Goal: Task Accomplishment & Management: Use online tool/utility

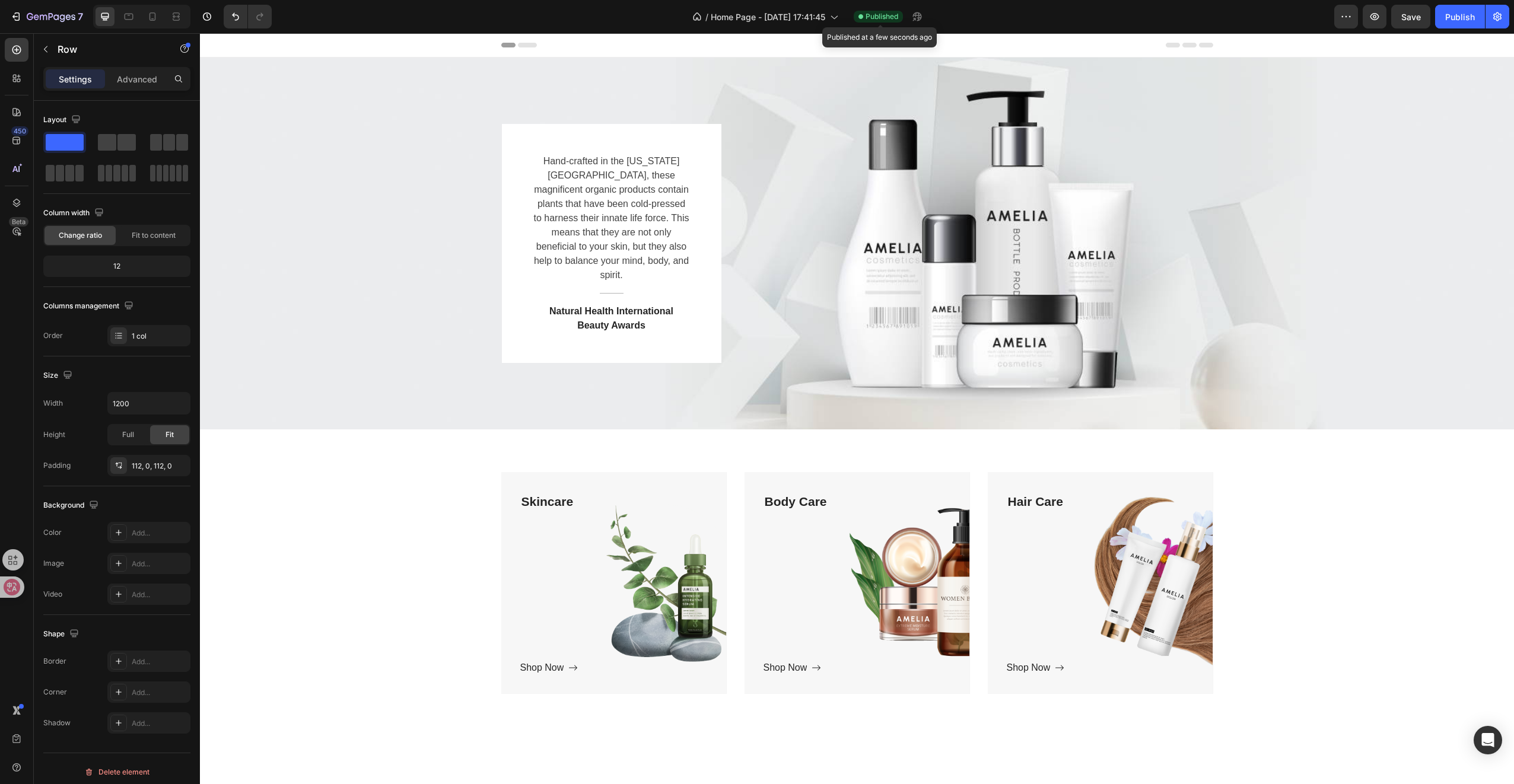
click at [887, 19] on span "Published" at bounding box center [882, 16] width 33 height 11
click at [1356, 18] on button "button" at bounding box center [1346, 16] width 24 height 24
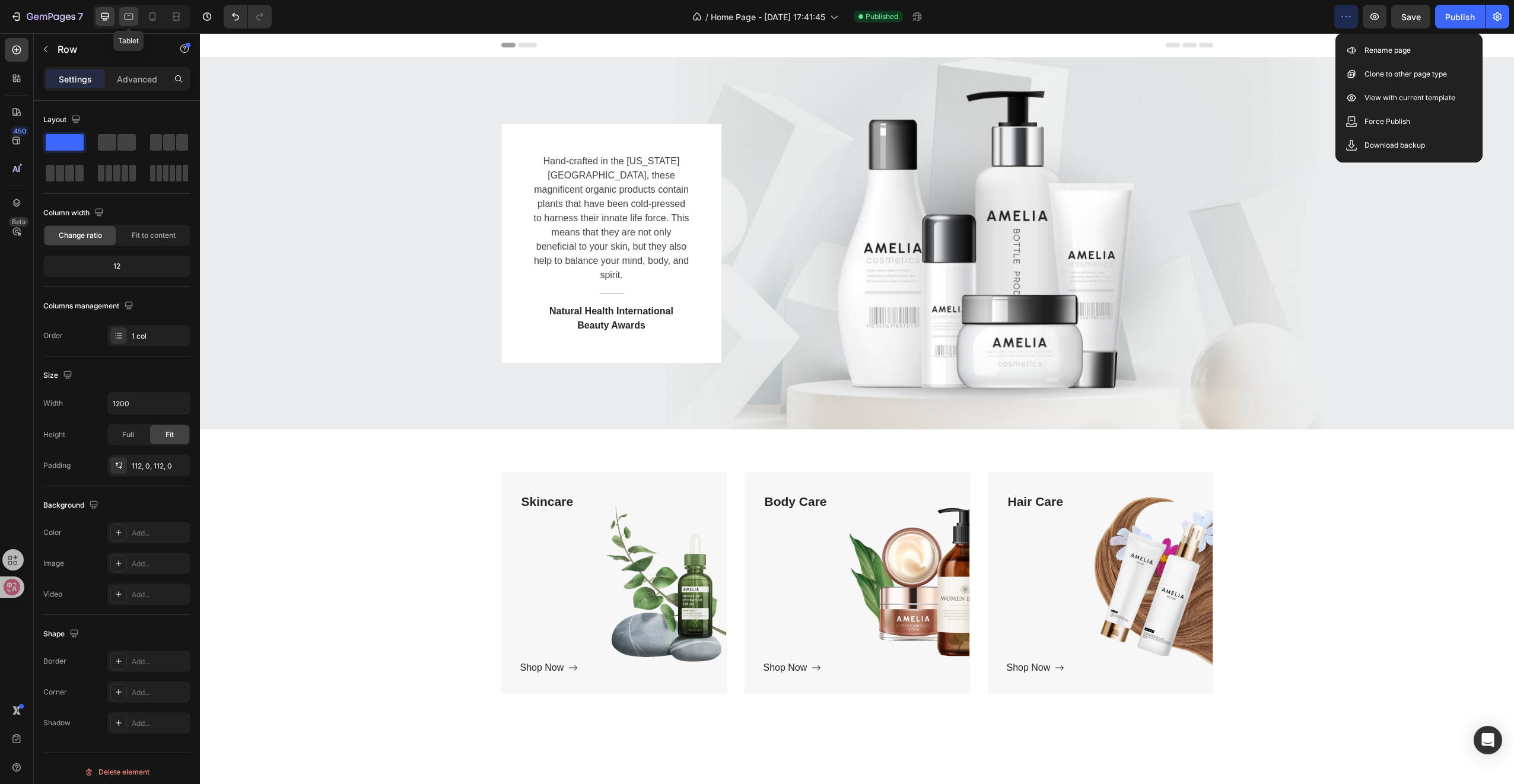
click at [131, 14] on icon at bounding box center [129, 16] width 12 height 12
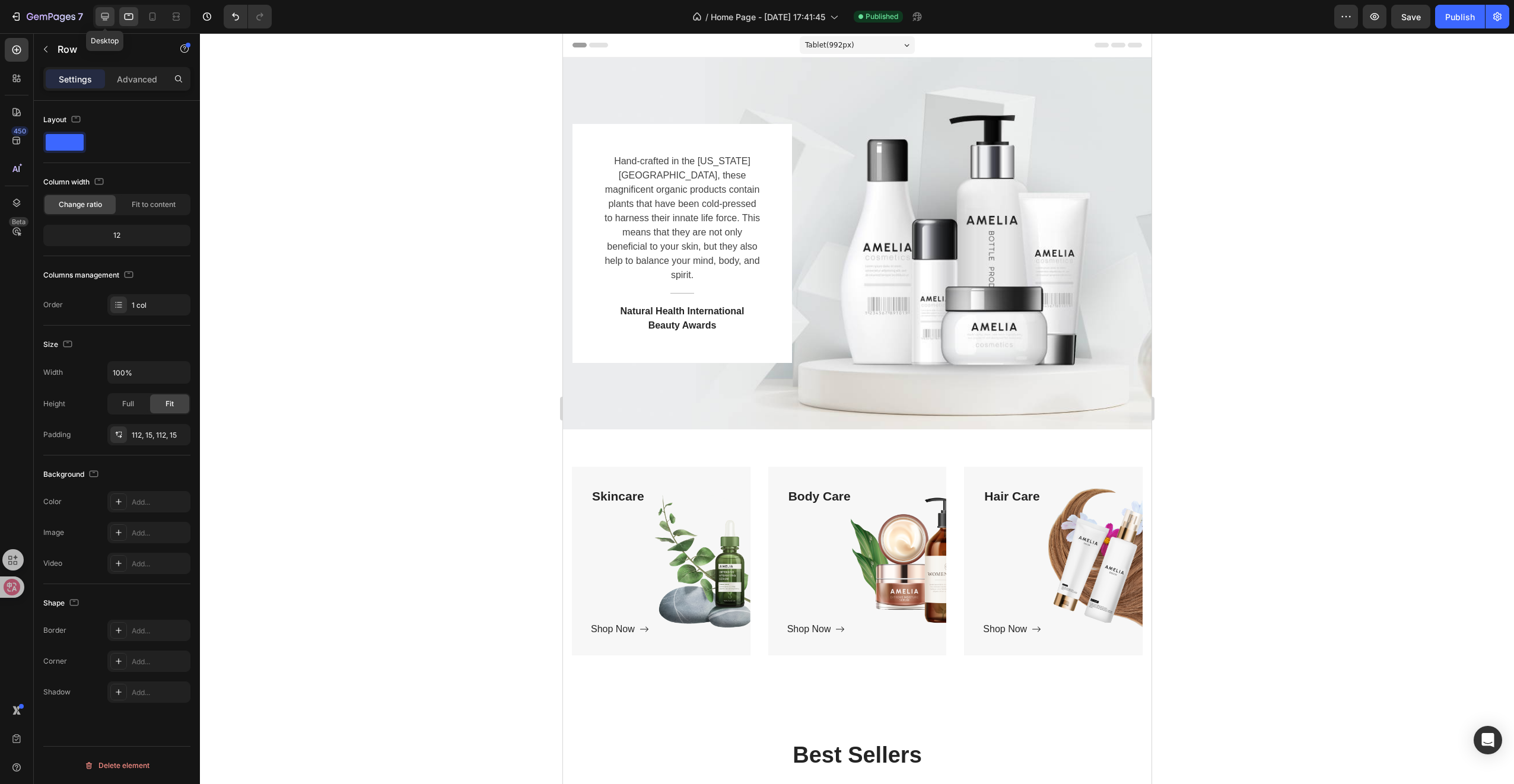
click at [108, 18] on icon at bounding box center [105, 16] width 12 height 12
type input "1200"
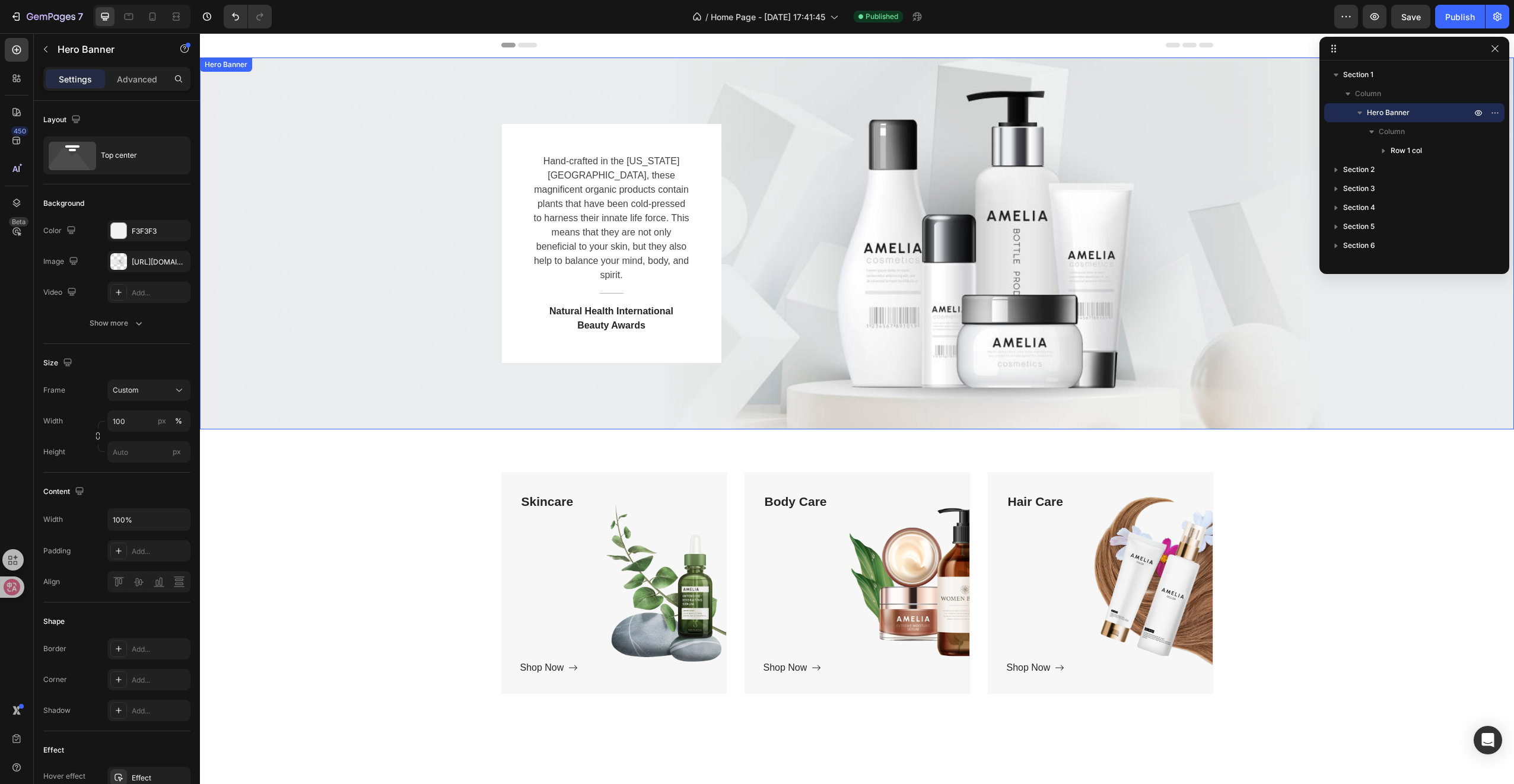
click at [293, 295] on div "Hand-crafted in the Colorado Mountains, these magnificent organic products cont…" at bounding box center [857, 243] width 1314 height 372
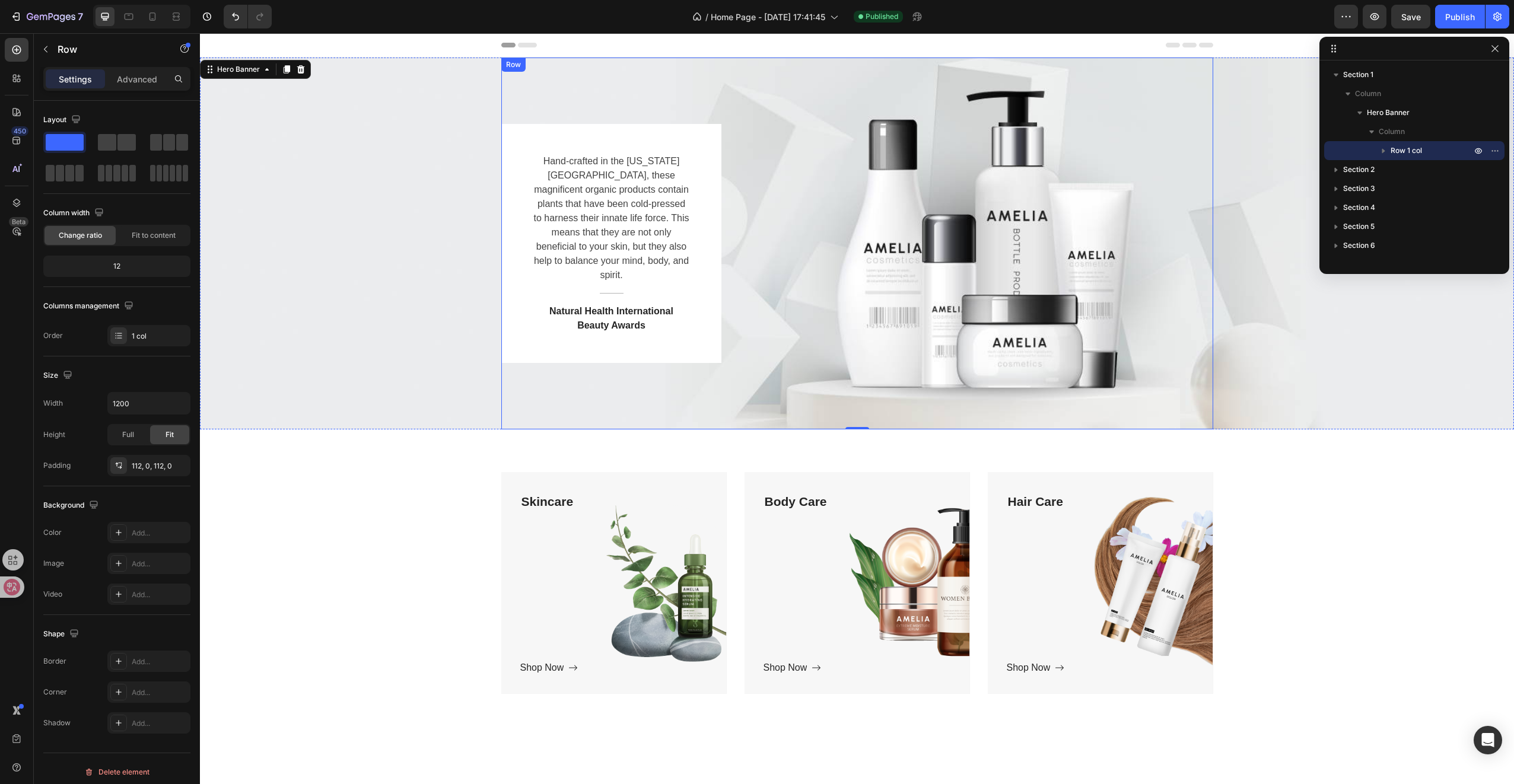
click at [732, 227] on div "Hand-crafted in the Colorado Mountains, these magnificent organic products cont…" at bounding box center [858, 243] width 712 height 239
click at [20, 83] on icon at bounding box center [16, 78] width 12 height 12
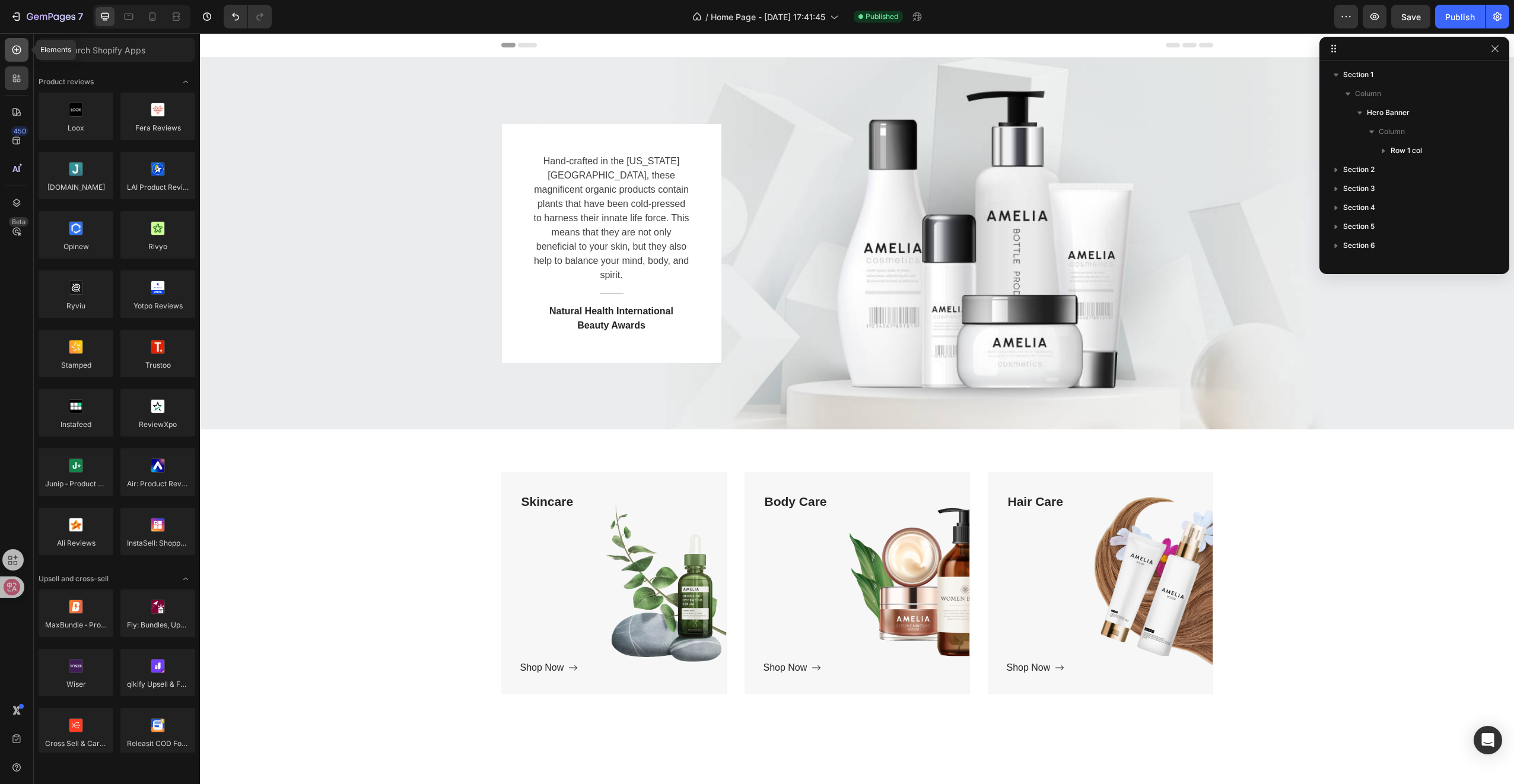
click at [15, 57] on div at bounding box center [16, 50] width 24 height 24
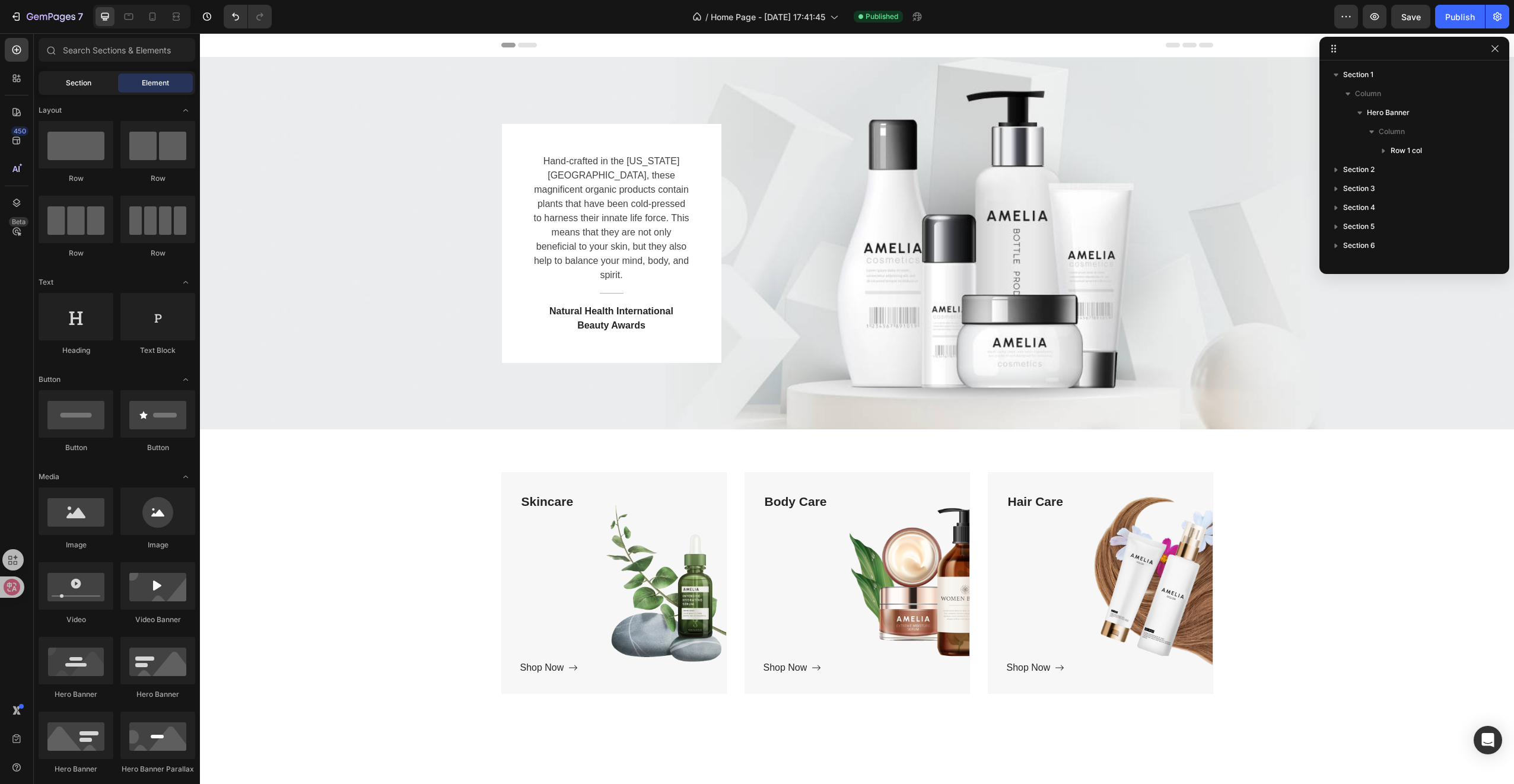
click at [86, 92] on div "Section" at bounding box center [78, 83] width 74 height 19
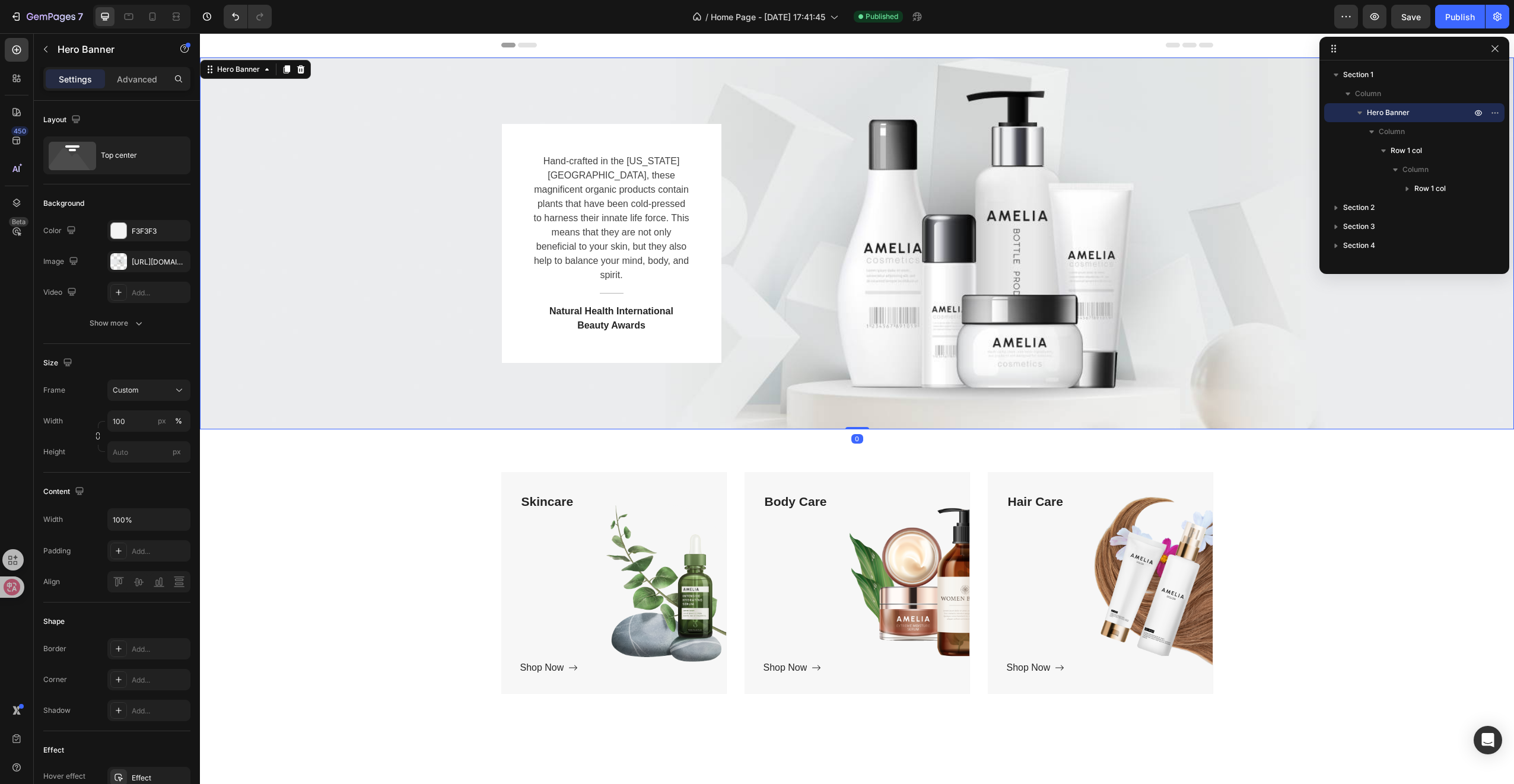
click at [353, 255] on div "Hand-crafted in the Colorado Mountains, these magnificent organic products cont…" at bounding box center [857, 243] width 1314 height 372
click at [1394, 92] on p "Column" at bounding box center [1414, 94] width 119 height 12
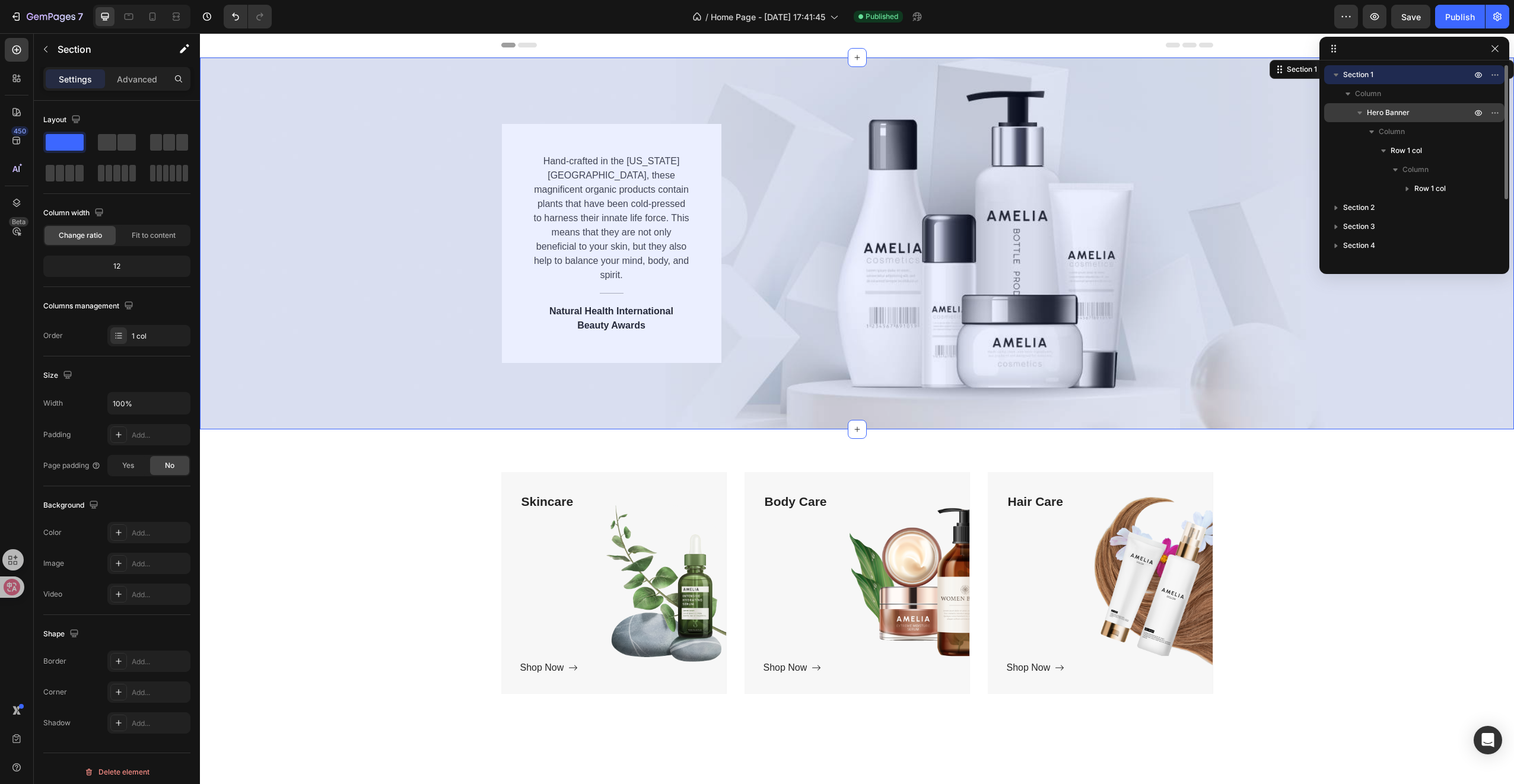
click at [1391, 115] on span "Hero Banner" at bounding box center [1388, 113] width 43 height 12
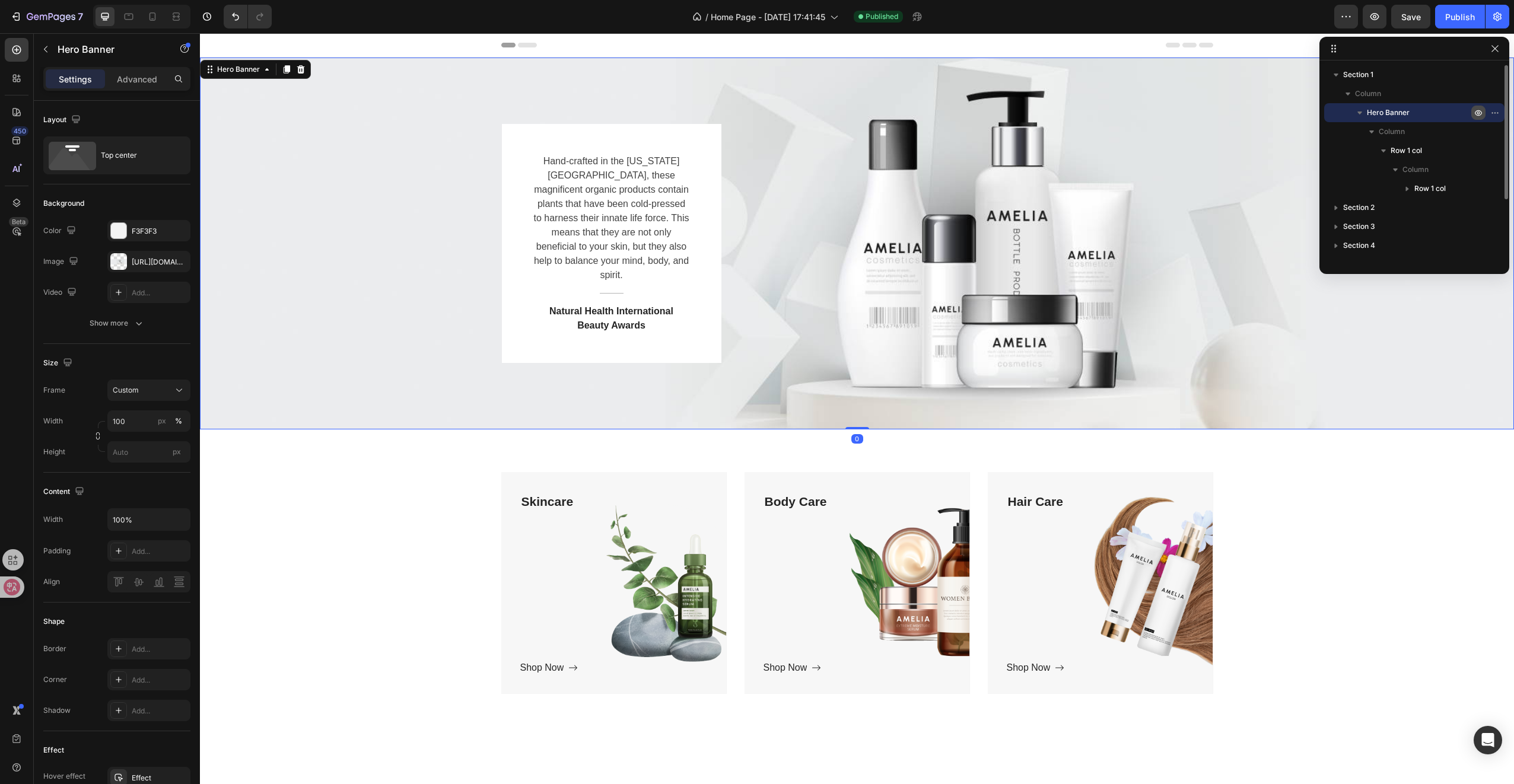
click at [1480, 110] on icon "button" at bounding box center [1478, 113] width 9 height 9
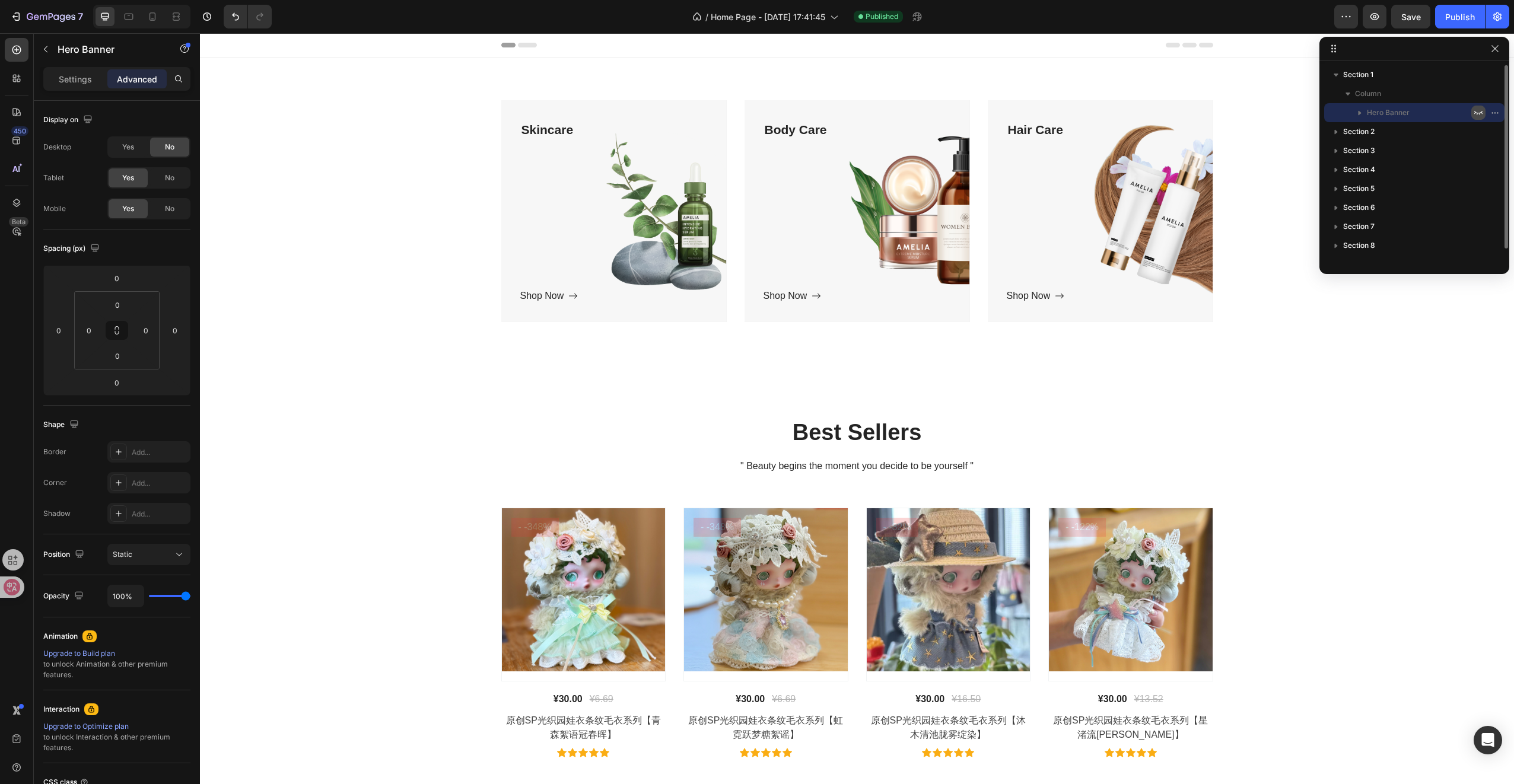
click at [1480, 110] on icon "button" at bounding box center [1478, 113] width 9 height 9
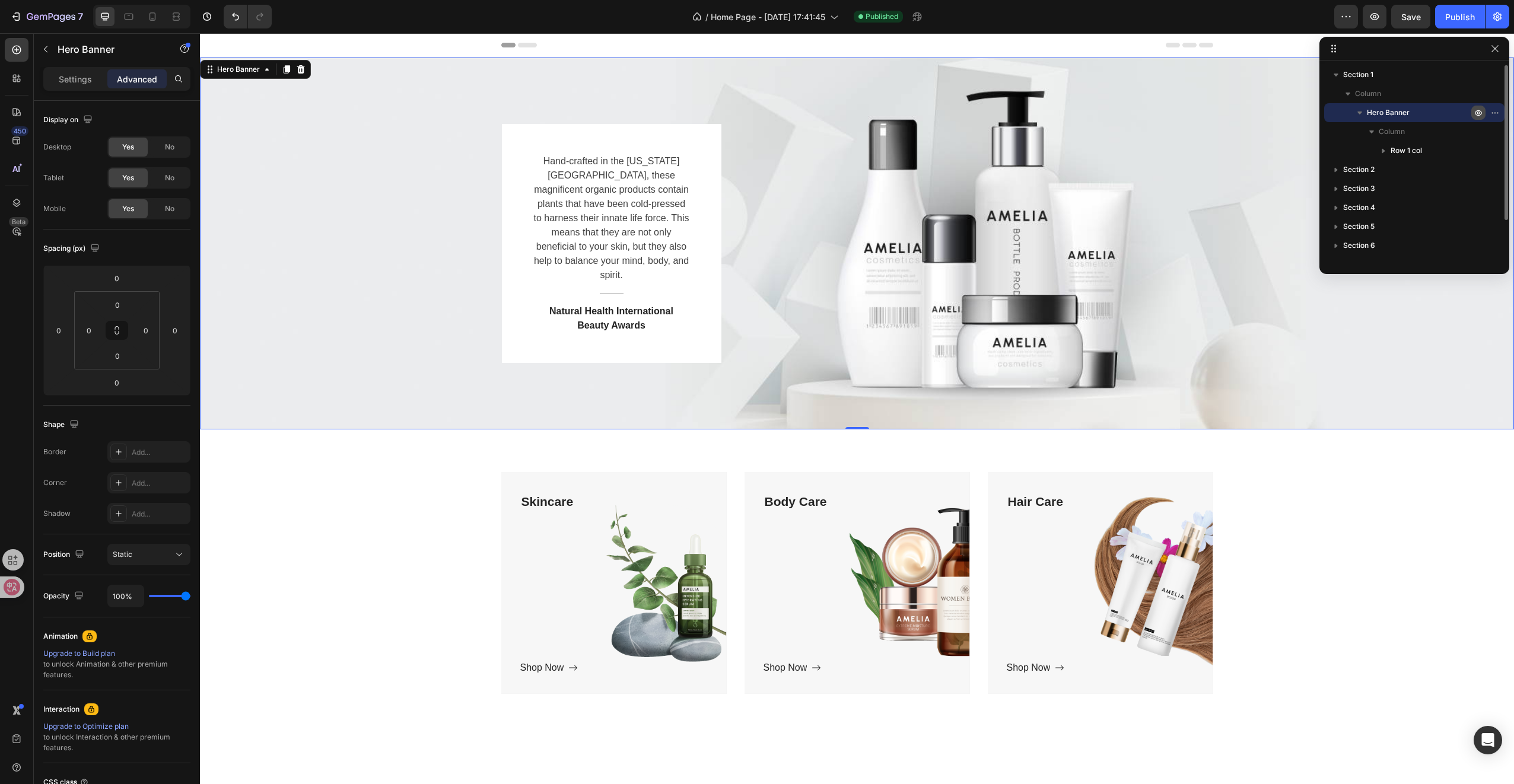
click at [1480, 110] on icon "button" at bounding box center [1478, 113] width 9 height 9
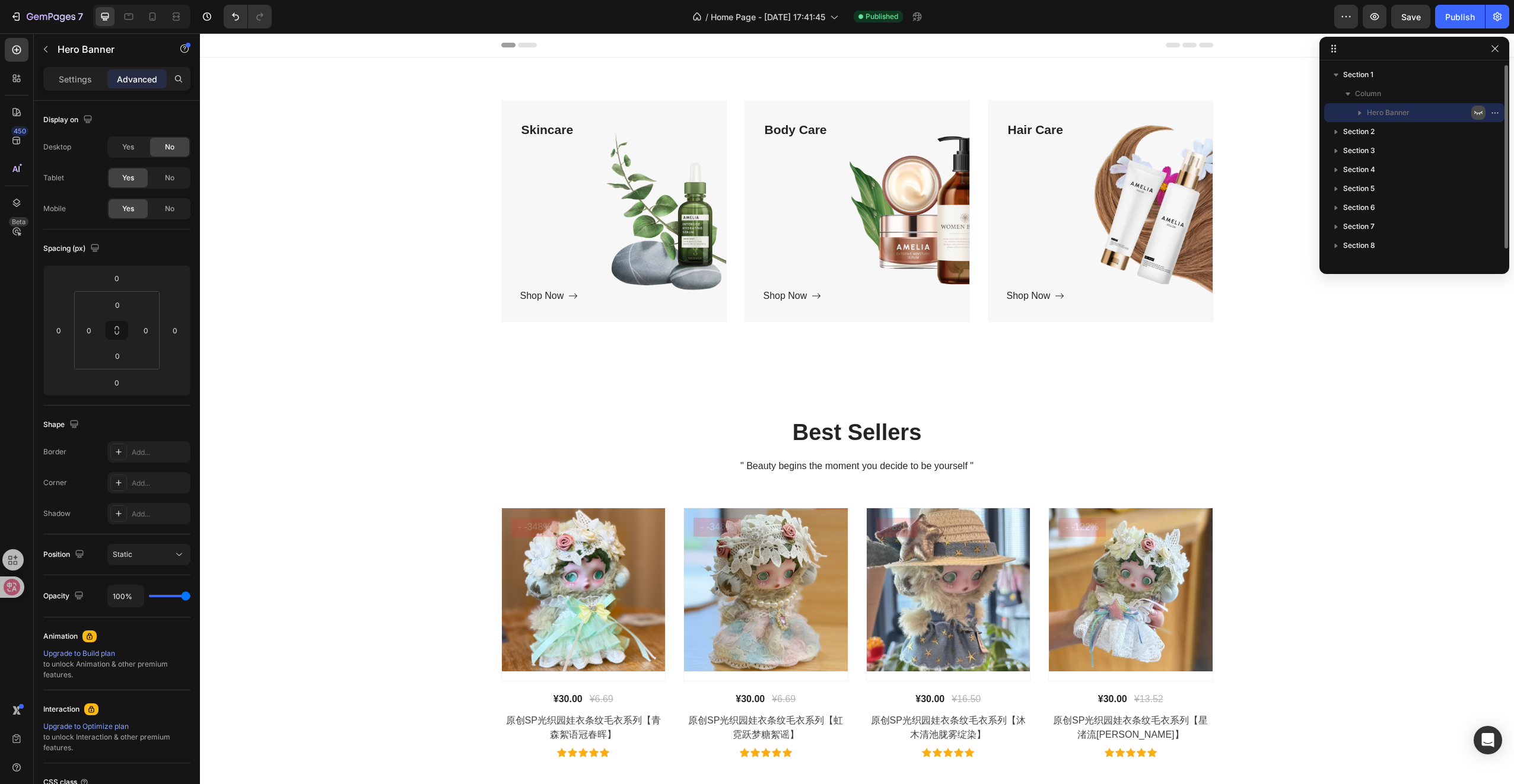
click at [1480, 110] on icon "button" at bounding box center [1478, 113] width 9 height 9
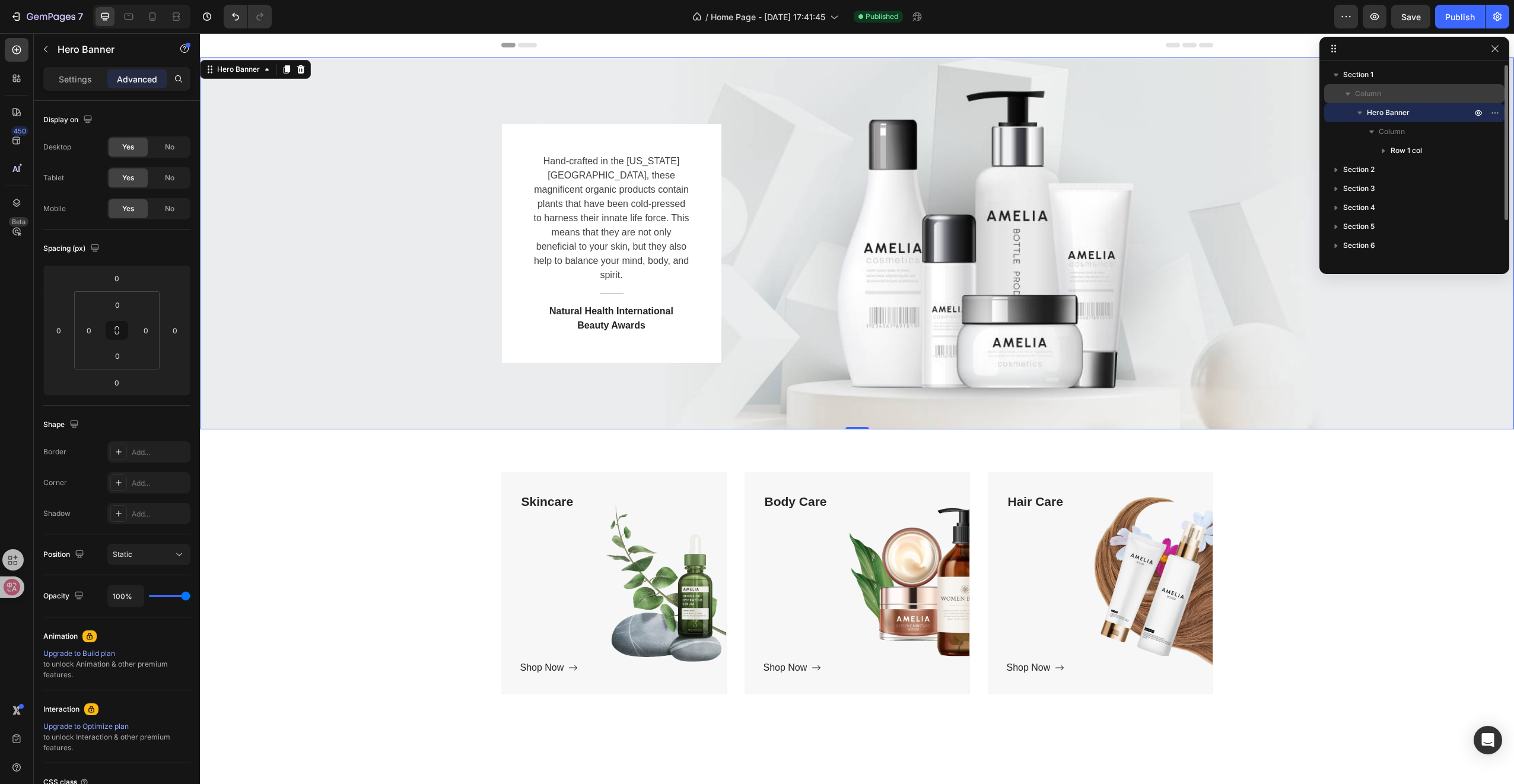
click at [1476, 93] on div "Column" at bounding box center [1414, 94] width 171 height 19
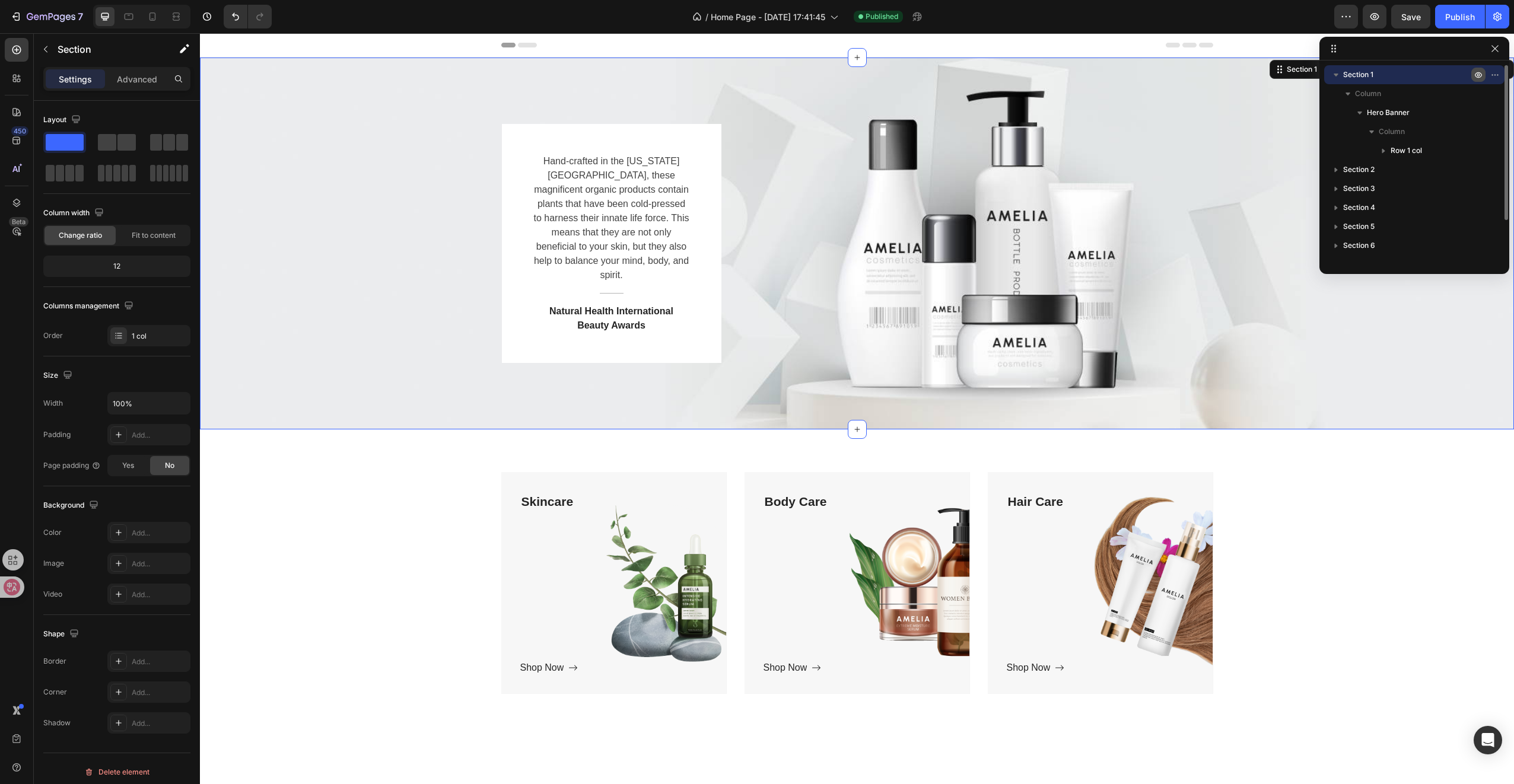
click at [1476, 72] on icon "button" at bounding box center [1478, 75] width 7 height 6
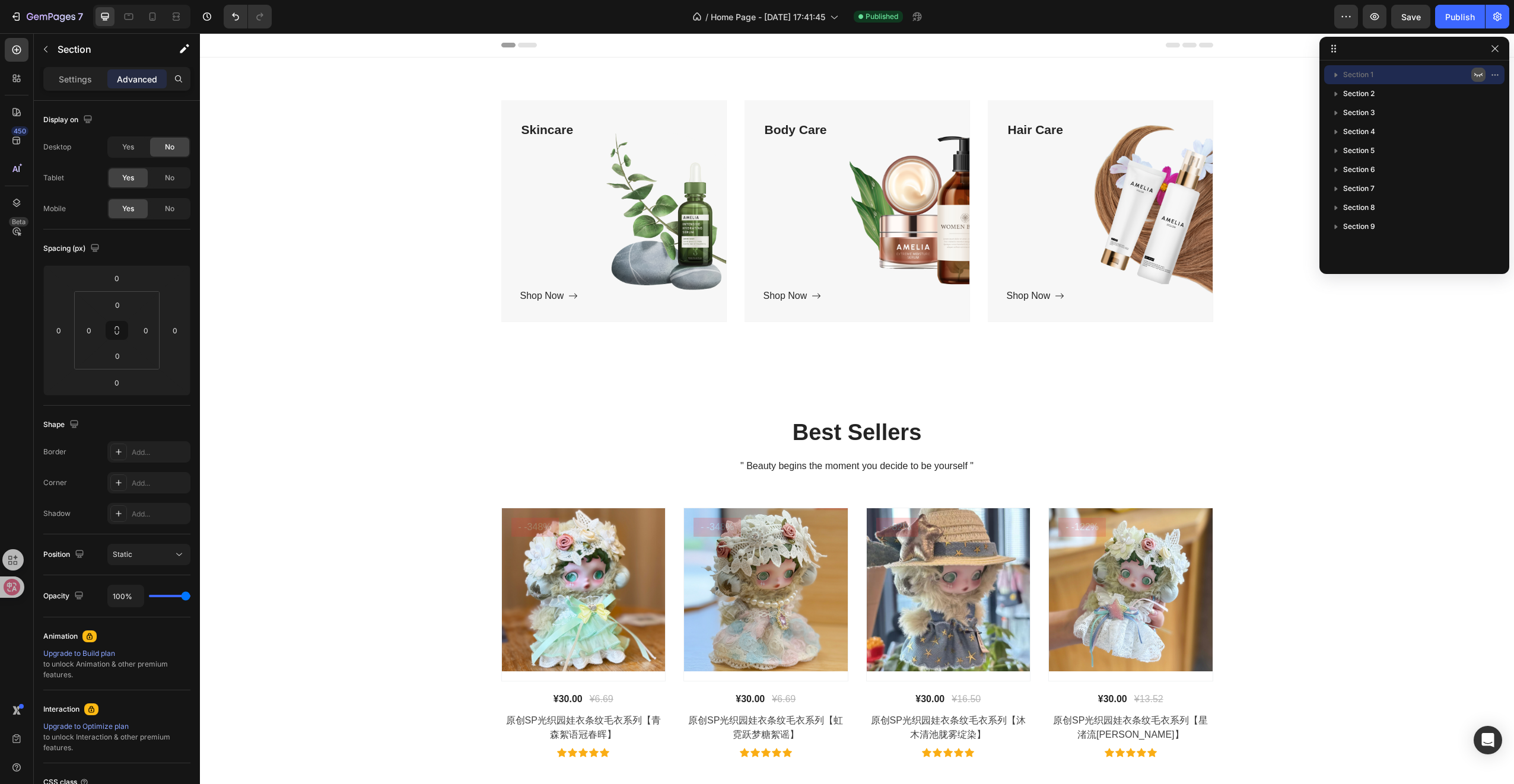
click at [1476, 72] on icon "button" at bounding box center [1478, 74] width 9 height 9
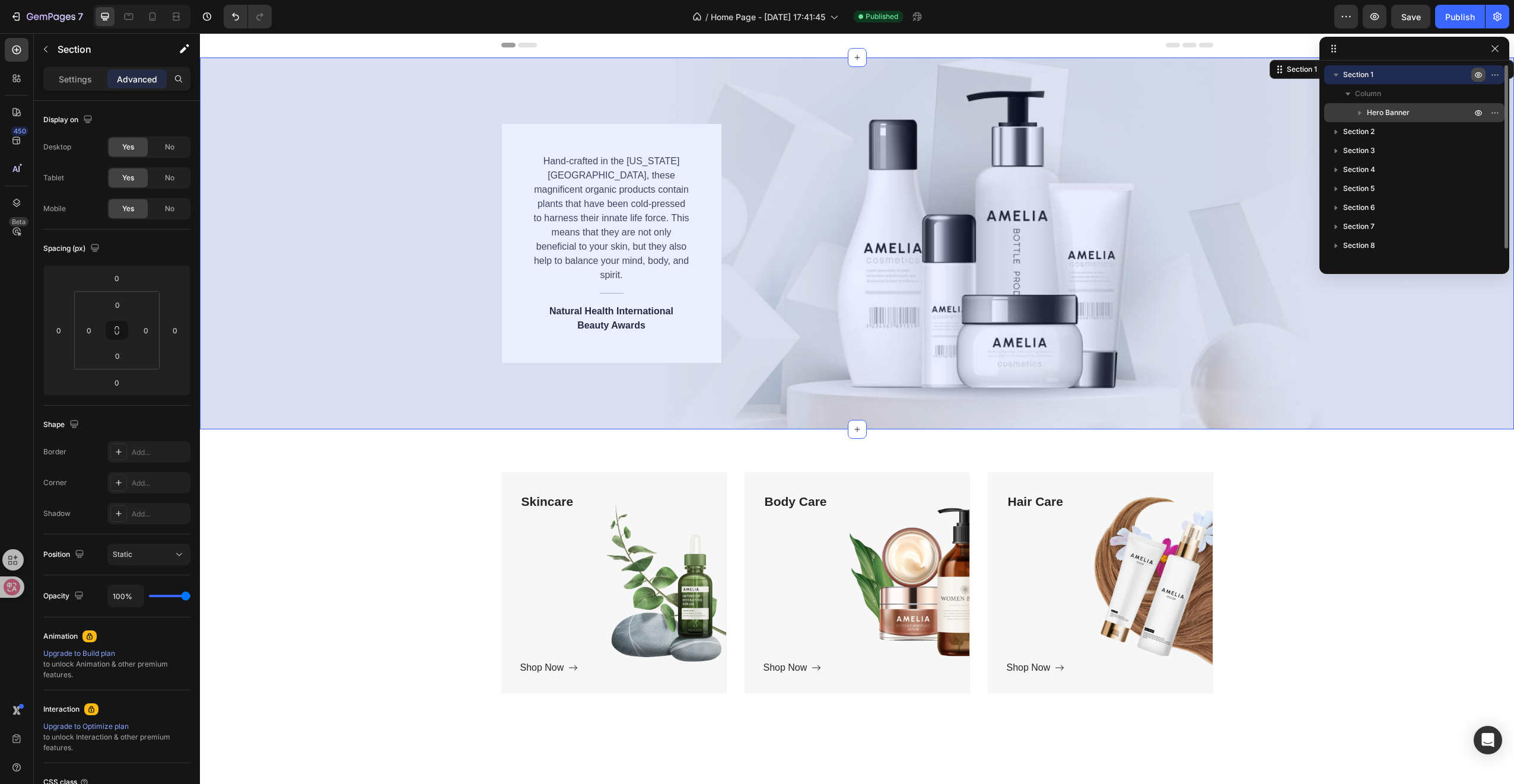
click at [1428, 115] on p "Hero Banner" at bounding box center [1420, 113] width 107 height 12
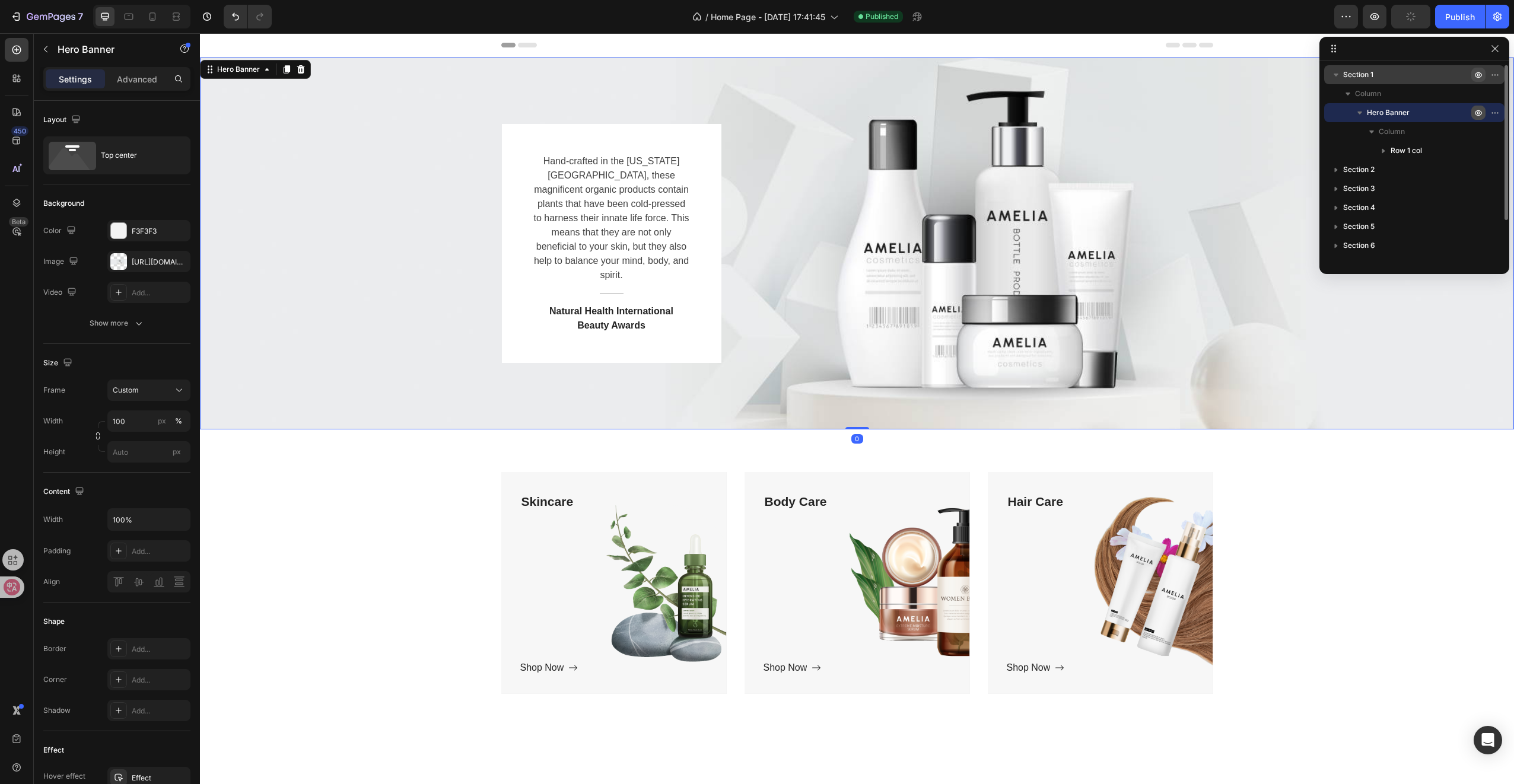
click at [1478, 111] on icon "button" at bounding box center [1478, 113] width 3 height 3
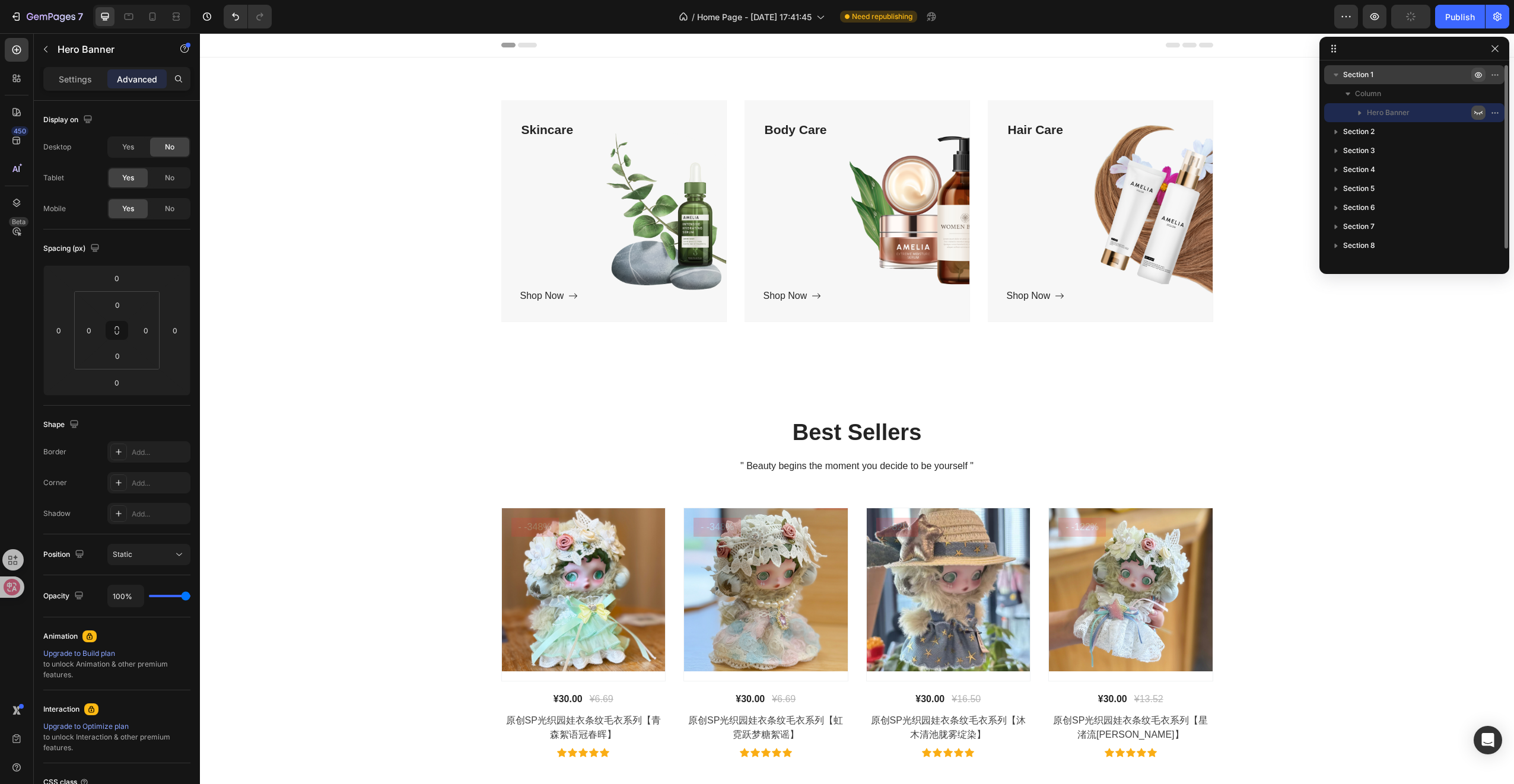
click at [1478, 111] on icon "button" at bounding box center [1478, 113] width 9 height 9
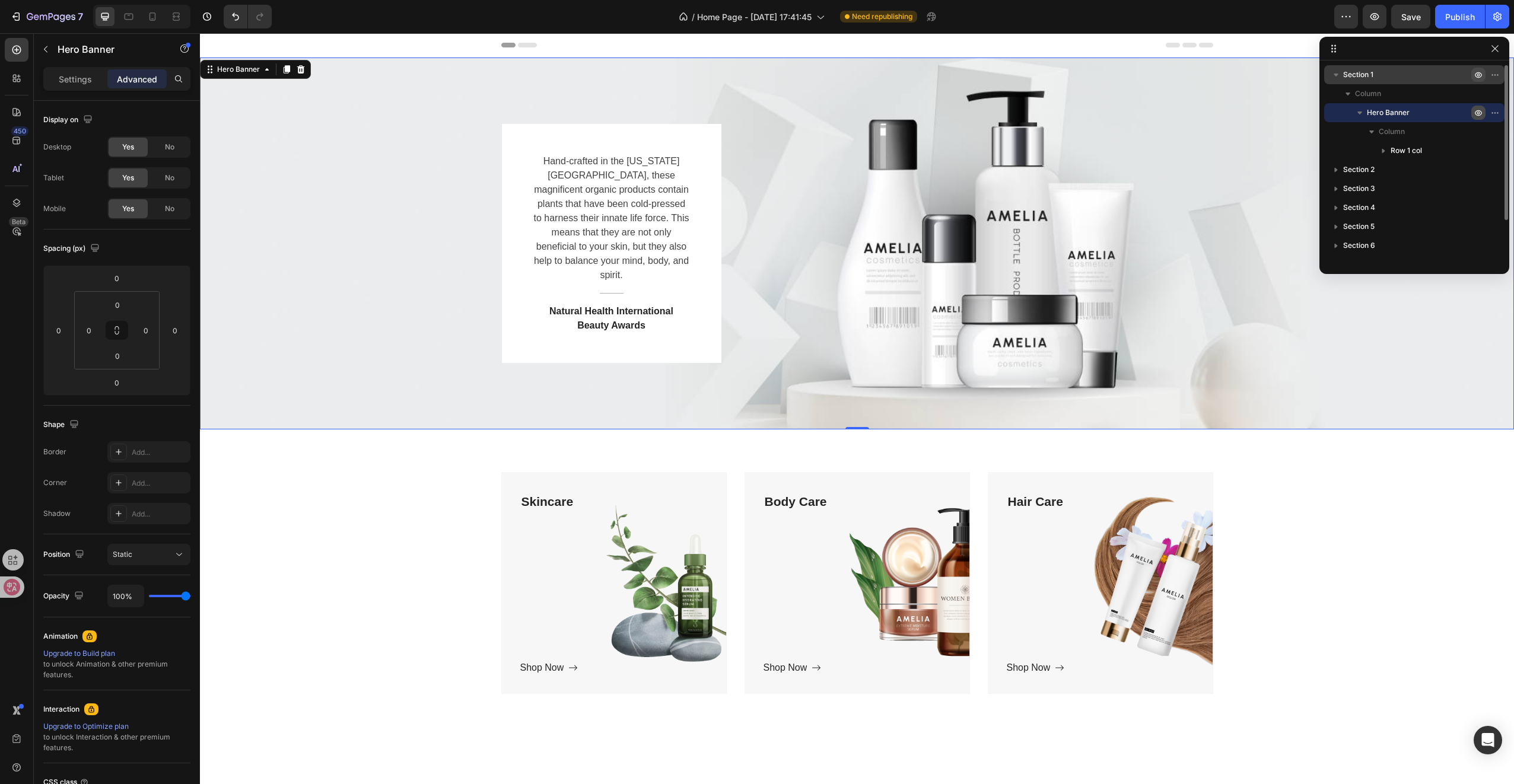
click at [1479, 112] on icon "button" at bounding box center [1478, 113] width 3 height 3
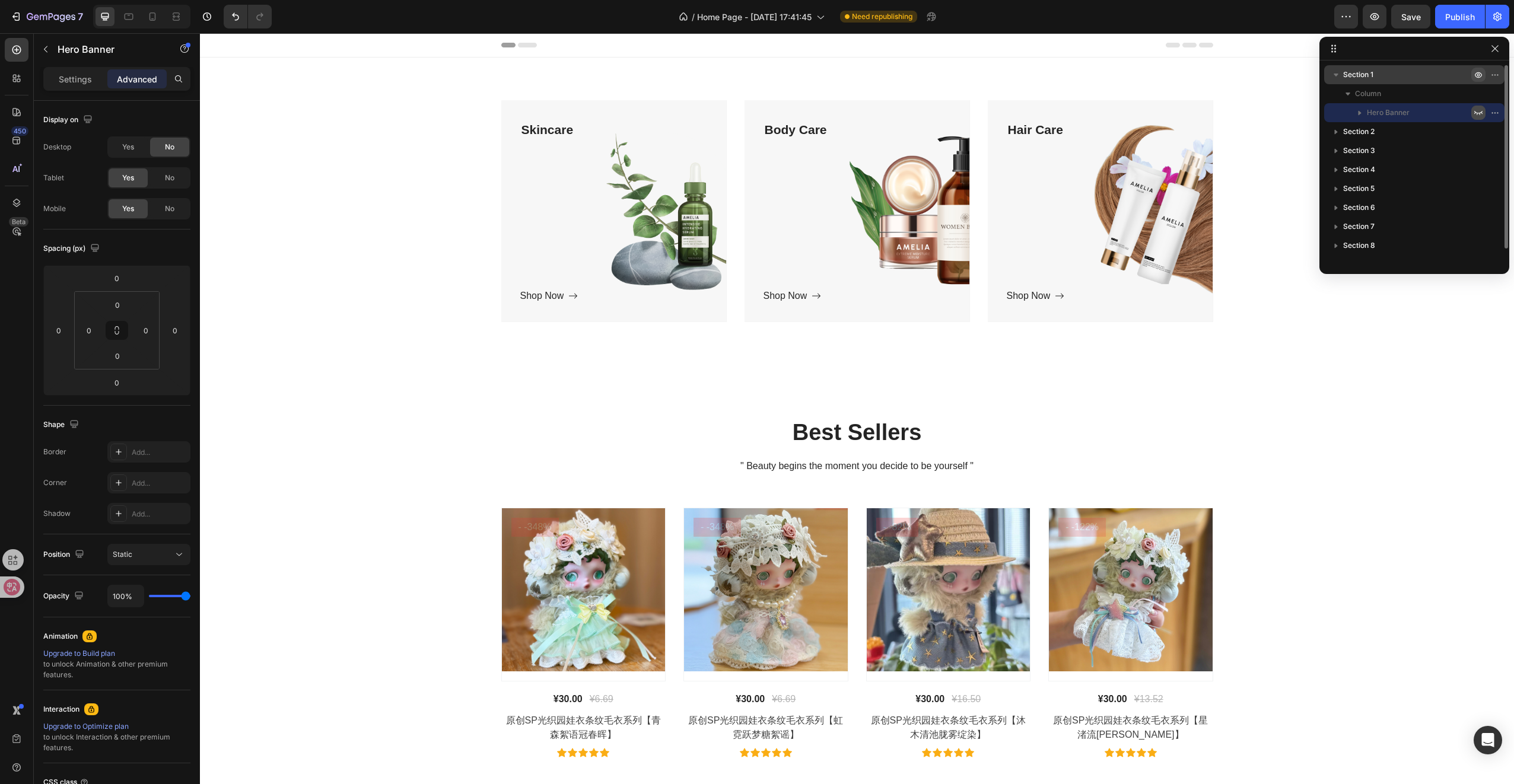
click at [1479, 112] on icon "button" at bounding box center [1478, 113] width 9 height 9
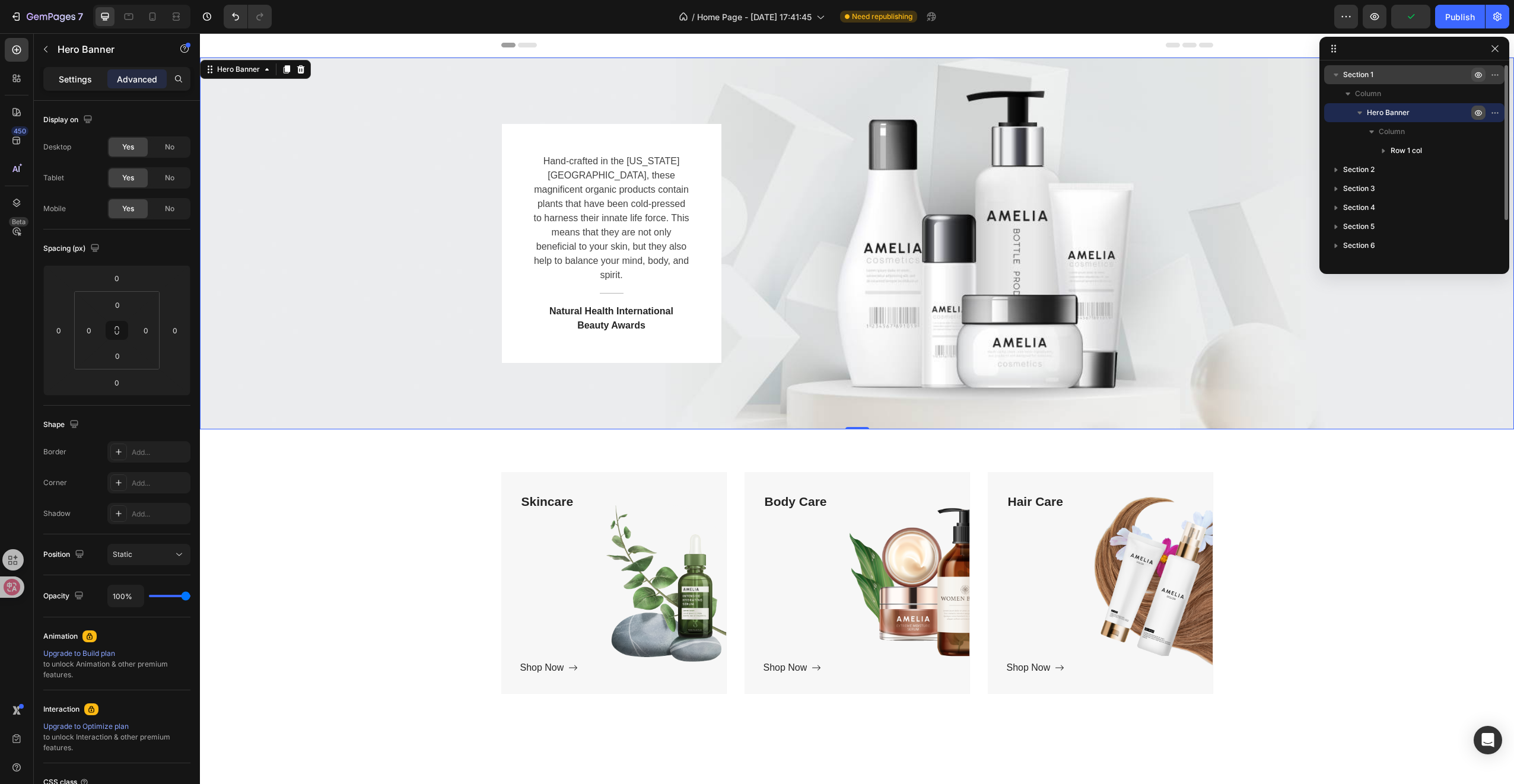
click at [76, 71] on div "Settings" at bounding box center [75, 78] width 59 height 19
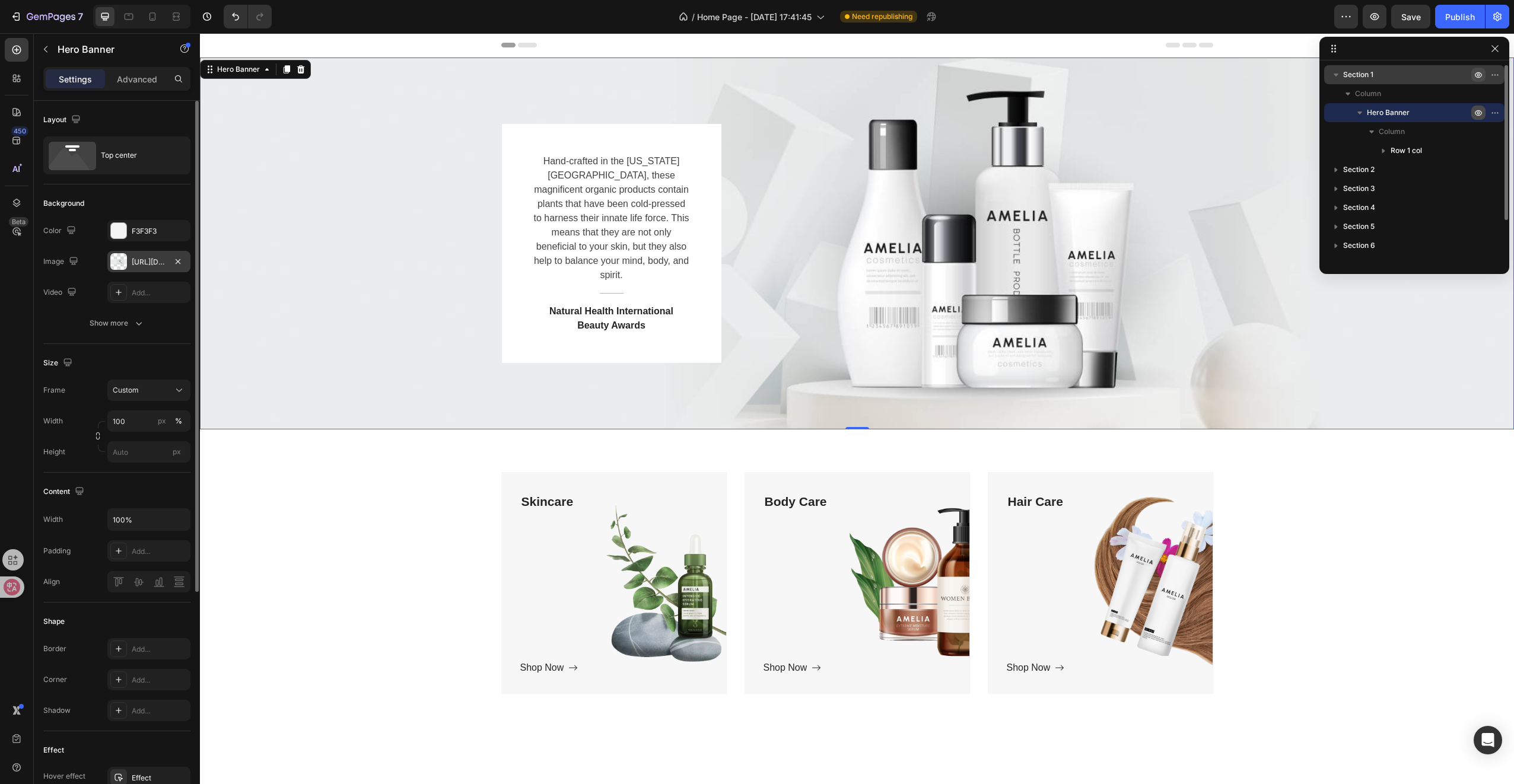
click at [140, 266] on div "https://ucarecdn.com/ca522c7f-31c8-4111-b774-e1dfe0219563/-/format/auto/-/previ…" at bounding box center [149, 262] width 34 height 11
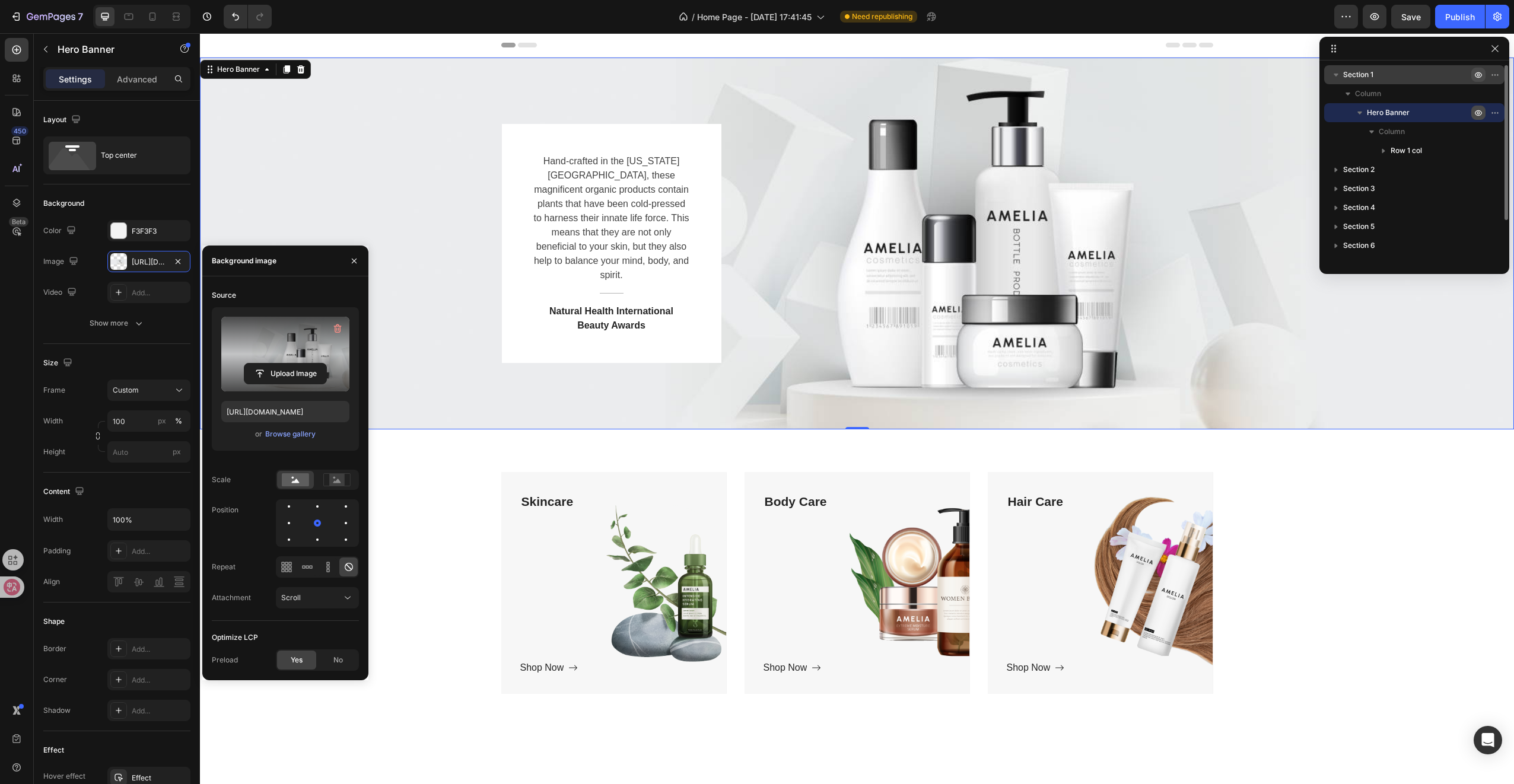
click at [282, 351] on label at bounding box center [285, 354] width 128 height 74
click at [282, 364] on input "file" at bounding box center [285, 374] width 82 height 20
click at [301, 663] on span "Yes" at bounding box center [297, 660] width 12 height 11
type input "[URL][DOMAIN_NAME]"
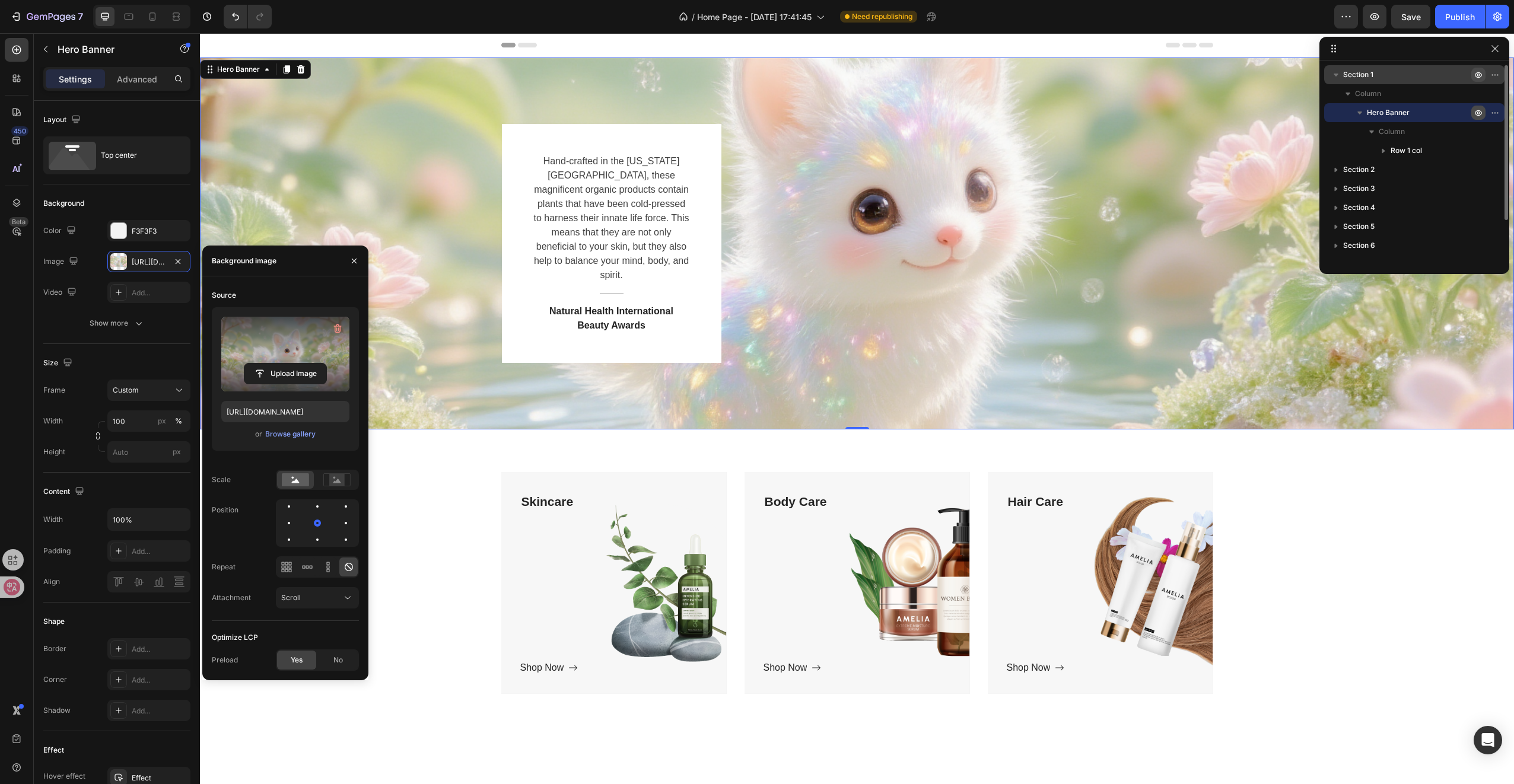
click at [300, 661] on span "Yes" at bounding box center [297, 660] width 12 height 11
click at [302, 661] on span "Yes" at bounding box center [297, 660] width 12 height 11
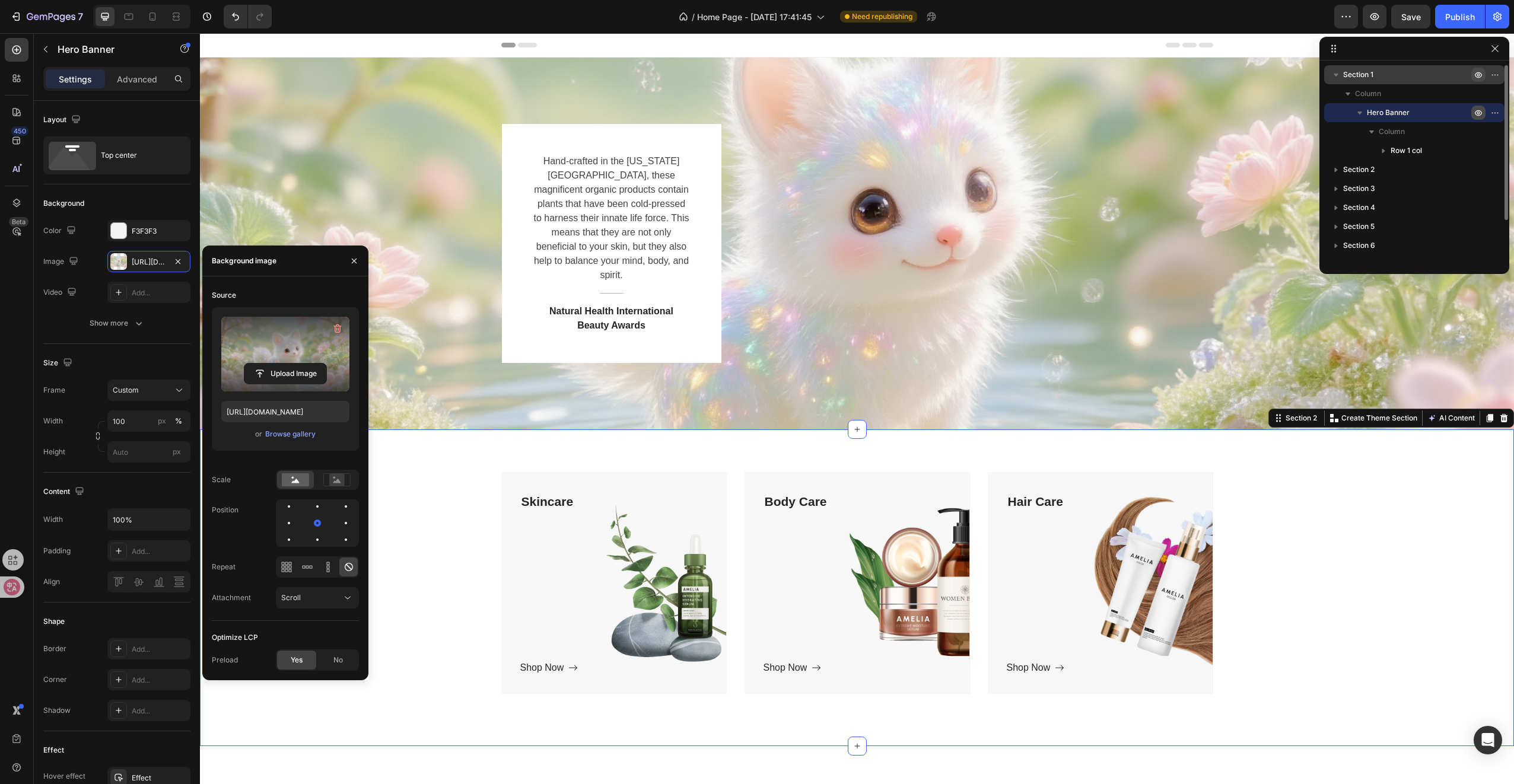
click at [299, 690] on div "Skincare Text block Shop Now Button Row Hero Banner Body Care Text block Shop N…" at bounding box center [857, 587] width 1296 height 231
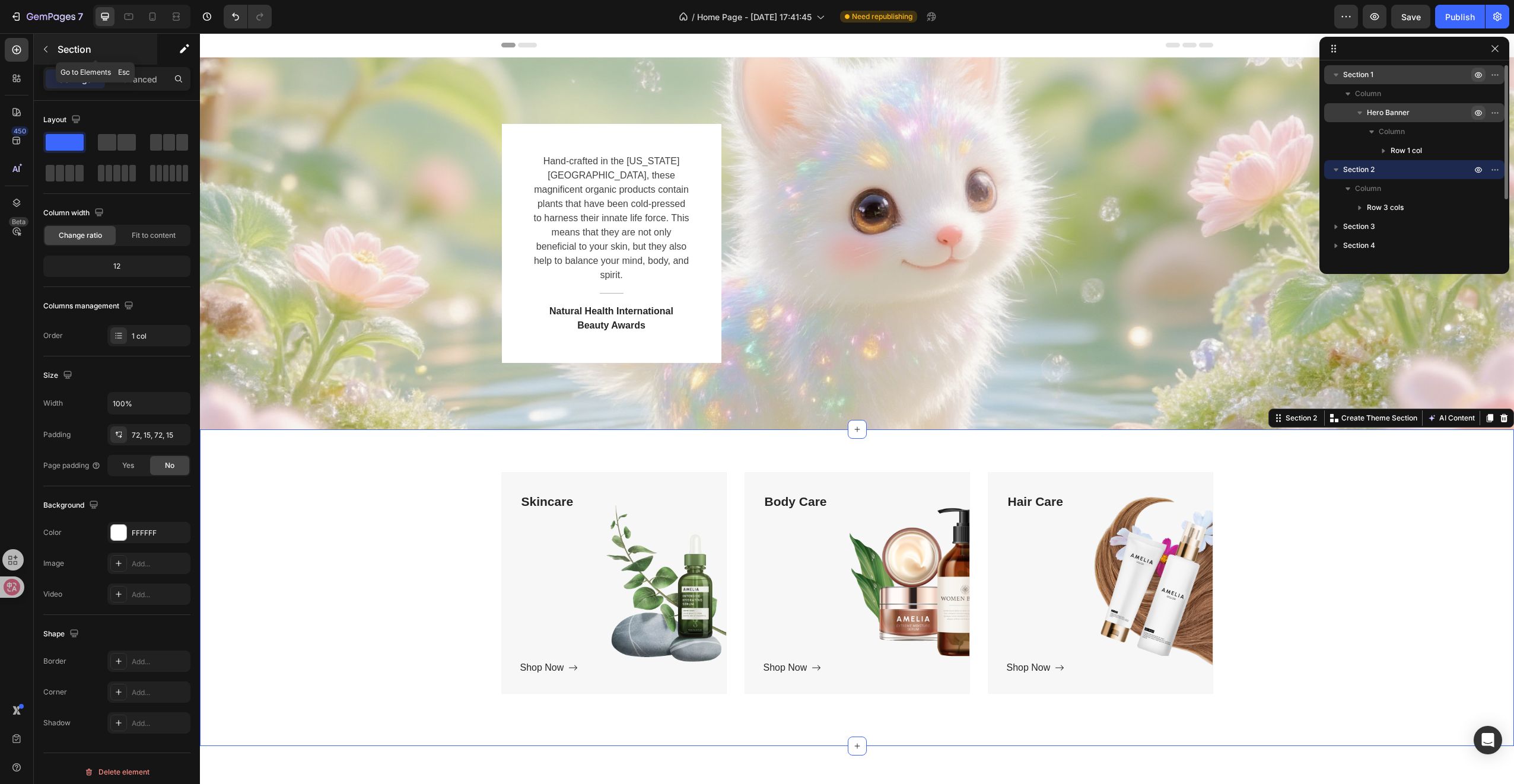
click at [53, 52] on button "button" at bounding box center [45, 49] width 19 height 19
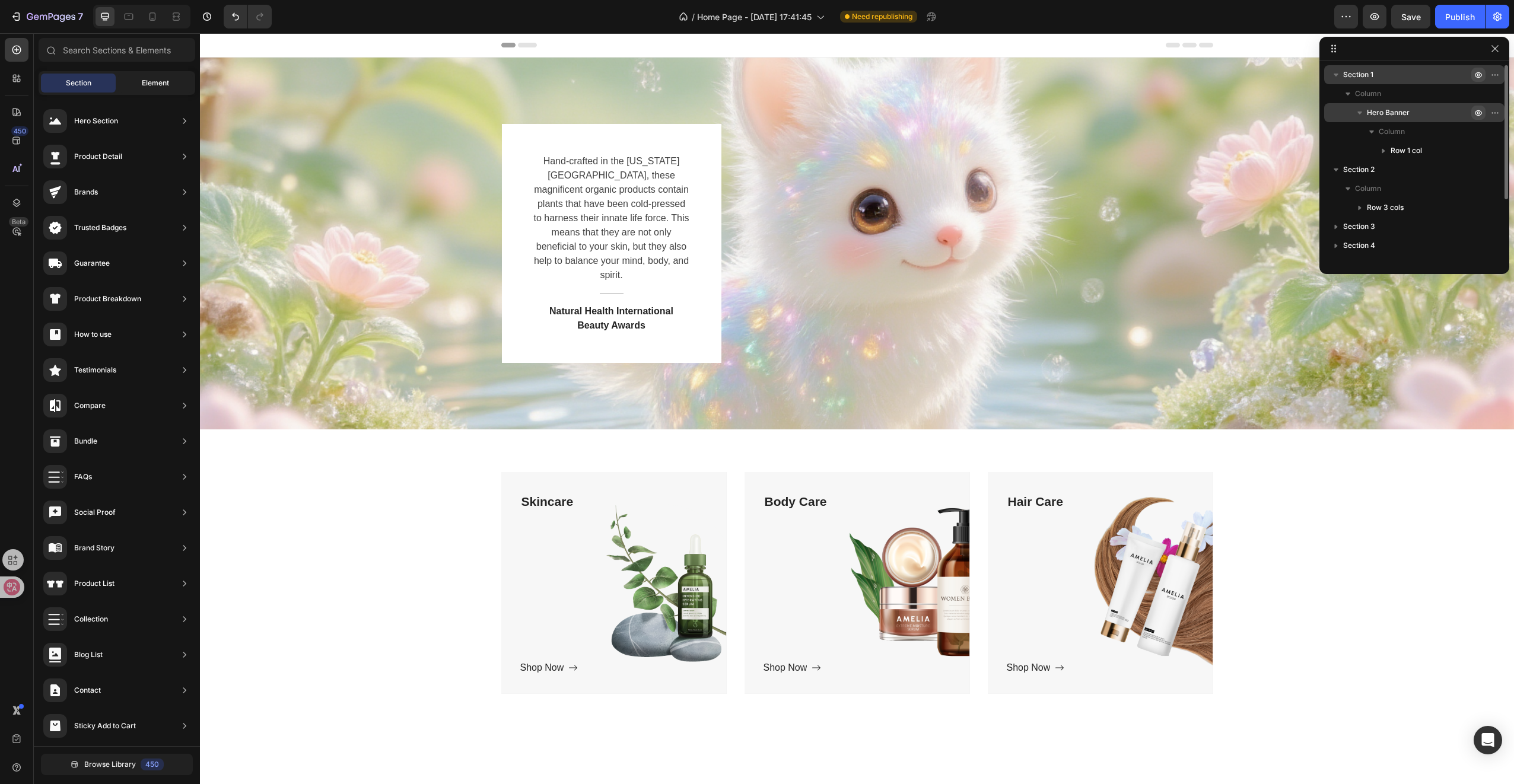
click at [138, 86] on div "Element" at bounding box center [155, 83] width 74 height 19
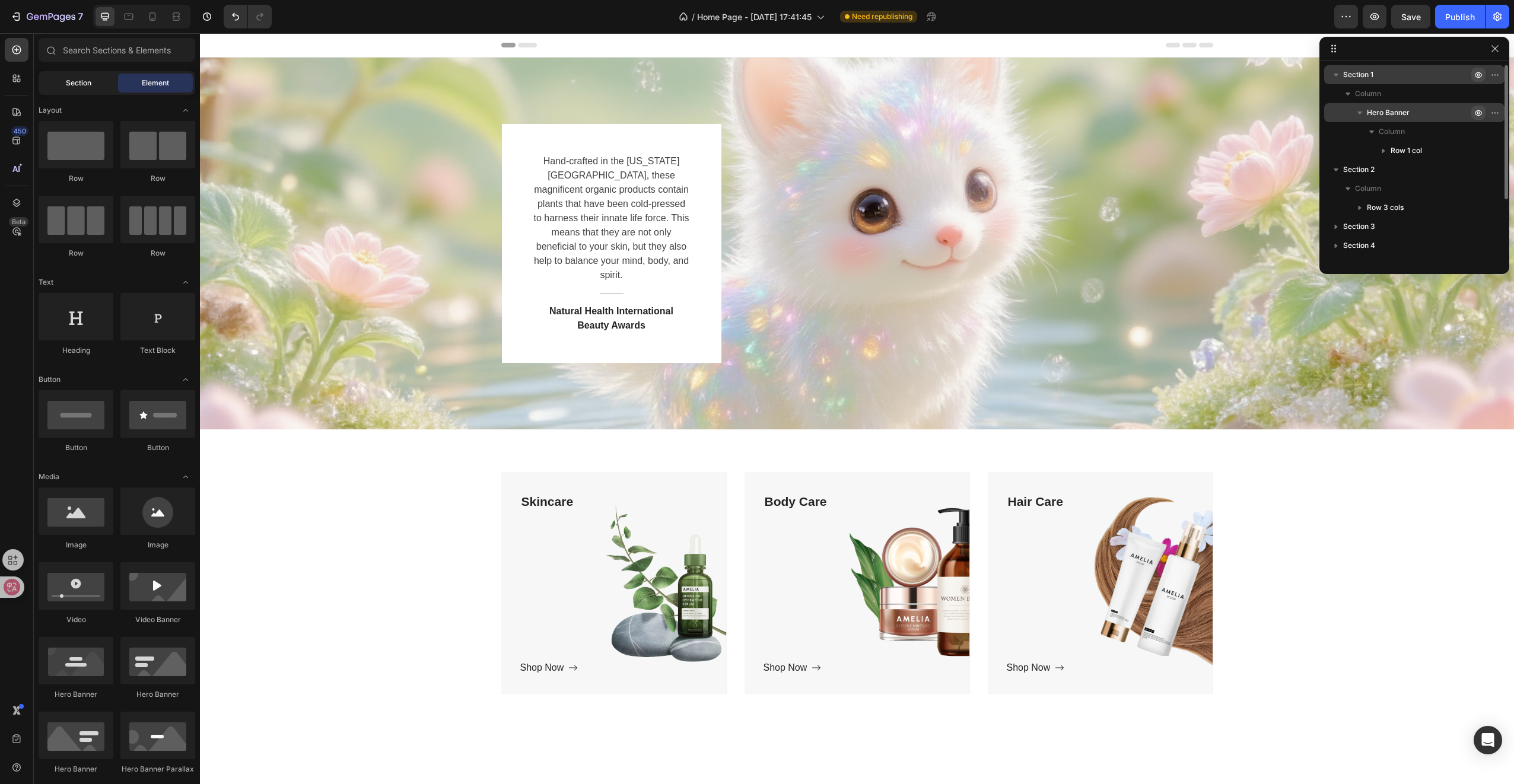
click at [86, 88] on span "Section" at bounding box center [78, 83] width 26 height 11
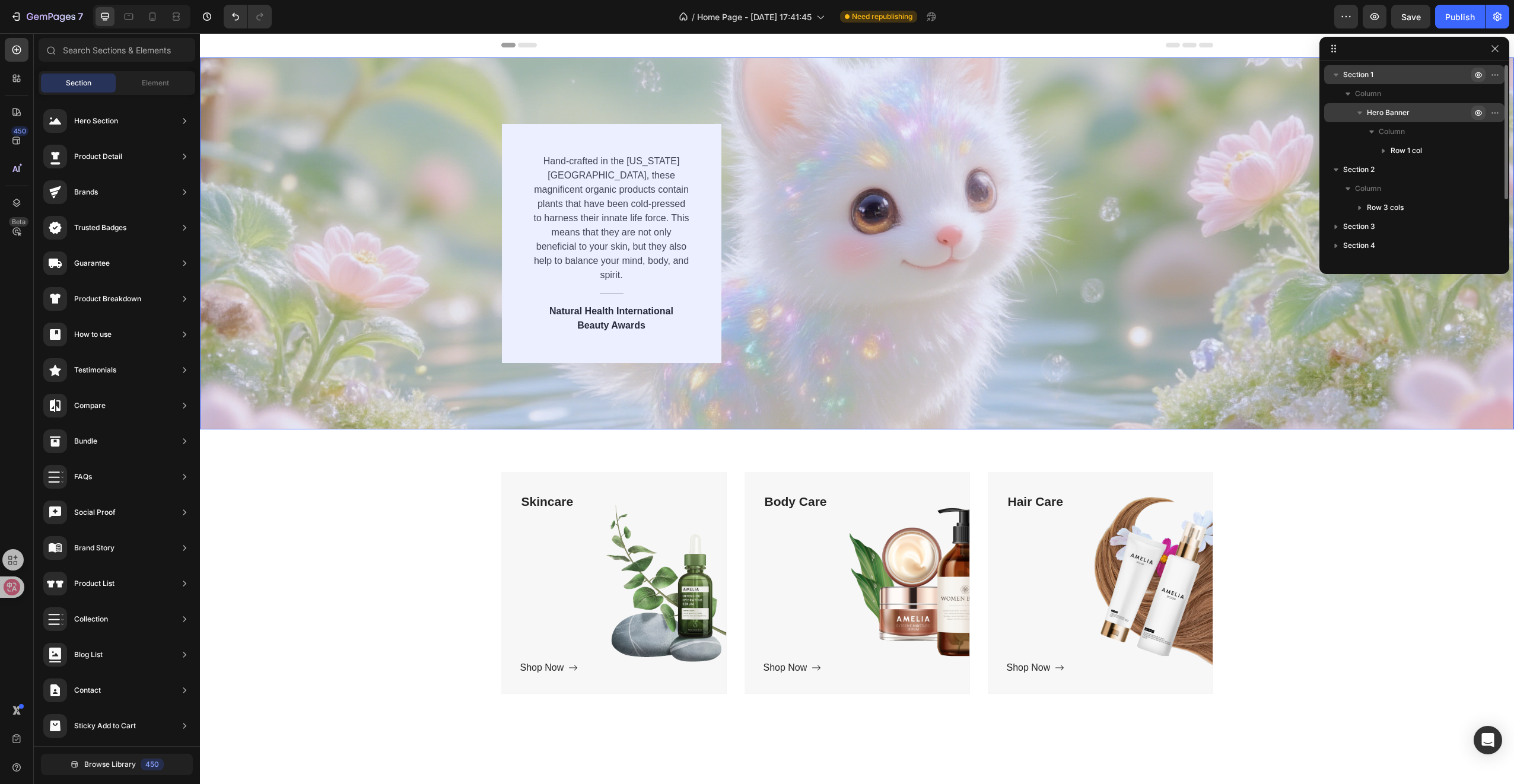
click at [1380, 117] on span "Hero Banner" at bounding box center [1388, 113] width 43 height 12
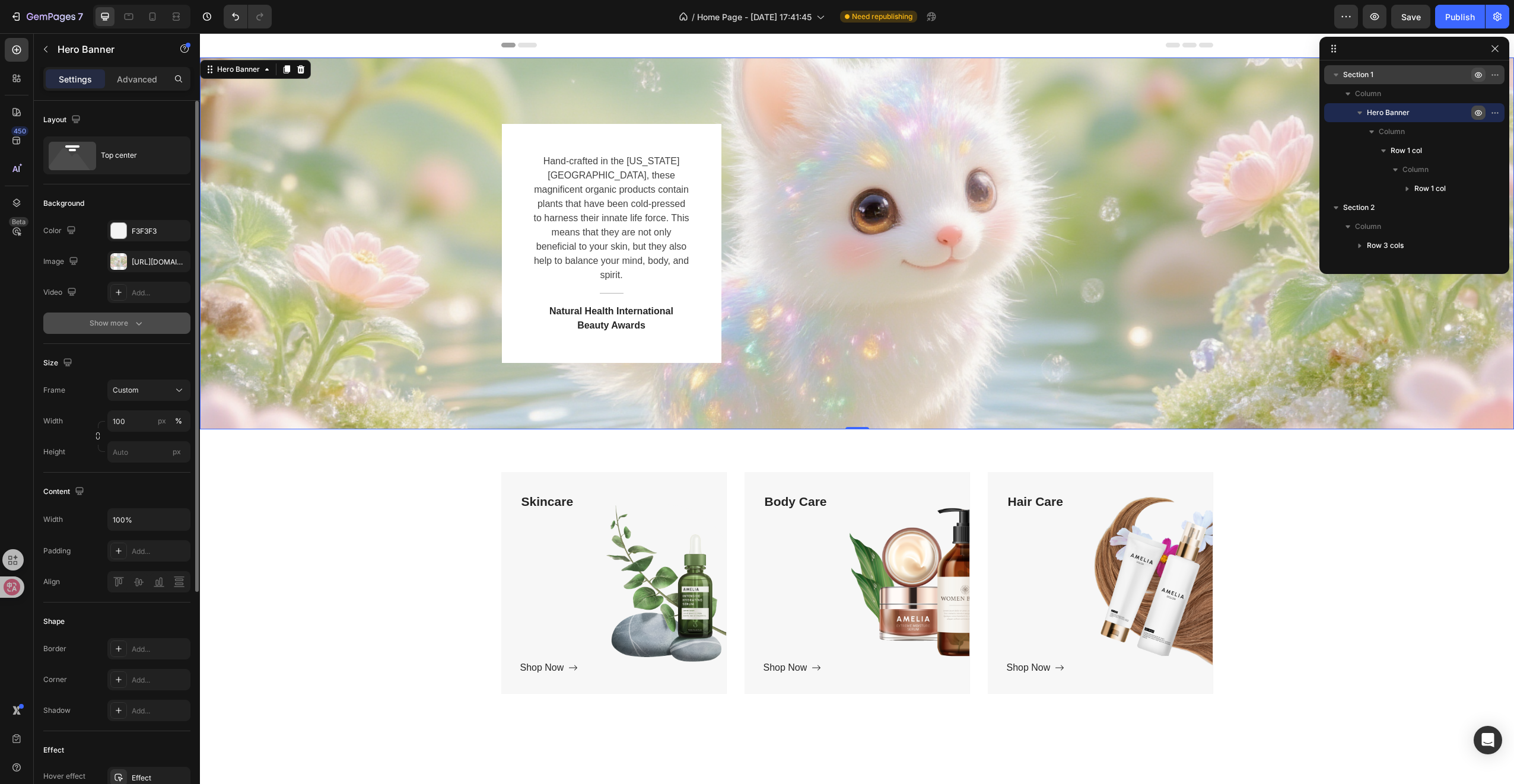
click at [136, 325] on icon "button" at bounding box center [139, 323] width 12 height 12
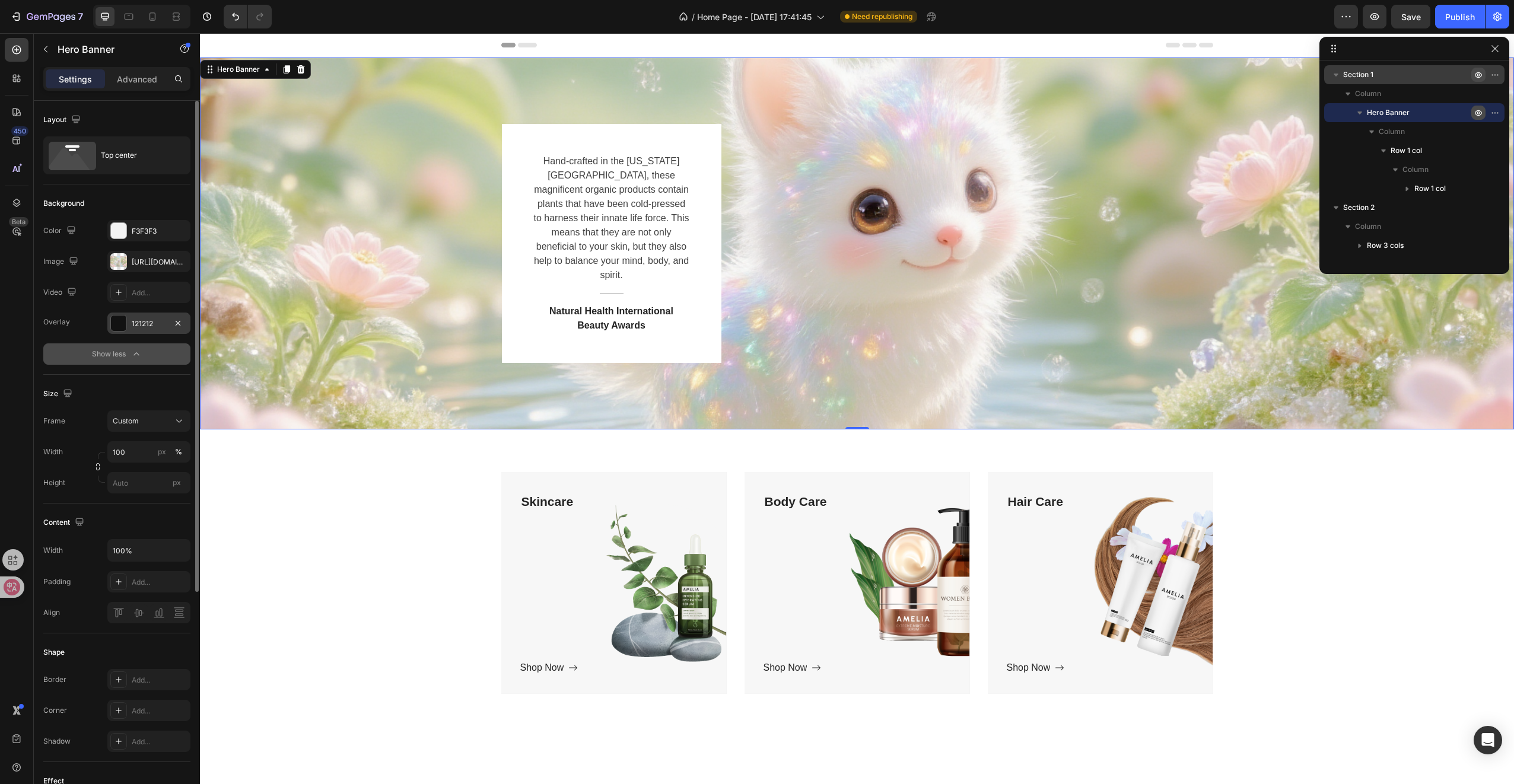
click at [125, 326] on div at bounding box center [118, 323] width 15 height 15
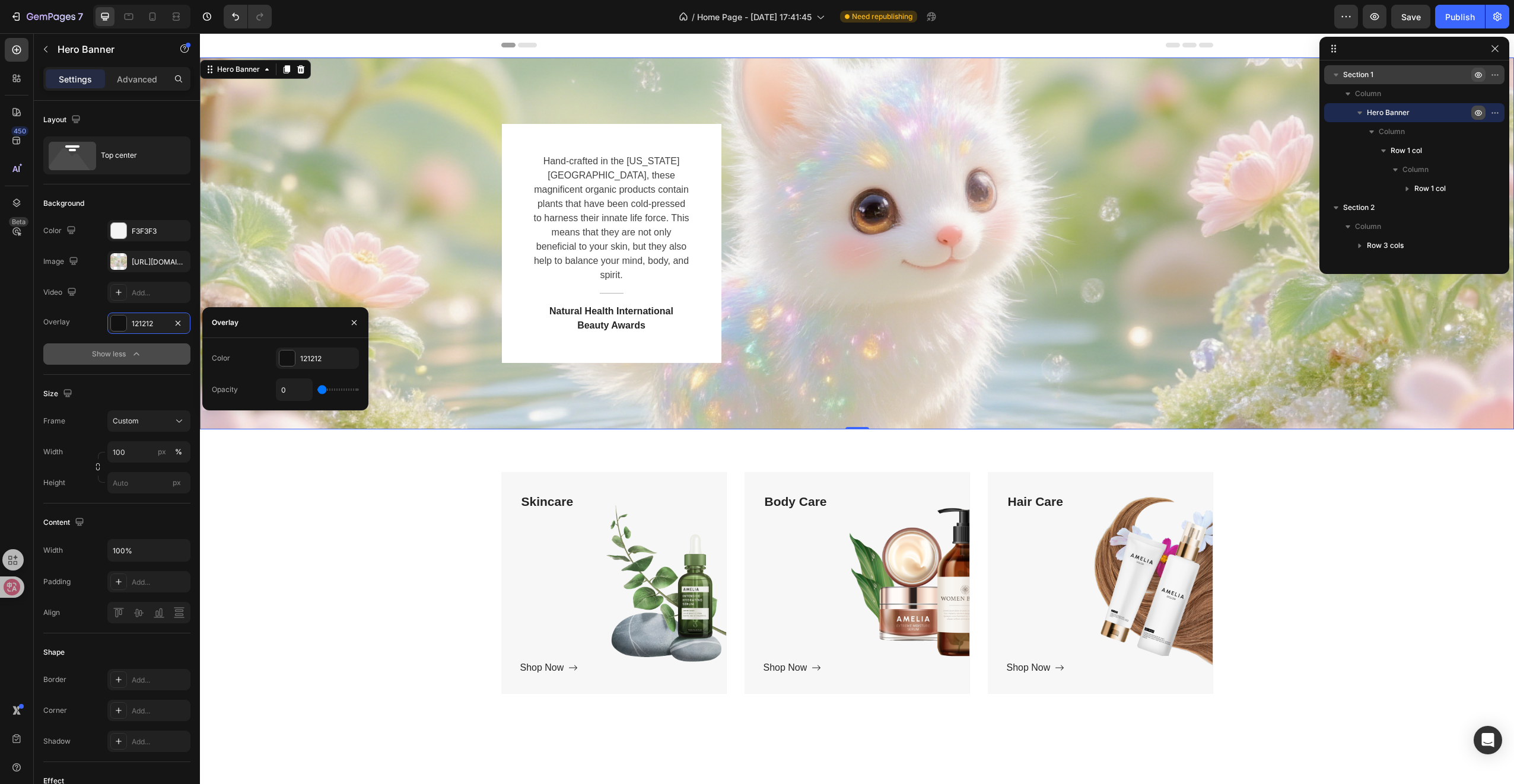
type input "6"
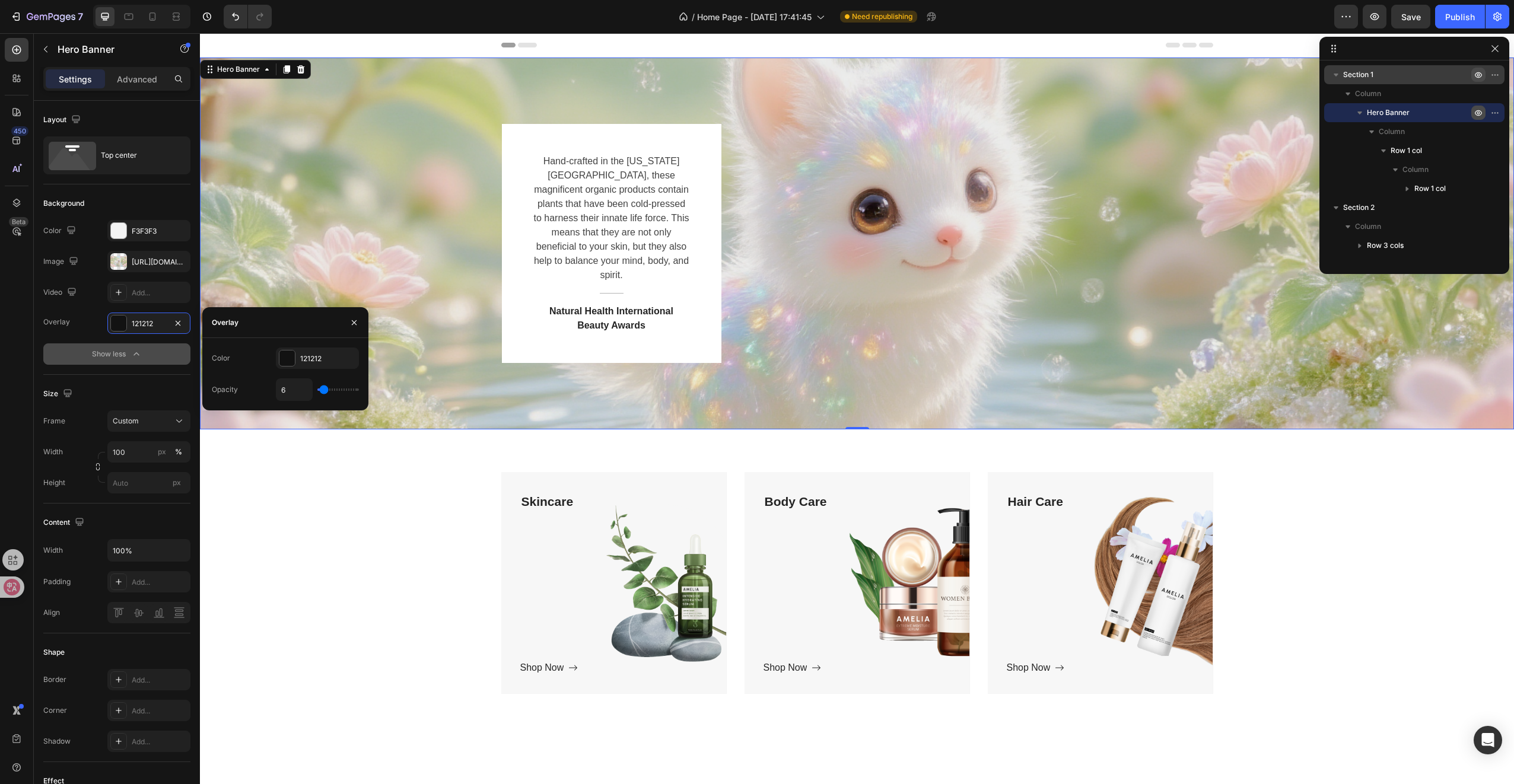
type input "8"
type input "15"
type input "27"
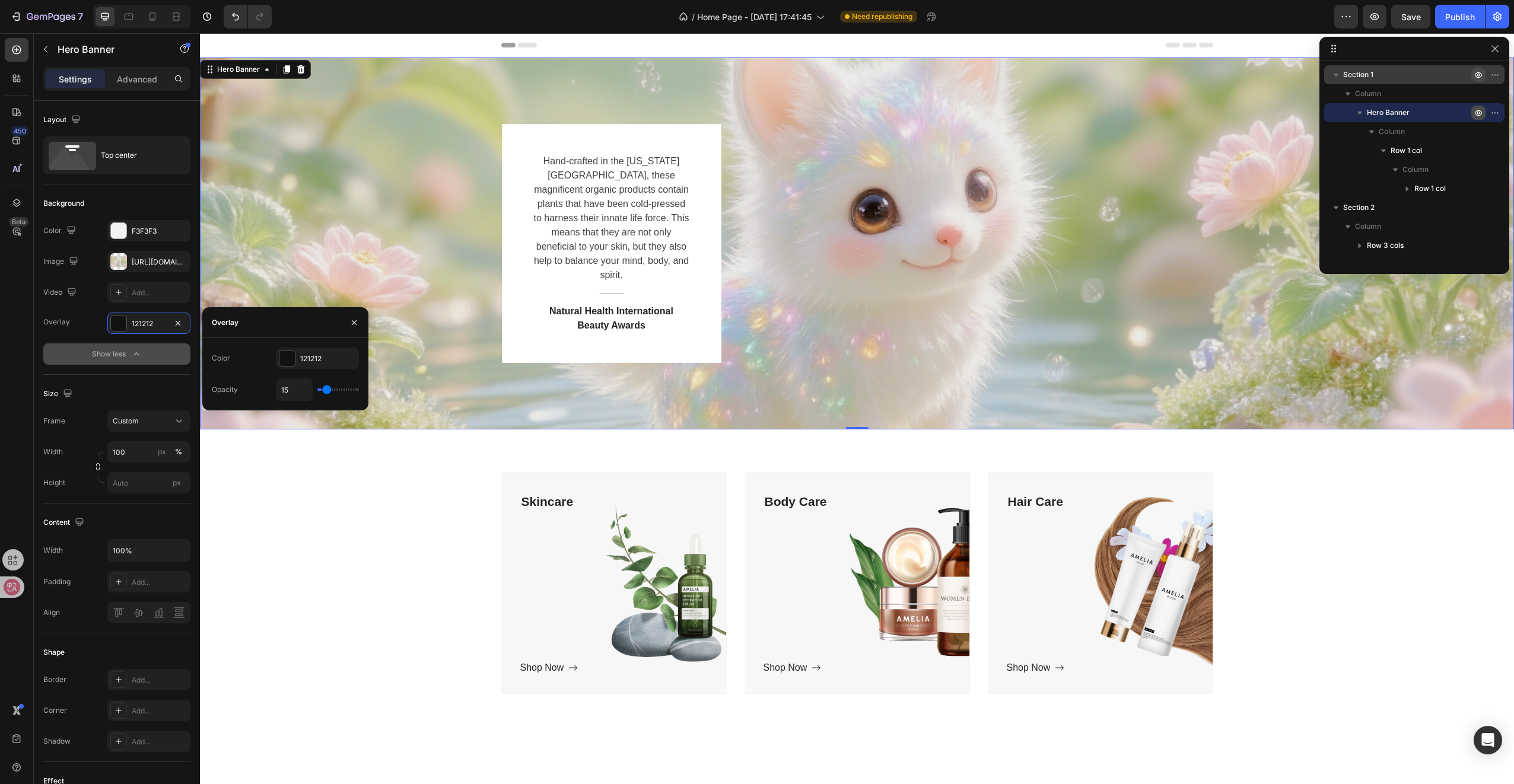
type input "27"
type input "41"
type input "56"
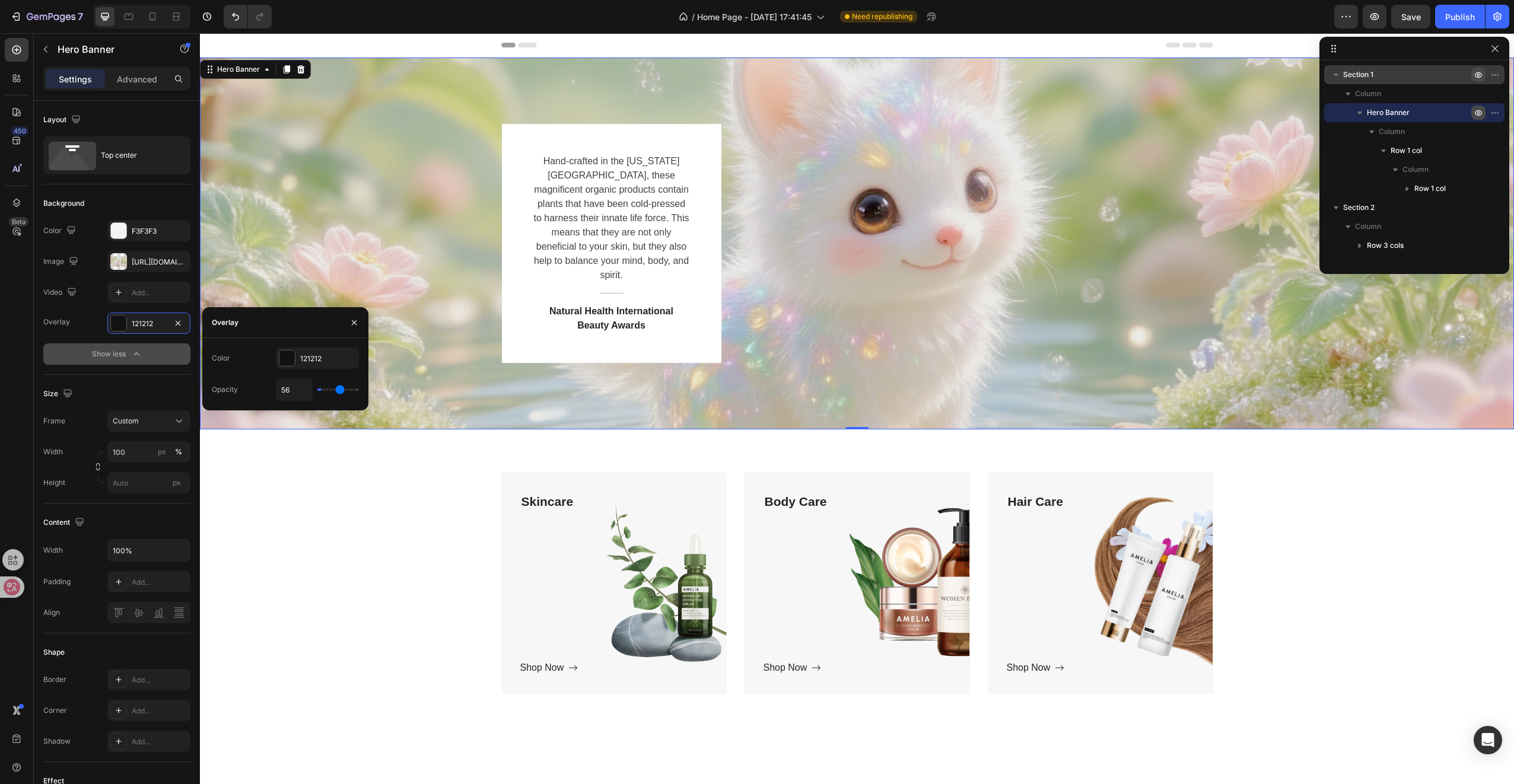
type input "73"
type input "91"
type input "100"
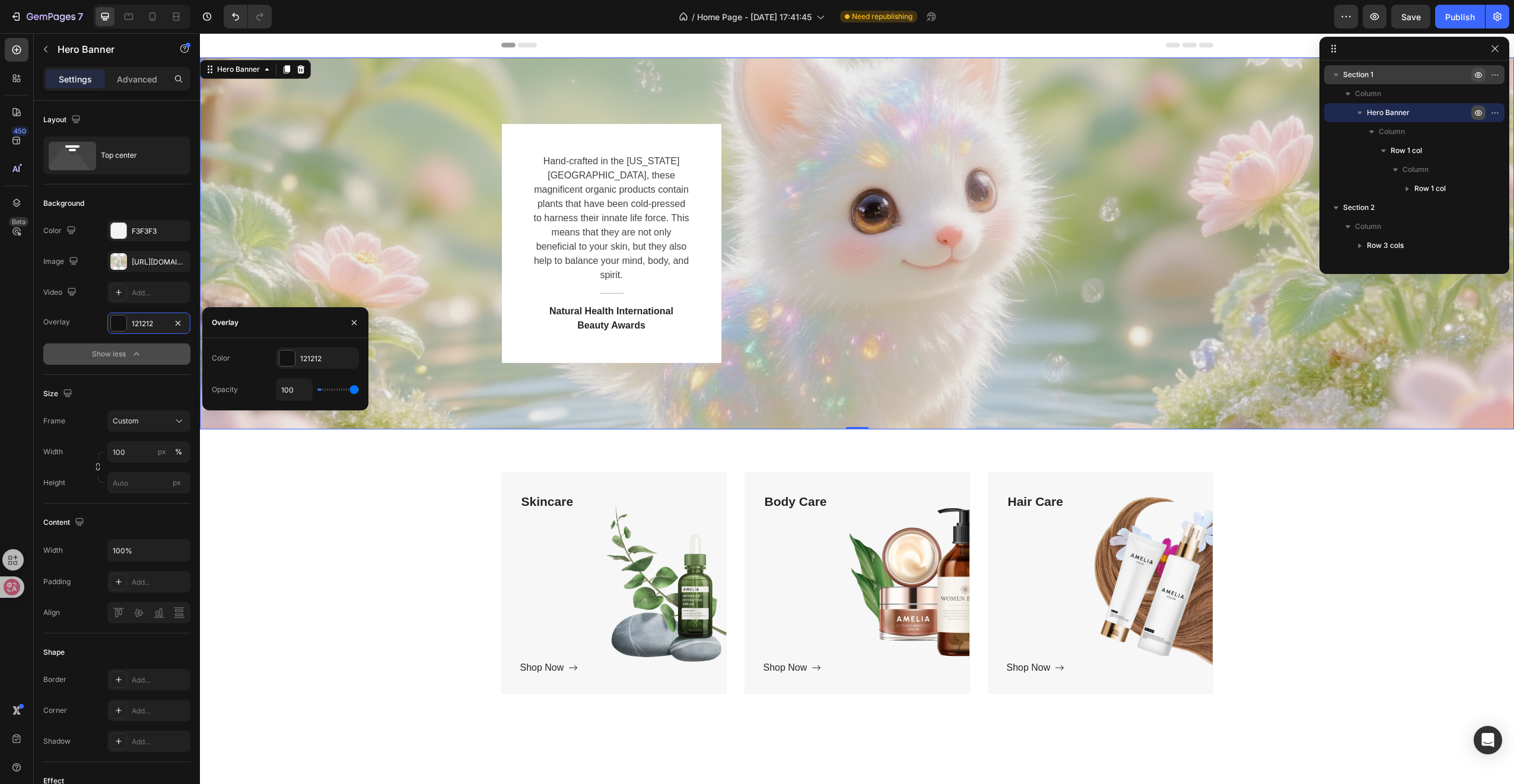
drag, startPoint x: 324, startPoint y: 387, endPoint x: 359, endPoint y: 391, distance: 35.2
type input "100"
click at [359, 391] on input "range" at bounding box center [338, 390] width 42 height 3
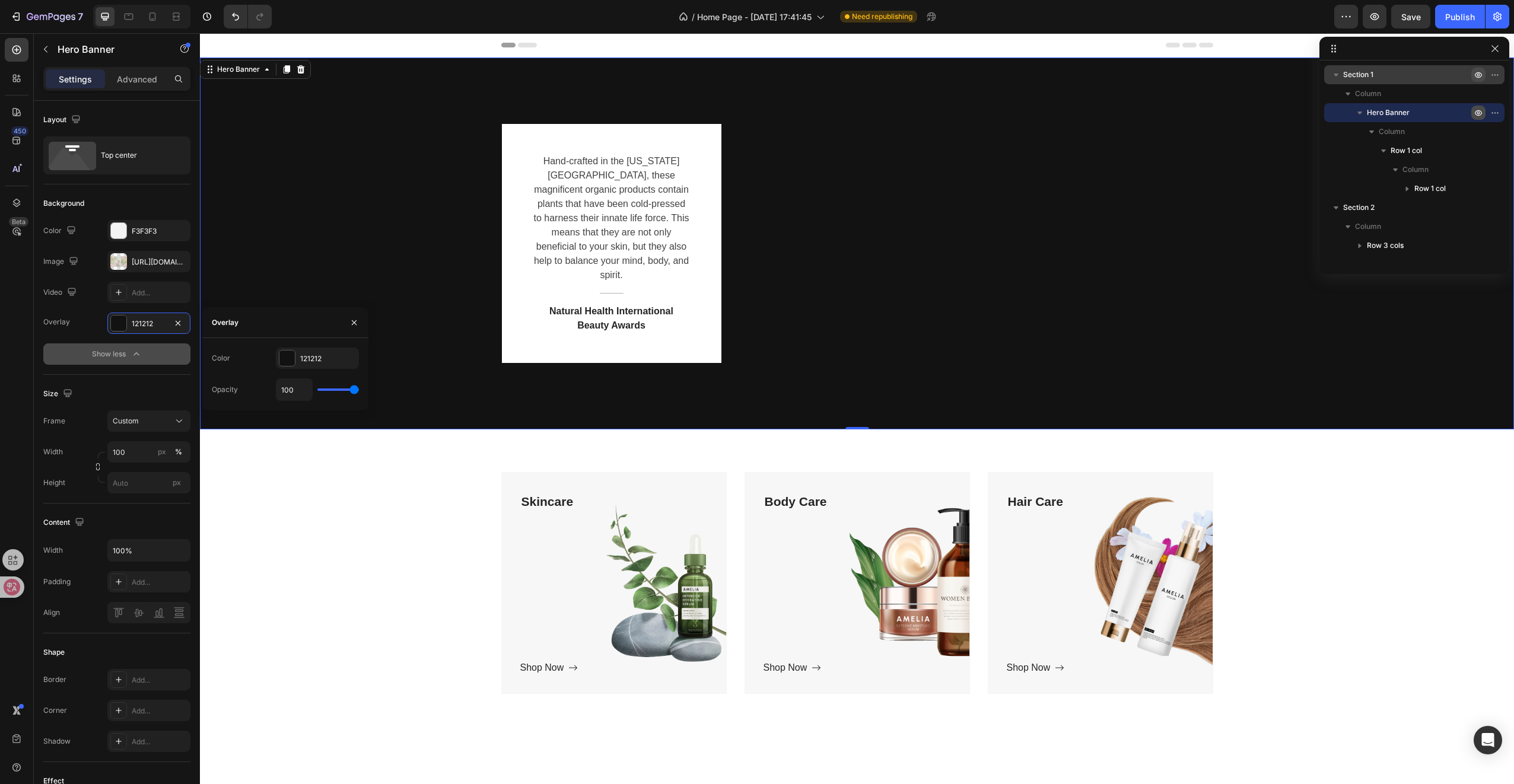
type input "83"
type input "81"
type input "78"
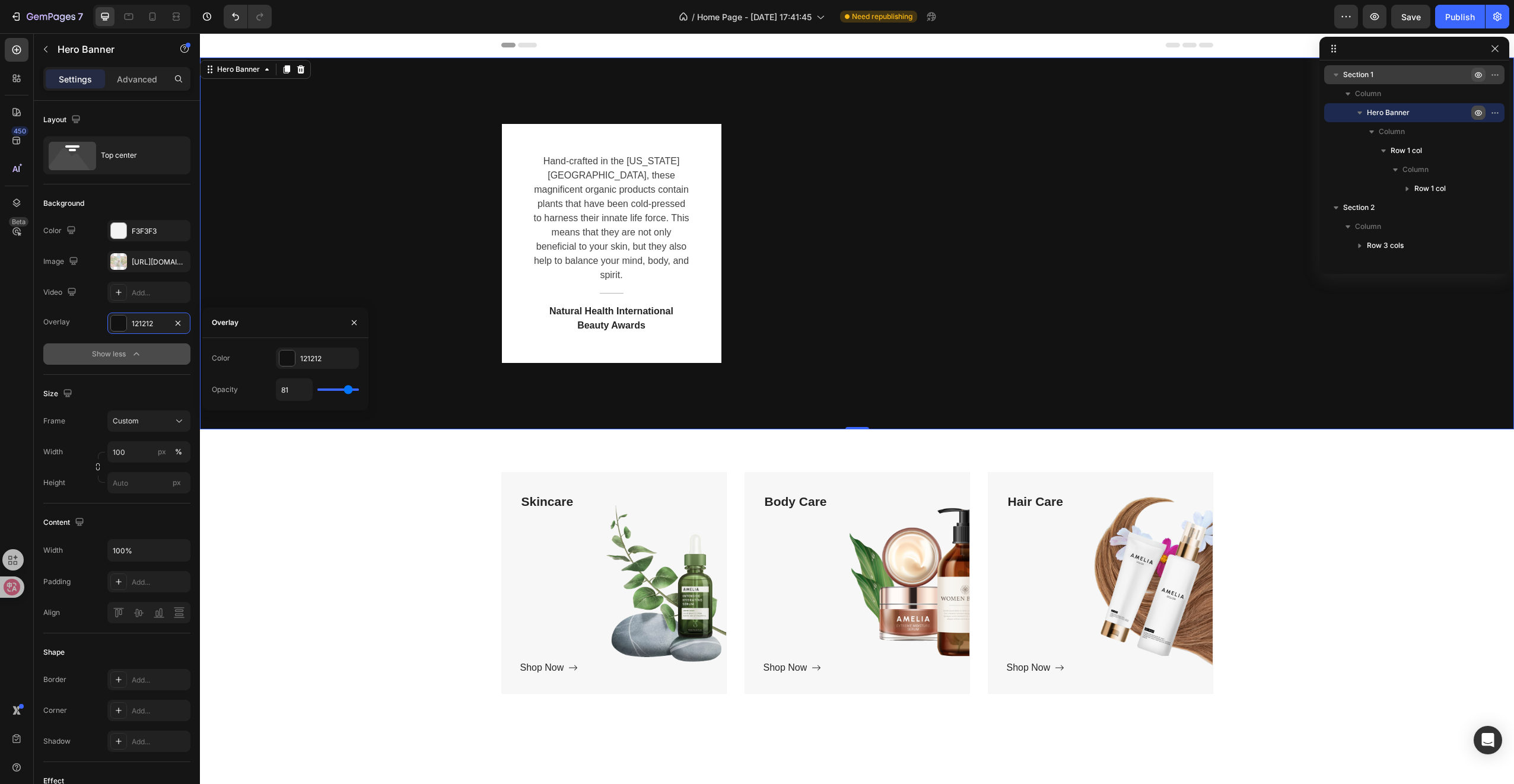
type input "78"
type input "73"
type input "67"
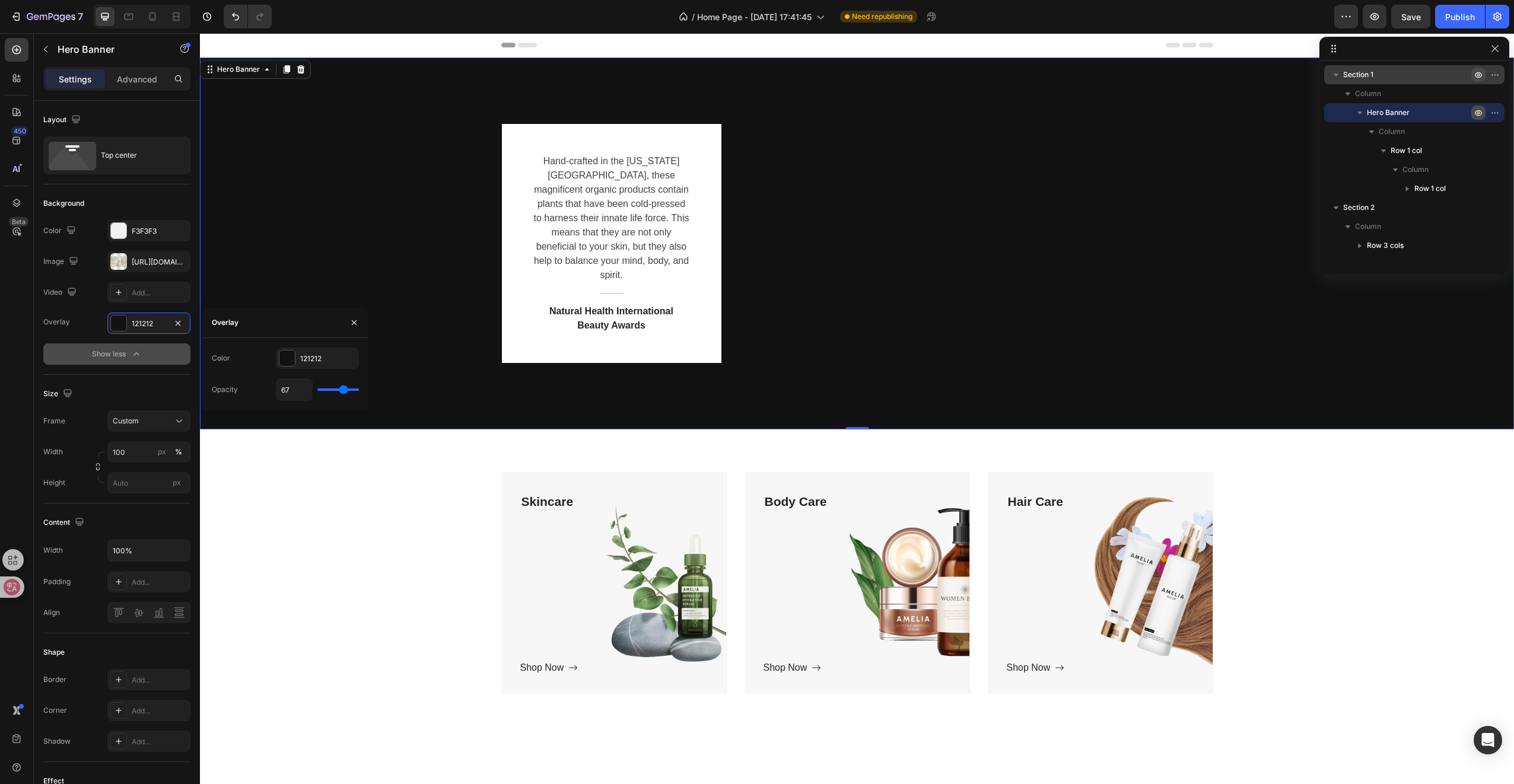
type input "61"
type input "56"
type input "52"
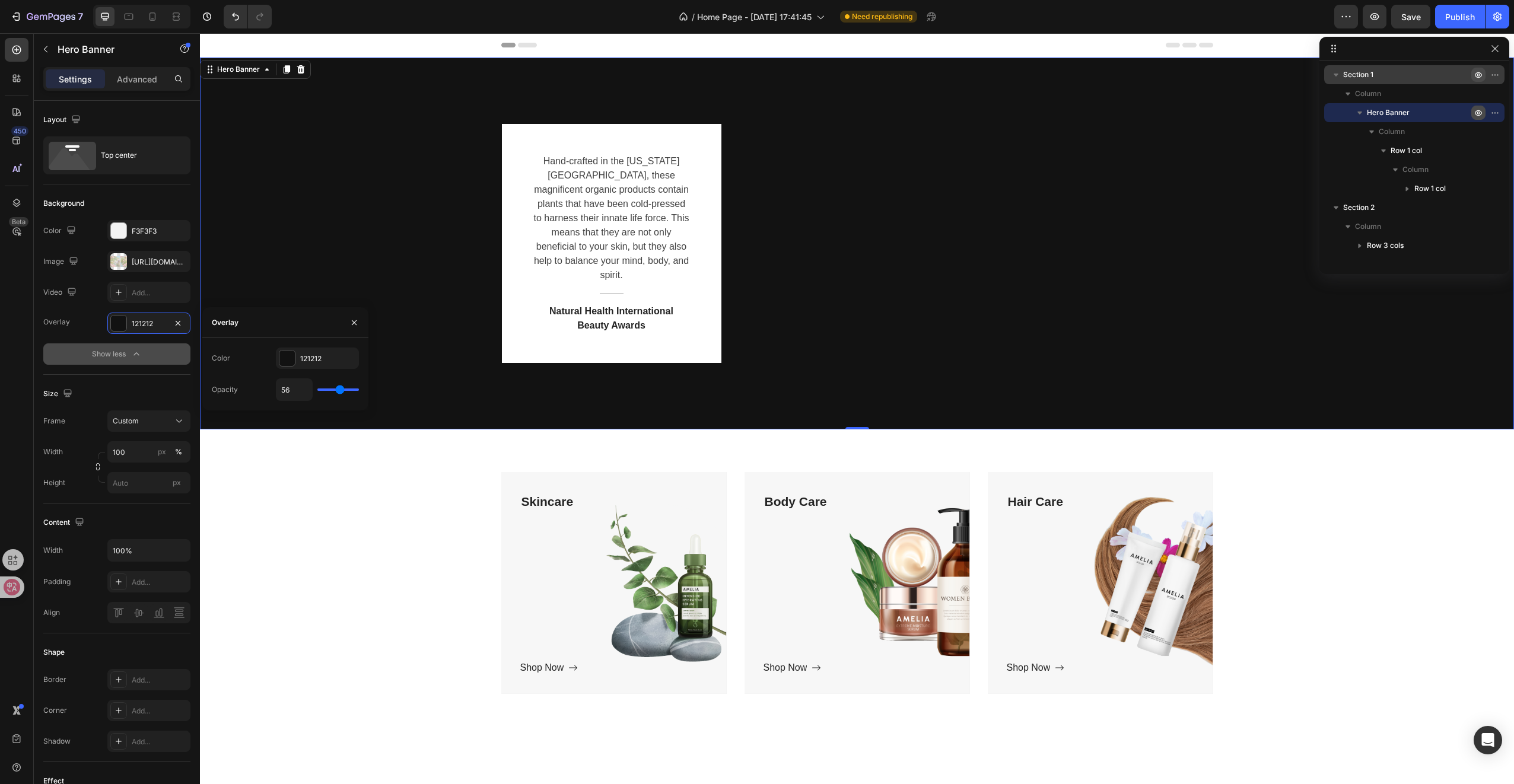
type input "52"
type input "50"
type input "48"
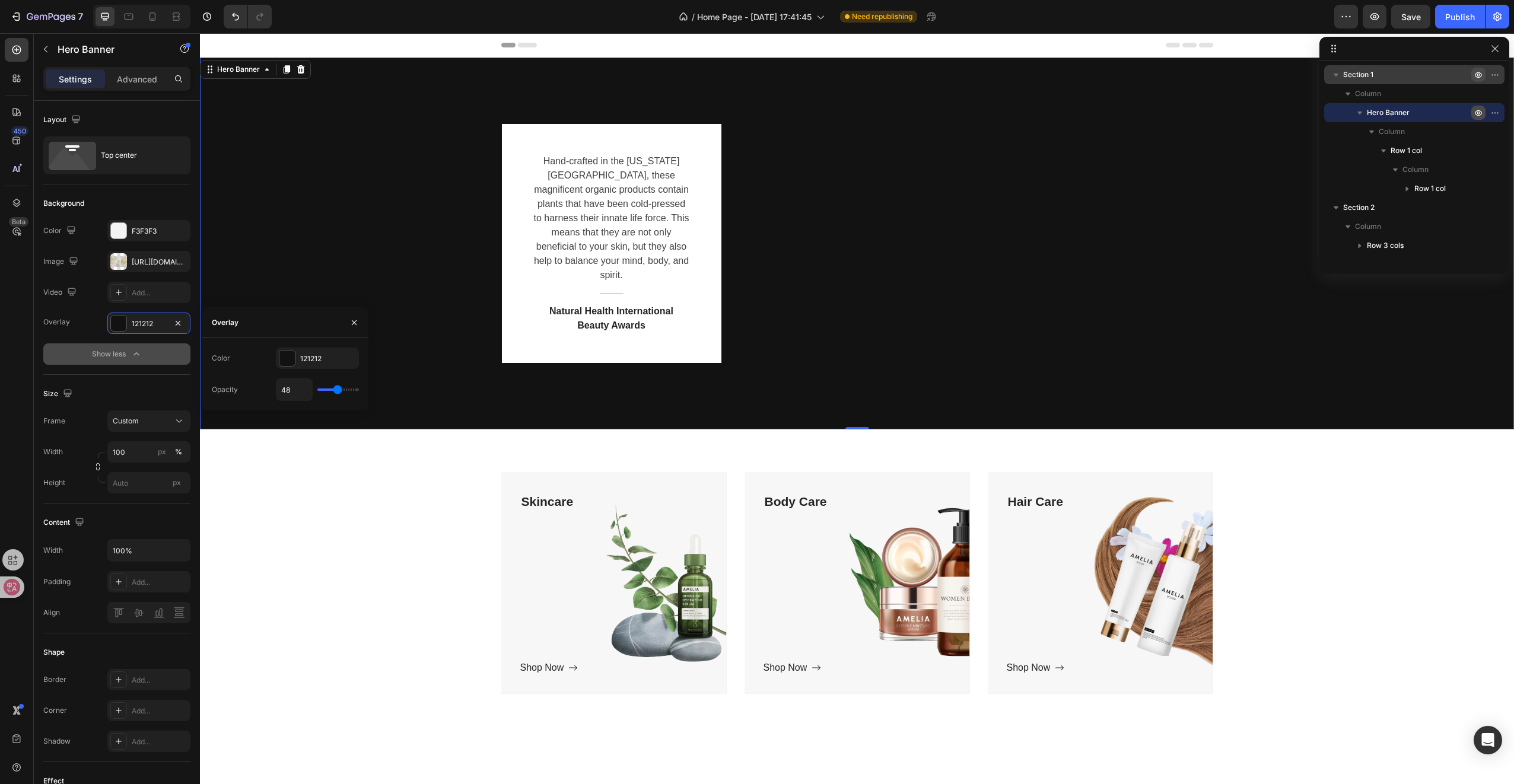
type input "45"
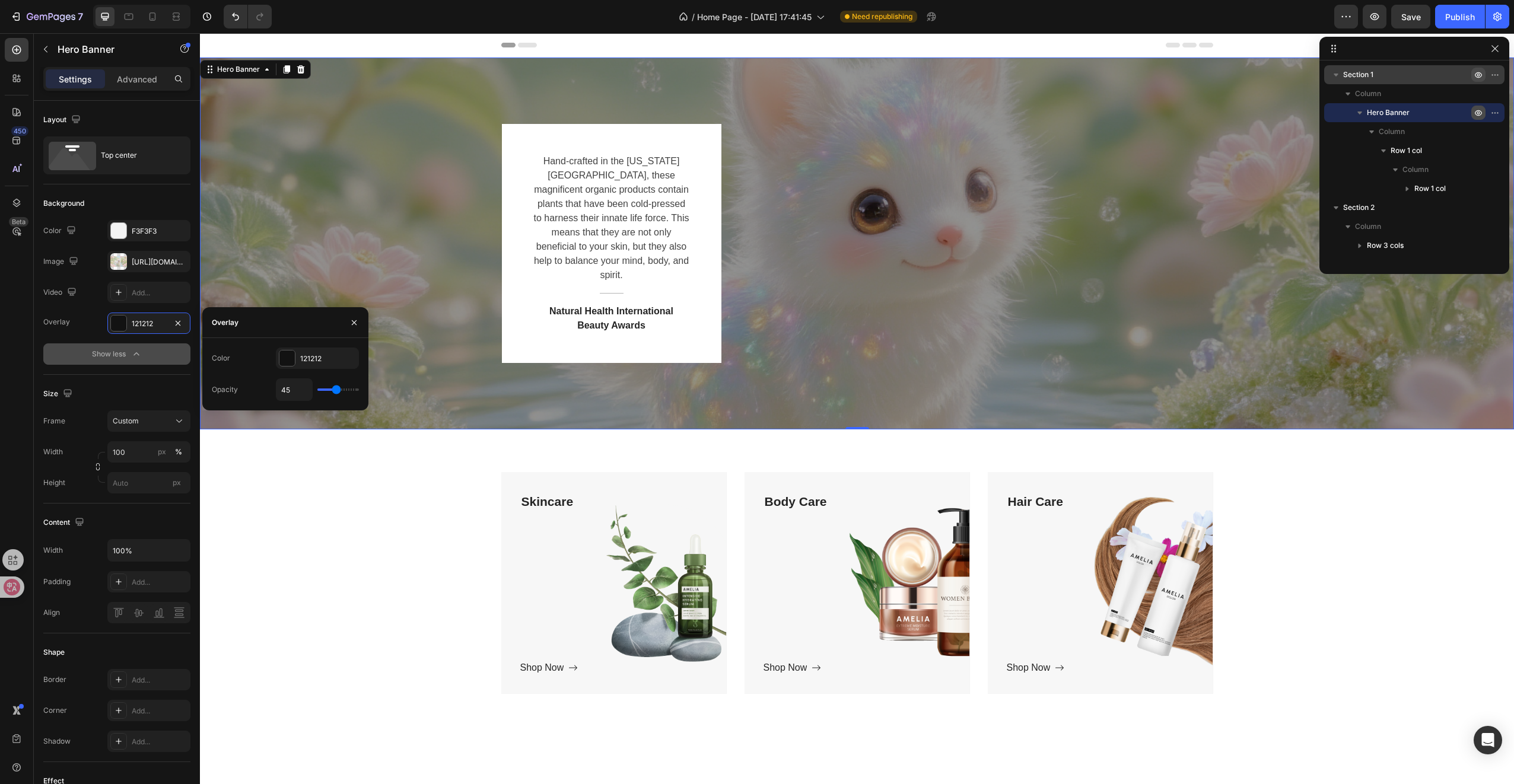
type input "43"
type input "40"
type input "39"
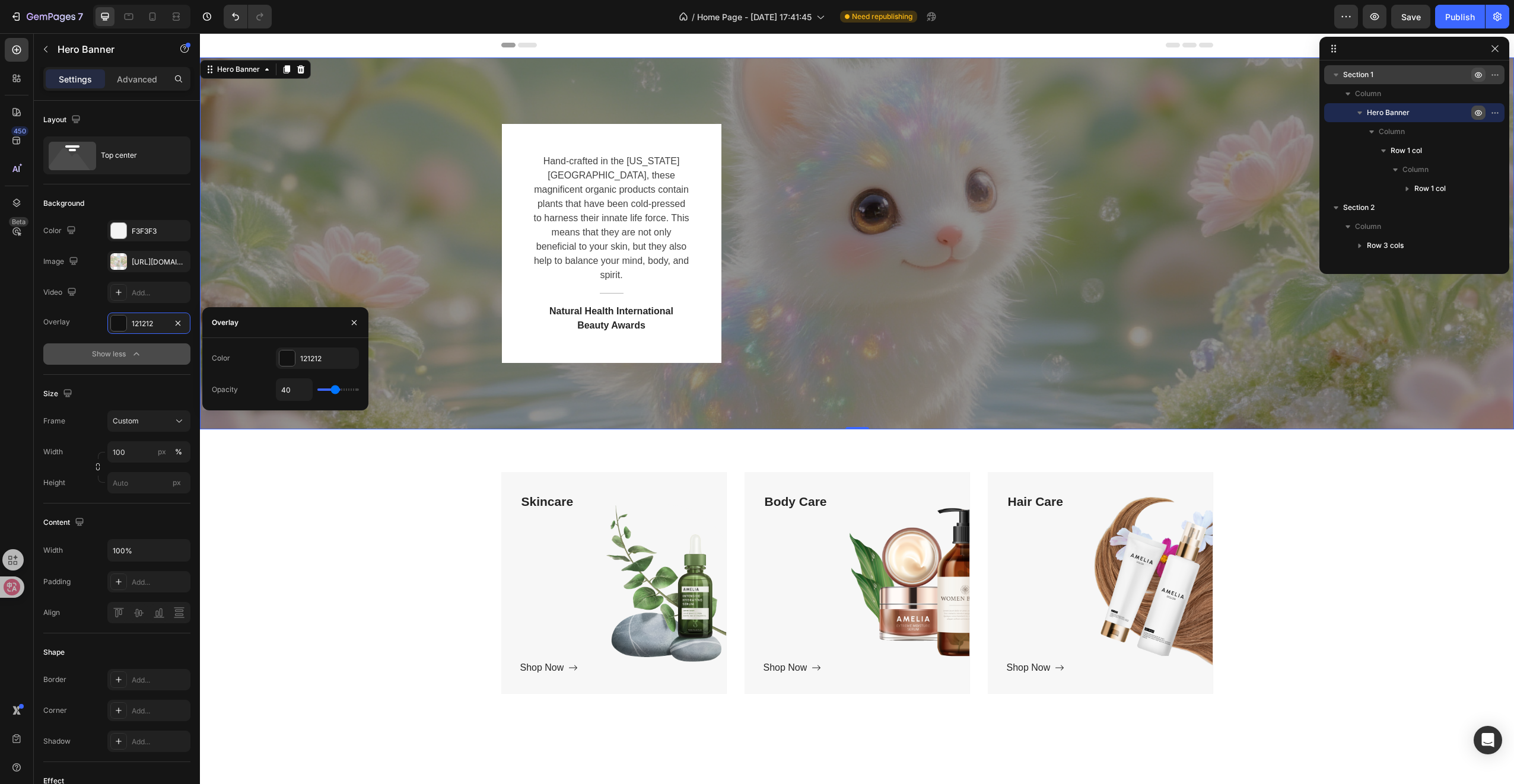
type input "39"
type input "38"
type input "36"
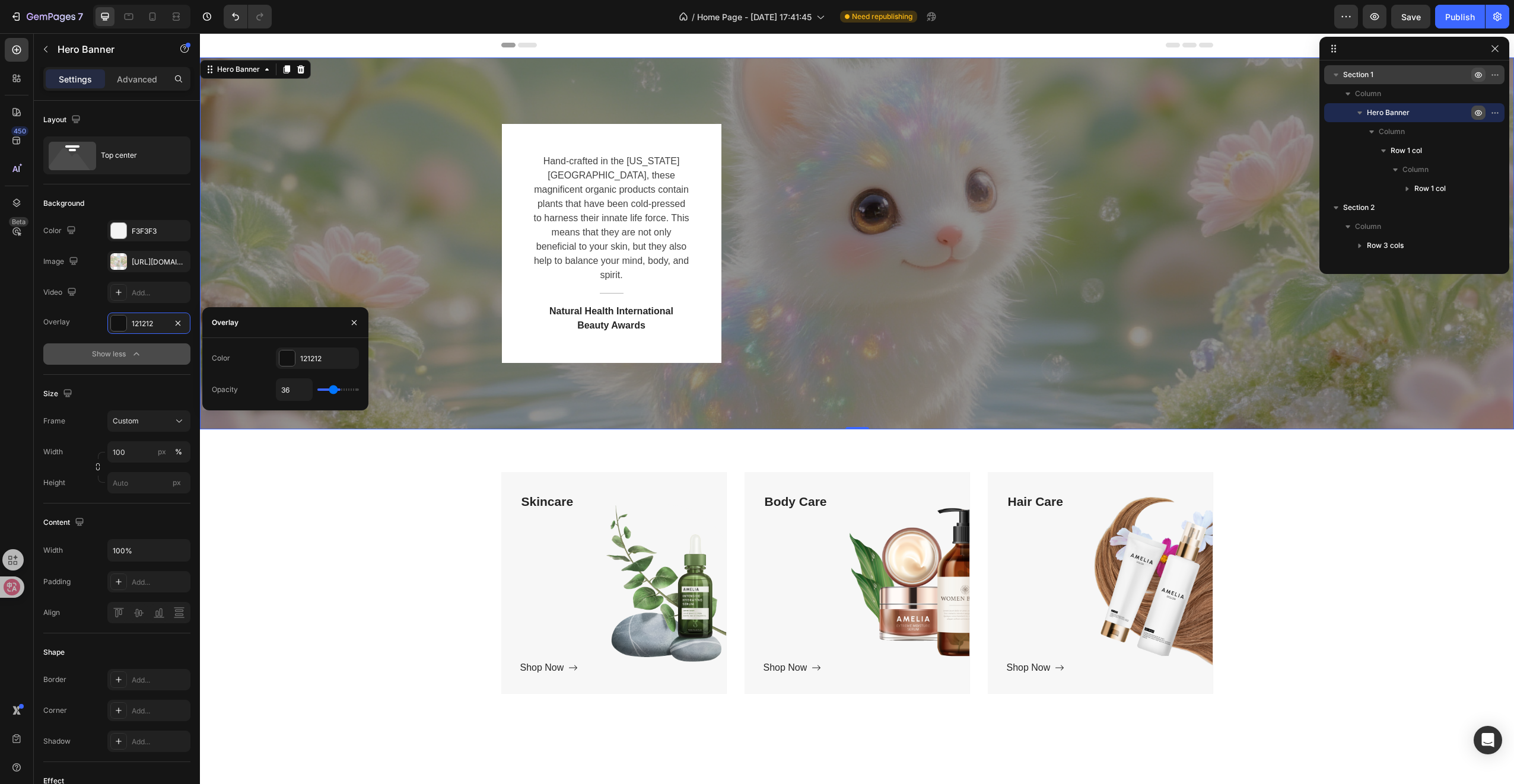
type input "35"
type input "34"
type input "33"
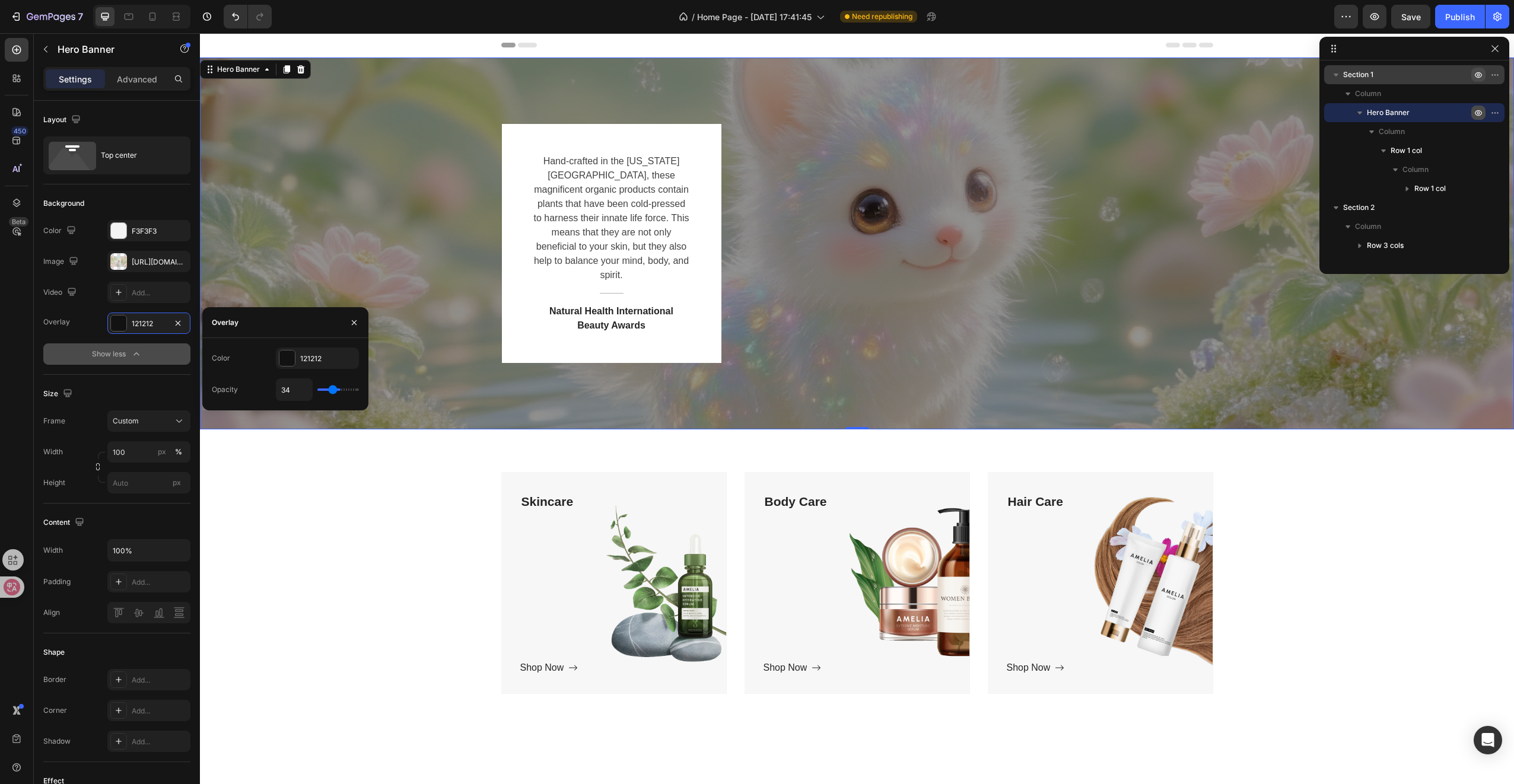
type input "33"
type input "31"
type input "29"
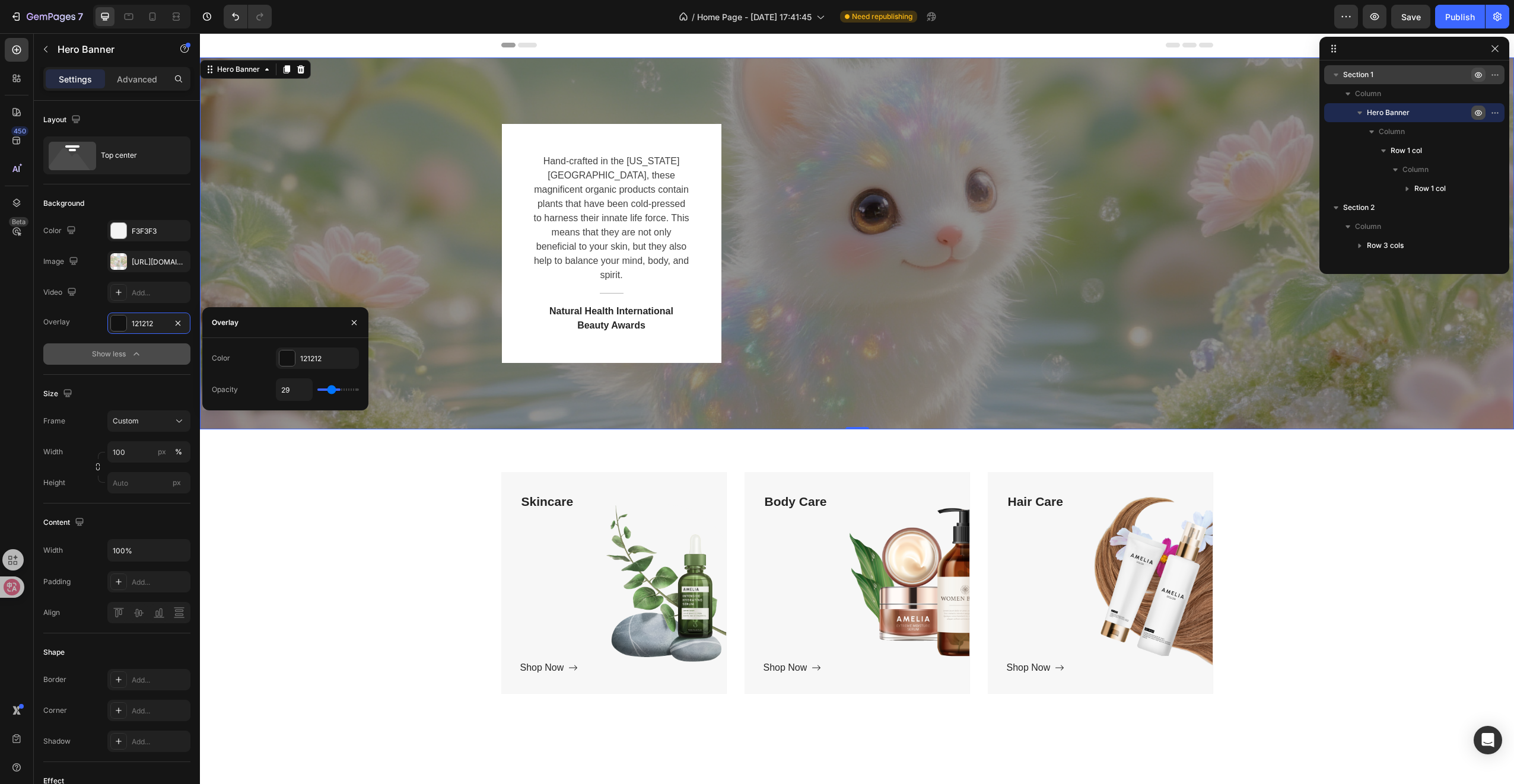
type input "28"
type input "27"
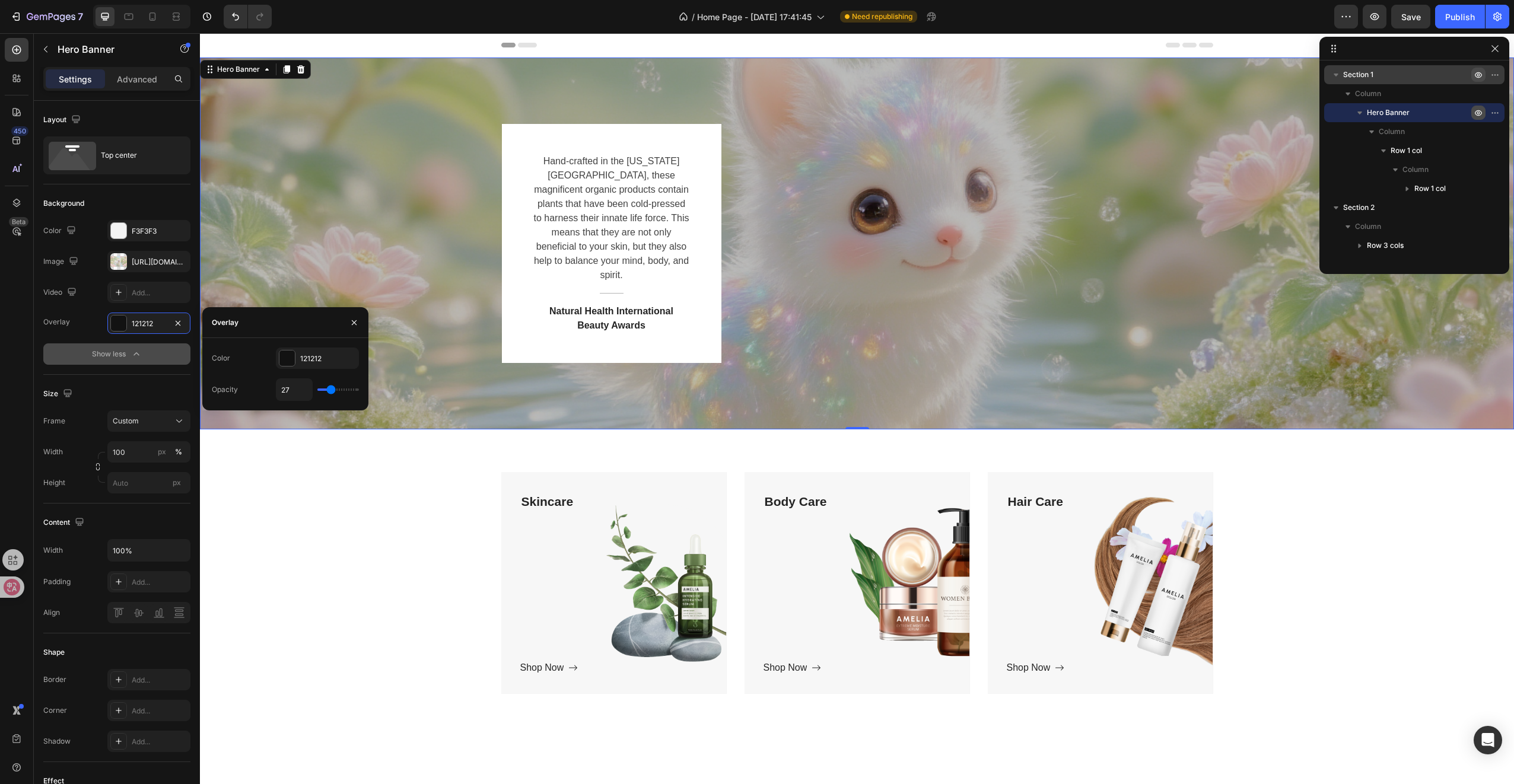
type input "25"
type input "24"
type input "19"
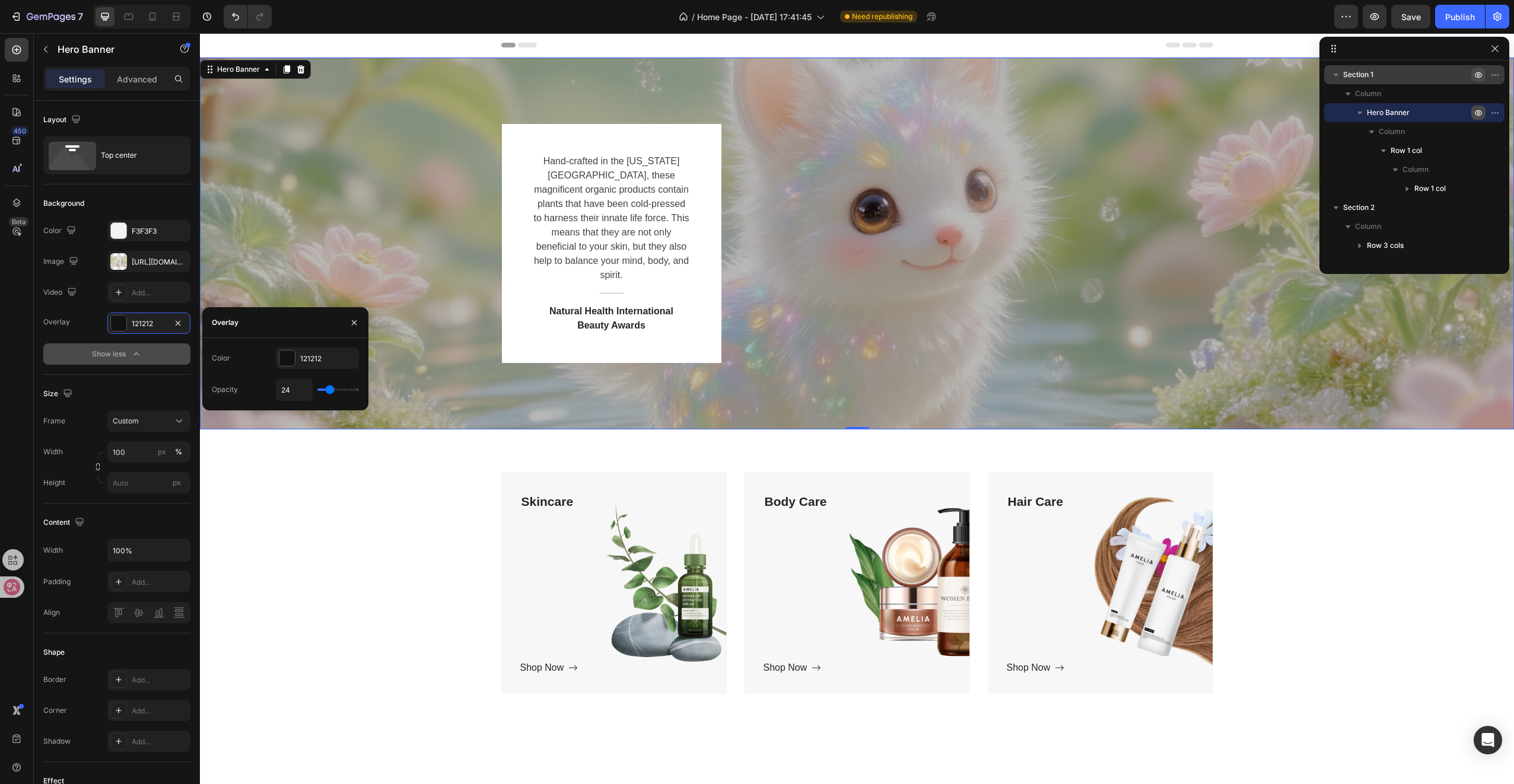
type input "19"
type input "17"
type input "13"
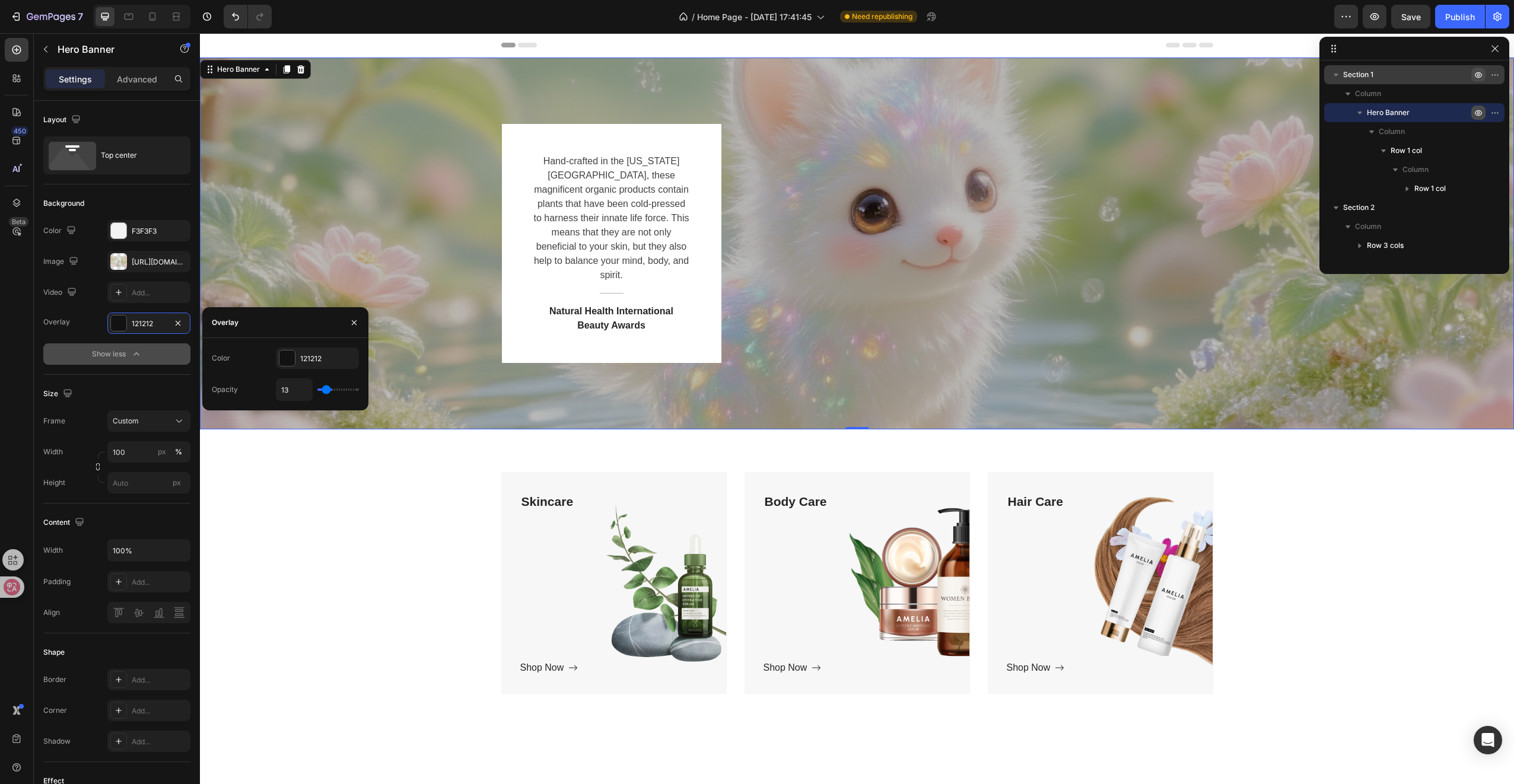
type input "4"
type input "2"
type input "0"
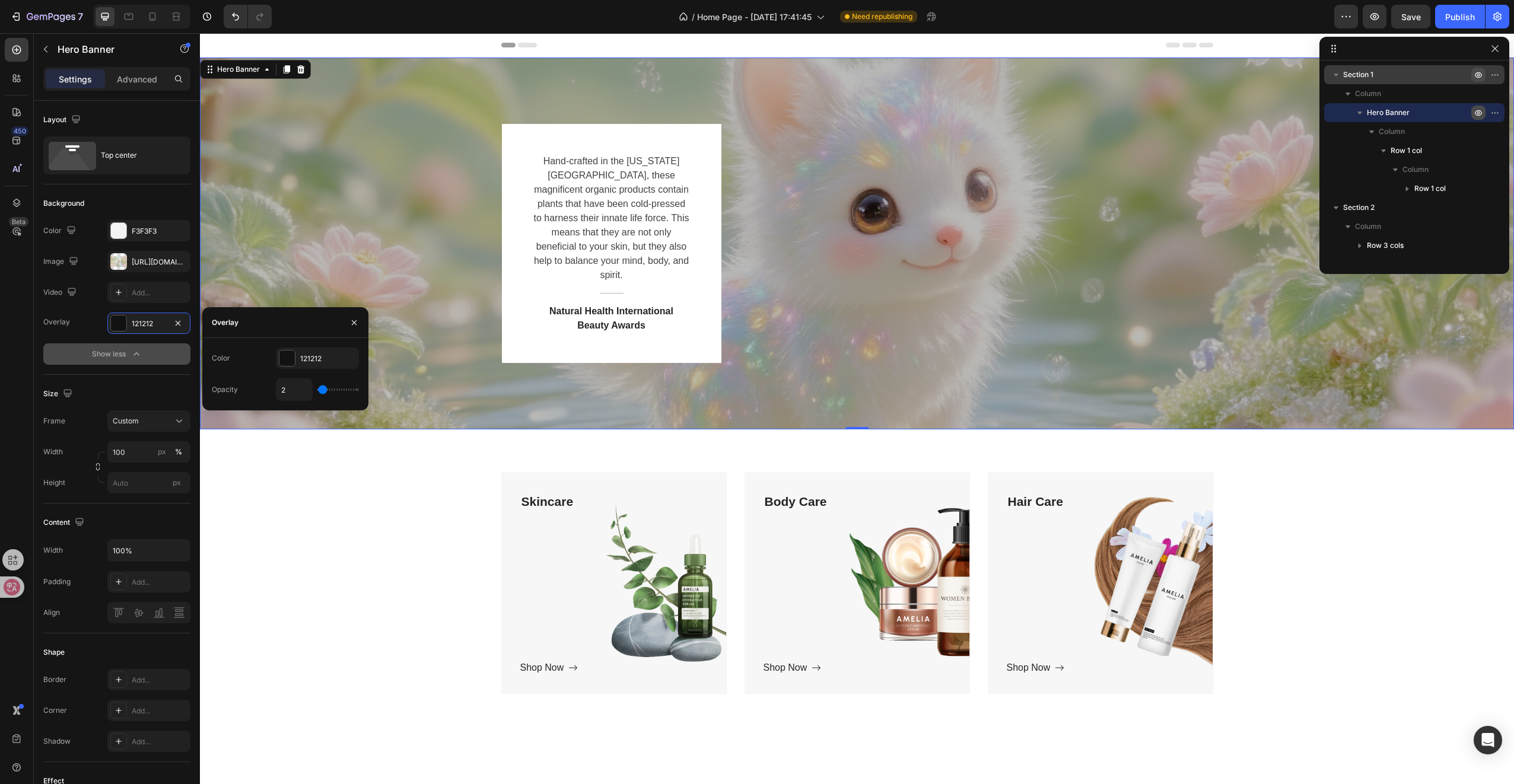
type input "0"
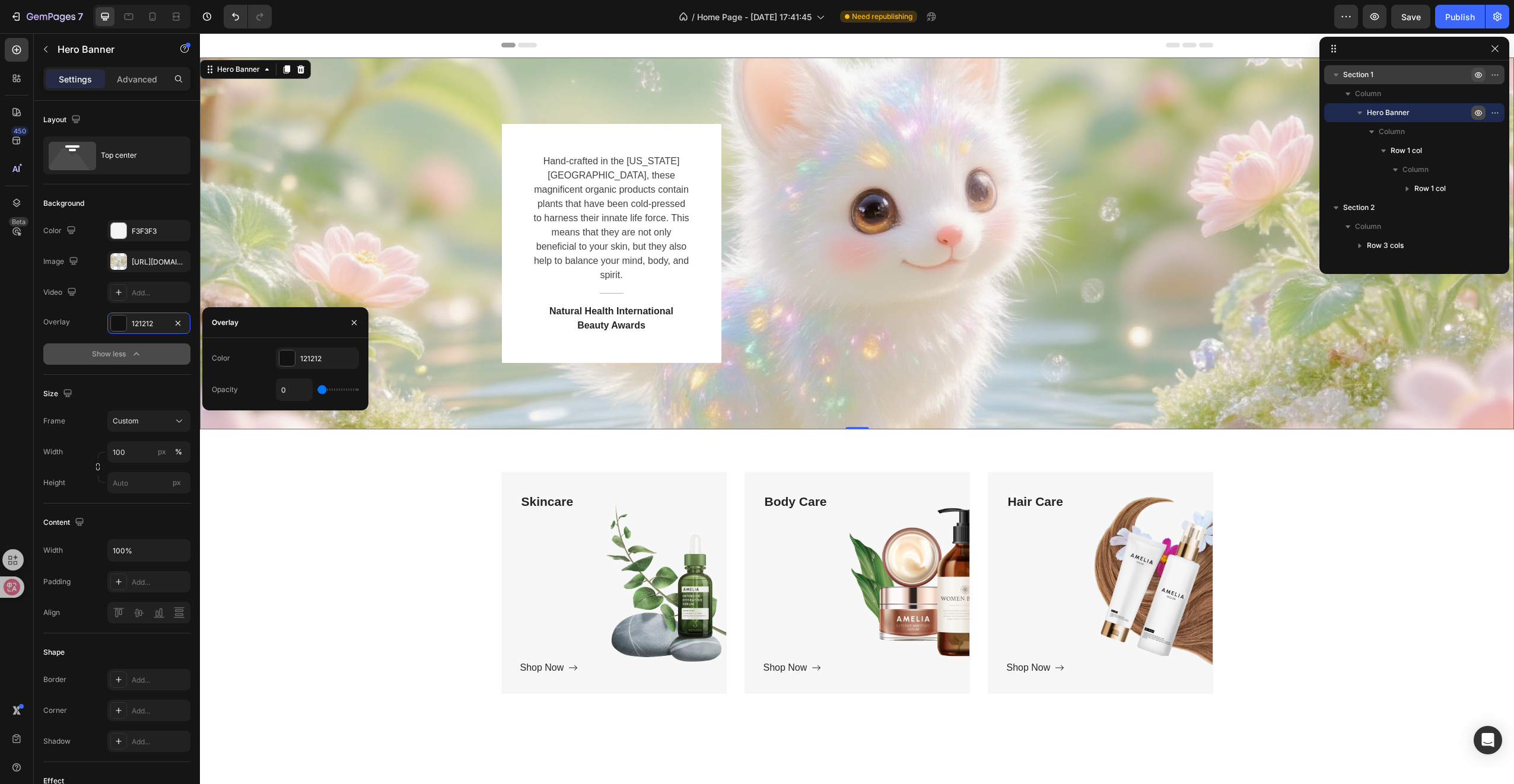
type input "2"
type input "3"
type input "6"
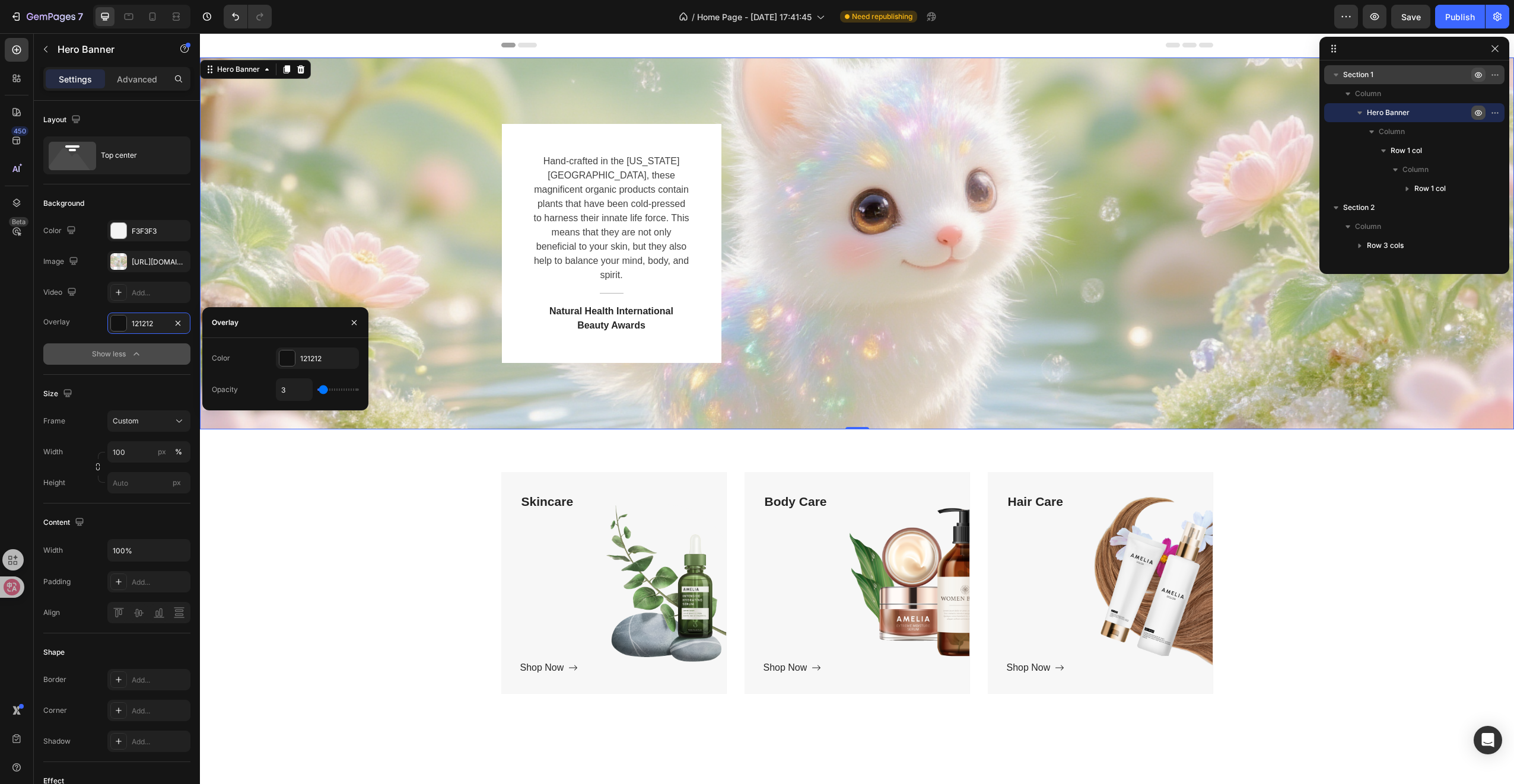
type input "6"
type input "8"
type input "10"
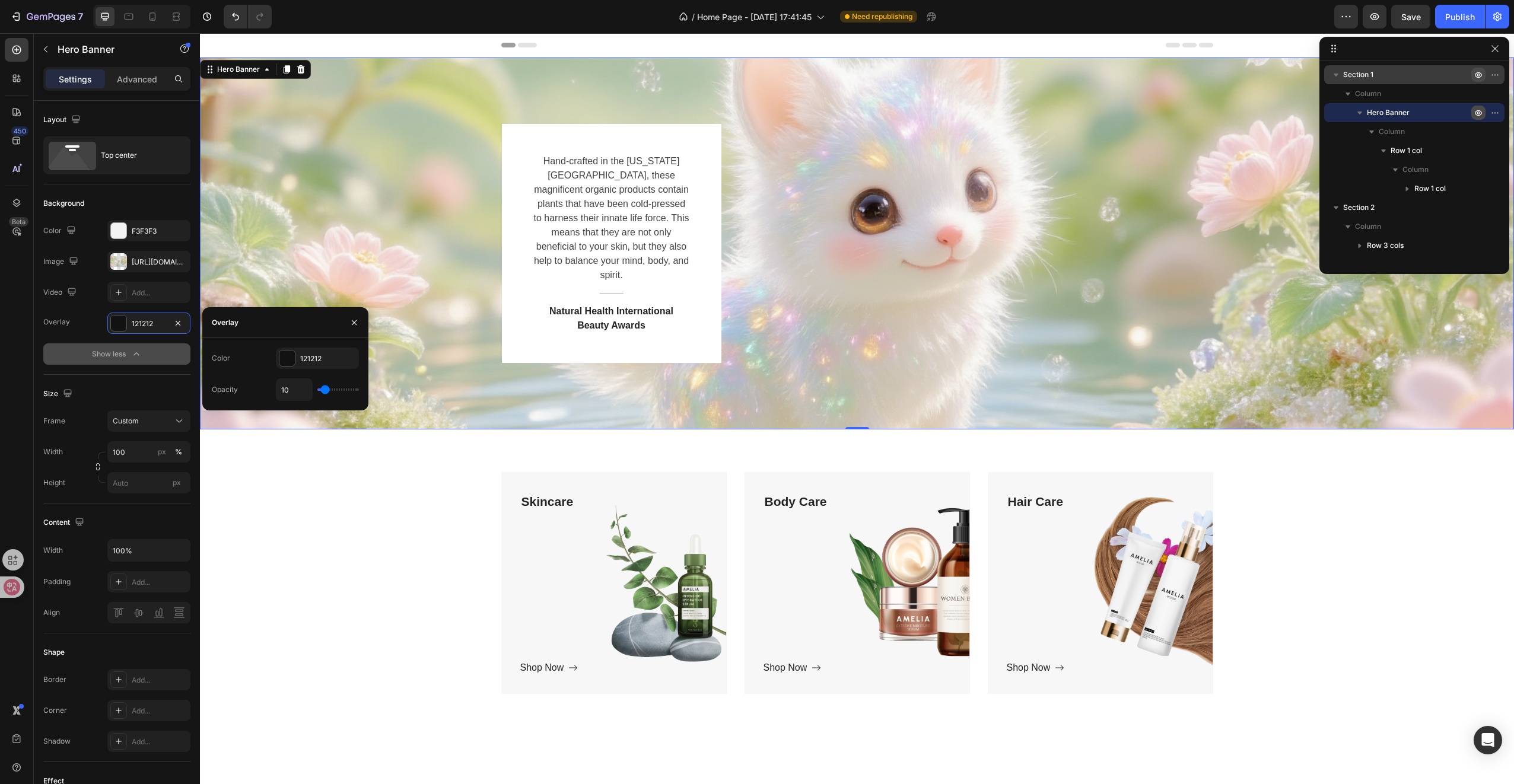
type input "13"
type input "14"
type input "15"
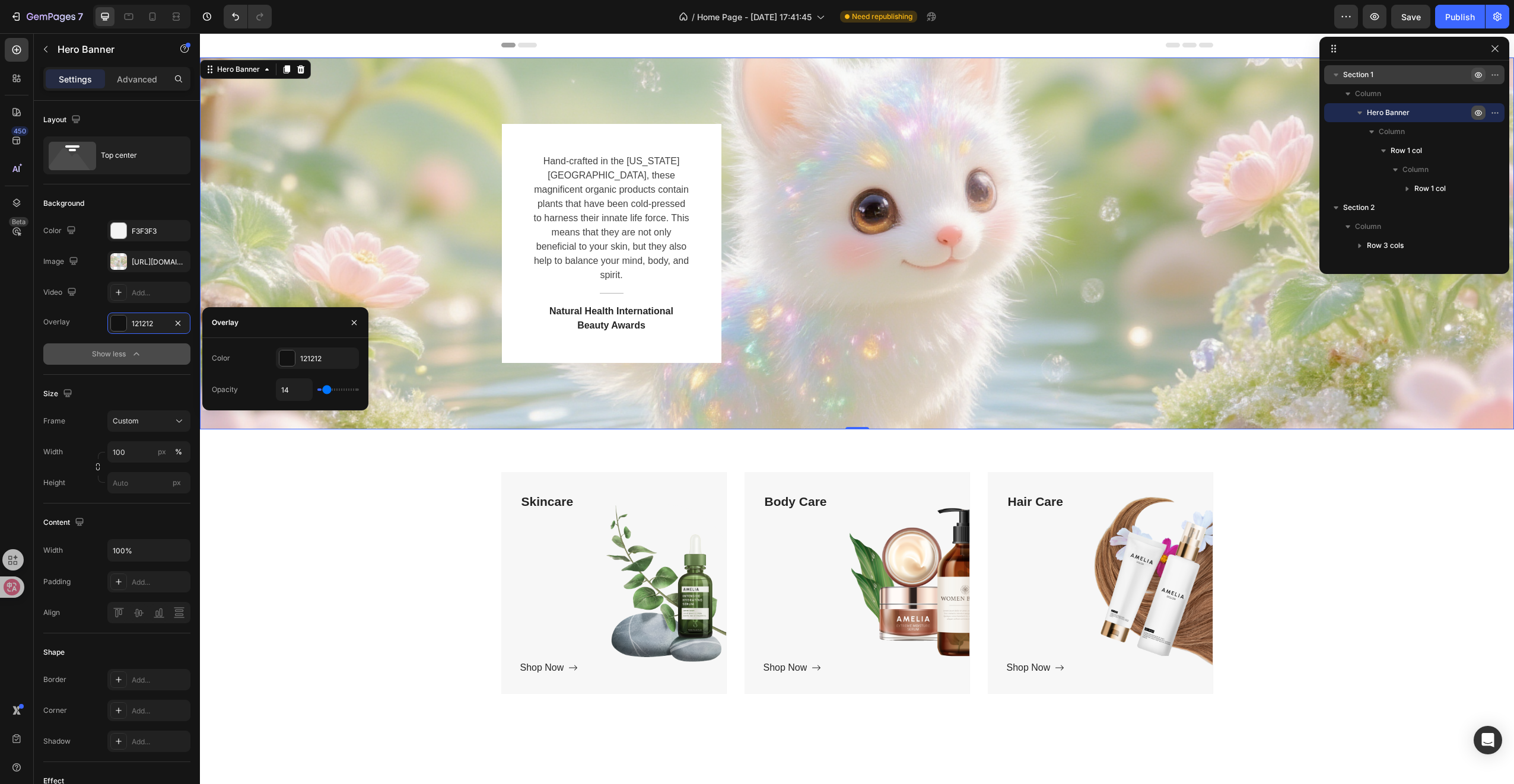
type input "15"
type input "17"
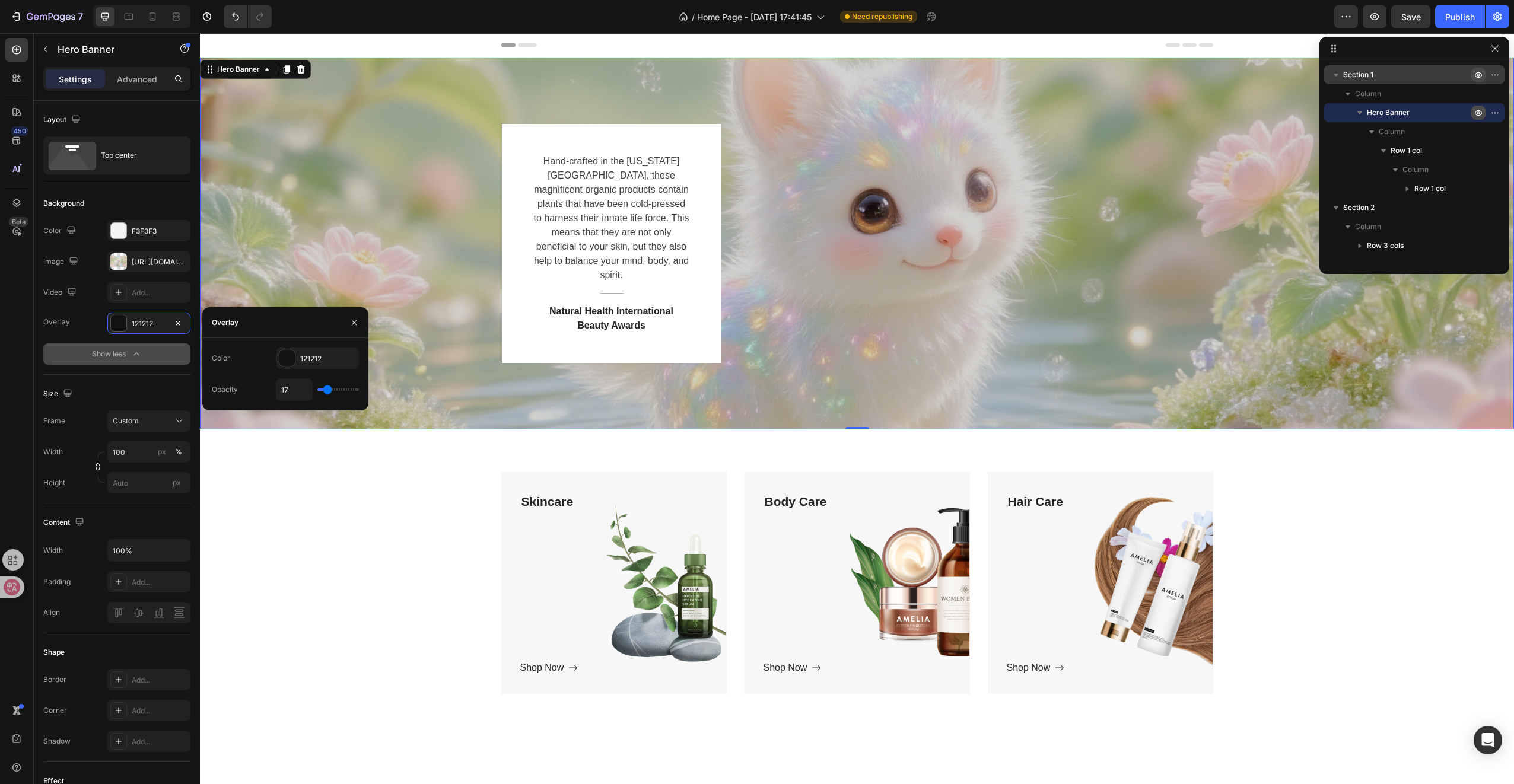
type input "18"
type input "19"
type input "20"
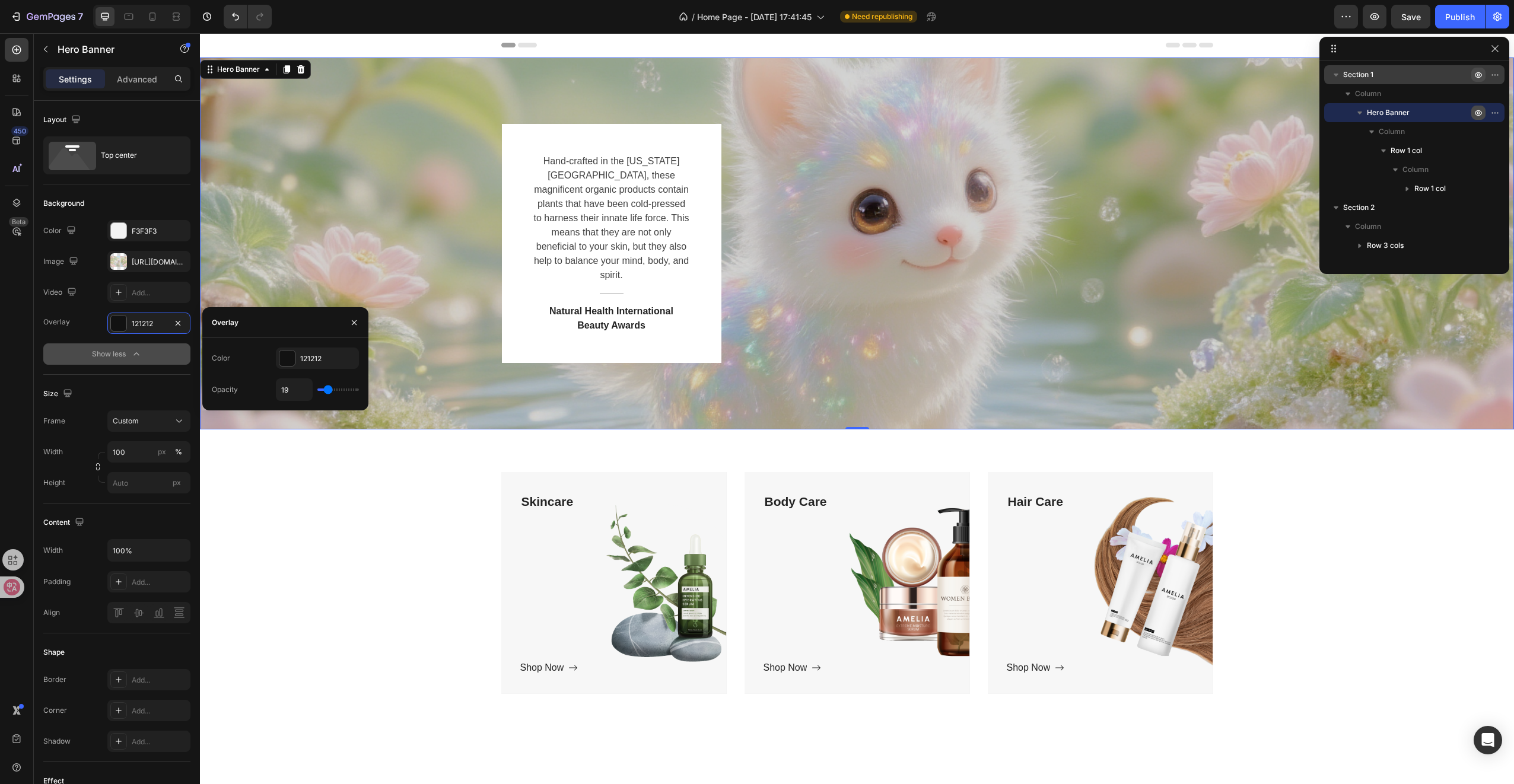
type input "20"
type input "22"
type input "23"
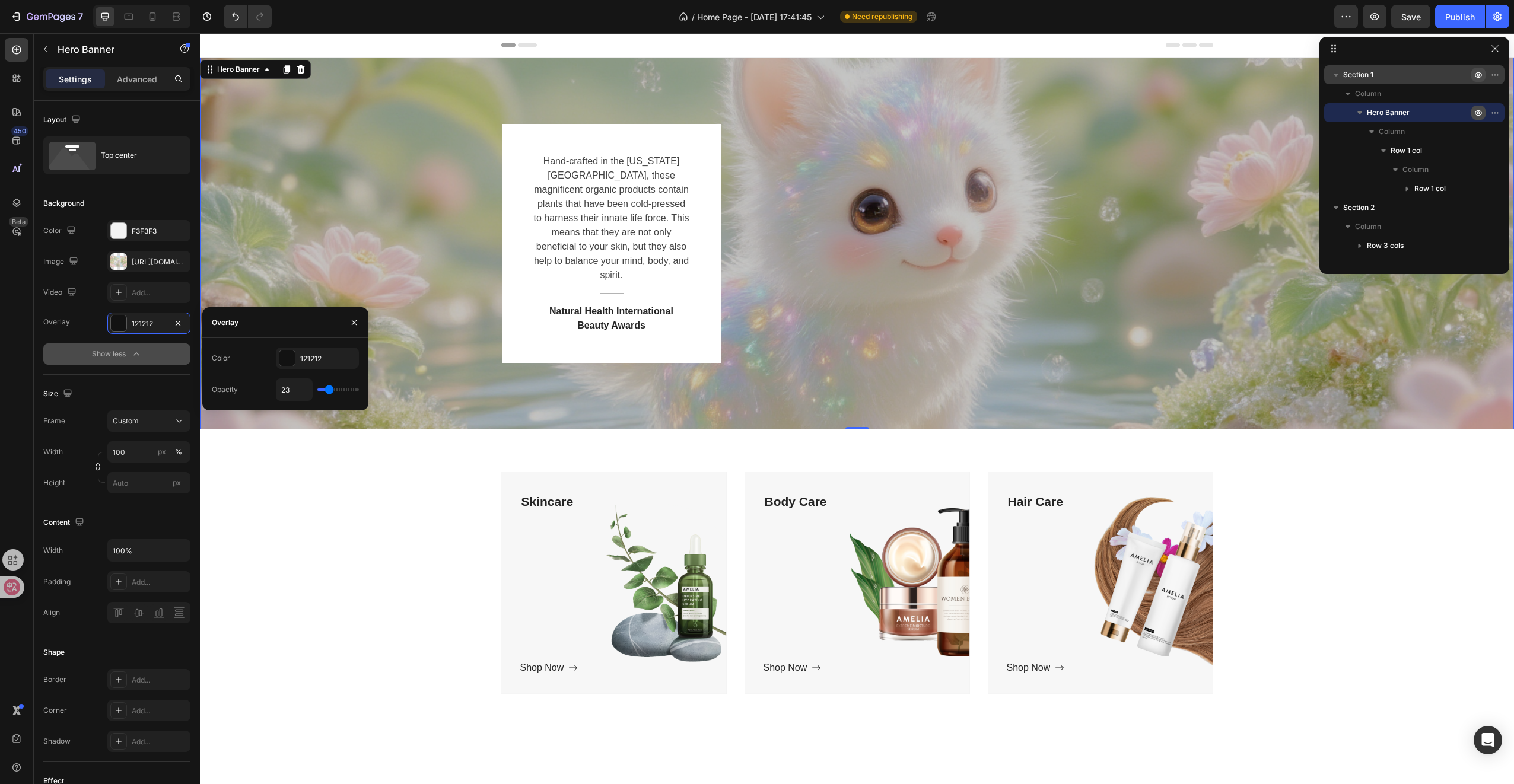
type input "19"
type input "14"
type input "9"
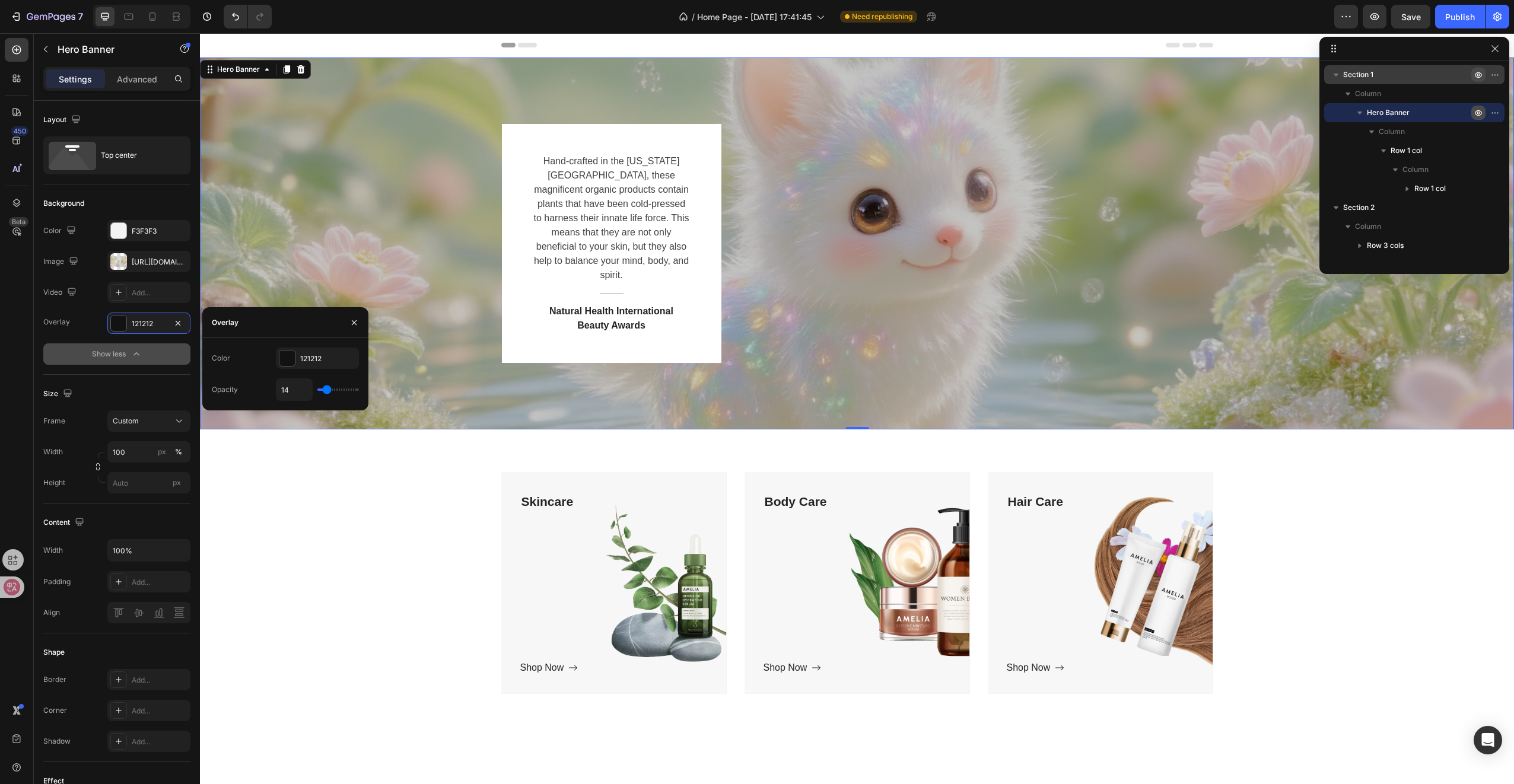
type input "9"
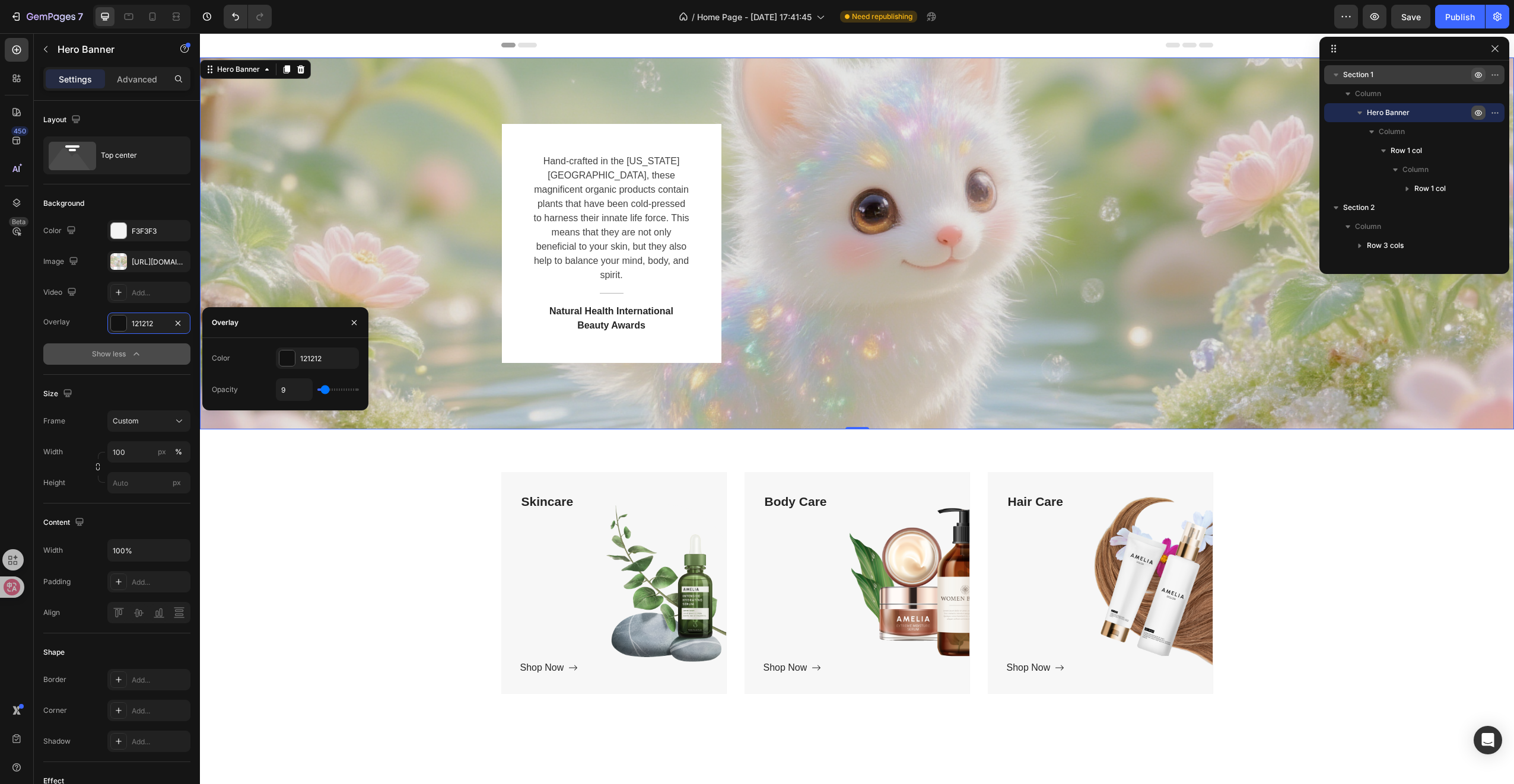
type input "4"
type input "1"
type input "0"
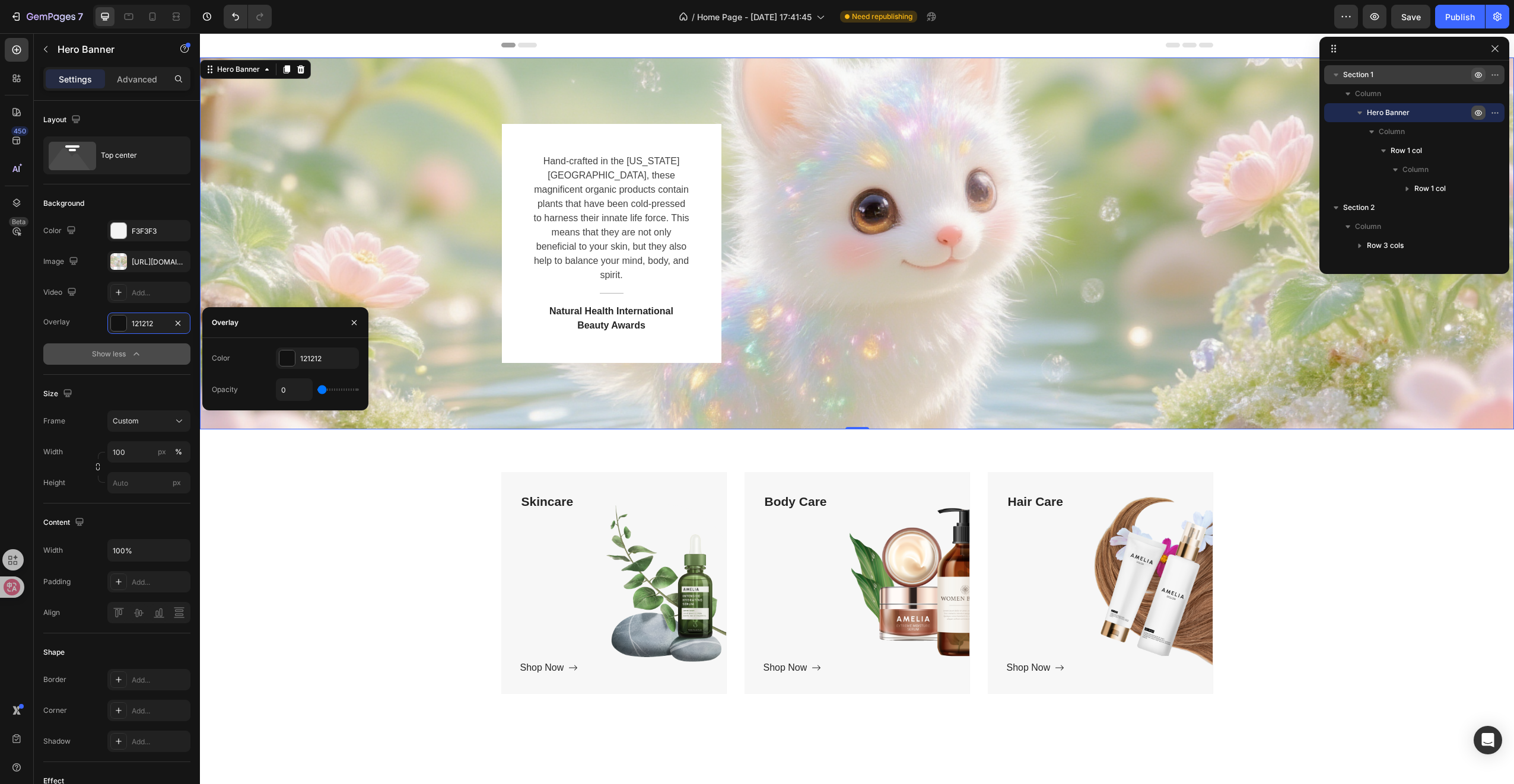
drag, startPoint x: 349, startPoint y: 389, endPoint x: 311, endPoint y: 396, distance: 38.6
type input "0"
click at [318, 391] on input "range" at bounding box center [338, 390] width 42 height 3
click at [293, 356] on div at bounding box center [287, 358] width 15 height 15
click at [243, 408] on div at bounding box center [241, 403] width 12 height 12
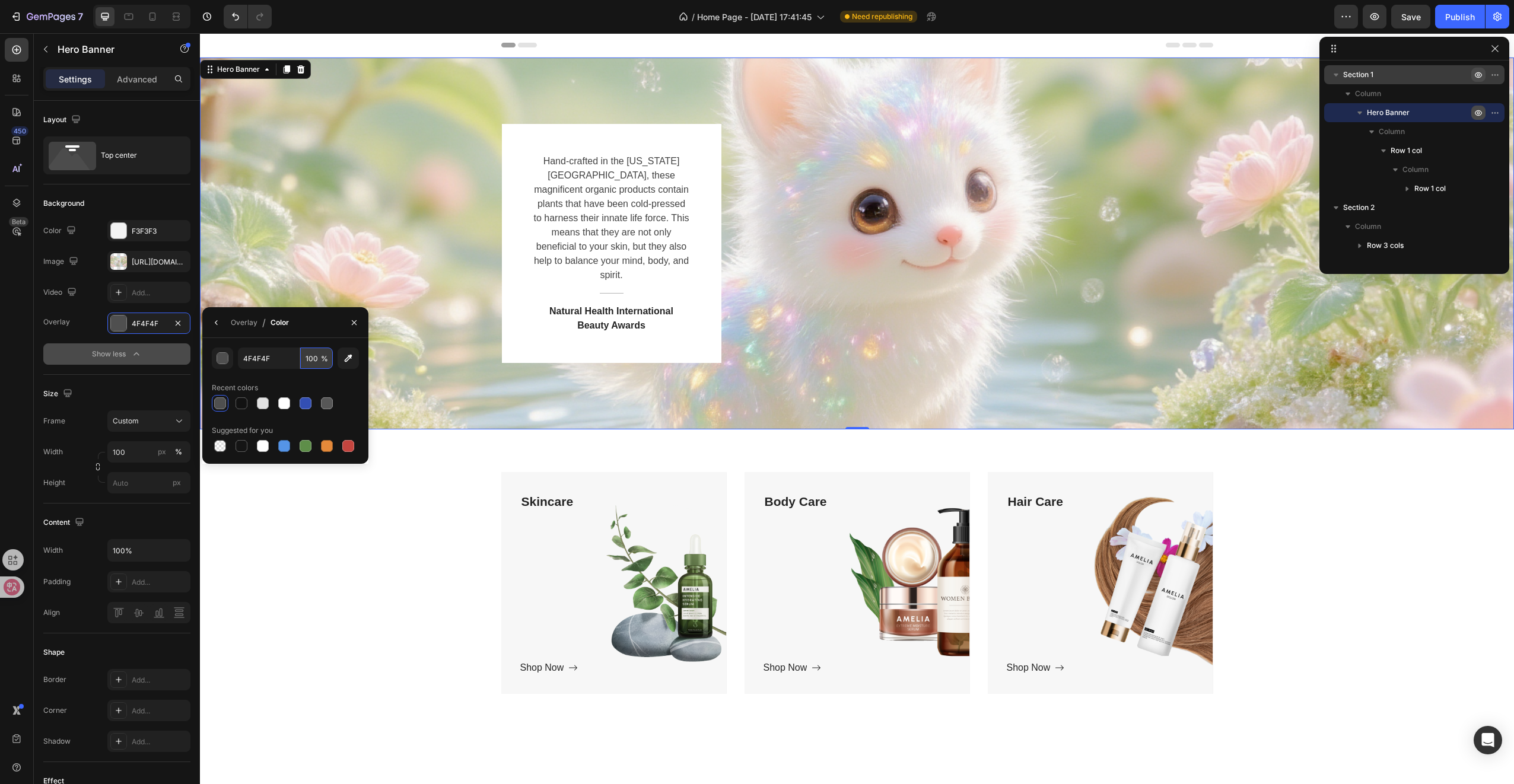
click at [316, 357] on input "100" at bounding box center [316, 358] width 33 height 21
click at [356, 325] on icon "button" at bounding box center [354, 322] width 9 height 9
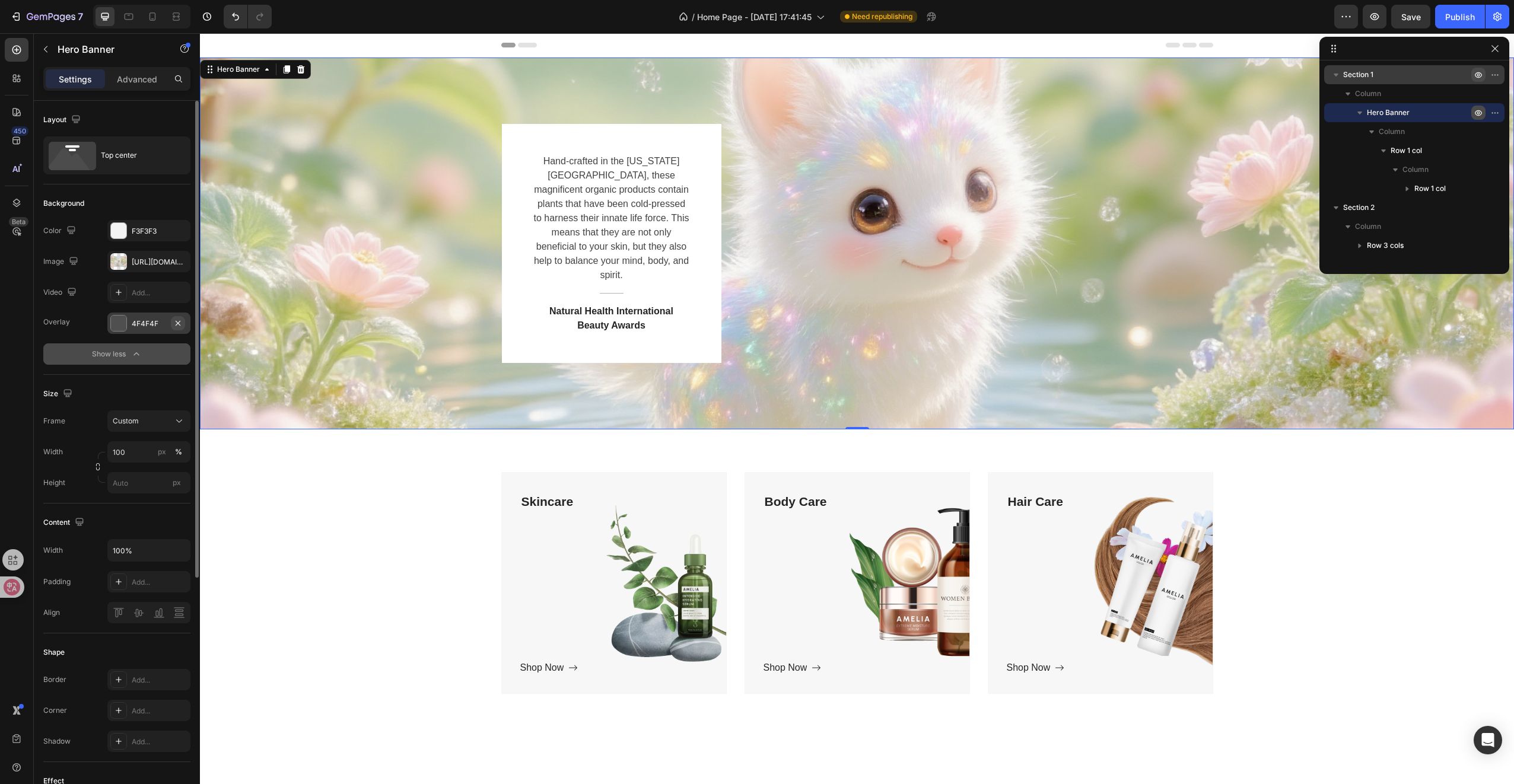
click at [172, 322] on button "button" at bounding box center [178, 323] width 15 height 14
click at [146, 321] on div "Add..." at bounding box center [160, 323] width 56 height 11
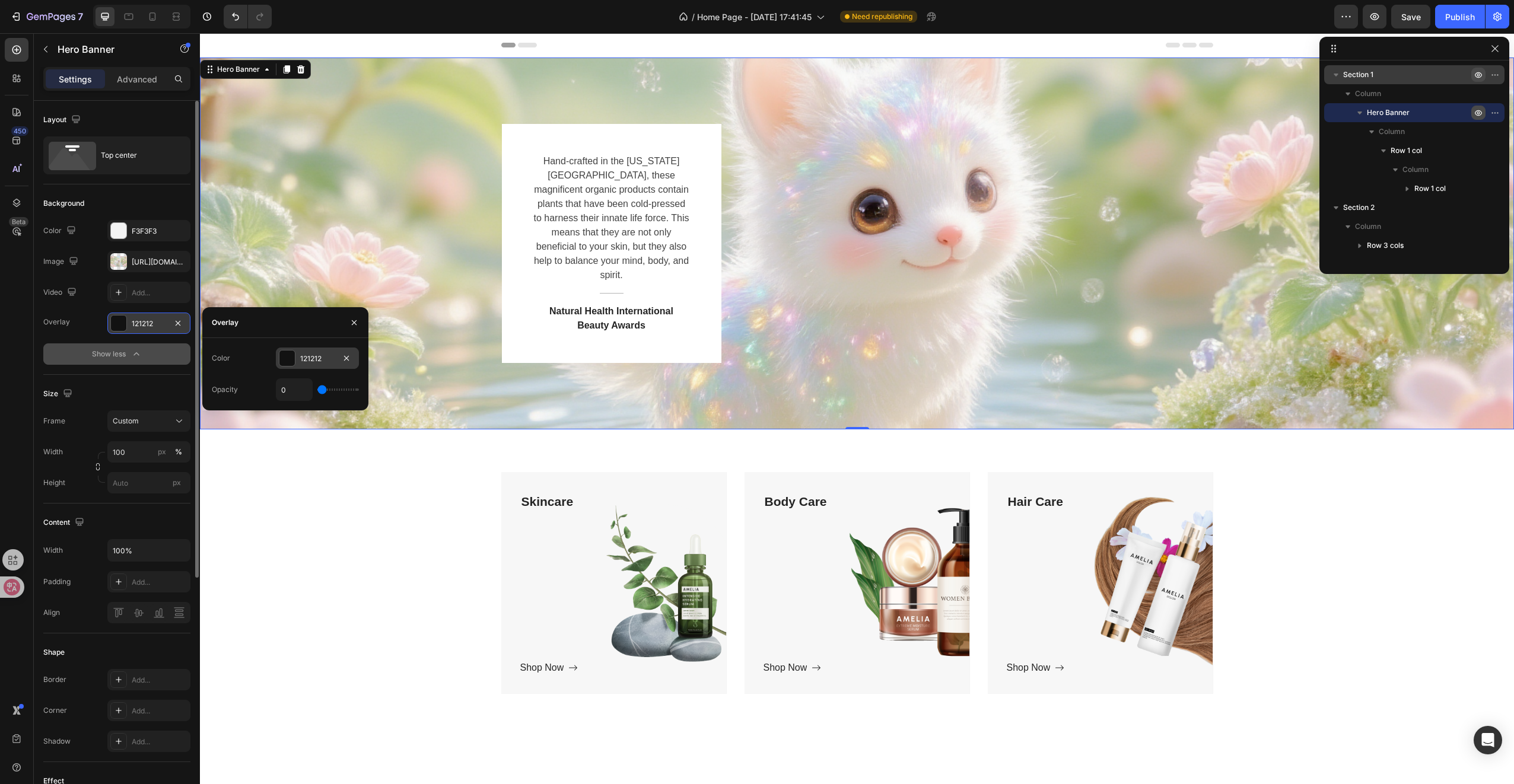
click at [289, 358] on div at bounding box center [287, 358] width 15 height 15
click at [224, 408] on div at bounding box center [220, 403] width 15 height 14
type input "4F4F4F"
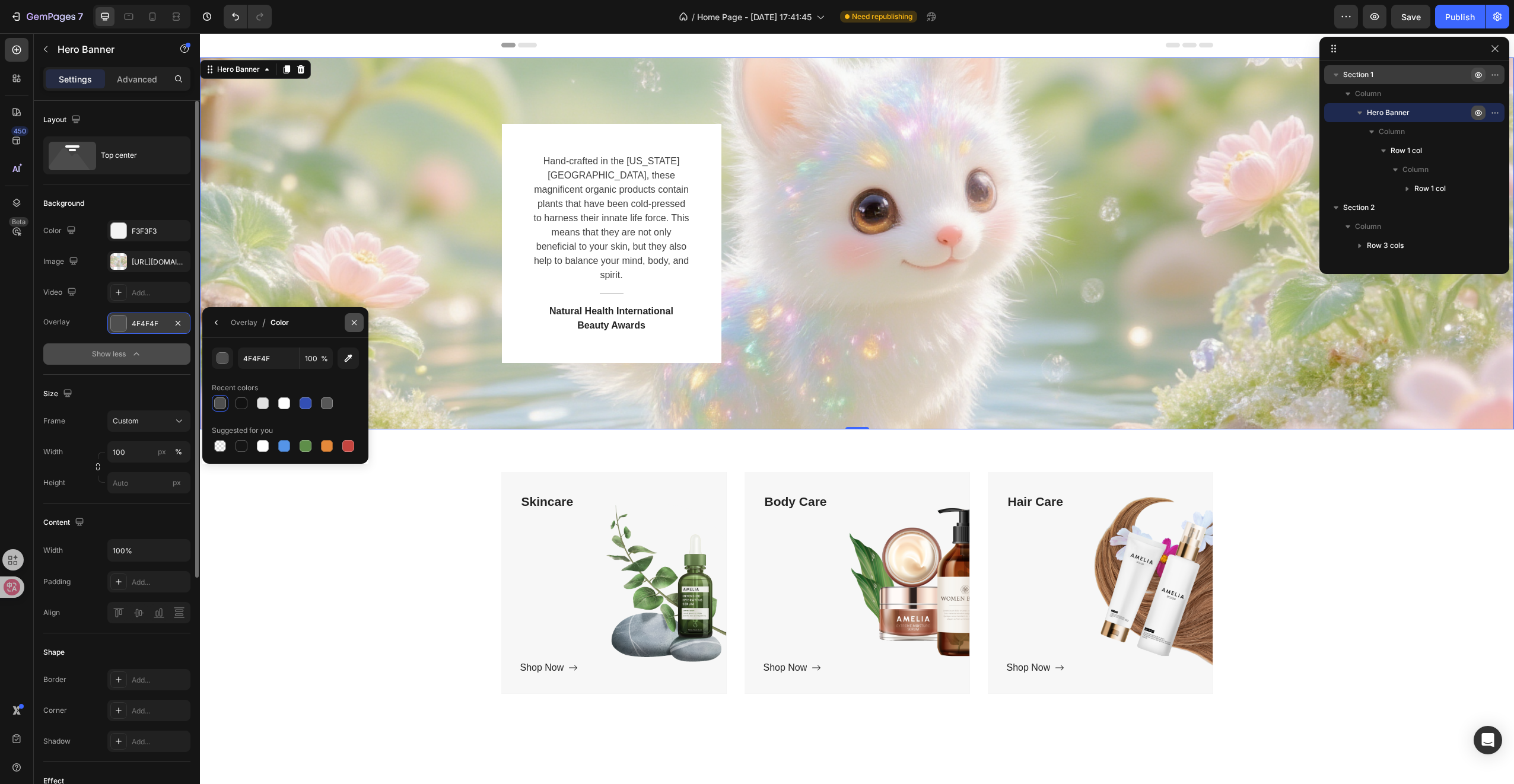
click at [355, 325] on icon "button" at bounding box center [354, 322] width 9 height 9
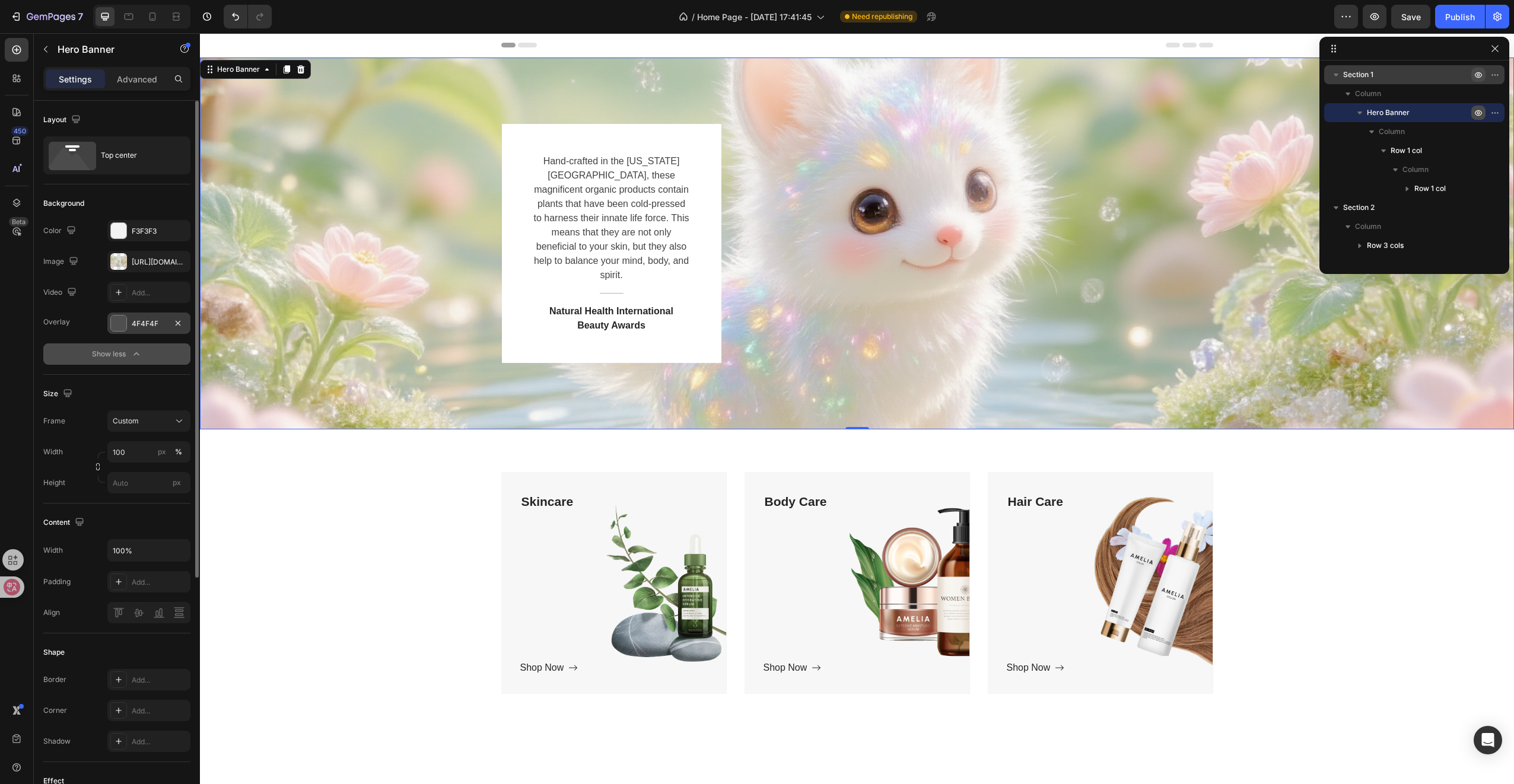
click at [140, 322] on div "4F4F4F" at bounding box center [149, 323] width 34 height 11
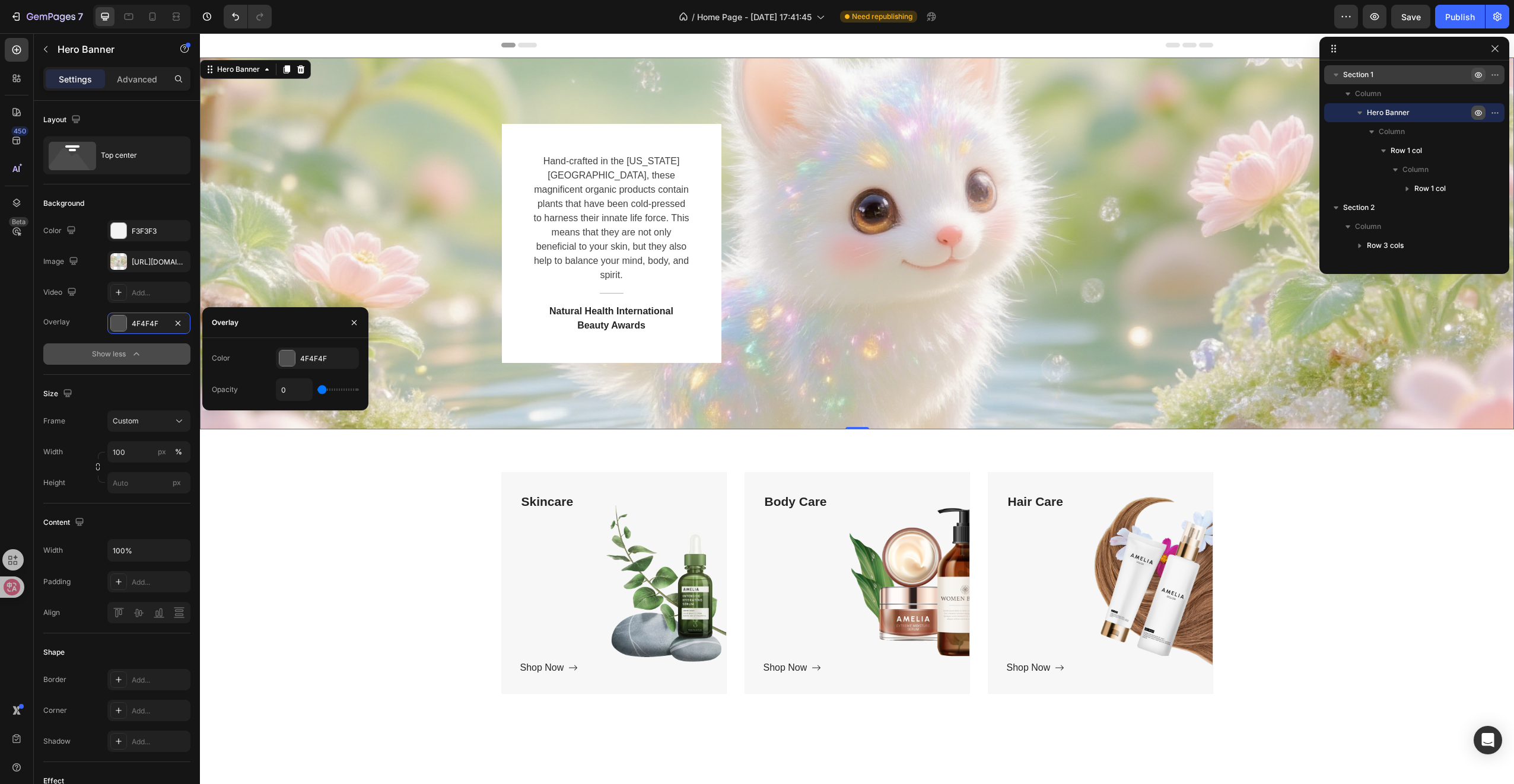
type input "9"
type input "12"
type input "15"
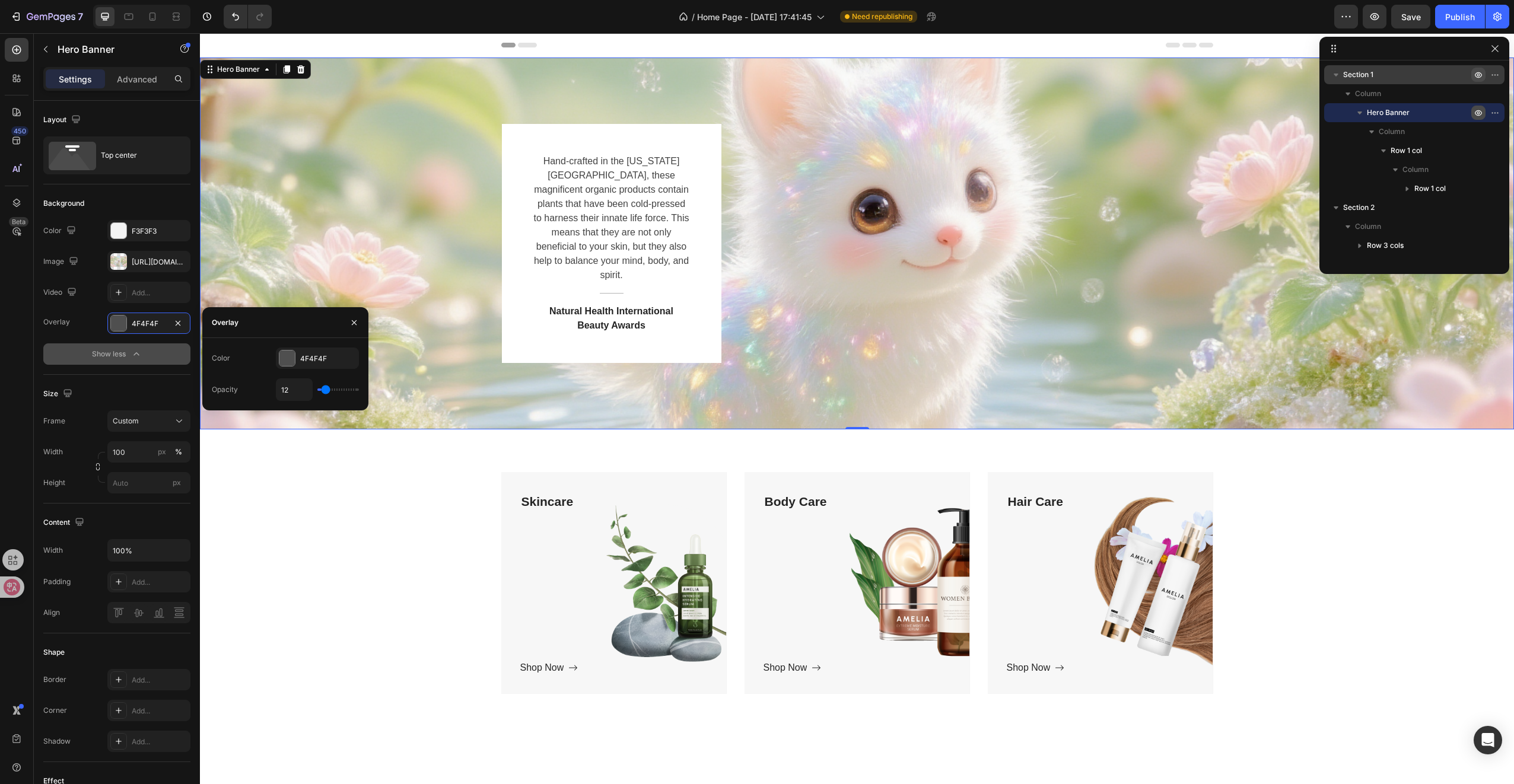
type input "15"
type input "19"
type input "25"
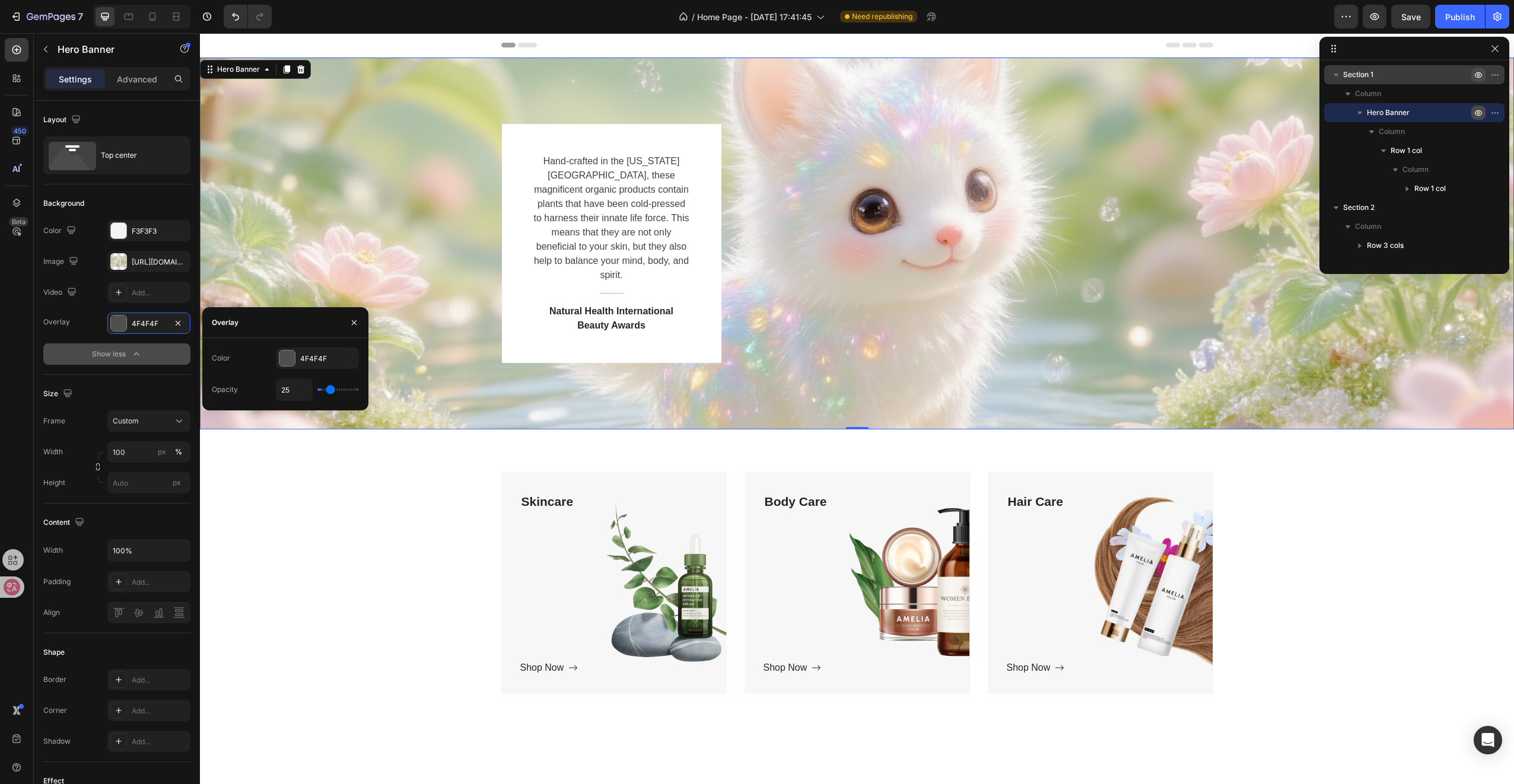
type input "29"
type input "33"
type input "36"
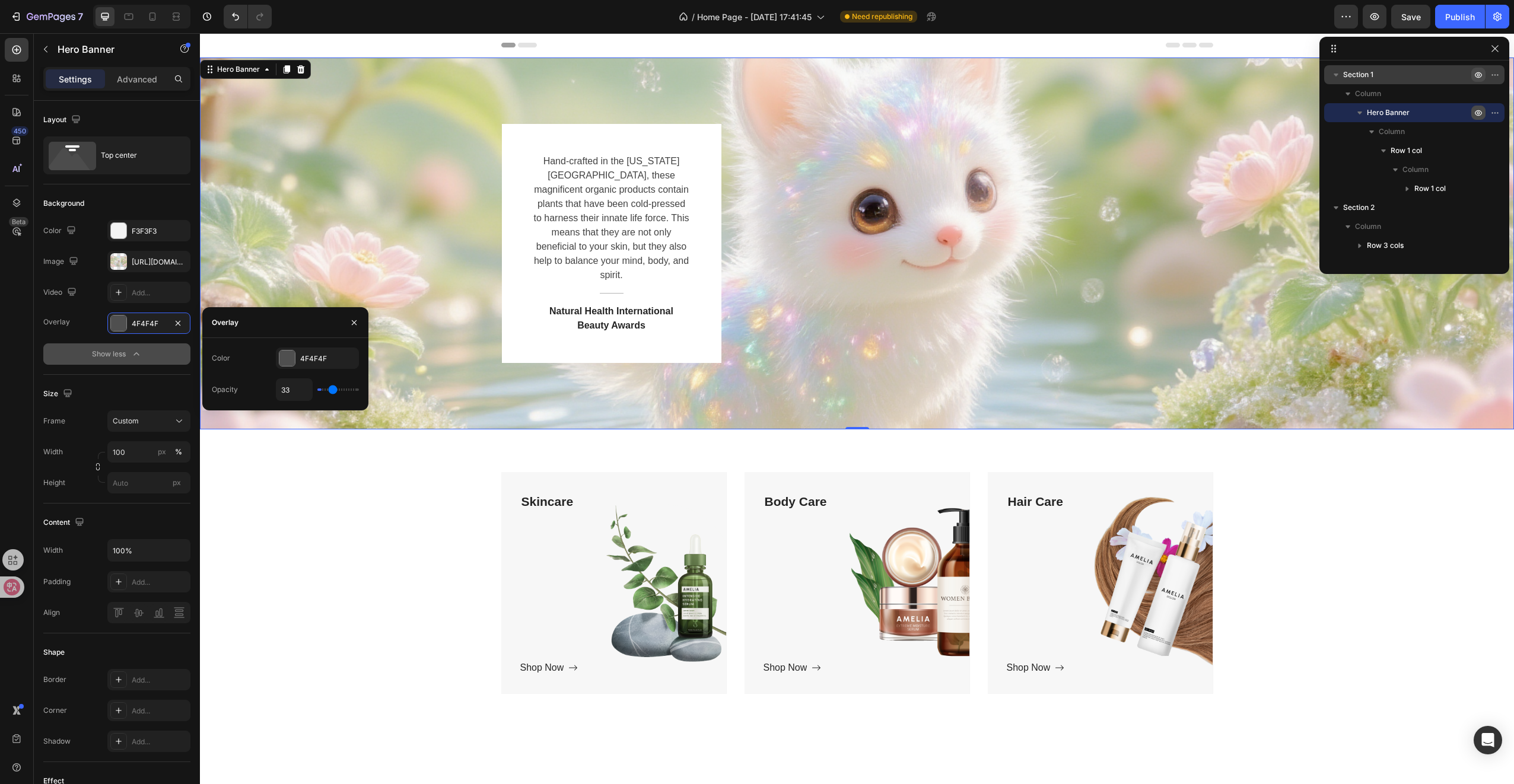
type input "36"
type input "39"
type input "40"
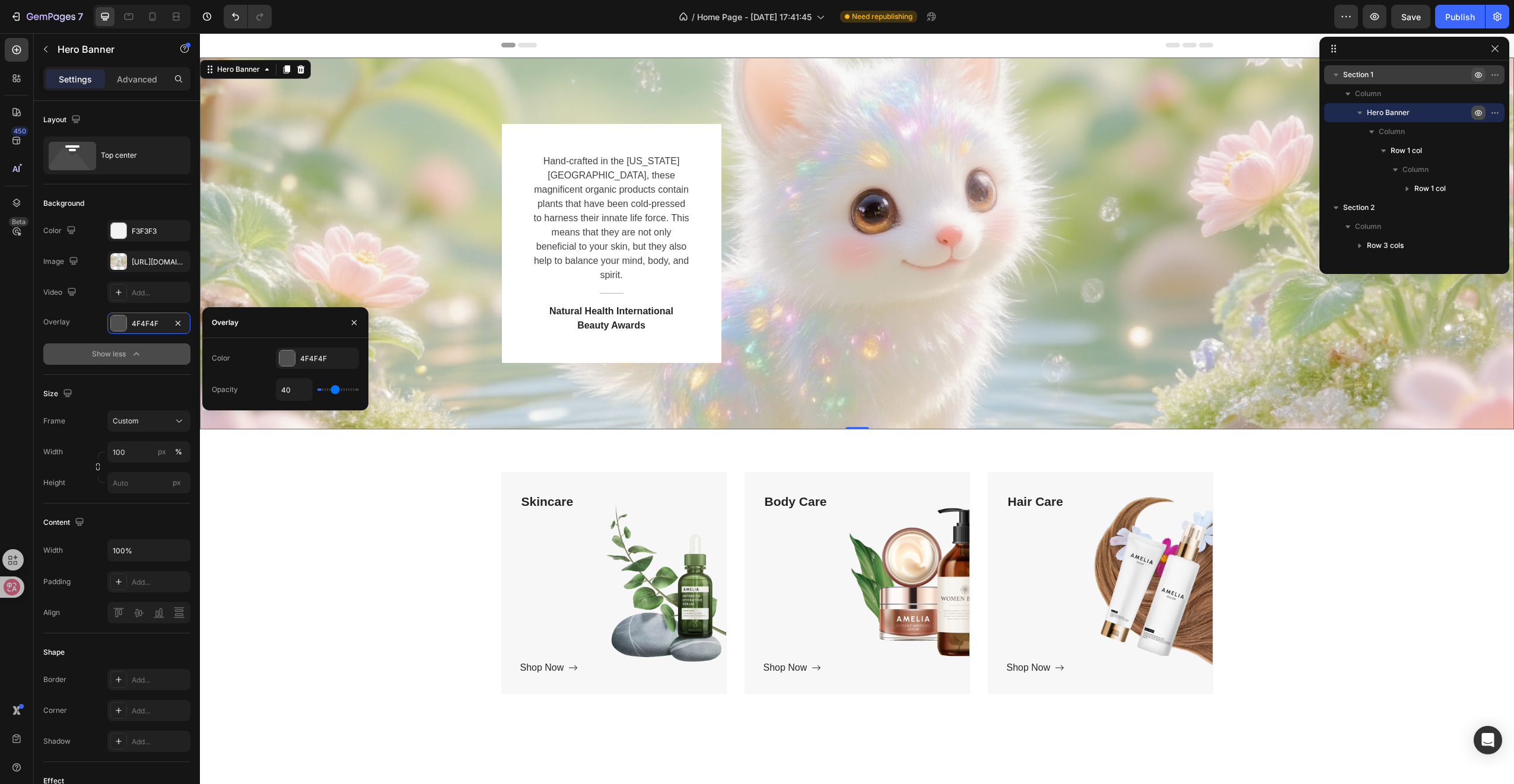
type input "41"
type input "43"
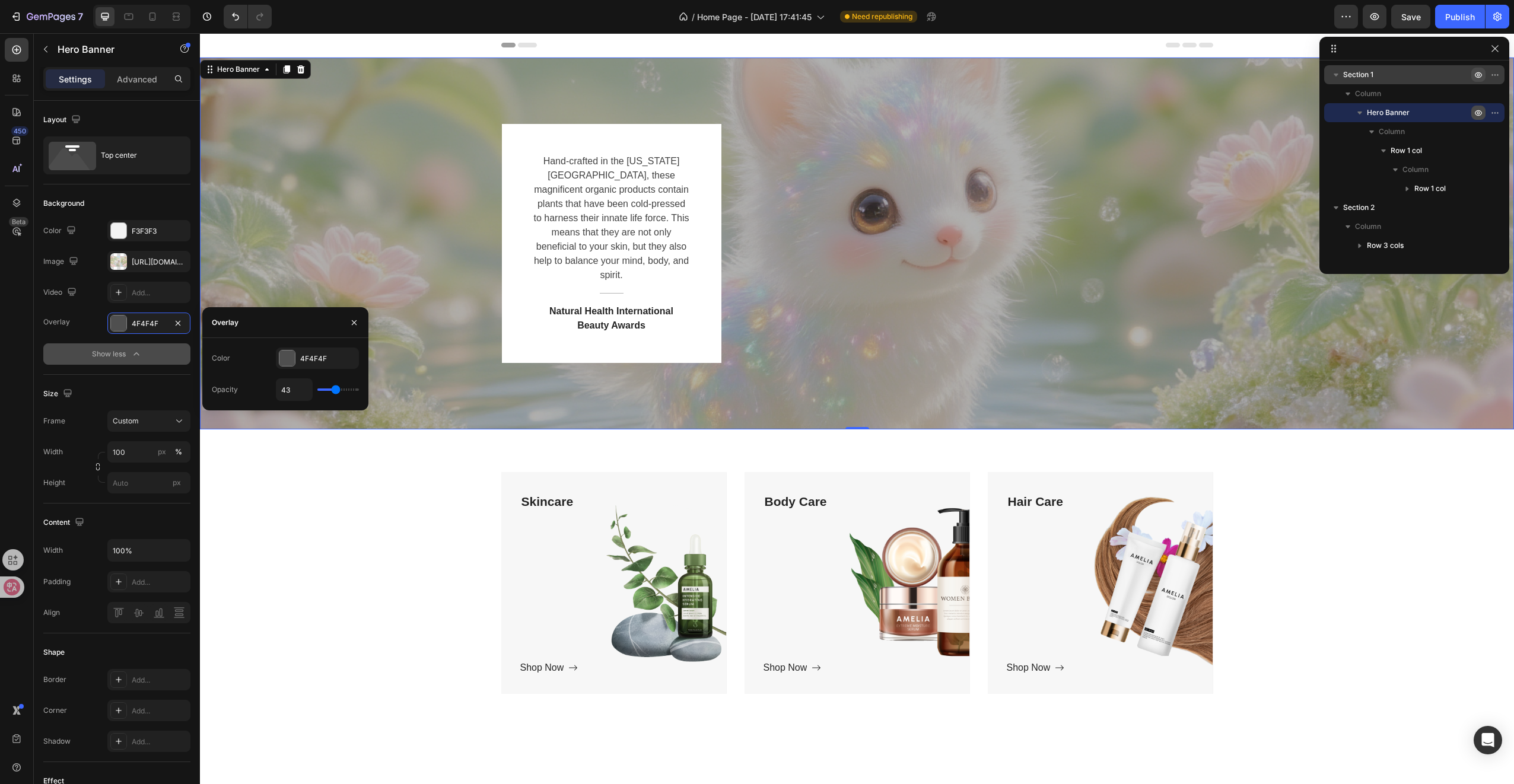
type input "44"
type input "45"
type input "46"
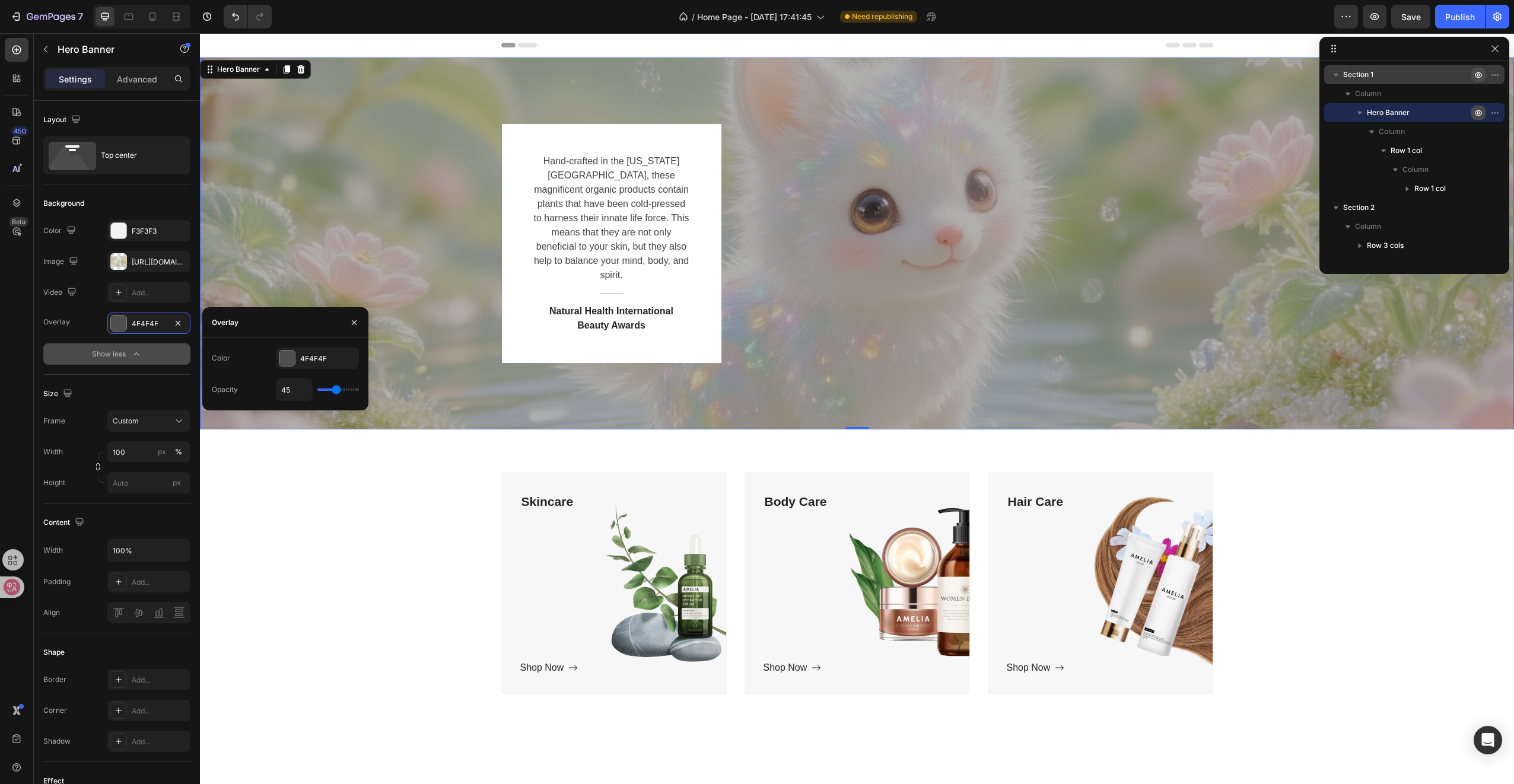
type input "46"
type input "48"
type input "49"
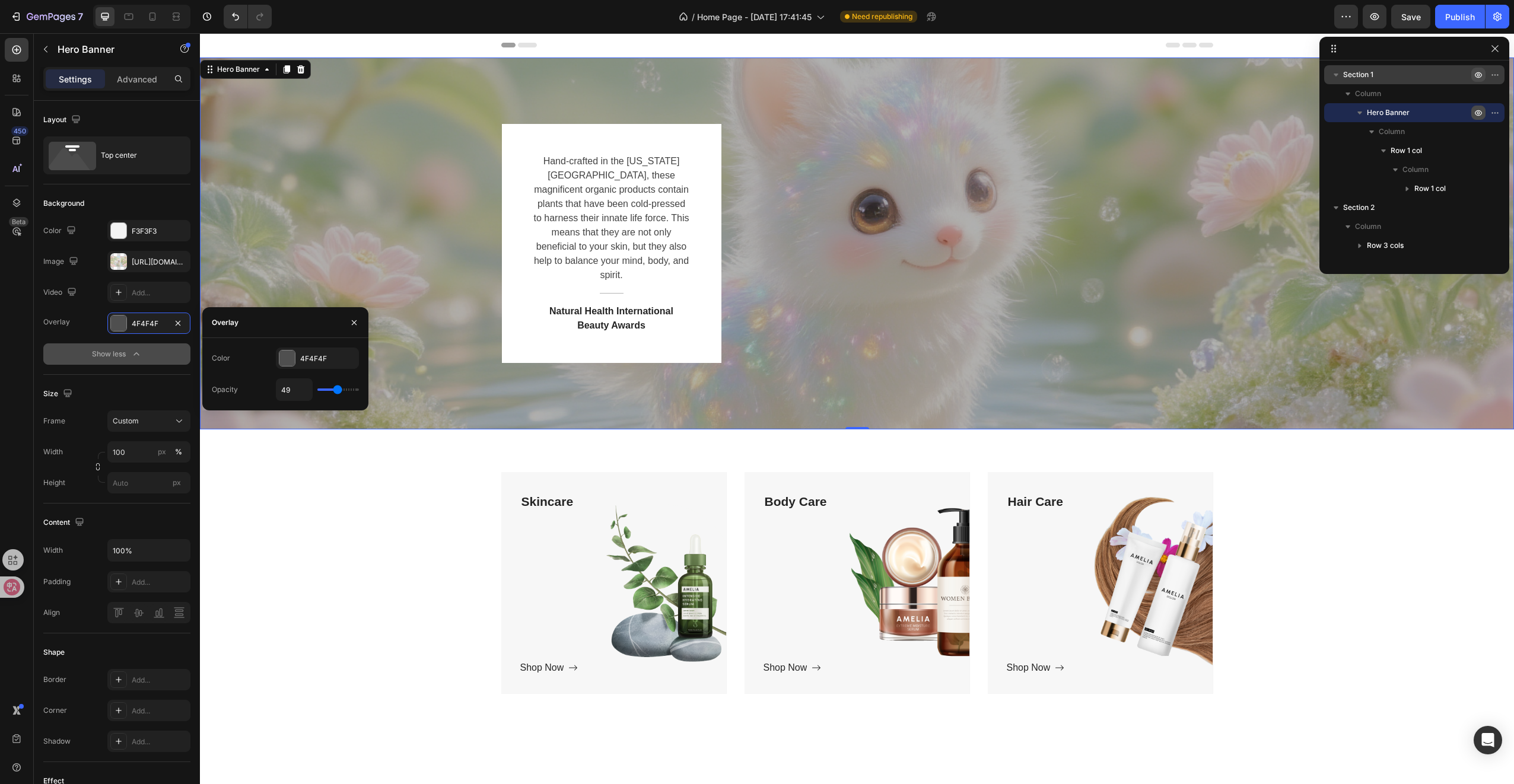
type input "51"
type input "52"
type input "56"
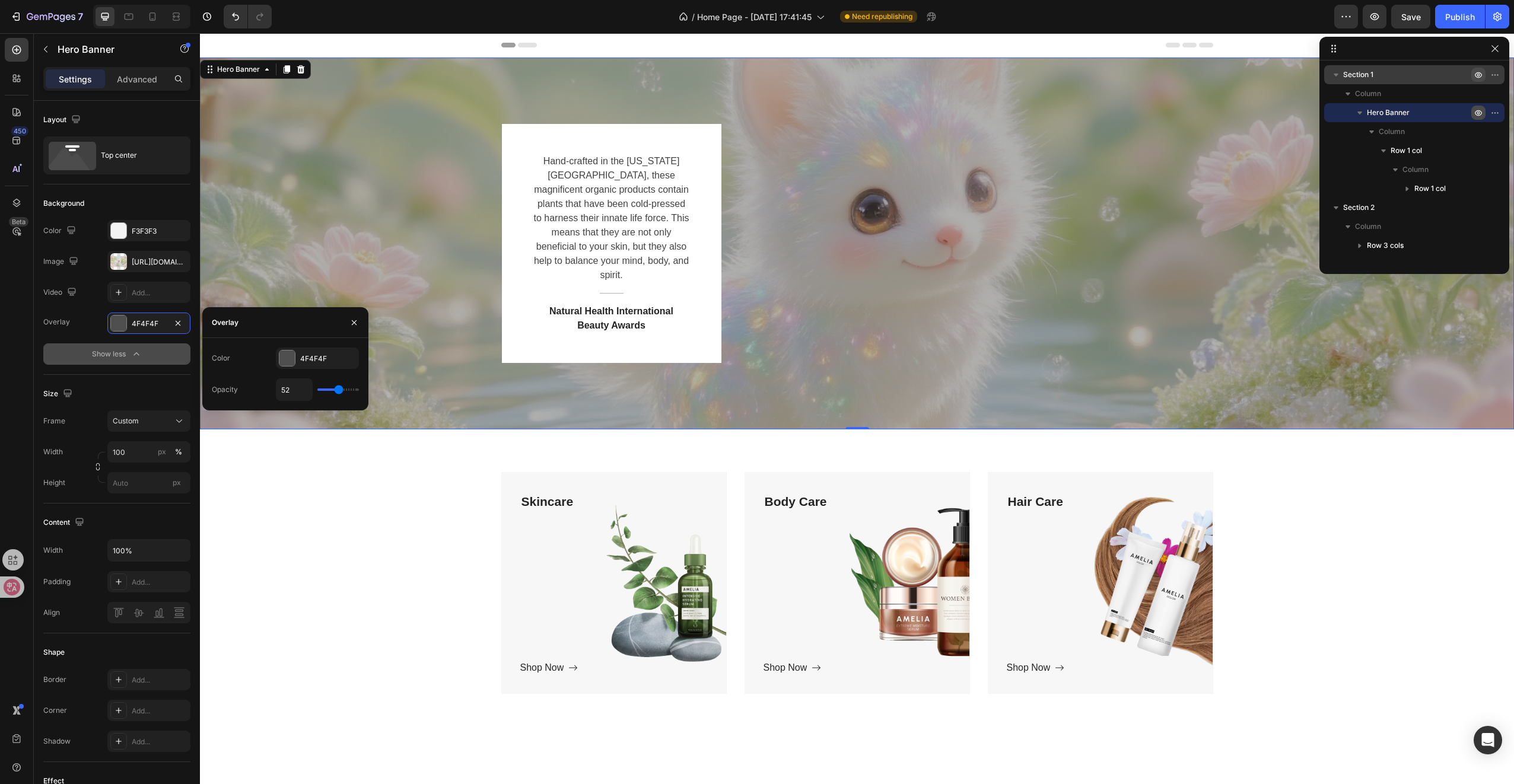
type input "56"
type input "62"
type input "70"
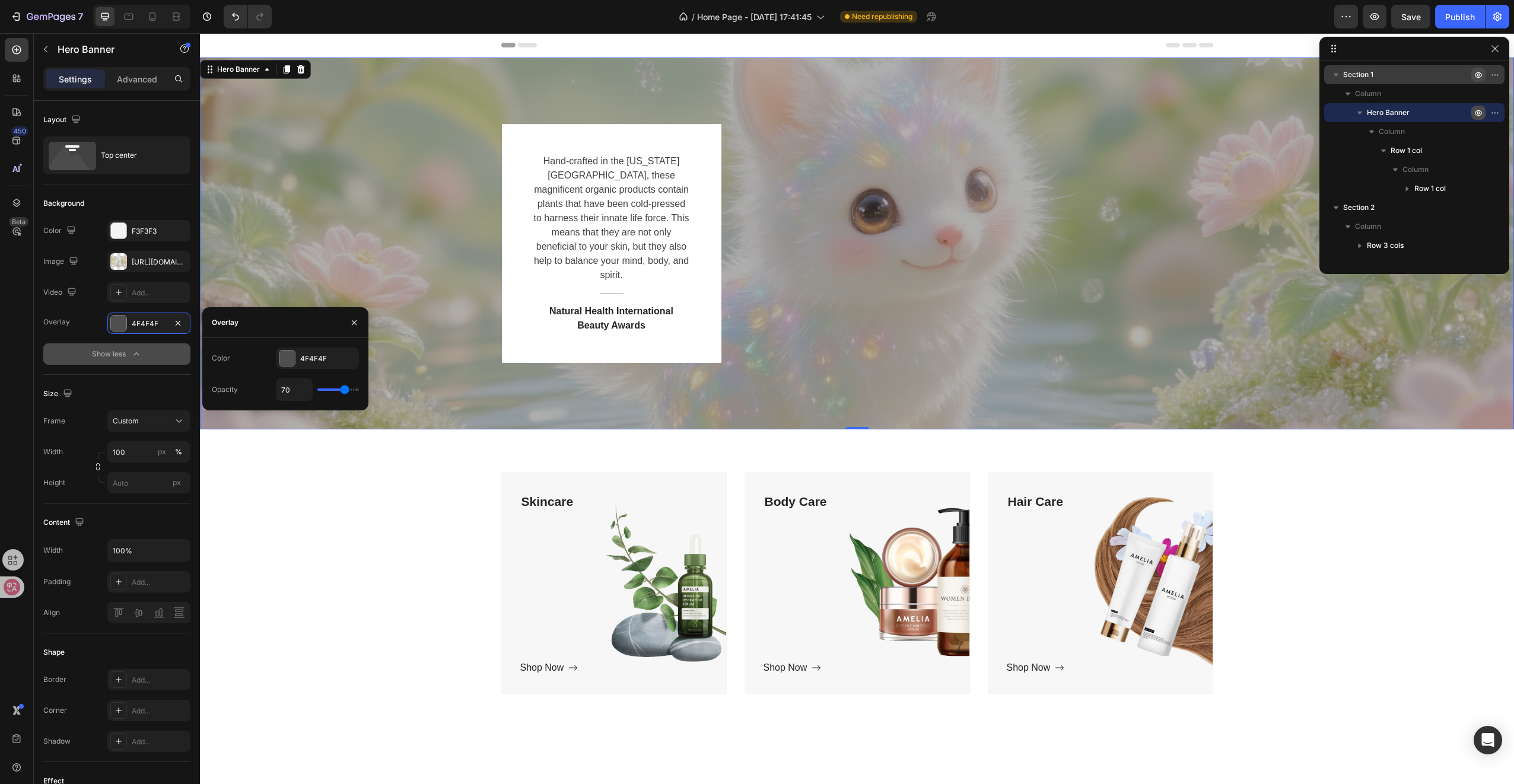
type input "76"
type input "80"
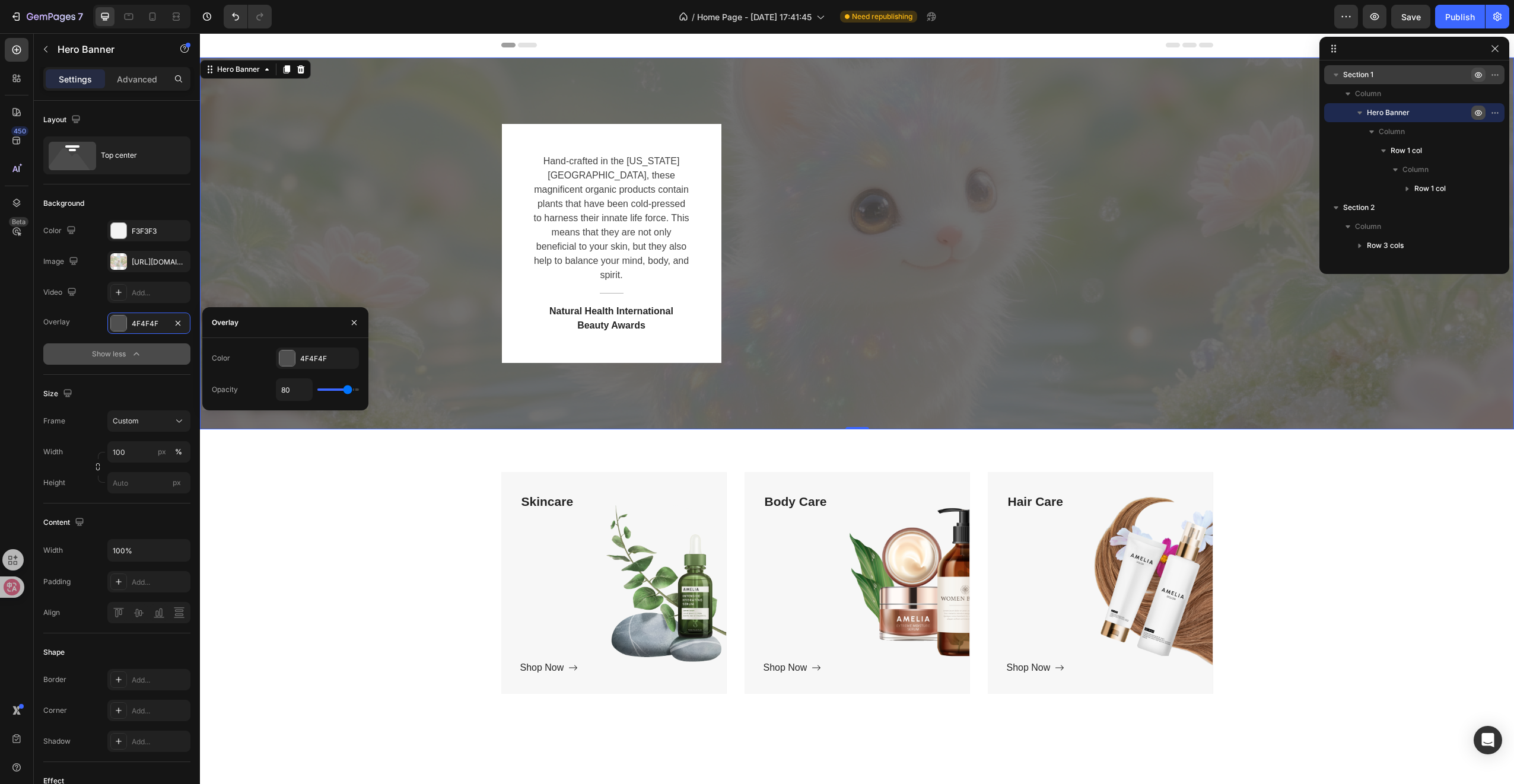
type input "81"
type input "82"
type input "87"
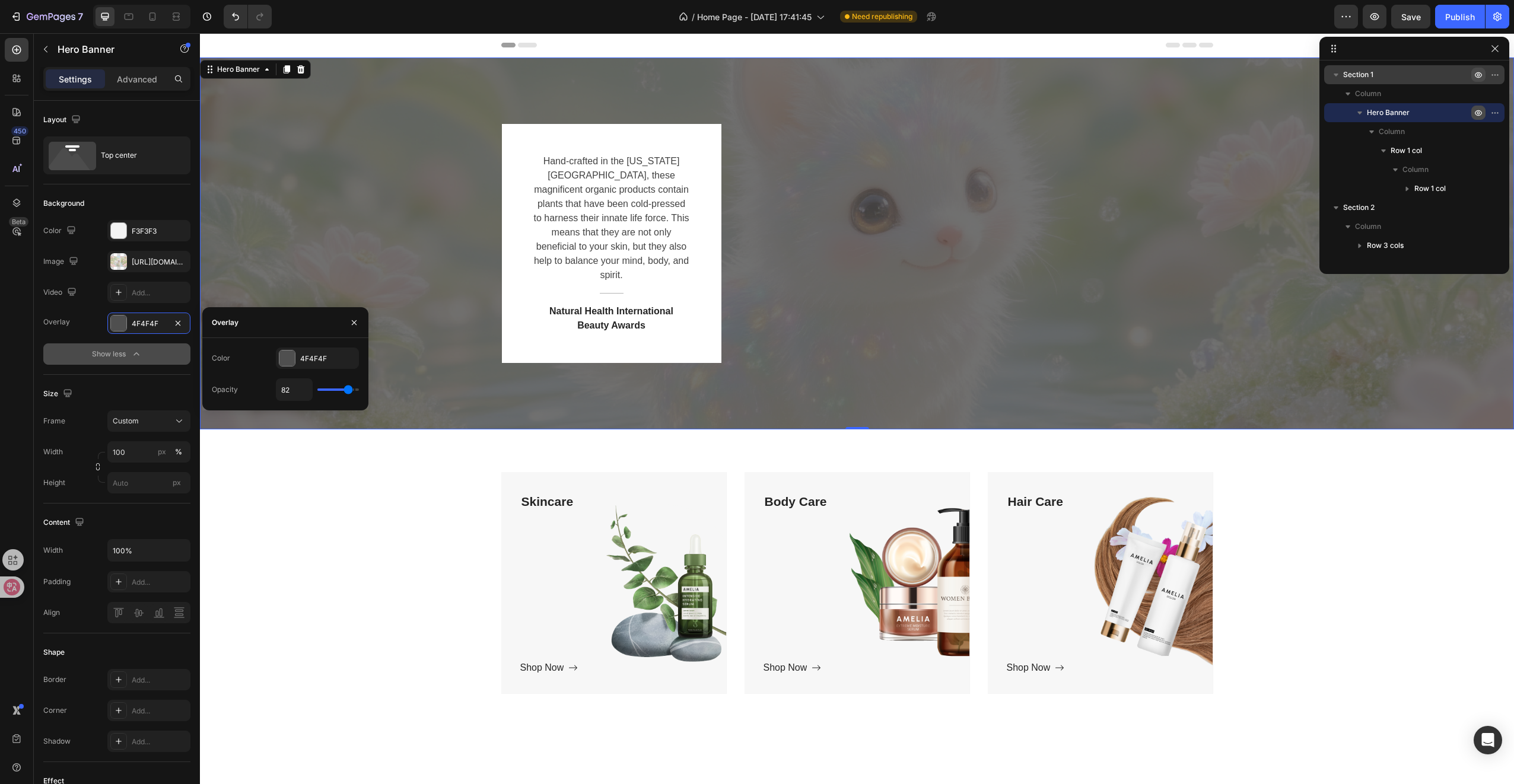
type input "87"
type input "93"
type input "99"
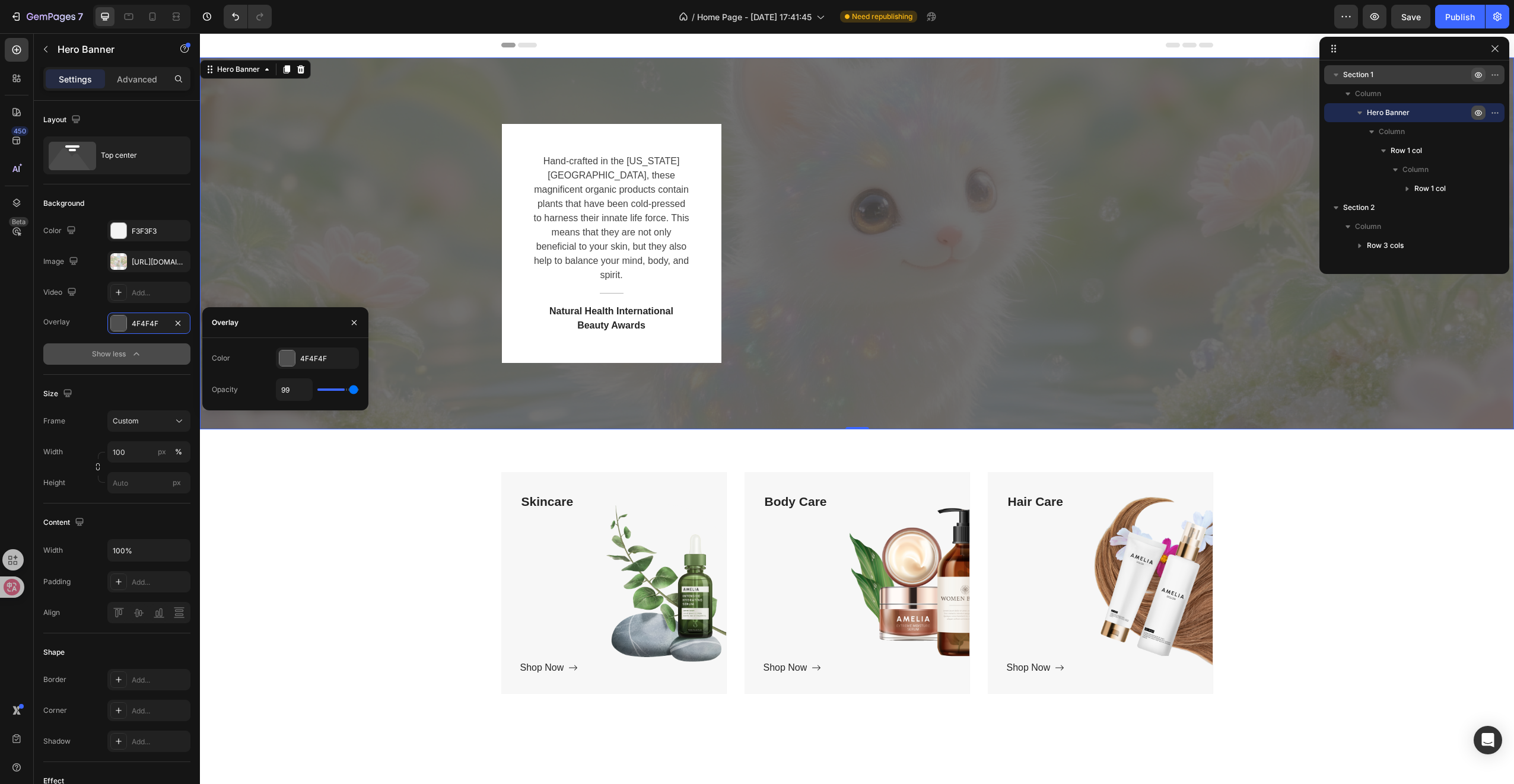
type input "100"
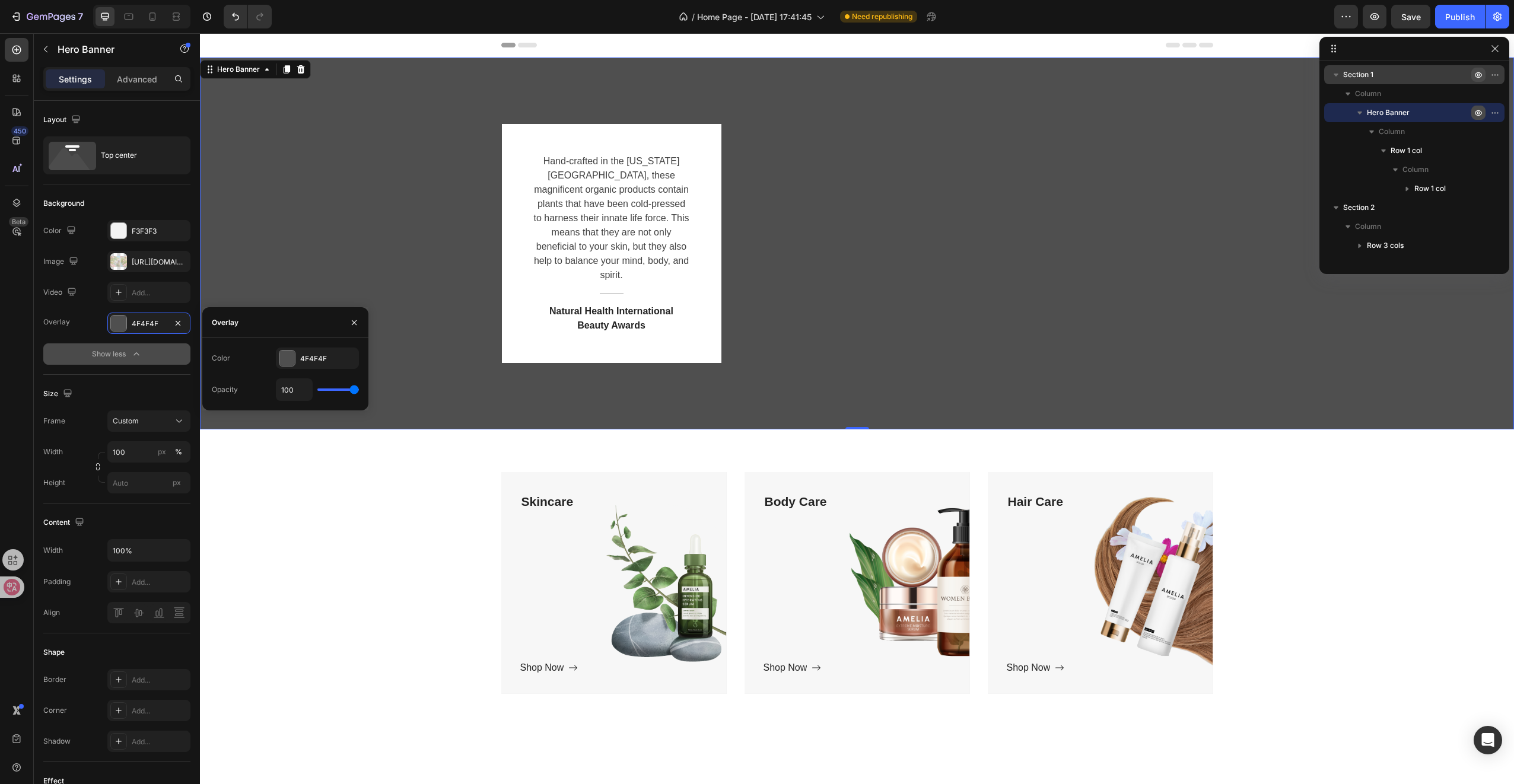
type input "99"
type input "98"
type input "97"
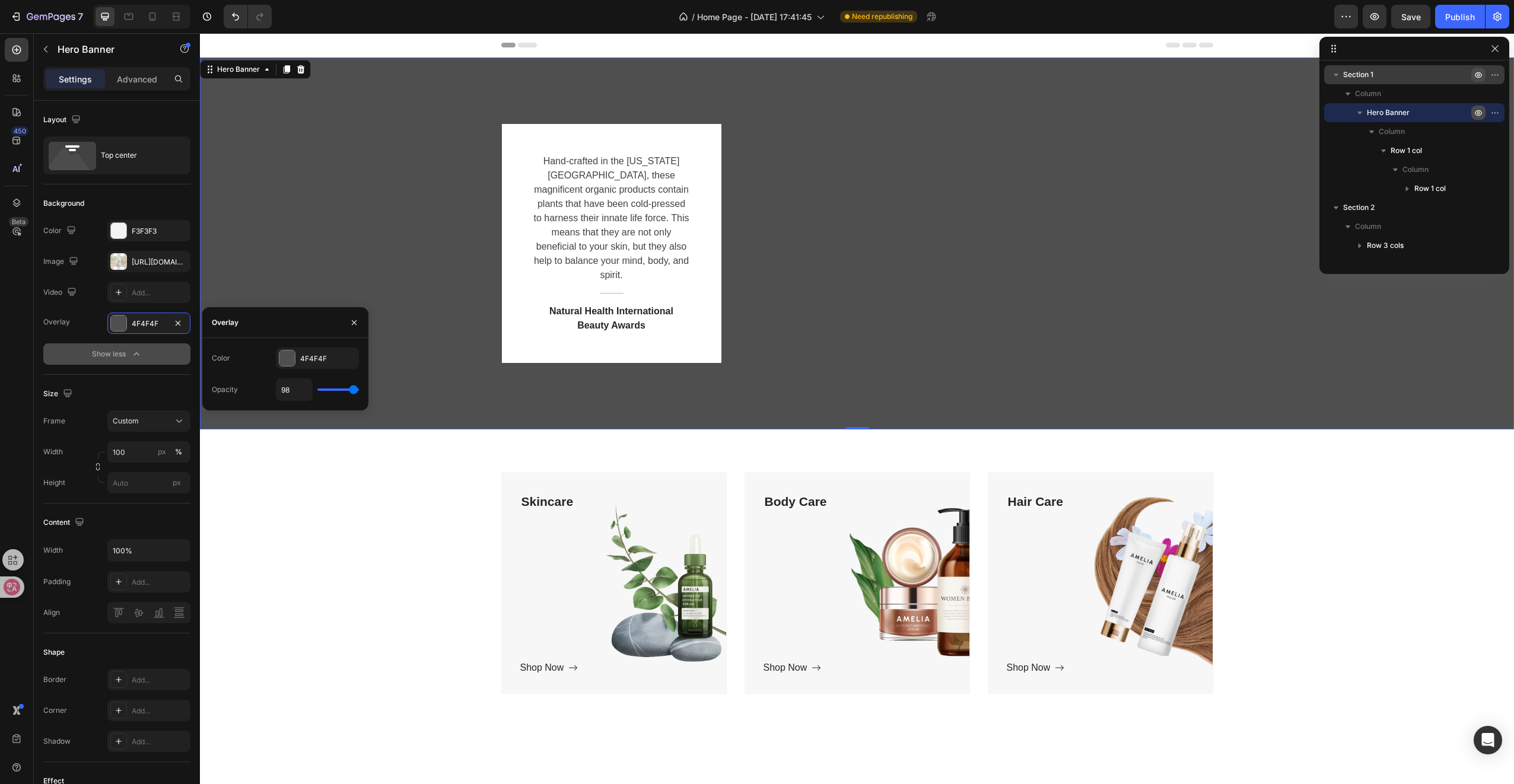
type input "97"
type input "96"
type input "94"
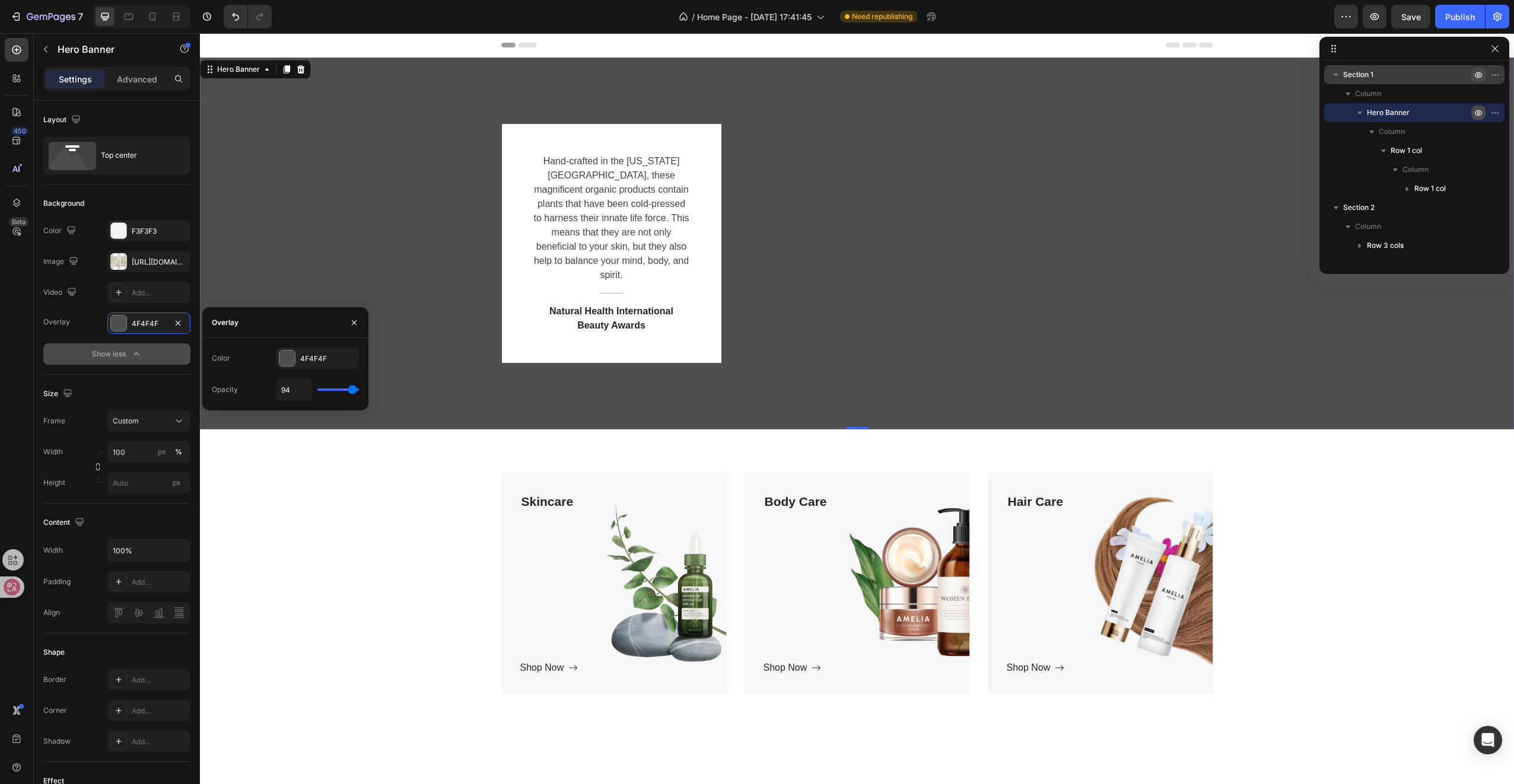
type input "93"
type input "91"
type input "88"
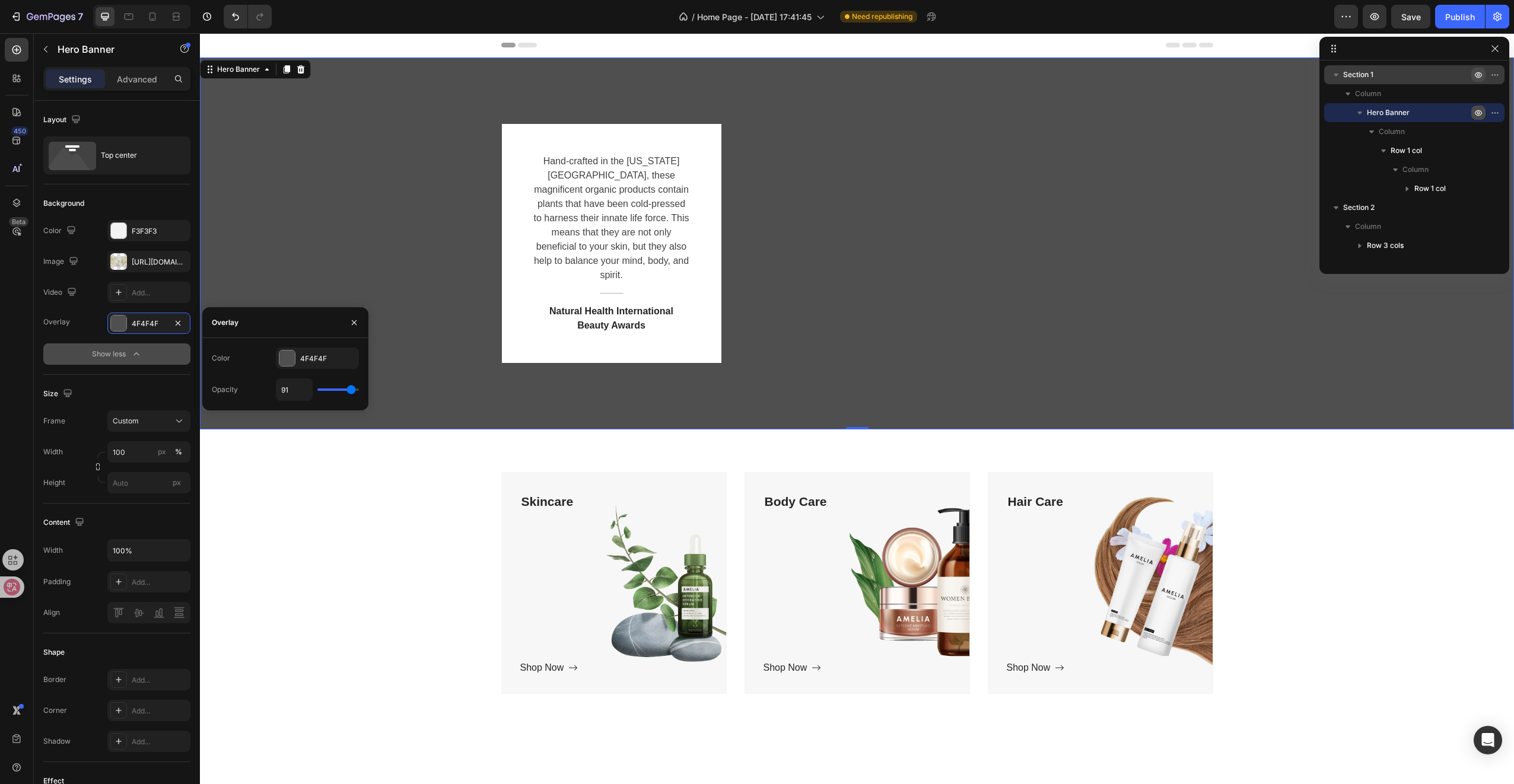
type input "88"
type input "86"
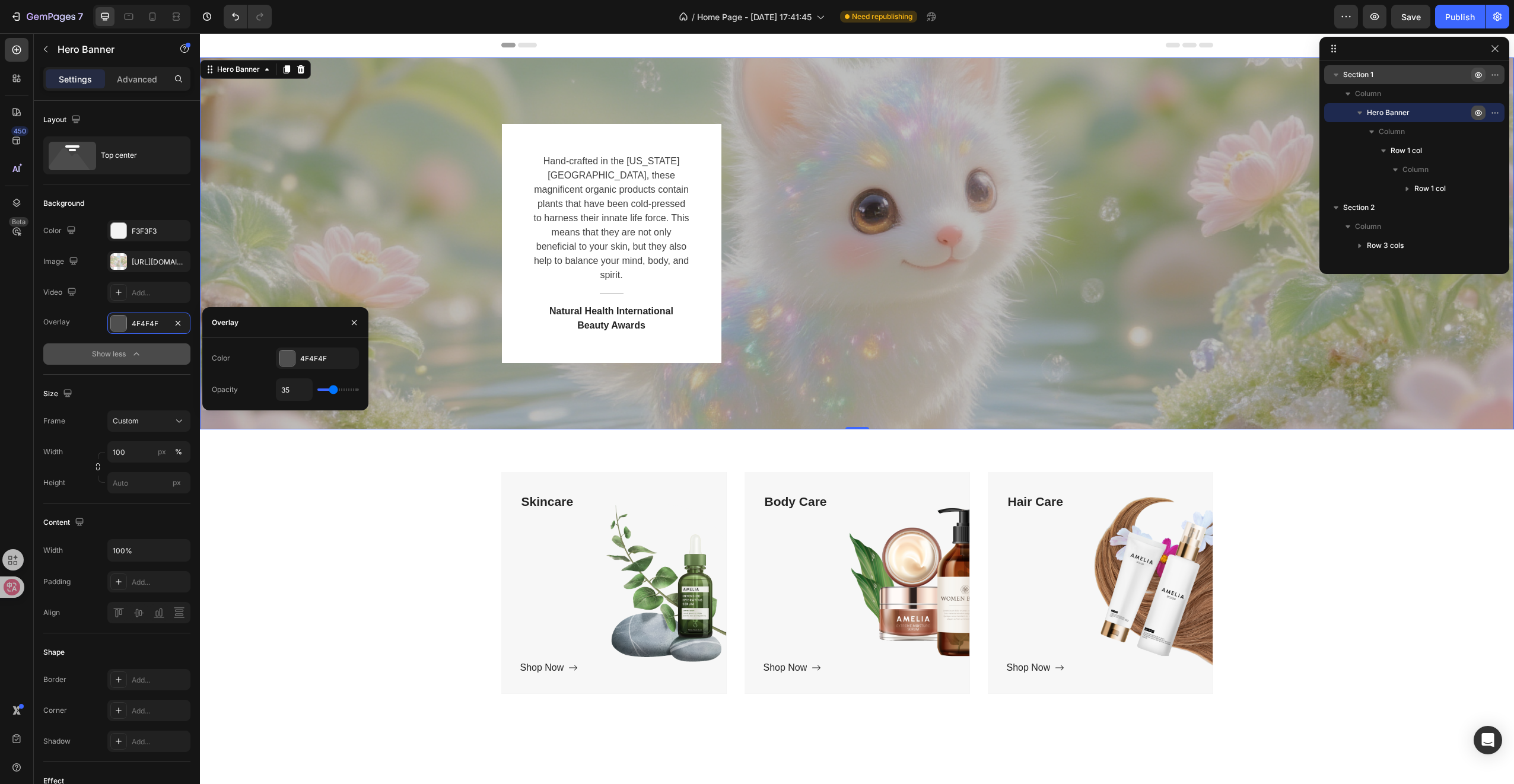
drag, startPoint x: 331, startPoint y: 390, endPoint x: 334, endPoint y: 405, distance: 15.3
click at [334, 391] on input "range" at bounding box center [338, 390] width 42 height 3
click at [316, 546] on div "Skincare Text block Shop Now Button Row Hero Banner Body Care Text block Shop N…" at bounding box center [857, 587] width 1296 height 231
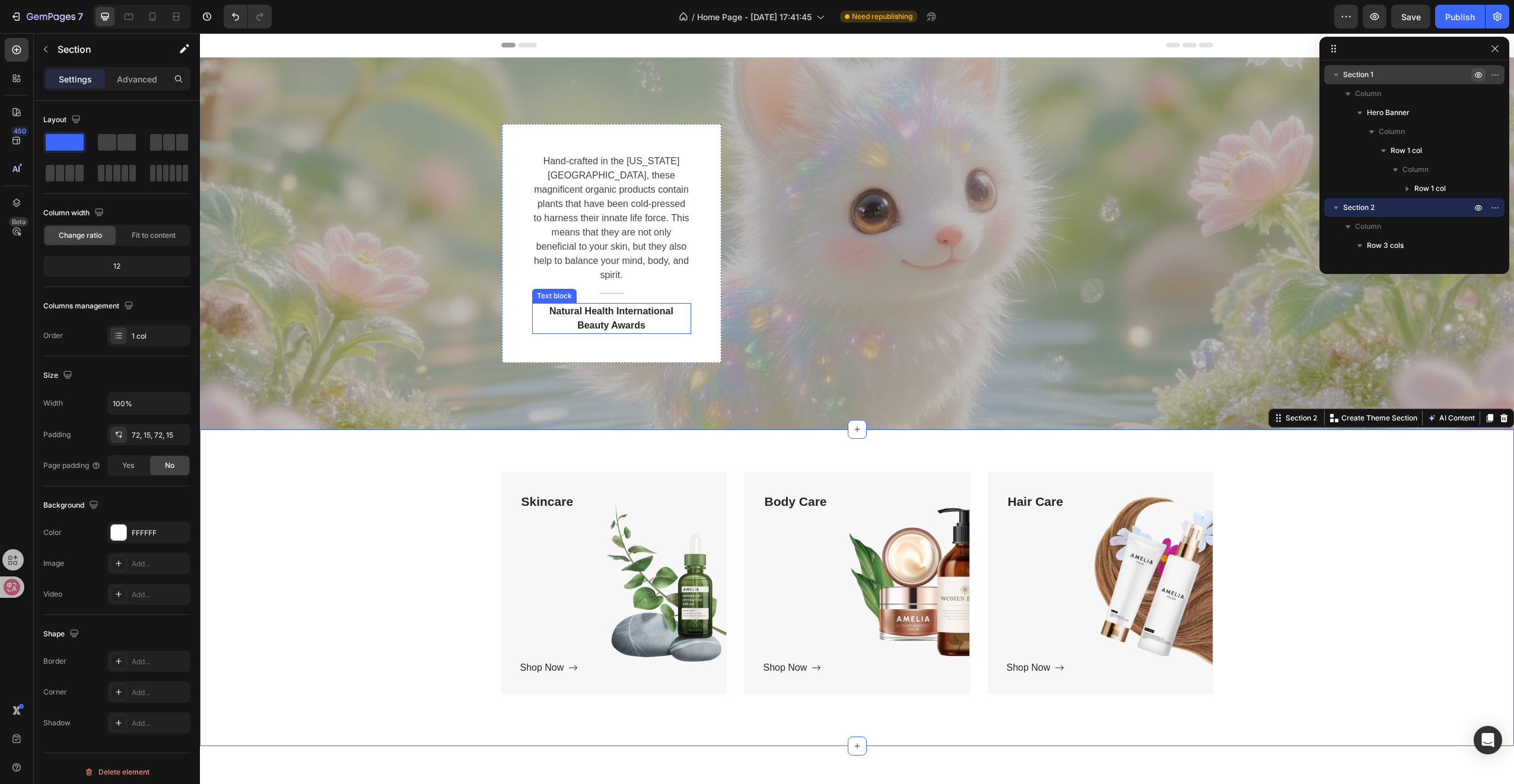
click at [606, 318] on p "Natural Health International Beauty Awards" at bounding box center [612, 318] width 157 height 28
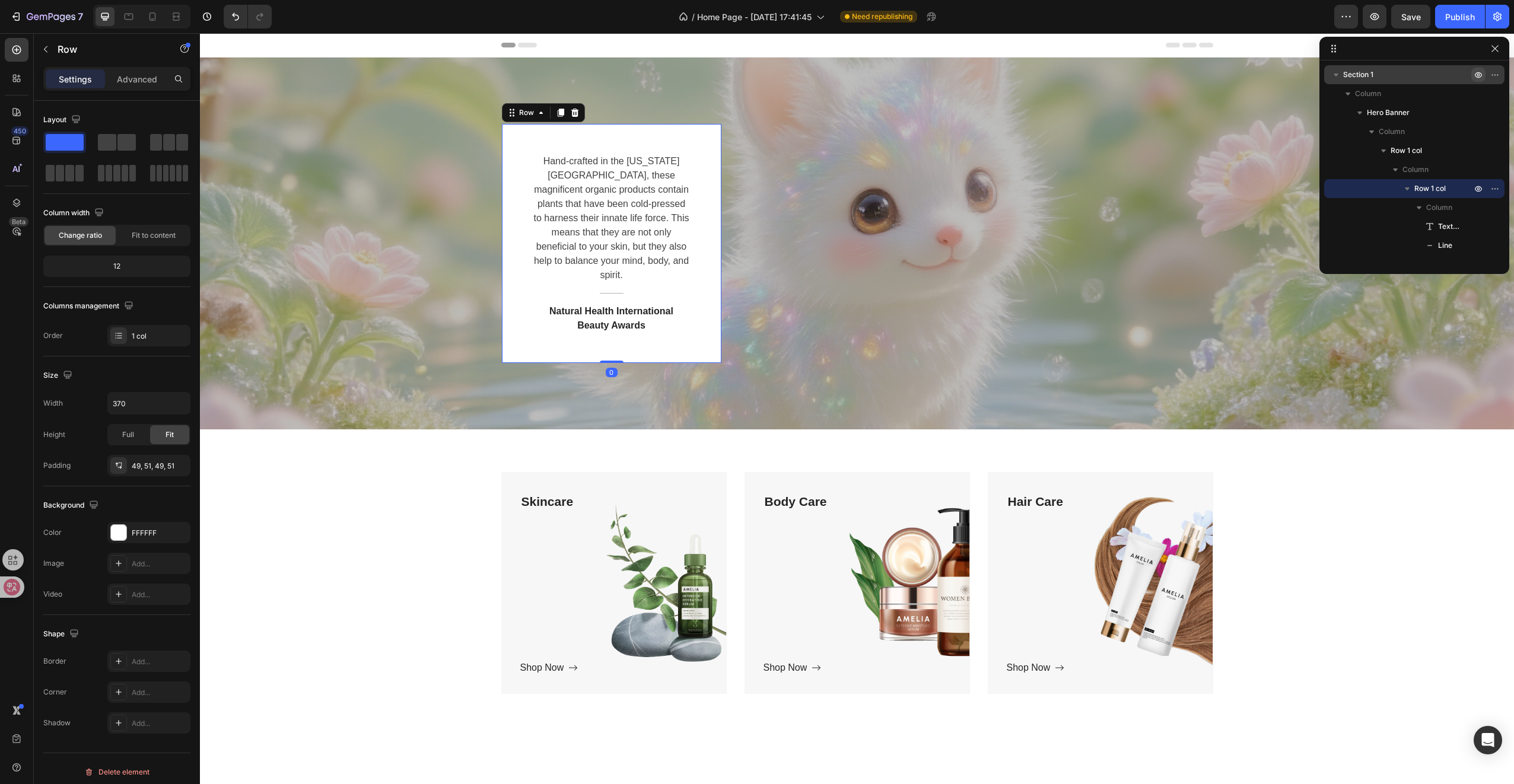
click at [705, 238] on div "Hand-crafted in the Colorado Mountains, these magnificent organic products cont…" at bounding box center [611, 243] width 219 height 239
click at [647, 240] on p "Hand-crafted in the Colorado Mountains, these magnificent organic products cont…" at bounding box center [612, 218] width 157 height 128
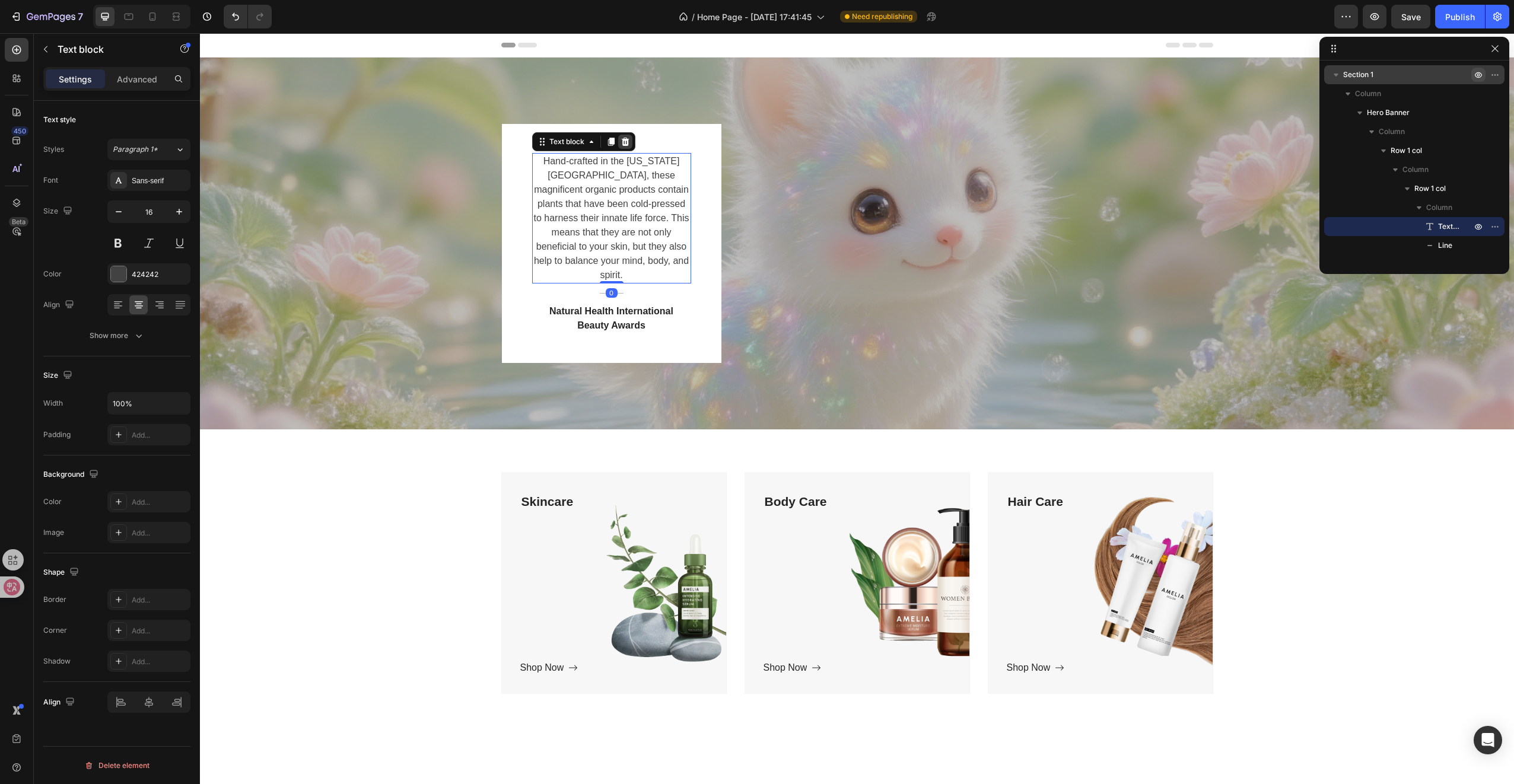
click at [621, 140] on icon at bounding box center [625, 142] width 8 height 9
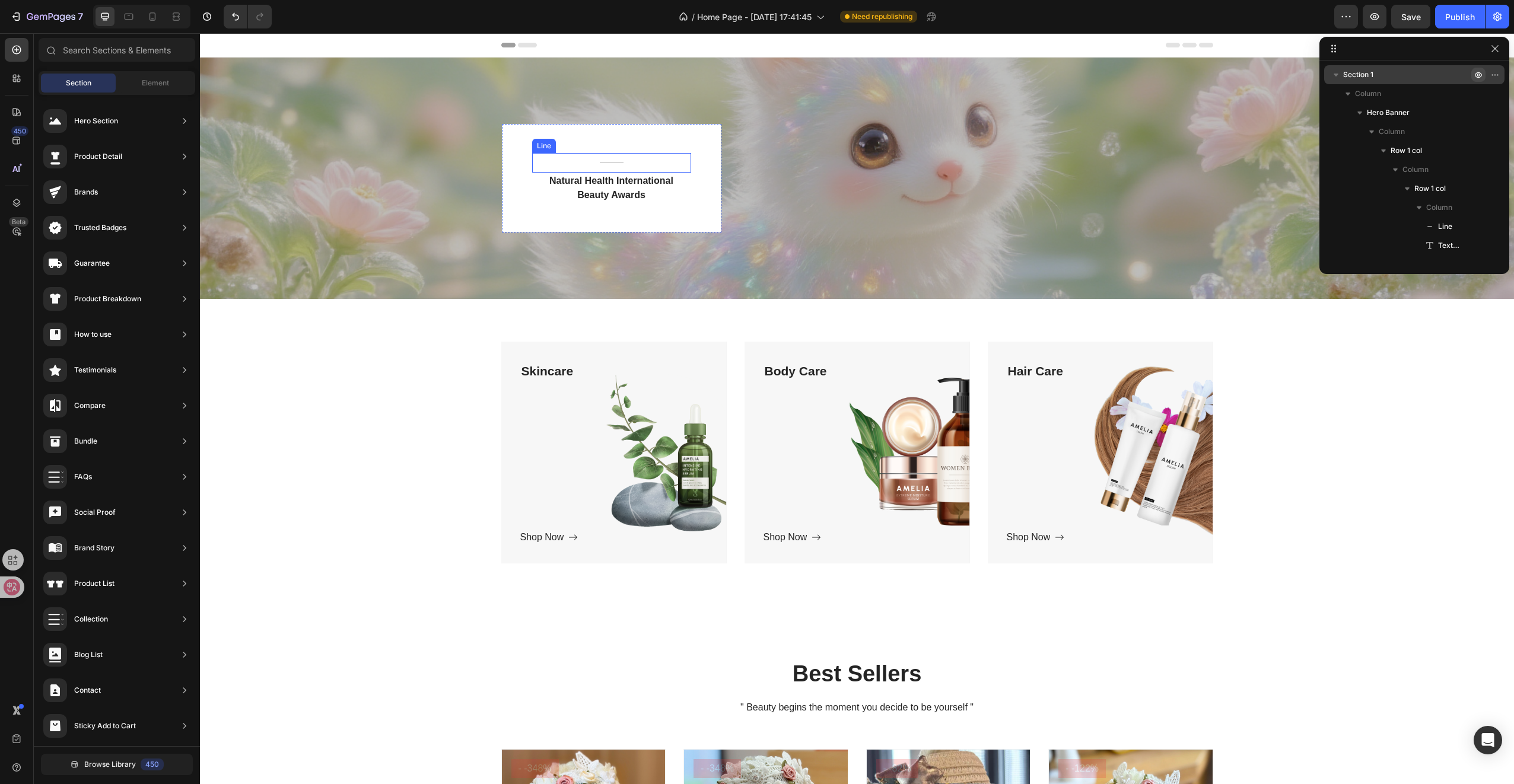
click at [659, 154] on div "Title Line" at bounding box center [611, 163] width 159 height 20
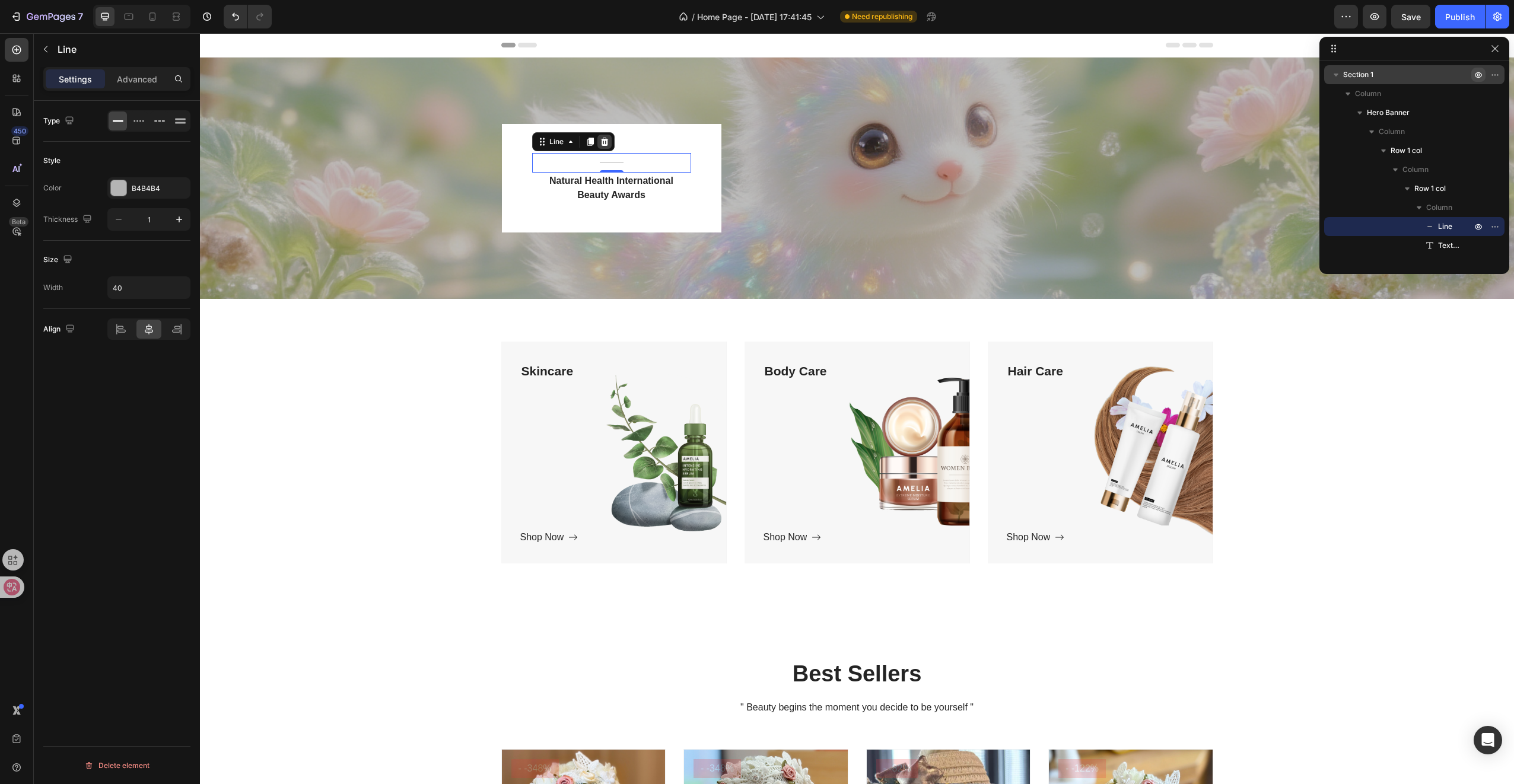
click at [604, 140] on icon at bounding box center [604, 142] width 9 height 9
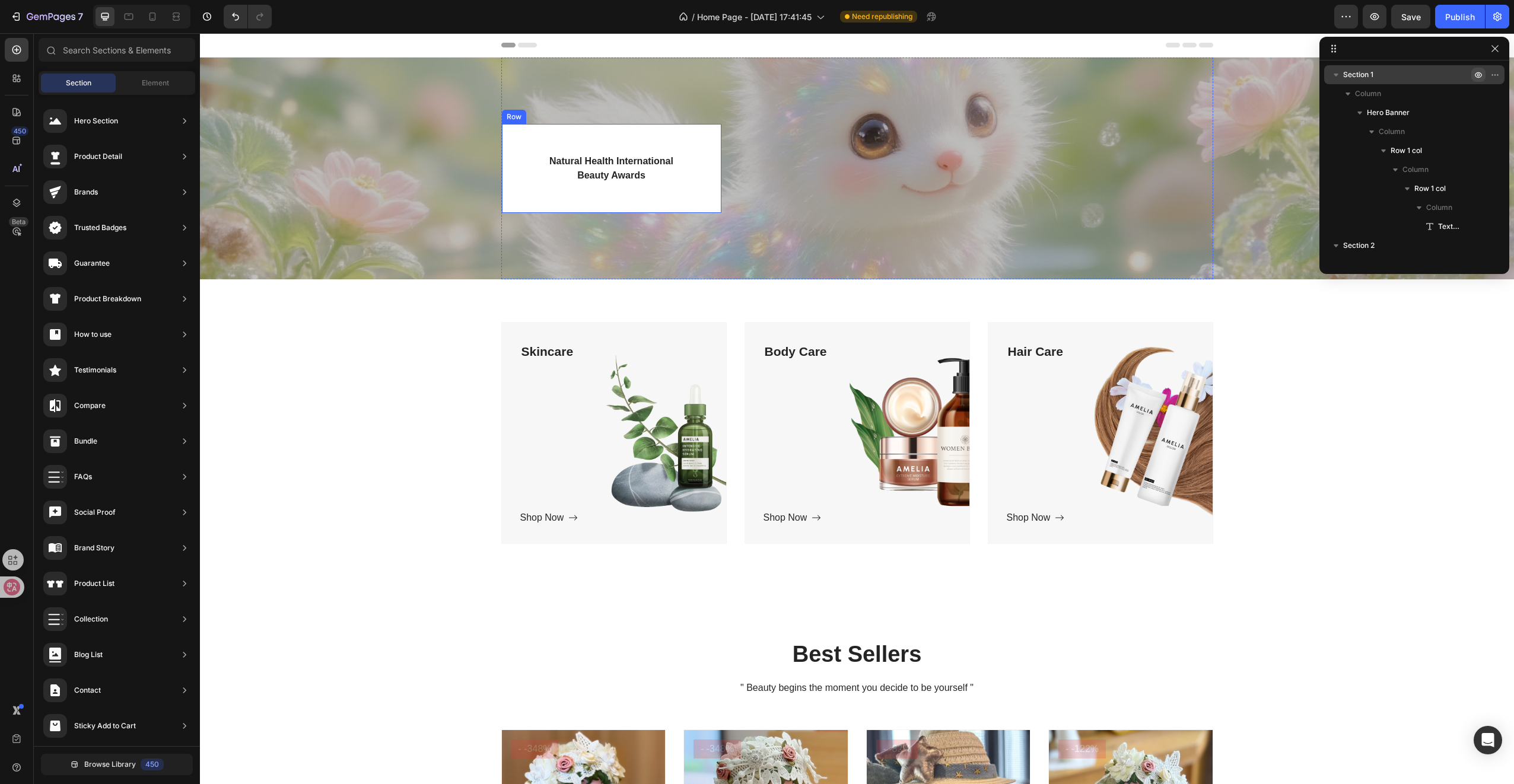
click at [653, 144] on div "Natural Health International Beauty Awards Text block Row" at bounding box center [611, 168] width 219 height 89
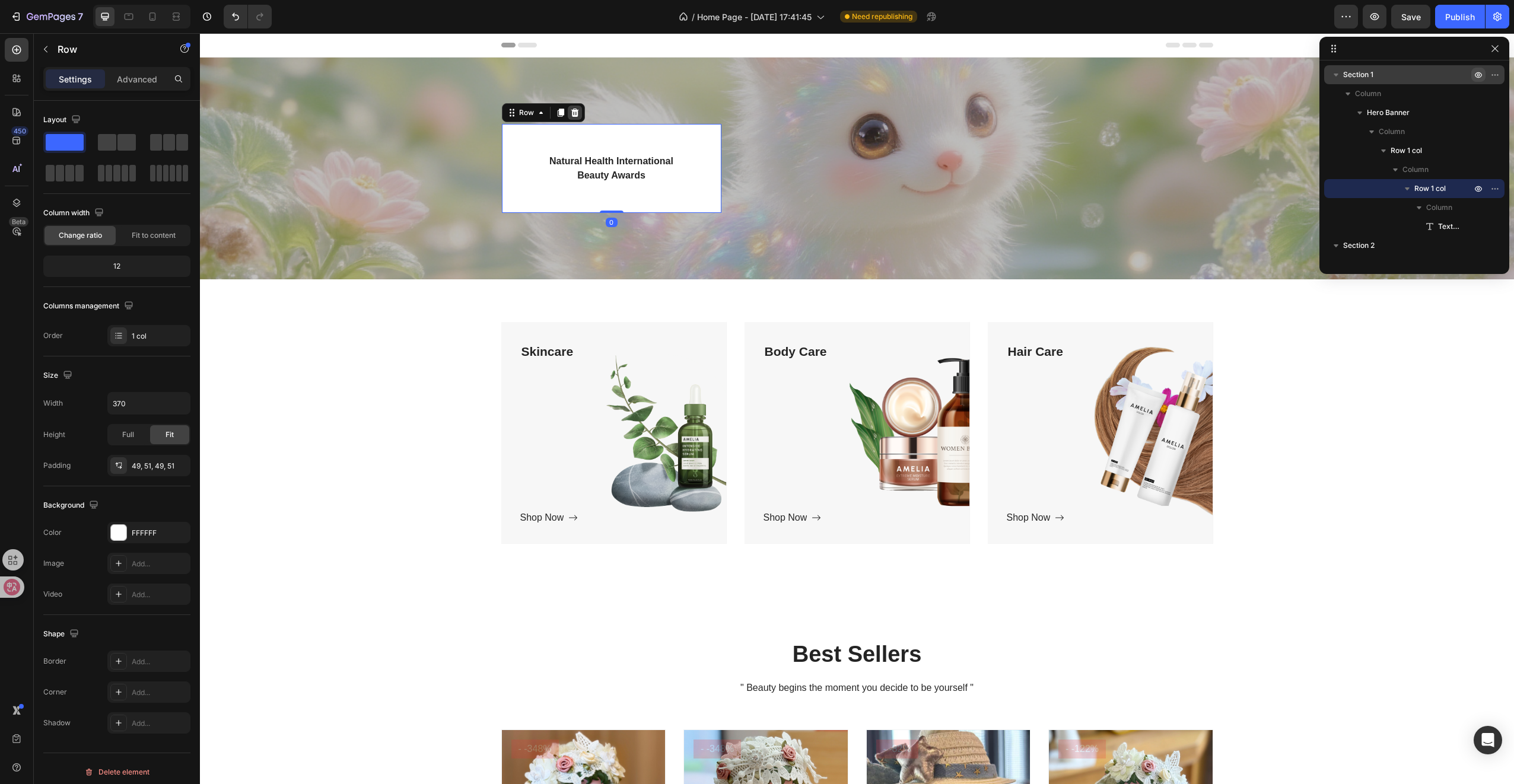
click at [572, 113] on icon at bounding box center [575, 113] width 8 height 9
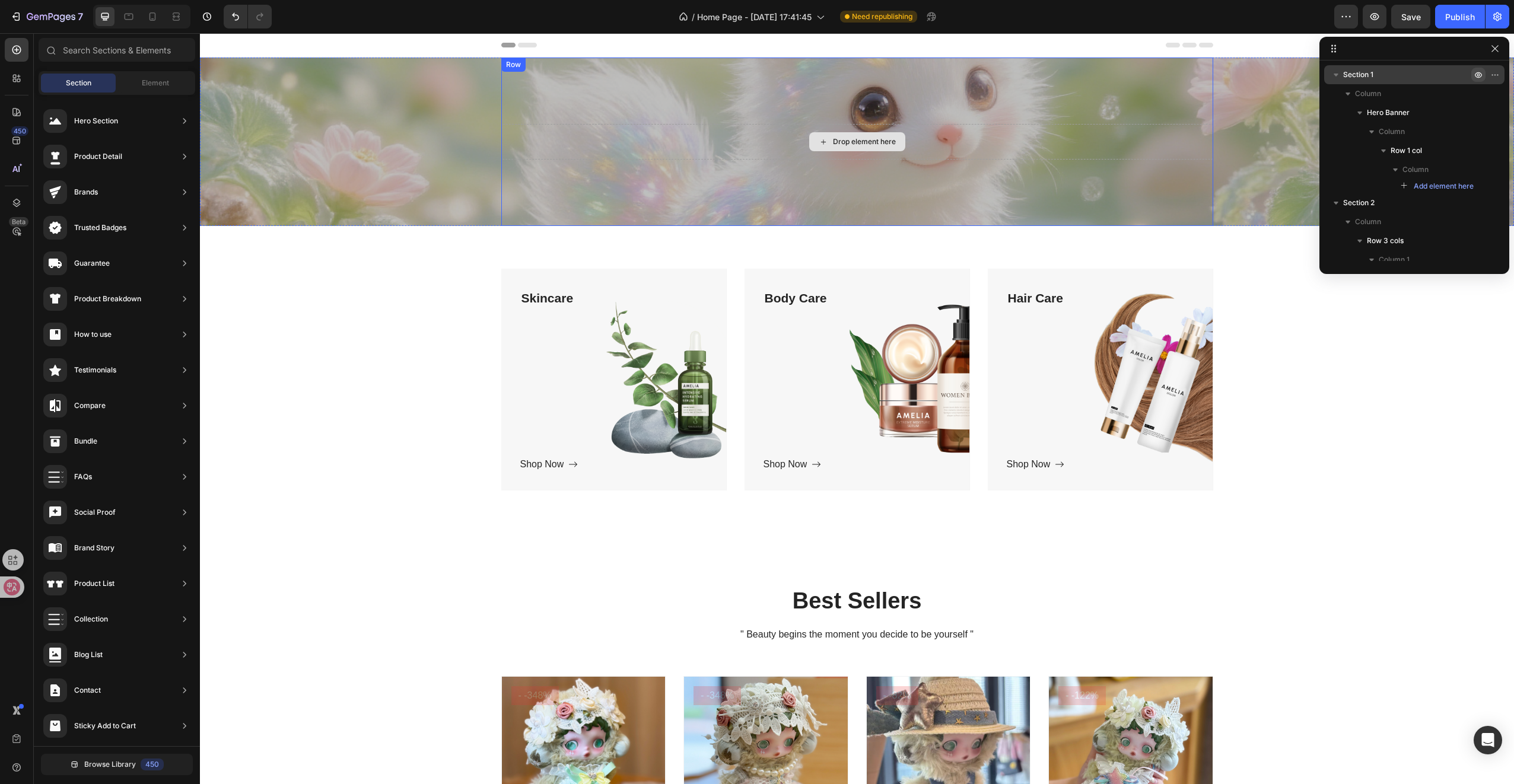
click at [843, 139] on div "Drop element here" at bounding box center [864, 142] width 63 height 9
click at [846, 142] on div "Drop element here" at bounding box center [864, 142] width 63 height 9
click at [839, 140] on div "Drop element here" at bounding box center [864, 142] width 63 height 9
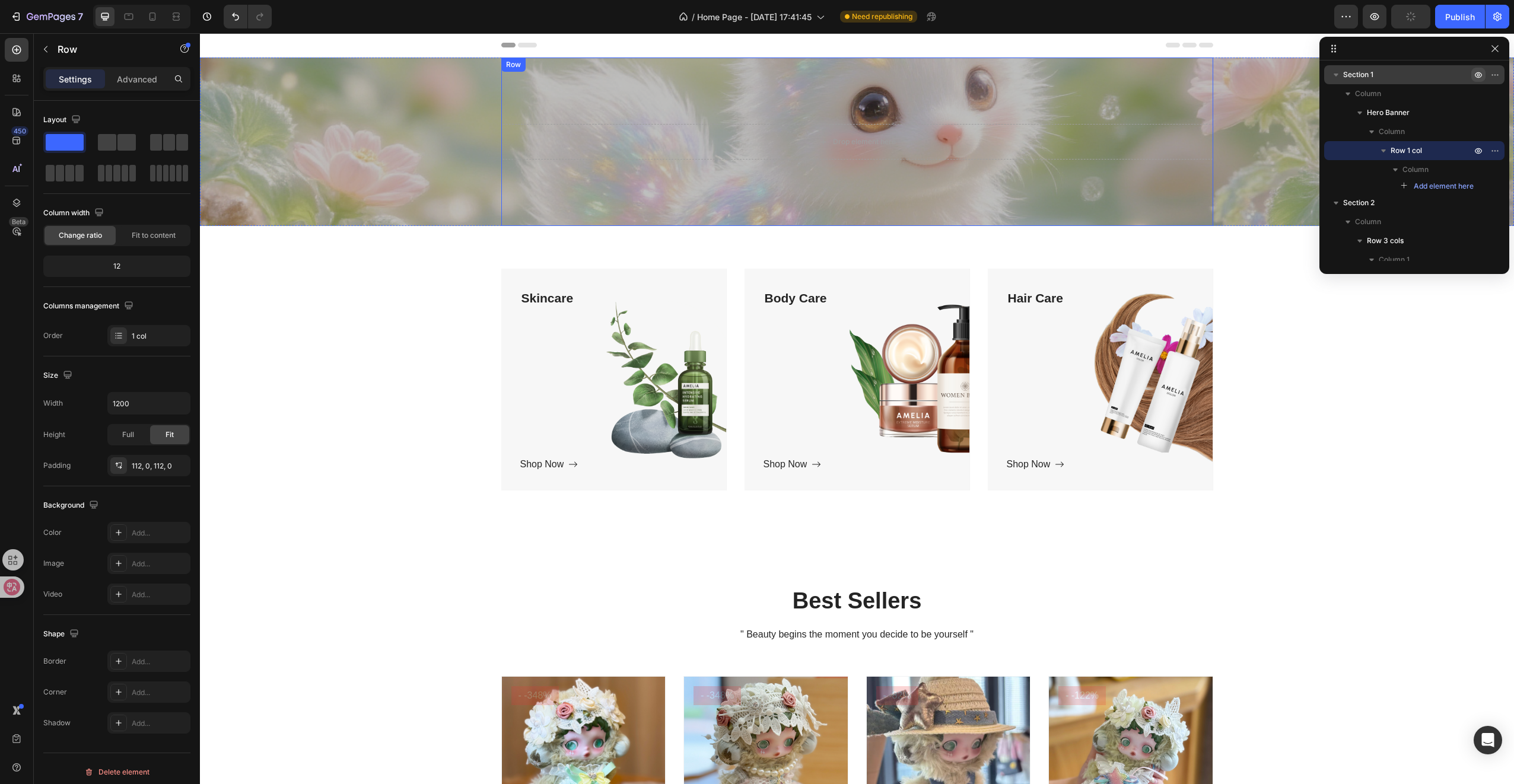
click at [790, 182] on div "Drop element here Row" at bounding box center [858, 142] width 712 height 169
click at [454, 143] on div "Drop element here Row 0" at bounding box center [857, 142] width 1314 height 169
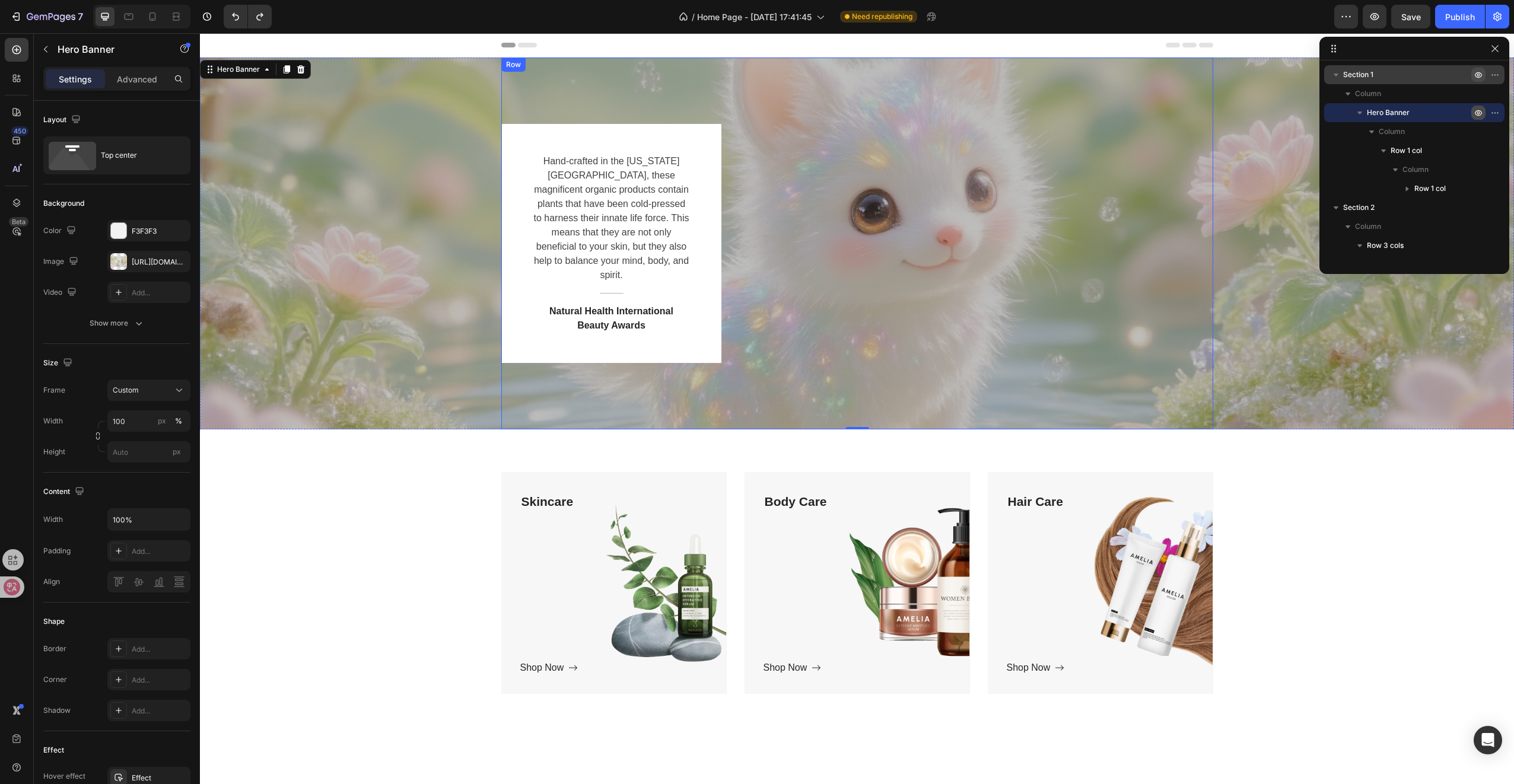
click at [892, 190] on div "Hand-crafted in the Colorado Mountains, these magnificent organic products cont…" at bounding box center [858, 243] width 712 height 239
click at [465, 73] on div "Hand-crafted in the Colorado Mountains, these magnificent organic products cont…" at bounding box center [857, 243] width 1314 height 372
click at [106, 159] on div "Top center" at bounding box center [137, 155] width 73 height 27
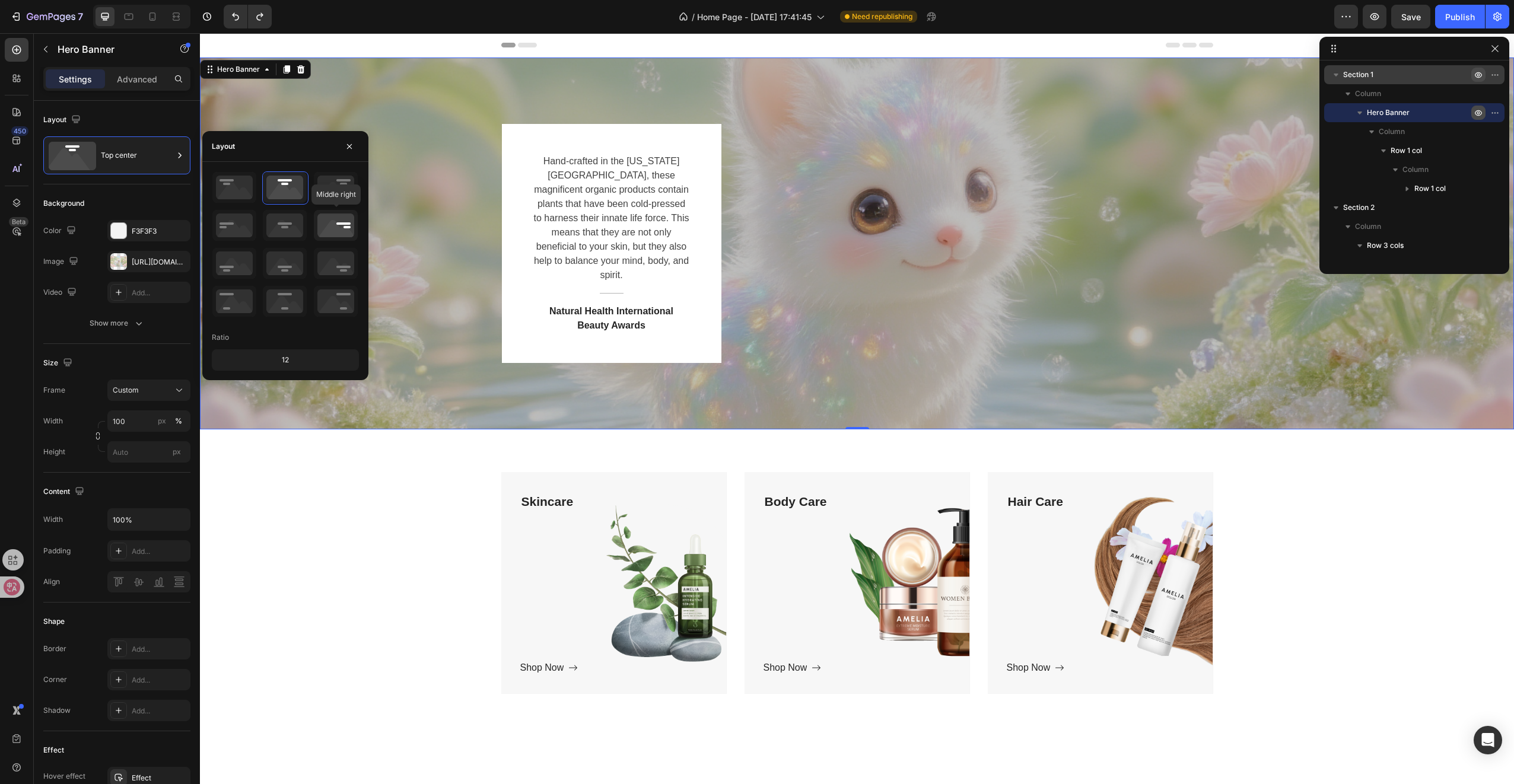
click at [330, 217] on icon at bounding box center [335, 225] width 44 height 31
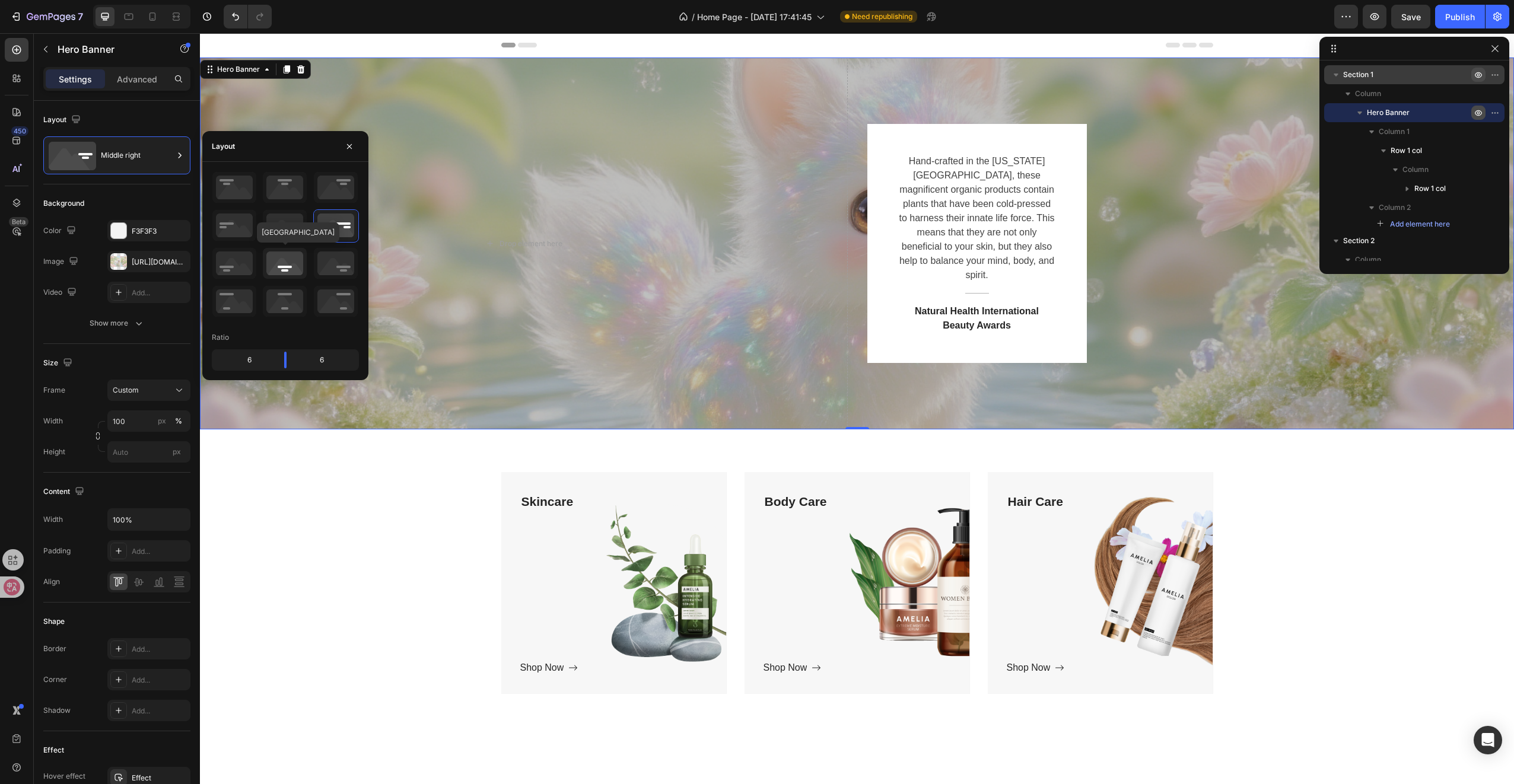
click at [281, 258] on icon at bounding box center [285, 263] width 44 height 31
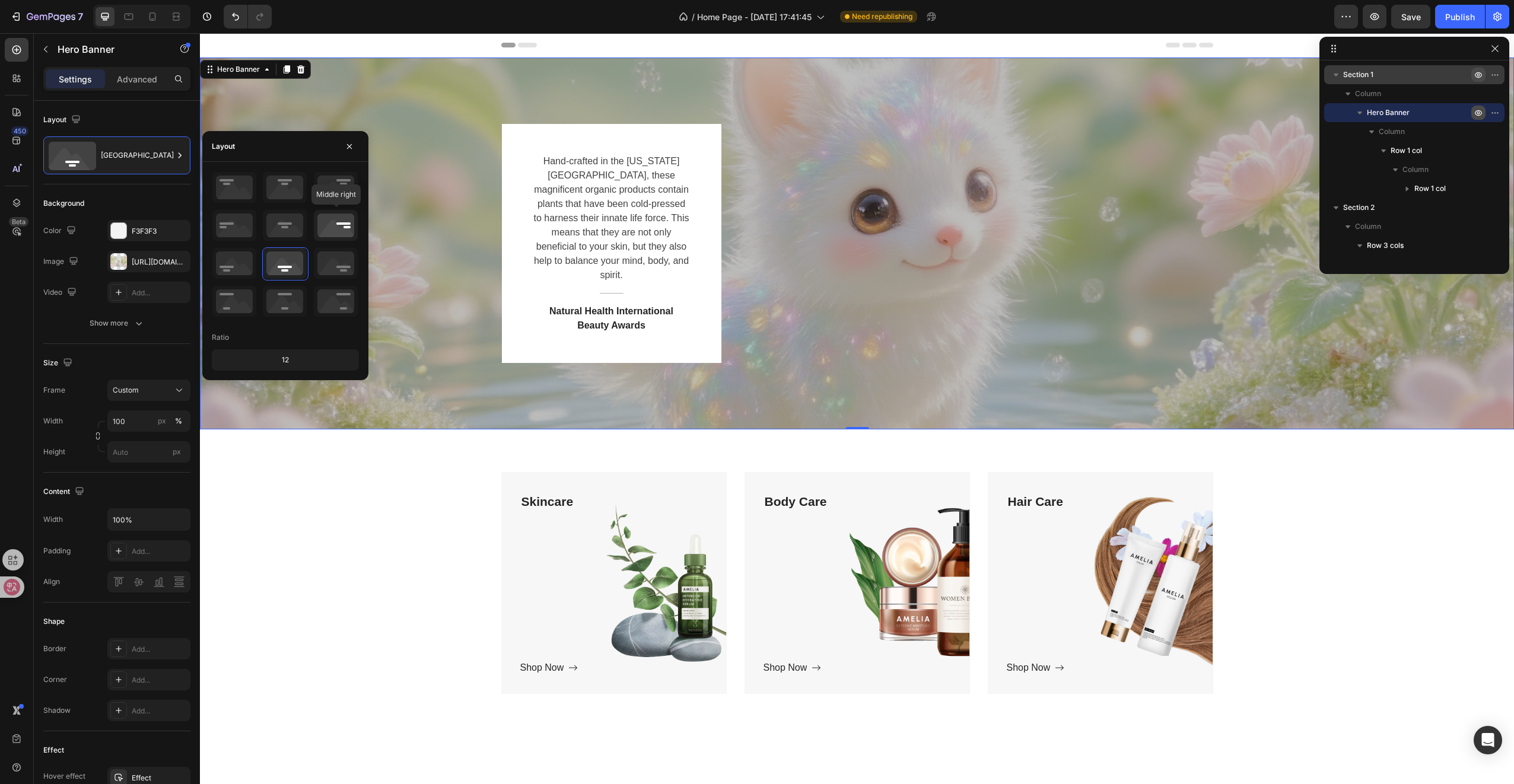
click at [326, 221] on icon at bounding box center [335, 225] width 44 height 31
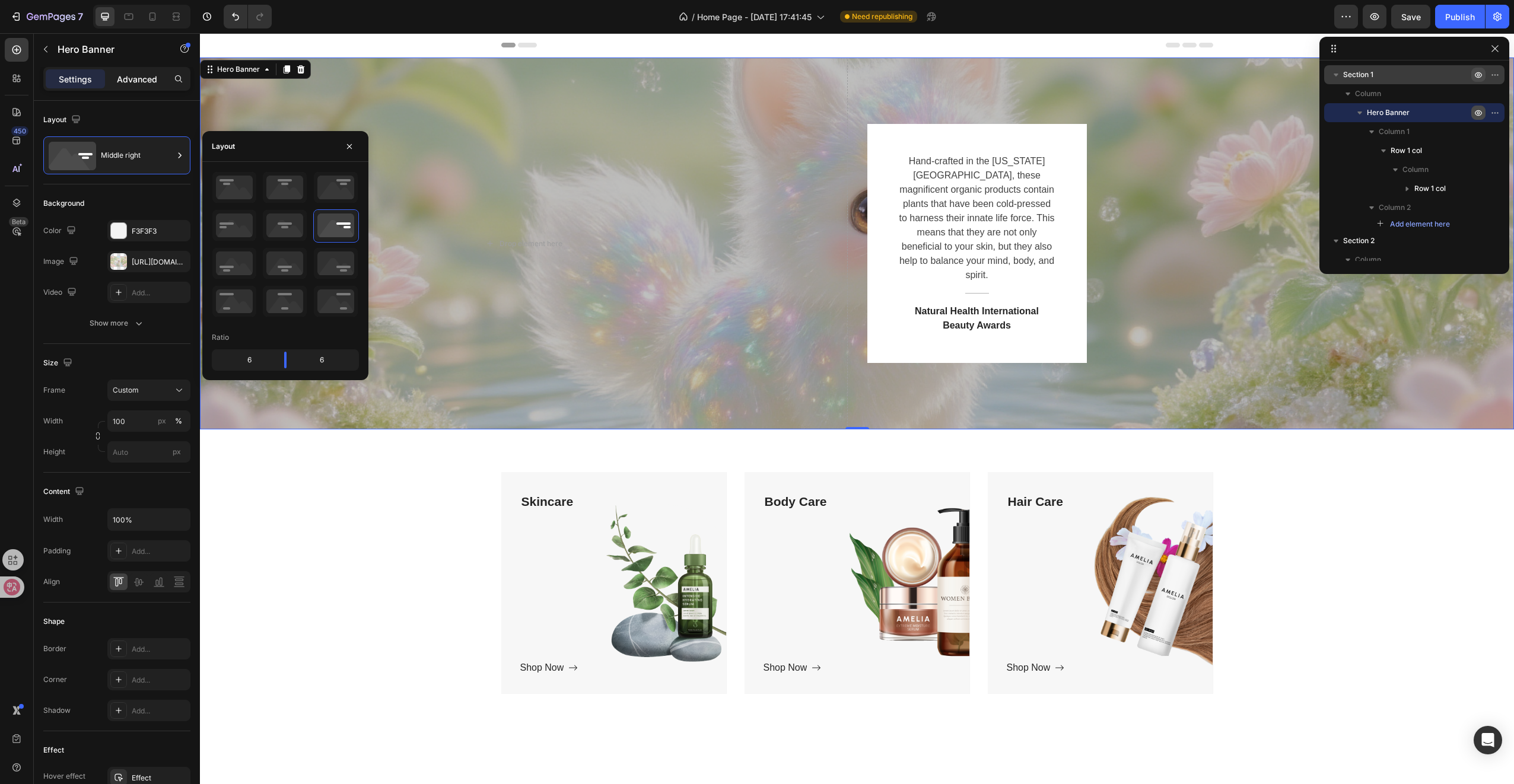
click at [134, 80] on p "Advanced" at bounding box center [136, 79] width 40 height 13
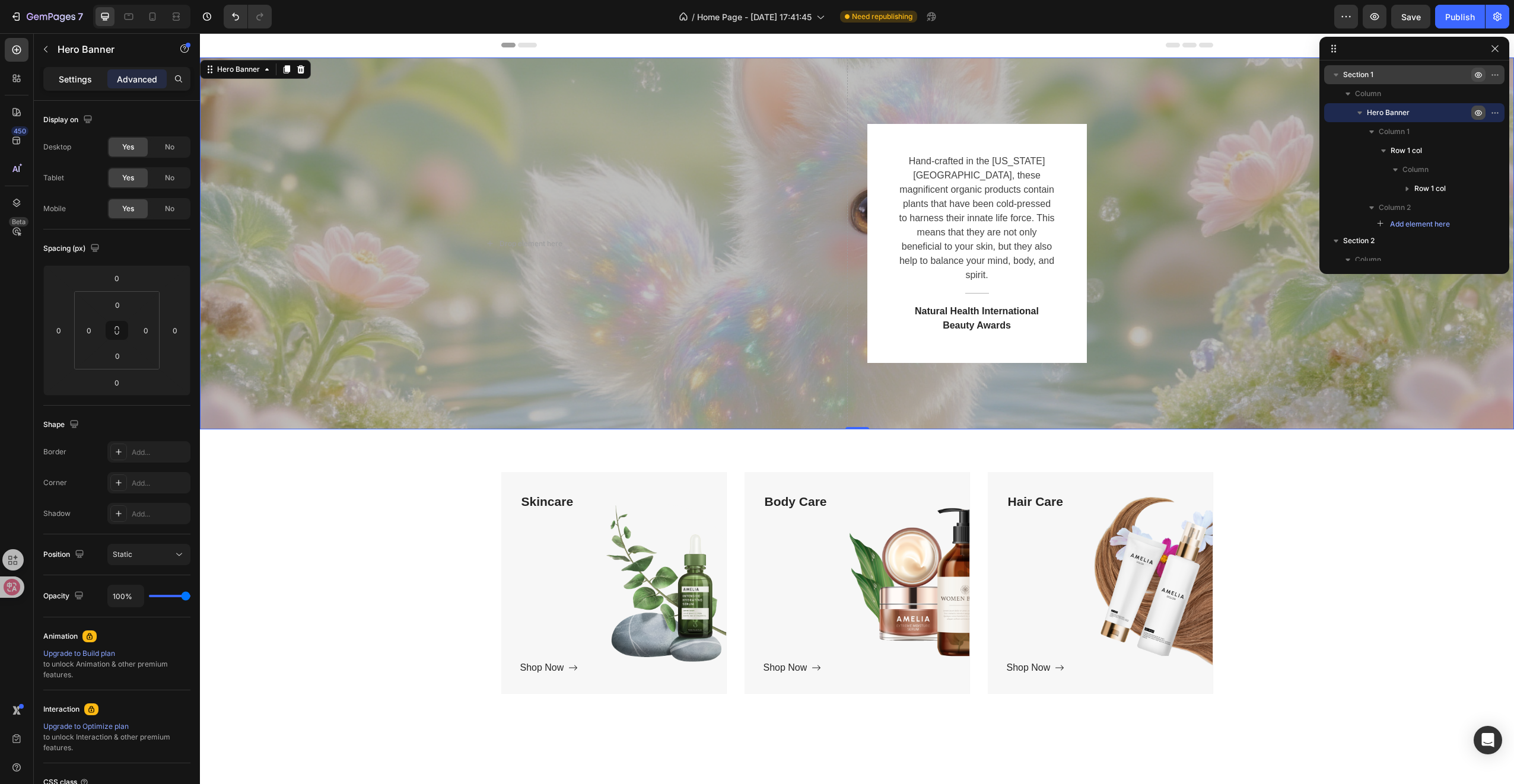
click at [74, 80] on p "Settings" at bounding box center [75, 79] width 33 height 13
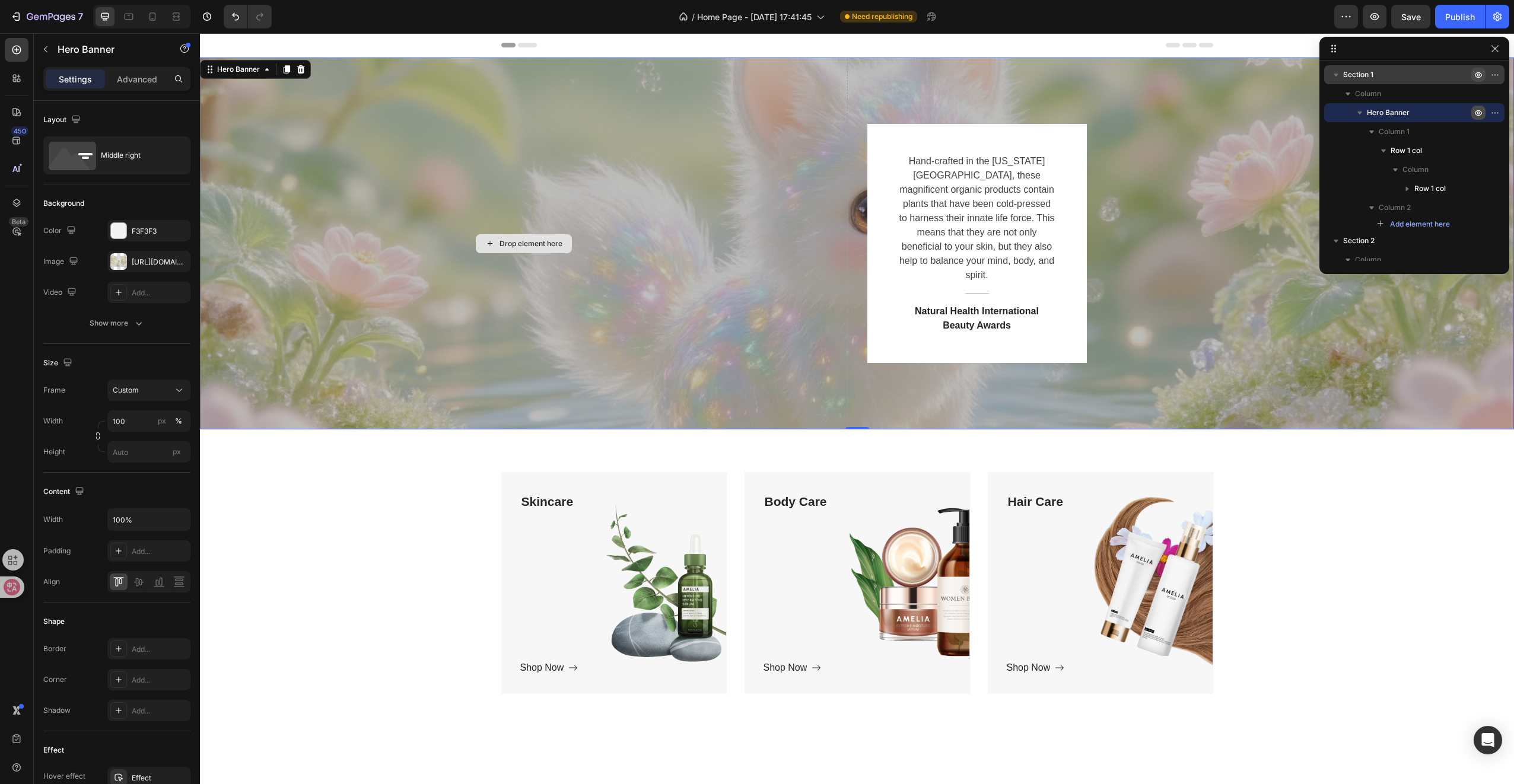
click at [580, 204] on div "Drop element here" at bounding box center [523, 243] width 648 height 372
click at [803, 219] on div "Drop element here" at bounding box center [523, 243] width 648 height 372
click at [952, 314] on p "Natural Health International Beauty Awards" at bounding box center [977, 318] width 157 height 28
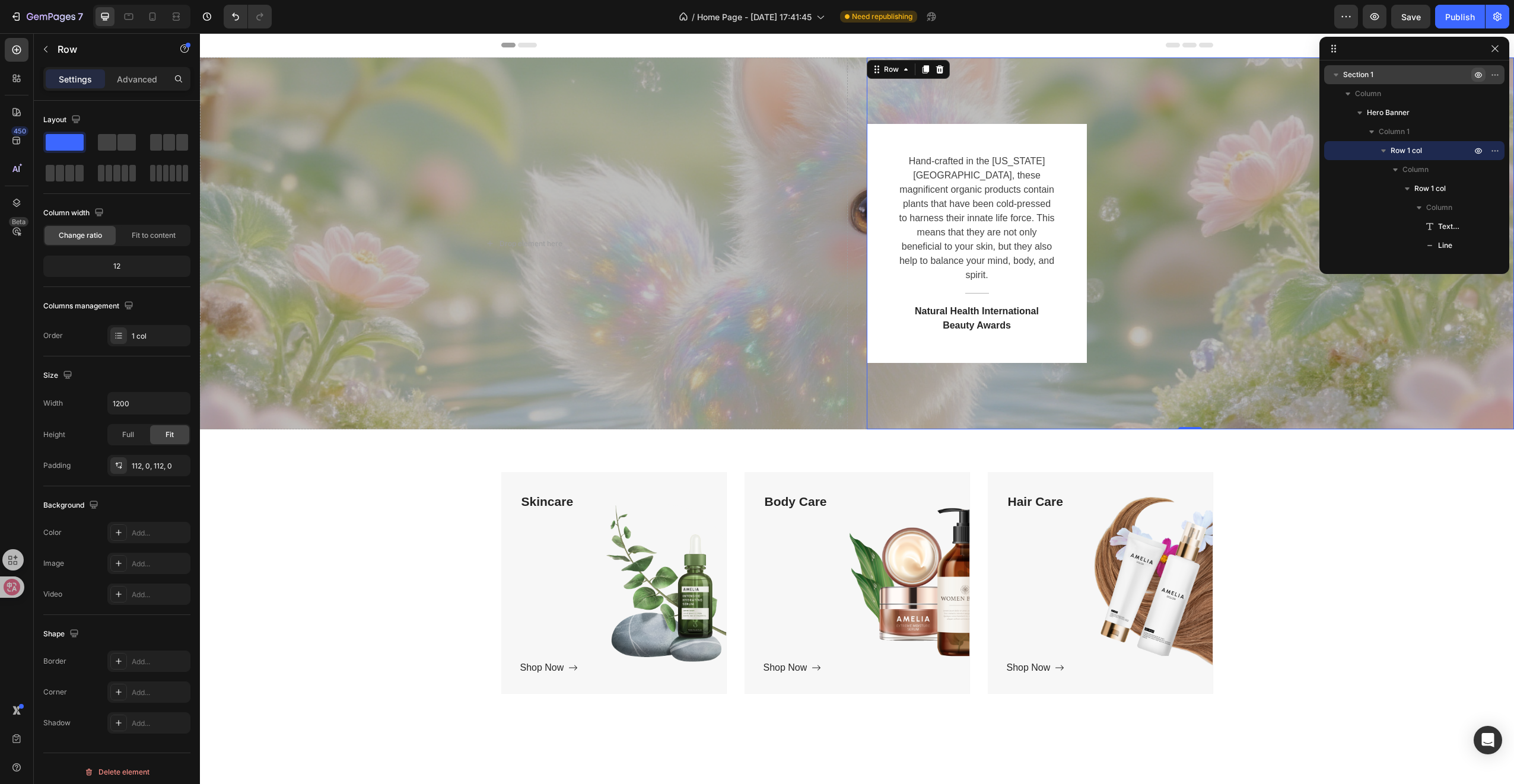
click at [1192, 147] on div "Hand-crafted in the Colorado Mountains, these magnificent organic products cont…" at bounding box center [1190, 243] width 648 height 239
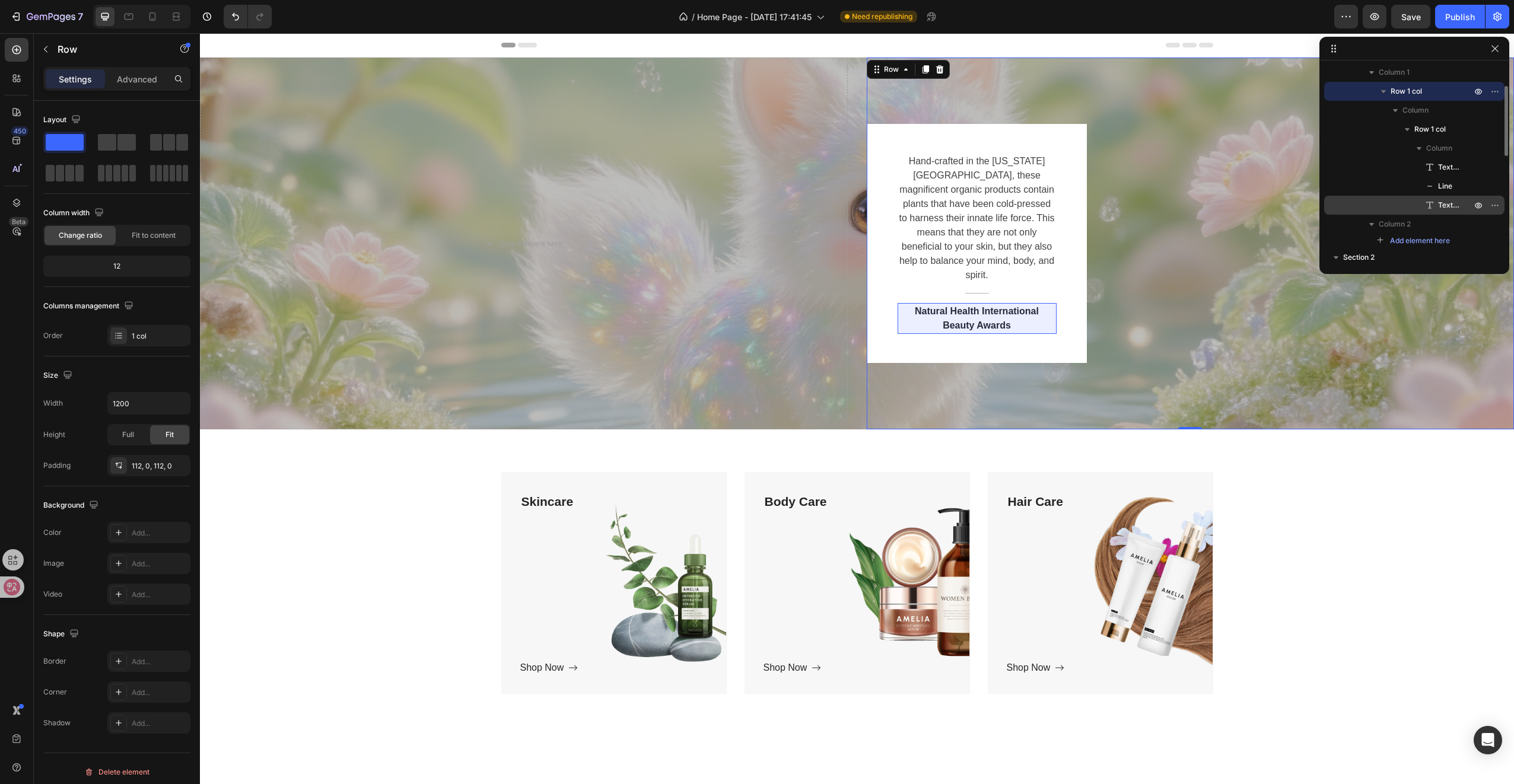
click at [1431, 200] on icon at bounding box center [1430, 205] width 12 height 12
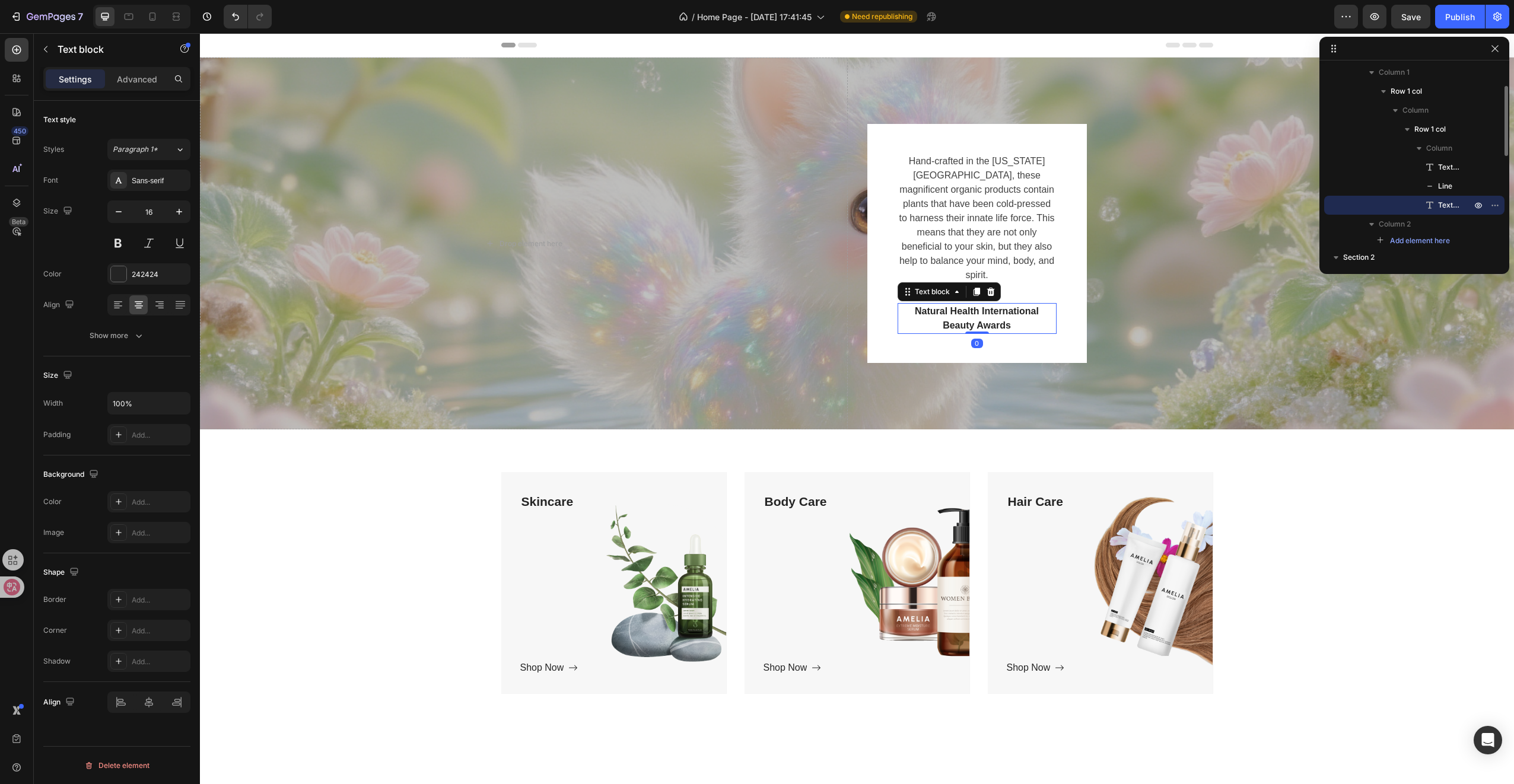
drag, startPoint x: 1430, startPoint y: 205, endPoint x: 1445, endPoint y: 206, distance: 15.0
click at [1445, 206] on p "Text block" at bounding box center [1441, 205] width 36 height 12
drag, startPoint x: 1422, startPoint y: 206, endPoint x: 1436, endPoint y: 213, distance: 15.7
click at [1433, 208] on div "Text block" at bounding box center [1414, 205] width 171 height 19
click at [1492, 205] on icon "button" at bounding box center [1492, 206] width 1 height 1
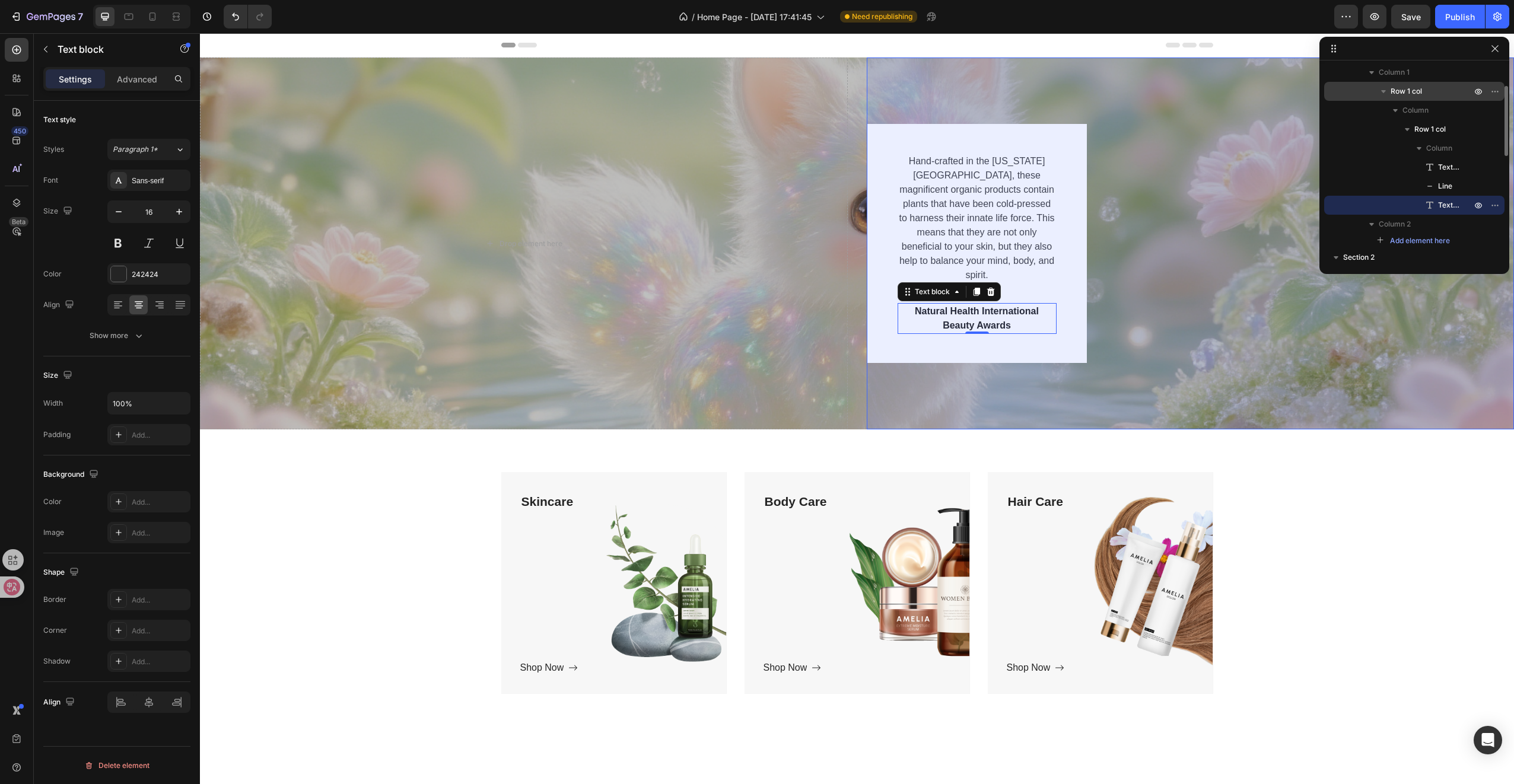
click at [1413, 93] on span "Row 1 col" at bounding box center [1407, 92] width 32 height 12
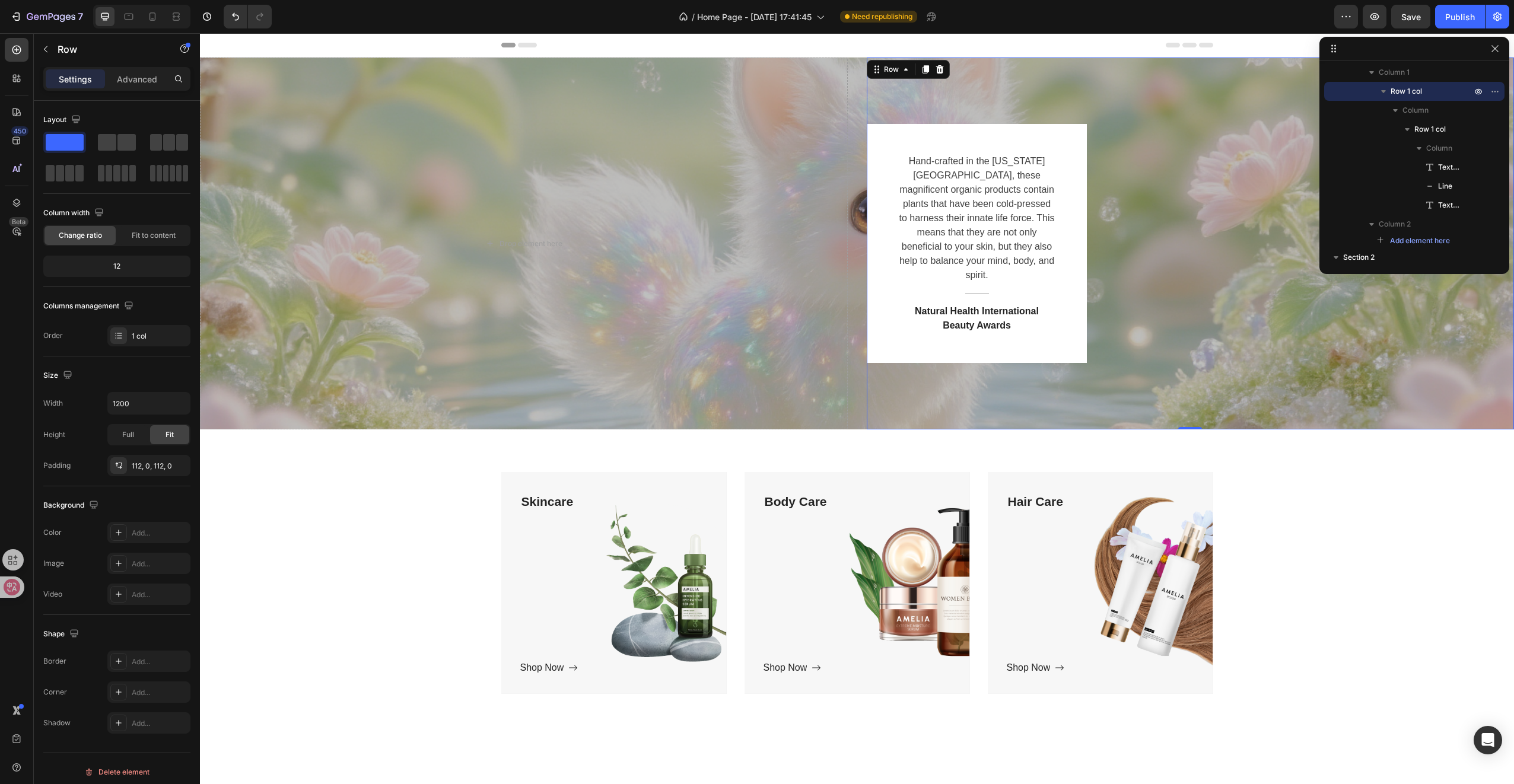
click at [1251, 141] on div "Hand-crafted in the Colorado Mountains, these magnificent organic products cont…" at bounding box center [1190, 243] width 648 height 239
click at [1200, 218] on div "Hand-crafted in the Colorado Mountains, these magnificent organic products cont…" at bounding box center [1190, 243] width 648 height 239
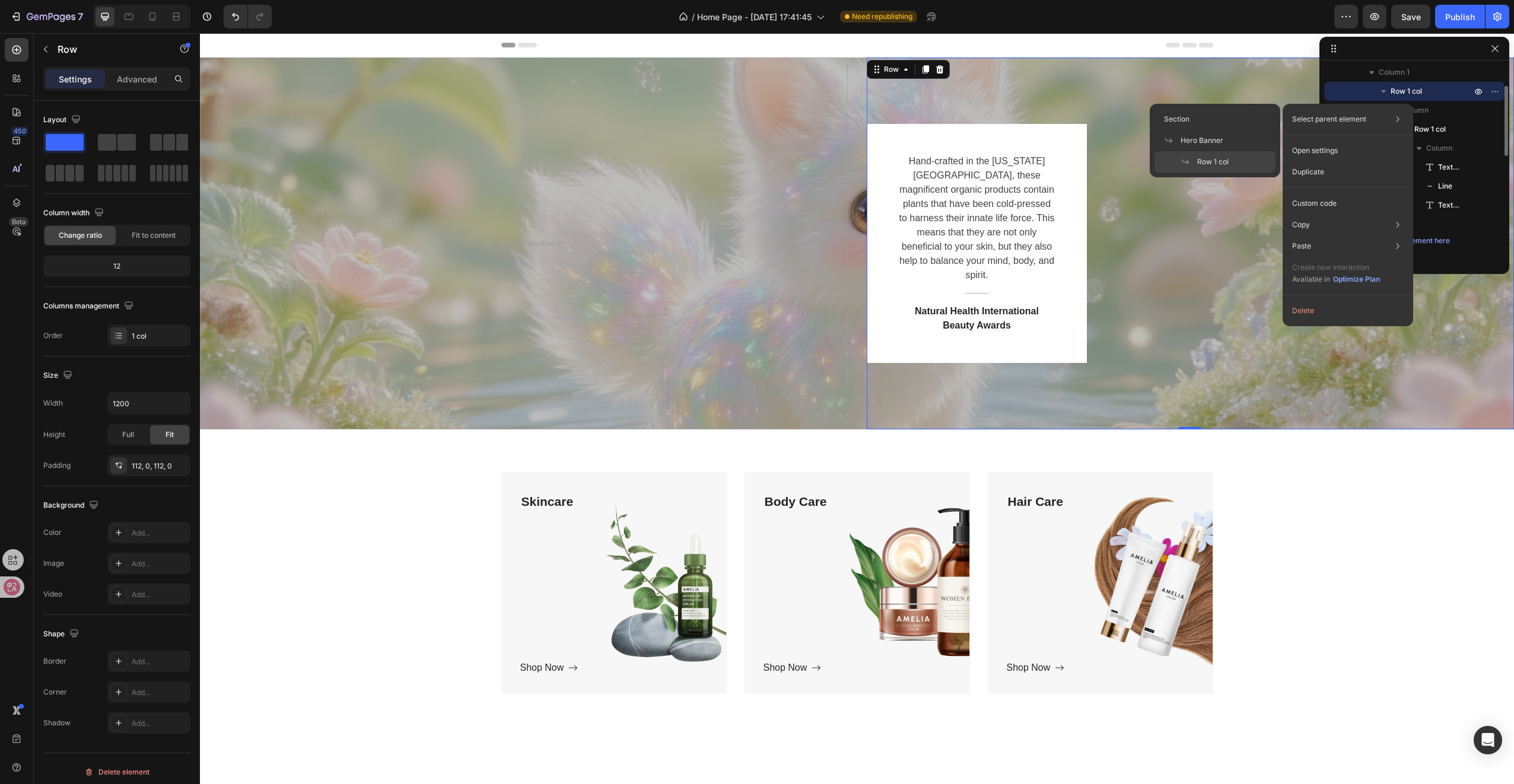
click at [1410, 90] on span "Row 1 col" at bounding box center [1407, 92] width 32 height 12
click at [1403, 88] on span "Row 1 col" at bounding box center [1407, 92] width 32 height 12
click at [1427, 88] on p "Row 1 col" at bounding box center [1432, 92] width 83 height 12
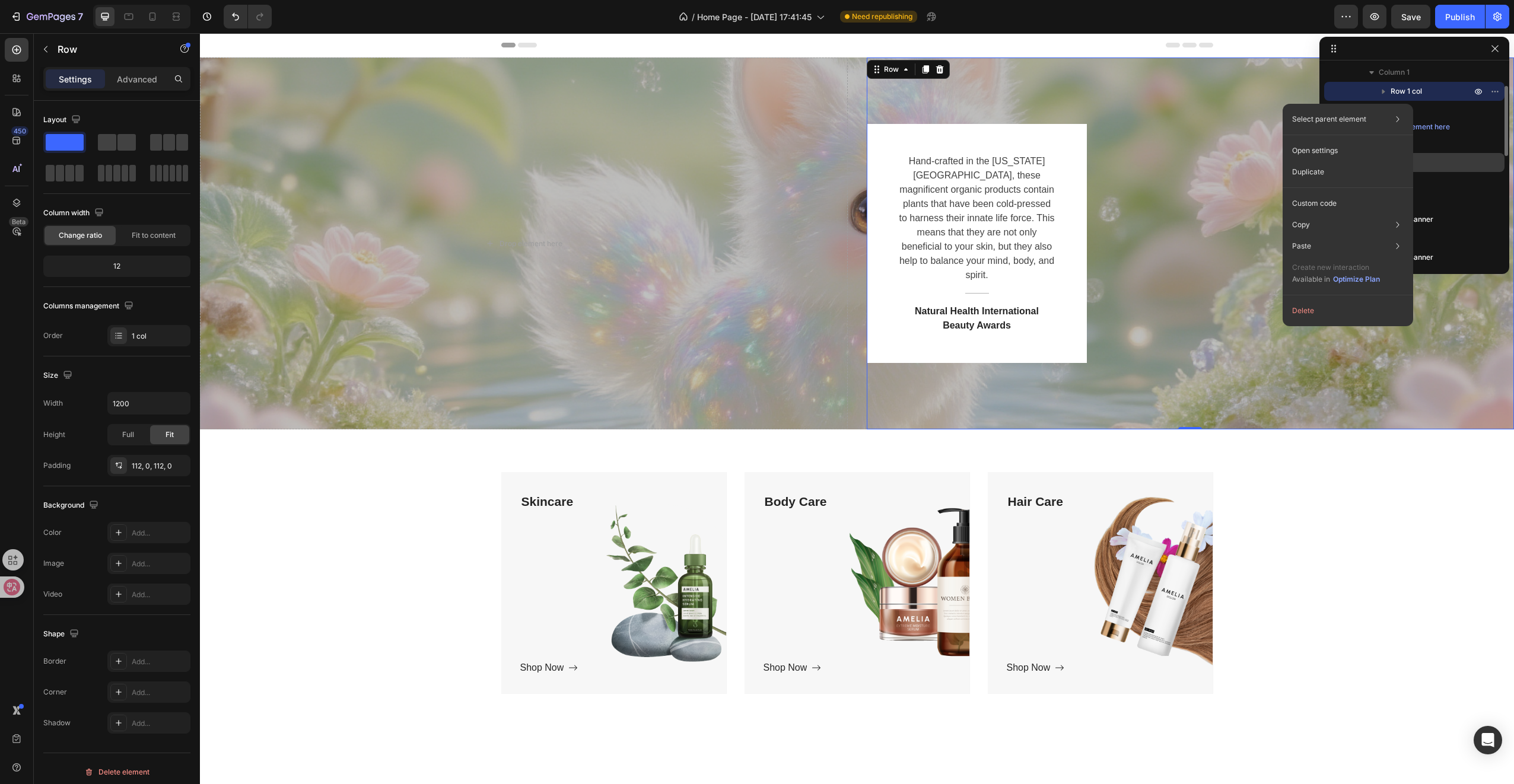
click at [1462, 163] on p "Column" at bounding box center [1414, 163] width 119 height 12
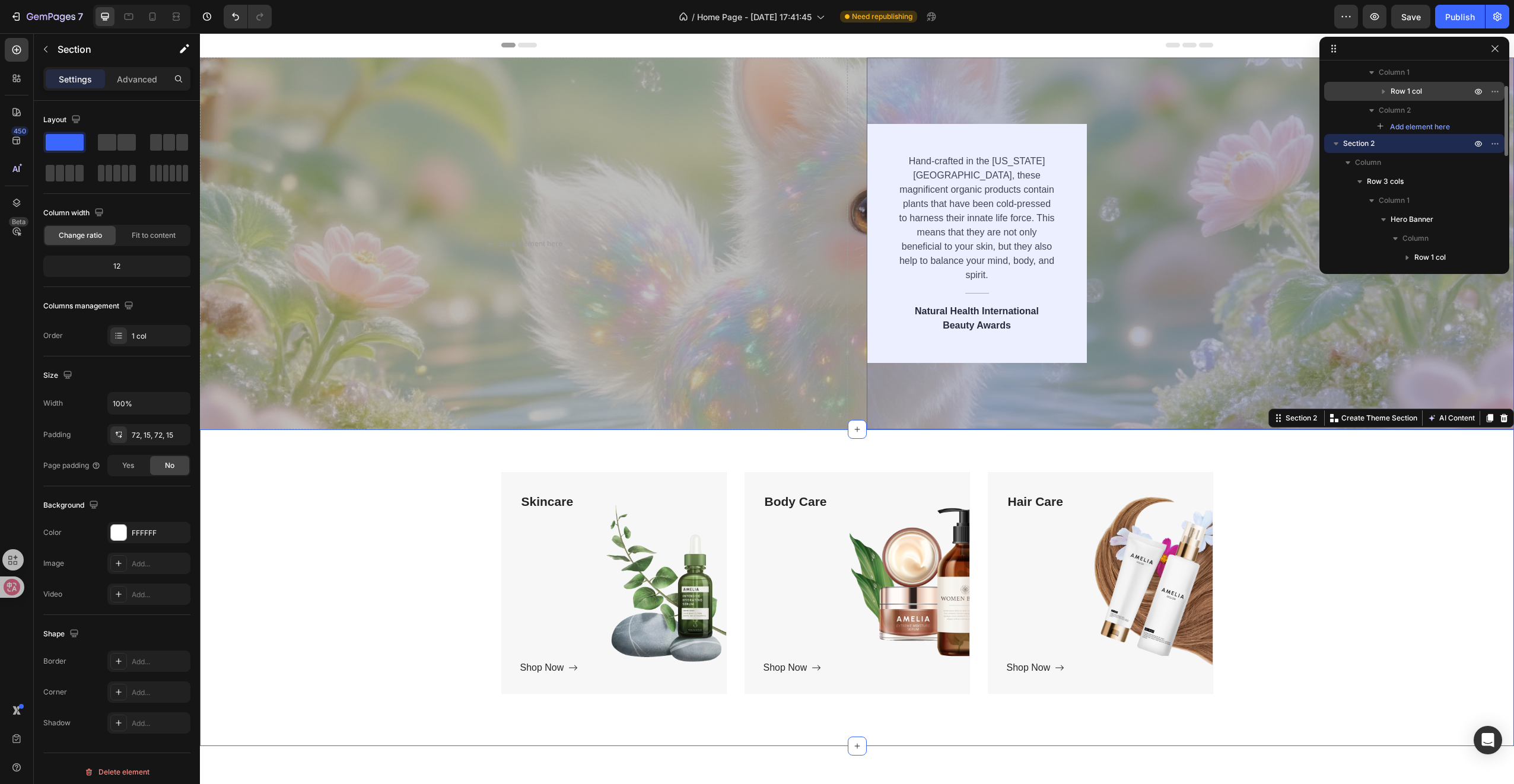
click at [1412, 92] on span "Row 1 col" at bounding box center [1407, 92] width 32 height 12
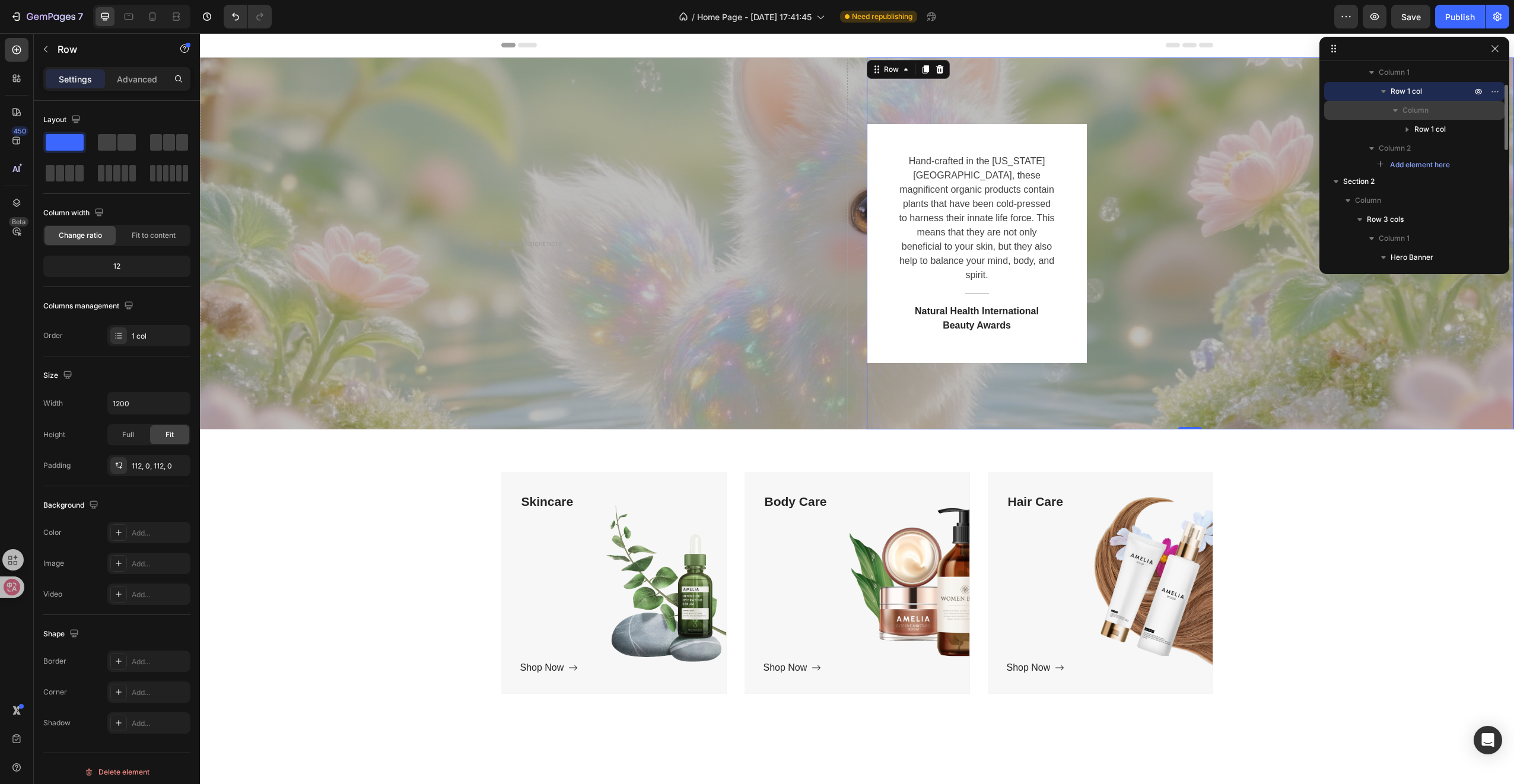
click at [1394, 111] on icon "button" at bounding box center [1395, 110] width 12 height 12
click at [1394, 111] on icon "button" at bounding box center [1395, 111] width 3 height 5
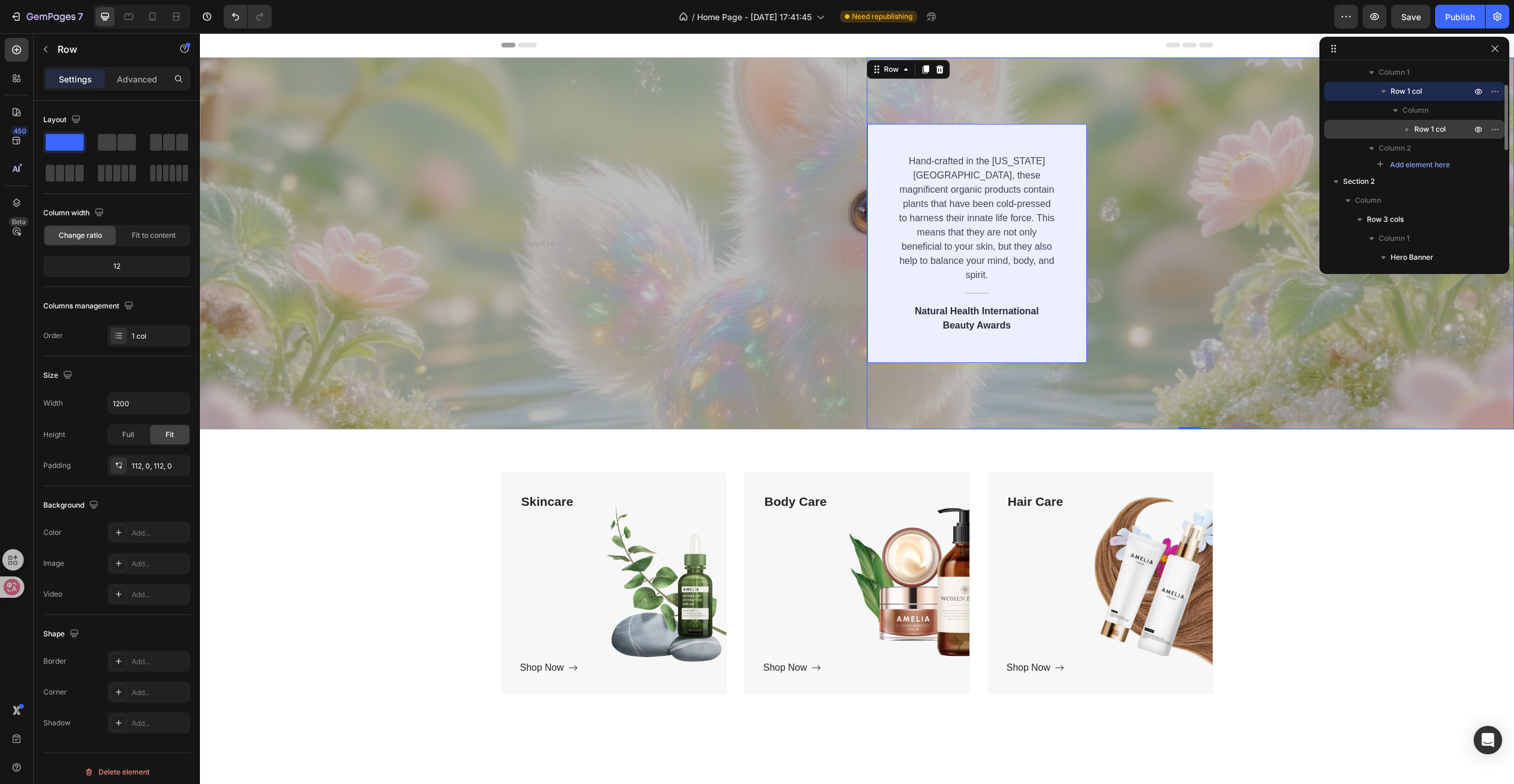
click at [1403, 133] on icon "button" at bounding box center [1407, 129] width 12 height 12
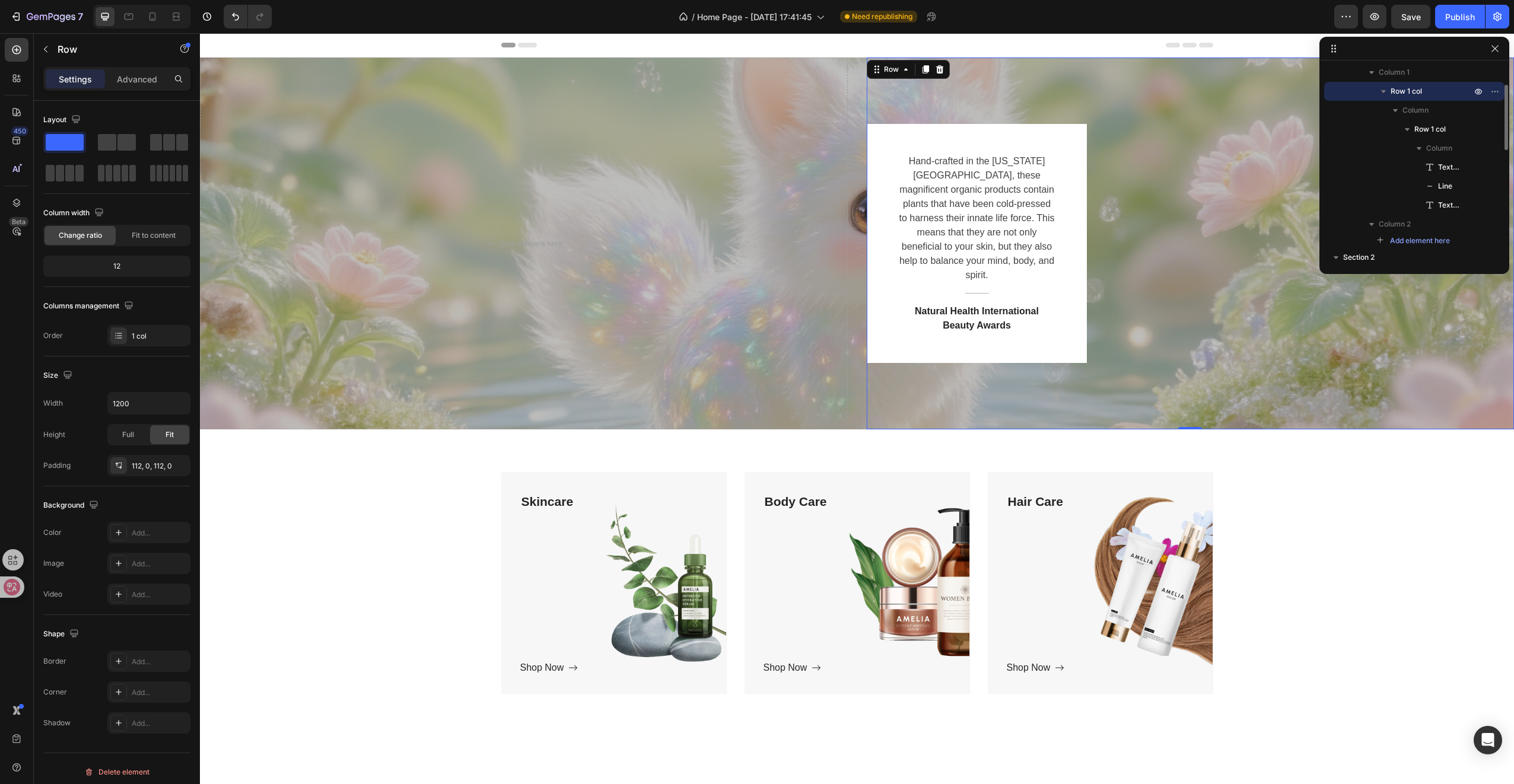
click at [1413, 95] on span "Row 1 col" at bounding box center [1407, 92] width 32 height 12
click at [1422, 96] on p "Row 1 col" at bounding box center [1432, 92] width 83 height 12
click at [1492, 91] on icon "button" at bounding box center [1495, 91] width 9 height 9
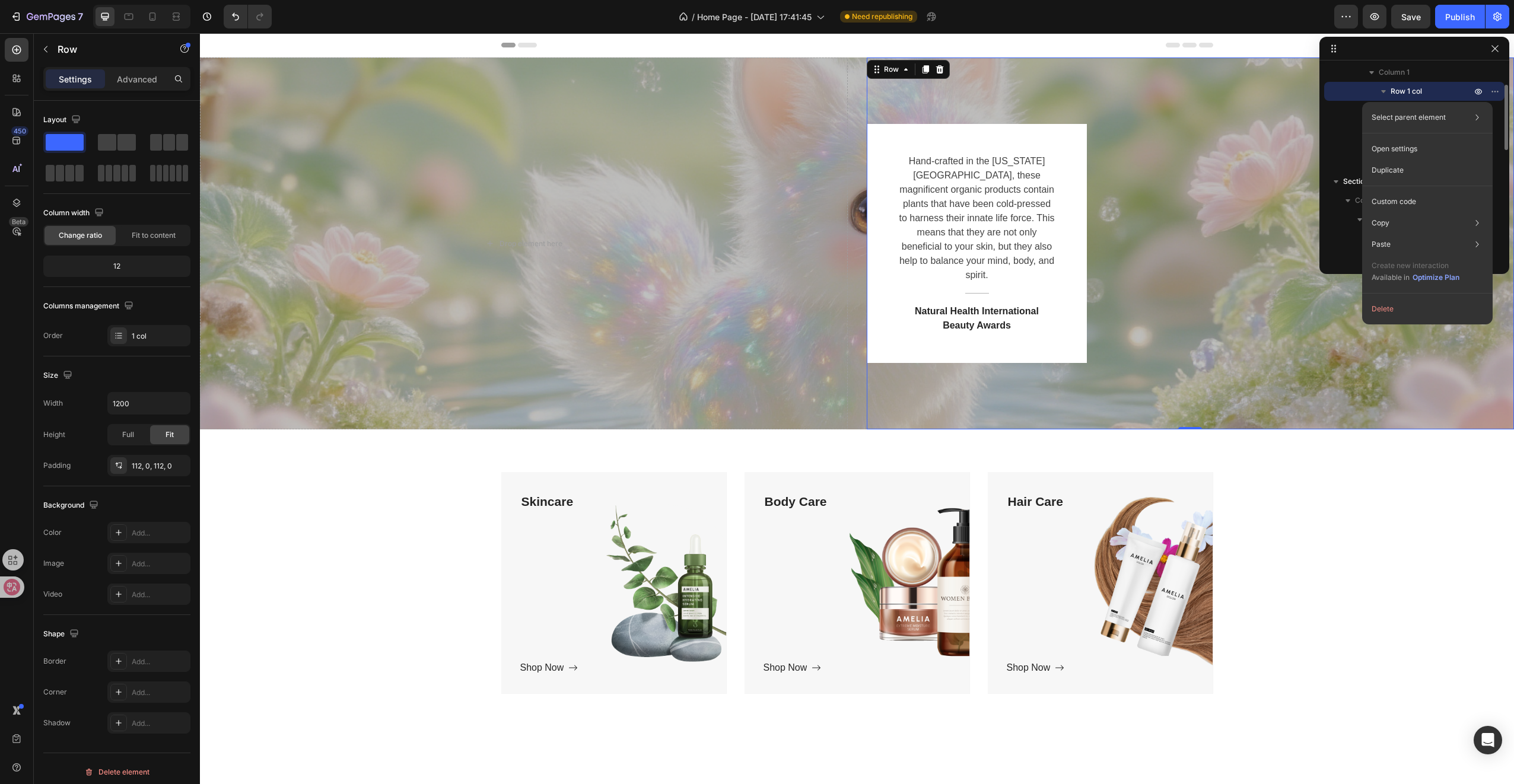
click at [1405, 89] on span "Row 1 col" at bounding box center [1407, 92] width 32 height 12
click at [1494, 94] on icon "button" at bounding box center [1495, 91] width 9 height 9
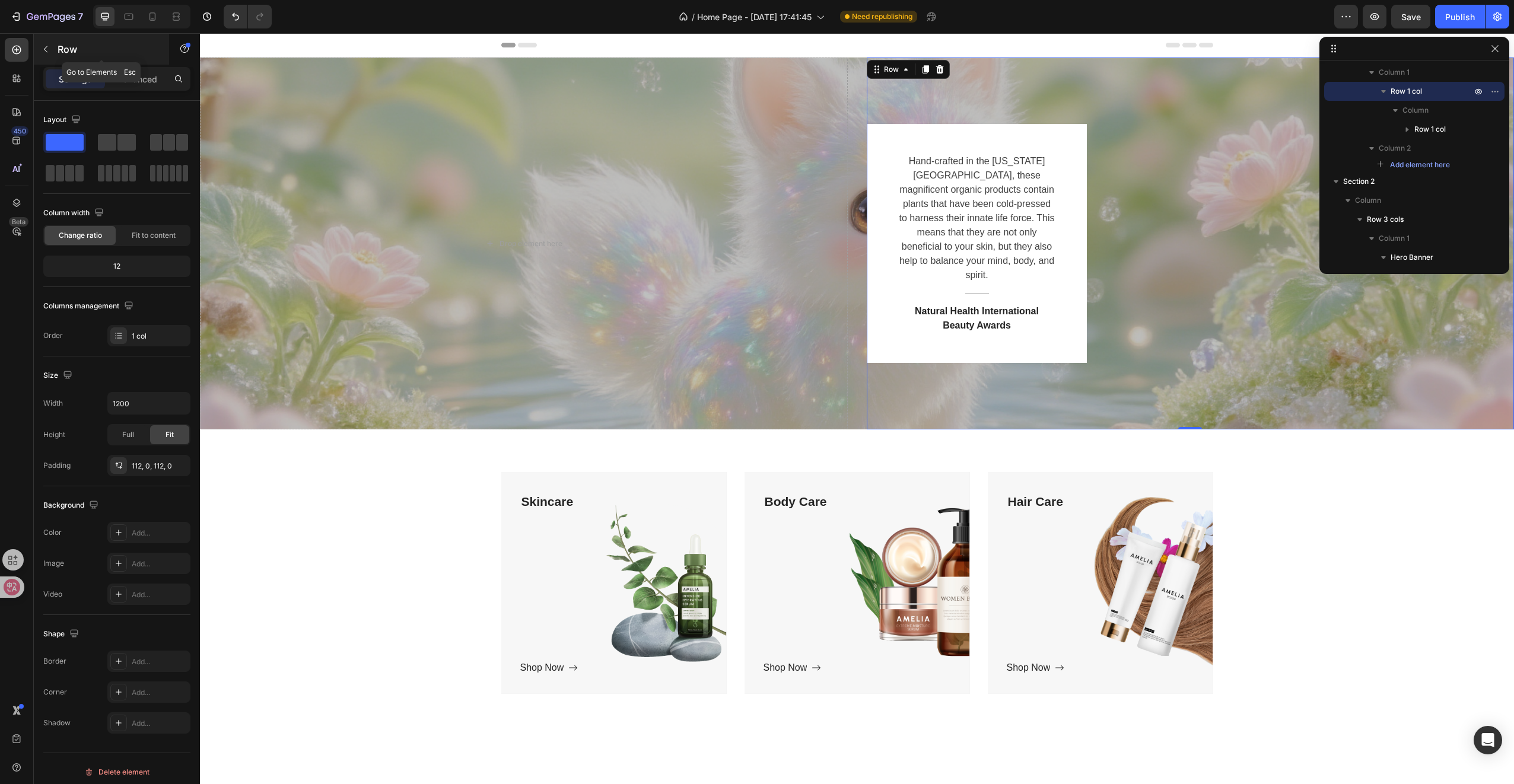
click at [50, 57] on button "button" at bounding box center [45, 49] width 19 height 19
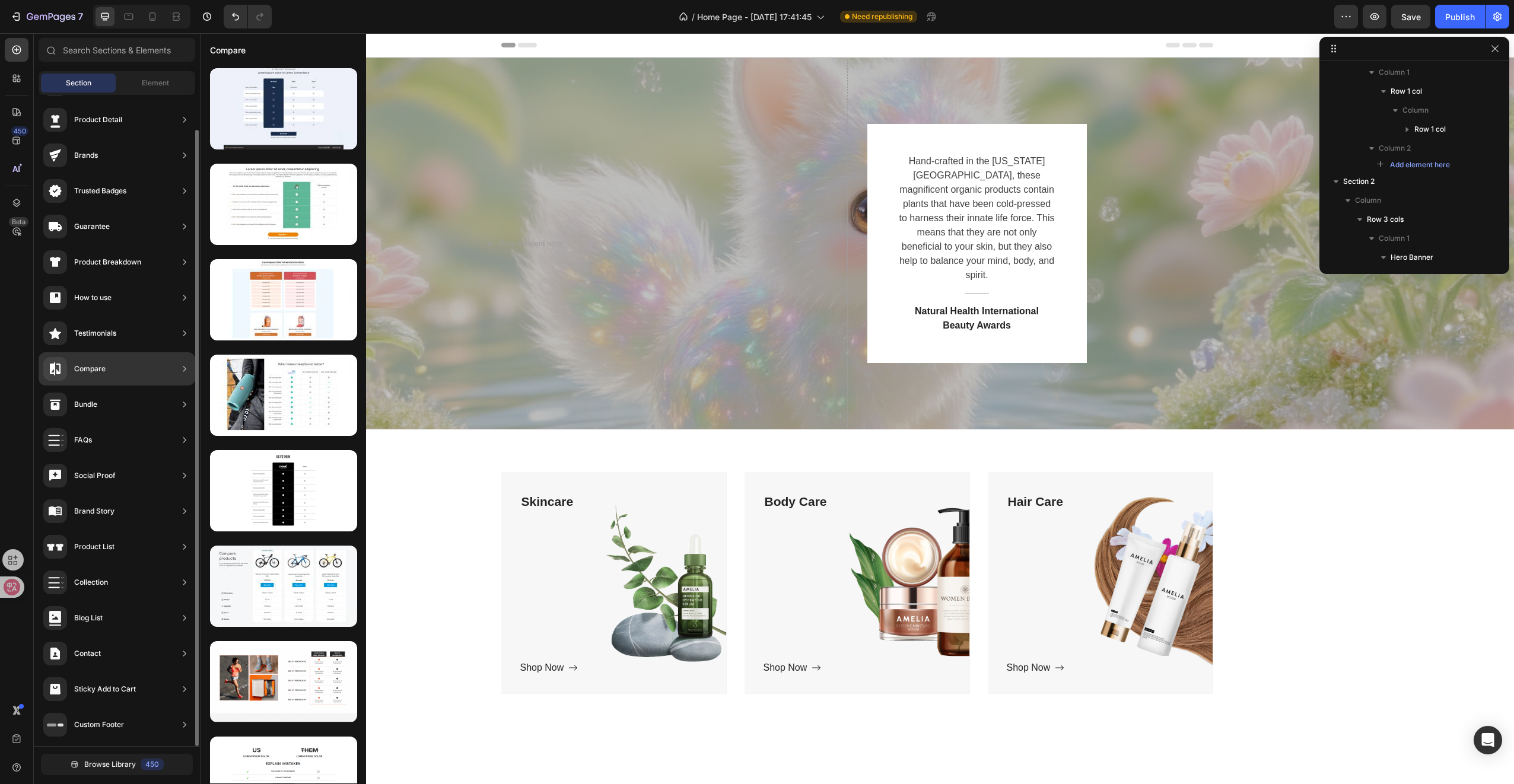
scroll to position [0, 0]
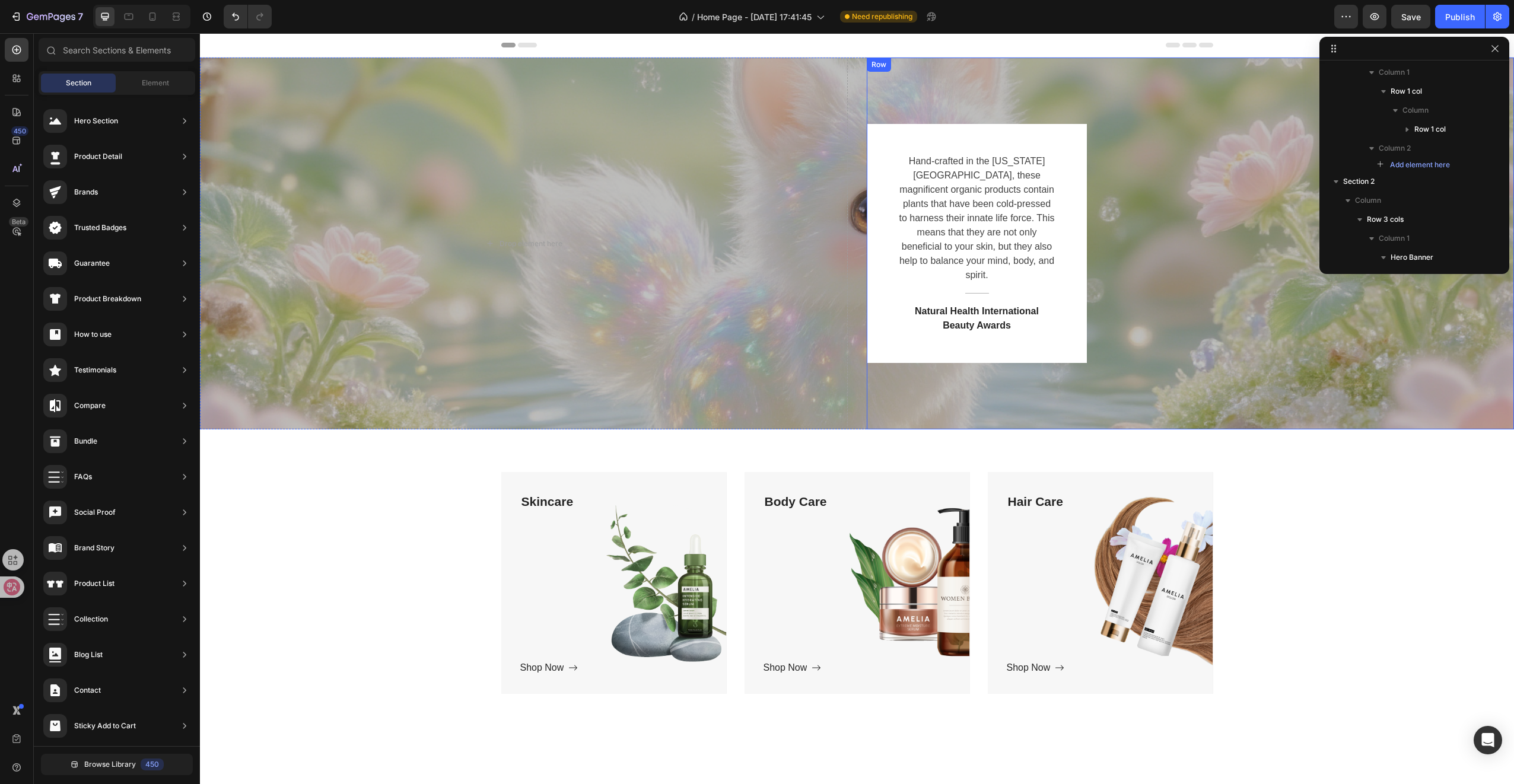
click at [1174, 324] on div "Hand-crafted in the Colorado Mountains, these magnificent organic products cont…" at bounding box center [1190, 243] width 648 height 239
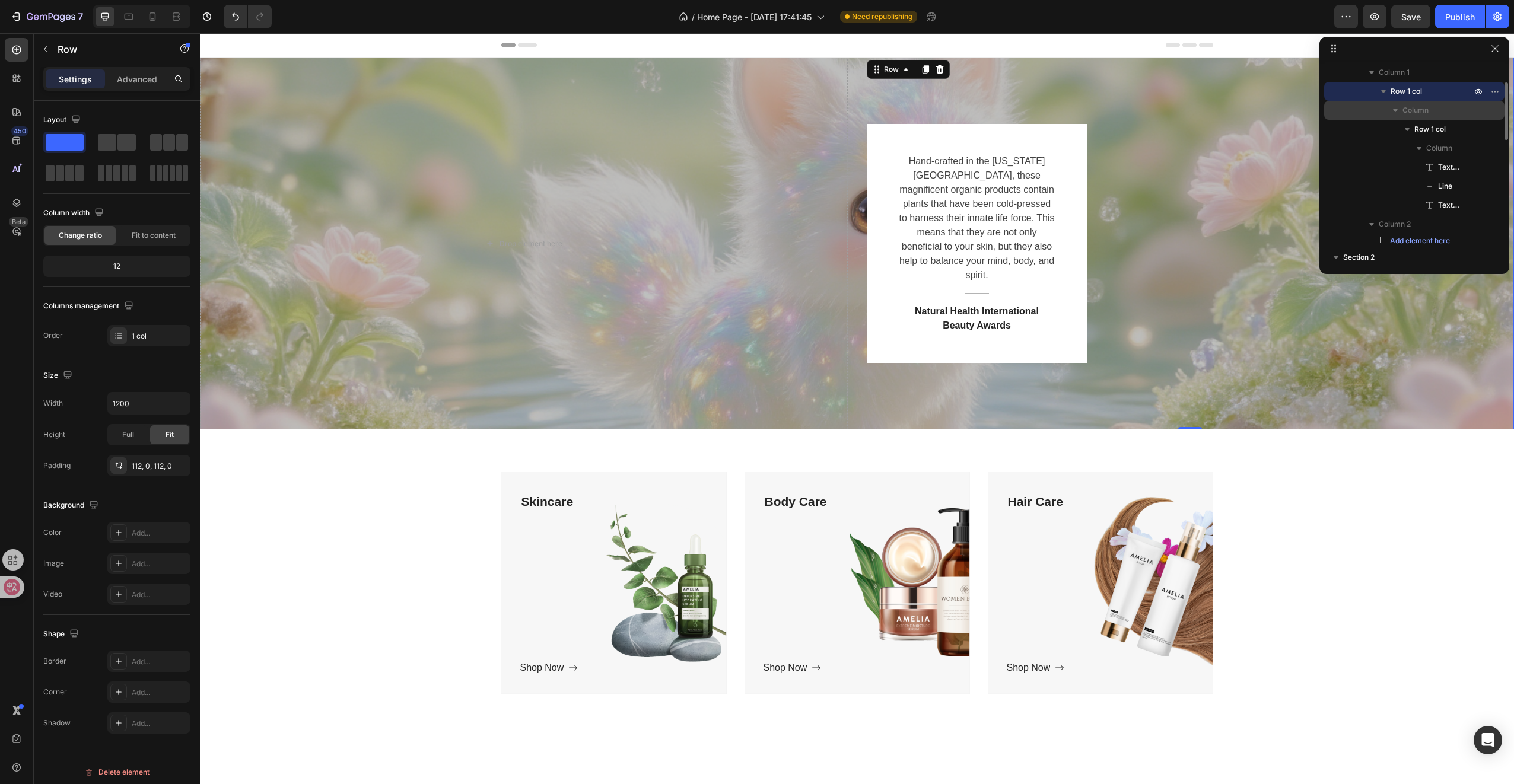
click at [1418, 109] on span "Column" at bounding box center [1416, 110] width 26 height 12
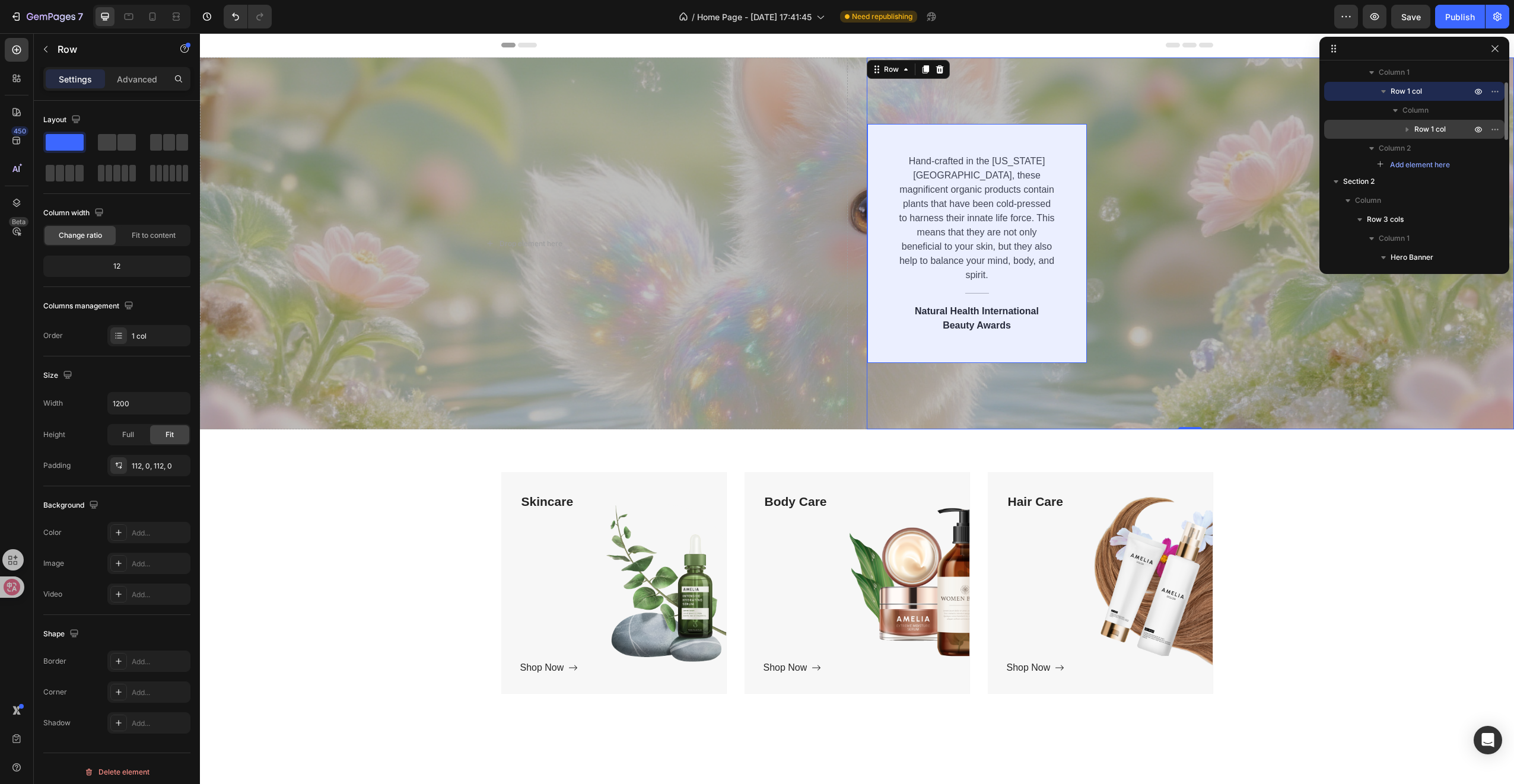
click at [1438, 132] on span "Row 1 col" at bounding box center [1430, 129] width 32 height 12
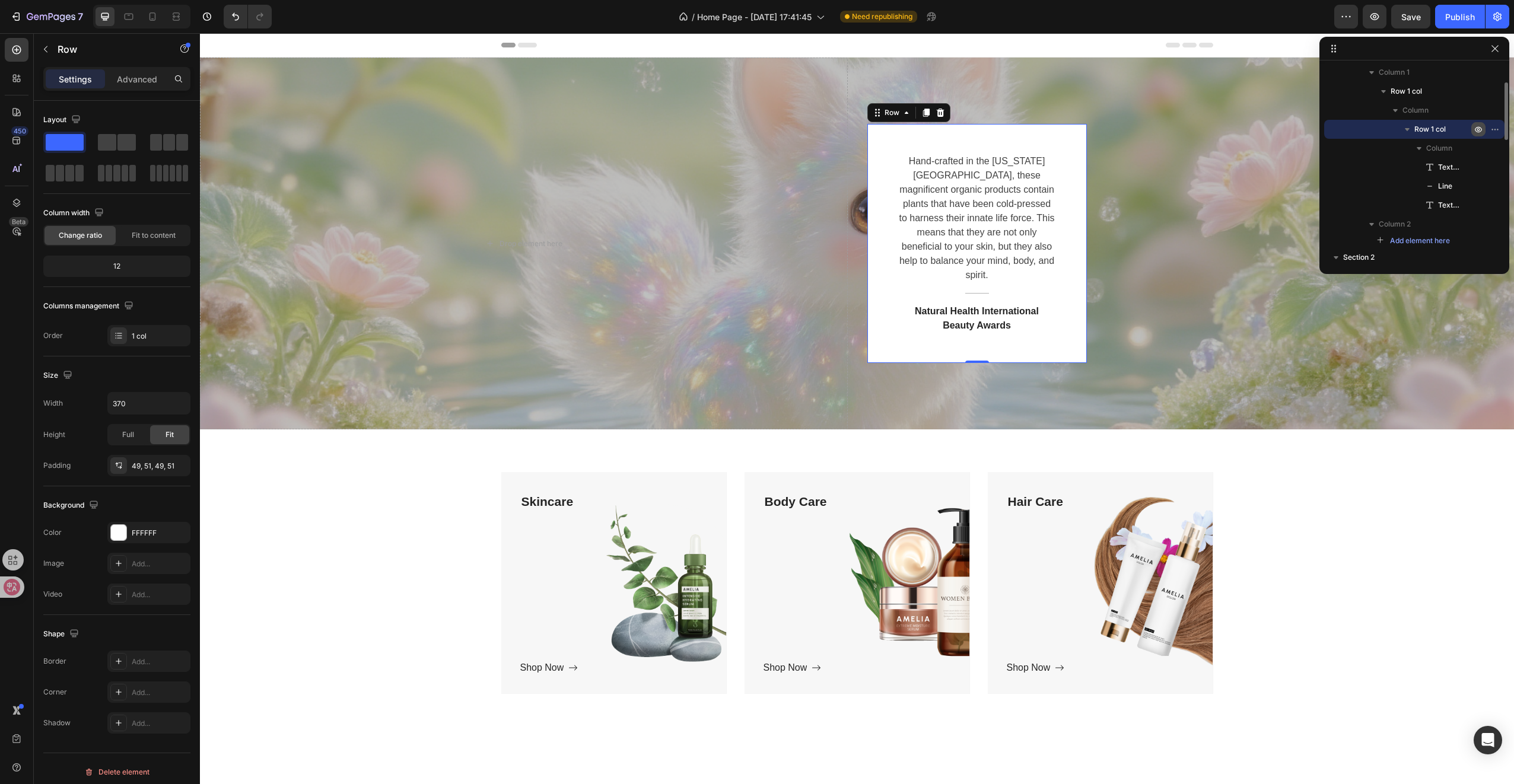
click at [1476, 130] on icon "button" at bounding box center [1478, 129] width 9 height 9
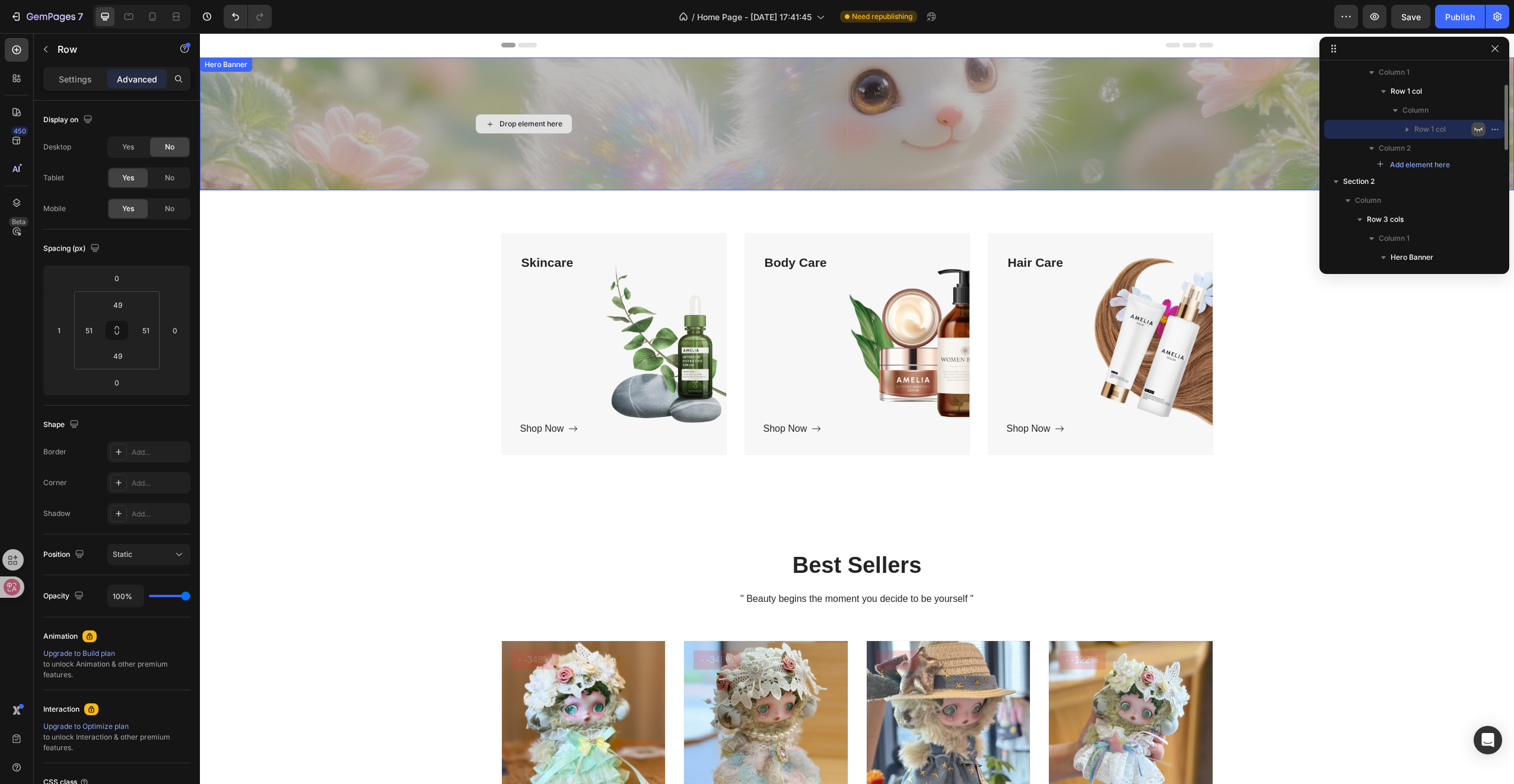
click at [513, 122] on div "Drop element here" at bounding box center [531, 124] width 63 height 9
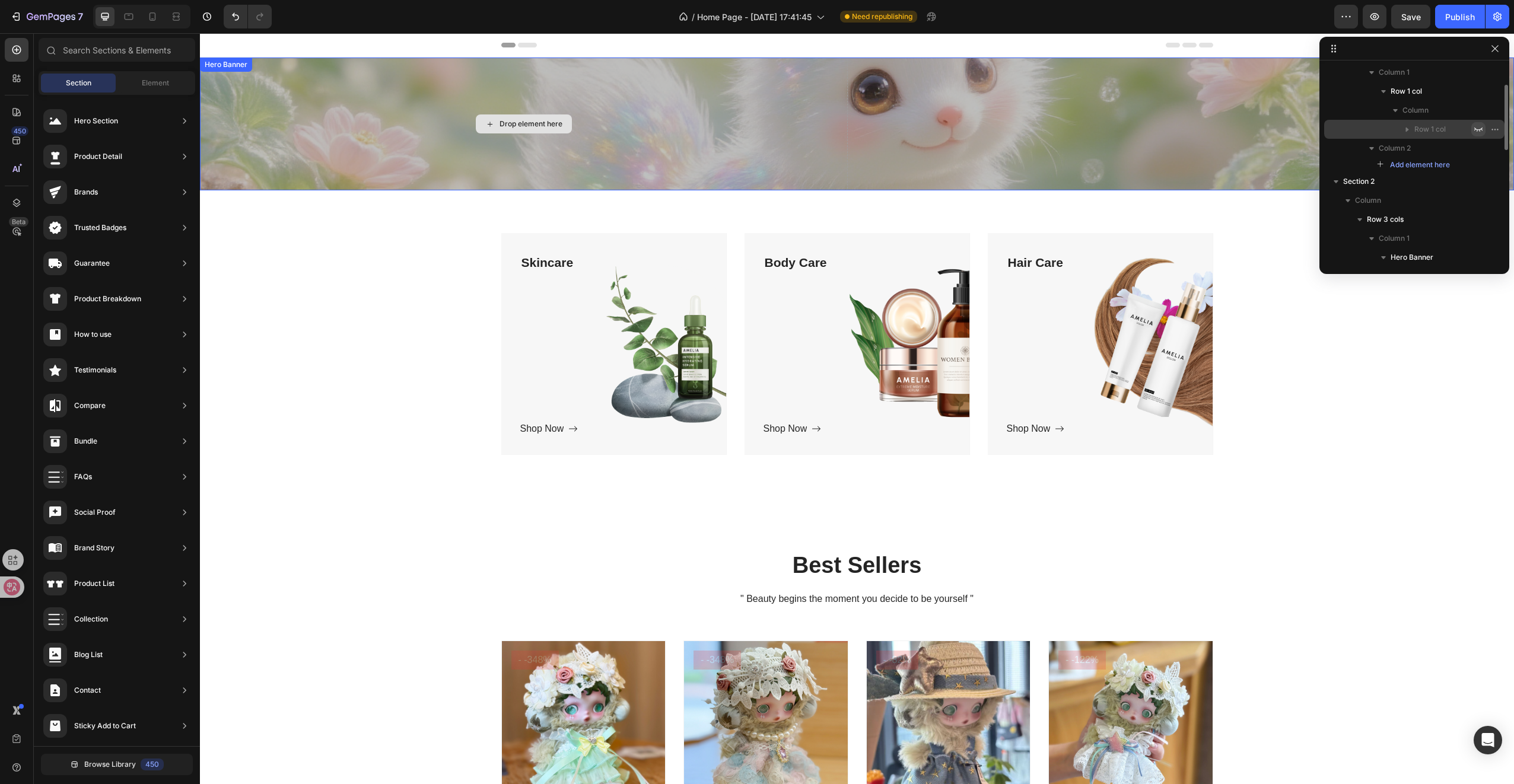
click at [515, 128] on div "Drop element here" at bounding box center [531, 124] width 63 height 9
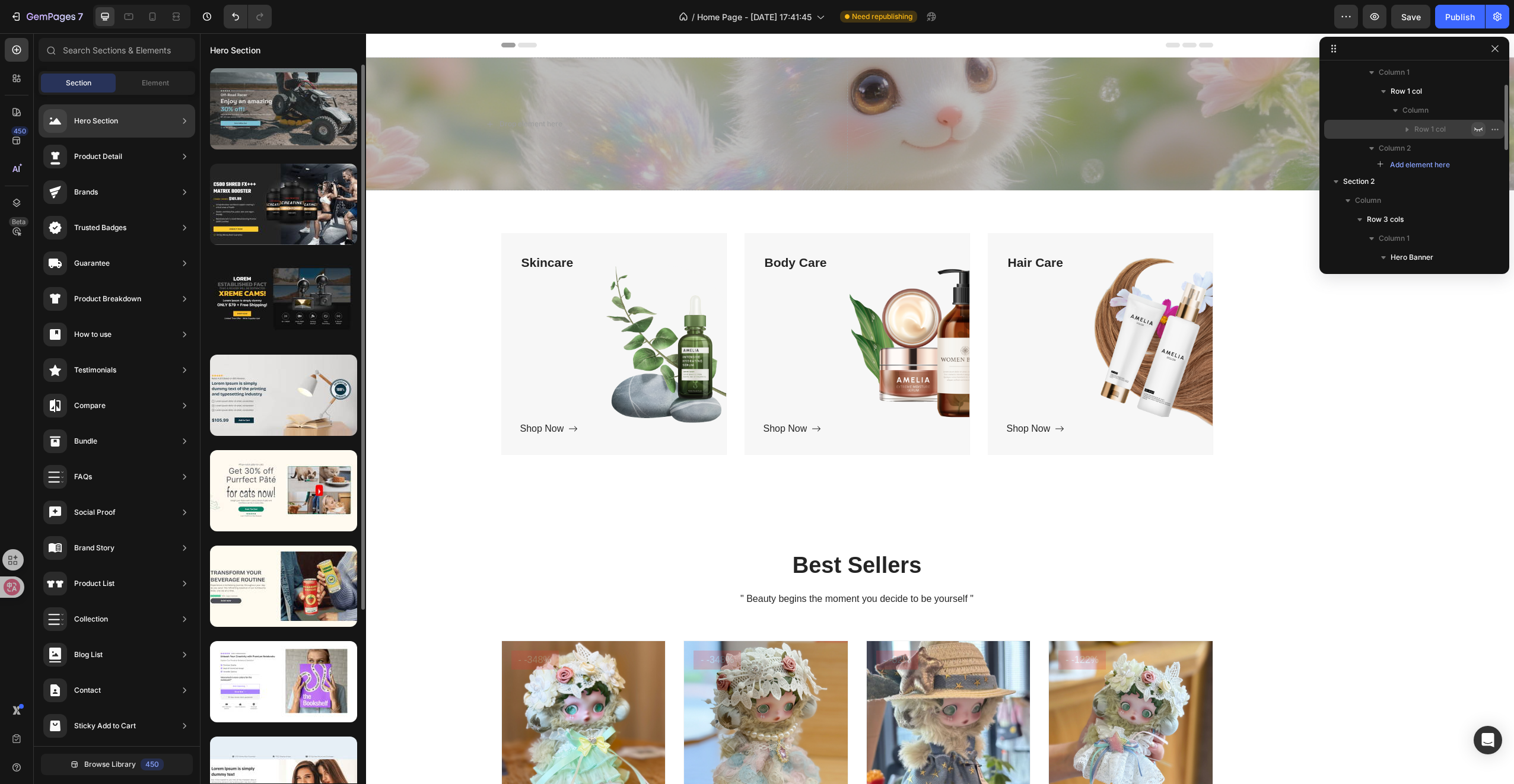
click at [270, 135] on div at bounding box center [283, 109] width 147 height 81
click at [305, 110] on div at bounding box center [283, 109] width 147 height 81
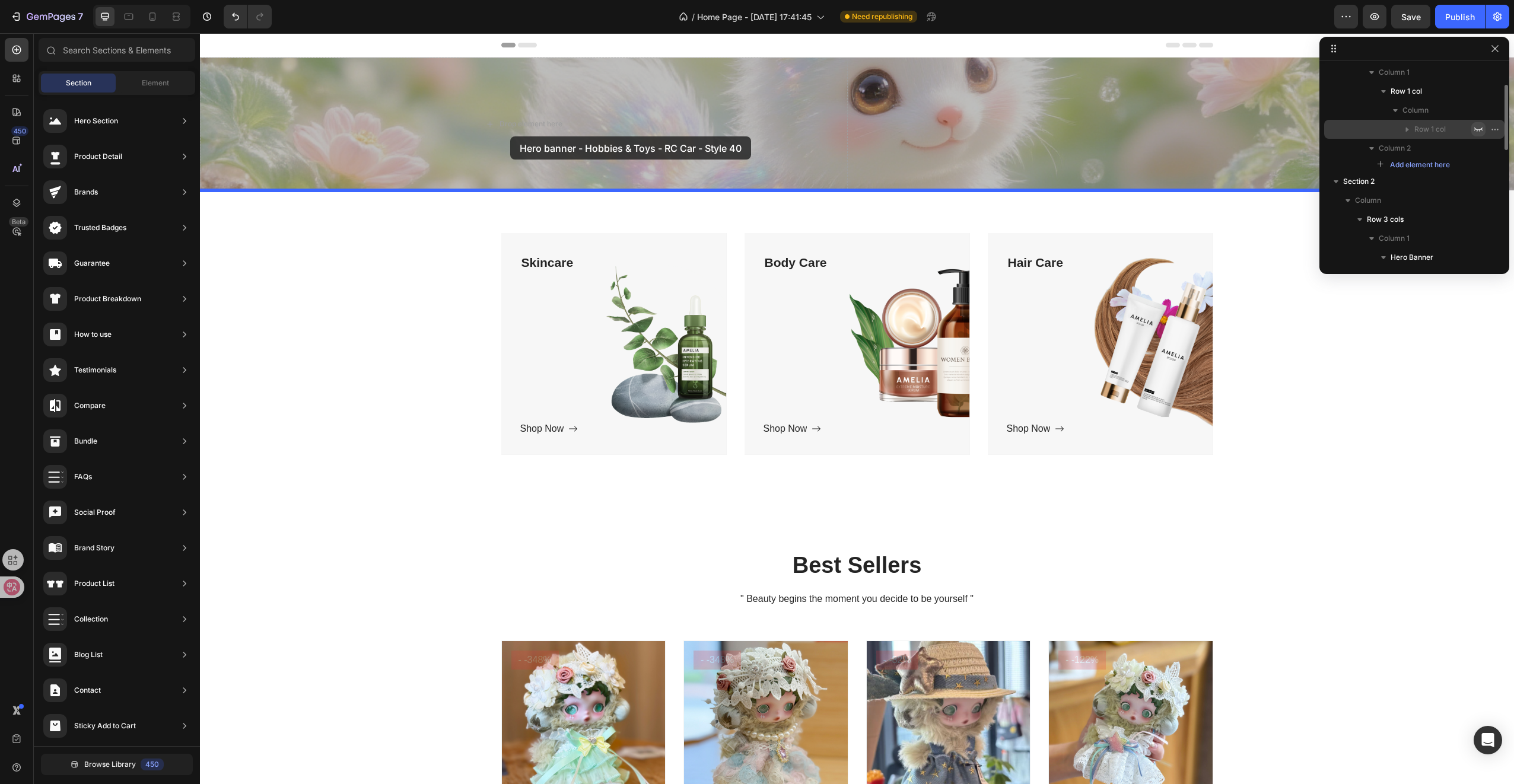
drag, startPoint x: 525, startPoint y: 153, endPoint x: 510, endPoint y: 136, distance: 22.7
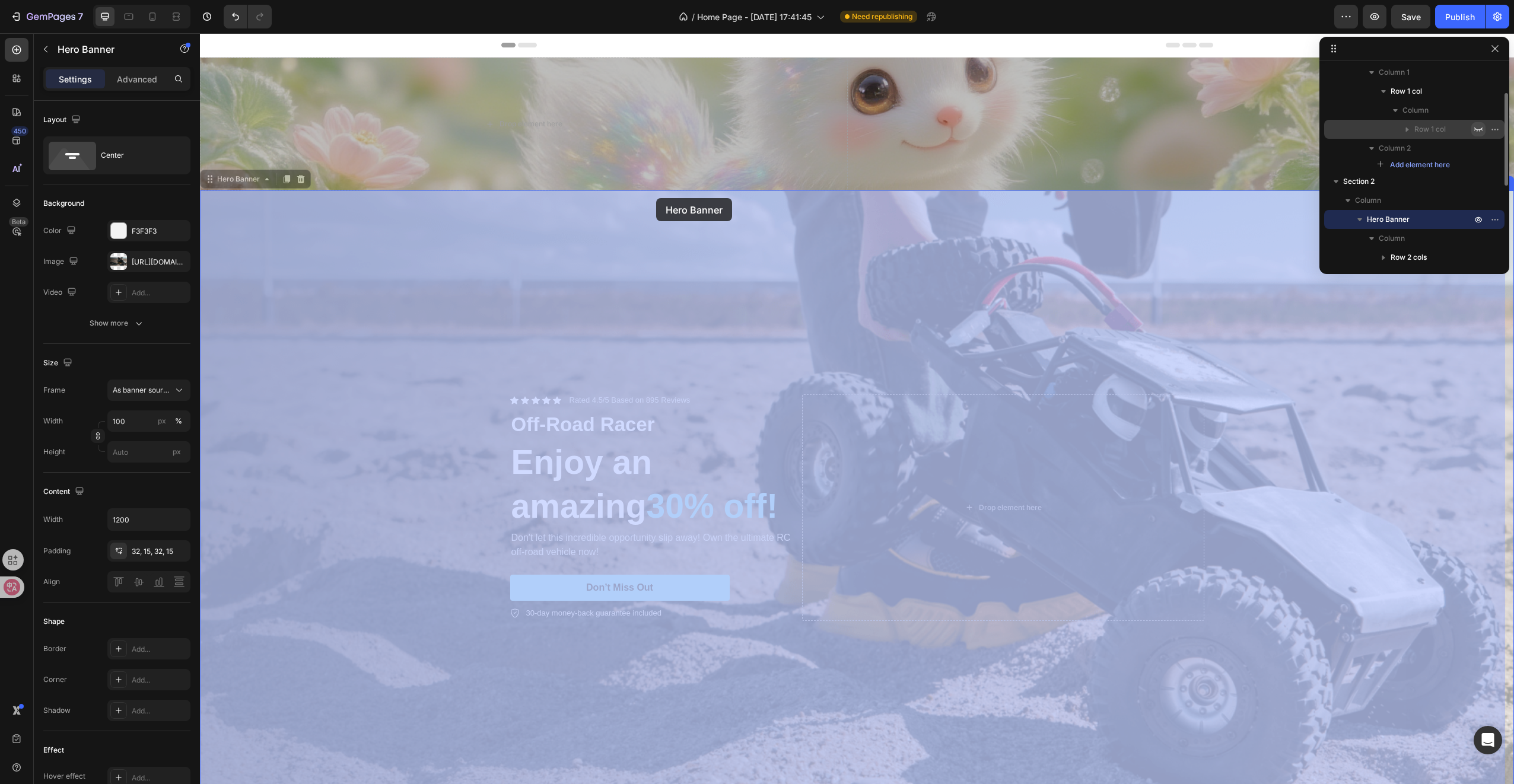
drag, startPoint x: 641, startPoint y: 288, endPoint x: 651, endPoint y: 229, distance: 59.8
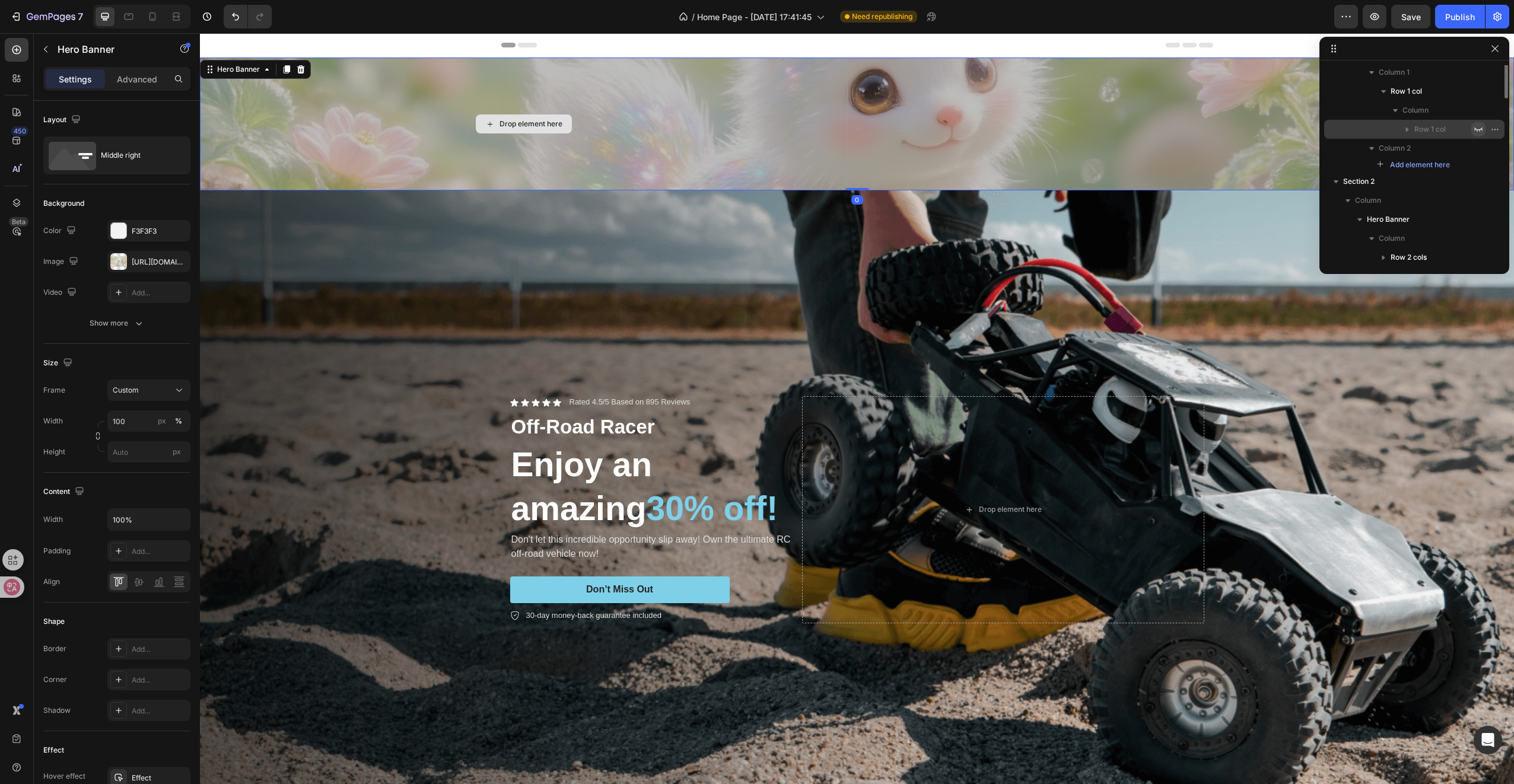
click at [501, 138] on div "Drop element here" at bounding box center [523, 124] width 648 height 133
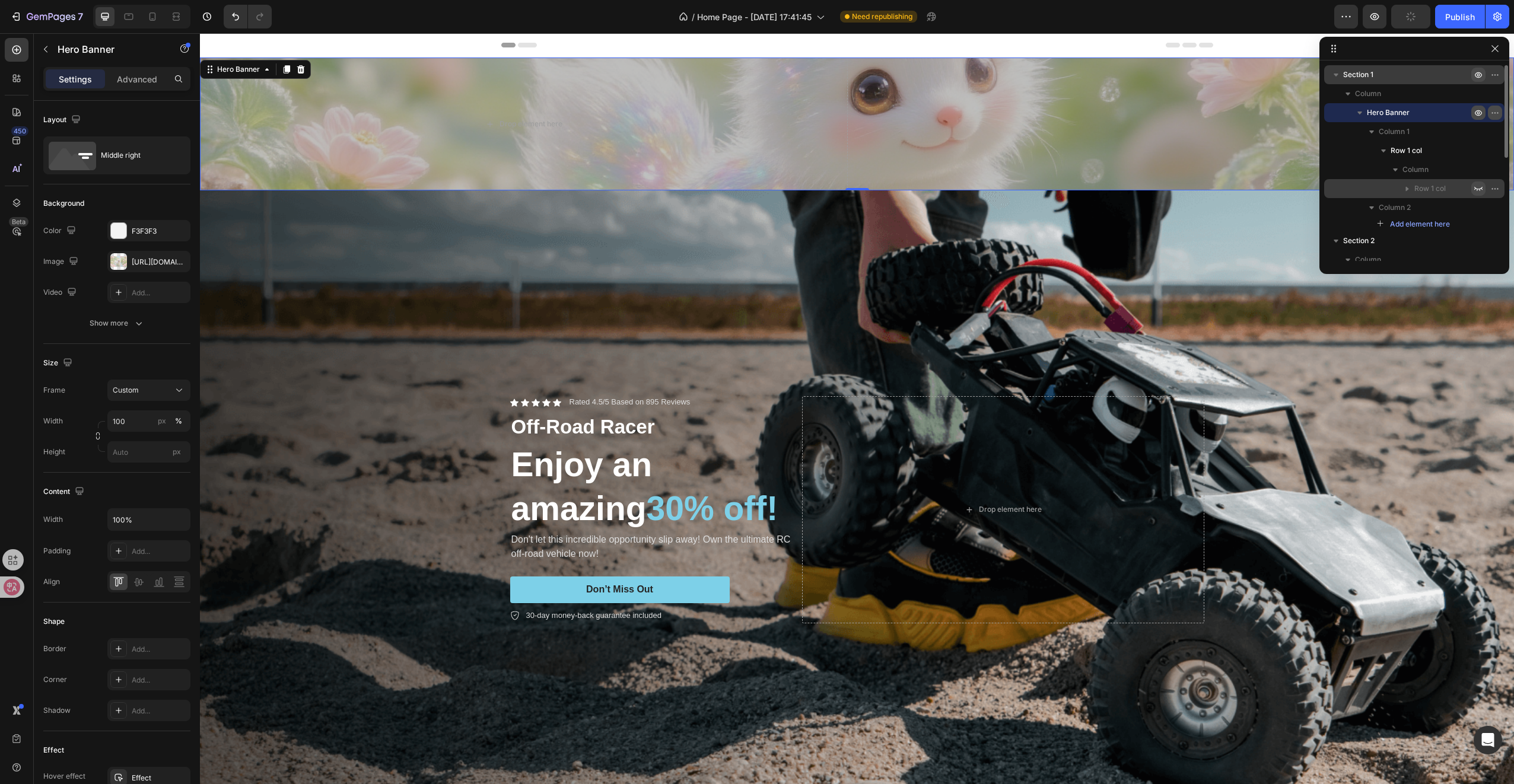
click at [1490, 113] on icon "button" at bounding box center [1495, 113] width 9 height 9
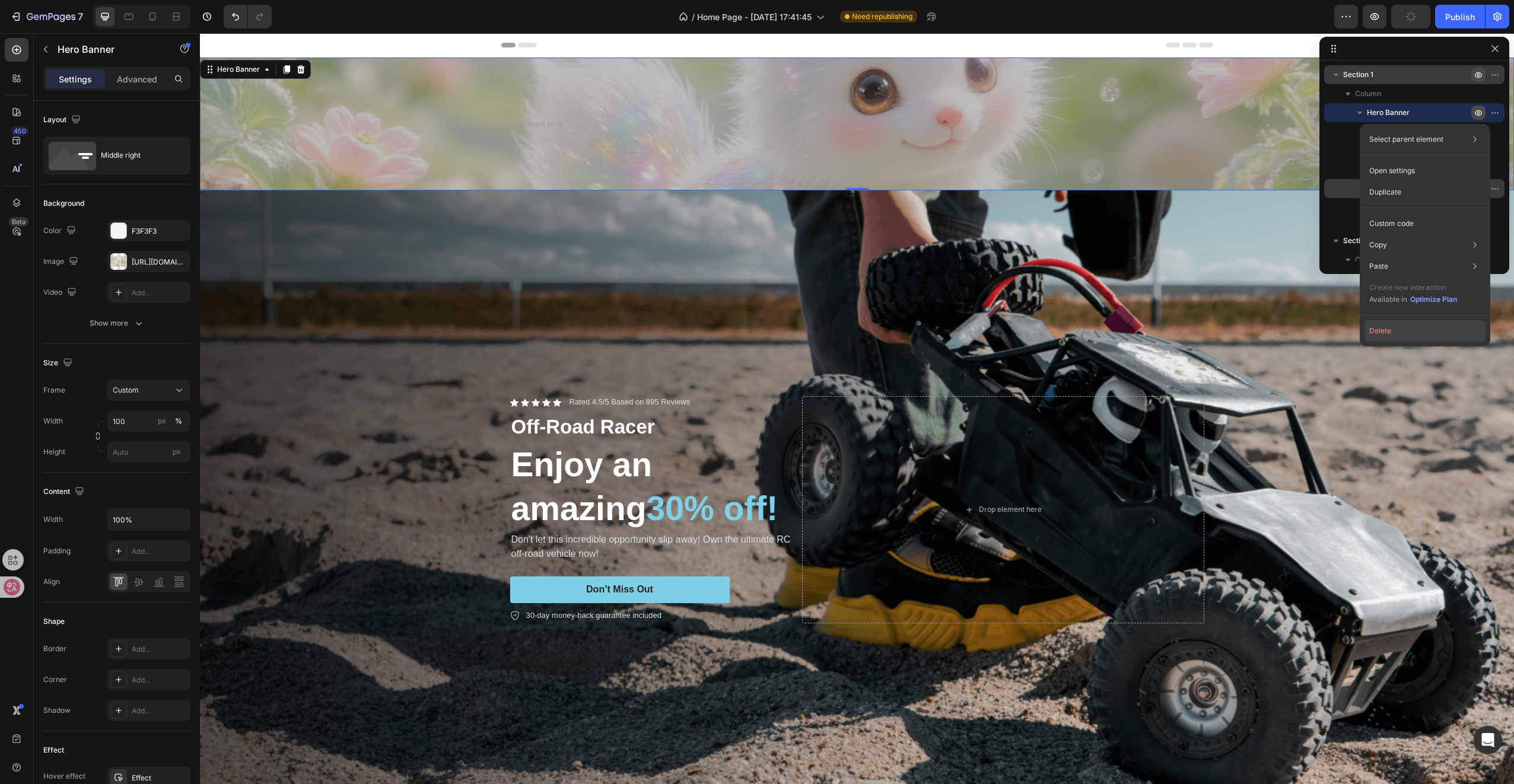
click at [1380, 331] on button "Delete" at bounding box center [1425, 331] width 121 height 21
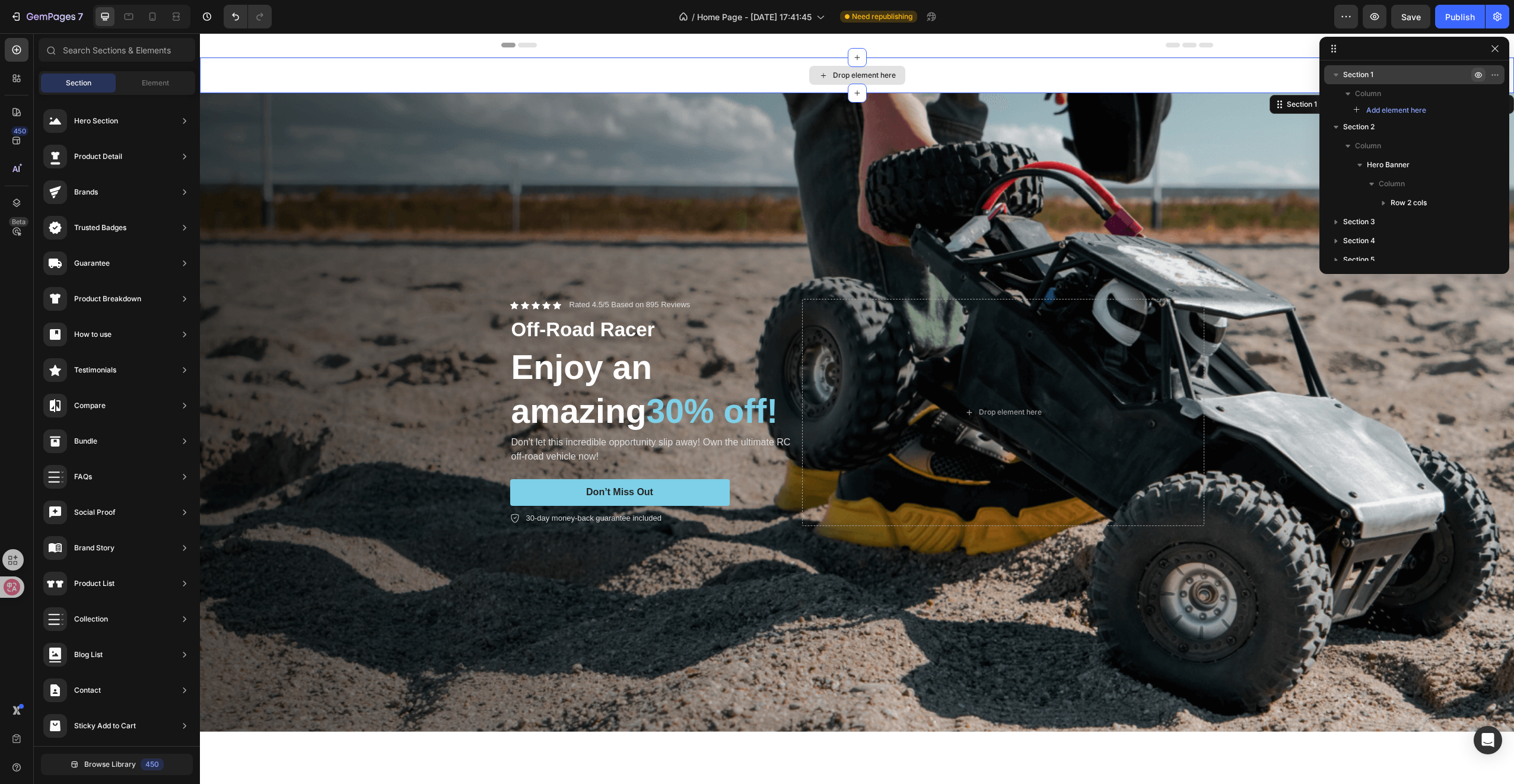
click at [754, 70] on div "Drop element here" at bounding box center [857, 75] width 1314 height 36
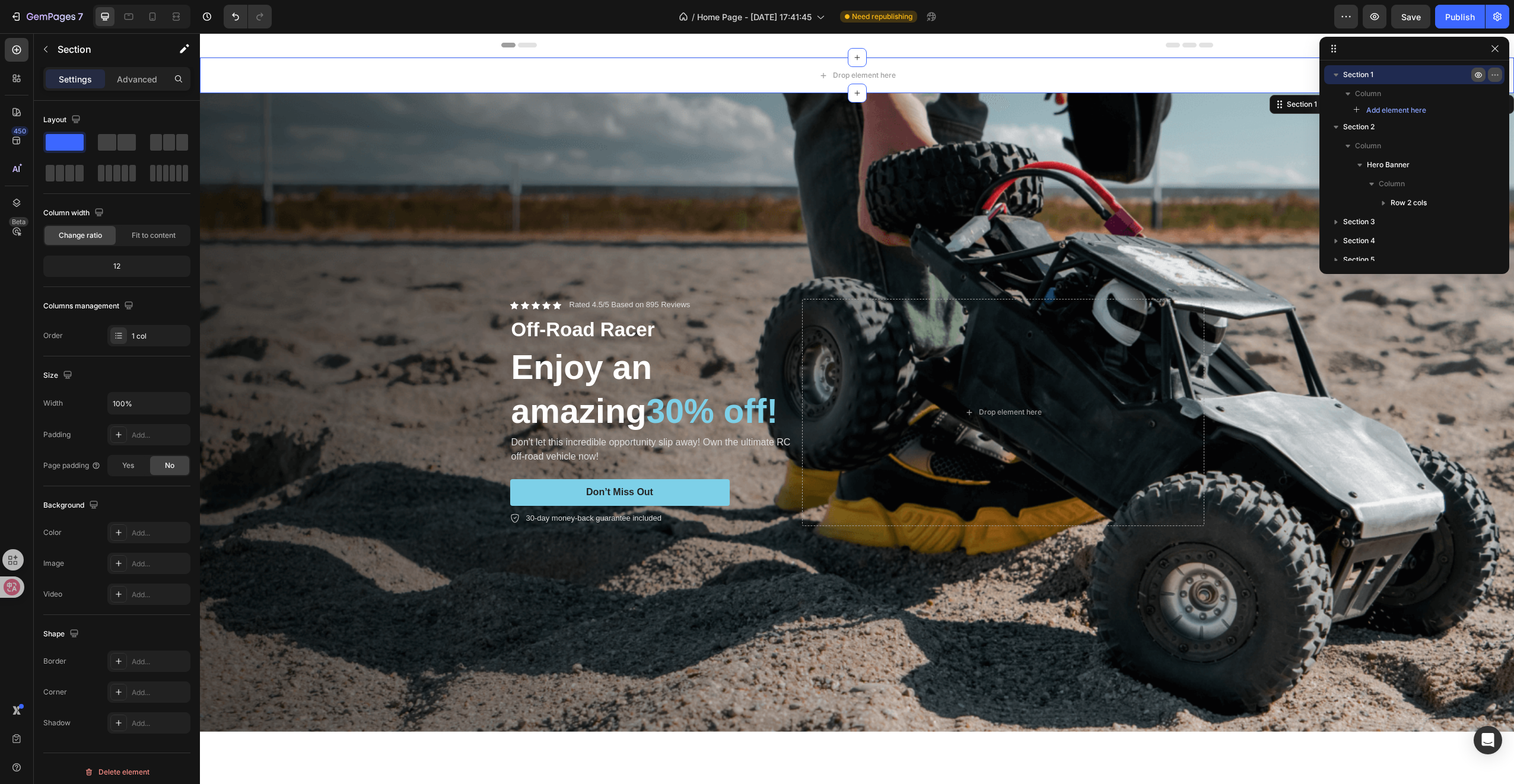
click at [1496, 75] on icon "button" at bounding box center [1495, 74] width 9 height 9
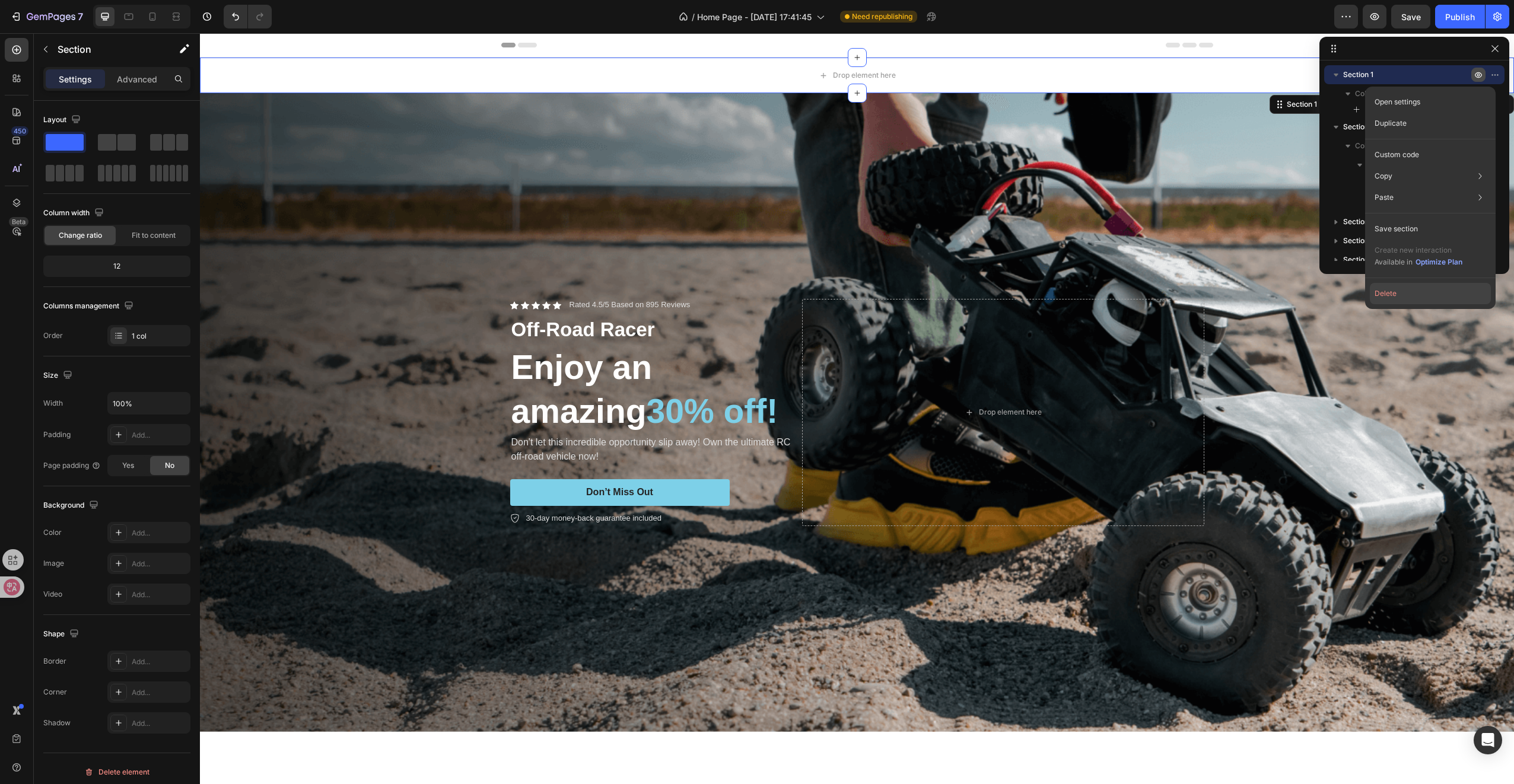
click at [1386, 298] on button "Delete" at bounding box center [1430, 293] width 121 height 21
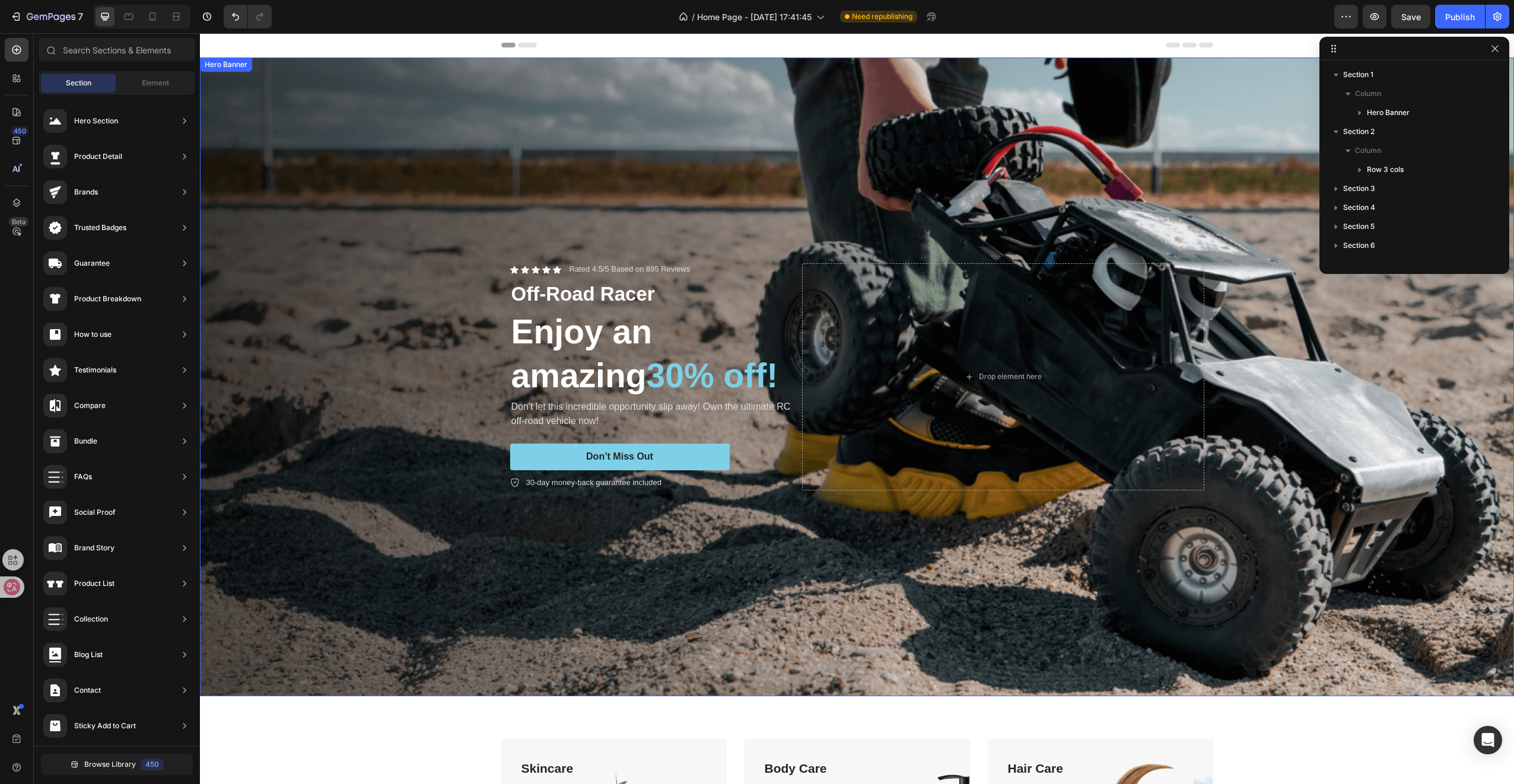
click at [697, 172] on div "Background Image" at bounding box center [857, 376] width 1314 height 638
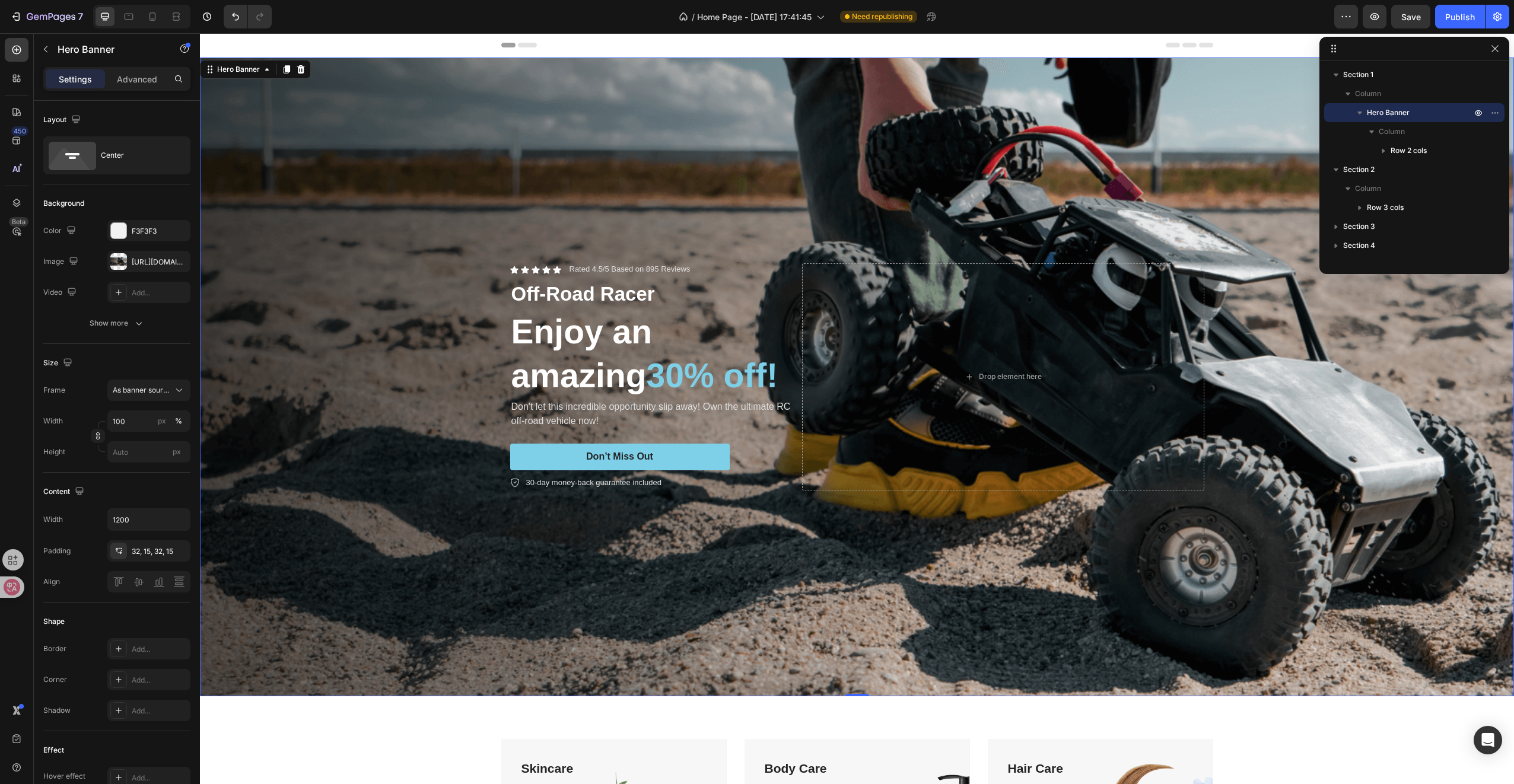
click at [448, 128] on div "Background Image" at bounding box center [857, 376] width 1314 height 638
click at [140, 257] on div "https://cdn.shopify.com/s/files/1/0729/0057/5384/files/gempages_586434682074170…" at bounding box center [149, 262] width 34 height 11
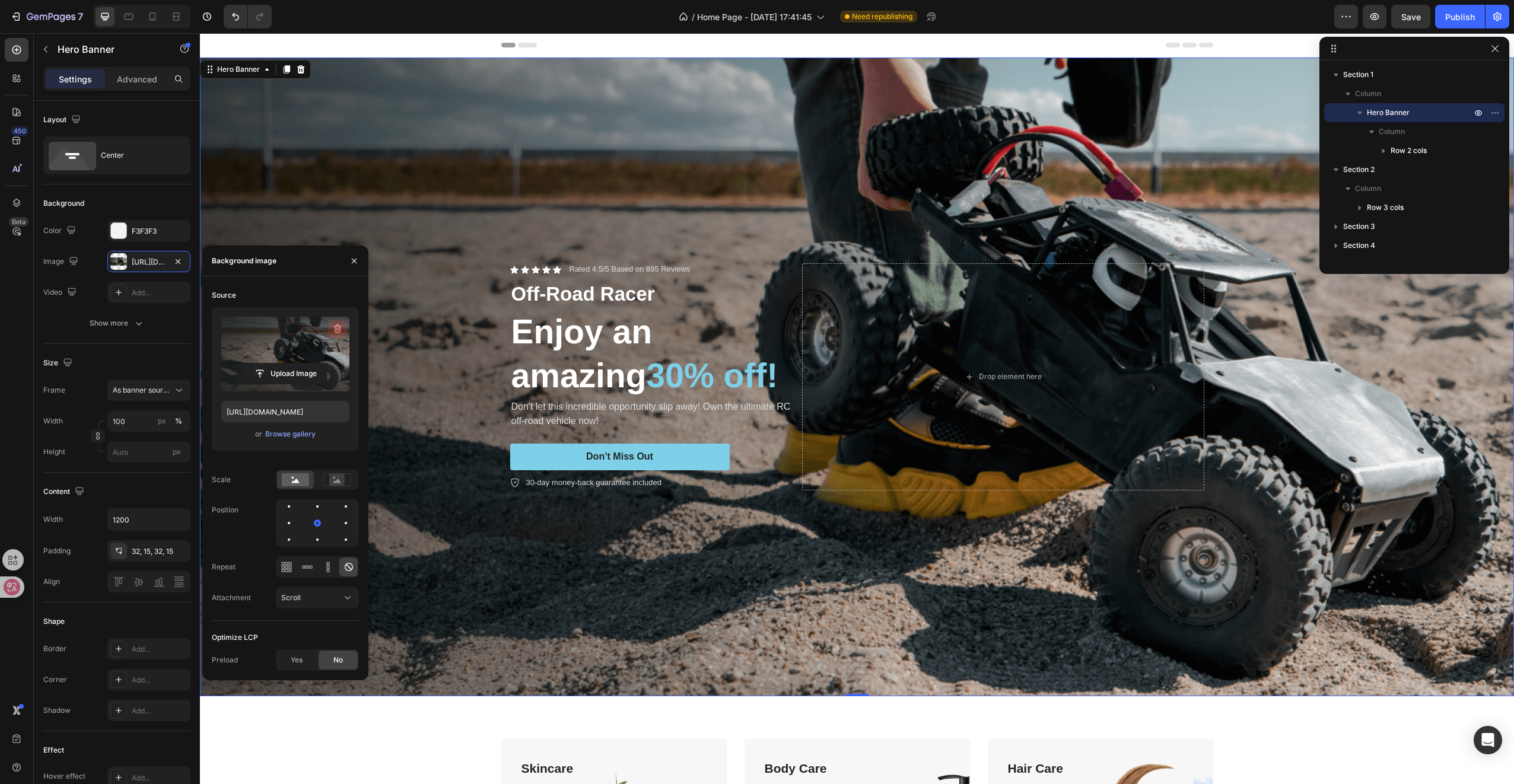
click at [339, 330] on icon "button" at bounding box center [337, 329] width 12 height 12
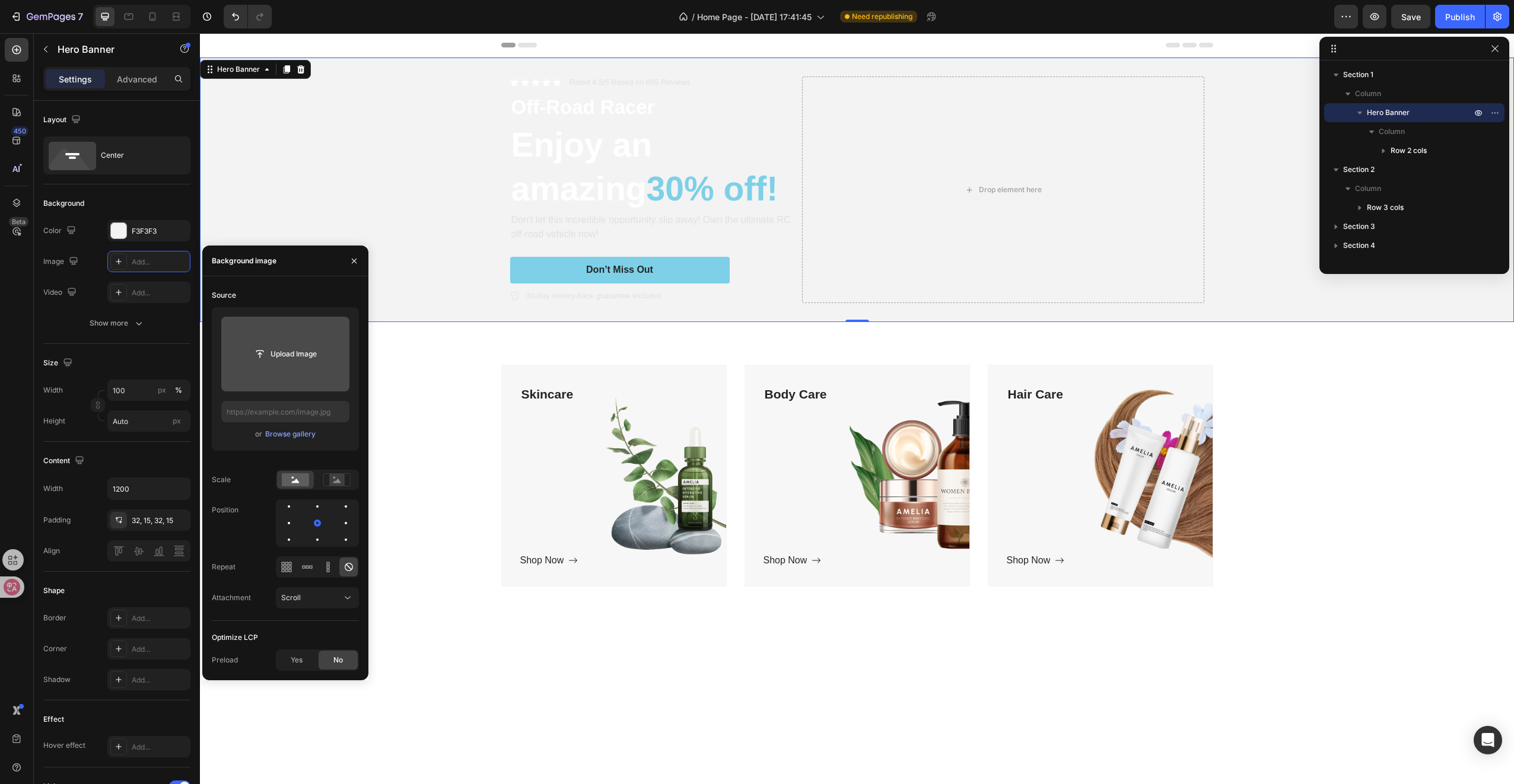
click at [300, 363] on input "file" at bounding box center [285, 354] width 82 height 20
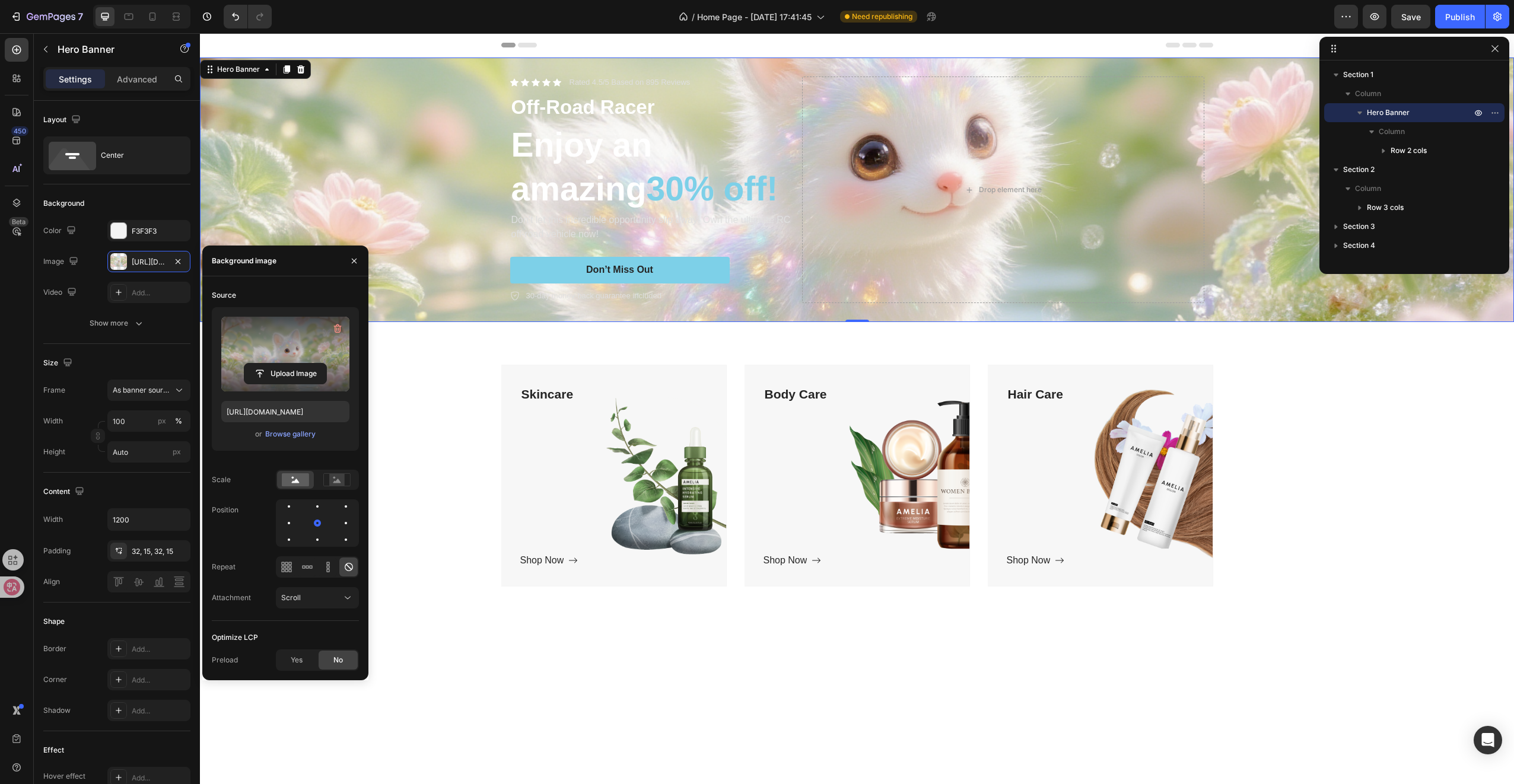
click at [1333, 322] on div "Background Image" at bounding box center [857, 189] width 1314 height 264
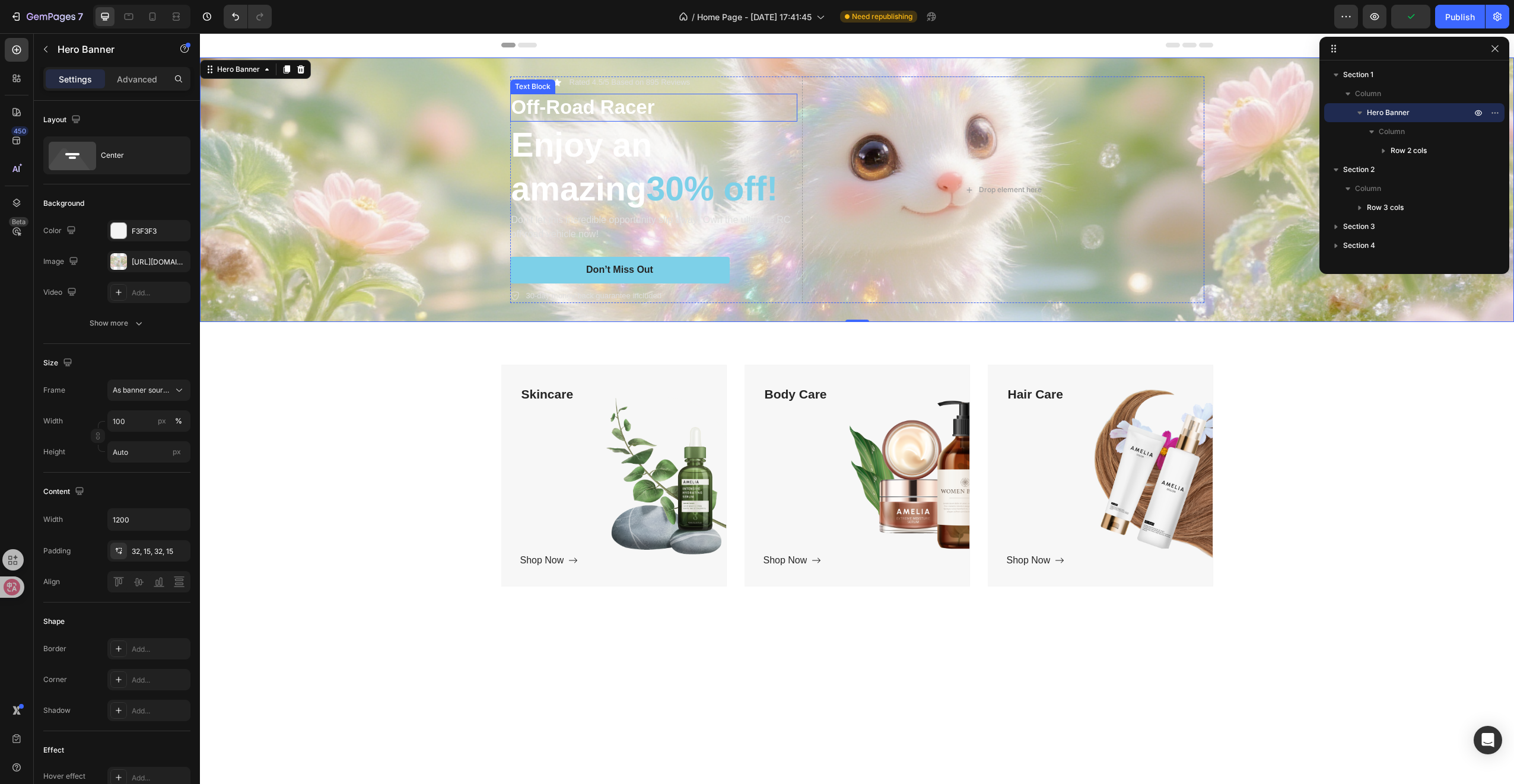
click at [583, 103] on p "Off-Road Racer" at bounding box center [654, 107] width 285 height 26
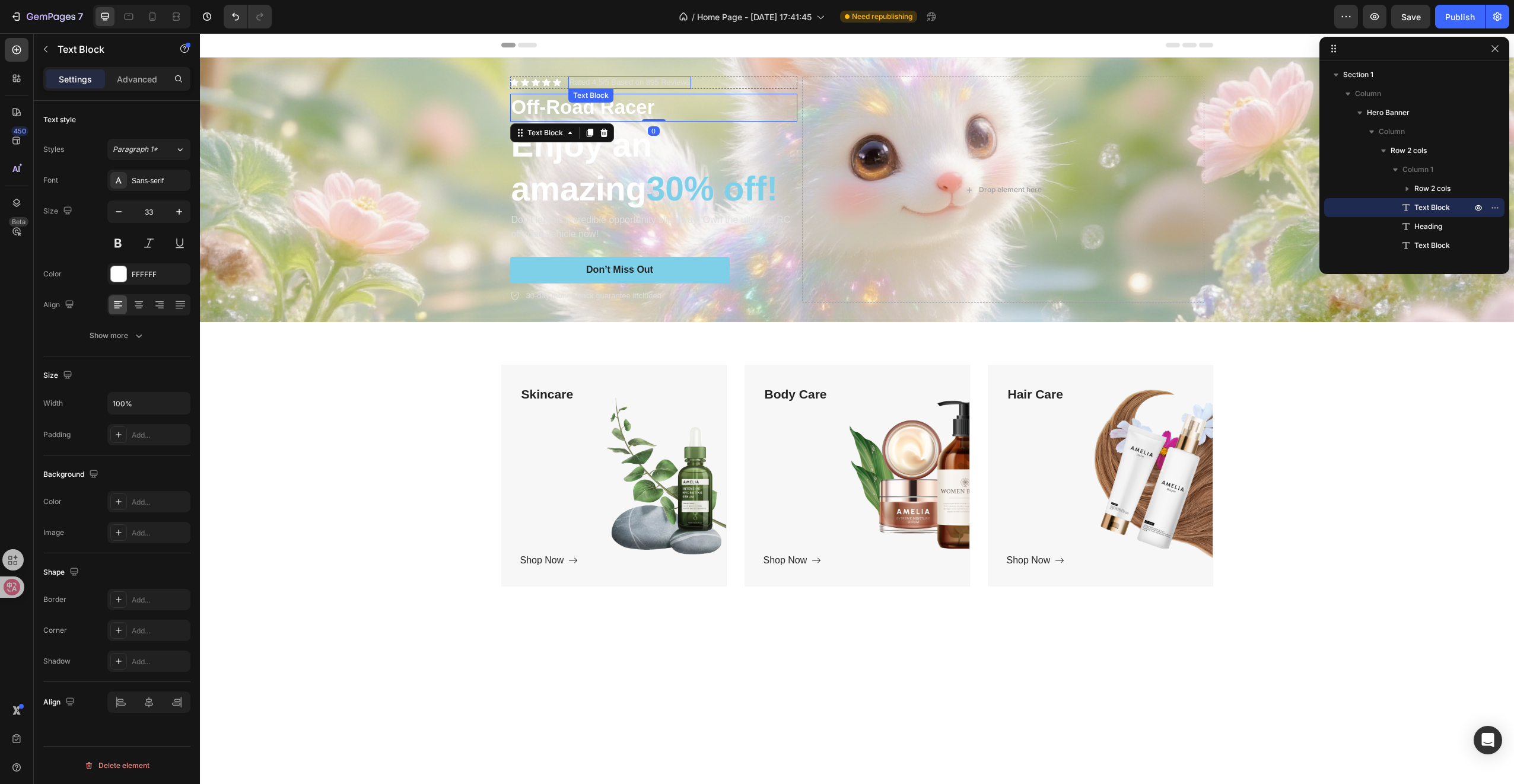
scroll to position [110, 0]
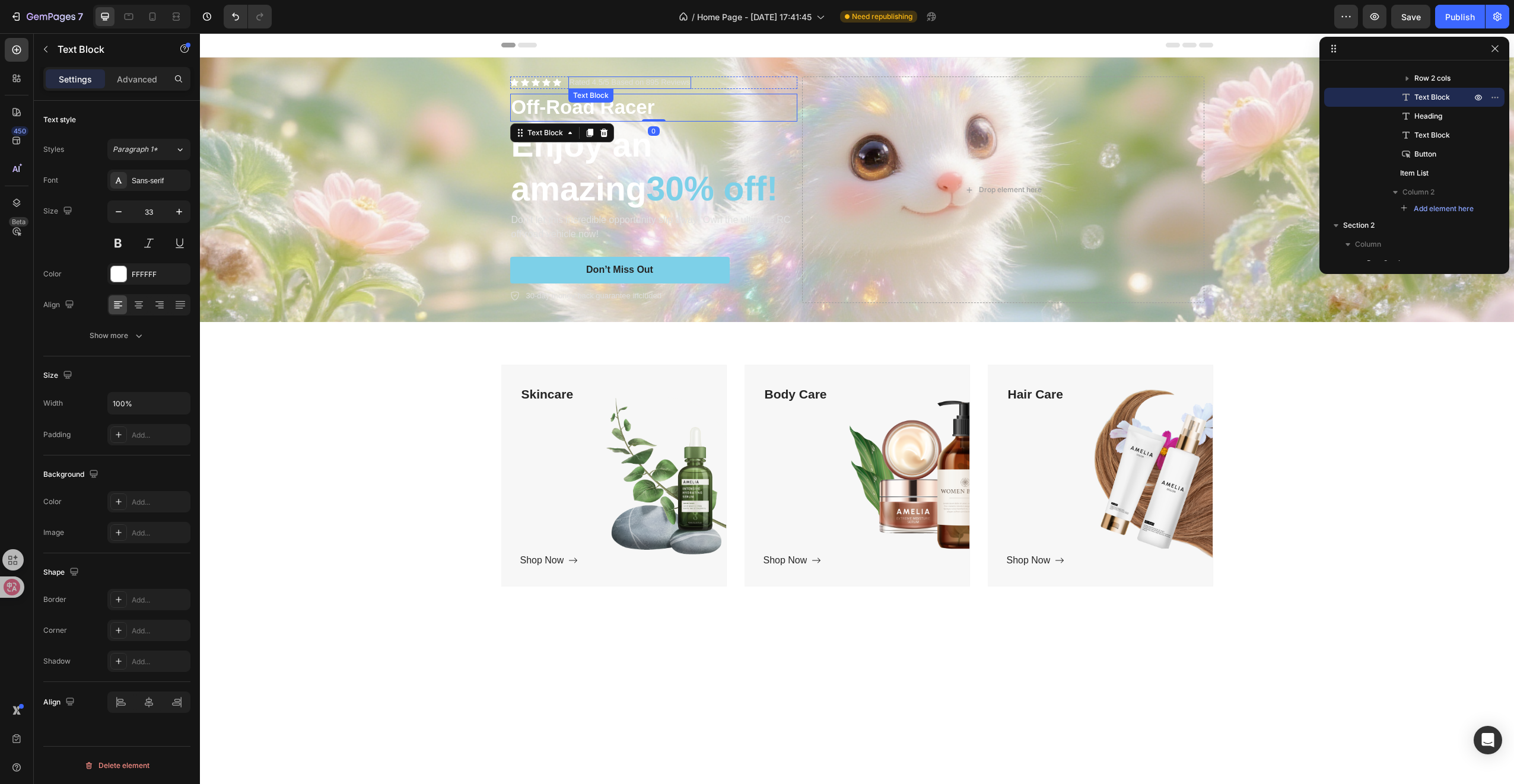
click at [610, 86] on p "Rated 4.5/5 Based on 895 Reviews" at bounding box center [630, 82] width 121 height 10
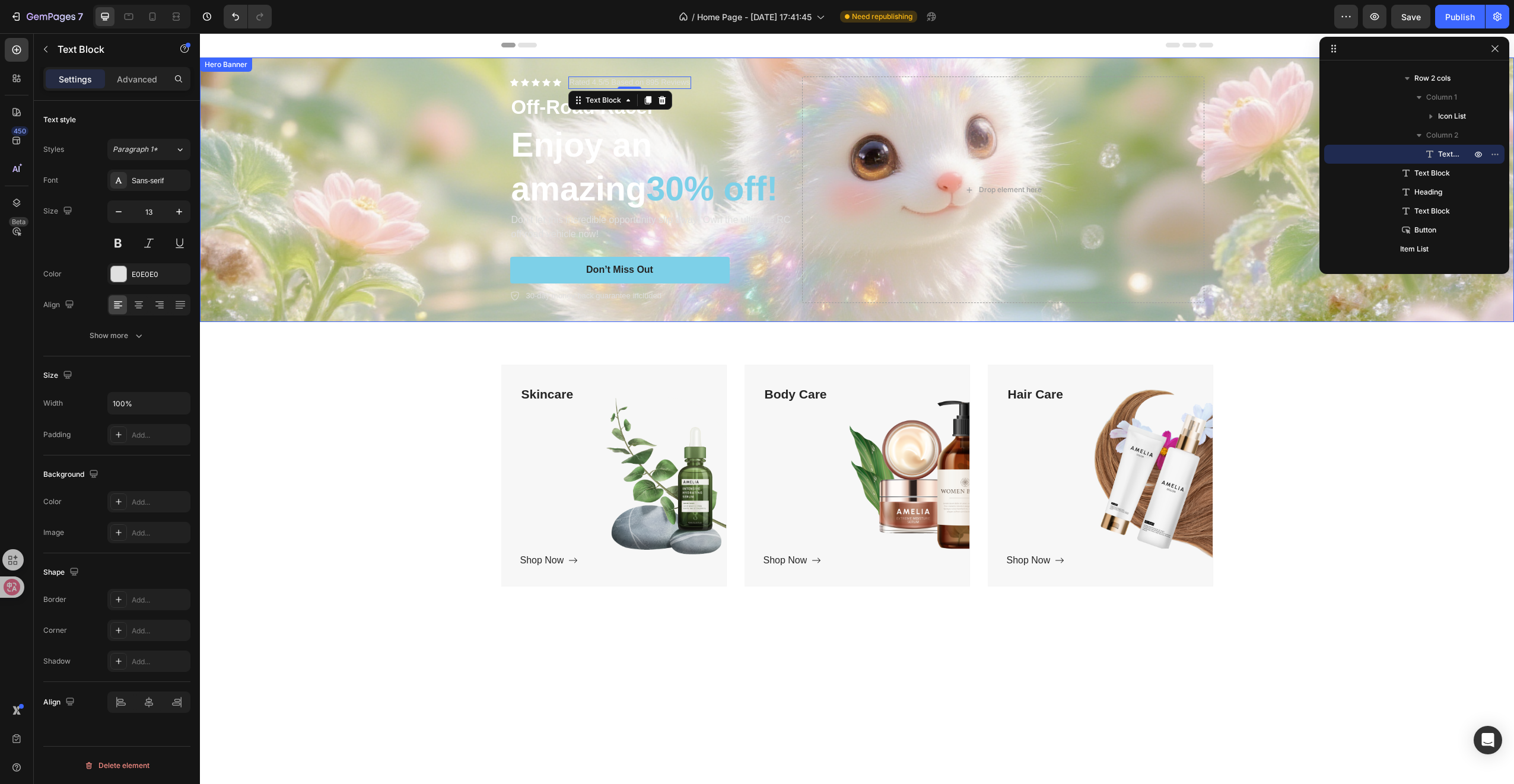
click at [421, 212] on div "Background Image" at bounding box center [857, 189] width 1314 height 264
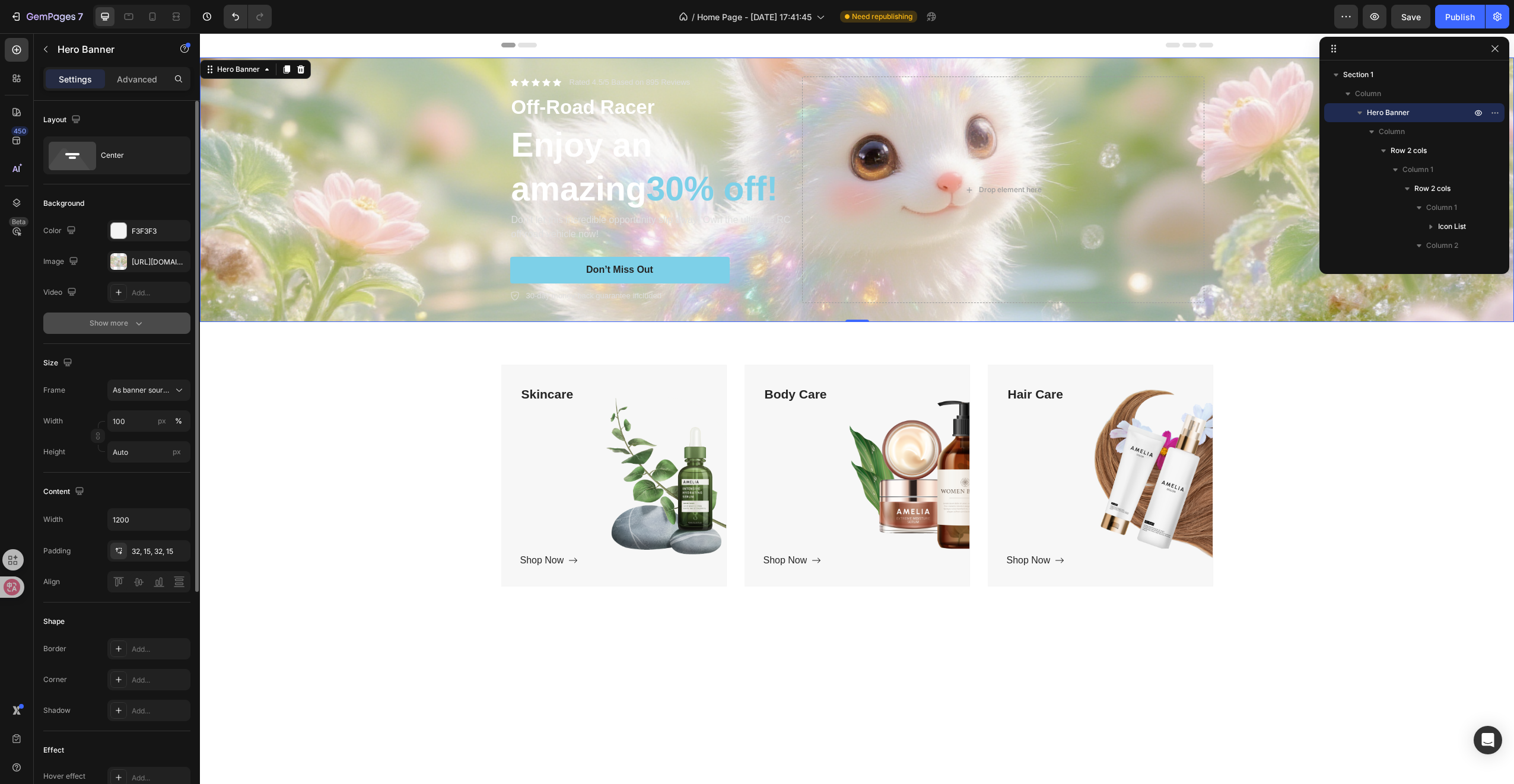
click at [110, 322] on div "Show more" at bounding box center [117, 323] width 55 height 12
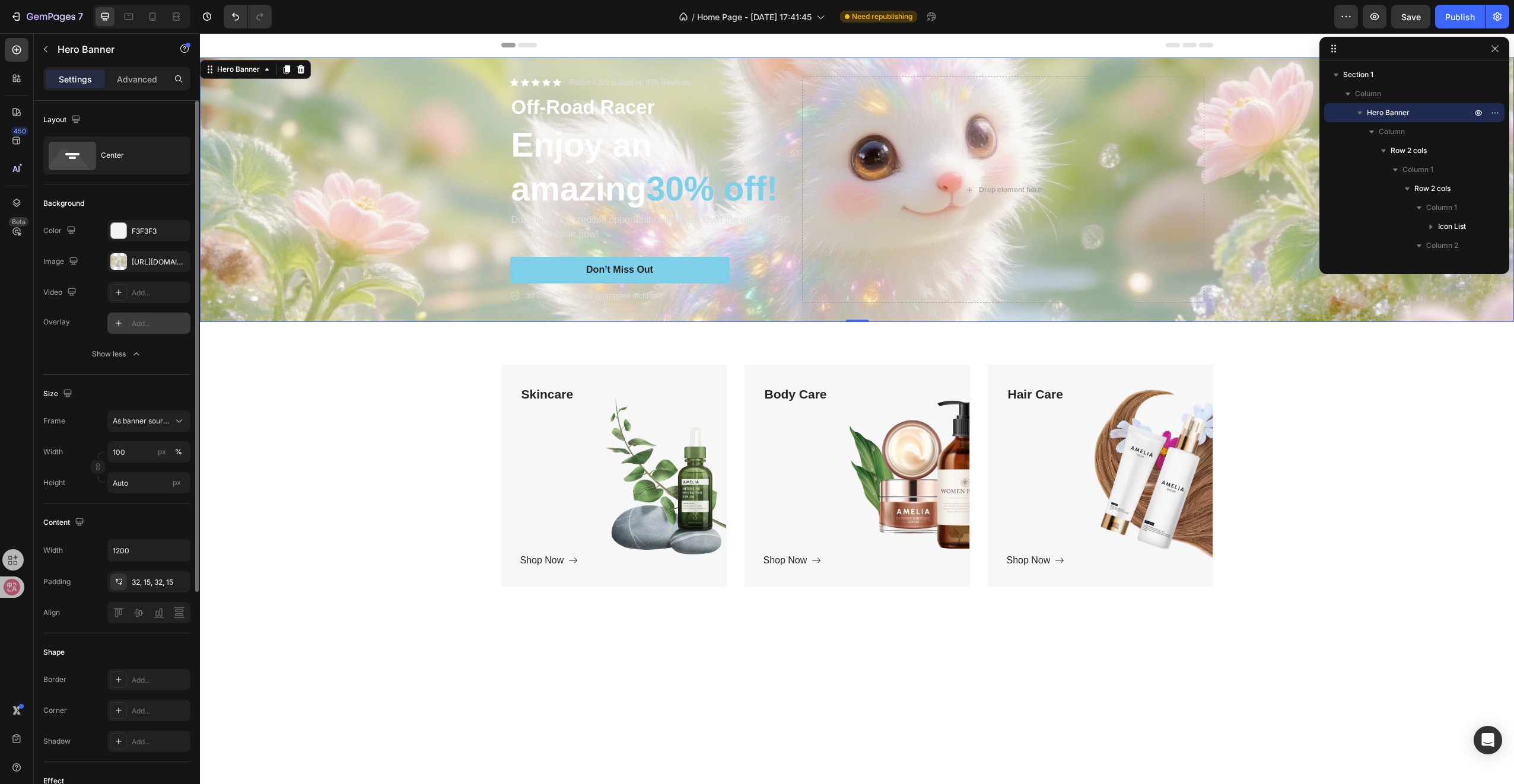
click at [124, 327] on div at bounding box center [118, 323] width 16 height 16
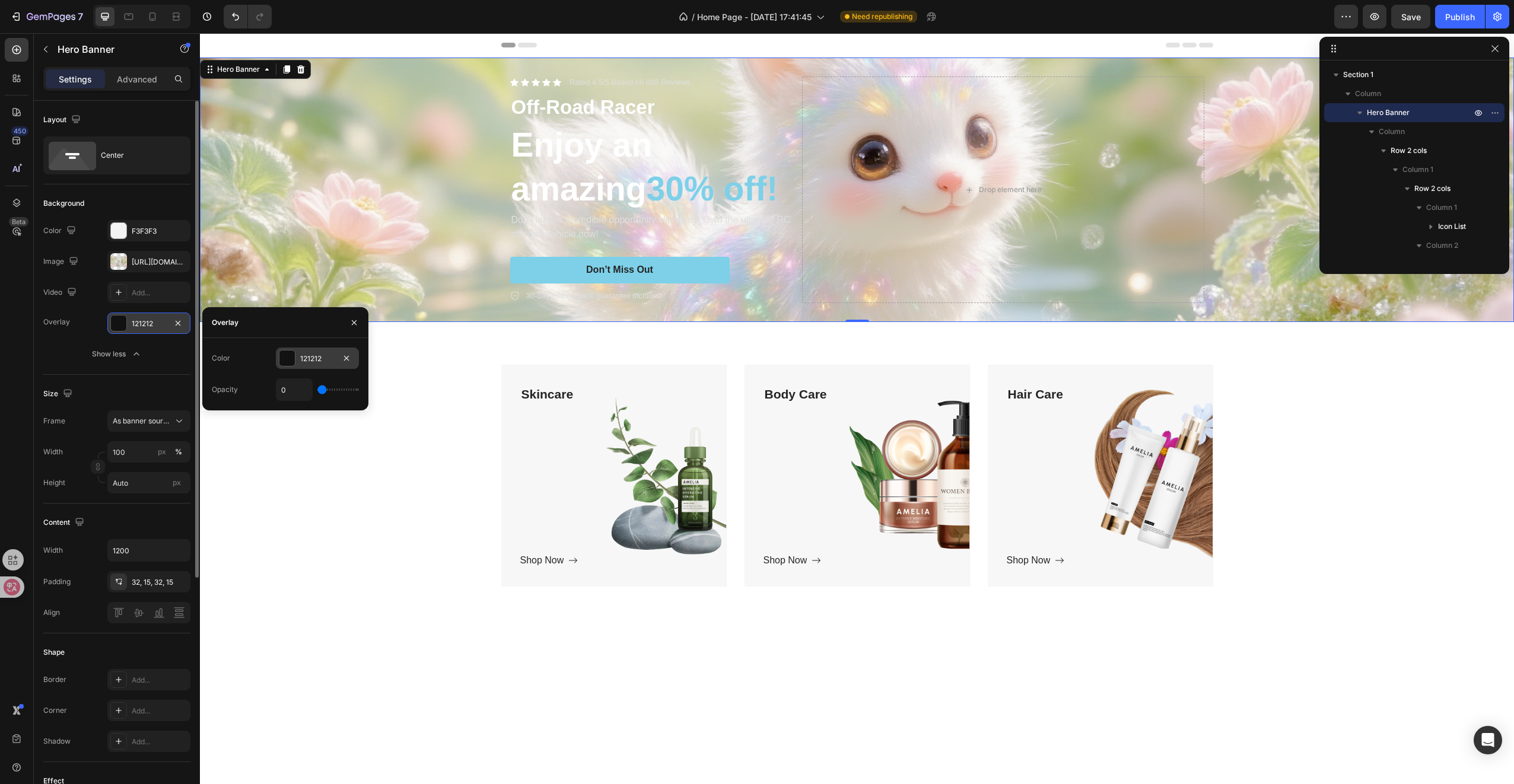
click at [291, 357] on div at bounding box center [287, 358] width 15 height 15
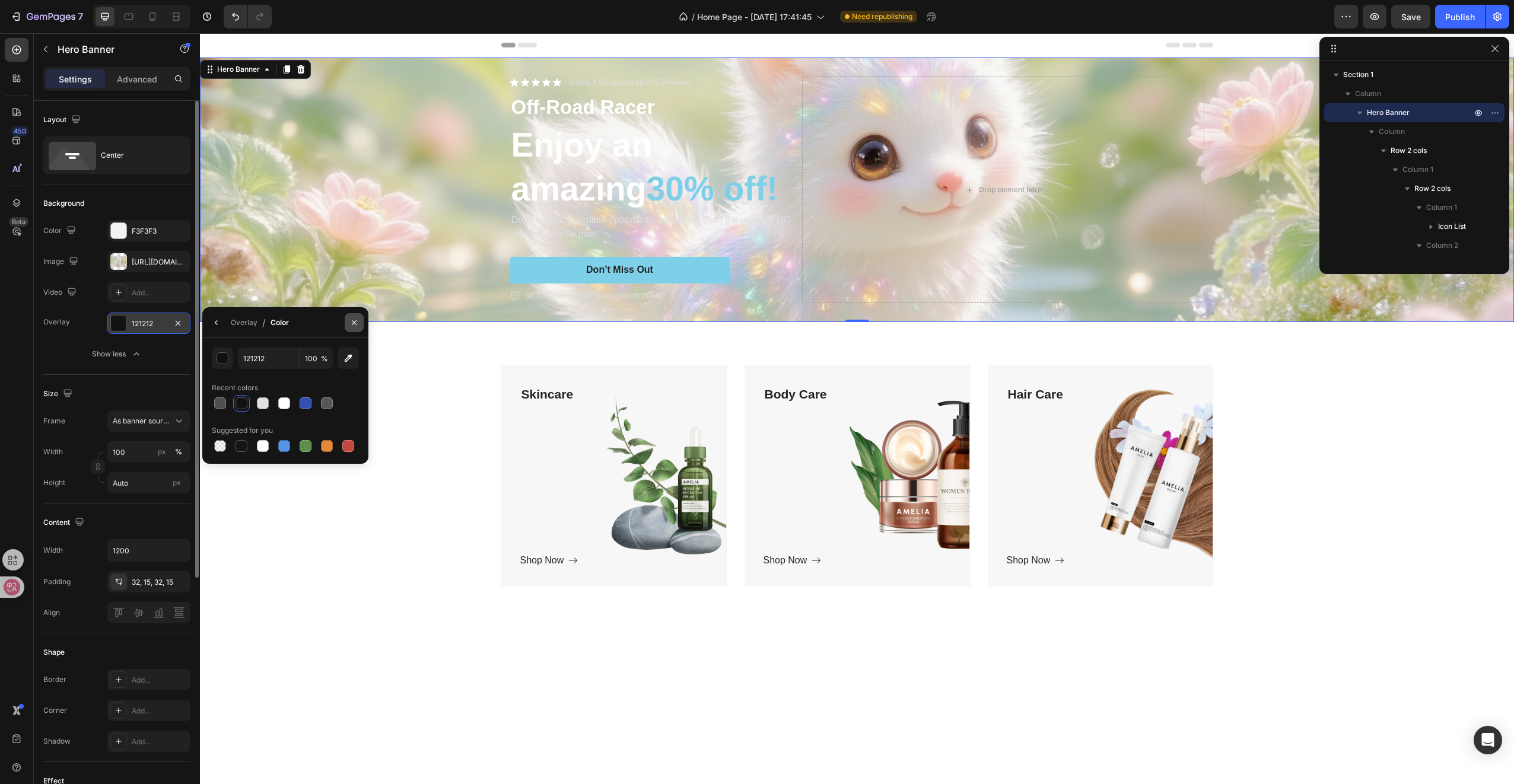
click at [352, 325] on icon "button" at bounding box center [354, 322] width 9 height 9
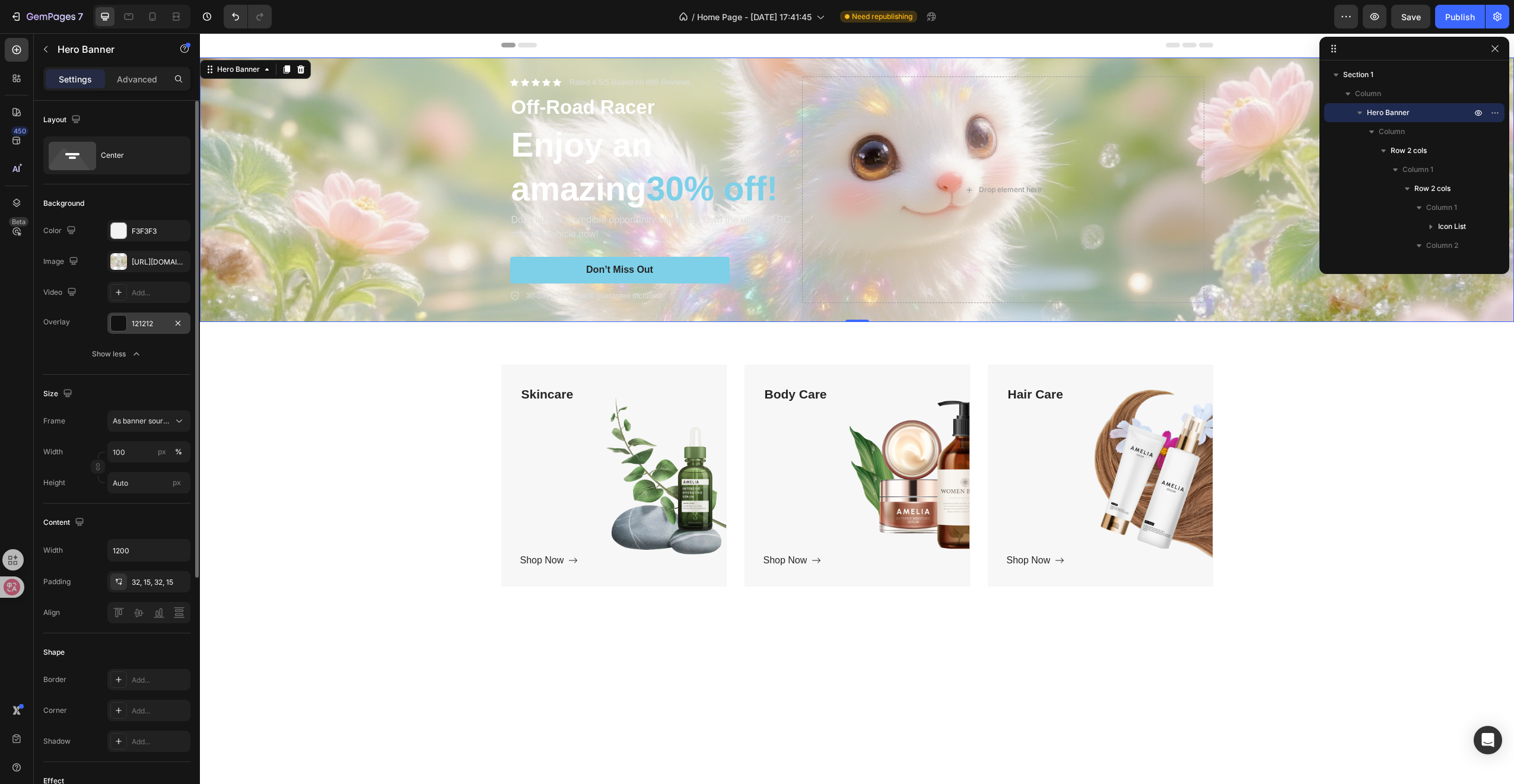
click at [162, 326] on div "121212" at bounding box center [149, 323] width 34 height 11
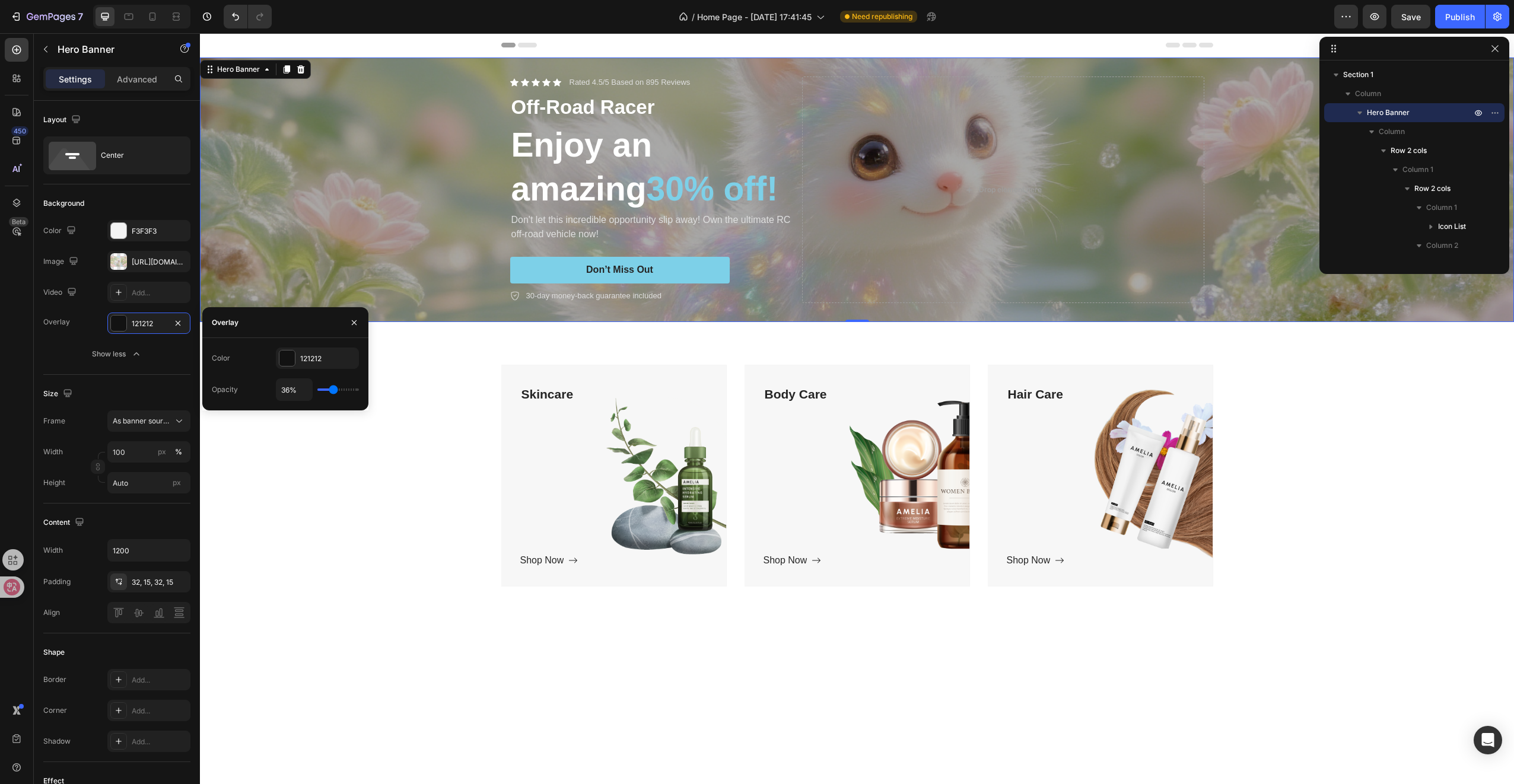
drag, startPoint x: 323, startPoint y: 389, endPoint x: 334, endPoint y: 389, distance: 11.0
click at [334, 389] on input "range" at bounding box center [338, 390] width 42 height 3
click at [542, 103] on p "Off-Road Racer" at bounding box center [654, 107] width 285 height 26
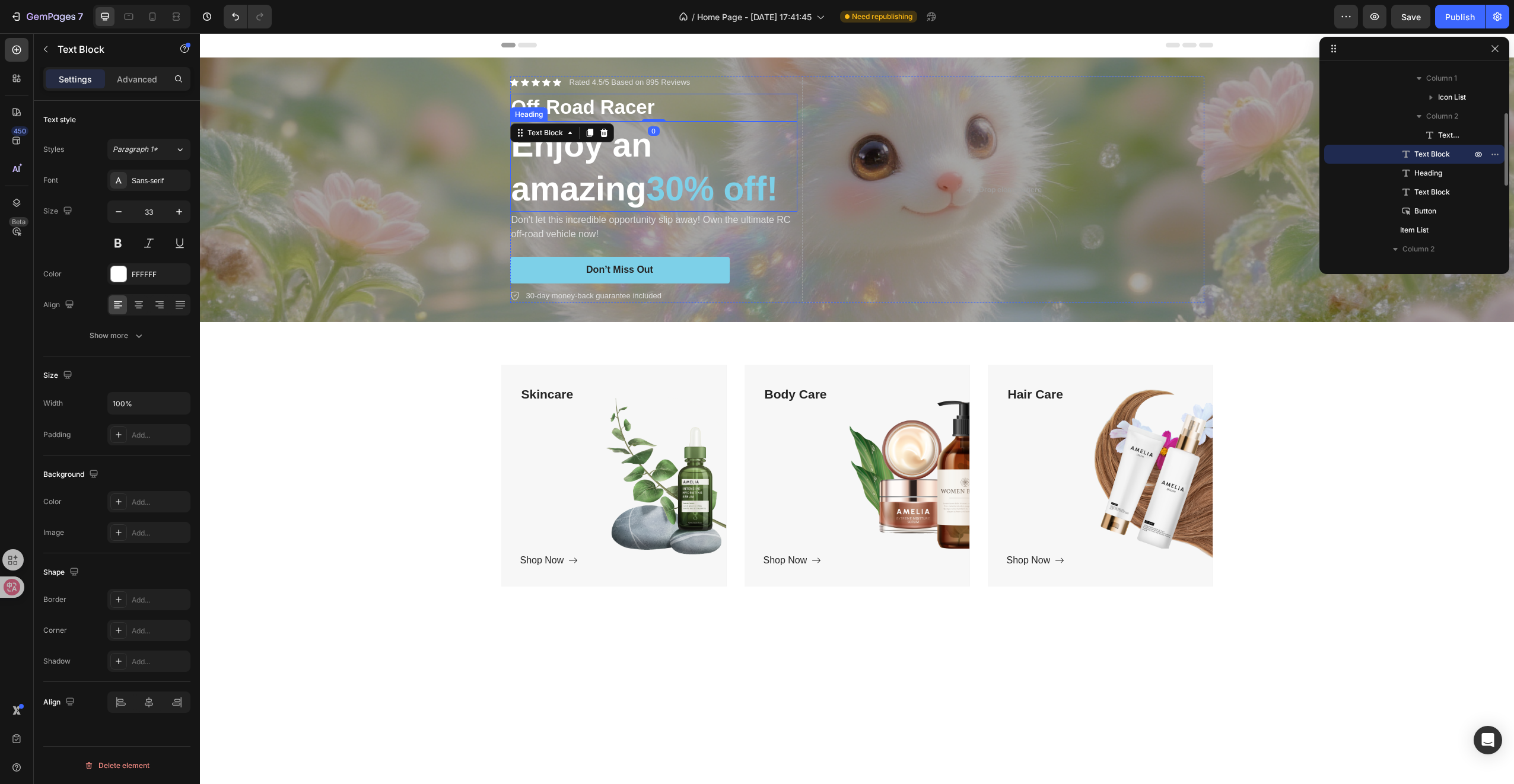
click at [556, 151] on h2 "Enjoy an amazing 30% off!" at bounding box center [654, 167] width 287 height 90
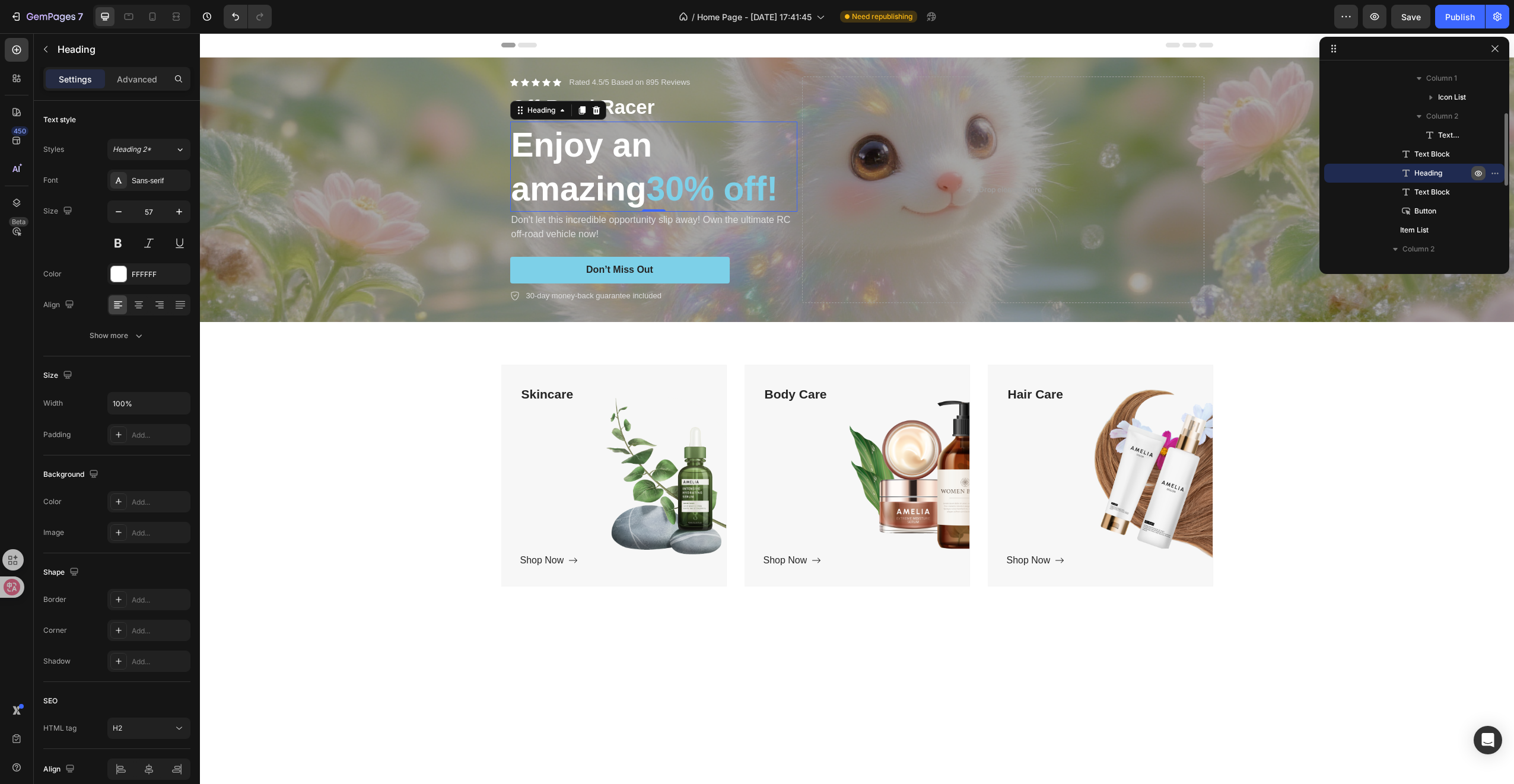
click at [1478, 175] on icon "button" at bounding box center [1478, 173] width 3 height 3
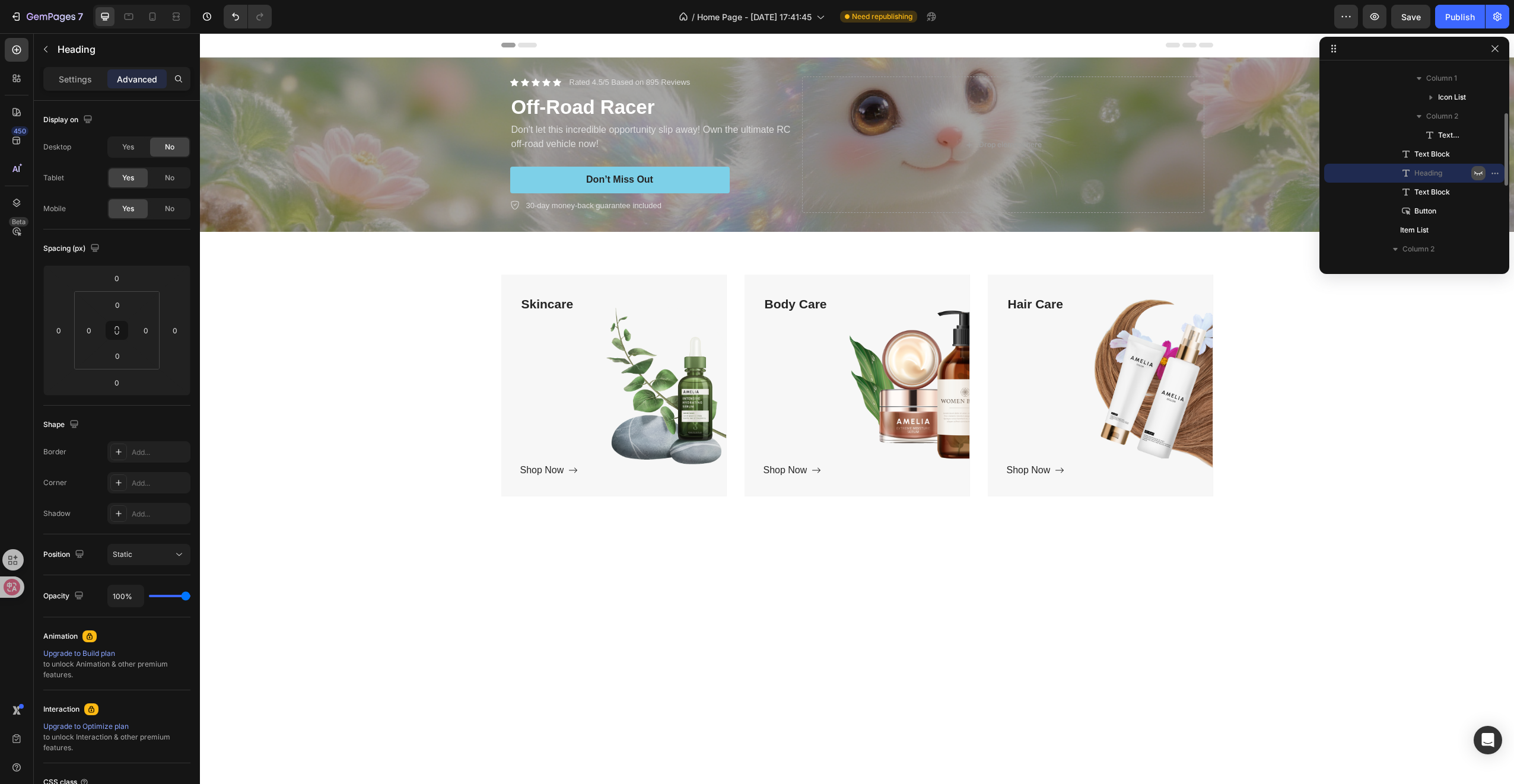
click at [1478, 175] on icon "button" at bounding box center [1478, 173] width 9 height 9
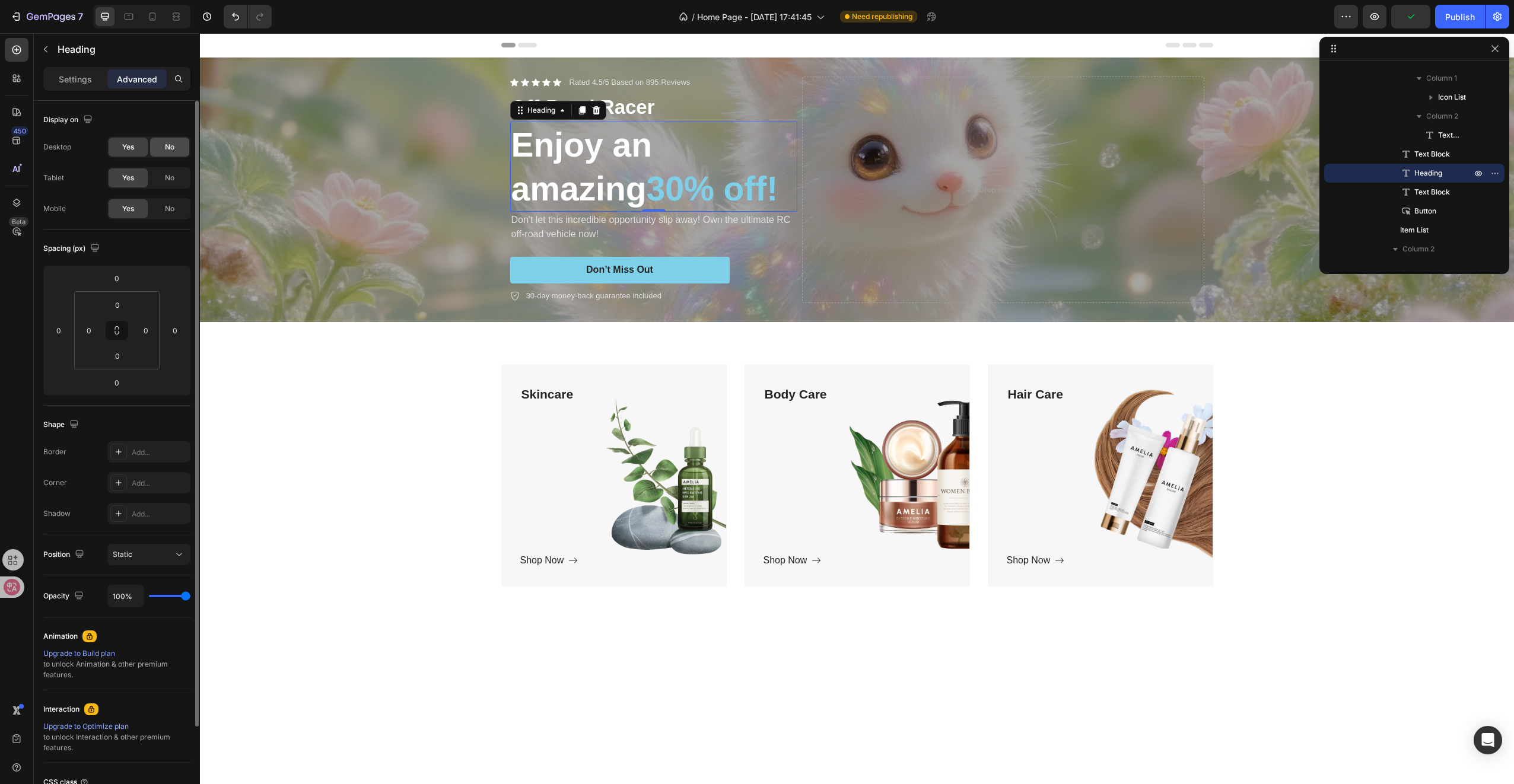
click at [165, 150] on span "No" at bounding box center [169, 147] width 9 height 11
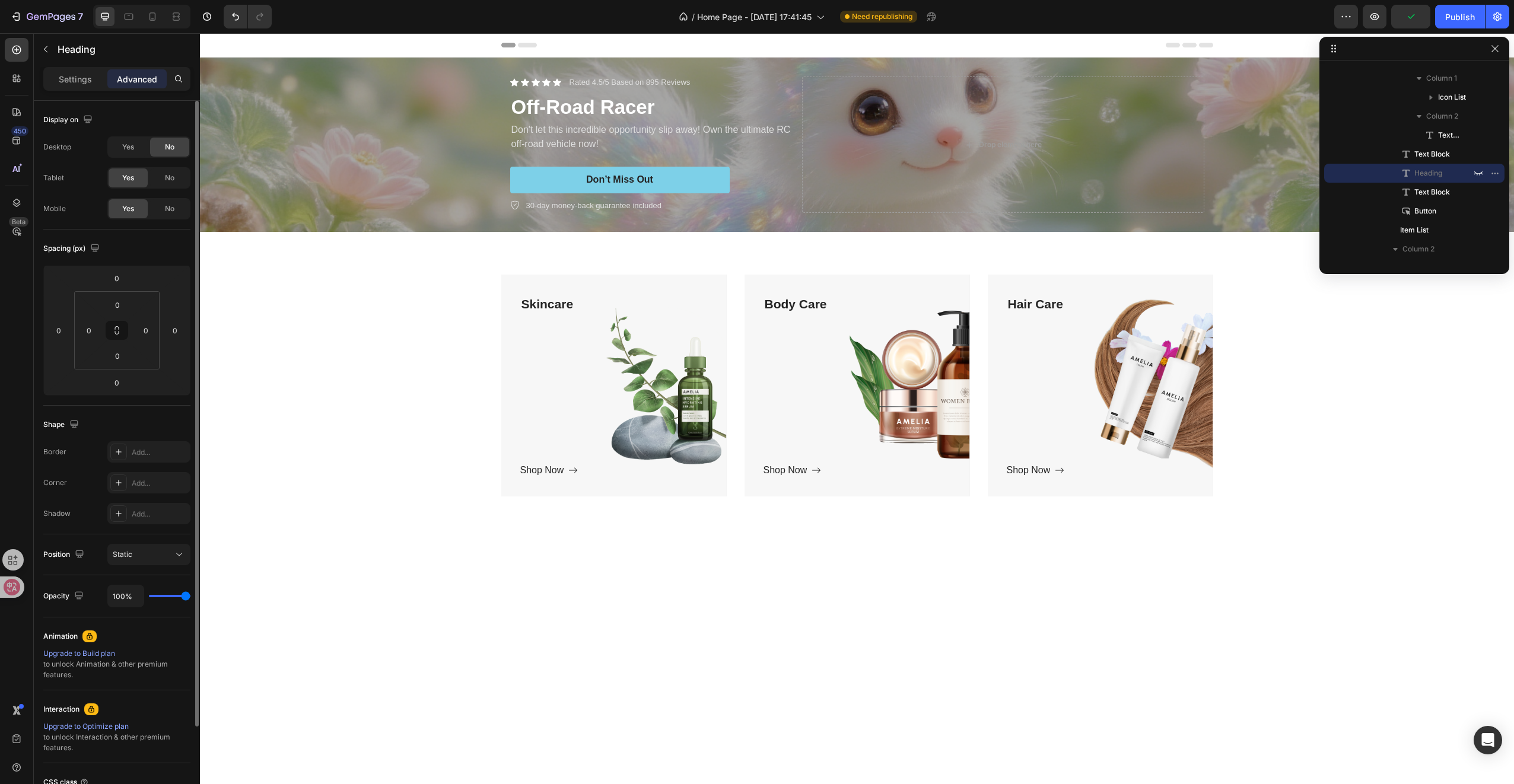
click at [165, 150] on span "No" at bounding box center [169, 147] width 9 height 11
click at [128, 144] on span "Yes" at bounding box center [128, 147] width 12 height 11
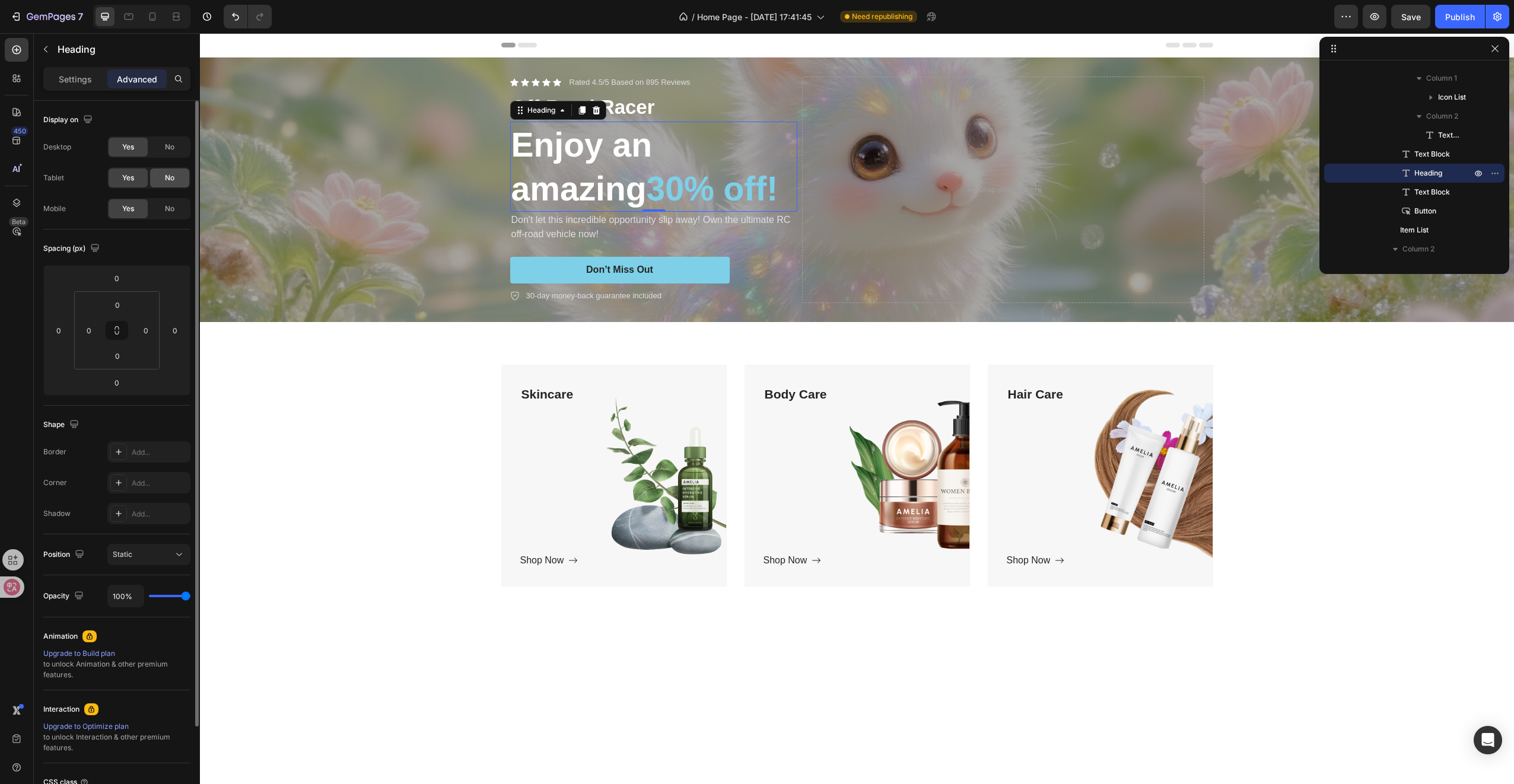
click at [165, 181] on span "No" at bounding box center [169, 178] width 9 height 11
click at [1476, 174] on icon "button" at bounding box center [1478, 173] width 7 height 6
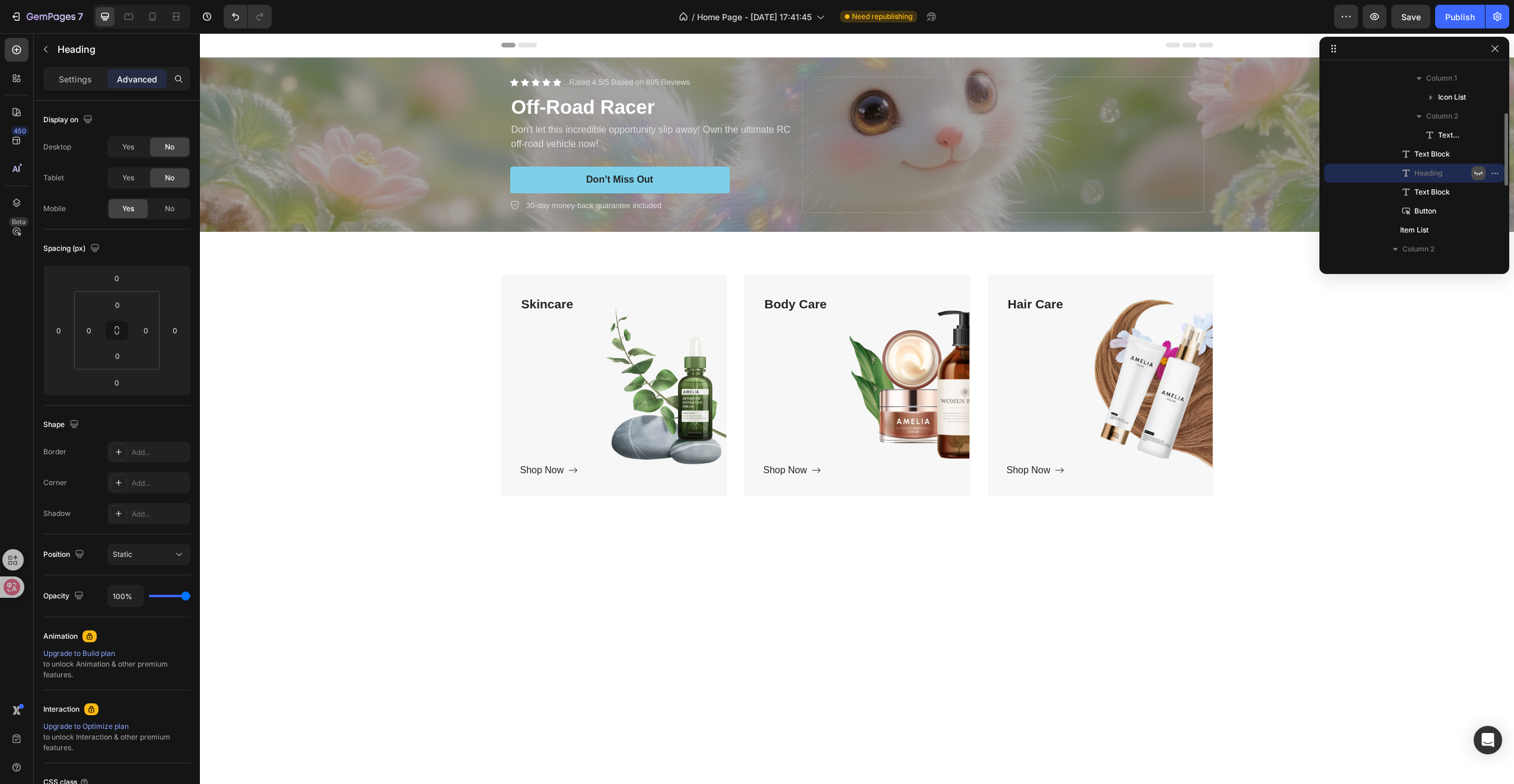
click at [1476, 174] on icon "button" at bounding box center [1478, 173] width 9 height 9
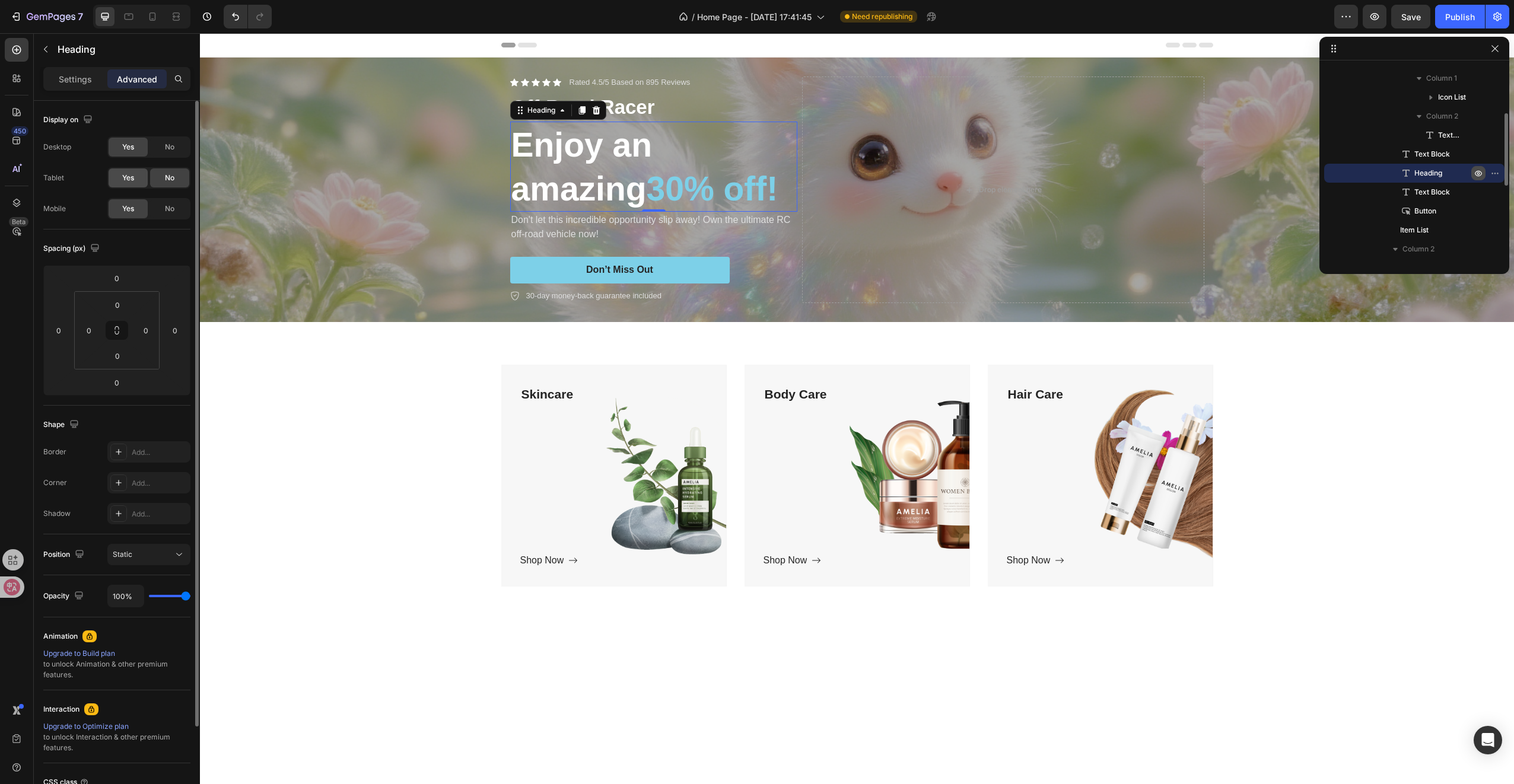
click at [140, 186] on div "Yes" at bounding box center [128, 178] width 39 height 19
click at [167, 206] on span "No" at bounding box center [169, 209] width 9 height 11
click at [1474, 173] on icon "button" at bounding box center [1478, 173] width 9 height 9
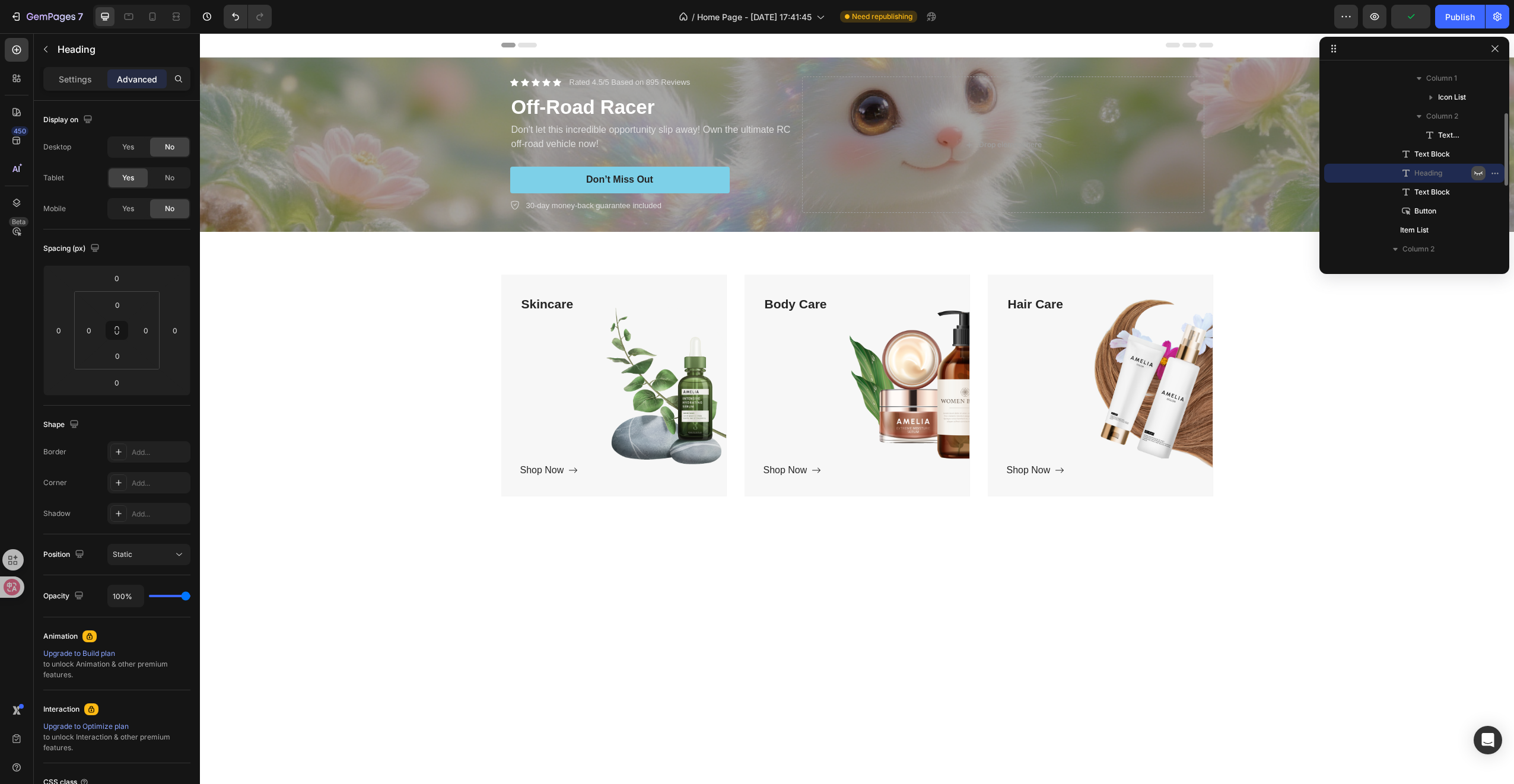
click at [1474, 173] on icon "button" at bounding box center [1478, 173] width 9 height 9
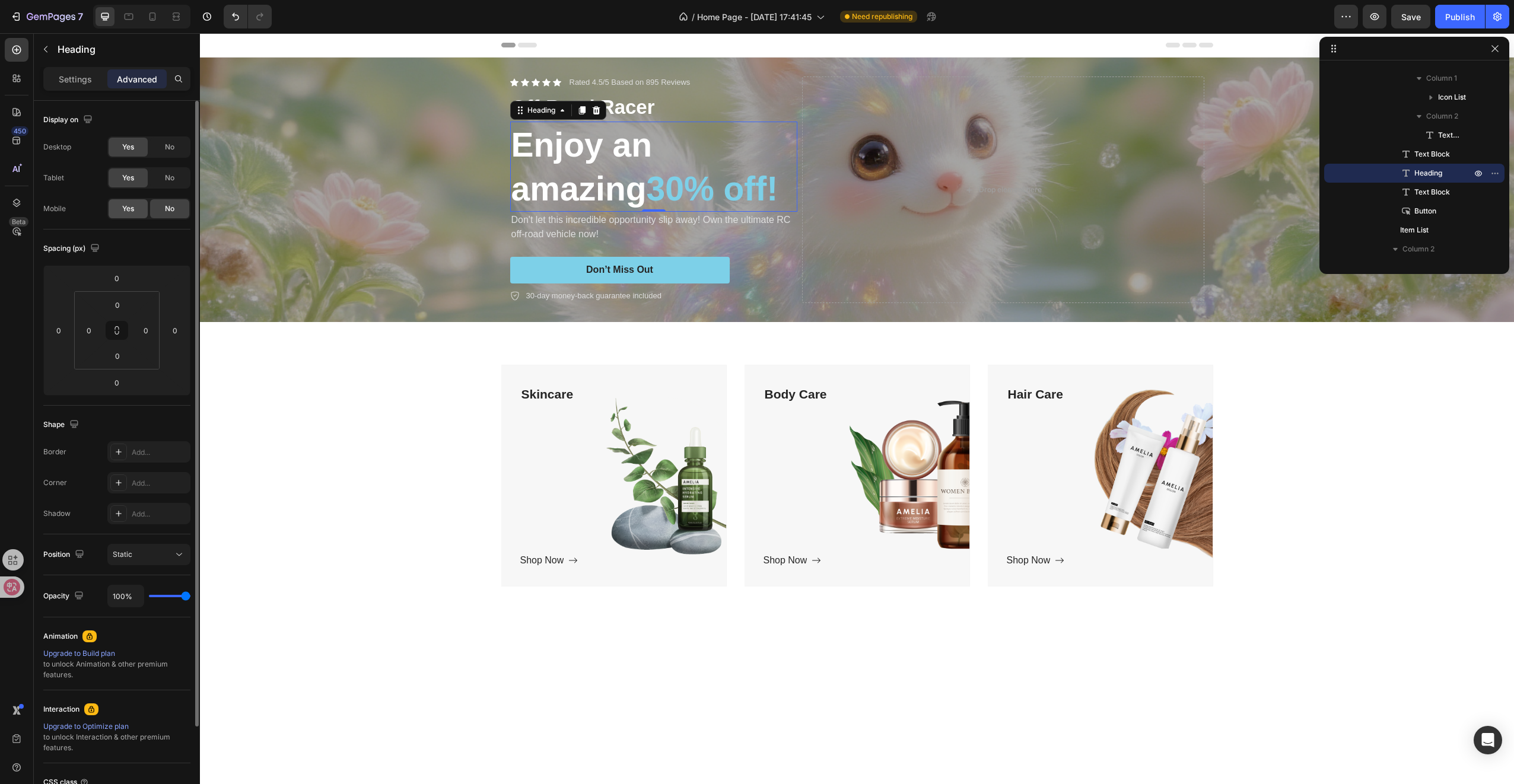
click at [128, 204] on span "Yes" at bounding box center [128, 209] width 12 height 11
click at [175, 147] on div "No" at bounding box center [169, 147] width 39 height 19
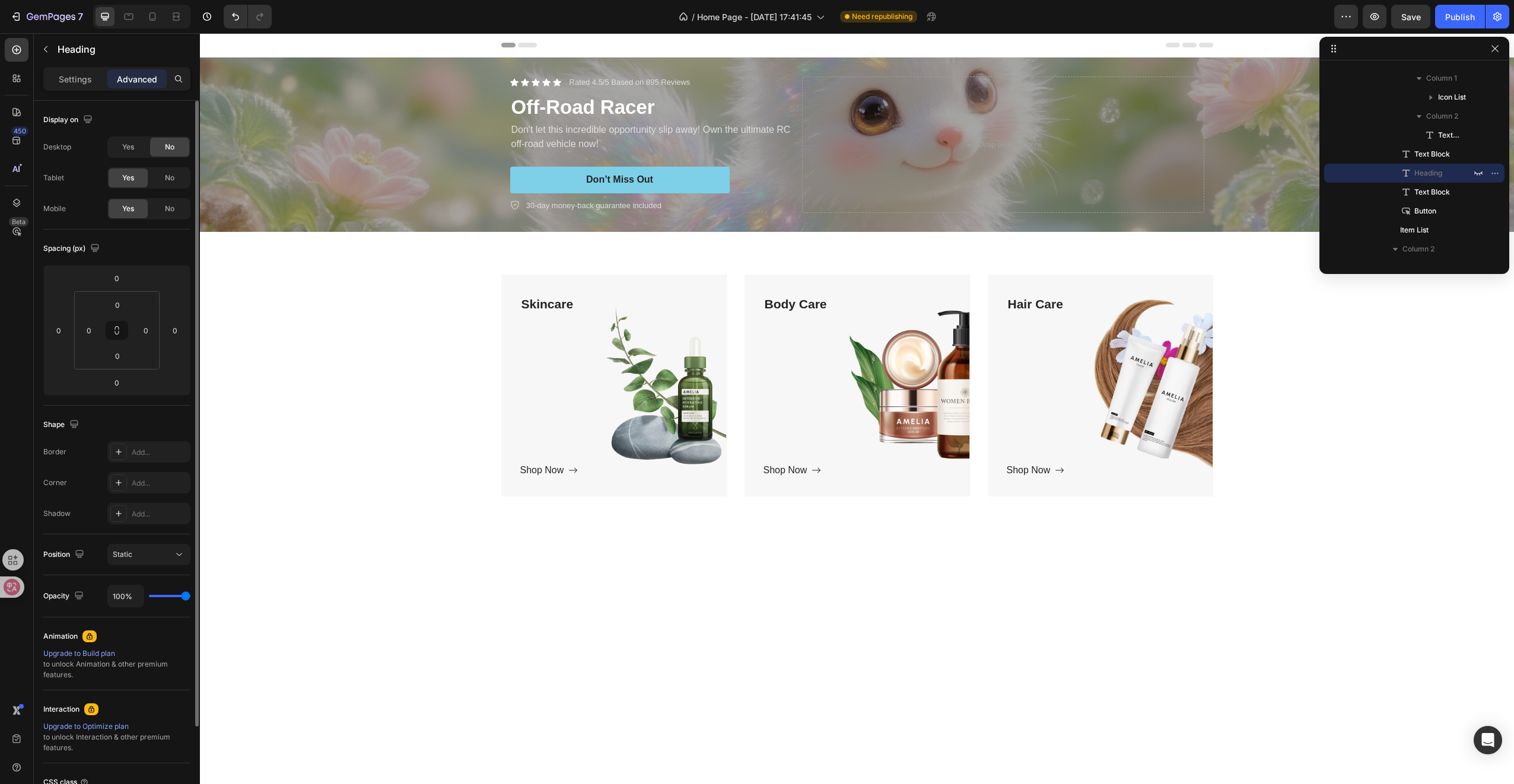
click at [175, 147] on div "No" at bounding box center [169, 147] width 39 height 19
click at [157, 146] on div "No" at bounding box center [169, 147] width 39 height 19
click at [130, 147] on span "Yes" at bounding box center [128, 147] width 12 height 11
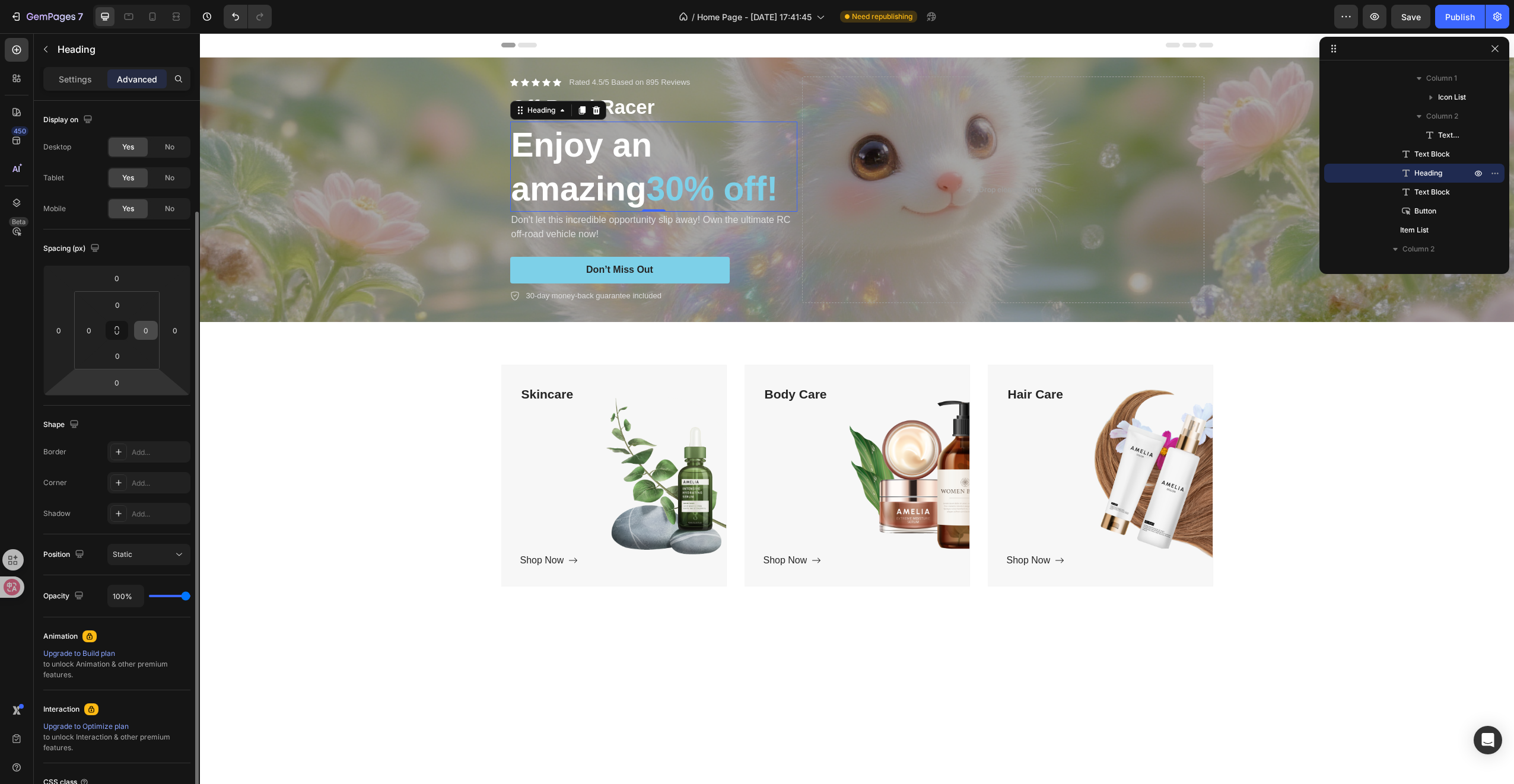
scroll to position [104, 0]
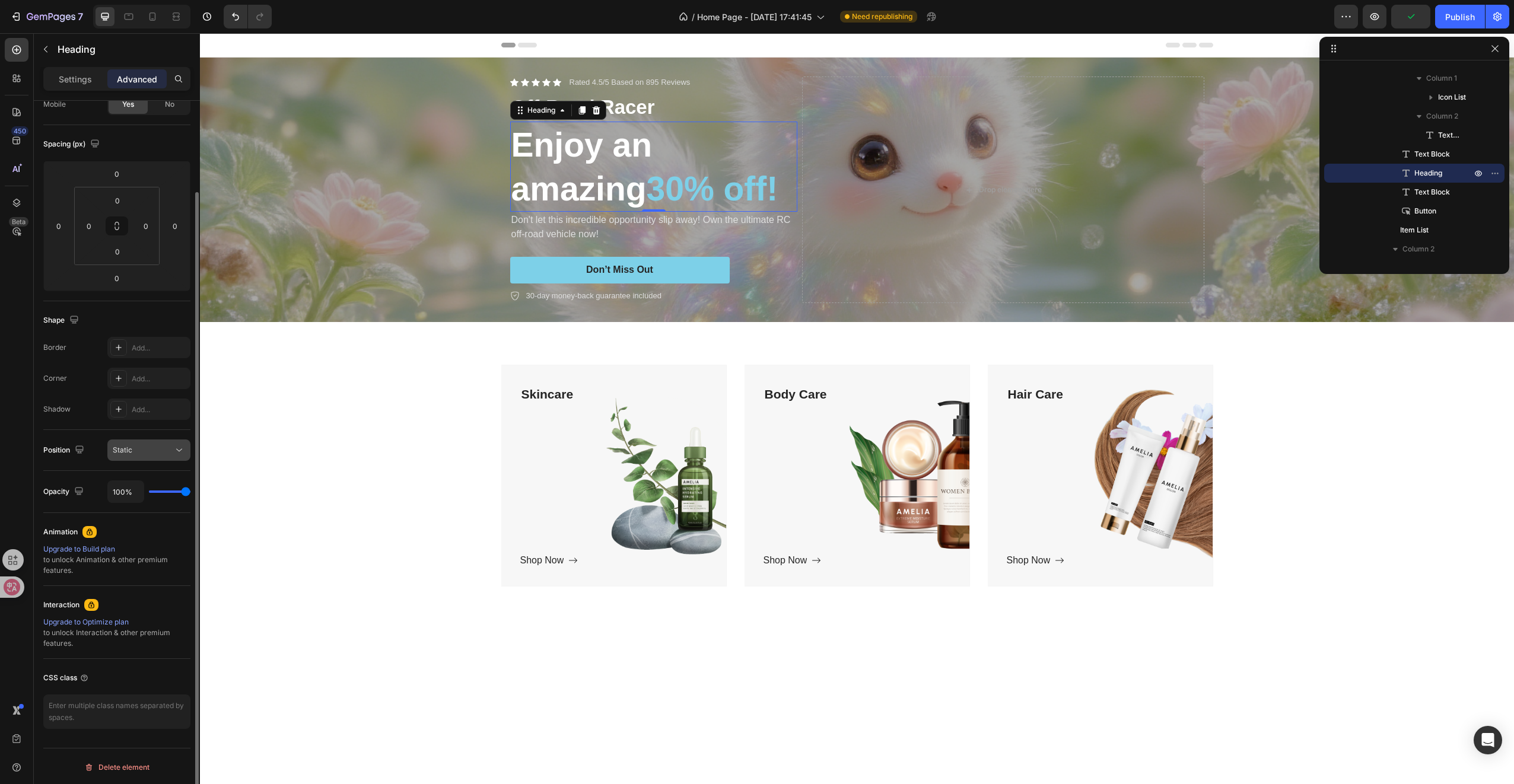
click at [148, 445] on div "Static" at bounding box center [143, 450] width 61 height 11
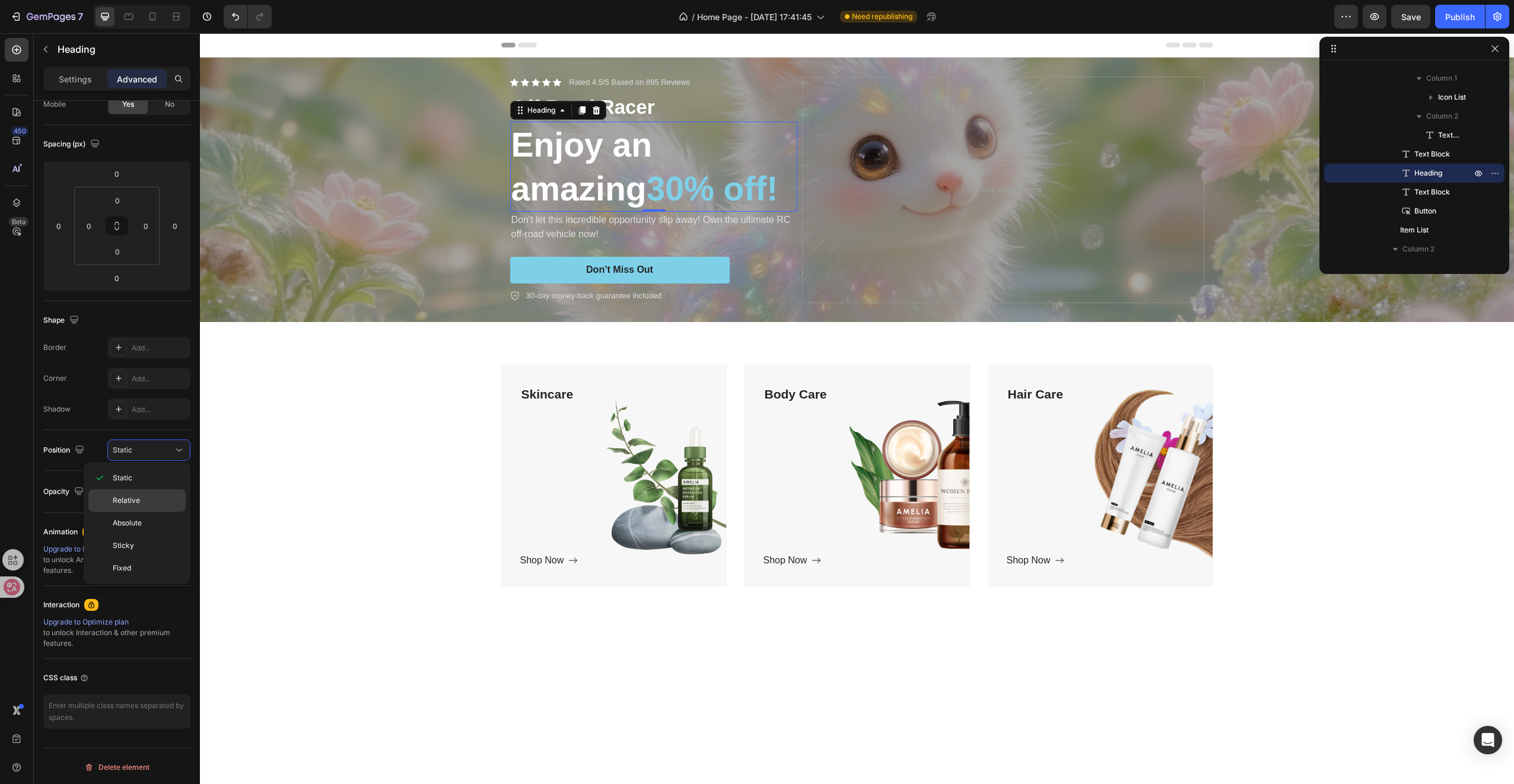
click at [132, 495] on span "Relative" at bounding box center [126, 501] width 27 height 11
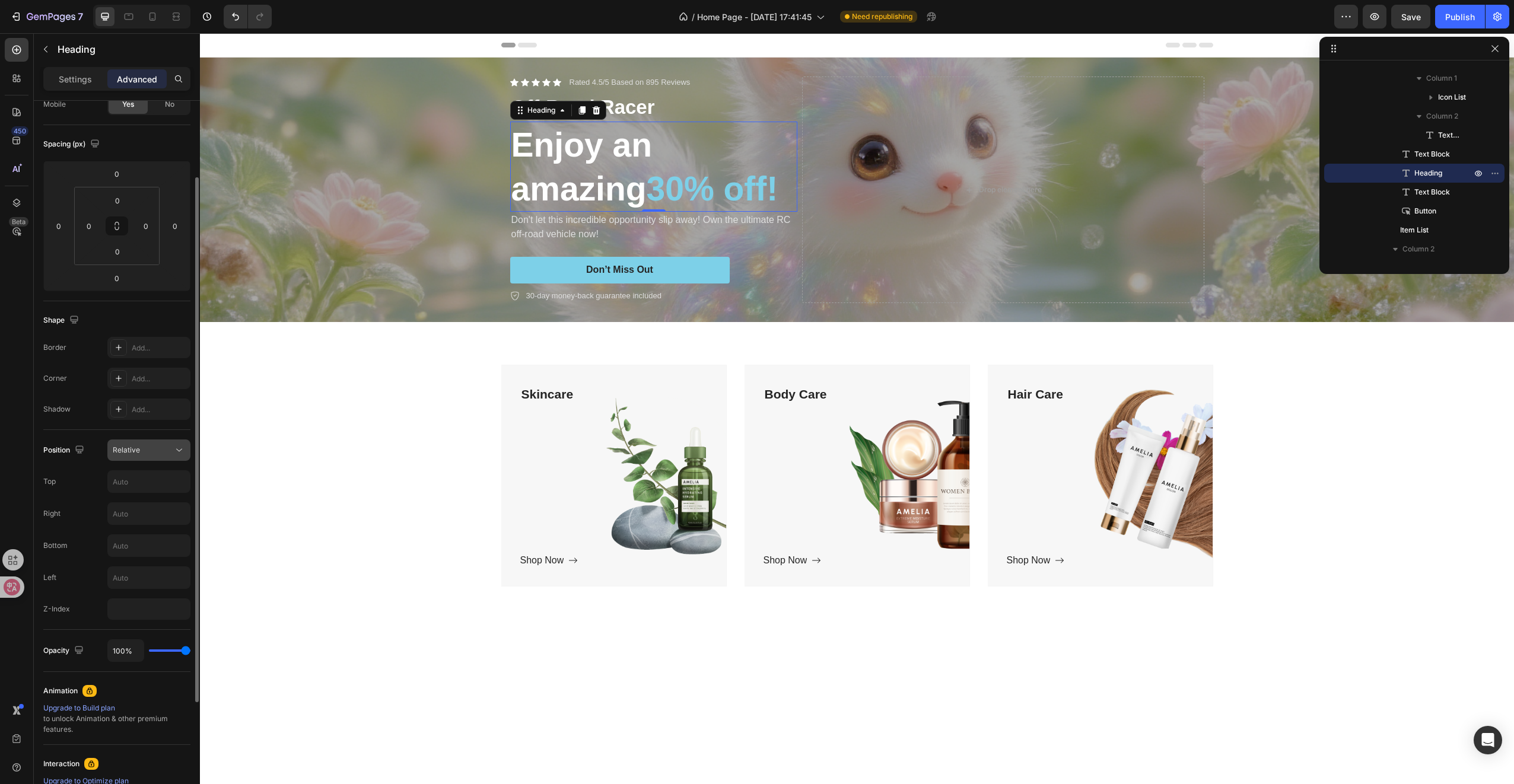
click at [140, 459] on button "Relative" at bounding box center [149, 450] width 83 height 21
click at [135, 481] on p "Static" at bounding box center [146, 478] width 68 height 11
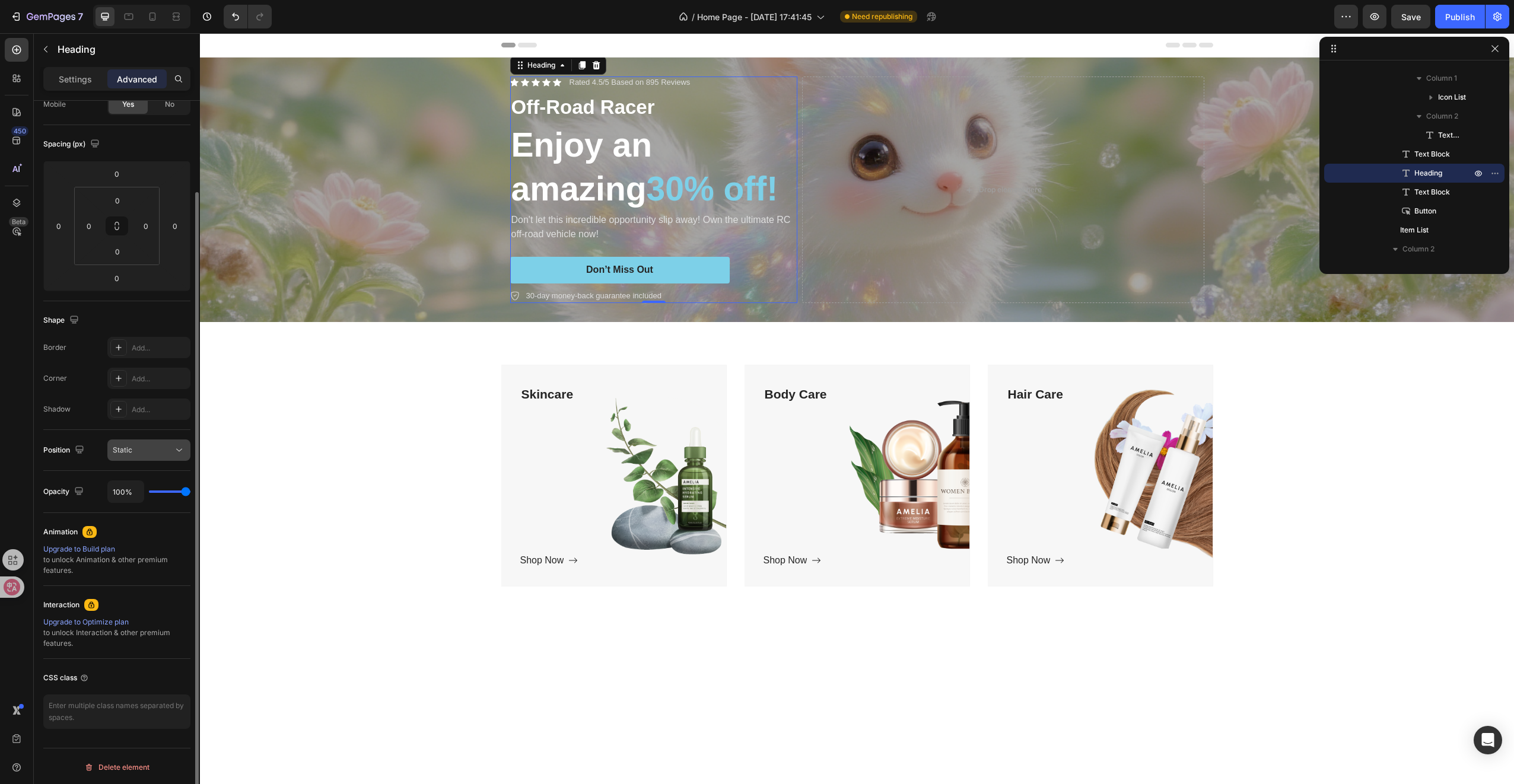
click at [148, 455] on button "Static" at bounding box center [149, 450] width 83 height 21
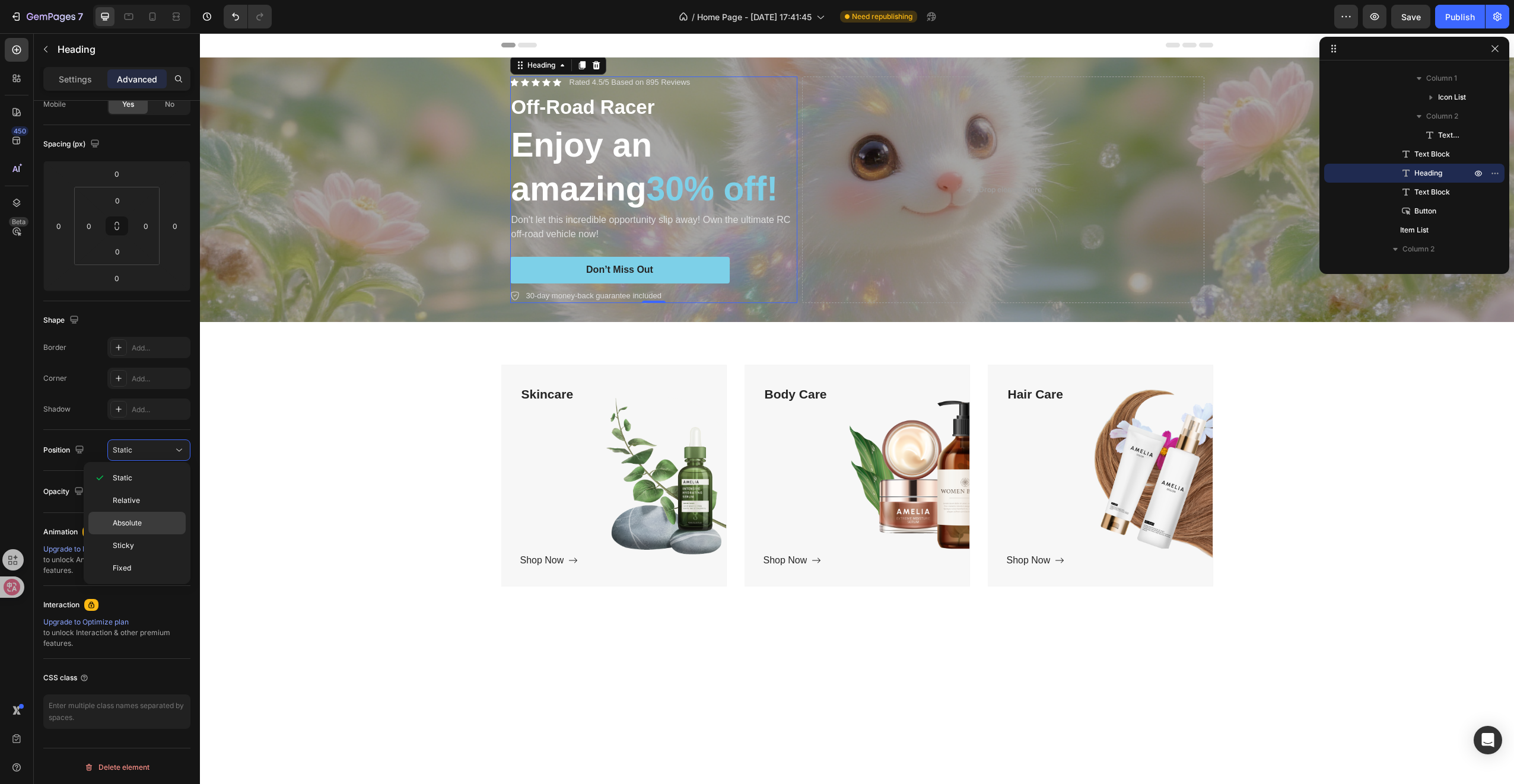
click at [140, 524] on span "Absolute" at bounding box center [127, 523] width 29 height 11
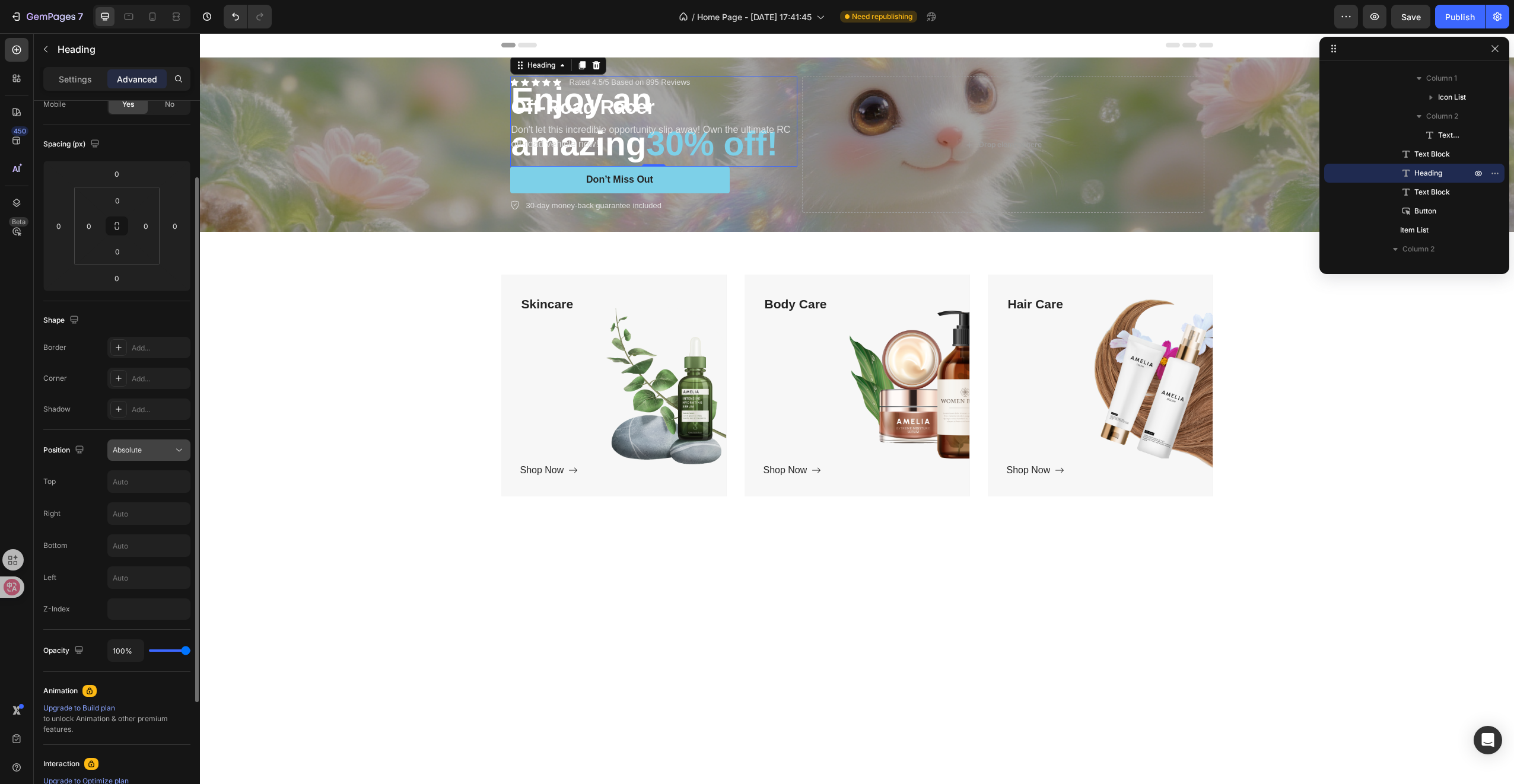
click at [150, 455] on button "Absolute" at bounding box center [149, 450] width 83 height 21
click at [135, 552] on div "Sticky" at bounding box center [137, 546] width 98 height 22
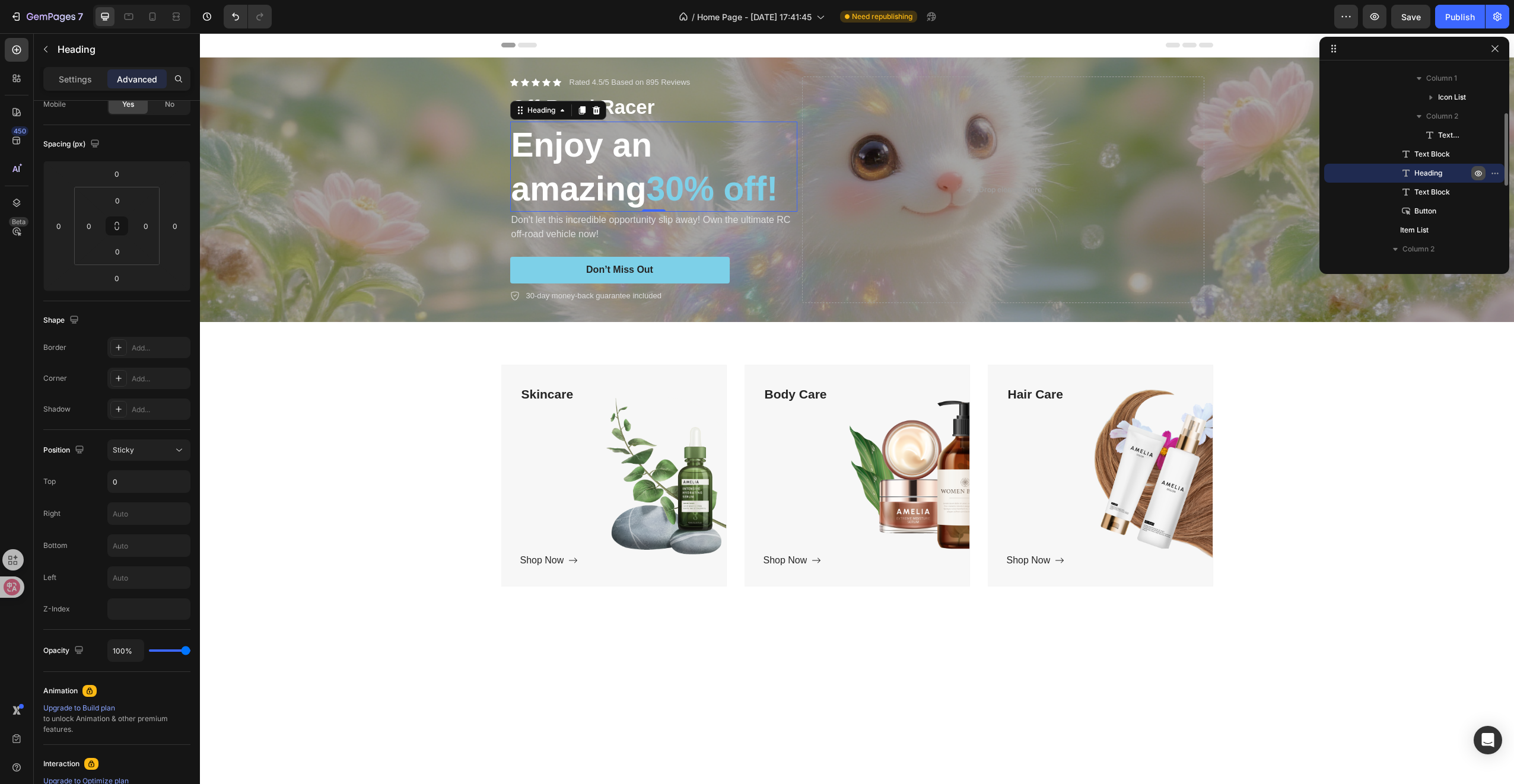
click at [1476, 173] on icon "button" at bounding box center [1478, 173] width 9 height 9
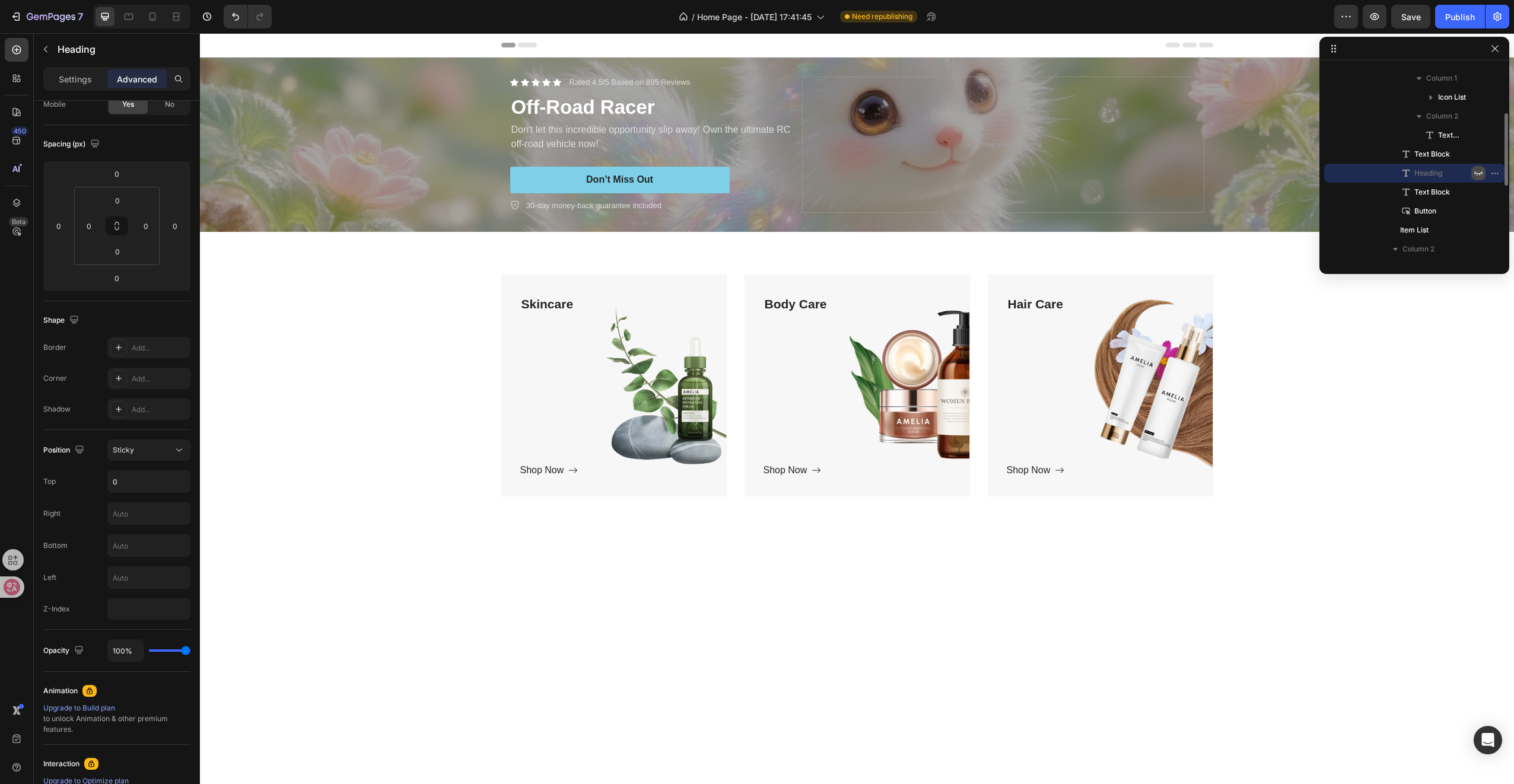
click at [1476, 173] on icon "button" at bounding box center [1478, 173] width 9 height 9
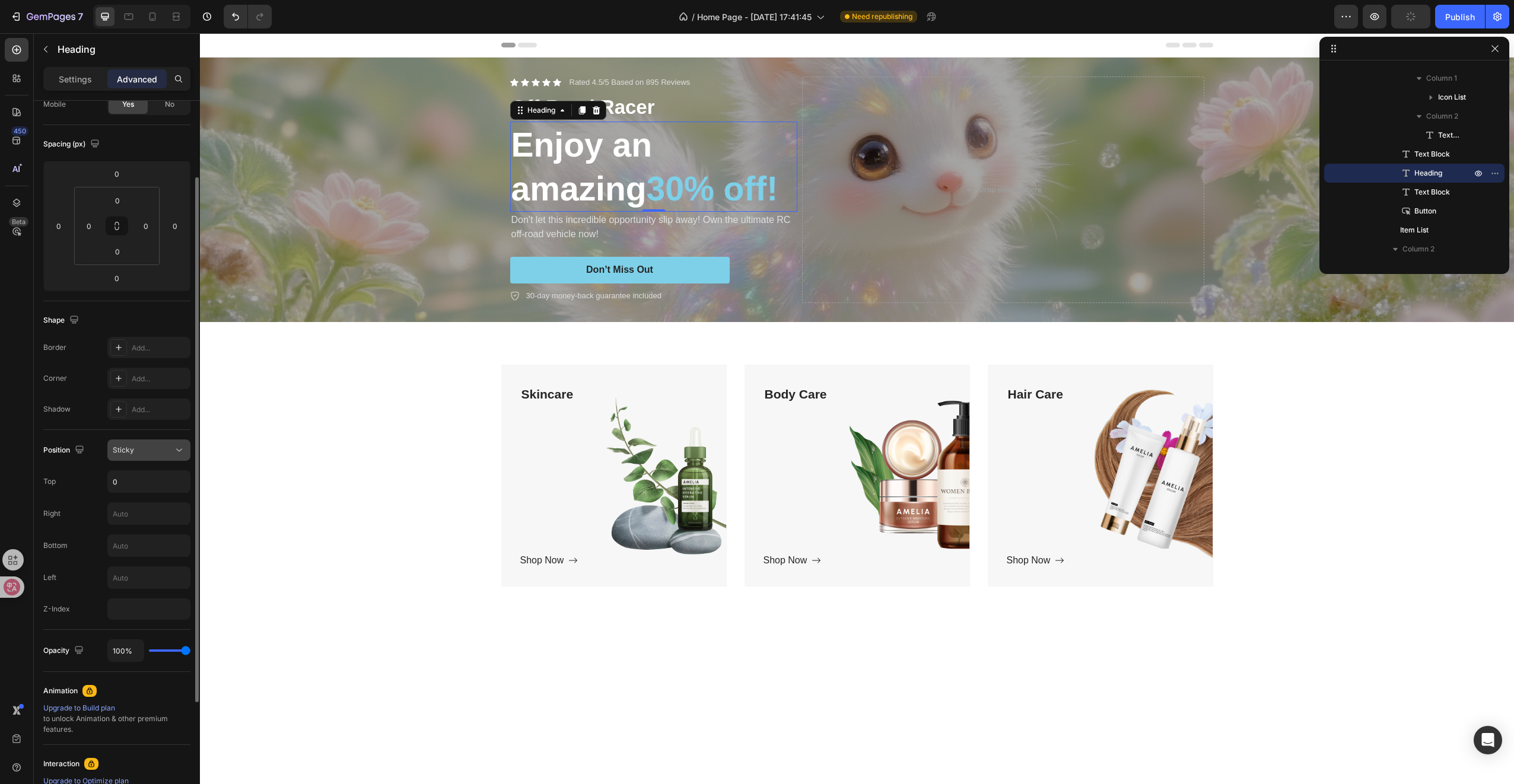
click at [175, 451] on icon at bounding box center [179, 450] width 12 height 12
click at [142, 564] on p "Fixed" at bounding box center [146, 568] width 68 height 11
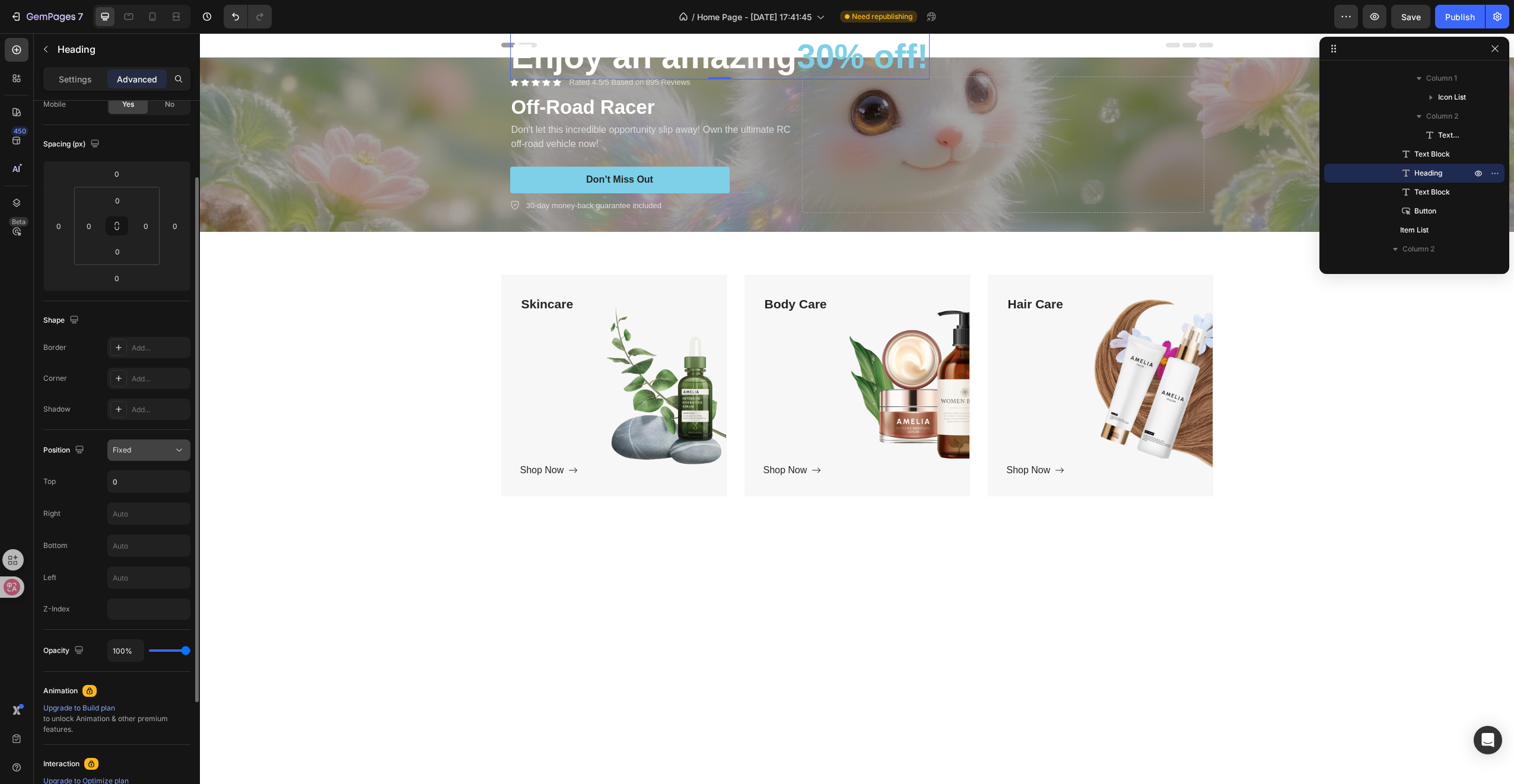
click at [159, 445] on div "Fixed" at bounding box center [143, 450] width 61 height 11
click at [148, 474] on p "Static" at bounding box center [146, 478] width 68 height 11
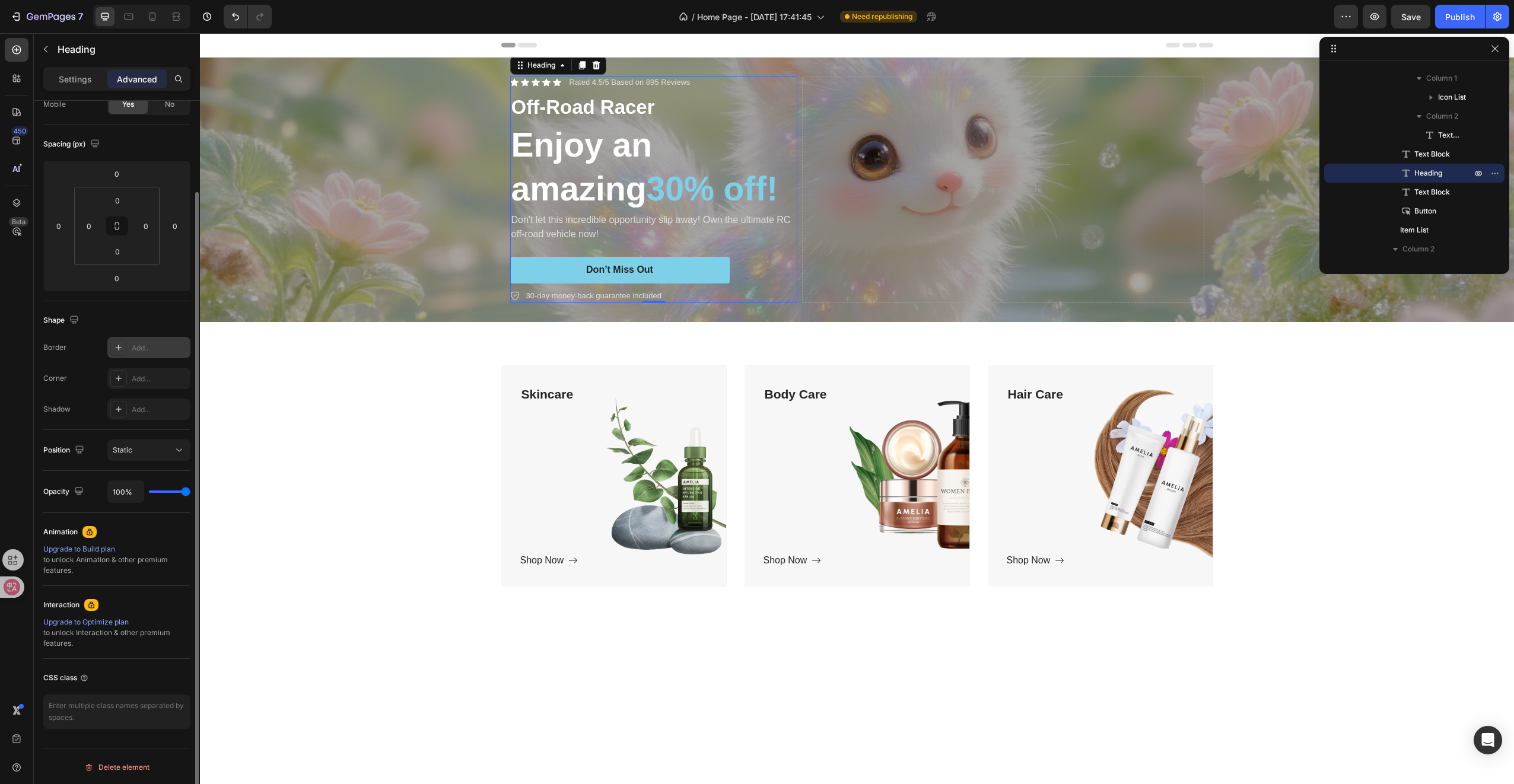
click at [147, 347] on div "Add..." at bounding box center [160, 348] width 56 height 11
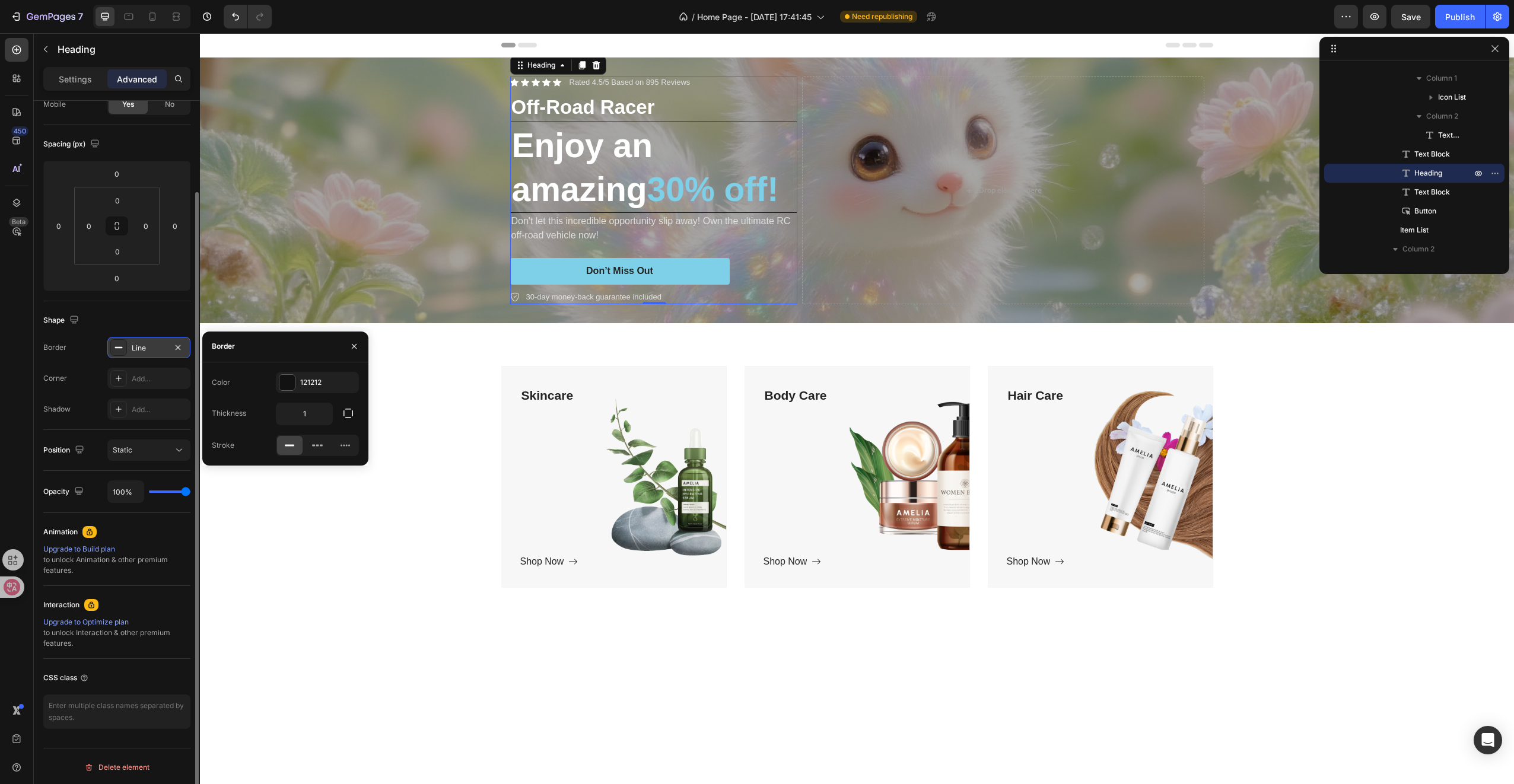
click at [147, 347] on div "Line" at bounding box center [149, 348] width 34 height 11
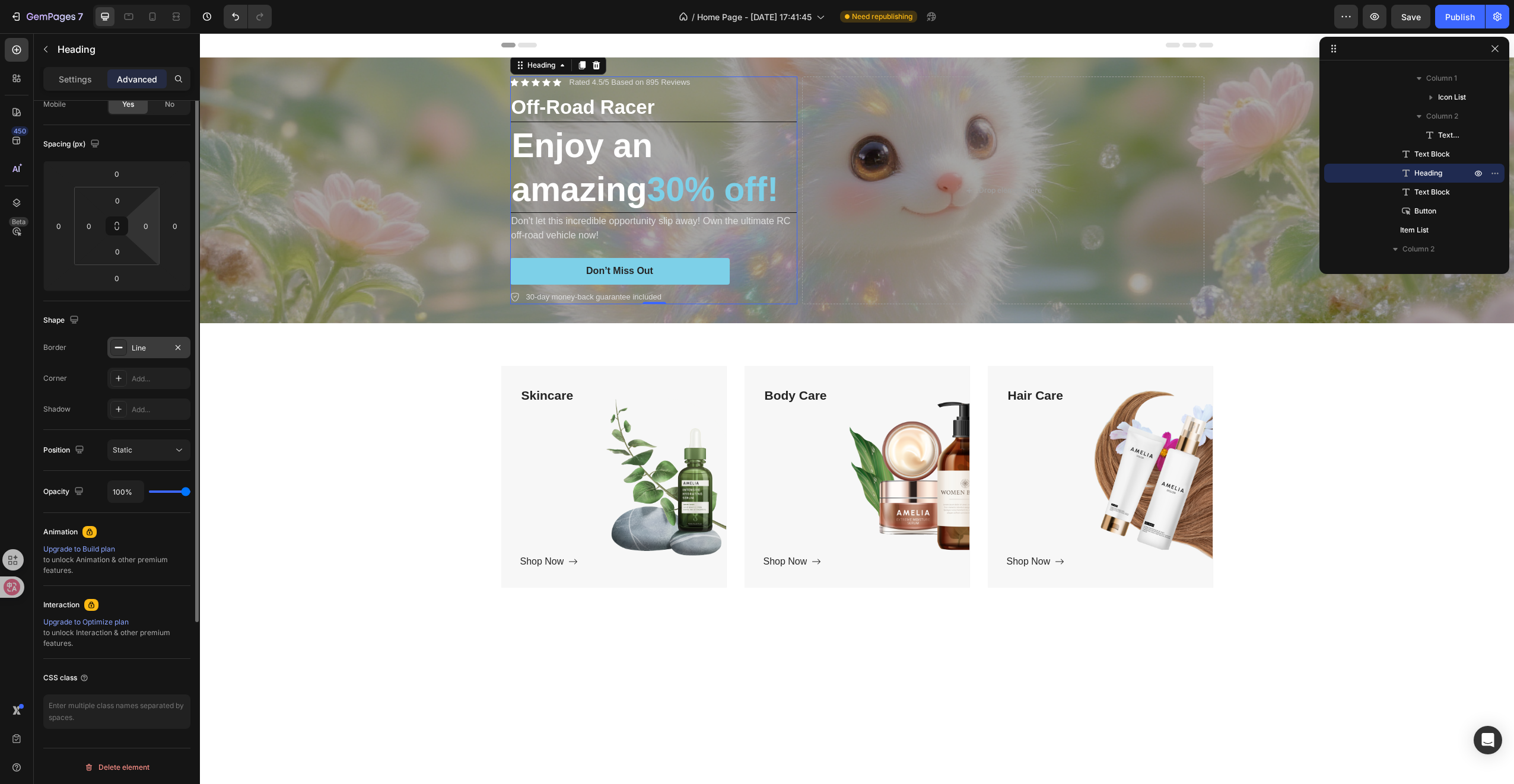
scroll to position [0, 0]
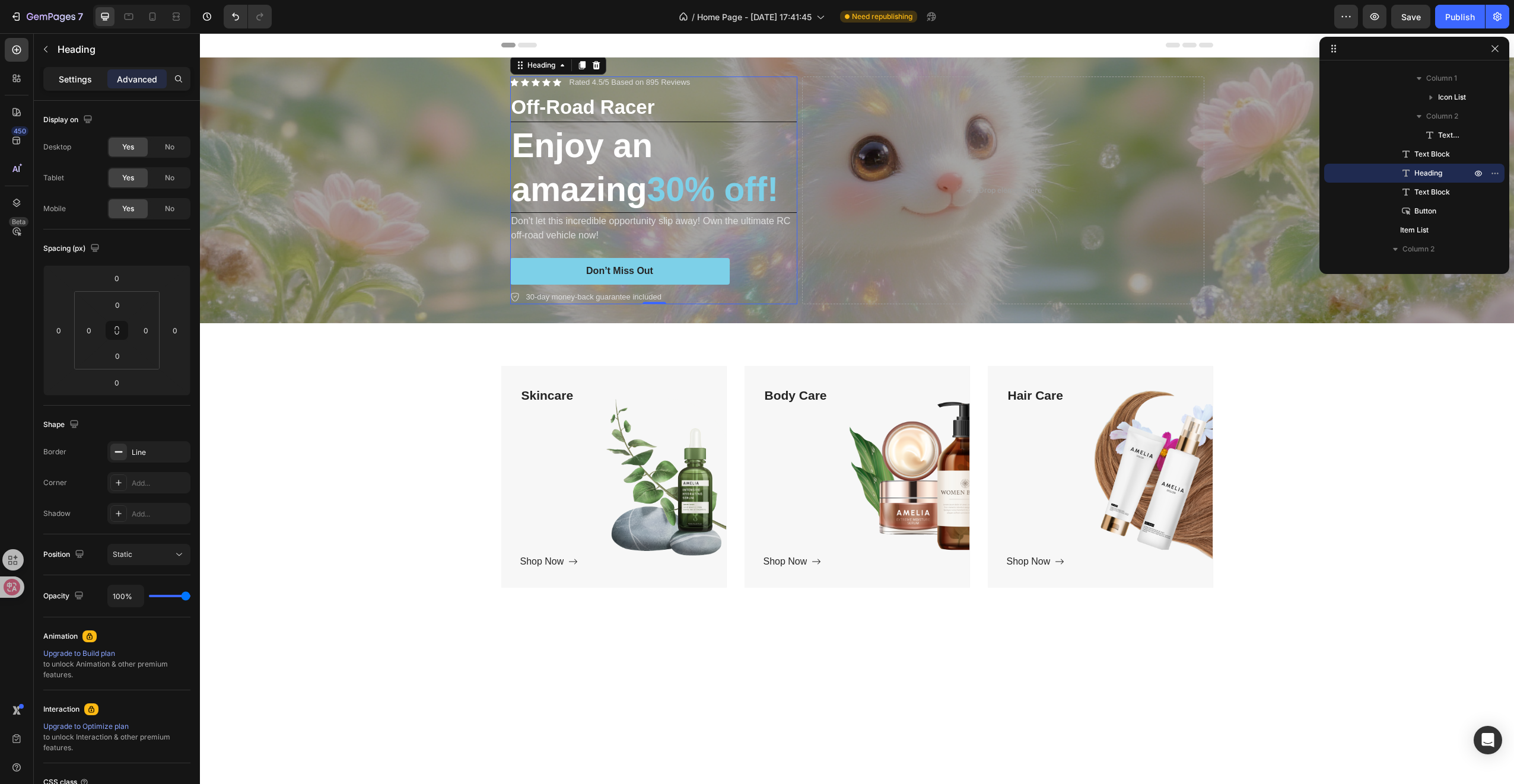
click at [75, 73] on p "Settings" at bounding box center [75, 79] width 33 height 13
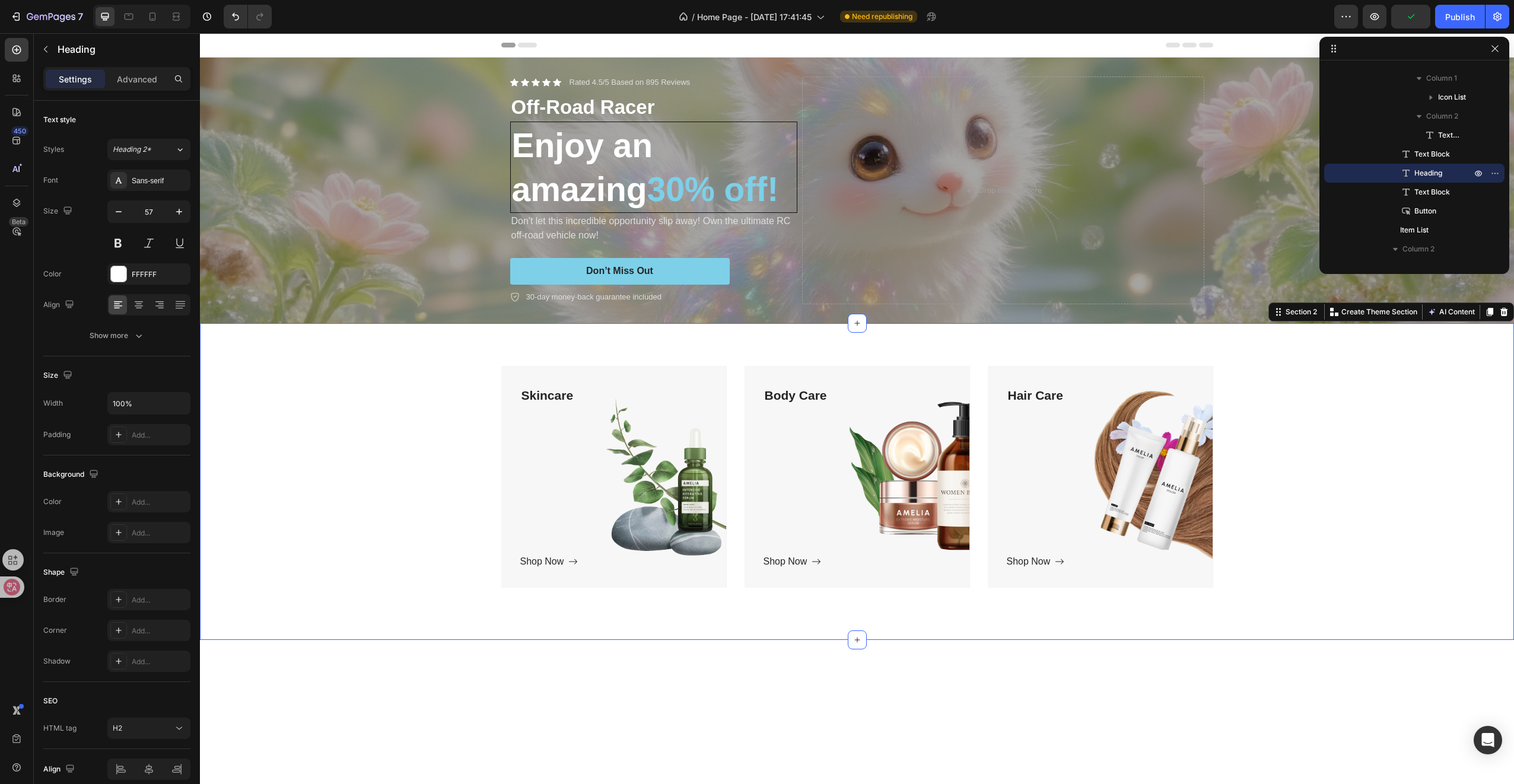
click at [289, 467] on div "Skincare Text block Shop Now Button Row Hero Banner Body Care Text block Shop N…" at bounding box center [857, 481] width 1296 height 231
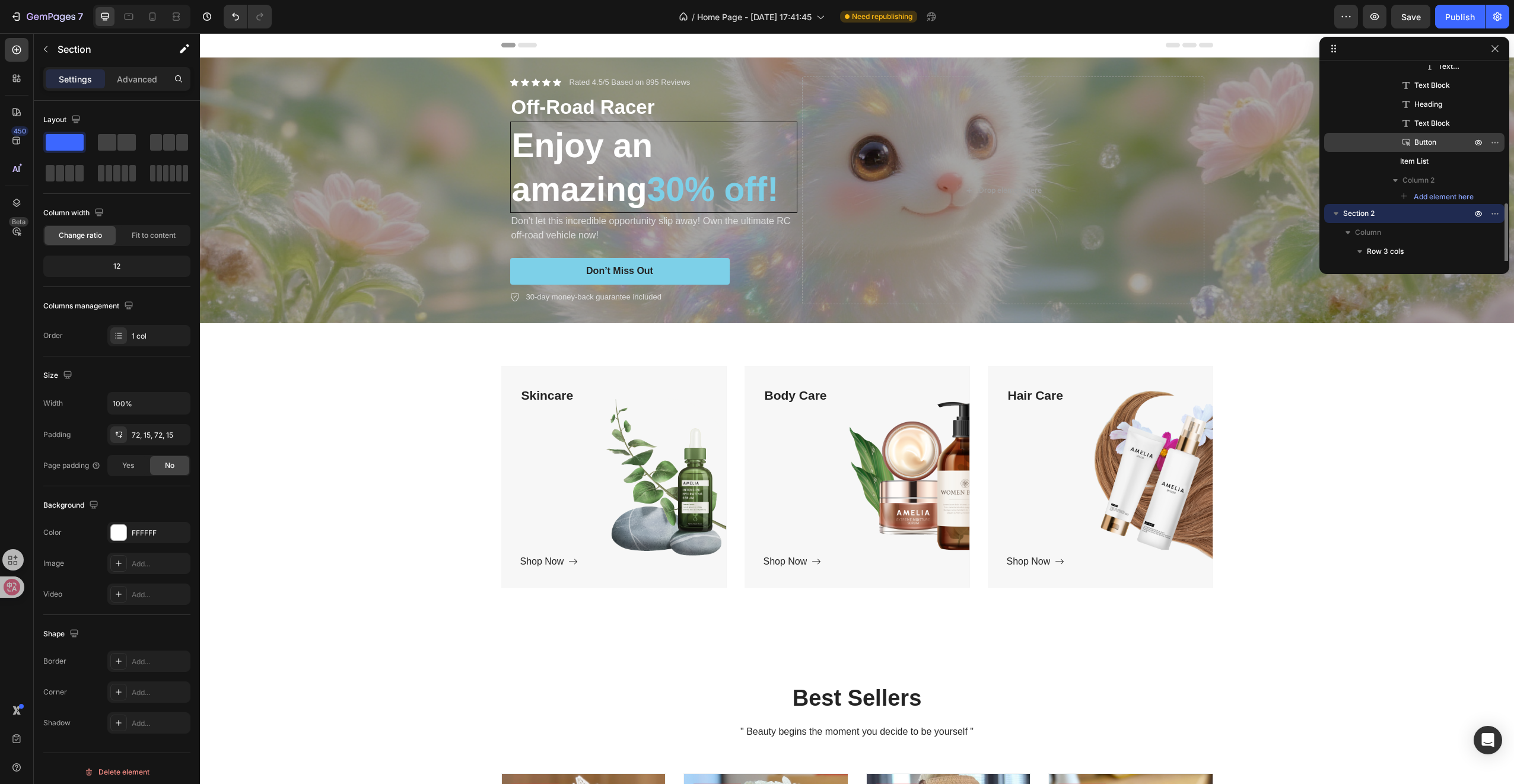
scroll to position [139, 0]
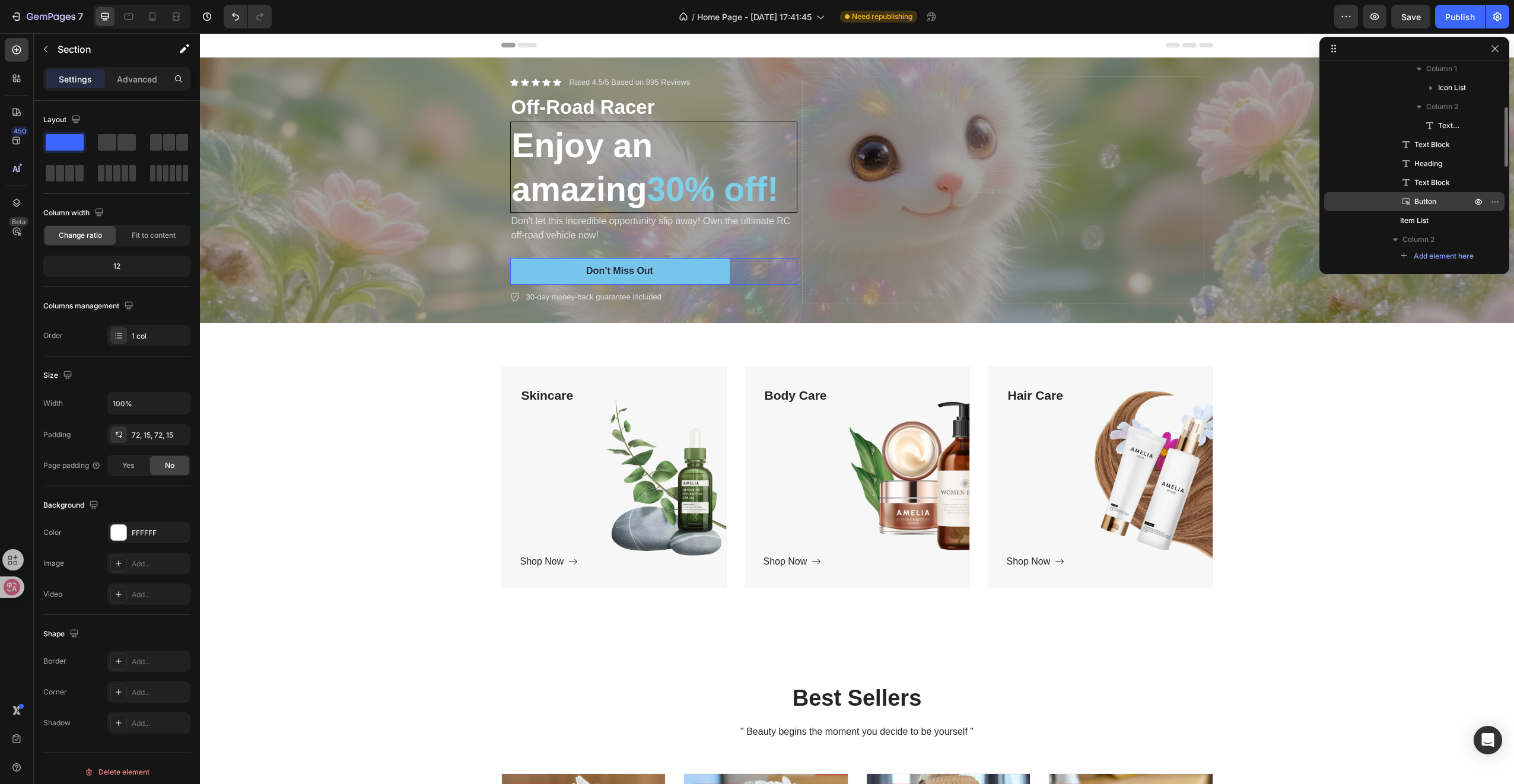
click at [1447, 204] on p "Button" at bounding box center [1430, 202] width 59 height 12
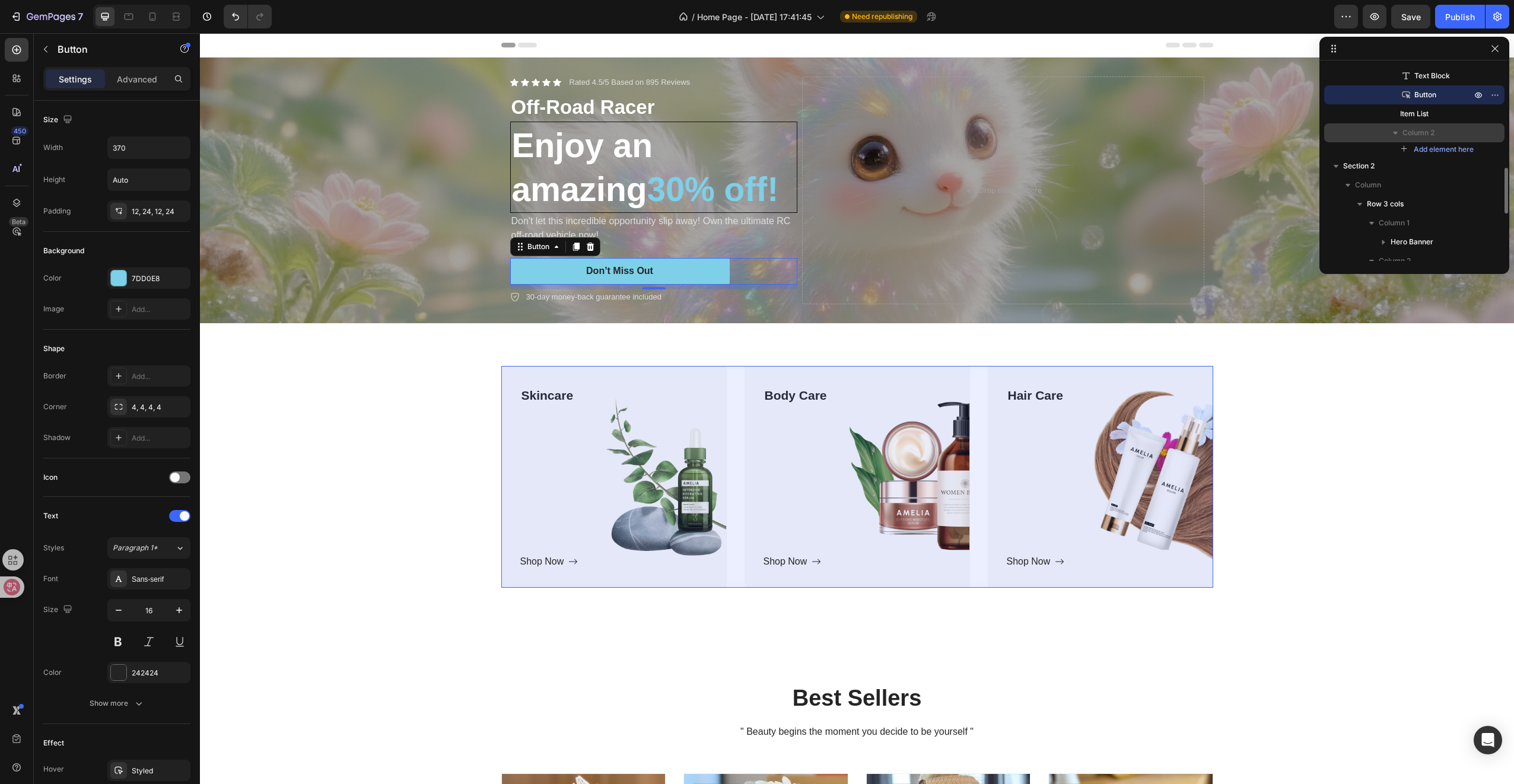
scroll to position [317, 0]
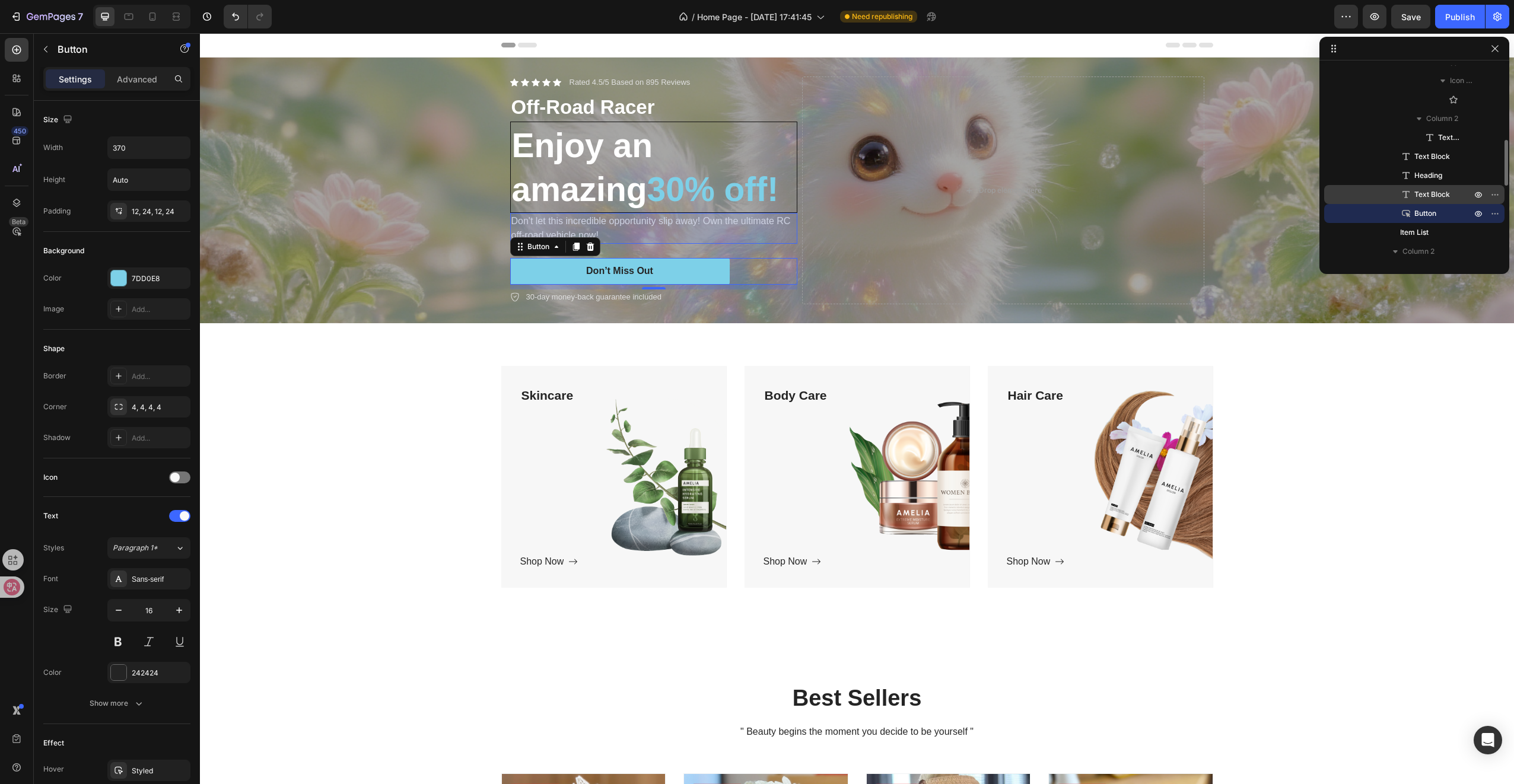
click at [1451, 193] on p "Text Block" at bounding box center [1430, 194] width 59 height 12
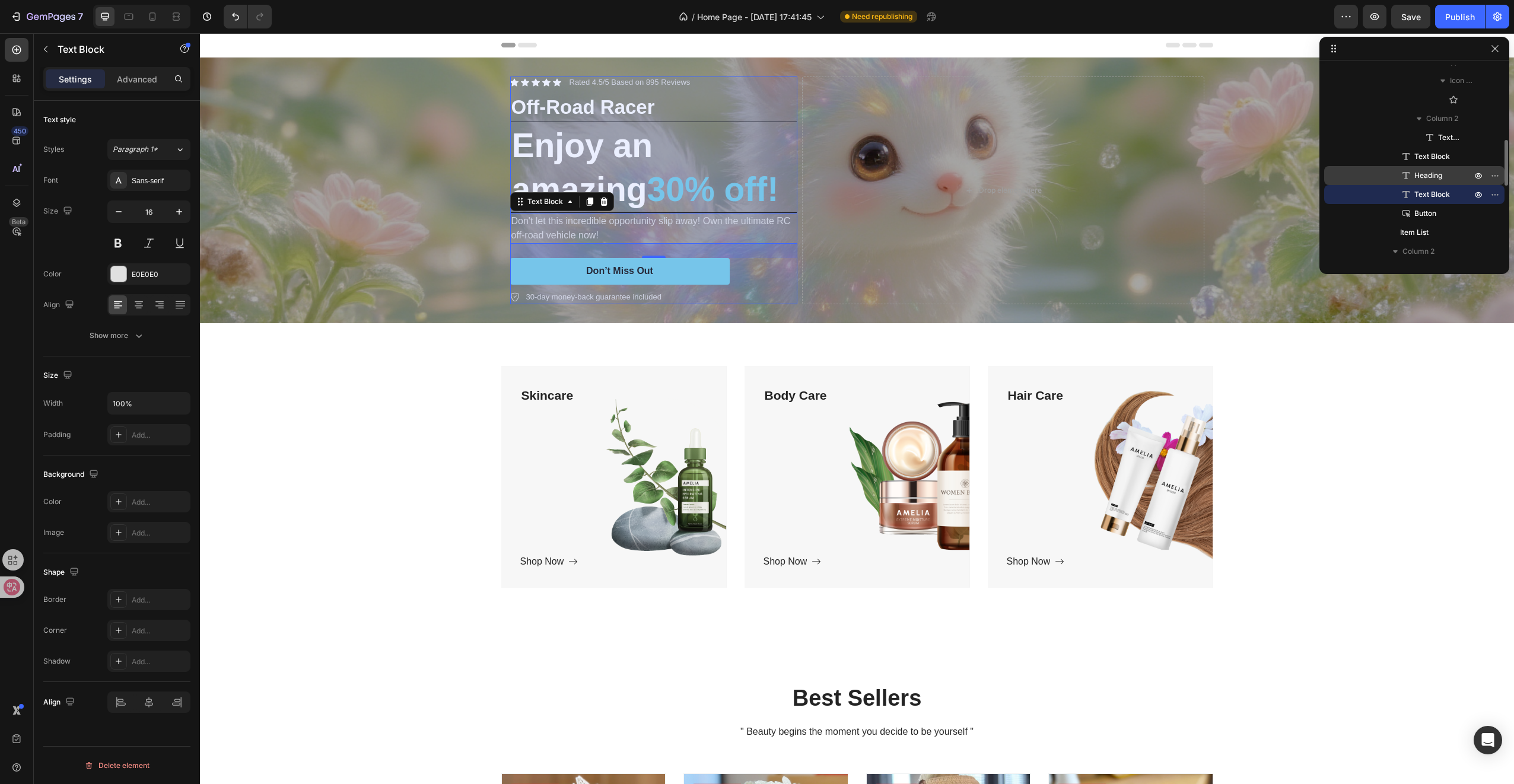
click at [1443, 177] on p "Heading" at bounding box center [1430, 175] width 59 height 12
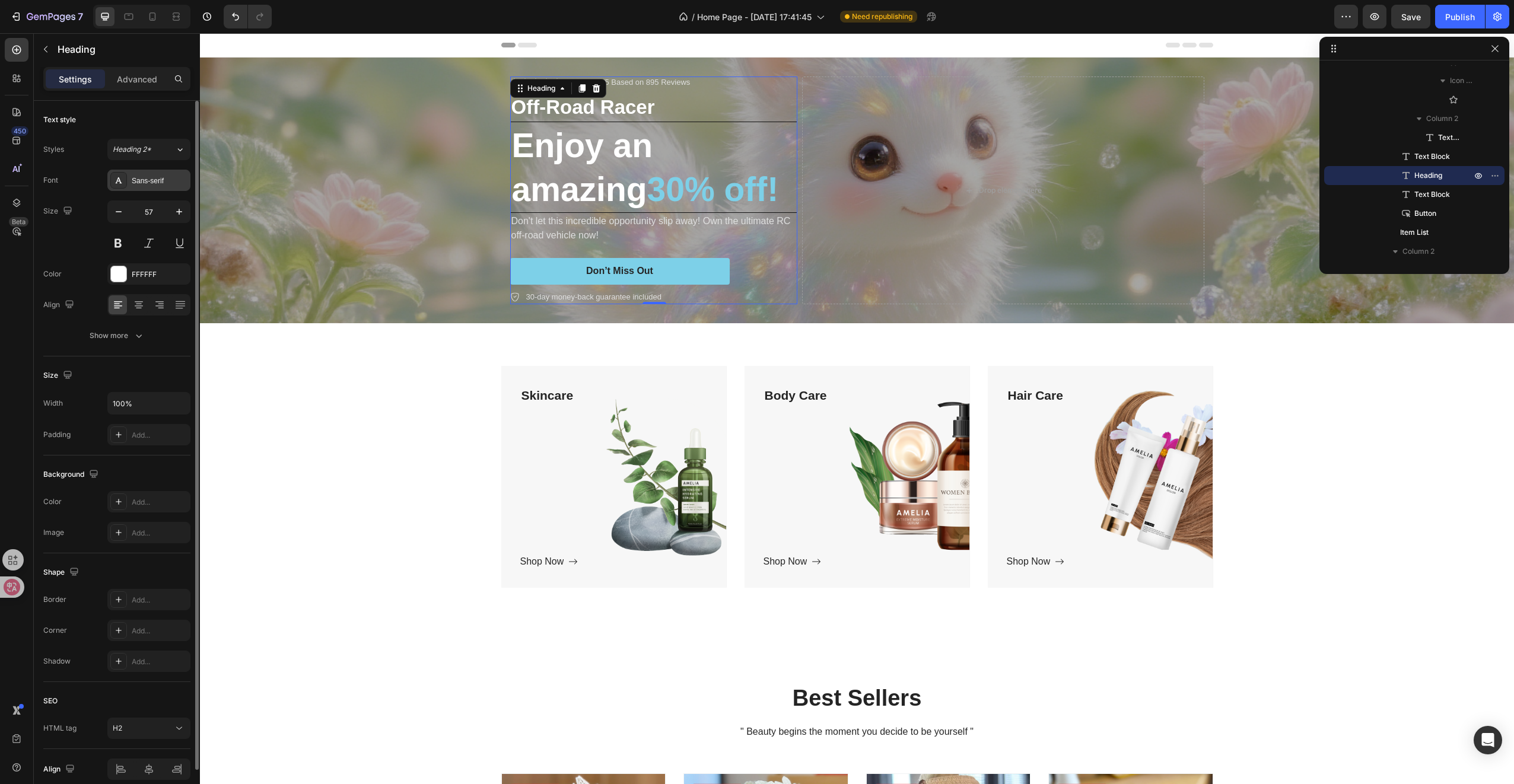
click at [165, 177] on div "Sans-serif" at bounding box center [160, 181] width 56 height 11
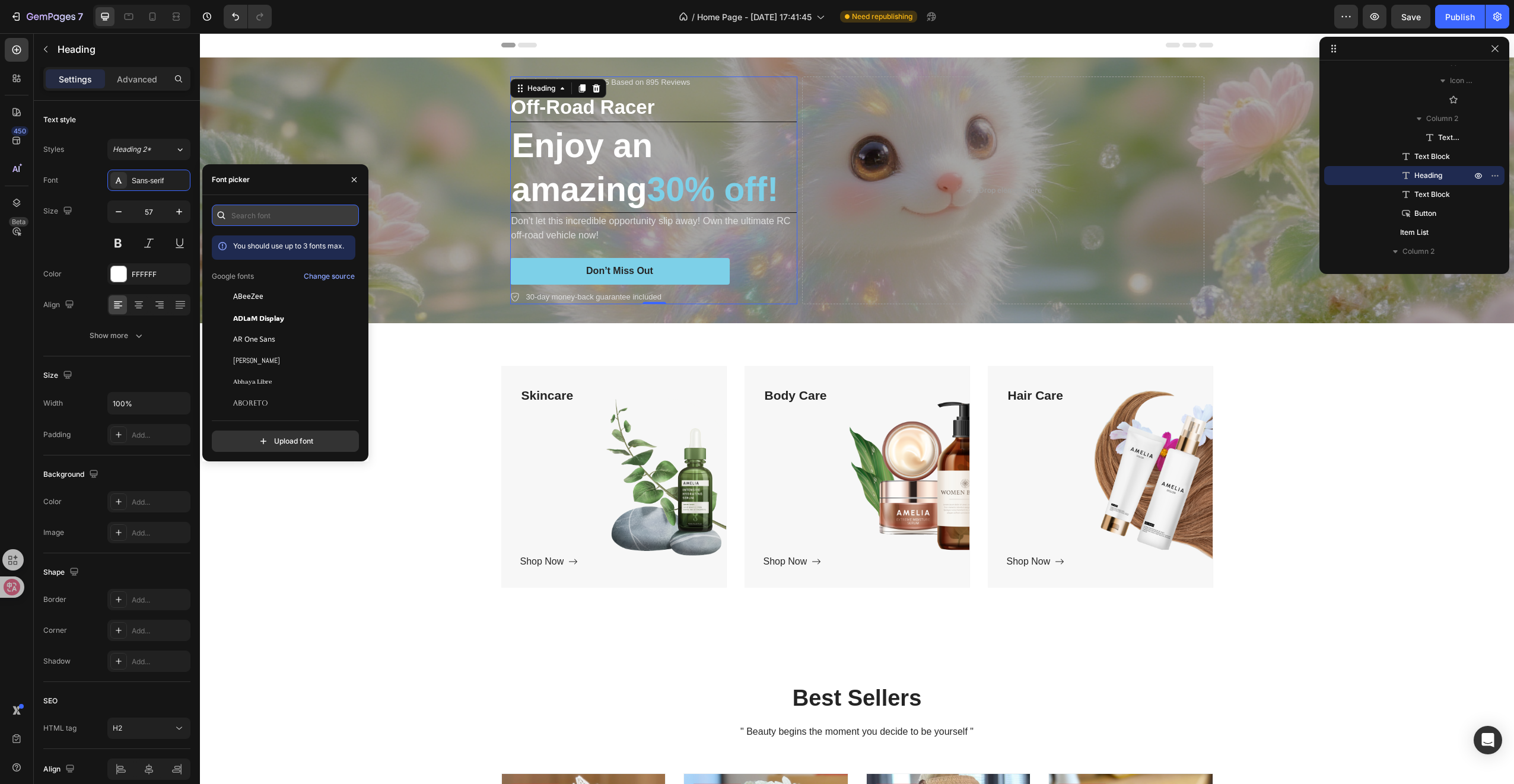
click at [277, 223] on input "text" at bounding box center [285, 215] width 147 height 21
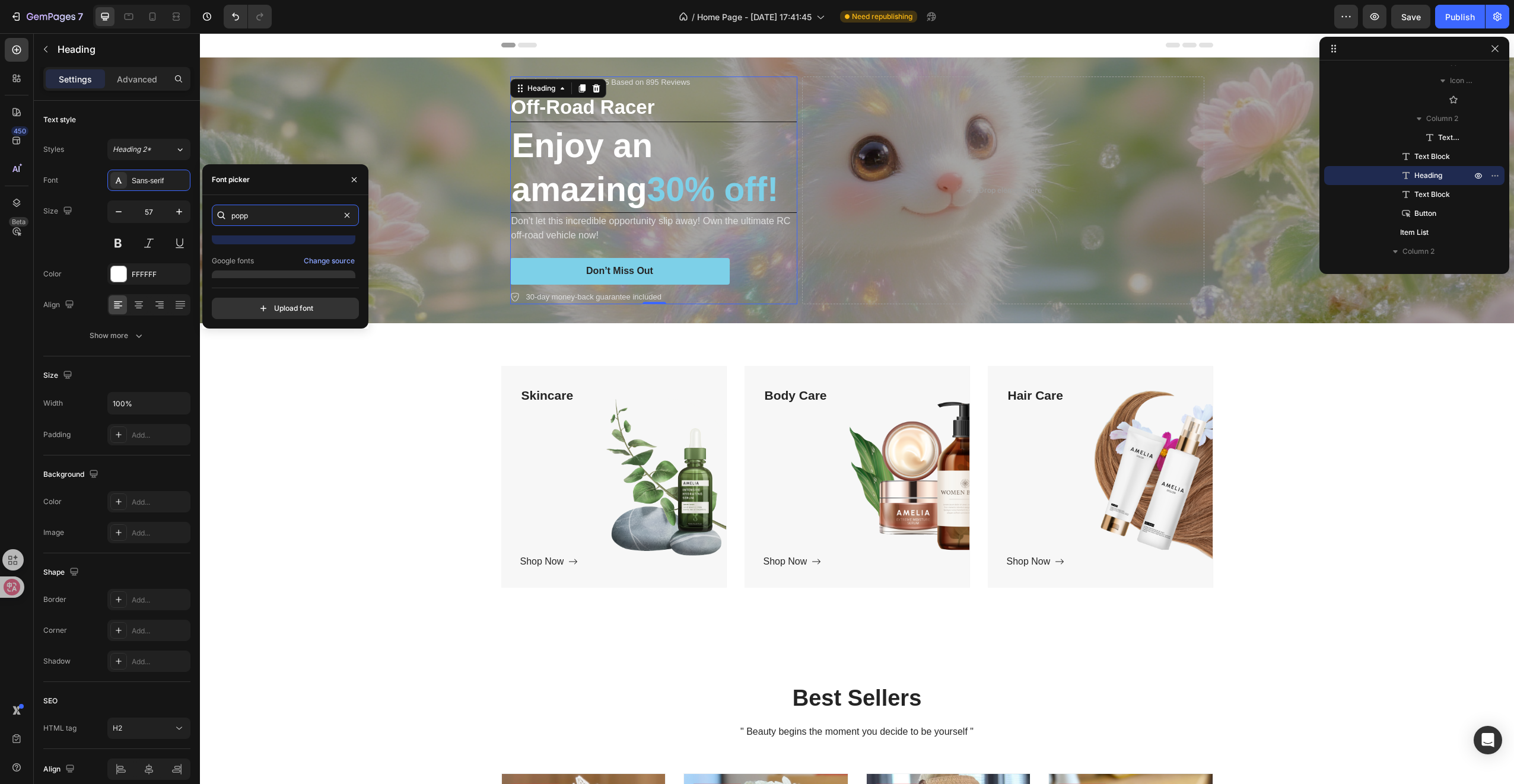
scroll to position [28, 0]
click at [258, 263] on span "Poppins" at bounding box center [247, 268] width 28 height 11
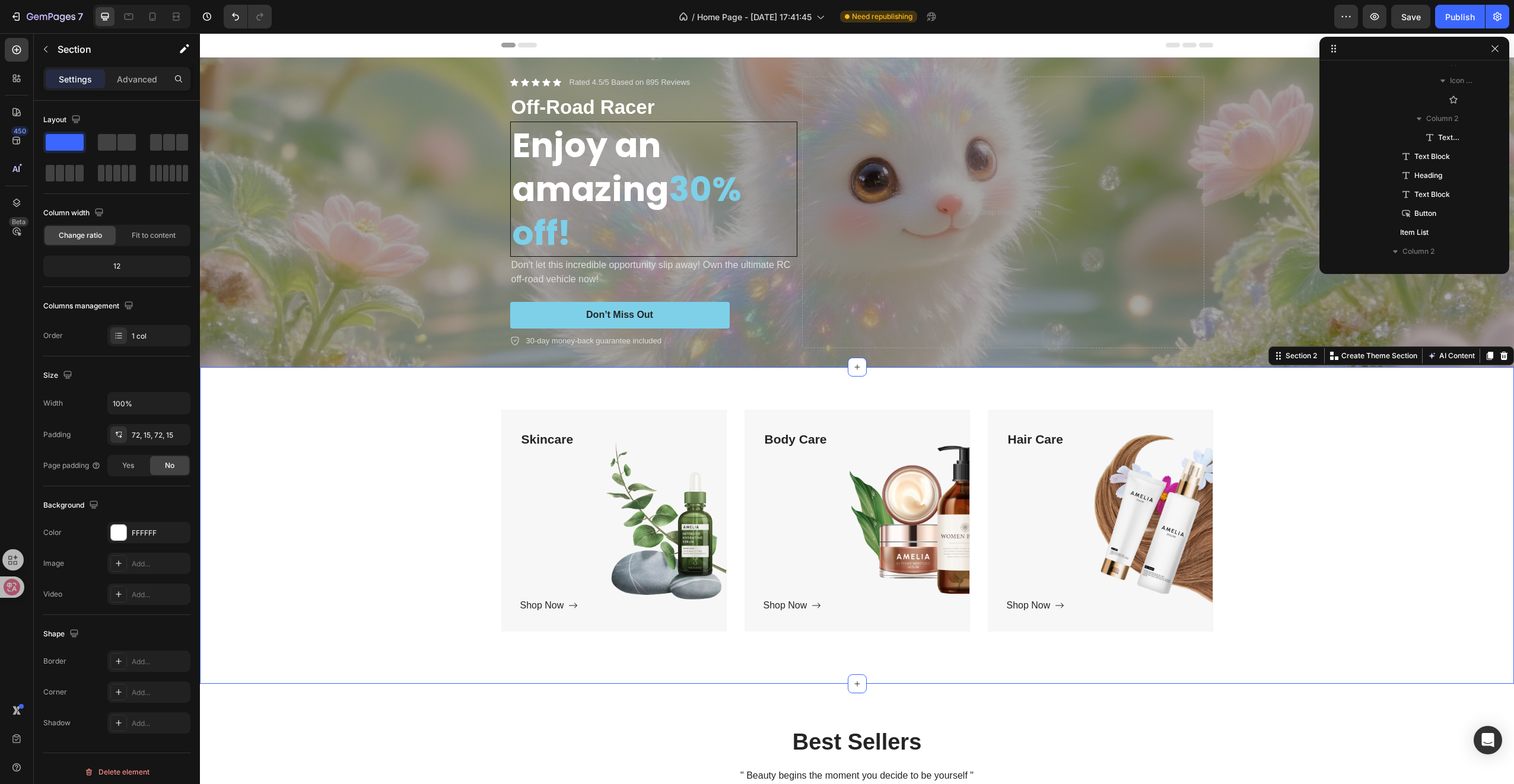
click at [310, 440] on div "Skincare Text block Shop Now Button Row Hero Banner Body Care Text block Shop N…" at bounding box center [857, 525] width 1296 height 231
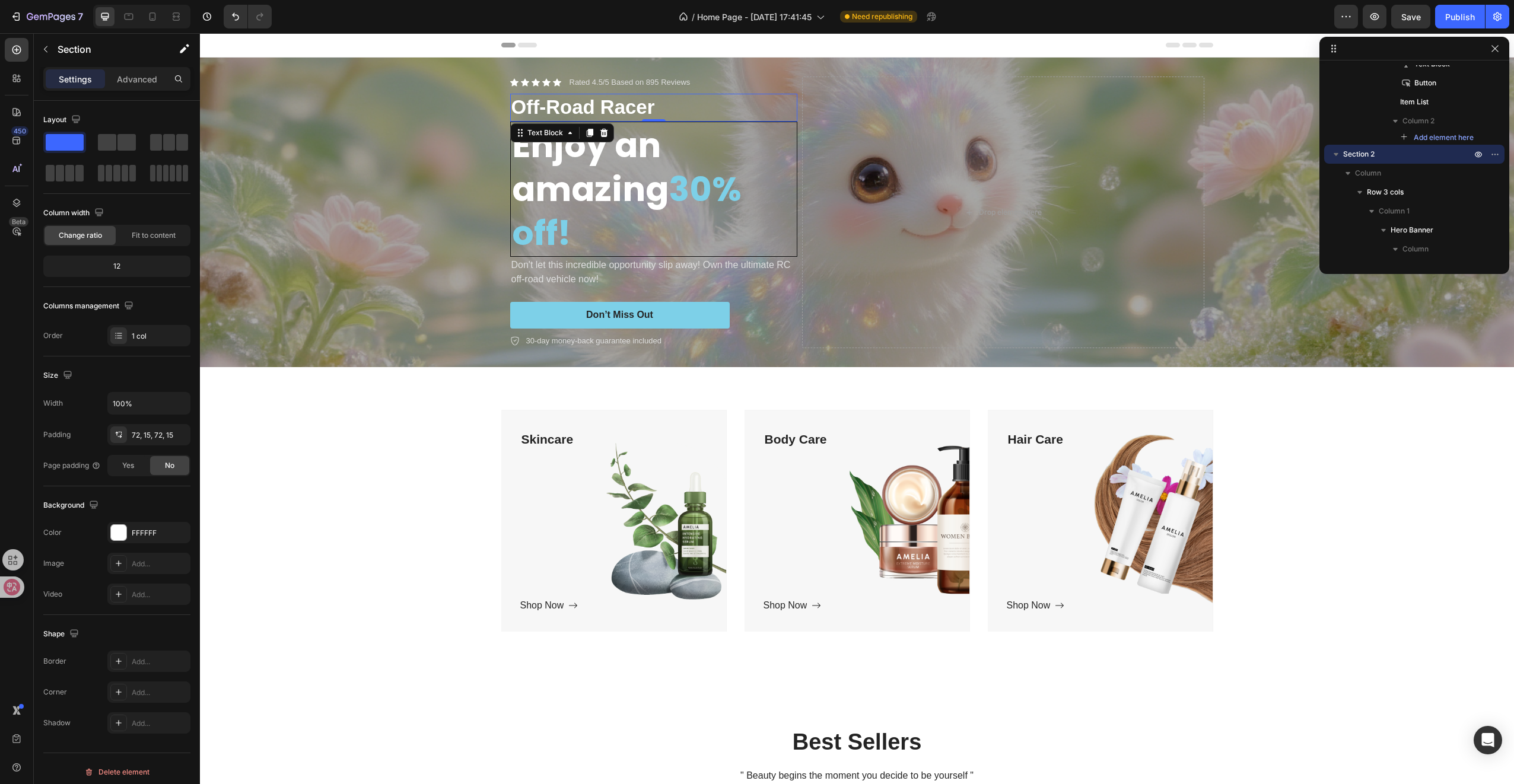
click at [584, 95] on p "Off-Road Racer" at bounding box center [654, 107] width 285 height 26
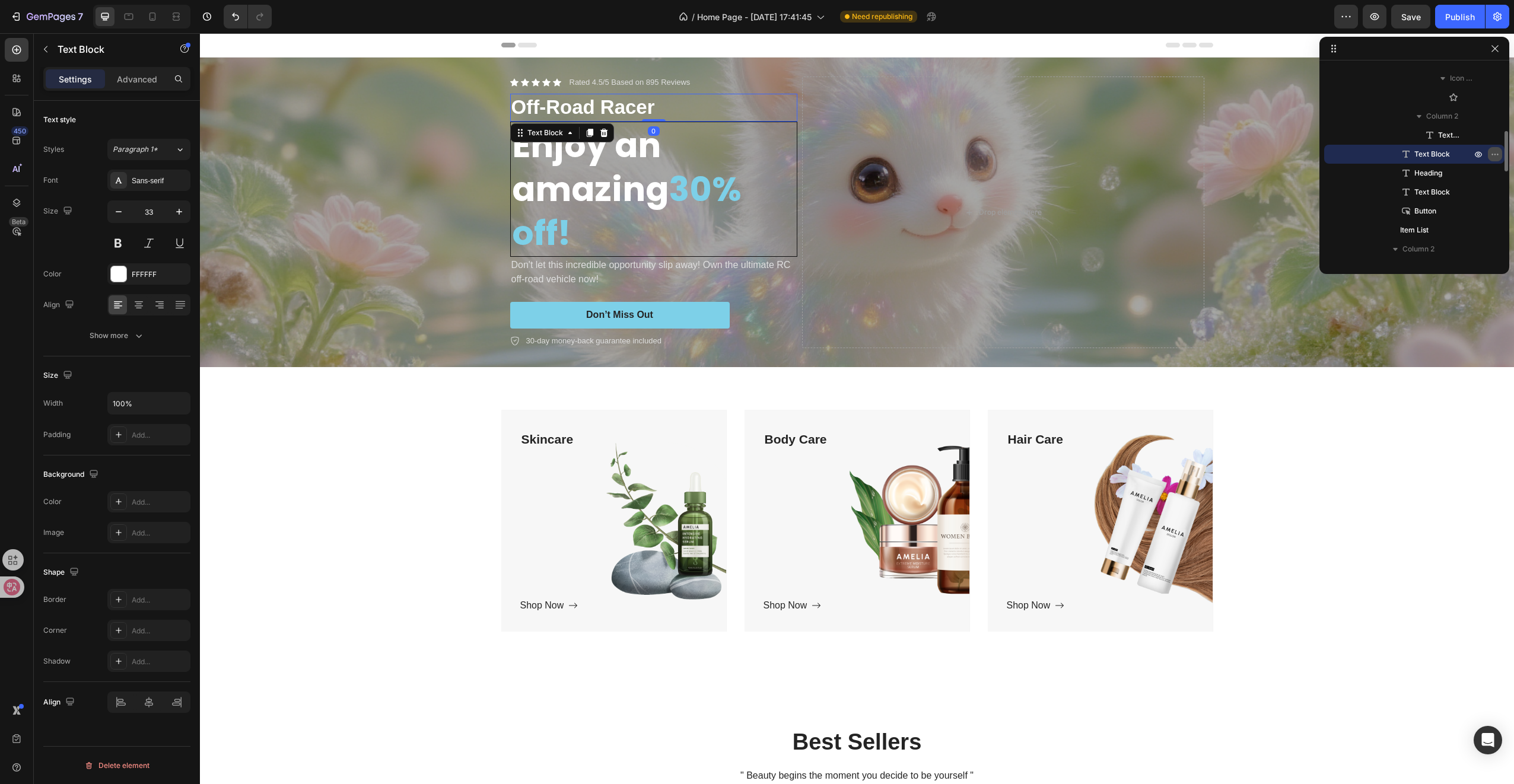
click at [1494, 153] on icon "button" at bounding box center [1495, 154] width 9 height 9
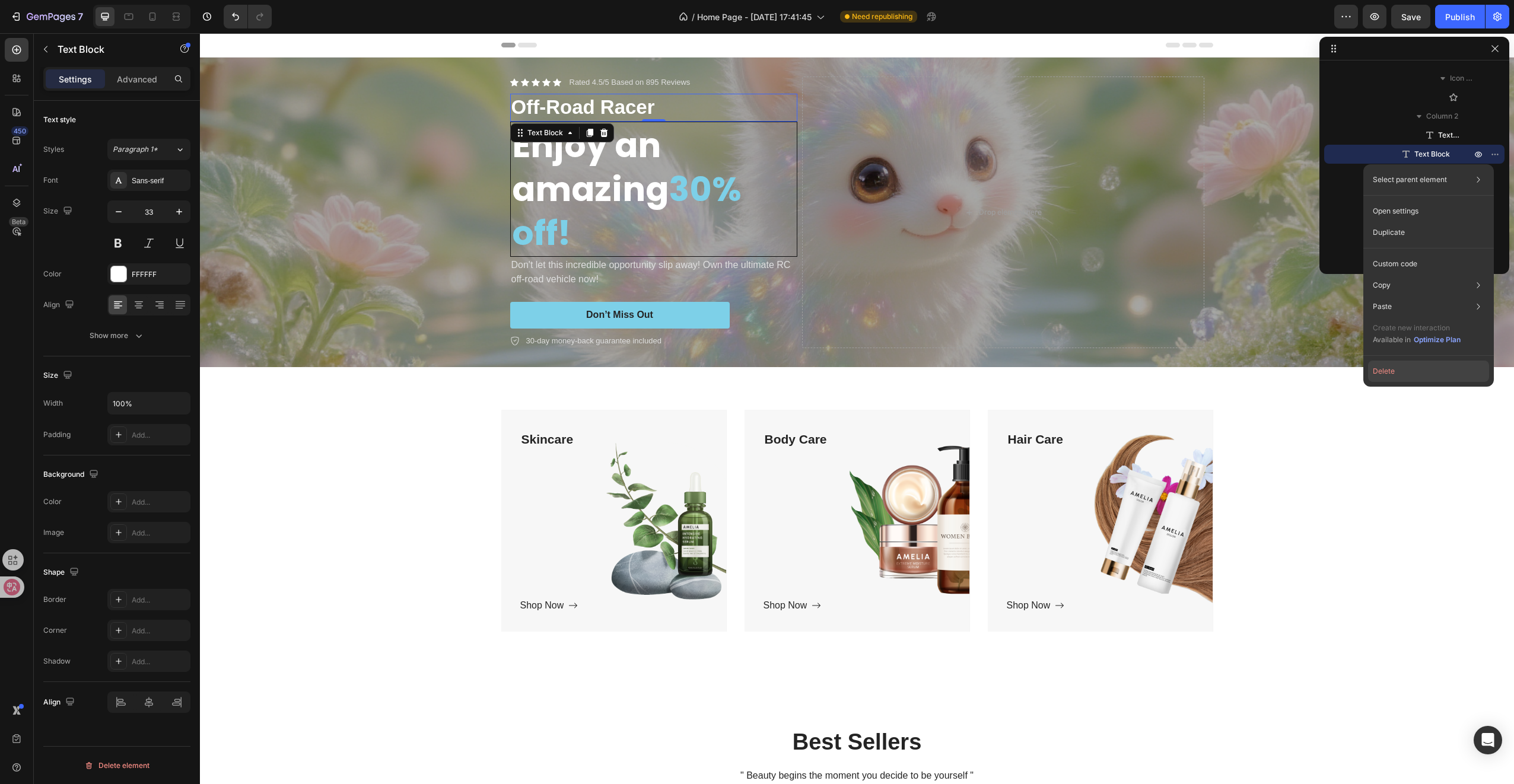
click at [1393, 371] on button "Delete" at bounding box center [1428, 371] width 121 height 21
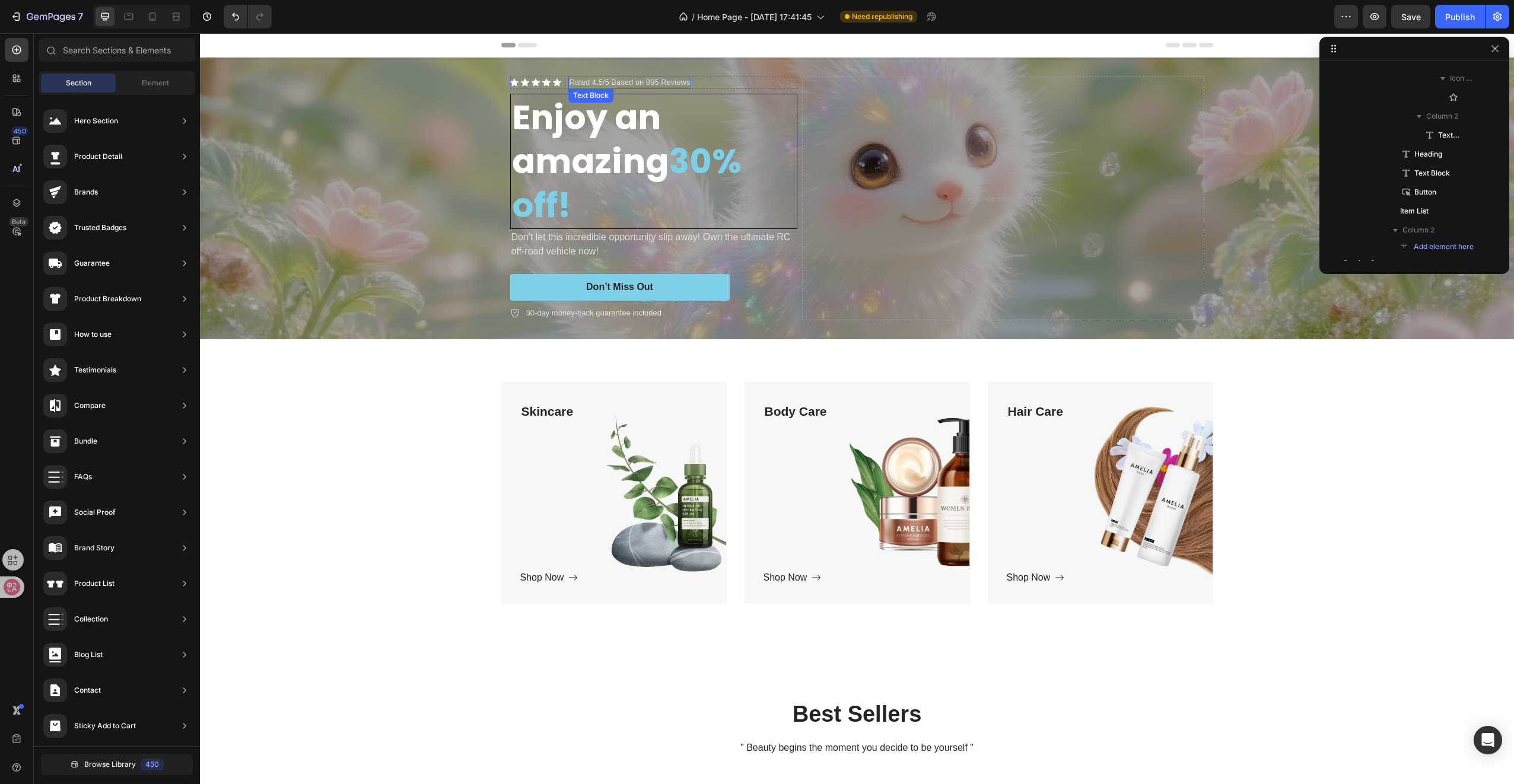
click at [657, 86] on p "Rated 4.5/5 Based on 895 Reviews" at bounding box center [630, 82] width 121 height 10
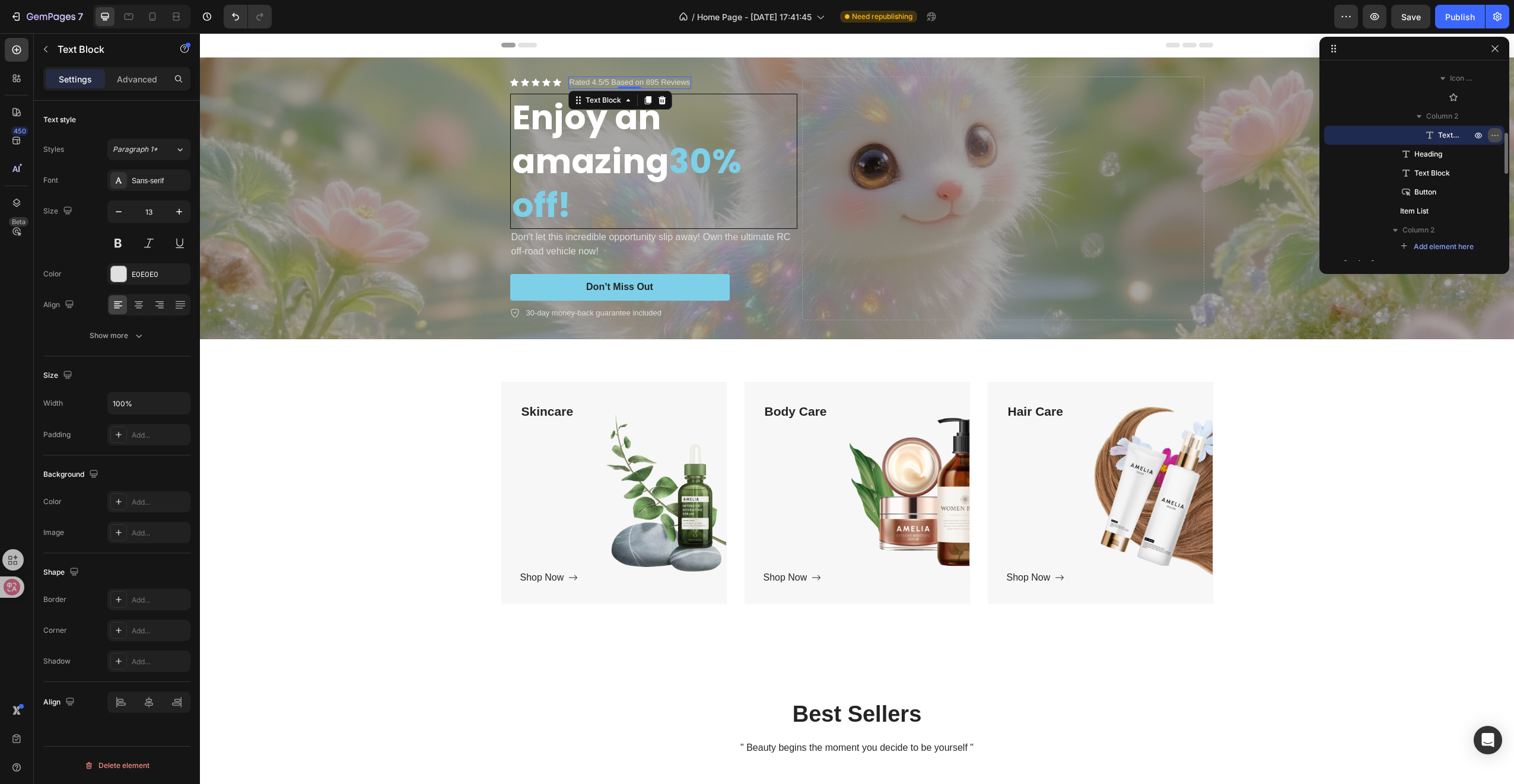
click at [1496, 134] on icon "button" at bounding box center [1495, 135] width 9 height 9
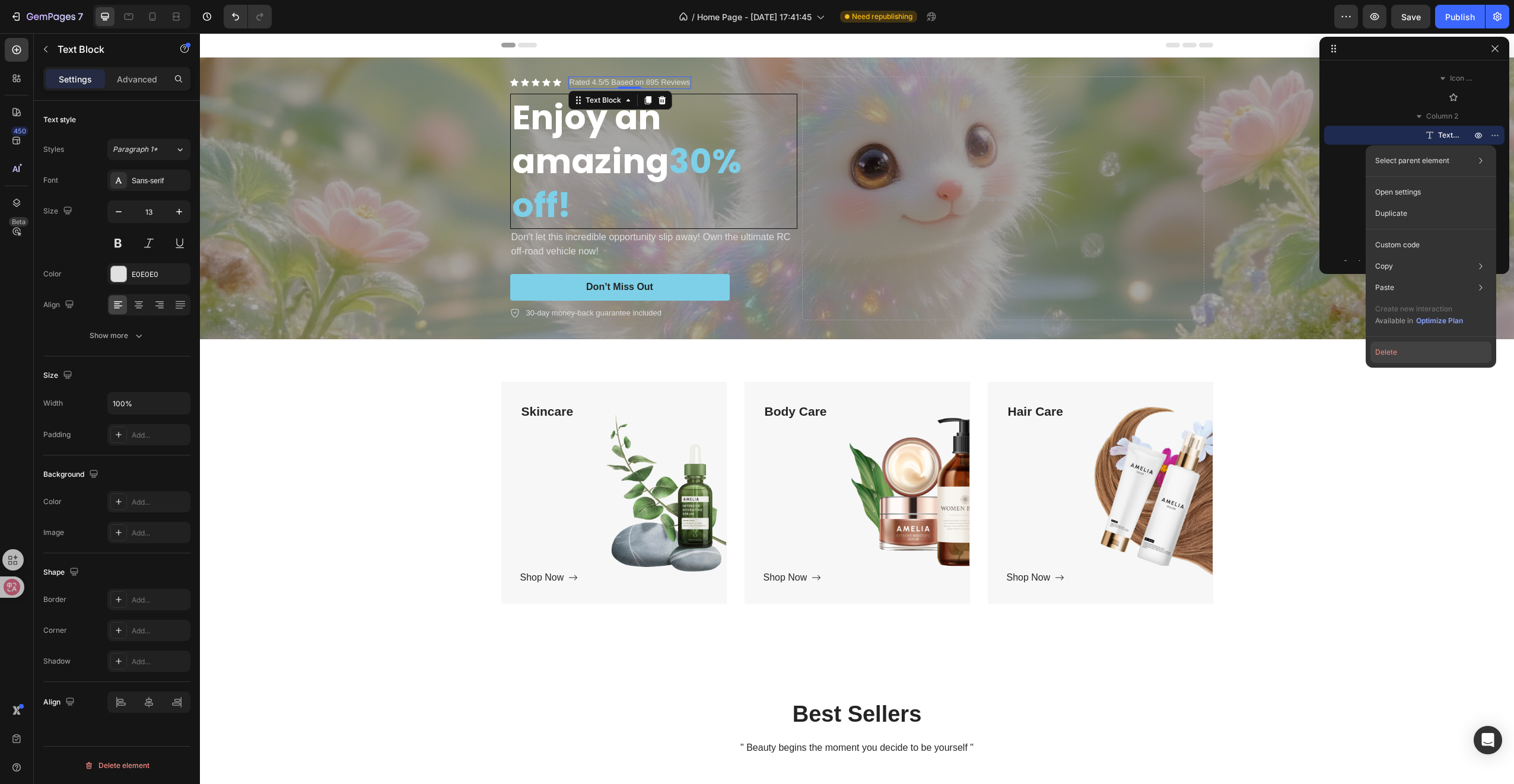
click at [1411, 351] on button "Delete" at bounding box center [1431, 352] width 121 height 21
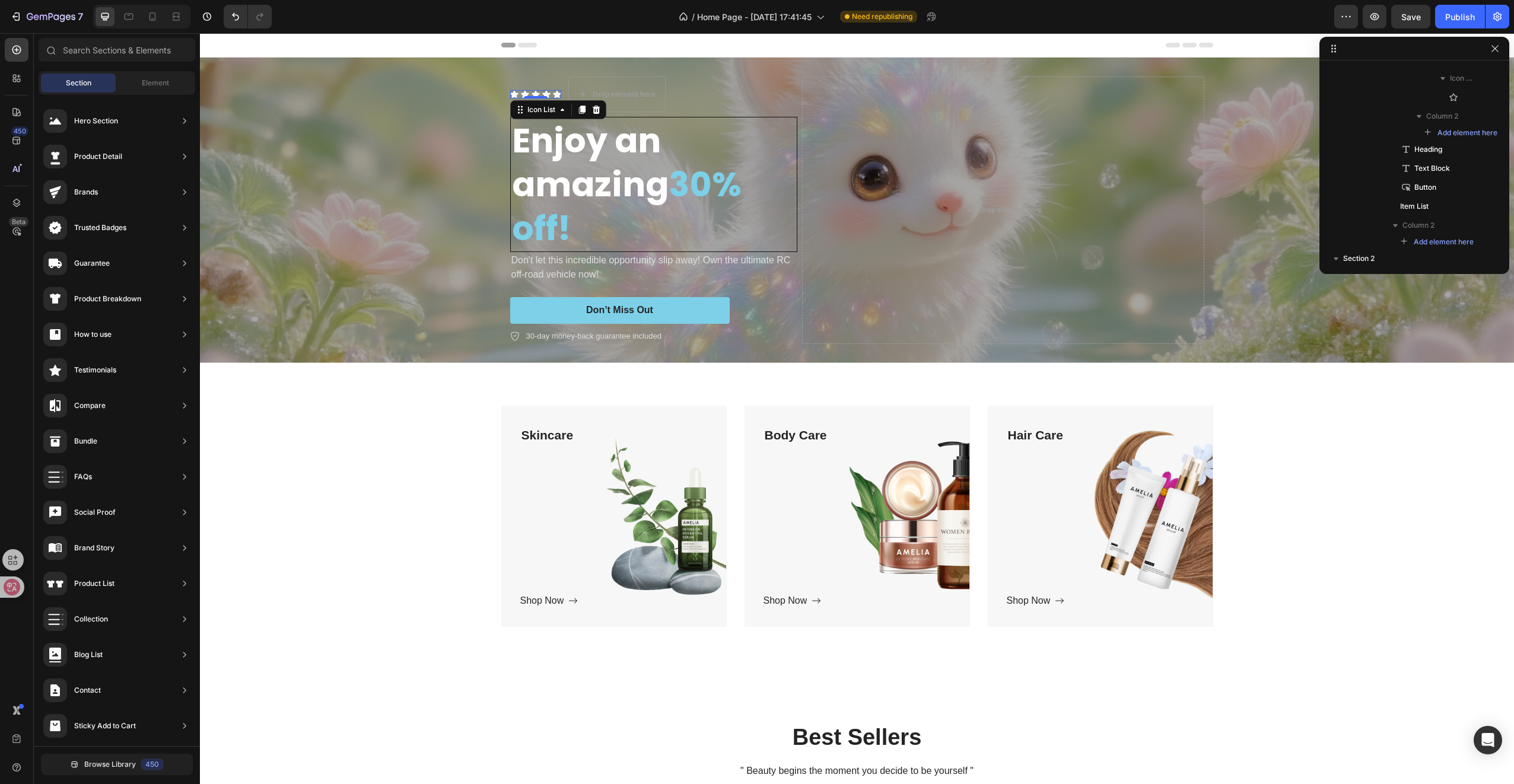
click at [537, 95] on div "Icon Icon Icon Icon Icon" at bounding box center [535, 94] width 51 height 9
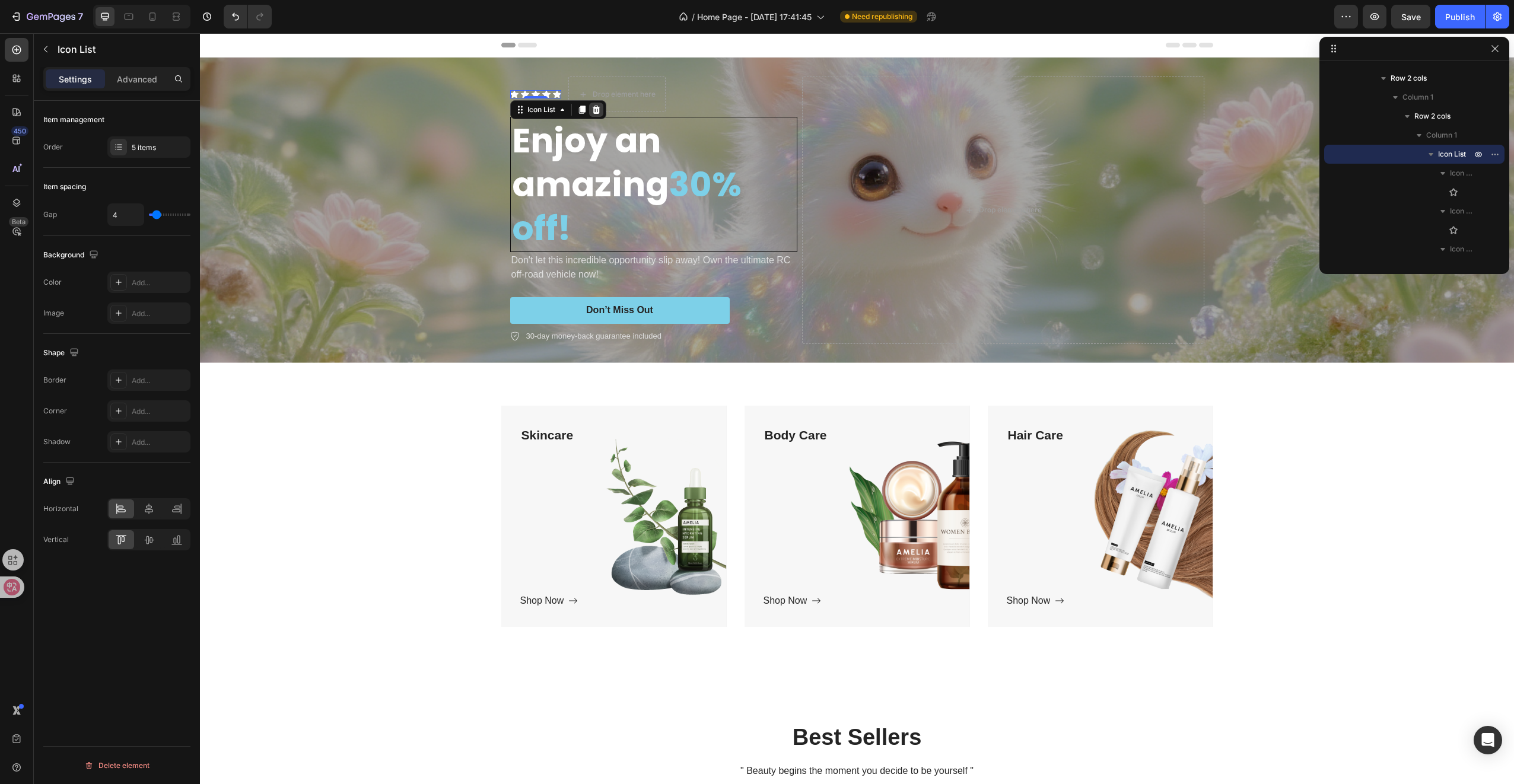
click at [592, 109] on icon at bounding box center [596, 109] width 8 height 9
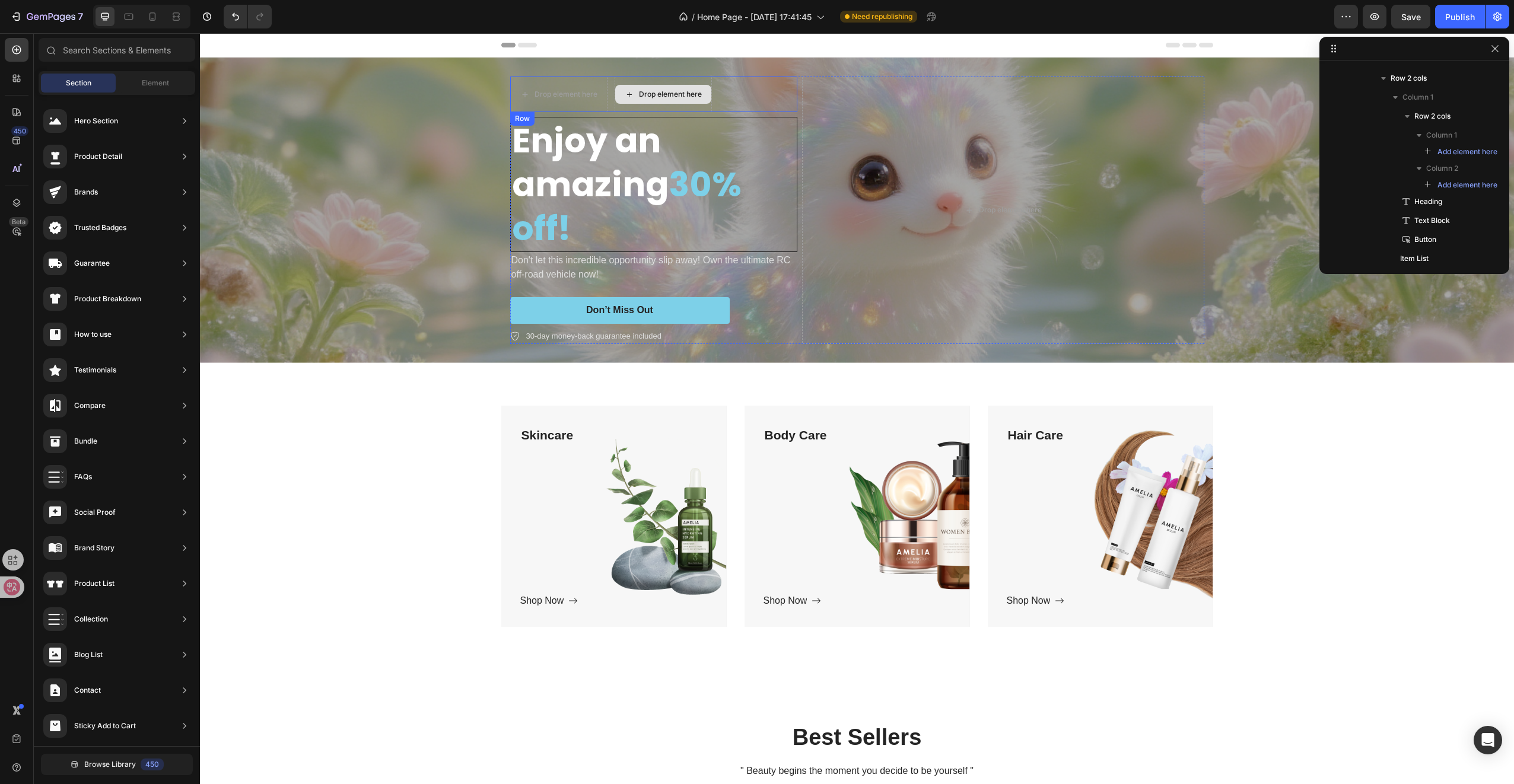
click at [642, 87] on div "Drop element here" at bounding box center [663, 94] width 96 height 19
click at [755, 88] on div "Drop element here Drop element here Row" at bounding box center [654, 94] width 287 height 36
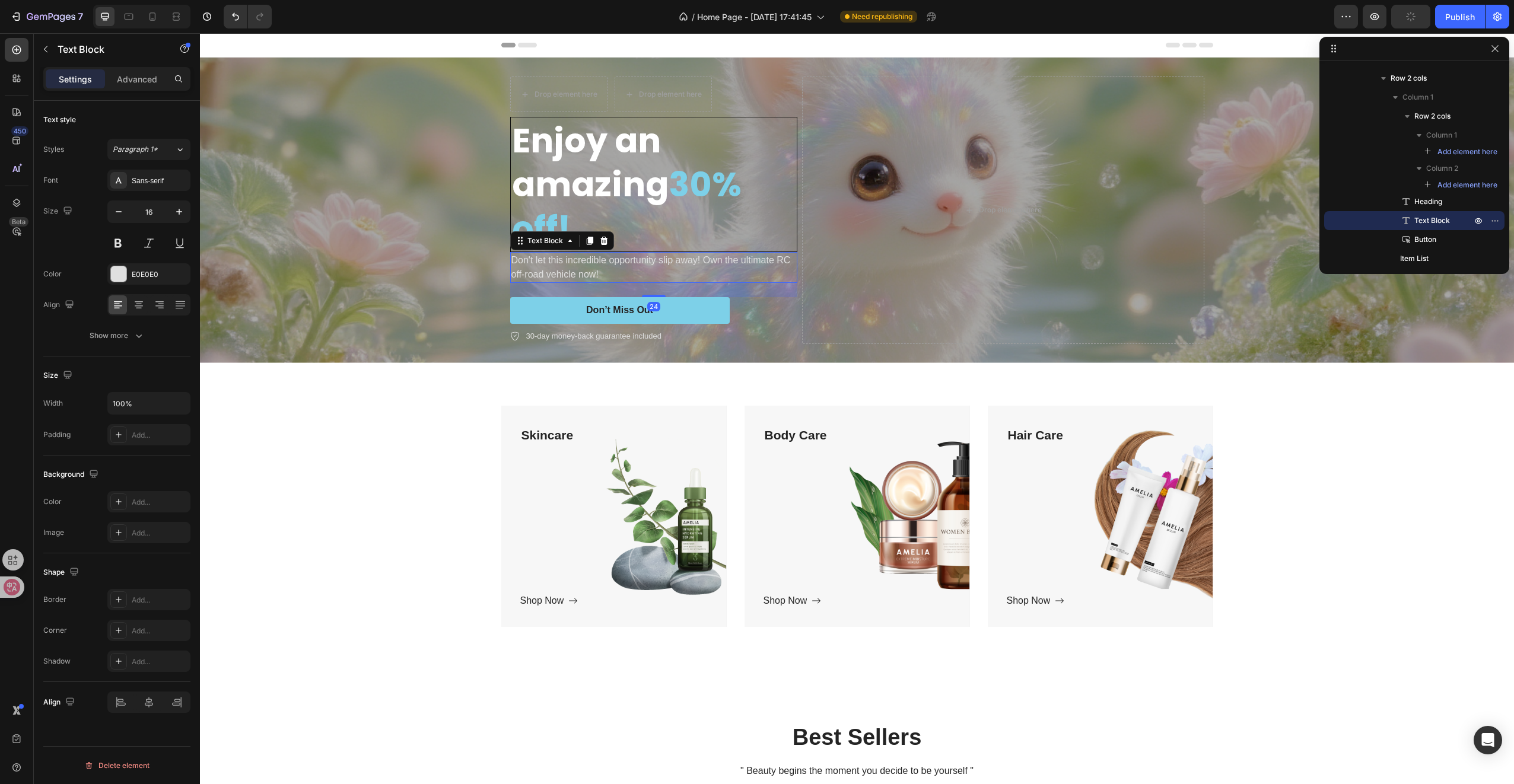
click at [610, 269] on p "Don't let this incredible opportunity slip away! Own the ultimate RC off-road v…" at bounding box center [654, 267] width 285 height 28
click at [599, 236] on icon at bounding box center [604, 240] width 9 height 9
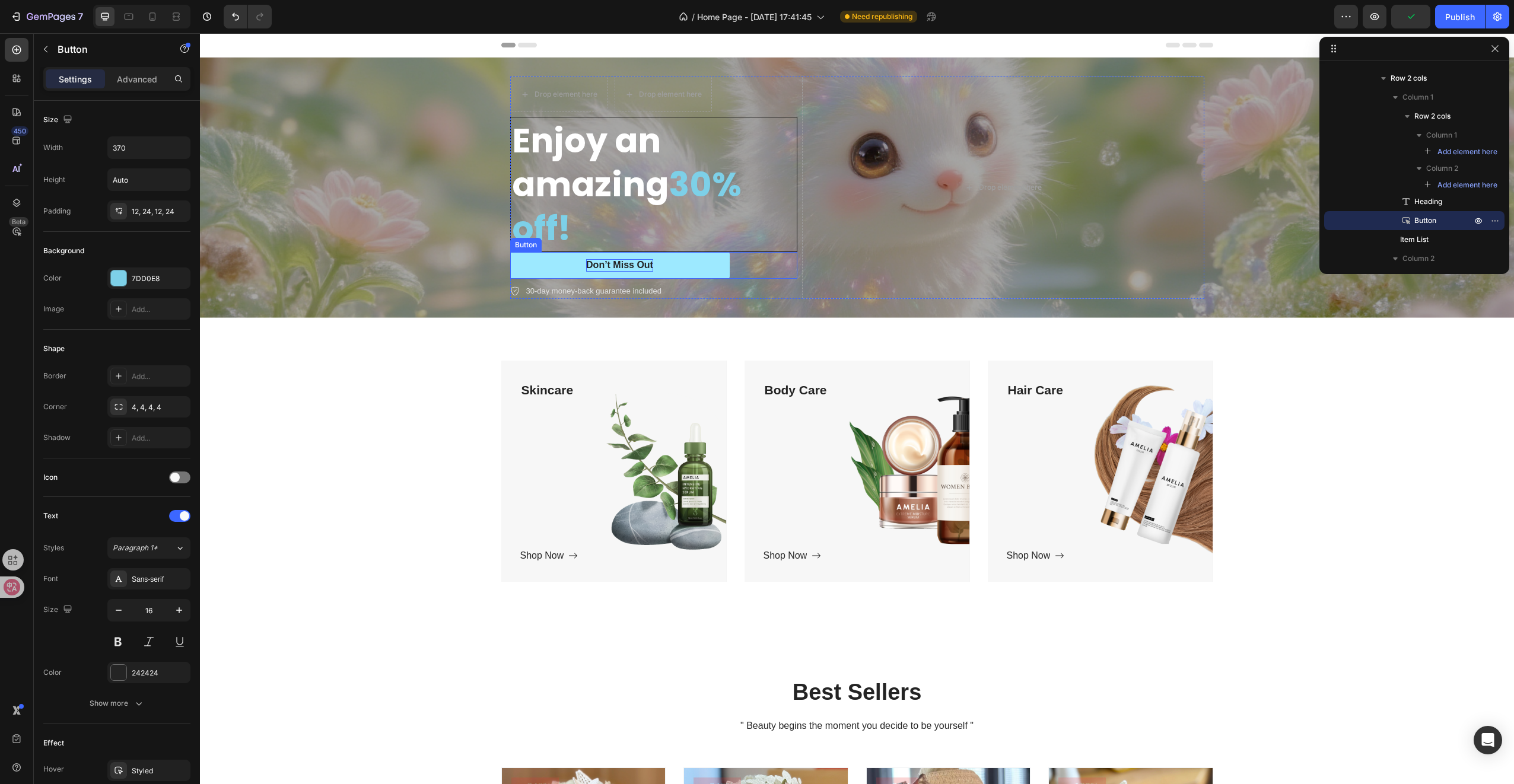
click at [615, 264] on div "Don’t Miss Out" at bounding box center [620, 265] width 67 height 13
click at [588, 288] on p "30-day money-back guarantee included" at bounding box center [593, 291] width 135 height 12
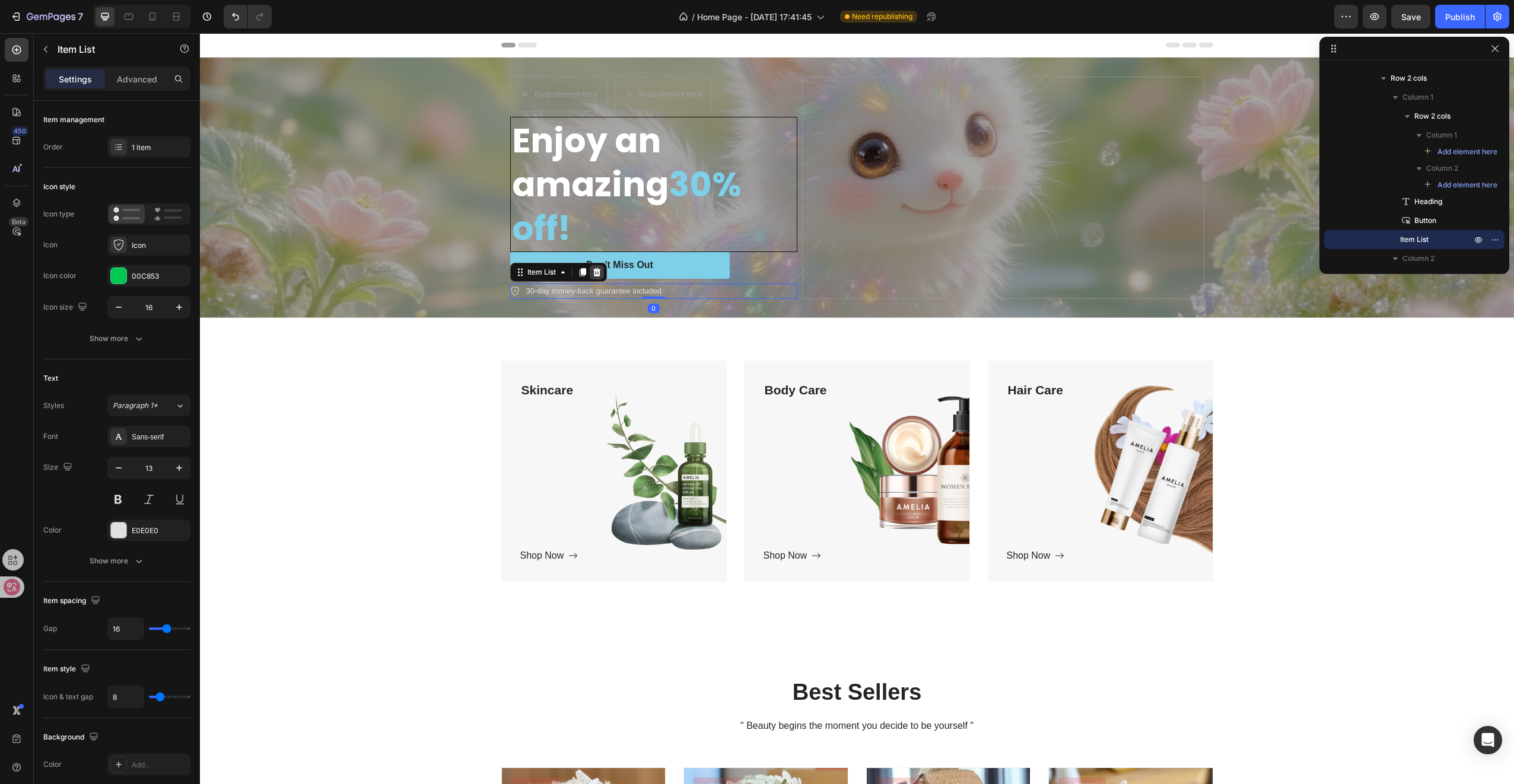
click at [593, 268] on icon at bounding box center [597, 272] width 8 height 9
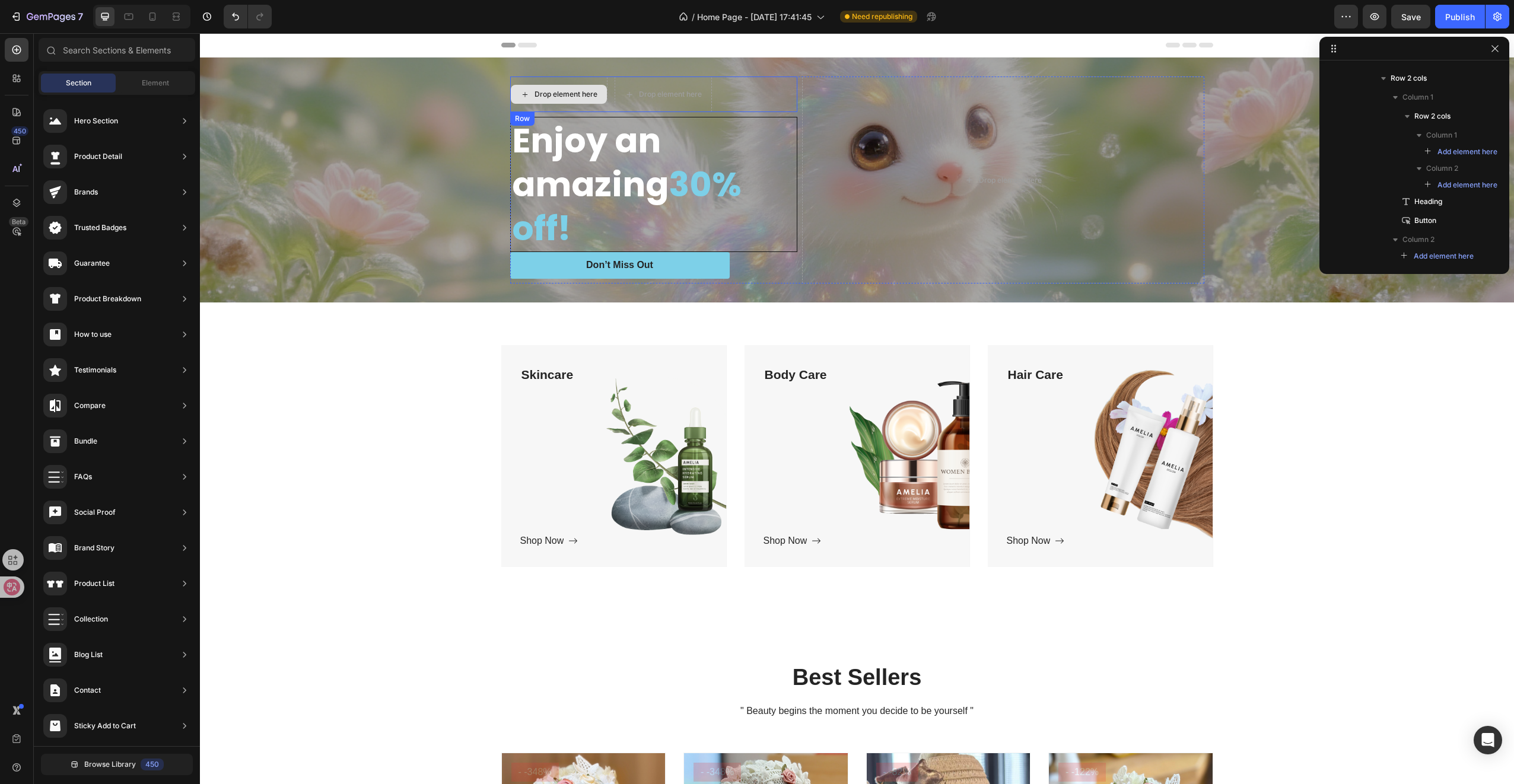
click at [602, 82] on div "Drop element here" at bounding box center [559, 94] width 98 height 36
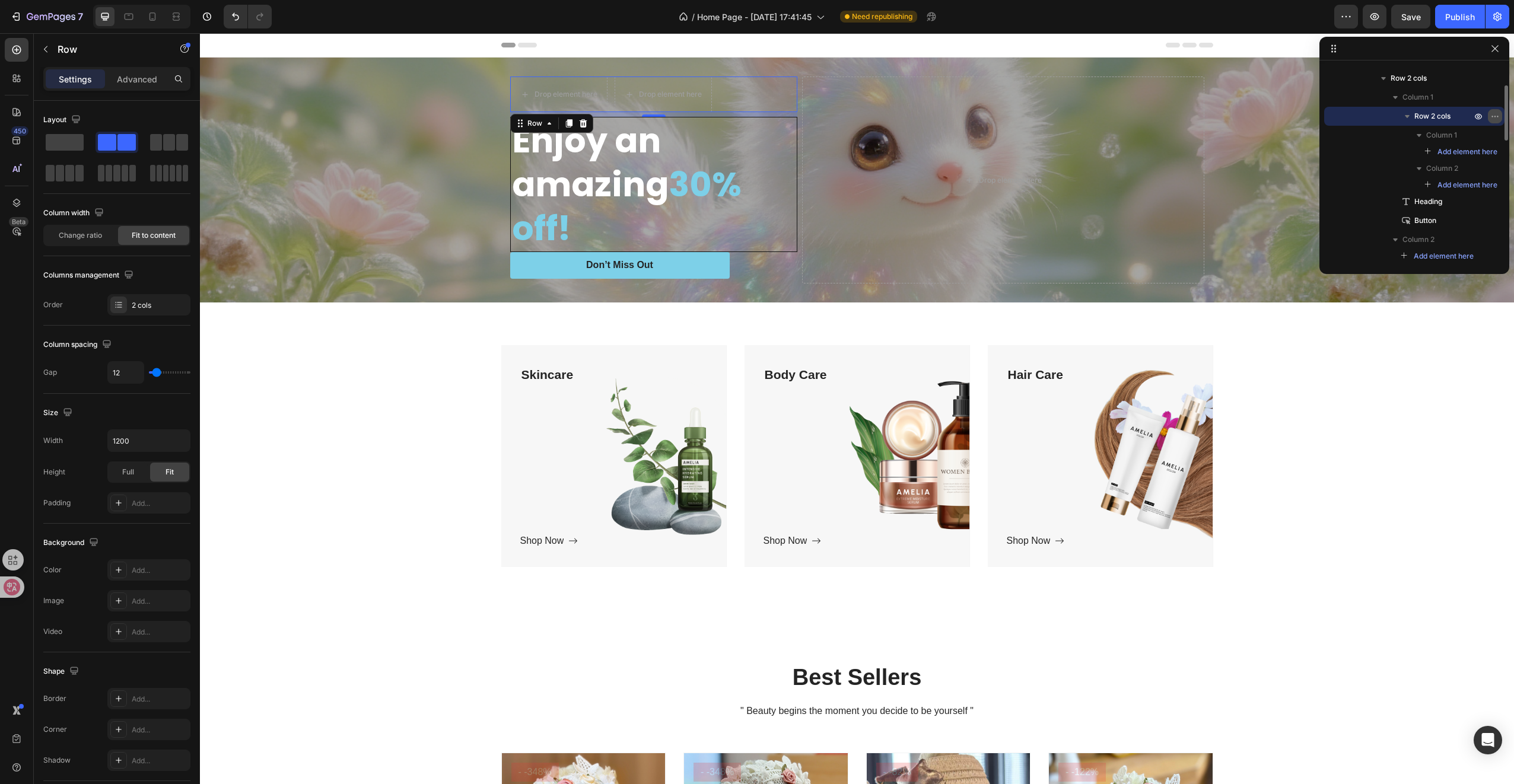
click at [1492, 111] on icon "button" at bounding box center [1495, 116] width 9 height 9
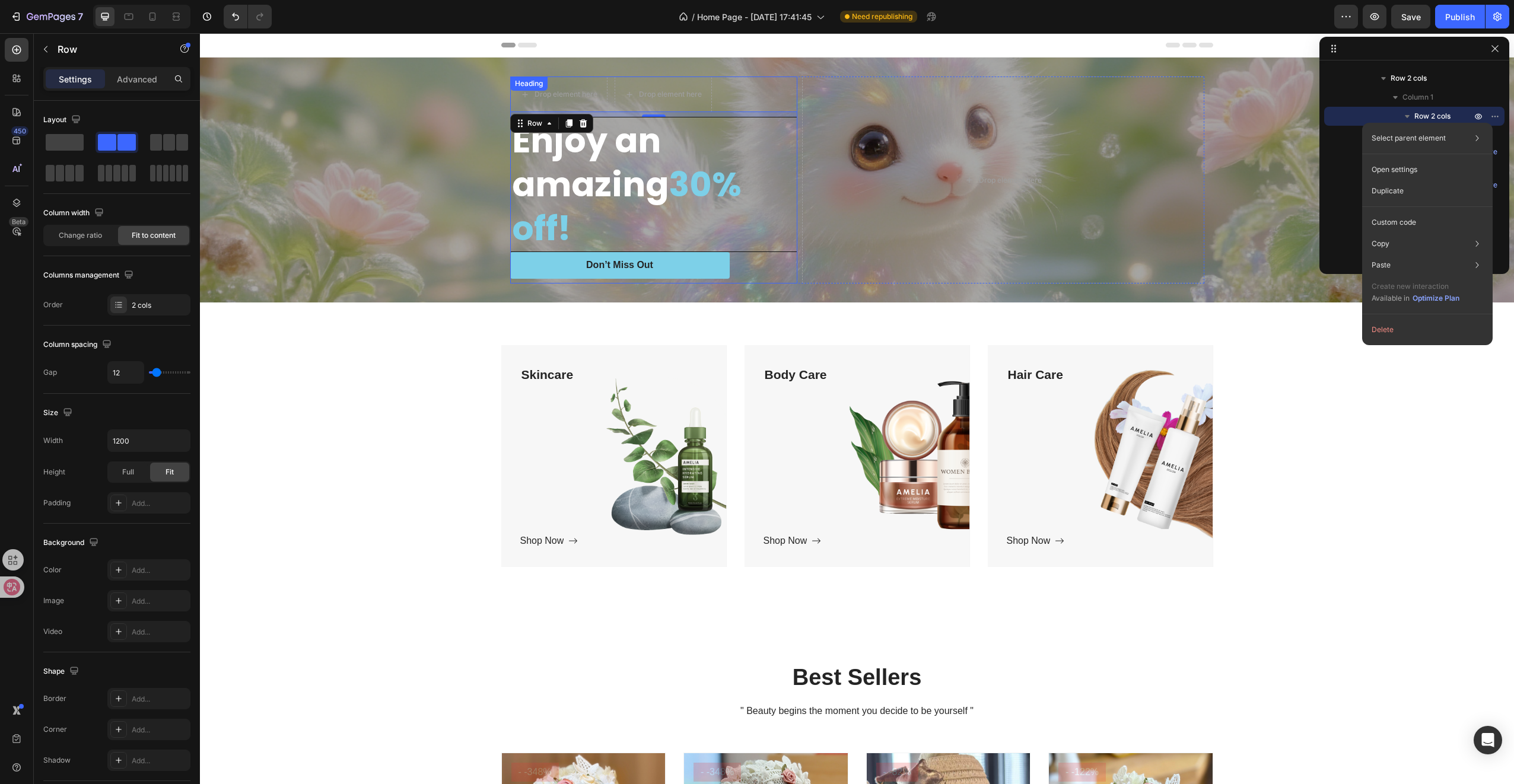
click at [649, 155] on h2 "Enjoy an amazing 30% off!" at bounding box center [654, 184] width 286 height 134
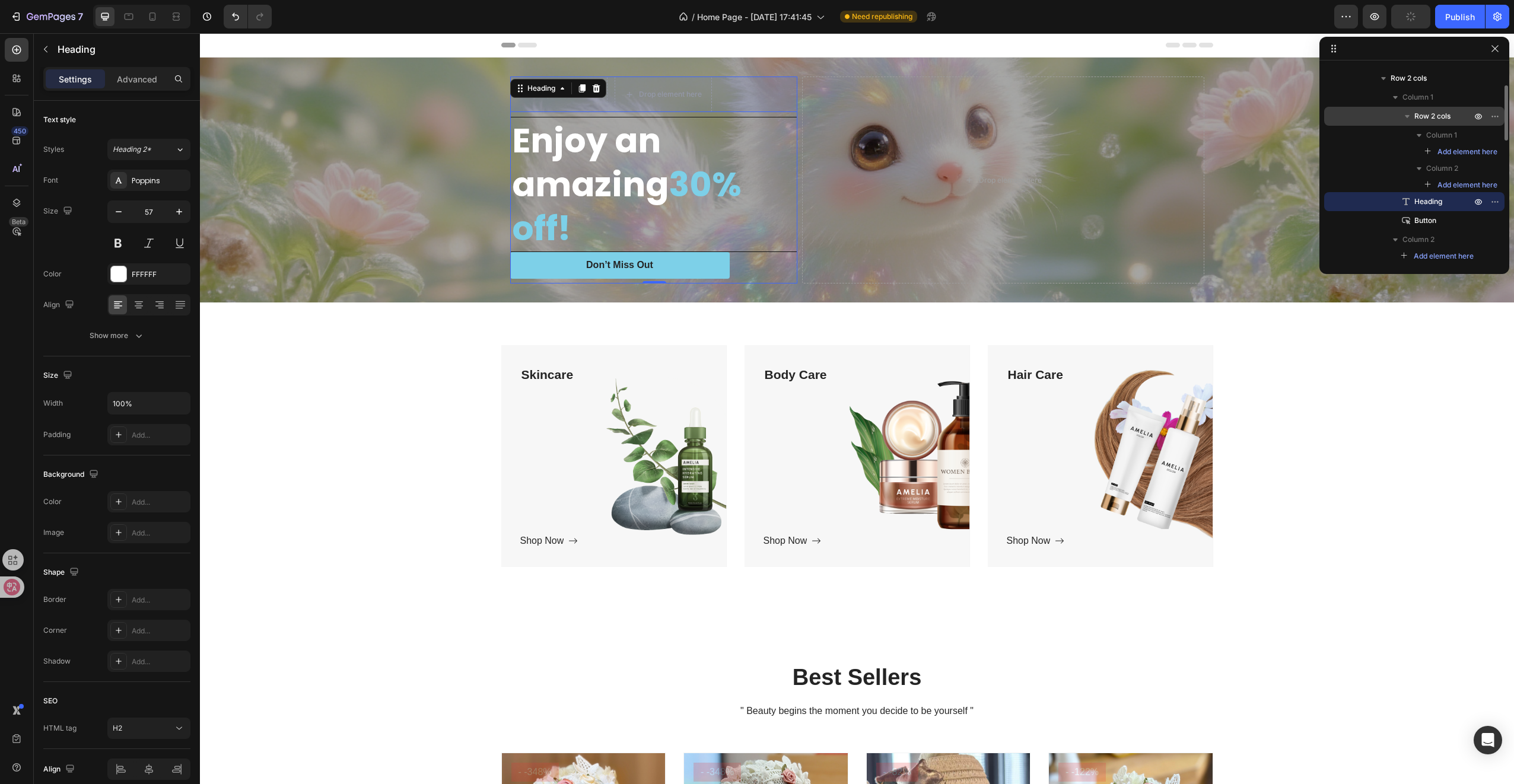
click at [1406, 117] on icon "button" at bounding box center [1407, 116] width 12 height 12
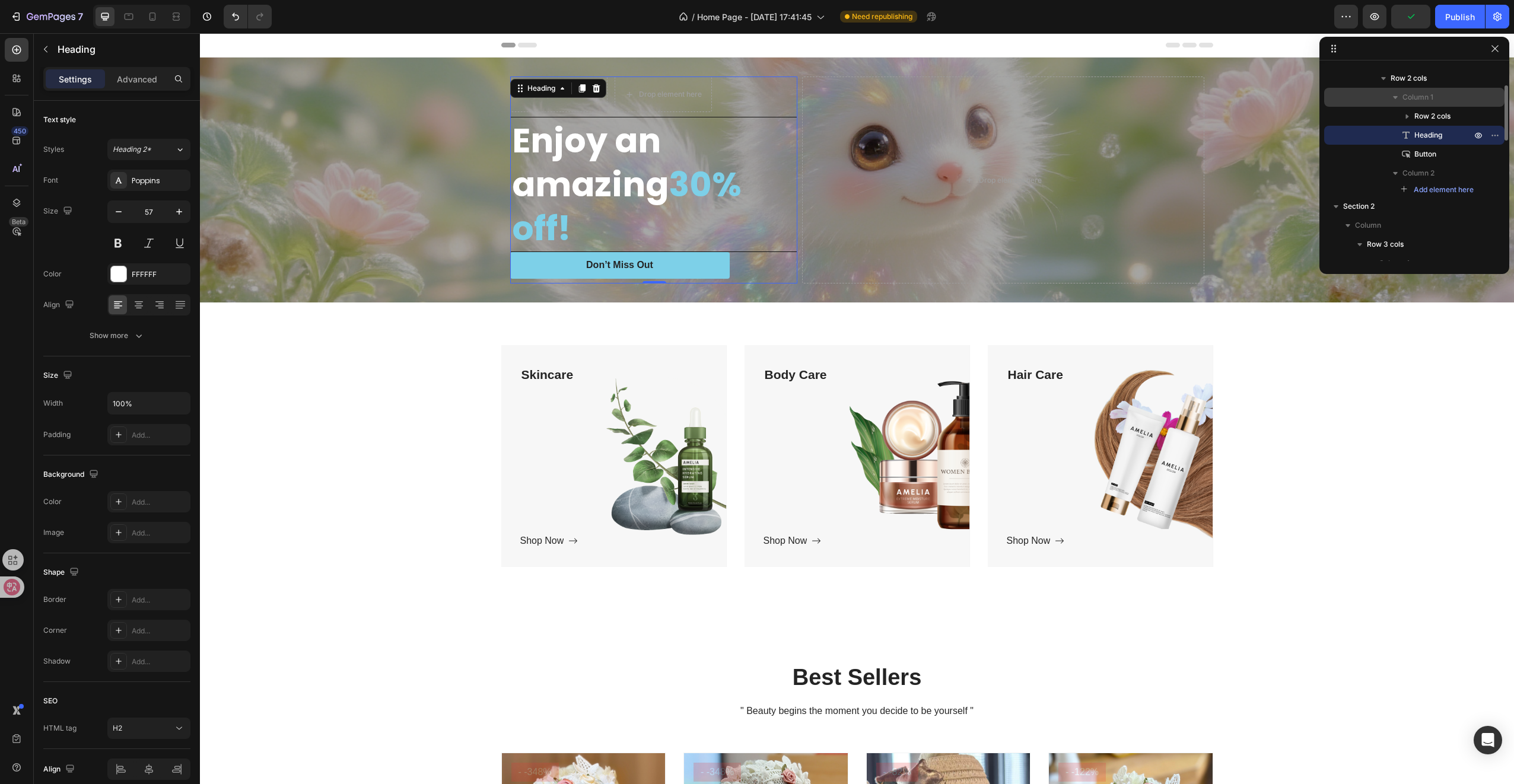
click at [1394, 99] on icon "button" at bounding box center [1395, 98] width 12 height 12
click at [1394, 99] on icon "button" at bounding box center [1395, 98] width 3 height 5
click at [1492, 117] on icon "button" at bounding box center [1495, 116] width 9 height 9
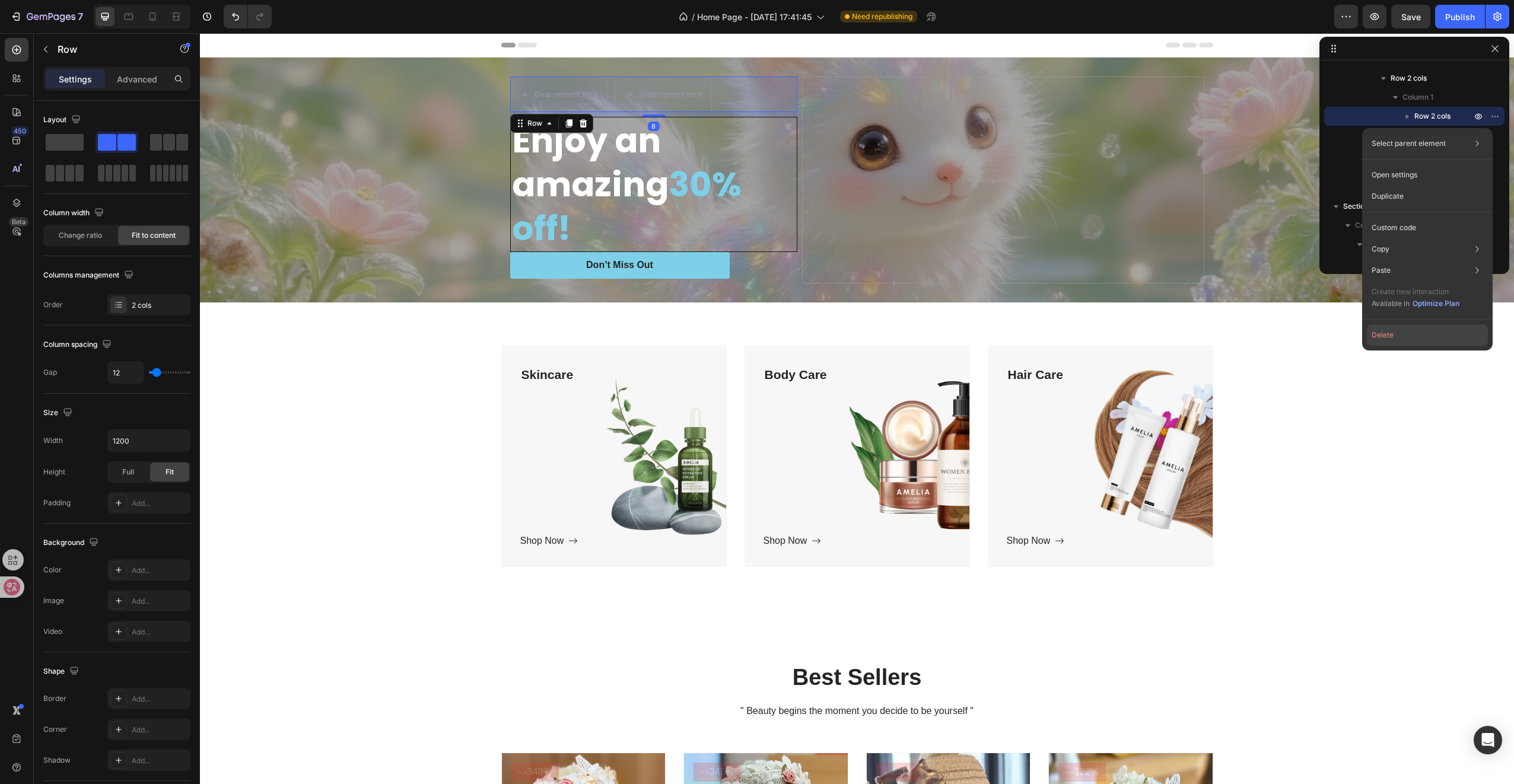
click at [1377, 333] on button "Delete" at bounding box center [1428, 335] width 121 height 21
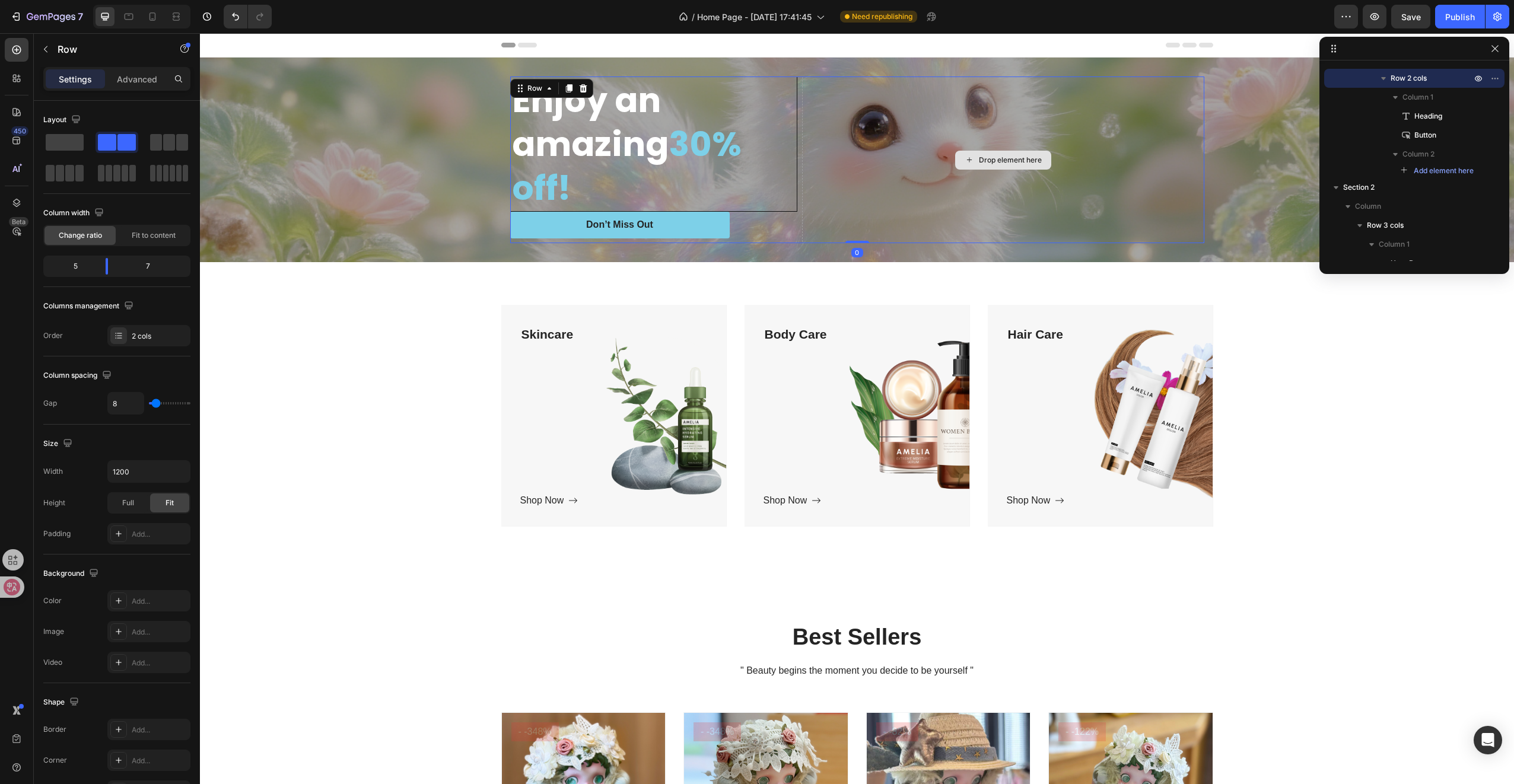
click at [984, 125] on div "Drop element here" at bounding box center [1003, 159] width 402 height 167
click at [979, 181] on div "Drop element here" at bounding box center [1003, 159] width 402 height 167
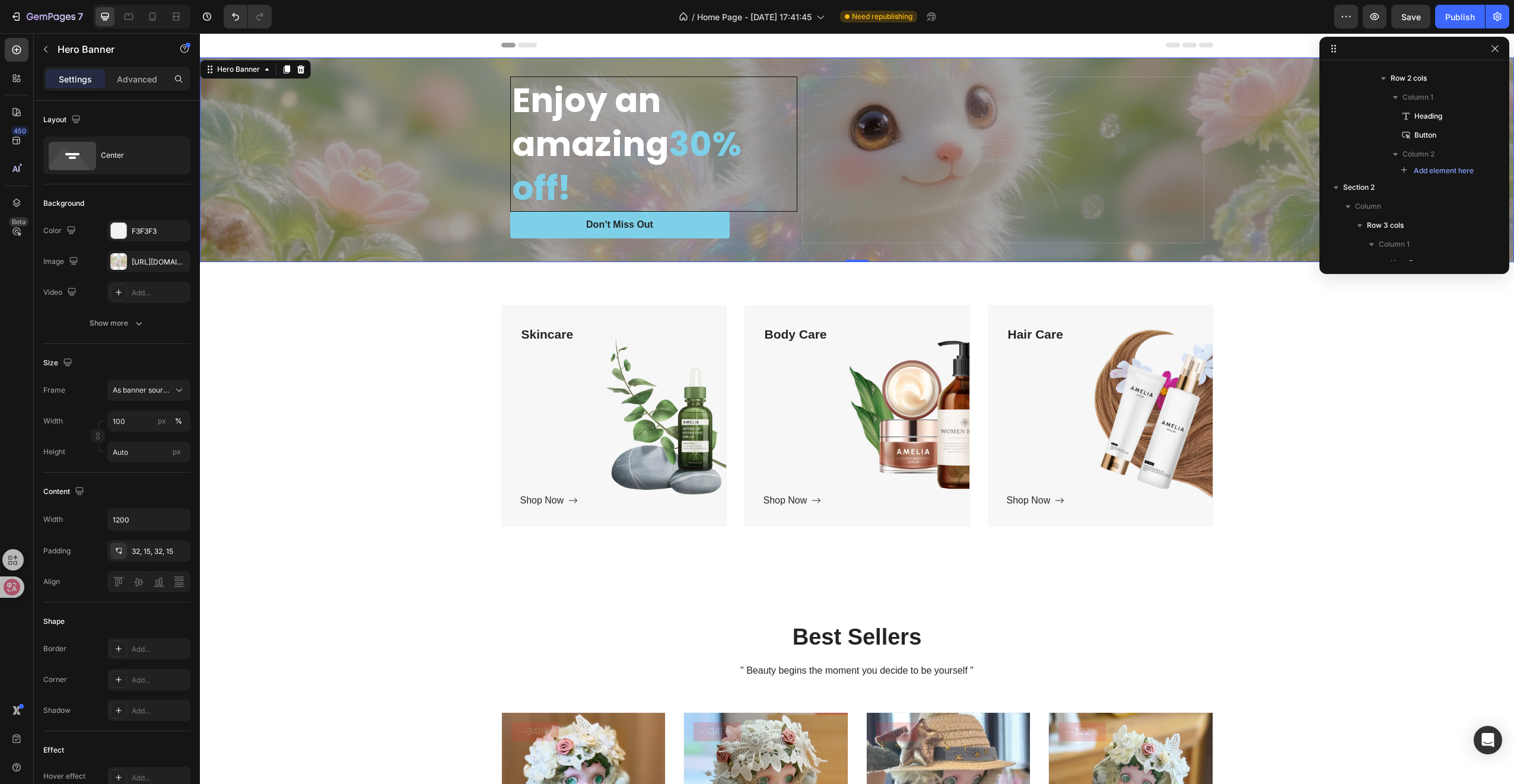
click at [1271, 163] on div "Overlay" at bounding box center [857, 159] width 1314 height 205
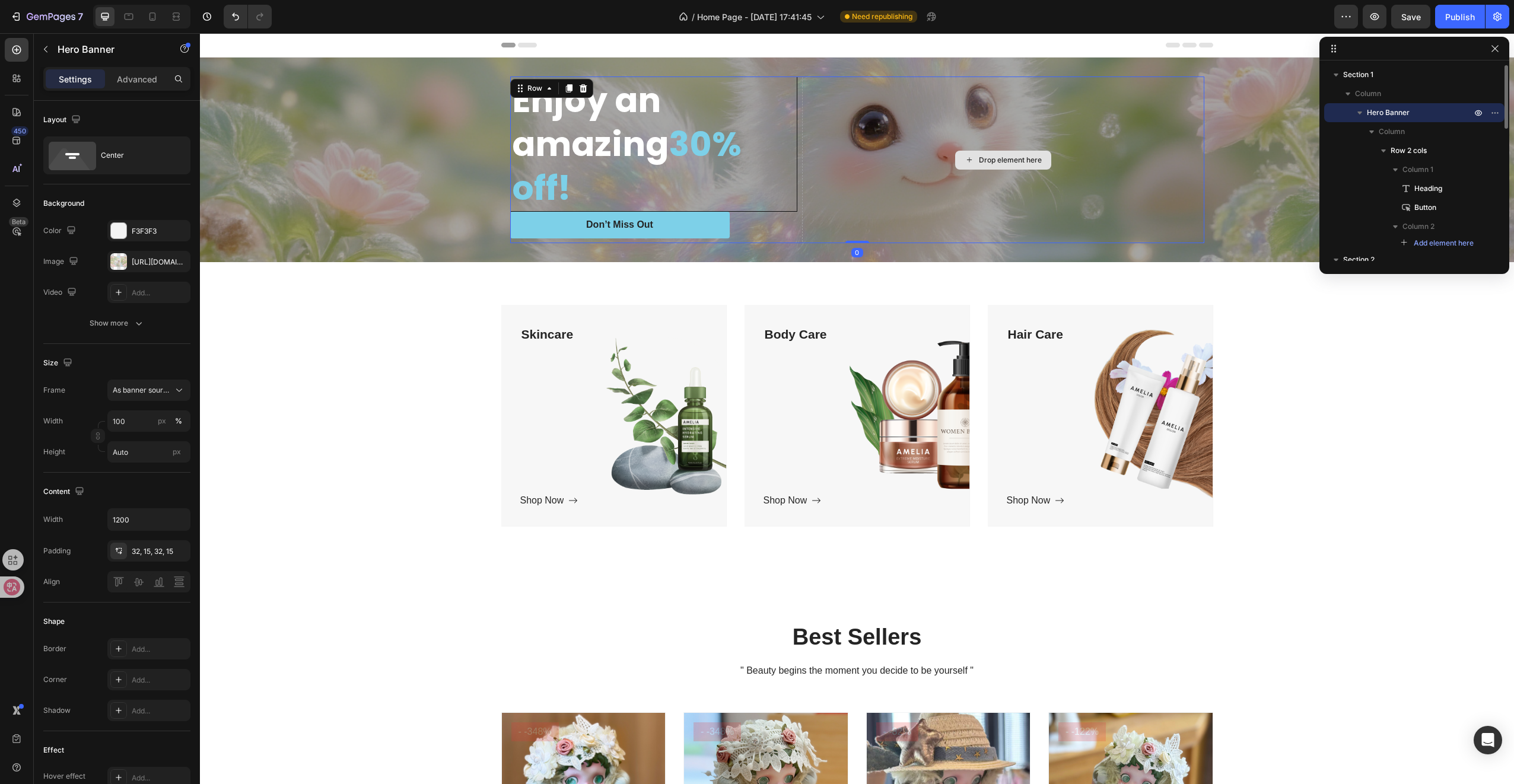
click at [1130, 159] on div "Drop element here" at bounding box center [1003, 159] width 402 height 167
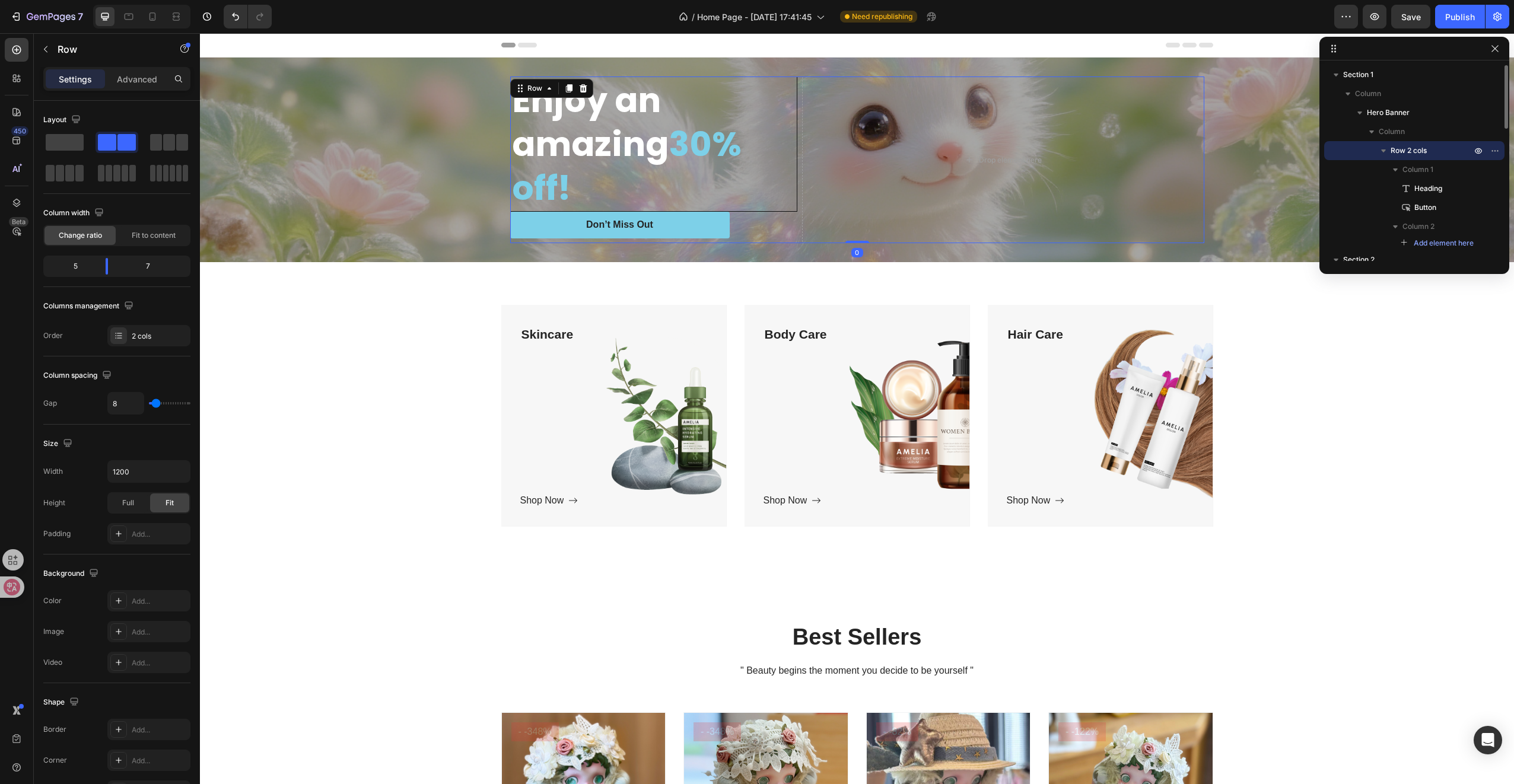
click at [1382, 152] on icon "button" at bounding box center [1383, 151] width 5 height 3
click at [1382, 152] on icon "button" at bounding box center [1383, 151] width 3 height 5
click at [1394, 171] on icon "button" at bounding box center [1395, 169] width 12 height 12
click at [1392, 191] on icon "button" at bounding box center [1395, 188] width 12 height 12
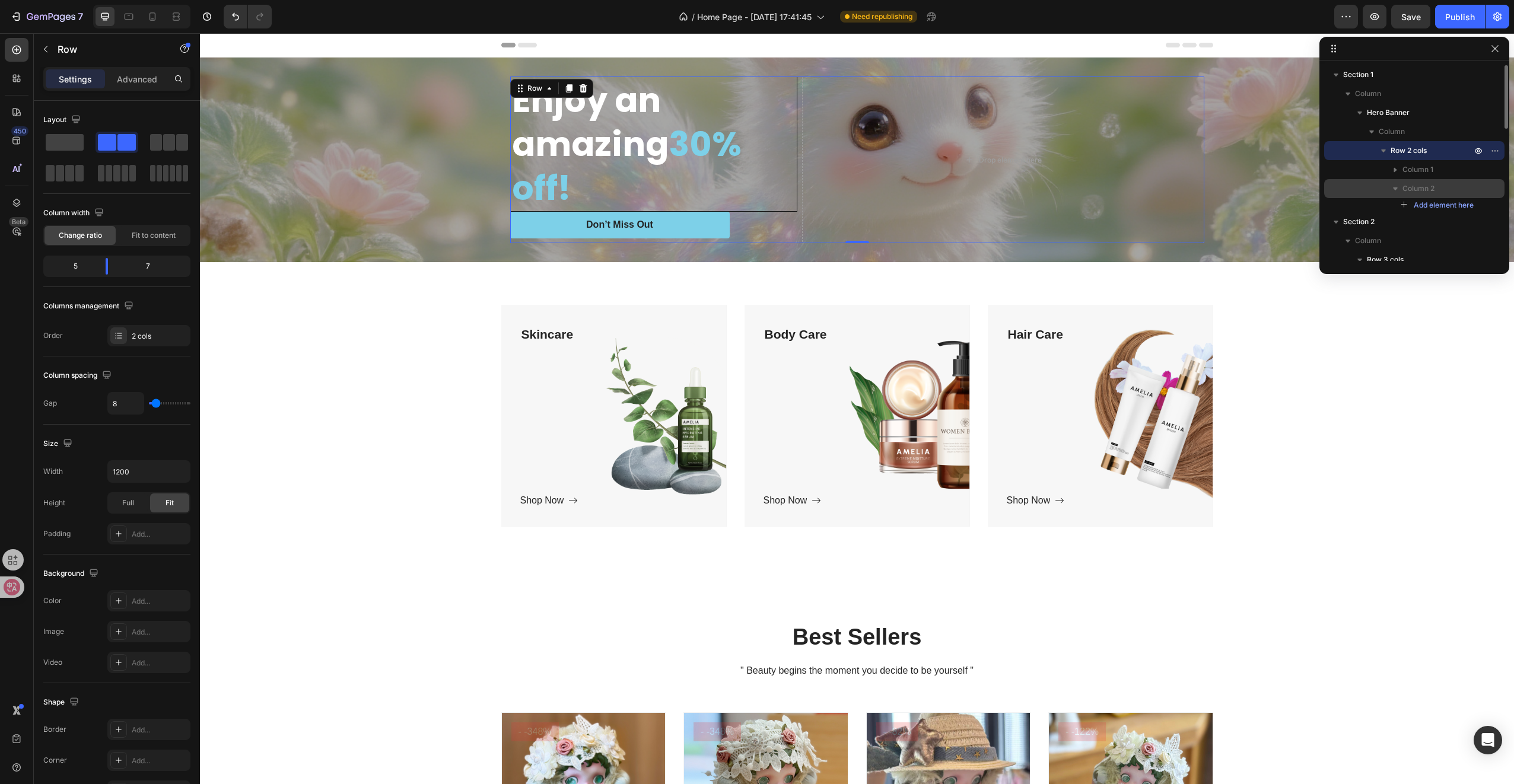
click at [1490, 188] on div "Column 2" at bounding box center [1414, 188] width 171 height 19
click at [1471, 191] on p "Column 2" at bounding box center [1438, 188] width 71 height 12
click at [1407, 190] on span "Column 2" at bounding box center [1418, 188] width 32 height 12
click at [1421, 190] on span "Column 2" at bounding box center [1418, 188] width 32 height 12
click at [1399, 172] on icon "button" at bounding box center [1395, 169] width 12 height 12
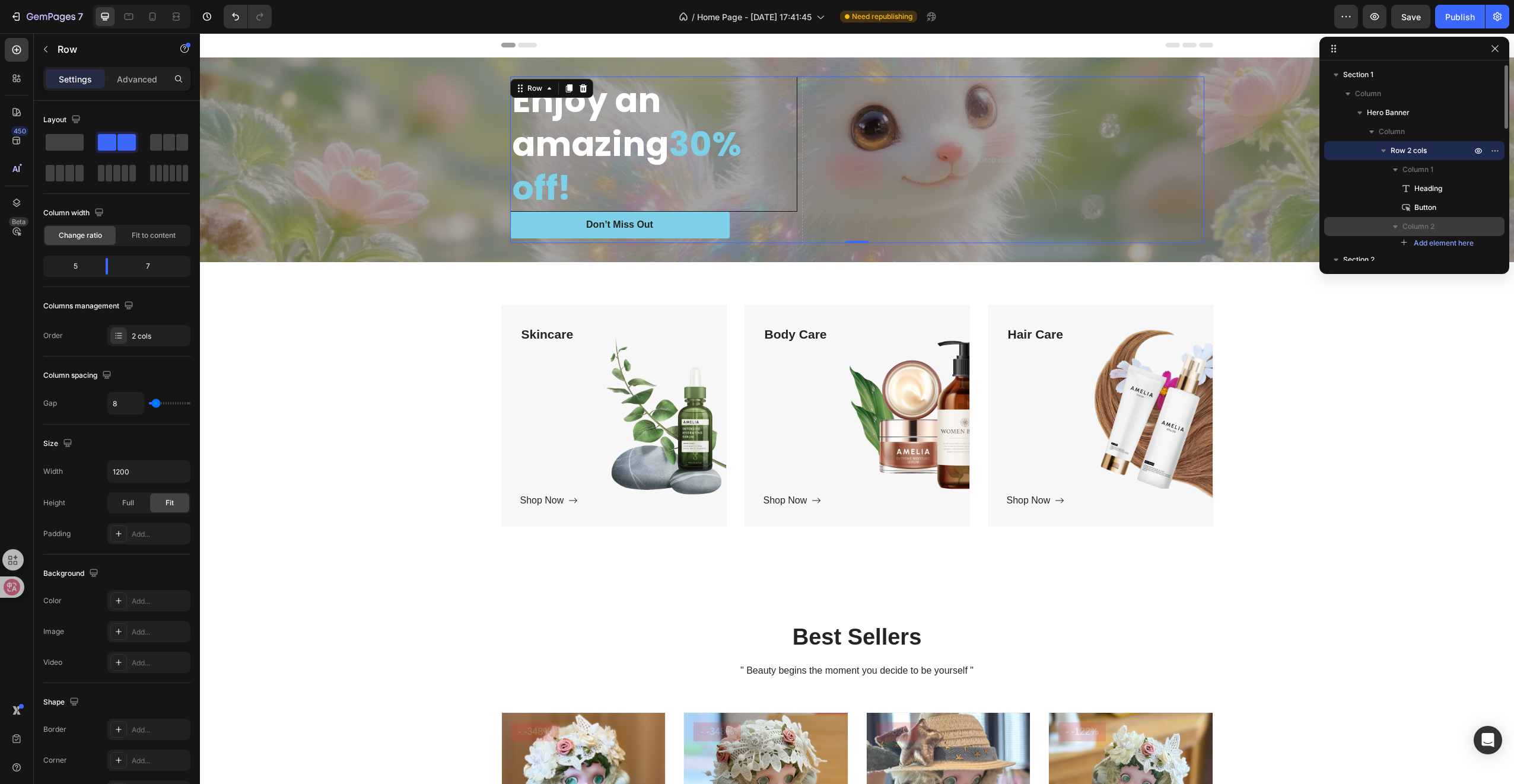
click at [1395, 233] on button "button" at bounding box center [1395, 227] width 15 height 14
click at [1409, 233] on div "Column 2" at bounding box center [1414, 226] width 171 height 19
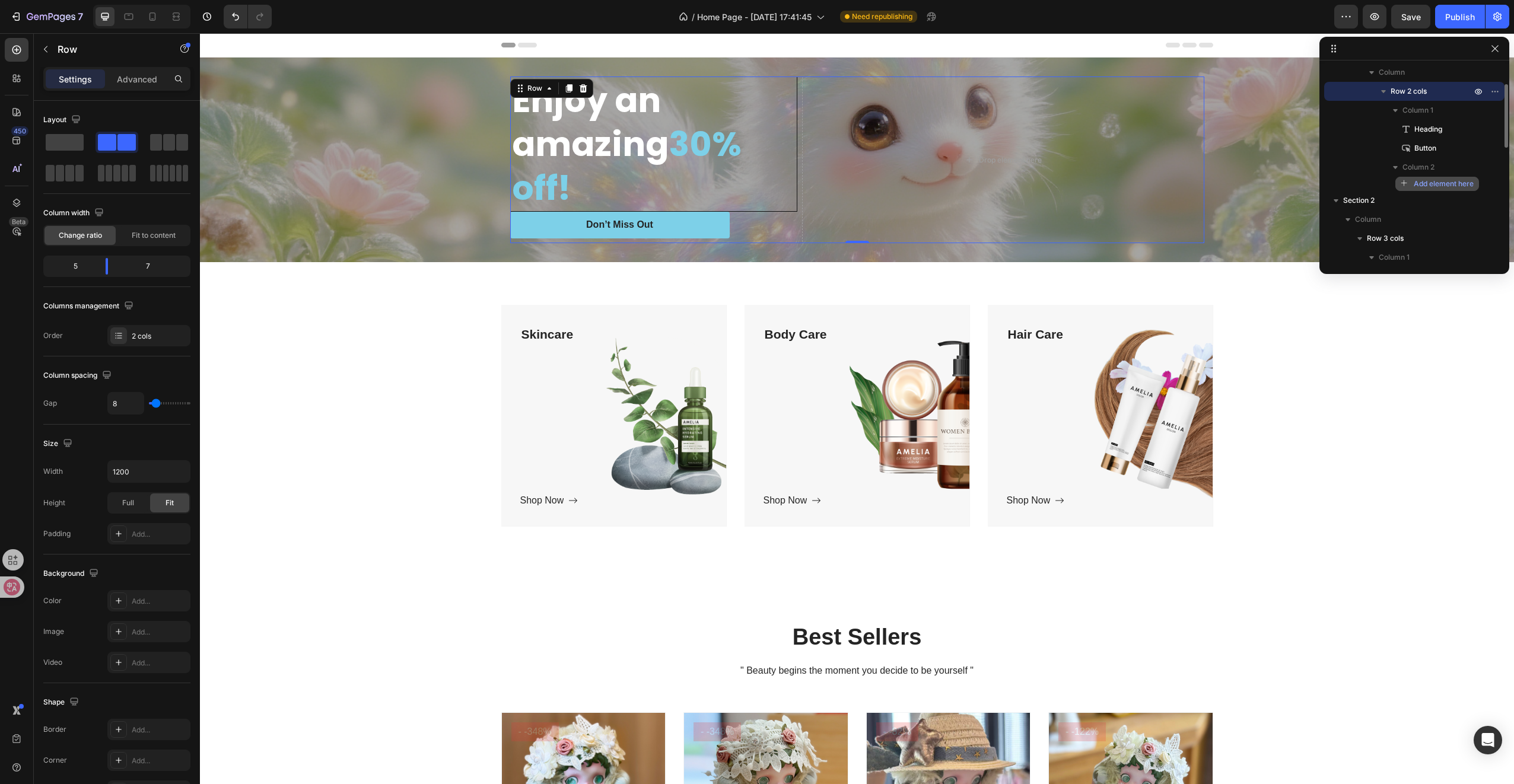
click at [1441, 185] on span "Add element here" at bounding box center [1443, 184] width 60 height 11
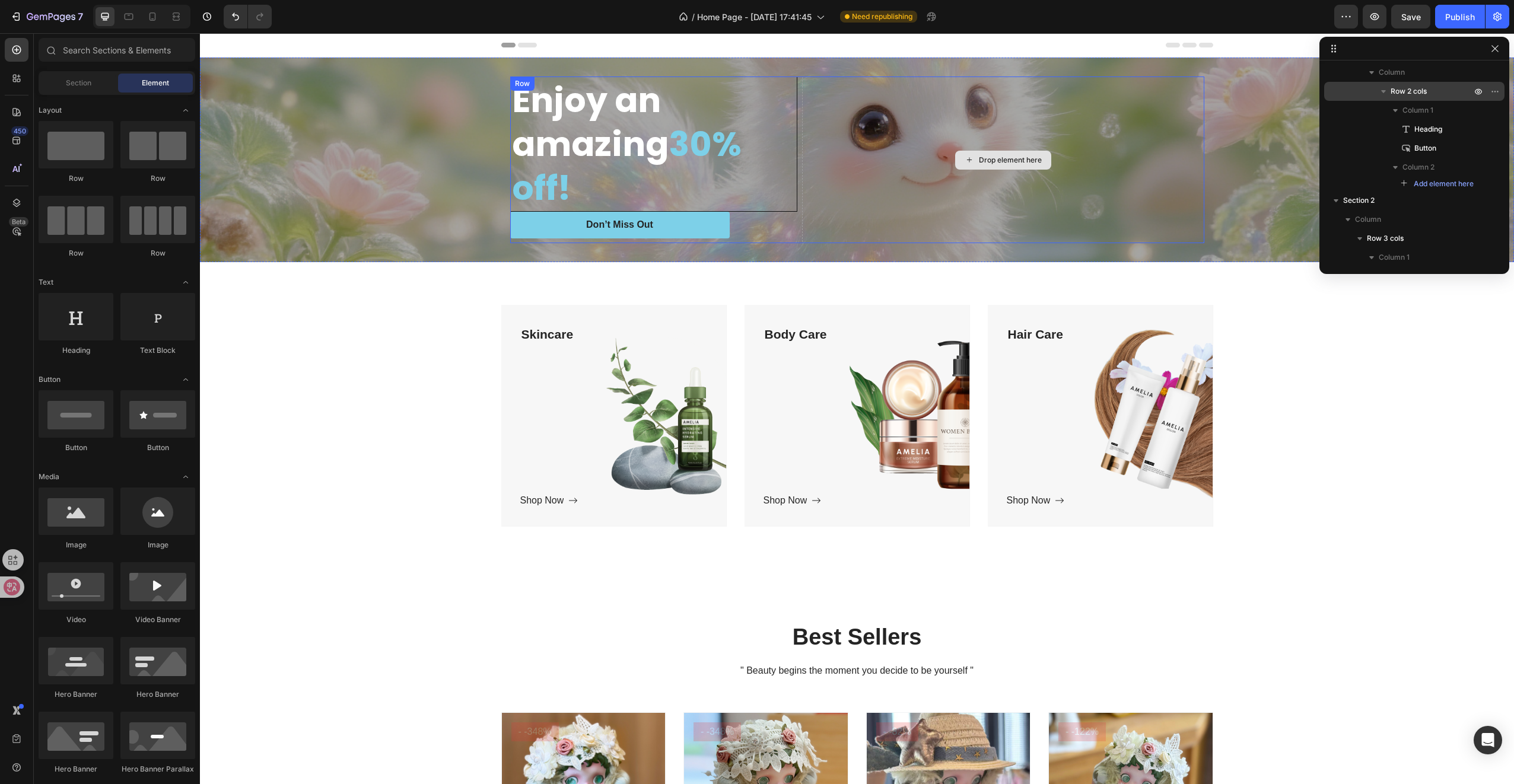
click at [1065, 157] on div "Drop element here" at bounding box center [1003, 159] width 402 height 167
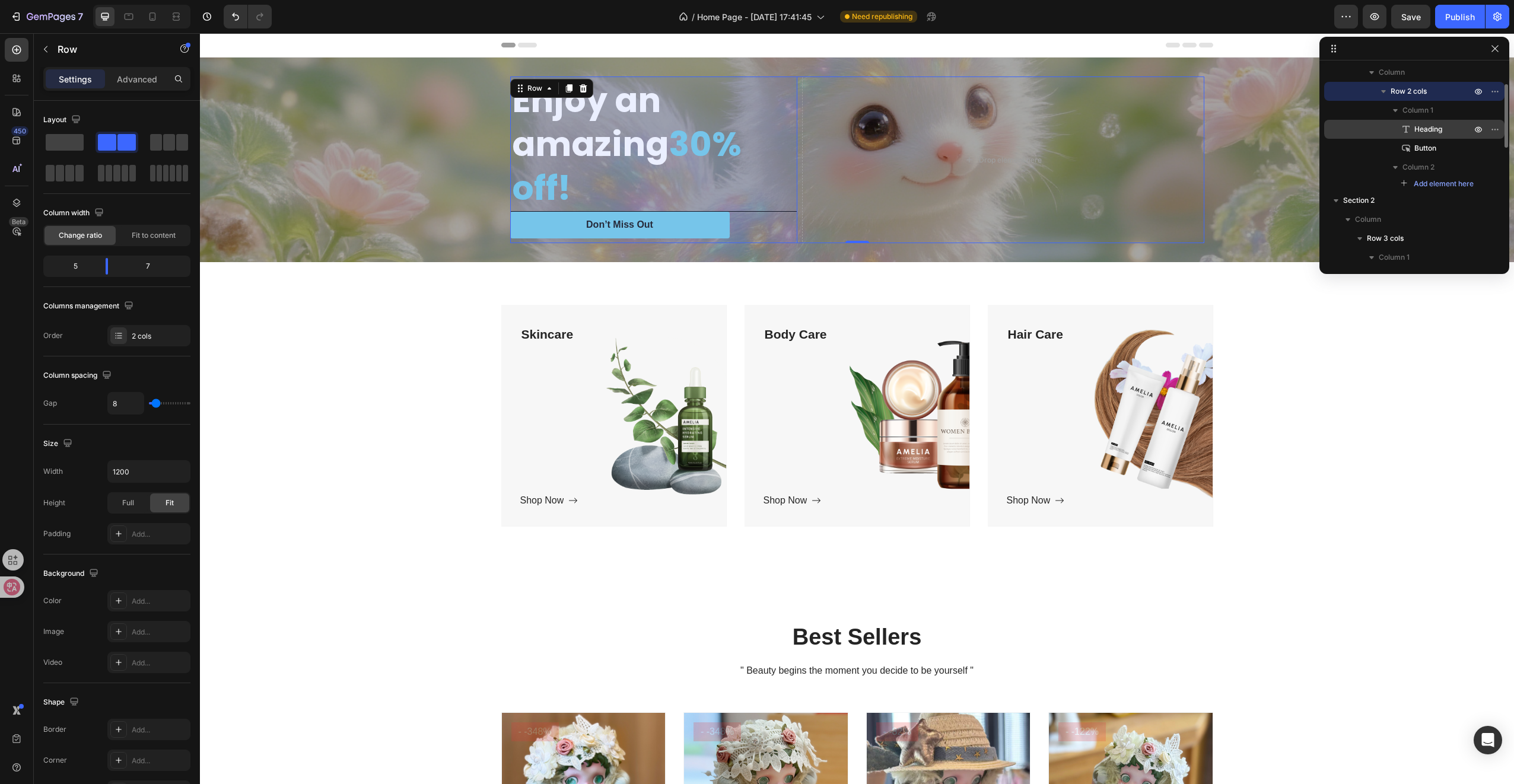
scroll to position [0, 0]
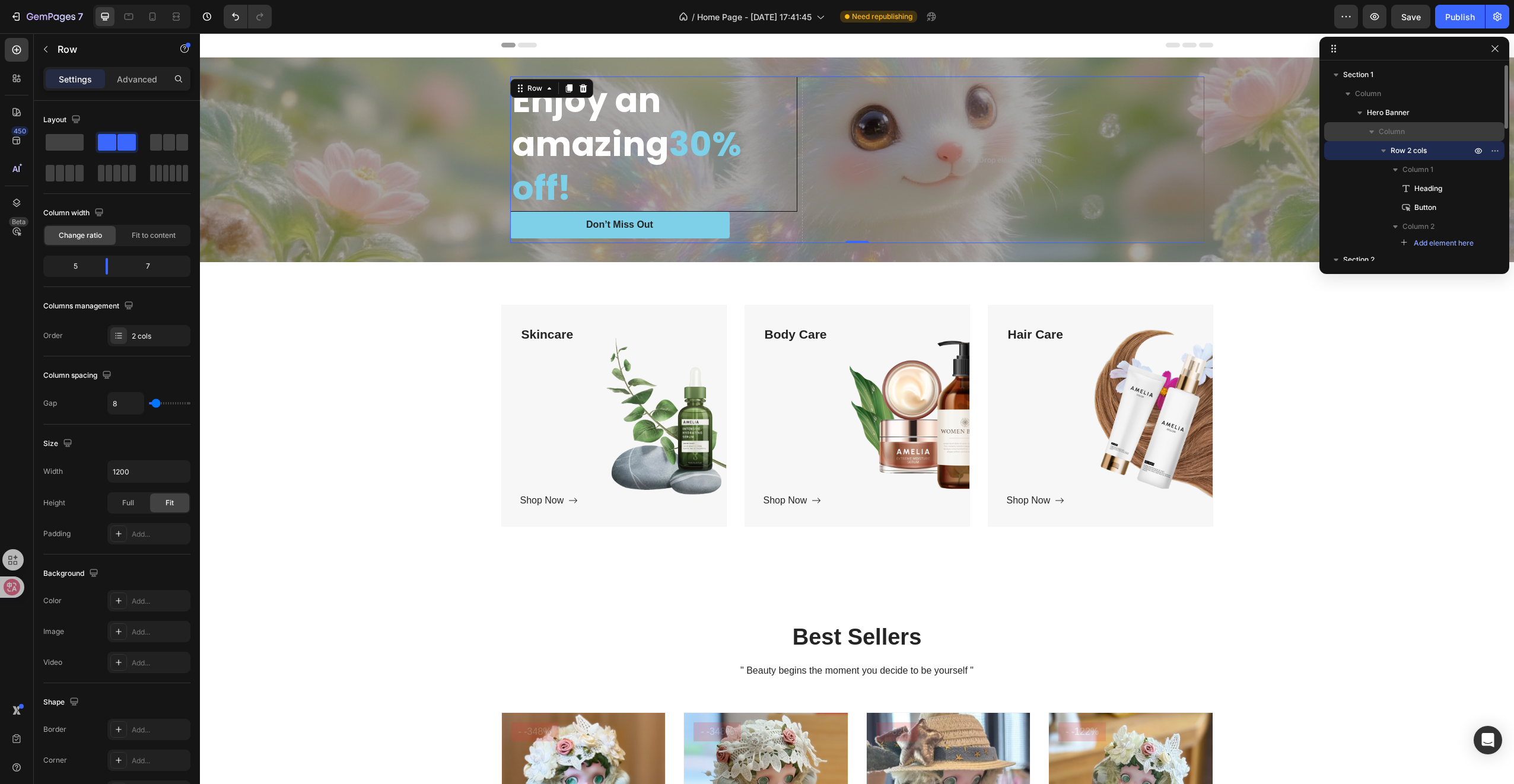
drag, startPoint x: 1403, startPoint y: 151, endPoint x: 1395, endPoint y: 130, distance: 22.5
click at [1395, 130] on div "Column Row 2 cols Column 1 Heading Button Column 2 Add element here" at bounding box center [1414, 186] width 181 height 128
click at [1395, 130] on span "Column" at bounding box center [1392, 132] width 26 height 12
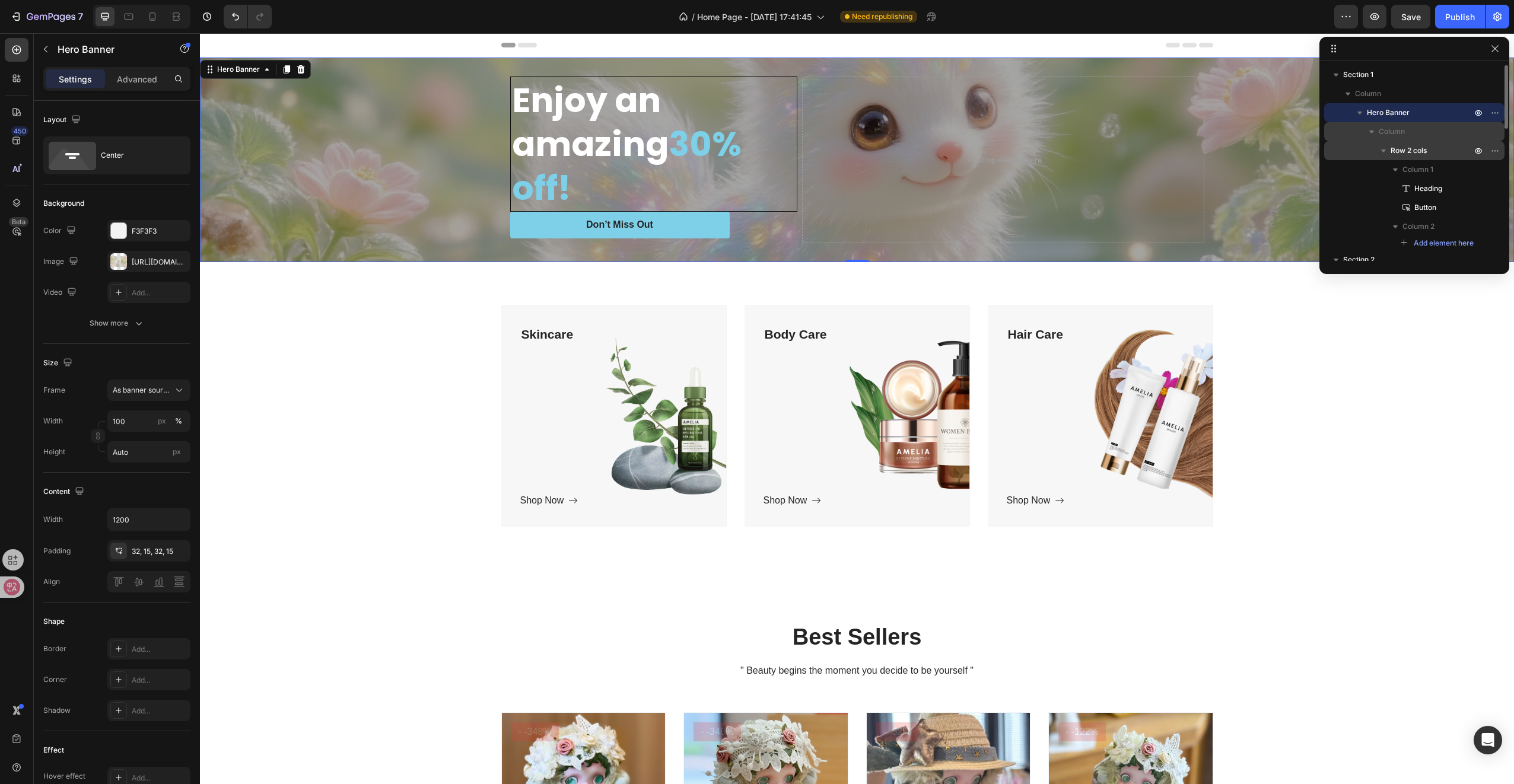
click at [1368, 134] on icon "button" at bounding box center [1372, 132] width 12 height 12
click at [1372, 136] on icon "button" at bounding box center [1372, 132] width 12 height 12
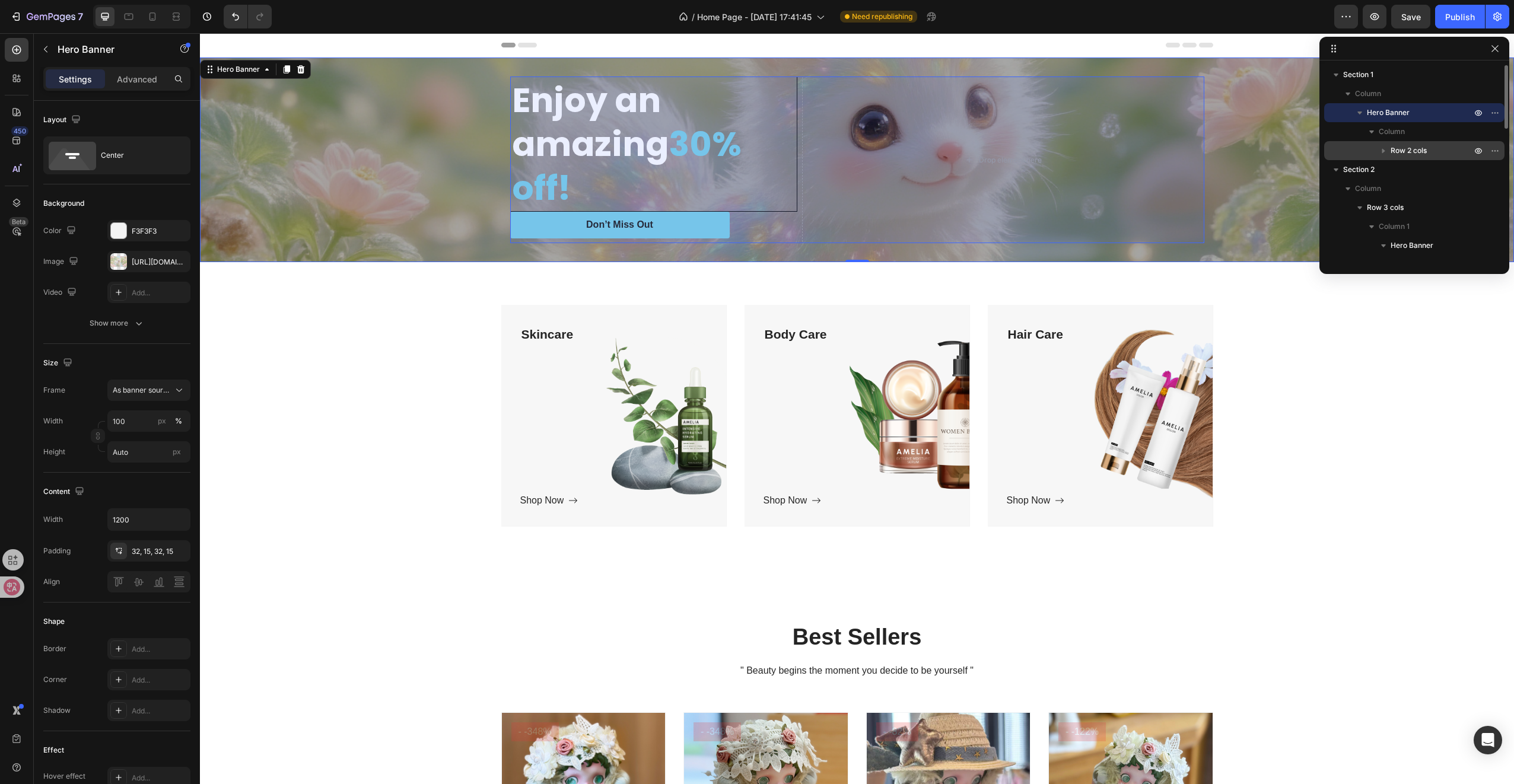
click at [1389, 148] on button "button" at bounding box center [1383, 151] width 15 height 14
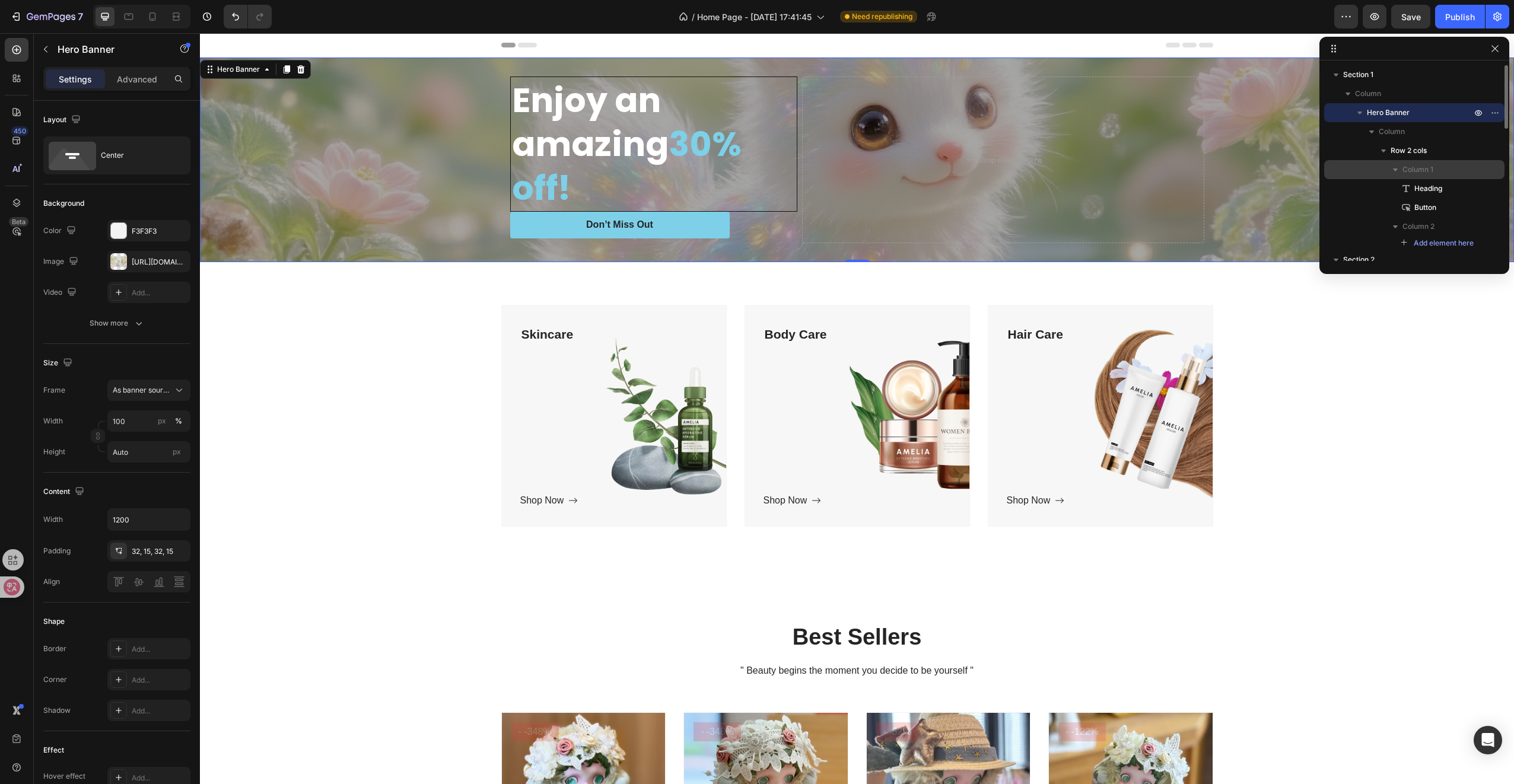
click at [1405, 169] on span "Column 1" at bounding box center [1418, 169] width 31 height 12
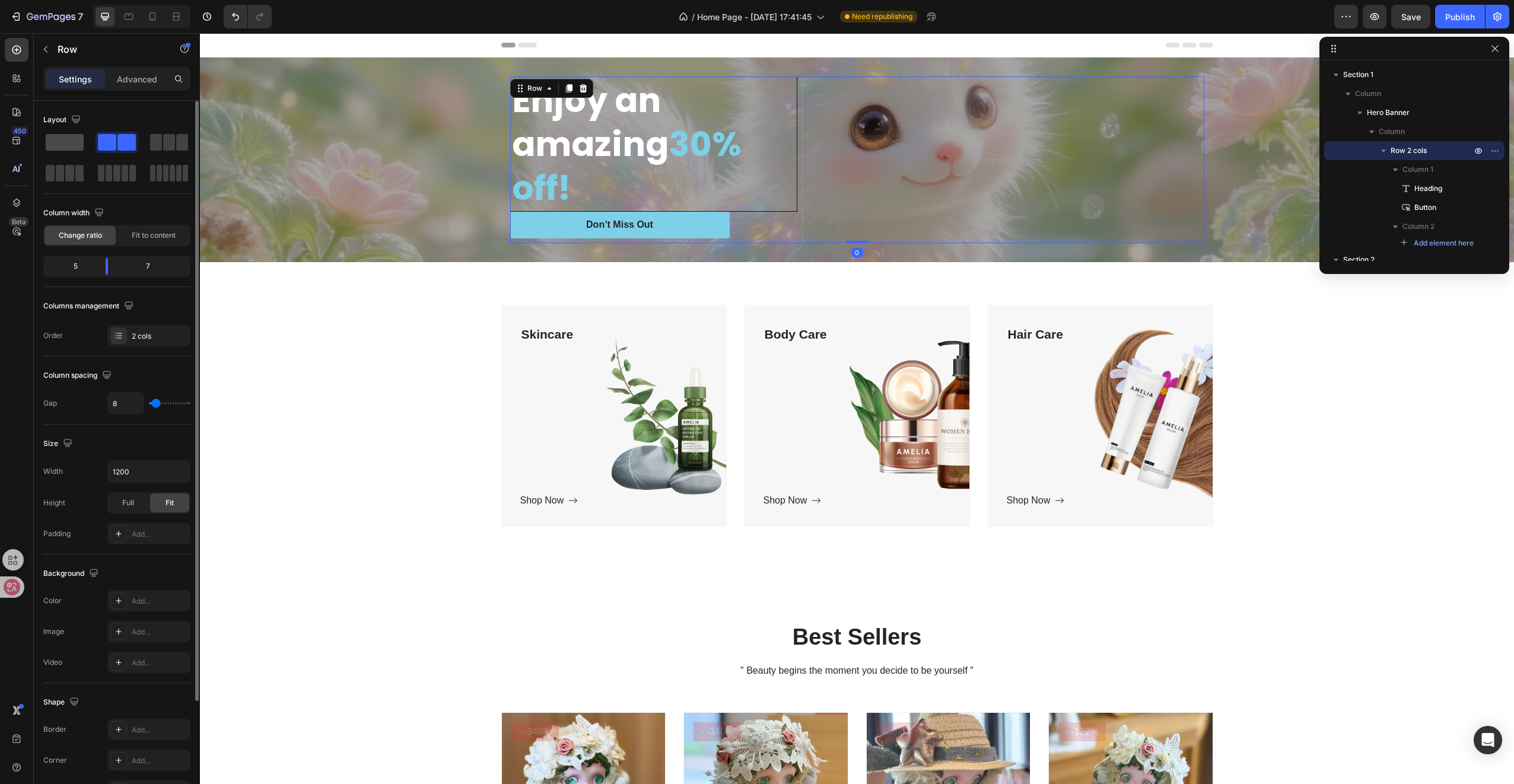
click at [63, 144] on span at bounding box center [65, 142] width 38 height 16
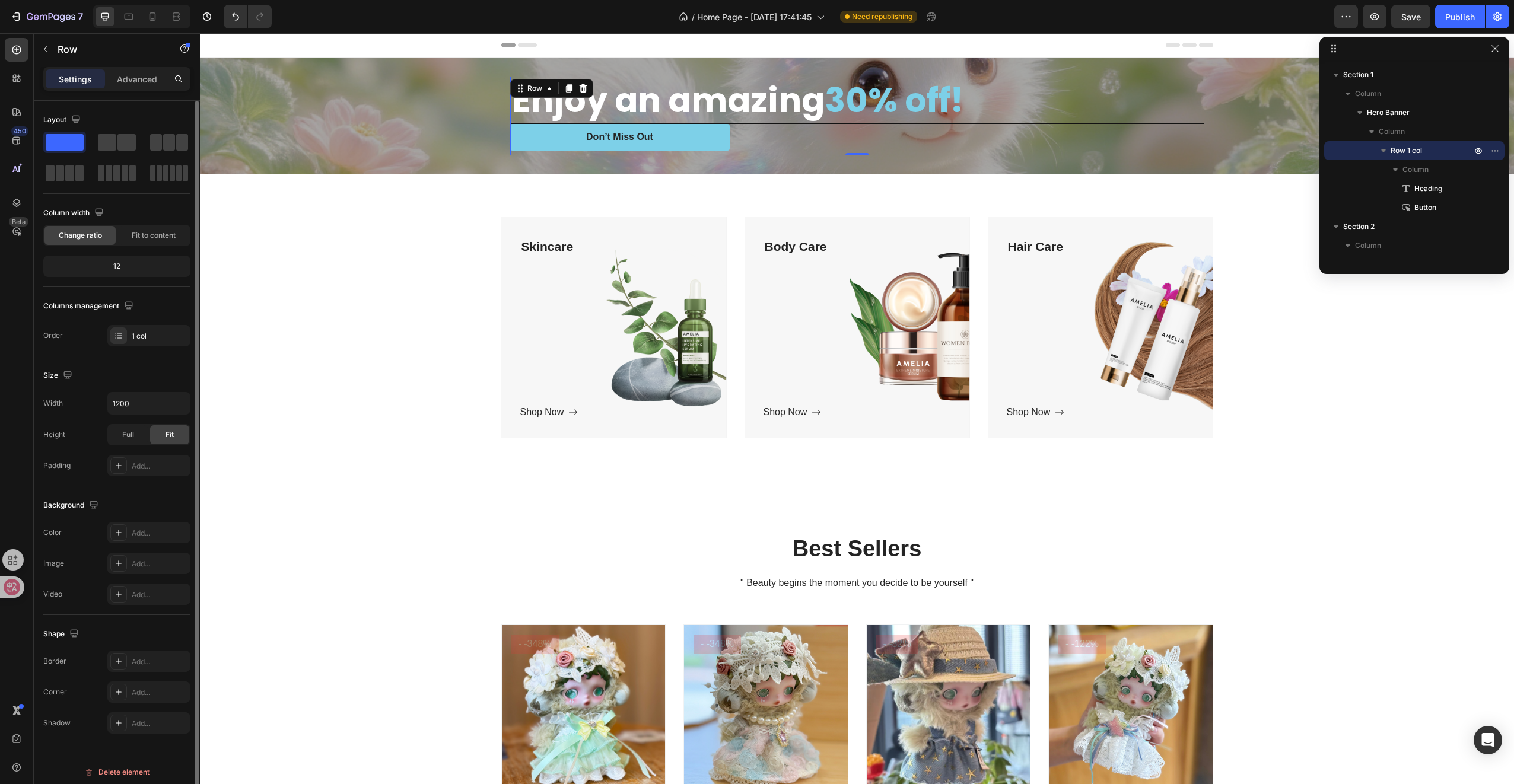
click at [117, 269] on div "12" at bounding box center [117, 266] width 142 height 16
click at [117, 266] on div "12" at bounding box center [117, 266] width 142 height 16
click at [150, 242] on div "Fit to content" at bounding box center [154, 235] width 71 height 19
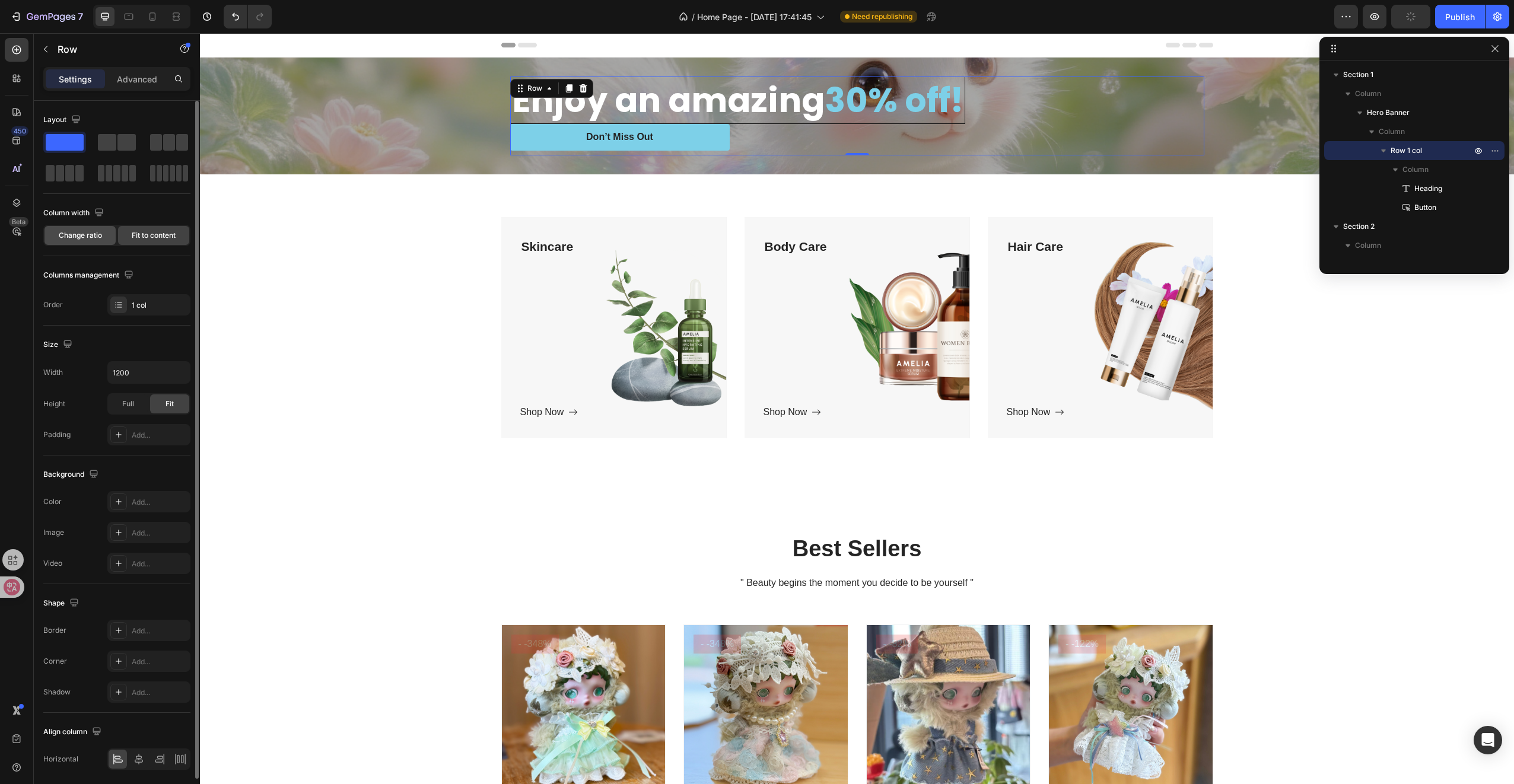
click at [89, 243] on div "Change ratio" at bounding box center [80, 235] width 71 height 19
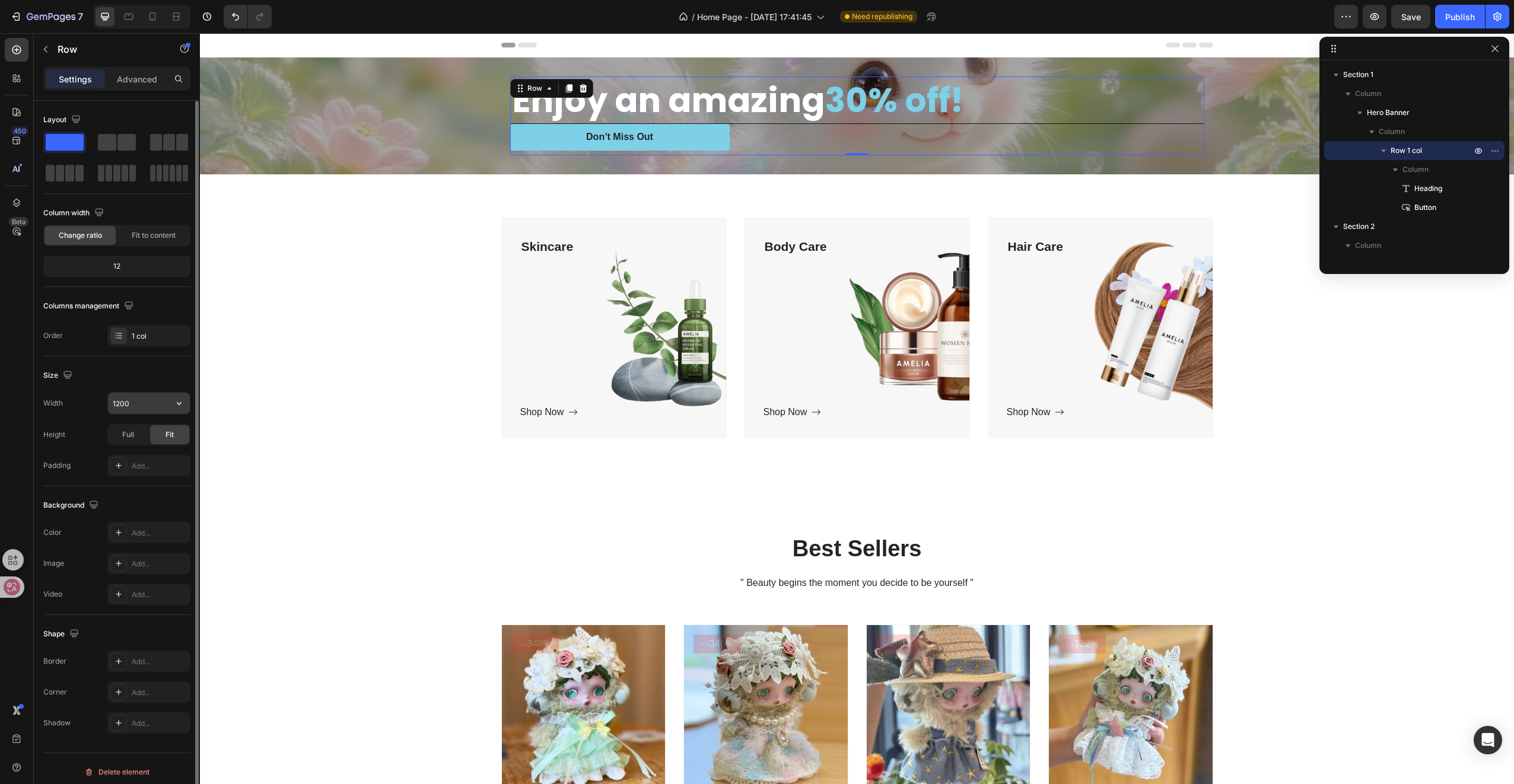
click at [142, 400] on input "1200" at bounding box center [149, 403] width 82 height 21
click at [204, 402] on div "Skincare Text block Shop Now Button Row Hero Banner Body Care Text block Shop N…" at bounding box center [857, 333] width 1314 height 317
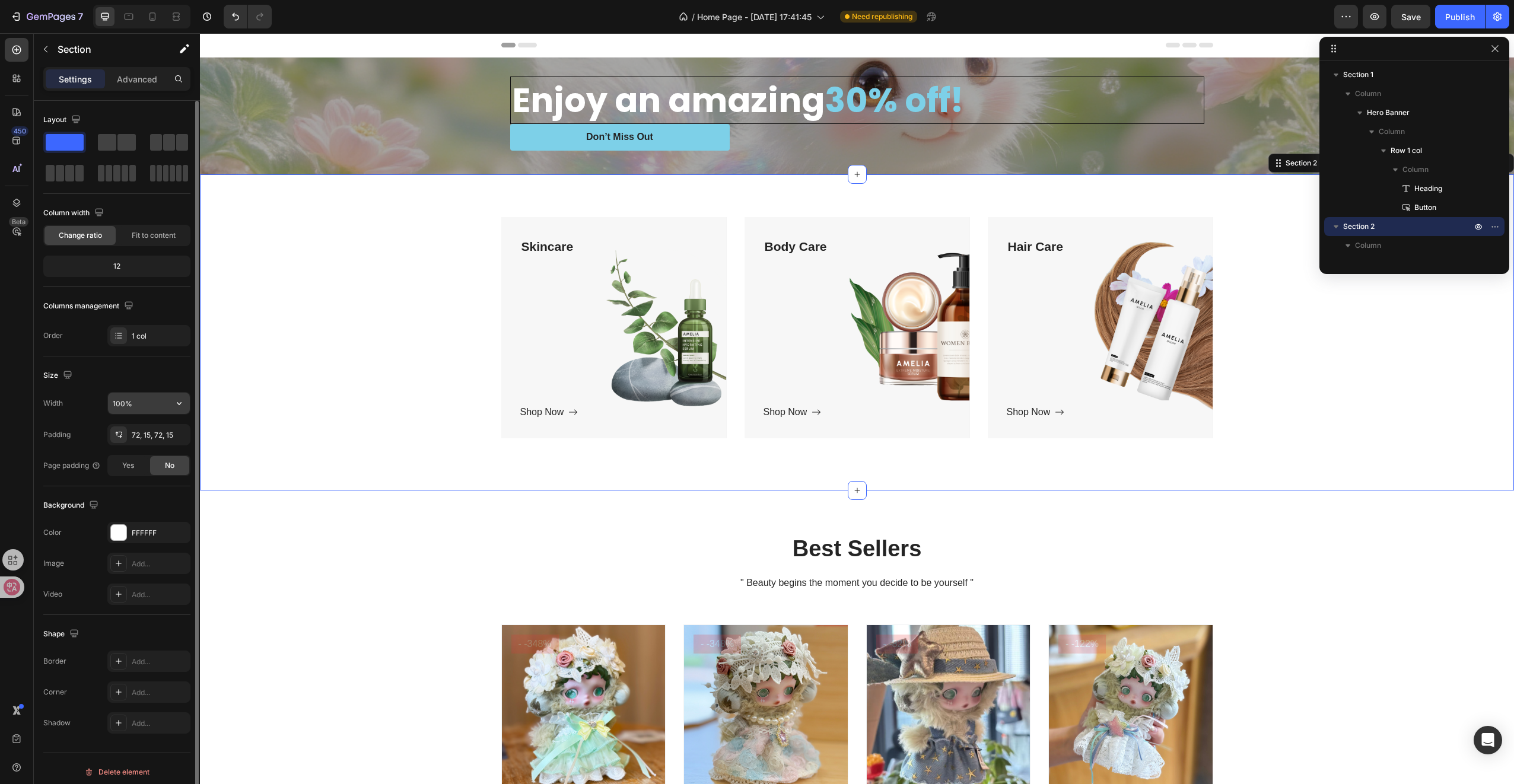
click at [184, 401] on icon "button" at bounding box center [179, 403] width 12 height 12
click at [140, 448] on div "Default 1200px" at bounding box center [136, 455] width 98 height 22
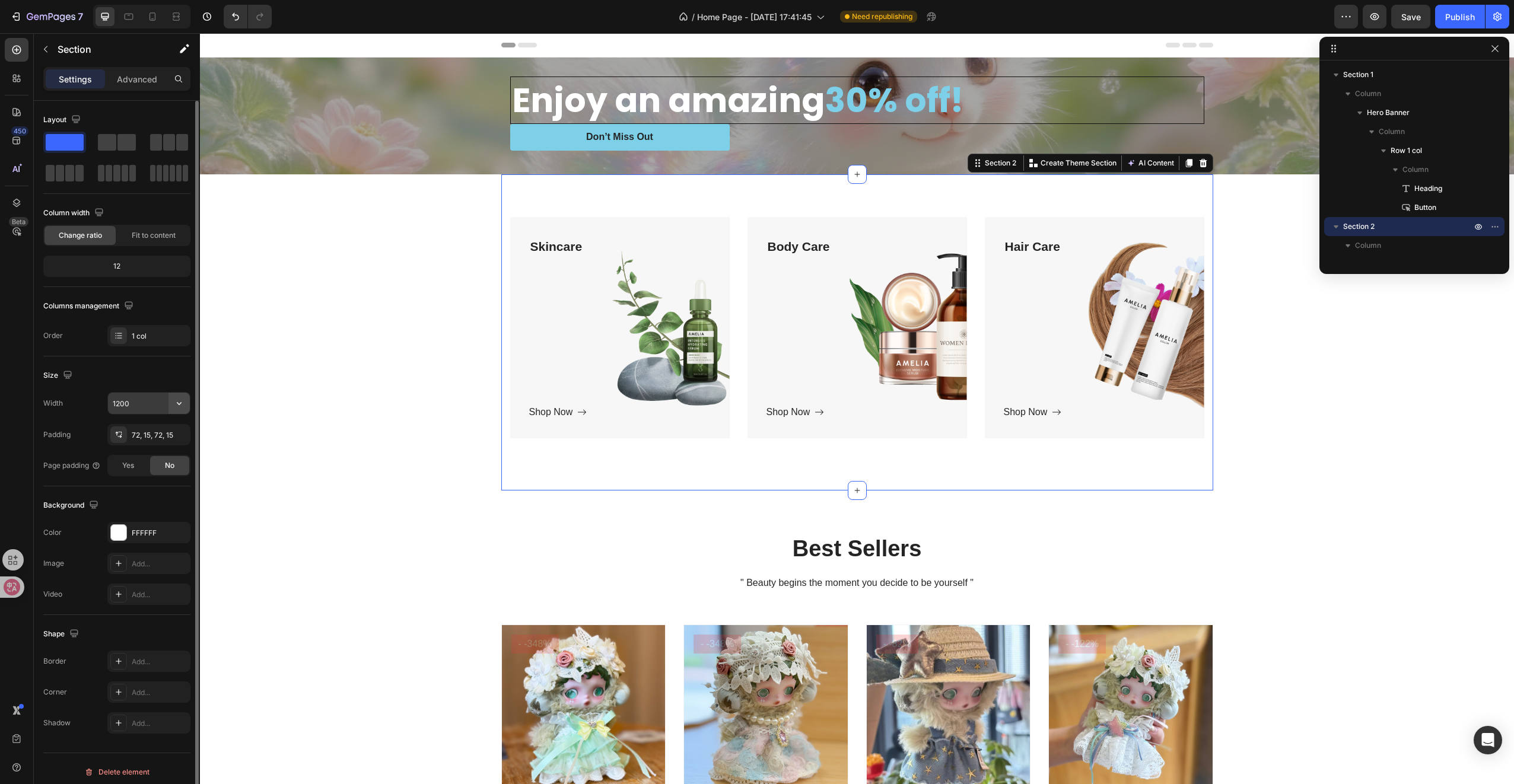
click at [178, 400] on icon "button" at bounding box center [179, 403] width 12 height 12
click at [158, 427] on p "Full 100%" at bounding box center [146, 432] width 68 height 11
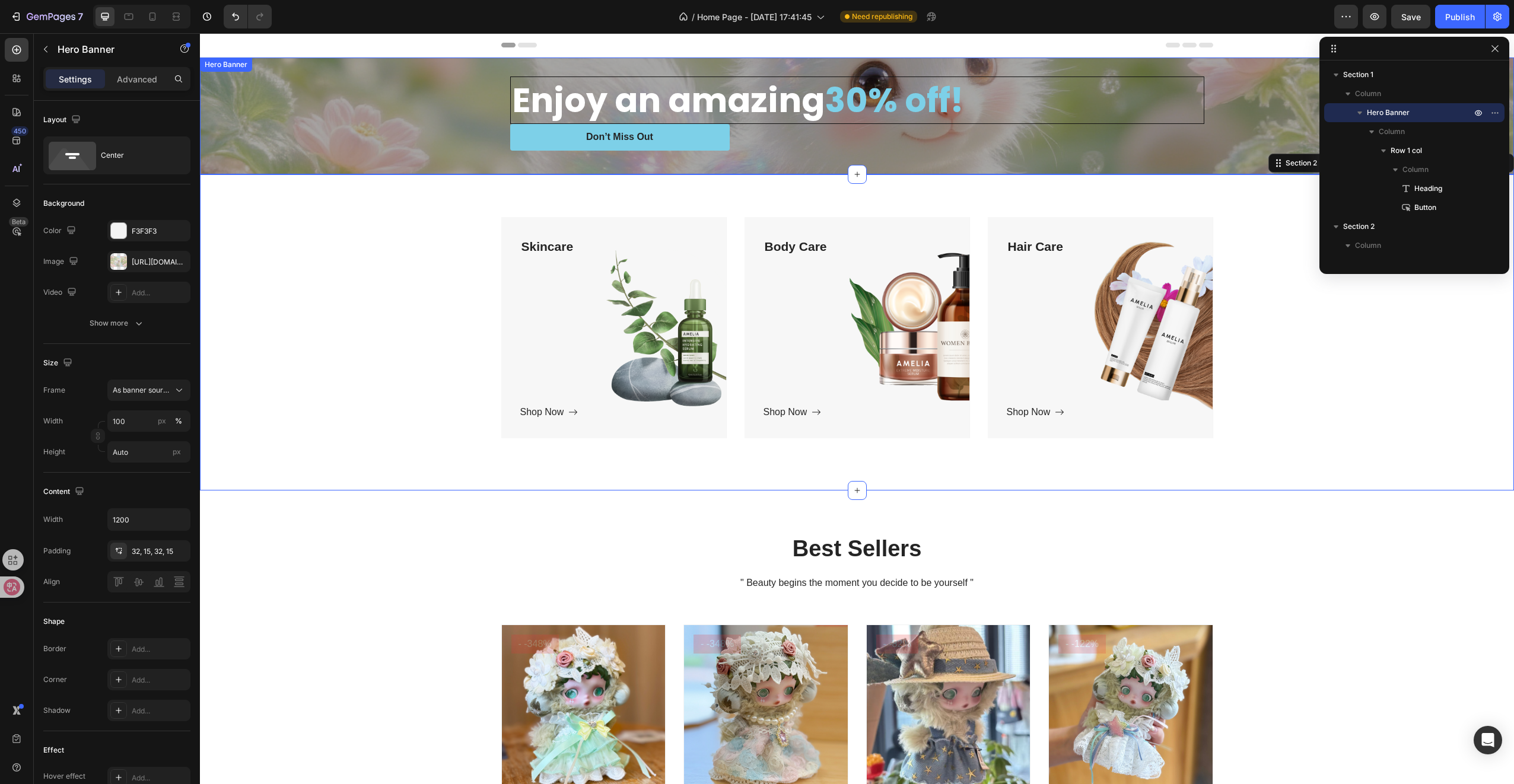
click at [357, 122] on div "Overlay" at bounding box center [857, 115] width 1314 height 117
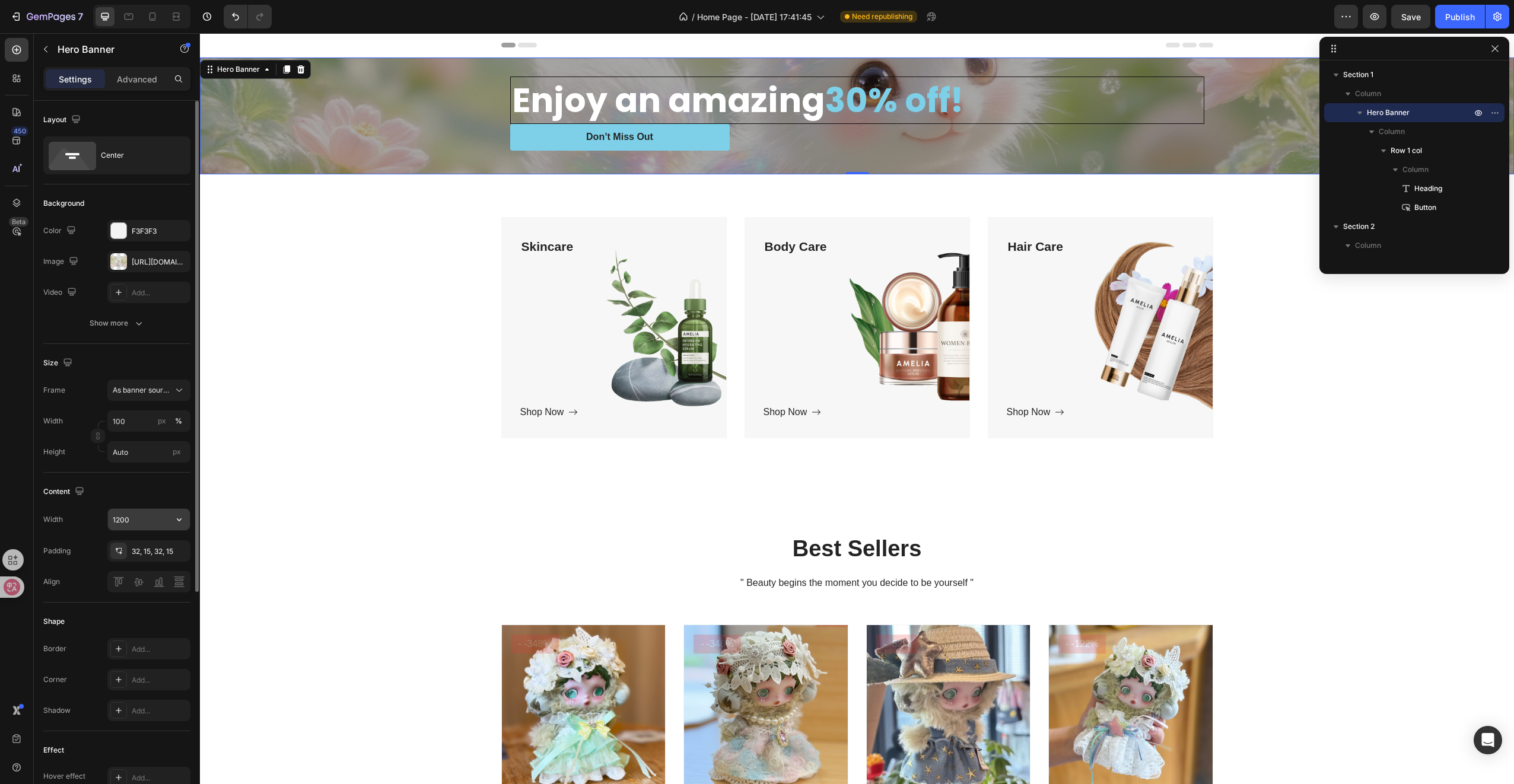
click at [157, 528] on input "1200" at bounding box center [149, 519] width 82 height 21
click at [179, 521] on icon "button" at bounding box center [179, 519] width 12 height 12
click at [136, 592] on span "Fit content" at bounding box center [130, 594] width 36 height 11
click at [178, 513] on icon "button" at bounding box center [179, 519] width 12 height 12
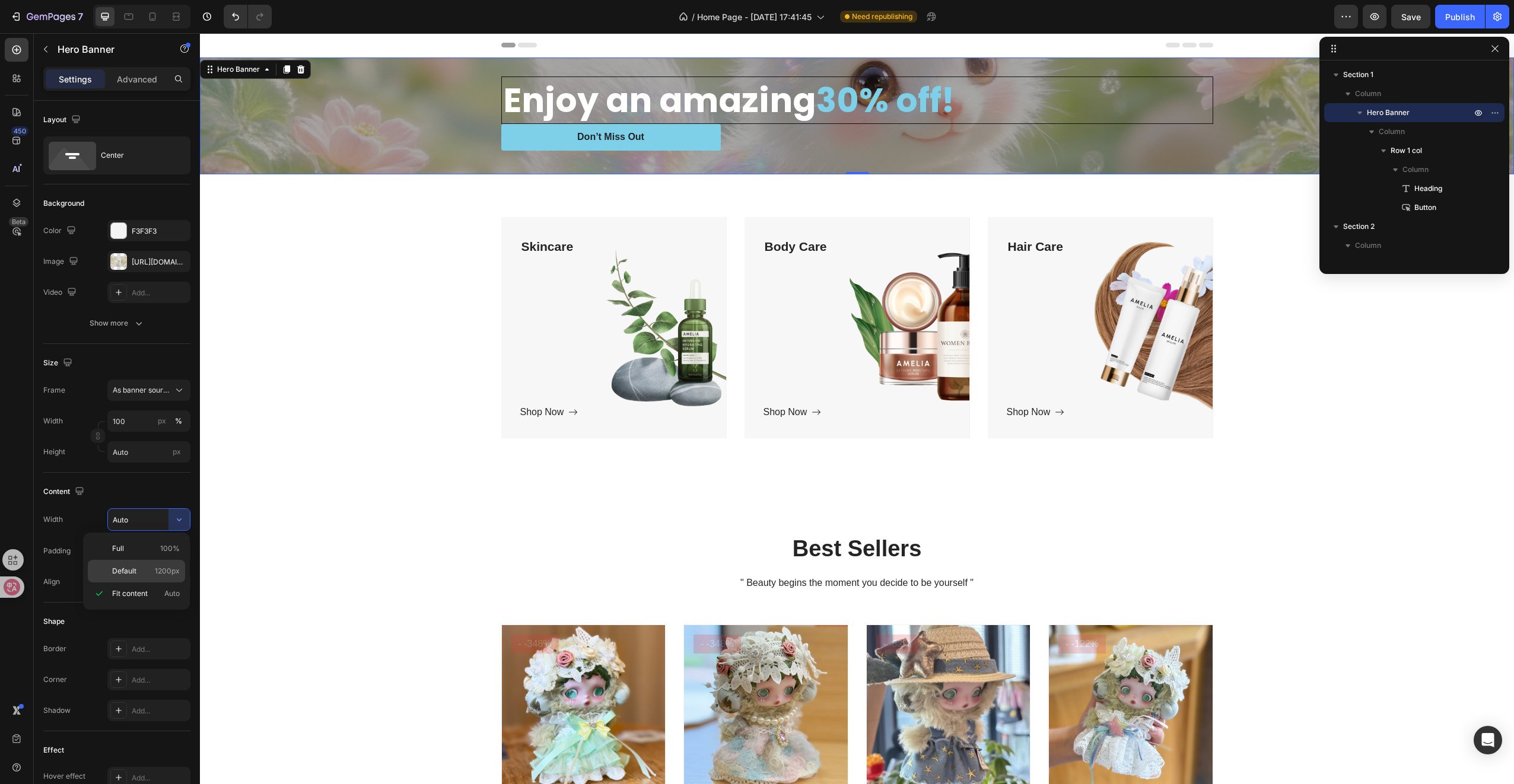
click at [134, 567] on span "Default" at bounding box center [124, 571] width 24 height 11
click at [323, 138] on div "Overlay" at bounding box center [857, 115] width 1314 height 117
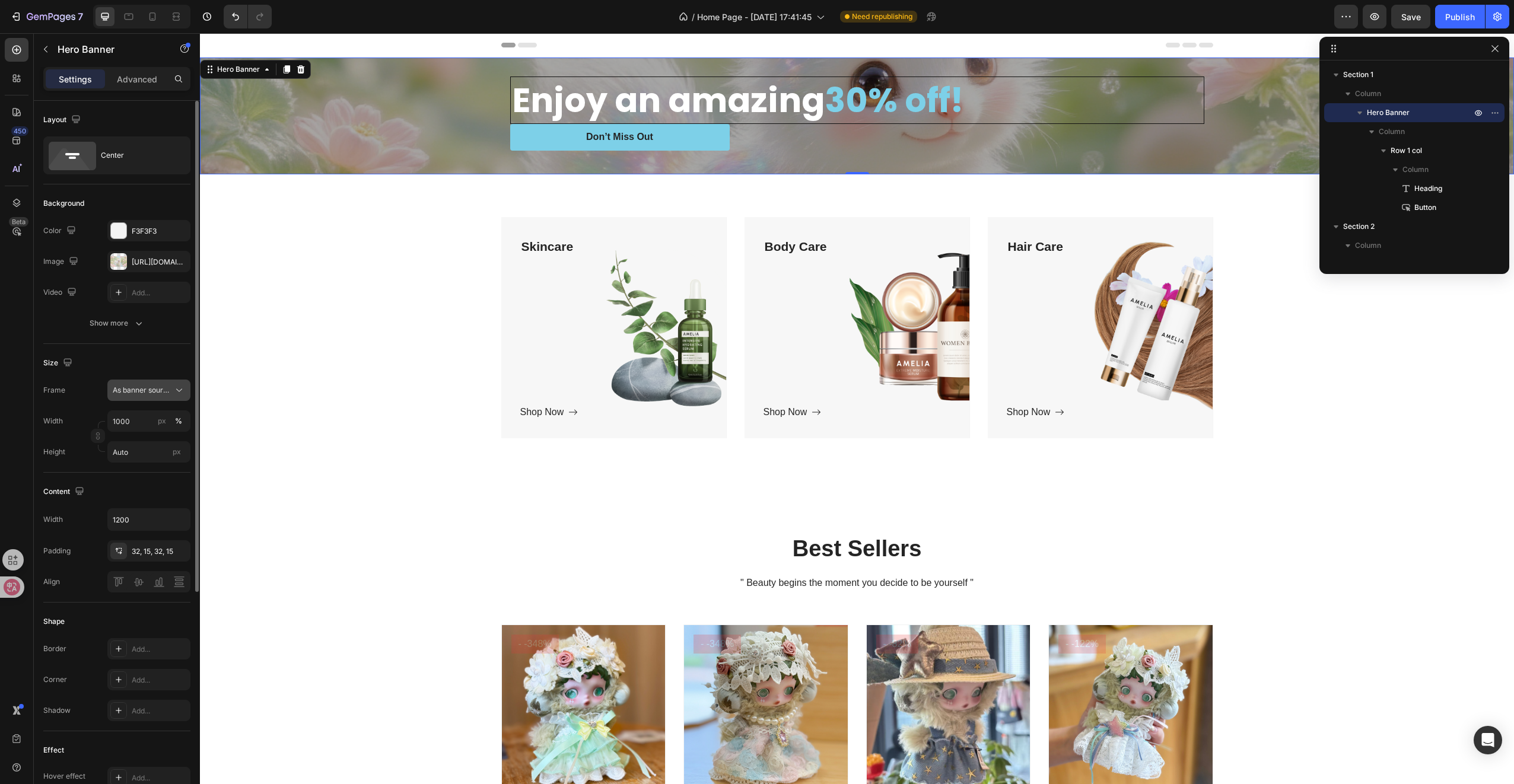
click at [167, 394] on span "As banner source" at bounding box center [142, 390] width 58 height 11
click at [135, 441] on span "Custom" at bounding box center [125, 440] width 26 height 11
click at [157, 385] on div "Custom" at bounding box center [142, 390] width 58 height 11
click at [146, 414] on span "As banner source" at bounding box center [141, 418] width 59 height 11
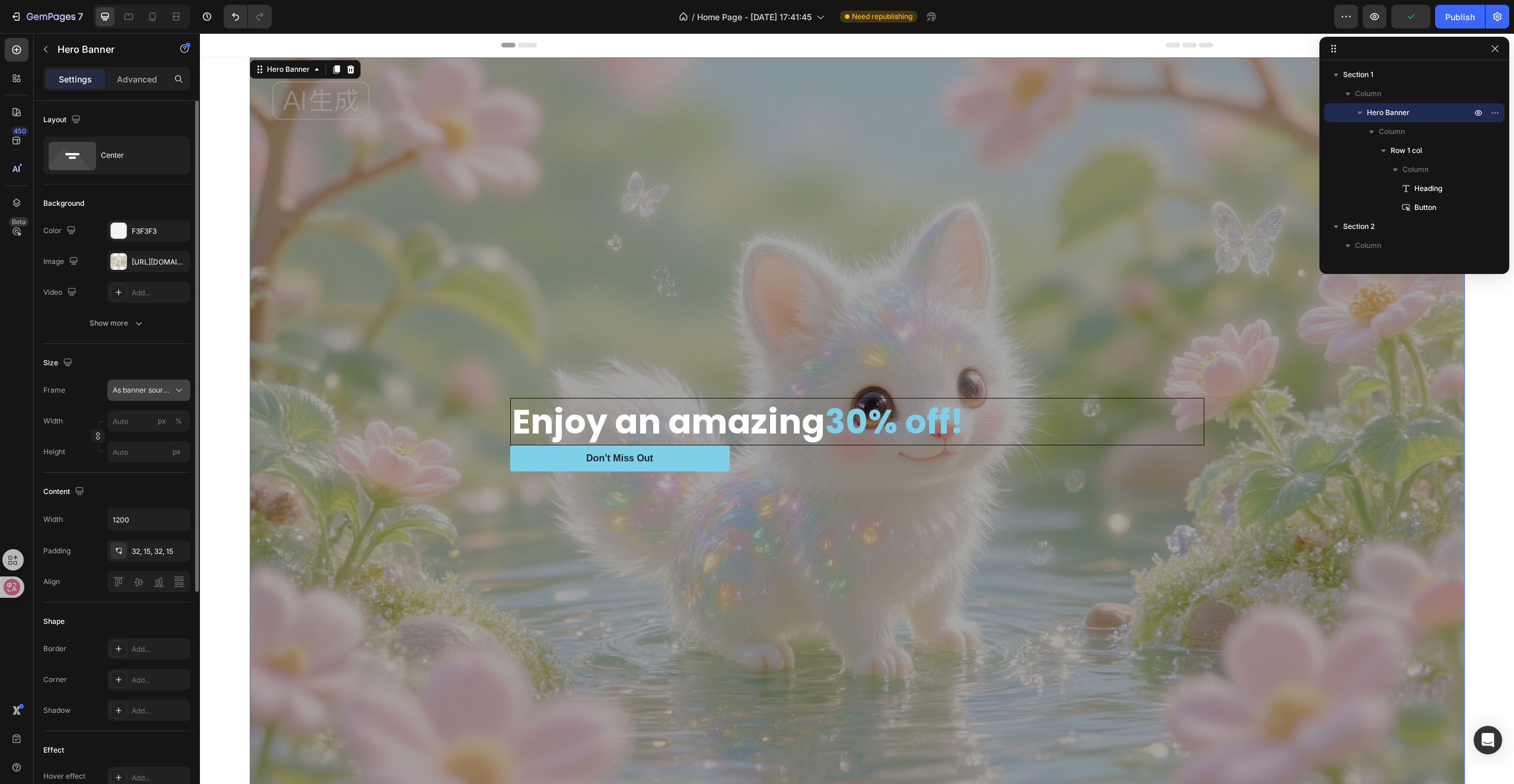
click at [164, 393] on span "As banner source" at bounding box center [142, 390] width 58 height 11
click at [137, 435] on span "Custom" at bounding box center [125, 440] width 26 height 11
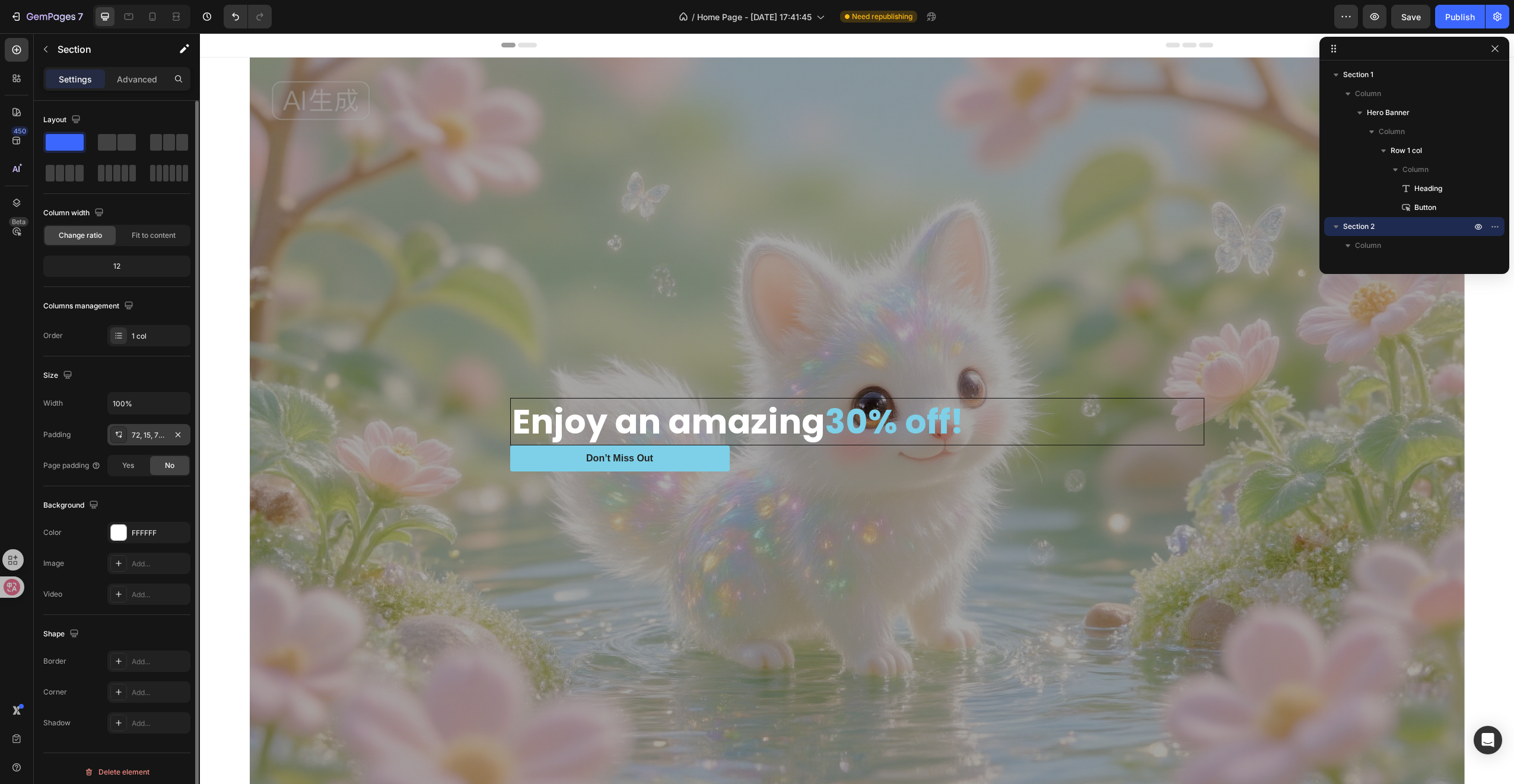
click at [159, 435] on div "72, 15, 72, 15" at bounding box center [149, 435] width 34 height 11
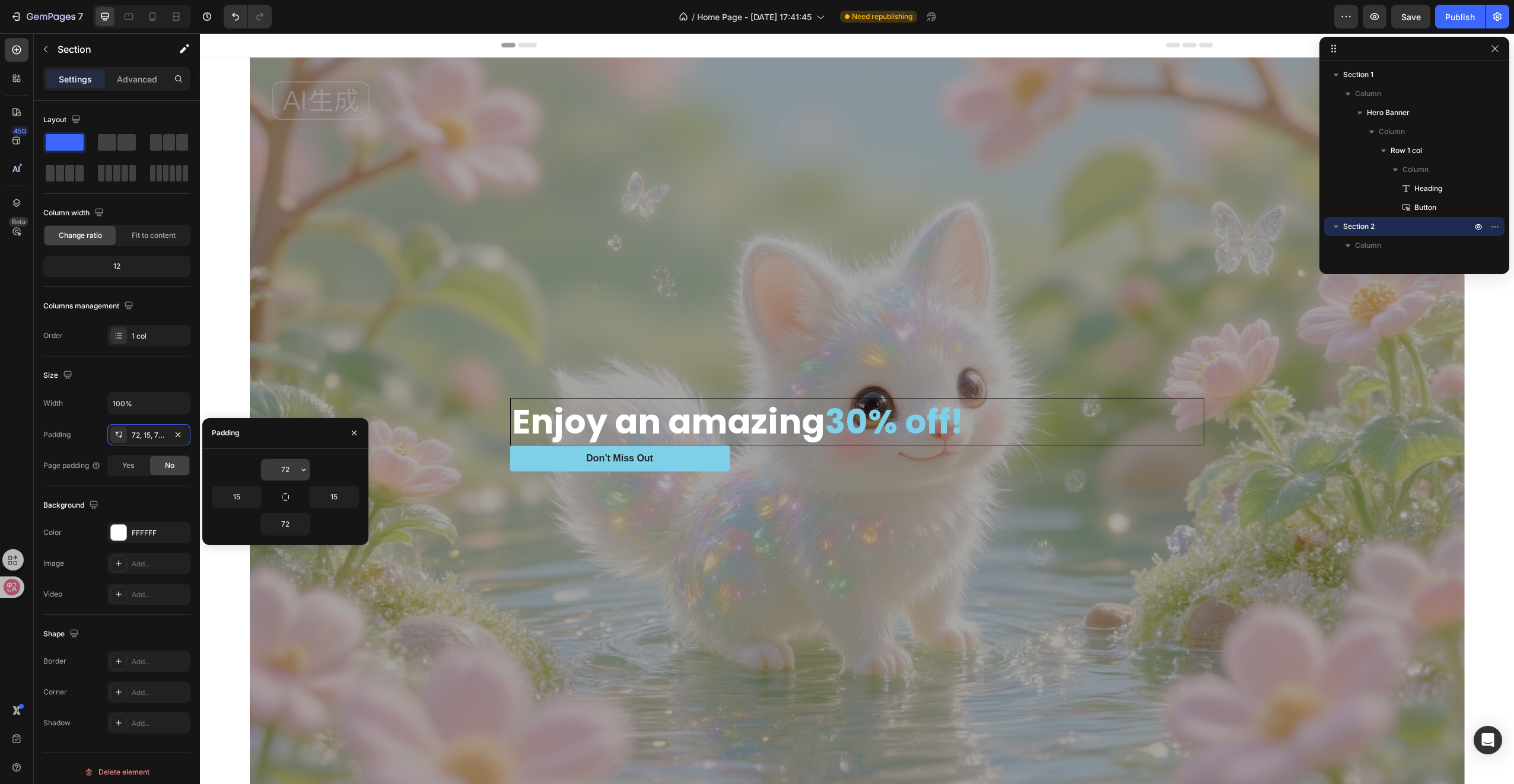
click at [293, 473] on input "72" at bounding box center [285, 470] width 49 height 21
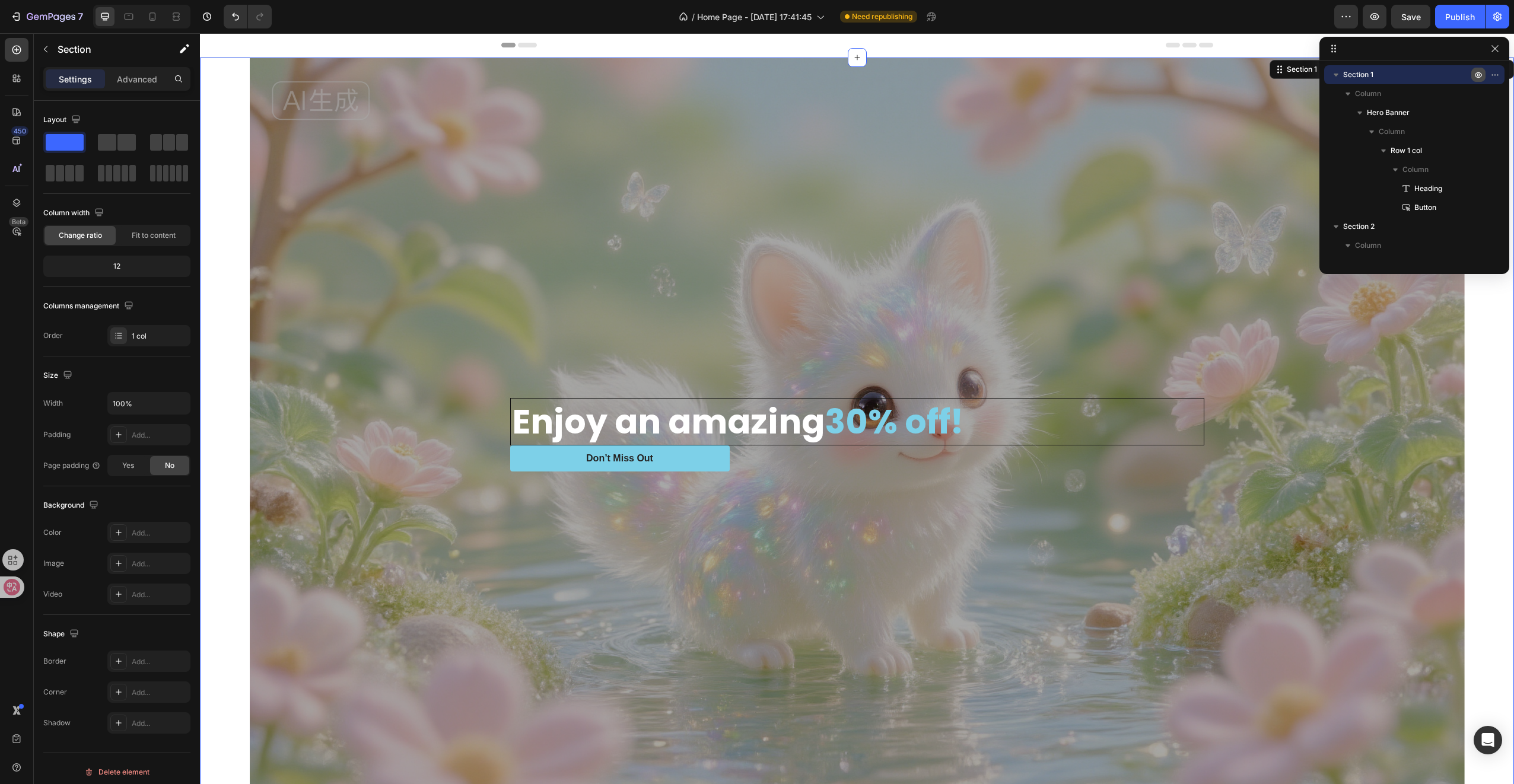
click at [233, 578] on div "Enjoy an amazing 30% off! Heading Don’t Miss Out Button Row Hero Banner" at bounding box center [857, 437] width 1314 height 759
click at [156, 437] on div "Add..." at bounding box center [160, 435] width 56 height 11
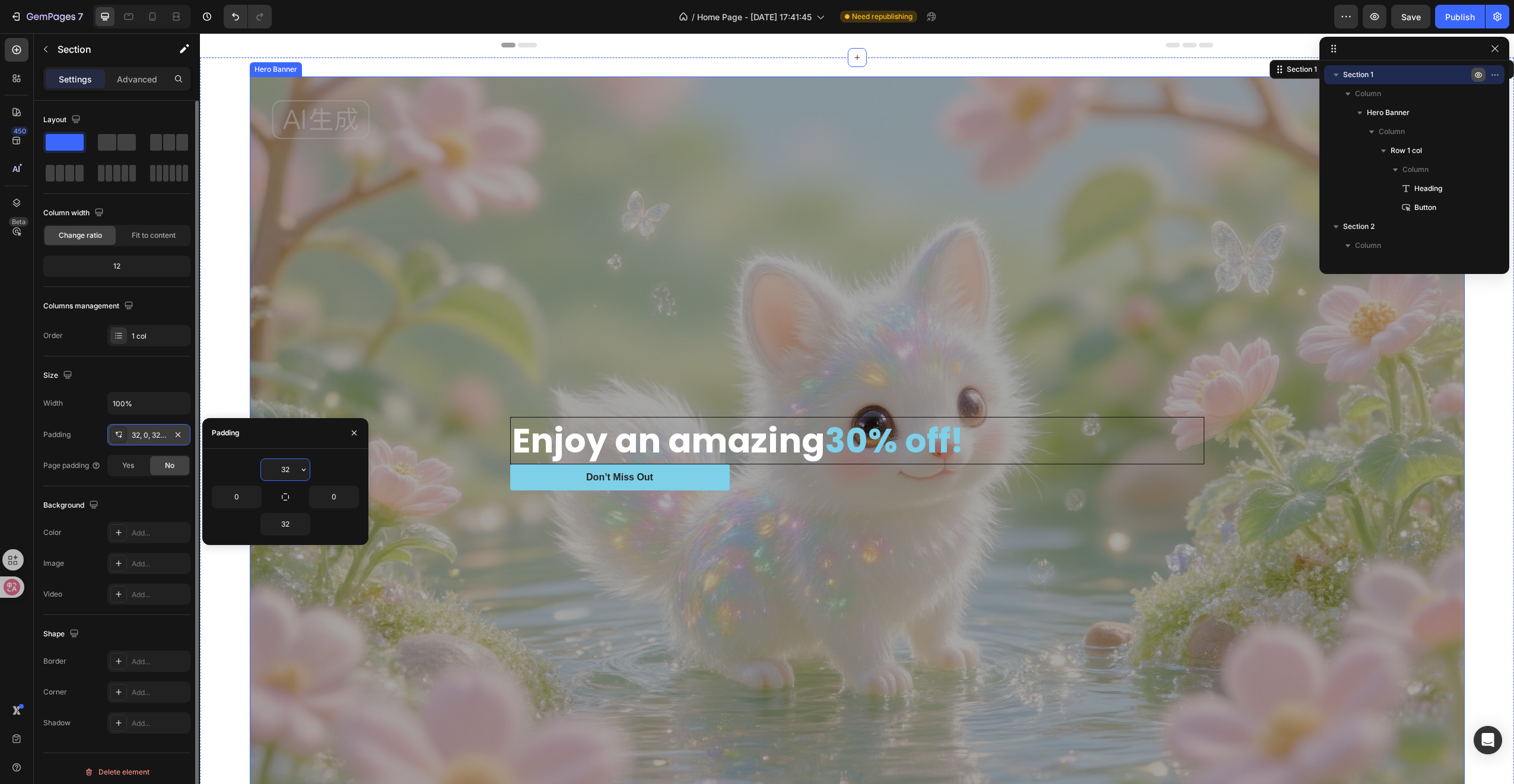
click at [331, 155] on div "Overlay" at bounding box center [857, 456] width 1215 height 759
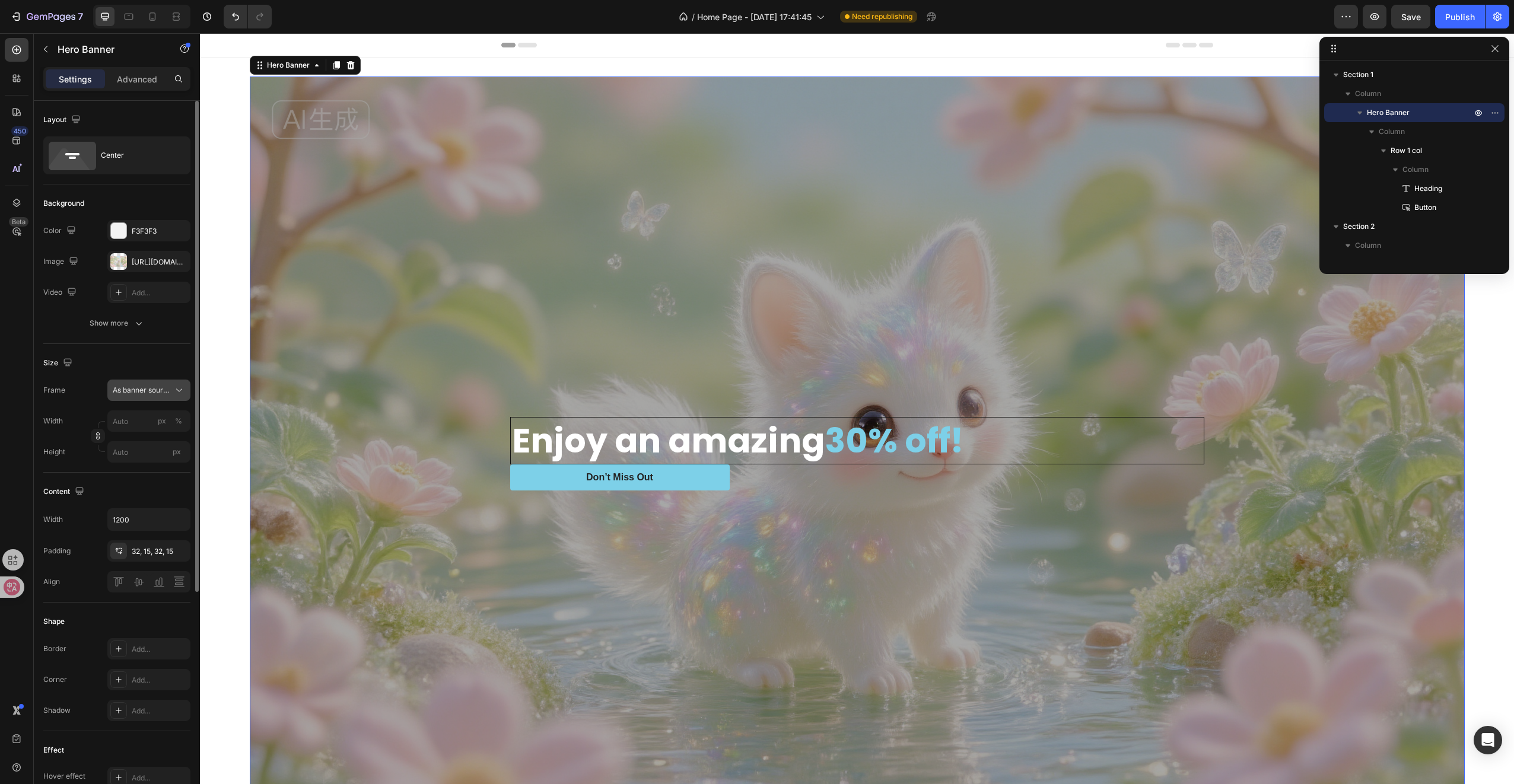
click at [139, 382] on button "As banner source" at bounding box center [149, 390] width 83 height 21
click at [120, 435] on span "Custom" at bounding box center [125, 440] width 26 height 11
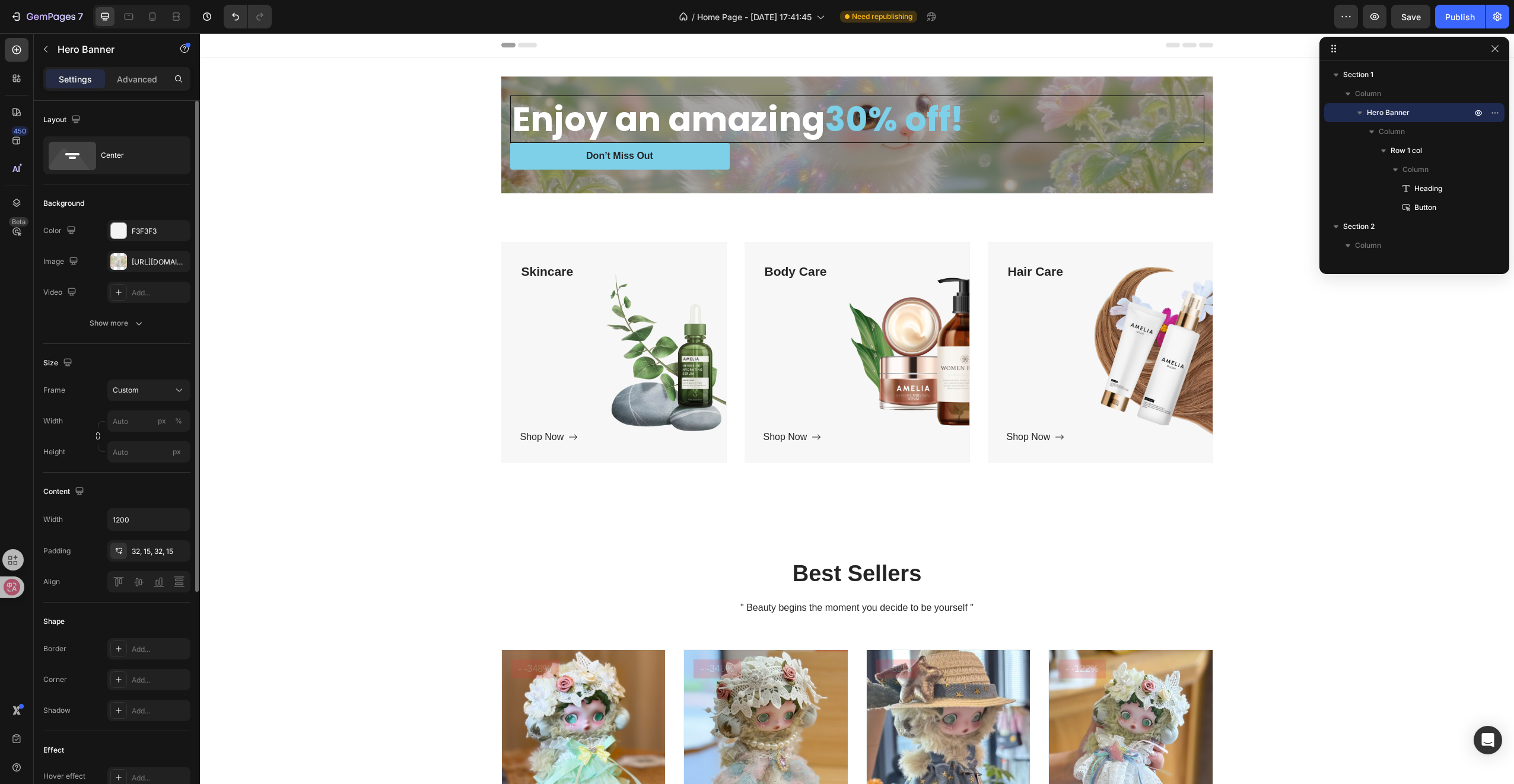
click at [538, 78] on div "Enjoy an amazing 30% off! Heading Don’t Miss Out Button Row" at bounding box center [858, 134] width 712 height 117
click at [134, 418] on input "px %" at bounding box center [149, 421] width 83 height 21
click at [136, 464] on div "Default 1200px" at bounding box center [137, 470] width 98 height 21
click at [527, 85] on div "Enjoy an amazing 30% off! Heading Don’t Miss Out Button Row" at bounding box center [858, 134] width 712 height 117
click at [507, 186] on div "Enjoy an amazing 30% off! Heading Don’t Miss Out Button Row" at bounding box center [858, 134] width 712 height 117
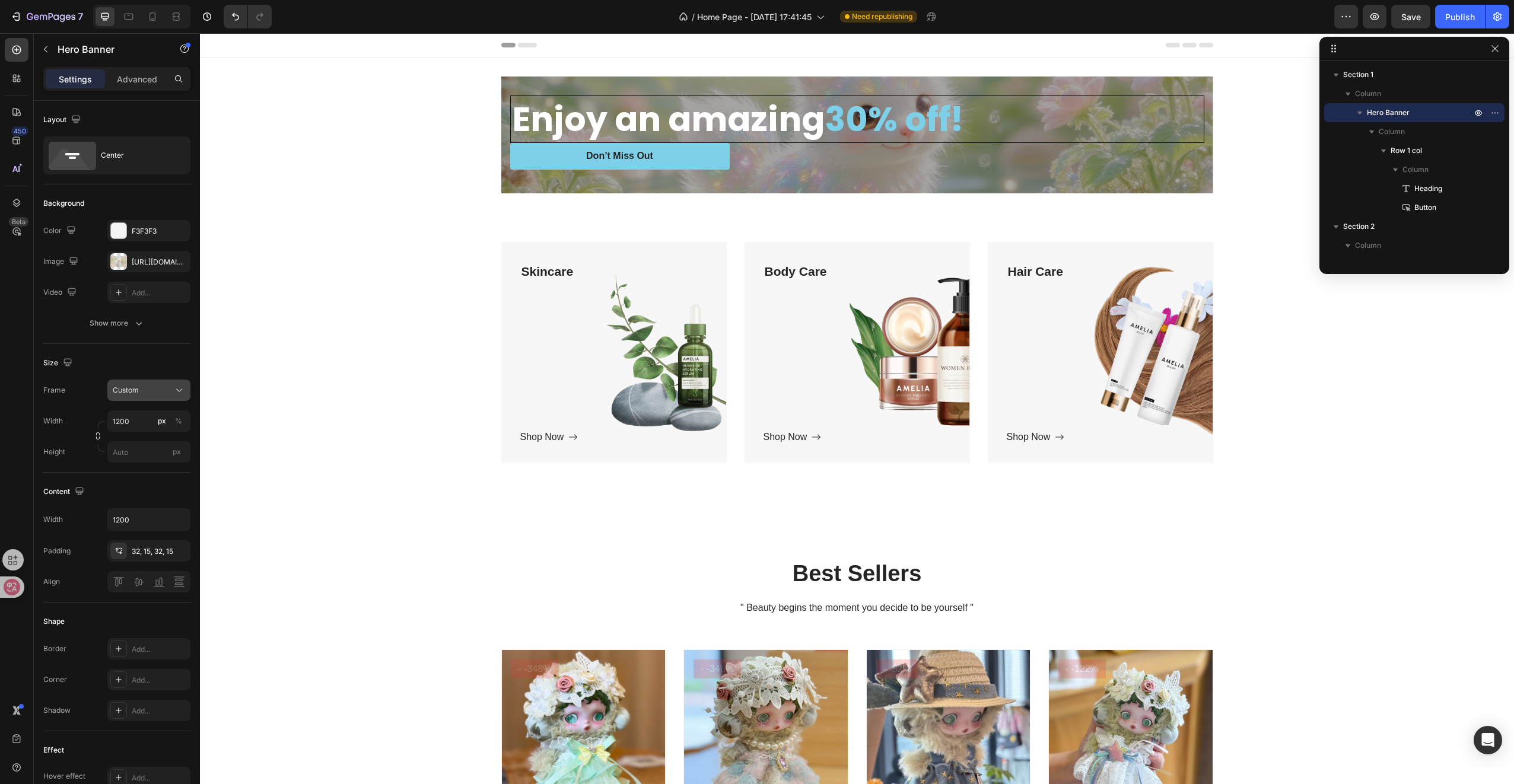
click at [133, 396] on button "Custom" at bounding box center [149, 390] width 83 height 21
click at [133, 419] on span "As banner source" at bounding box center [141, 418] width 59 height 11
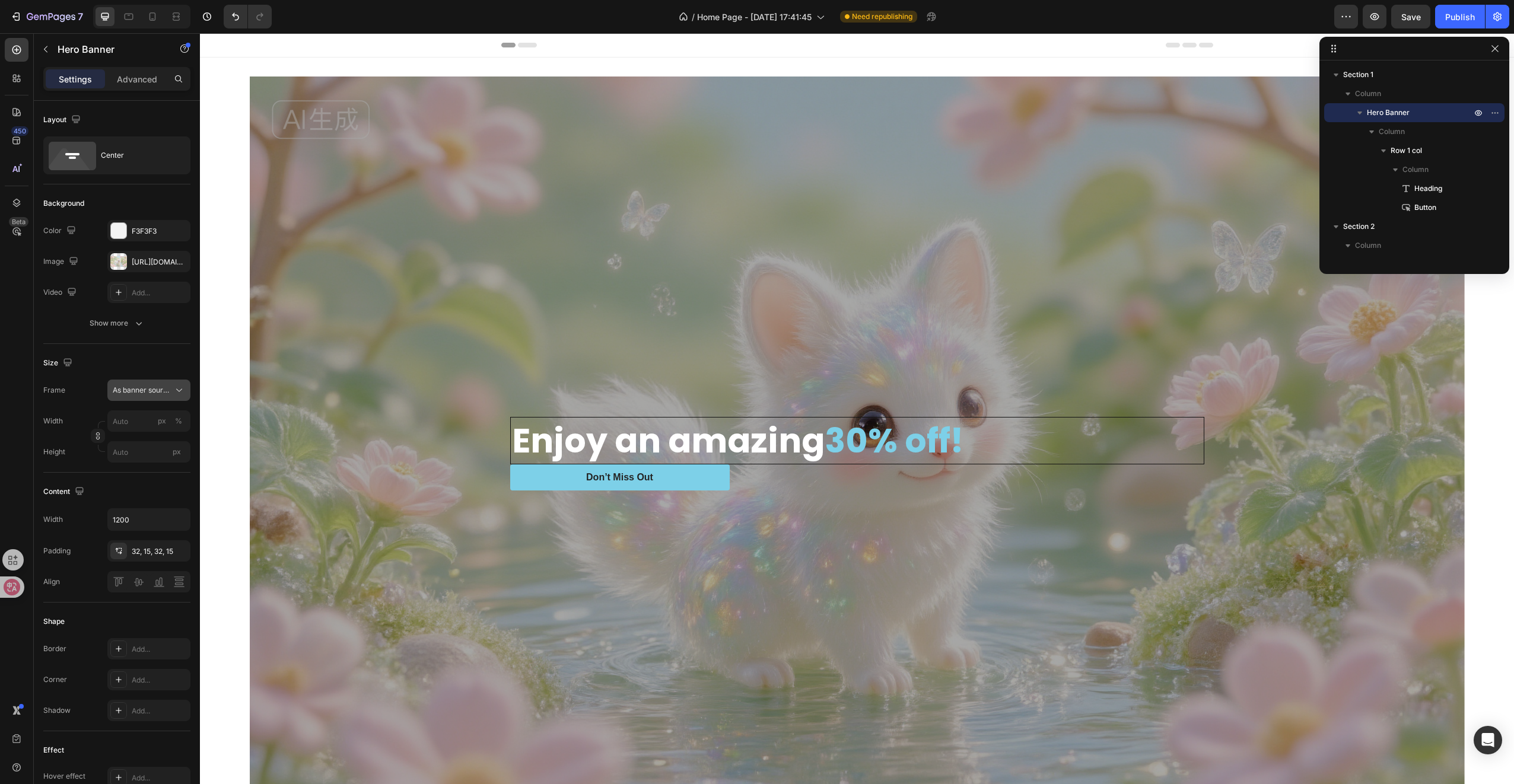
click at [142, 389] on span "As banner source" at bounding box center [142, 390] width 58 height 11
click at [131, 439] on span "Custom" at bounding box center [125, 440] width 26 height 11
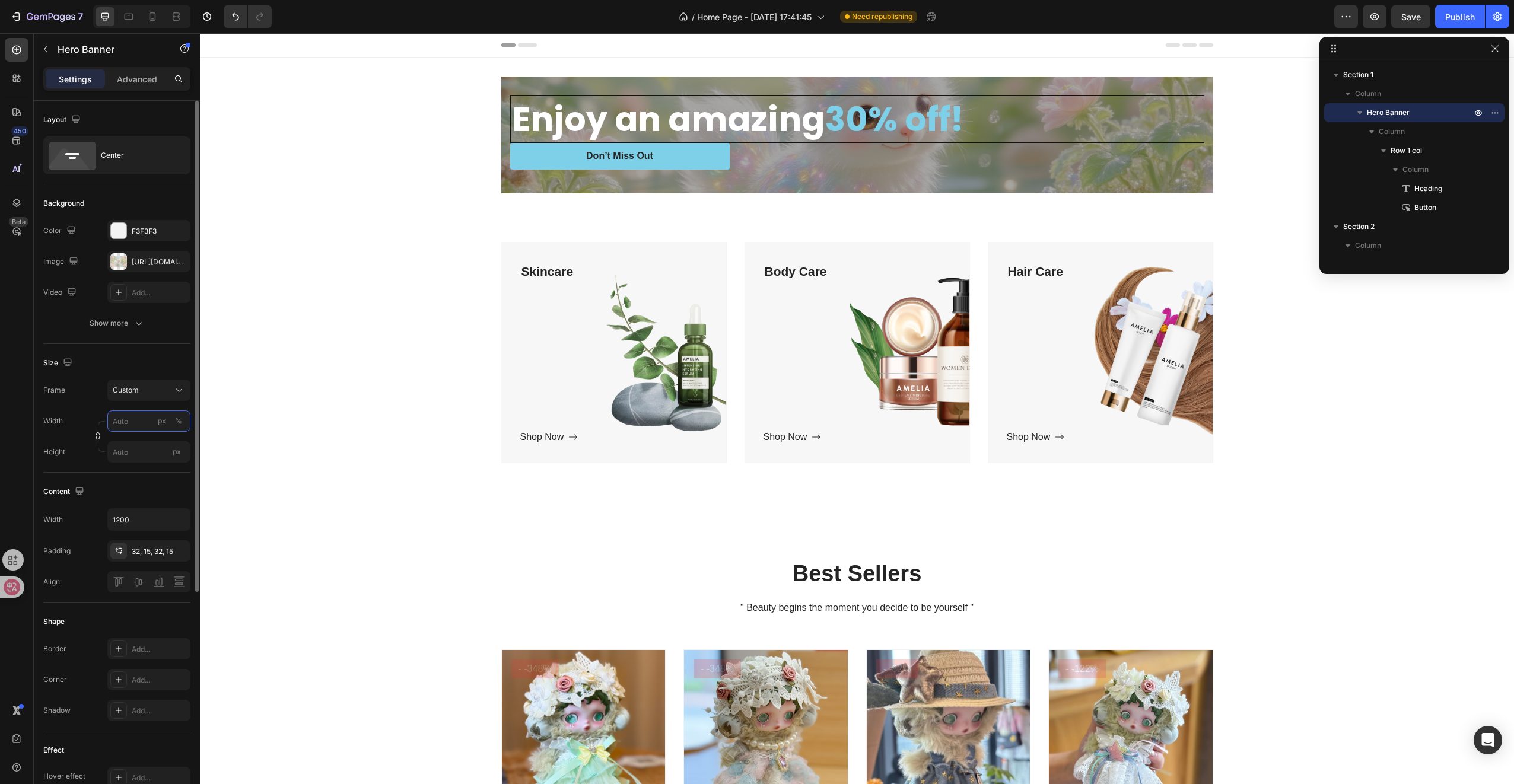
click at [132, 422] on input "px %" at bounding box center [149, 421] width 83 height 21
click at [123, 447] on input "px" at bounding box center [149, 452] width 83 height 21
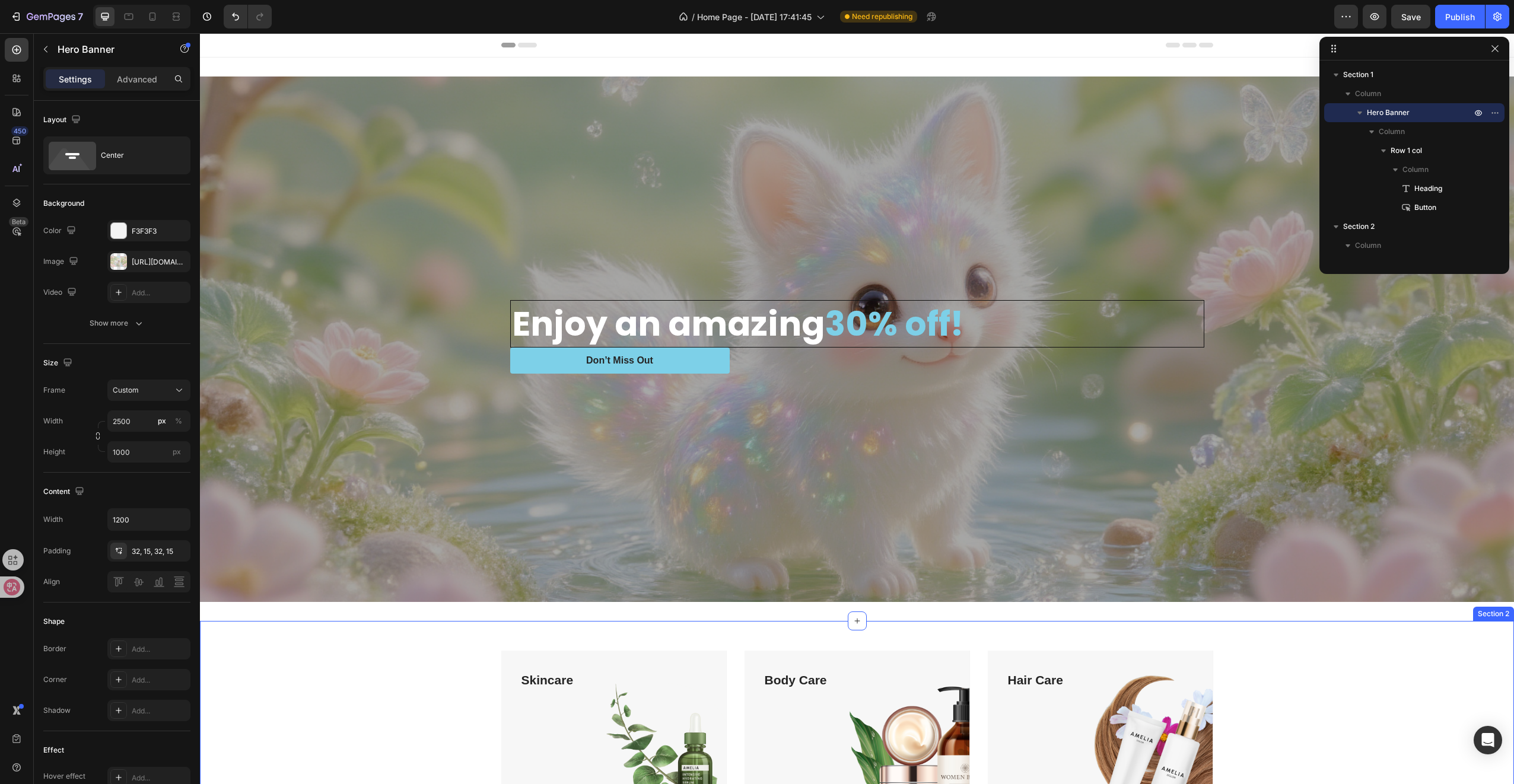
click at [407, 659] on div "Skincare Text block Shop Now Button Row Hero Banner Body Care Text block Shop N…" at bounding box center [857, 766] width 1296 height 231
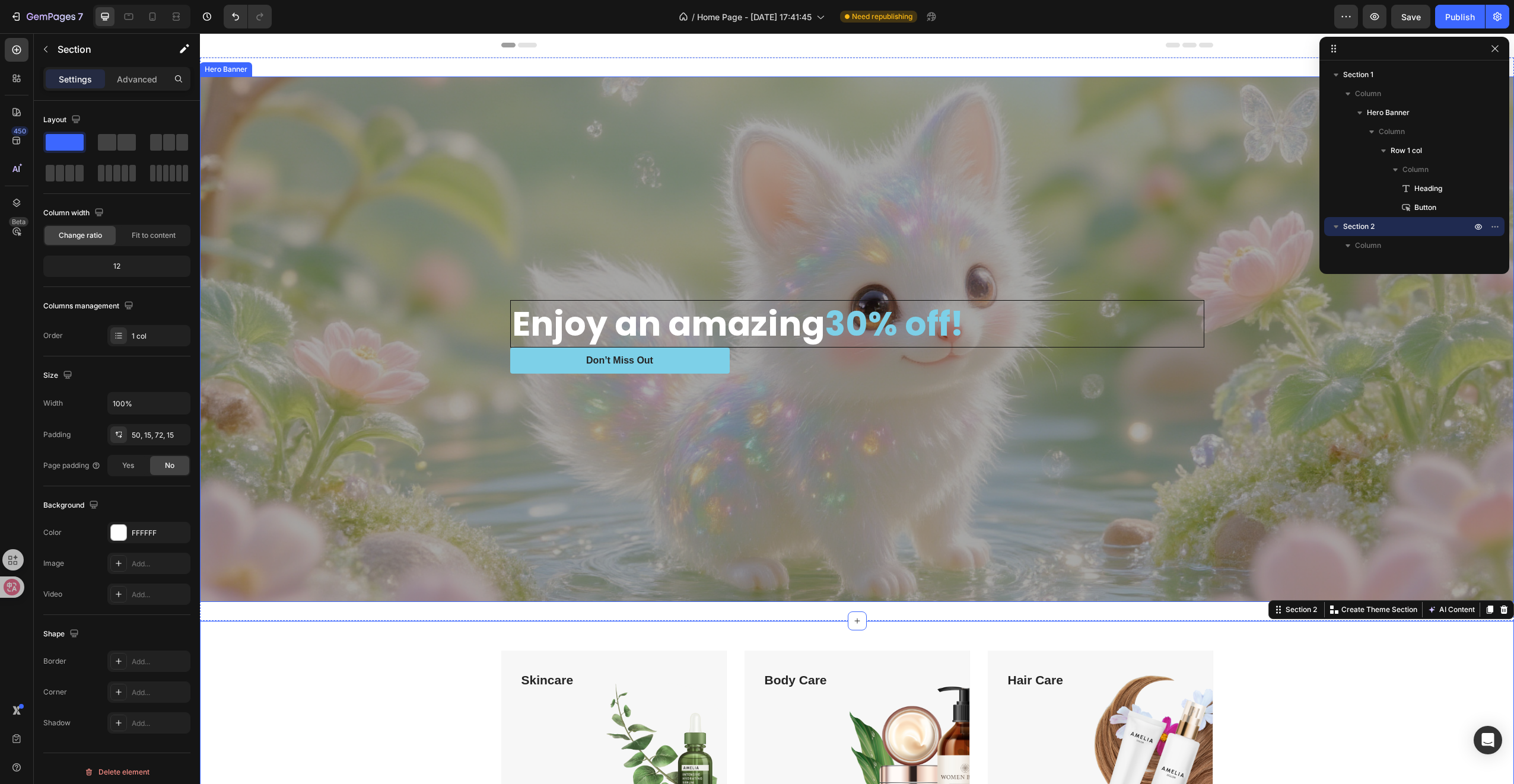
click at [572, 497] on div "Overlay" at bounding box center [857, 339] width 1314 height 525
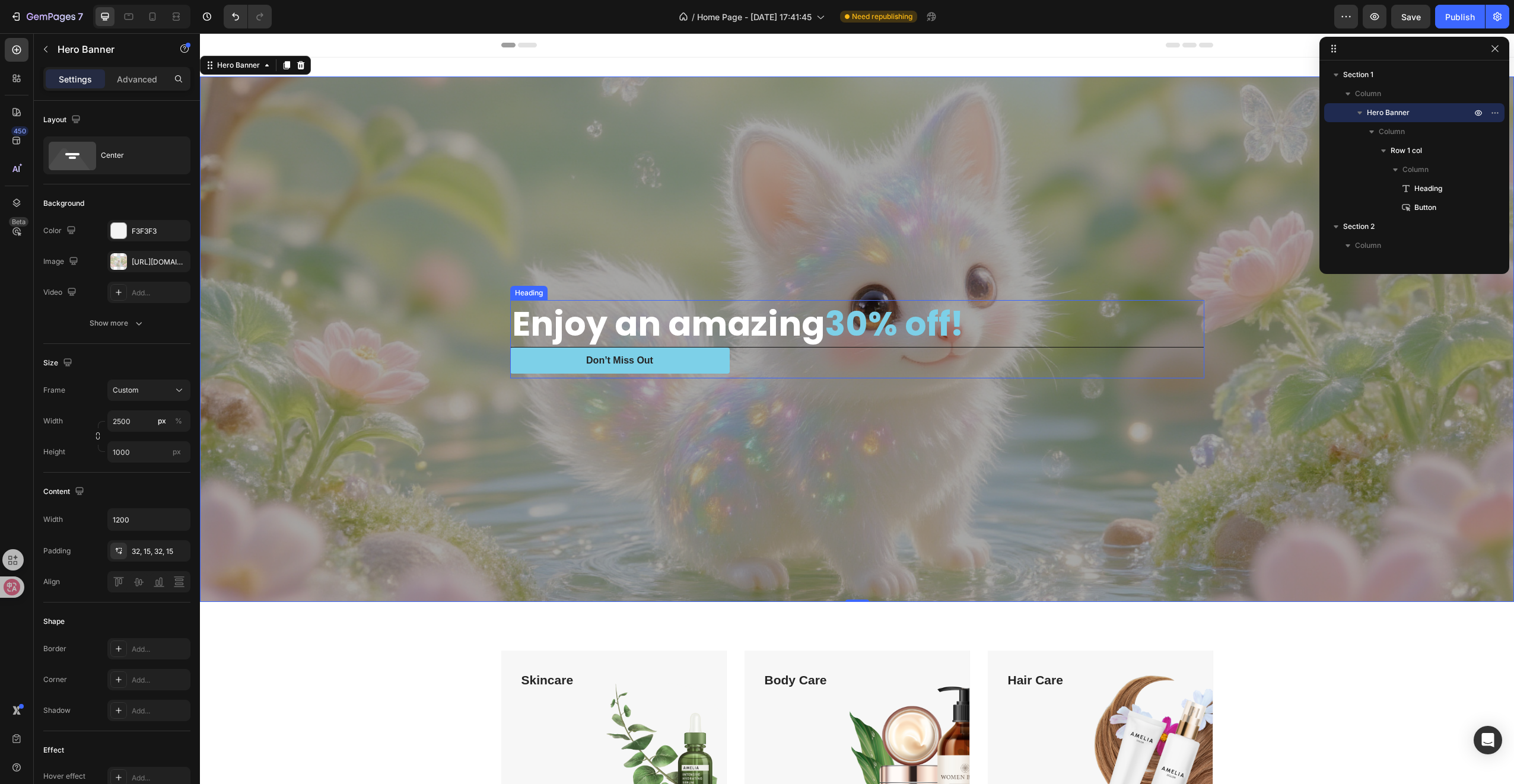
click at [655, 322] on h2 "Enjoy an amazing 30% off!" at bounding box center [857, 323] width 693 height 46
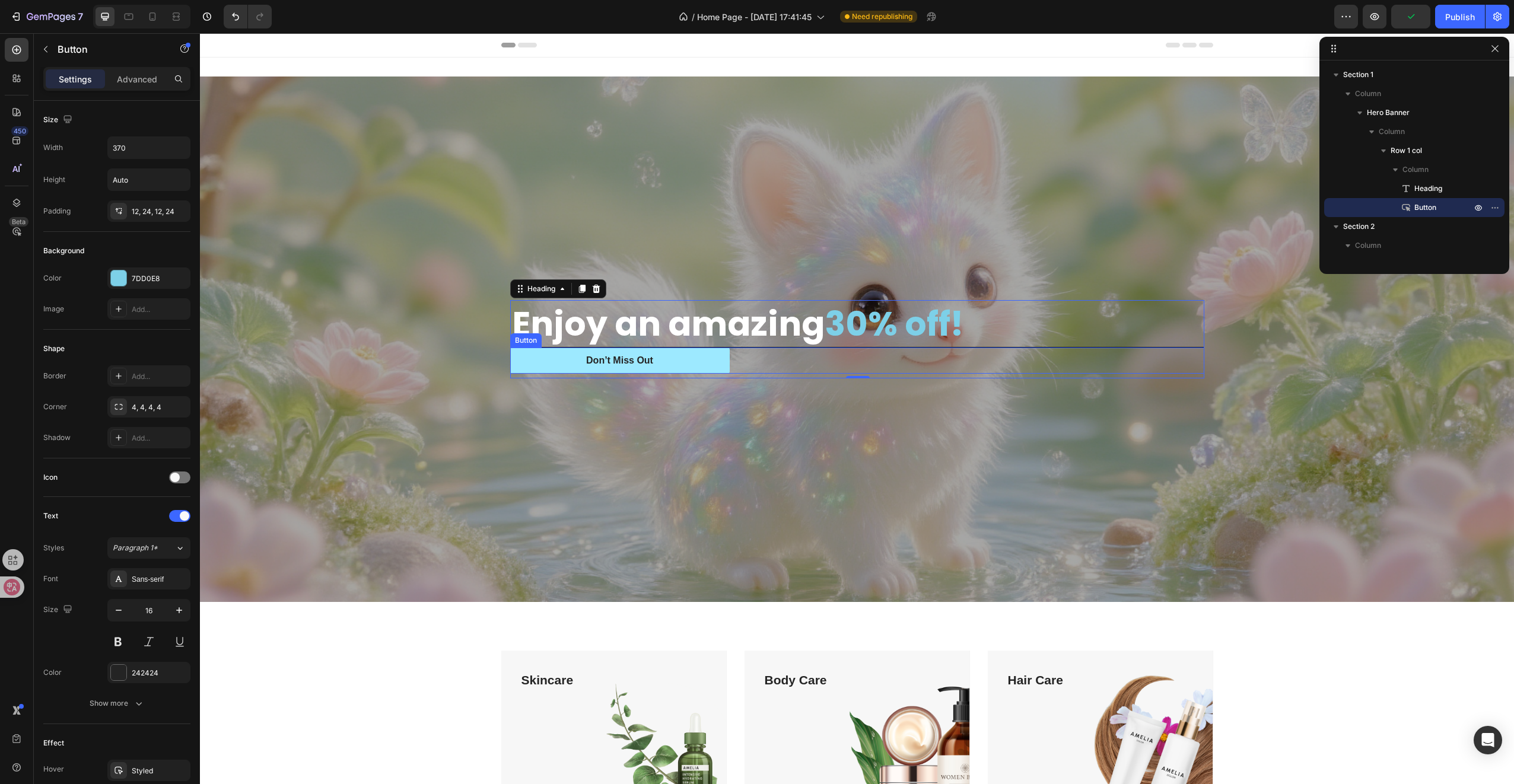
click at [697, 358] on button "Don’t Miss Out" at bounding box center [620, 360] width 219 height 27
click at [128, 80] on p "Advanced" at bounding box center [136, 79] width 40 height 13
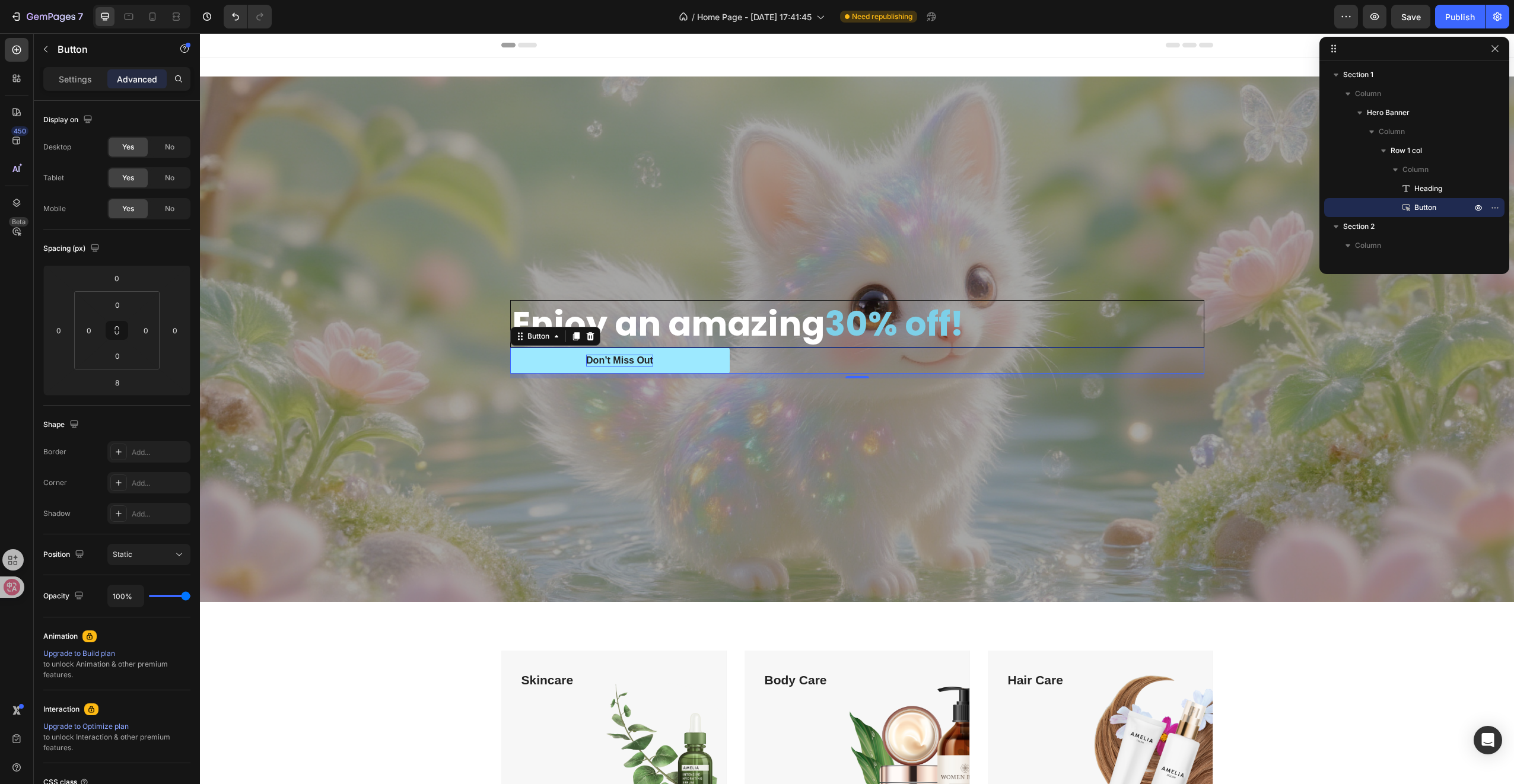
click at [624, 354] on div "Don’t Miss Out" at bounding box center [620, 360] width 67 height 13
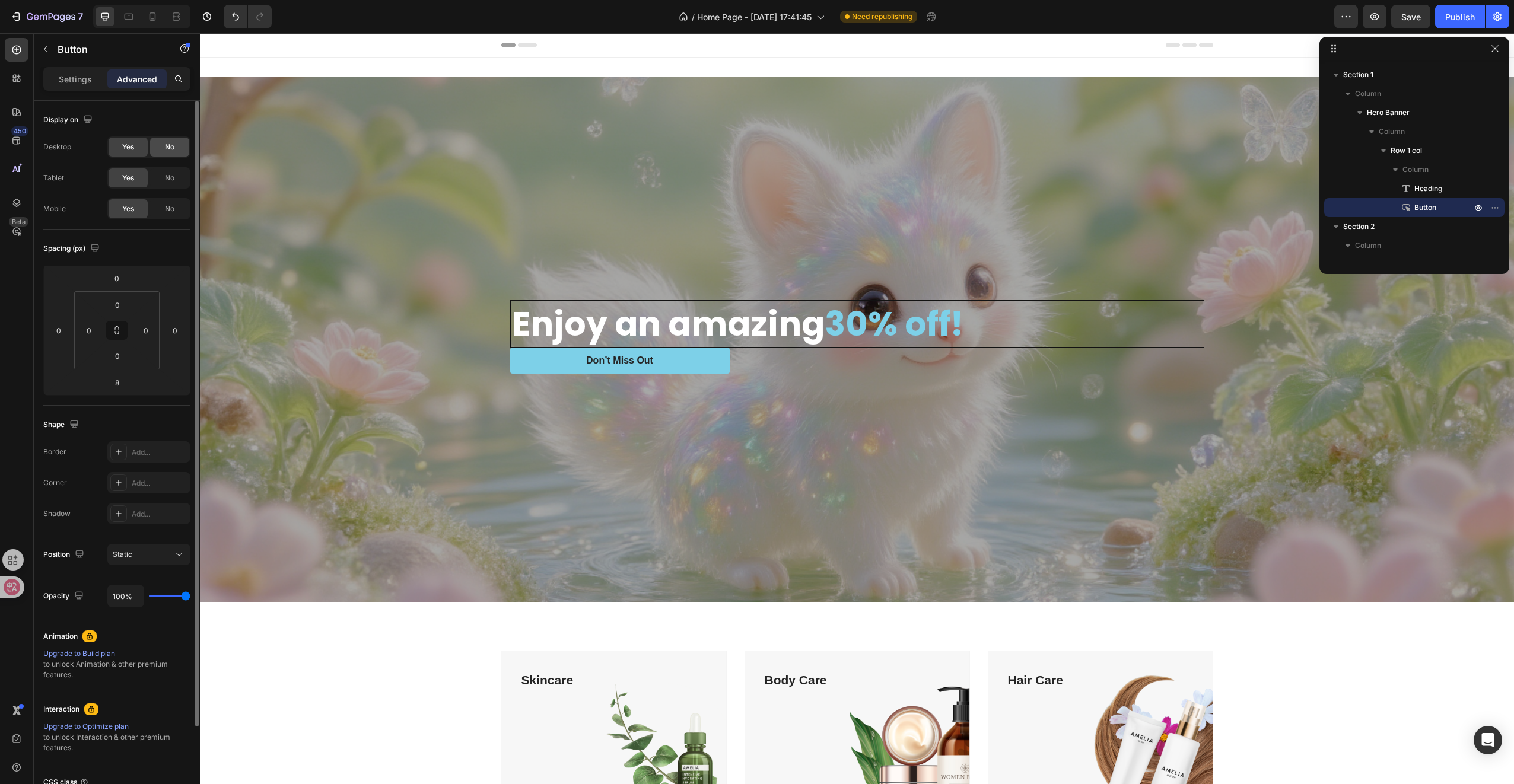
click at [165, 145] on span "No" at bounding box center [169, 147] width 9 height 11
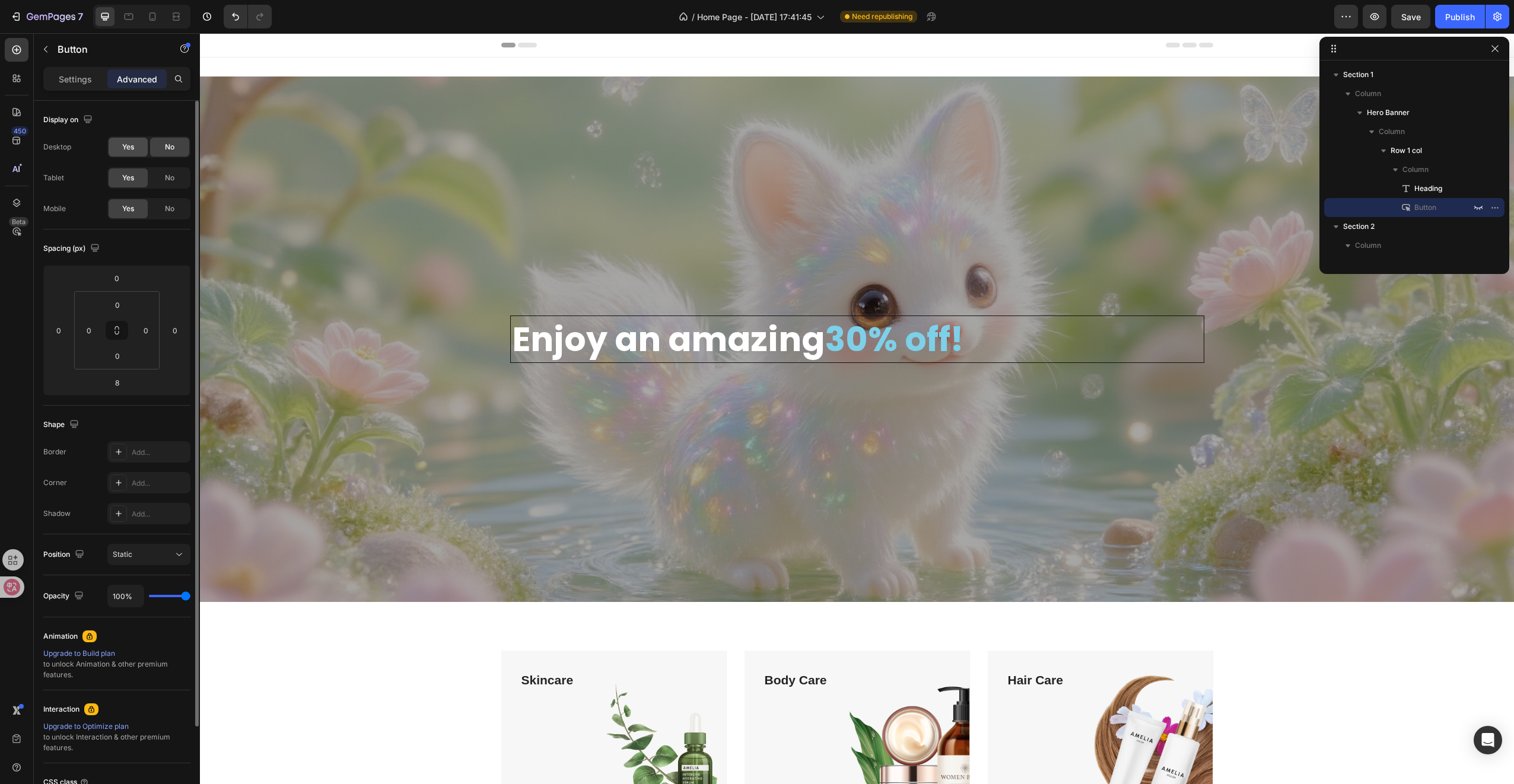
click at [141, 146] on div "Yes" at bounding box center [128, 147] width 39 height 19
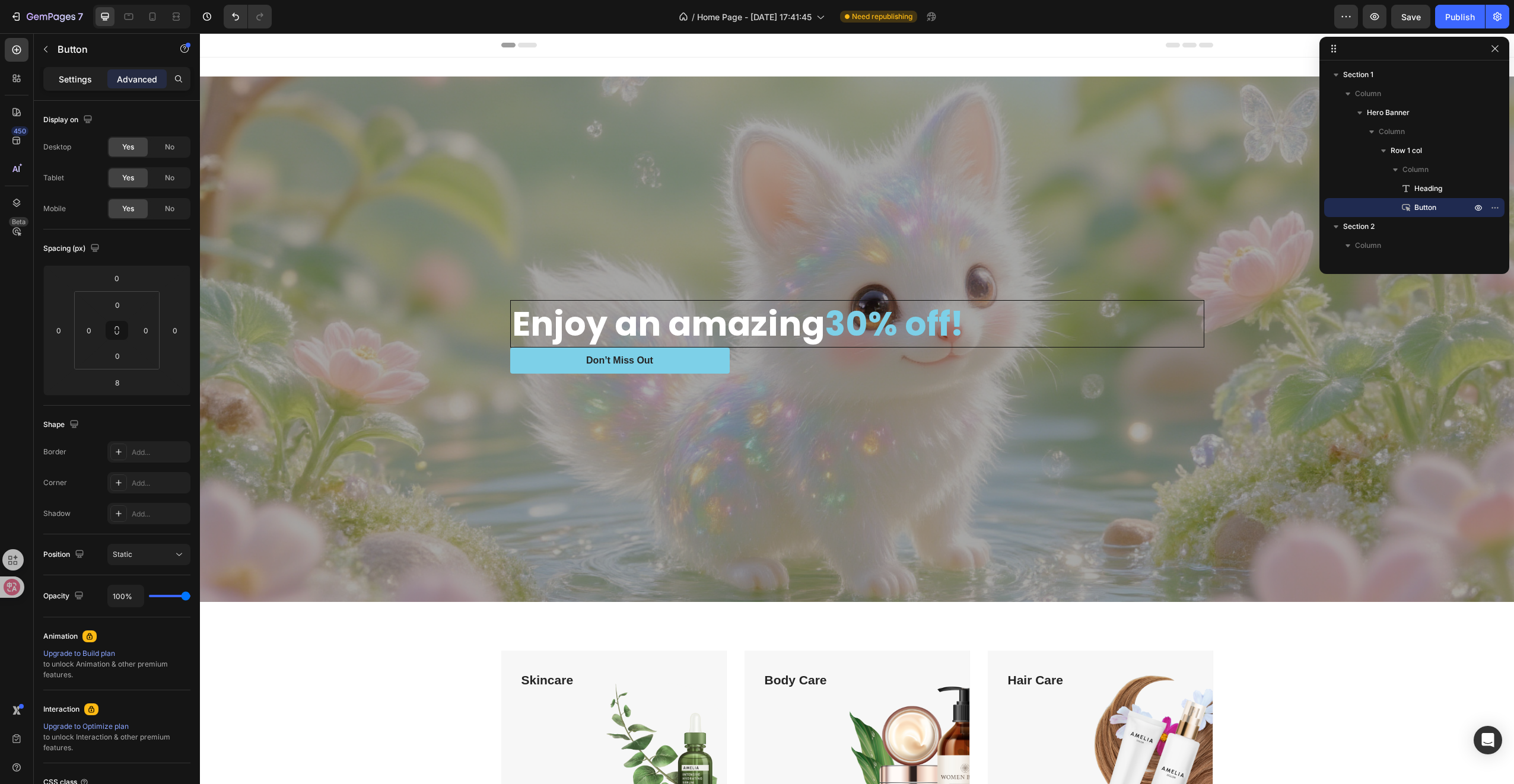
click at [92, 80] on div "Settings" at bounding box center [75, 78] width 59 height 19
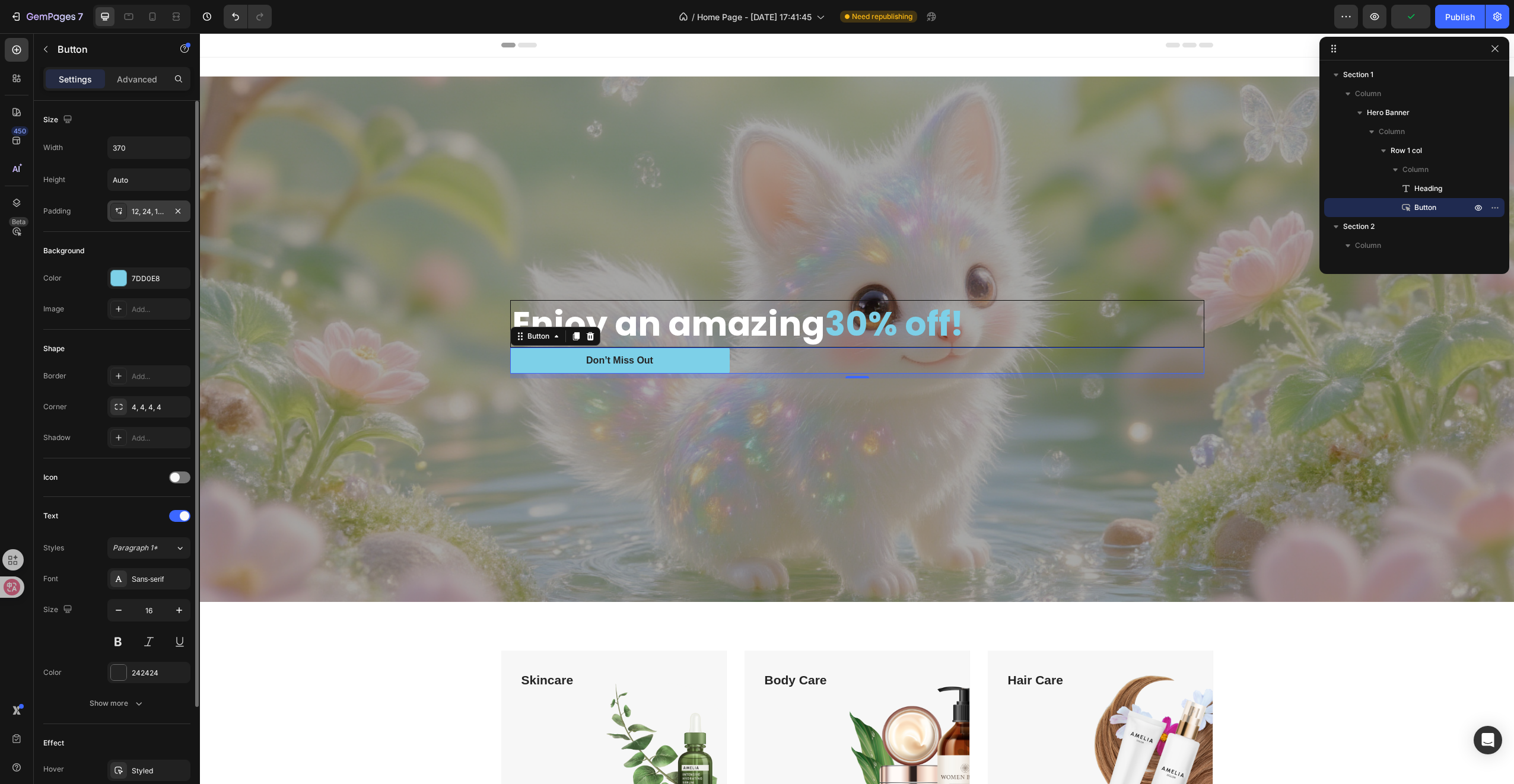
click at [150, 217] on div "12, 24, 12, 24" at bounding box center [149, 211] width 83 height 21
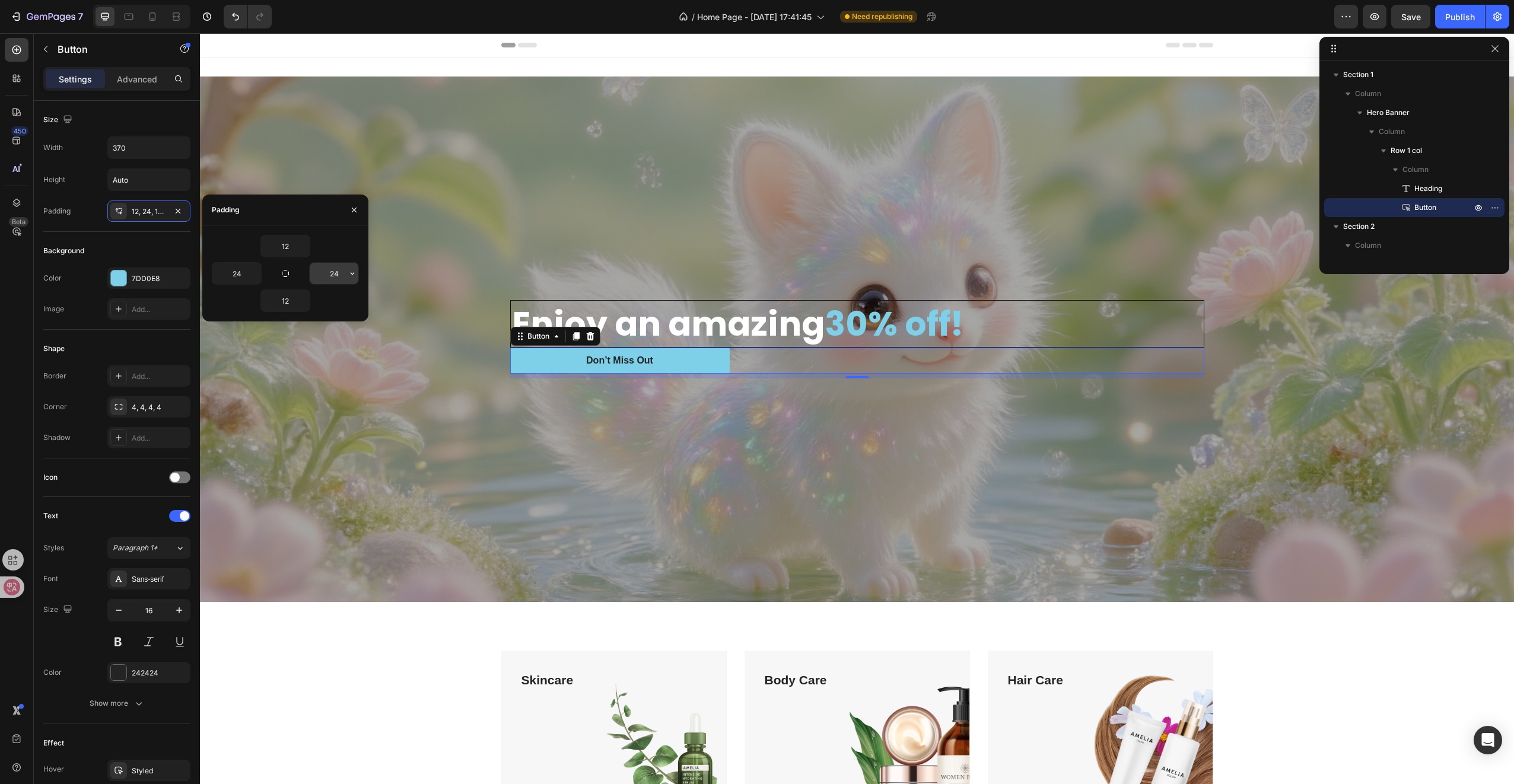
click at [335, 279] on input "24" at bounding box center [334, 273] width 49 height 21
click at [239, 273] on input "24" at bounding box center [237, 273] width 49 height 21
click at [396, 411] on div "Overlay" at bounding box center [857, 339] width 1314 height 525
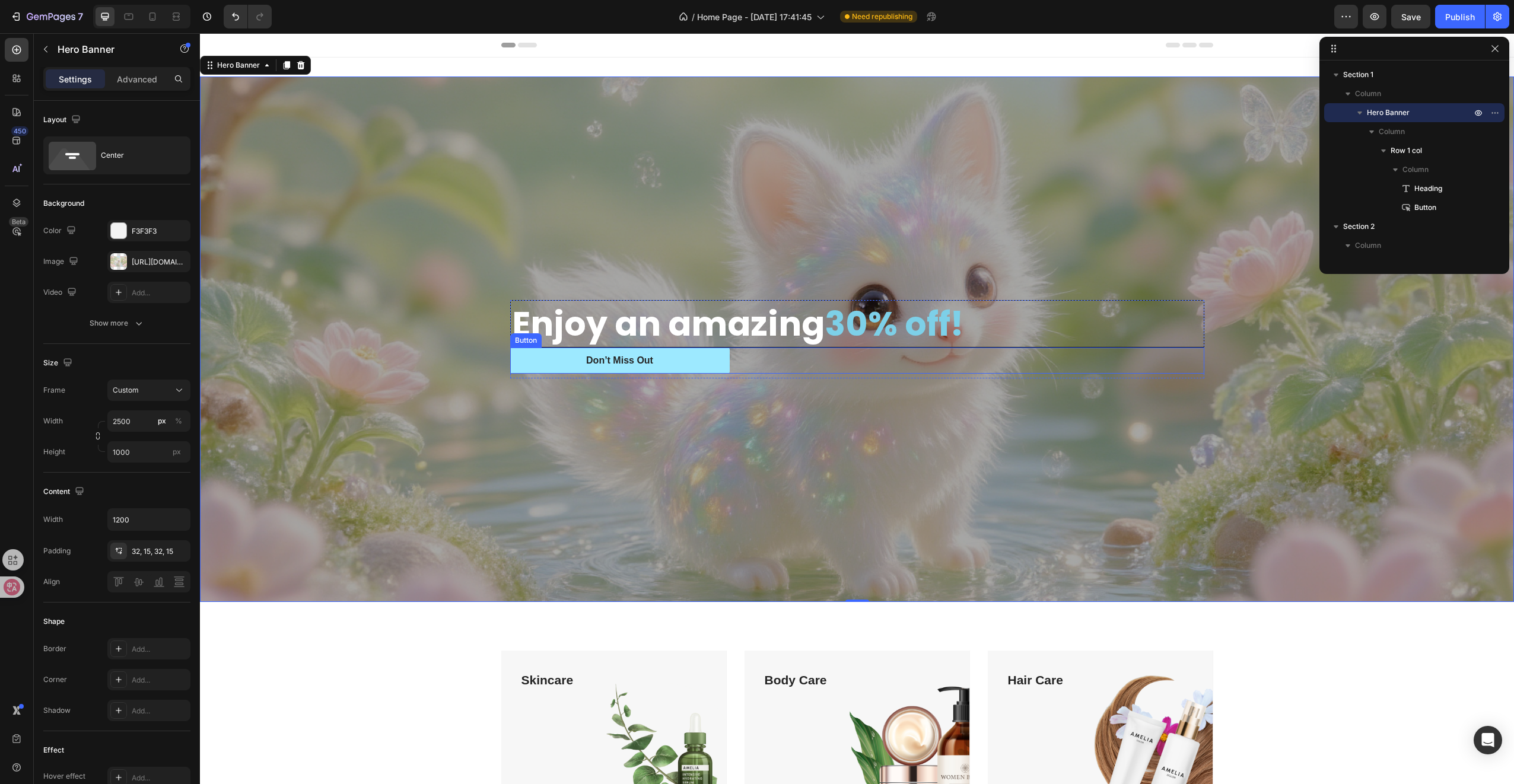
click at [550, 353] on button "Don’t Miss Out" at bounding box center [620, 360] width 219 height 27
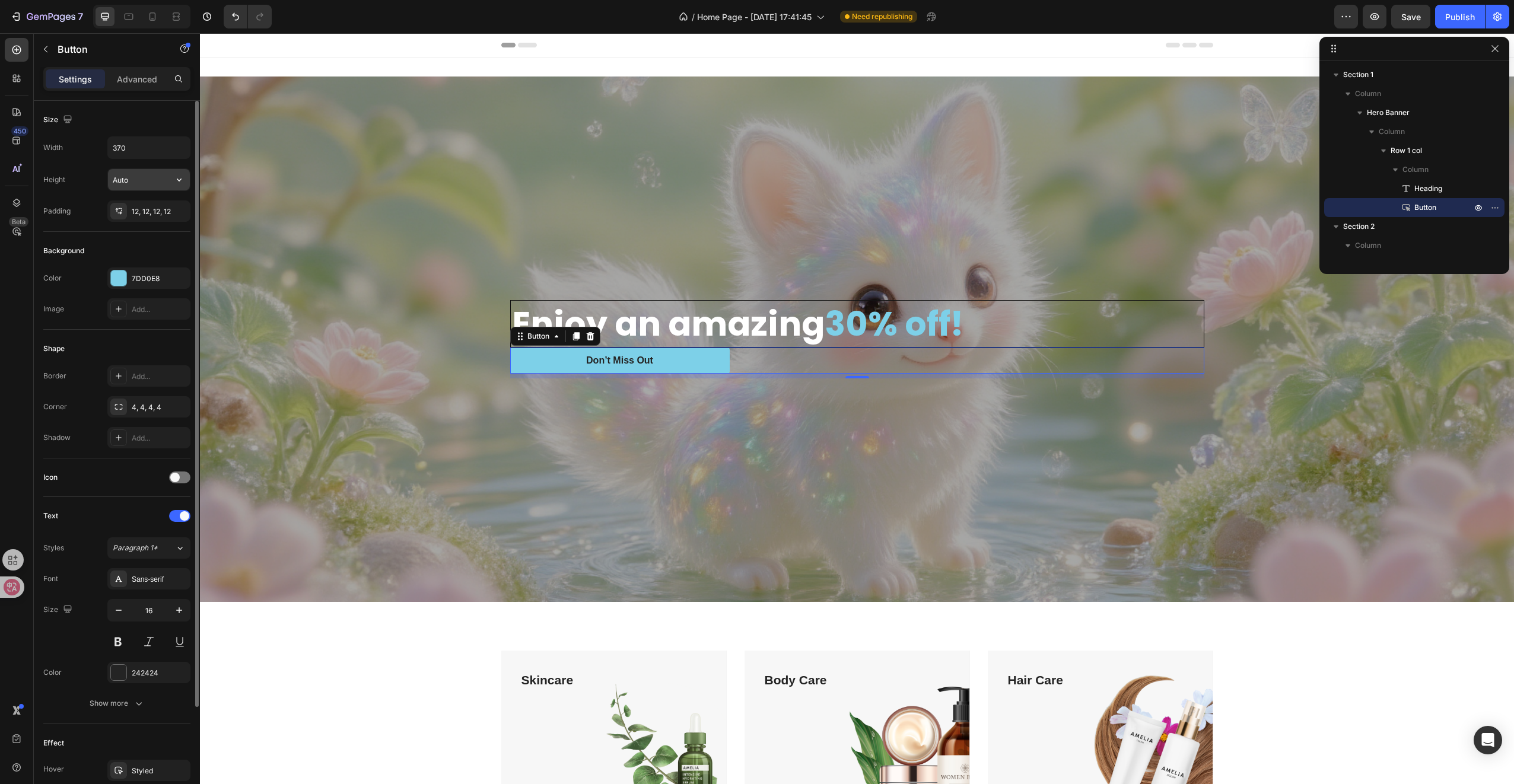
click at [141, 181] on input "Auto" at bounding box center [149, 180] width 82 height 21
click at [181, 180] on icon "button" at bounding box center [179, 180] width 12 height 12
click at [153, 208] on p "Fit content Auto" at bounding box center [146, 209] width 68 height 11
click at [142, 153] on input "370" at bounding box center [149, 148] width 82 height 21
click at [189, 146] on button "button" at bounding box center [179, 148] width 21 height 21
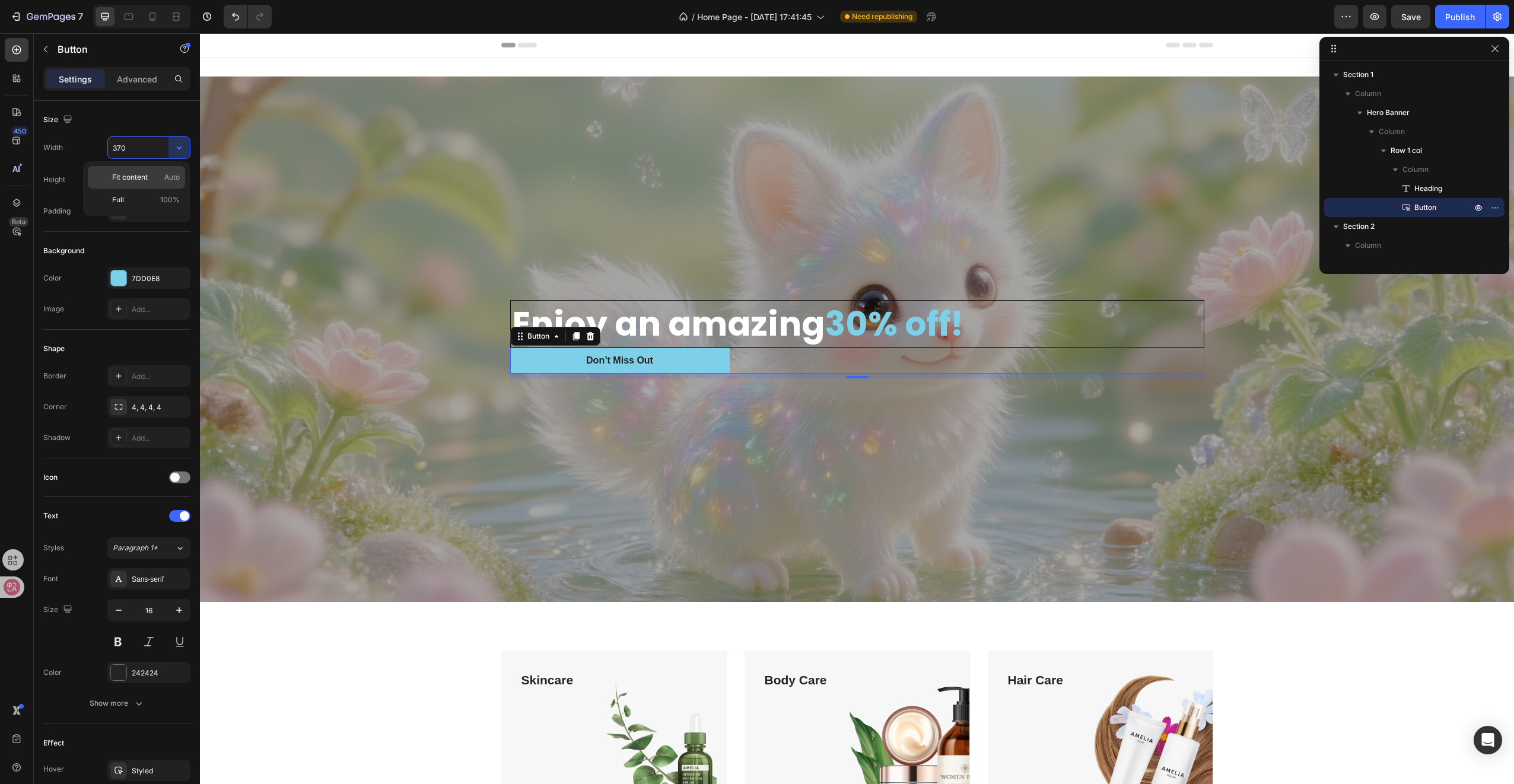
click at [158, 177] on p "Fit content Auto" at bounding box center [146, 177] width 68 height 11
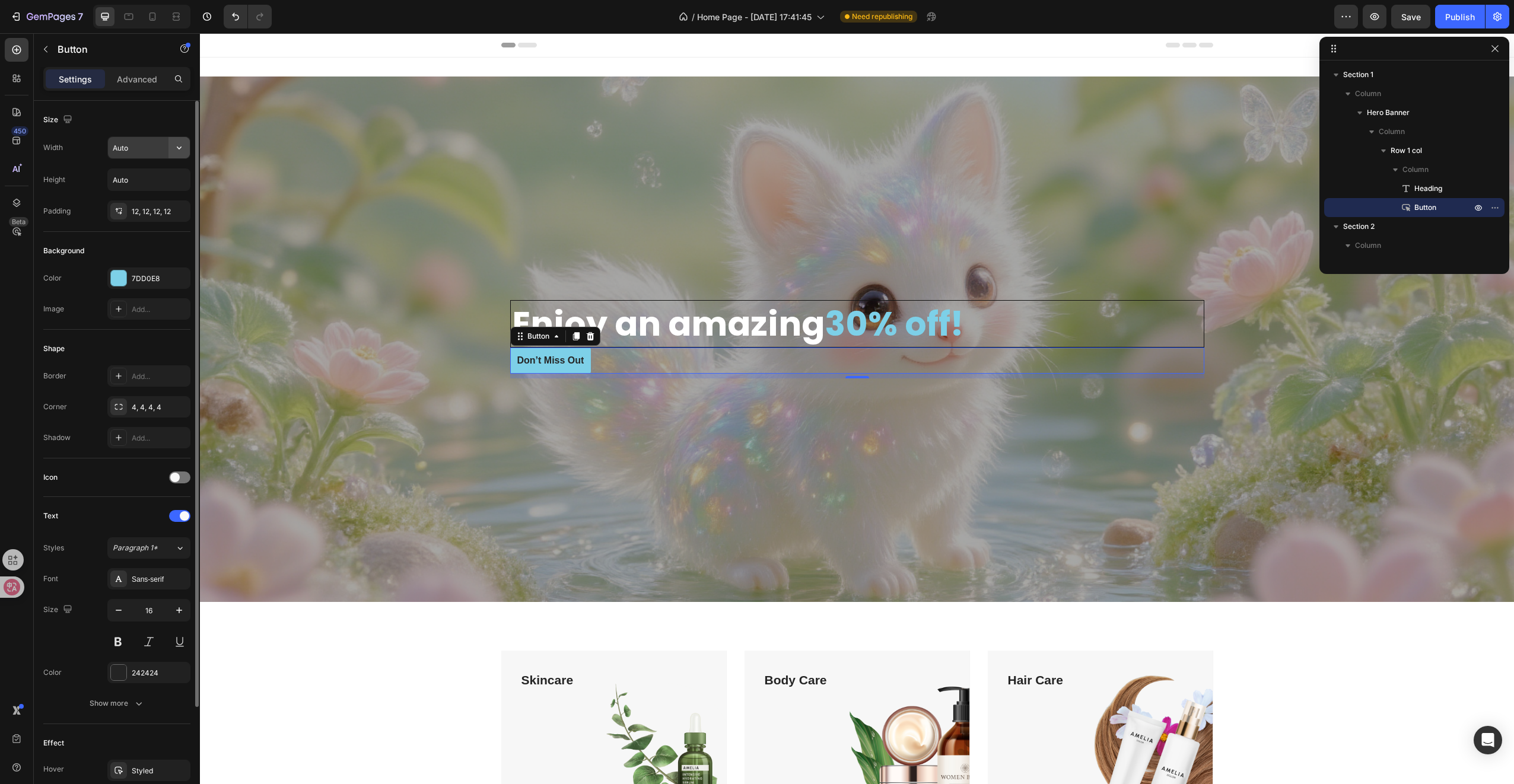
click at [175, 154] on button "button" at bounding box center [179, 148] width 21 height 21
click at [144, 195] on p "Full 100%" at bounding box center [146, 200] width 68 height 11
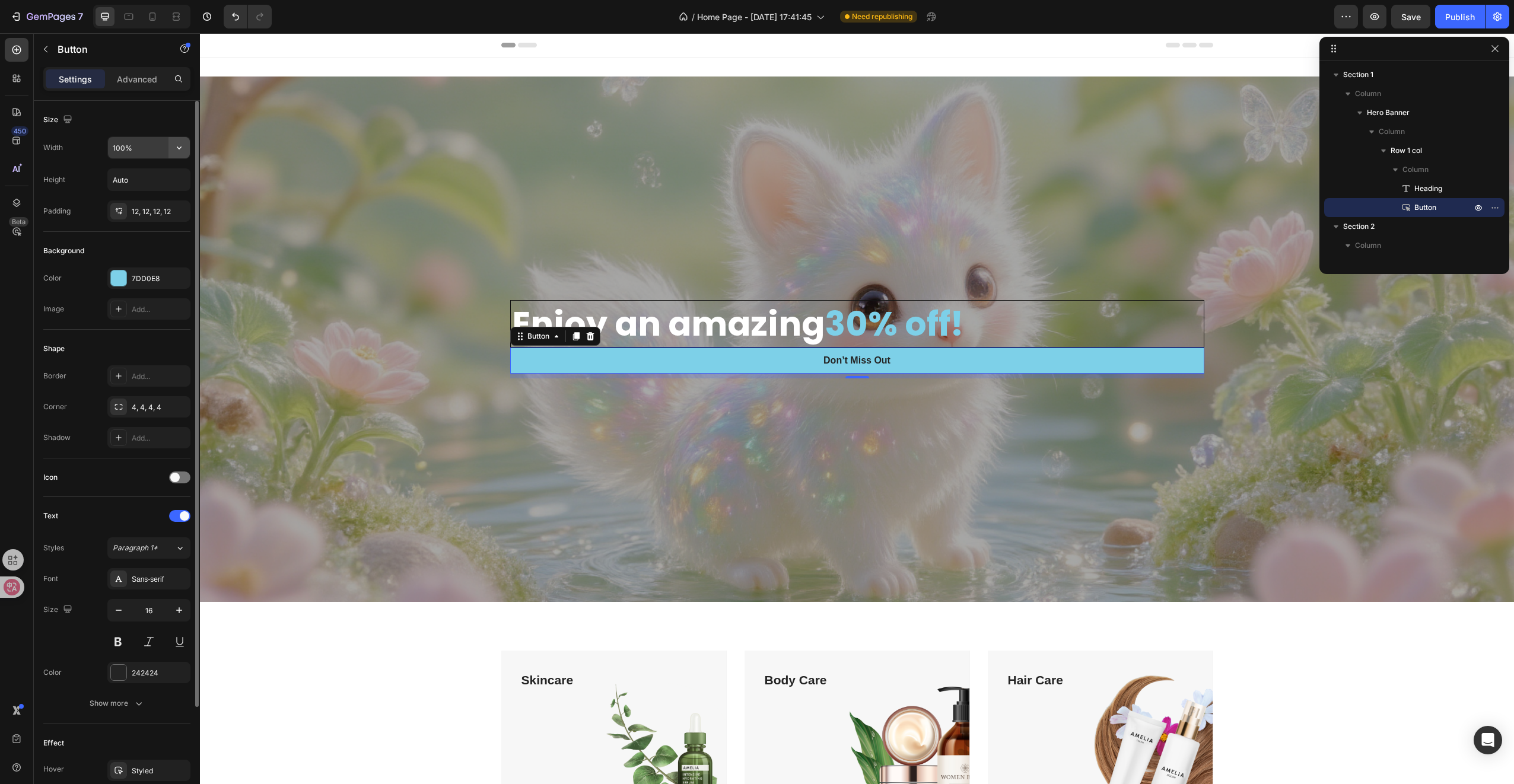
click at [171, 151] on button "button" at bounding box center [179, 148] width 21 height 21
click at [152, 171] on div "Fit content Auto" at bounding box center [136, 177] width 98 height 22
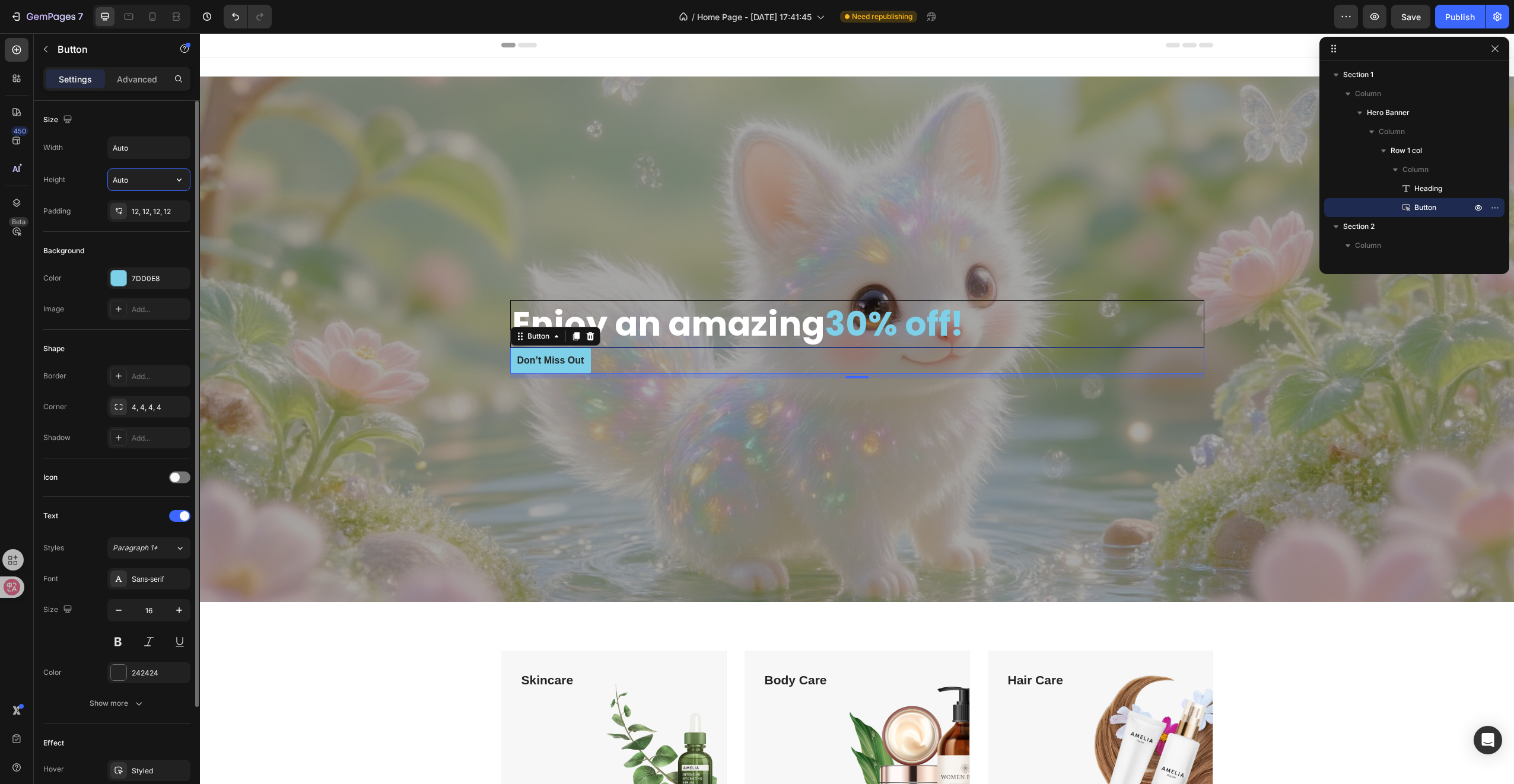
click at [148, 184] on input "Auto" at bounding box center [149, 180] width 82 height 21
click at [169, 182] on button "button" at bounding box center [179, 180] width 21 height 21
click at [152, 204] on p "Fit content Auto" at bounding box center [146, 209] width 68 height 11
click at [135, 175] on input "Auto" at bounding box center [149, 180] width 82 height 21
click at [185, 181] on icon "button" at bounding box center [179, 180] width 12 height 12
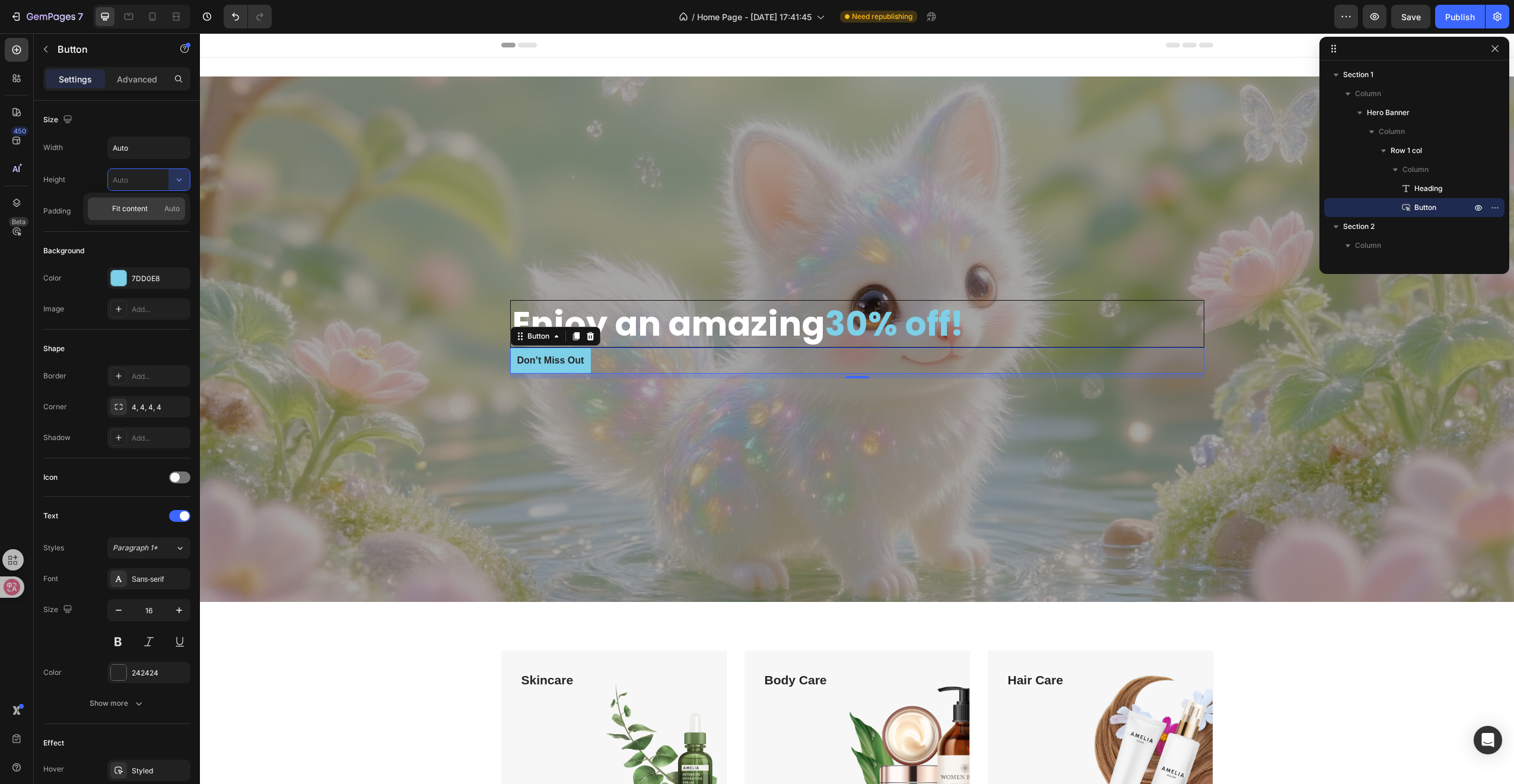
click at [159, 200] on div "Fit content Auto" at bounding box center [136, 209] width 98 height 22
click at [142, 152] on input "Auto" at bounding box center [149, 148] width 82 height 21
click at [171, 150] on button "button" at bounding box center [179, 148] width 21 height 21
click at [144, 204] on p "Full 100%" at bounding box center [146, 200] width 68 height 11
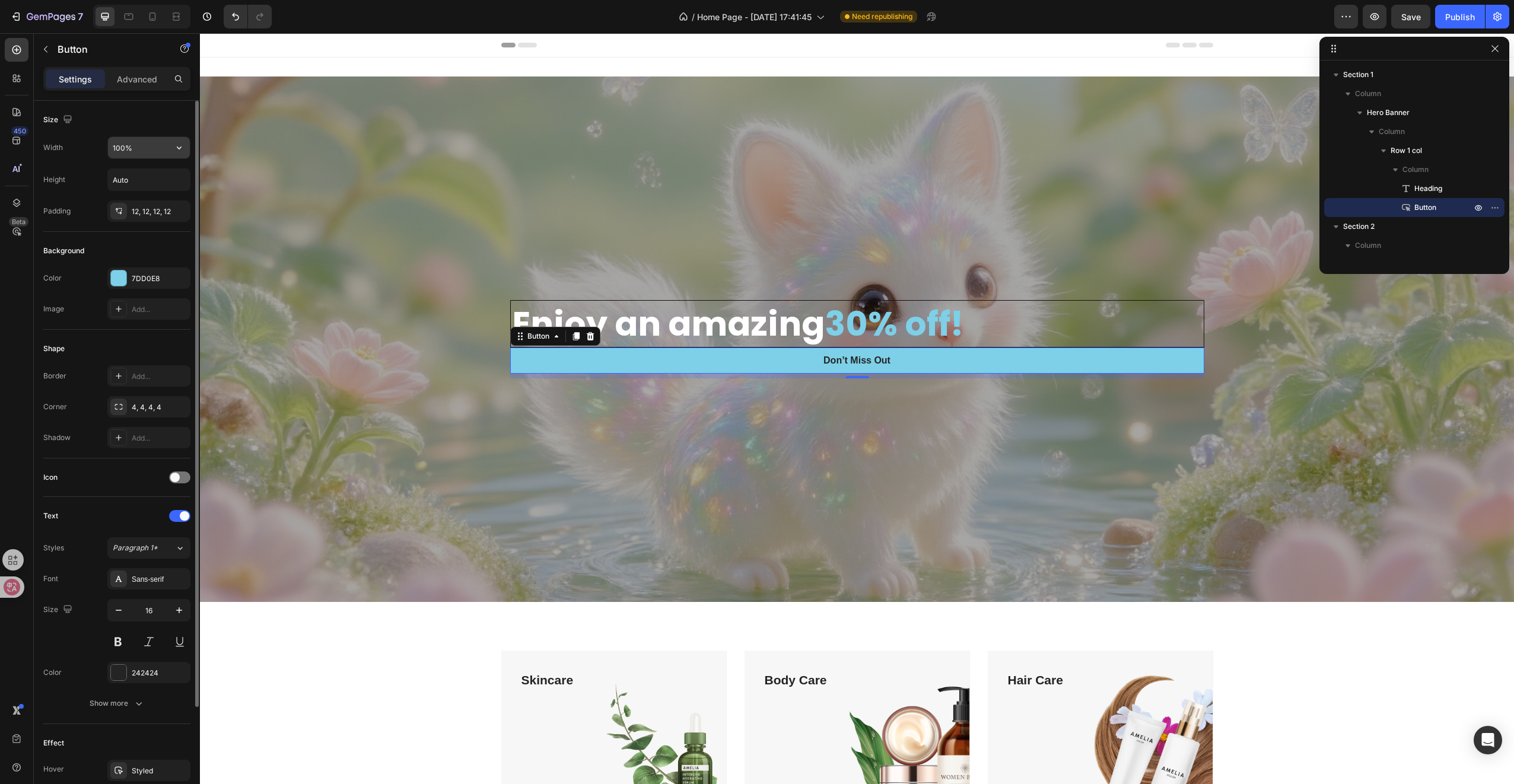
click at [136, 149] on input "100%" at bounding box center [149, 148] width 82 height 21
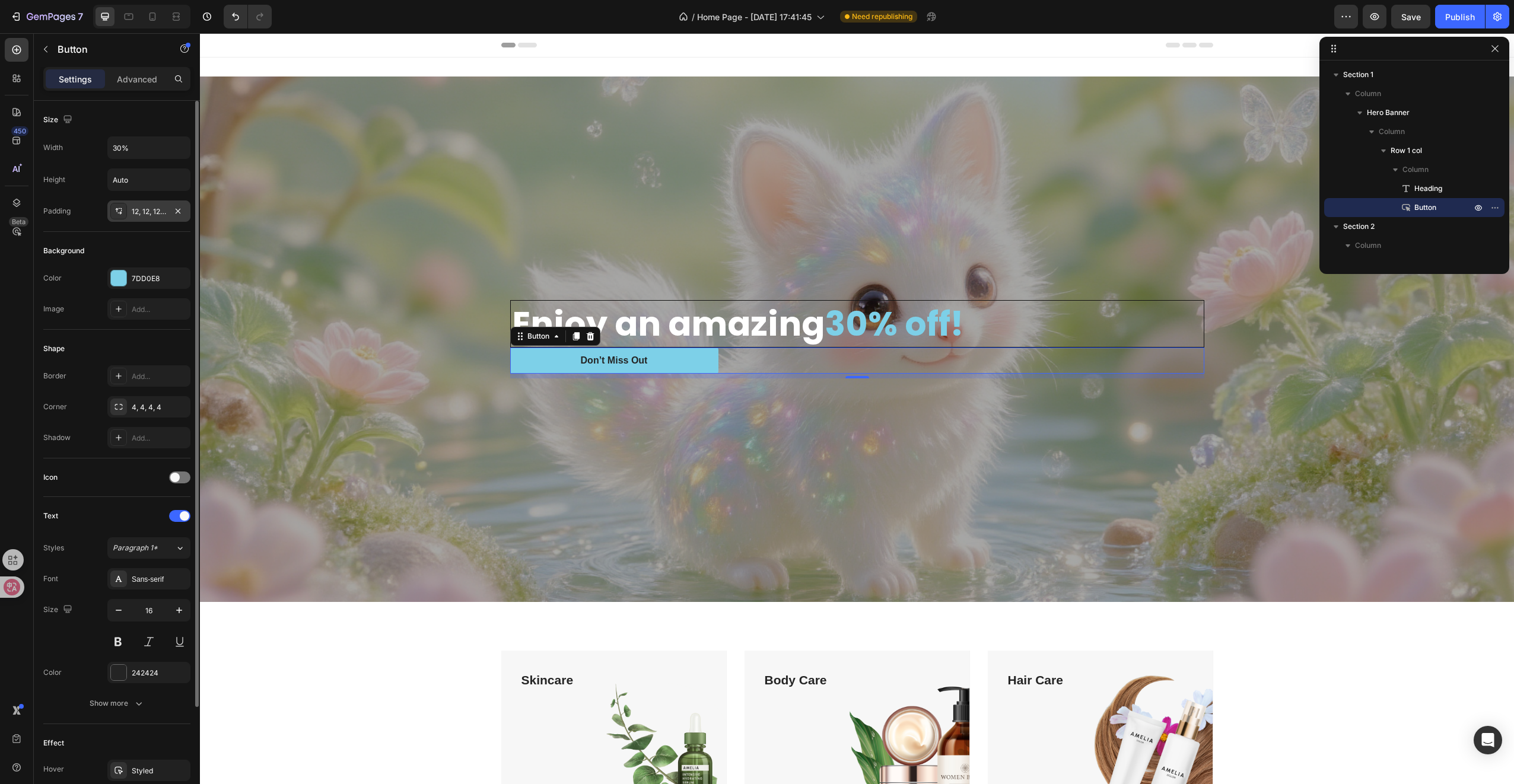
click at [159, 216] on div "12, 12, 12, 12" at bounding box center [149, 211] width 83 height 21
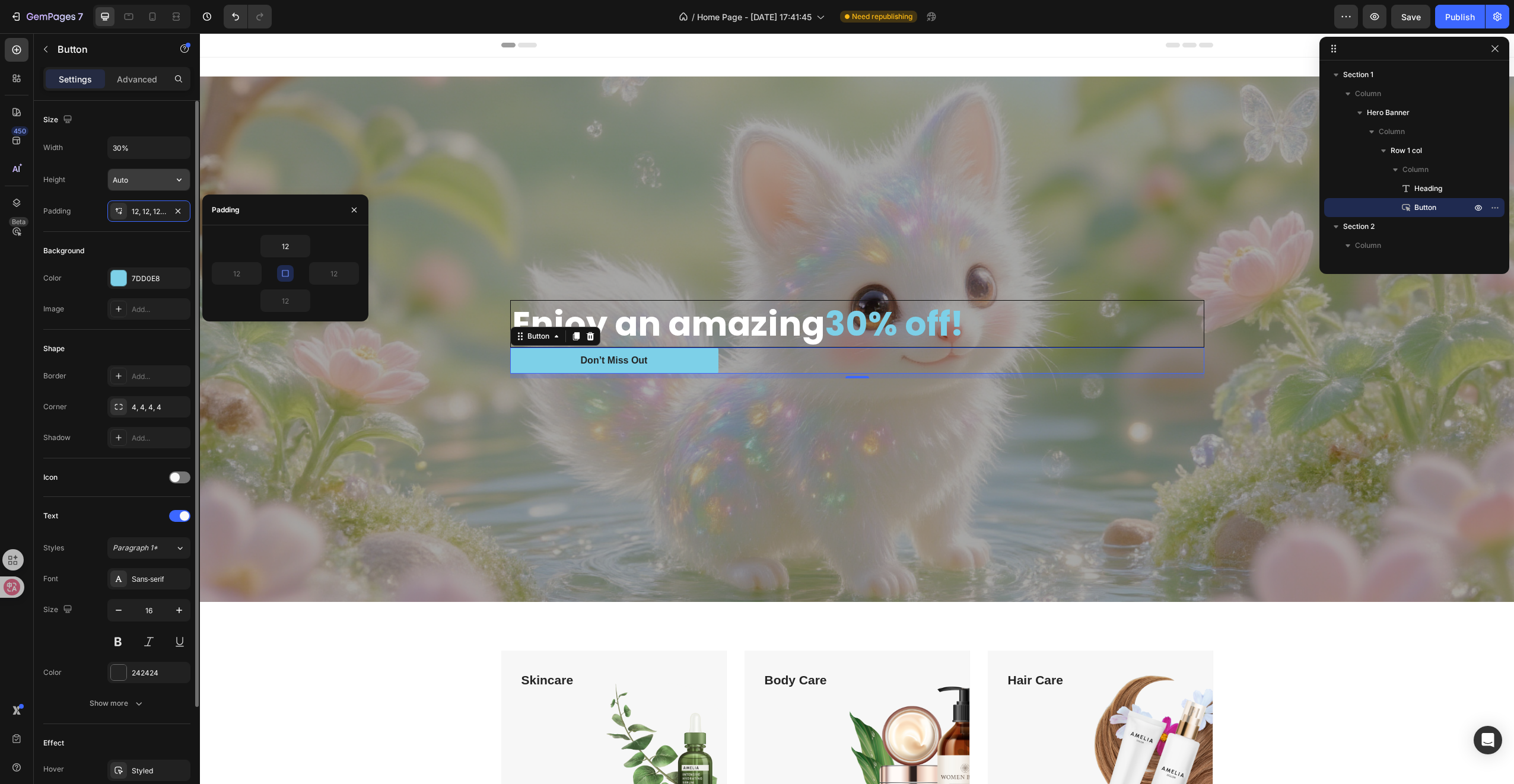
click at [158, 186] on input "Auto" at bounding box center [149, 180] width 82 height 21
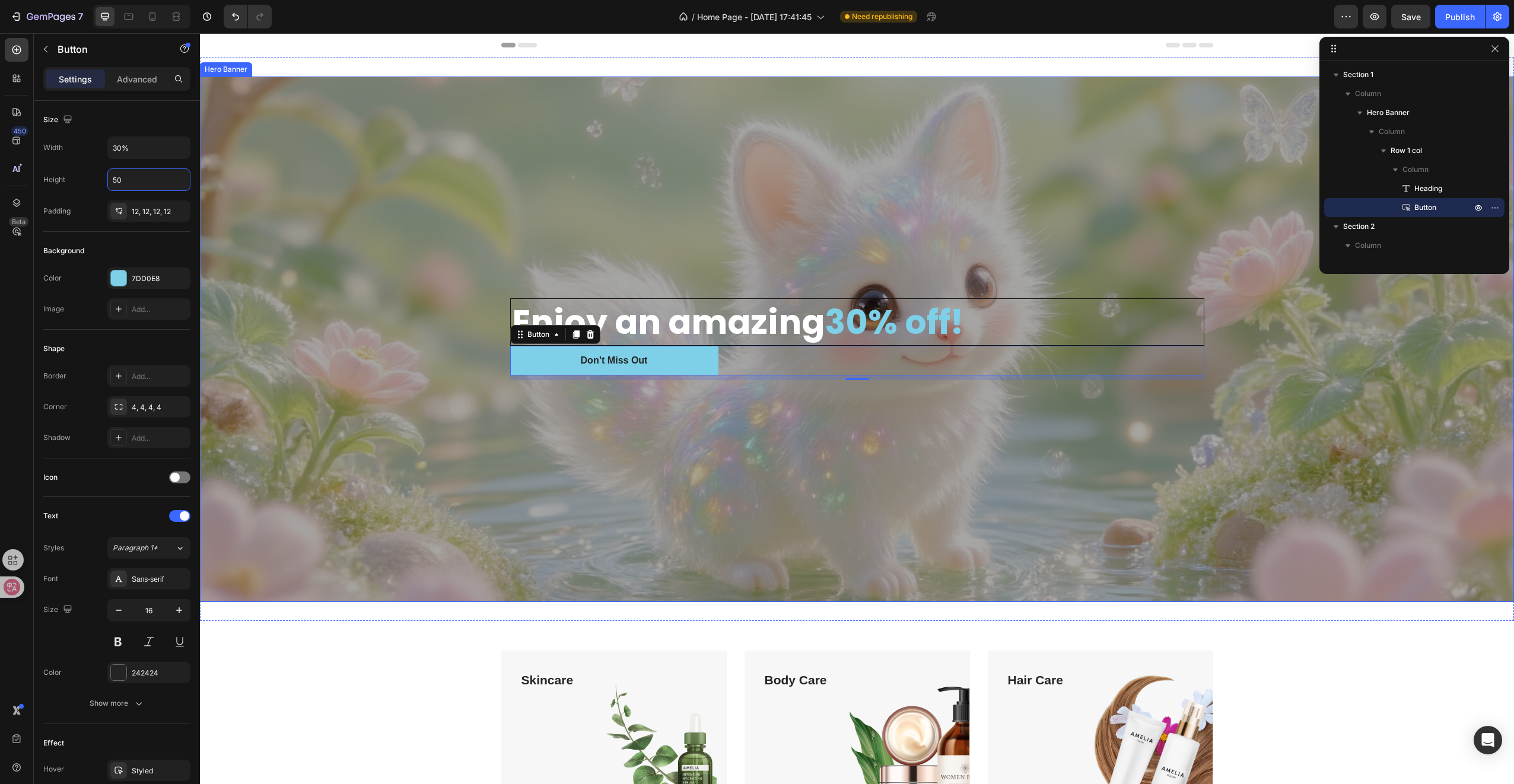
click at [438, 441] on div "Overlay" at bounding box center [857, 339] width 1314 height 525
click at [546, 365] on button "Don’t Miss Out" at bounding box center [614, 360] width 208 height 30
click at [519, 333] on icon at bounding box center [520, 334] width 9 height 9
click at [519, 407] on div "Overlay" at bounding box center [857, 339] width 1314 height 525
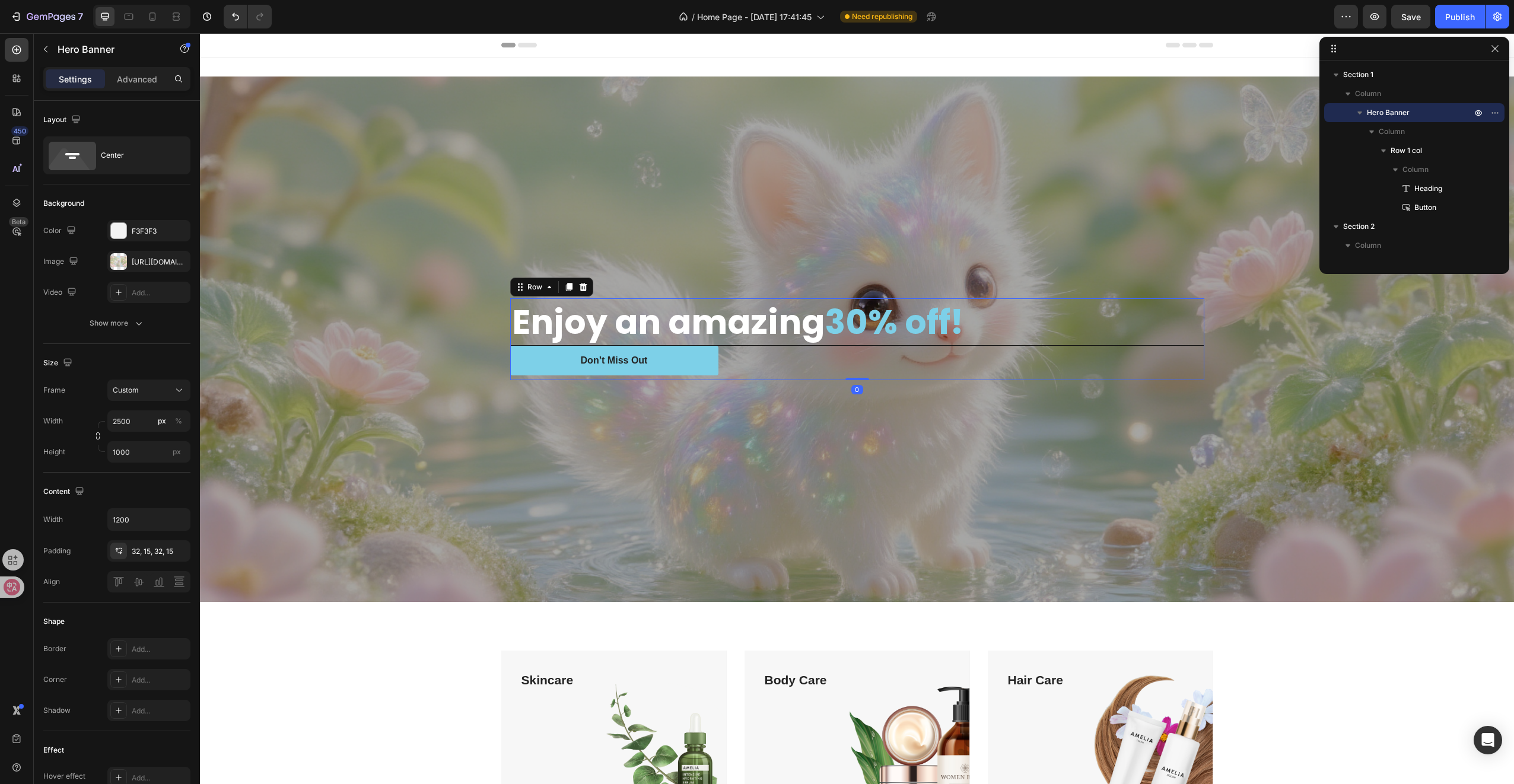
click at [531, 377] on div "Don’t Miss Out Button" at bounding box center [857, 363] width 694 height 34
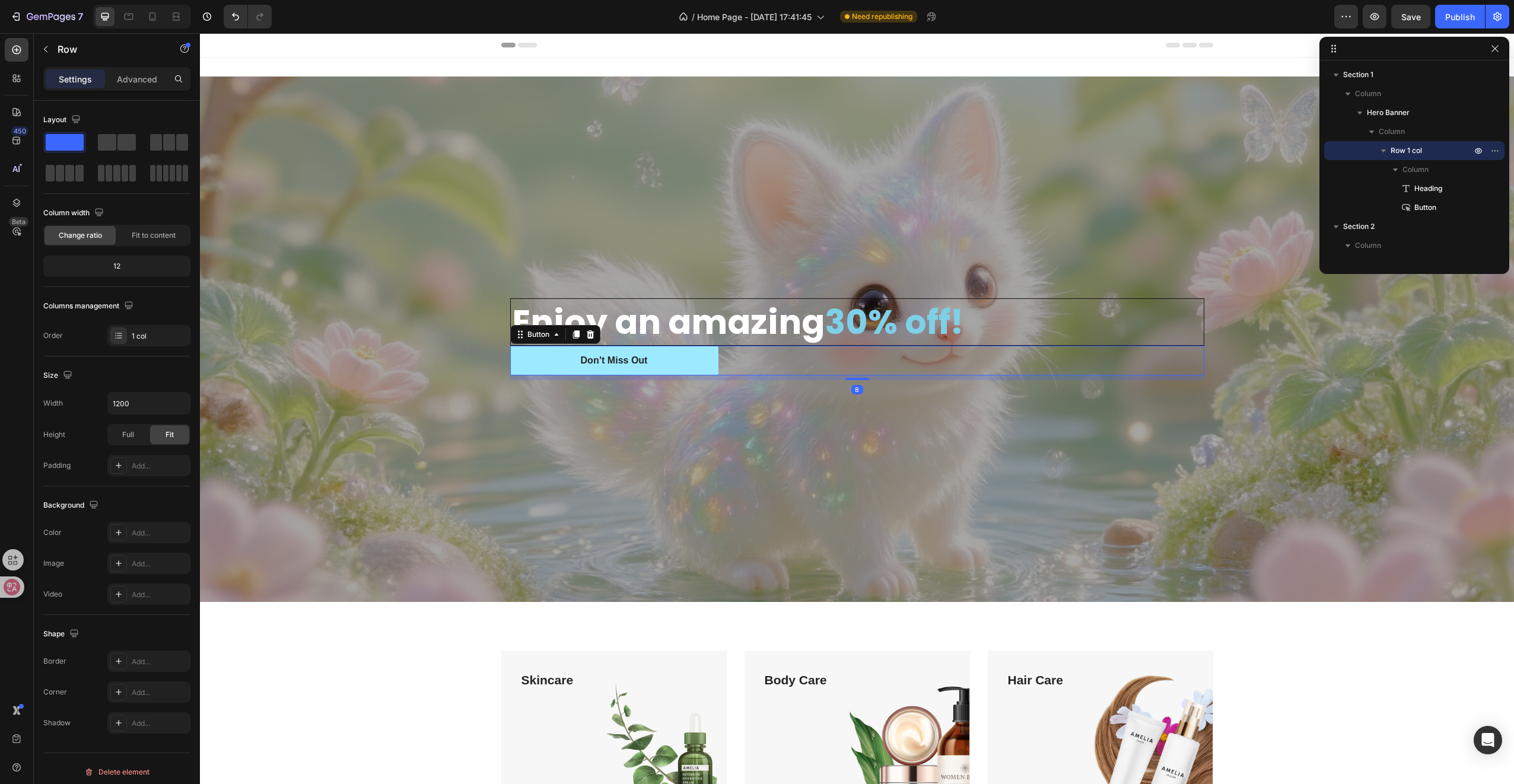
click at [567, 356] on button "Don’t Miss Out" at bounding box center [614, 360] width 208 height 30
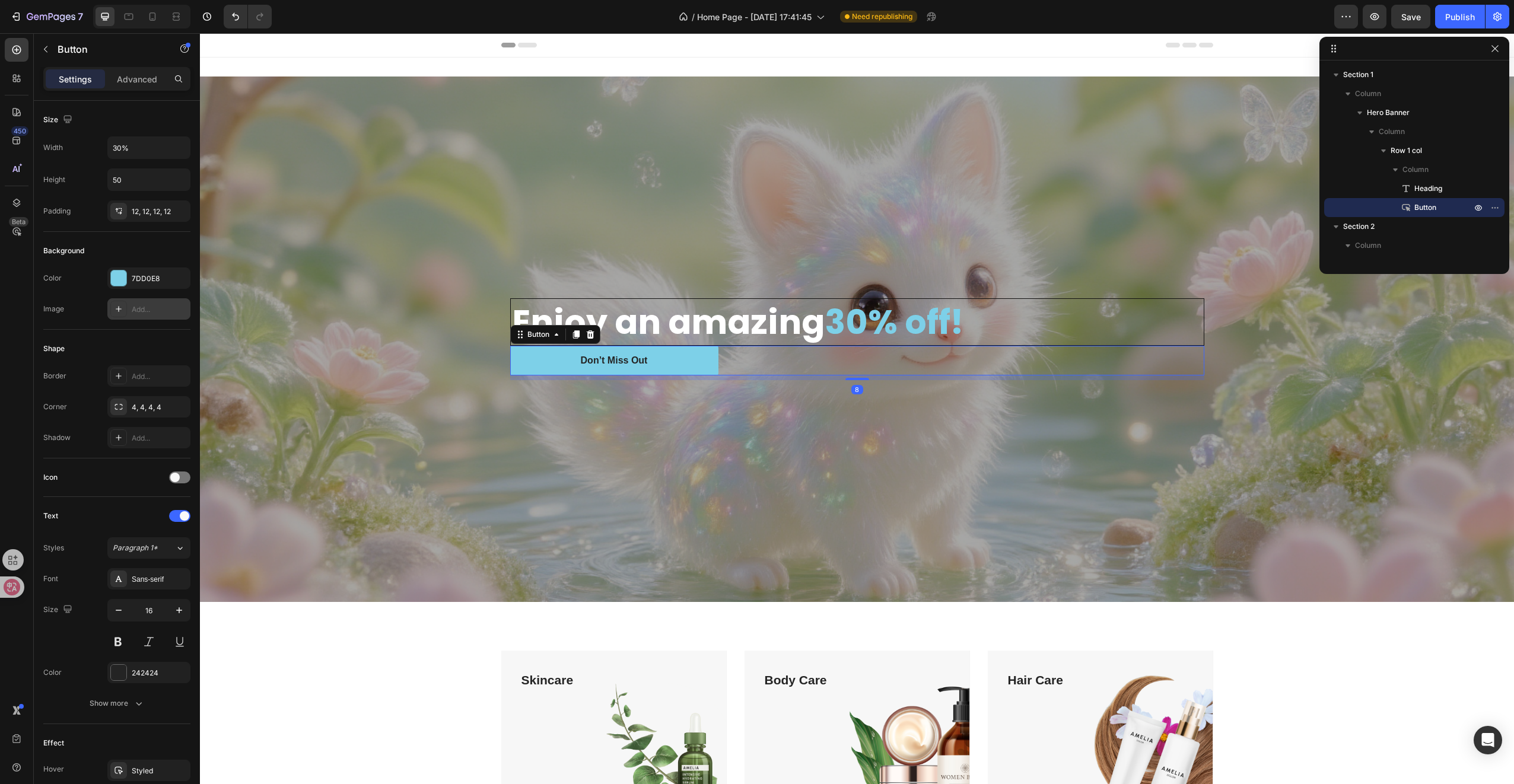
click at [152, 308] on div "Add..." at bounding box center [160, 310] width 56 height 11
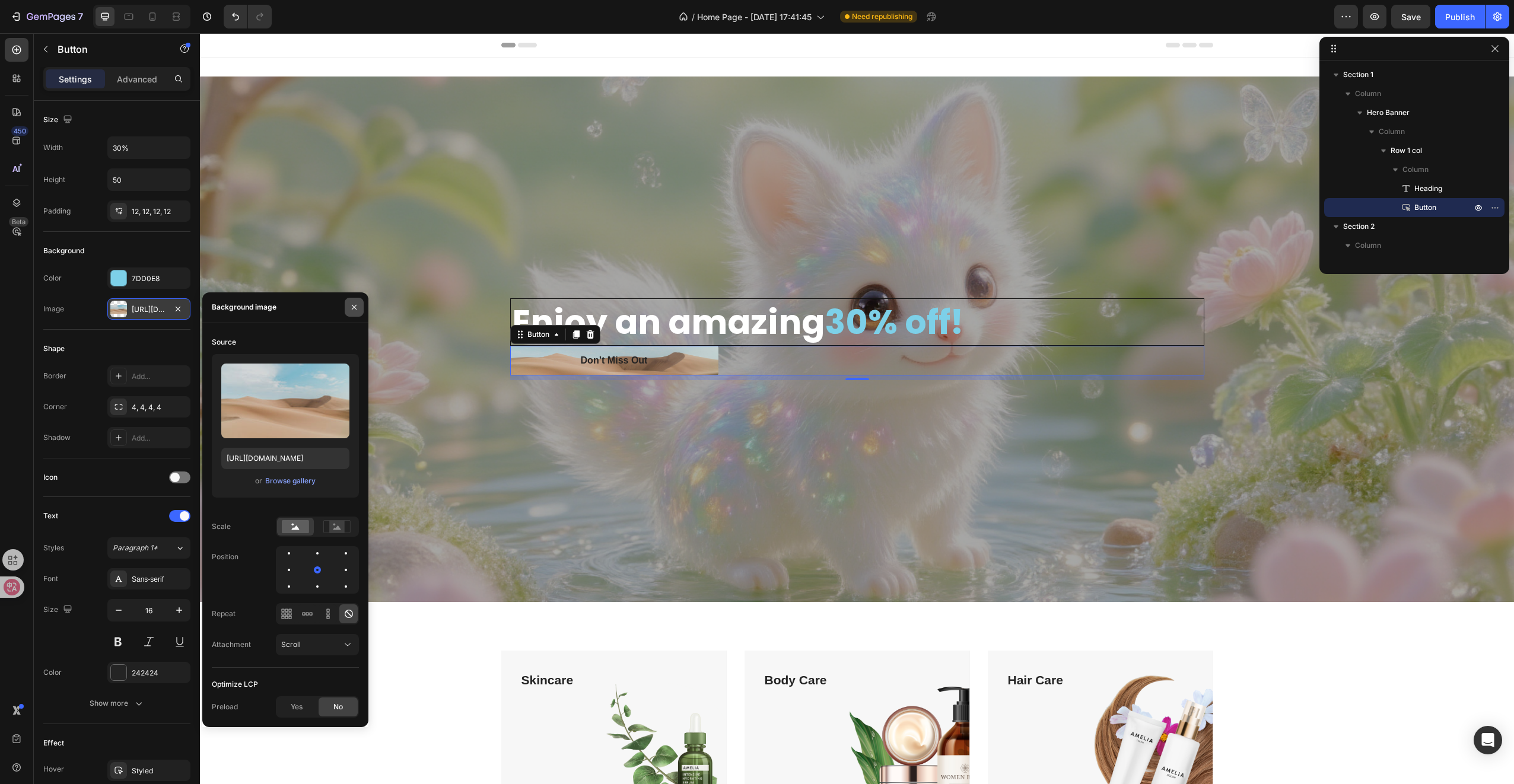
click at [353, 311] on icon "button" at bounding box center [354, 307] width 9 height 9
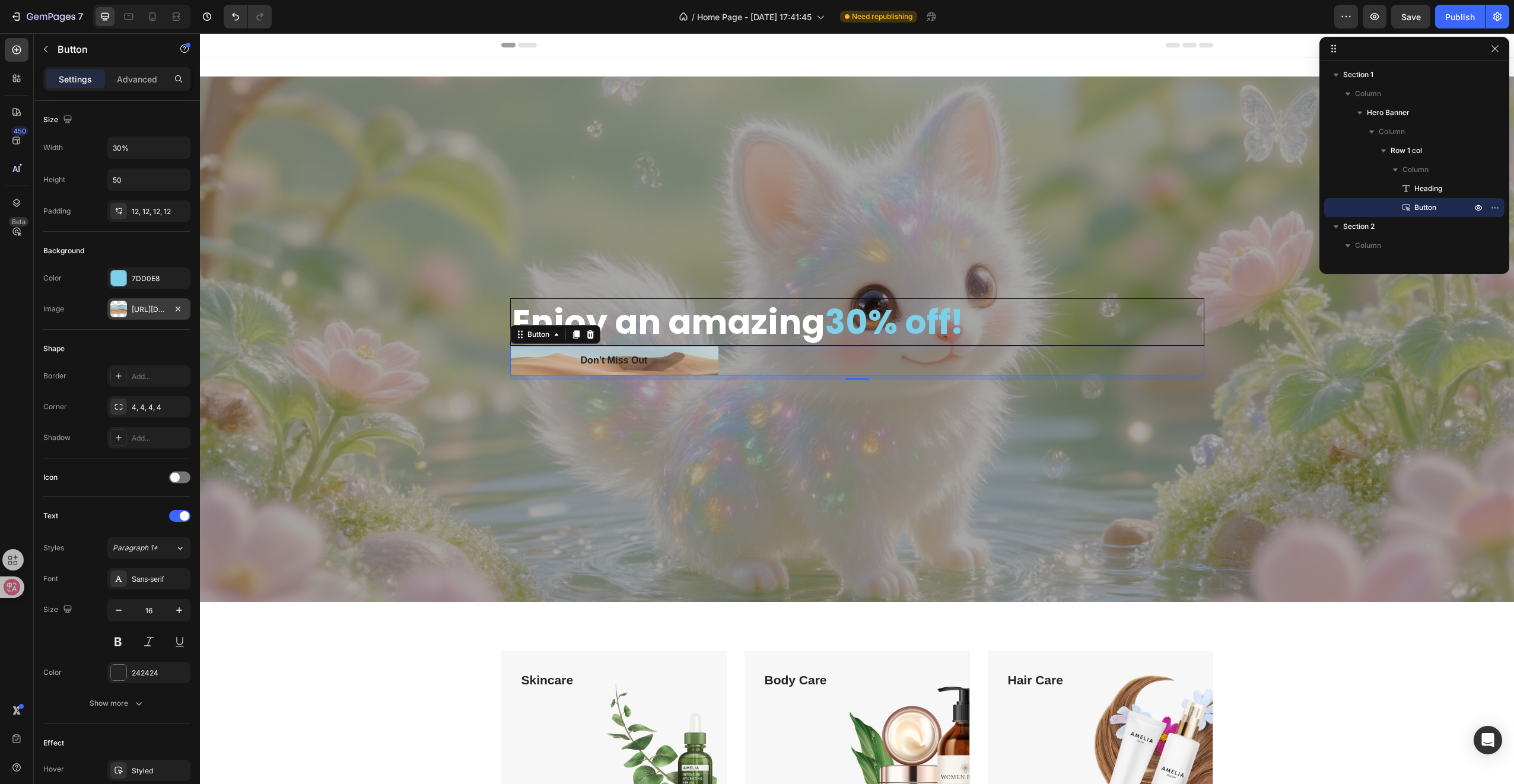
click at [139, 300] on div "[URL][DOMAIN_NAME]" at bounding box center [149, 309] width 83 height 21
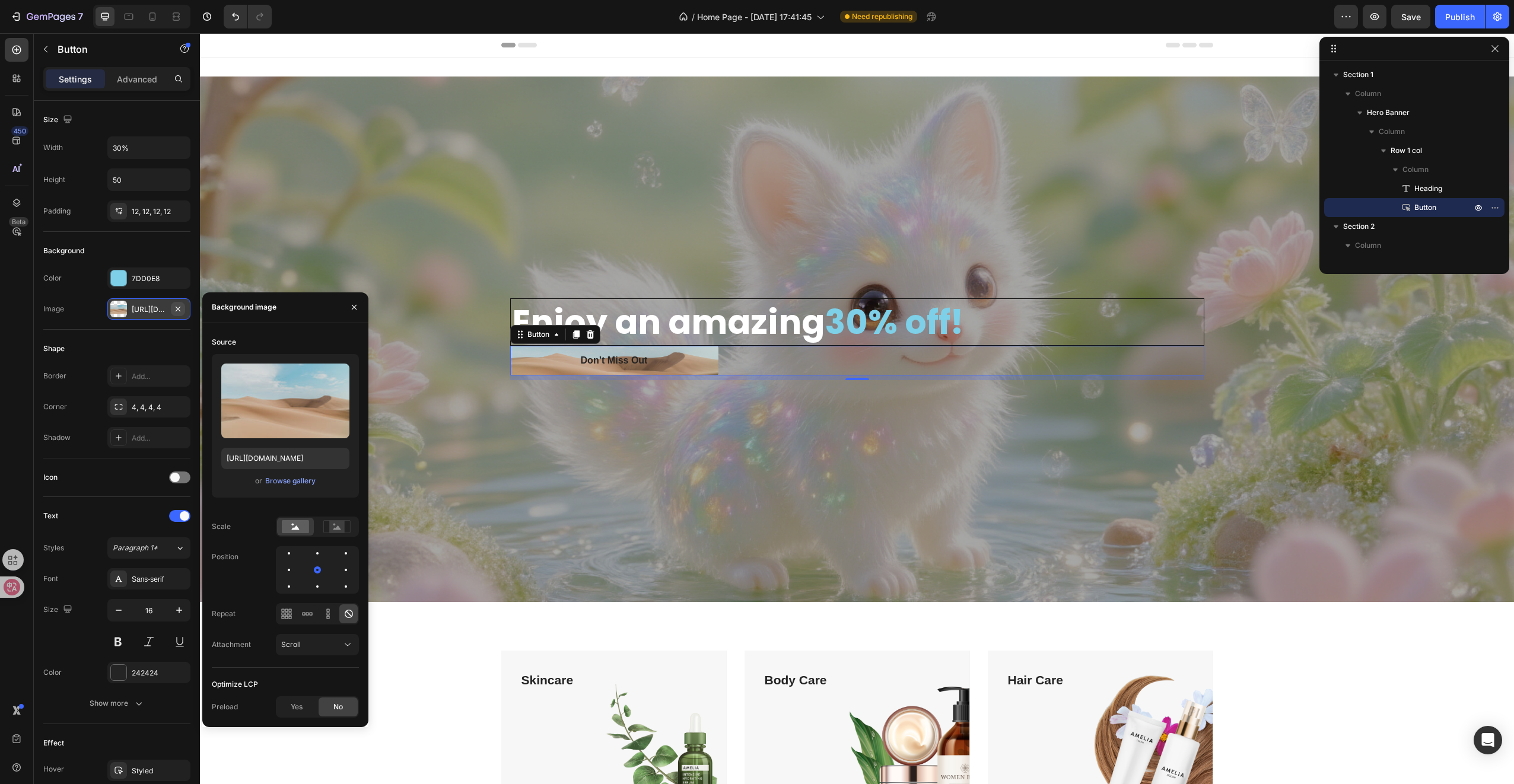
click at [183, 308] on icon "button" at bounding box center [178, 309] width 9 height 9
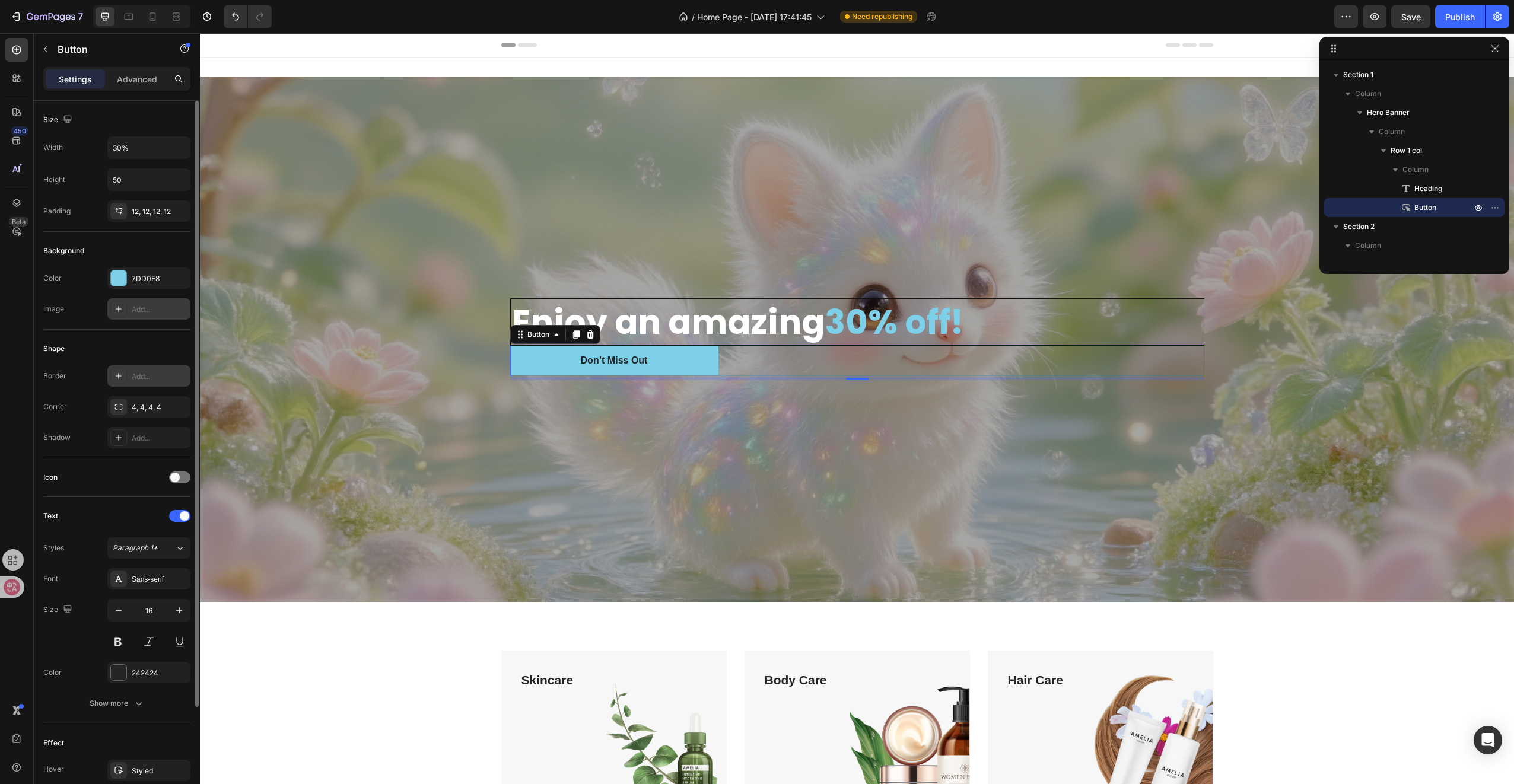
click at [150, 371] on div "Add..." at bounding box center [160, 376] width 56 height 11
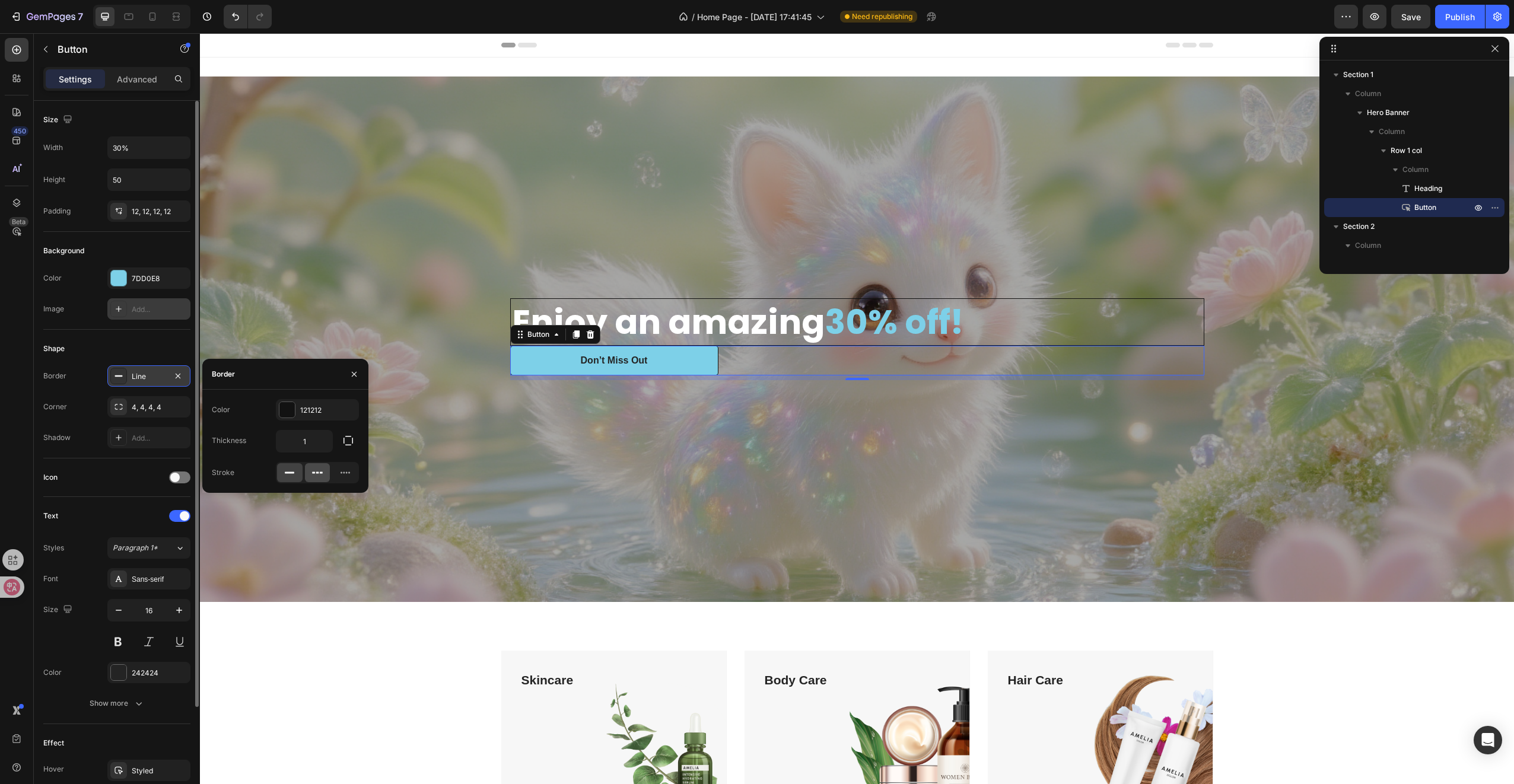
click at [320, 472] on icon at bounding box center [321, 472] width 3 height 2
click at [322, 503] on div "Overlay" at bounding box center [857, 339] width 1314 height 525
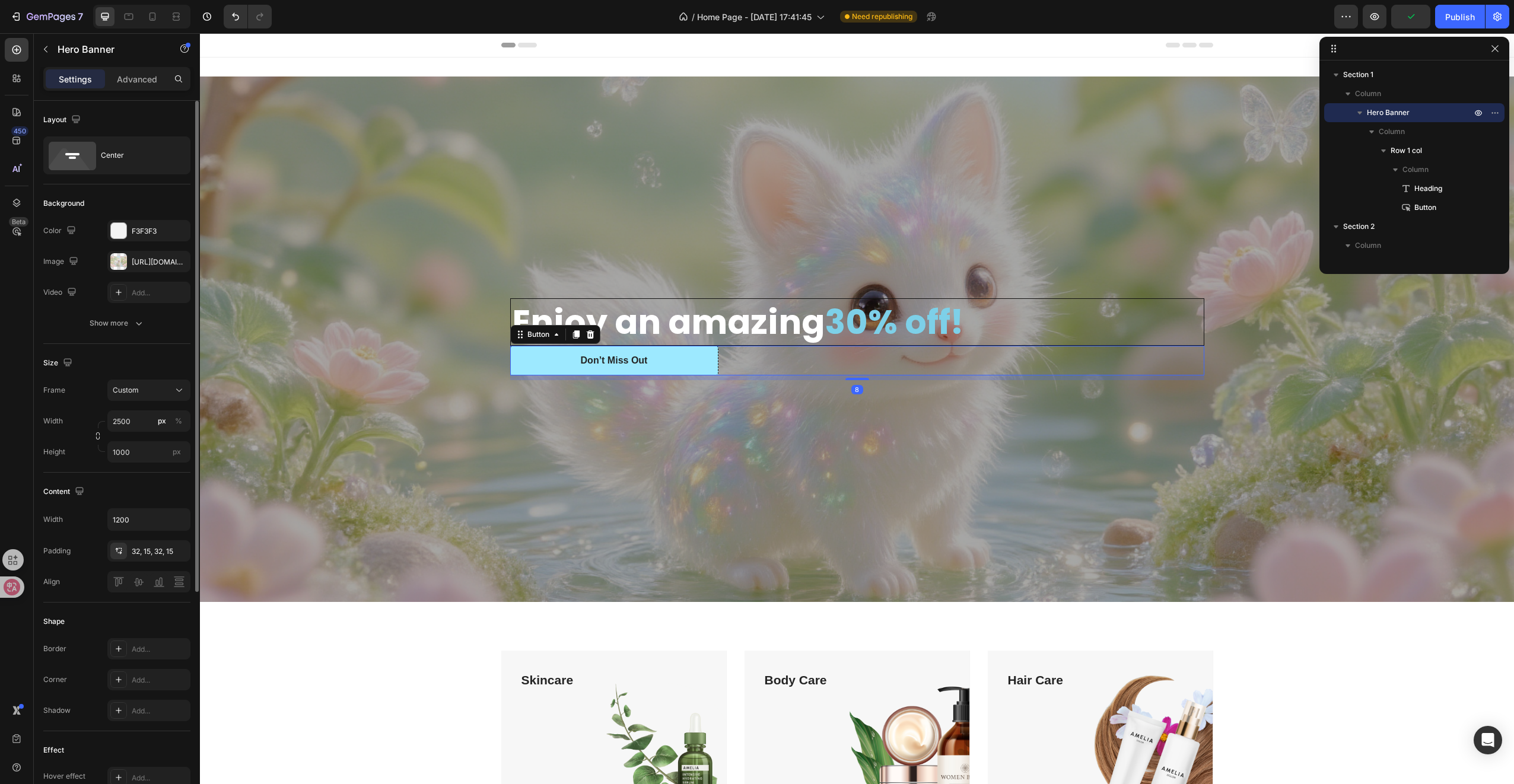
click at [518, 356] on button "Don’t Miss Out" at bounding box center [614, 360] width 208 height 30
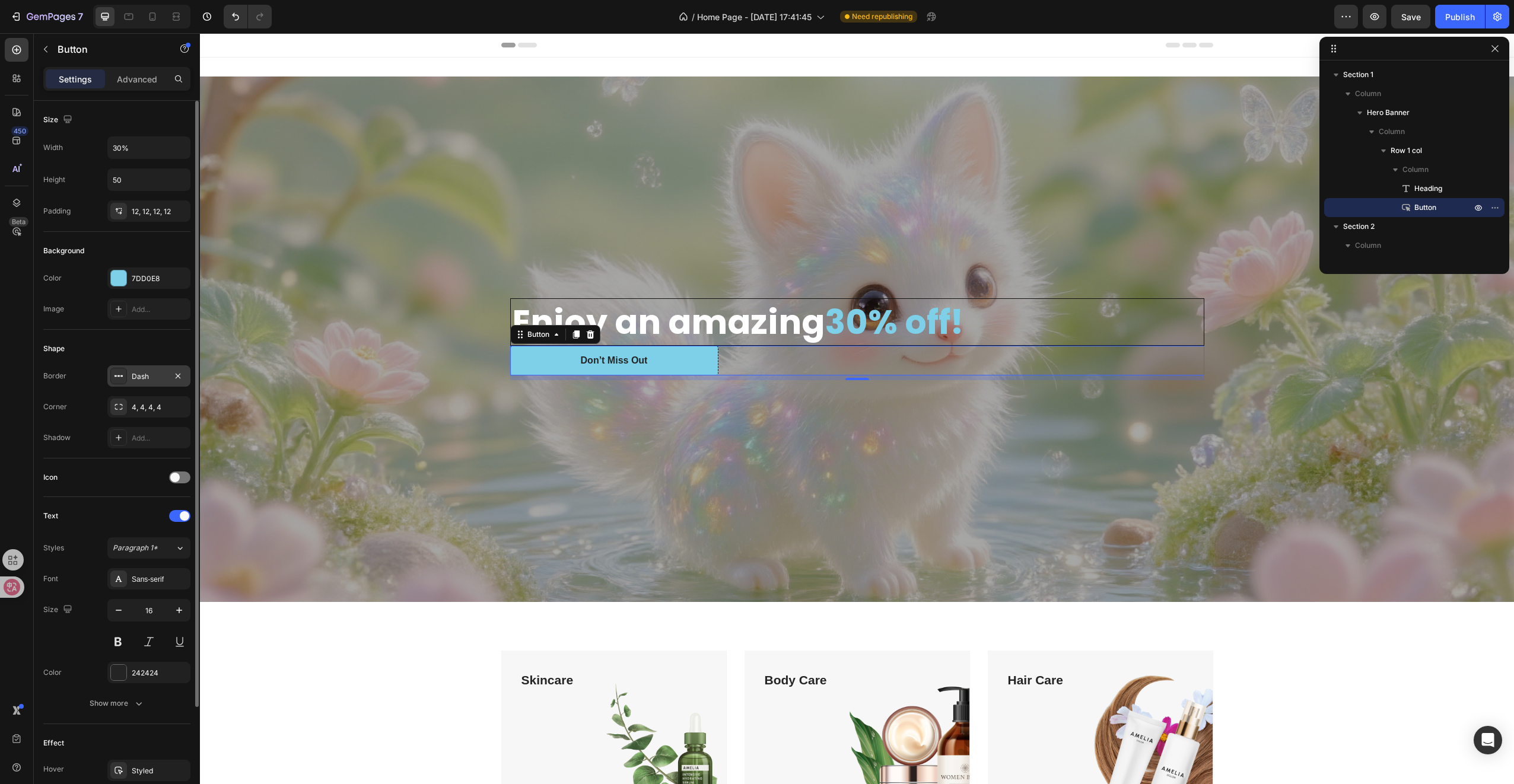
click at [148, 376] on div "Dash" at bounding box center [149, 376] width 34 height 11
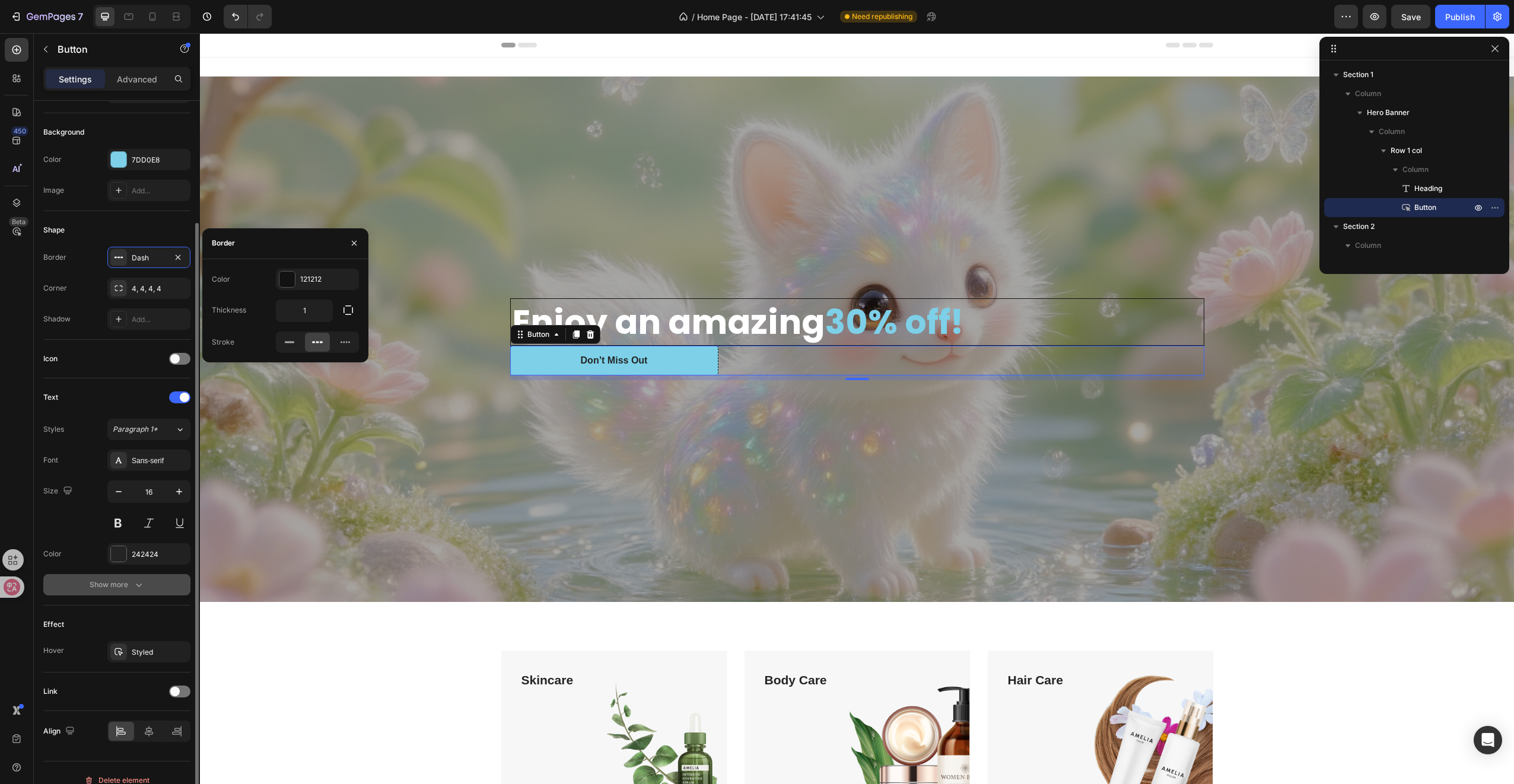
scroll to position [130, 0]
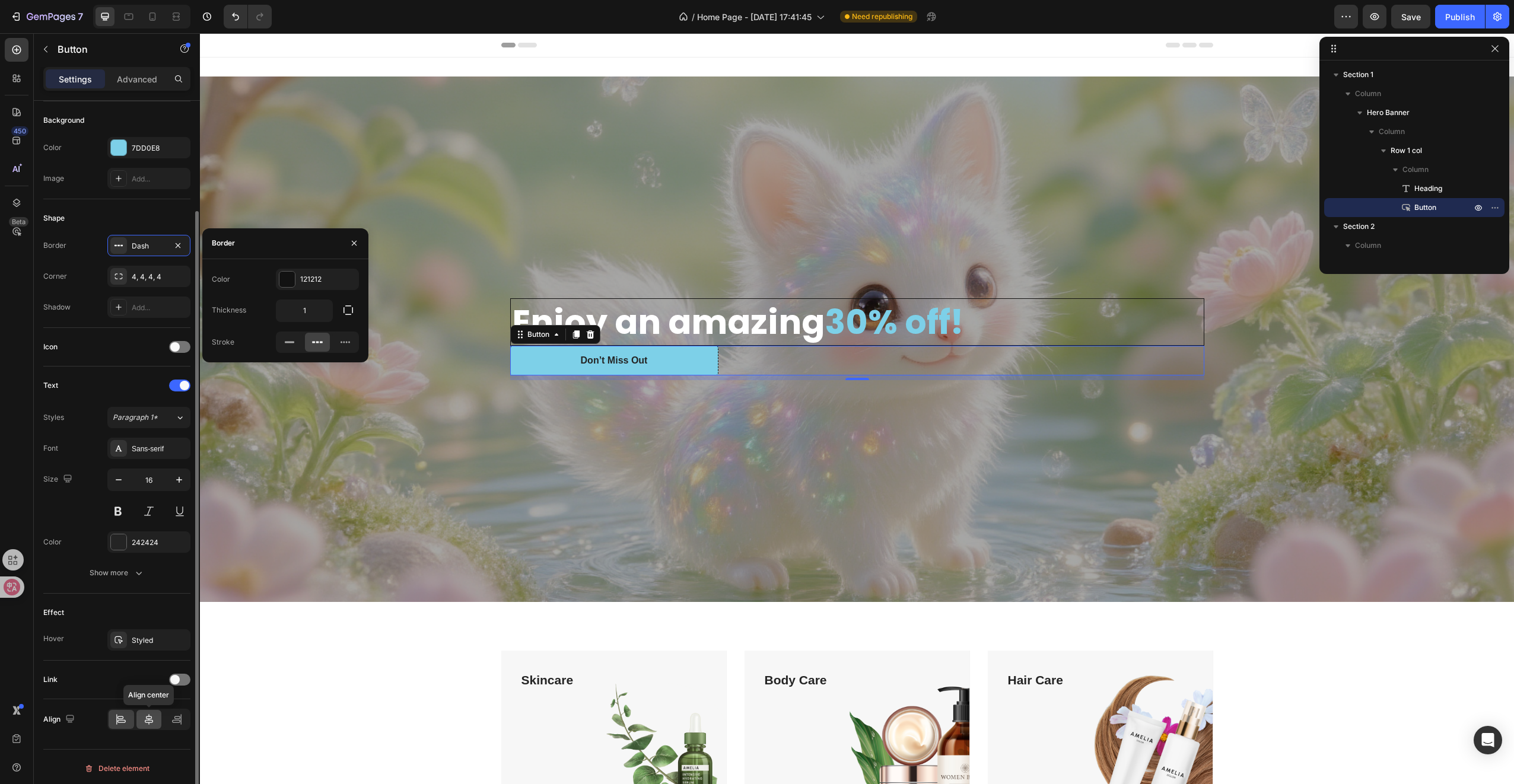
click at [154, 714] on icon at bounding box center [149, 719] width 12 height 12
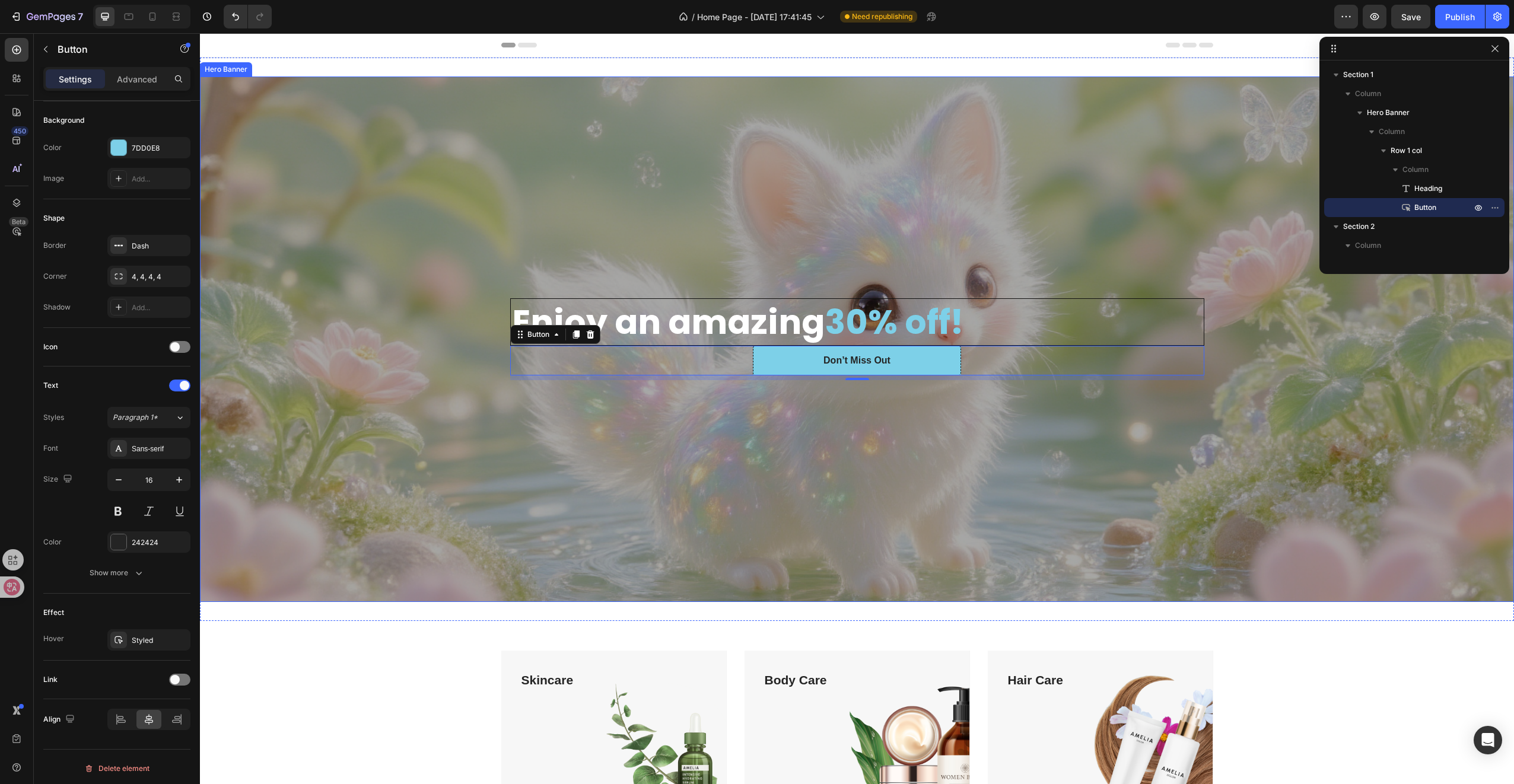
click at [500, 489] on div "Overlay" at bounding box center [857, 339] width 1314 height 525
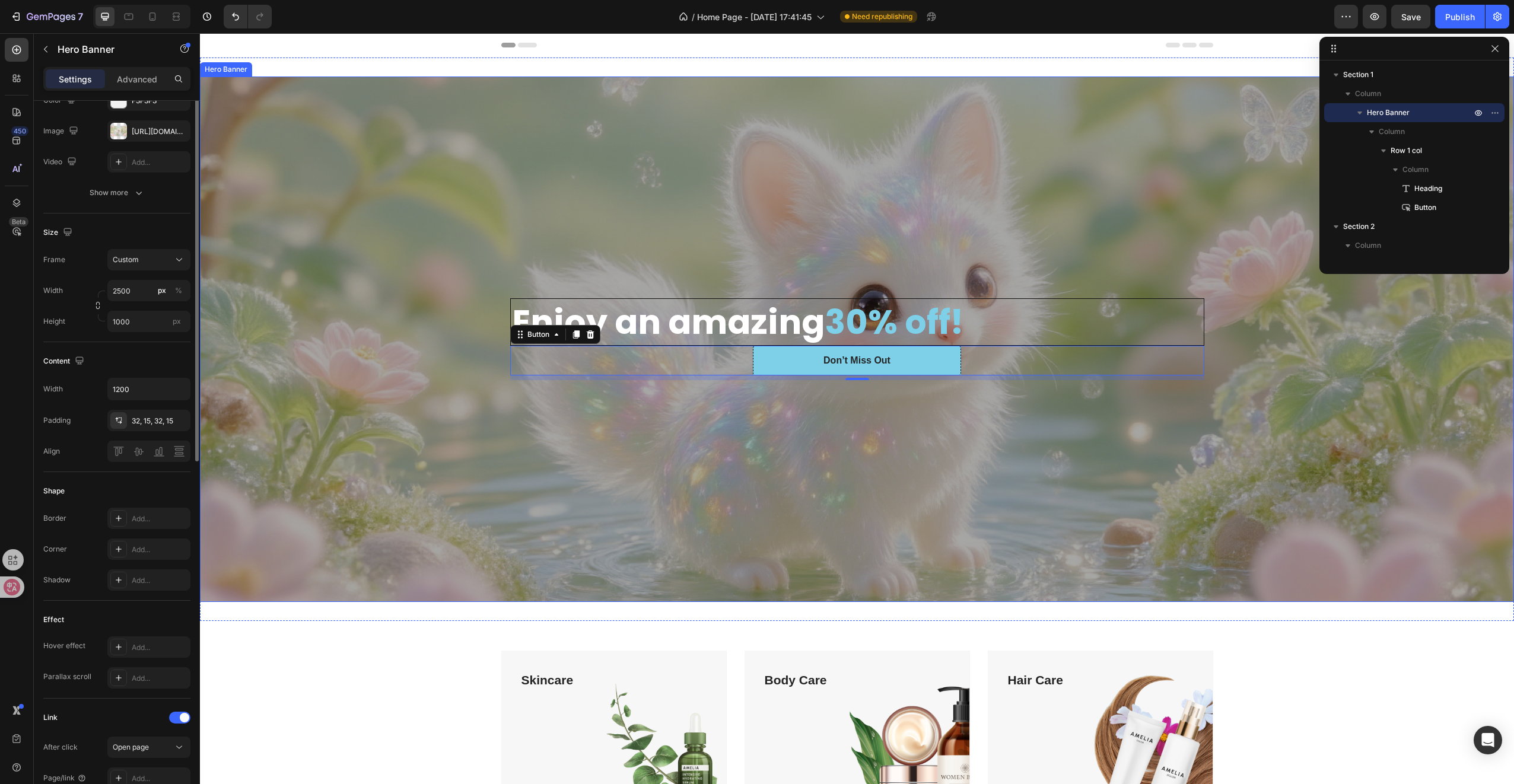
scroll to position [0, 0]
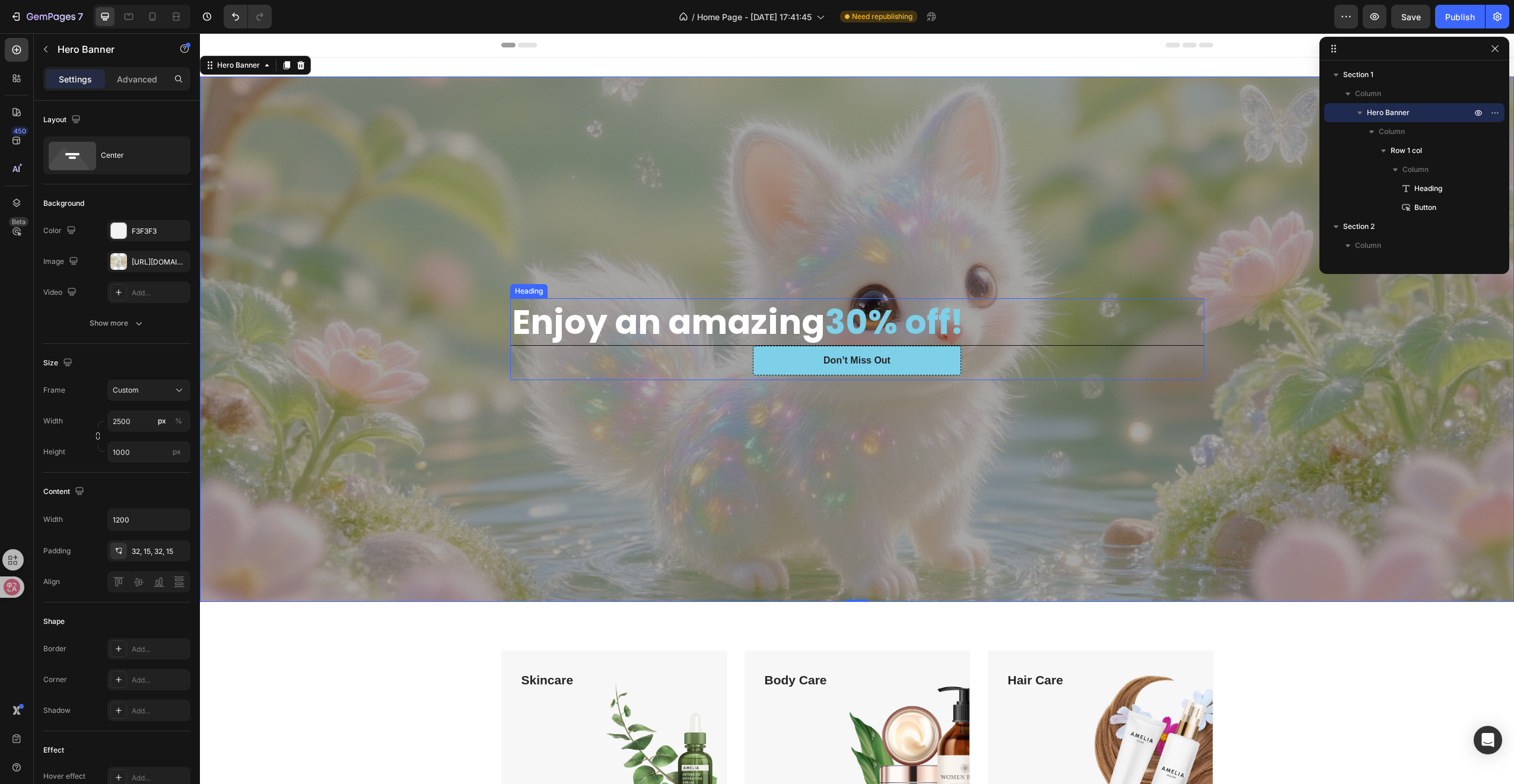
click at [867, 322] on span "30% off!" at bounding box center [894, 322] width 139 height 47
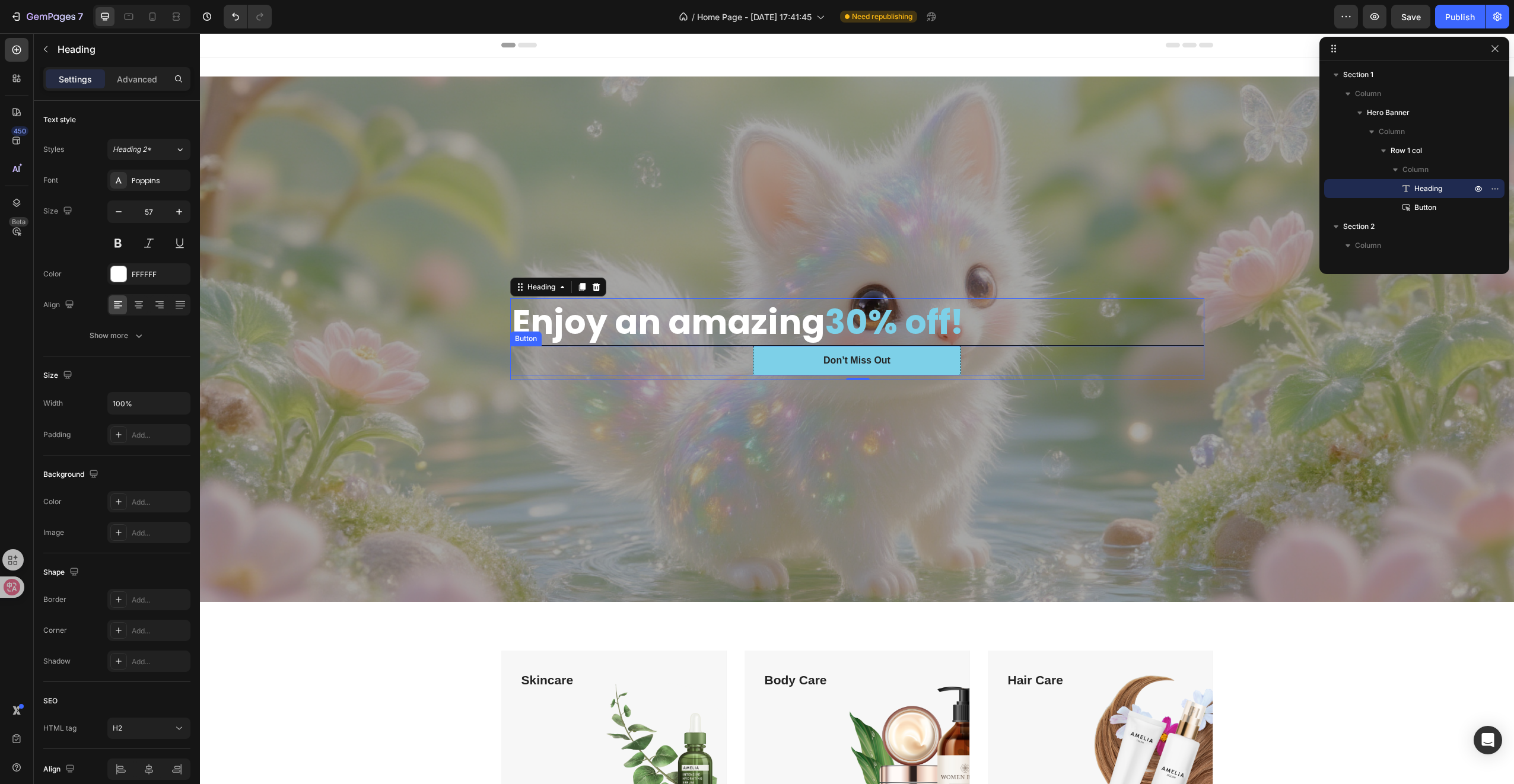
click at [651, 360] on div "Don’t Miss Out Button" at bounding box center [857, 360] width 694 height 30
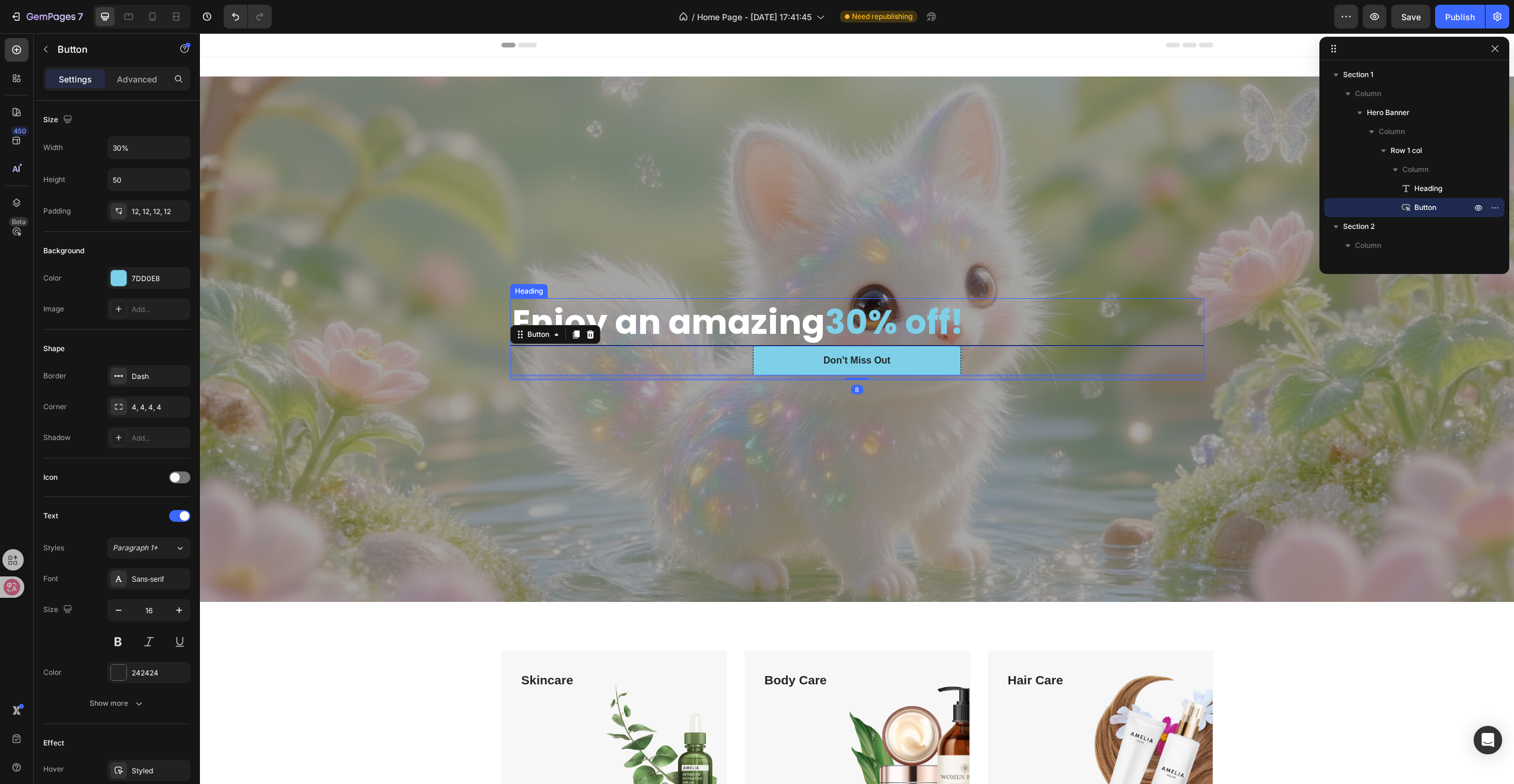
click at [1125, 332] on h2 "Enjoy an amazing 30% off!" at bounding box center [857, 322] width 693 height 46
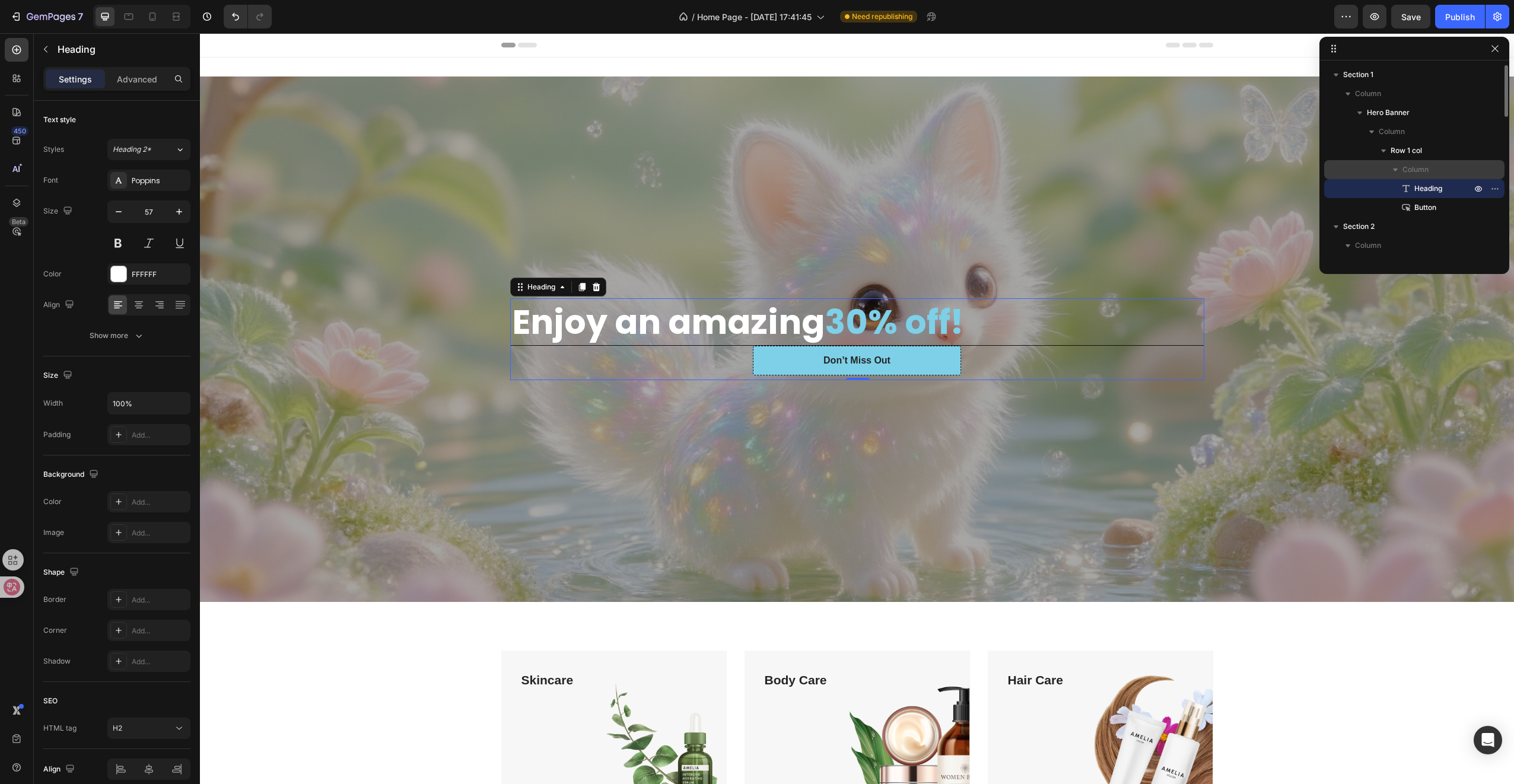
click at [1428, 175] on span "Column" at bounding box center [1416, 169] width 26 height 12
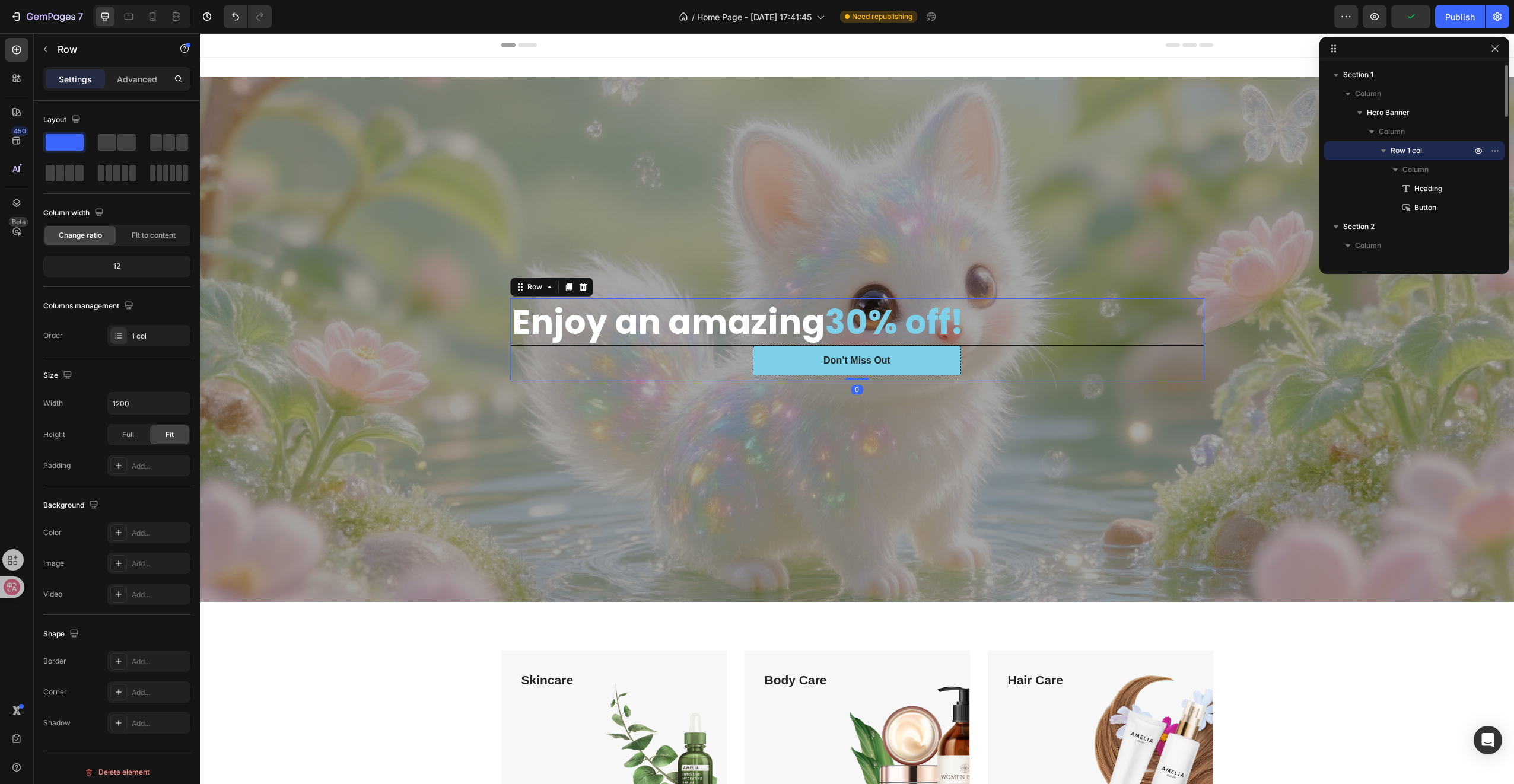
click at [1424, 153] on p "Row 1 col" at bounding box center [1432, 151] width 83 height 12
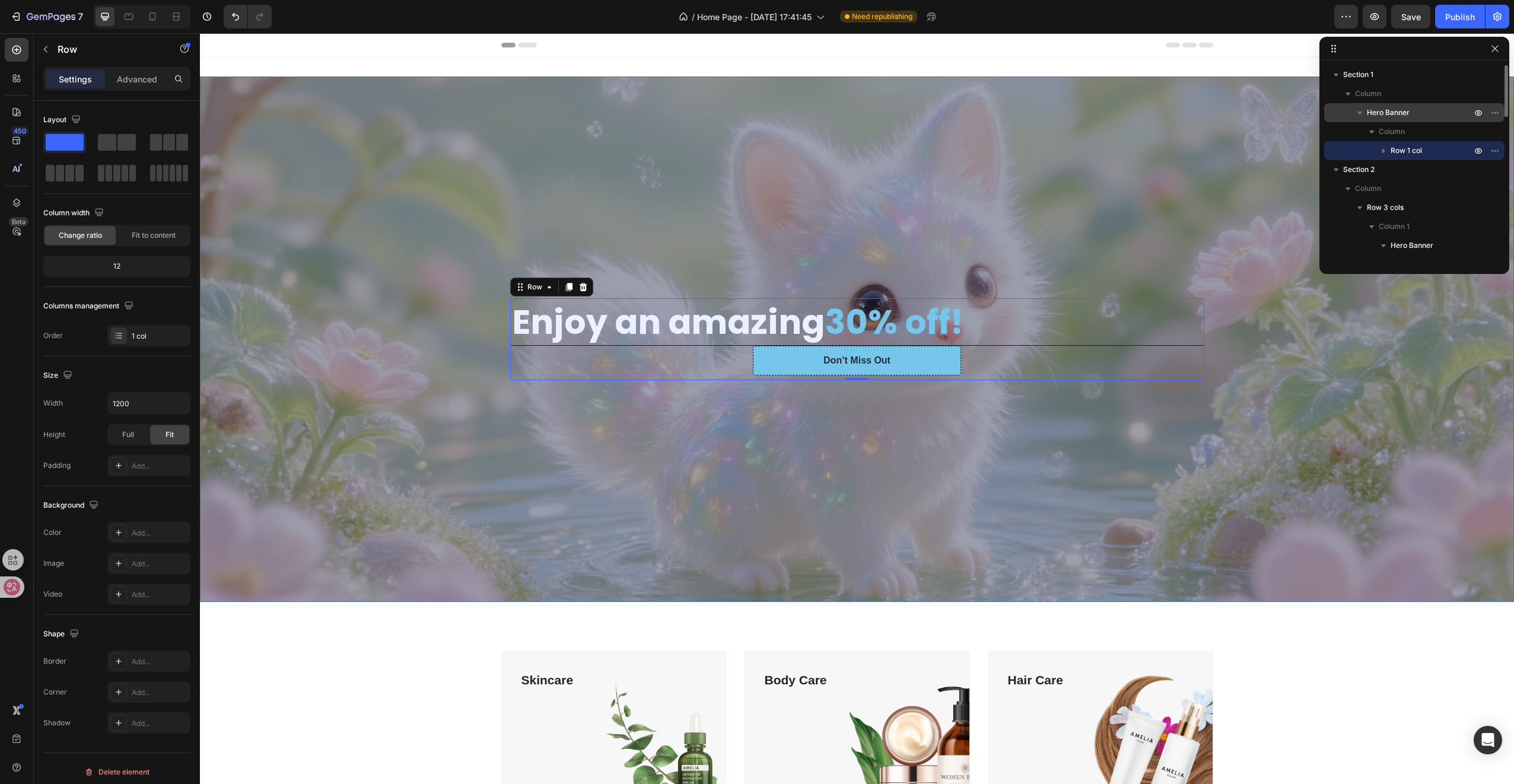
click at [1391, 108] on span "Hero Banner" at bounding box center [1388, 113] width 43 height 12
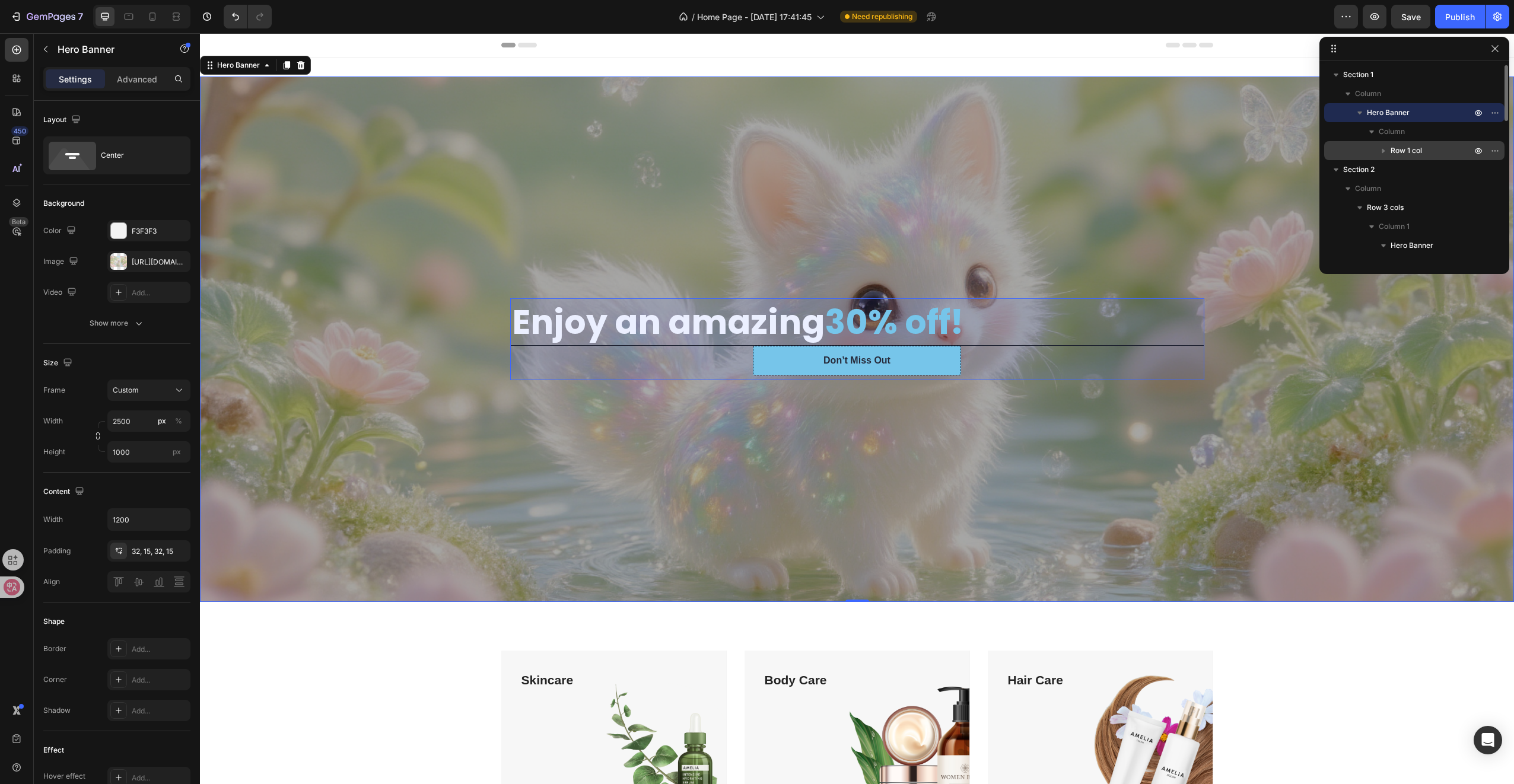
click at [1405, 152] on span "Row 1 col" at bounding box center [1407, 151] width 32 height 12
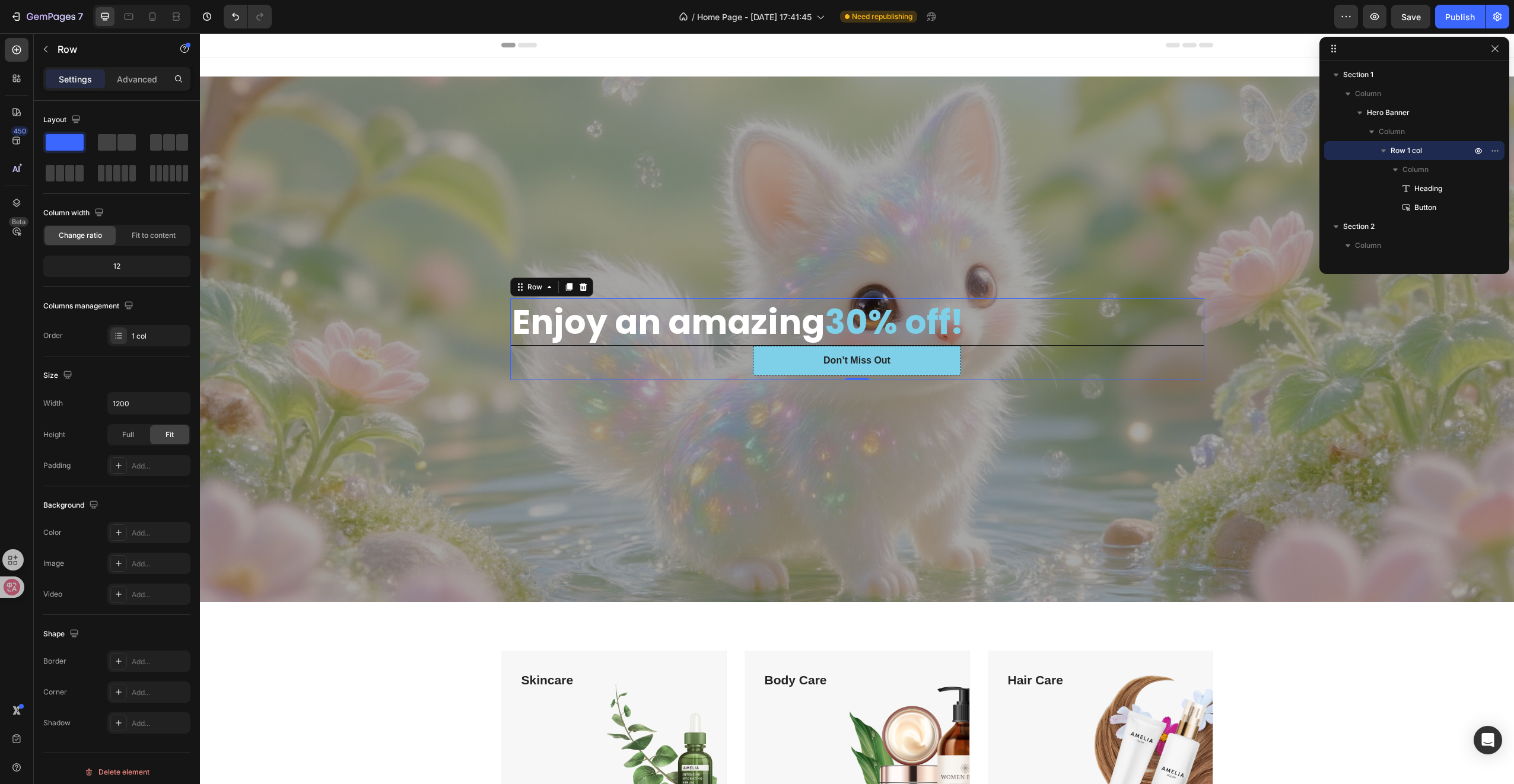
scroll to position [5, 0]
click at [150, 223] on div "Fit to content" at bounding box center [154, 231] width 71 height 19
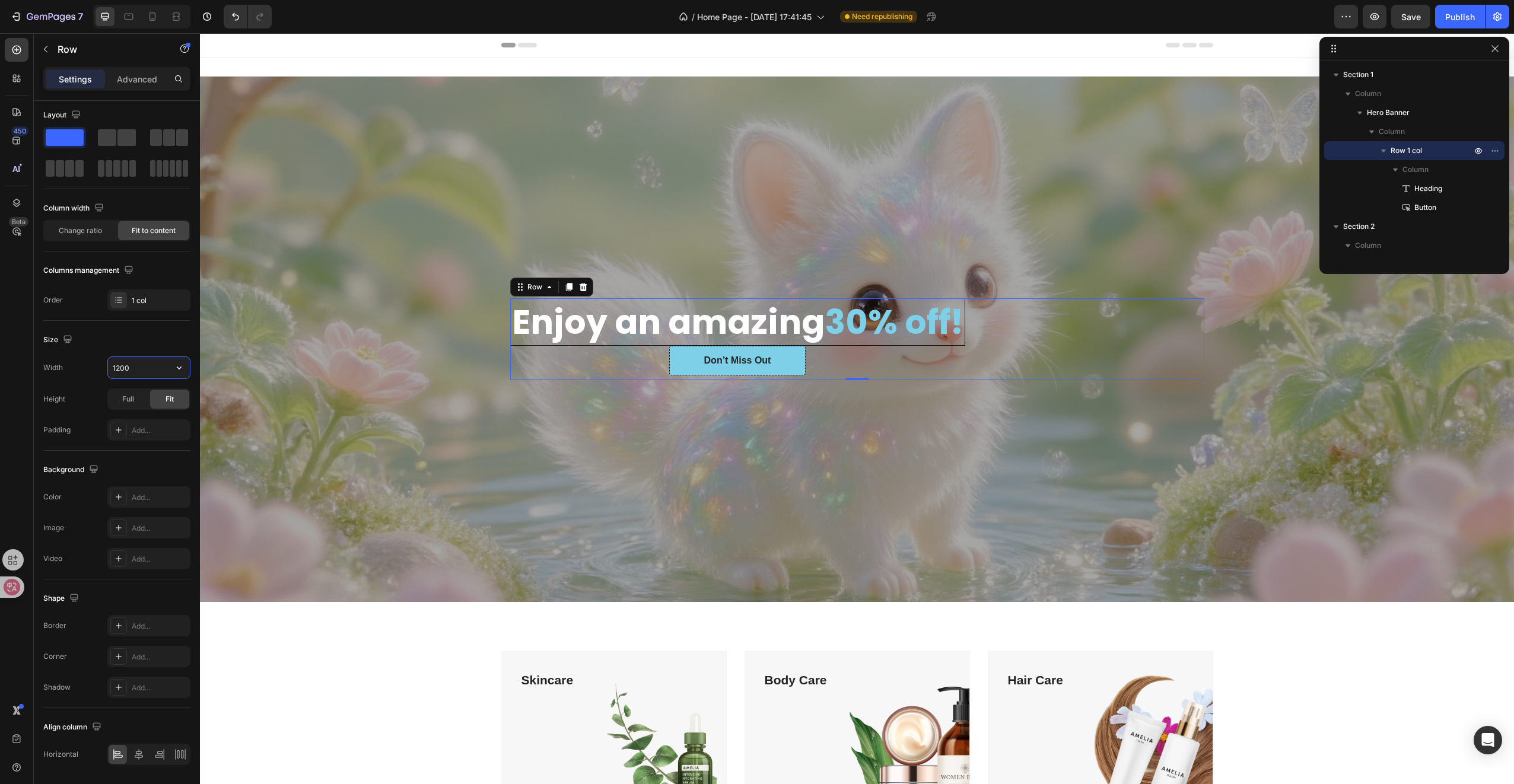
click at [146, 369] on input "1200" at bounding box center [149, 368] width 82 height 21
click at [171, 368] on button "button" at bounding box center [179, 368] width 21 height 21
click at [138, 414] on p "Full 100%" at bounding box center [146, 418] width 68 height 11
click at [168, 363] on input "100%" at bounding box center [149, 368] width 82 height 21
click at [175, 365] on icon "button" at bounding box center [179, 368] width 12 height 12
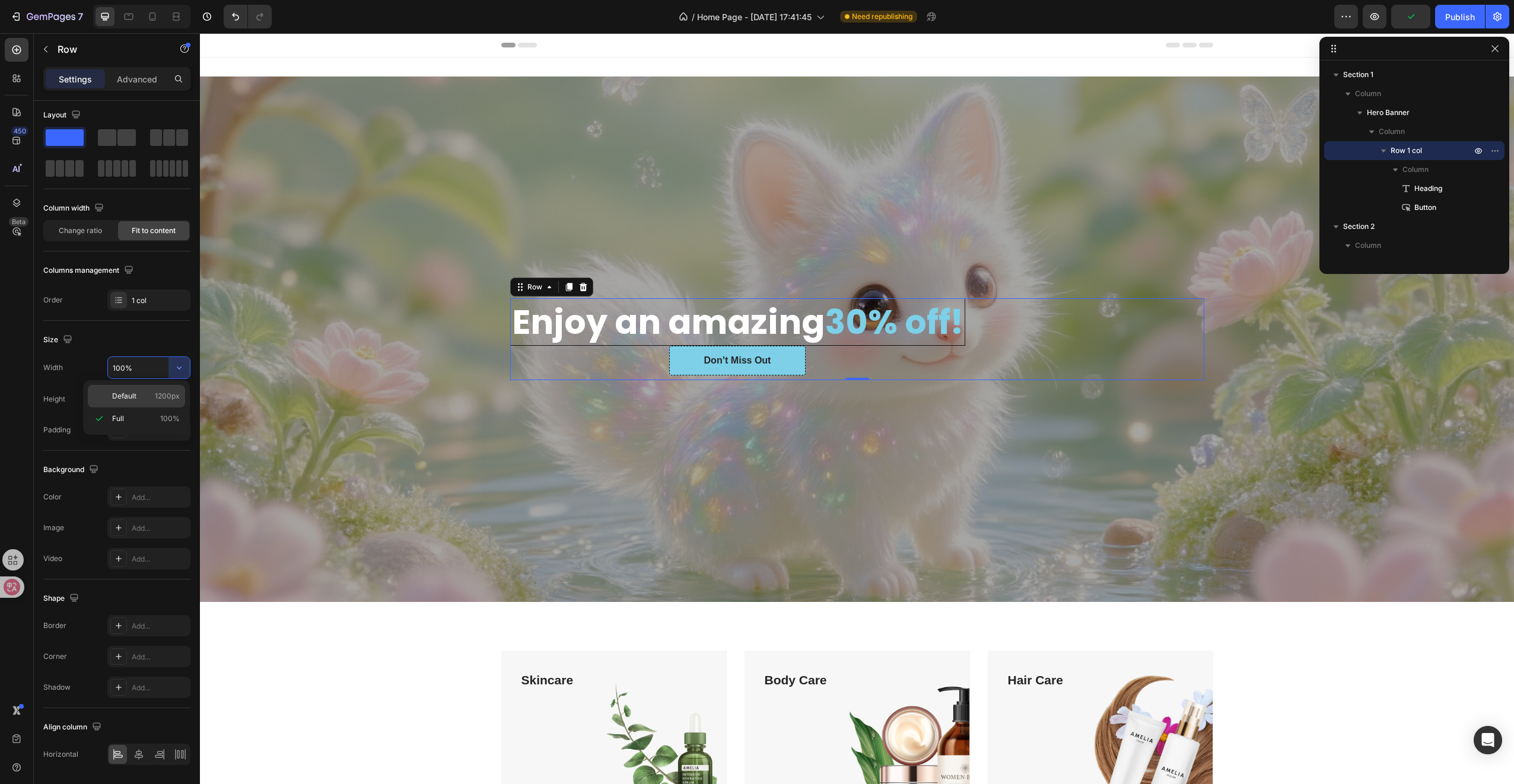
click at [139, 395] on p "Default 1200px" at bounding box center [146, 396] width 68 height 11
click at [129, 396] on span "Full" at bounding box center [128, 399] width 12 height 11
click at [171, 396] on span "Fit" at bounding box center [169, 399] width 9 height 11
click at [126, 394] on span "Full" at bounding box center [128, 399] width 12 height 11
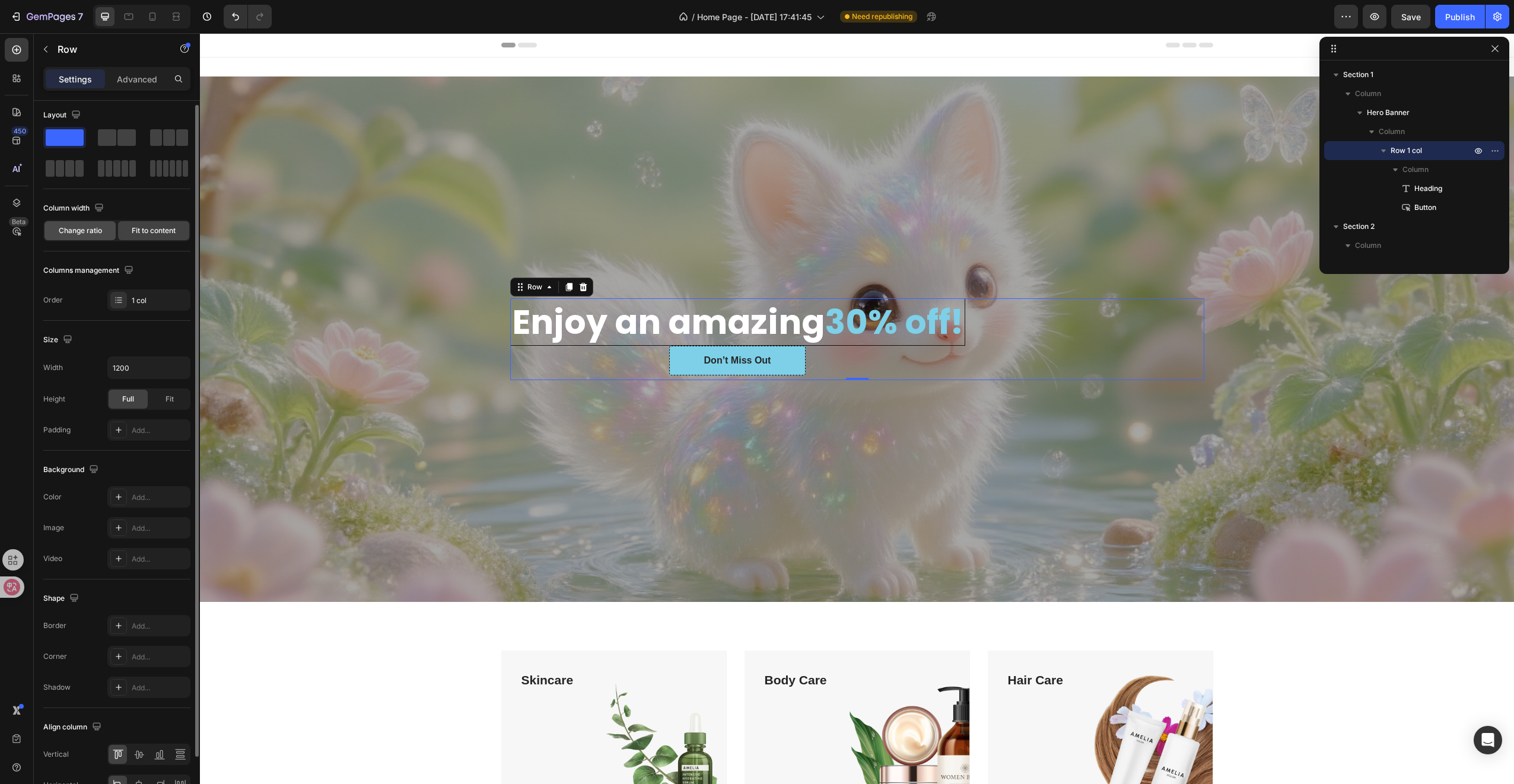
click at [91, 234] on span "Change ratio" at bounding box center [80, 231] width 44 height 11
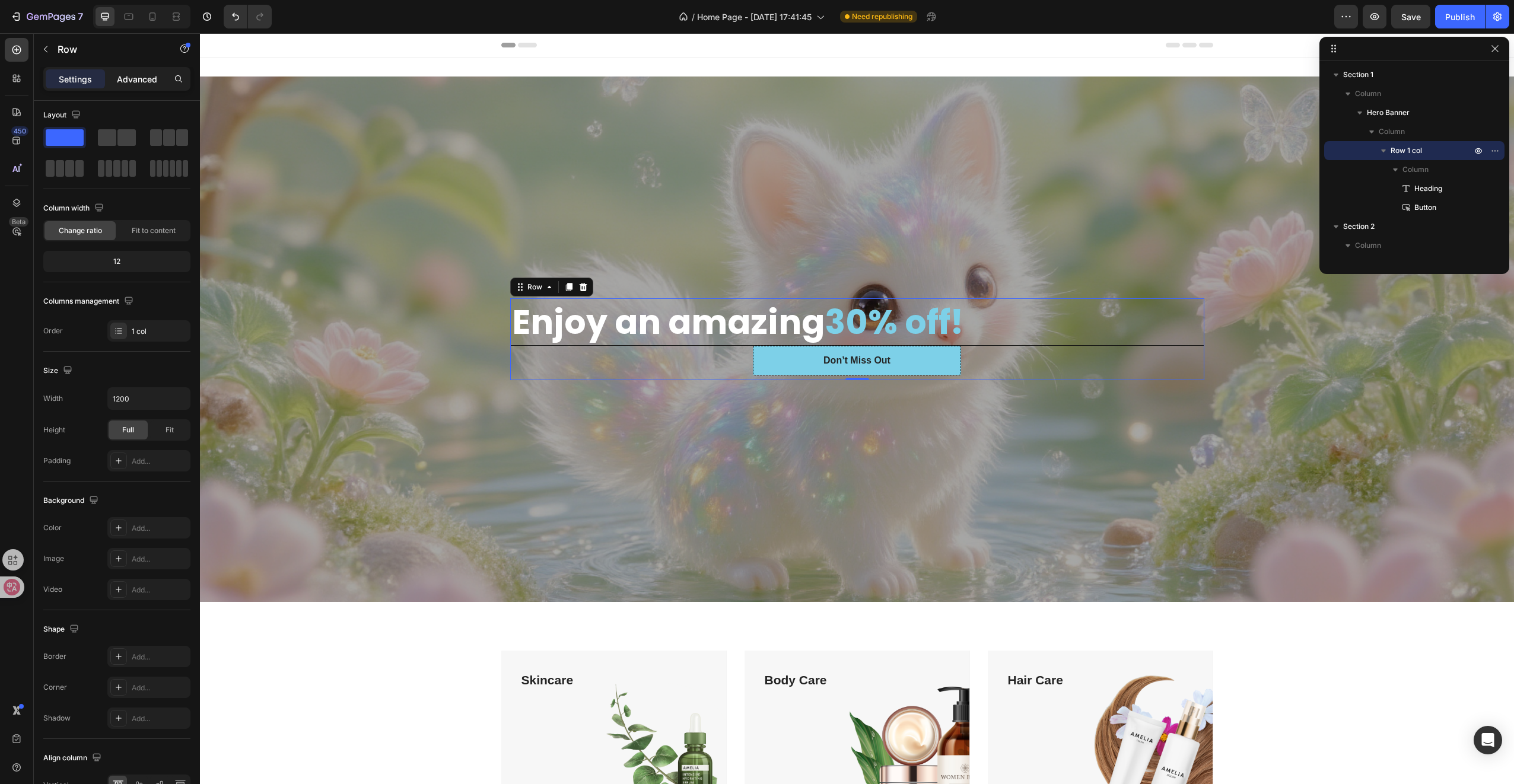
click at [136, 83] on p "Advanced" at bounding box center [136, 79] width 40 height 13
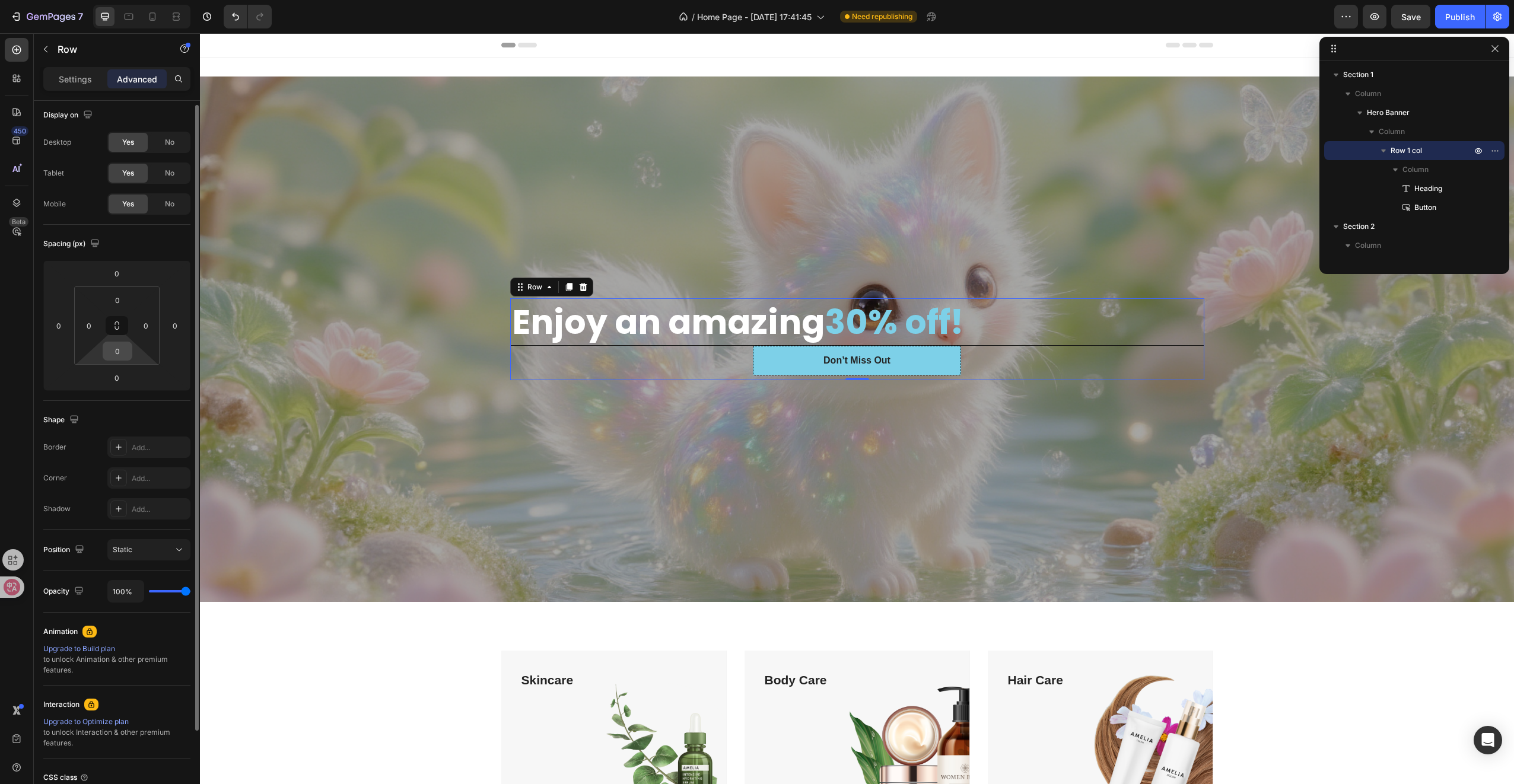
click at [116, 346] on input "0" at bounding box center [117, 350] width 24 height 18
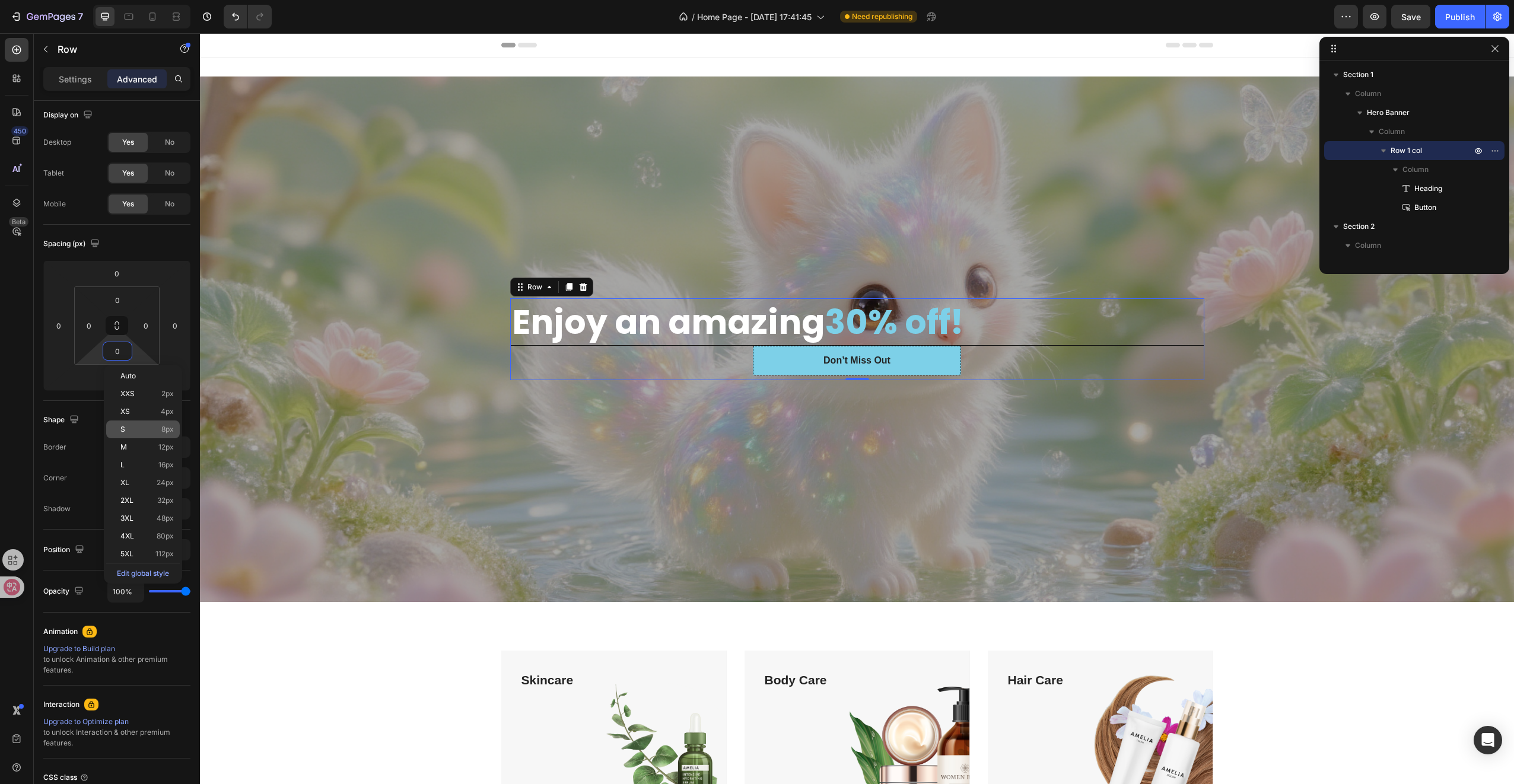
click at [140, 430] on p "S 8px" at bounding box center [147, 429] width 53 height 9
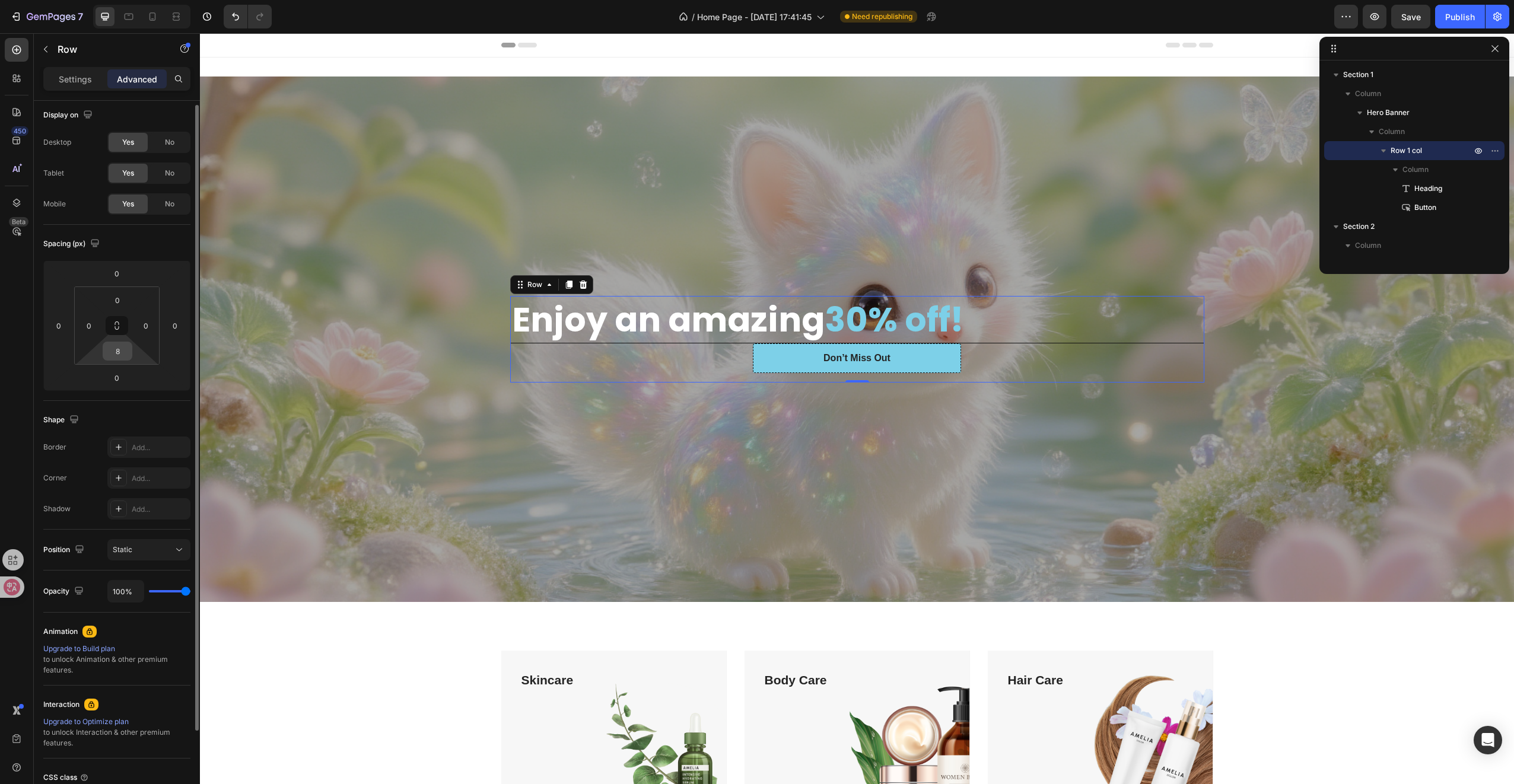
click at [122, 356] on input "8" at bounding box center [117, 350] width 24 height 18
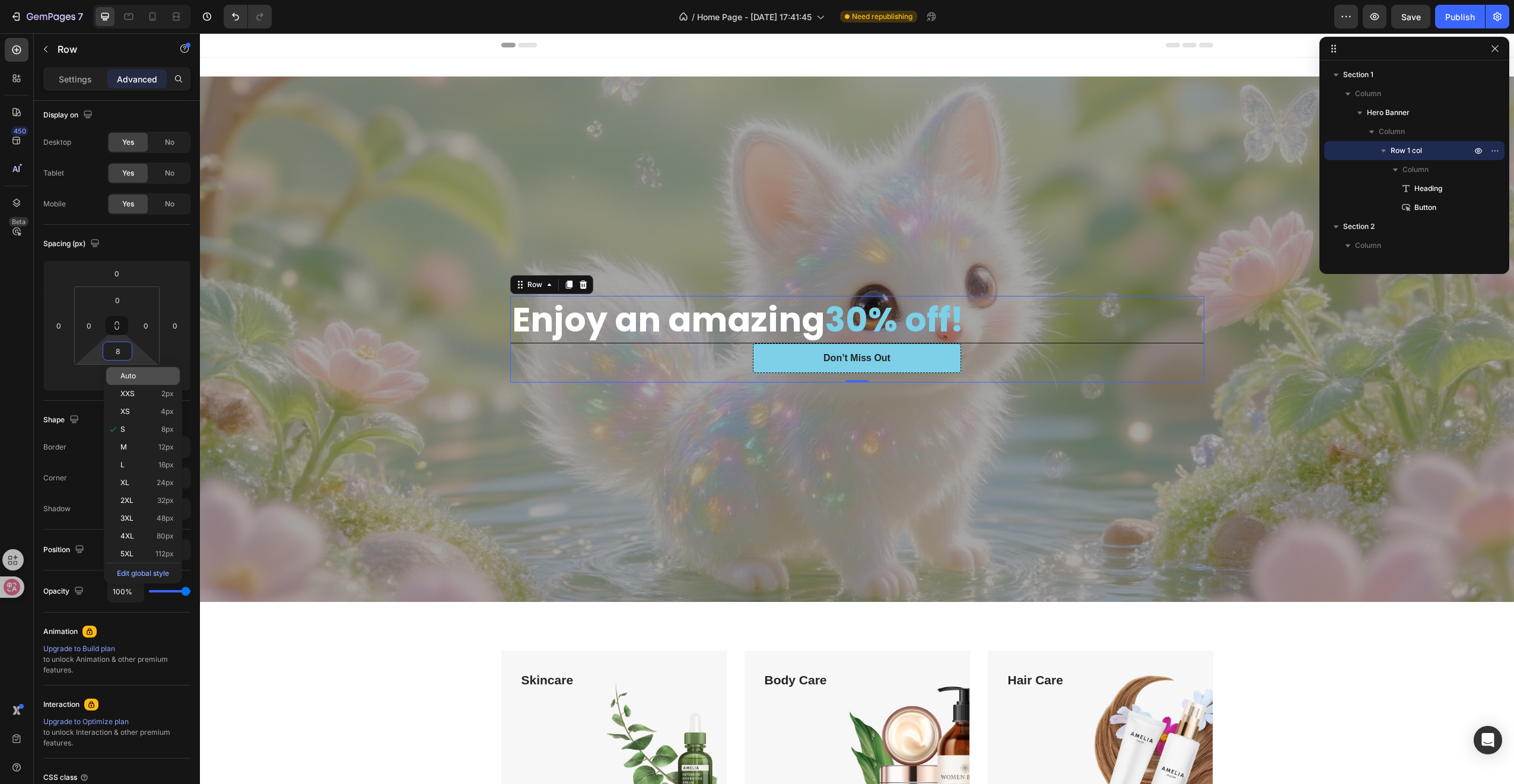
click at [137, 377] on p "Auto" at bounding box center [147, 376] width 53 height 9
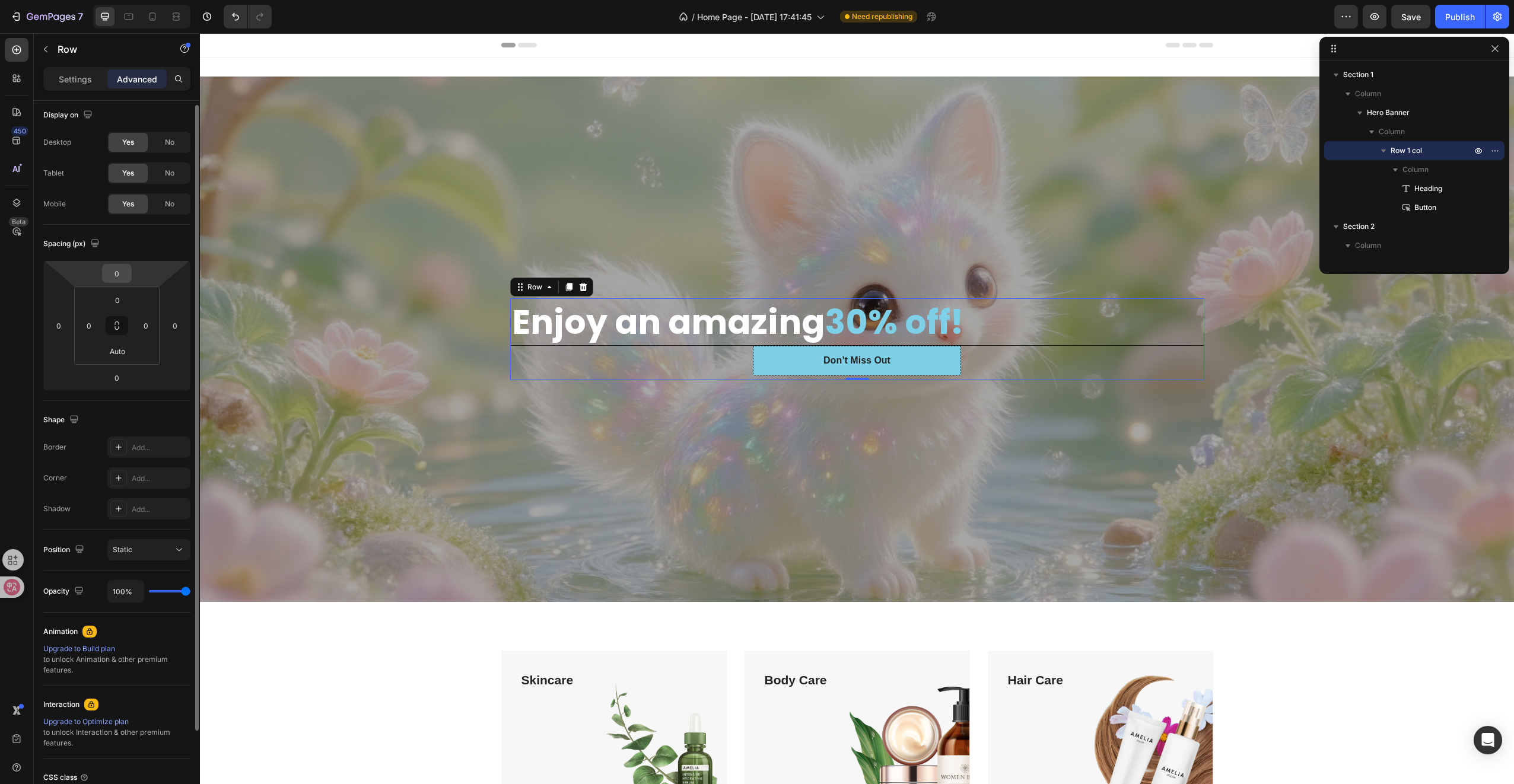
click at [122, 277] on input "0" at bounding box center [117, 273] width 24 height 18
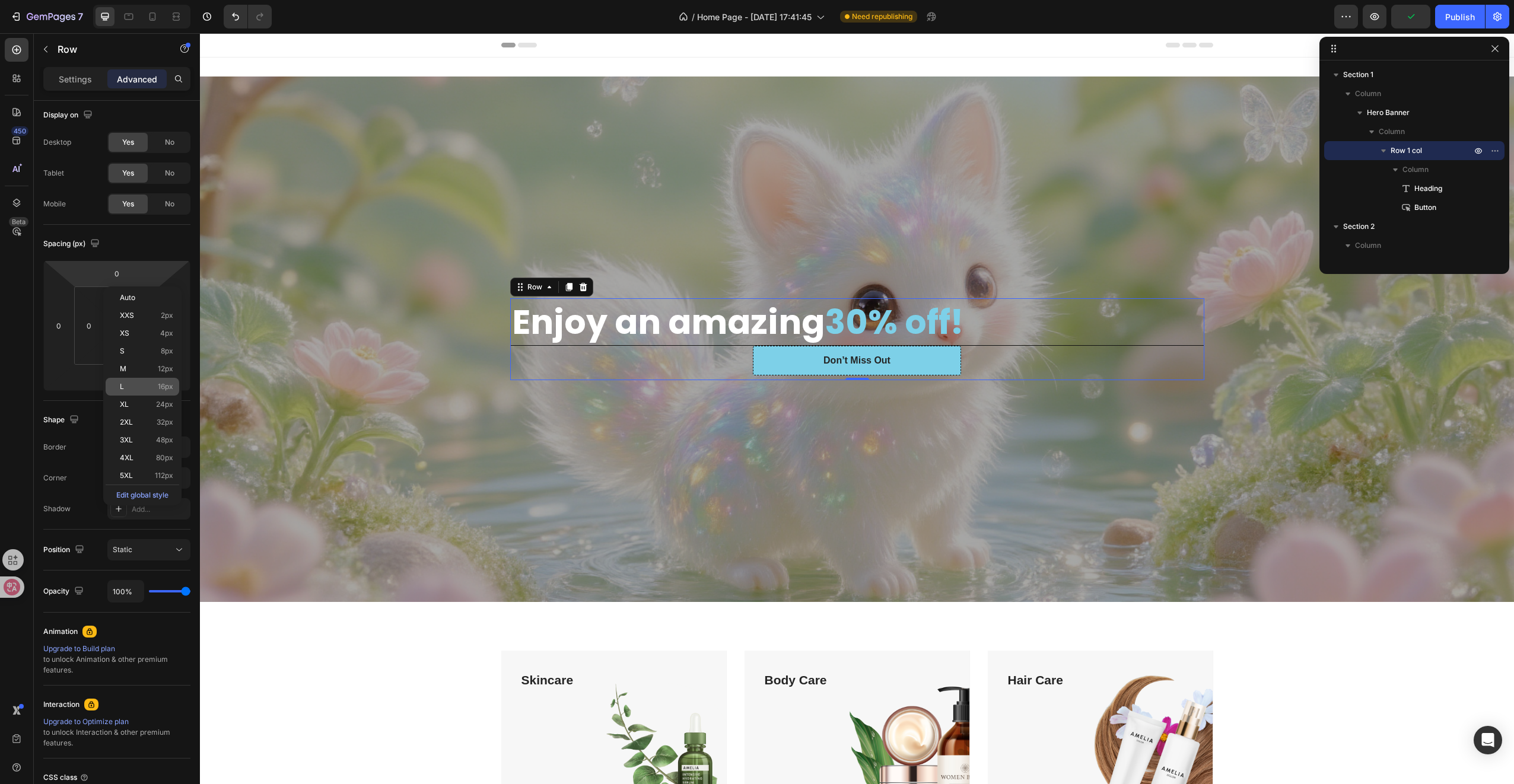
click at [140, 389] on p "L 16px" at bounding box center [146, 387] width 53 height 9
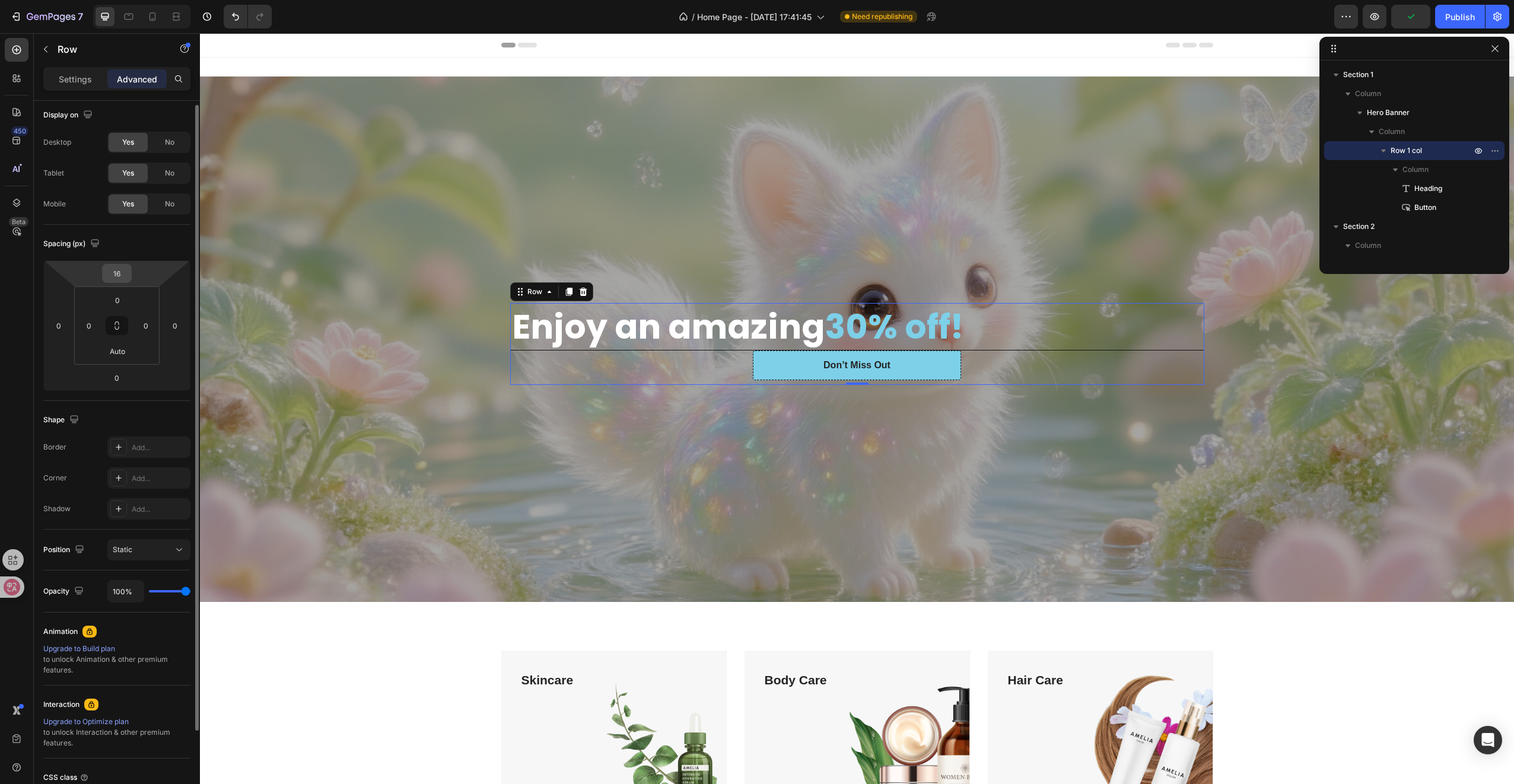
click at [125, 279] on input "16" at bounding box center [117, 273] width 24 height 18
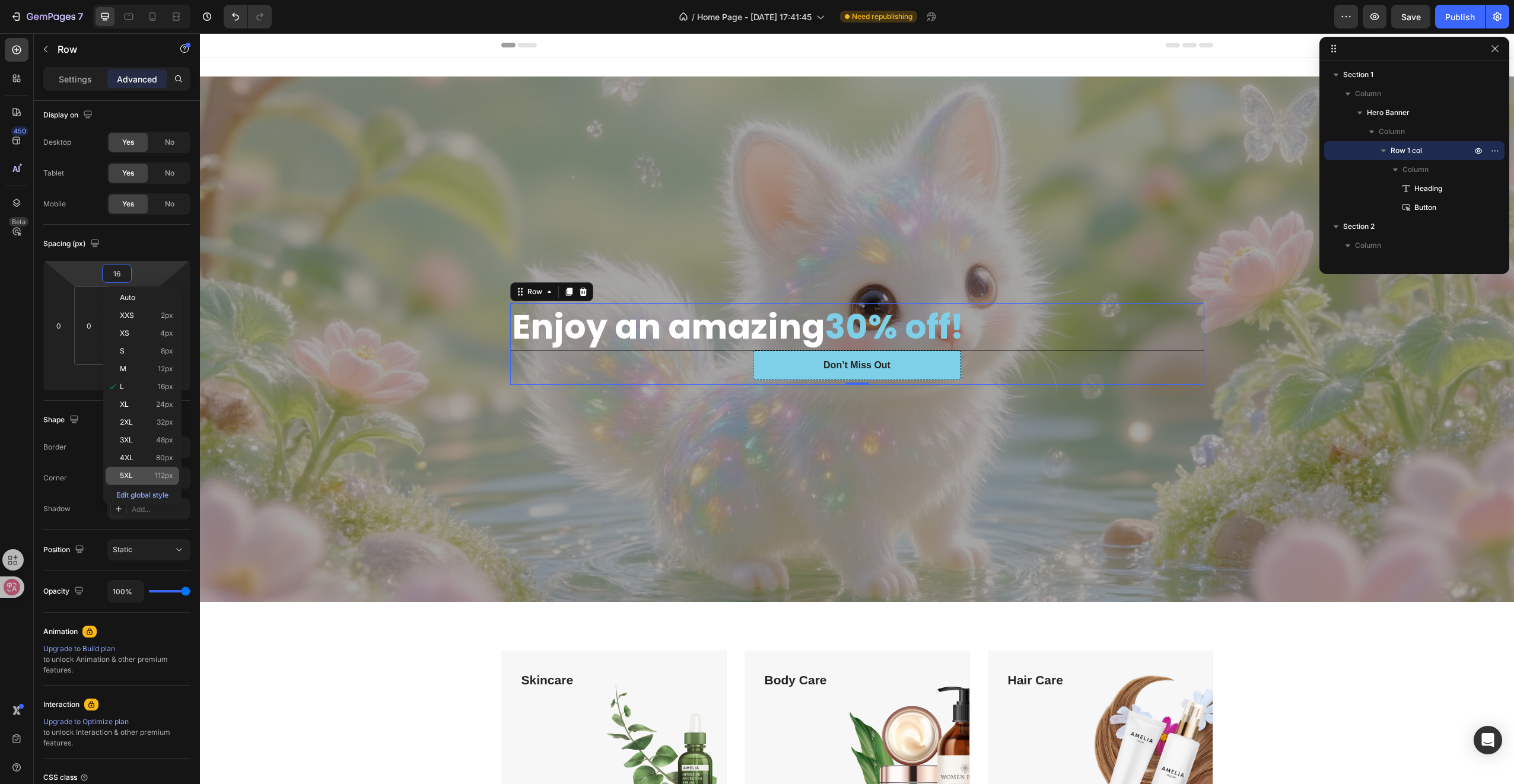
click at [144, 474] on p "5XL 112px" at bounding box center [146, 476] width 53 height 9
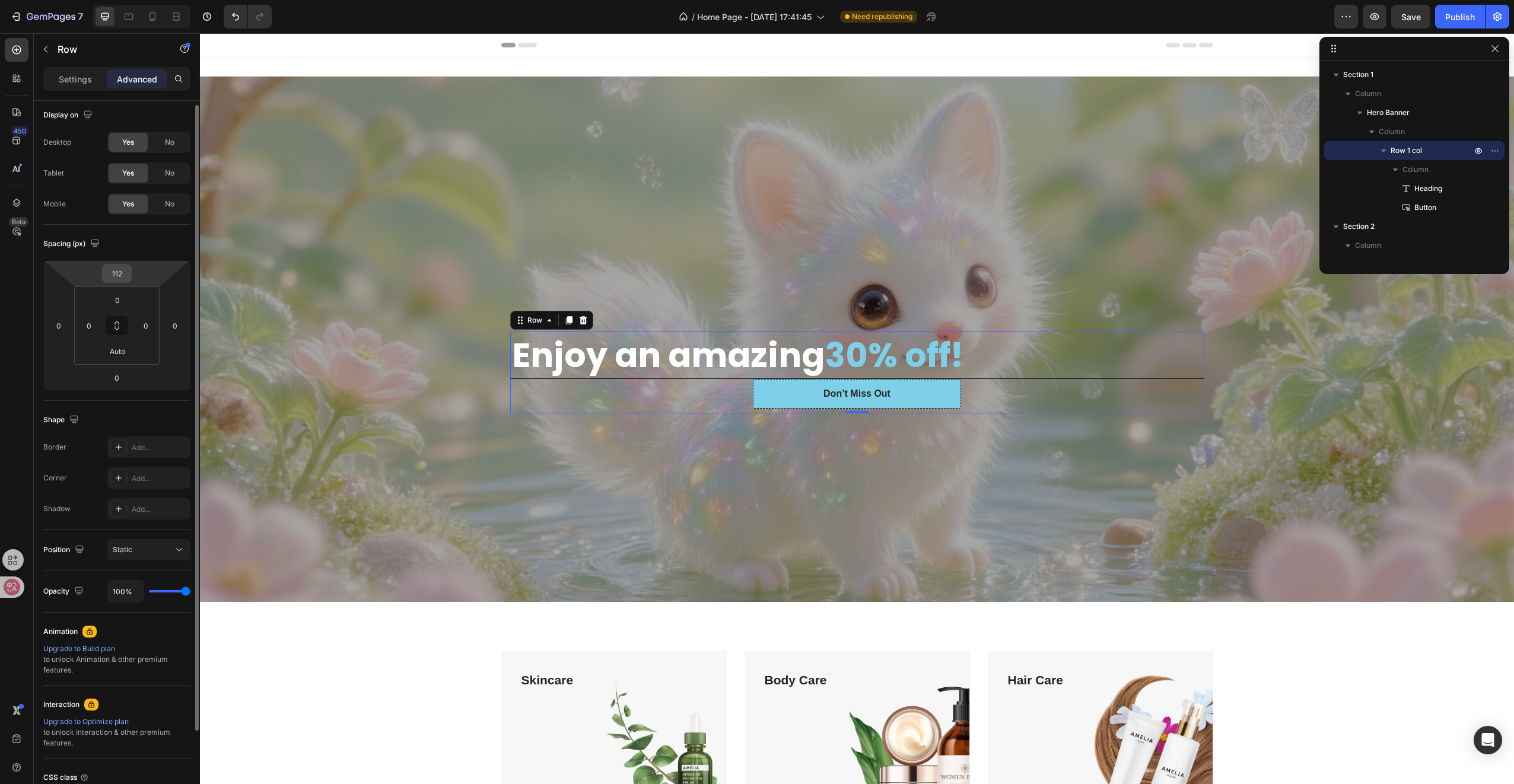
click at [121, 273] on input "112" at bounding box center [117, 273] width 24 height 18
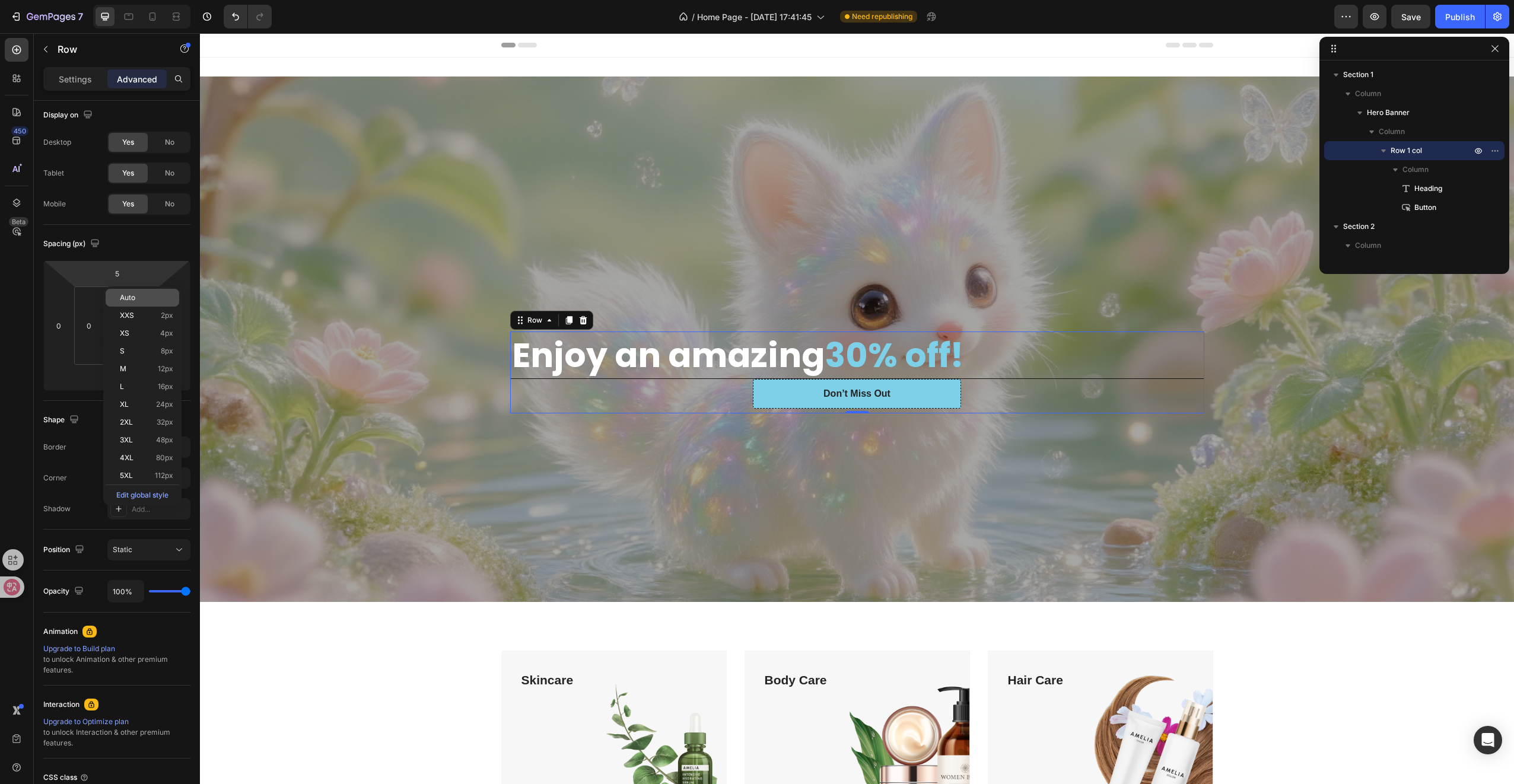
click at [138, 295] on p "Auto" at bounding box center [146, 298] width 53 height 9
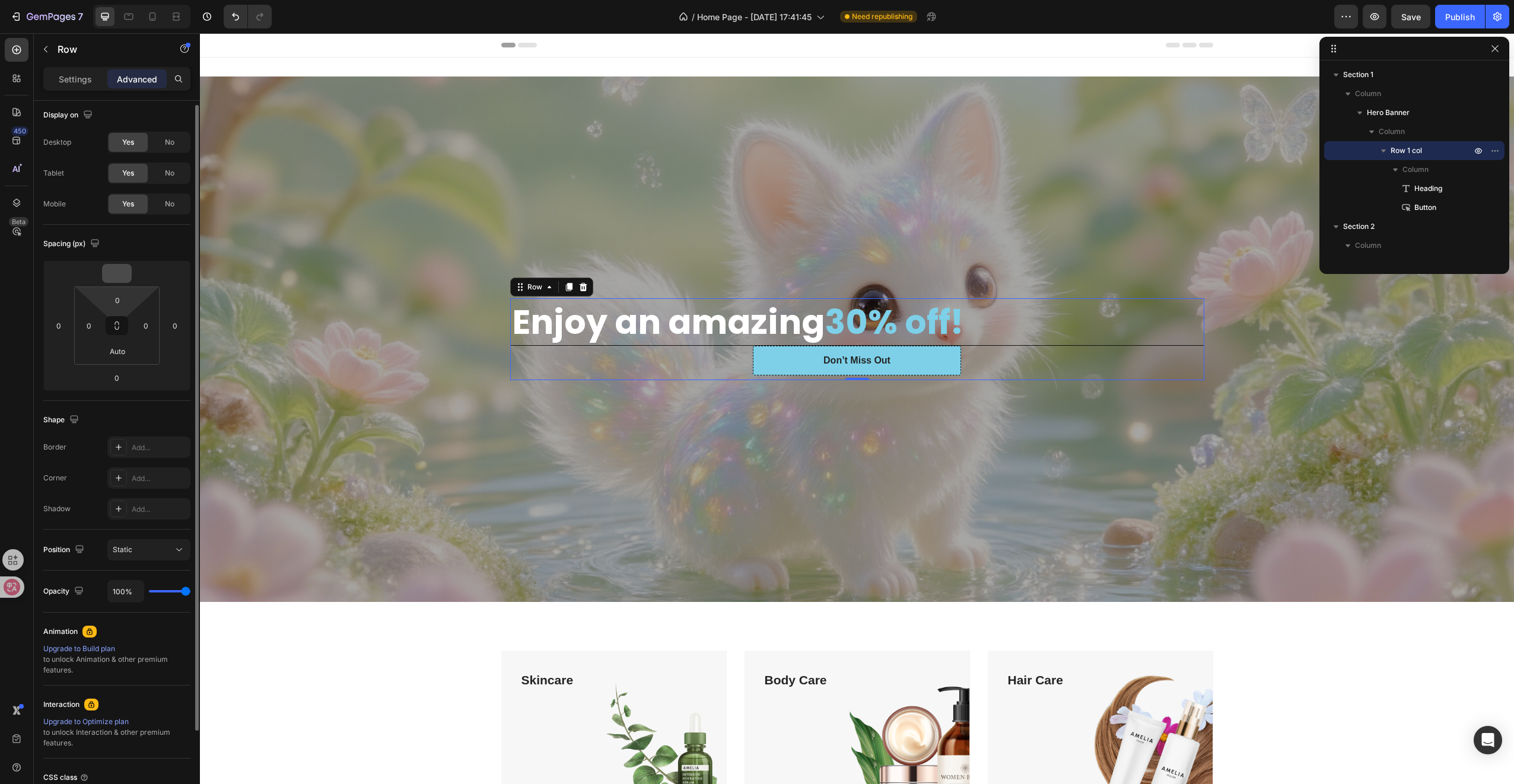
click at [127, 279] on input "number" at bounding box center [117, 273] width 24 height 18
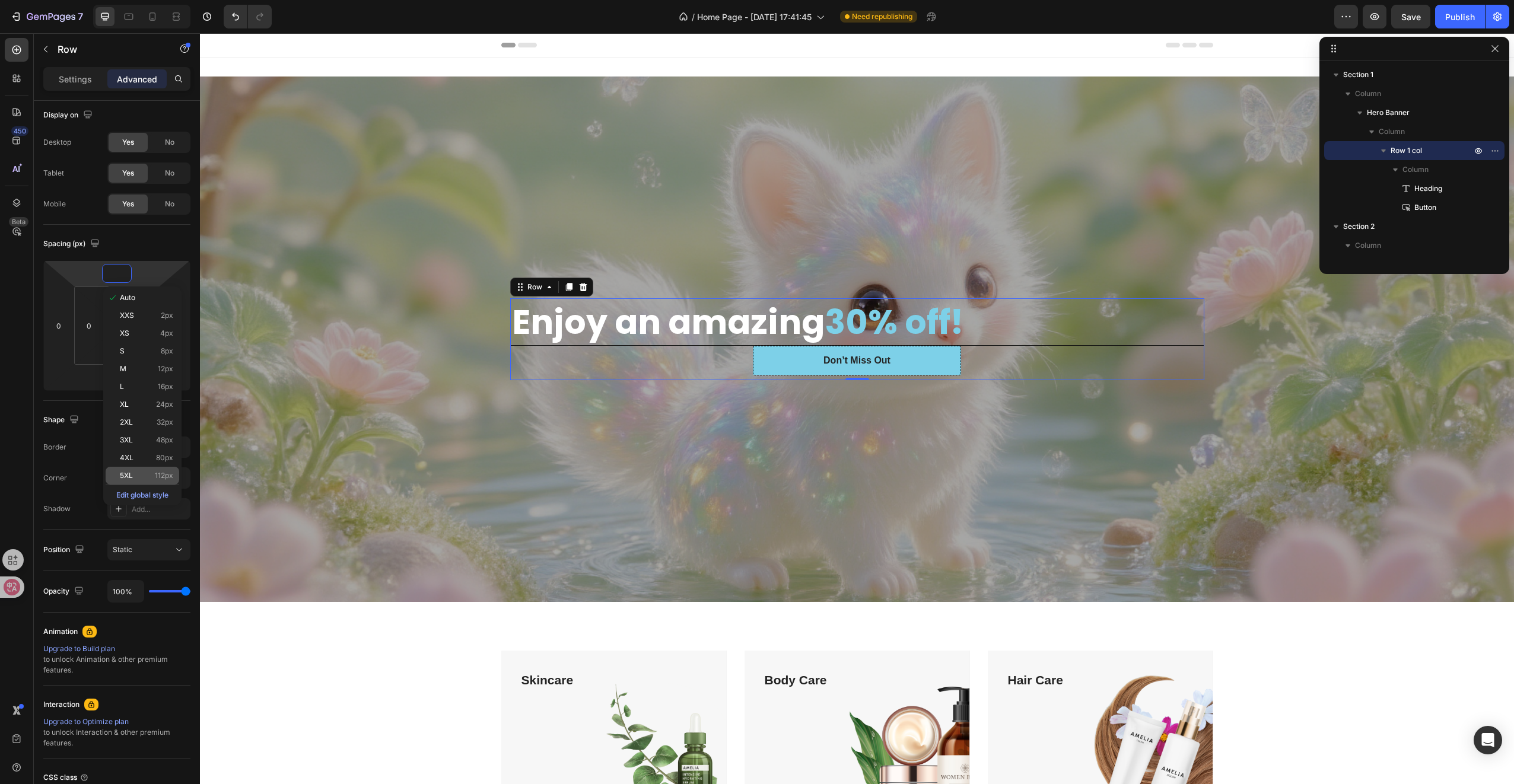
click at [136, 478] on p "5XL 112px" at bounding box center [146, 476] width 53 height 9
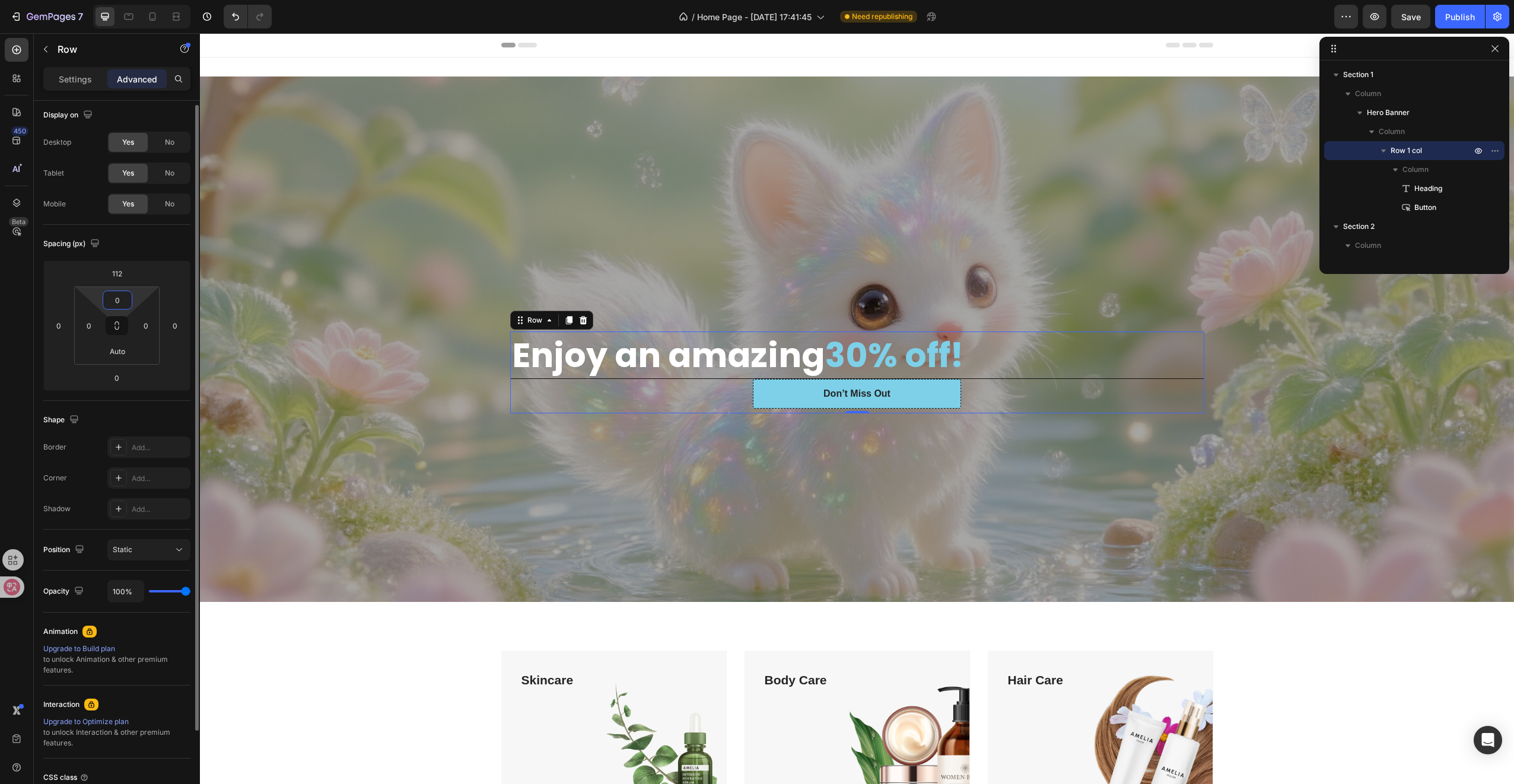
click at [125, 295] on input "0" at bounding box center [117, 300] width 24 height 18
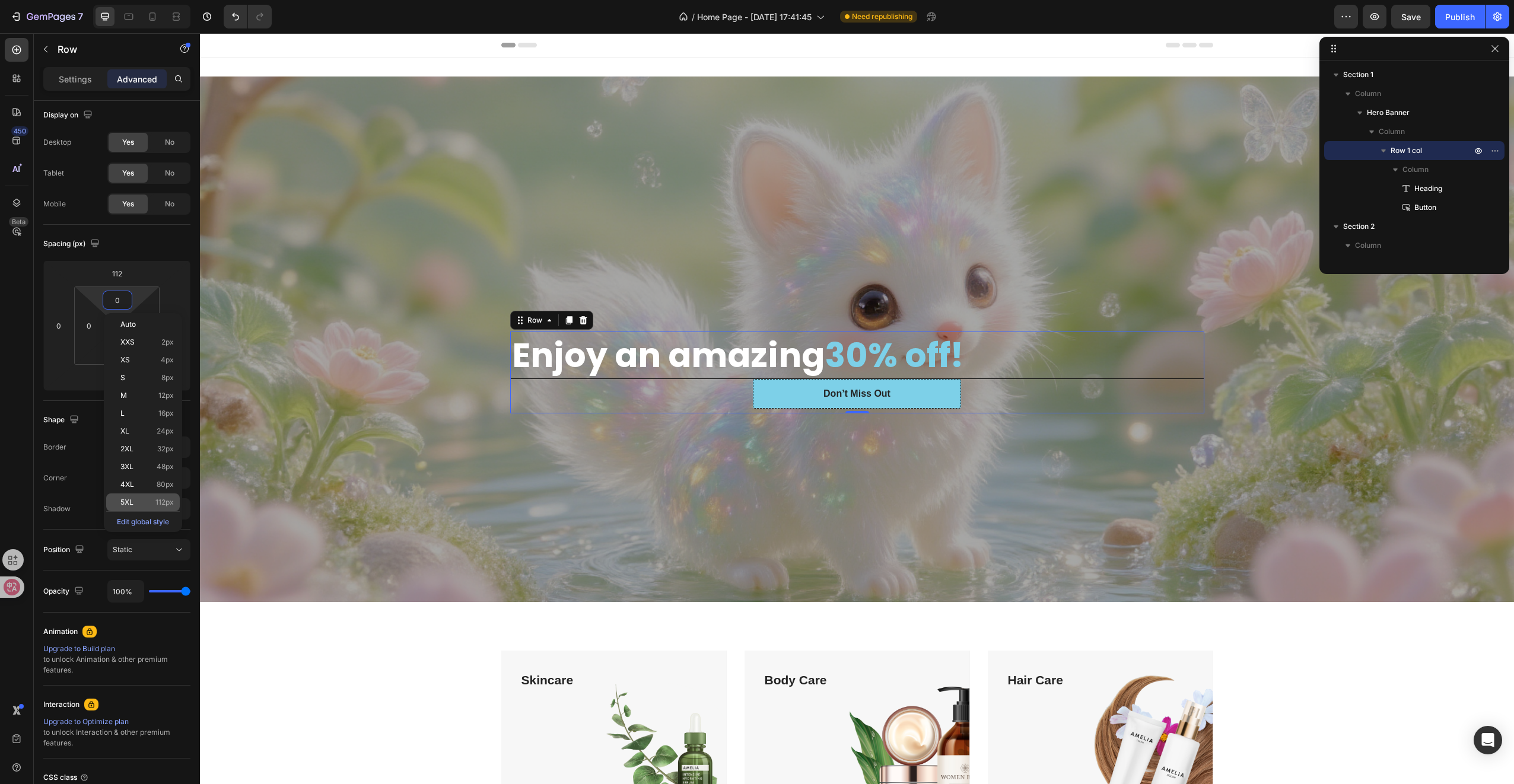
click at [132, 496] on div "5XL 112px" at bounding box center [143, 502] width 74 height 18
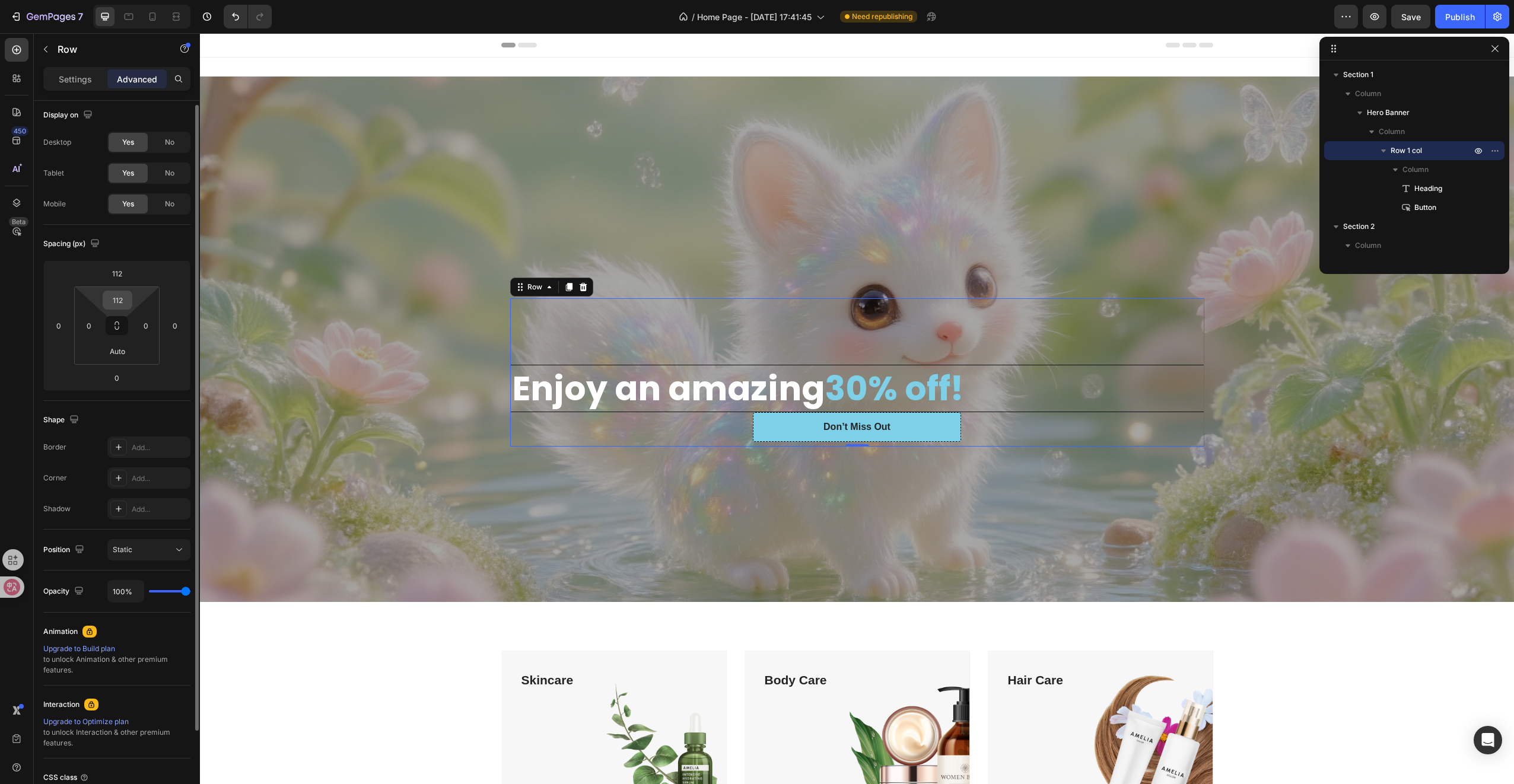
click at [122, 304] on input "112" at bounding box center [117, 300] width 24 height 18
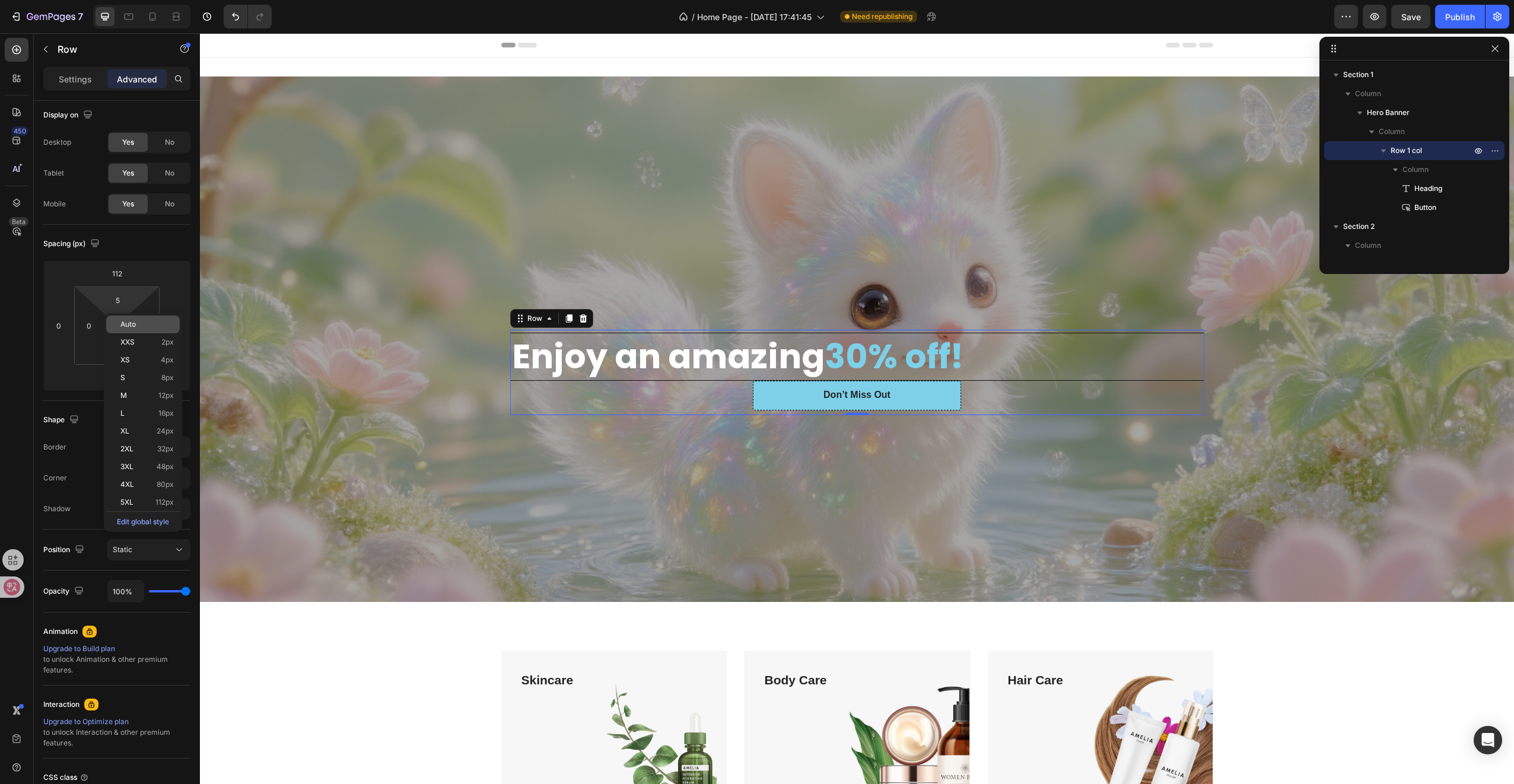
click at [129, 323] on span "Auto" at bounding box center [128, 324] width 15 height 9
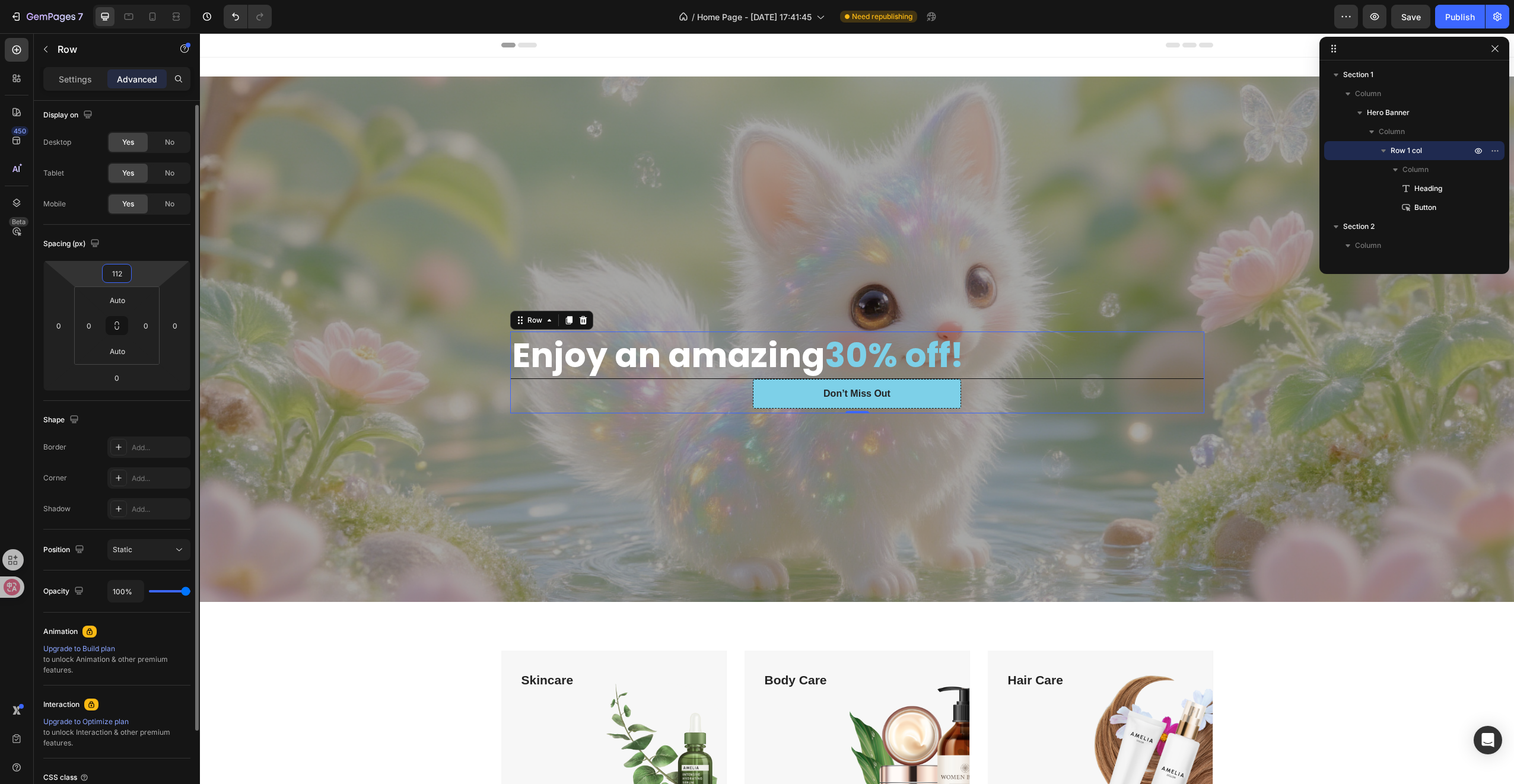
click at [121, 274] on input "112" at bounding box center [117, 273] width 24 height 18
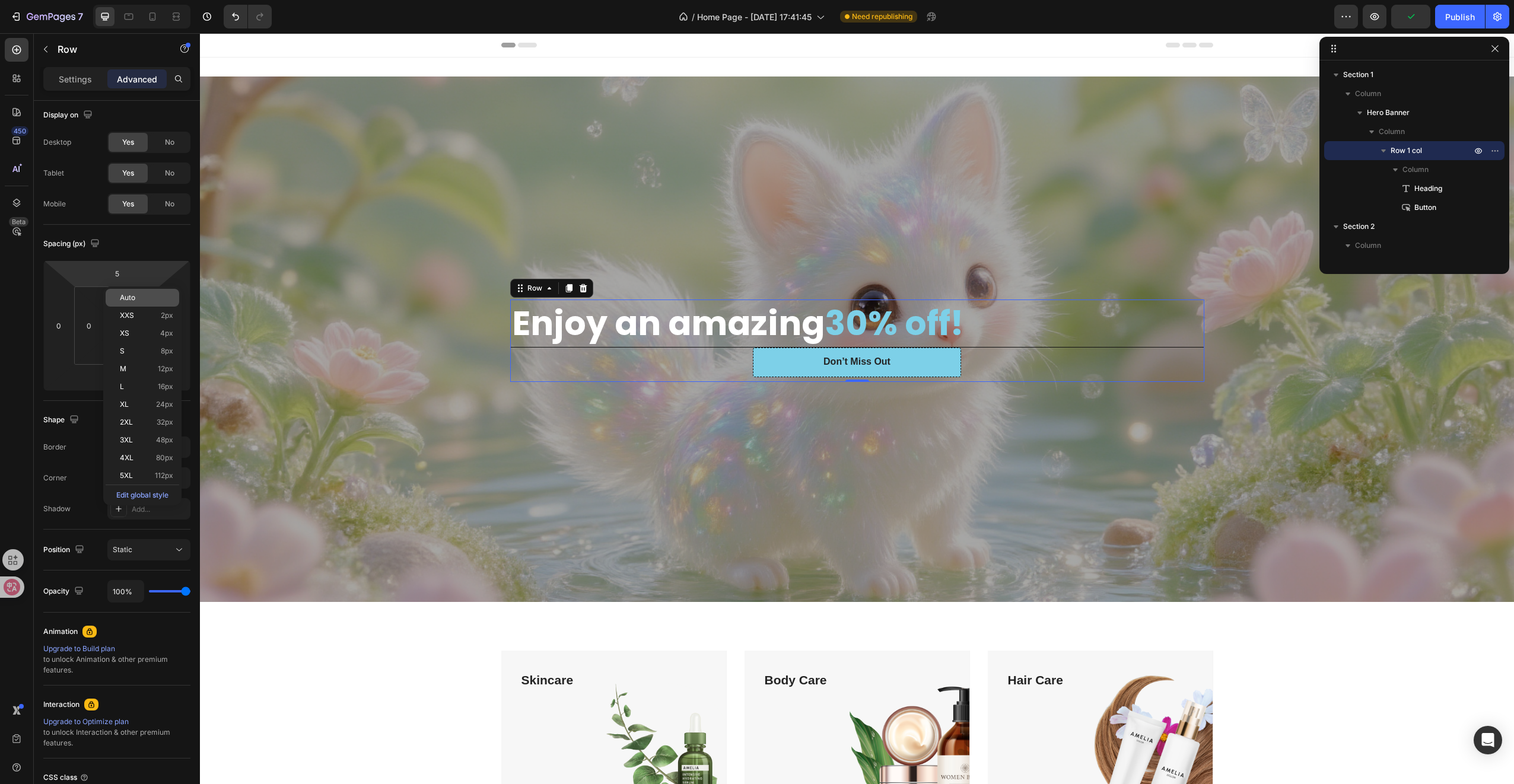
click at [133, 294] on span "Auto" at bounding box center [127, 298] width 15 height 9
click at [71, 81] on p "Settings" at bounding box center [75, 79] width 33 height 13
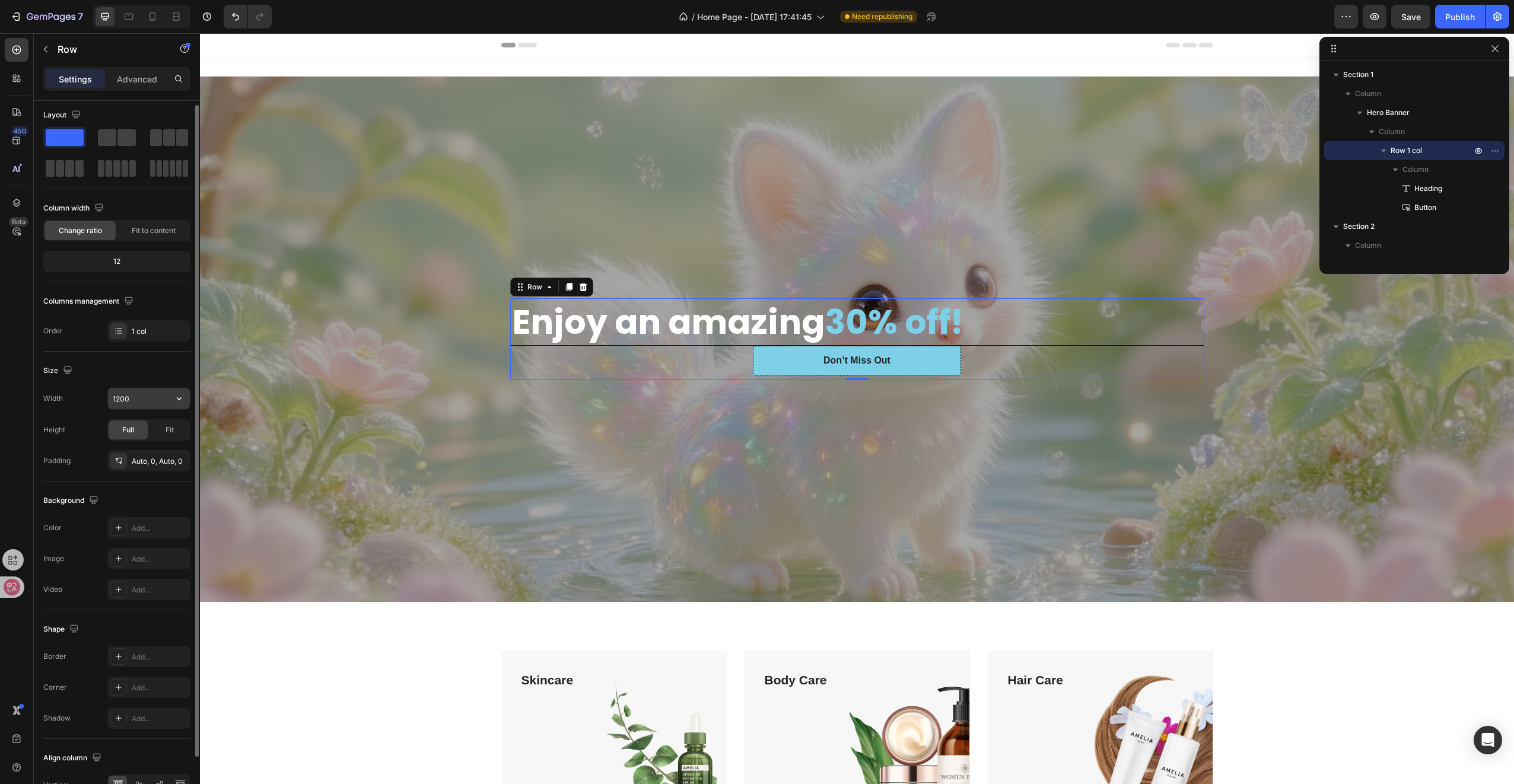
click at [155, 392] on input "1200" at bounding box center [149, 399] width 82 height 21
click at [152, 332] on div "1 col" at bounding box center [160, 331] width 56 height 11
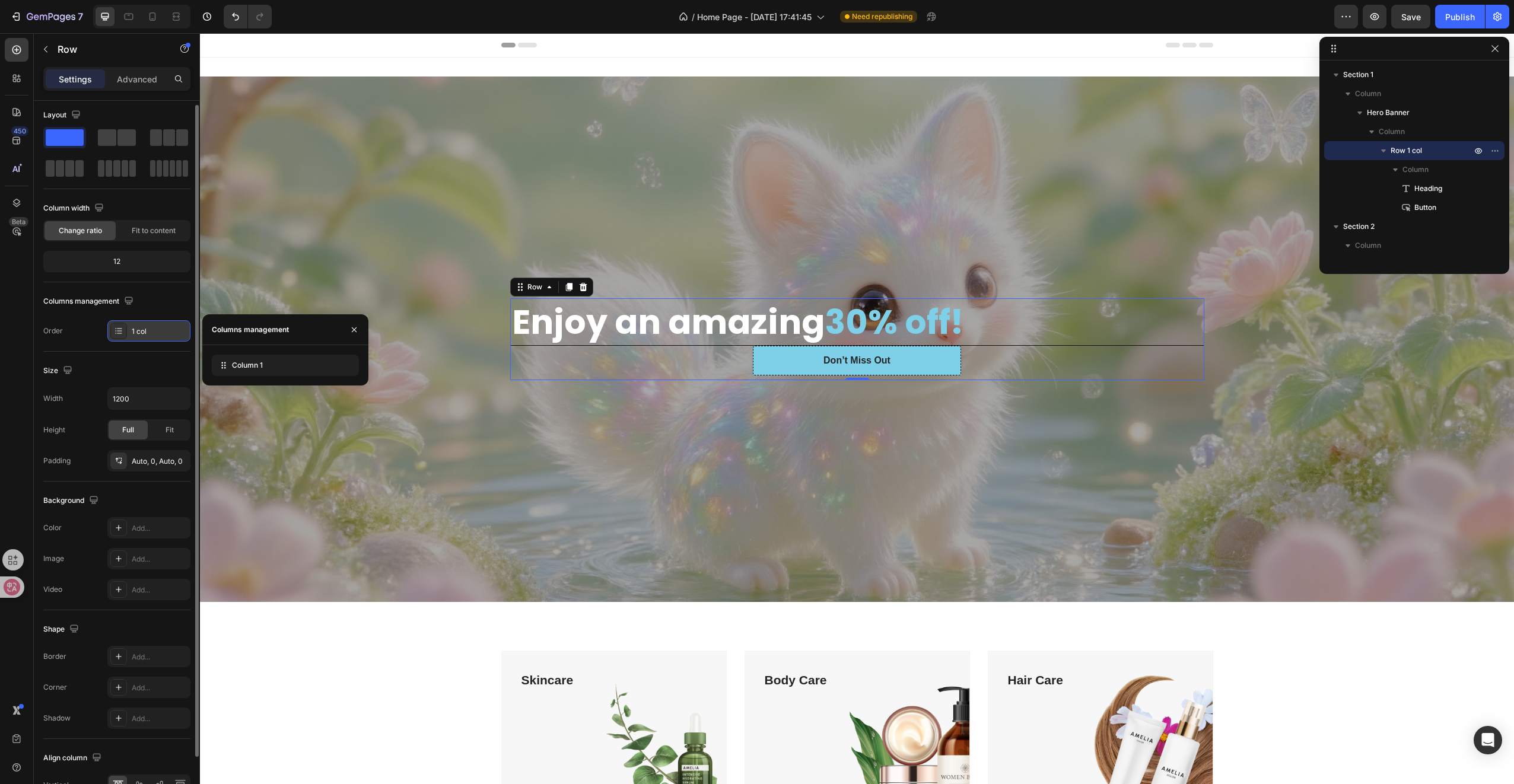
click at [152, 332] on div "1 col" at bounding box center [160, 331] width 56 height 11
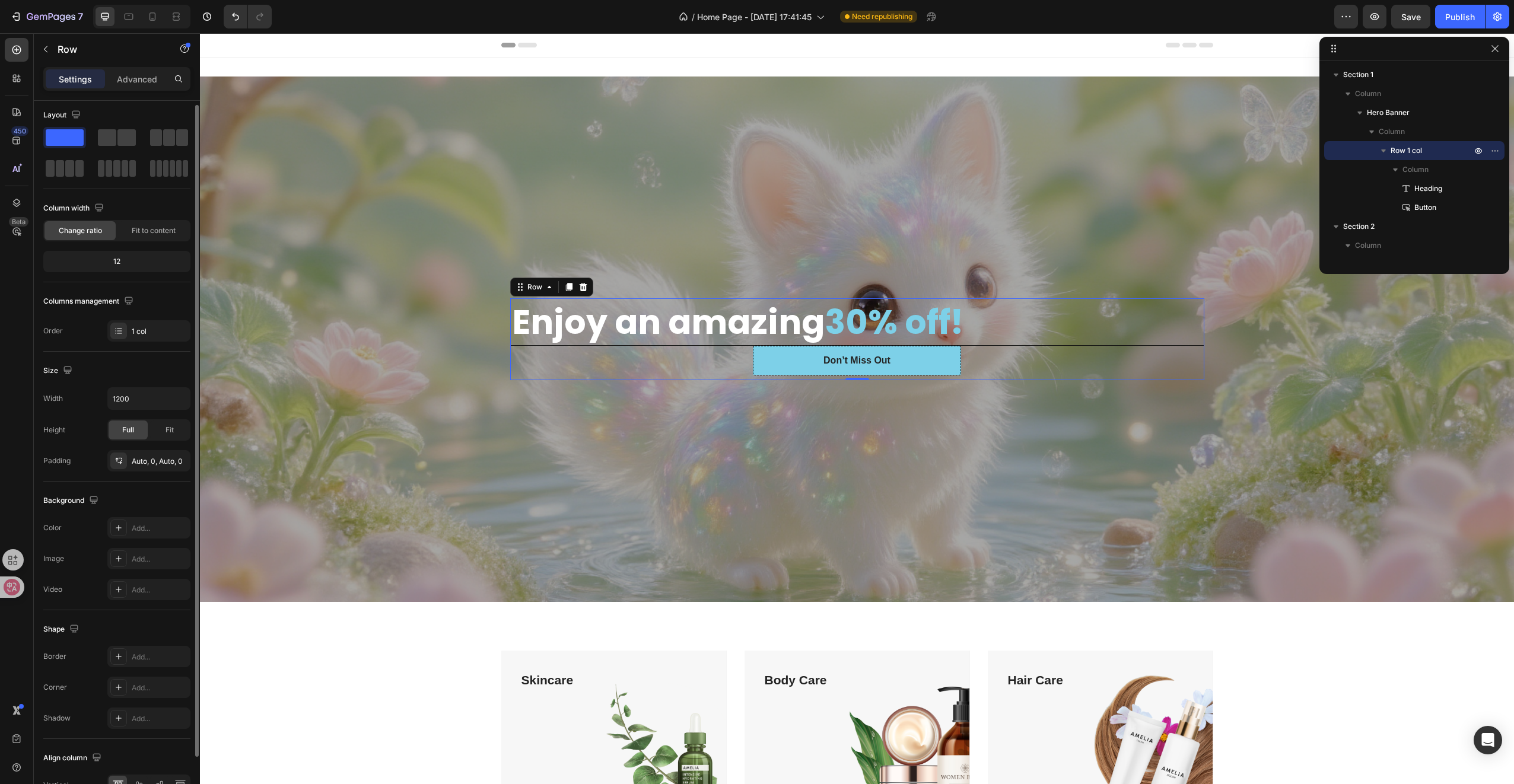
click at [114, 260] on div "12" at bounding box center [117, 261] width 142 height 16
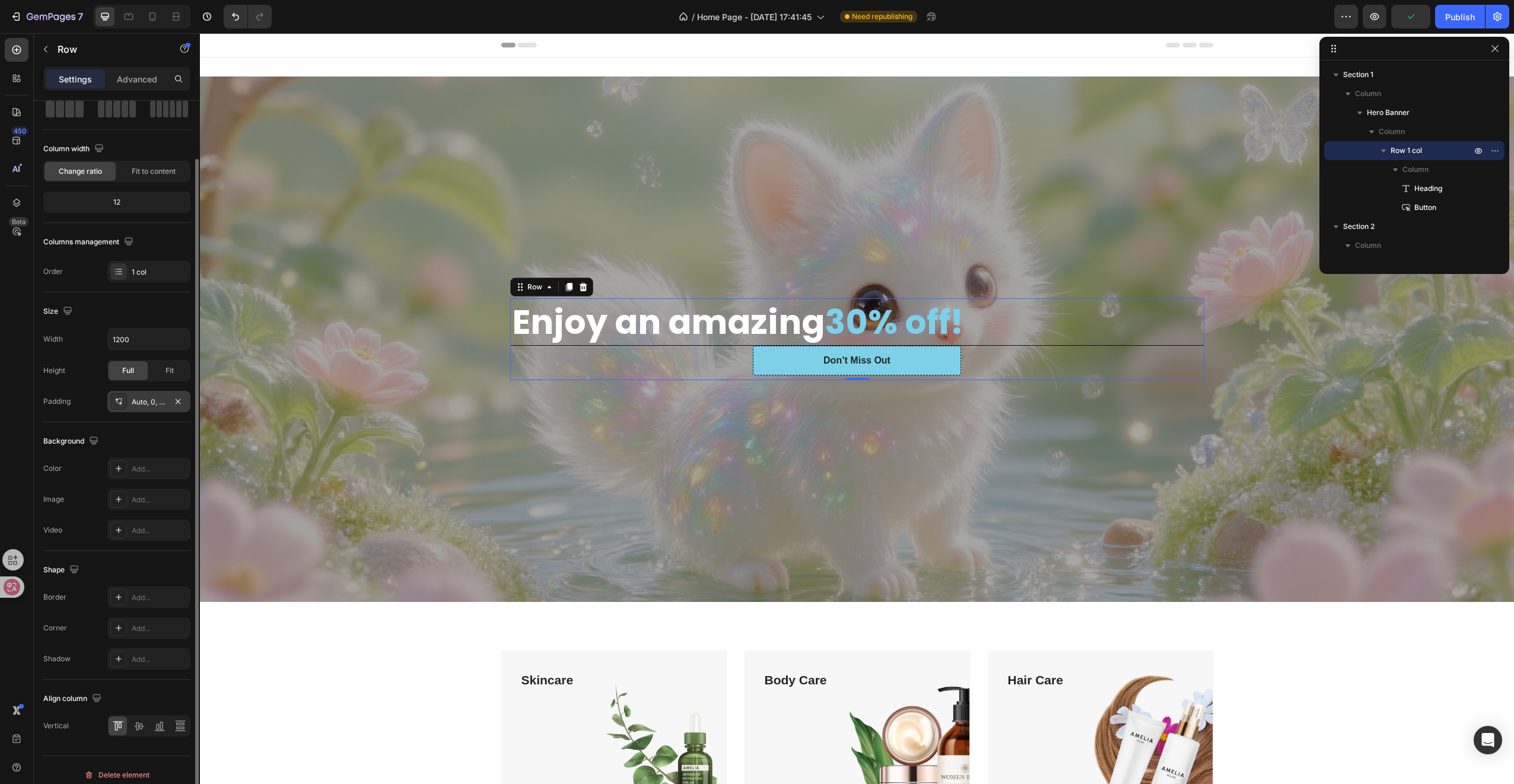
click at [150, 401] on div "Auto, 0, Auto, 0" at bounding box center [149, 402] width 34 height 11
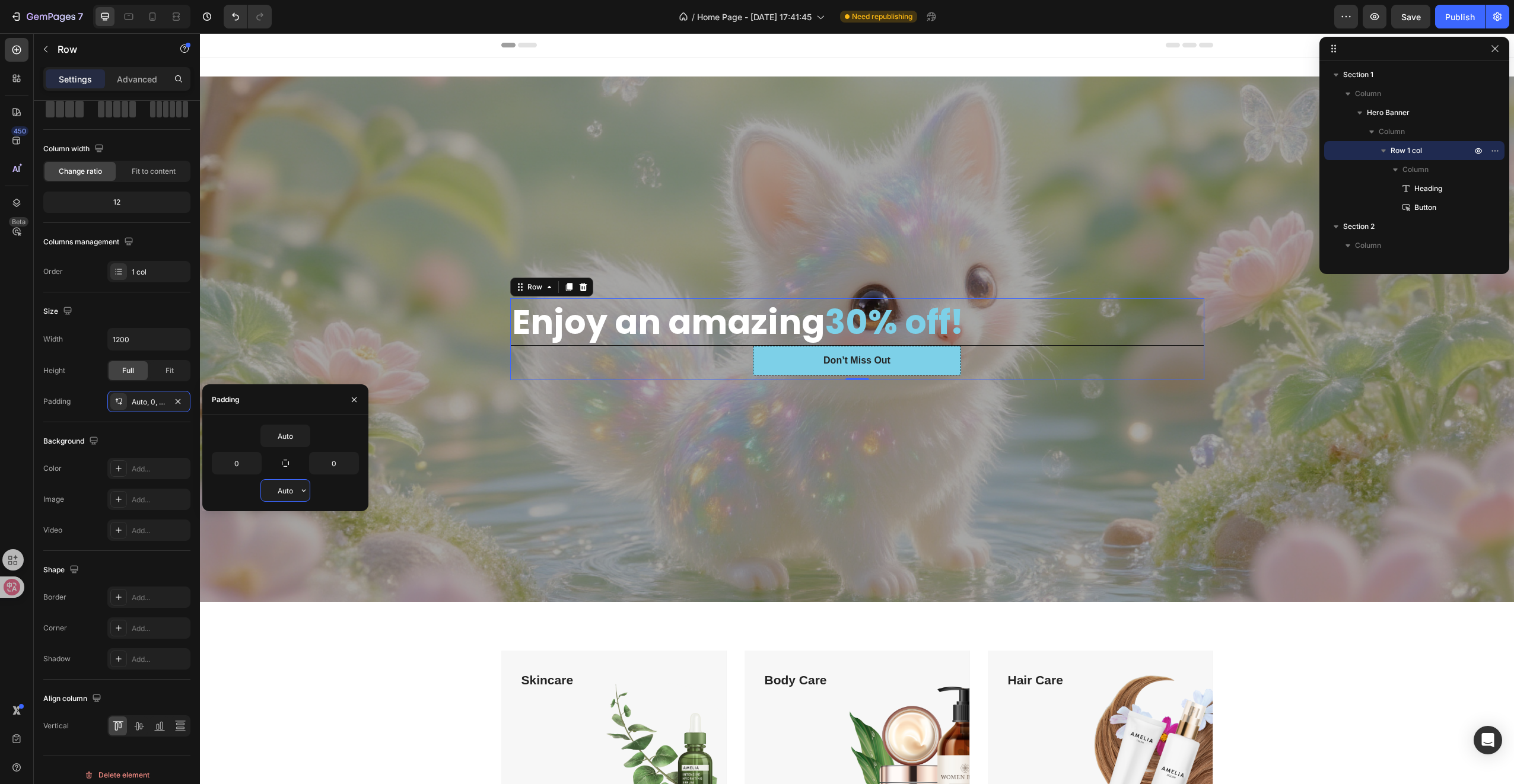
click at [289, 488] on input "Auto" at bounding box center [285, 490] width 49 height 21
click at [303, 490] on icon "button" at bounding box center [304, 490] width 9 height 9
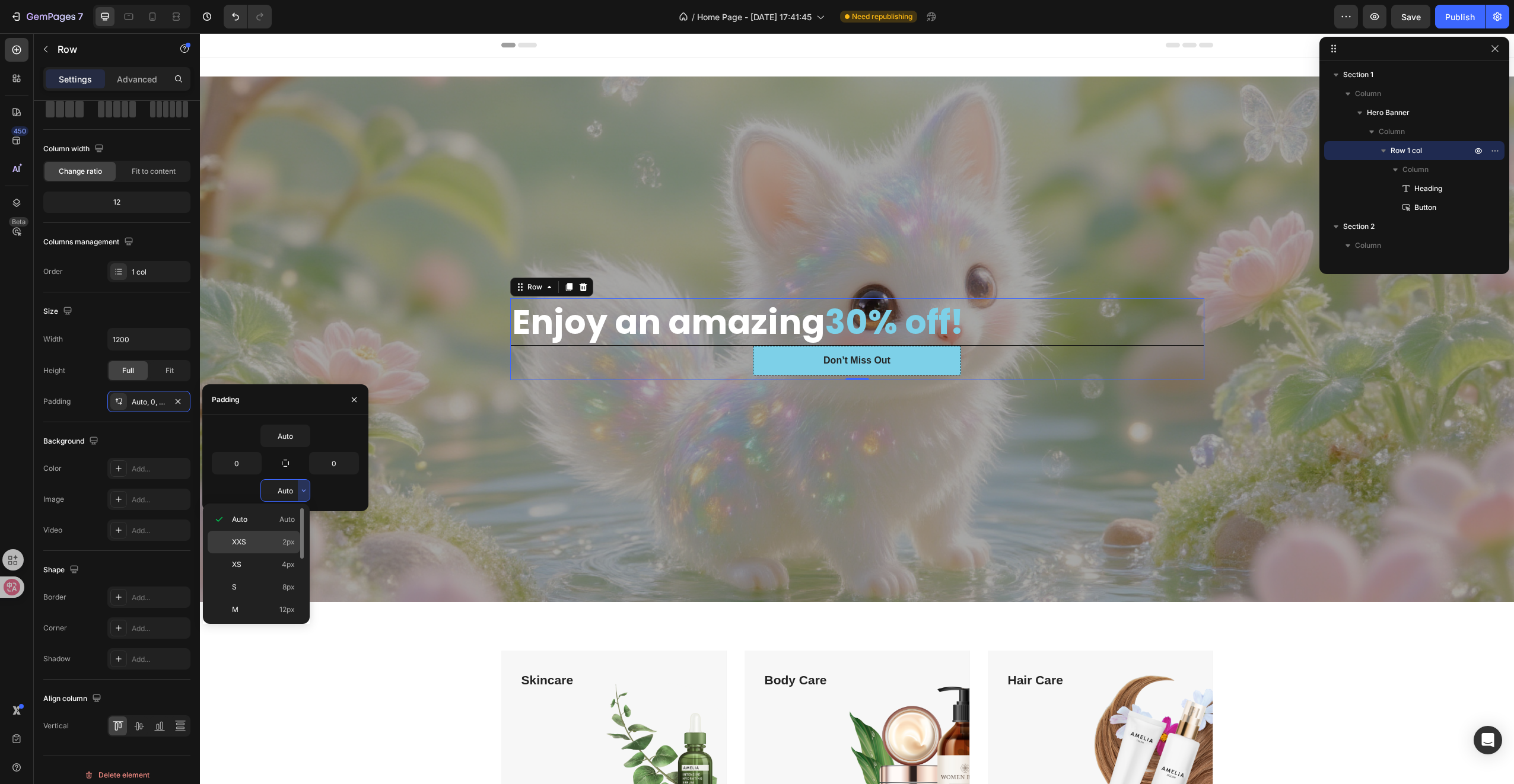
click at [279, 544] on p "XXS 2px" at bounding box center [263, 542] width 63 height 11
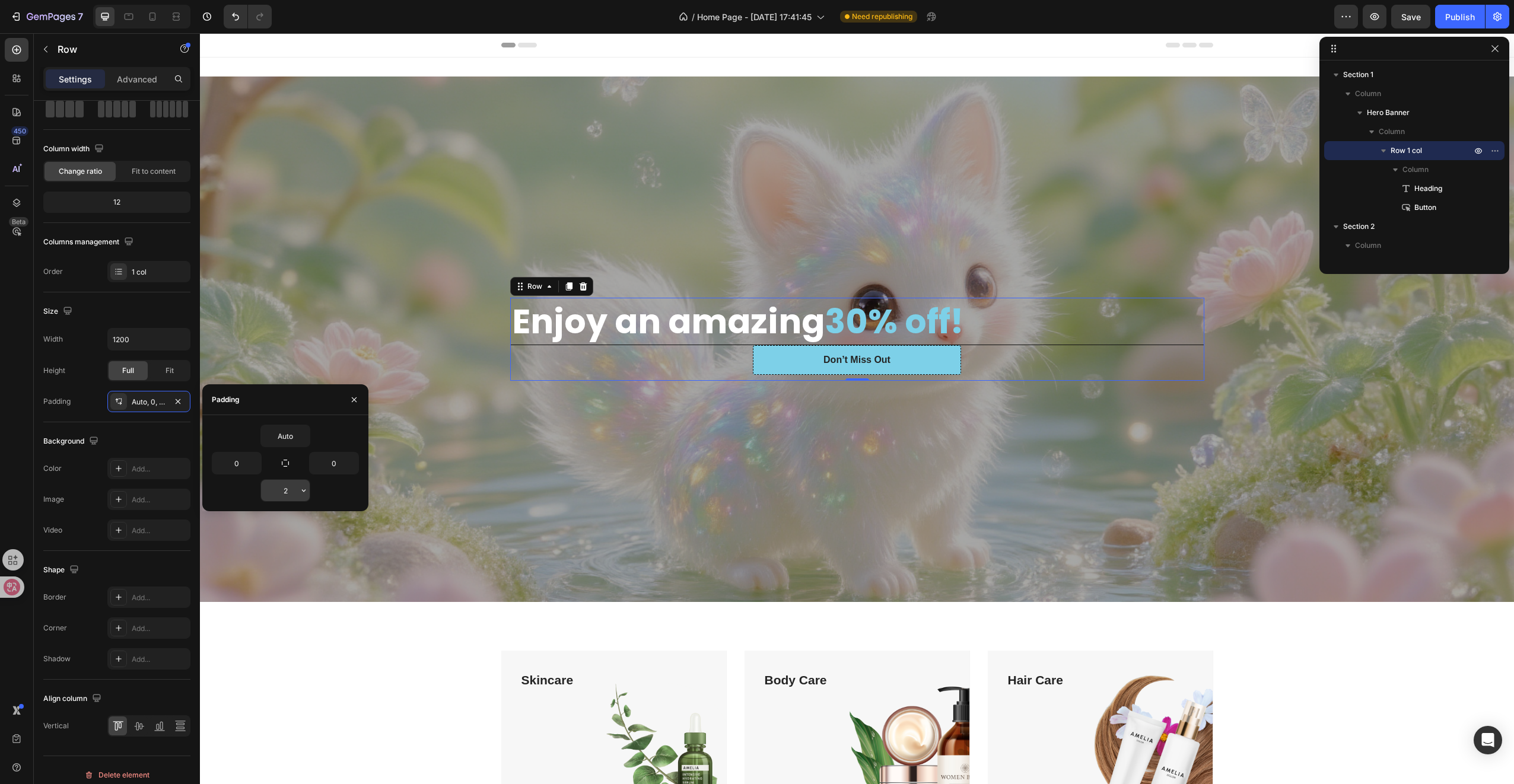
click at [295, 492] on input "2" at bounding box center [285, 490] width 49 height 21
click at [304, 493] on icon "button" at bounding box center [304, 490] width 9 height 9
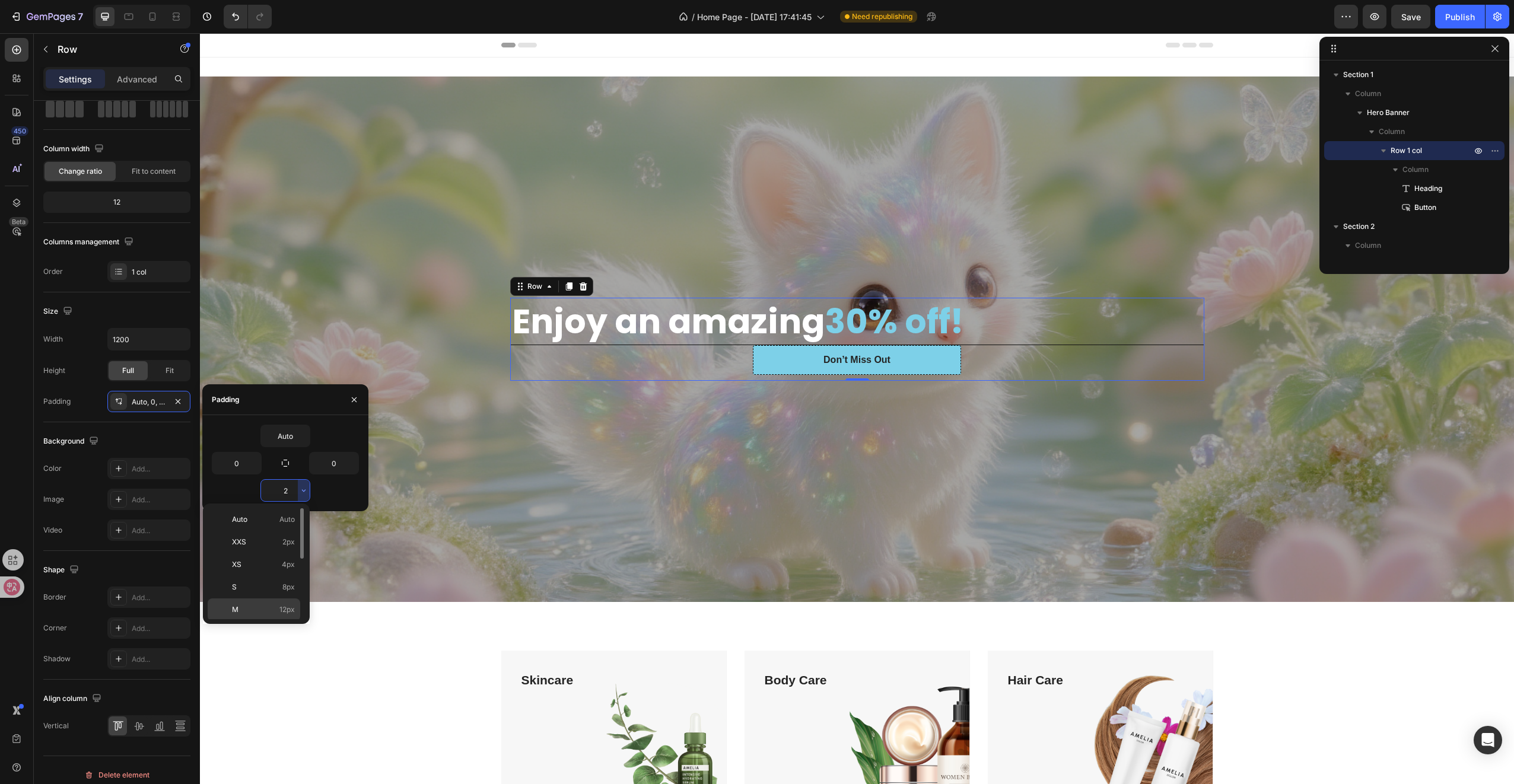
click at [268, 607] on p "M 12px" at bounding box center [263, 609] width 63 height 11
click at [264, 519] on p "Auto Auto" at bounding box center [263, 519] width 63 height 11
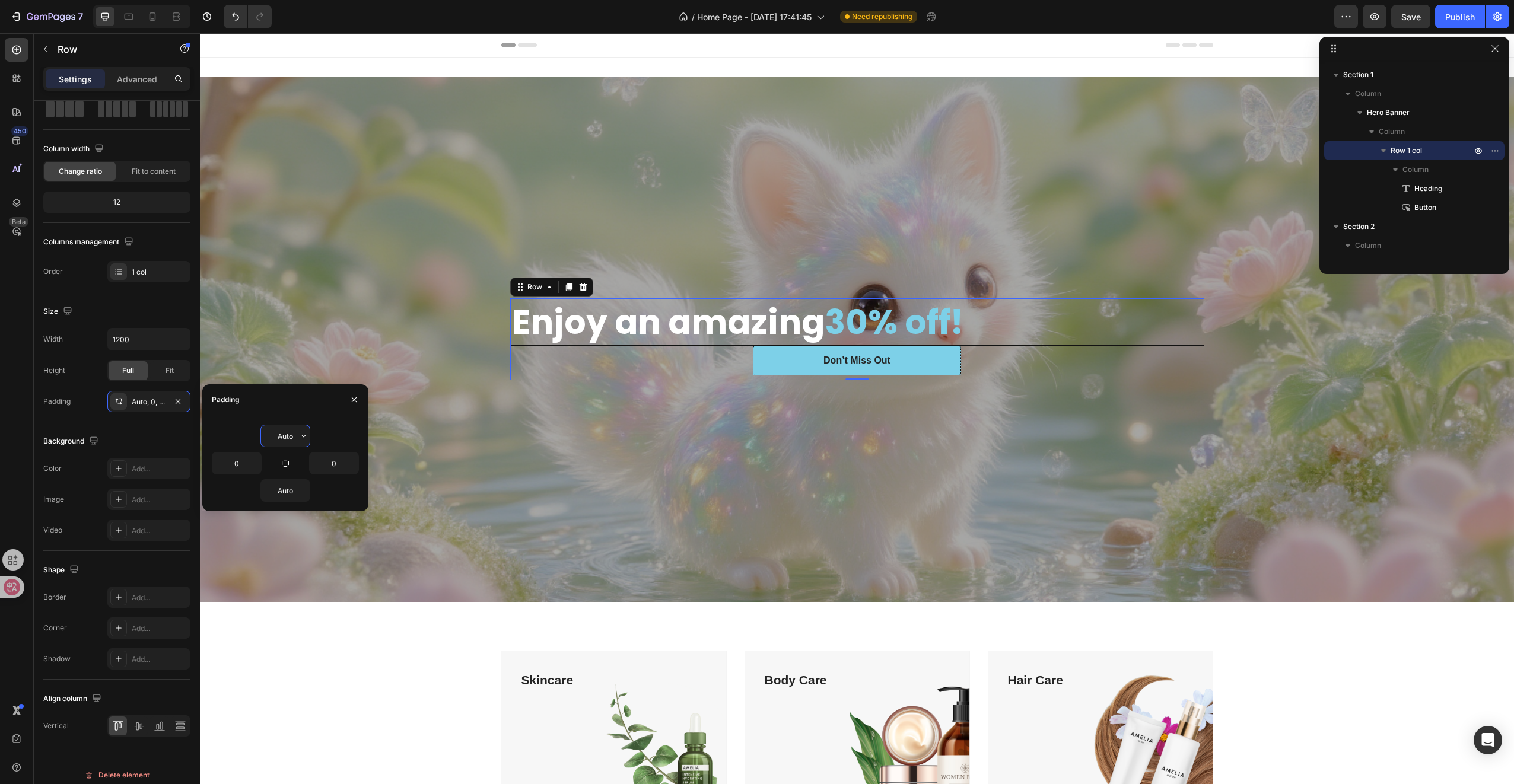
click at [295, 441] on input "Auto" at bounding box center [285, 435] width 49 height 21
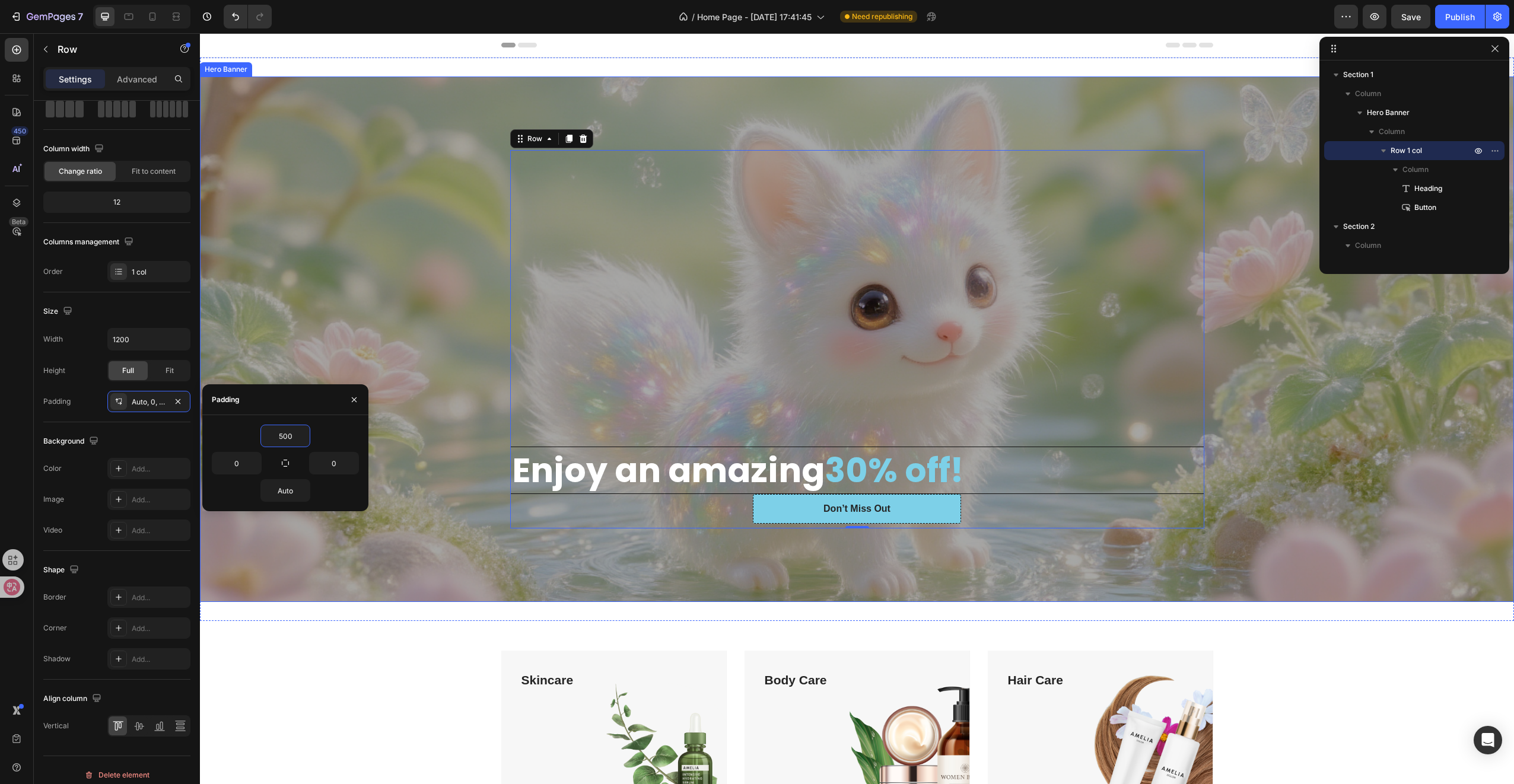
click at [373, 584] on div "Overlay" at bounding box center [857, 339] width 1314 height 525
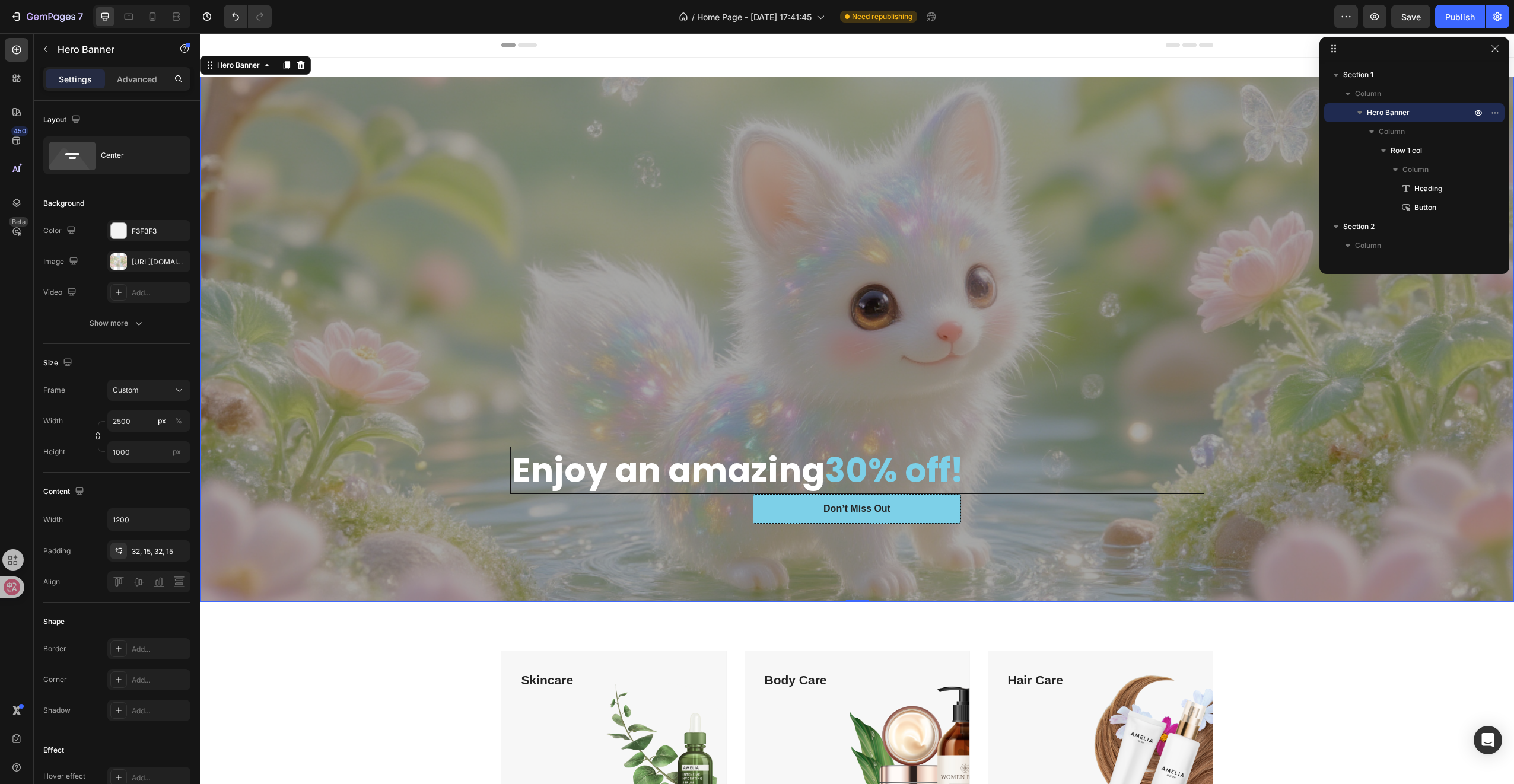
click at [1304, 386] on div "Overlay" at bounding box center [857, 339] width 1314 height 525
click at [140, 82] on p "Advanced" at bounding box center [136, 79] width 40 height 13
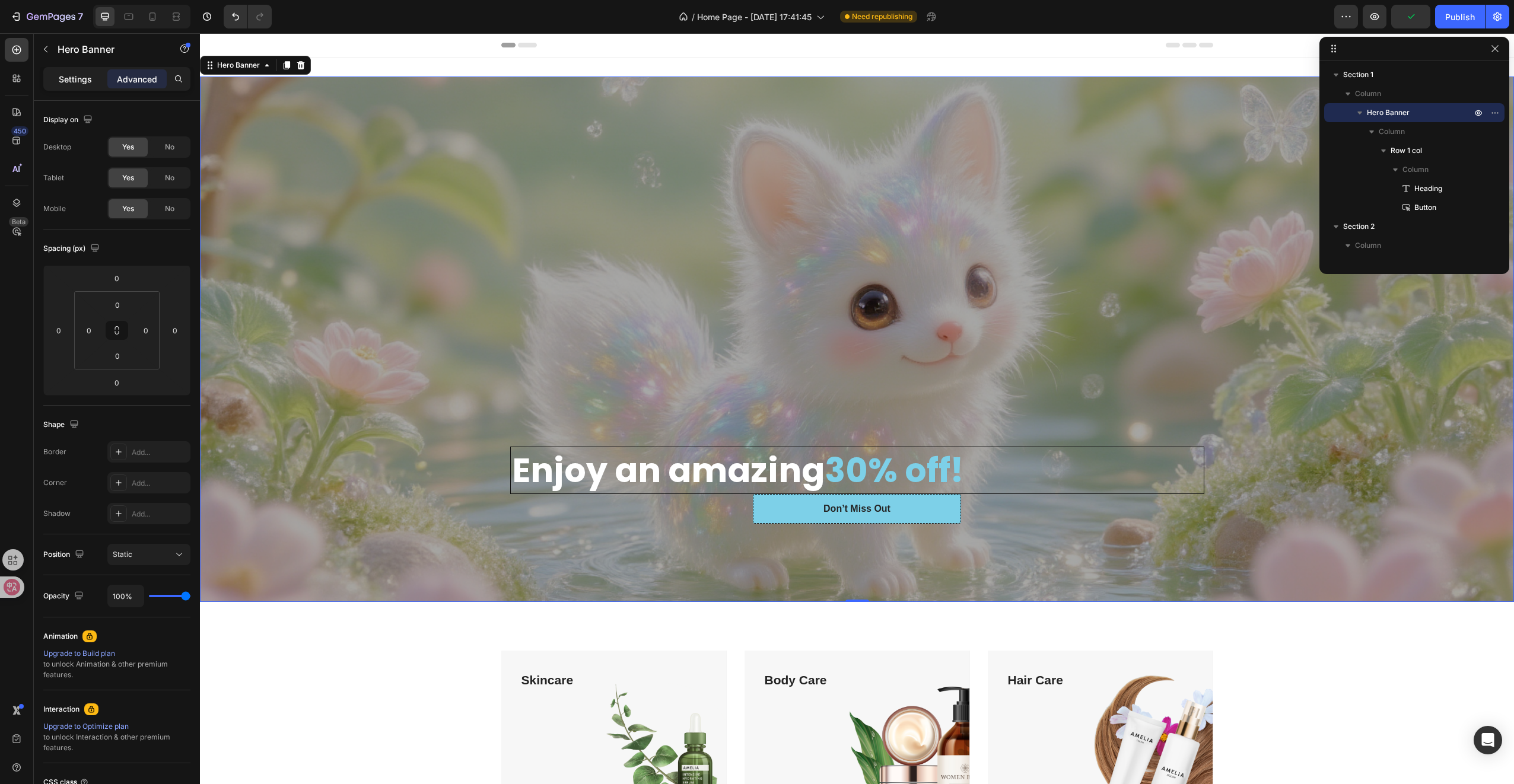
click at [79, 72] on div "Settings" at bounding box center [75, 78] width 59 height 19
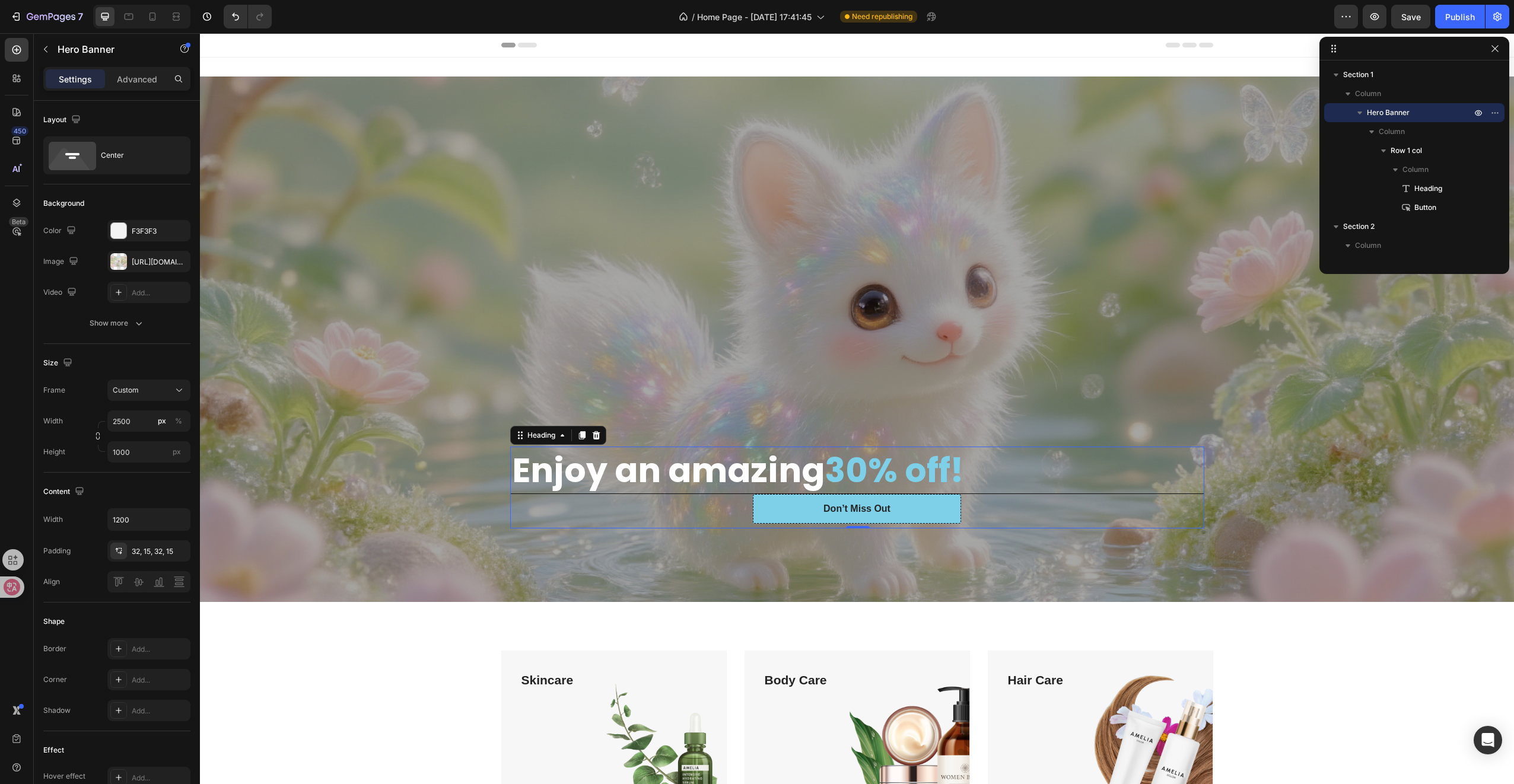
click at [875, 460] on span "30% off!" at bounding box center [894, 470] width 139 height 47
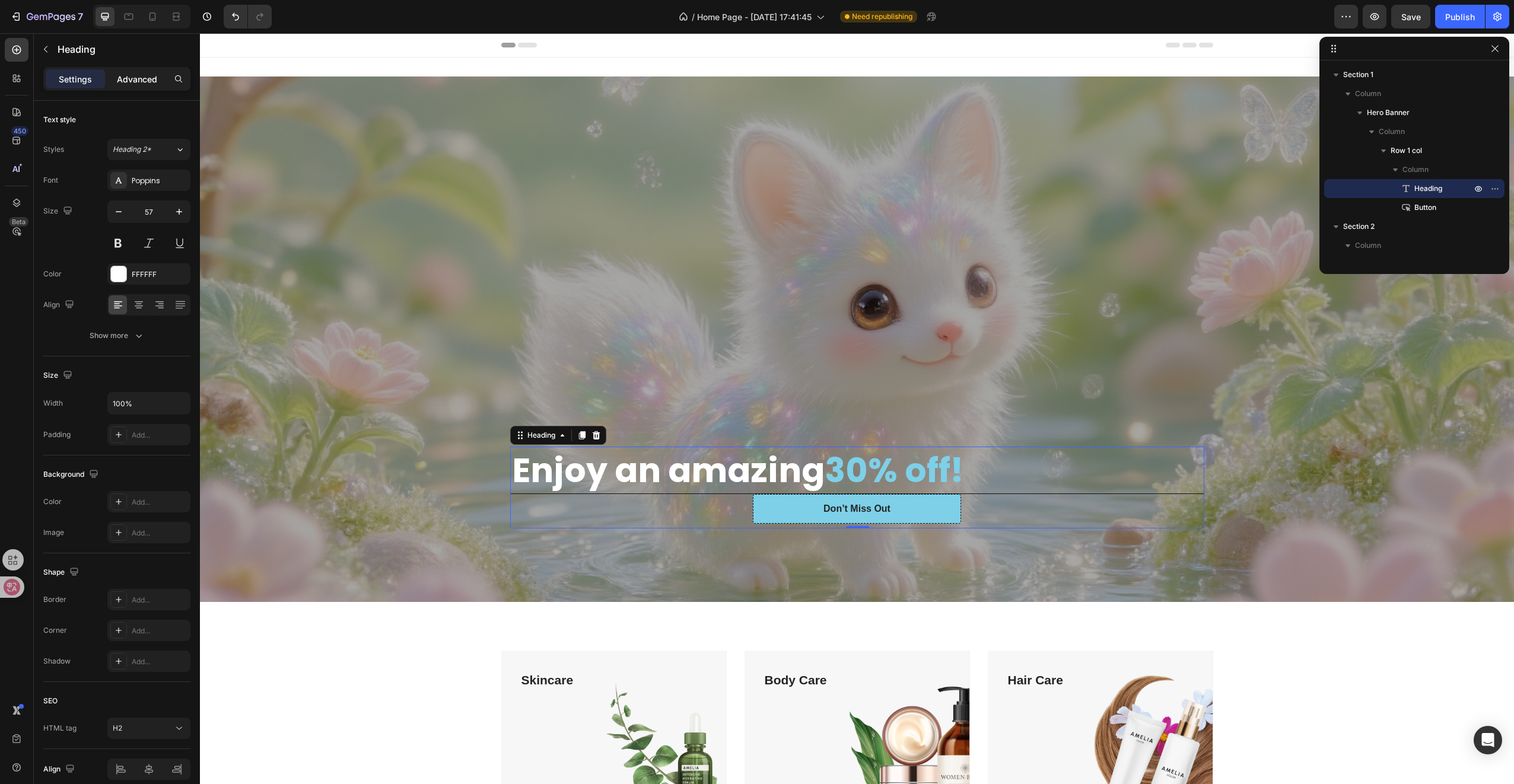
click at [134, 80] on p "Advanced" at bounding box center [136, 79] width 40 height 13
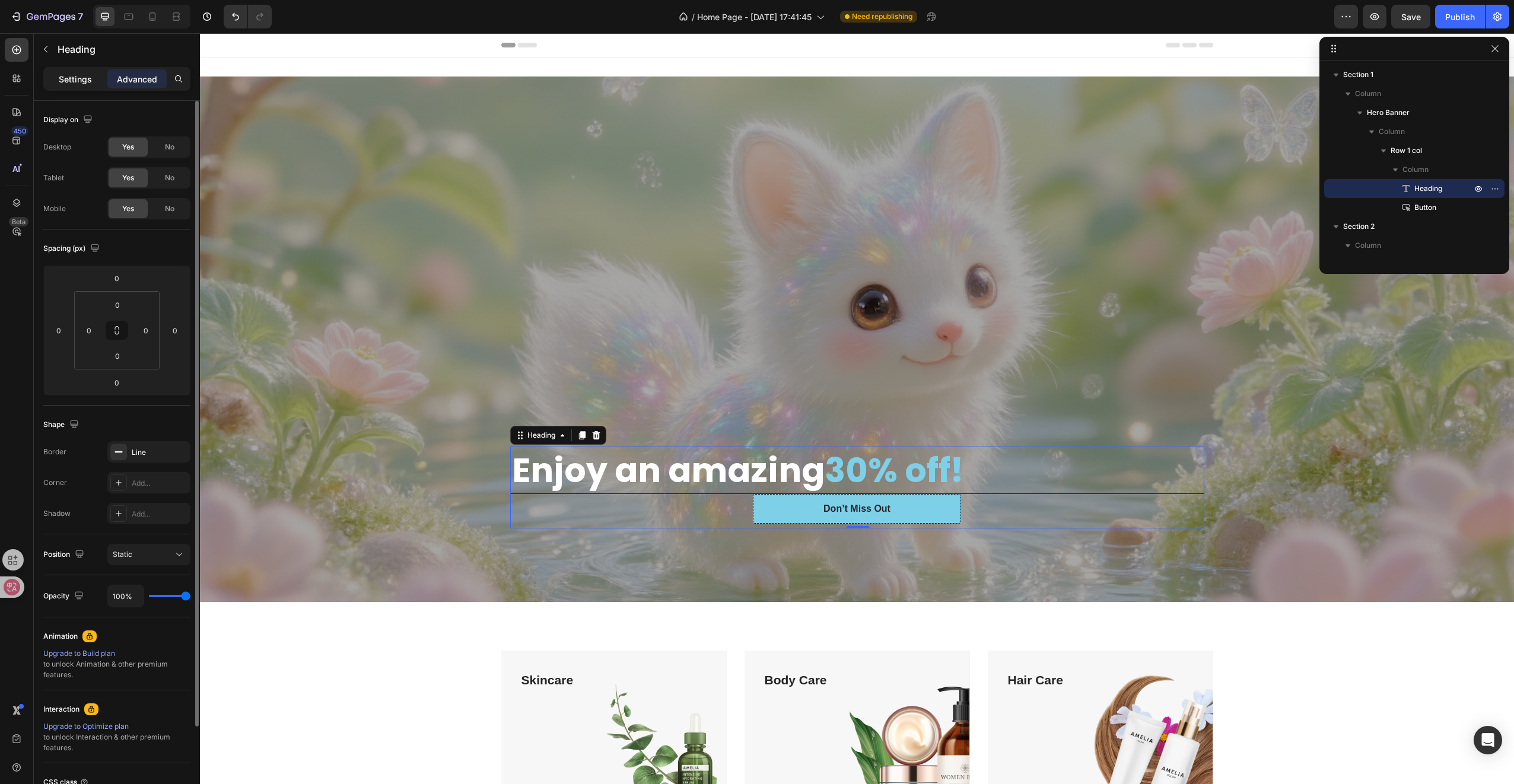
click at [86, 80] on p "Settings" at bounding box center [75, 79] width 33 height 13
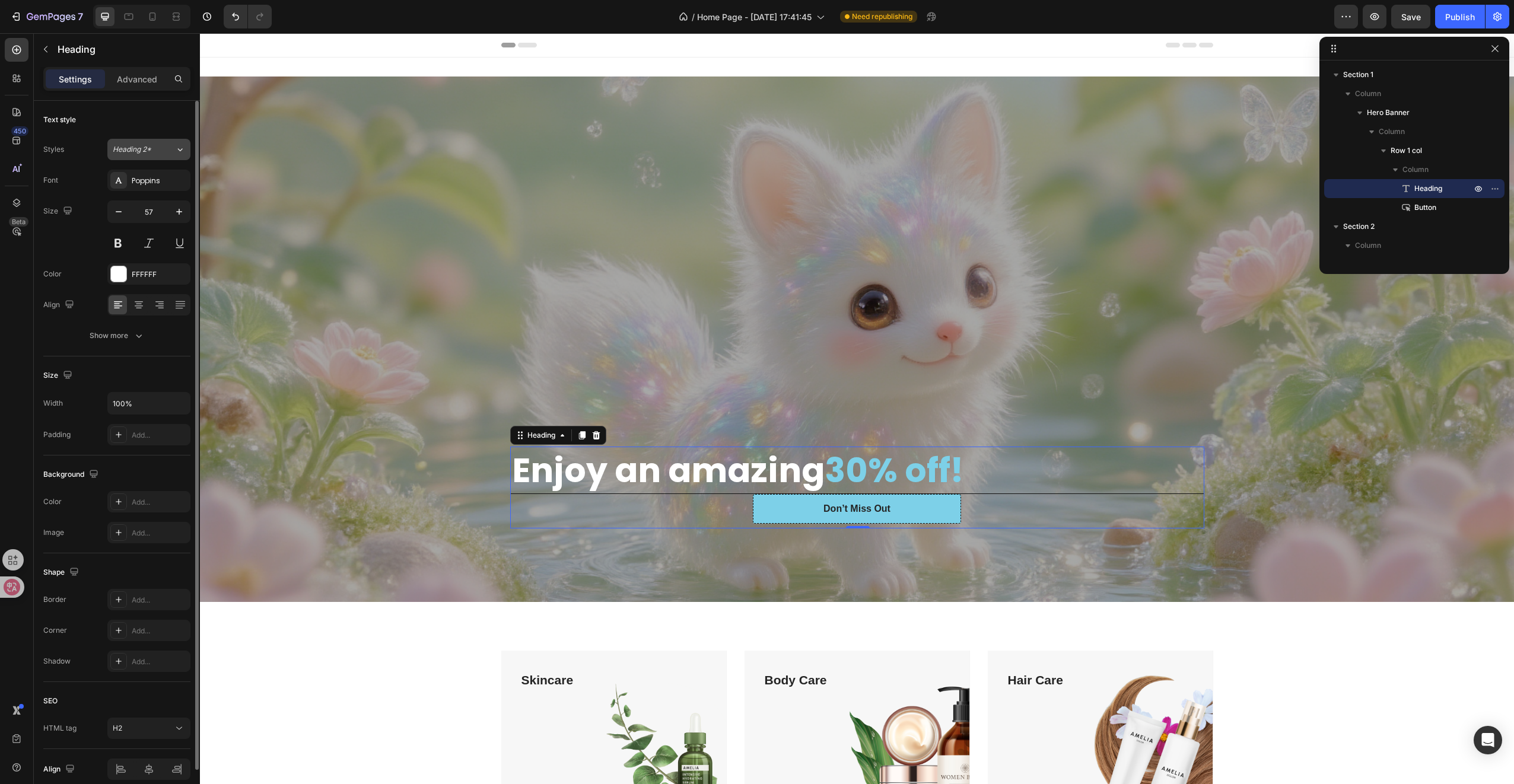
click at [122, 146] on span "Heading 2*" at bounding box center [132, 150] width 39 height 11
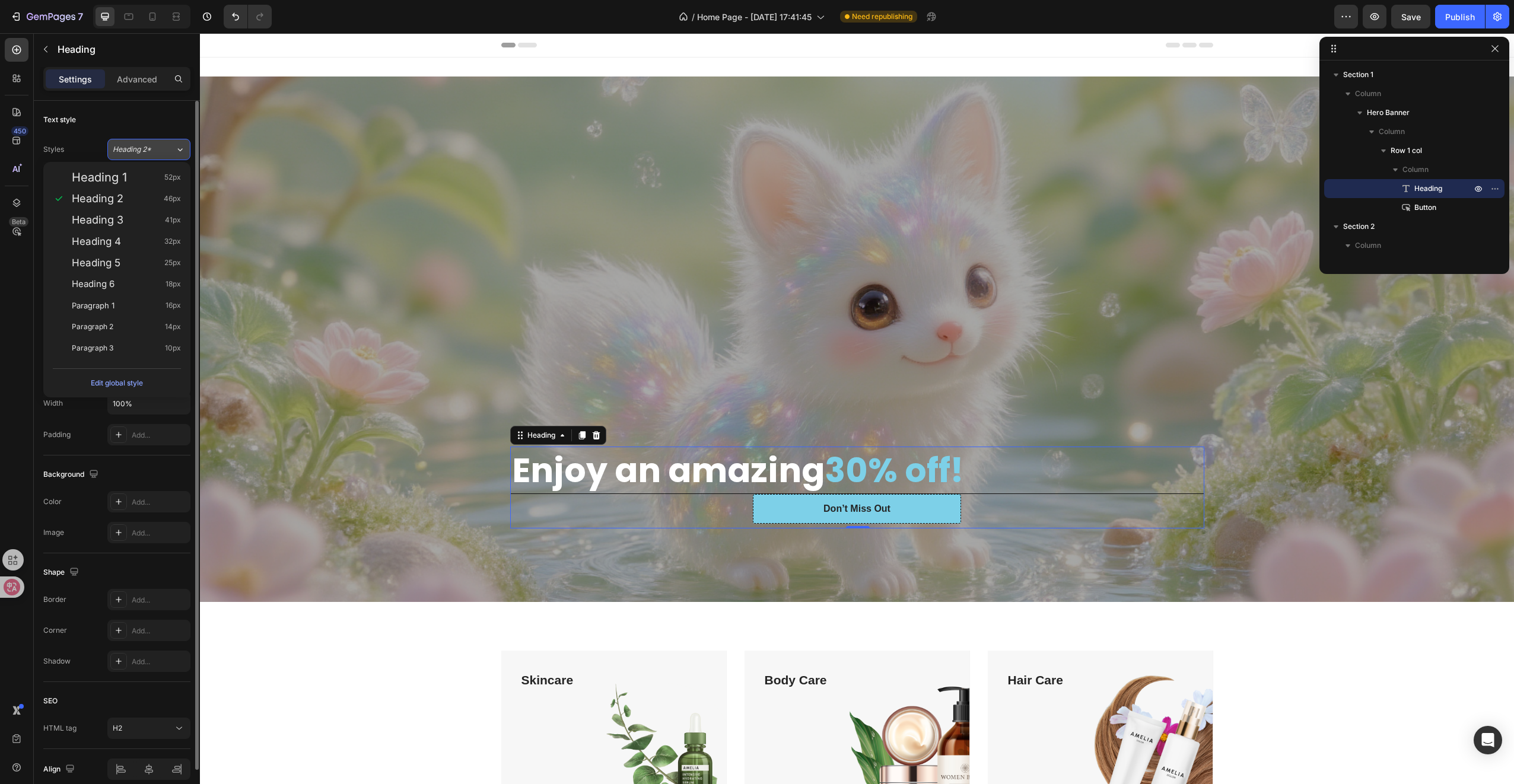
click at [122, 146] on span "Heading 2*" at bounding box center [132, 150] width 39 height 11
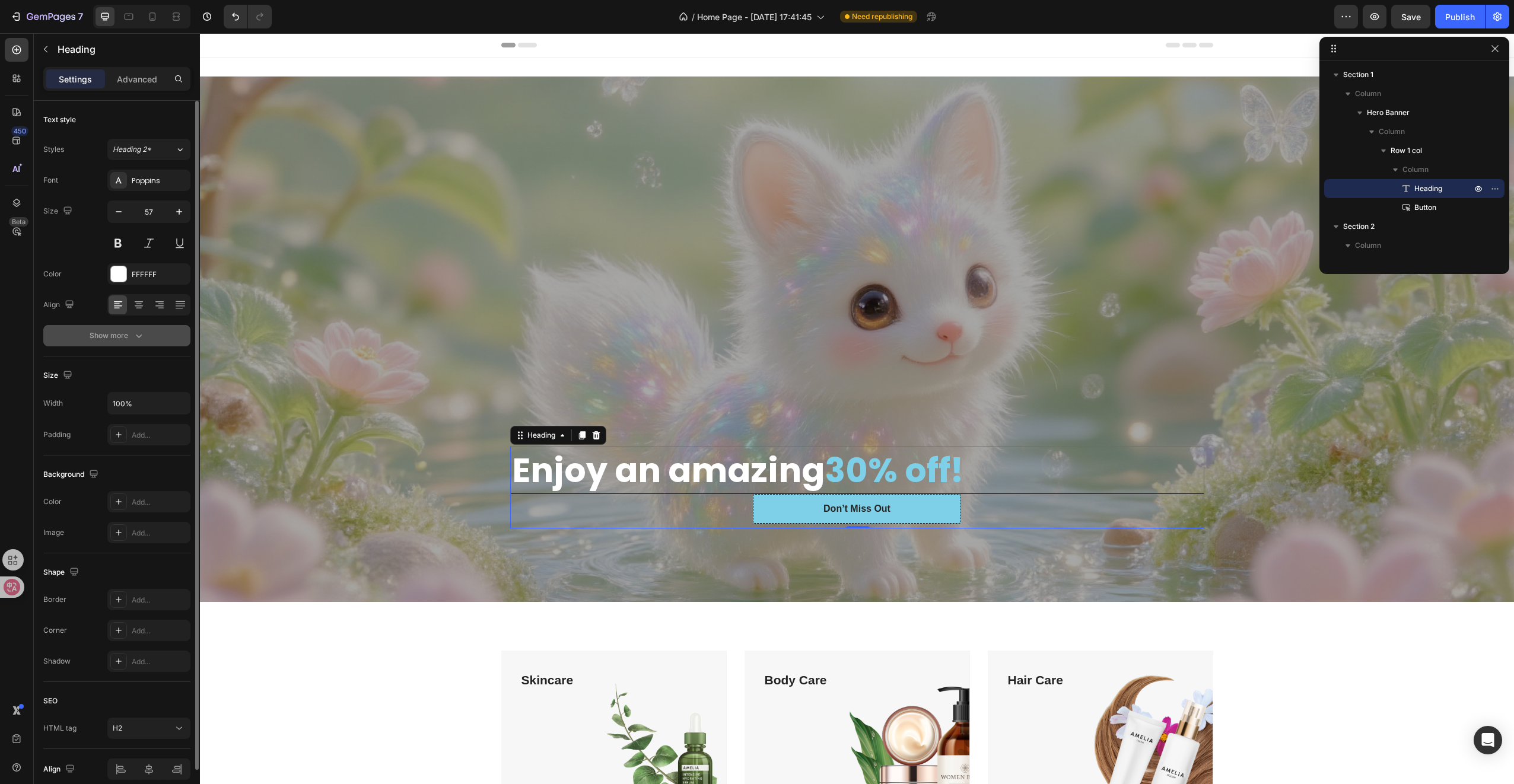
click at [125, 337] on div "Show more" at bounding box center [117, 335] width 55 height 12
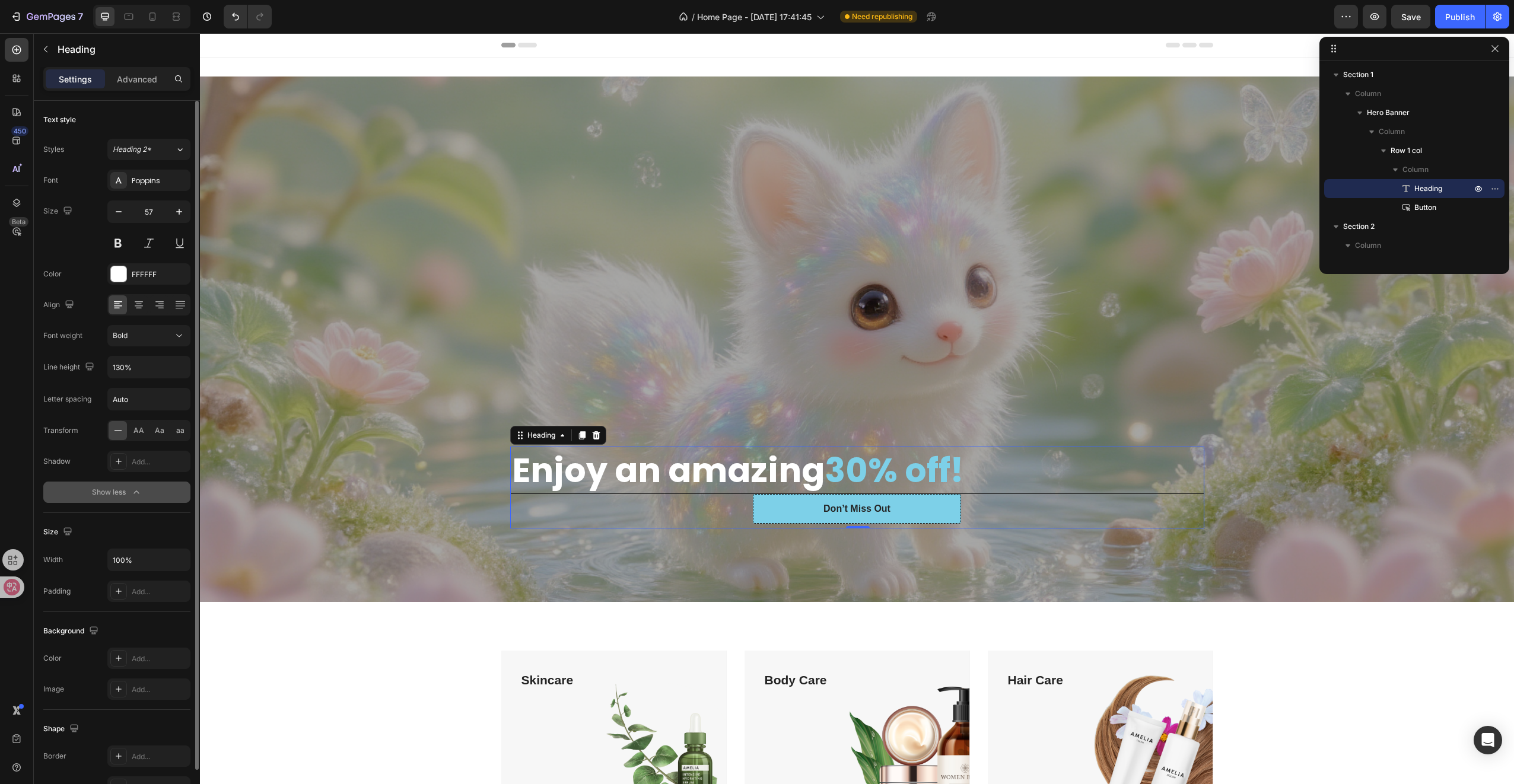
click at [133, 492] on icon "button" at bounding box center [136, 492] width 12 height 12
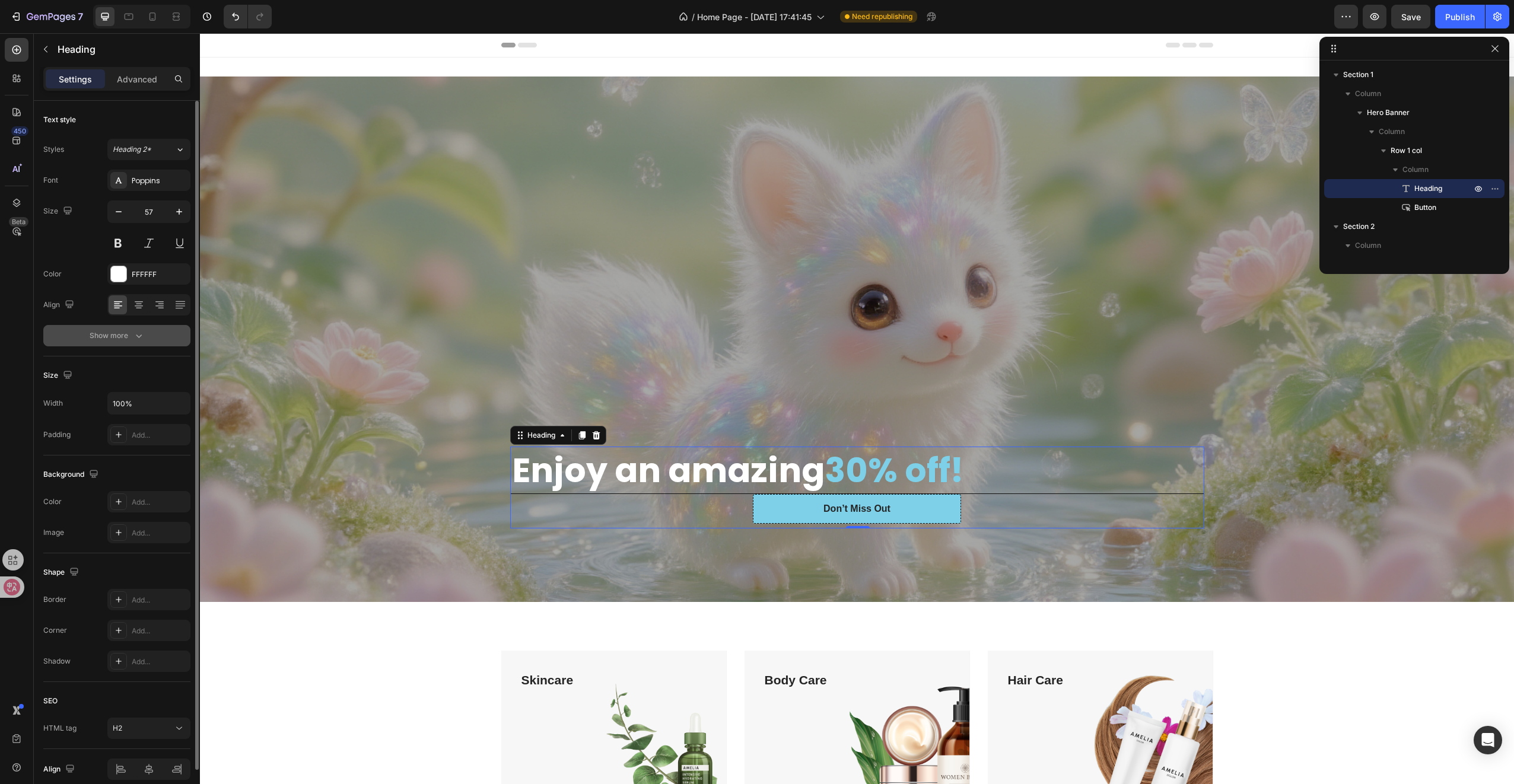
click at [582, 479] on h2 "Enjoy an amazing 30% off!" at bounding box center [857, 470] width 693 height 46
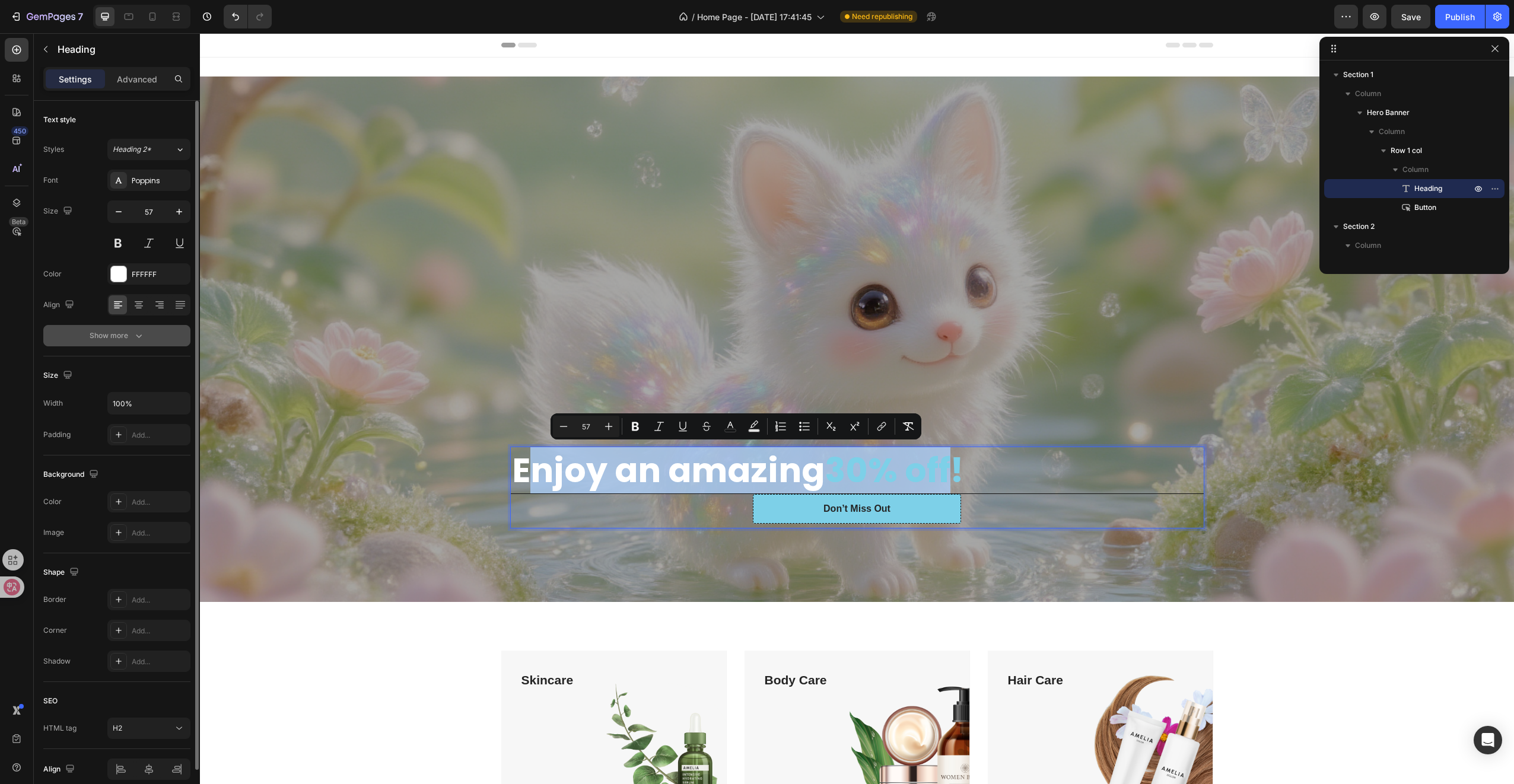
drag, startPoint x: 949, startPoint y: 468, endPoint x: 519, endPoint y: 474, distance: 430.0
click at [519, 474] on p "Enjoy an amazing 30% off!" at bounding box center [858, 470] width 691 height 44
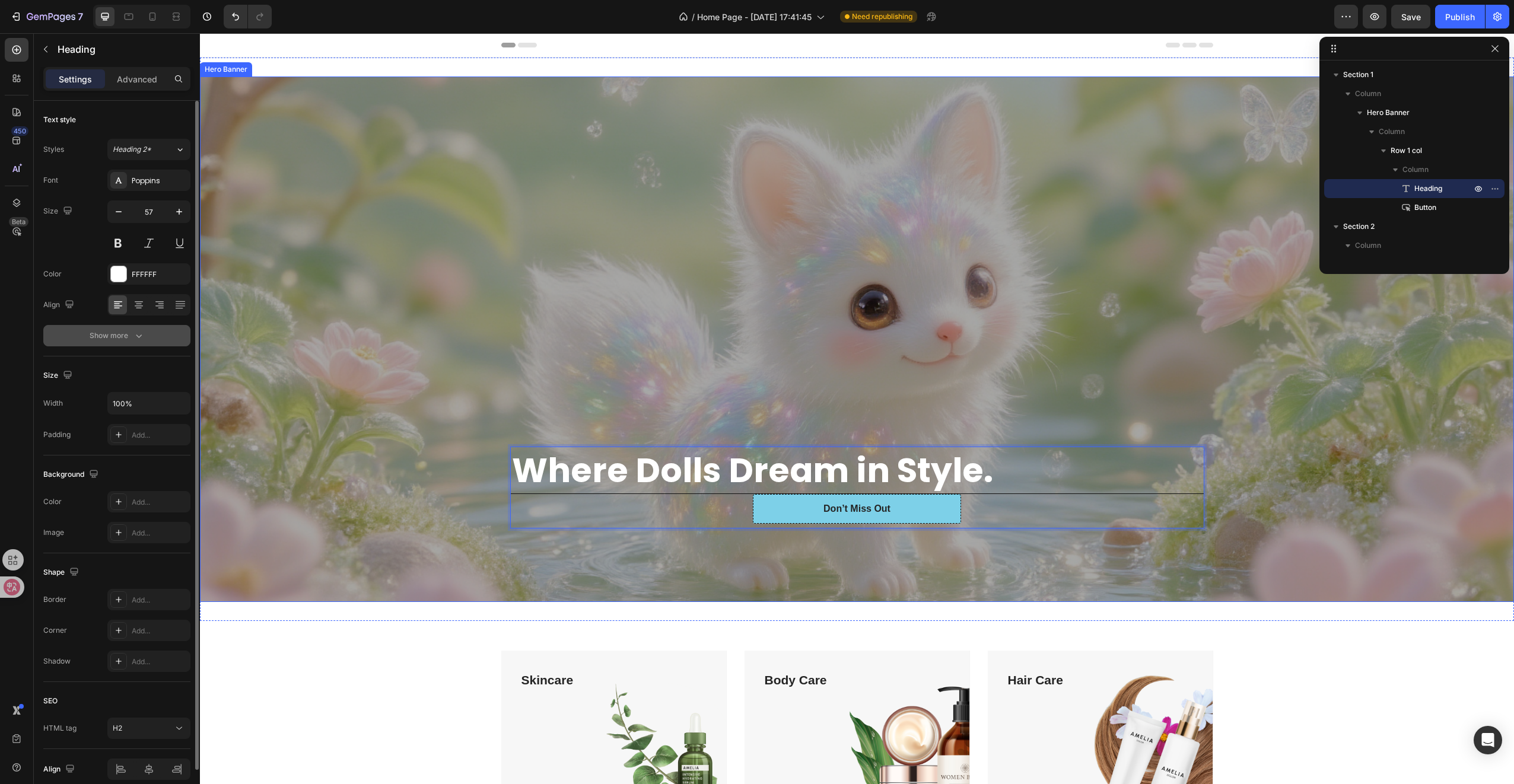
click at [660, 583] on div "Overlay" at bounding box center [857, 339] width 1314 height 525
click at [1088, 471] on p "⁠⁠⁠⁠⁠⁠⁠ Where Dolls Dream in Style." at bounding box center [858, 470] width 691 height 44
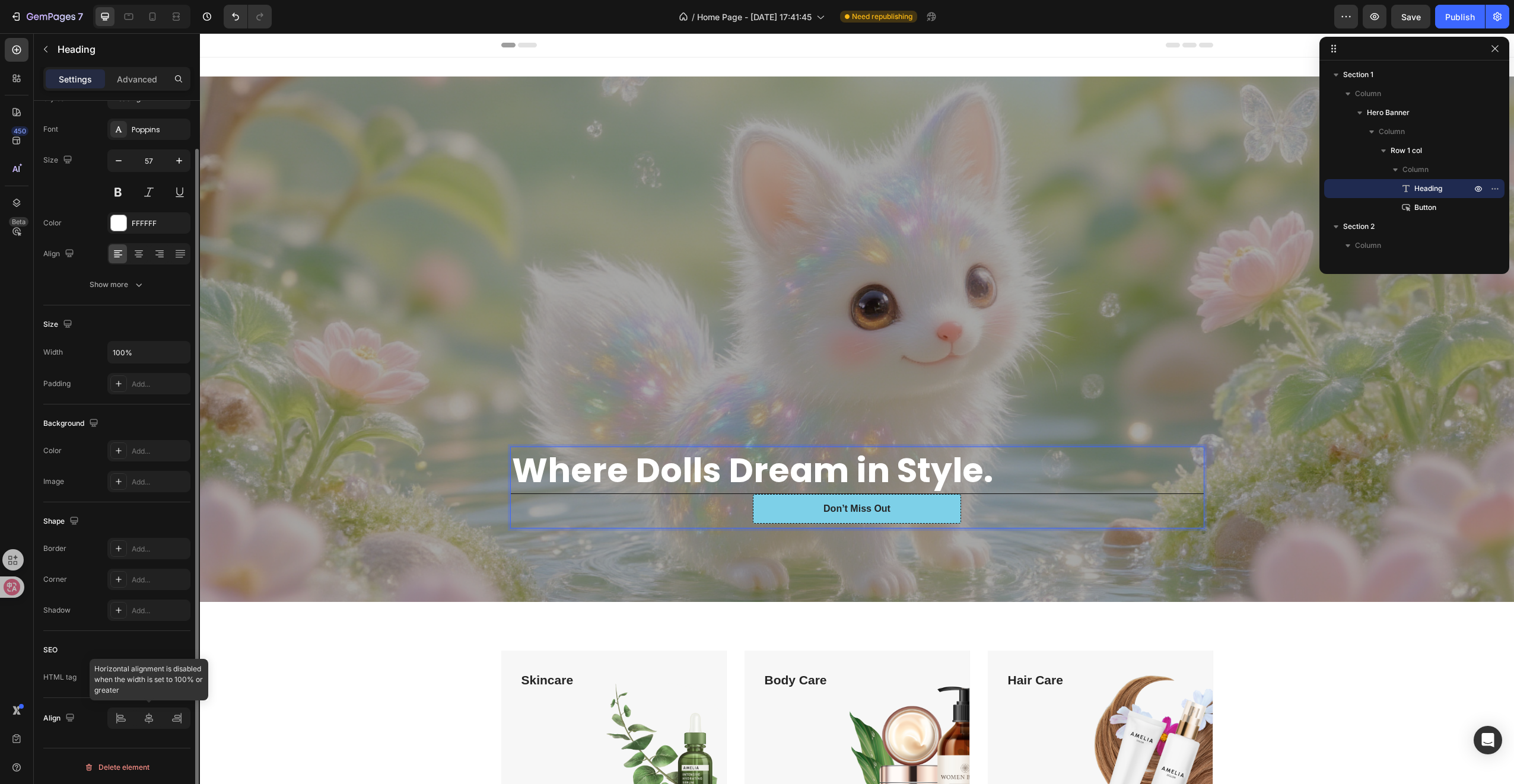
click at [153, 721] on div at bounding box center [149, 718] width 83 height 21
click at [151, 723] on div at bounding box center [149, 718] width 83 height 21
click at [122, 721] on div at bounding box center [149, 718] width 83 height 21
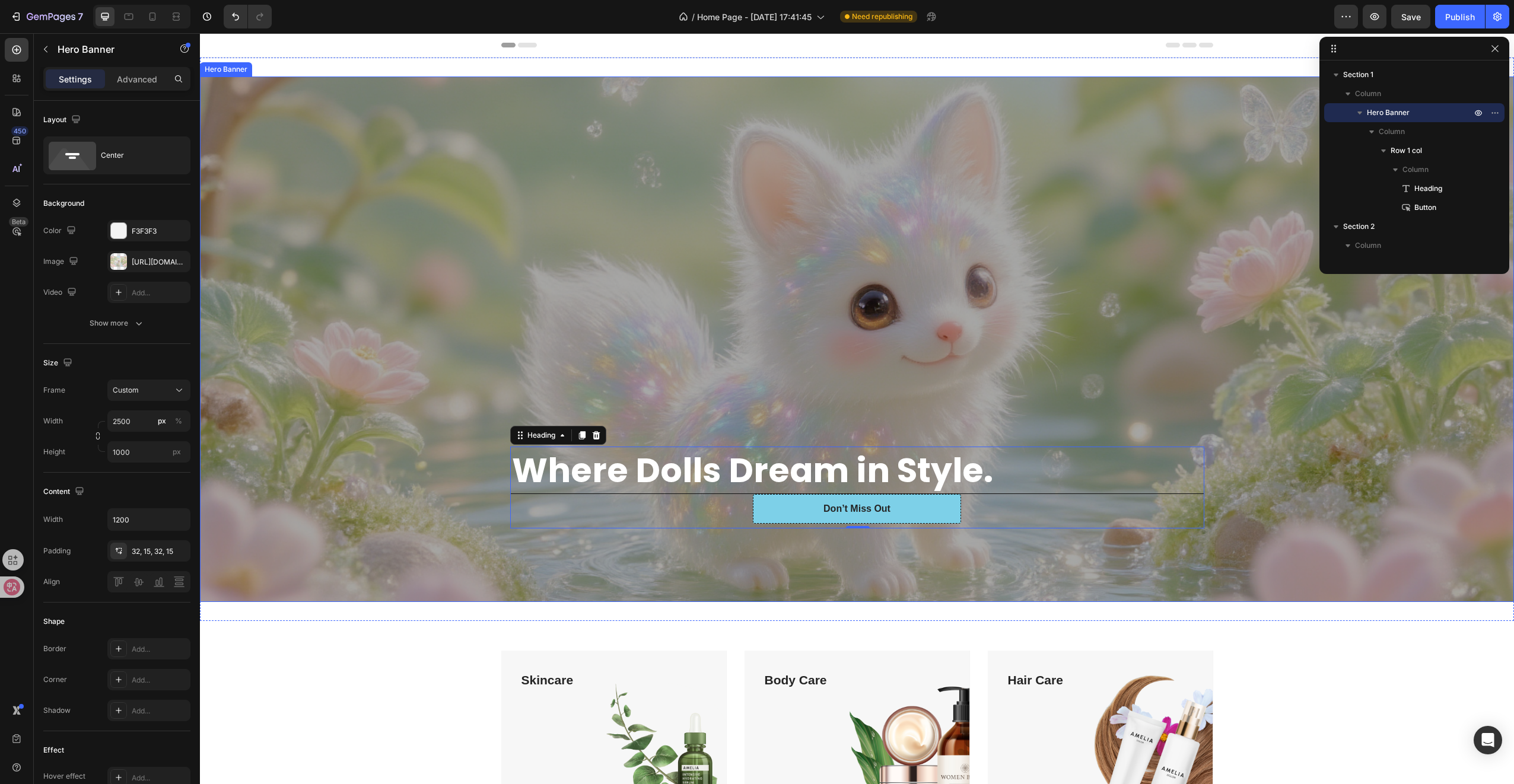
click at [408, 285] on div "Overlay" at bounding box center [857, 339] width 1314 height 525
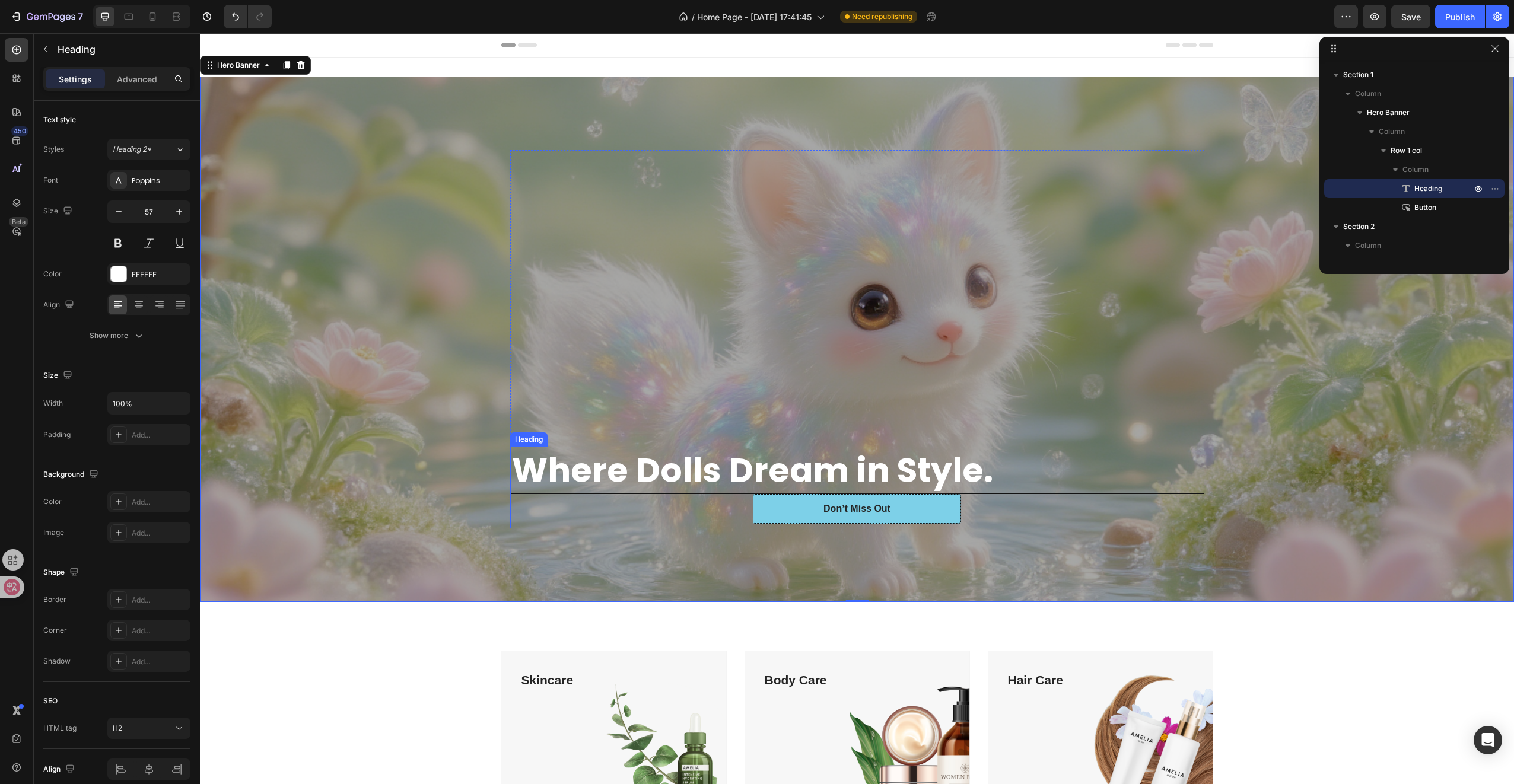
click at [598, 459] on strong "Where Dolls Dream in Style." at bounding box center [753, 470] width 481 height 47
click at [524, 517] on div "Don’t Miss Out Button" at bounding box center [857, 509] width 694 height 30
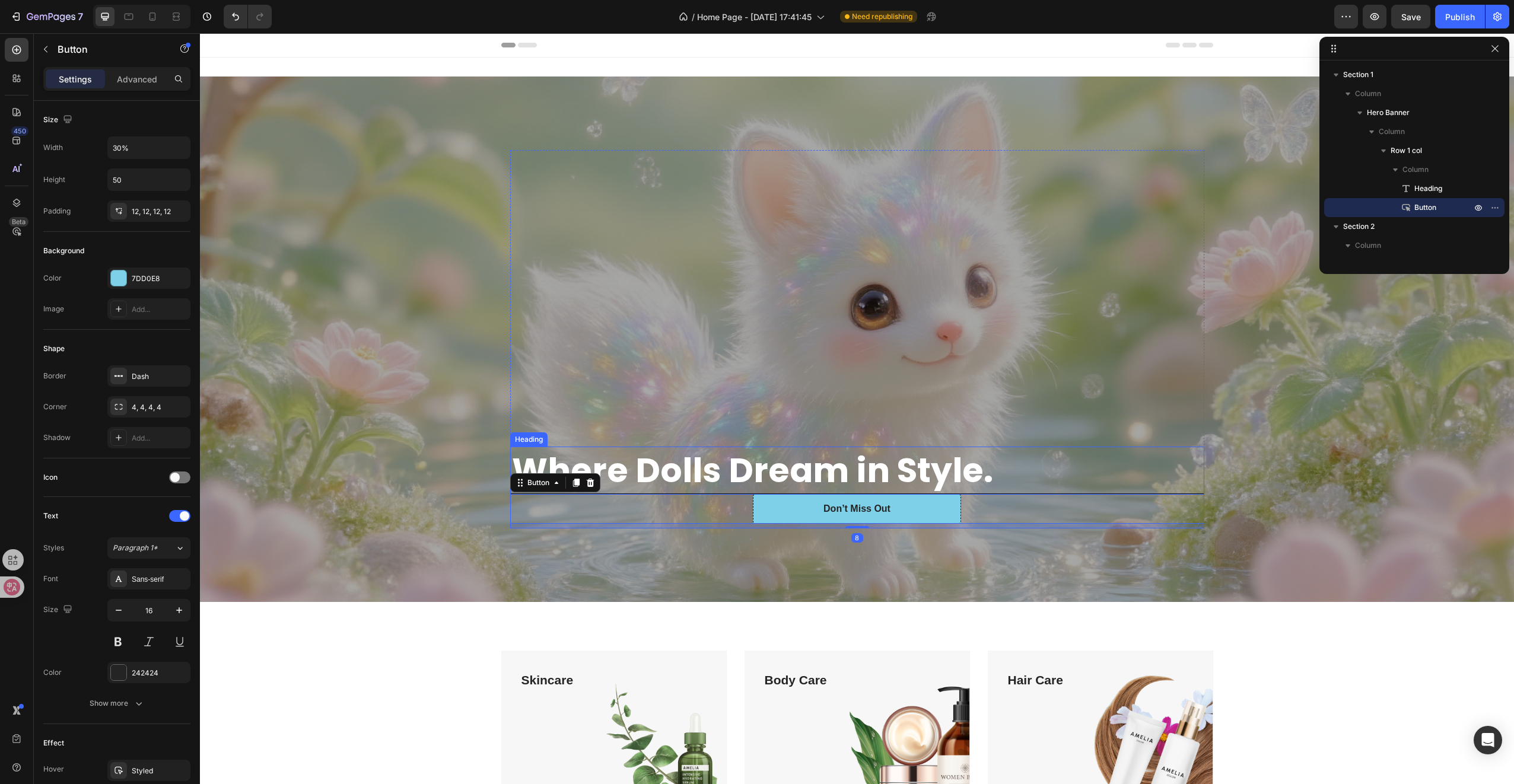
click at [617, 457] on strong "Where Dolls Dream in Style." at bounding box center [753, 470] width 481 height 47
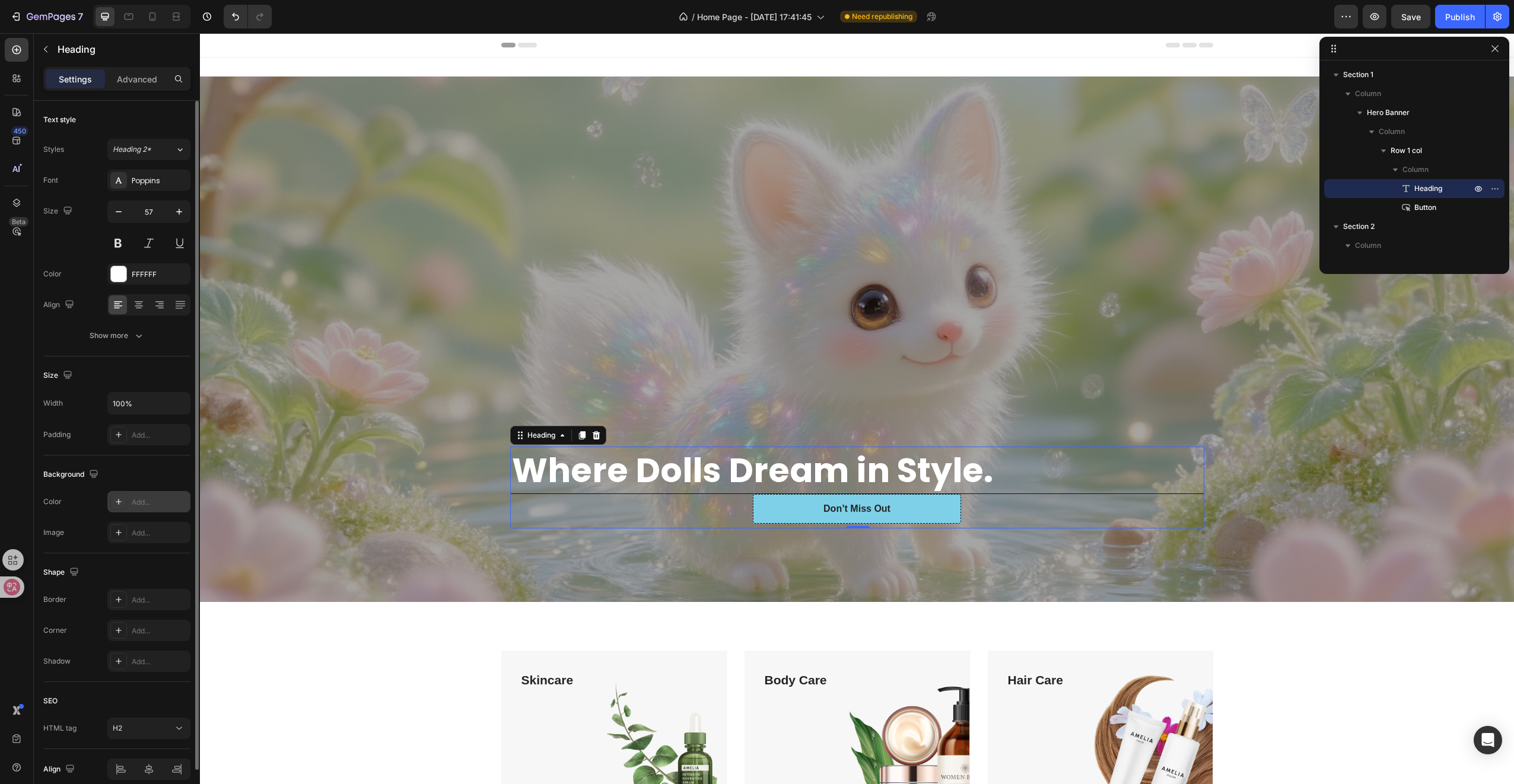
click at [129, 495] on div "Add..." at bounding box center [149, 501] width 83 height 21
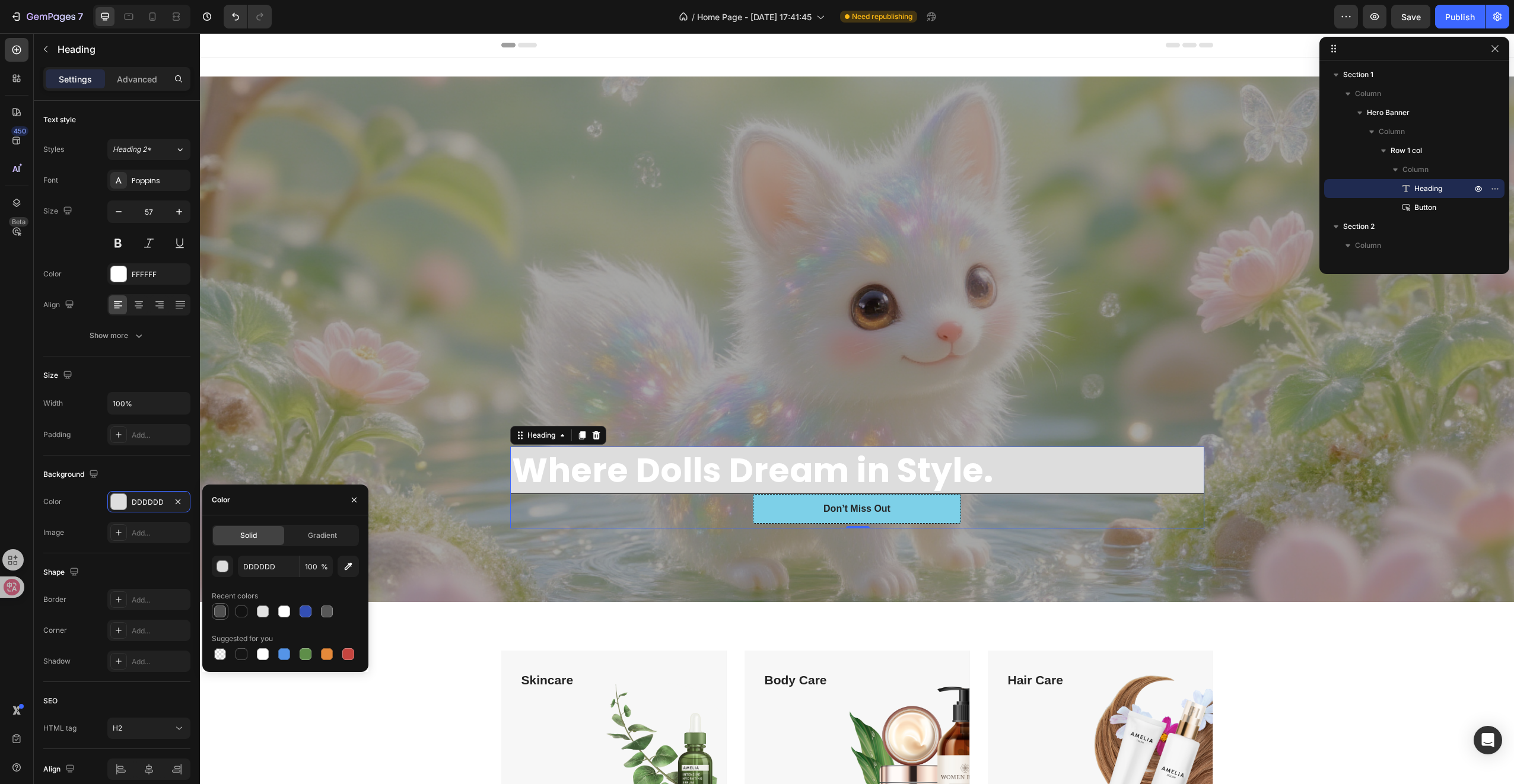
click at [223, 609] on div at bounding box center [220, 611] width 12 height 12
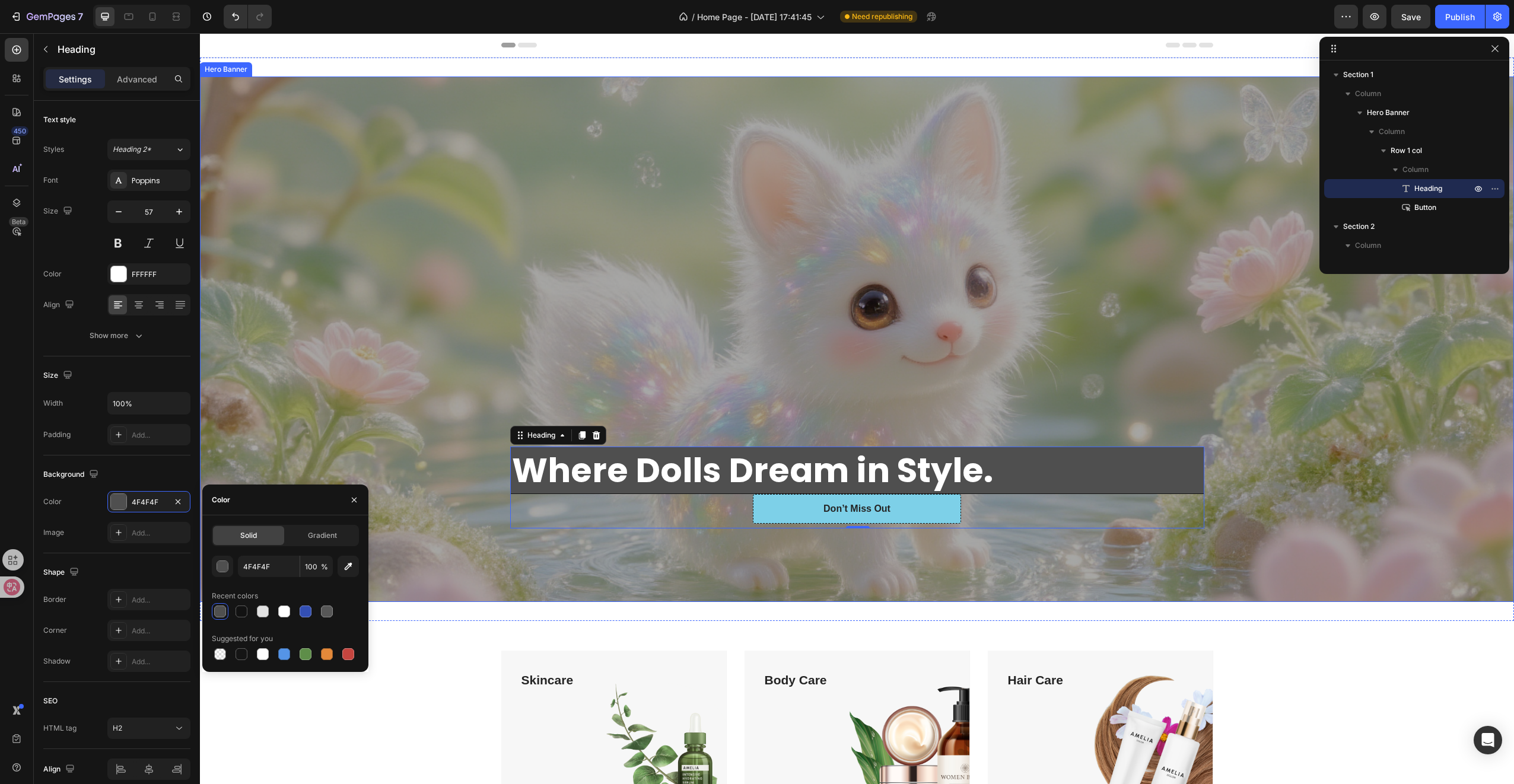
click at [507, 578] on div "Overlay" at bounding box center [857, 339] width 1314 height 525
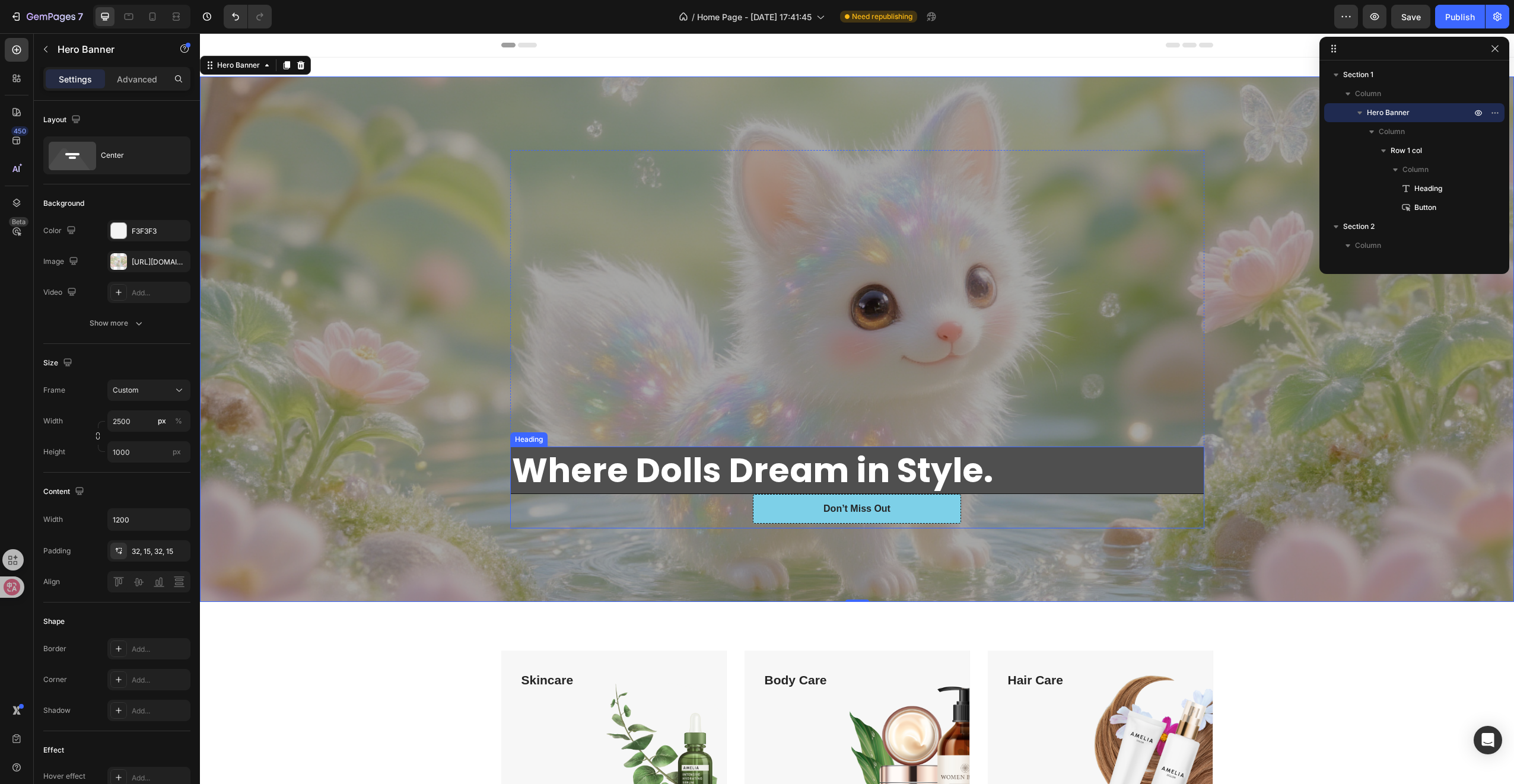
click at [523, 484] on strong "Where Dolls Dream in Style." at bounding box center [753, 470] width 481 height 47
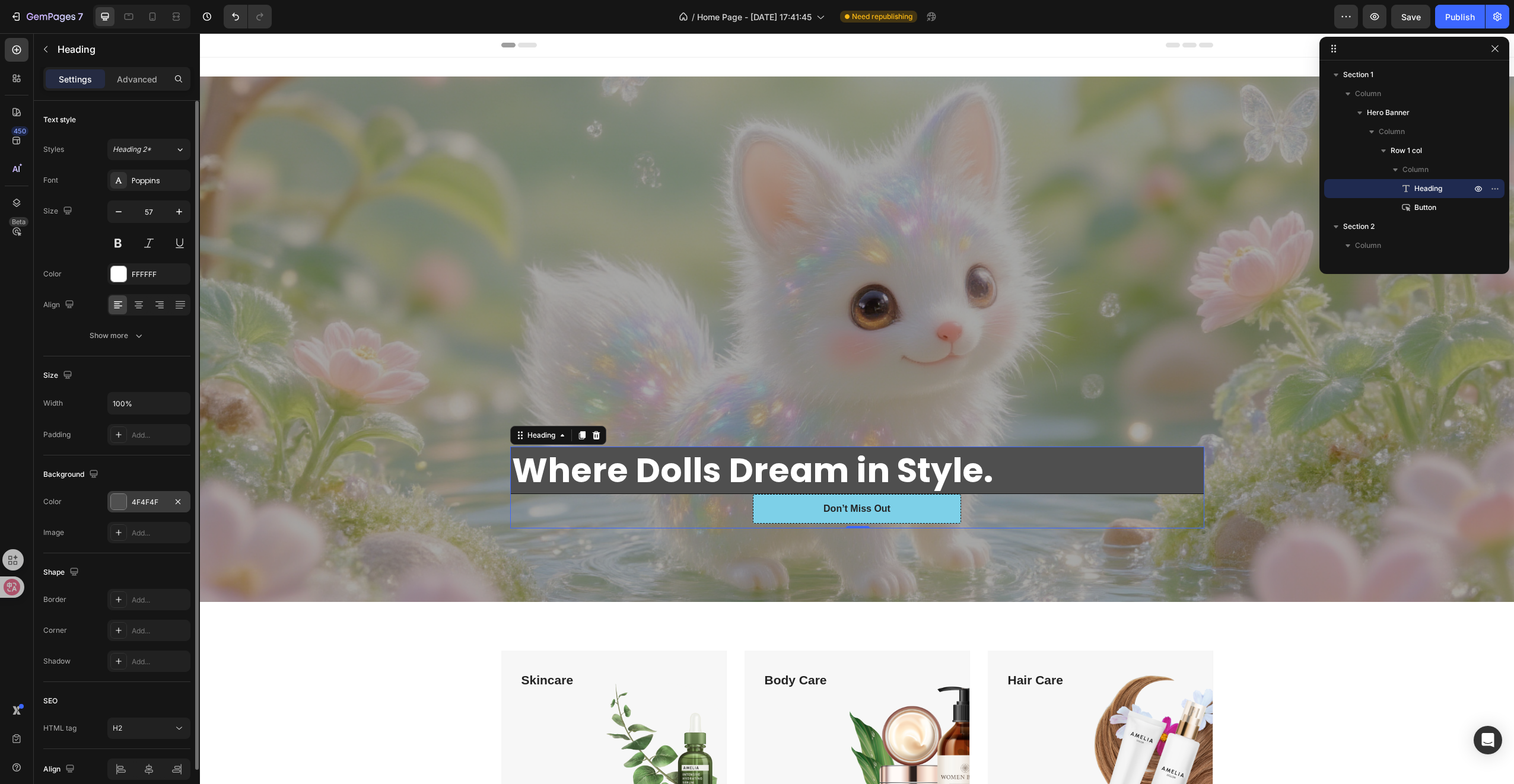
click at [143, 501] on div "4F4F4F" at bounding box center [149, 502] width 34 height 11
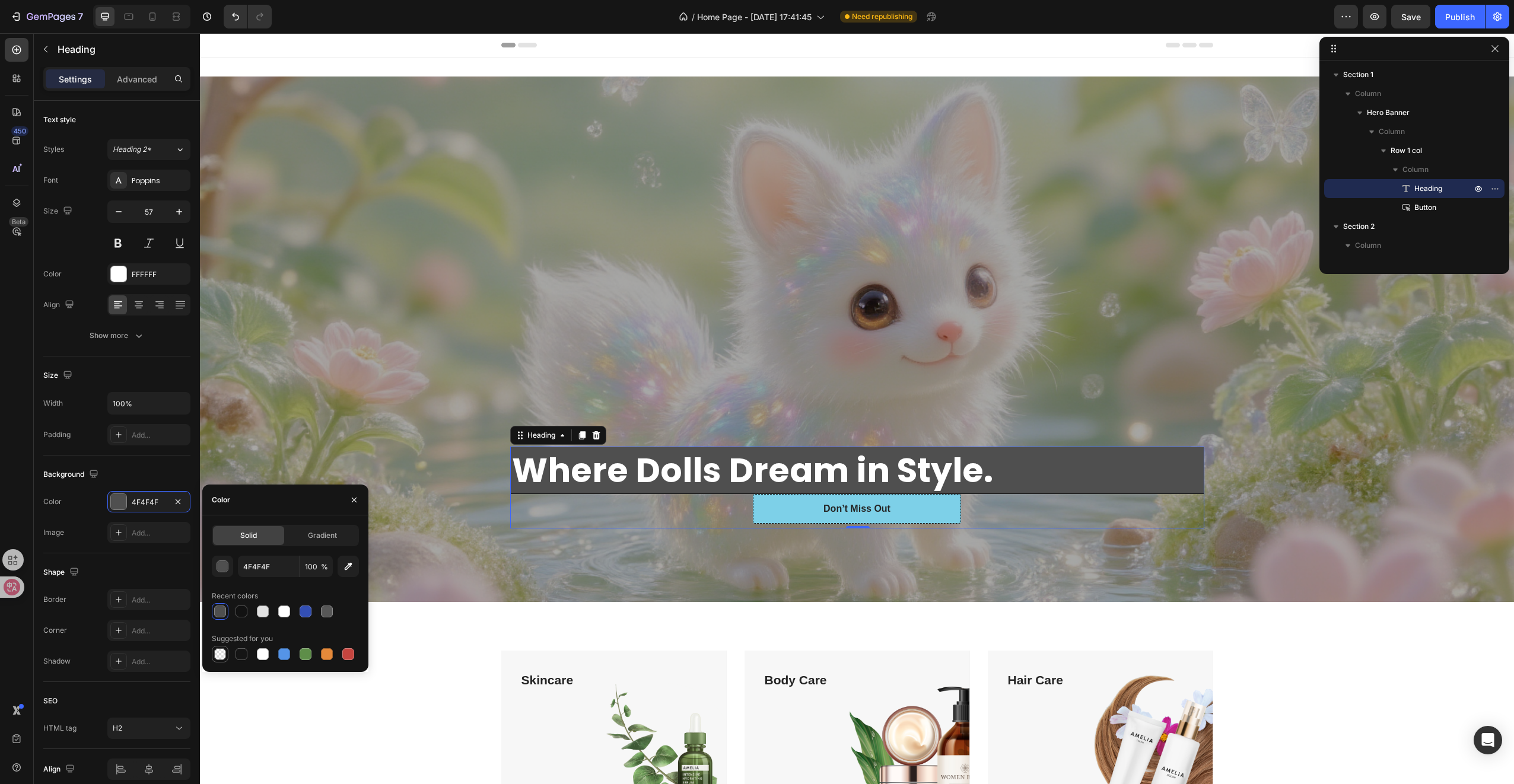
click at [218, 652] on div at bounding box center [220, 654] width 12 height 12
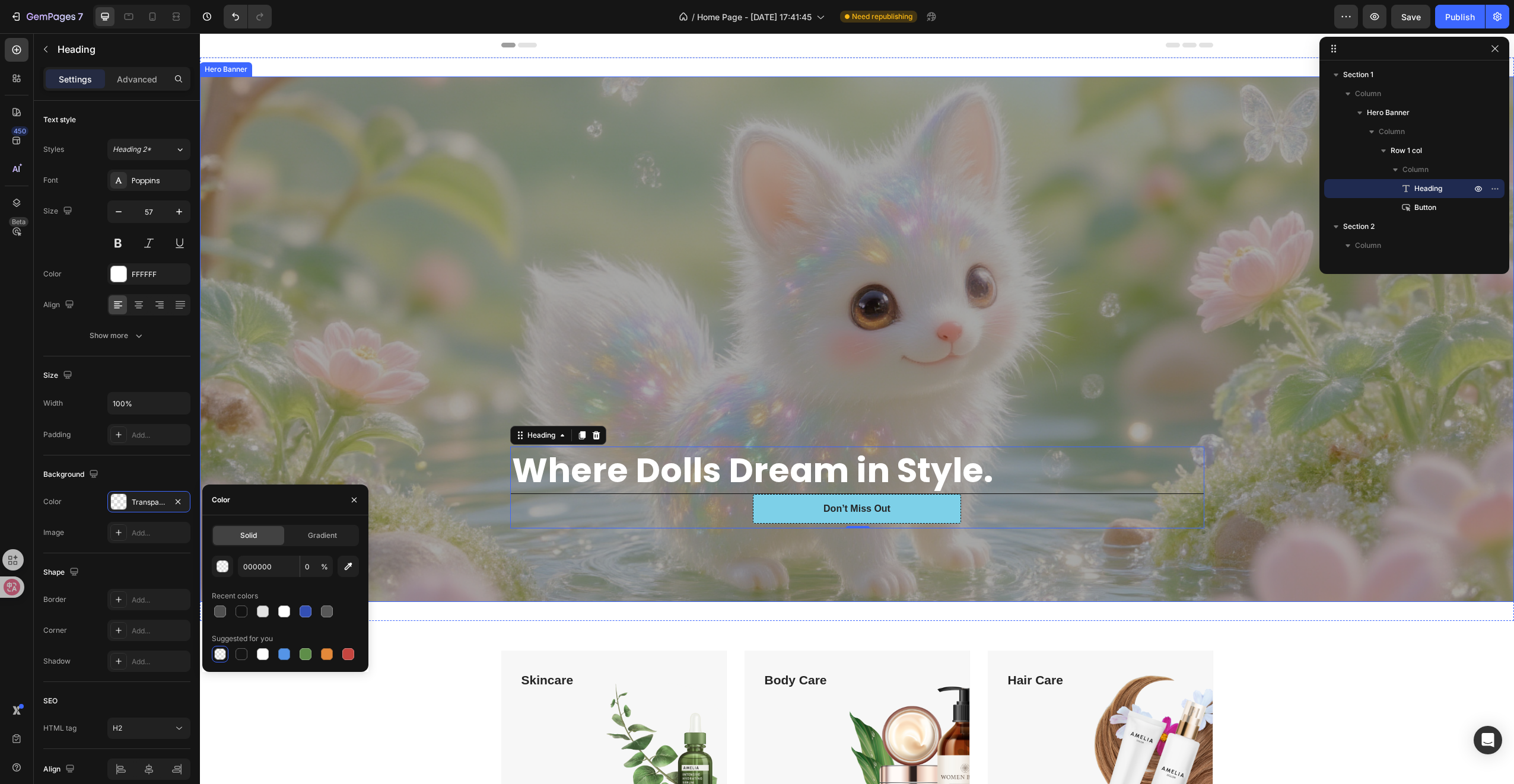
click at [502, 528] on div "⁠⁠⁠⁠⁠⁠⁠ Where Dolls Dream in Style. Heading 0 Don’t Miss Out Button Row" at bounding box center [858, 339] width 712 height 416
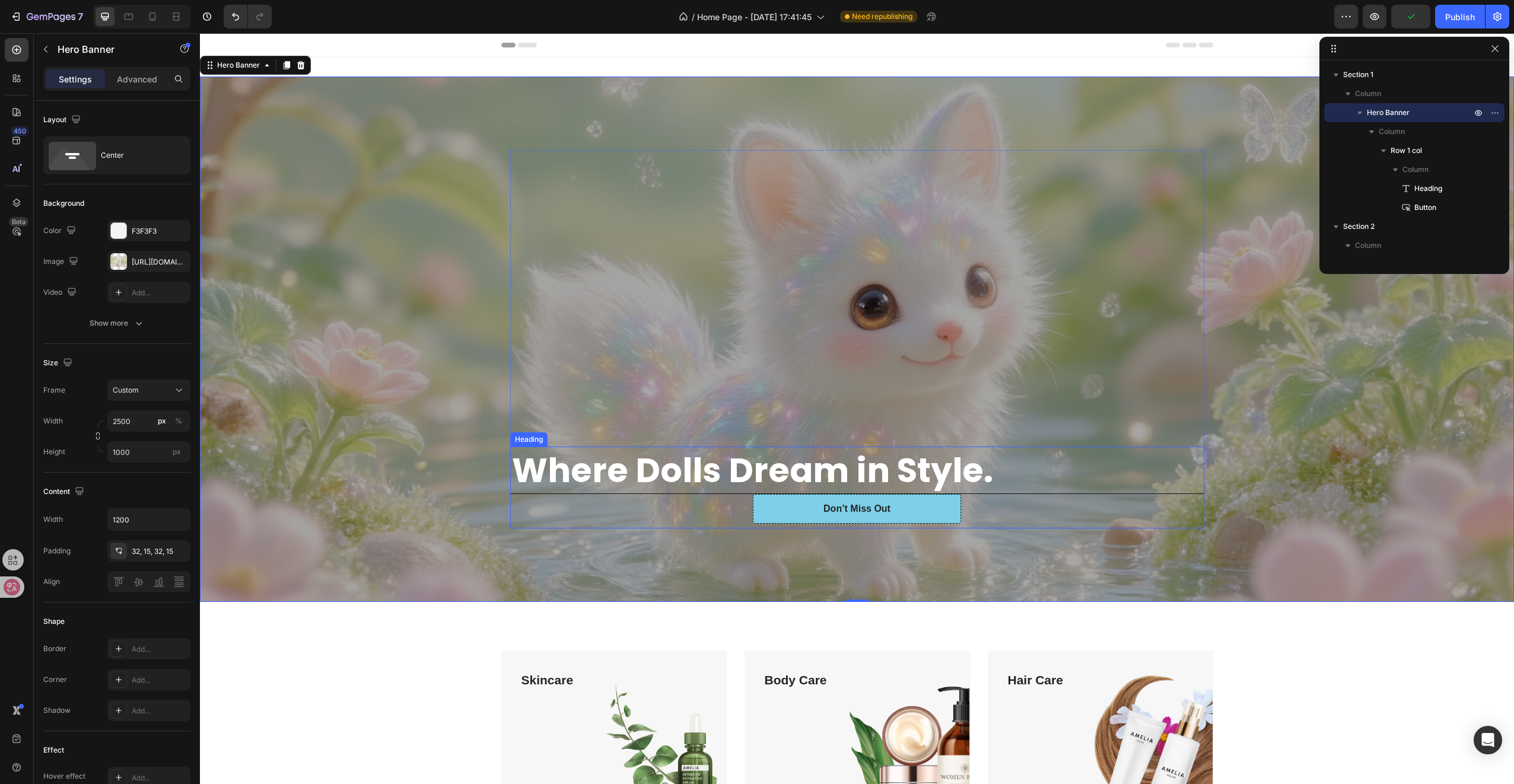
click at [529, 470] on strong "Where Dolls Dream in Style." at bounding box center [753, 470] width 481 height 47
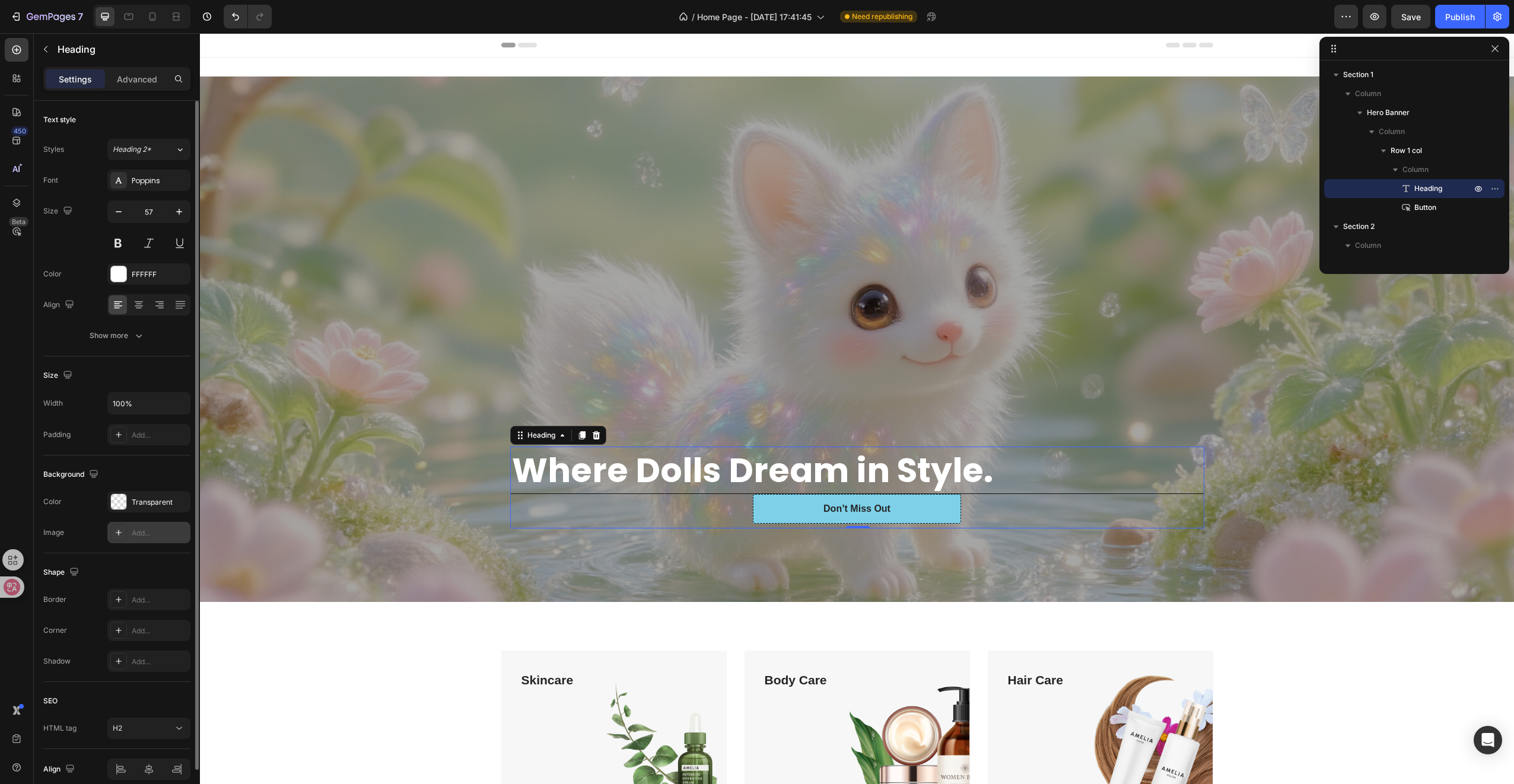
click at [147, 528] on div "Add..." at bounding box center [160, 533] width 56 height 11
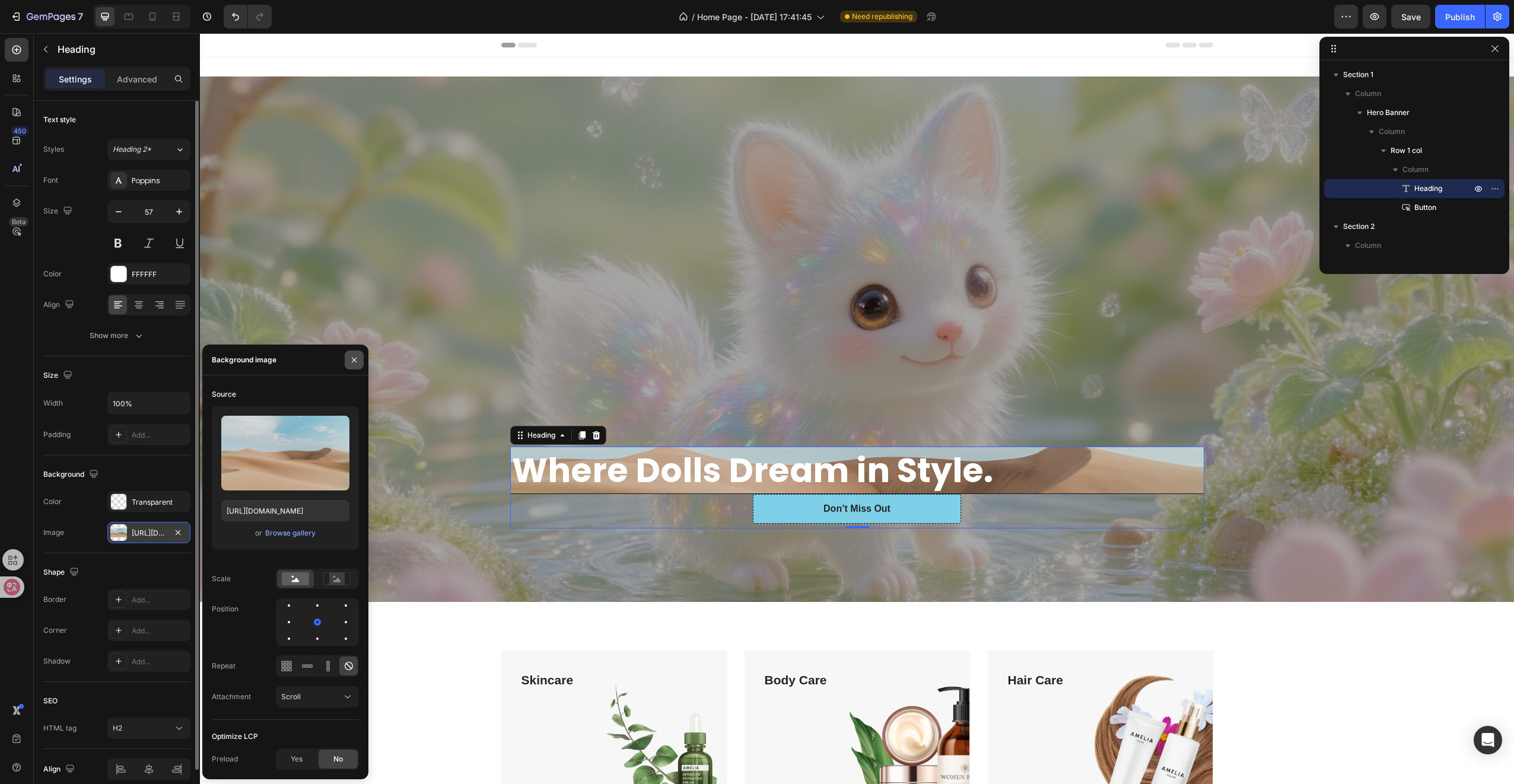
click at [357, 360] on icon "button" at bounding box center [354, 360] width 9 height 9
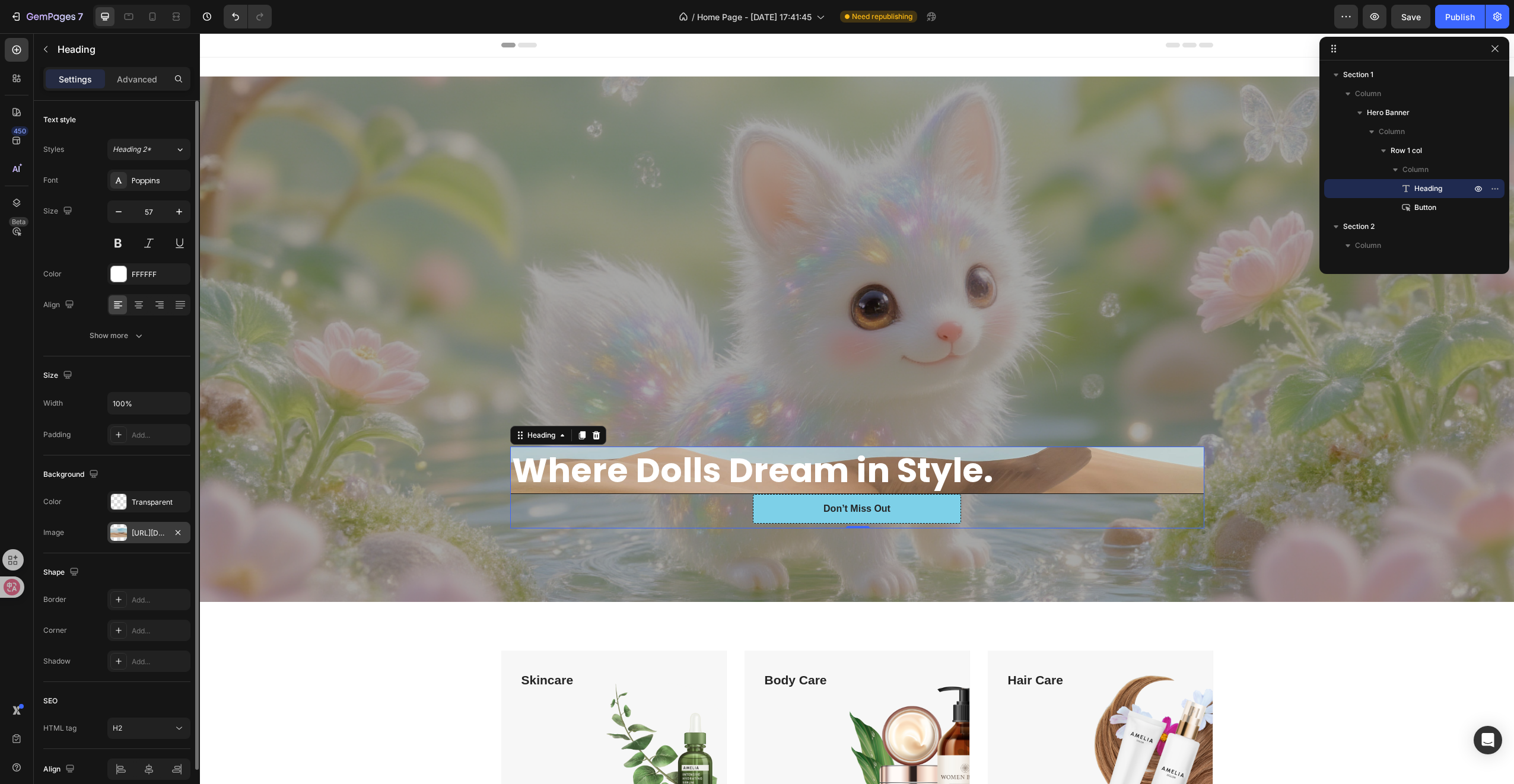
click at [158, 536] on div "[URL][DOMAIN_NAME]" at bounding box center [149, 533] width 34 height 11
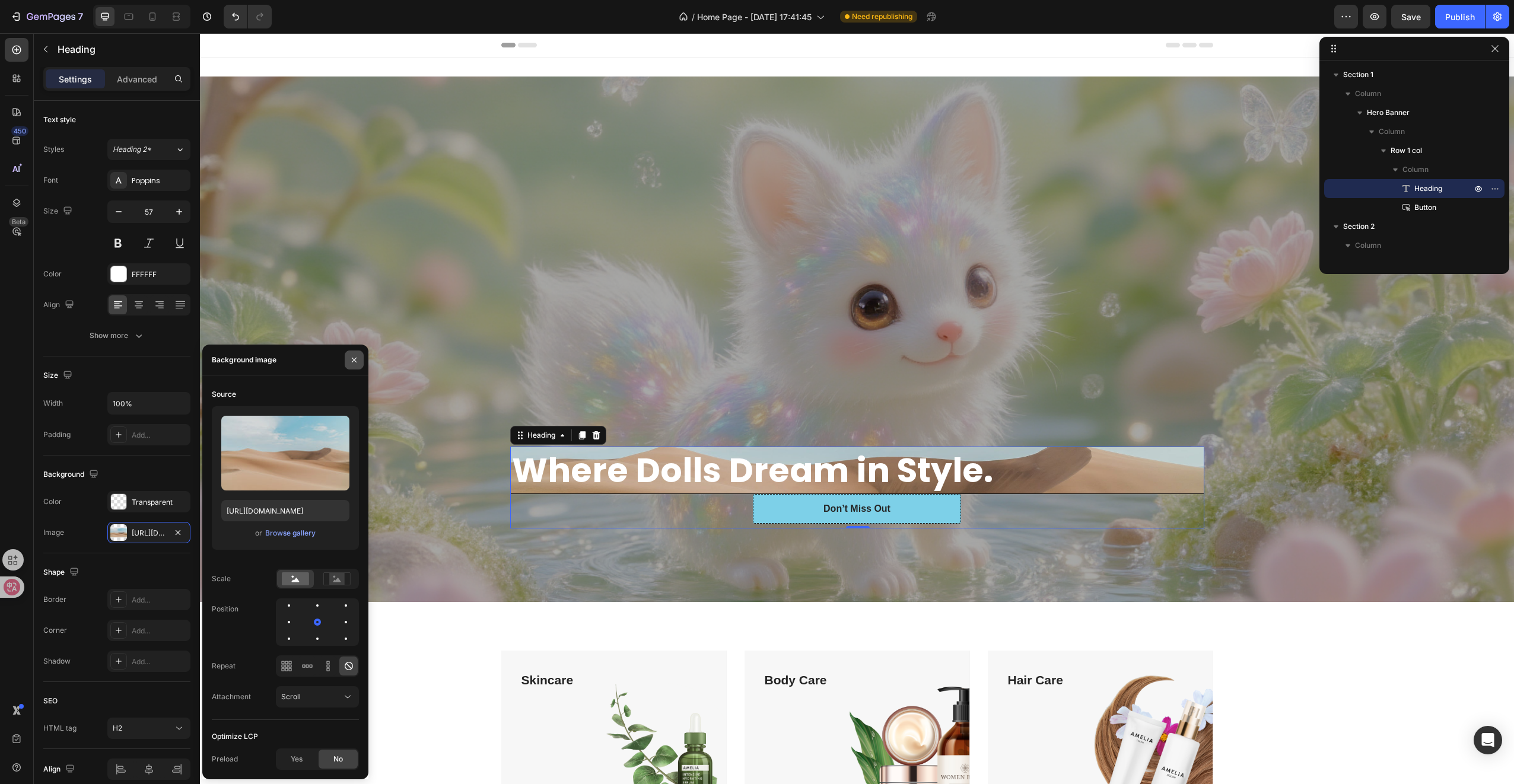
click at [356, 360] on icon "button" at bounding box center [354, 360] width 9 height 9
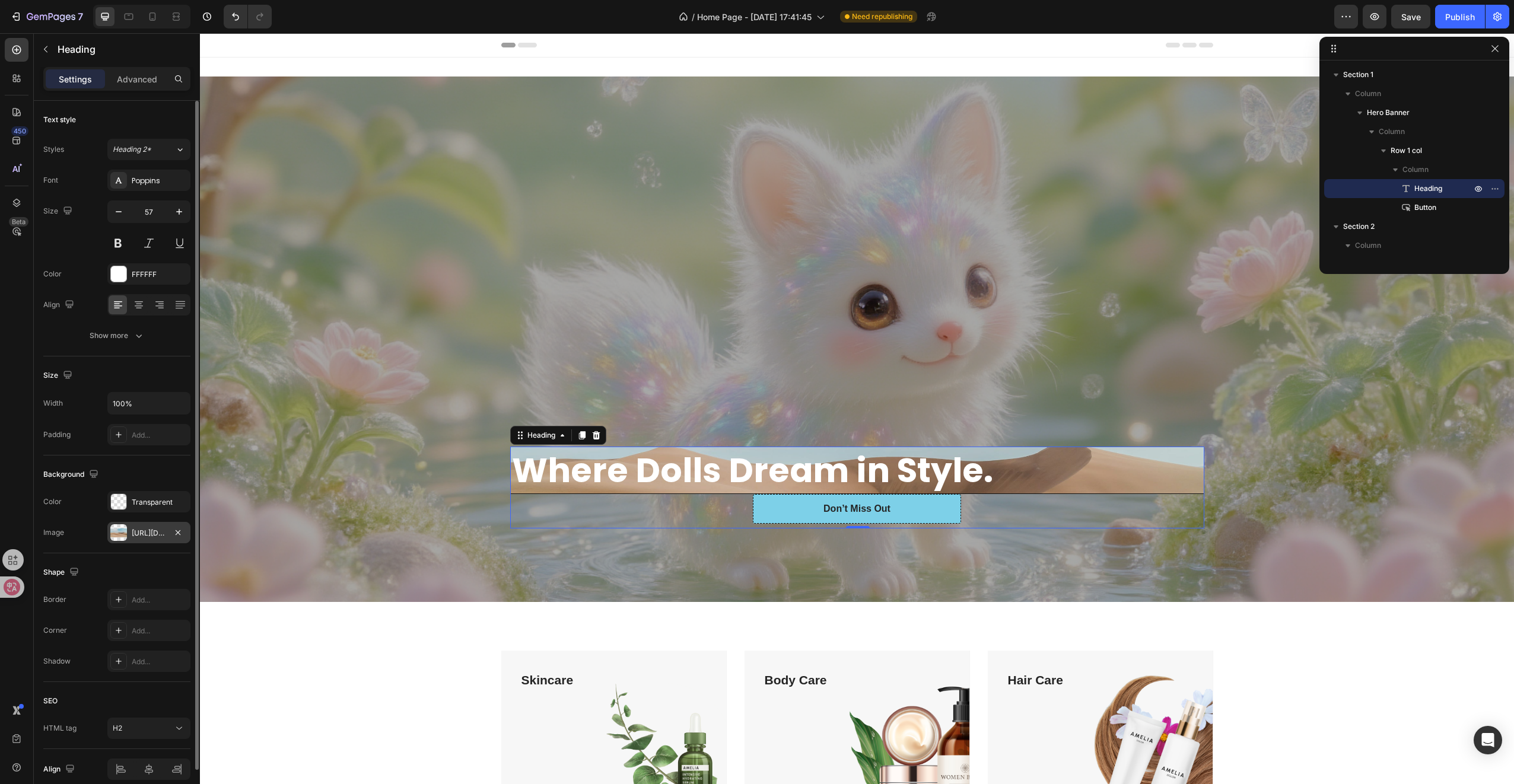
click at [166, 528] on div "[URL][DOMAIN_NAME]" at bounding box center [149, 533] width 34 height 11
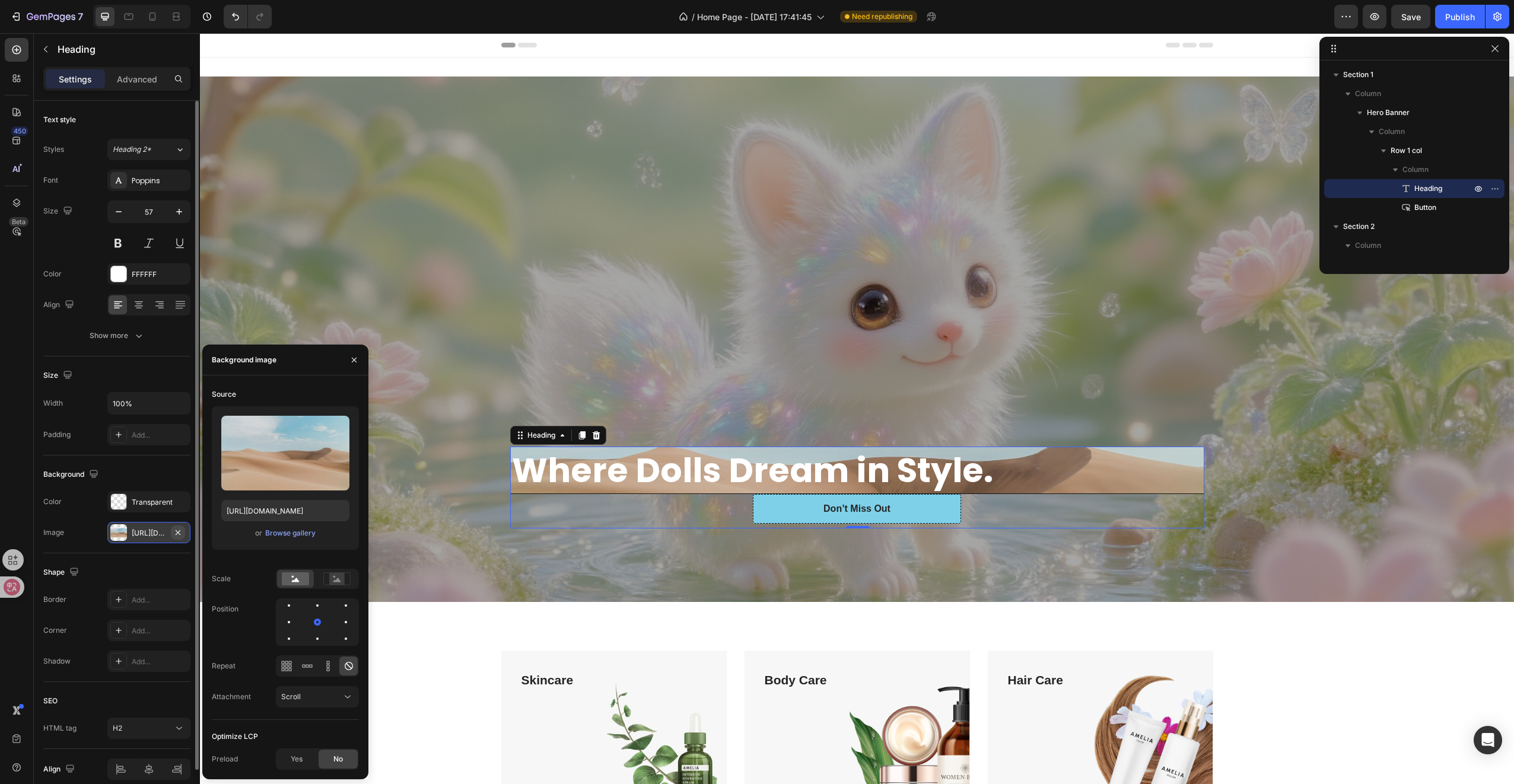
click at [179, 532] on icon "button" at bounding box center [178, 532] width 9 height 9
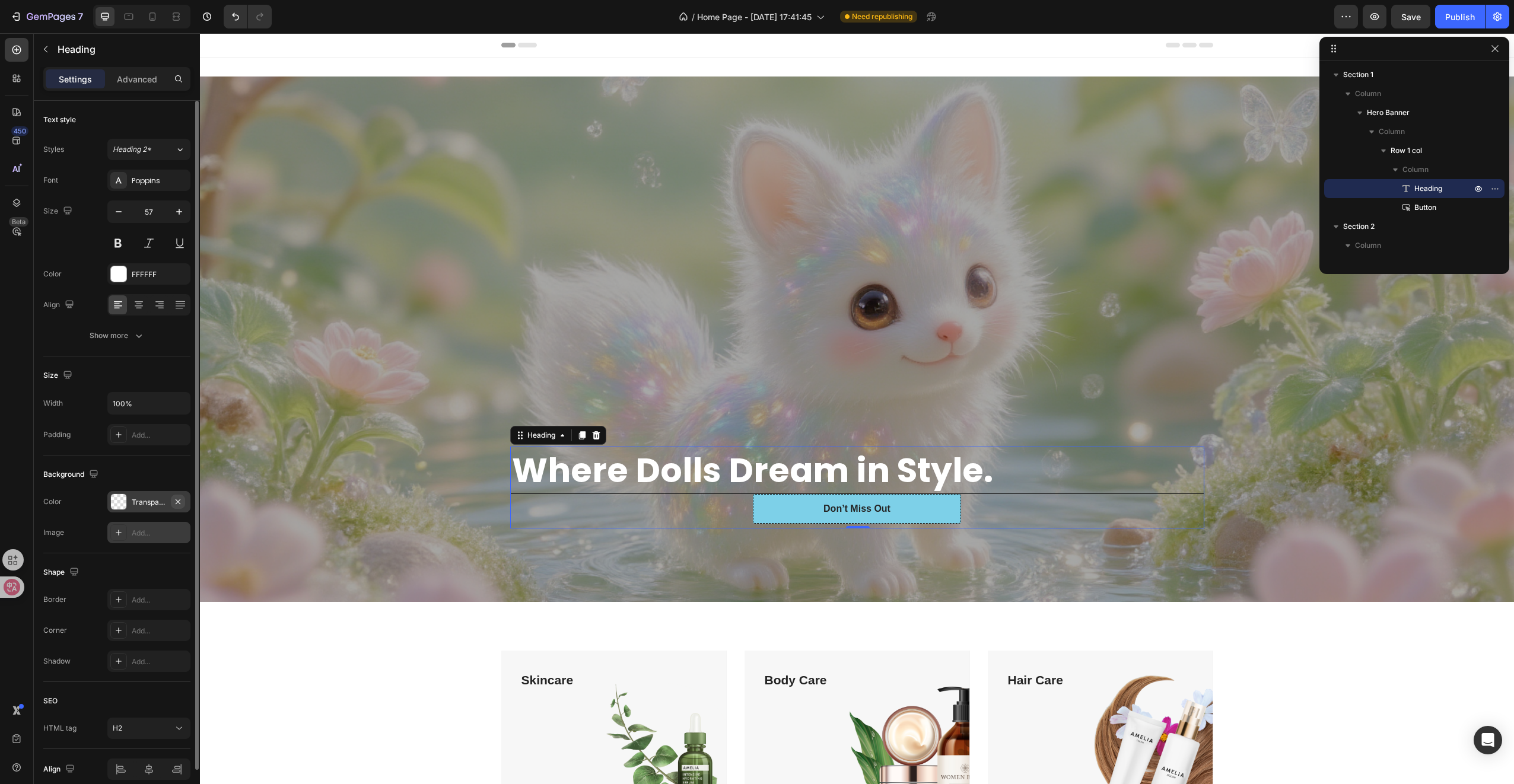
click at [181, 501] on icon "button" at bounding box center [178, 501] width 9 height 9
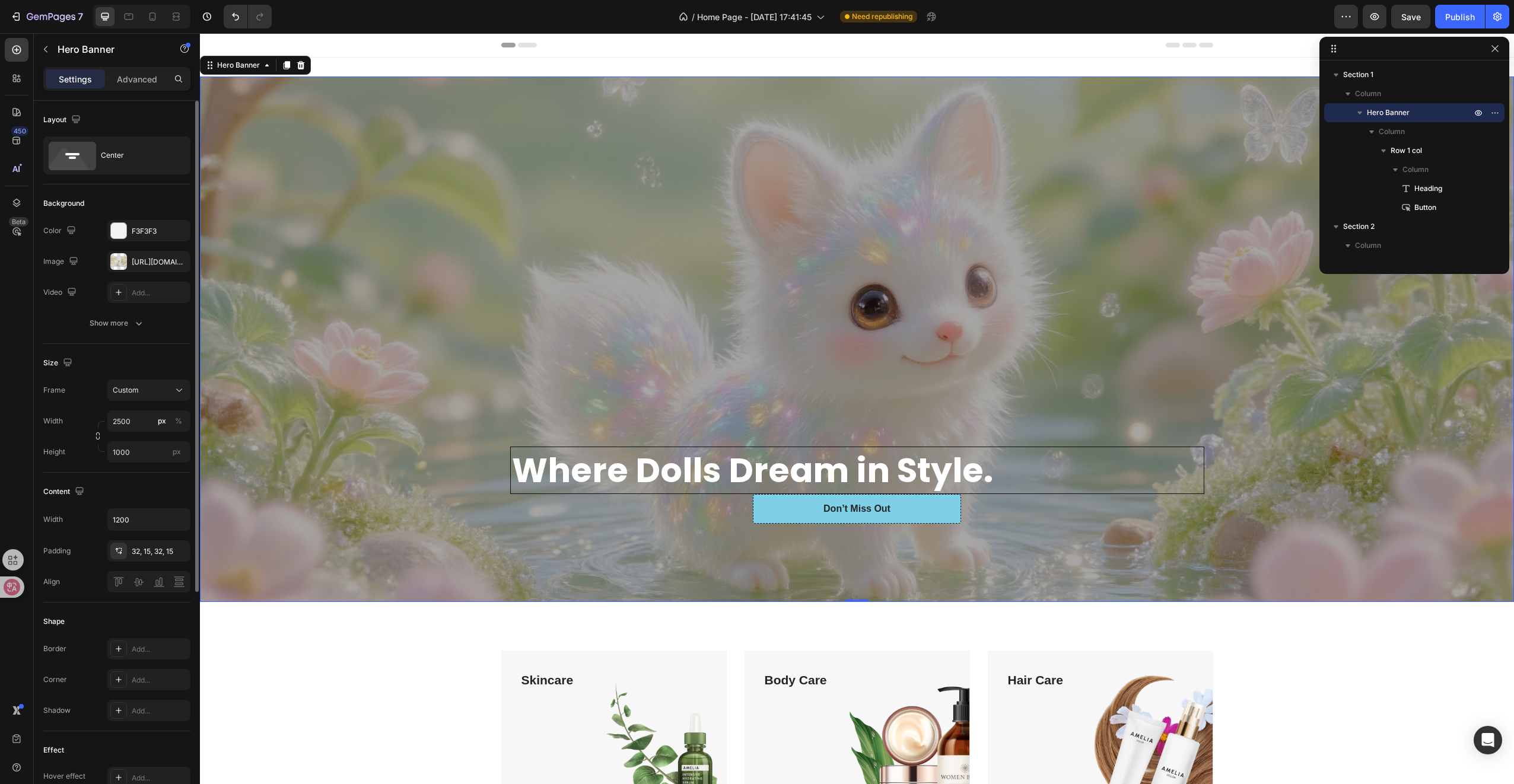
click at [405, 483] on div "Overlay" at bounding box center [857, 339] width 1314 height 525
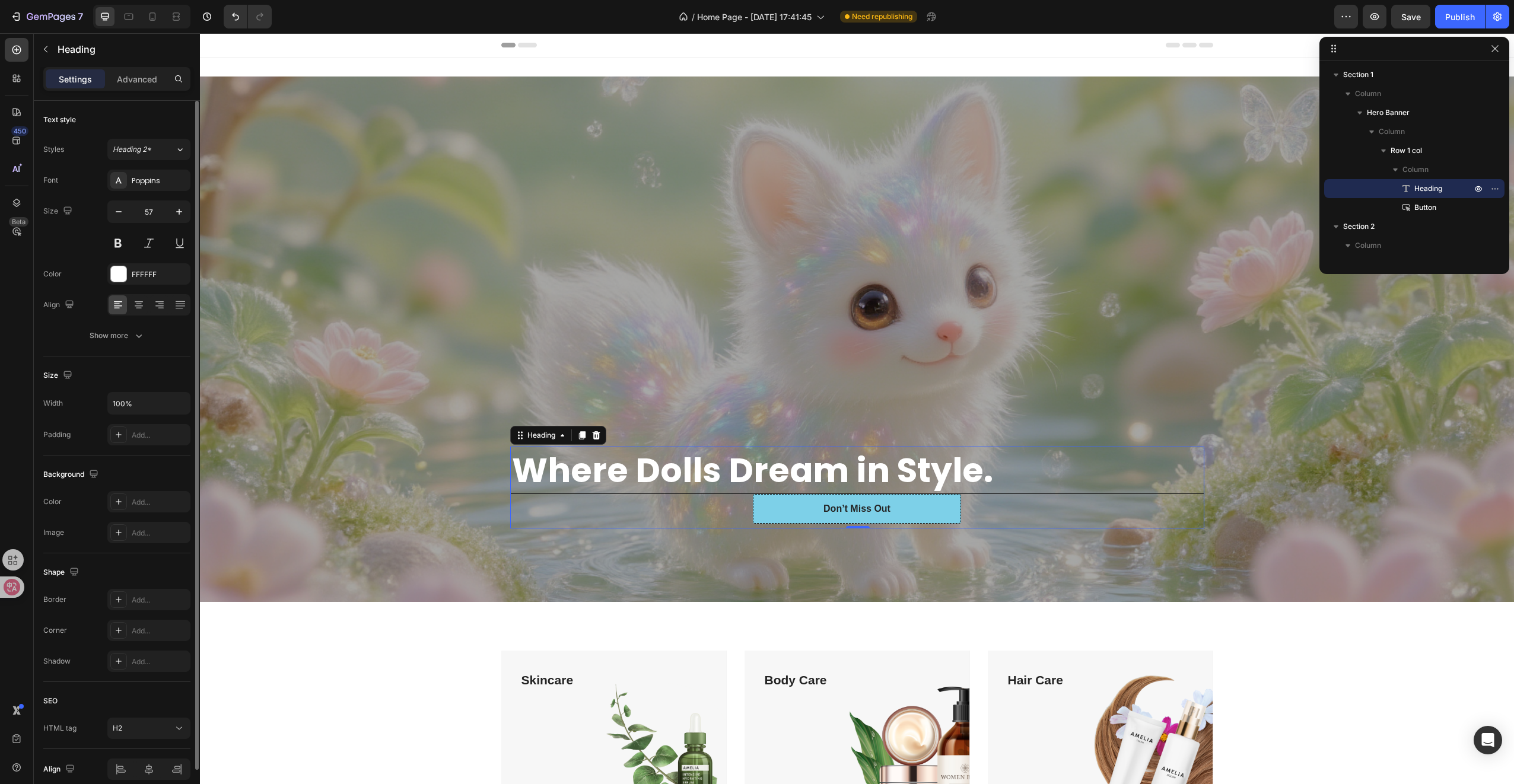
click at [600, 472] on strong "Where Dolls Dream in Style." at bounding box center [753, 470] width 481 height 47
click at [459, 378] on div "Overlay" at bounding box center [857, 339] width 1314 height 525
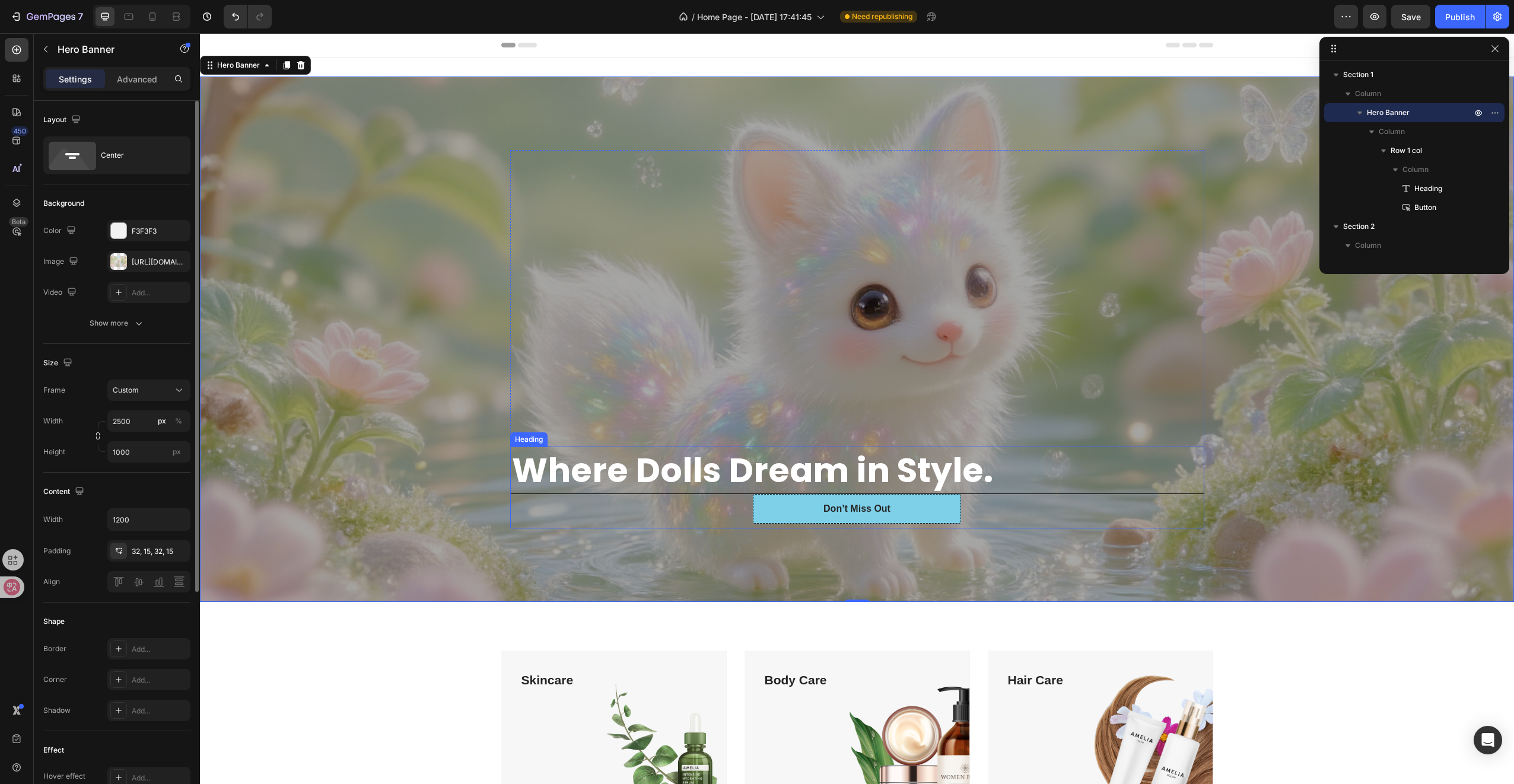
click at [854, 468] on strong "Where Dolls Dream in Style." at bounding box center [753, 470] width 481 height 47
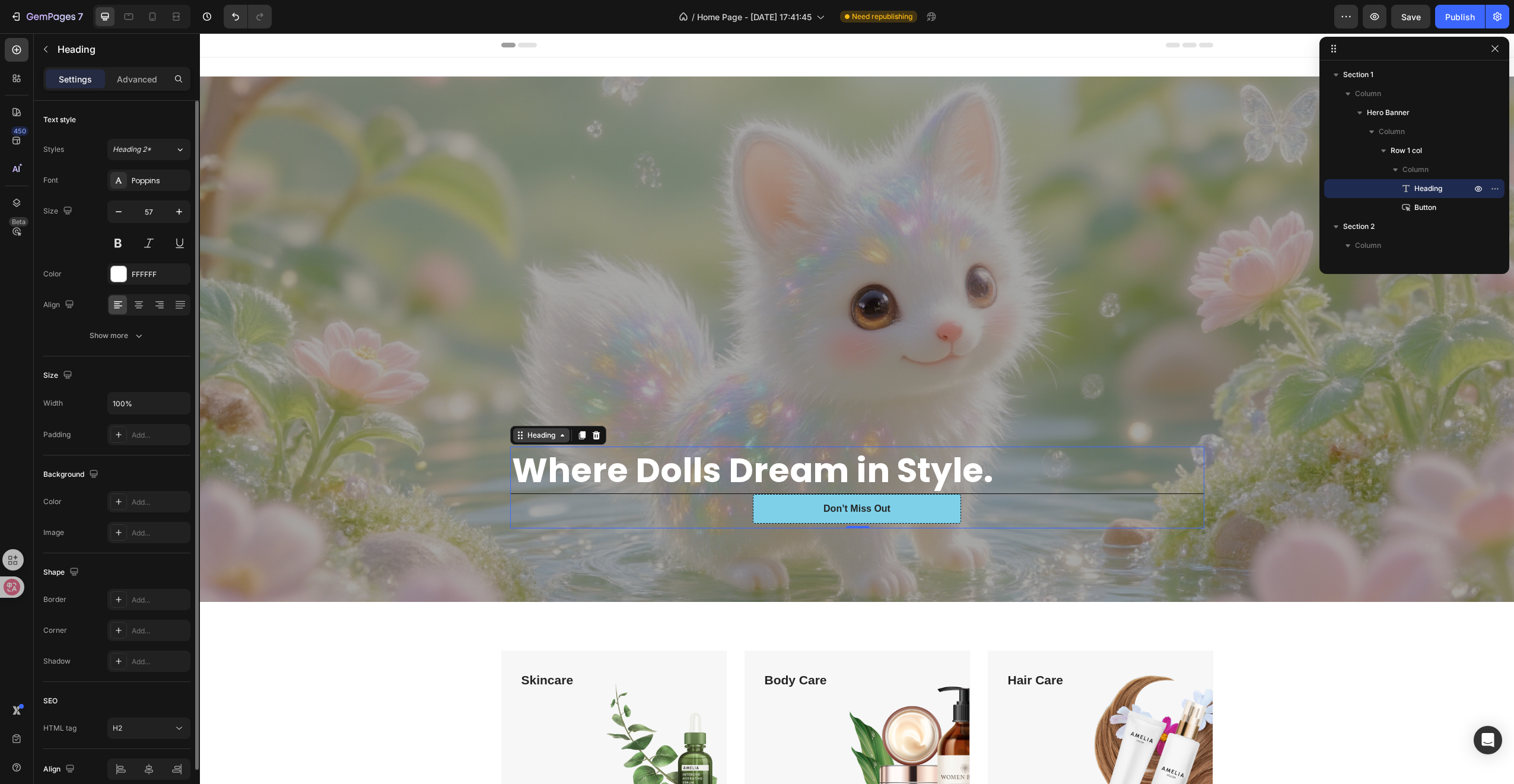
click at [518, 437] on icon at bounding box center [519, 437] width 2 height 2
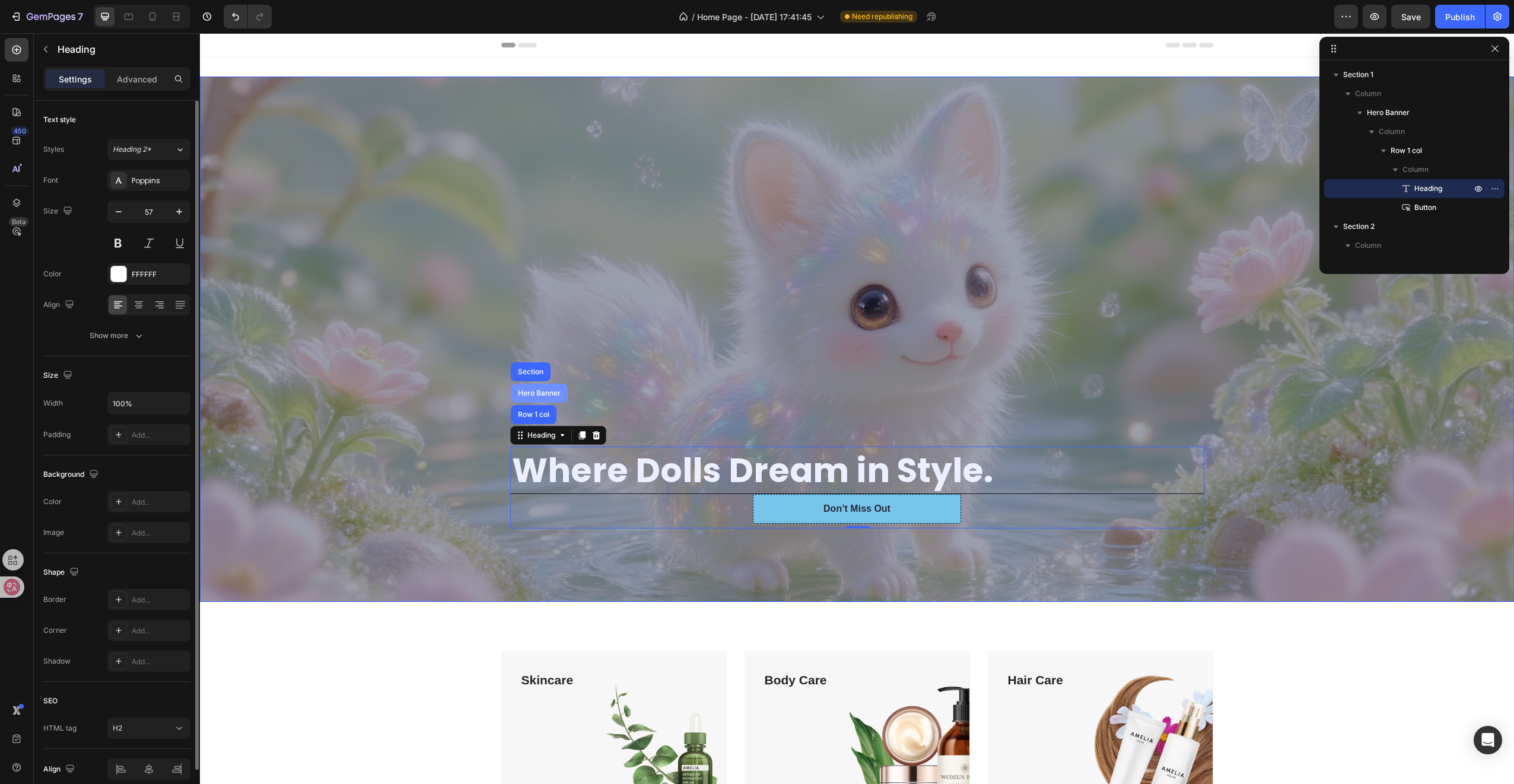
click at [539, 397] on div "Hero Banner" at bounding box center [539, 393] width 57 height 19
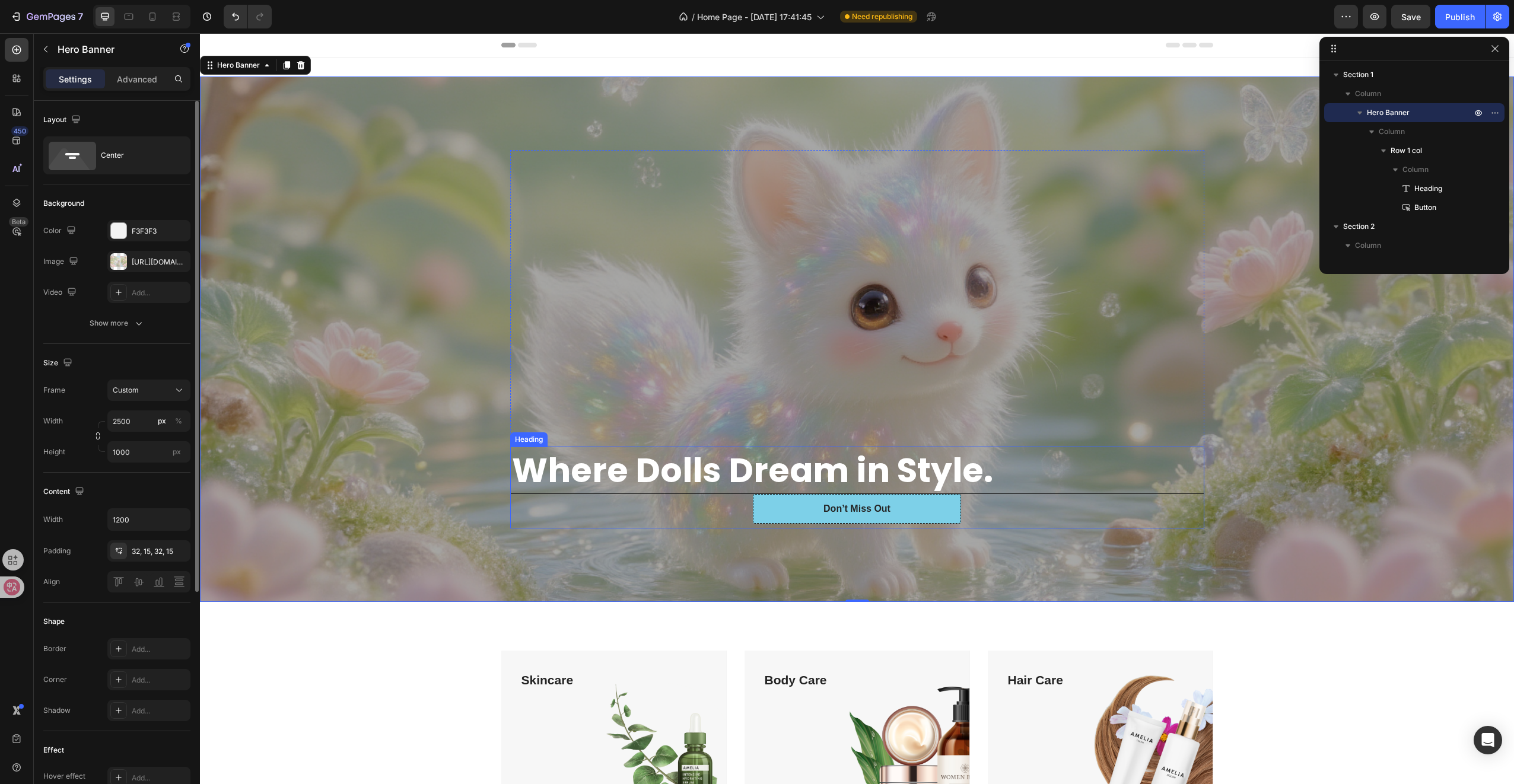
click at [576, 464] on strong "Where Dolls Dream in Style." at bounding box center [753, 470] width 481 height 47
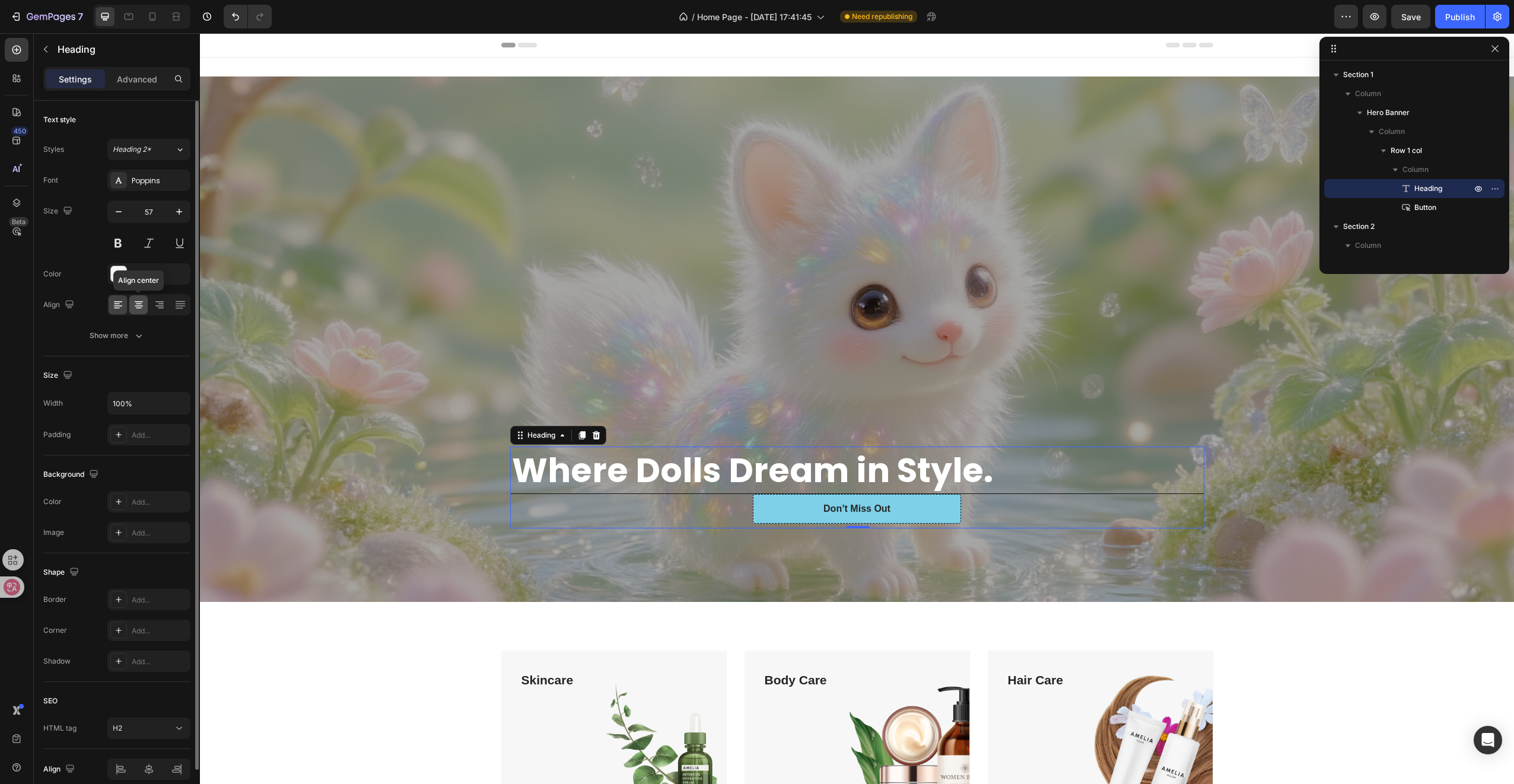
click at [135, 304] on icon at bounding box center [139, 305] width 12 height 12
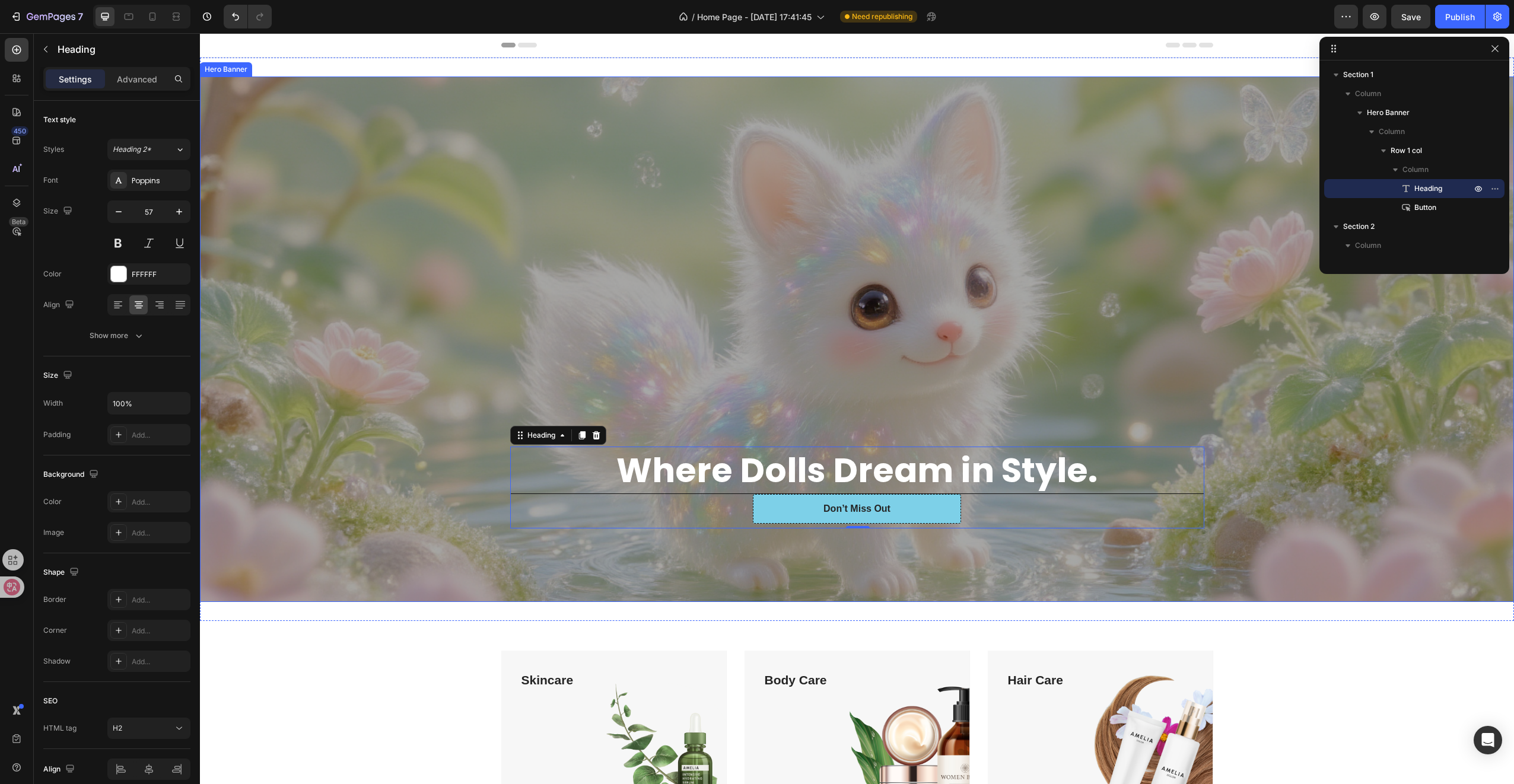
click at [339, 483] on div "Overlay" at bounding box center [857, 339] width 1314 height 525
click at [598, 458] on p "⁠⁠⁠⁠⁠⁠⁠ Where Dolls Dream in Style." at bounding box center [858, 470] width 691 height 44
click at [132, 269] on div "FFFFFF" at bounding box center [149, 275] width 34 height 11
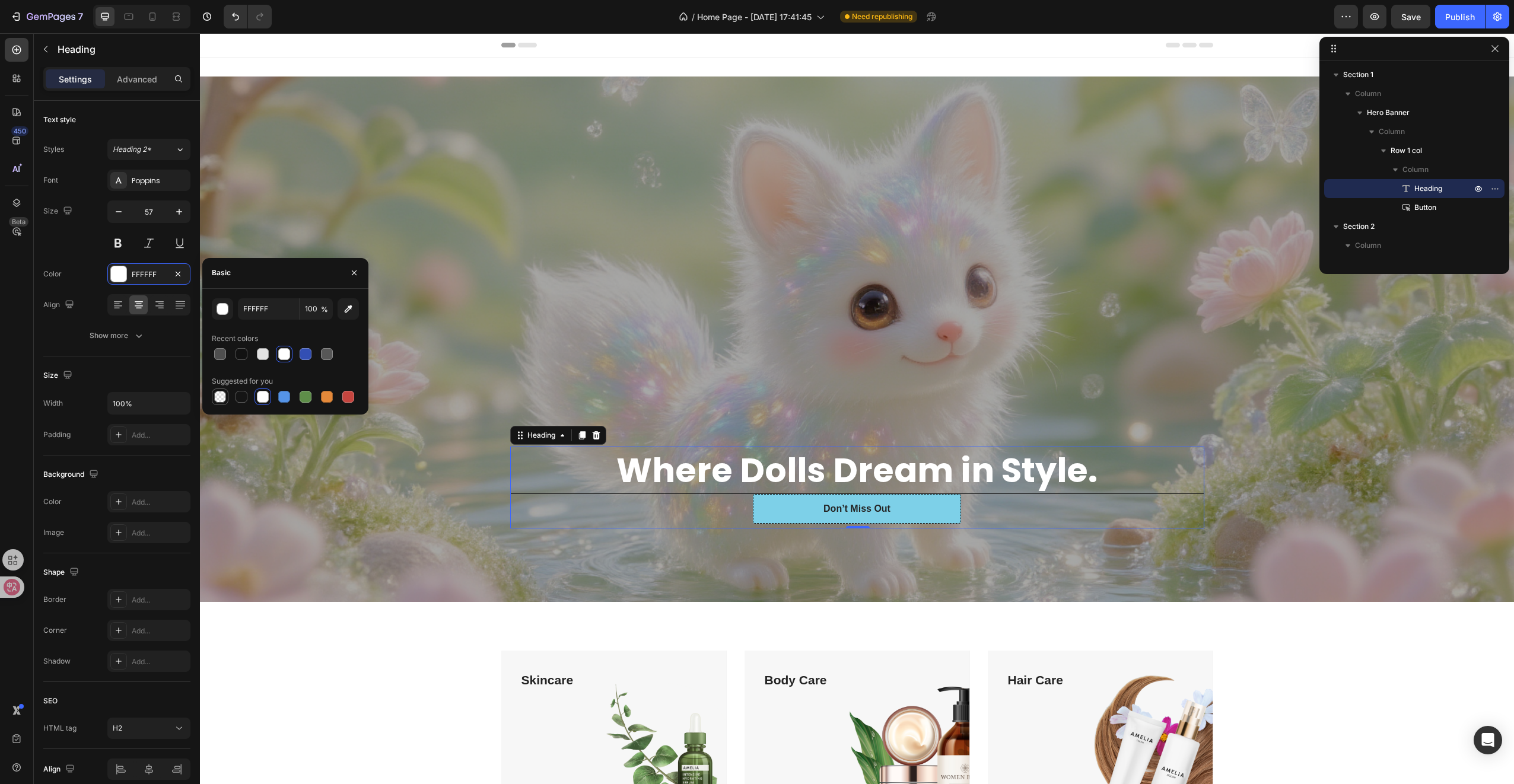
click at [219, 394] on div at bounding box center [220, 397] width 12 height 12
click at [245, 395] on div at bounding box center [241, 397] width 12 height 12
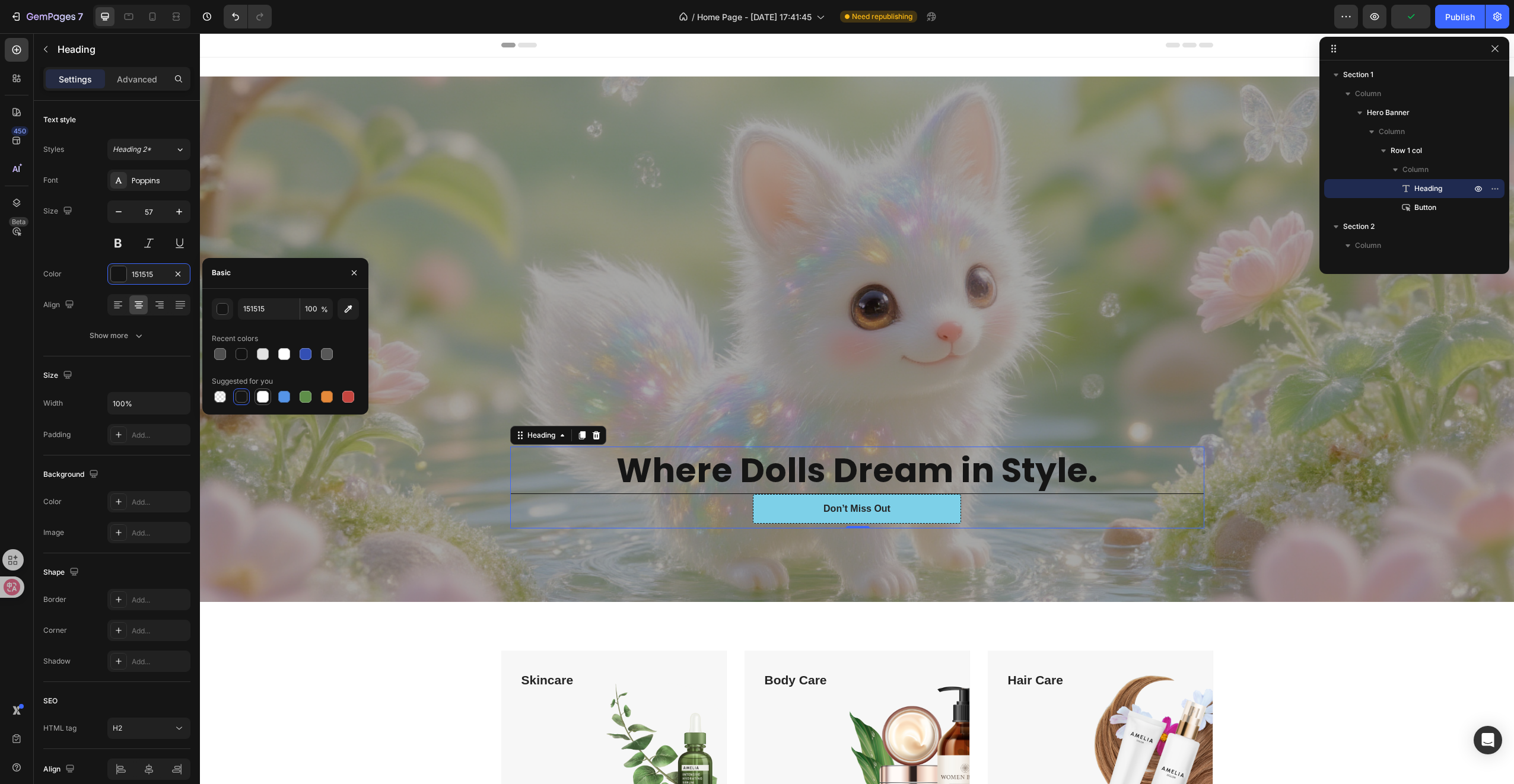
click at [269, 397] on div at bounding box center [263, 397] width 15 height 14
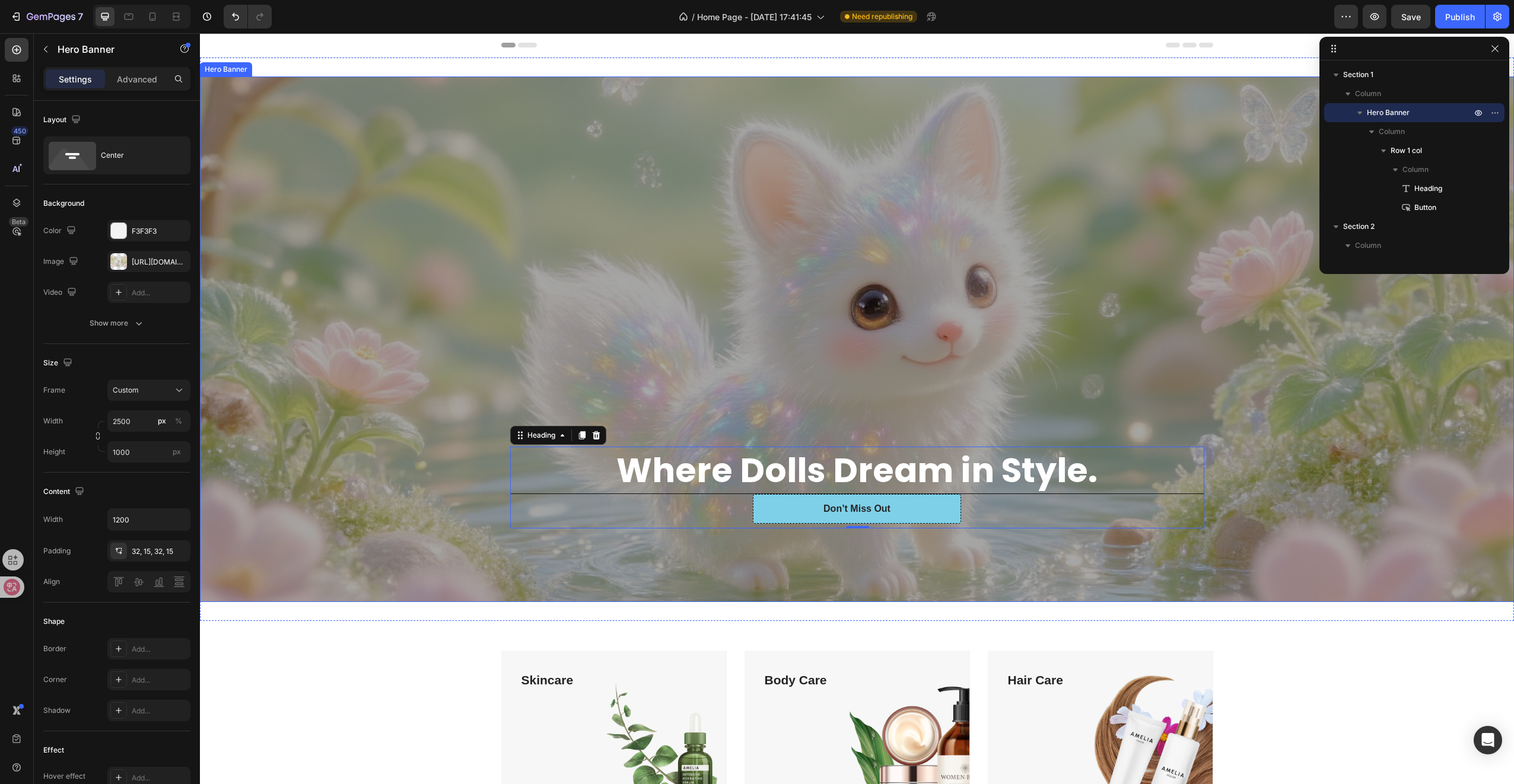
click at [442, 314] on div "Overlay" at bounding box center [857, 339] width 1314 height 525
click at [649, 466] on strong "Where Dolls Dream in Style." at bounding box center [857, 470] width 481 height 47
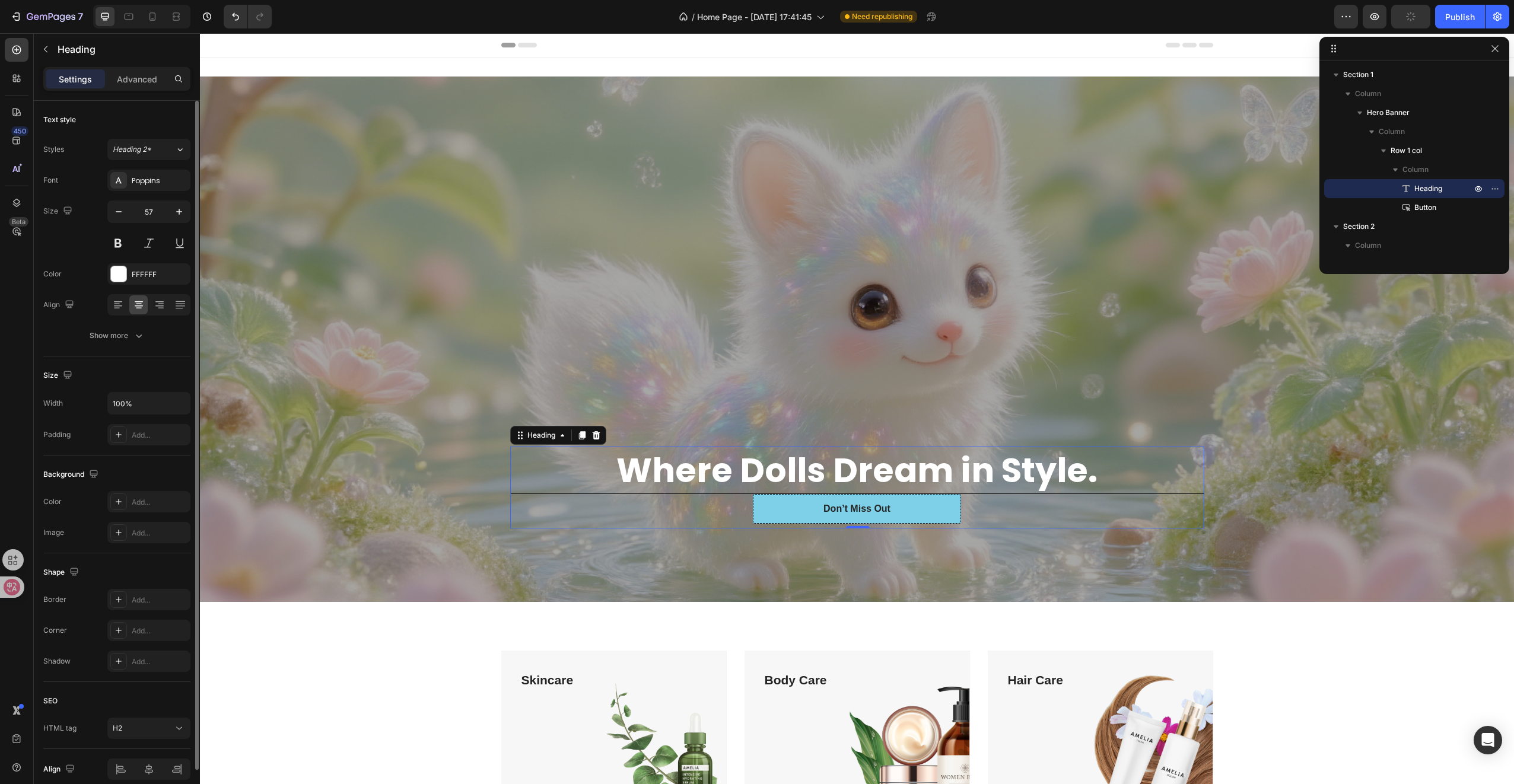
scroll to position [51, 0]
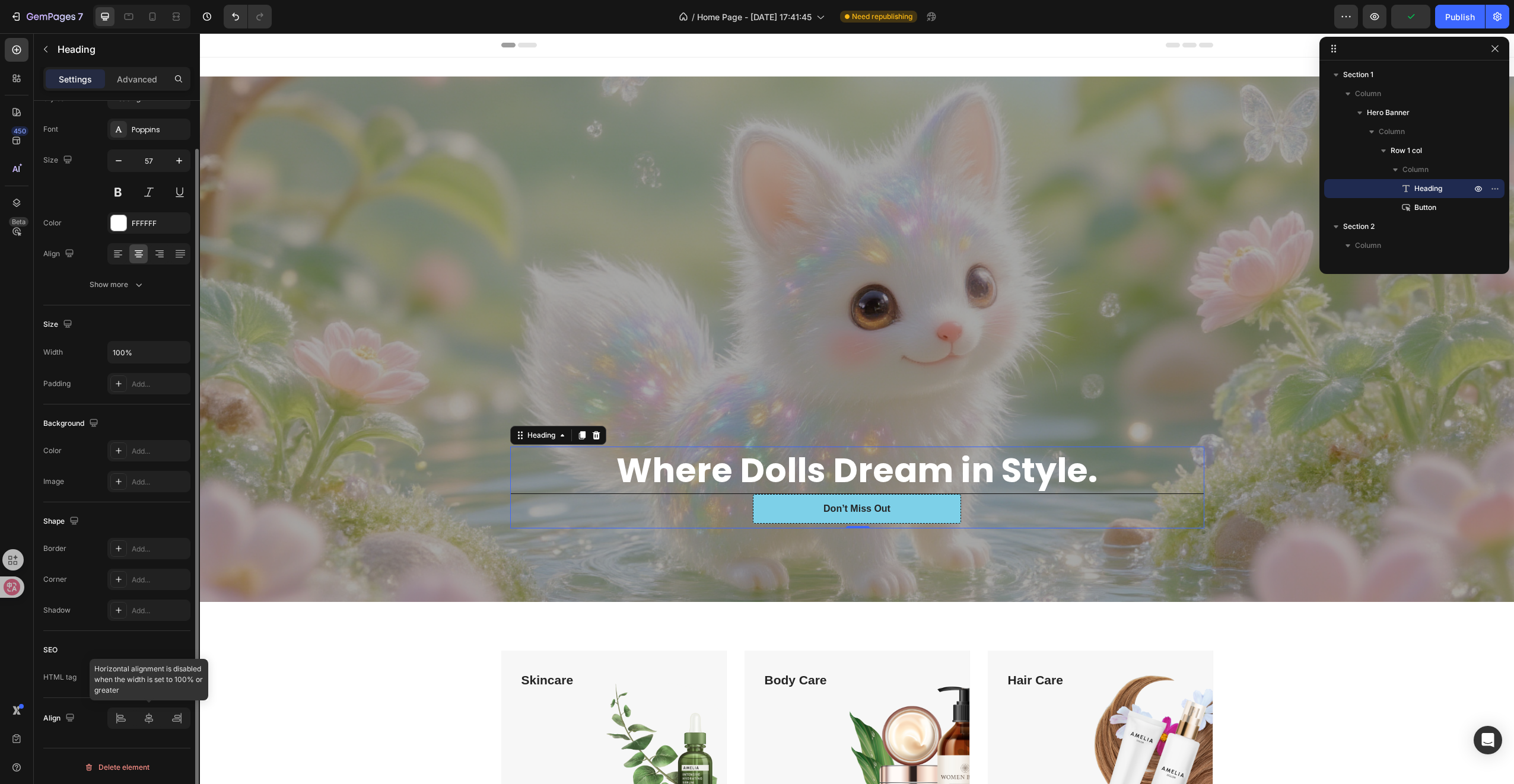
click at [150, 722] on div at bounding box center [149, 718] width 83 height 21
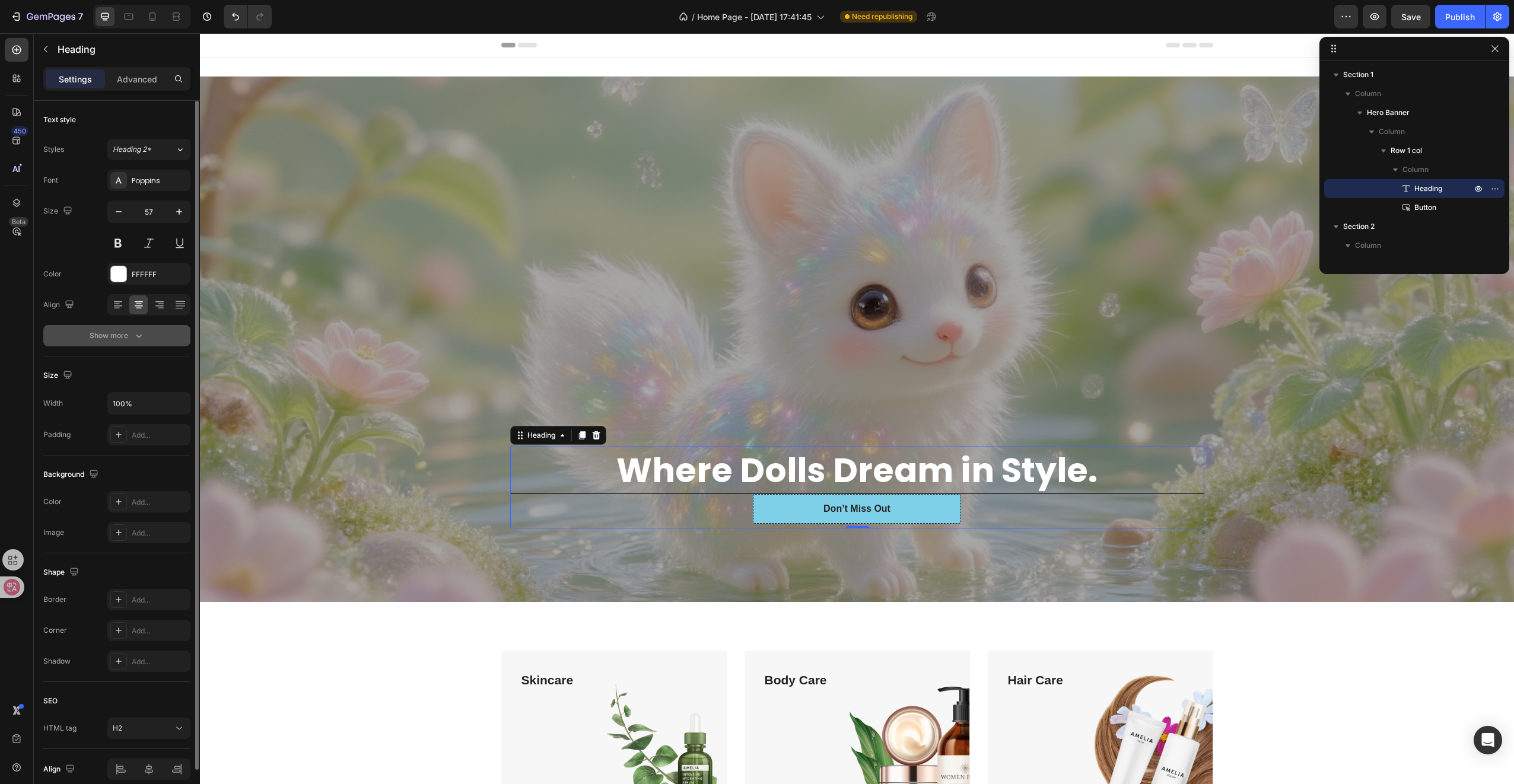
click at [138, 335] on icon "button" at bounding box center [138, 336] width 6 height 3
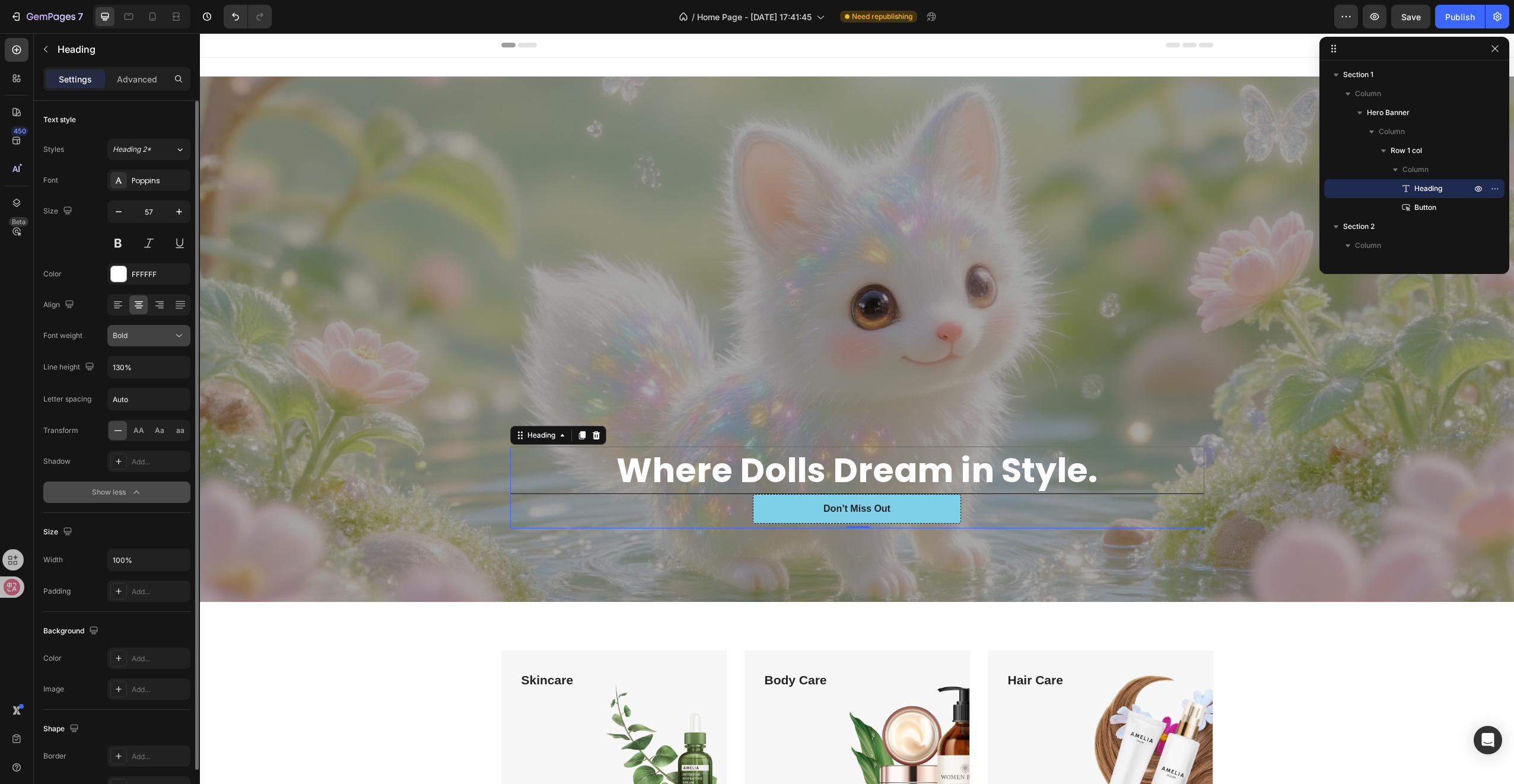
click at [143, 341] on button "Bold" at bounding box center [149, 335] width 83 height 21
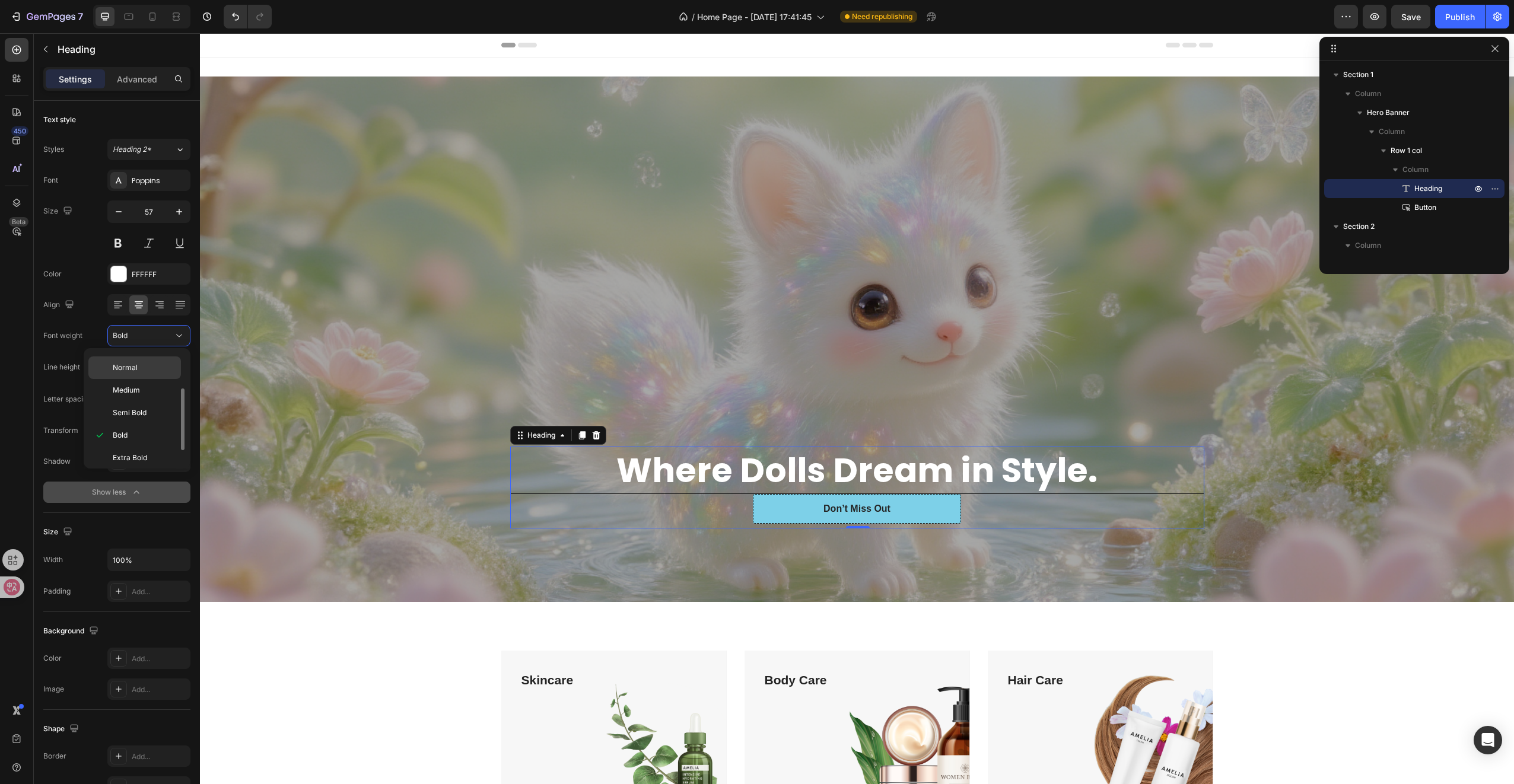
click at [140, 366] on p "Normal" at bounding box center [144, 368] width 63 height 11
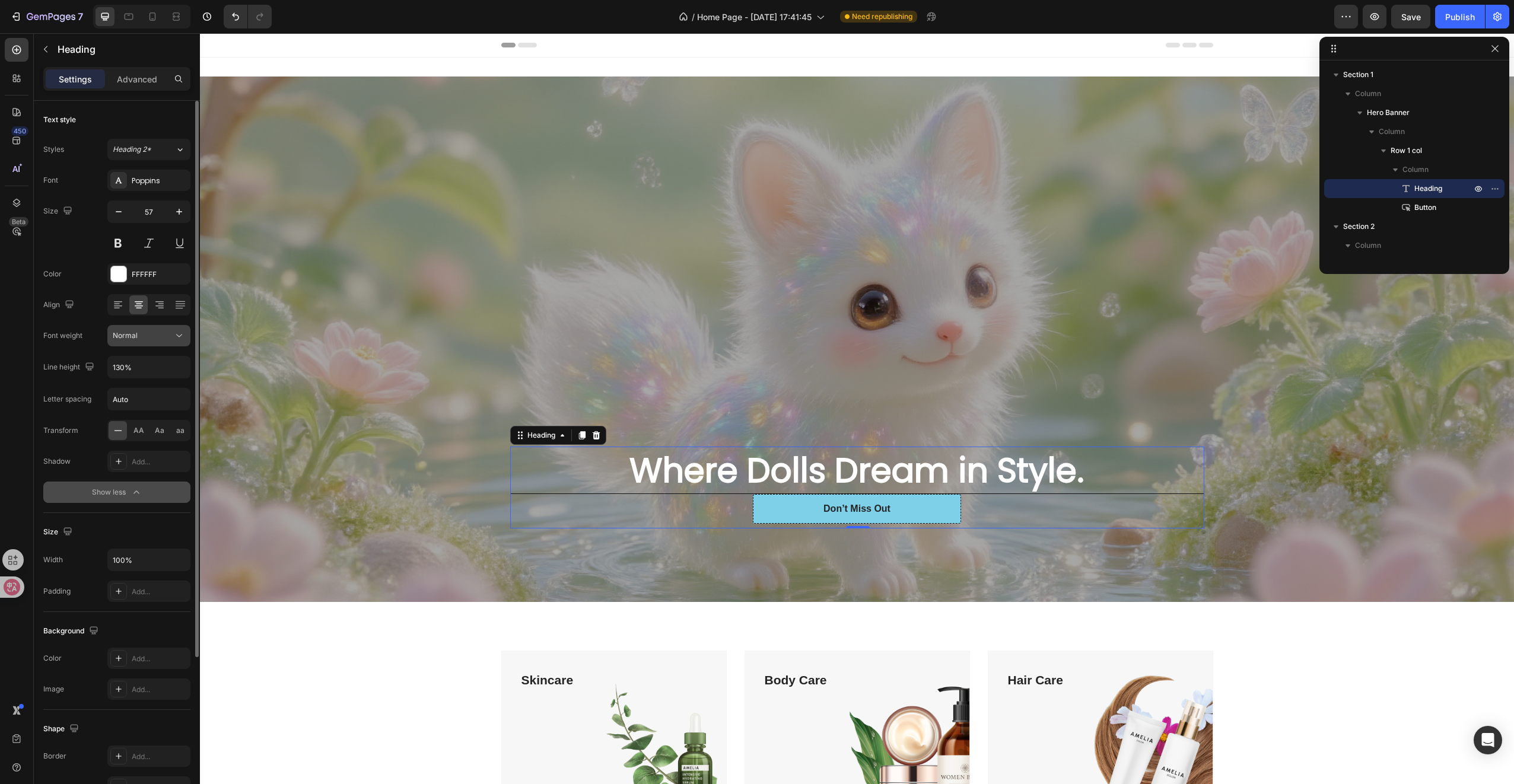
click at [146, 339] on div "Normal" at bounding box center [143, 335] width 61 height 11
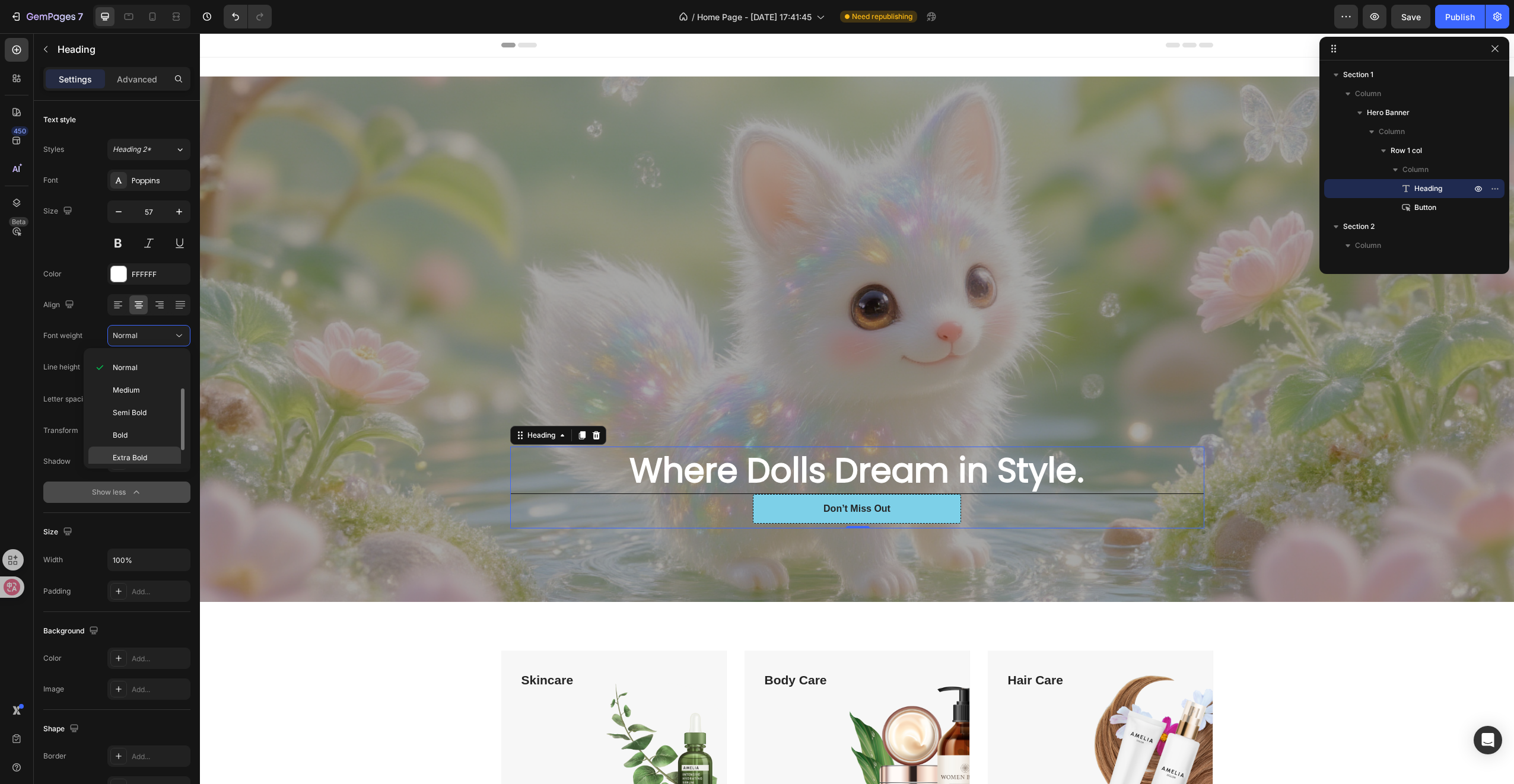
scroll to position [88, 0]
click at [142, 434] on span "Extra Bold" at bounding box center [130, 434] width 34 height 11
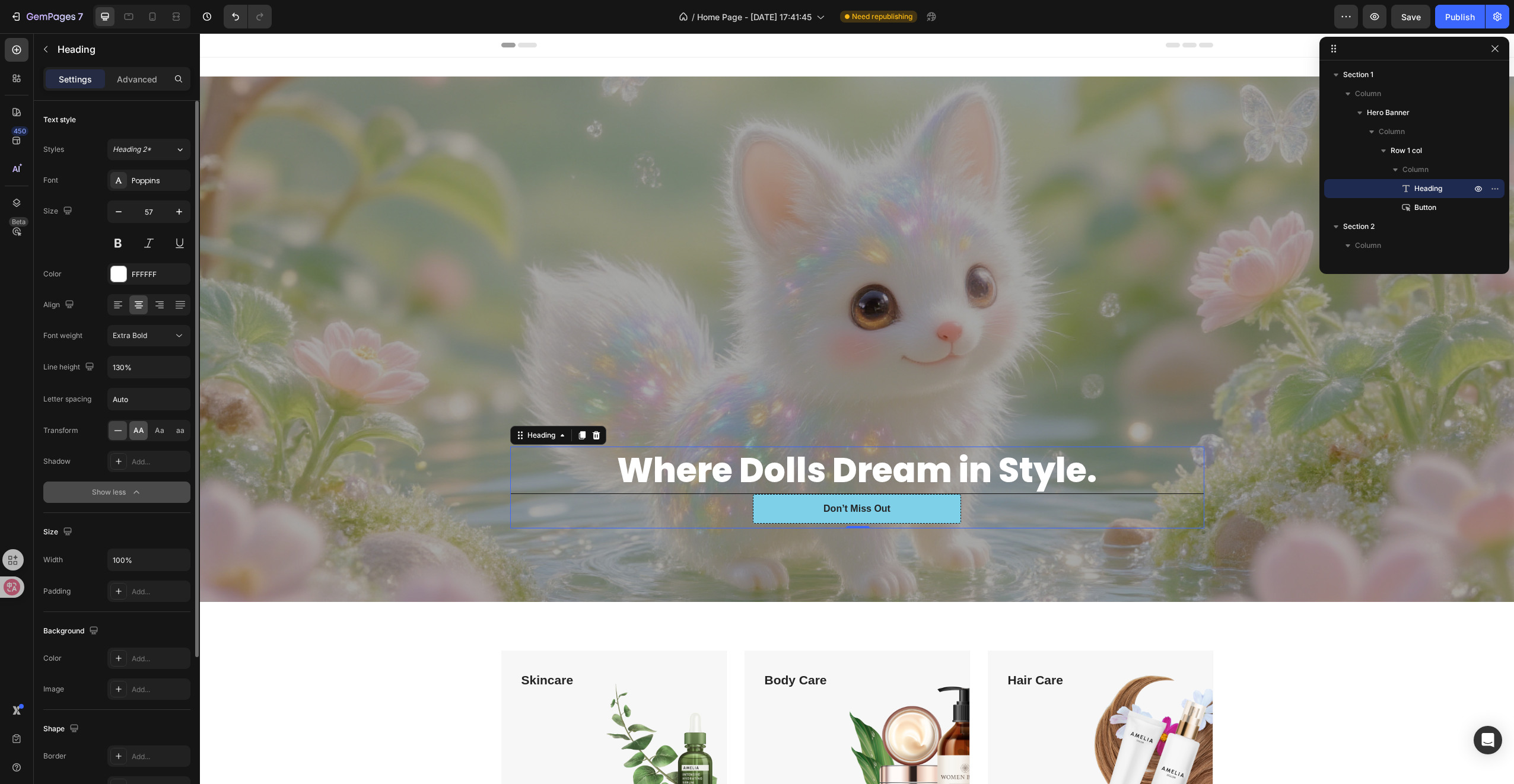
click at [135, 428] on span "AA" at bounding box center [139, 430] width 11 height 11
click at [116, 427] on icon at bounding box center [118, 430] width 12 height 12
click at [436, 377] on div "Overlay" at bounding box center [857, 339] width 1314 height 525
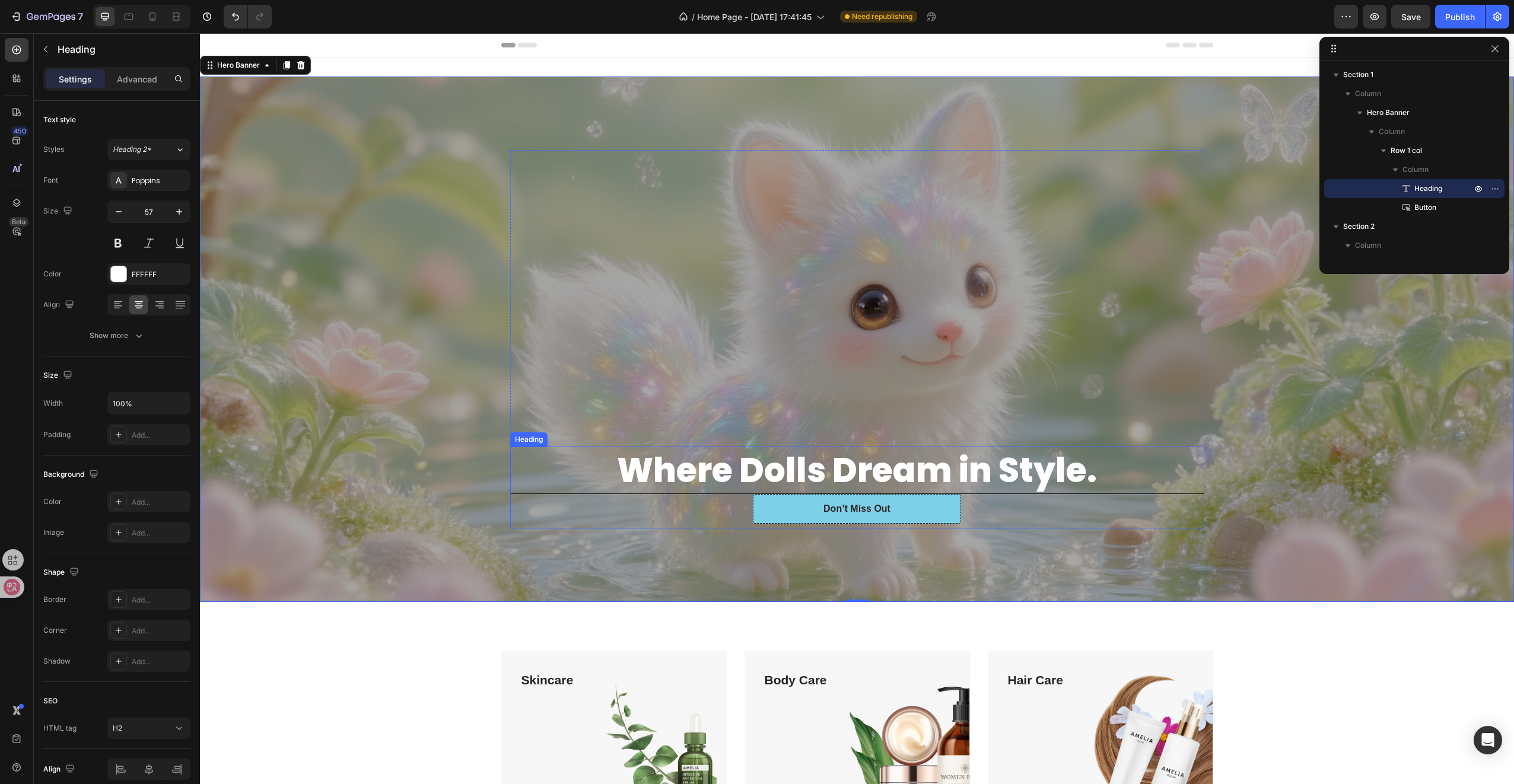
click at [679, 470] on strong "Where Dolls Dream in Style." at bounding box center [857, 470] width 480 height 47
click at [424, 349] on div "Overlay" at bounding box center [857, 339] width 1314 height 525
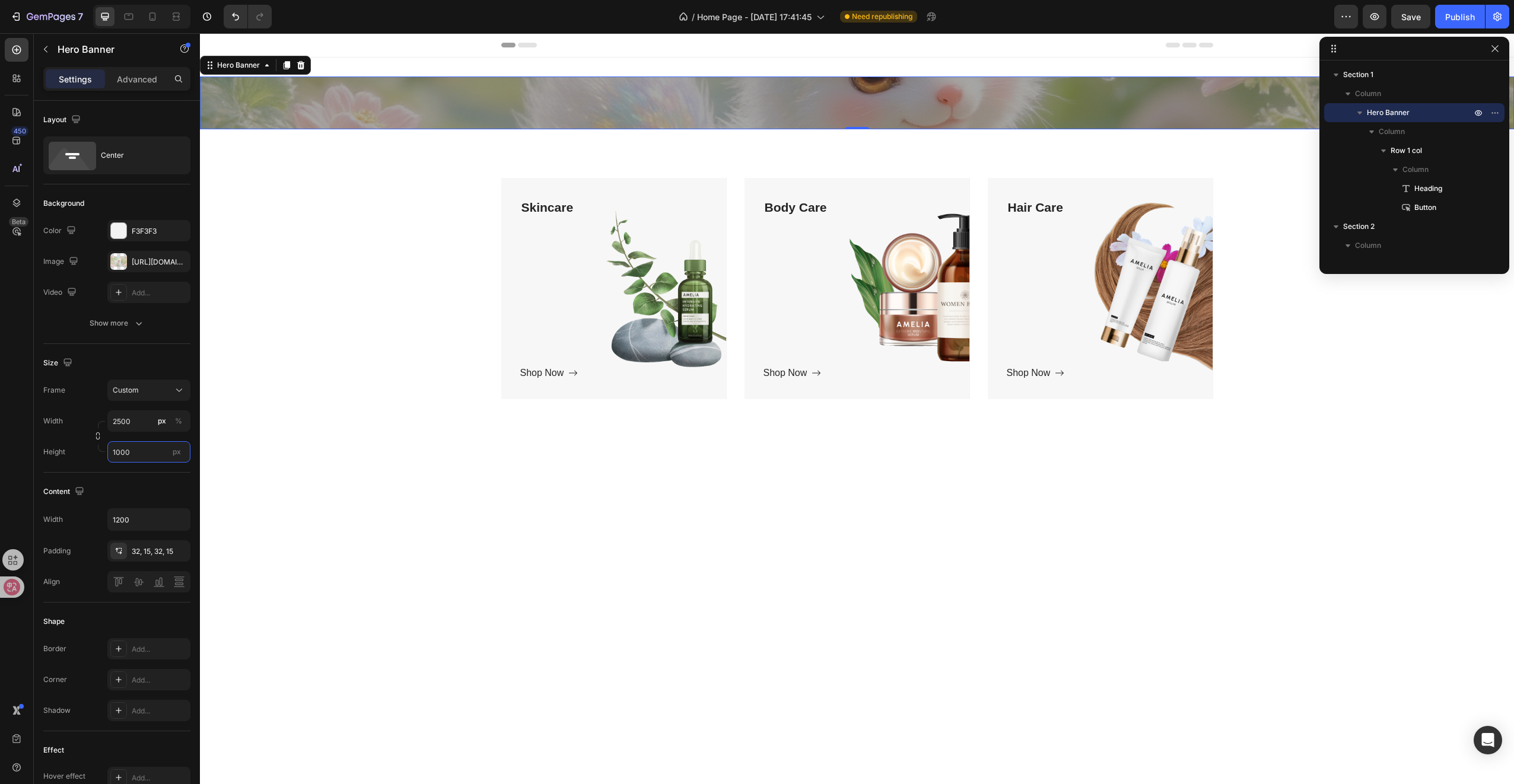
click at [148, 457] on input "1000" at bounding box center [149, 452] width 83 height 21
click at [303, 436] on div "Skincare Text block Shop Now Button Row Hero Banner Body Care Text block Shop N…" at bounding box center [857, 300] width 1314 height 304
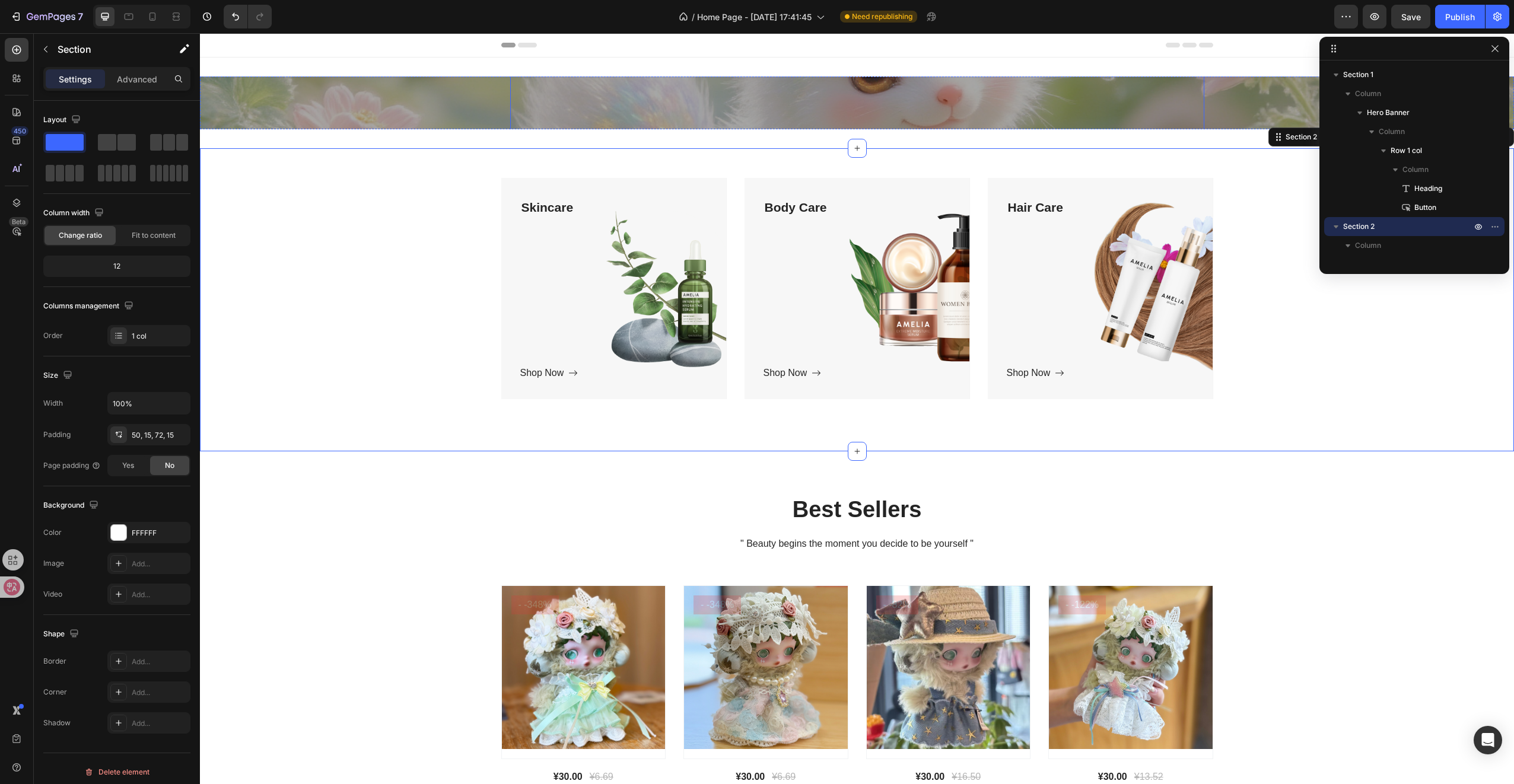
click at [510, 103] on div "Where Dolls Dream in Style. Heading Don’t Miss Out Button Row" at bounding box center [857, 103] width 694 height 378
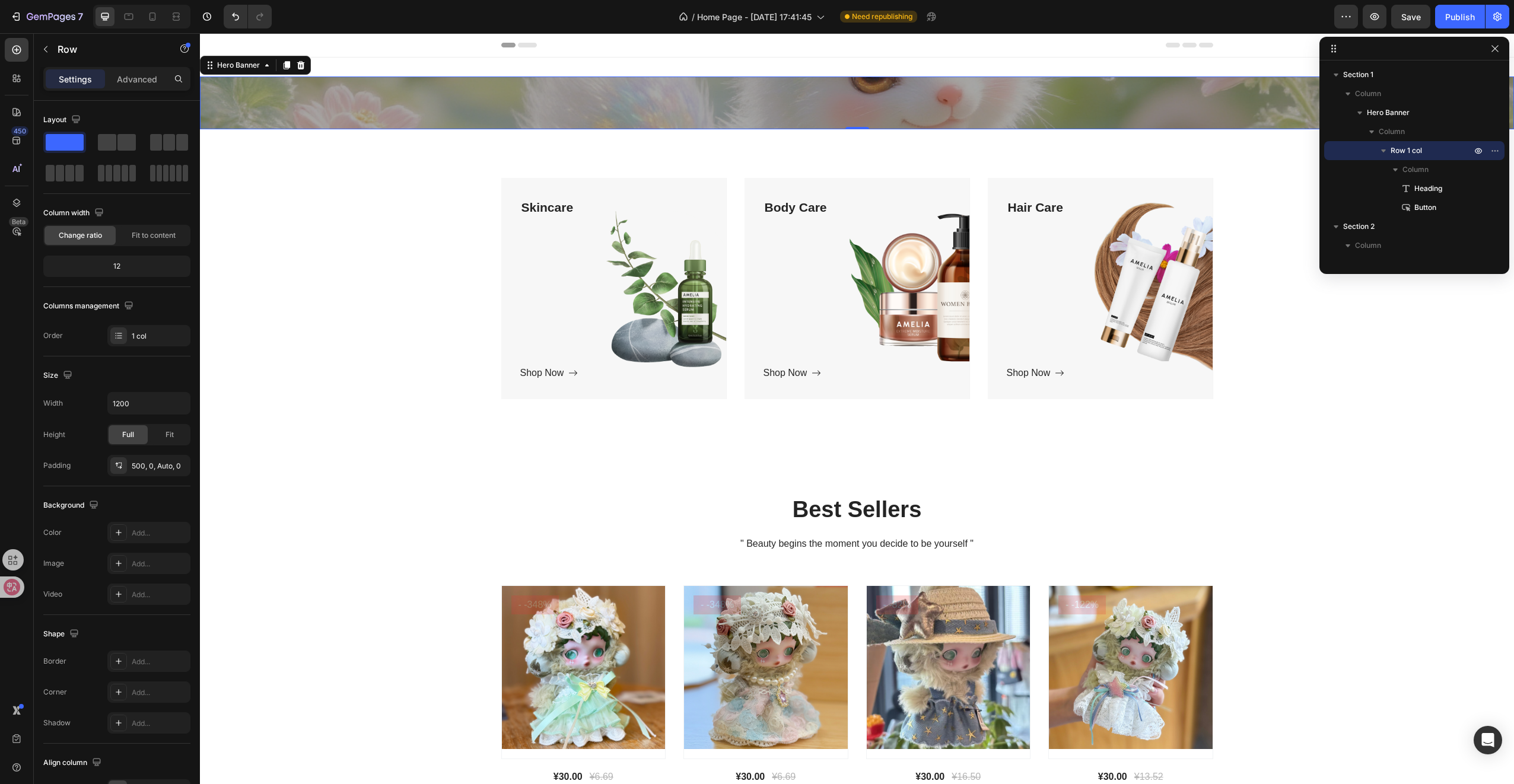
click at [436, 99] on div "Overlay" at bounding box center [857, 103] width 1314 height 53
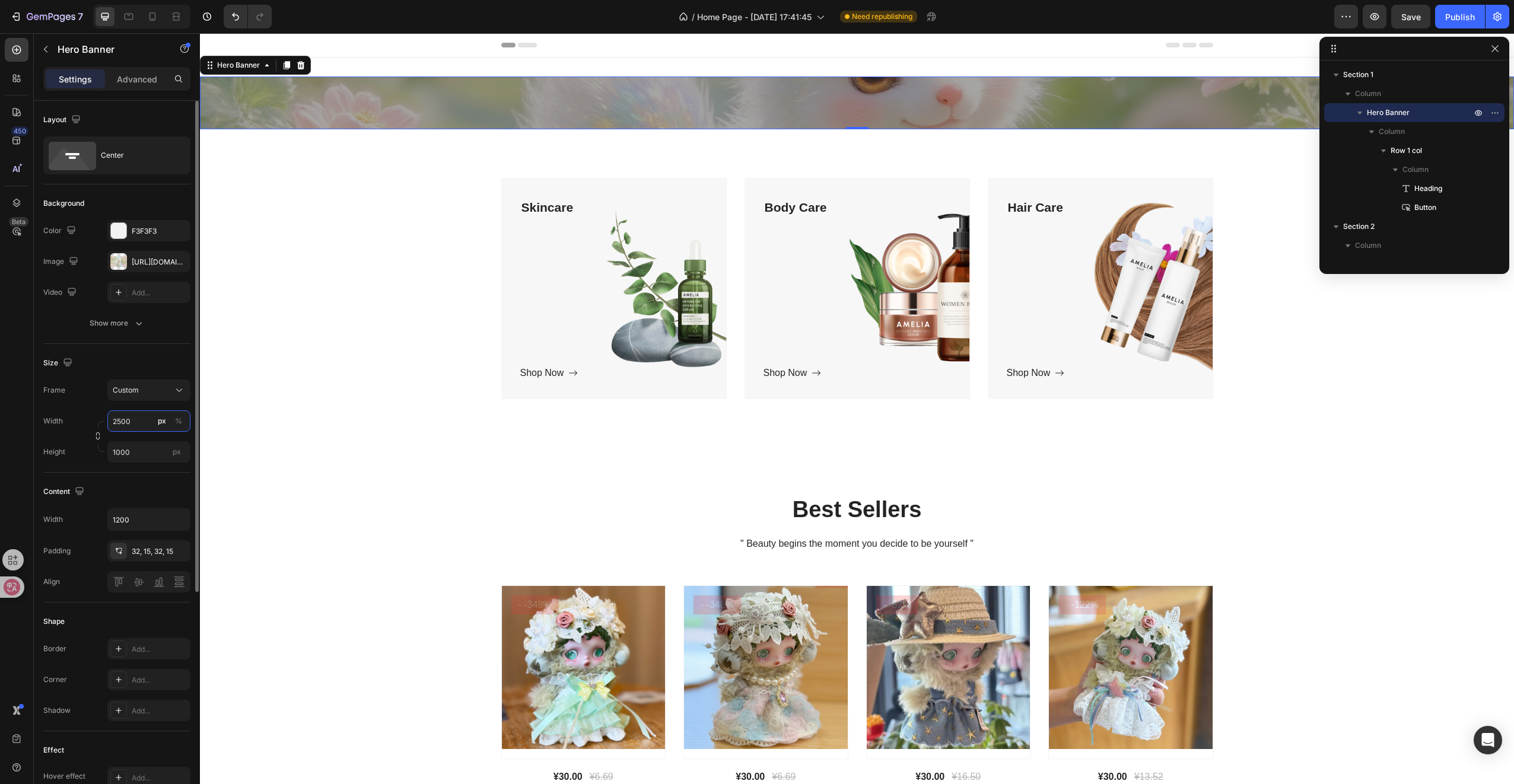
click at [140, 414] on input "2500" at bounding box center [149, 421] width 83 height 21
click at [144, 468] on p "Default 1200px" at bounding box center [146, 470] width 69 height 11
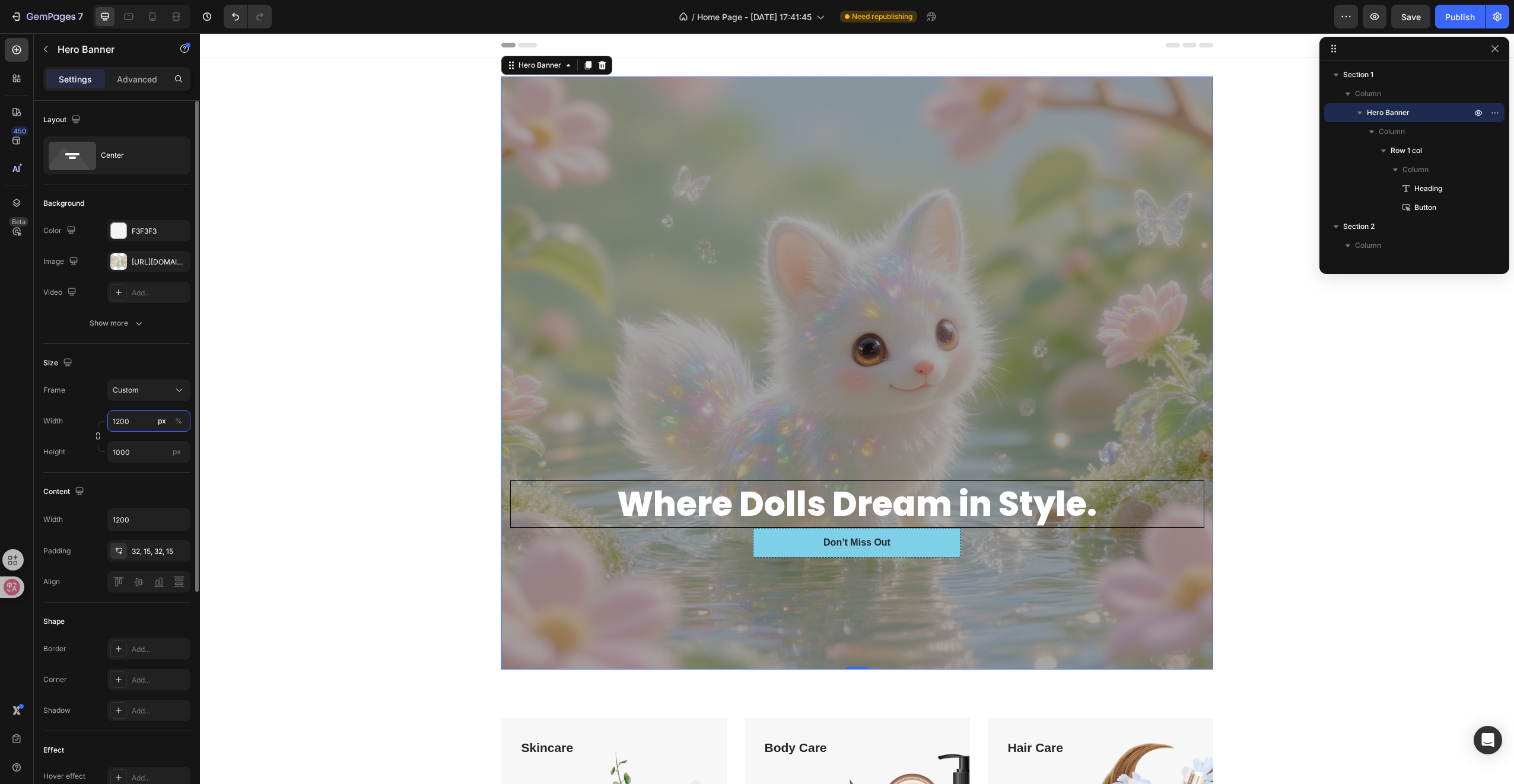
click at [140, 424] on input "1200" at bounding box center [149, 421] width 83 height 21
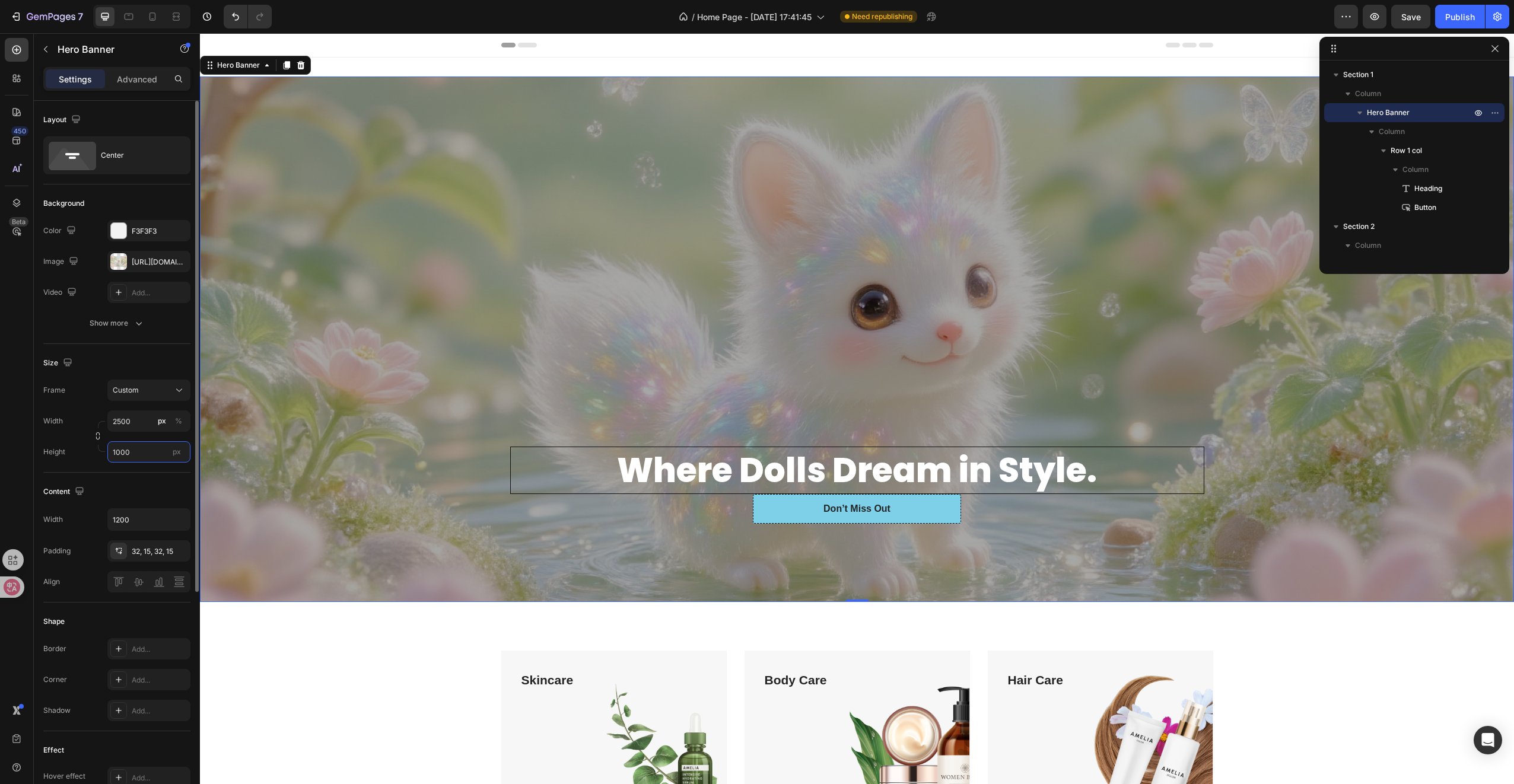
click at [139, 451] on input "1000" at bounding box center [149, 452] width 83 height 21
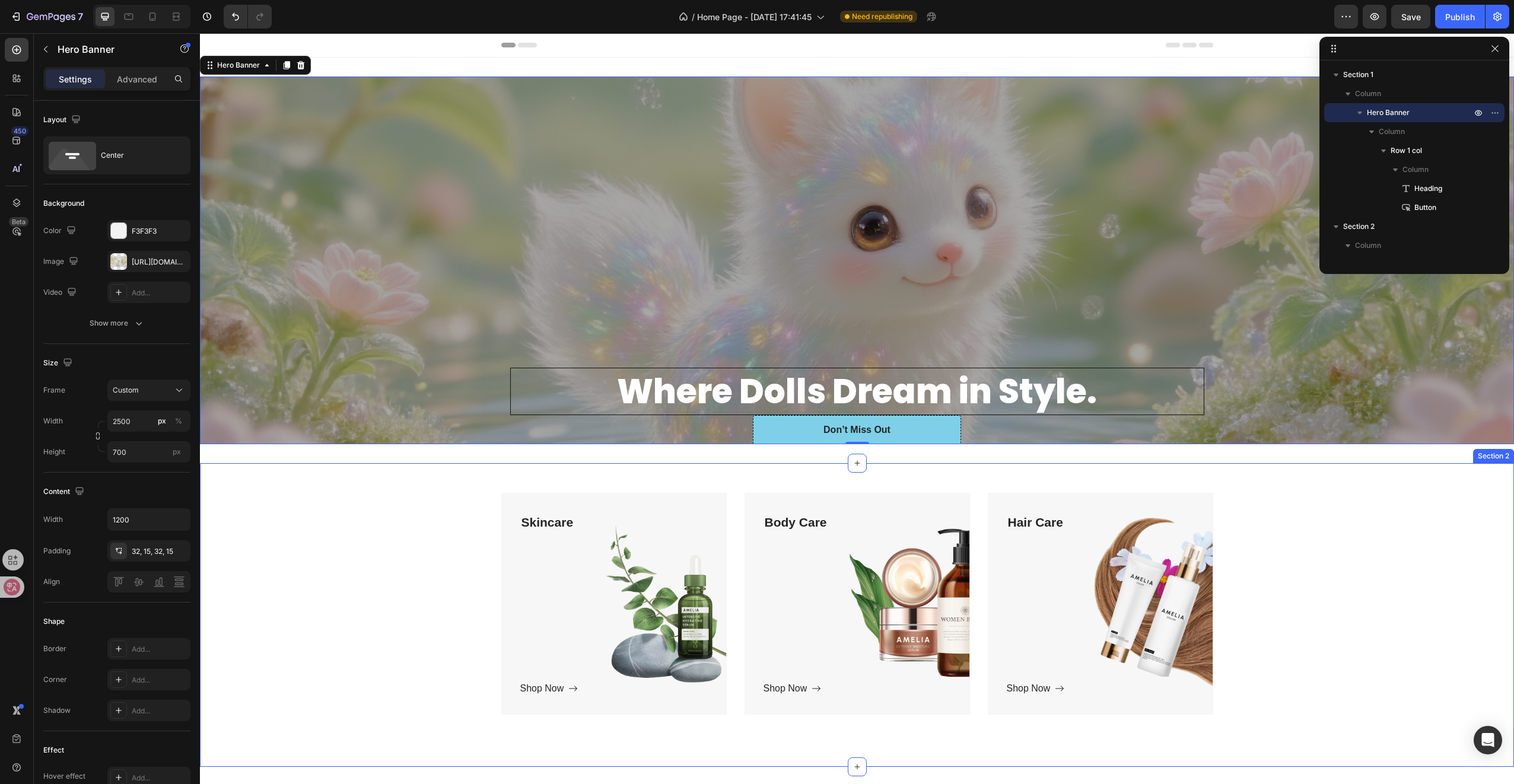
click at [289, 576] on div "Skincare Text block Shop Now Button Row Hero Banner Body Care Text block Shop N…" at bounding box center [857, 608] width 1296 height 231
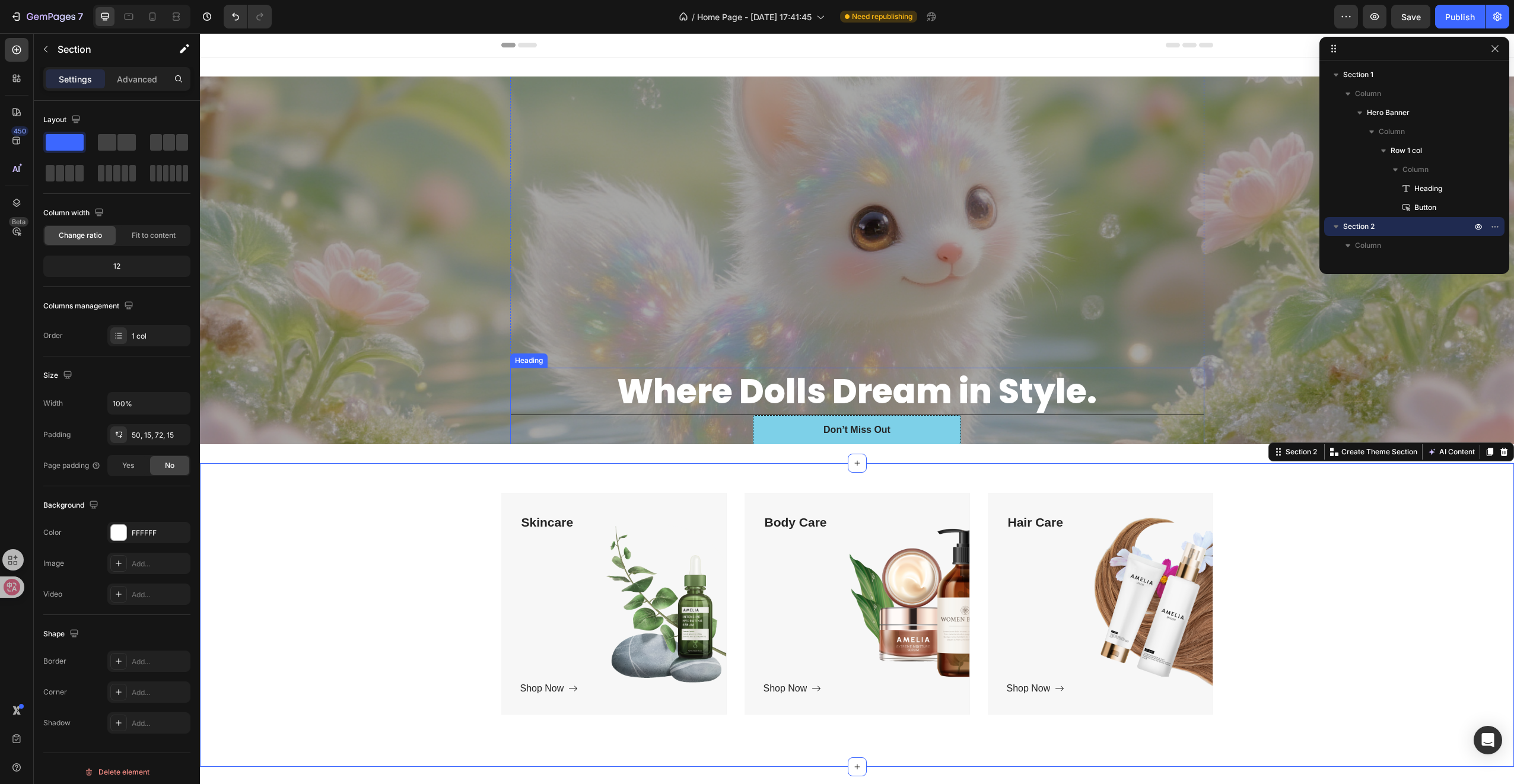
click at [642, 382] on strong "Where Dolls Dream in Style." at bounding box center [857, 391] width 480 height 47
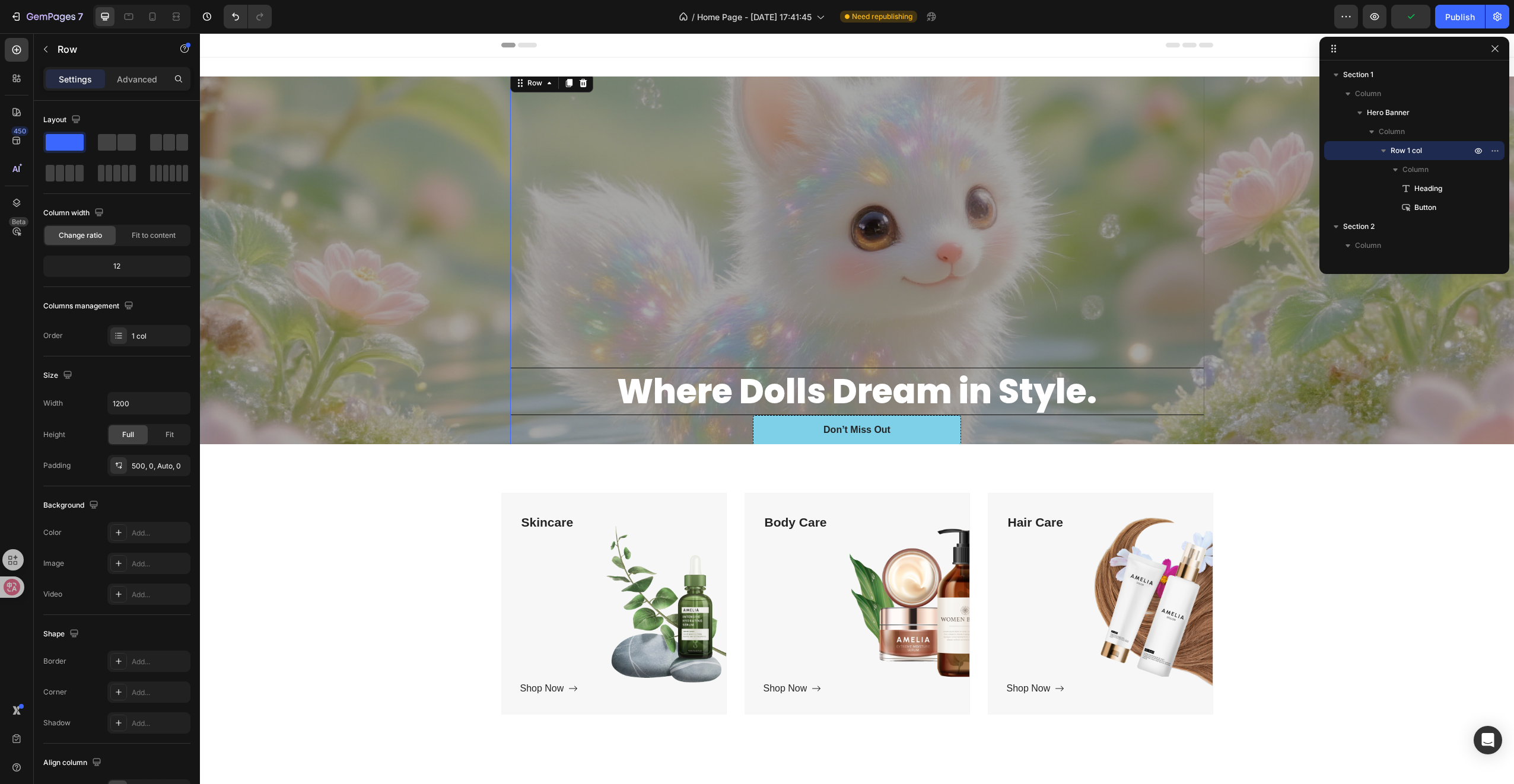
click at [608, 266] on div "Where Dolls Dream in Style. Heading Don’t Miss Out Button Row 0" at bounding box center [857, 260] width 694 height 378
click at [469, 287] on div "Overlay" at bounding box center [857, 260] width 1314 height 368
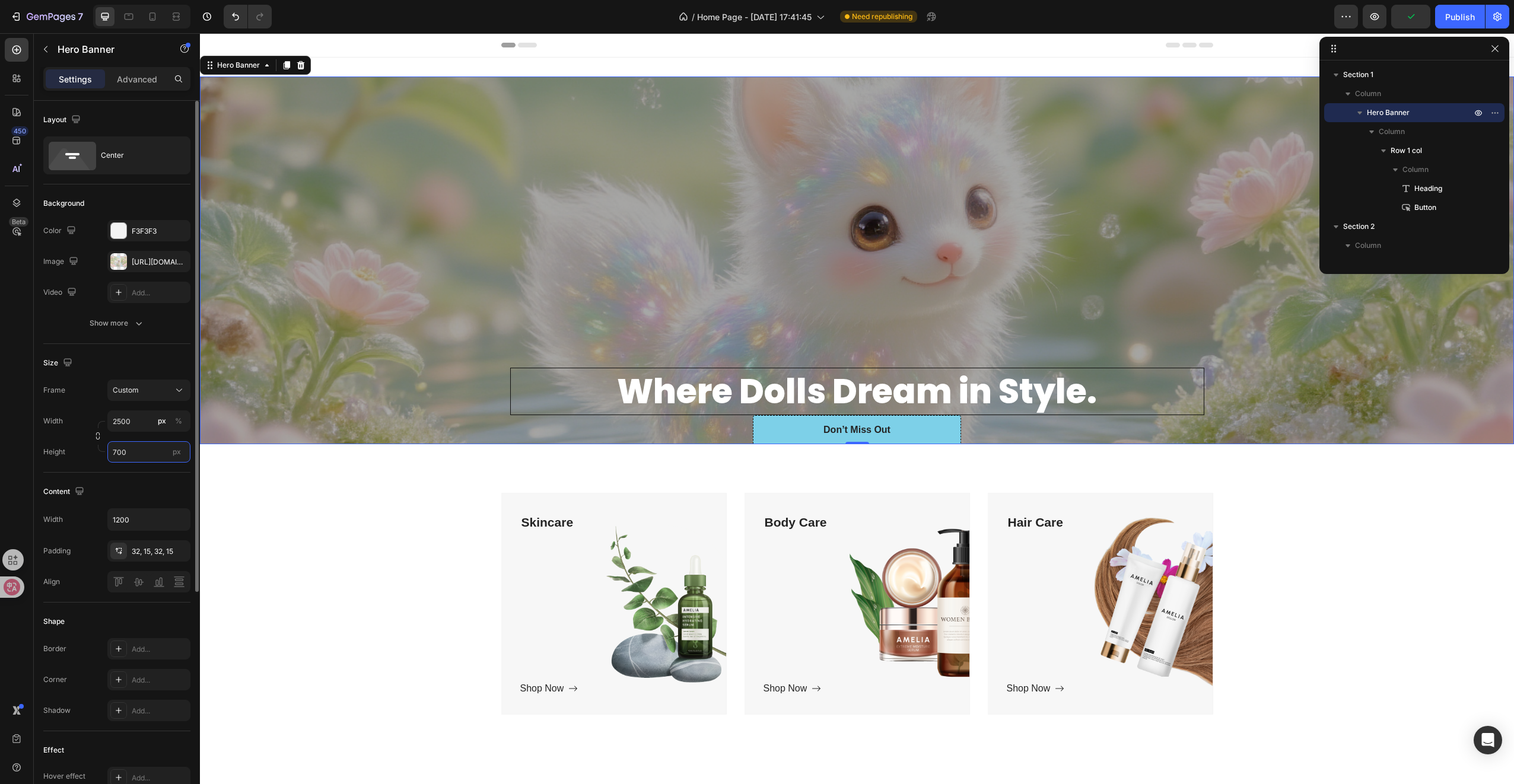
click at [138, 446] on input "700" at bounding box center [149, 452] width 83 height 21
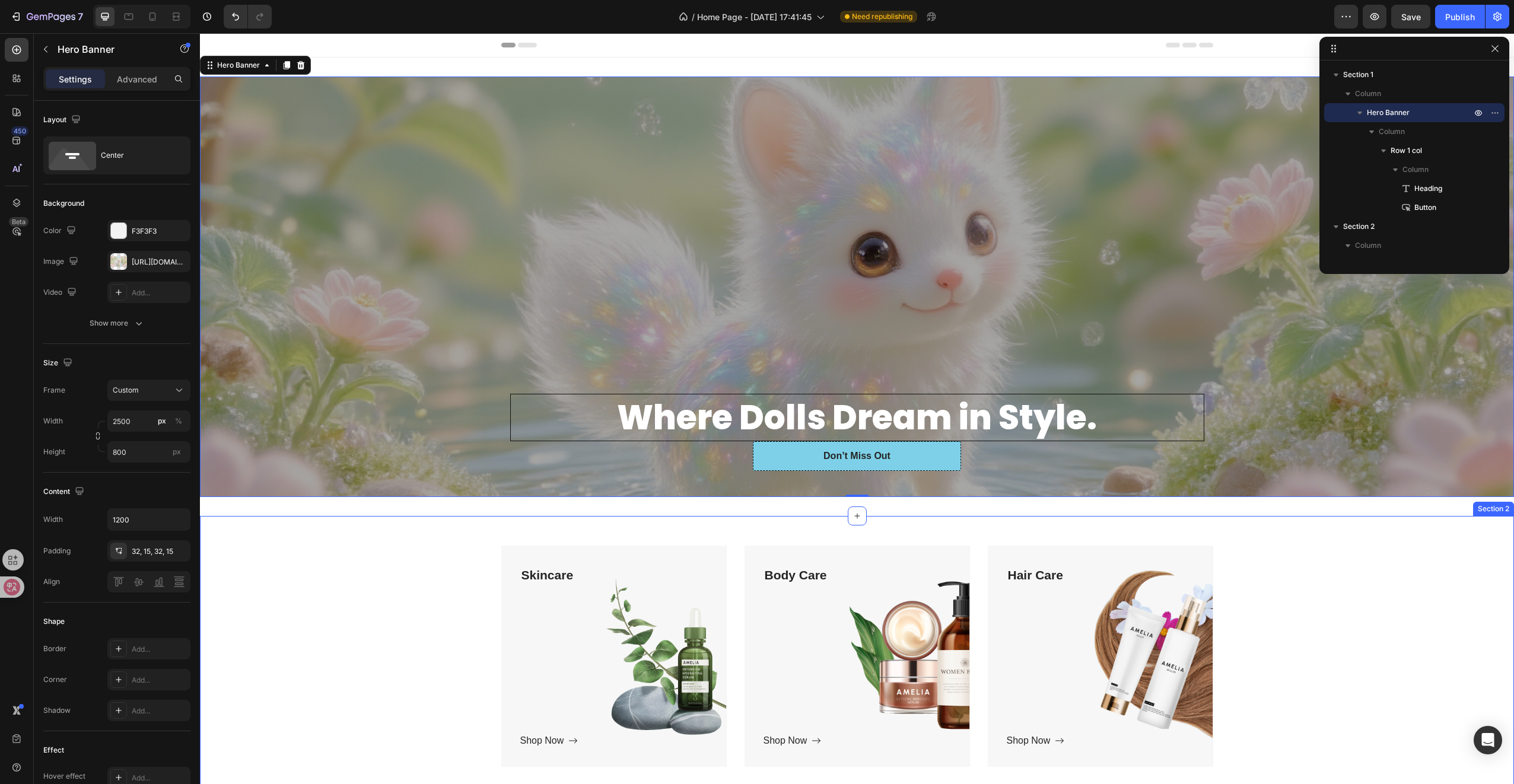
click at [325, 588] on div "Skincare Text block Shop Now Button Row Hero Banner Body Care Text block Shop N…" at bounding box center [857, 661] width 1296 height 231
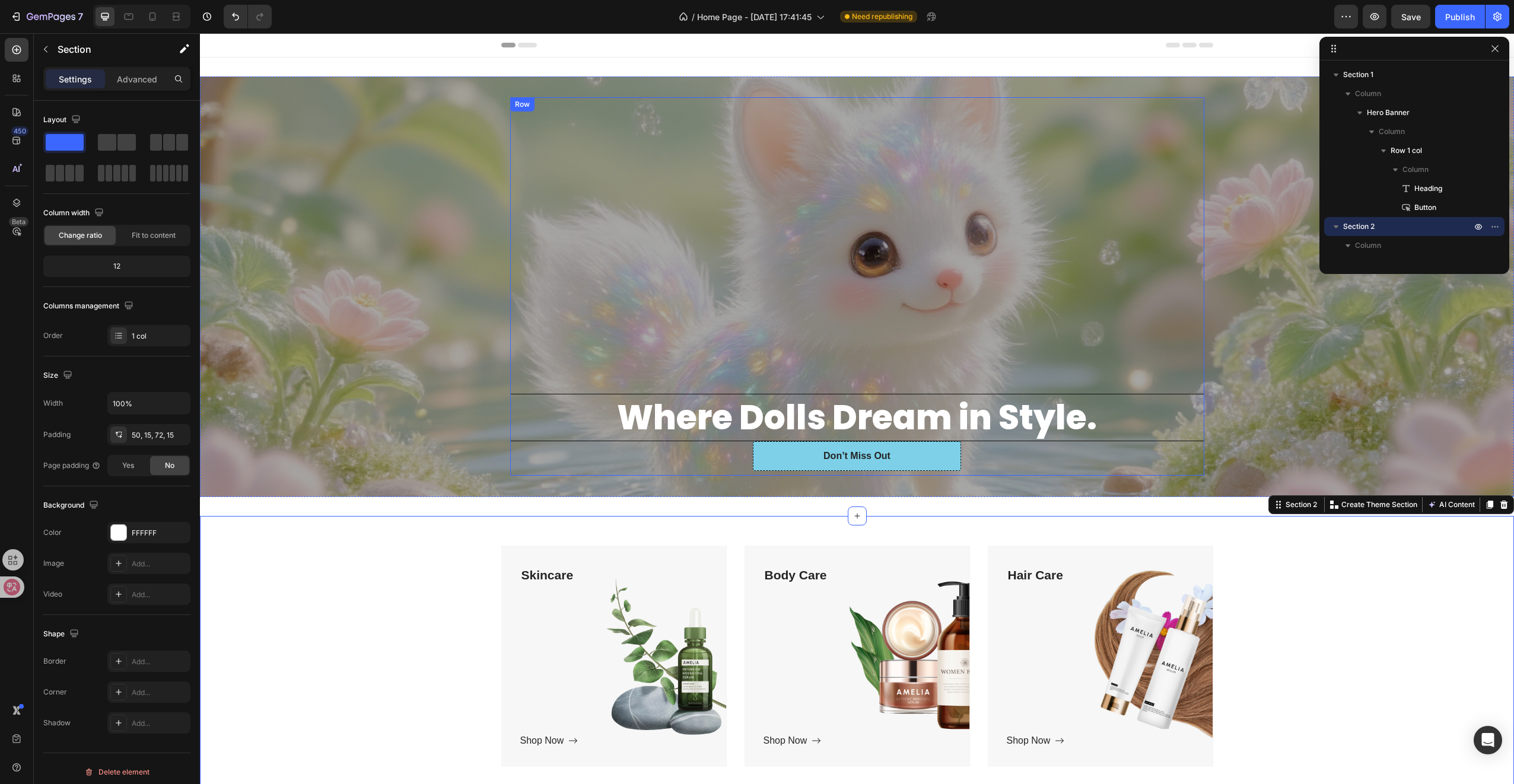
click at [440, 254] on div "Overlay" at bounding box center [857, 287] width 1314 height 420
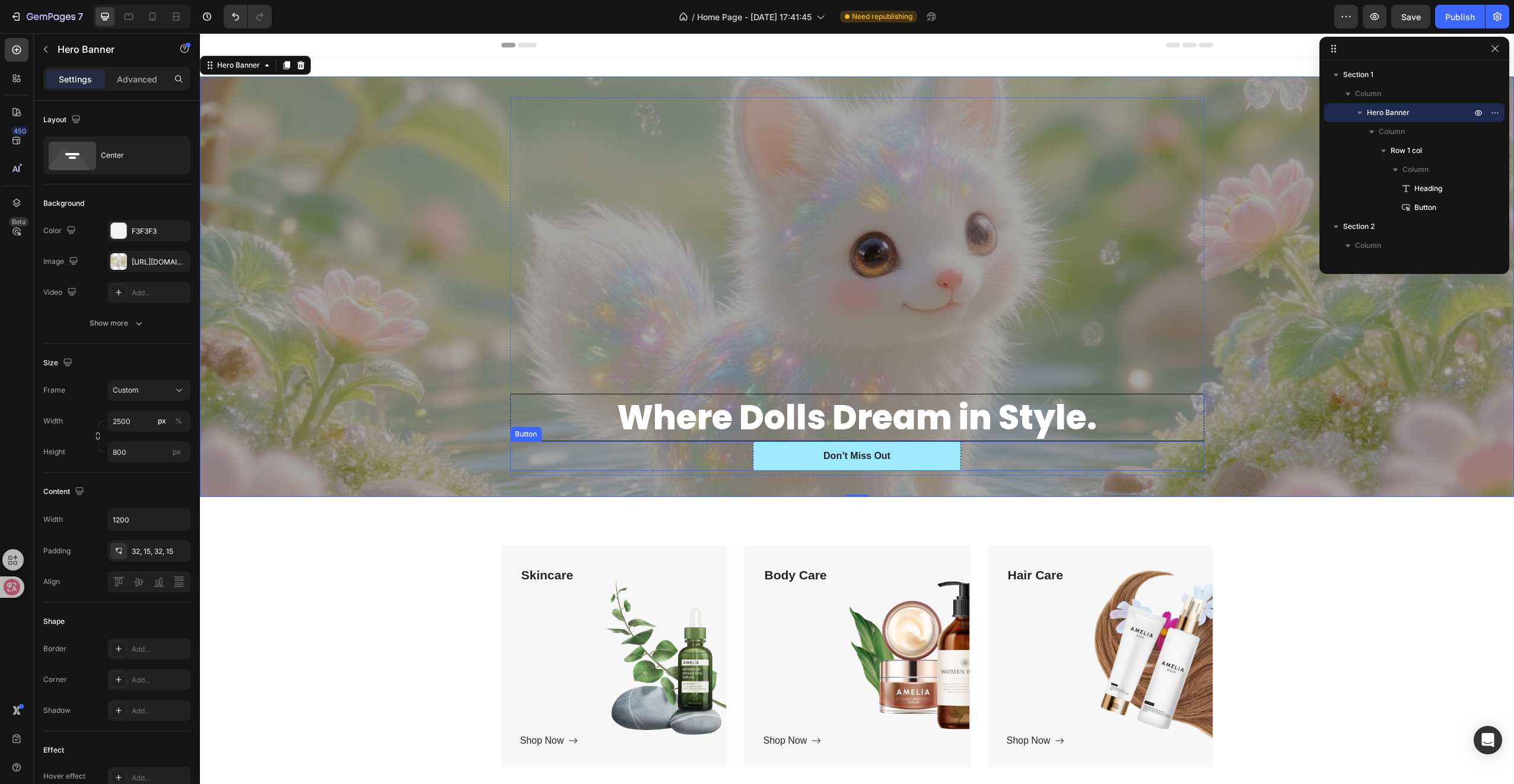
click at [798, 457] on button "Don’t Miss Out" at bounding box center [857, 456] width 208 height 30
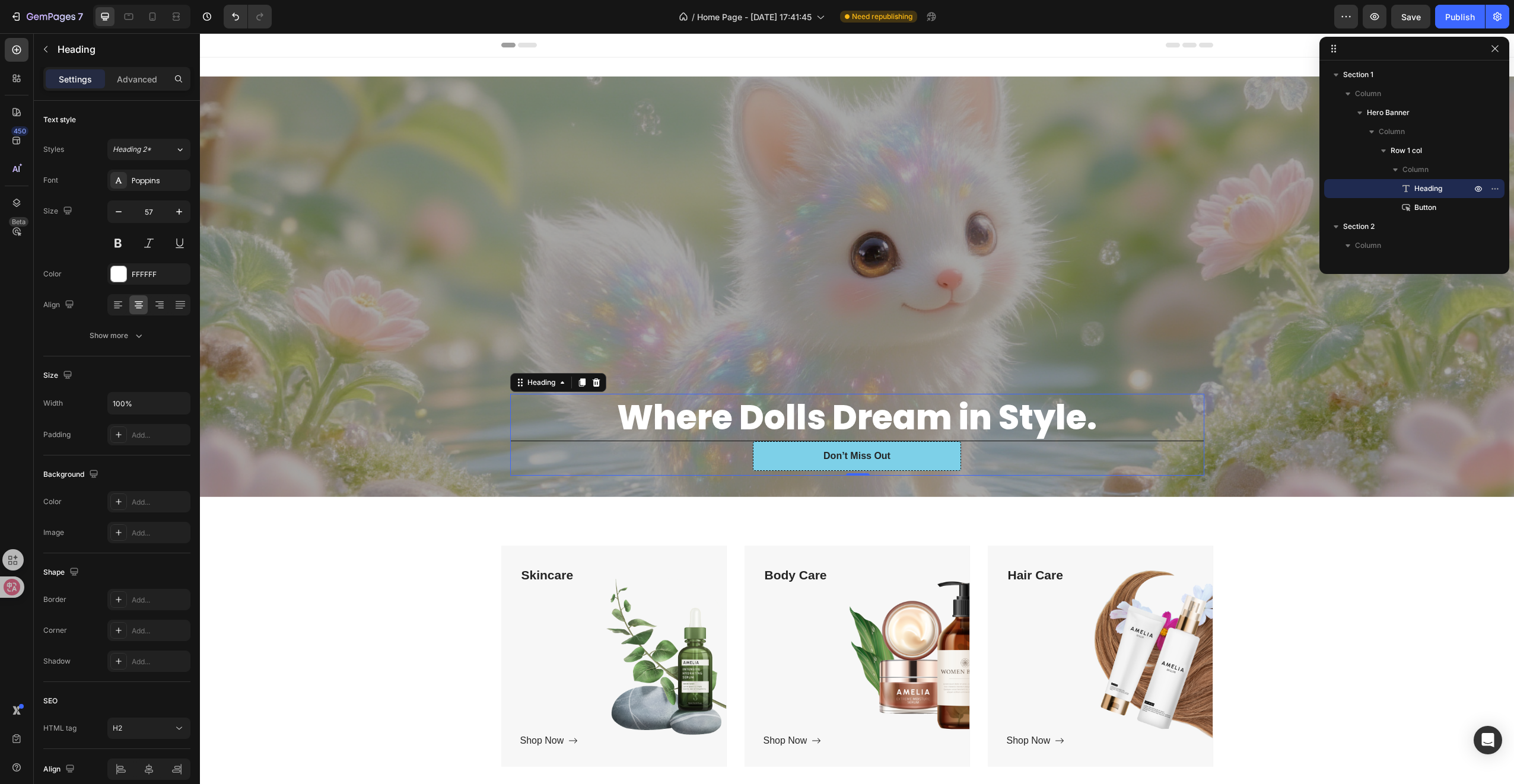
click at [547, 401] on h2 "Where Dolls Dream in Style." at bounding box center [857, 418] width 693 height 46
click at [114, 329] on button "Show more" at bounding box center [117, 335] width 147 height 21
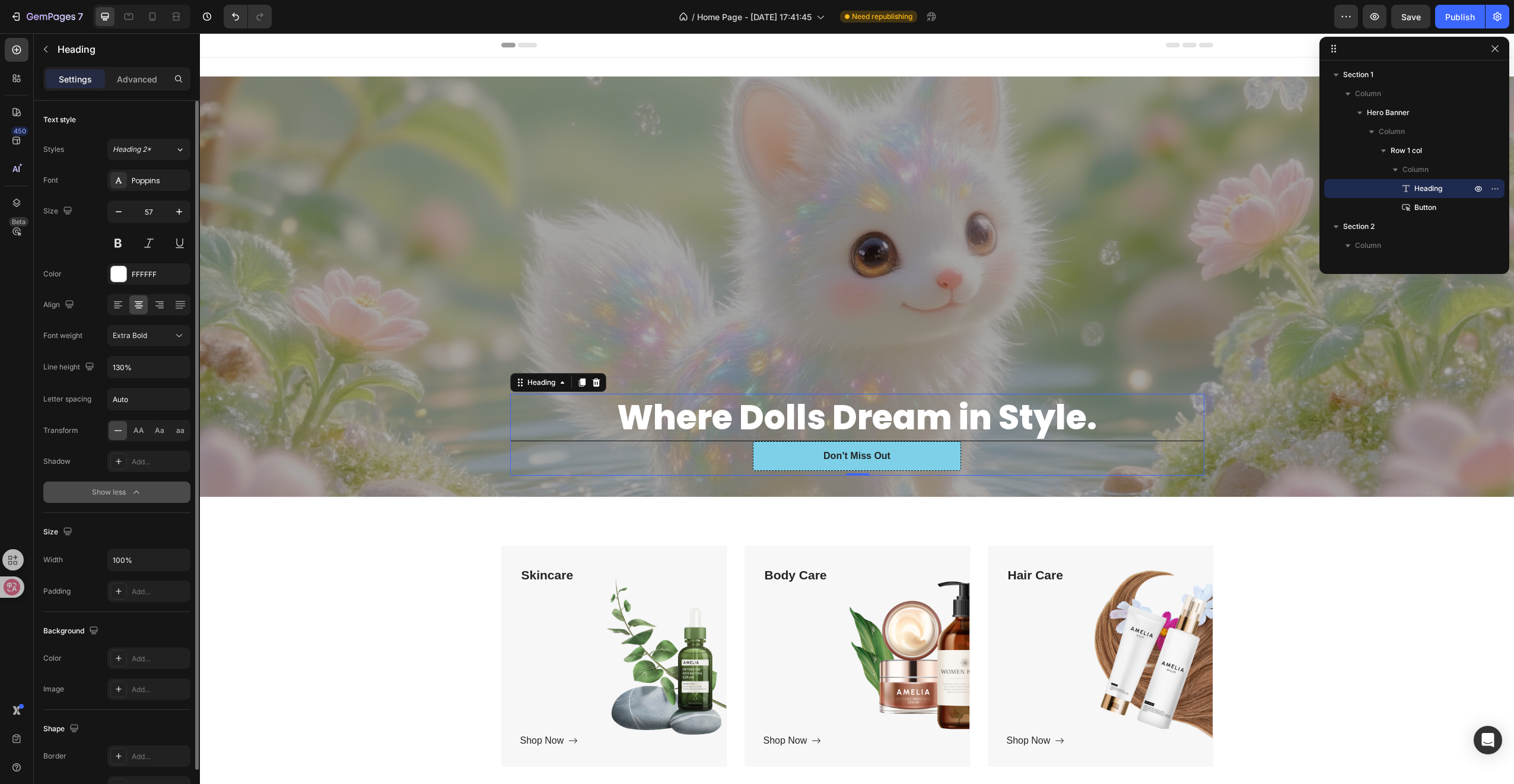
click at [100, 488] on div "Show less" at bounding box center [117, 492] width 51 height 12
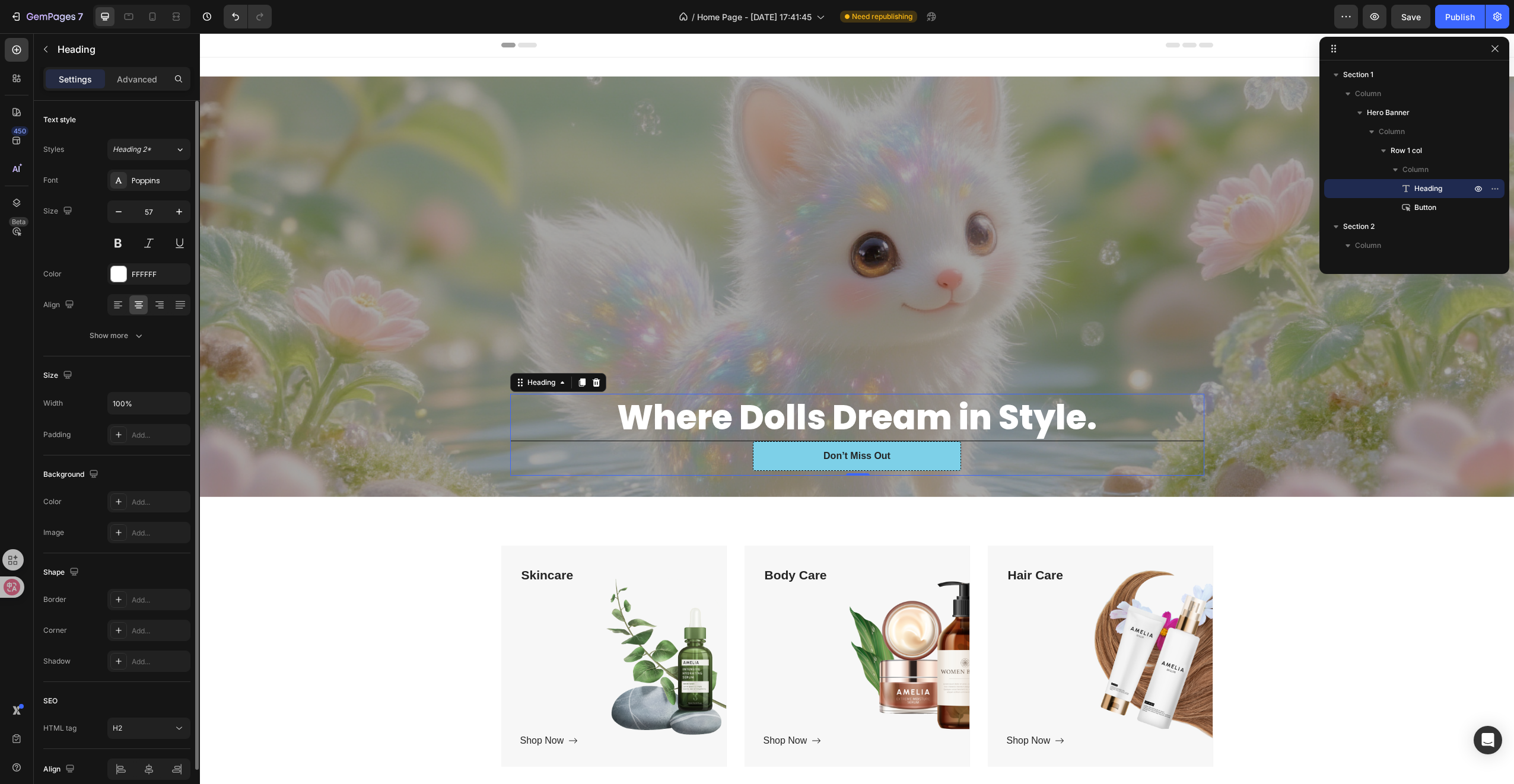
scroll to position [51, 0]
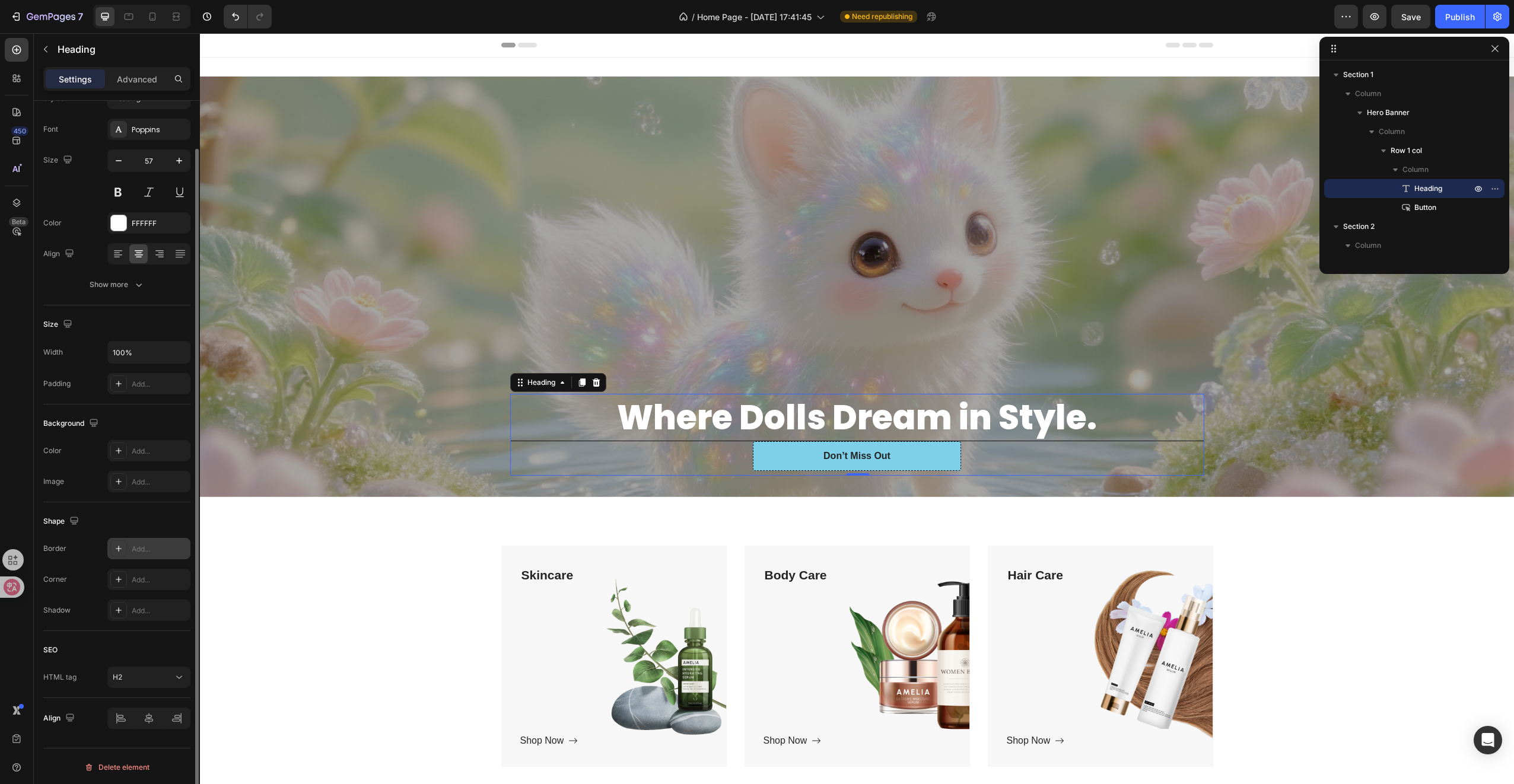
click at [122, 547] on icon at bounding box center [119, 548] width 9 height 9
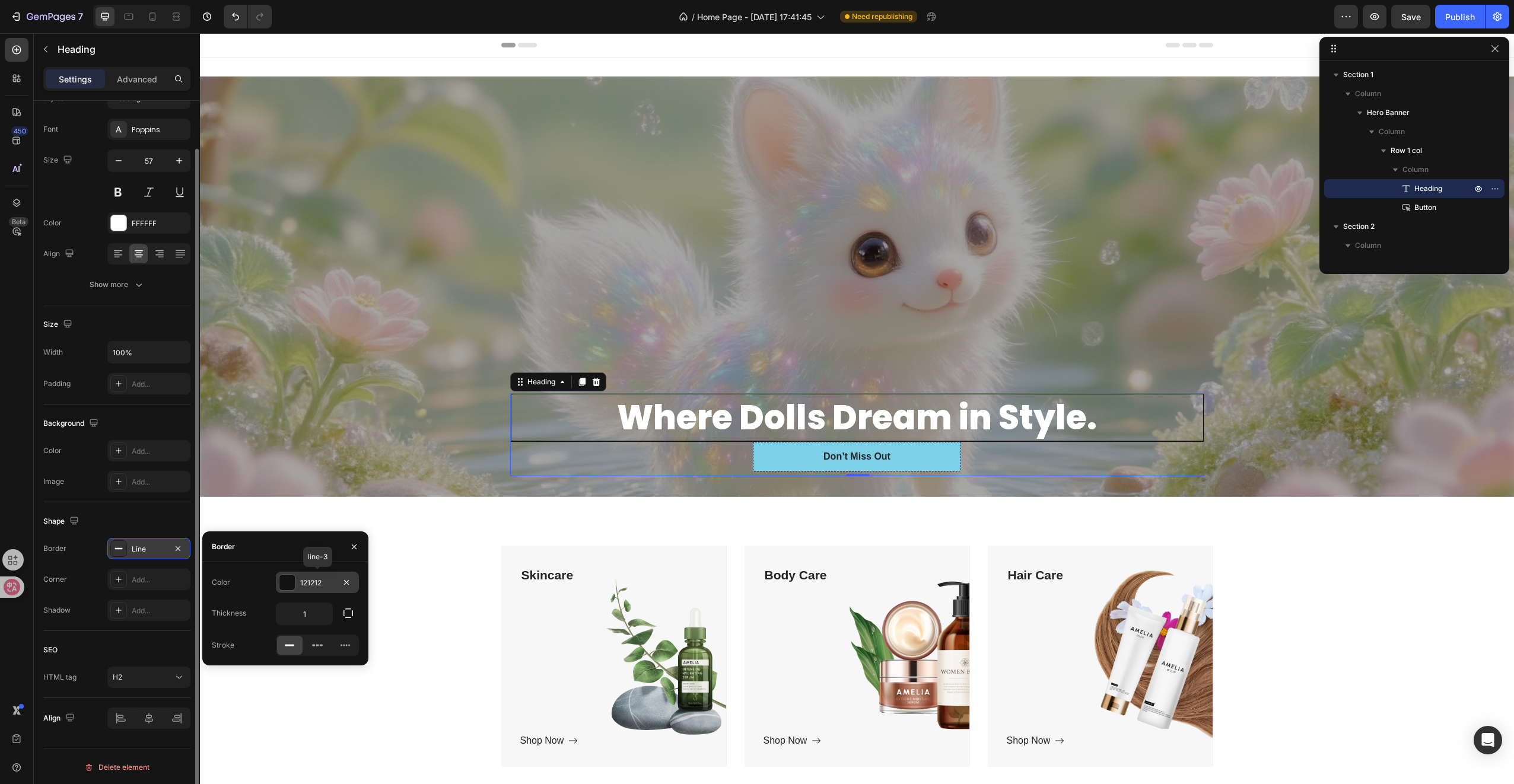
click at [288, 582] on div at bounding box center [287, 582] width 15 height 15
click at [216, 668] on div at bounding box center [220, 670] width 12 height 12
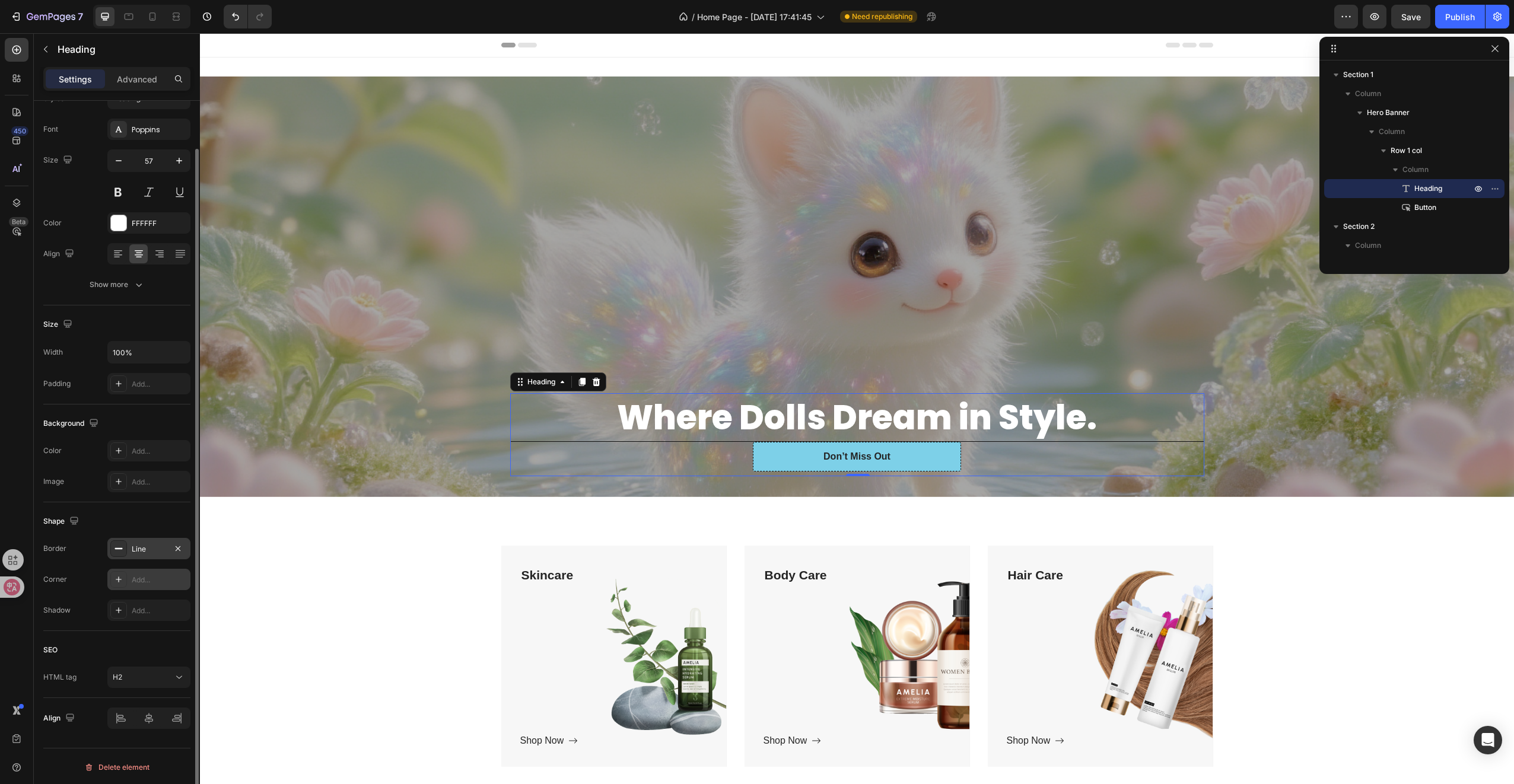
click at [156, 582] on div "Add..." at bounding box center [160, 580] width 56 height 11
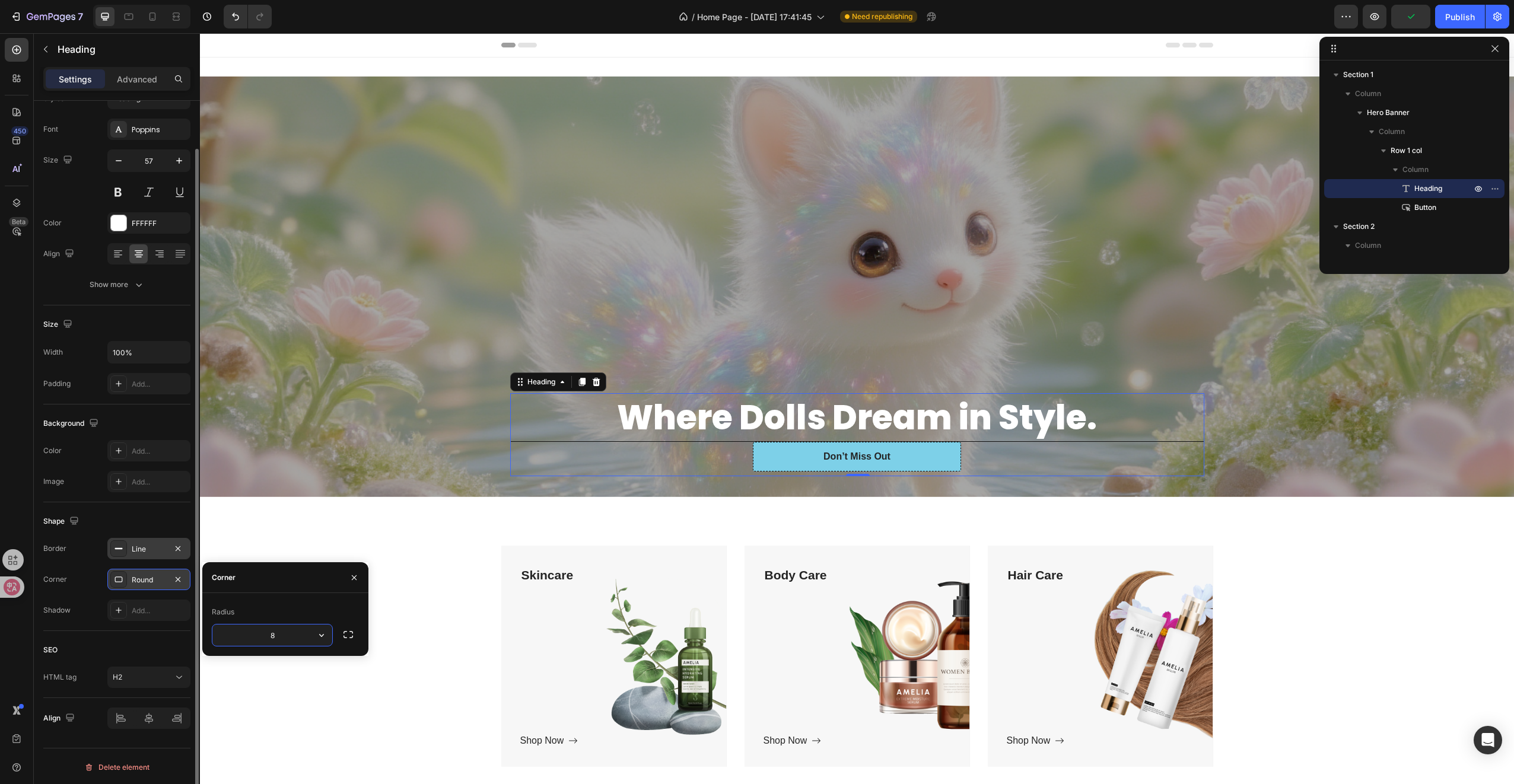
click at [329, 636] on button "button" at bounding box center [322, 635] width 21 height 21
click at [272, 663] on span "Sharp" at bounding box center [264, 665] width 20 height 11
click at [302, 634] on input "0" at bounding box center [272, 635] width 120 height 21
click at [316, 635] on icon "button" at bounding box center [322, 635] width 12 height 12
click at [272, 704] on p "Pill" at bounding box center [288, 710] width 68 height 12
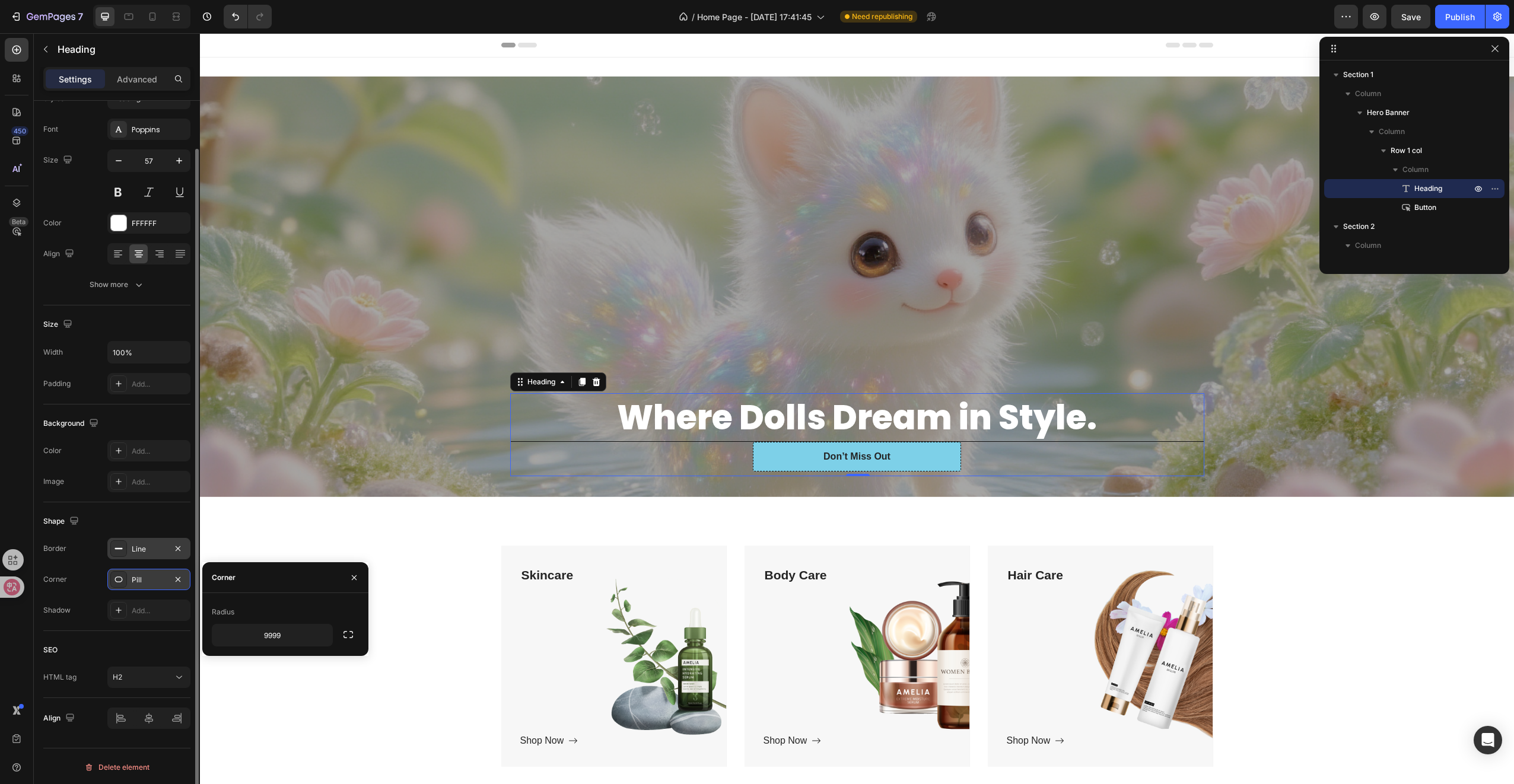
click at [591, 418] on h2 "Where Dolls Dream in Style." at bounding box center [857, 418] width 693 height 47
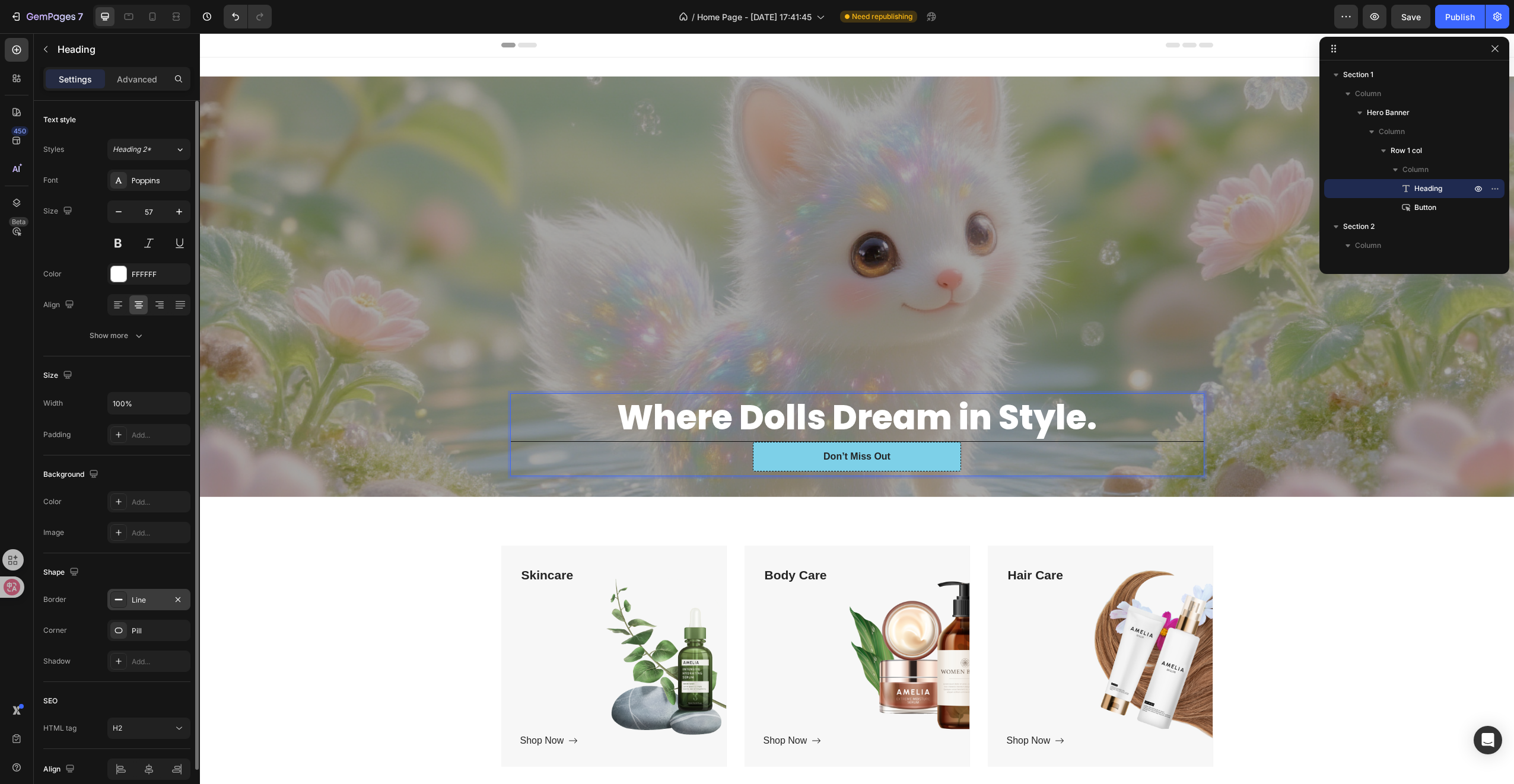
click at [140, 595] on div "Line" at bounding box center [149, 600] width 34 height 11
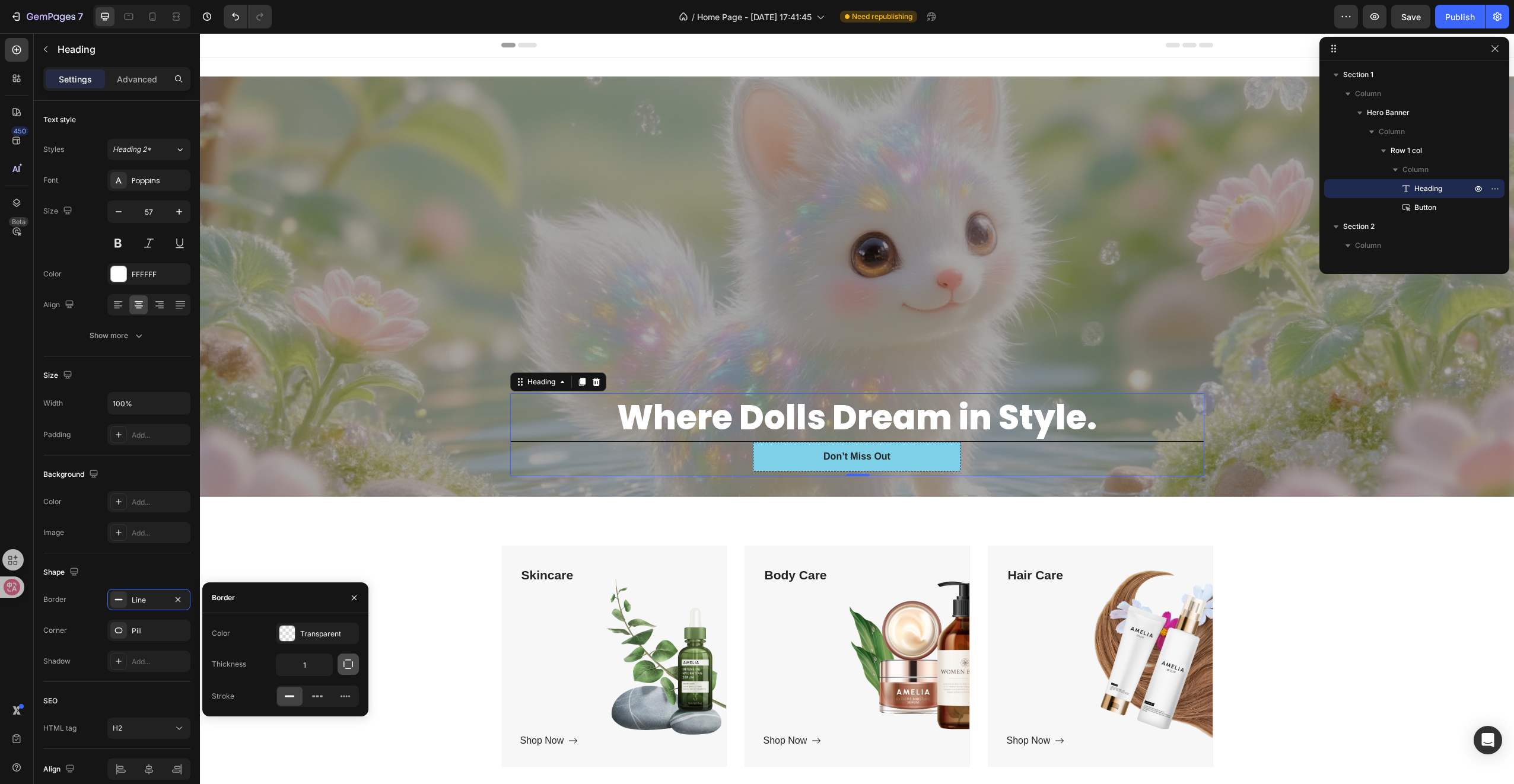
click at [349, 663] on icon "button" at bounding box center [348, 664] width 12 height 12
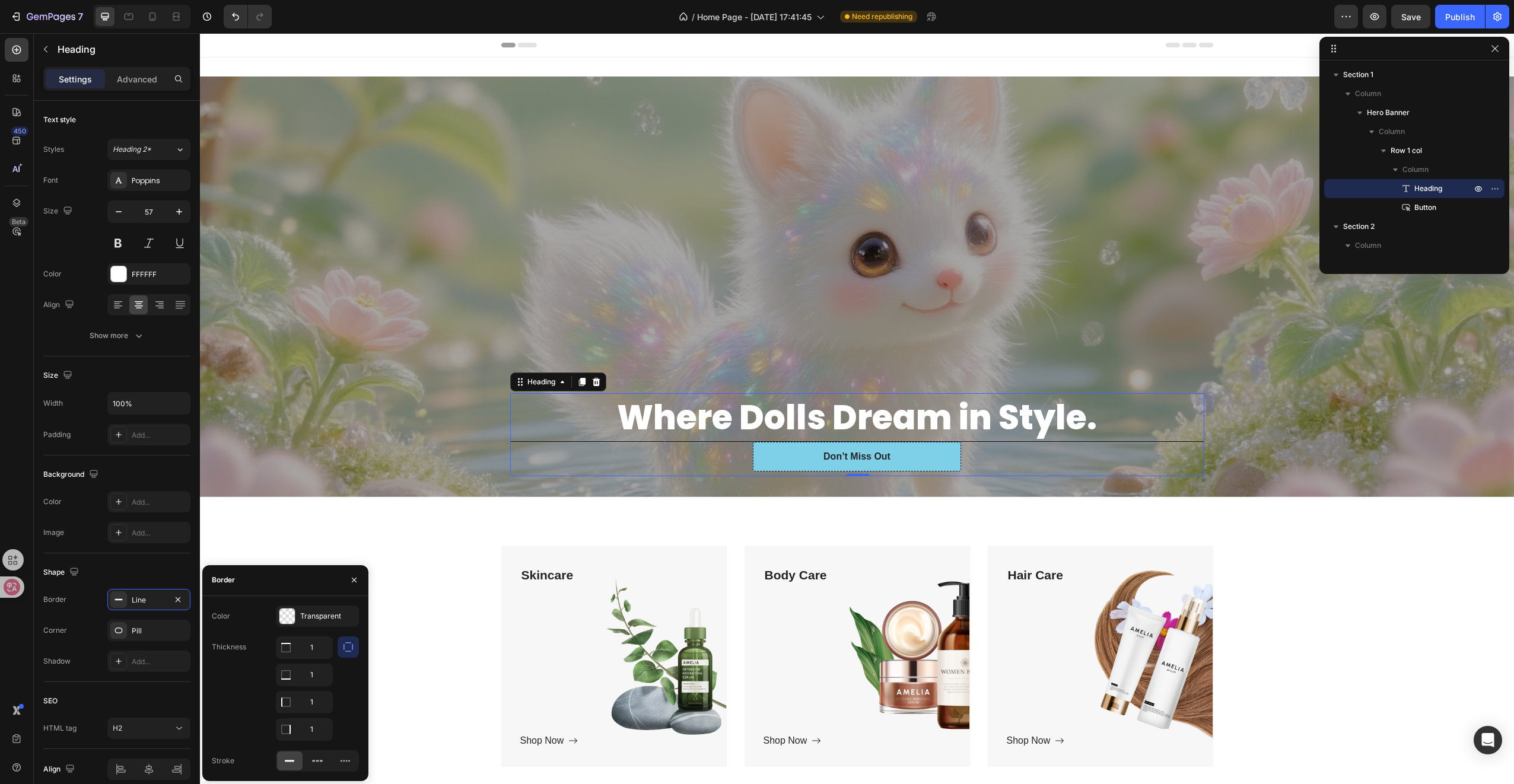
click at [349, 650] on icon "button" at bounding box center [348, 647] width 12 height 12
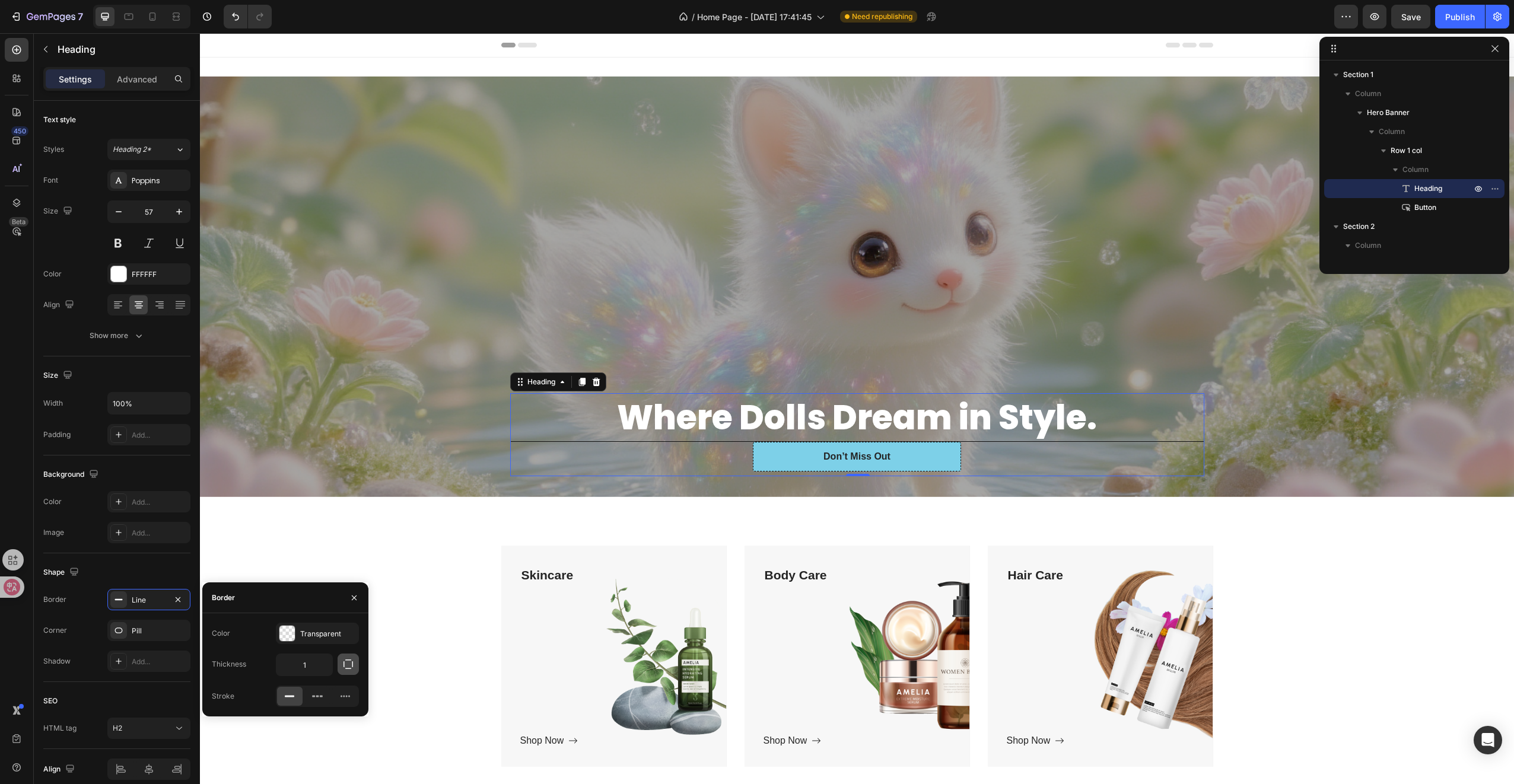
click at [349, 664] on icon "button" at bounding box center [348, 664] width 12 height 12
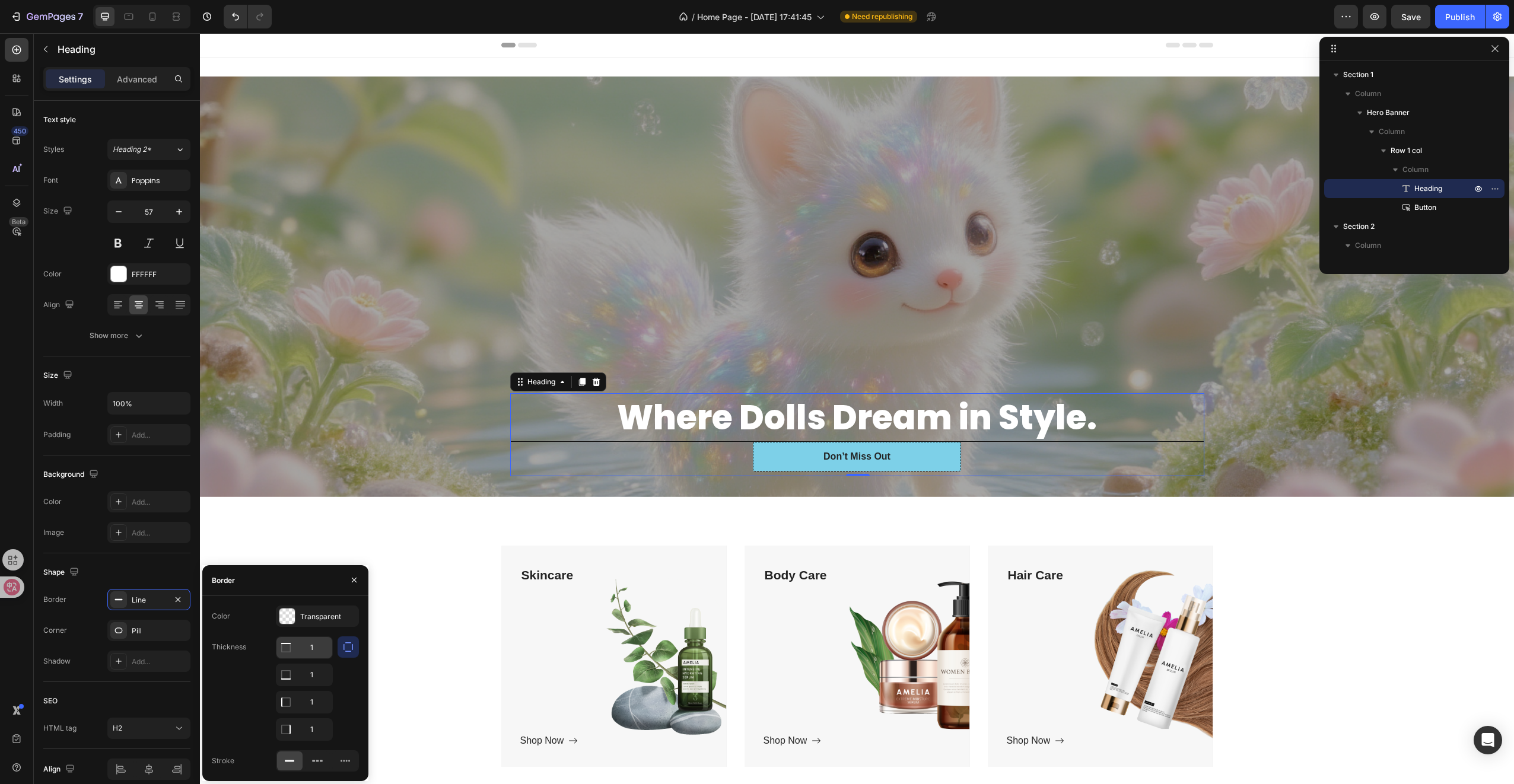
click at [314, 651] on input "1" at bounding box center [304, 648] width 56 height 21
type input "0"
click at [320, 673] on input "1" at bounding box center [304, 675] width 56 height 21
type input "0"
click at [317, 694] on input "1" at bounding box center [304, 702] width 56 height 21
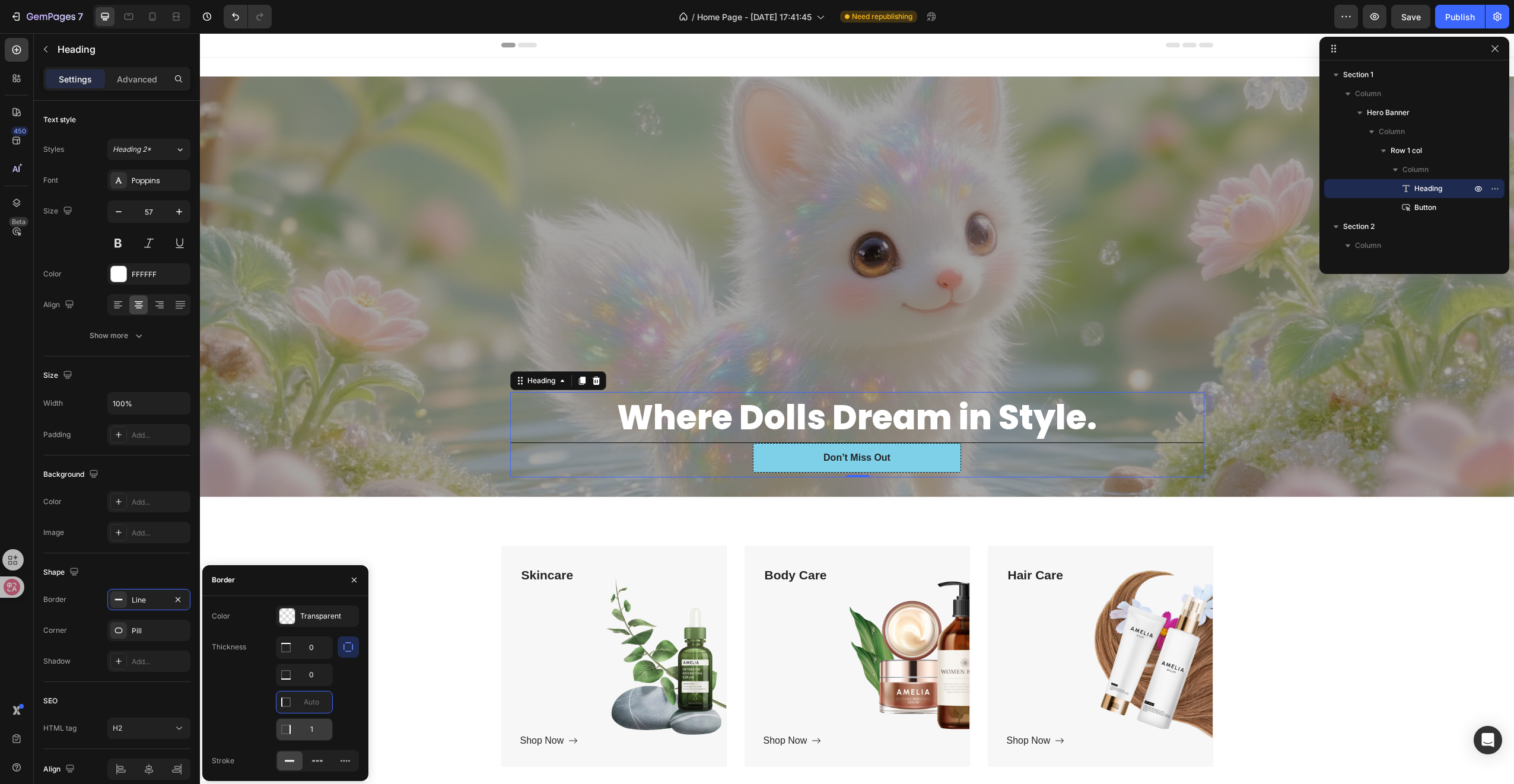
type input "0"
click at [318, 729] on input "1" at bounding box center [304, 729] width 56 height 21
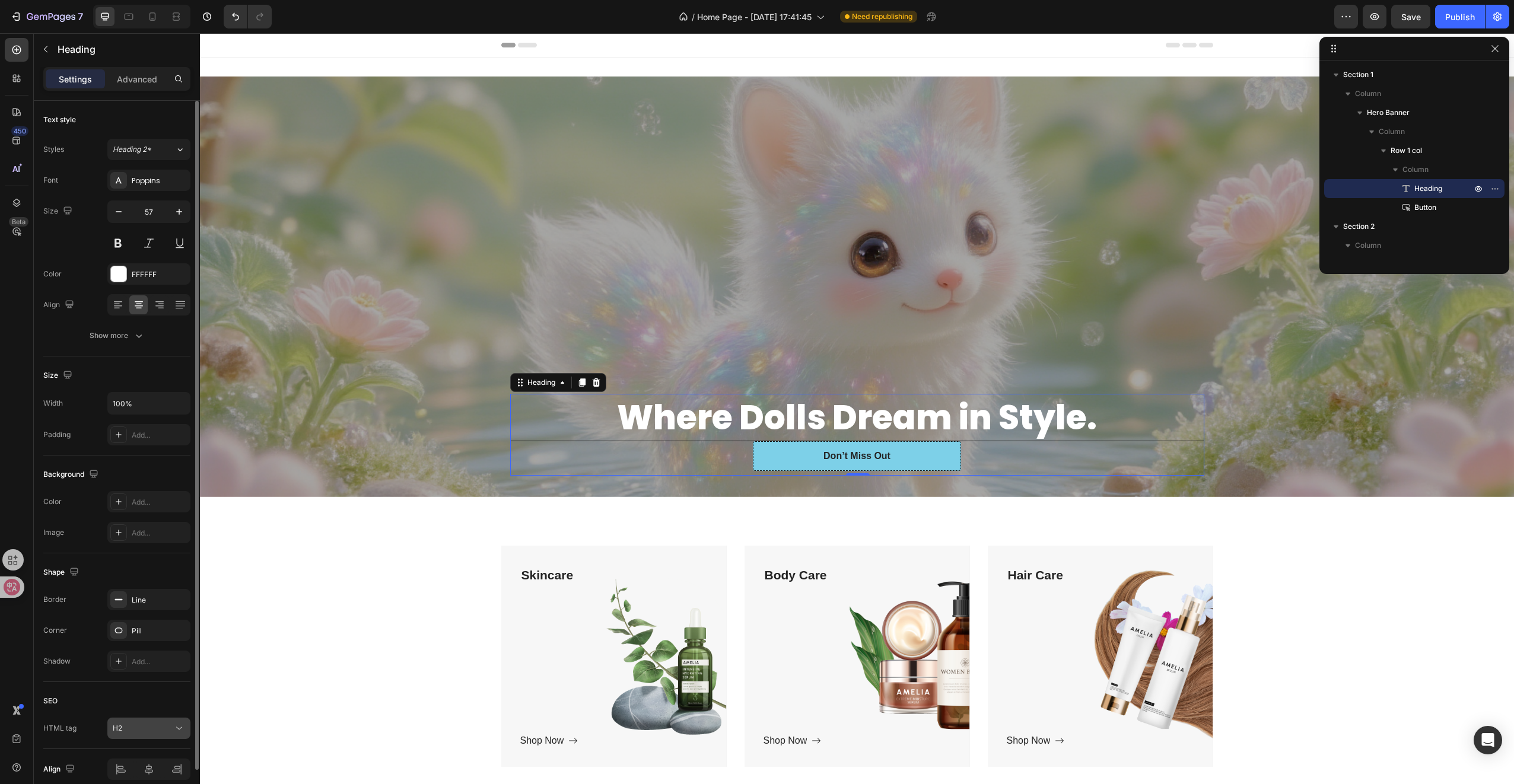
click at [146, 723] on div "H2" at bounding box center [143, 728] width 61 height 11
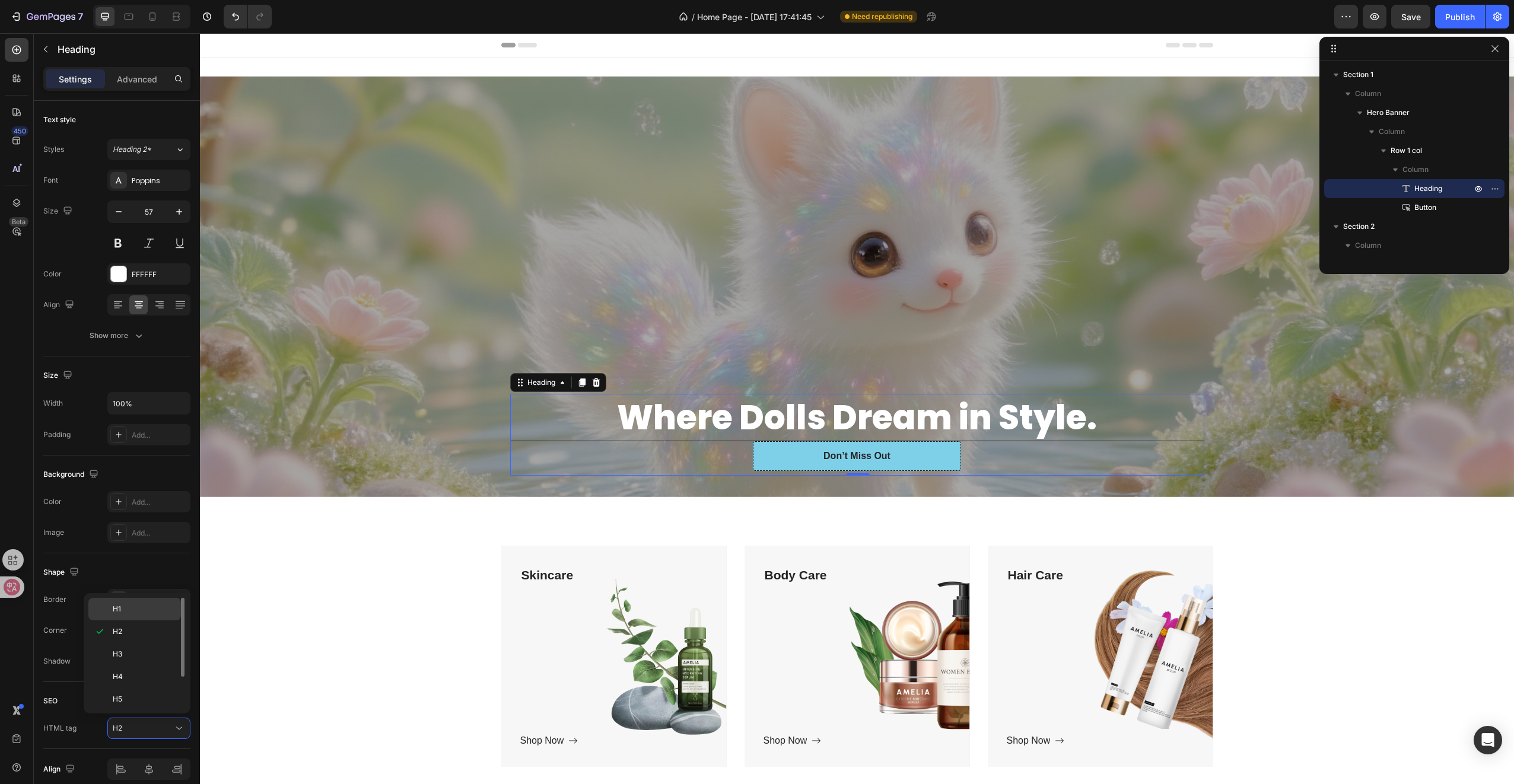
click at [125, 612] on p "H1" at bounding box center [144, 609] width 63 height 11
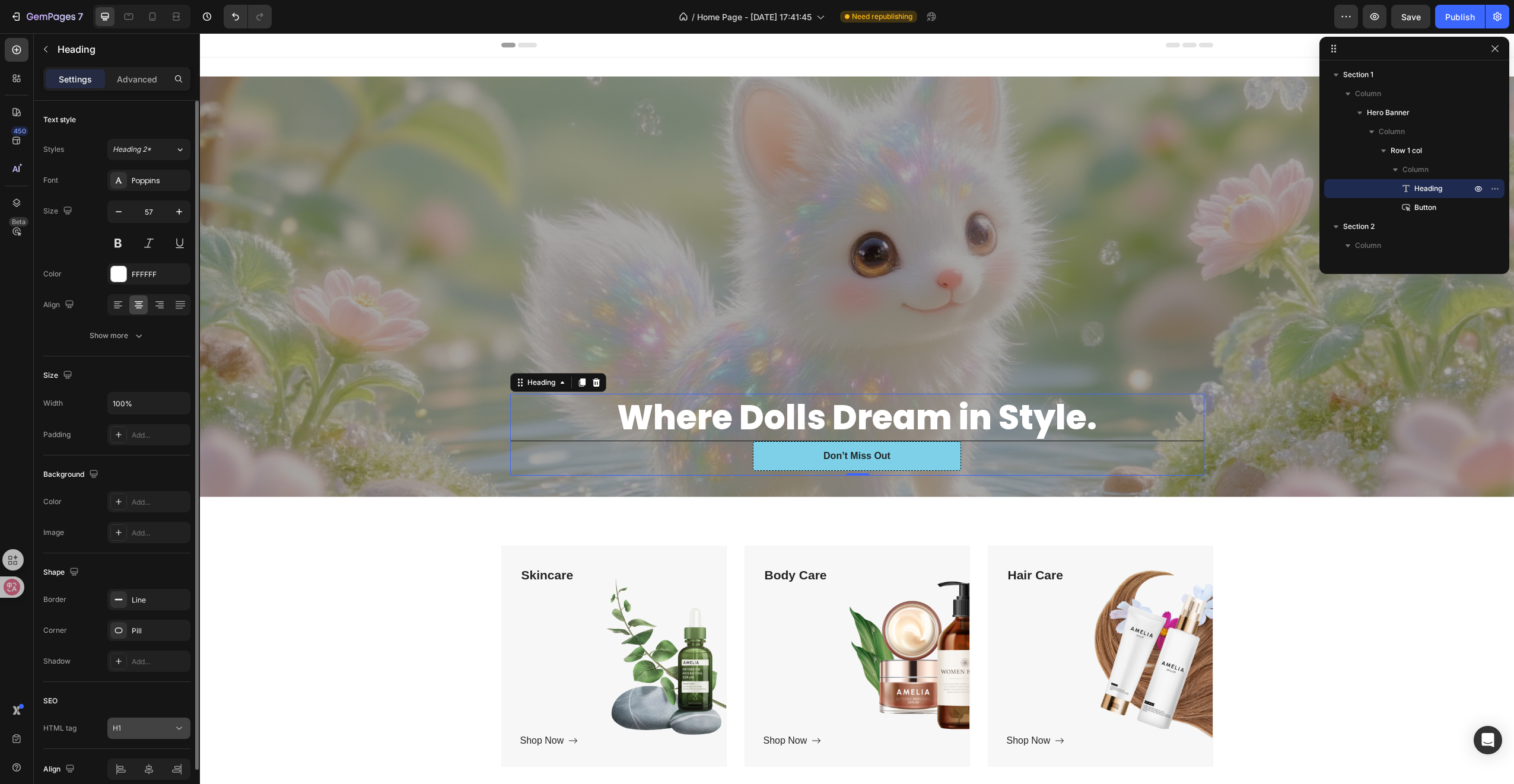
click at [147, 732] on div "H1" at bounding box center [149, 728] width 73 height 12
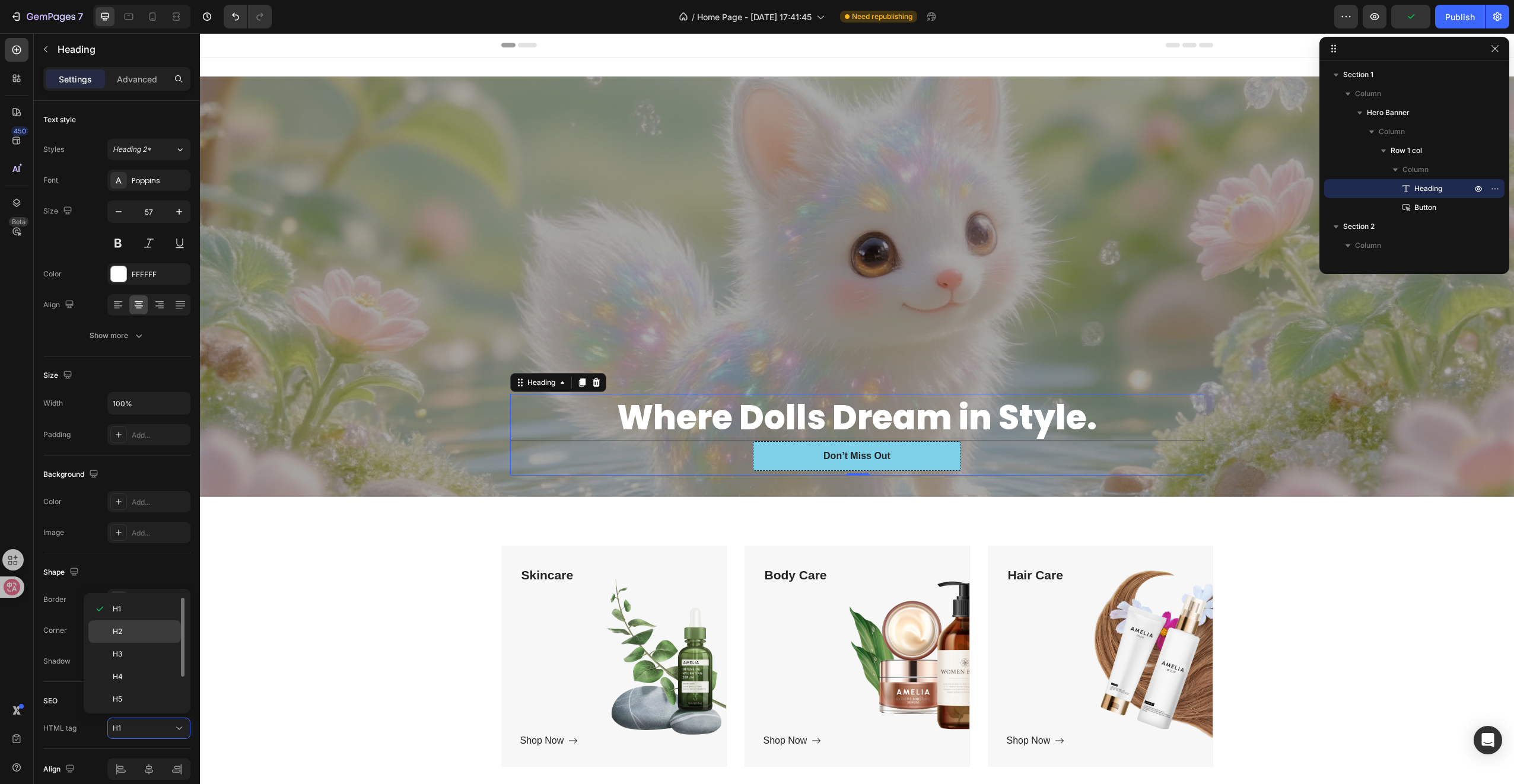
click at [132, 621] on div "H2" at bounding box center [134, 631] width 92 height 22
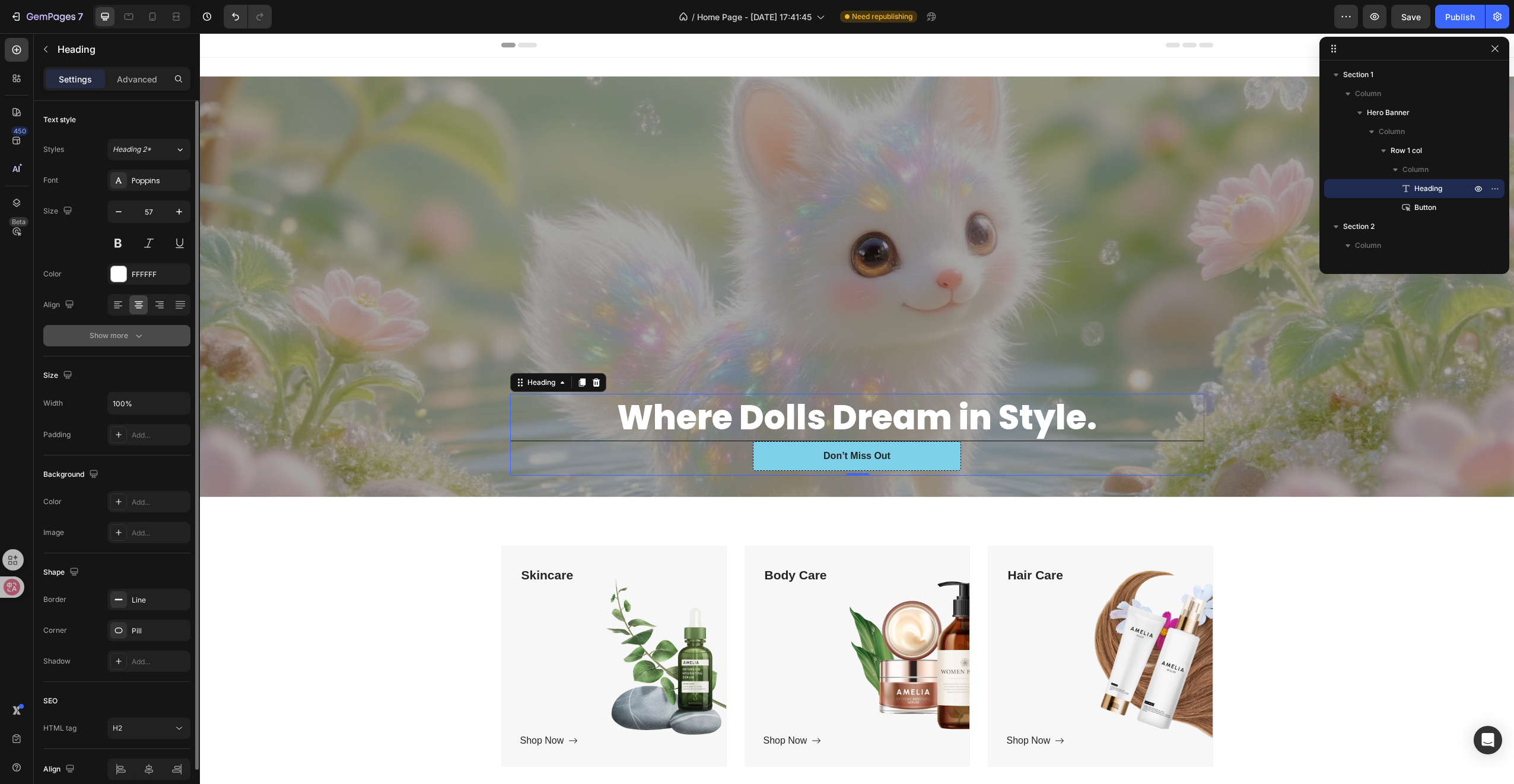
click at [130, 343] on button "Show more" at bounding box center [117, 335] width 147 height 21
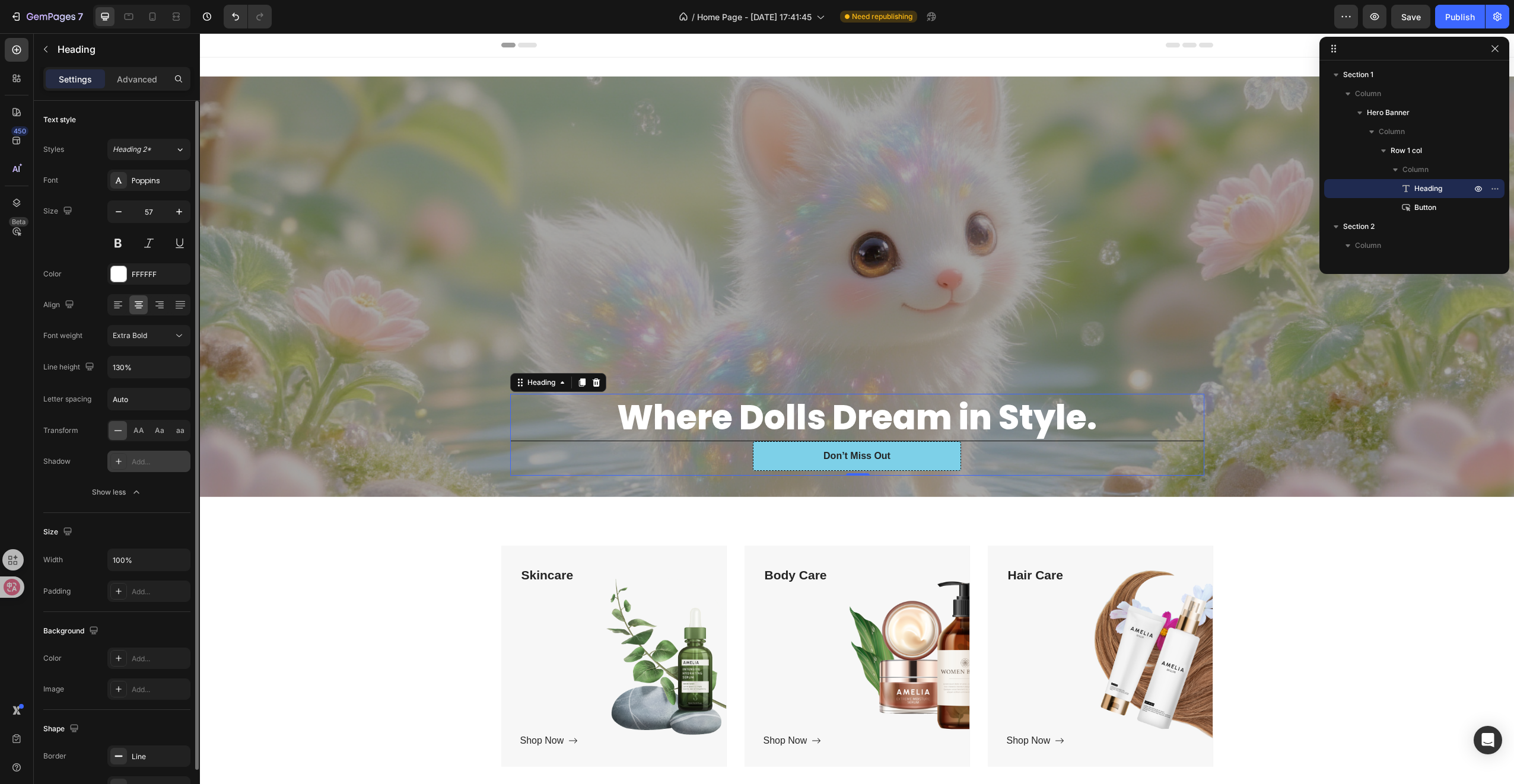
click at [129, 459] on div "Add..." at bounding box center [149, 461] width 83 height 21
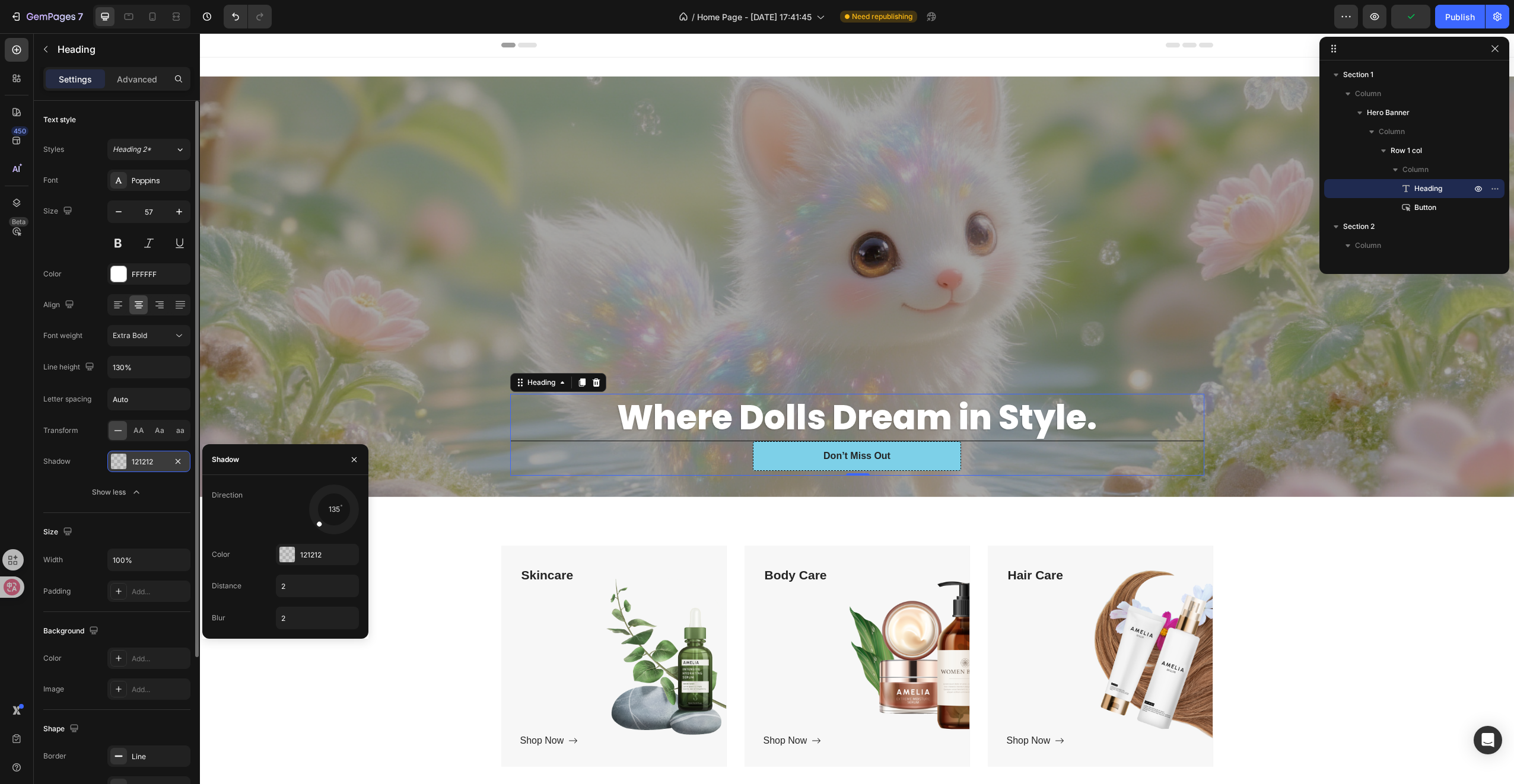
click at [129, 459] on div "121212" at bounding box center [149, 461] width 83 height 21
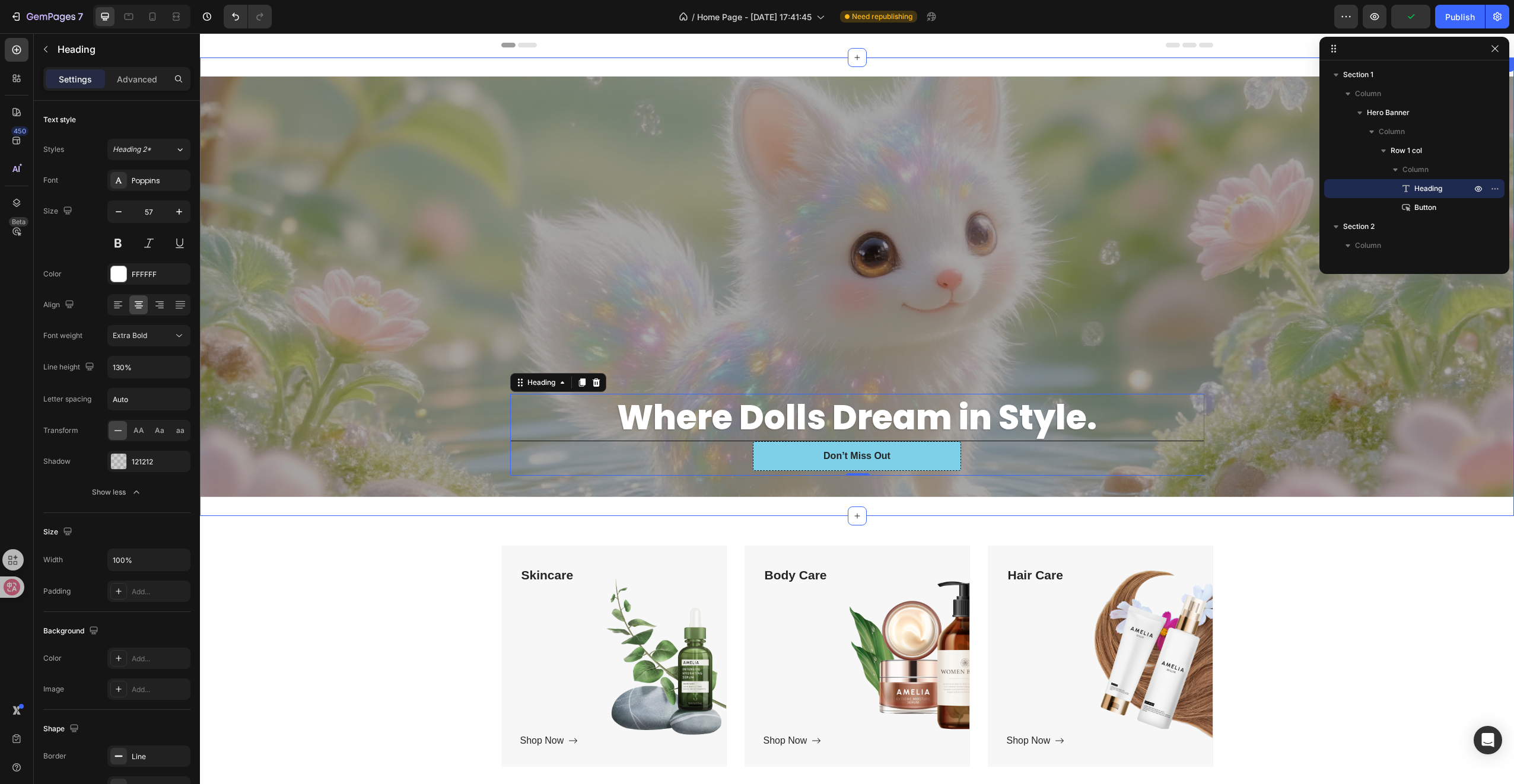
click at [355, 552] on div "Skincare Text block Shop Now Button Row Hero Banner Body Care Text block Shop N…" at bounding box center [857, 661] width 1296 height 231
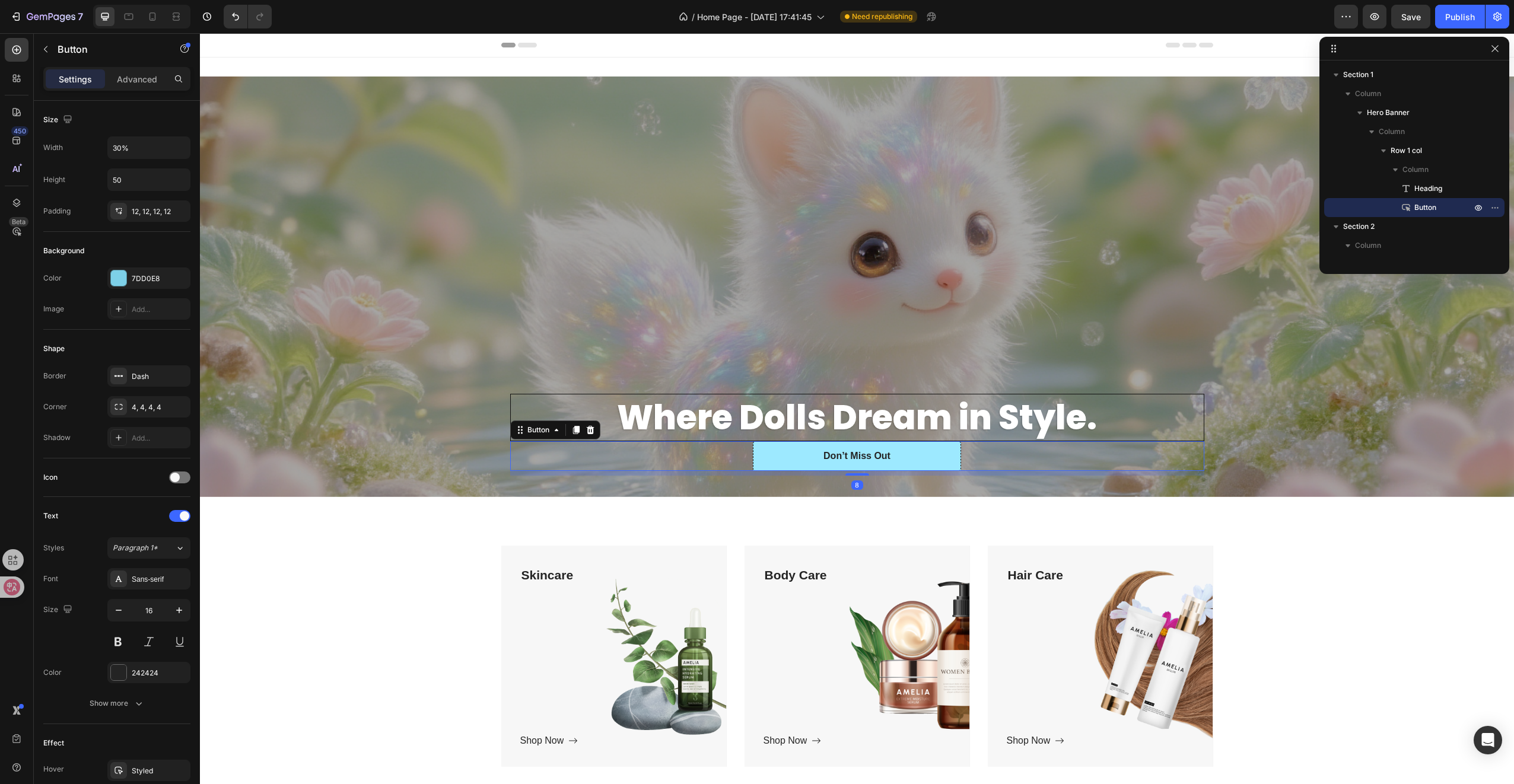
click at [780, 447] on button "Don’t Miss Out" at bounding box center [857, 456] width 208 height 30
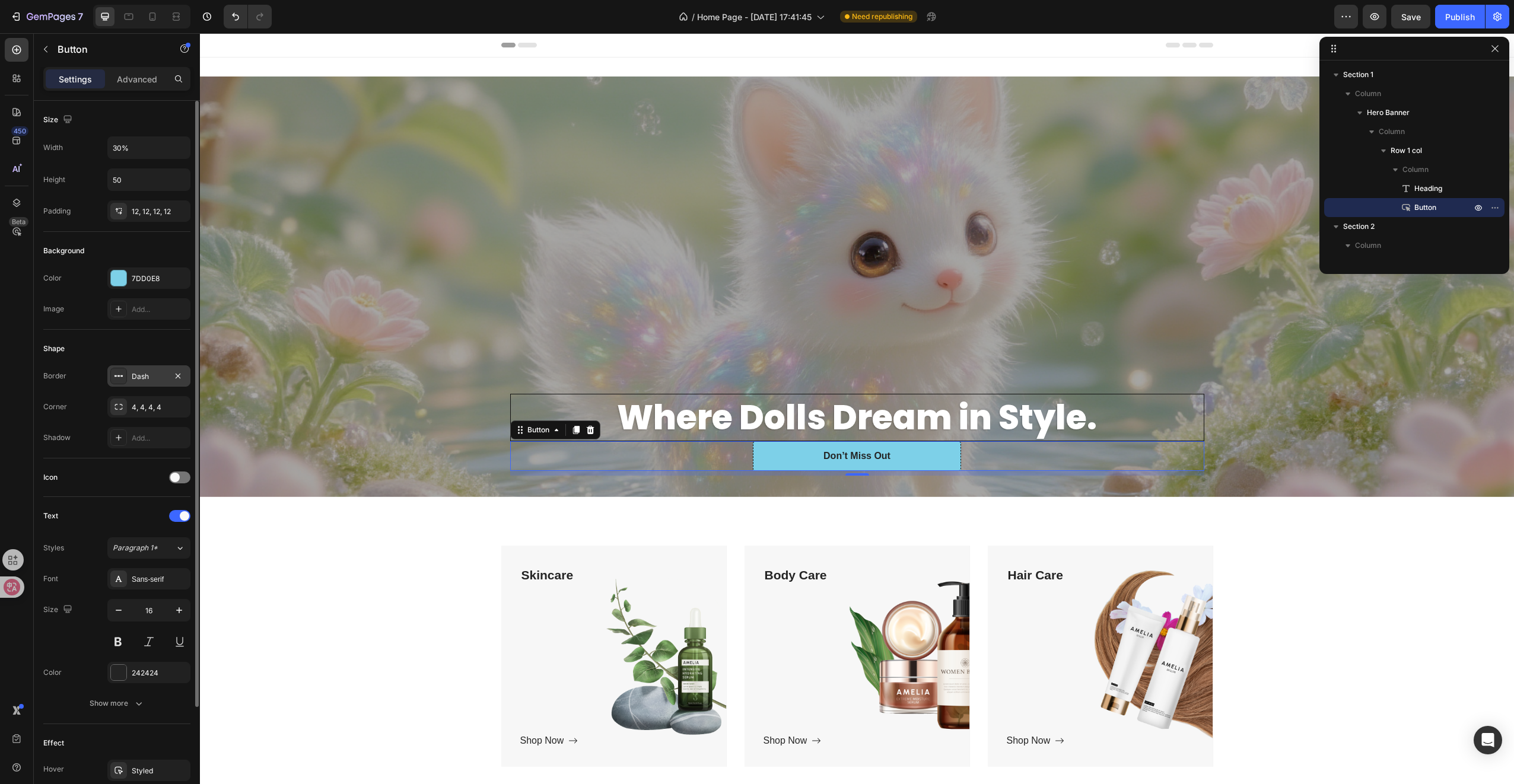
click at [134, 374] on div "Dash" at bounding box center [149, 376] width 34 height 11
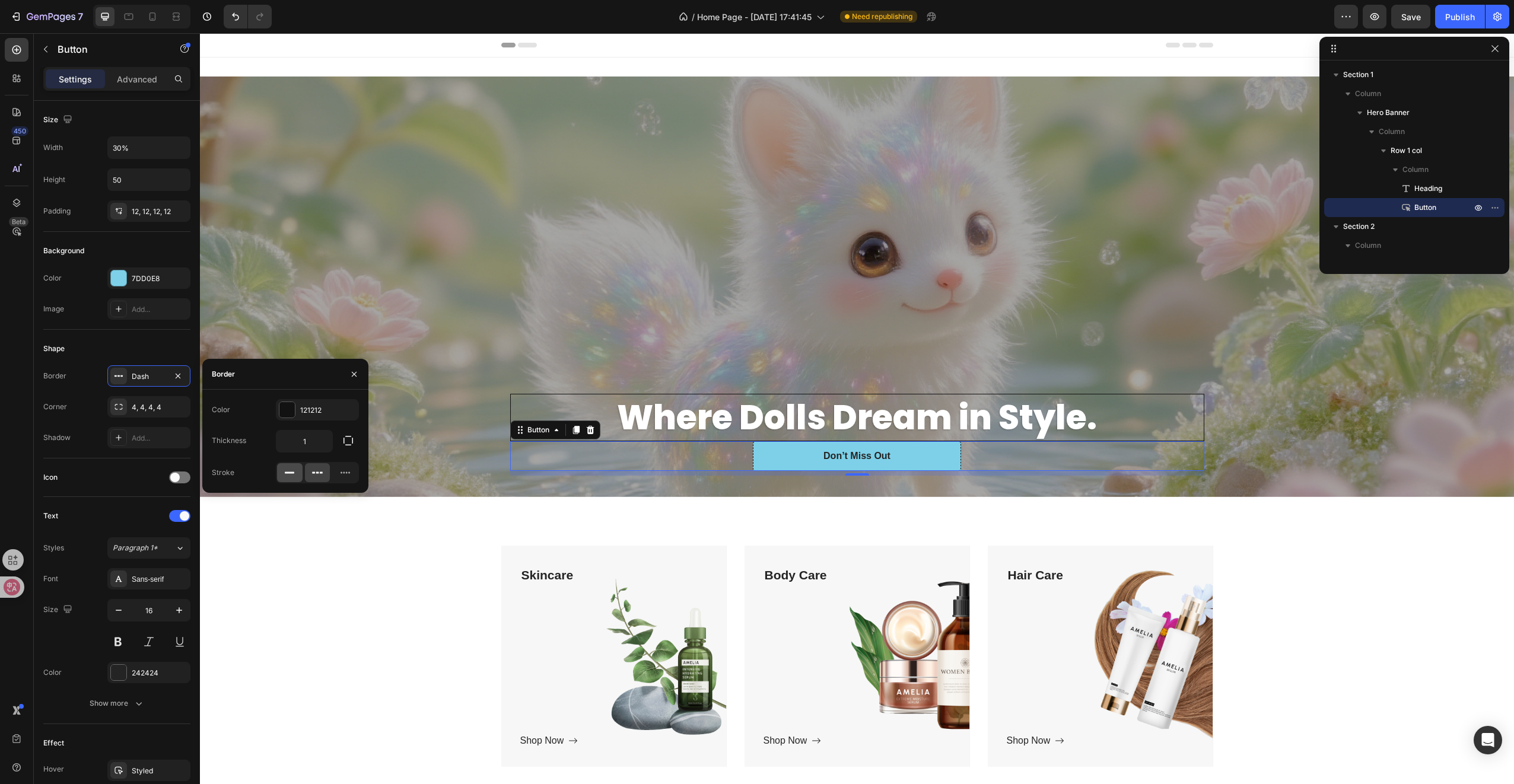
click at [290, 474] on icon at bounding box center [289, 472] width 12 height 12
click at [311, 438] on input "1" at bounding box center [304, 441] width 56 height 21
type input "3"
click at [297, 416] on div "121212" at bounding box center [318, 410] width 83 height 21
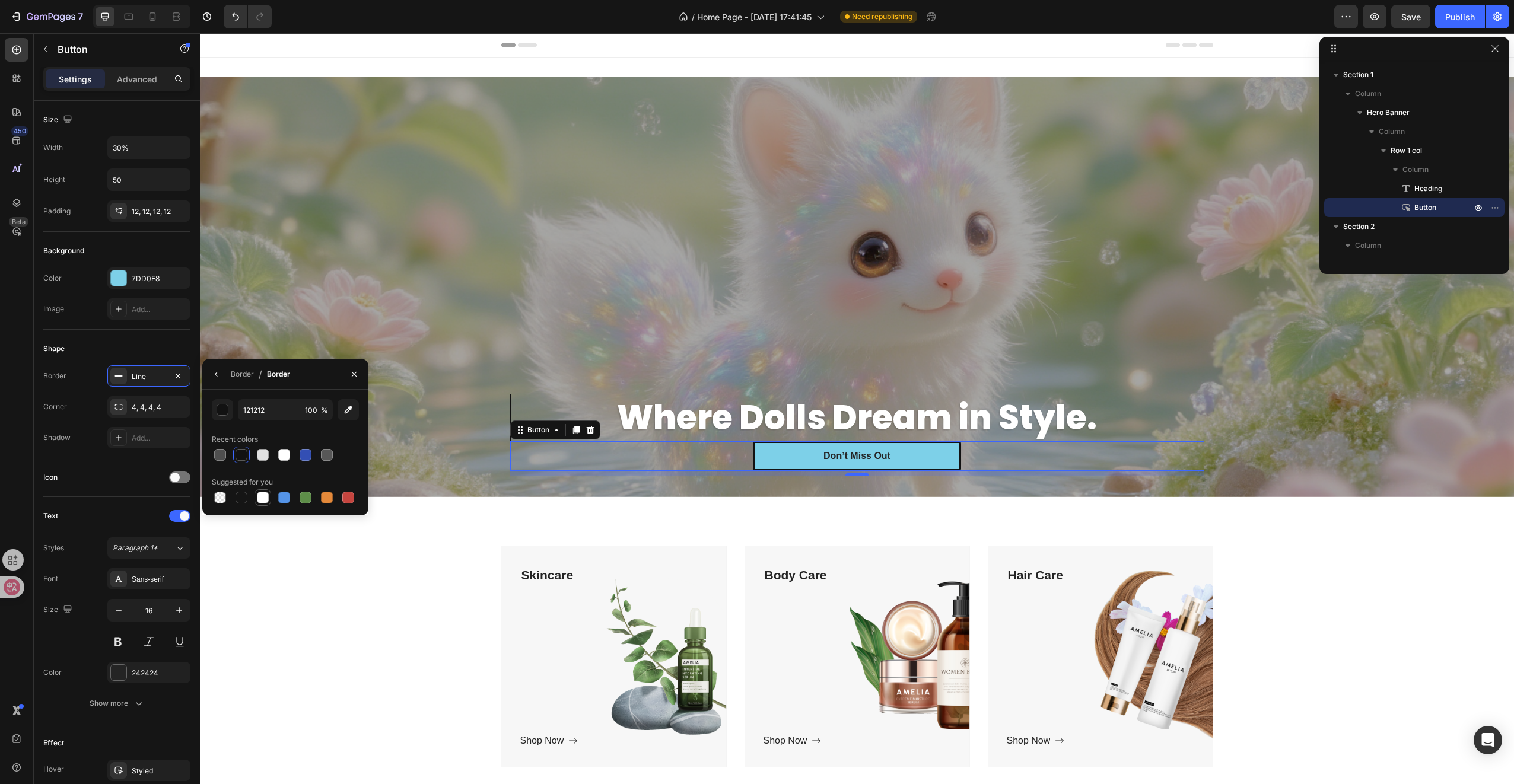
click at [264, 498] on div at bounding box center [263, 497] width 12 height 12
type input "FFFFFF"
click at [344, 534] on div "Skincare Text block Shop Now Button Row Hero Banner Body Care Text block Shop N…" at bounding box center [857, 667] width 1314 height 304
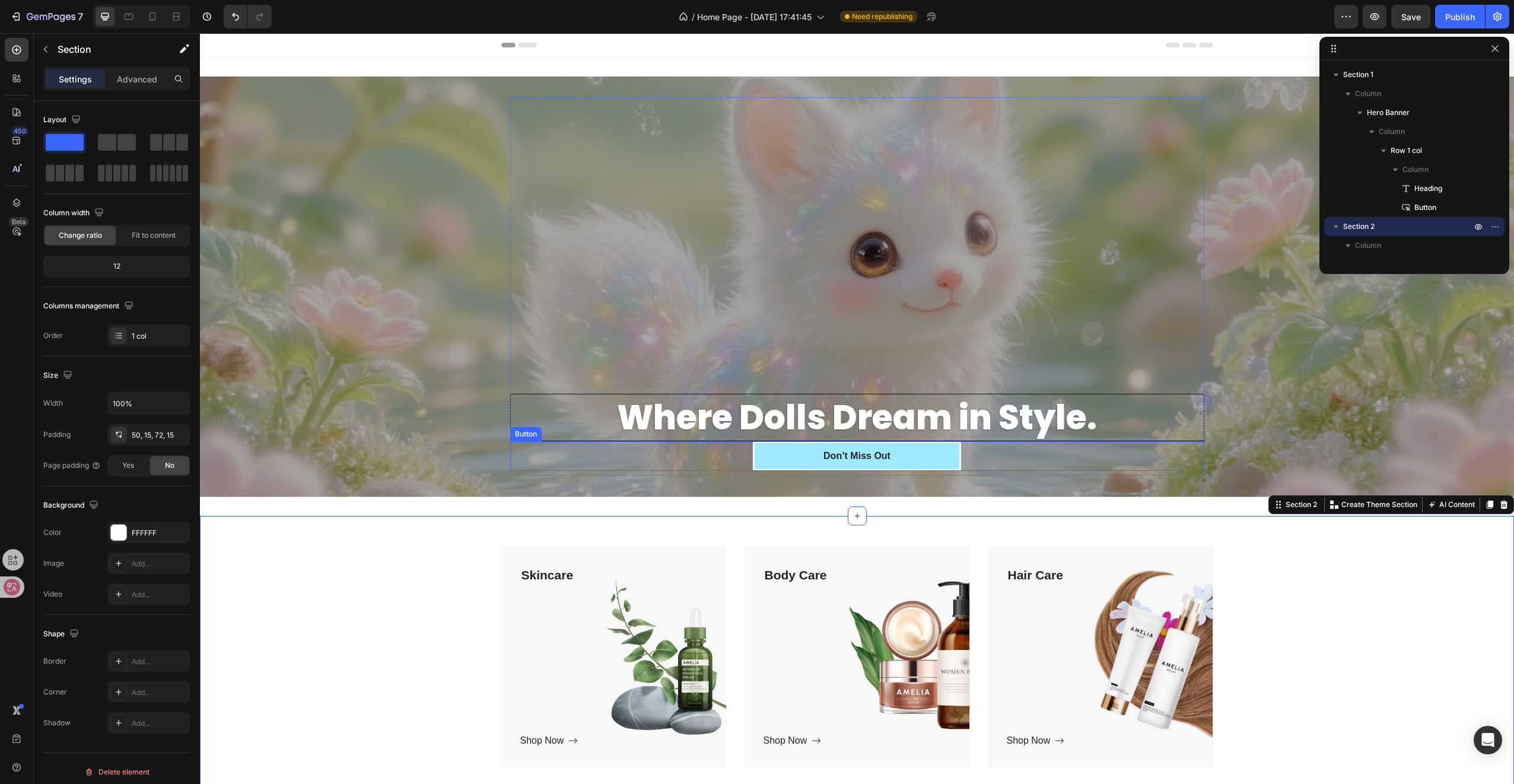
click at [810, 449] on button "Don’t Miss Out" at bounding box center [857, 456] width 208 height 30
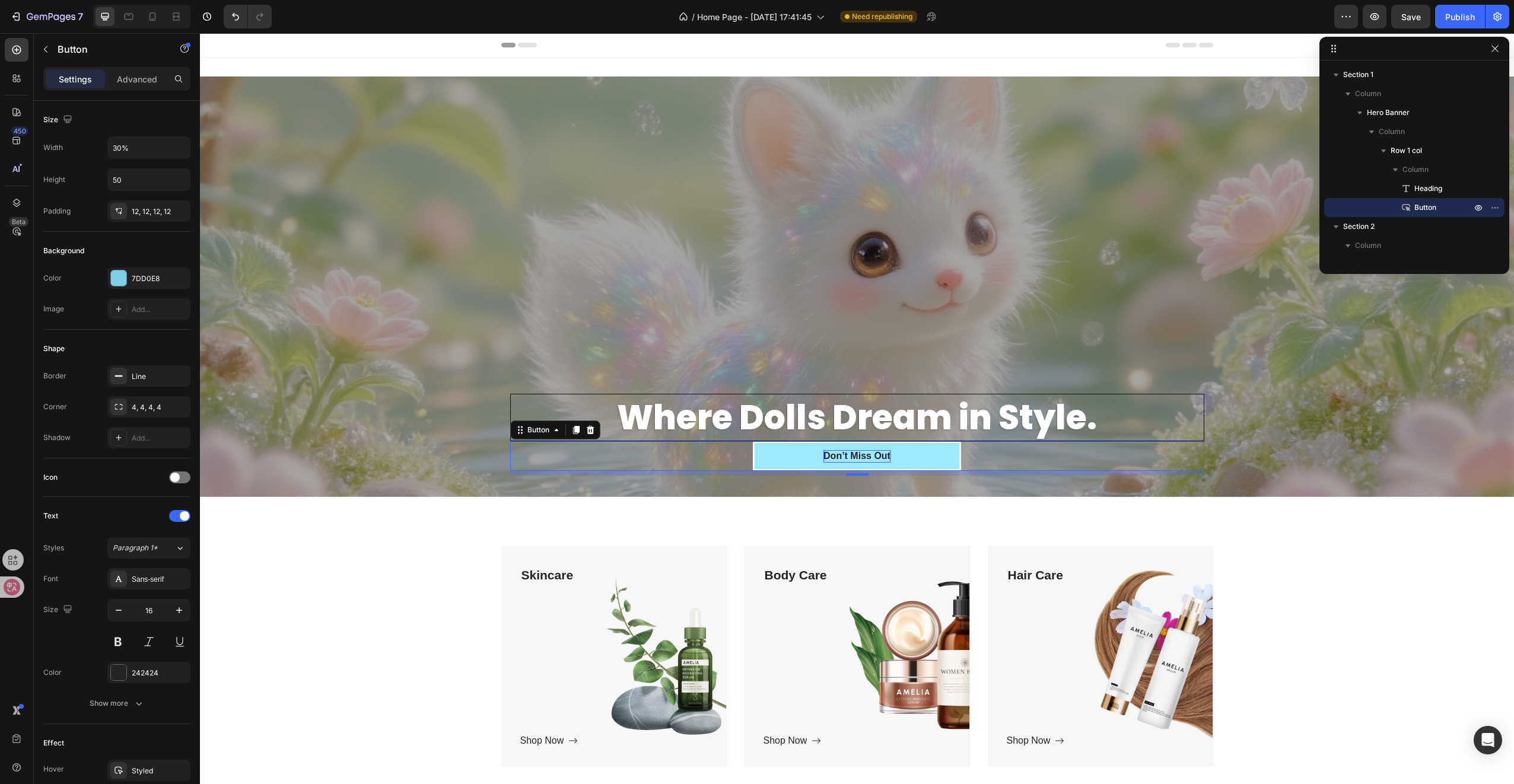
click at [853, 458] on div "Don’t Miss Out" at bounding box center [857, 456] width 67 height 13
click at [765, 457] on button "Don’t Miss Out" at bounding box center [857, 456] width 208 height 30
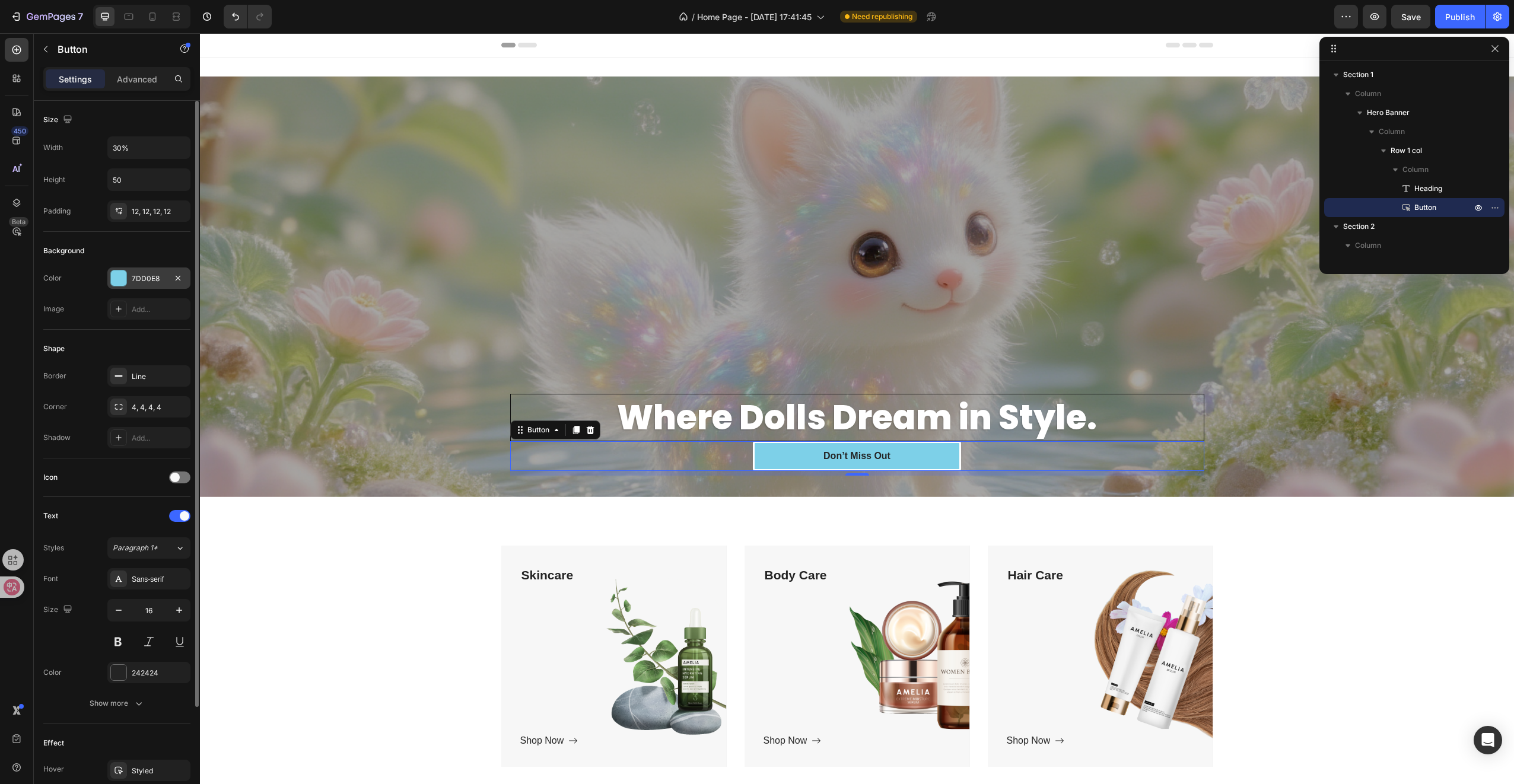
click at [141, 274] on div "7DD0E8" at bounding box center [149, 279] width 34 height 11
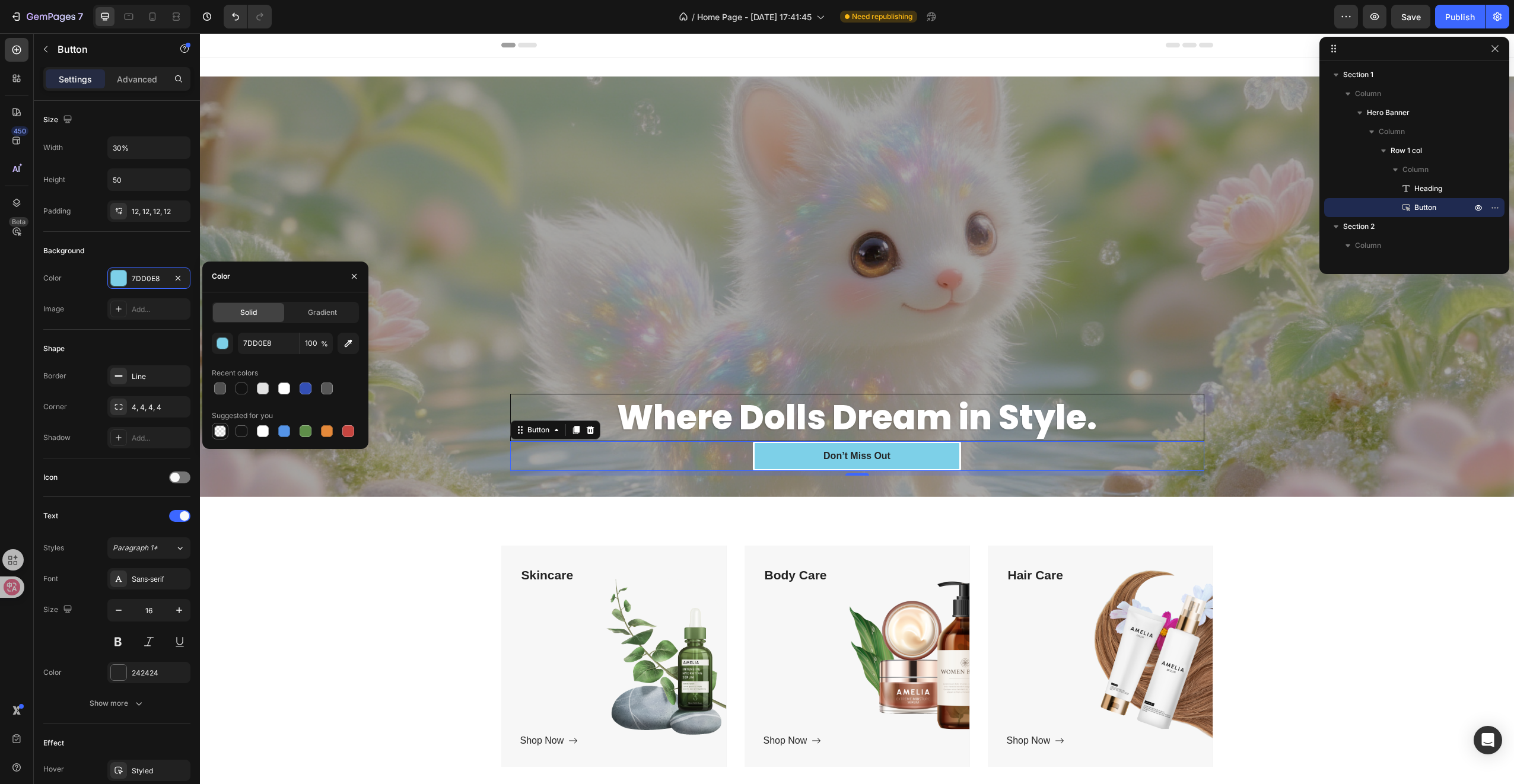
click at [222, 434] on div at bounding box center [220, 431] width 12 height 12
type input "000000"
type input "0"
click at [774, 457] on button "Don’t Miss Out" at bounding box center [857, 456] width 208 height 30
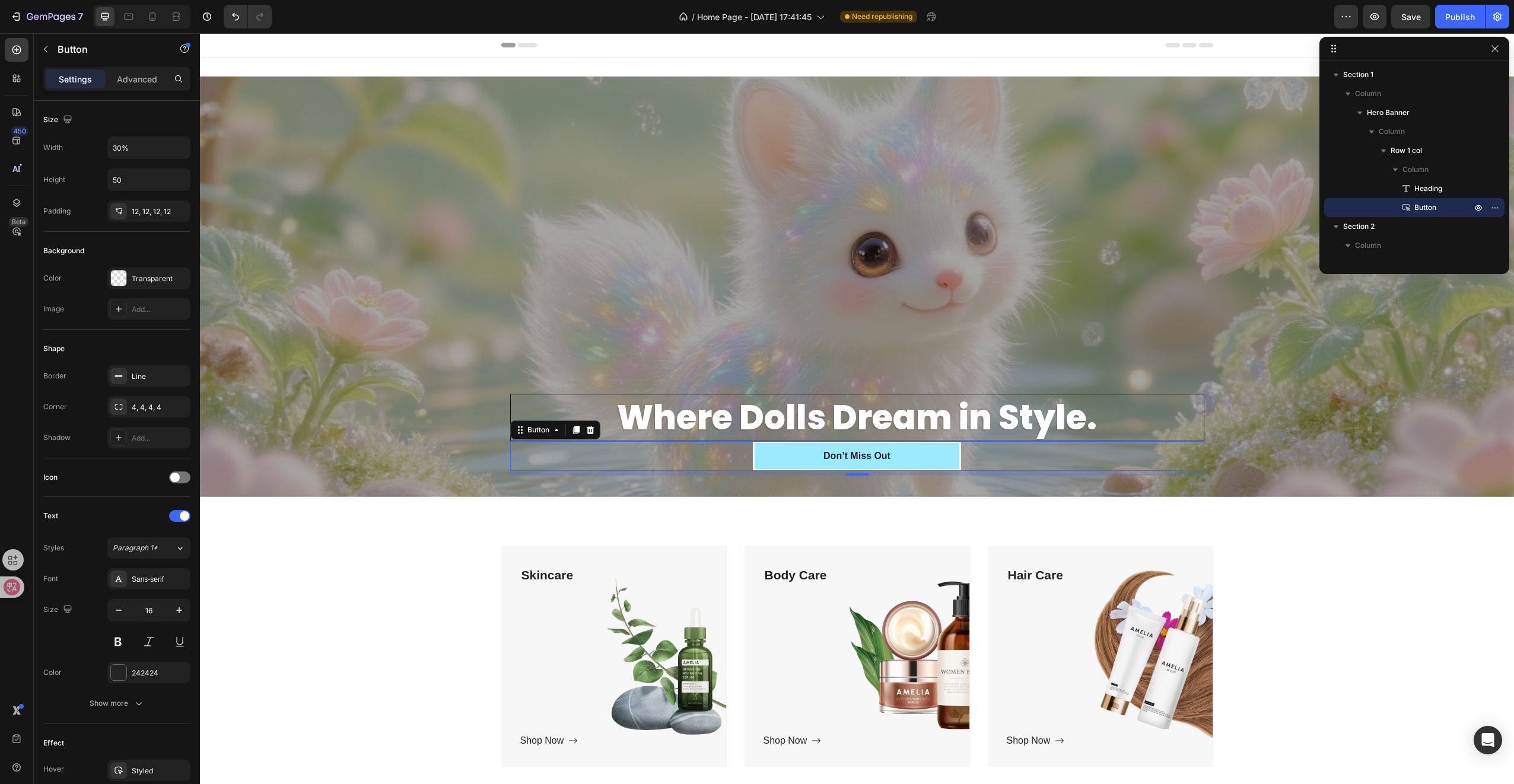
click at [772, 461] on button "Don’t Miss Out" at bounding box center [857, 456] width 208 height 30
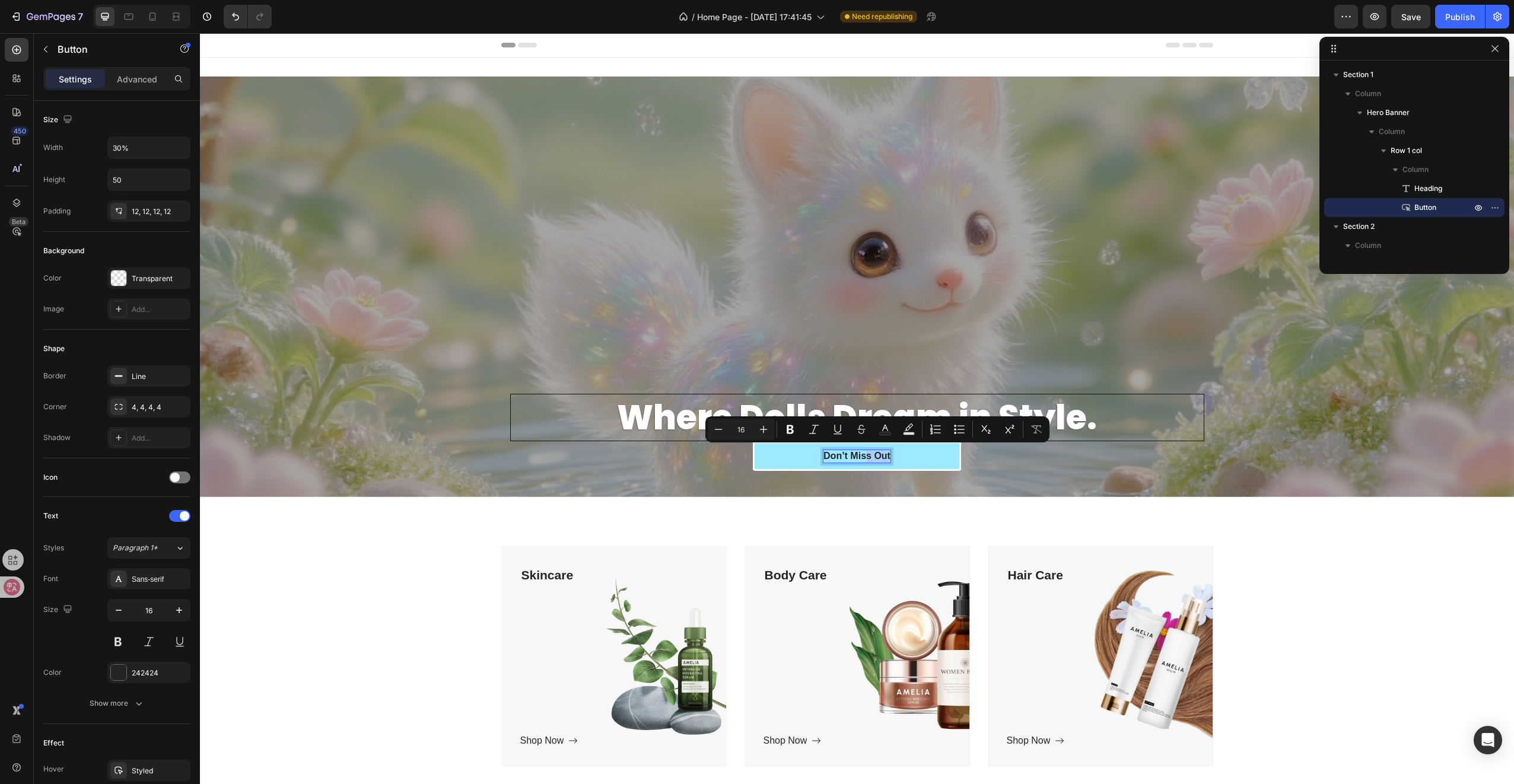
drag, startPoint x: 867, startPoint y: 457, endPoint x: 889, endPoint y: 457, distance: 22.0
click at [889, 457] on p "Don’t Miss Out" at bounding box center [857, 456] width 67 height 13
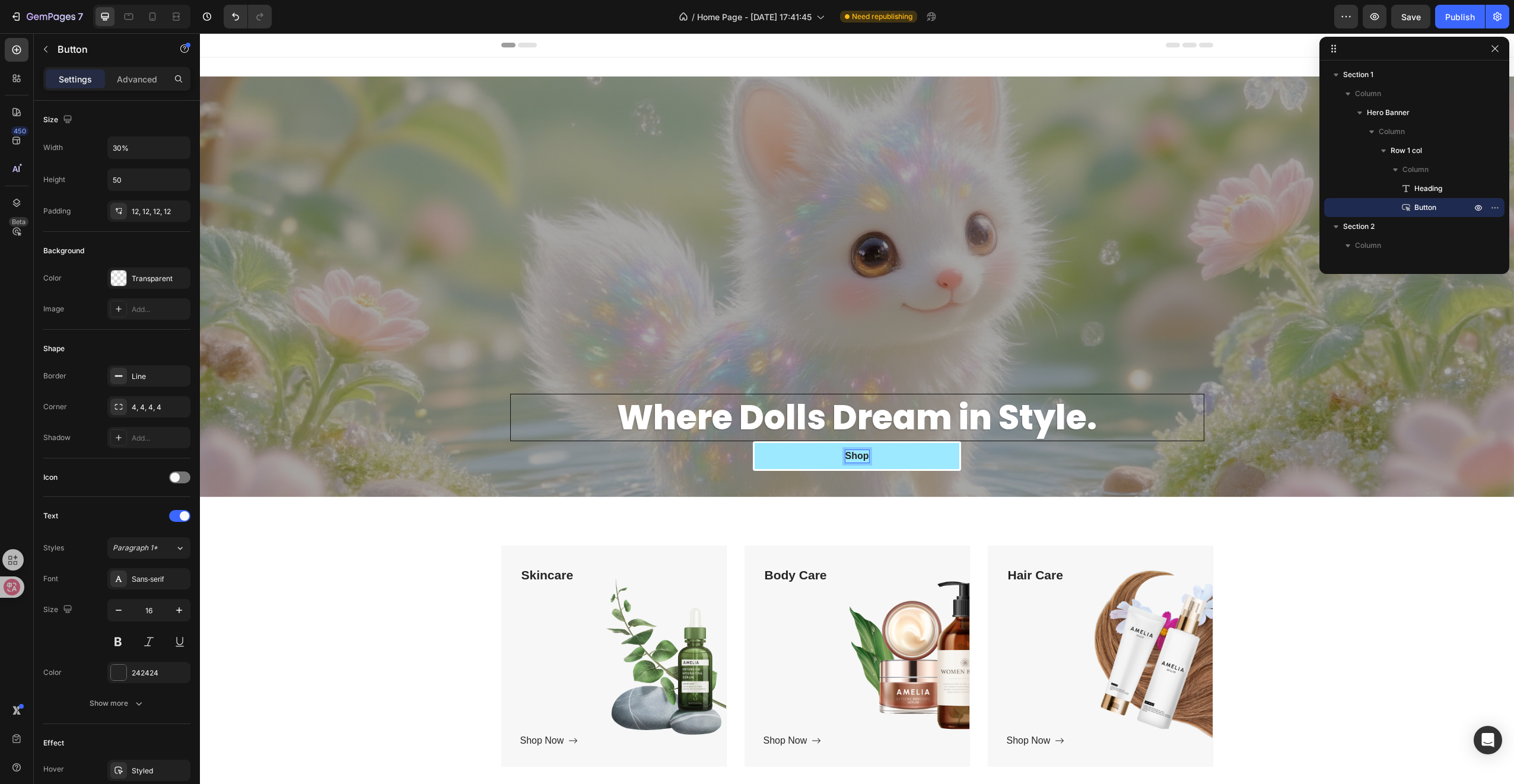
click at [753, 441] on button "Shop" at bounding box center [857, 456] width 208 height 30
click at [881, 498] on div "Where Dolls Dream in Style. Heading Shop Now! Button 8 Row Hero Banner Section 1" at bounding box center [857, 287] width 1314 height 459
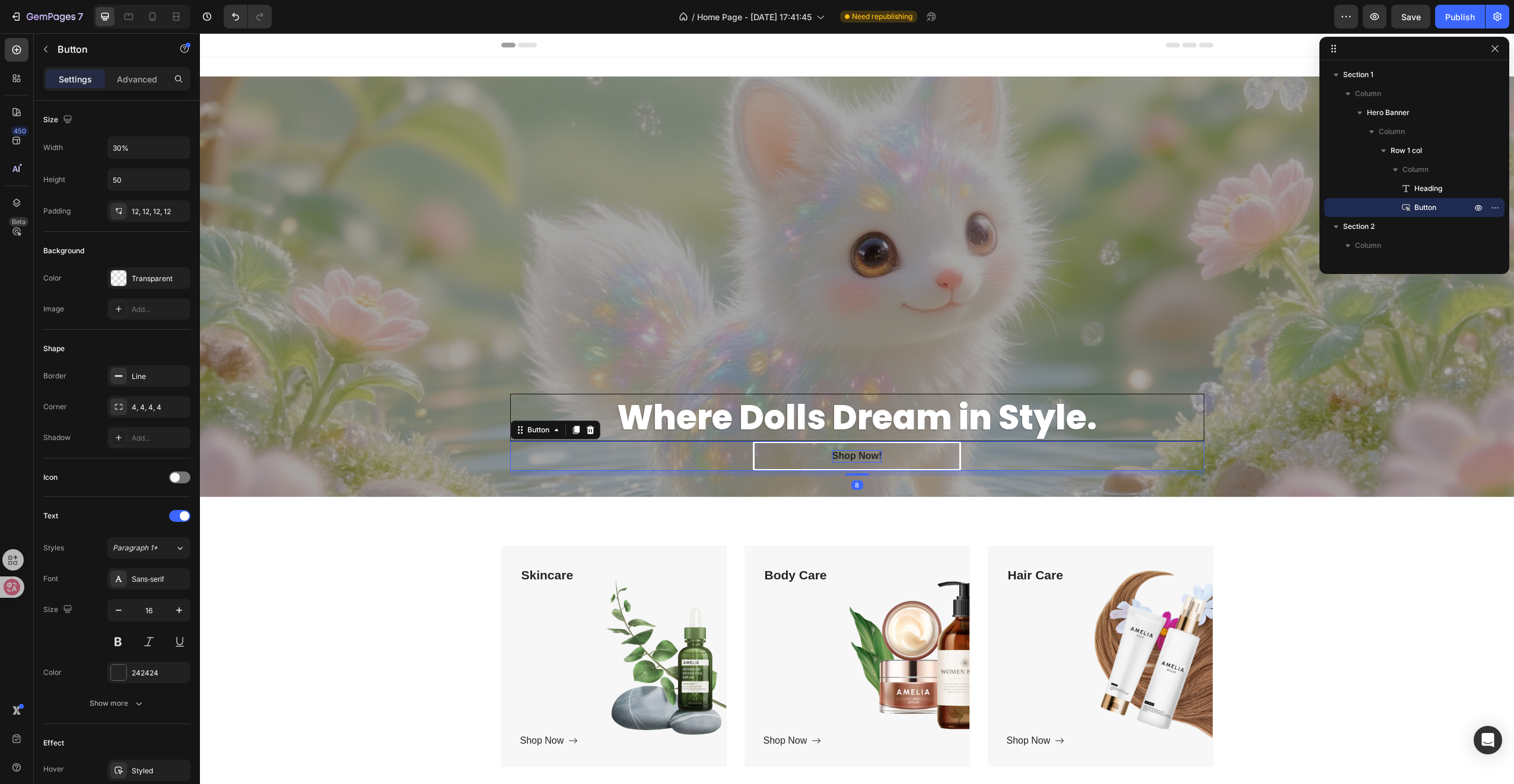
click at [853, 455] on p "Shop Now!" at bounding box center [858, 456] width 50 height 13
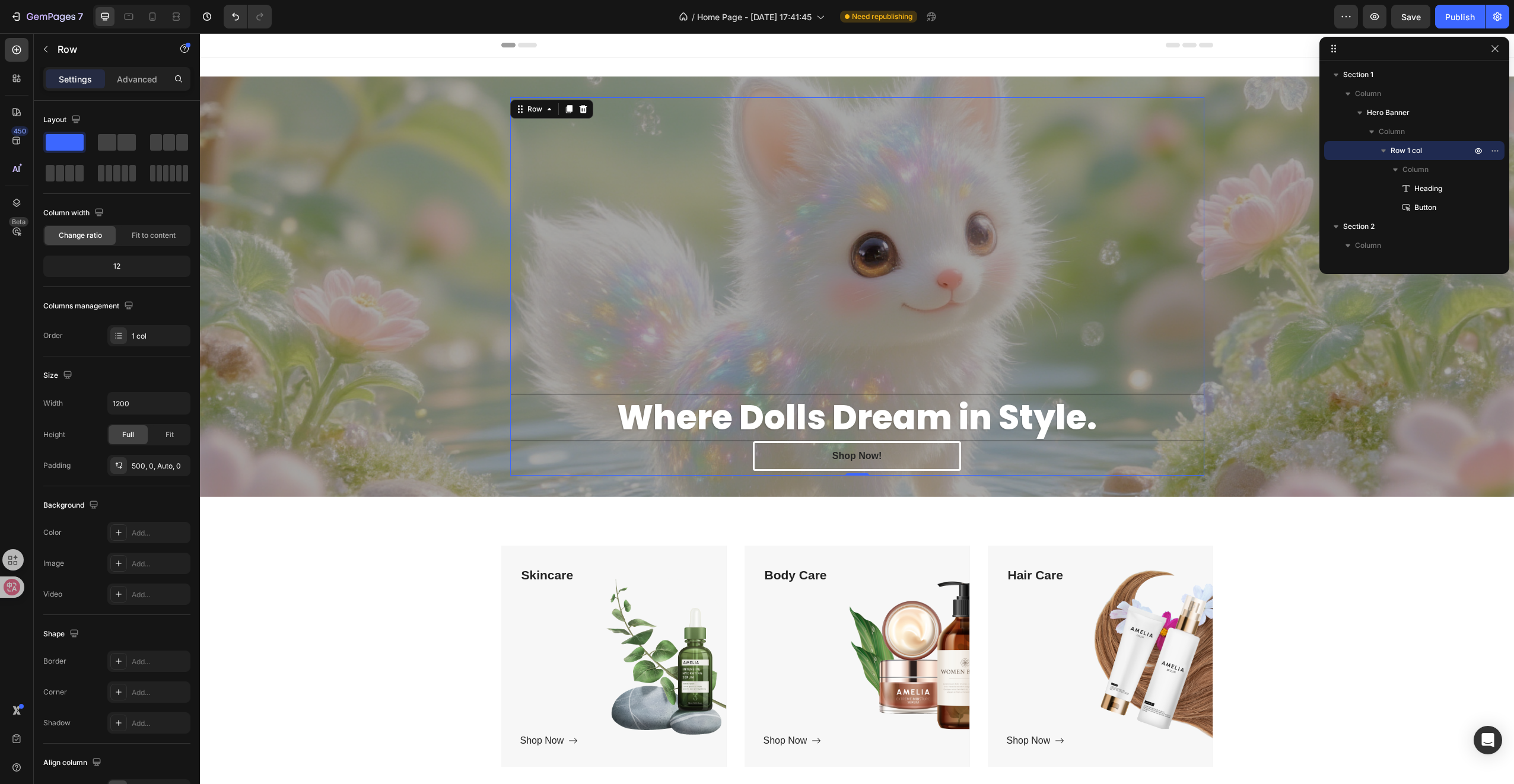
click at [715, 271] on div "Where Dolls Dream in Style. Heading Shop Now! Button Row 0" at bounding box center [857, 287] width 694 height 378
click at [793, 451] on button "Shop Now!" at bounding box center [857, 456] width 208 height 30
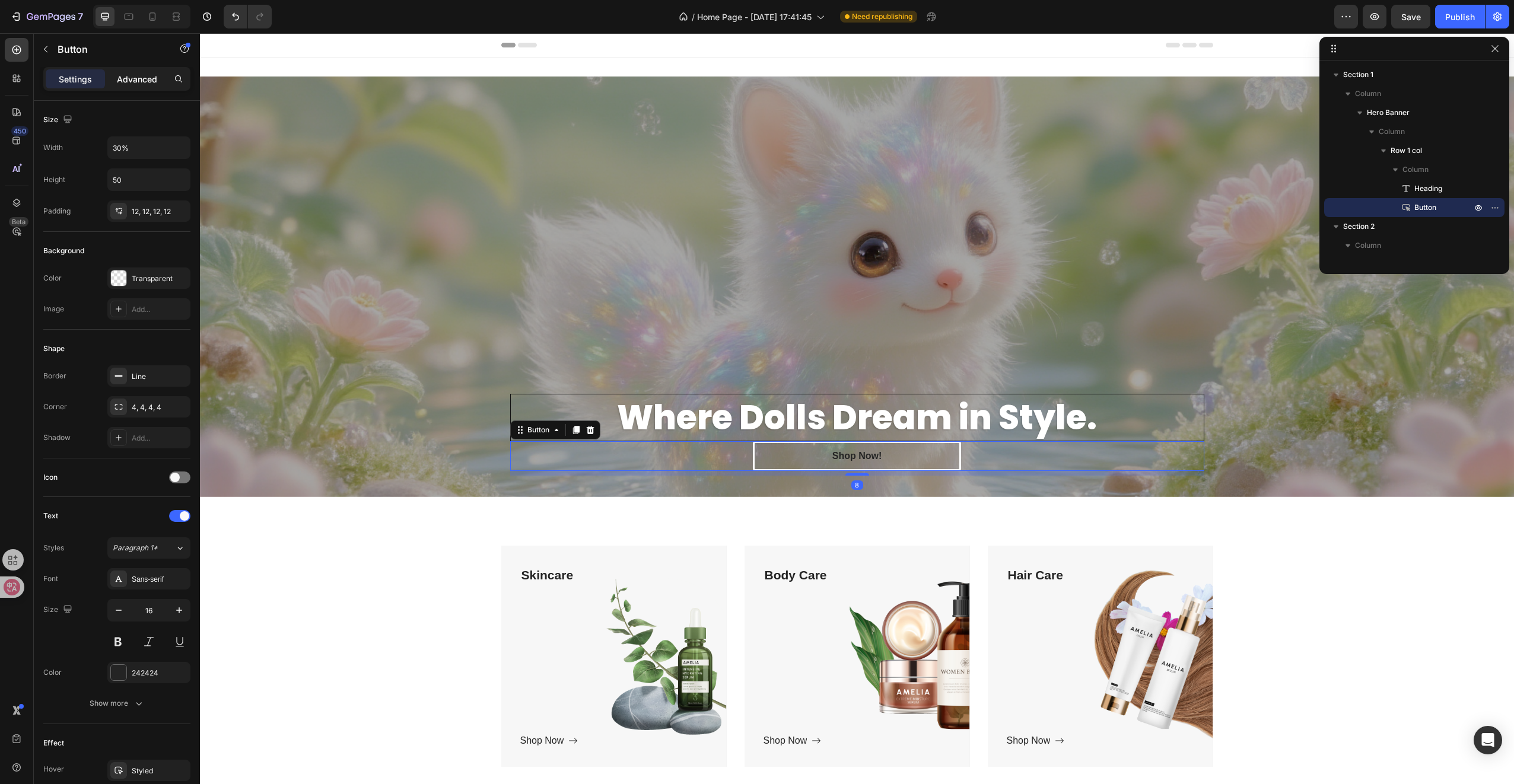
click at [135, 80] on p "Advanced" at bounding box center [136, 79] width 40 height 13
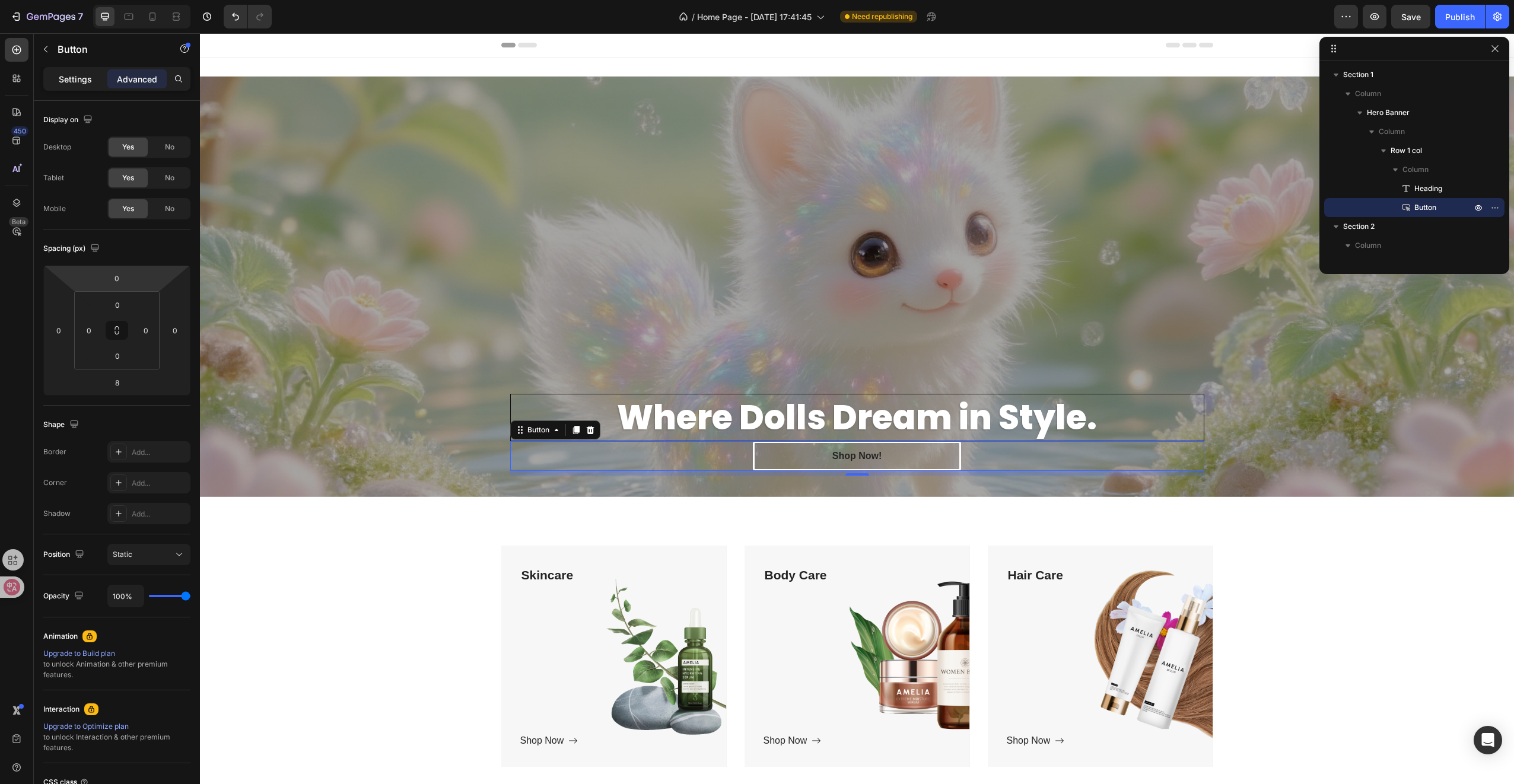
click at [84, 78] on p "Settings" at bounding box center [75, 79] width 33 height 13
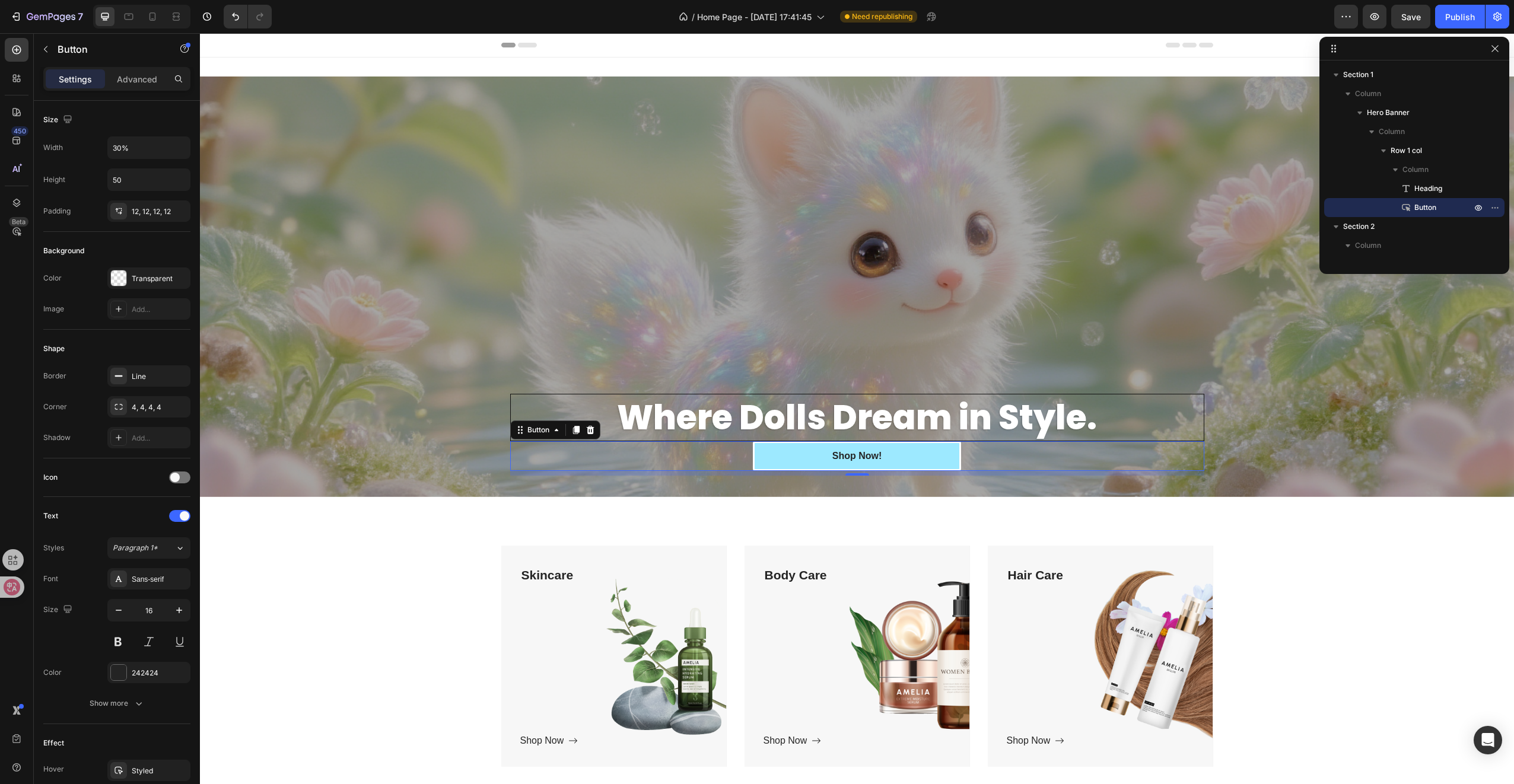
click at [817, 454] on button "Shop Now!" at bounding box center [857, 456] width 208 height 30
click at [769, 453] on button "Shop Now!" at bounding box center [857, 456] width 208 height 30
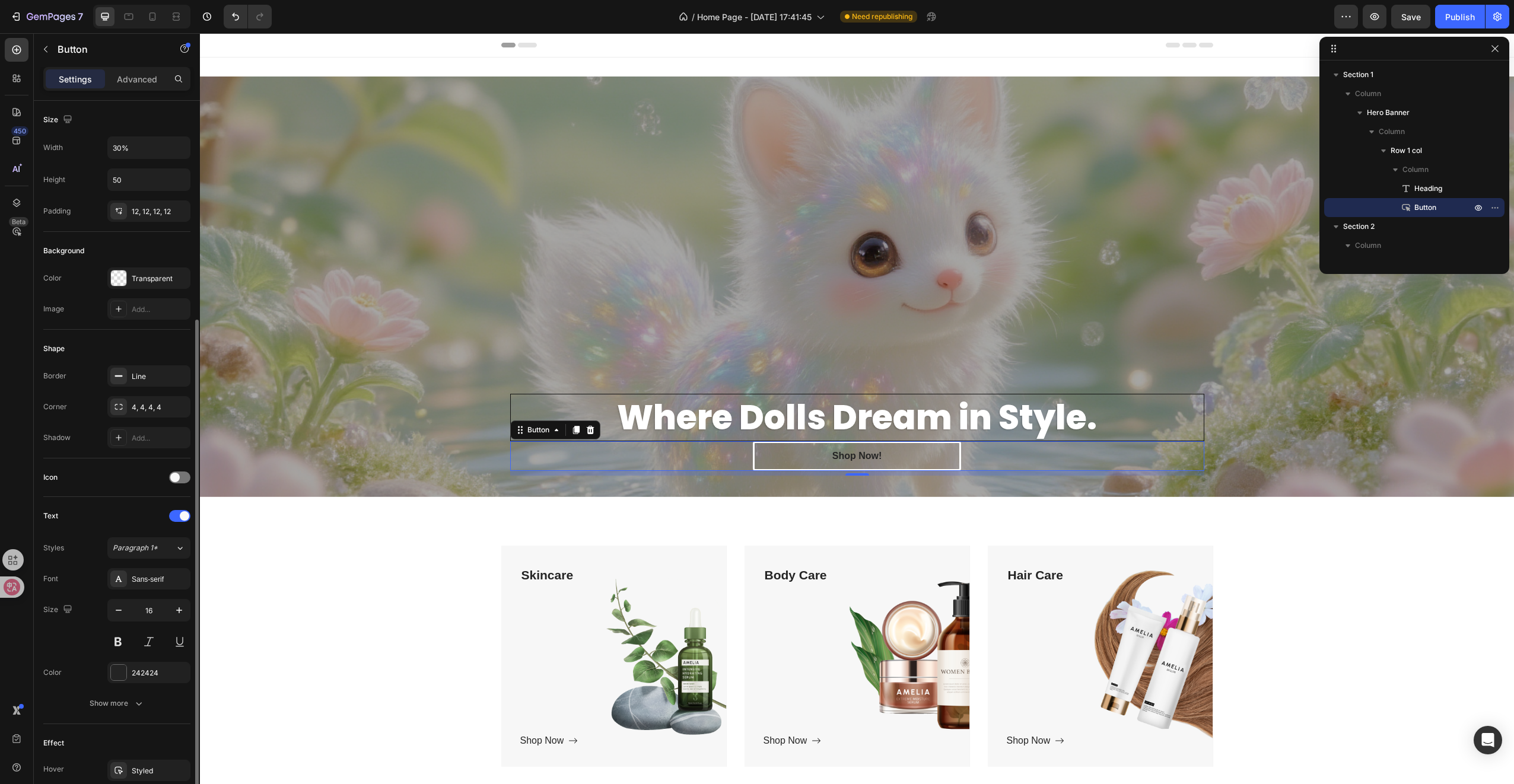
scroll to position [130, 0]
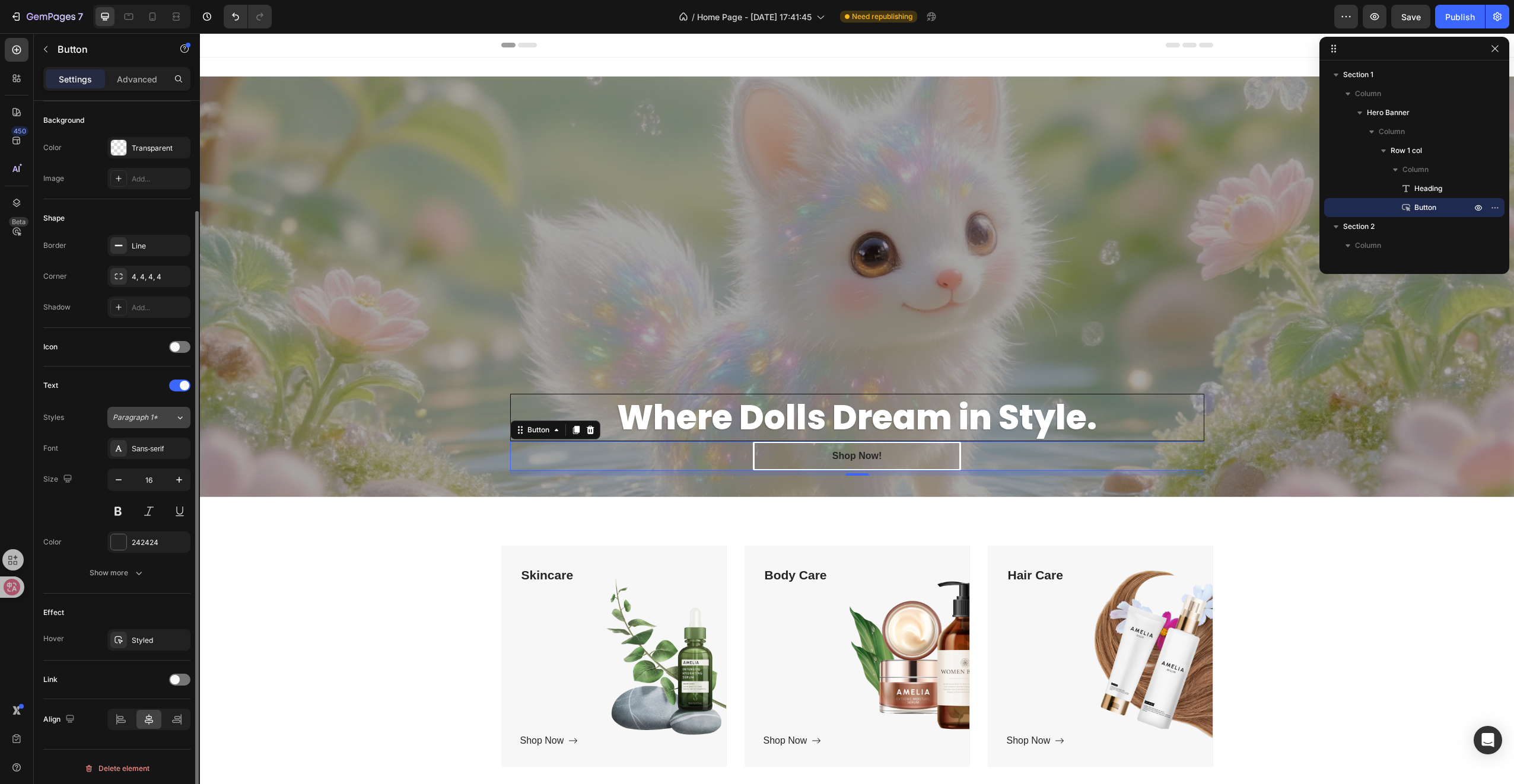
click at [148, 418] on span "Paragraph 1*" at bounding box center [135, 418] width 45 height 11
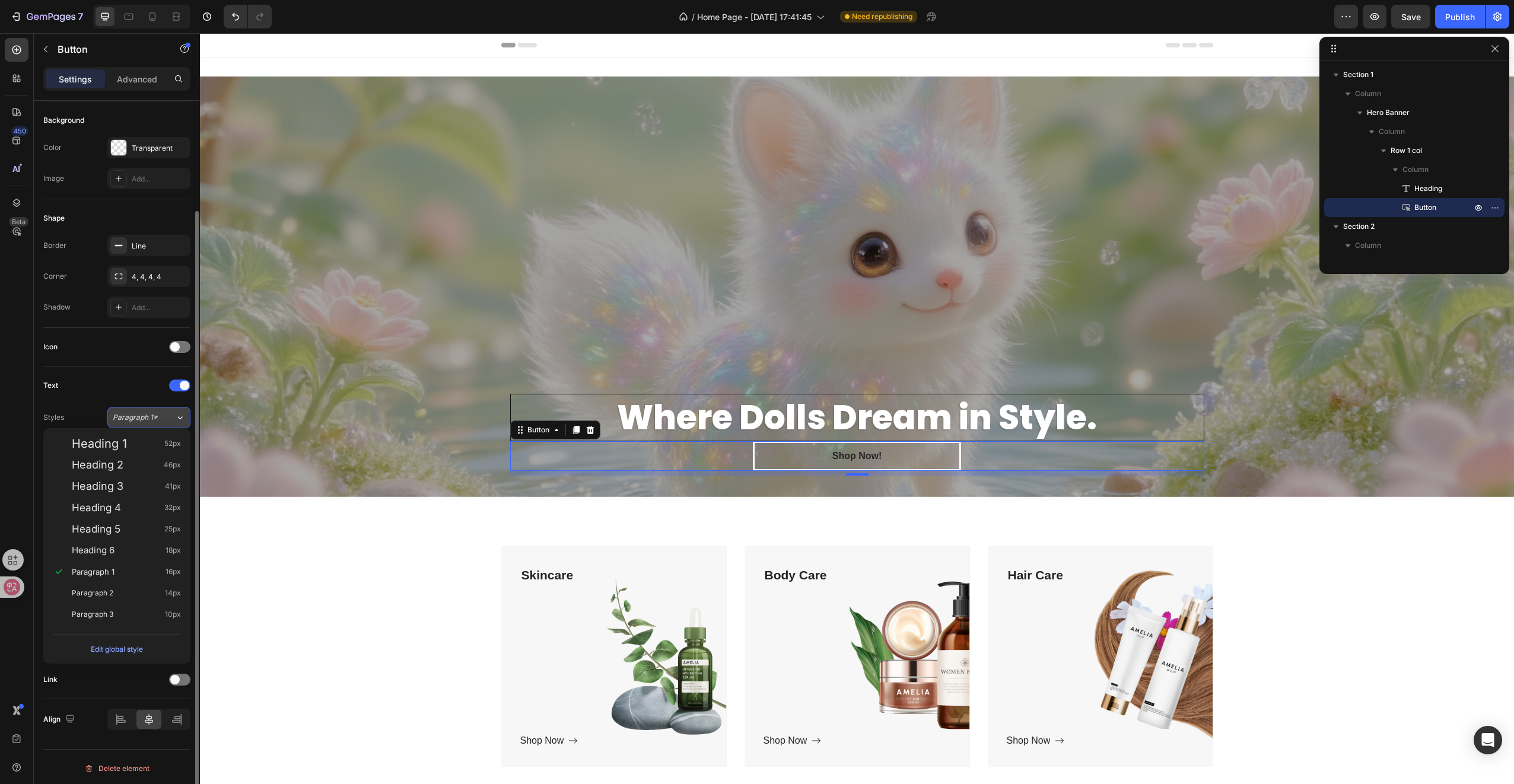
click at [148, 418] on span "Paragraph 1*" at bounding box center [135, 418] width 45 height 11
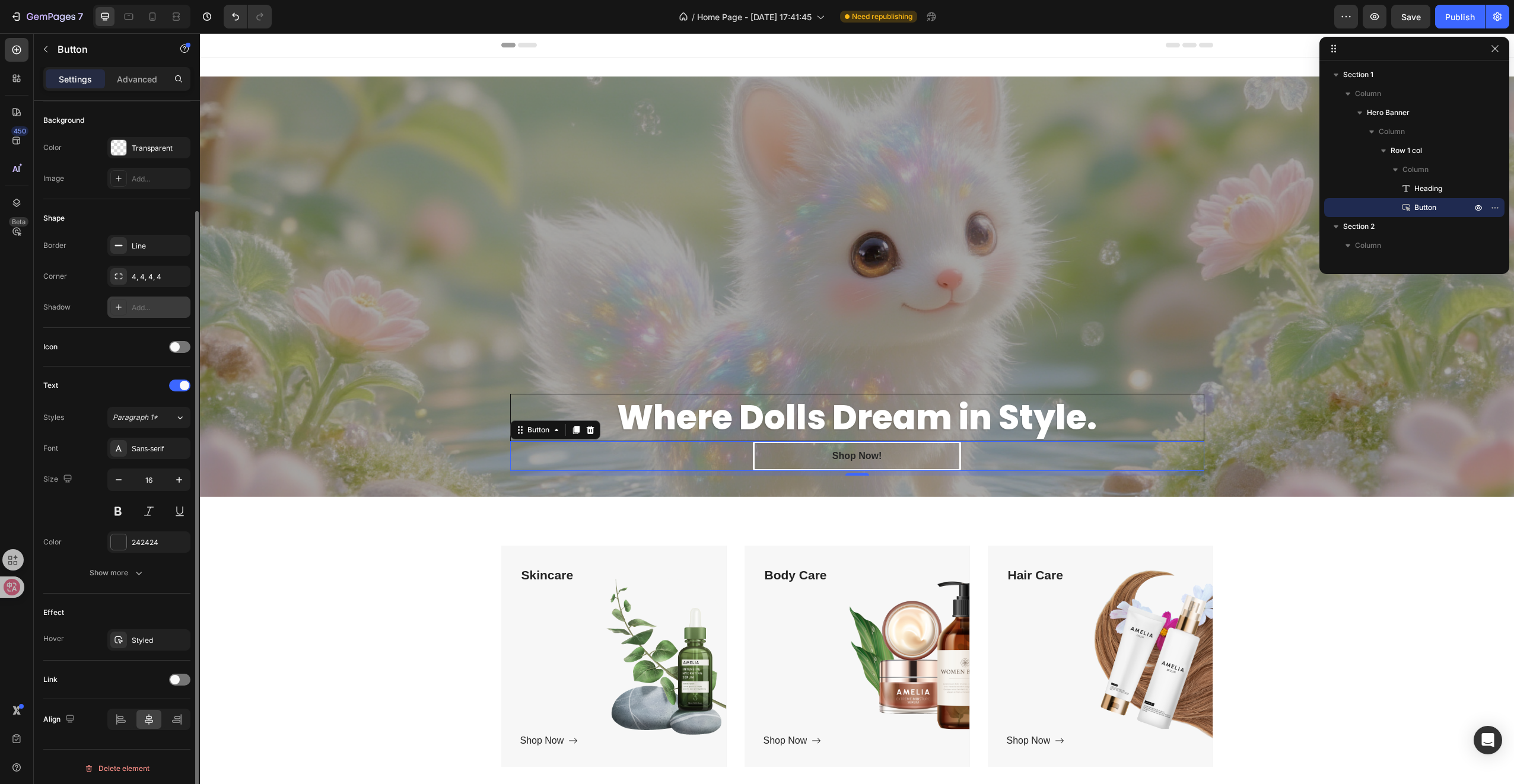
scroll to position [0, 0]
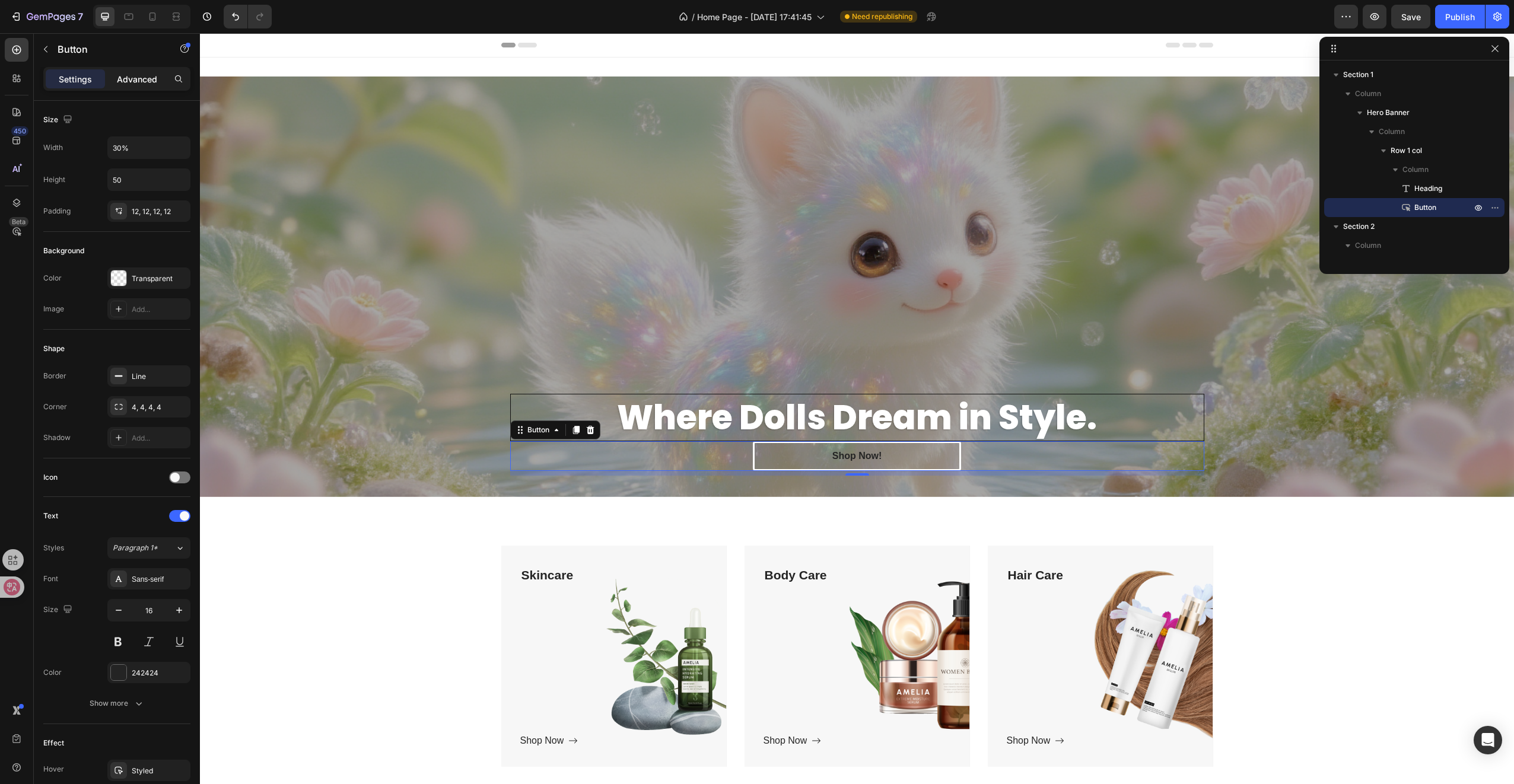
click at [127, 75] on p "Advanced" at bounding box center [136, 79] width 40 height 13
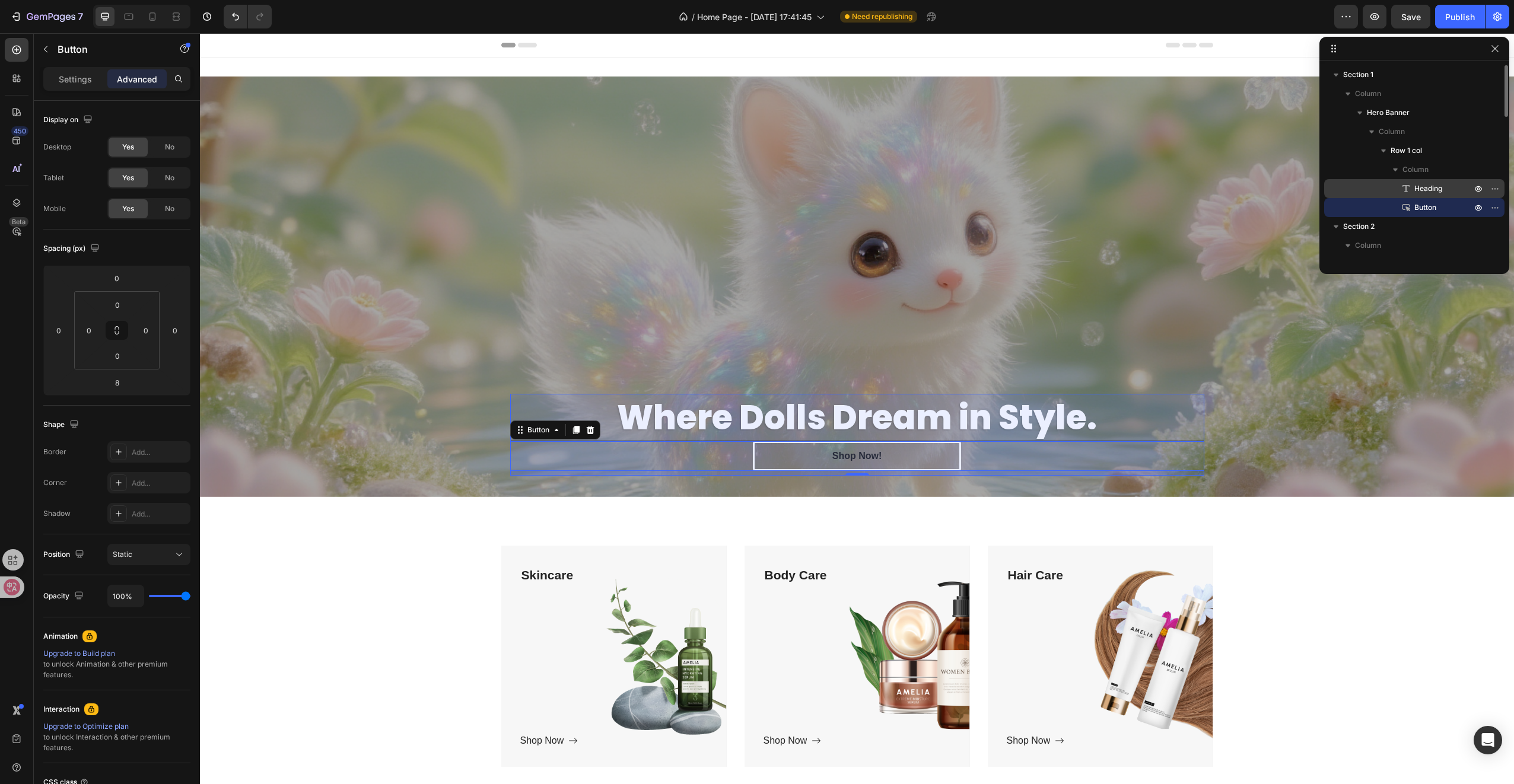
click at [1430, 196] on div "Heading" at bounding box center [1414, 188] width 171 height 19
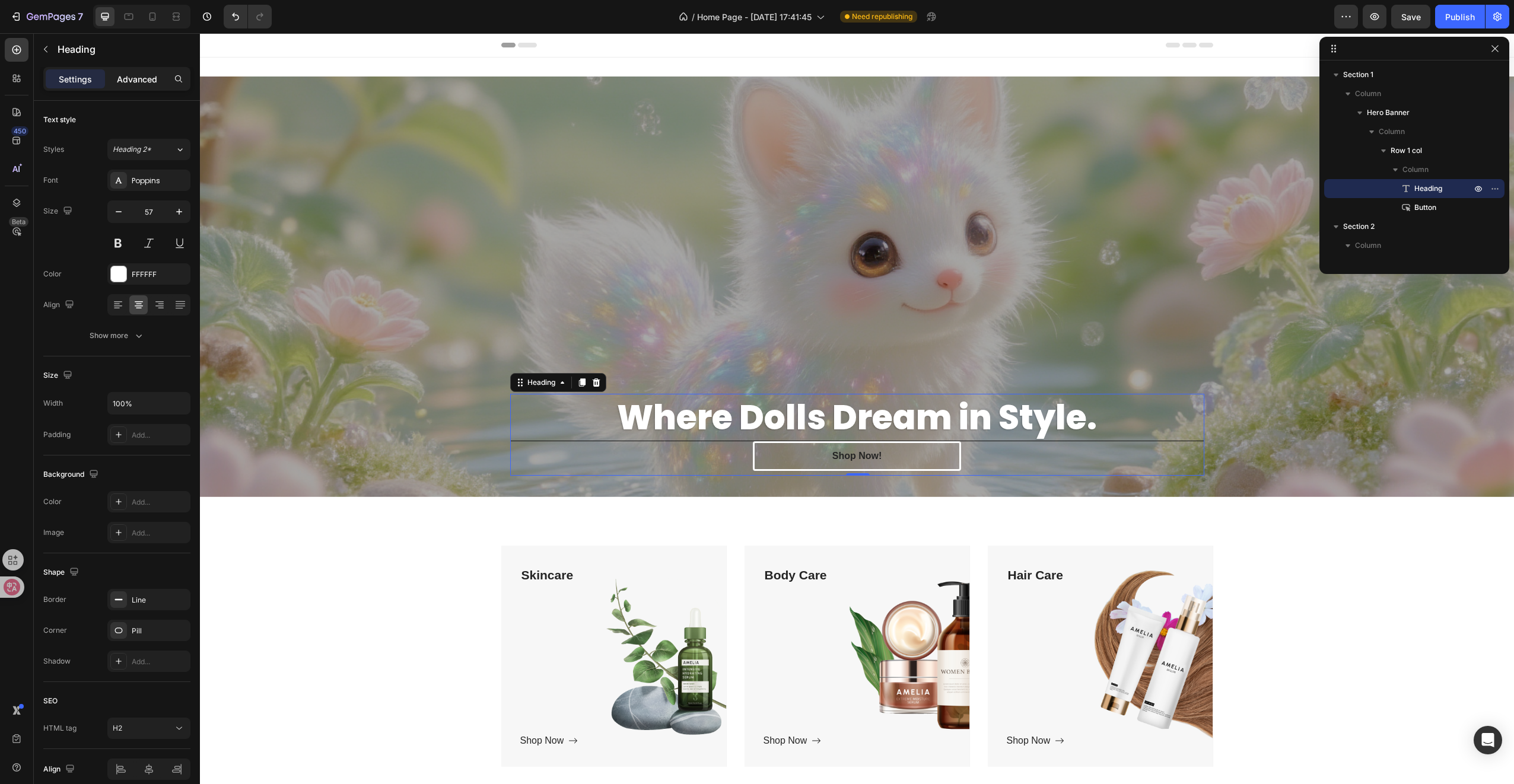
click at [146, 80] on p "Advanced" at bounding box center [136, 79] width 40 height 13
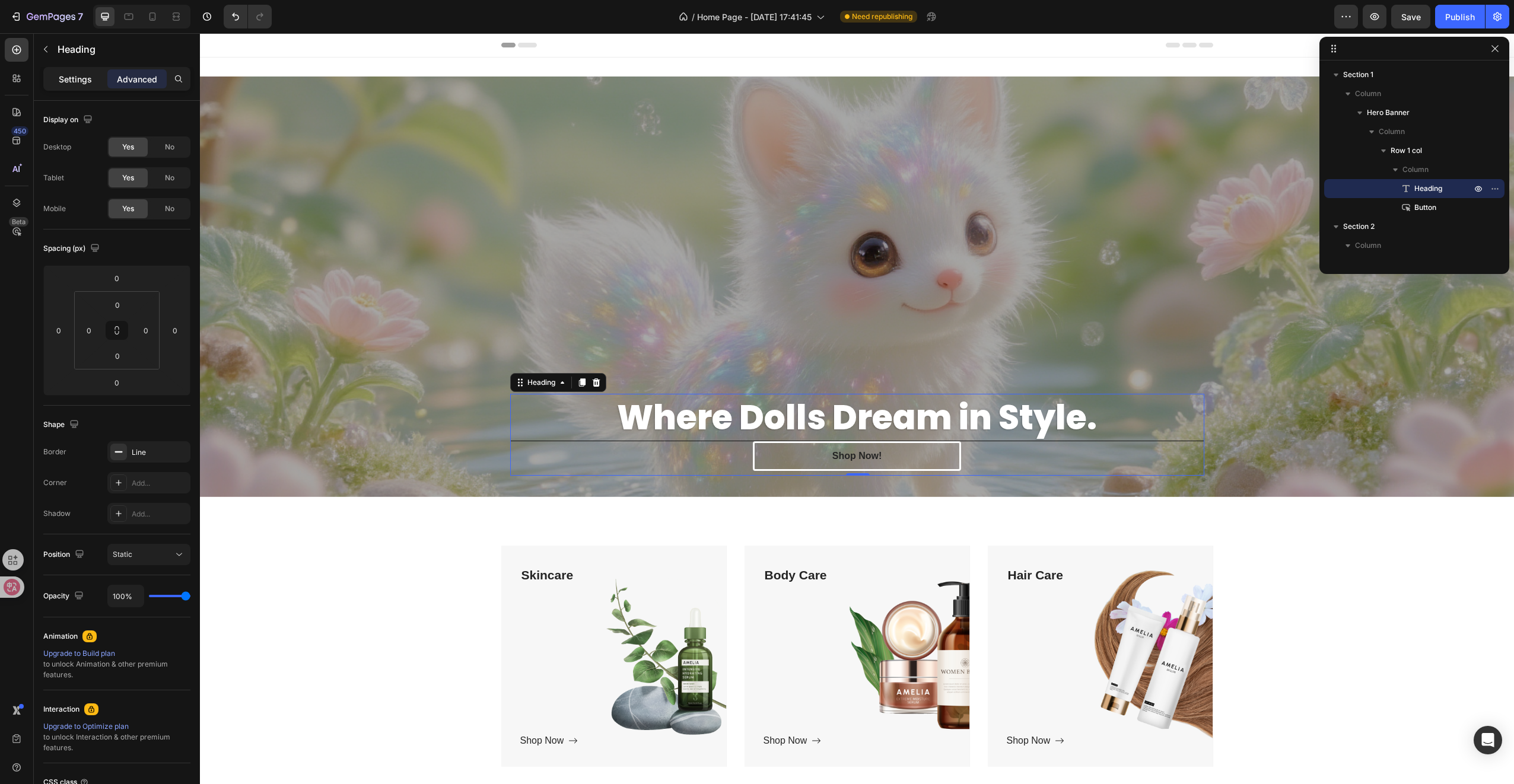
click at [77, 78] on p "Settings" at bounding box center [75, 79] width 33 height 13
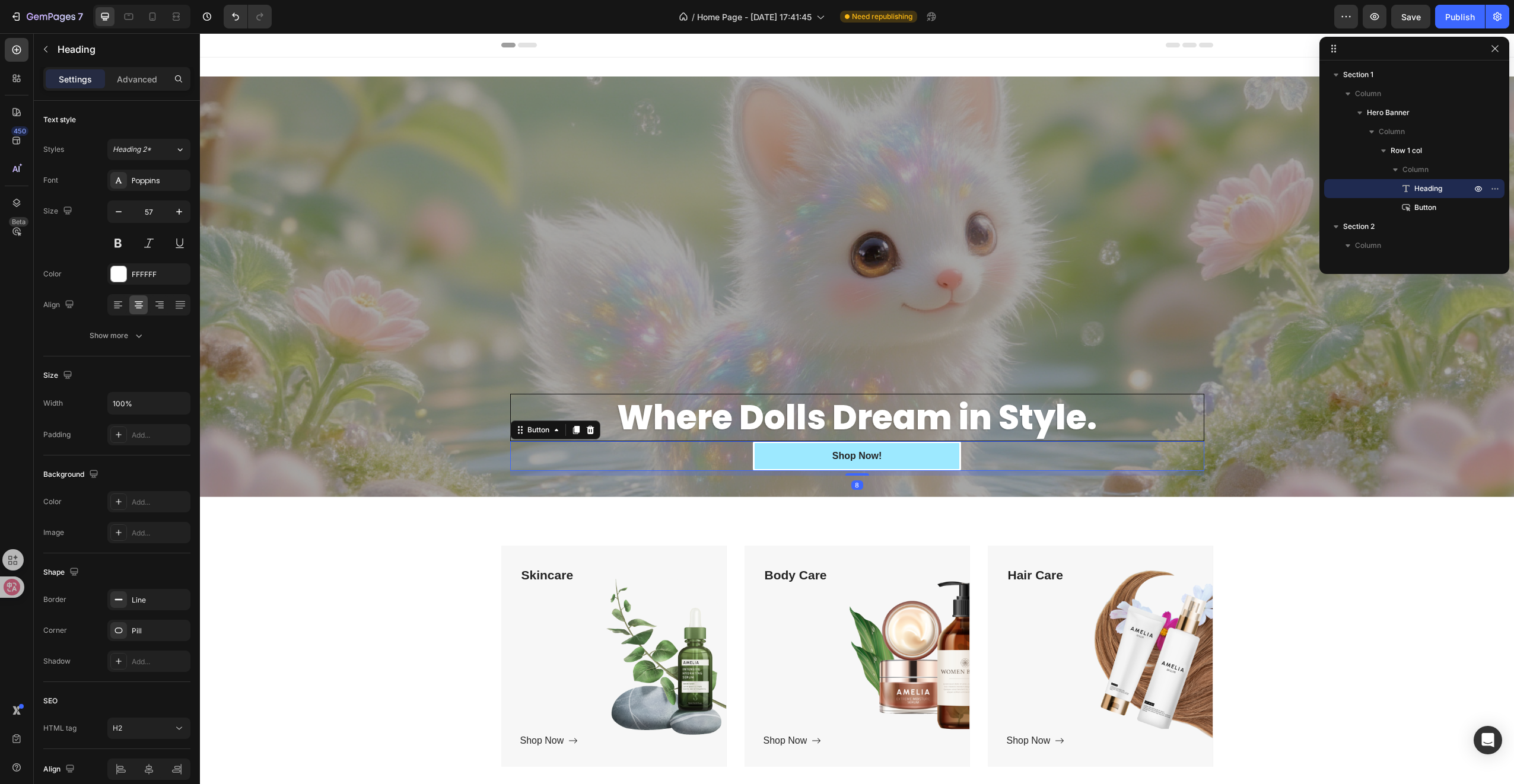
click at [794, 450] on button "Shop Now!" at bounding box center [857, 456] width 208 height 30
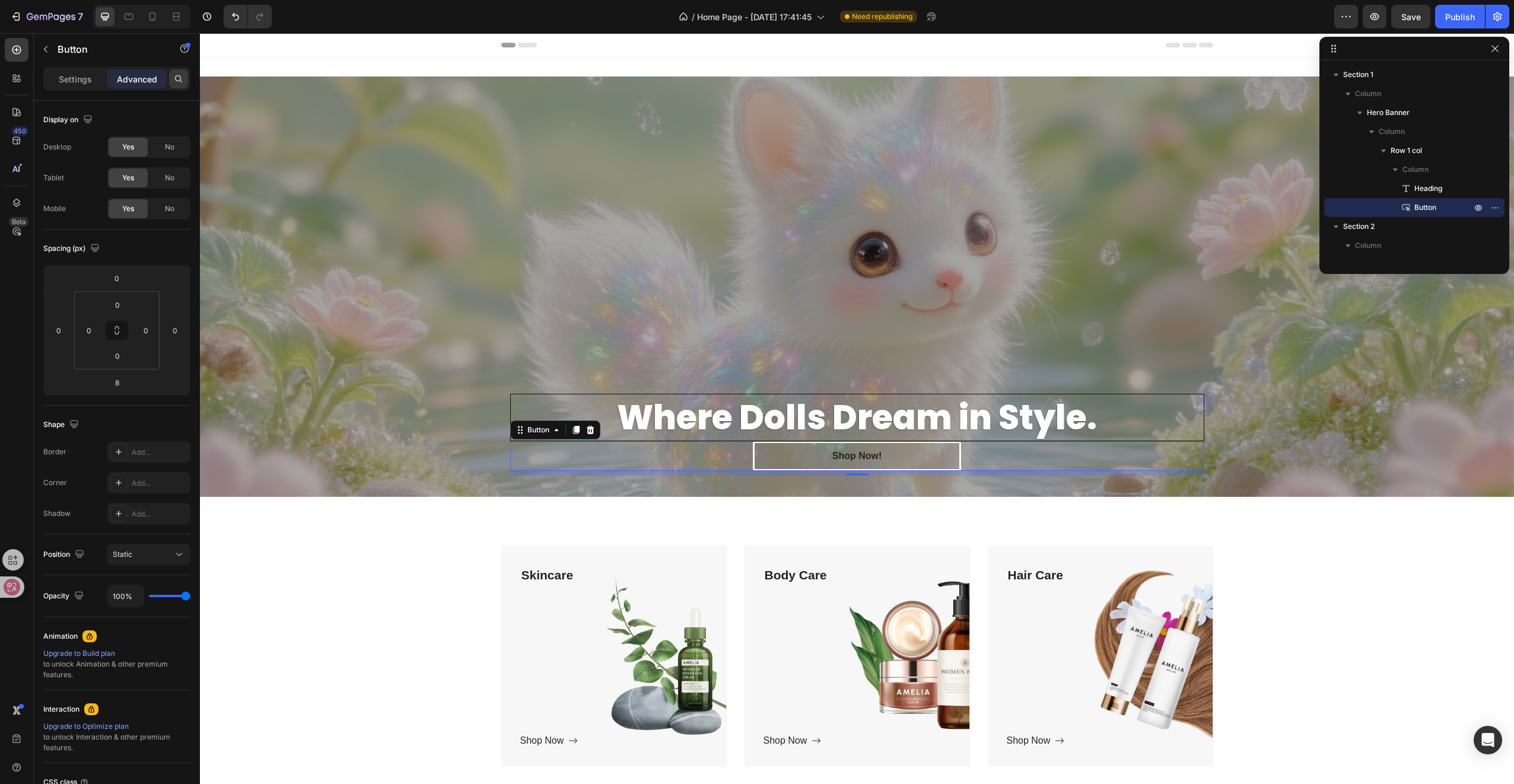
click at [178, 79] on icon at bounding box center [179, 79] width 9 height 9
click at [86, 82] on p "Settings" at bounding box center [75, 79] width 33 height 13
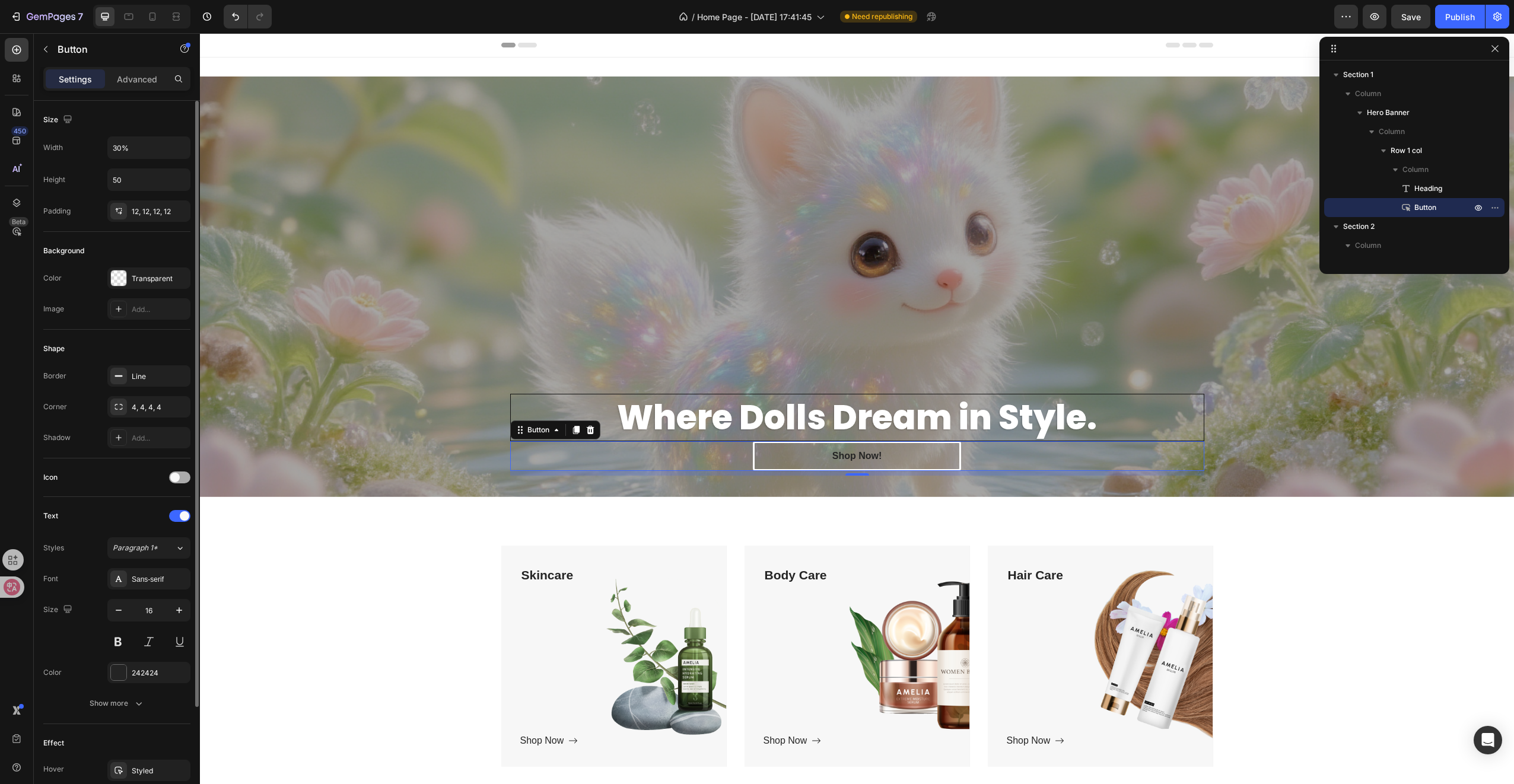
click at [177, 476] on span at bounding box center [175, 477] width 9 height 9
click at [185, 476] on span at bounding box center [185, 477] width 9 height 9
click at [185, 476] on div at bounding box center [180, 478] width 21 height 12
click at [185, 476] on span at bounding box center [185, 477] width 9 height 9
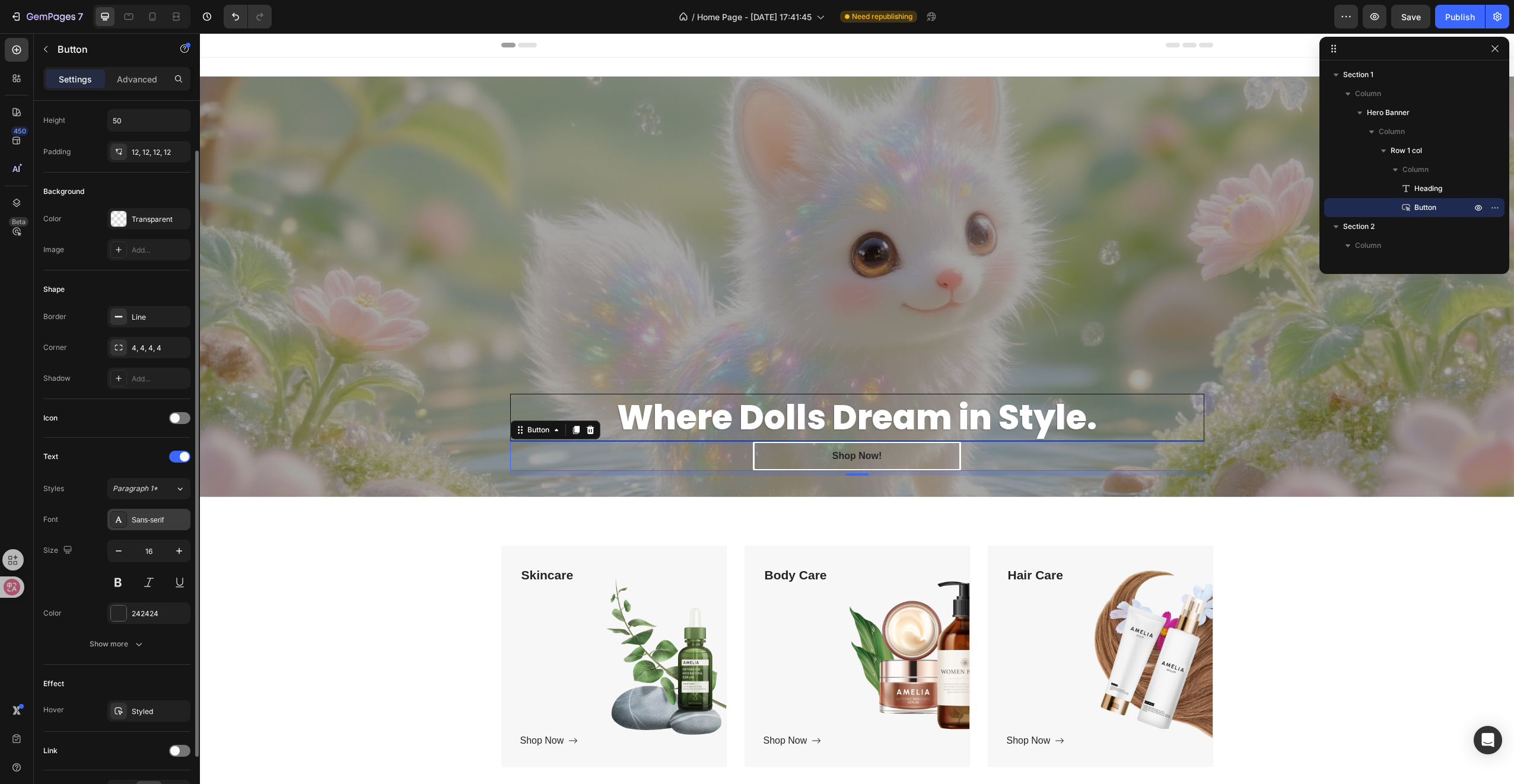
scroll to position [130, 0]
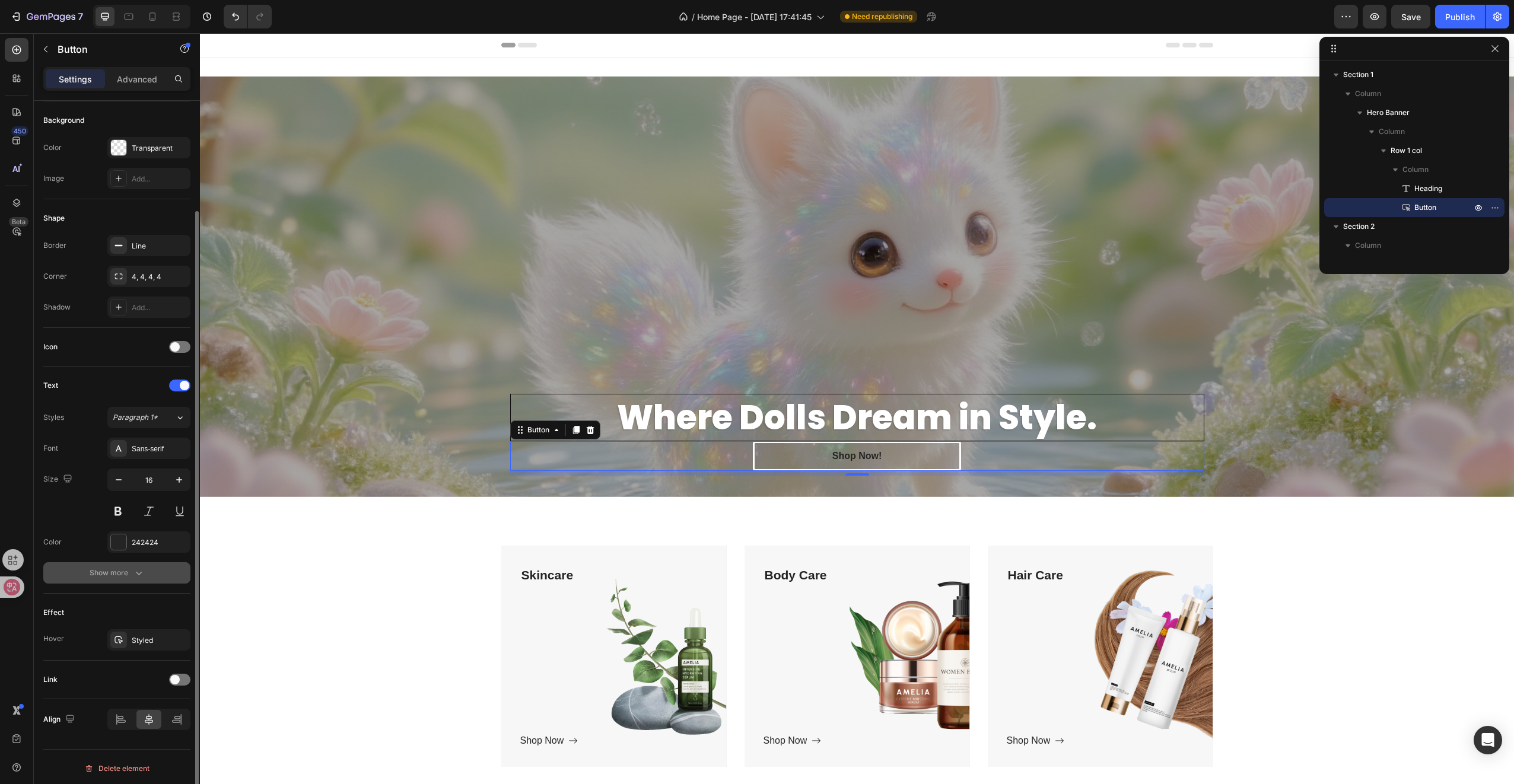
click at [117, 571] on div "Show more" at bounding box center [117, 573] width 55 height 12
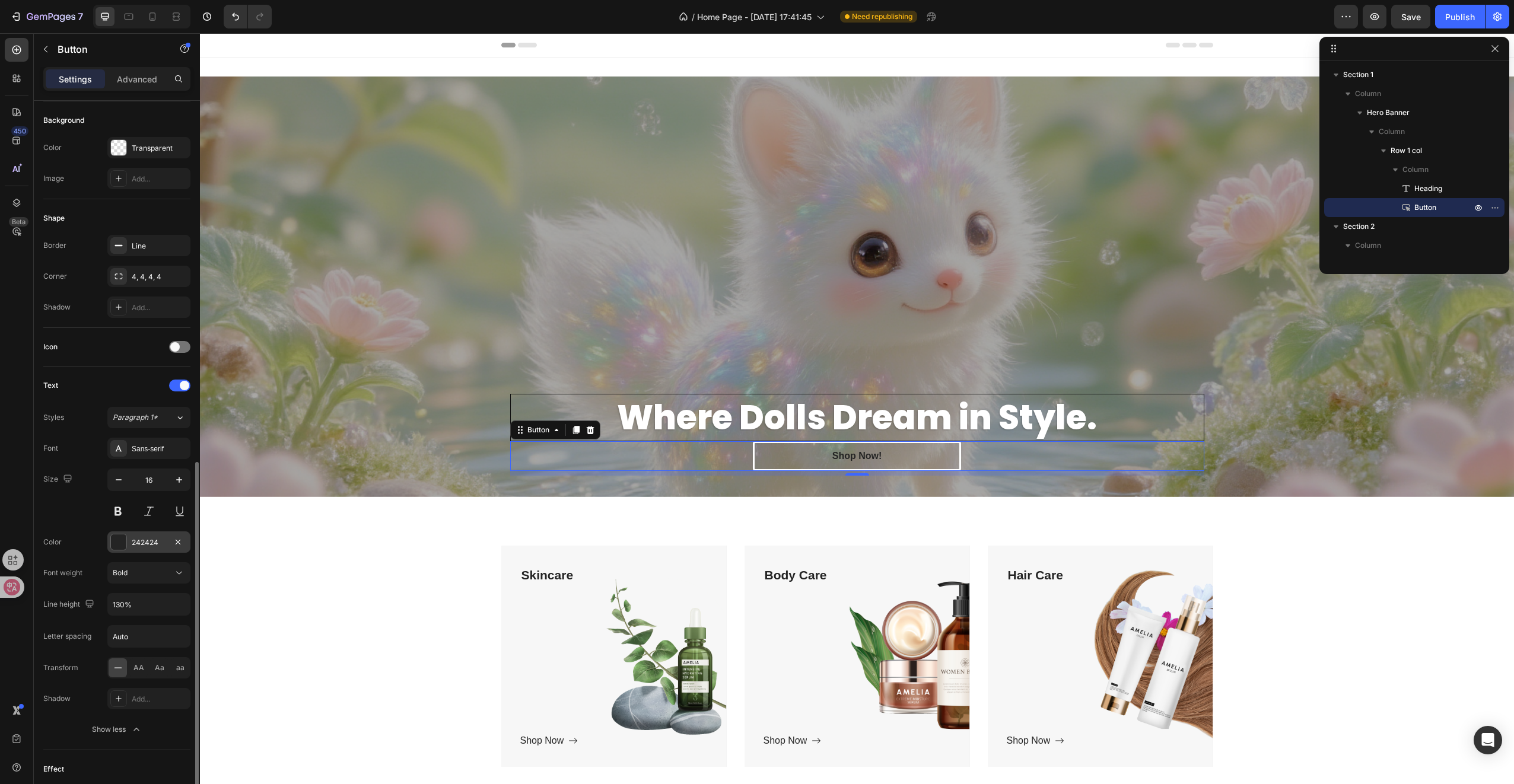
scroll to position [287, 0]
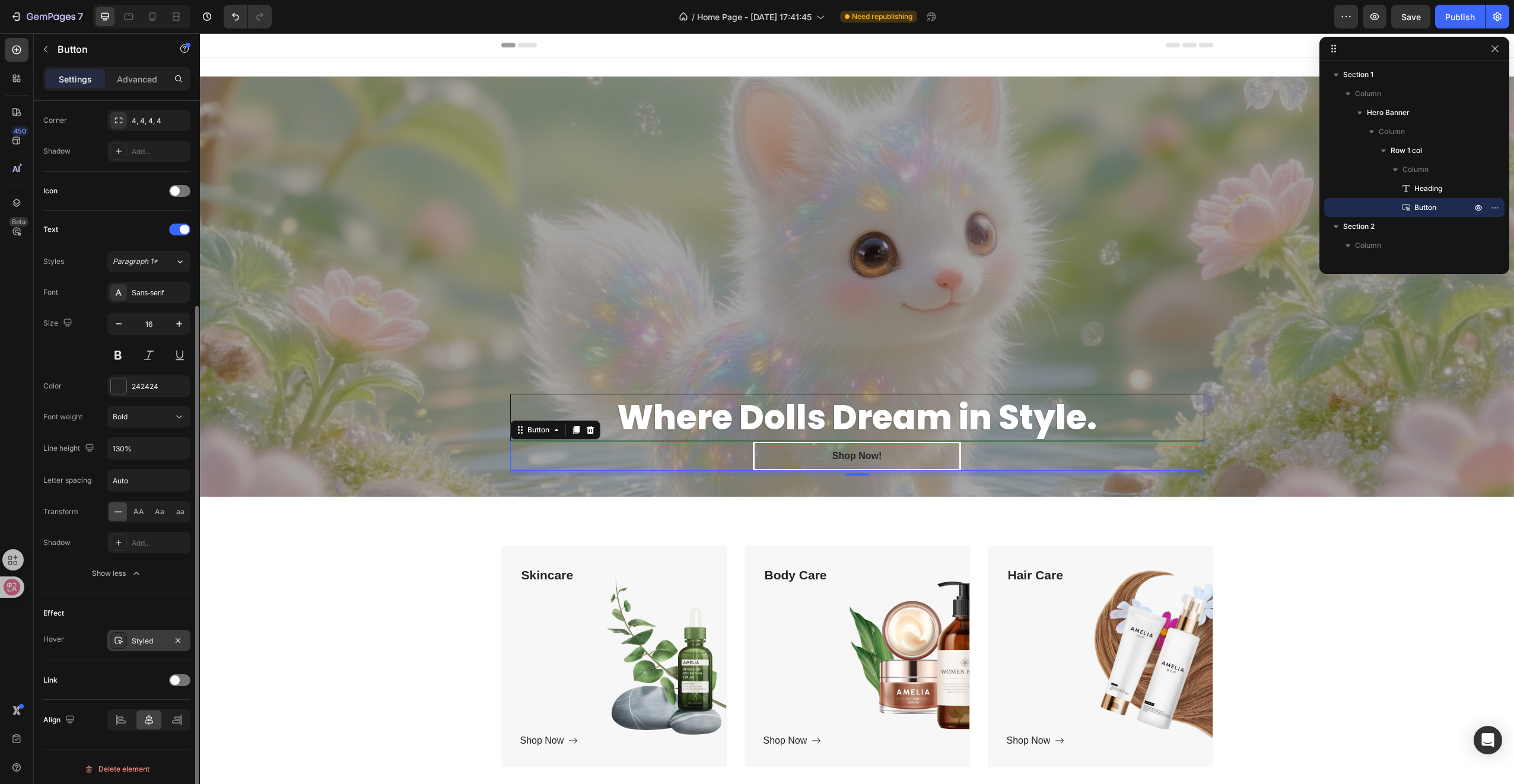
click at [145, 637] on div "Styled" at bounding box center [149, 641] width 34 height 11
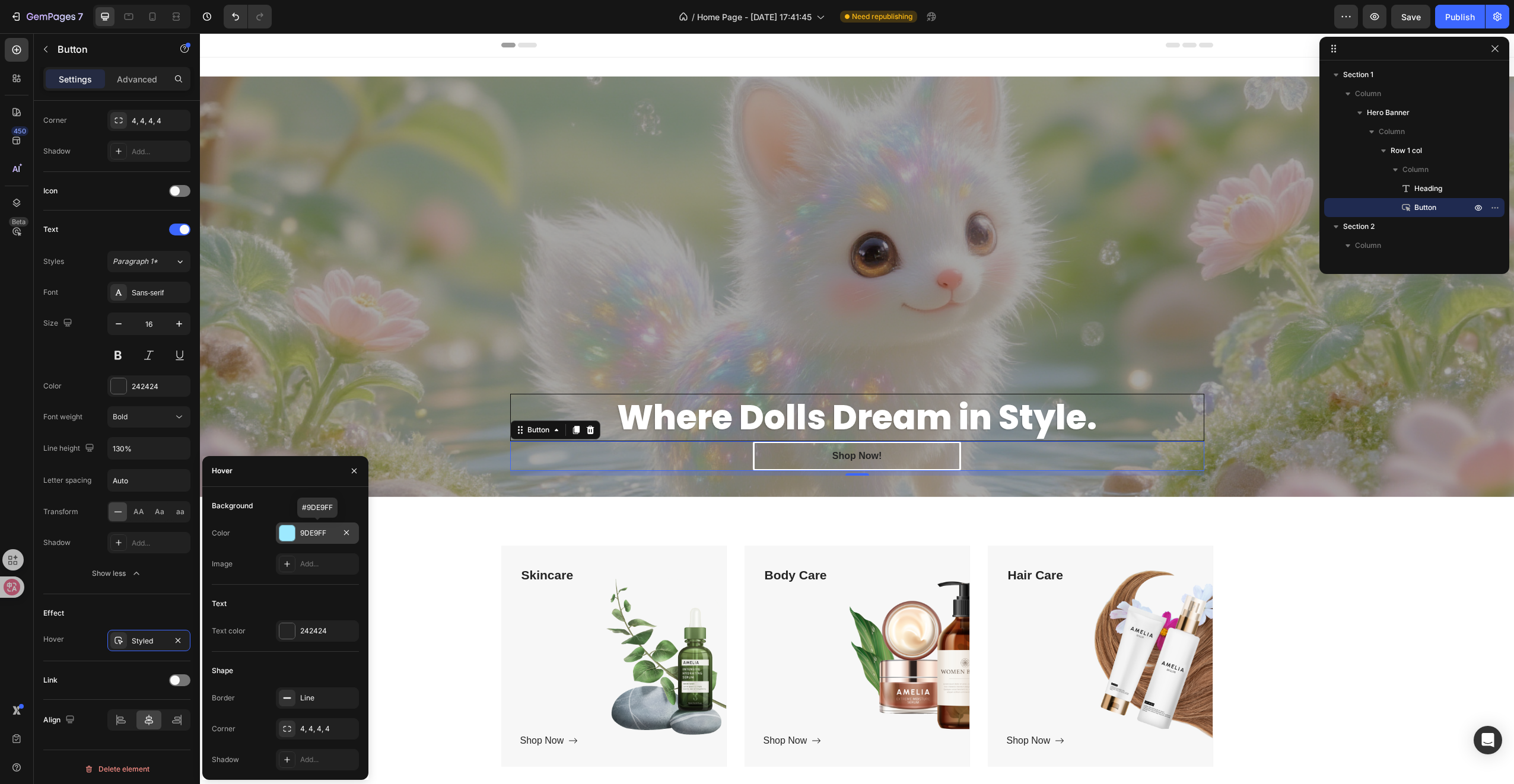
click at [301, 532] on div "9DE9FF" at bounding box center [317, 533] width 34 height 11
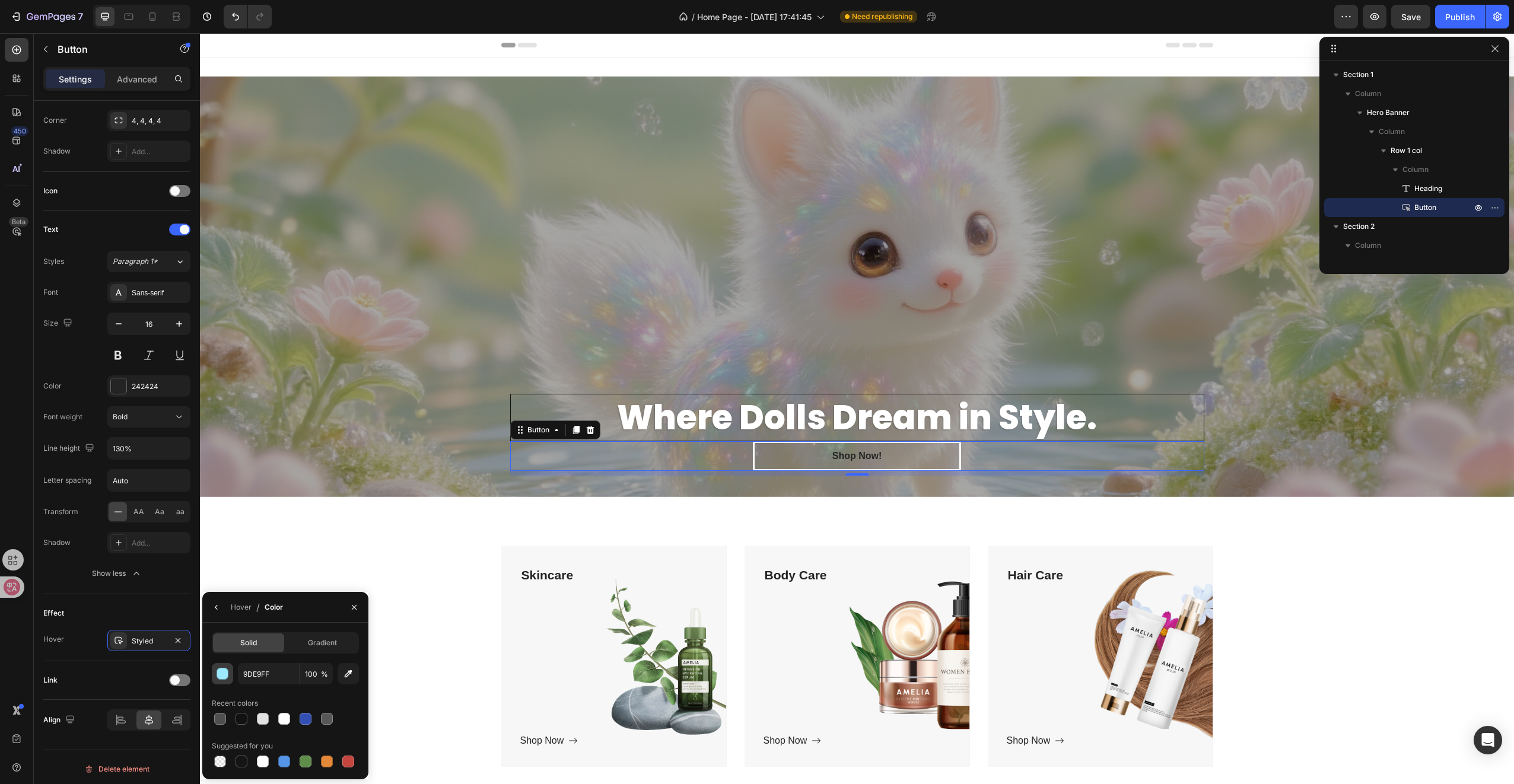
click at [225, 674] on div "button" at bounding box center [223, 674] width 12 height 12
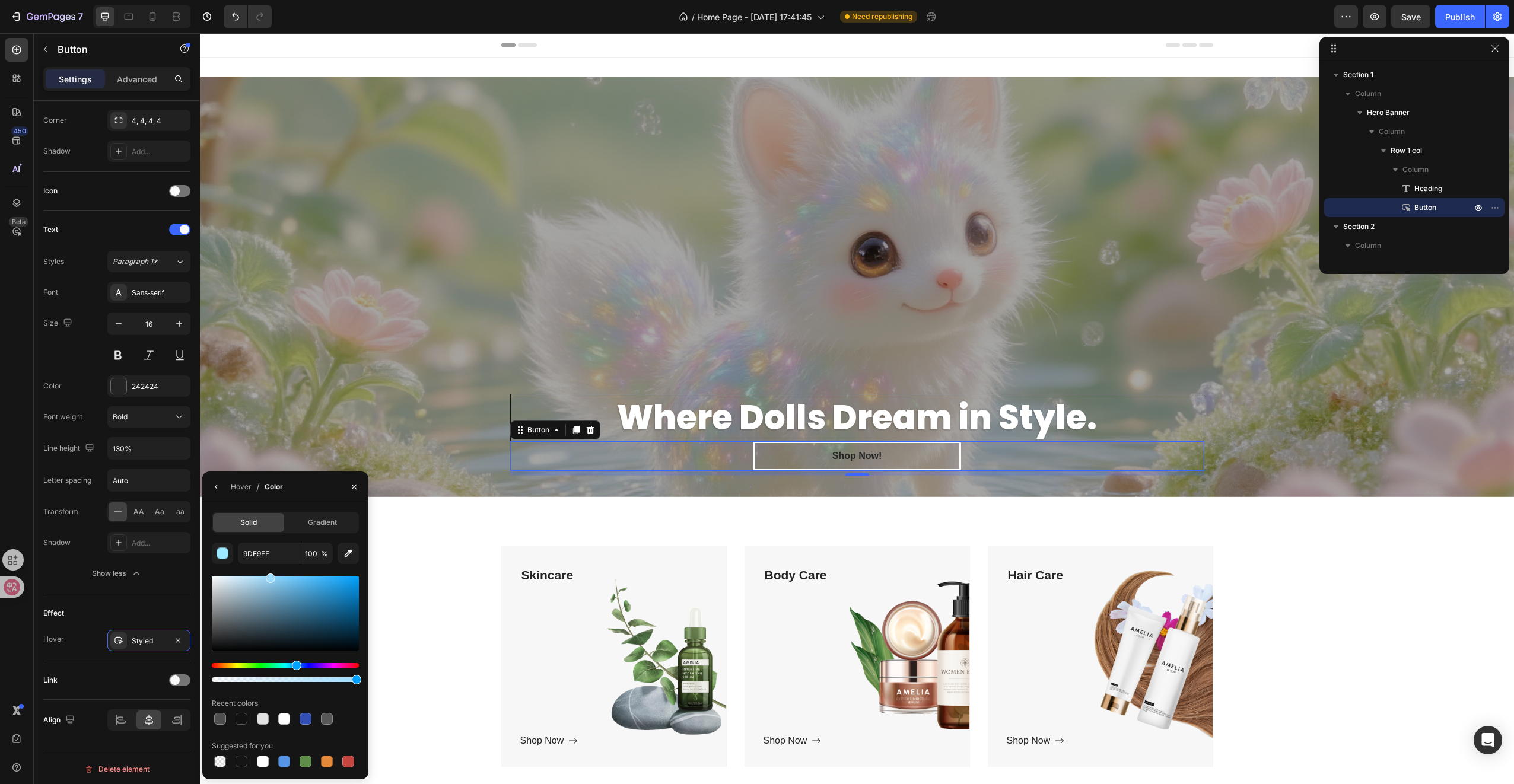
drag, startPoint x: 295, startPoint y: 665, endPoint x: 310, endPoint y: 642, distance: 27.5
click at [297, 663] on div "Hue" at bounding box center [297, 665] width 9 height 9
click at [315, 524] on span "Gradient" at bounding box center [322, 522] width 29 height 11
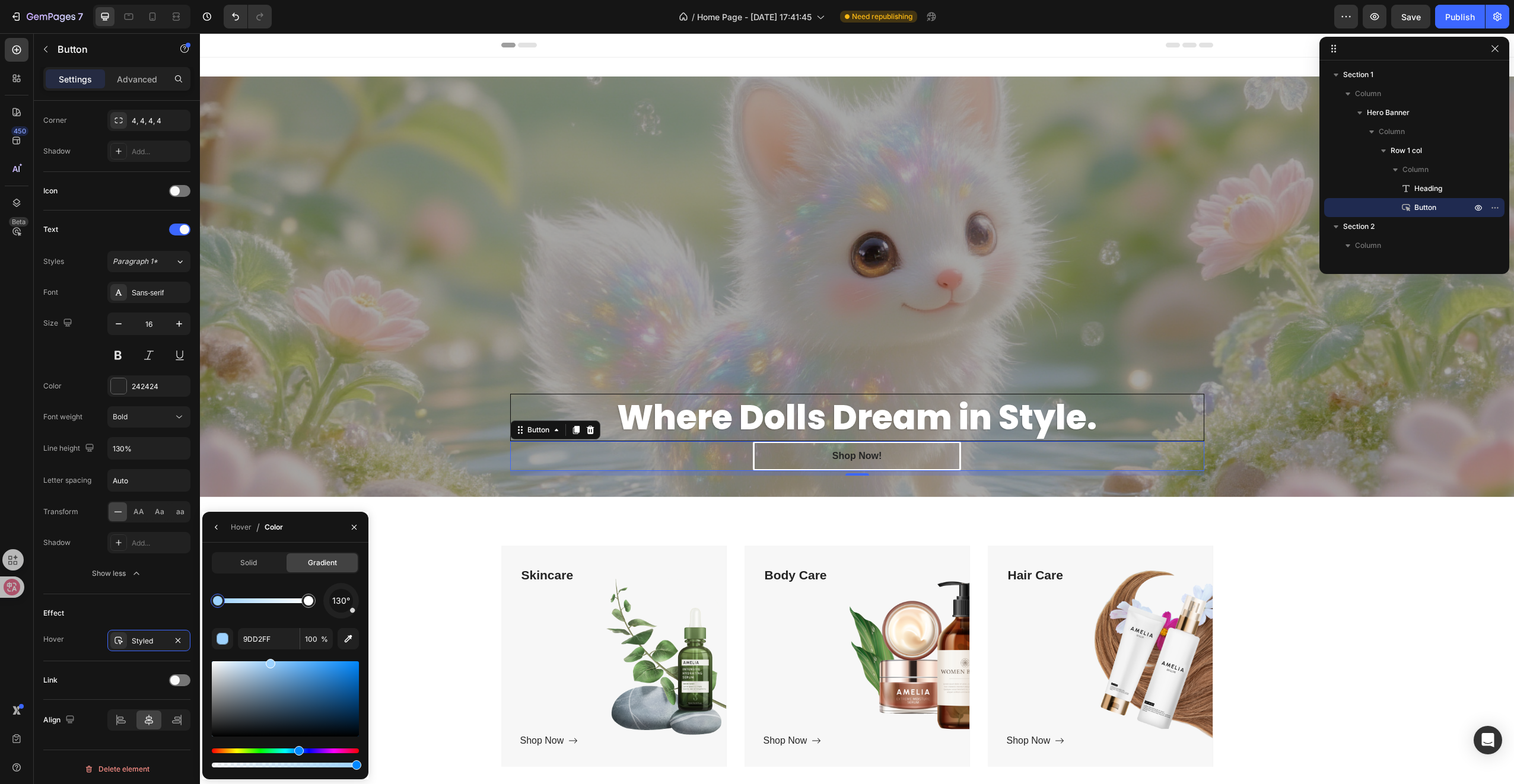
click at [250, 750] on div at bounding box center [285, 714] width 147 height 111
drag, startPoint x: 299, startPoint y: 749, endPoint x: 335, endPoint y: 752, distance: 36.1
drag, startPoint x: 249, startPoint y: 662, endPoint x: 238, endPoint y: 659, distance: 11.4
click at [238, 661] on div at bounding box center [285, 699] width 147 height 75
type input "FED3FF"
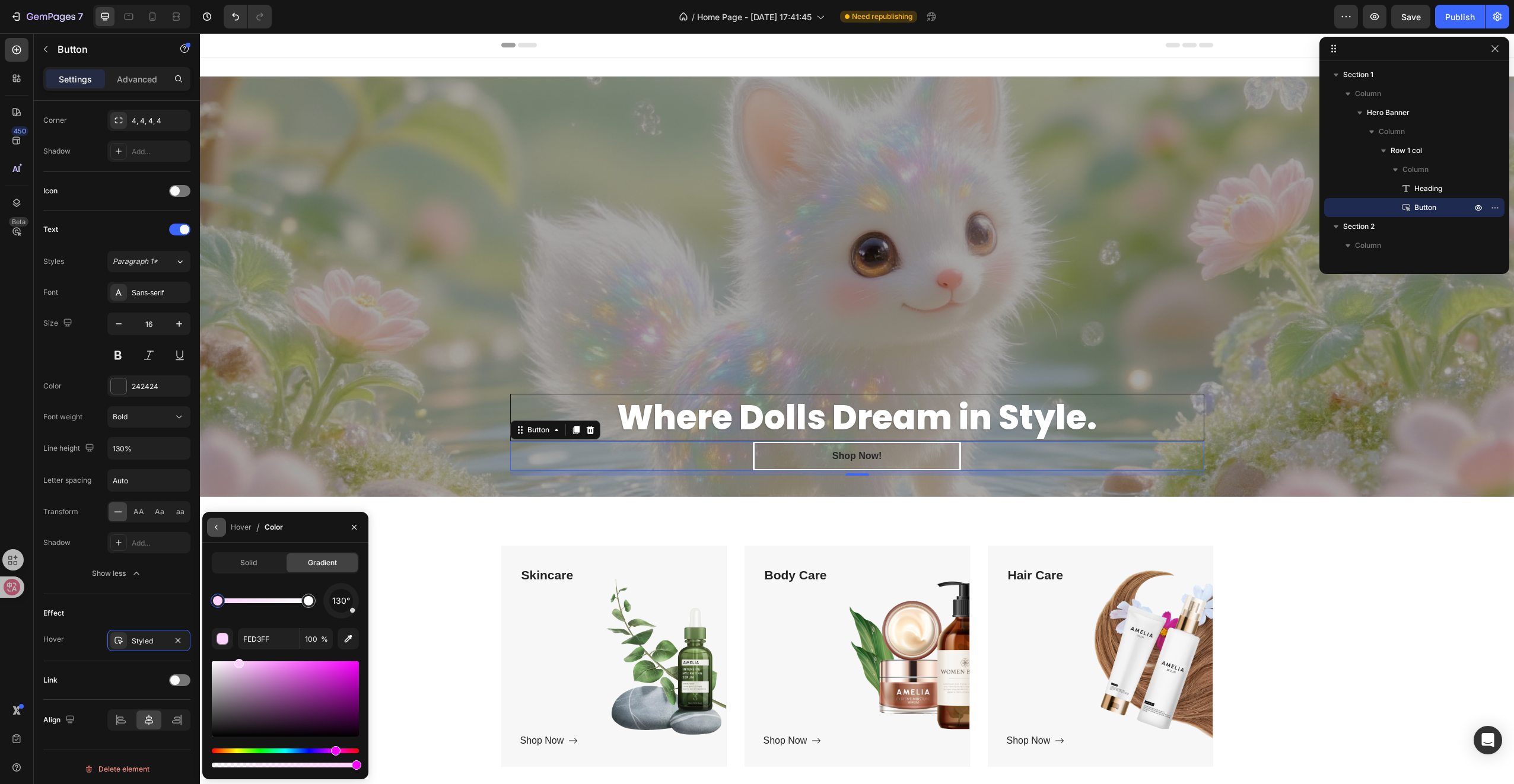
click at [218, 522] on icon "button" at bounding box center [216, 527] width 9 height 9
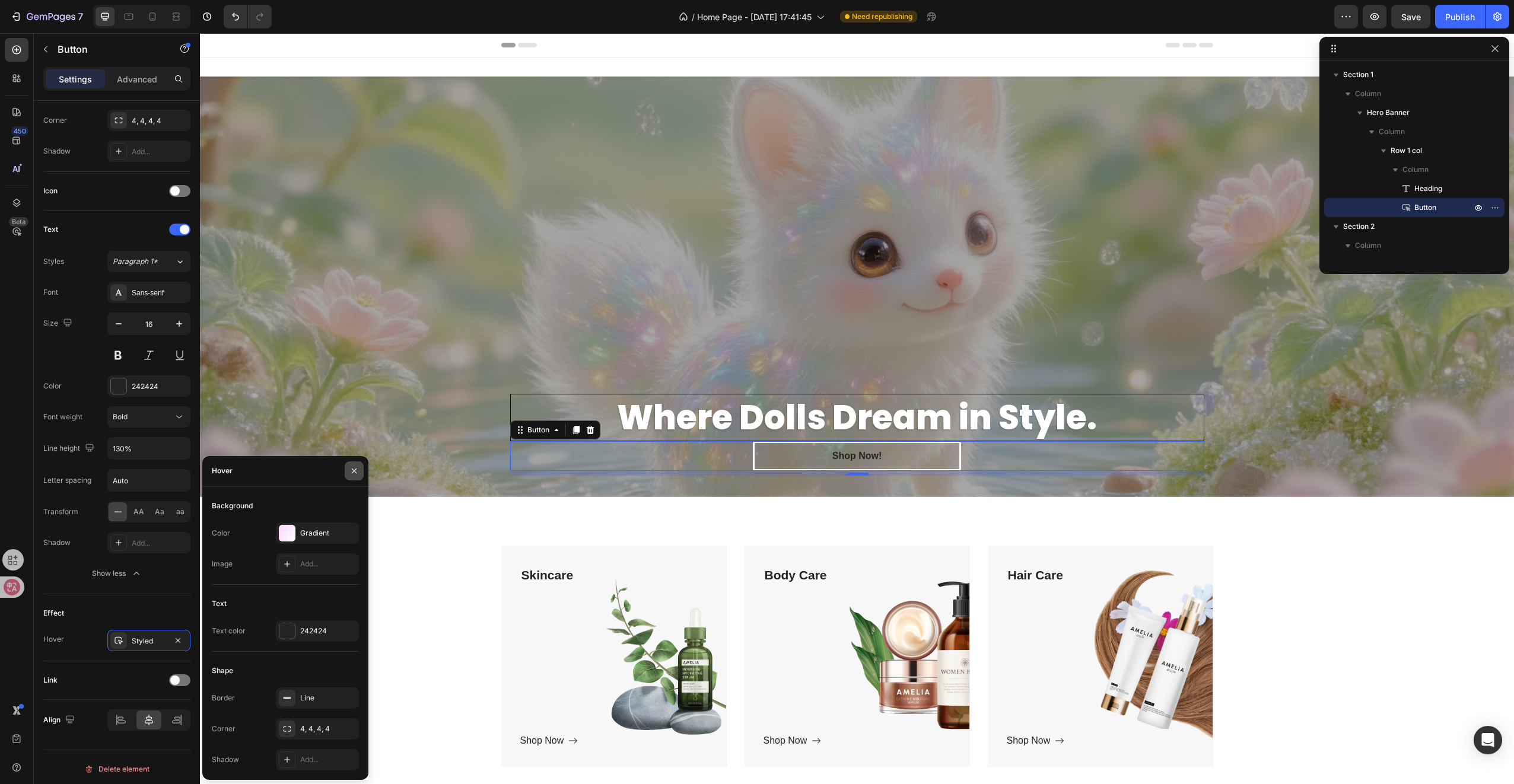
click at [360, 473] on button "button" at bounding box center [354, 470] width 19 height 19
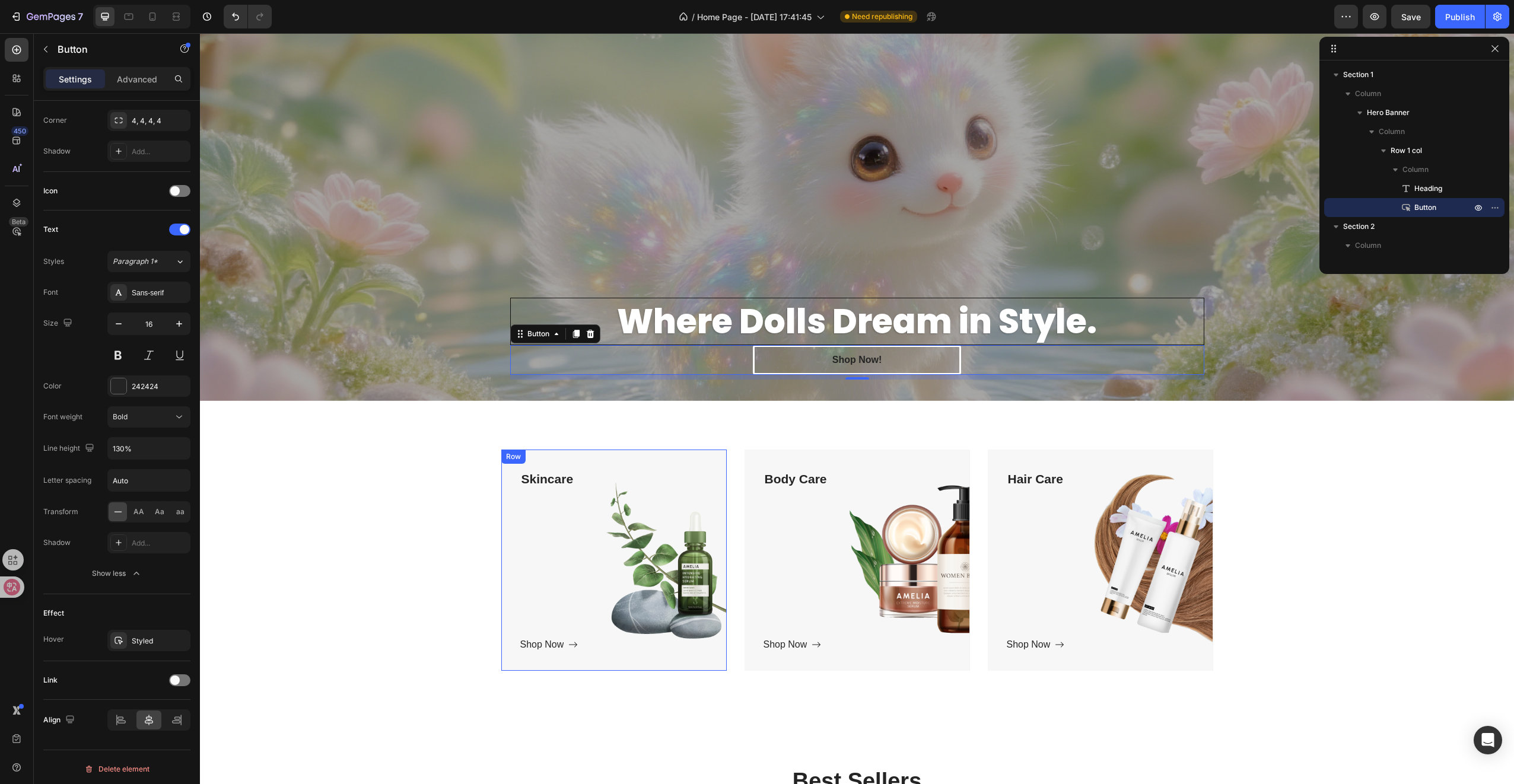
scroll to position [237, 0]
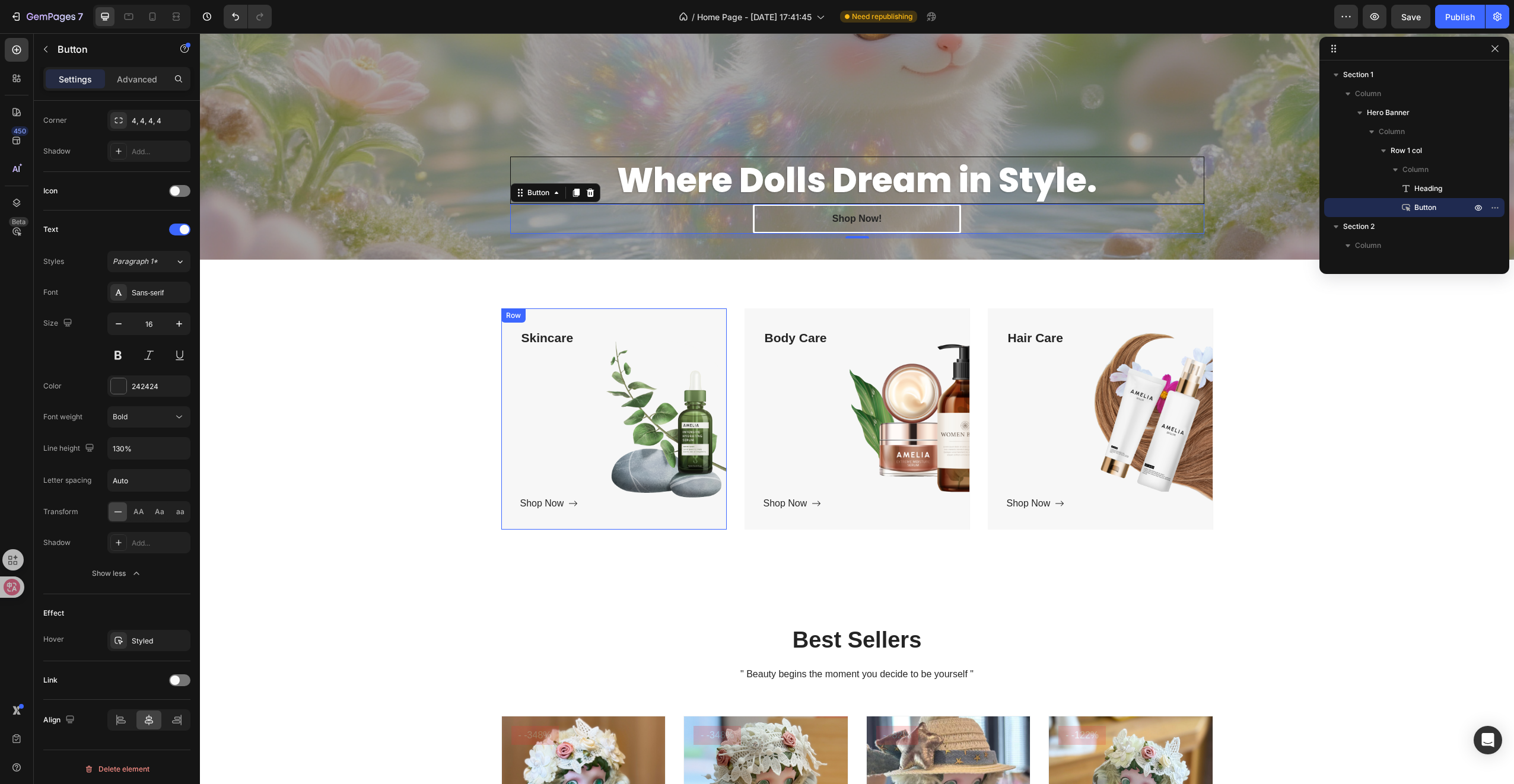
click at [581, 350] on div "Skincare Text block Shop Now Button" at bounding box center [614, 419] width 187 height 184
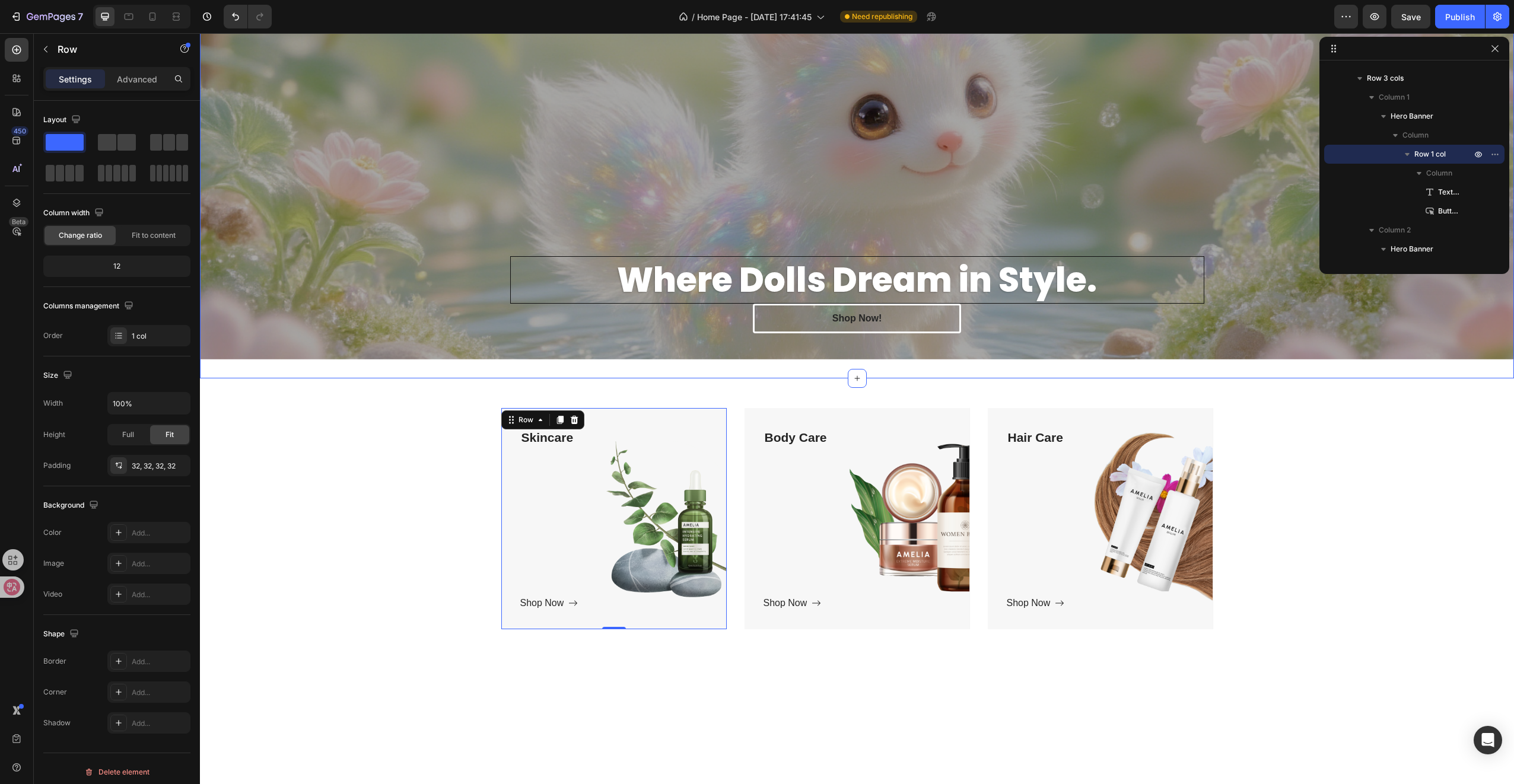
scroll to position [0, 0]
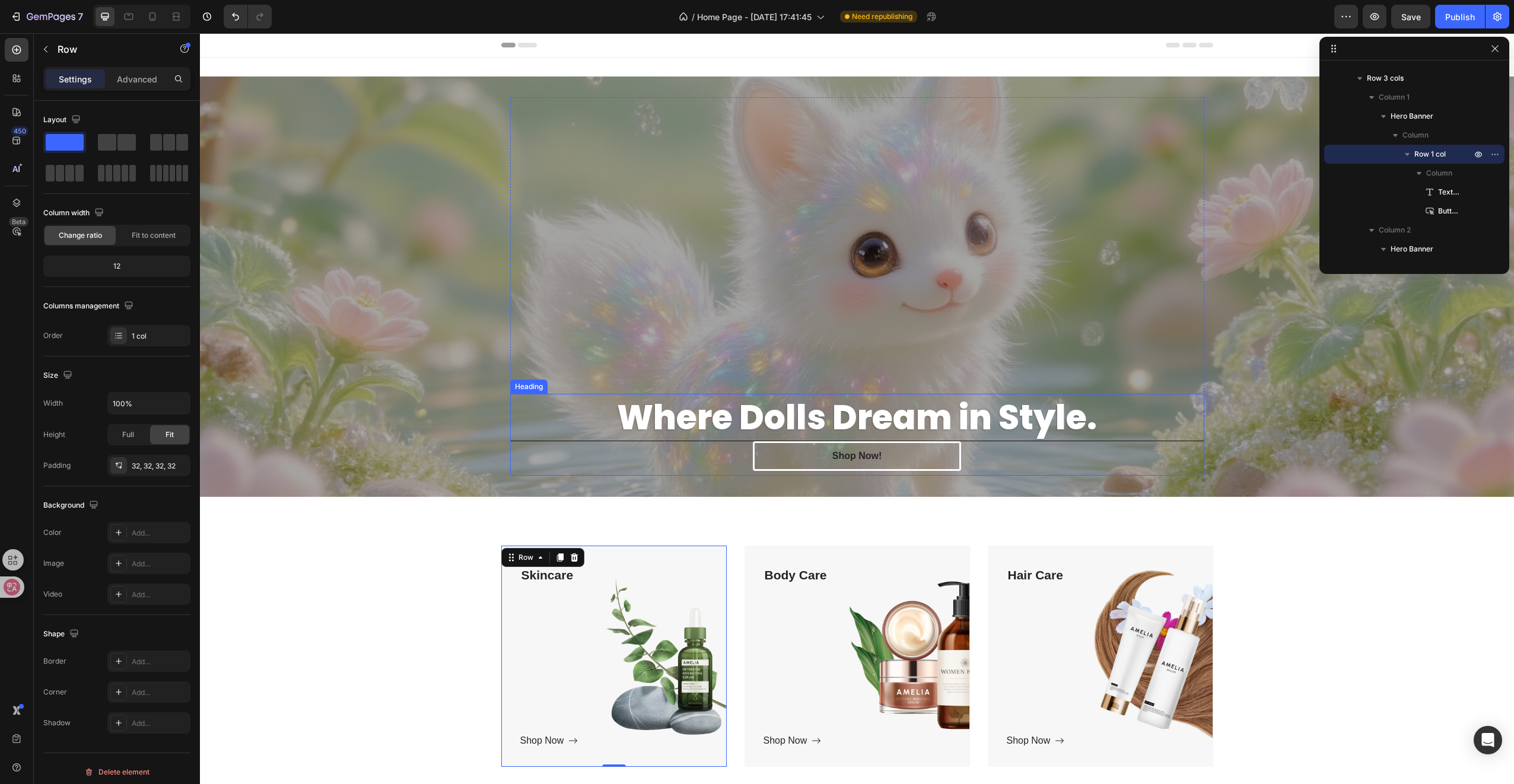
click at [580, 412] on h2 "Where Dolls Dream in Style." at bounding box center [857, 418] width 693 height 46
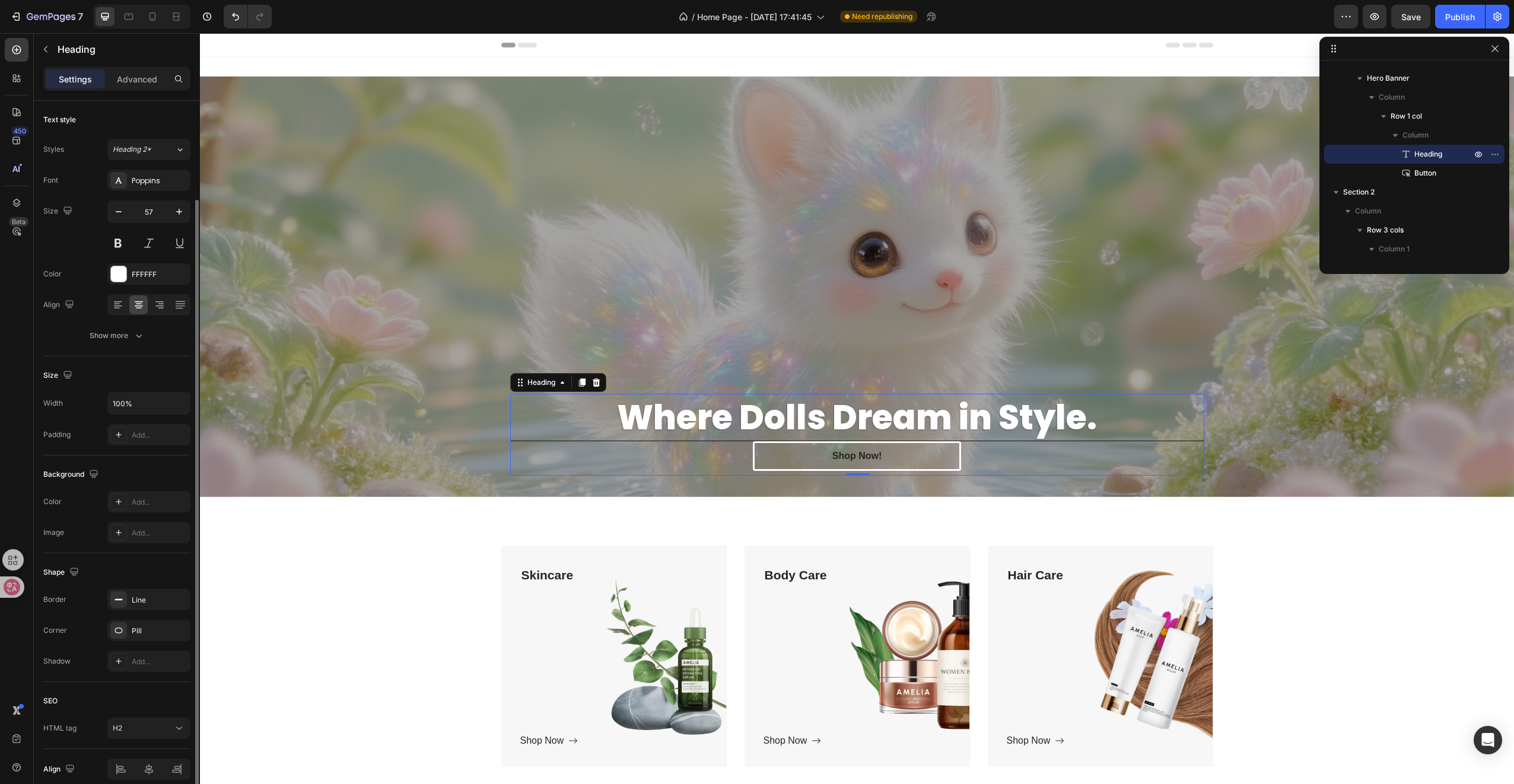
scroll to position [51, 0]
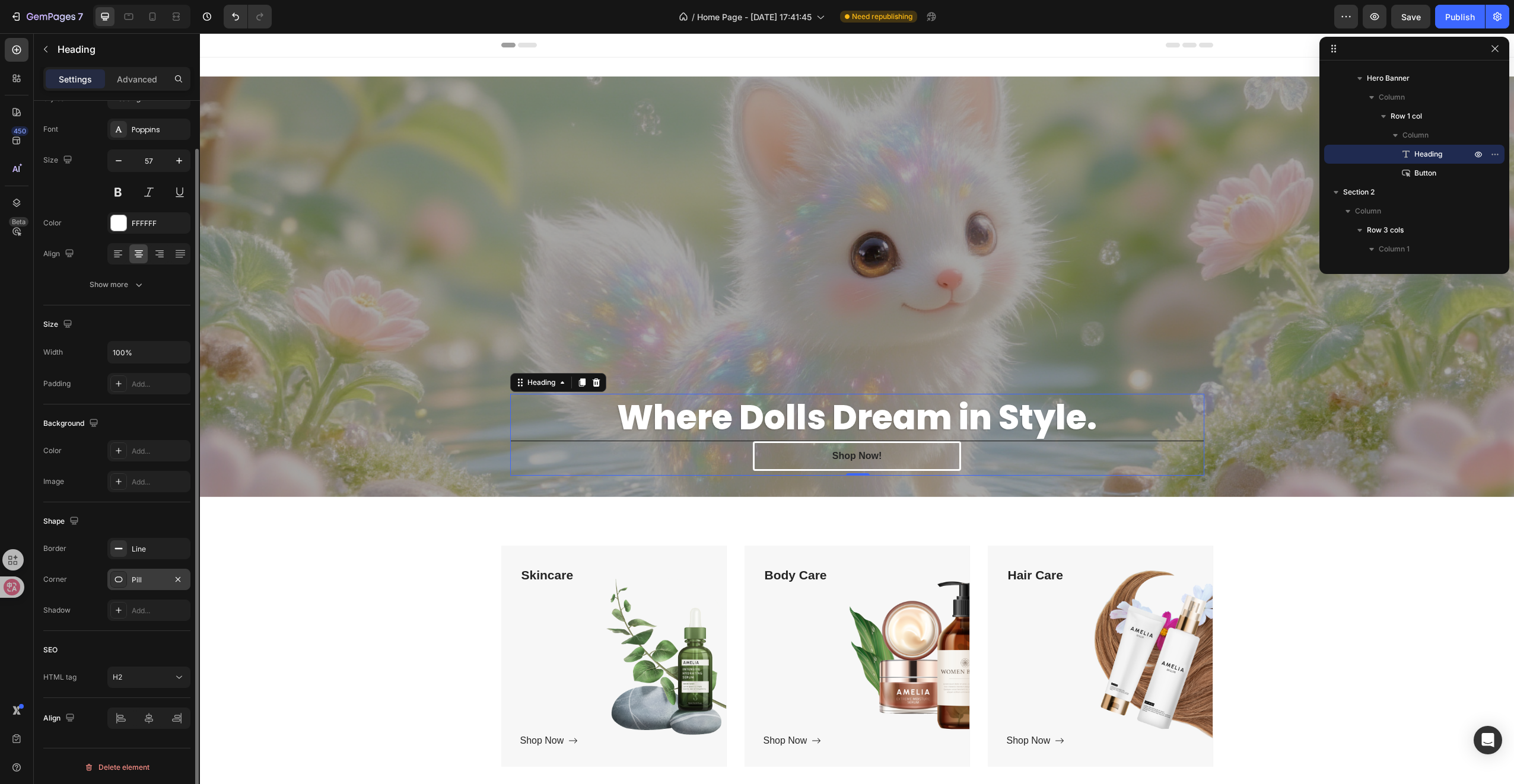
click at [116, 574] on icon at bounding box center [119, 579] width 9 height 9
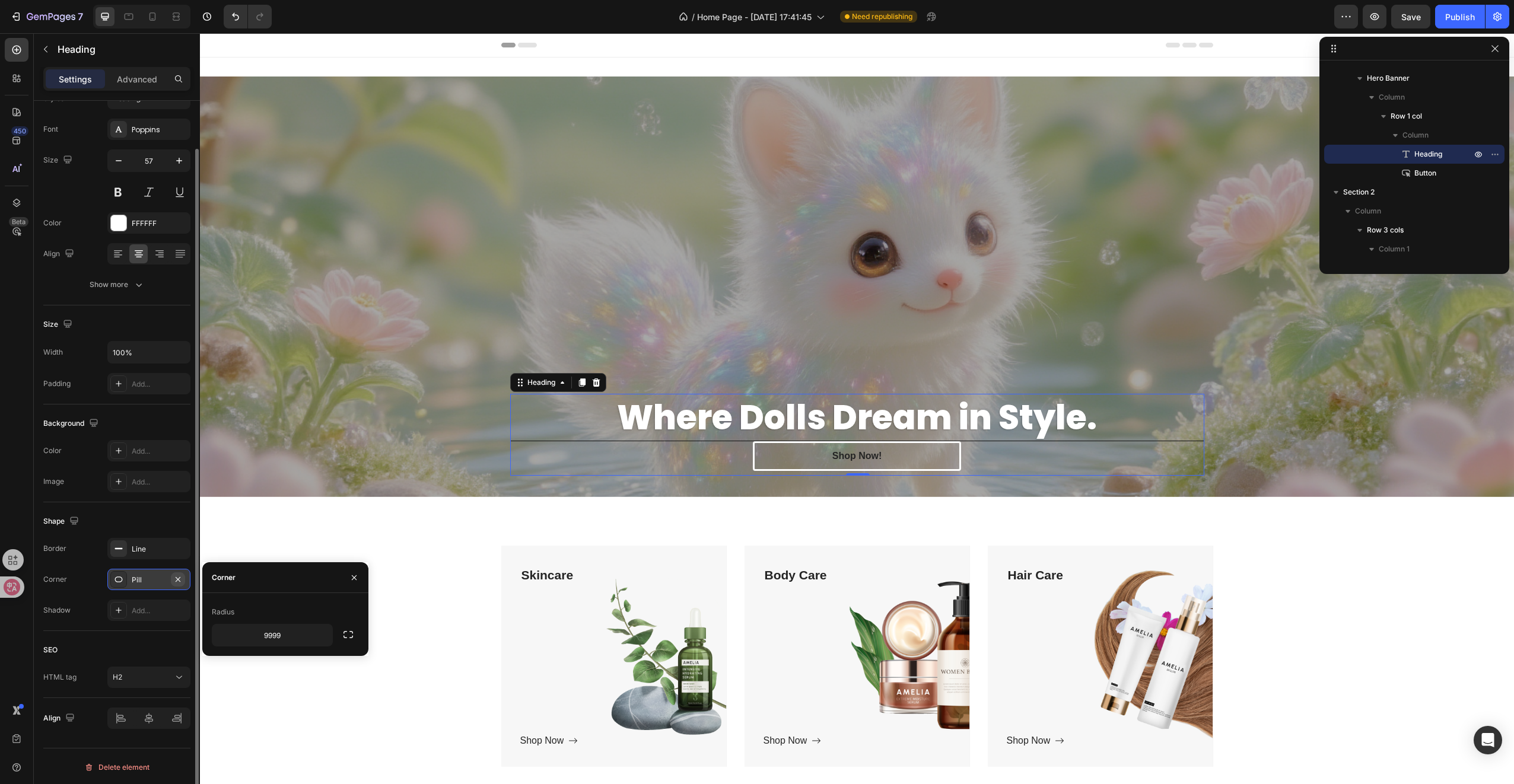
click at [175, 576] on icon "button" at bounding box center [178, 579] width 9 height 9
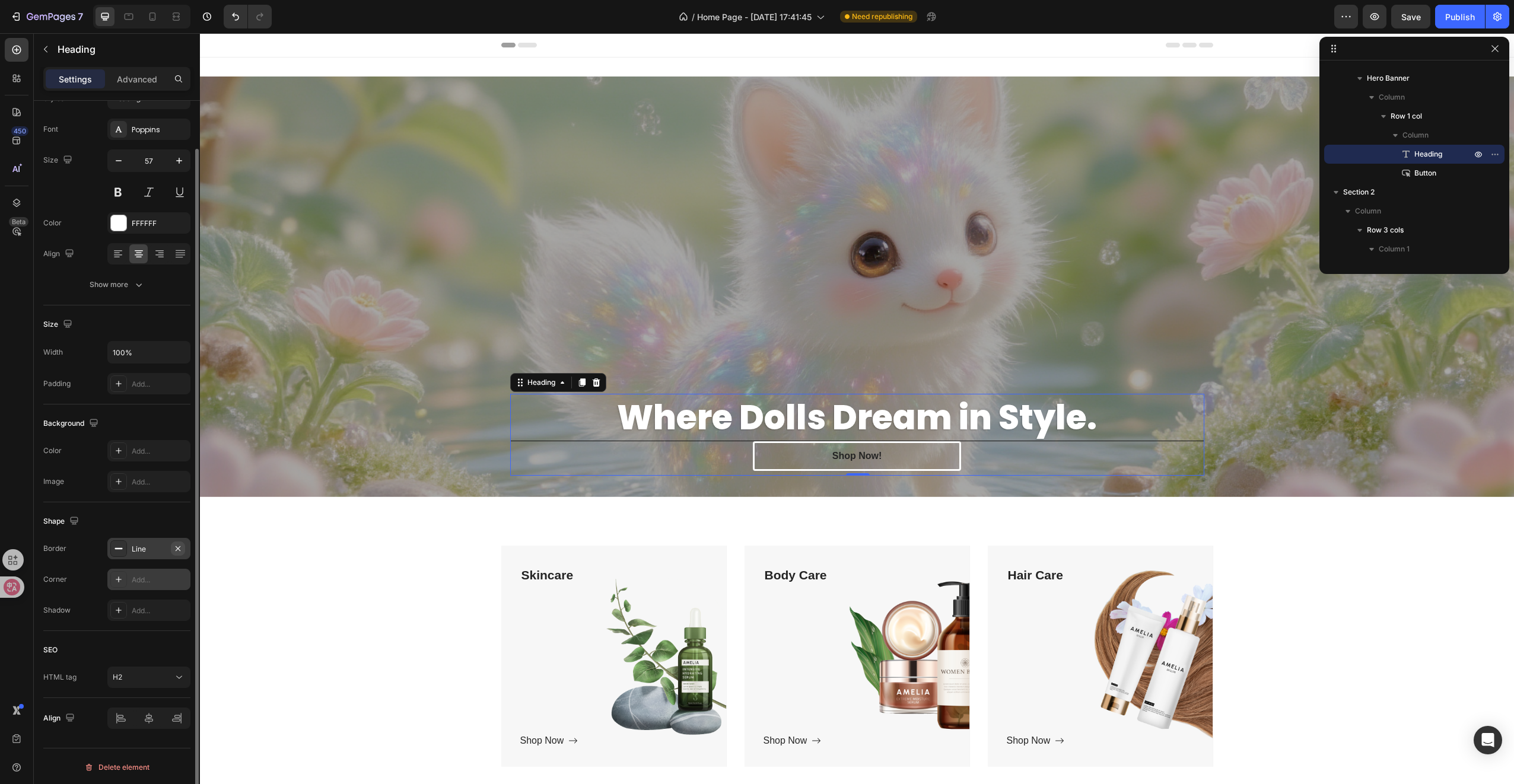
click at [183, 543] on button "button" at bounding box center [178, 549] width 15 height 14
click at [393, 457] on div "Overlay" at bounding box center [857, 287] width 1314 height 420
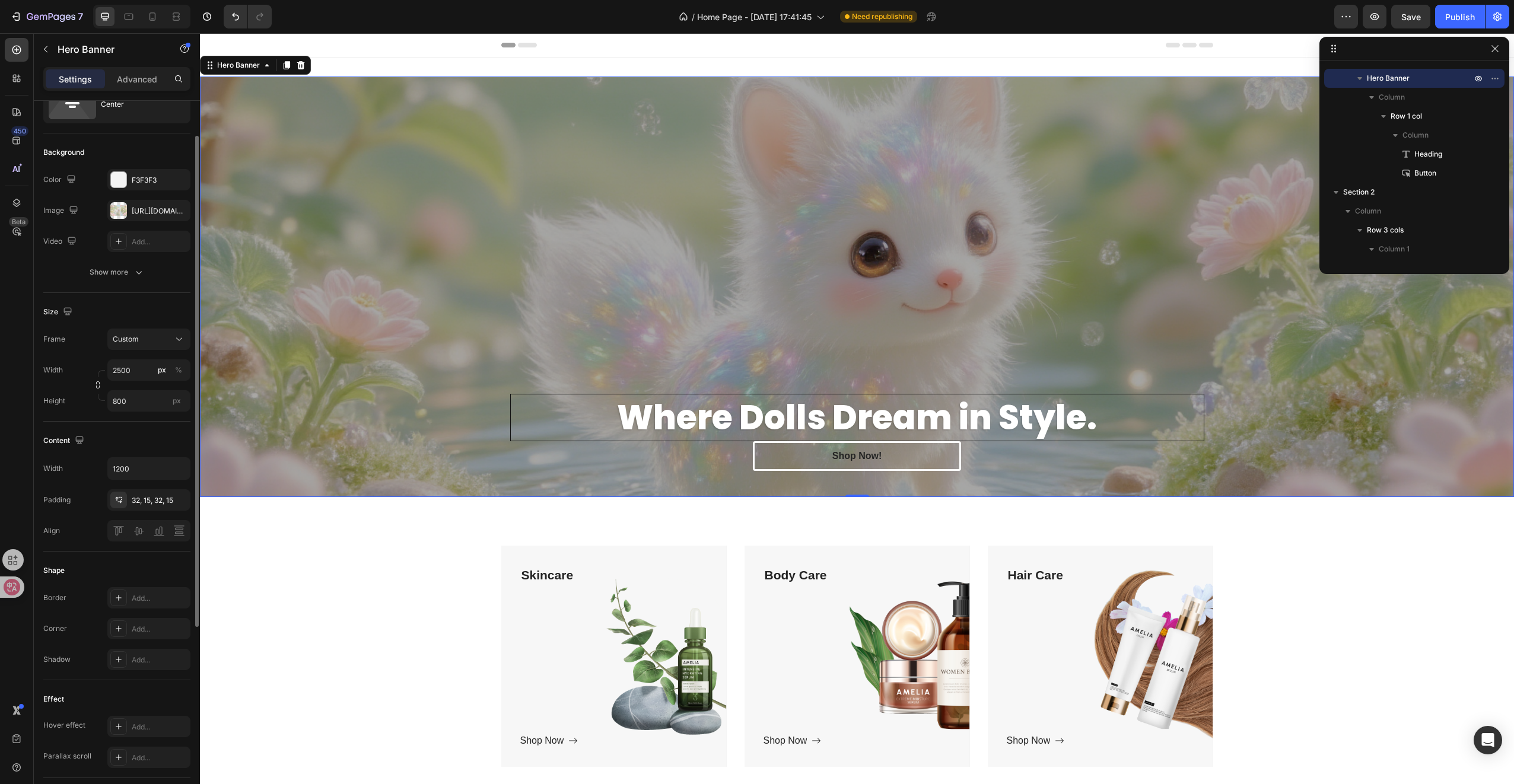
scroll to position [0, 0]
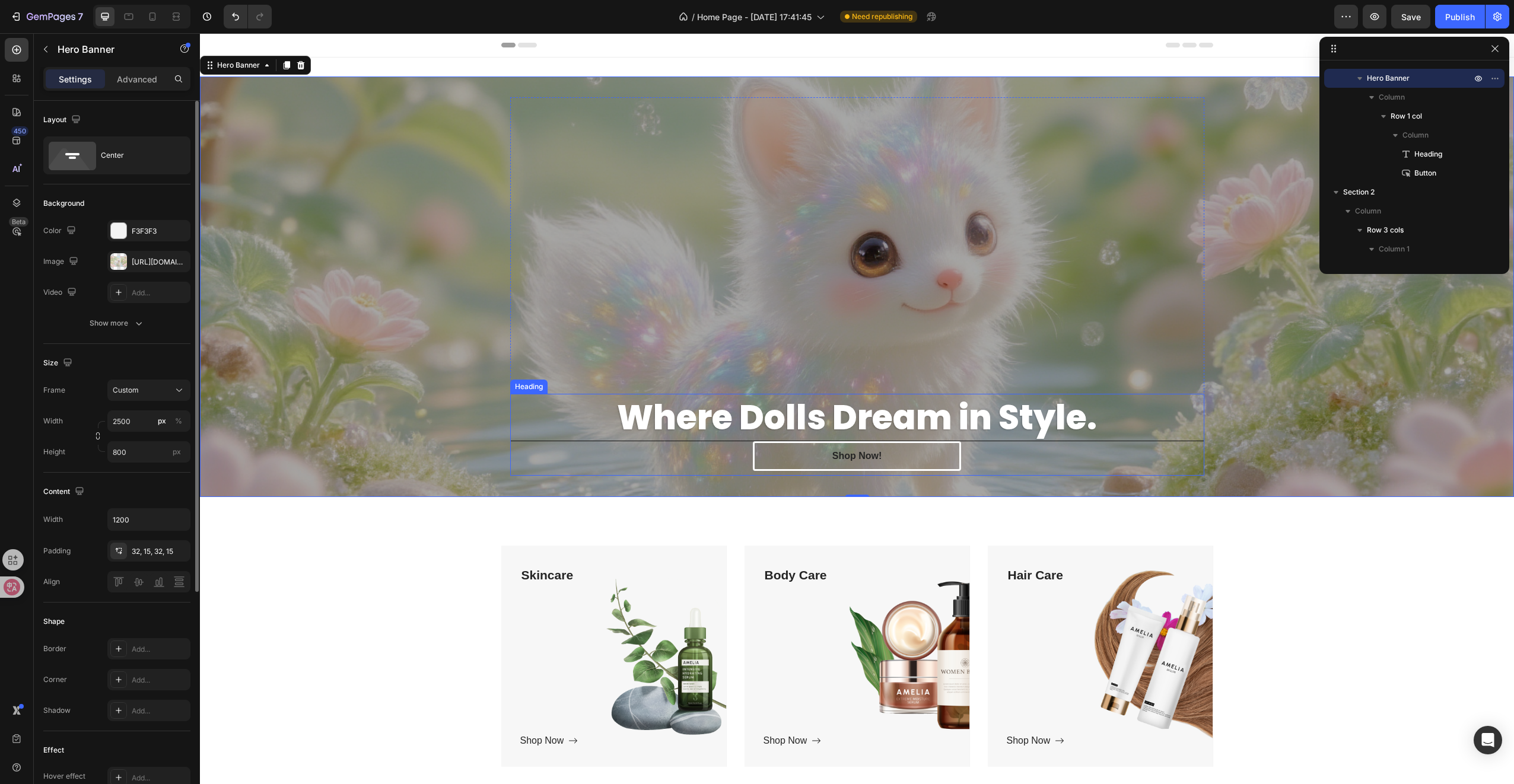
click at [535, 406] on h2 "Where Dolls Dream in Style." at bounding box center [857, 418] width 693 height 46
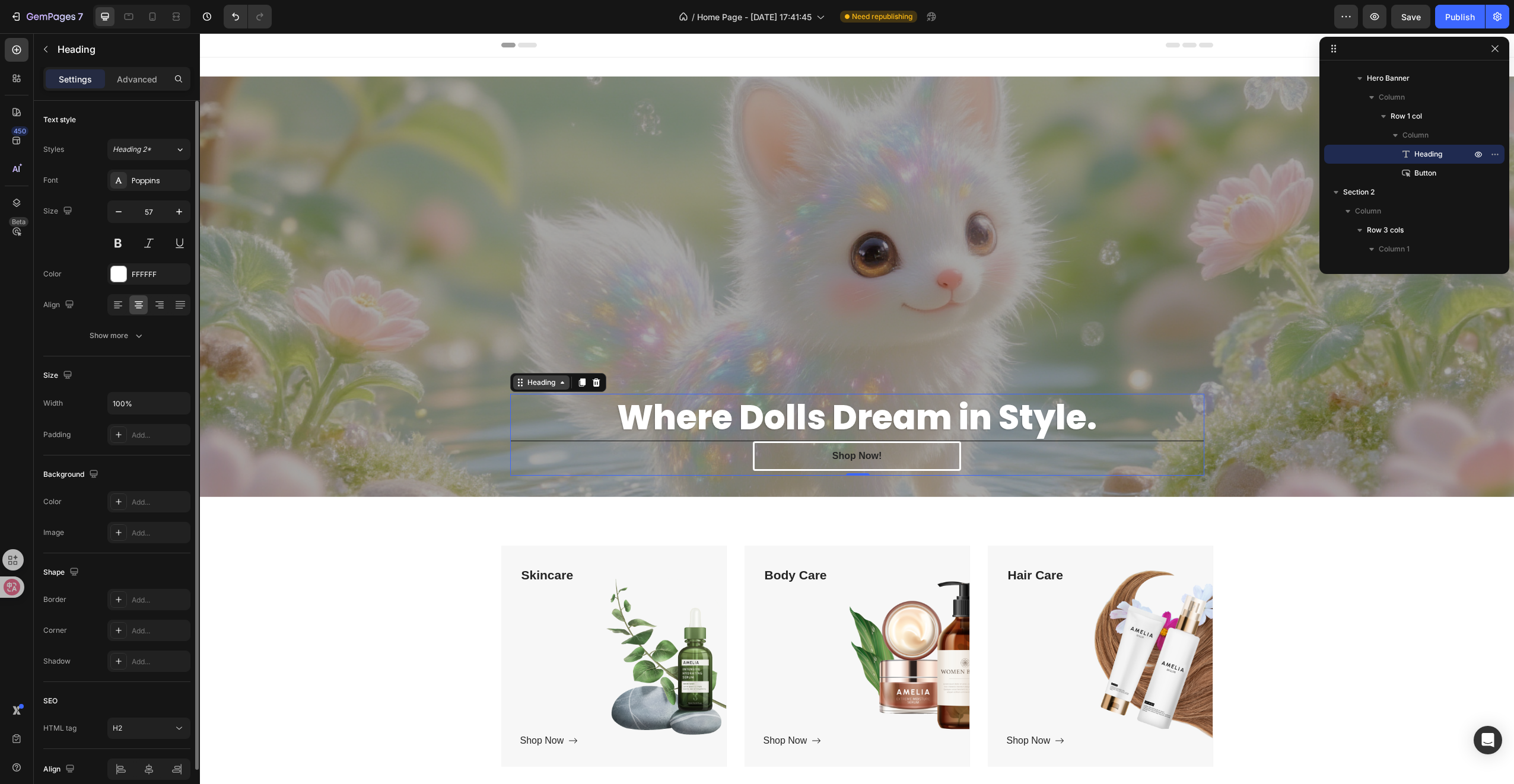
click at [519, 385] on icon at bounding box center [520, 382] width 9 height 9
click at [117, 78] on p "Advanced" at bounding box center [136, 79] width 40 height 13
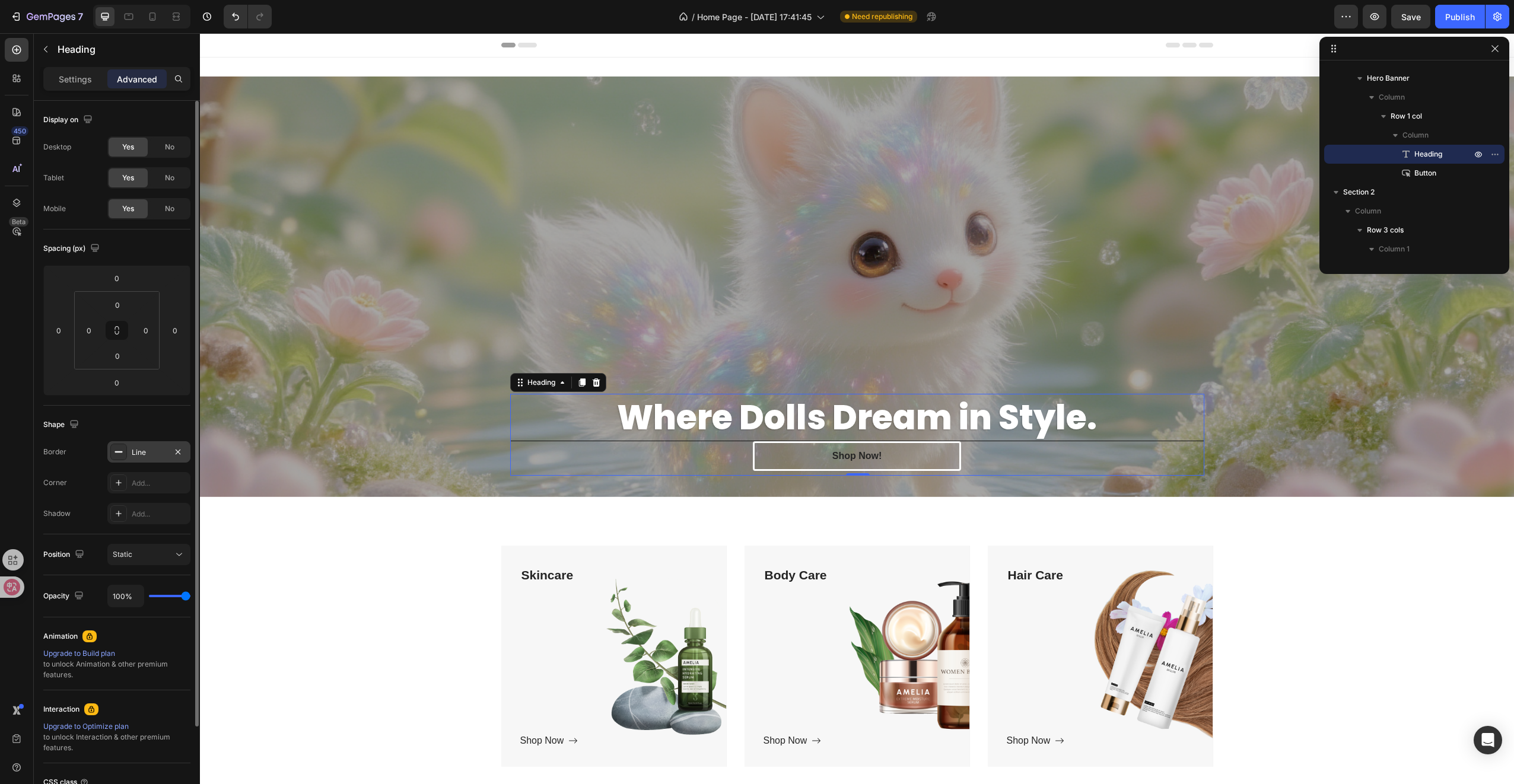
click at [117, 449] on icon at bounding box center [119, 452] width 9 height 9
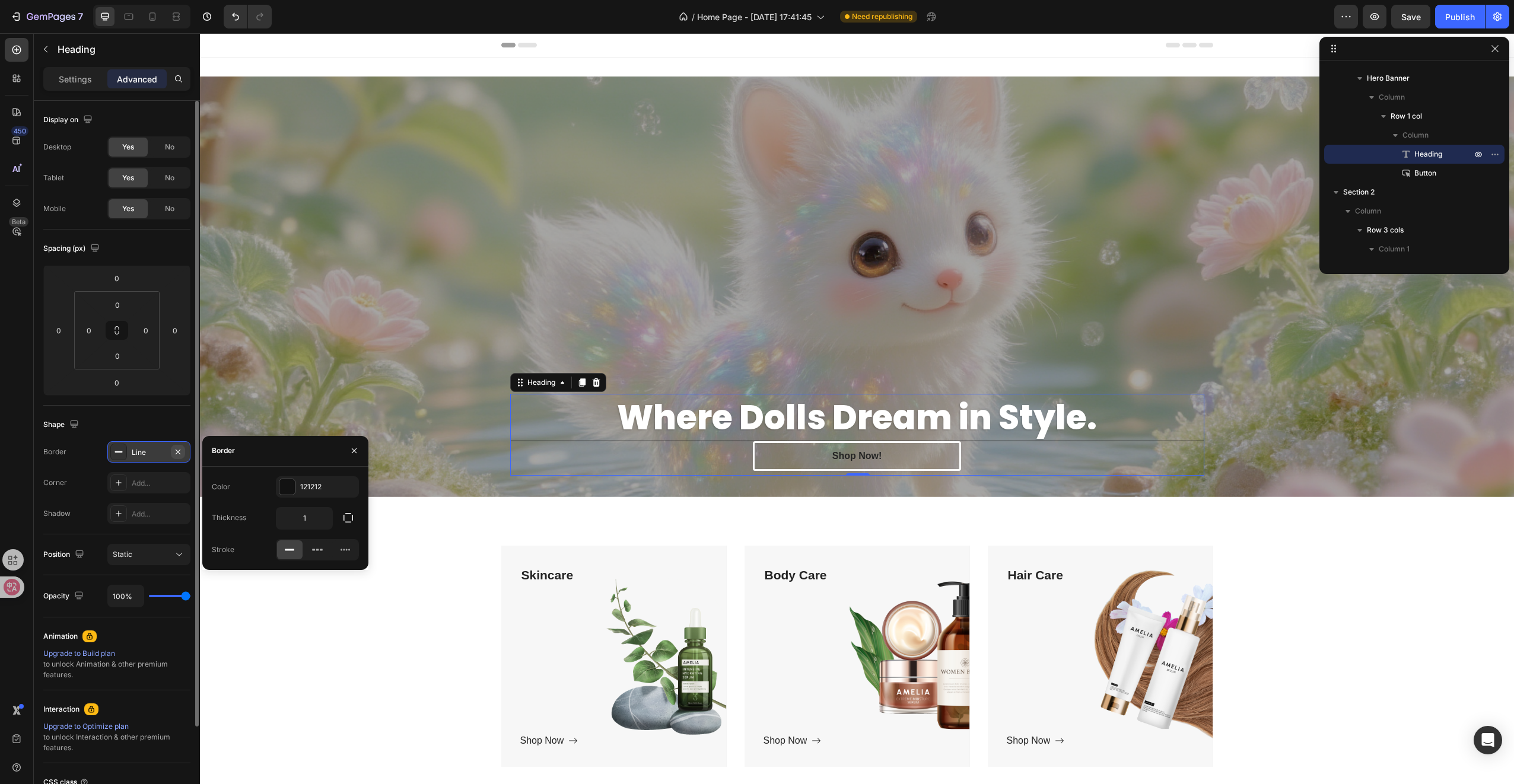
click at [176, 451] on icon "button" at bounding box center [178, 452] width 9 height 9
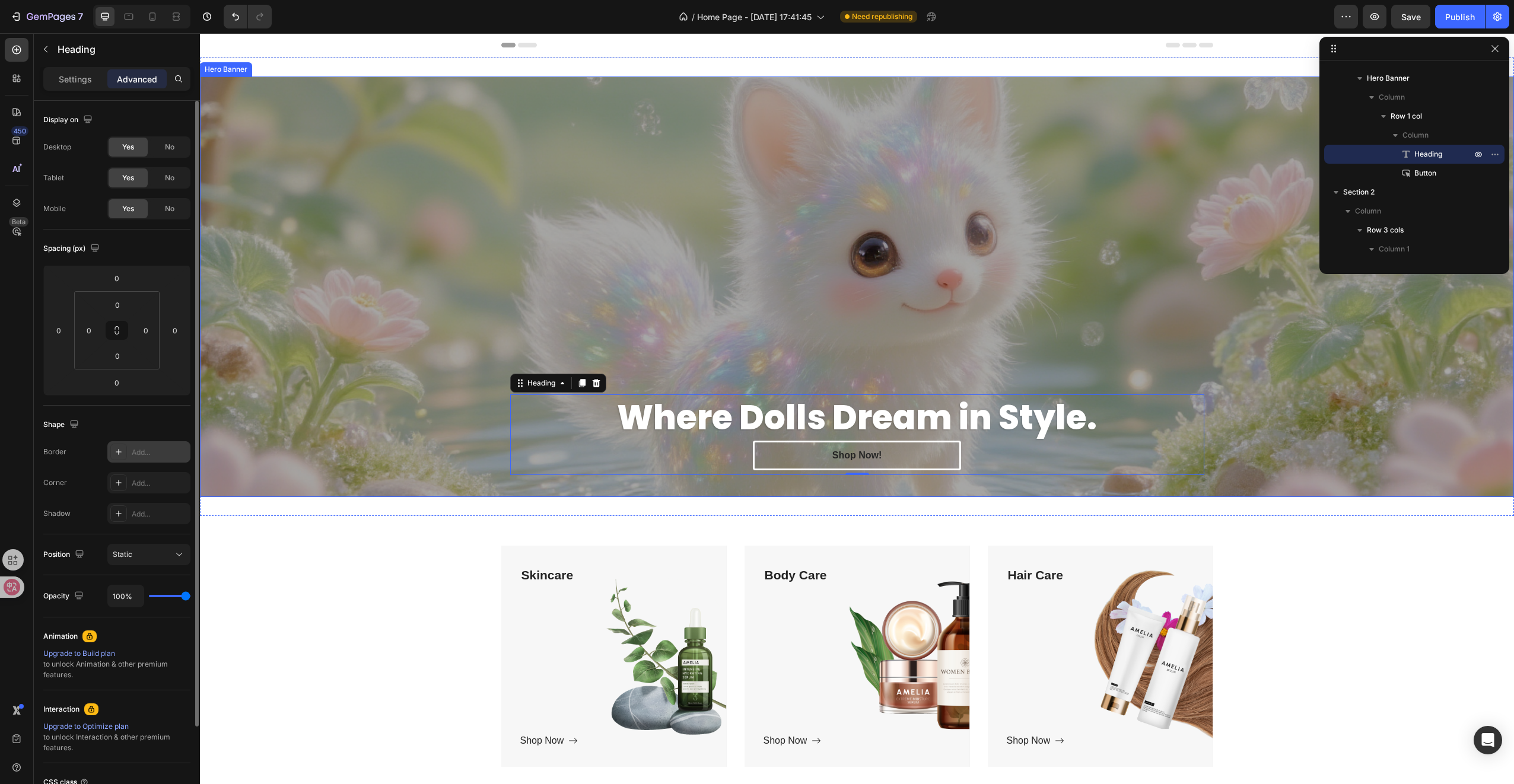
click at [345, 370] on div "Overlay" at bounding box center [857, 287] width 1314 height 420
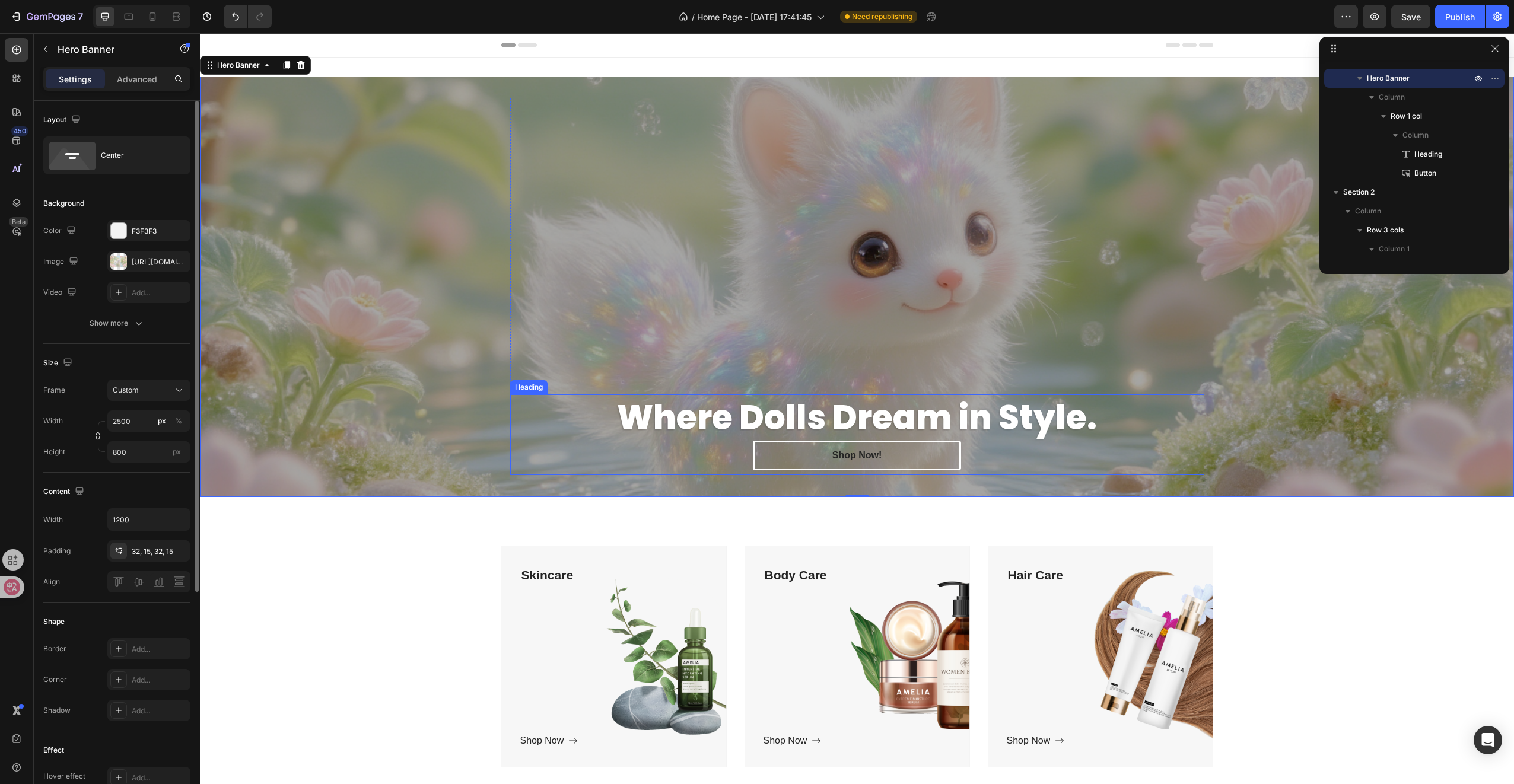
click at [691, 412] on strong "Where Dolls Dream in Style." at bounding box center [857, 418] width 480 height 47
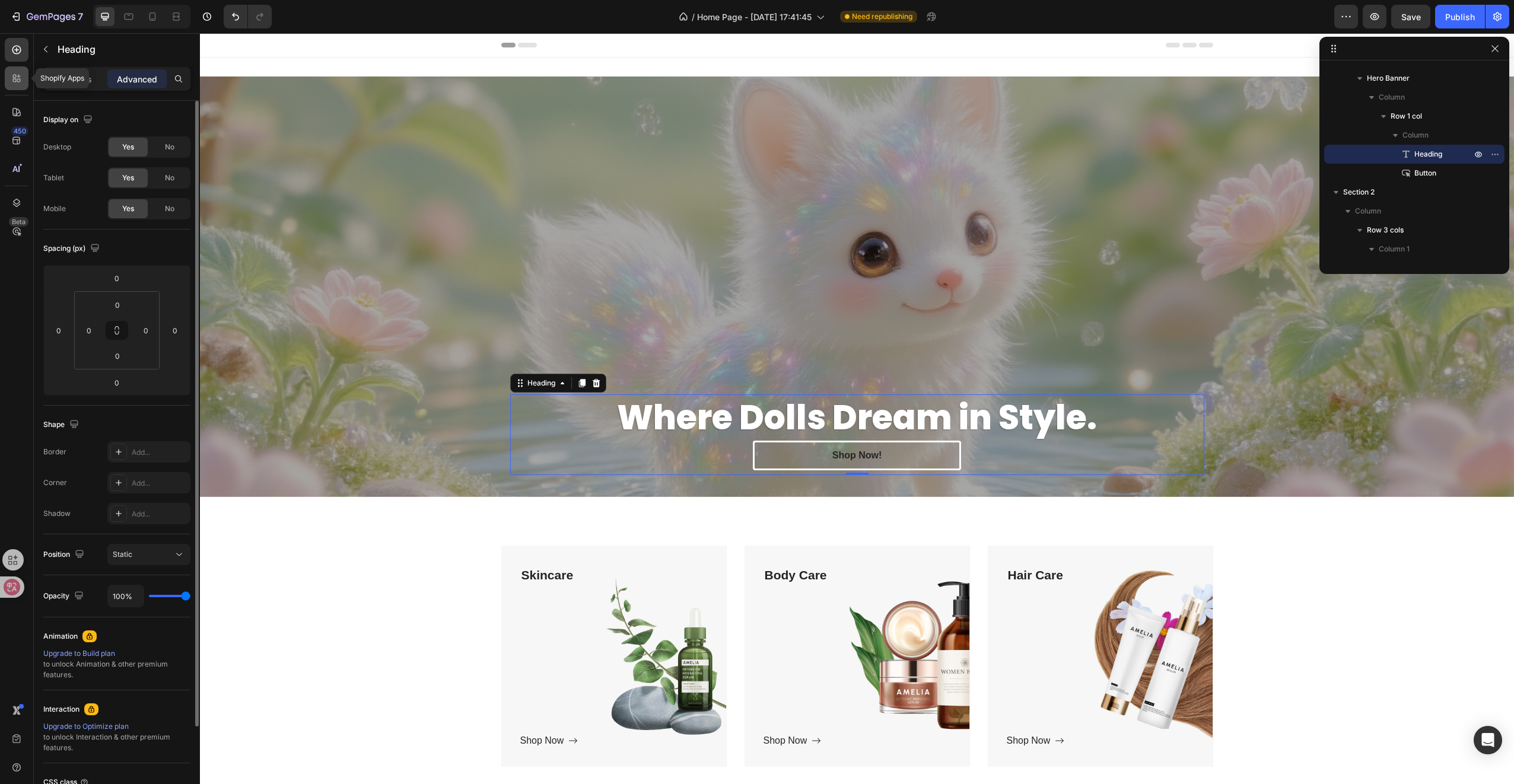
click at [16, 80] on icon at bounding box center [16, 78] width 12 height 12
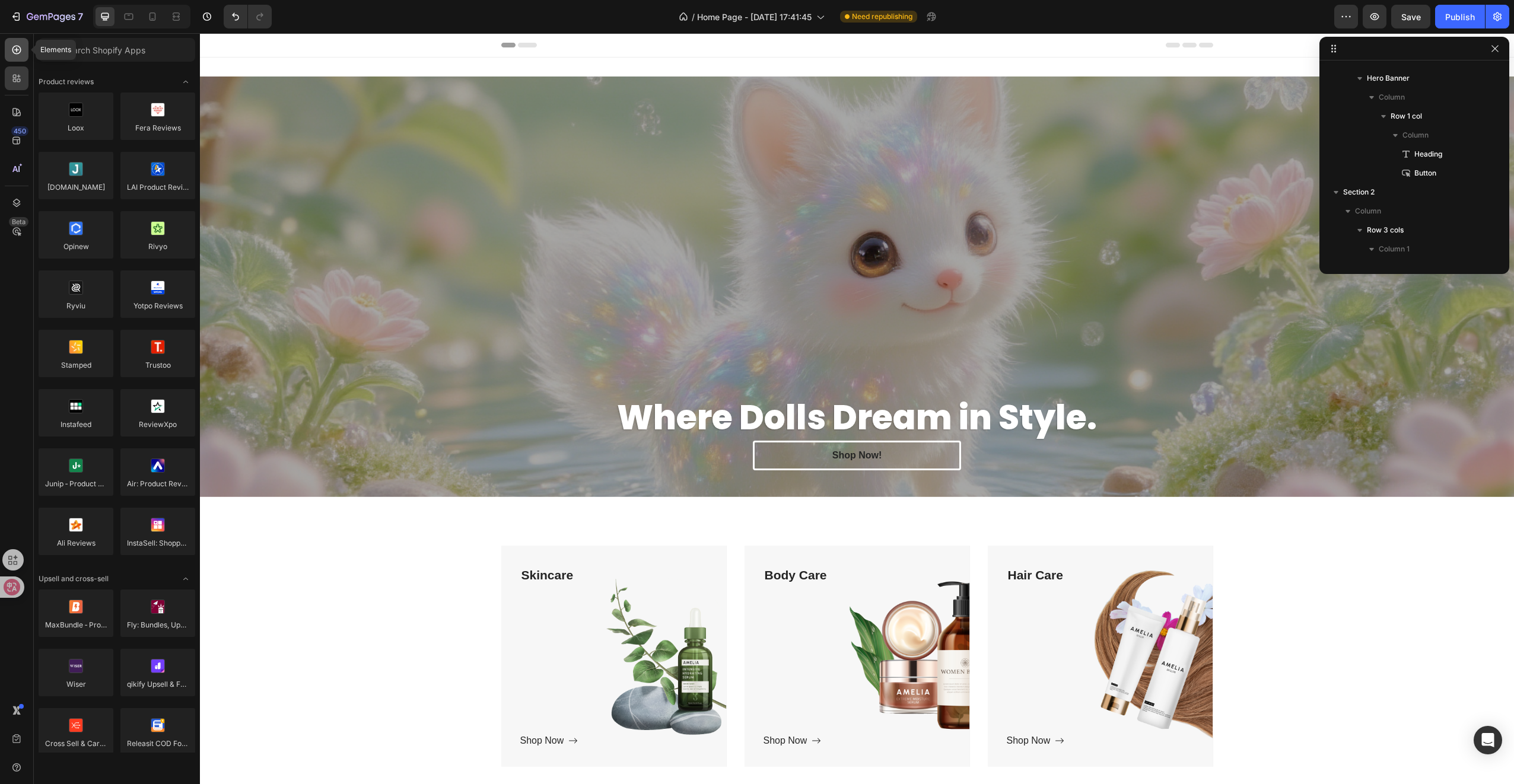
click at [13, 47] on icon at bounding box center [17, 50] width 9 height 9
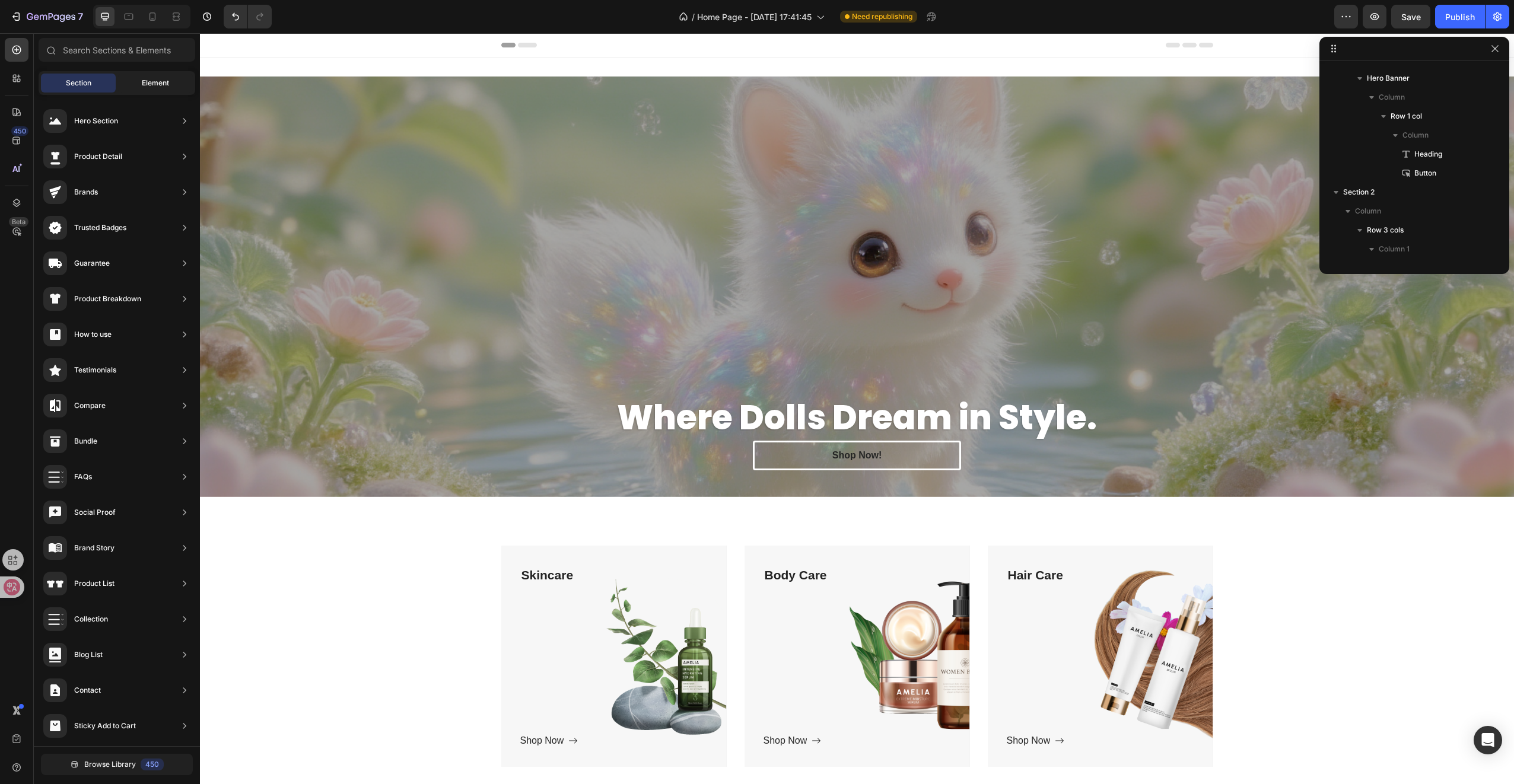
click at [152, 86] on span "Element" at bounding box center [155, 83] width 27 height 11
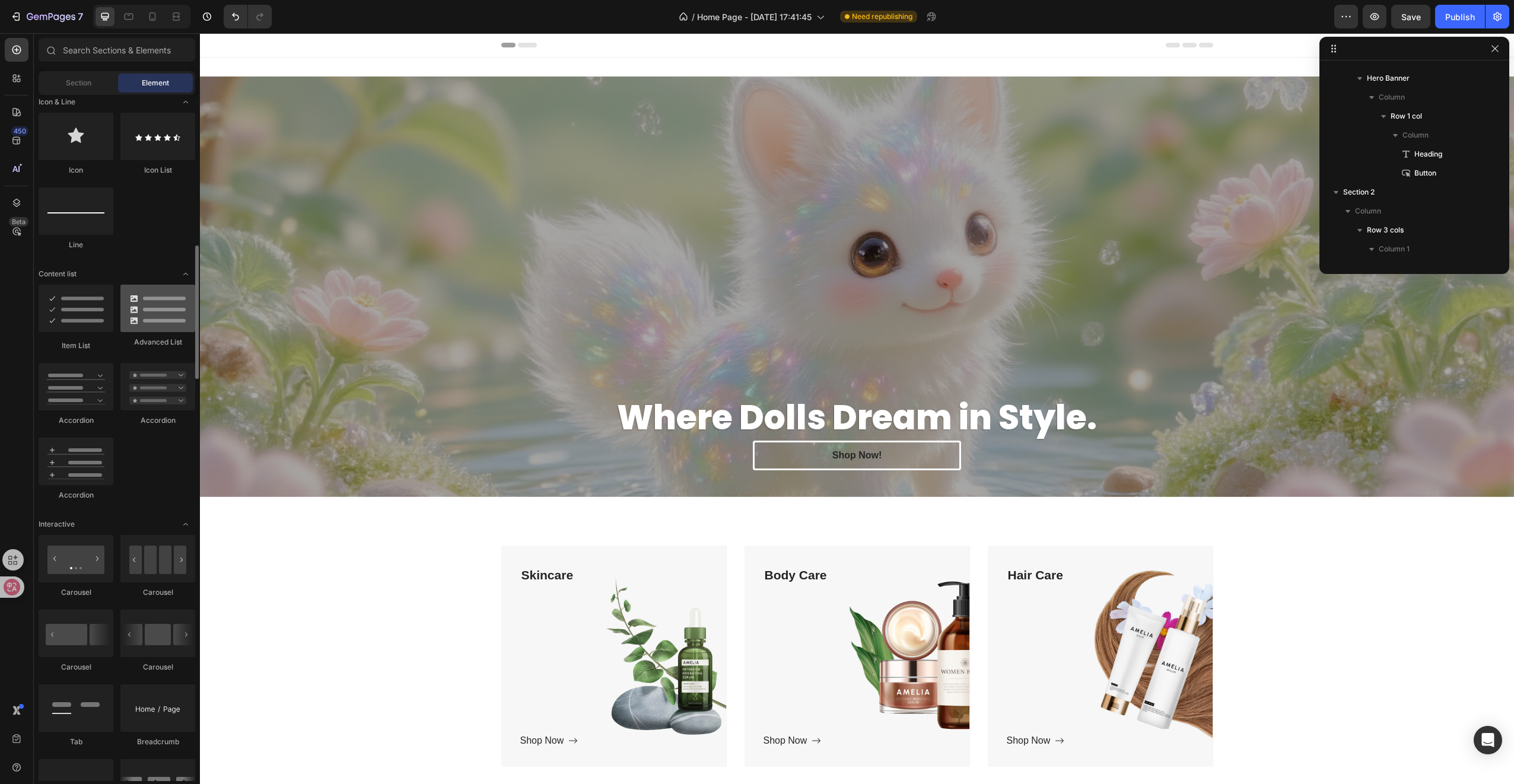
scroll to position [889, 0]
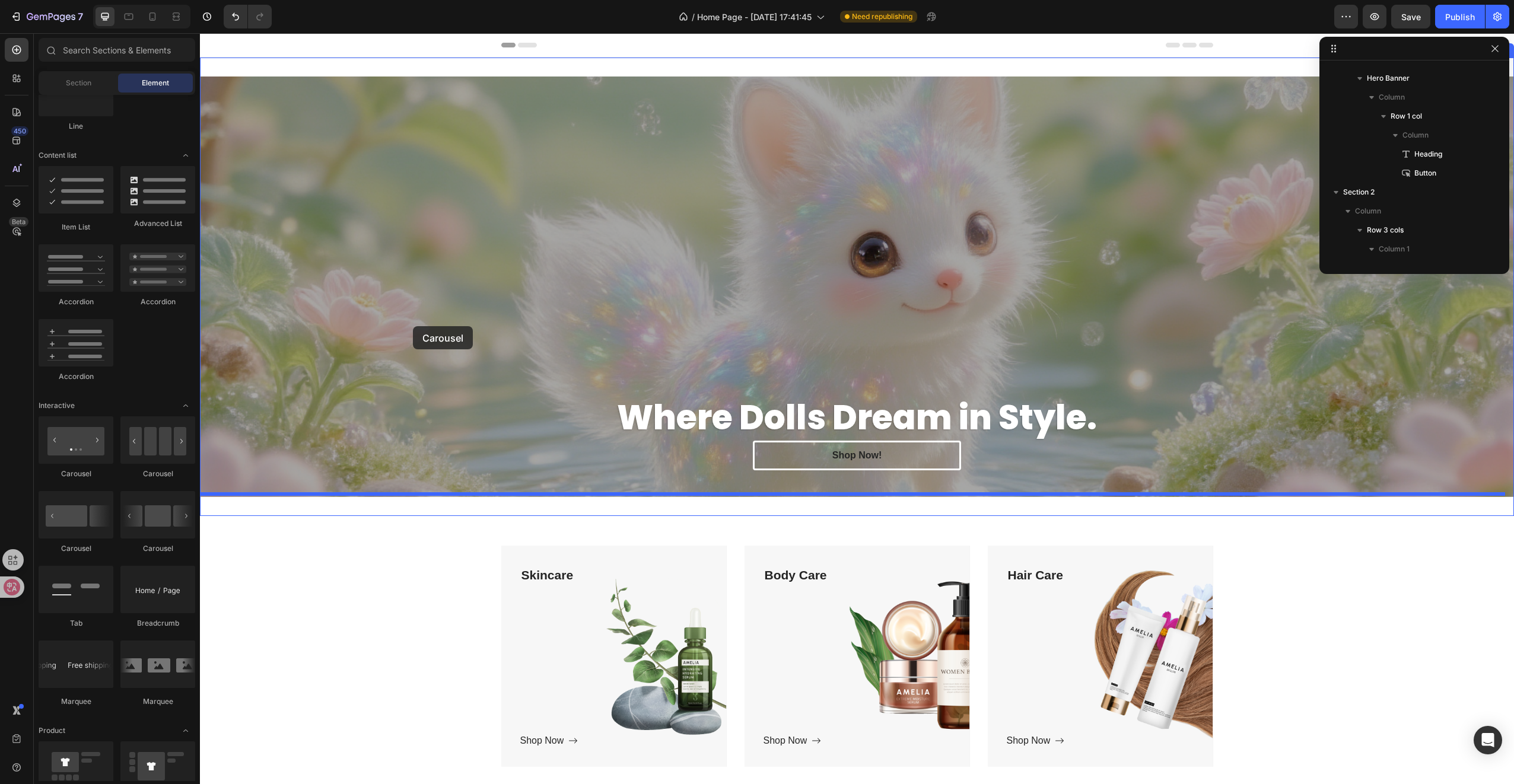
drag, startPoint x: 260, startPoint y: 553, endPoint x: 413, endPoint y: 326, distance: 273.7
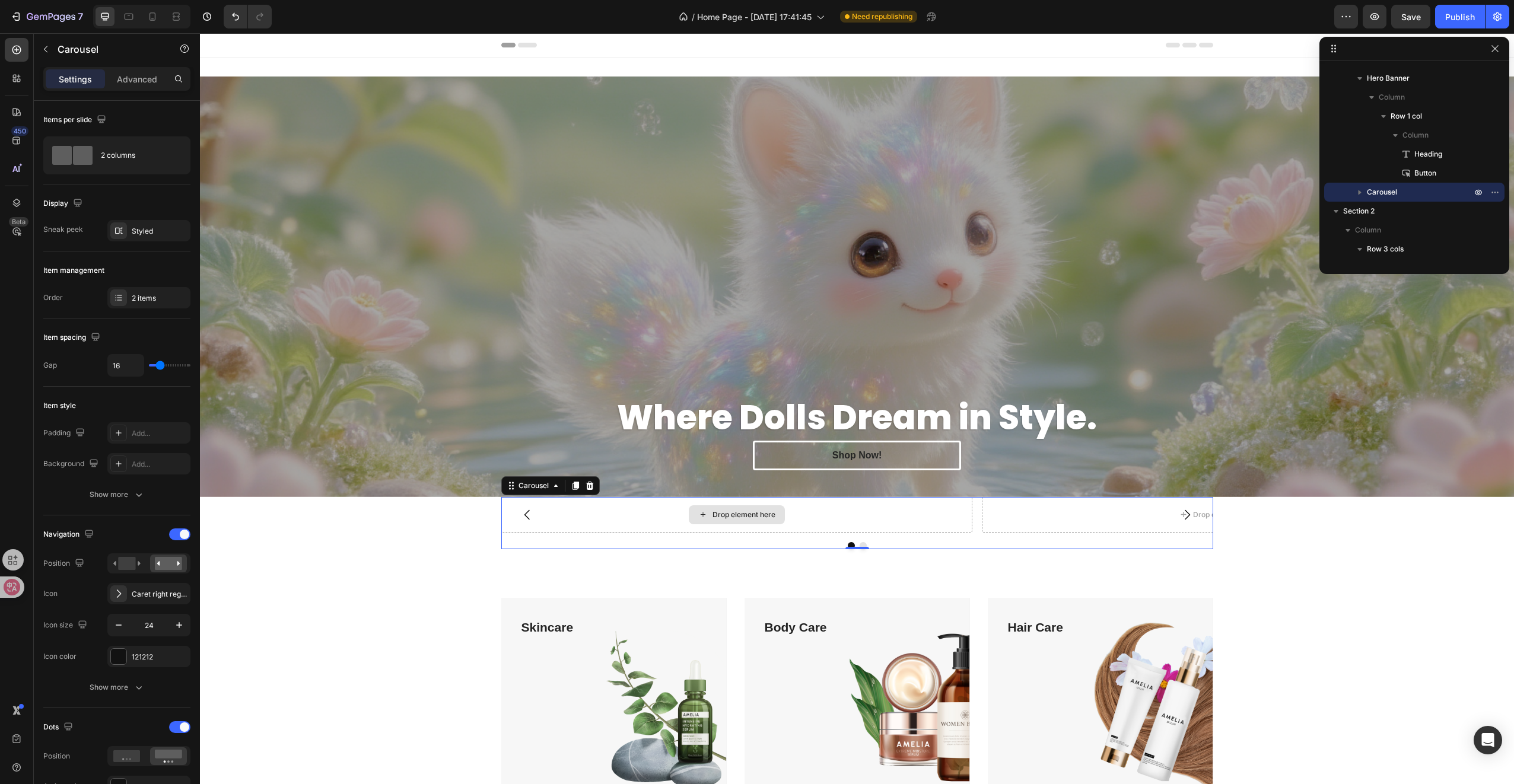
click at [575, 517] on div "Drop element here" at bounding box center [738, 515] width 472 height 36
click at [589, 515] on div "Drop element here" at bounding box center [738, 515] width 472 height 36
click at [585, 482] on icon at bounding box center [589, 486] width 8 height 9
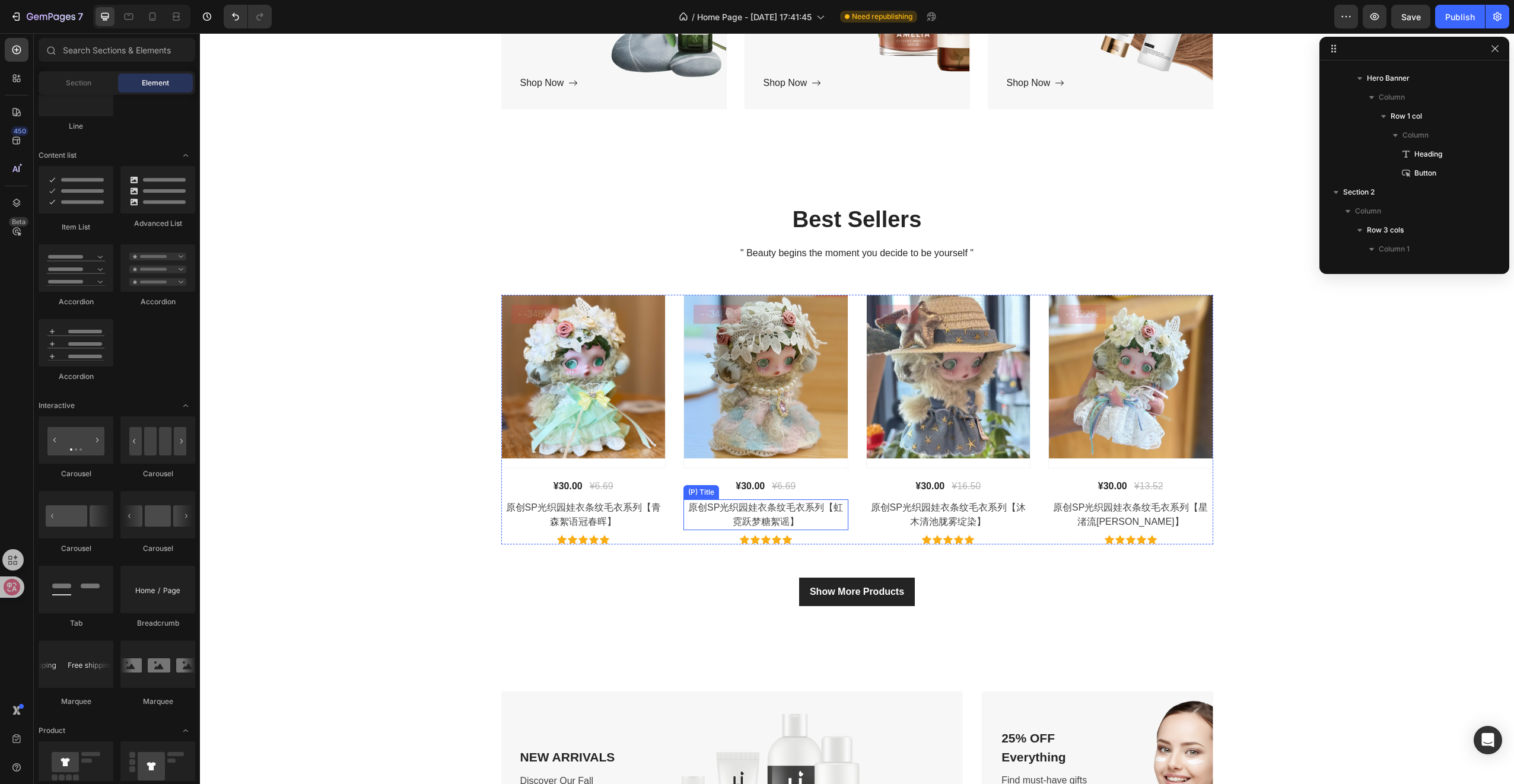
scroll to position [415, 0]
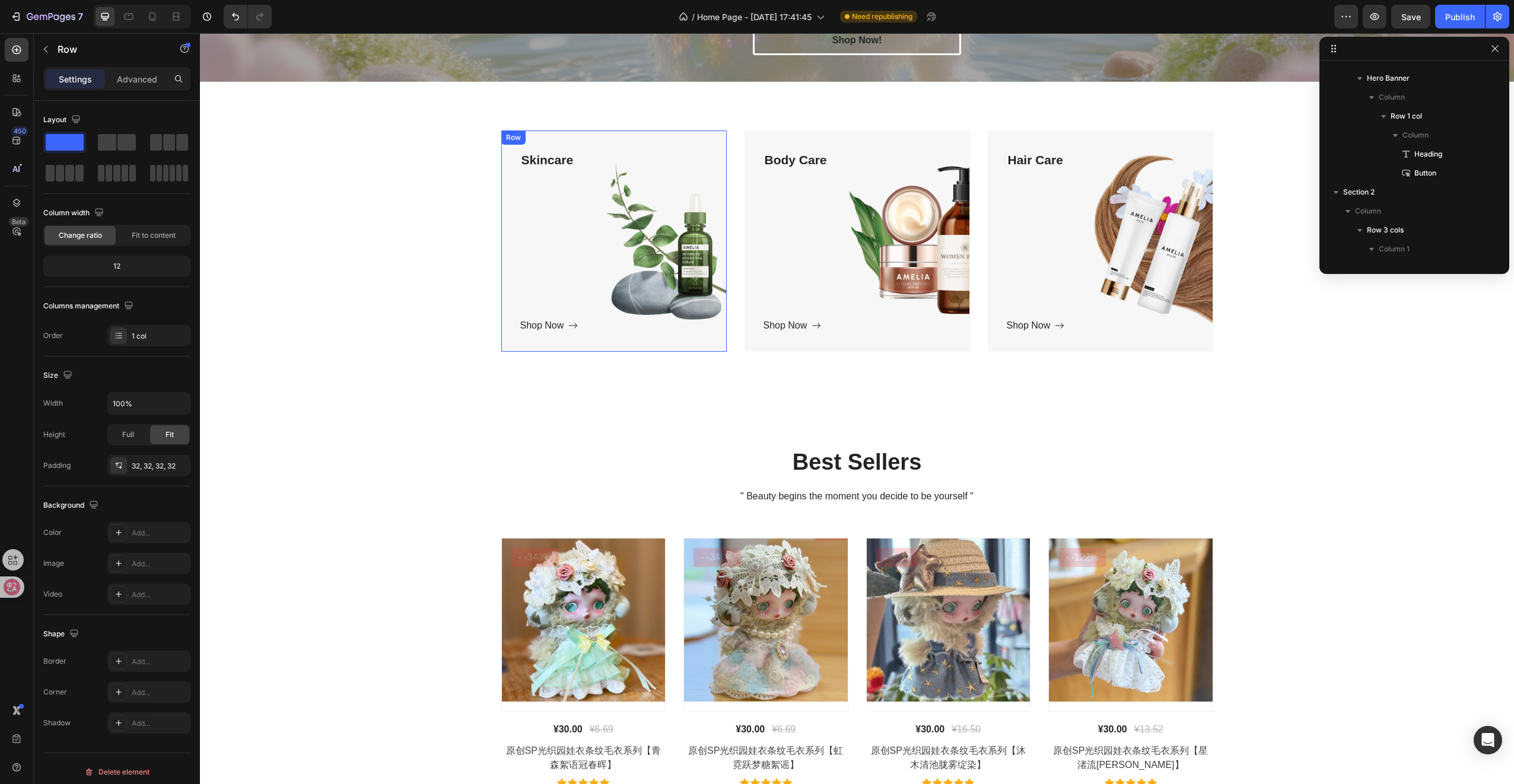
click at [608, 223] on div "Skincare Text block Shop Now Button" at bounding box center [614, 241] width 187 height 184
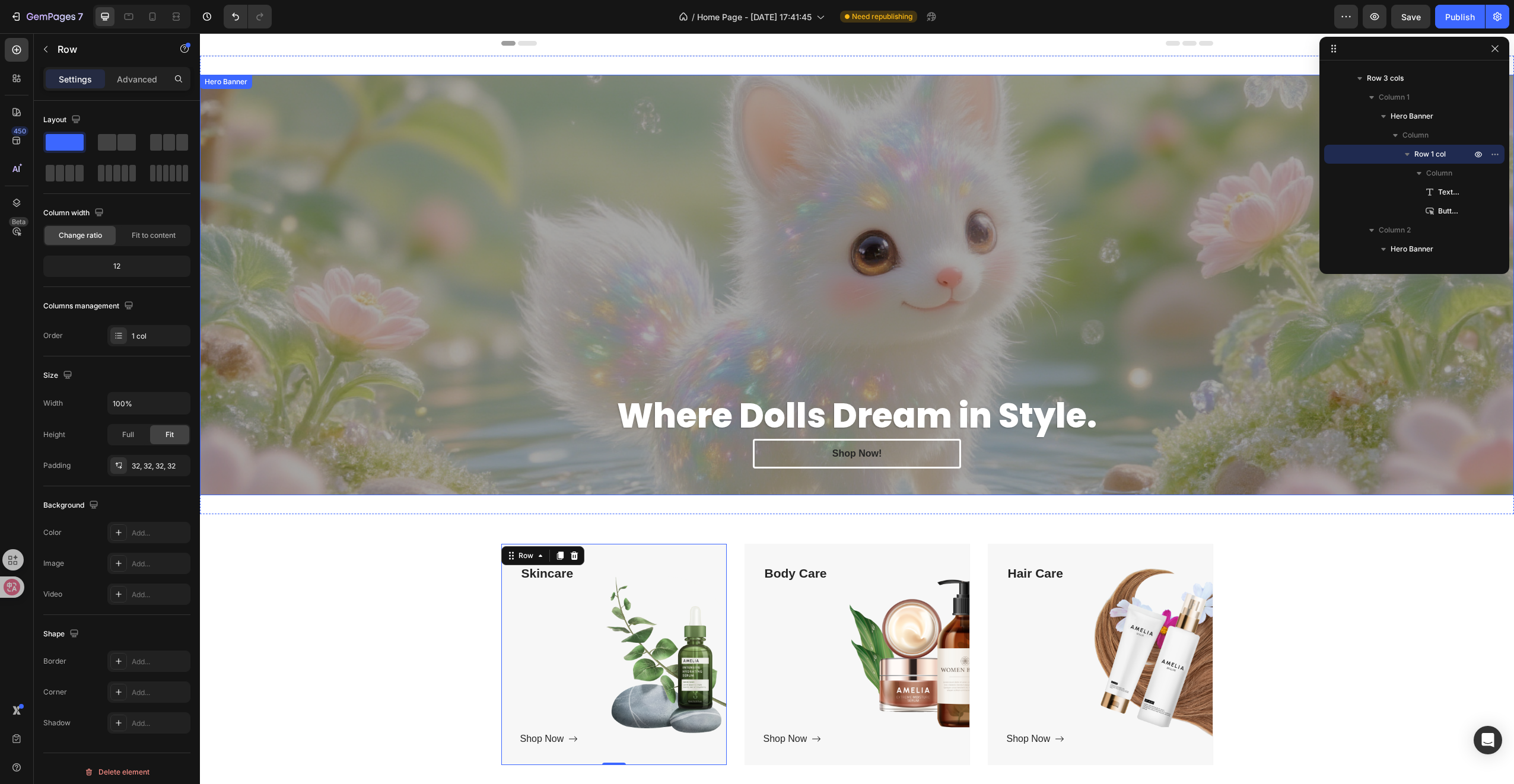
scroll to position [0, 0]
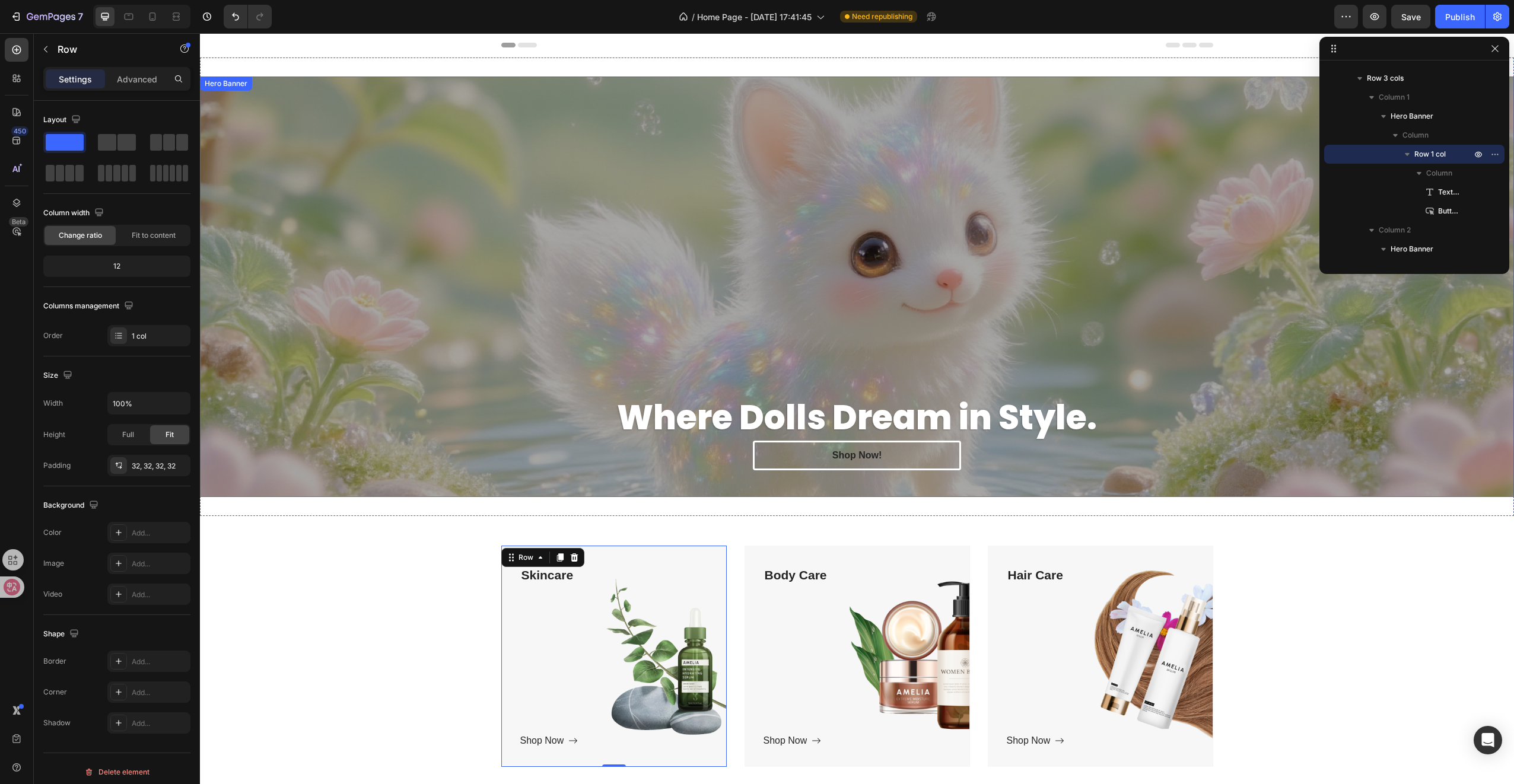
click at [472, 311] on div "Overlay" at bounding box center [857, 287] width 1314 height 420
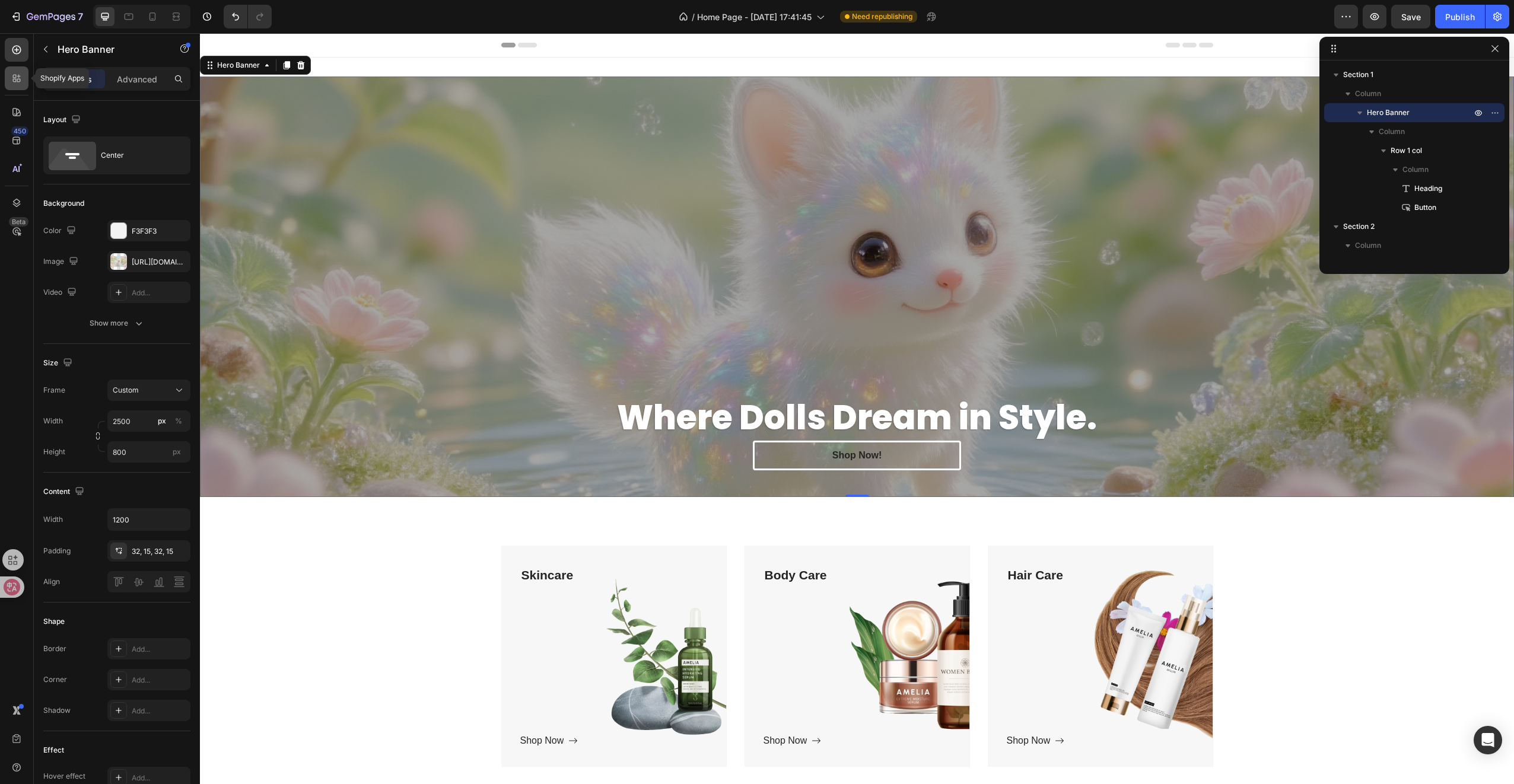
click at [17, 80] on icon at bounding box center [18, 80] width 3 height 3
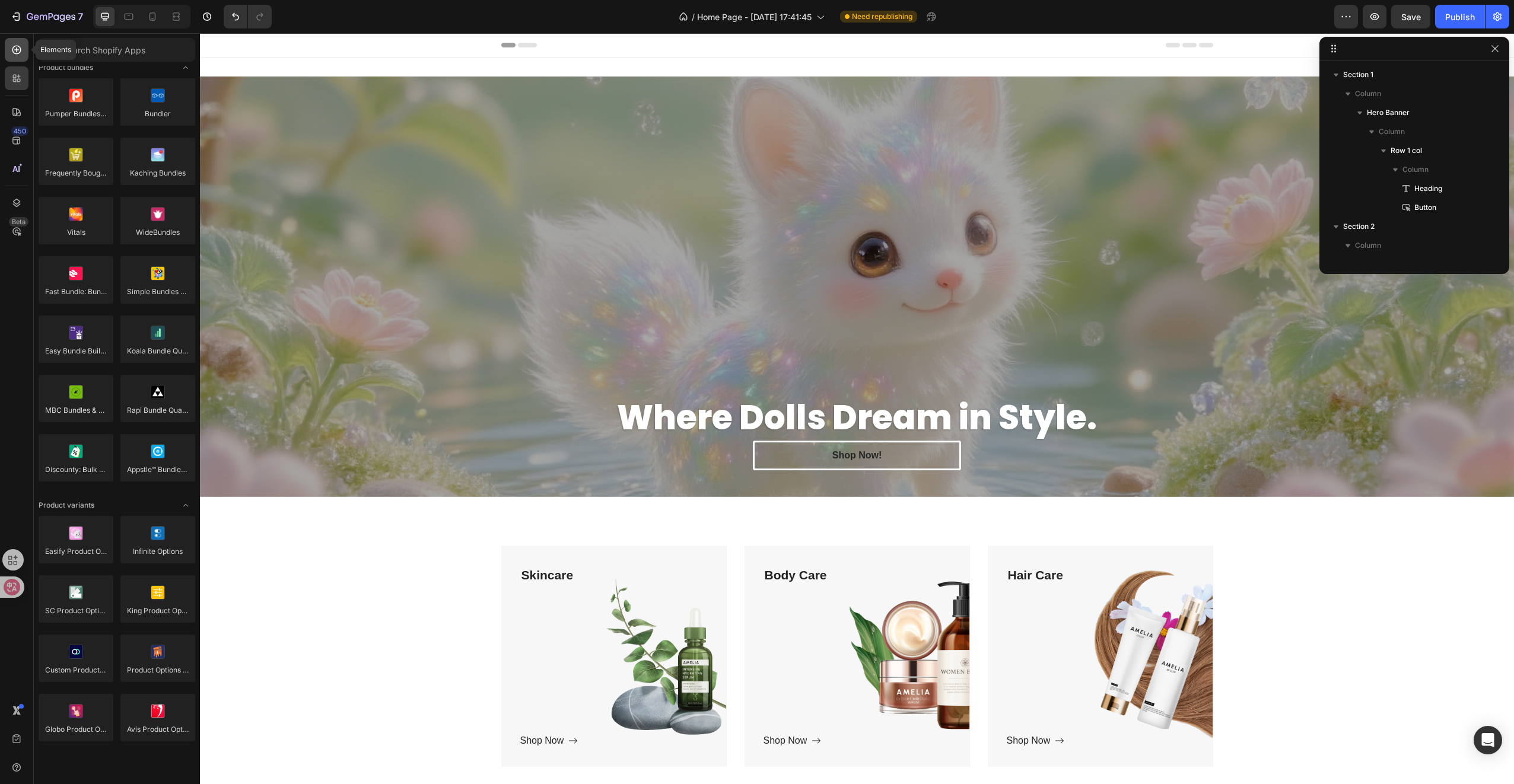
click at [17, 50] on icon at bounding box center [16, 49] width 5 height 5
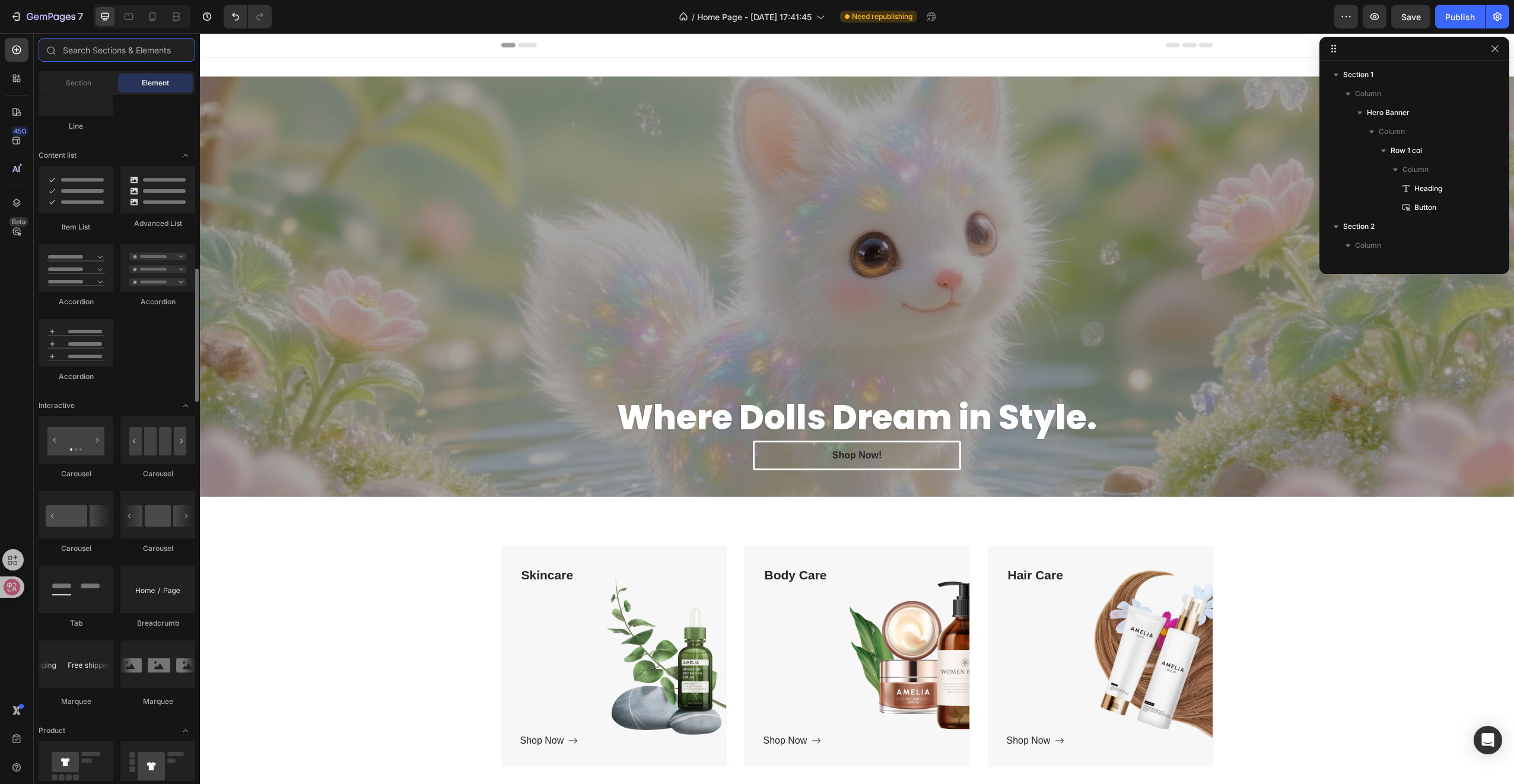
scroll to position [949, 0]
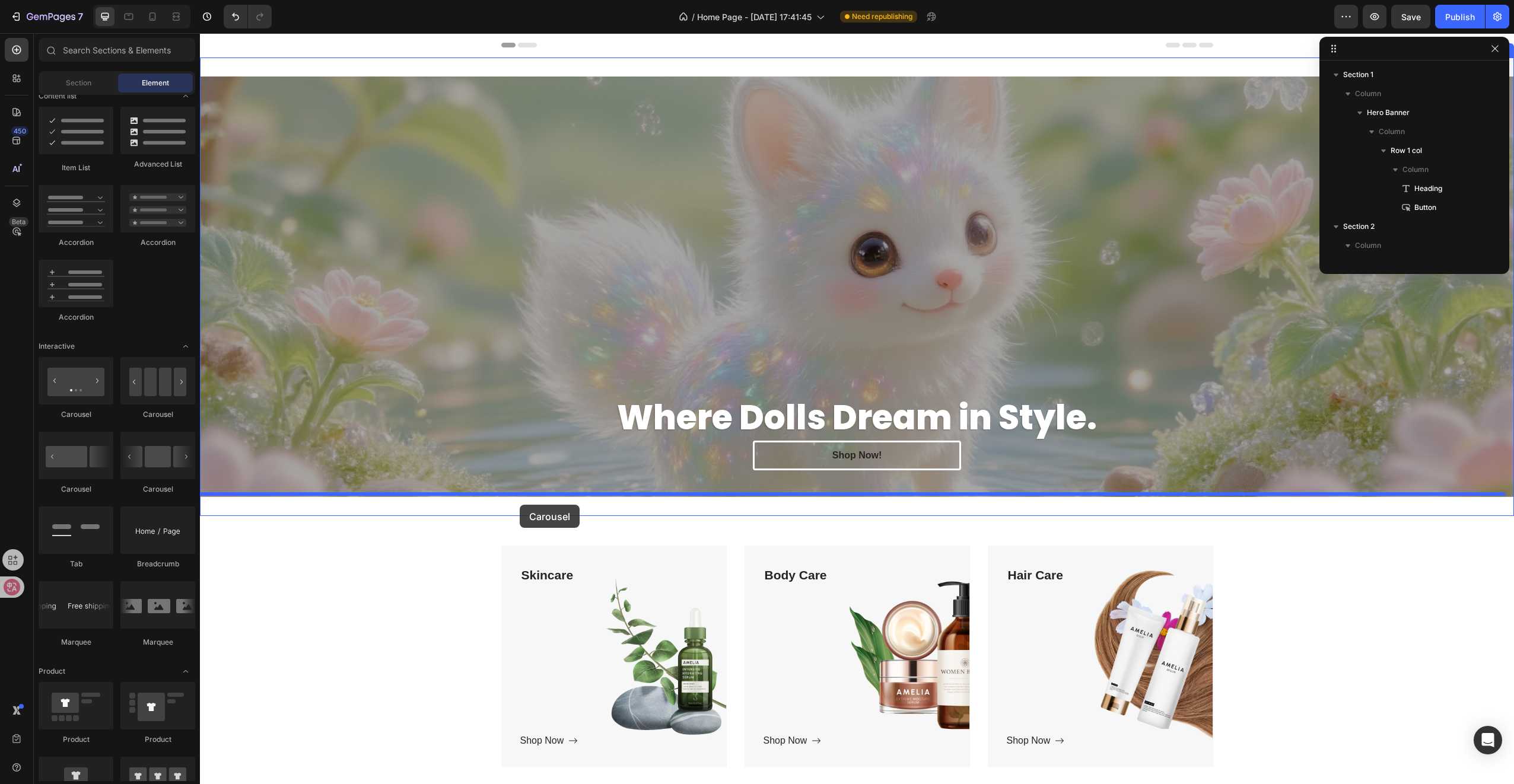
drag, startPoint x: 282, startPoint y: 424, endPoint x: 519, endPoint y: 505, distance: 250.5
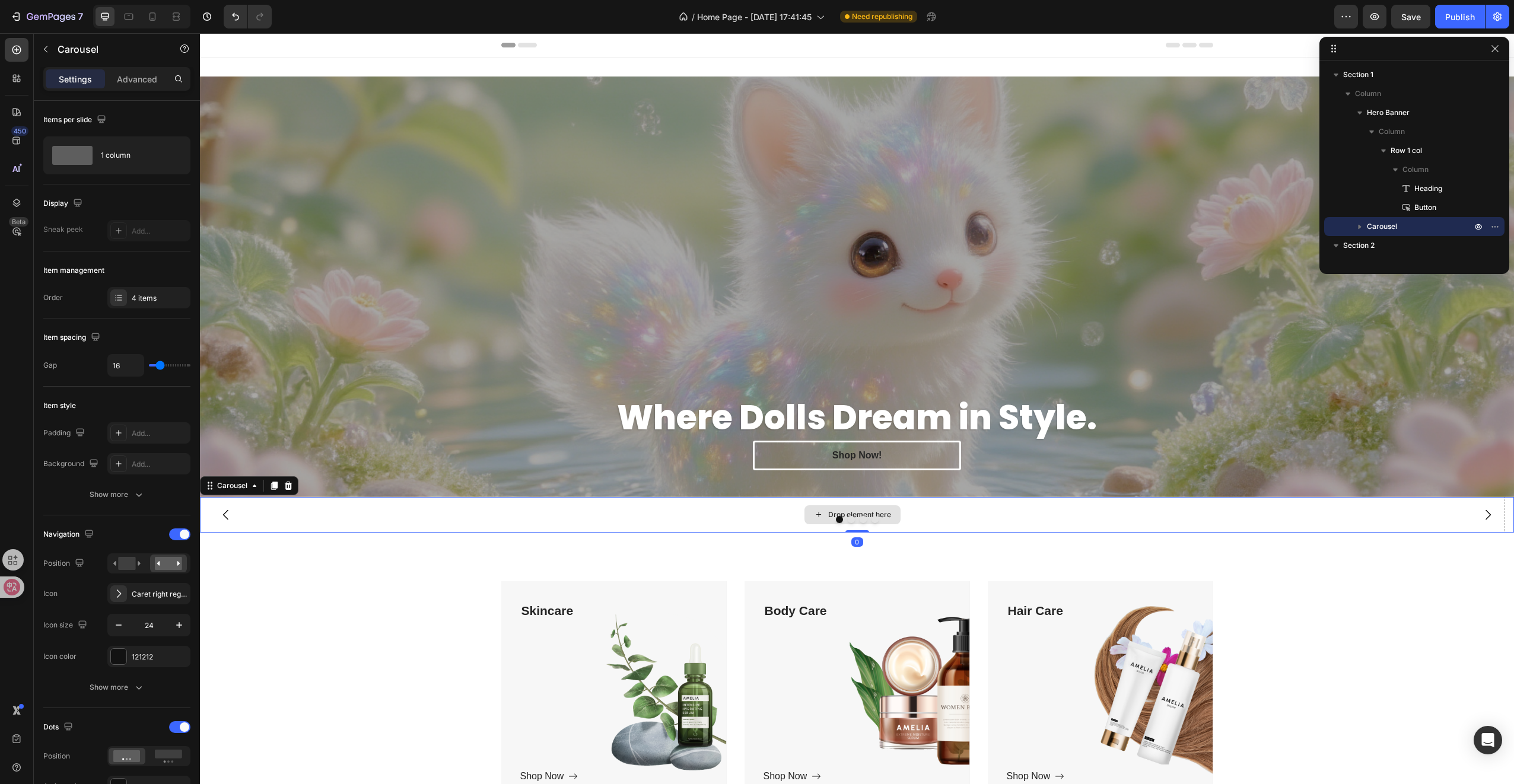
click at [611, 506] on div "Drop element here" at bounding box center [852, 515] width 1305 height 36
click at [136, 78] on p "Advanced" at bounding box center [136, 79] width 40 height 13
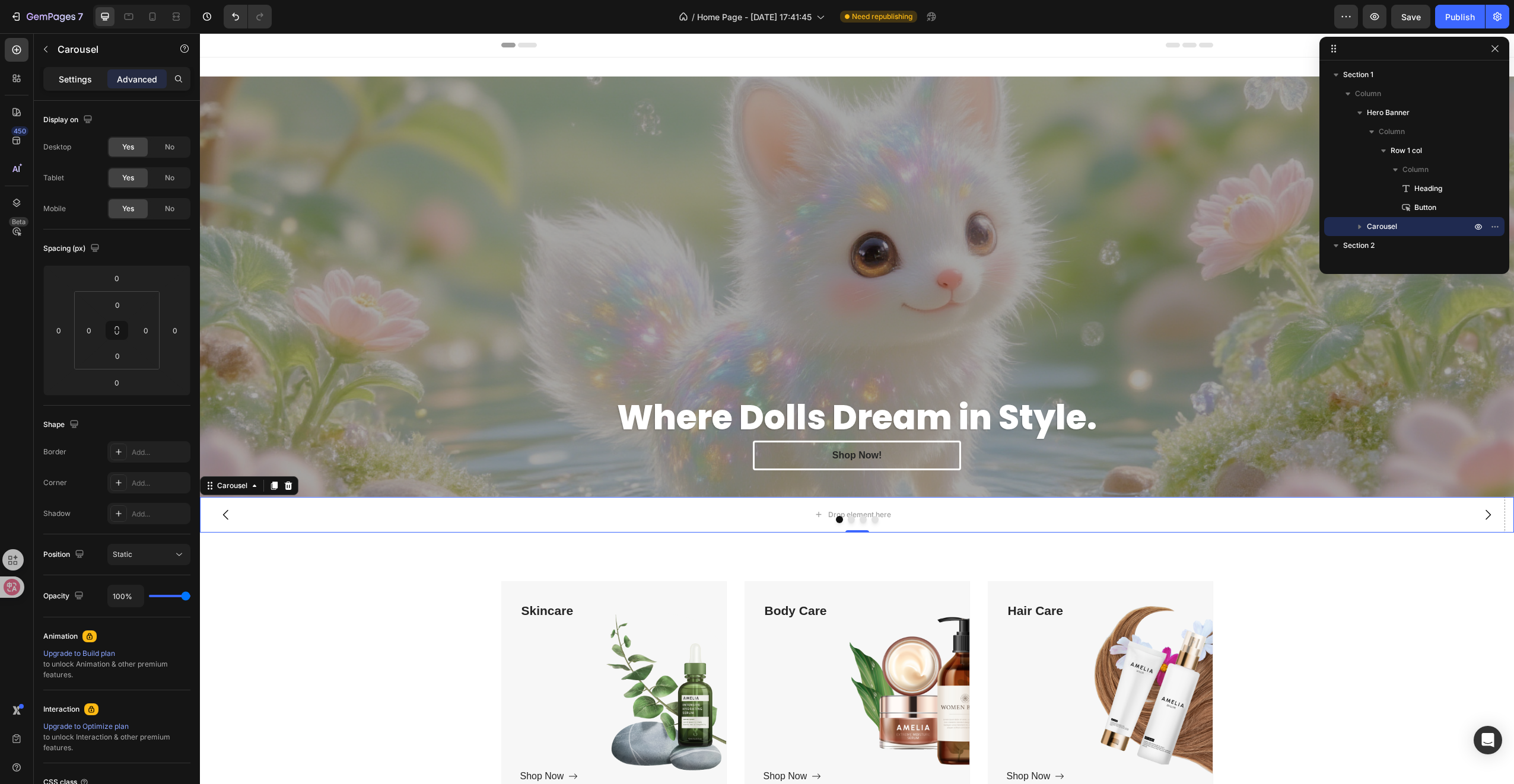
click at [73, 76] on p "Settings" at bounding box center [75, 79] width 33 height 13
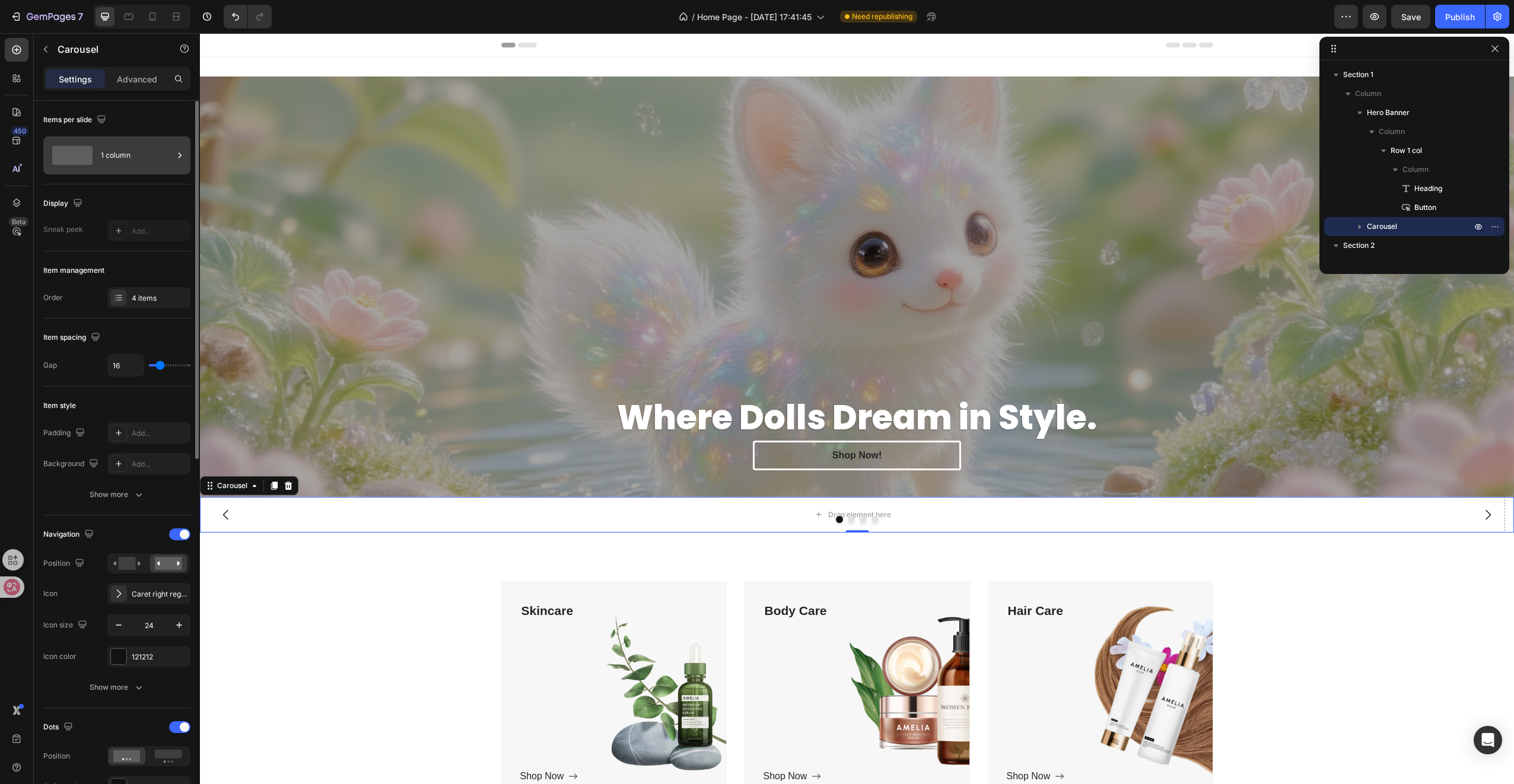
click at [122, 155] on div "1 column" at bounding box center [137, 155] width 73 height 27
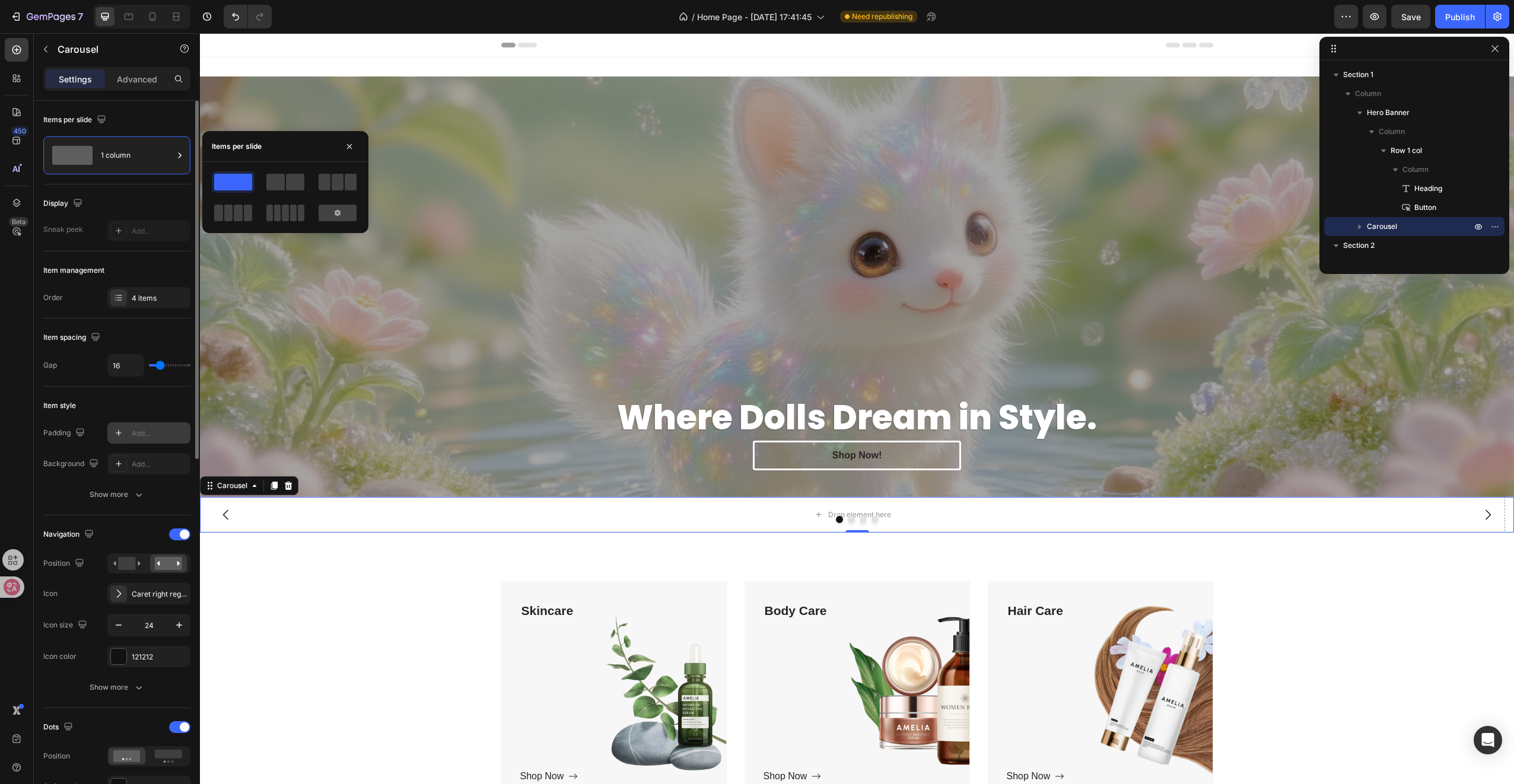
click at [128, 424] on div "Add..." at bounding box center [149, 433] width 83 height 21
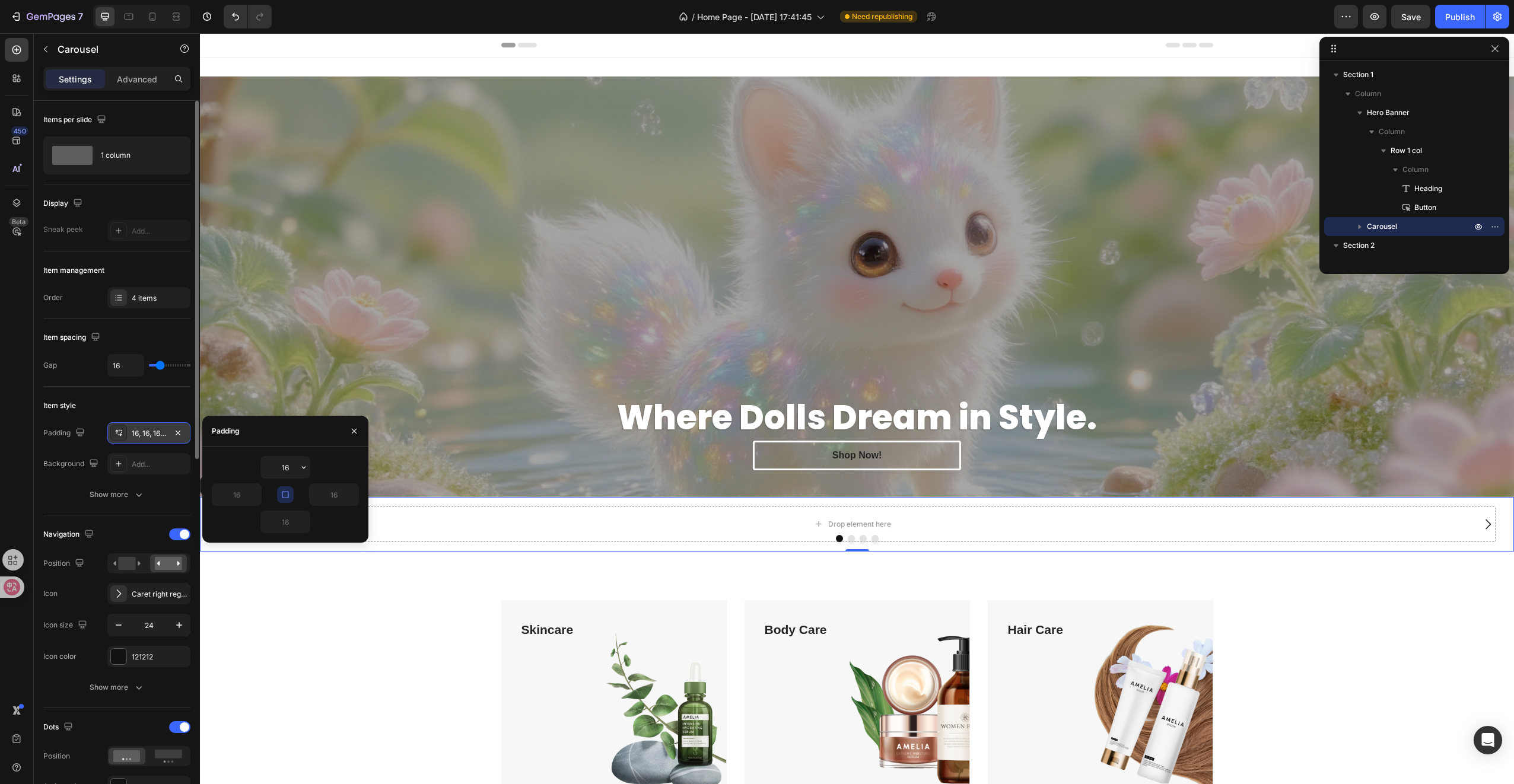
click at [128, 424] on div "16, 16, 16, 16" at bounding box center [149, 433] width 83 height 21
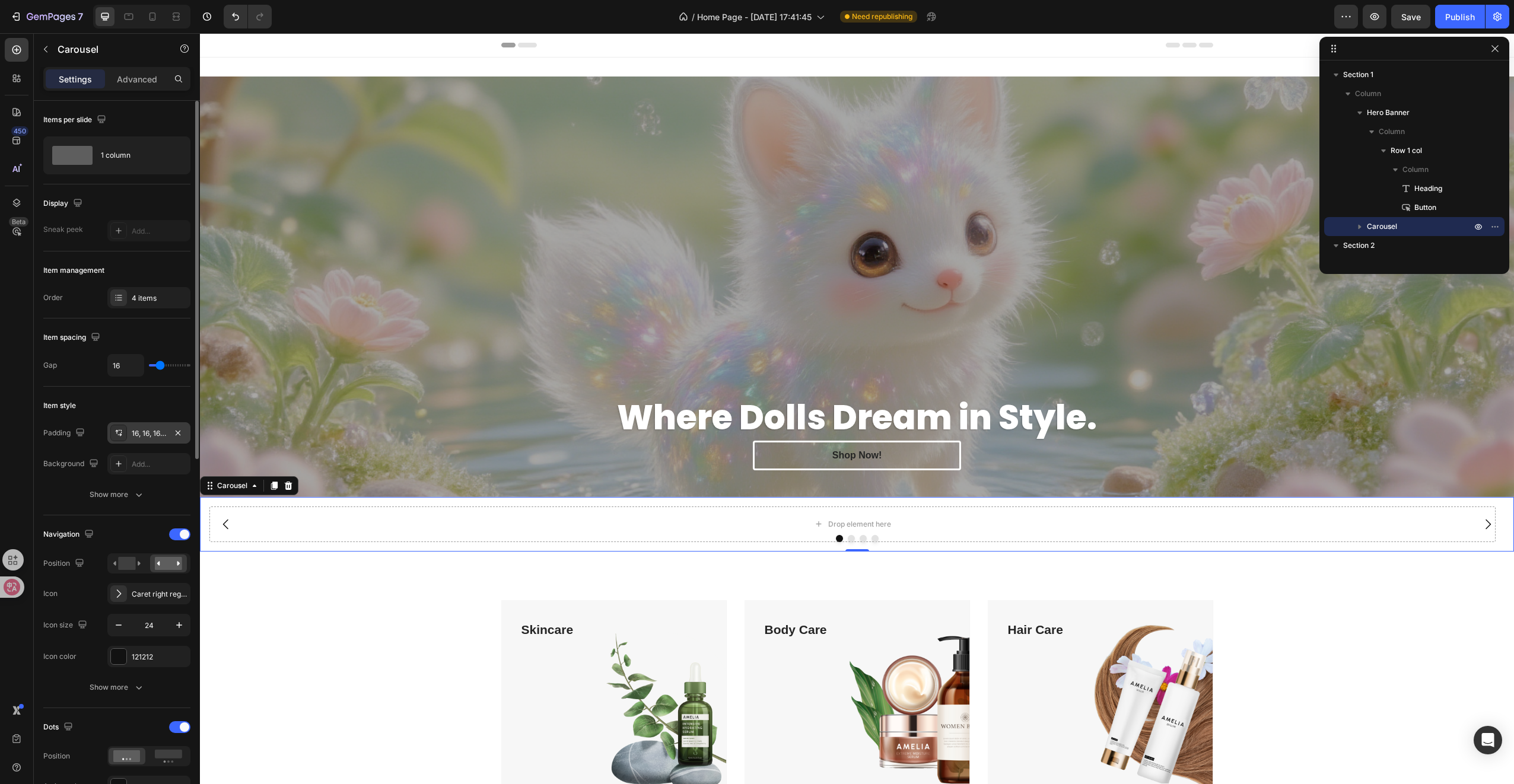
click at [146, 437] on div "16, 16, 16, 16" at bounding box center [149, 433] width 83 height 21
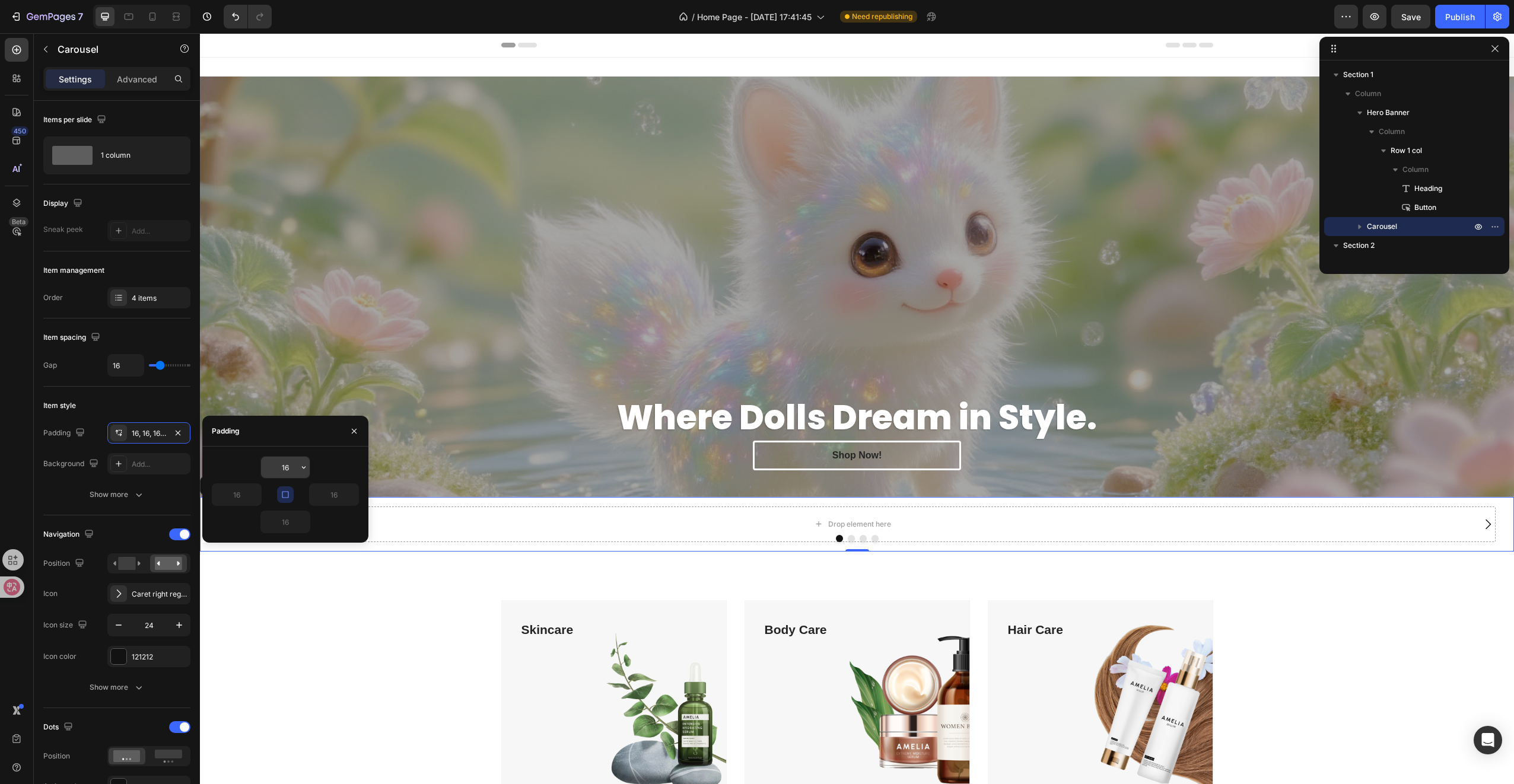
click at [285, 467] on input "16" at bounding box center [285, 467] width 49 height 21
click at [301, 467] on icon "button" at bounding box center [304, 467] width 9 height 9
click at [258, 590] on p "M 12px" at bounding box center [263, 588] width 63 height 11
type input "12"
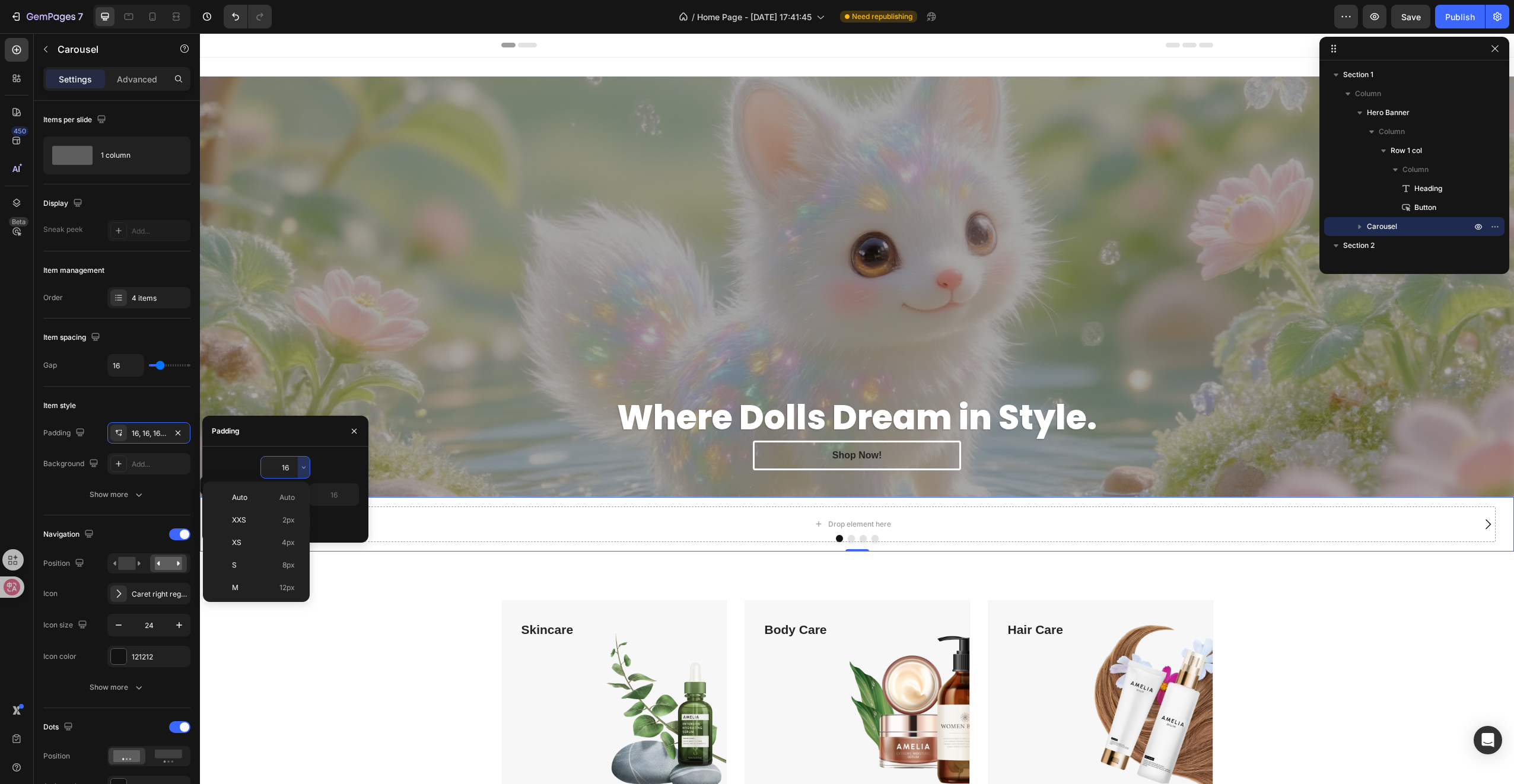
type input "12"
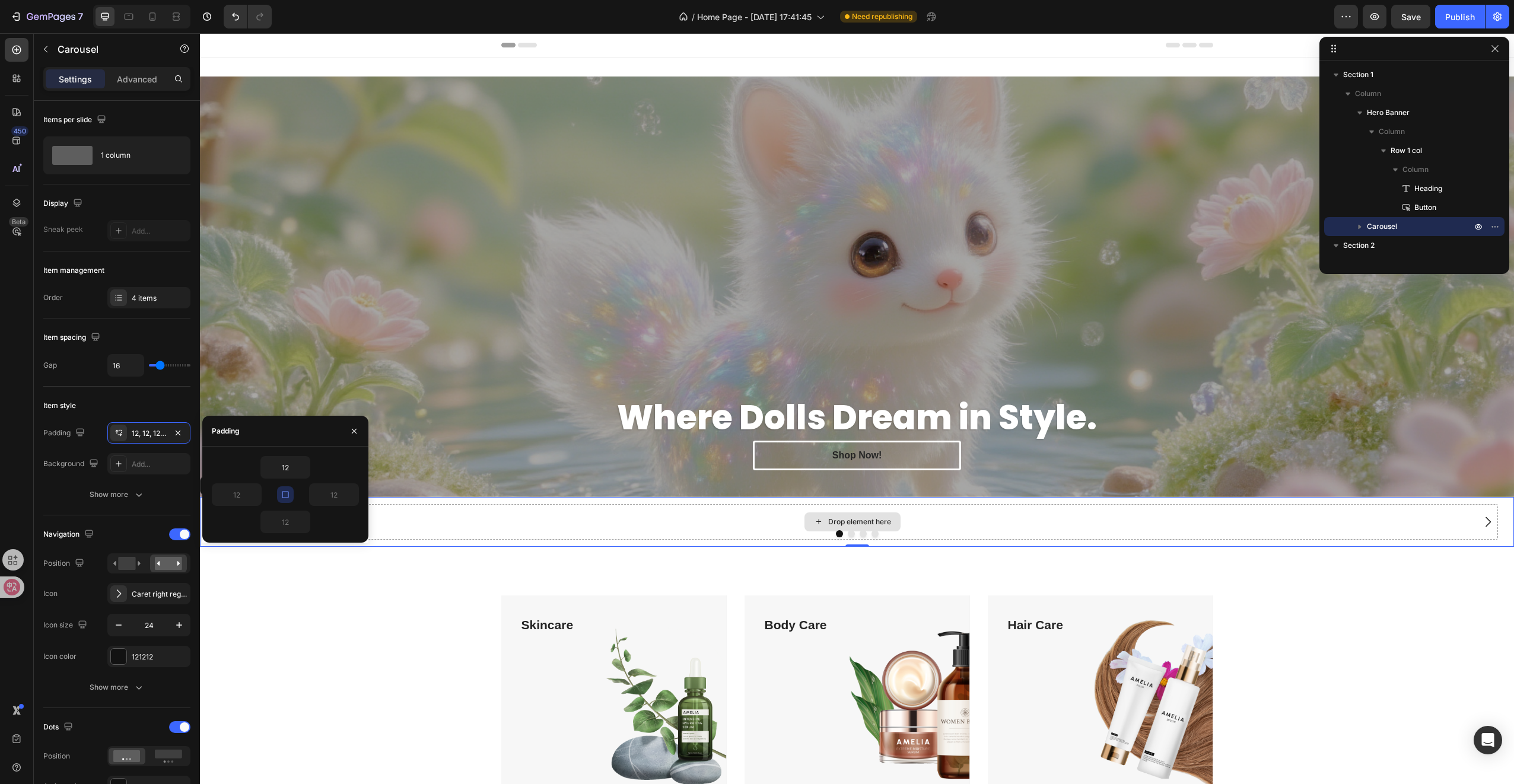
click at [511, 513] on div "Drop element here" at bounding box center [852, 522] width 1291 height 36
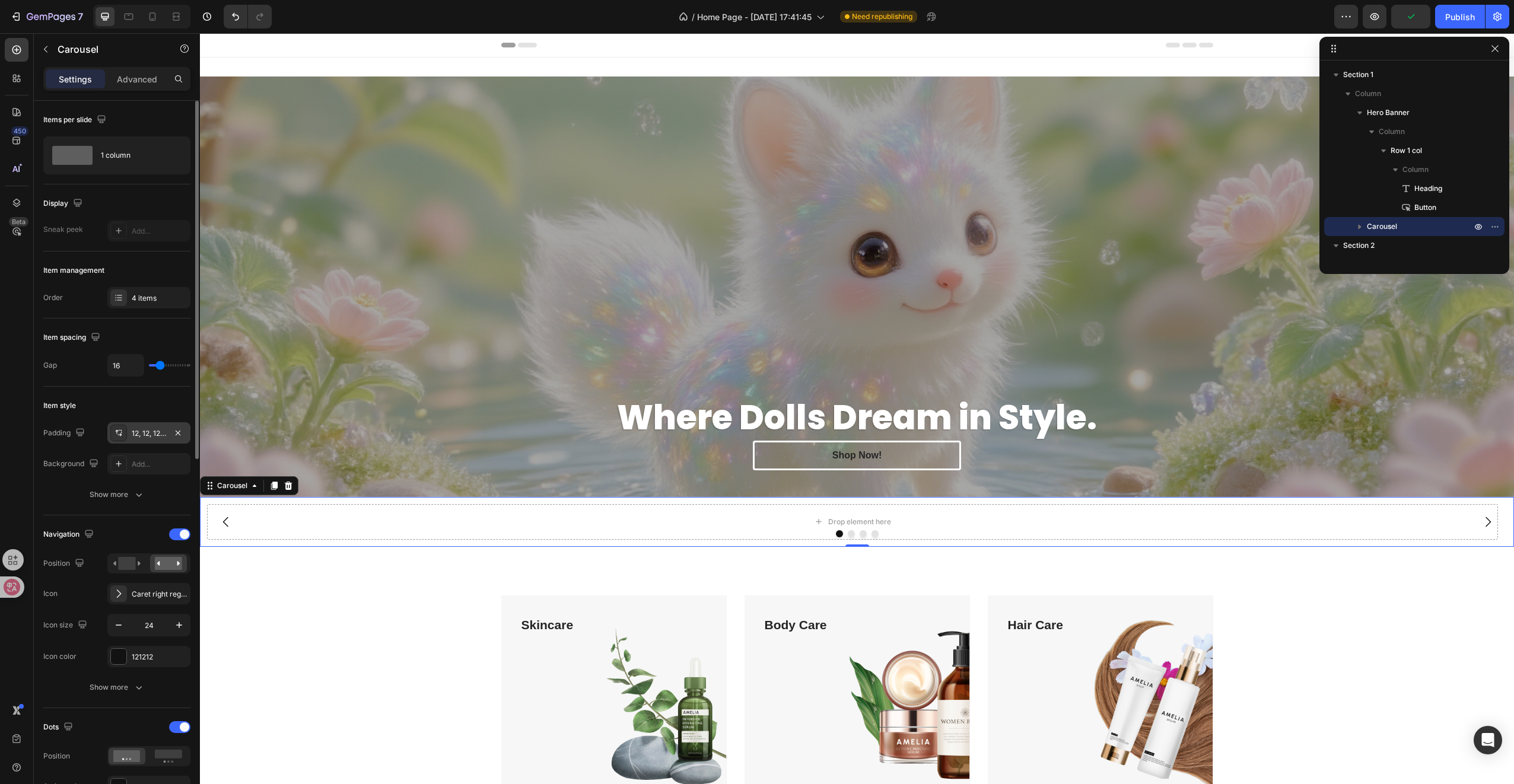
click at [160, 430] on div "12, 12, 12, 12" at bounding box center [149, 434] width 34 height 11
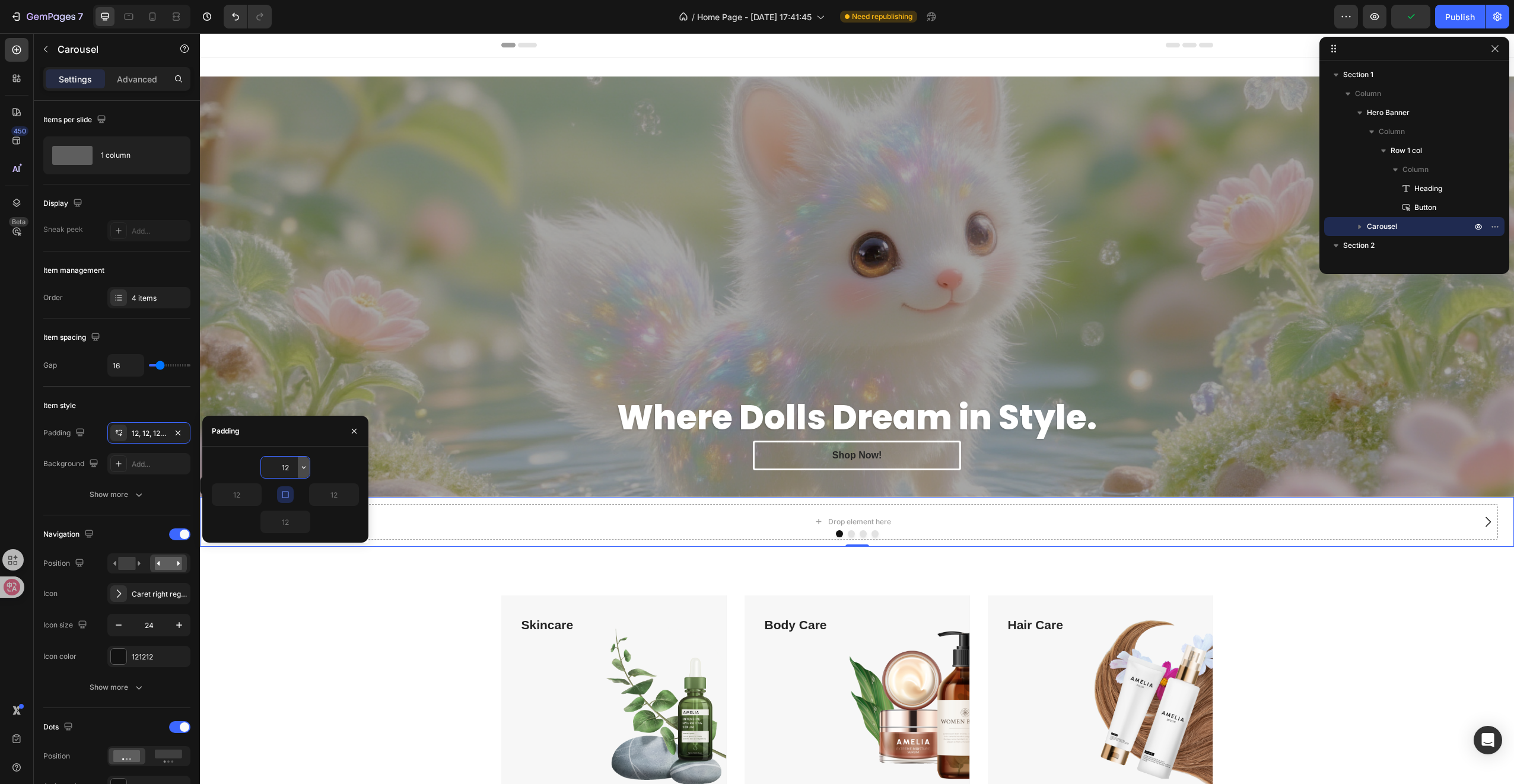
click at [304, 471] on icon "button" at bounding box center [304, 467] width 9 height 9
click at [288, 493] on span "Auto" at bounding box center [287, 497] width 15 height 11
type input "Auto"
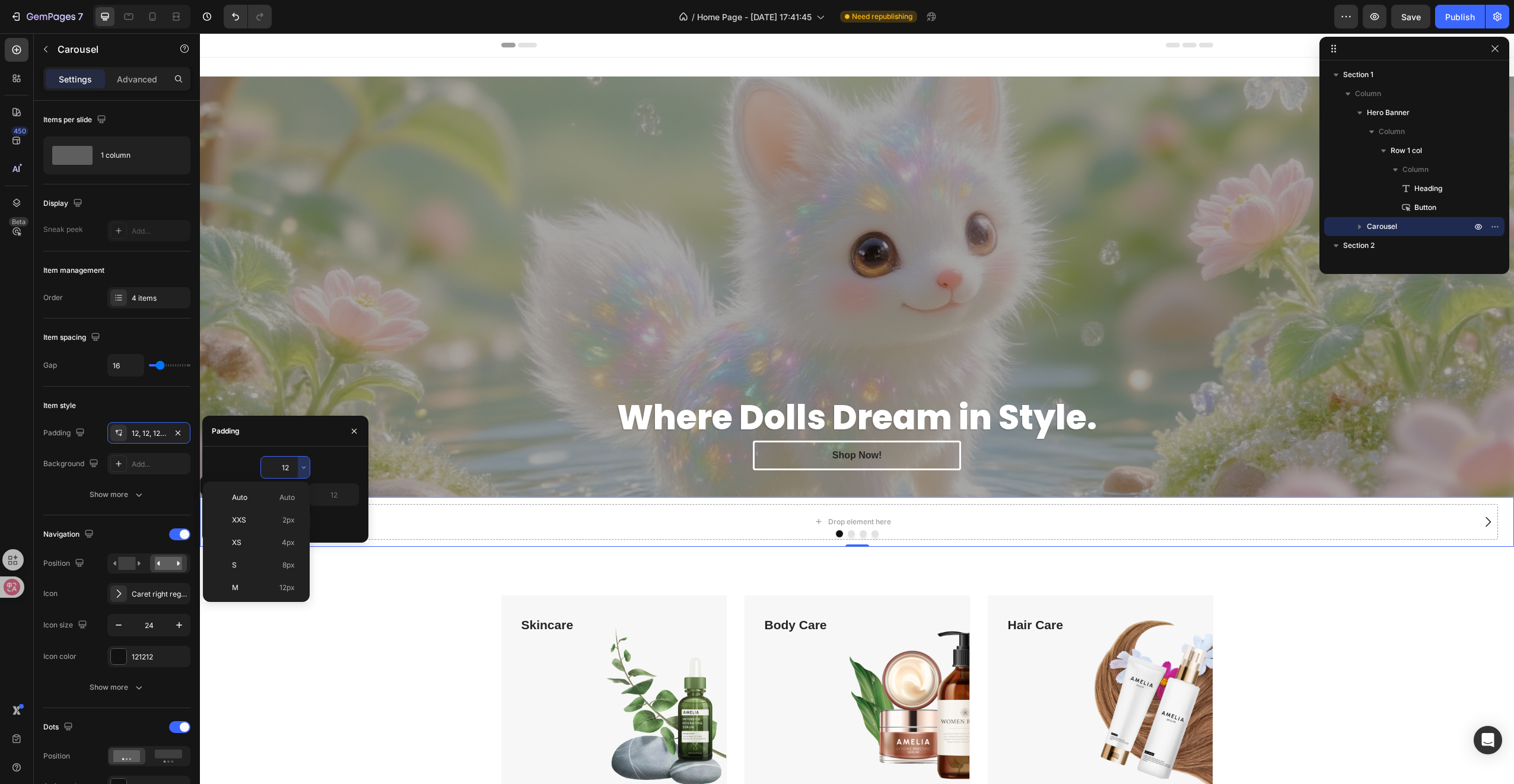
type input "Auto"
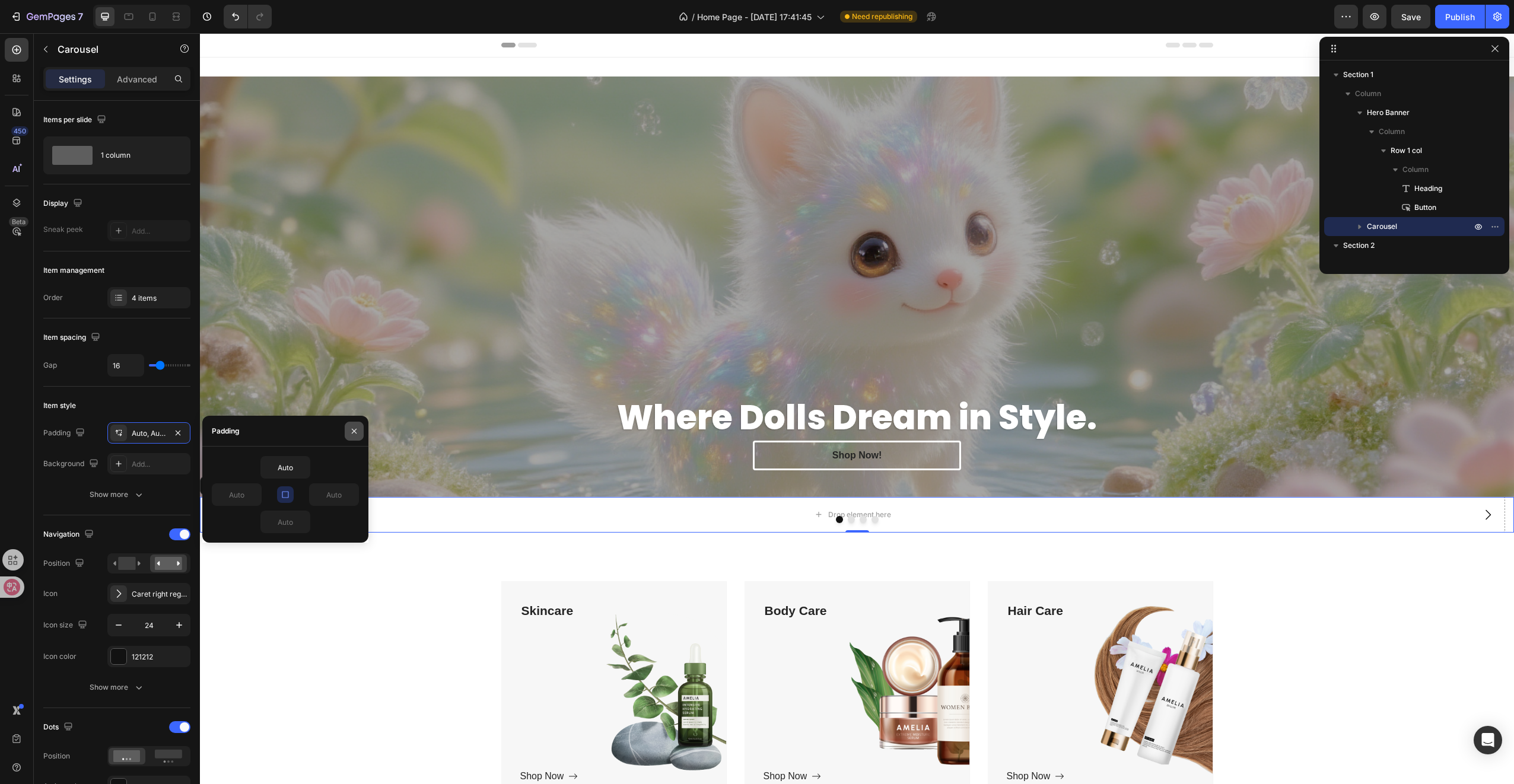
click at [353, 424] on button "button" at bounding box center [354, 431] width 19 height 19
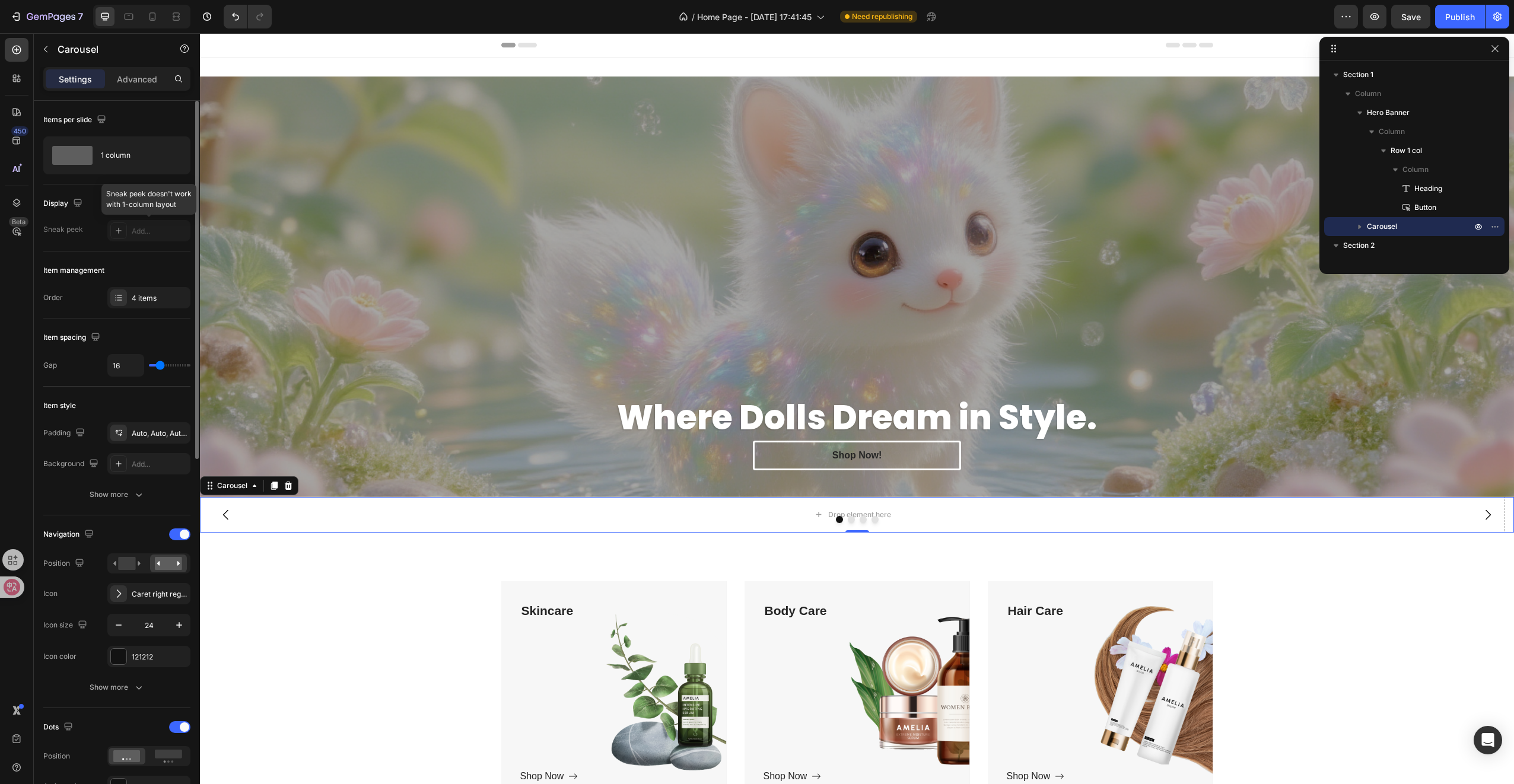
click at [138, 226] on div at bounding box center [149, 231] width 83 height 21
click at [113, 229] on div at bounding box center [149, 231] width 83 height 21
click at [134, 84] on p "Advanced" at bounding box center [136, 79] width 40 height 13
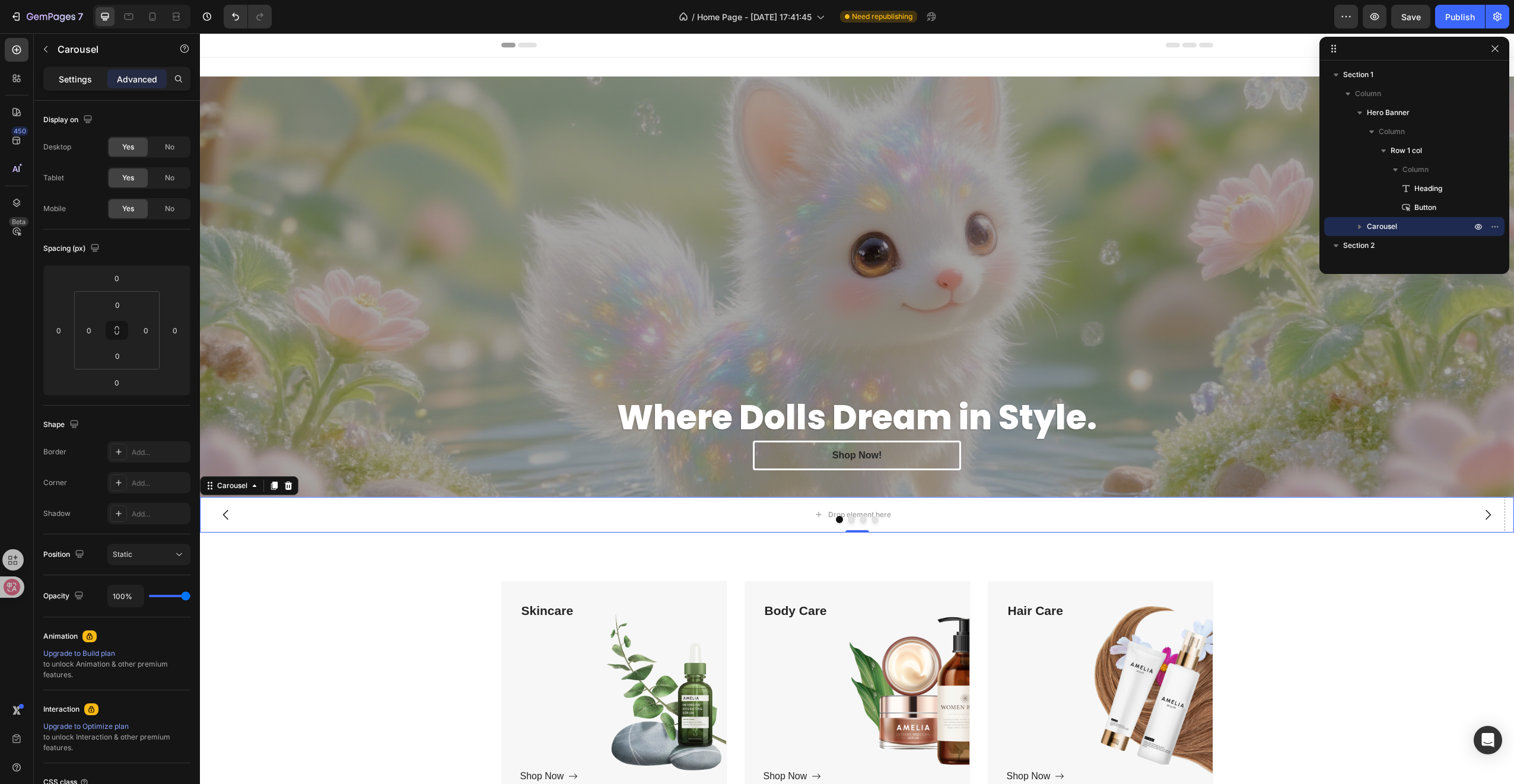
click at [89, 79] on p "Settings" at bounding box center [75, 79] width 33 height 13
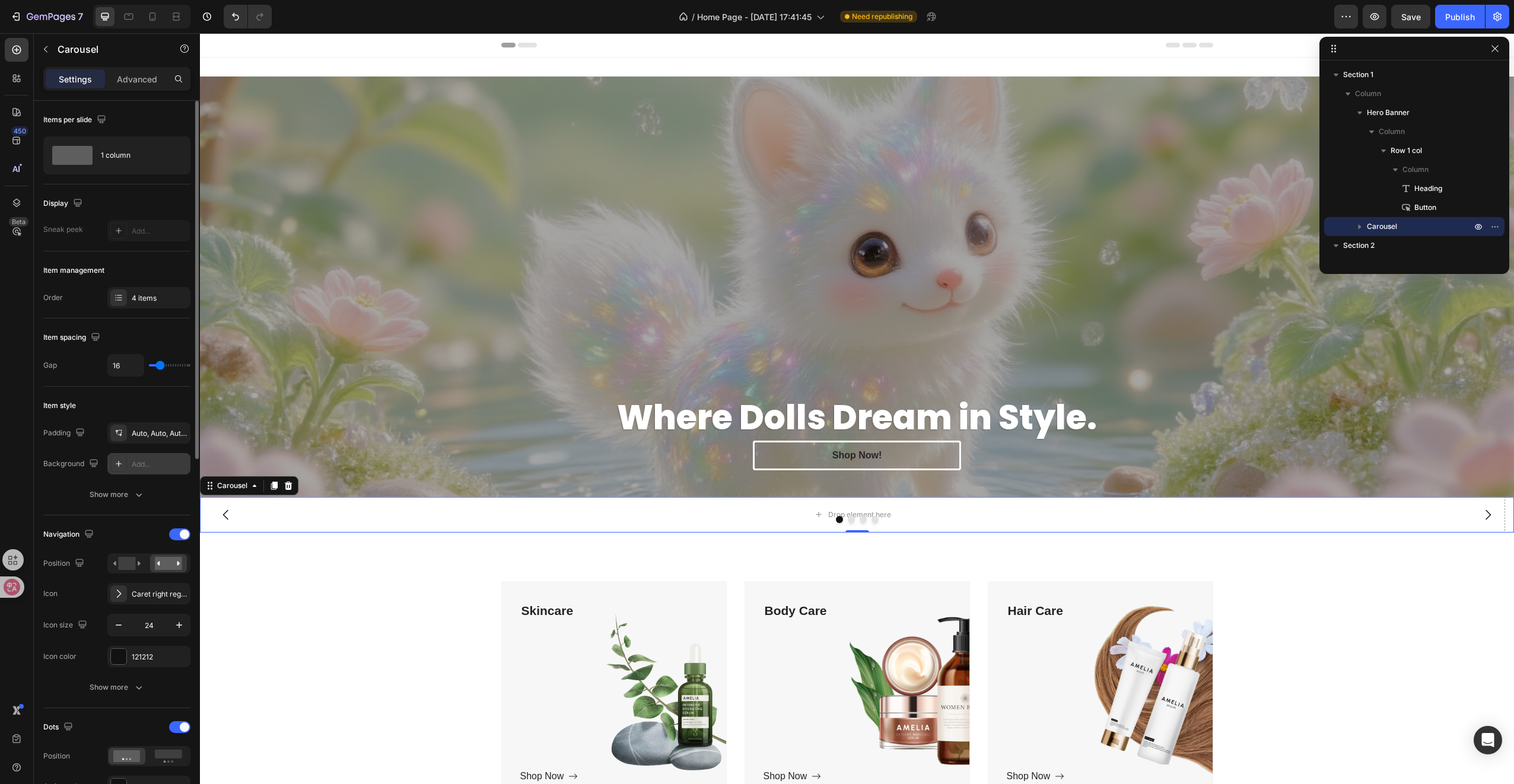
click at [138, 455] on div "Add..." at bounding box center [149, 464] width 83 height 21
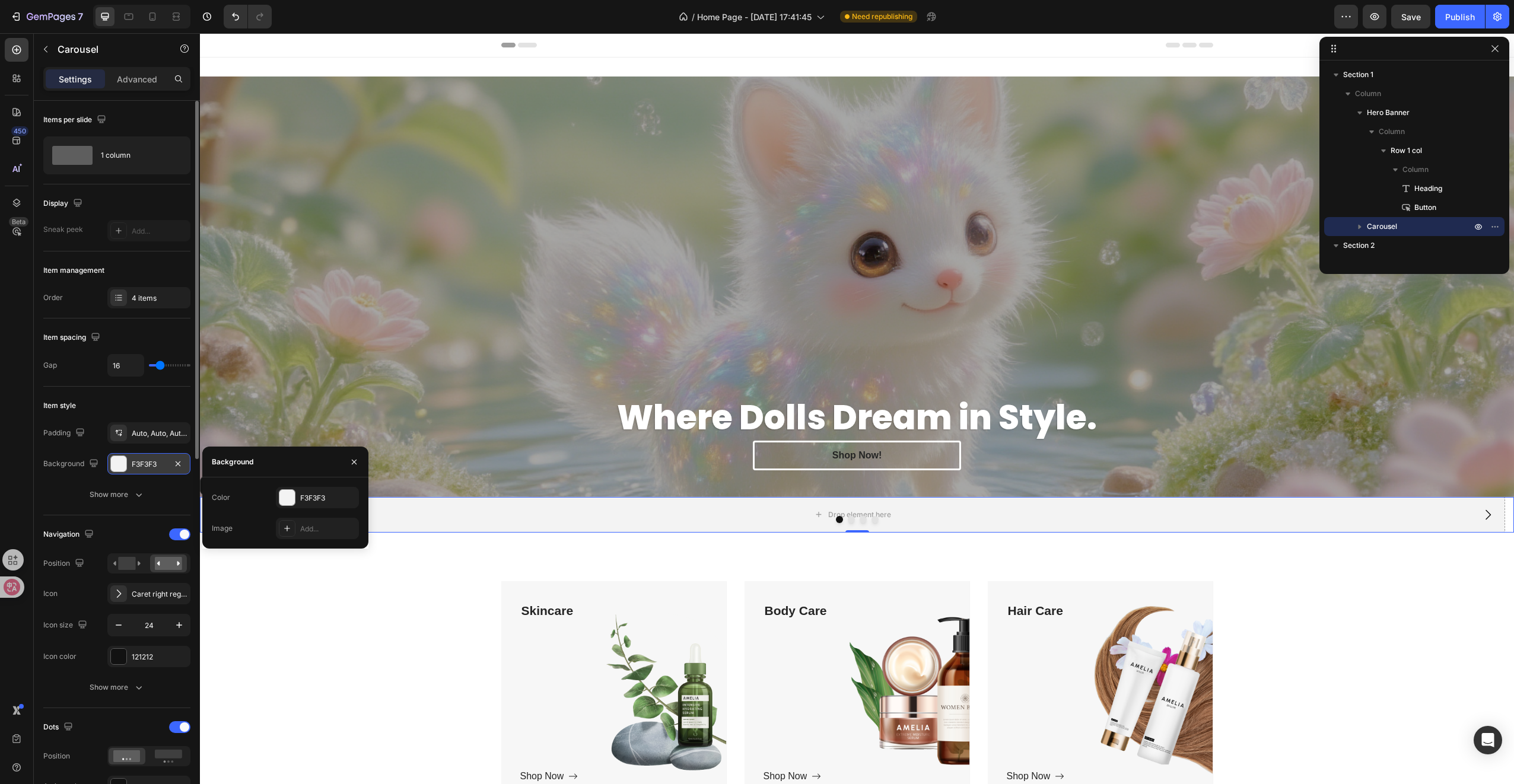
click at [142, 459] on div "F3F3F3" at bounding box center [149, 464] width 34 height 11
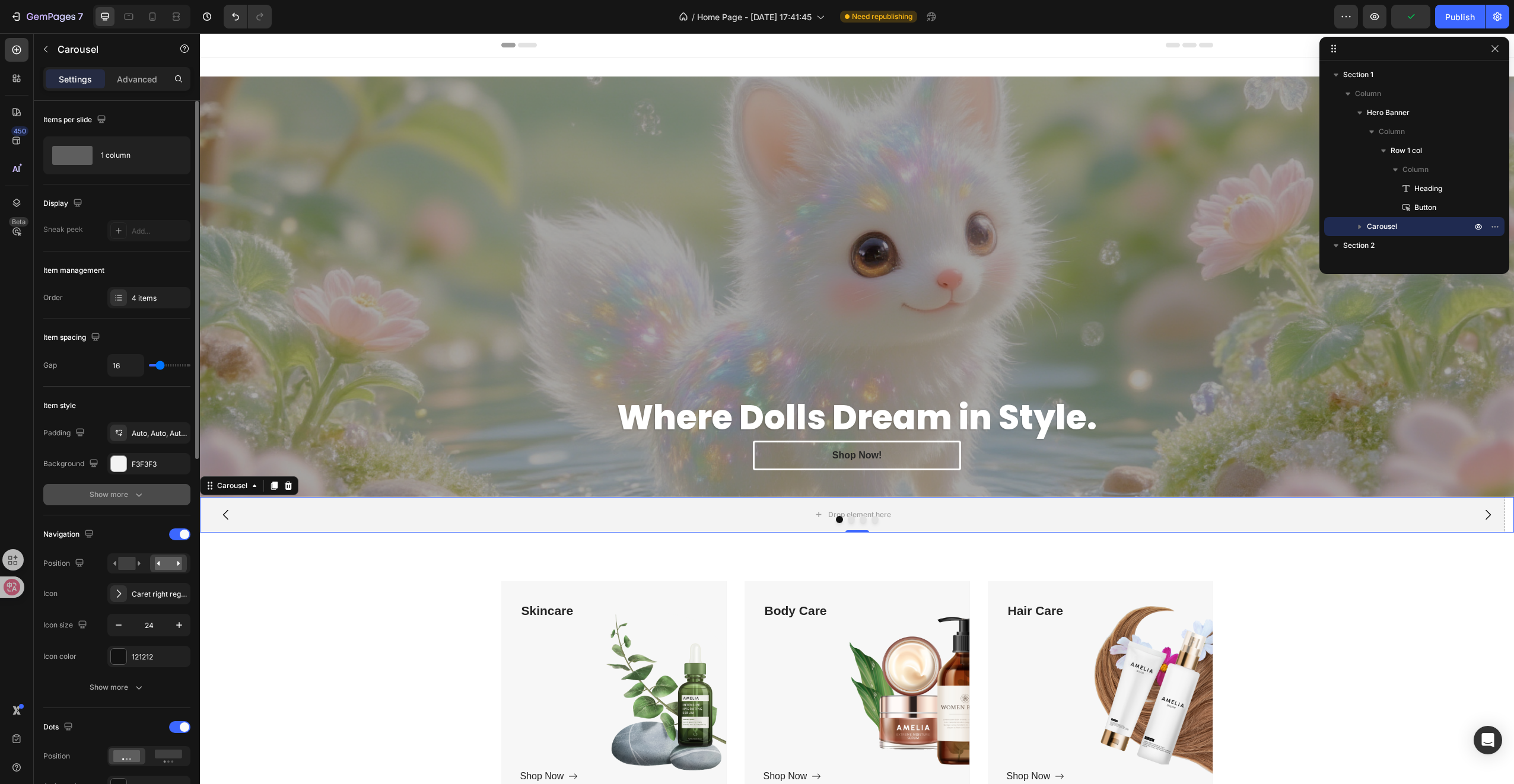
click at [127, 495] on div "Show more" at bounding box center [117, 495] width 55 height 12
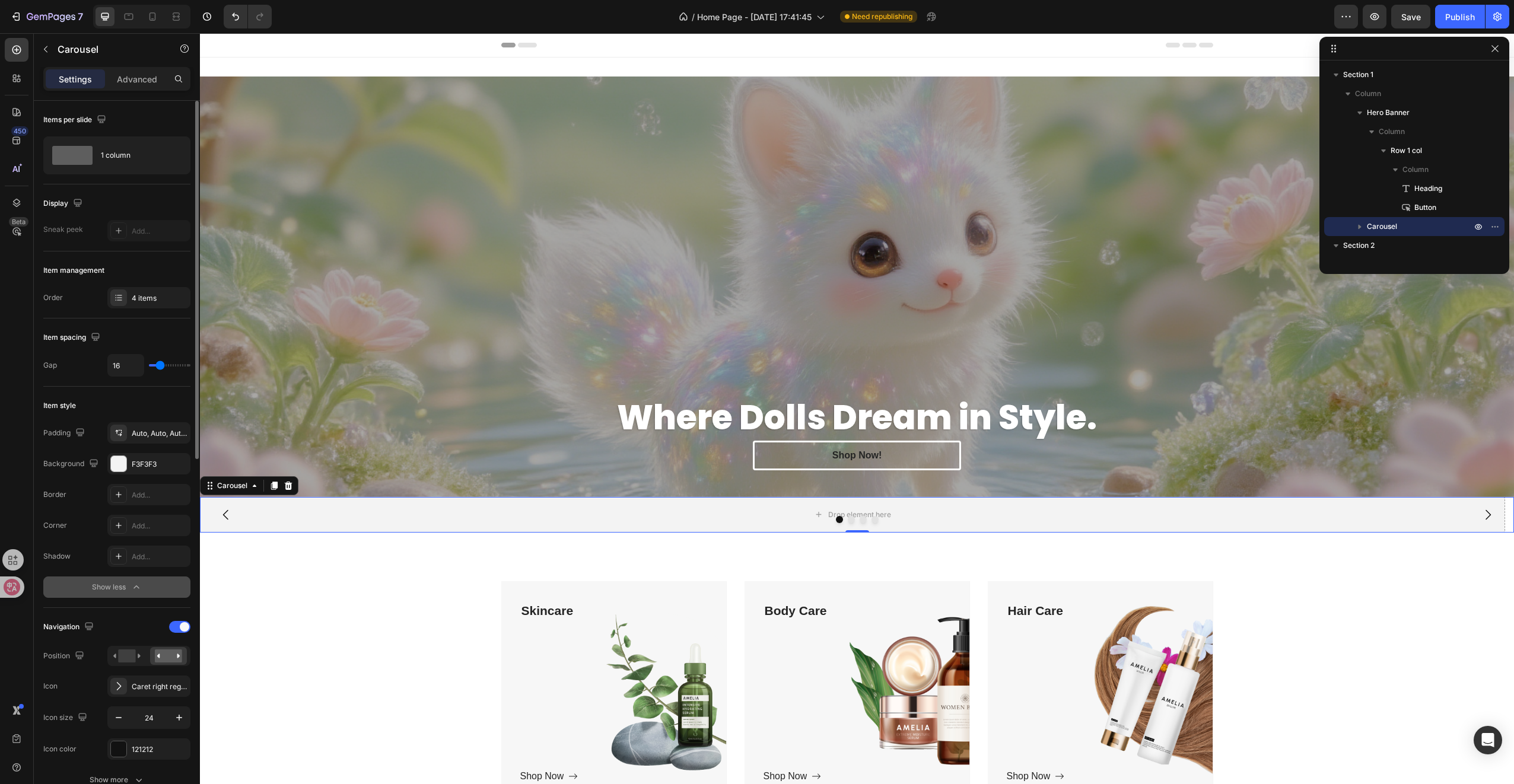
click at [119, 589] on div "Show less" at bounding box center [117, 587] width 51 height 12
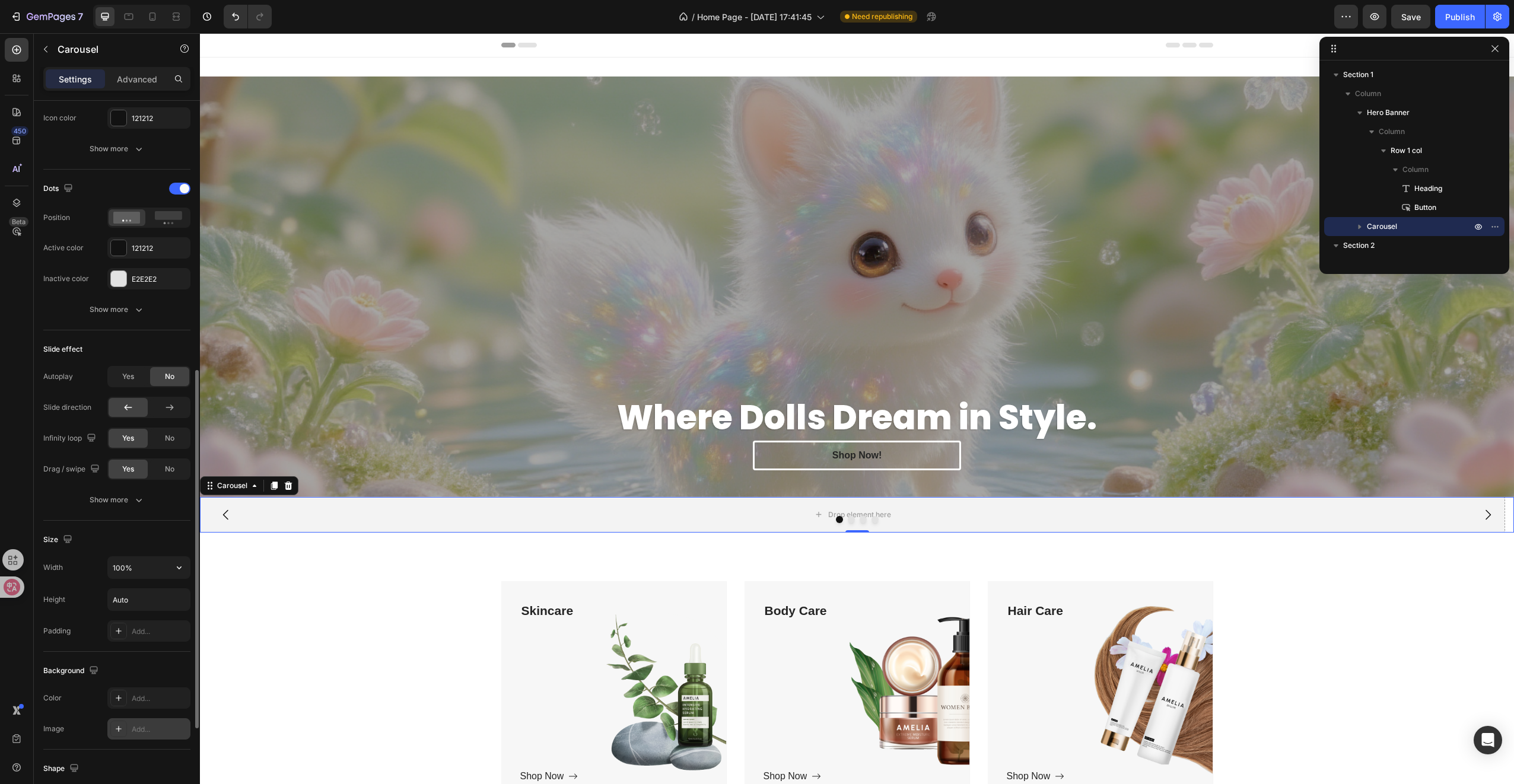
scroll to position [716, 0]
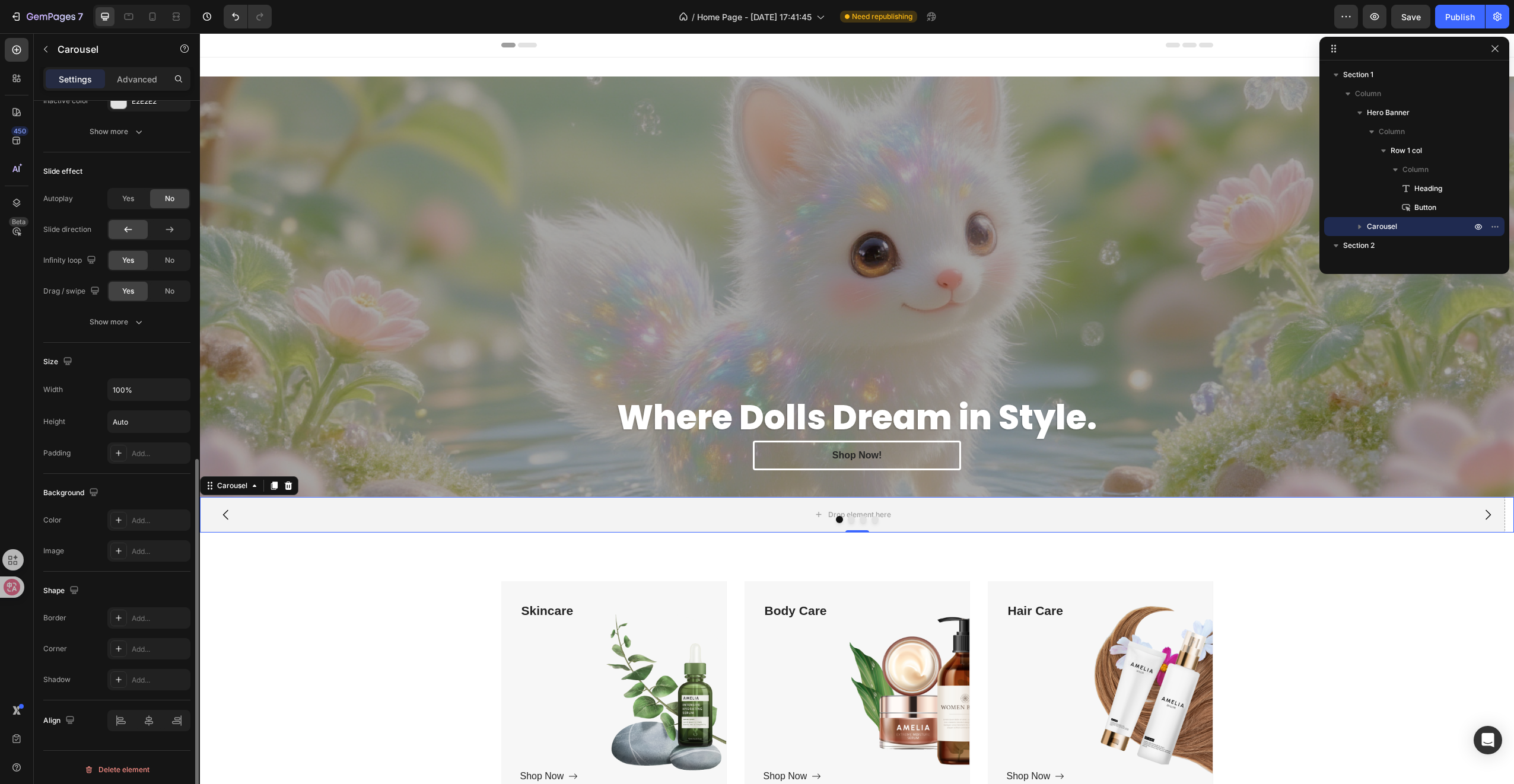
click at [150, 714] on div at bounding box center [149, 720] width 83 height 21
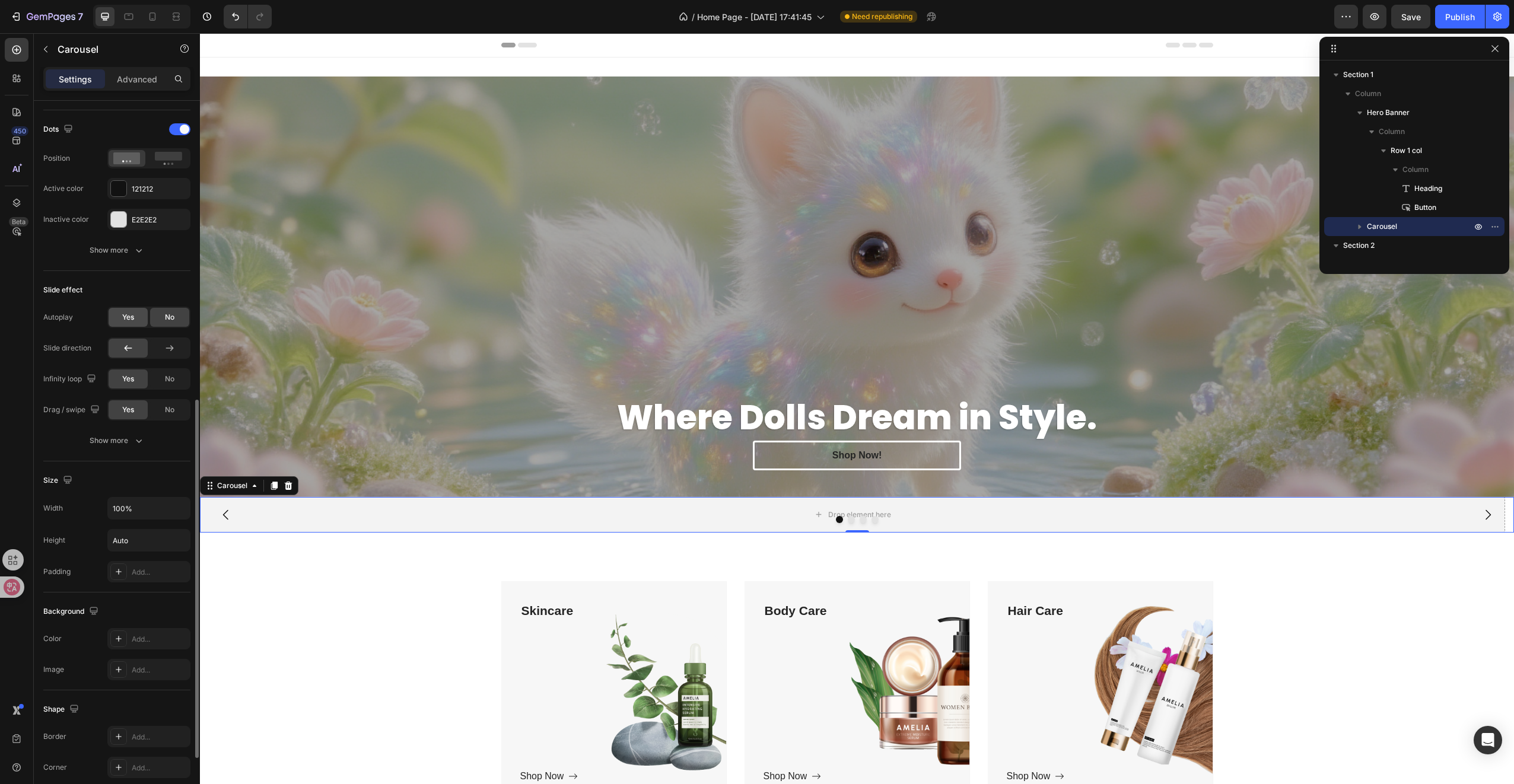
click at [132, 317] on span "Yes" at bounding box center [128, 317] width 12 height 11
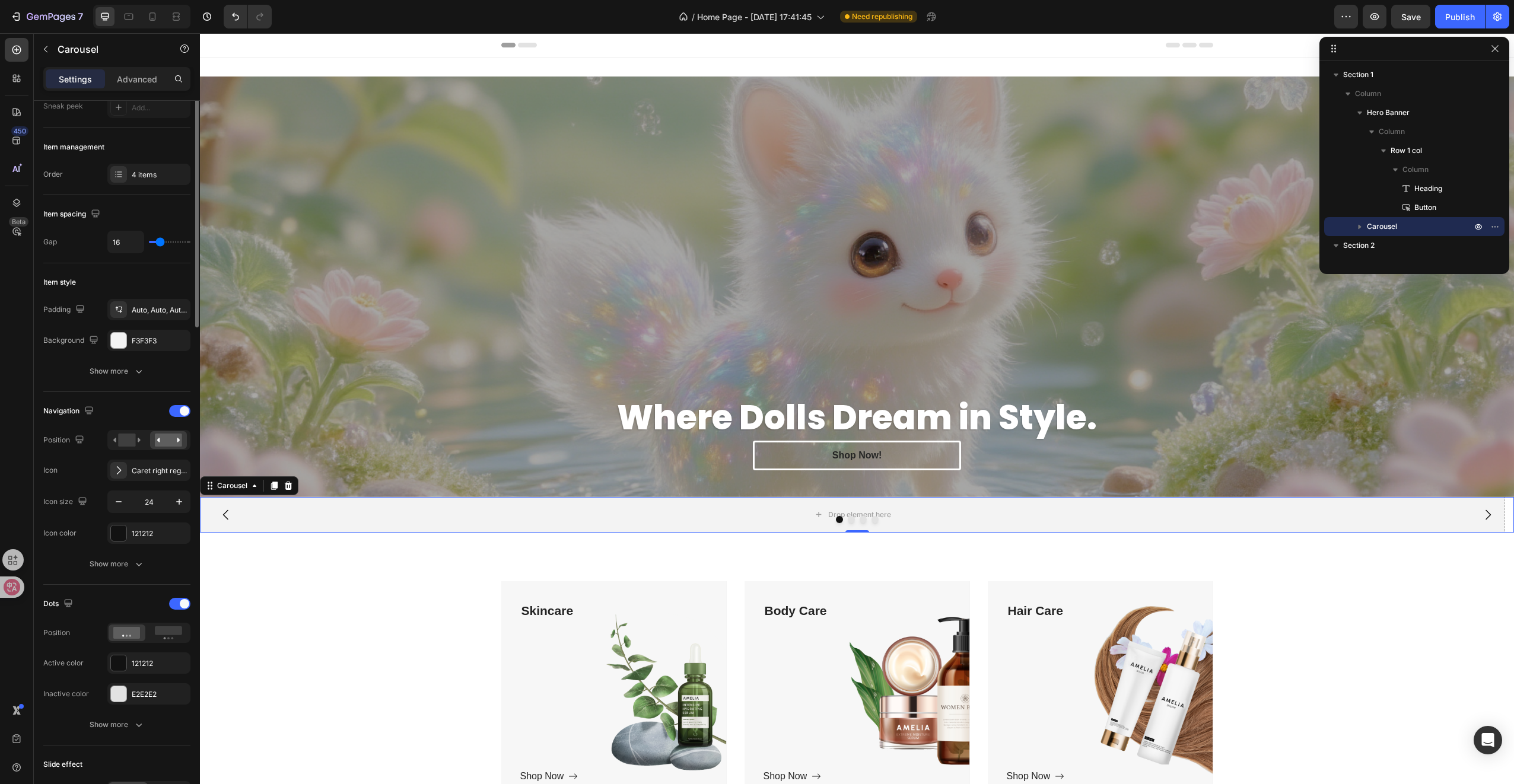
scroll to position [0, 0]
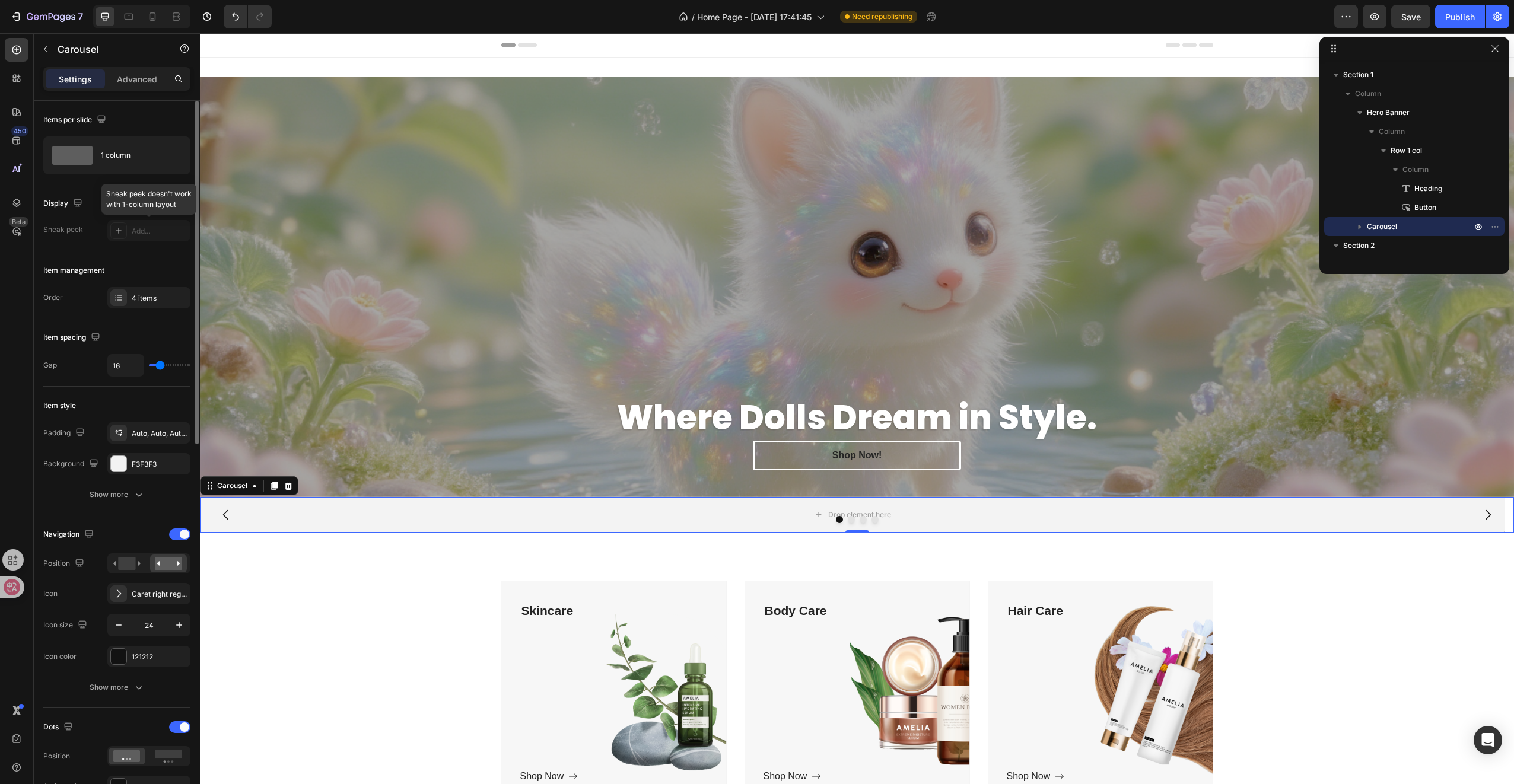
click at [139, 227] on div at bounding box center [149, 231] width 83 height 21
click at [109, 160] on div "1 column" at bounding box center [137, 155] width 73 height 27
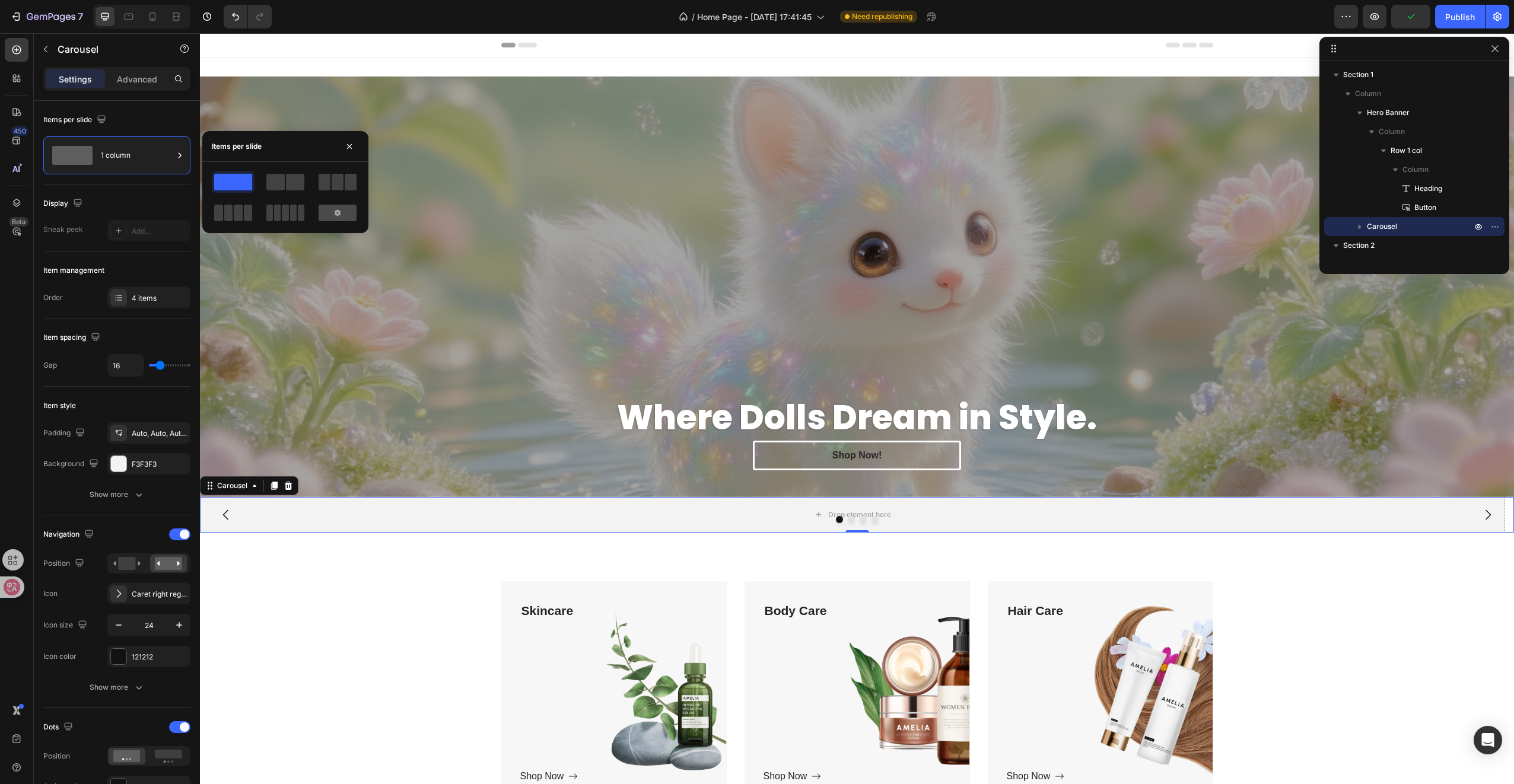
click at [347, 217] on div at bounding box center [337, 213] width 38 height 16
click at [238, 181] on span at bounding box center [233, 182] width 38 height 16
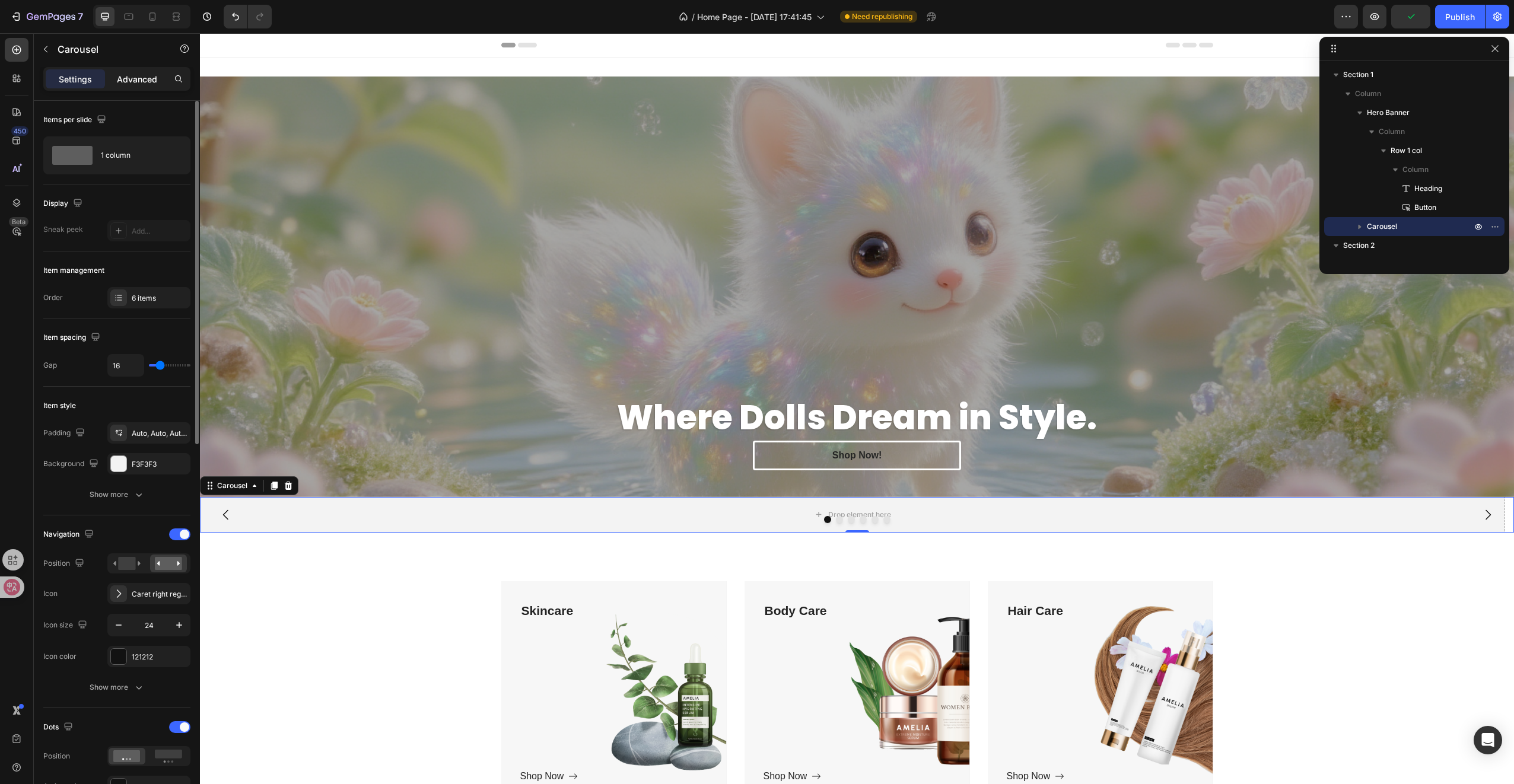
click at [133, 84] on p "Advanced" at bounding box center [136, 79] width 40 height 13
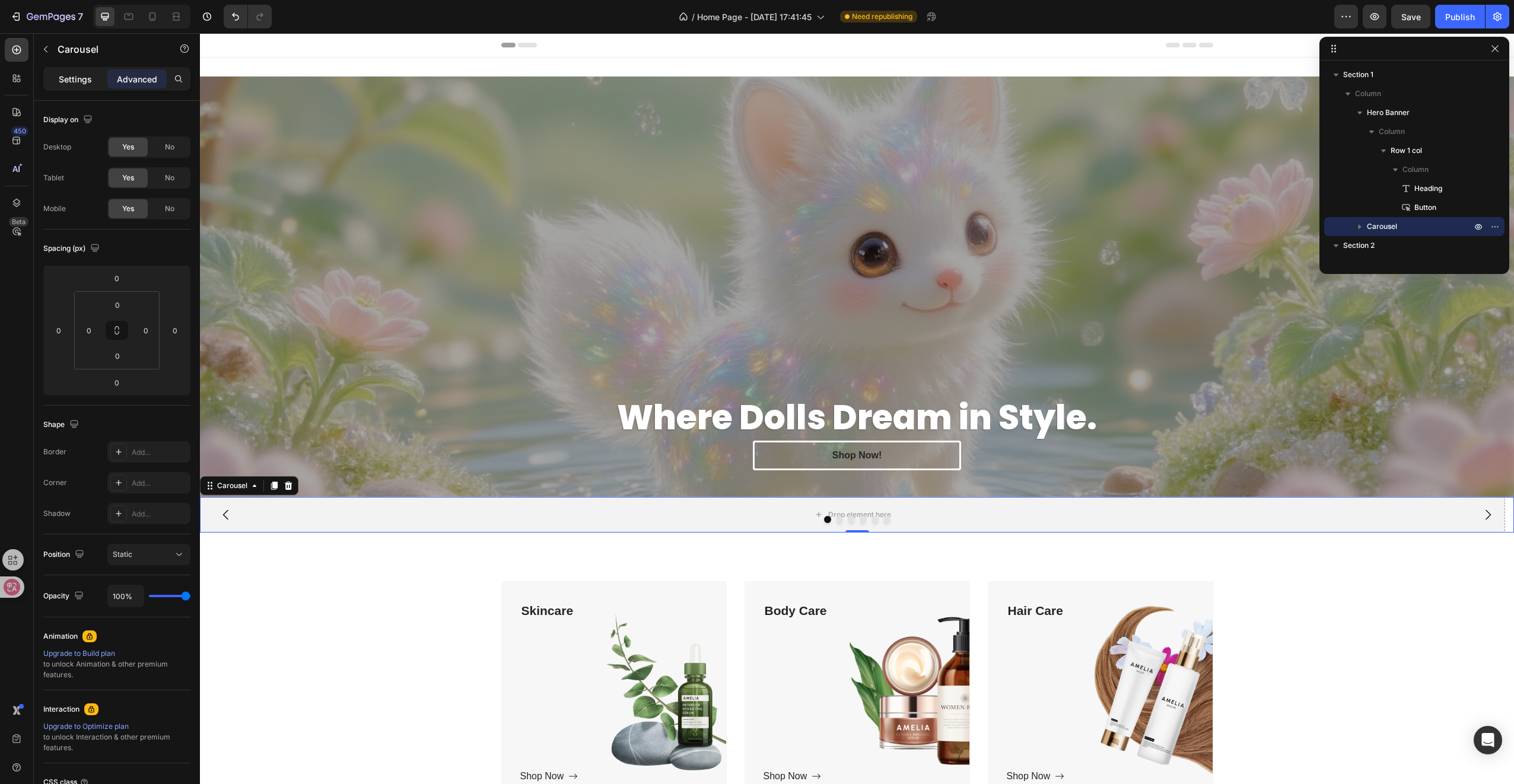
click at [80, 82] on p "Settings" at bounding box center [75, 79] width 33 height 13
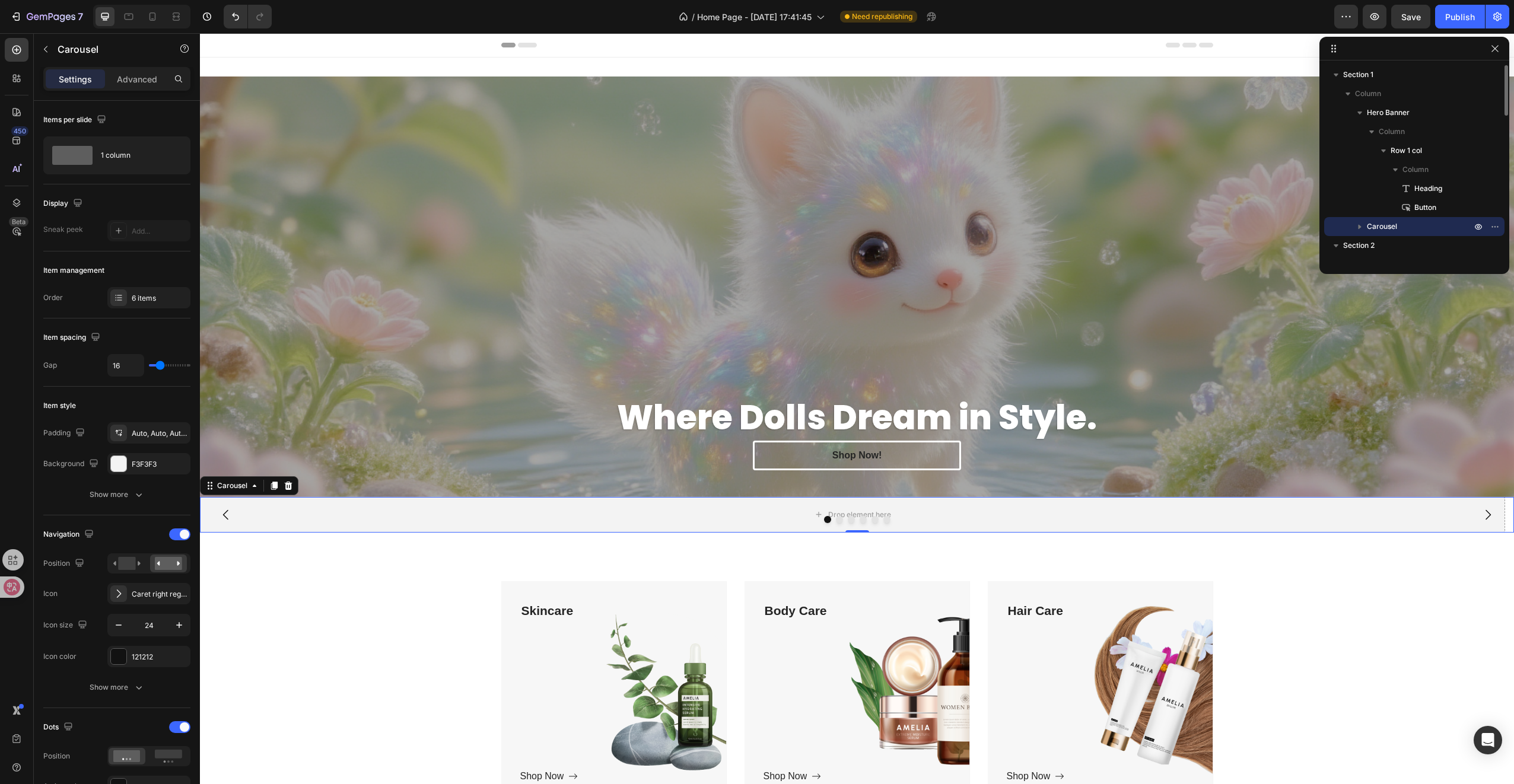
click at [1361, 227] on icon "button" at bounding box center [1360, 227] width 3 height 5
click at [1361, 240] on div "Carousel Item" at bounding box center [1414, 245] width 171 height 19
click at [842, 510] on div "Drop element here" at bounding box center [859, 515] width 63 height 9
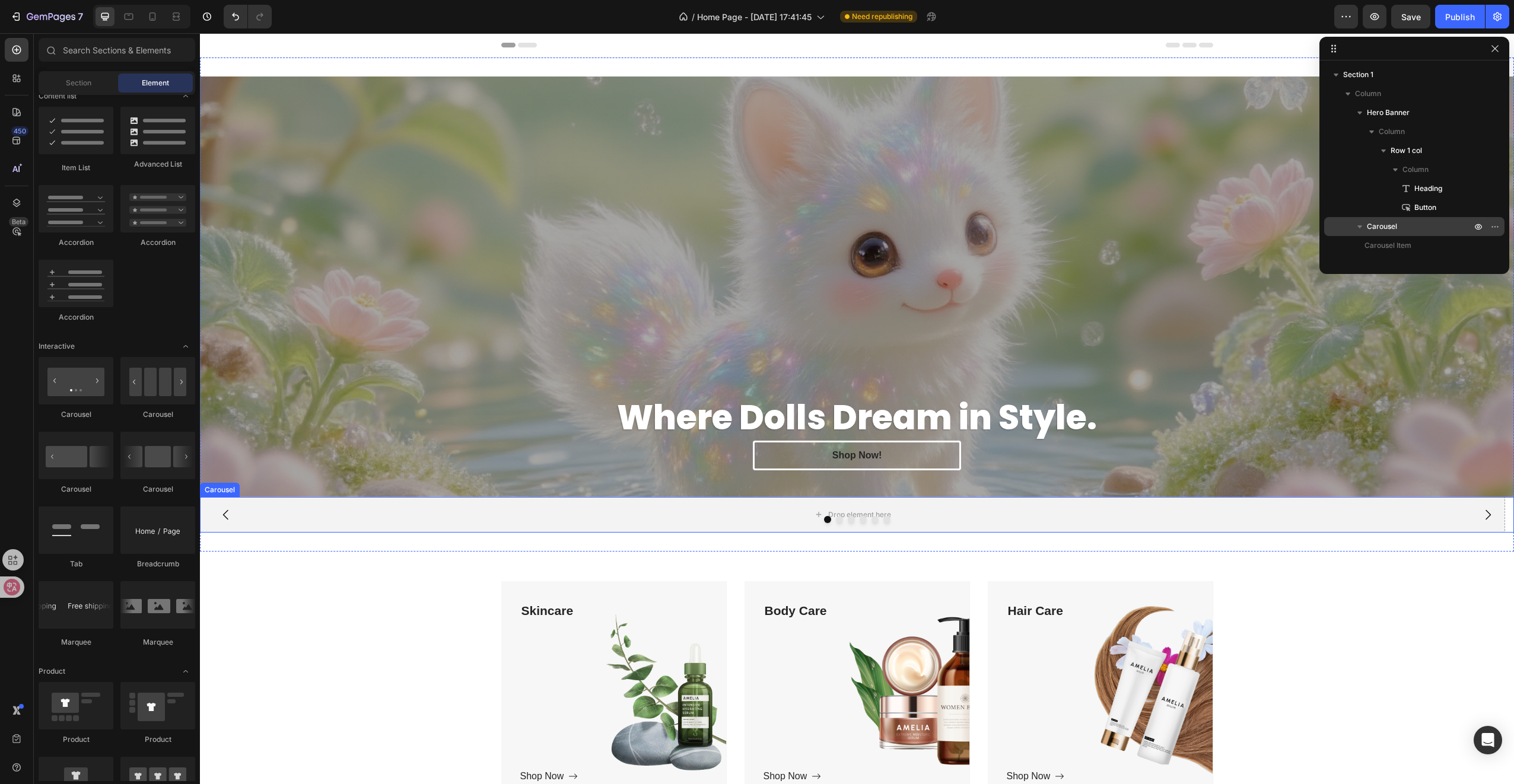
click at [859, 516] on button "Dot" at bounding box center [863, 519] width 7 height 7
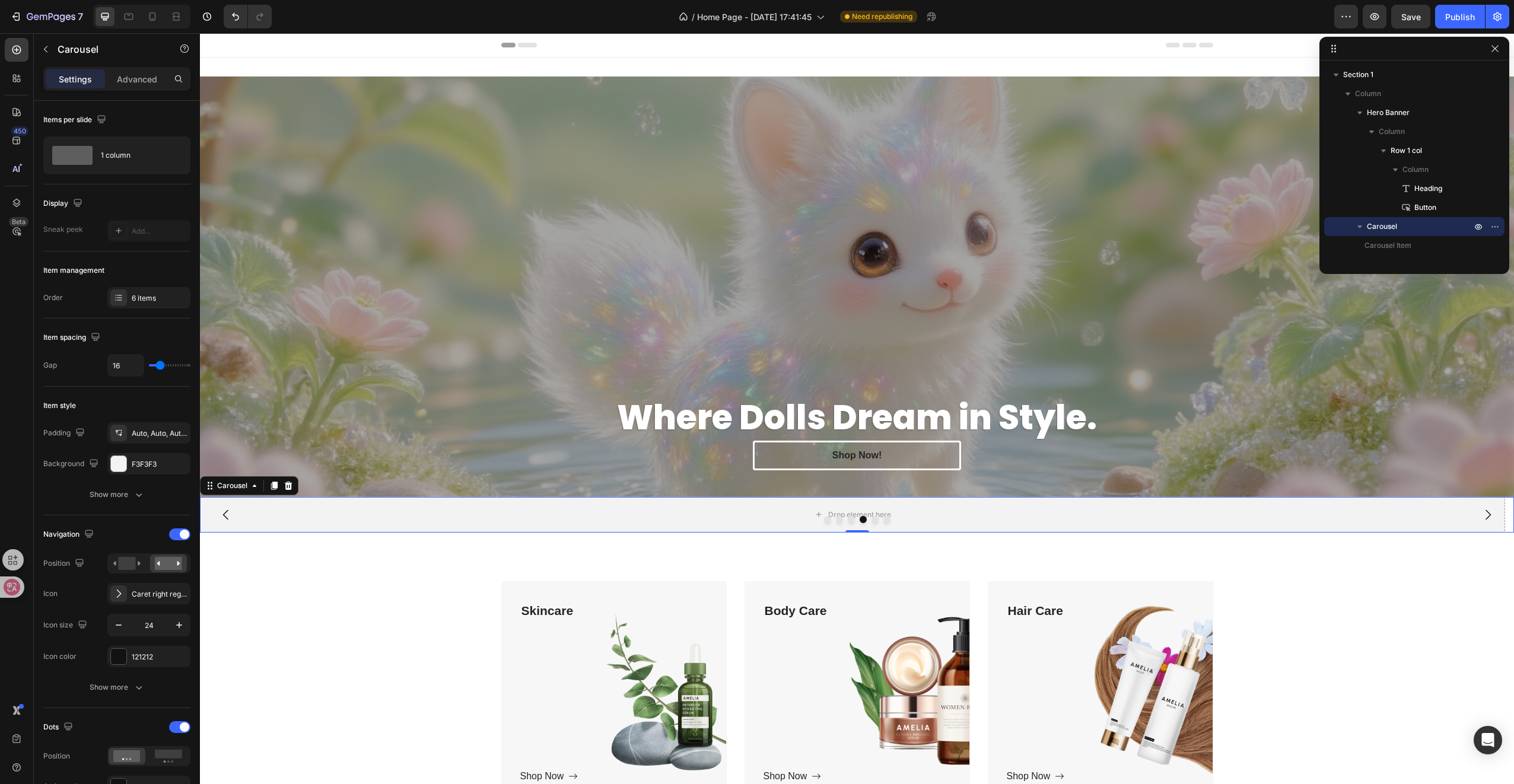
click at [826, 516] on div at bounding box center [857, 519] width 1314 height 7
click at [826, 518] on div at bounding box center [857, 519] width 1314 height 7
click at [825, 516] on button "Dot" at bounding box center [827, 519] width 7 height 7
click at [743, 507] on div "Drop element here" at bounding box center [852, 515] width 1305 height 36
click at [117, 152] on div "1 column" at bounding box center [137, 155] width 73 height 27
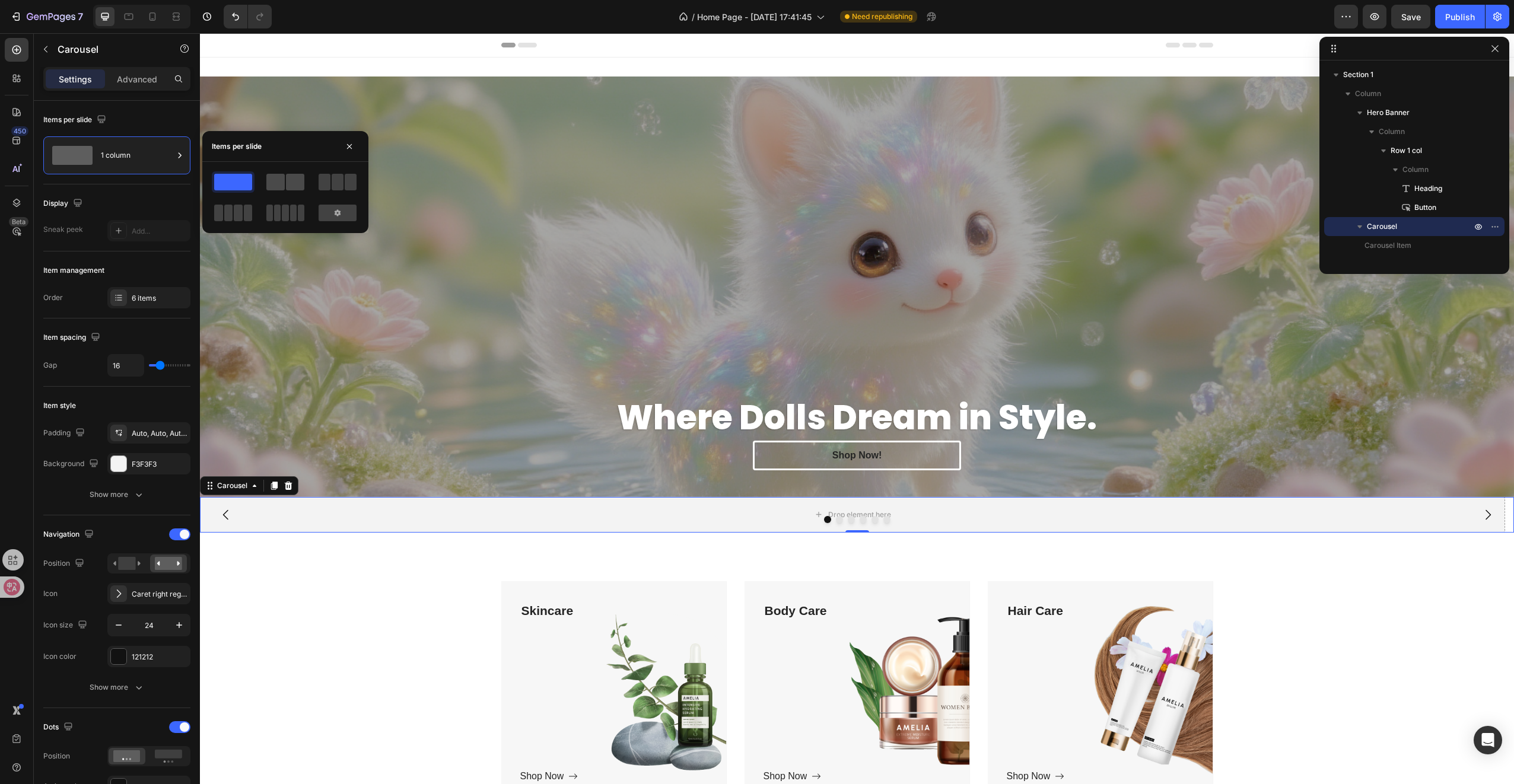
click at [298, 185] on span at bounding box center [295, 182] width 18 height 16
click at [257, 182] on div at bounding box center [285, 197] width 147 height 52
click at [233, 182] on span at bounding box center [233, 182] width 38 height 16
click at [753, 516] on div at bounding box center [857, 519] width 1314 height 7
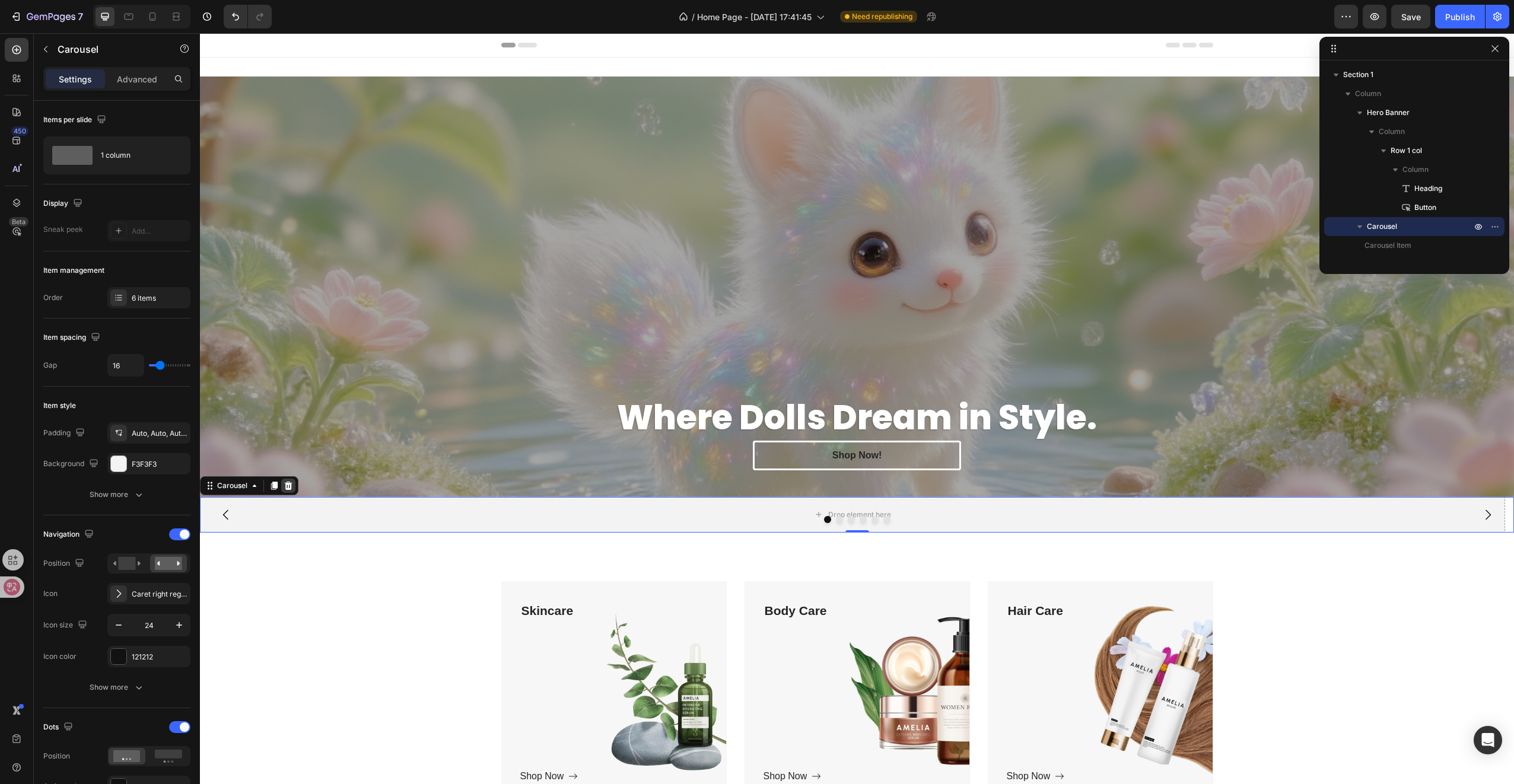
click at [283, 484] on icon at bounding box center [288, 486] width 9 height 9
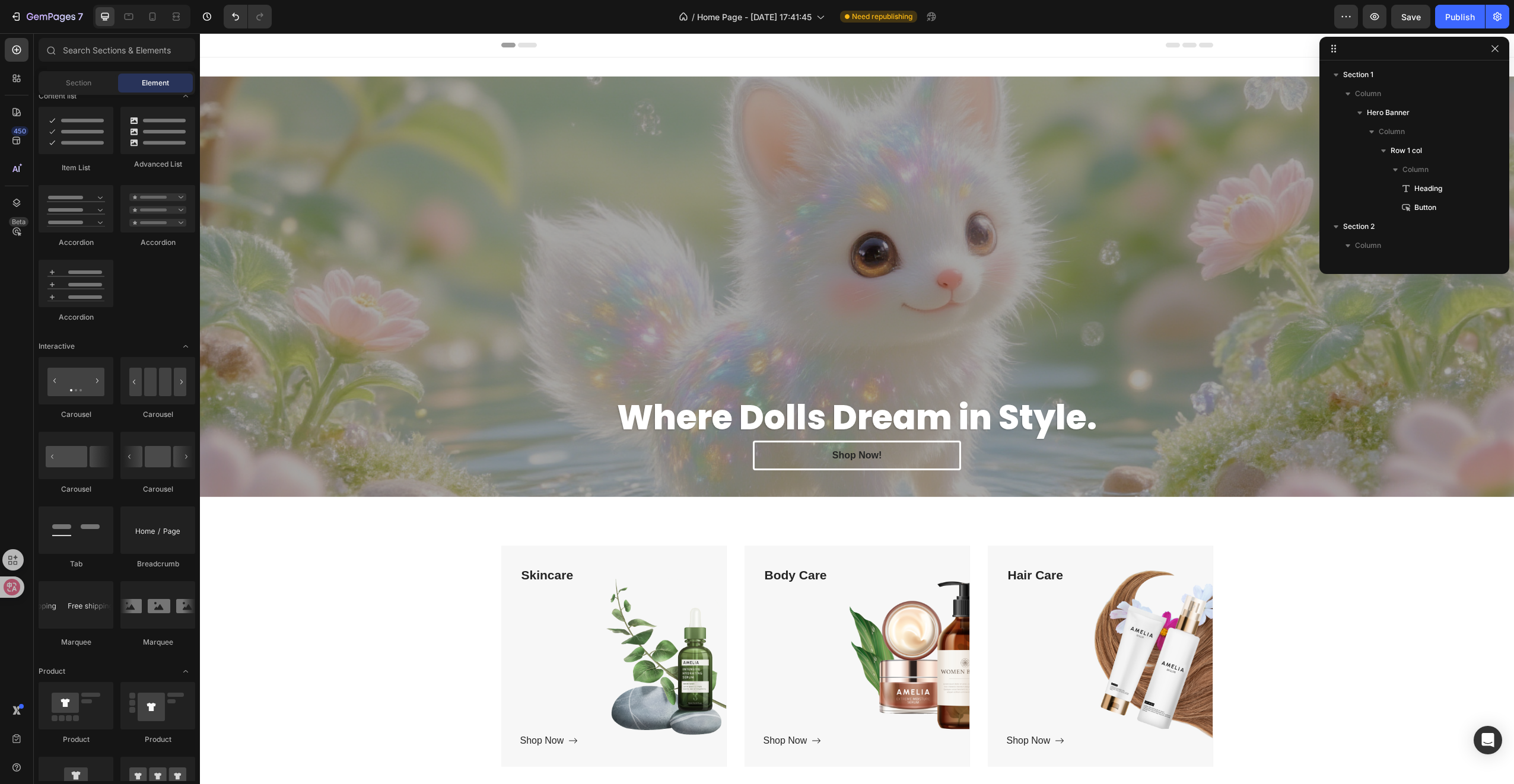
scroll to position [1067, 0]
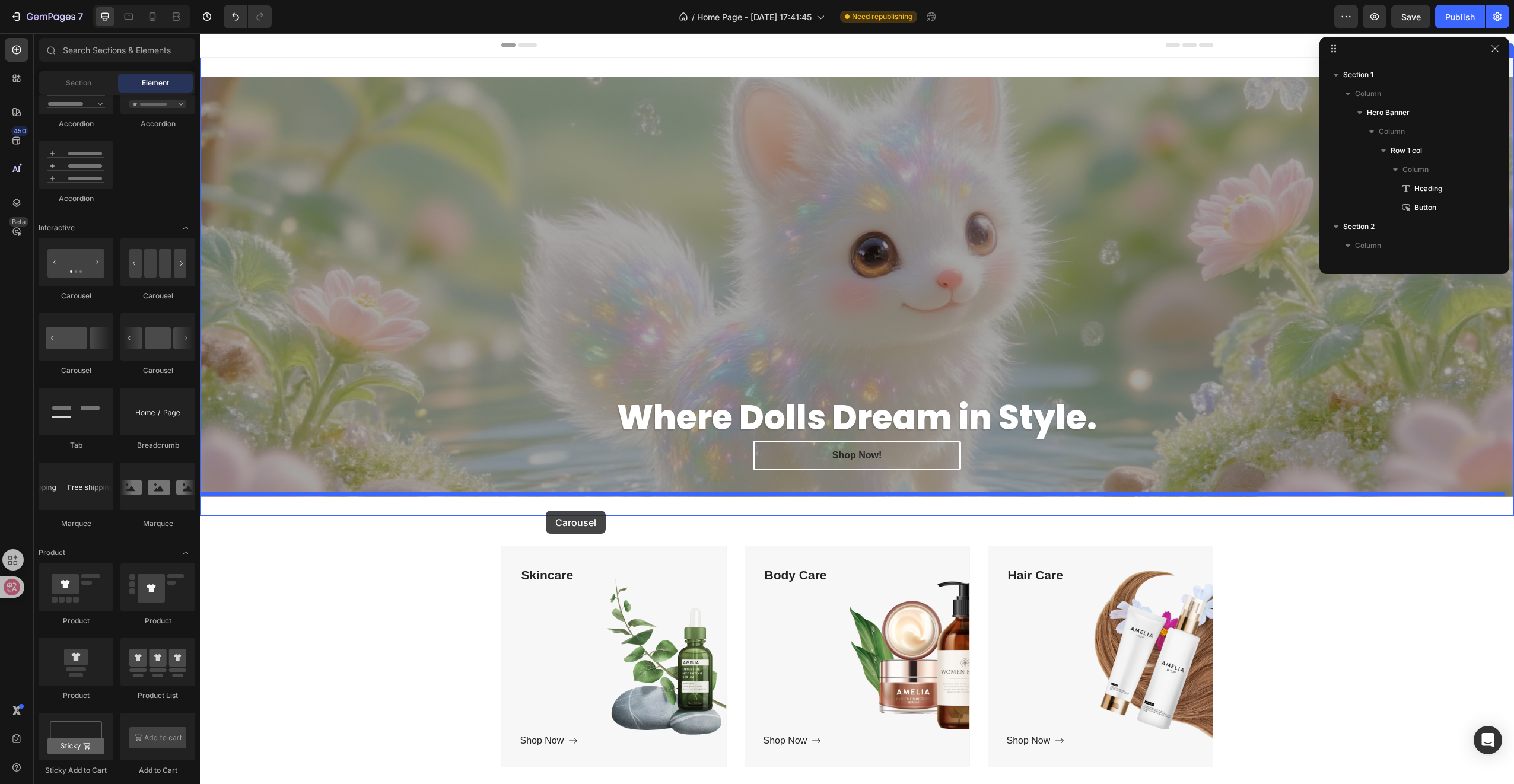
drag, startPoint x: 283, startPoint y: 313, endPoint x: 546, endPoint y: 511, distance: 329.2
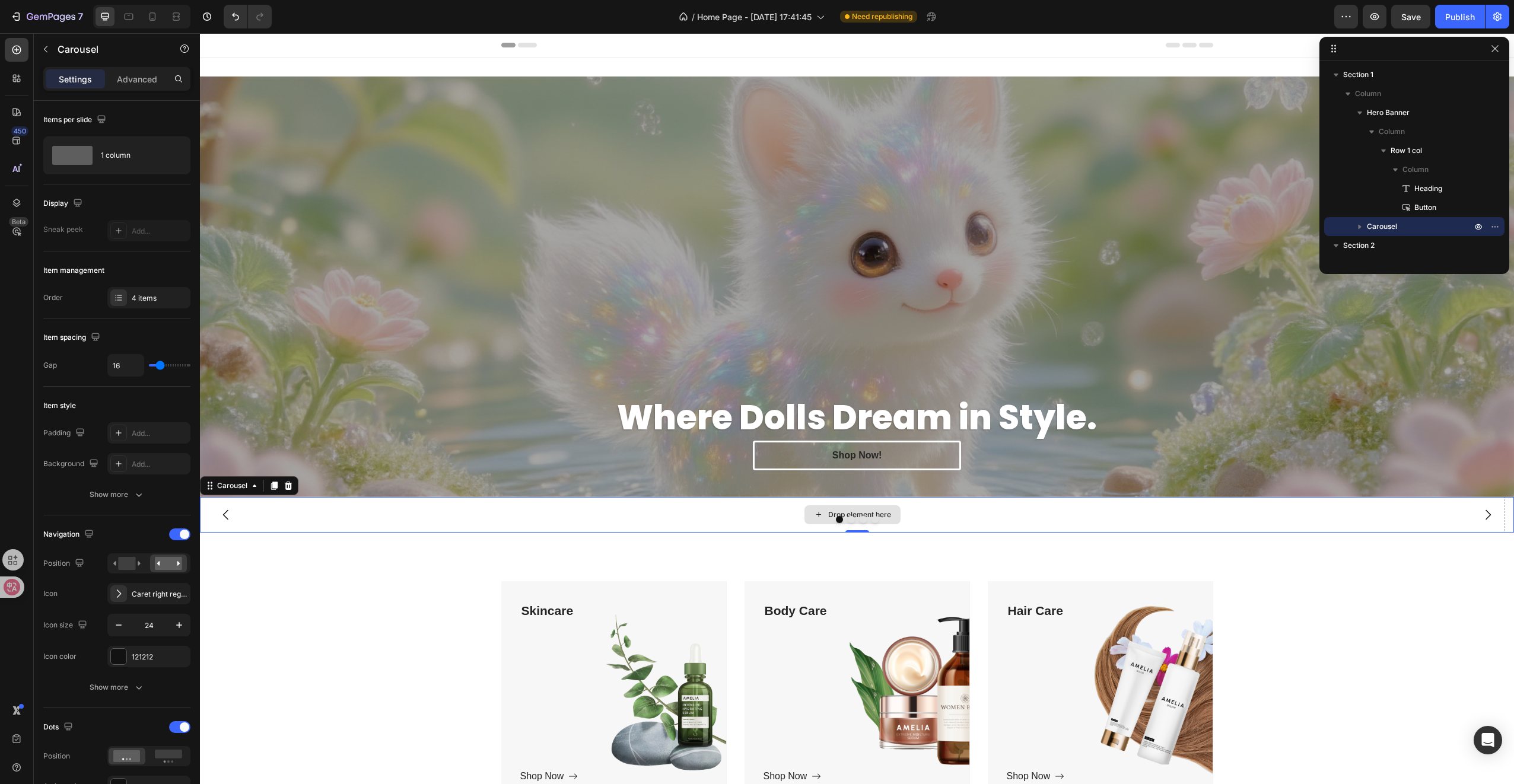
click at [743, 509] on div "Drop element here" at bounding box center [852, 515] width 1305 height 36
click at [102, 121] on icon "button" at bounding box center [102, 119] width 8 height 8
click at [139, 118] on div "Items per slide" at bounding box center [117, 119] width 147 height 19
click at [157, 296] on div "4 items" at bounding box center [160, 298] width 56 height 11
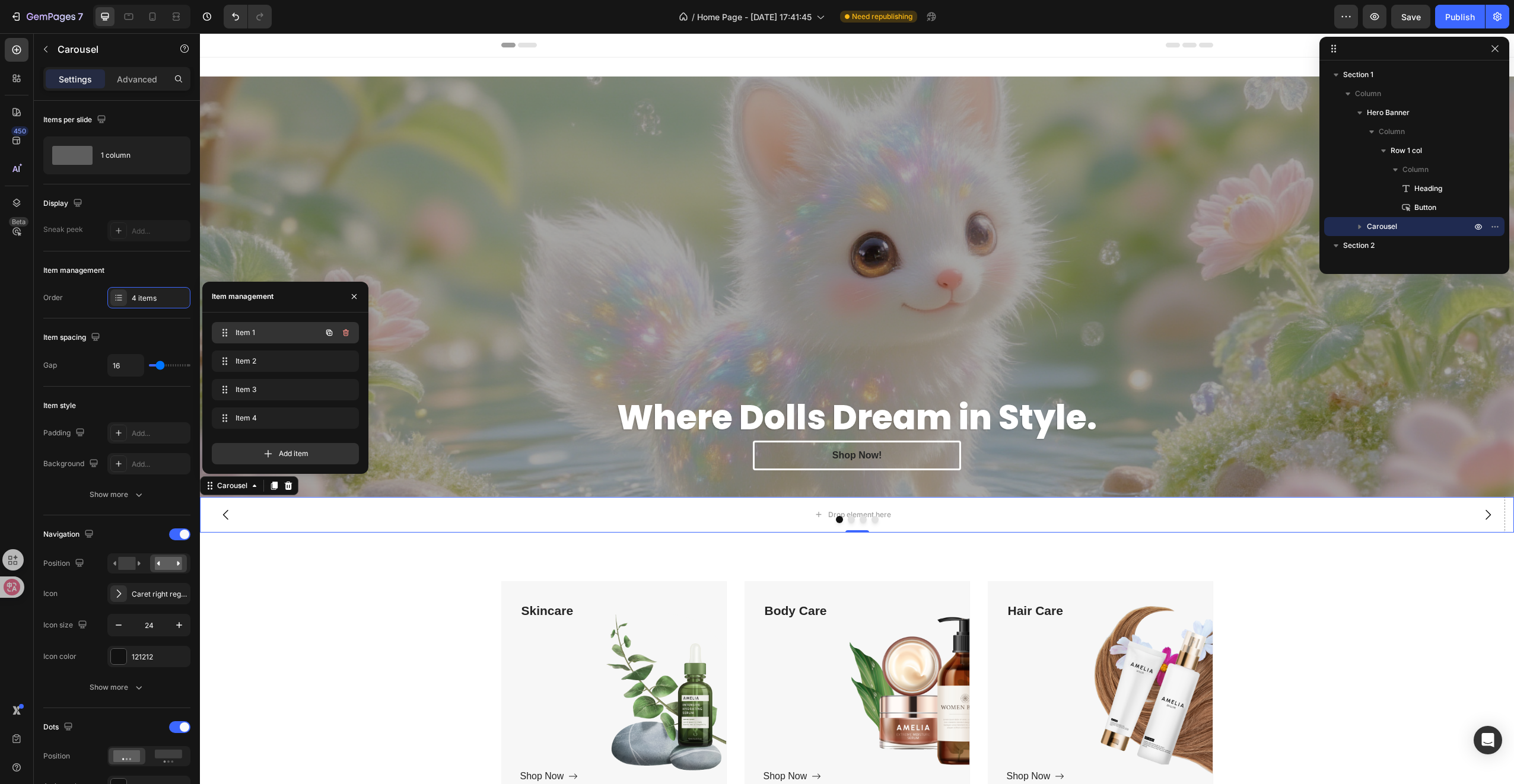
click at [252, 328] on span "Item 1" at bounding box center [269, 333] width 67 height 11
click at [241, 330] on span "Item 1" at bounding box center [277, 333] width 88 height 11
click at [330, 332] on icon "button" at bounding box center [330, 333] width 3 height 3
click at [351, 447] on button "button" at bounding box center [345, 446] width 16 height 16
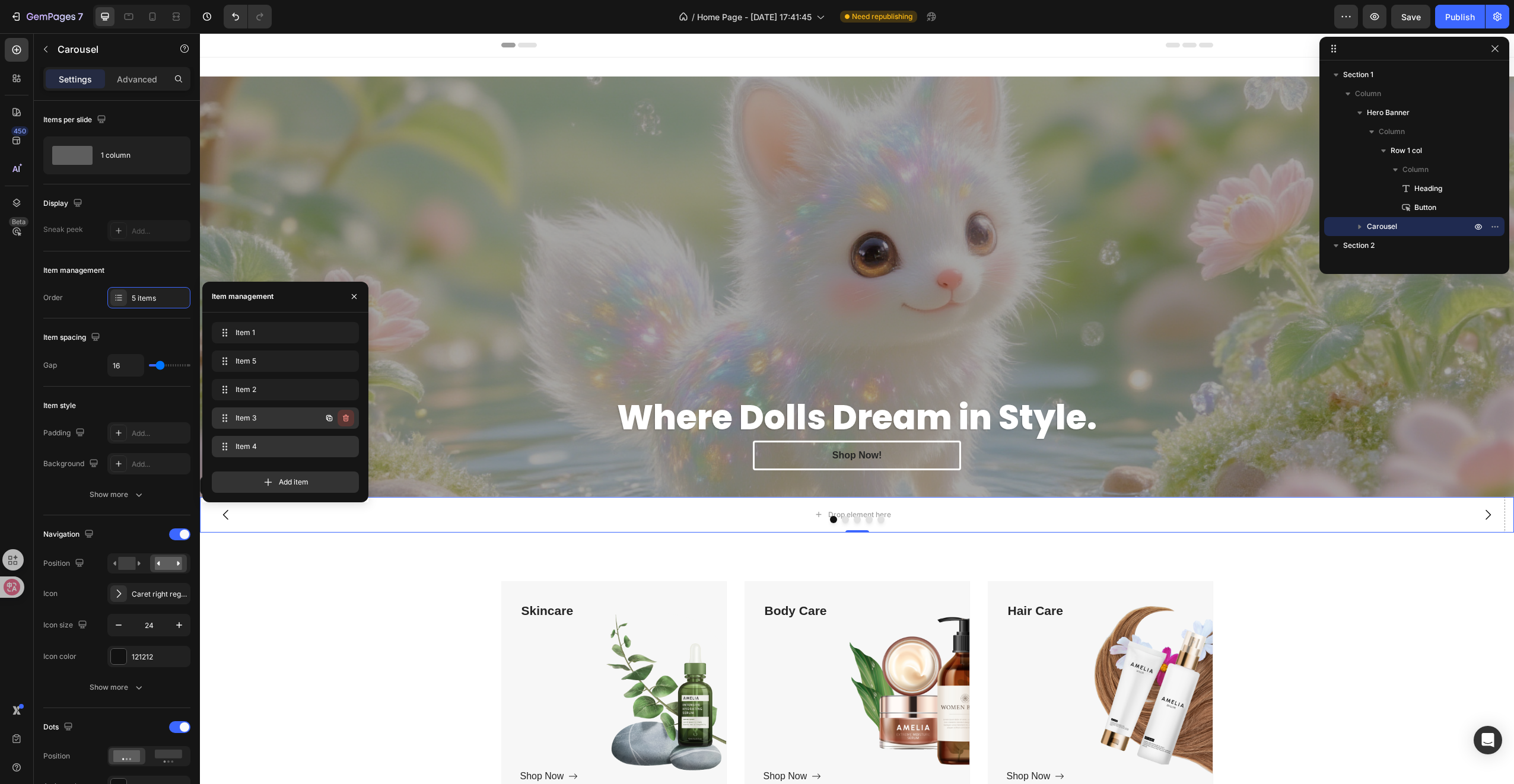
click at [347, 420] on icon "button" at bounding box center [345, 418] width 6 height 7
click at [347, 420] on div "Delete" at bounding box center [337, 418] width 22 height 11
click at [347, 421] on icon "button" at bounding box center [346, 418] width 9 height 9
click at [347, 420] on div "Delete" at bounding box center [337, 418] width 22 height 11
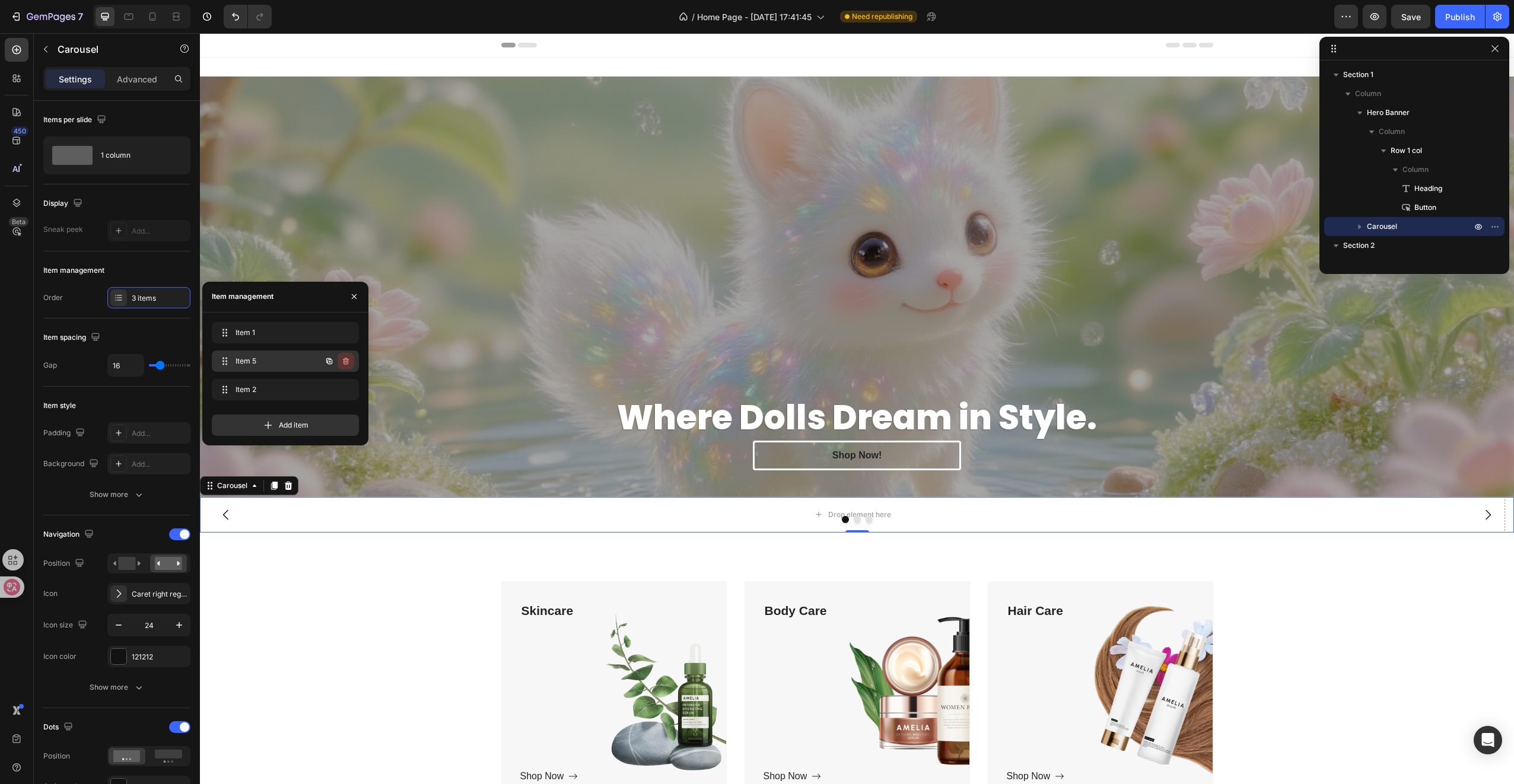
click at [347, 363] on icon "button" at bounding box center [345, 361] width 6 height 7
click at [347, 363] on div "Delete" at bounding box center [337, 361] width 22 height 11
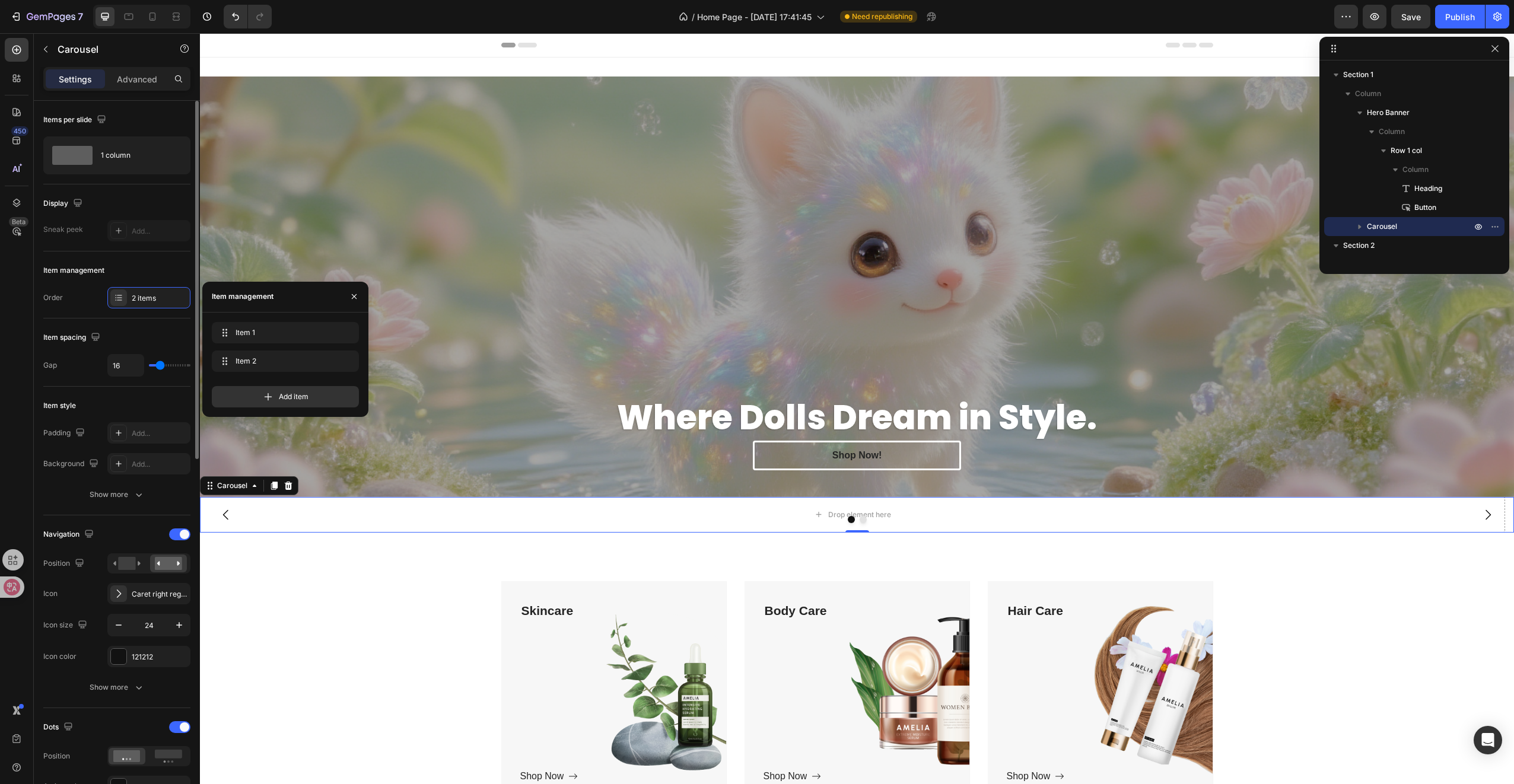
click at [166, 252] on div "Item management Order 2 items" at bounding box center [117, 285] width 147 height 67
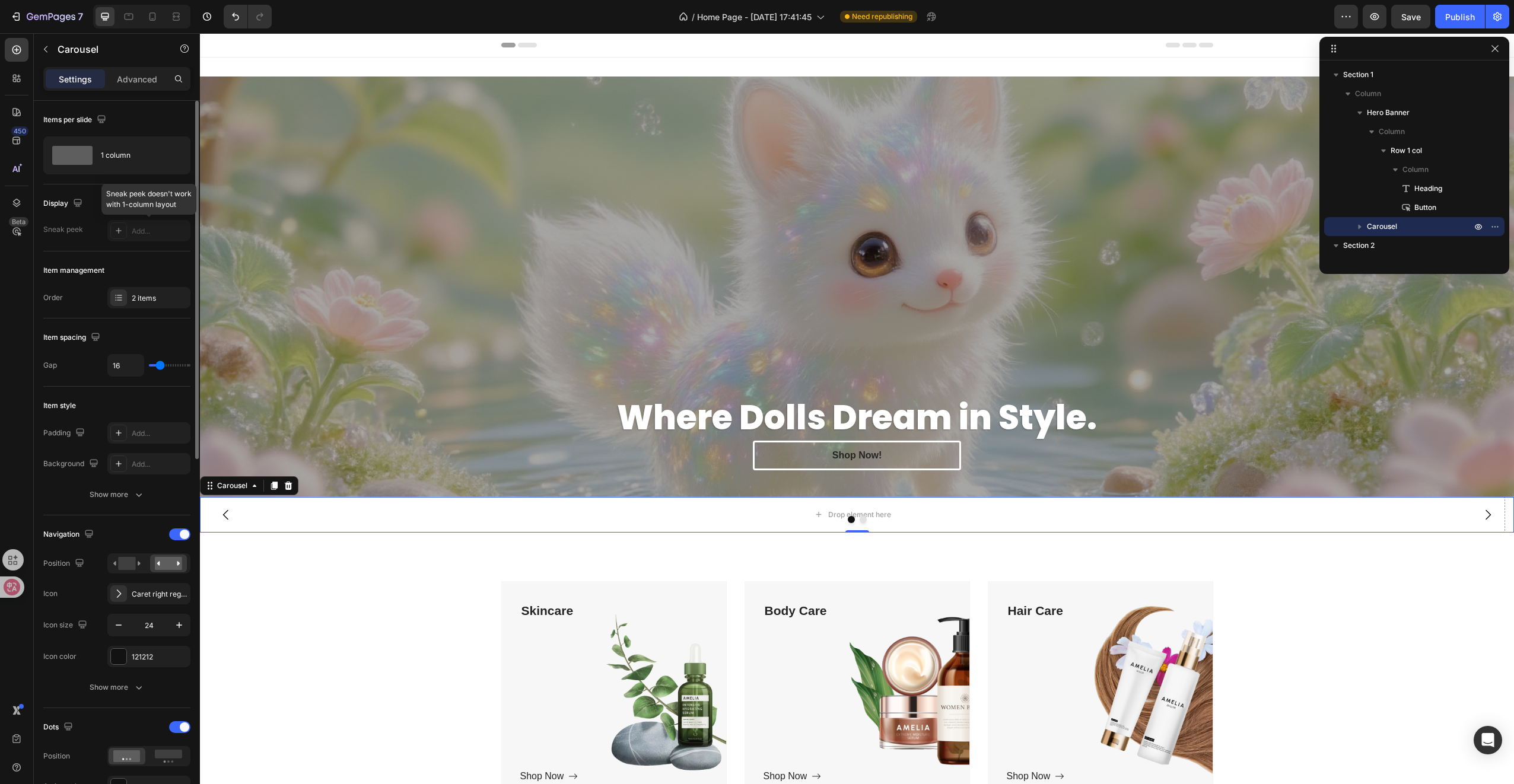
click at [136, 225] on div at bounding box center [149, 231] width 83 height 21
click at [78, 204] on icon "button" at bounding box center [78, 203] width 12 height 12
click at [129, 234] on div at bounding box center [149, 231] width 83 height 21
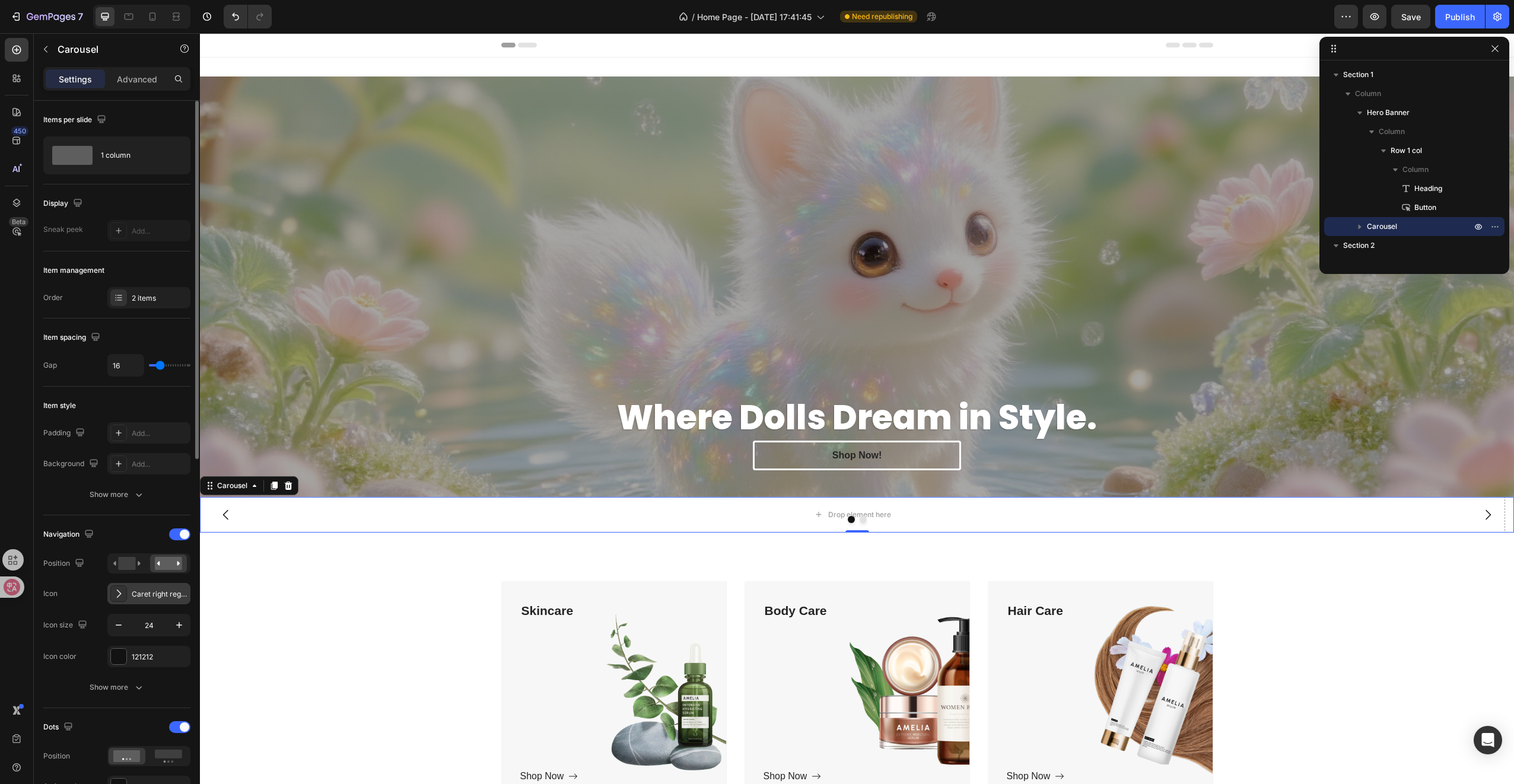
click at [158, 590] on div "Caret right regular" at bounding box center [160, 594] width 56 height 11
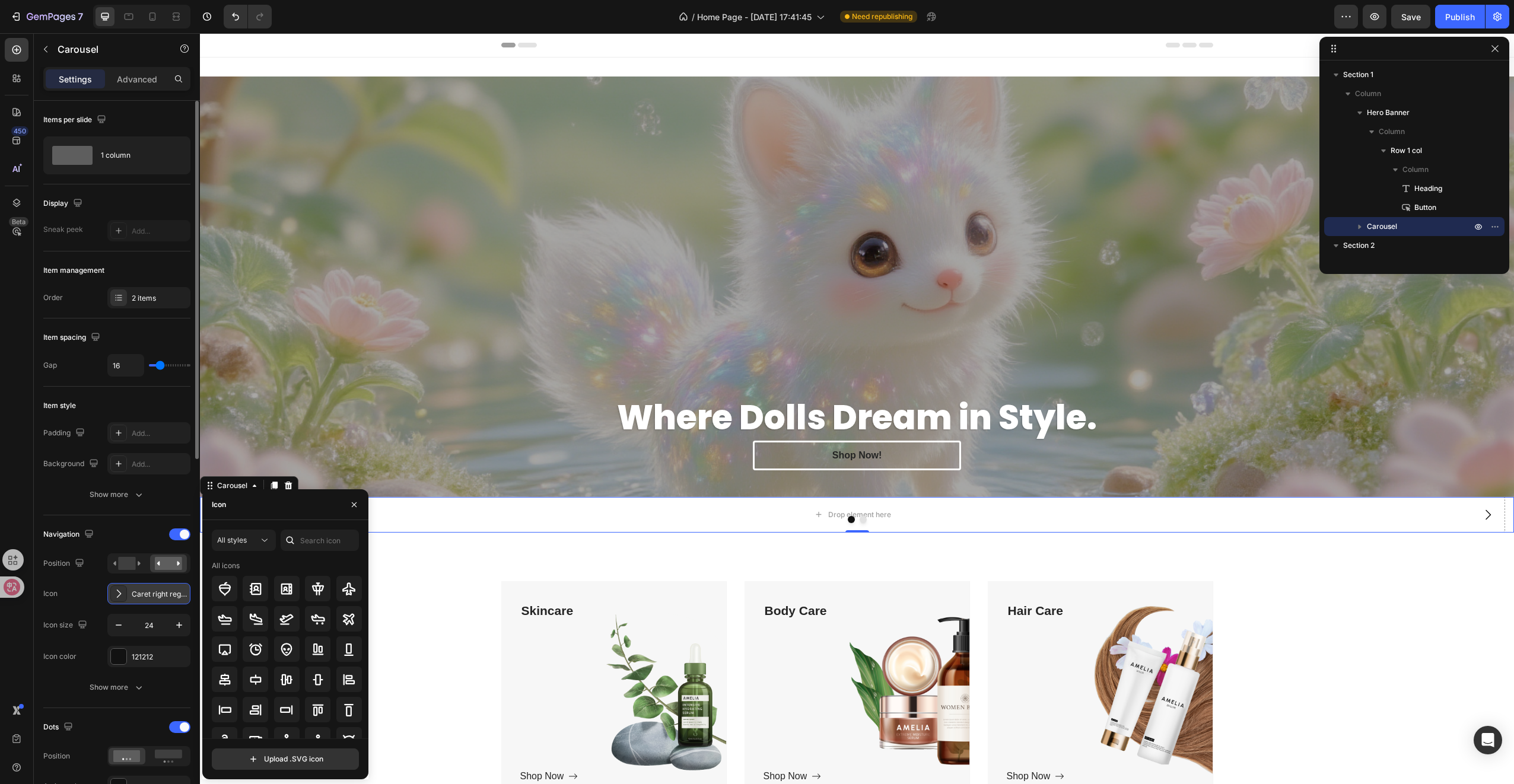
click at [157, 590] on div "Caret right regular" at bounding box center [160, 594] width 56 height 11
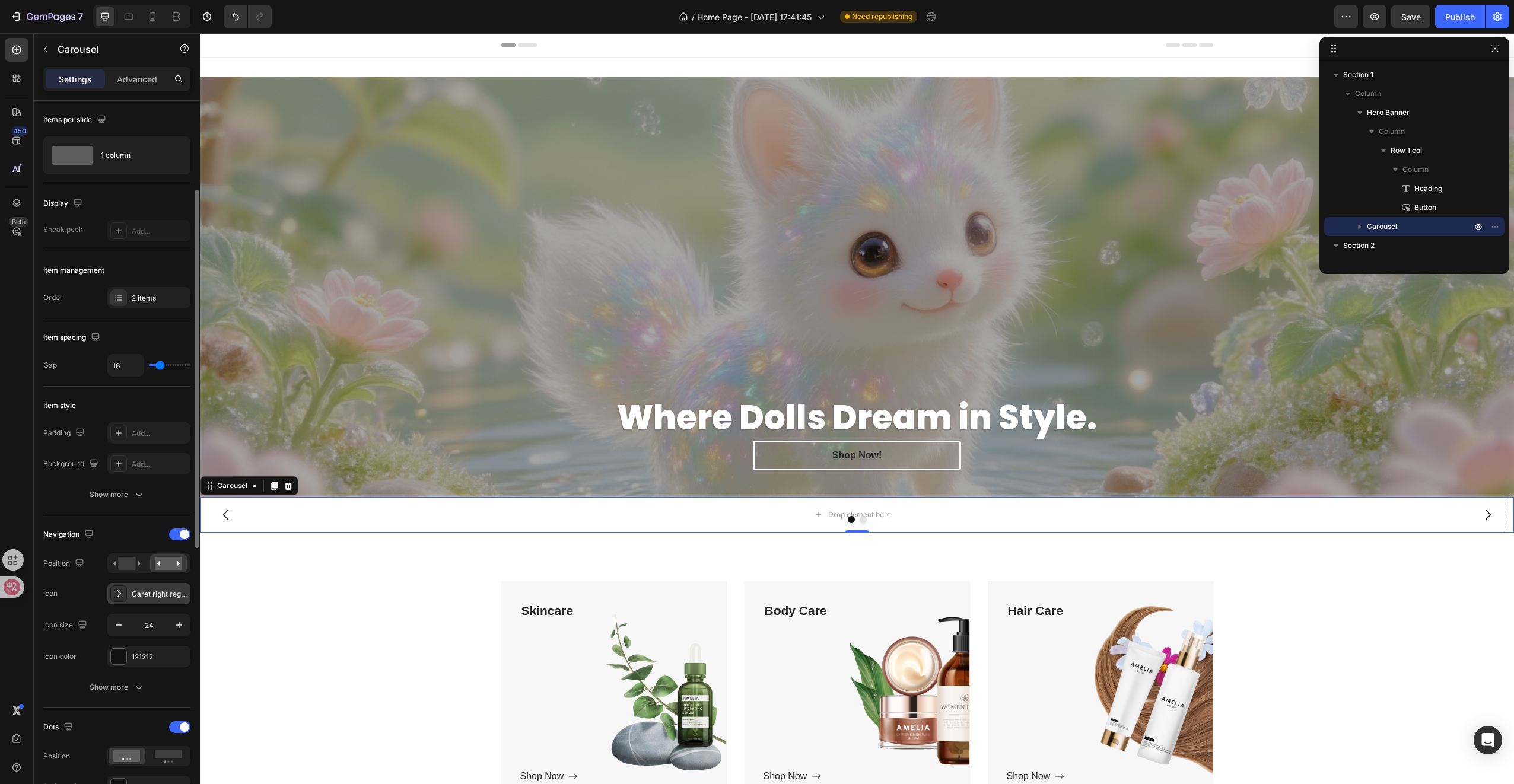
scroll to position [178, 0]
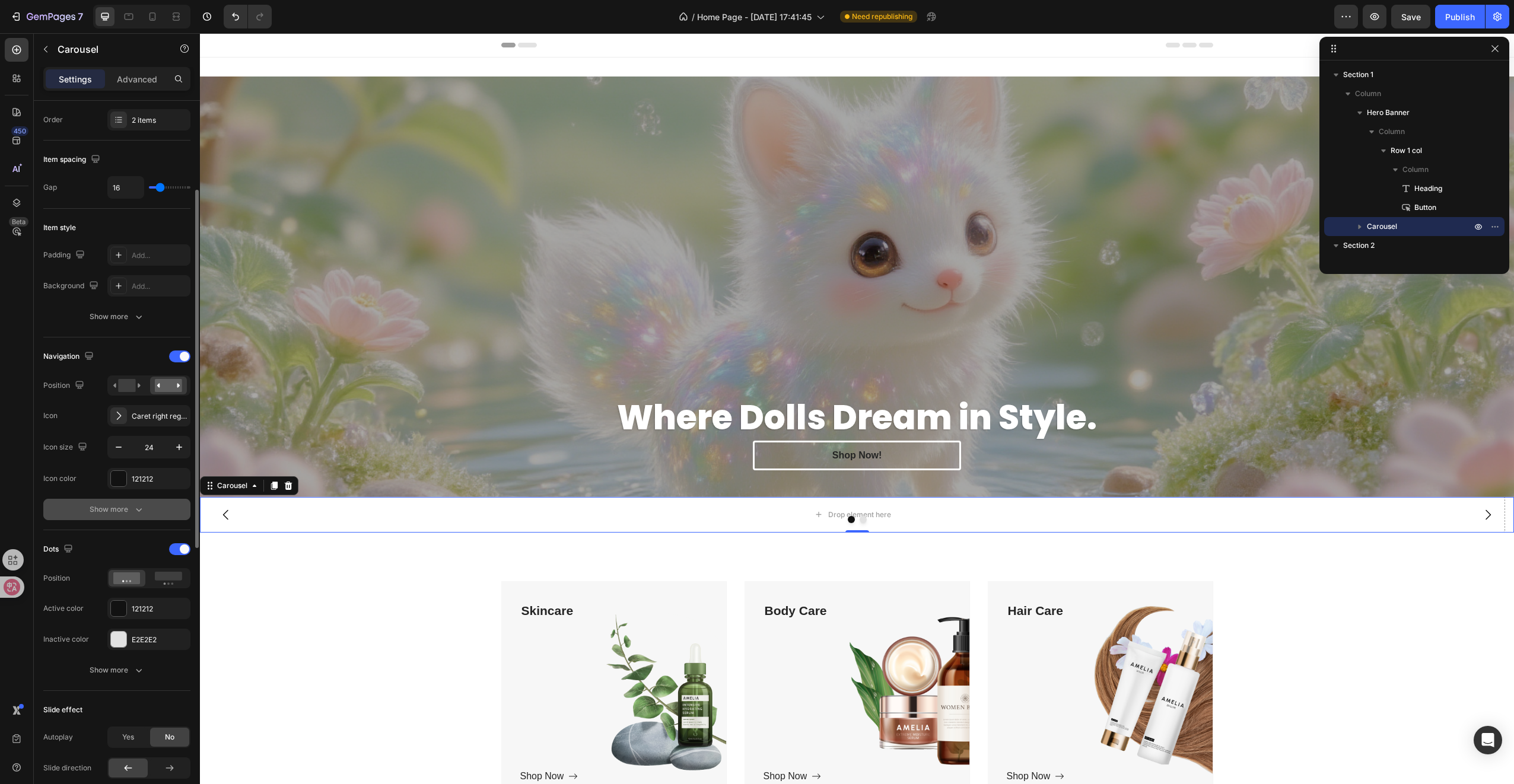
click at [131, 510] on div "Show more" at bounding box center [117, 509] width 55 height 12
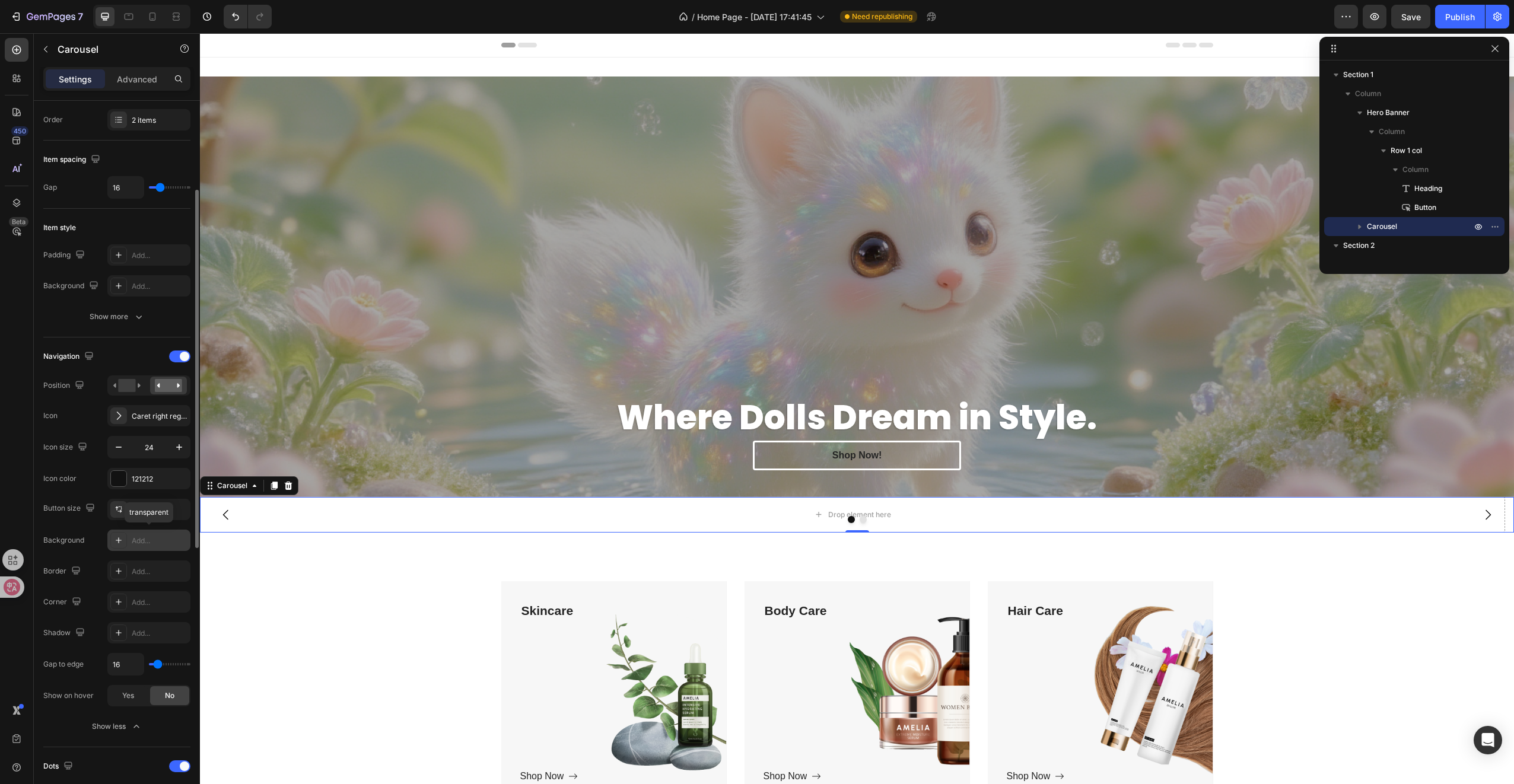
click at [165, 531] on div "Add..." at bounding box center [149, 540] width 83 height 21
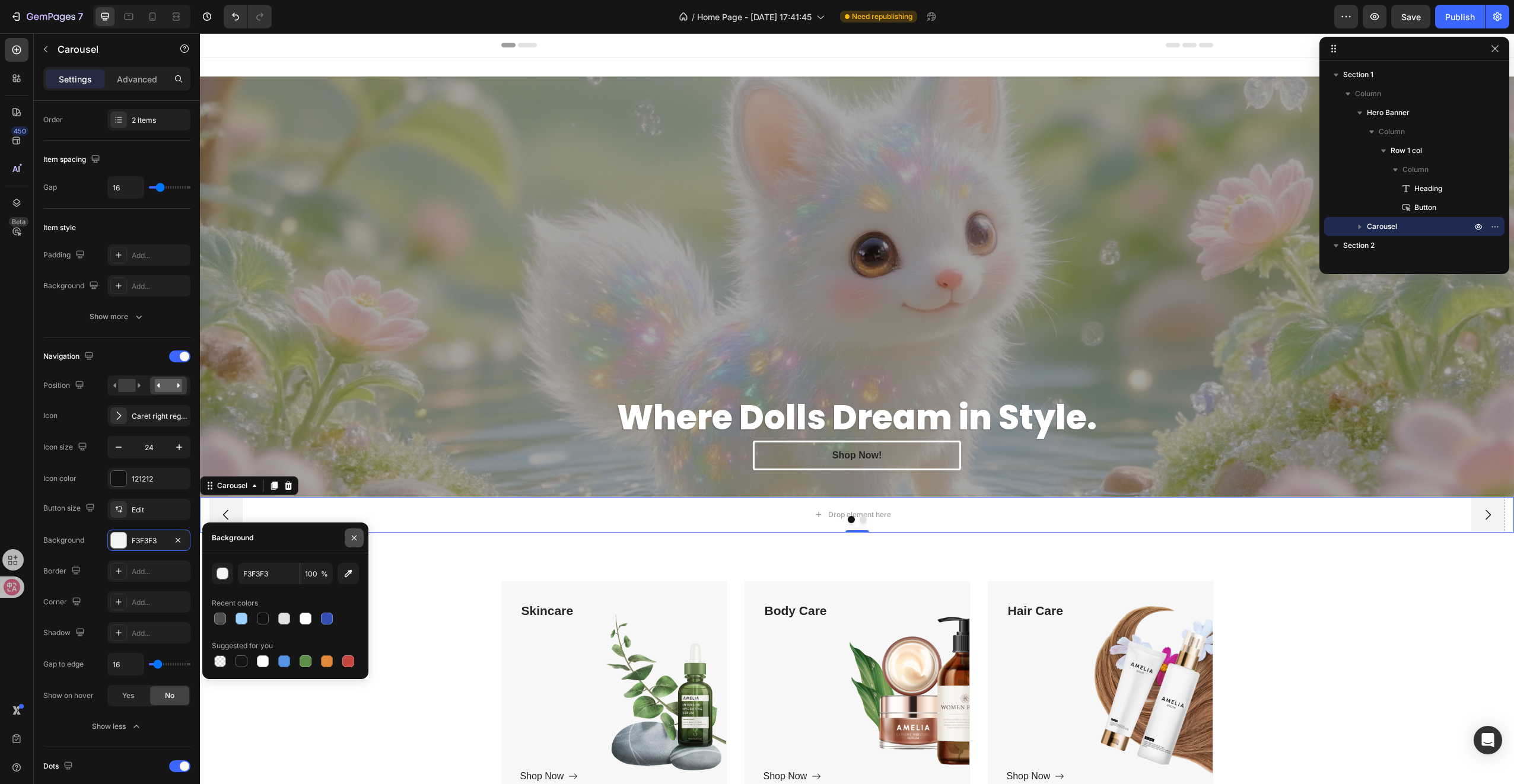
click at [357, 540] on icon "button" at bounding box center [354, 538] width 9 height 9
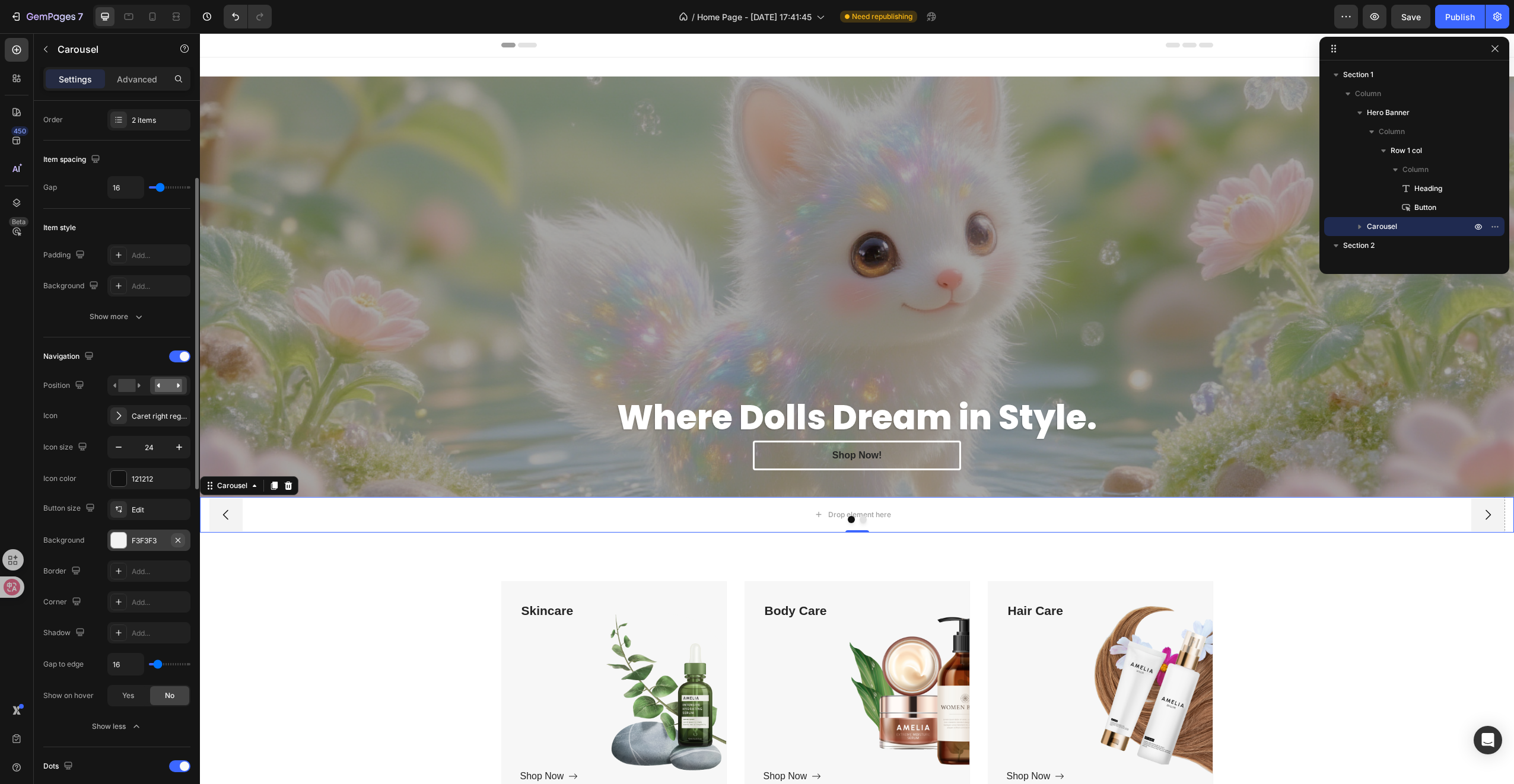
click at [178, 536] on icon "button" at bounding box center [178, 540] width 9 height 9
click at [178, 354] on div at bounding box center [180, 356] width 21 height 12
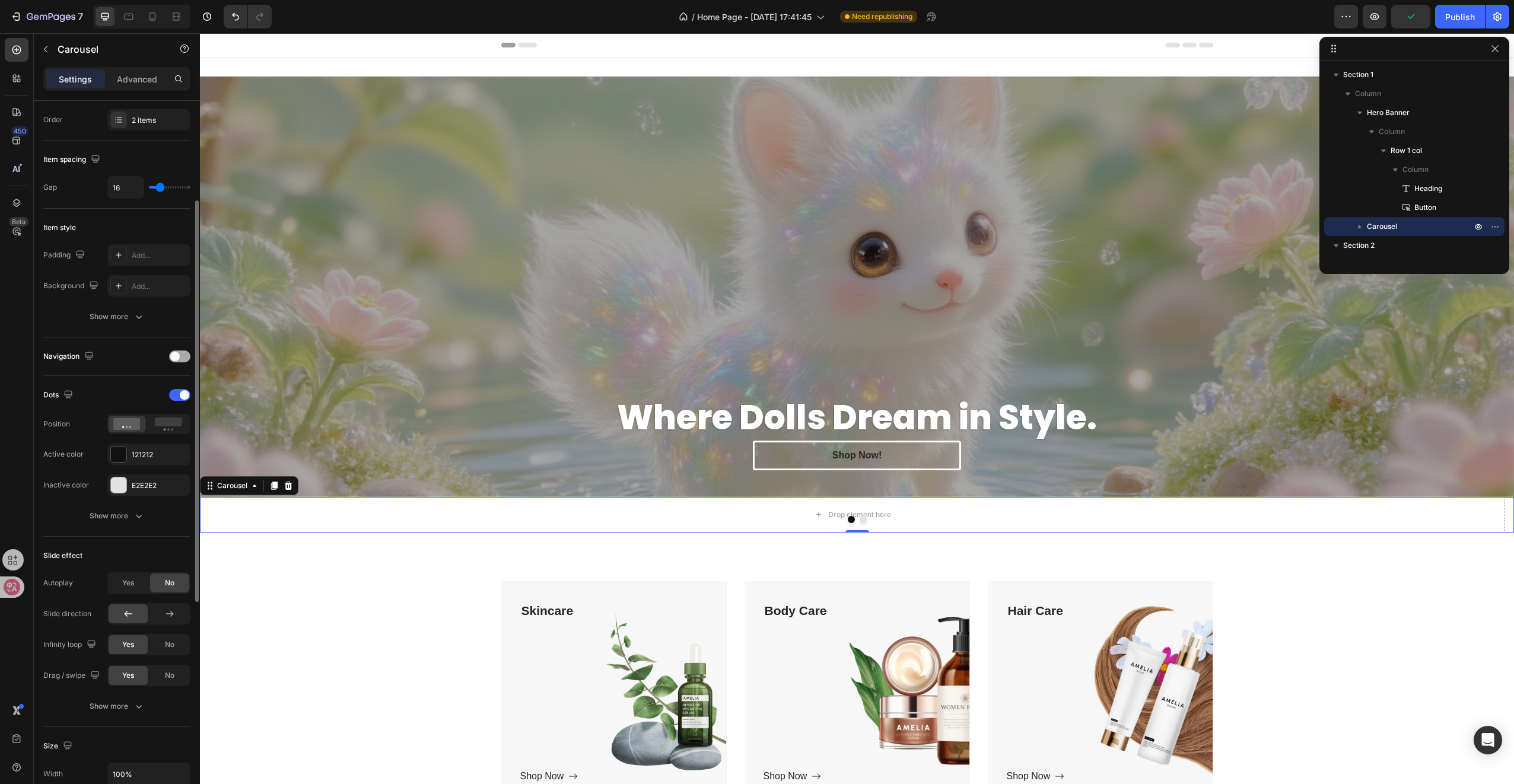
click at [178, 354] on span at bounding box center [175, 356] width 9 height 9
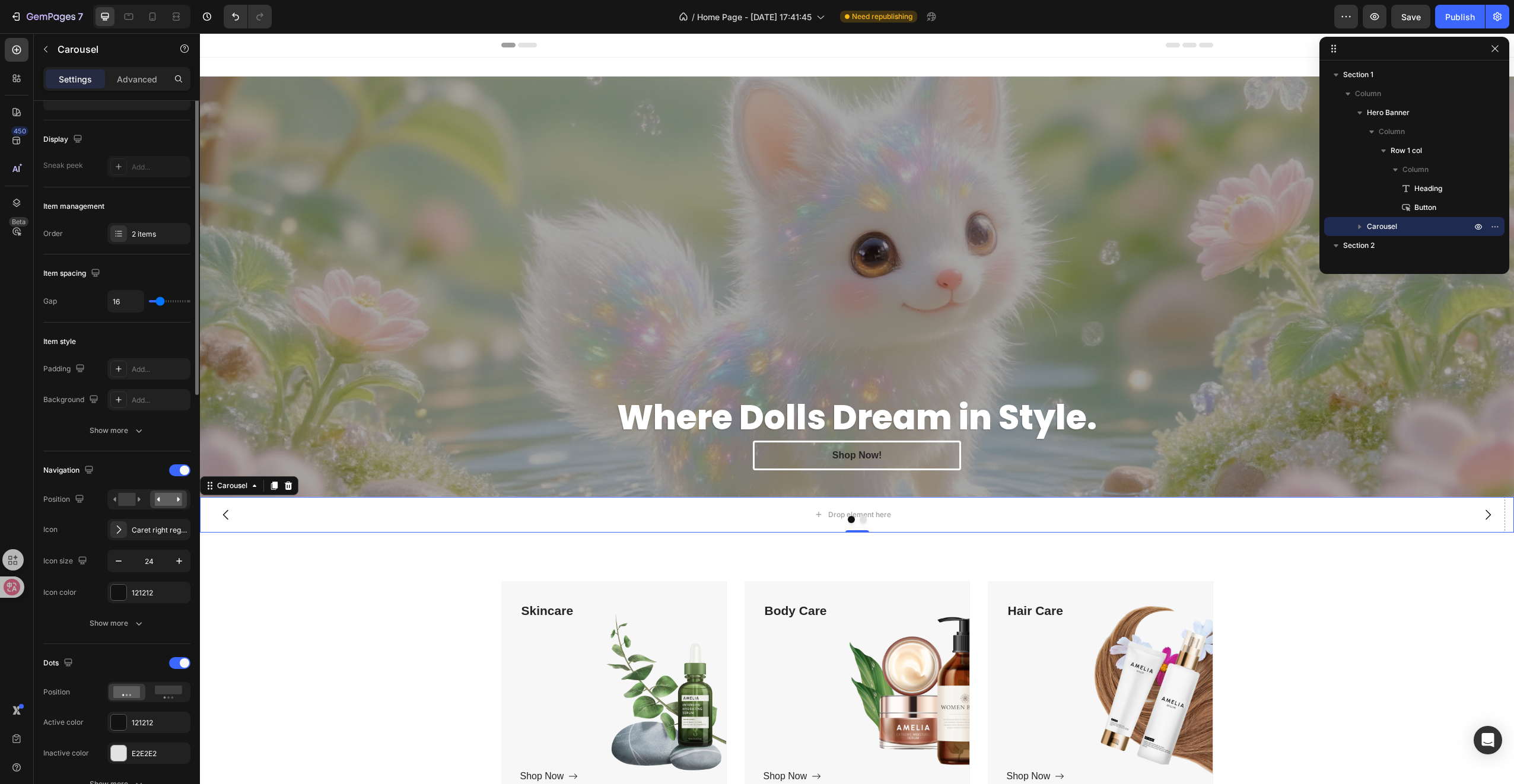
scroll to position [0, 0]
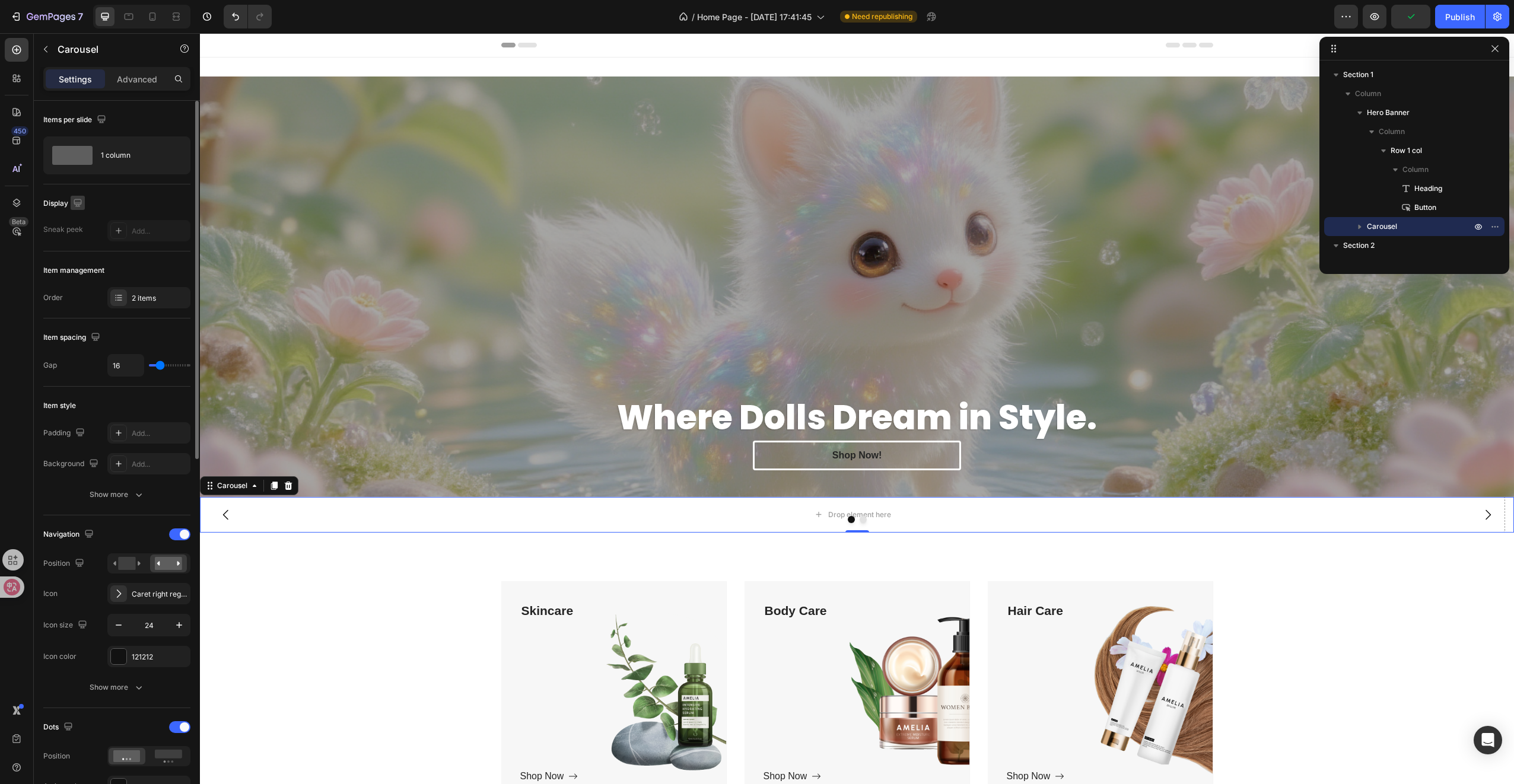
click at [76, 205] on icon "button" at bounding box center [78, 203] width 8 height 8
click at [125, 77] on p "Advanced" at bounding box center [136, 79] width 40 height 13
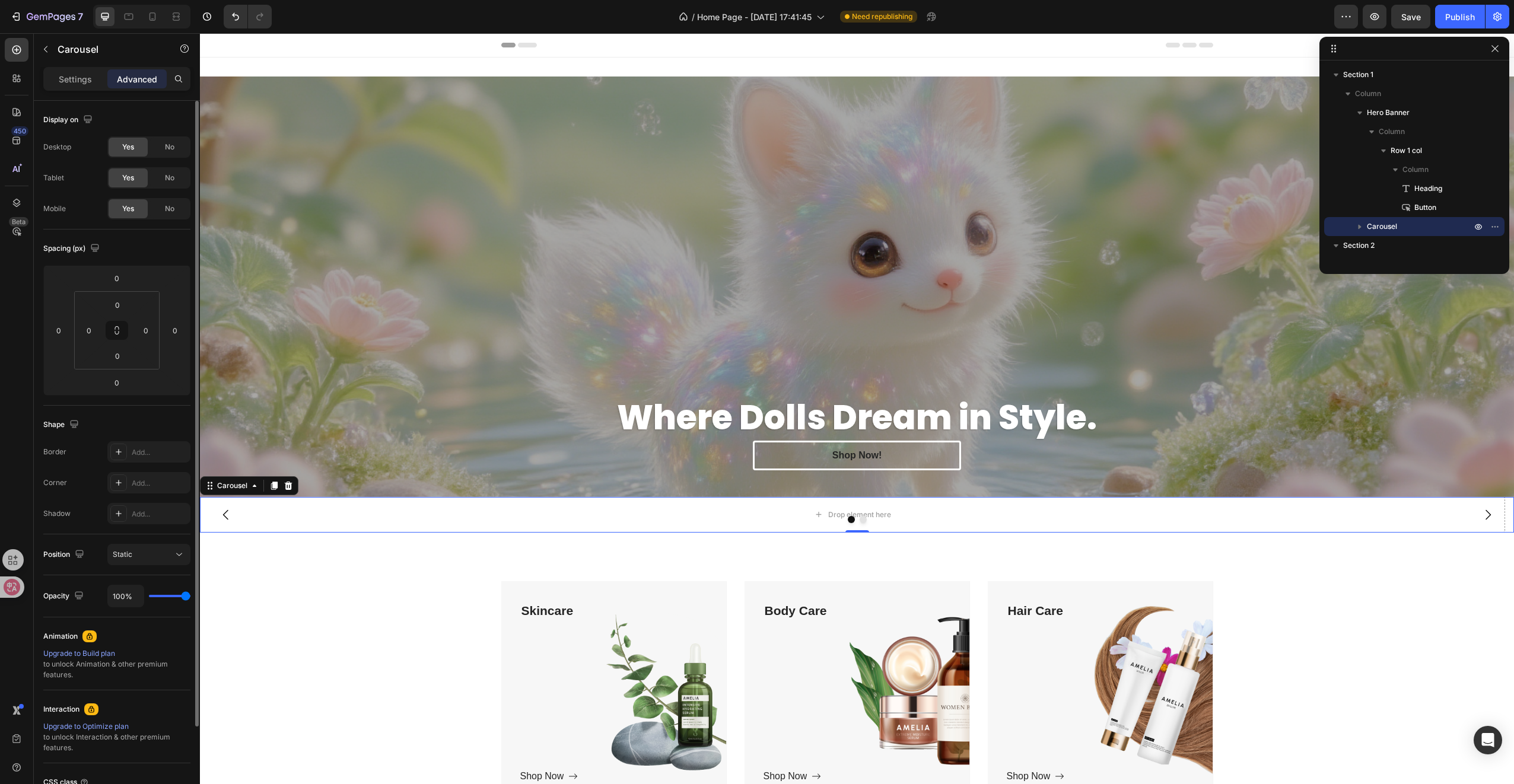
click at [134, 463] on div "Border Add... Corner Add... Shadow Add..." at bounding box center [117, 483] width 147 height 83
click at [134, 459] on div "Add..." at bounding box center [149, 452] width 83 height 21
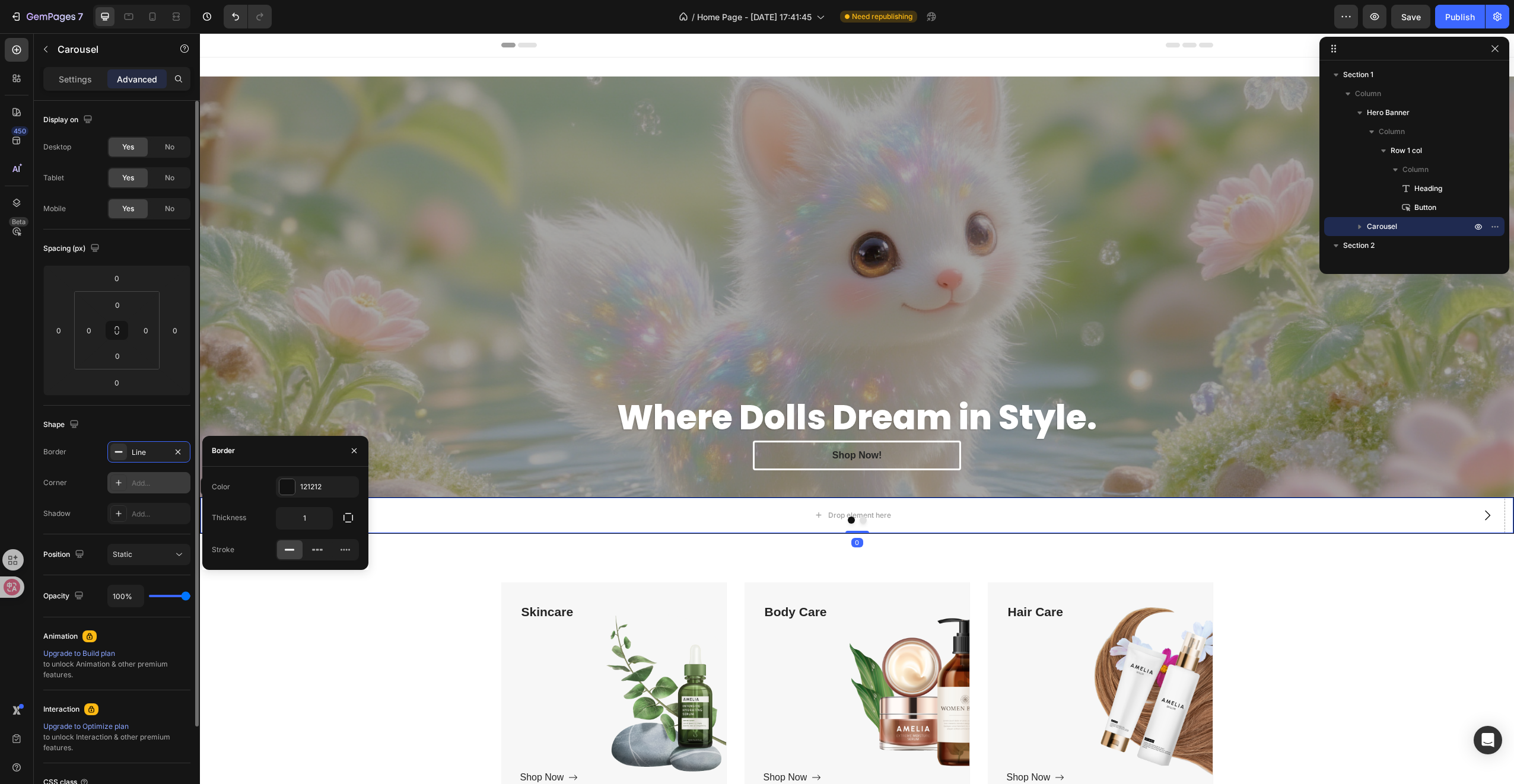
click at [134, 480] on div "Add..." at bounding box center [160, 483] width 56 height 11
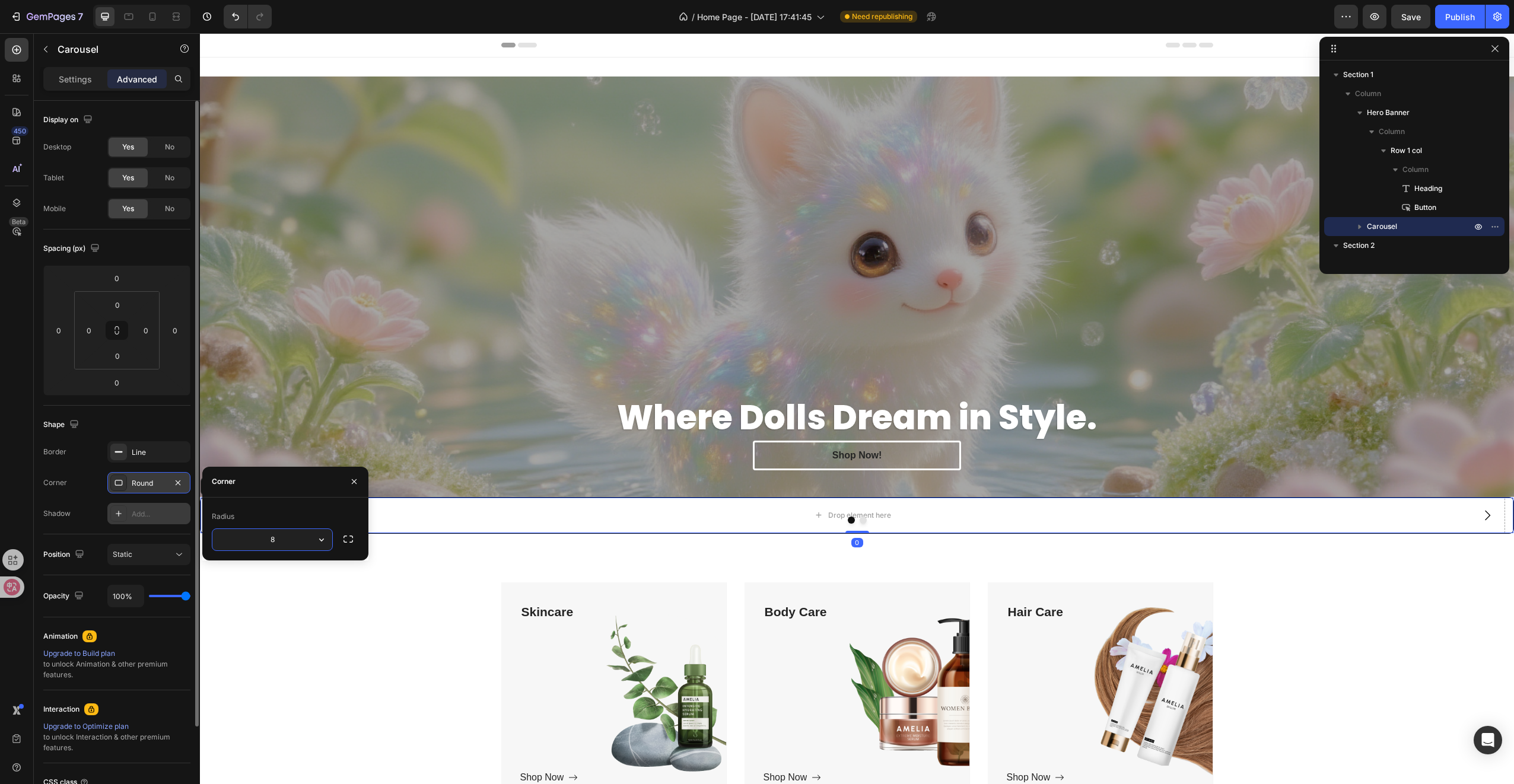
click at [132, 513] on div "Add..." at bounding box center [160, 514] width 56 height 11
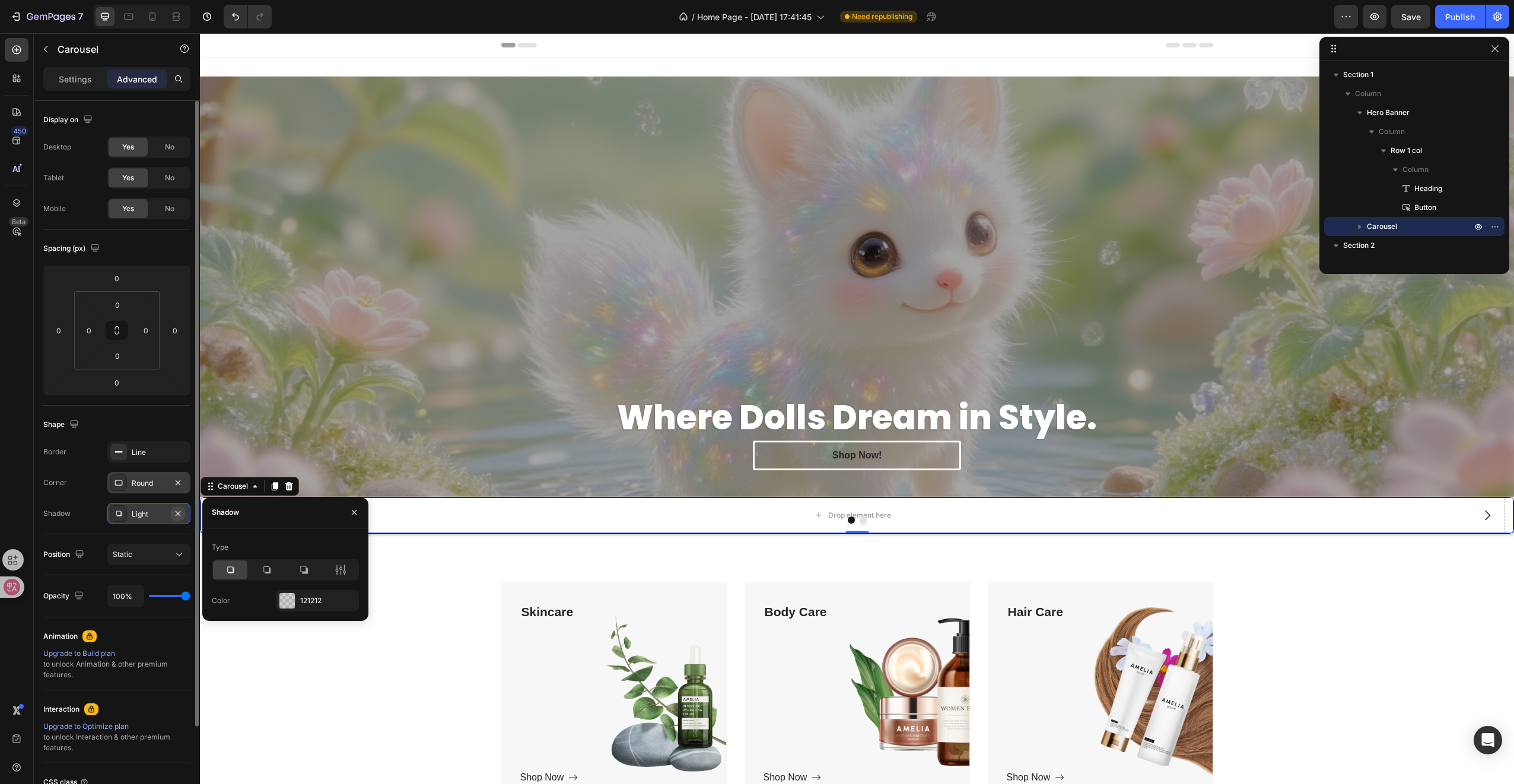
click at [175, 513] on icon "button" at bounding box center [178, 513] width 9 height 9
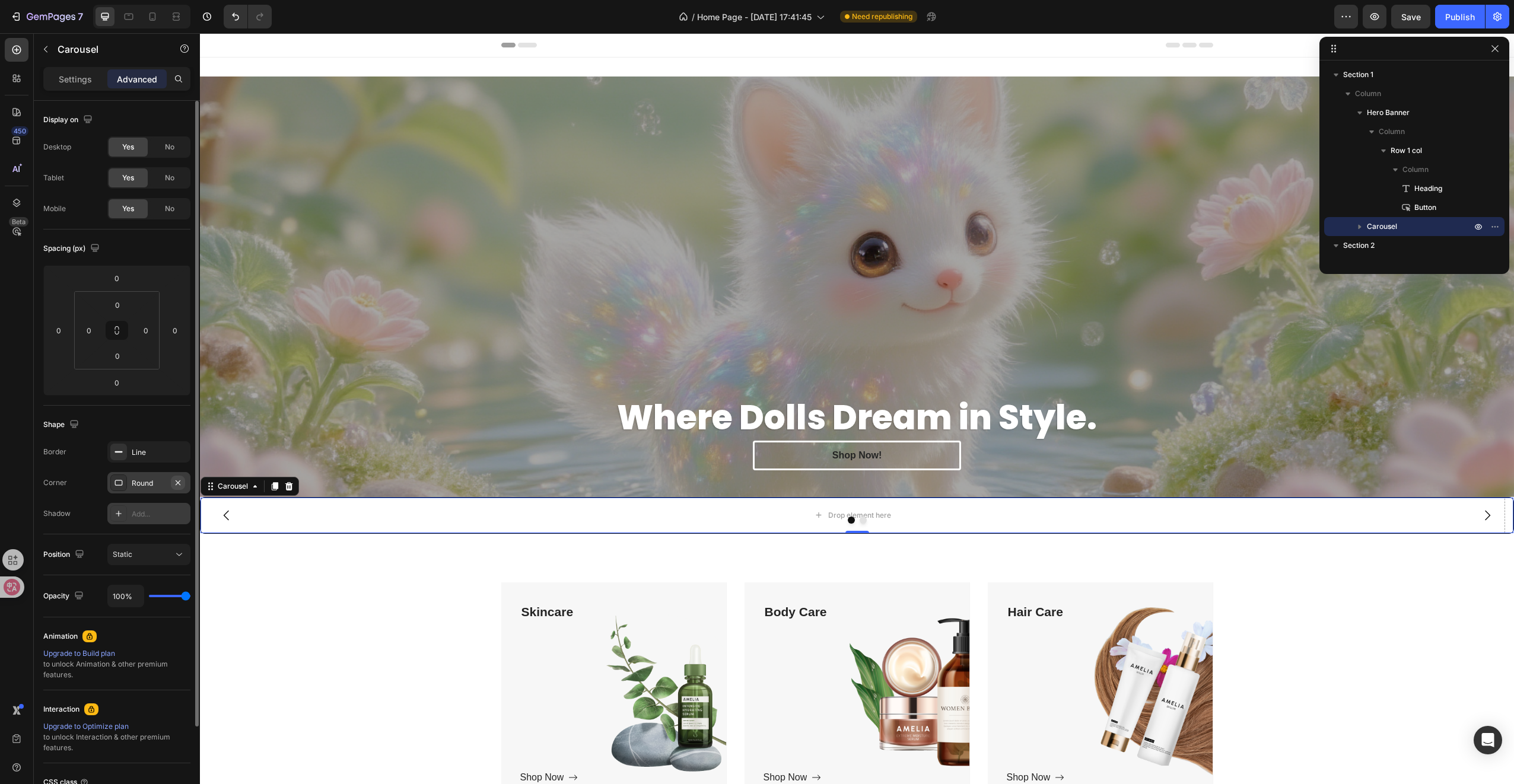
click at [183, 486] on button "button" at bounding box center [178, 483] width 15 height 14
click at [179, 457] on button "button" at bounding box center [178, 452] width 15 height 14
click at [154, 550] on button "Static" at bounding box center [149, 554] width 83 height 21
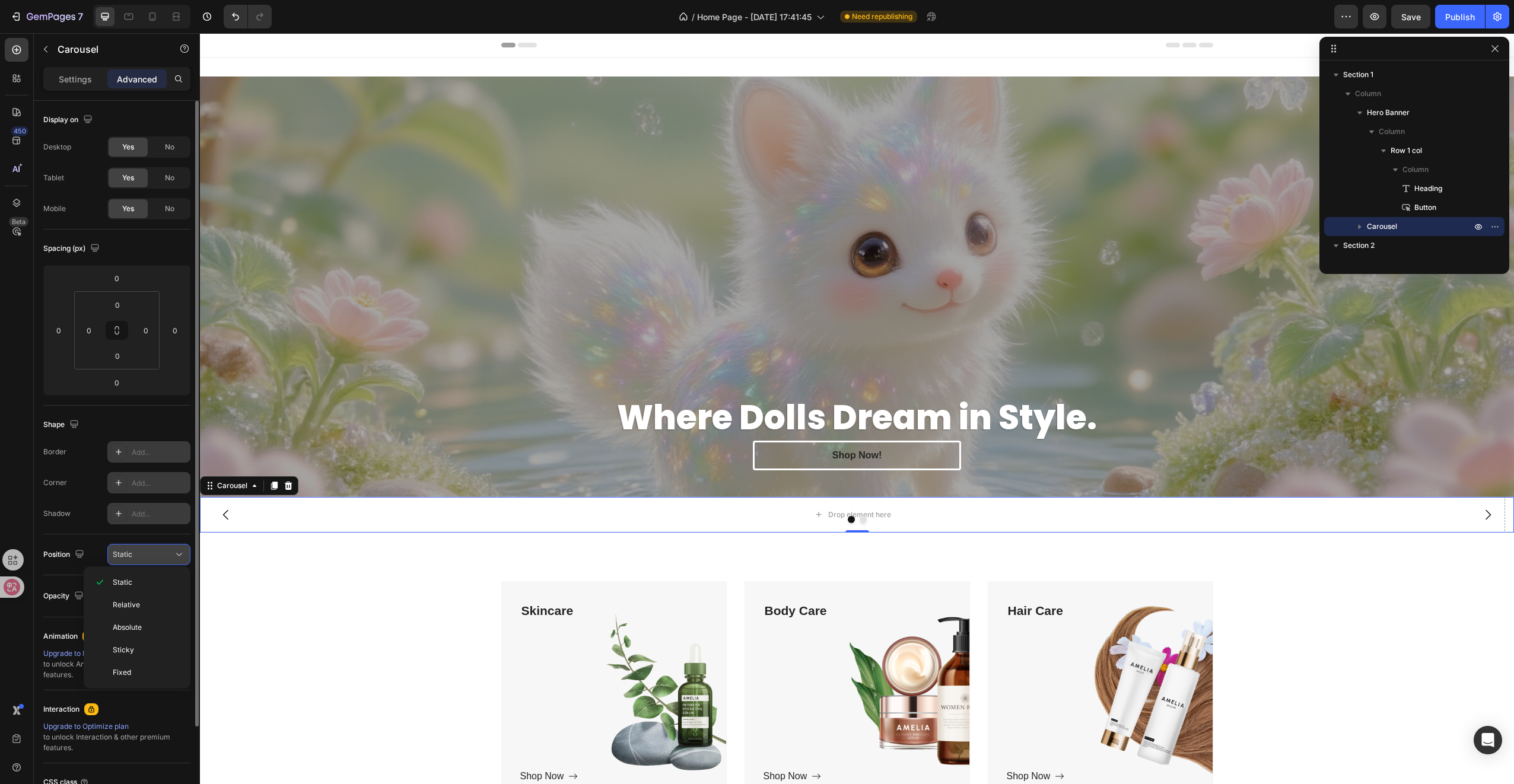
click at [154, 550] on div "Static" at bounding box center [143, 554] width 61 height 11
click at [150, 550] on div "Static" at bounding box center [143, 554] width 61 height 11
click at [430, 300] on div "Overlay" at bounding box center [857, 287] width 1314 height 420
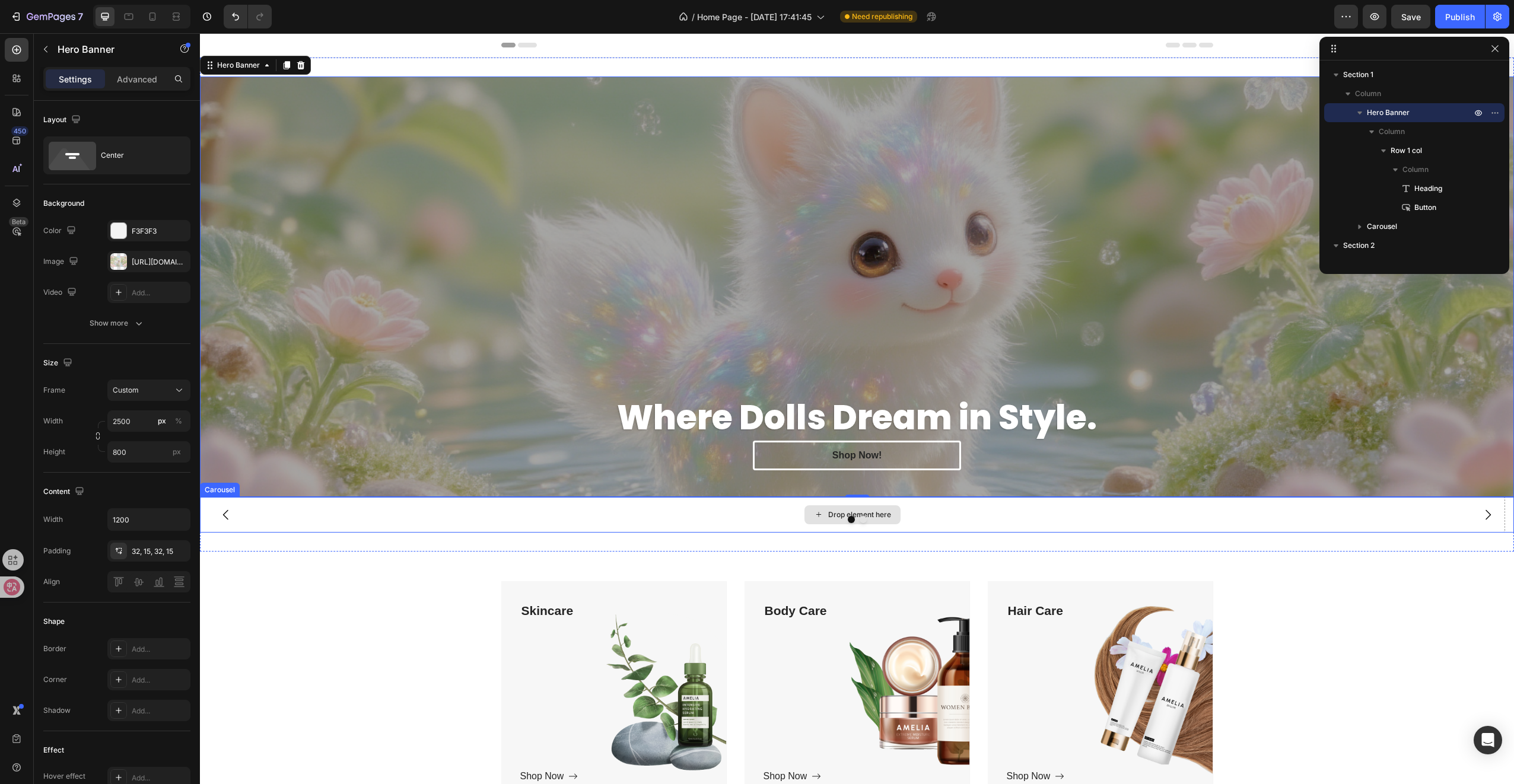
click at [494, 510] on div "Drop element here" at bounding box center [852, 515] width 1305 height 36
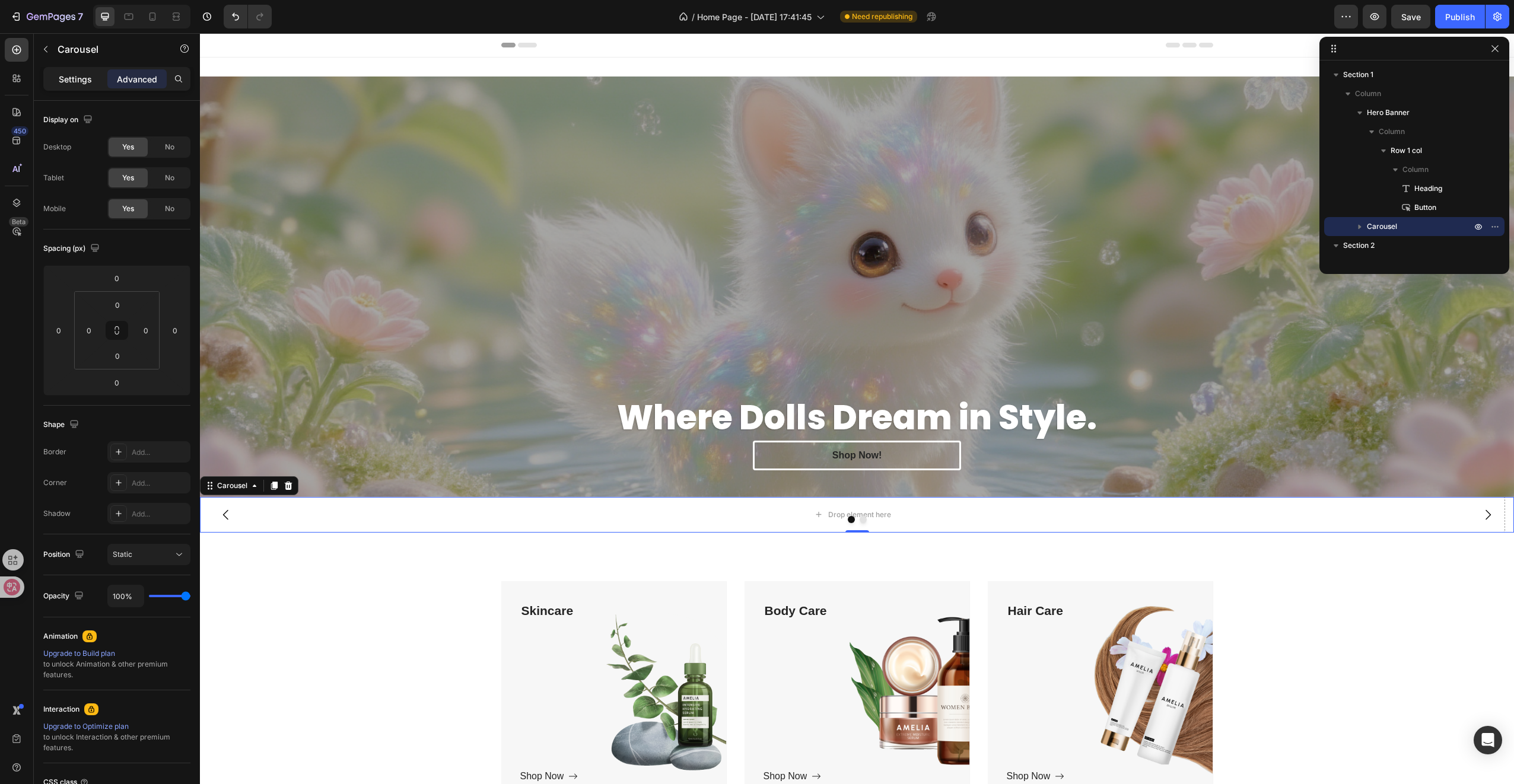
click at [80, 74] on p "Settings" at bounding box center [75, 79] width 33 height 13
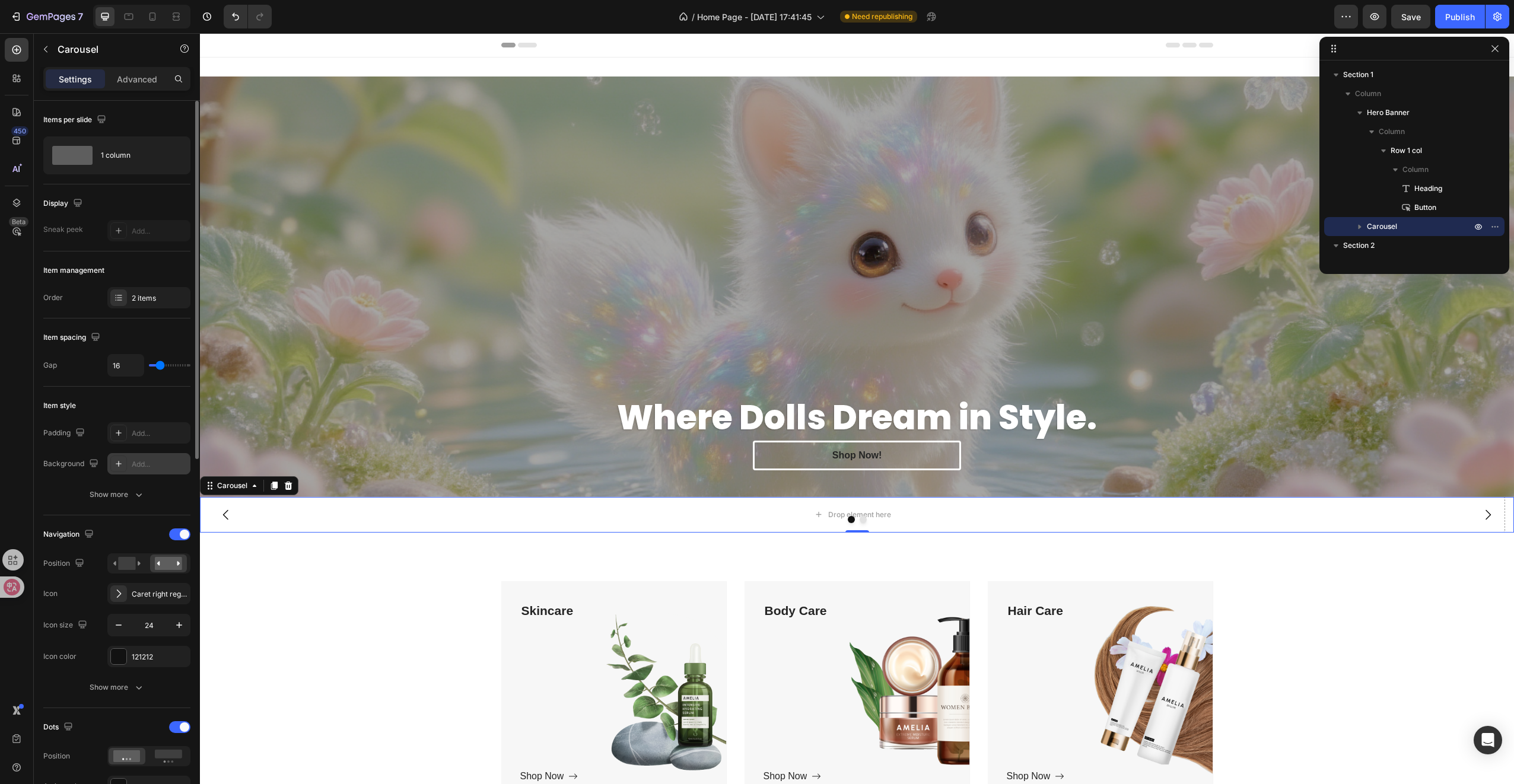
click at [134, 460] on div "Add..." at bounding box center [160, 464] width 56 height 11
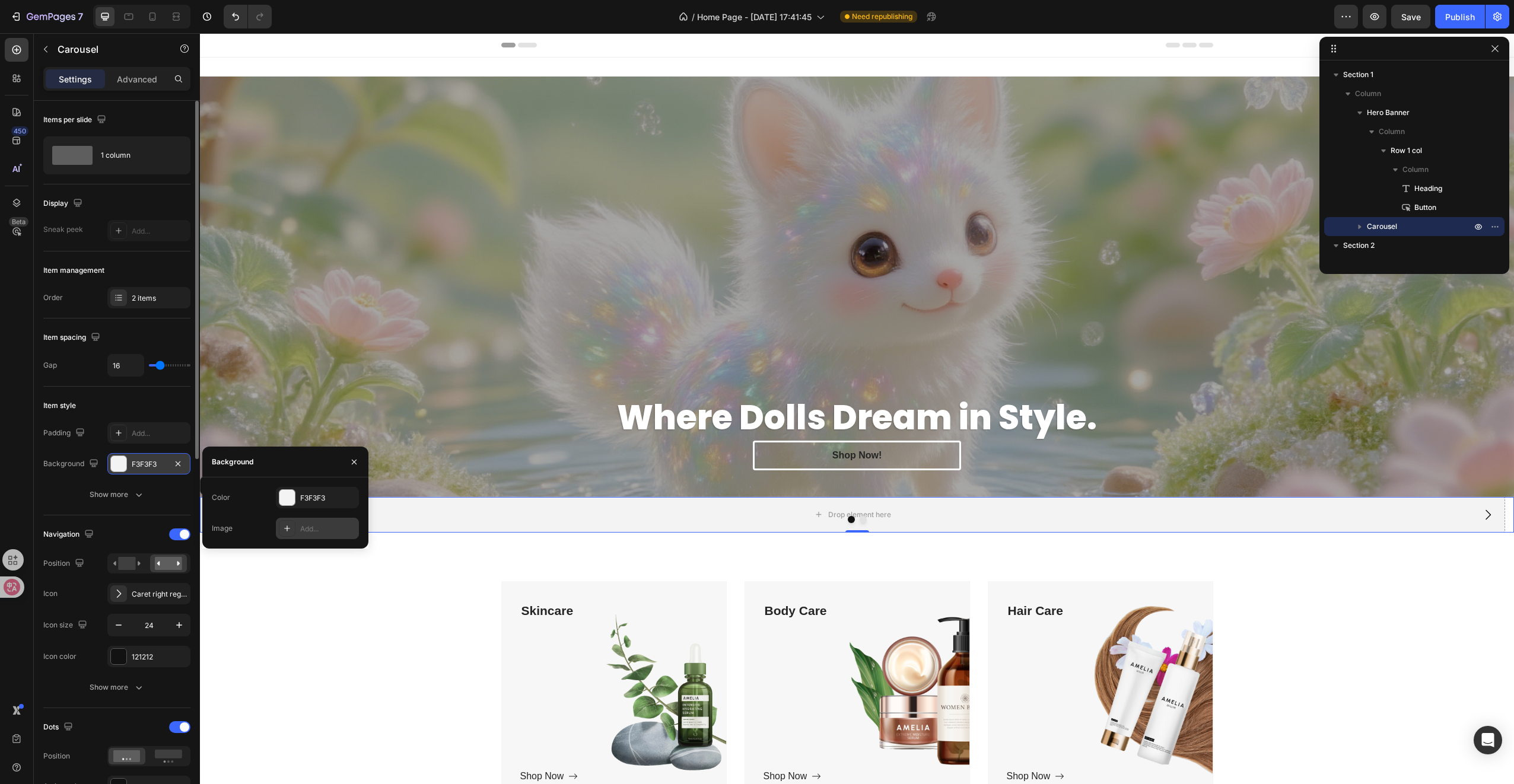
click at [320, 528] on div "Add..." at bounding box center [328, 529] width 56 height 11
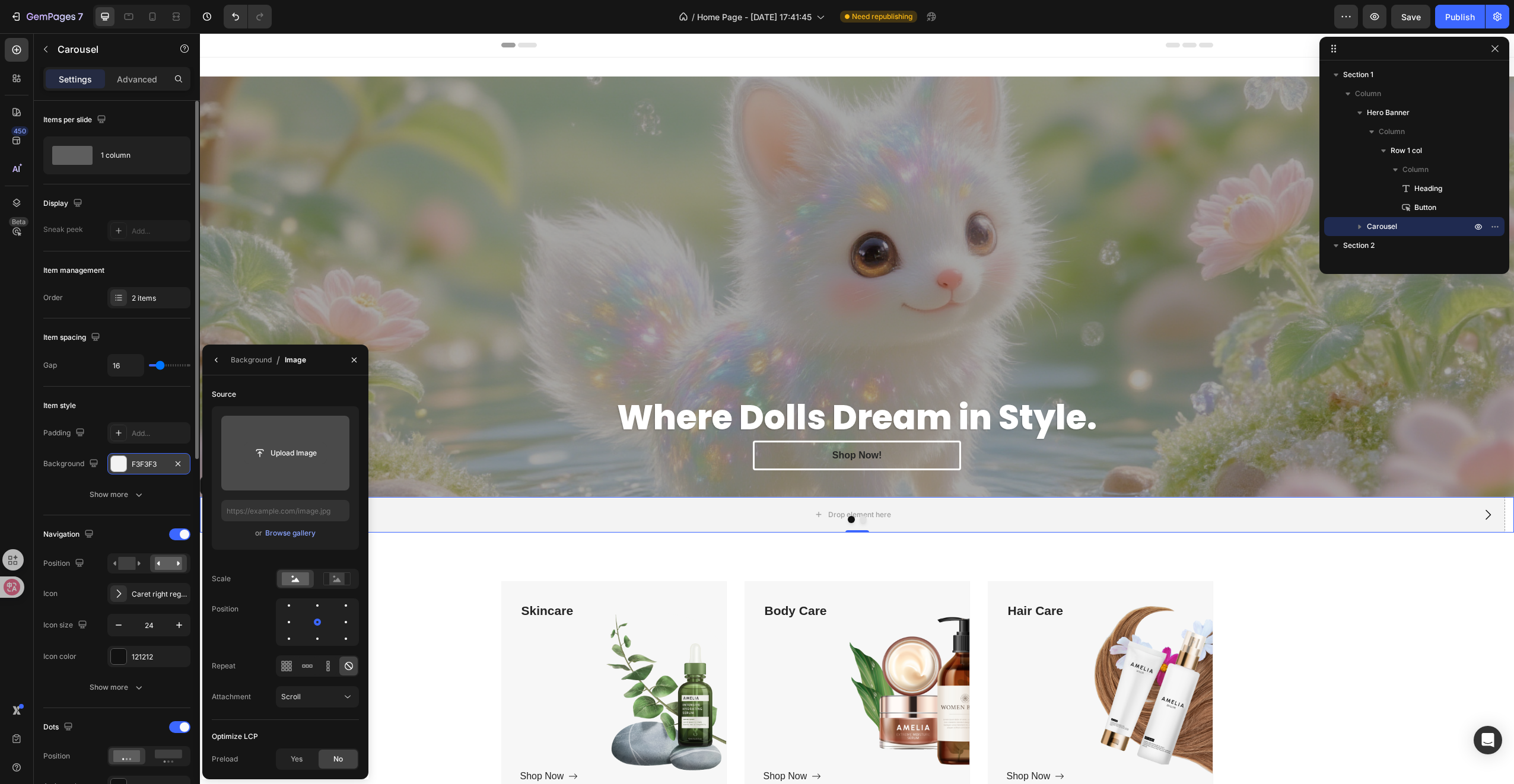
click at [291, 460] on input "file" at bounding box center [285, 453] width 82 height 20
type input "[URL][DOMAIN_NAME]"
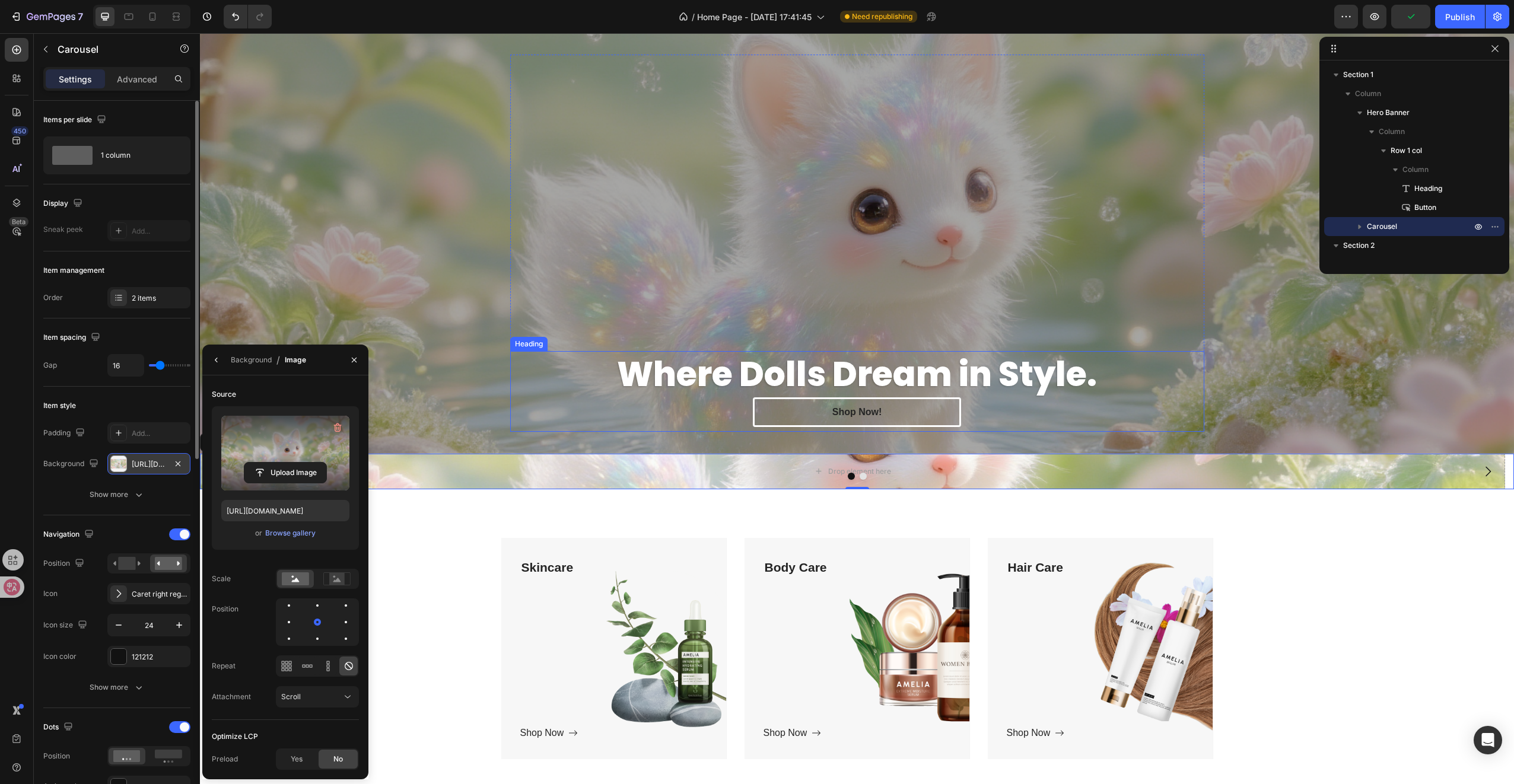
scroll to position [178, 0]
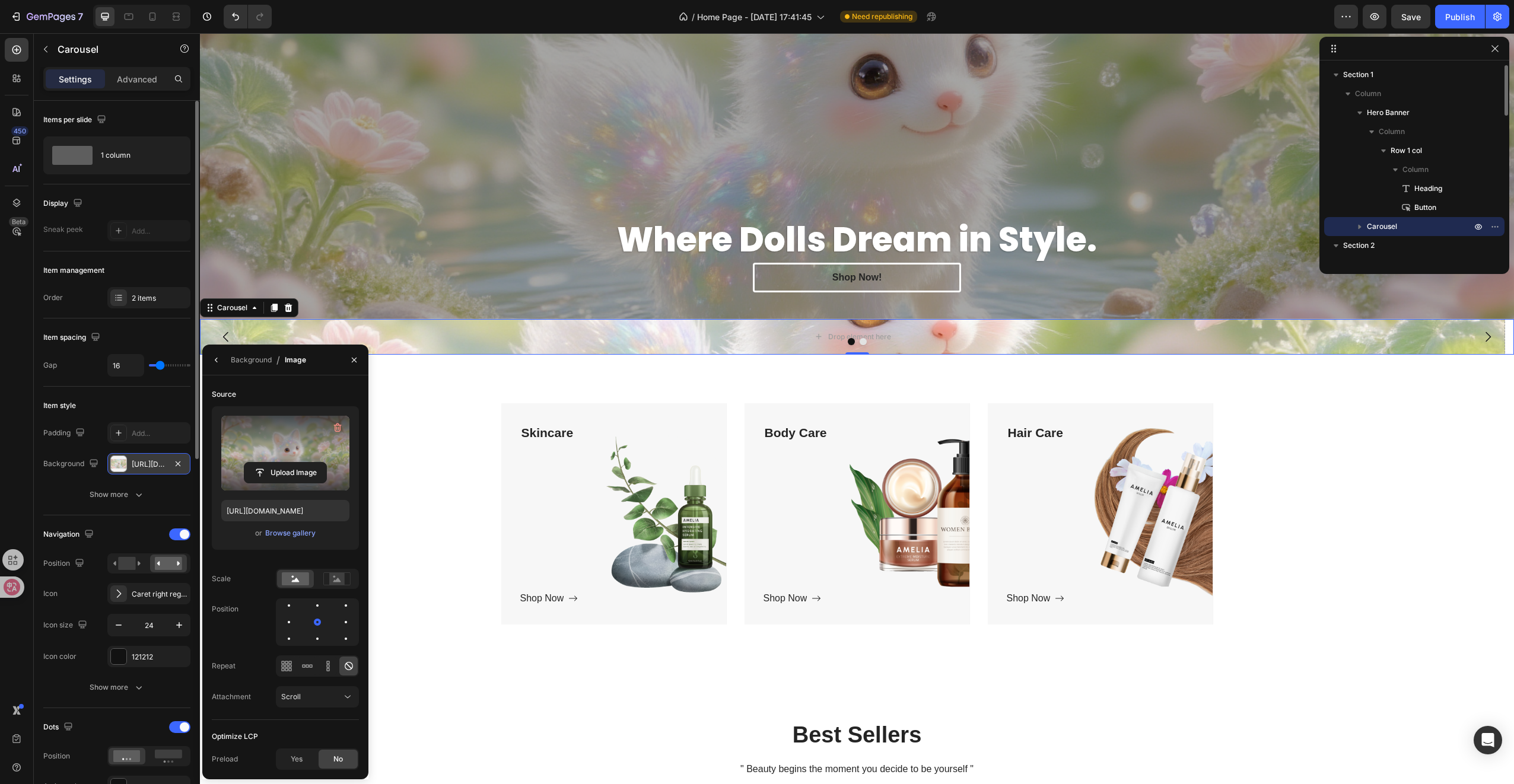
click at [1361, 224] on icon "button" at bounding box center [1360, 227] width 12 height 12
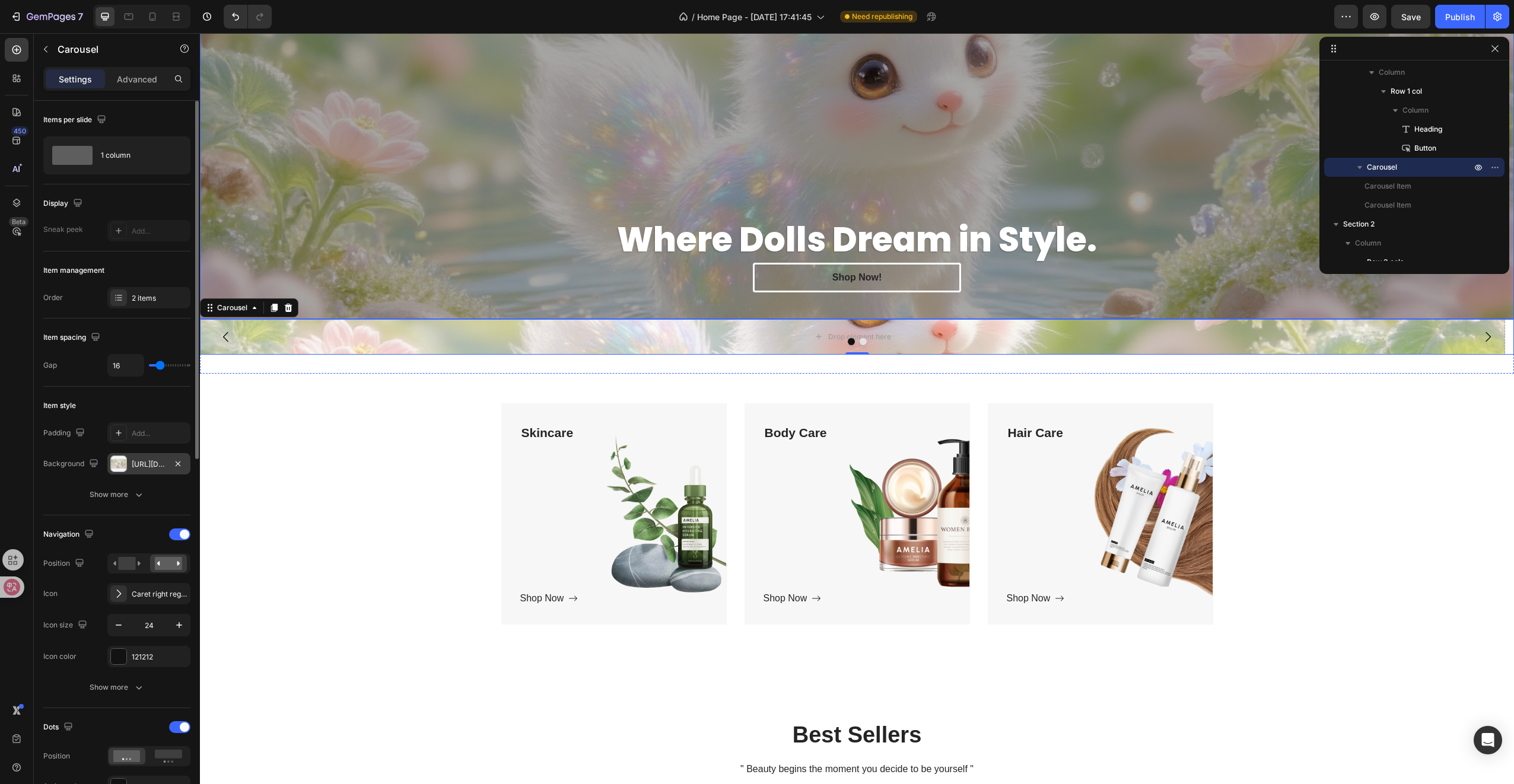
scroll to position [0, 0]
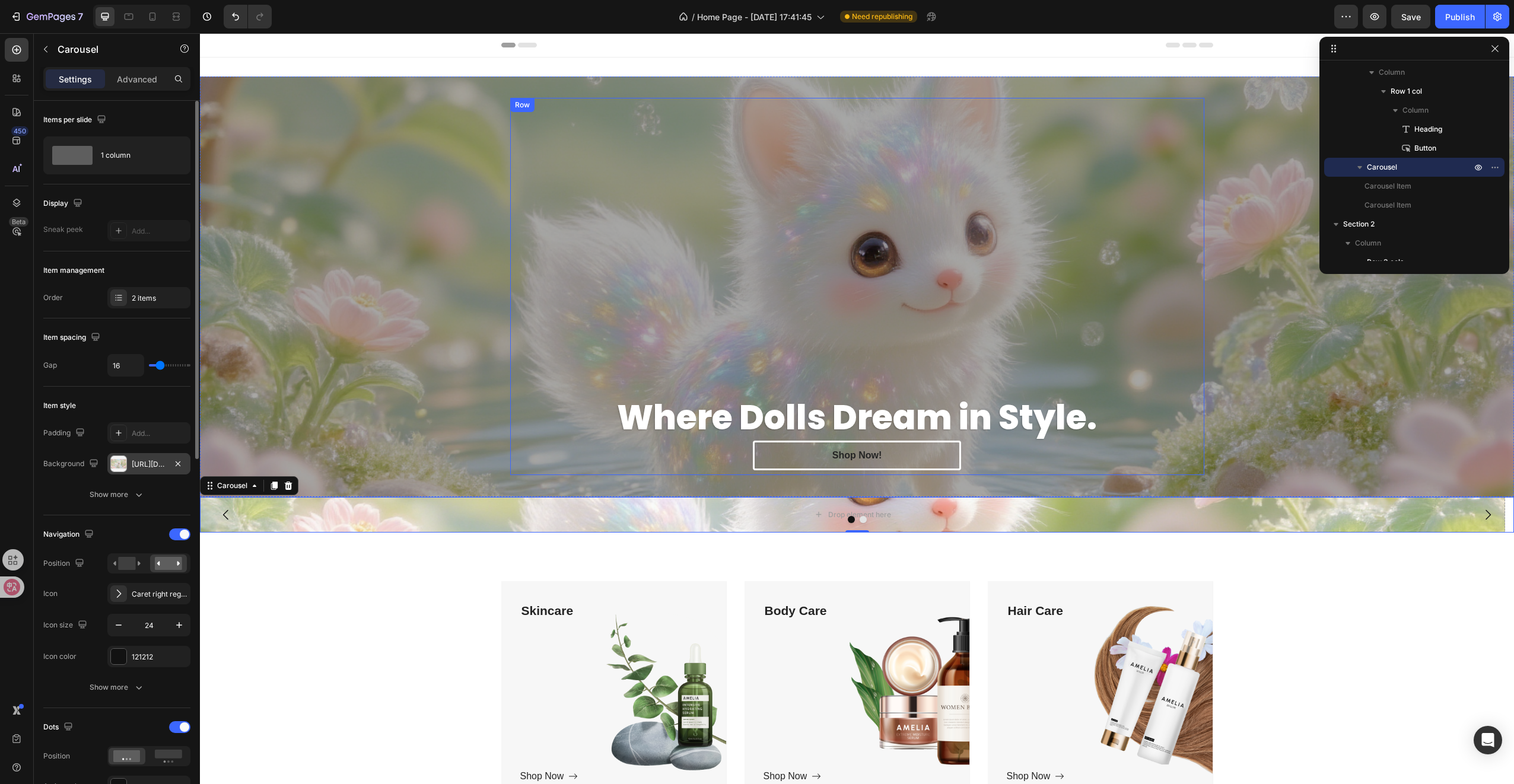
click at [618, 171] on div "Where Dolls Dream in Style. Heading Shop Now! [GEOGRAPHIC_DATA]" at bounding box center [857, 287] width 694 height 377
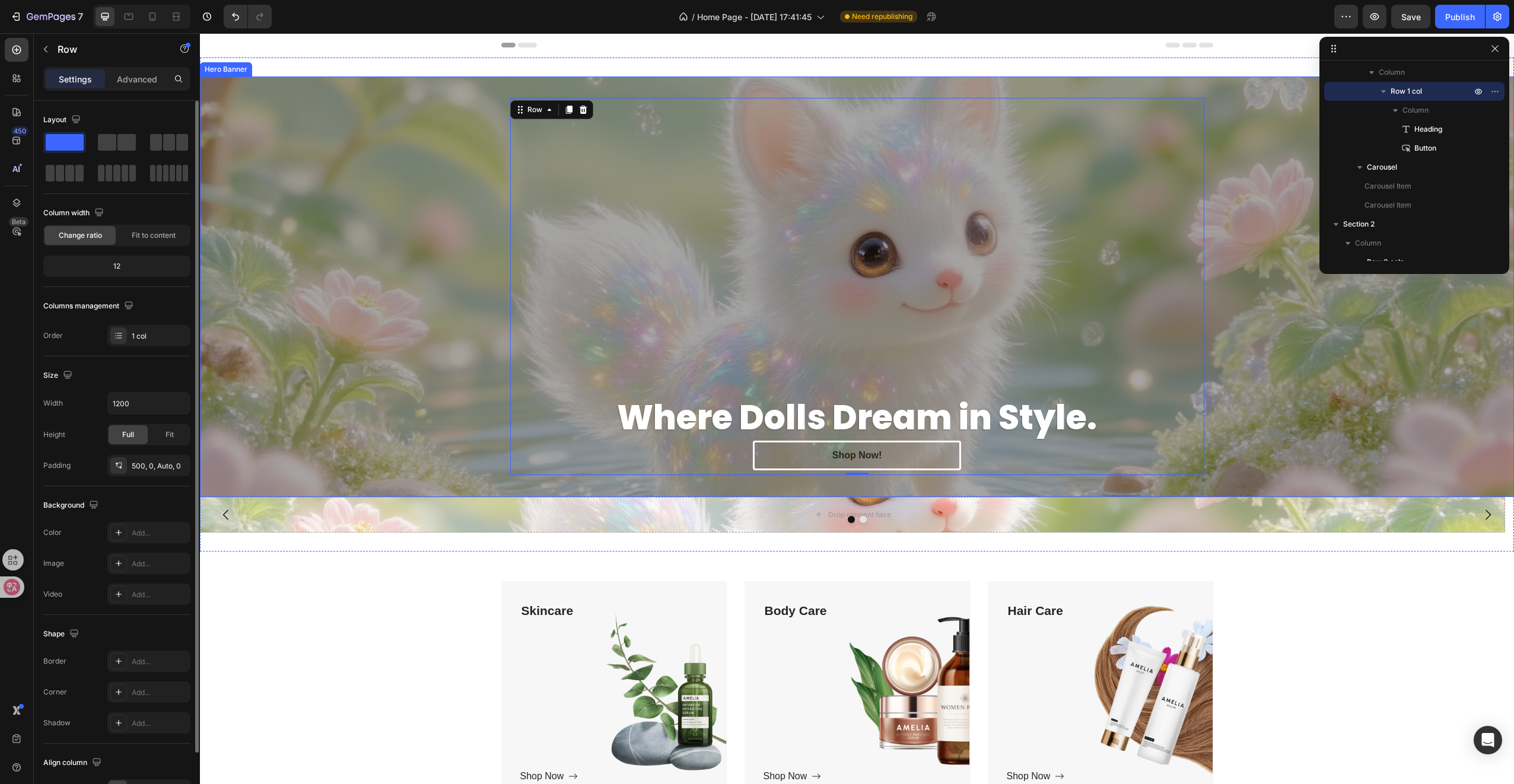
click at [424, 138] on div "Overlay" at bounding box center [857, 287] width 1314 height 420
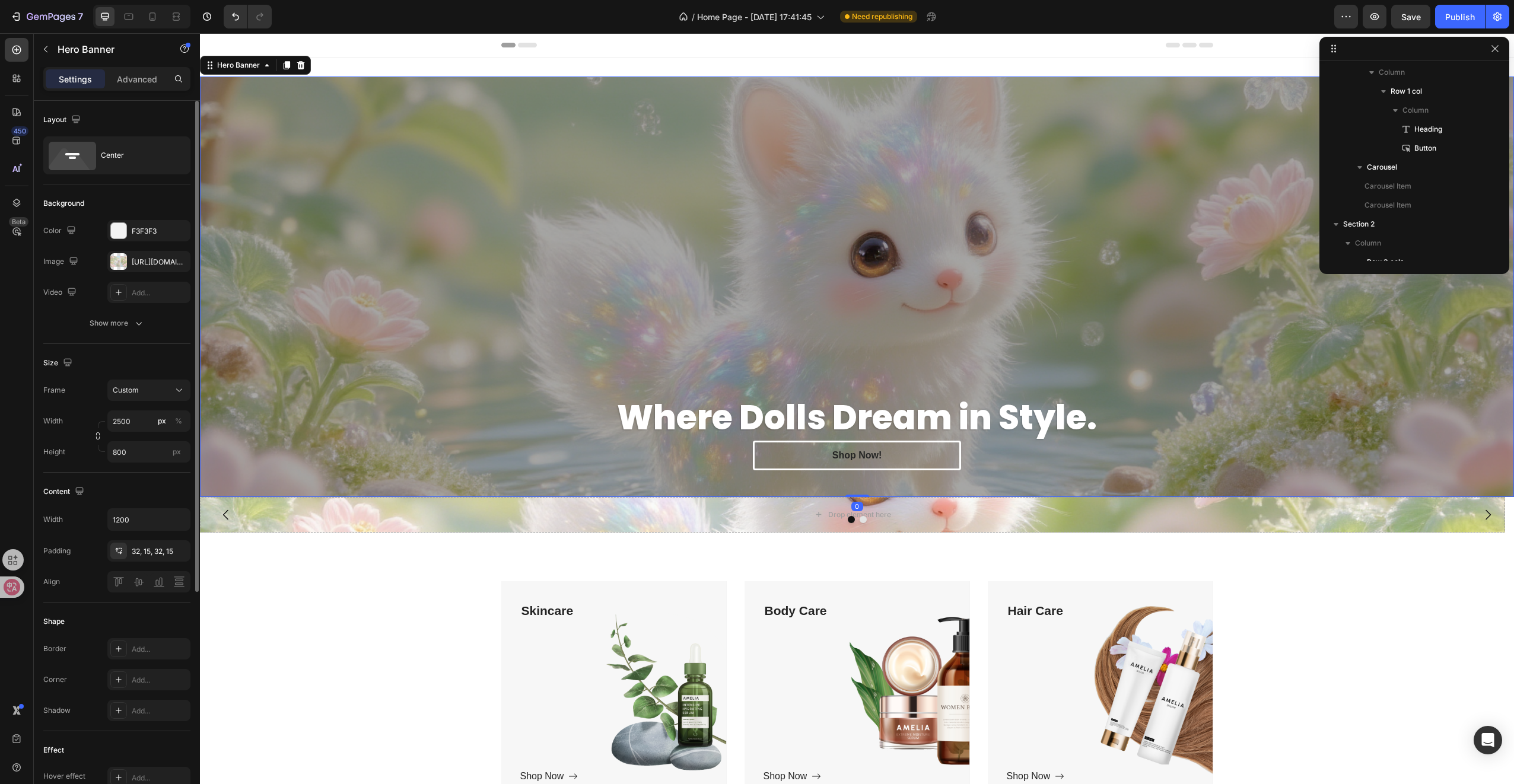
click at [674, 87] on div "Where Dolls Dream in Style. Heading Shop Now! [GEOGRAPHIC_DATA]" at bounding box center [858, 287] width 712 height 415
click at [1479, 113] on icon "button" at bounding box center [1478, 113] width 3 height 3
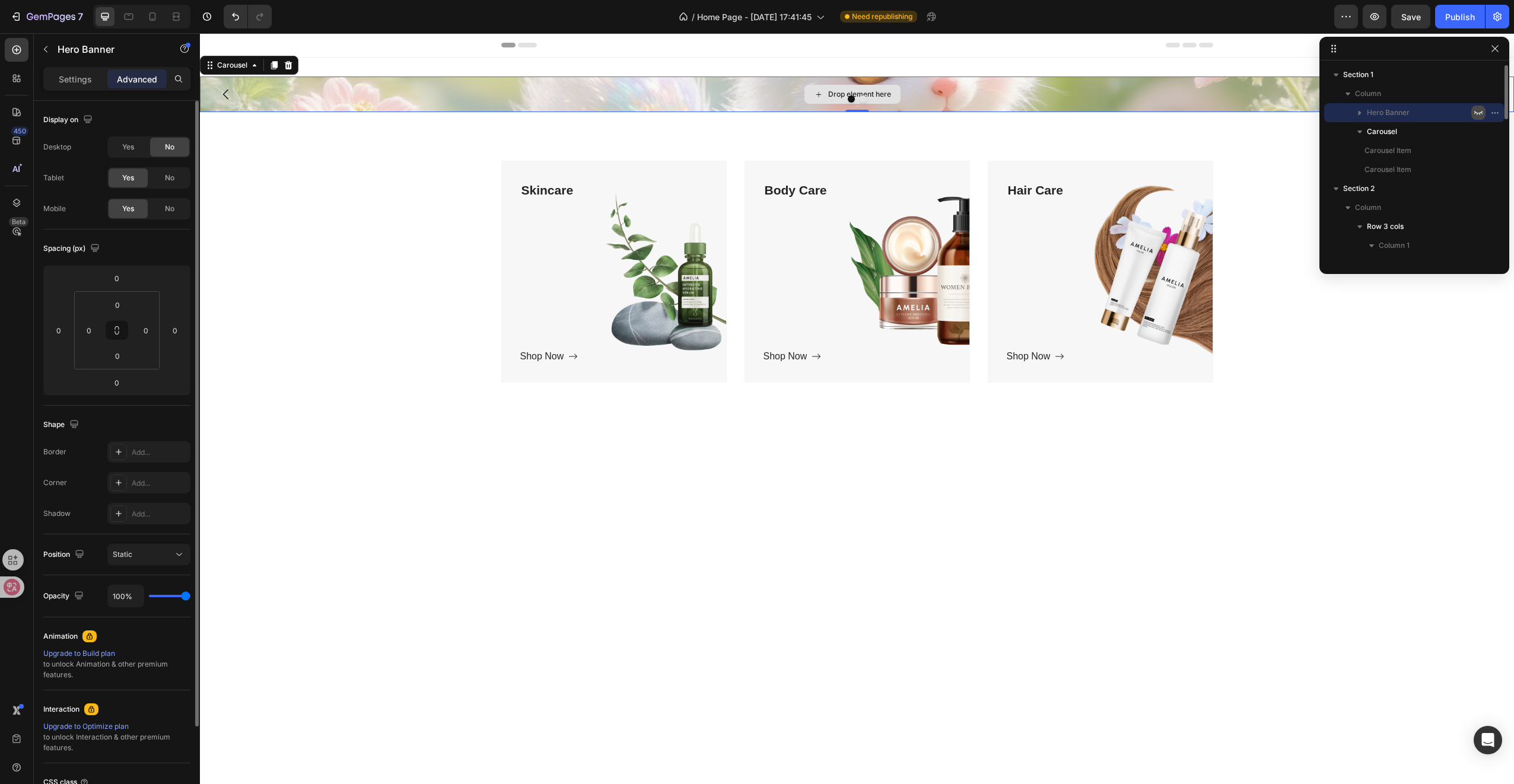
click at [293, 106] on div "Drop element here" at bounding box center [852, 94] width 1305 height 36
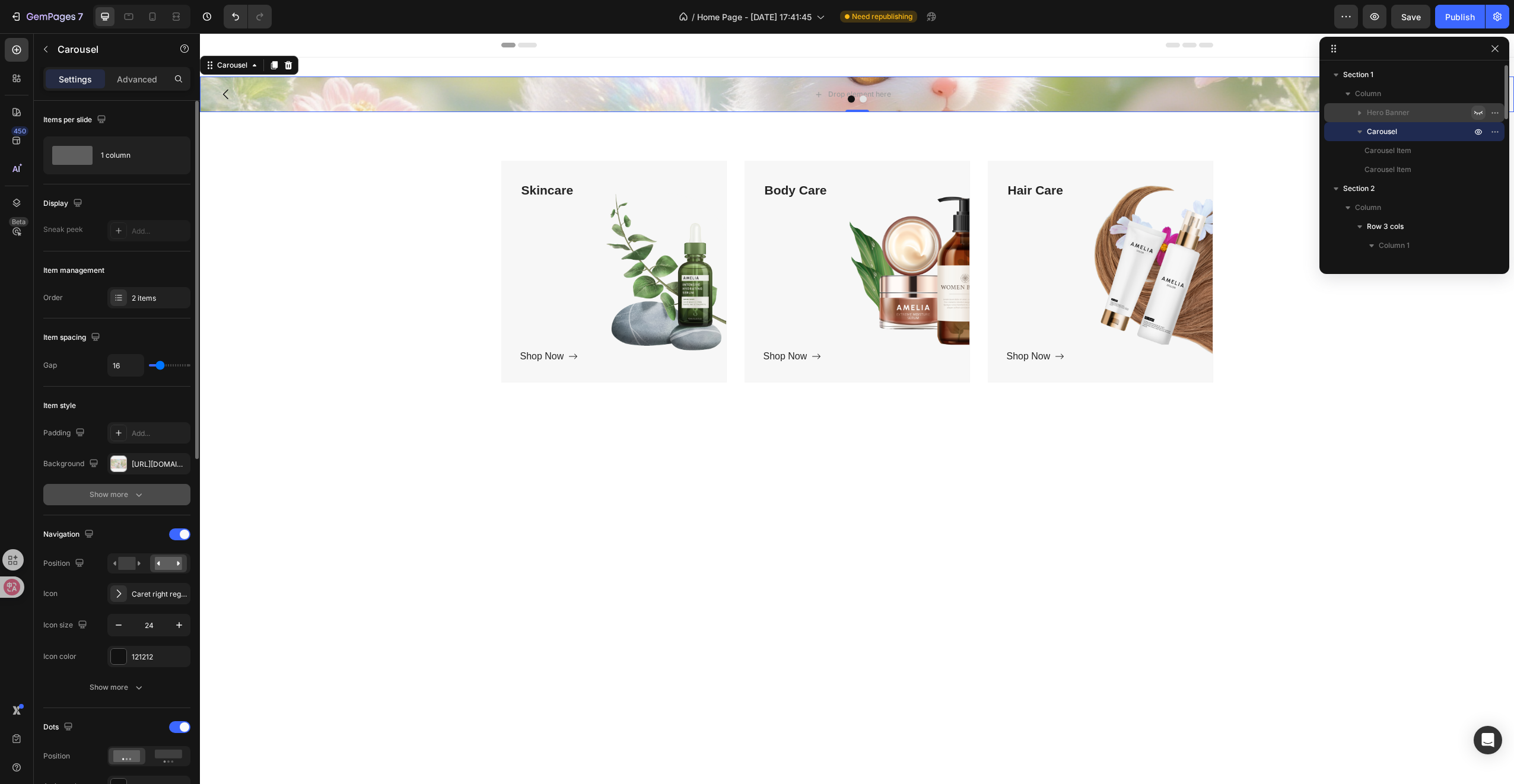
click at [129, 489] on div "Show more" at bounding box center [117, 495] width 55 height 12
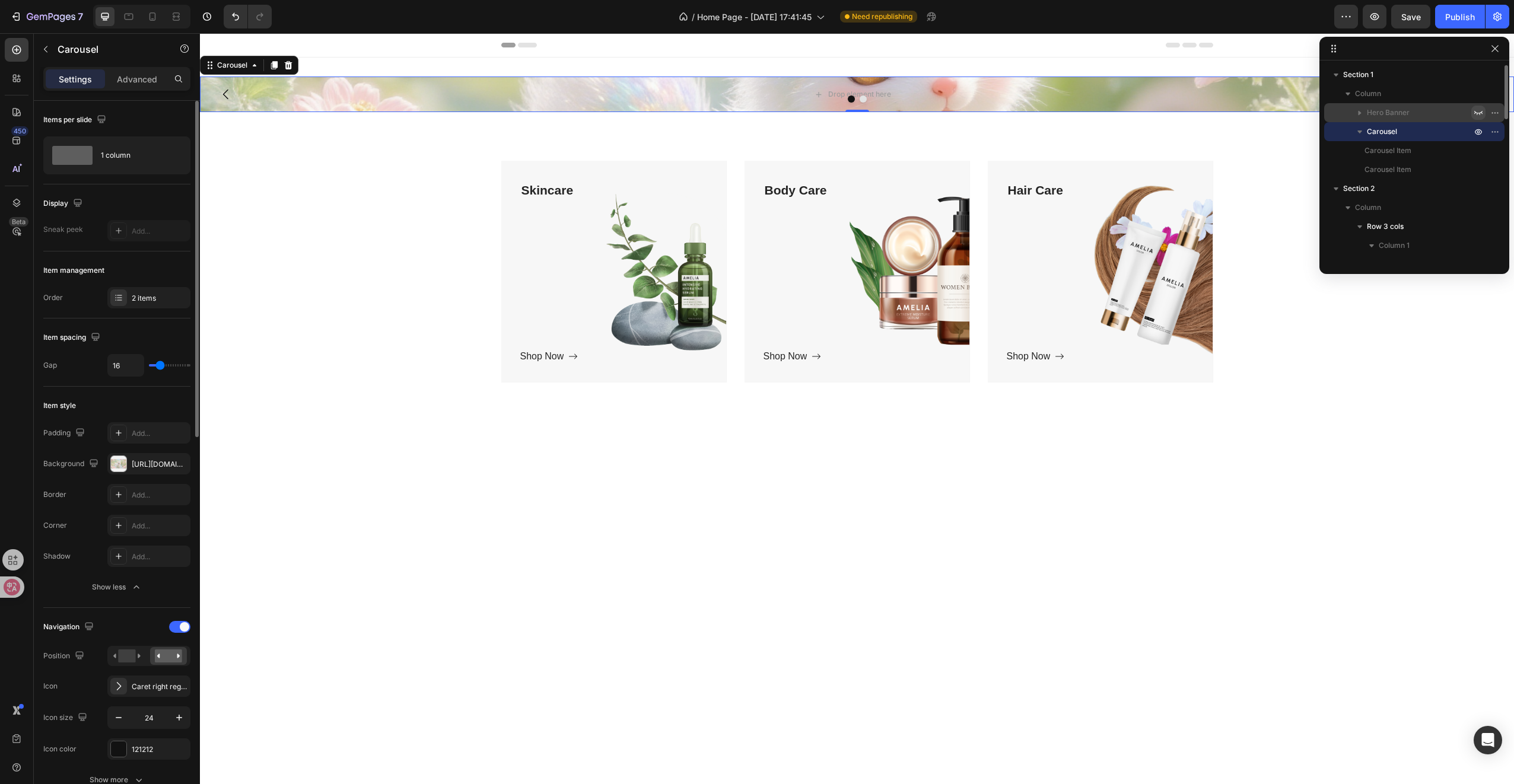
click at [63, 461] on div "Background" at bounding box center [72, 464] width 57 height 16
click at [158, 460] on div "[URL][DOMAIN_NAME]" at bounding box center [149, 464] width 34 height 11
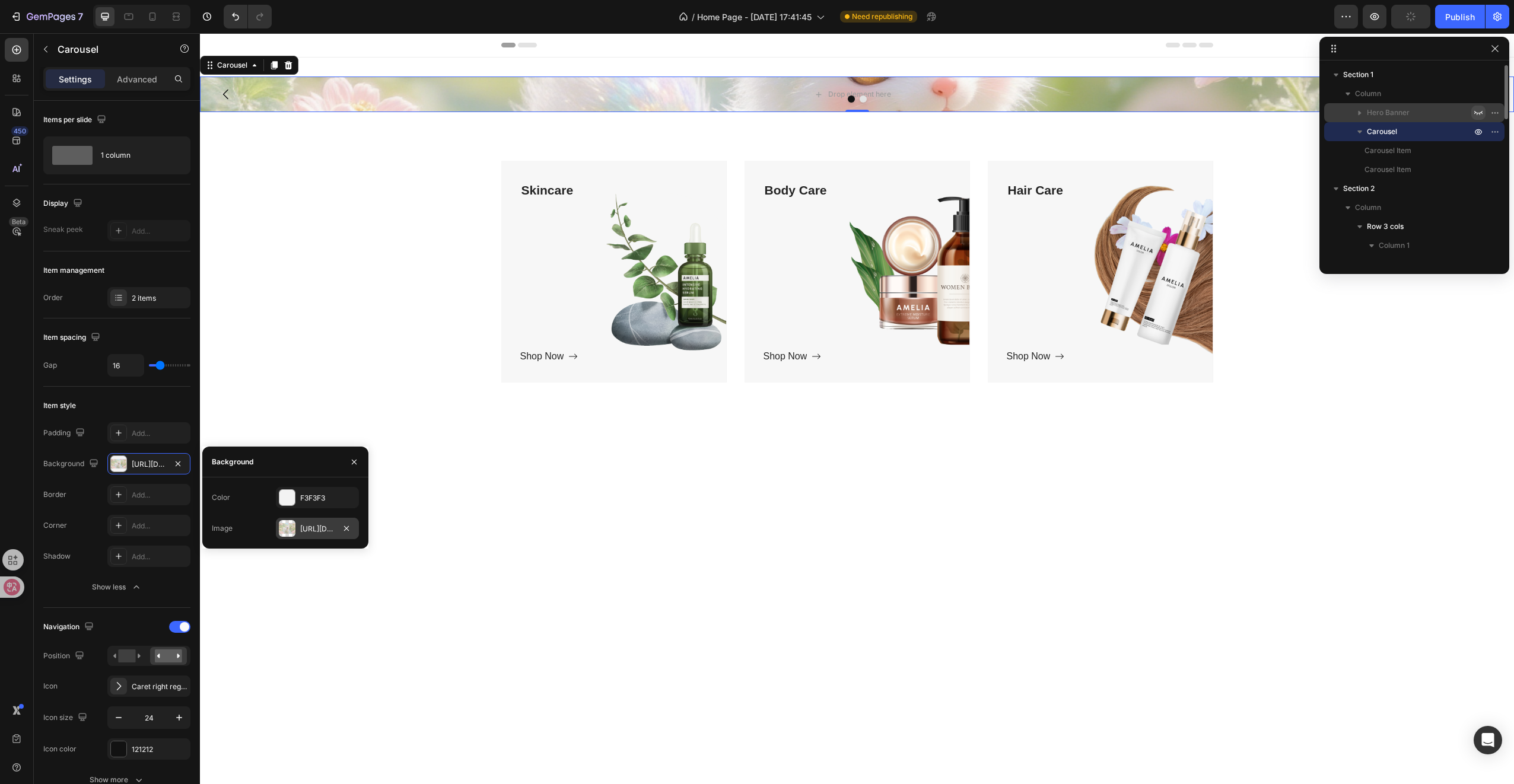
click at [306, 524] on div "[URL][DOMAIN_NAME]" at bounding box center [317, 529] width 34 height 11
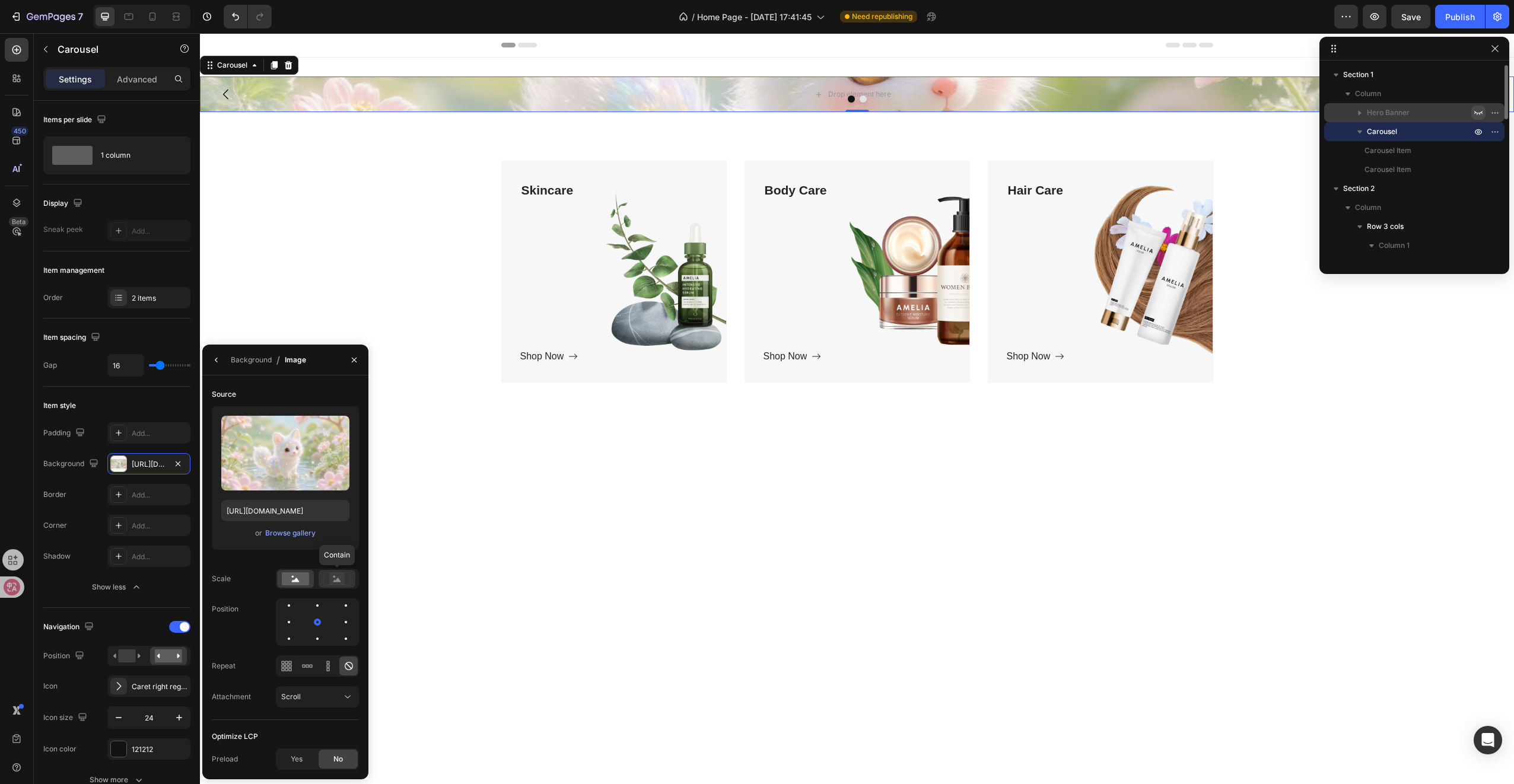
click at [339, 582] on rect at bounding box center [337, 578] width 15 height 12
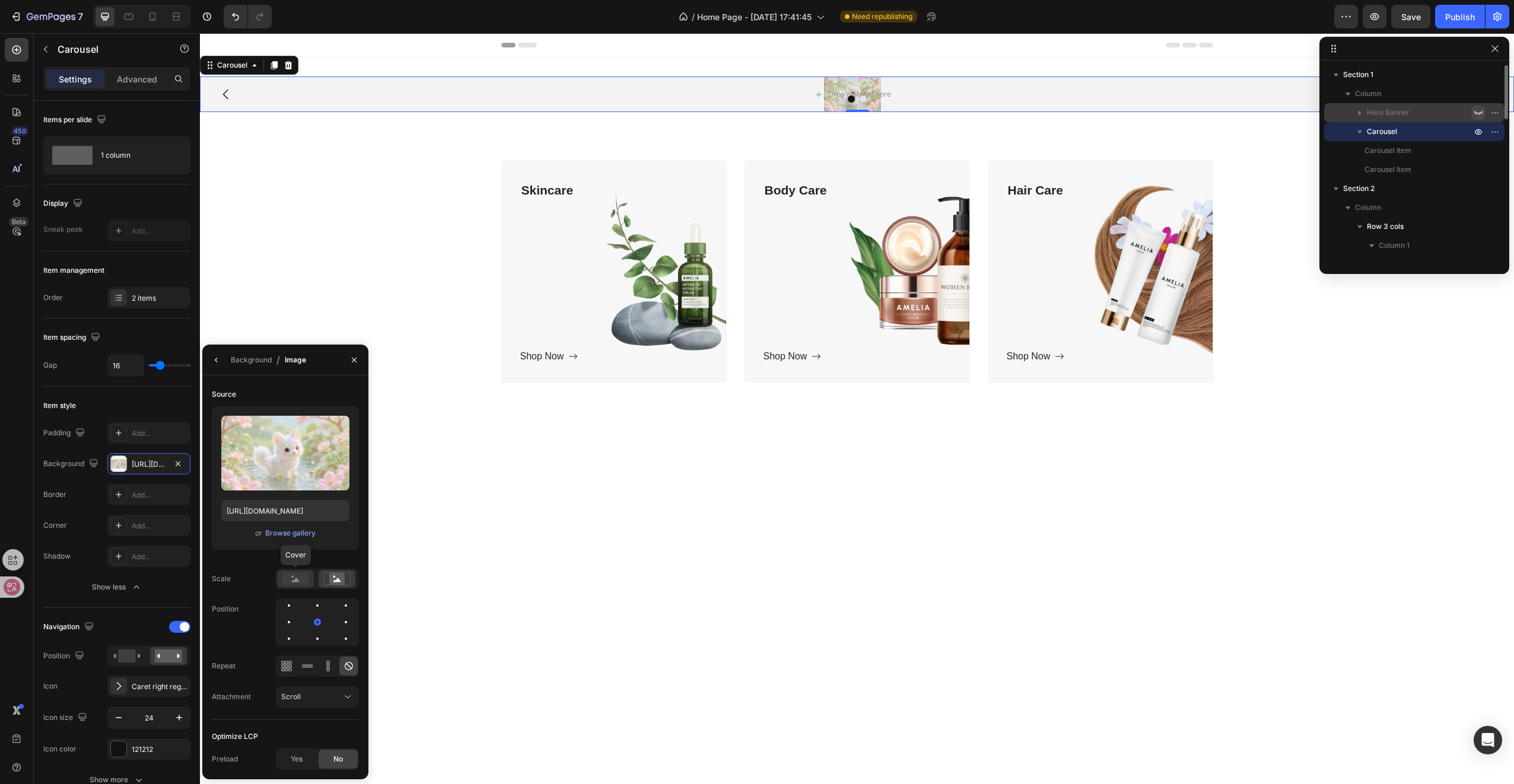
click at [287, 578] on rect at bounding box center [295, 579] width 27 height 13
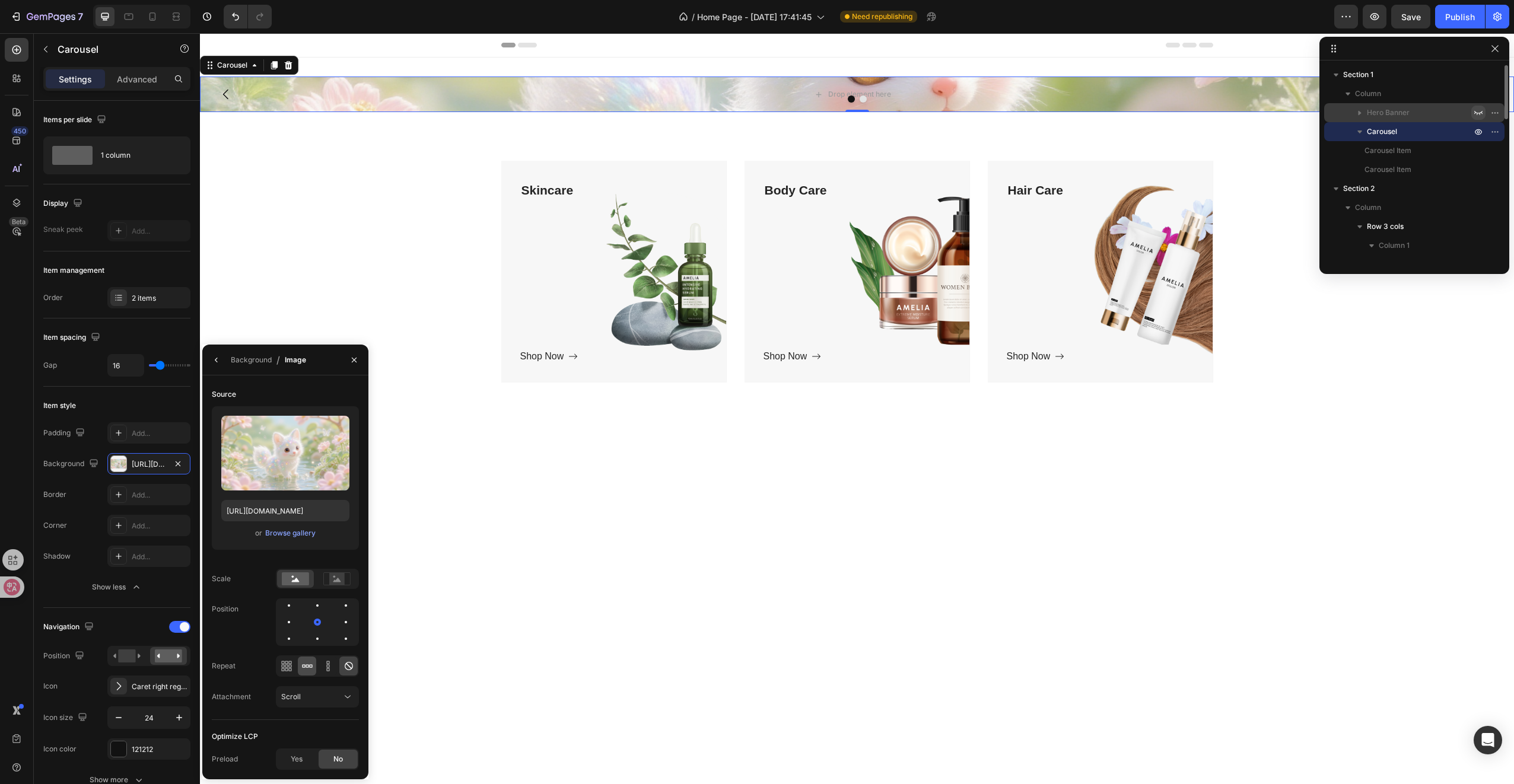
click at [310, 667] on icon at bounding box center [307, 666] width 12 height 12
click at [347, 667] on icon at bounding box center [349, 666] width 12 height 12
click at [318, 640] on div at bounding box center [318, 639] width 15 height 14
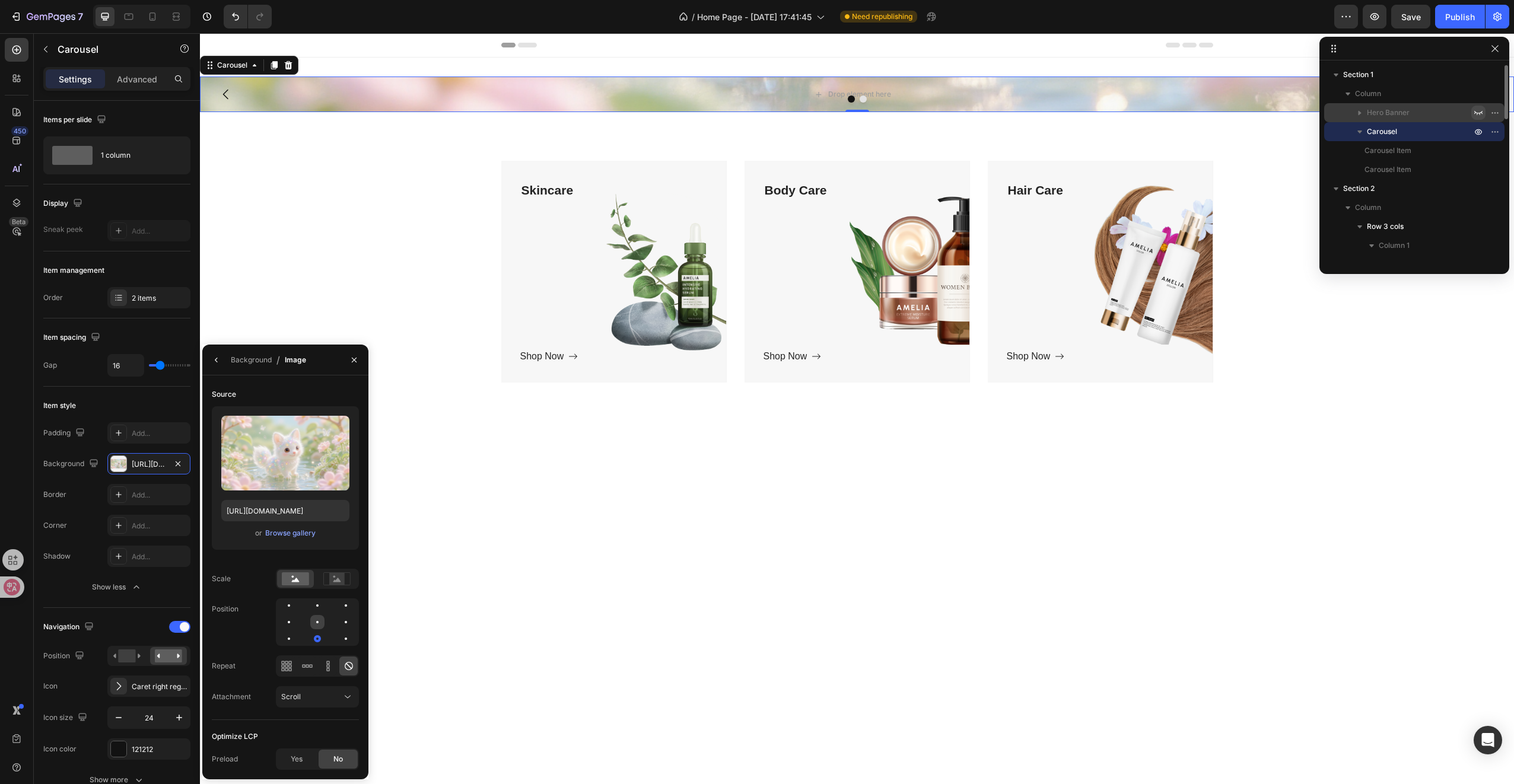
click at [314, 621] on div at bounding box center [318, 622] width 15 height 14
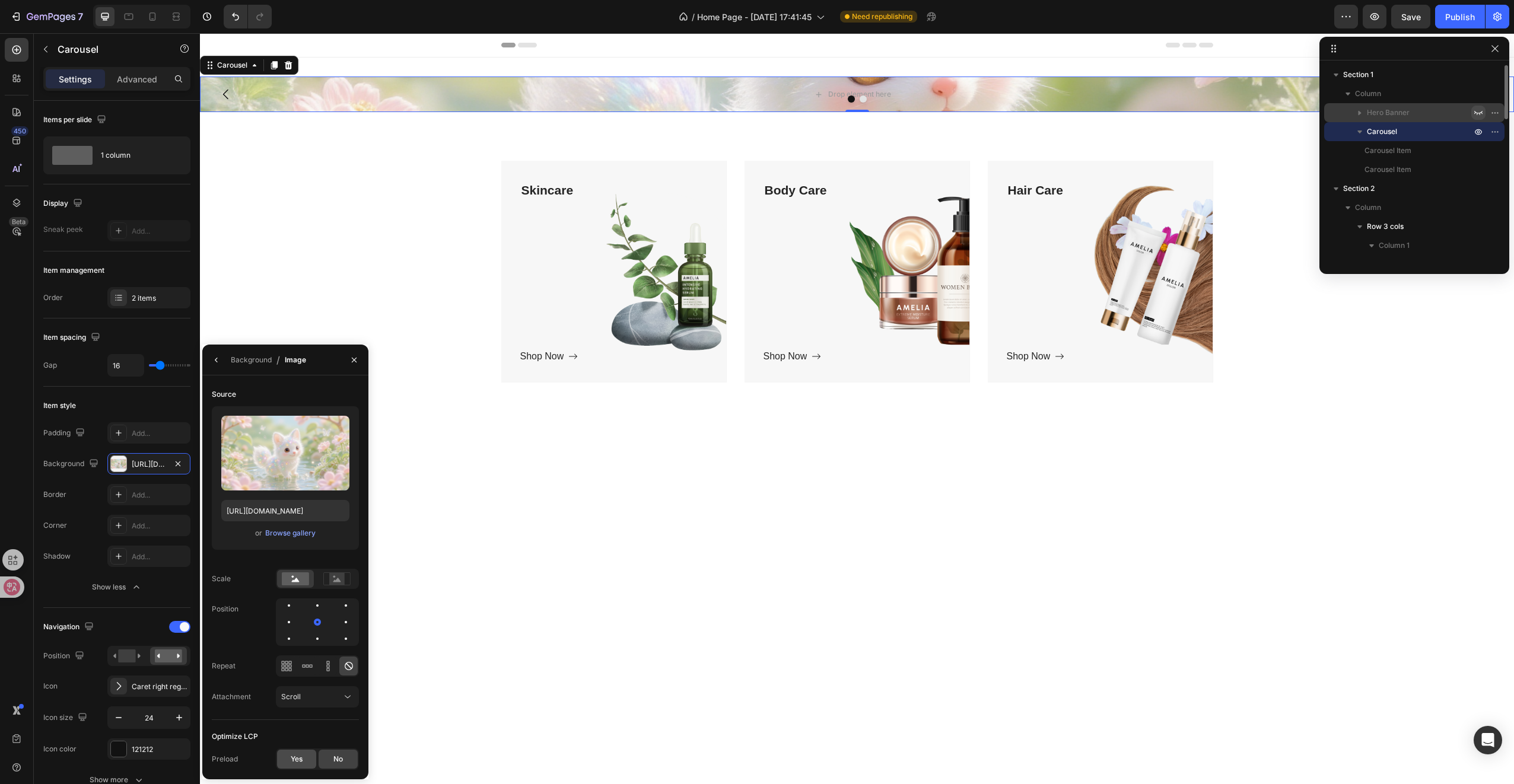
click at [293, 752] on div "Yes" at bounding box center [296, 759] width 39 height 19
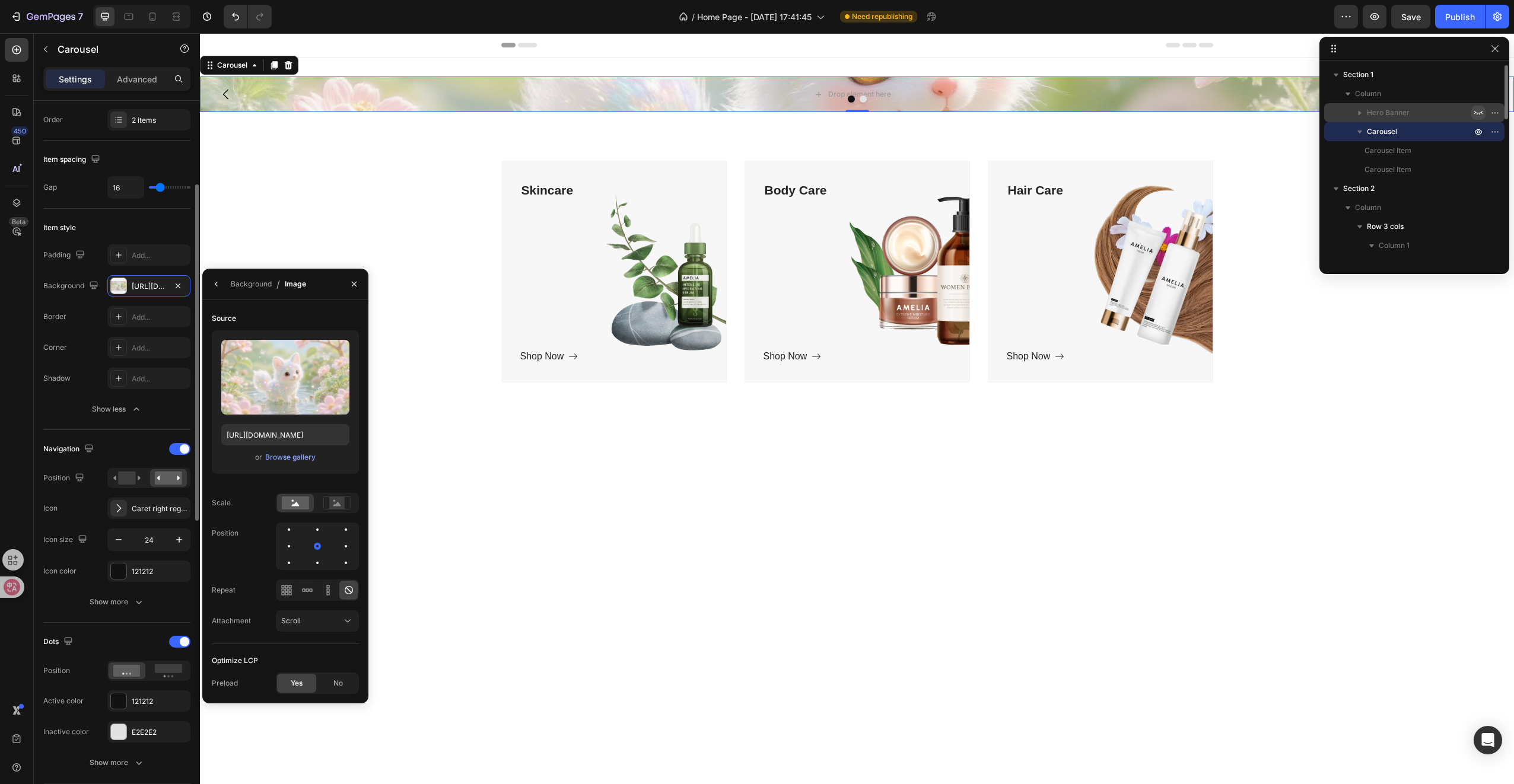
scroll to position [237, 0]
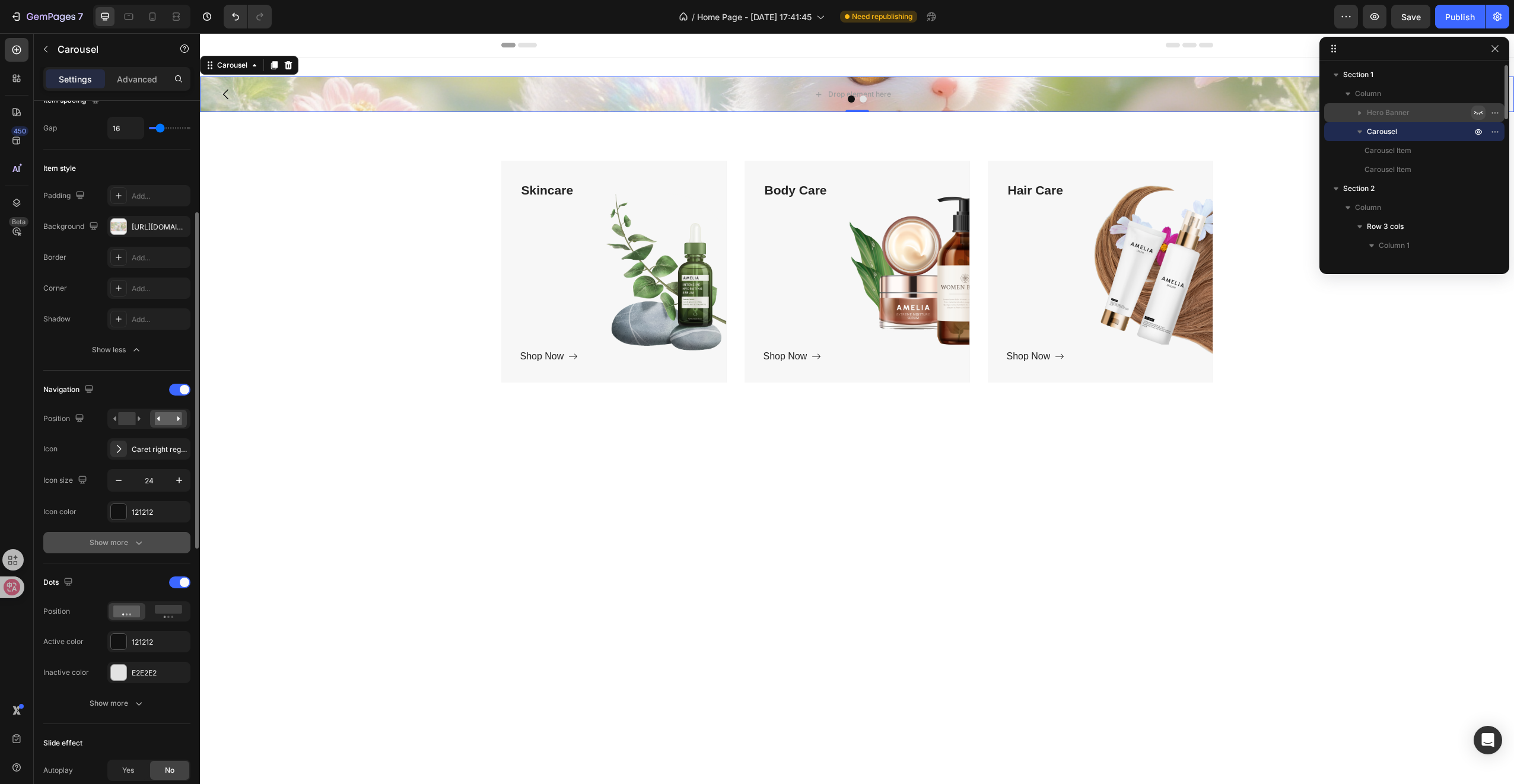
click at [128, 537] on div "Show more" at bounding box center [117, 543] width 55 height 12
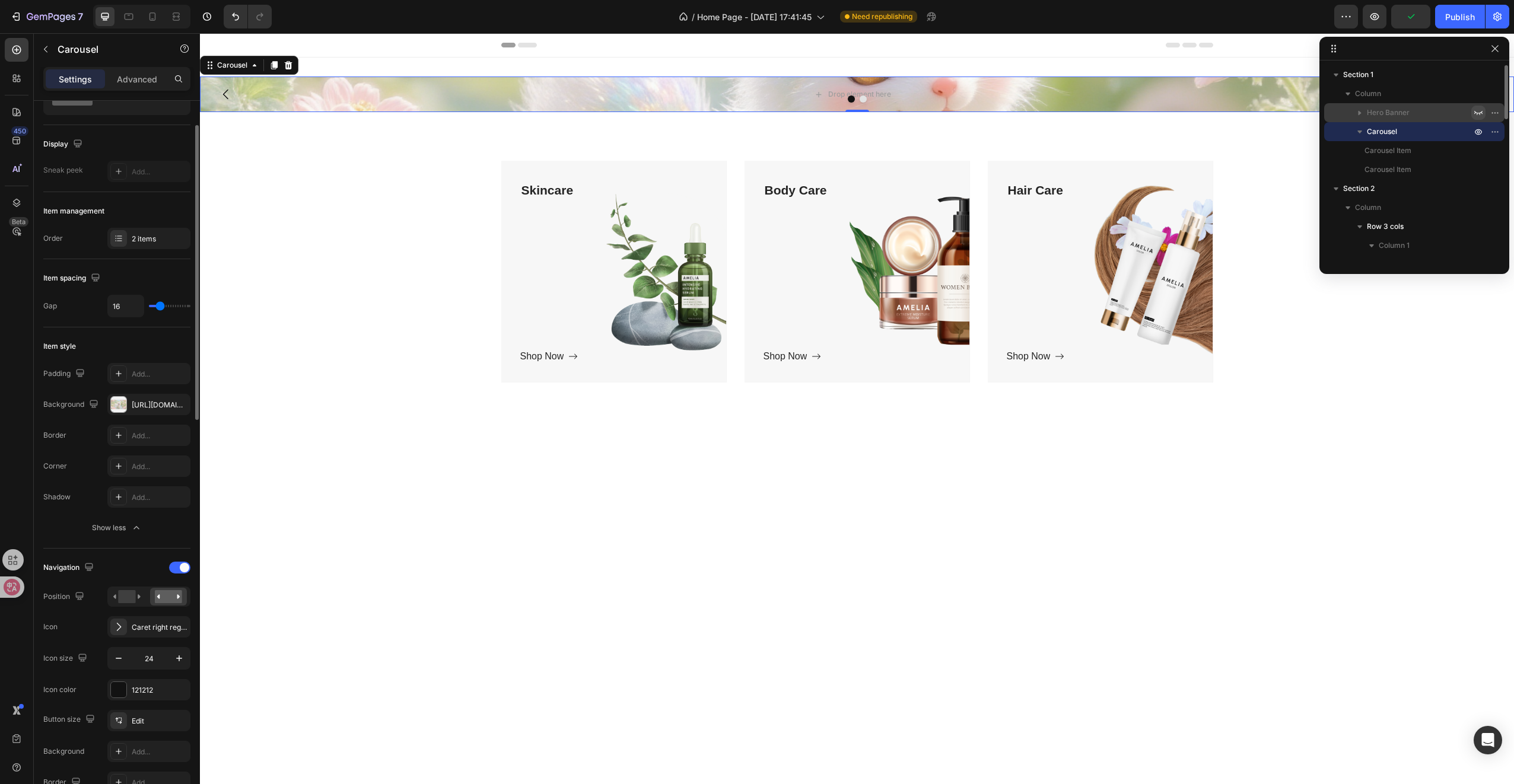
scroll to position [0, 0]
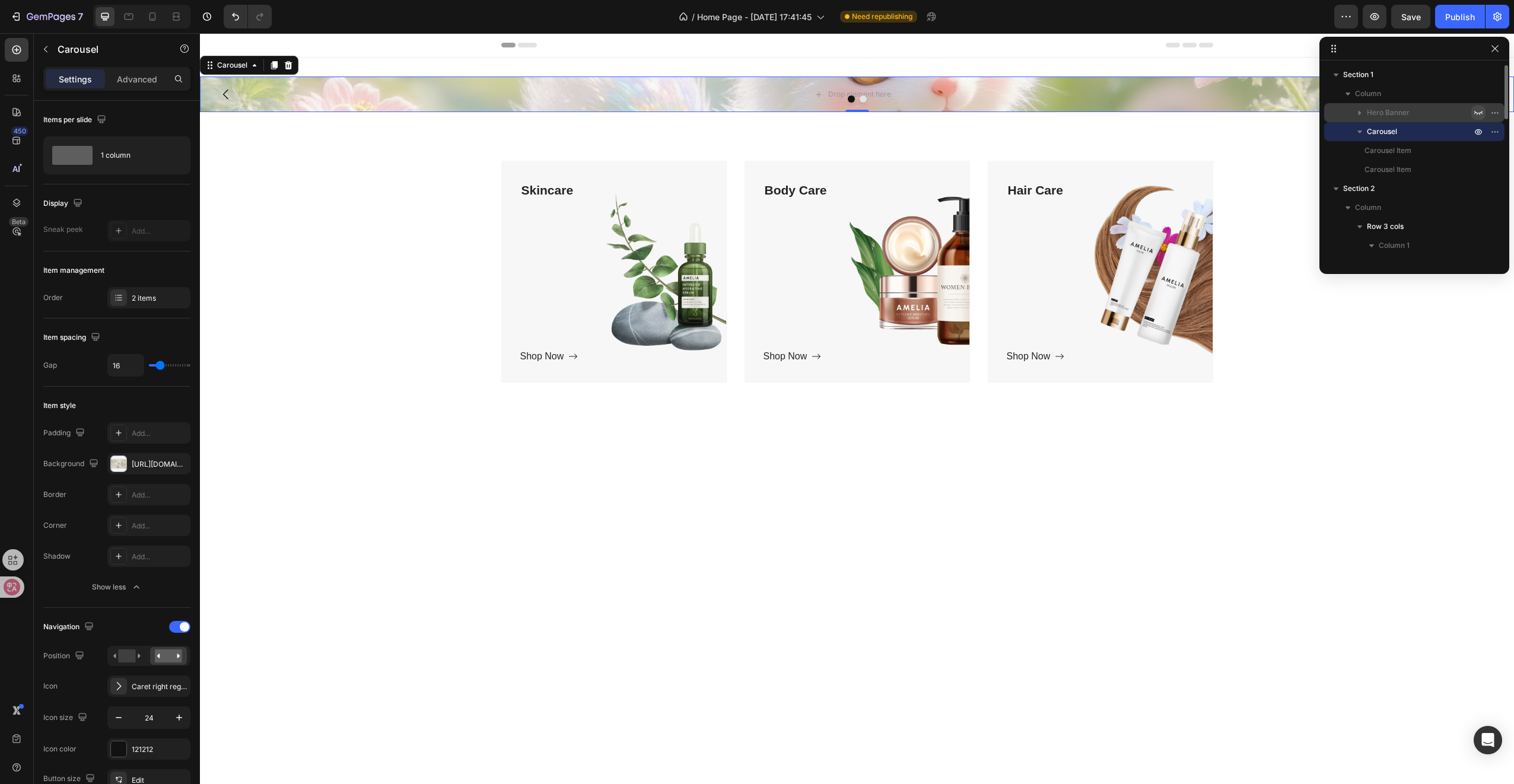
click at [1480, 115] on icon "button" at bounding box center [1478, 113] width 9 height 9
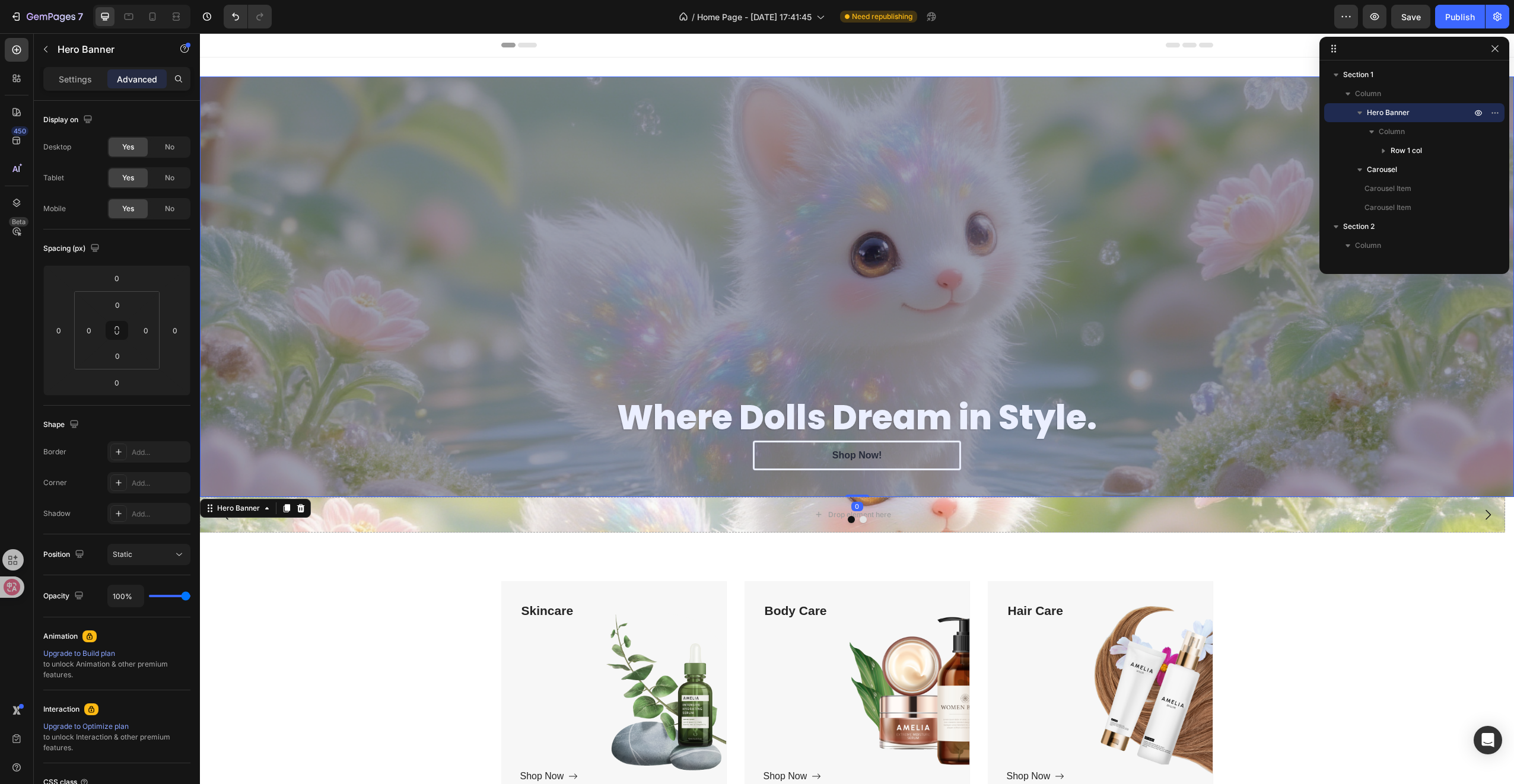
click at [392, 244] on div "Overlay" at bounding box center [857, 287] width 1314 height 420
click at [335, 557] on div "Skincare Text block Shop Now Button Row Hero Banner Body Care Text block Shop N…" at bounding box center [857, 703] width 1314 height 304
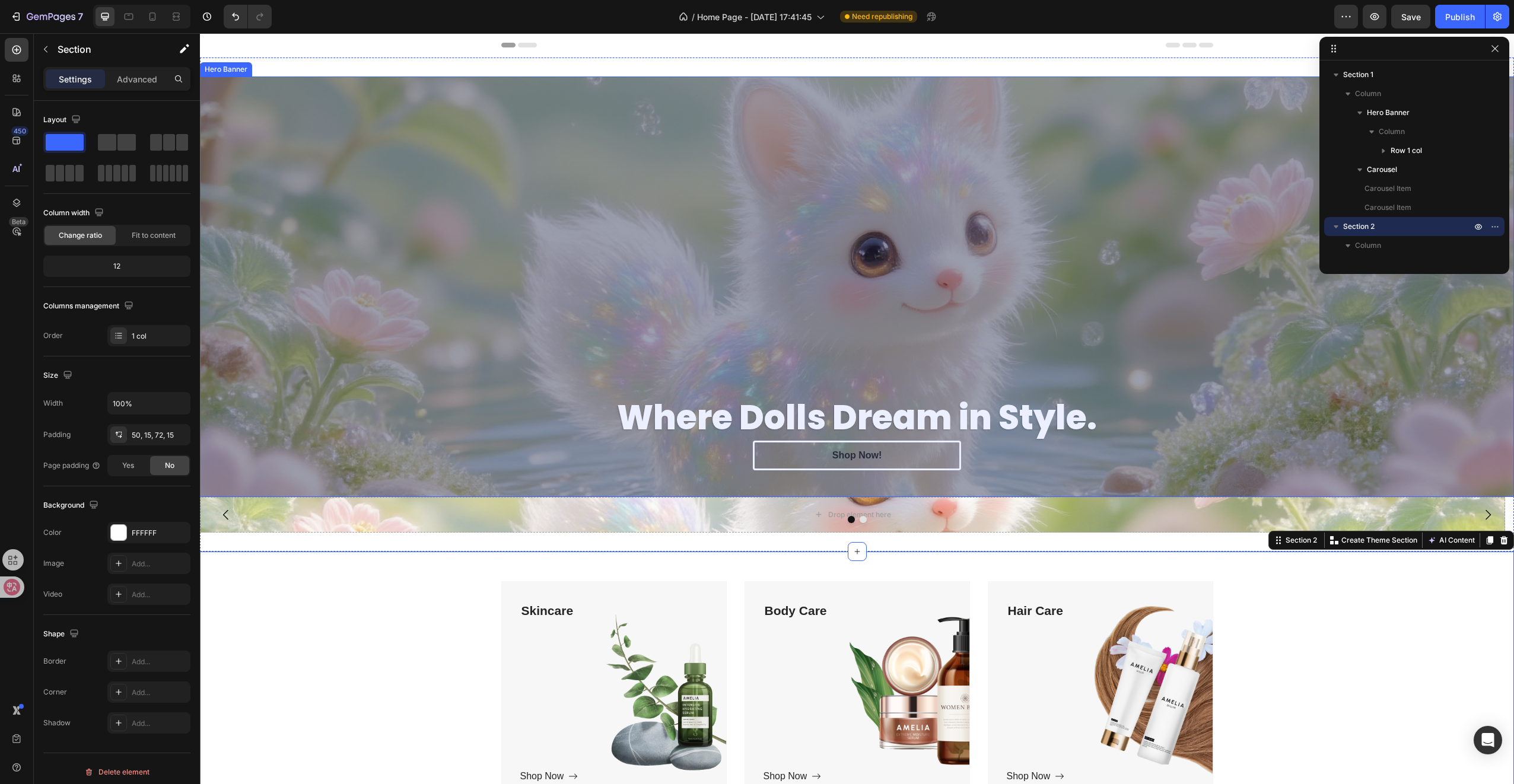
click at [343, 380] on div "Overlay" at bounding box center [857, 287] width 1314 height 420
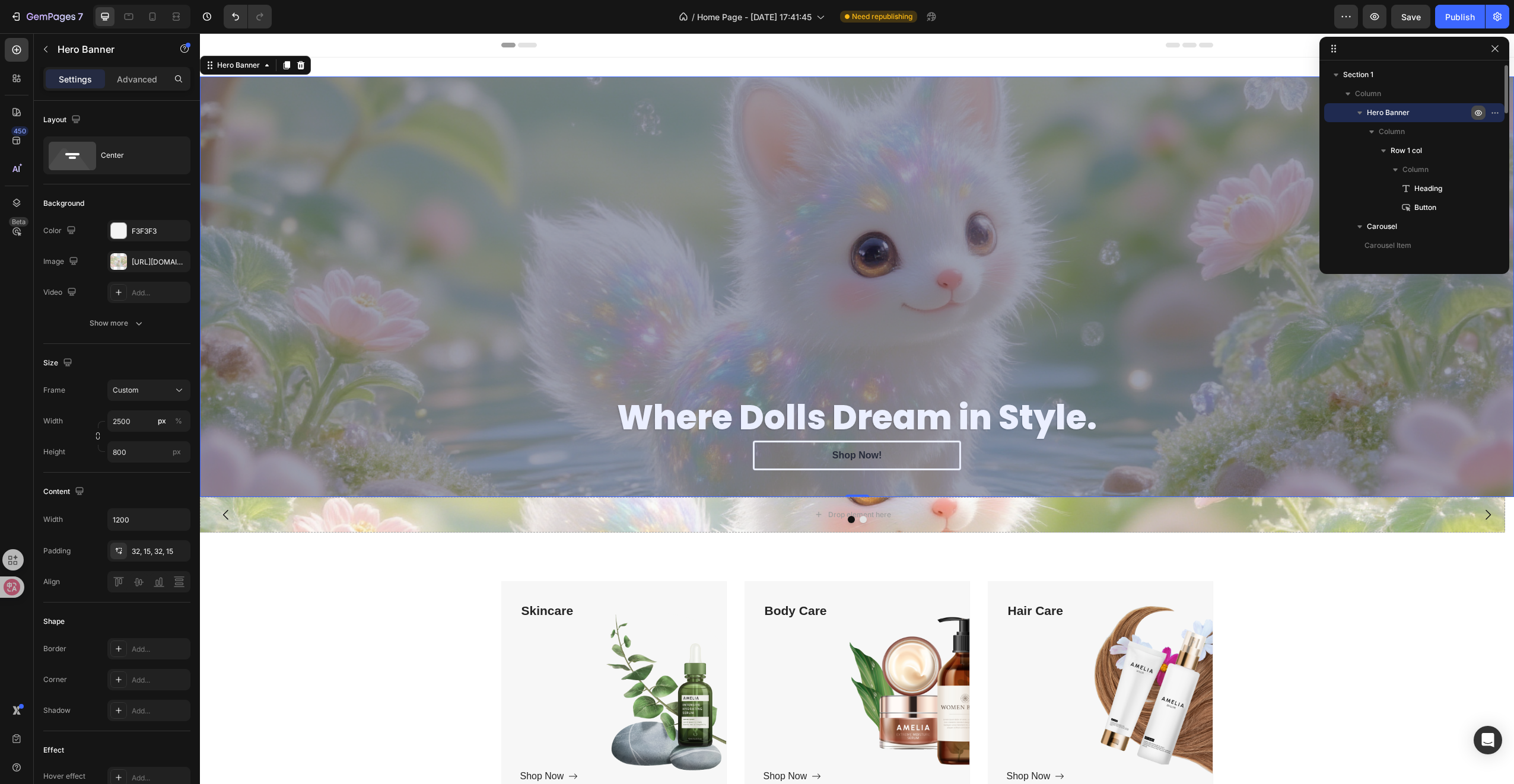
click at [1480, 113] on icon "button" at bounding box center [1478, 113] width 9 height 9
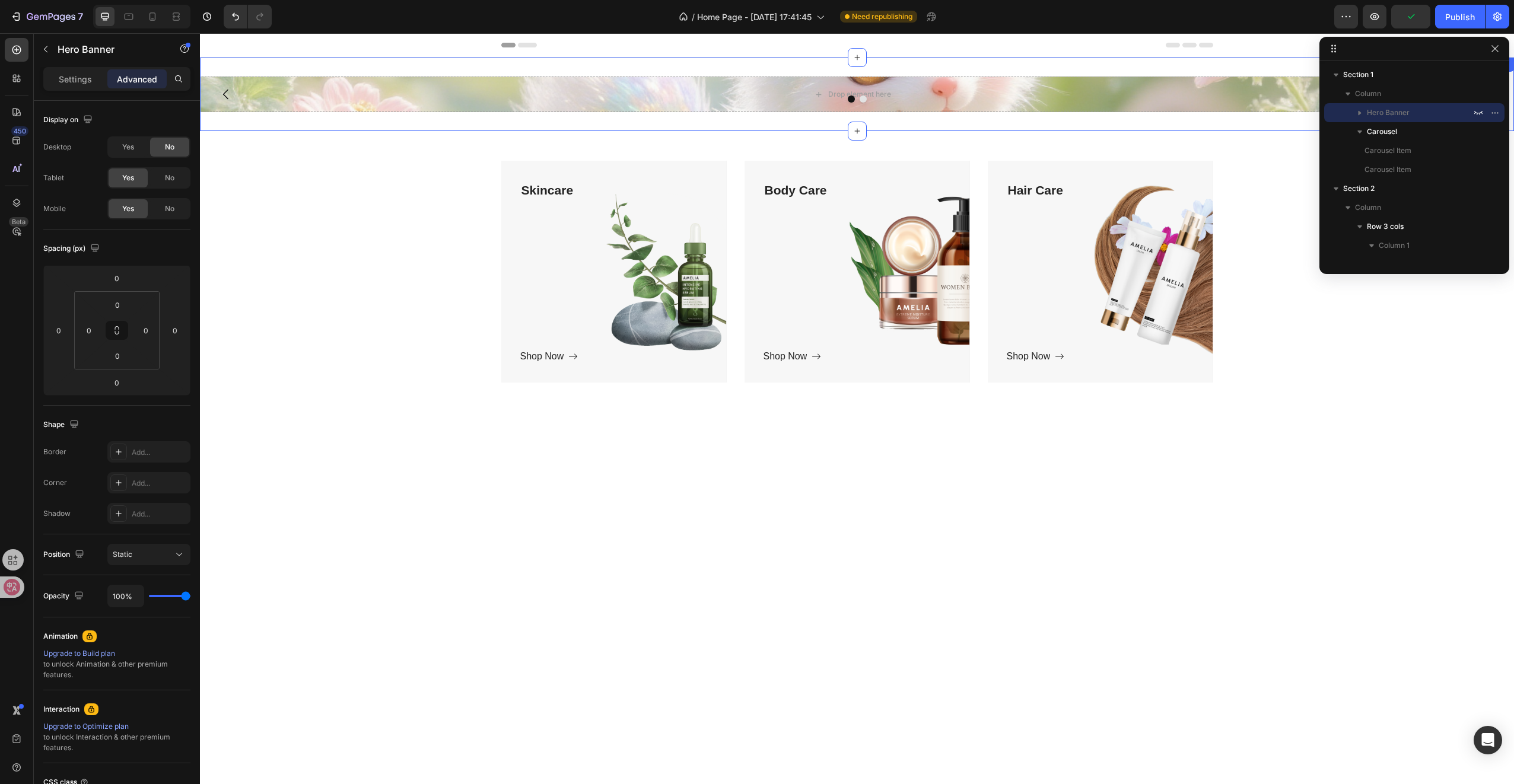
click at [282, 105] on div "Drop element here" at bounding box center [852, 94] width 1305 height 36
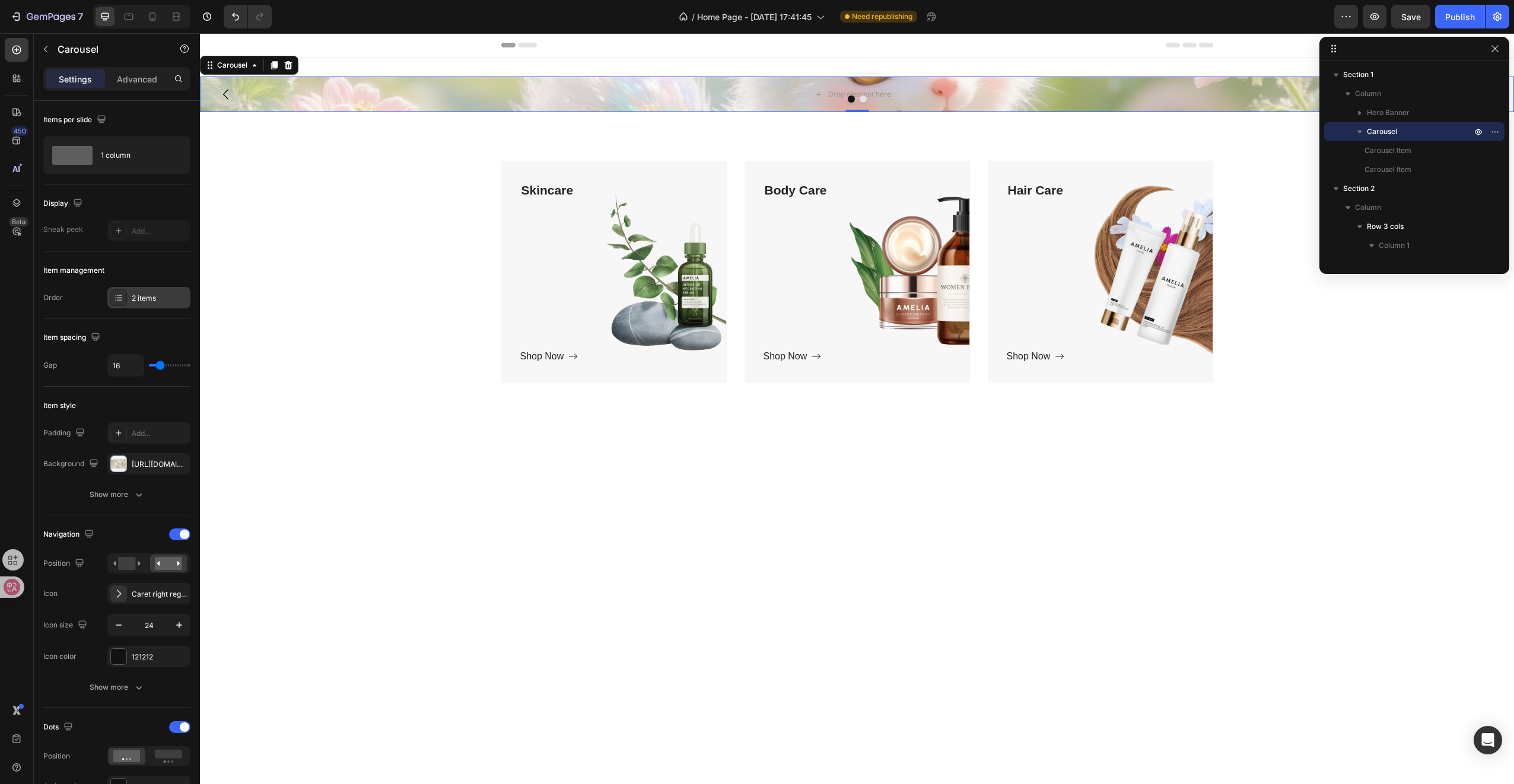
click at [139, 291] on div "2 items" at bounding box center [149, 298] width 83 height 21
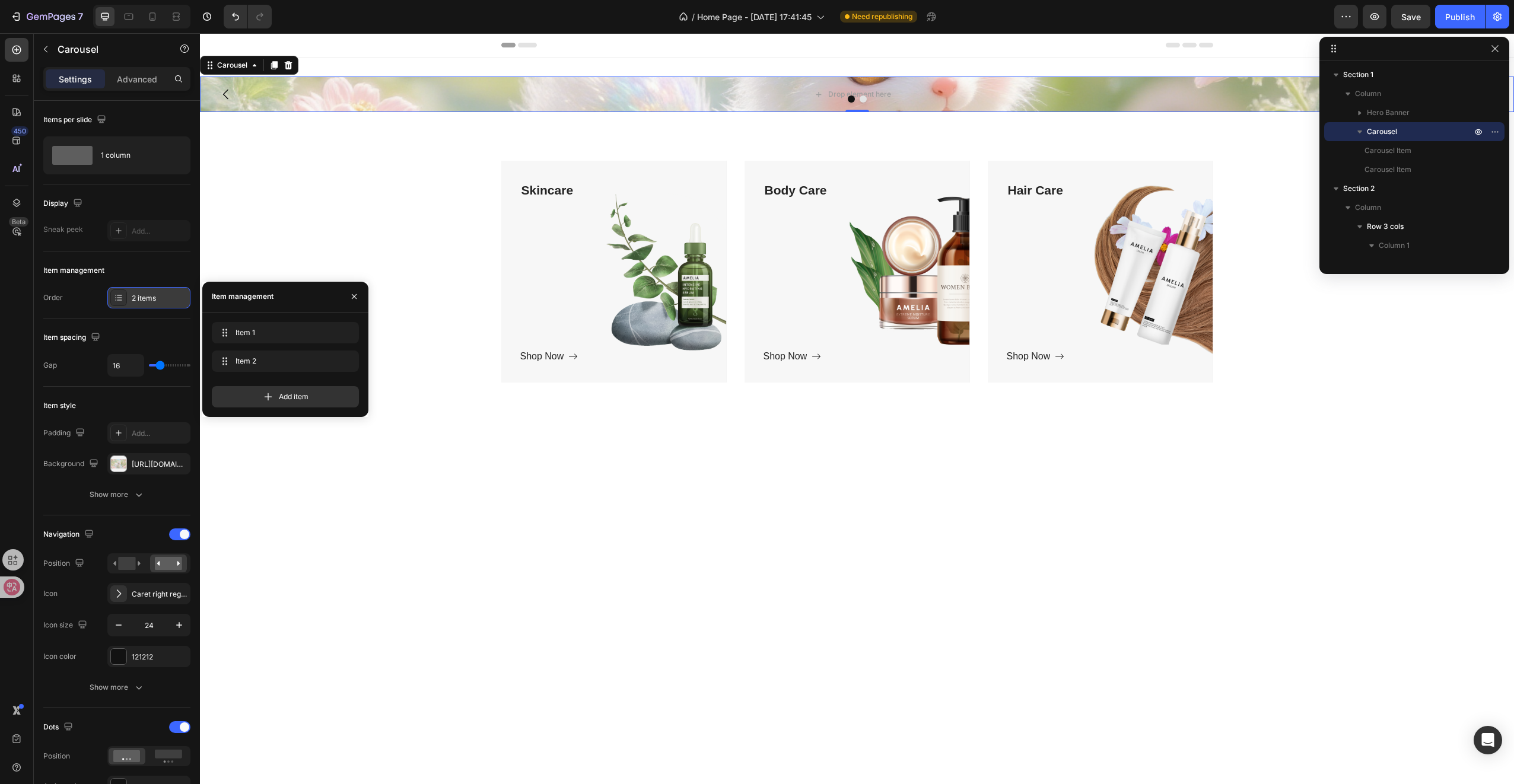
click at [139, 291] on div "2 items" at bounding box center [149, 298] width 83 height 21
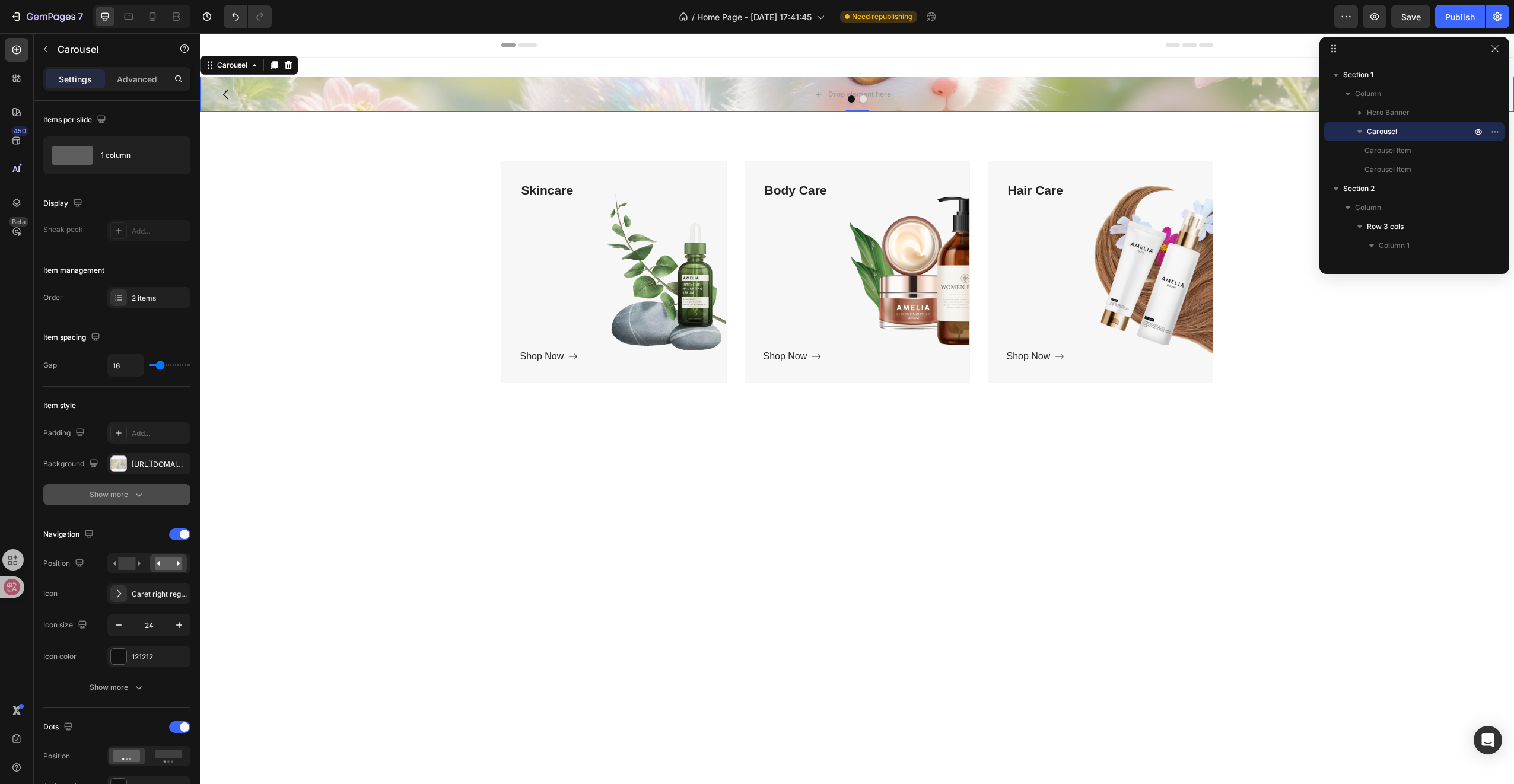
click at [146, 492] on button "Show more" at bounding box center [117, 494] width 147 height 21
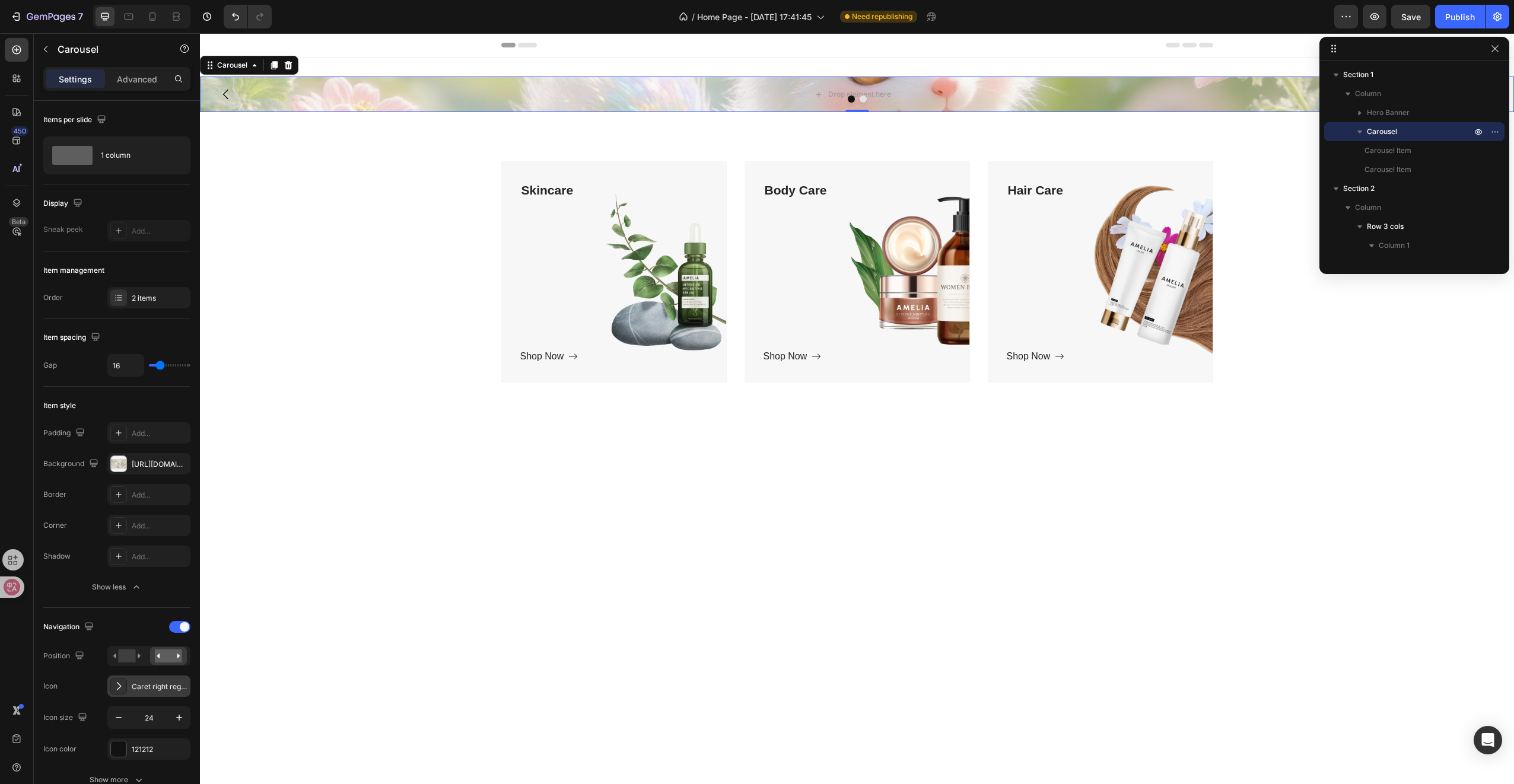
click at [122, 586] on div "Show less" at bounding box center [117, 587] width 51 height 12
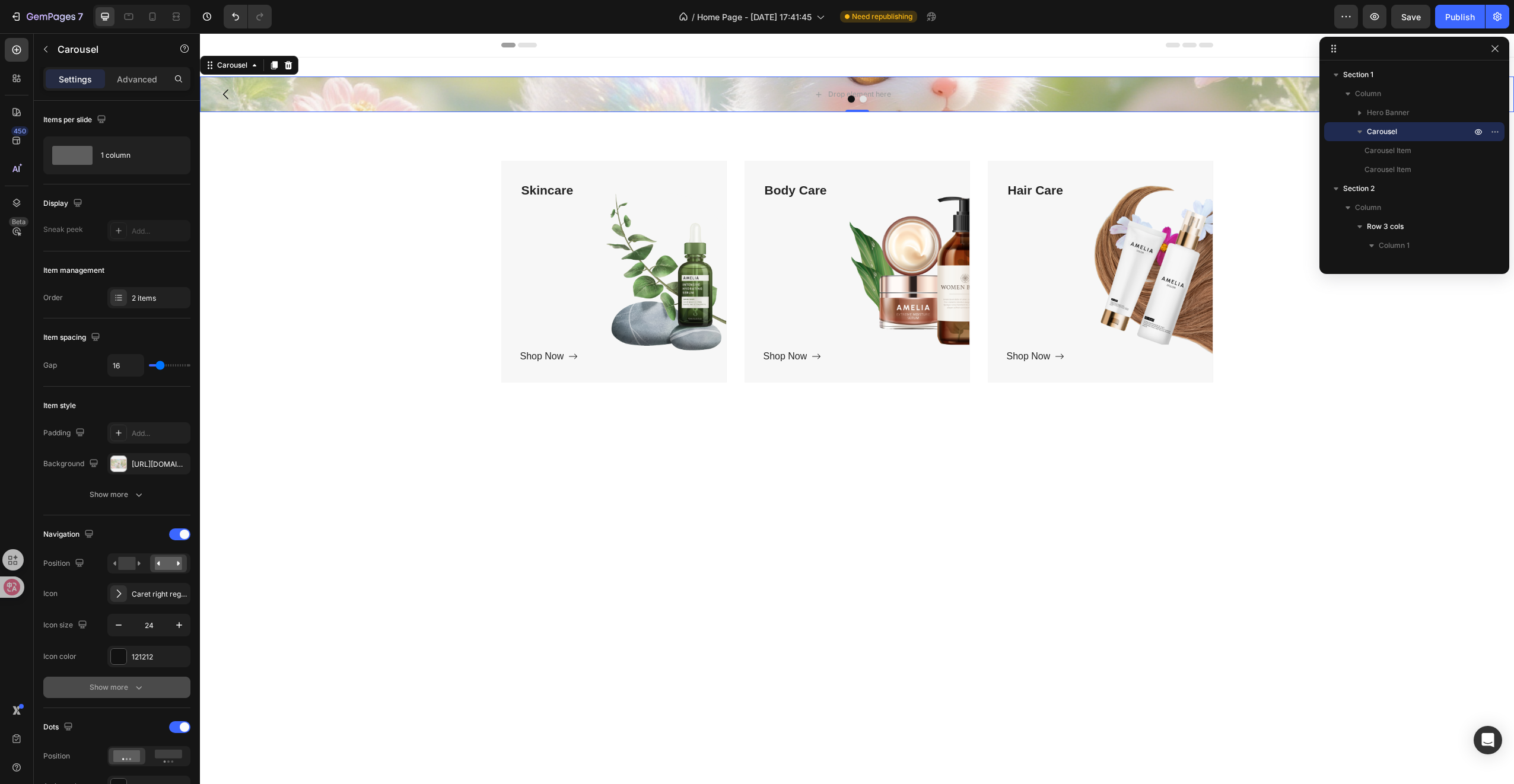
scroll to position [119, 0]
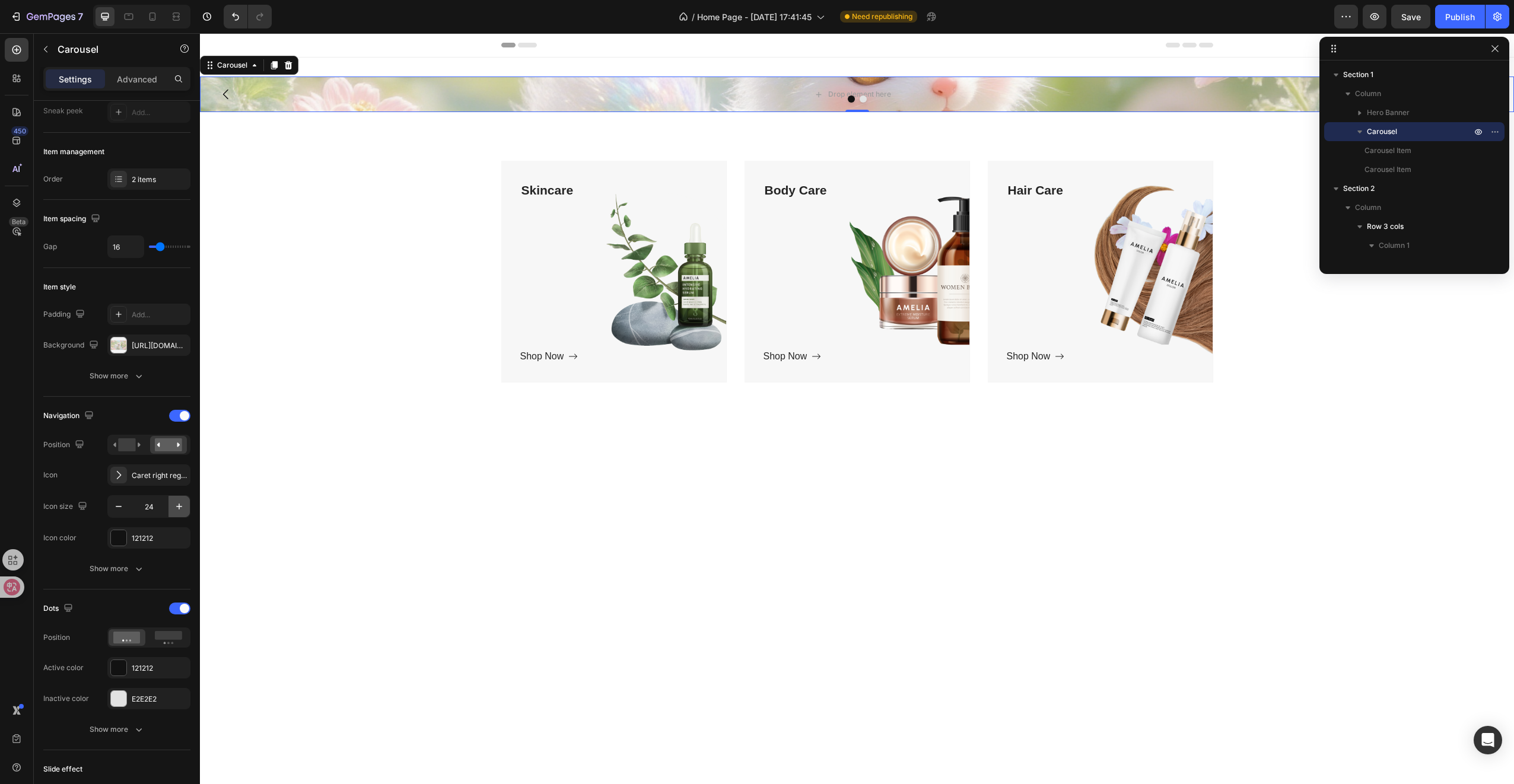
click at [179, 505] on icon "button" at bounding box center [179, 506] width 6 height 6
click at [152, 503] on input "26" at bounding box center [148, 506] width 39 height 21
click at [128, 563] on div "Show more" at bounding box center [117, 569] width 55 height 12
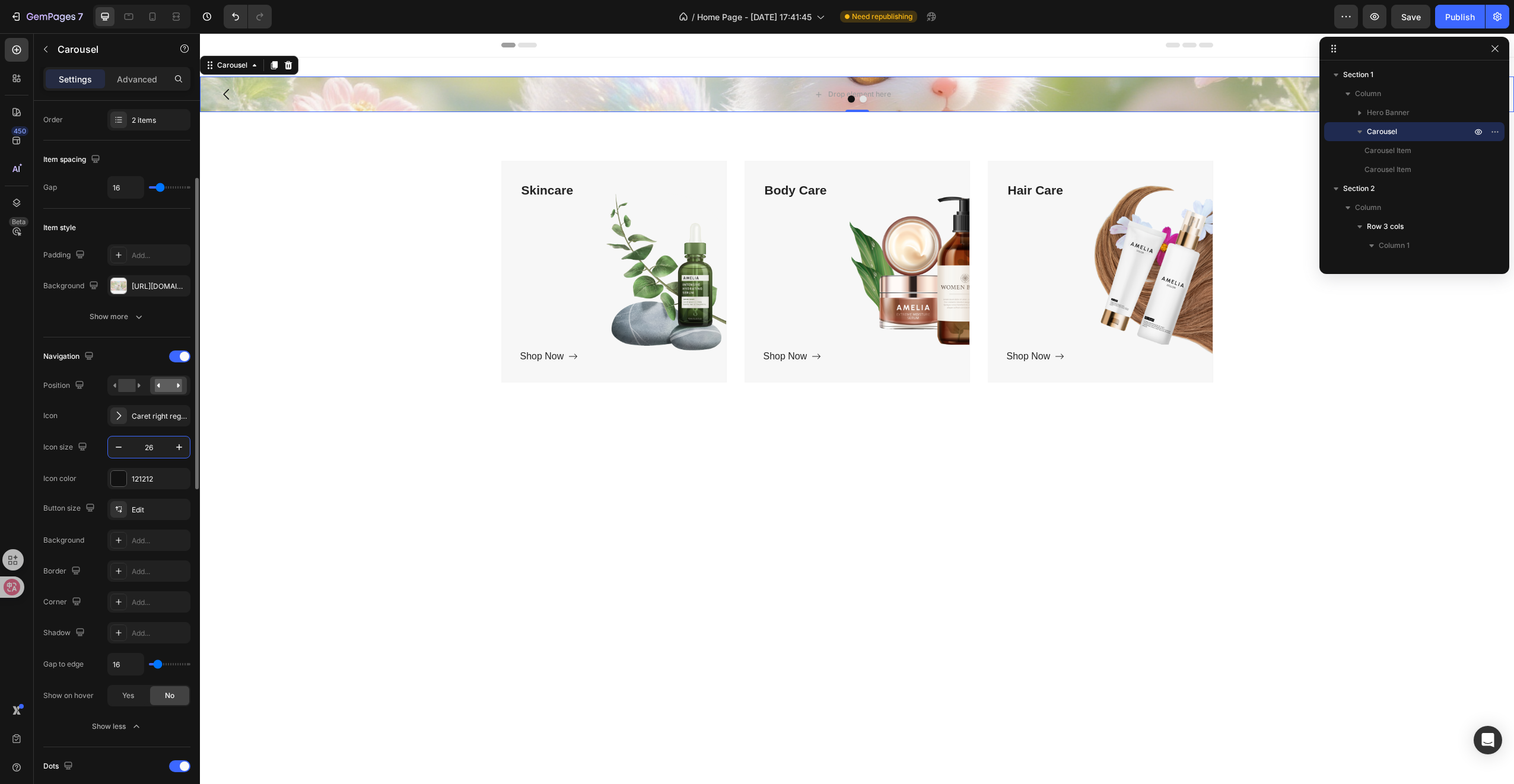
click at [153, 444] on input "26" at bounding box center [148, 447] width 39 height 21
type input "50"
click at [305, 92] on div "Drop element here" at bounding box center [852, 94] width 1305 height 36
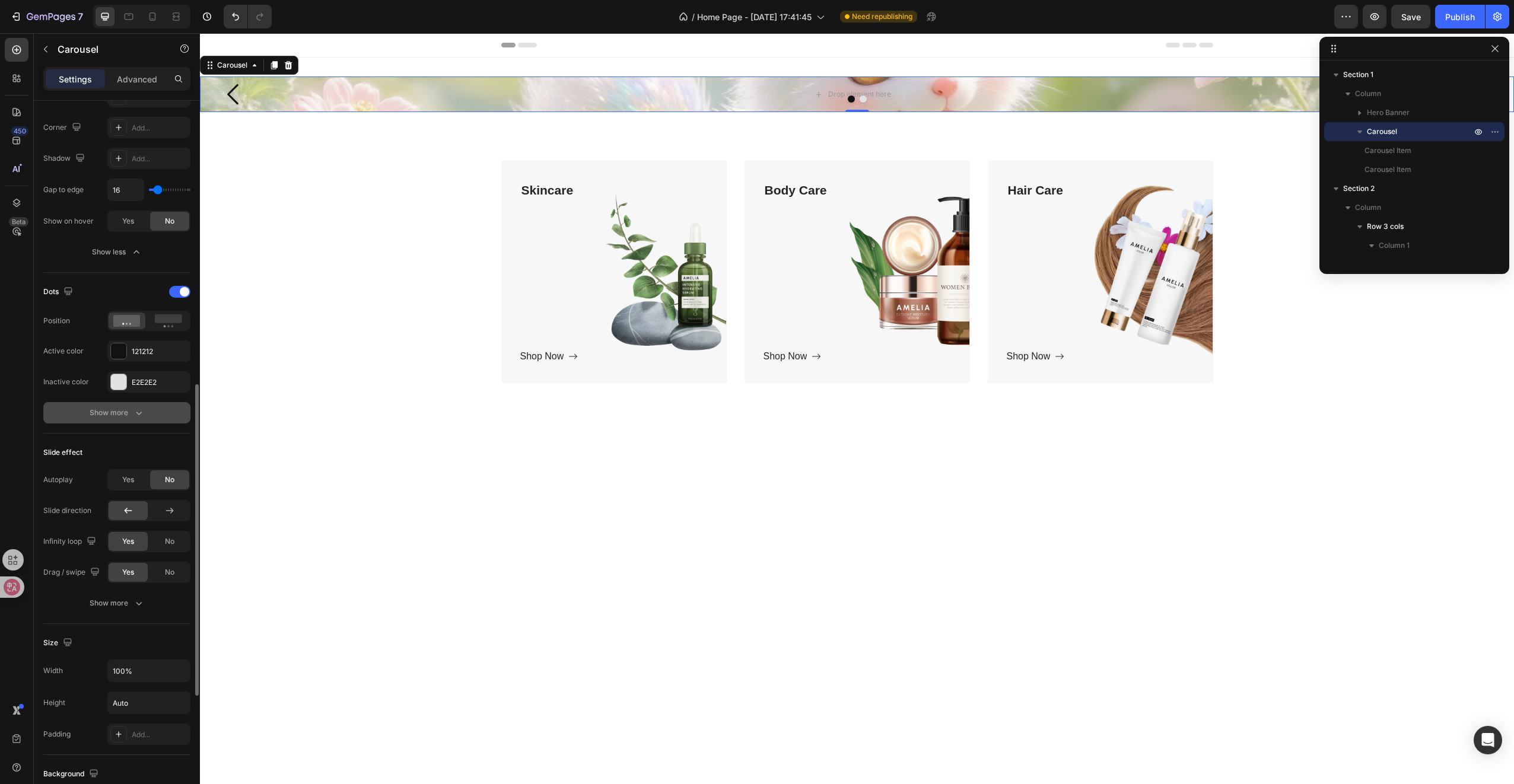
scroll to position [712, 0]
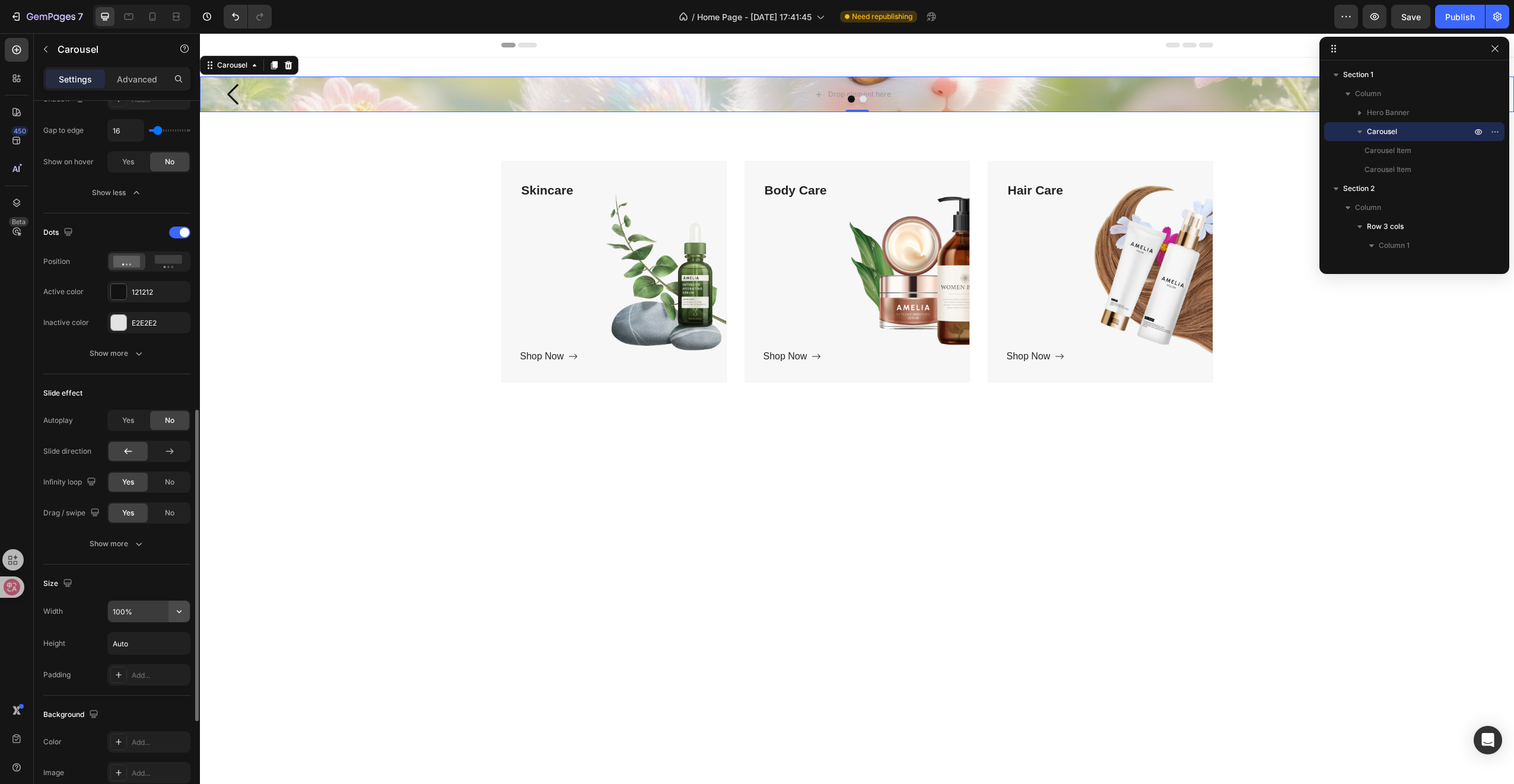
click at [170, 606] on button "button" at bounding box center [179, 611] width 21 height 21
click at [150, 635] on p "Default 1200px" at bounding box center [146, 638] width 68 height 11
type input "1200"
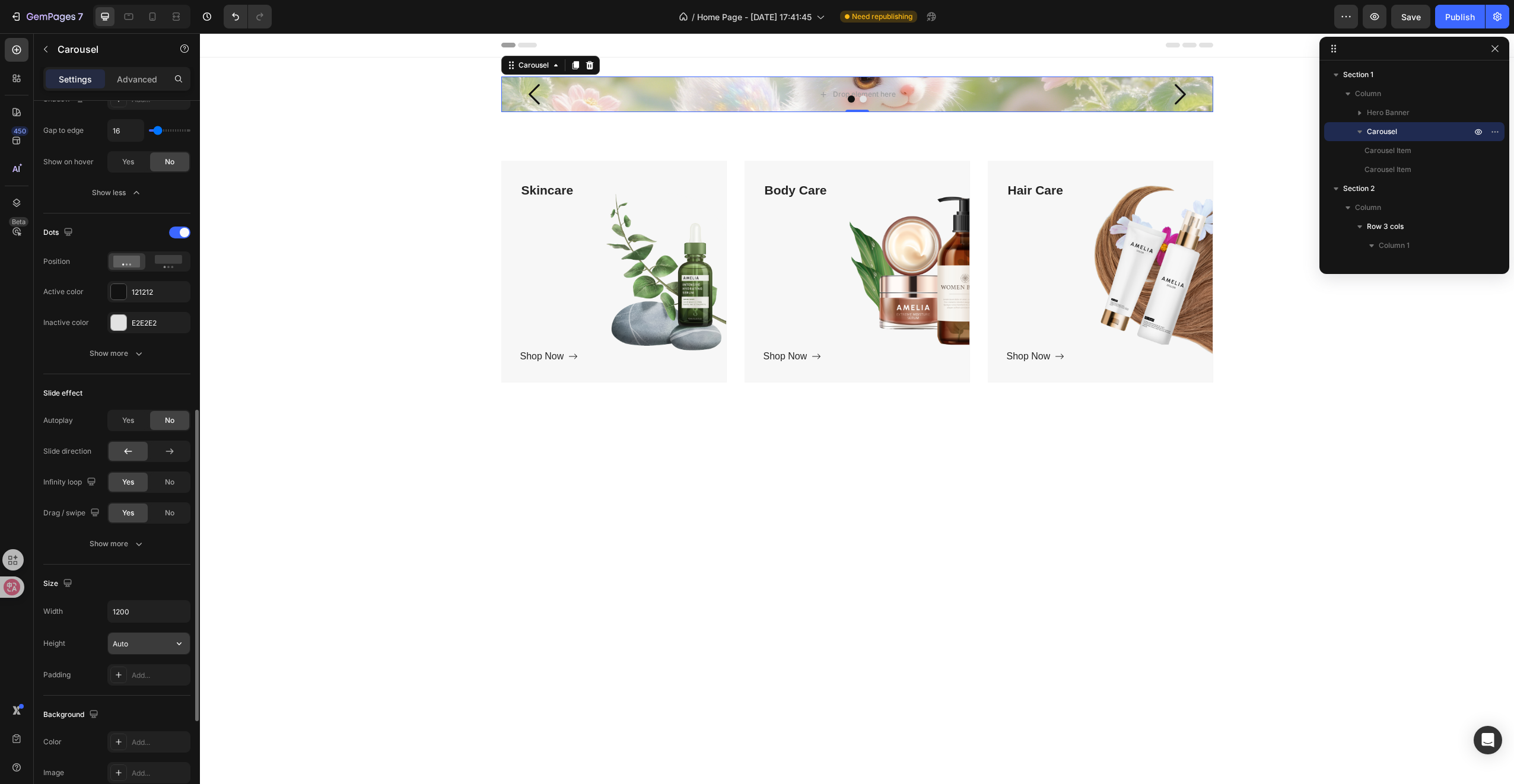
click at [150, 637] on input "Auto" at bounding box center [149, 643] width 82 height 21
click at [1480, 111] on icon "button" at bounding box center [1478, 113] width 9 height 9
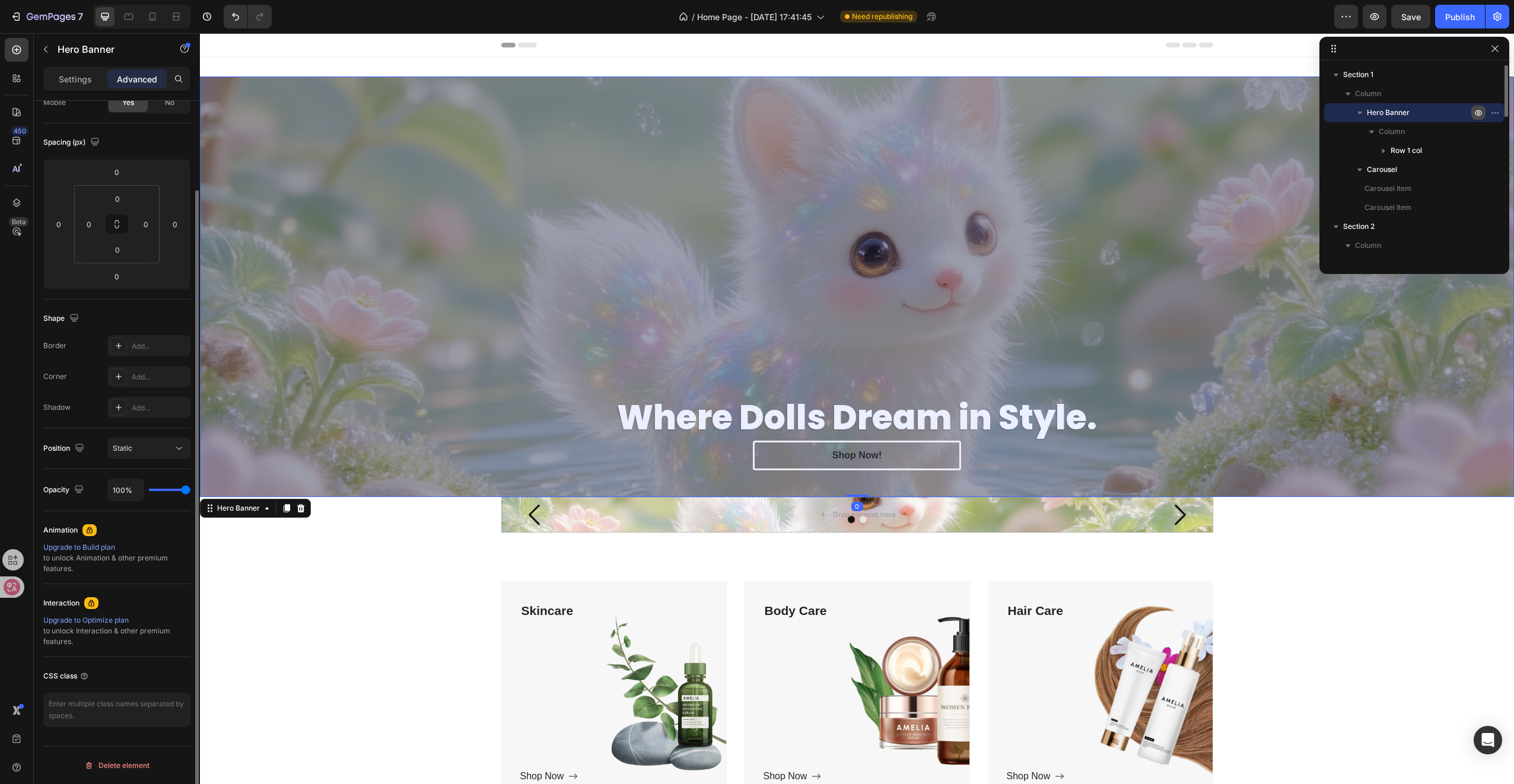
scroll to position [0, 0]
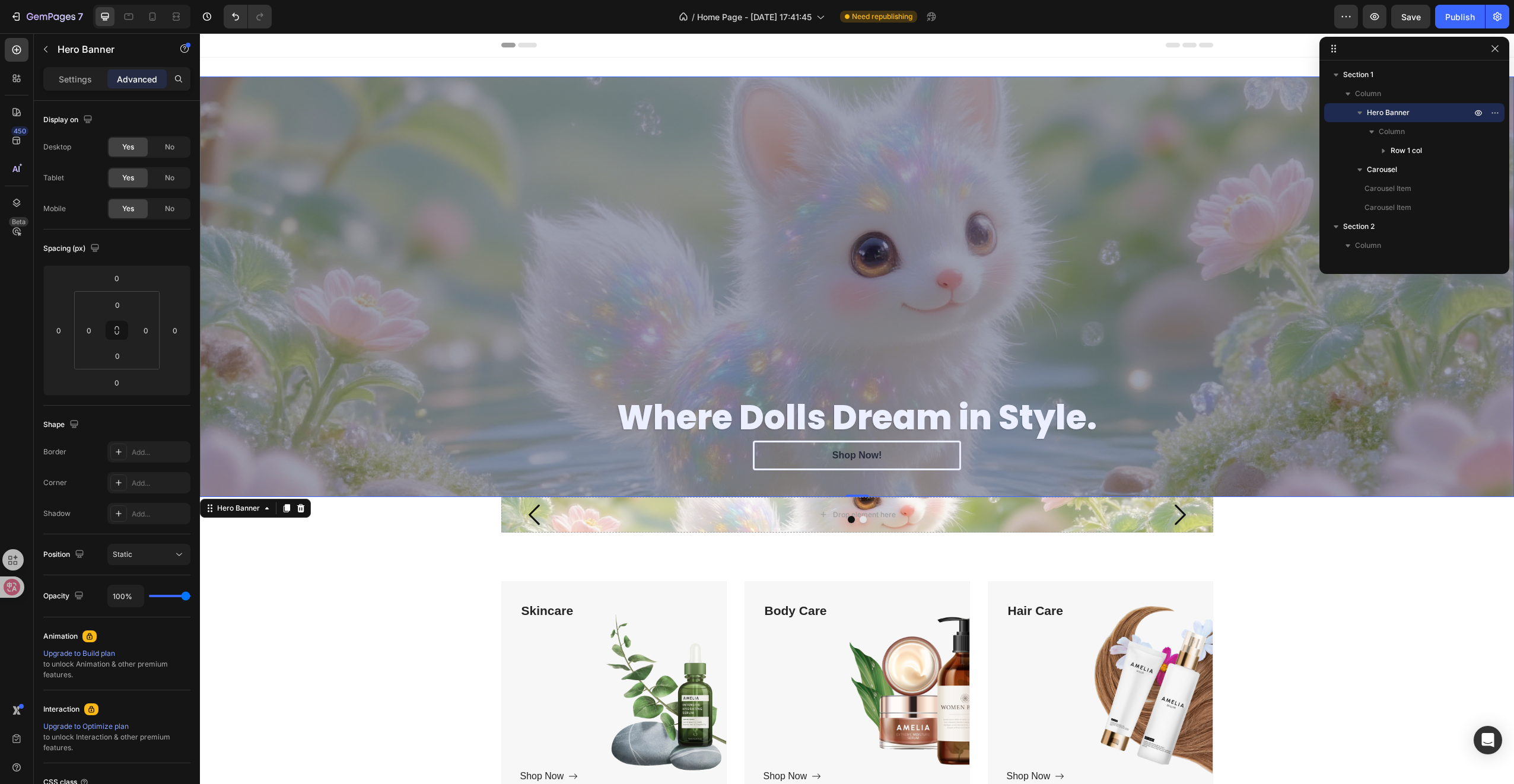
click at [357, 358] on div "Overlay" at bounding box center [857, 287] width 1314 height 420
click at [71, 88] on div "Settings" at bounding box center [75, 78] width 59 height 19
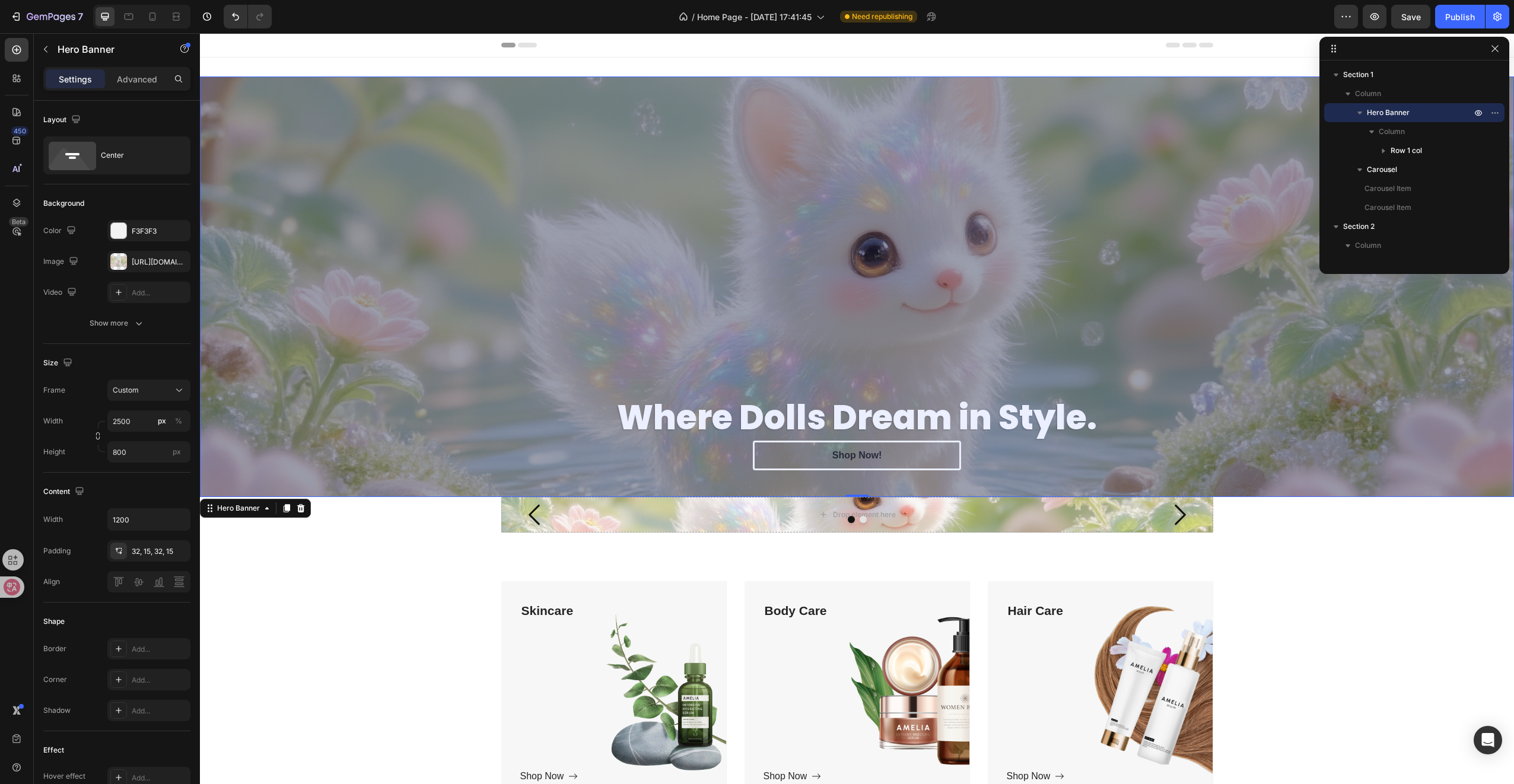
click at [74, 86] on div "Settings" at bounding box center [75, 78] width 59 height 19
click at [1480, 111] on icon "button" at bounding box center [1478, 113] width 7 height 6
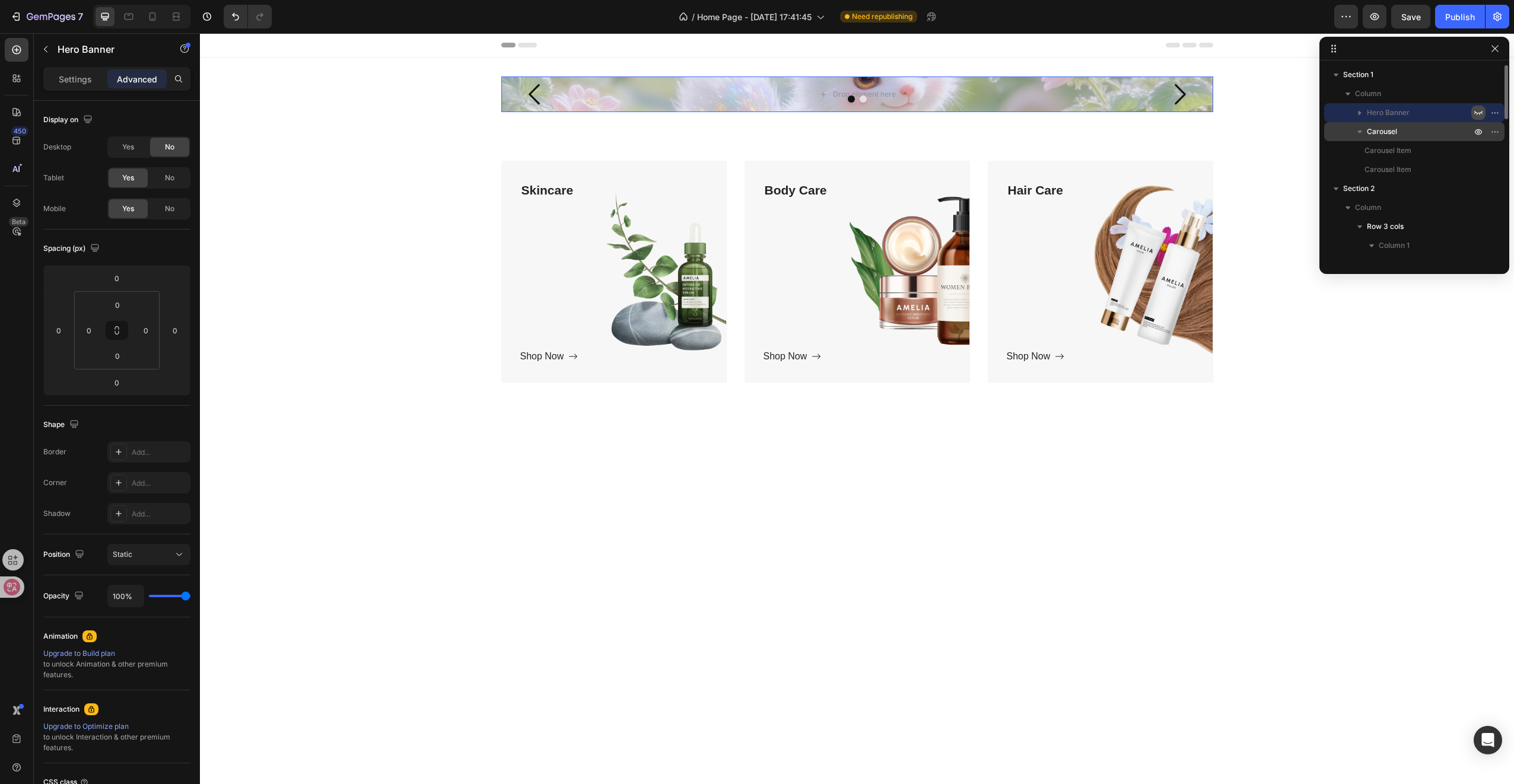
click at [1382, 129] on span "Carousel" at bounding box center [1382, 132] width 30 height 12
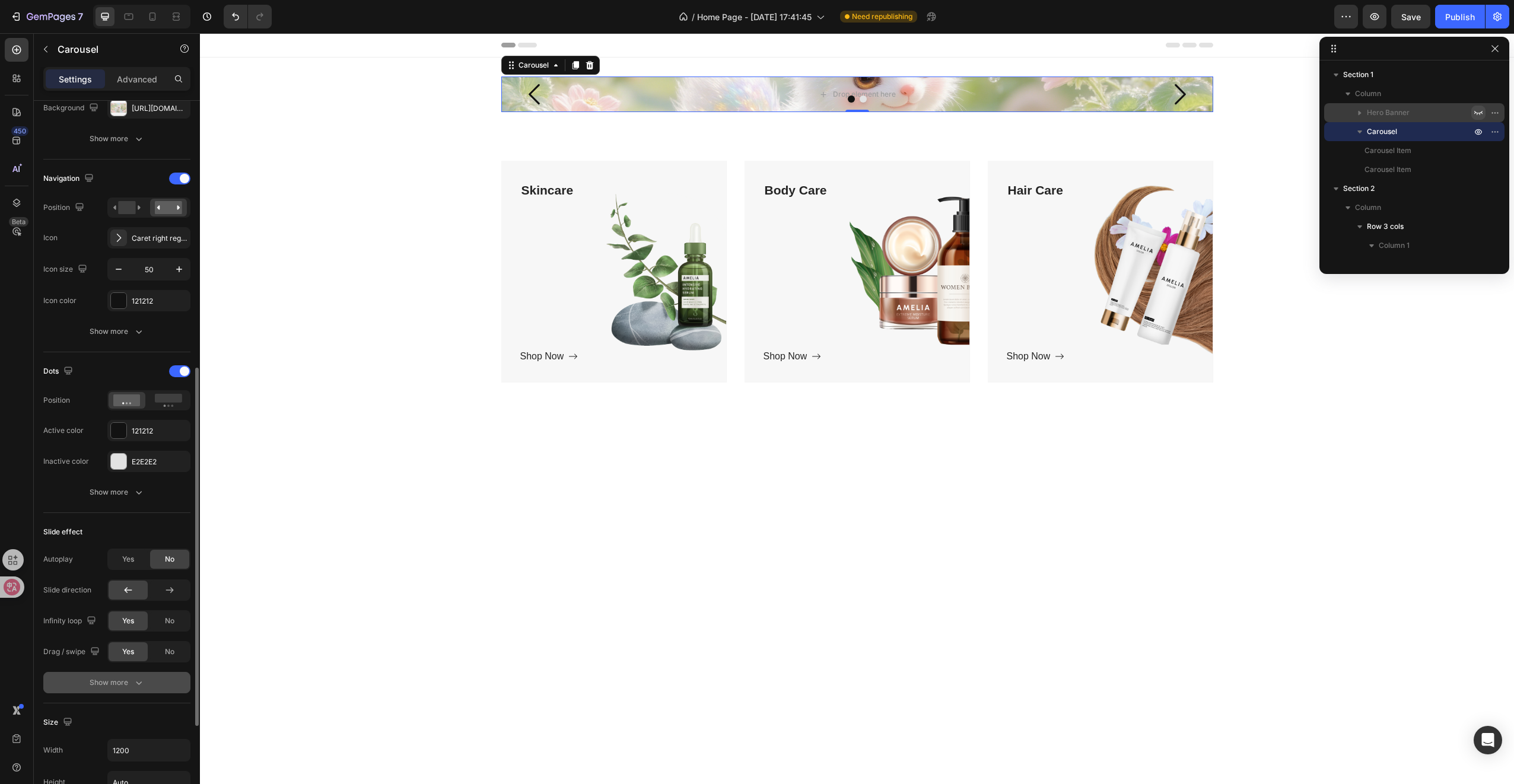
scroll to position [415, 0]
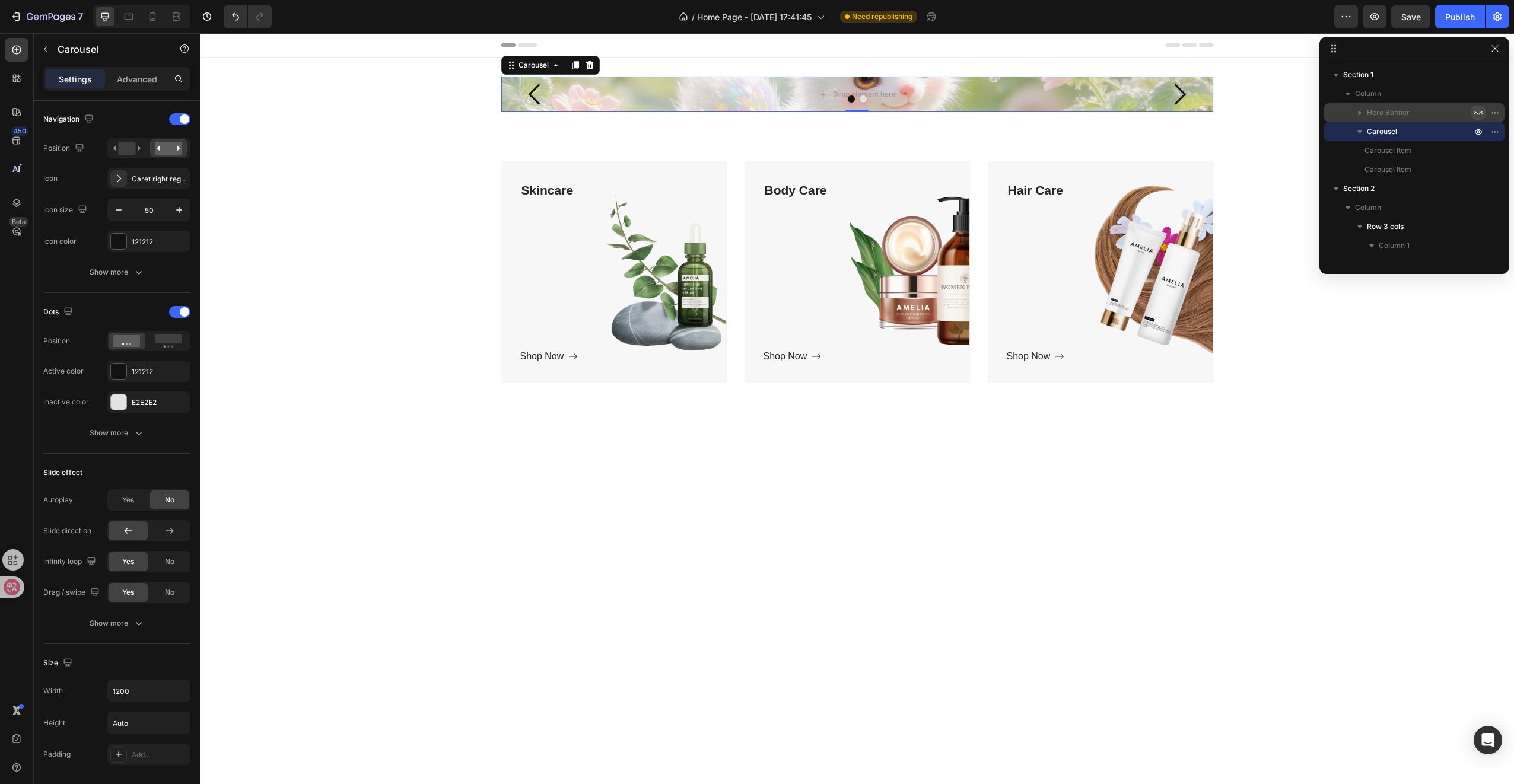
click at [550, 88] on button "Carousel Back Arrow" at bounding box center [535, 94] width 49 height 49
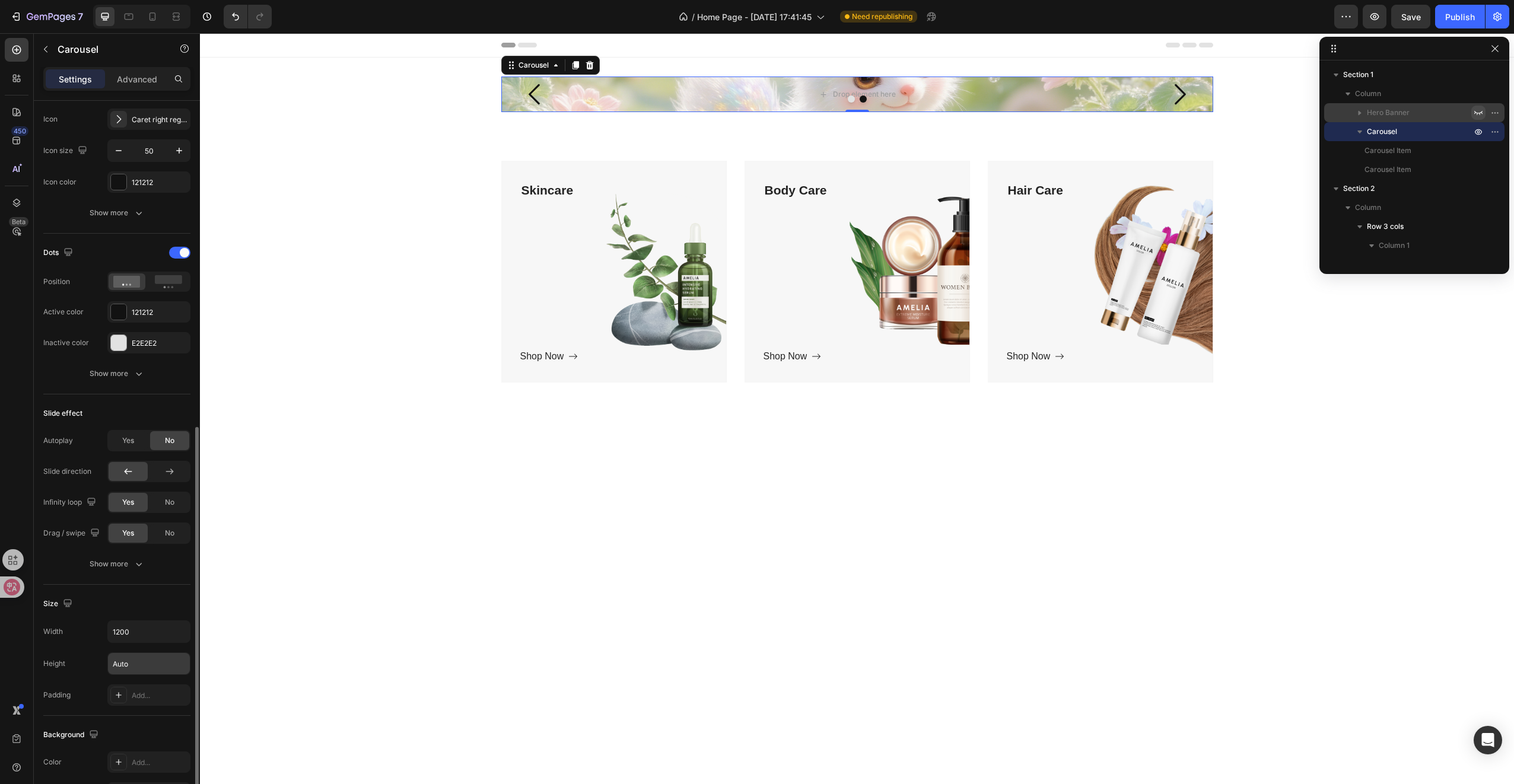
scroll to position [593, 0]
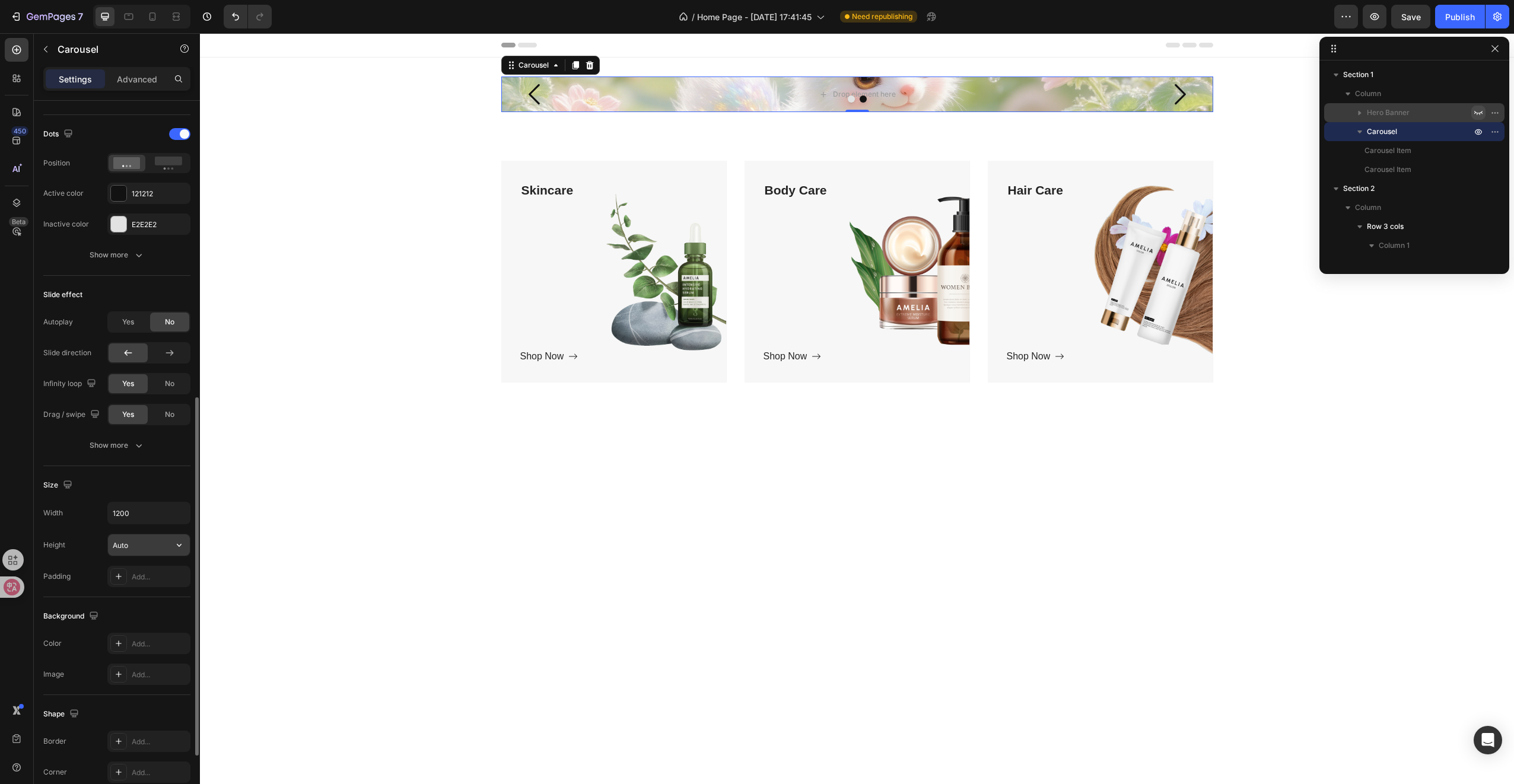
click at [142, 540] on input "Auto" at bounding box center [149, 545] width 82 height 21
click at [173, 546] on icon "button" at bounding box center [179, 545] width 12 height 12
click at [153, 513] on input "1200" at bounding box center [149, 513] width 82 height 21
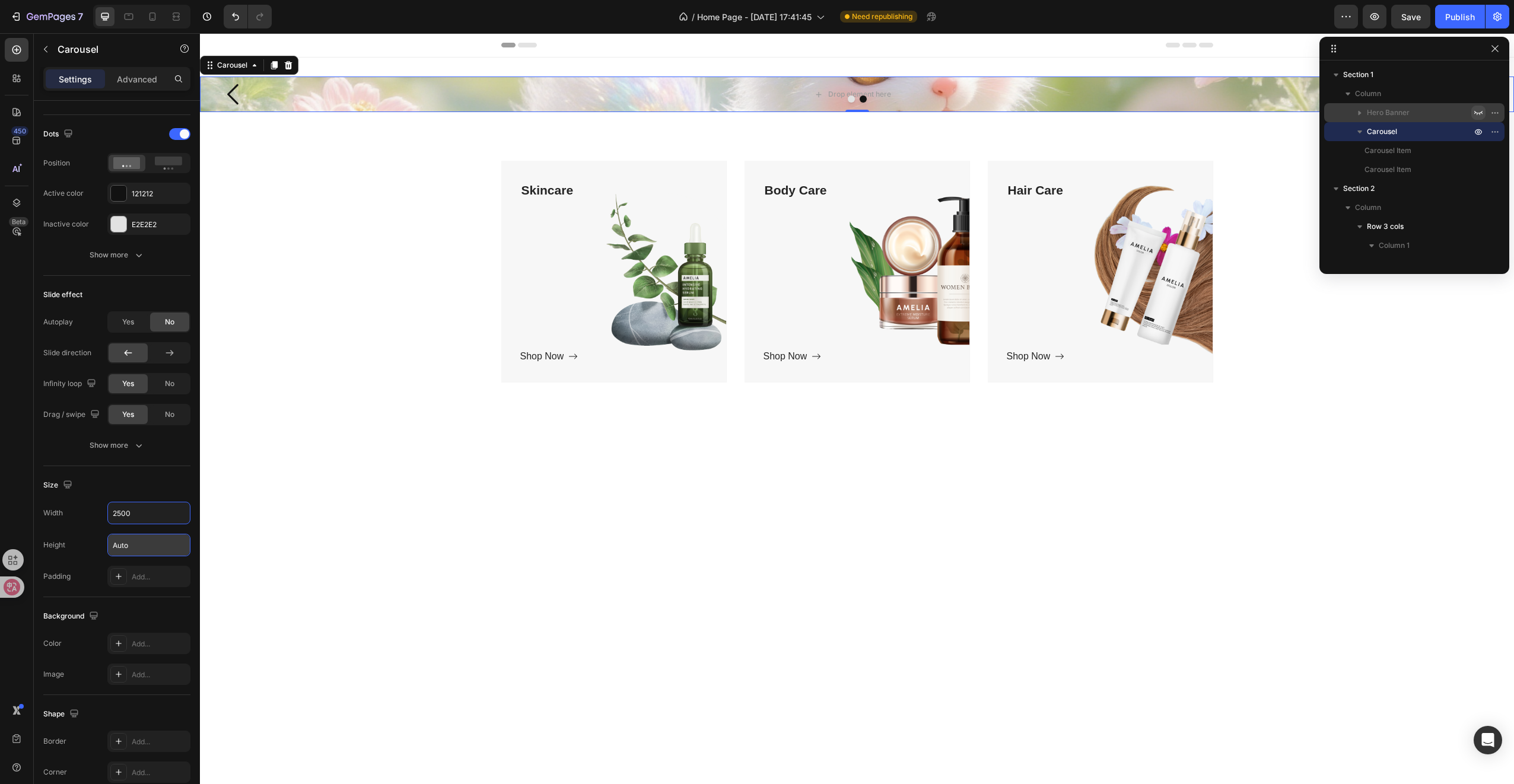
type input "2500"
click at [149, 542] on input "Auto" at bounding box center [149, 545] width 82 height 21
drag, startPoint x: 154, startPoint y: 548, endPoint x: 169, endPoint y: 544, distance: 15.5
click at [154, 548] on input "Auto" at bounding box center [149, 545] width 82 height 21
click at [170, 543] on button "button" at bounding box center [179, 545] width 21 height 21
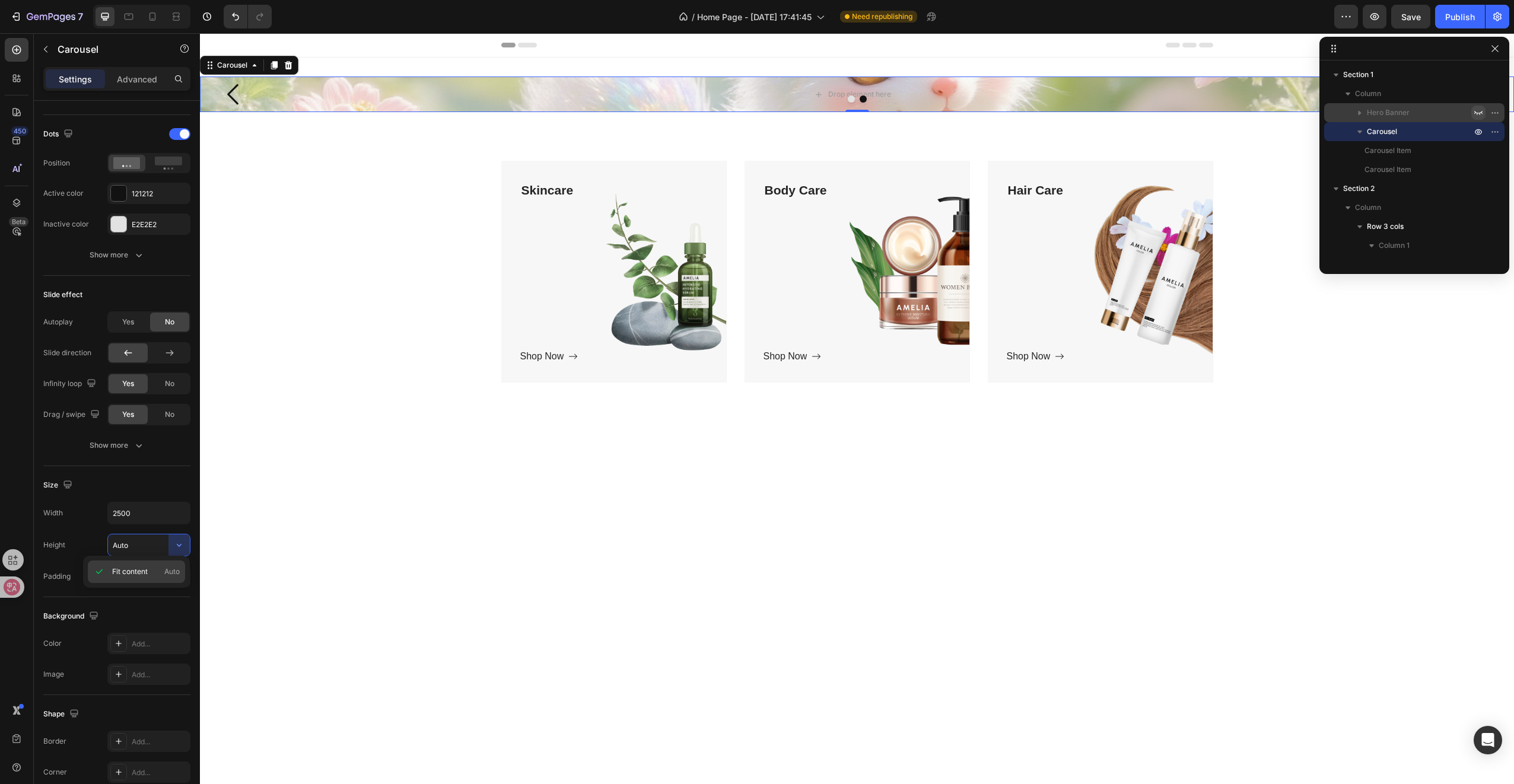
click at [142, 574] on span "Fit content" at bounding box center [130, 572] width 36 height 11
click at [139, 541] on input "Auto" at bounding box center [149, 545] width 82 height 21
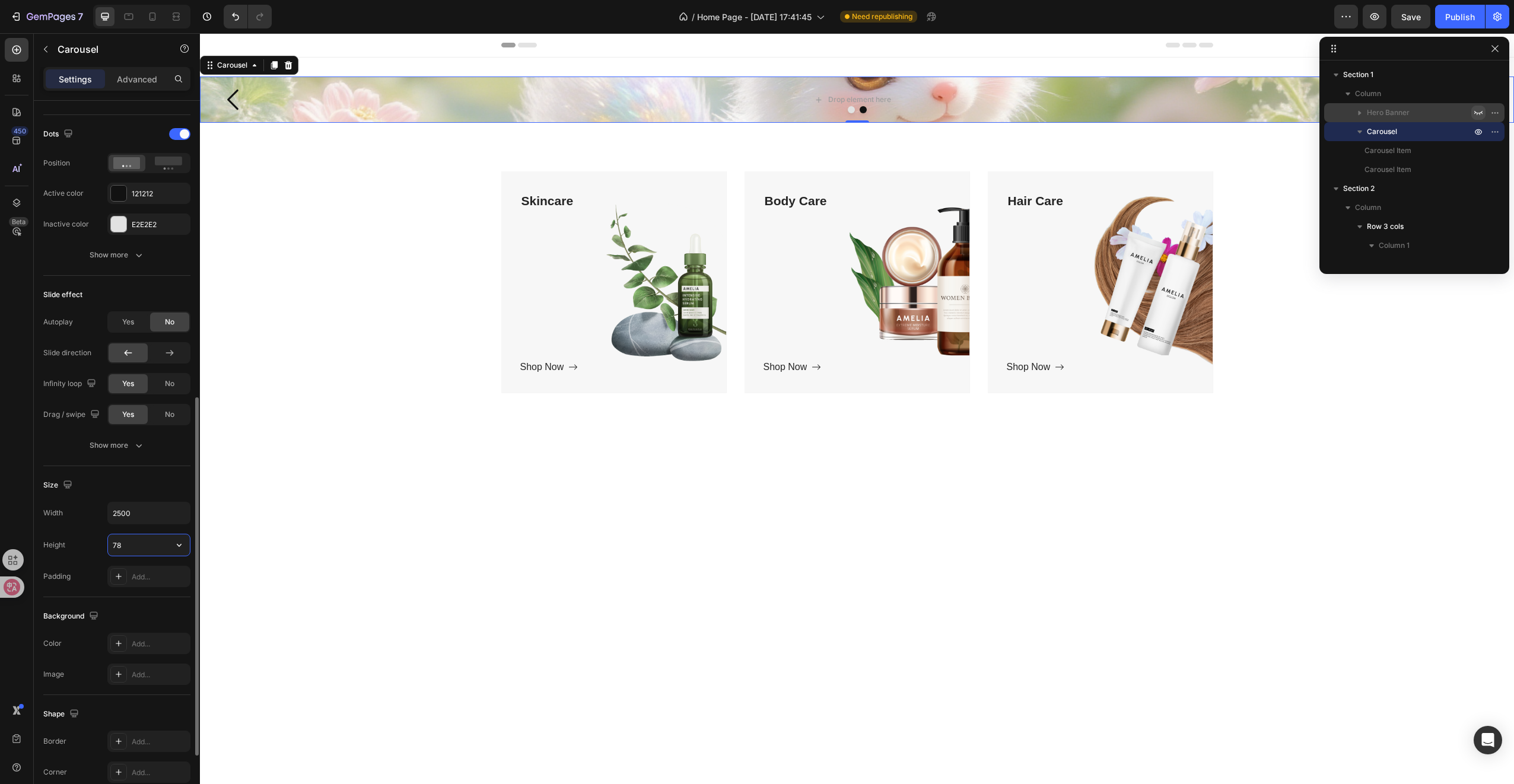
type input "7"
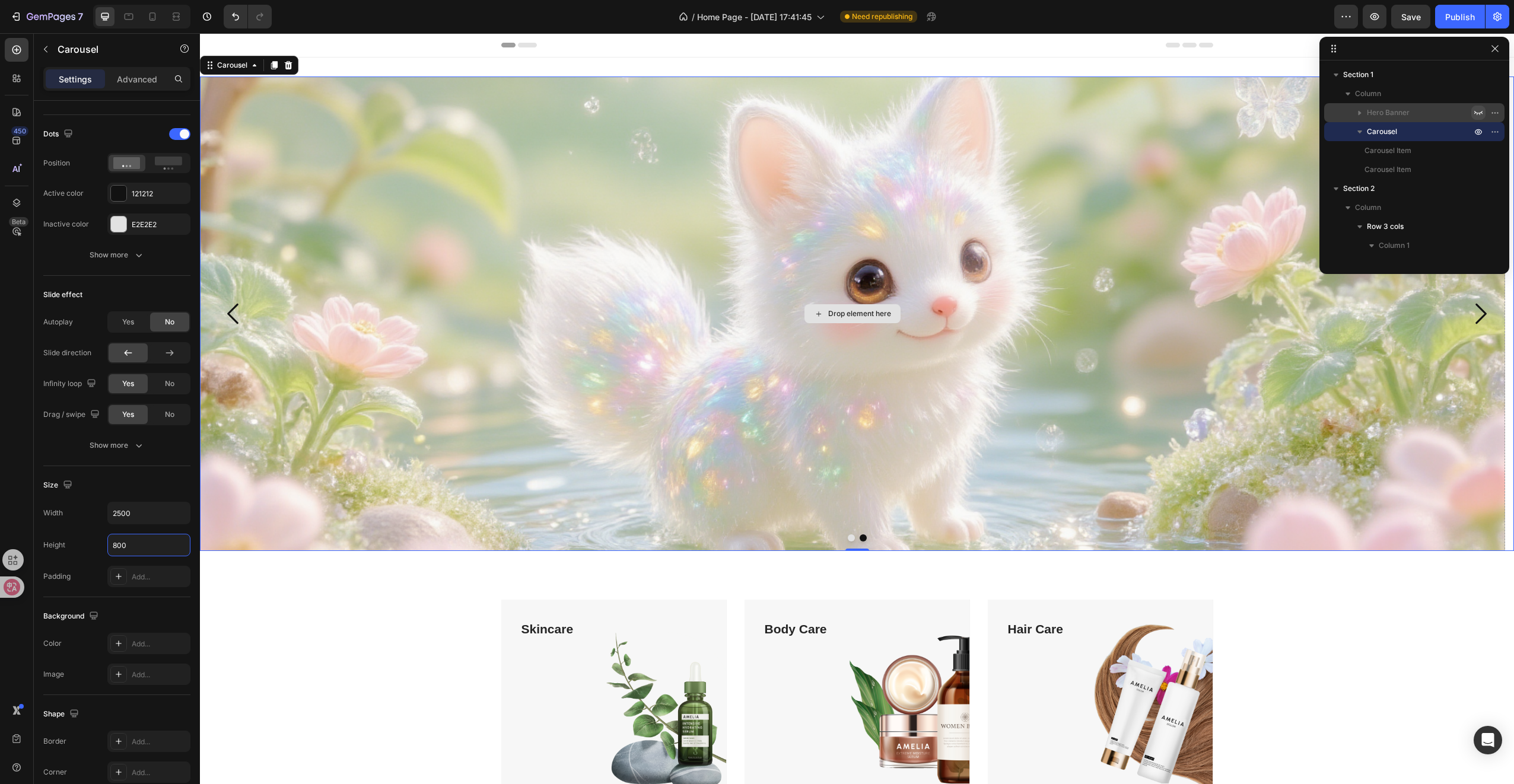
type input "800"
click at [848, 536] on button "Dot" at bounding box center [851, 538] width 7 height 7
click at [859, 537] on button "Dot" at bounding box center [863, 538] width 7 height 7
click at [848, 538] on button "Dot" at bounding box center [851, 538] width 7 height 7
click at [335, 634] on div "Skincare Text block Shop Now Button Row Hero Banner Body Care Text block Shop N…" at bounding box center [857, 715] width 1296 height 231
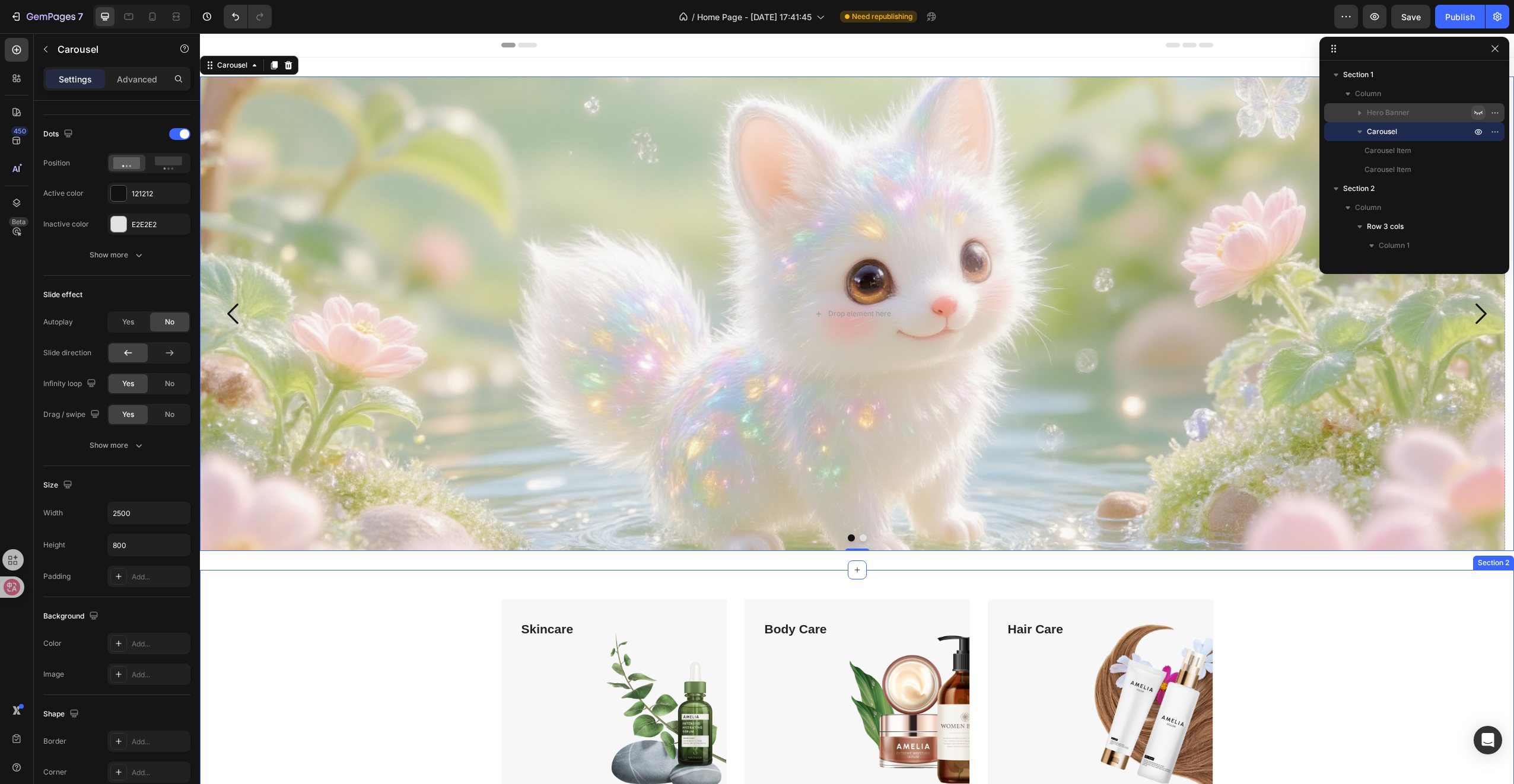
scroll to position [0, 0]
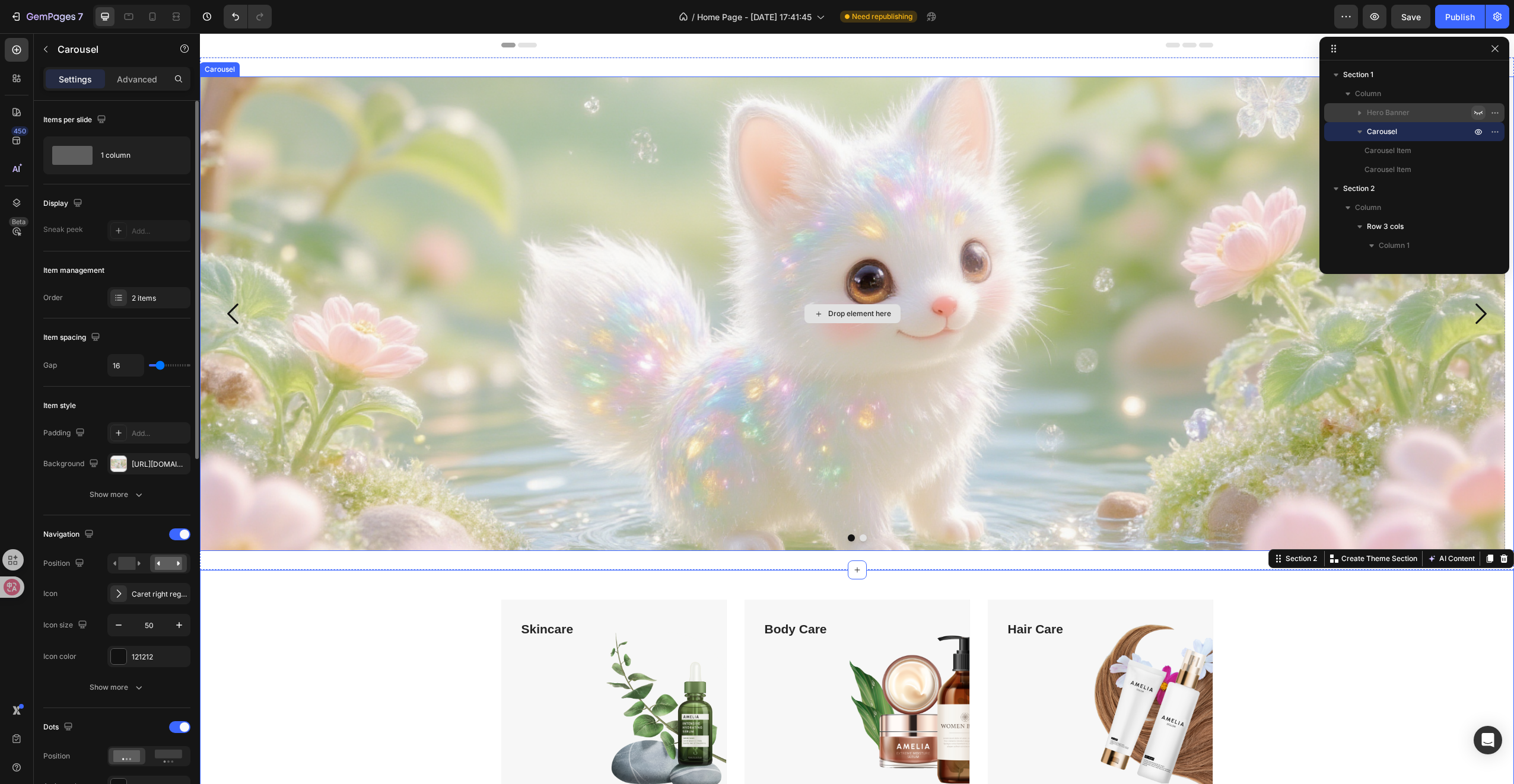
click at [586, 393] on div "Drop element here" at bounding box center [852, 314] width 1305 height 474
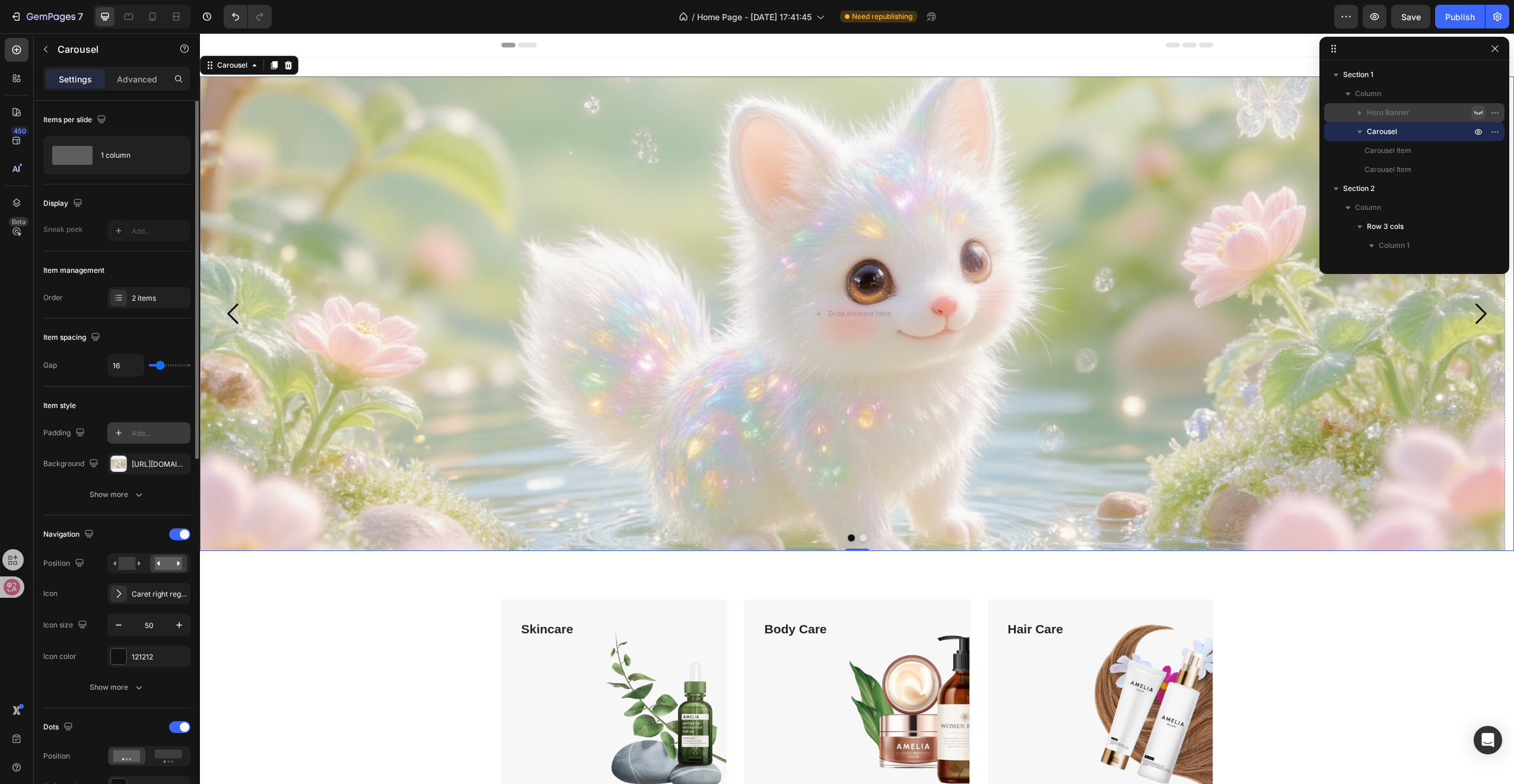
click at [144, 425] on div "Add..." at bounding box center [149, 433] width 83 height 21
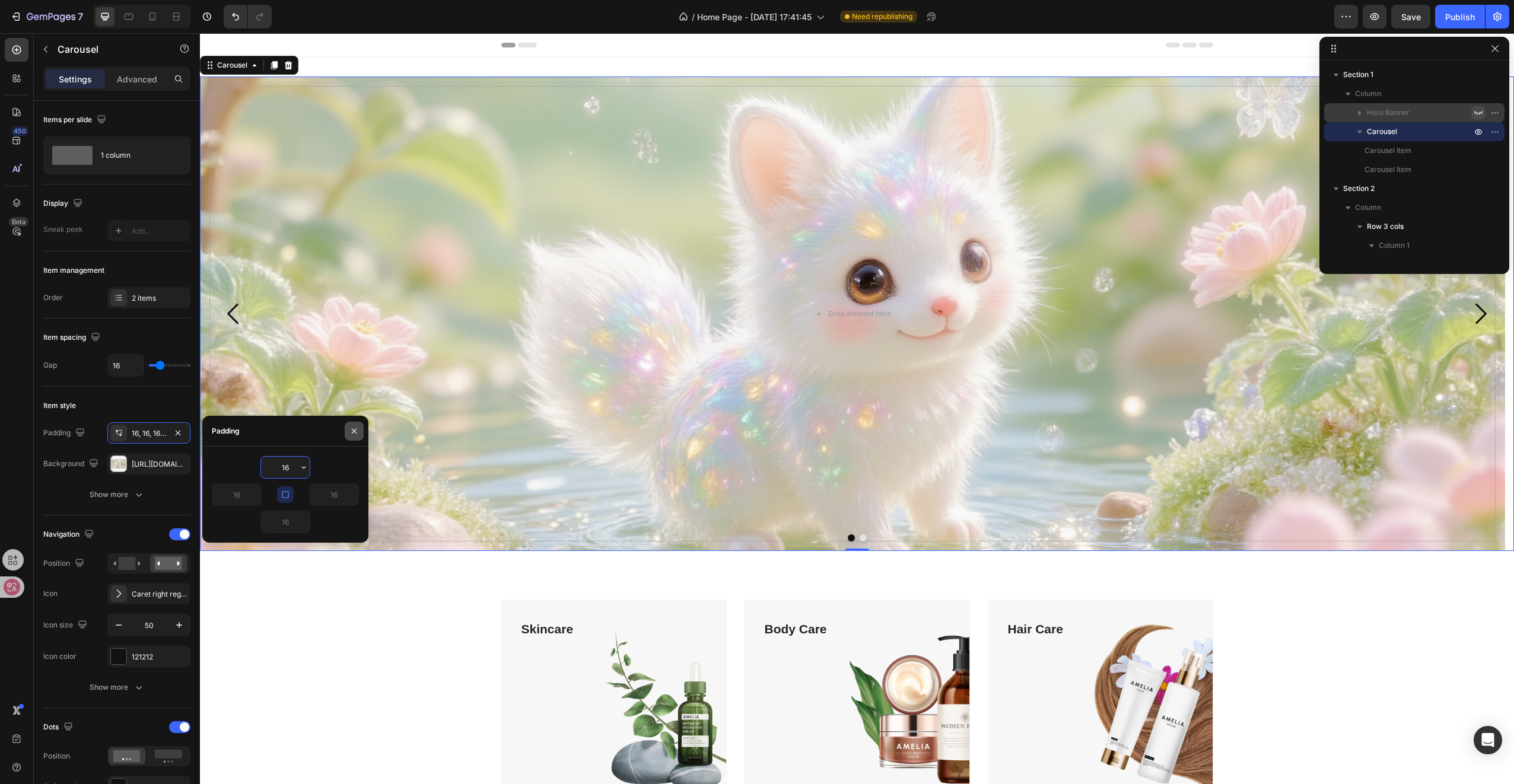
click at [353, 428] on icon "button" at bounding box center [354, 431] width 9 height 9
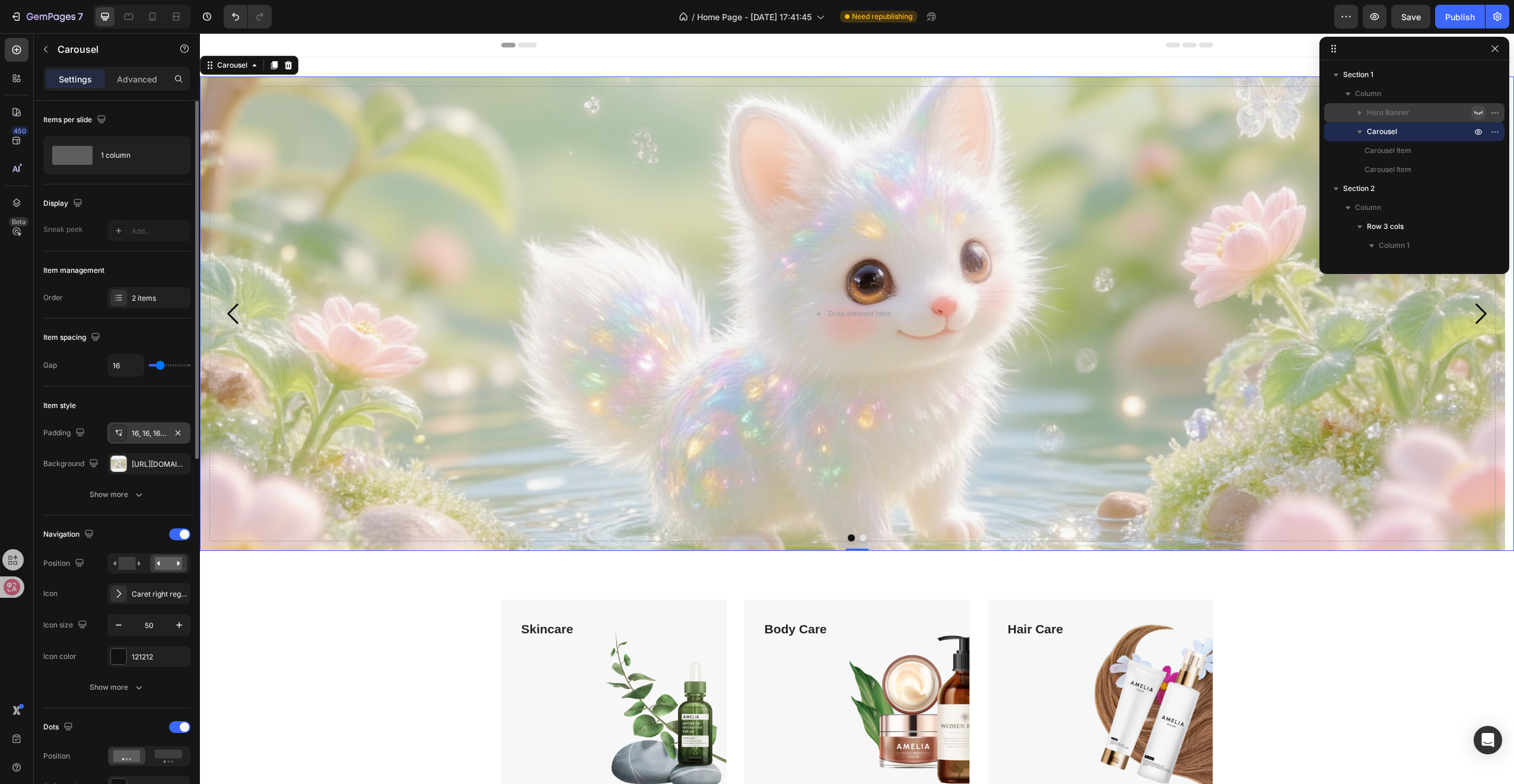
click at [160, 434] on div "16, 16, 16, 16" at bounding box center [149, 434] width 34 height 11
click at [1476, 113] on icon "button" at bounding box center [1478, 113] width 9 height 9
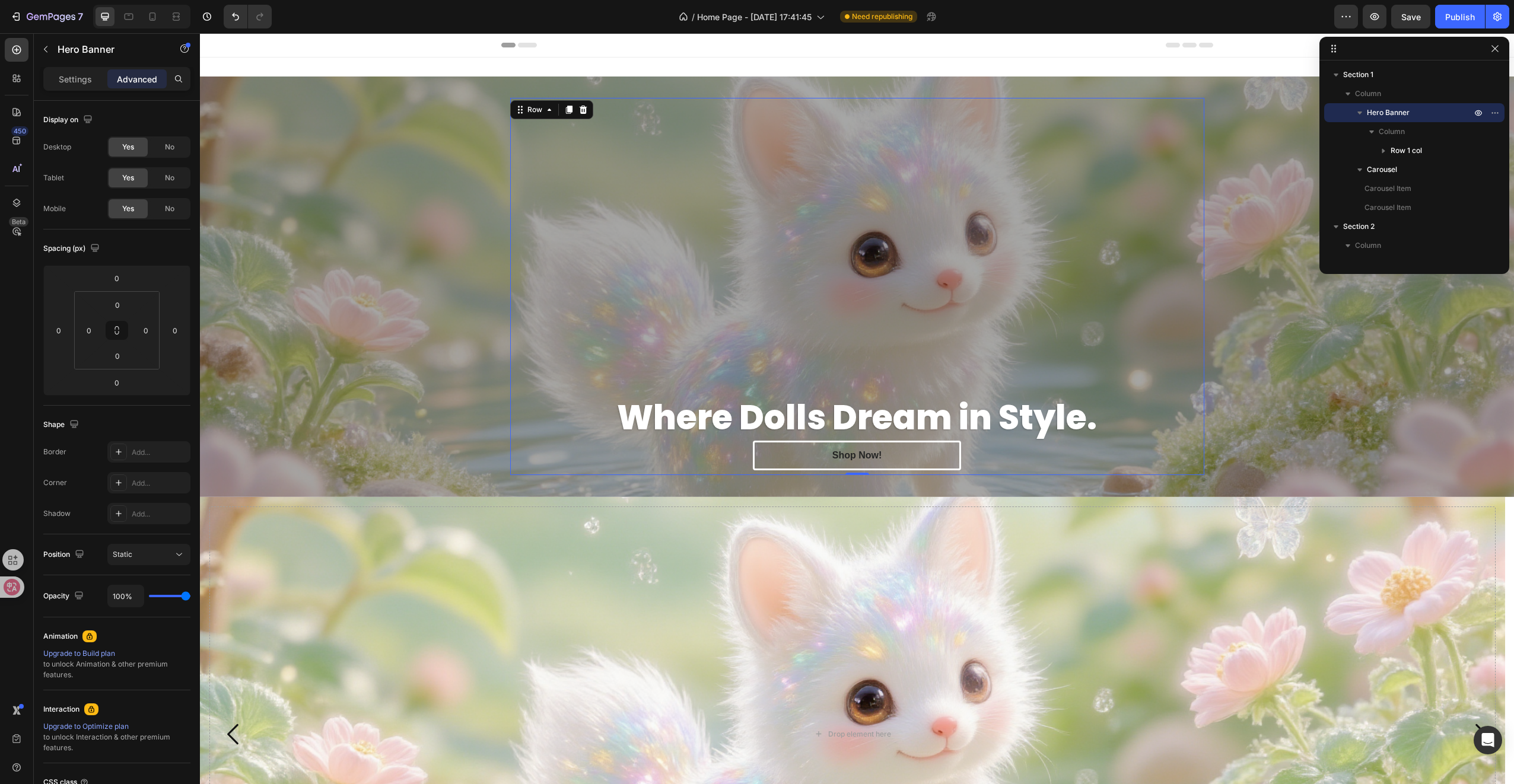
click at [904, 216] on div "Where Dolls Dream in Style. Heading Shop Now! Button Row 0" at bounding box center [857, 287] width 694 height 377
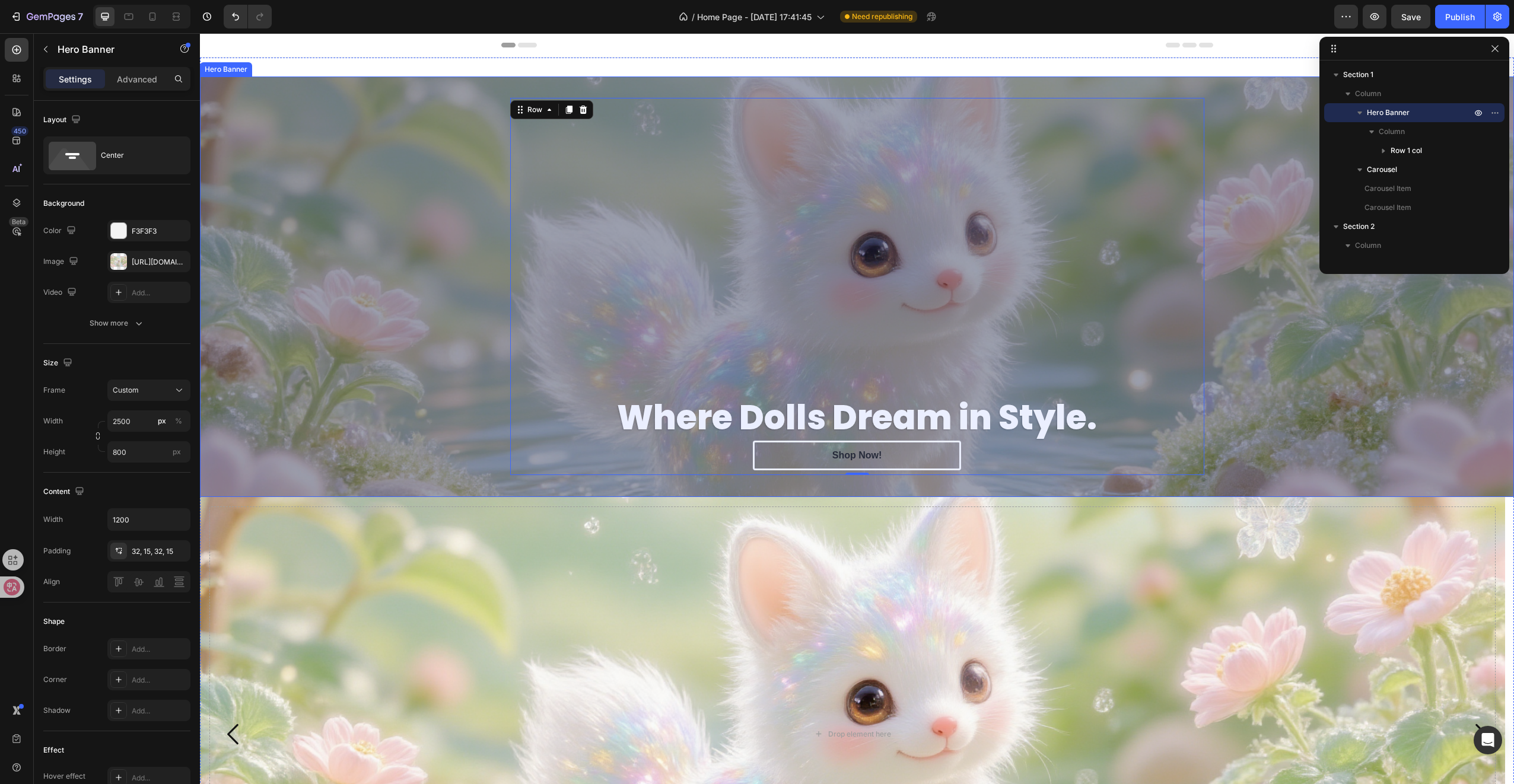
click at [394, 258] on div "Overlay" at bounding box center [857, 287] width 1314 height 420
click at [709, 415] on strong "Where Dolls Dream in Style." at bounding box center [857, 418] width 480 height 47
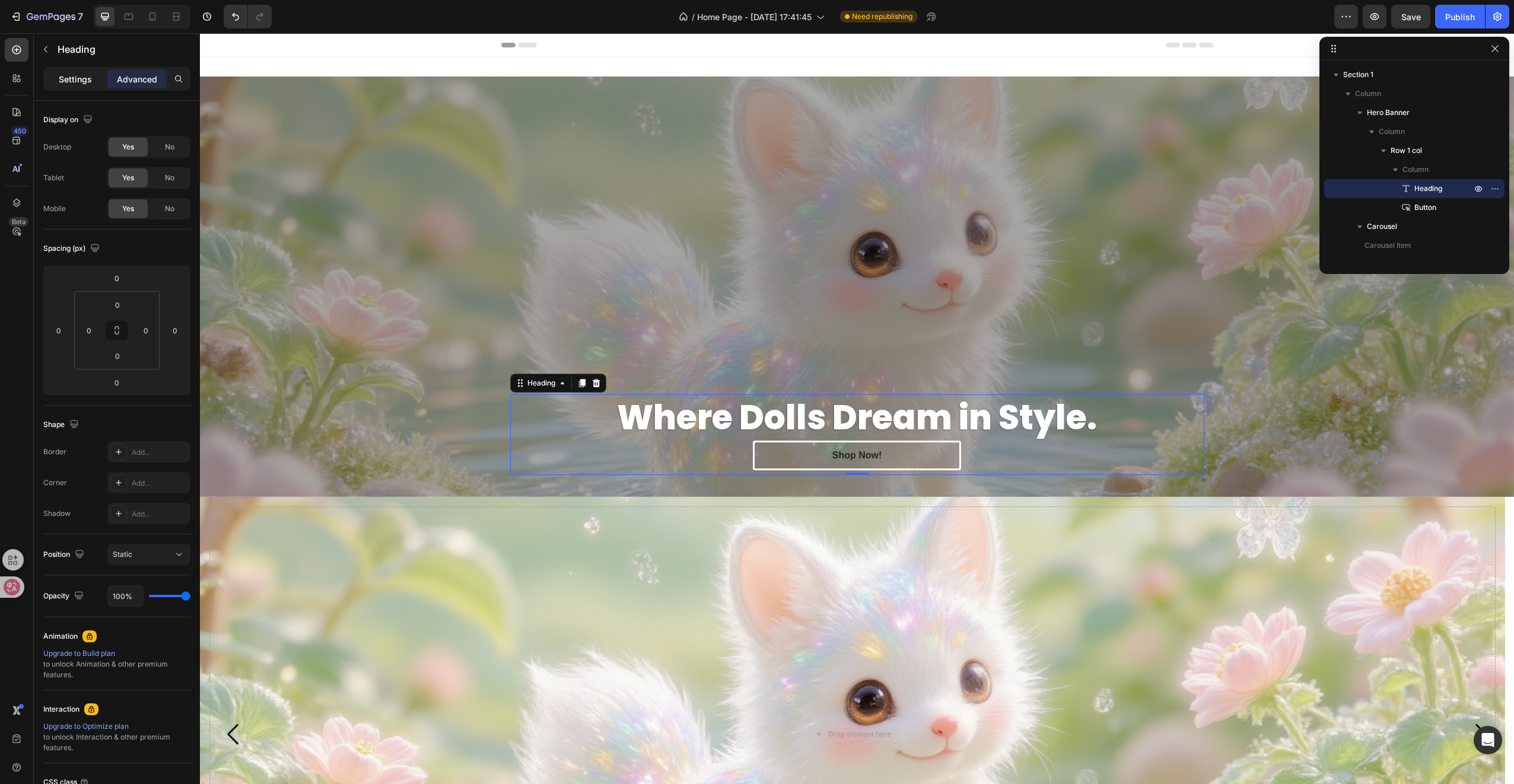
click at [68, 74] on p "Settings" at bounding box center [75, 79] width 33 height 13
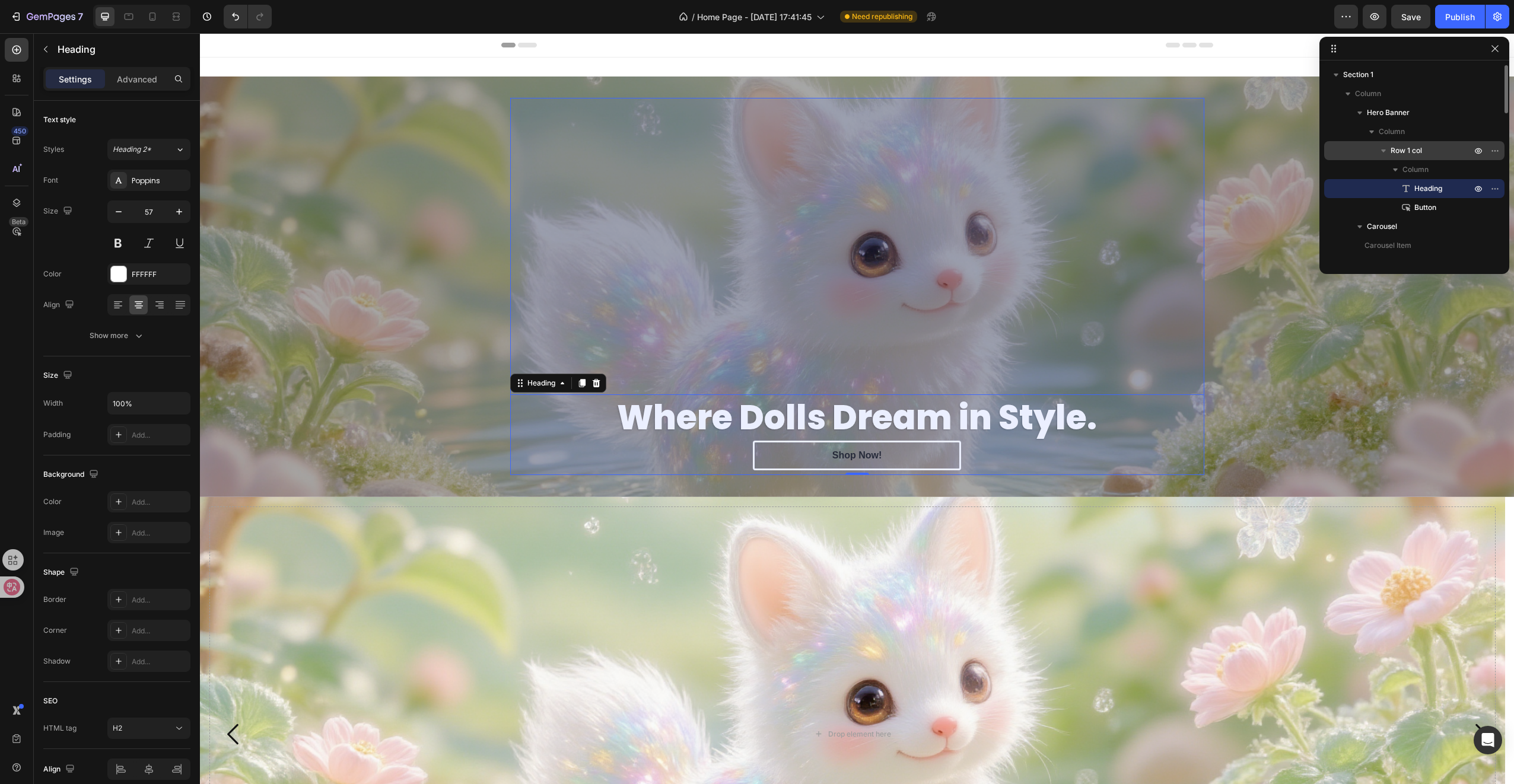
click at [1416, 150] on span "Row 1 col" at bounding box center [1407, 151] width 32 height 12
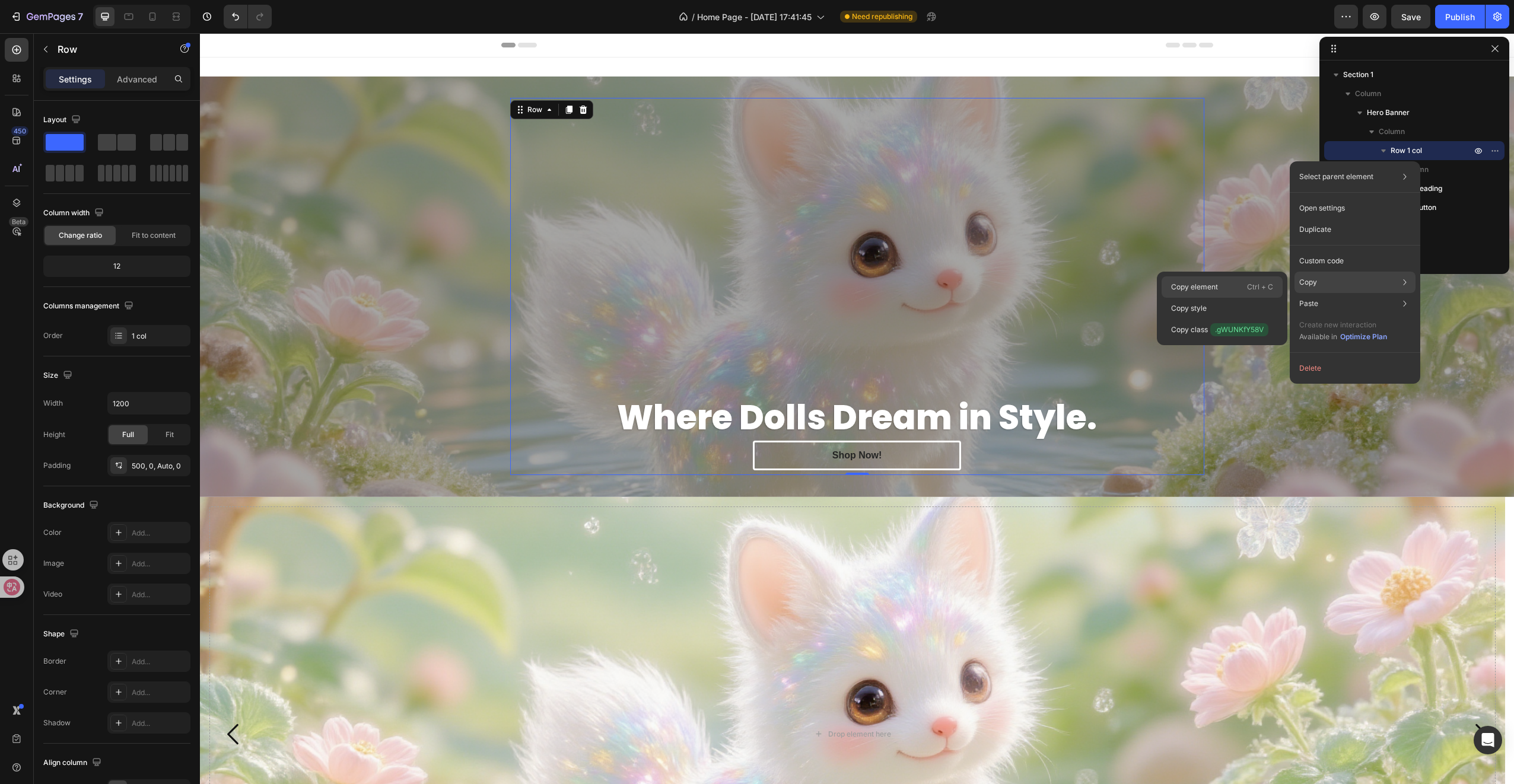
click at [1253, 289] on p "Ctrl + C" at bounding box center [1260, 287] width 26 height 12
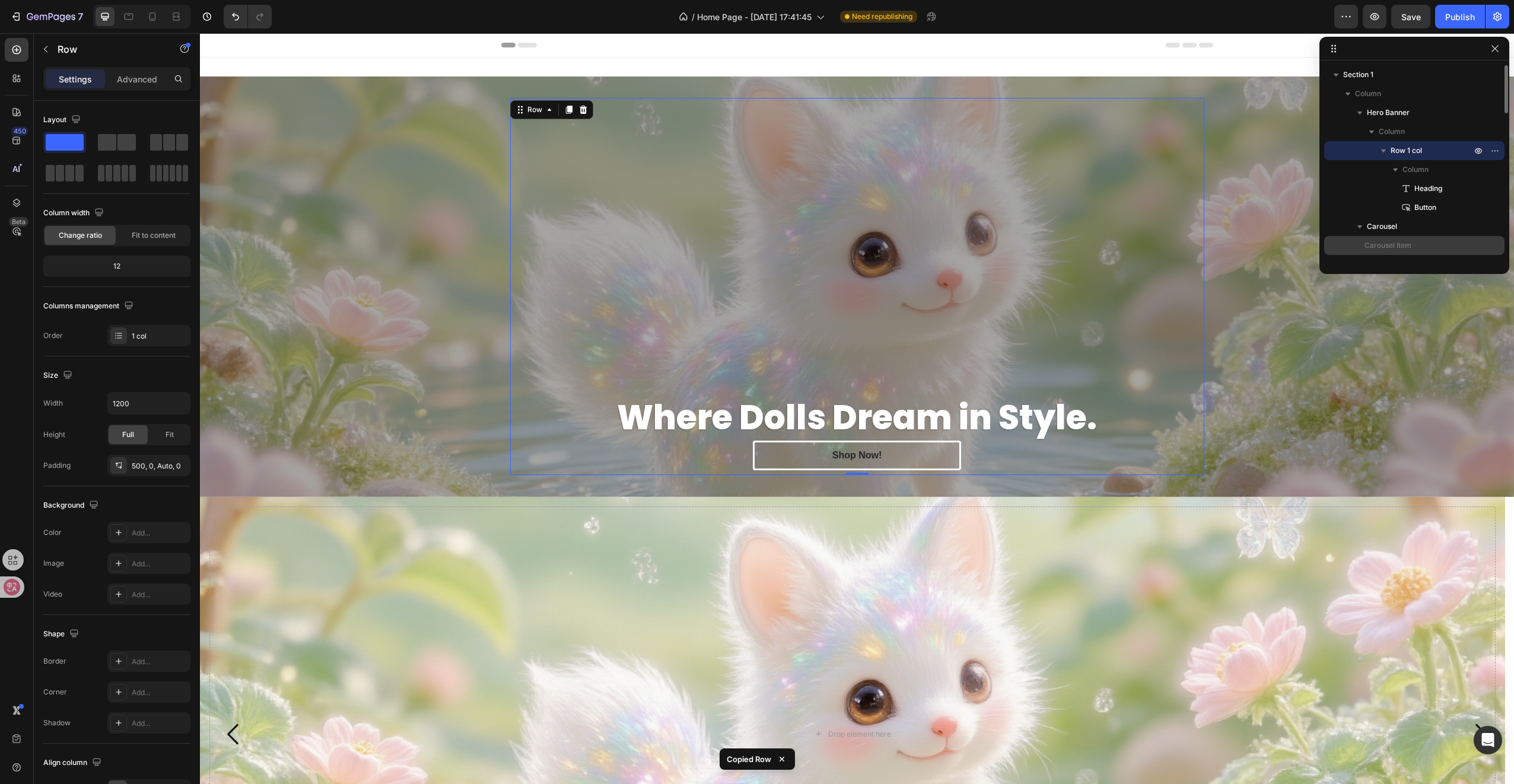
scroll to position [119, 0]
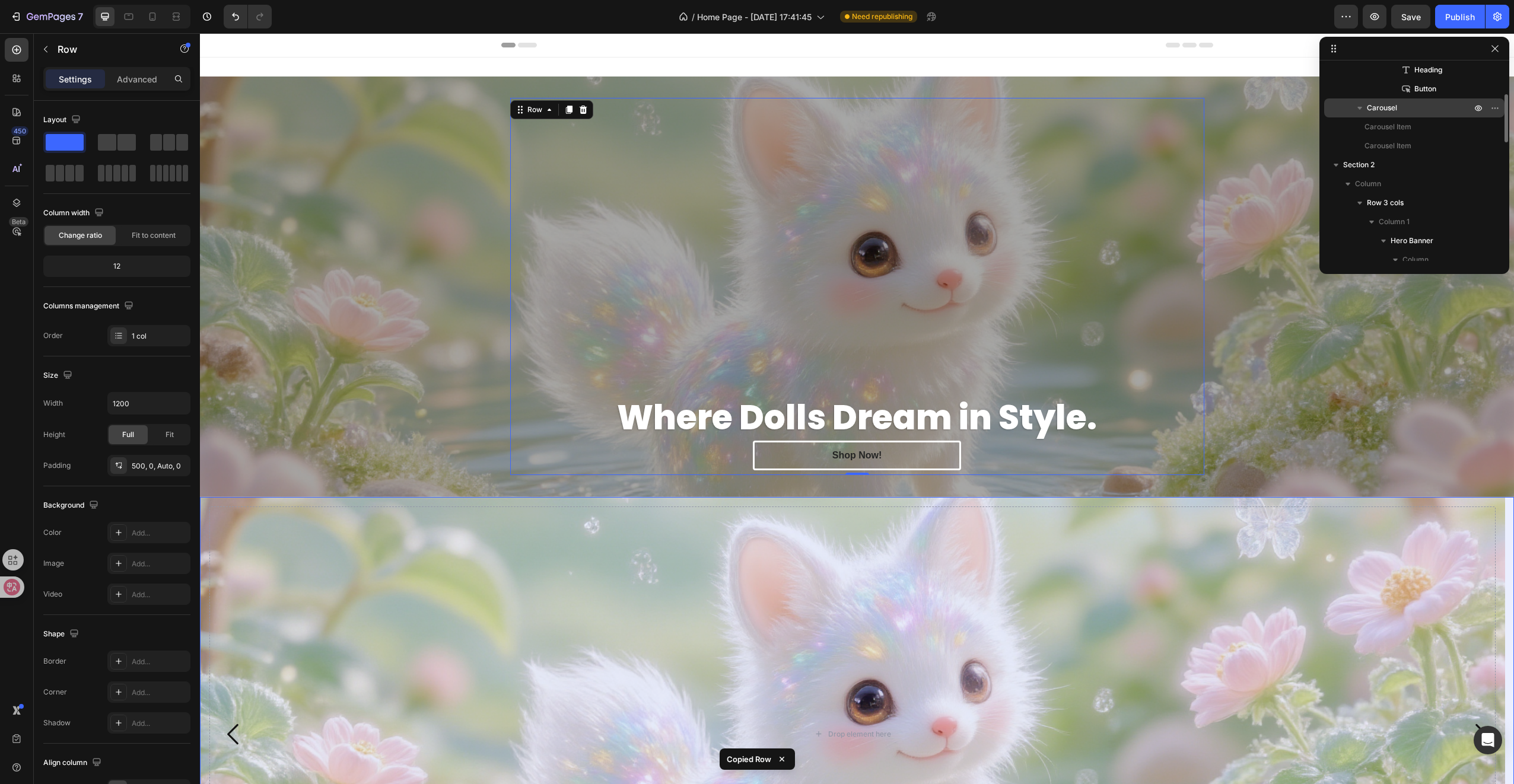
click at [1387, 108] on span "Carousel" at bounding box center [1382, 108] width 30 height 12
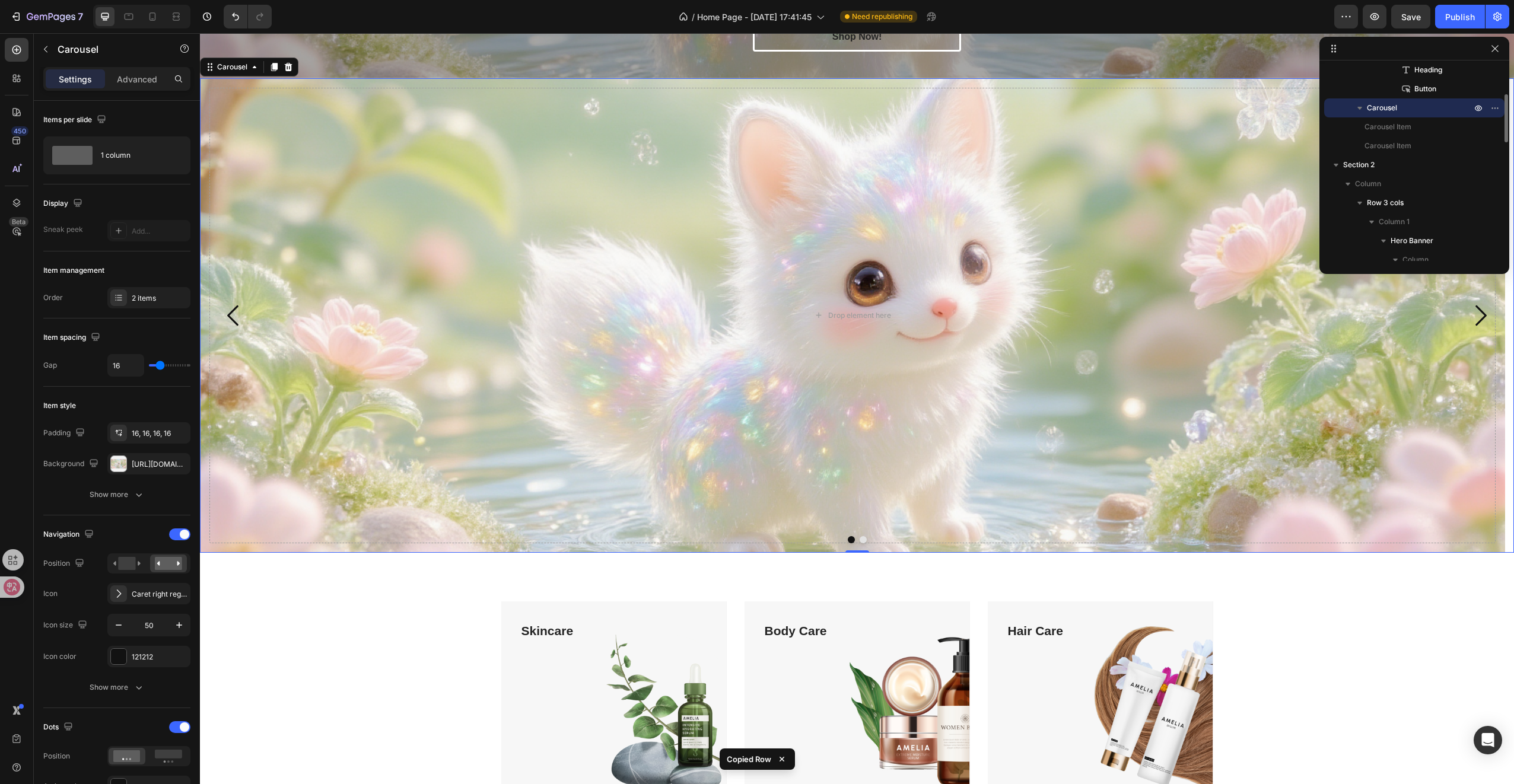
scroll to position [418, 0]
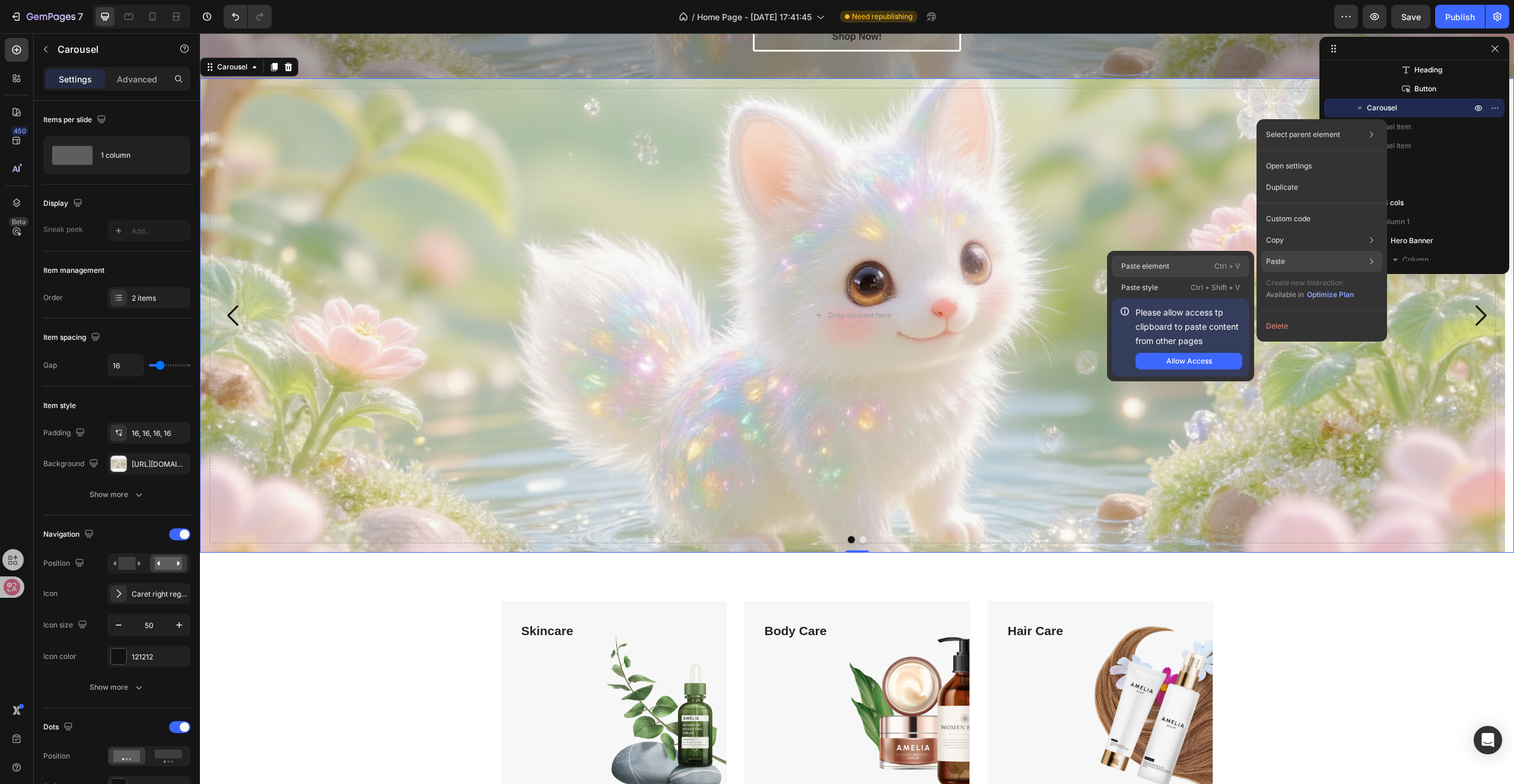
click at [1215, 264] on p "Ctrl + V" at bounding box center [1227, 266] width 26 height 12
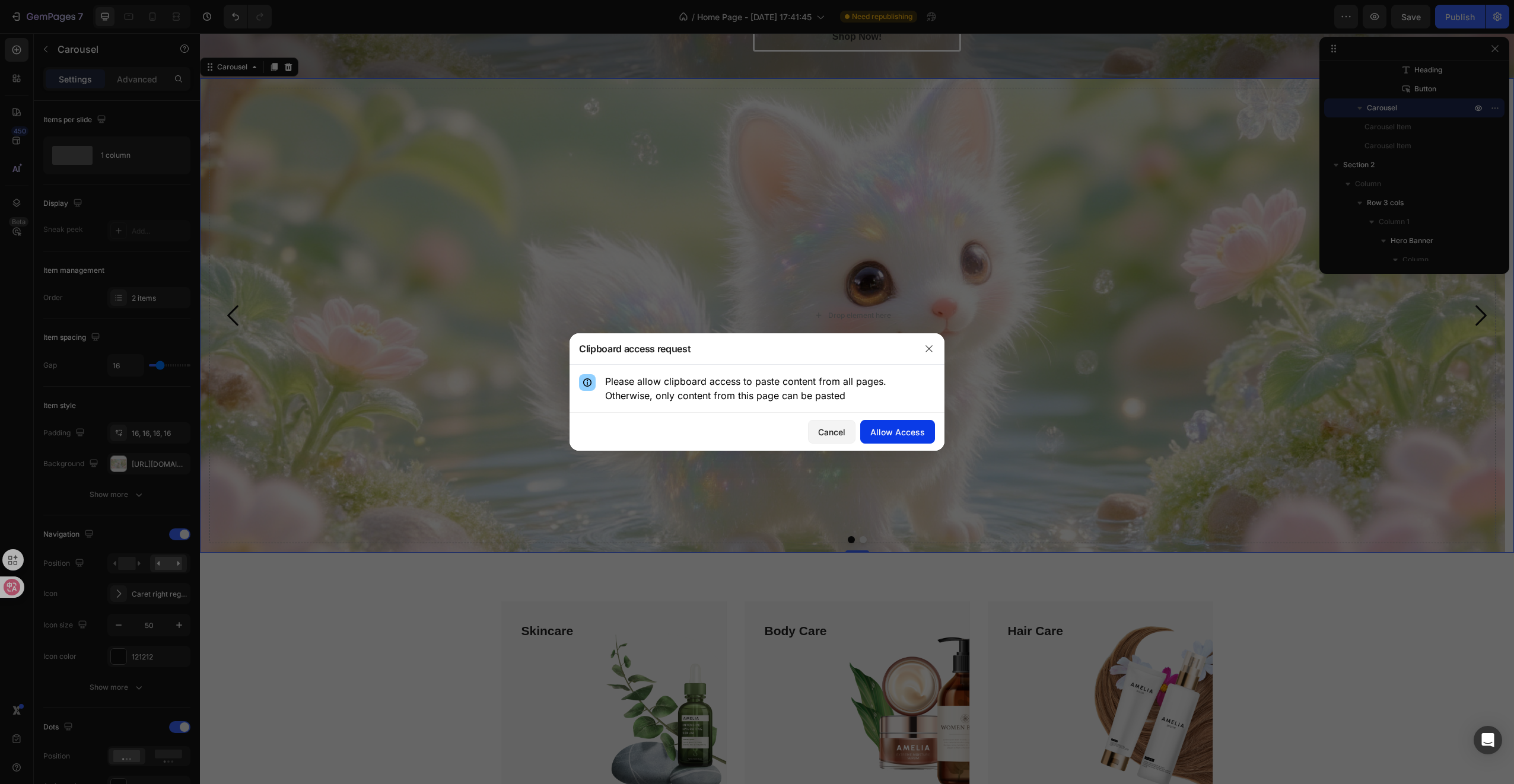
click at [902, 427] on div "Allow Access" at bounding box center [897, 432] width 55 height 13
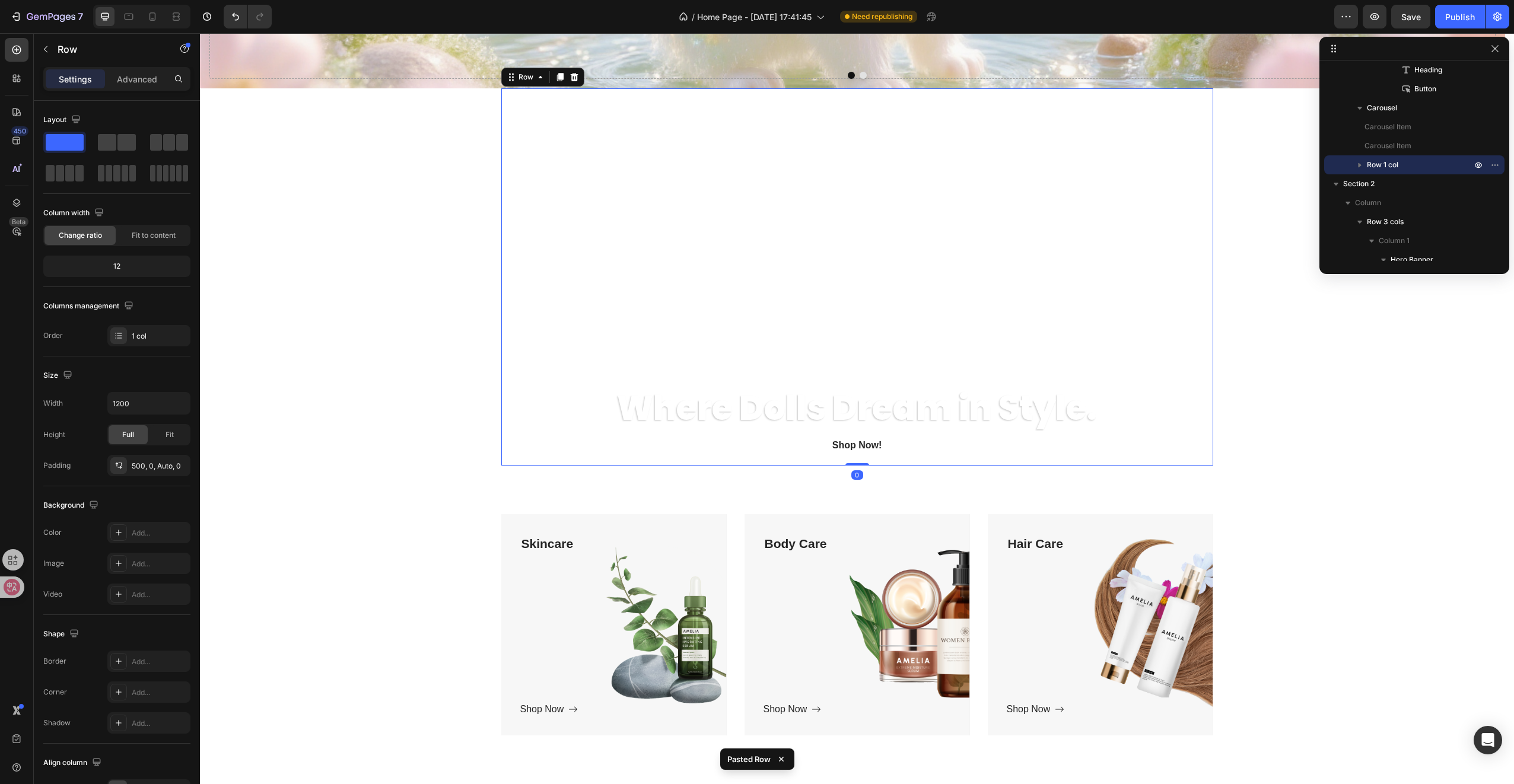
scroll to position [893, 0]
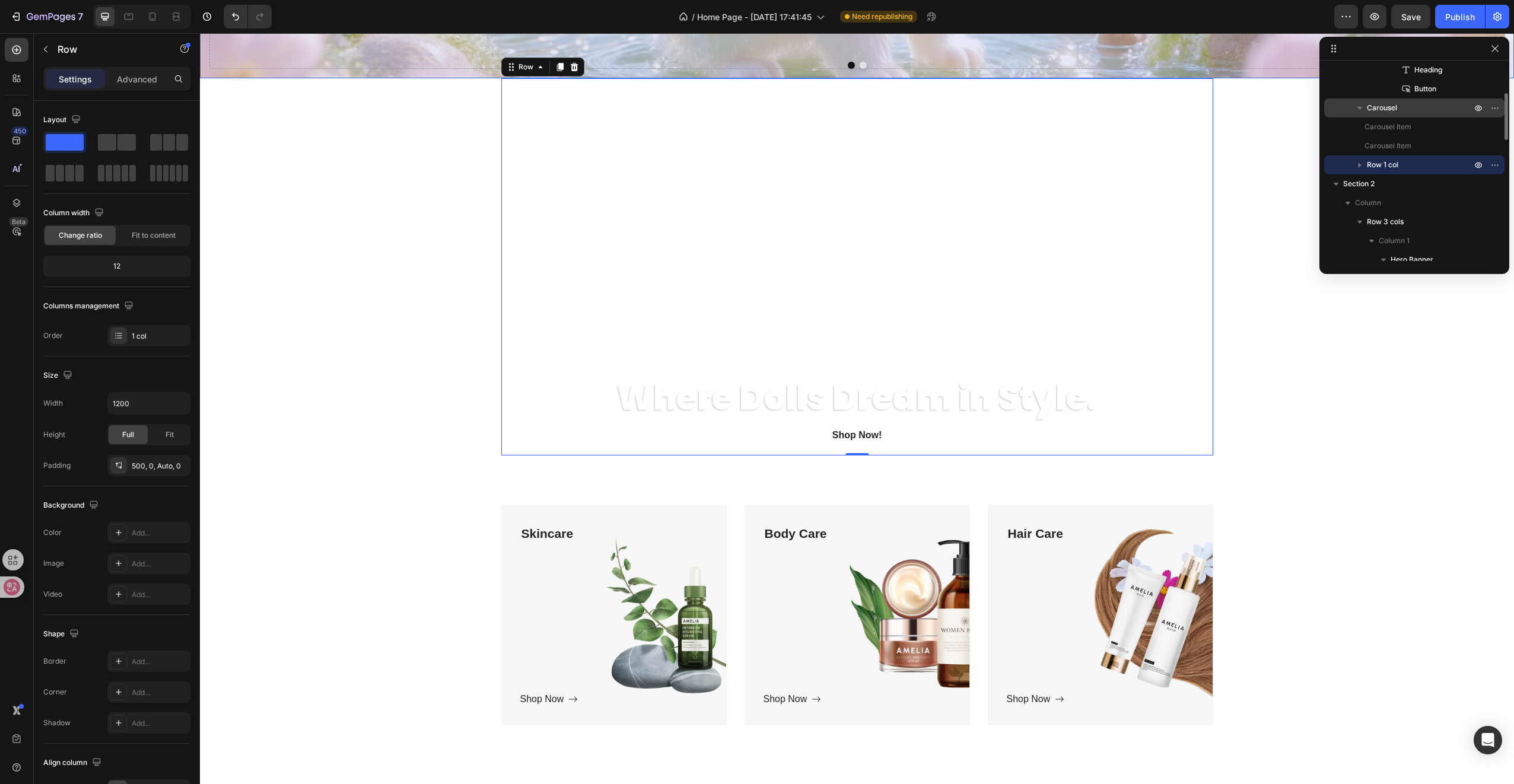
click at [1389, 111] on span "Carousel" at bounding box center [1382, 108] width 30 height 12
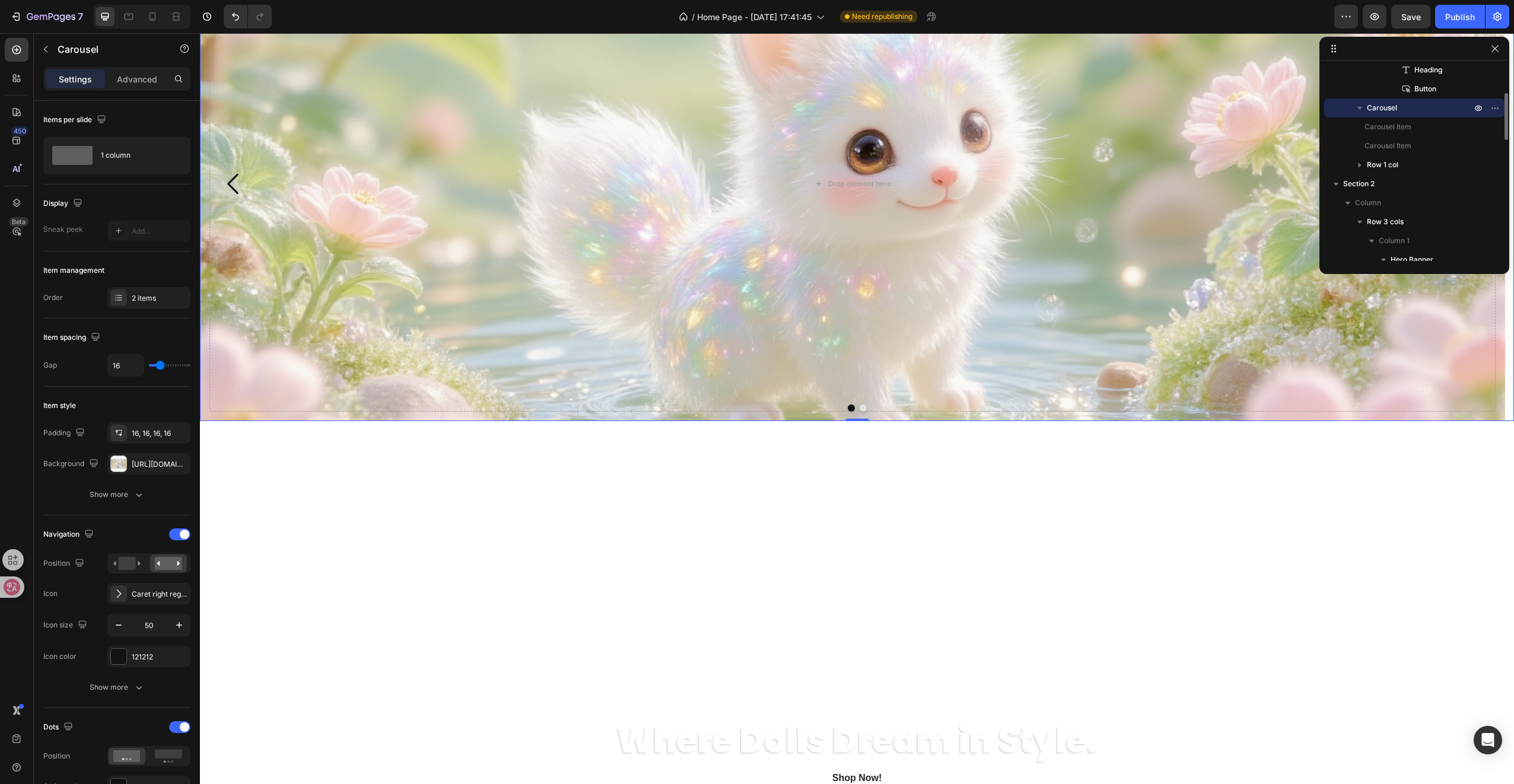
scroll to position [418, 0]
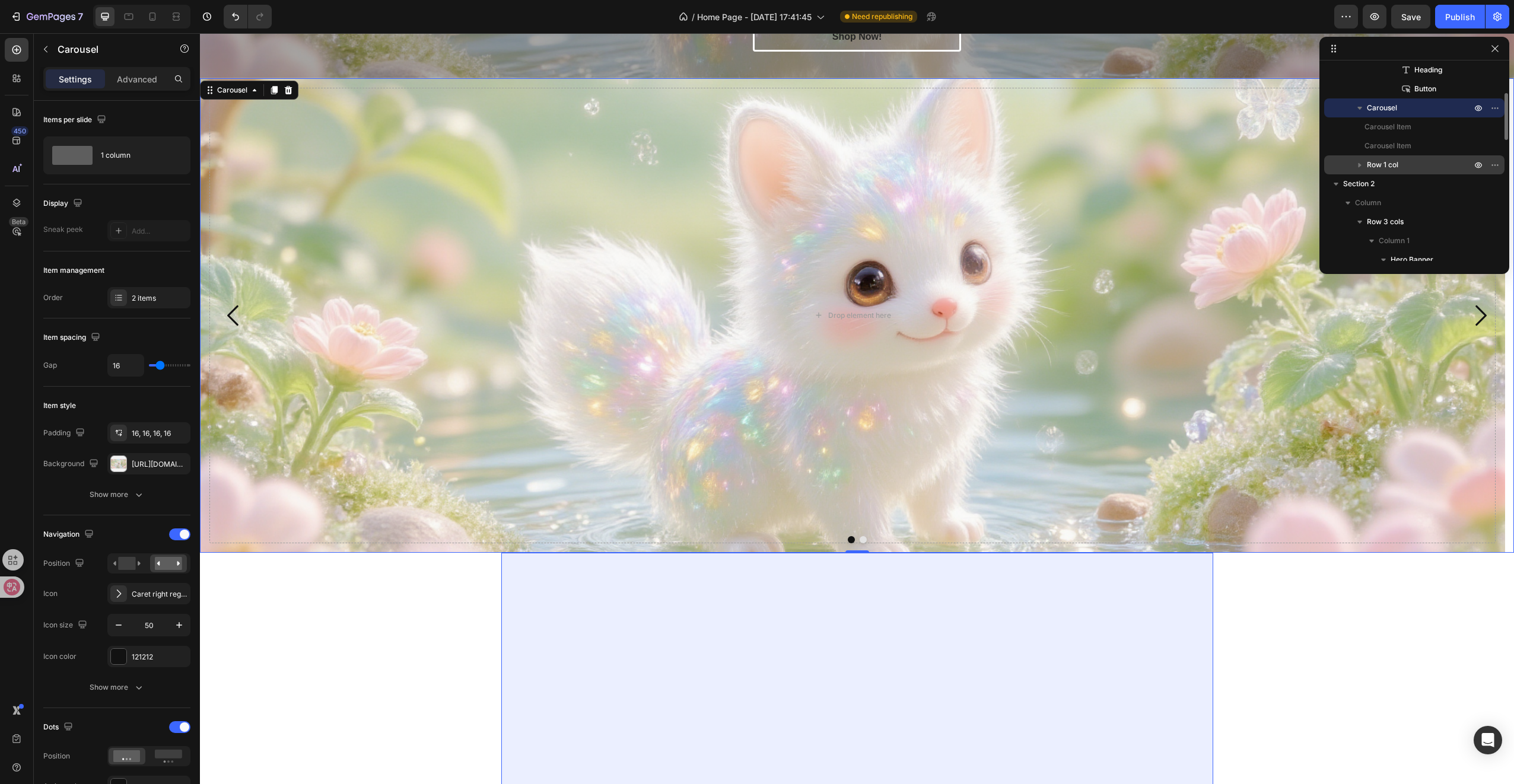
click at [1383, 163] on span "Row 1 col" at bounding box center [1383, 165] width 32 height 12
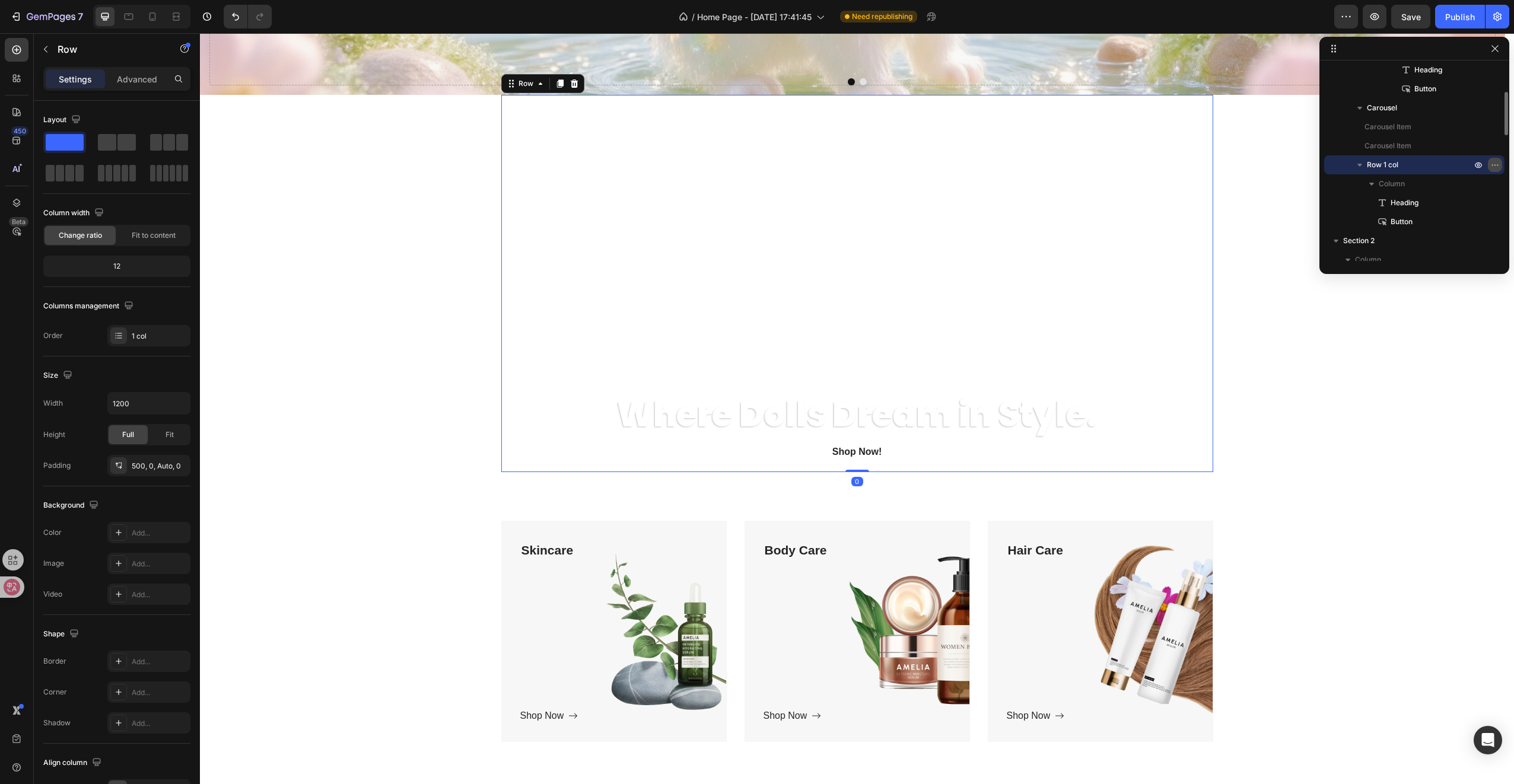
scroll to position [893, 0]
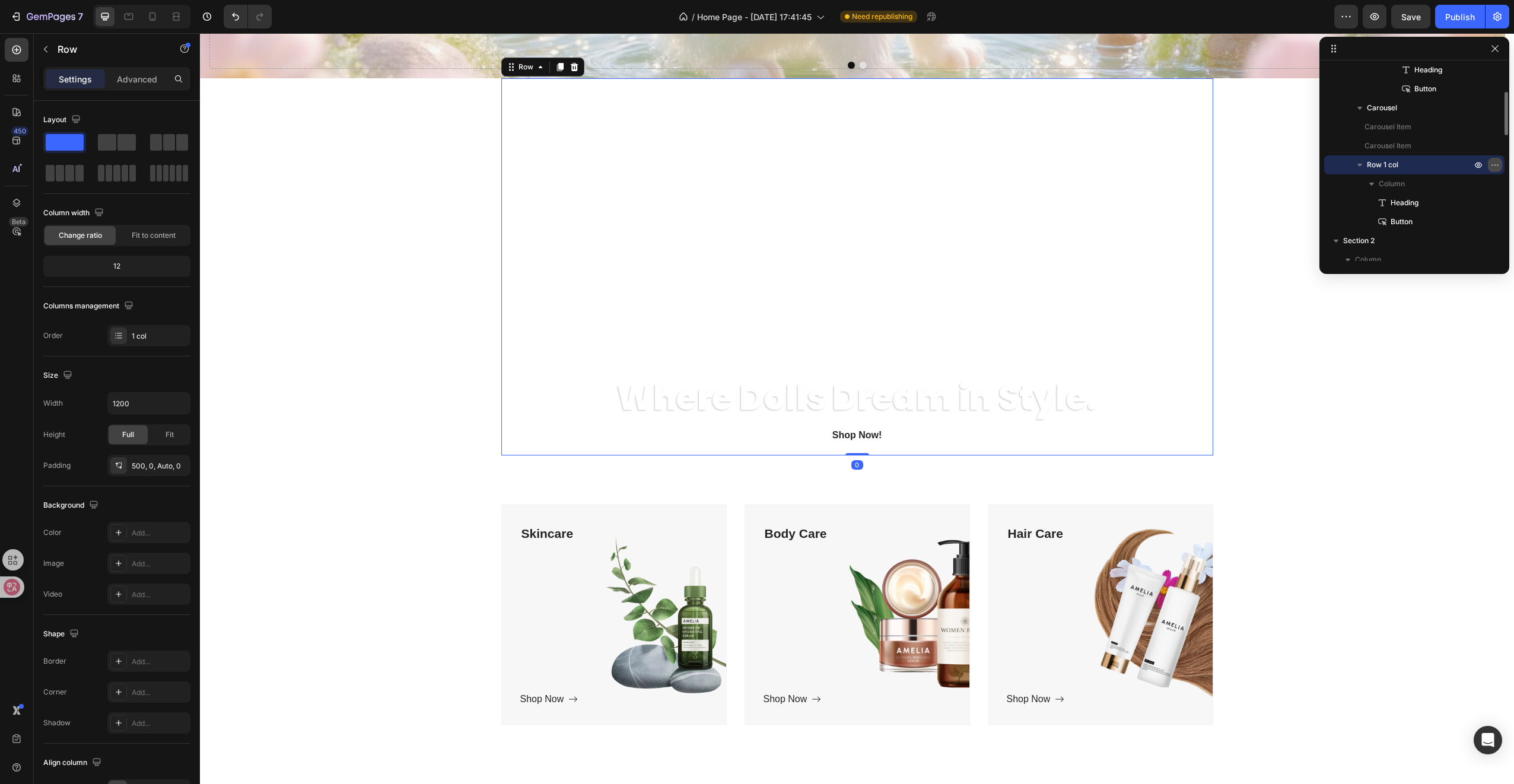
click at [1495, 165] on icon "button" at bounding box center [1495, 165] width 1 height 1
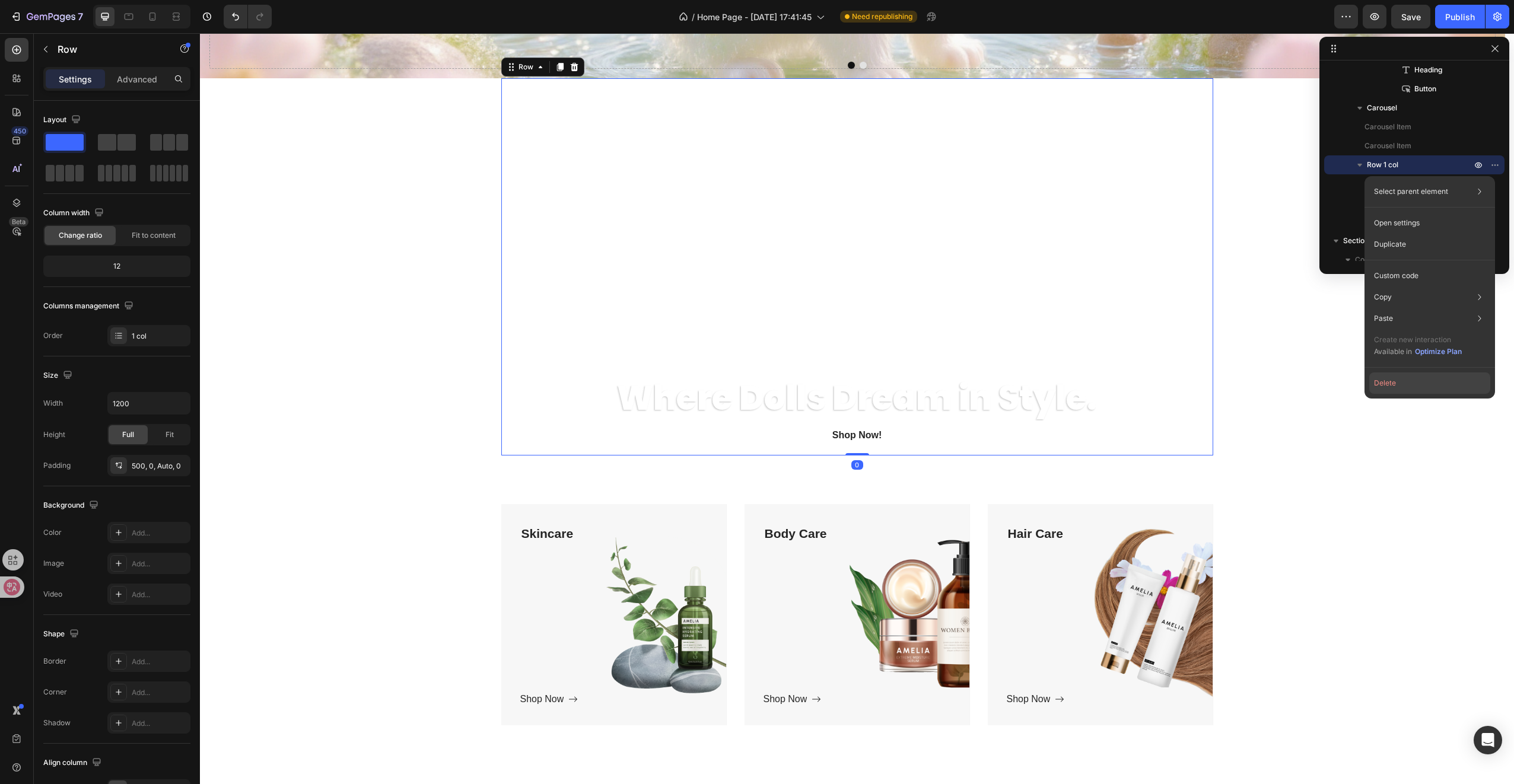
drag, startPoint x: 1391, startPoint y: 388, endPoint x: 1183, endPoint y: 343, distance: 212.8
click at [1391, 388] on button "Delete" at bounding box center [1430, 383] width 121 height 21
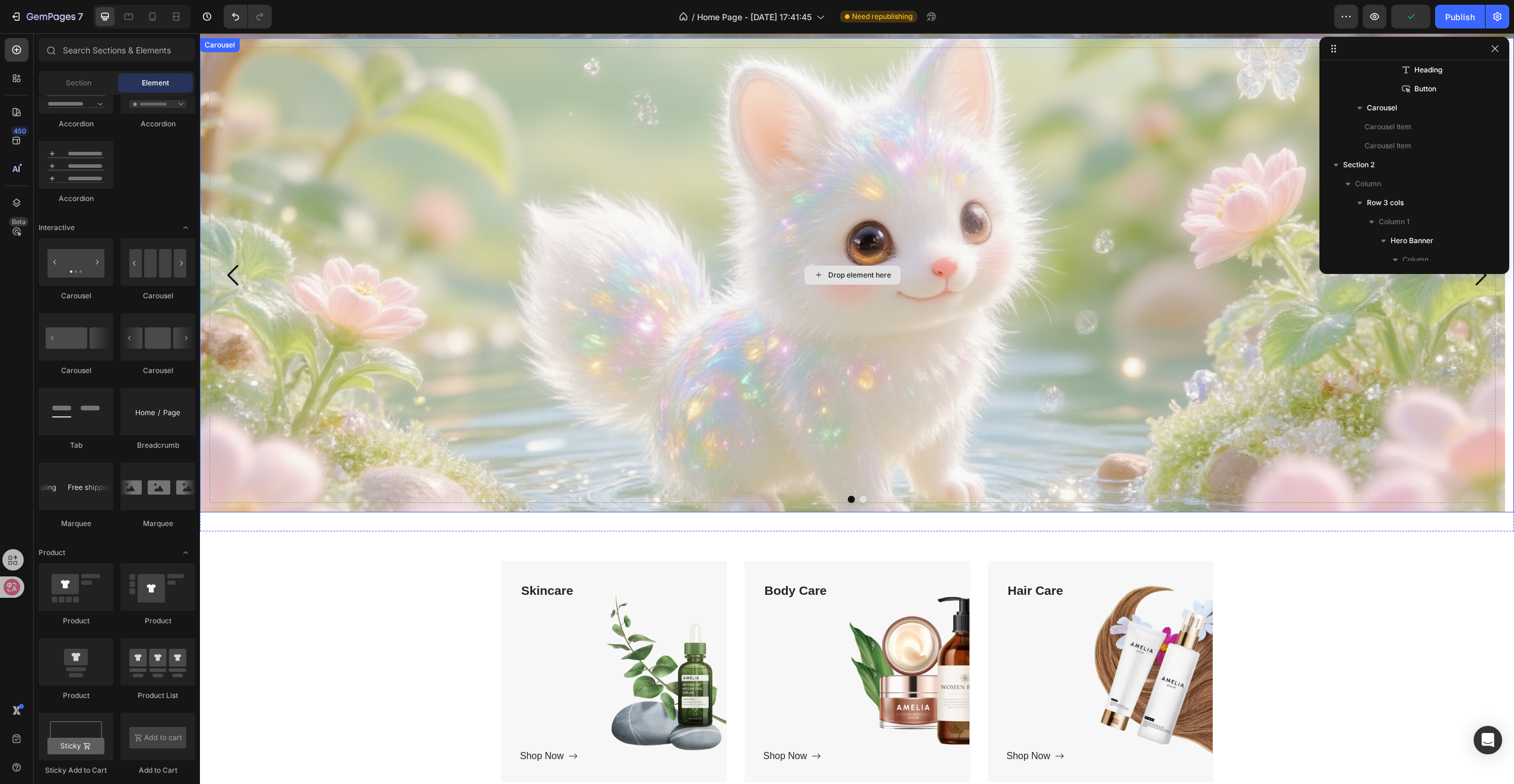
scroll to position [359, 0]
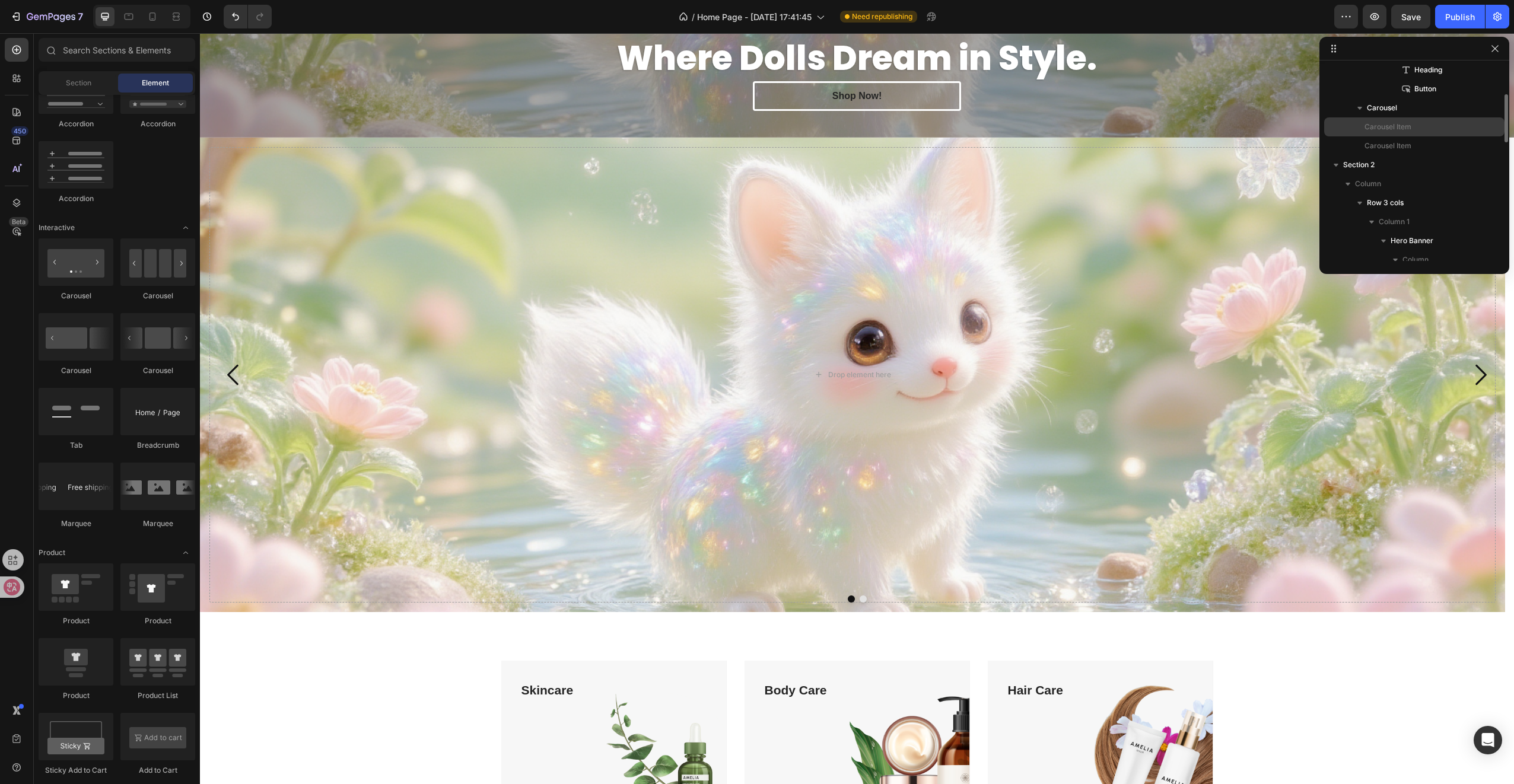
click at [1400, 128] on span "Carousel Item" at bounding box center [1387, 127] width 47 height 12
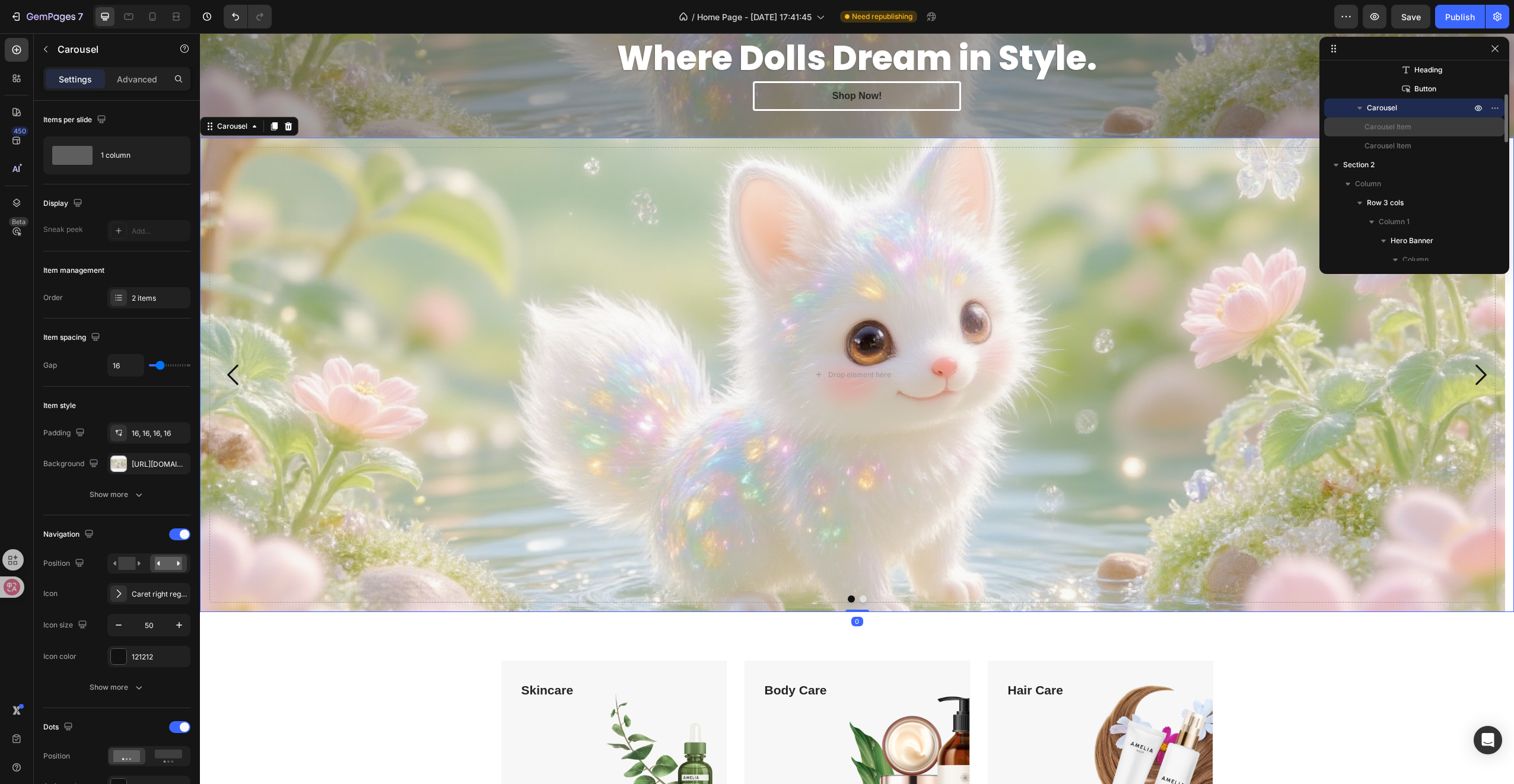
click at [1438, 127] on p "Carousel Item" at bounding box center [1412, 127] width 95 height 12
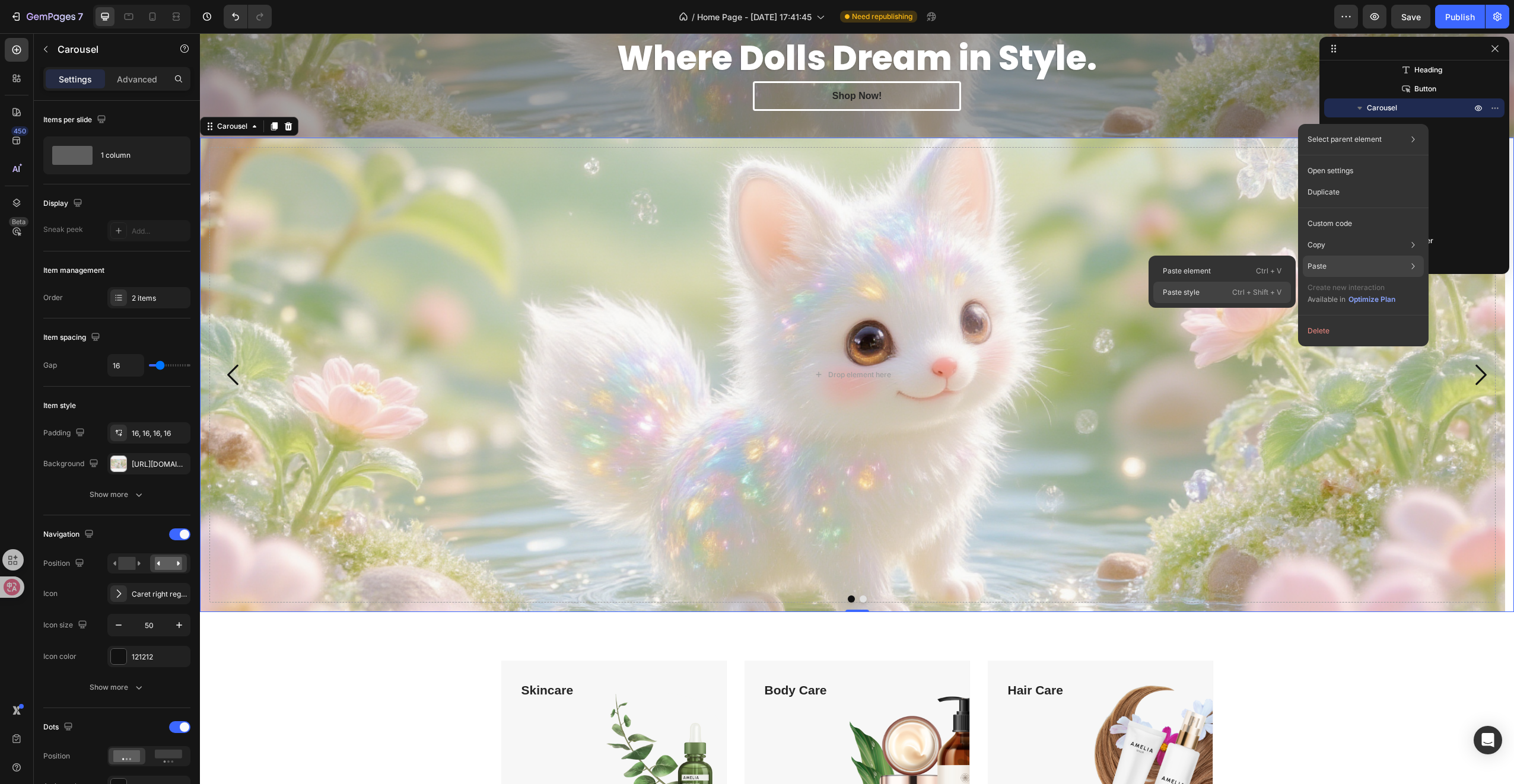
click at [1243, 295] on p "Ctrl + Shift + V" at bounding box center [1256, 293] width 49 height 12
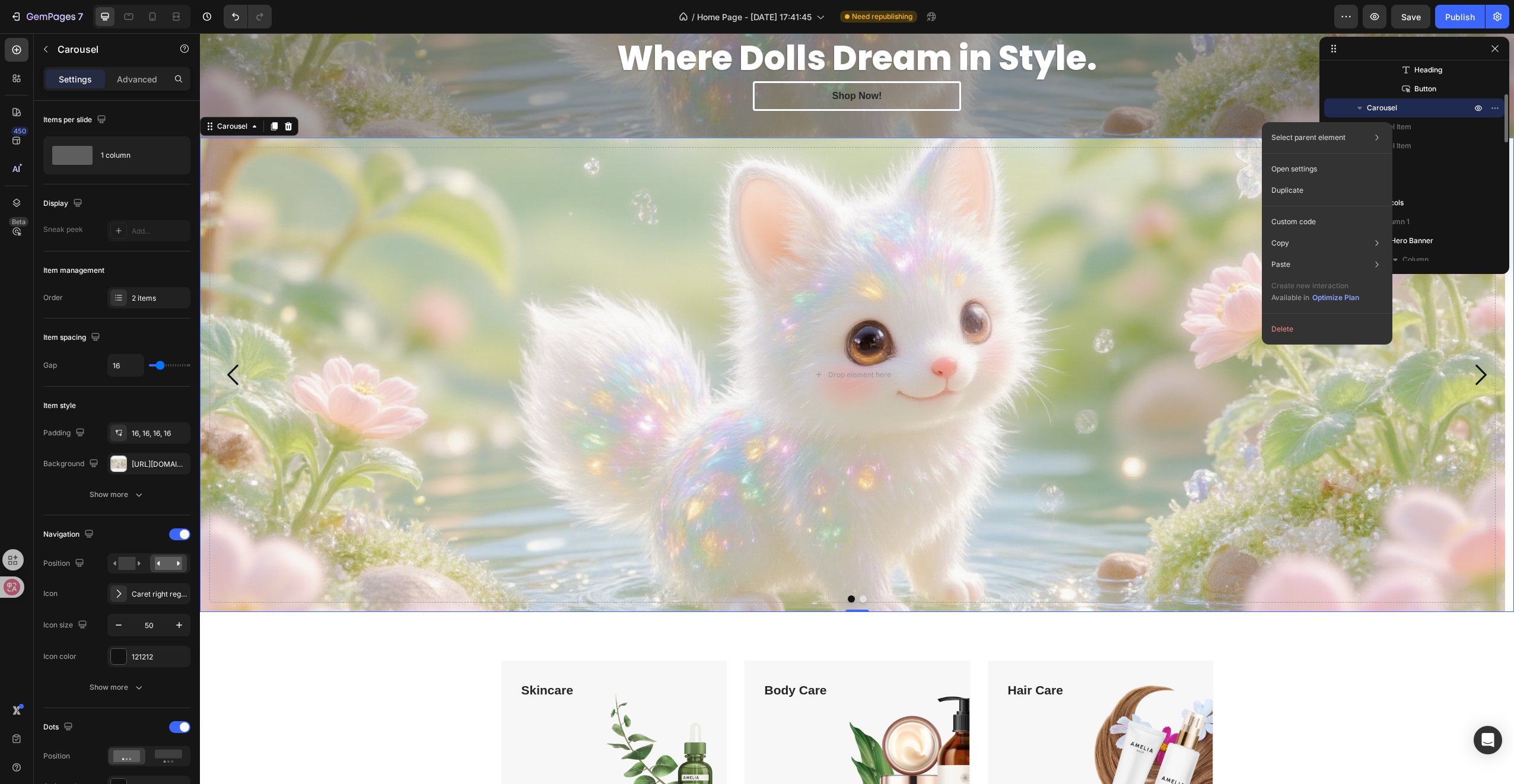
click at [1409, 111] on p "Carousel" at bounding box center [1420, 108] width 107 height 12
click at [1437, 110] on p "Carousel" at bounding box center [1420, 108] width 107 height 12
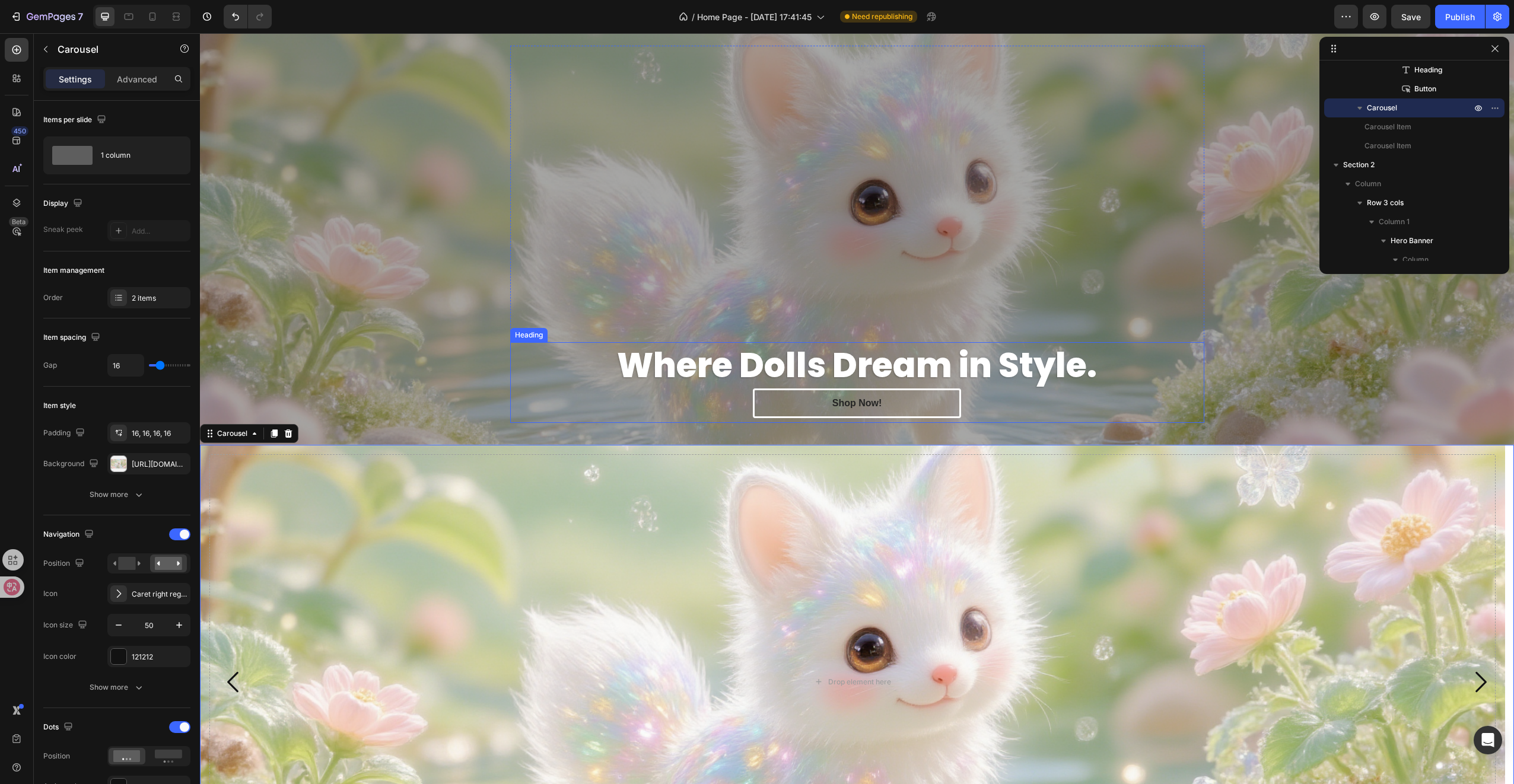
scroll to position [3, 0]
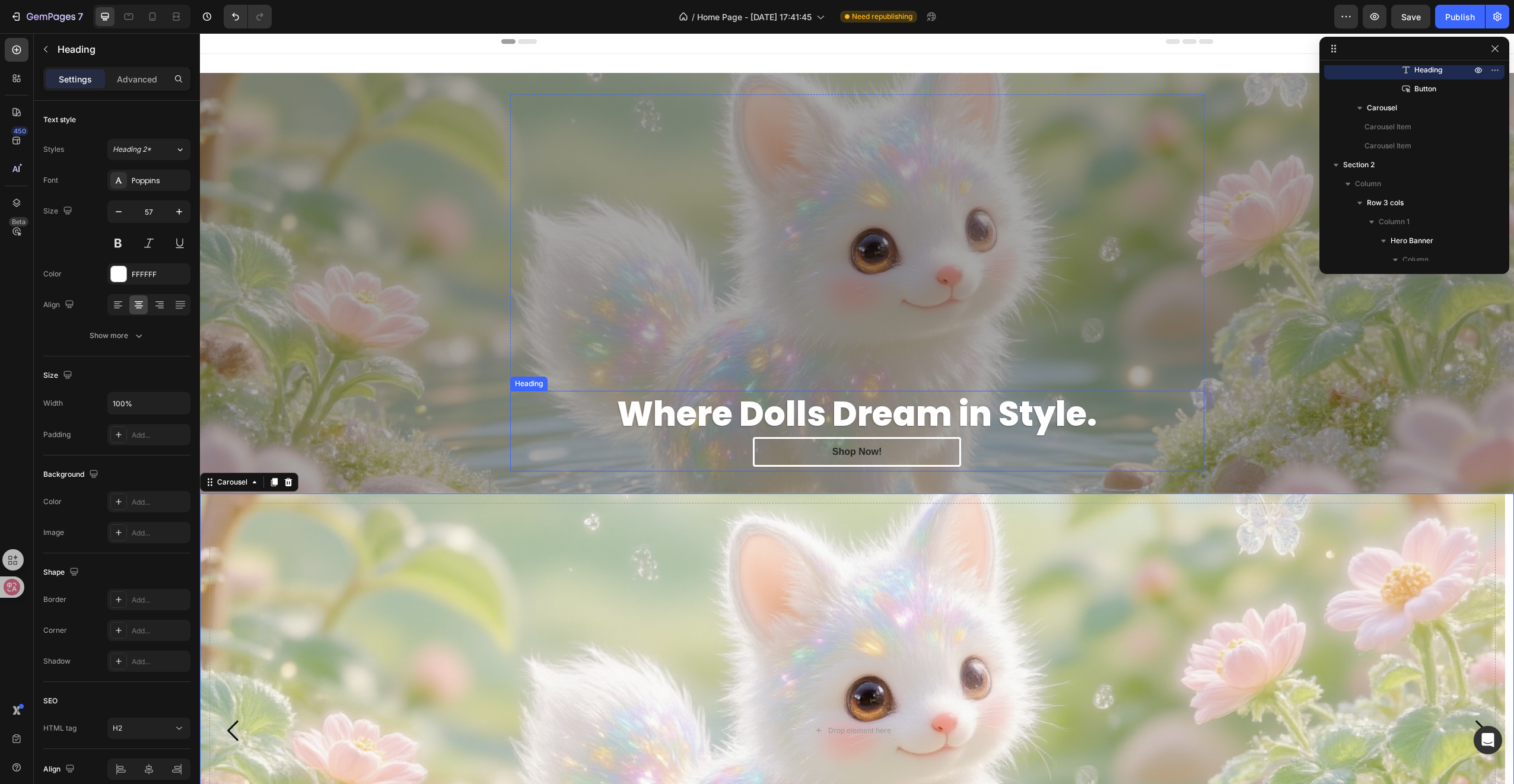
click at [697, 418] on strong "Where Dolls Dream in Style." at bounding box center [857, 414] width 480 height 47
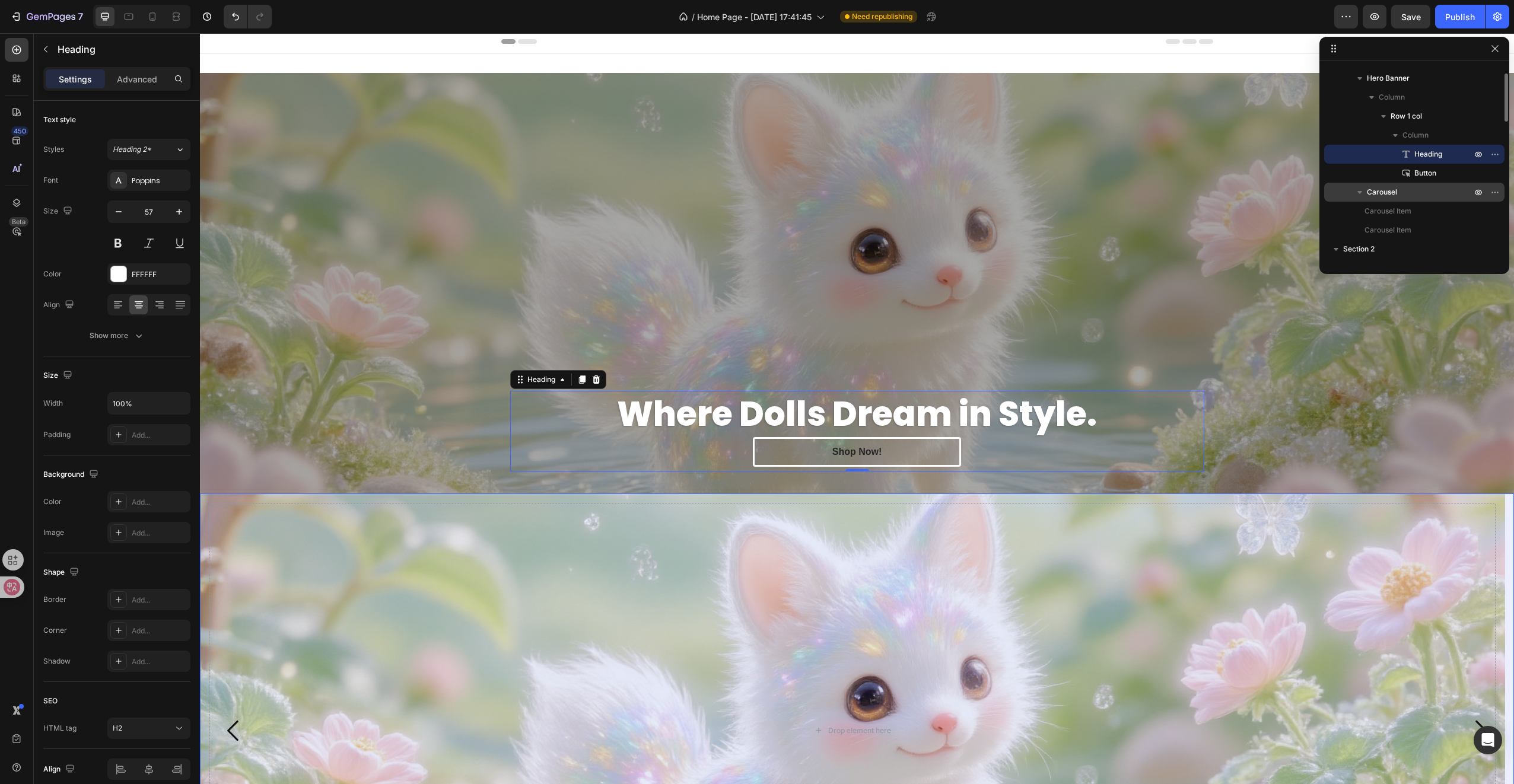
click at [1427, 193] on p "Carousel" at bounding box center [1420, 192] width 107 height 12
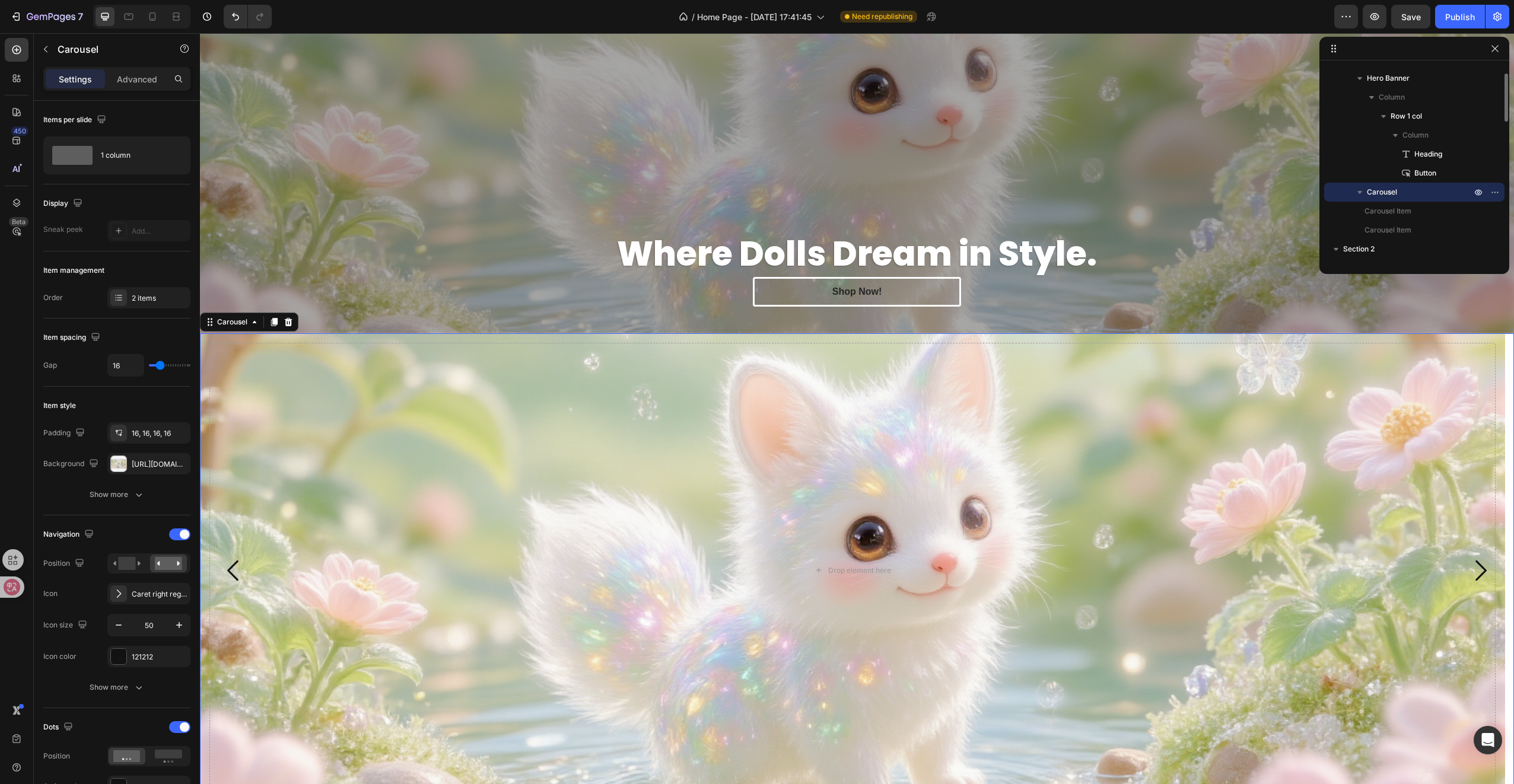
scroll to position [418, 0]
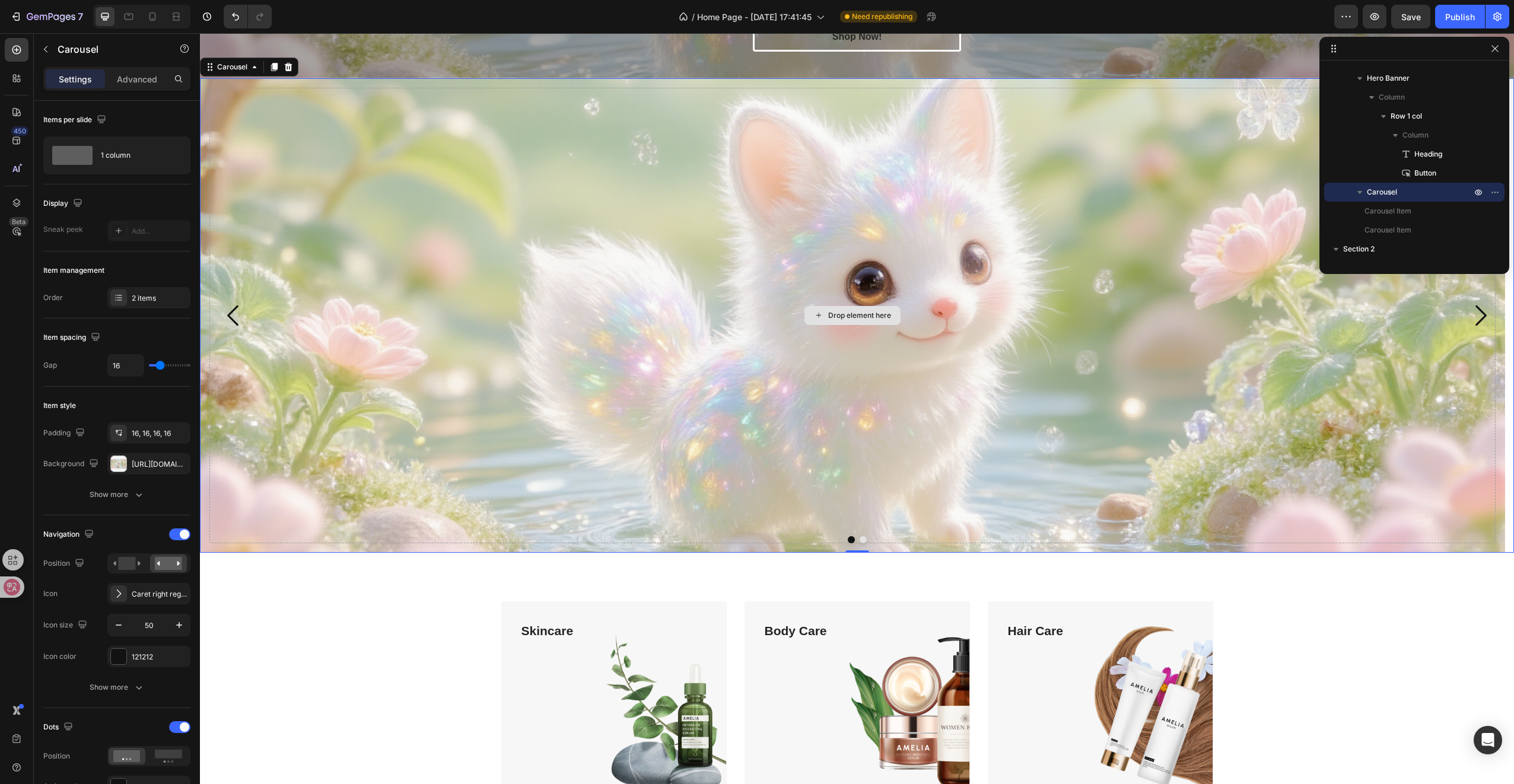
click at [573, 318] on div "Drop element here" at bounding box center [852, 315] width 1286 height 455
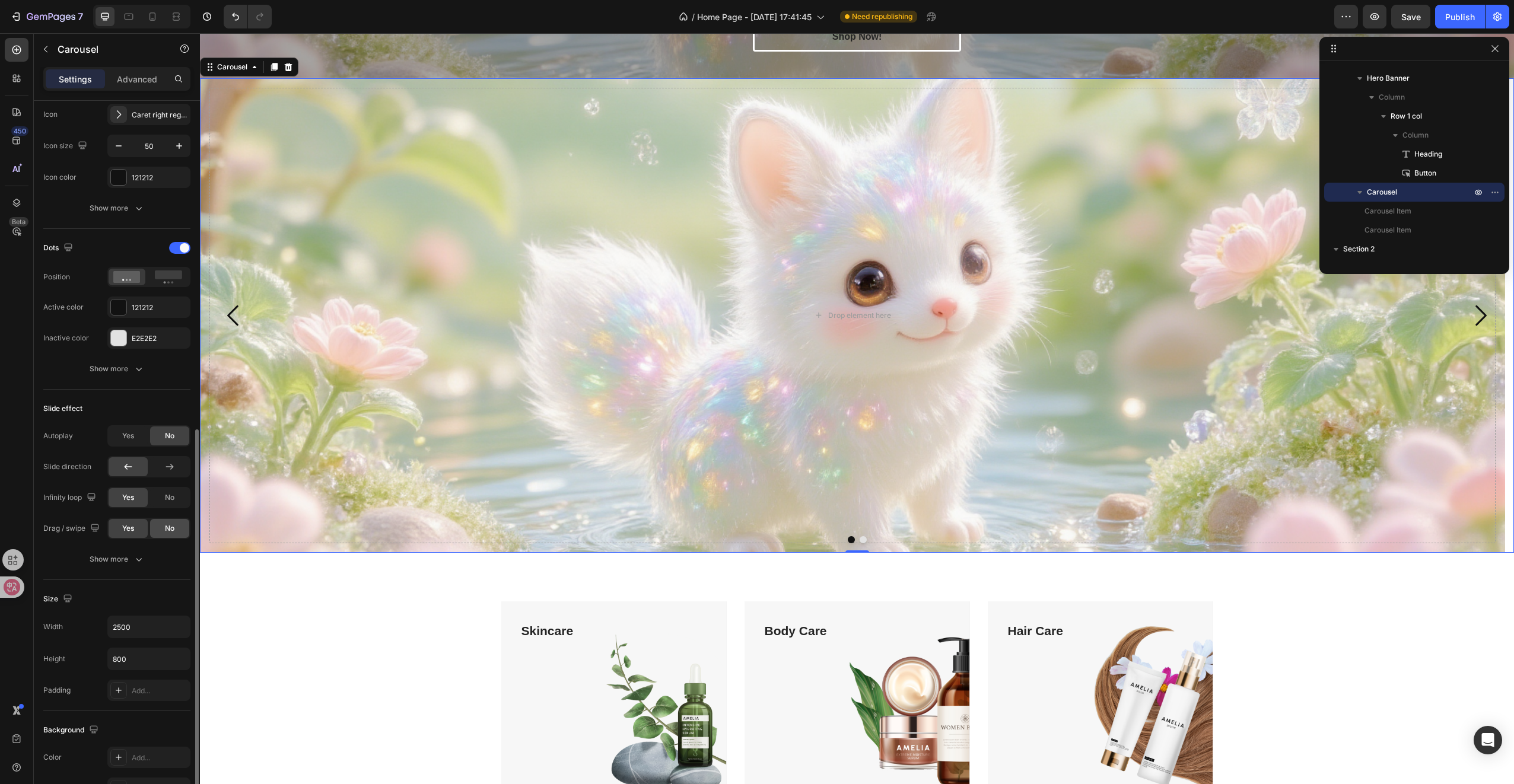
scroll to position [420, 0]
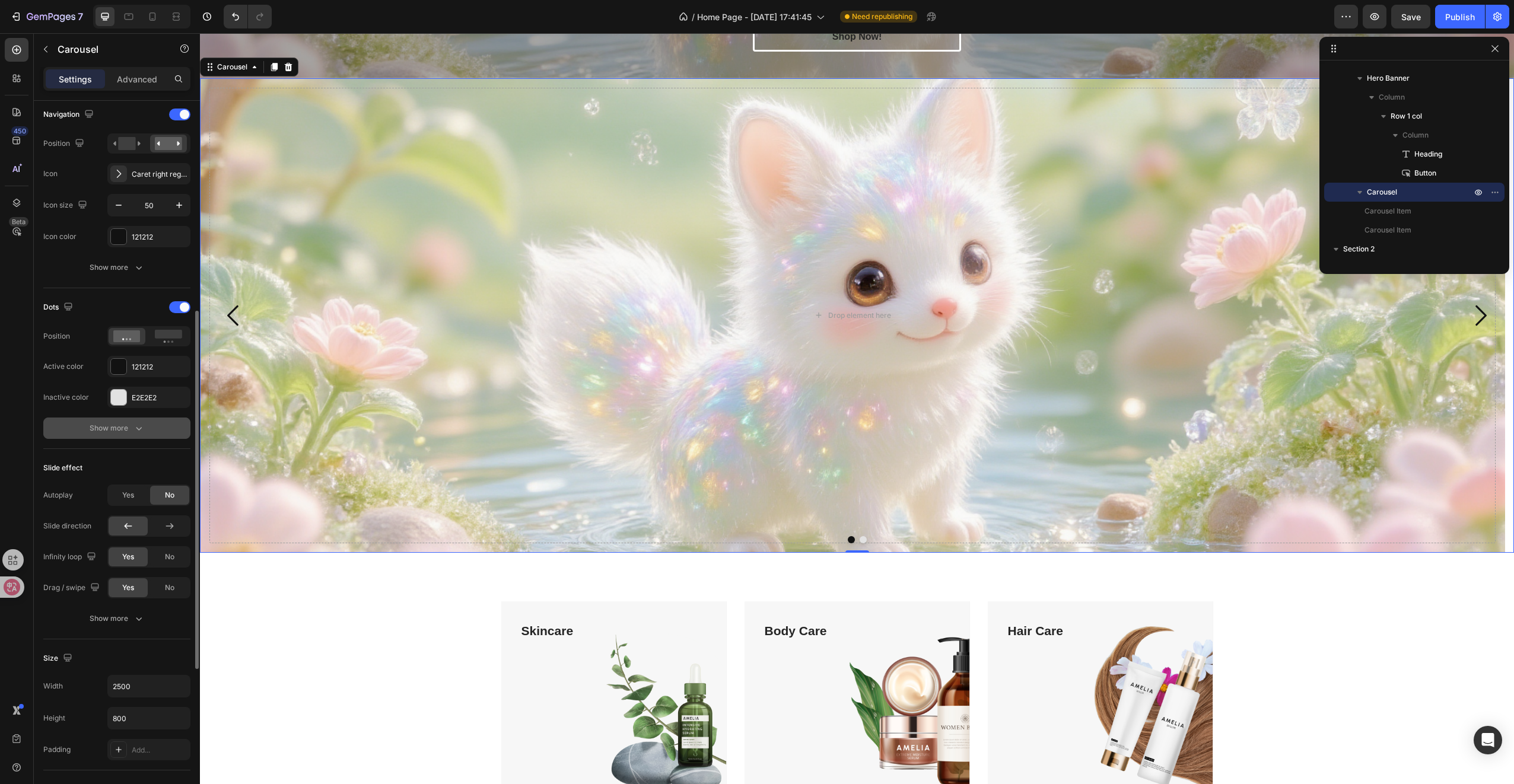
click at [137, 435] on button "Show more" at bounding box center [117, 428] width 147 height 21
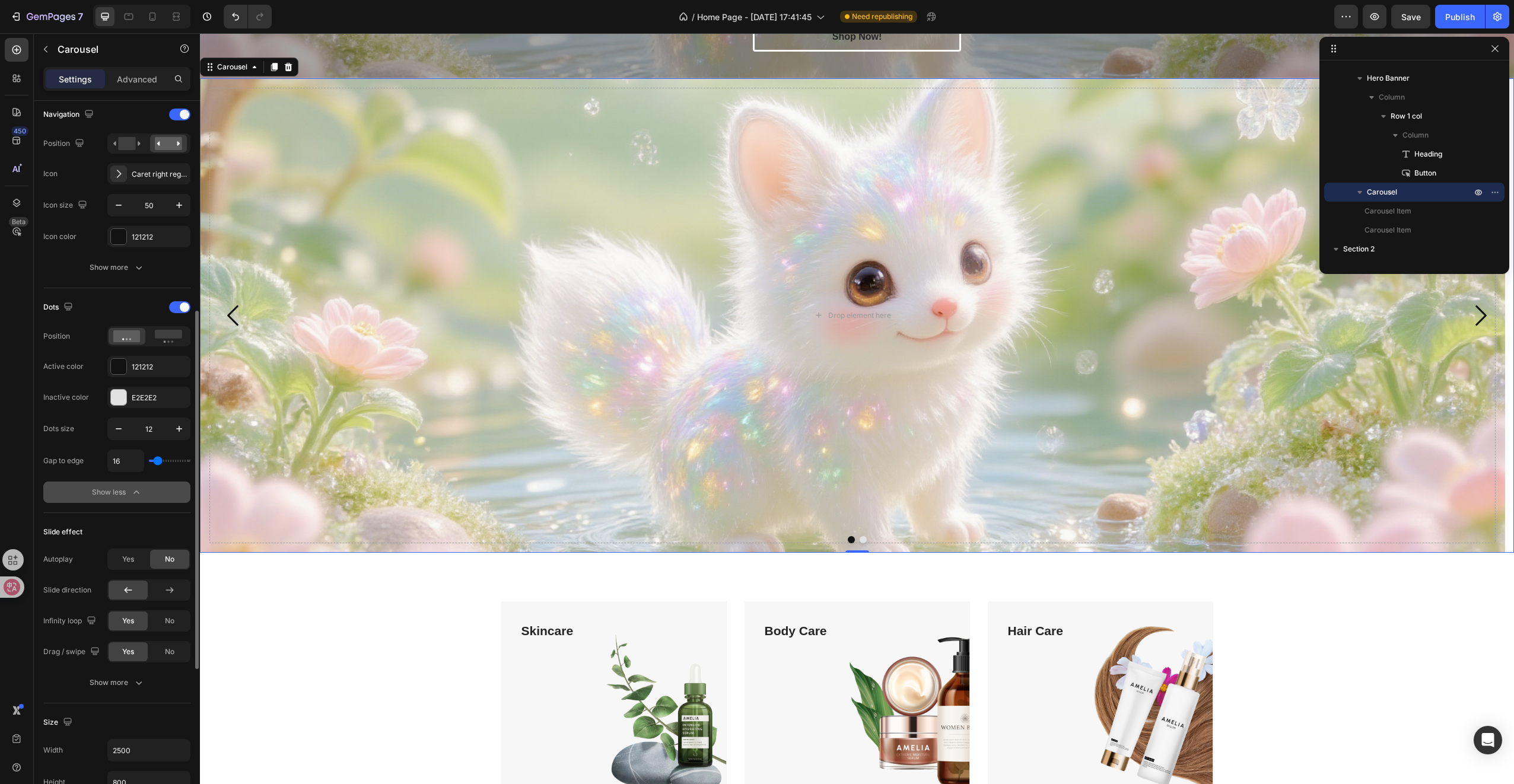
click at [121, 491] on div "Show less" at bounding box center [117, 492] width 51 height 12
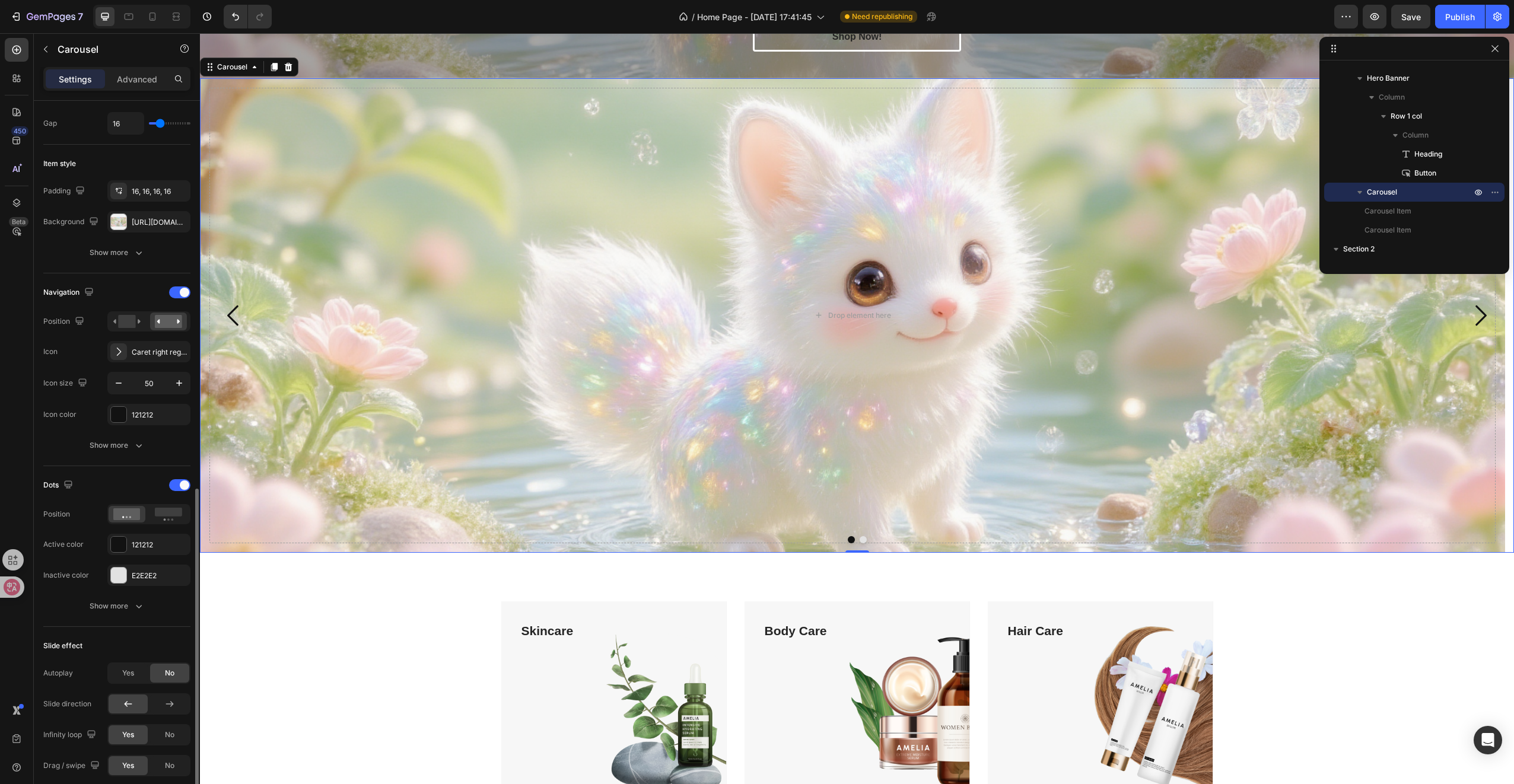
scroll to position [182, 0]
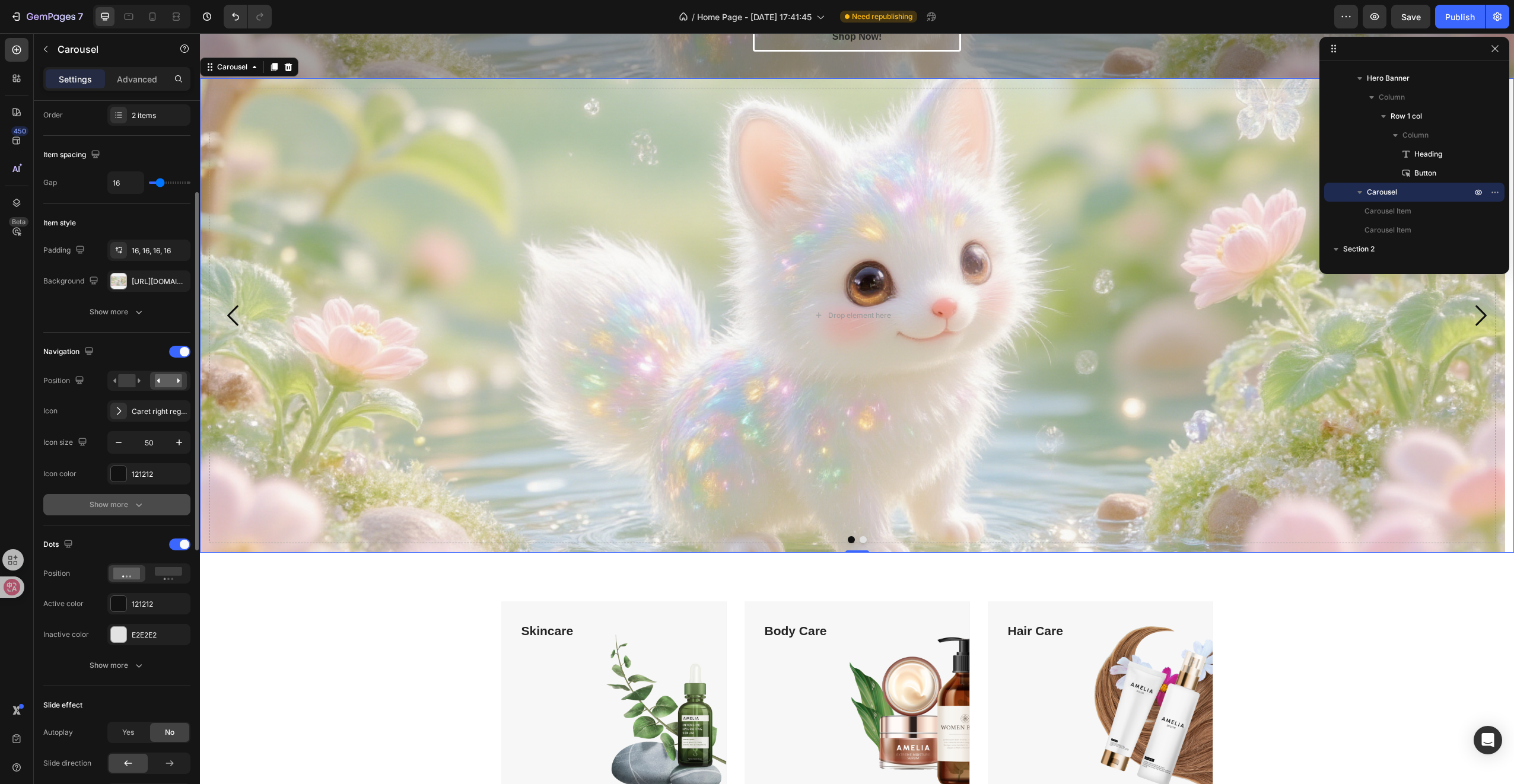
click at [128, 499] on div "Show more" at bounding box center [117, 505] width 55 height 12
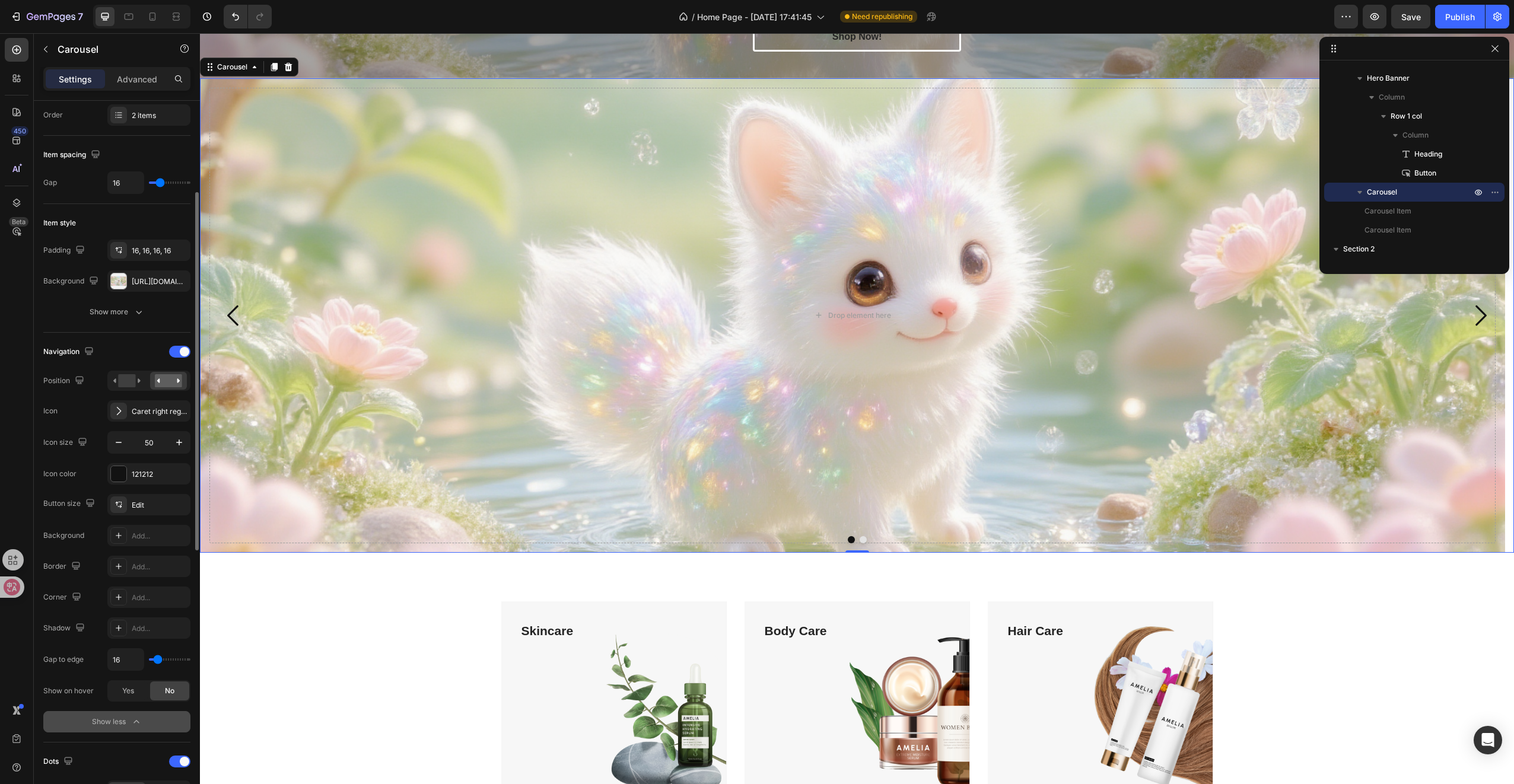
click at [114, 711] on button "Show less" at bounding box center [117, 721] width 147 height 21
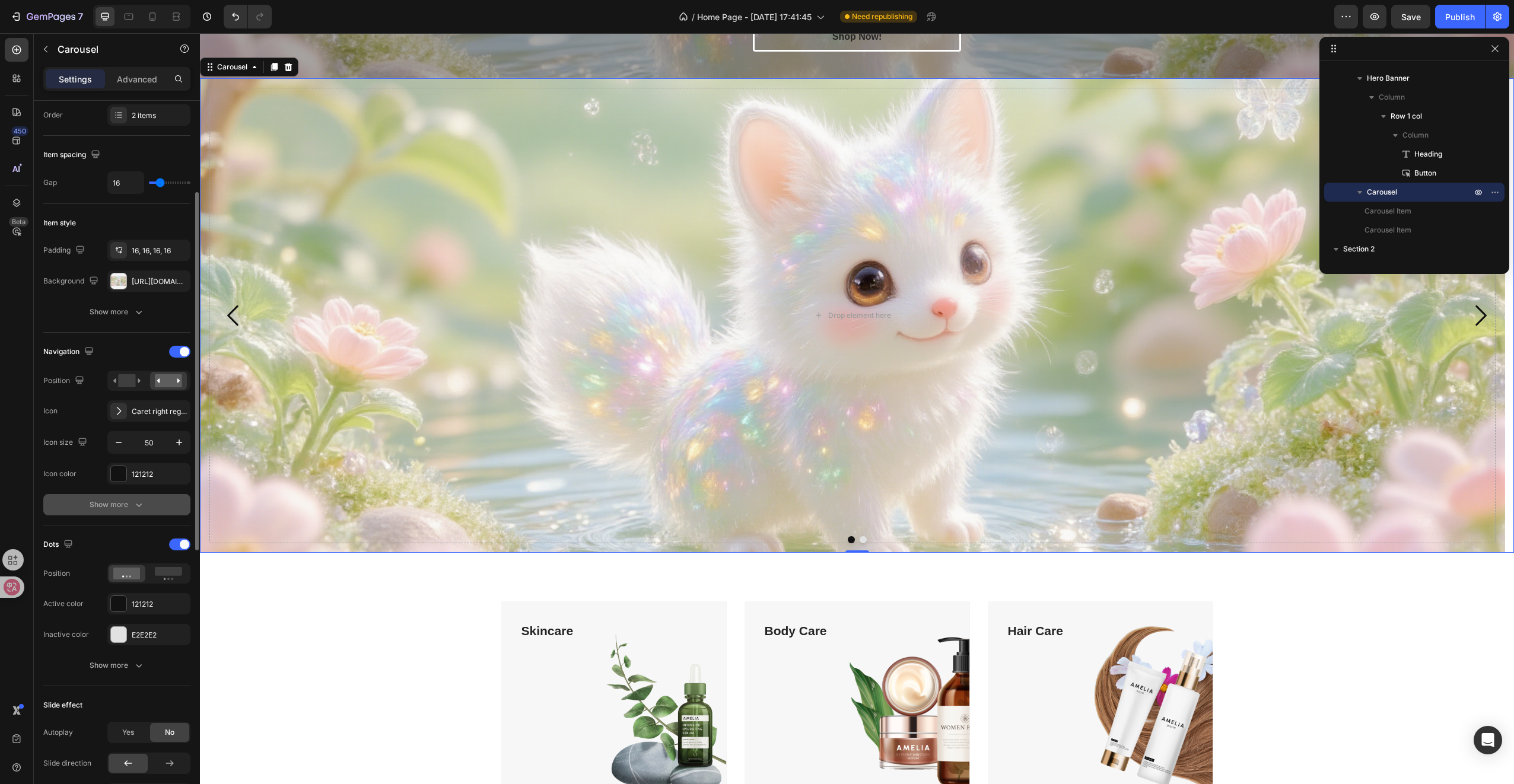
drag, startPoint x: 114, startPoint y: 710, endPoint x: 49, endPoint y: 512, distance: 208.4
click at [49, 512] on button "Show more" at bounding box center [117, 505] width 147 height 21
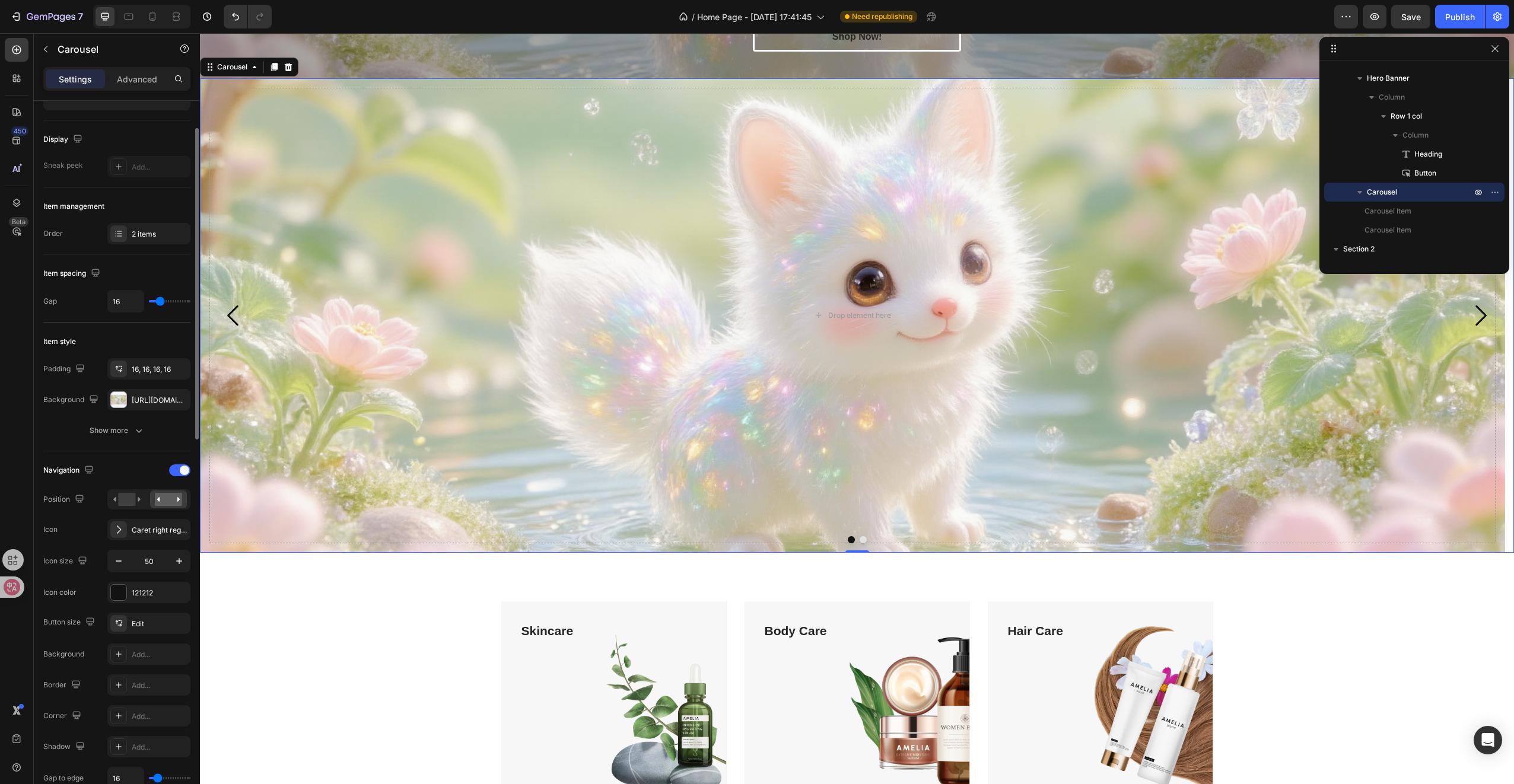
scroll to position [0, 0]
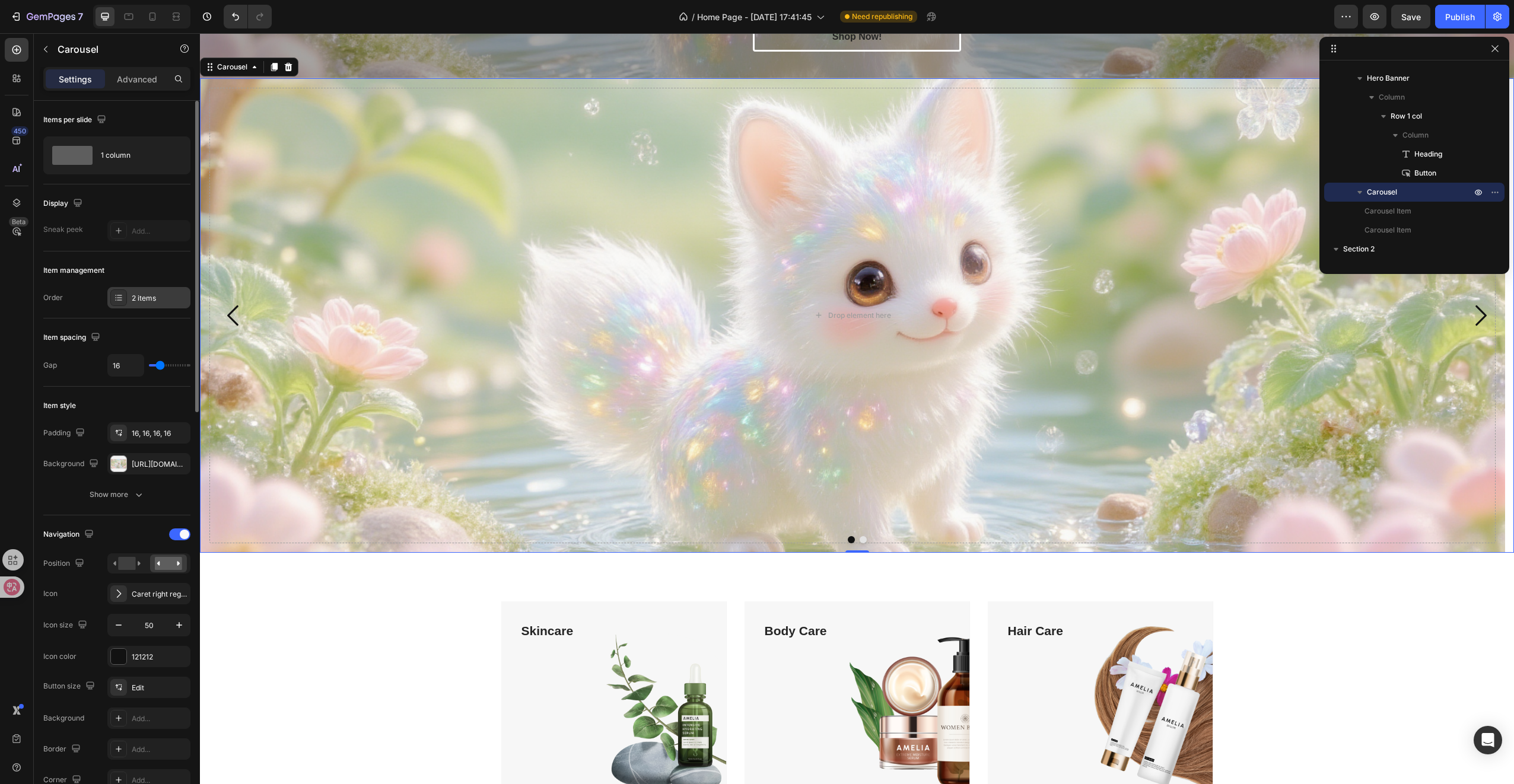
click at [140, 302] on div "2 items" at bounding box center [149, 298] width 83 height 21
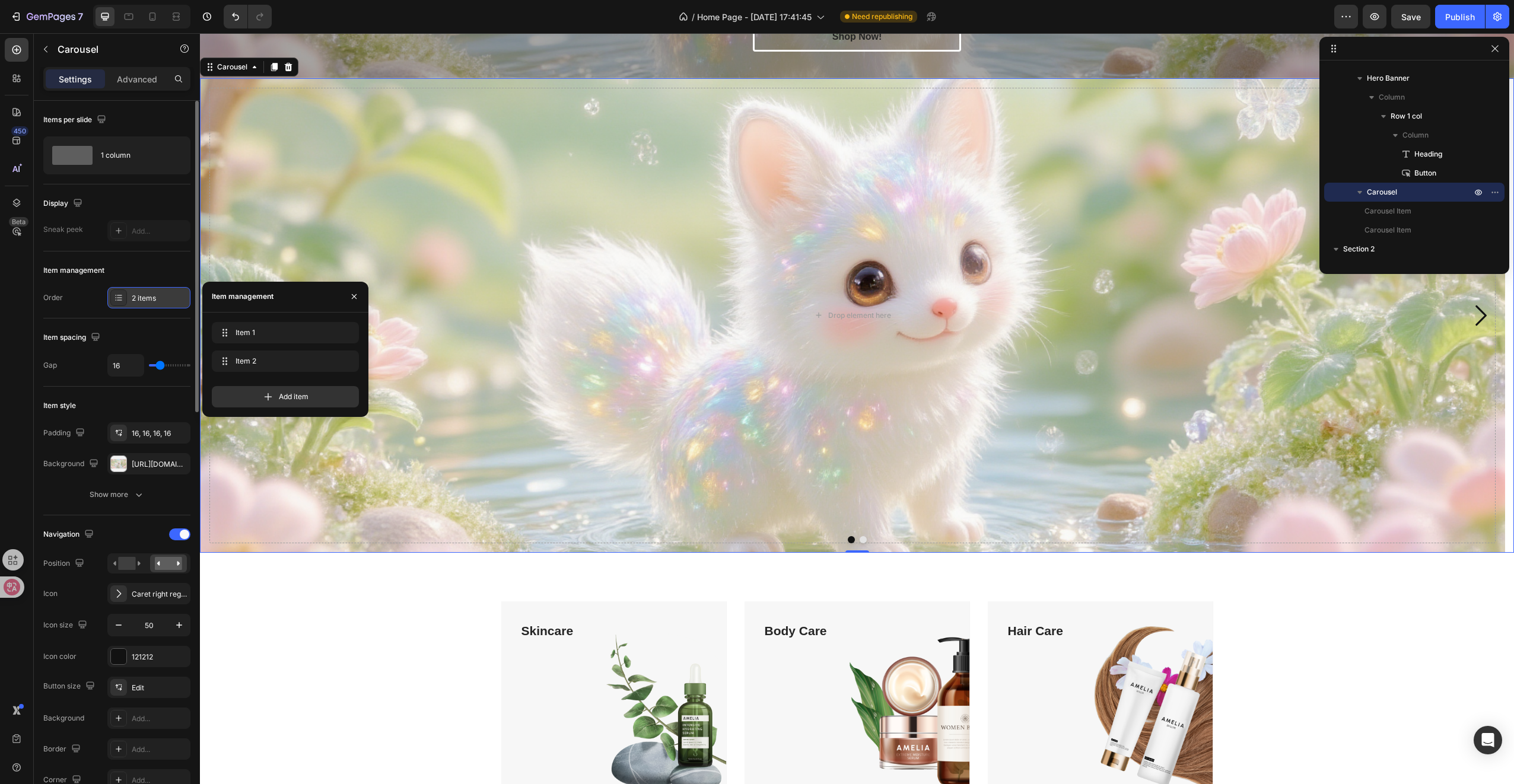
click at [140, 302] on div "2 items" at bounding box center [149, 298] width 83 height 21
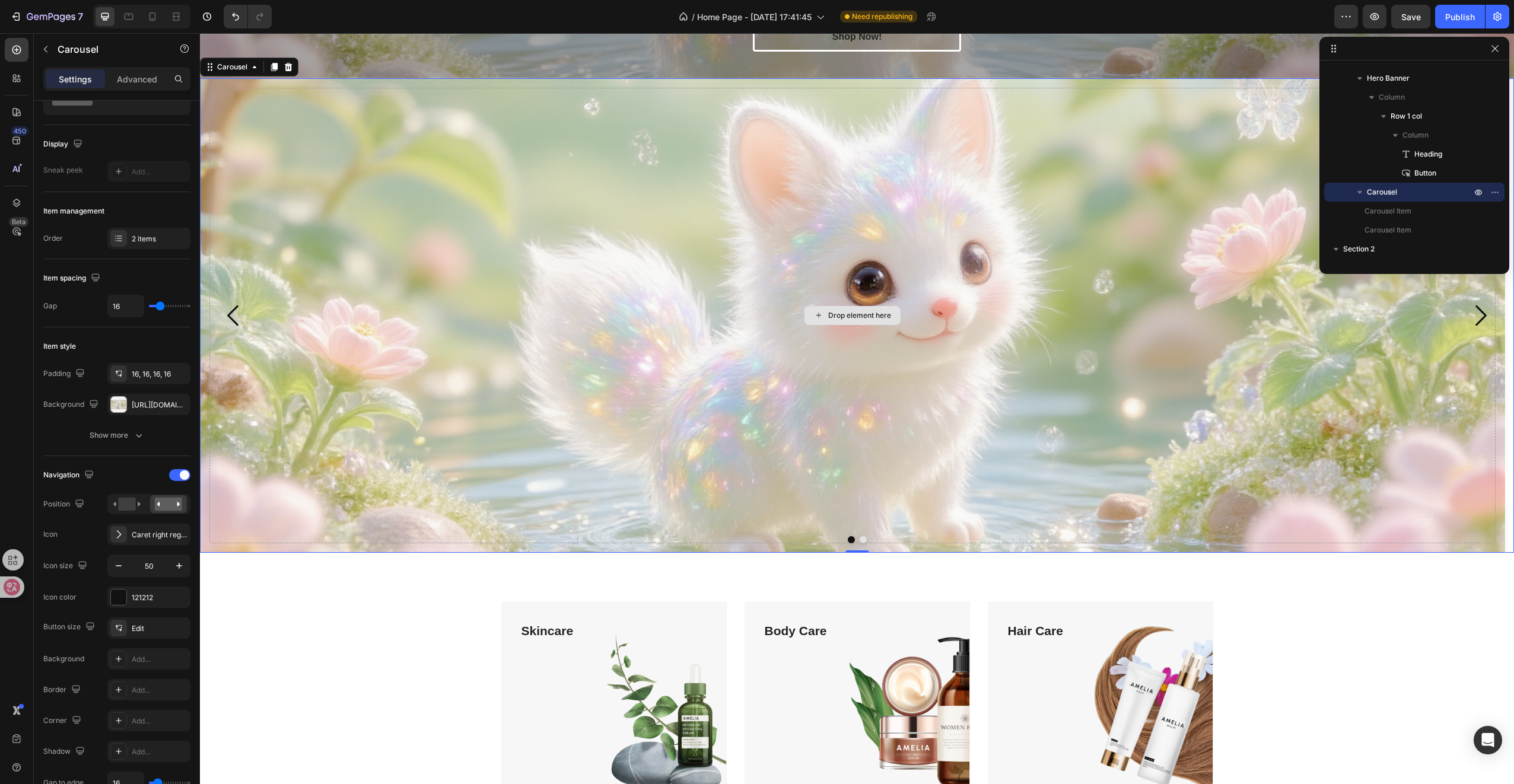
scroll to position [122, 0]
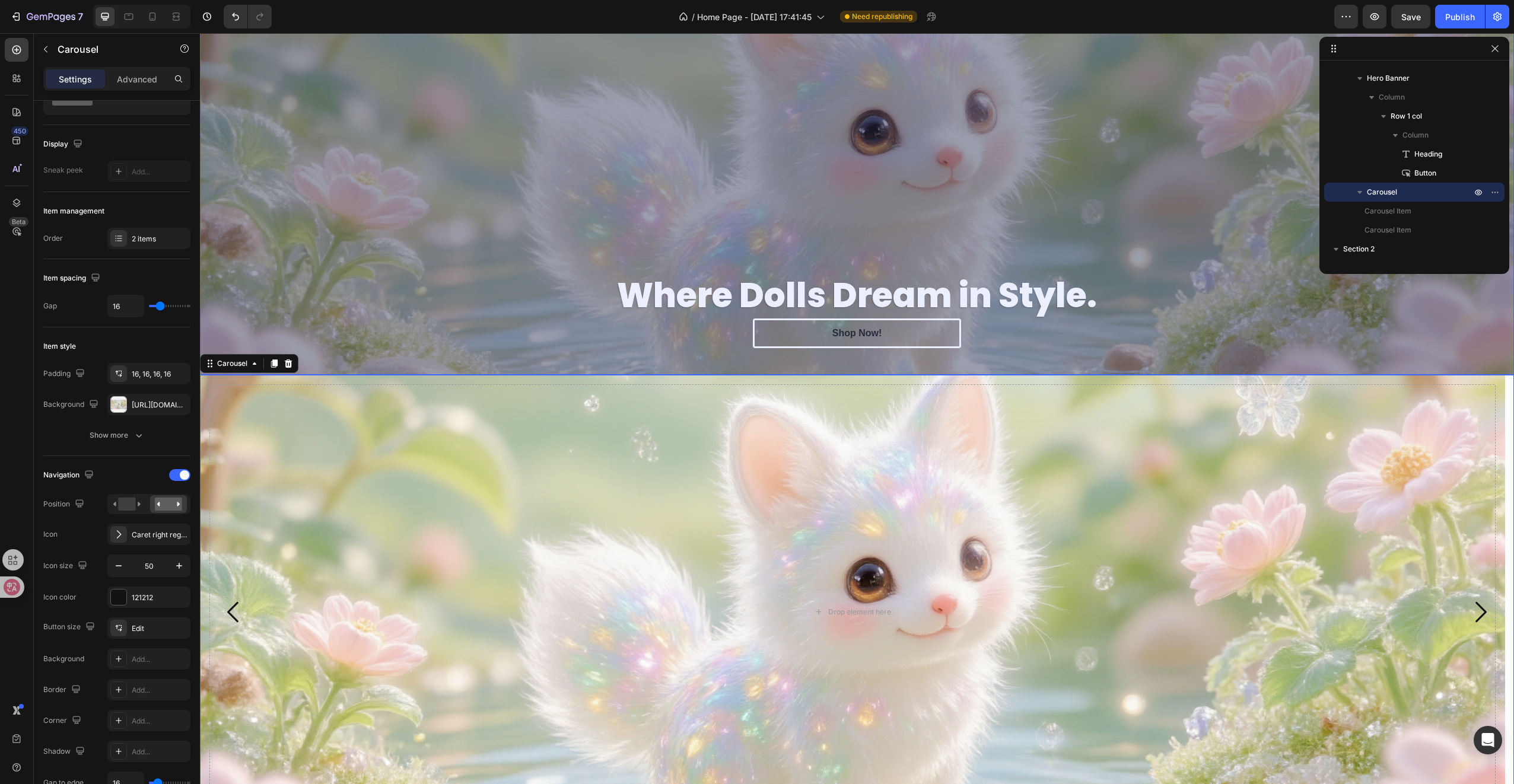
click at [389, 152] on div "Overlay" at bounding box center [857, 165] width 1314 height 420
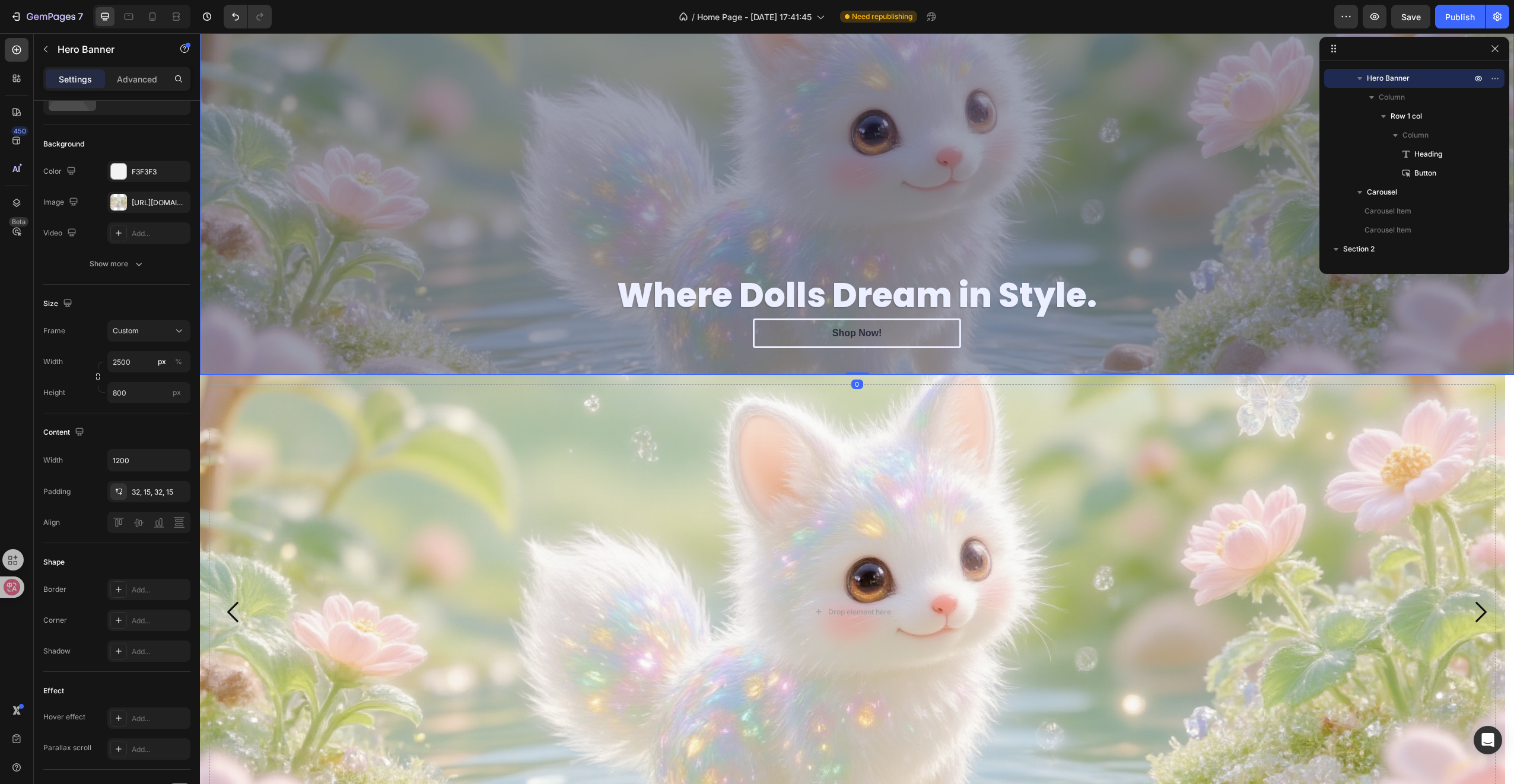
scroll to position [0, 0]
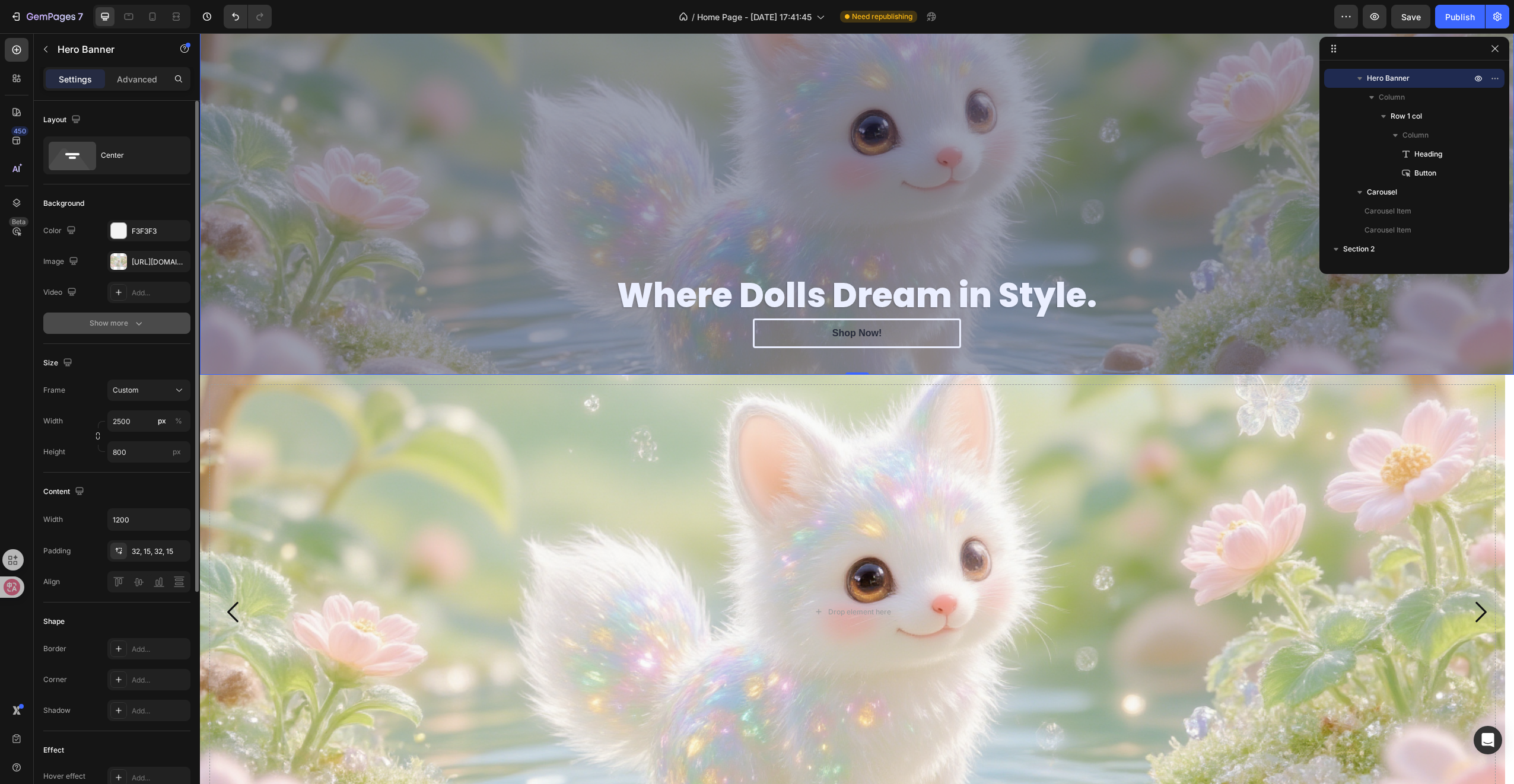
click at [134, 325] on icon "button" at bounding box center [139, 323] width 12 height 12
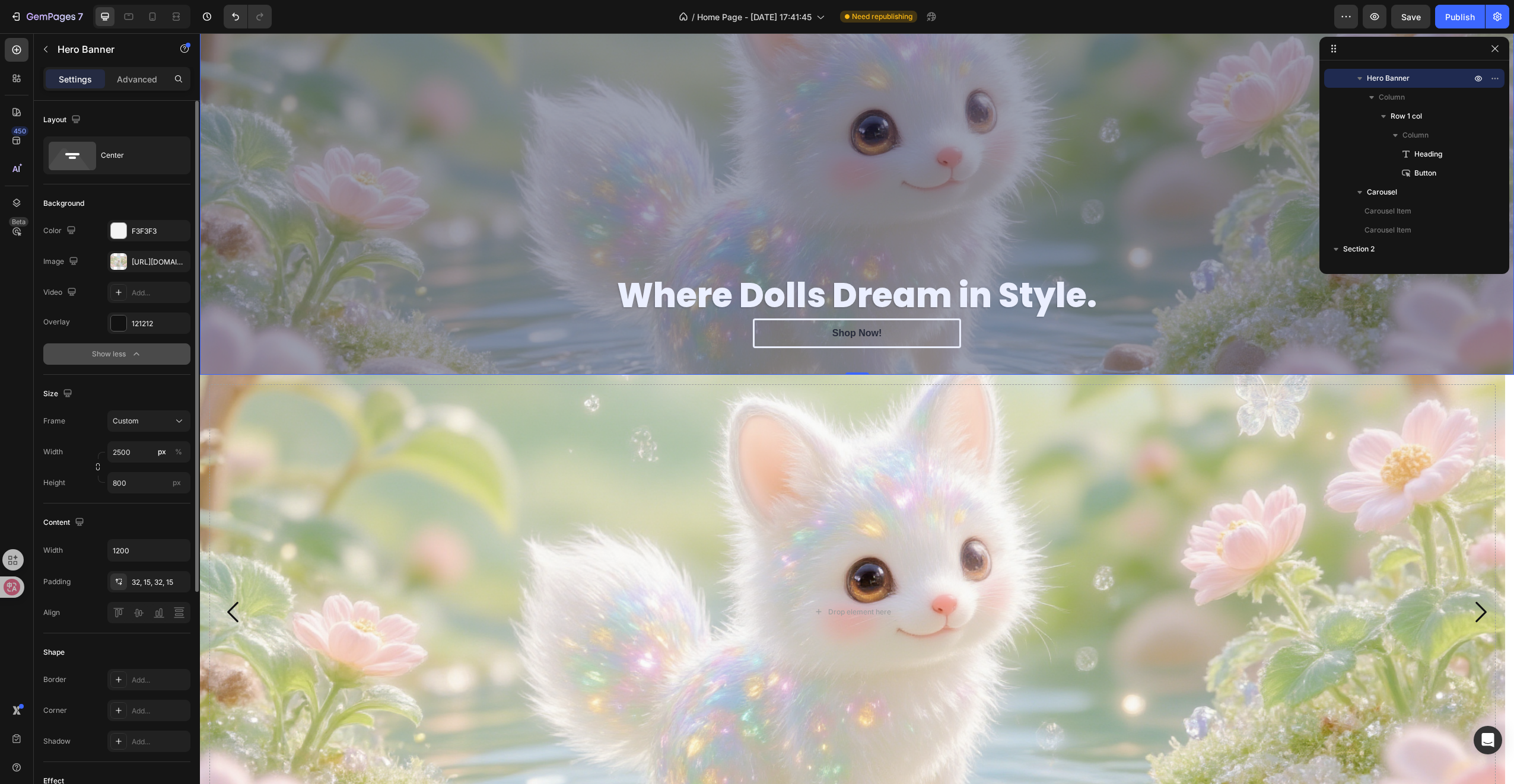
click at [129, 348] on div "Show less" at bounding box center [117, 354] width 51 height 12
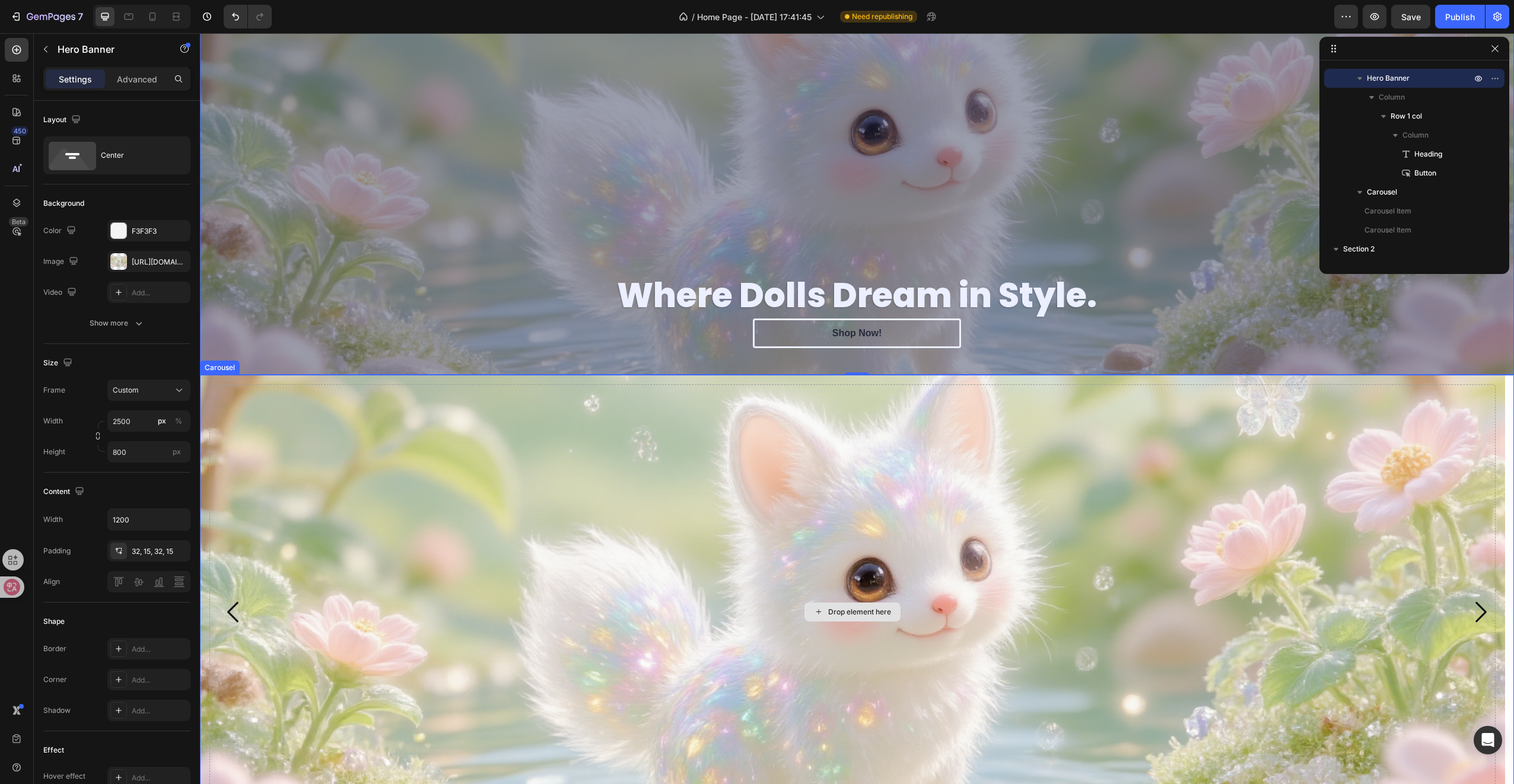
click at [550, 435] on div "Drop element here" at bounding box center [852, 611] width 1286 height 455
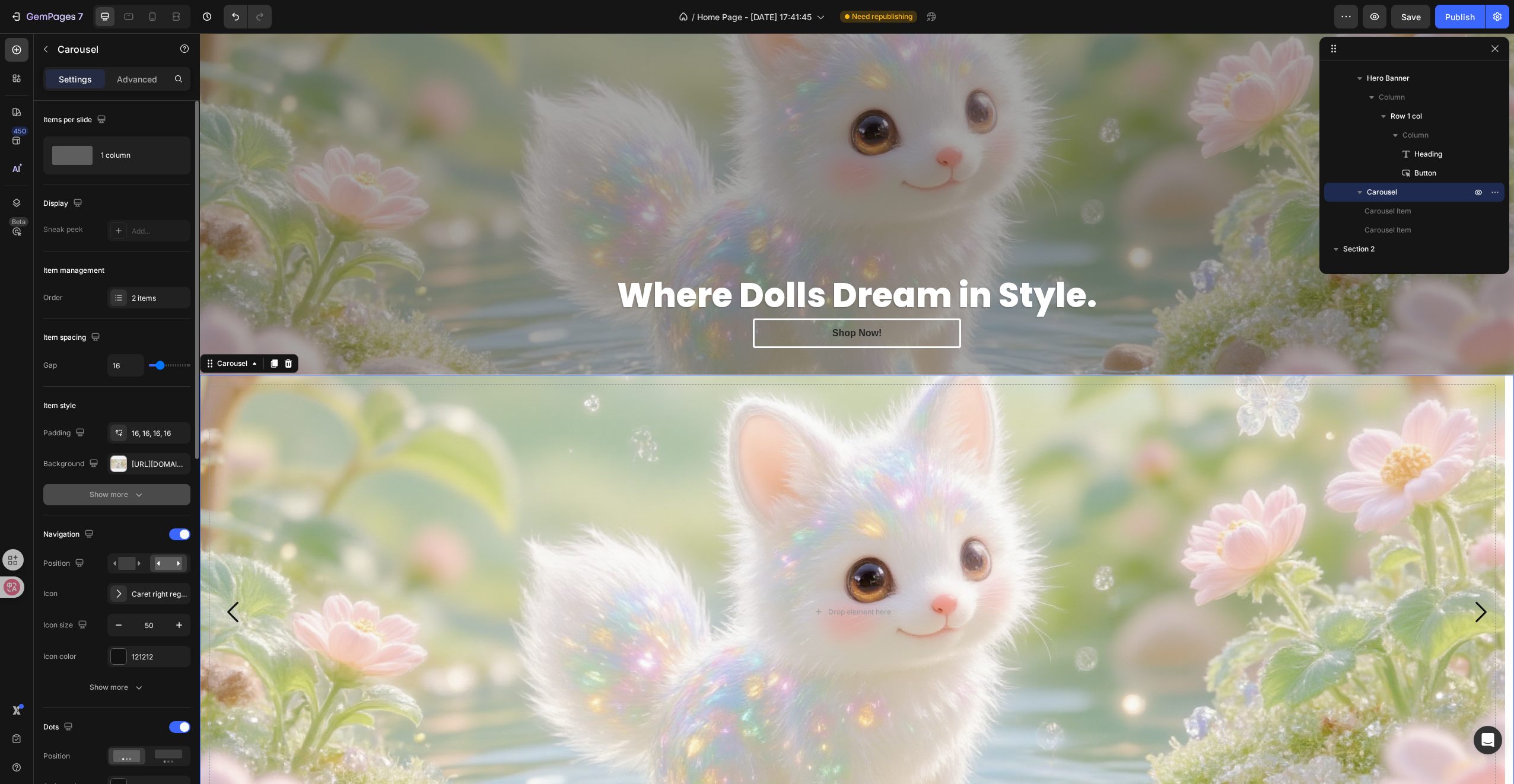
click at [120, 486] on button "Show more" at bounding box center [117, 494] width 147 height 21
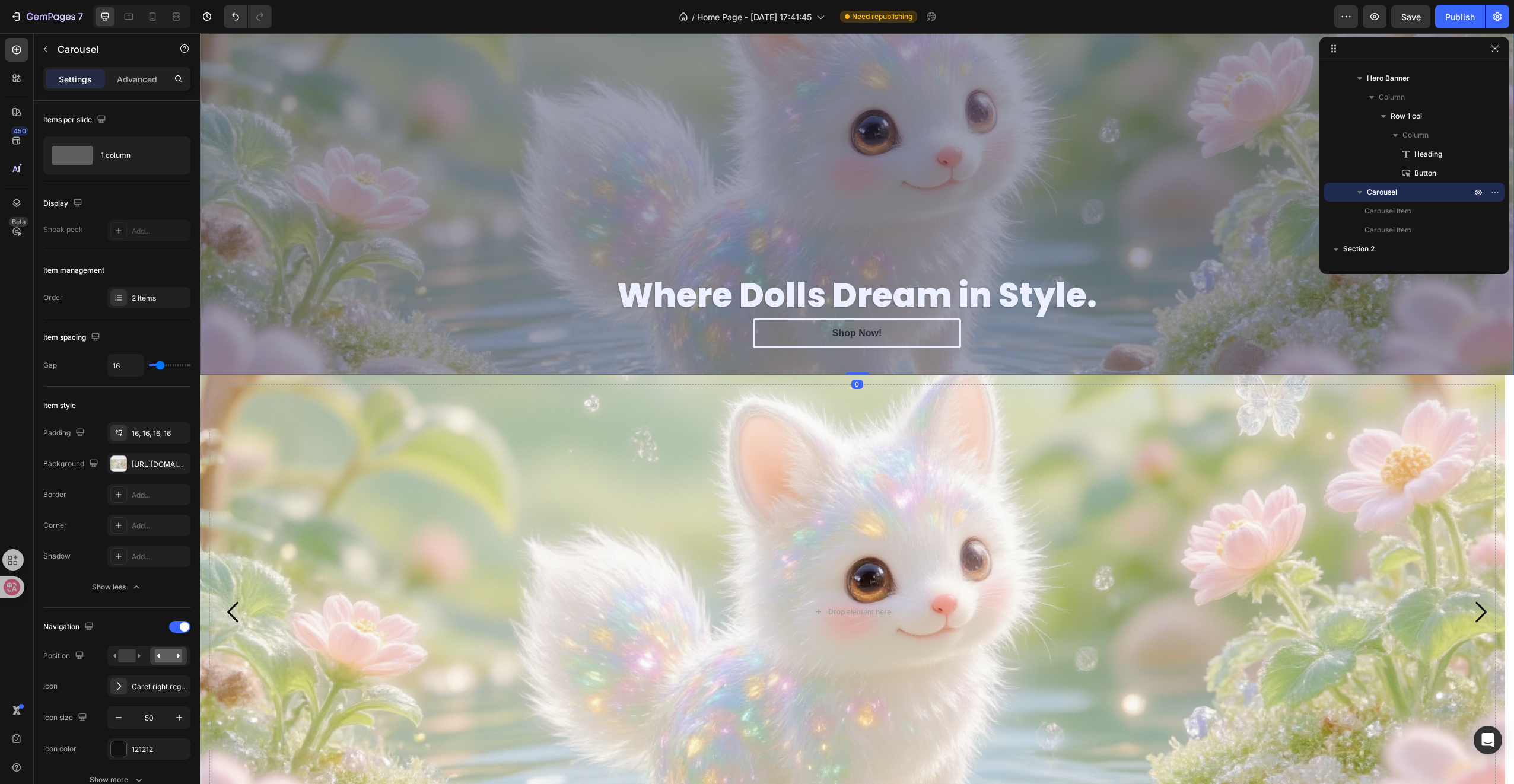
click at [326, 258] on div "Overlay" at bounding box center [857, 165] width 1314 height 420
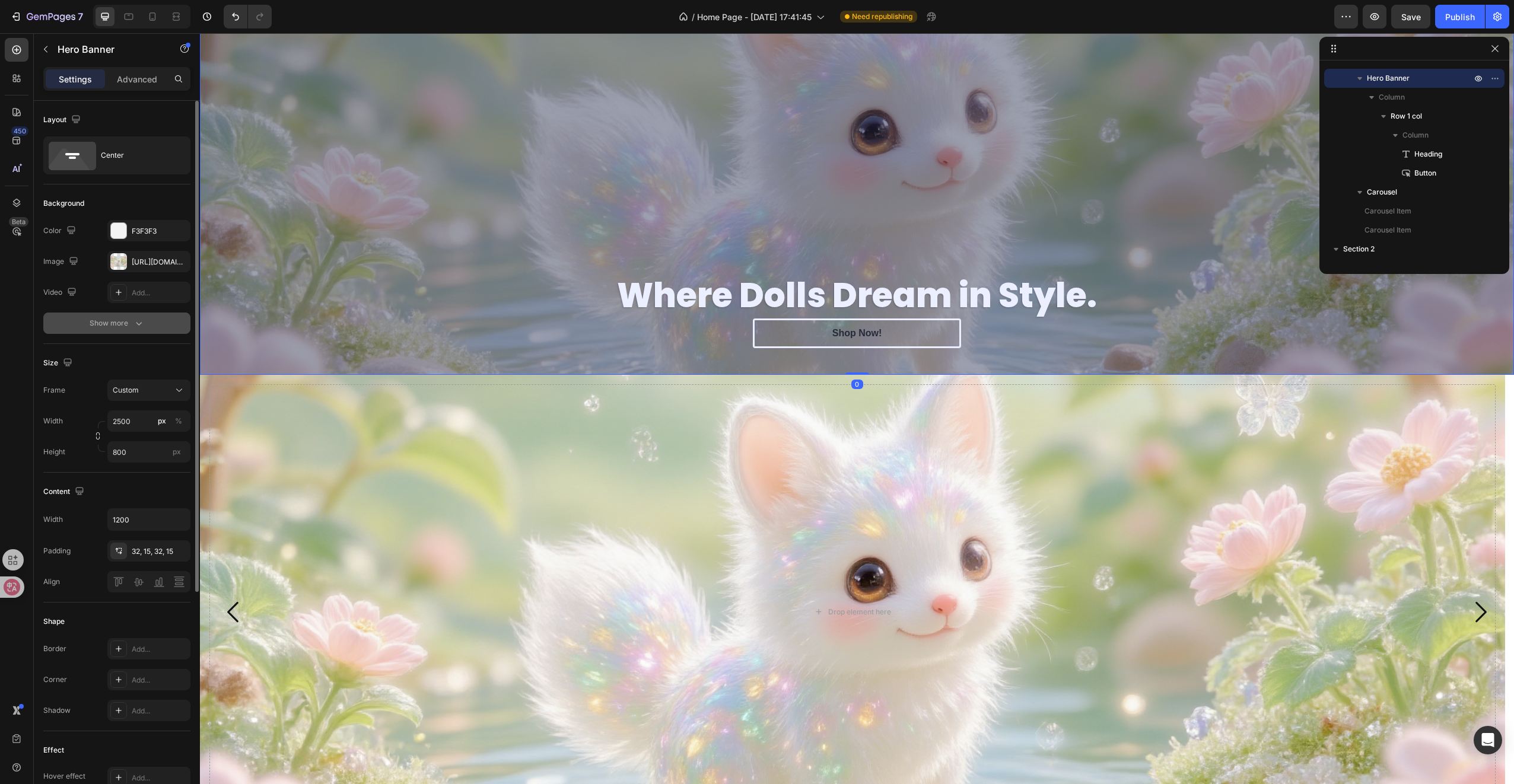
click at [121, 322] on div "Show more" at bounding box center [117, 323] width 55 height 12
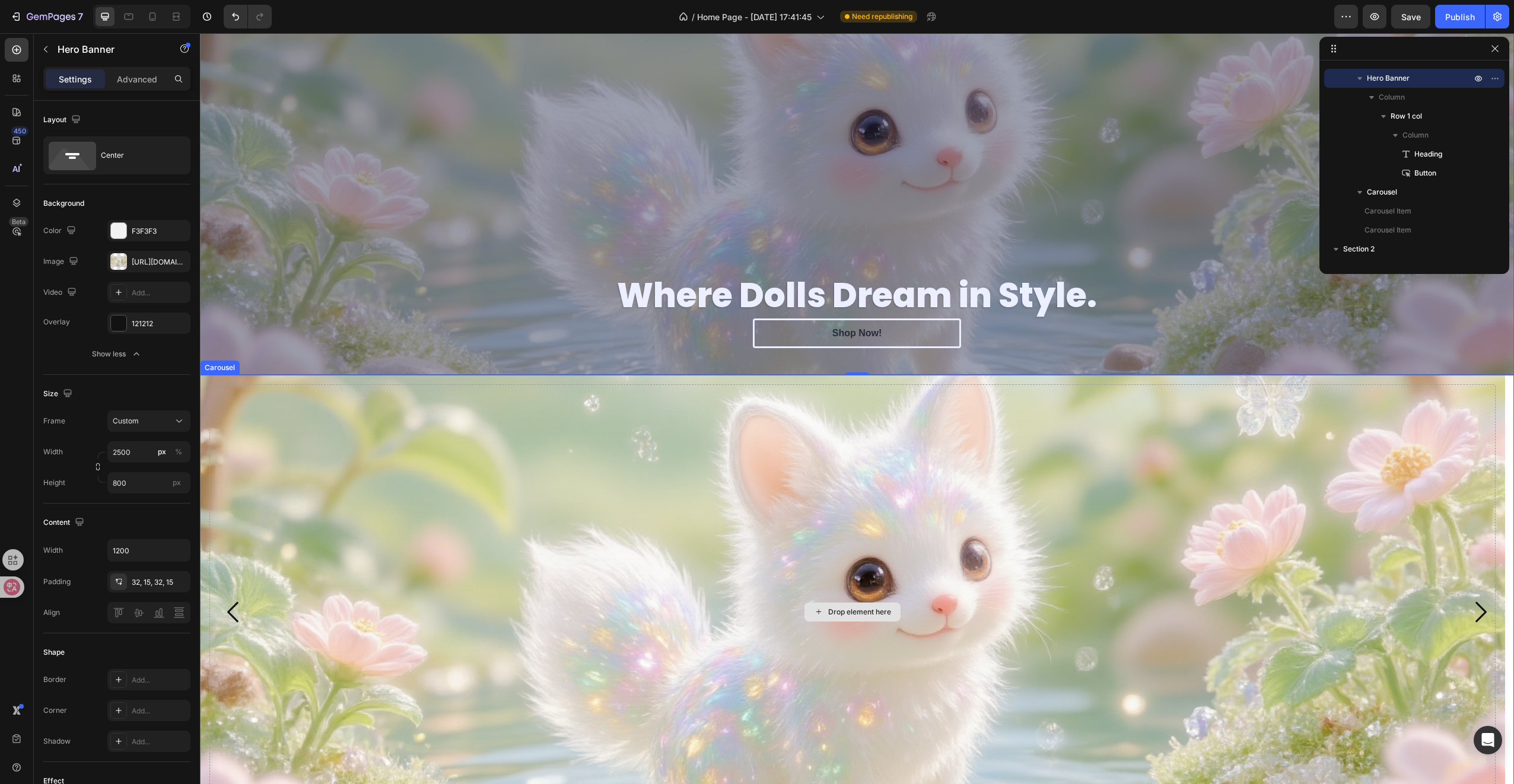
click at [279, 437] on div "Drop element here" at bounding box center [852, 611] width 1286 height 455
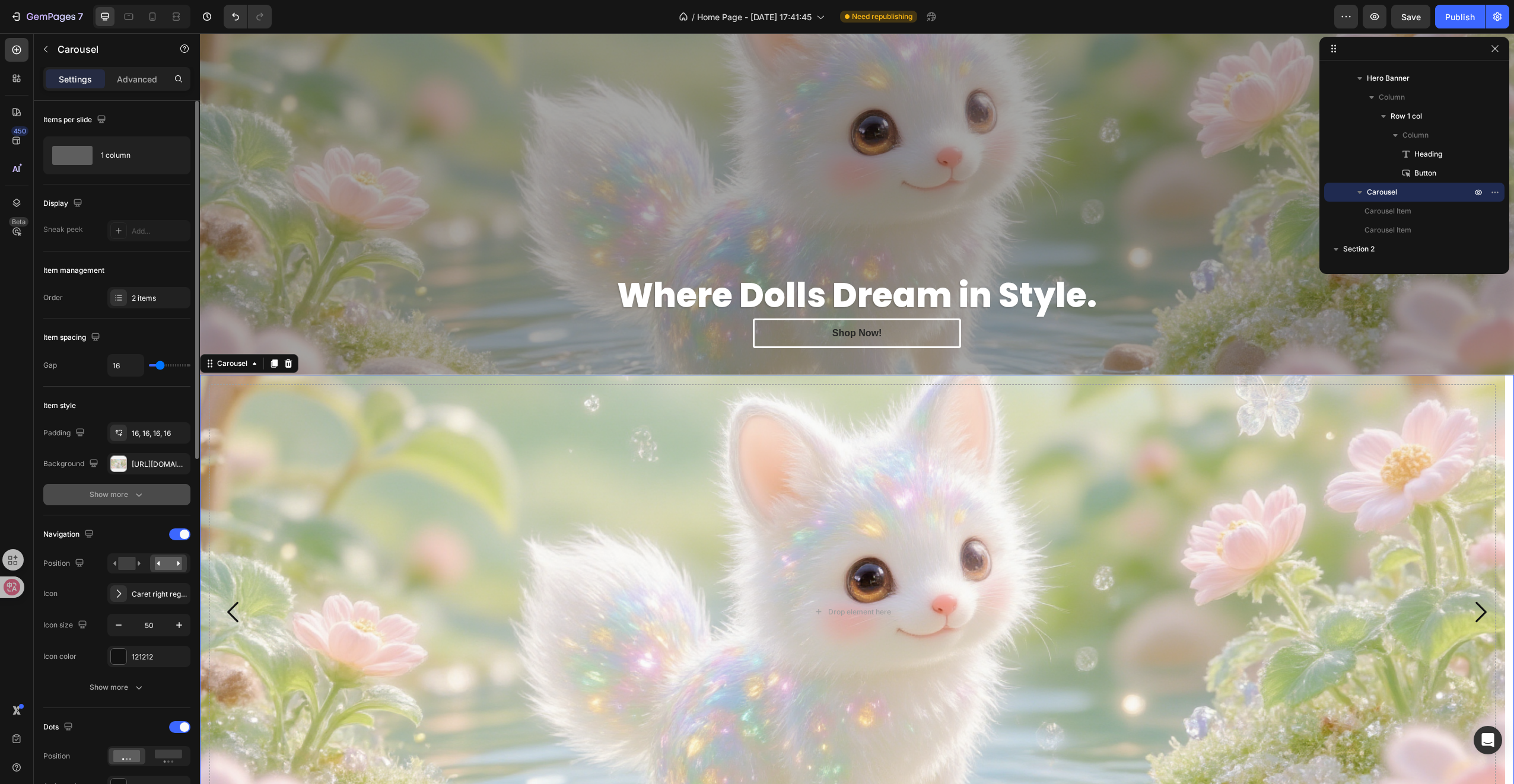
click at [131, 491] on div "Show more" at bounding box center [117, 495] width 55 height 12
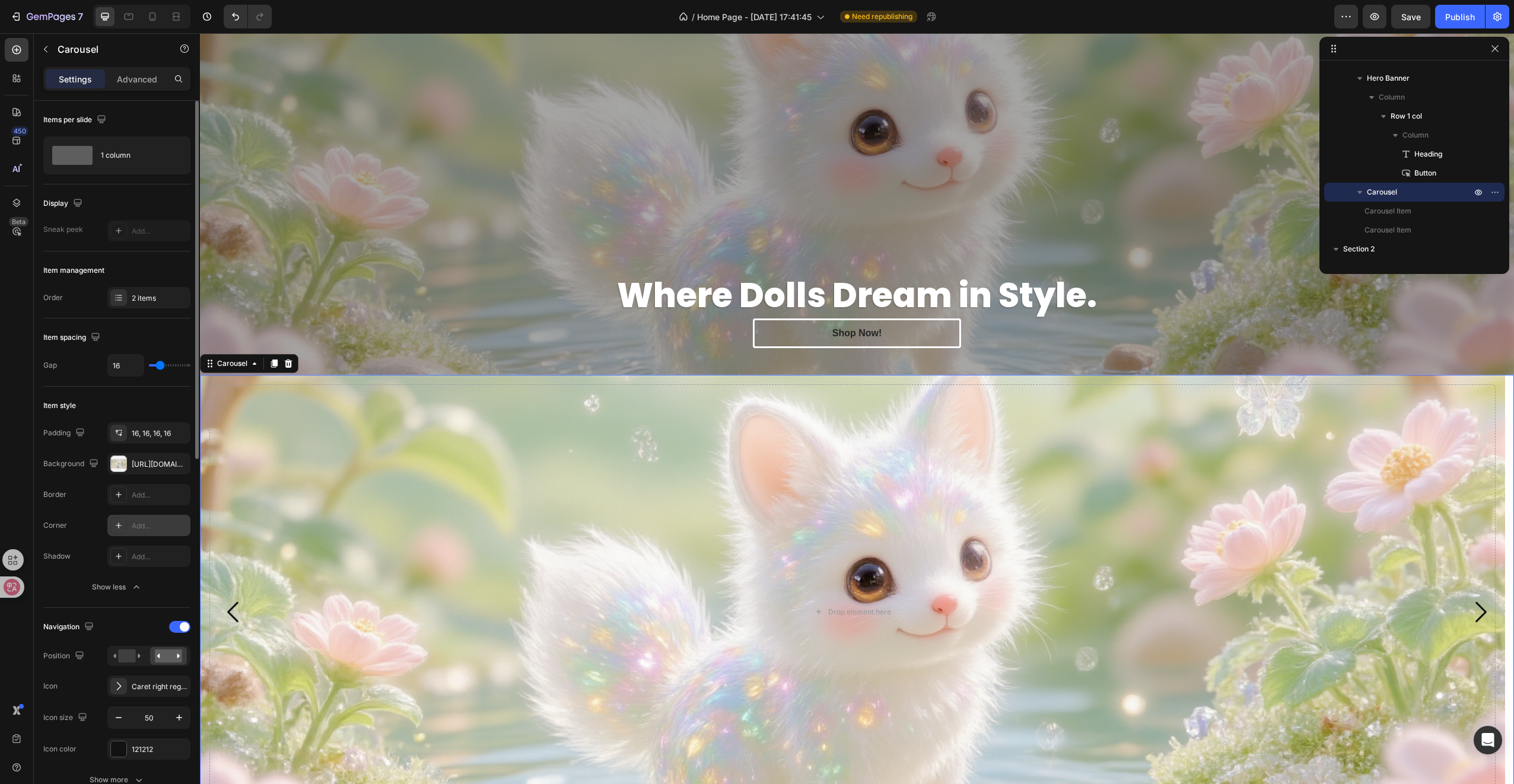
click at [150, 528] on div "Add..." at bounding box center [160, 526] width 56 height 11
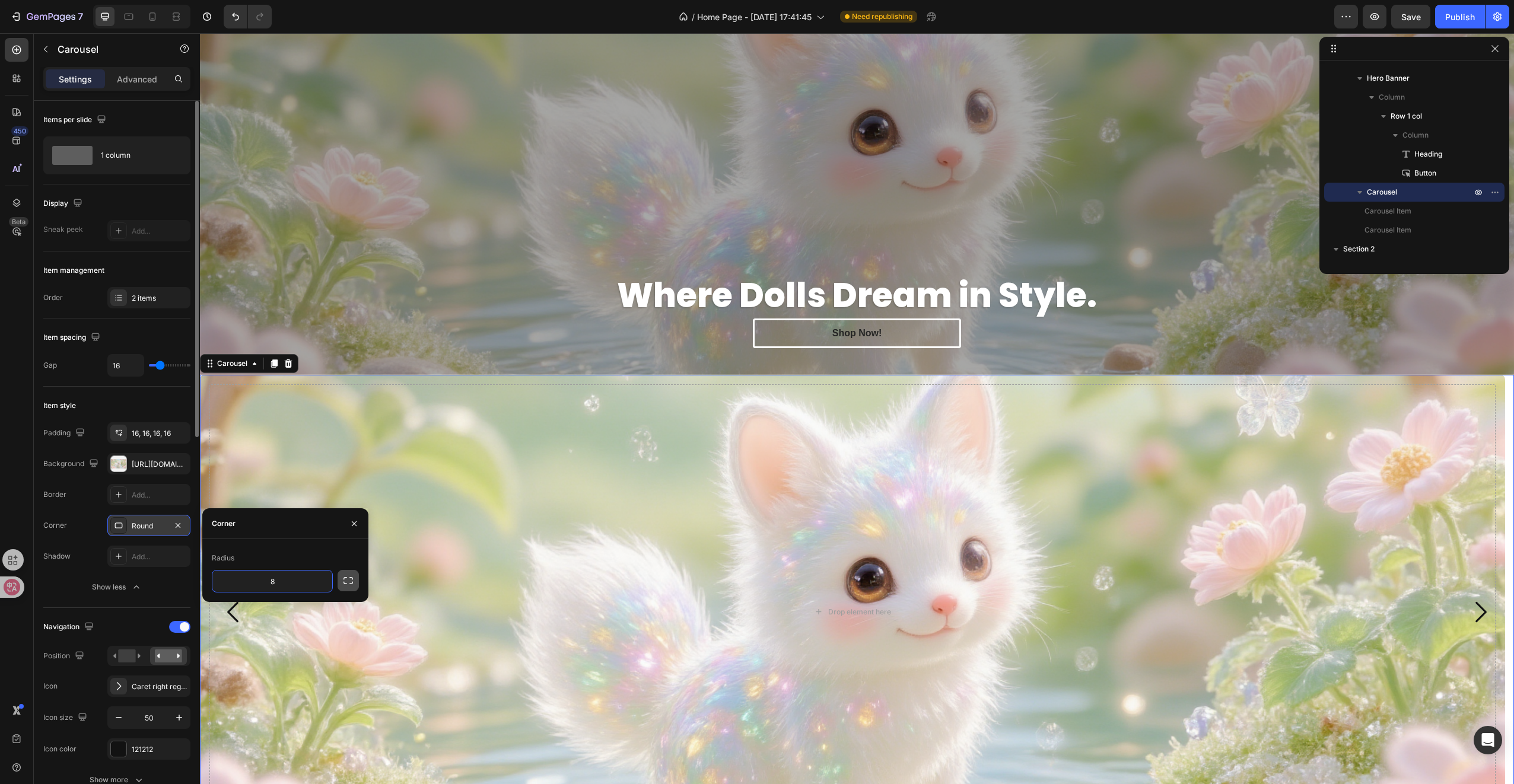
click at [351, 584] on icon "button" at bounding box center [348, 580] width 12 height 12
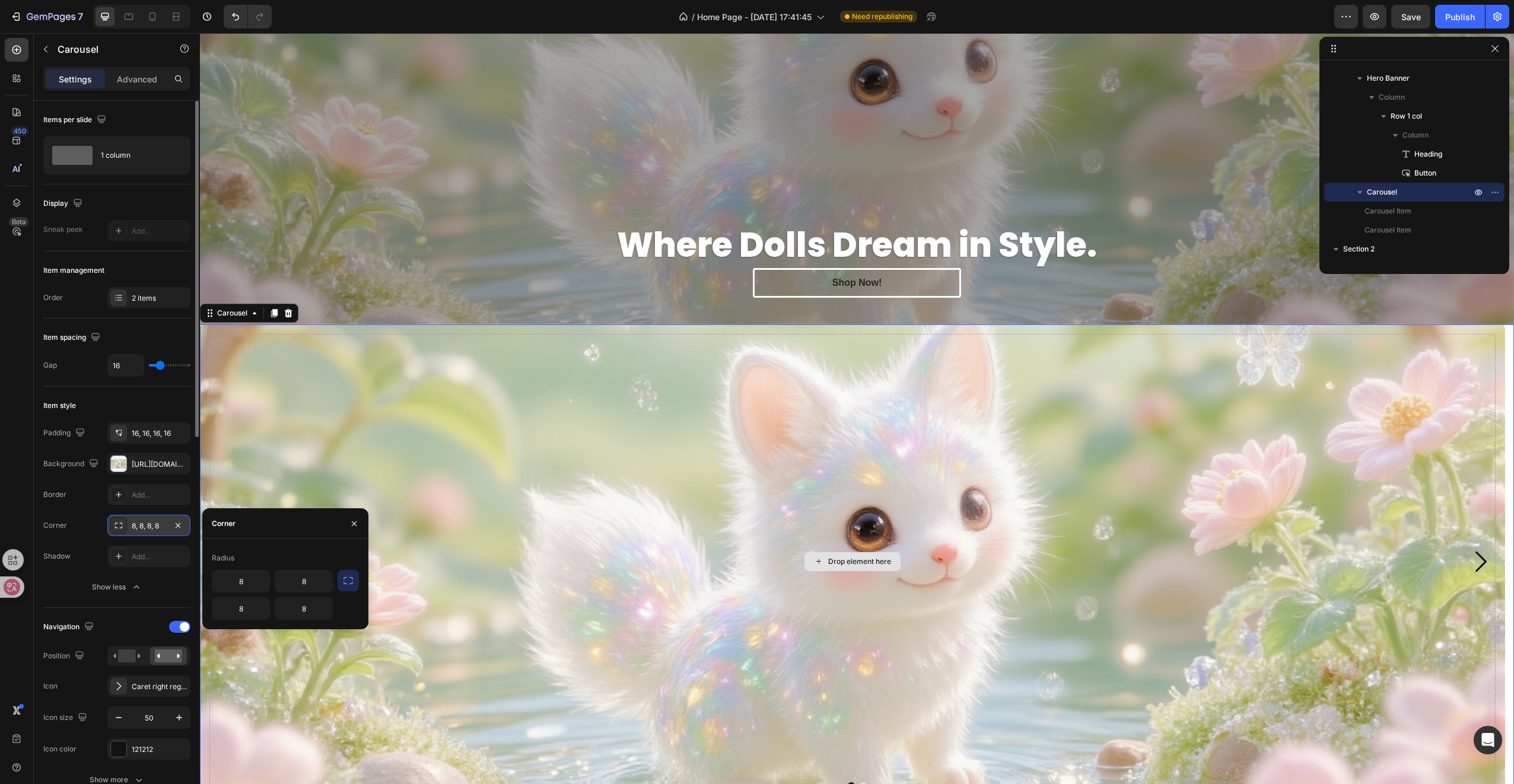
scroll to position [300, 0]
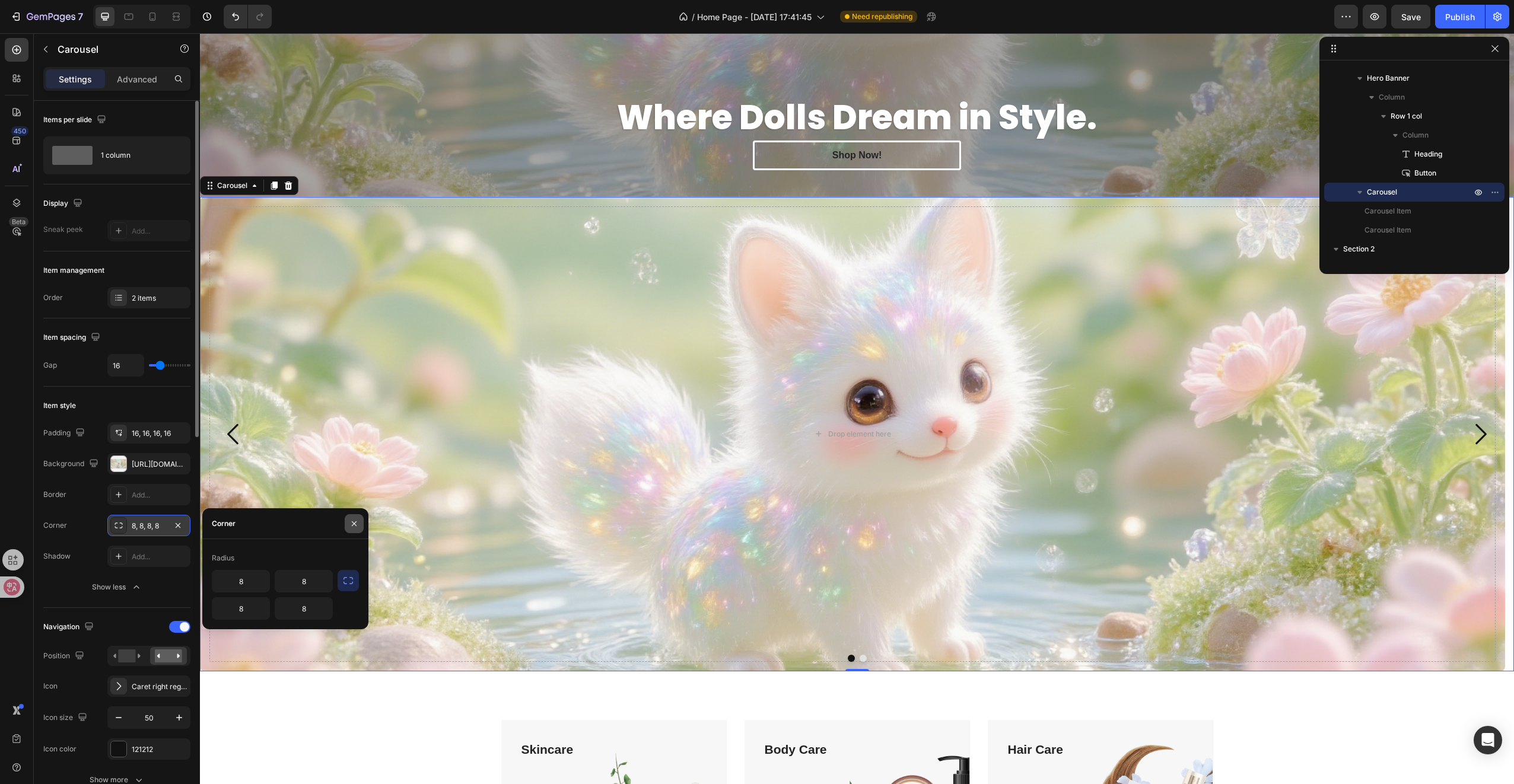
click at [355, 524] on icon "button" at bounding box center [354, 524] width 9 height 9
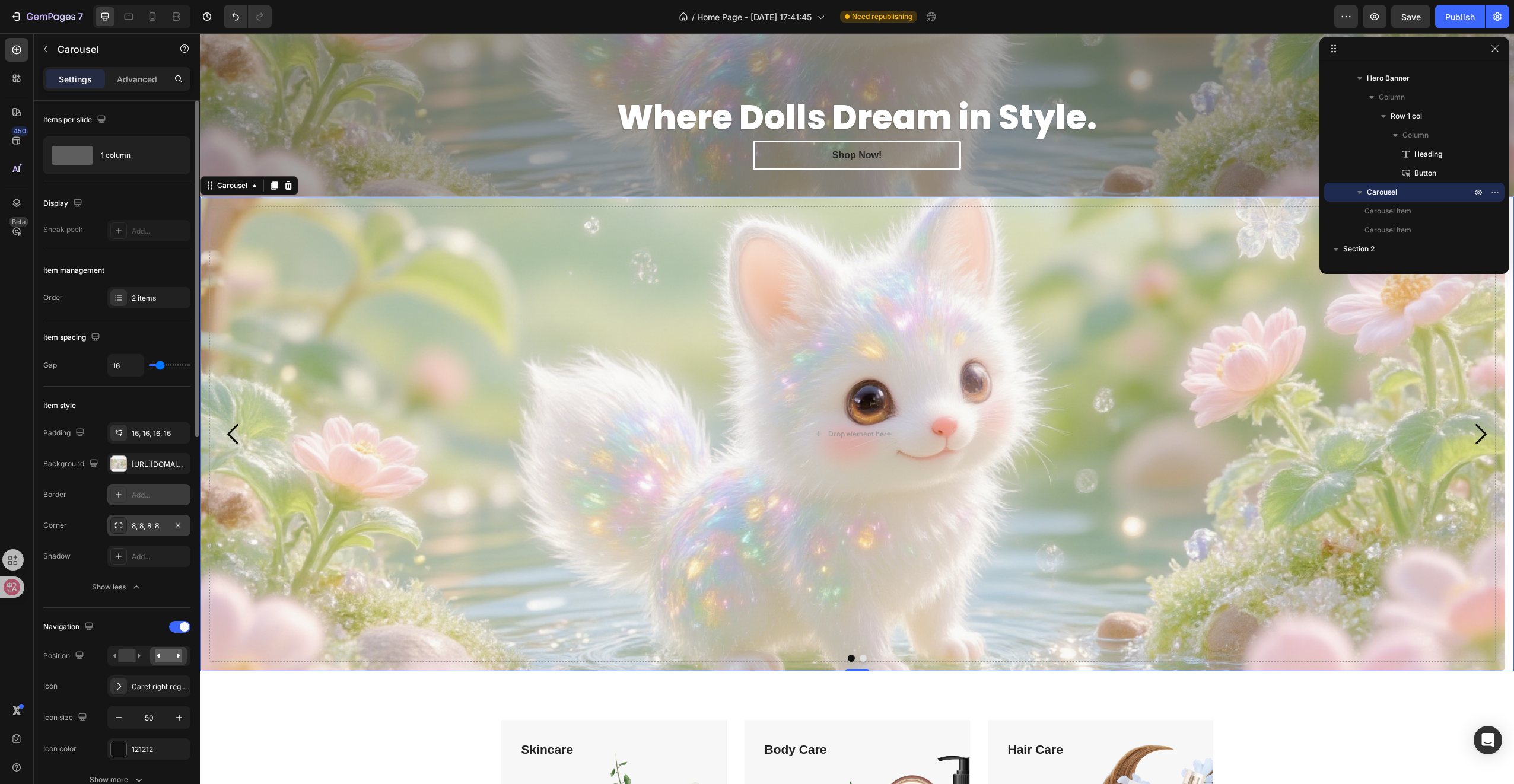
click at [140, 490] on div "Add..." at bounding box center [160, 495] width 56 height 11
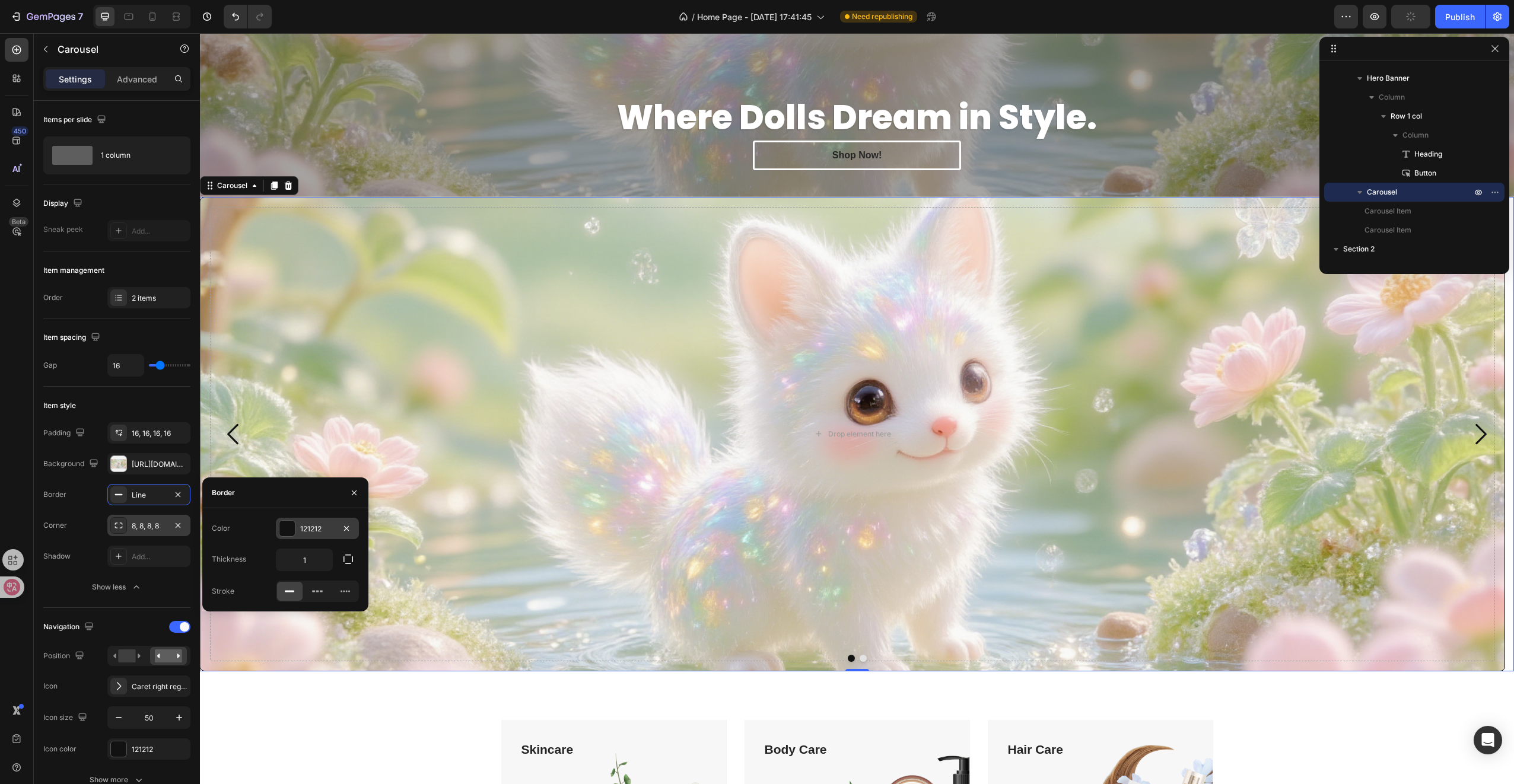
click at [286, 521] on div at bounding box center [287, 528] width 15 height 15
click at [359, 491] on icon "button" at bounding box center [354, 493] width 9 height 9
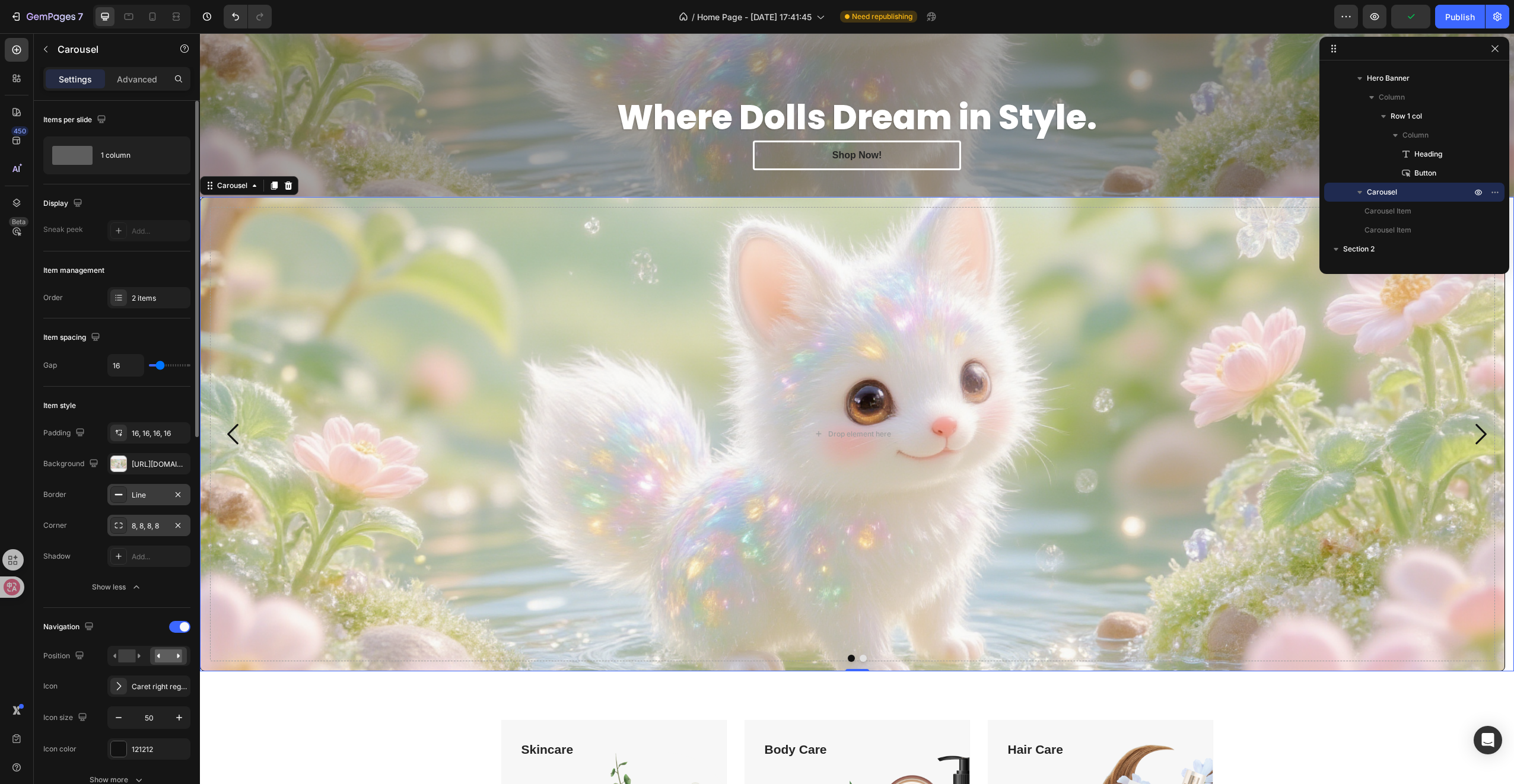
click at [132, 491] on div "Line" at bounding box center [149, 495] width 34 height 11
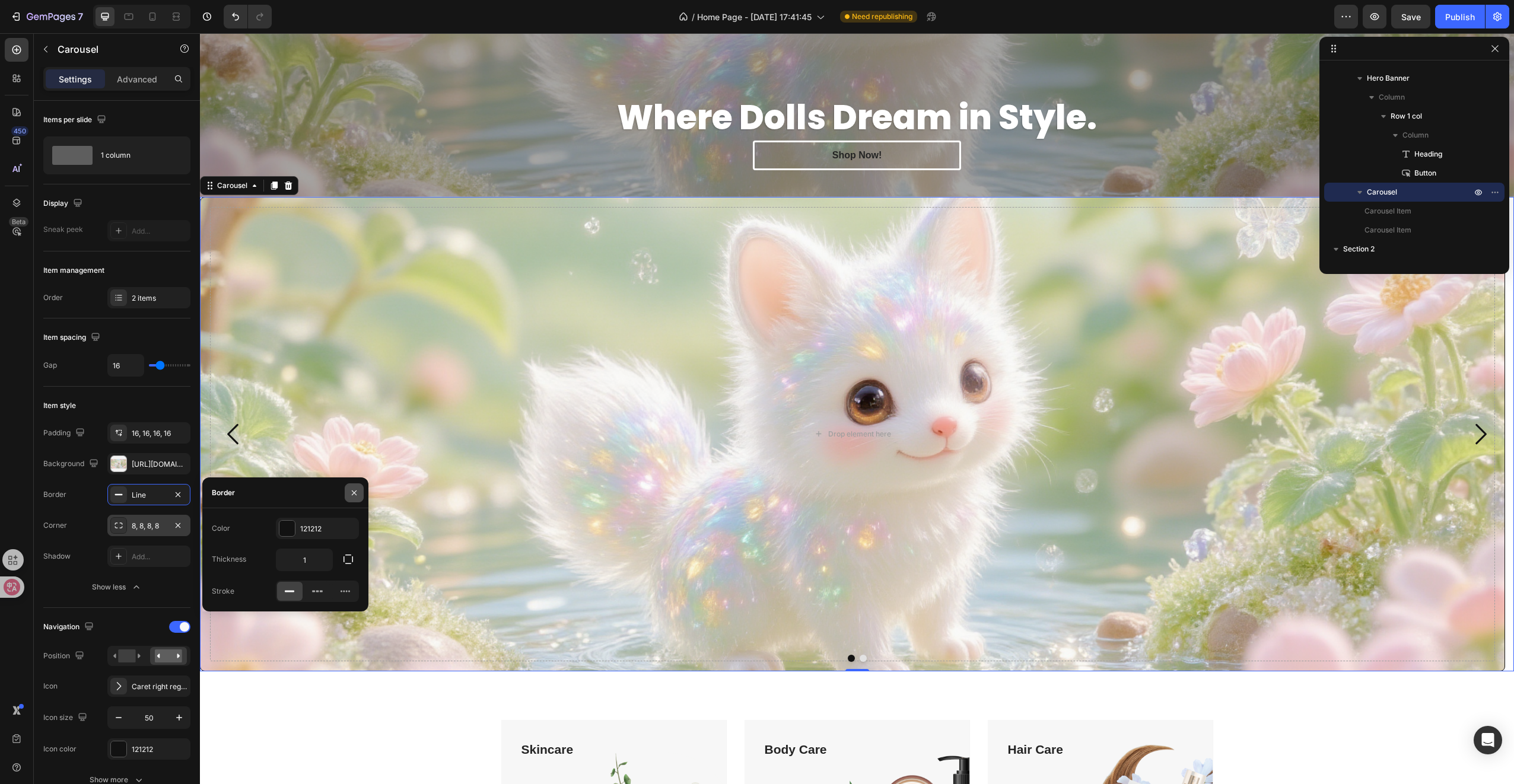
click at [355, 495] on icon "button" at bounding box center [354, 492] width 5 height 5
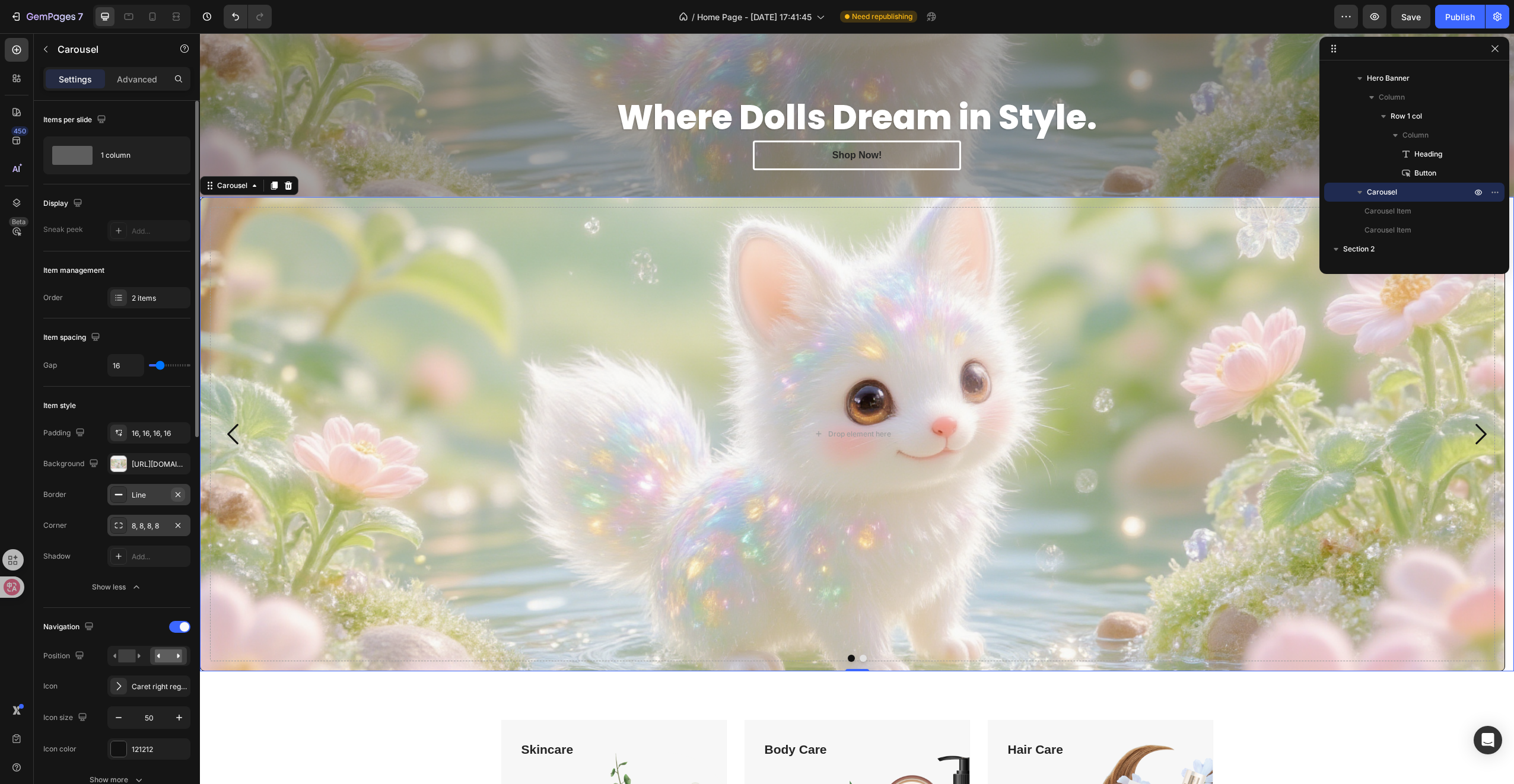
click at [173, 493] on icon "button" at bounding box center [178, 494] width 9 height 9
click at [179, 520] on icon "button" at bounding box center [178, 525] width 9 height 9
click at [152, 551] on div "Add..." at bounding box center [160, 557] width 56 height 11
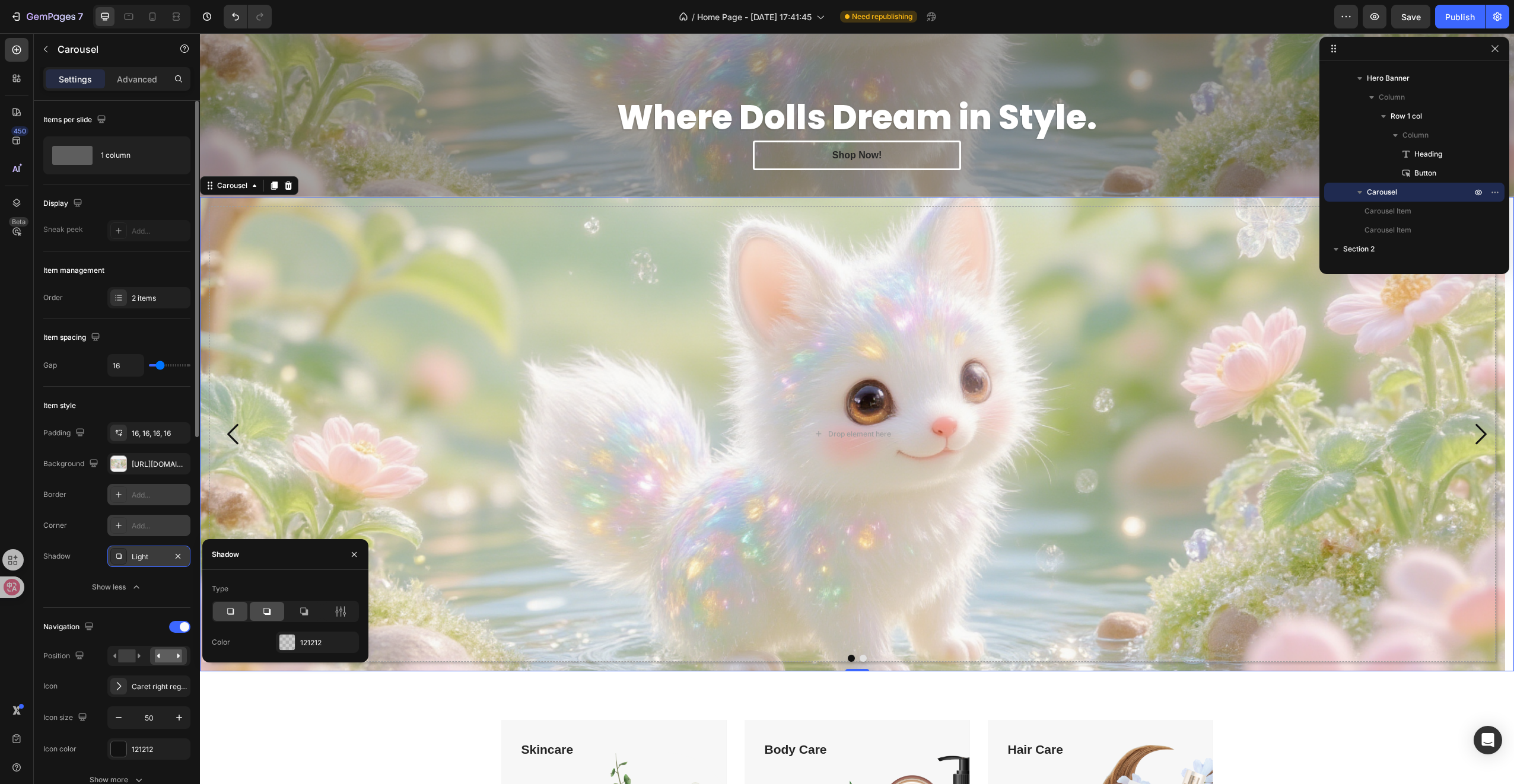
click at [264, 614] on icon at bounding box center [267, 611] width 7 height 7
click at [304, 611] on icon at bounding box center [304, 611] width 12 height 12
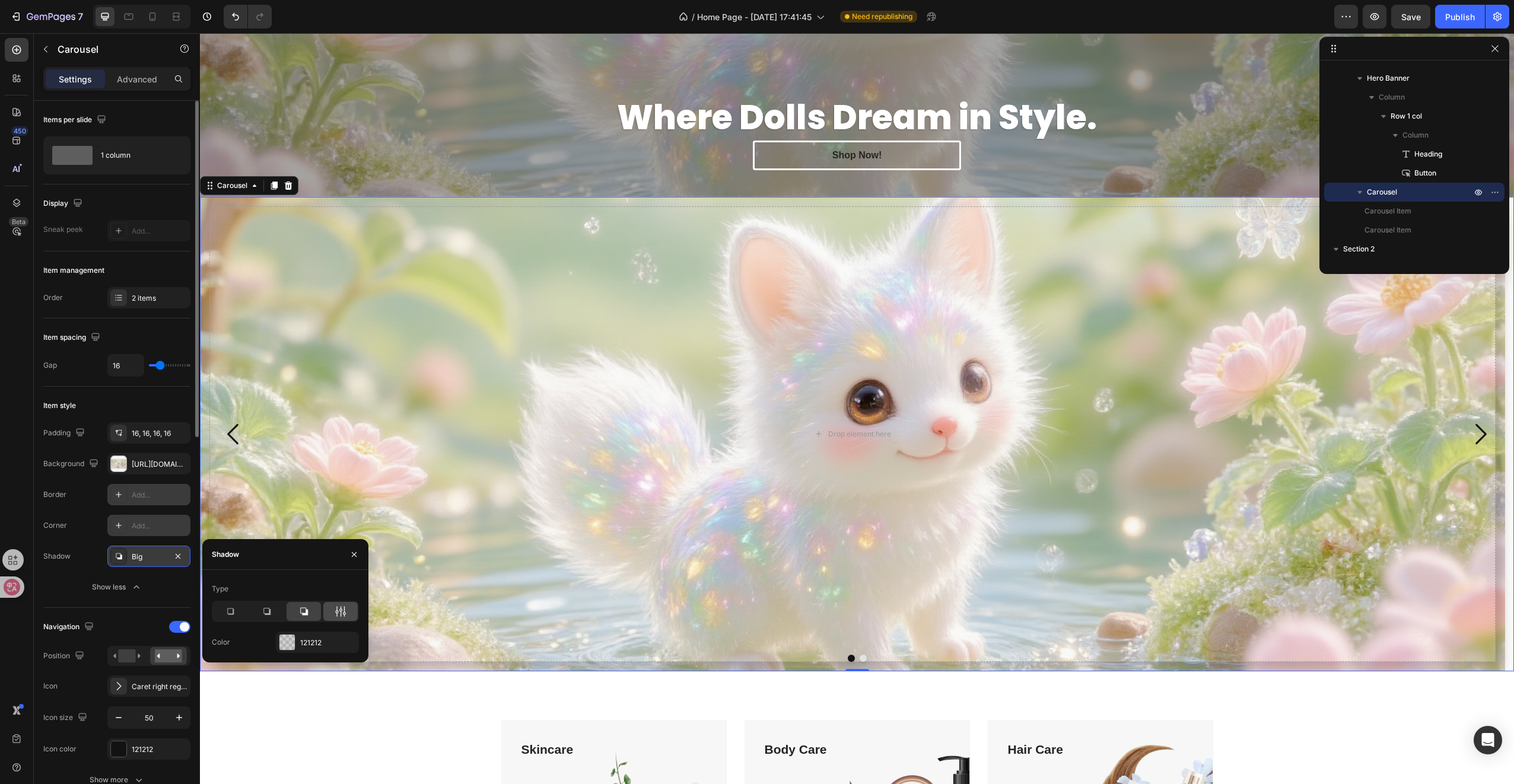
click at [339, 612] on icon at bounding box center [341, 611] width 12 height 12
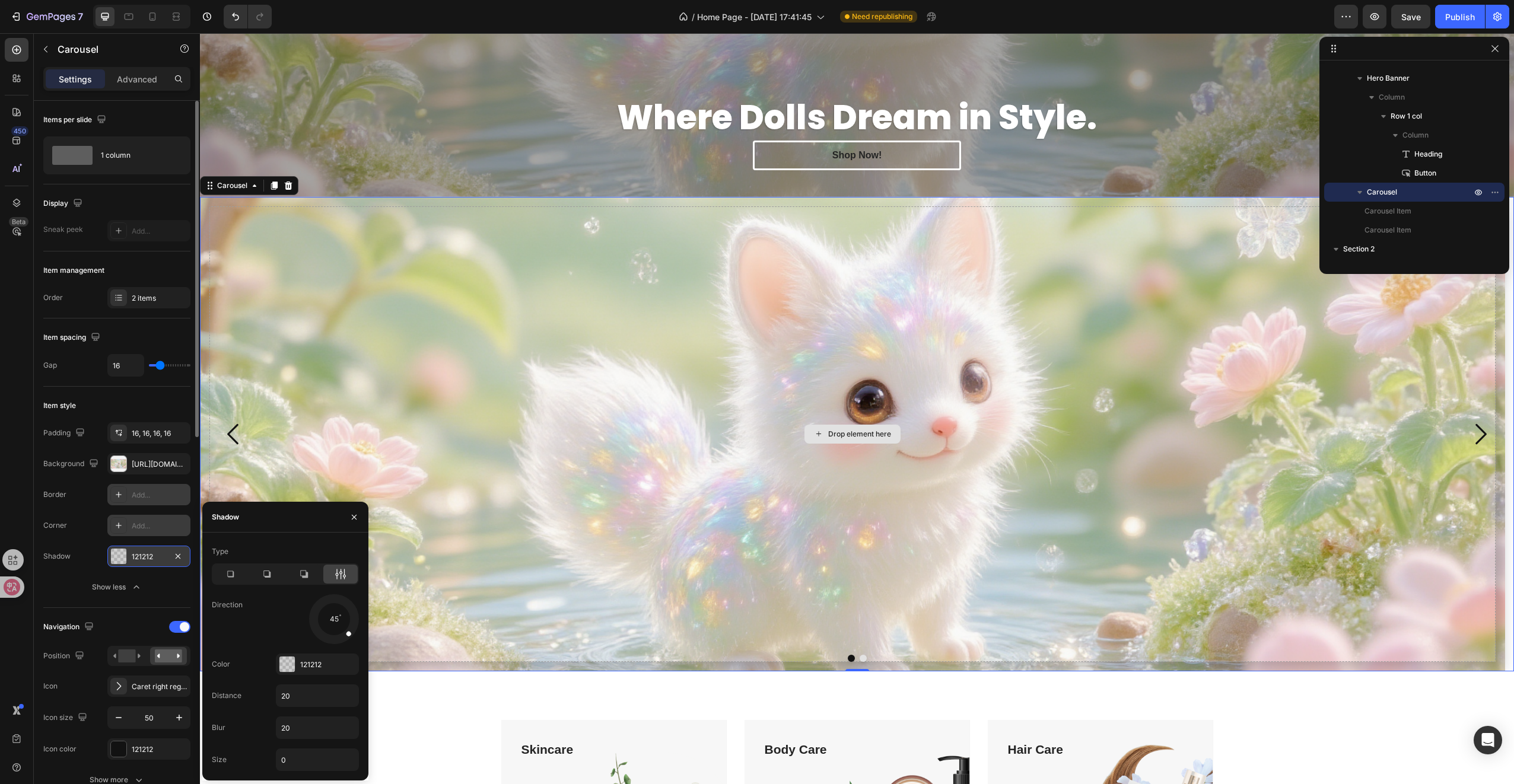
click at [655, 550] on div "Drop element here" at bounding box center [852, 434] width 1286 height 455
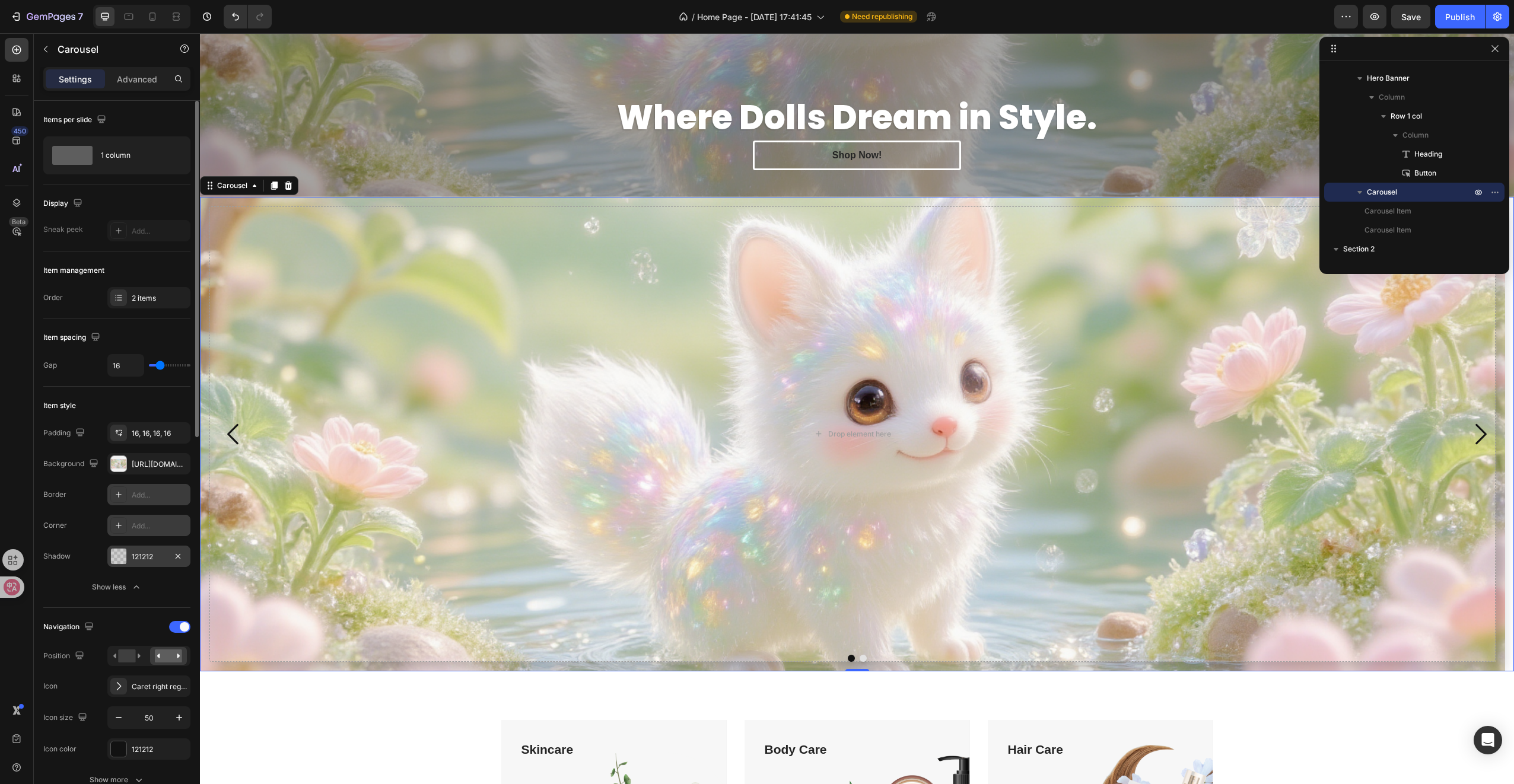
click at [159, 553] on div "121212" at bounding box center [149, 557] width 34 height 11
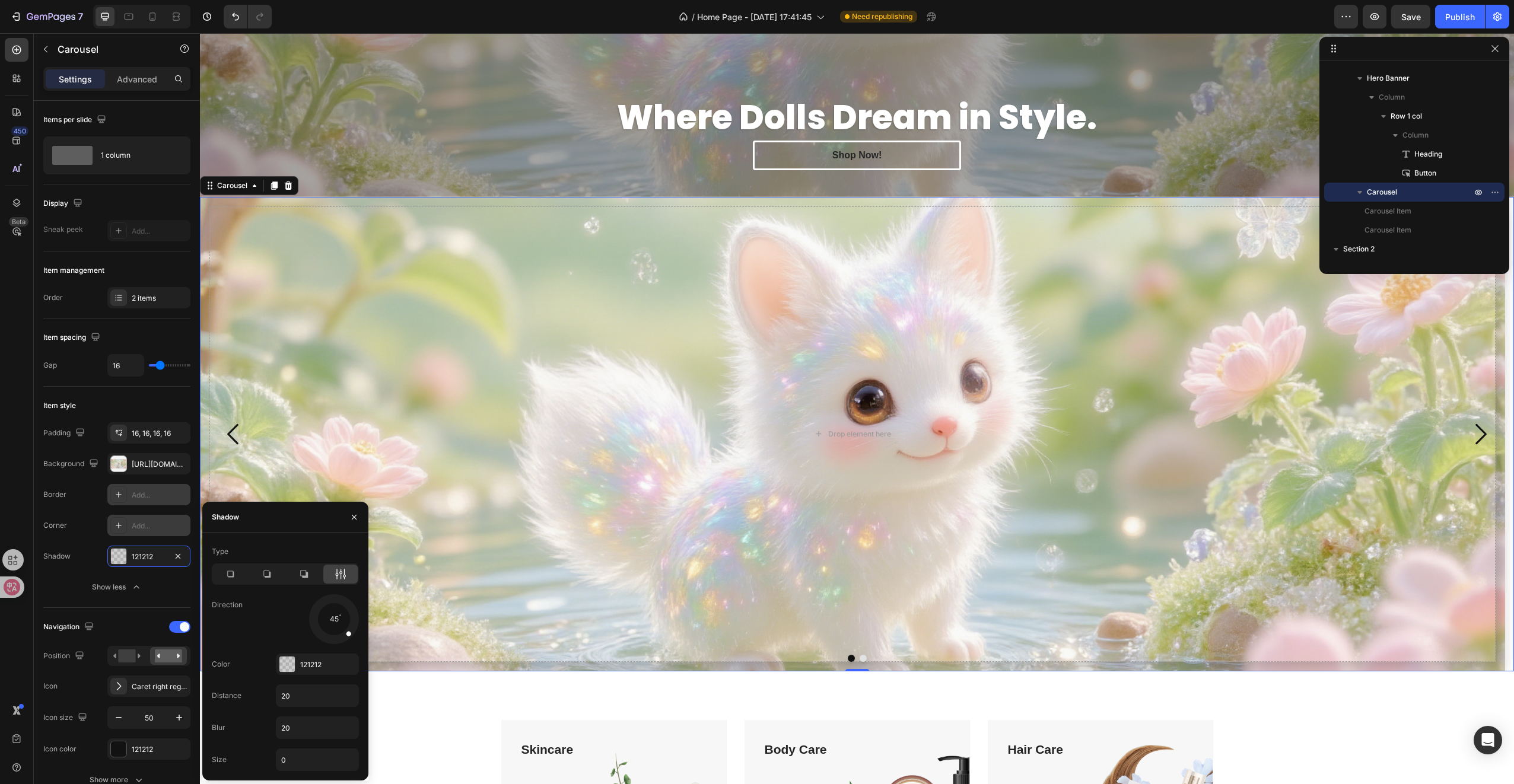
click at [362, 603] on div "Type Direction 45 Color 121212 Distance 20 Blur 20 Size 0" at bounding box center [285, 656] width 166 height 229
drag, startPoint x: 357, startPoint y: 621, endPoint x: 356, endPoint y: 643, distance: 22.0
click at [356, 643] on div at bounding box center [334, 619] width 53 height 53
click at [295, 692] on input "20" at bounding box center [317, 696] width 82 height 21
type input "50"
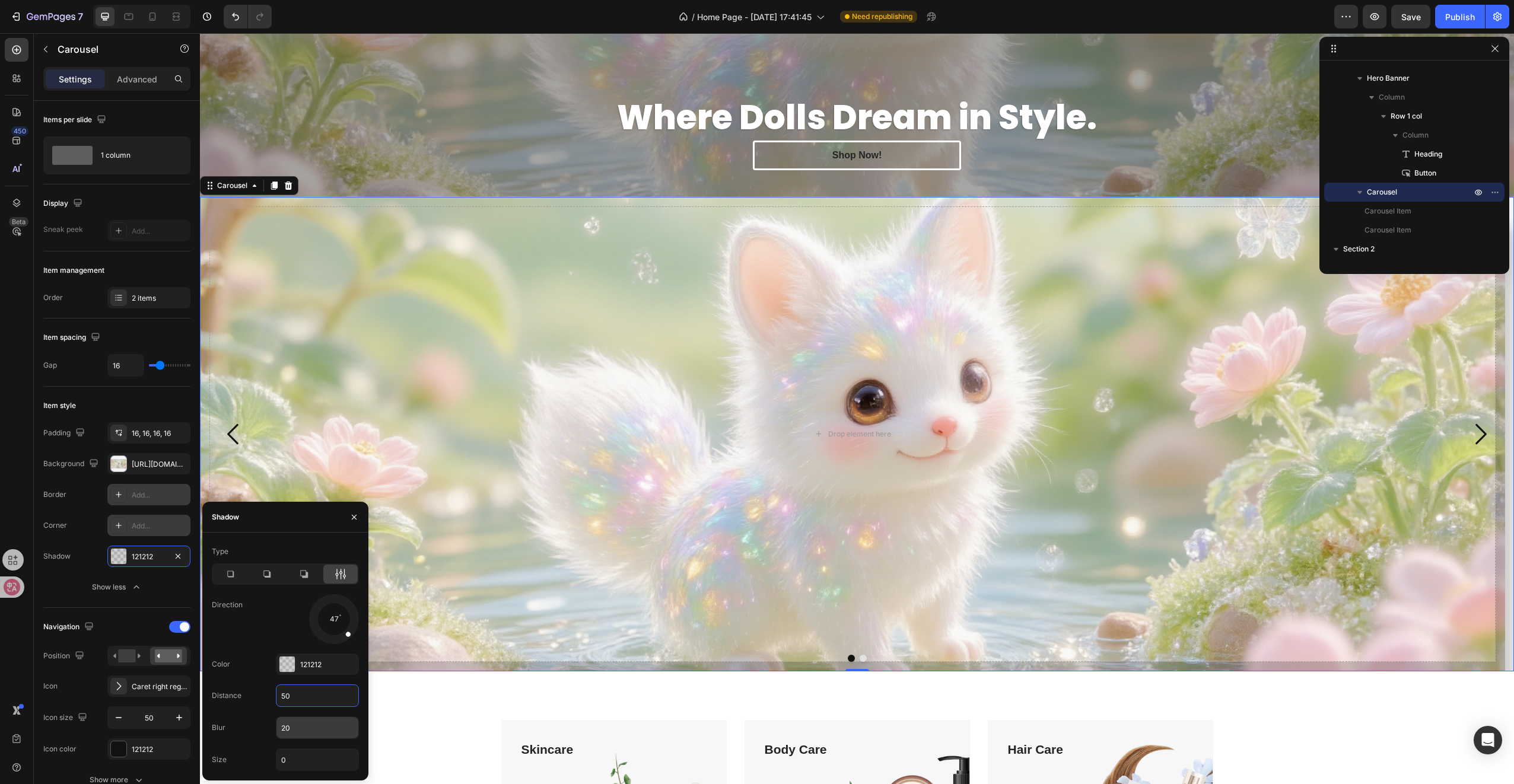
click at [303, 734] on input "20" at bounding box center [317, 727] width 82 height 21
click at [299, 766] on input "0" at bounding box center [317, 760] width 82 height 21
type input "50"
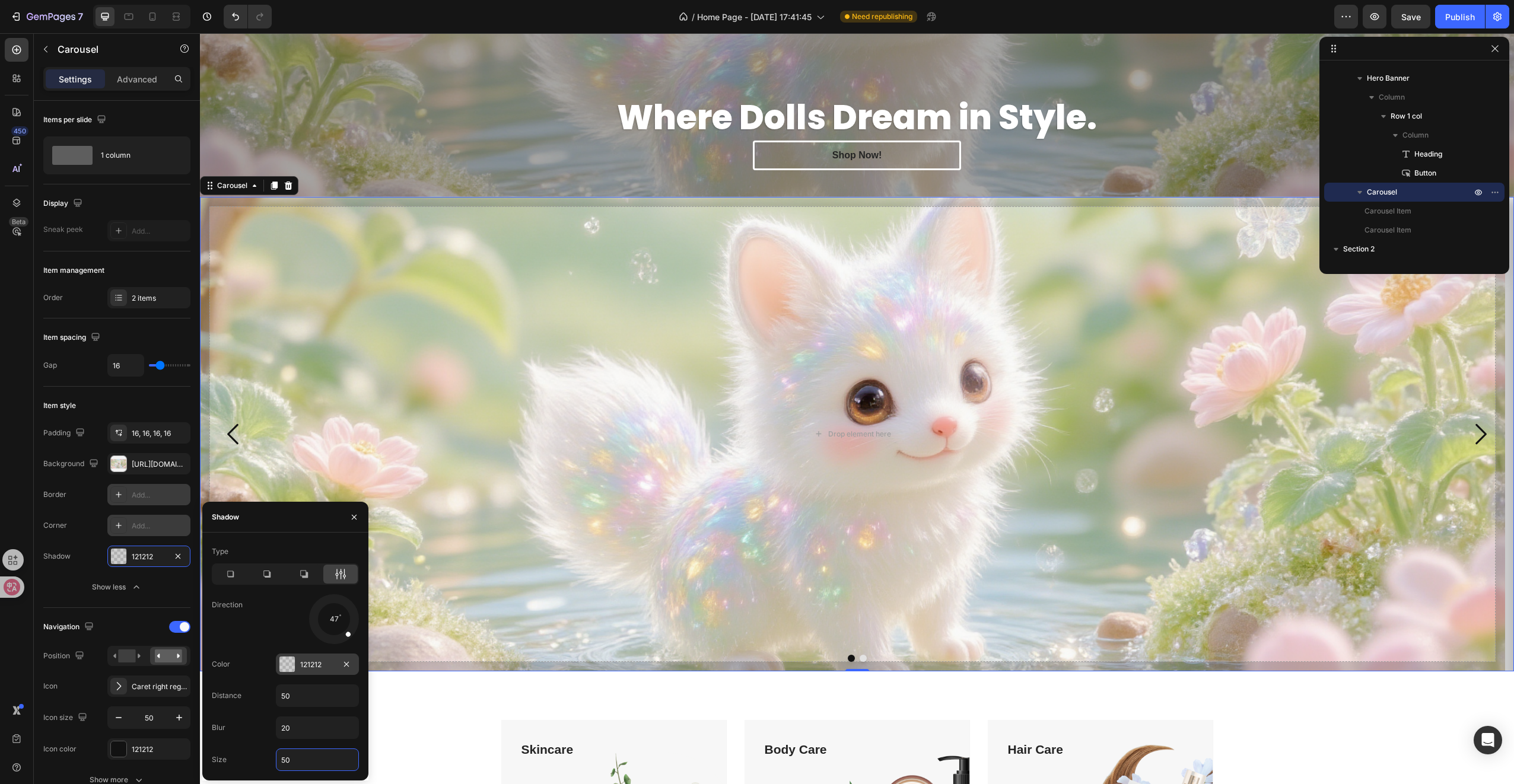
click at [299, 663] on div "121212" at bounding box center [318, 664] width 83 height 21
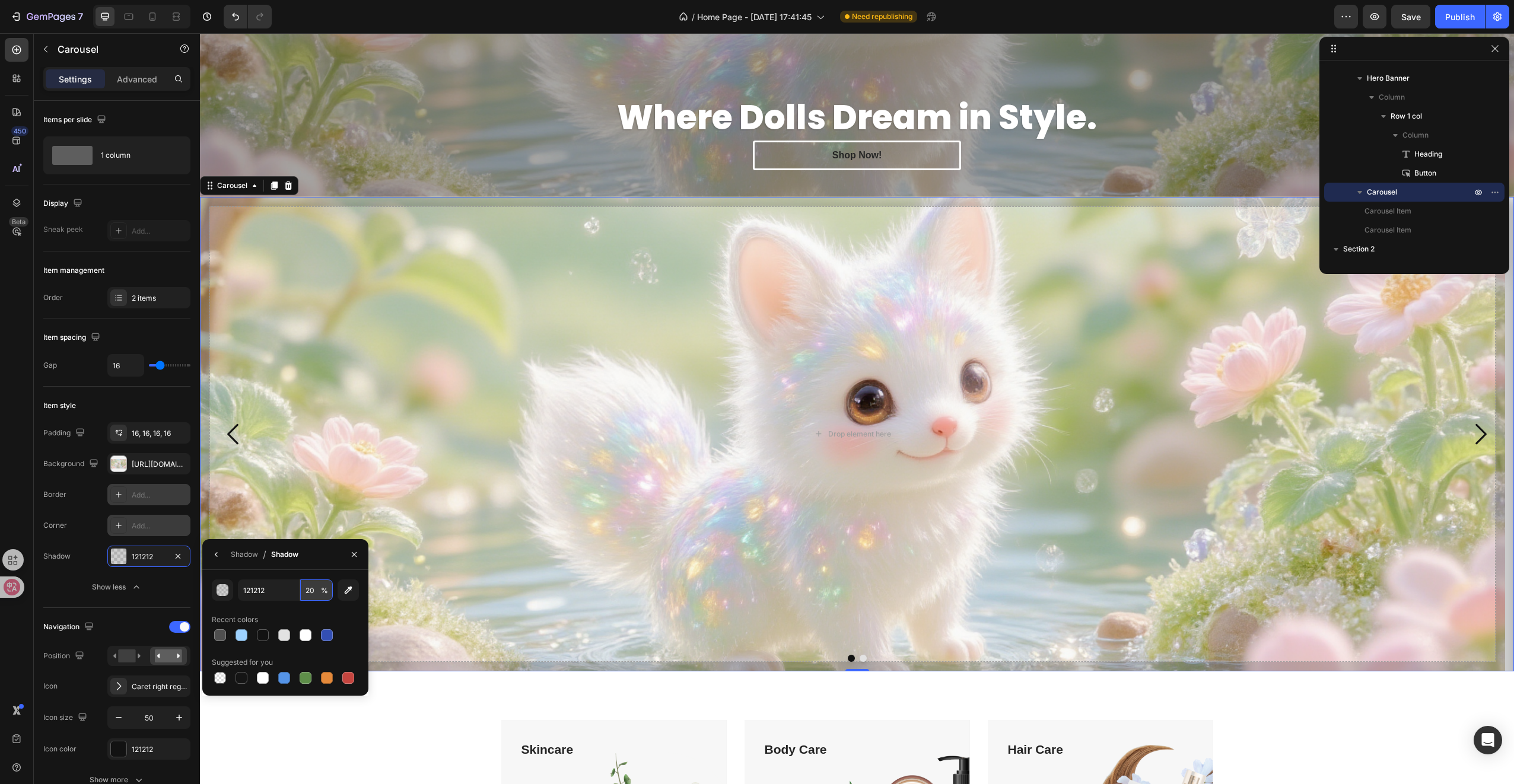
click at [307, 588] on input "20" at bounding box center [316, 590] width 33 height 21
click at [314, 590] on input "20" at bounding box center [316, 590] width 33 height 21
click at [264, 640] on div at bounding box center [263, 635] width 12 height 12
type input "100"
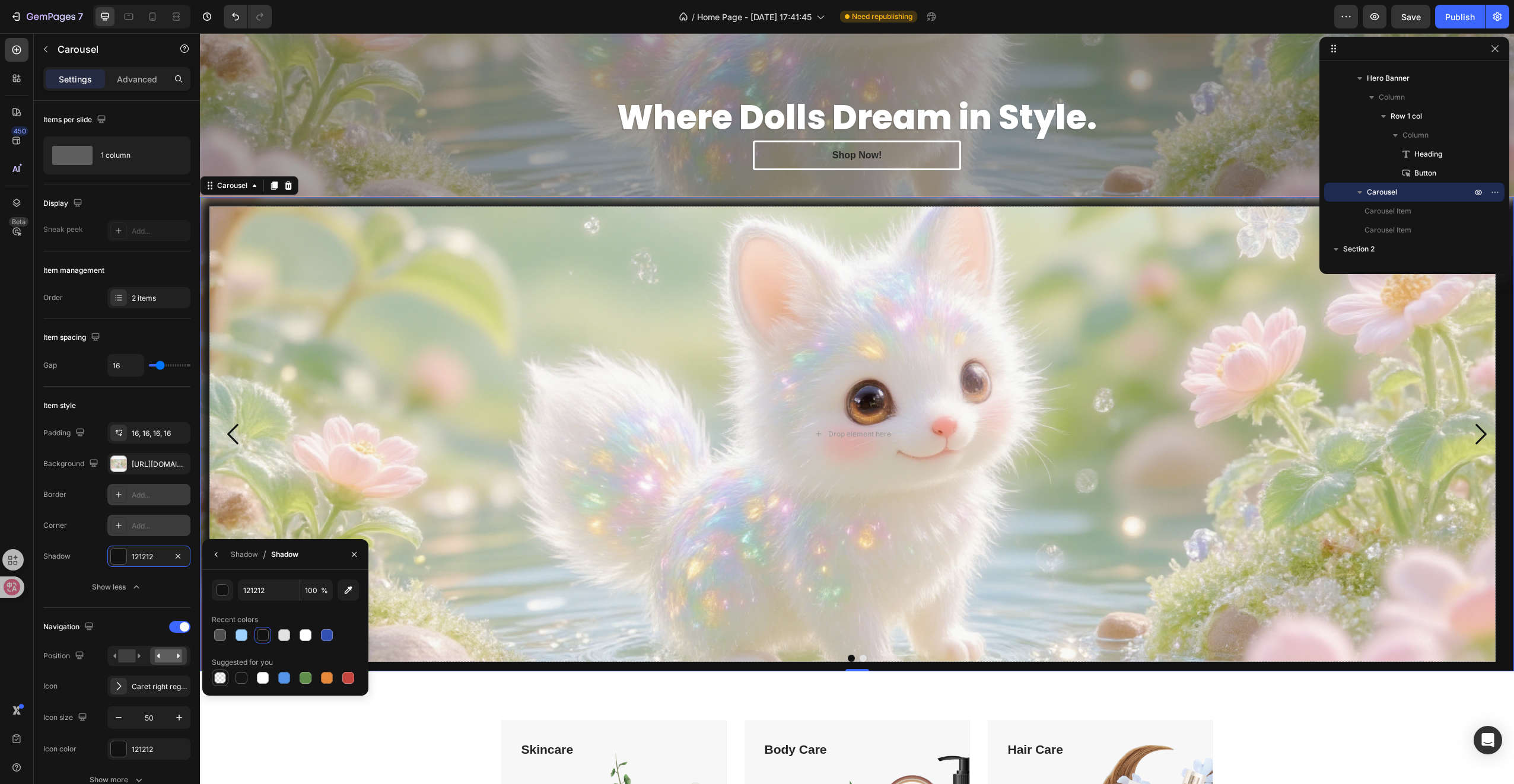
click at [217, 679] on div at bounding box center [220, 678] width 12 height 12
type input "000000"
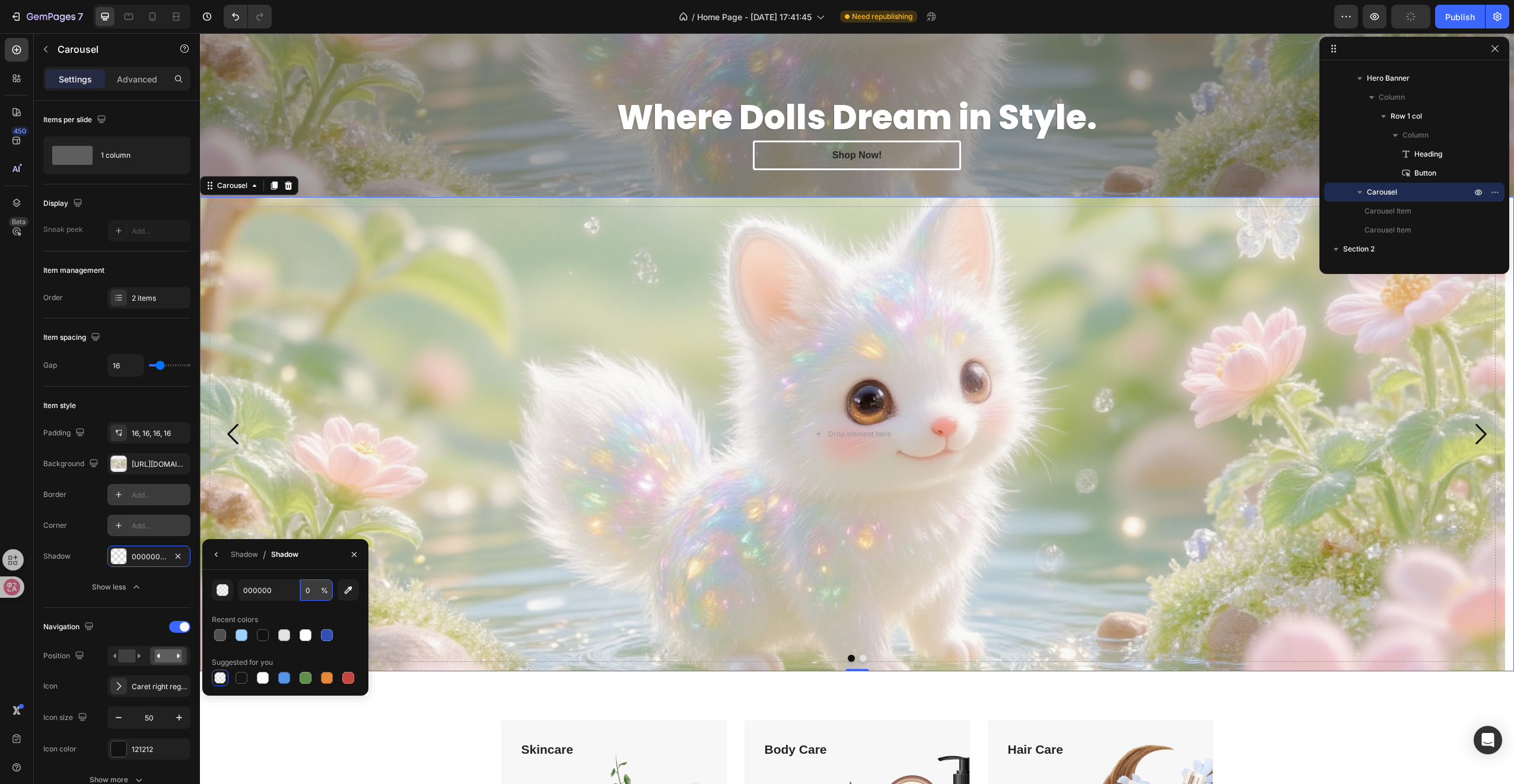
click at [312, 592] on input "0" at bounding box center [316, 590] width 33 height 21
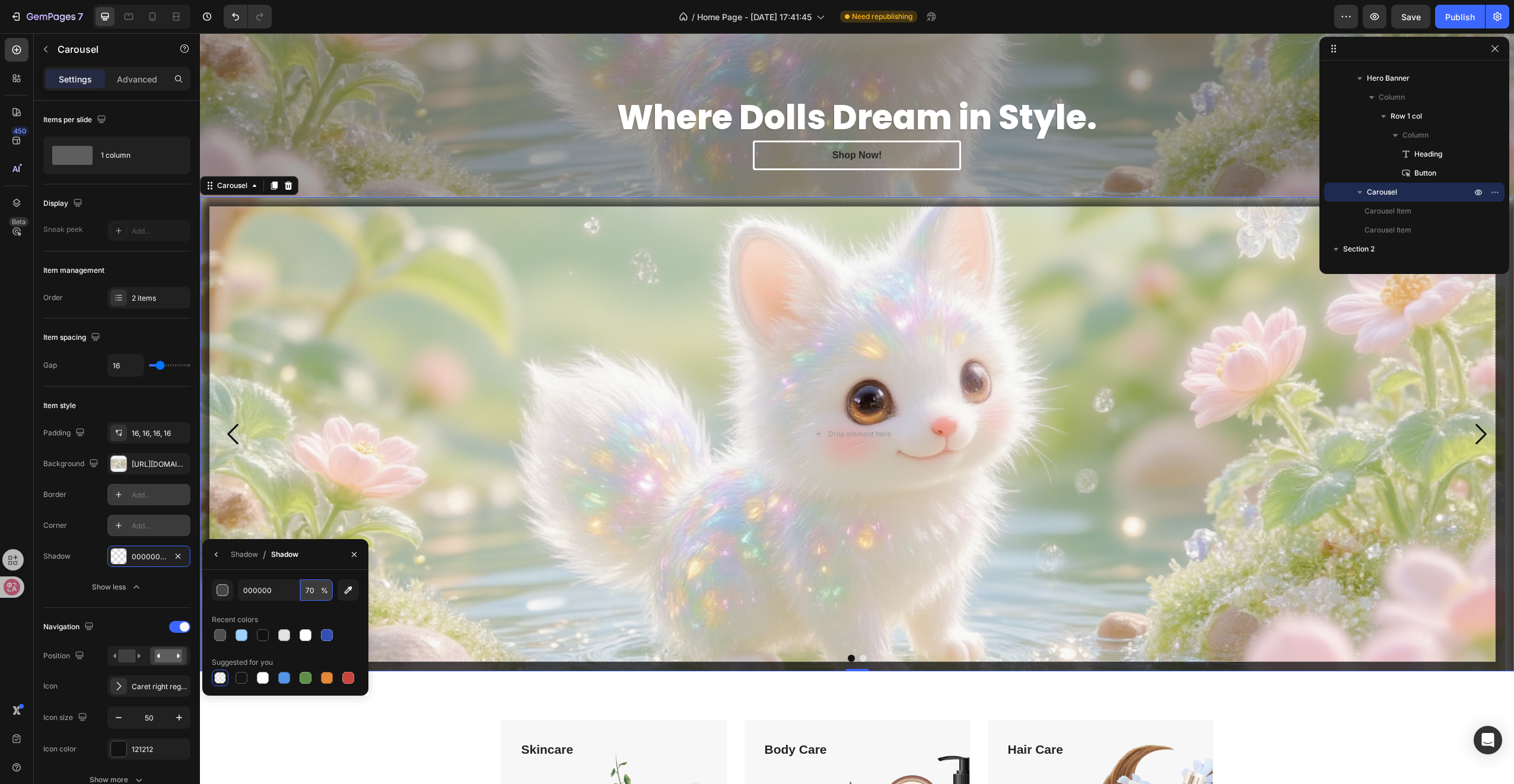
type input "7"
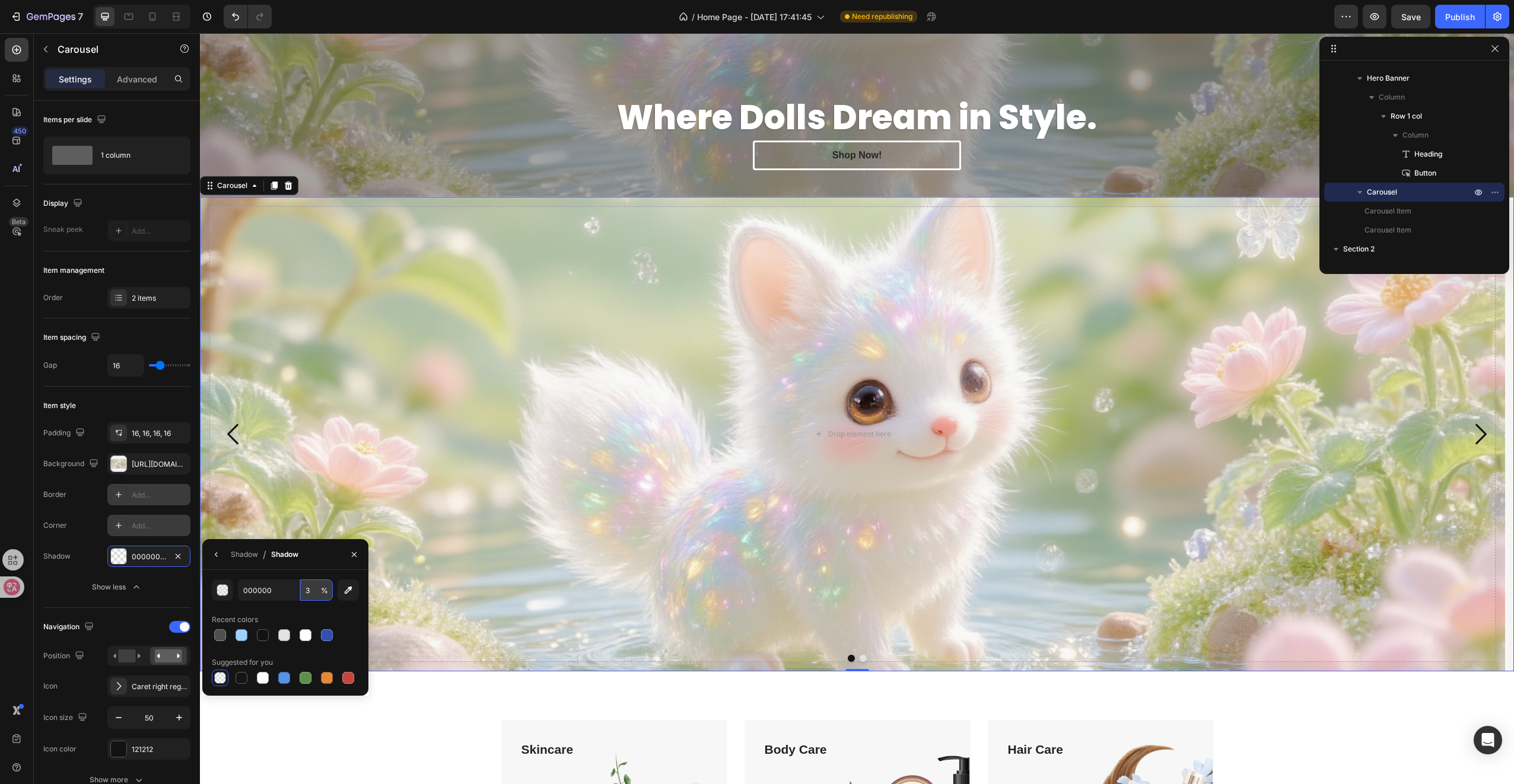
type input "30"
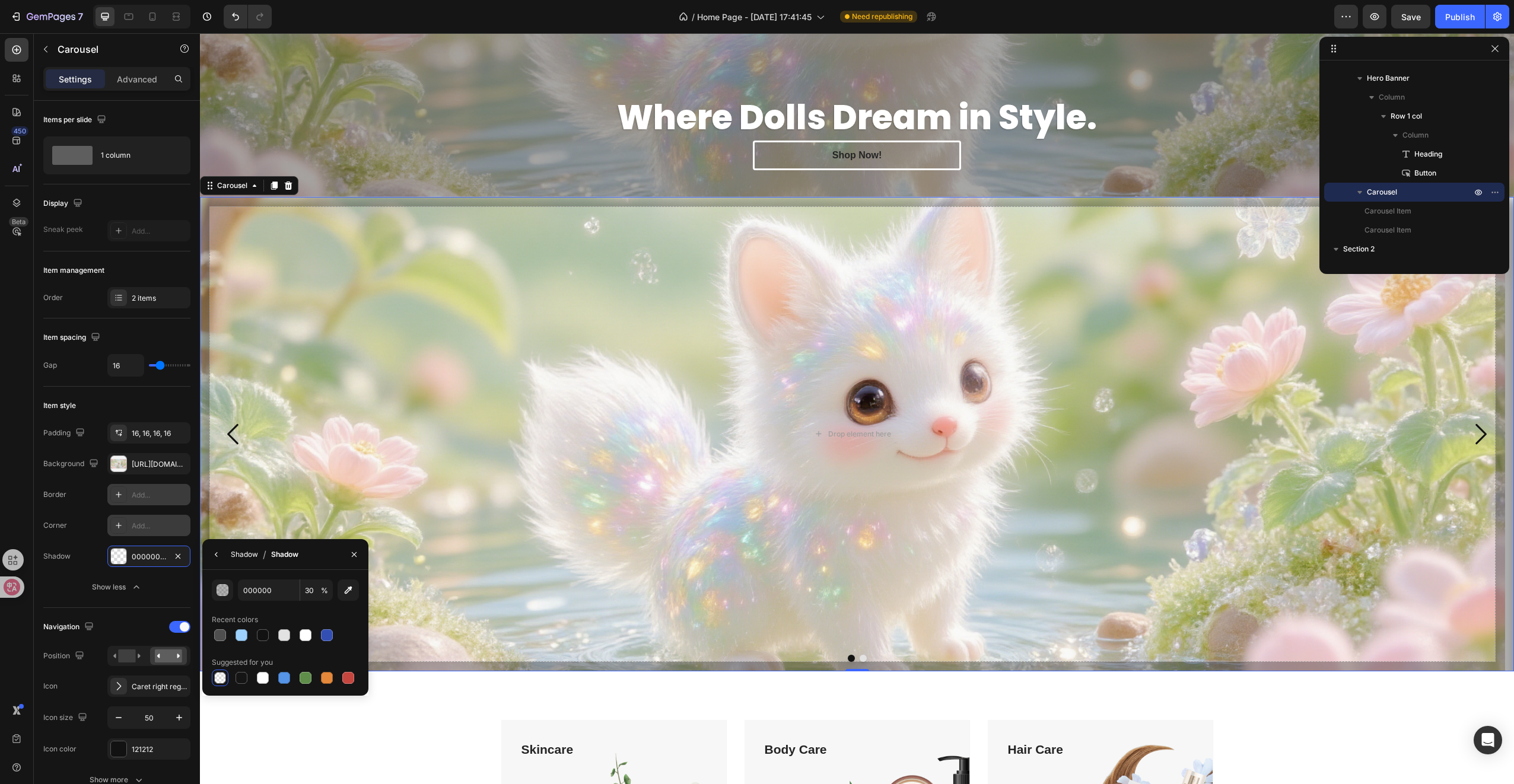
click at [252, 554] on div "Shadow" at bounding box center [244, 554] width 27 height 11
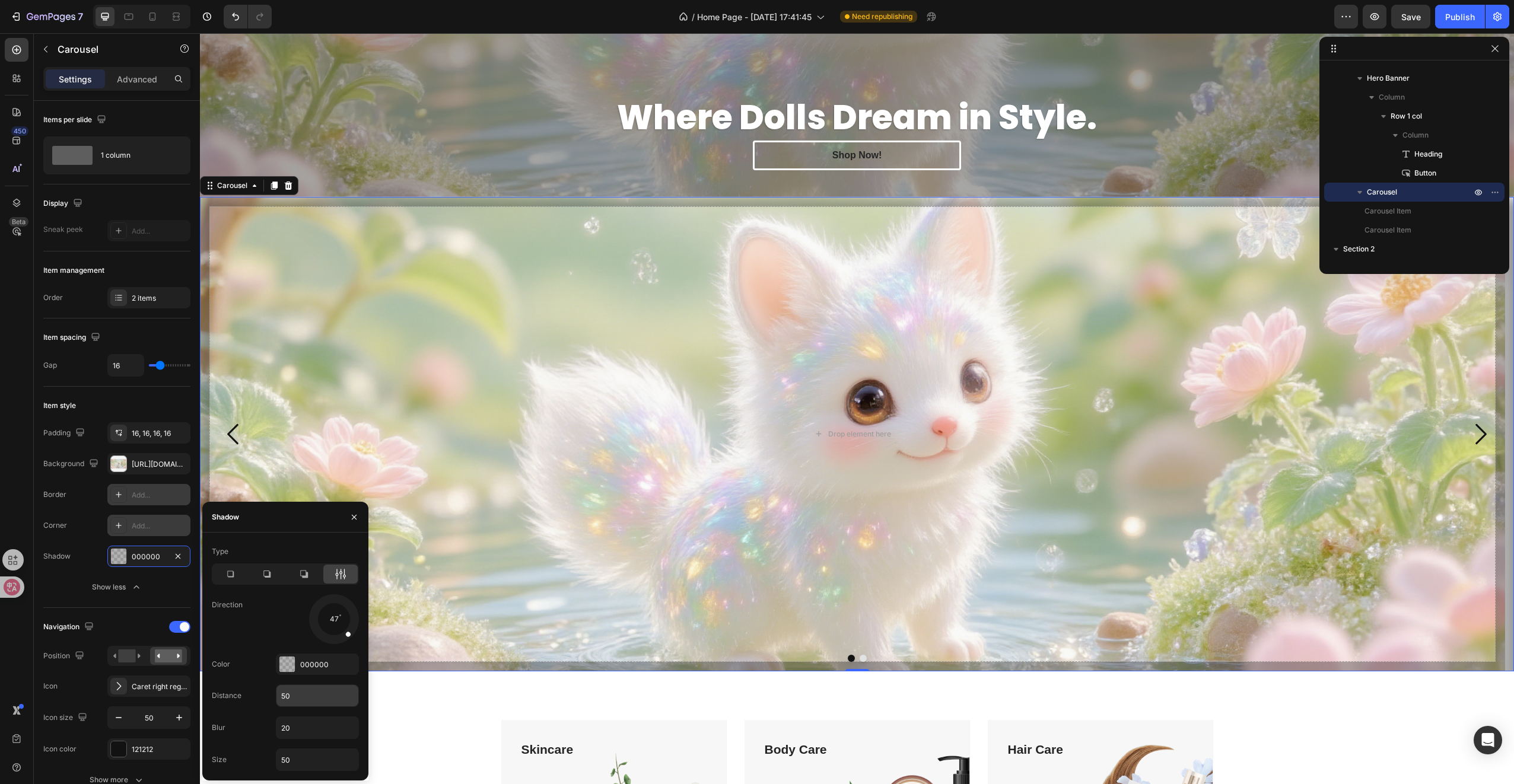
click at [314, 690] on input "50" at bounding box center [317, 696] width 82 height 21
click at [299, 725] on input "20" at bounding box center [317, 727] width 82 height 21
click at [307, 698] on input "50" at bounding box center [317, 696] width 82 height 21
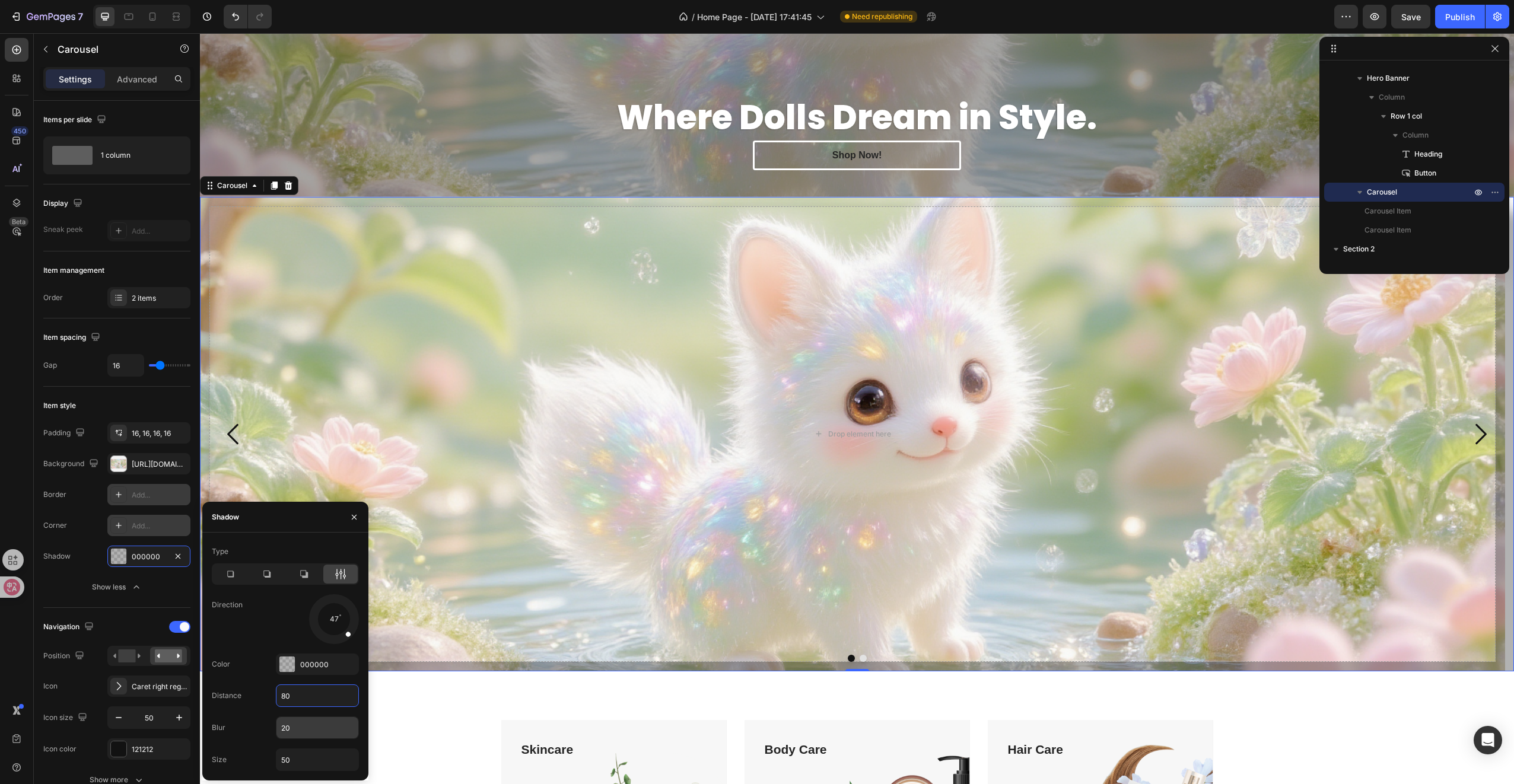
type input "80"
click at [311, 733] on input "20" at bounding box center [317, 727] width 82 height 21
type input "500"
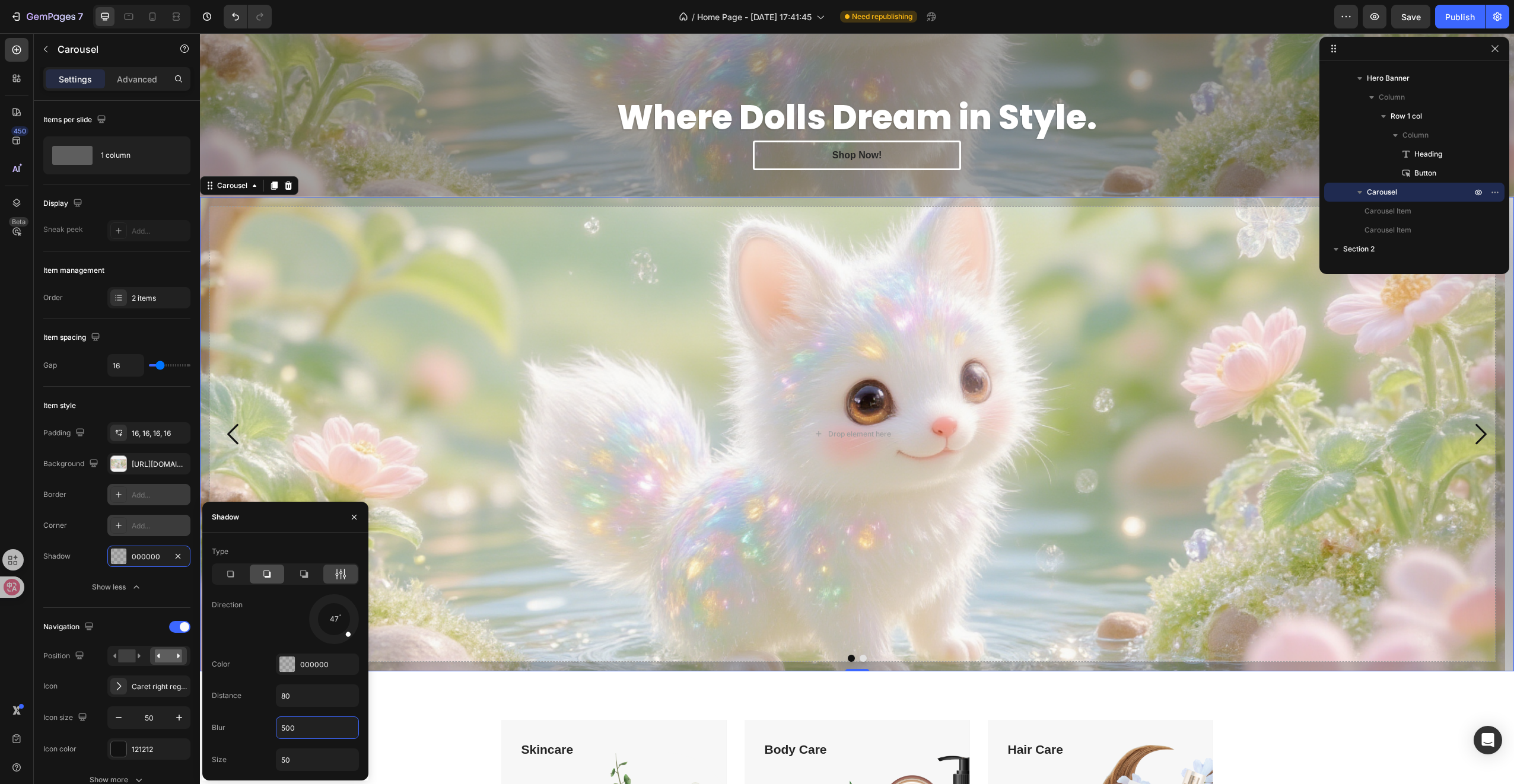
click at [268, 578] on icon at bounding box center [267, 574] width 12 height 12
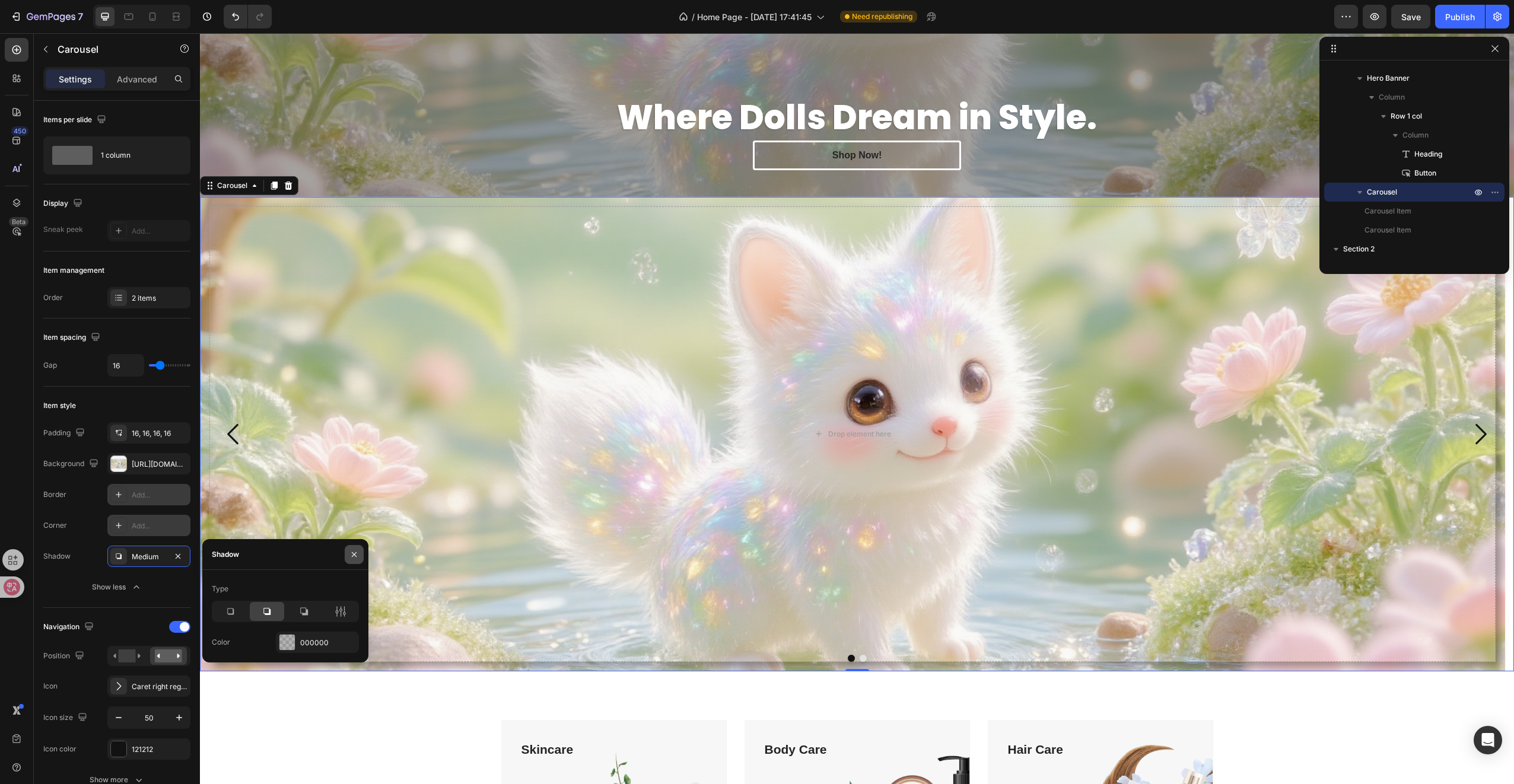
click at [363, 553] on button "button" at bounding box center [354, 554] width 19 height 19
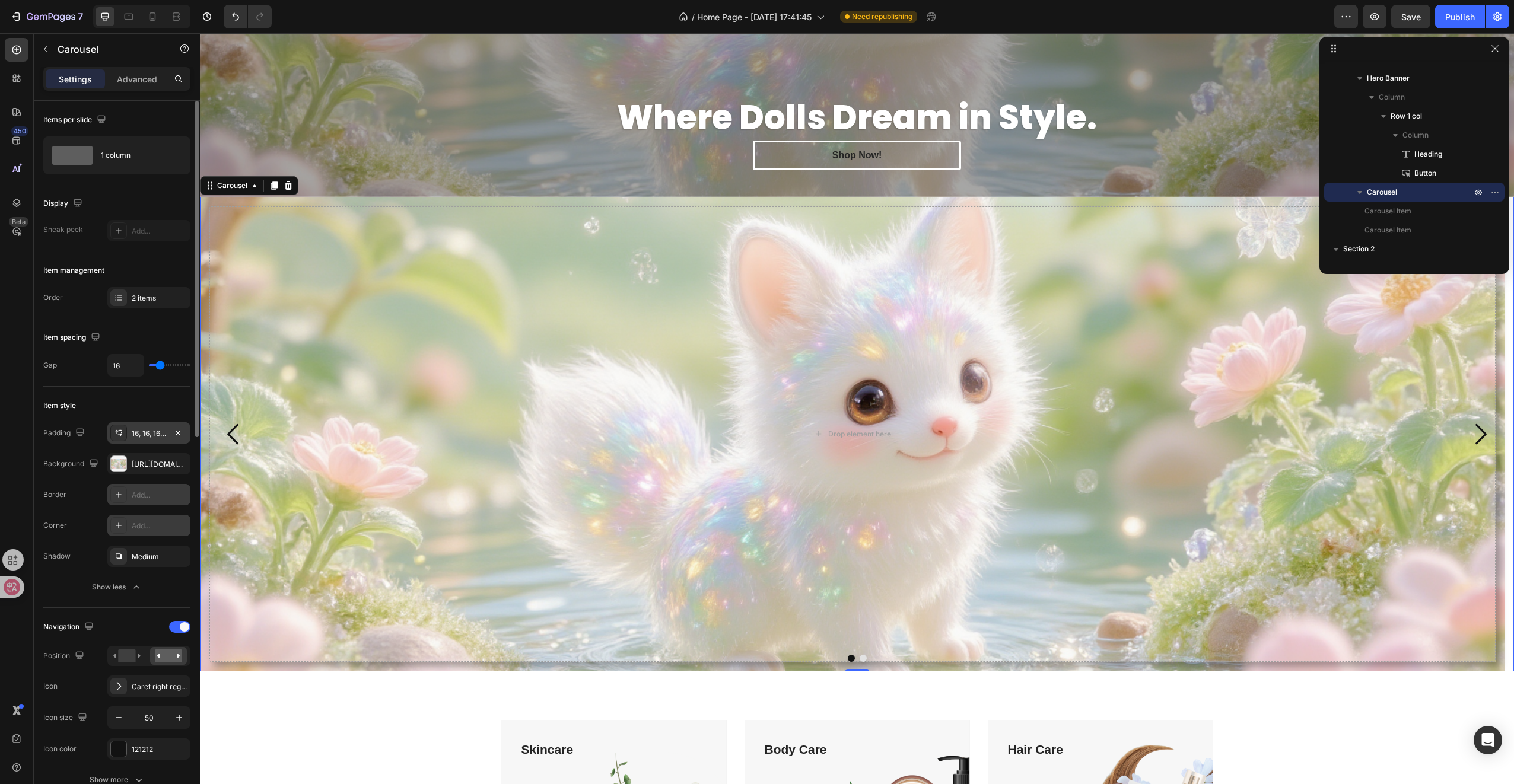
click at [148, 436] on div "16, 16, 16, 16" at bounding box center [149, 434] width 34 height 11
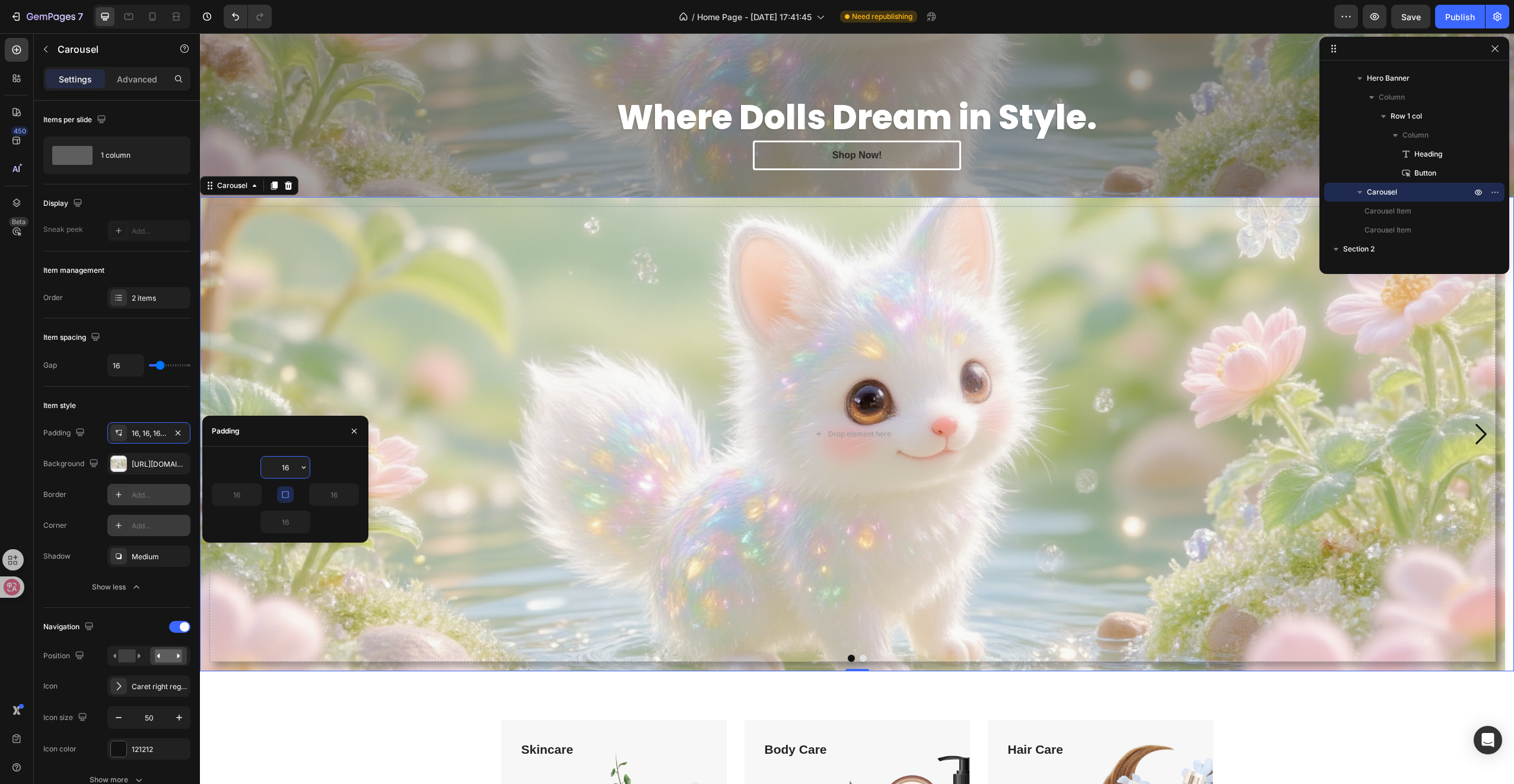
click at [287, 474] on input "16" at bounding box center [285, 467] width 49 height 21
click at [301, 470] on icon "button" at bounding box center [304, 467] width 9 height 9
click at [277, 584] on p "M 12px" at bounding box center [263, 588] width 63 height 11
type input "12"
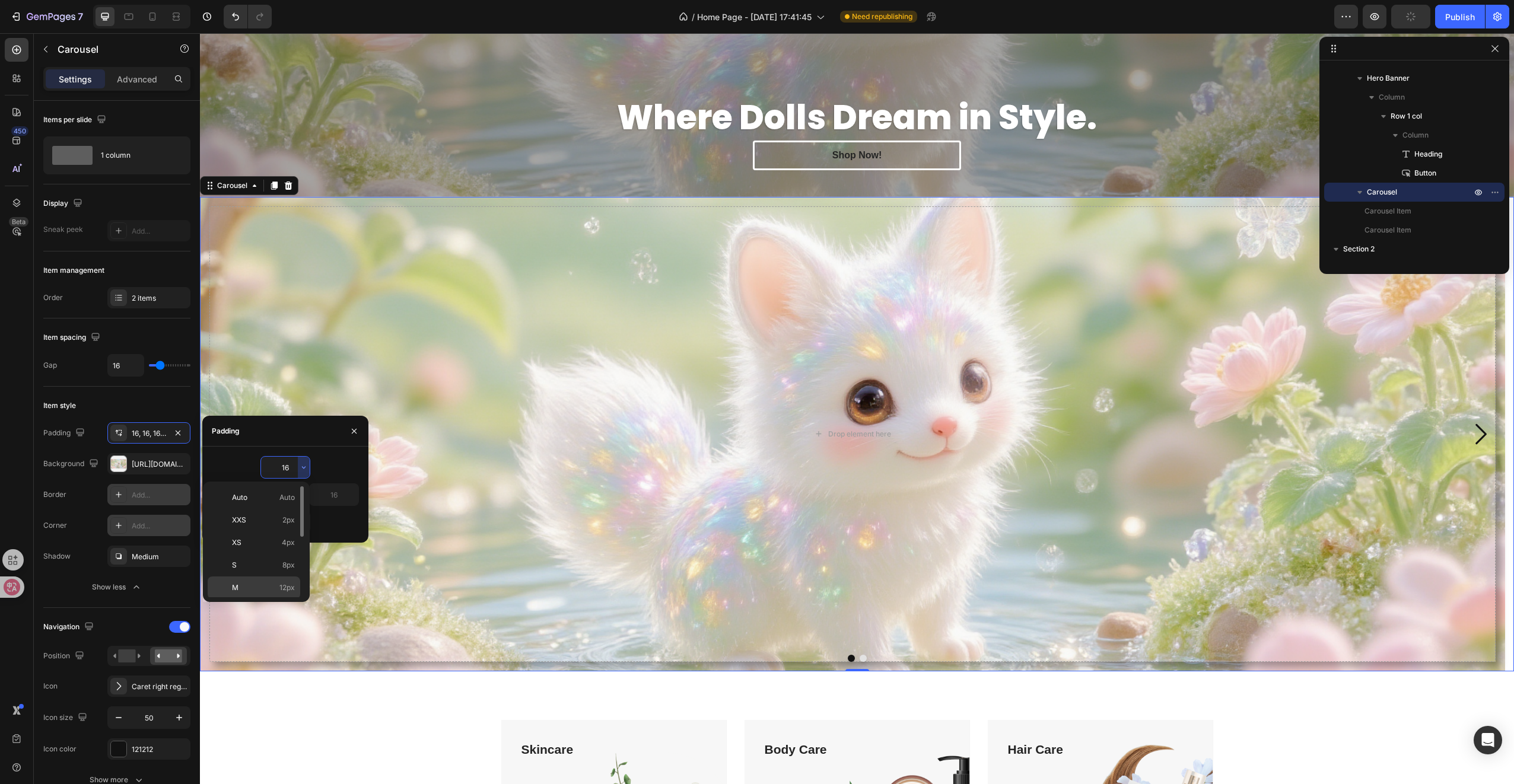
type input "12"
click at [292, 467] on input "12" at bounding box center [285, 467] width 49 height 21
click at [303, 475] on button "button" at bounding box center [304, 467] width 12 height 21
click at [283, 497] on span "Auto" at bounding box center [287, 497] width 15 height 11
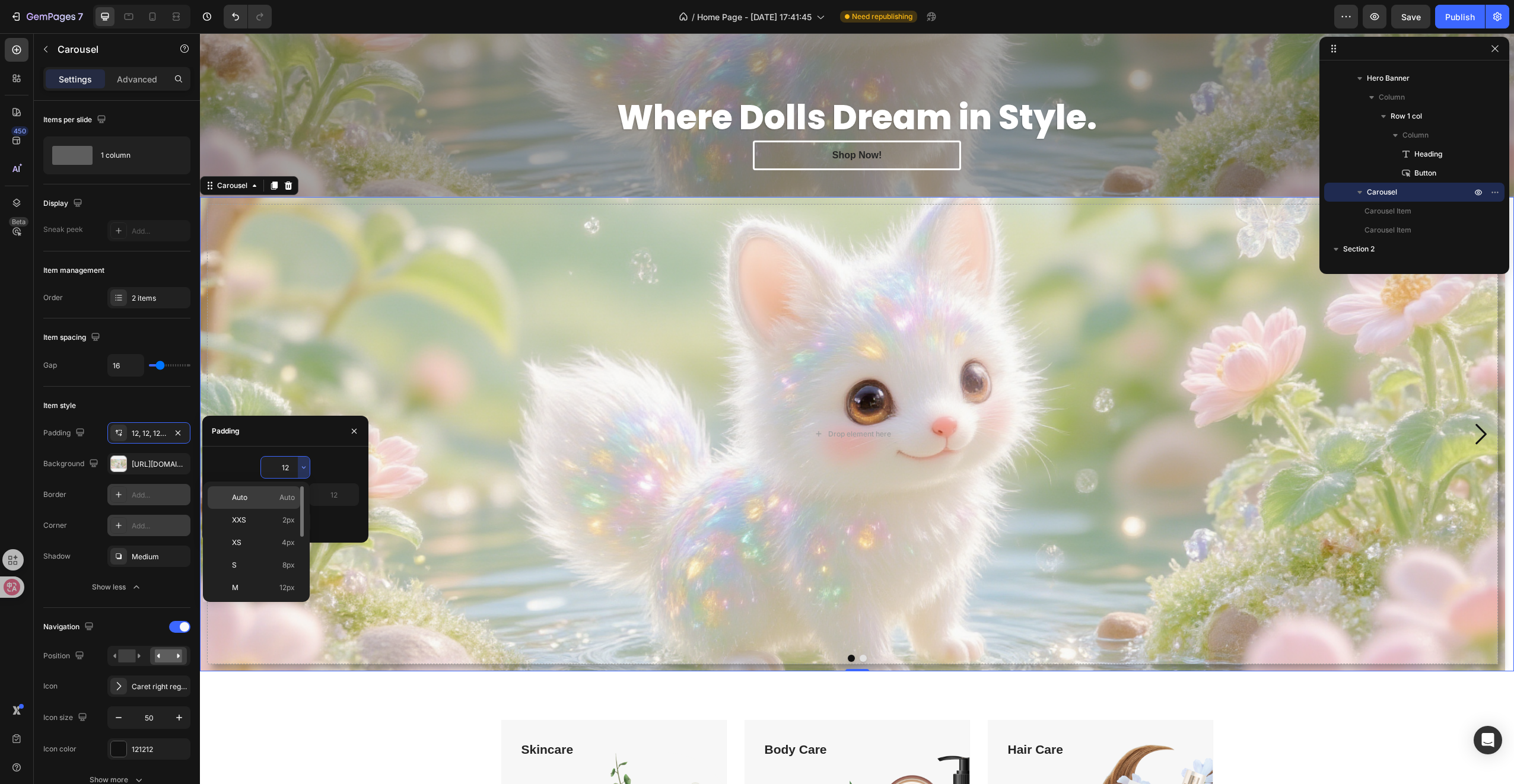
type input "Auto"
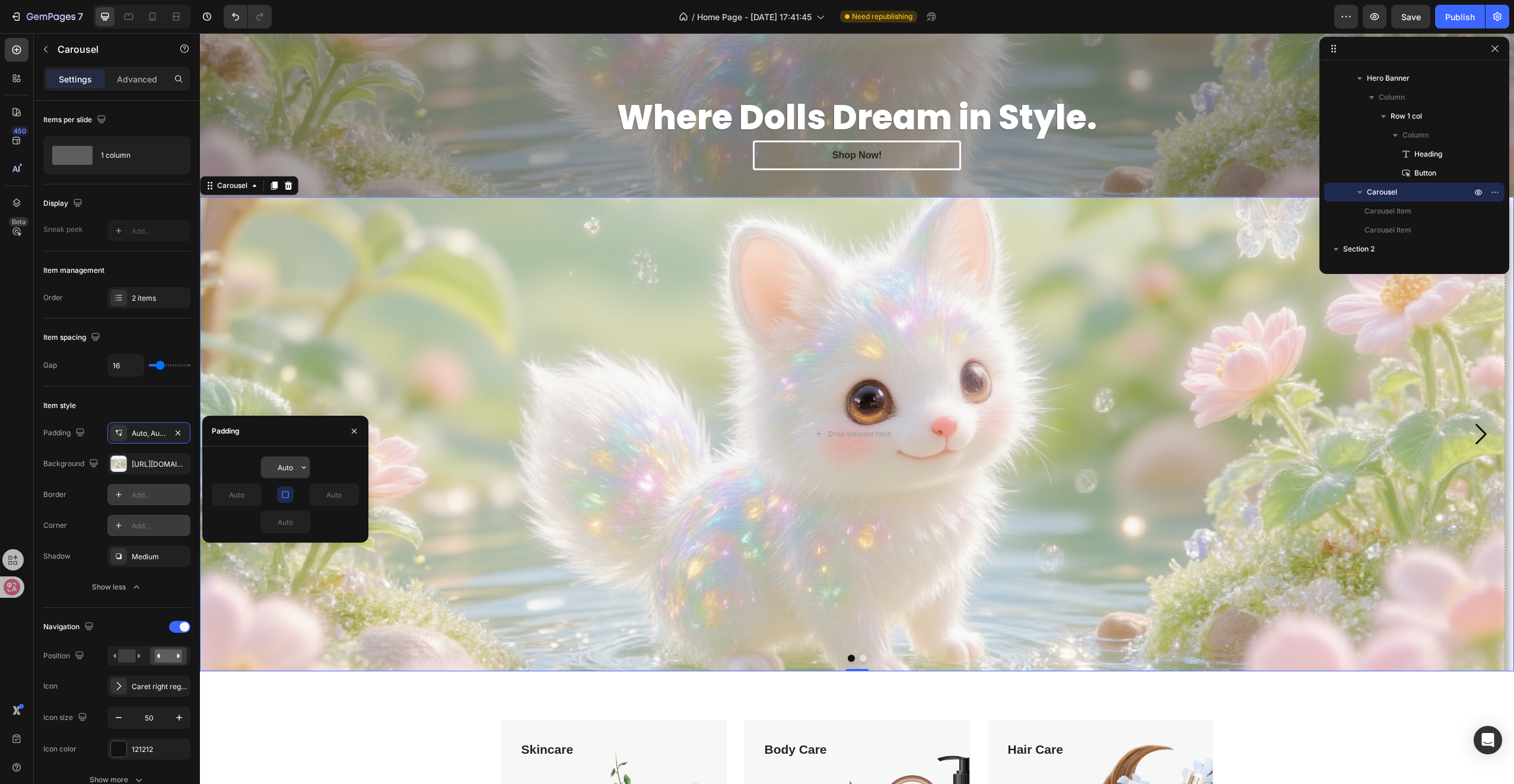
click at [299, 468] on icon "button" at bounding box center [304, 467] width 9 height 9
click at [272, 588] on p "5XL 112px" at bounding box center [263, 590] width 63 height 11
type input "112"
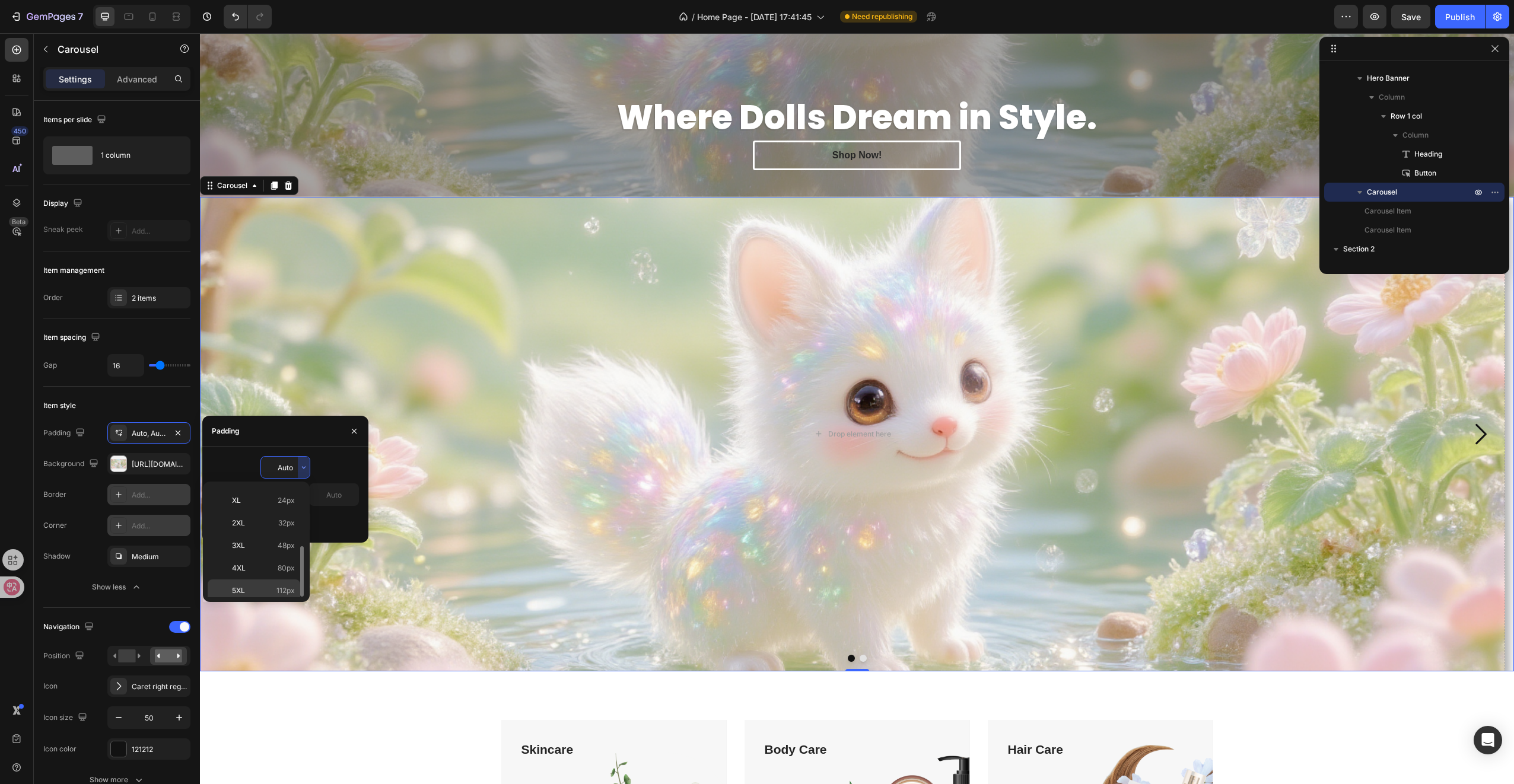
type input "112"
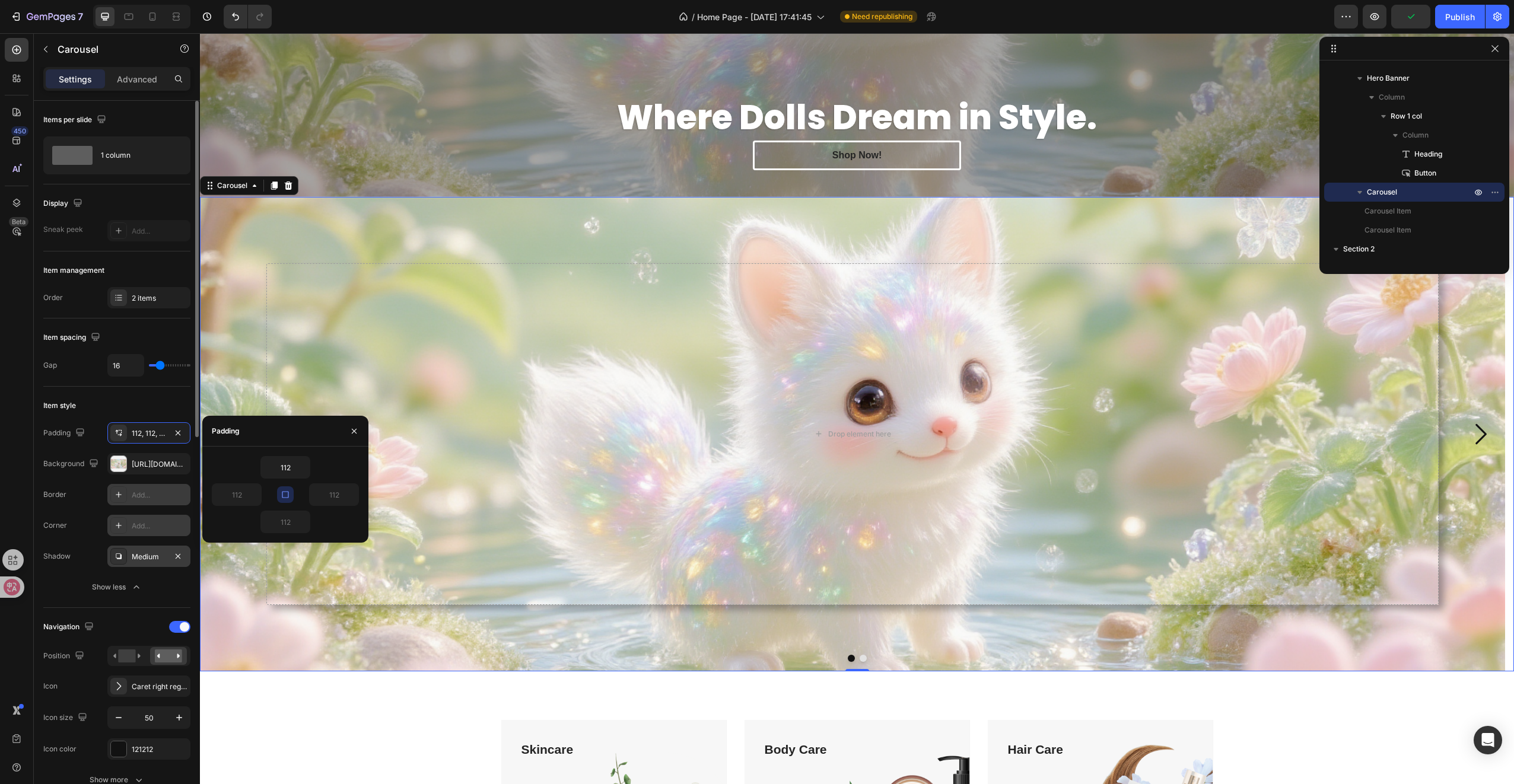
click at [152, 551] on div "Medium" at bounding box center [149, 557] width 34 height 11
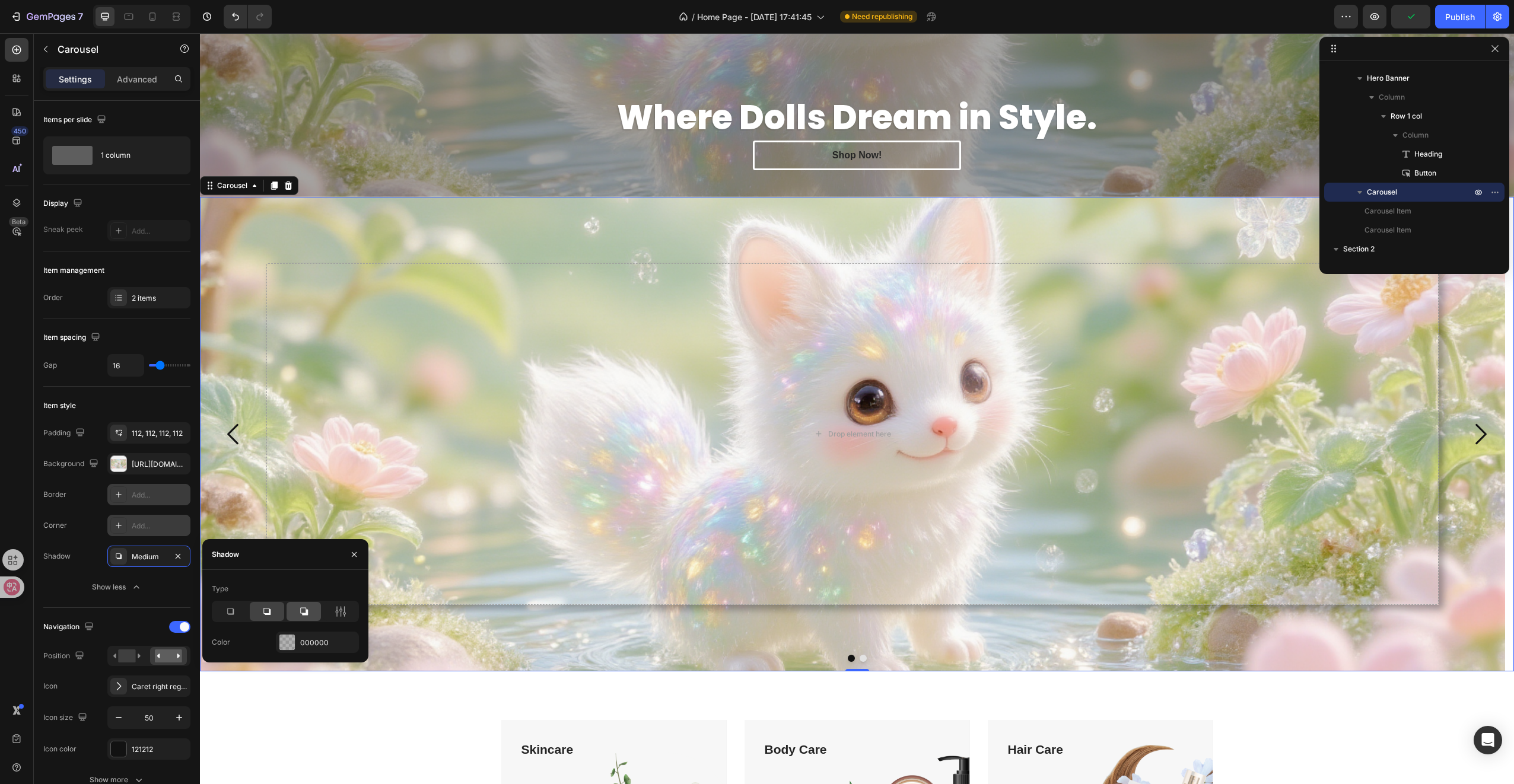
click at [309, 615] on icon at bounding box center [304, 611] width 12 height 12
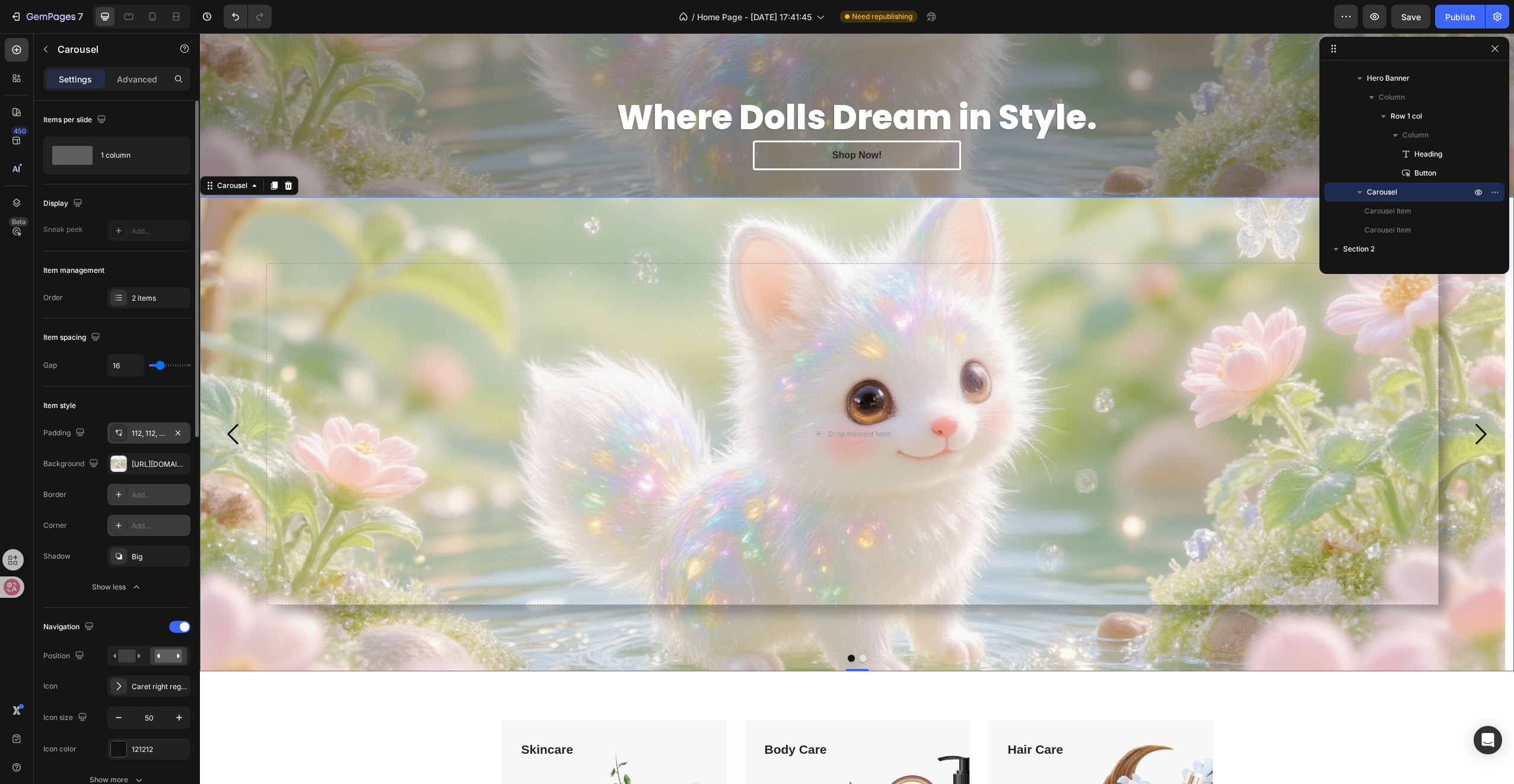
click at [157, 436] on div "112, 112, 112, 112" at bounding box center [149, 434] width 34 height 11
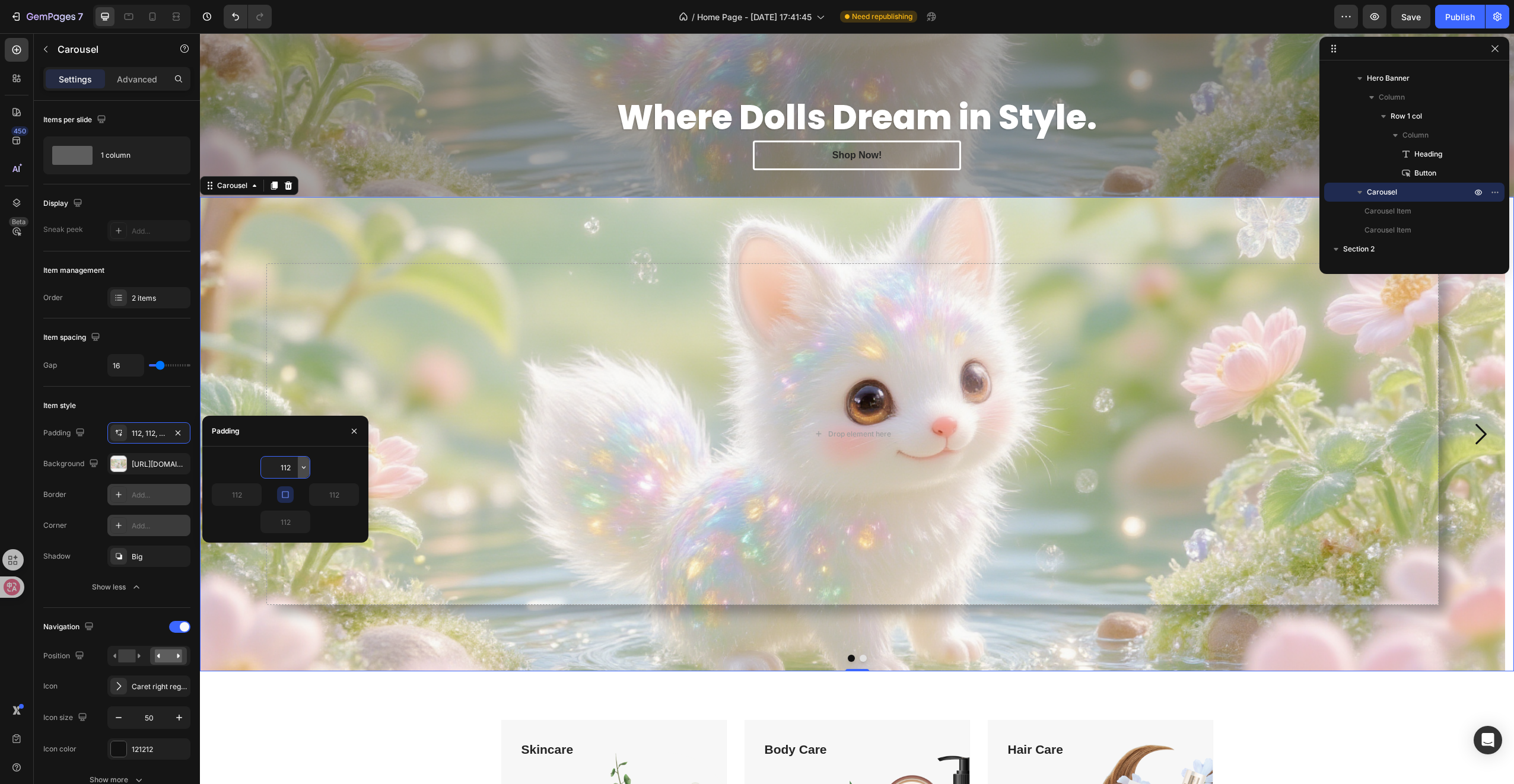
click at [301, 472] on button "button" at bounding box center [304, 467] width 12 height 21
click at [276, 576] on p "4XL 80px" at bounding box center [263, 582] width 63 height 11
type input "80"
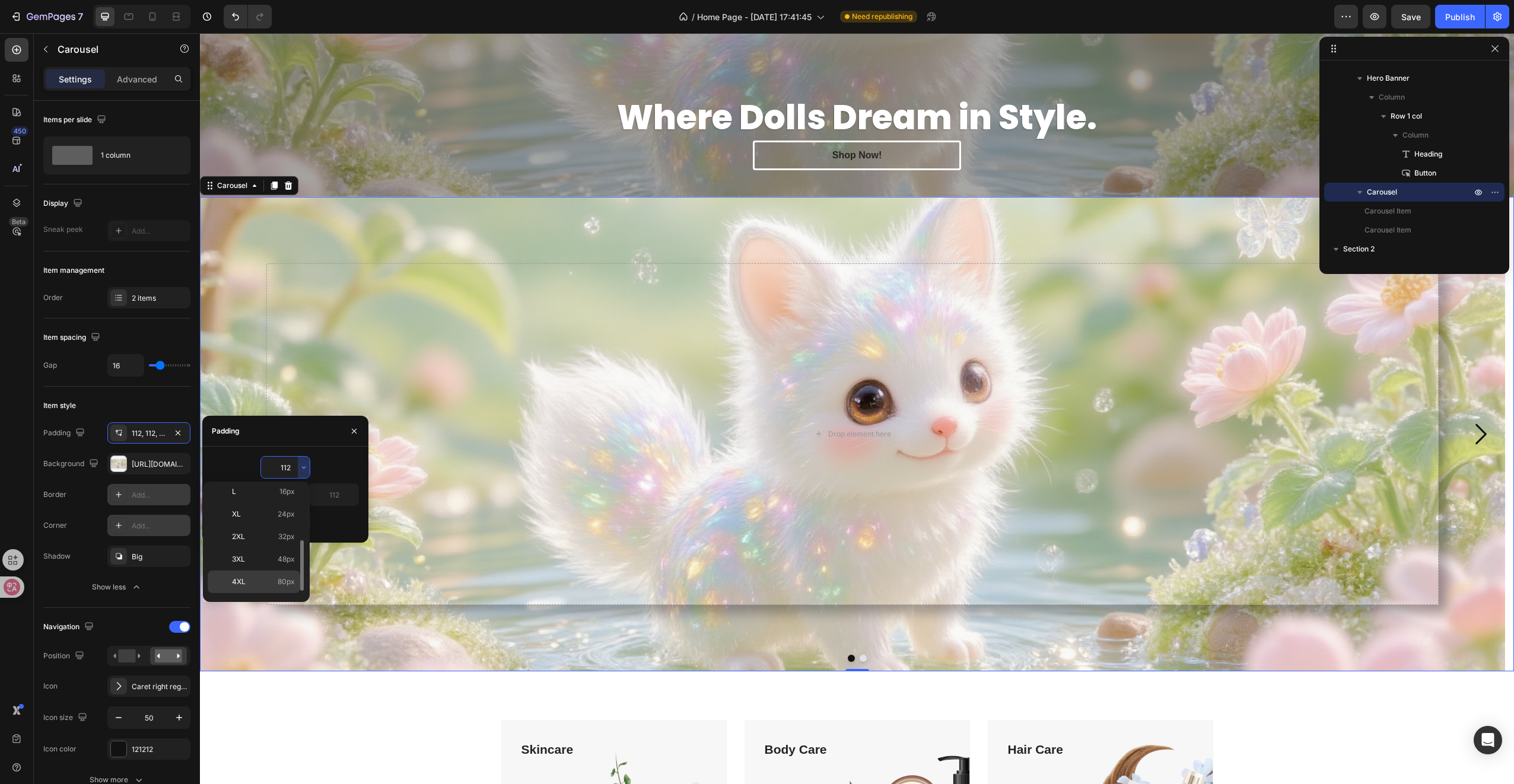
type input "80"
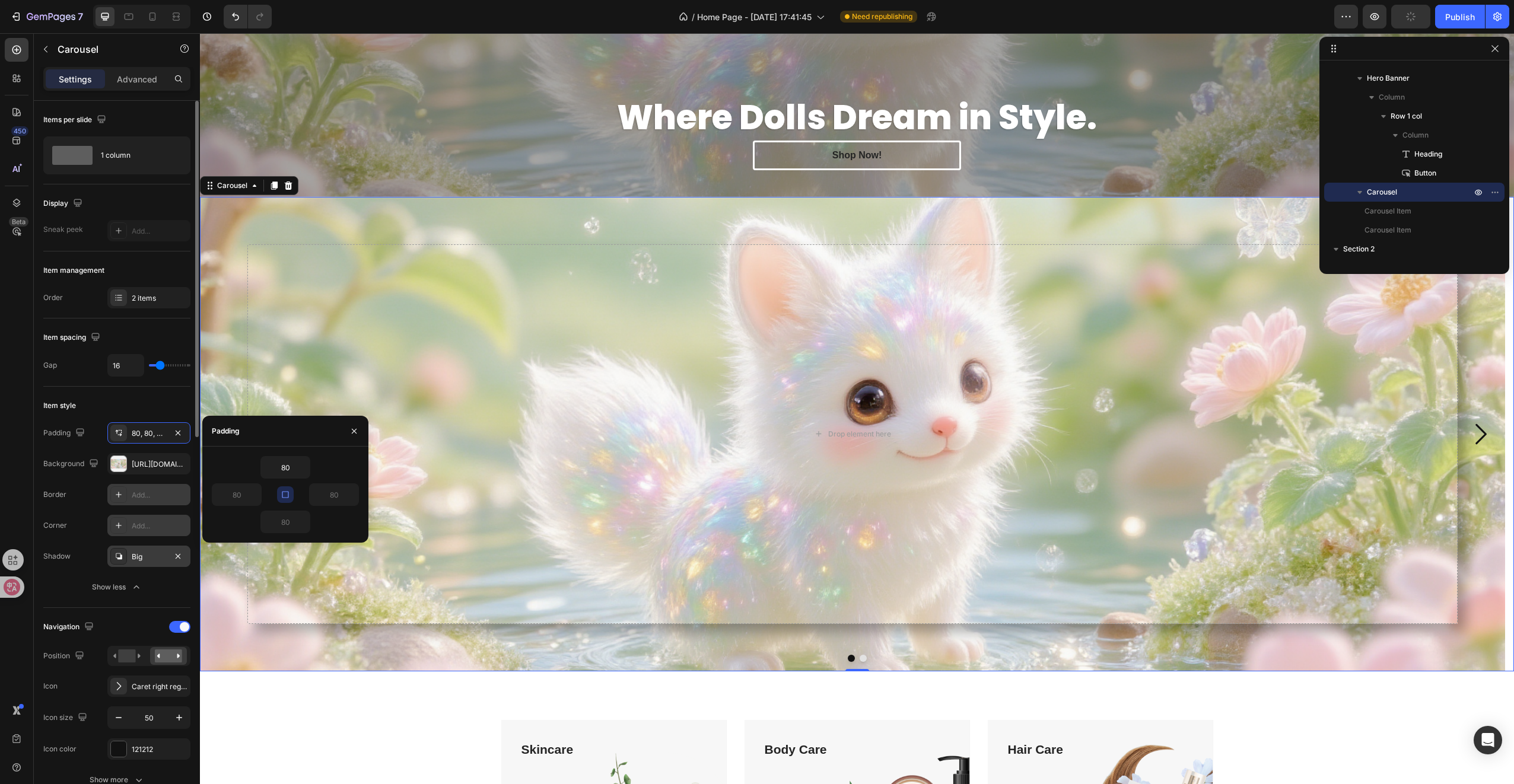
click at [132, 554] on div "Big" at bounding box center [149, 557] width 34 height 11
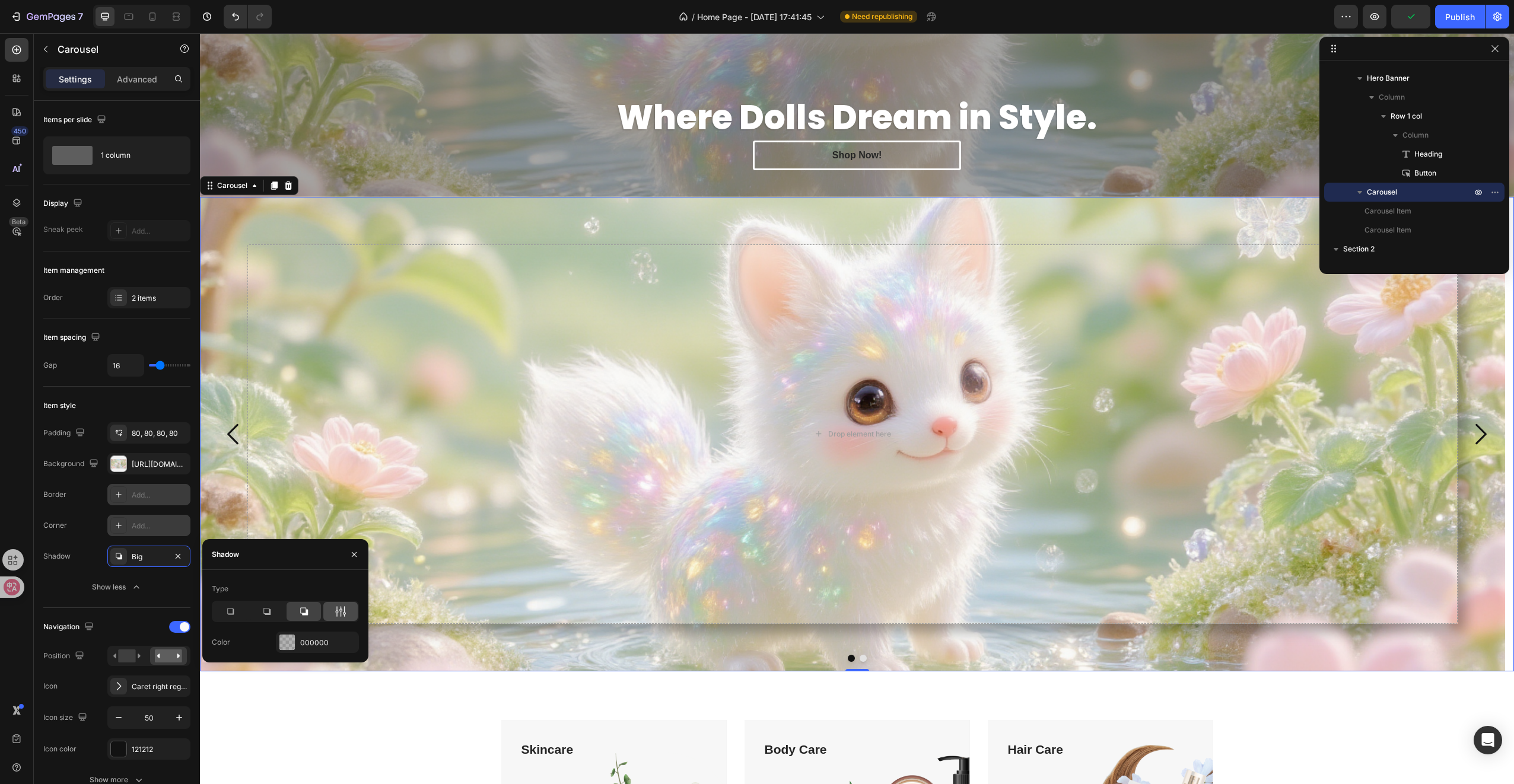
click at [339, 615] on icon at bounding box center [341, 611] width 12 height 12
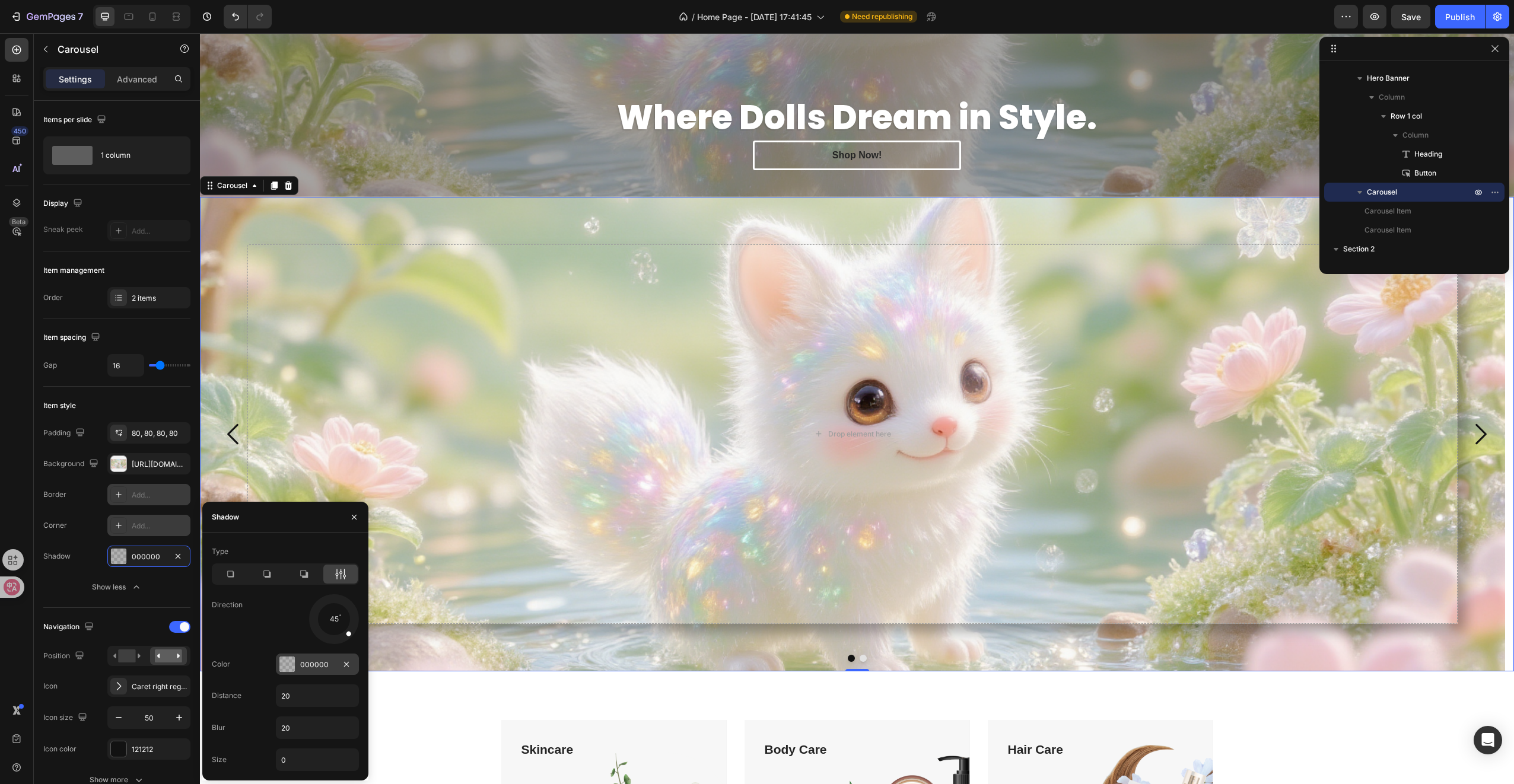
click at [308, 669] on div "000000" at bounding box center [317, 665] width 34 height 11
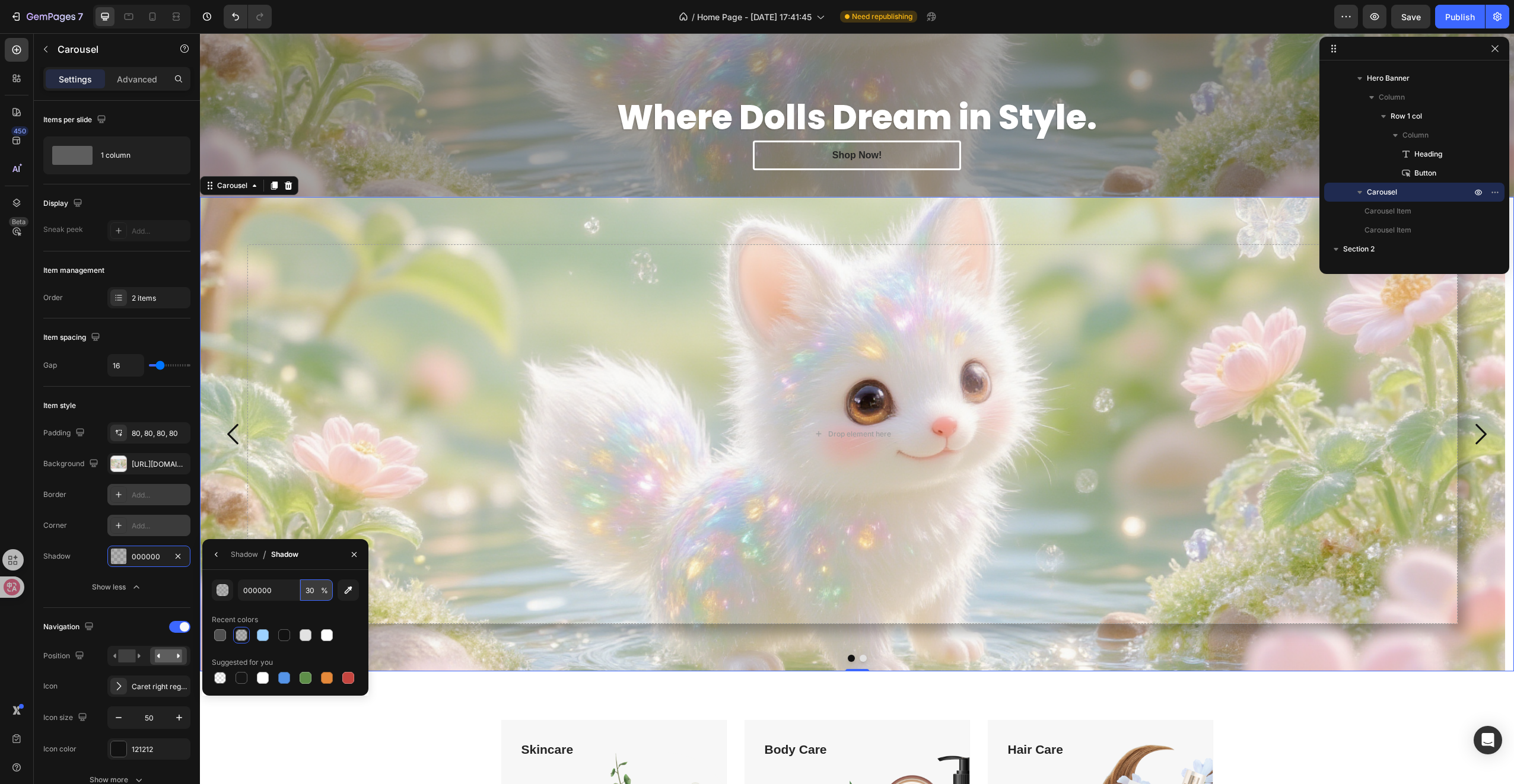
click at [314, 582] on input "30" at bounding box center [316, 590] width 33 height 21
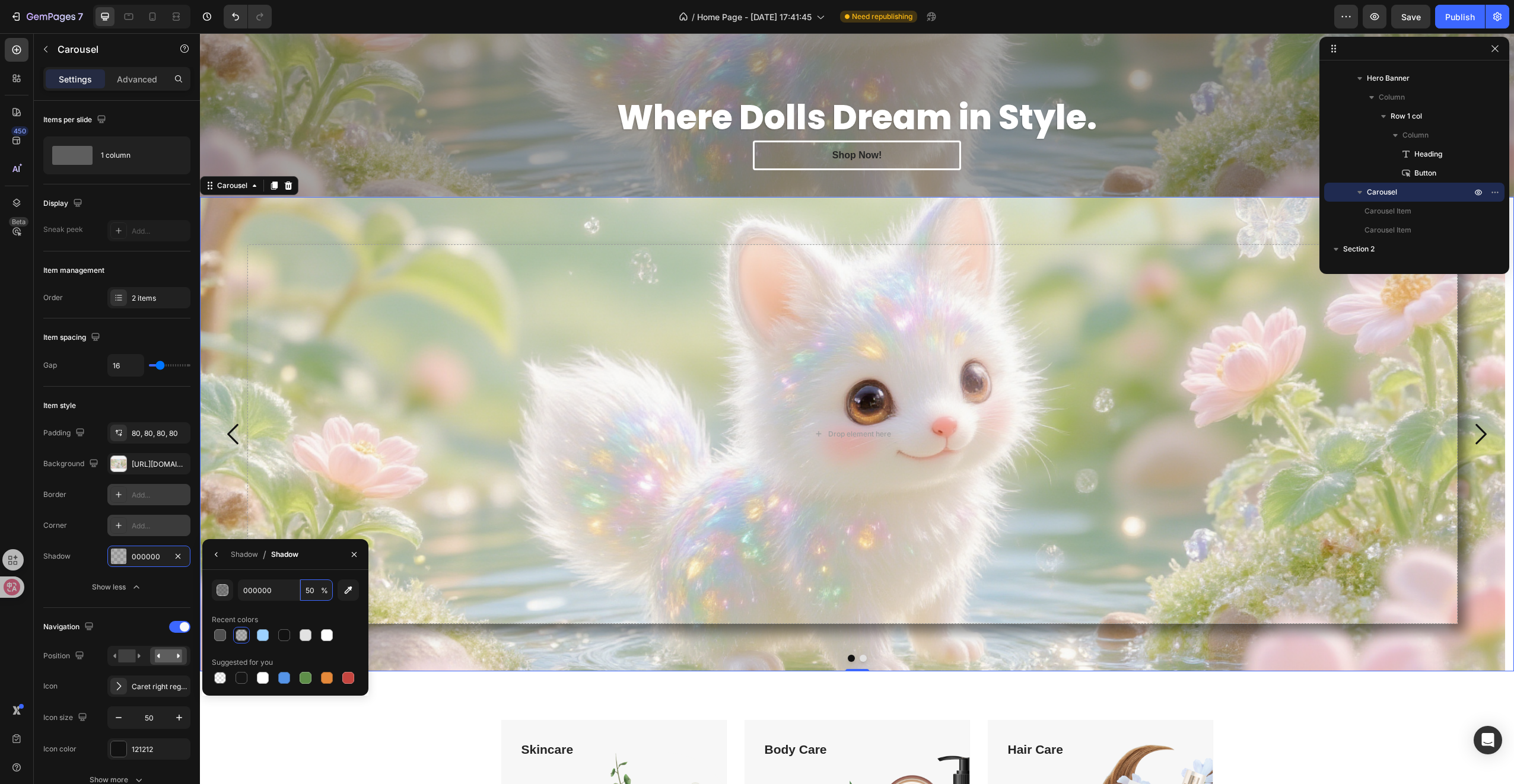
type input "5"
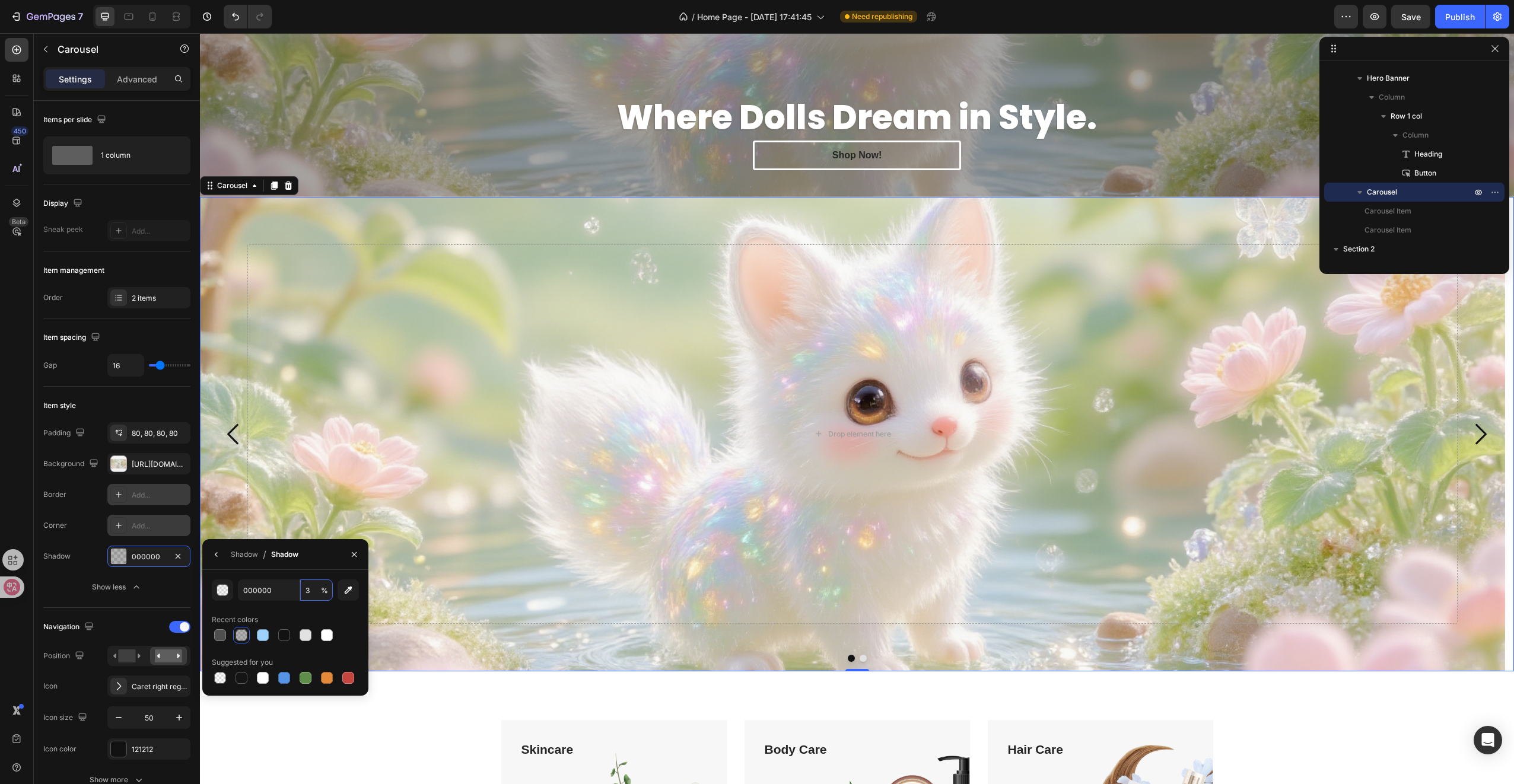
type input "30"
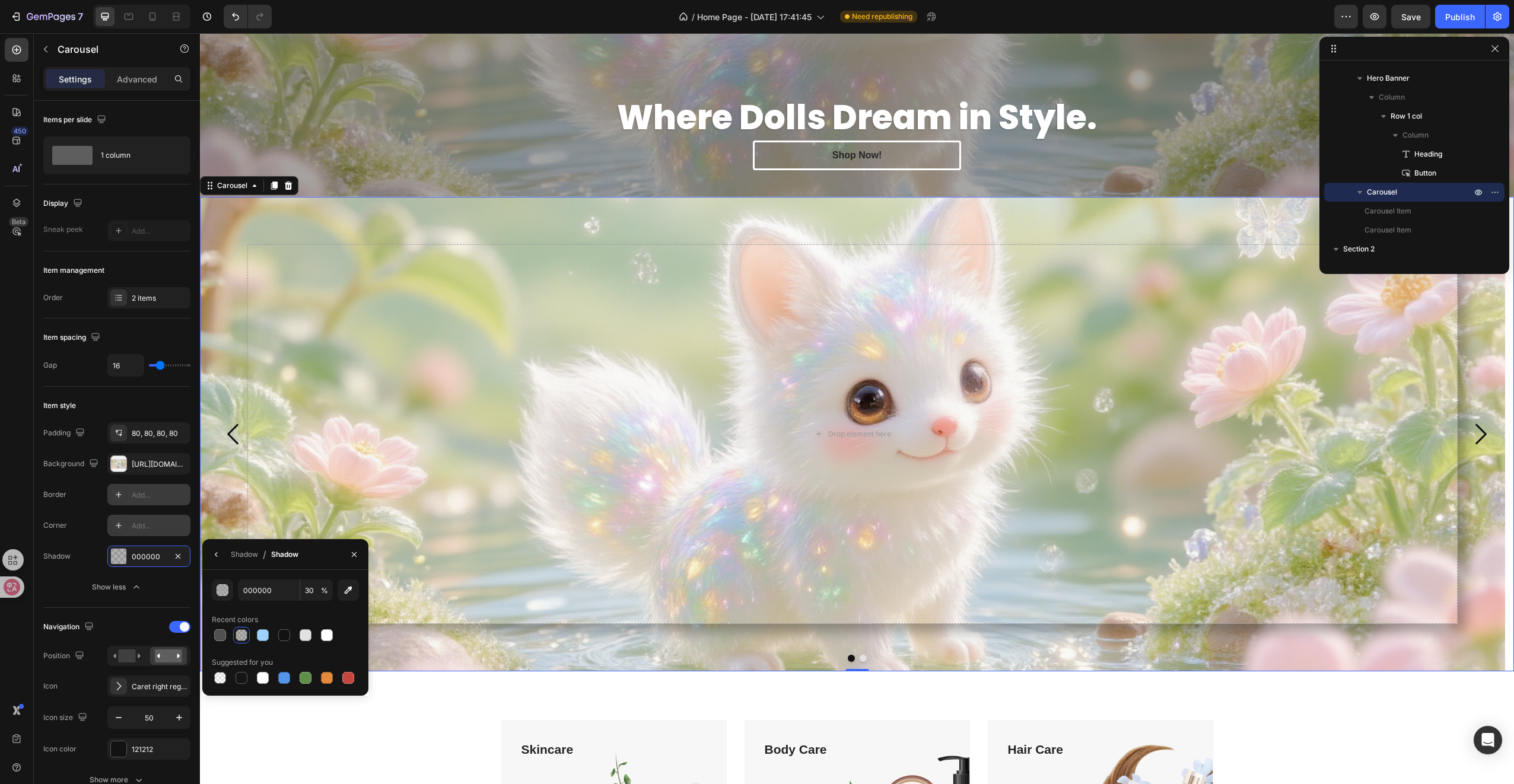
click at [239, 634] on div at bounding box center [241, 635] width 12 height 12
click at [257, 590] on input "000000" at bounding box center [269, 590] width 62 height 21
click at [222, 592] on div "button" at bounding box center [223, 590] width 12 height 12
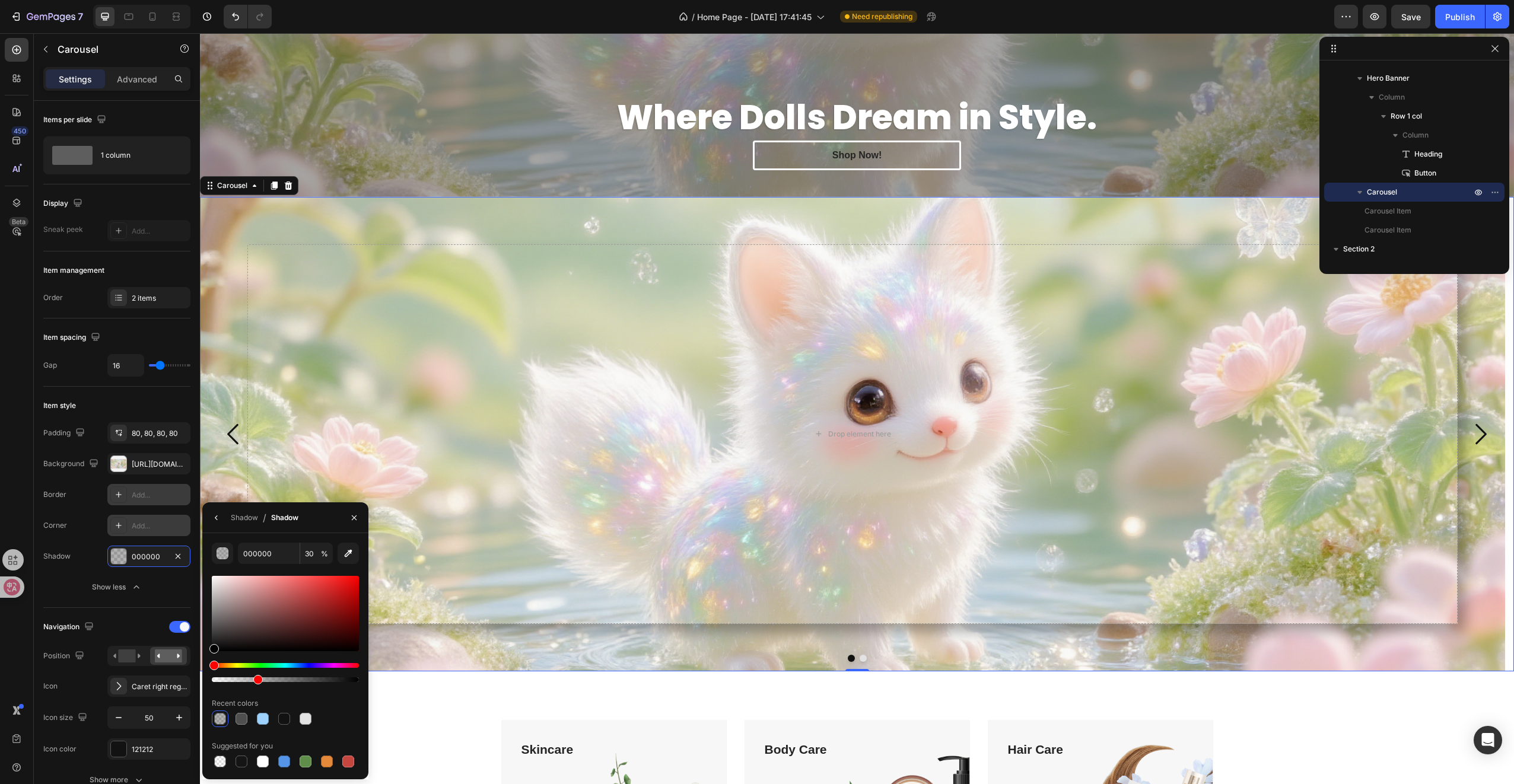
click at [234, 588] on div at bounding box center [285, 613] width 147 height 75
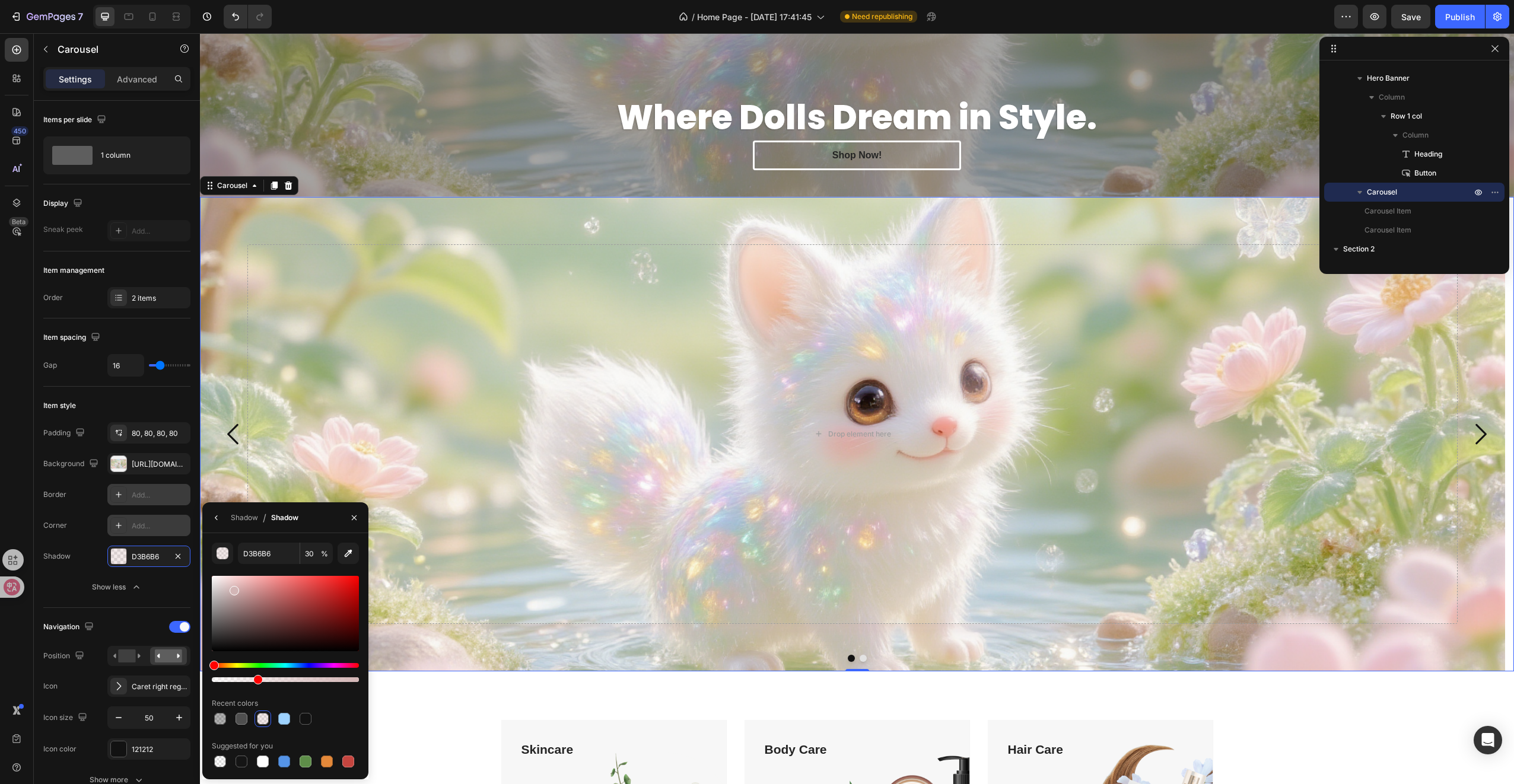
drag, startPoint x: 561, startPoint y: 632, endPoint x: 401, endPoint y: 598, distance: 163.6
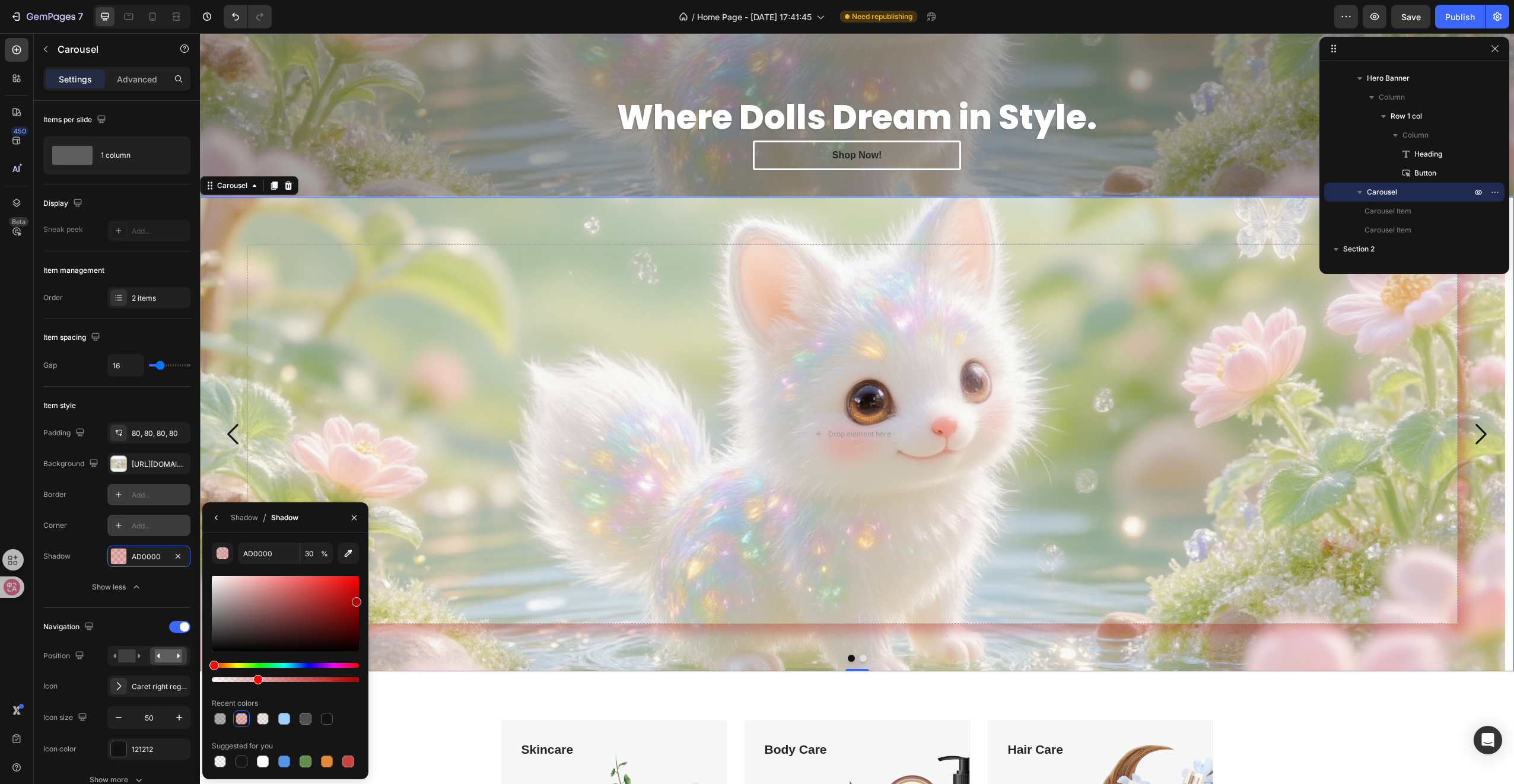
drag, startPoint x: 367, startPoint y: 612, endPoint x: 356, endPoint y: 667, distance: 56.1
click at [353, 656] on div "AD0000 30 % Recent colors Suggested for you" at bounding box center [285, 656] width 166 height 227
click at [242, 643] on div at bounding box center [285, 613] width 147 height 75
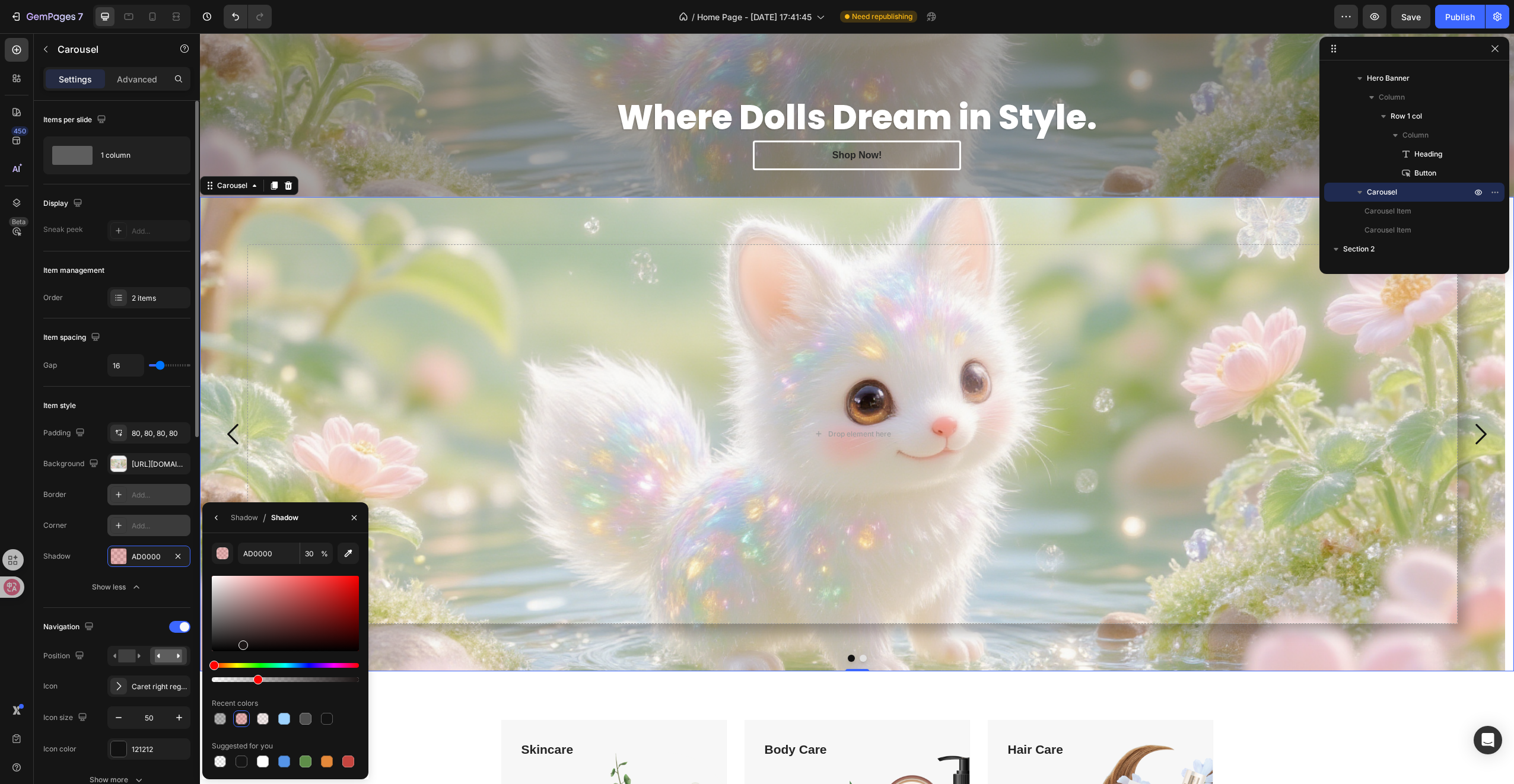
click at [127, 637] on div "450 Beta Sections(18) Elements(83) Section Element Hero Section Product Detail …" at bounding box center [100, 408] width 200 height 750
drag, startPoint x: 171, startPoint y: 659, endPoint x: 165, endPoint y: 662, distance: 6.7
click at [165, 664] on div "450 Beta Sections(18) Elements(83) Section Element Hero Section Product Detail …" at bounding box center [100, 408] width 200 height 750
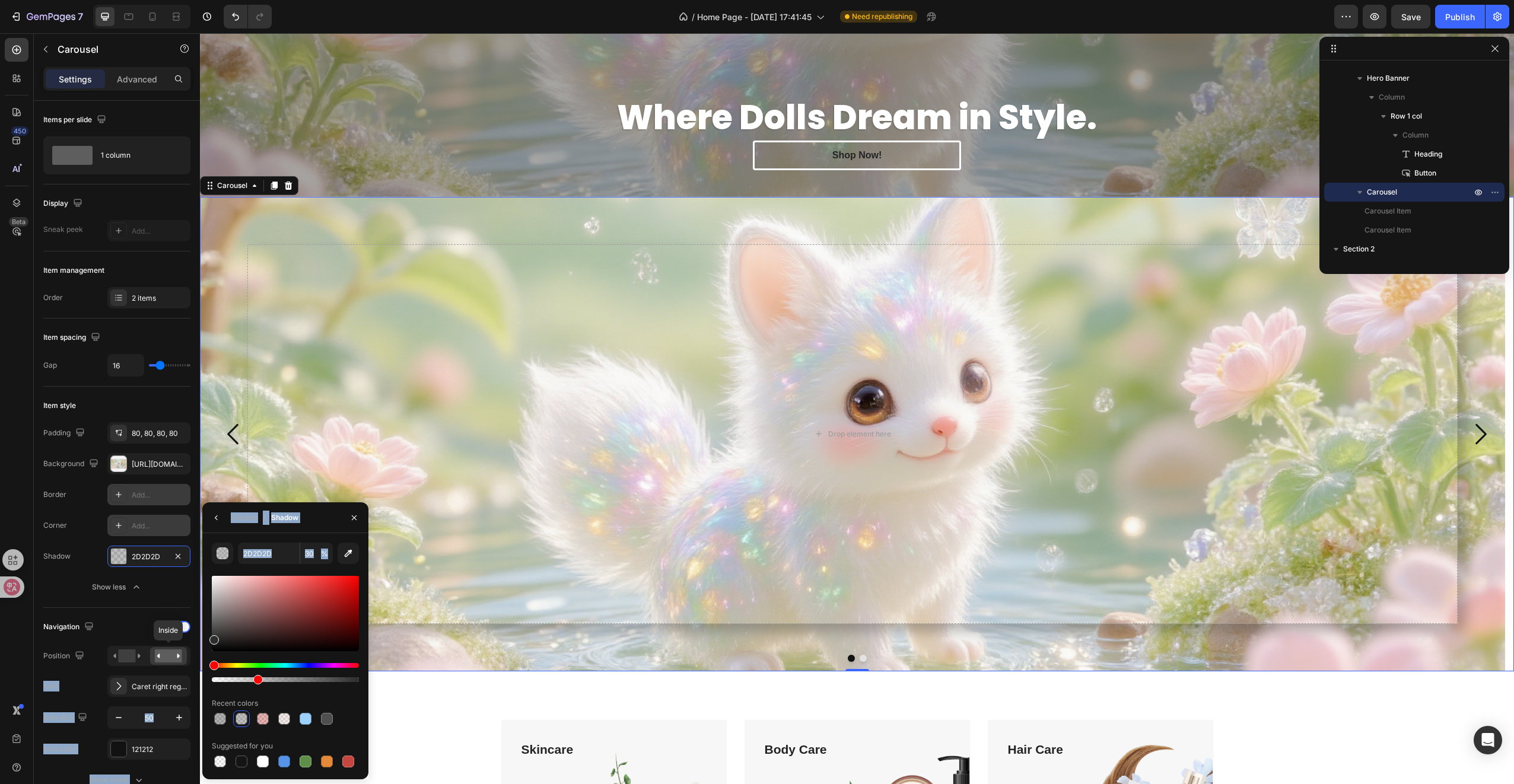
drag, startPoint x: 399, startPoint y: 626, endPoint x: 201, endPoint y: 596, distance: 200.3
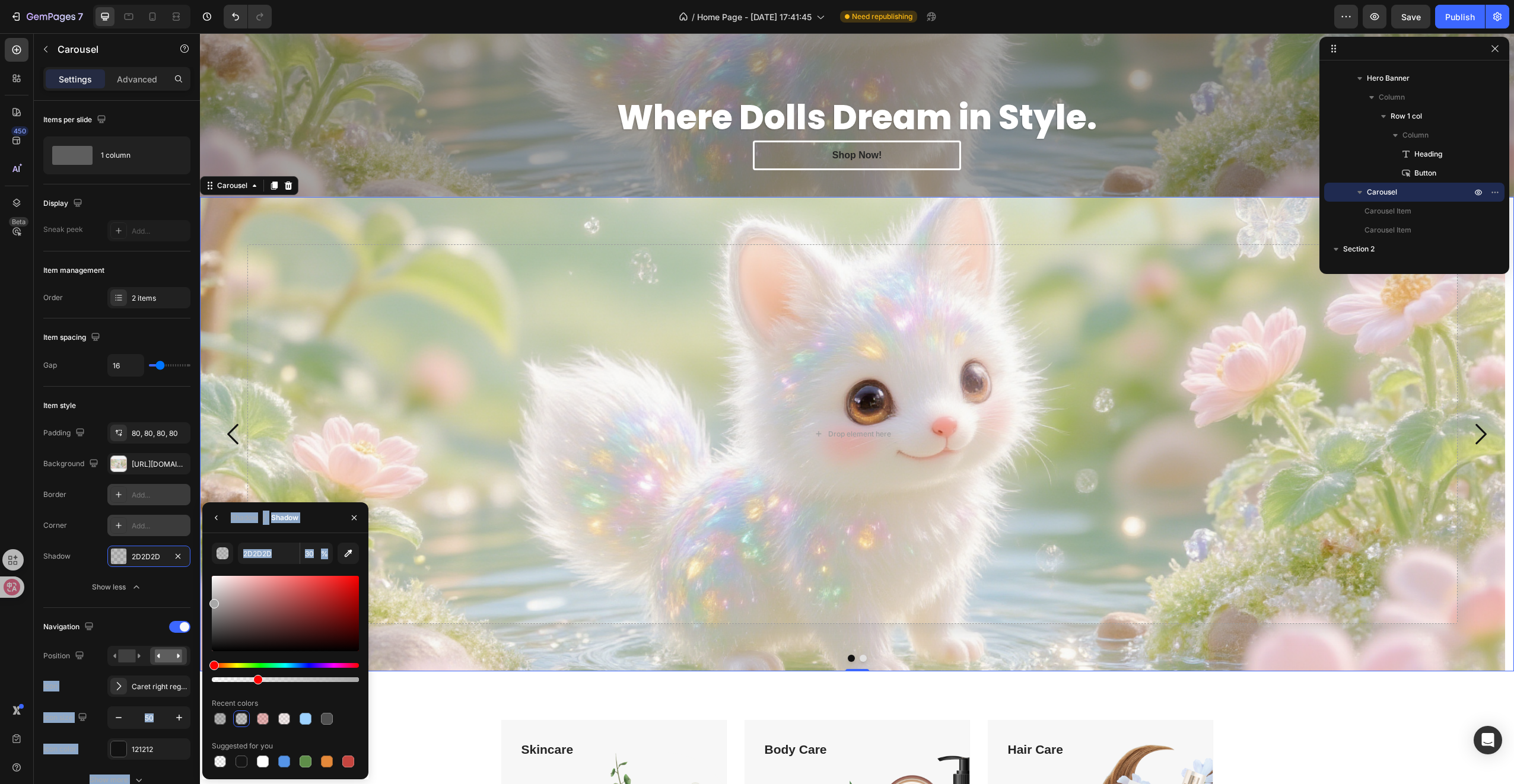
click at [177, 531] on div "450 Beta Sections(18) Elements(83) Section Element Hero Section Product Detail …" at bounding box center [100, 408] width 200 height 750
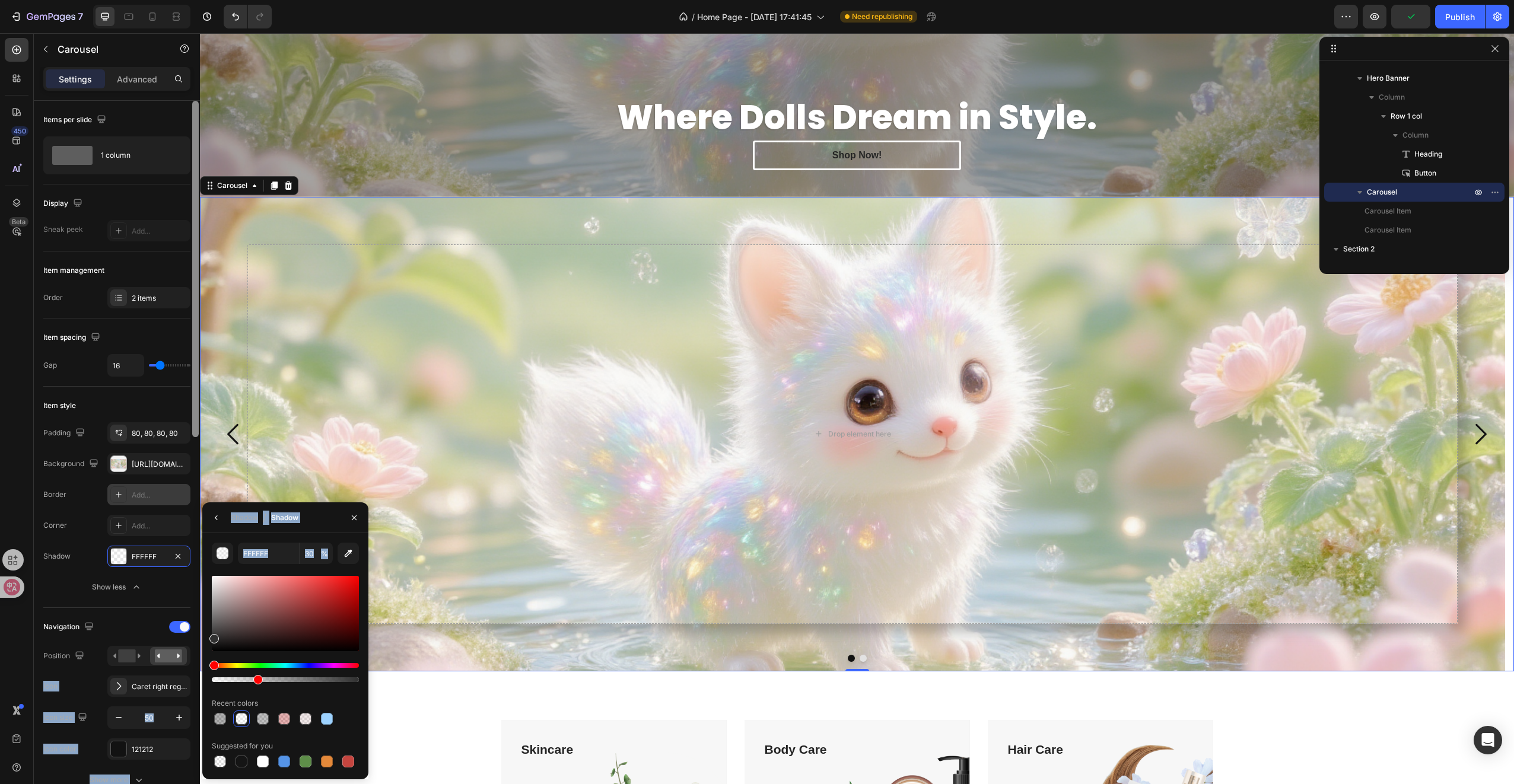
drag, startPoint x: 235, startPoint y: 605, endPoint x: 199, endPoint y: 636, distance: 47.5
click at [199, 636] on div "450 Beta Sections(18) Elements(83) Section Element Hero Section Product Detail …" at bounding box center [100, 408] width 200 height 750
type input "303030"
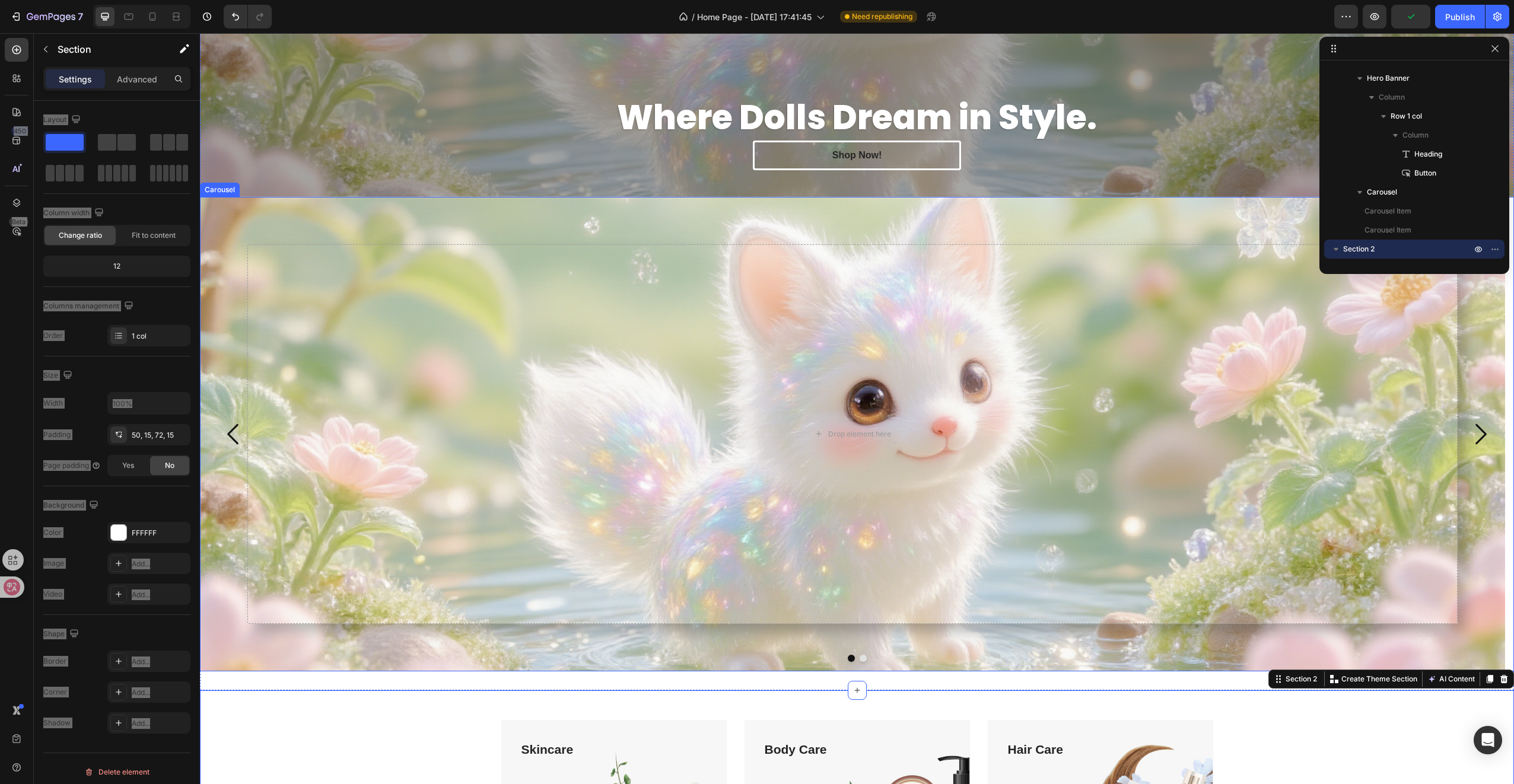
click at [341, 641] on div "Drop element here" at bounding box center [852, 434] width 1305 height 474
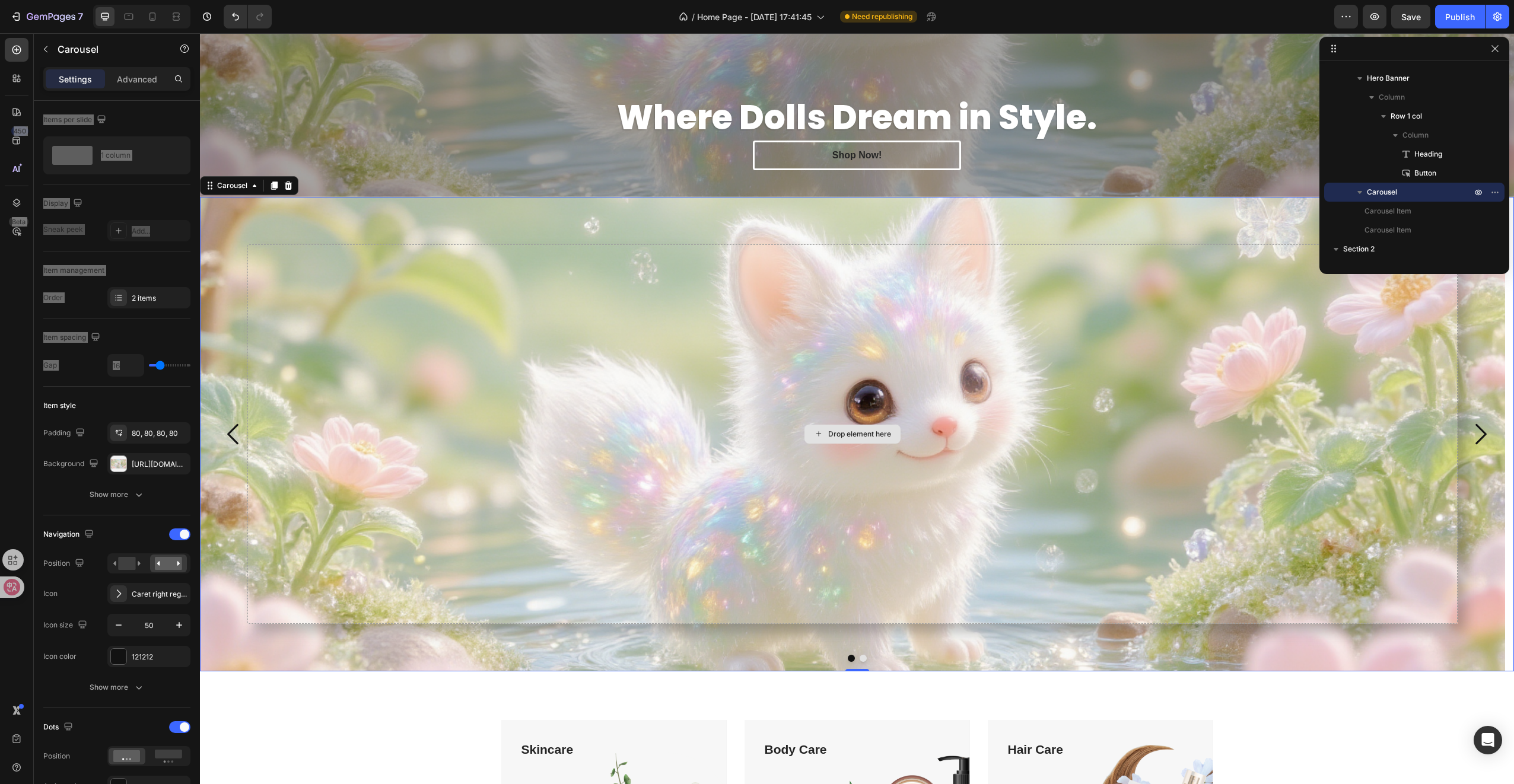
click at [282, 317] on div "Drop element here" at bounding box center [852, 434] width 1210 height 379
click at [252, 217] on div "Drop element here" at bounding box center [852, 434] width 1305 height 474
click at [662, 464] on div "Drop element here" at bounding box center [852, 434] width 1210 height 379
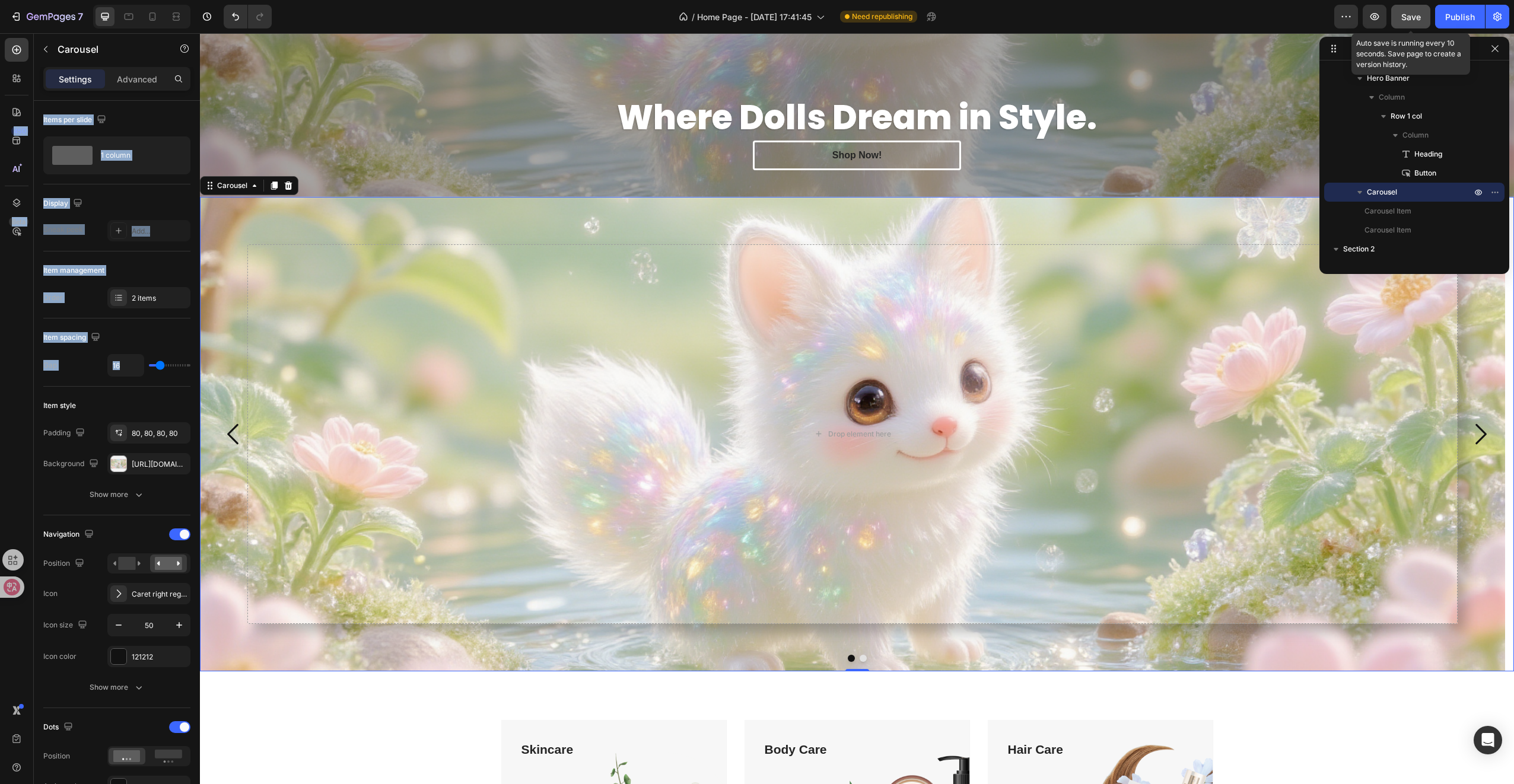
click at [1405, 16] on span "Save" at bounding box center [1411, 16] width 20 height 10
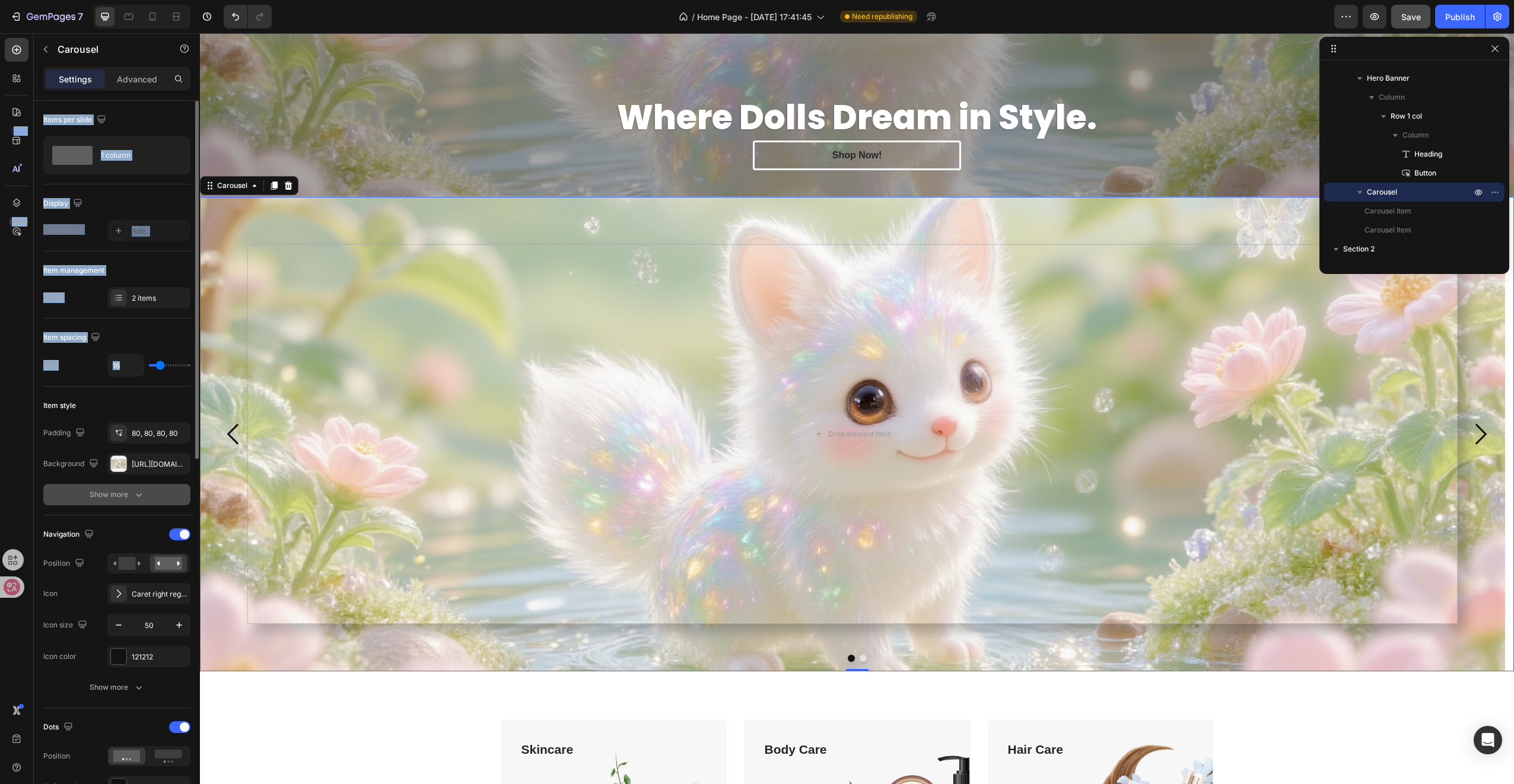
click at [121, 491] on div "Show more" at bounding box center [117, 495] width 55 height 12
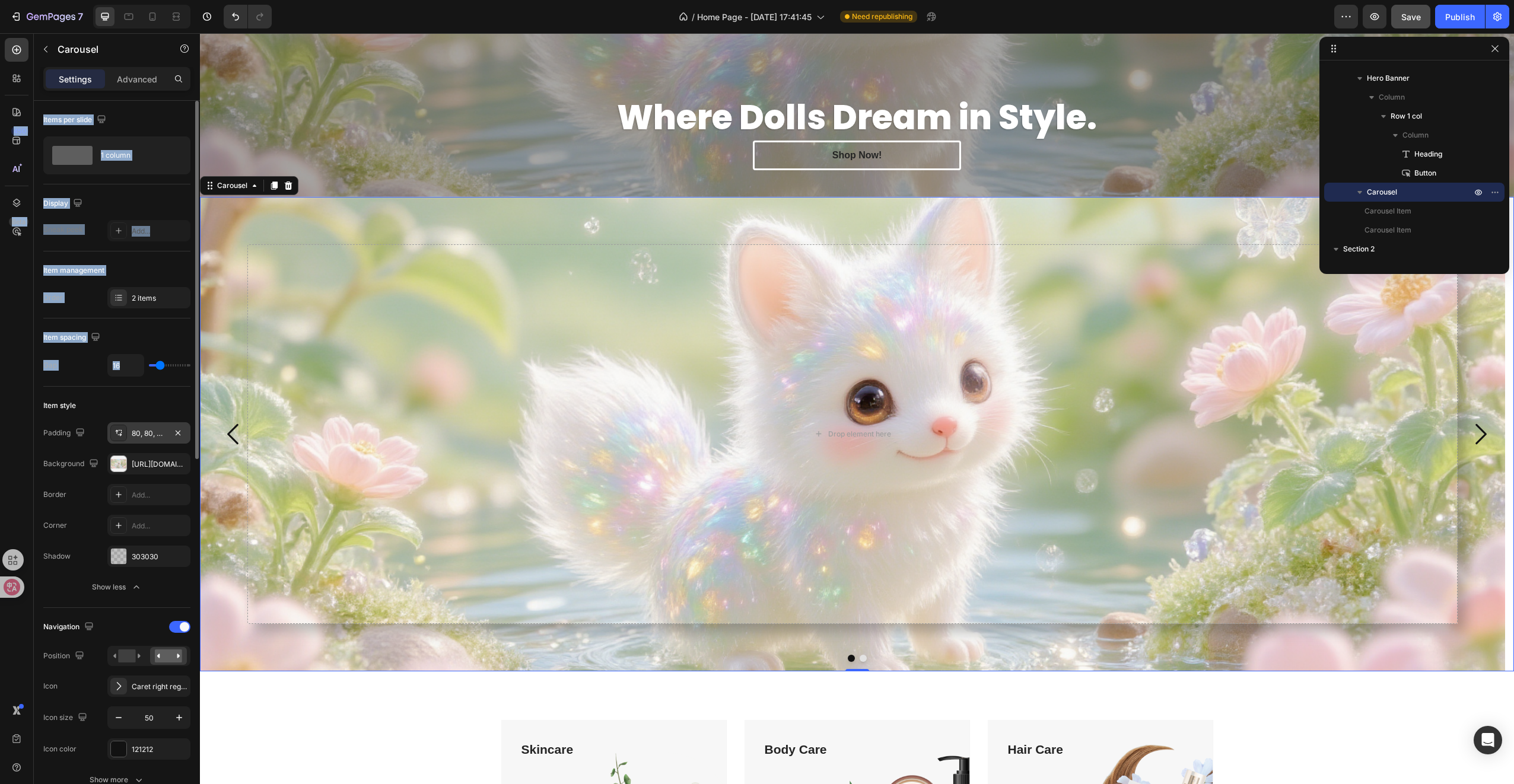
click at [150, 440] on div "80, 80, 80, 80" at bounding box center [149, 433] width 83 height 21
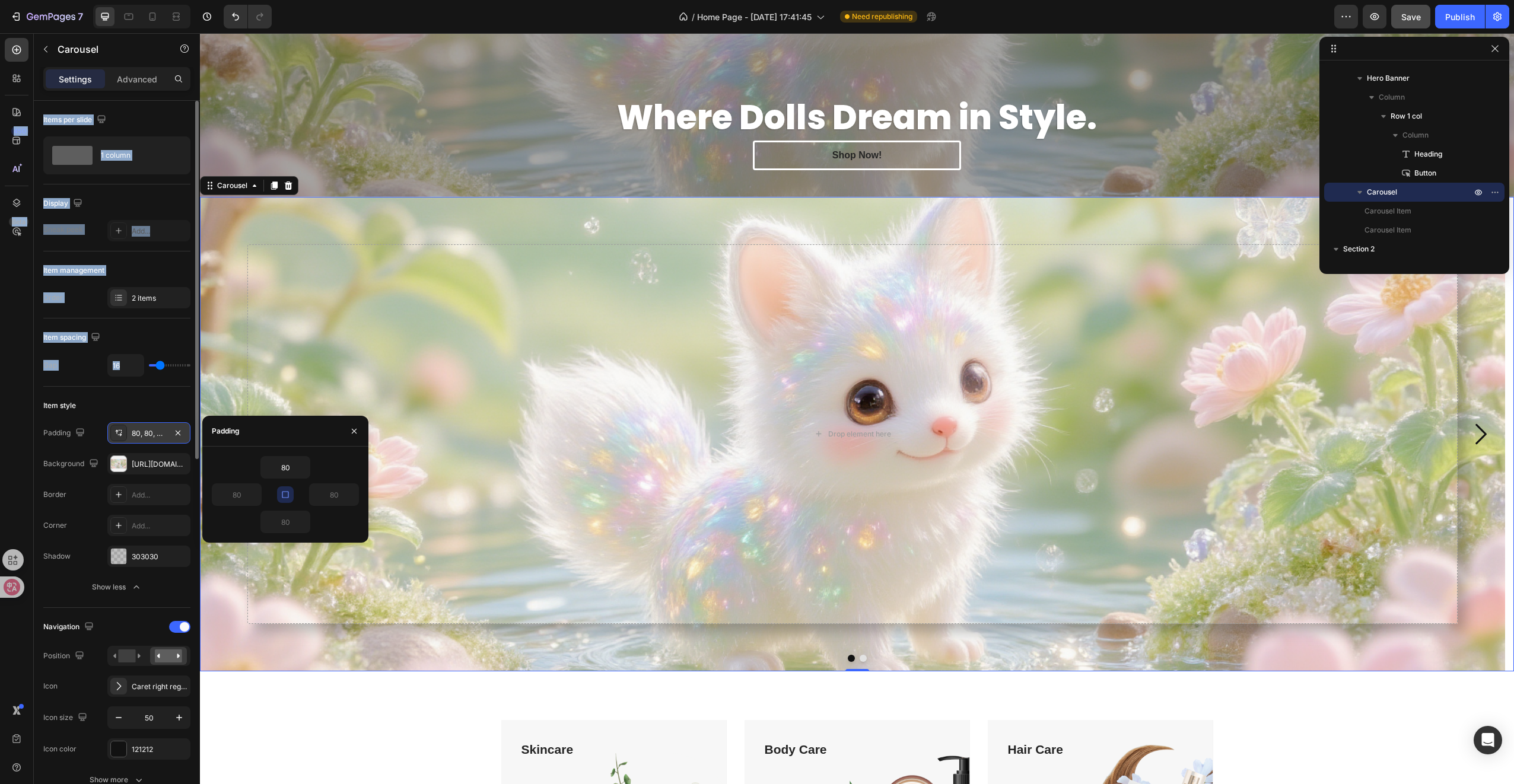
click at [150, 440] on div "80, 80, 80, 80" at bounding box center [149, 433] width 83 height 21
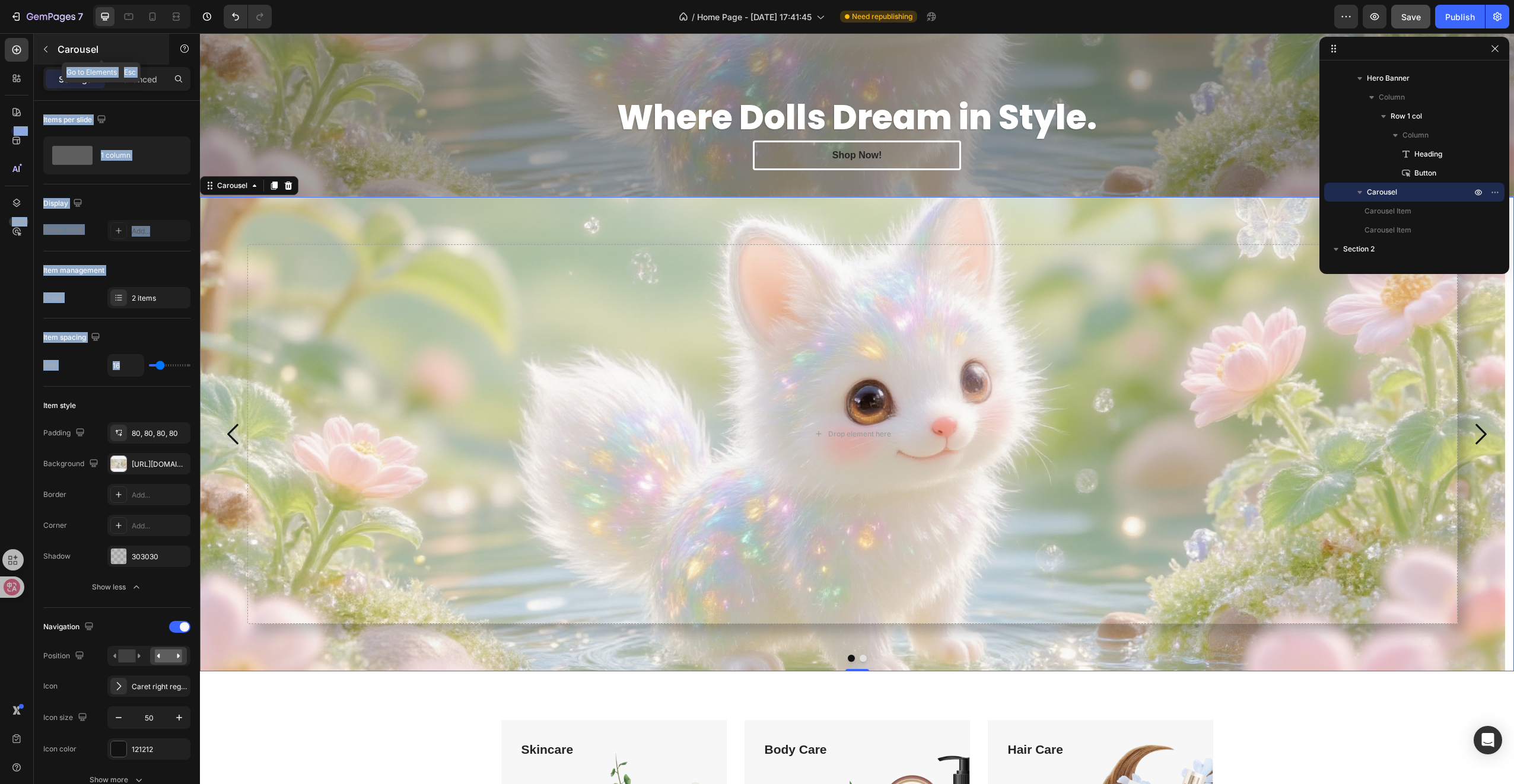
click at [57, 50] on p "Carousel" at bounding box center [107, 49] width 101 height 14
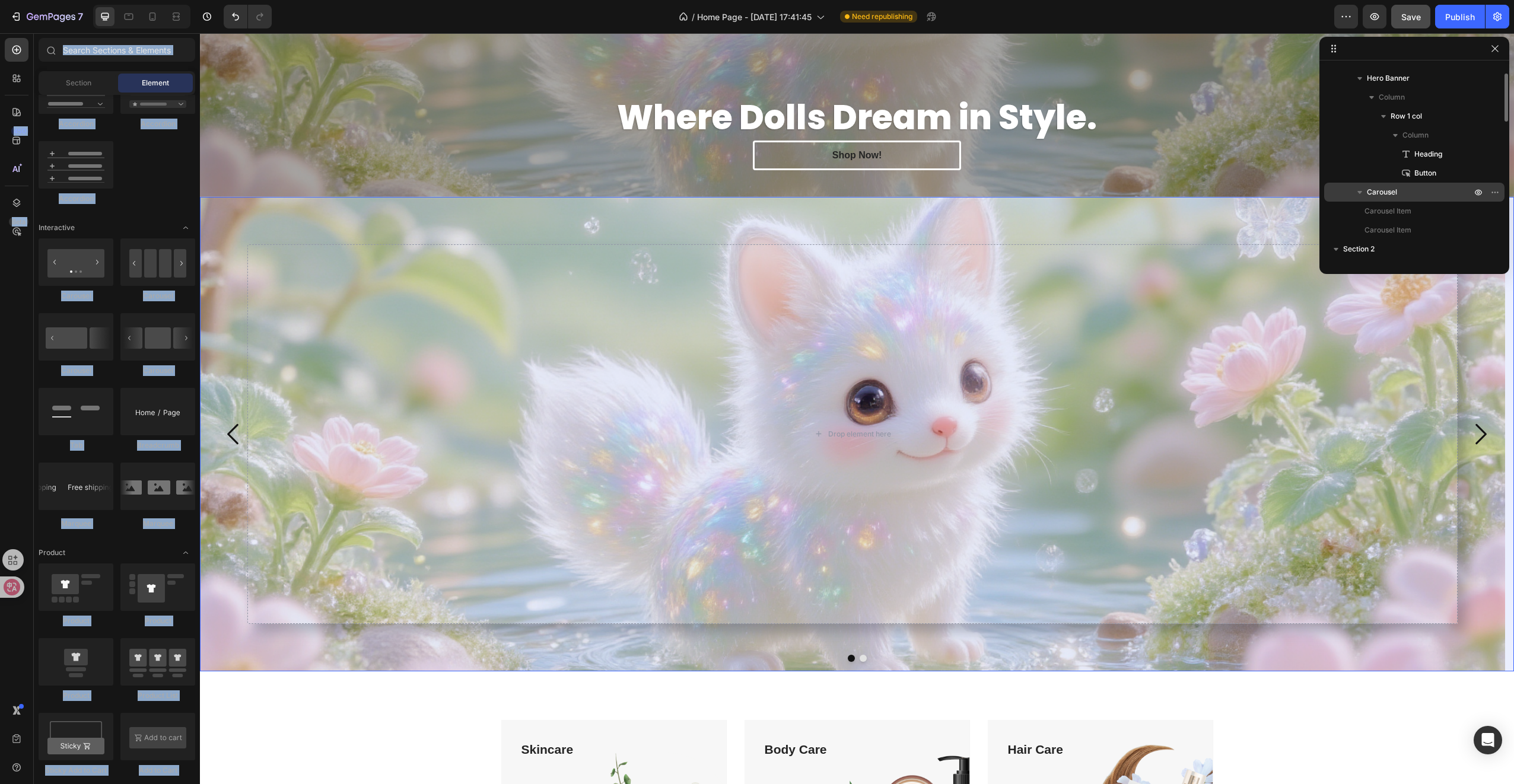
click at [1403, 186] on p "Carousel" at bounding box center [1420, 192] width 107 height 12
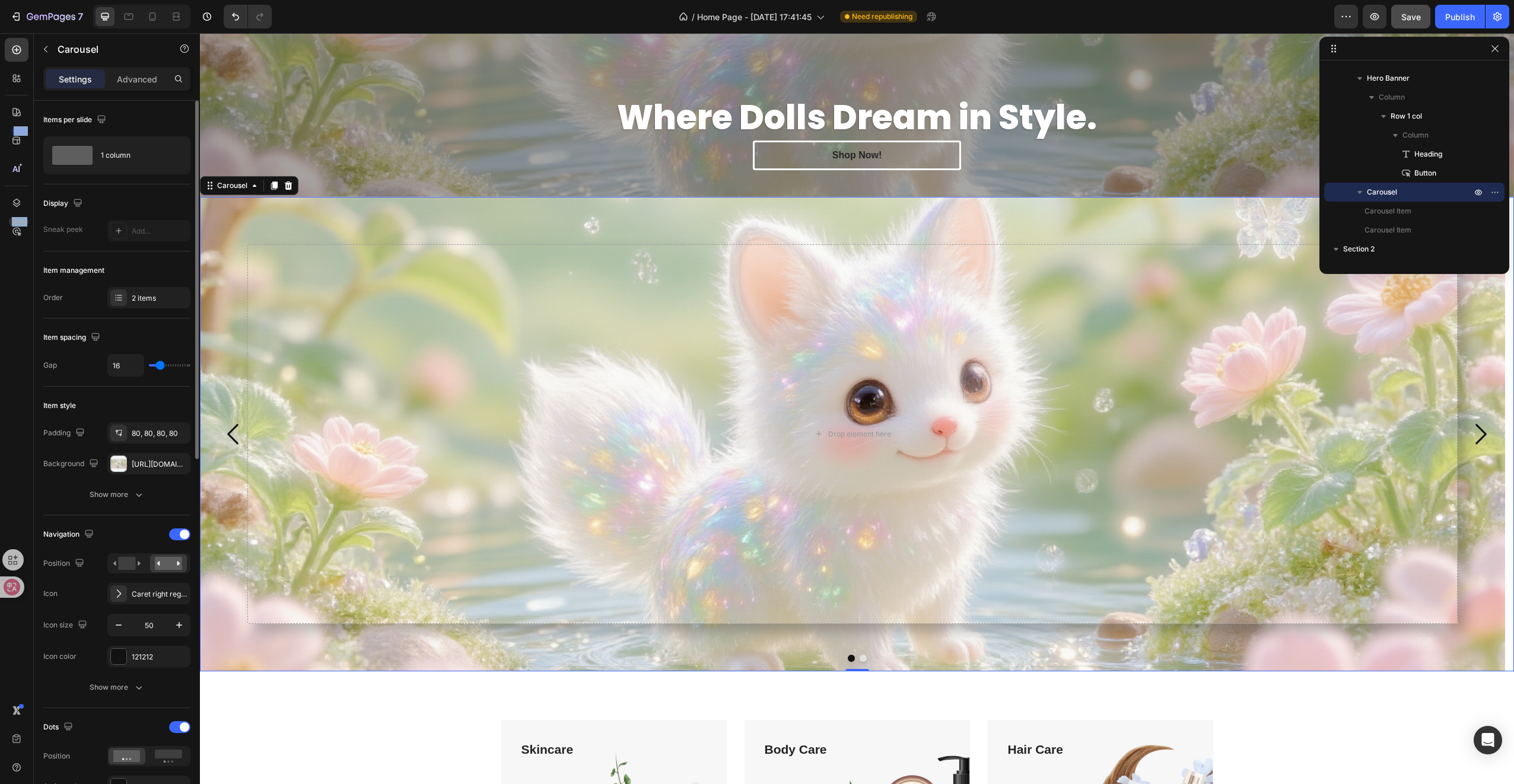
click at [57, 402] on div "Item style" at bounding box center [60, 406] width 33 height 11
click at [61, 54] on p "Carousel" at bounding box center [107, 49] width 101 height 14
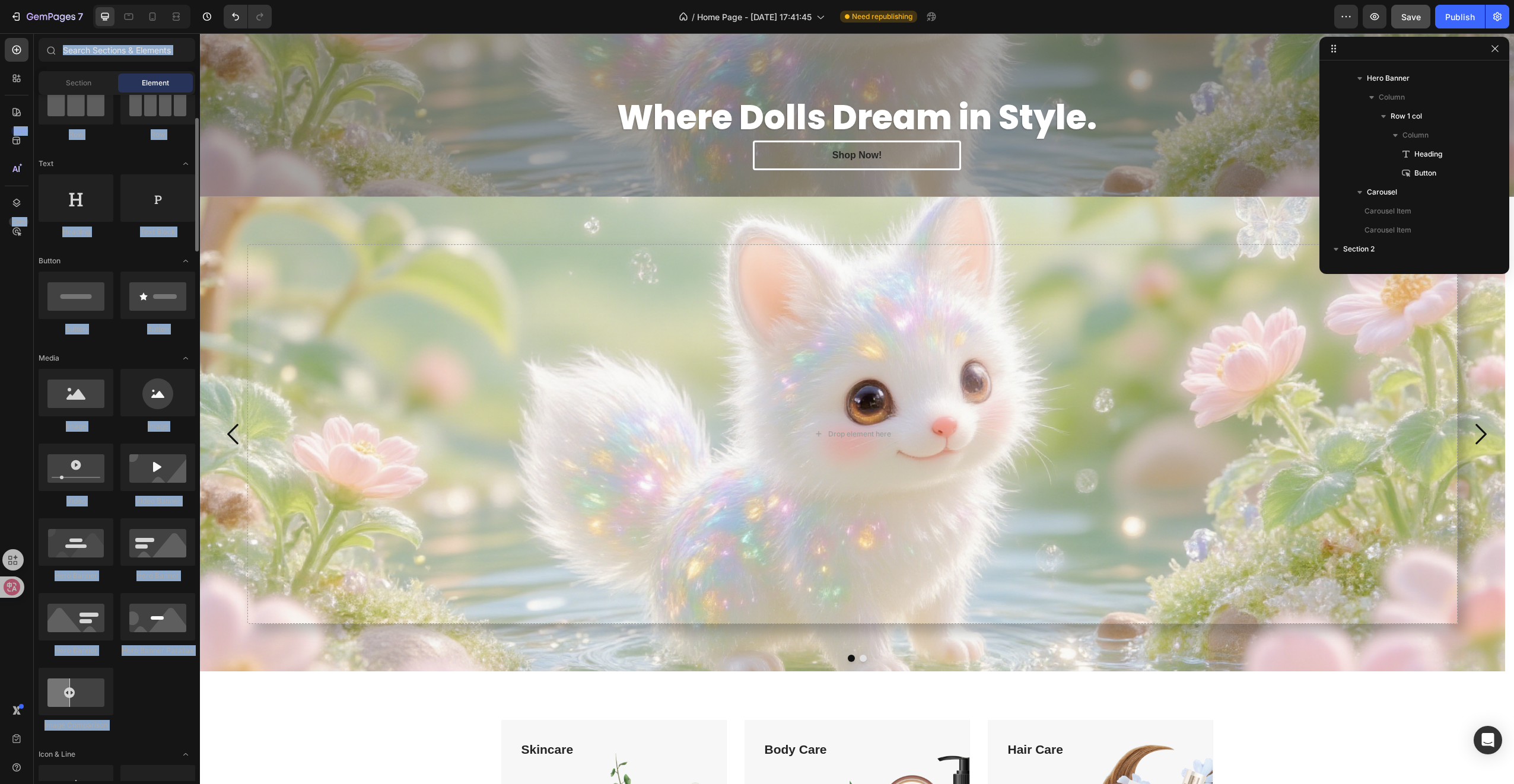
scroll to position [0, 0]
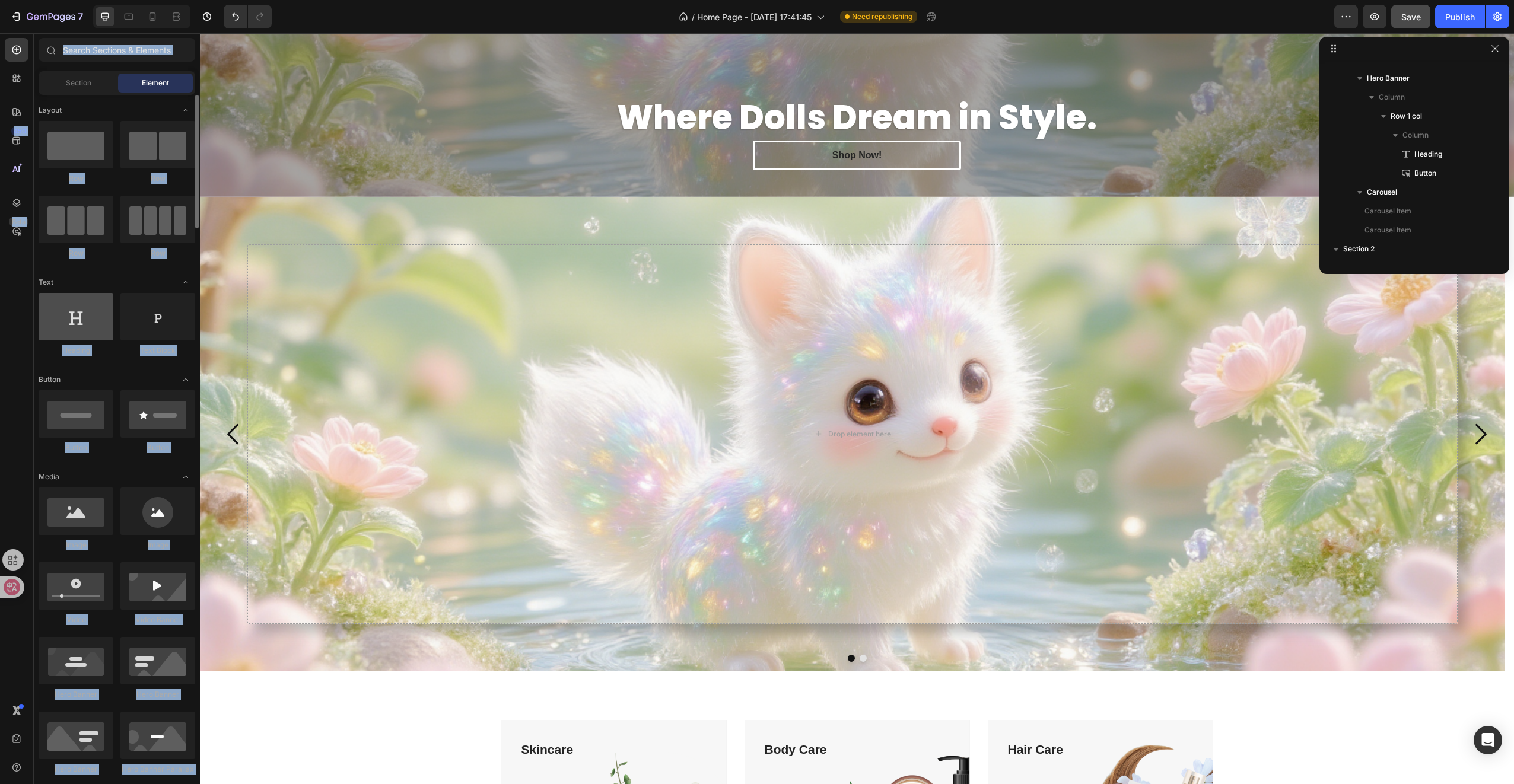
click at [79, 329] on div at bounding box center [76, 317] width 74 height 47
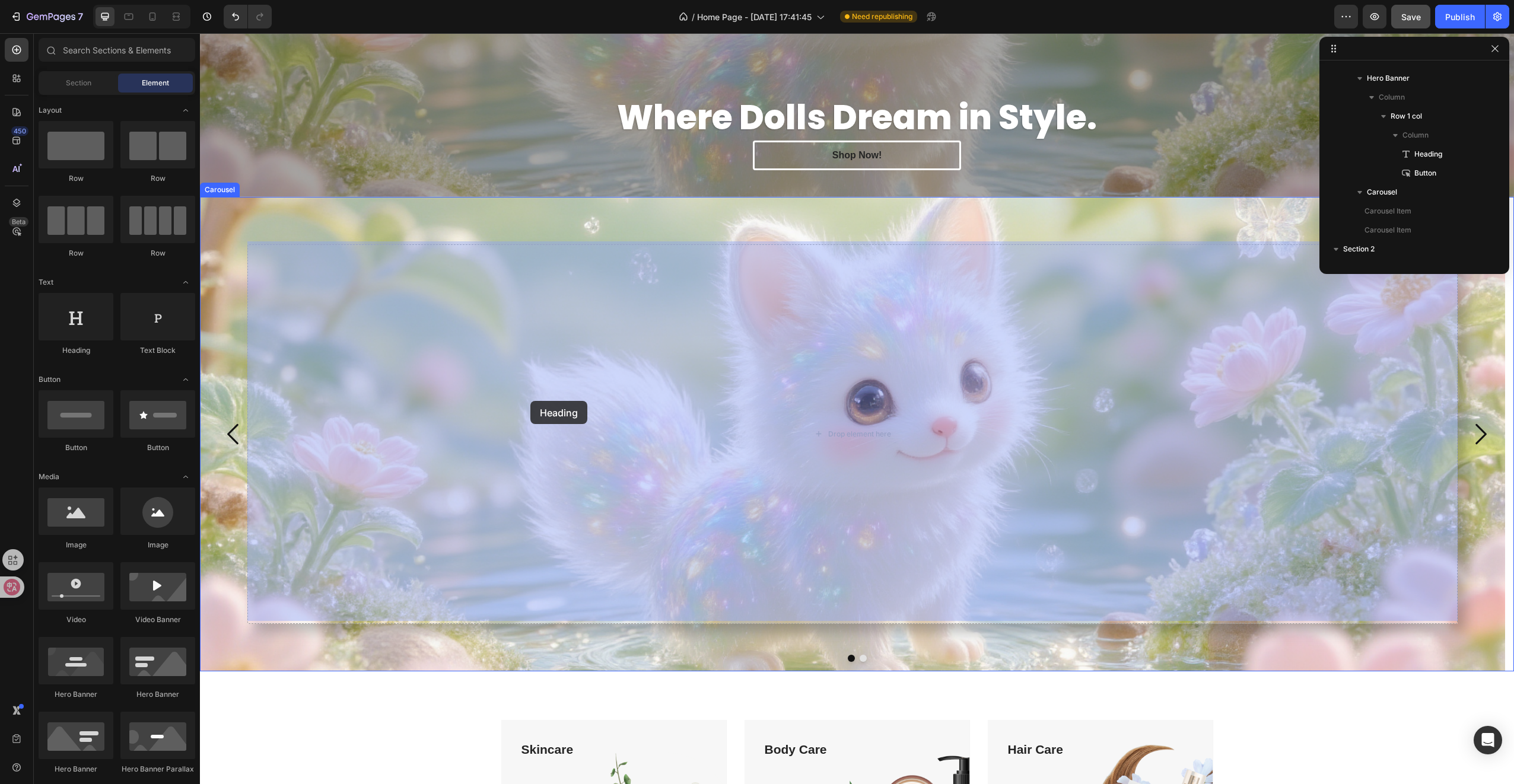
drag, startPoint x: 293, startPoint y: 360, endPoint x: 662, endPoint y: 416, distance: 373.2
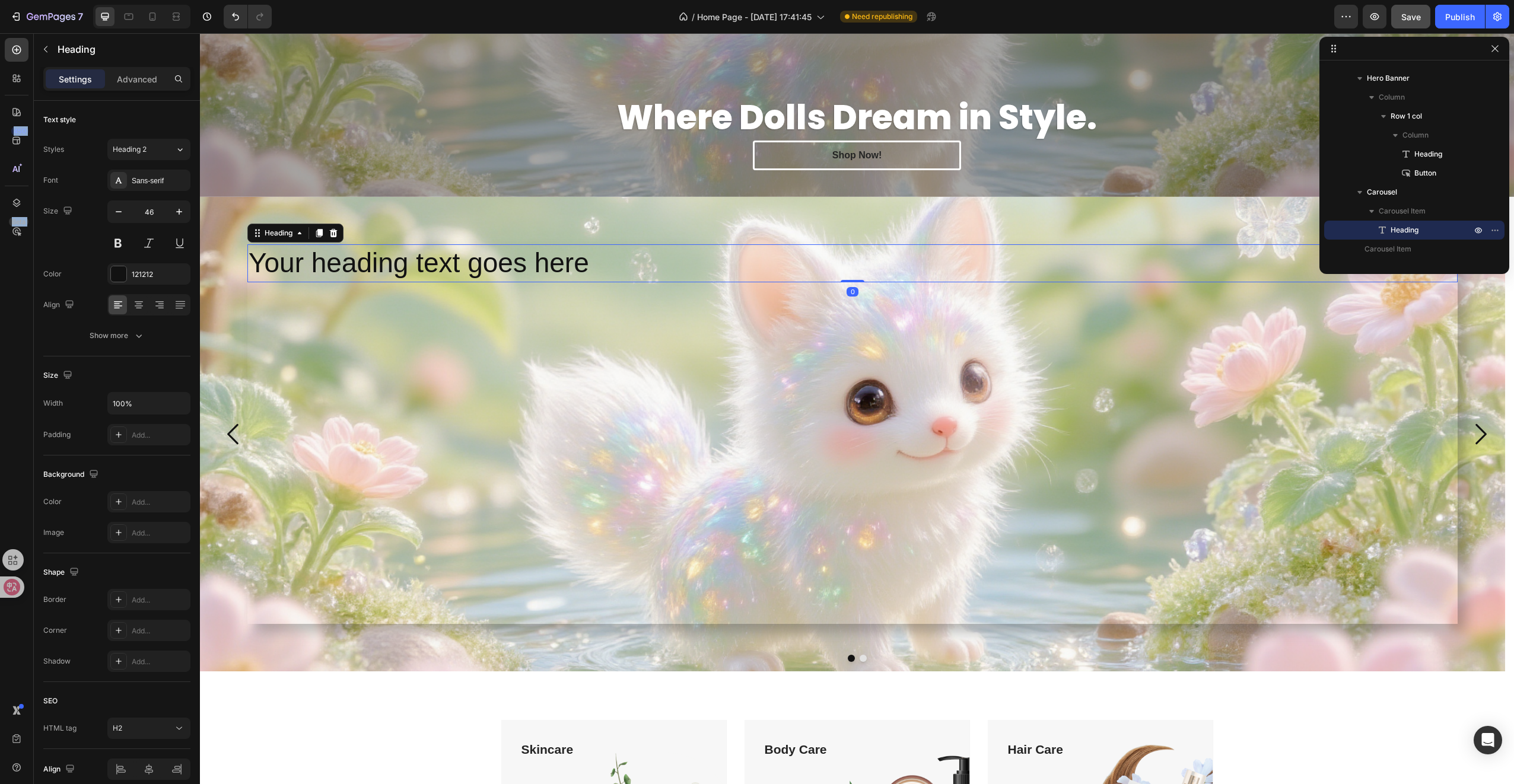
click at [566, 251] on h2 "Your heading text goes here" at bounding box center [852, 264] width 1210 height 38
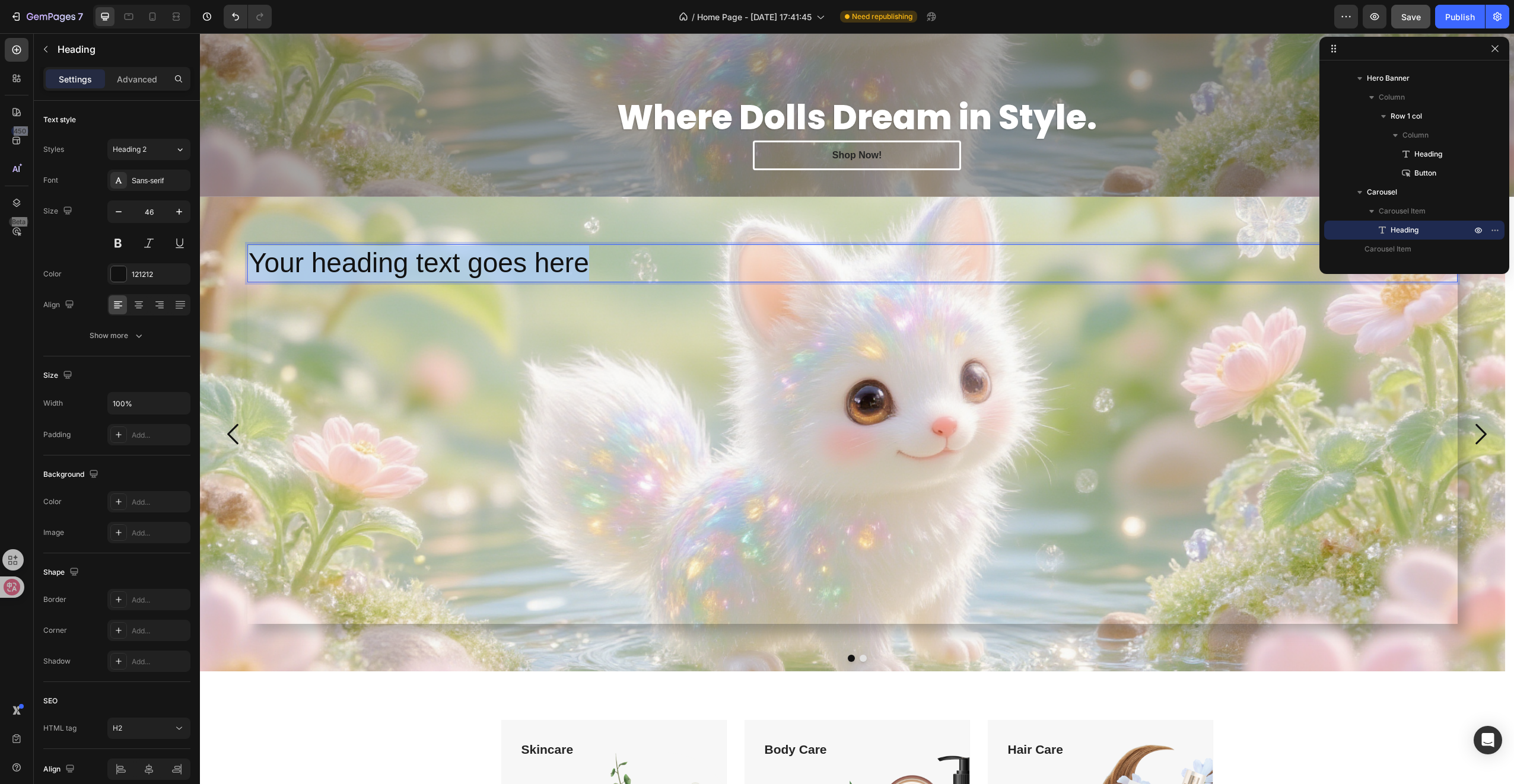
drag, startPoint x: 598, startPoint y: 265, endPoint x: 252, endPoint y: 266, distance: 346.0
click at [252, 266] on p "Your heading text goes here" at bounding box center [852, 264] width 1208 height 36
click at [946, 113] on strong "Where Dolls Dream in Style." at bounding box center [857, 117] width 480 height 47
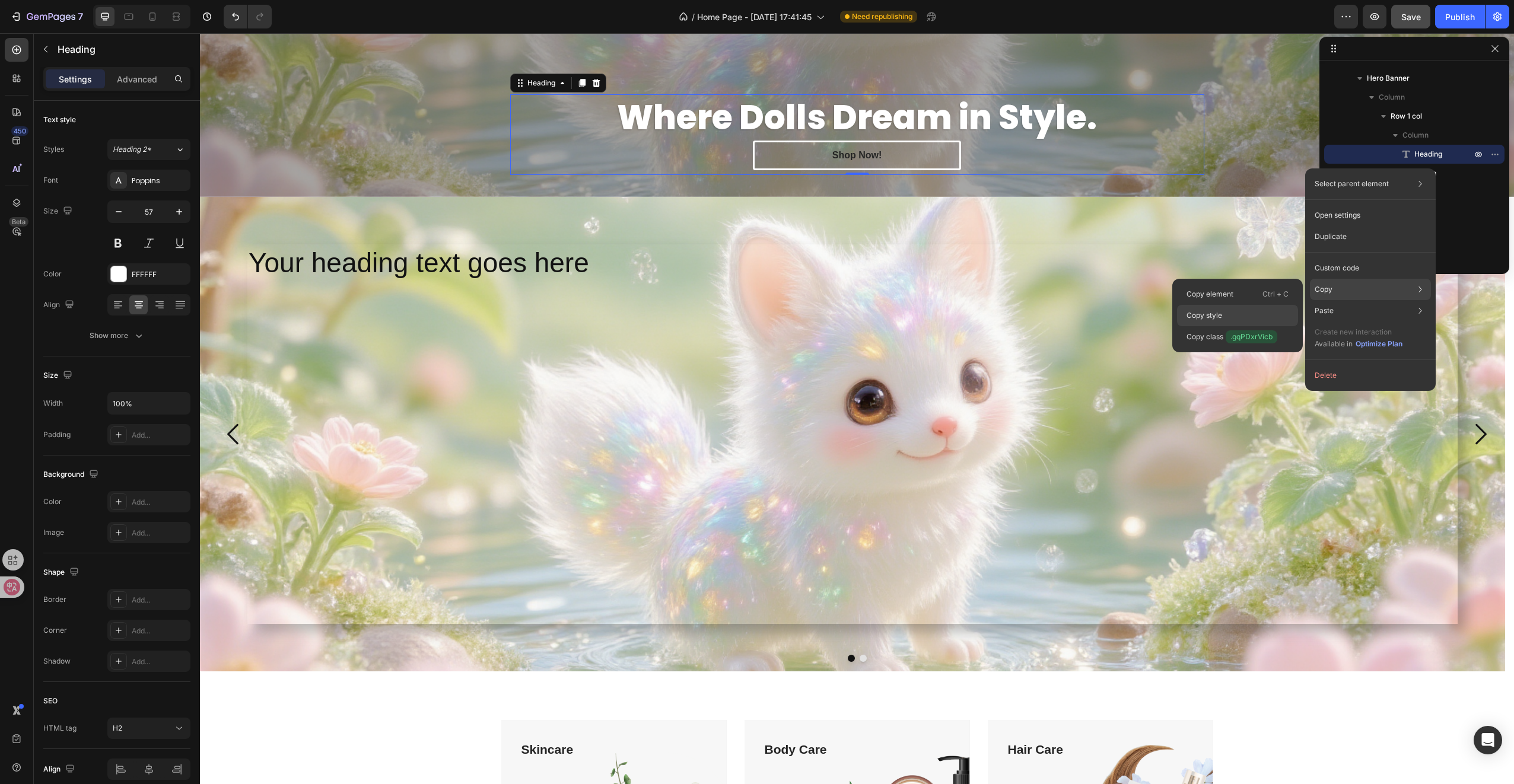
click at [1208, 317] on p "Copy style" at bounding box center [1204, 316] width 36 height 11
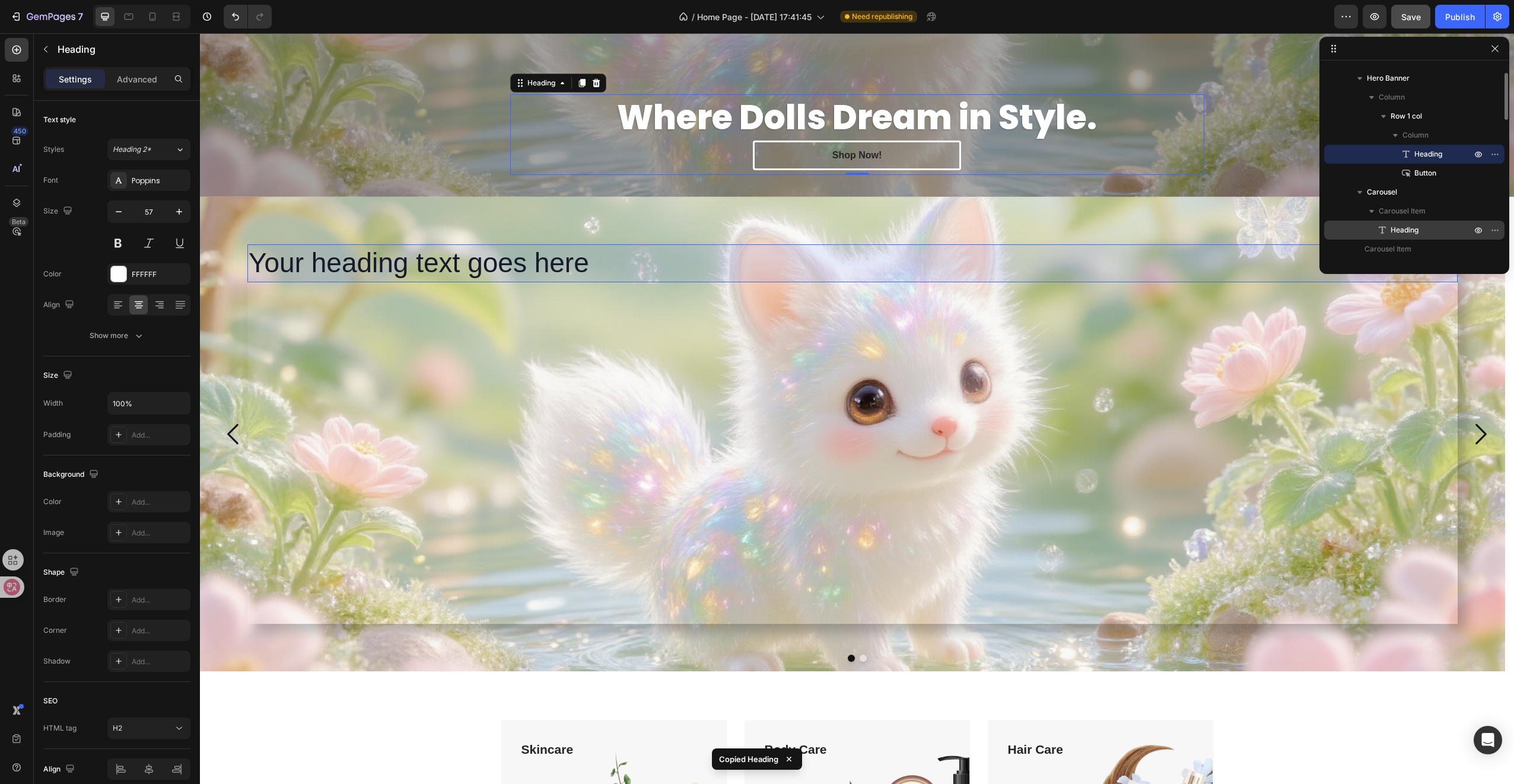
click at [1418, 231] on span "Heading" at bounding box center [1405, 230] width 28 height 12
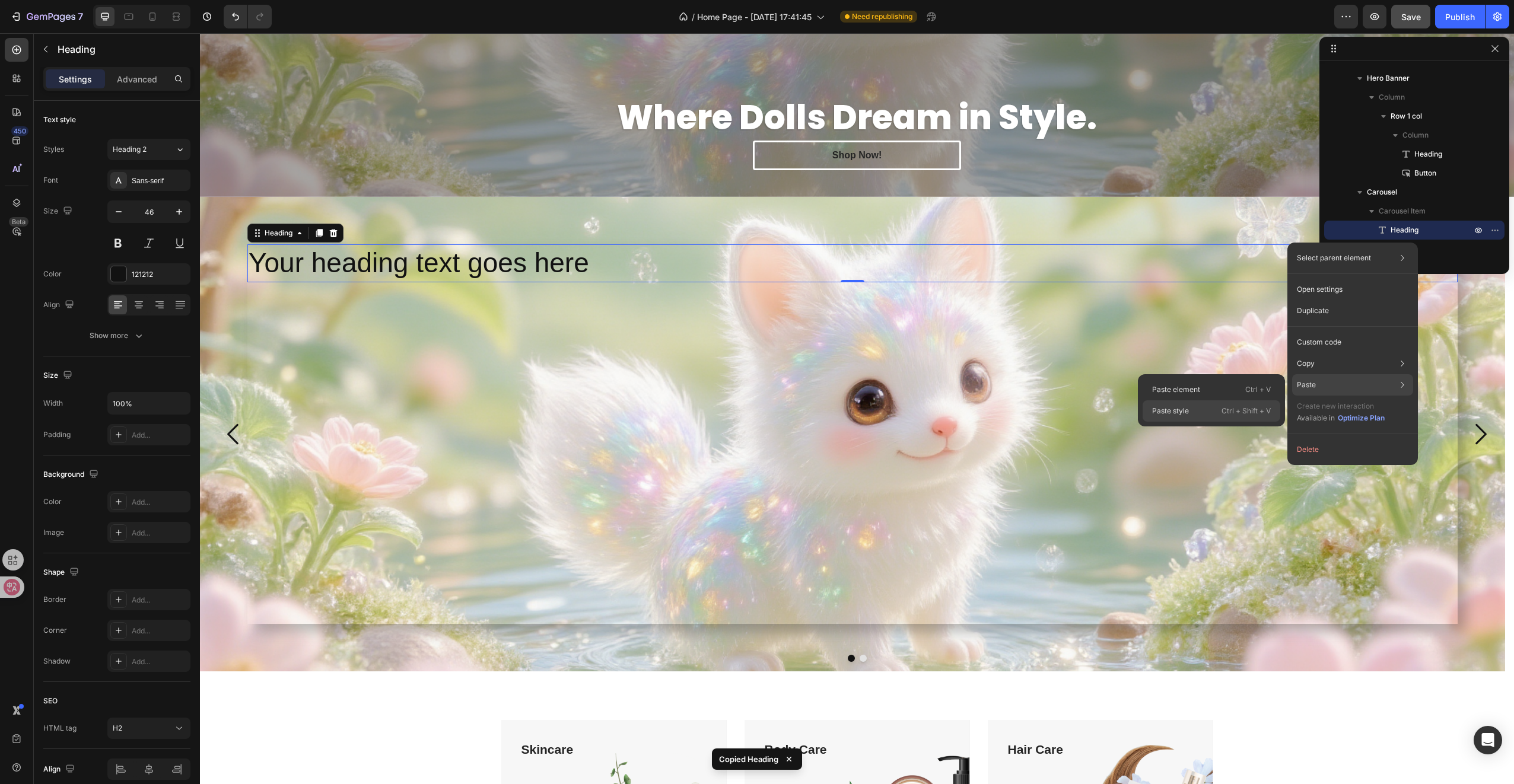
click at [1196, 410] on div "Paste style Ctrl + Shift + V" at bounding box center [1211, 411] width 138 height 21
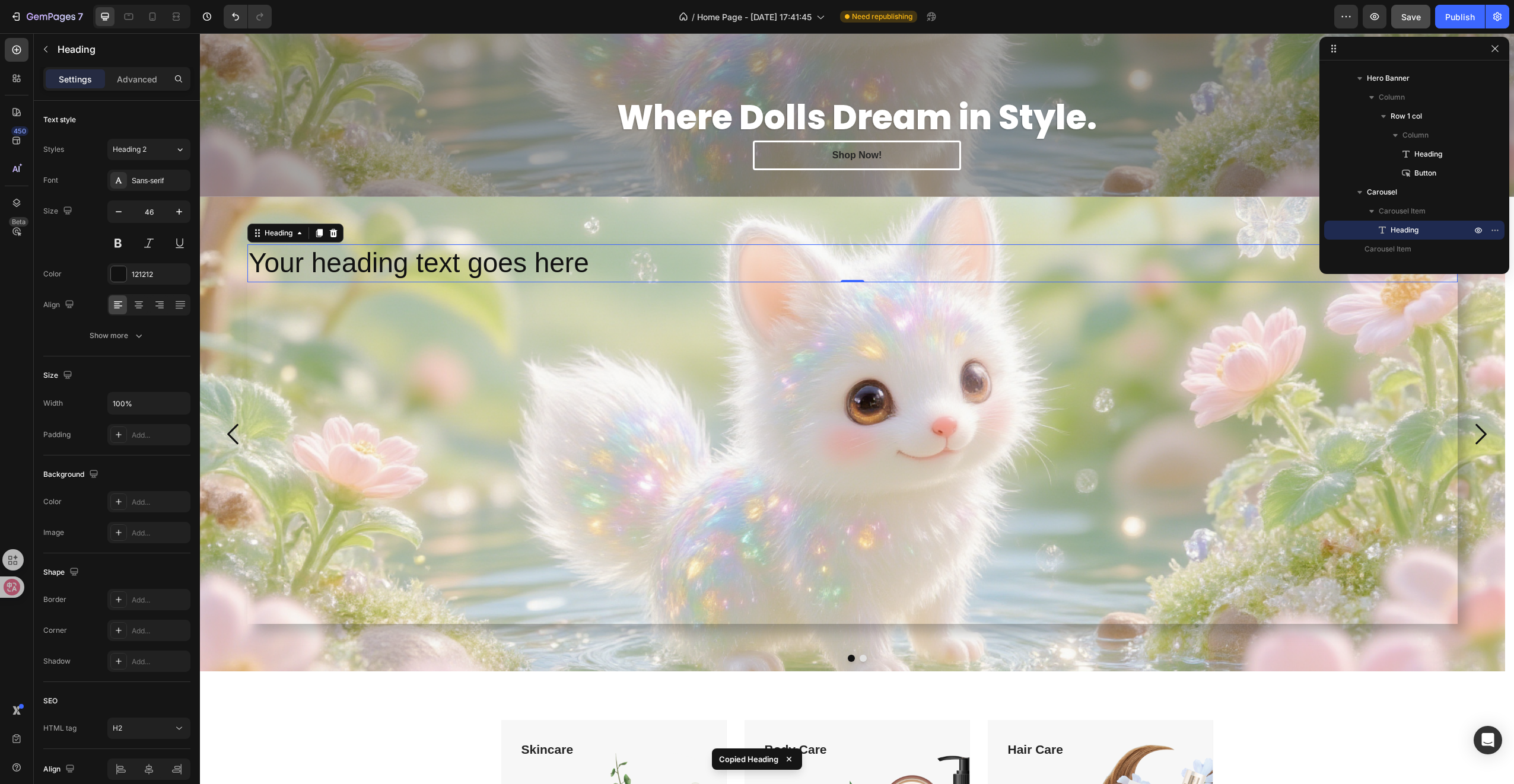
type input "57"
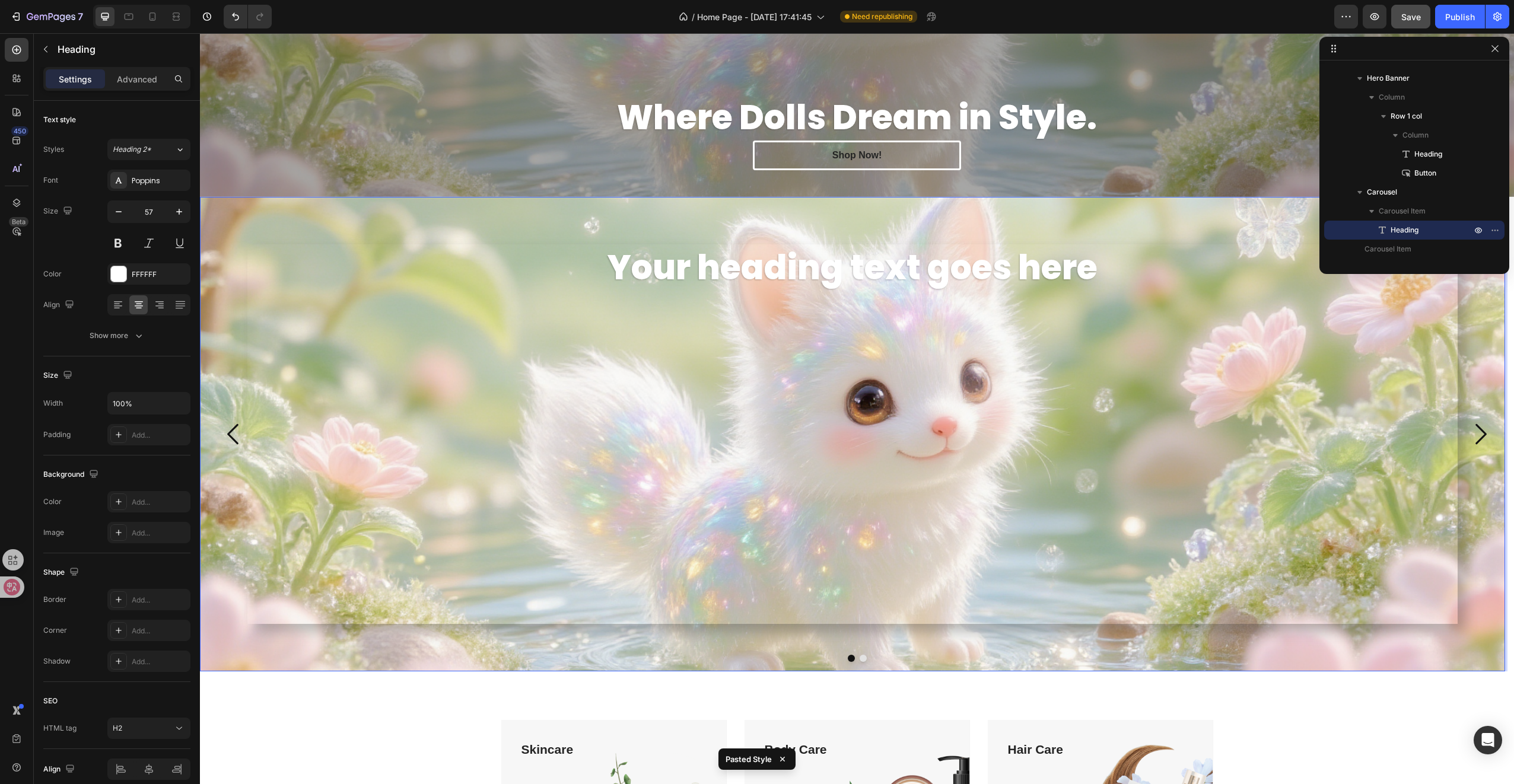
click at [633, 254] on p "Your heading text goes here" at bounding box center [852, 267] width 1208 height 44
click at [622, 258] on p "Your heading text goes here" at bounding box center [852, 267] width 1208 height 44
click at [613, 263] on p "Your heading text goes here" at bounding box center [852, 267] width 1208 height 44
click at [777, 152] on button "Shop Now!" at bounding box center [857, 155] width 208 height 30
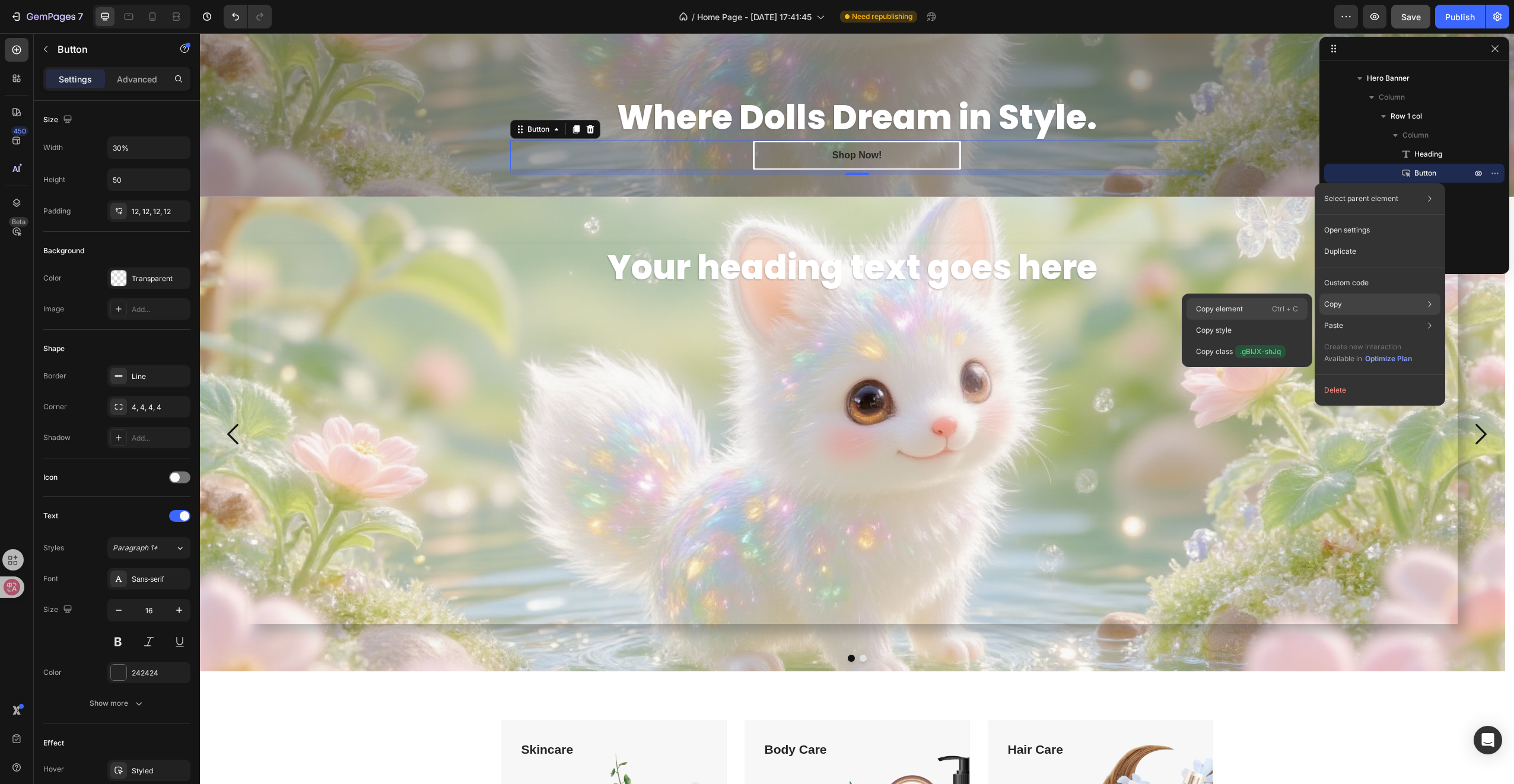
click at [1240, 306] on p "Copy element" at bounding box center [1219, 309] width 47 height 11
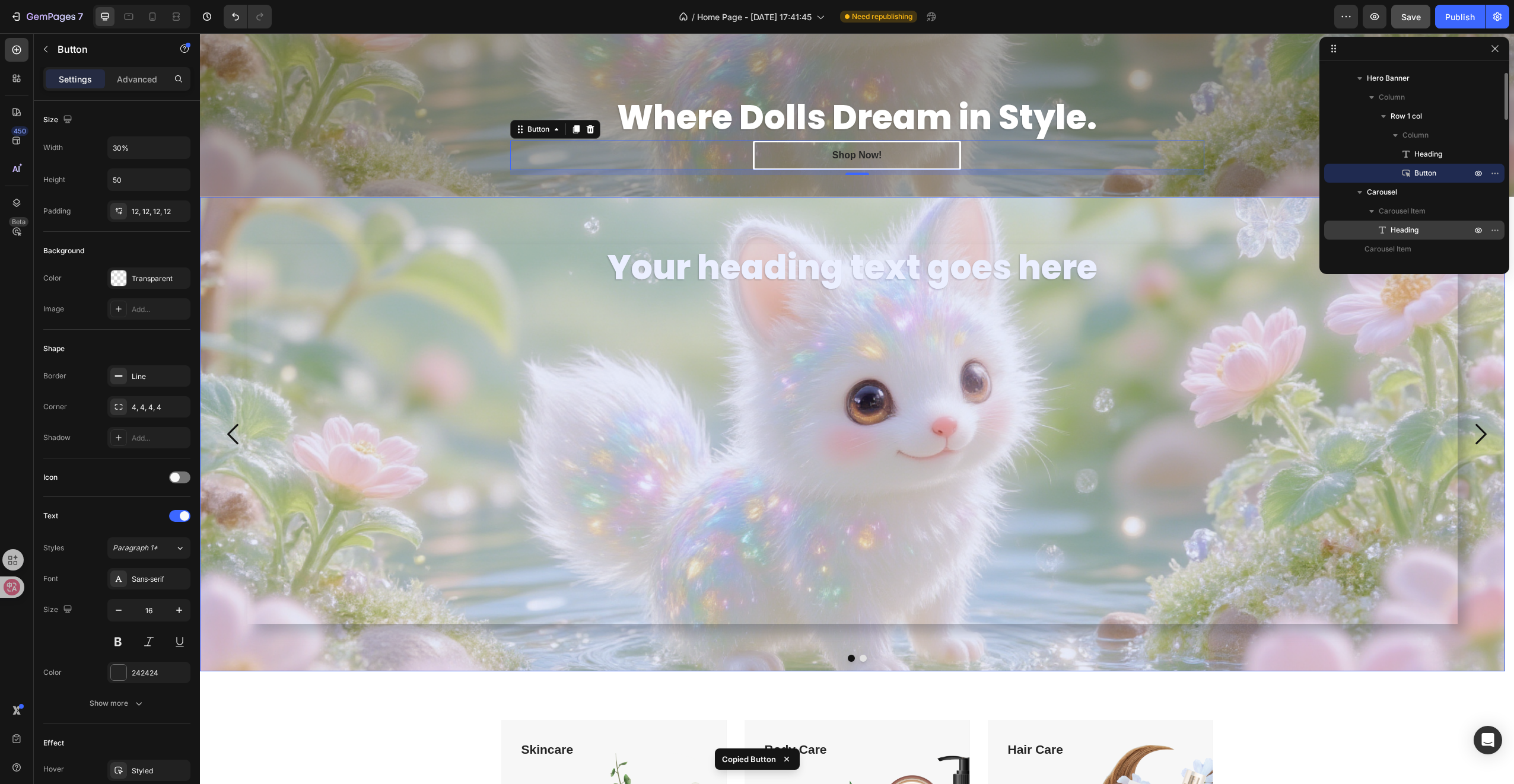
click at [1403, 230] on span "Heading" at bounding box center [1405, 230] width 28 height 12
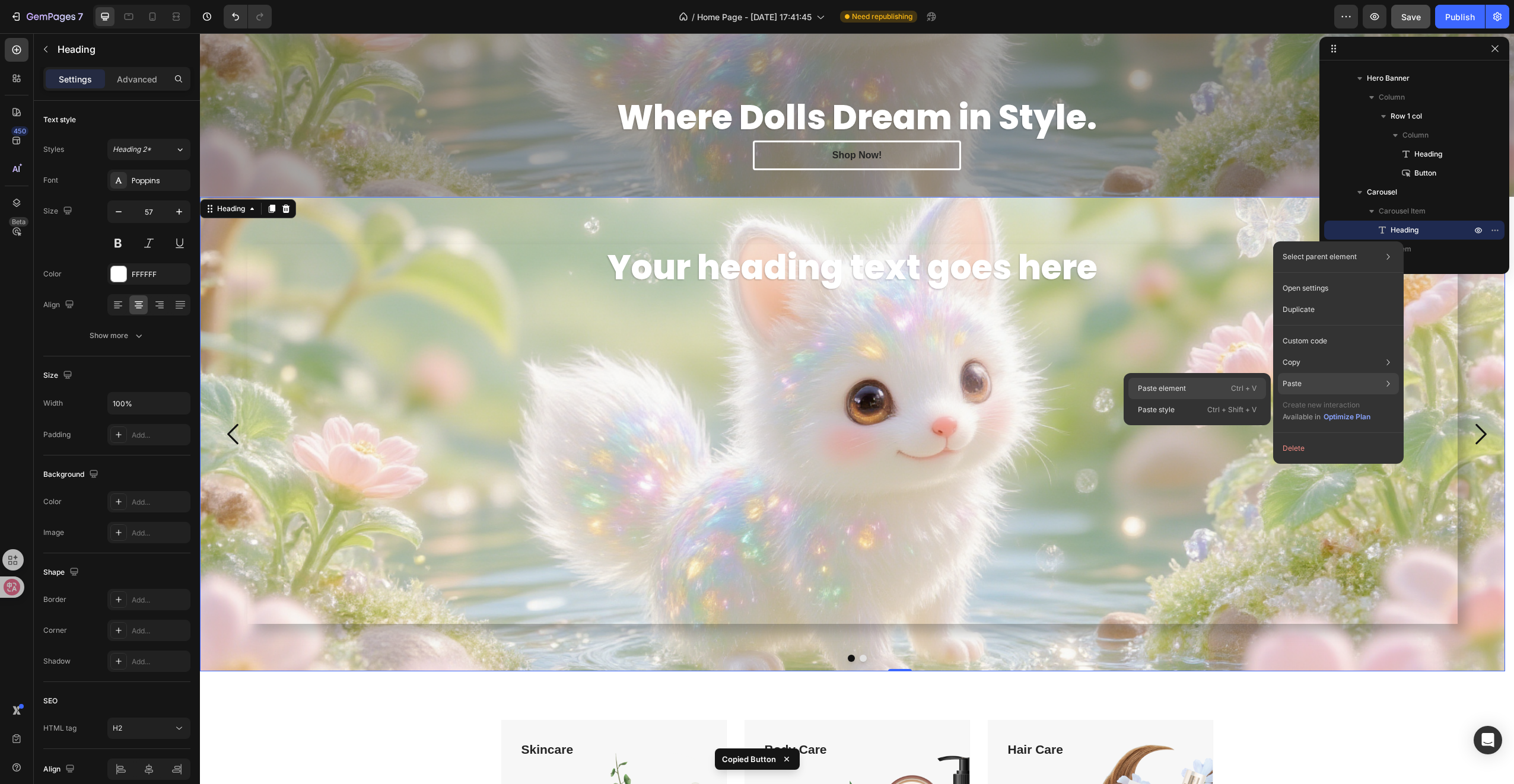
click at [1193, 396] on div "Paste element Ctrl + V" at bounding box center [1197, 388] width 138 height 21
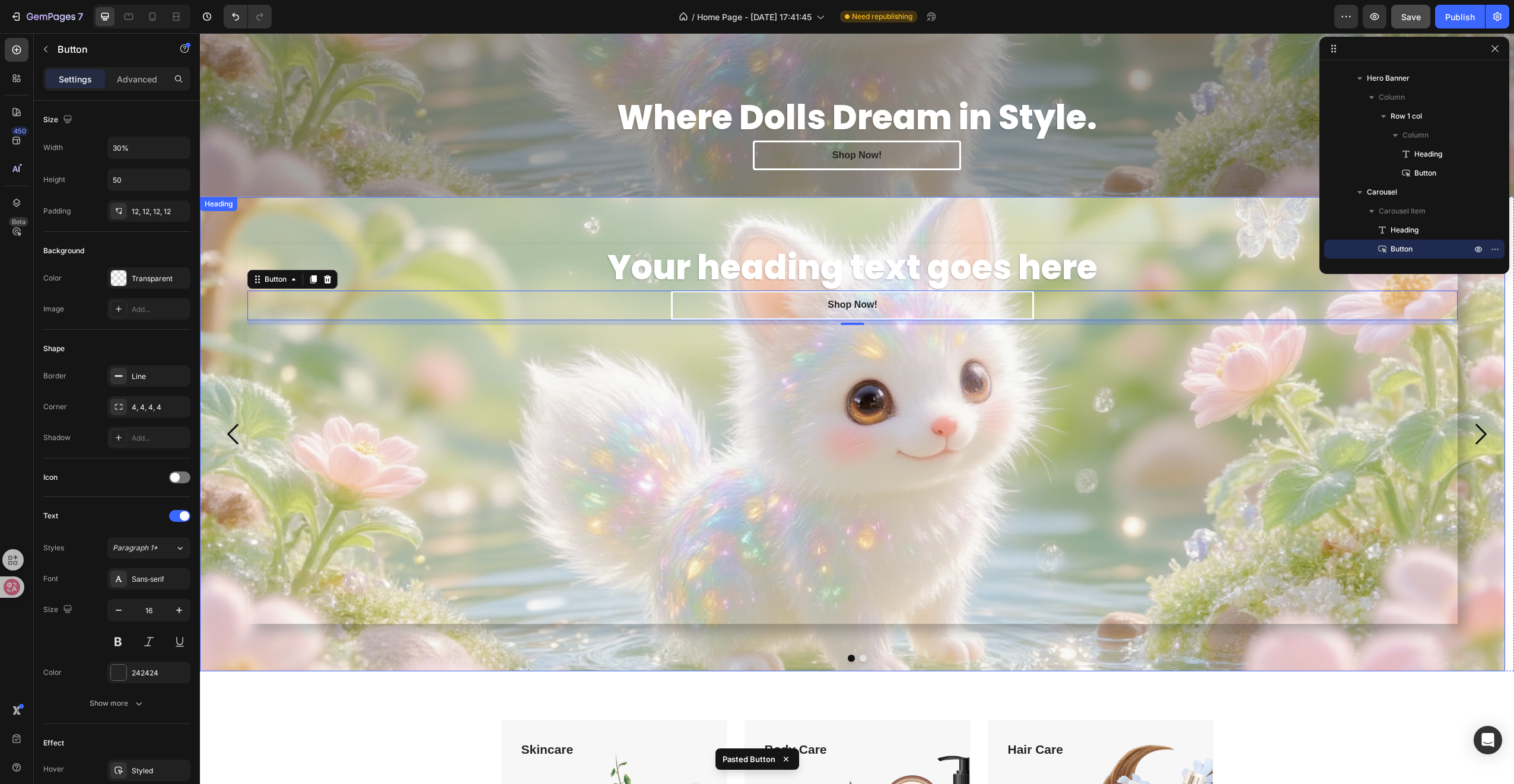
click at [695, 258] on p "Your heading text goes here" at bounding box center [852, 267] width 1208 height 44
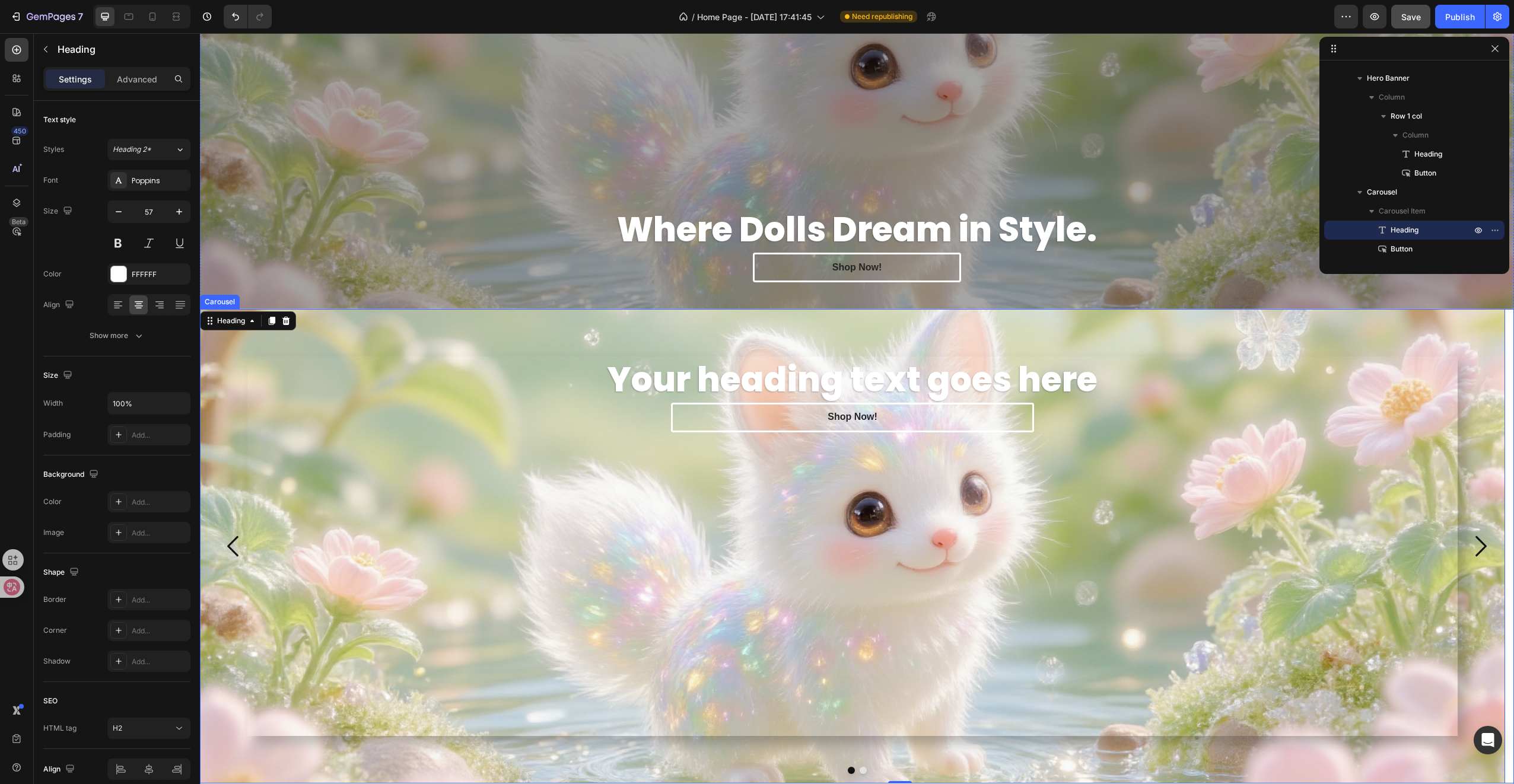
scroll to position [181, 0]
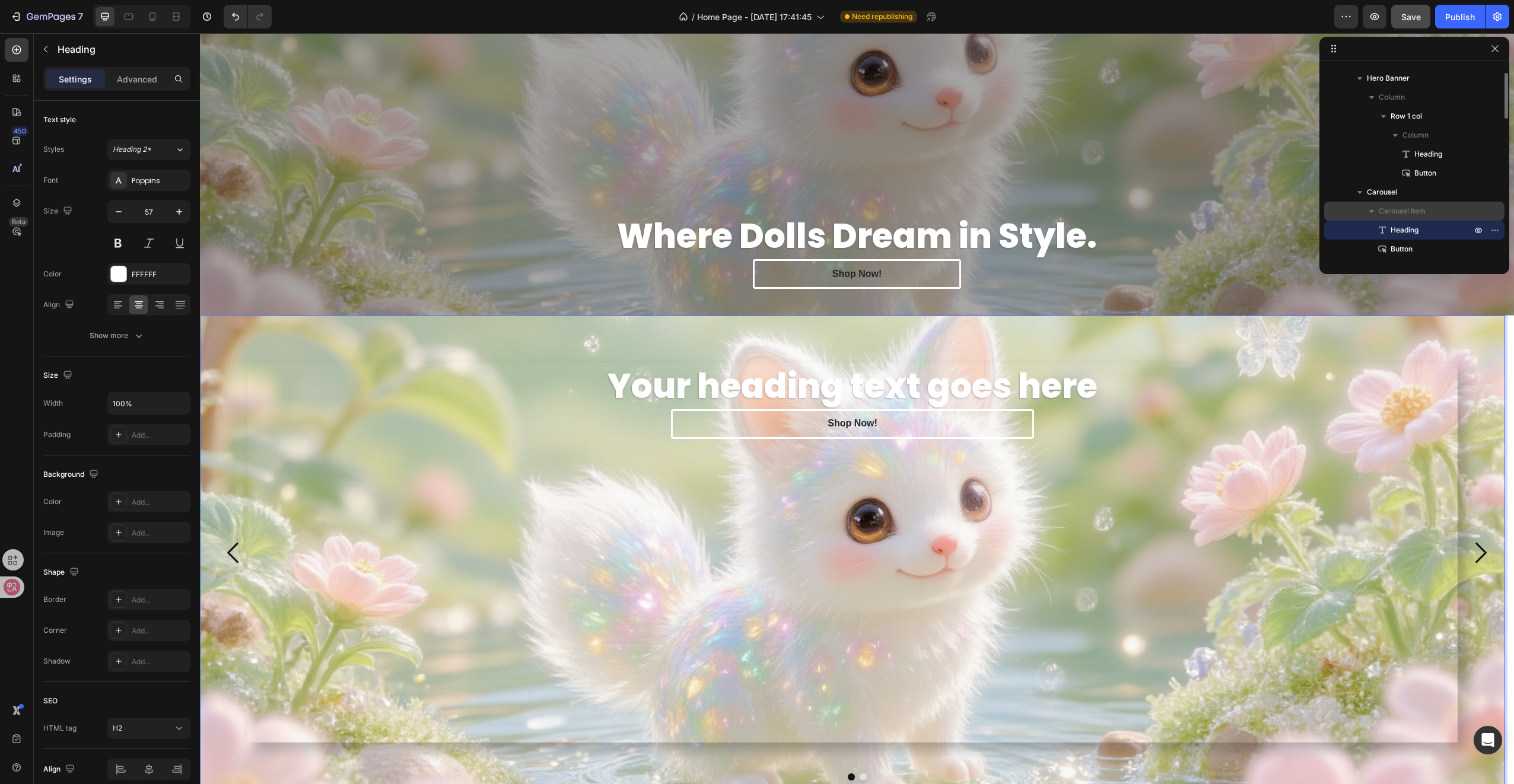
click at [1409, 207] on span "Carousel Item" at bounding box center [1402, 211] width 47 height 12
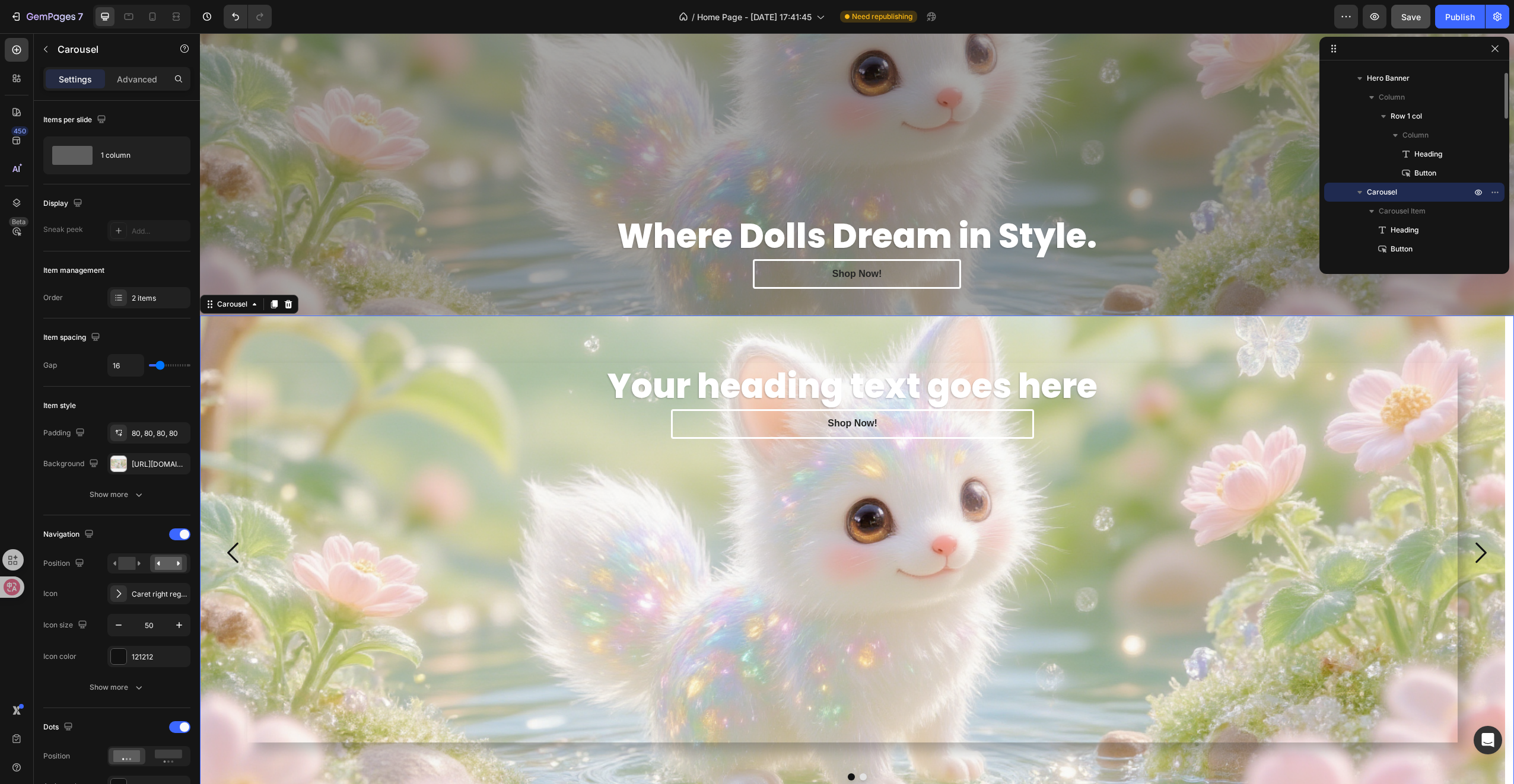
click at [1409, 192] on p "Carousel" at bounding box center [1420, 192] width 107 height 12
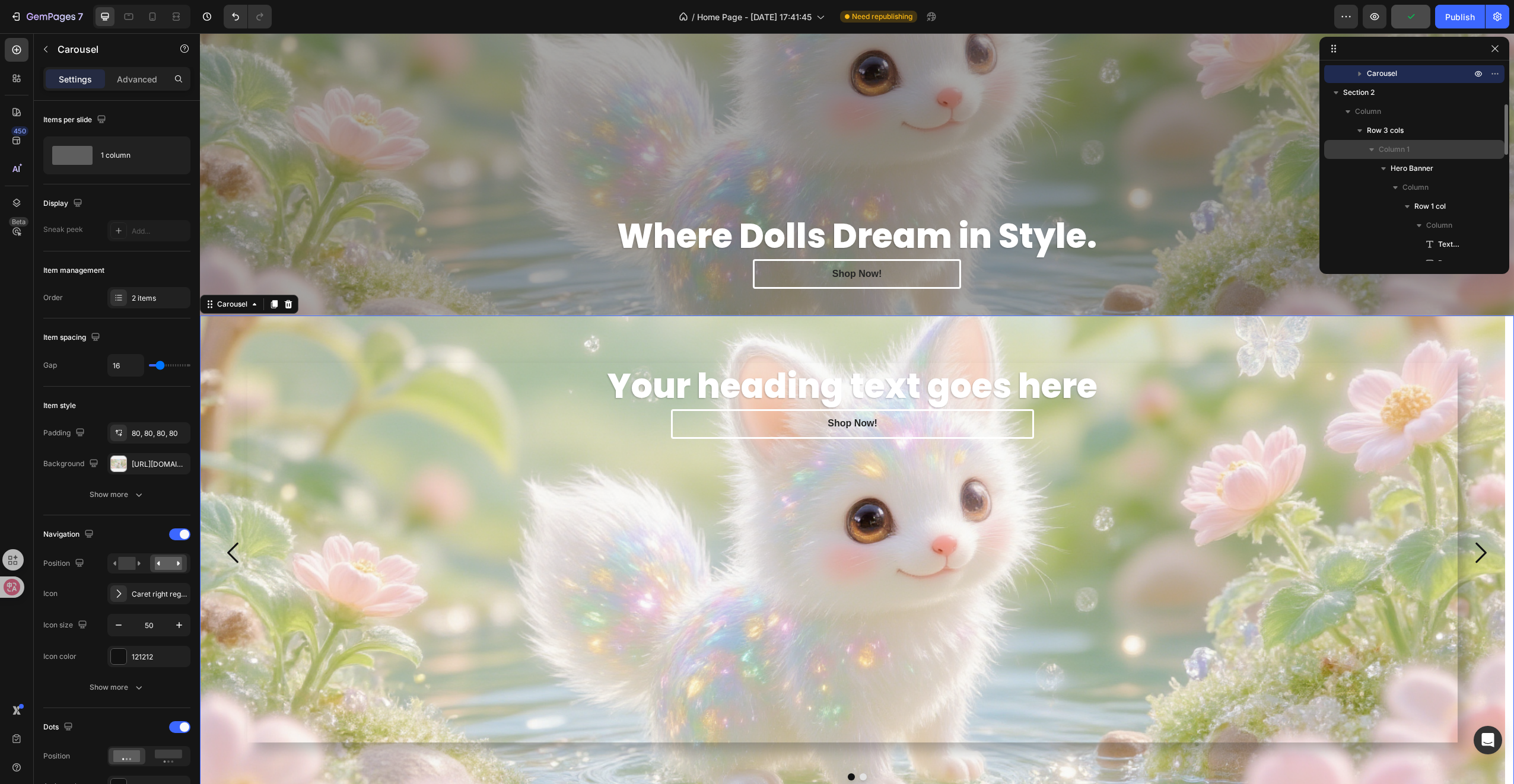
scroll to position [0, 0]
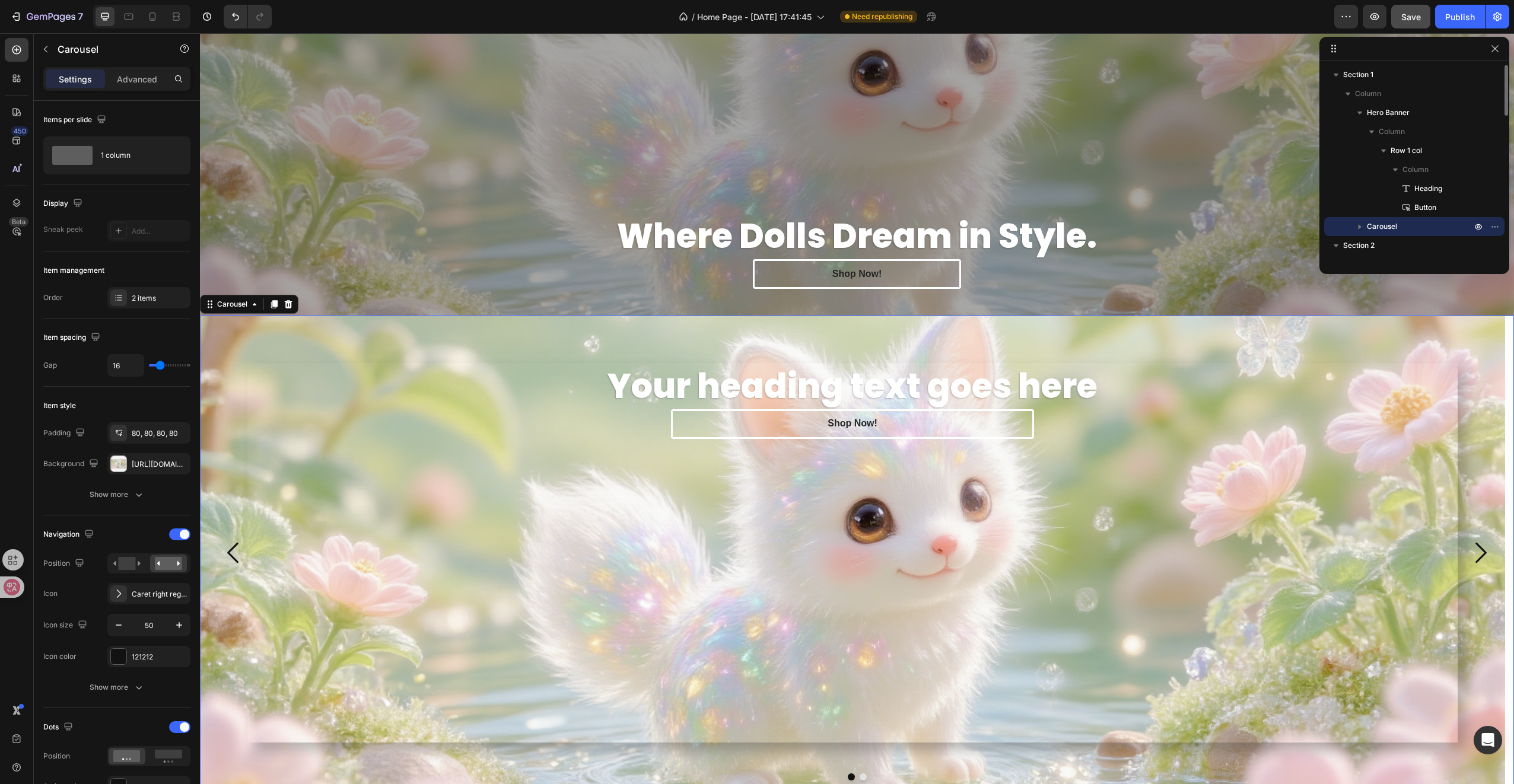
click at [1358, 229] on icon "button" at bounding box center [1360, 227] width 12 height 12
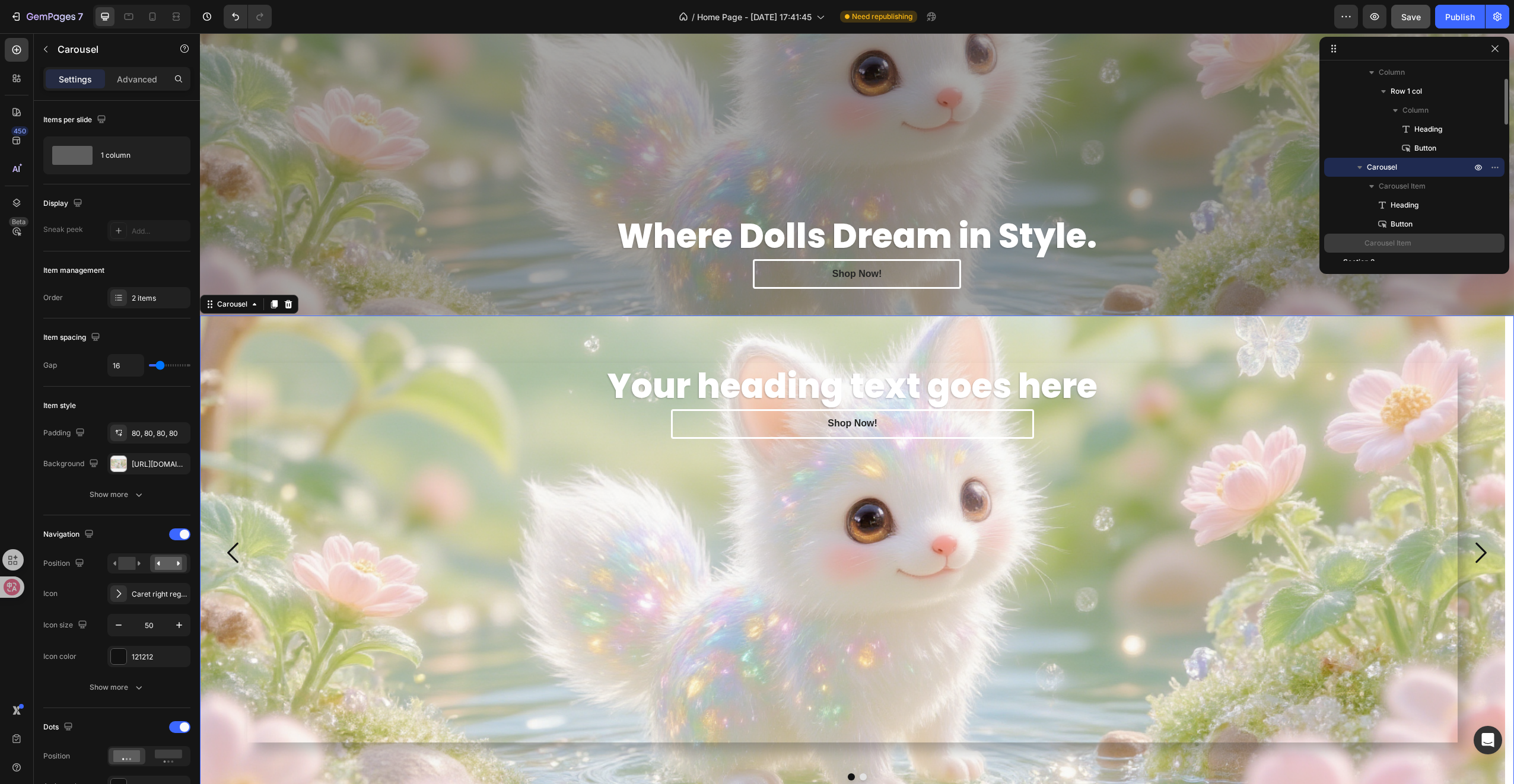
scroll to position [119, 0]
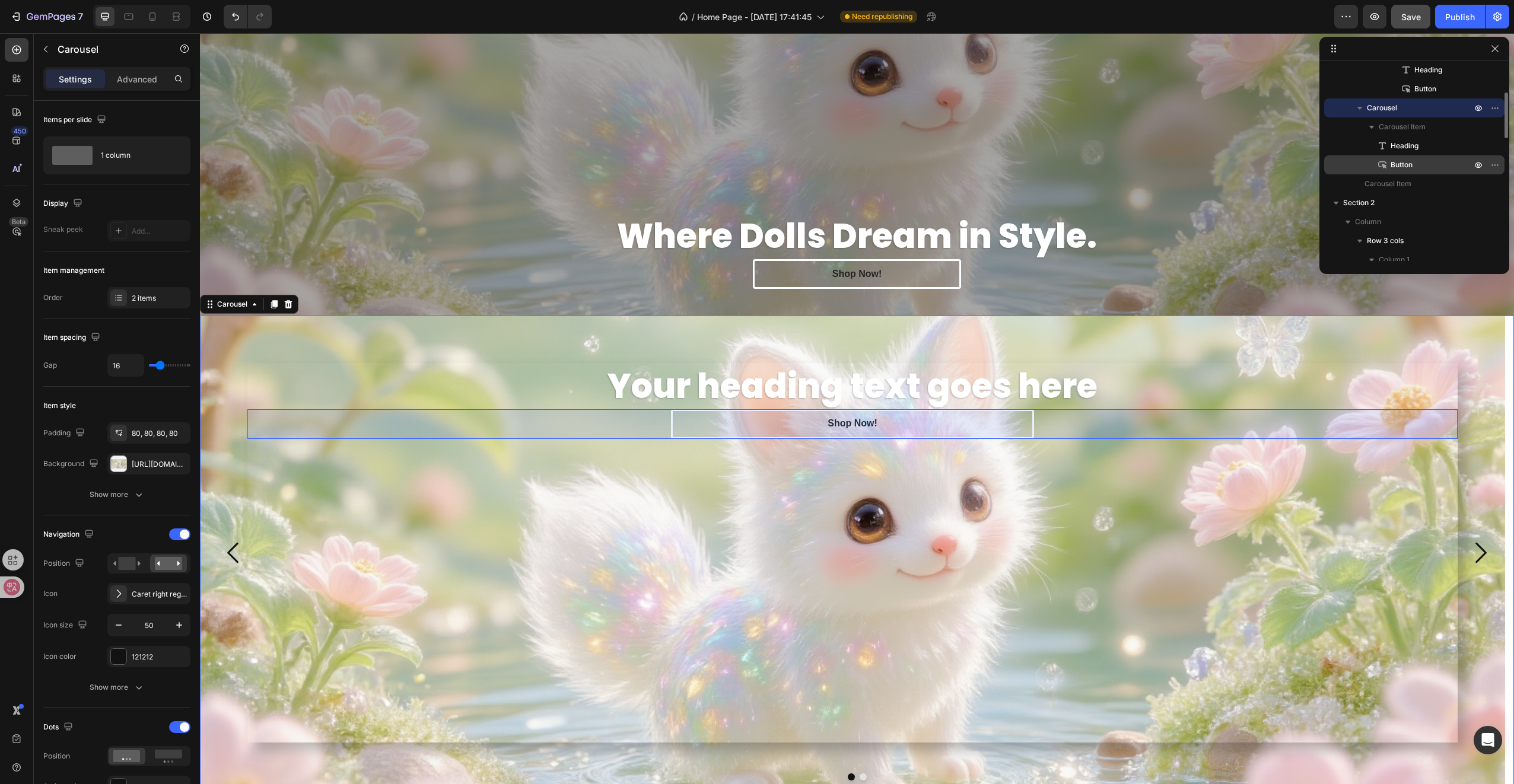
click at [1401, 156] on div "Button" at bounding box center [1414, 165] width 171 height 19
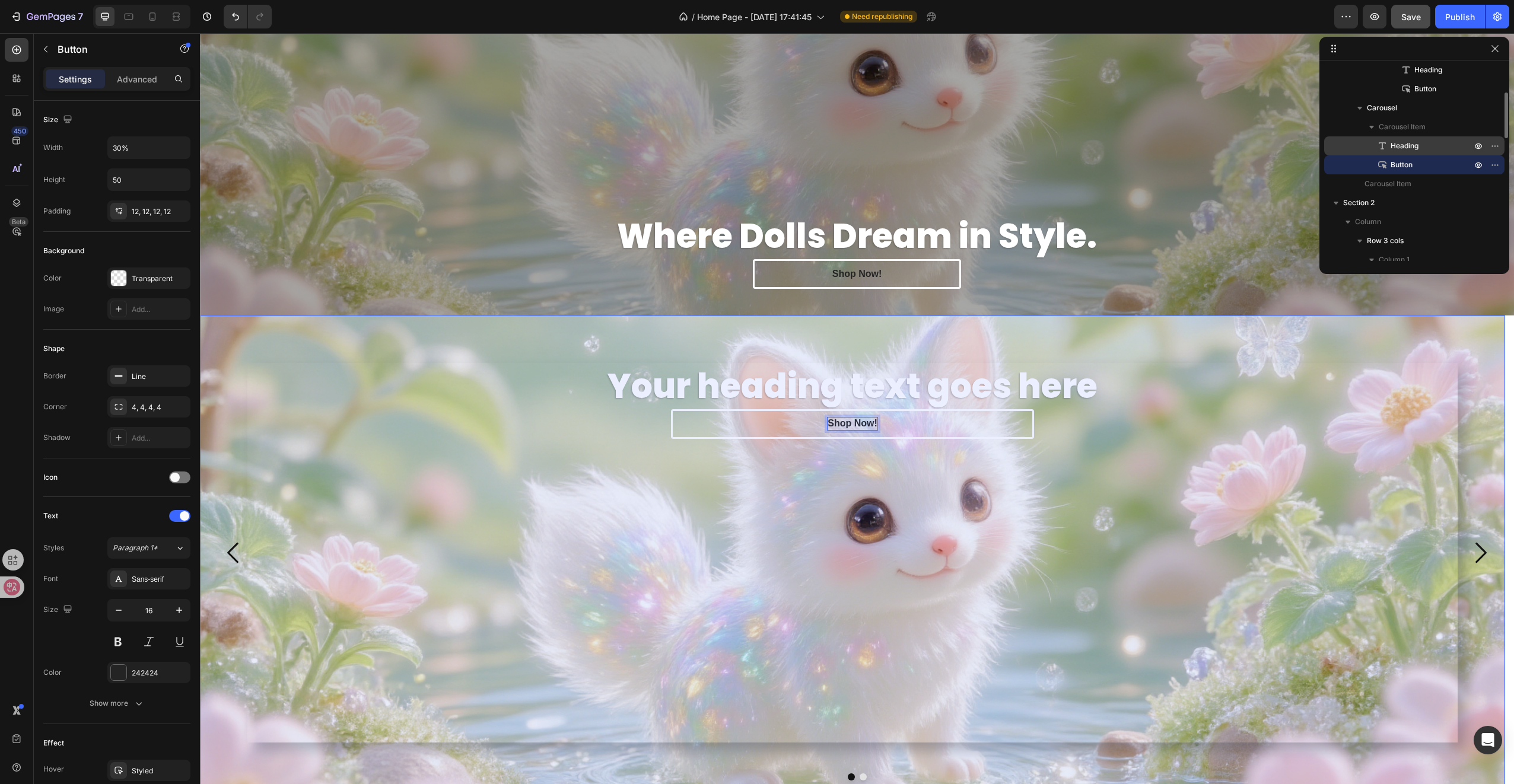
click at [1407, 144] on span "Heading" at bounding box center [1405, 146] width 28 height 12
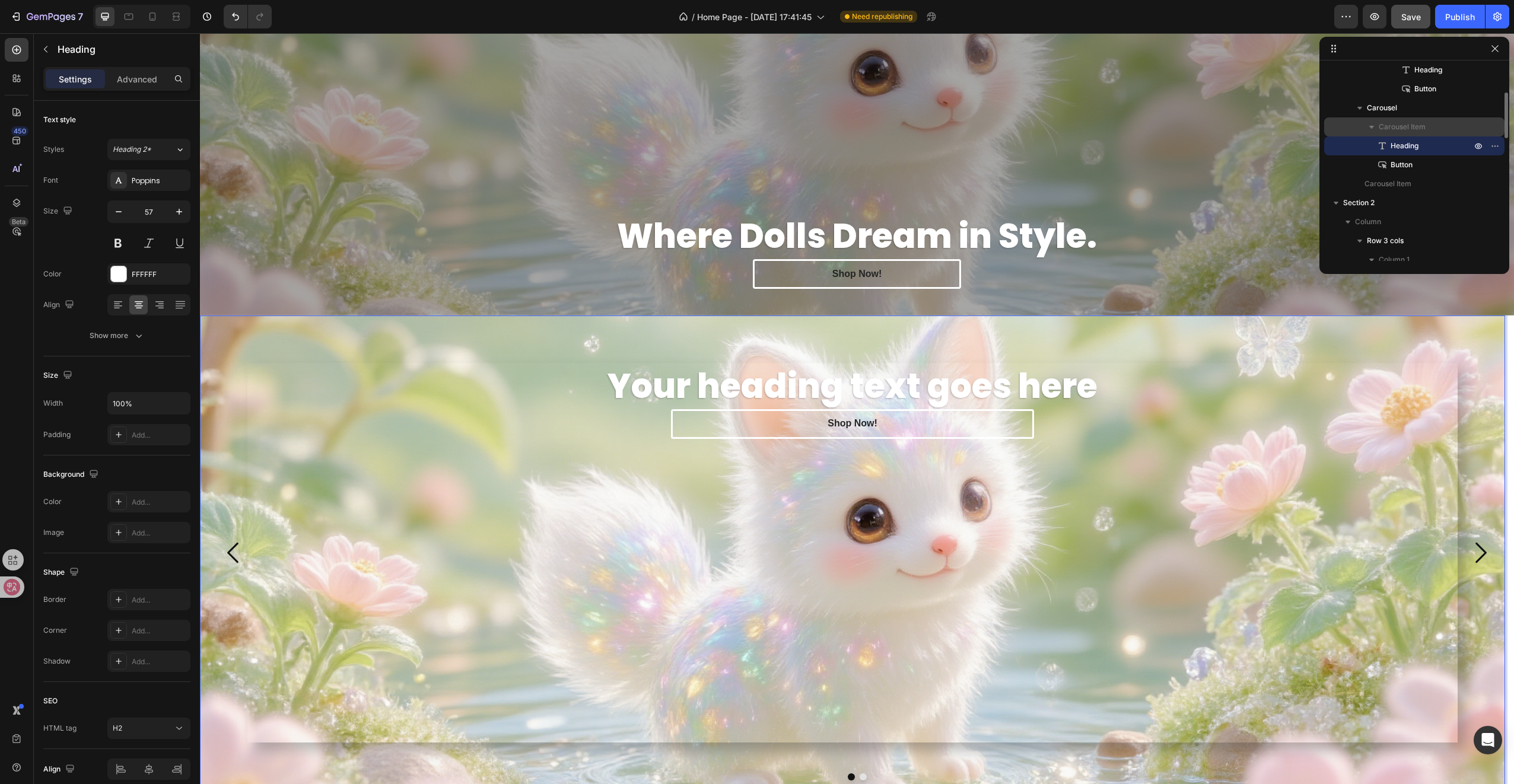
click at [1408, 128] on span "Carousel Item" at bounding box center [1402, 127] width 47 height 12
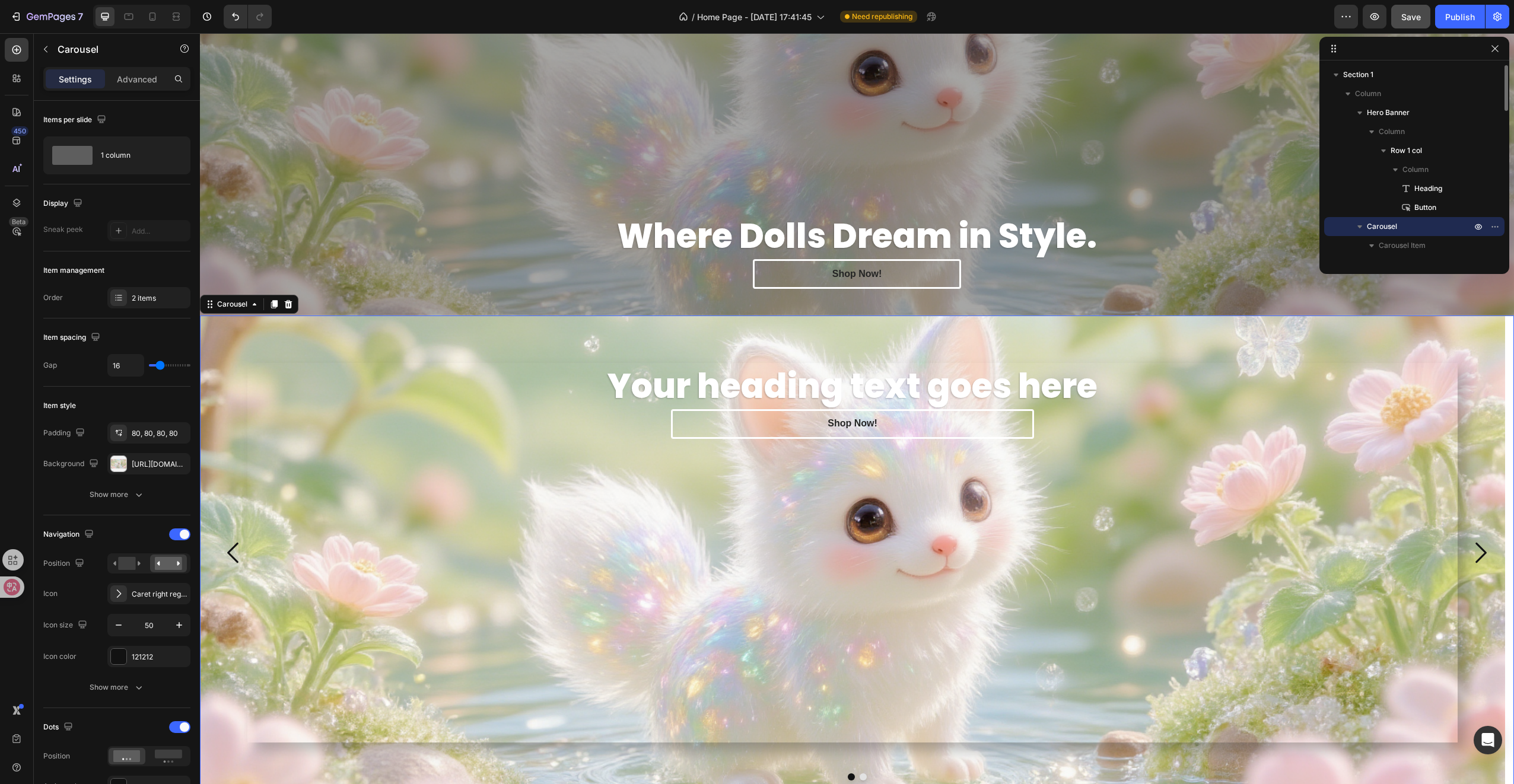
scroll to position [59, 0]
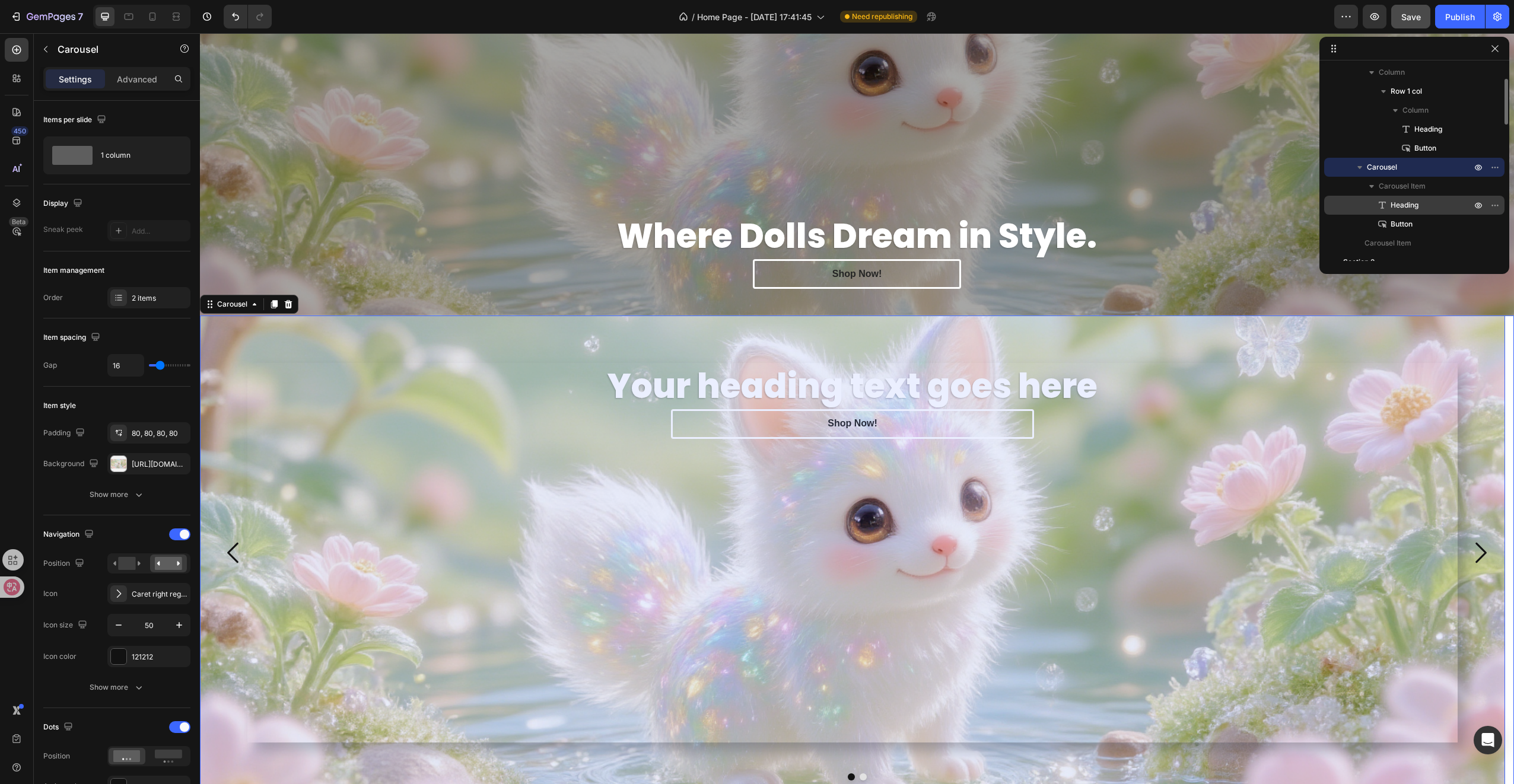
click at [1408, 204] on span "Heading" at bounding box center [1405, 205] width 28 height 12
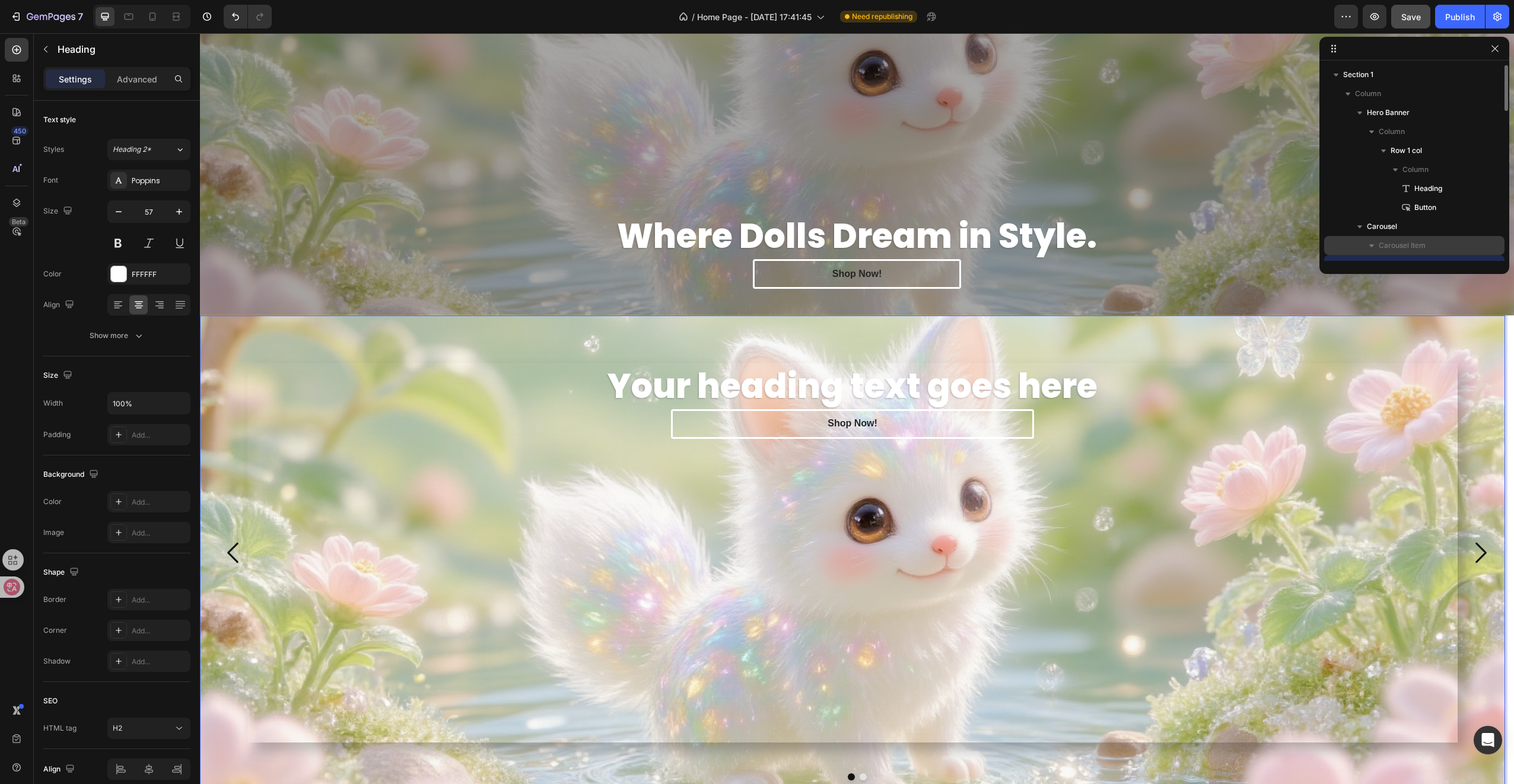
scroll to position [119, 0]
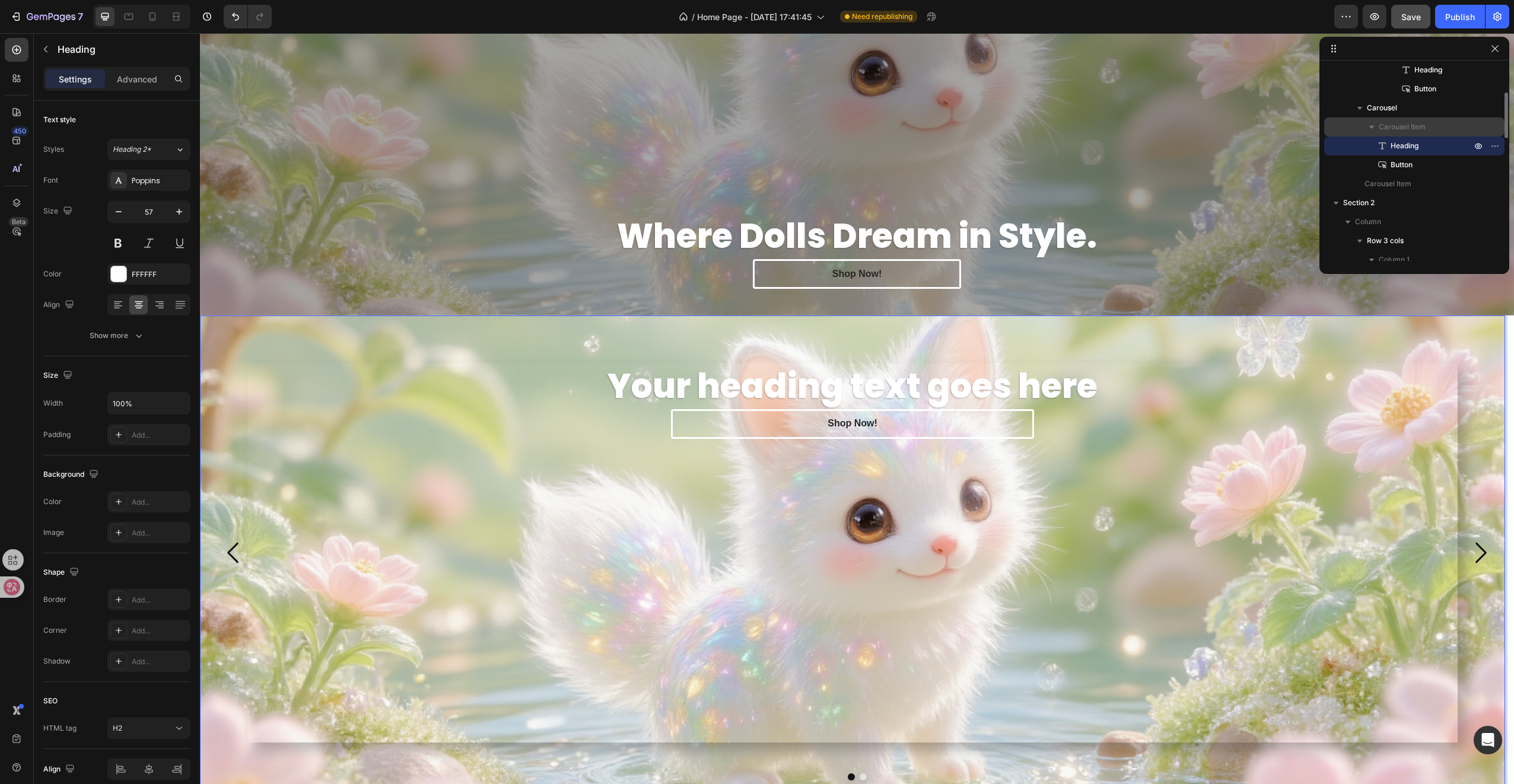
click at [1415, 129] on span "Carousel Item" at bounding box center [1402, 127] width 47 height 12
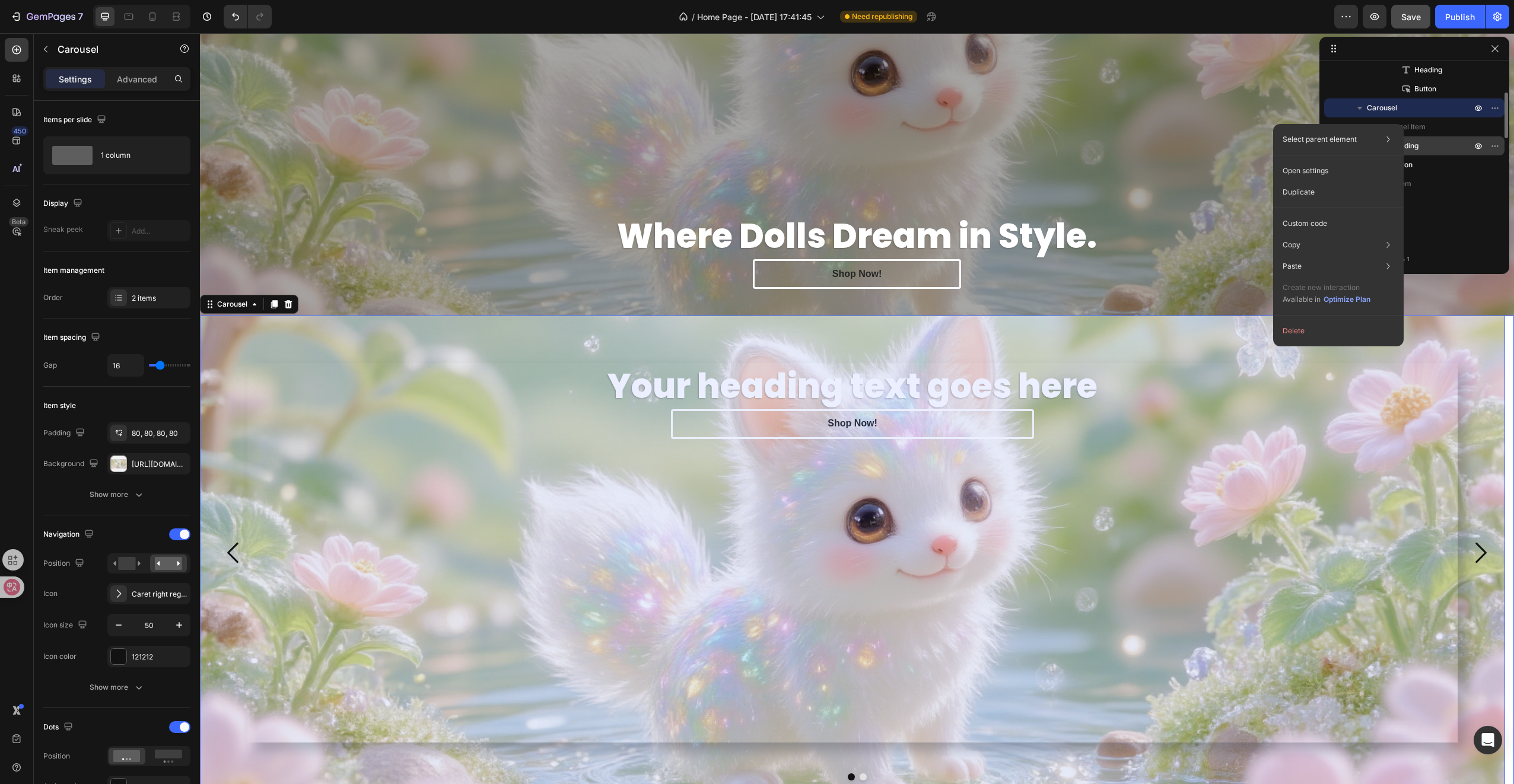
click at [1434, 145] on p "Heading" at bounding box center [1418, 146] width 83 height 12
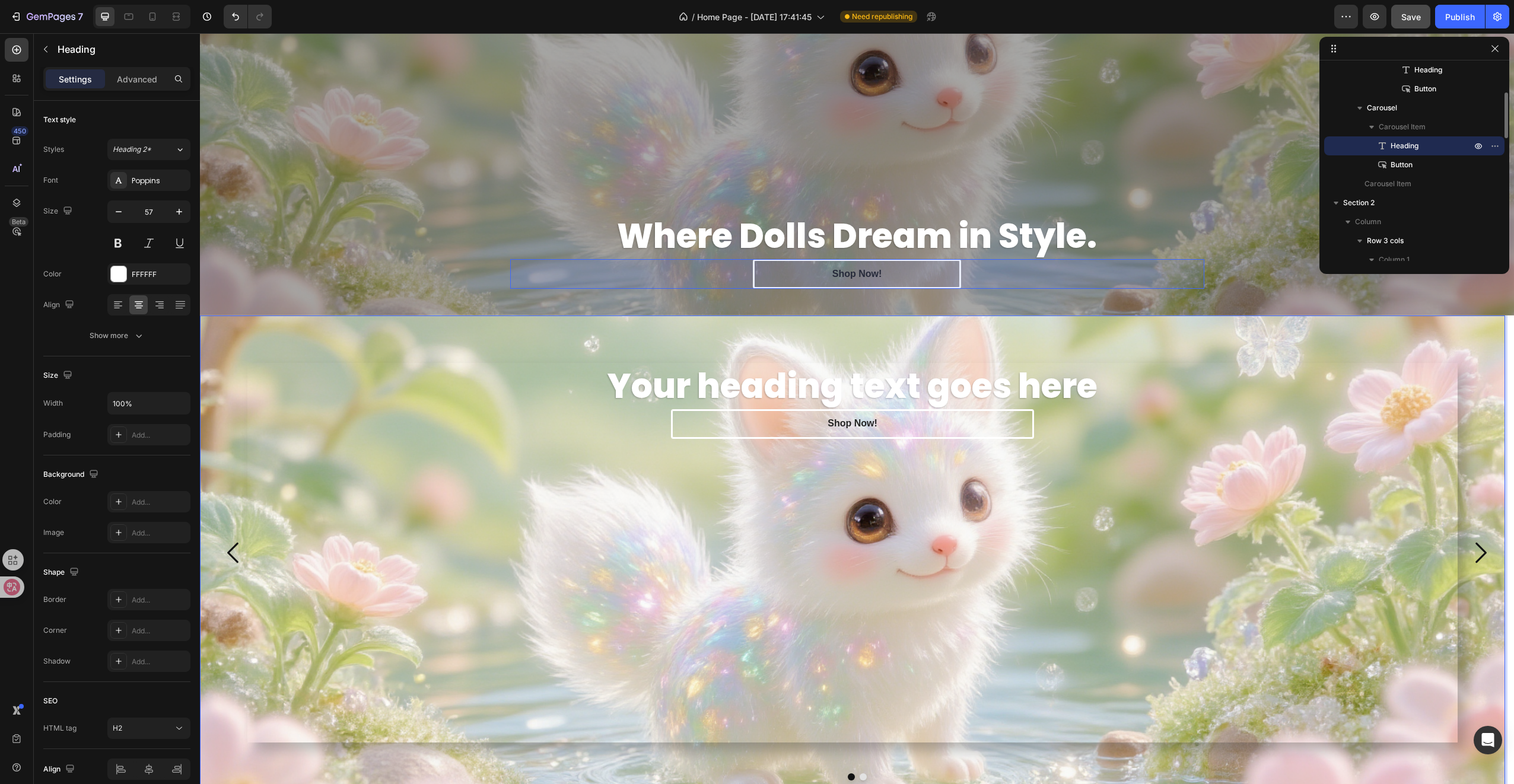
scroll to position [0, 0]
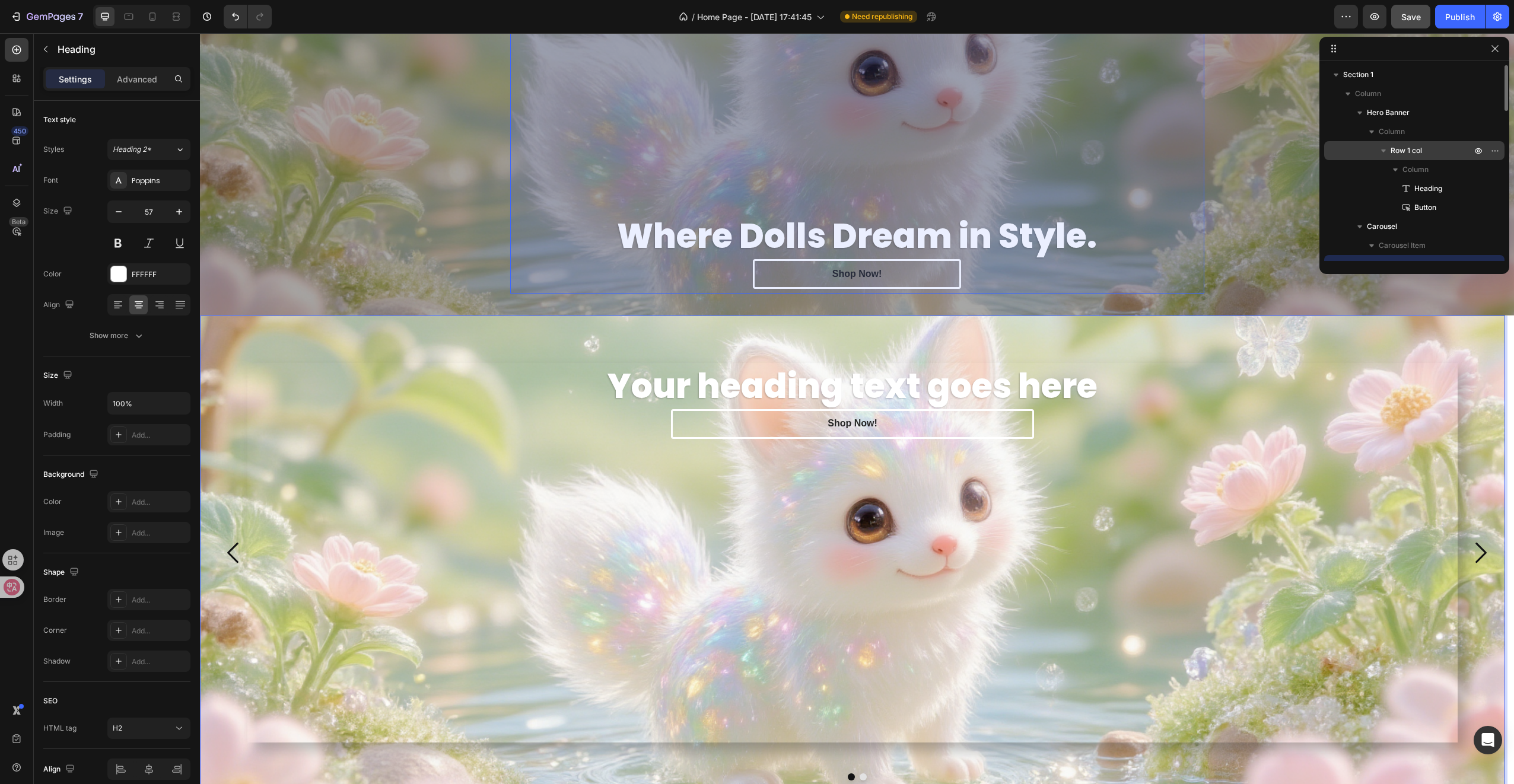
click at [1421, 155] on span "Row 1 col" at bounding box center [1407, 151] width 32 height 12
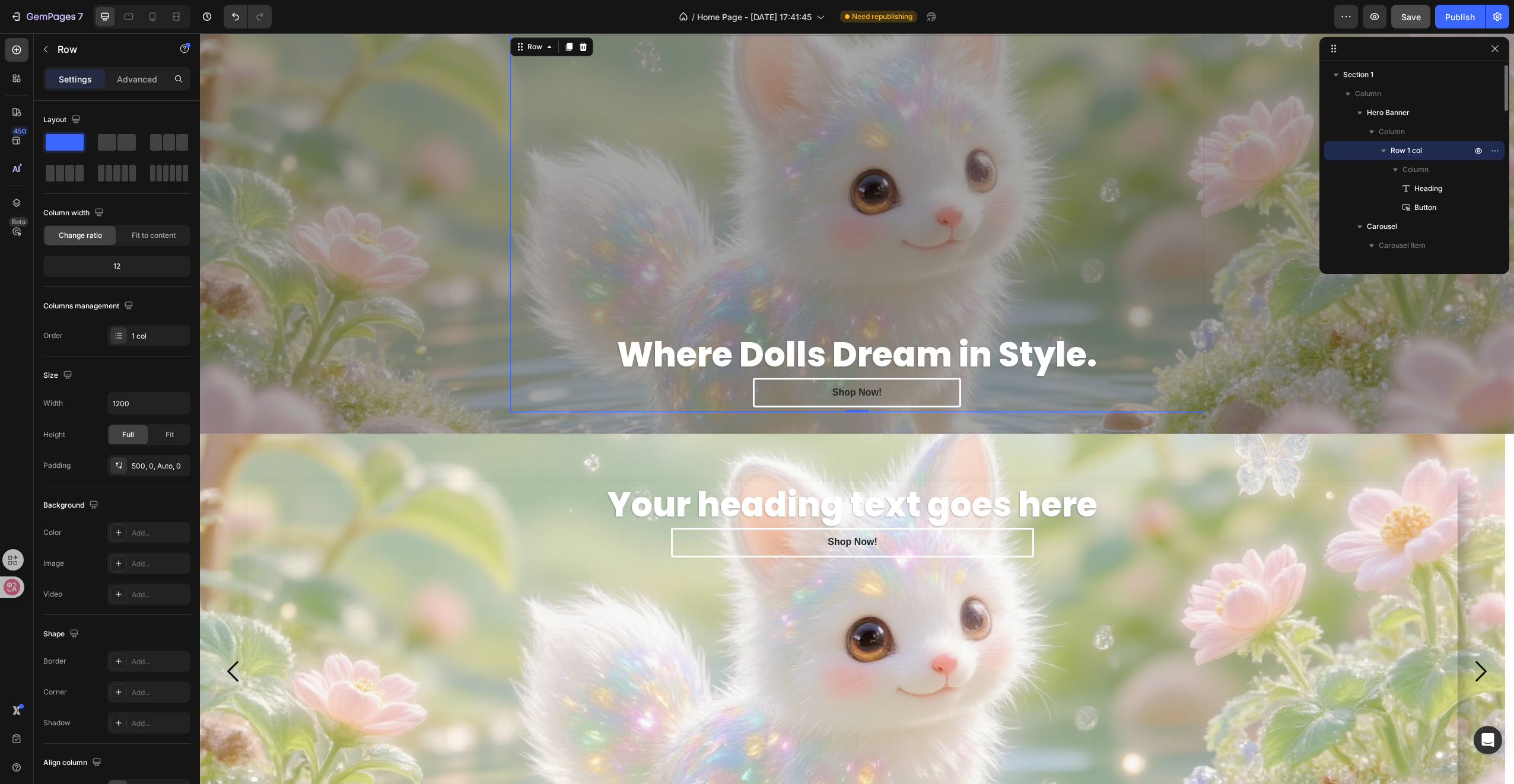
scroll to position [21, 0]
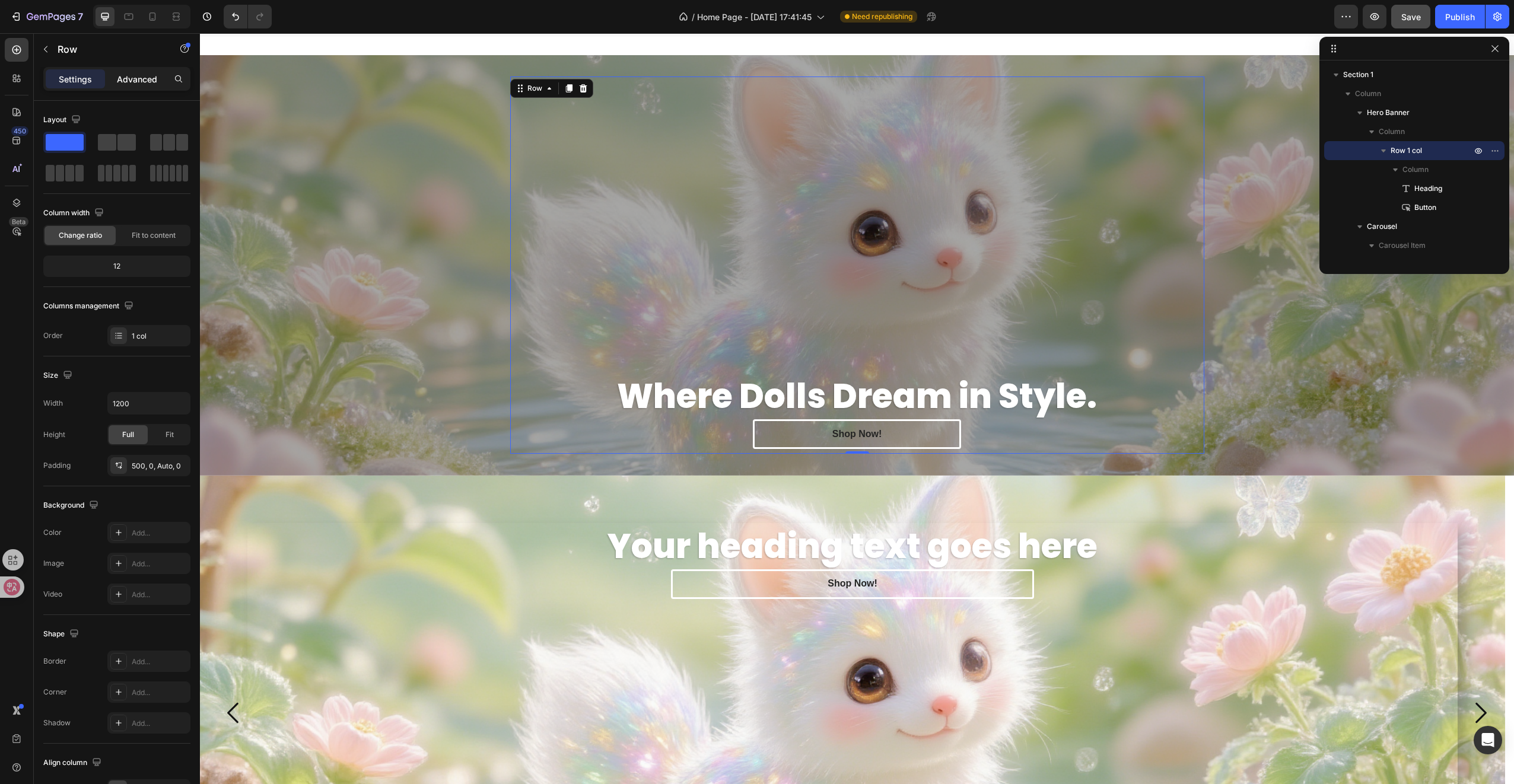
click at [136, 70] on div "Advanced" at bounding box center [137, 78] width 59 height 19
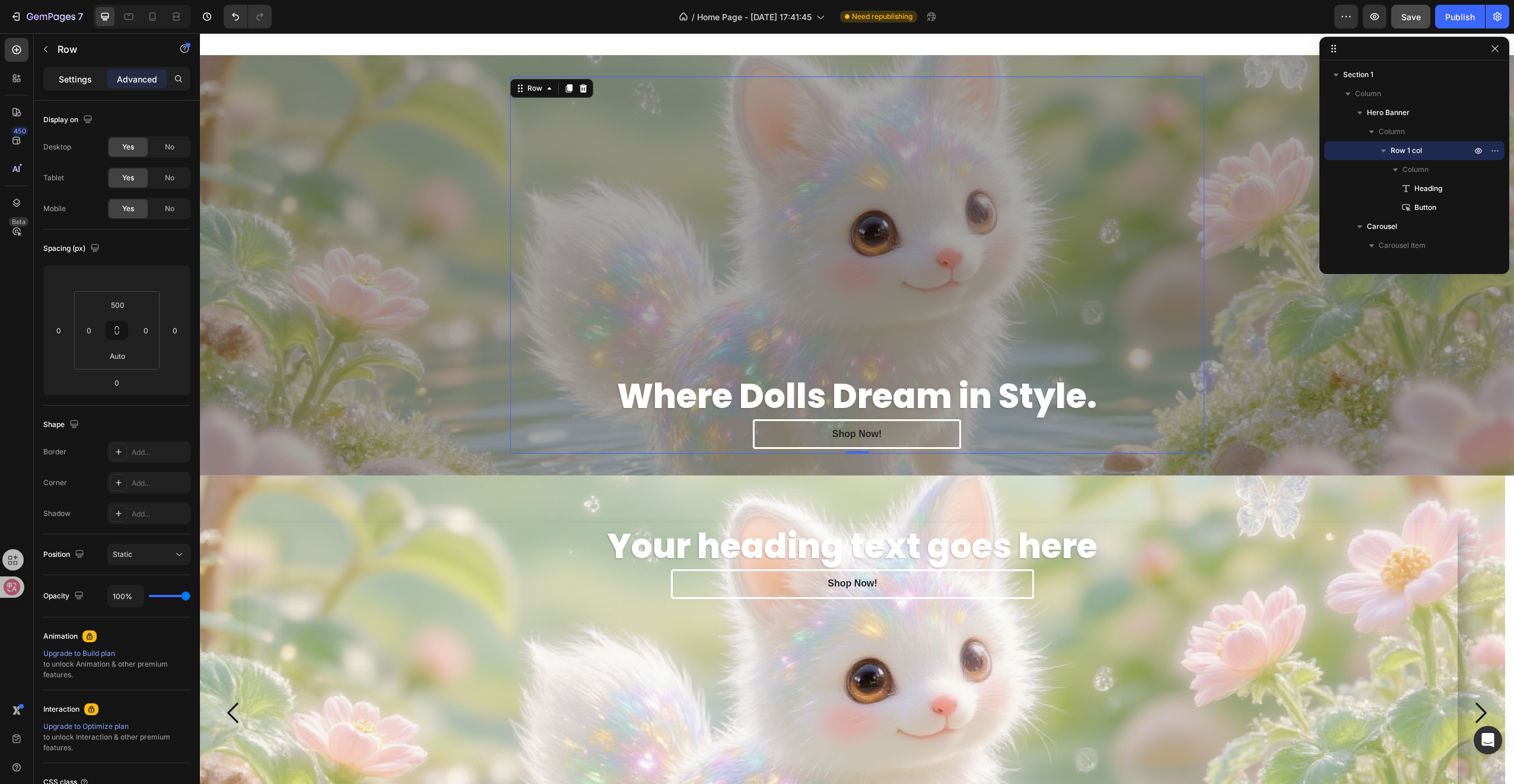
click at [92, 80] on div "Settings" at bounding box center [75, 78] width 59 height 19
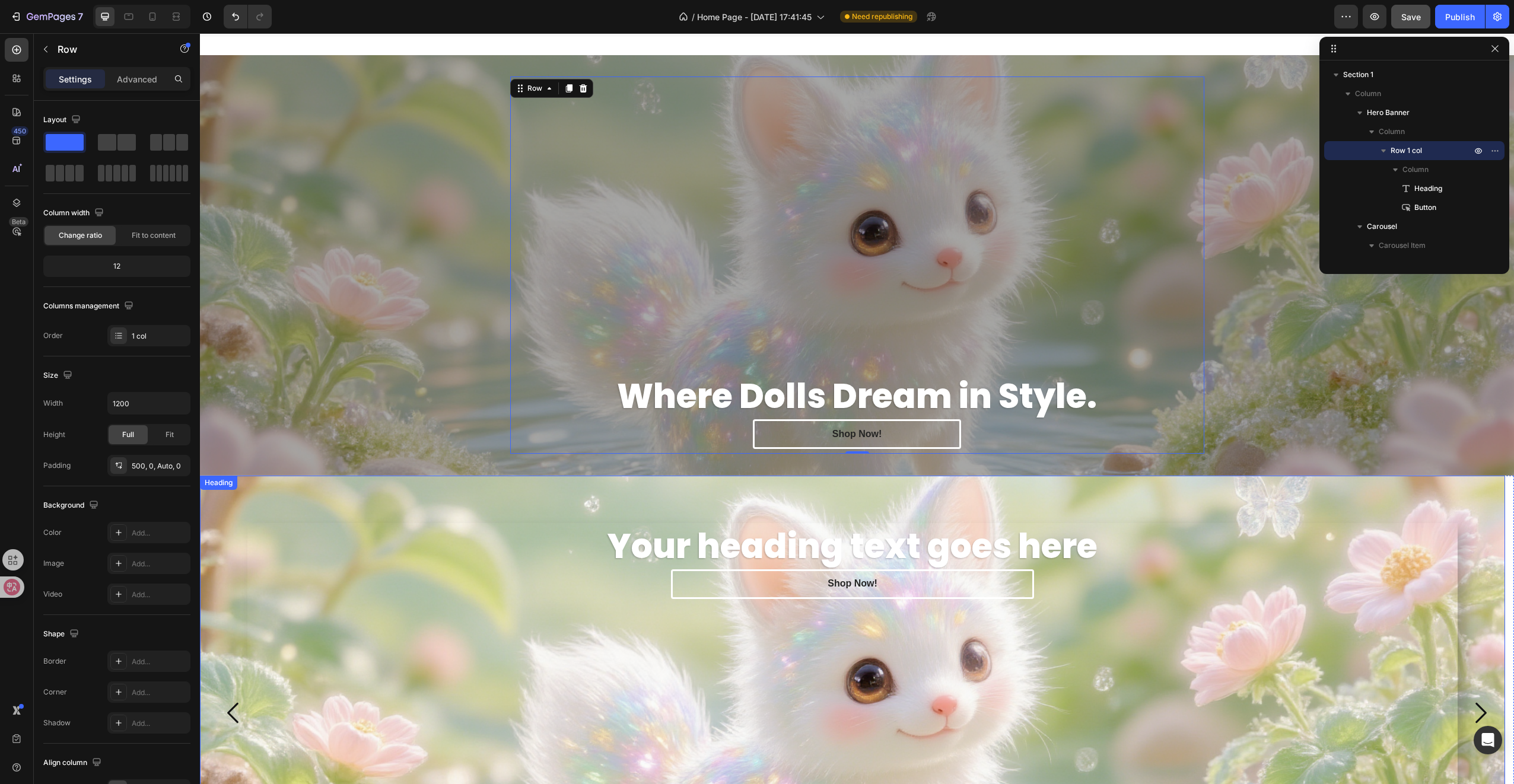
click at [517, 556] on p "Your heading text goes here" at bounding box center [852, 546] width 1208 height 44
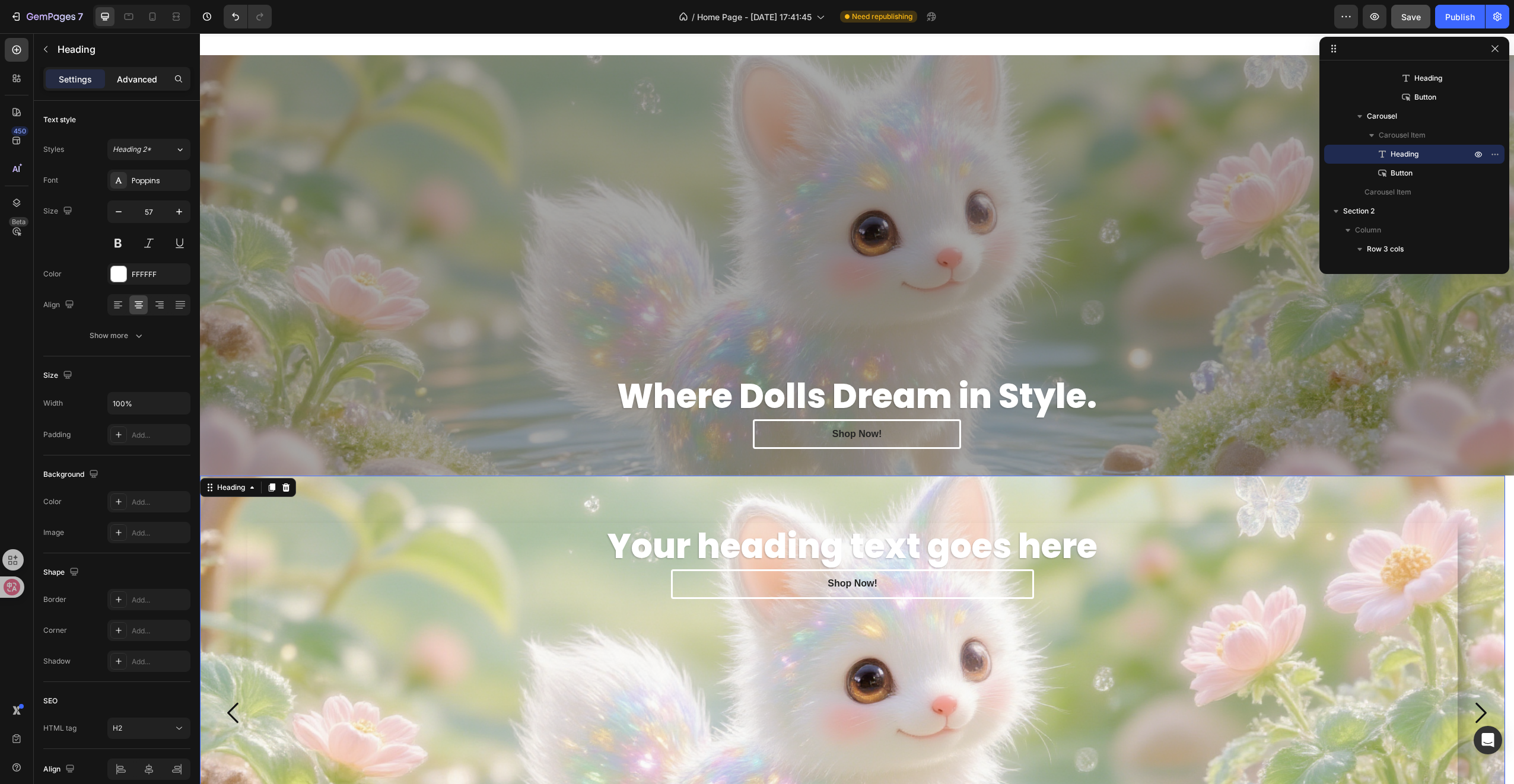
click at [135, 78] on p "Advanced" at bounding box center [136, 79] width 40 height 13
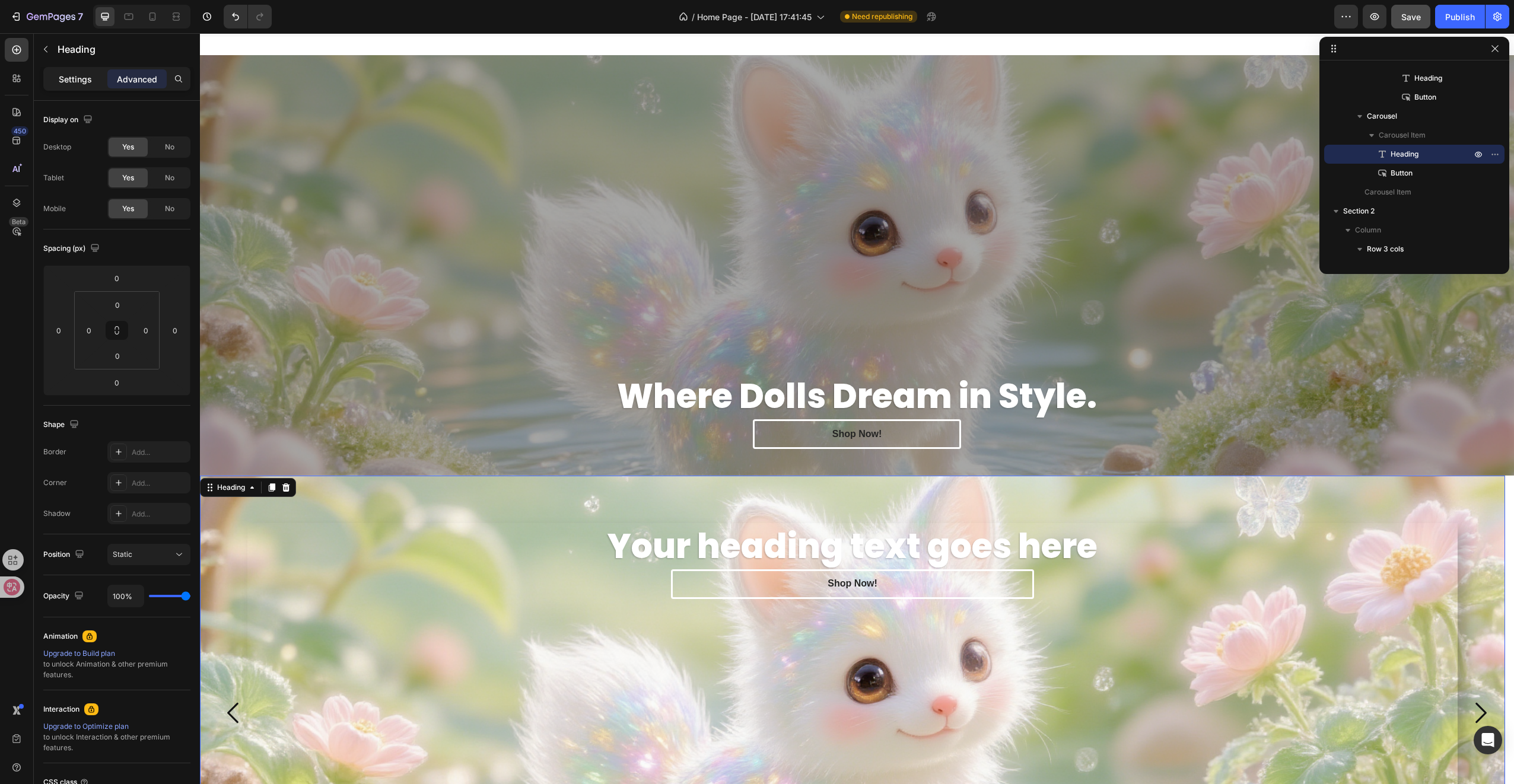
click at [94, 78] on div "Settings" at bounding box center [75, 78] width 59 height 19
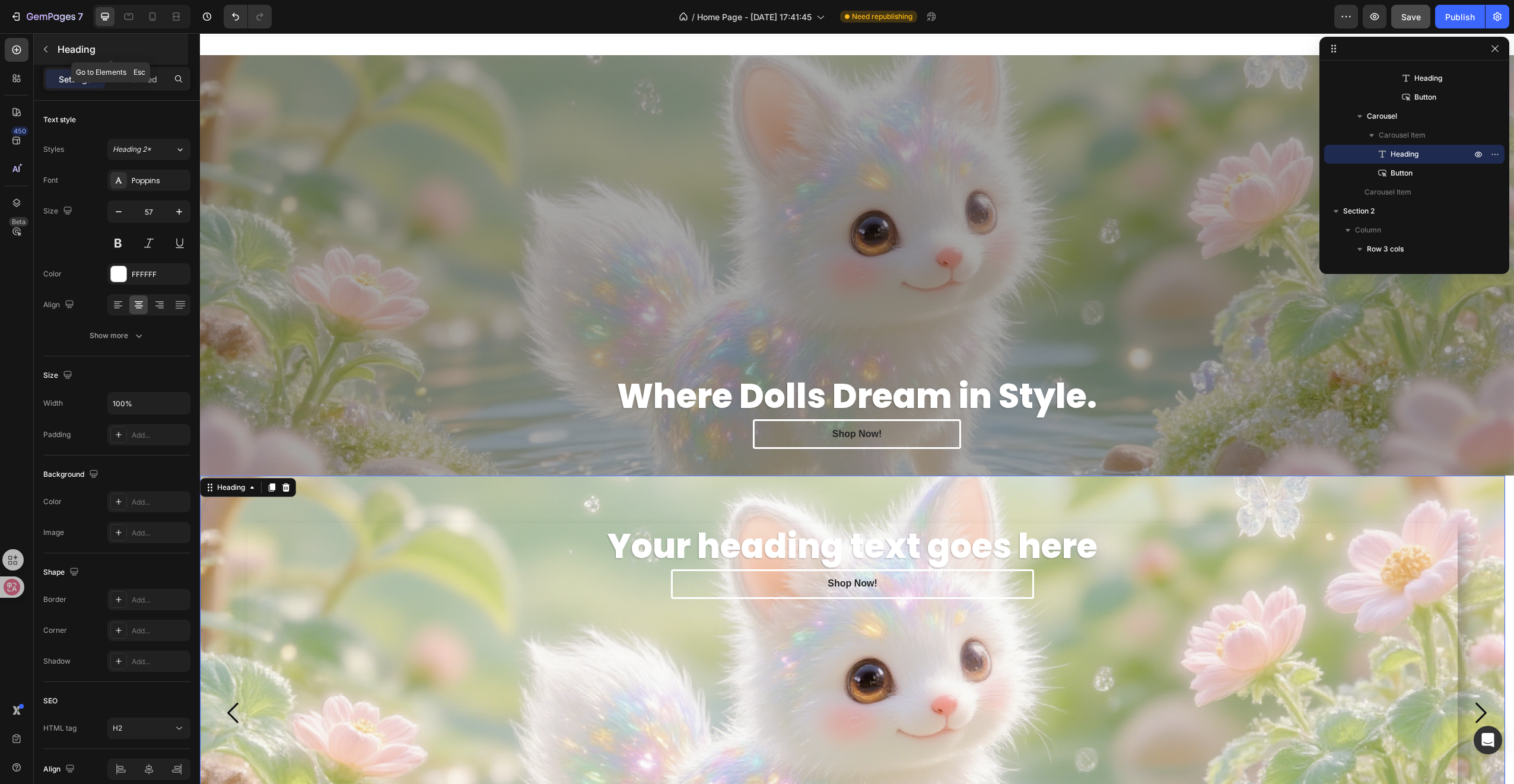
click at [51, 51] on button "button" at bounding box center [45, 49] width 19 height 19
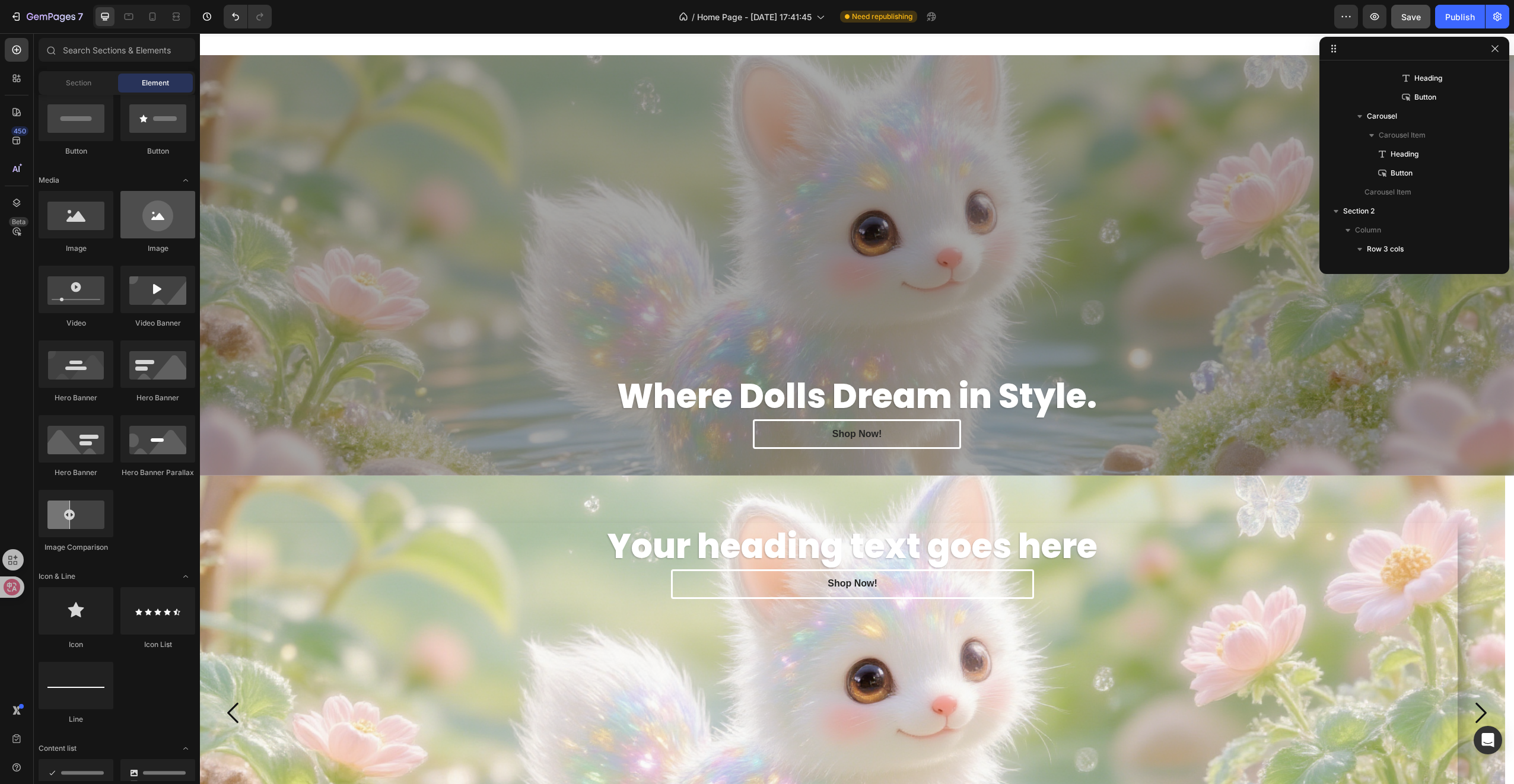
scroll to position [0, 0]
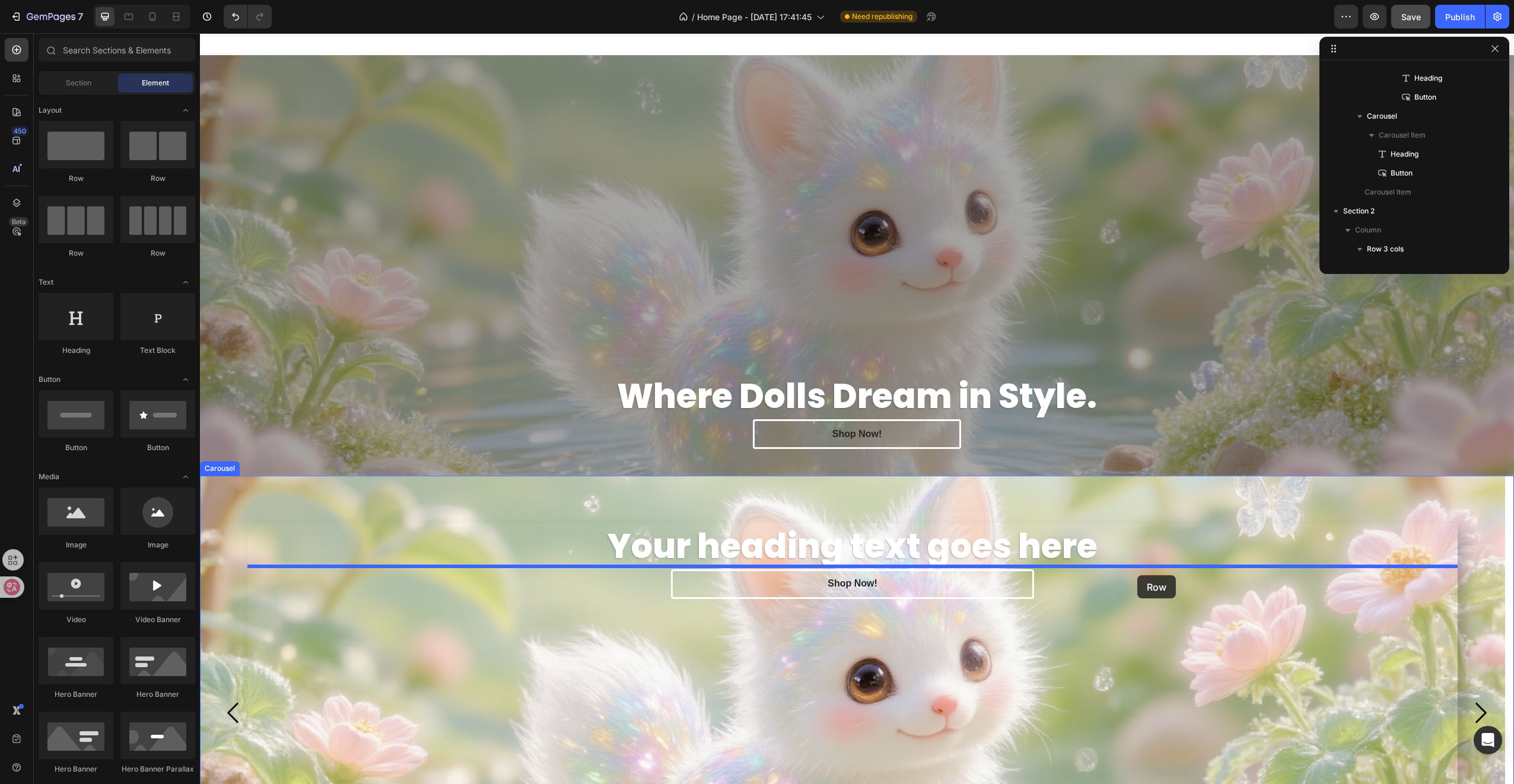
drag, startPoint x: 282, startPoint y: 192, endPoint x: 1137, endPoint y: 575, distance: 936.9
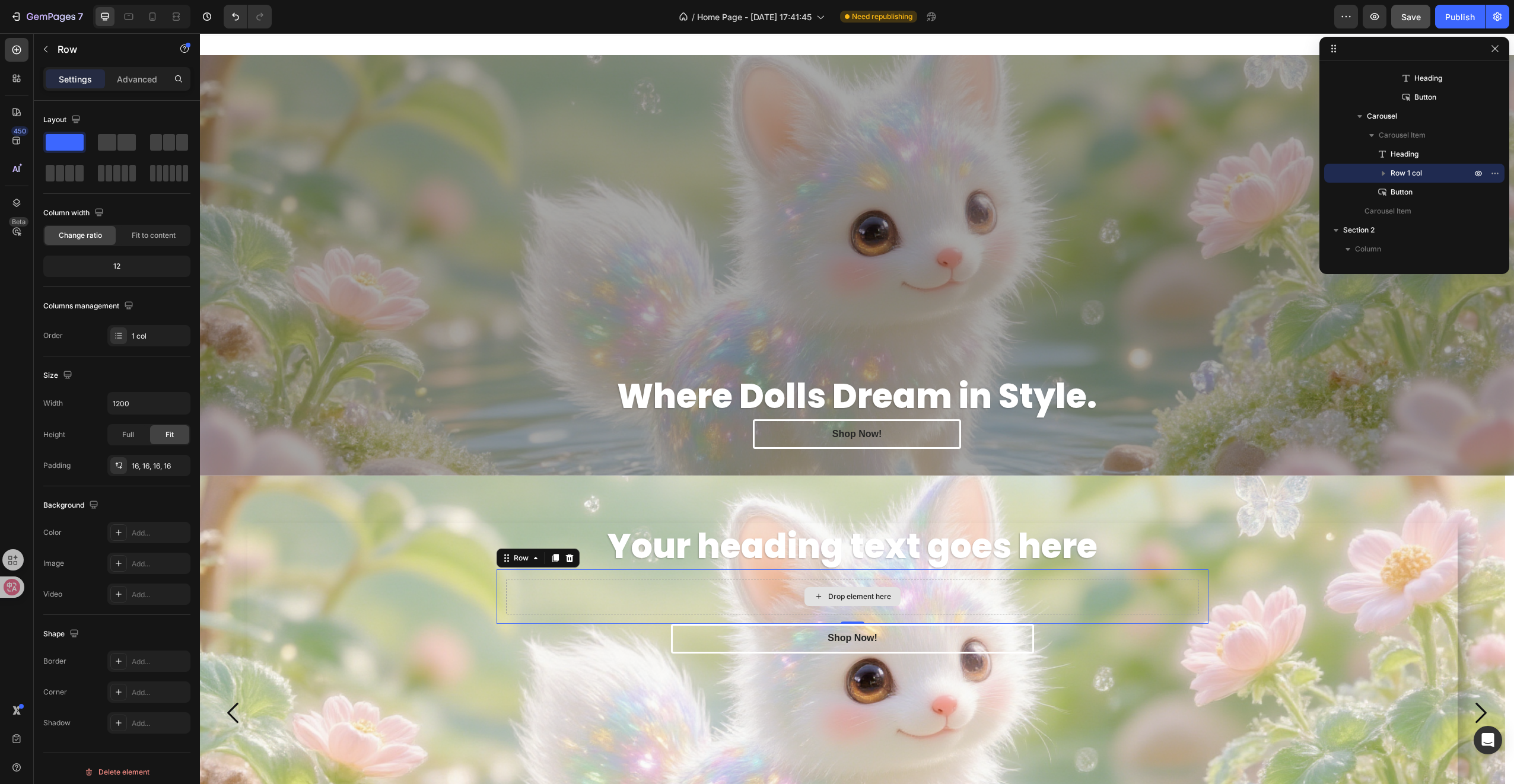
click at [942, 595] on div "Drop element here" at bounding box center [852, 596] width 693 height 36
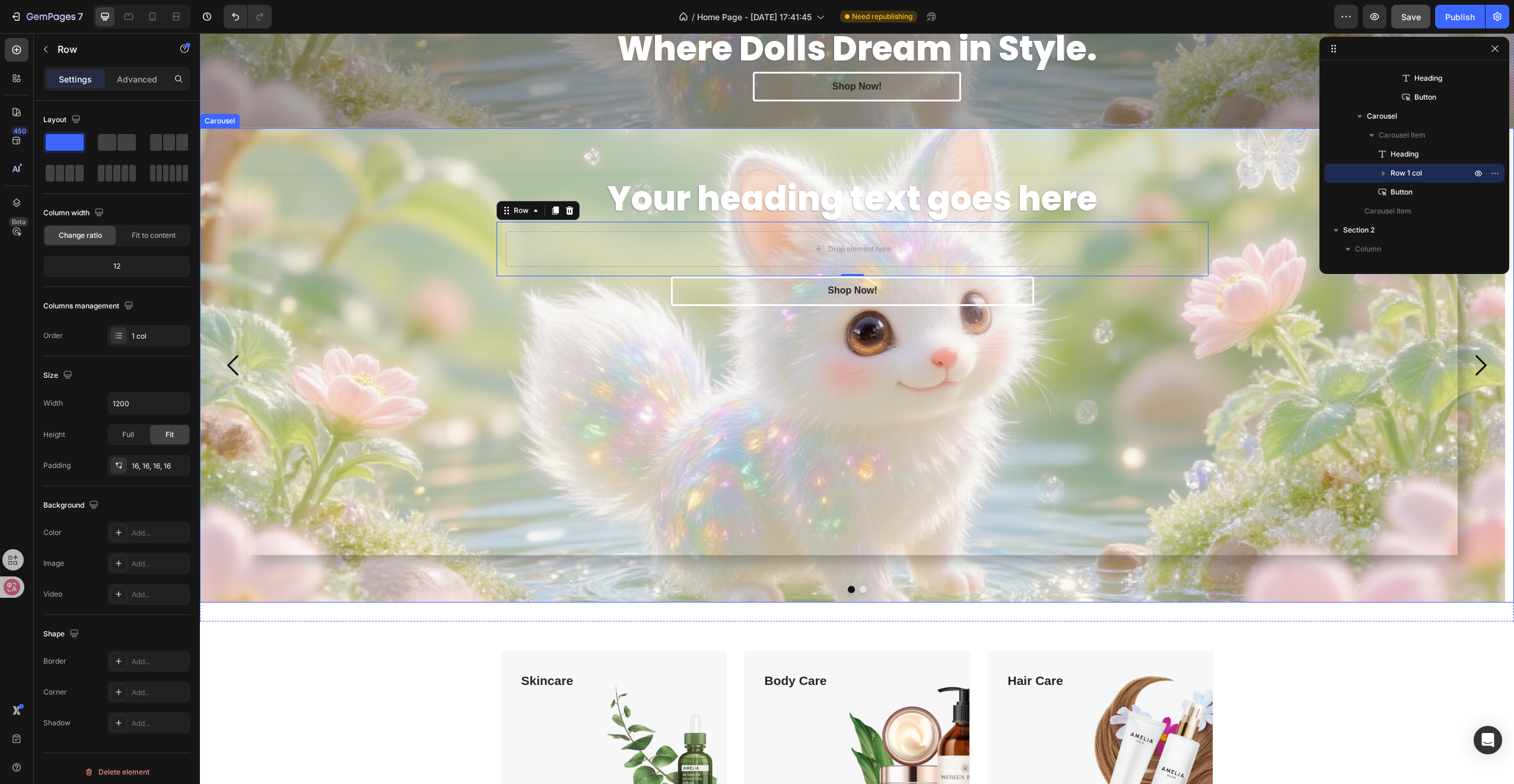
scroll to position [258, 0]
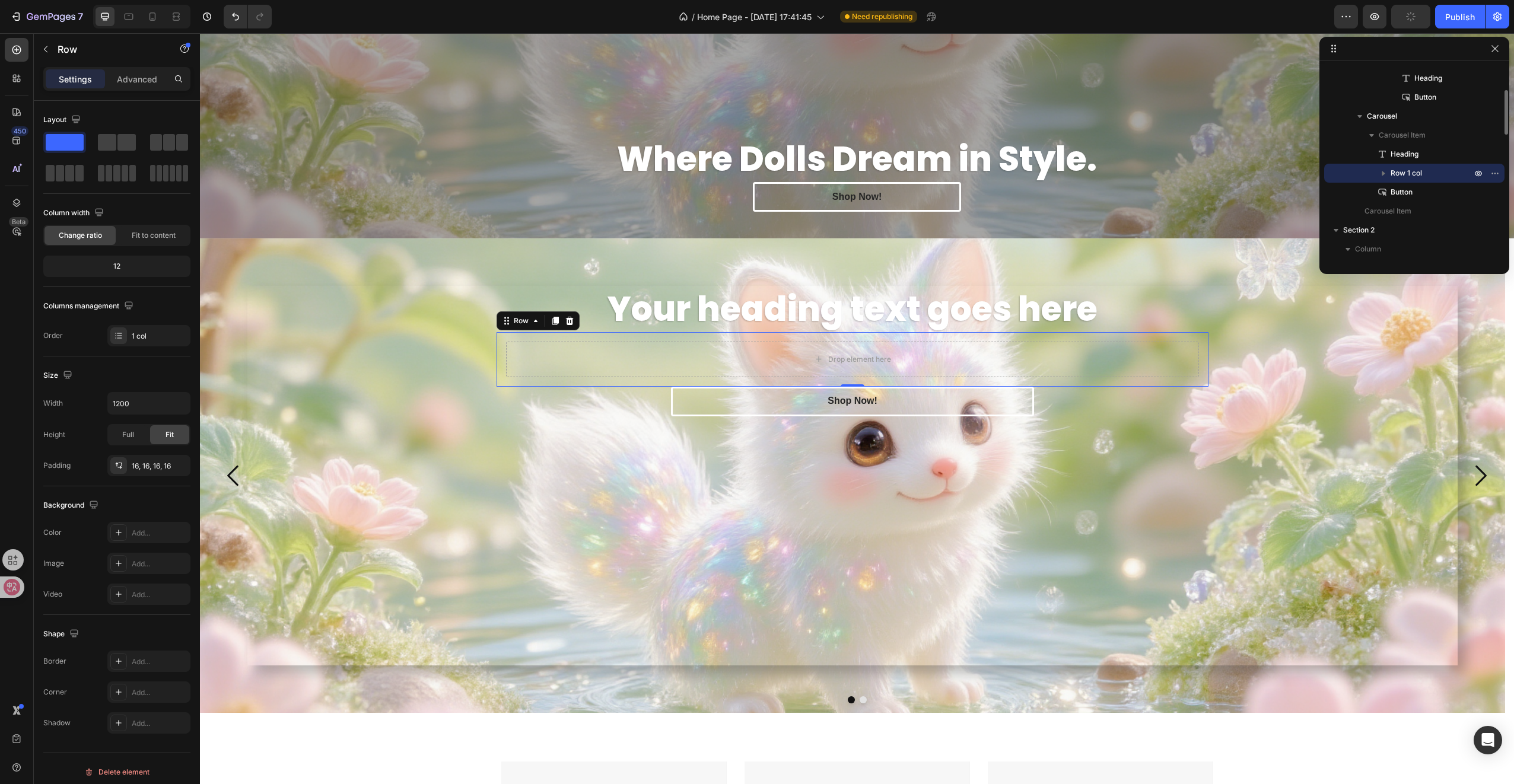
click at [1382, 174] on icon "button" at bounding box center [1383, 173] width 3 height 5
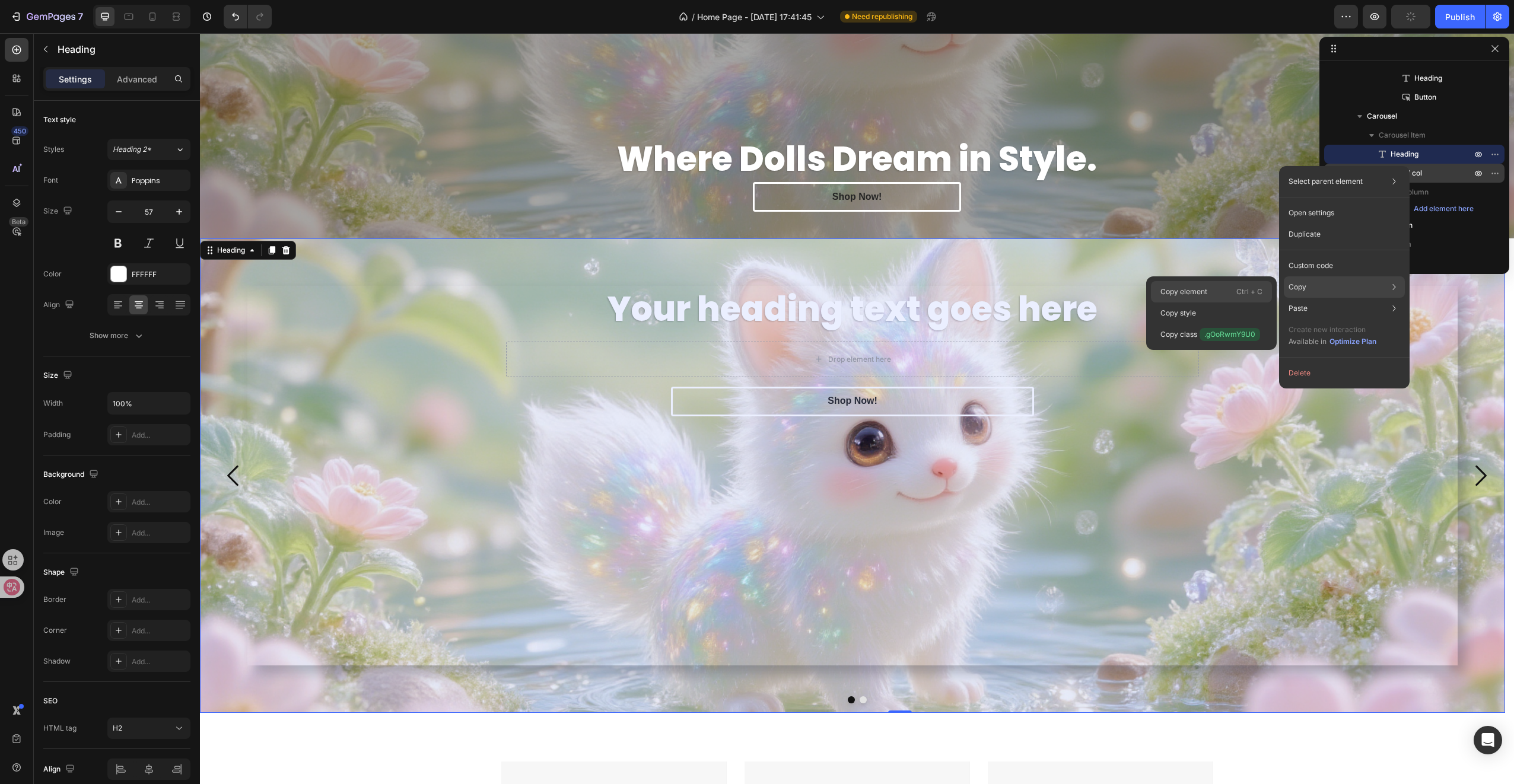
click at [1227, 293] on div "Copy element Ctrl + C" at bounding box center [1211, 292] width 121 height 21
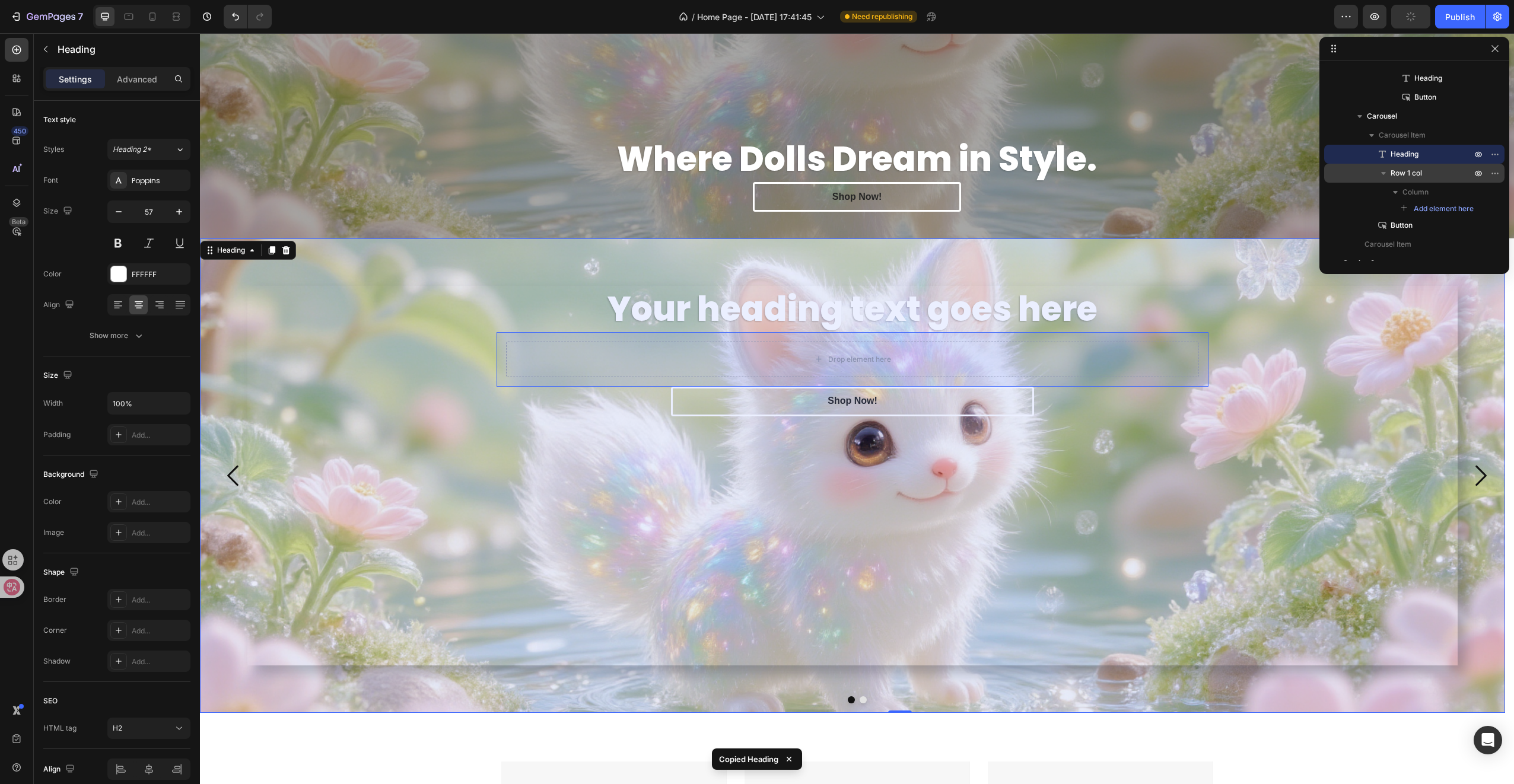
click at [1440, 171] on p "Row 1 col" at bounding box center [1432, 173] width 83 height 12
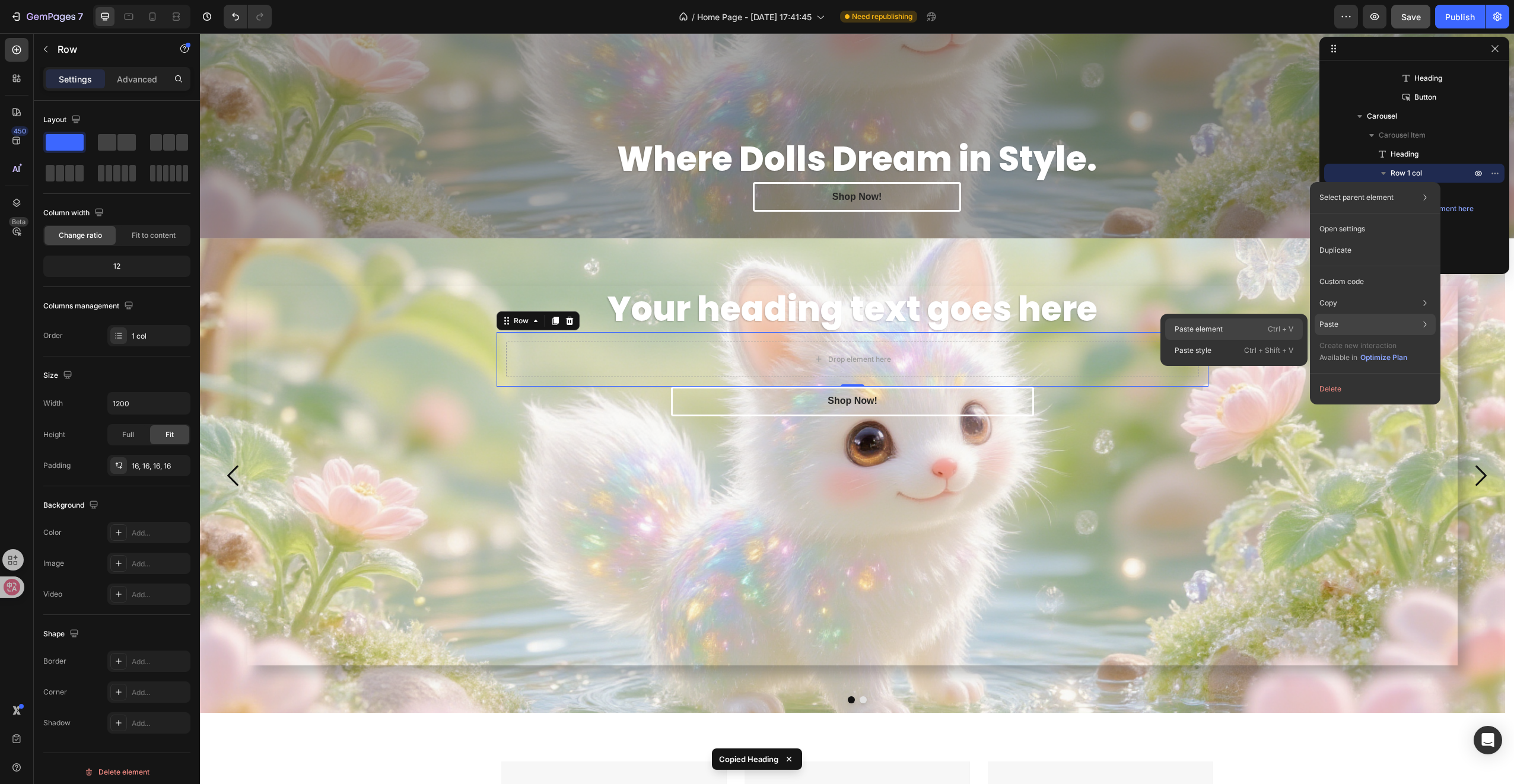
click at [1240, 331] on div "Paste element Ctrl + V" at bounding box center [1234, 329] width 138 height 21
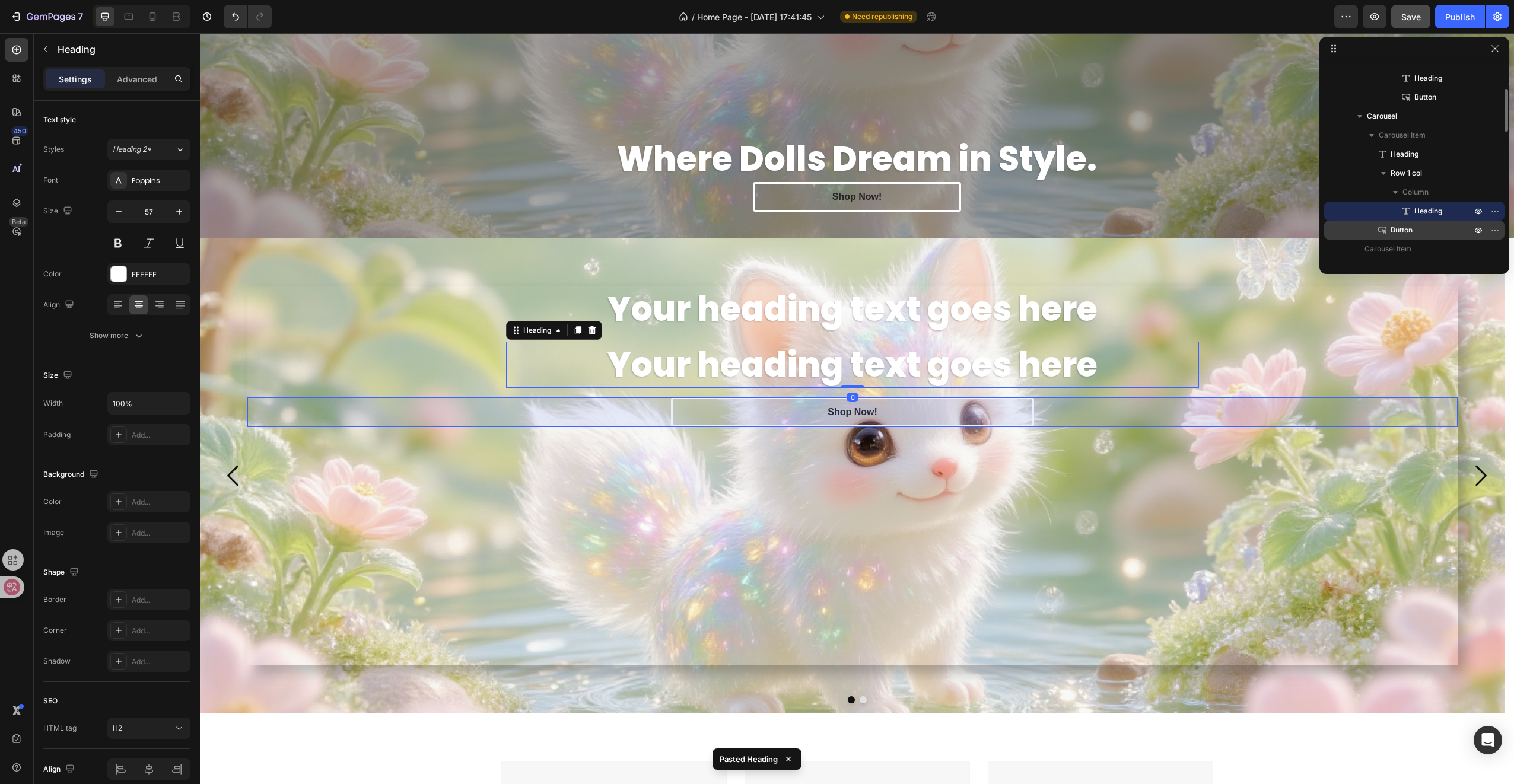
click at [1408, 223] on div "Button" at bounding box center [1414, 230] width 171 height 19
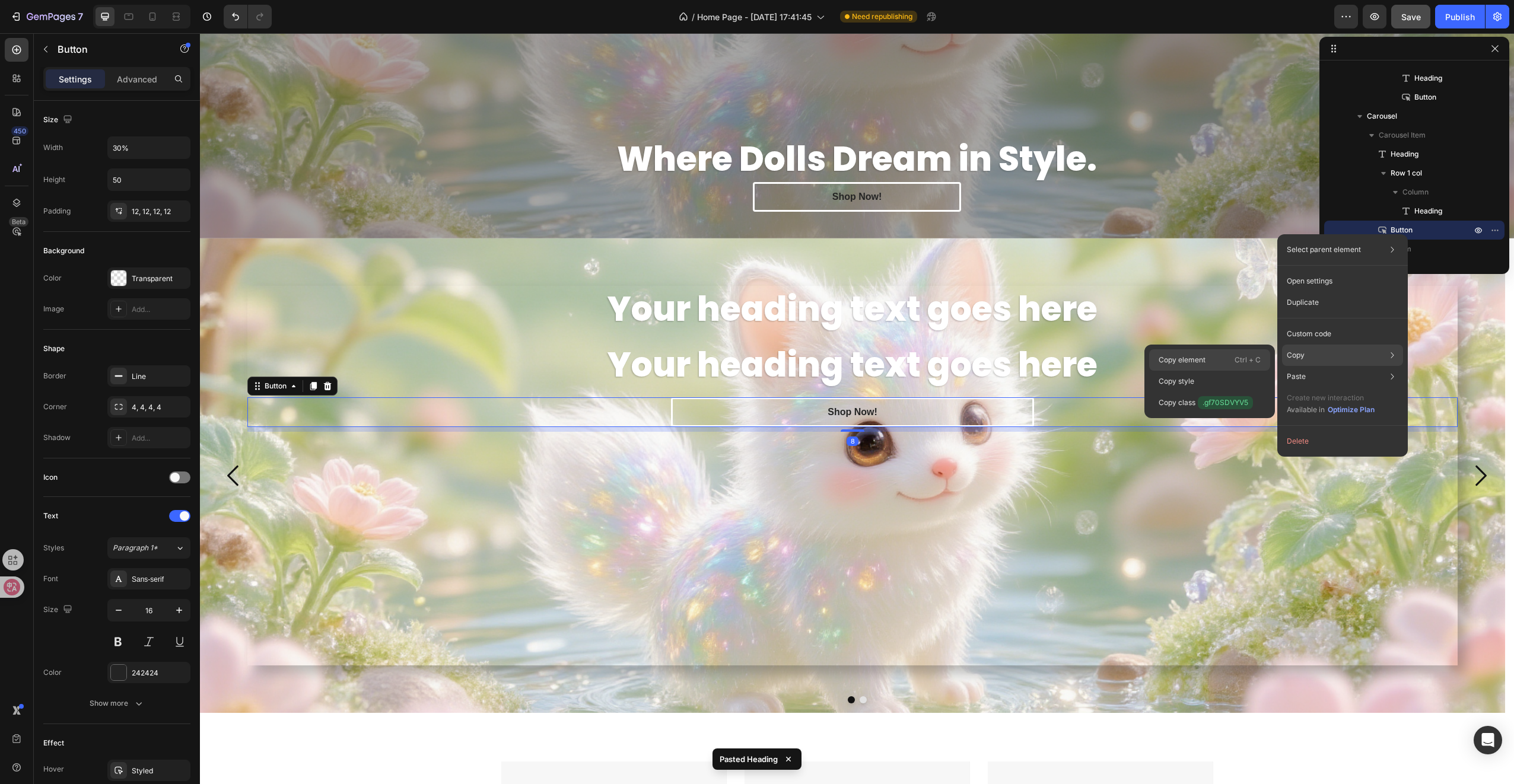
click at [1210, 363] on div "Copy element Ctrl + C" at bounding box center [1209, 360] width 121 height 21
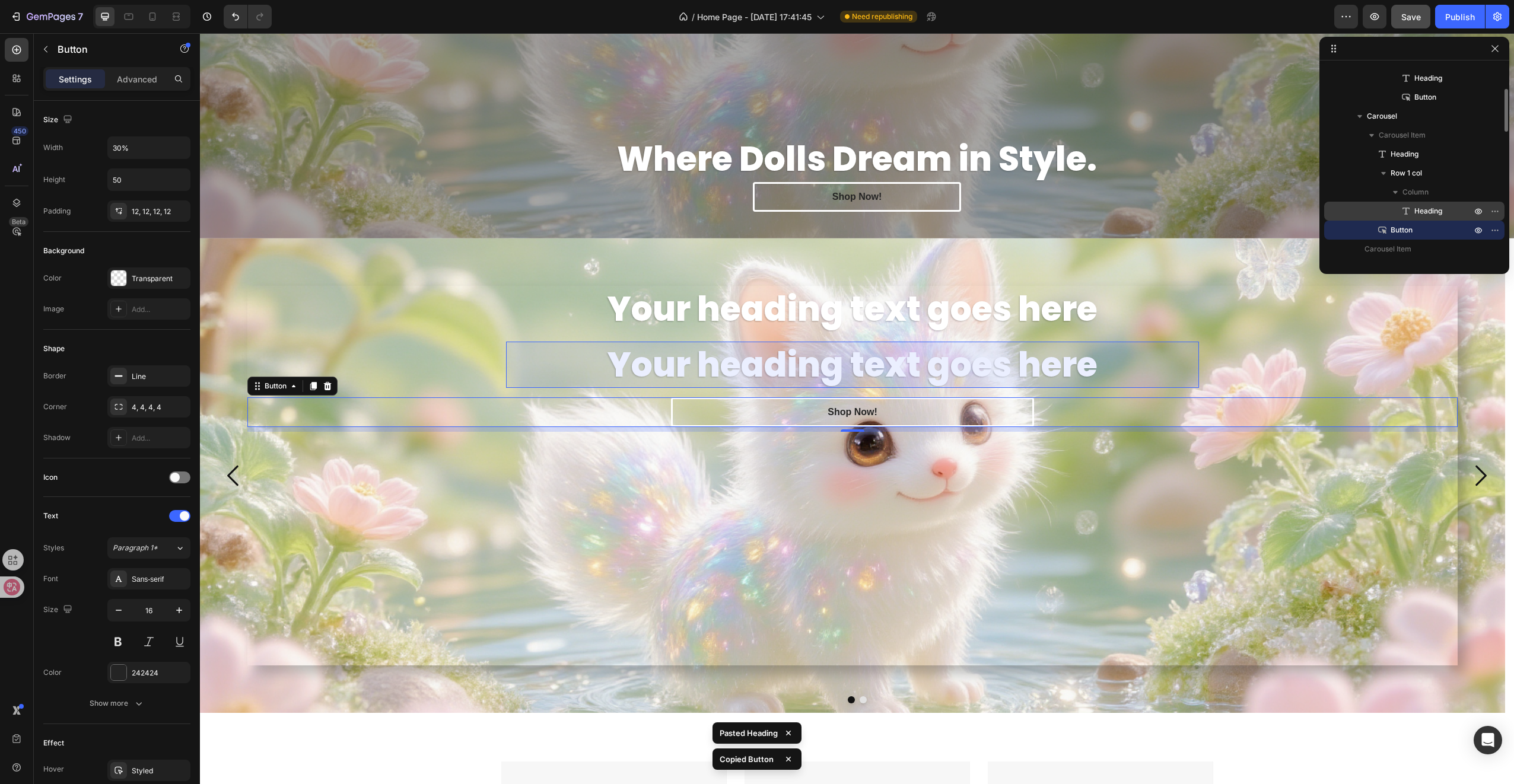
click at [1425, 210] on span "Heading" at bounding box center [1428, 211] width 28 height 12
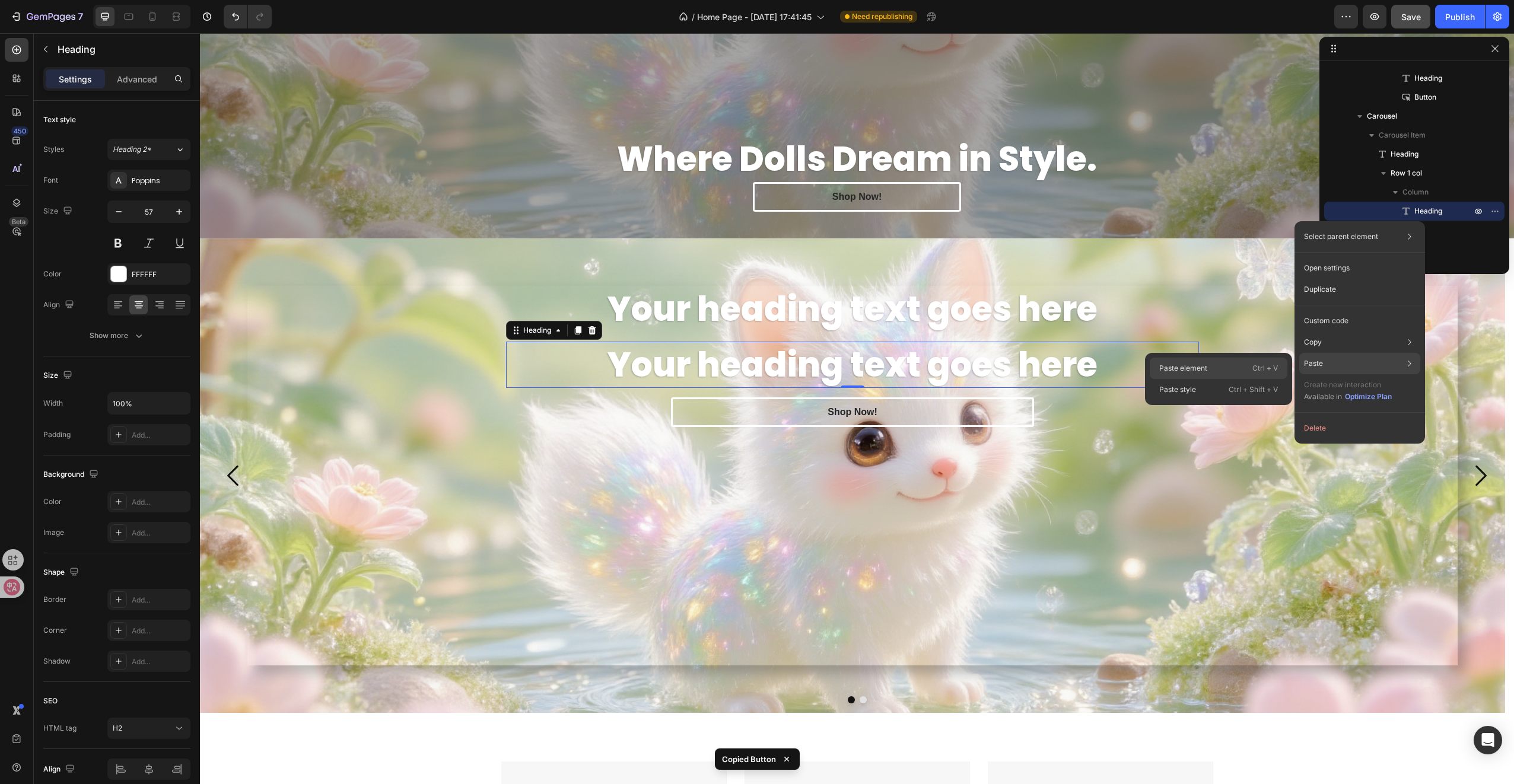
click at [1230, 375] on div "Paste element Ctrl + V" at bounding box center [1218, 368] width 138 height 21
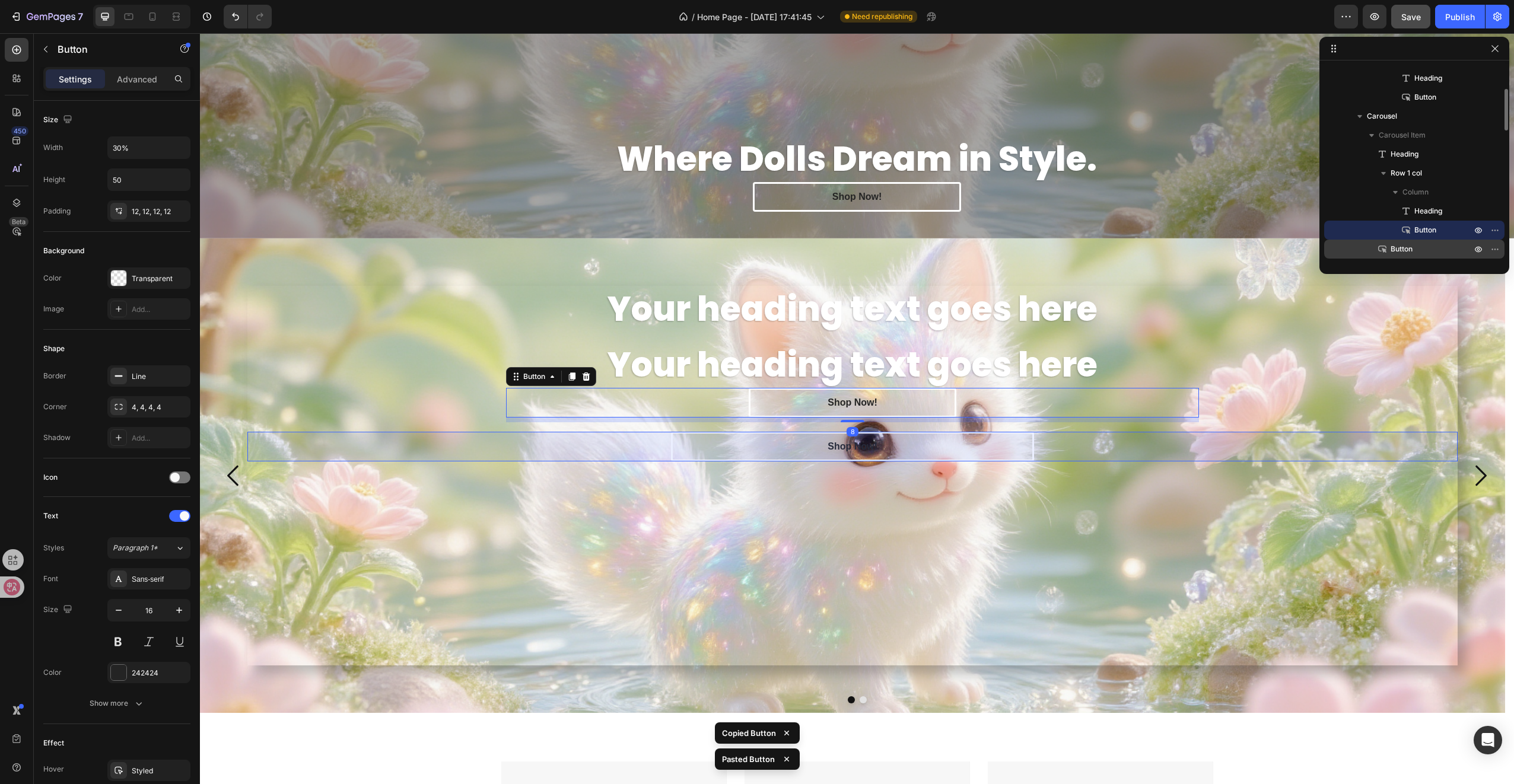
click at [1424, 245] on p "Button" at bounding box center [1418, 249] width 83 height 12
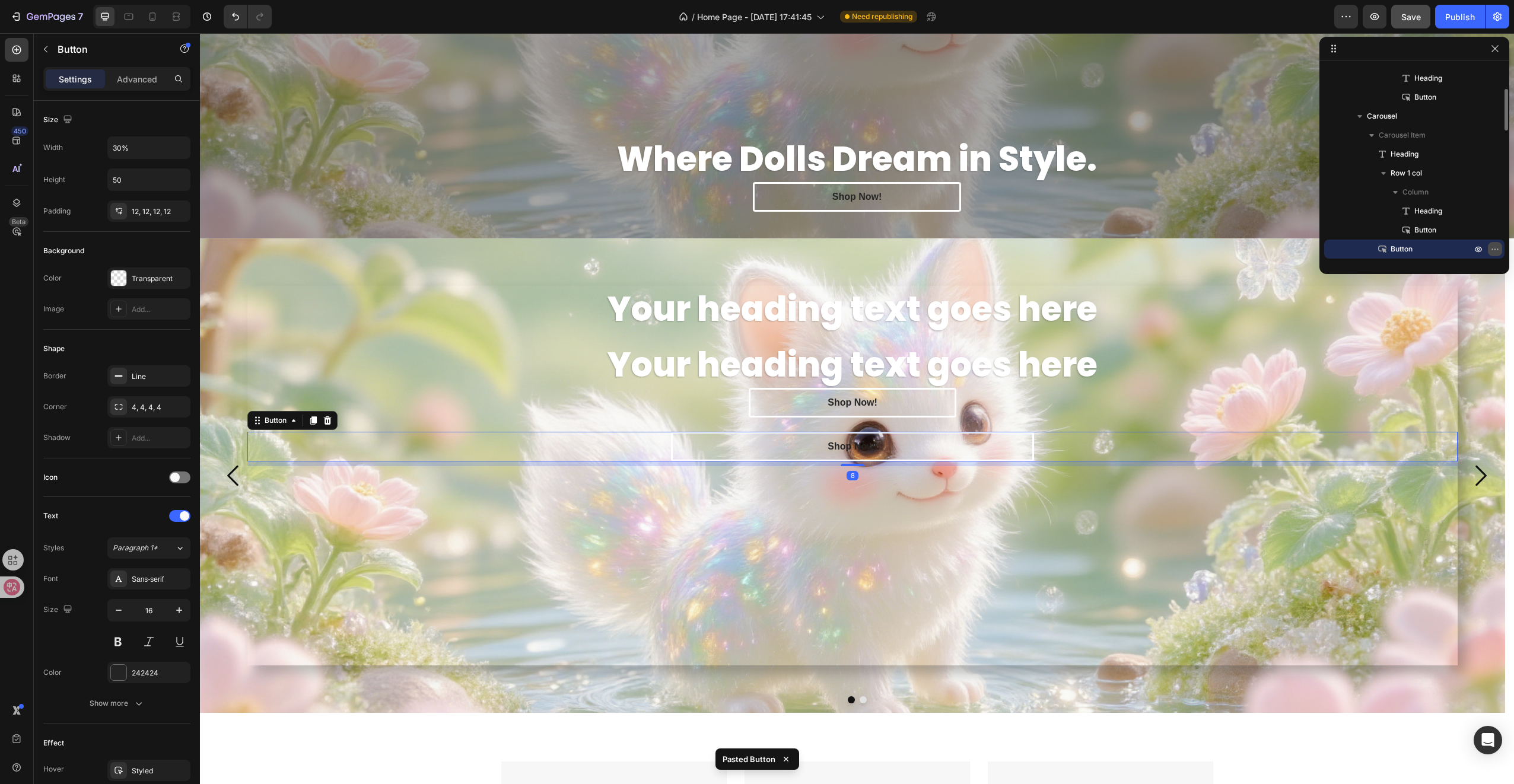
click at [1494, 246] on icon "button" at bounding box center [1495, 249] width 9 height 9
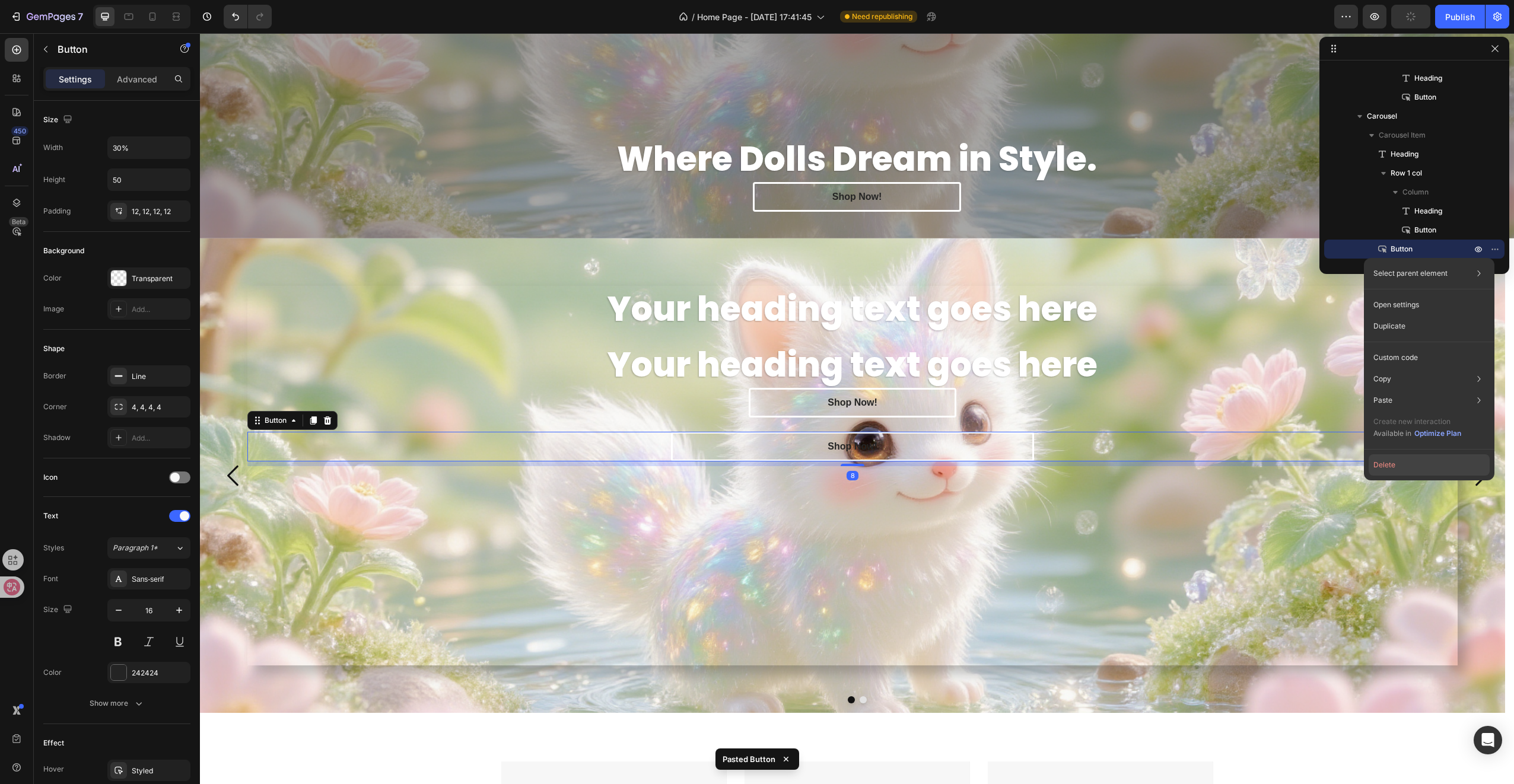
click at [1395, 472] on button "Delete" at bounding box center [1429, 464] width 121 height 21
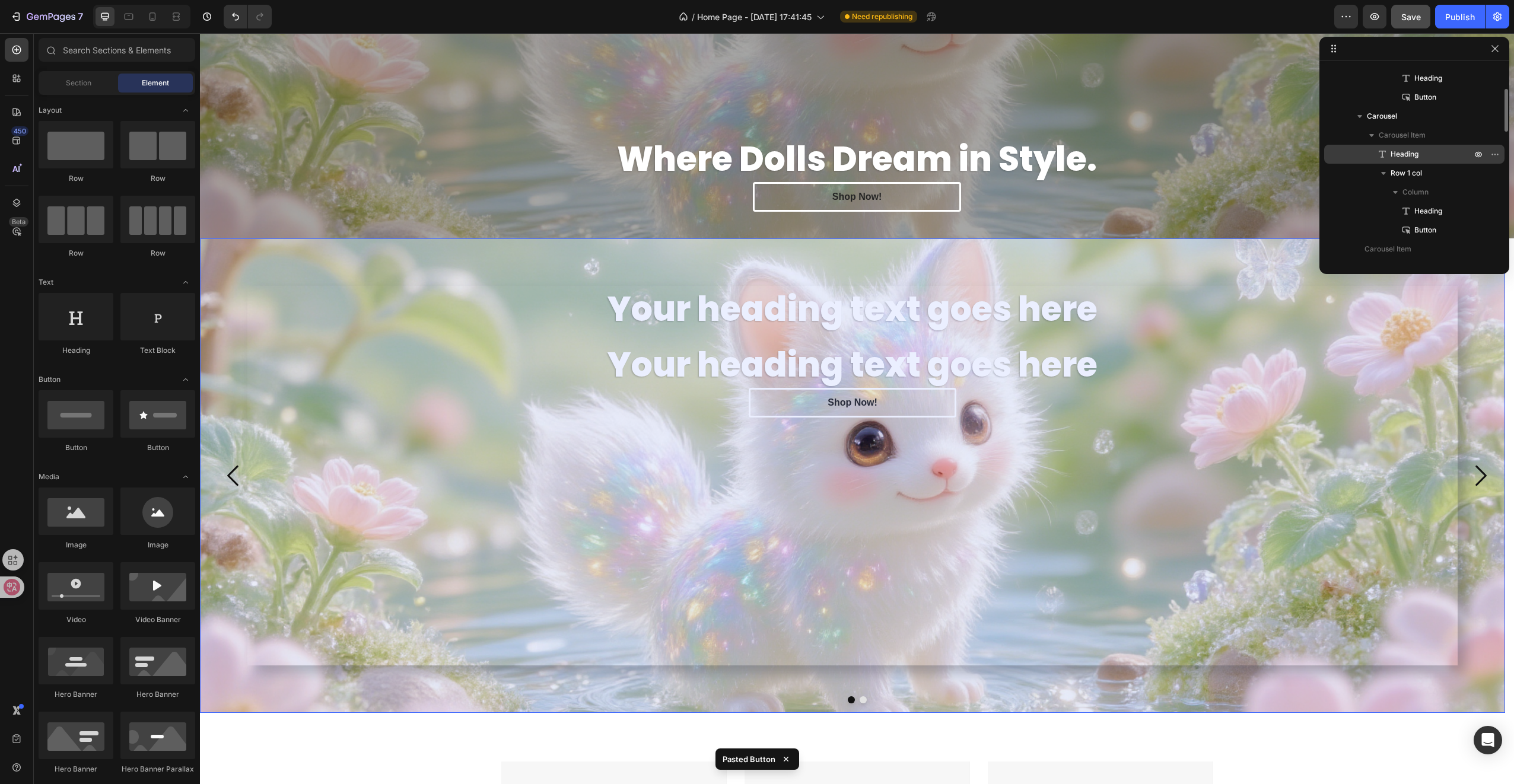
click at [1422, 154] on p "Heading" at bounding box center [1418, 154] width 83 height 12
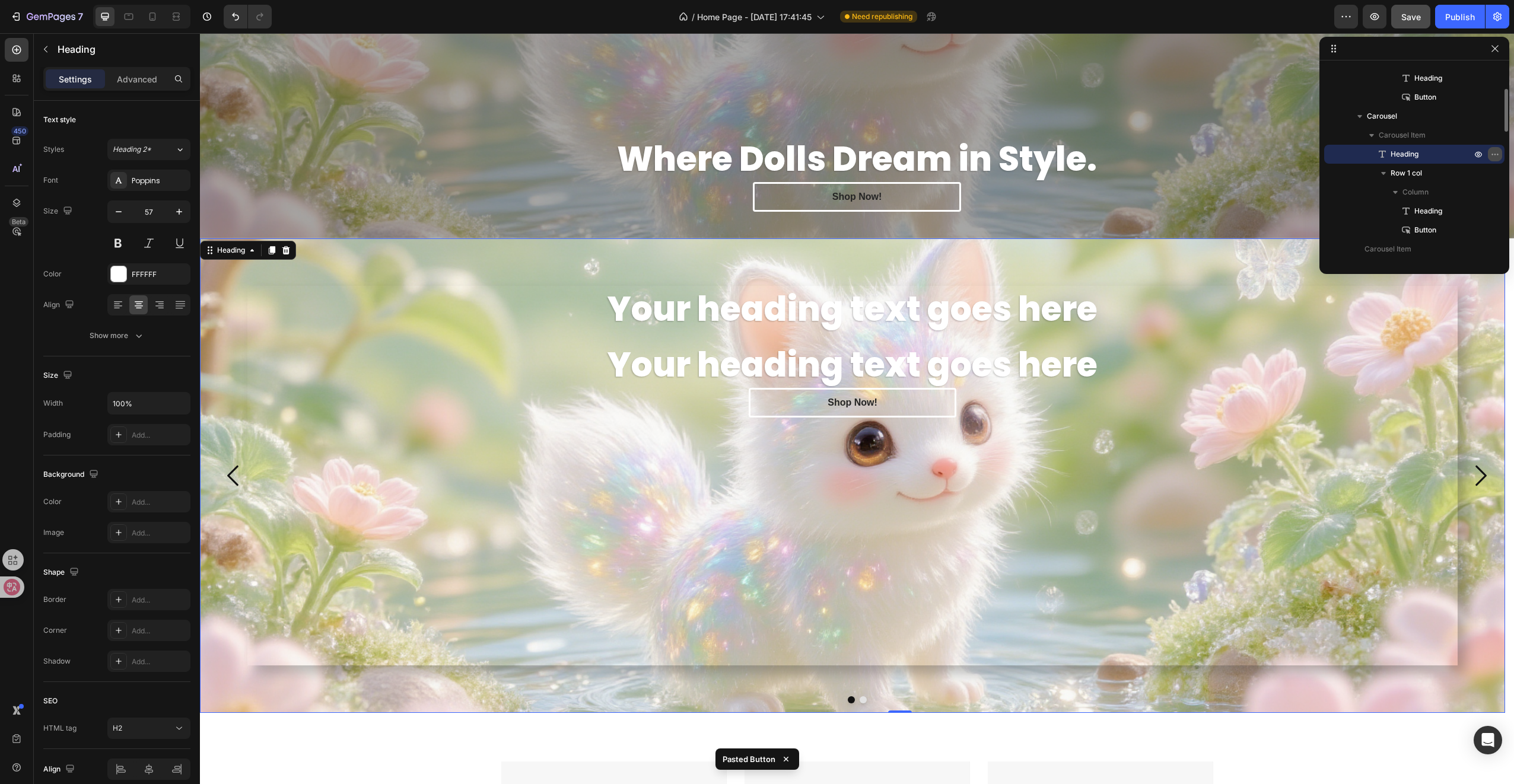
click at [1494, 153] on icon "button" at bounding box center [1495, 154] width 9 height 9
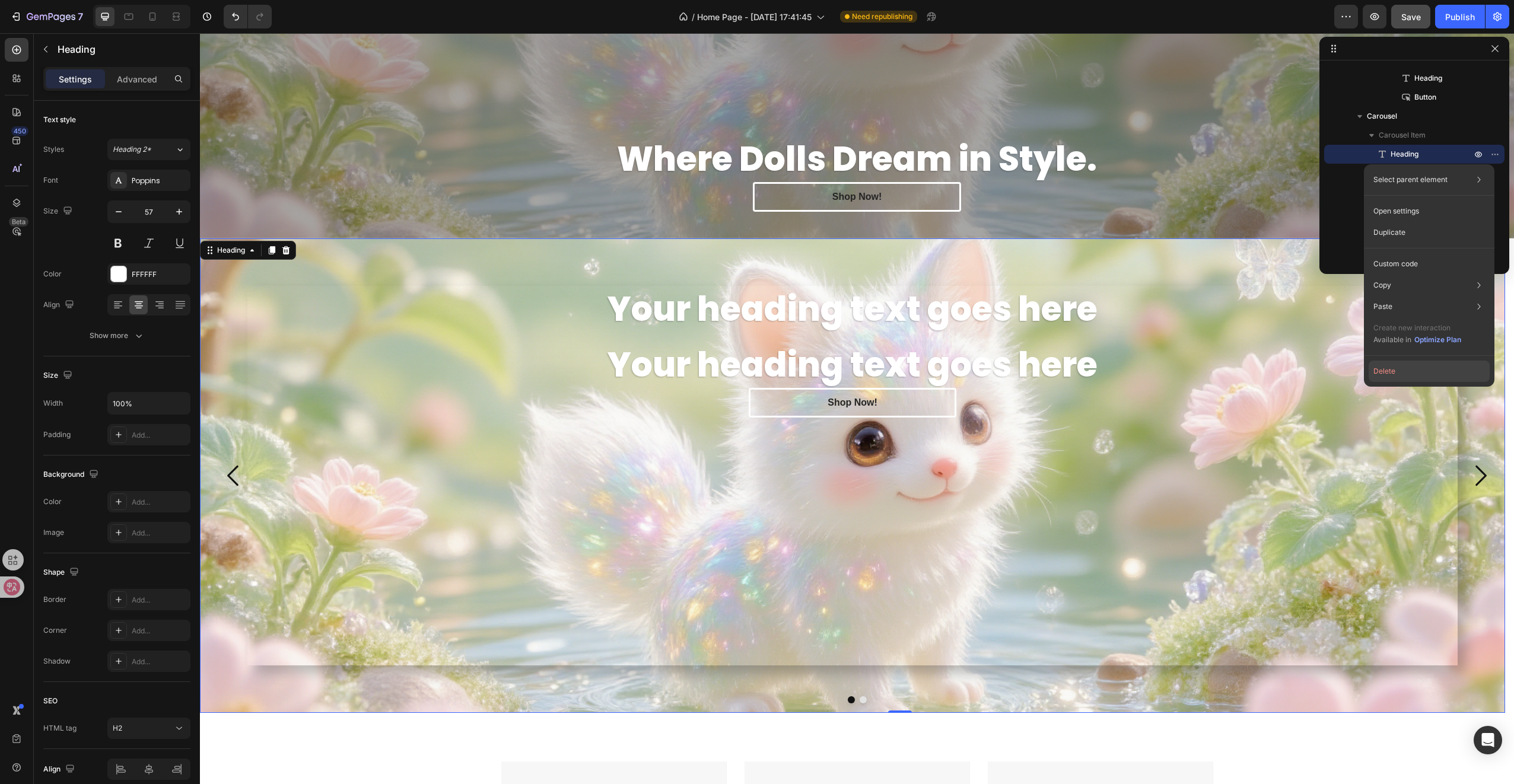
click at [1393, 373] on button "Delete" at bounding box center [1429, 371] width 121 height 21
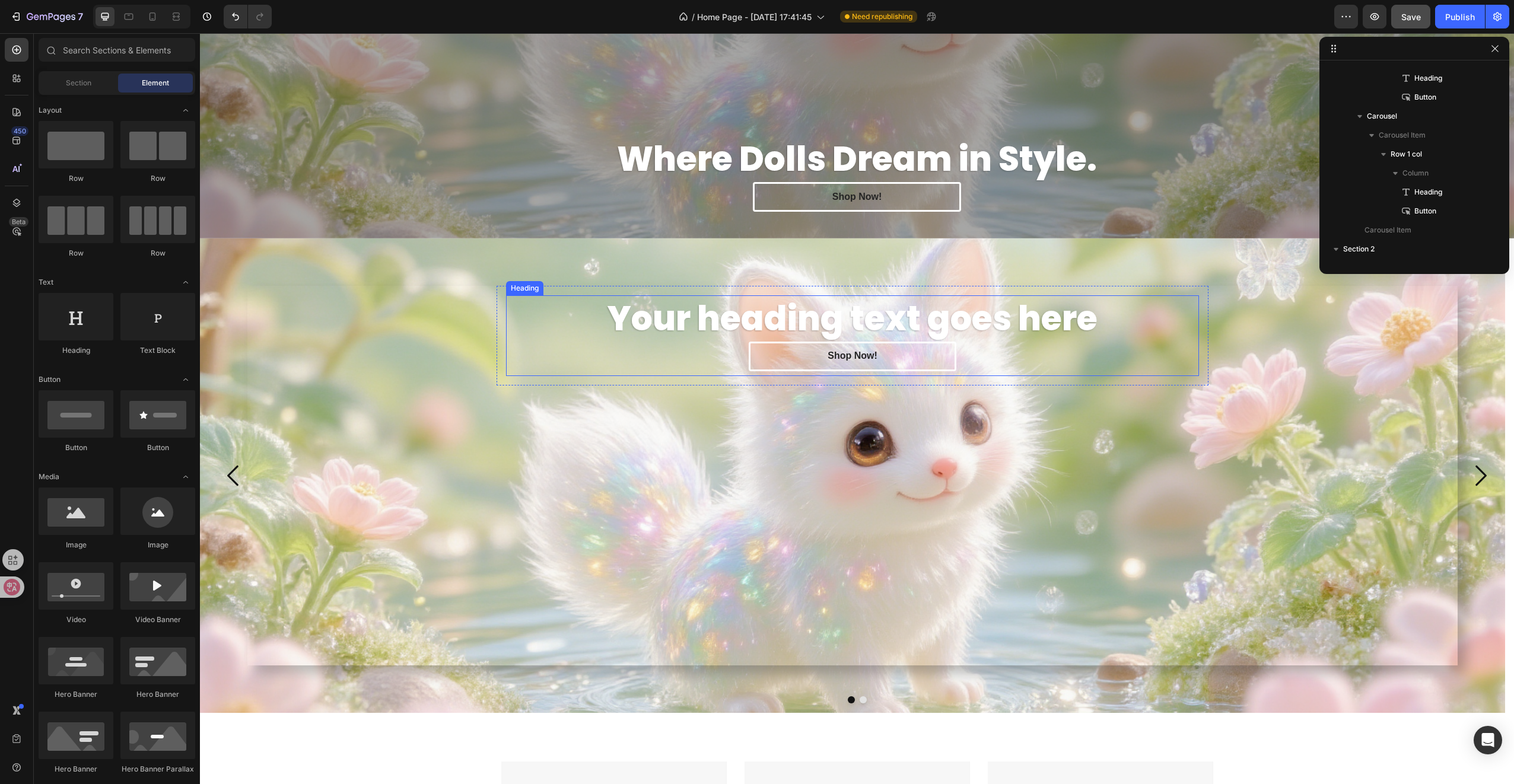
click at [891, 314] on h2 "Your heading text goes here" at bounding box center [852, 318] width 693 height 46
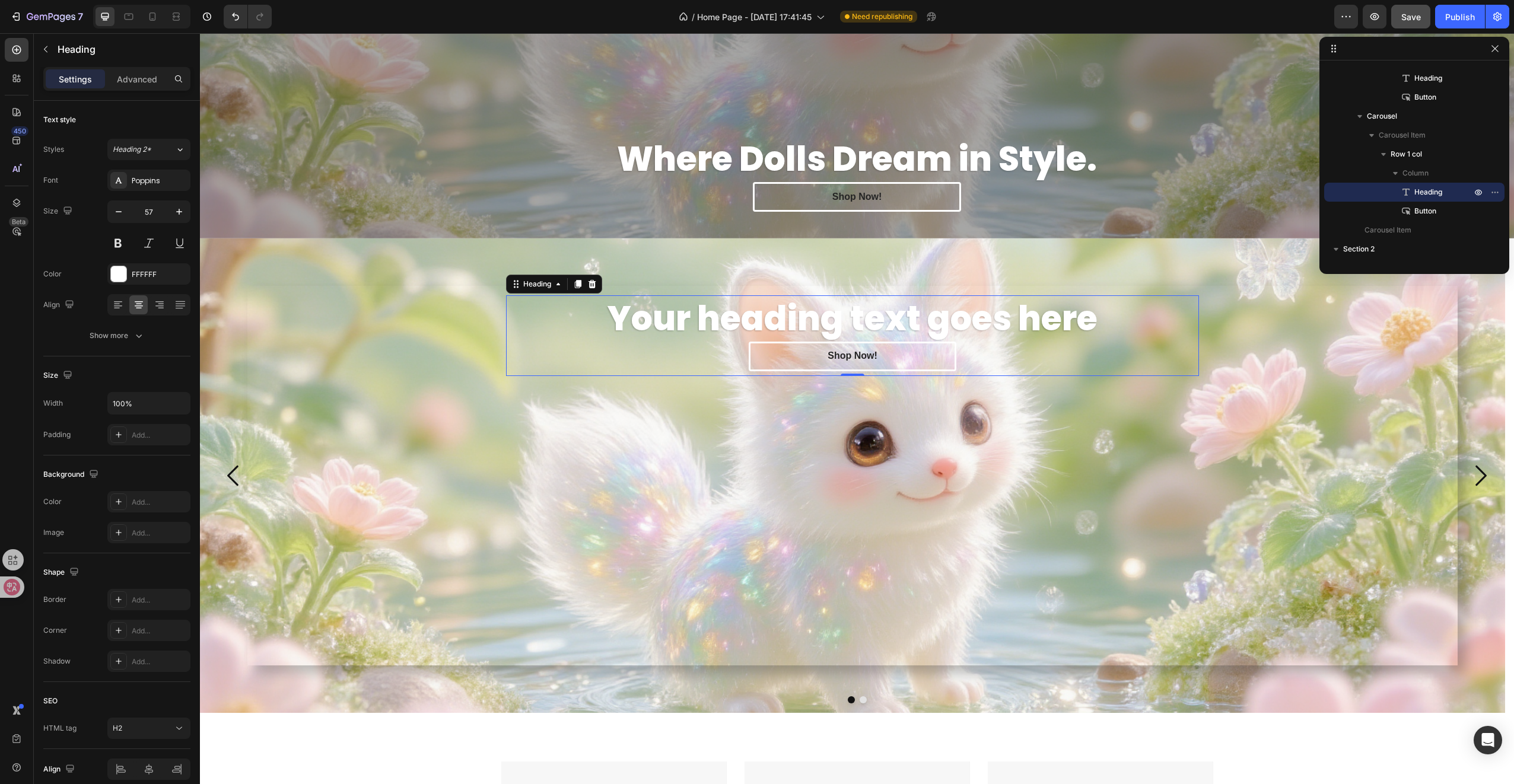
click at [922, 314] on h2 "Your heading text goes here" at bounding box center [852, 318] width 693 height 46
click at [922, 314] on p "Your heading text goes here" at bounding box center [853, 318] width 691 height 44
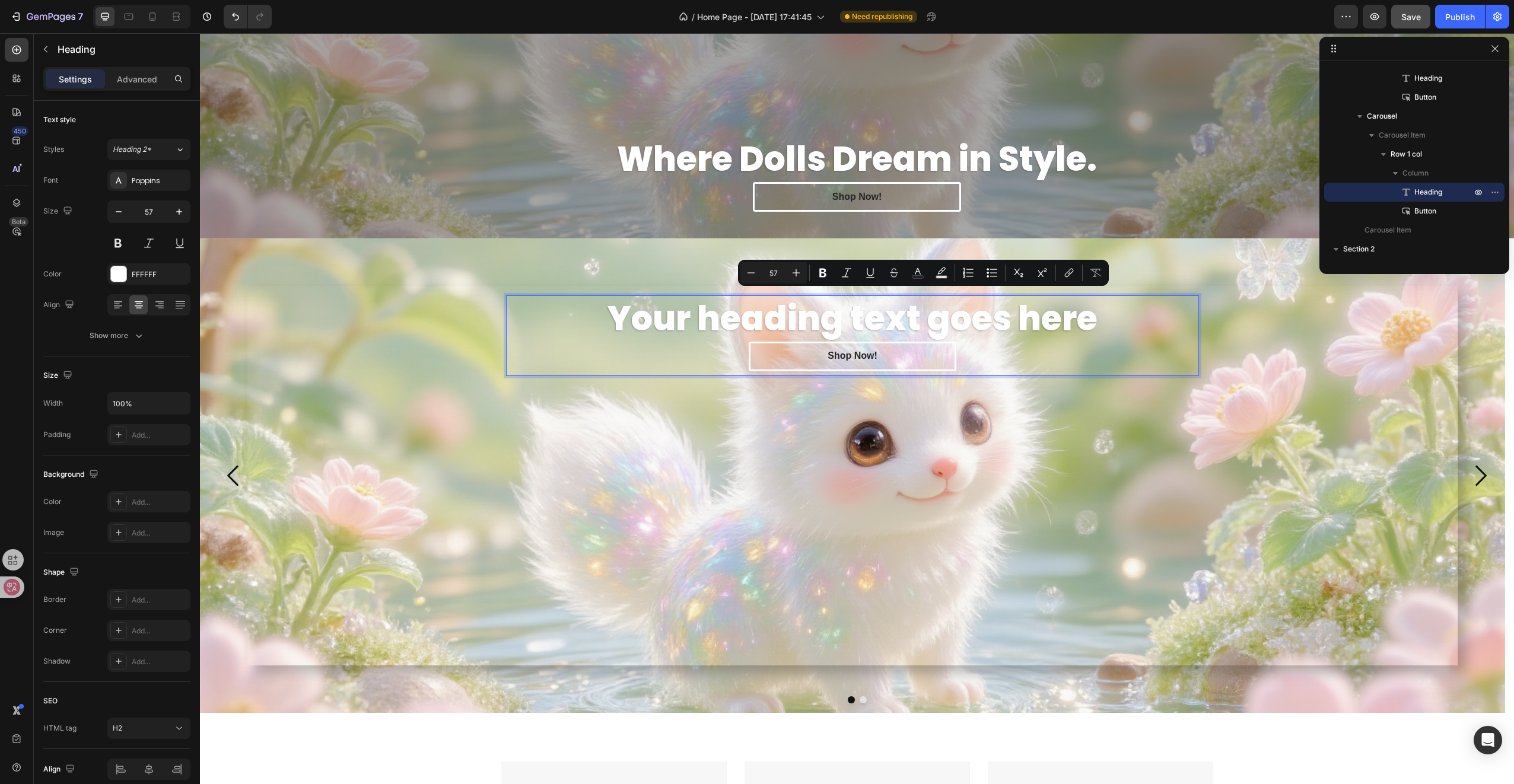
click at [1090, 309] on p "Your heading text goes here" at bounding box center [853, 318] width 691 height 44
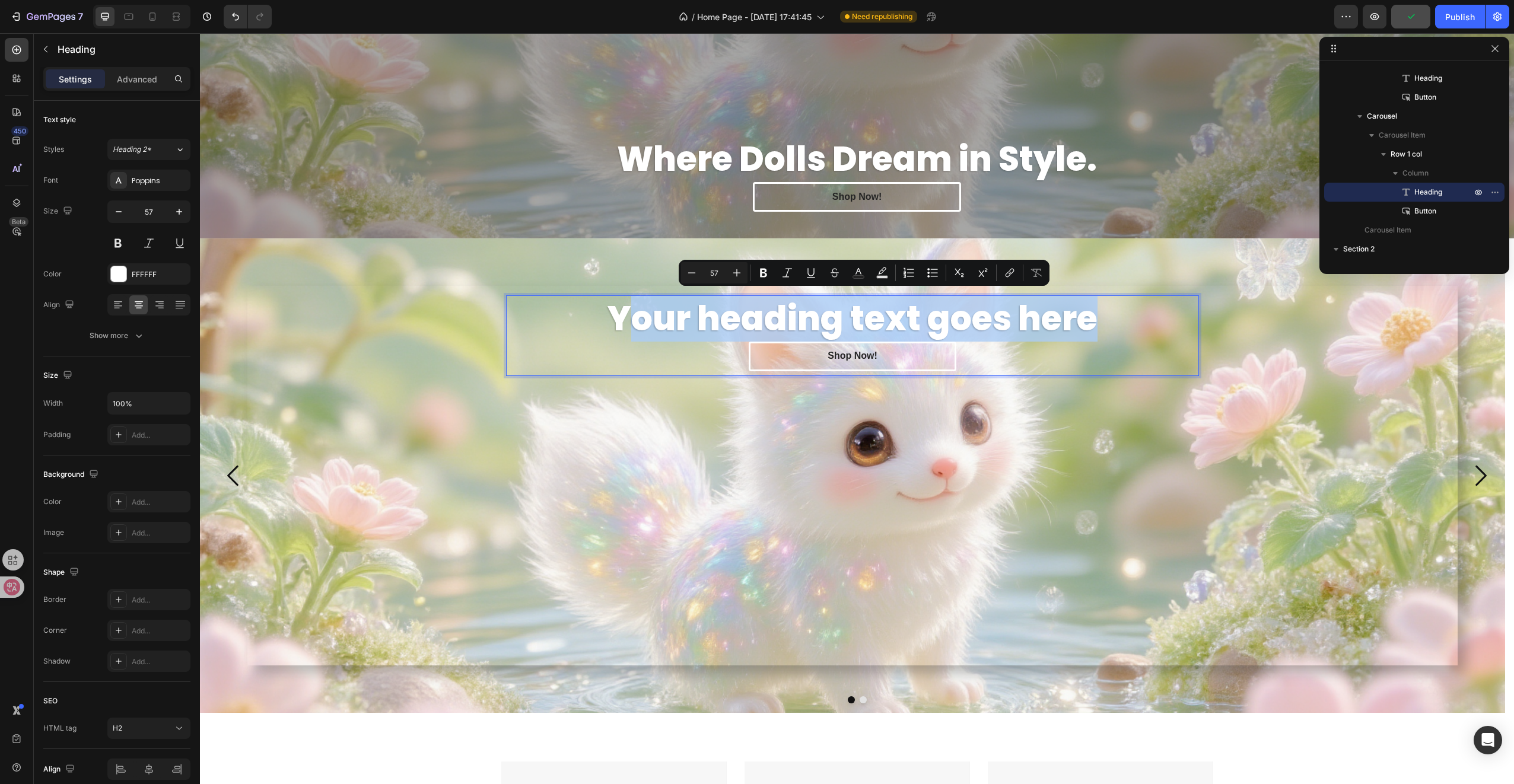
drag, startPoint x: 1073, startPoint y: 320, endPoint x: 627, endPoint y: 319, distance: 446.0
click at [627, 319] on p "Your heading text goes here" at bounding box center [853, 318] width 691 height 44
click at [620, 320] on p "Your heading text goes here" at bounding box center [853, 318] width 691 height 44
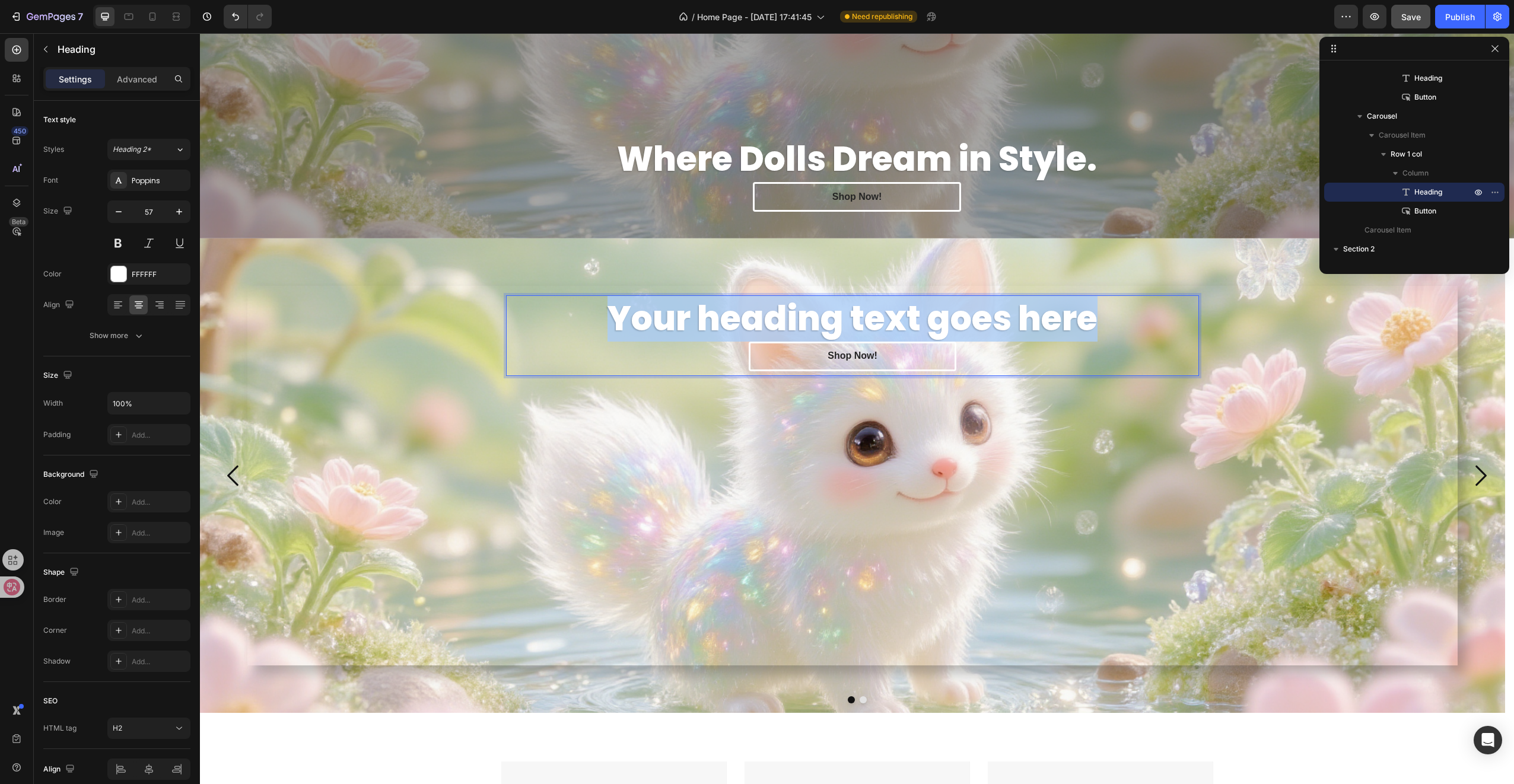
drag, startPoint x: 612, startPoint y: 317, endPoint x: 1090, endPoint y: 317, distance: 478.0
click at [1090, 317] on p "Your heading text goes here" at bounding box center [853, 318] width 691 height 44
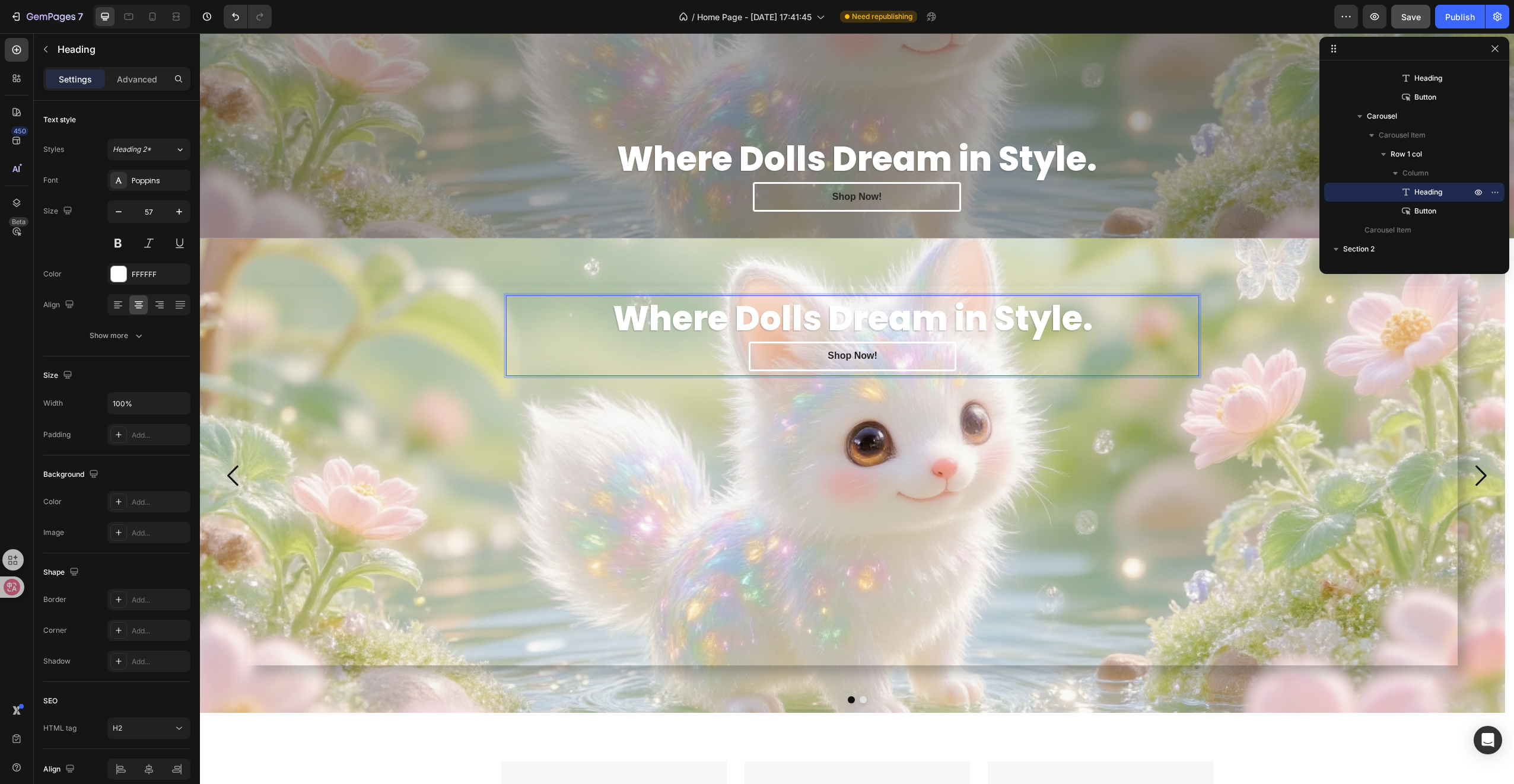
click at [1068, 433] on div "Where Dolls Dream in Style. Heading 0 Shop Now! [GEOGRAPHIC_DATA]" at bounding box center [852, 476] width 1210 height 379
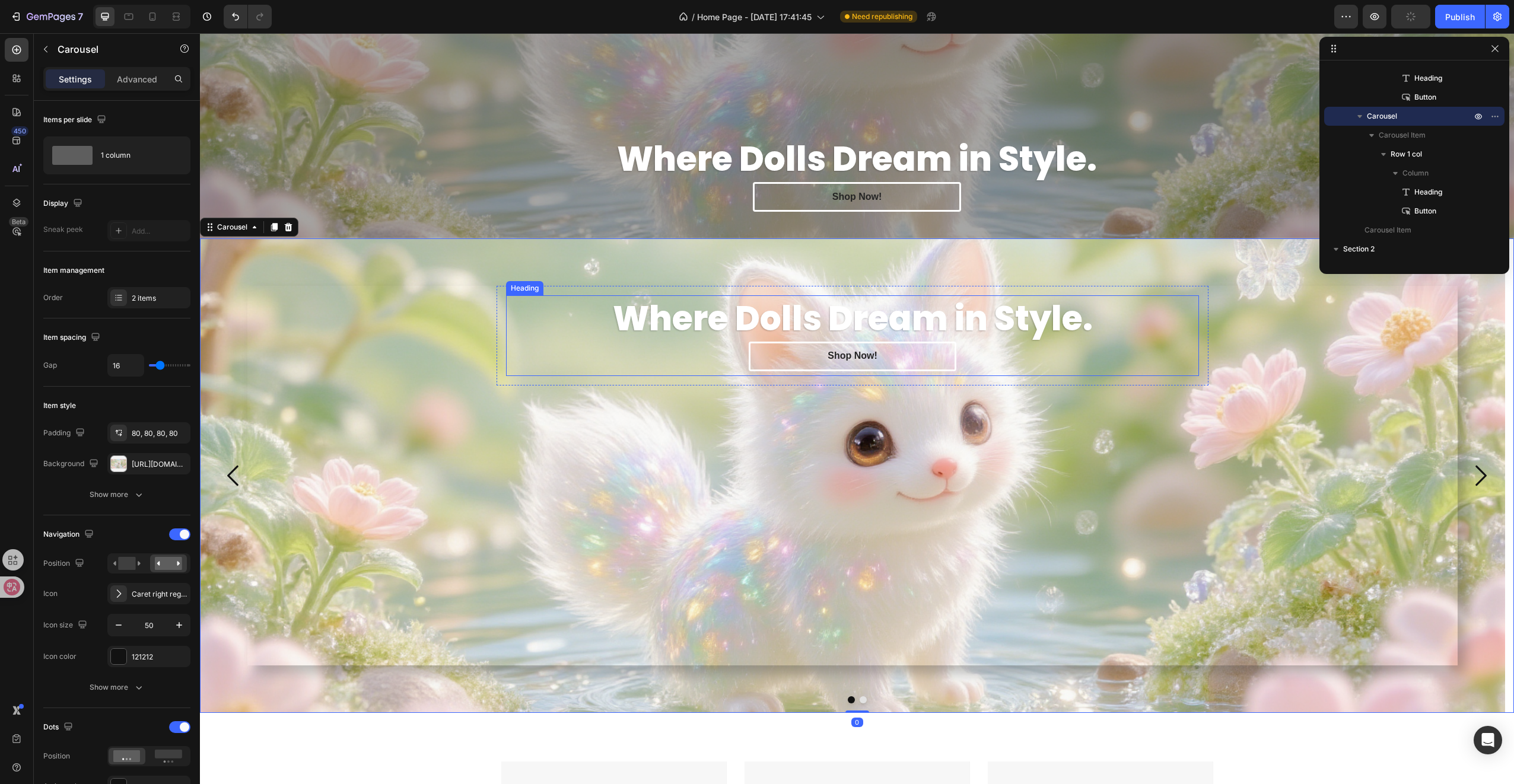
click at [1126, 318] on p "Where Dolls Dream in Style." at bounding box center [853, 318] width 691 height 44
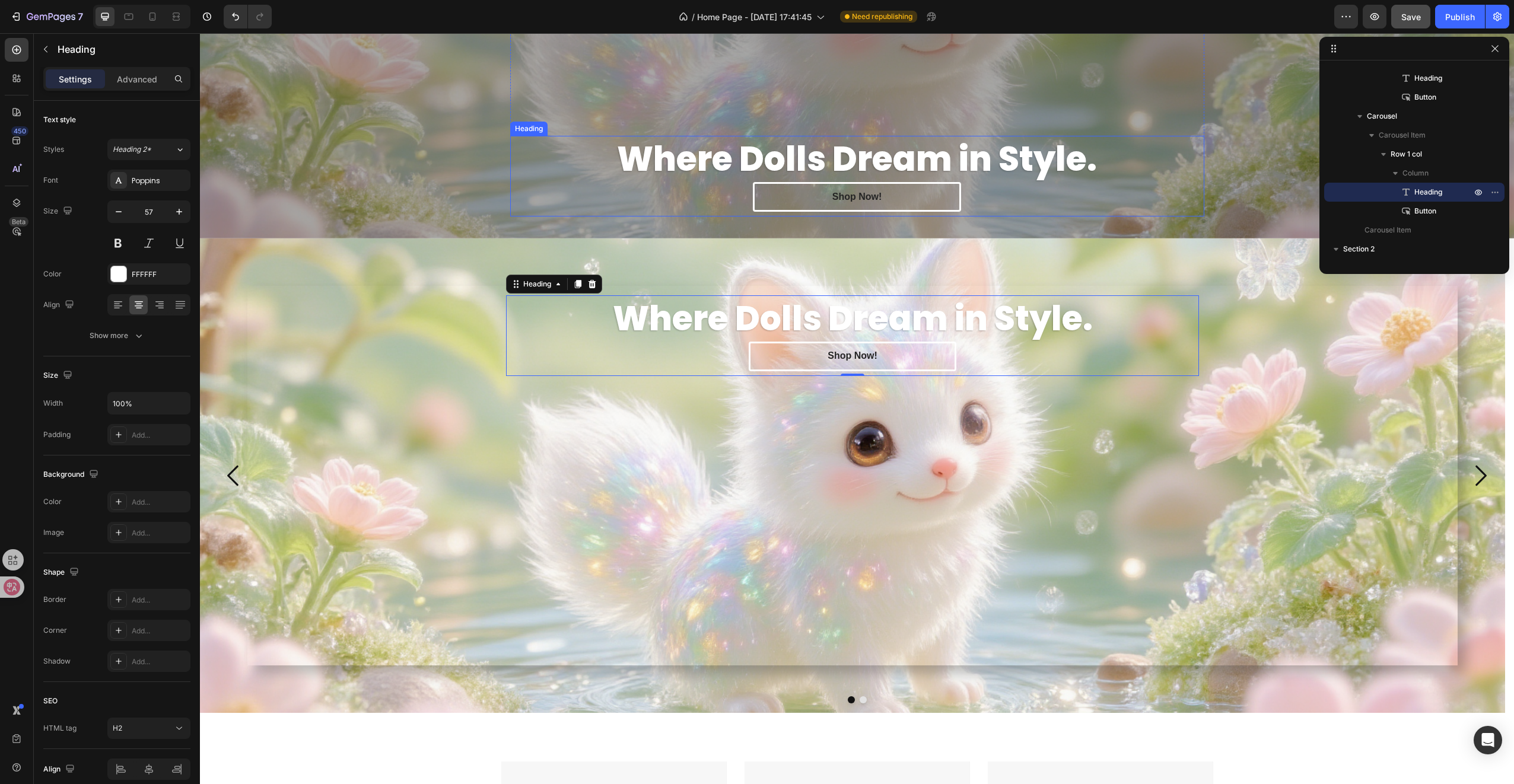
click at [651, 156] on strong "Where Dolls Dream in Style." at bounding box center [857, 159] width 480 height 47
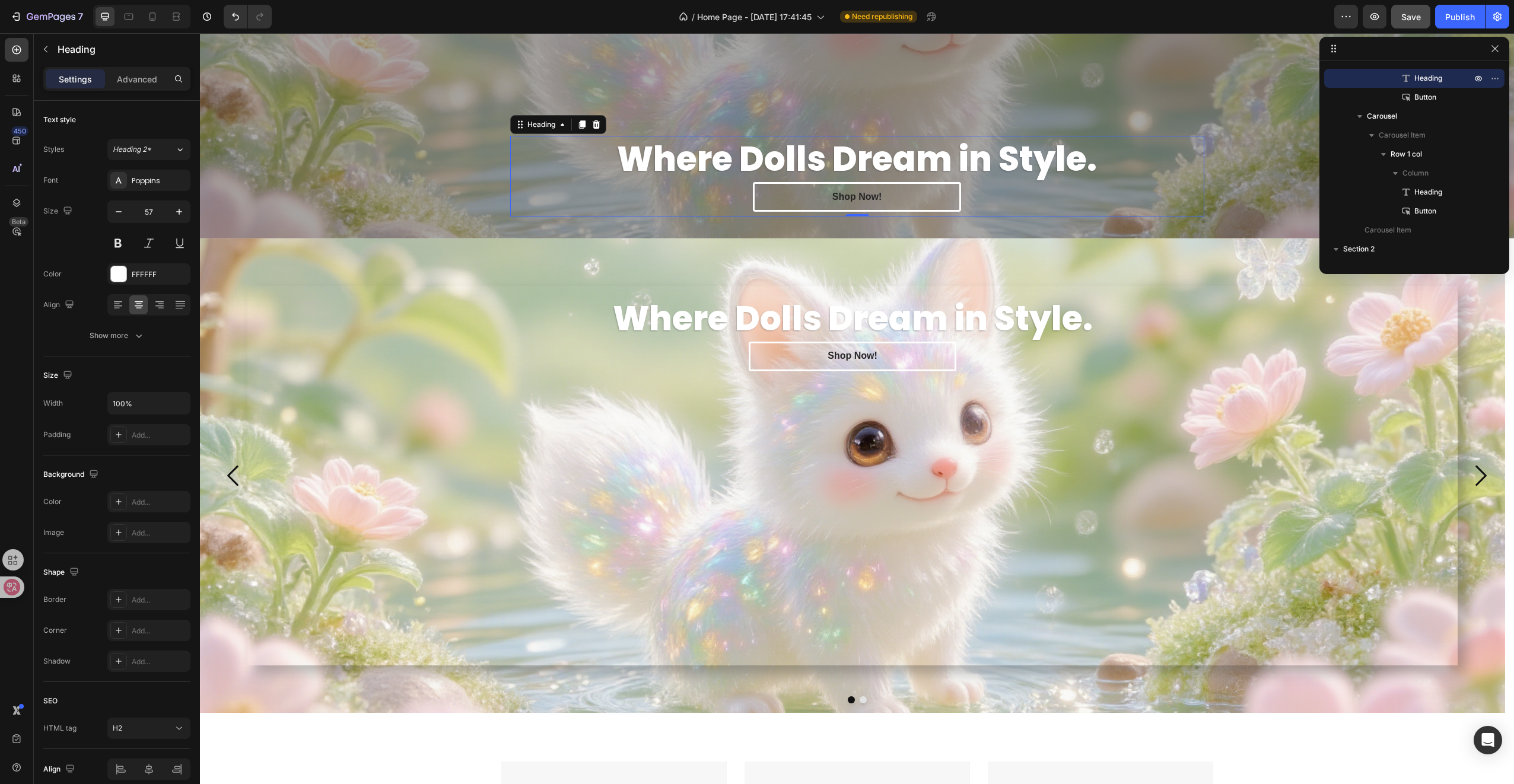
click at [595, 169] on h2 "Where Dolls Dream in Style." at bounding box center [857, 159] width 694 height 46
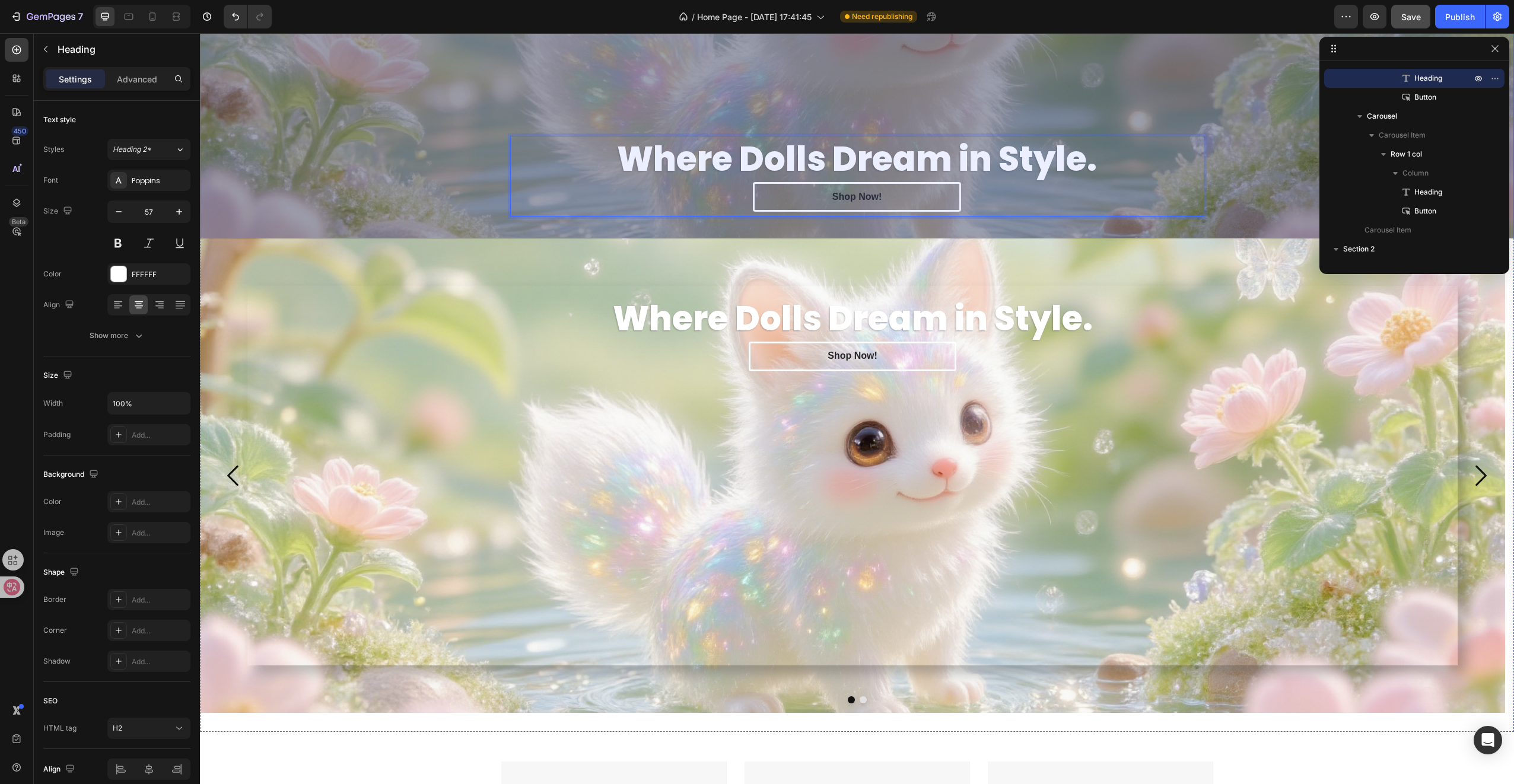
click at [455, 206] on div "Overlay" at bounding box center [857, 28] width 1314 height 420
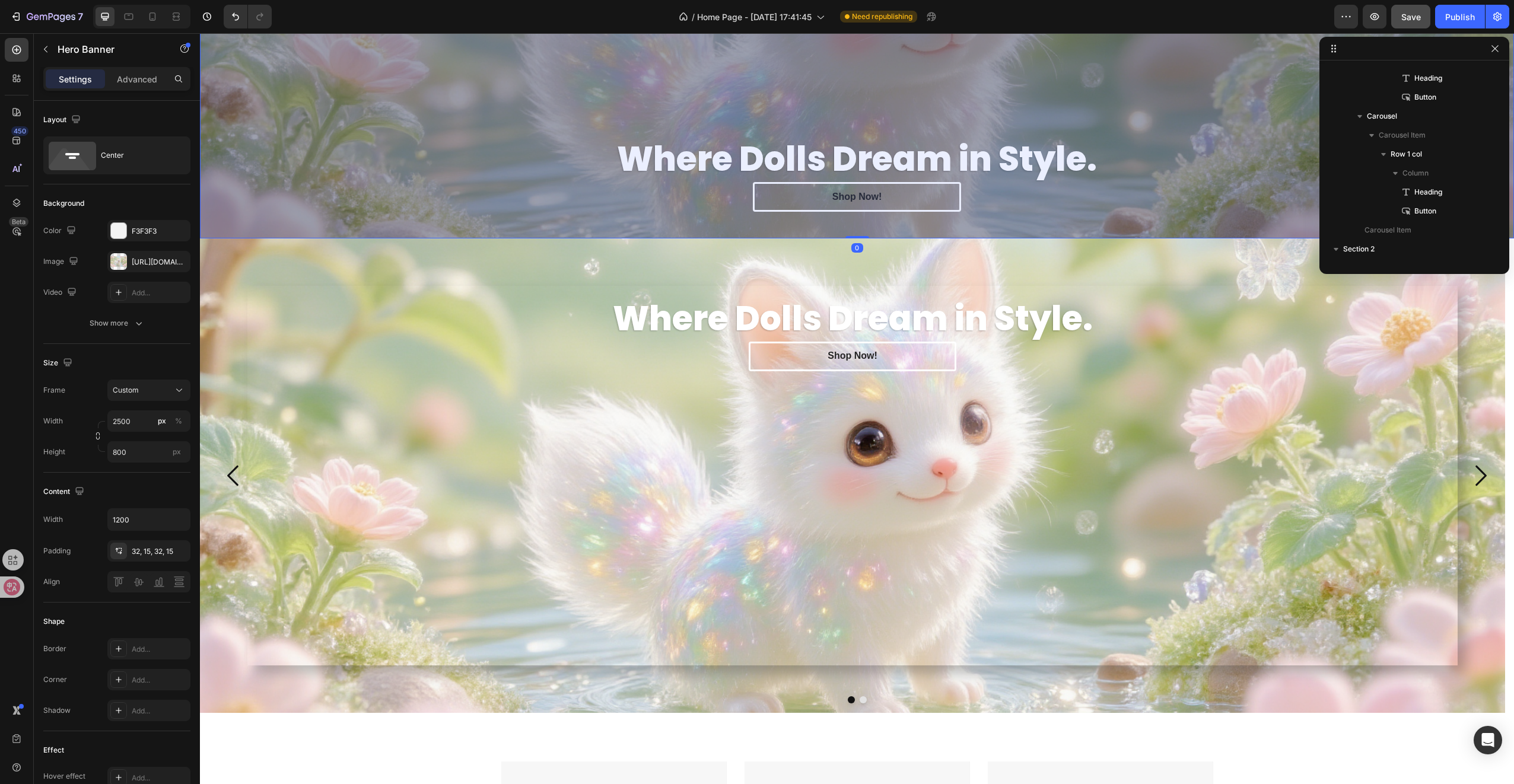
scroll to position [0, 0]
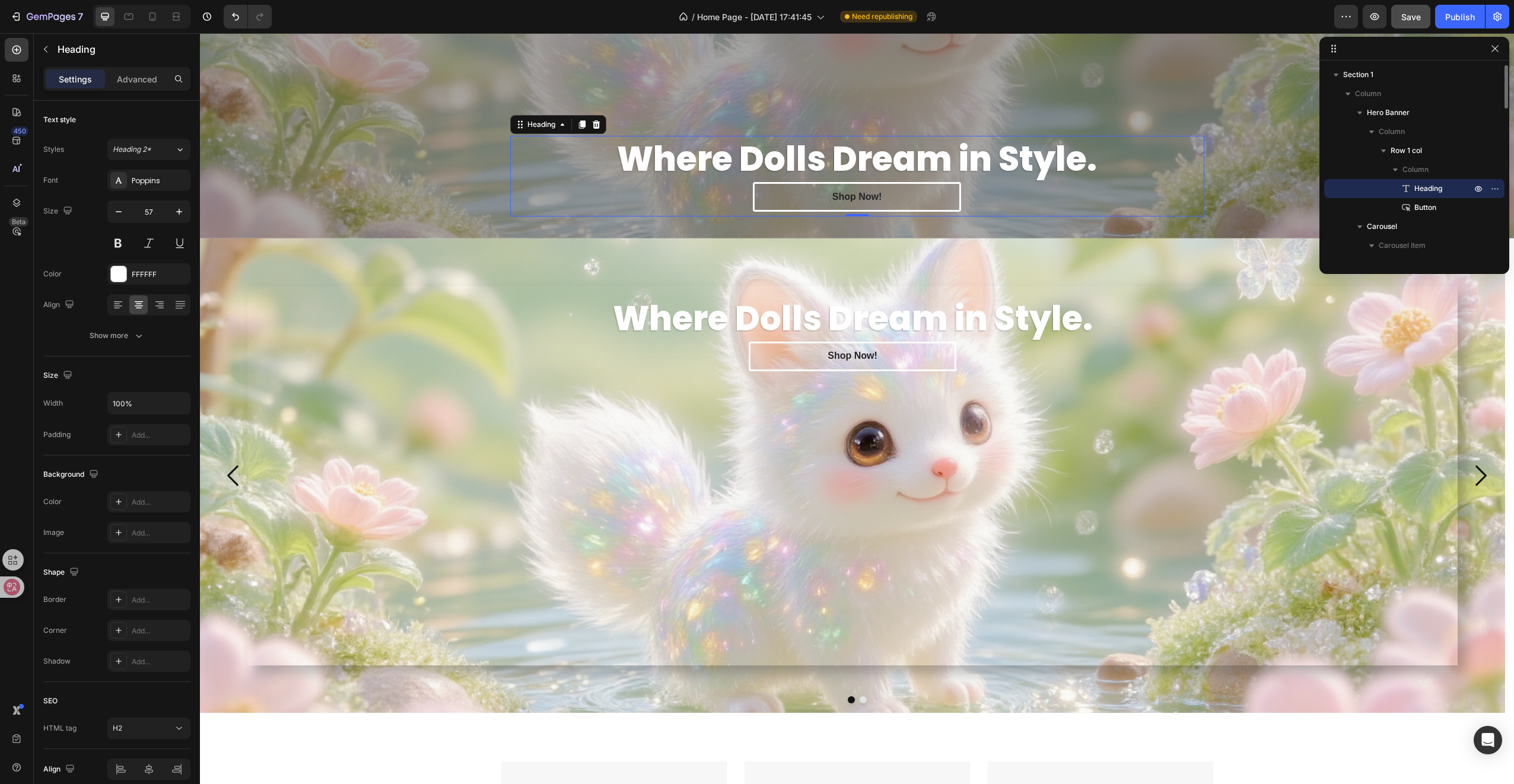
click at [630, 163] on strong "Where Dolls Dream in Style." at bounding box center [857, 159] width 480 height 47
click at [136, 77] on p "Advanced" at bounding box center [136, 79] width 40 height 13
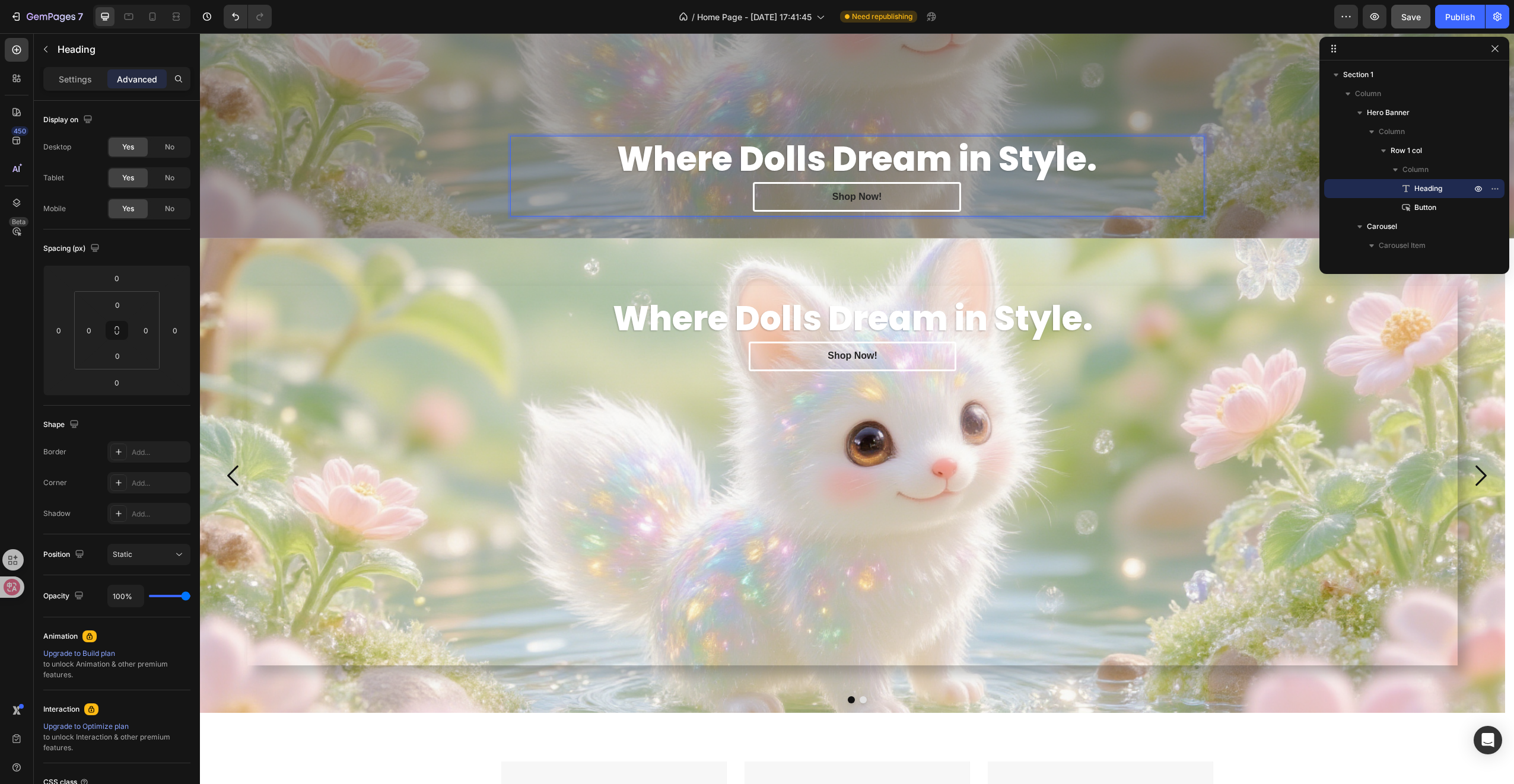
click at [579, 177] on p "Where Dolls Dream in Style." at bounding box center [857, 159] width 691 height 44
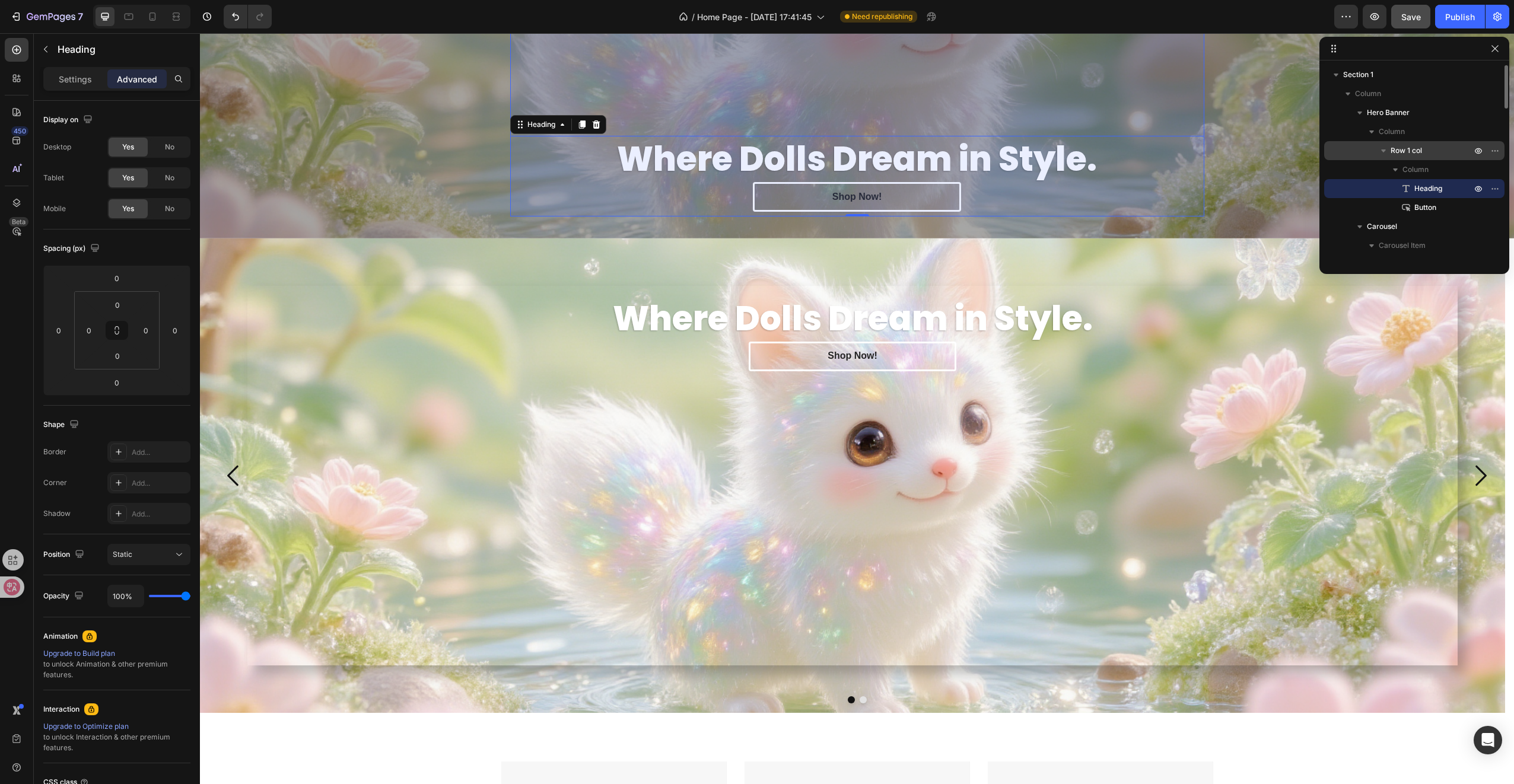
click at [1413, 142] on div "Row 1 col" at bounding box center [1414, 150] width 171 height 19
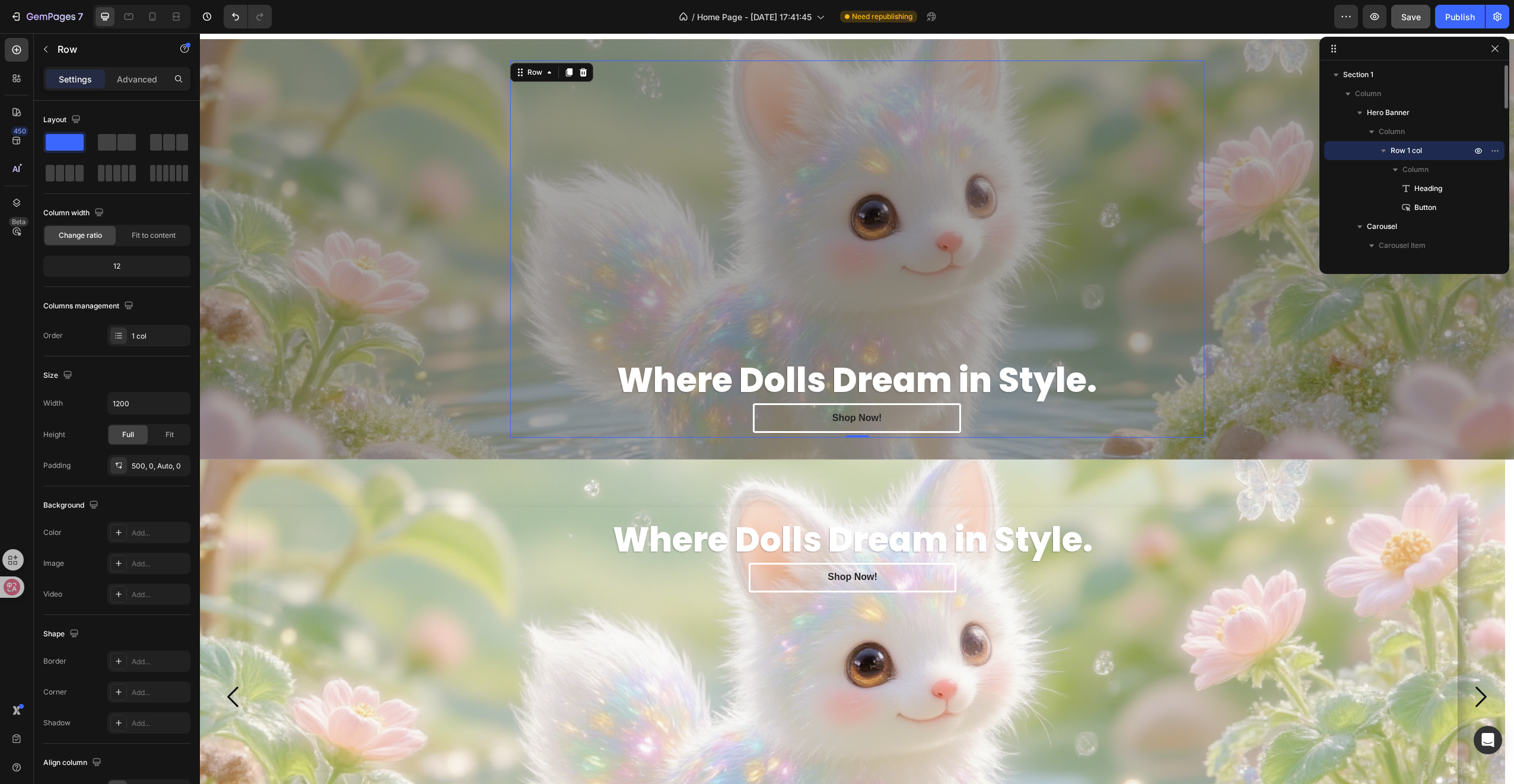
scroll to position [21, 0]
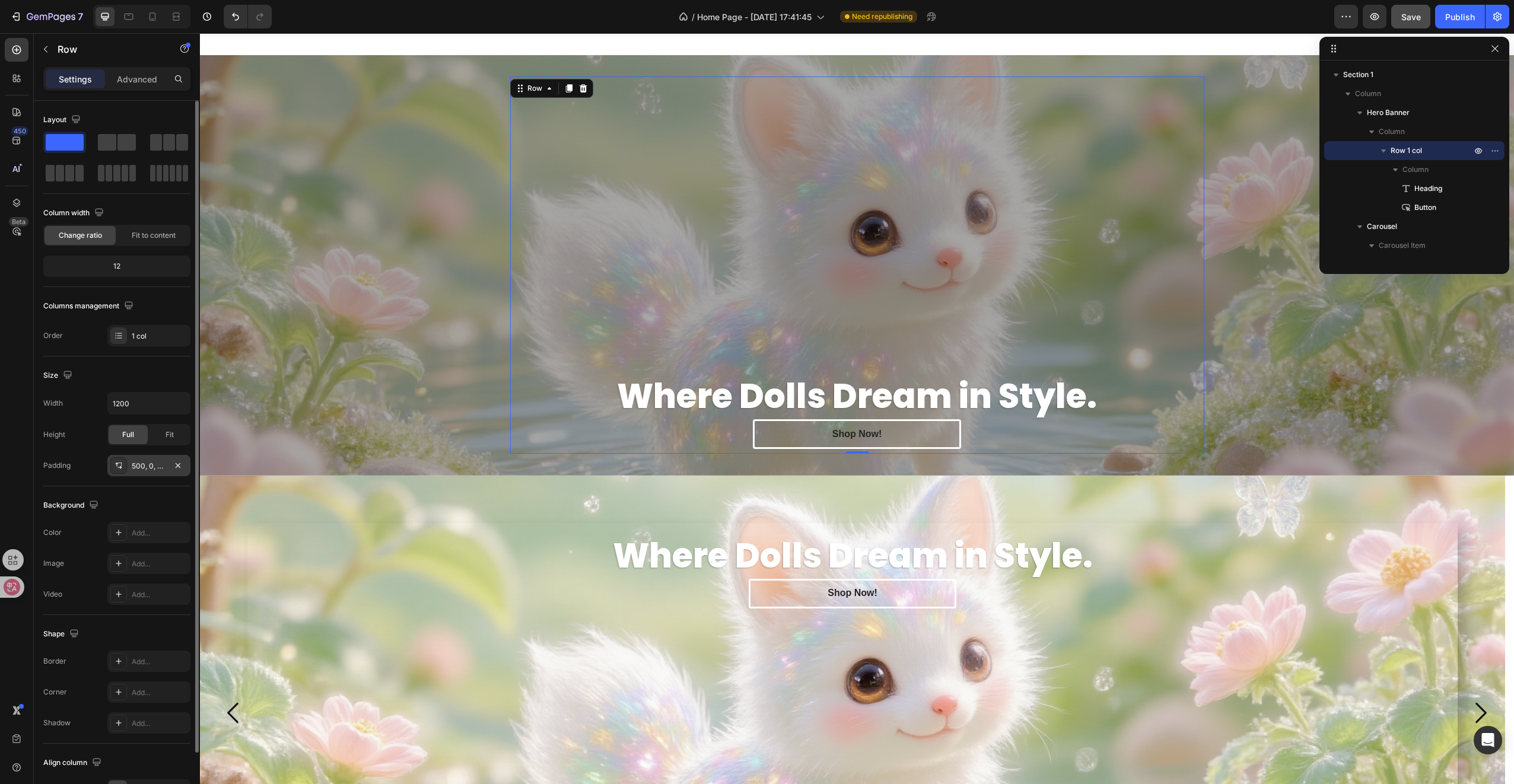
click at [153, 468] on div "500, 0, Auto, 0" at bounding box center [149, 466] width 34 height 11
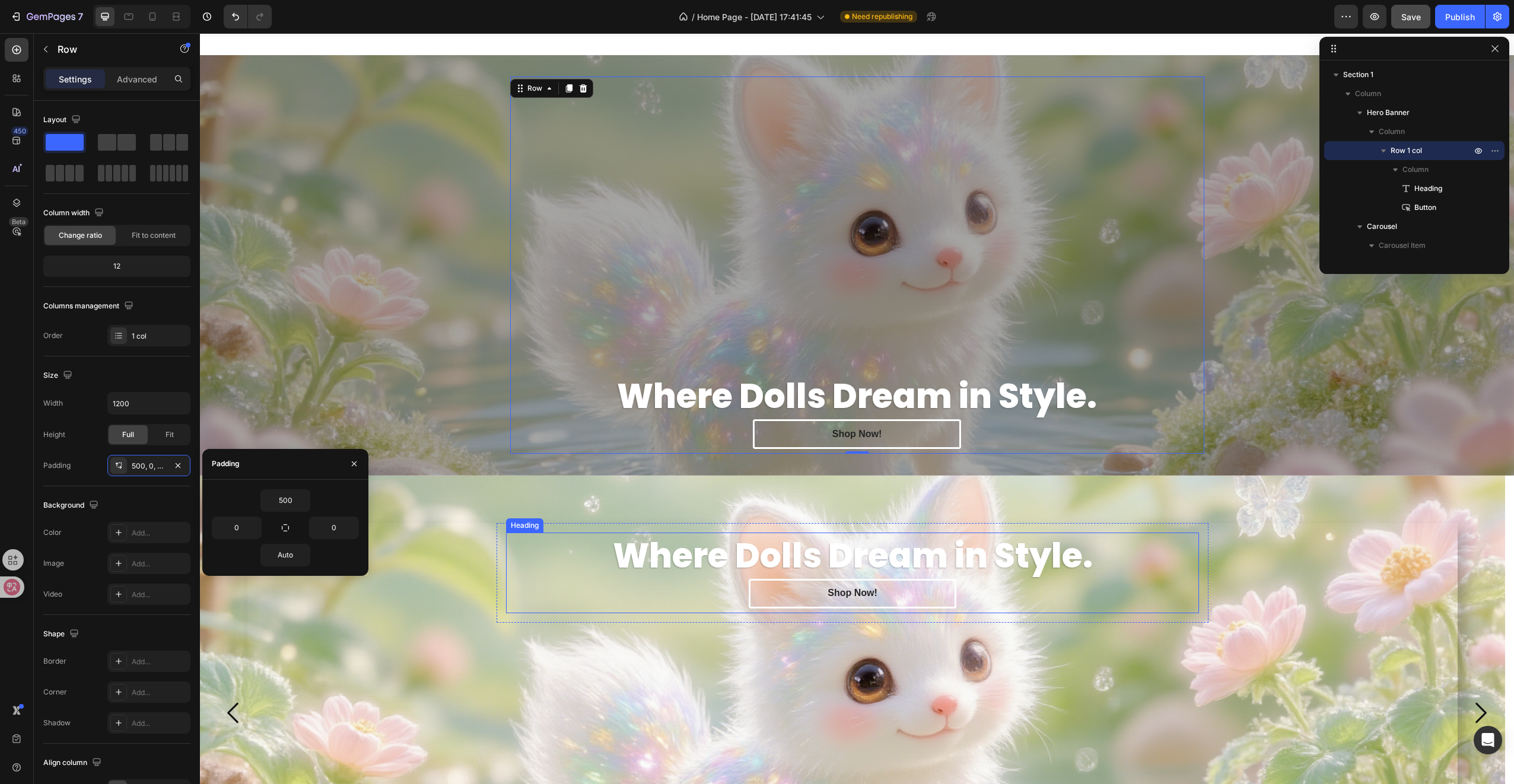
click at [695, 538] on p "Where Dolls Dream in Style." at bounding box center [853, 555] width 691 height 44
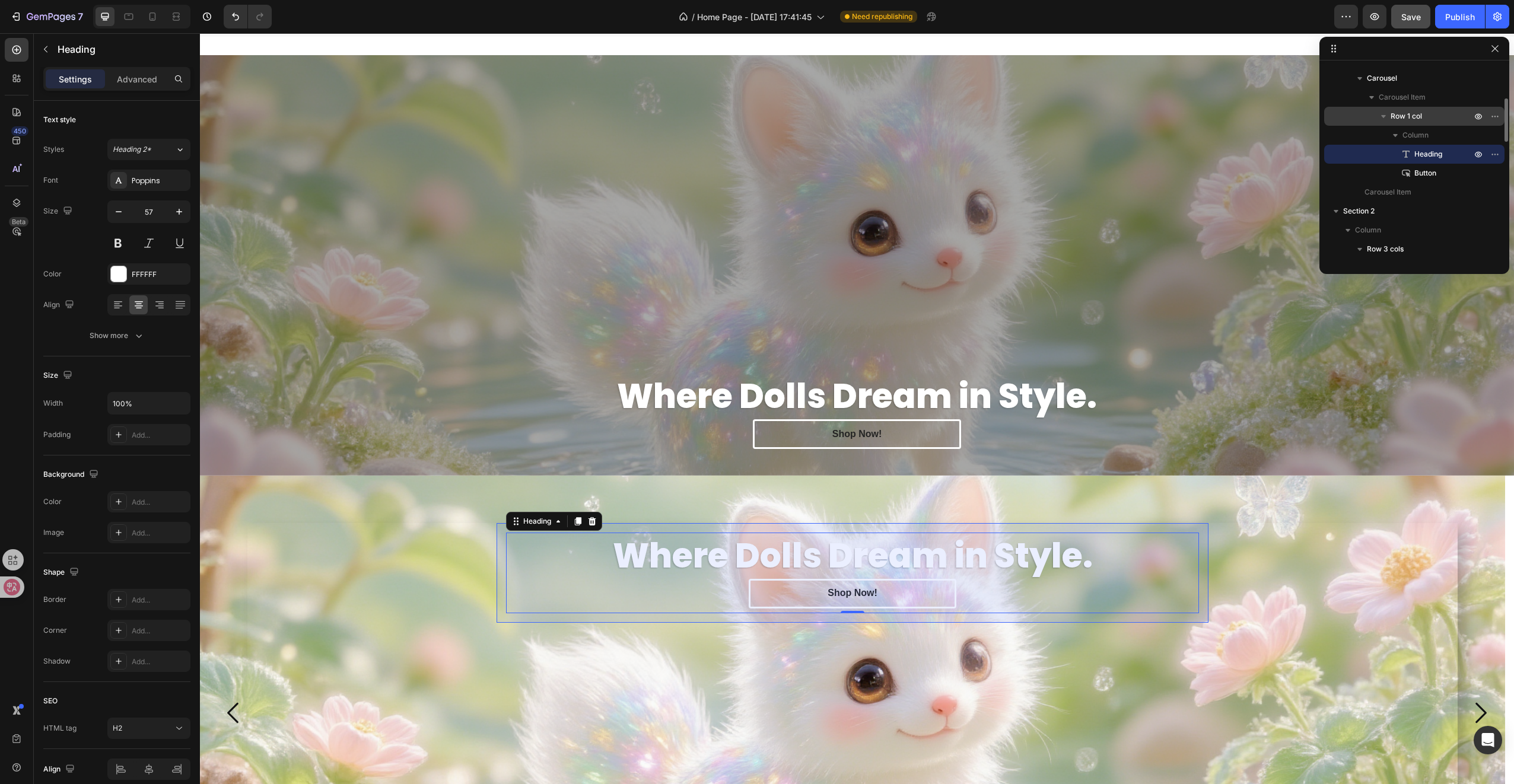
click at [1412, 111] on span "Row 1 col" at bounding box center [1407, 116] width 32 height 12
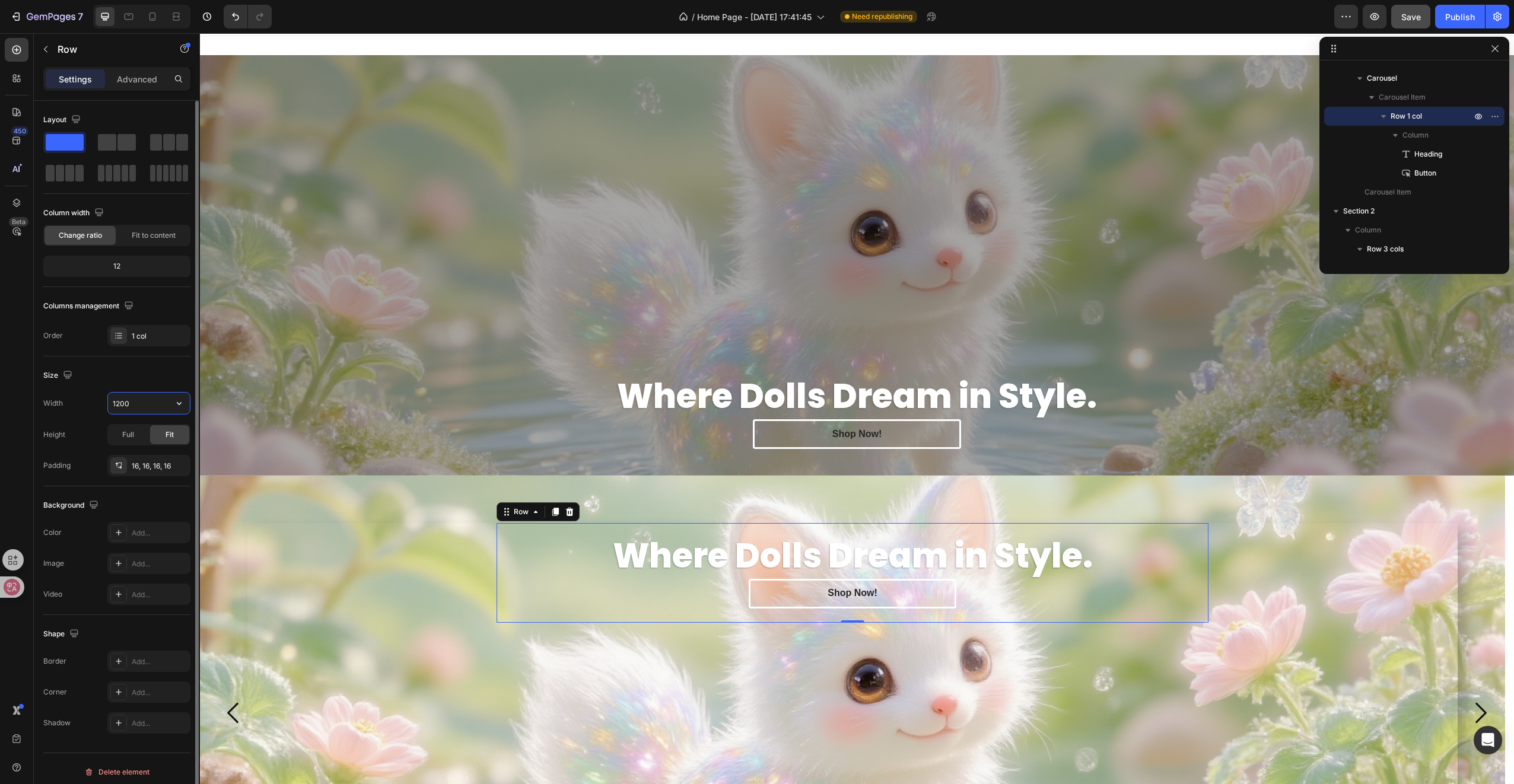
click at [146, 410] on input "1200" at bounding box center [149, 403] width 82 height 21
click at [138, 439] on div "Full" at bounding box center [128, 434] width 39 height 19
click at [161, 438] on div "Fit" at bounding box center [169, 434] width 39 height 19
click at [147, 469] on div "16, 16, 16, 16" at bounding box center [149, 466] width 34 height 11
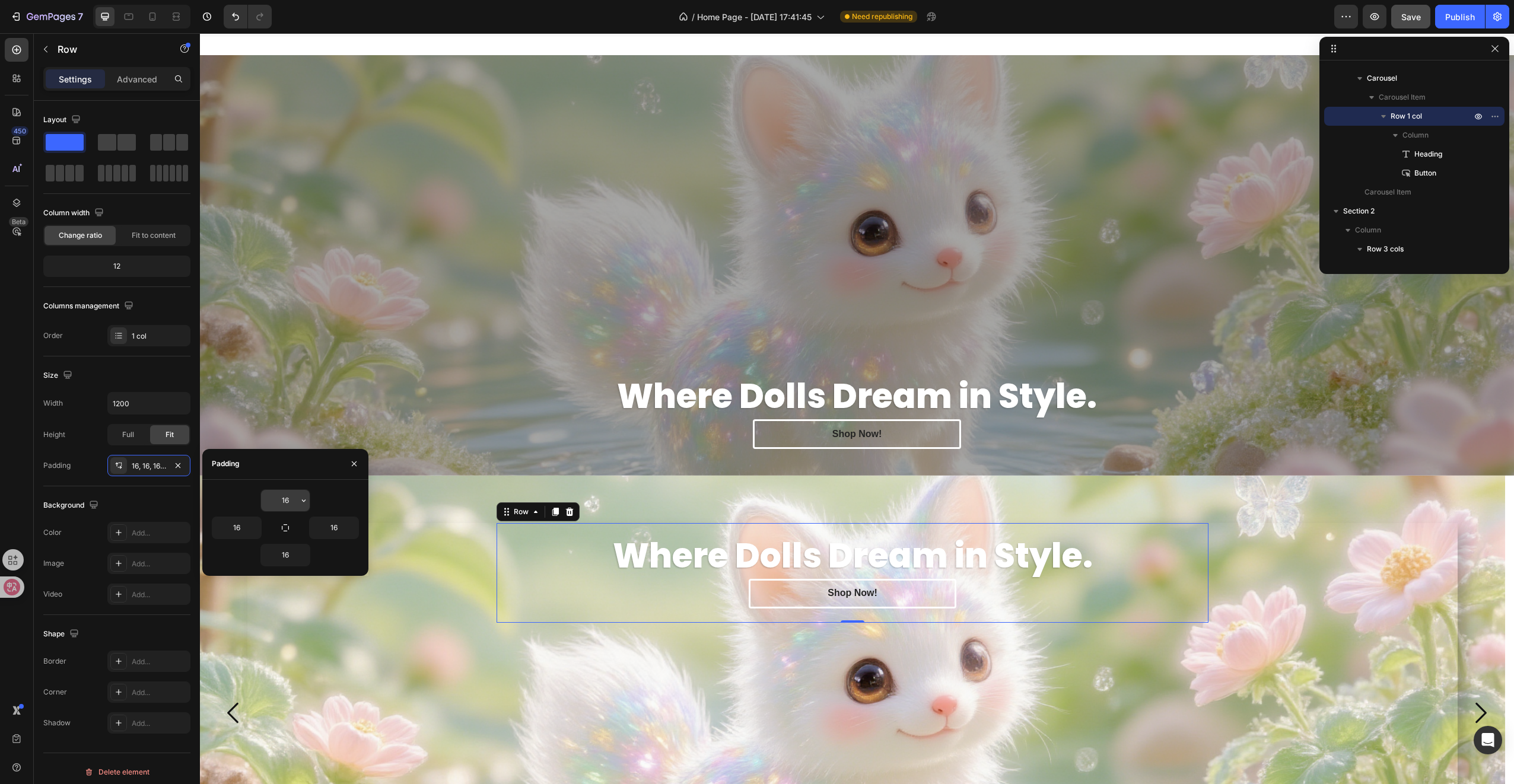
click at [294, 503] on input "16" at bounding box center [285, 500] width 49 height 21
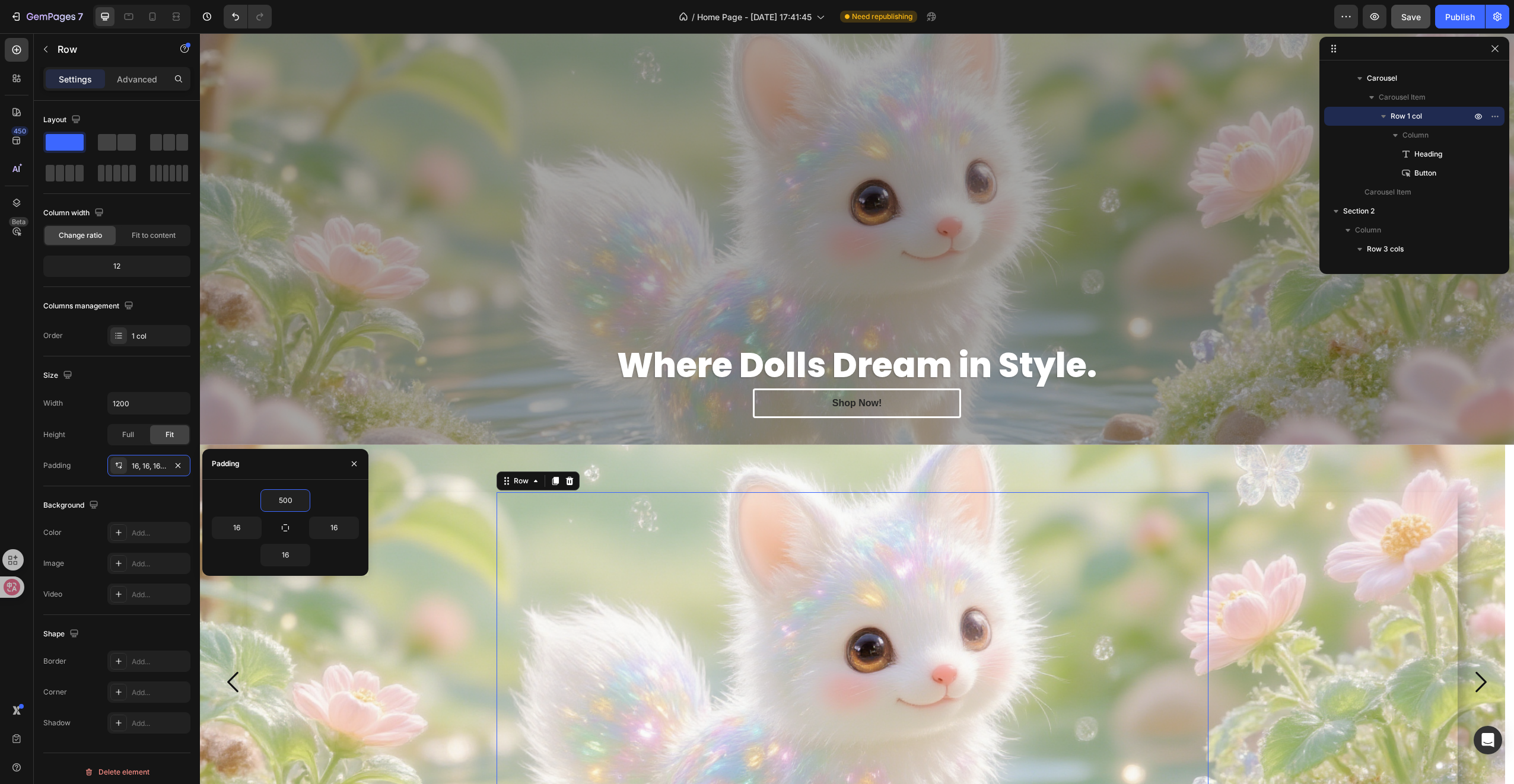
scroll to position [318, 0]
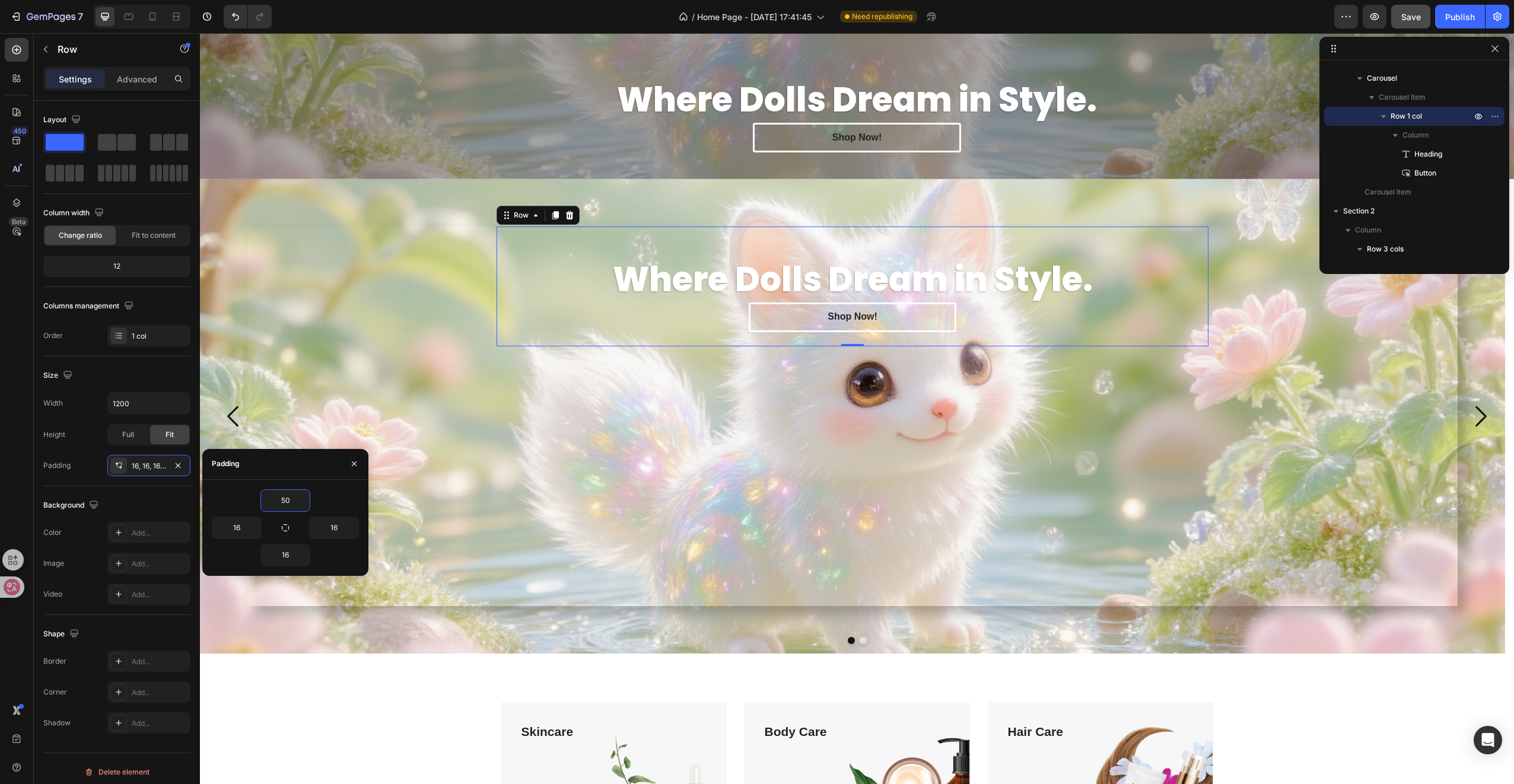
type input "5"
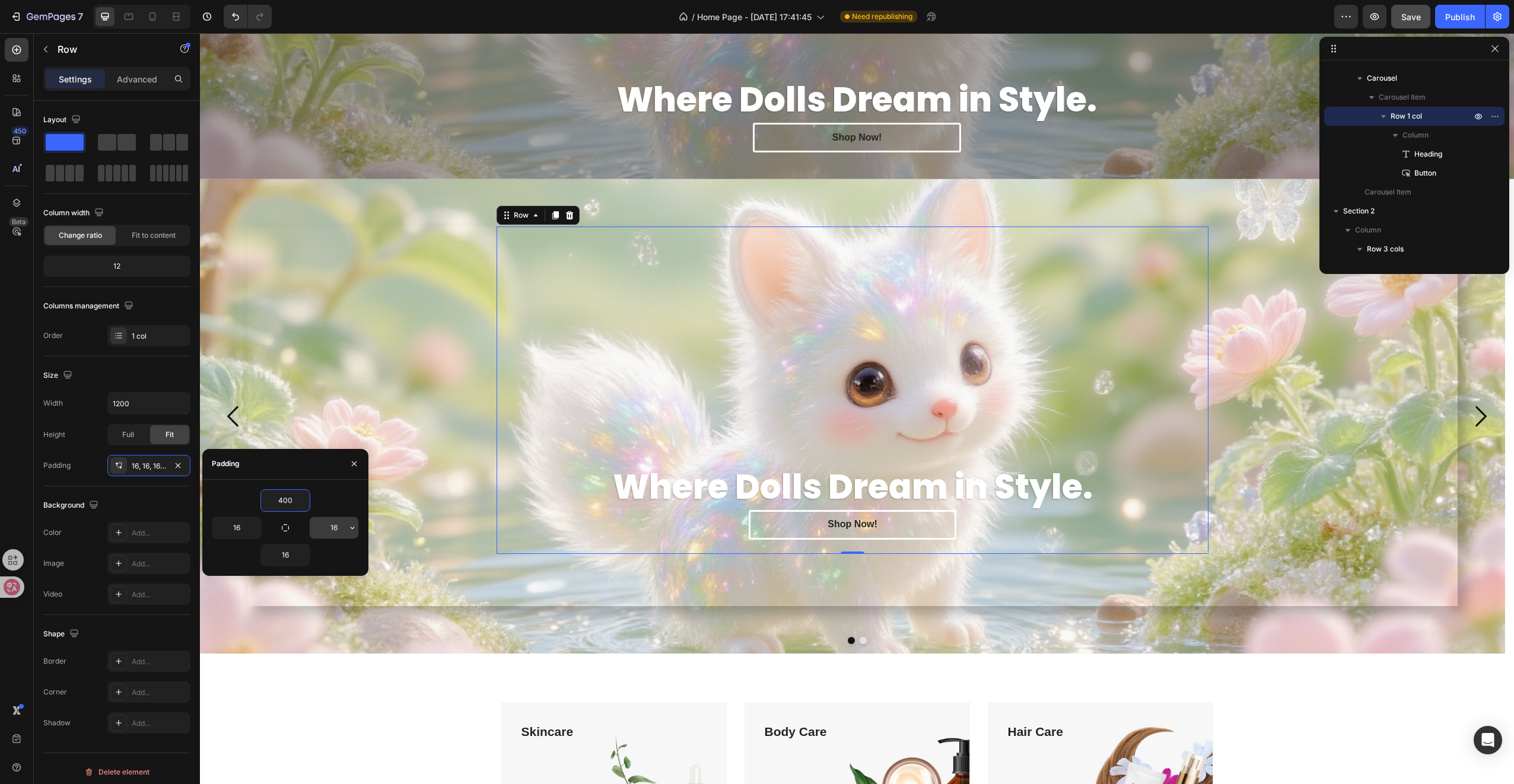
type input "400"
click at [328, 529] on input "16" at bounding box center [334, 528] width 49 height 21
click at [348, 529] on icon "button" at bounding box center [352, 528] width 9 height 9
click at [334, 529] on input "16" at bounding box center [334, 528] width 49 height 21
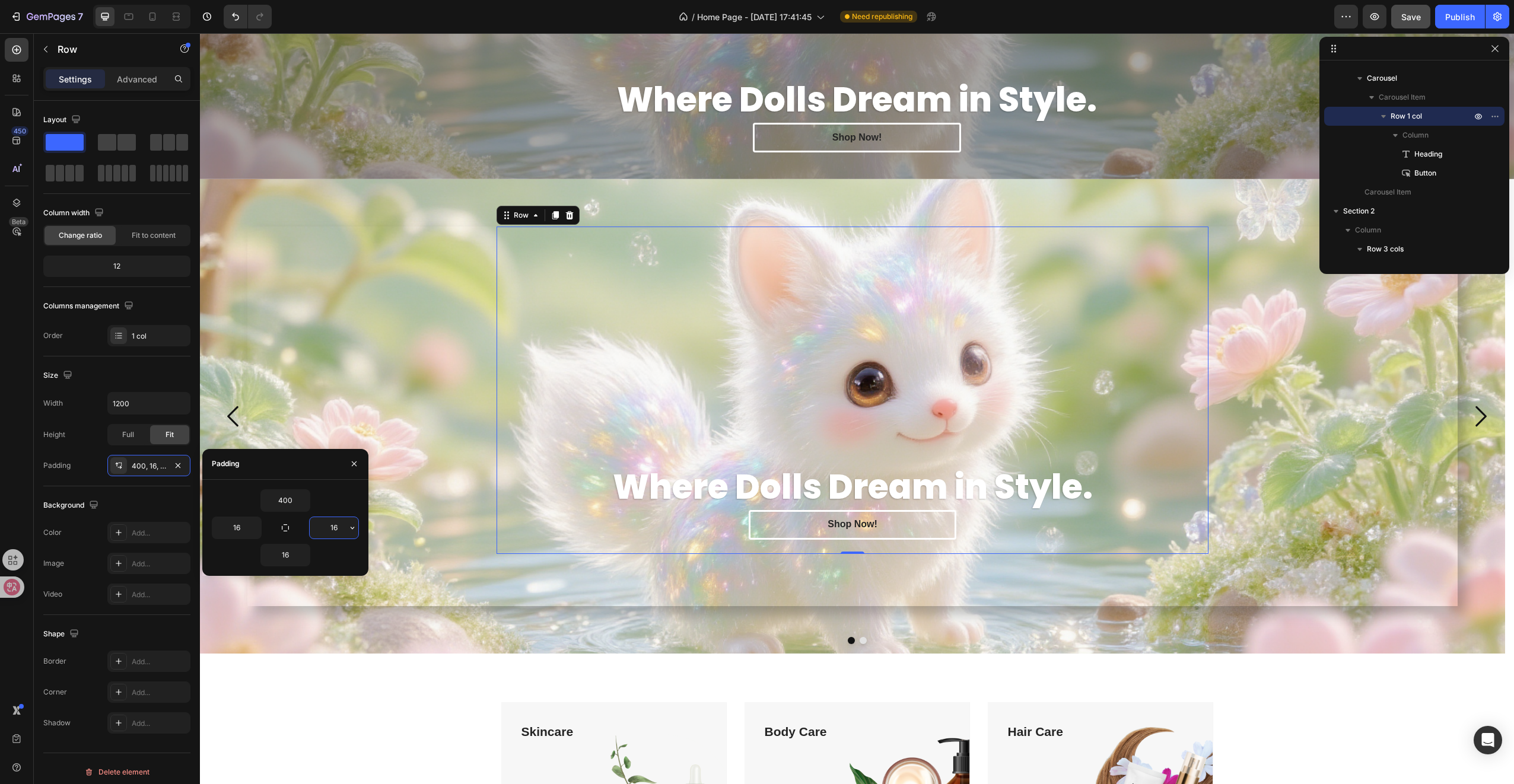
click at [334, 529] on input "16" at bounding box center [334, 528] width 49 height 21
type input "6"
click at [243, 529] on input "16" at bounding box center [237, 528] width 49 height 21
type input "0"
click at [306, 557] on icon "button" at bounding box center [304, 555] width 9 height 9
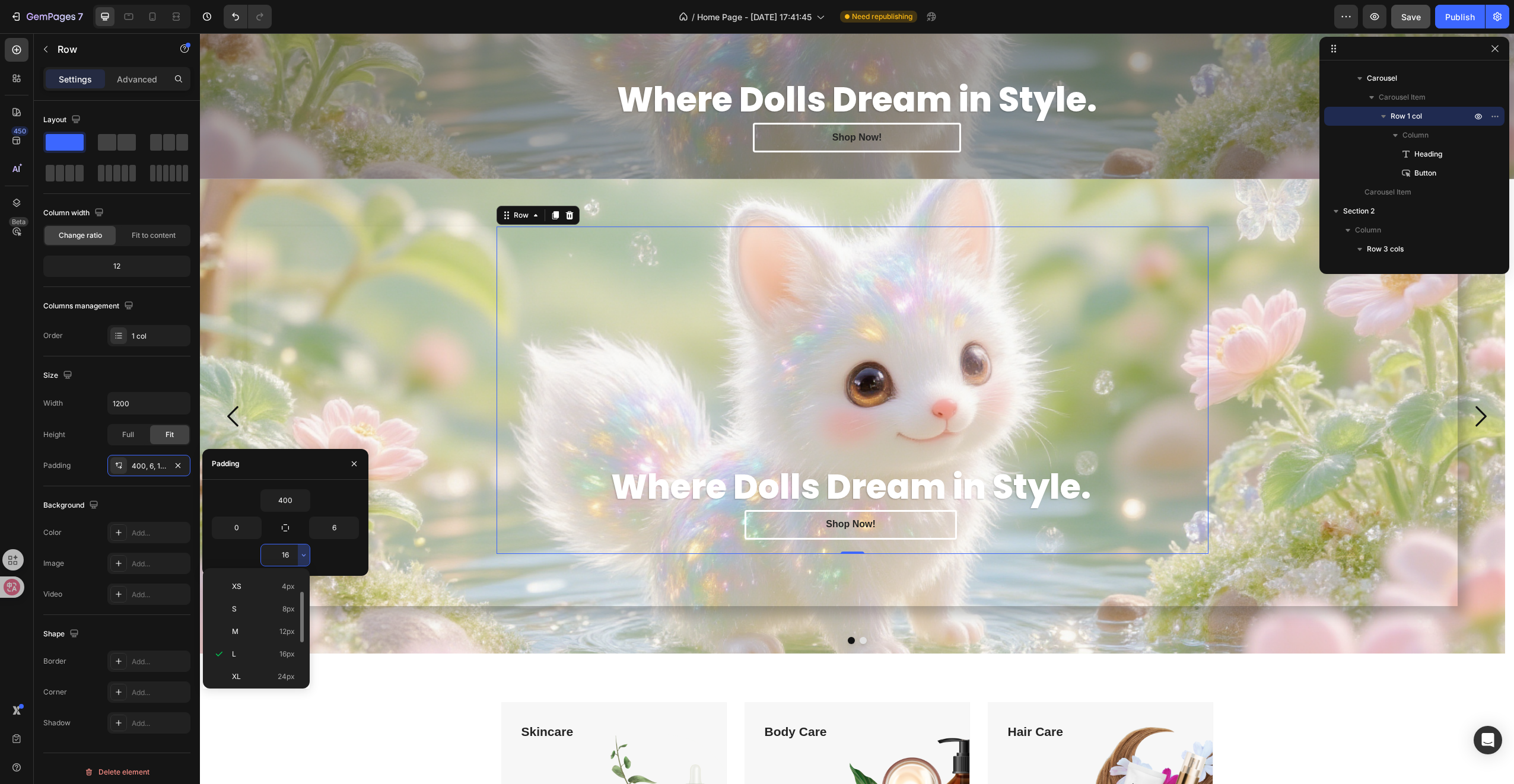
click at [287, 559] on input "16" at bounding box center [285, 555] width 49 height 21
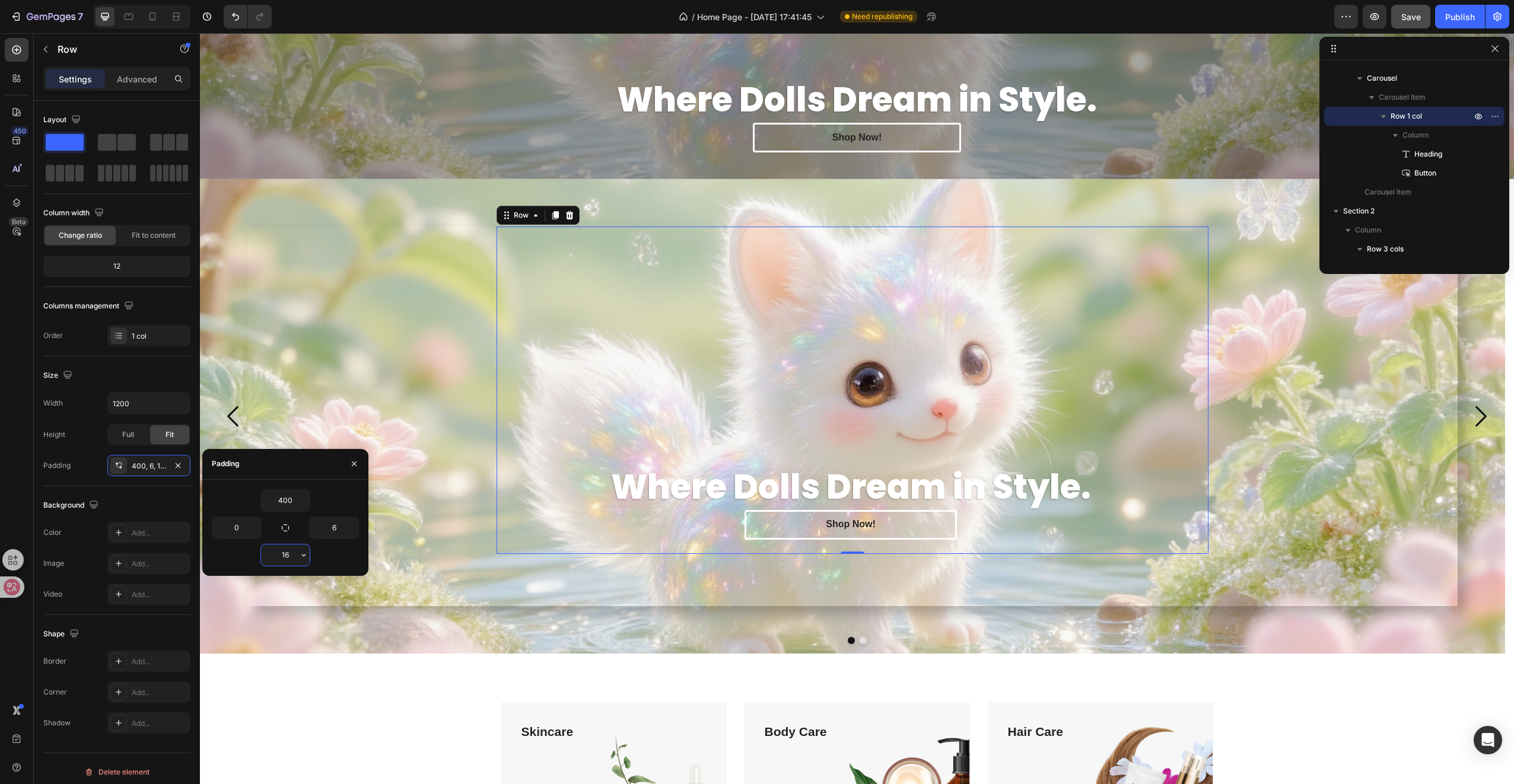
type input "0"
click at [657, 613] on div "Where Dolls Dream in Style. Heading Shop Now! Button Row 0" at bounding box center [852, 416] width 1305 height 474
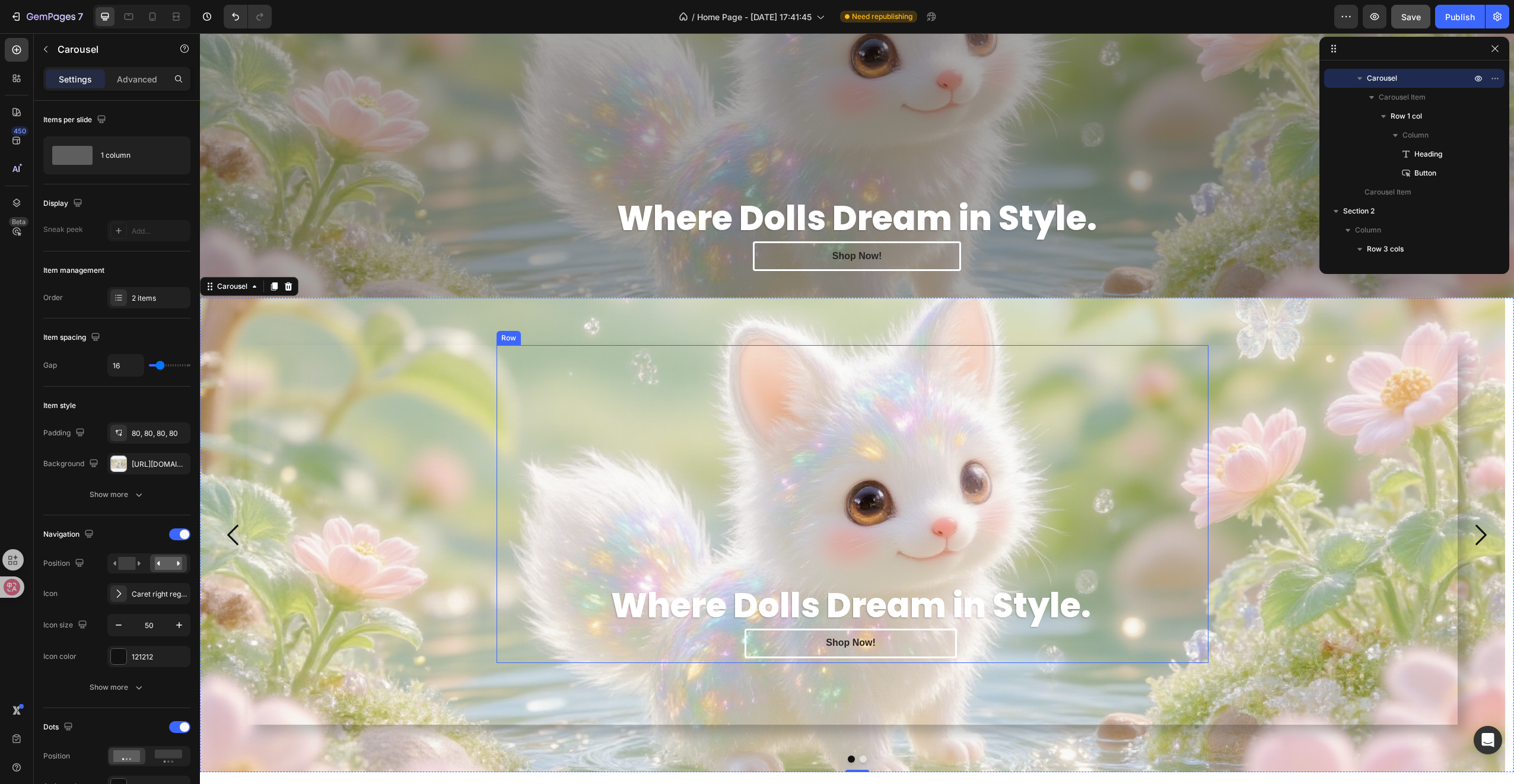
scroll to position [436, 0]
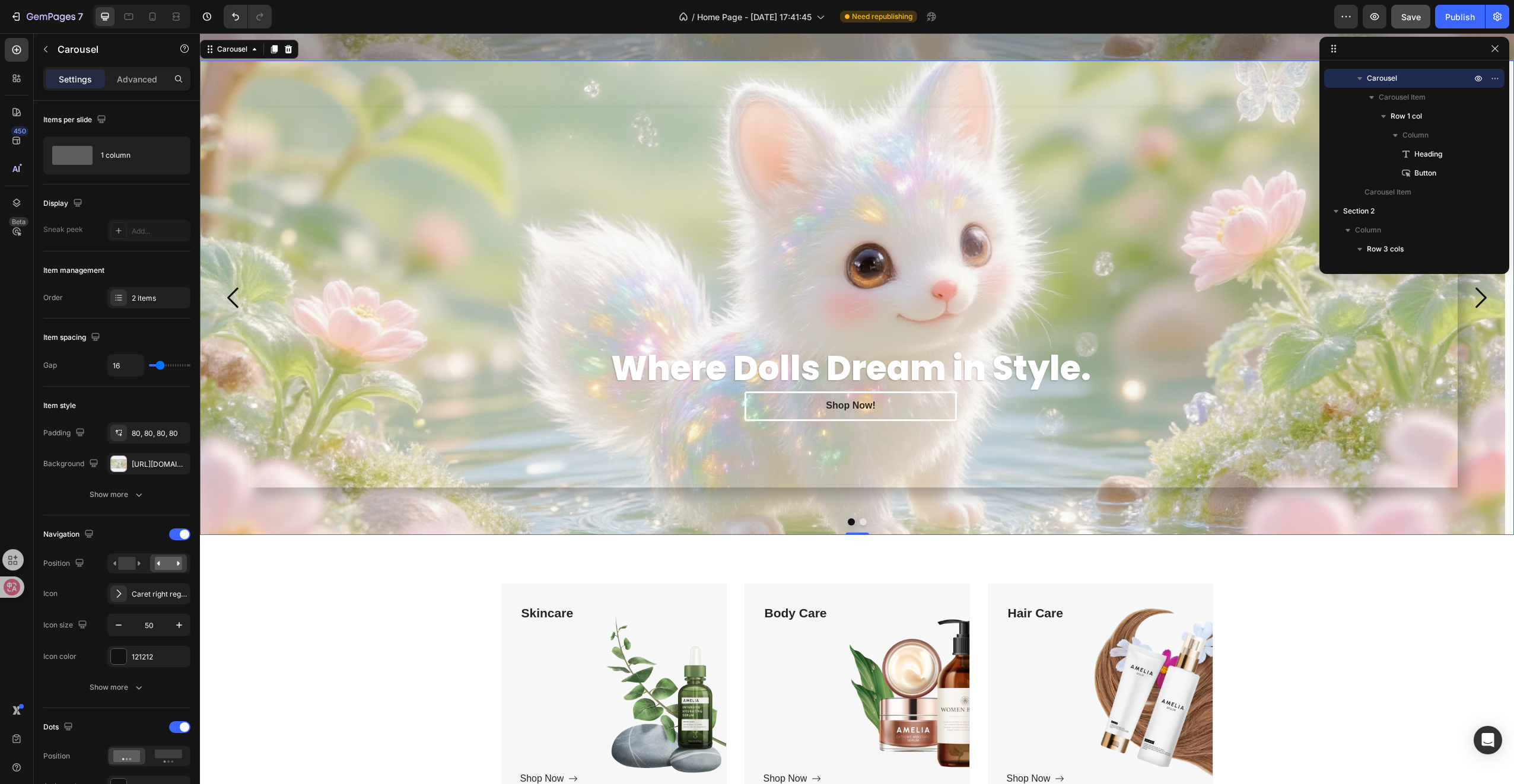
click at [859, 519] on button "Dot" at bounding box center [863, 522] width 7 height 7
click at [848, 518] on button "Dot" at bounding box center [851, 522] width 7 height 7
click at [861, 518] on button "Dot" at bounding box center [863, 522] width 7 height 7
click at [848, 519] on button "Dot" at bounding box center [851, 522] width 7 height 7
click at [859, 518] on button "Dot" at bounding box center [863, 522] width 7 height 7
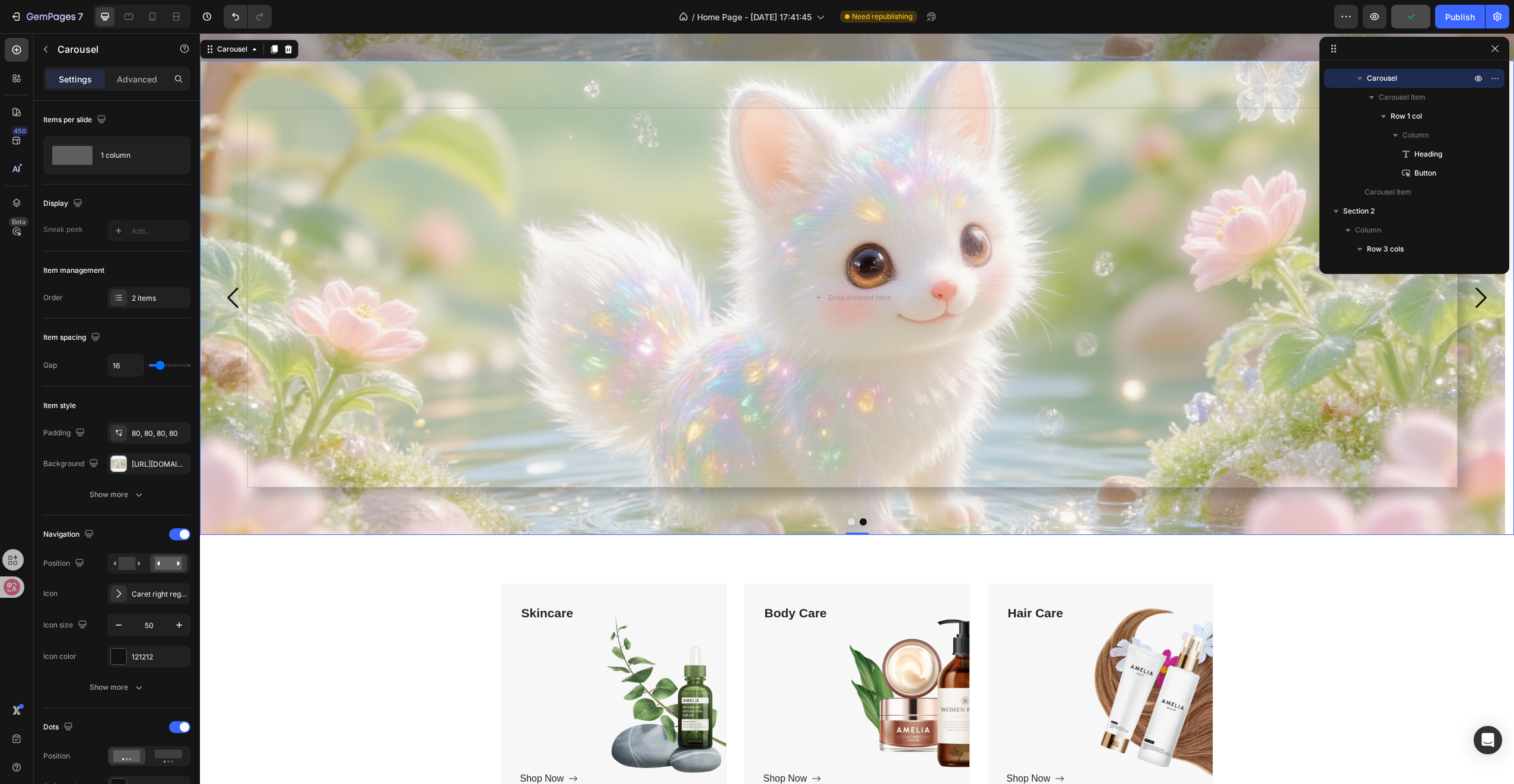
click at [848, 518] on button "Dot" at bounding box center [851, 522] width 7 height 7
click at [859, 518] on button "Dot" at bounding box center [863, 522] width 7 height 7
click at [848, 518] on button "Dot" at bounding box center [851, 522] width 7 height 7
click at [579, 477] on div "Where Dolls Dream in Style. Heading Shop Now! [GEOGRAPHIC_DATA]" at bounding box center [852, 298] width 1210 height 379
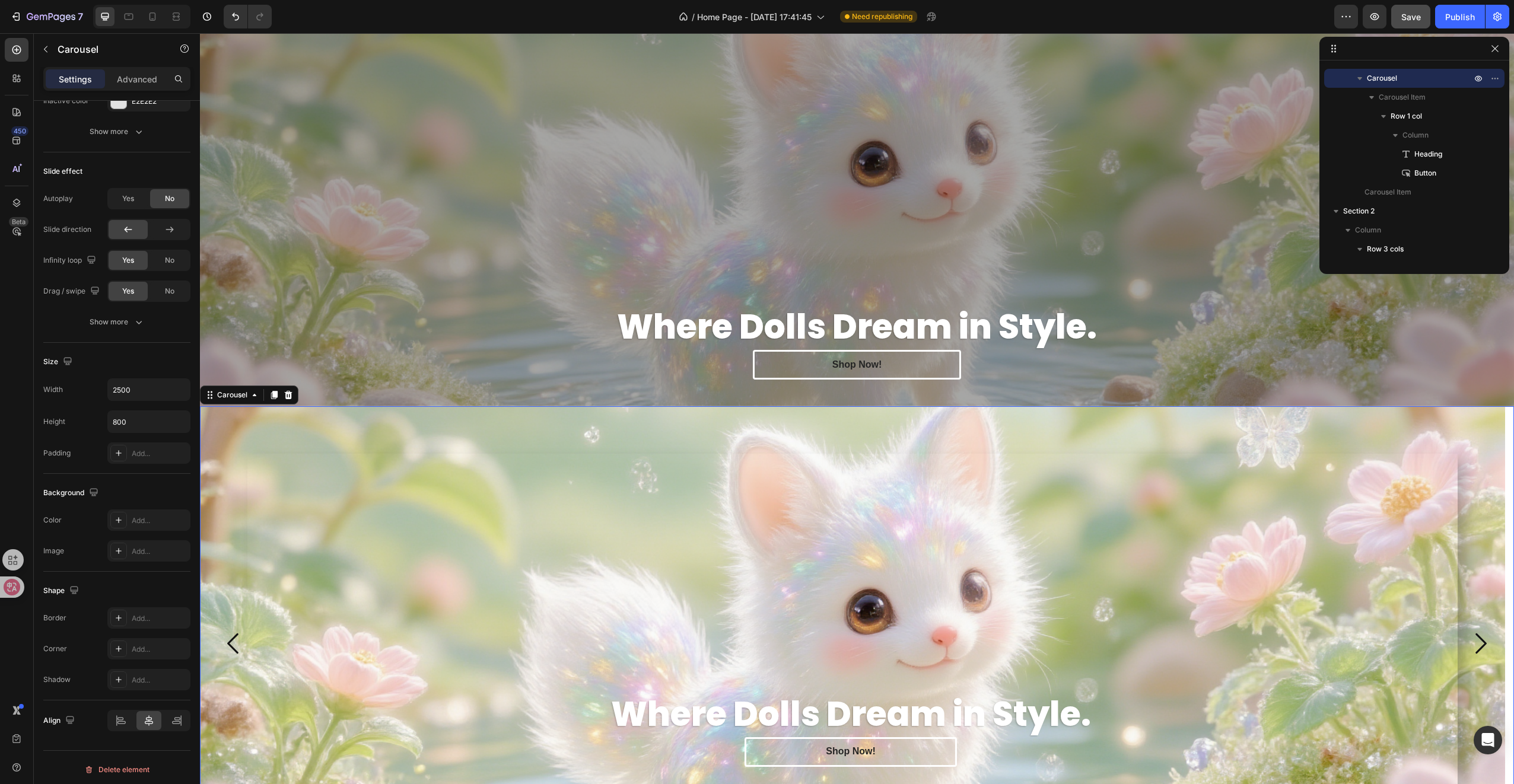
scroll to position [80, 0]
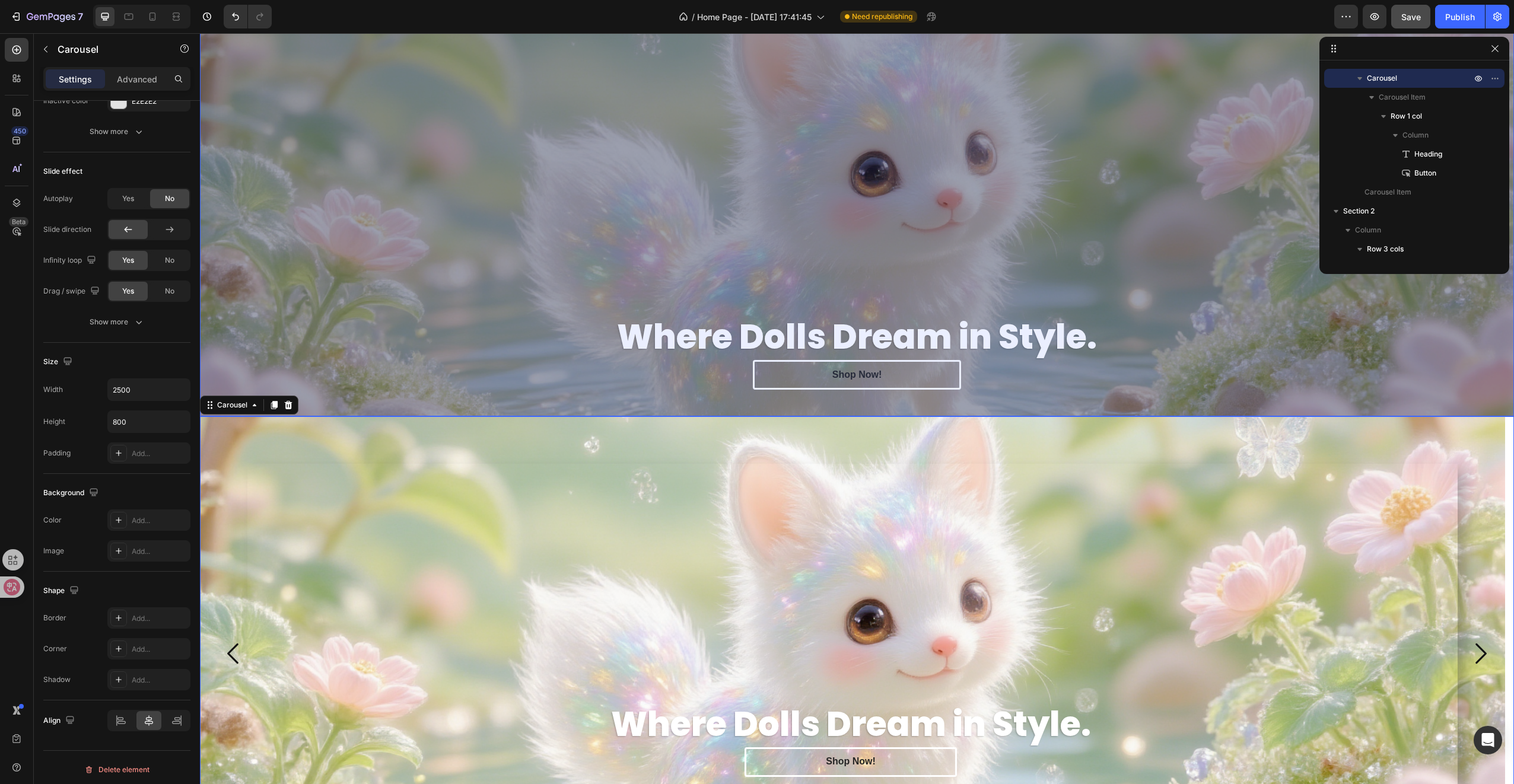
click at [415, 229] on div "Overlay" at bounding box center [857, 206] width 1314 height 420
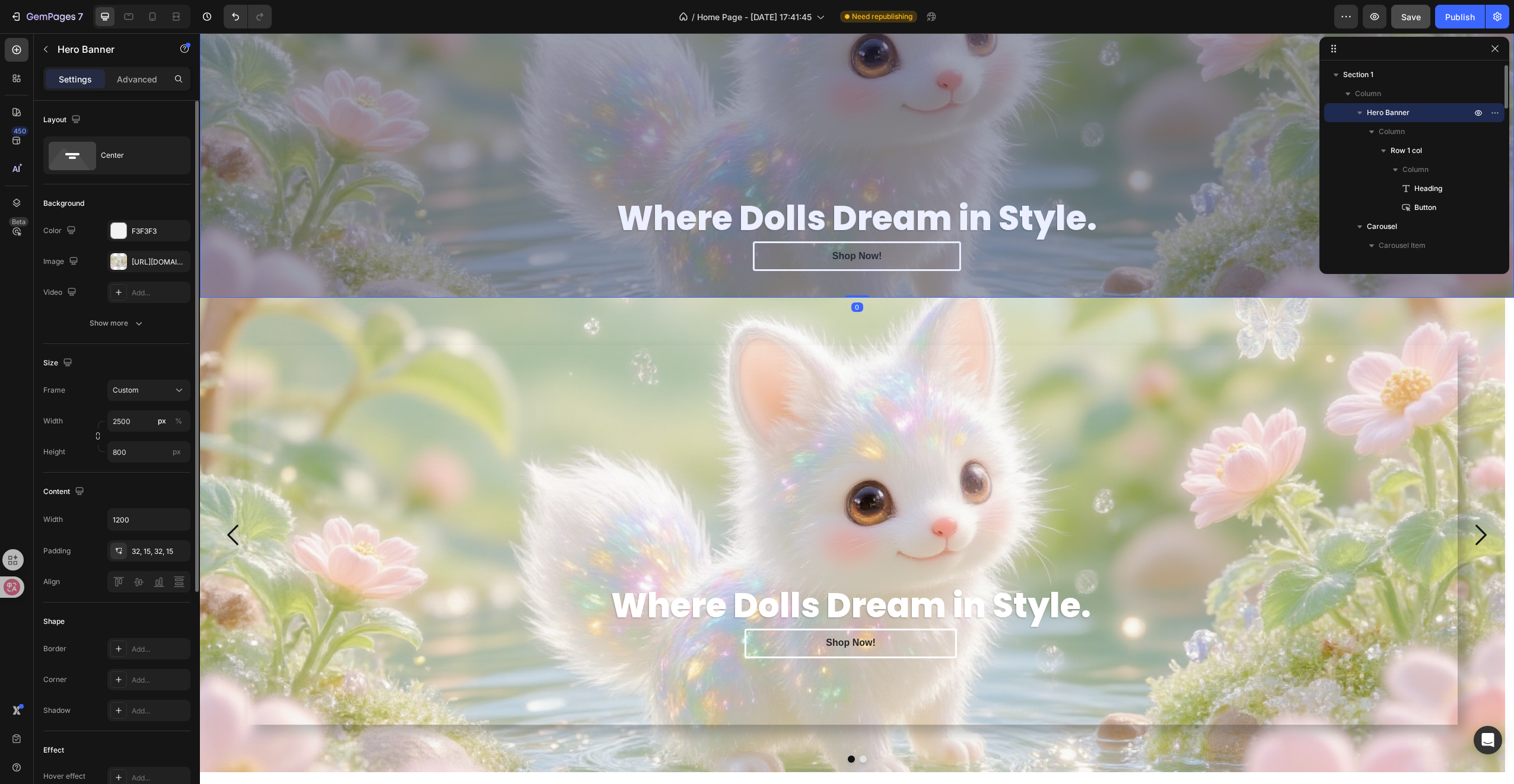
scroll to position [0, 0]
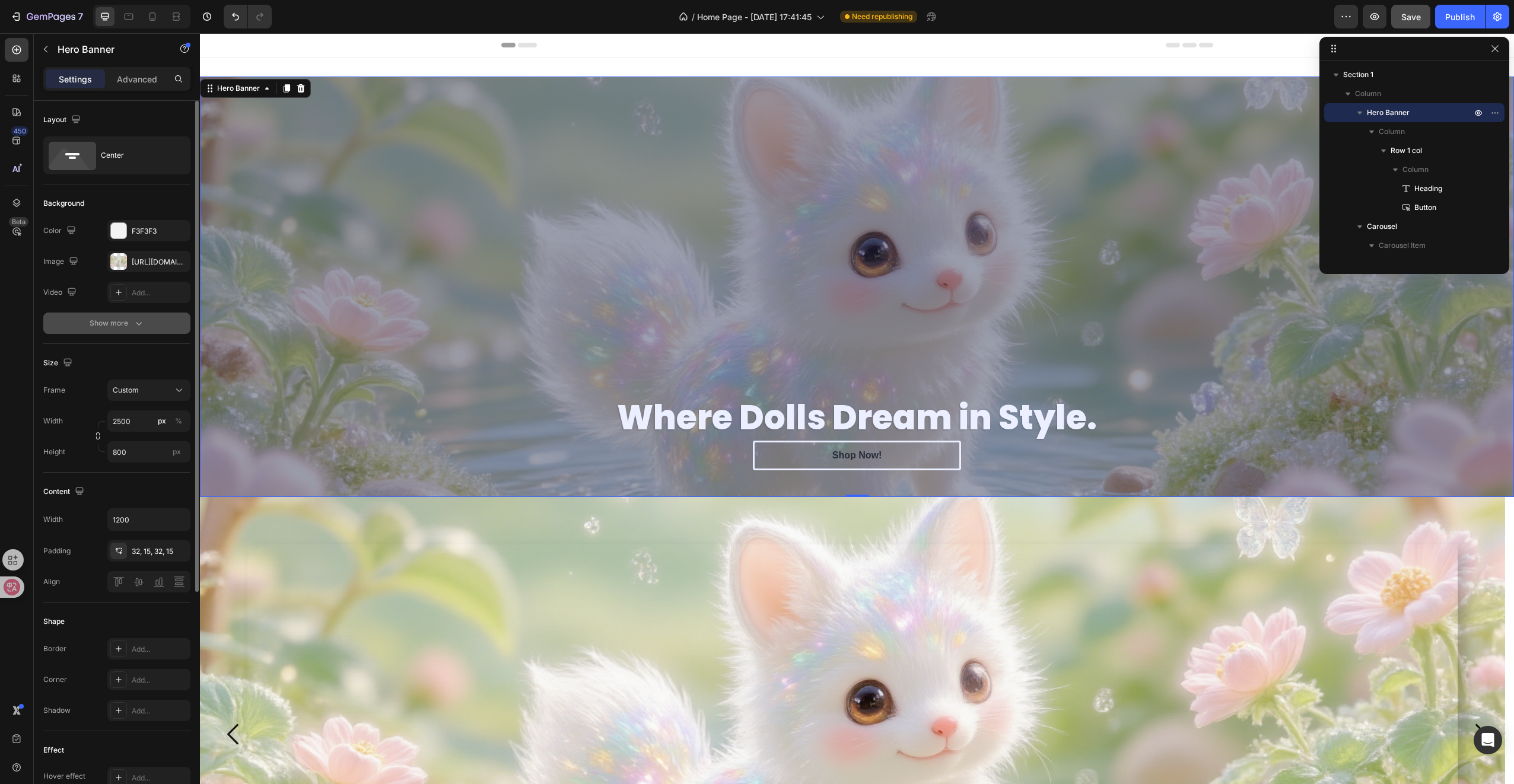
click at [119, 320] on div "Show more" at bounding box center [117, 323] width 55 height 12
click at [125, 329] on div at bounding box center [118, 323] width 15 height 15
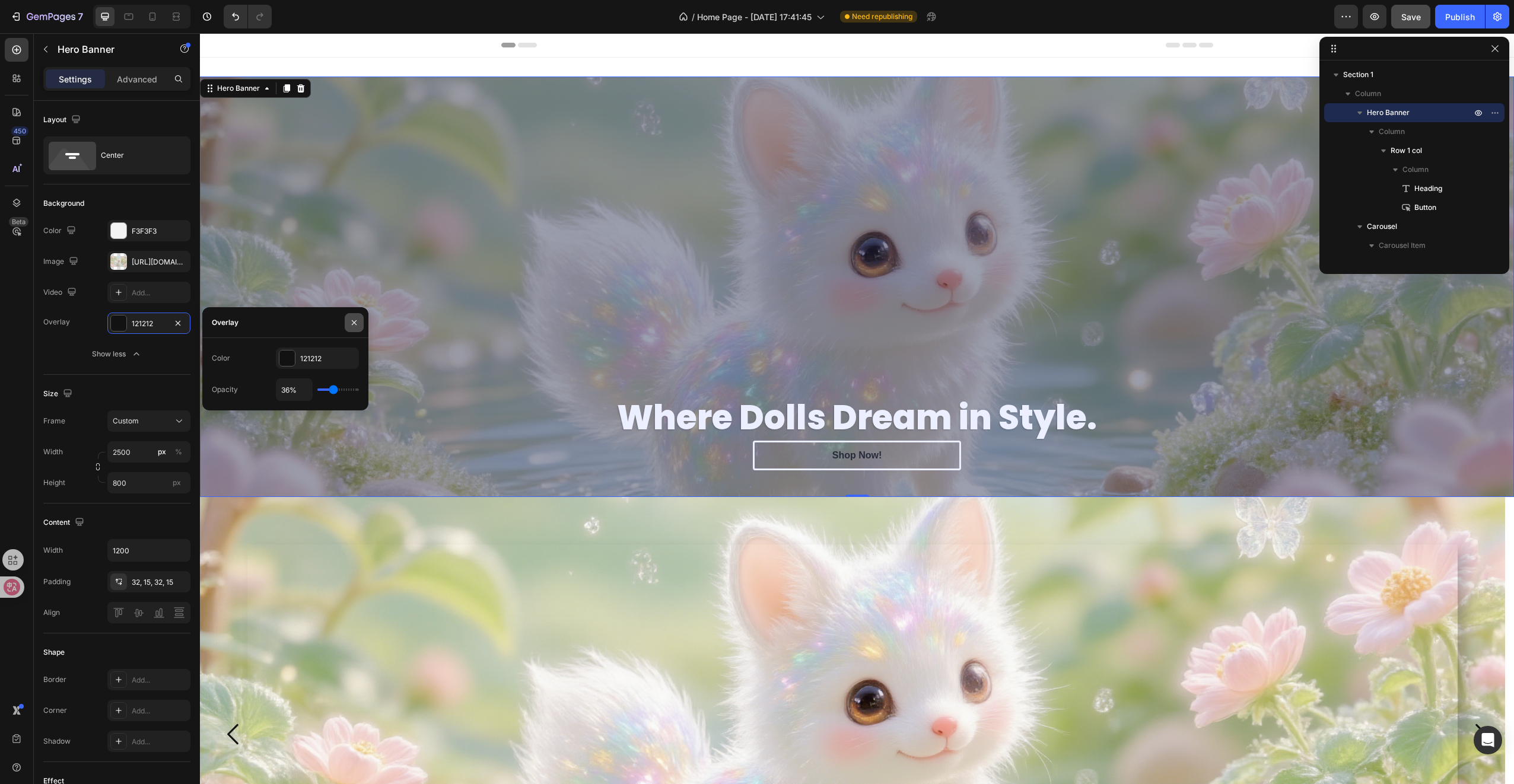
click at [348, 323] on button "button" at bounding box center [354, 322] width 19 height 19
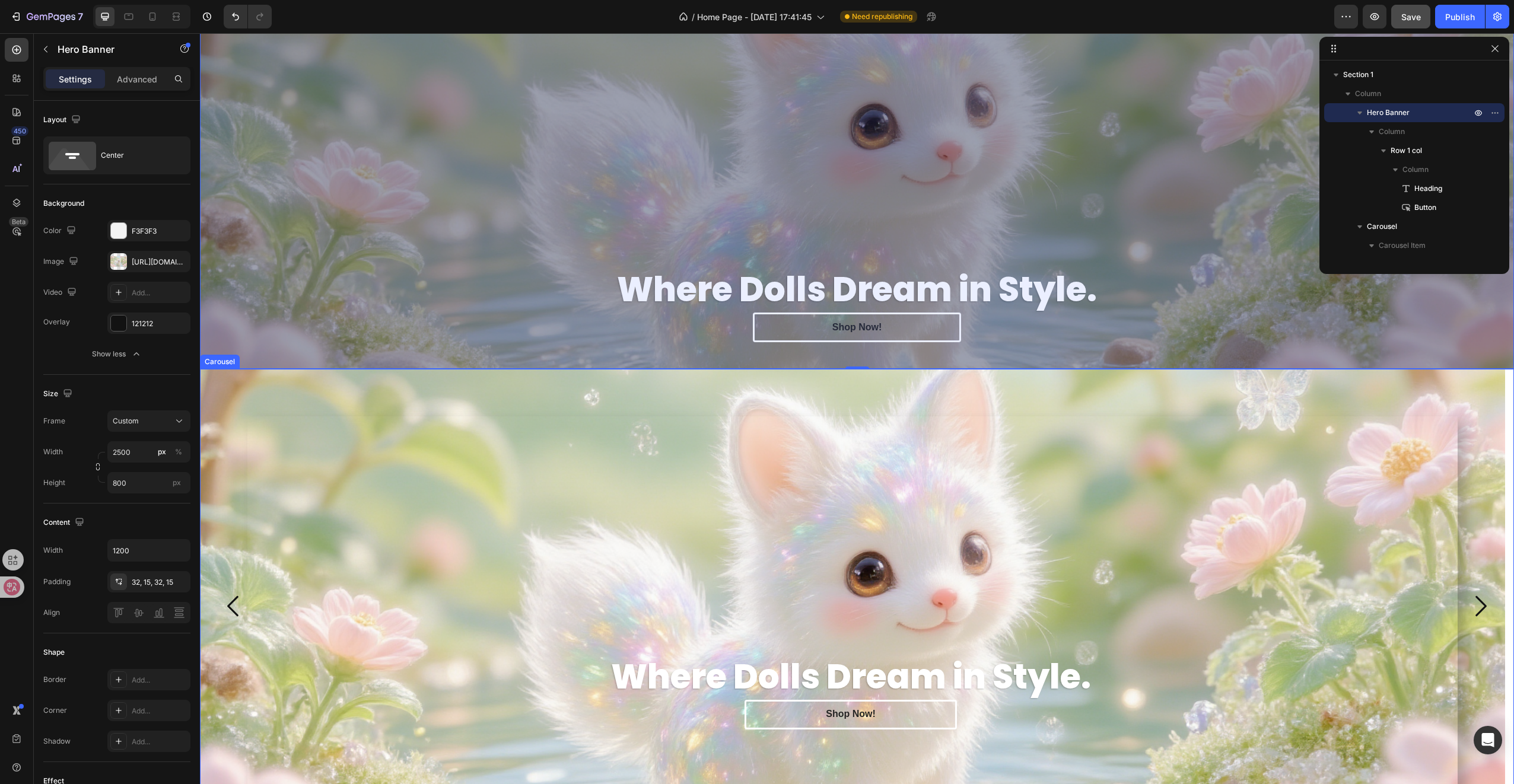
scroll to position [296, 0]
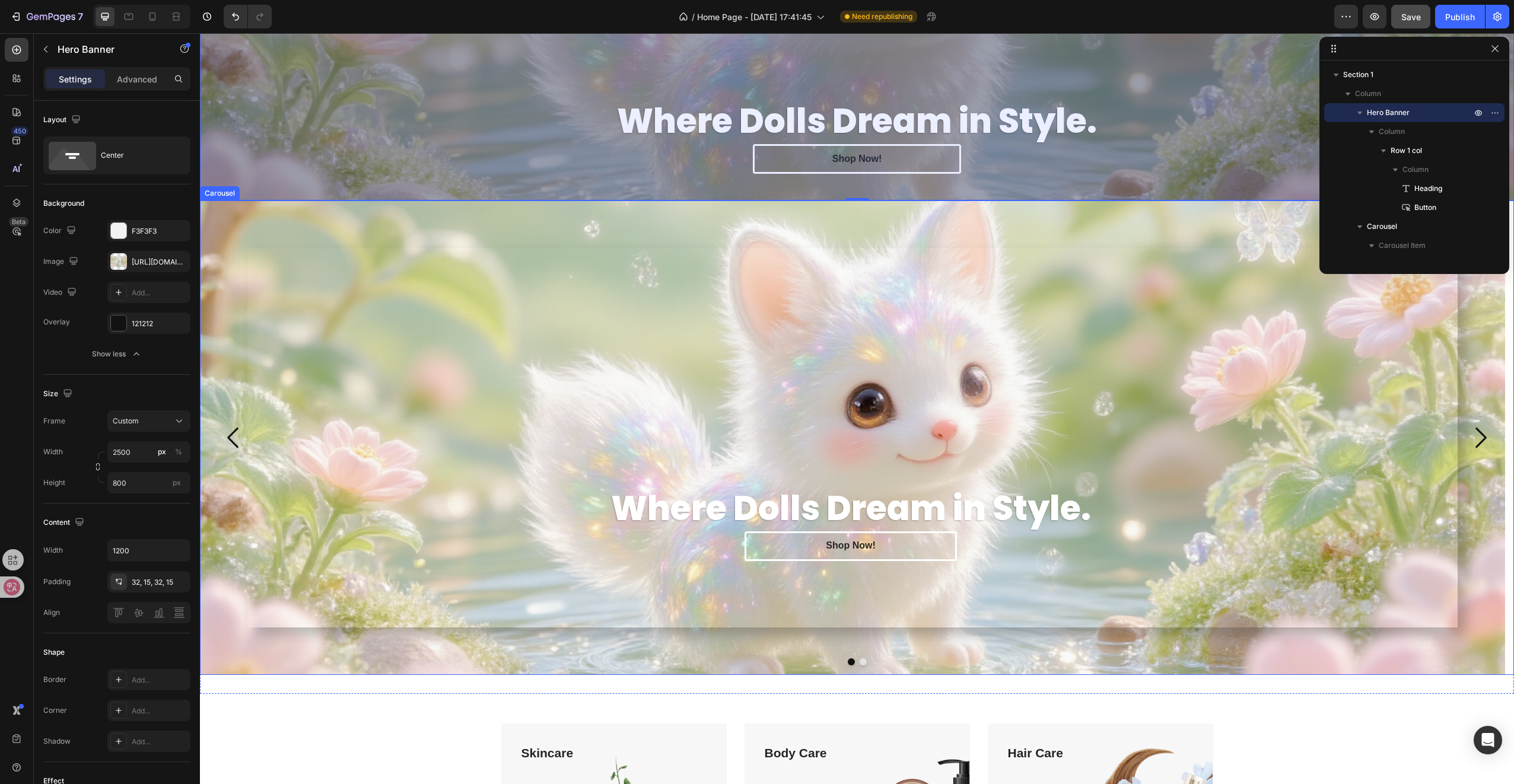
click at [445, 418] on div "Where Dolls Dream in Style. Heading Shop Now! [GEOGRAPHIC_DATA]" at bounding box center [852, 437] width 1210 height 379
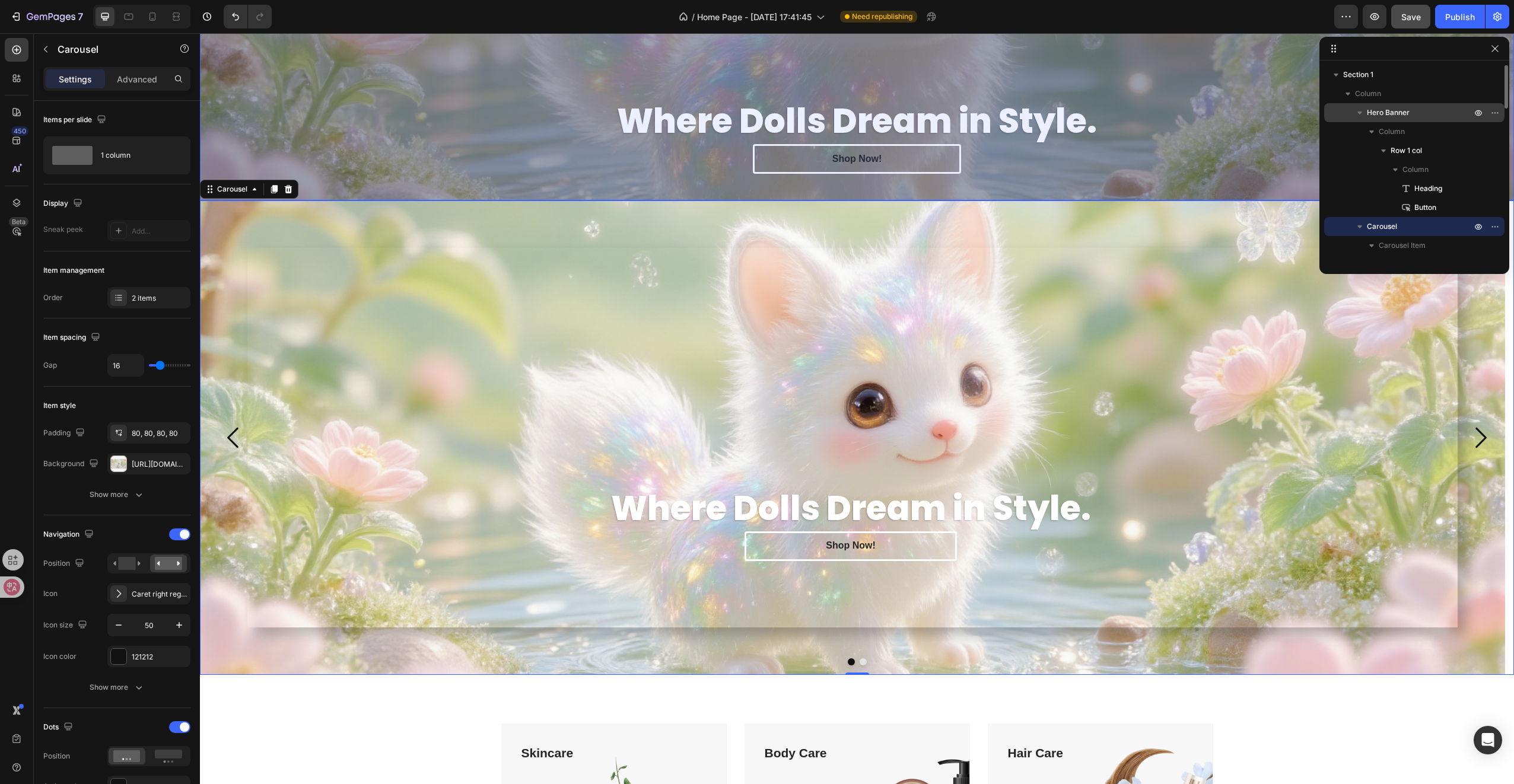
click at [1354, 115] on icon "button" at bounding box center [1360, 113] width 12 height 12
click at [1480, 115] on icon "button" at bounding box center [1478, 113] width 9 height 9
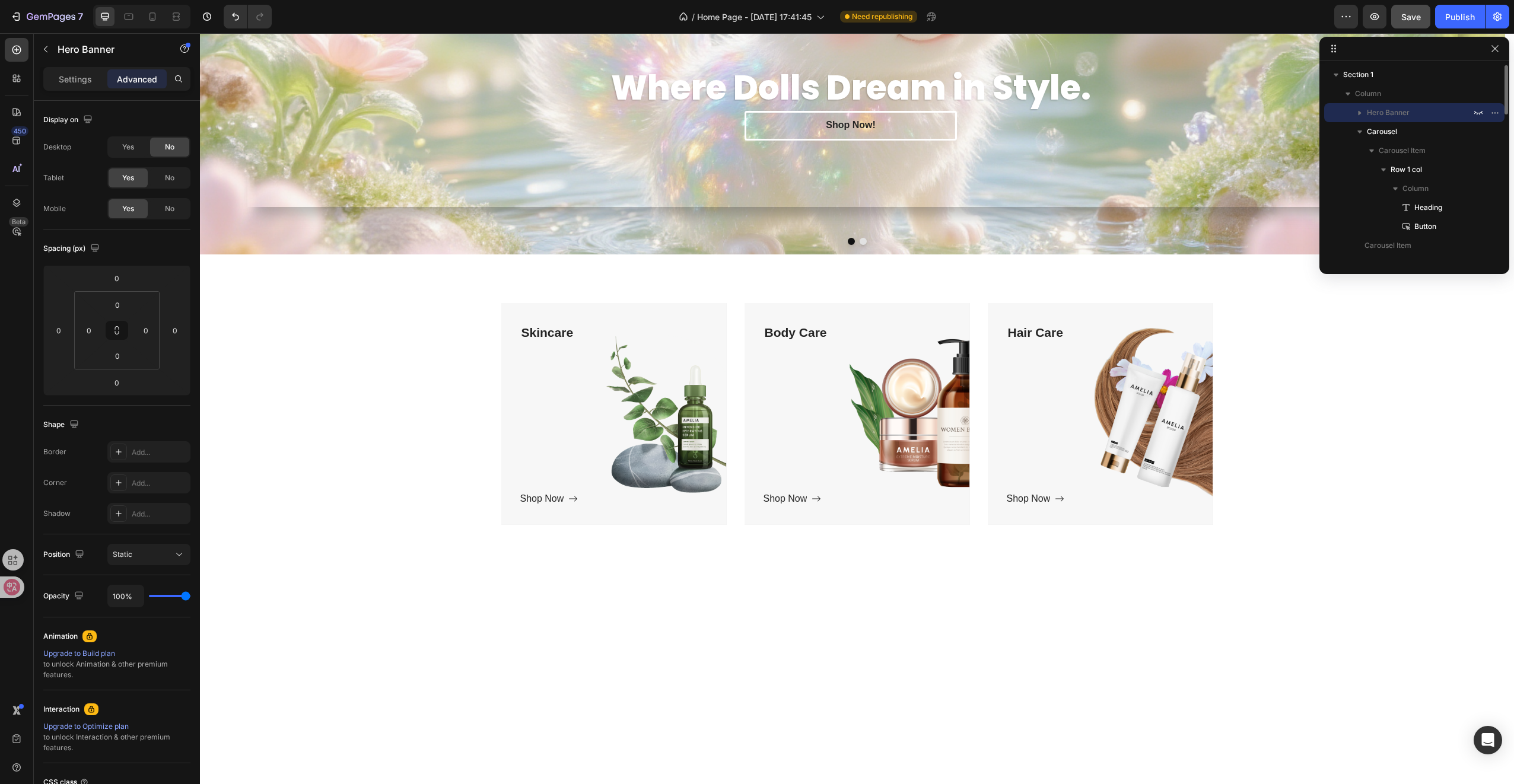
scroll to position [0, 0]
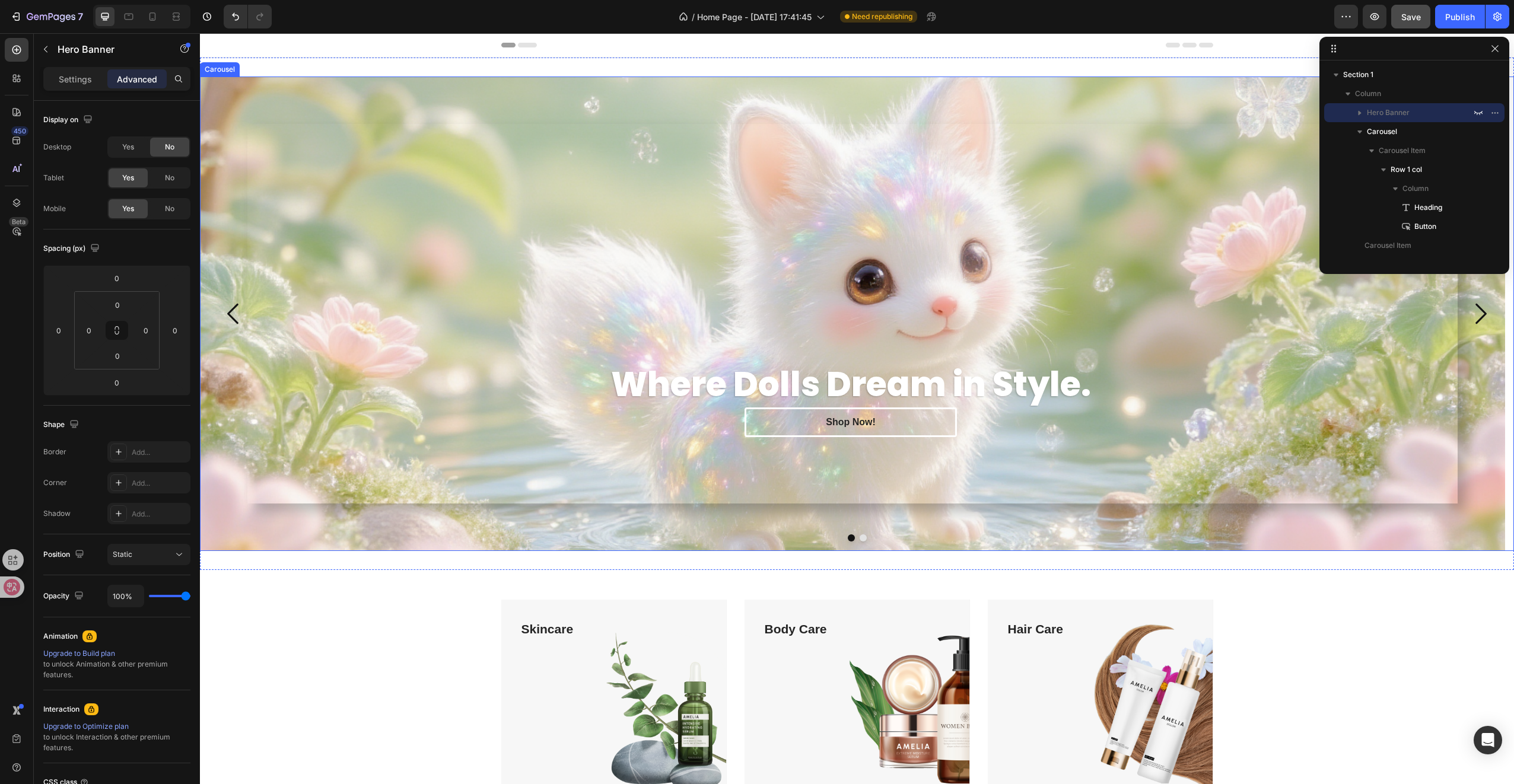
click at [377, 525] on div "Where Dolls Dream in Style. Heading Shop Now! [GEOGRAPHIC_DATA]" at bounding box center [852, 314] width 1305 height 474
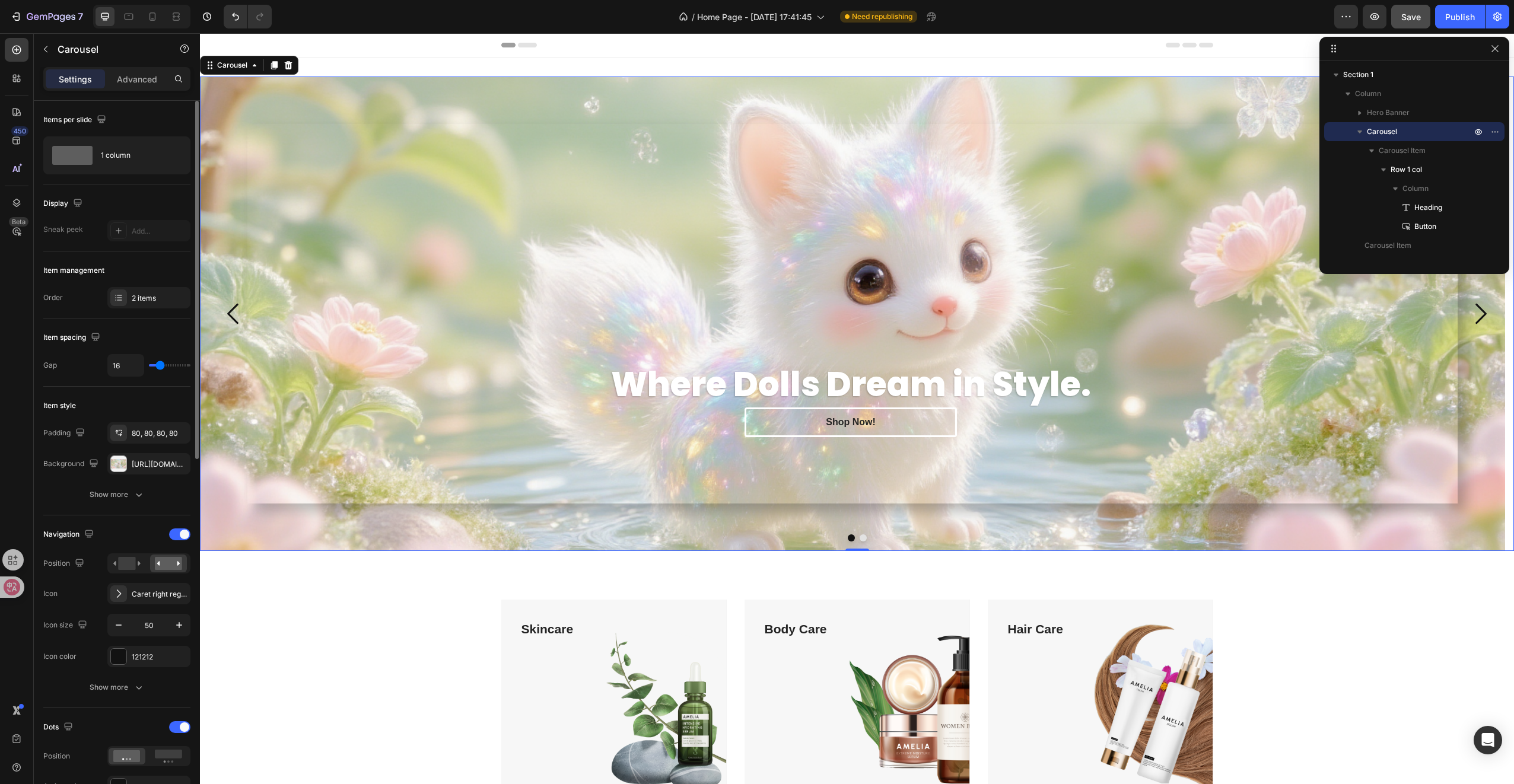
type input "49"
type input "80"
drag, startPoint x: 160, startPoint y: 364, endPoint x: 187, endPoint y: 365, distance: 27.0
type input "80"
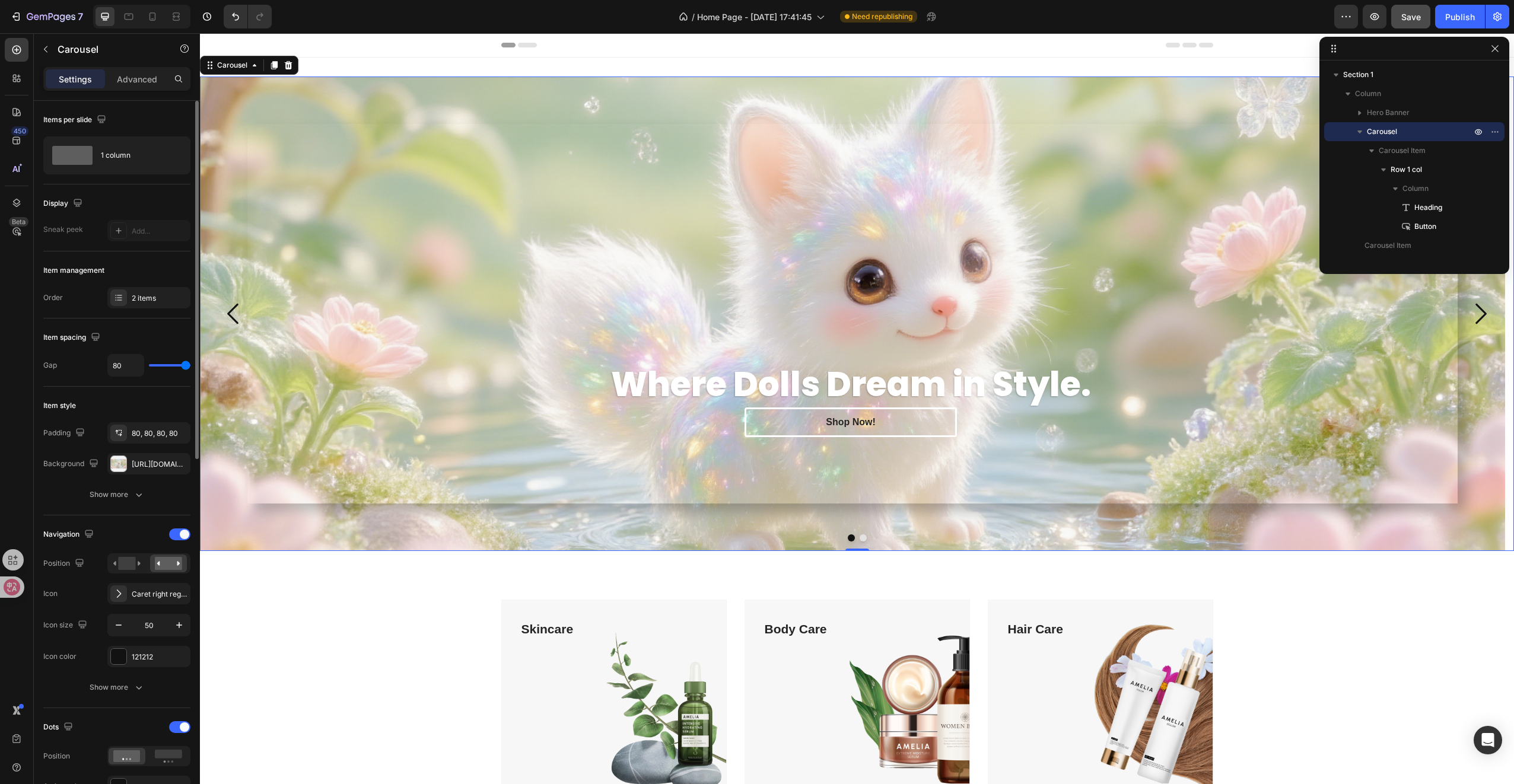
click at [187, 365] on input "range" at bounding box center [169, 366] width 42 height 3
type input "25"
type input "8"
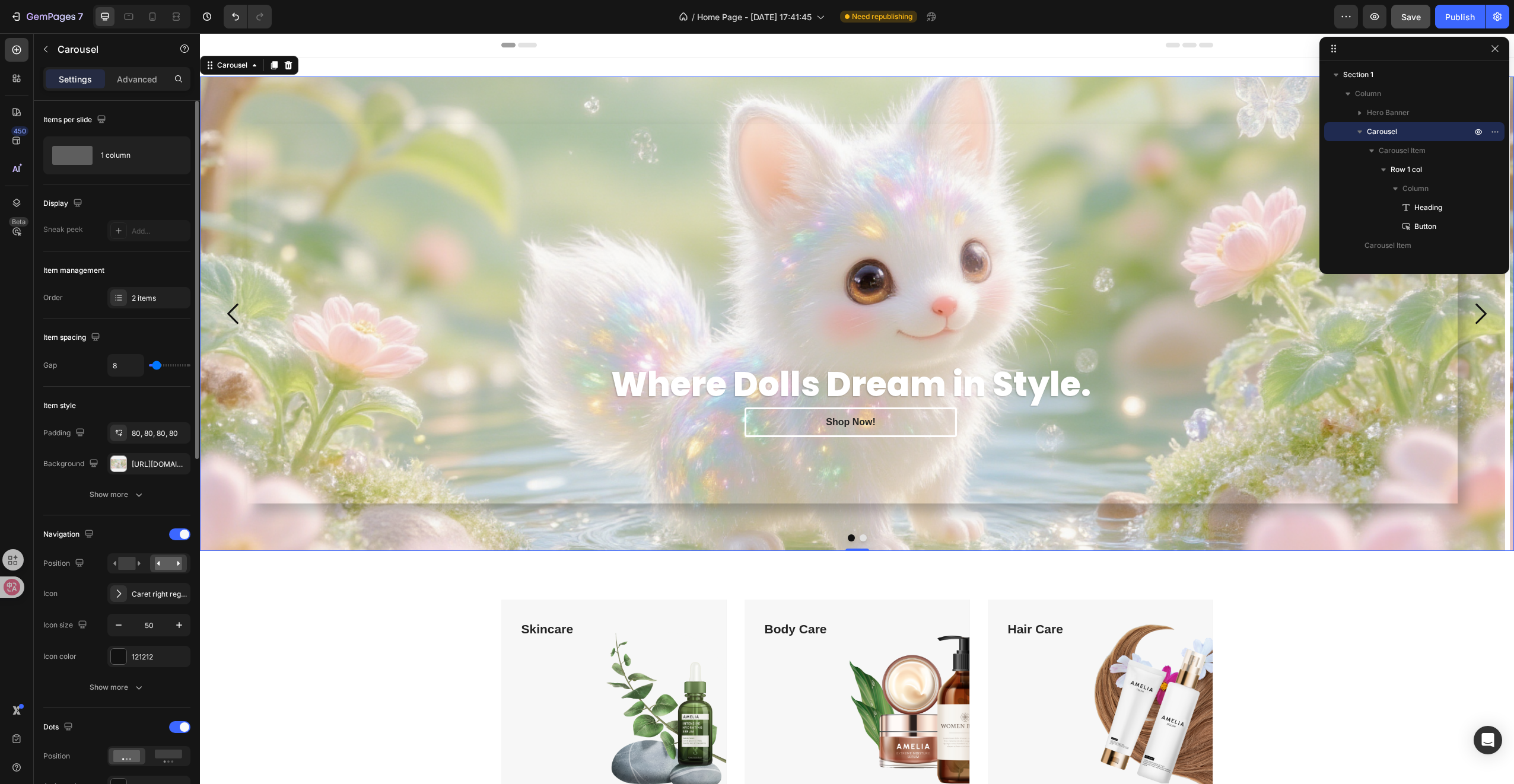
type input "22"
type input "23"
type input "17"
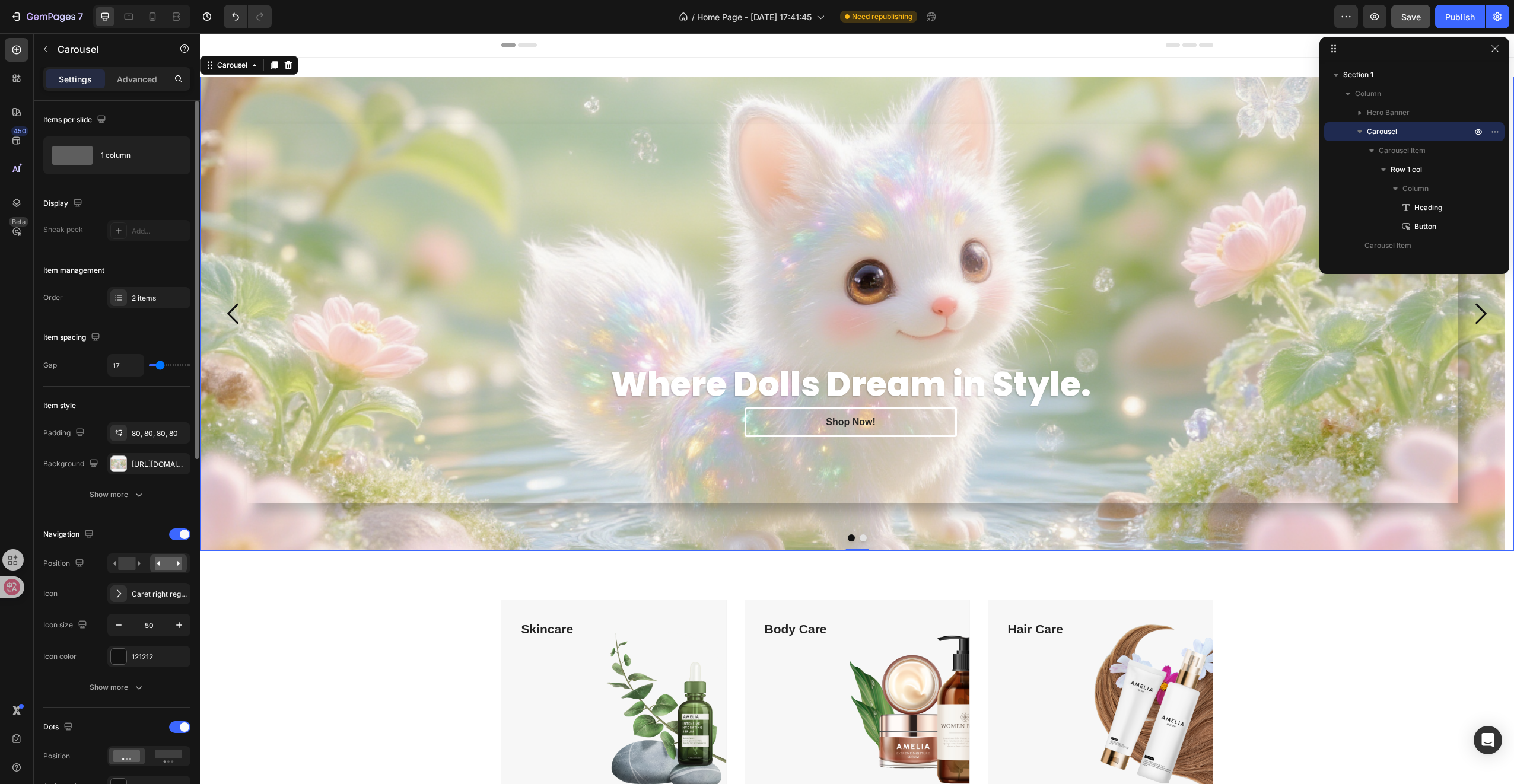
drag, startPoint x: 181, startPoint y: 363, endPoint x: 160, endPoint y: 368, distance: 21.6
type input "17"
click at [160, 366] on input "range" at bounding box center [169, 366] width 42 height 3
click at [115, 494] on div "Show more" at bounding box center [117, 495] width 55 height 12
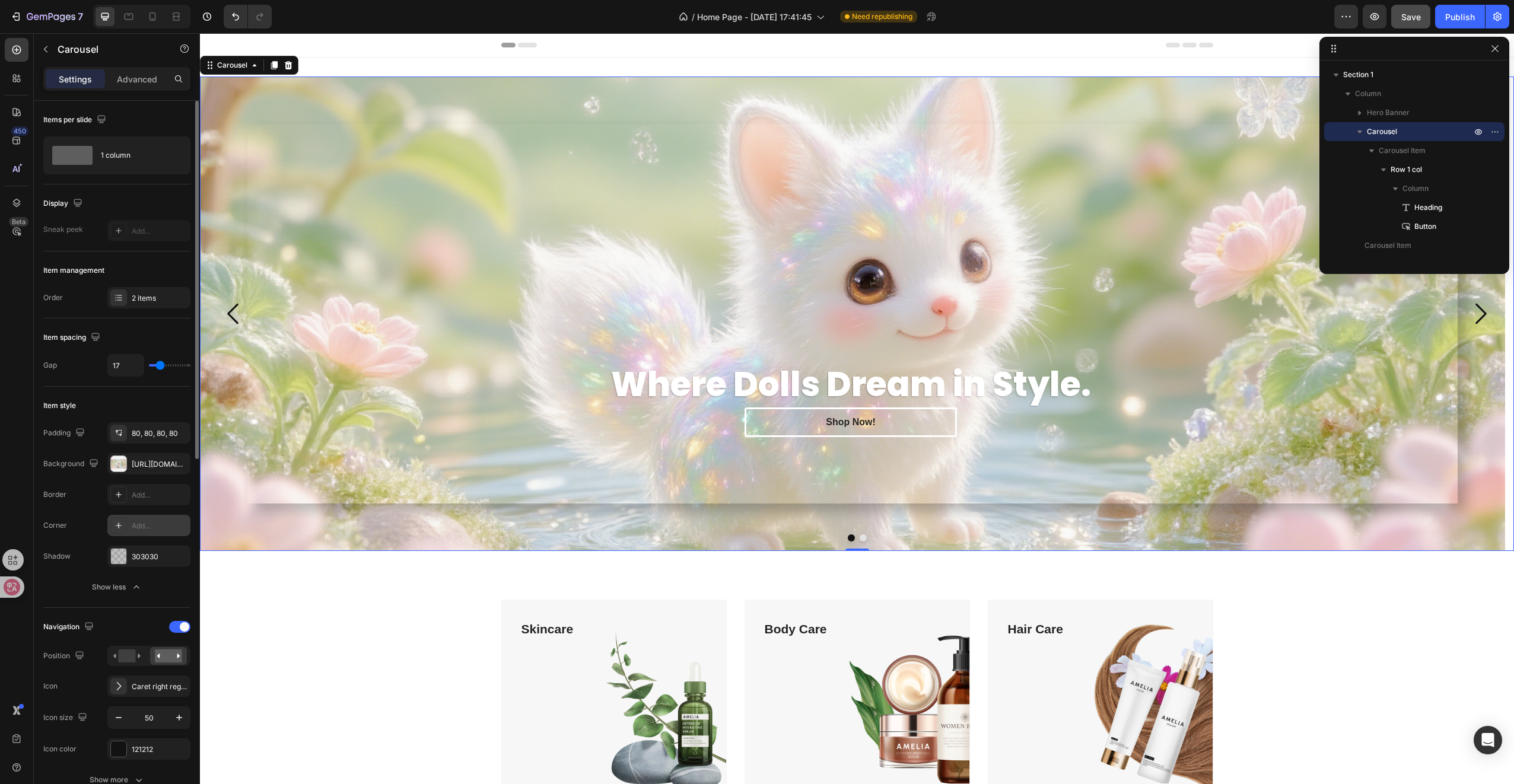
click at [145, 532] on div "Add..." at bounding box center [149, 525] width 83 height 21
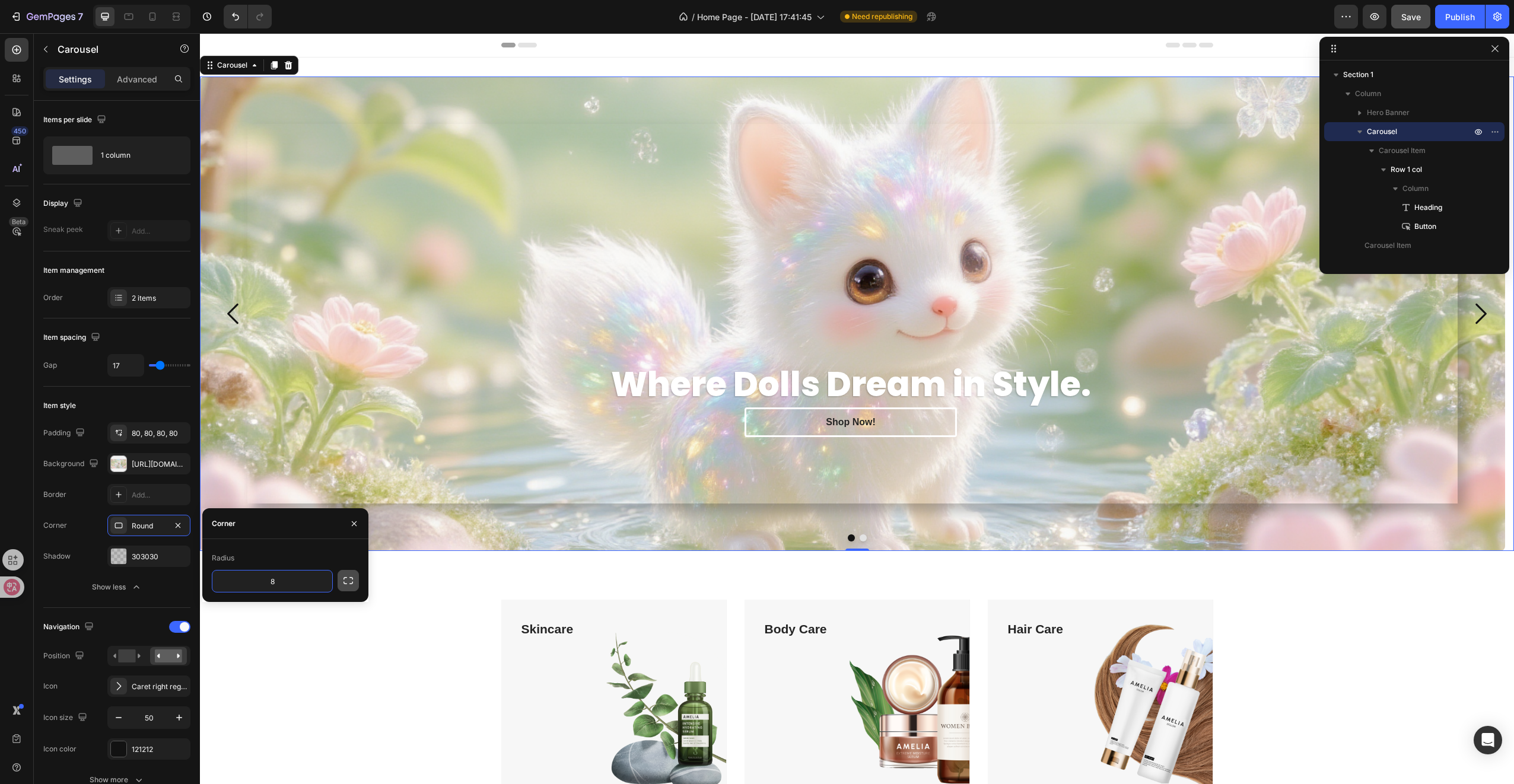
click at [342, 579] on icon "button" at bounding box center [348, 580] width 12 height 12
click at [252, 582] on input "8" at bounding box center [241, 581] width 57 height 21
type input "50"
click at [307, 607] on input "8" at bounding box center [304, 608] width 57 height 21
type input "560"
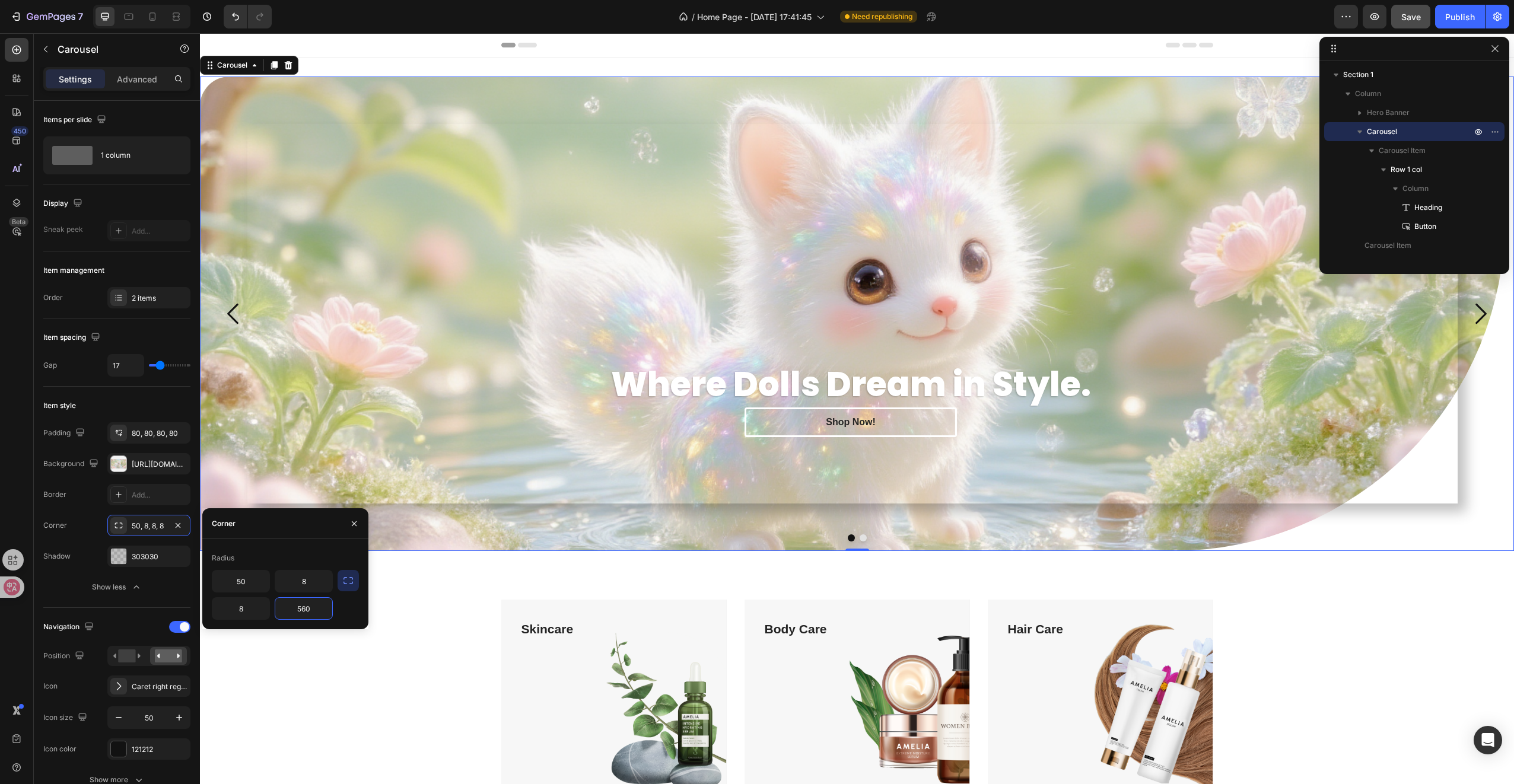
click at [353, 582] on icon "button" at bounding box center [348, 580] width 9 height 7
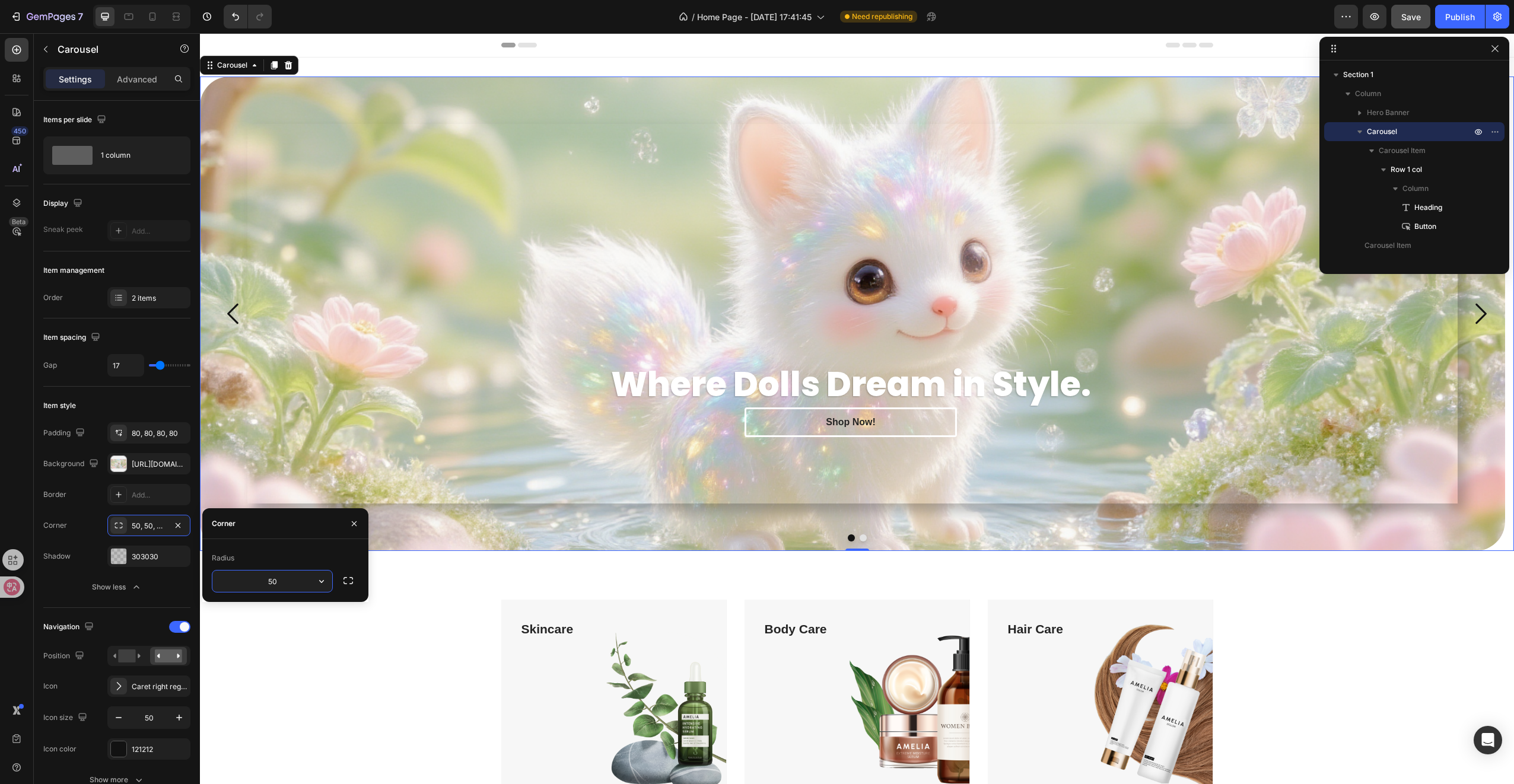
click at [288, 578] on input "50" at bounding box center [272, 581] width 120 height 21
type input "8"
click at [158, 495] on div "Add..." at bounding box center [160, 495] width 56 height 11
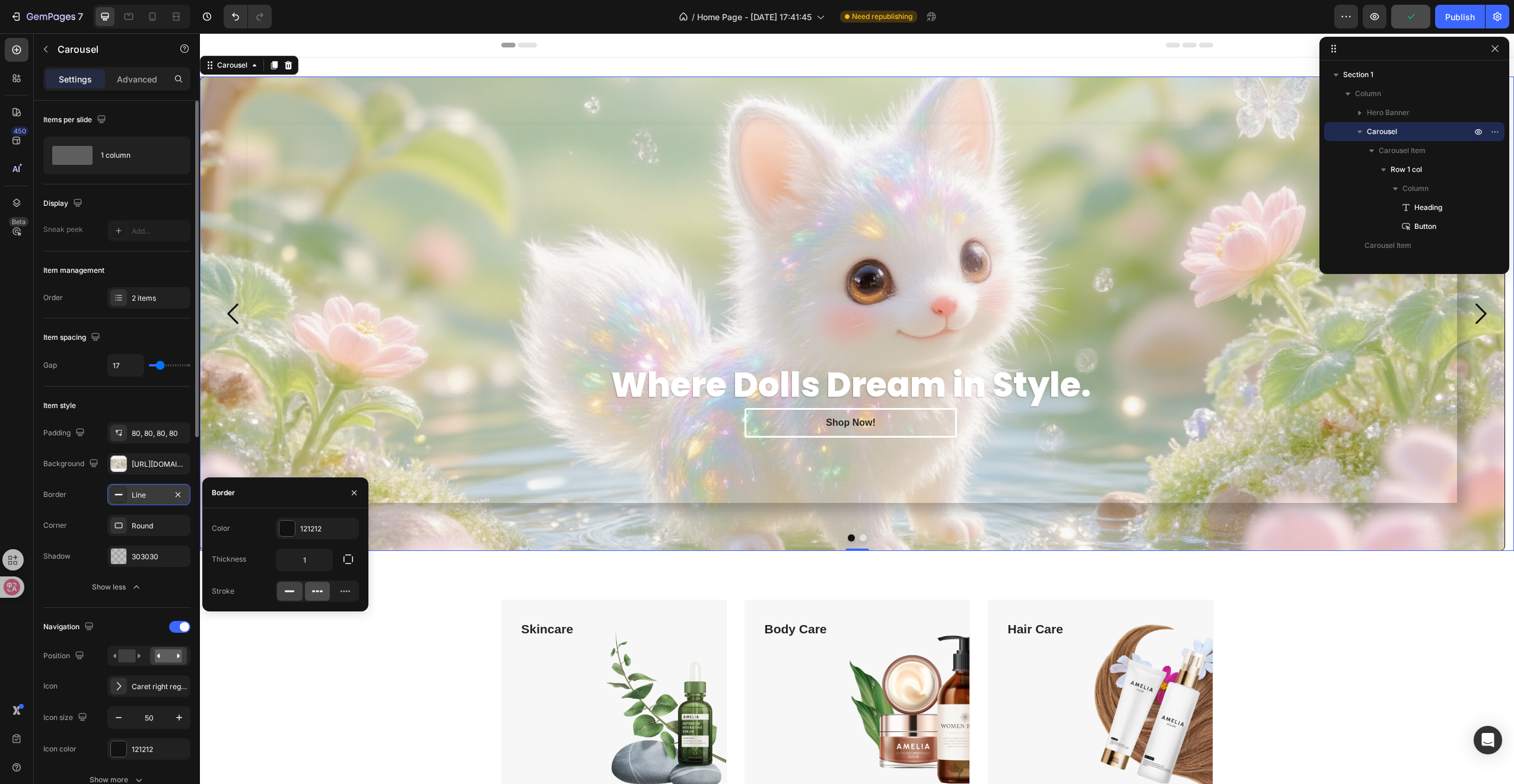
click at [312, 585] on icon at bounding box center [318, 591] width 12 height 12
click at [315, 563] on input "1" at bounding box center [304, 559] width 56 height 21
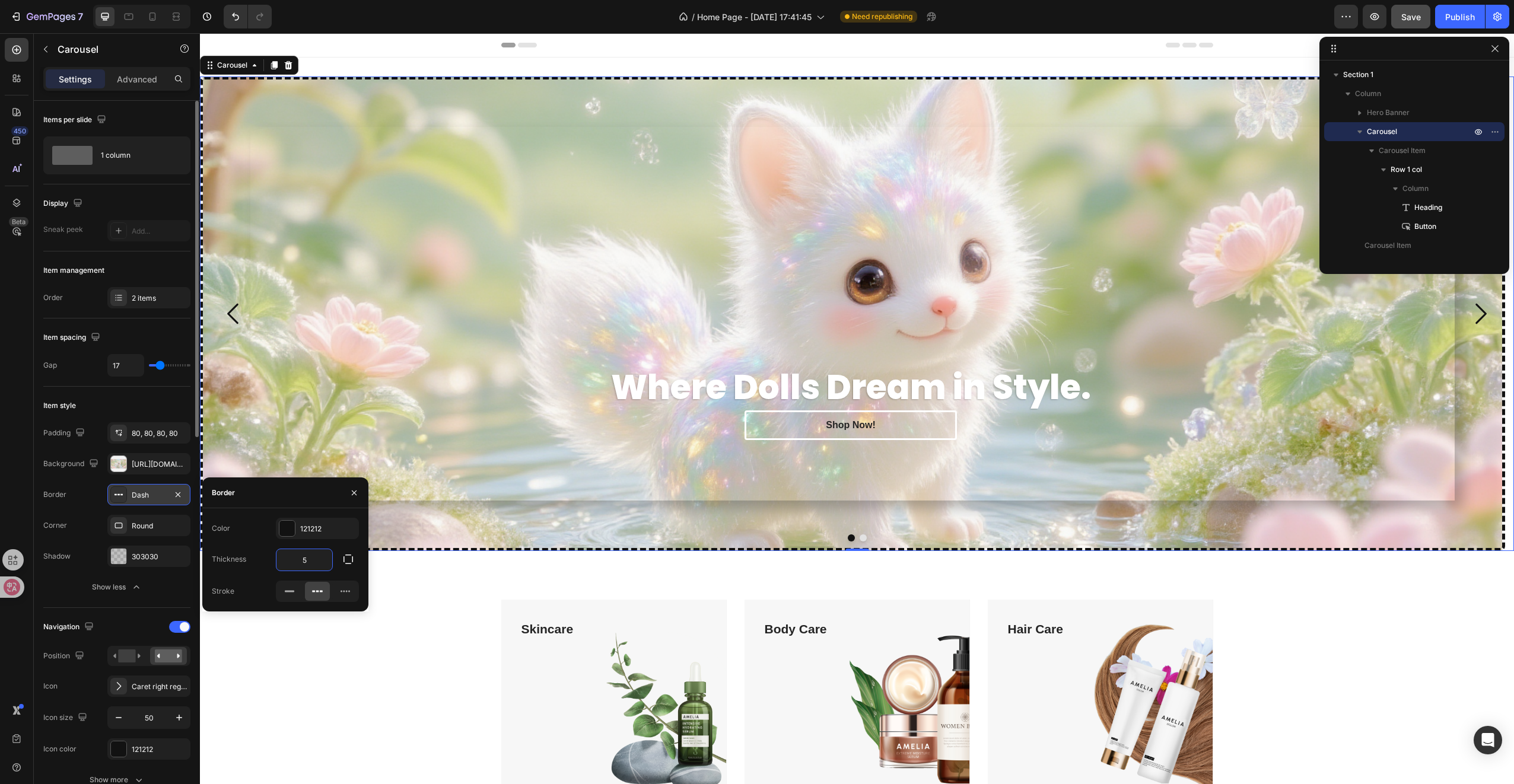
type input "50"
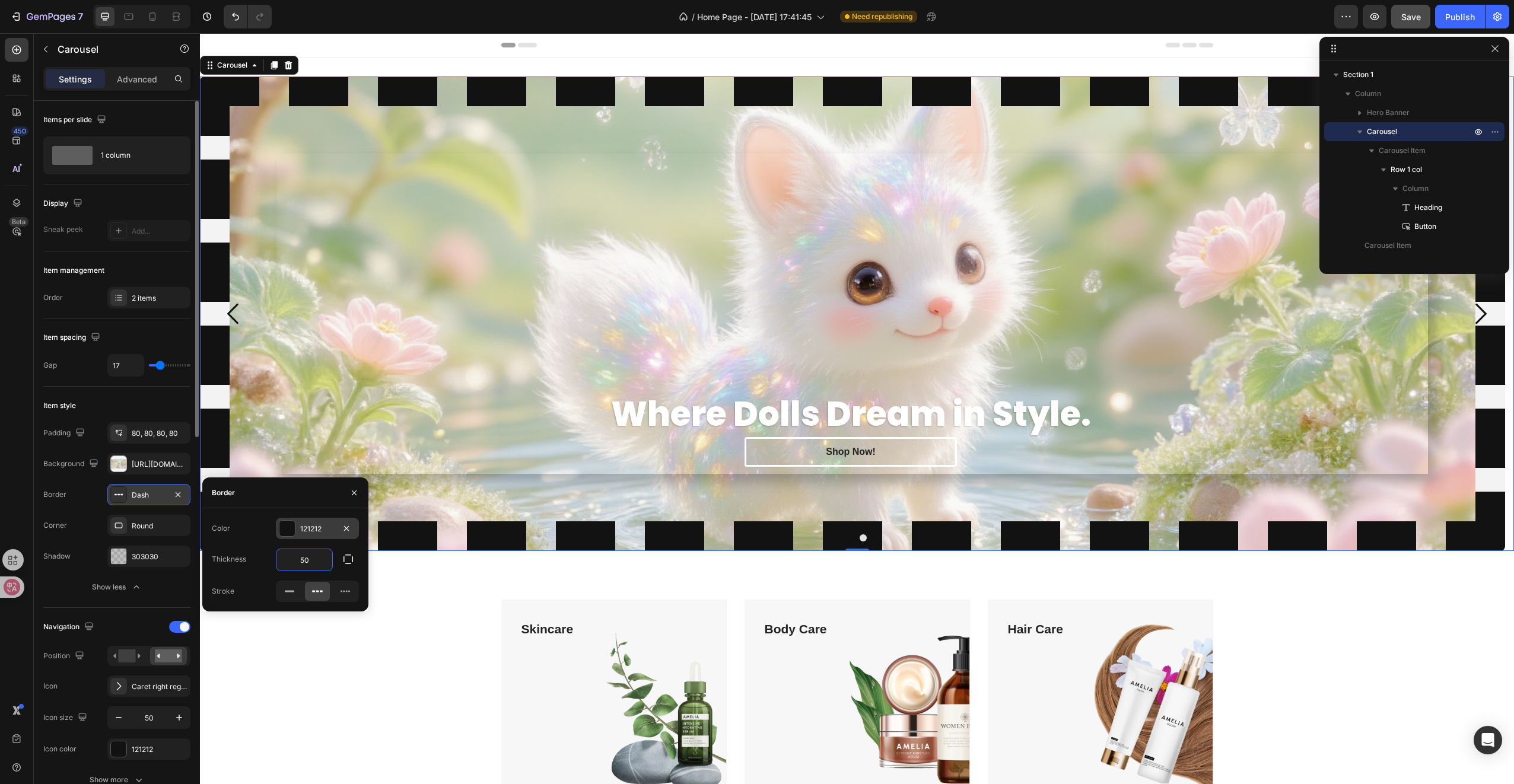
click at [310, 532] on div "121212" at bounding box center [317, 529] width 34 height 11
click at [219, 614] on div at bounding box center [220, 616] width 12 height 12
type input "000000"
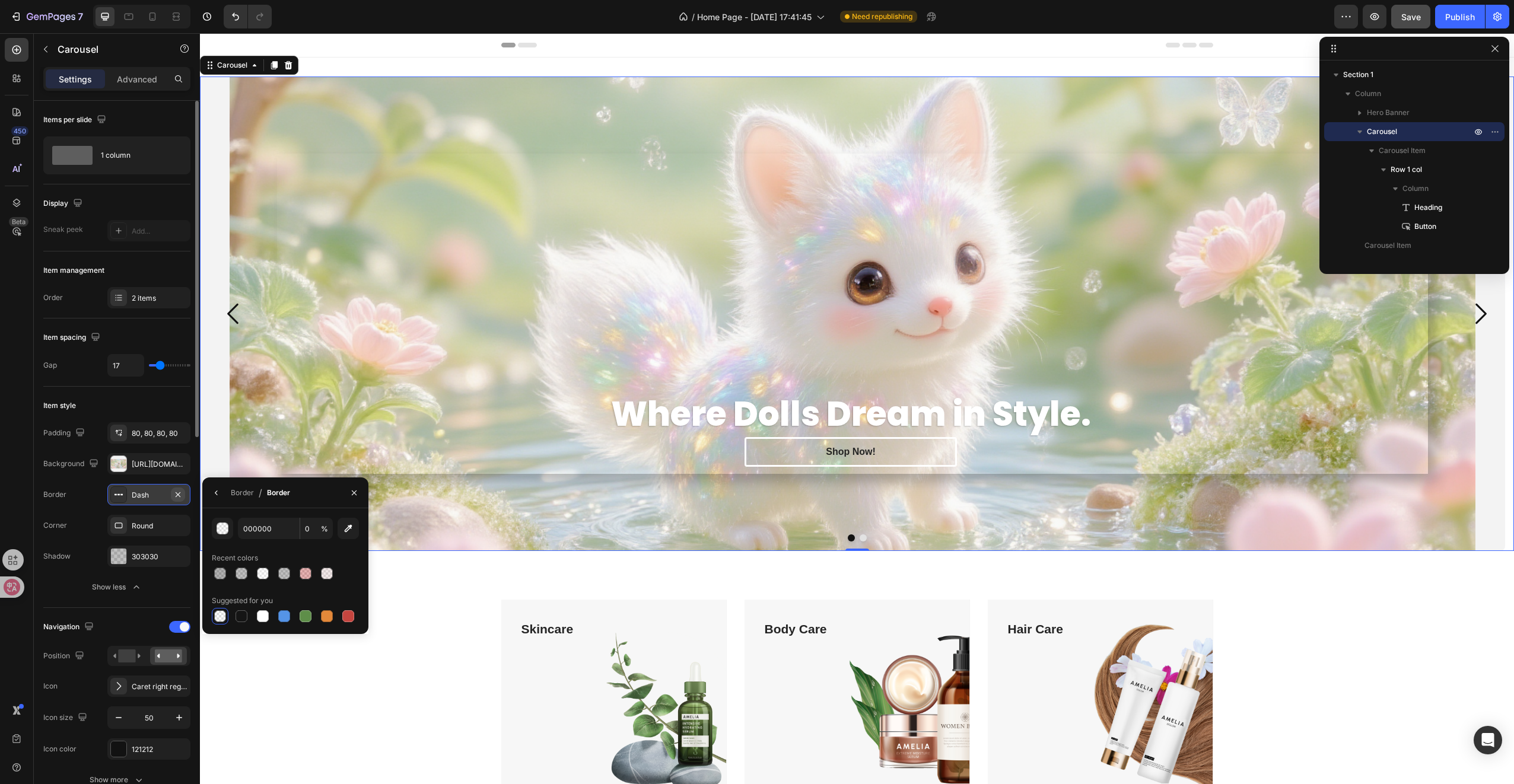
click at [181, 495] on icon "button" at bounding box center [178, 494] width 9 height 9
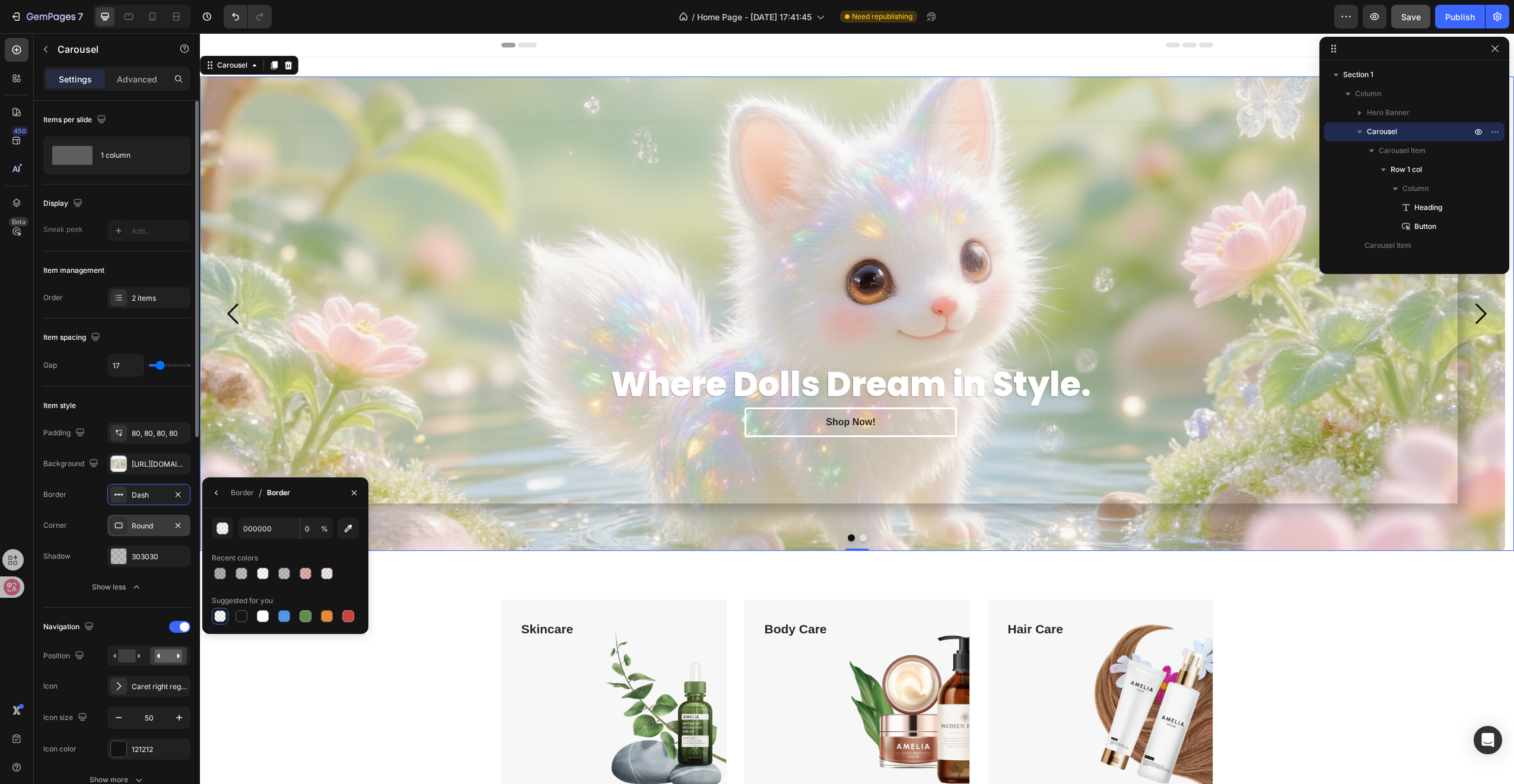
type input "100"
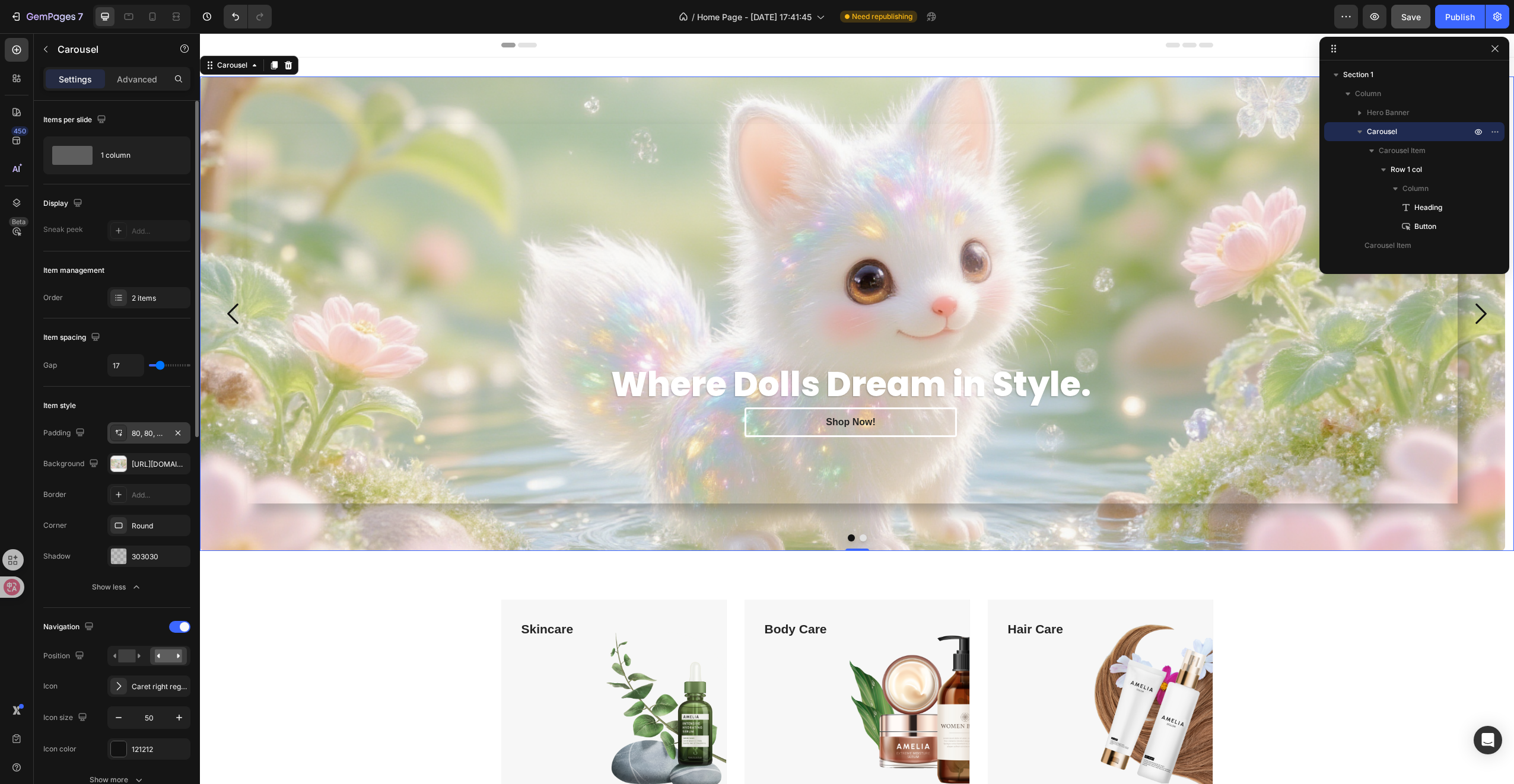
click at [144, 433] on div "80, 80, 80, 80" at bounding box center [149, 434] width 34 height 11
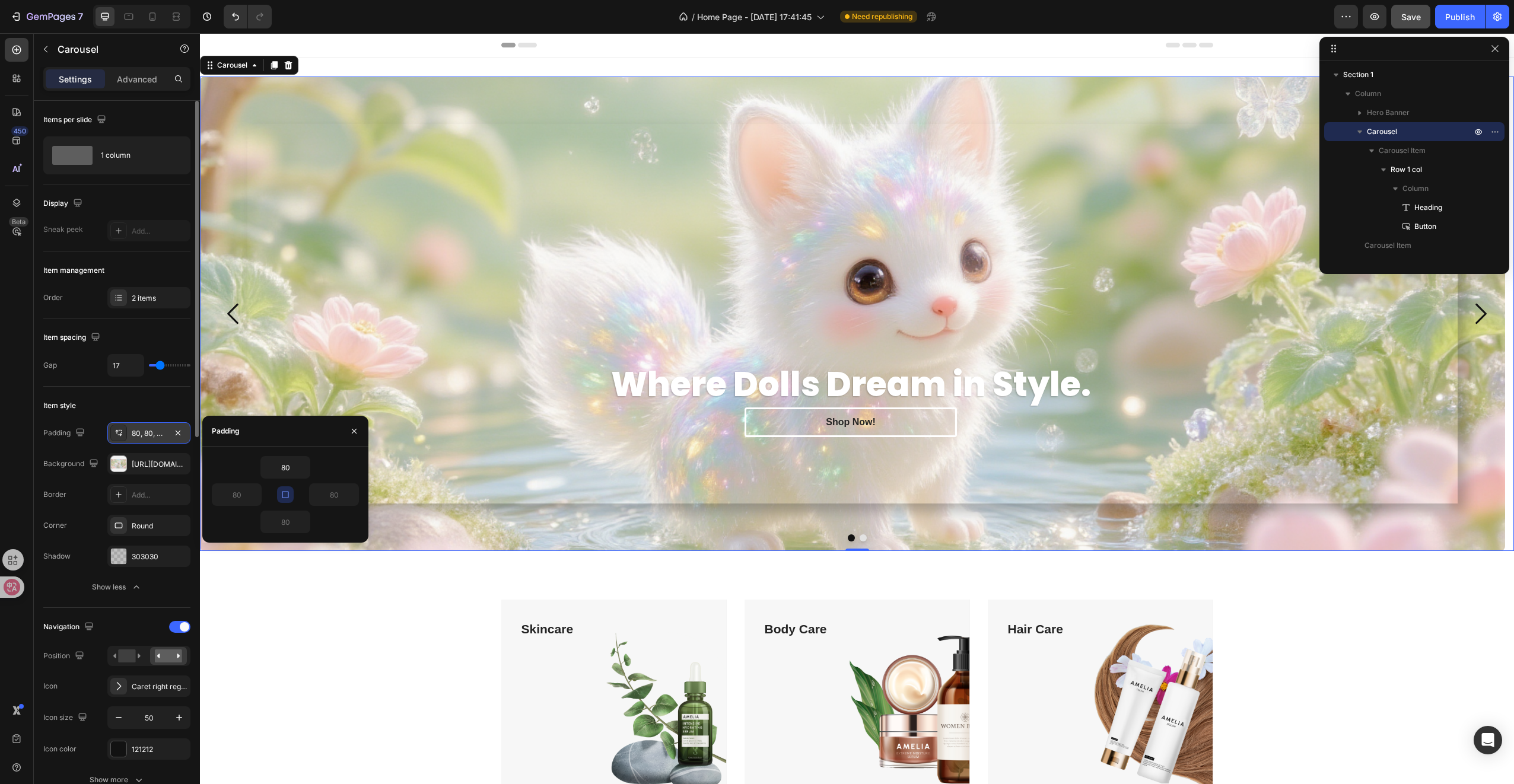
click at [144, 433] on div "80, 80, 80, 80" at bounding box center [149, 434] width 34 height 11
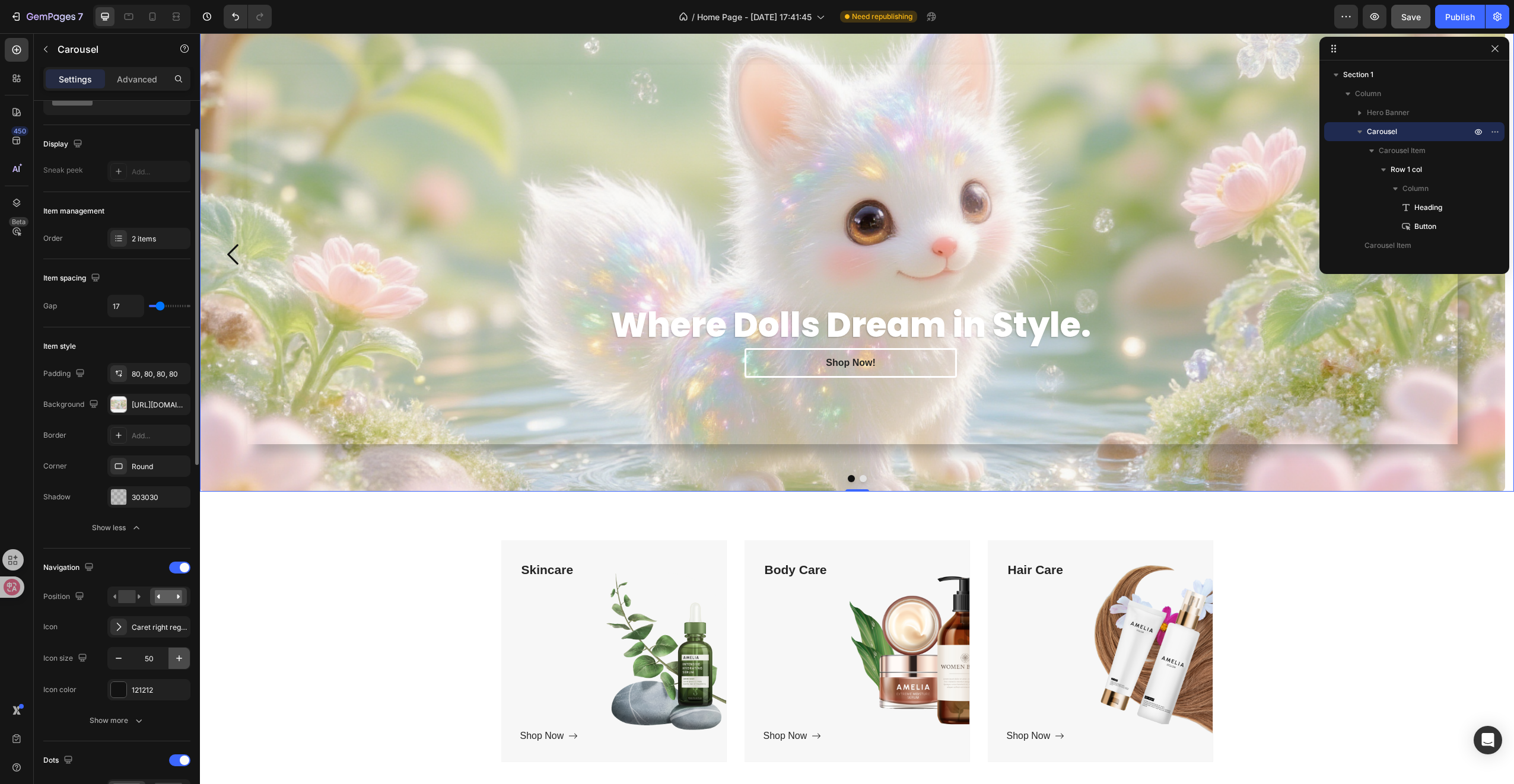
scroll to position [119, 0]
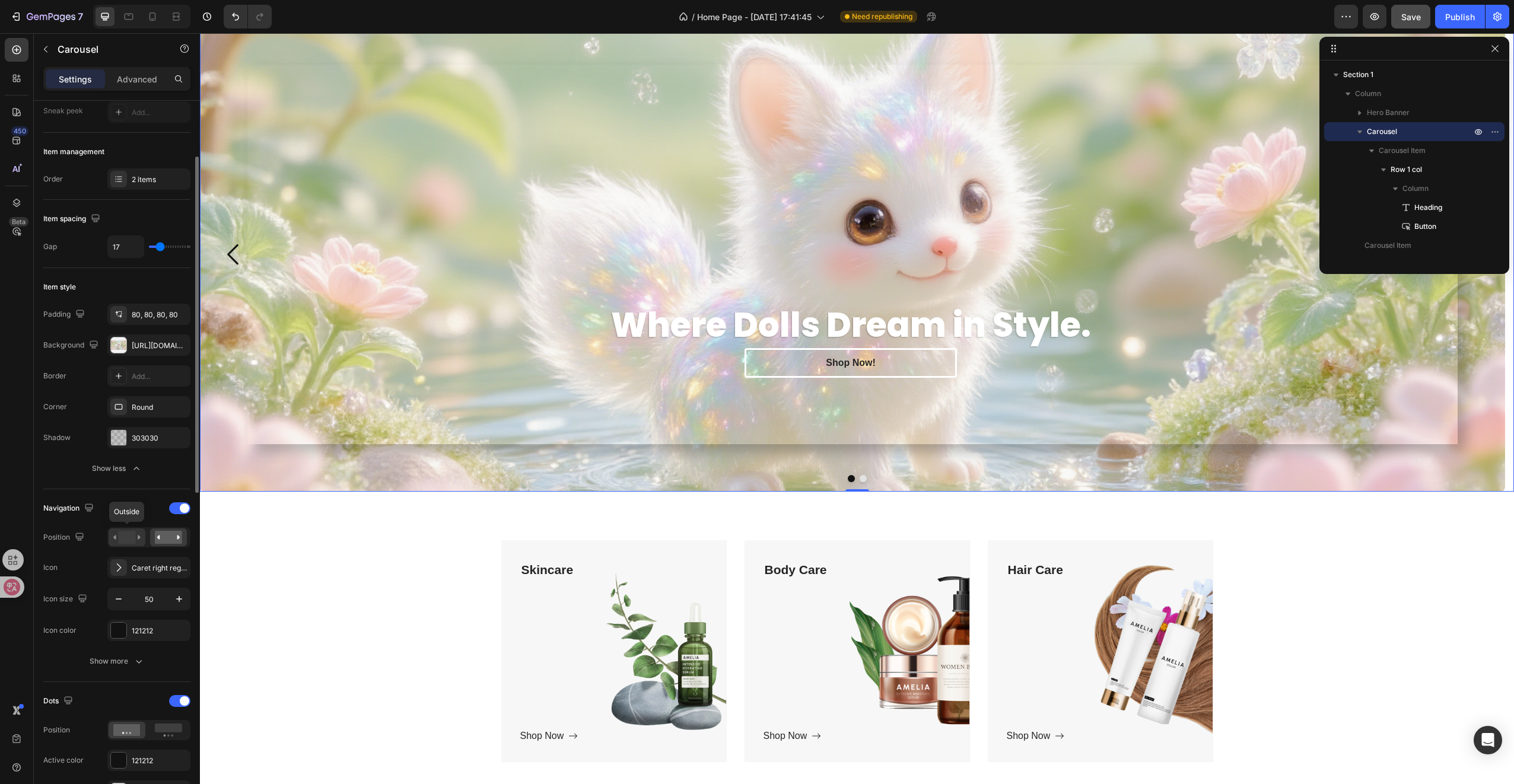
click at [133, 541] on rect at bounding box center [127, 538] width 17 height 13
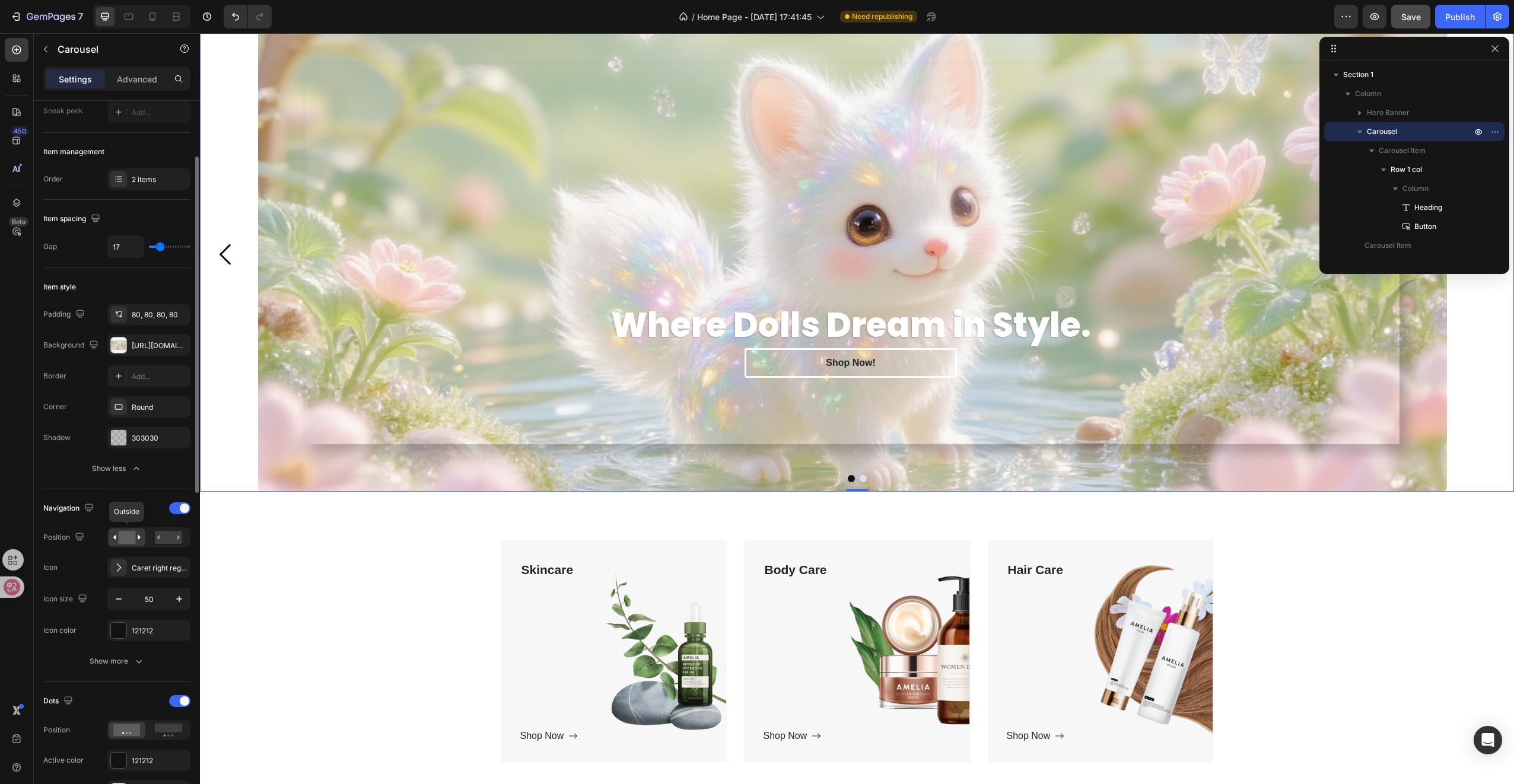
click at [133, 541] on rect at bounding box center [127, 538] width 17 height 13
click at [138, 535] on icon at bounding box center [139, 537] width 3 height 4
click at [129, 534] on rect at bounding box center [127, 538] width 17 height 13
click at [114, 534] on icon at bounding box center [127, 538] width 27 height 13
click at [156, 534] on rect at bounding box center [168, 538] width 27 height 13
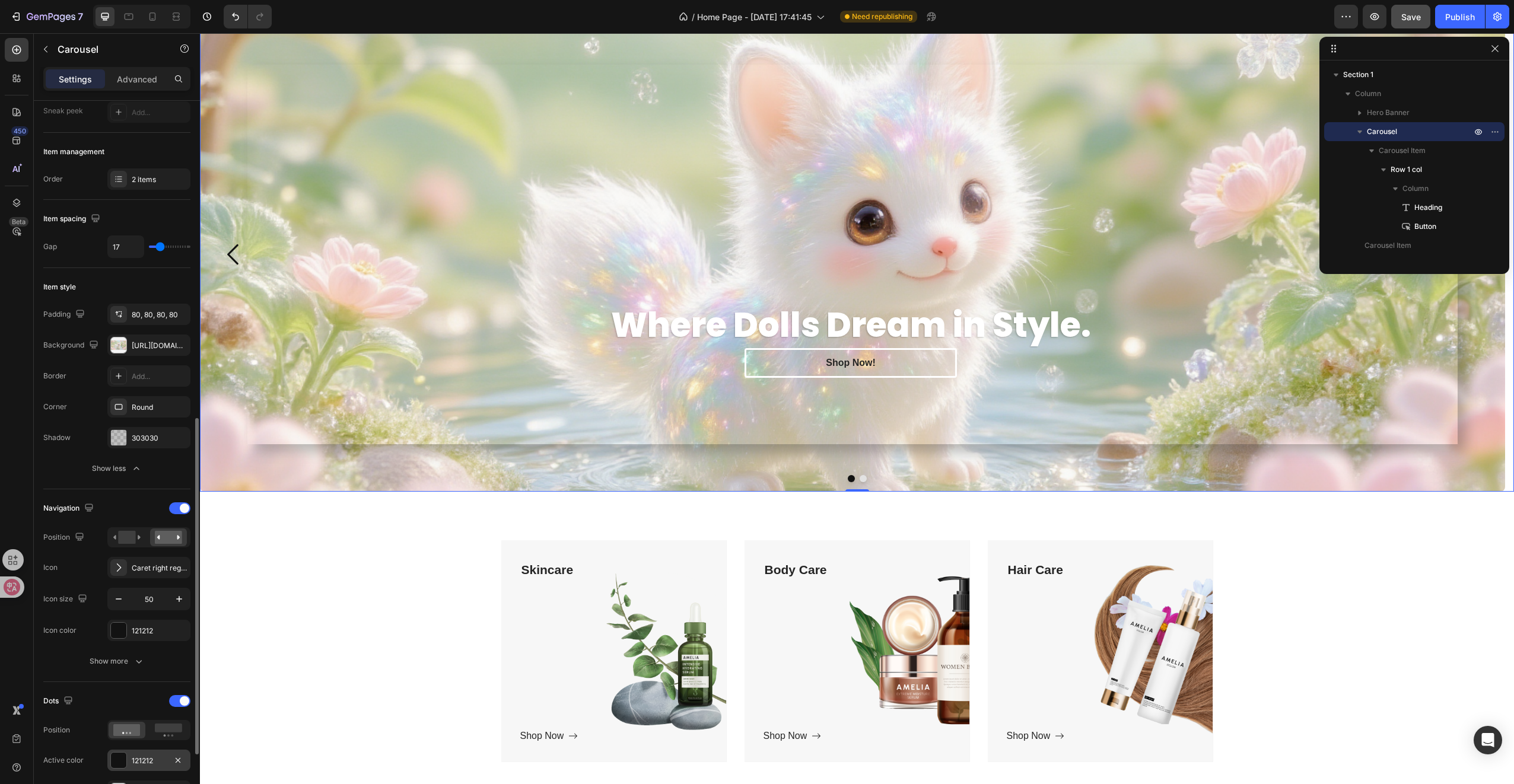
scroll to position [296, 0]
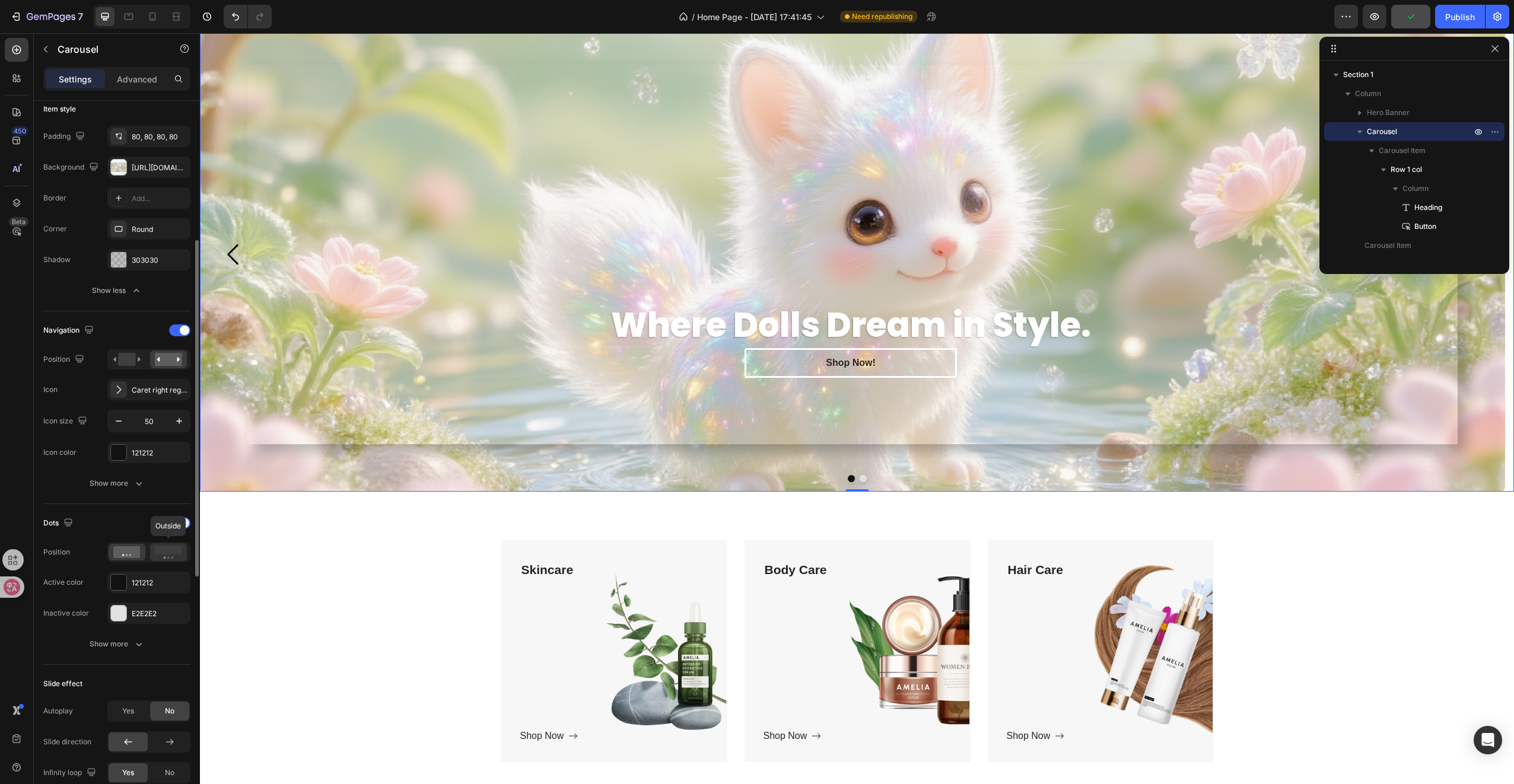
click at [178, 551] on rect at bounding box center [168, 550] width 27 height 9
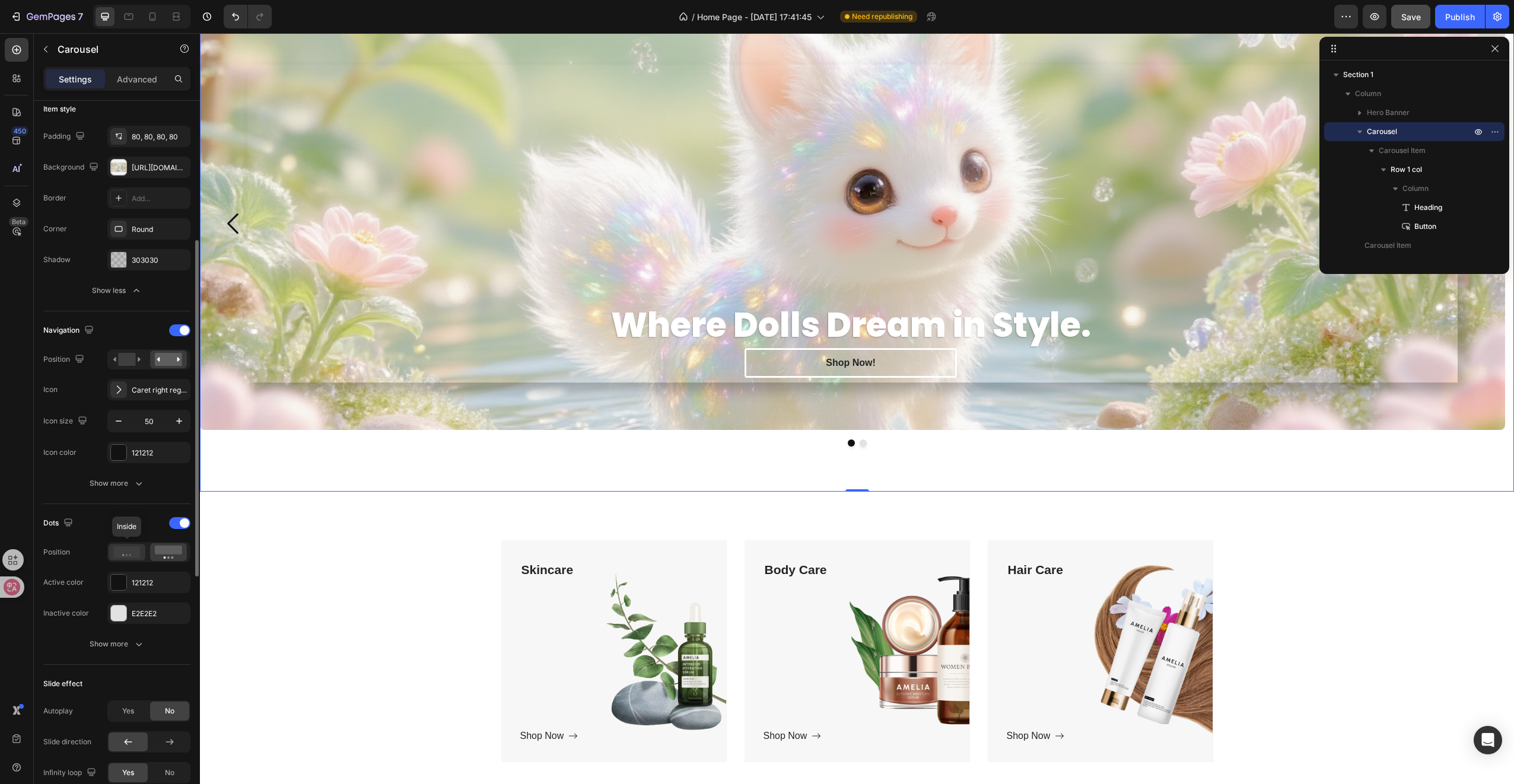
click at [136, 549] on icon at bounding box center [127, 552] width 27 height 12
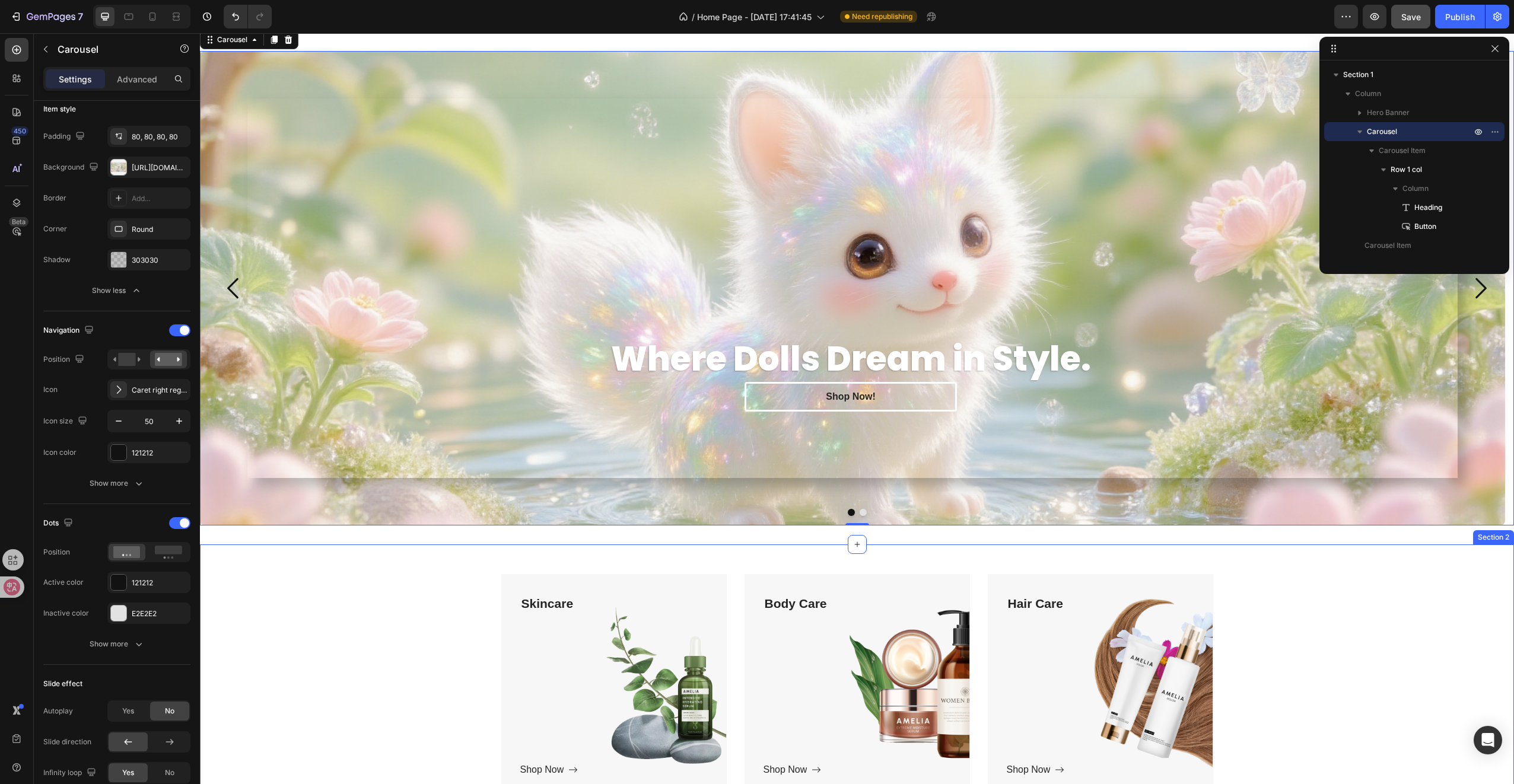
scroll to position [0, 0]
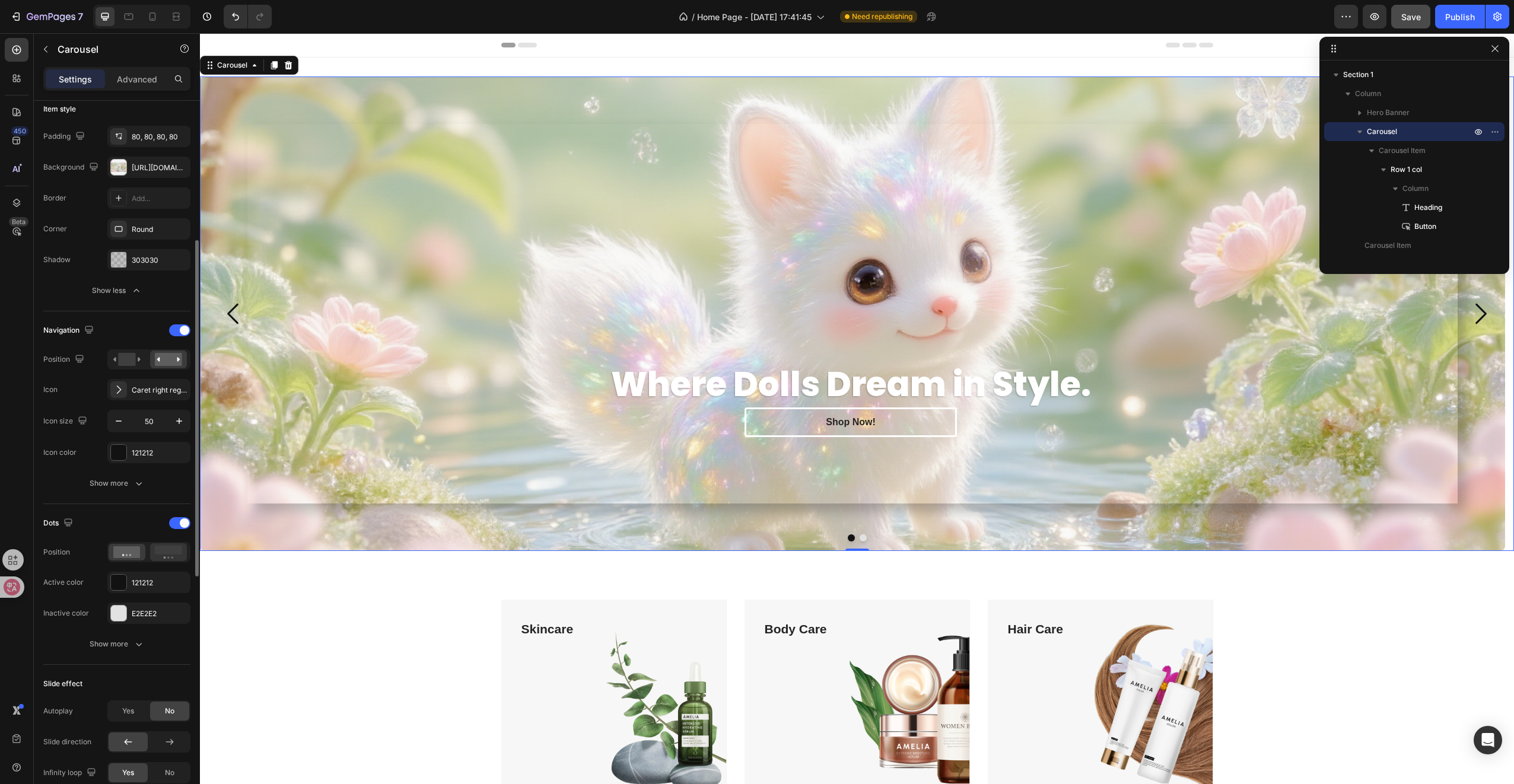
click at [176, 548] on rect at bounding box center [168, 550] width 27 height 9
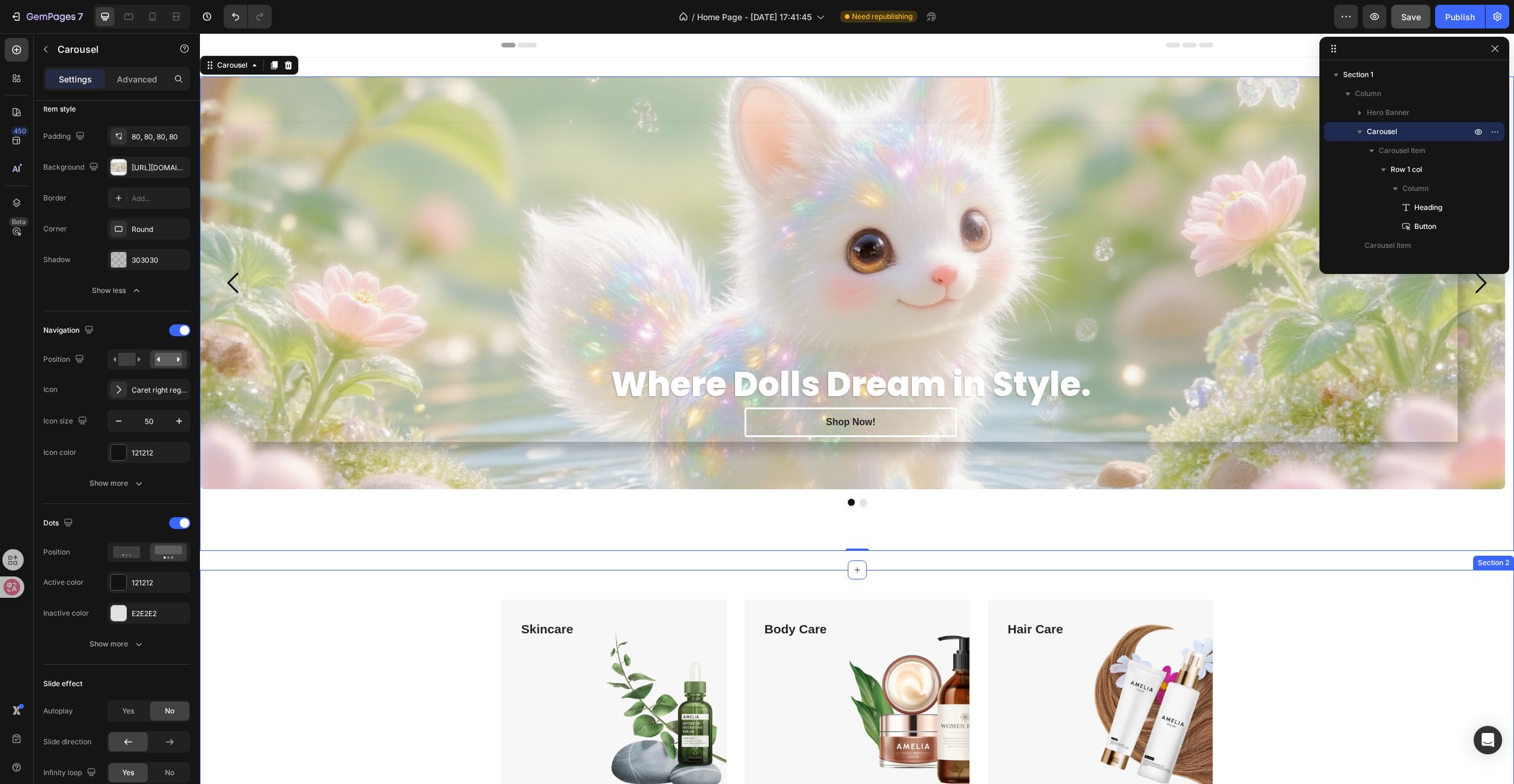
click at [350, 581] on div "Skincare Text block Shop Now Button Row Hero Banner Body Care Text block Shop N…" at bounding box center [857, 721] width 1314 height 304
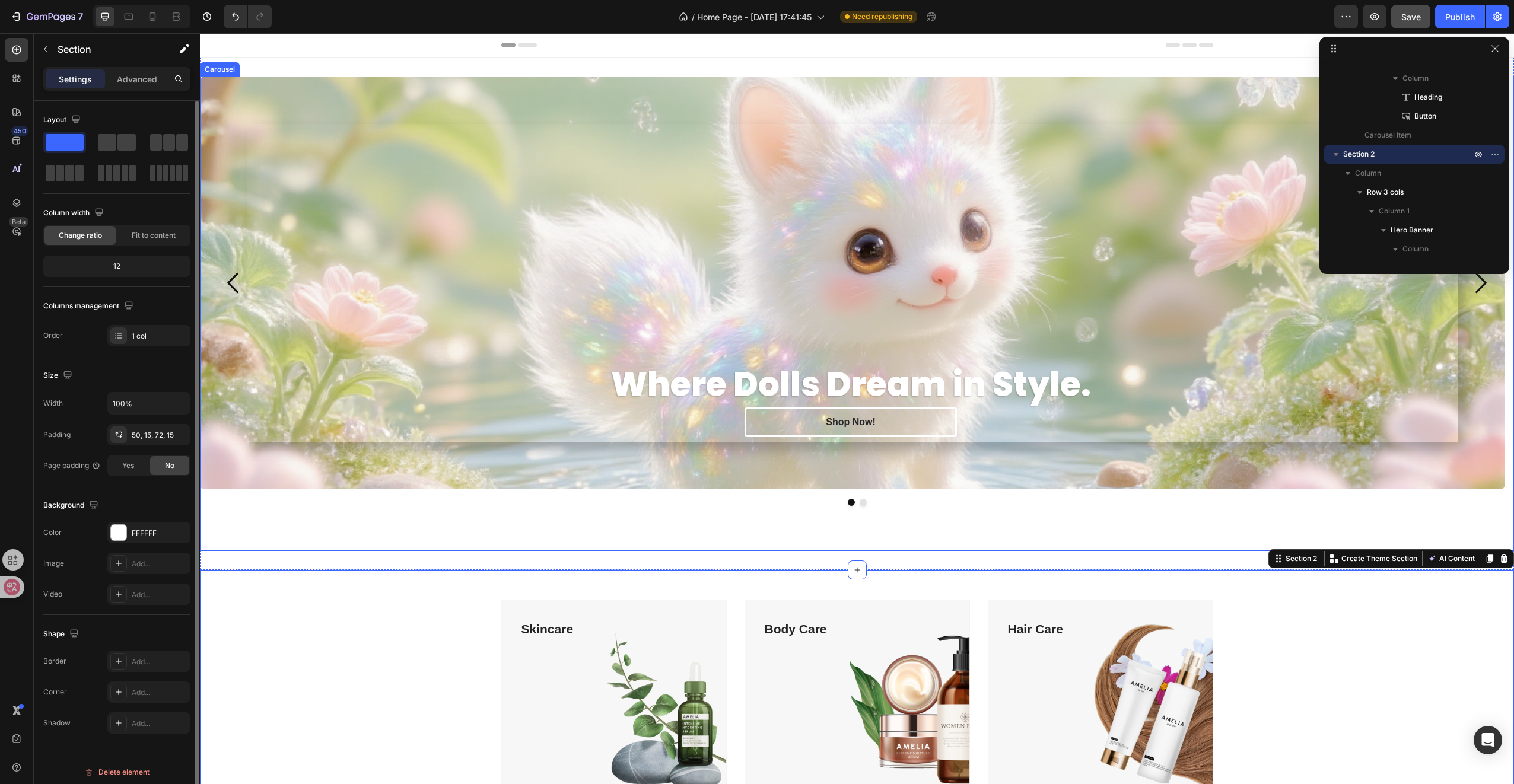
click at [407, 422] on div "Where Dolls Dream in Style. Heading Shop Now! [GEOGRAPHIC_DATA]" at bounding box center [852, 283] width 1210 height 318
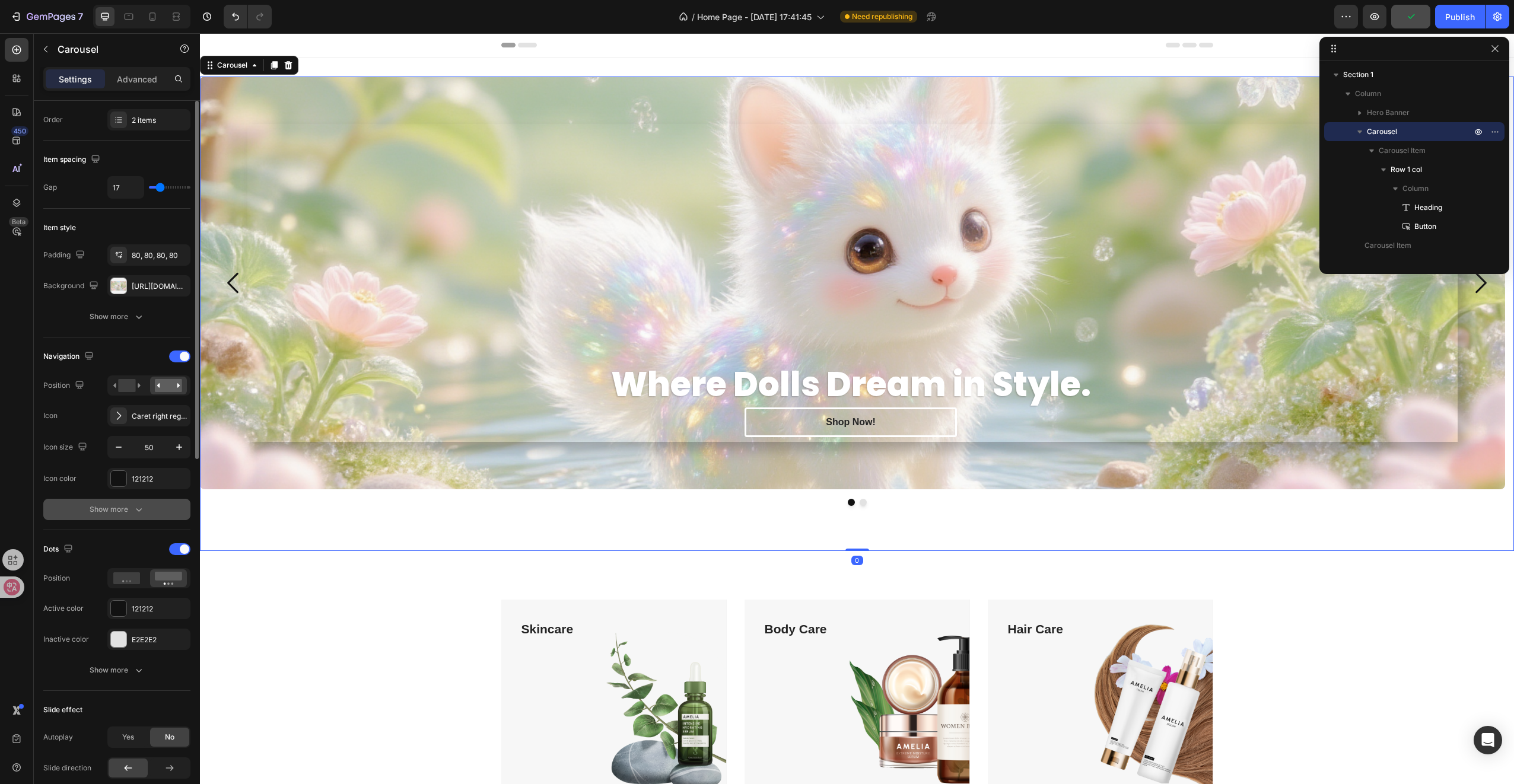
scroll to position [237, 0]
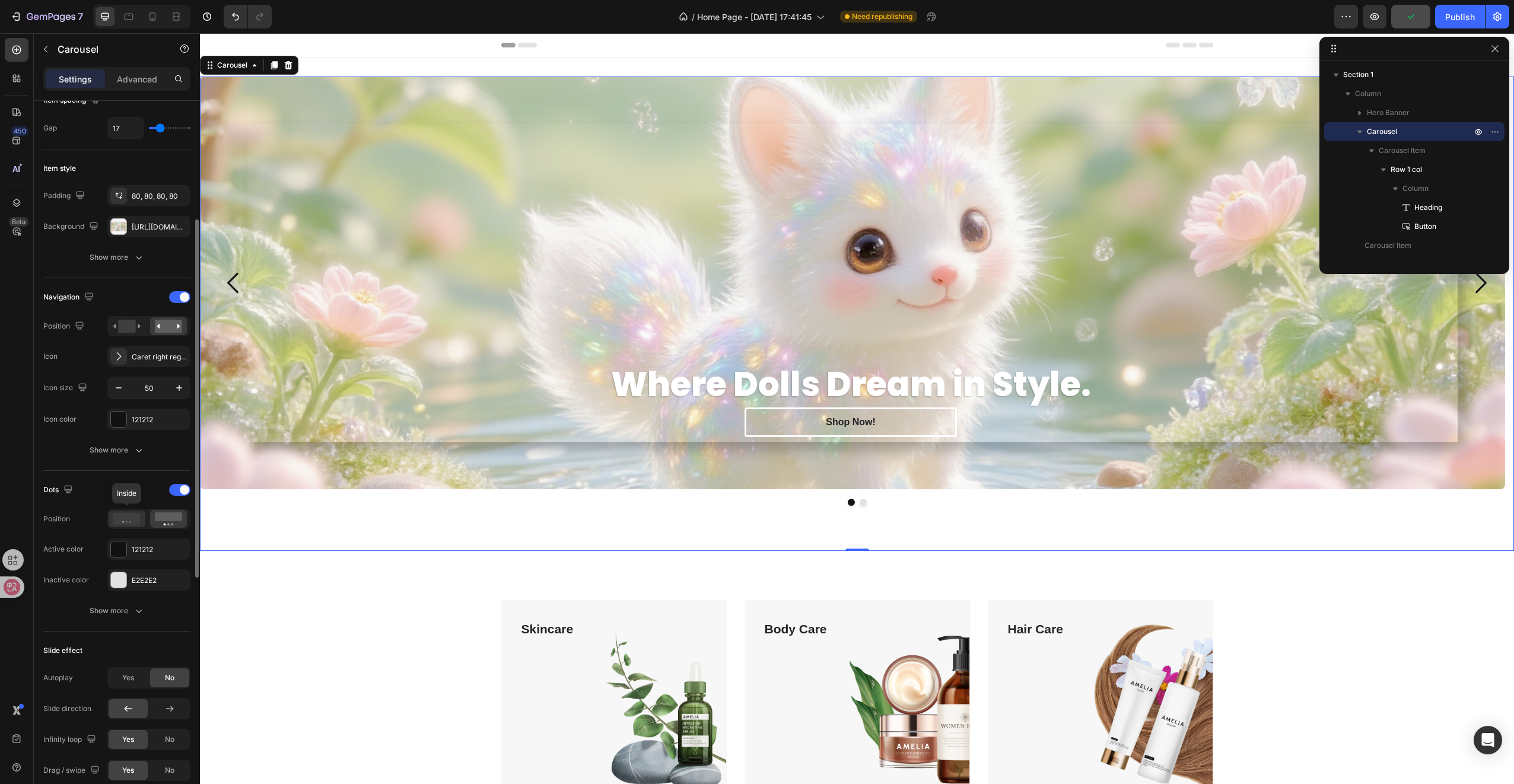
click at [131, 523] on div at bounding box center [127, 518] width 37 height 16
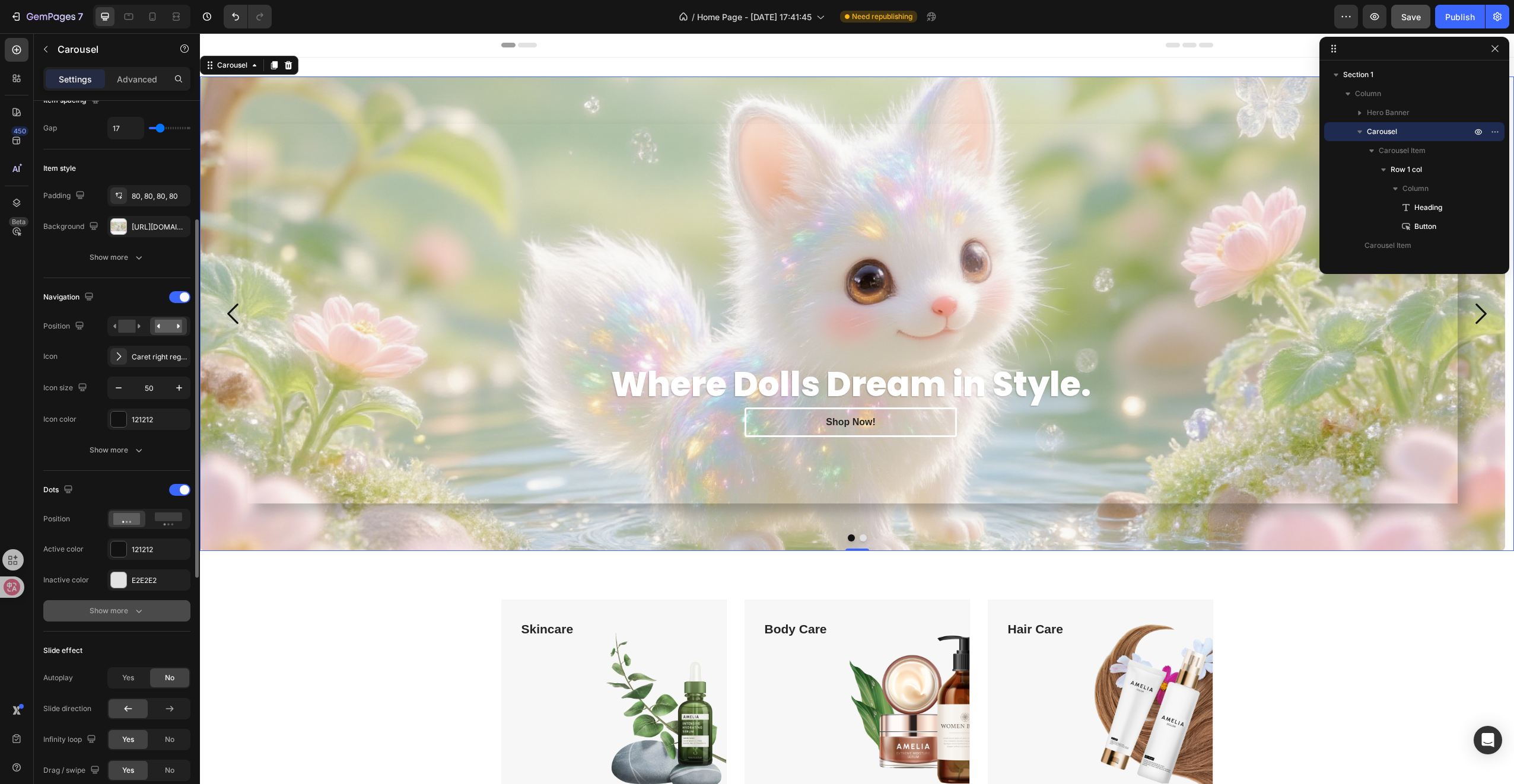
click at [125, 605] on div "Show more" at bounding box center [117, 611] width 55 height 12
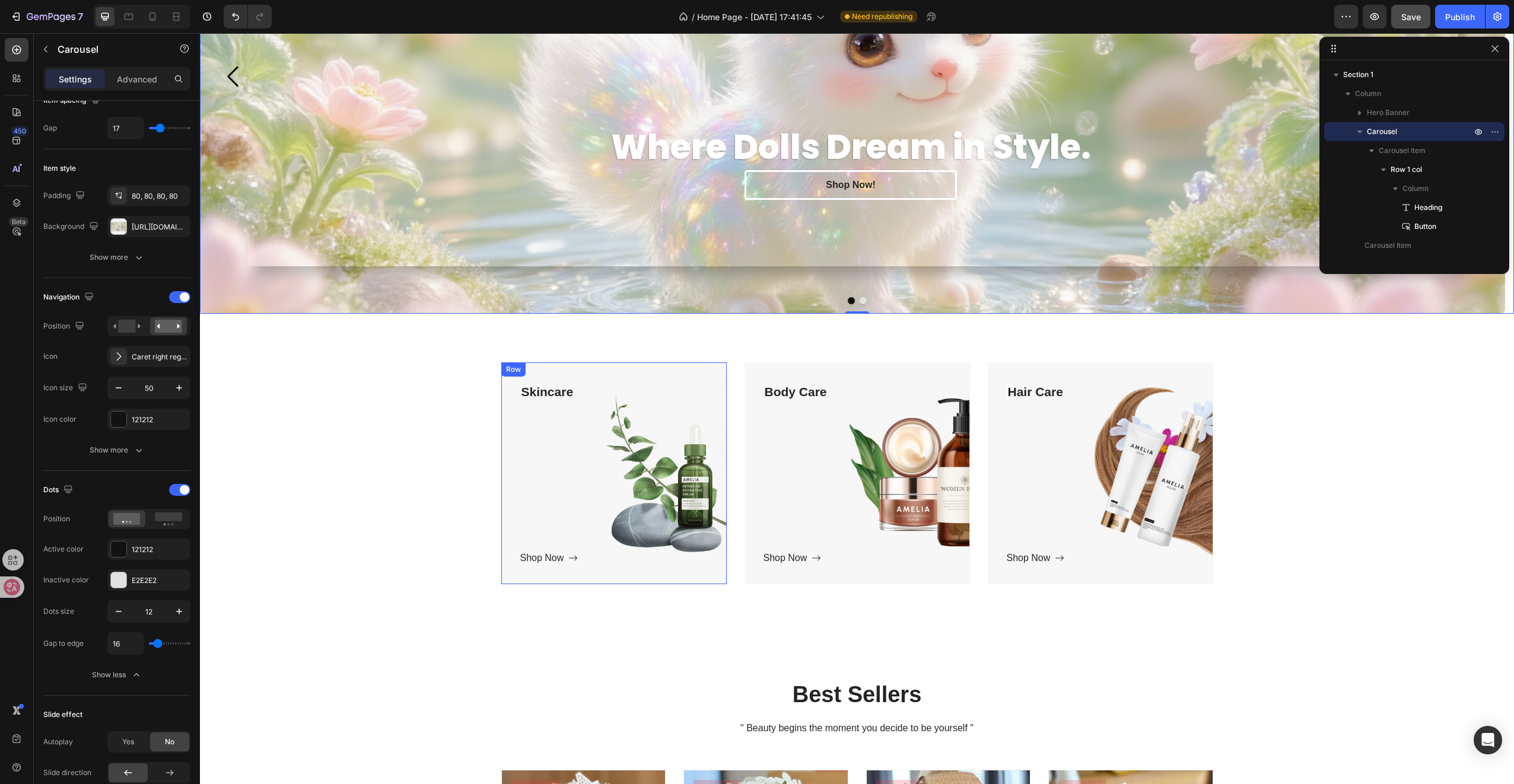
click at [547, 470] on div "Skincare Text block Shop Now Button" at bounding box center [614, 473] width 187 height 184
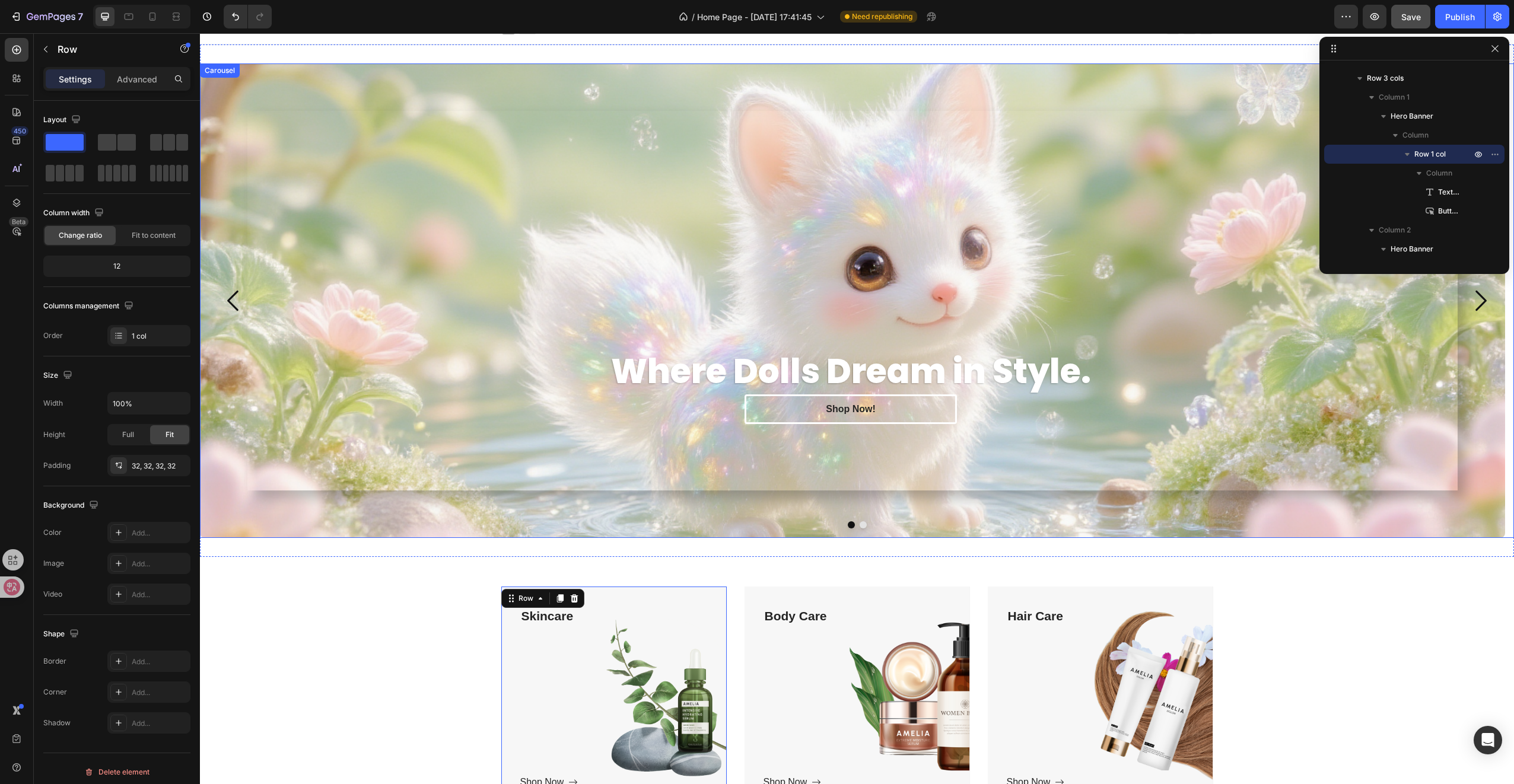
scroll to position [0, 0]
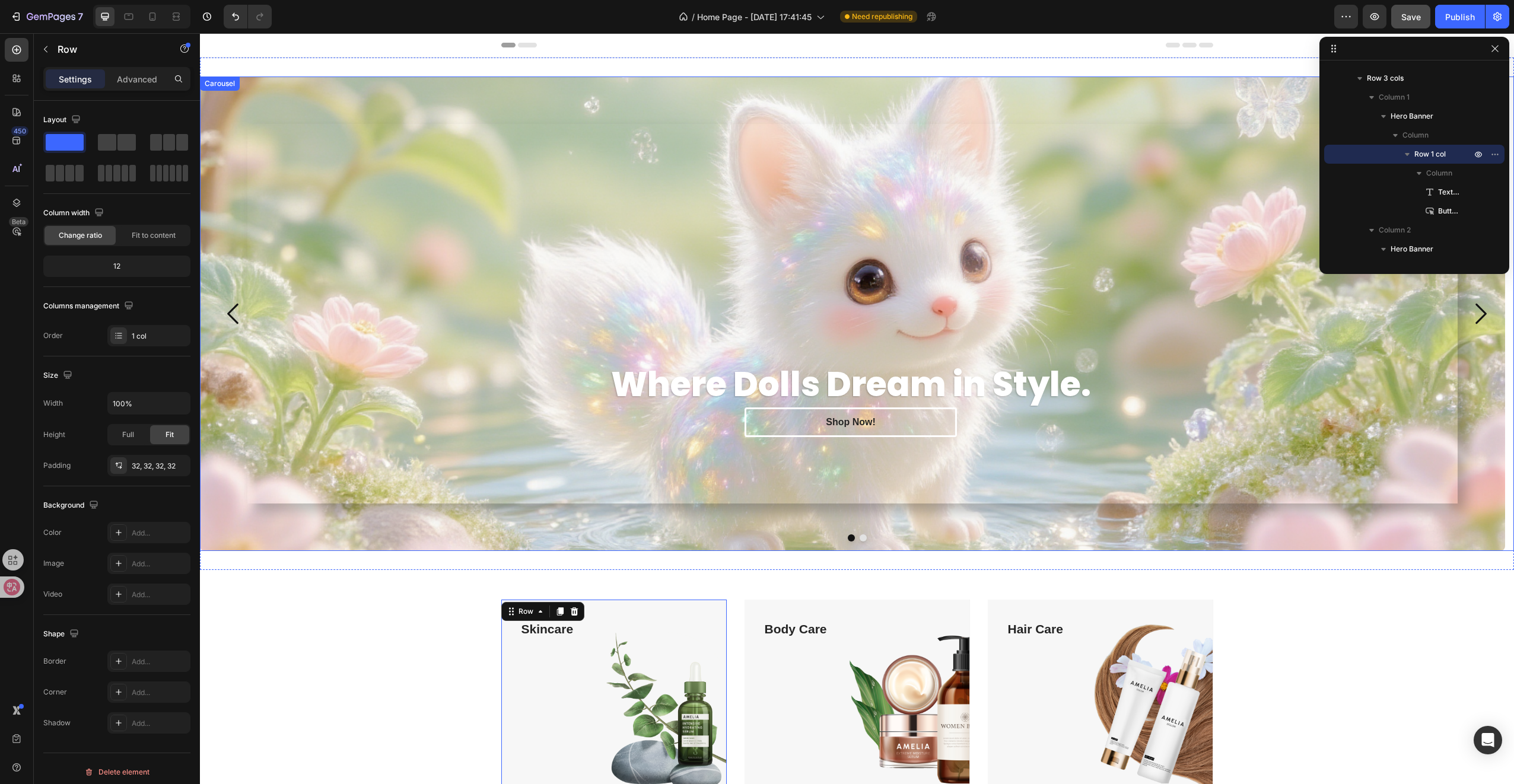
click at [859, 537] on button "Dot" at bounding box center [863, 538] width 7 height 7
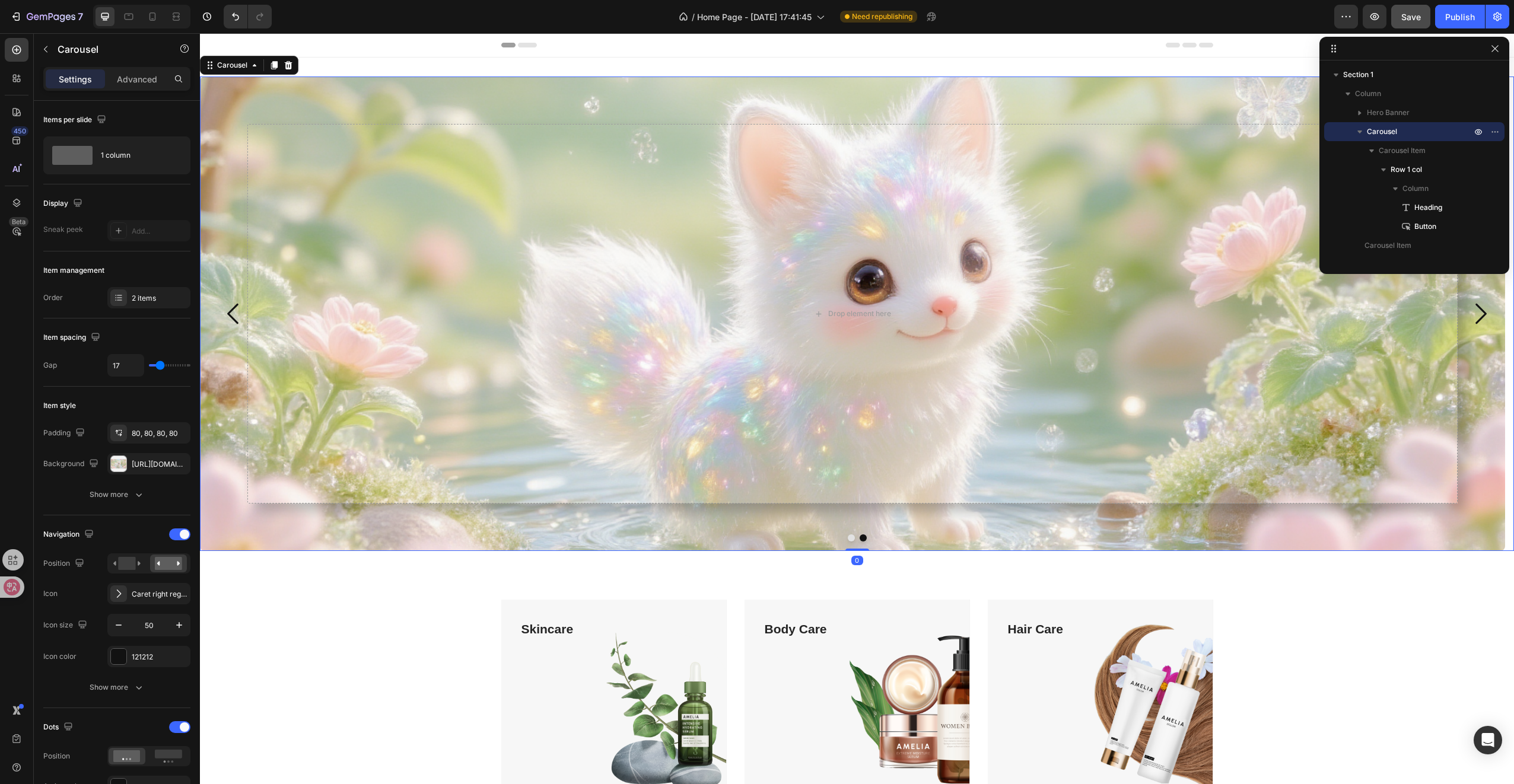
click at [848, 538] on button "Dot" at bounding box center [851, 538] width 7 height 7
click at [859, 536] on button "Dot" at bounding box center [863, 538] width 7 height 7
click at [848, 538] on button "Dot" at bounding box center [851, 538] width 7 height 7
click at [859, 538] on button "Dot" at bounding box center [863, 538] width 7 height 7
click at [848, 538] on button "Dot" at bounding box center [851, 538] width 7 height 7
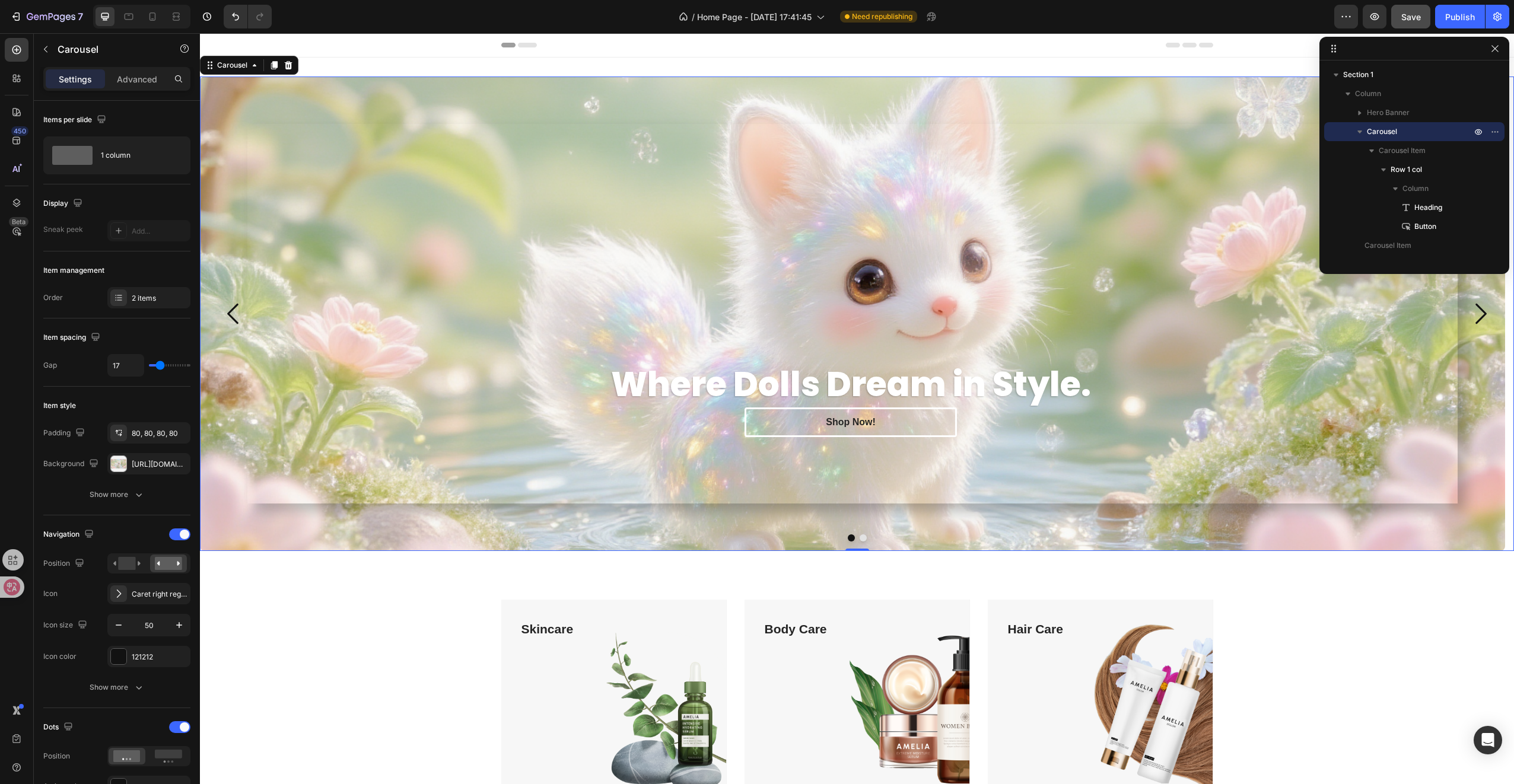
click at [859, 538] on button "Dot" at bounding box center [863, 538] width 7 height 7
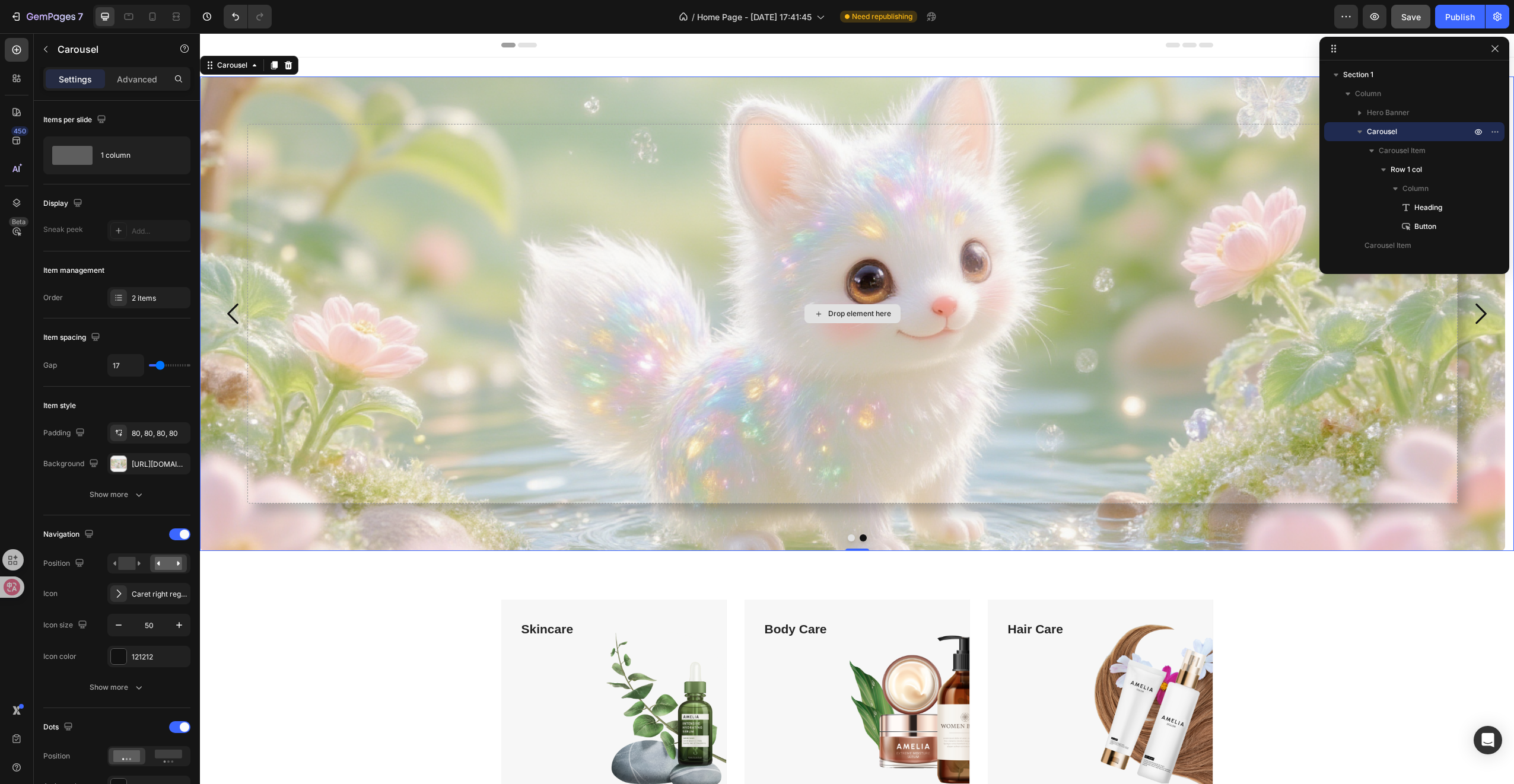
click at [444, 359] on div "Drop element here" at bounding box center [852, 314] width 1210 height 379
click at [148, 461] on div "[URL][DOMAIN_NAME]" at bounding box center [149, 464] width 34 height 11
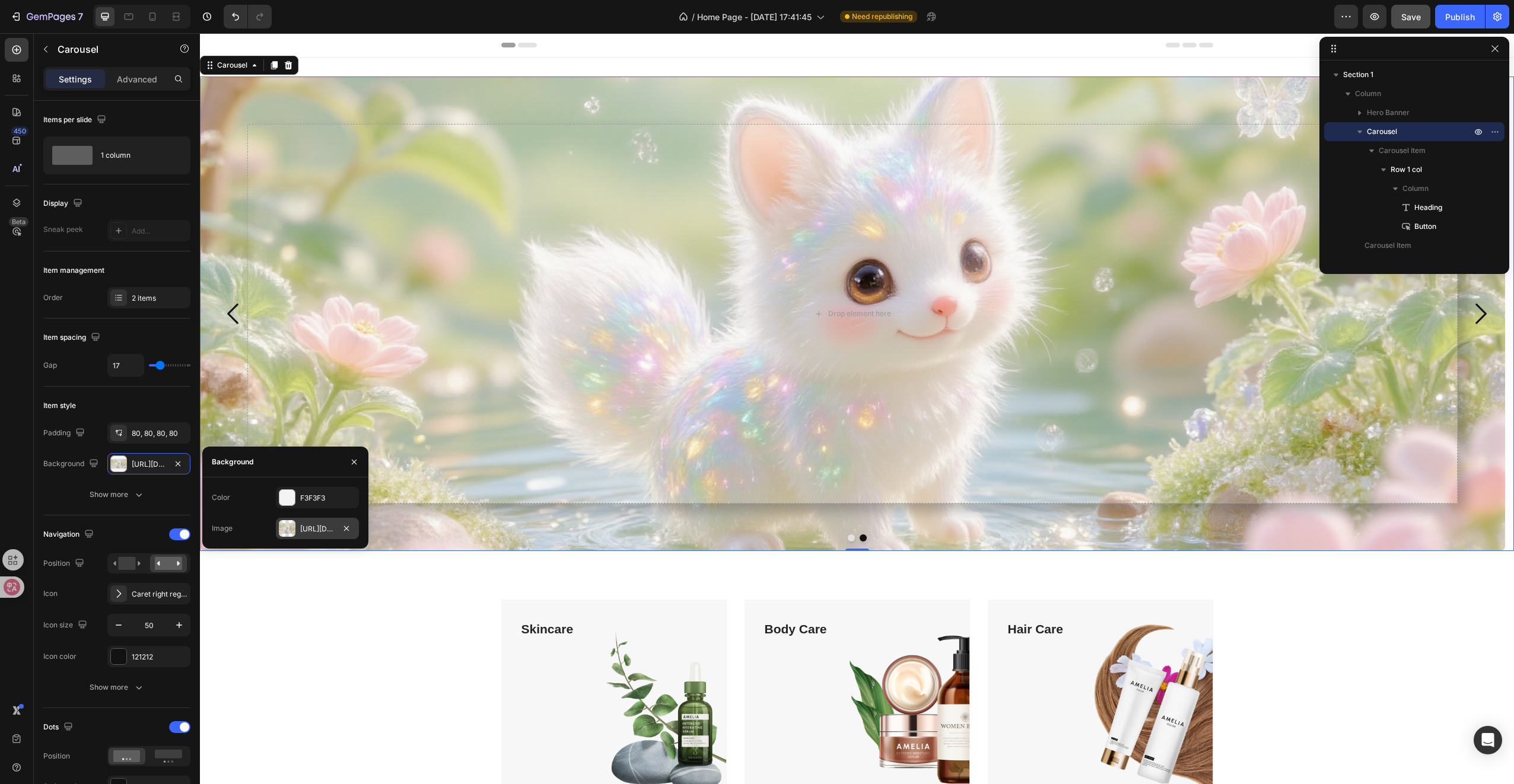
click at [307, 522] on div "[URL][DOMAIN_NAME]" at bounding box center [318, 528] width 83 height 21
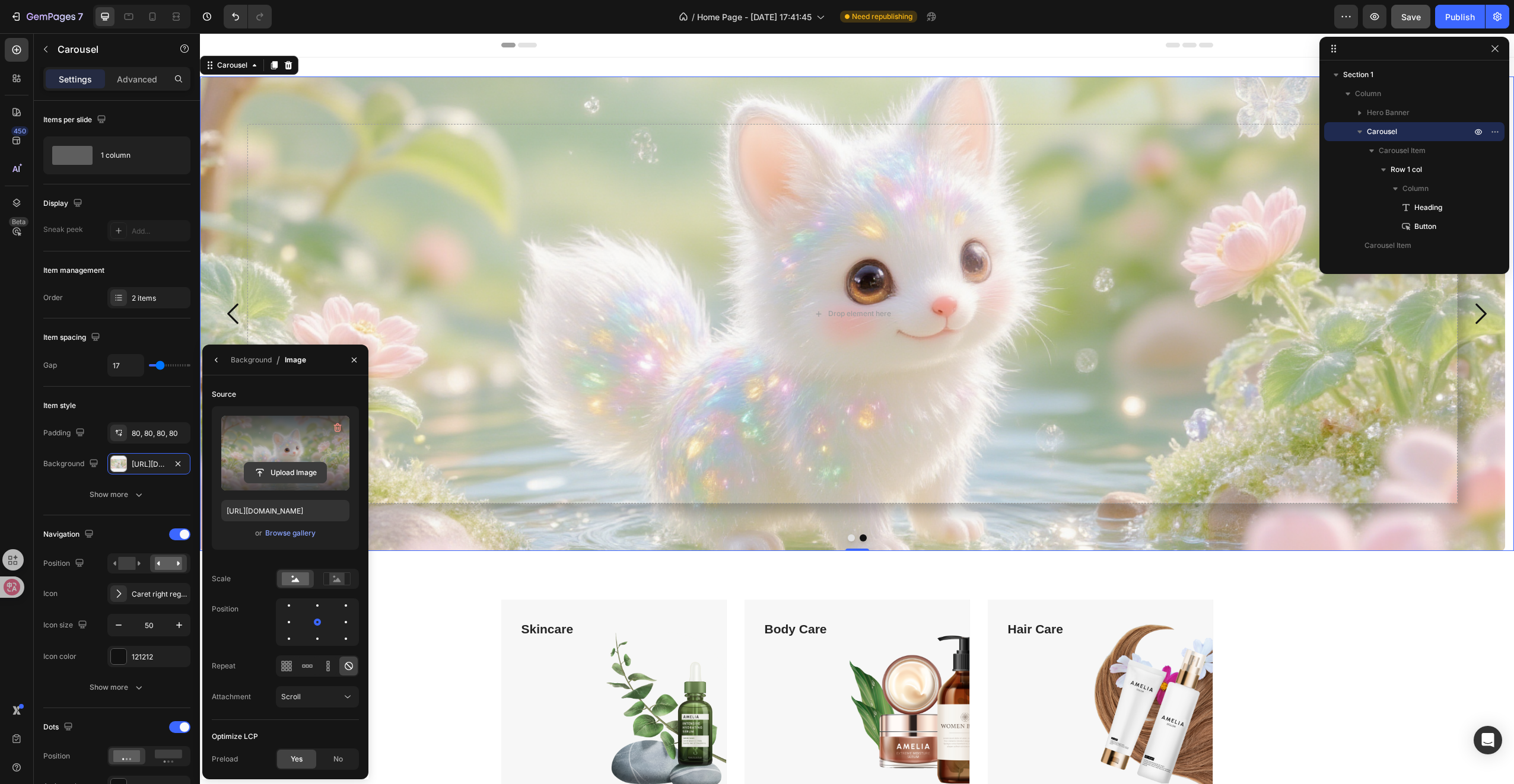
click at [293, 461] on label at bounding box center [285, 453] width 128 height 74
click at [293, 462] on input "file" at bounding box center [285, 472] width 82 height 20
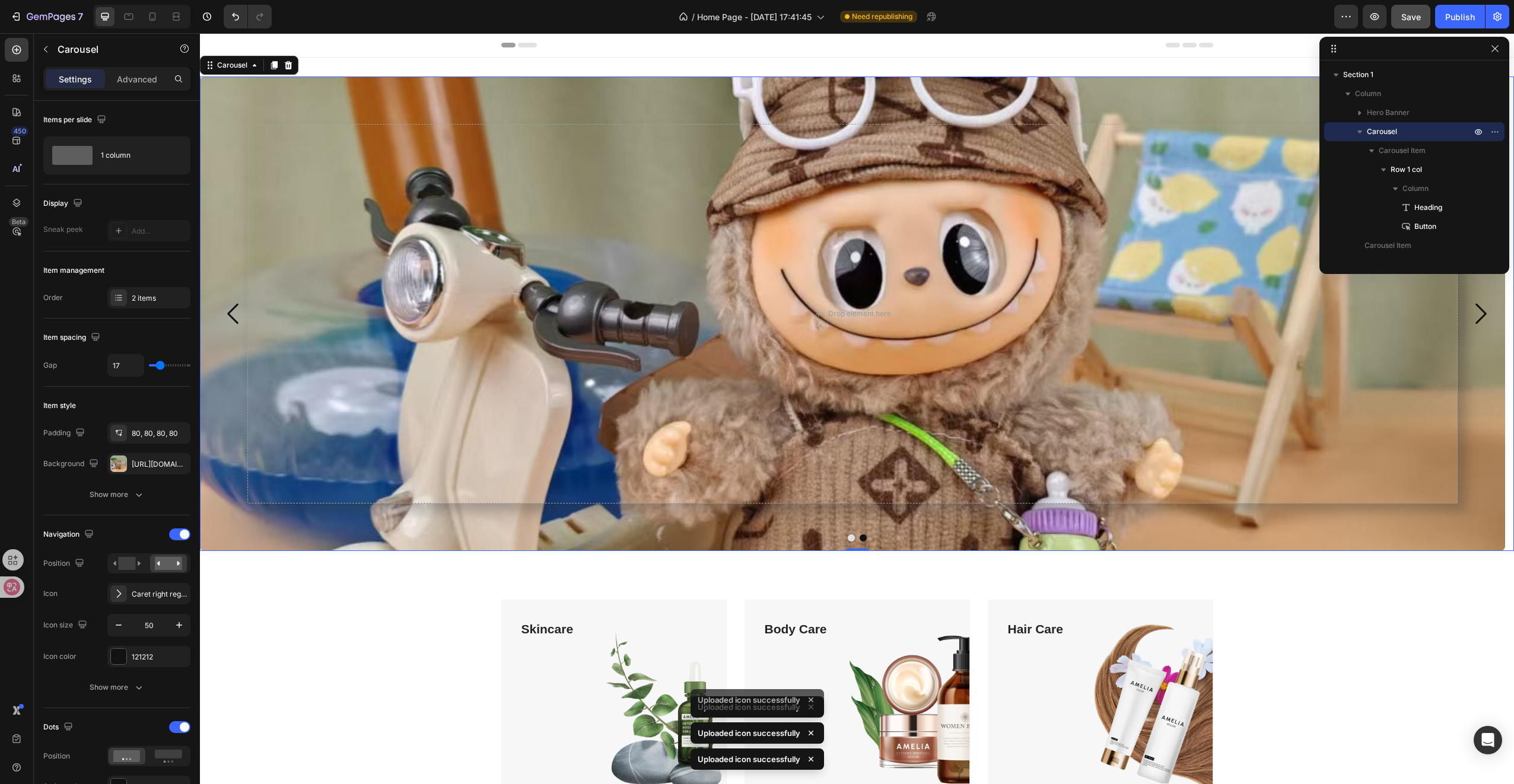
click at [848, 538] on button "Dot" at bounding box center [851, 538] width 7 height 7
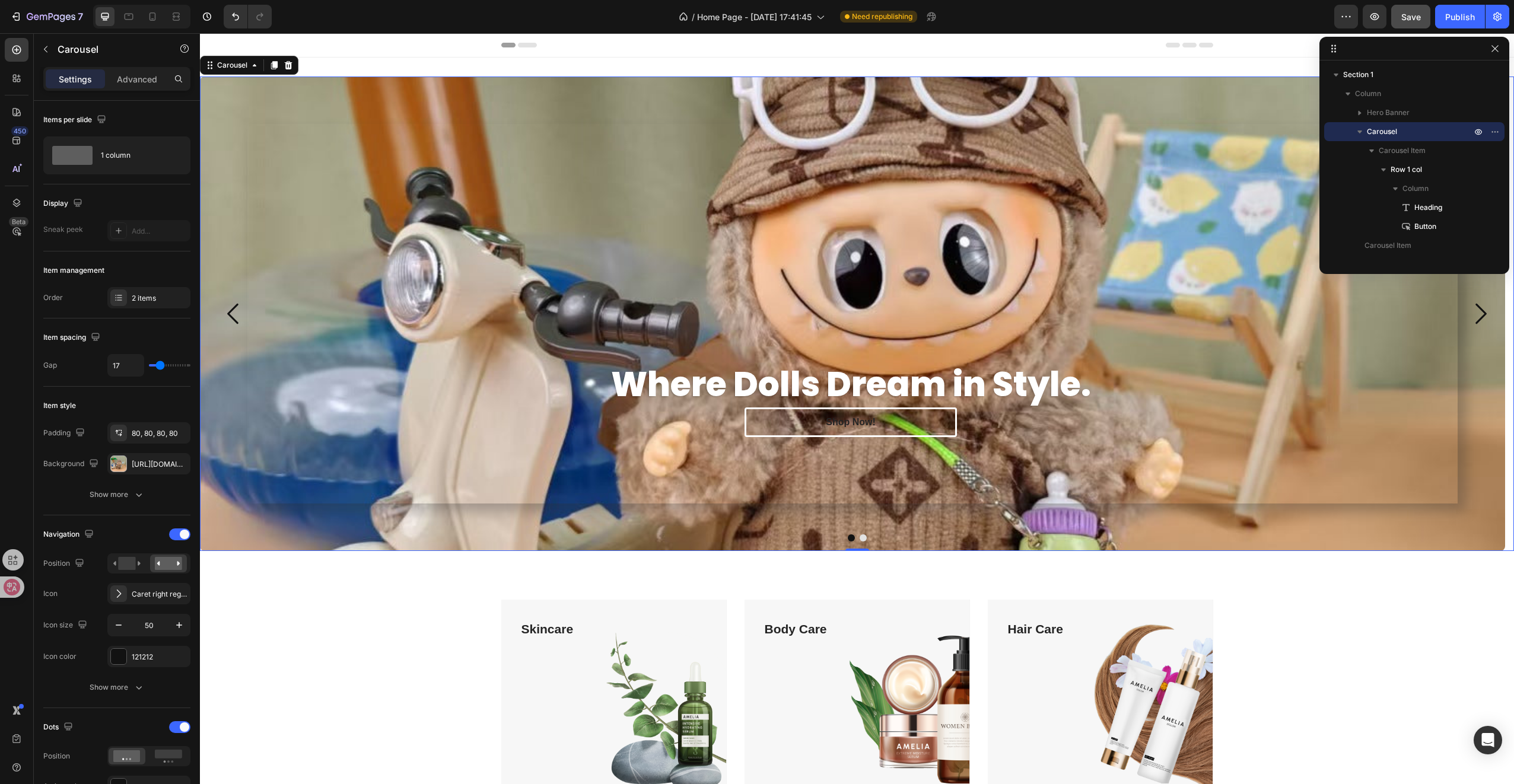
click at [859, 537] on button "Dot" at bounding box center [863, 538] width 7 height 7
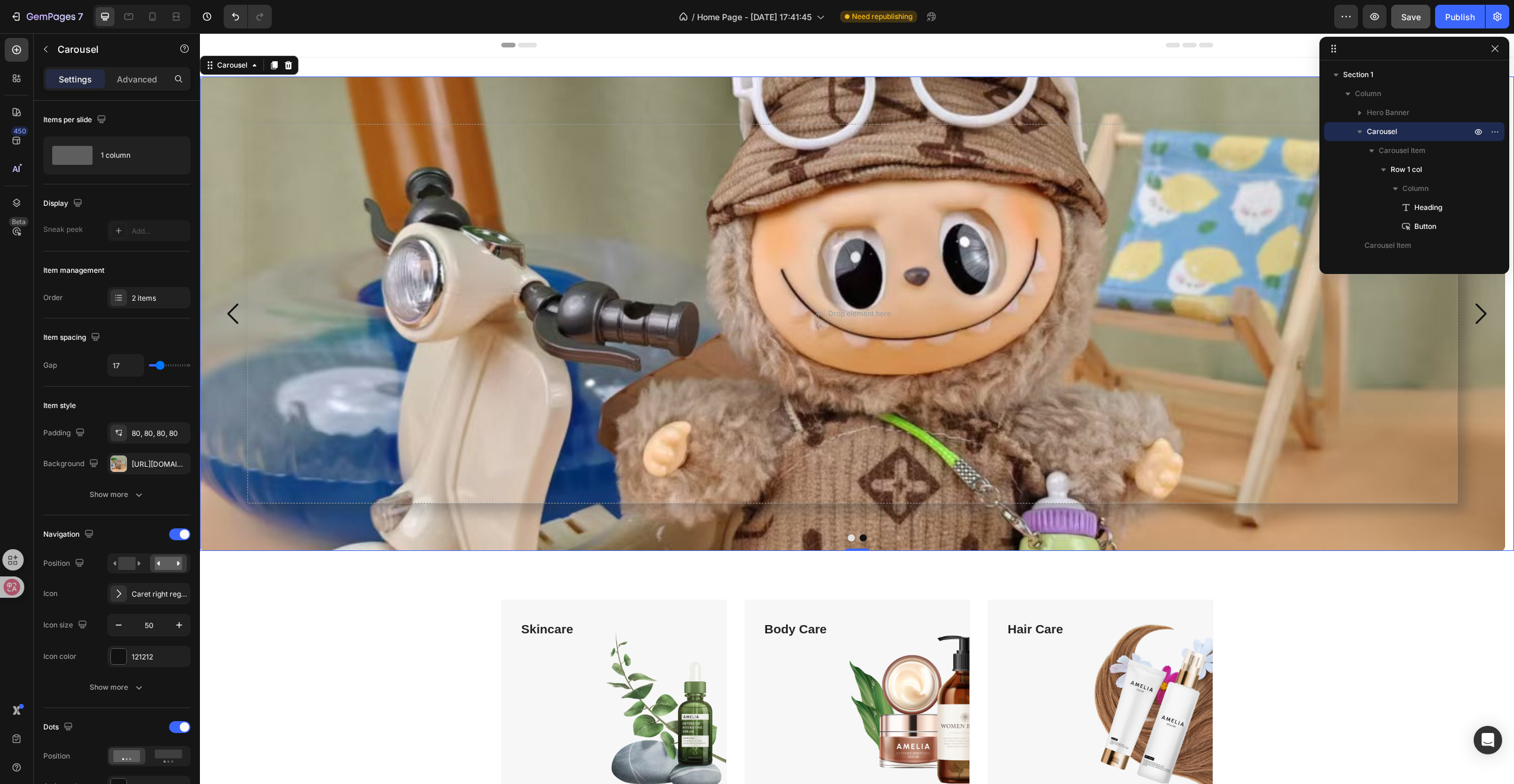
click at [848, 537] on button "Dot" at bounding box center [851, 538] width 7 height 7
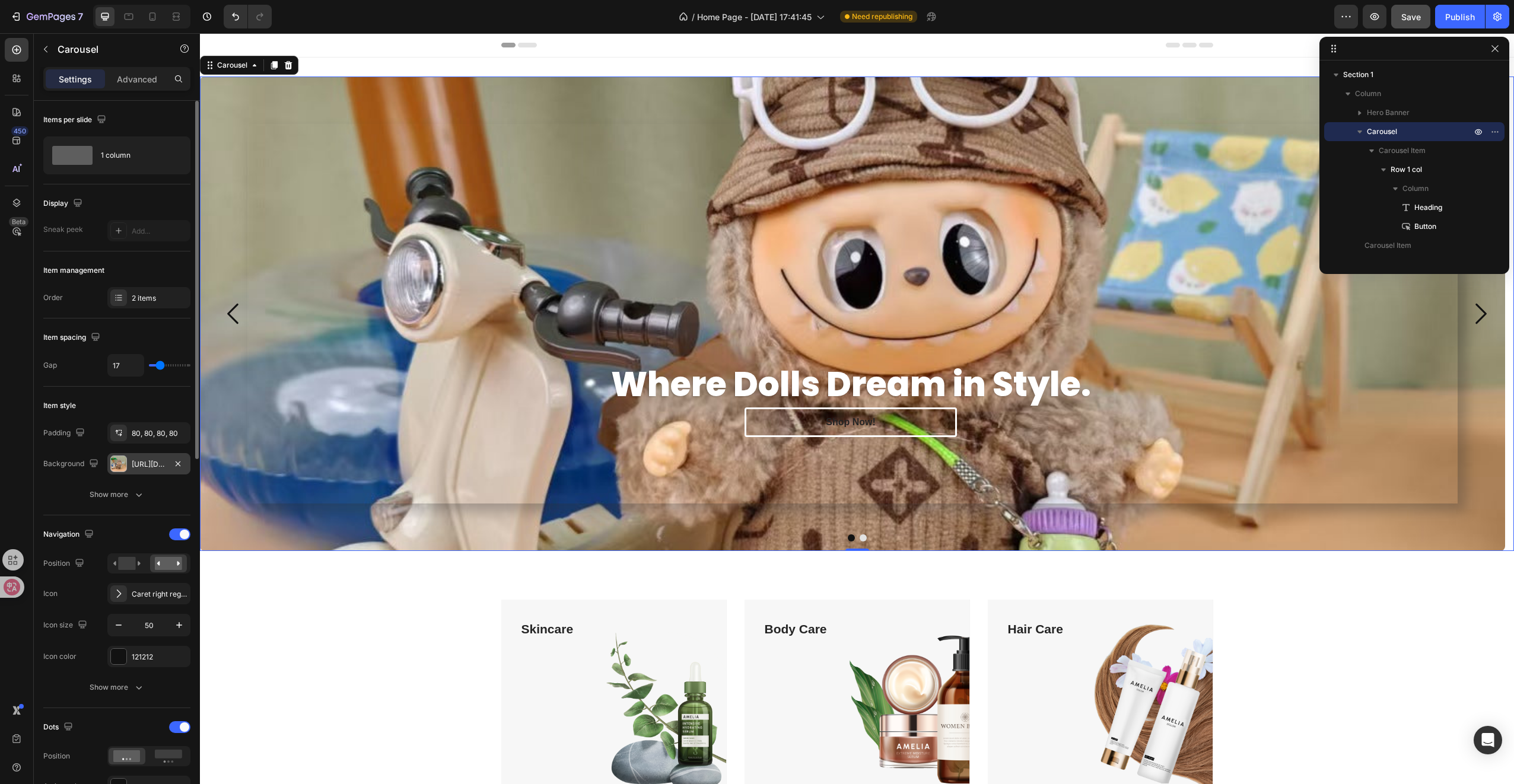
click at [136, 468] on div "[URL][DOMAIN_NAME]" at bounding box center [149, 464] width 83 height 21
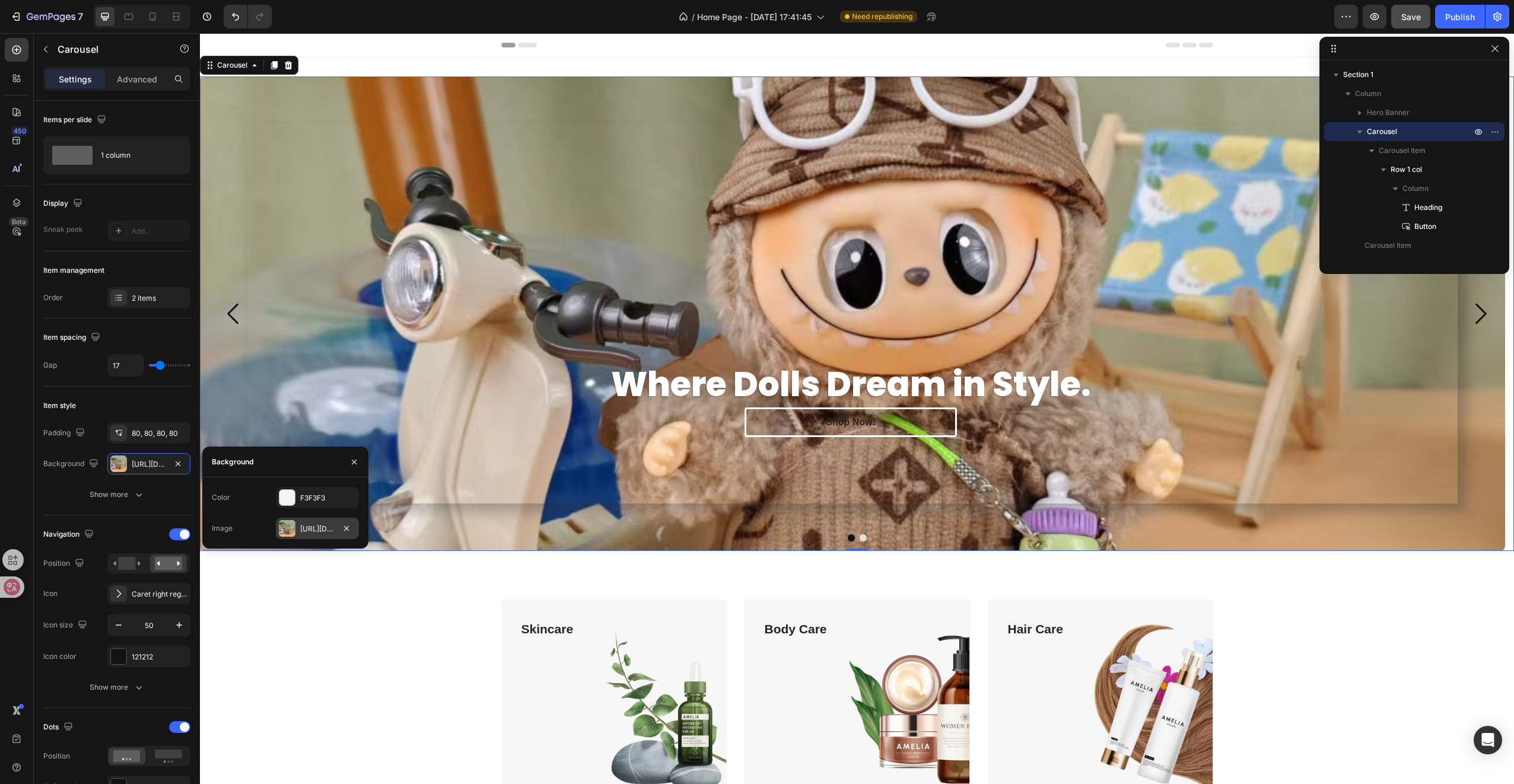
click at [303, 519] on div "[URL][DOMAIN_NAME]" at bounding box center [318, 528] width 83 height 21
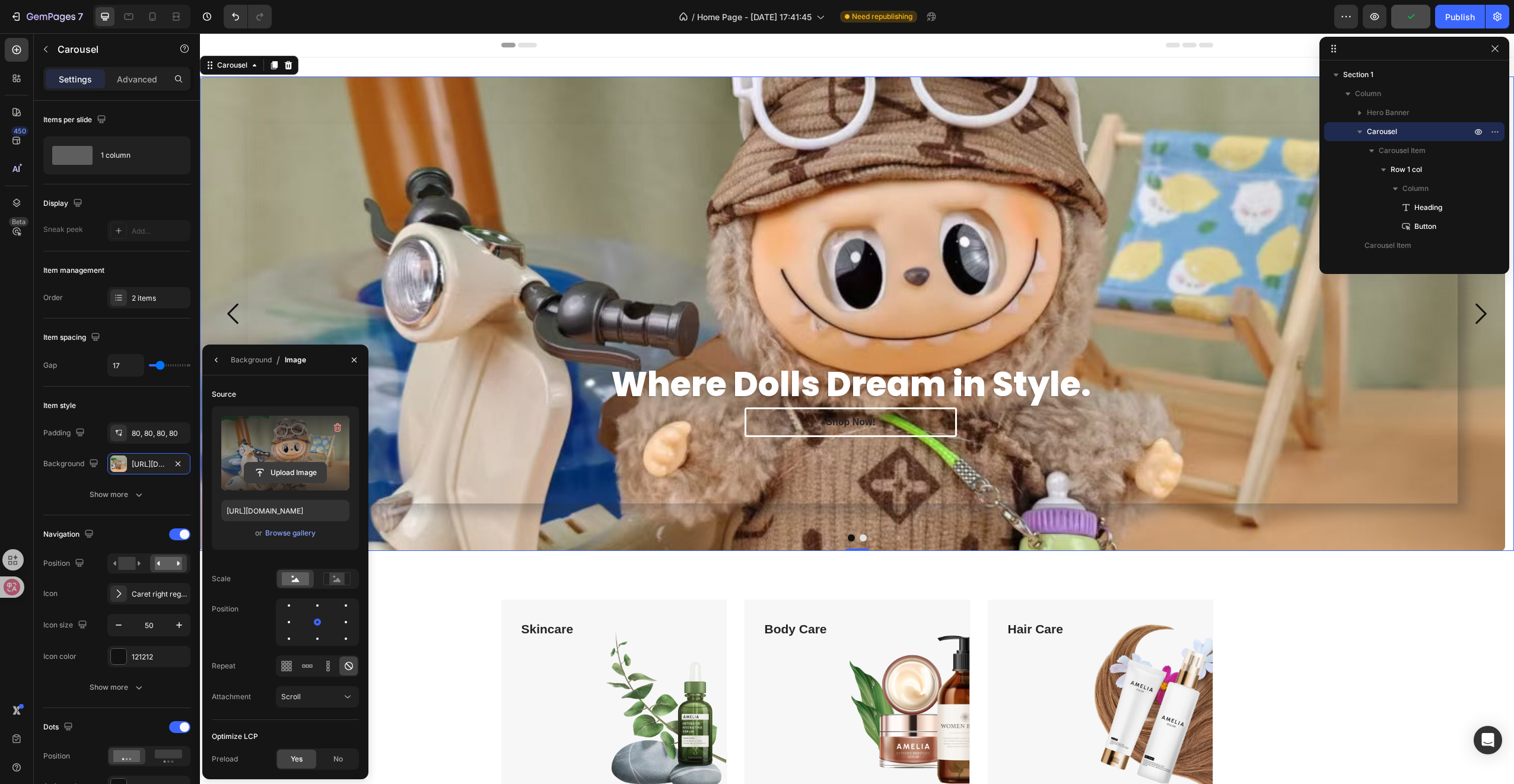
click at [292, 461] on label at bounding box center [285, 453] width 128 height 74
click at [292, 462] on input "file" at bounding box center [285, 472] width 82 height 20
type input "[URL][DOMAIN_NAME]"
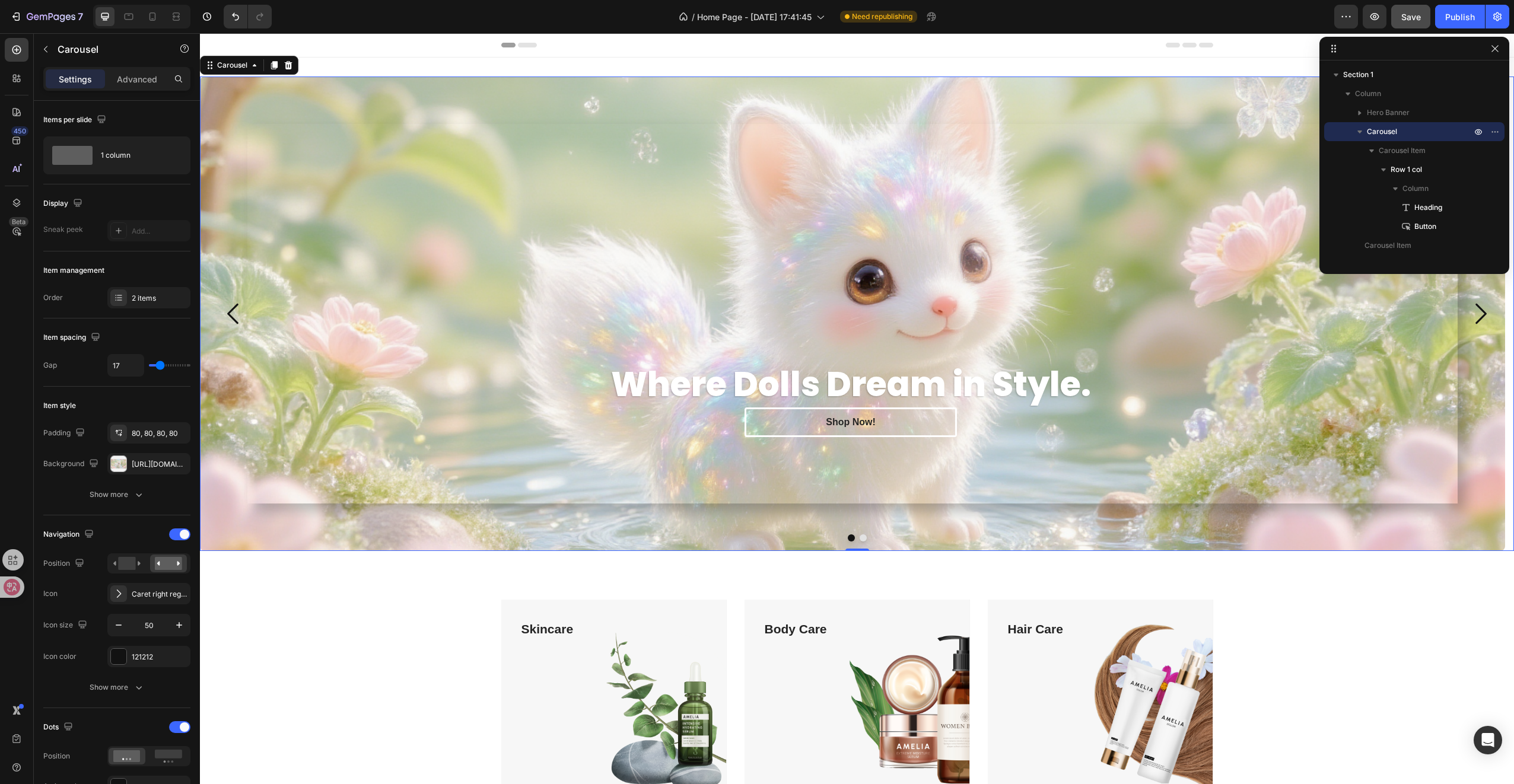
click at [861, 537] on button "Dot" at bounding box center [863, 538] width 7 height 7
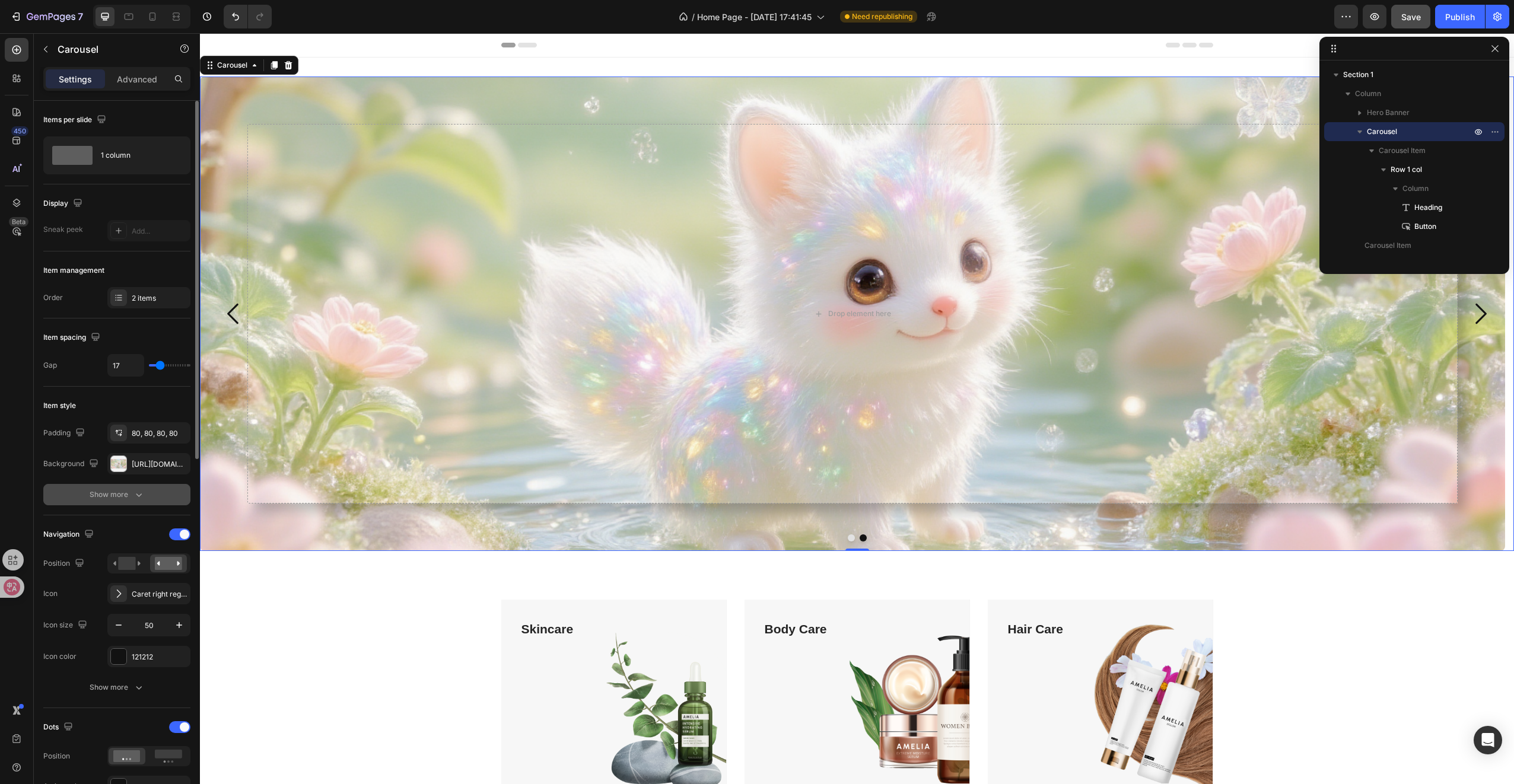
click at [119, 501] on button "Show more" at bounding box center [117, 494] width 147 height 21
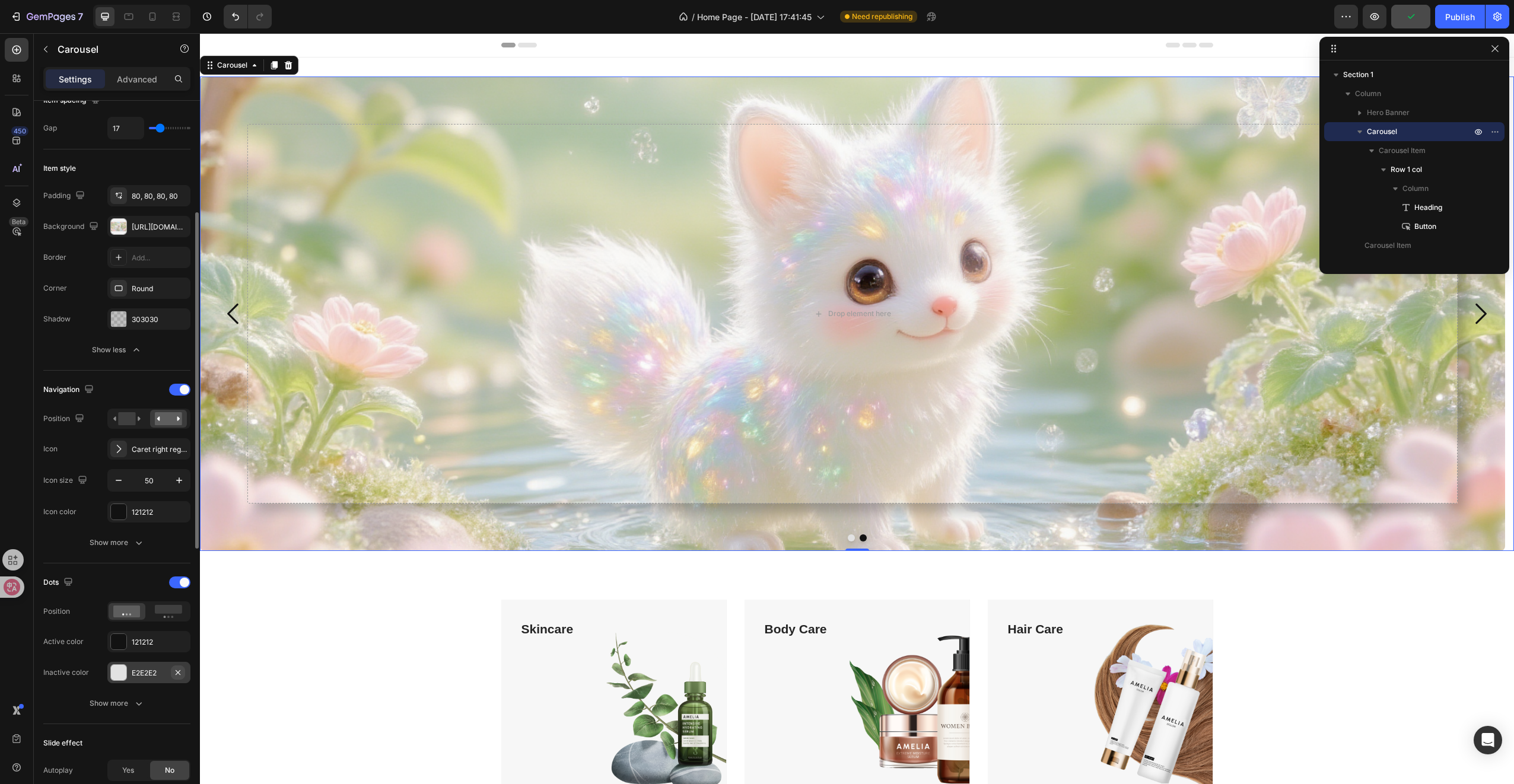
scroll to position [415, 0]
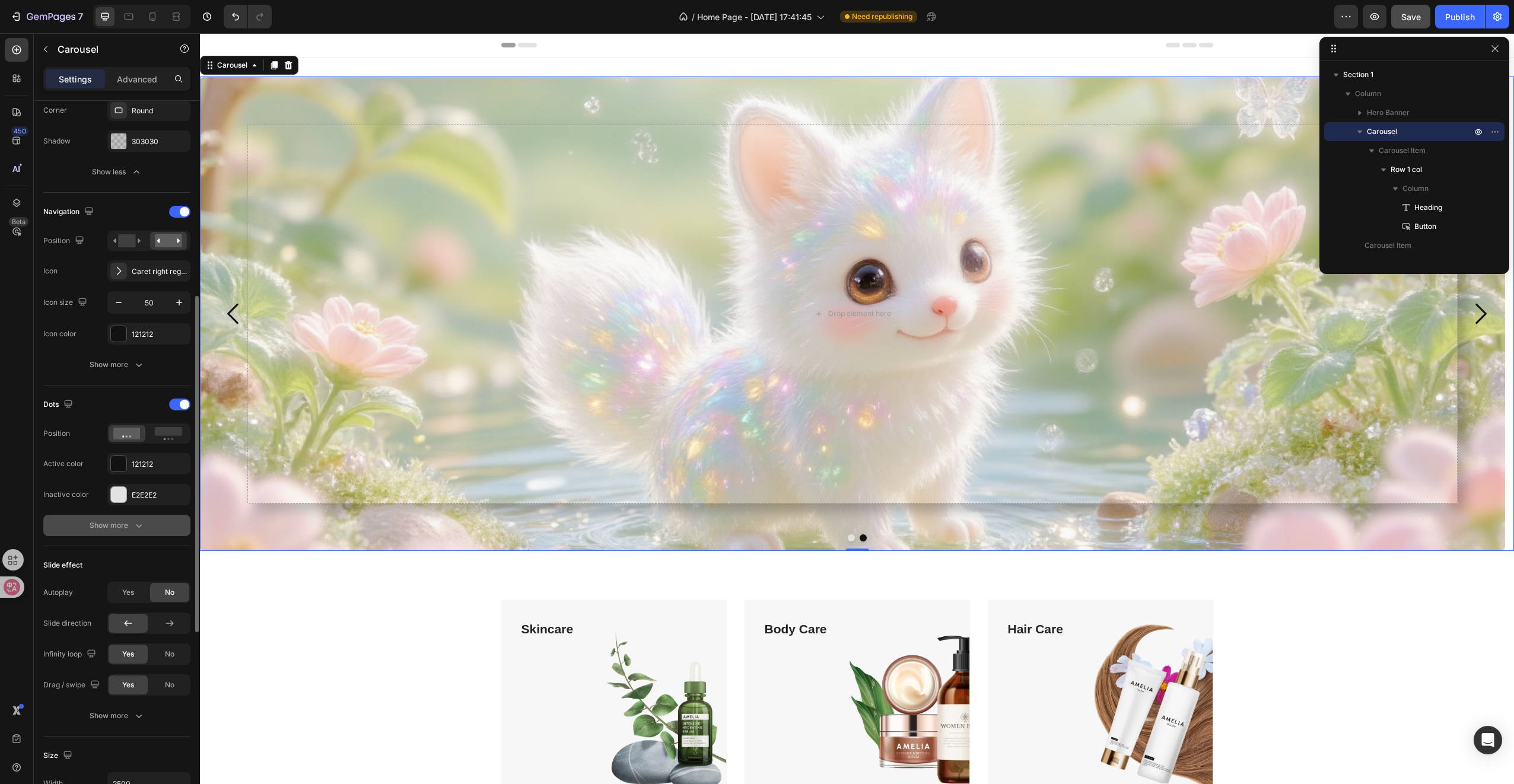
click at [142, 526] on icon "button" at bounding box center [139, 525] width 12 height 12
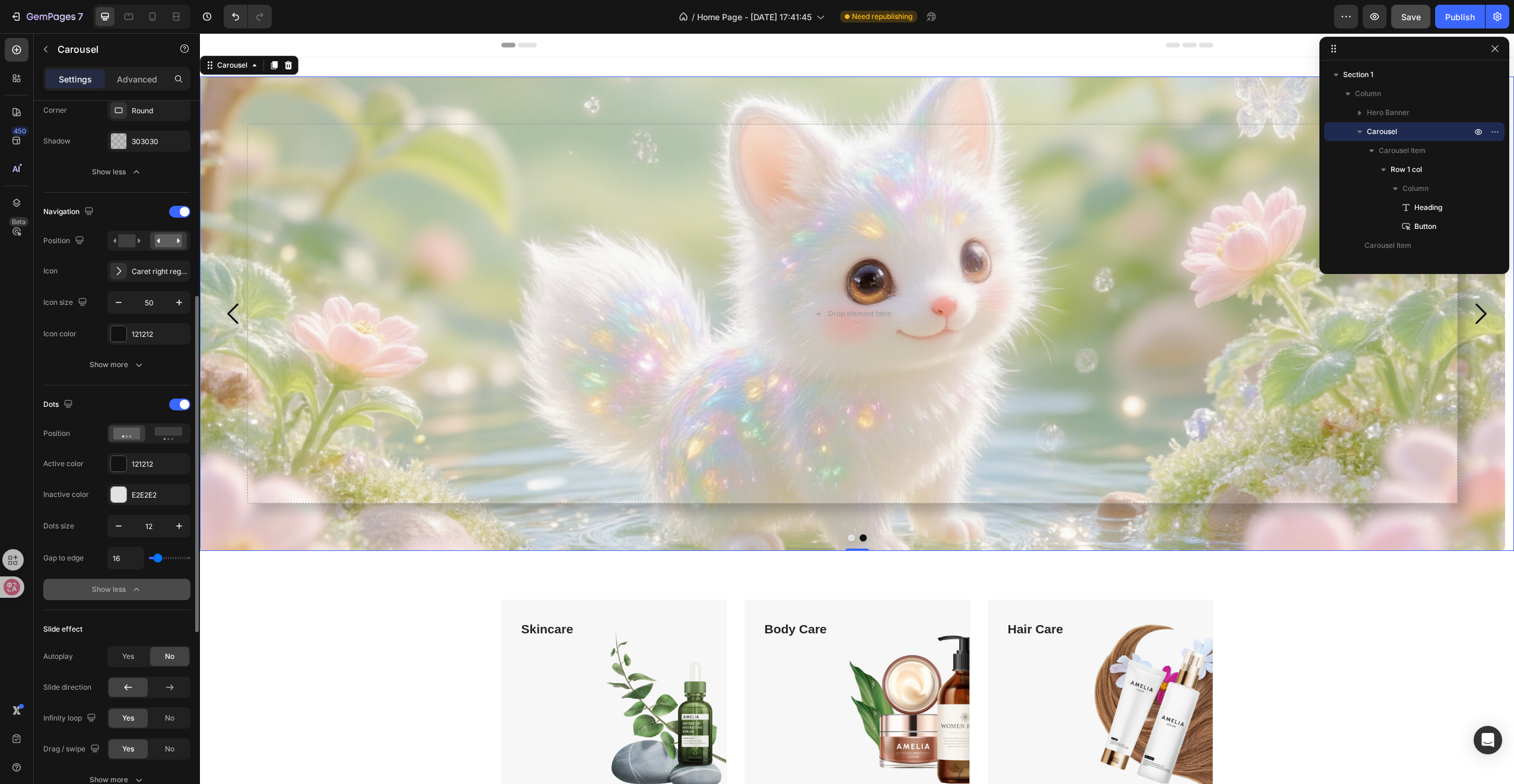
click at [135, 584] on icon "button" at bounding box center [136, 590] width 12 height 12
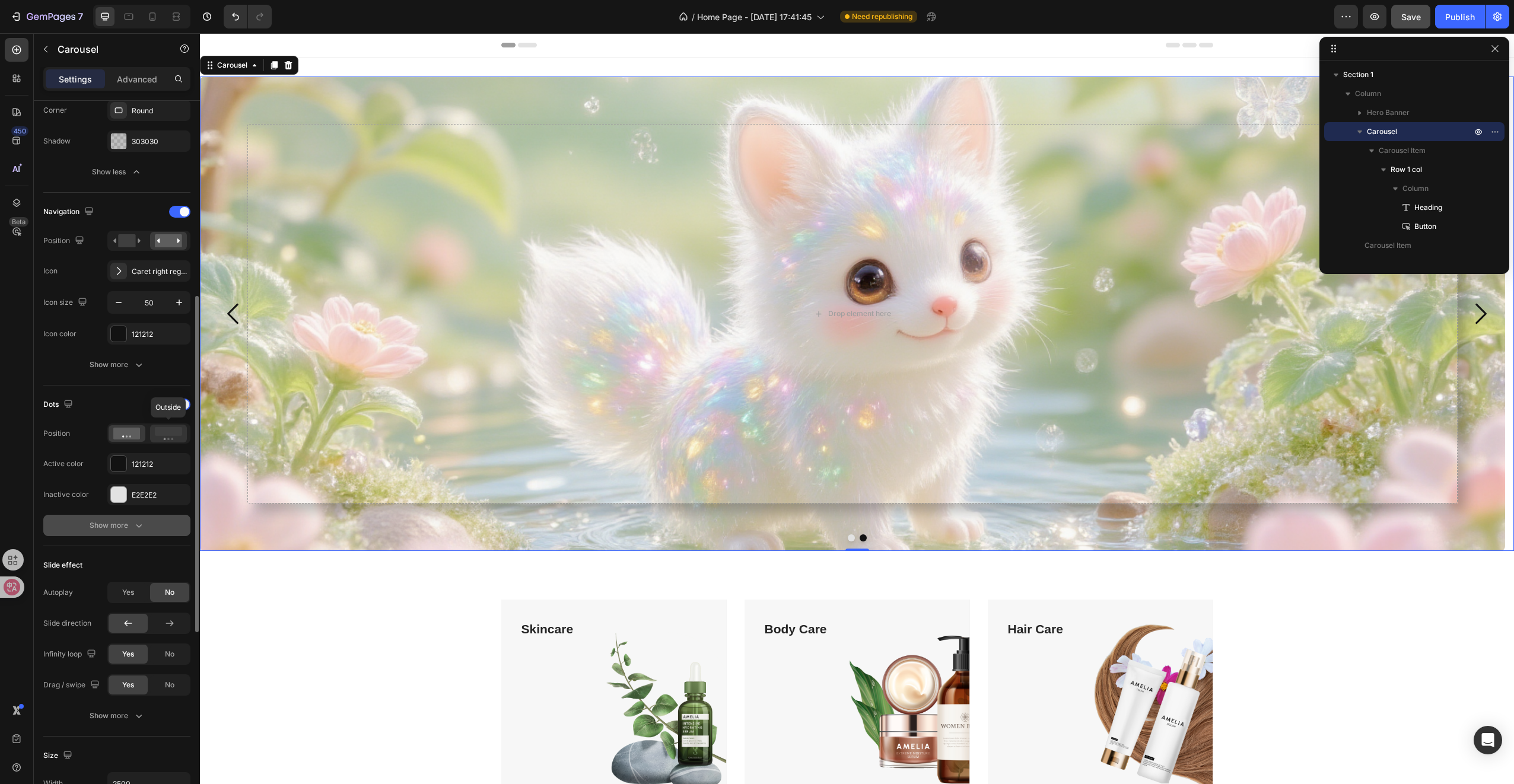
click at [173, 437] on circle at bounding box center [173, 439] width 3 height 3
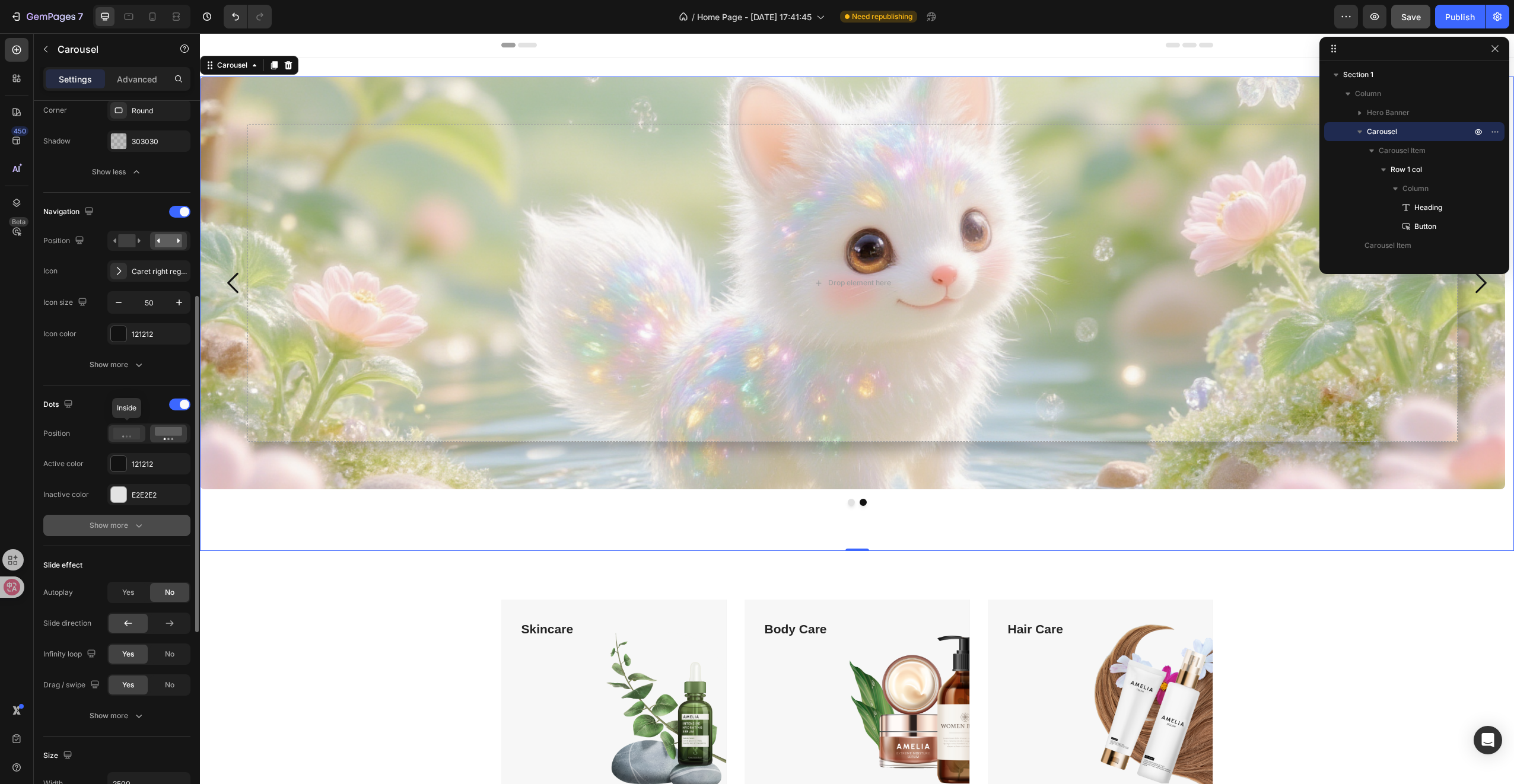
click at [142, 434] on div at bounding box center [127, 433] width 37 height 16
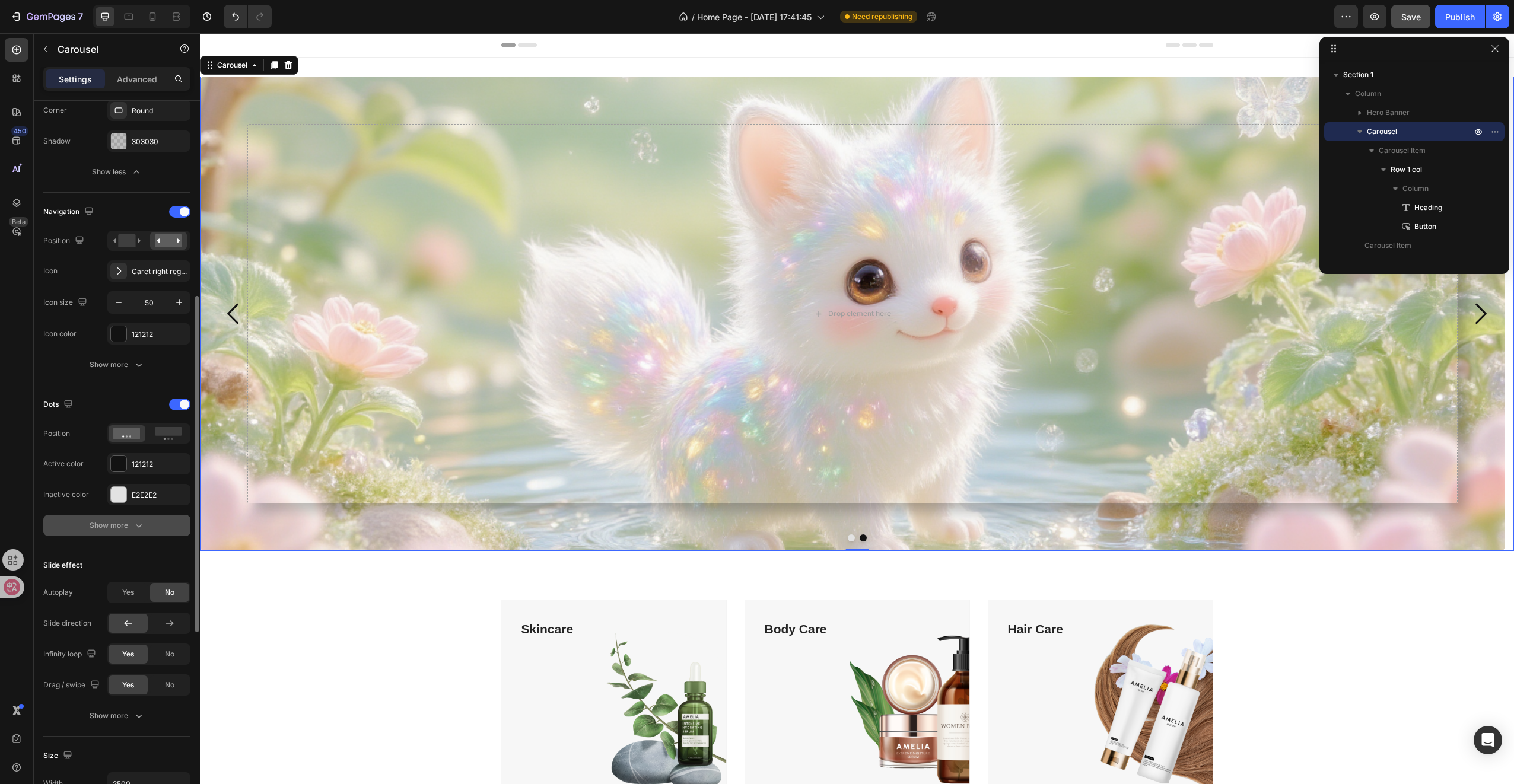
scroll to position [534, 0]
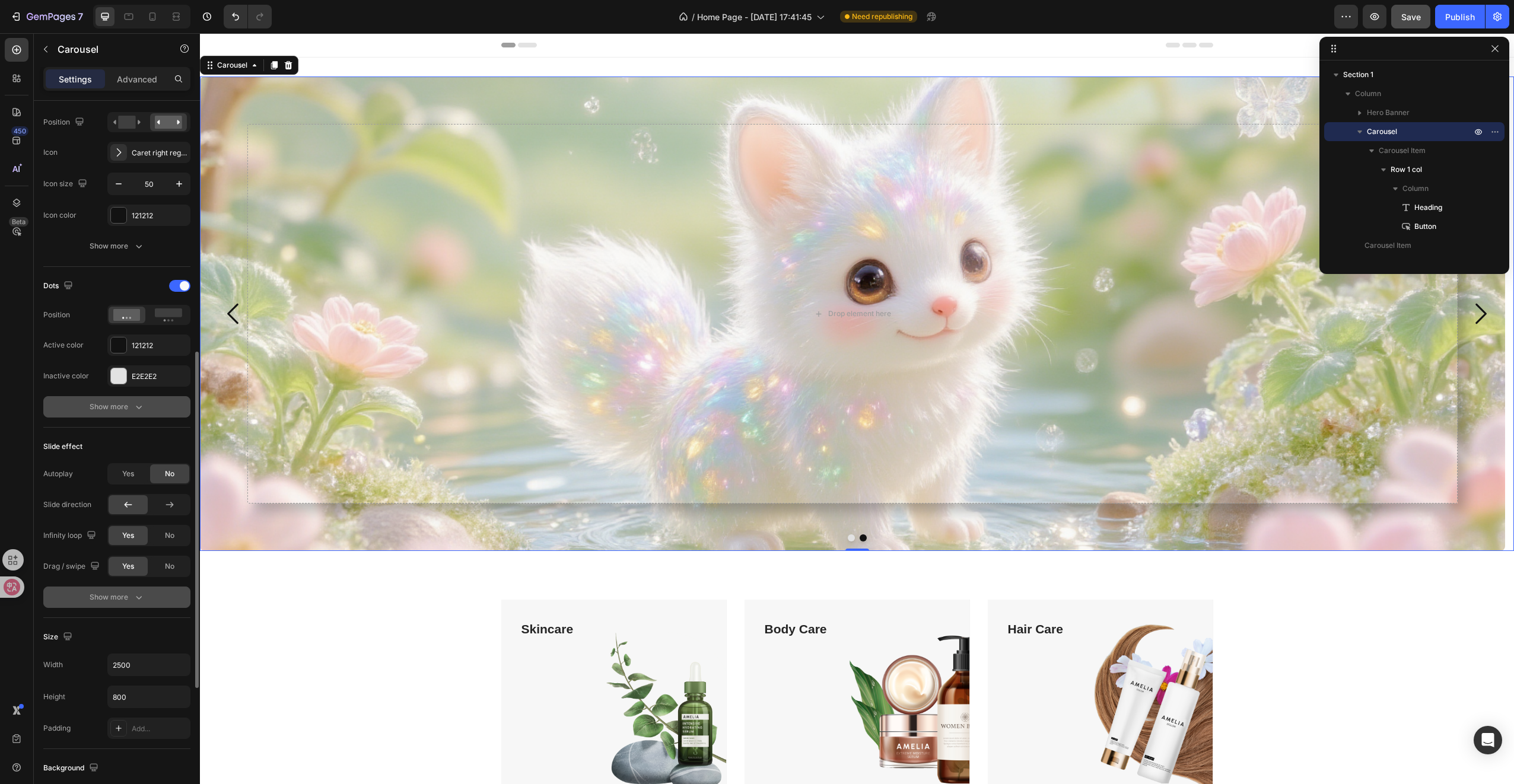
click at [136, 591] on icon "button" at bounding box center [139, 597] width 12 height 12
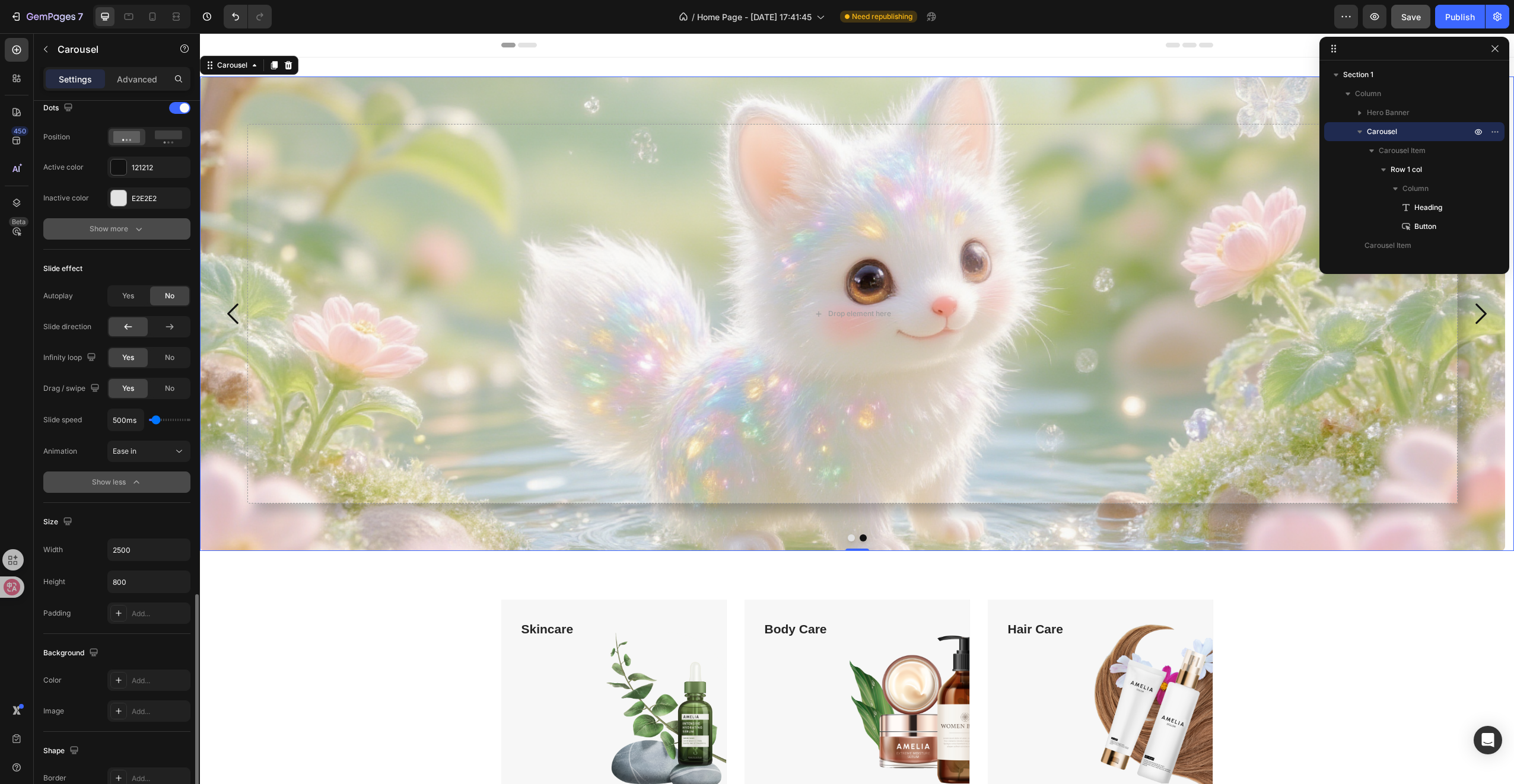
scroll to position [872, 0]
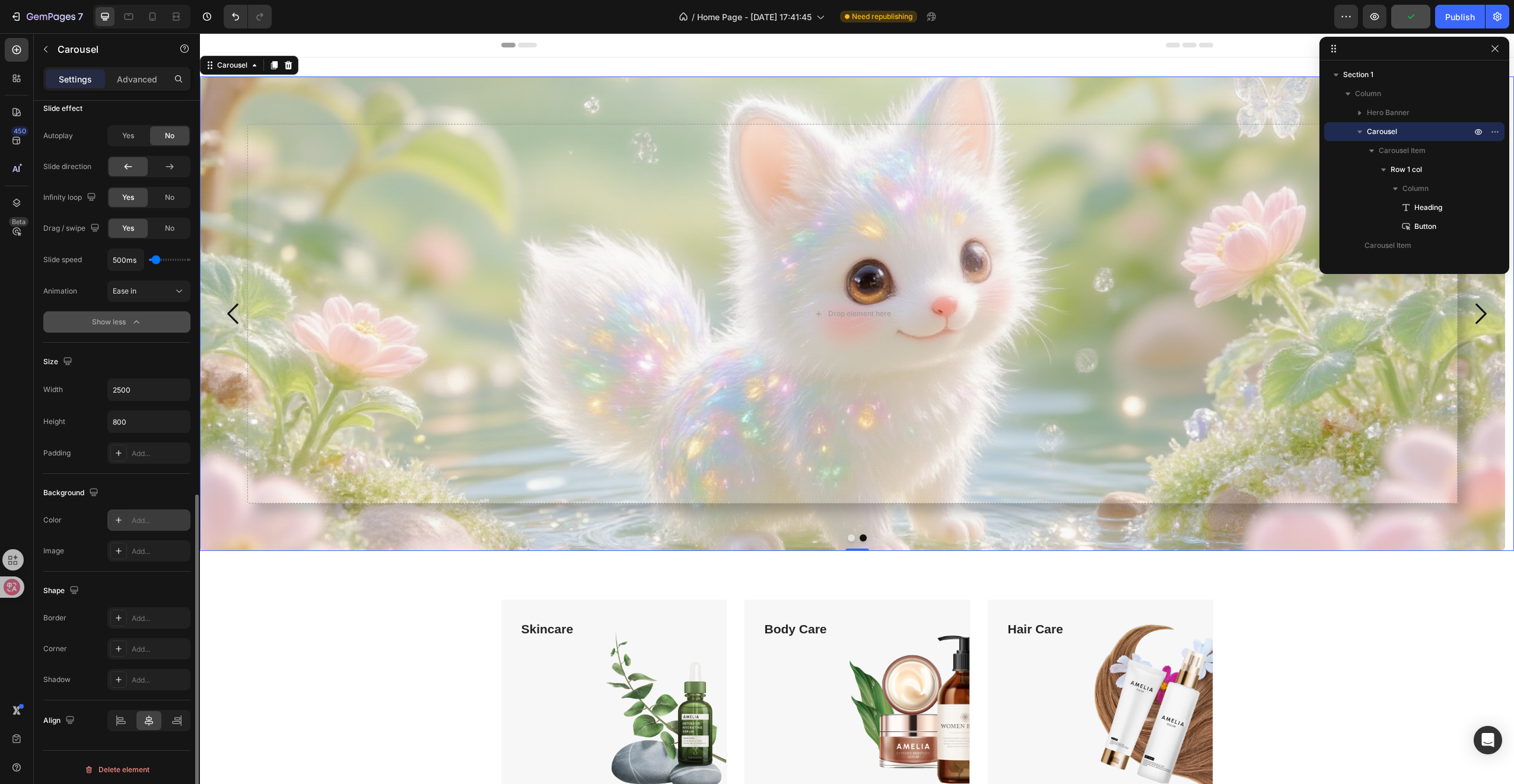
click at [146, 520] on div "Add..." at bounding box center [160, 520] width 56 height 11
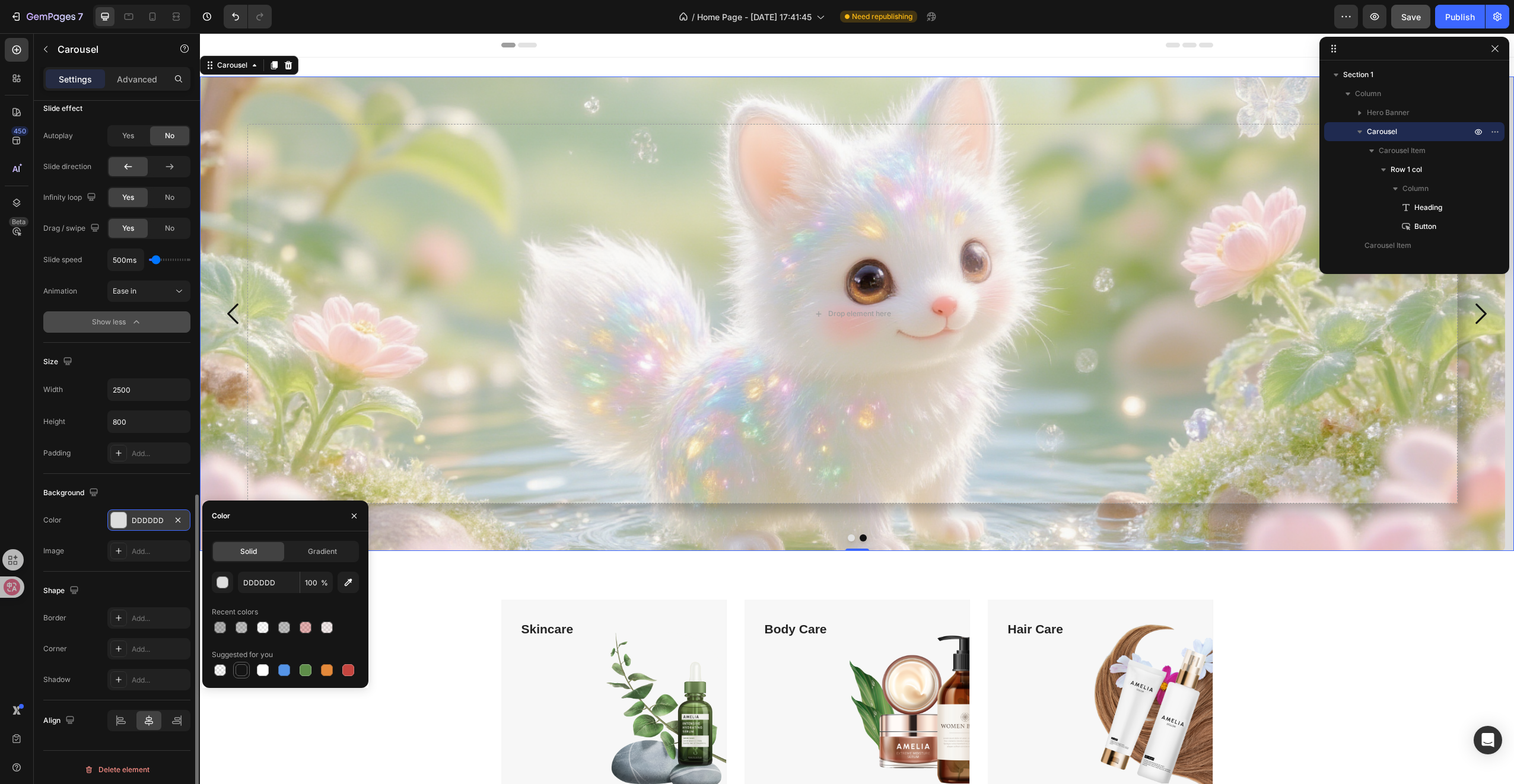
click at [242, 665] on div at bounding box center [241, 670] width 12 height 12
type input "151515"
click at [319, 555] on span "Gradient" at bounding box center [322, 551] width 29 height 11
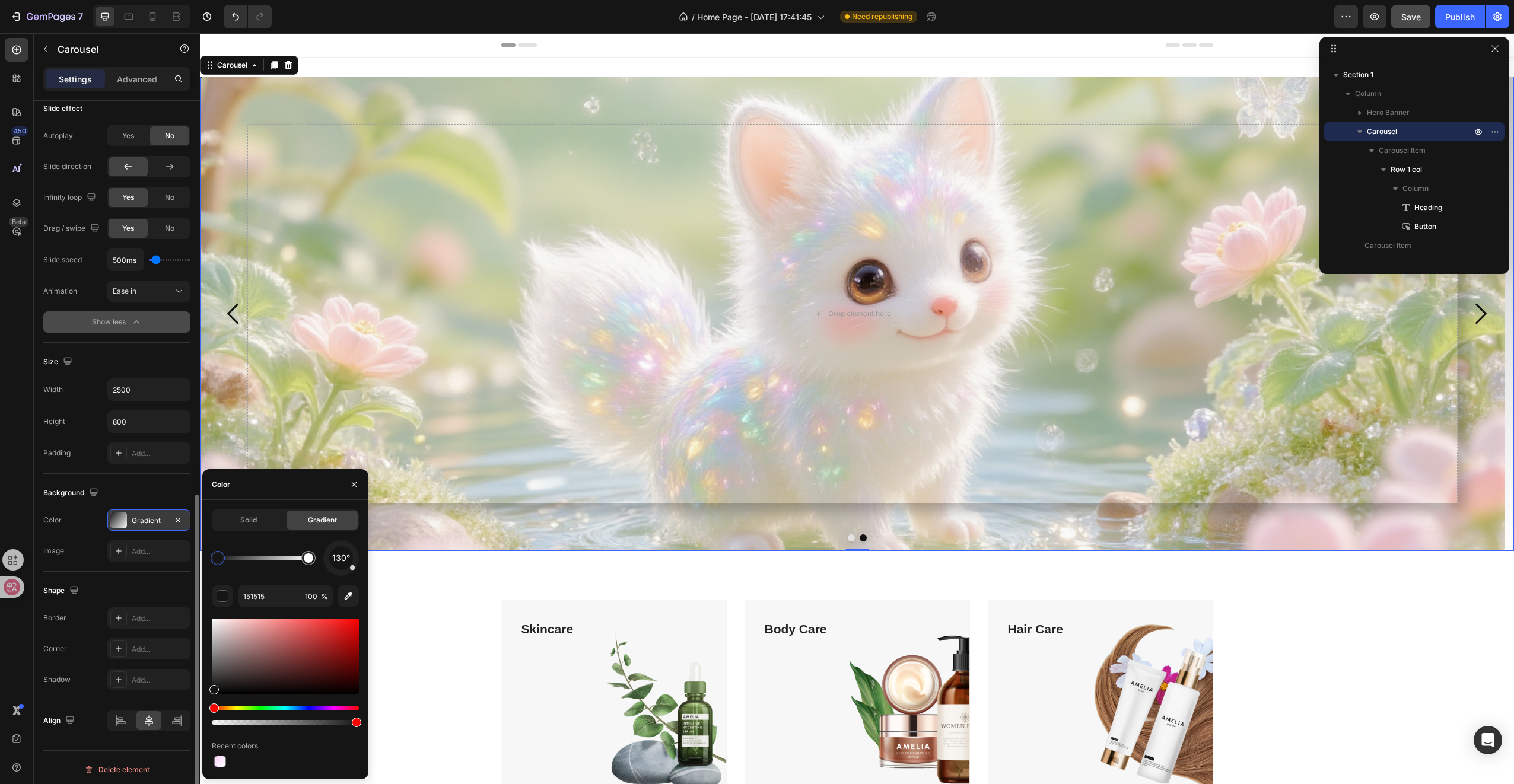
drag, startPoint x: 266, startPoint y: 642, endPoint x: 318, endPoint y: 625, distance: 54.7
click at [312, 626] on div at bounding box center [285, 656] width 147 height 75
click at [328, 675] on div at bounding box center [285, 656] width 147 height 75
type input "3F0D0D"
click at [843, 534] on div at bounding box center [857, 538] width 1314 height 7
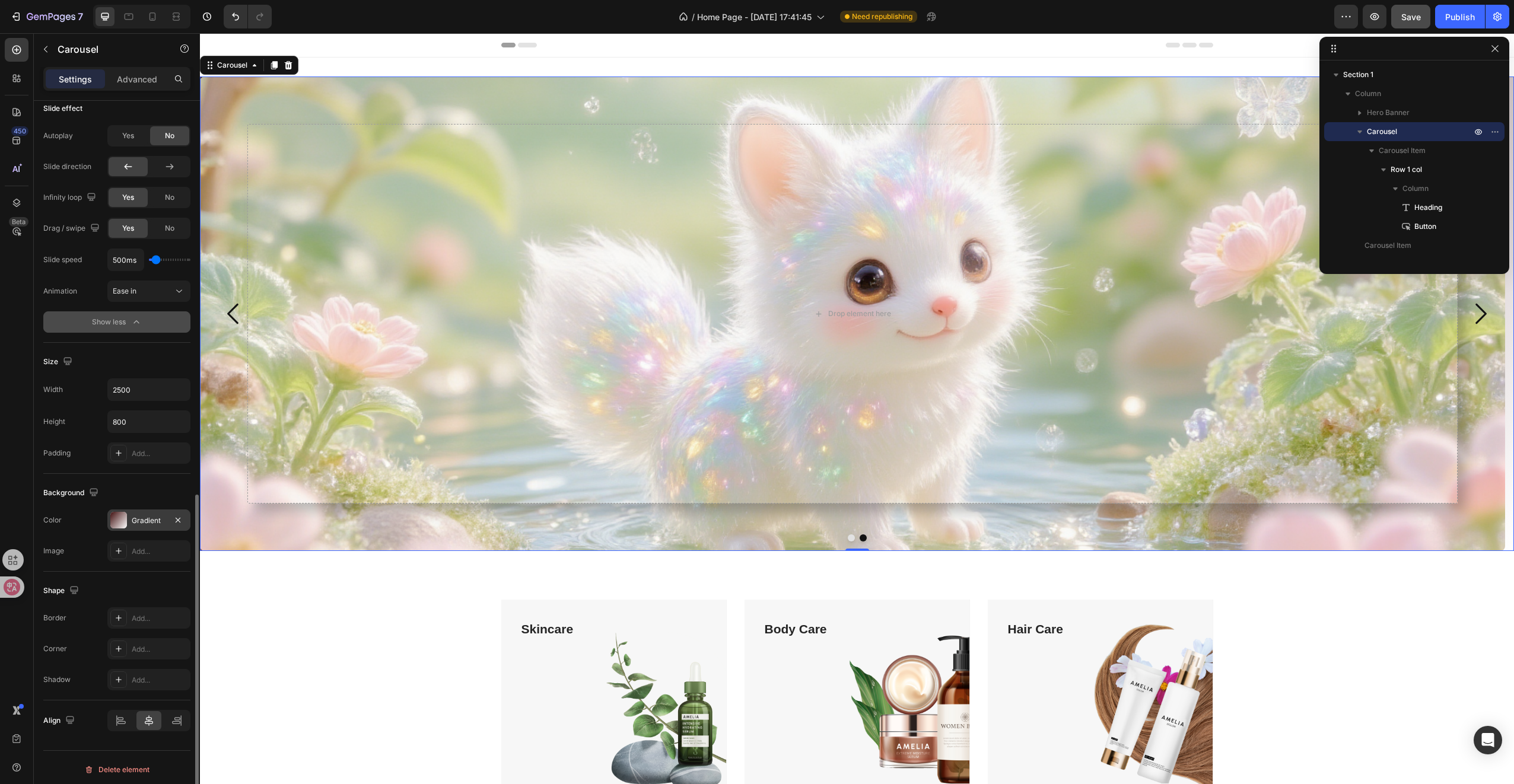
click at [848, 536] on button "Dot" at bounding box center [851, 538] width 7 height 7
click at [181, 515] on icon "button" at bounding box center [178, 520] width 9 height 9
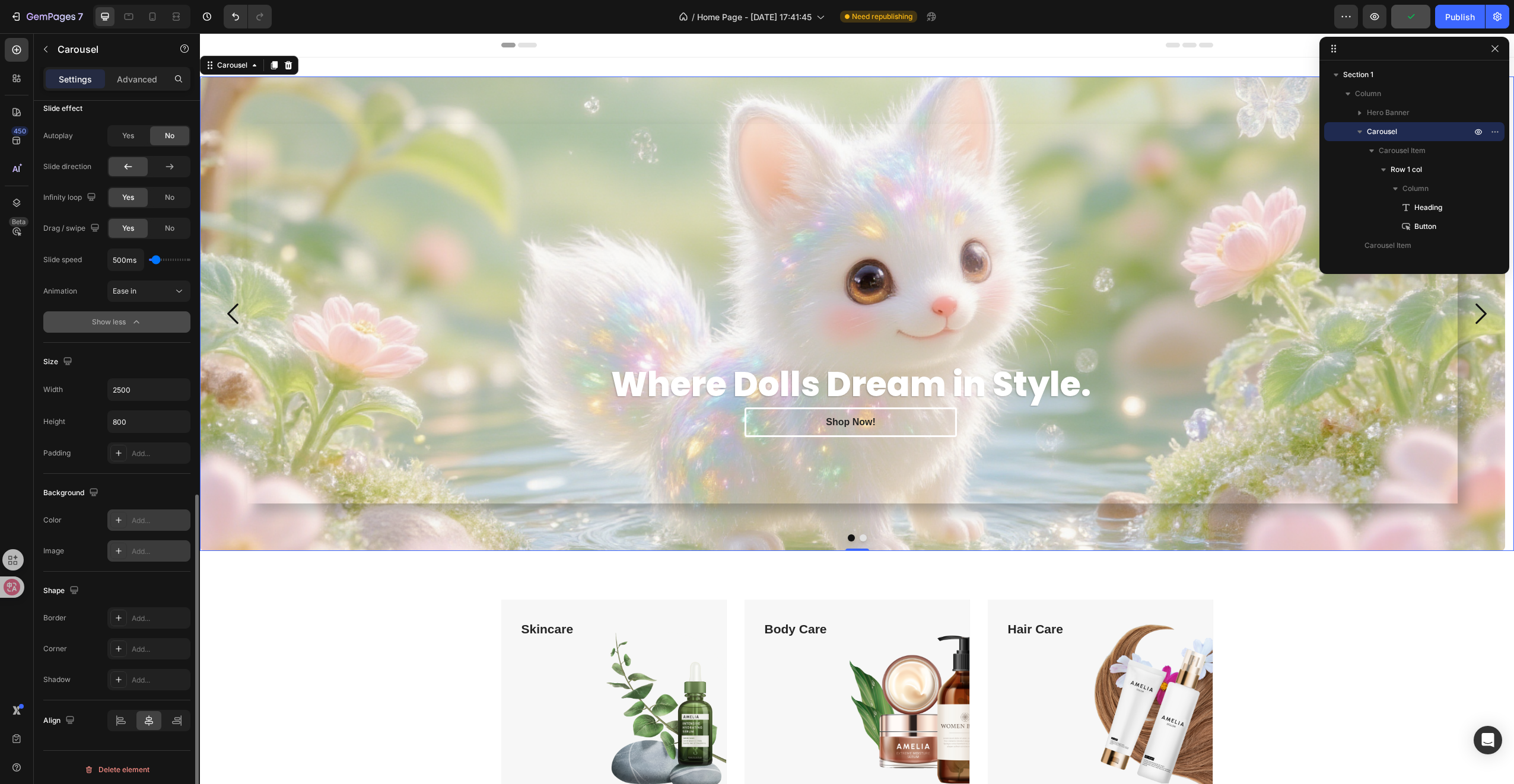
click at [144, 546] on div "Add..." at bounding box center [160, 551] width 56 height 11
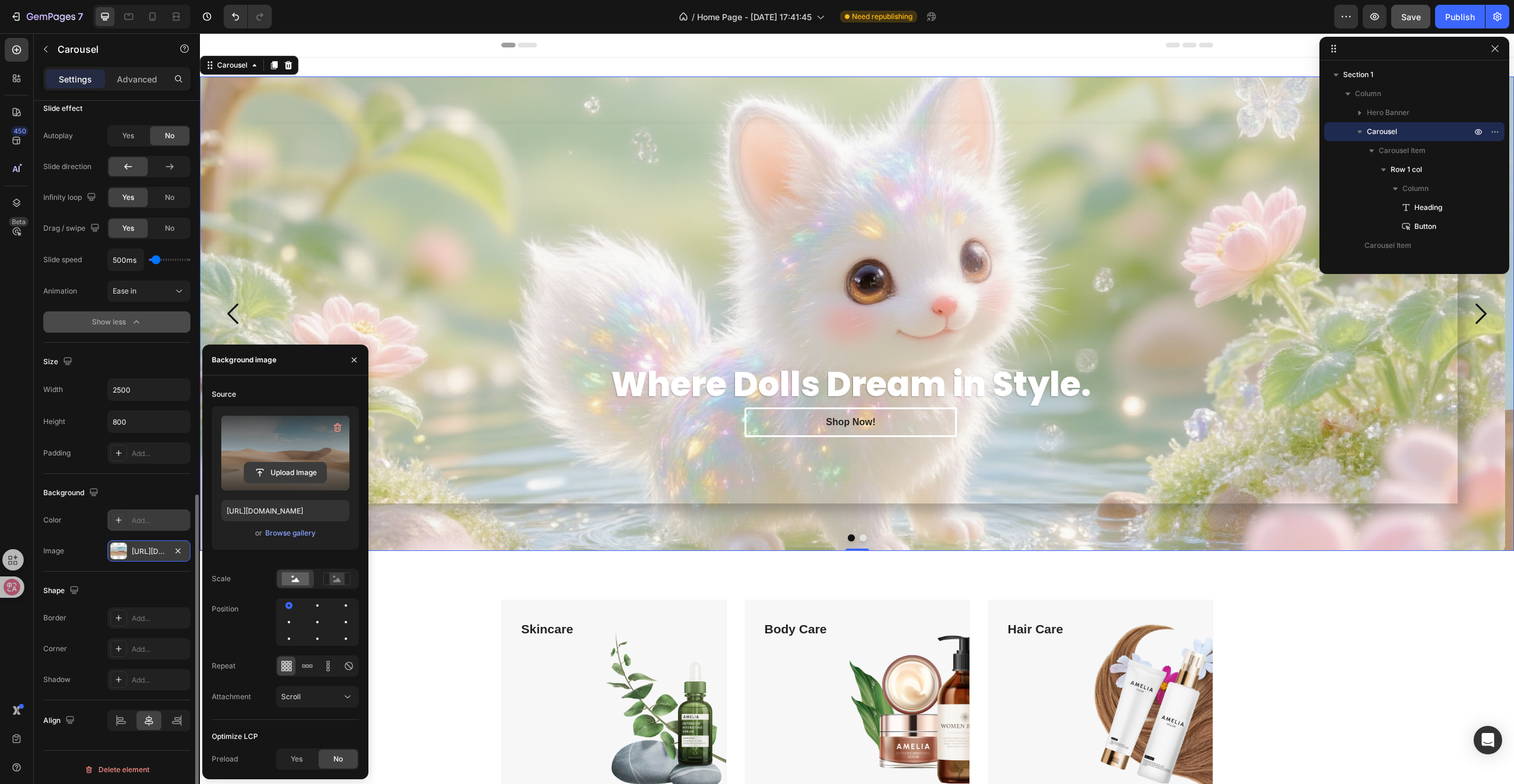
click at [311, 468] on input "file" at bounding box center [285, 472] width 82 height 20
click at [293, 468] on input "file" at bounding box center [285, 472] width 82 height 20
click at [552, 347] on div "Where Dolls Dream in Style. Heading Shop Now! [GEOGRAPHIC_DATA]" at bounding box center [852, 283] width 712 height 318
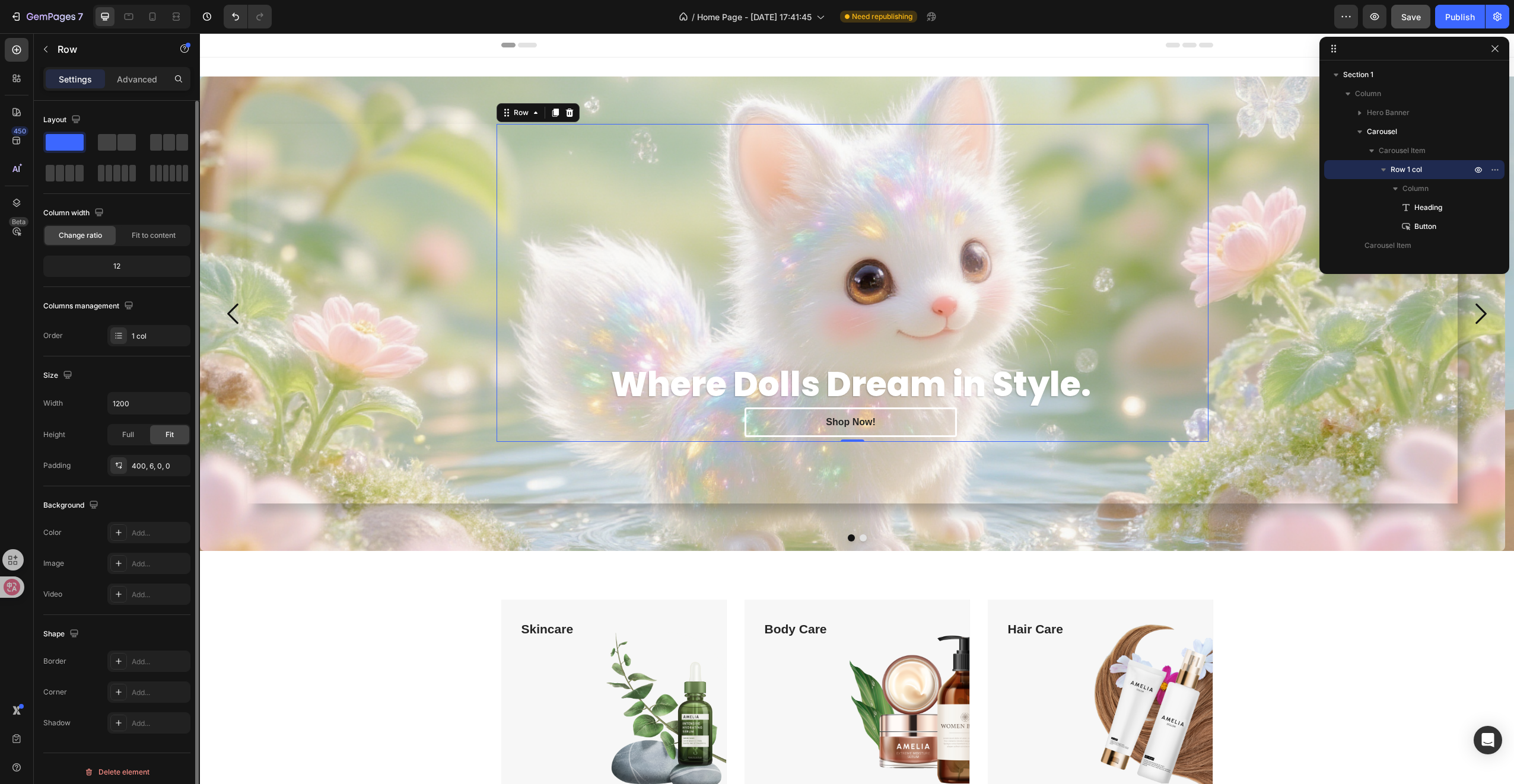
click at [448, 349] on div "Where Dolls Dream in Style. Heading Shop Now! Button Row 0" at bounding box center [852, 314] width 1210 height 379
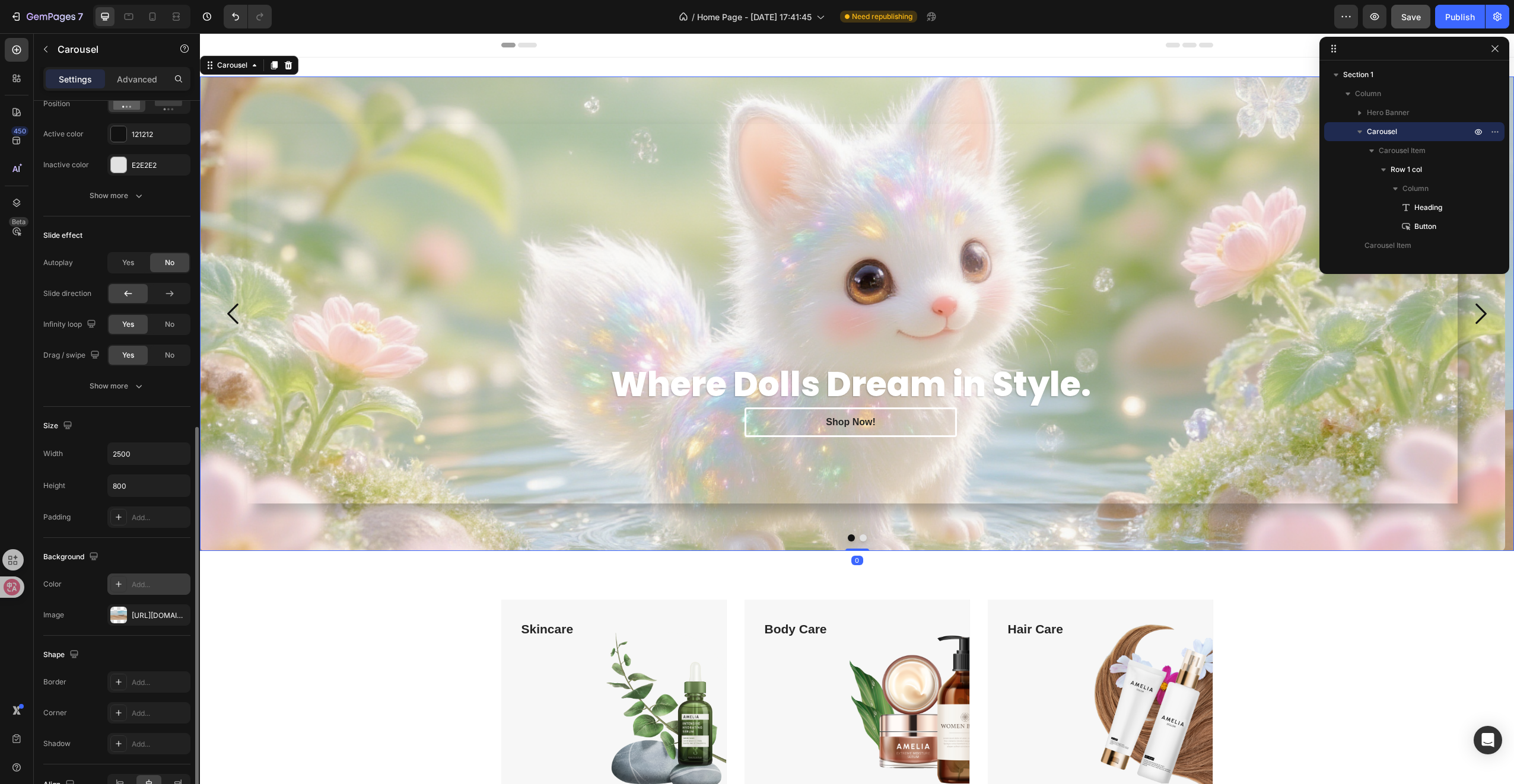
scroll to position [716, 0]
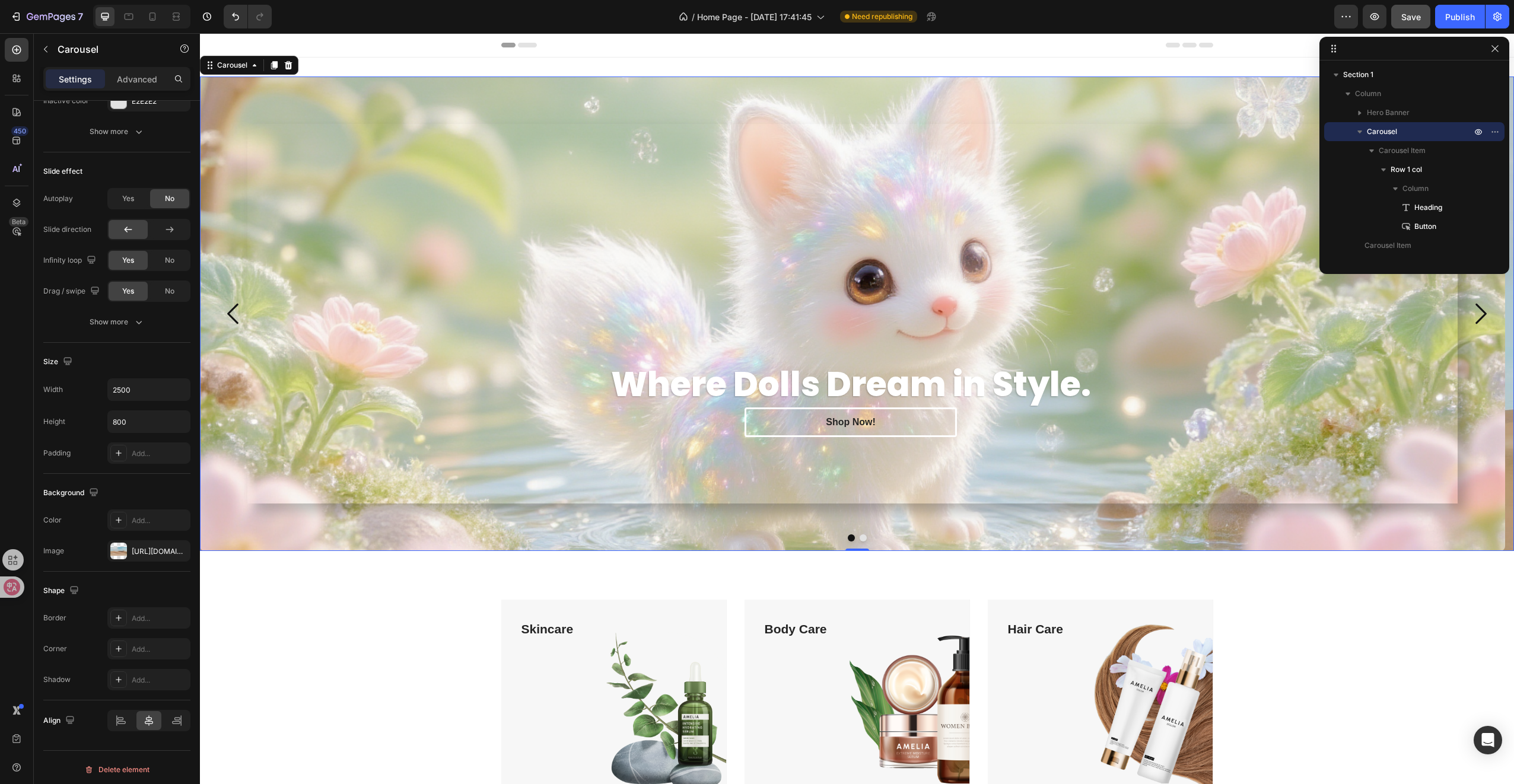
click at [1472, 316] on icon "Carousel Next Arrow" at bounding box center [1480, 314] width 30 height 30
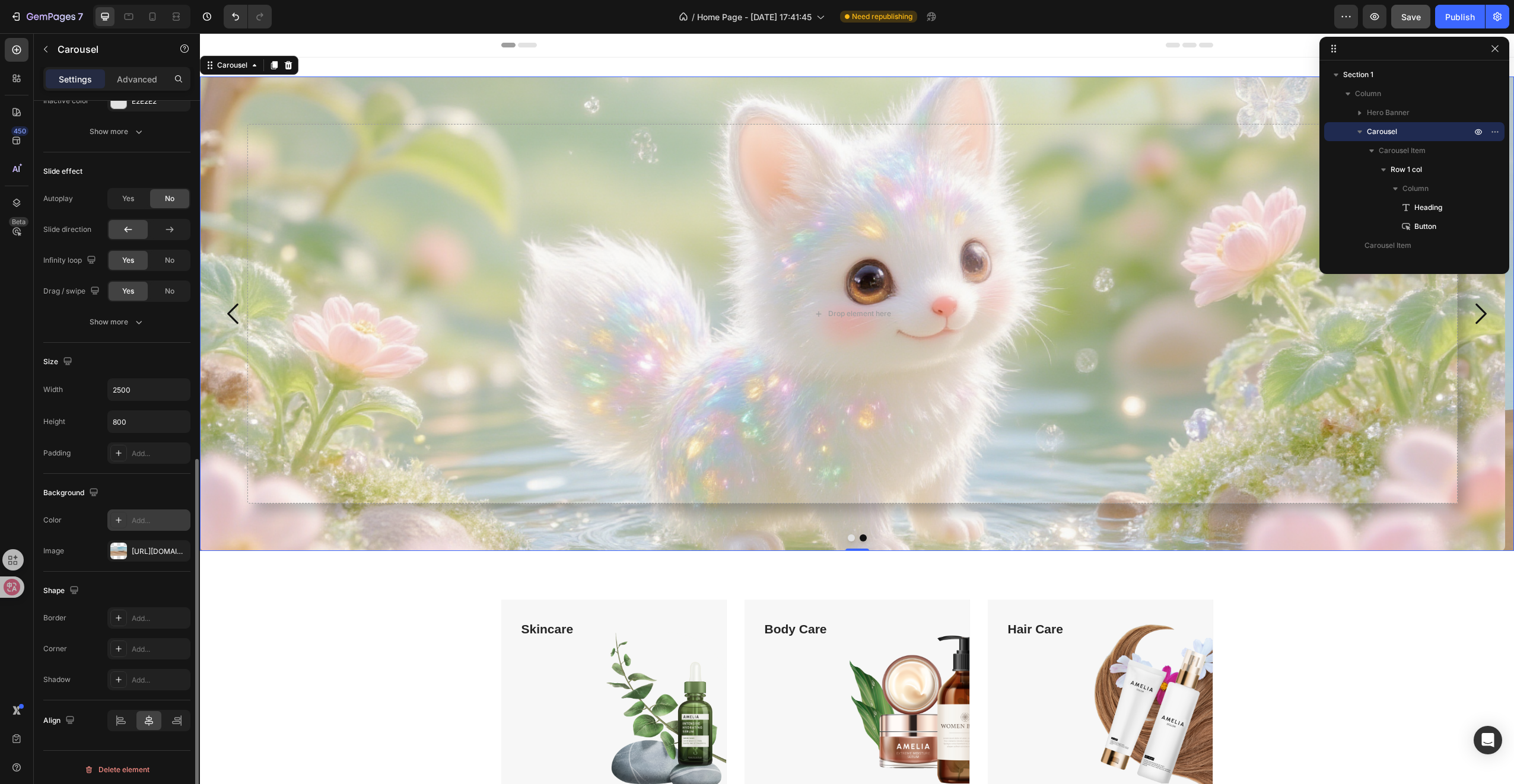
click at [142, 519] on div "Add..." at bounding box center [160, 520] width 56 height 11
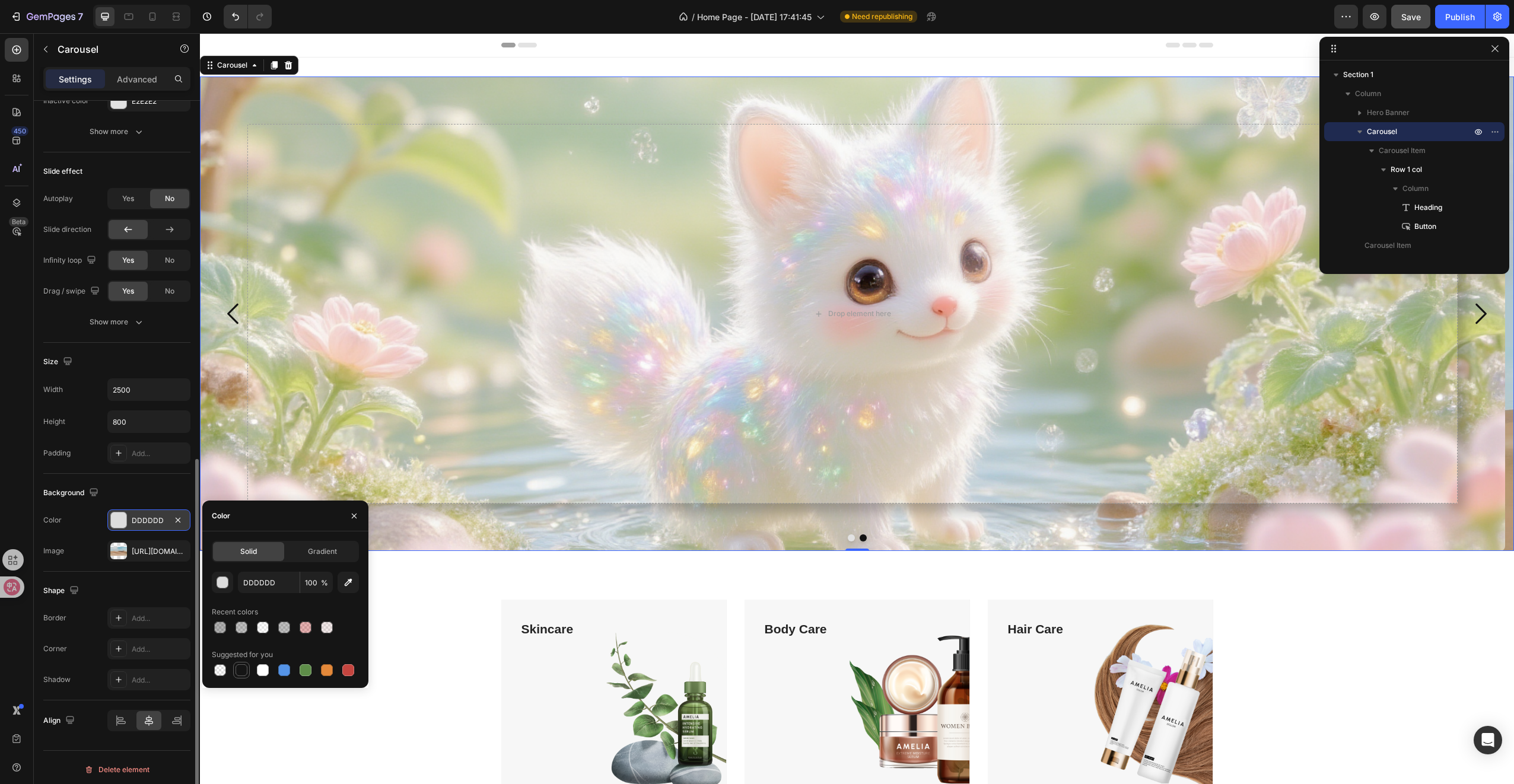
click at [247, 667] on div at bounding box center [241, 670] width 12 height 12
type input "151515"
click at [319, 557] on div "Gradient" at bounding box center [322, 551] width 71 height 19
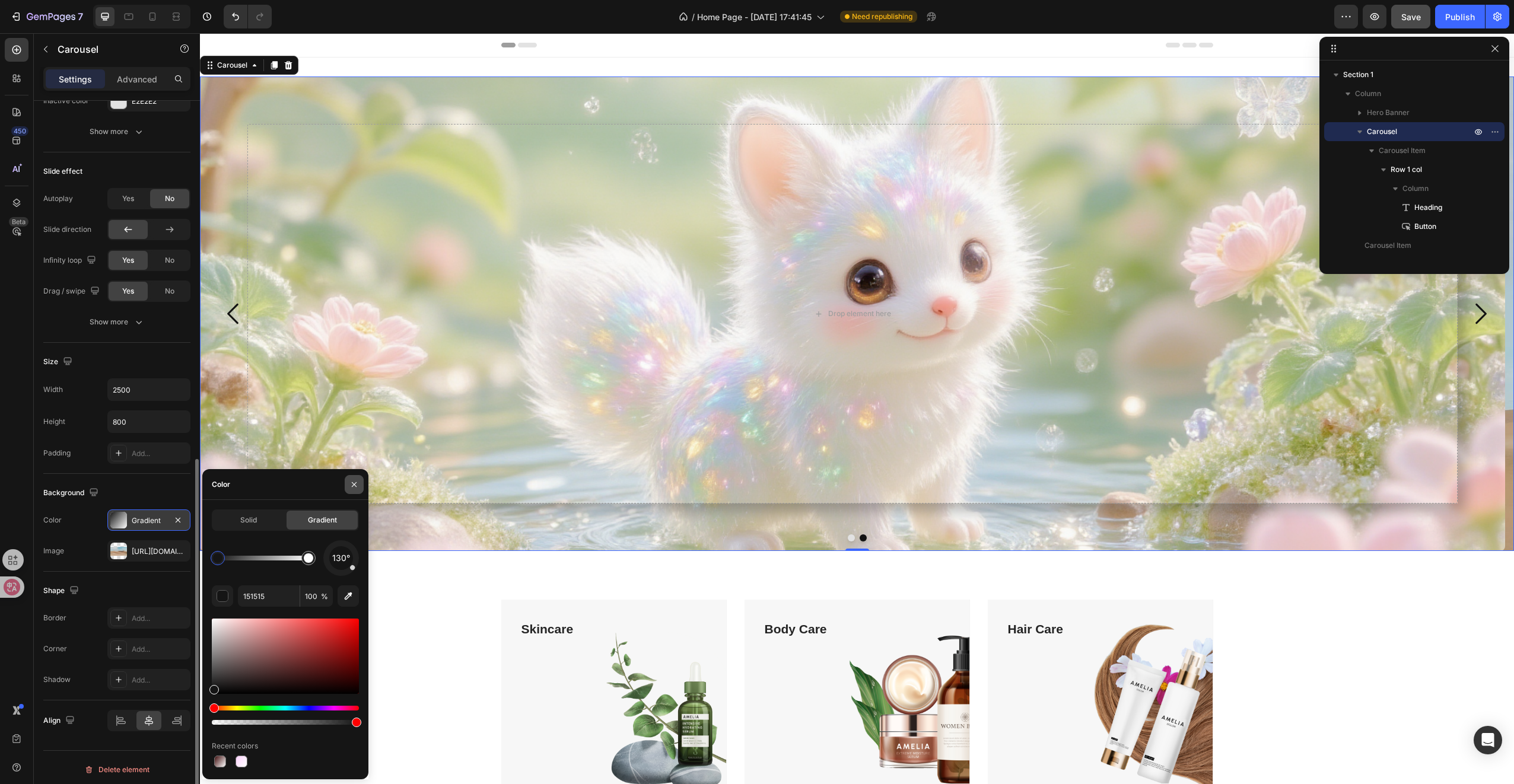
click at [353, 480] on icon "button" at bounding box center [354, 484] width 9 height 9
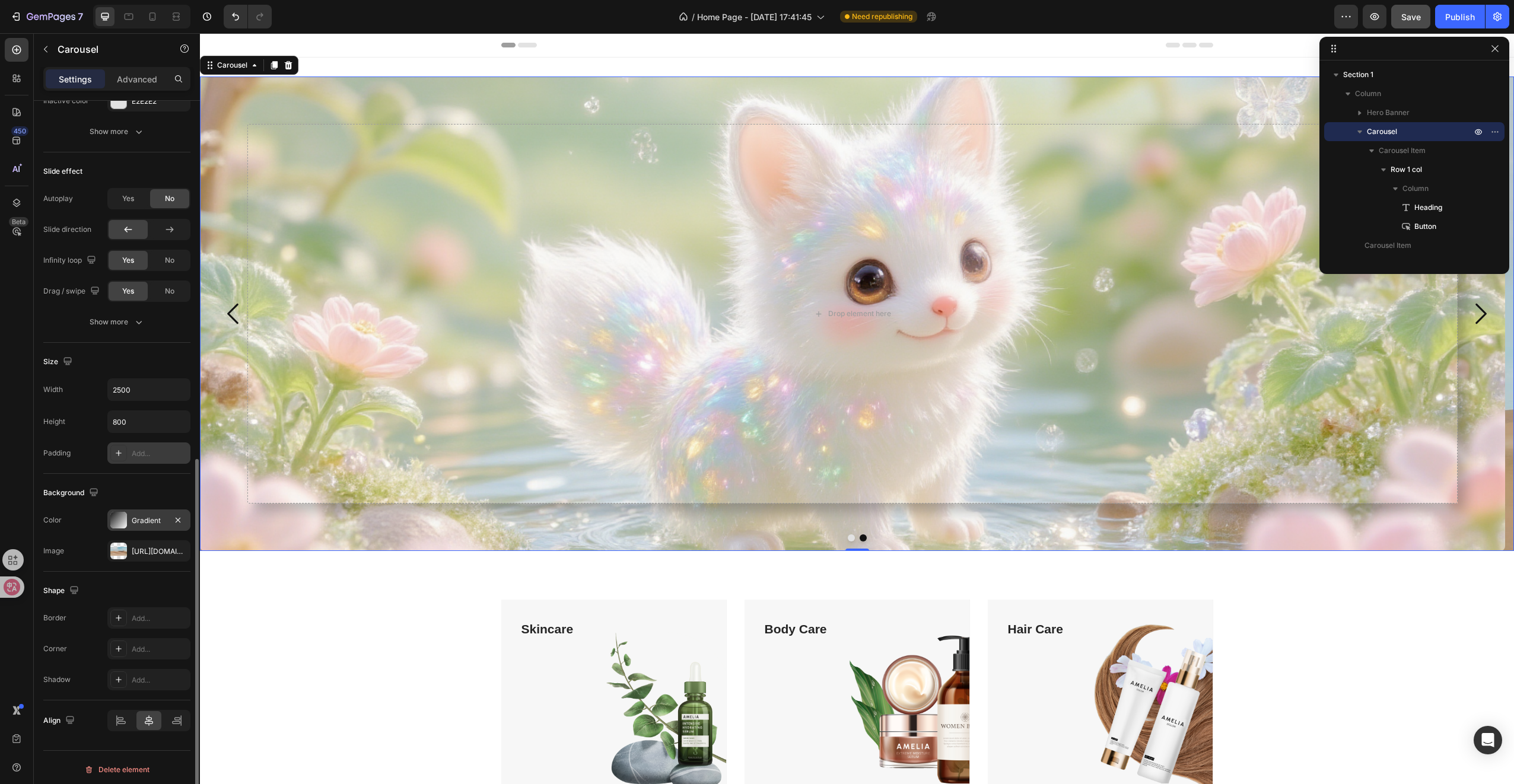
click at [132, 448] on div "Add..." at bounding box center [160, 453] width 56 height 11
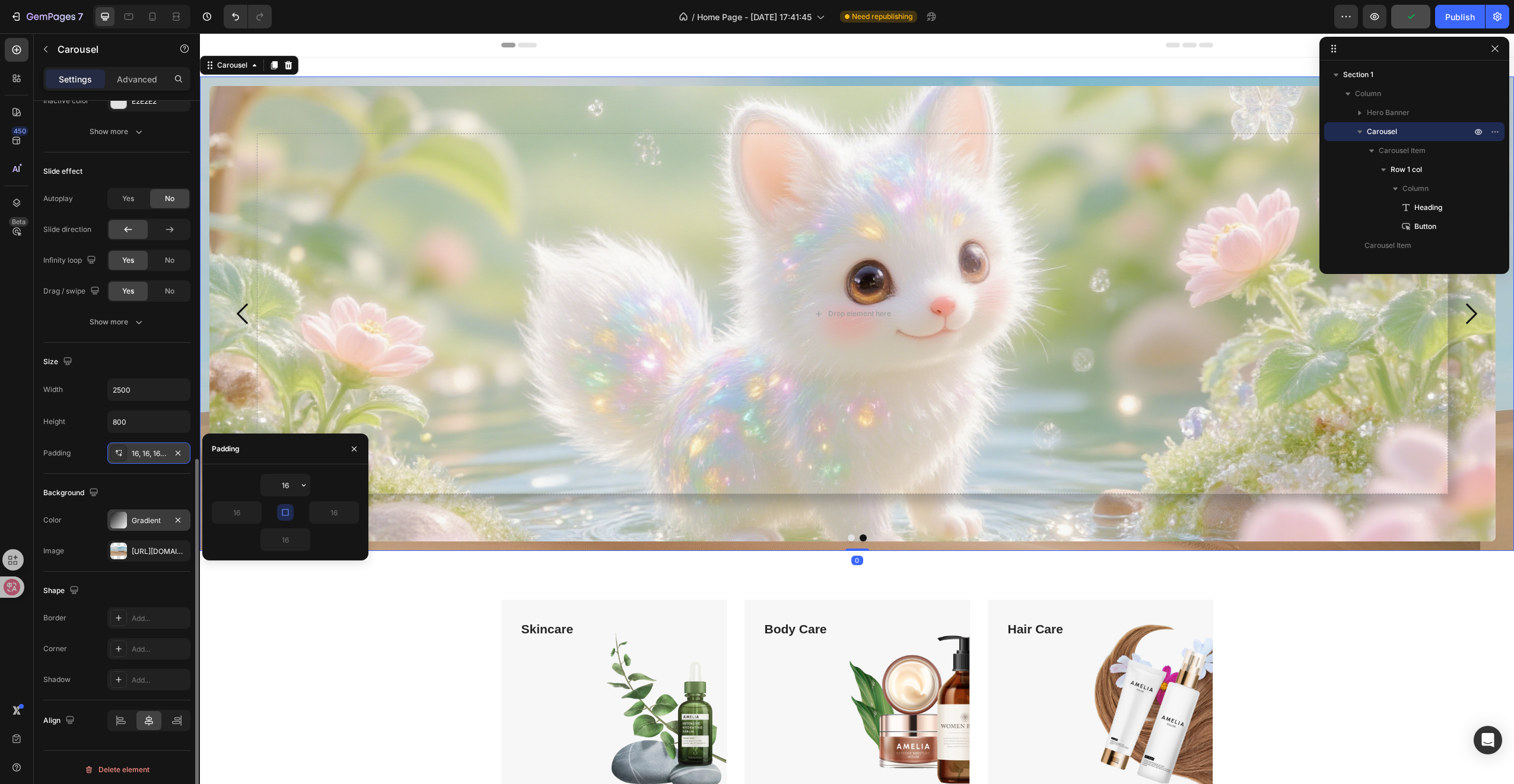
click at [132, 448] on div "16, 16, 16, 16" at bounding box center [149, 453] width 34 height 11
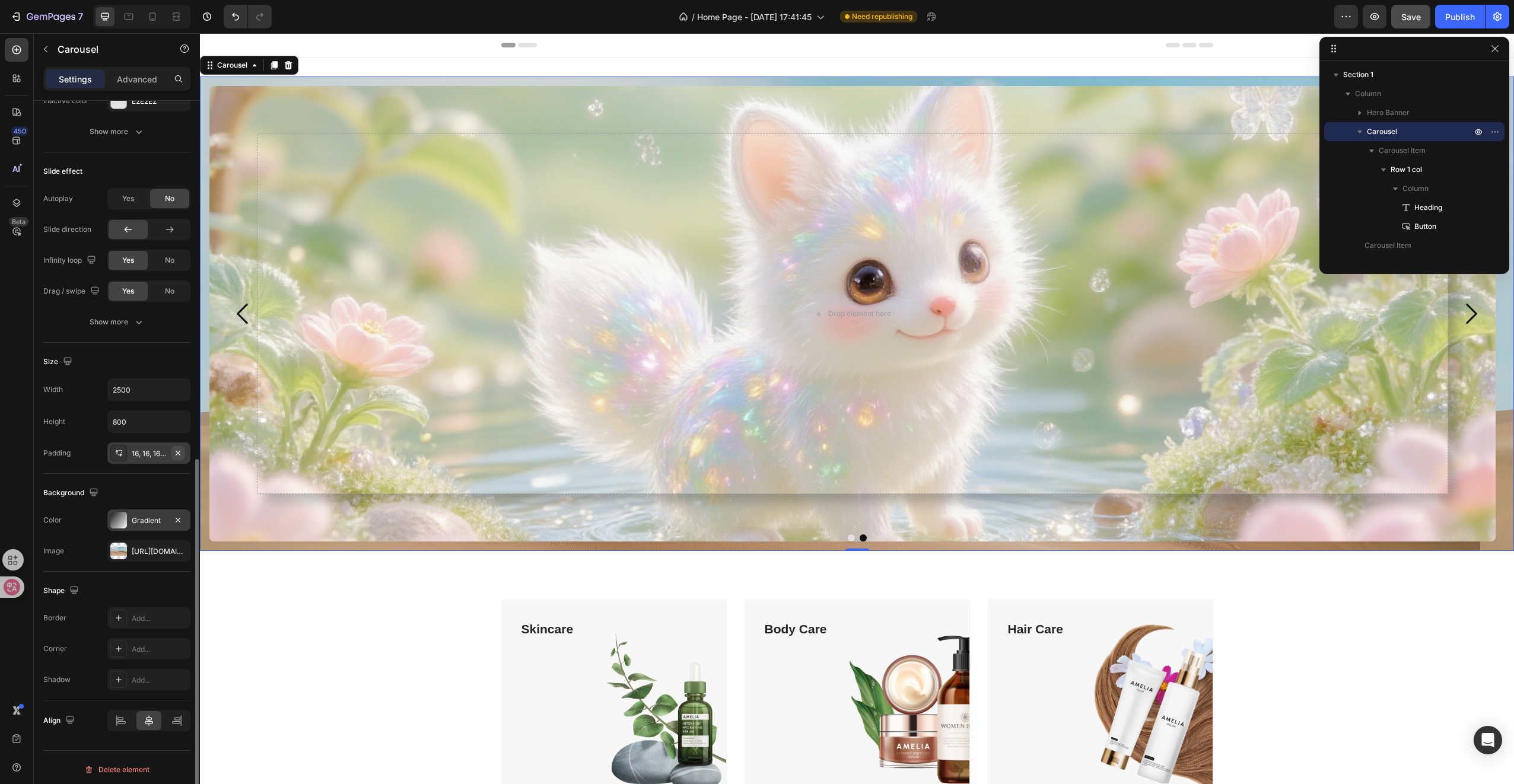
click at [183, 447] on button "button" at bounding box center [178, 453] width 15 height 14
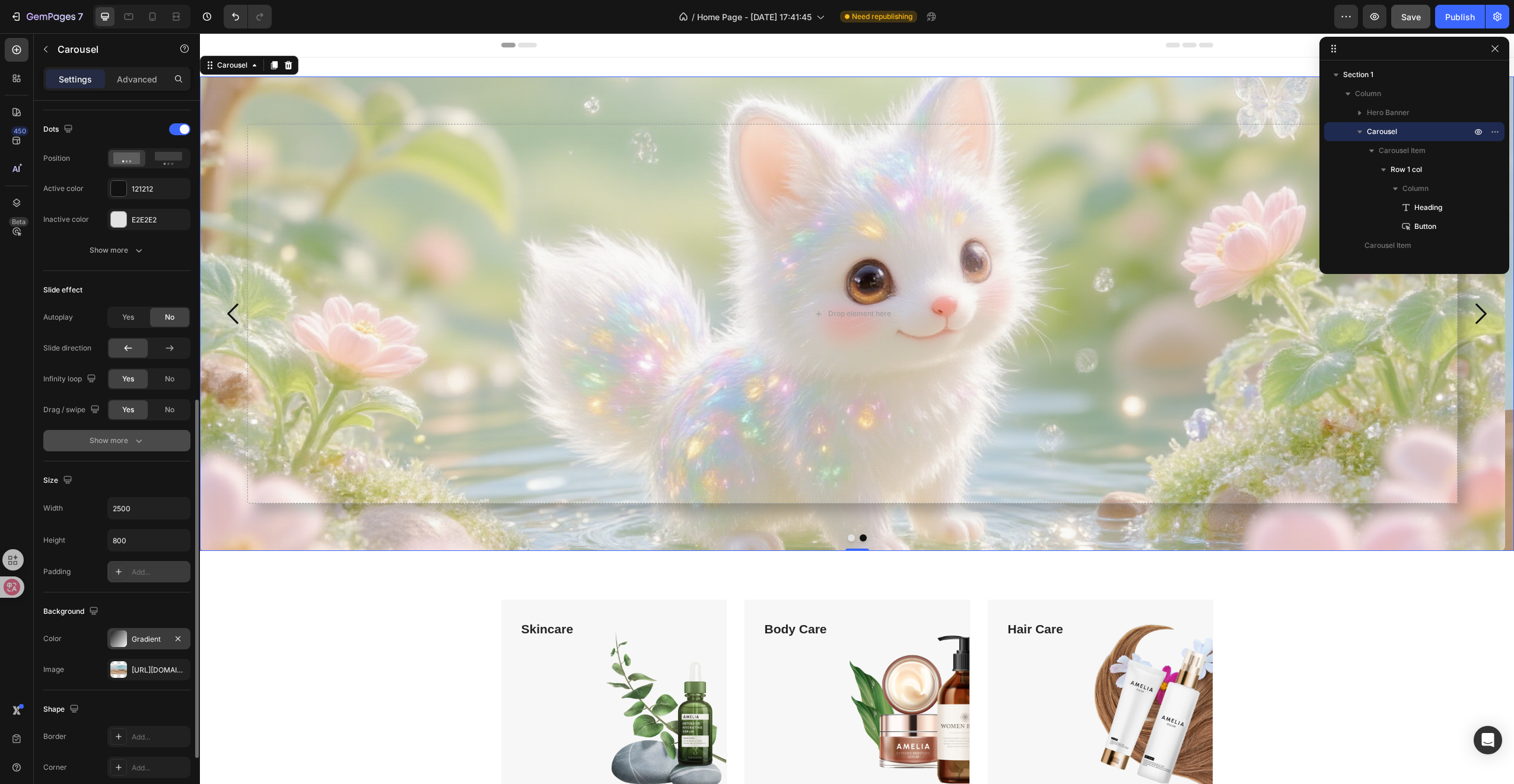
scroll to position [538, 0]
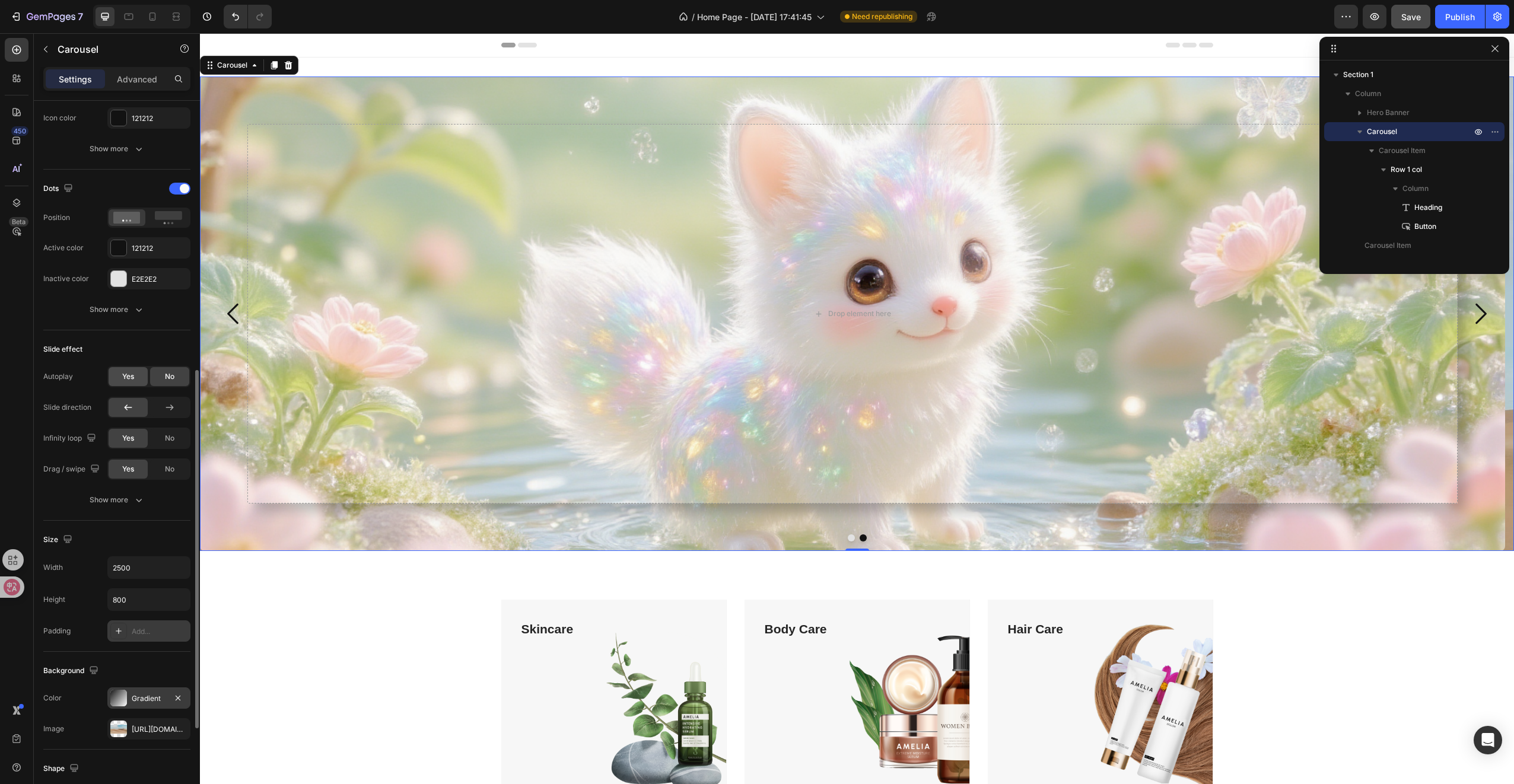
click at [134, 375] on div "Yes" at bounding box center [128, 376] width 39 height 19
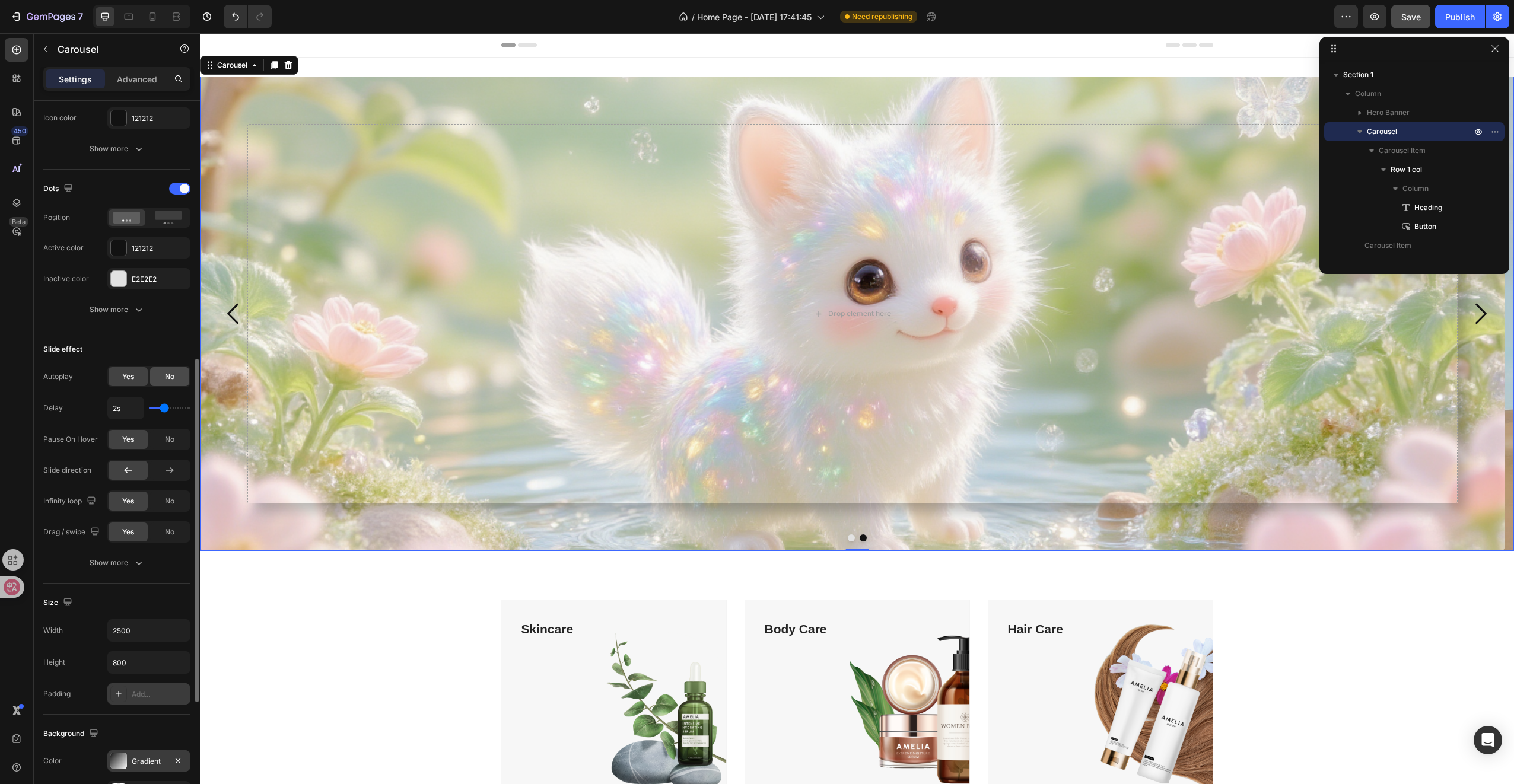
click at [163, 370] on div "No" at bounding box center [169, 376] width 39 height 19
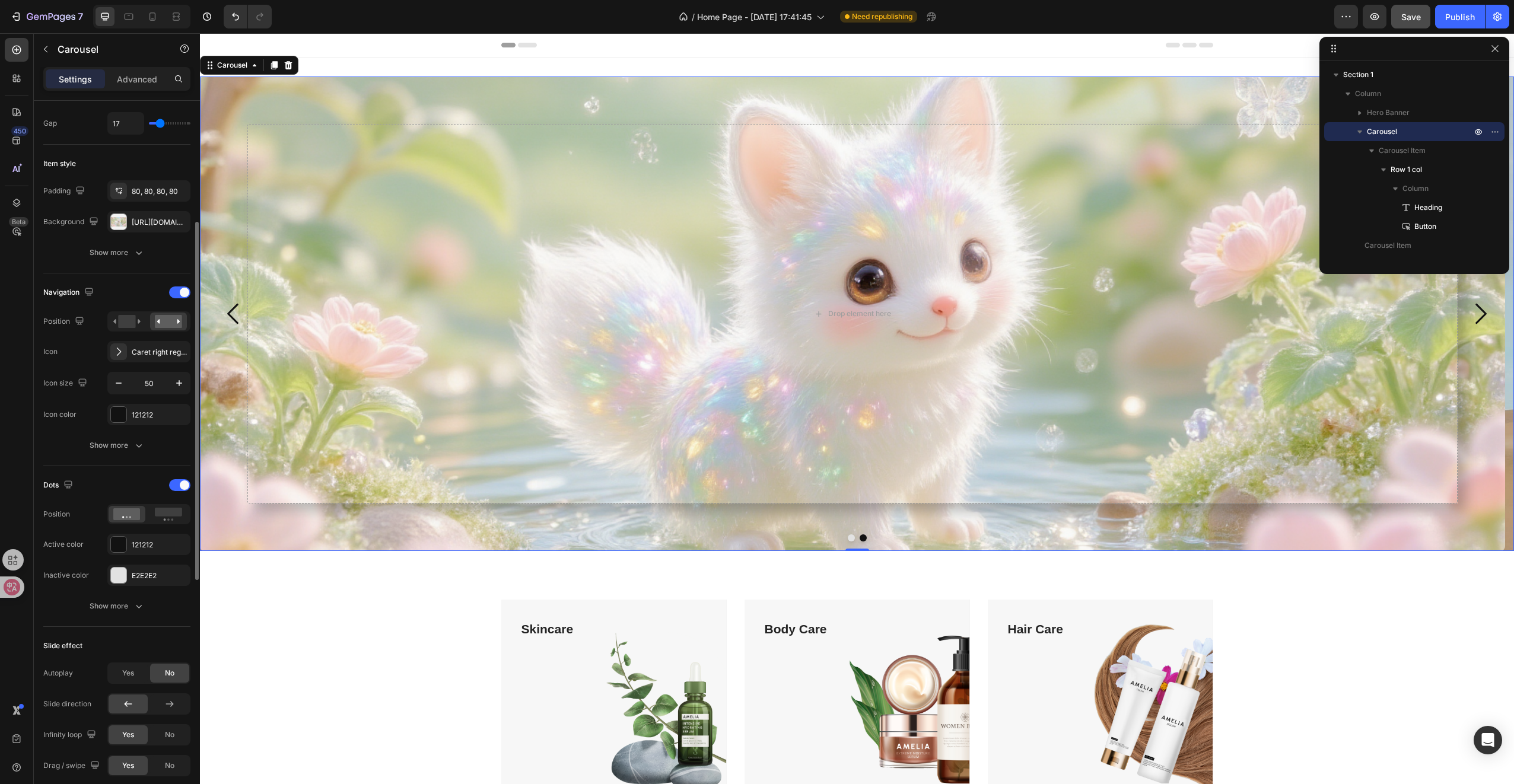
scroll to position [64, 0]
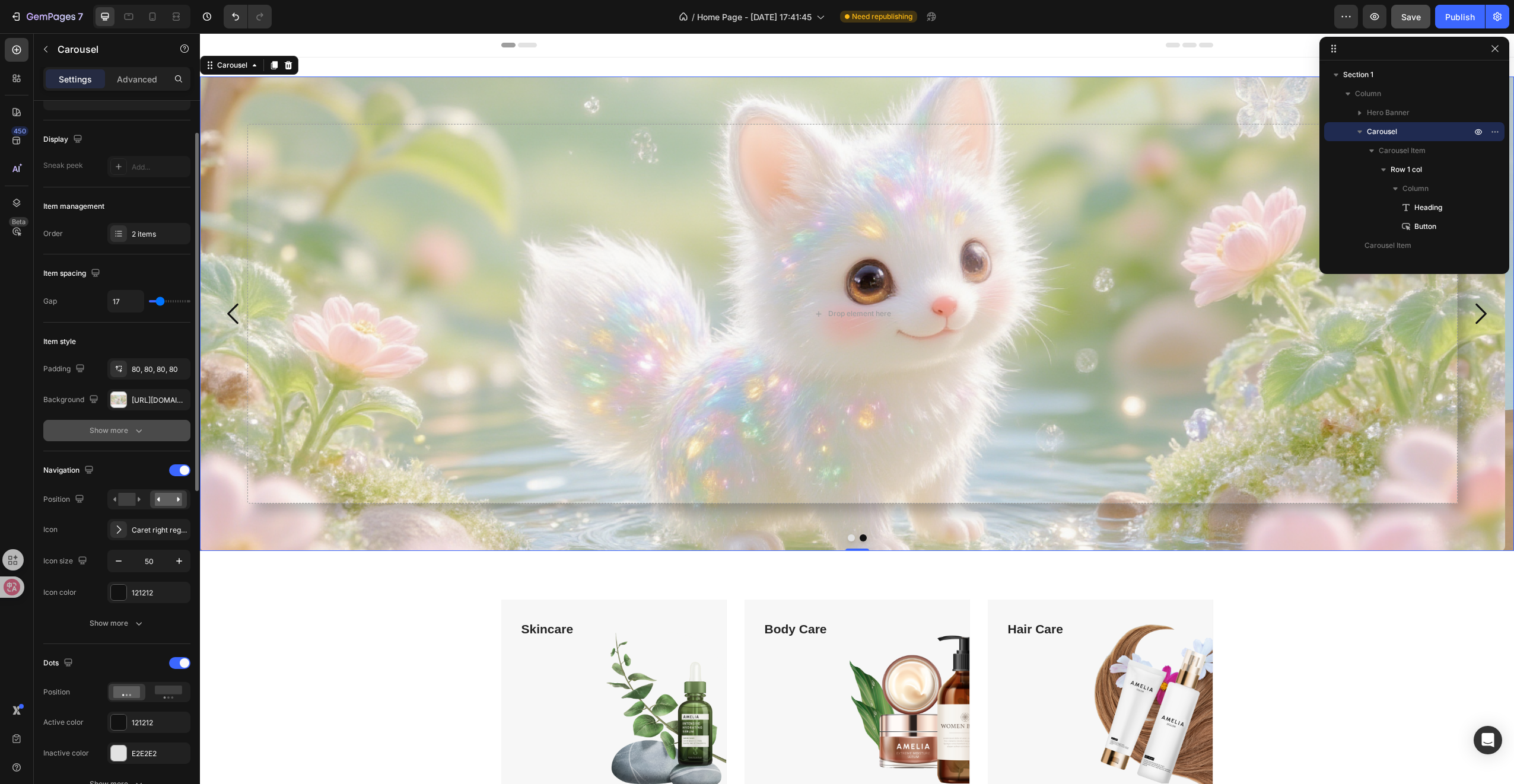
click at [136, 424] on icon "button" at bounding box center [139, 430] width 12 height 12
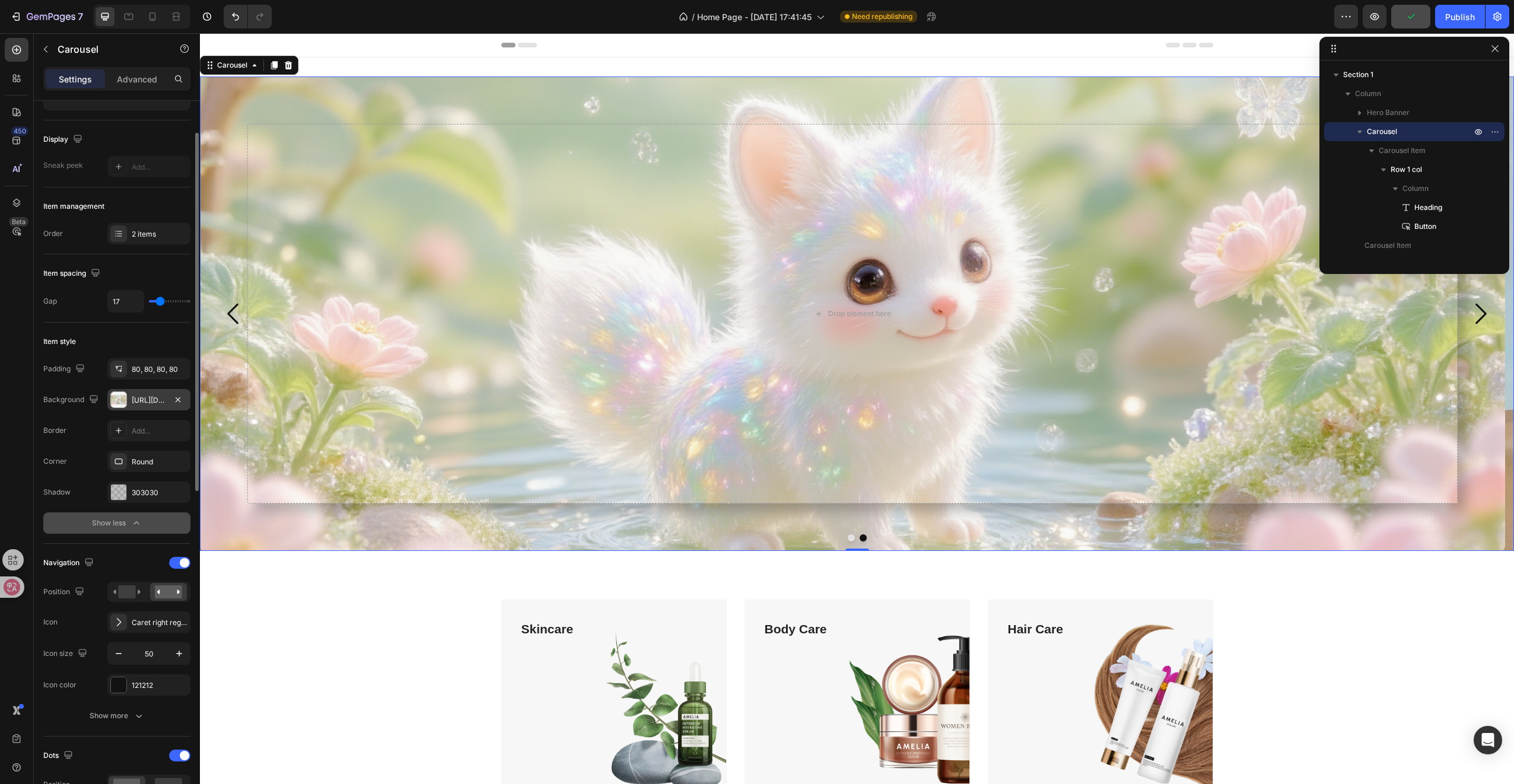
click at [153, 405] on div "[URL][DOMAIN_NAME]" at bounding box center [149, 399] width 83 height 21
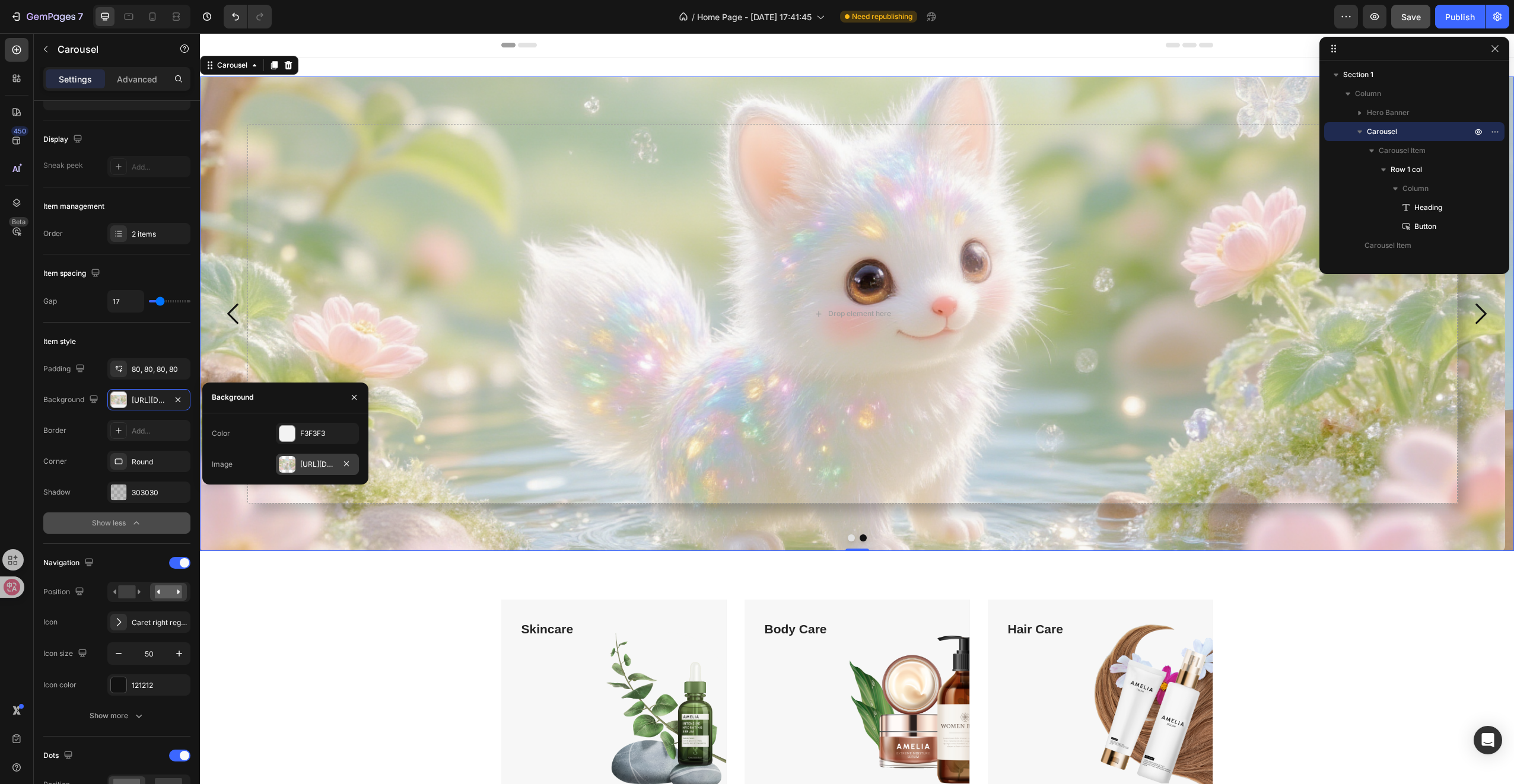
click at [330, 459] on div "[URL][DOMAIN_NAME]" at bounding box center [317, 464] width 34 height 11
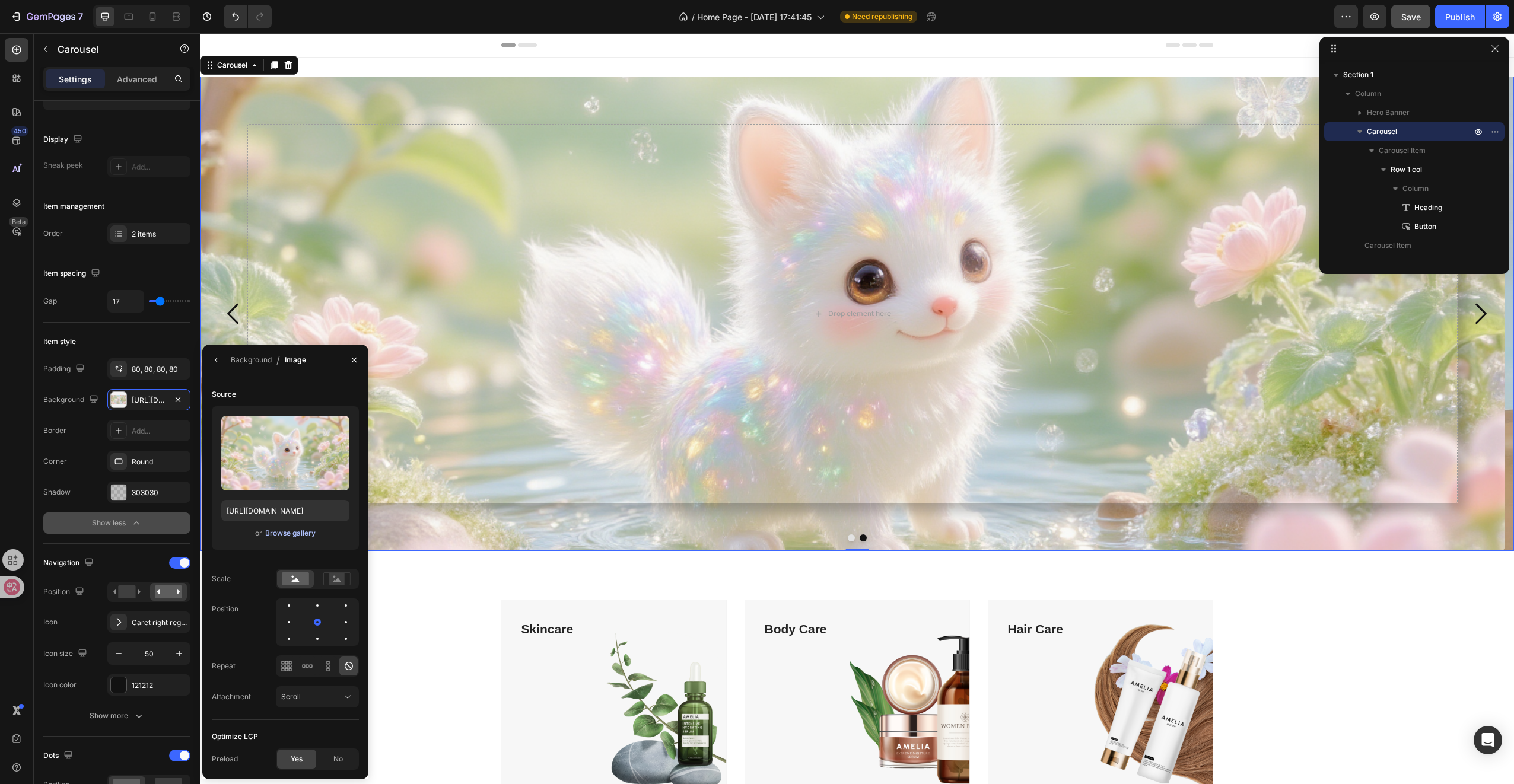
click at [298, 535] on div "Browse gallery" at bounding box center [290, 533] width 51 height 11
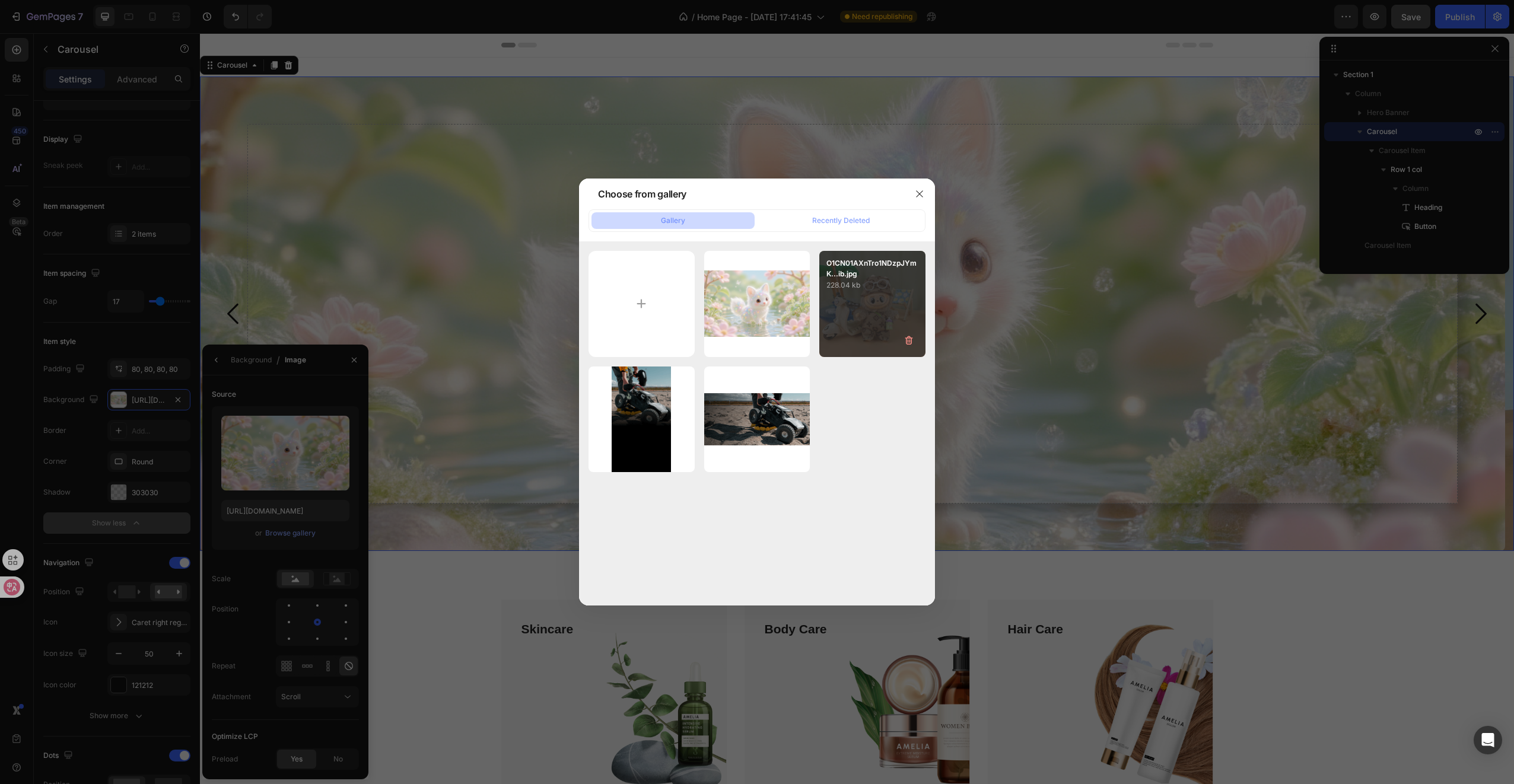
click at [877, 319] on div "O1CN01AXnTro1NDzpJYmK...ib.jpg 228.04 kb" at bounding box center [872, 304] width 106 height 106
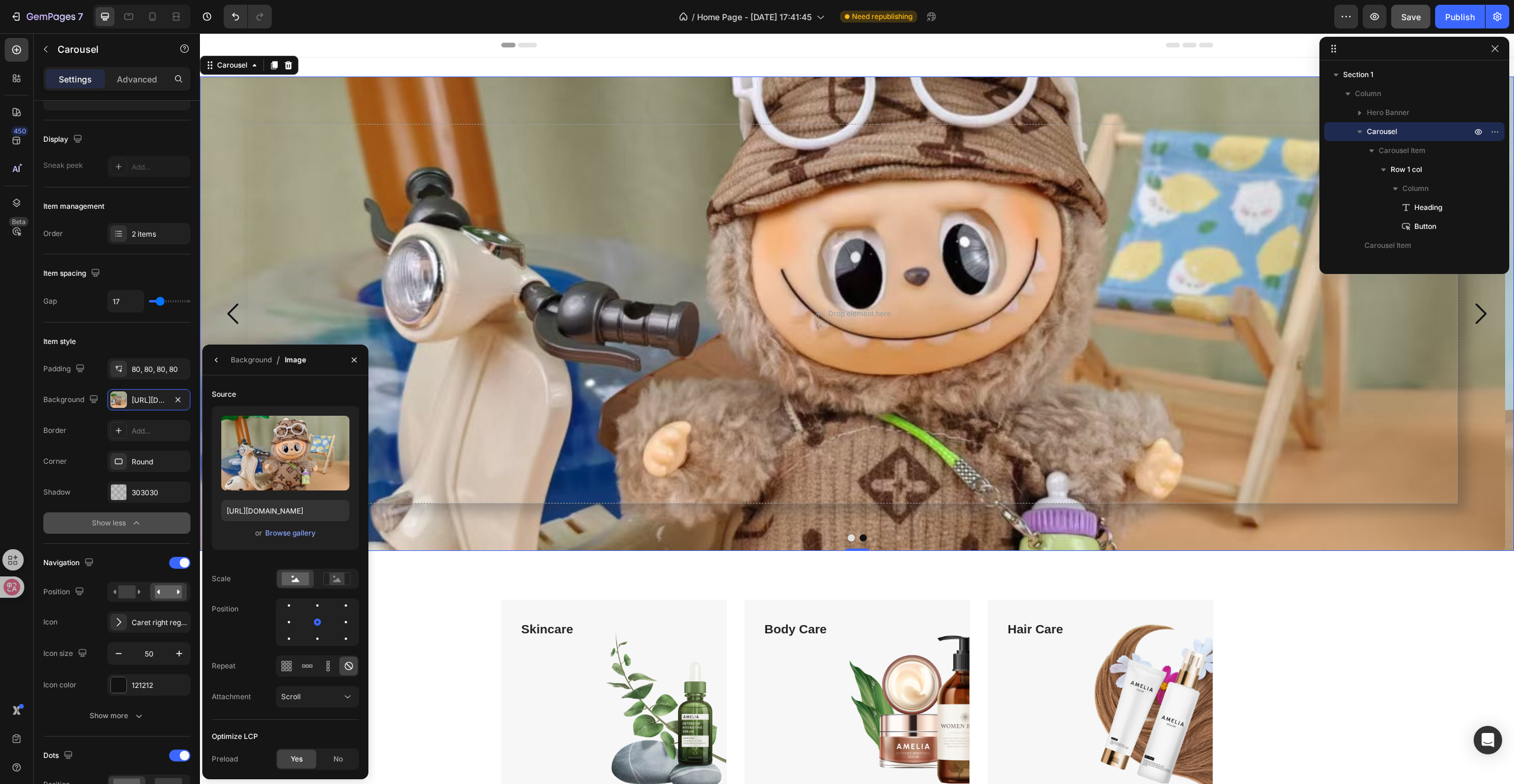
click at [235, 310] on icon "Carousel Back Arrow" at bounding box center [233, 314] width 30 height 30
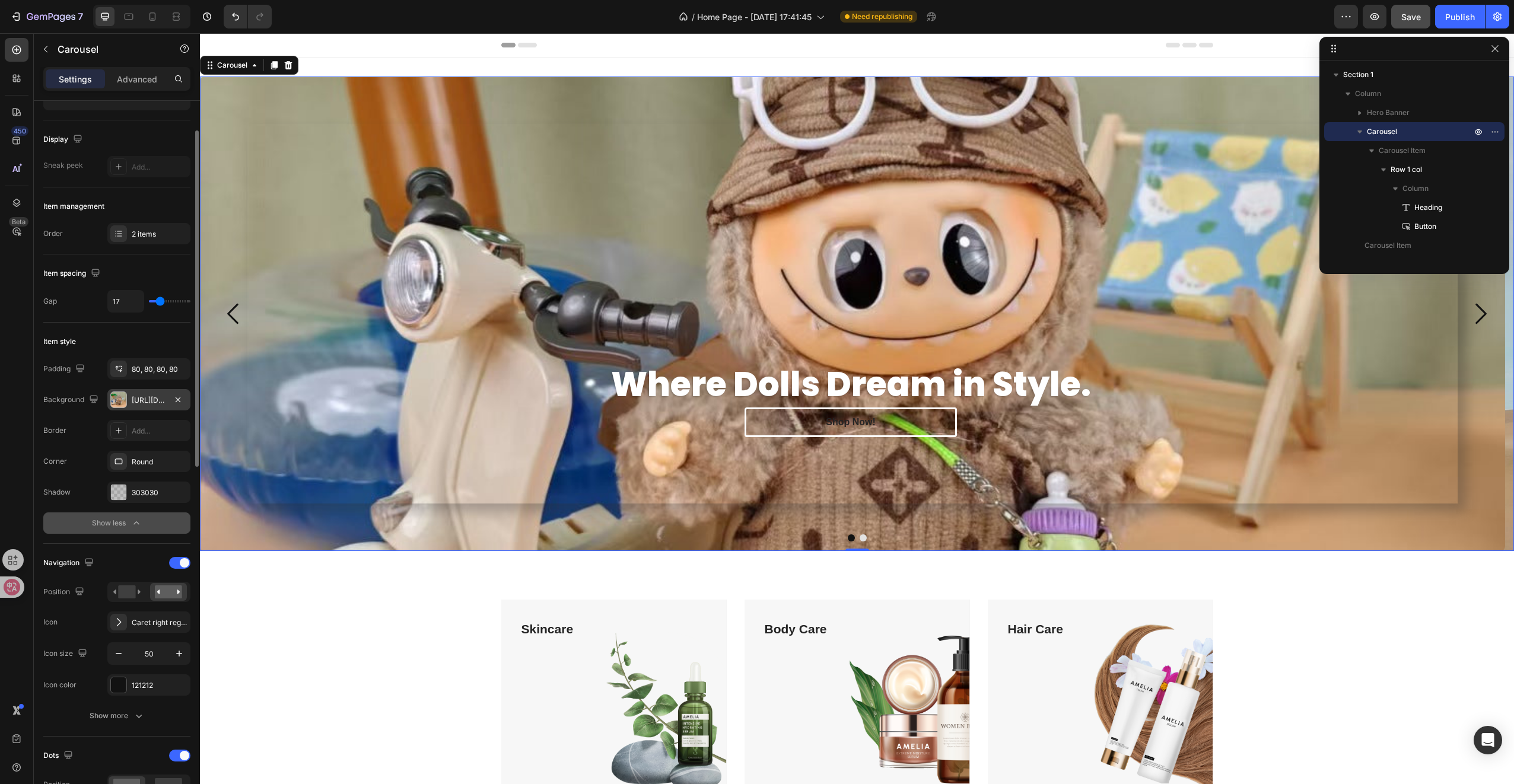
click at [148, 401] on div "[URL][DOMAIN_NAME]" at bounding box center [149, 400] width 34 height 11
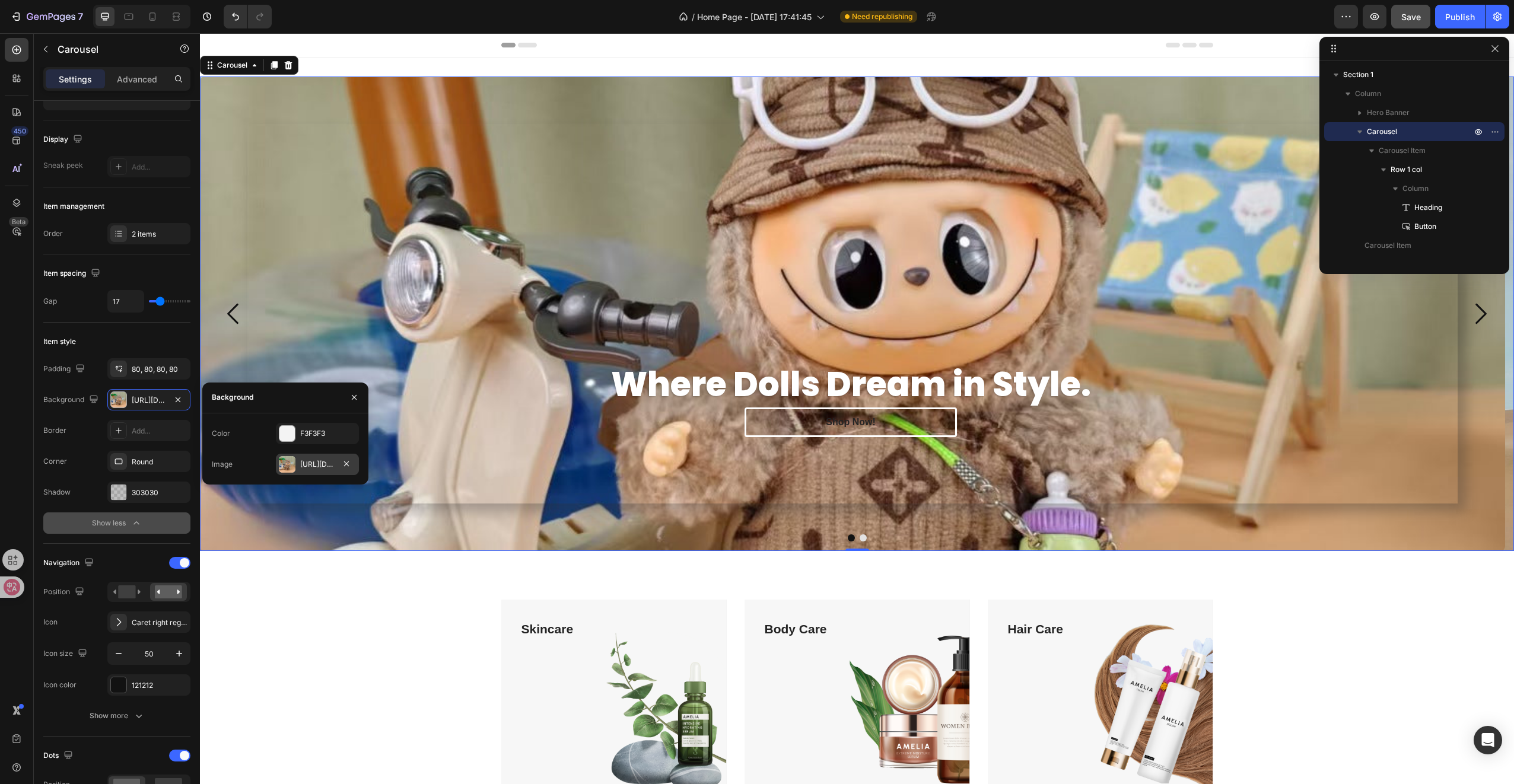
click at [305, 464] on div "[URL][DOMAIN_NAME]" at bounding box center [317, 464] width 34 height 11
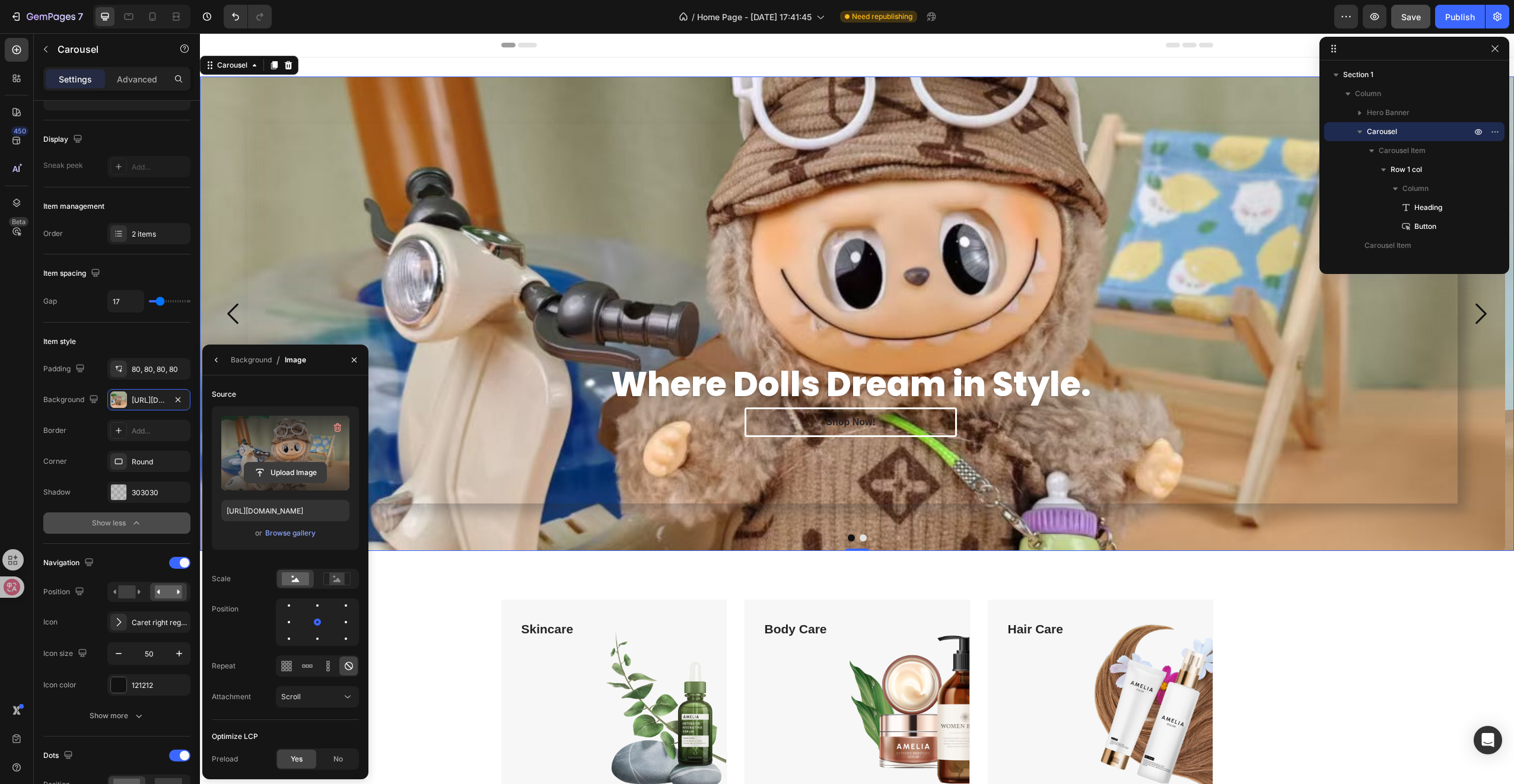
click at [309, 472] on input "file" at bounding box center [285, 472] width 82 height 20
click at [305, 532] on div "Browse gallery" at bounding box center [290, 533] width 51 height 11
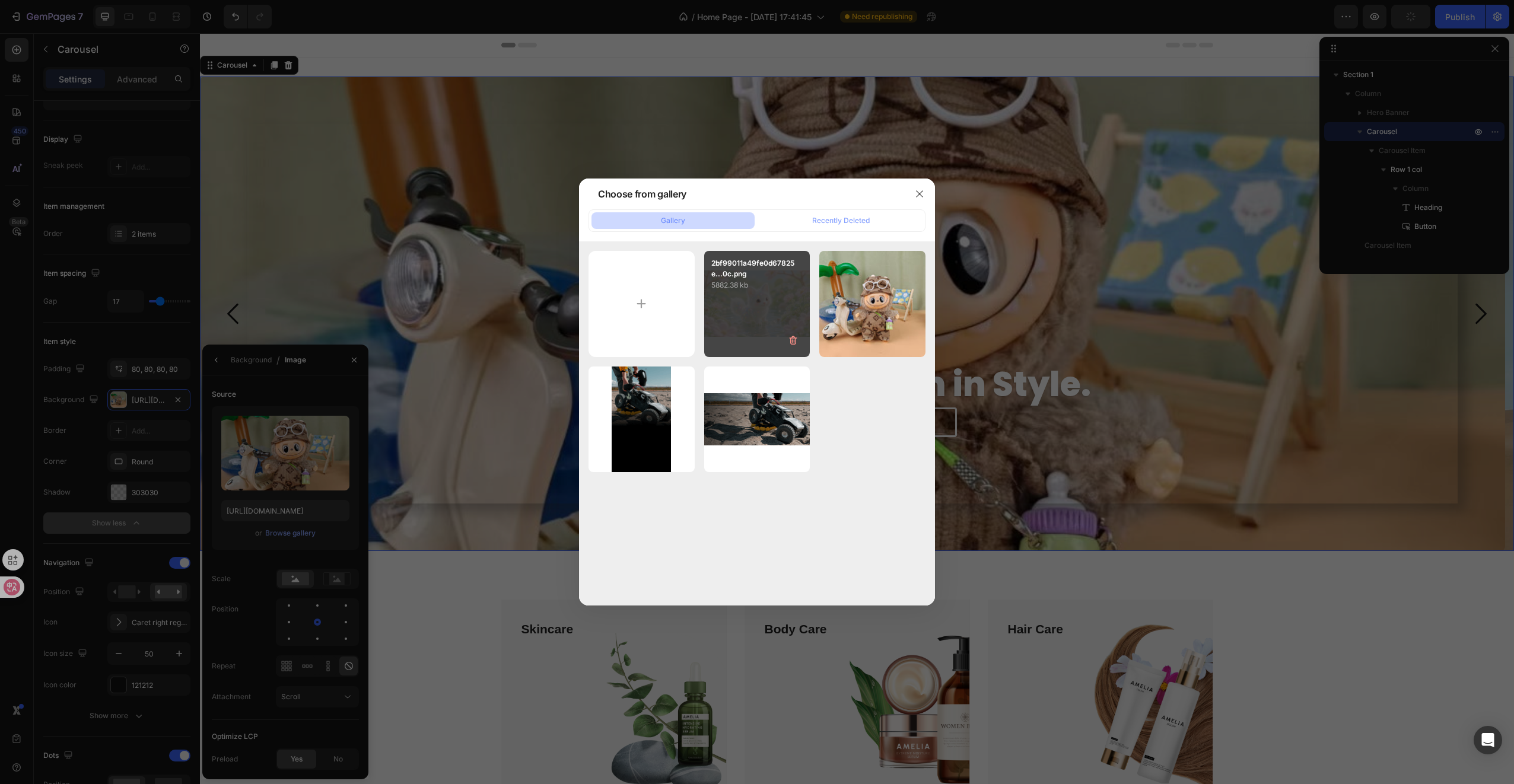
click at [737, 312] on div "2bf99011a49fe0d67825e...0c.png 5882.38 kb" at bounding box center [757, 304] width 106 height 106
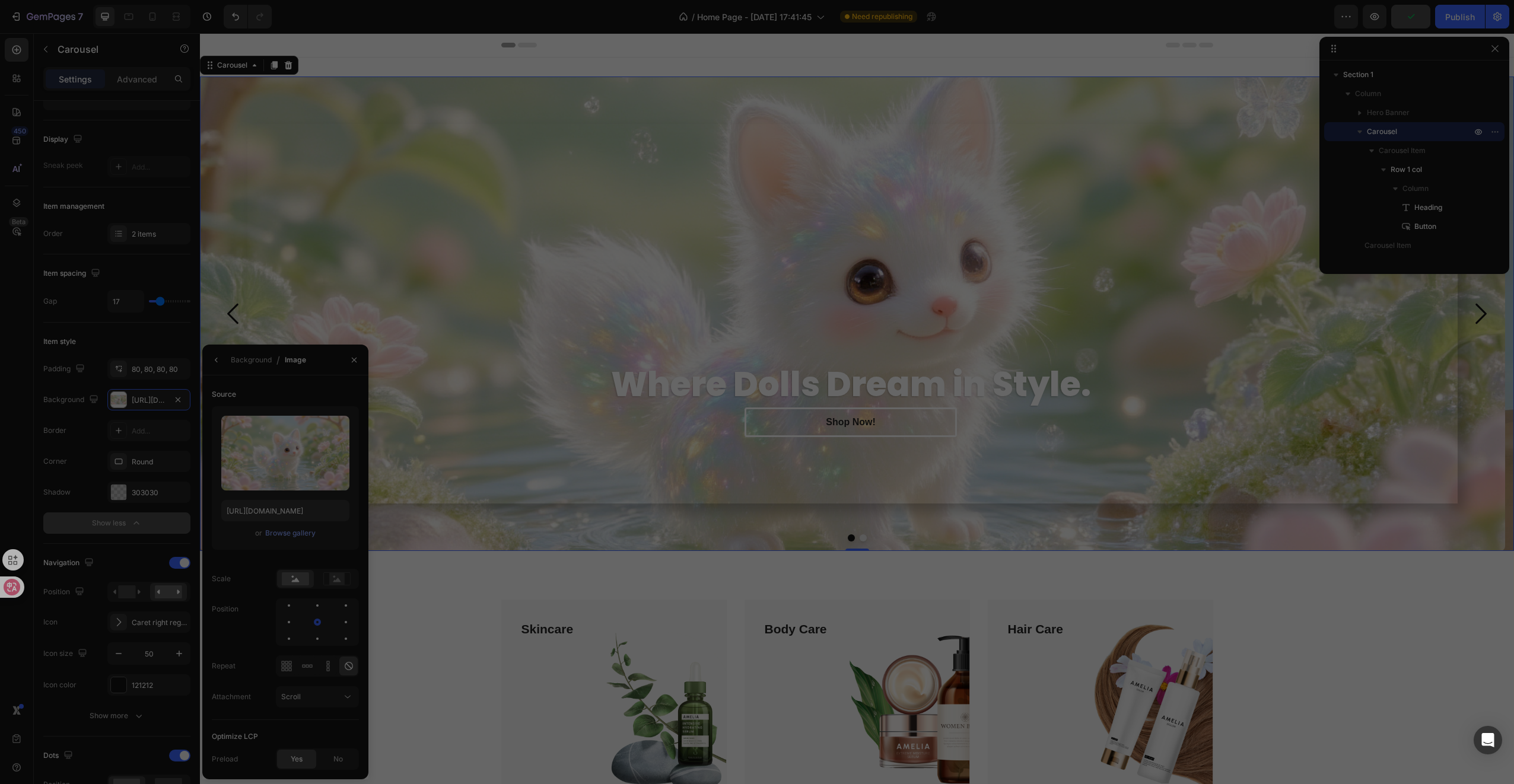
click at [737, 312] on div "2bf99011a49fe0d67825e...0c.png 5882.38 kb" at bounding box center [757, 304] width 106 height 106
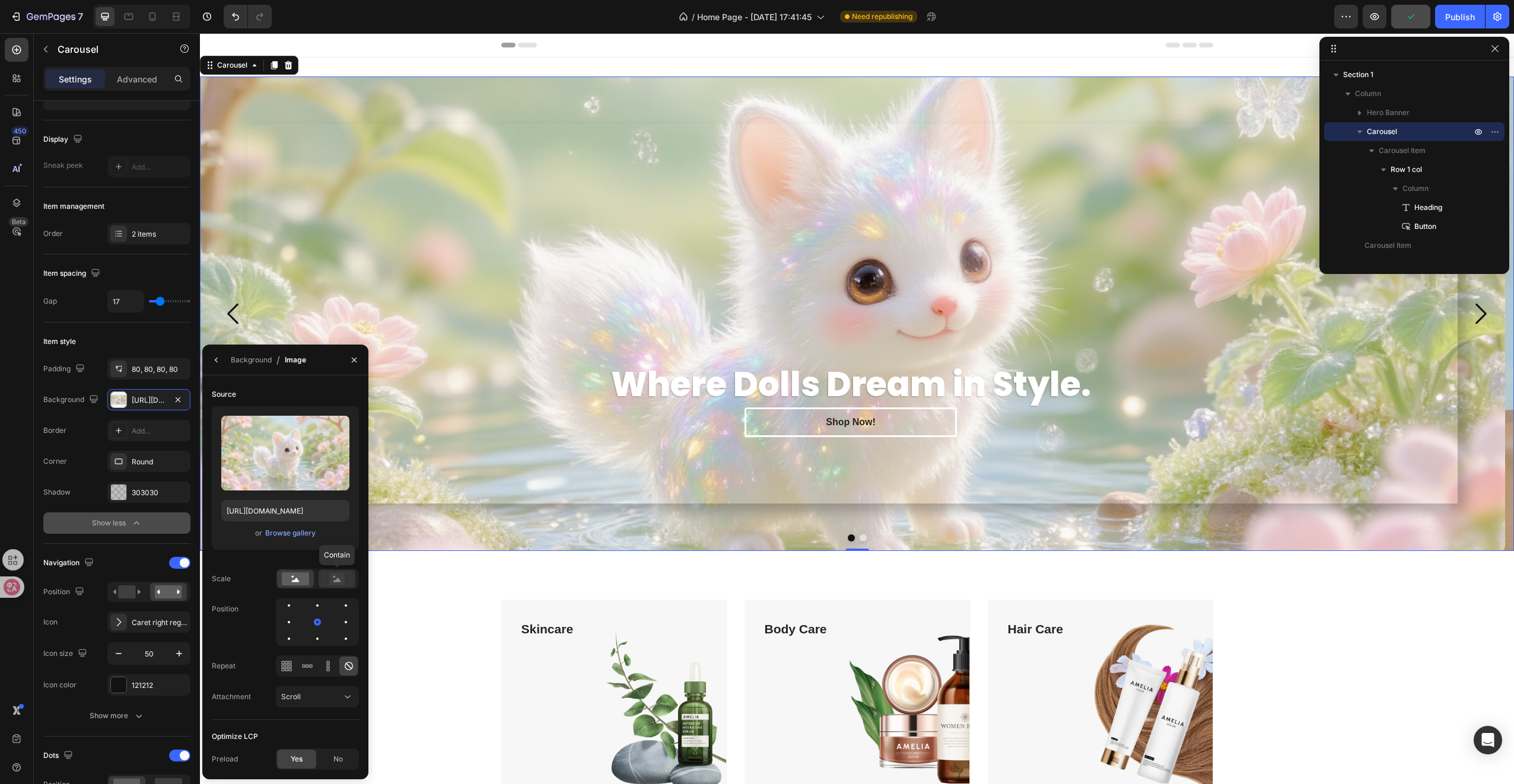
click at [347, 574] on icon at bounding box center [337, 579] width 27 height 13
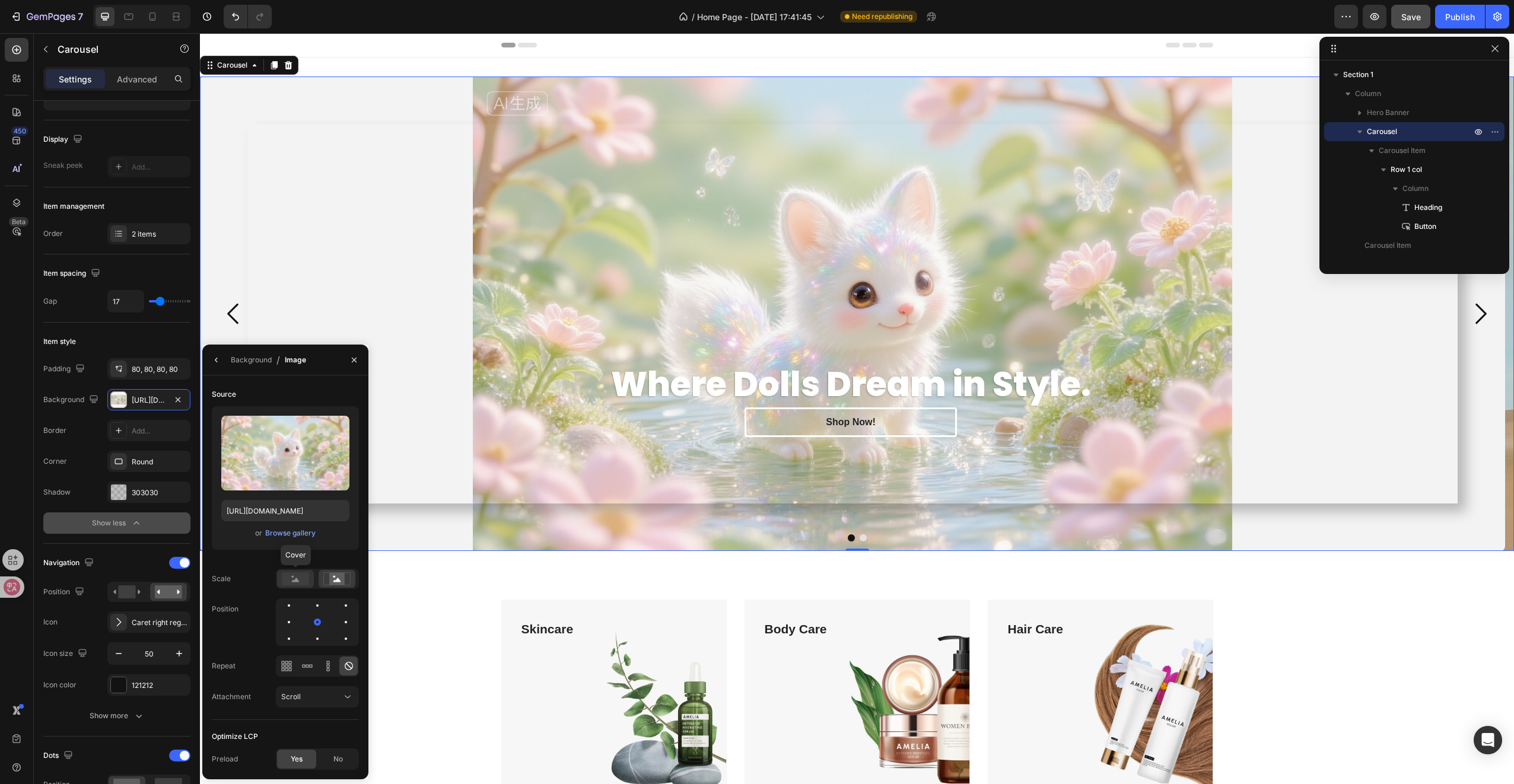
click at [300, 578] on rect at bounding box center [295, 579] width 27 height 13
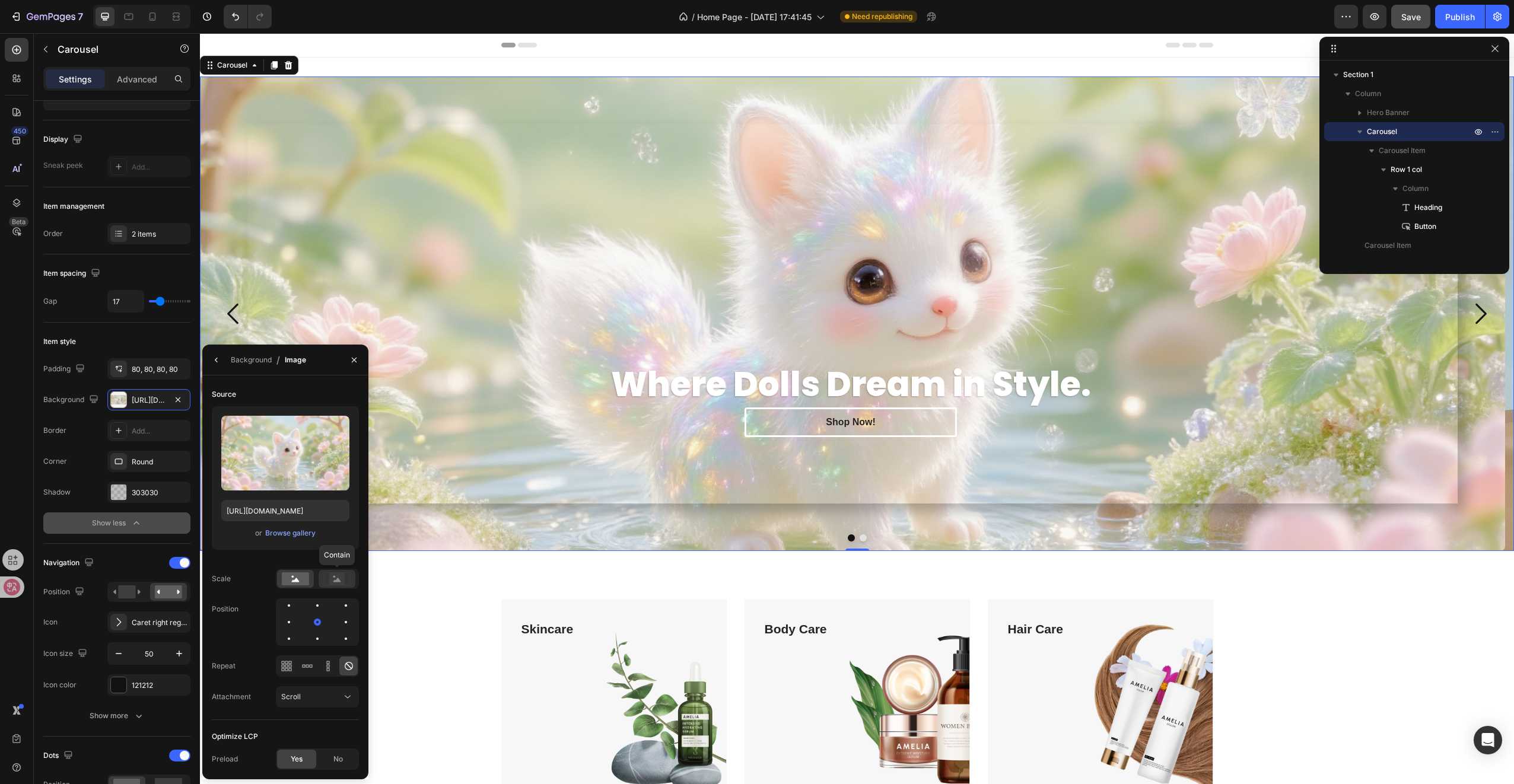
click at [329, 580] on icon at bounding box center [337, 579] width 27 height 13
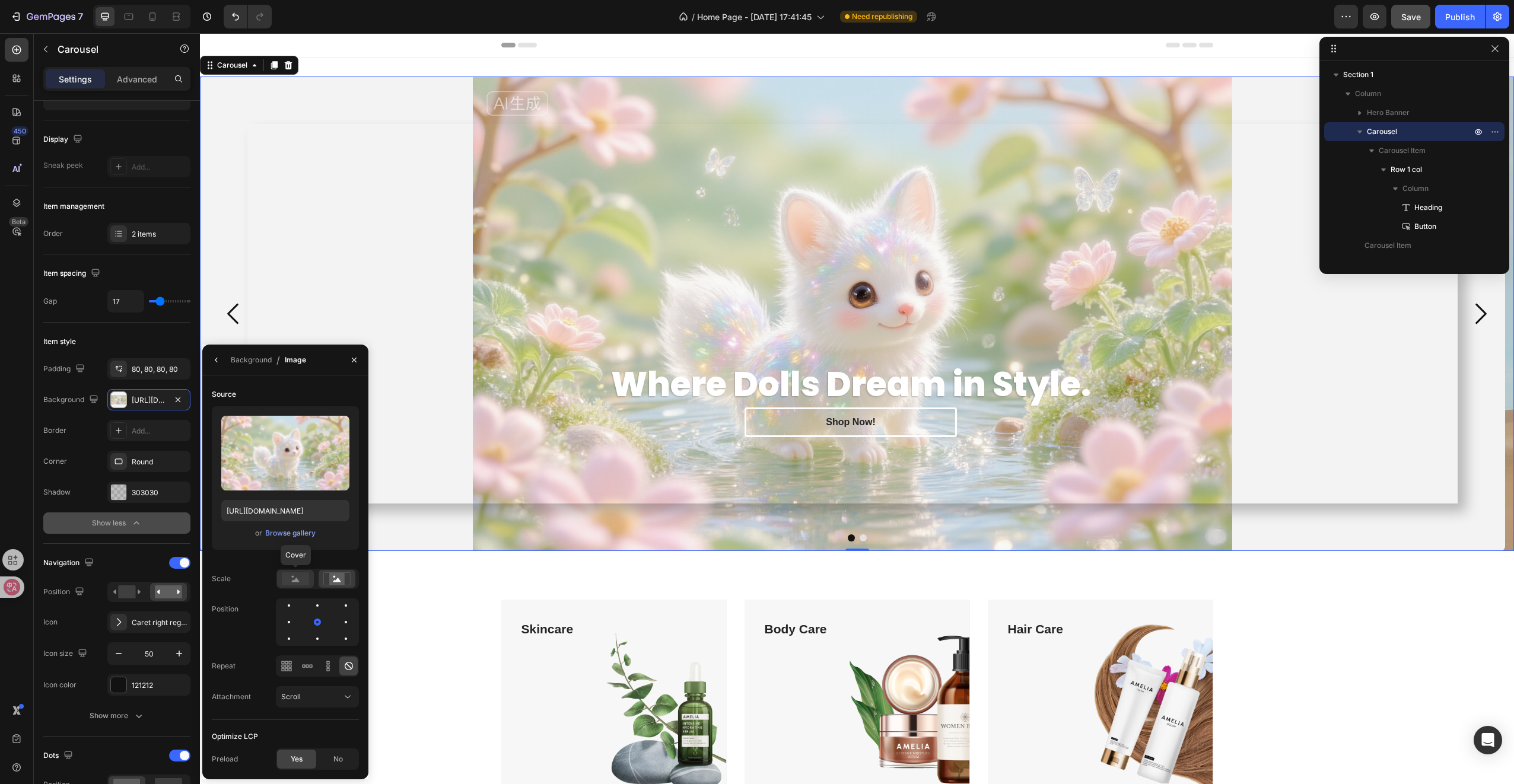
click at [295, 578] on rect at bounding box center [295, 579] width 27 height 13
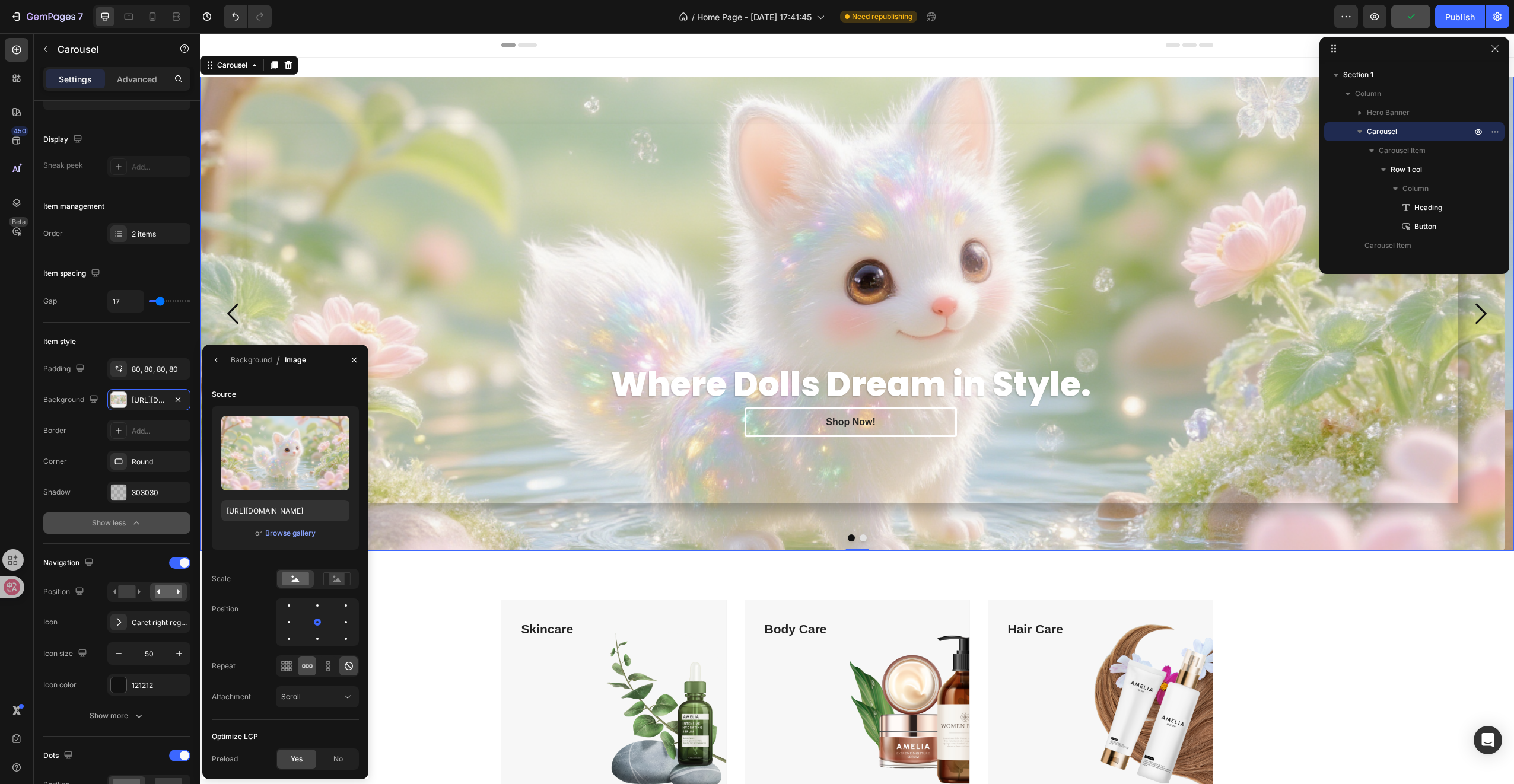
click at [311, 670] on icon at bounding box center [307, 666] width 12 height 12
click at [334, 742] on div "Optimize LCP" at bounding box center [285, 736] width 147 height 19
click at [335, 756] on span "No" at bounding box center [338, 759] width 9 height 11
click at [319, 702] on div "Scroll" at bounding box center [318, 697] width 73 height 12
click at [302, 752] on p "Fixed" at bounding box center [315, 748] width 68 height 11
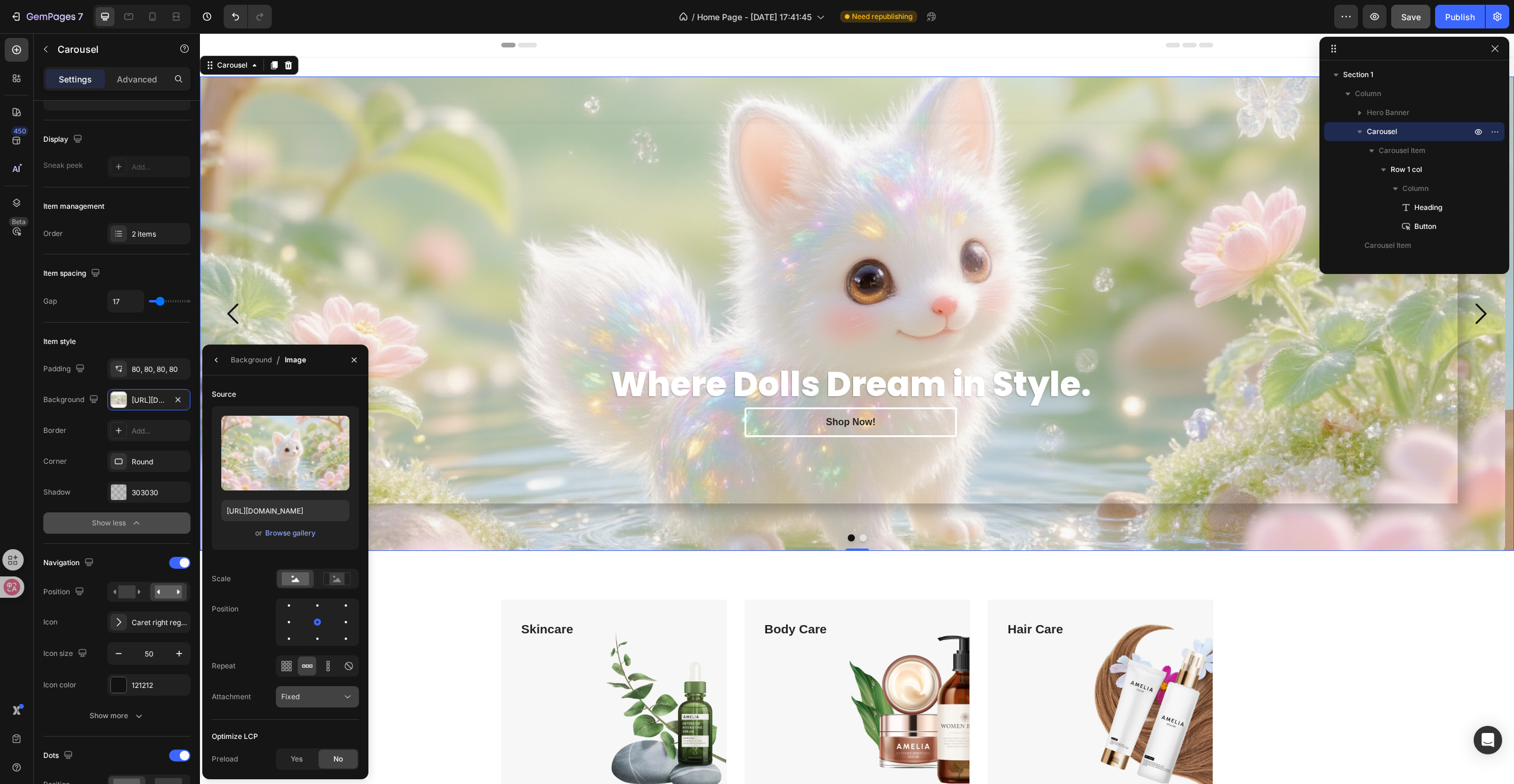
click at [318, 701] on div "Fixed" at bounding box center [312, 696] width 61 height 11
click at [298, 767] on span "Local" at bounding box center [291, 771] width 18 height 11
click at [315, 706] on button "Local" at bounding box center [318, 696] width 83 height 21
click at [250, 354] on div "Background" at bounding box center [251, 360] width 41 height 11
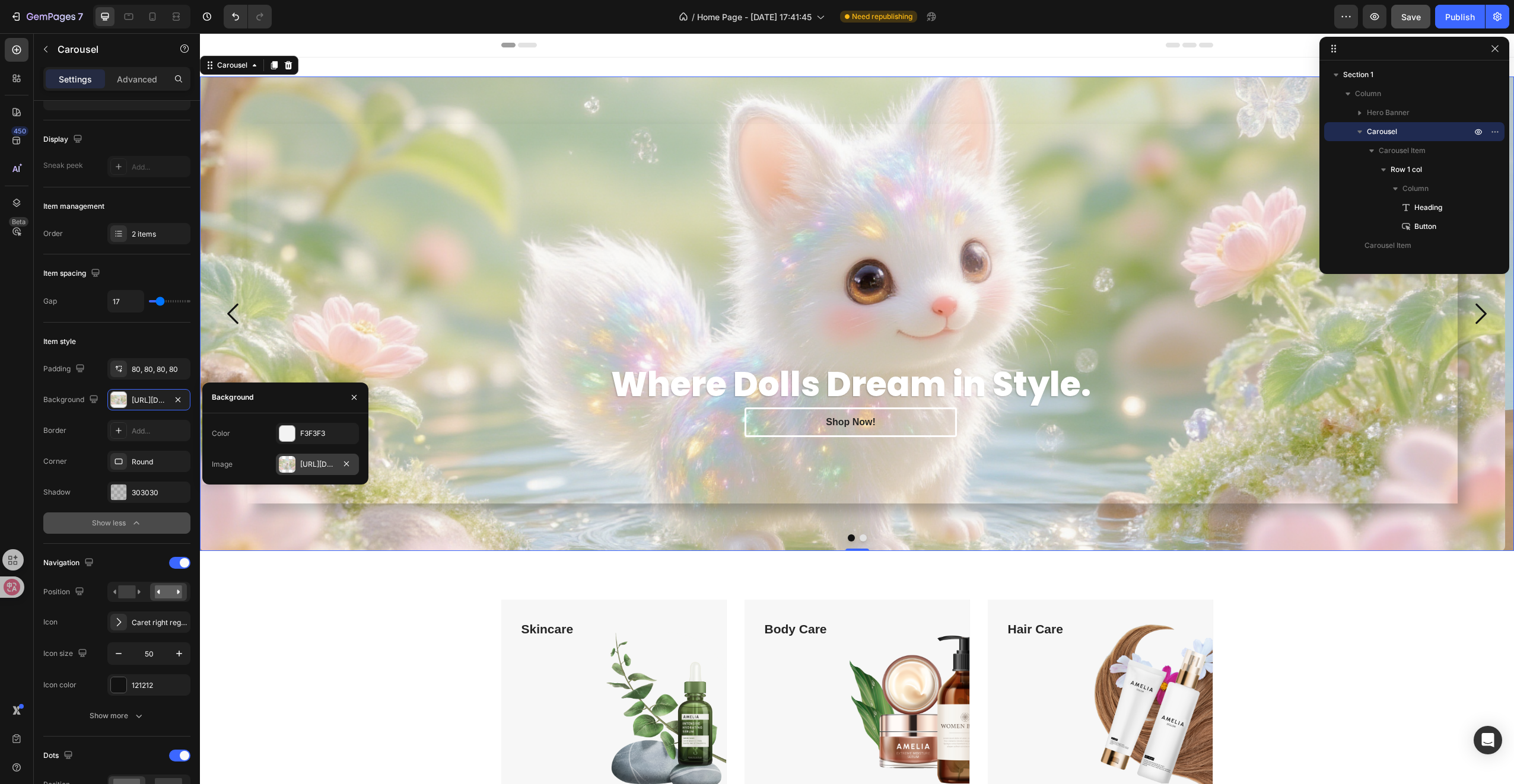
click at [310, 461] on div "[URL][DOMAIN_NAME]" at bounding box center [317, 464] width 34 height 11
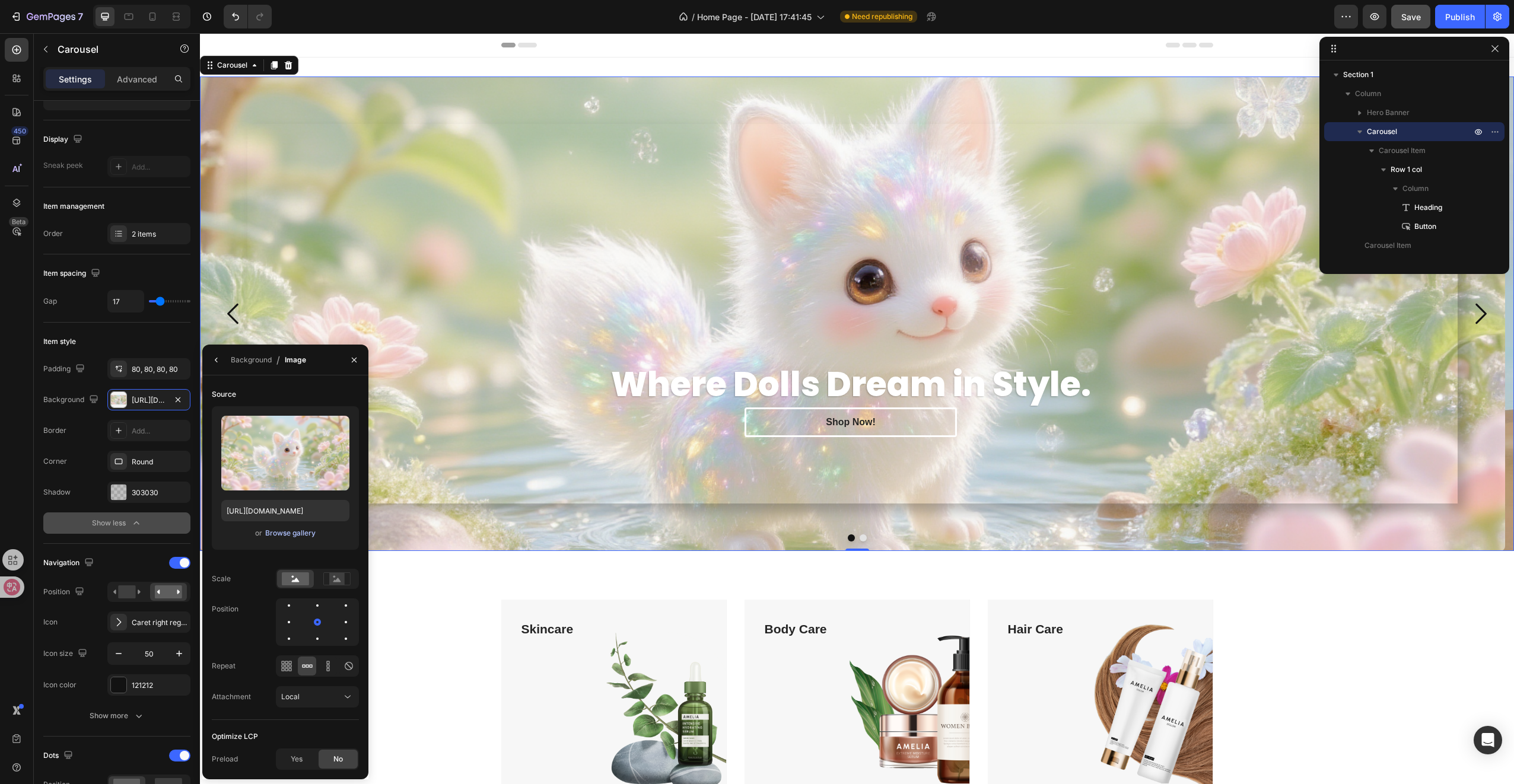
click at [313, 535] on div "Browse gallery" at bounding box center [290, 533] width 51 height 11
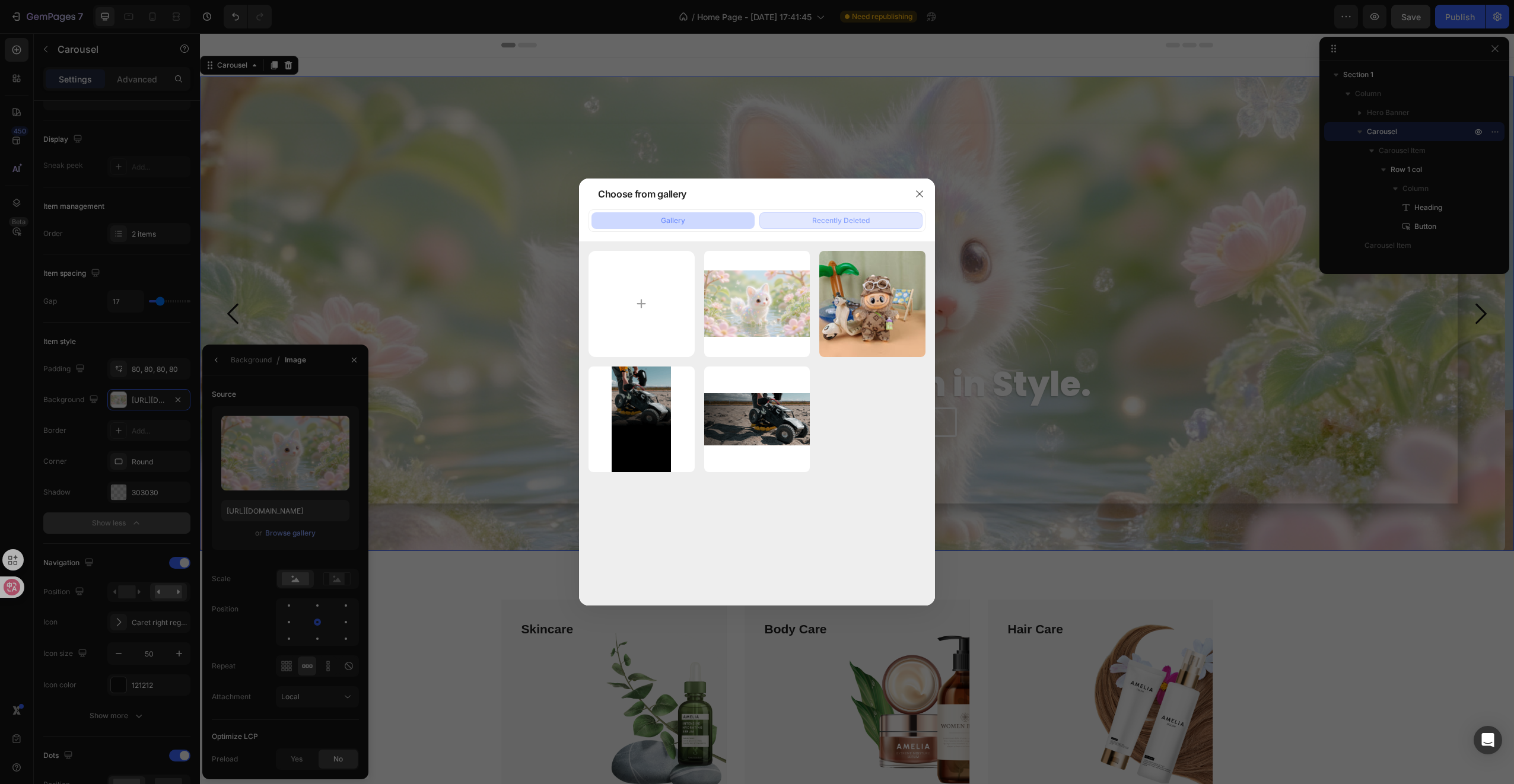
click at [846, 221] on div "Recently Deleted" at bounding box center [840, 221] width 57 height 11
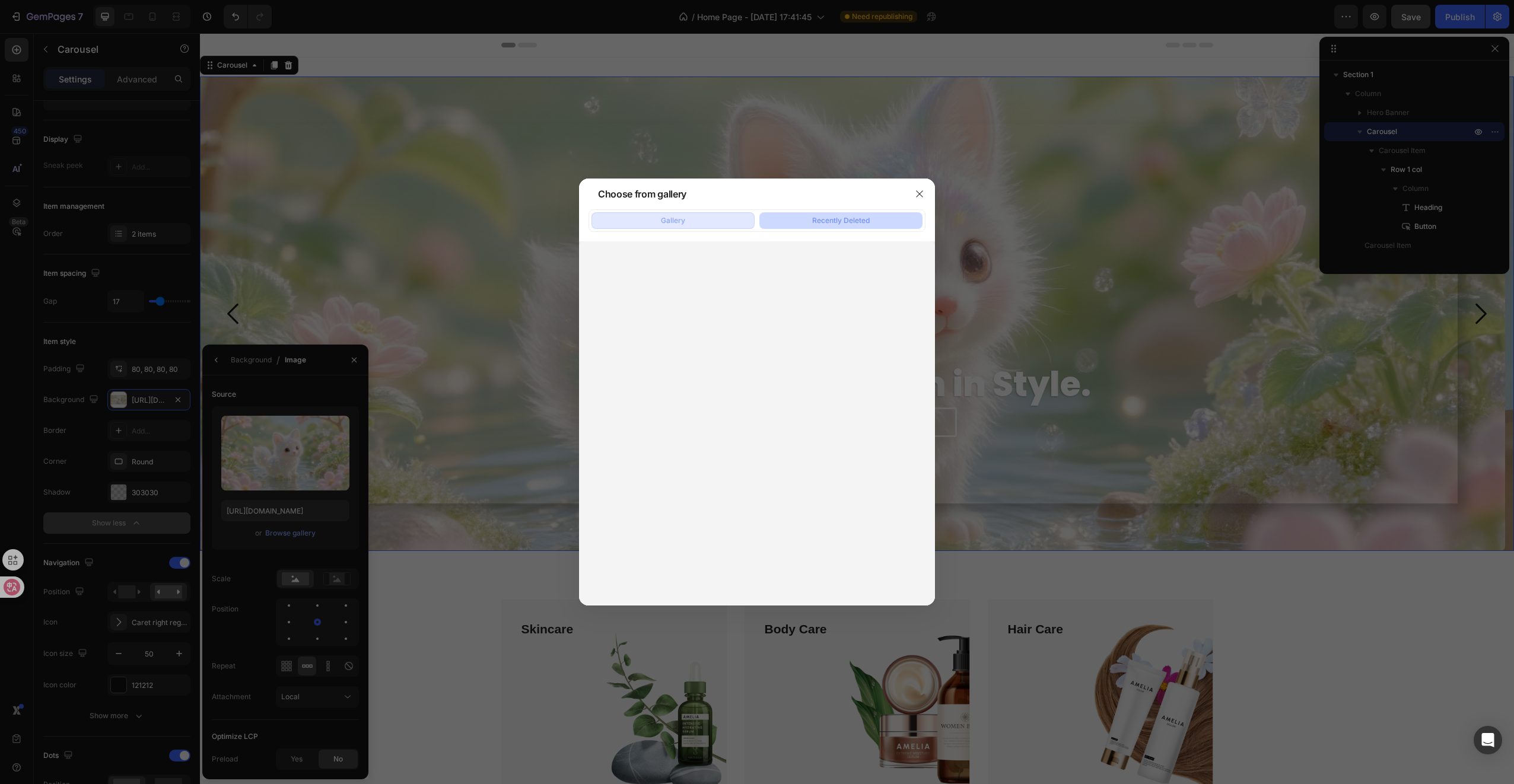
click at [689, 219] on button "Gallery" at bounding box center [673, 220] width 163 height 16
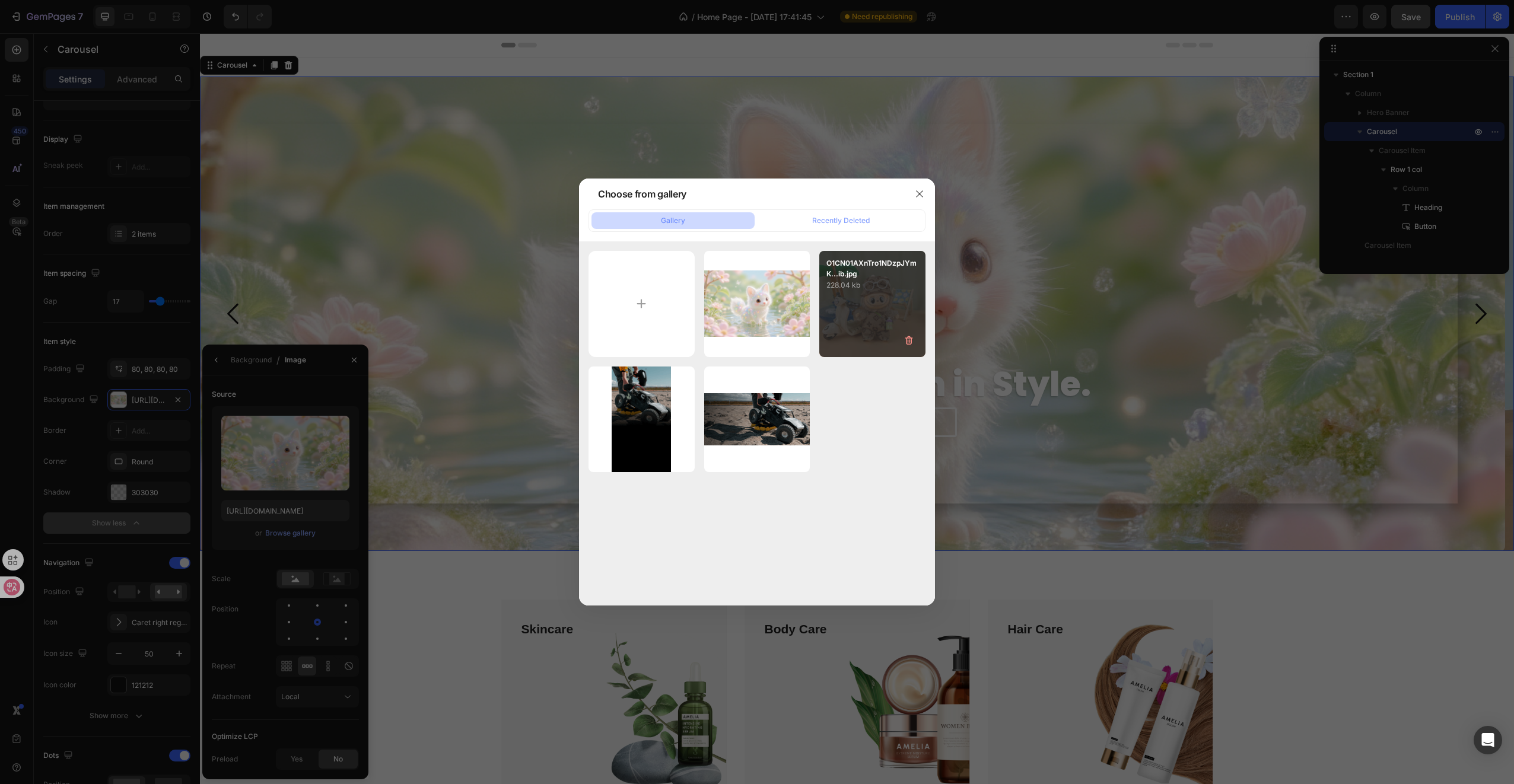
click at [905, 289] on p "228.04 kb" at bounding box center [873, 285] width 92 height 12
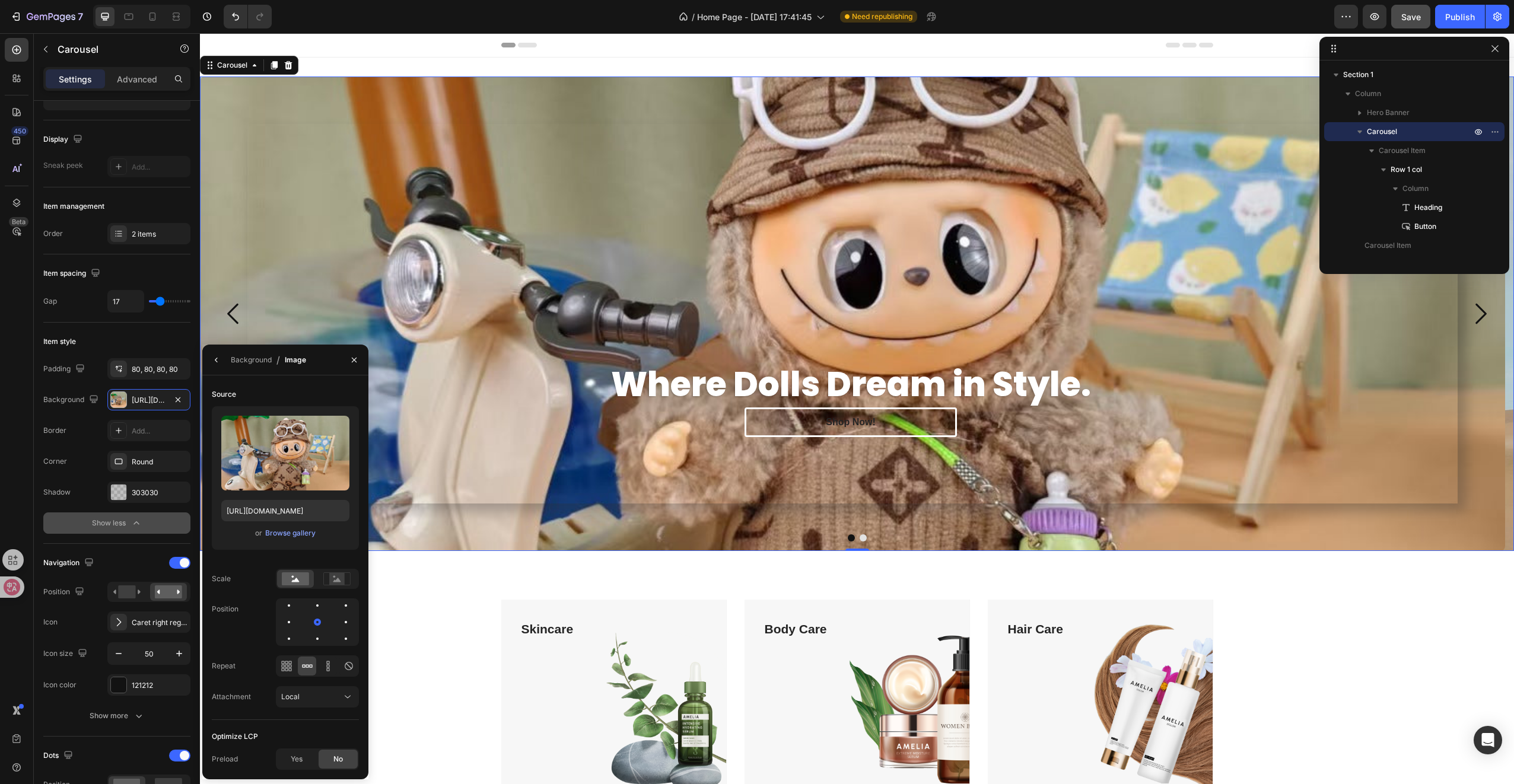
click at [861, 540] on div at bounding box center [857, 538] width 1314 height 7
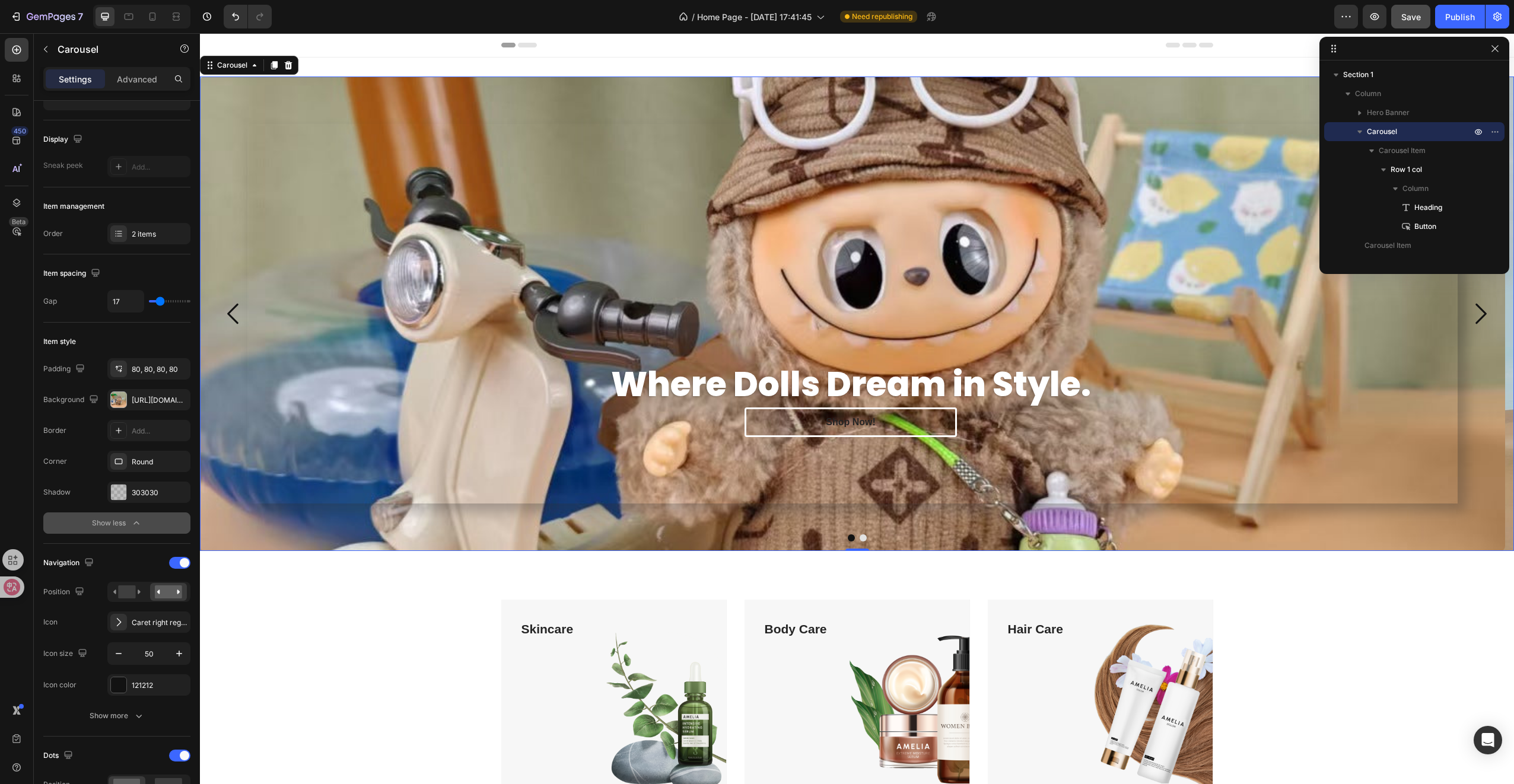
click at [859, 538] on button "Dot" at bounding box center [863, 538] width 7 height 7
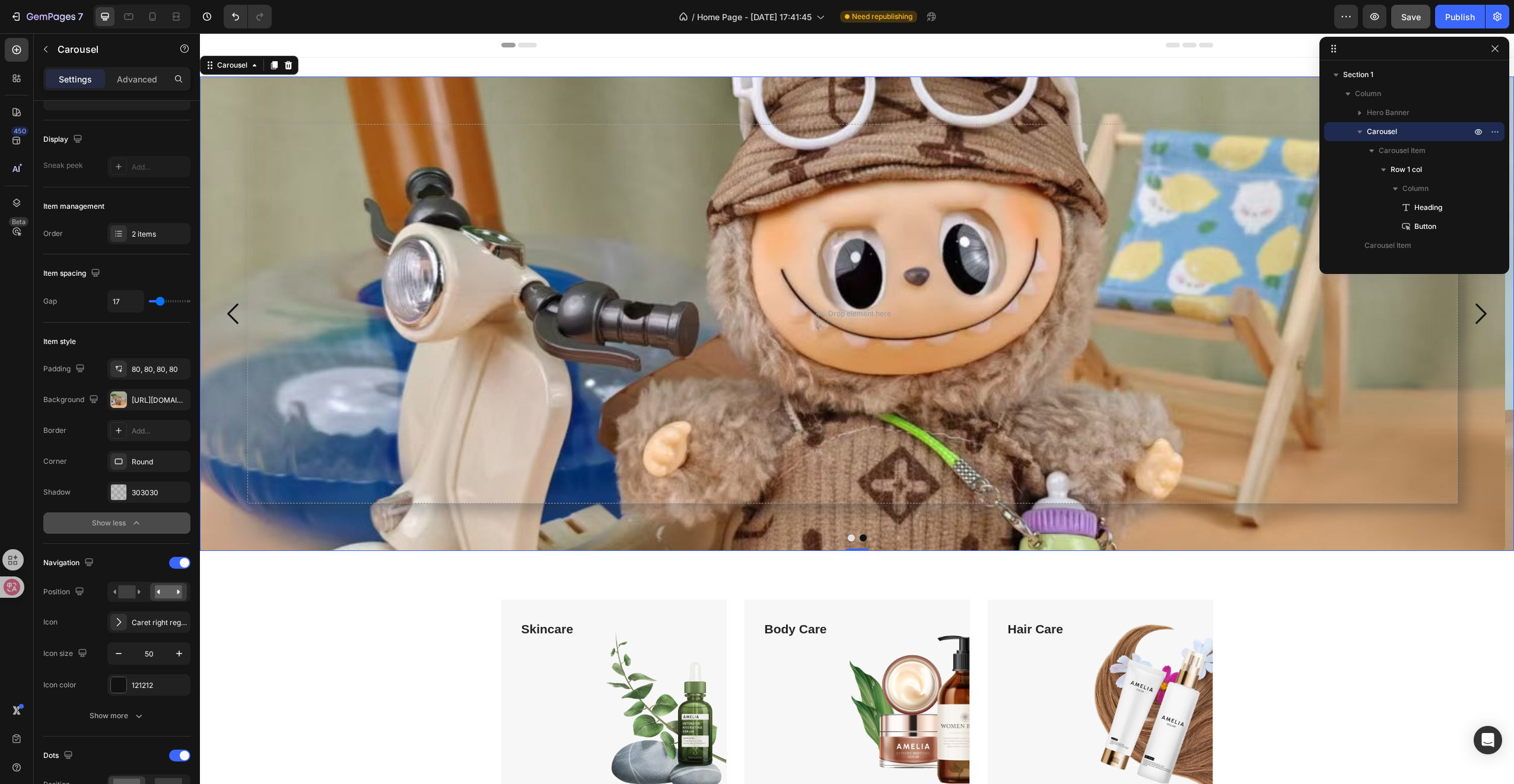
click at [848, 537] on button "Dot" at bounding box center [851, 538] width 7 height 7
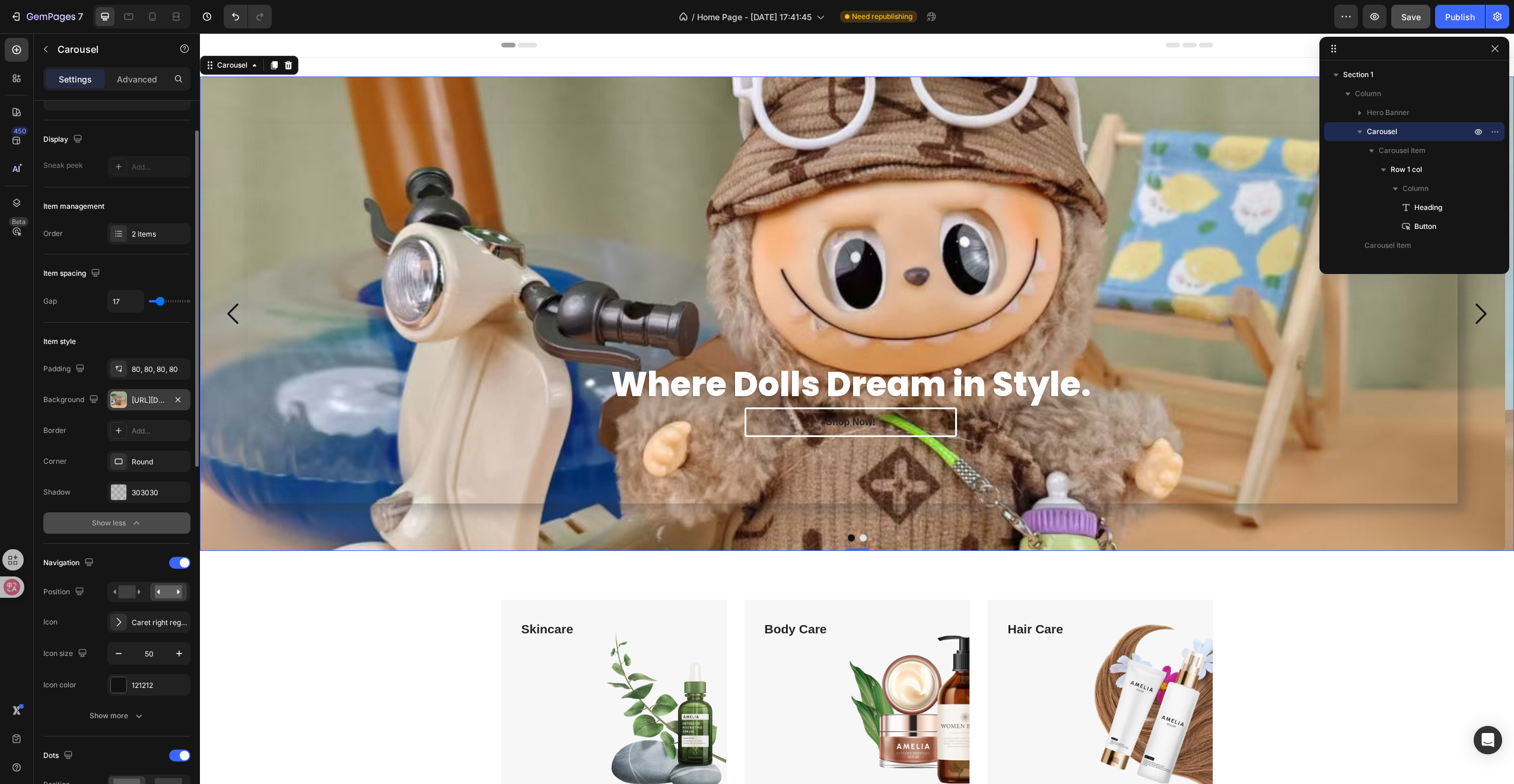
click at [125, 406] on div "[URL][DOMAIN_NAME]" at bounding box center [149, 399] width 83 height 21
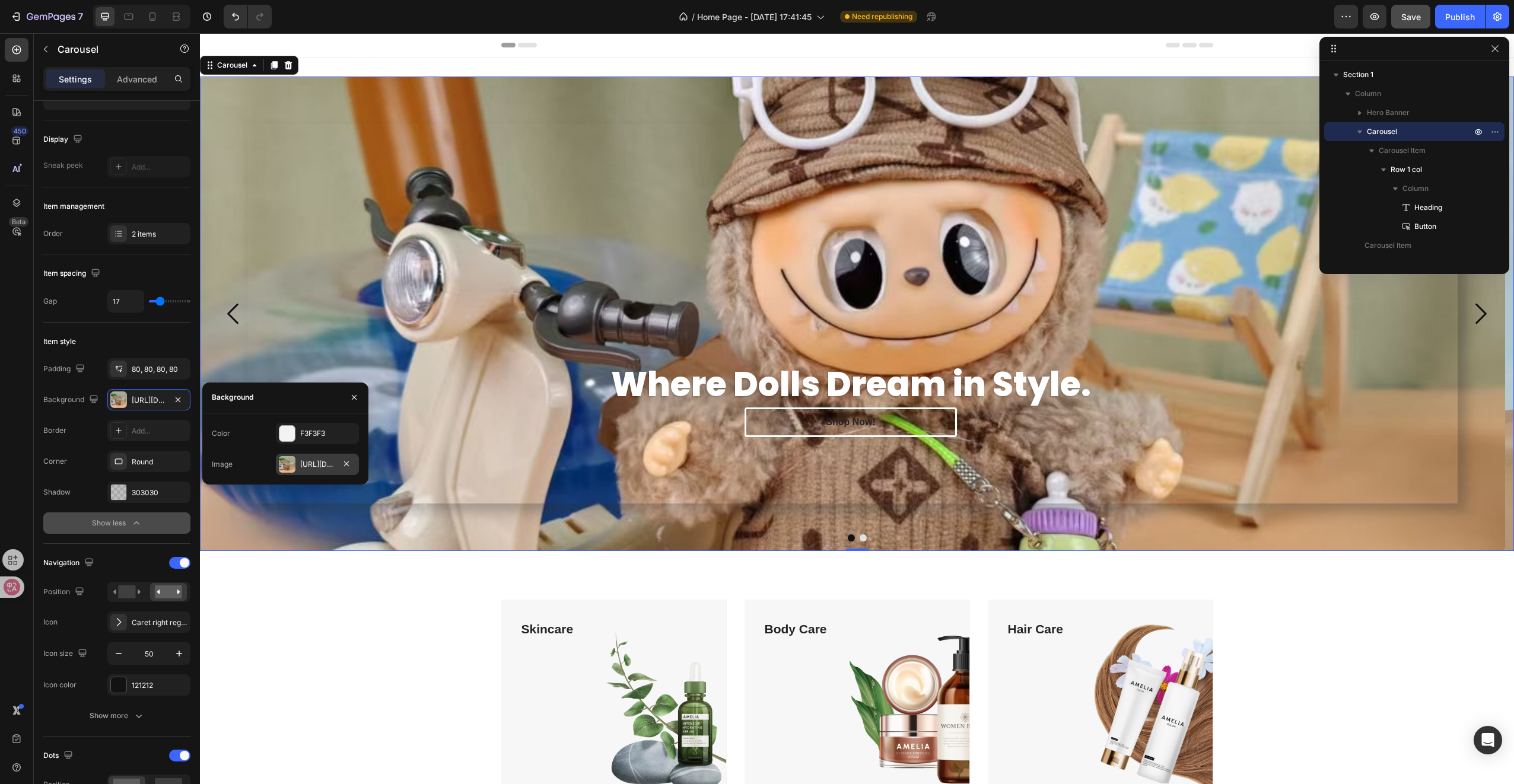
click at [301, 461] on div "[URL][DOMAIN_NAME]" at bounding box center [317, 464] width 34 height 11
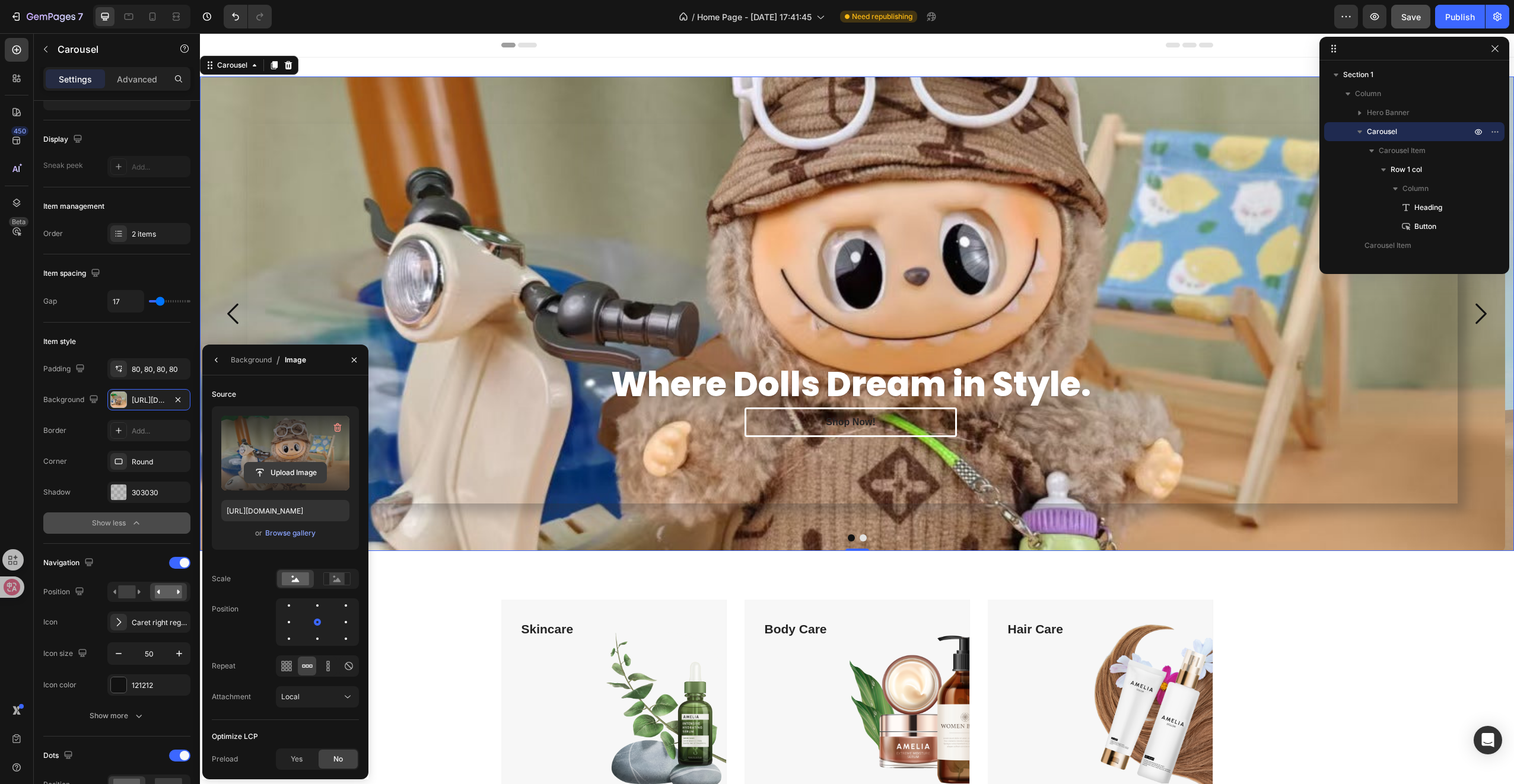
click at [311, 465] on input "file" at bounding box center [285, 472] width 82 height 20
type input "[URL][DOMAIN_NAME]"
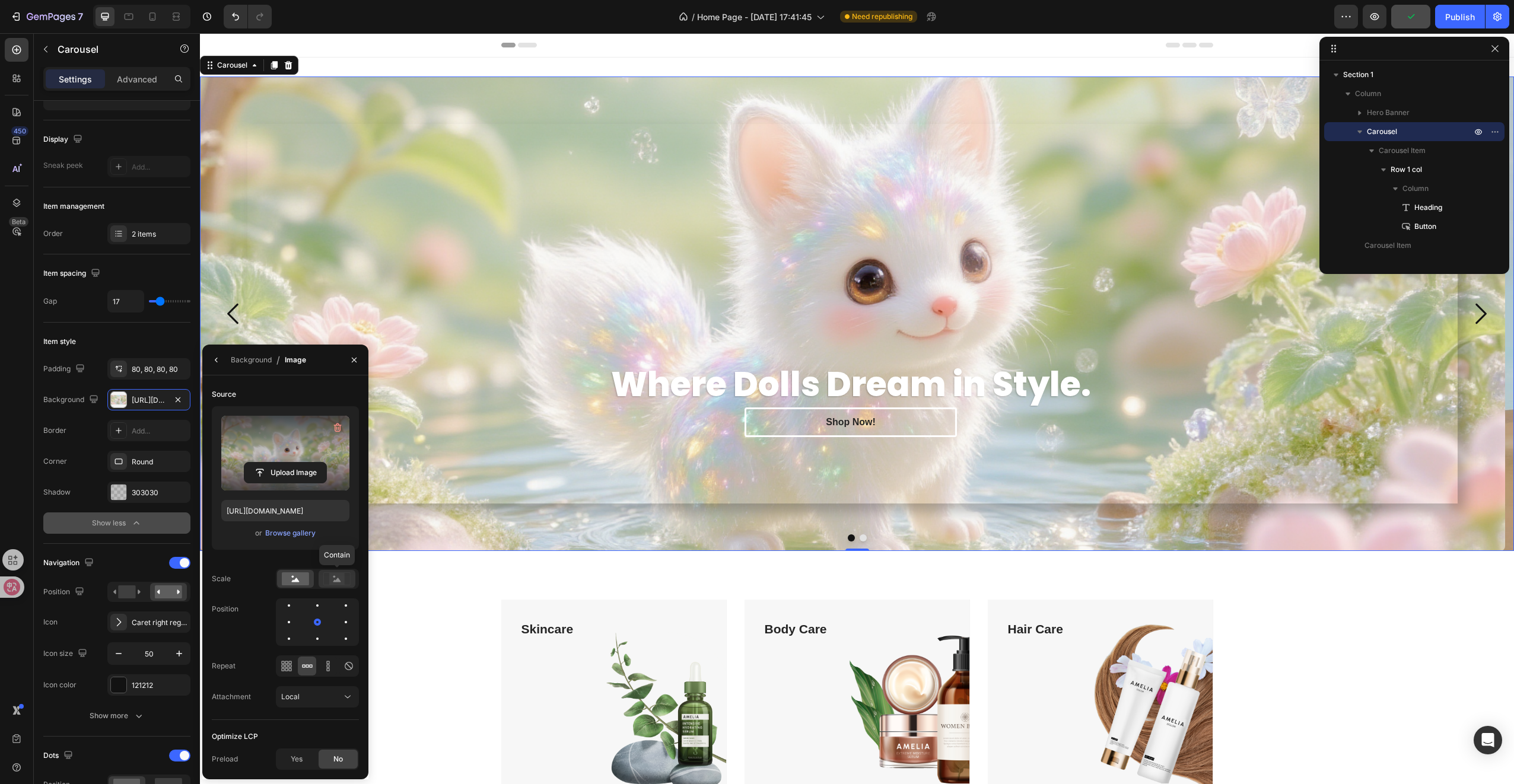
click at [326, 580] on icon at bounding box center [337, 579] width 27 height 13
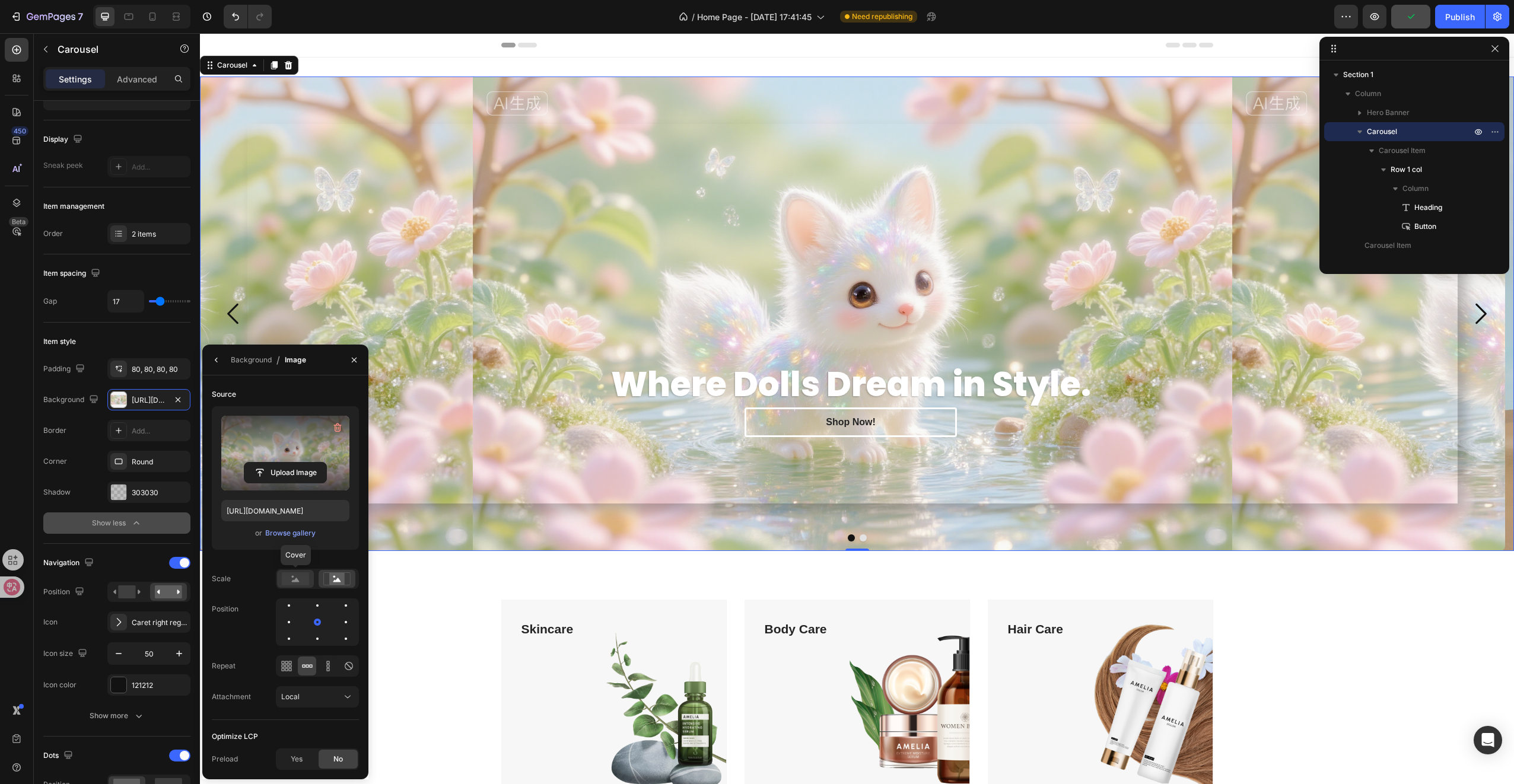
click at [297, 578] on icon at bounding box center [296, 580] width 8 height 4
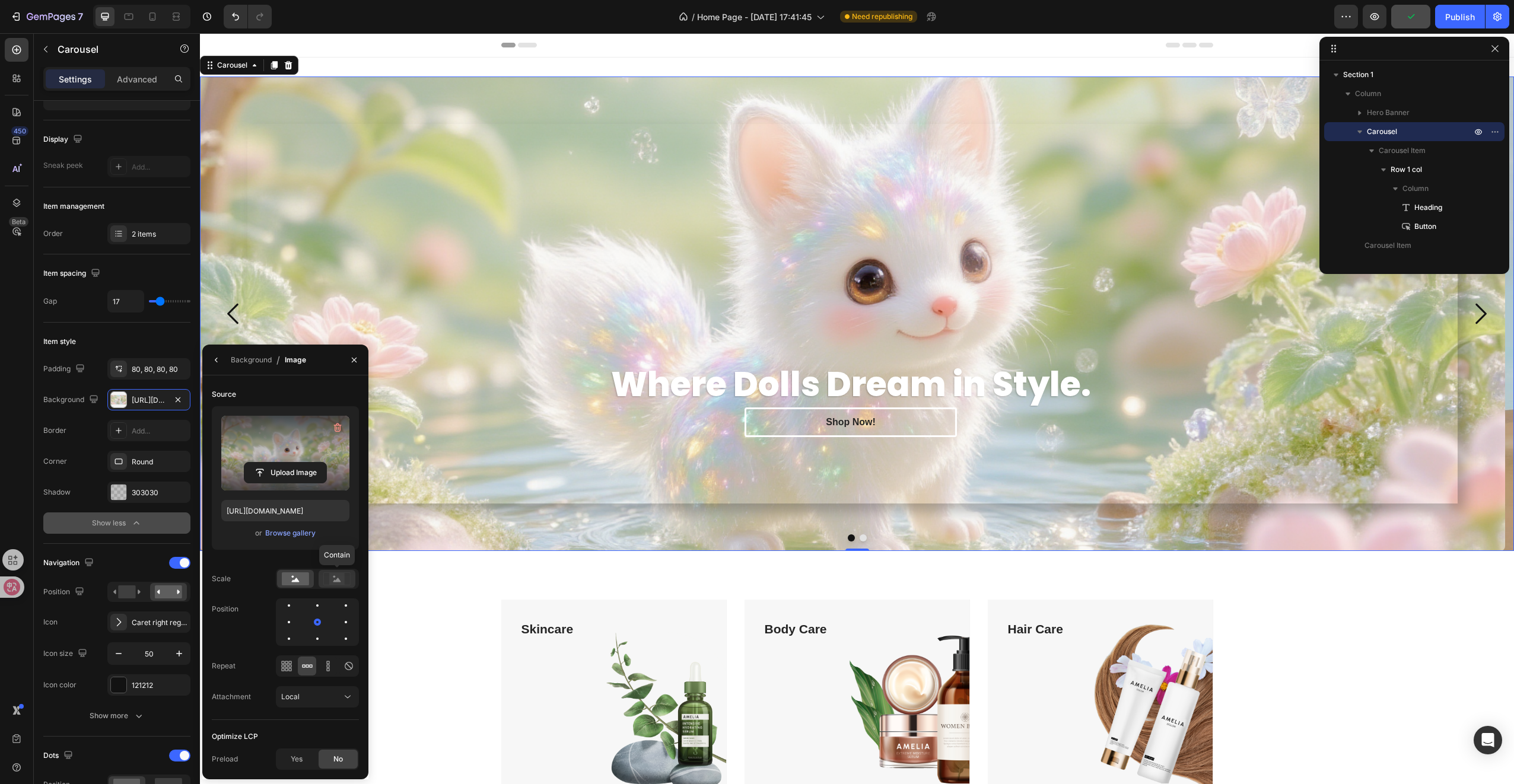
click at [332, 582] on rect at bounding box center [337, 578] width 15 height 12
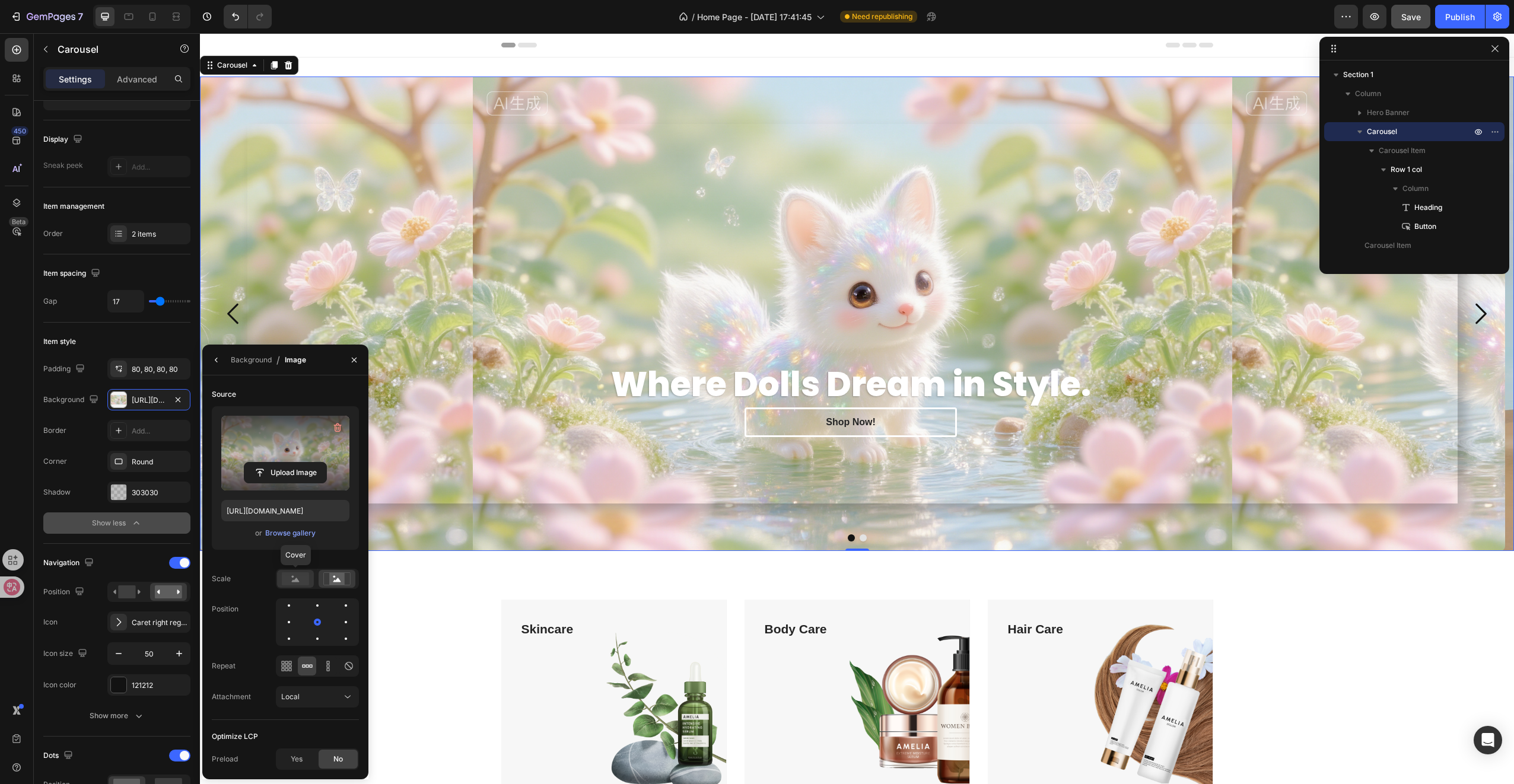
click at [307, 576] on rect at bounding box center [295, 579] width 27 height 13
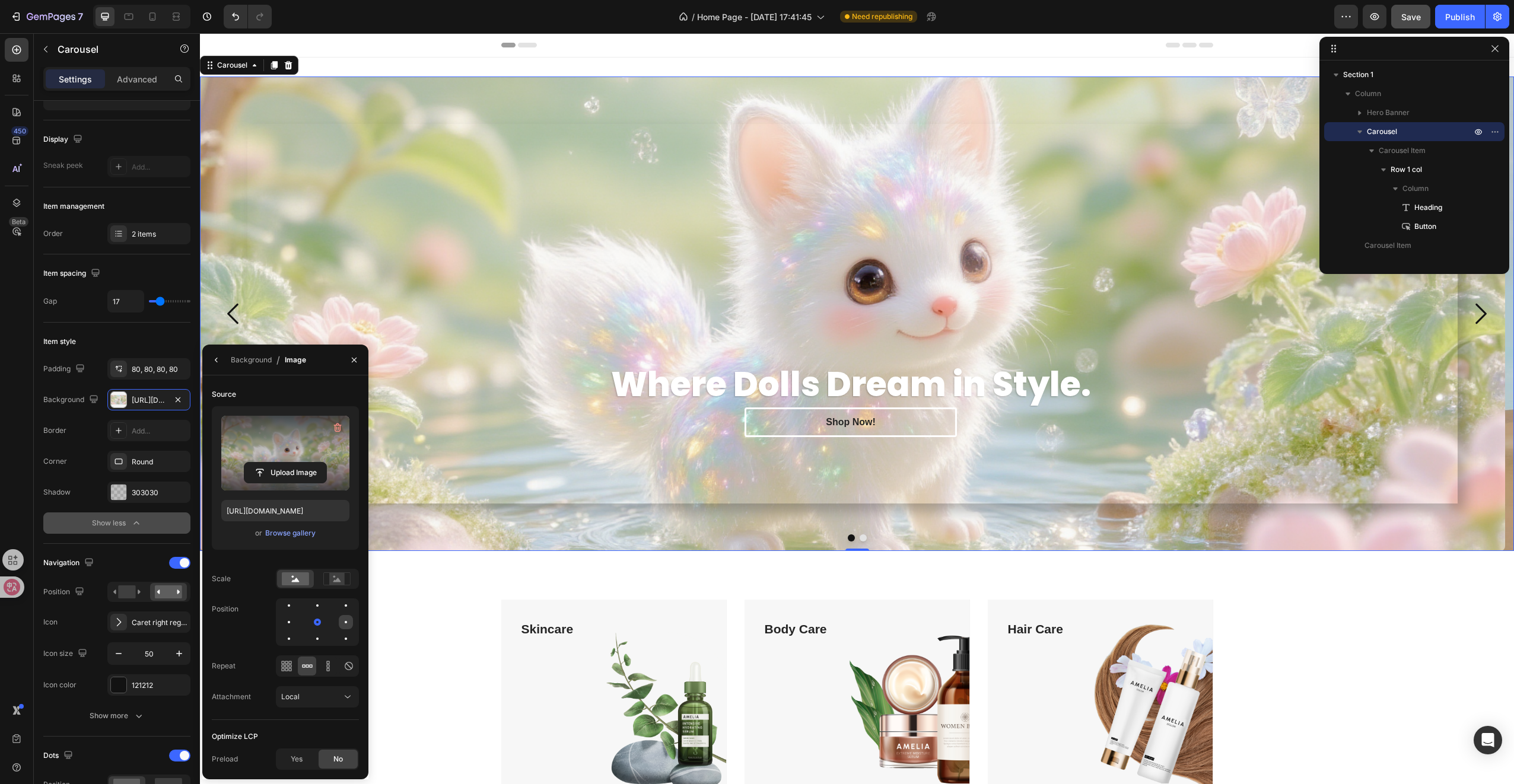
click at [345, 622] on div at bounding box center [346, 622] width 3 height 3
click at [324, 623] on div at bounding box center [318, 622] width 15 height 14
click at [318, 609] on div at bounding box center [318, 605] width 15 height 14
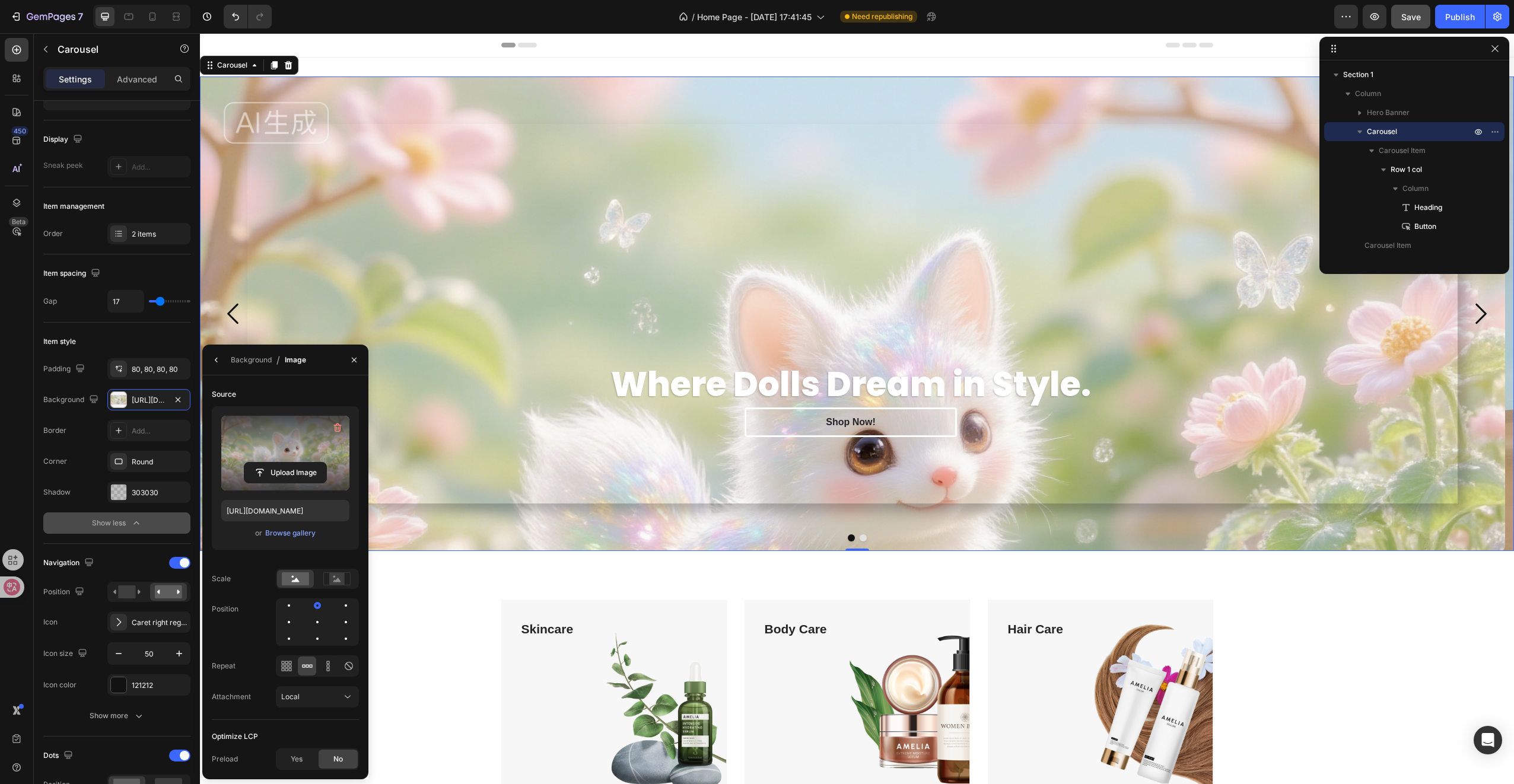
click at [335, 609] on div at bounding box center [318, 622] width 83 height 47
click at [342, 608] on div at bounding box center [346, 605] width 15 height 14
click at [342, 605] on div at bounding box center [345, 605] width 7 height 7
click at [324, 624] on div at bounding box center [318, 622] width 15 height 14
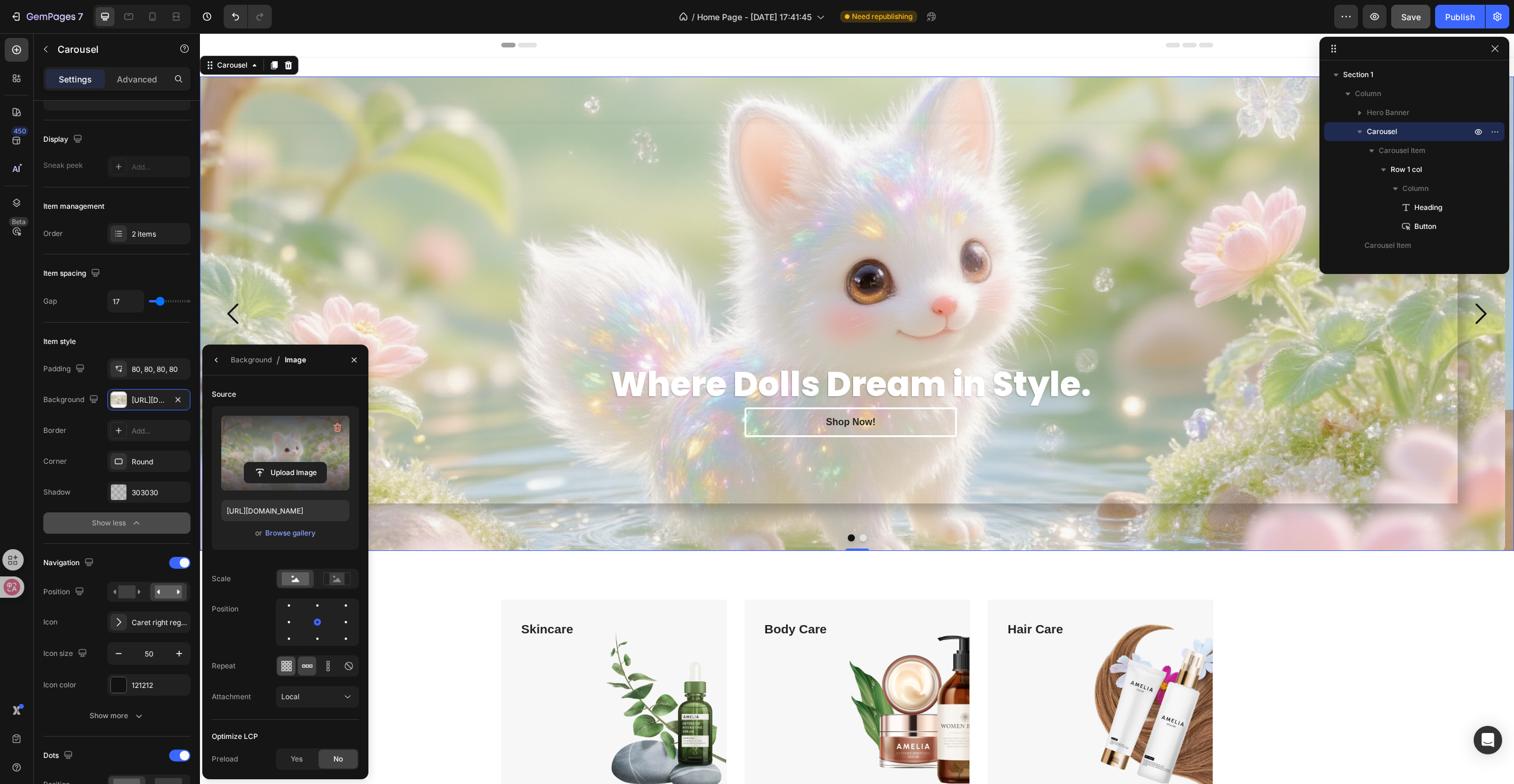
click at [289, 671] on icon at bounding box center [289, 669] width 3 height 3
click at [305, 668] on icon at bounding box center [307, 666] width 12 height 12
click at [328, 669] on icon at bounding box center [328, 666] width 12 height 12
click at [341, 667] on div at bounding box center [349, 665] width 18 height 19
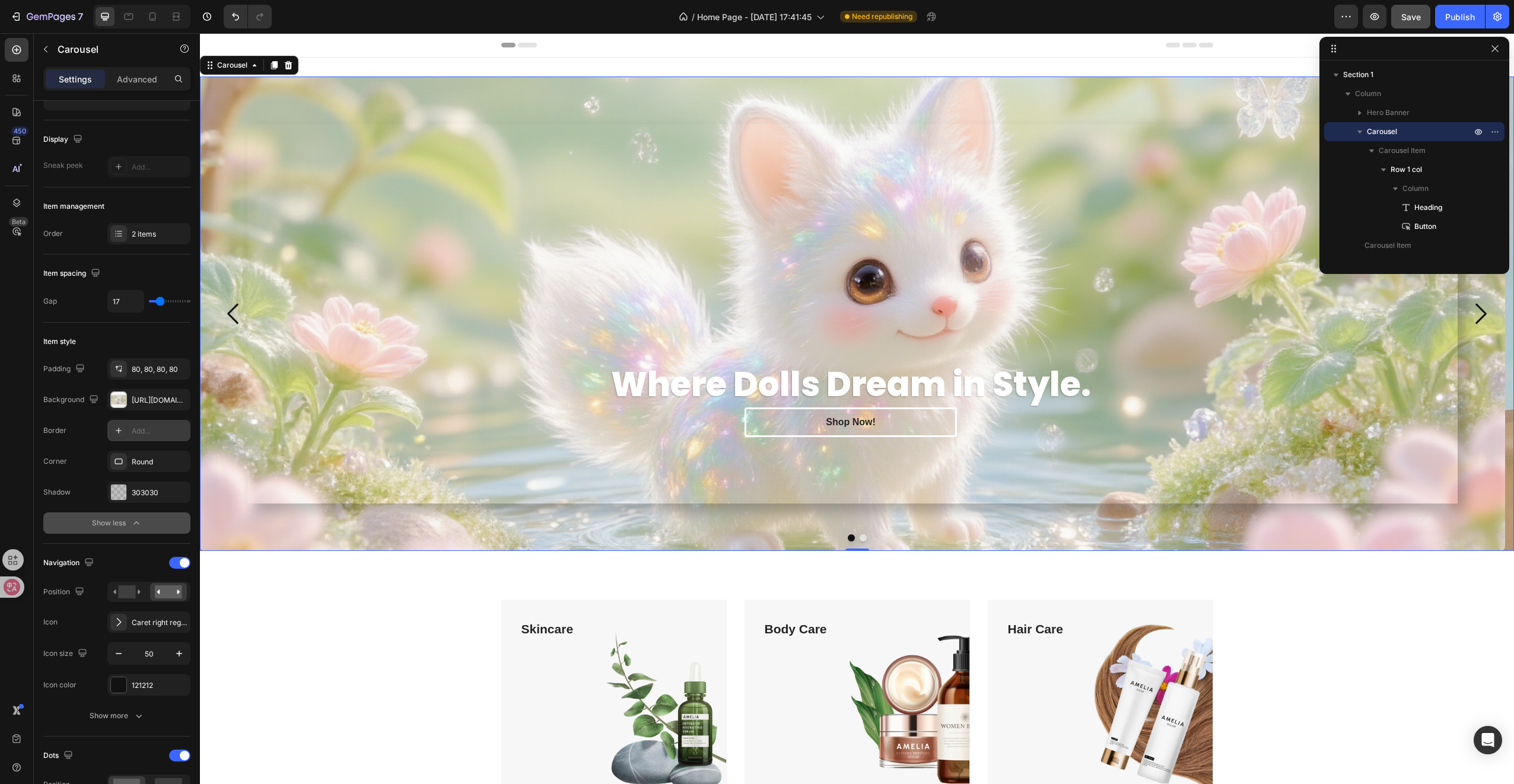
click at [134, 430] on div "Add..." at bounding box center [160, 431] width 56 height 11
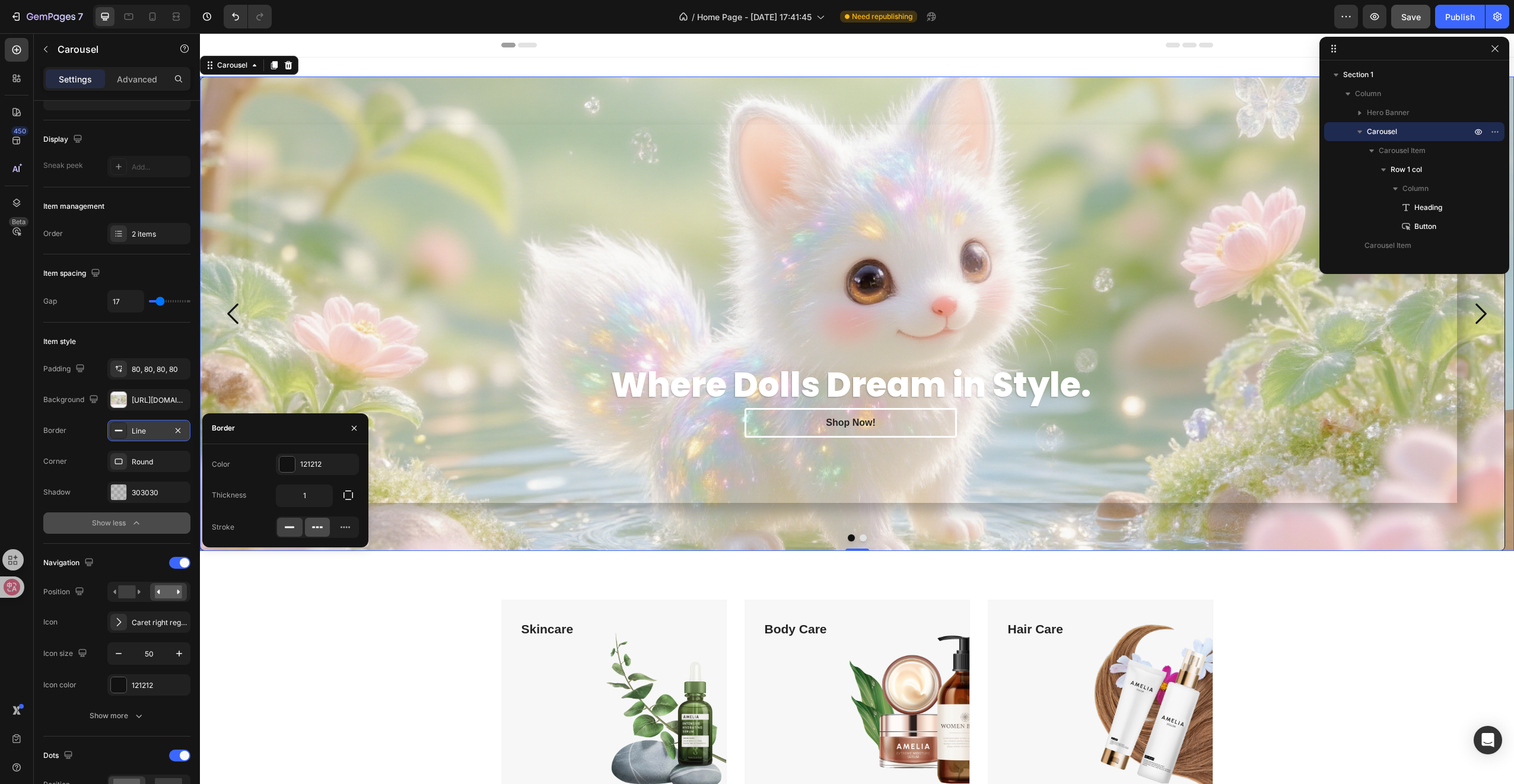
click at [314, 530] on icon at bounding box center [318, 527] width 12 height 12
click at [340, 528] on icon at bounding box center [345, 527] width 12 height 12
click at [325, 528] on div at bounding box center [318, 527] width 26 height 19
click at [306, 528] on div at bounding box center [318, 527] width 26 height 19
click at [177, 426] on icon "button" at bounding box center [178, 430] width 9 height 9
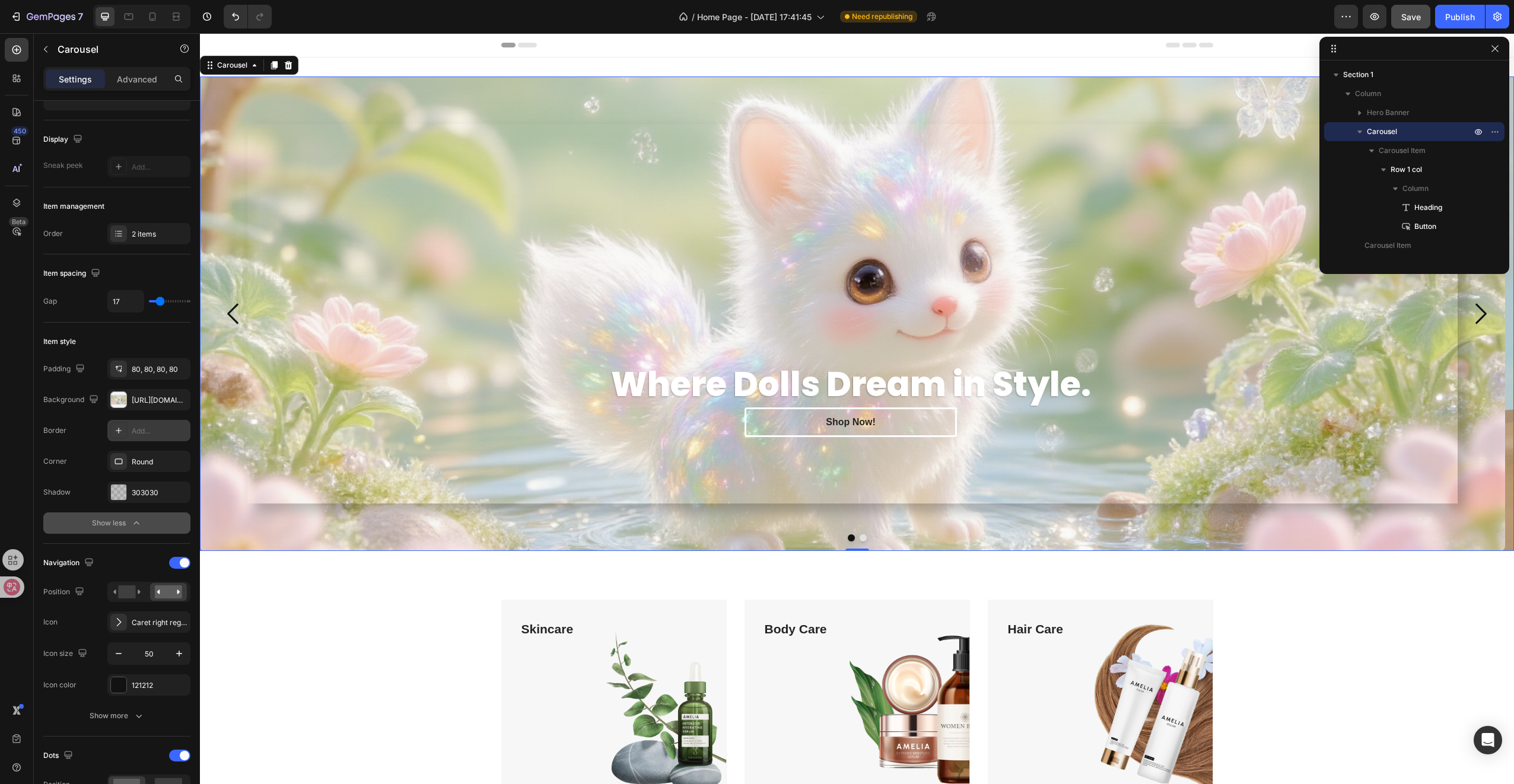
click at [133, 525] on icon "button" at bounding box center [136, 523] width 12 height 12
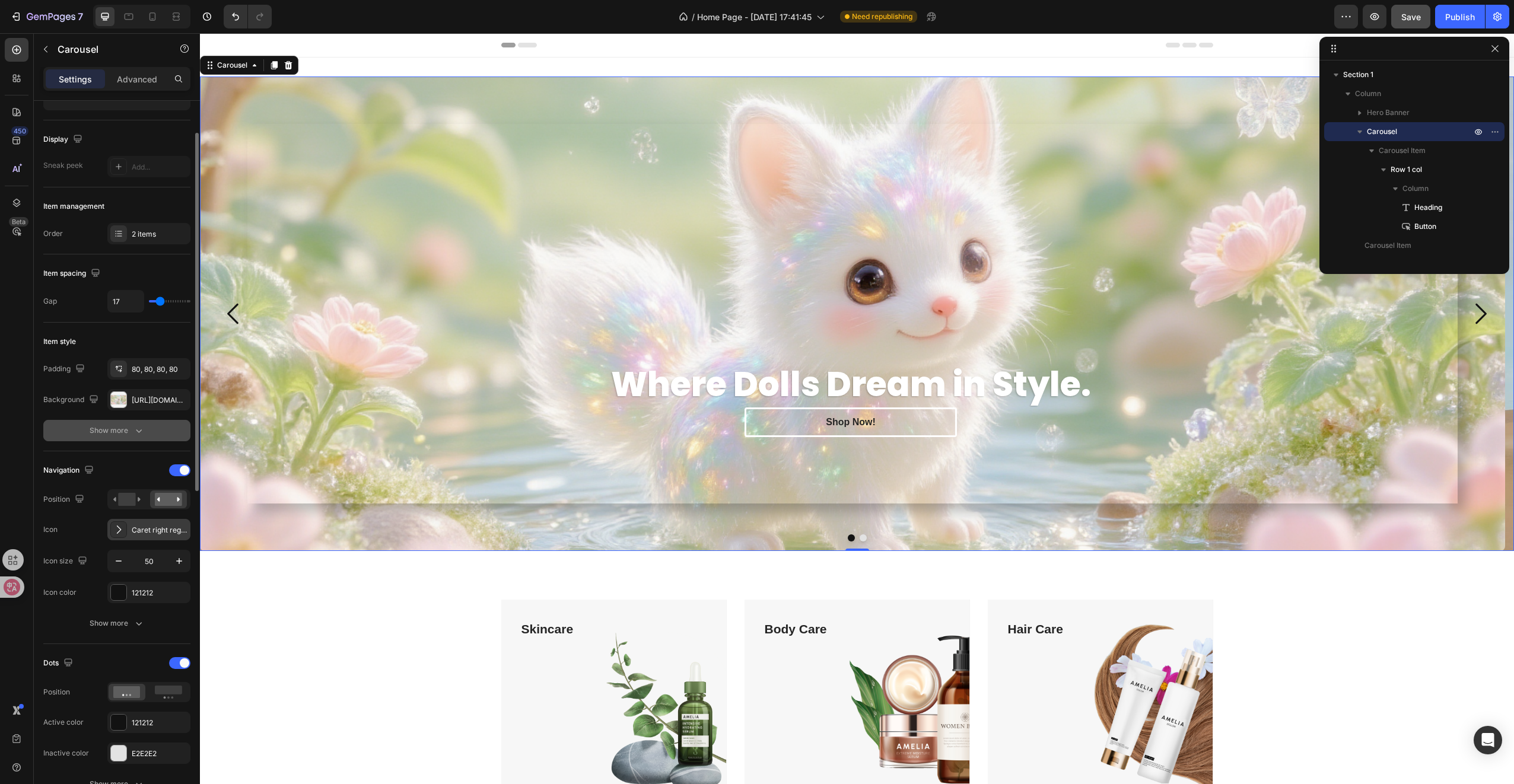
click at [132, 525] on div "Caret right regular" at bounding box center [160, 530] width 56 height 11
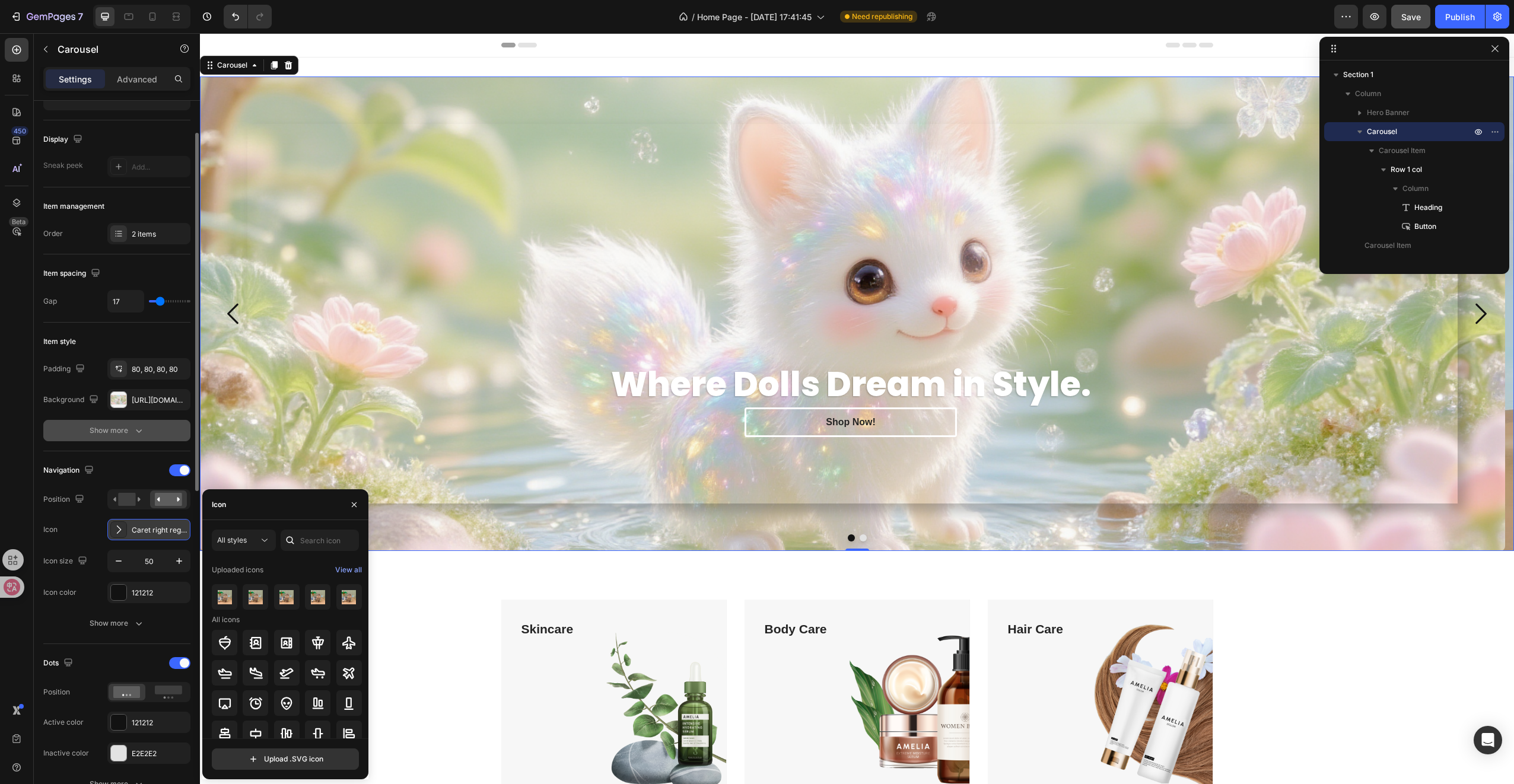
click at [132, 525] on div "Caret right regular" at bounding box center [160, 530] width 56 height 11
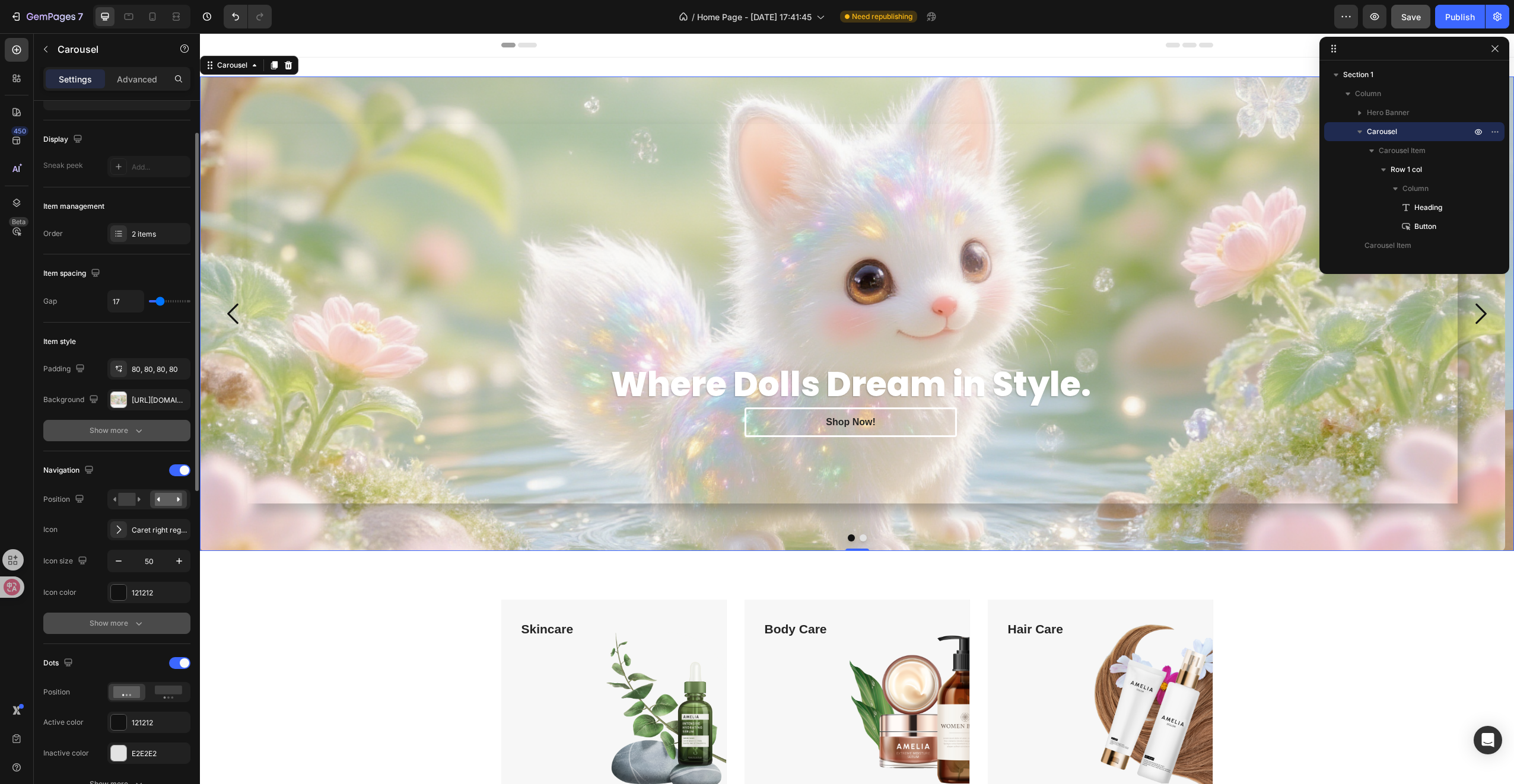
click at [134, 621] on icon "button" at bounding box center [139, 623] width 12 height 12
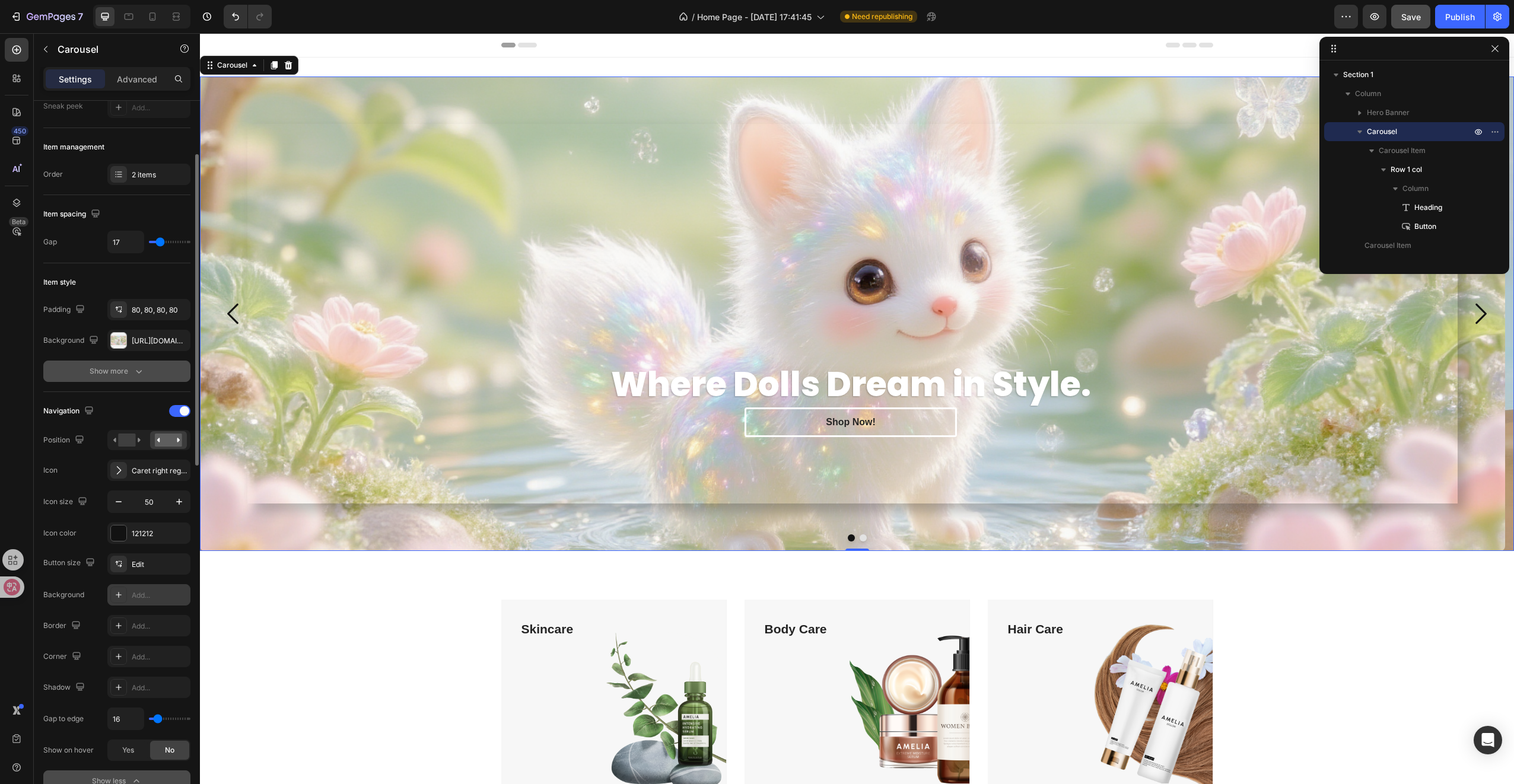
click at [171, 594] on div "Add..." at bounding box center [160, 596] width 56 height 11
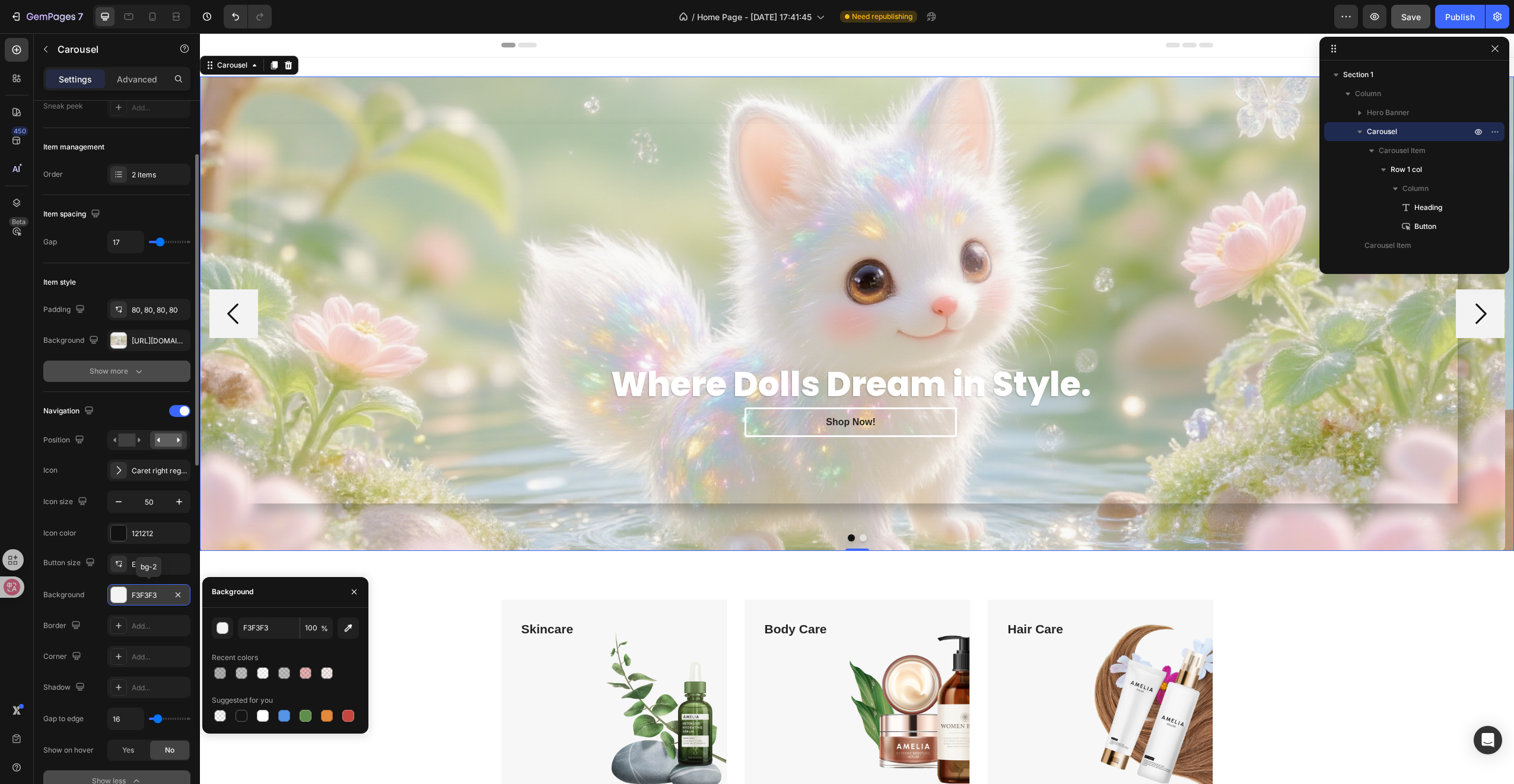
click at [160, 598] on div "F3F3F3" at bounding box center [149, 595] width 83 height 21
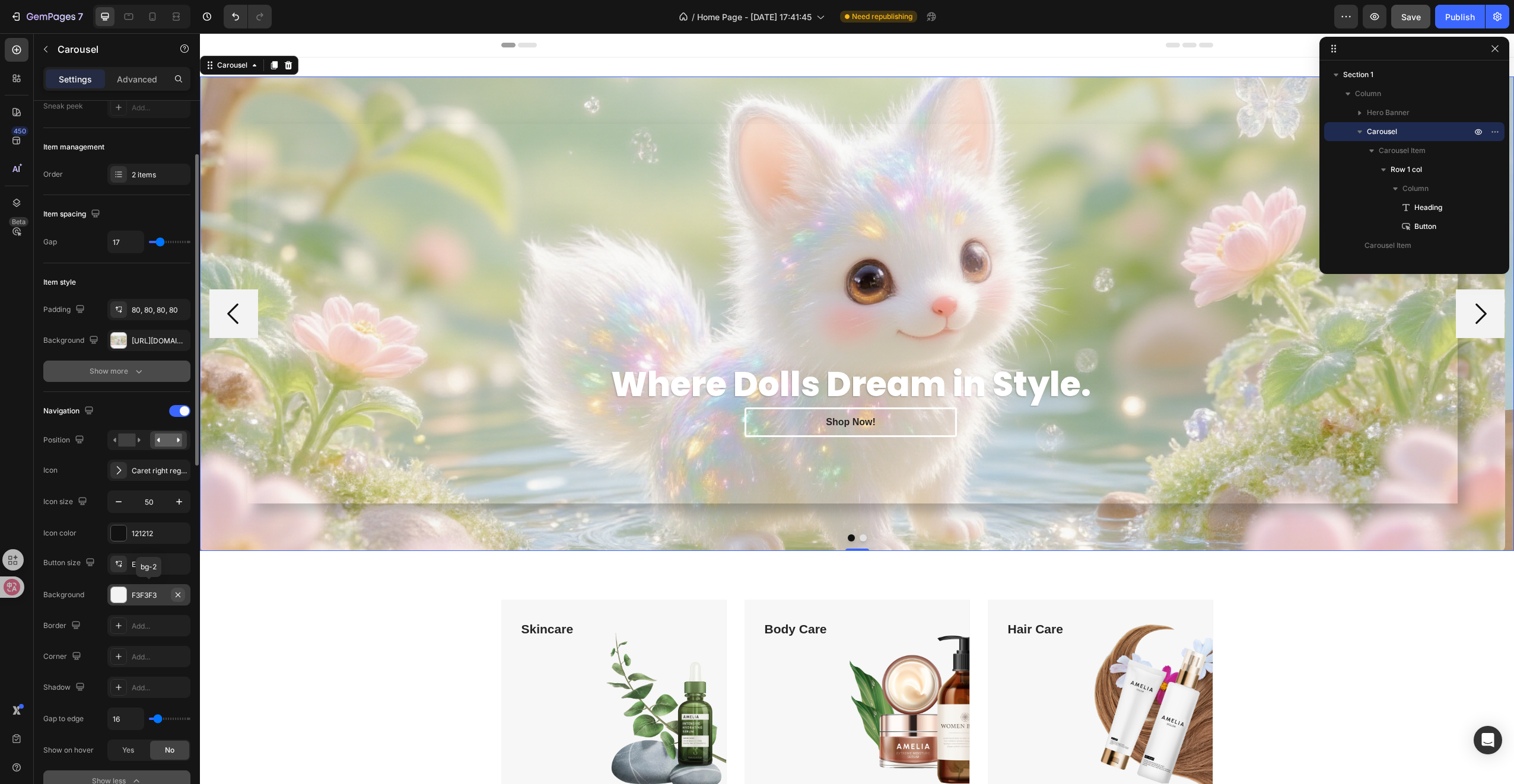
click at [175, 595] on icon "button" at bounding box center [178, 595] width 9 height 9
click at [153, 621] on div "Add..." at bounding box center [160, 626] width 56 height 11
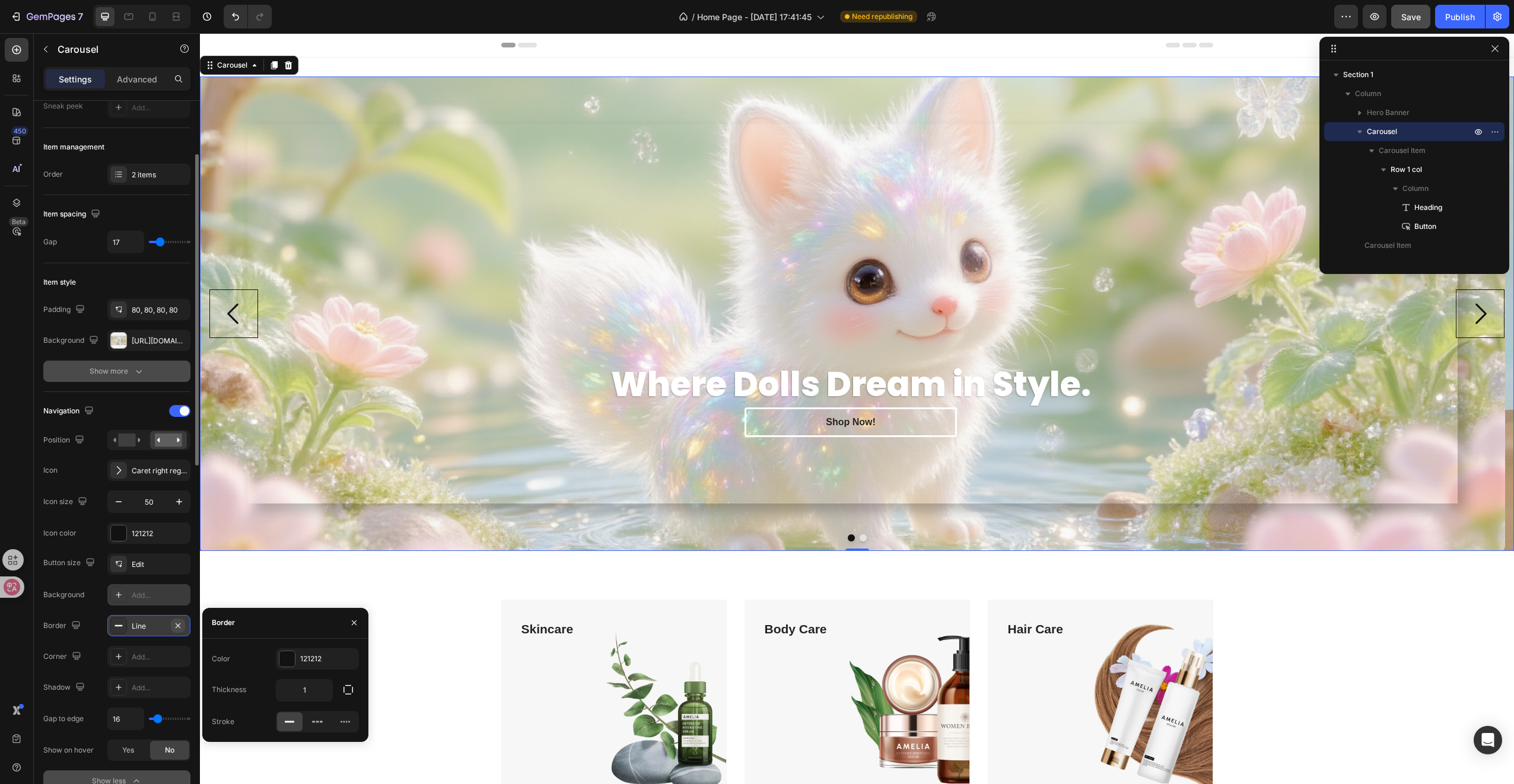
click at [177, 623] on icon "button" at bounding box center [177, 625] width 5 height 5
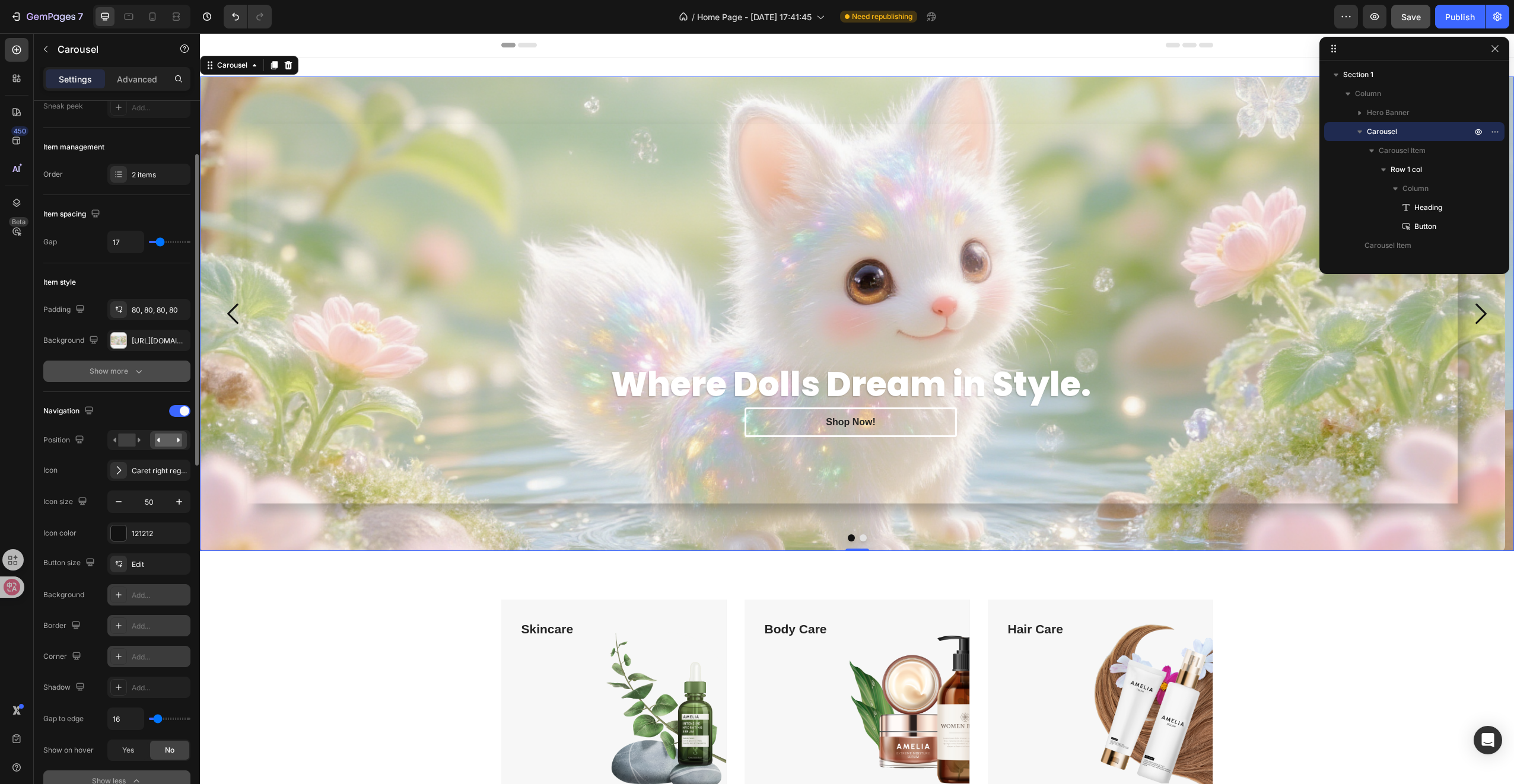
click at [151, 652] on div "Add..." at bounding box center [160, 657] width 56 height 11
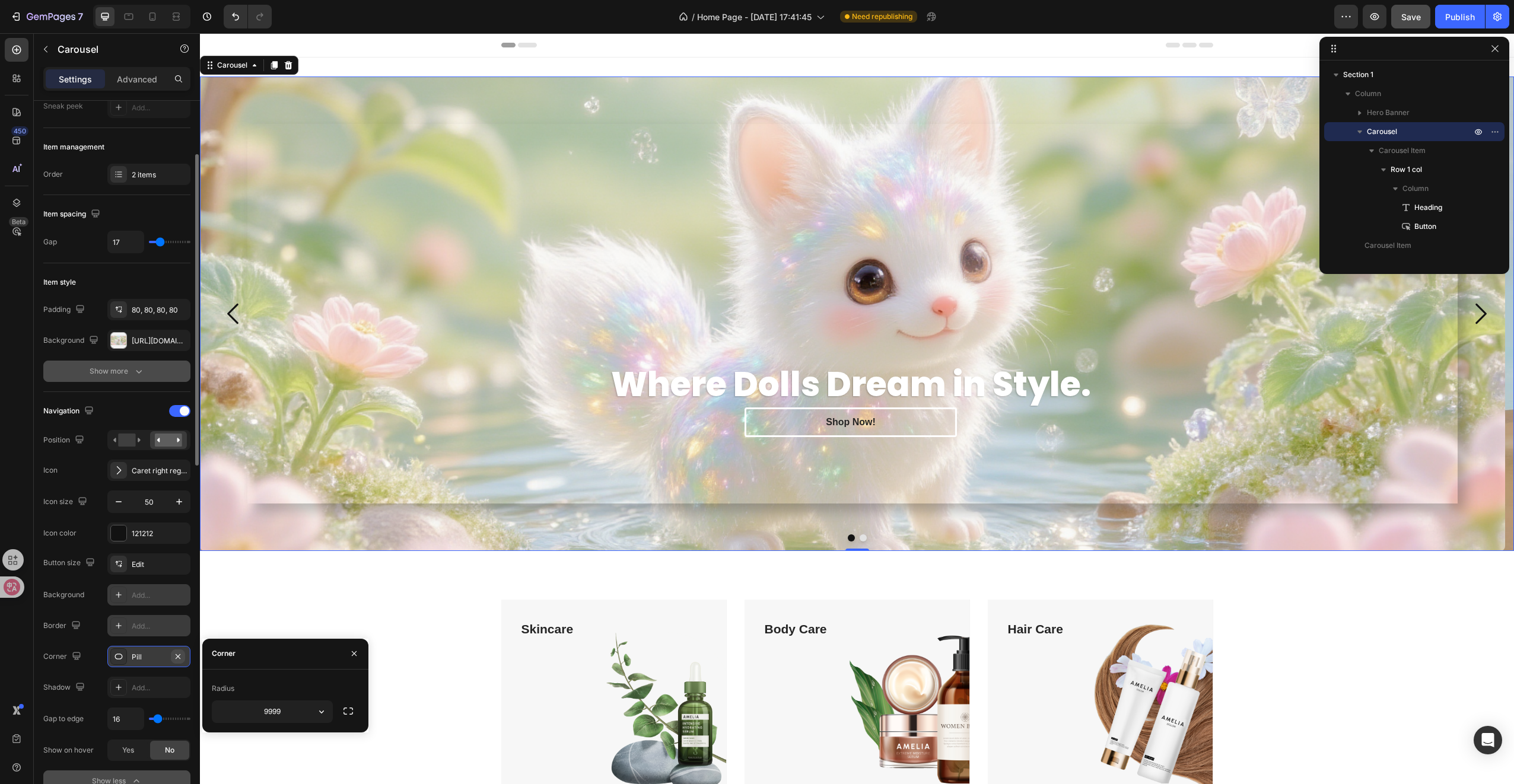
click at [173, 650] on button "button" at bounding box center [178, 657] width 15 height 14
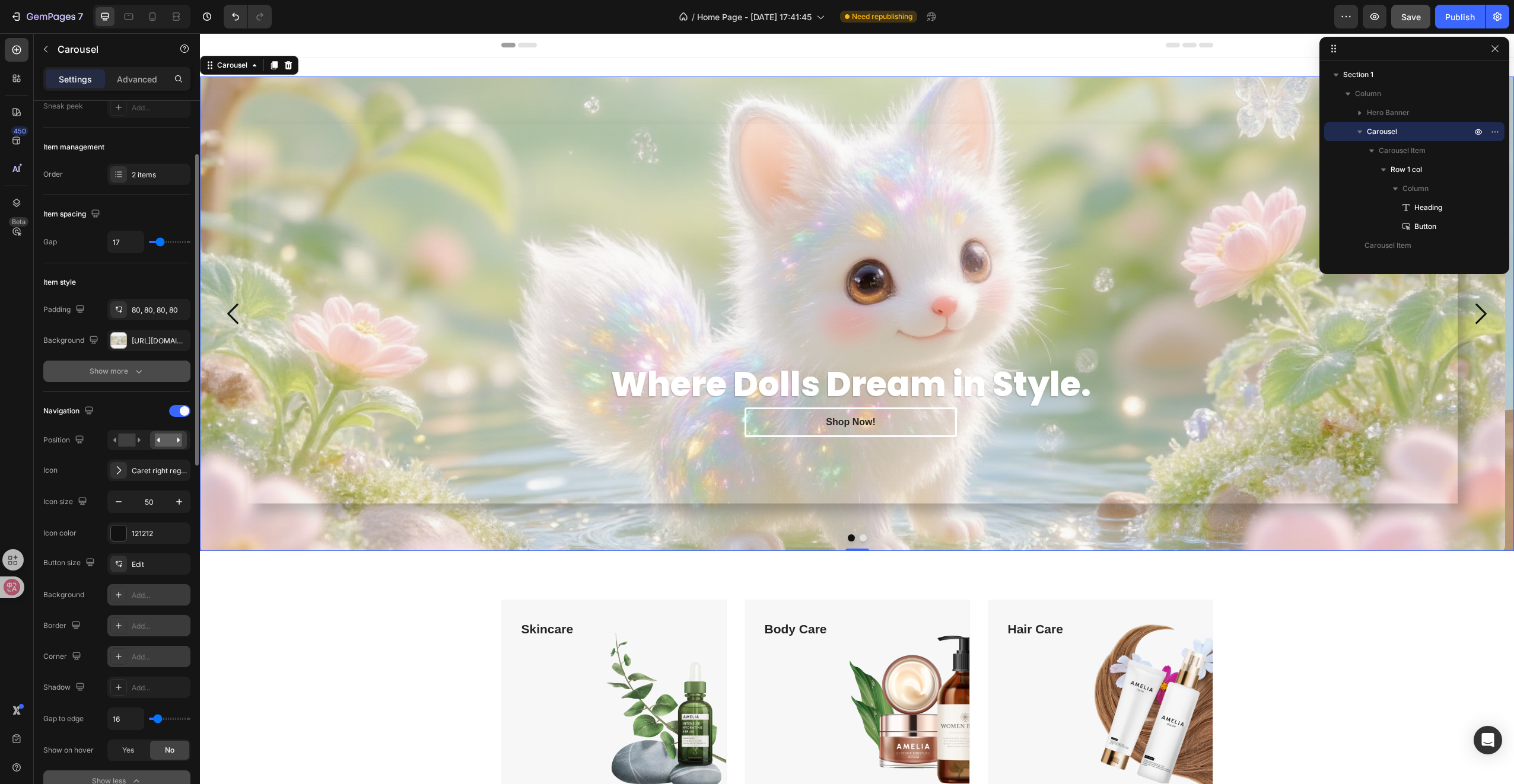
scroll to position [182, 0]
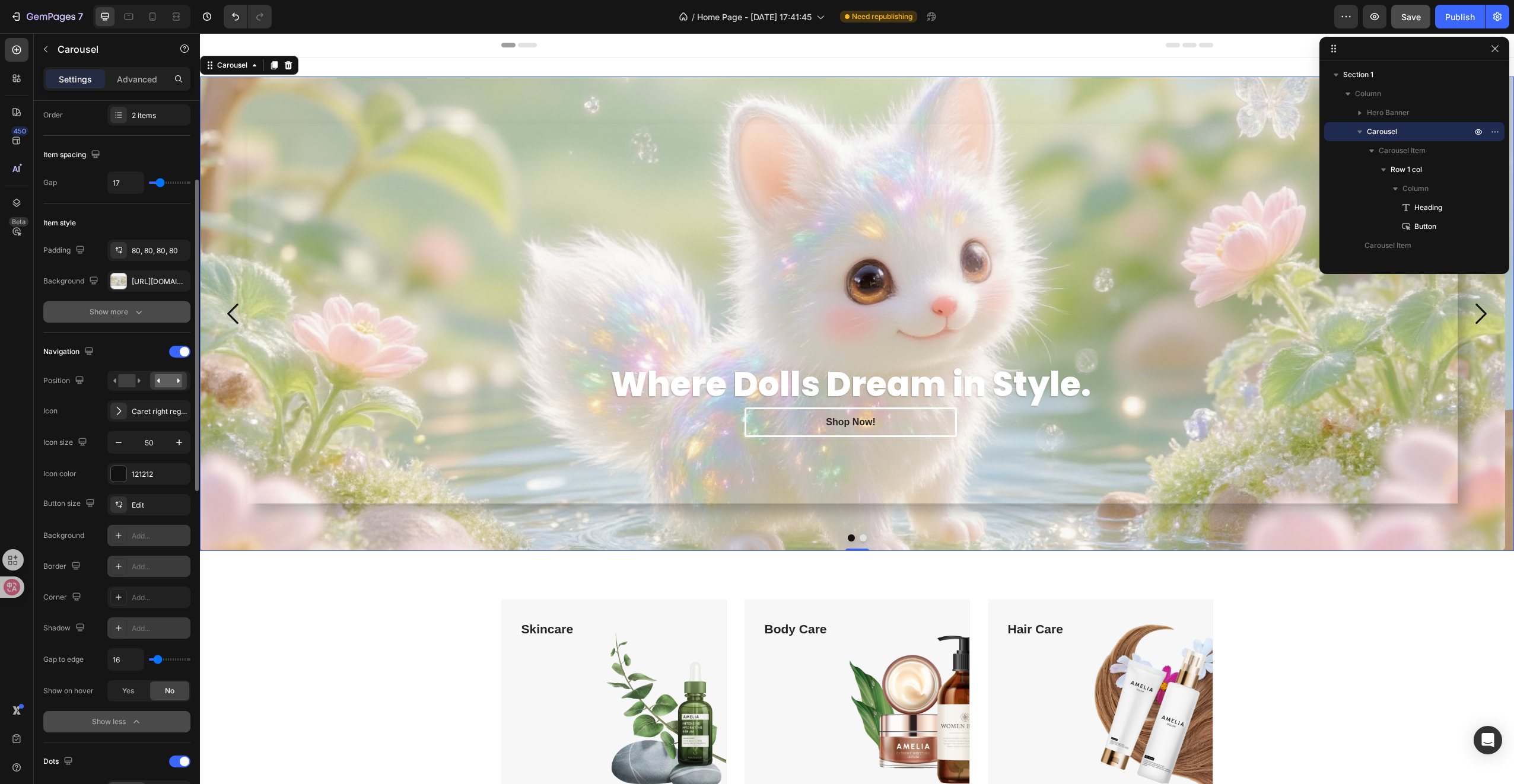
click at [165, 629] on div "Add..." at bounding box center [160, 629] width 56 height 11
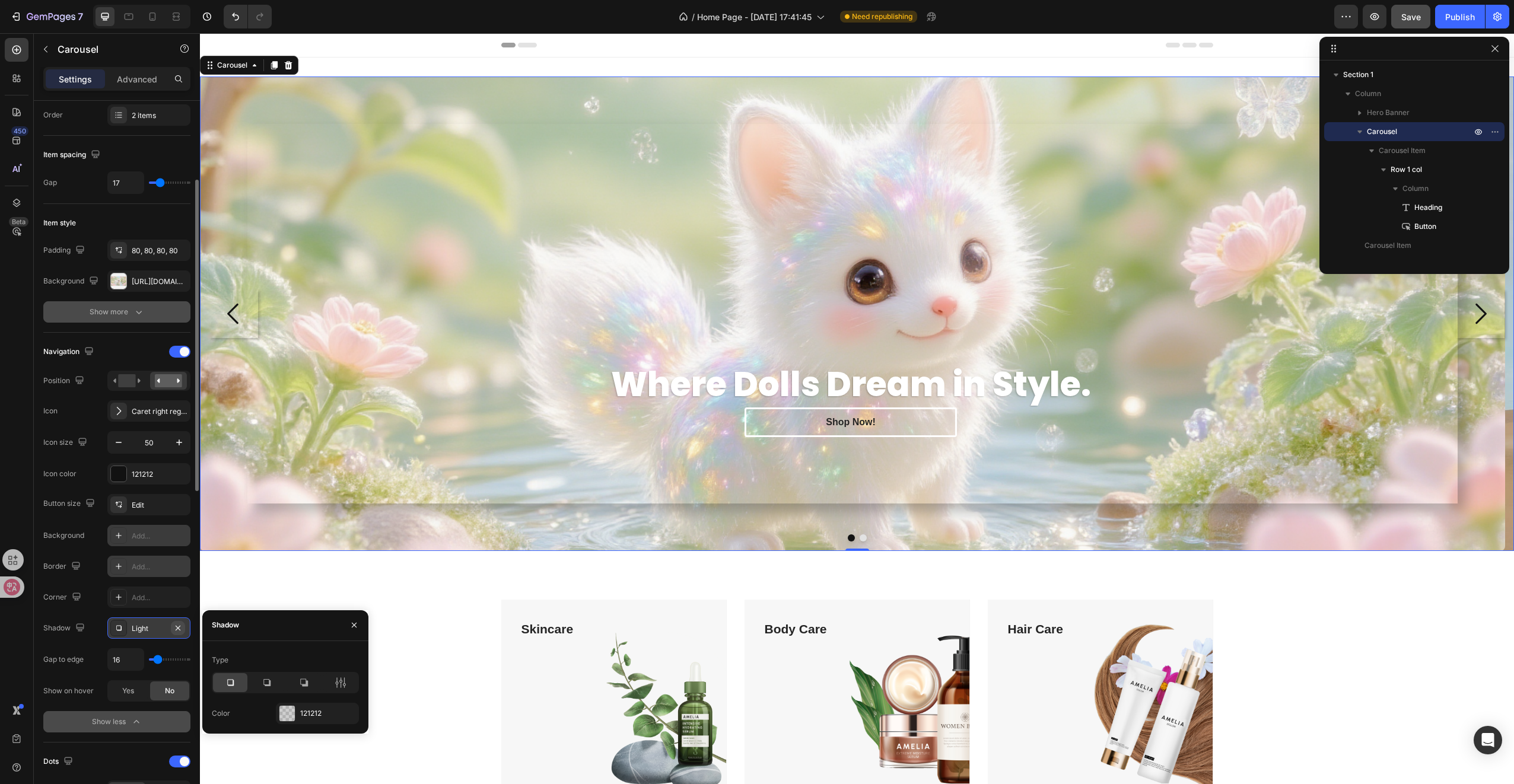
click at [181, 626] on icon "button" at bounding box center [178, 628] width 9 height 9
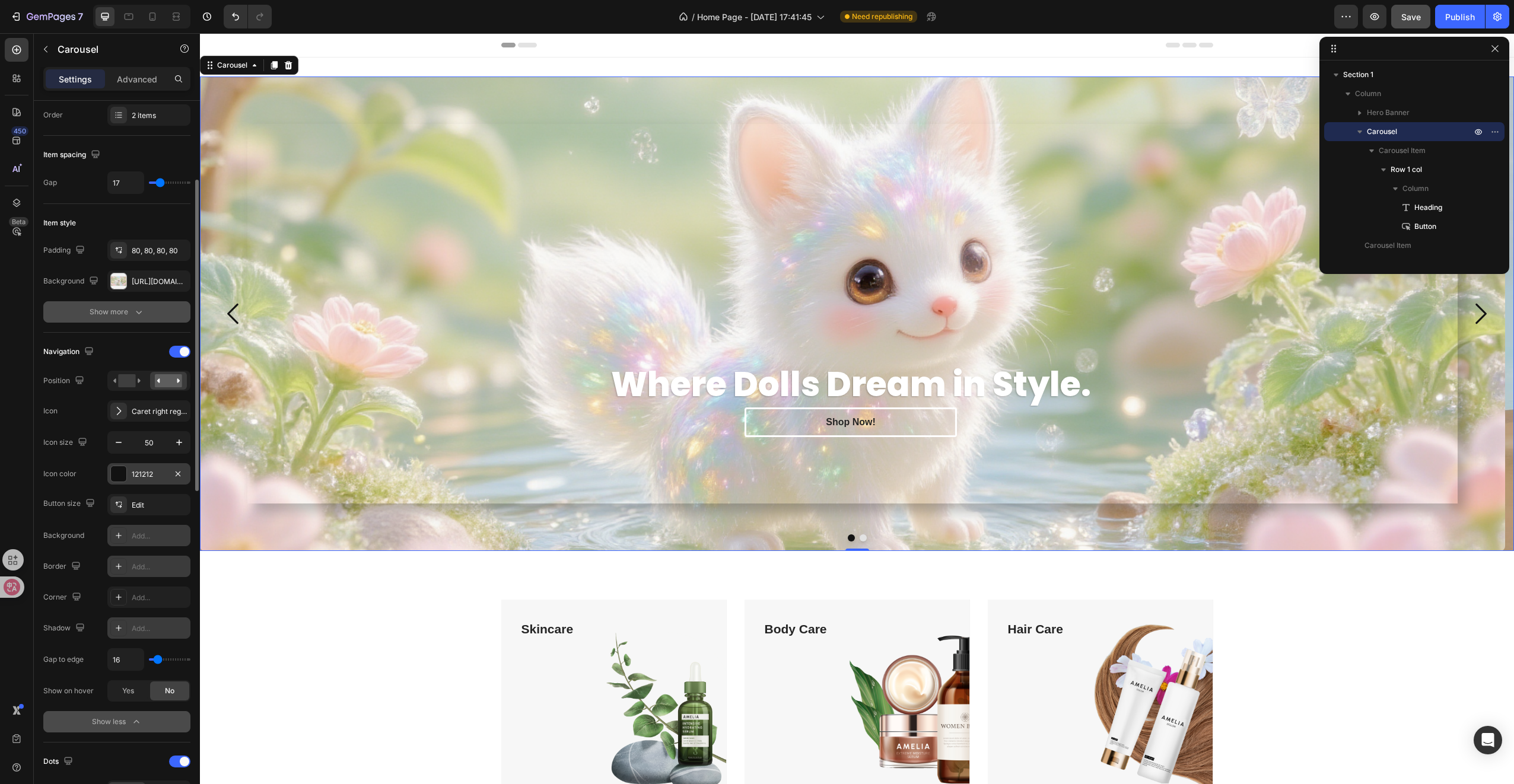
click at [150, 472] on div "121212" at bounding box center [149, 474] width 34 height 11
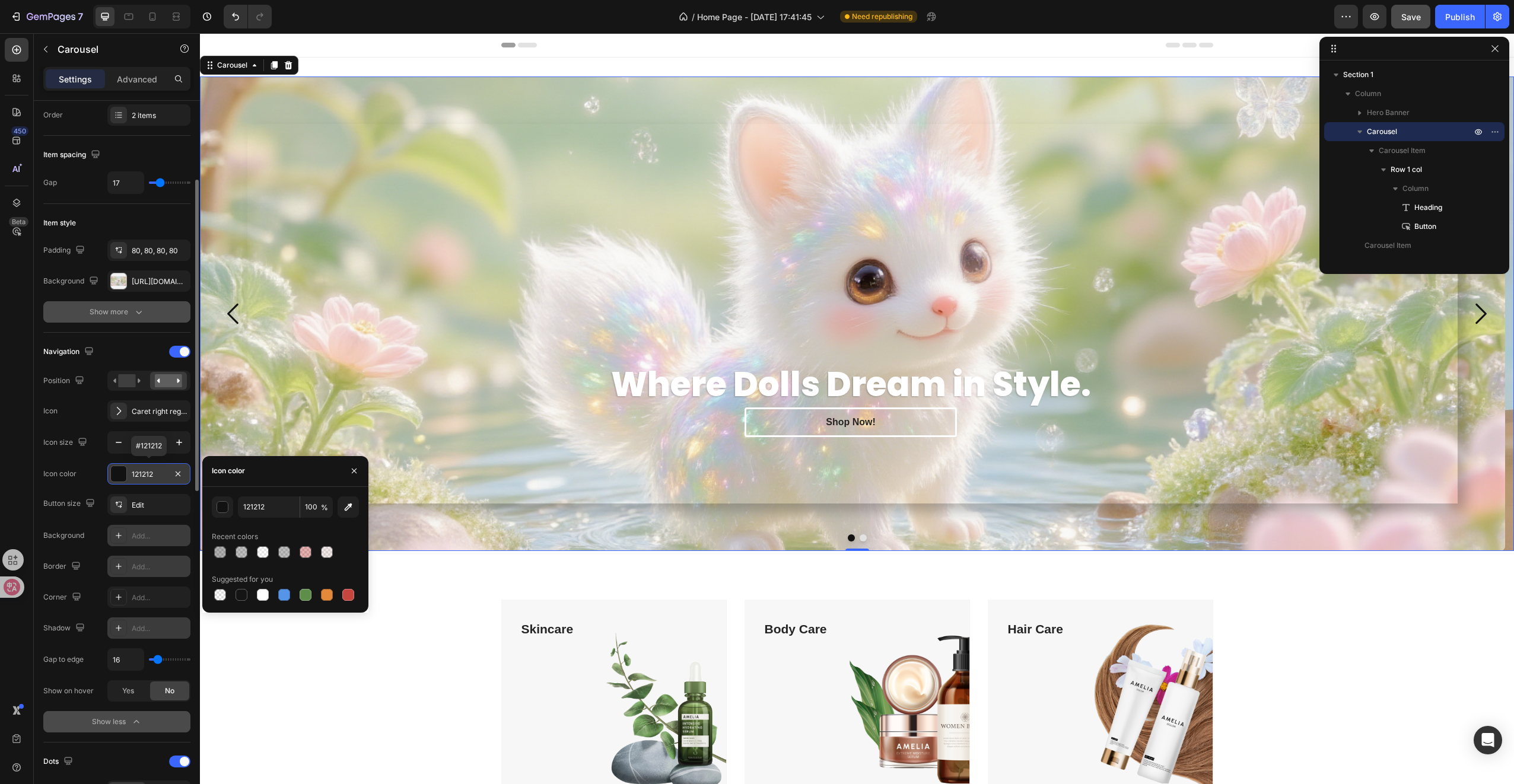
click at [150, 472] on div "121212" at bounding box center [149, 474] width 34 height 11
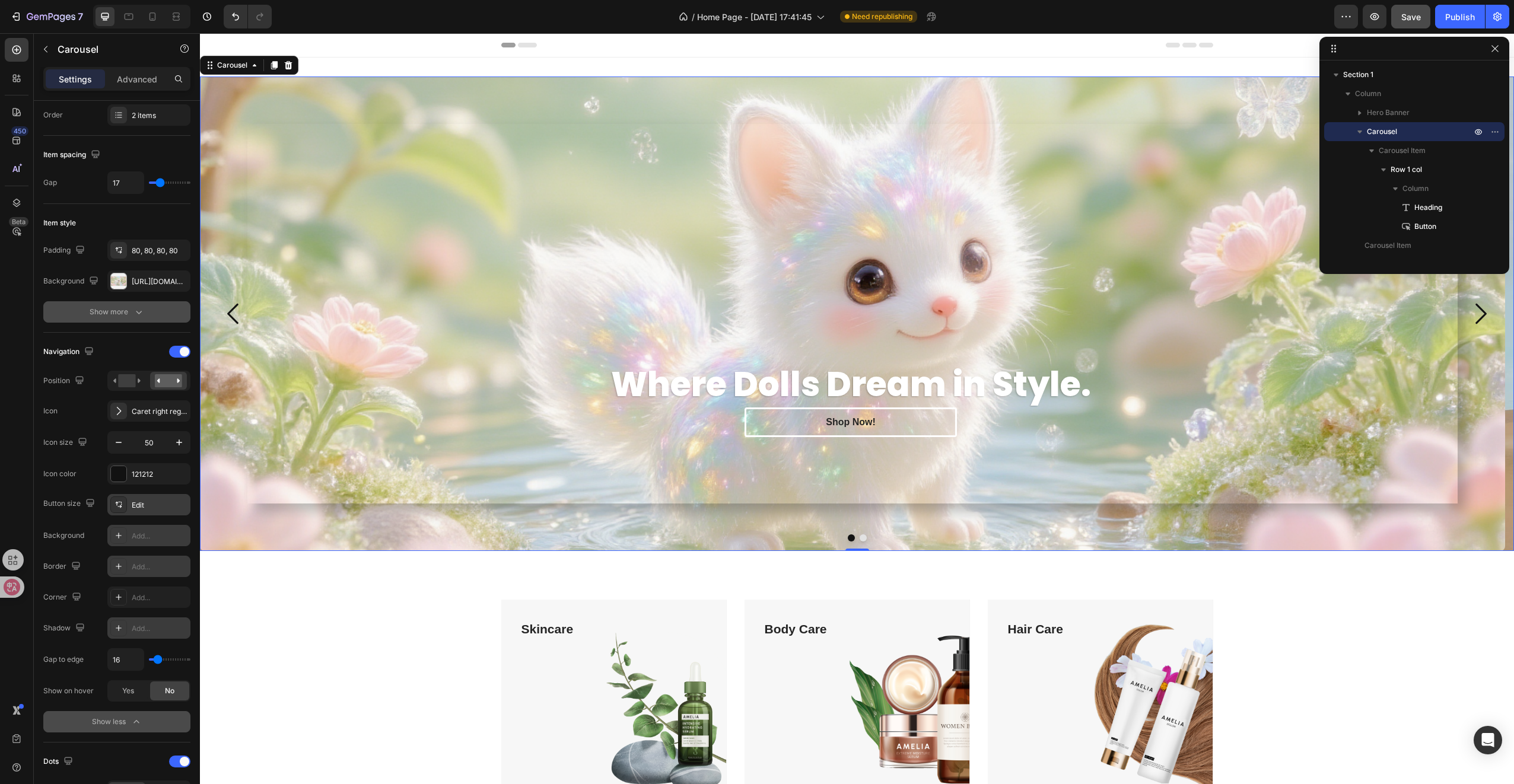
click at [153, 495] on div "Edit" at bounding box center [149, 505] width 83 height 21
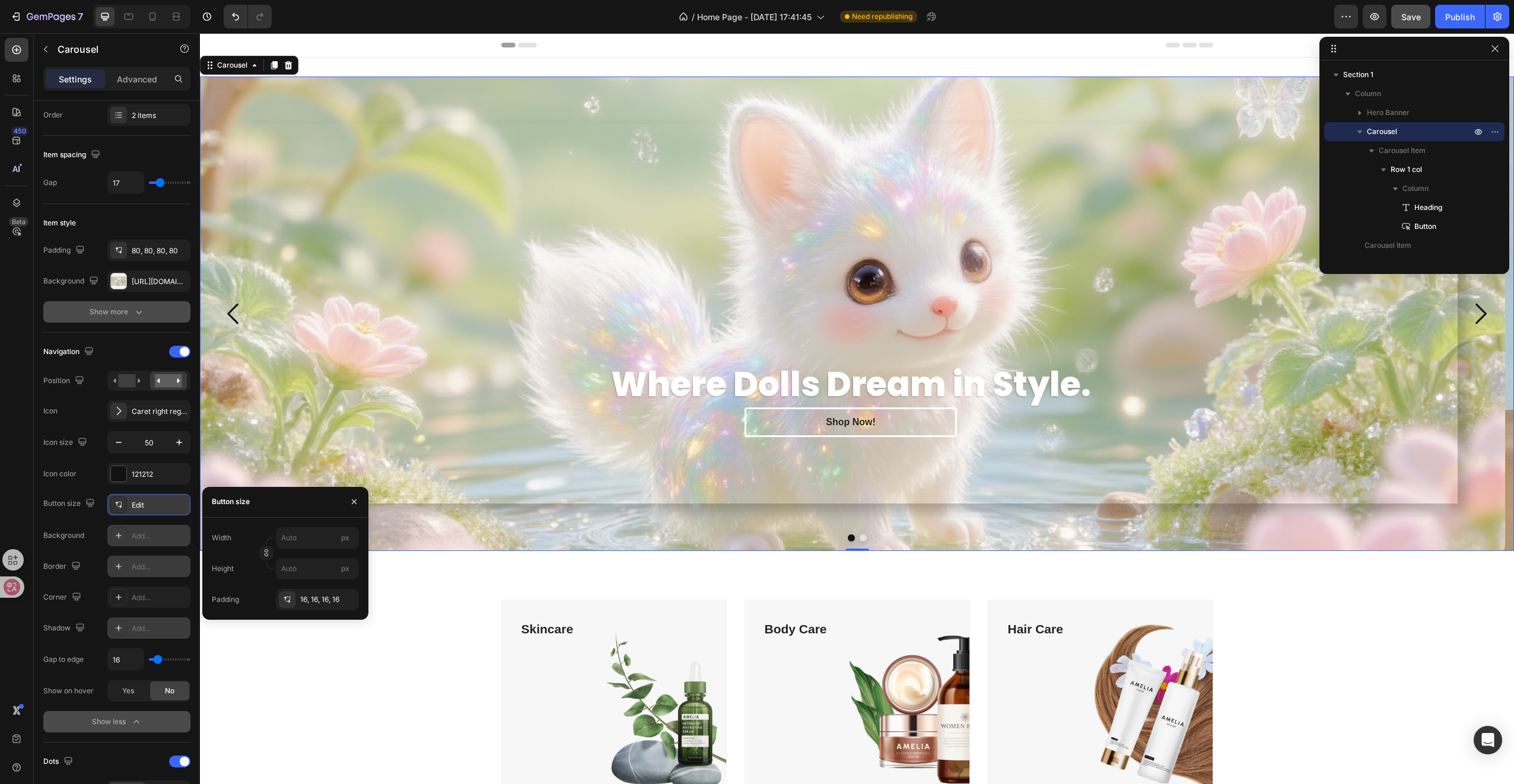
click at [152, 500] on div "Edit" at bounding box center [160, 505] width 56 height 11
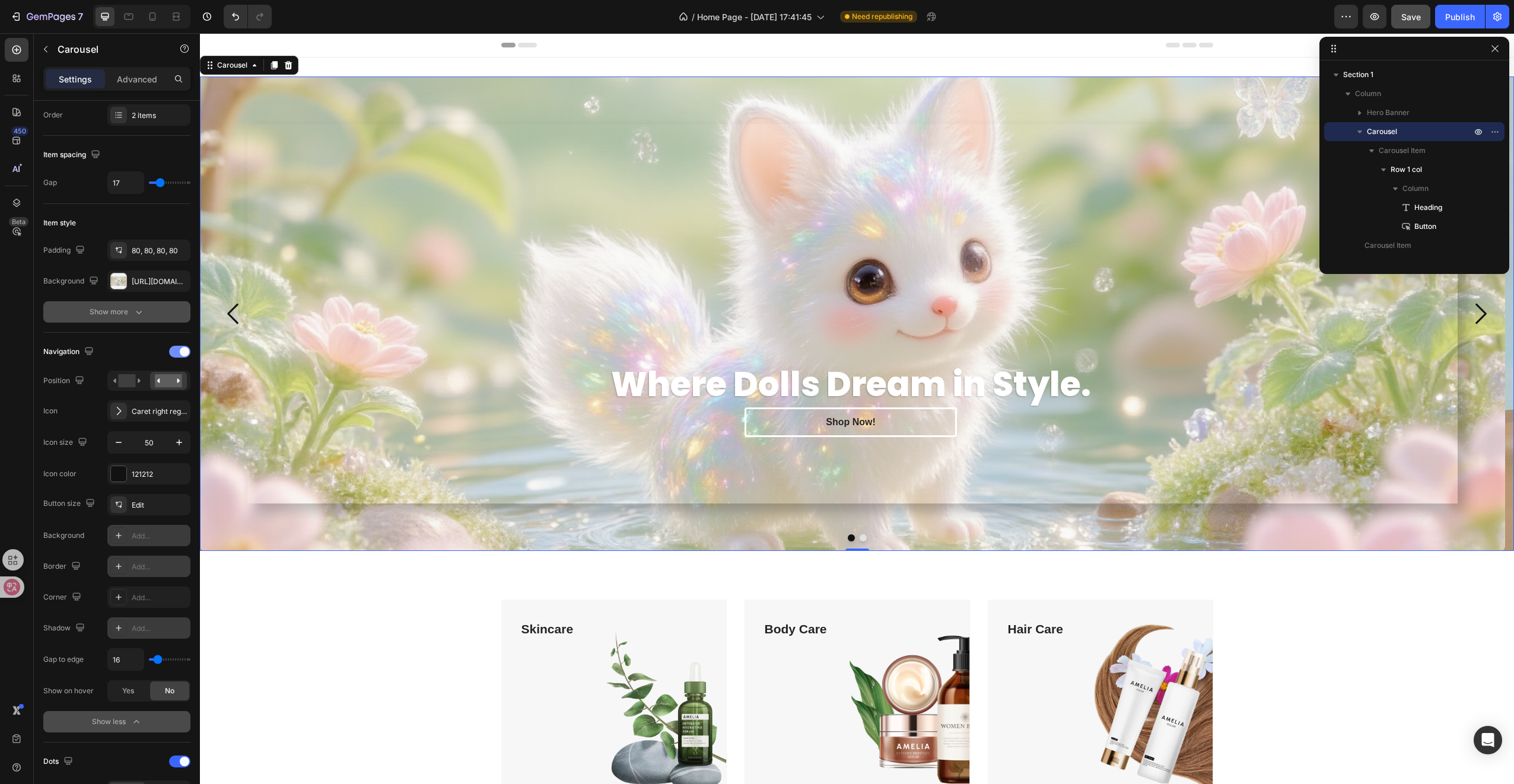
click at [175, 349] on div at bounding box center [180, 352] width 21 height 12
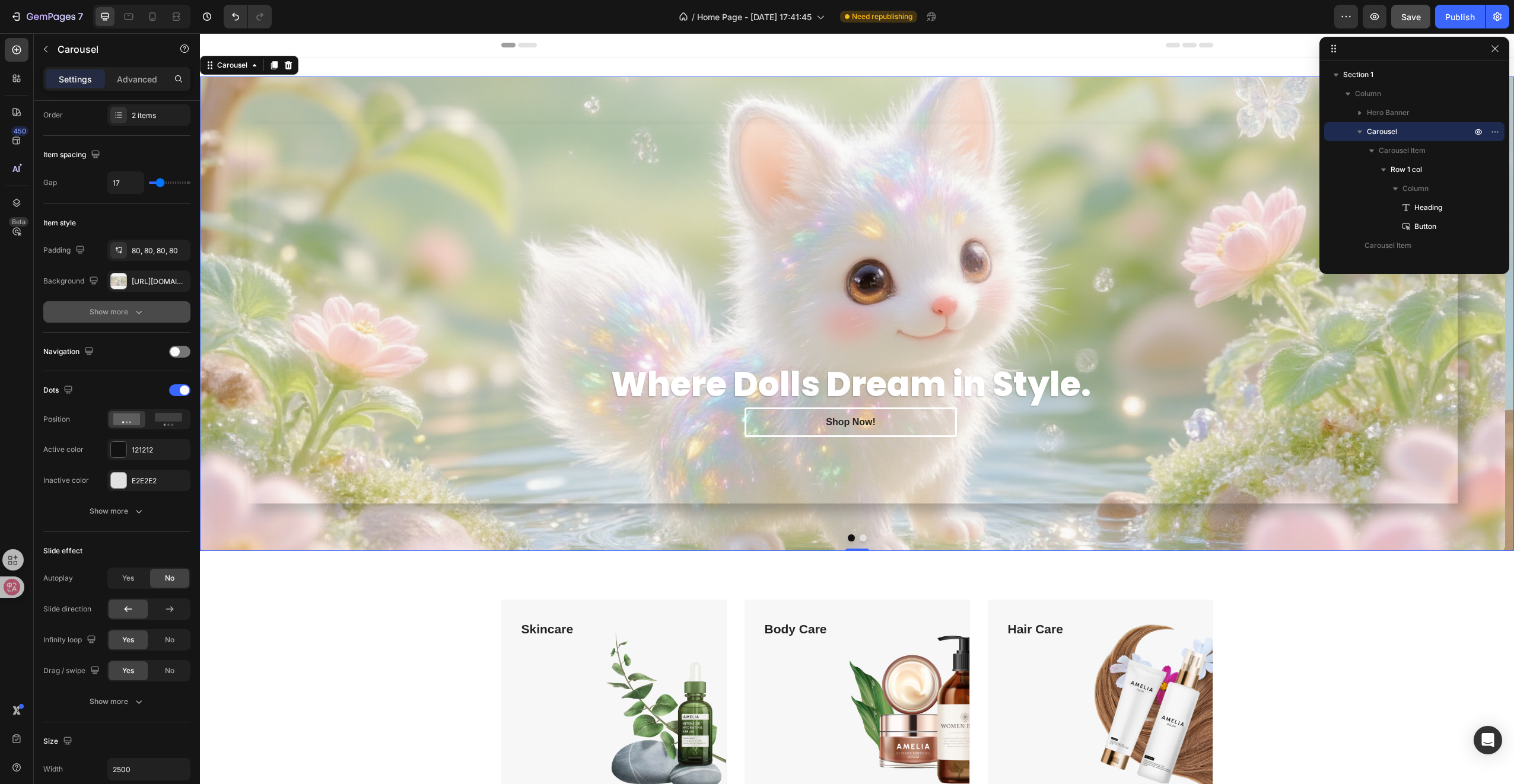
click at [859, 538] on button "Dot" at bounding box center [863, 538] width 7 height 7
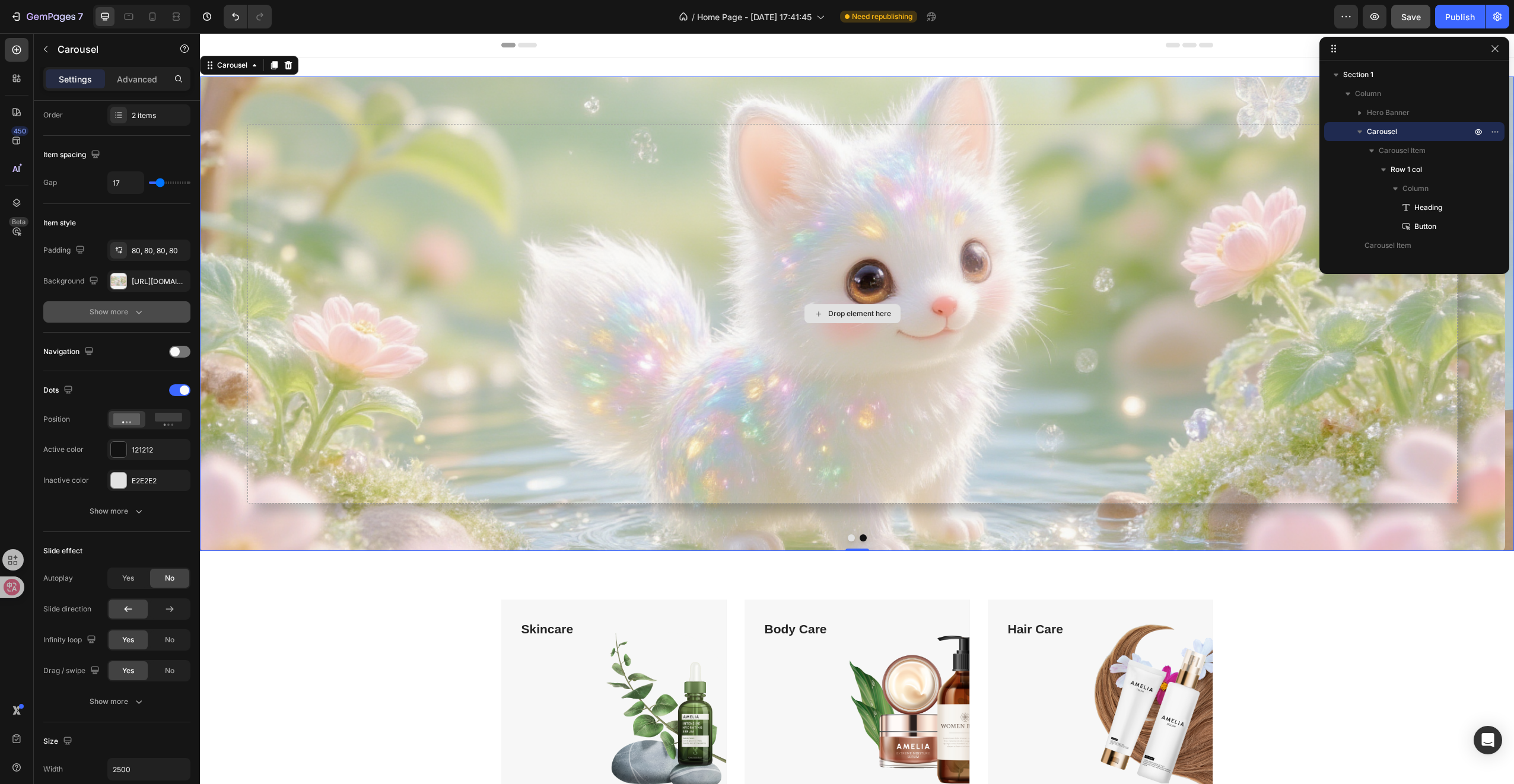
click at [854, 352] on div "Drop element here" at bounding box center [852, 314] width 1210 height 379
click at [417, 252] on div "Drop element here" at bounding box center [852, 314] width 1210 height 379
click at [391, 113] on div "Drop element here" at bounding box center [852, 314] width 1305 height 474
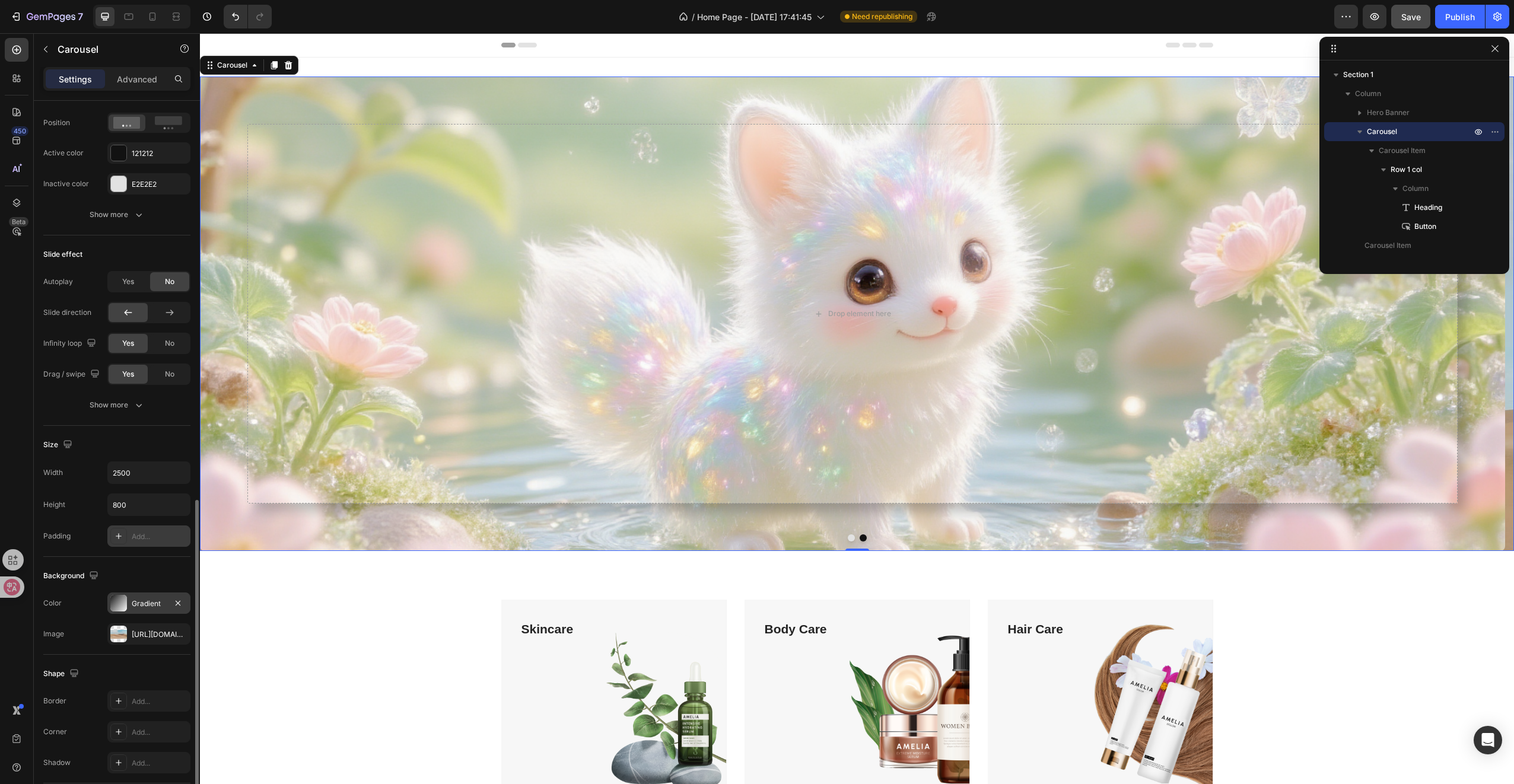
scroll to position [563, 0]
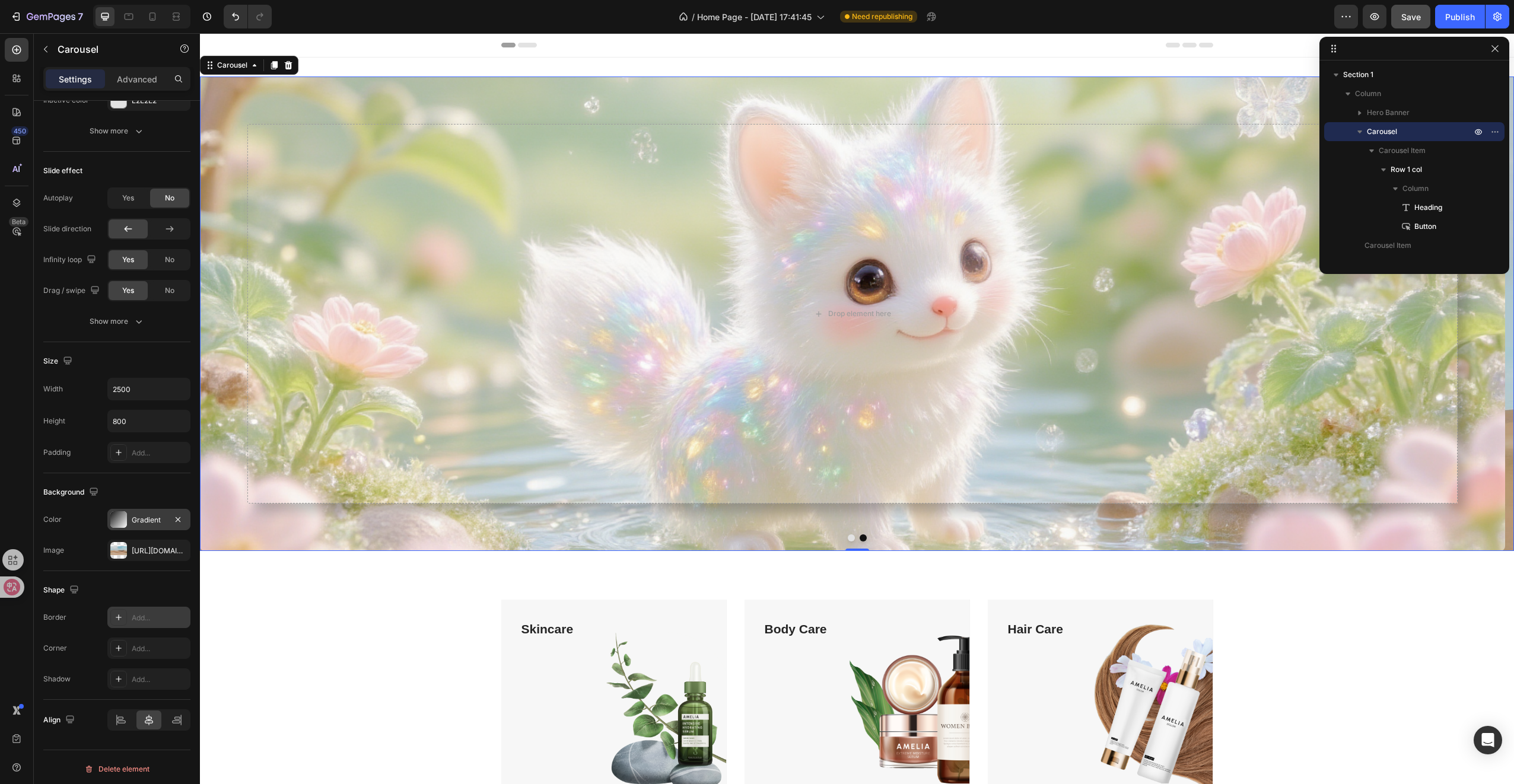
click at [140, 617] on div "Add..." at bounding box center [160, 618] width 56 height 11
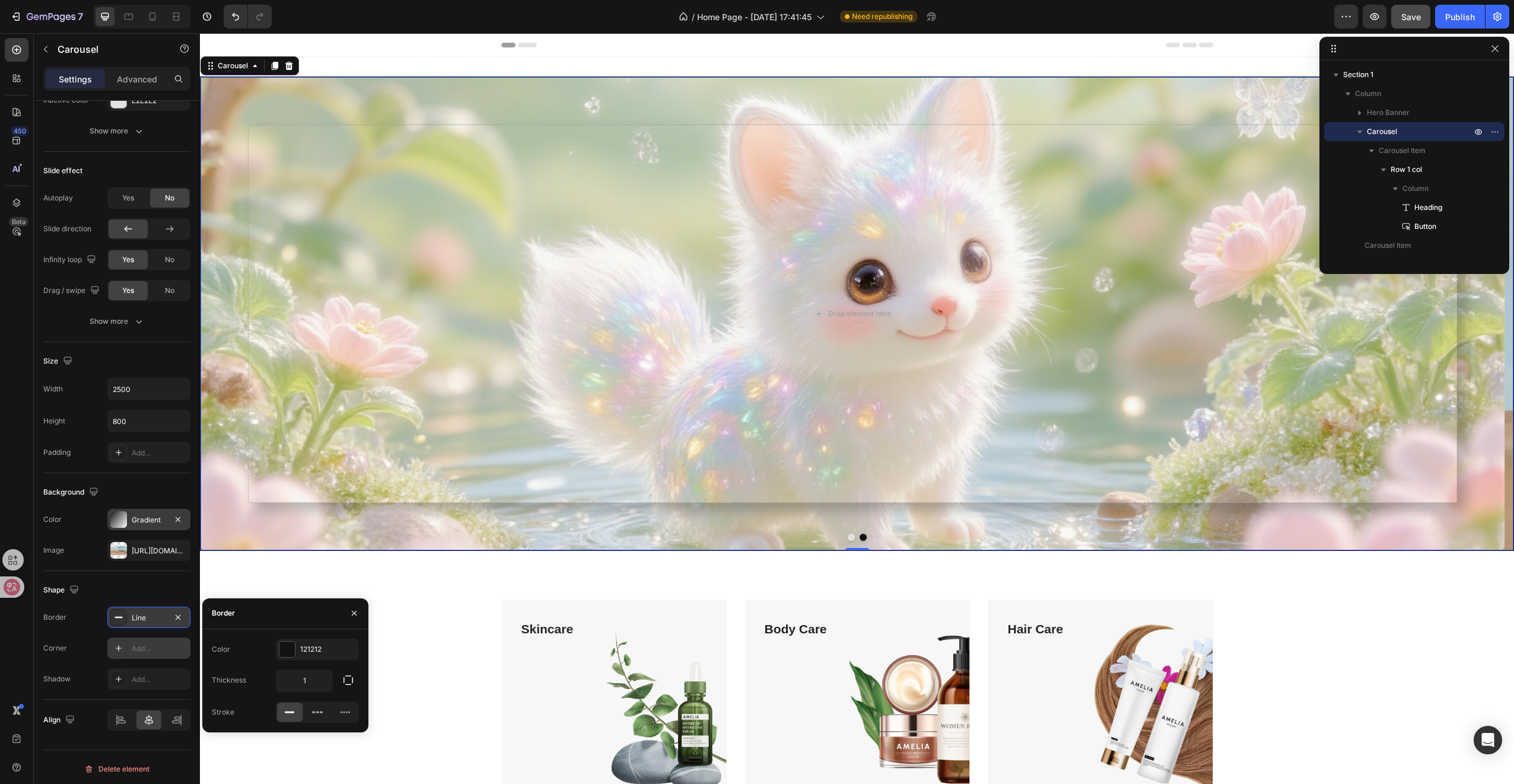
click at [144, 638] on div "Add..." at bounding box center [149, 648] width 83 height 21
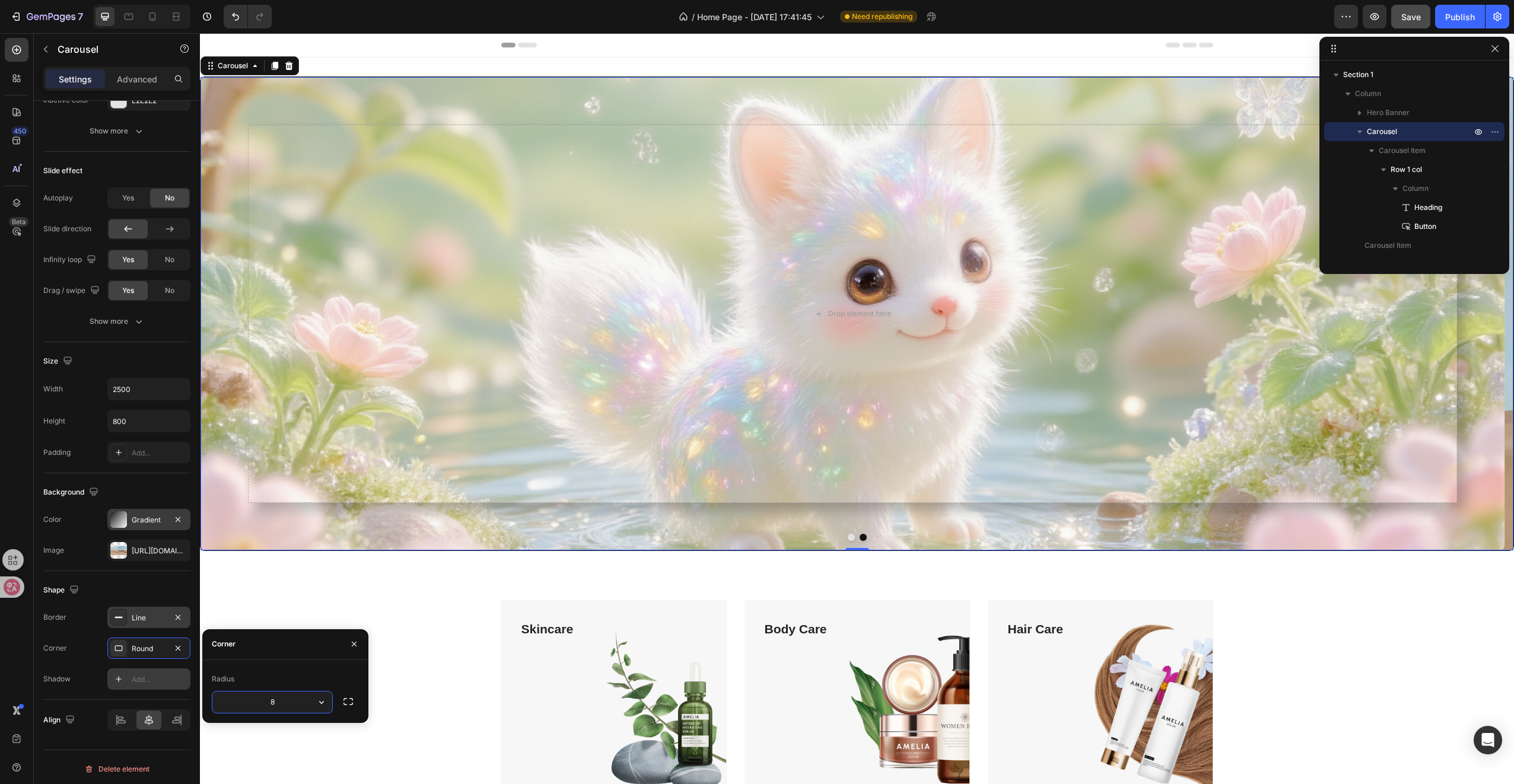
click at [145, 677] on div "Add..." at bounding box center [160, 679] width 56 height 11
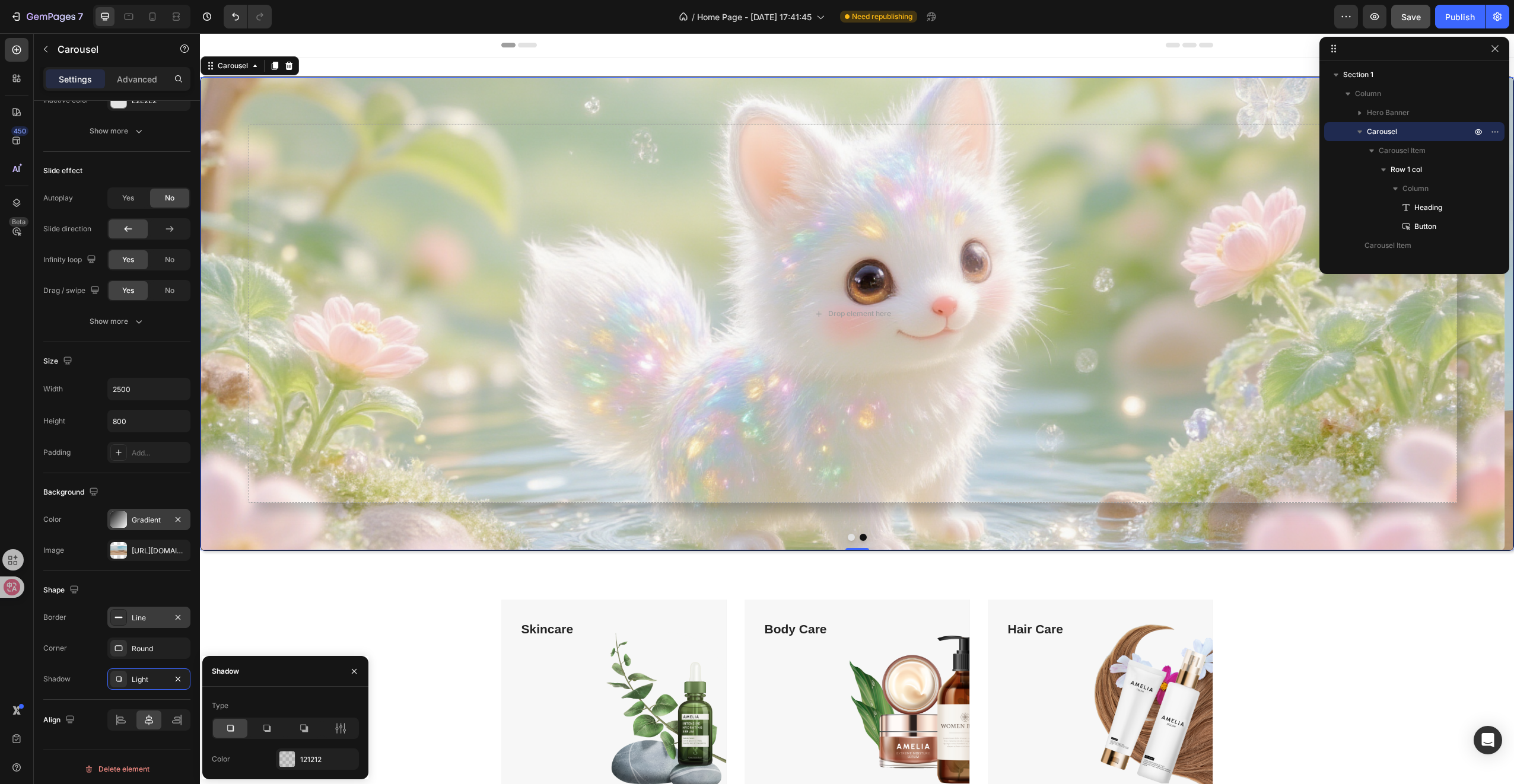
drag, startPoint x: 175, startPoint y: 671, endPoint x: 175, endPoint y: 659, distance: 12.0
click at [175, 674] on icon "button" at bounding box center [178, 679] width 9 height 9
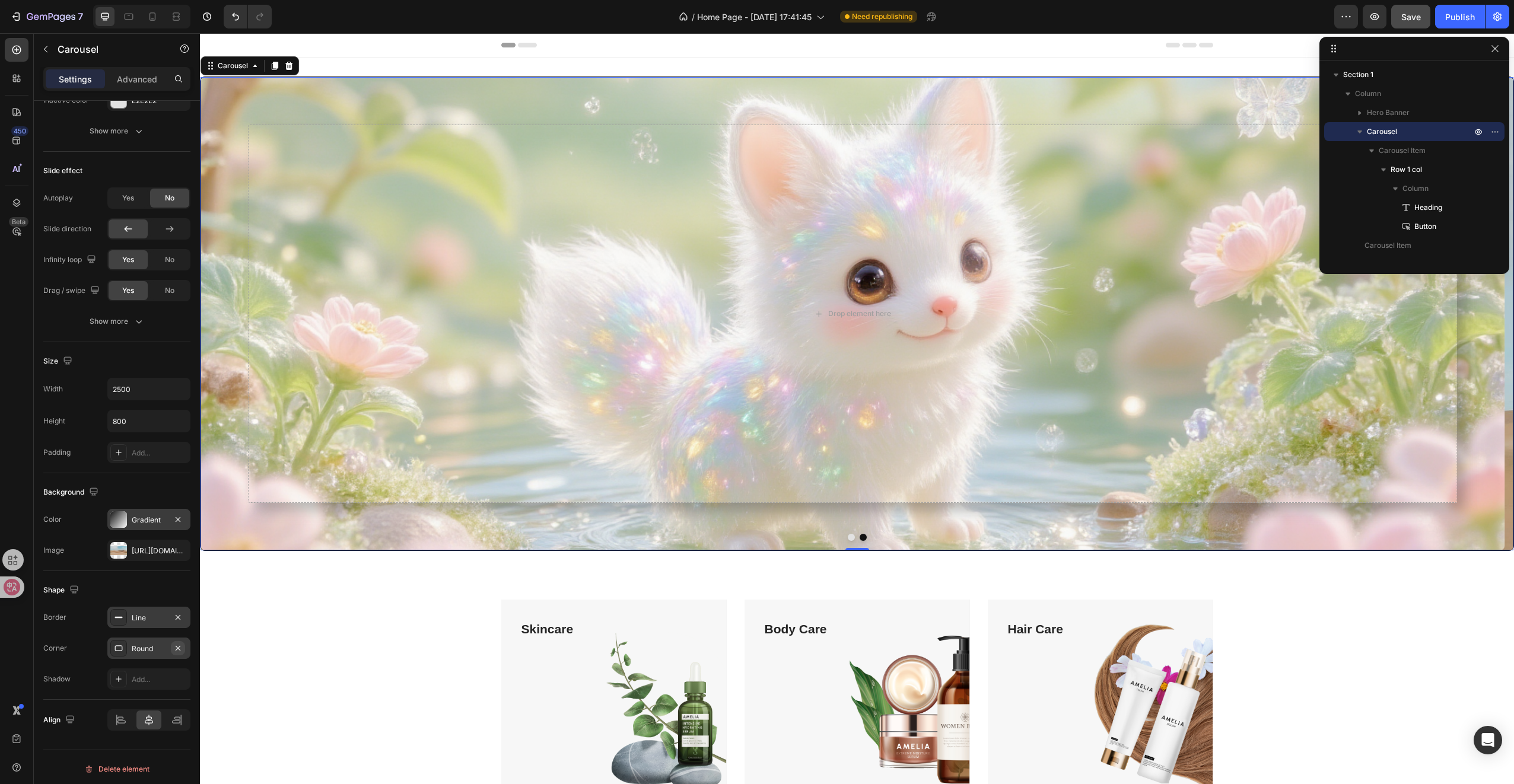
click at [183, 646] on button "button" at bounding box center [178, 648] width 15 height 14
click at [177, 614] on icon "button" at bounding box center [177, 616] width 5 height 5
click at [134, 442] on div "Add..." at bounding box center [149, 453] width 83 height 21
type input "16"
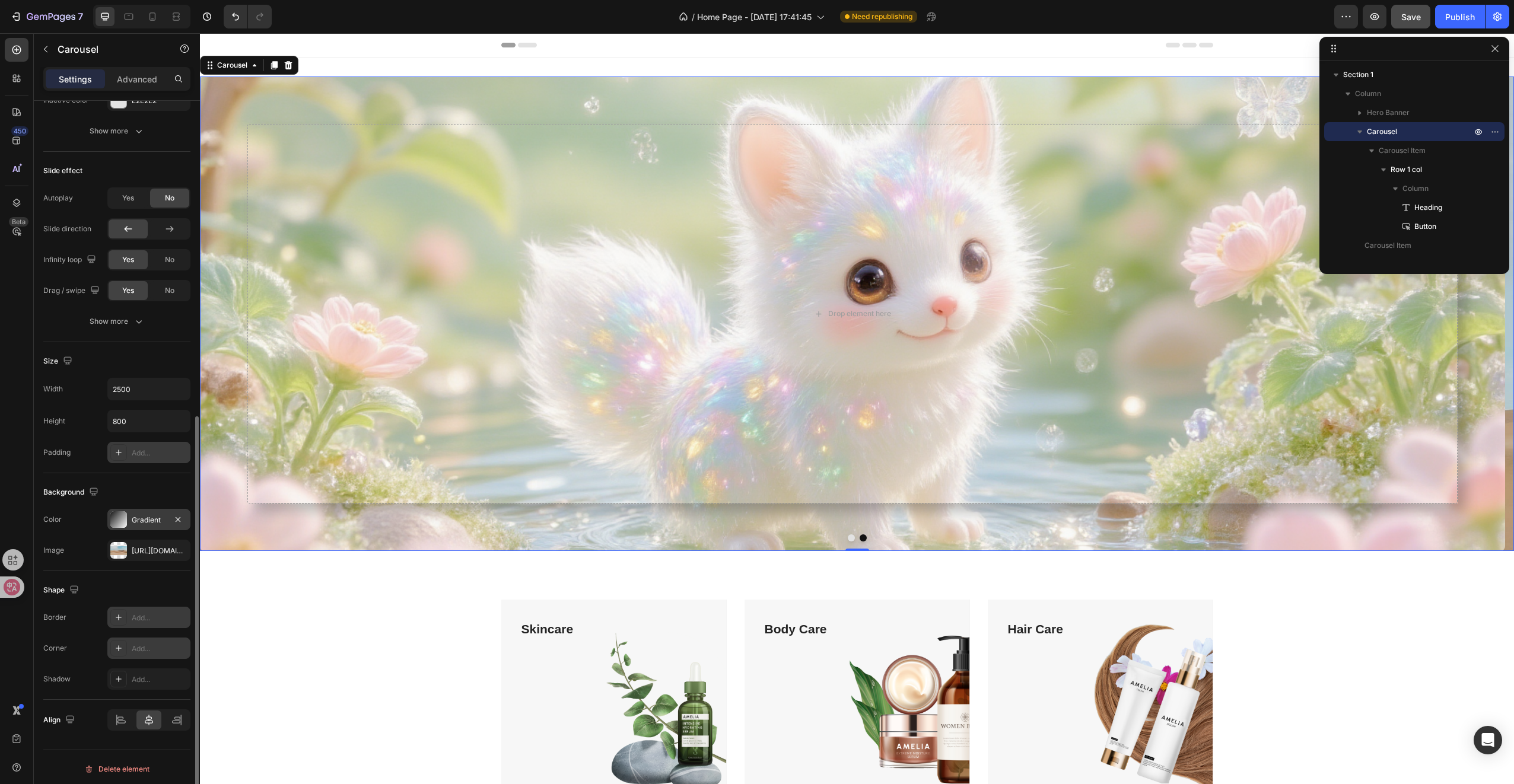
type input "16"
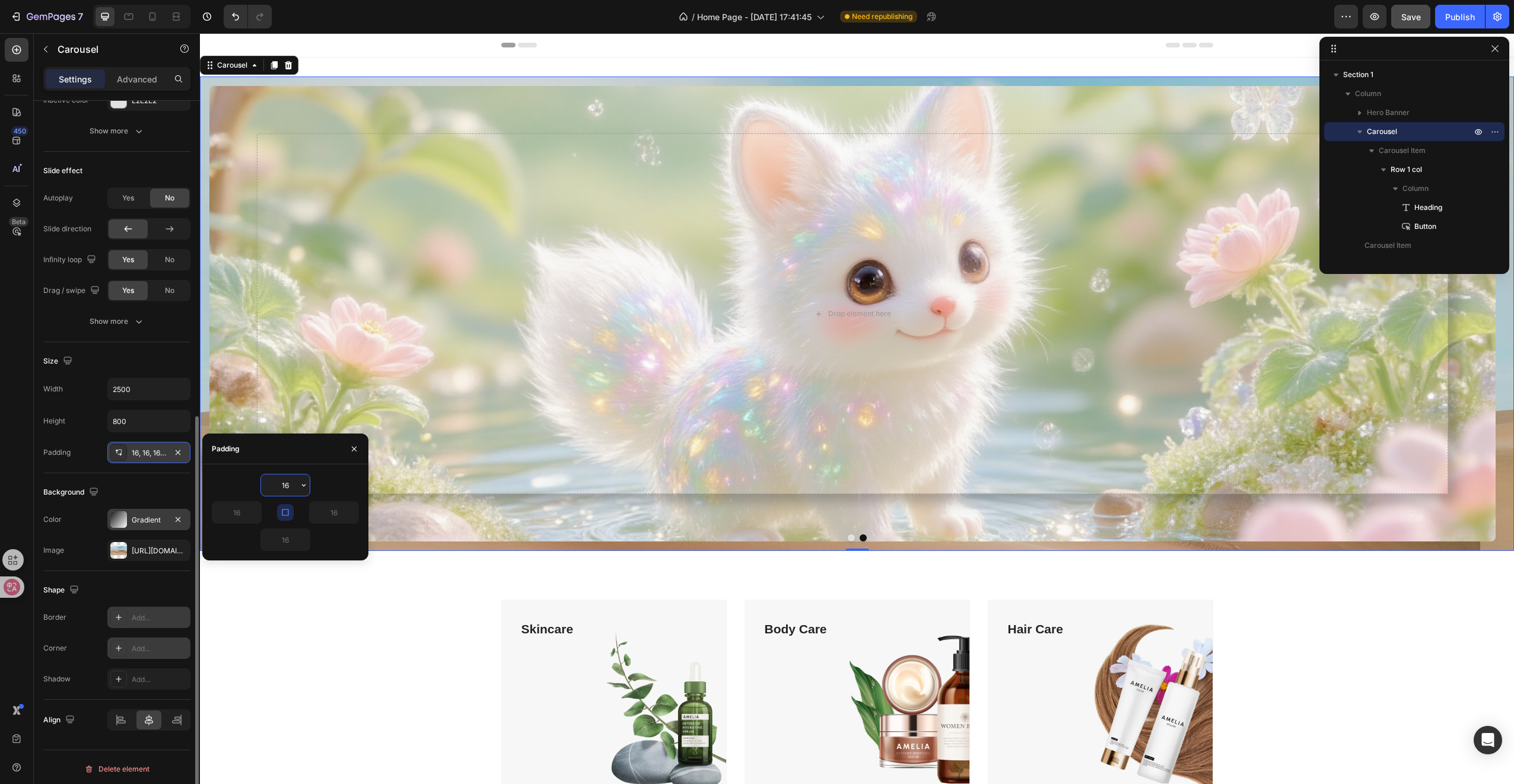
click at [133, 442] on div "16, 16, 16, 16" at bounding box center [149, 453] width 83 height 21
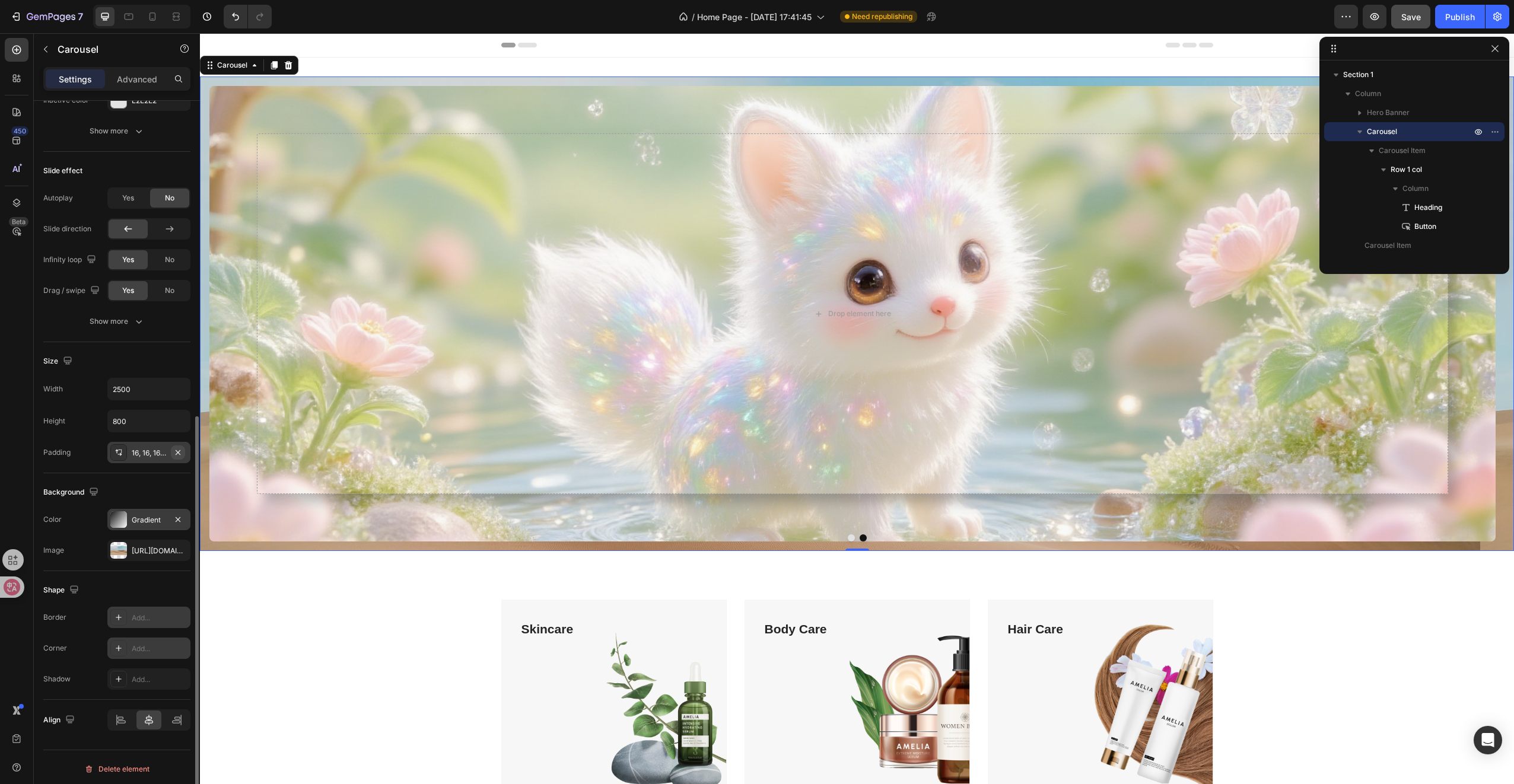
click at [179, 448] on icon "button" at bounding box center [178, 453] width 9 height 9
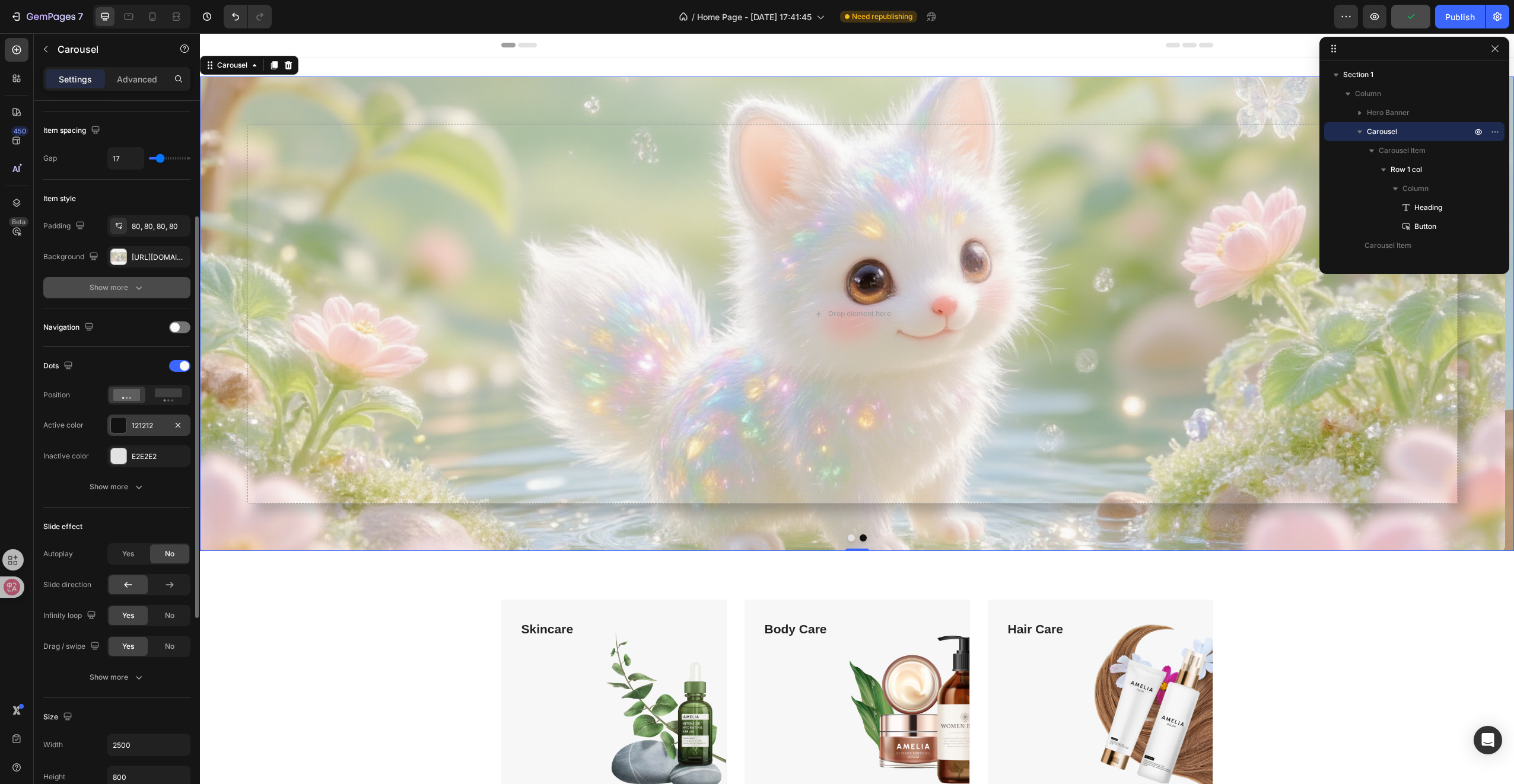
scroll to position [29, 0]
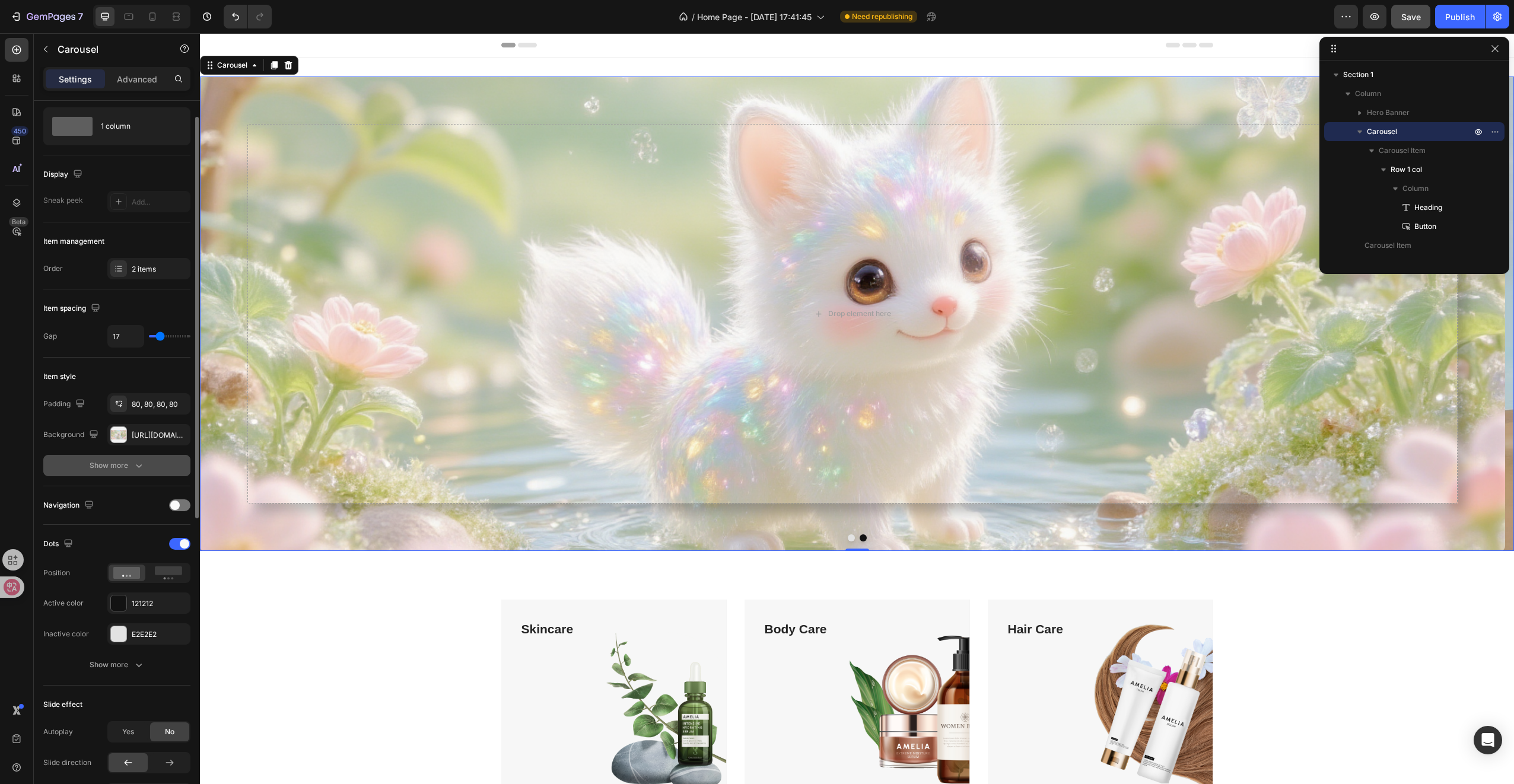
click at [67, 401] on div "Padding" at bounding box center [65, 404] width 44 height 16
click at [77, 400] on icon "button" at bounding box center [80, 403] width 8 height 8
click at [86, 385] on div "Item style Padding 80, 80, 80, 80 Background [URL][DOMAIN_NAME] Show more" at bounding box center [117, 422] width 147 height 128
click at [110, 465] on div "Show more" at bounding box center [117, 466] width 55 height 12
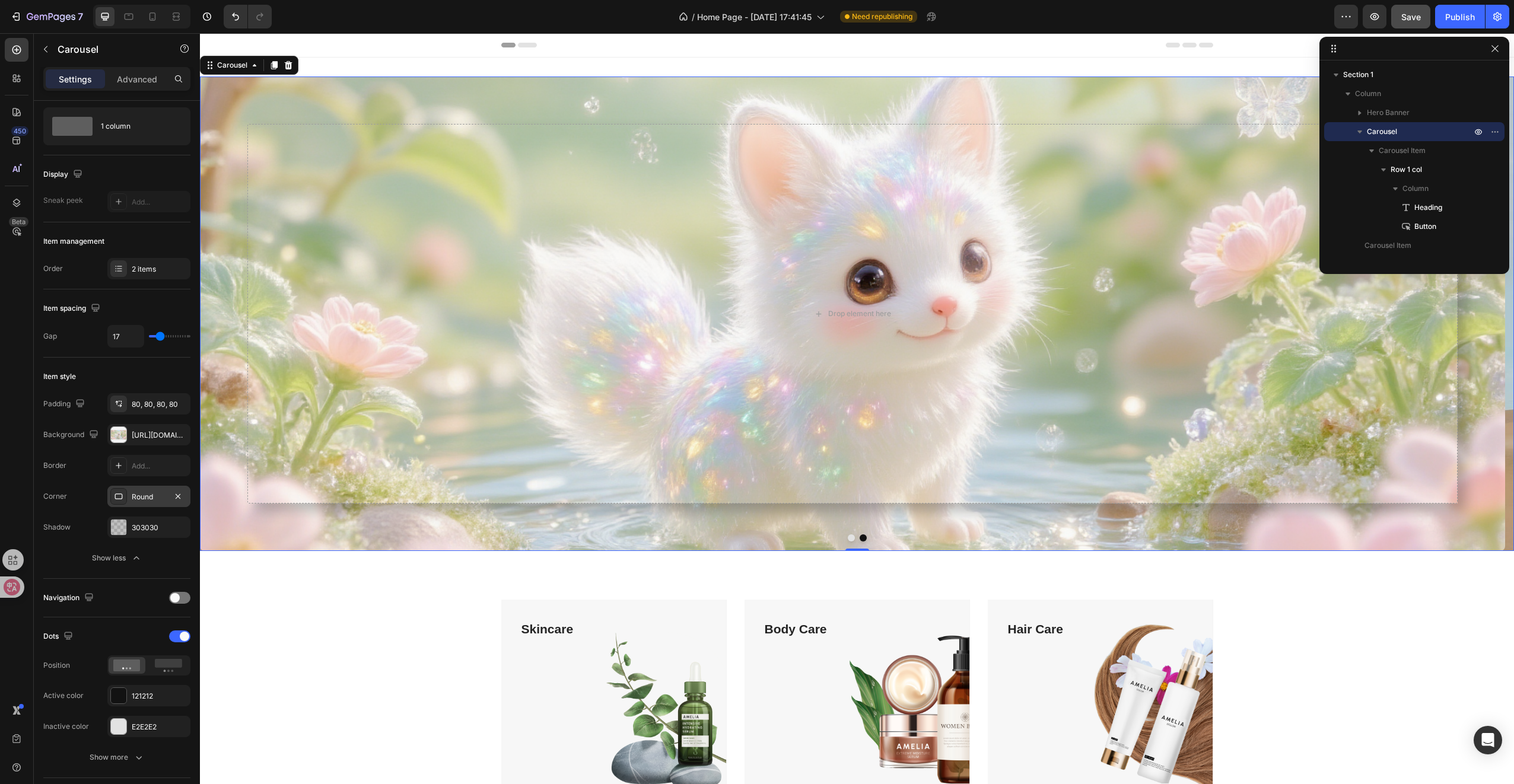
click at [125, 501] on div at bounding box center [118, 496] width 16 height 16
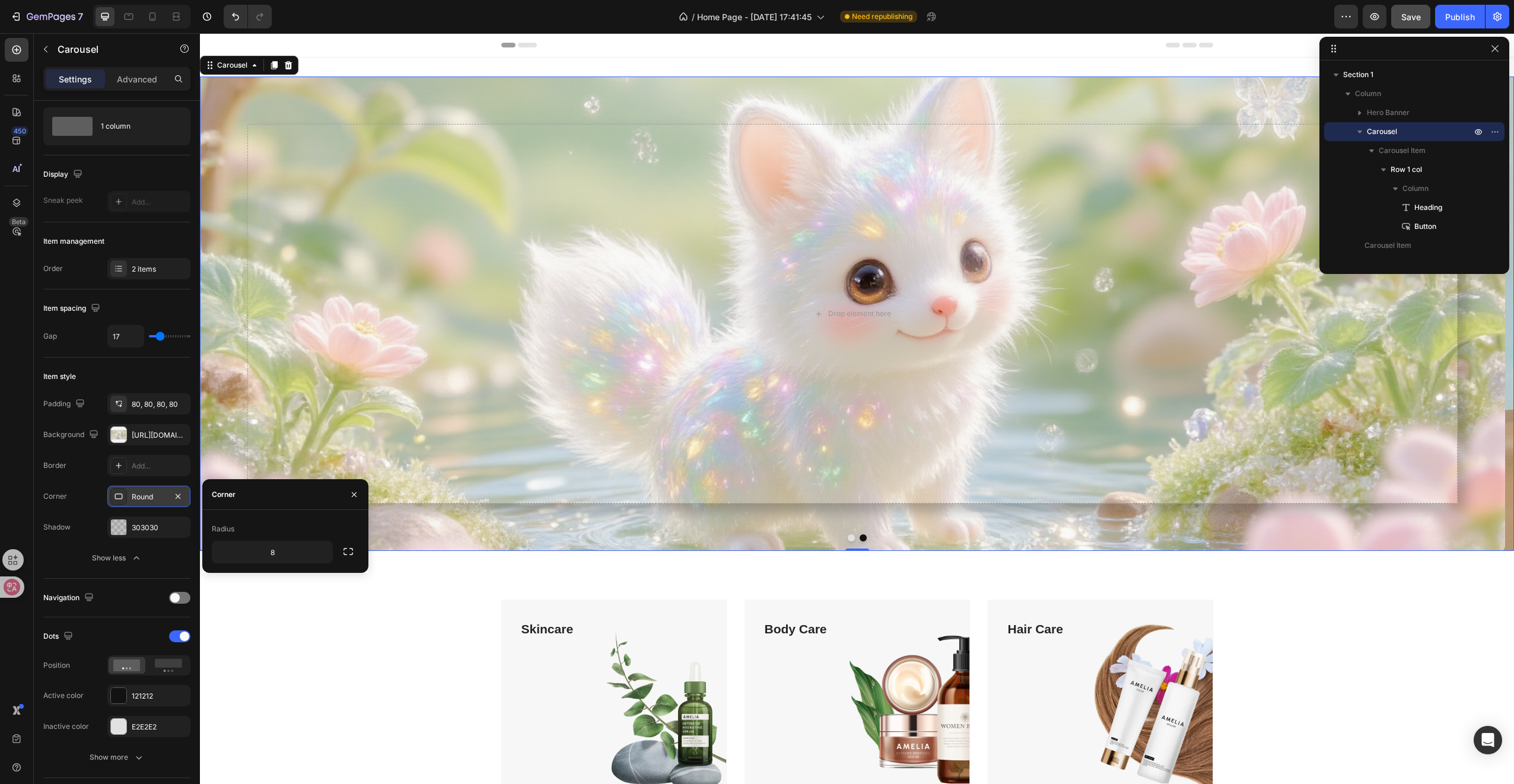
click at [125, 501] on div at bounding box center [118, 496] width 16 height 16
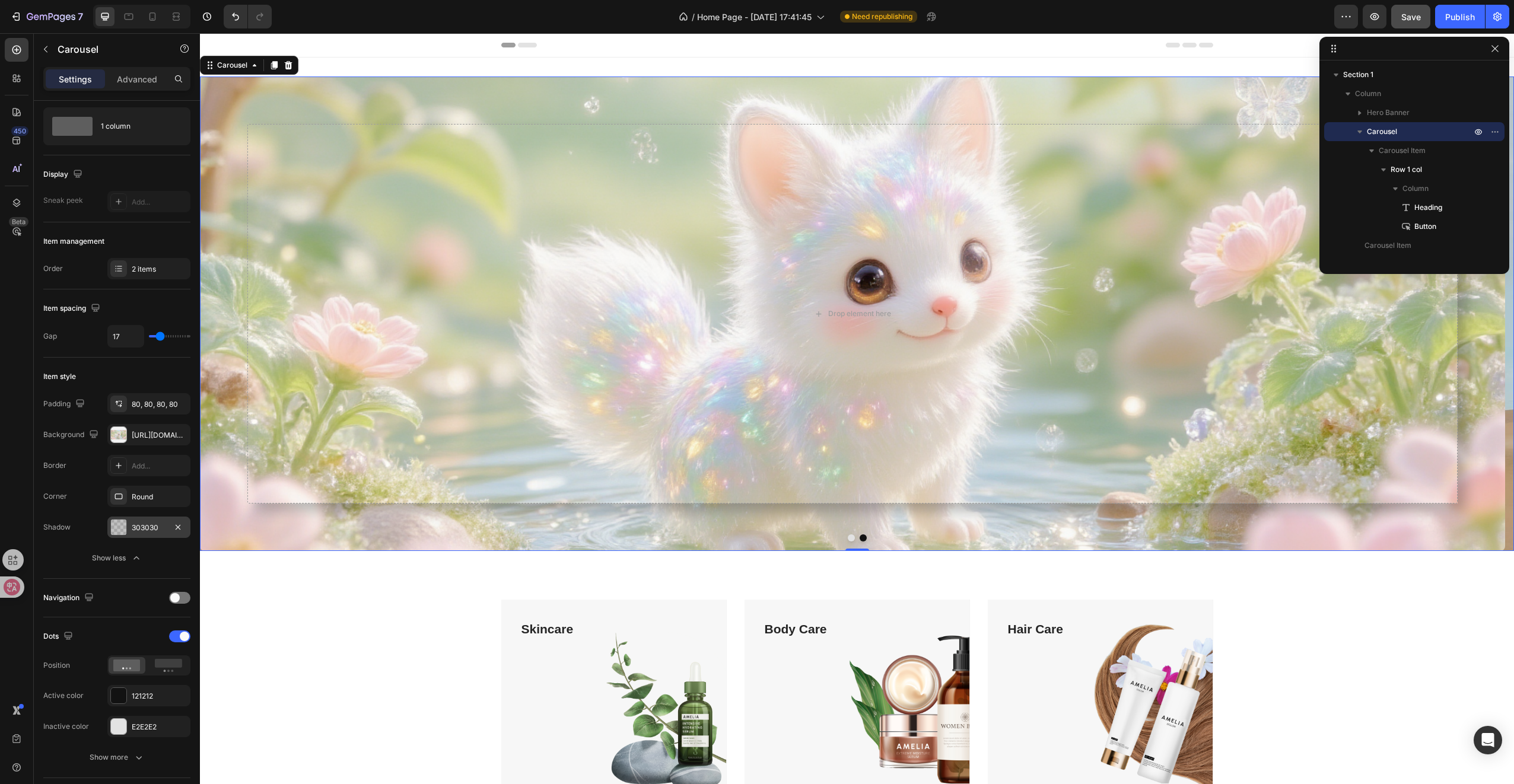
scroll to position [0, 0]
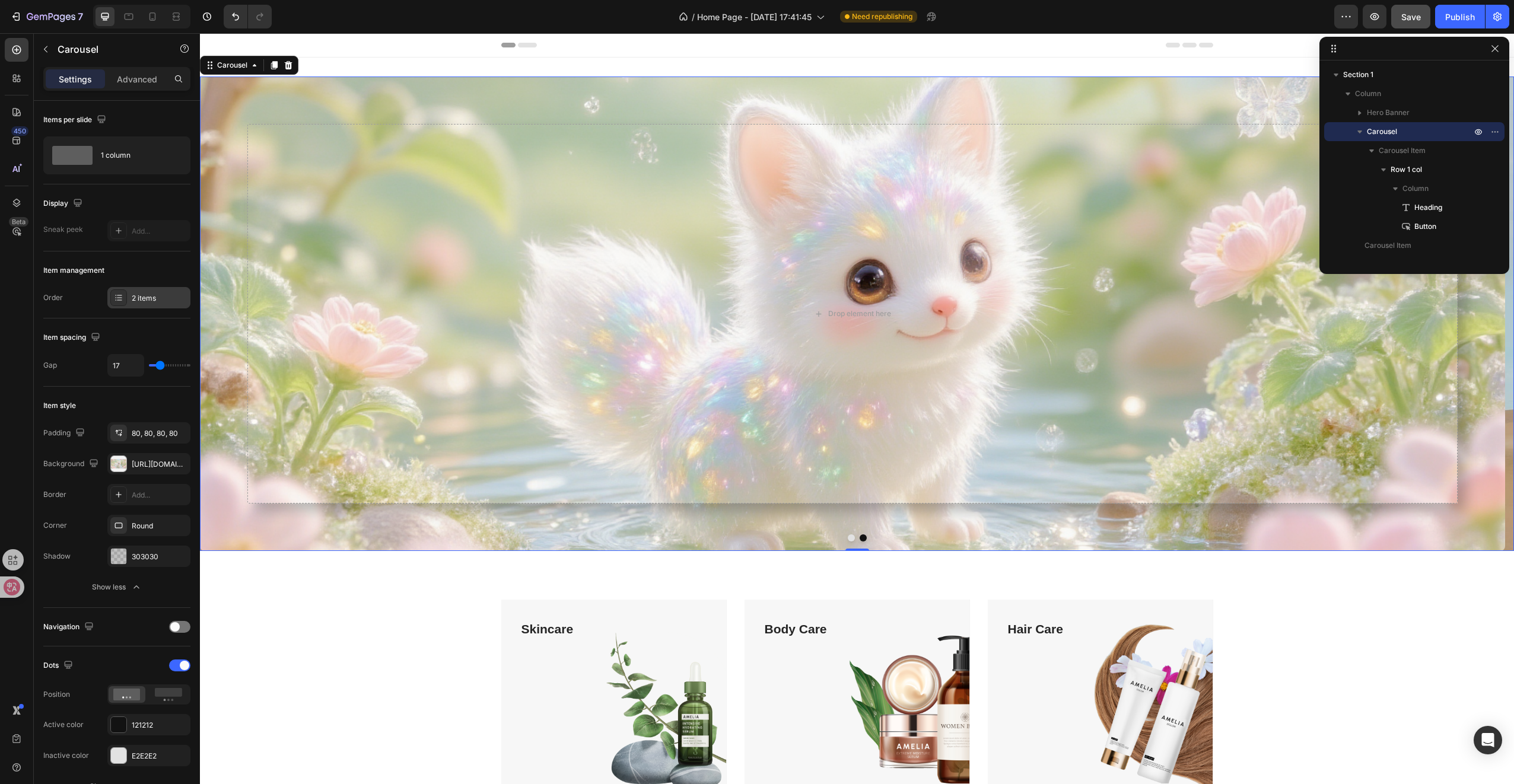
click at [137, 299] on div "2 items" at bounding box center [160, 298] width 56 height 11
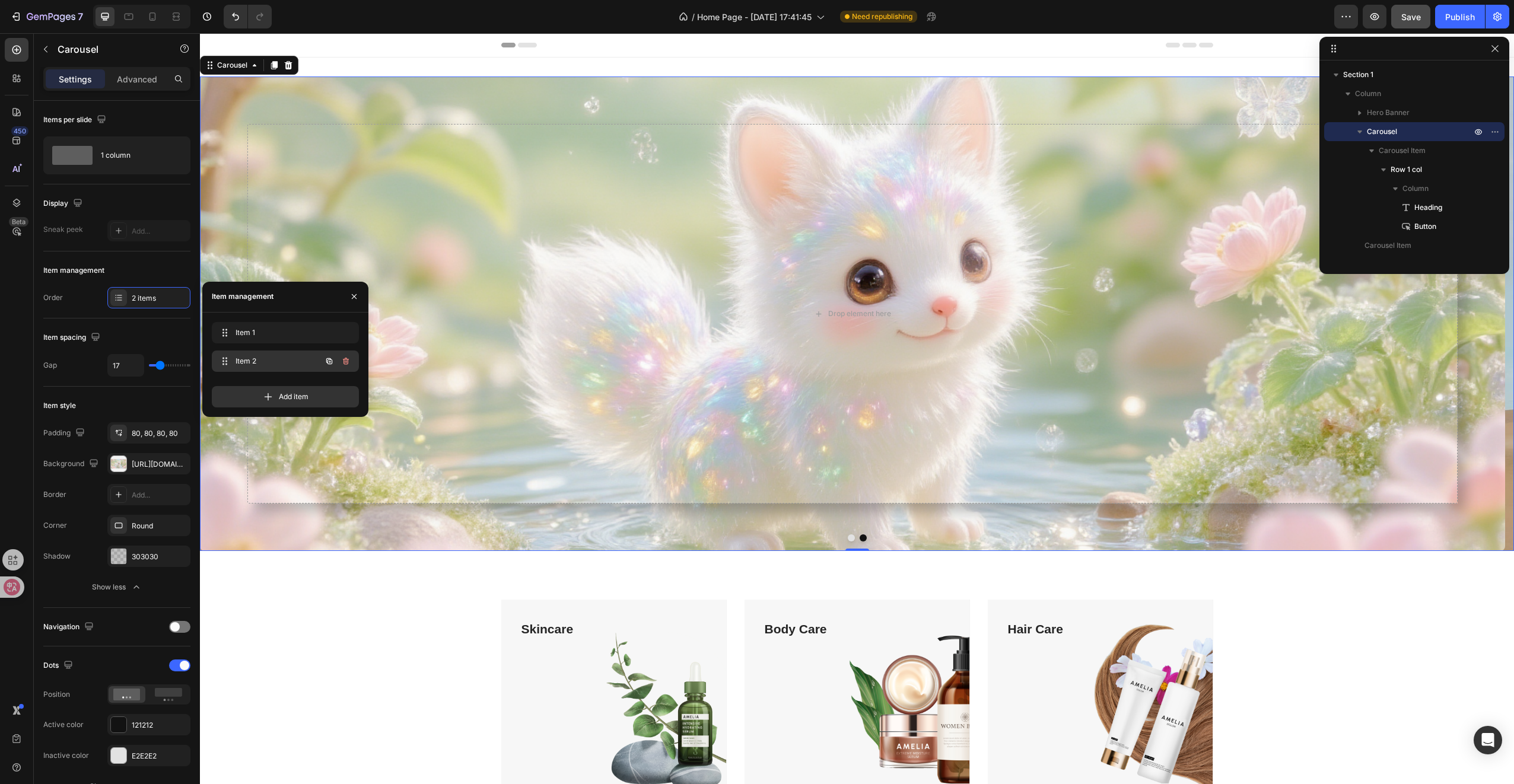
click at [247, 362] on span "Item 2" at bounding box center [269, 361] width 67 height 11
click at [294, 401] on span "Add item" at bounding box center [293, 397] width 30 height 11
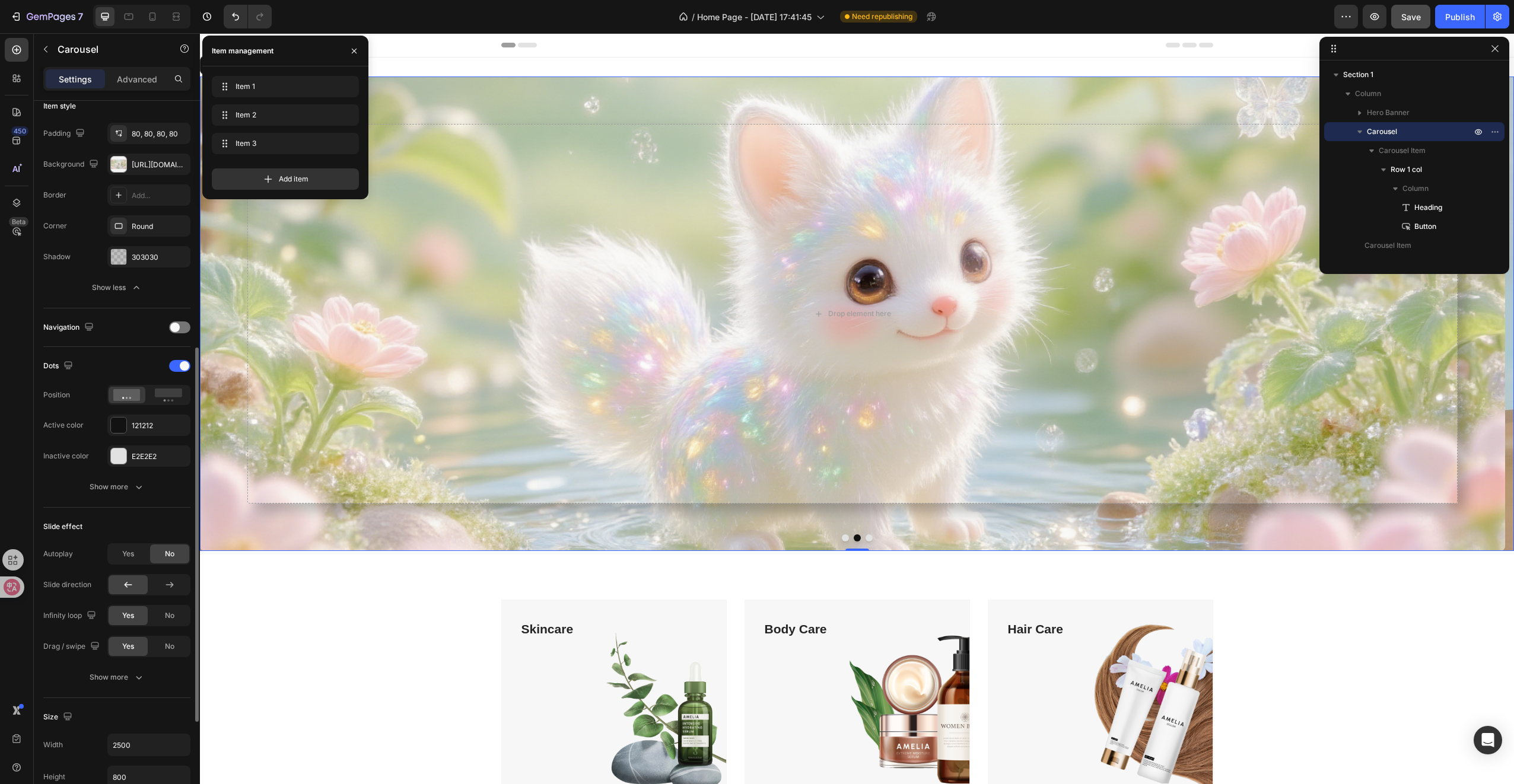
scroll to position [240, 0]
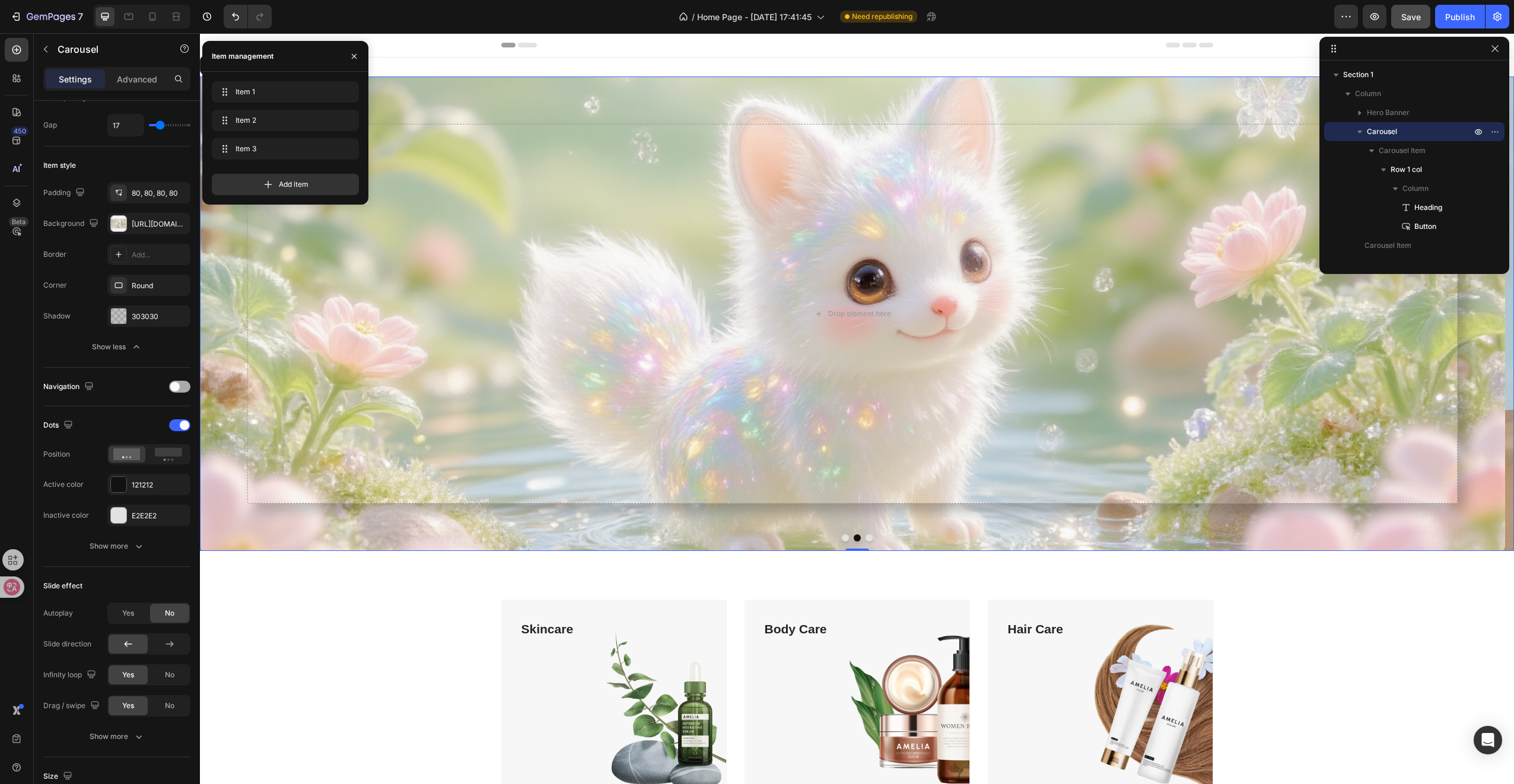
click at [179, 385] on span at bounding box center [175, 387] width 9 height 9
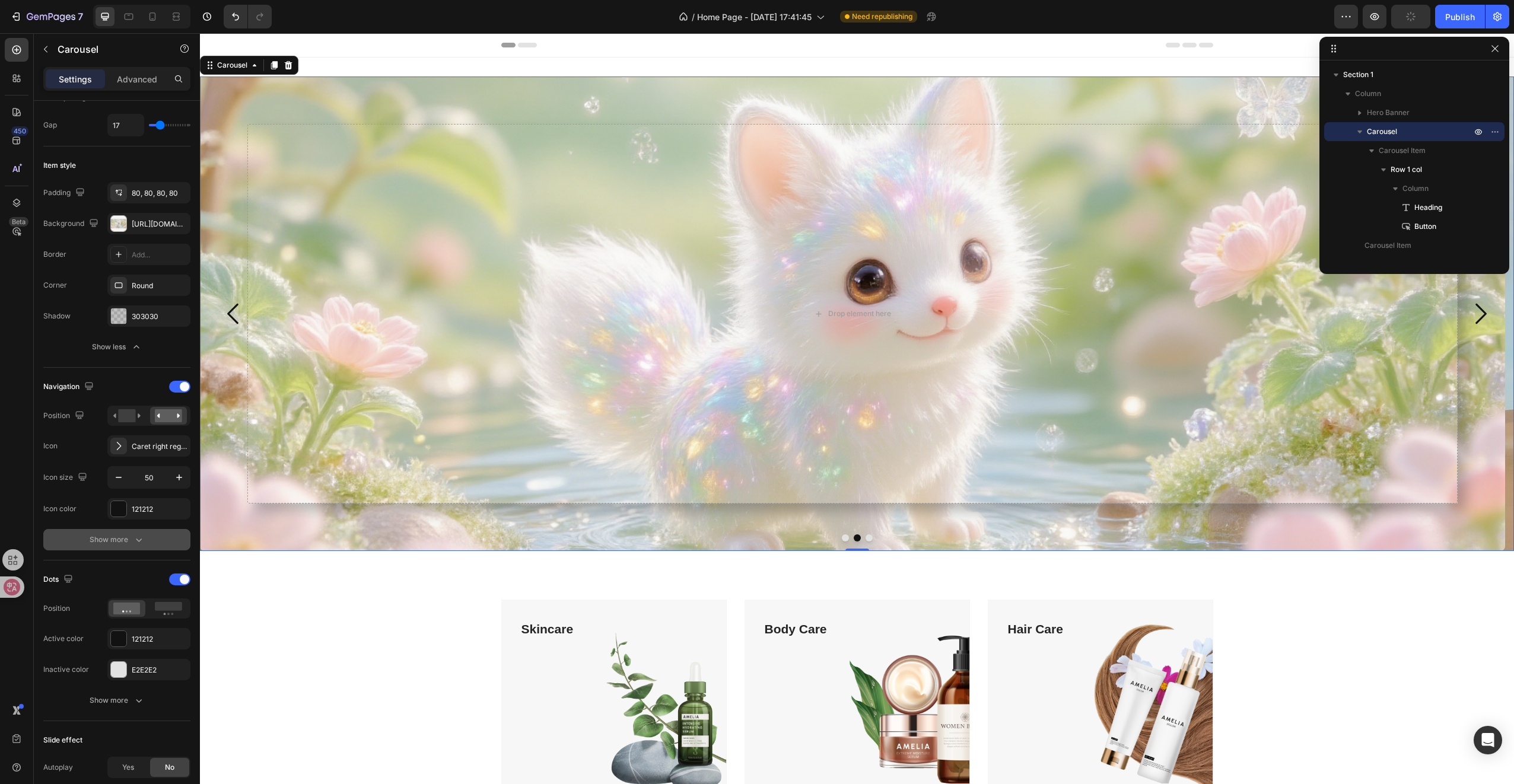
click at [122, 538] on div "Show more" at bounding box center [117, 540] width 55 height 12
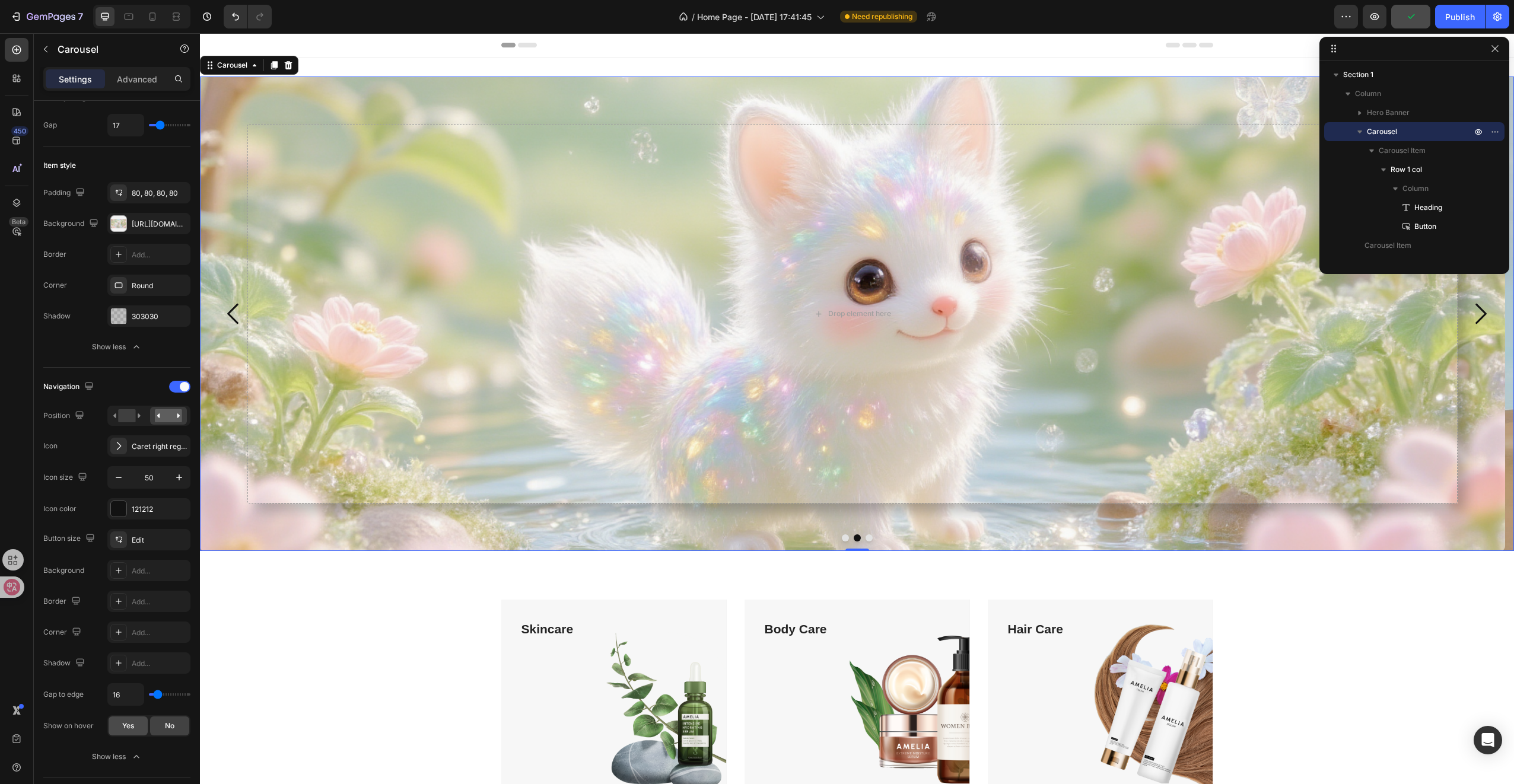
click at [136, 719] on div "Yes" at bounding box center [128, 725] width 39 height 19
click at [170, 722] on span "No" at bounding box center [169, 726] width 9 height 11
click at [138, 725] on div "Yes" at bounding box center [128, 725] width 39 height 19
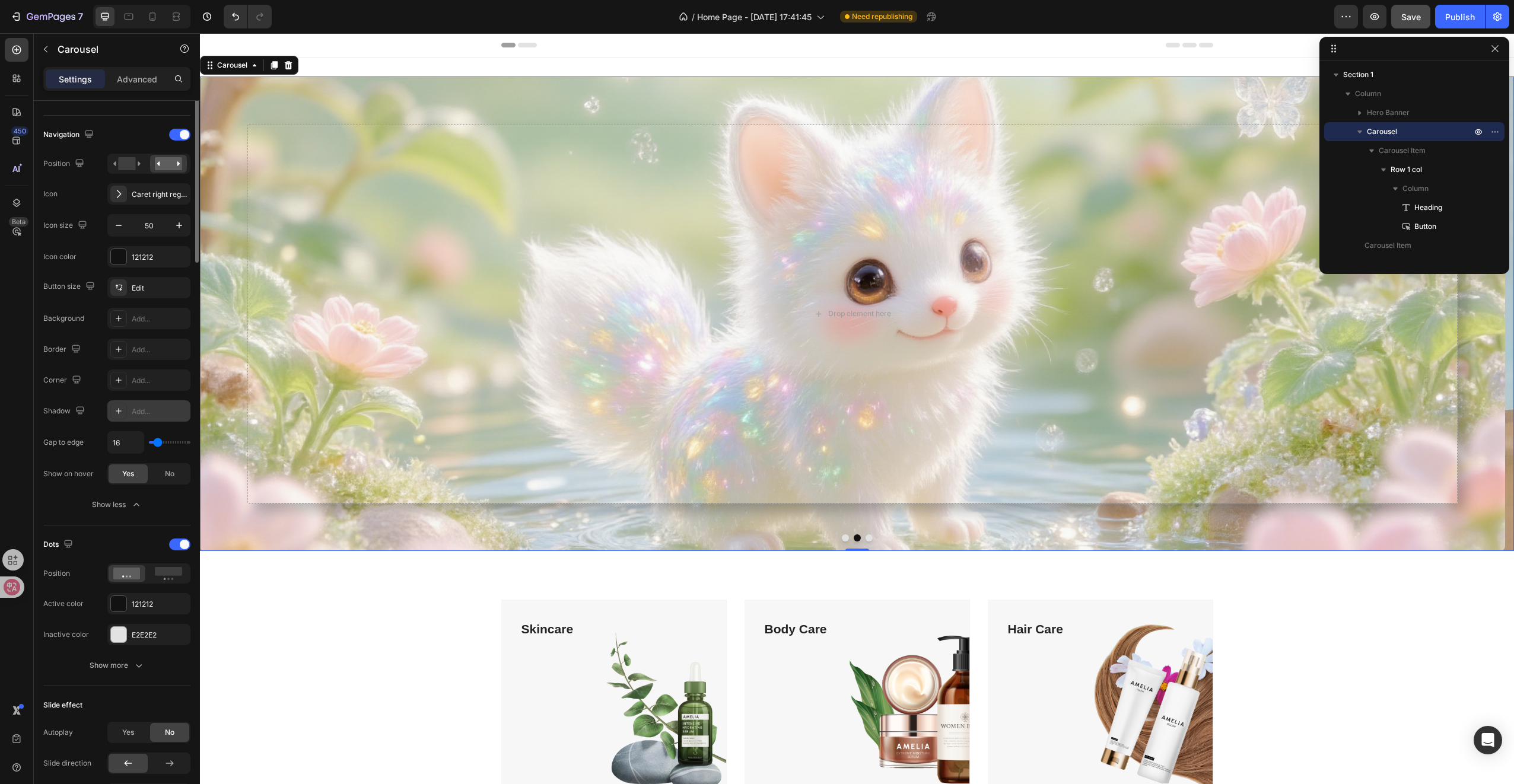
scroll to position [255, 0]
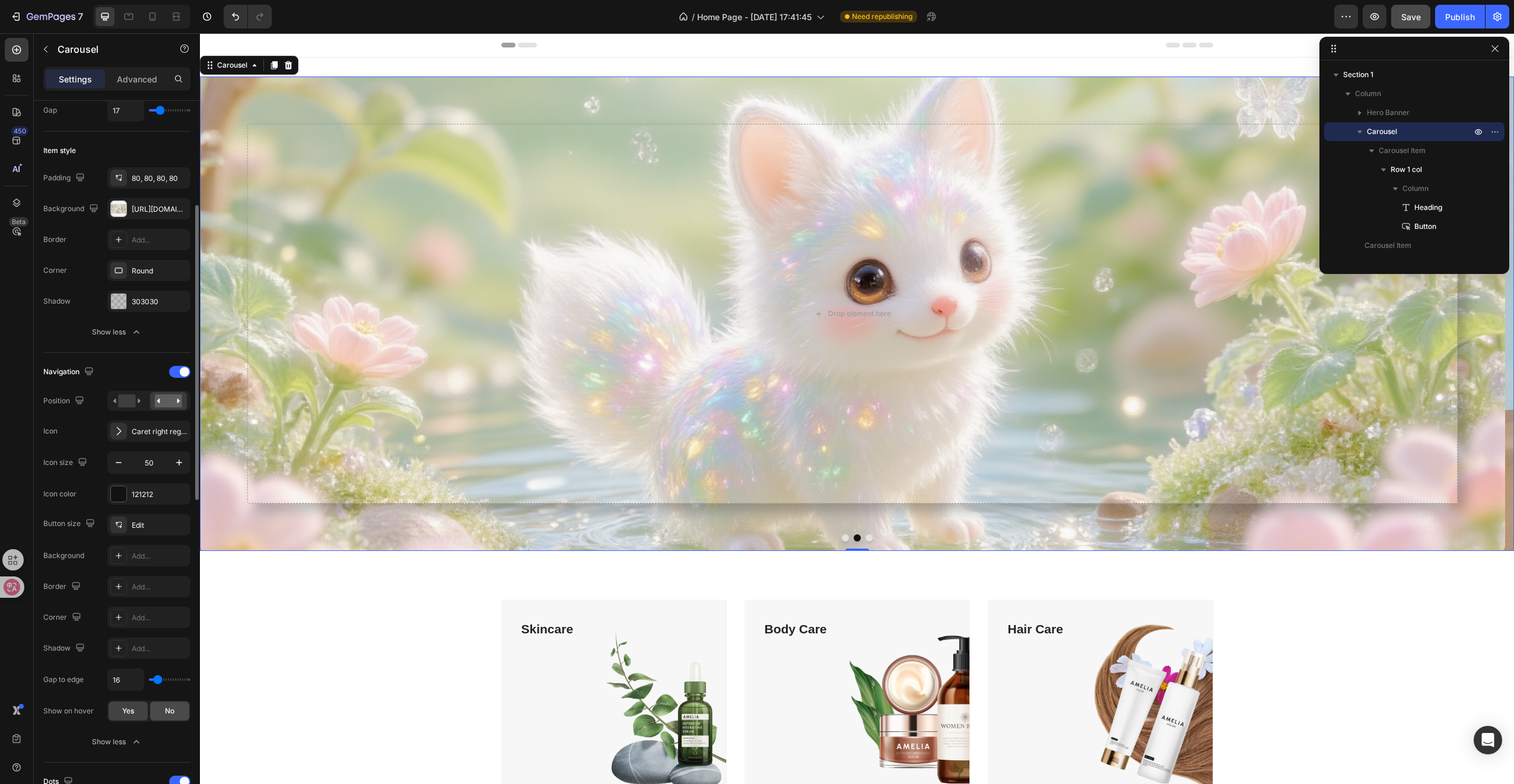
click at [163, 702] on div "No" at bounding box center [169, 711] width 39 height 19
click at [175, 368] on div at bounding box center [180, 372] width 21 height 12
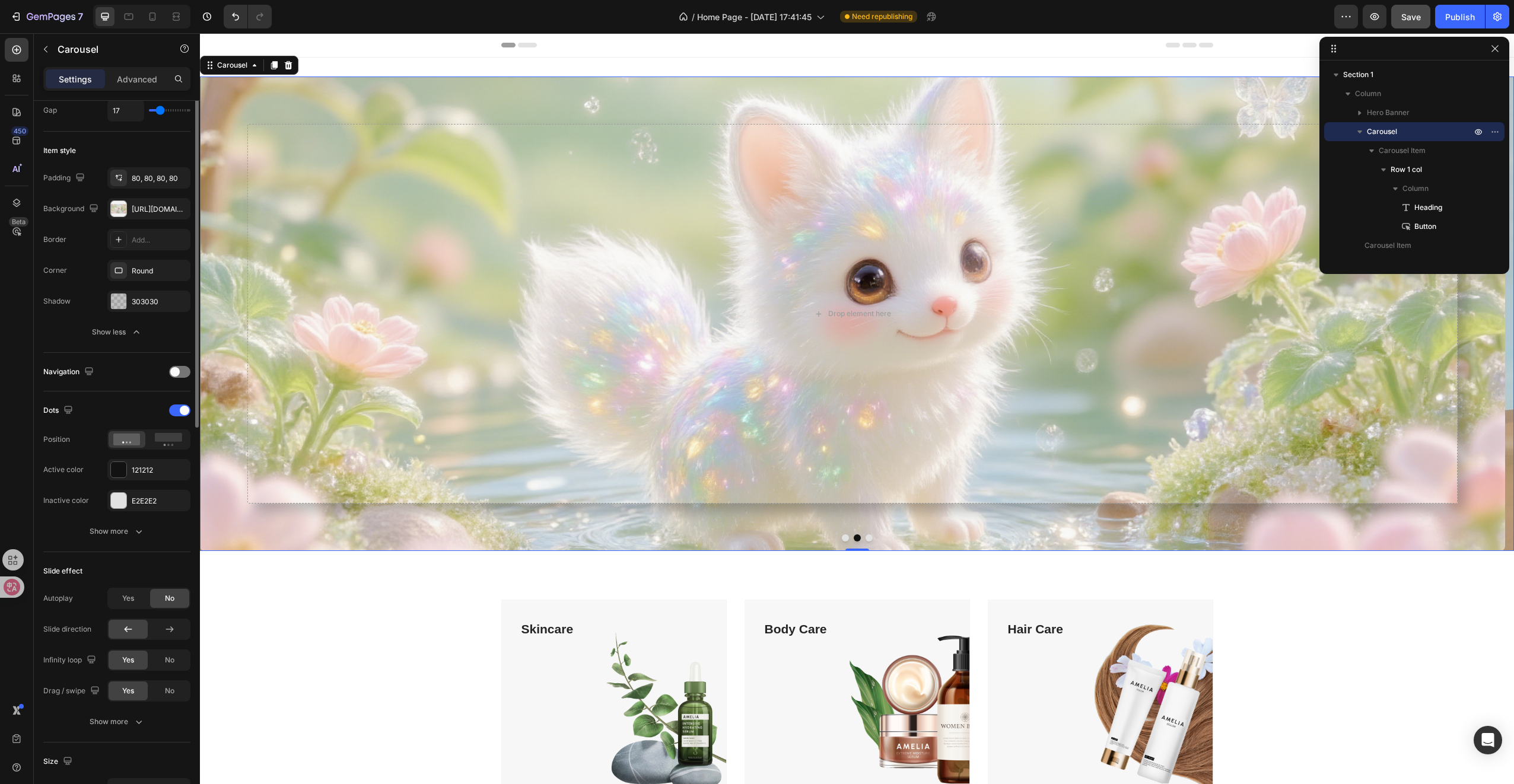
scroll to position [77, 0]
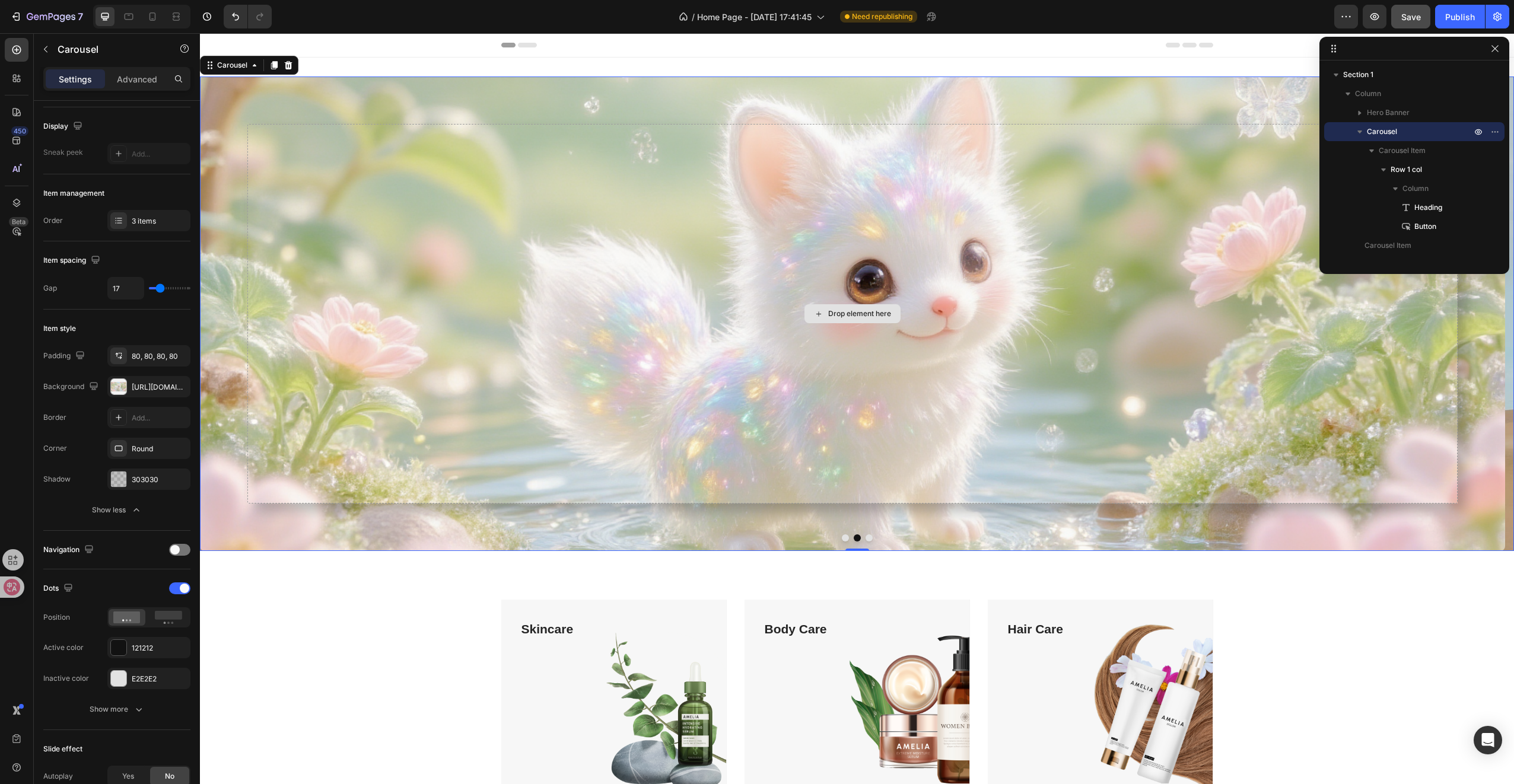
click at [1445, 298] on div "Drop element here" at bounding box center [852, 314] width 1210 height 379
click at [861, 539] on div at bounding box center [857, 538] width 1314 height 7
click at [859, 538] on div at bounding box center [857, 538] width 1314 height 7
click at [865, 537] on button "Dot" at bounding box center [869, 538] width 7 height 7
click at [854, 540] on button "Dot" at bounding box center [857, 538] width 7 height 7
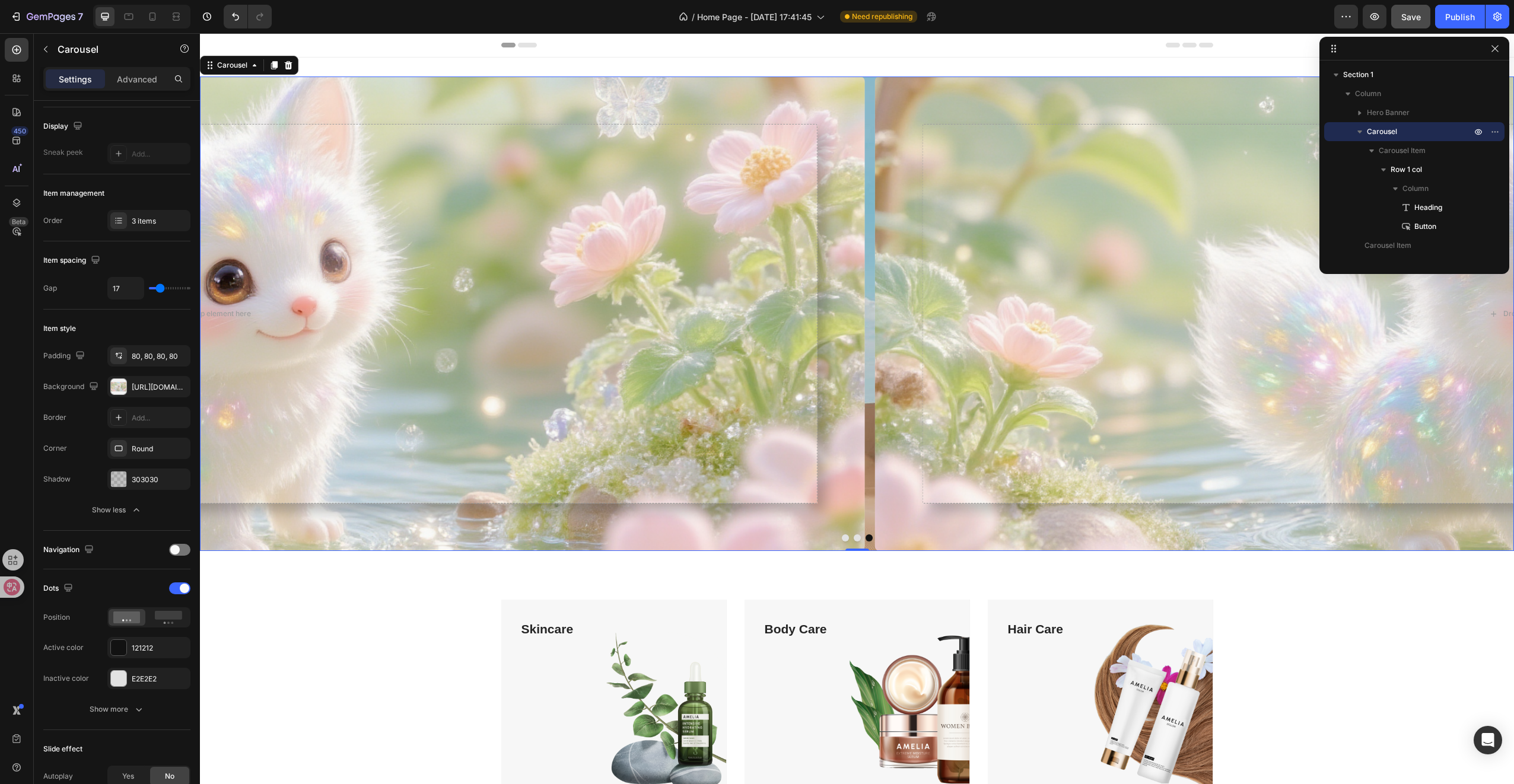
click at [842, 540] on button "Dot" at bounding box center [845, 538] width 7 height 7
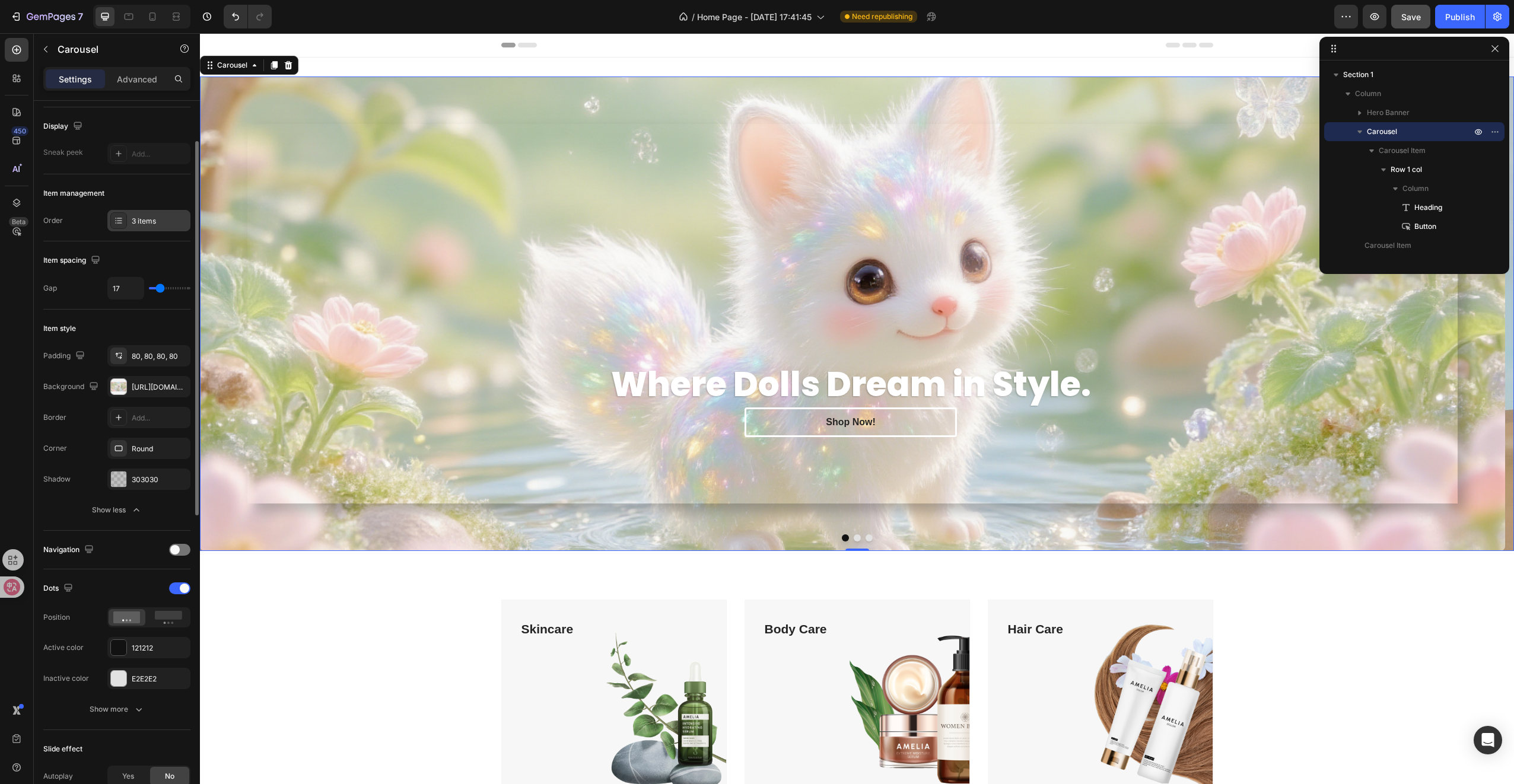
click at [146, 224] on div "3 items" at bounding box center [160, 221] width 56 height 11
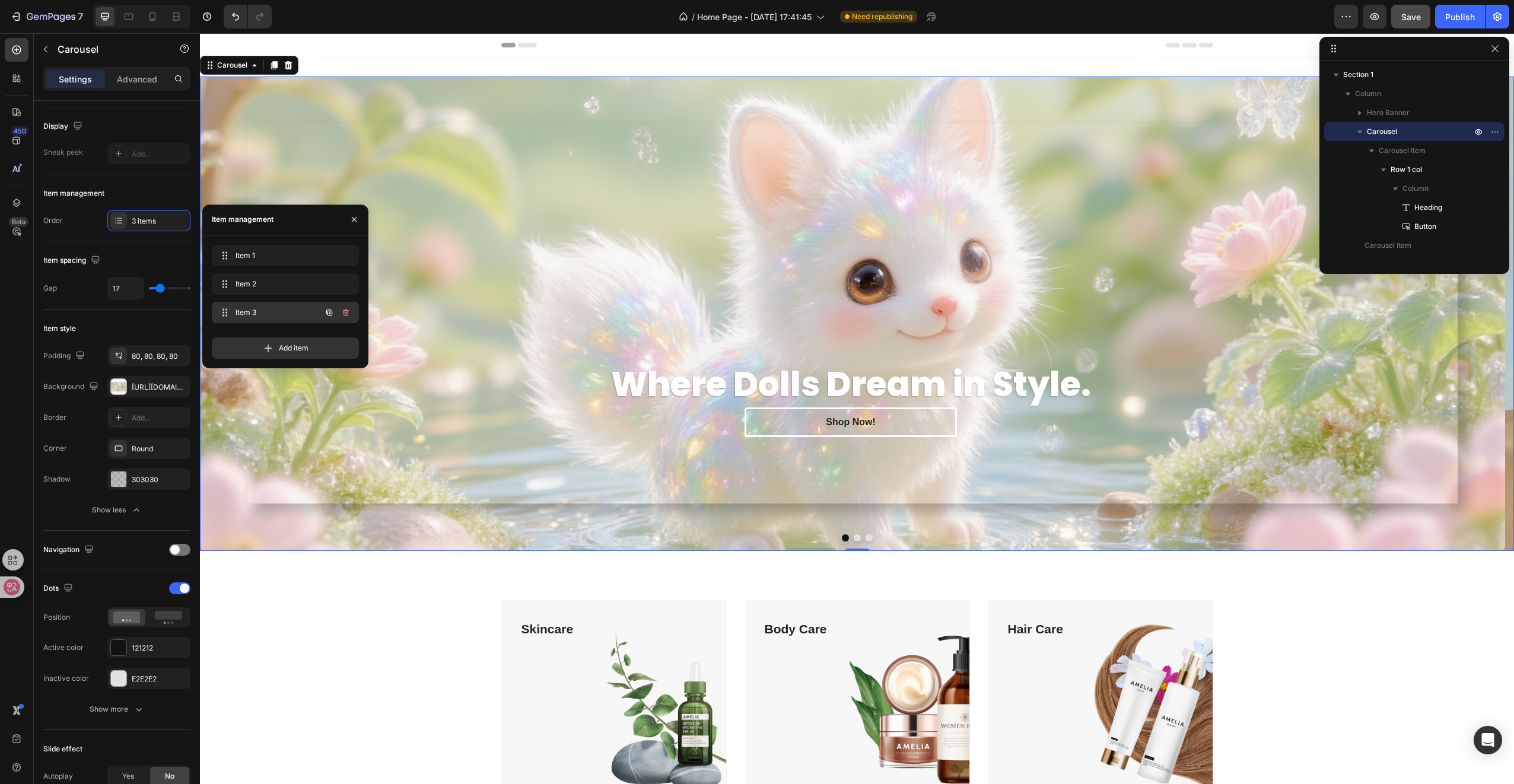
click at [351, 312] on button "button" at bounding box center [345, 312] width 16 height 16
click at [338, 317] on div "Delete" at bounding box center [337, 312] width 22 height 11
click at [124, 73] on p "Advanced" at bounding box center [136, 79] width 40 height 13
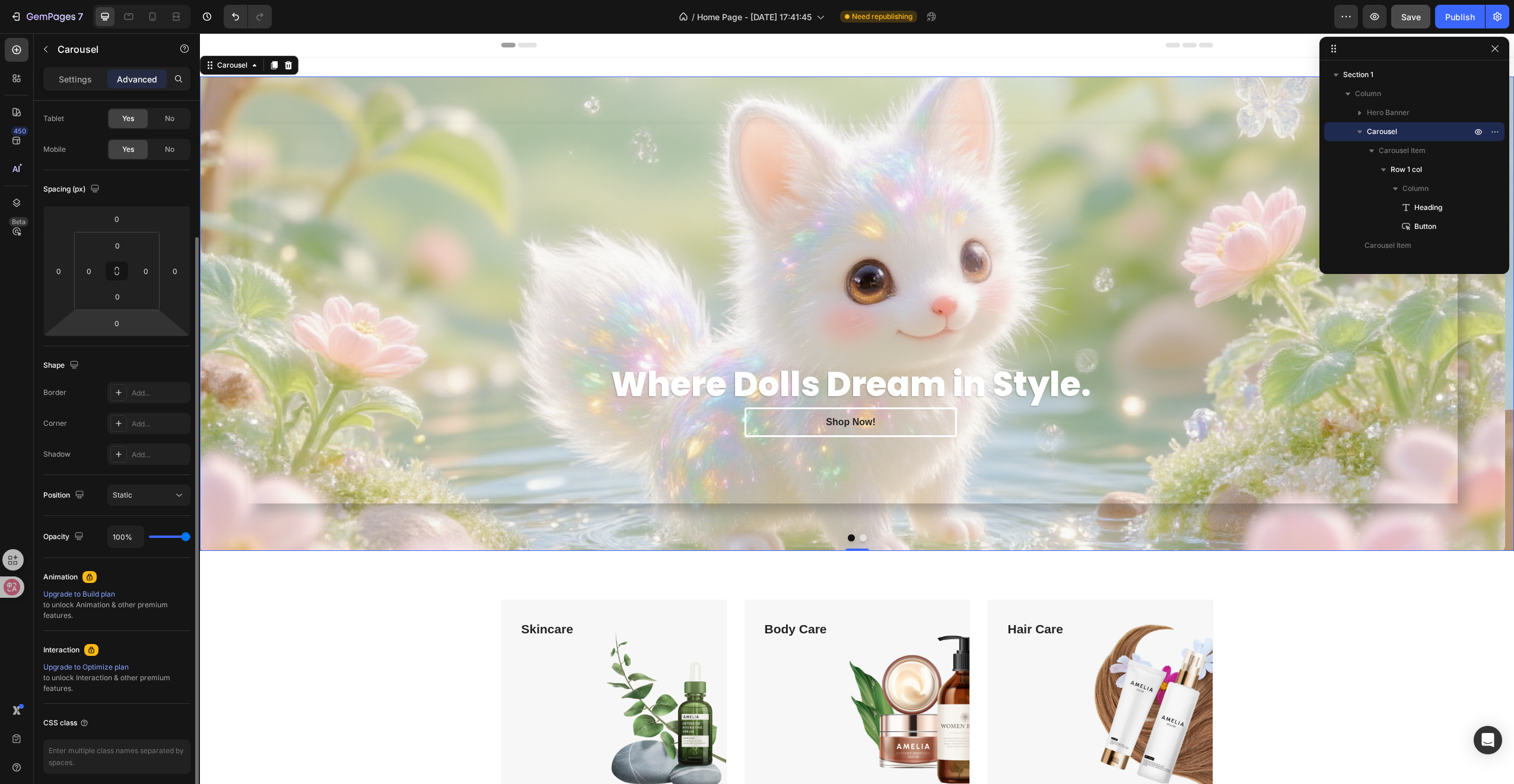
scroll to position [104, 0]
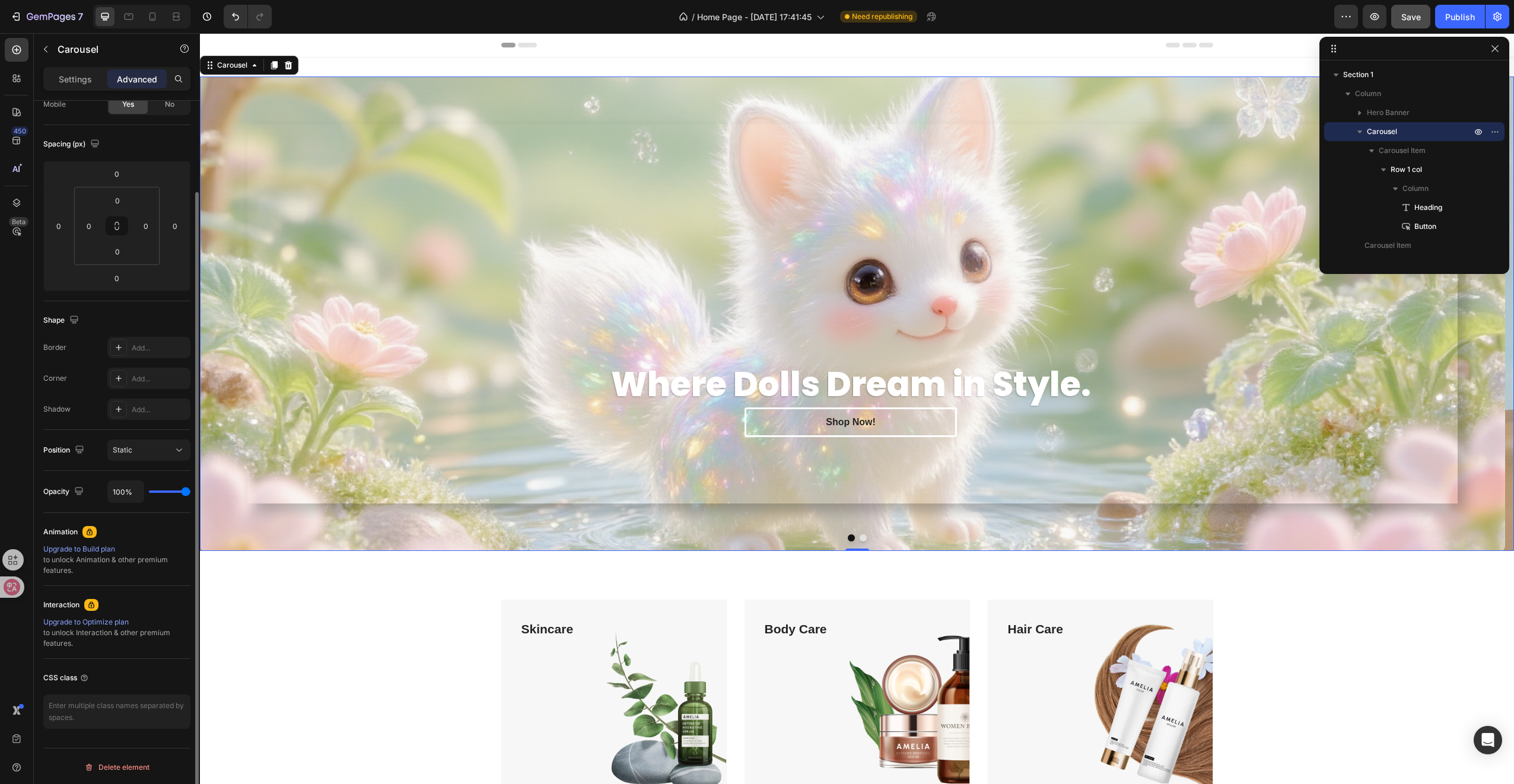
click at [90, 532] on icon at bounding box center [89, 532] width 6 height 7
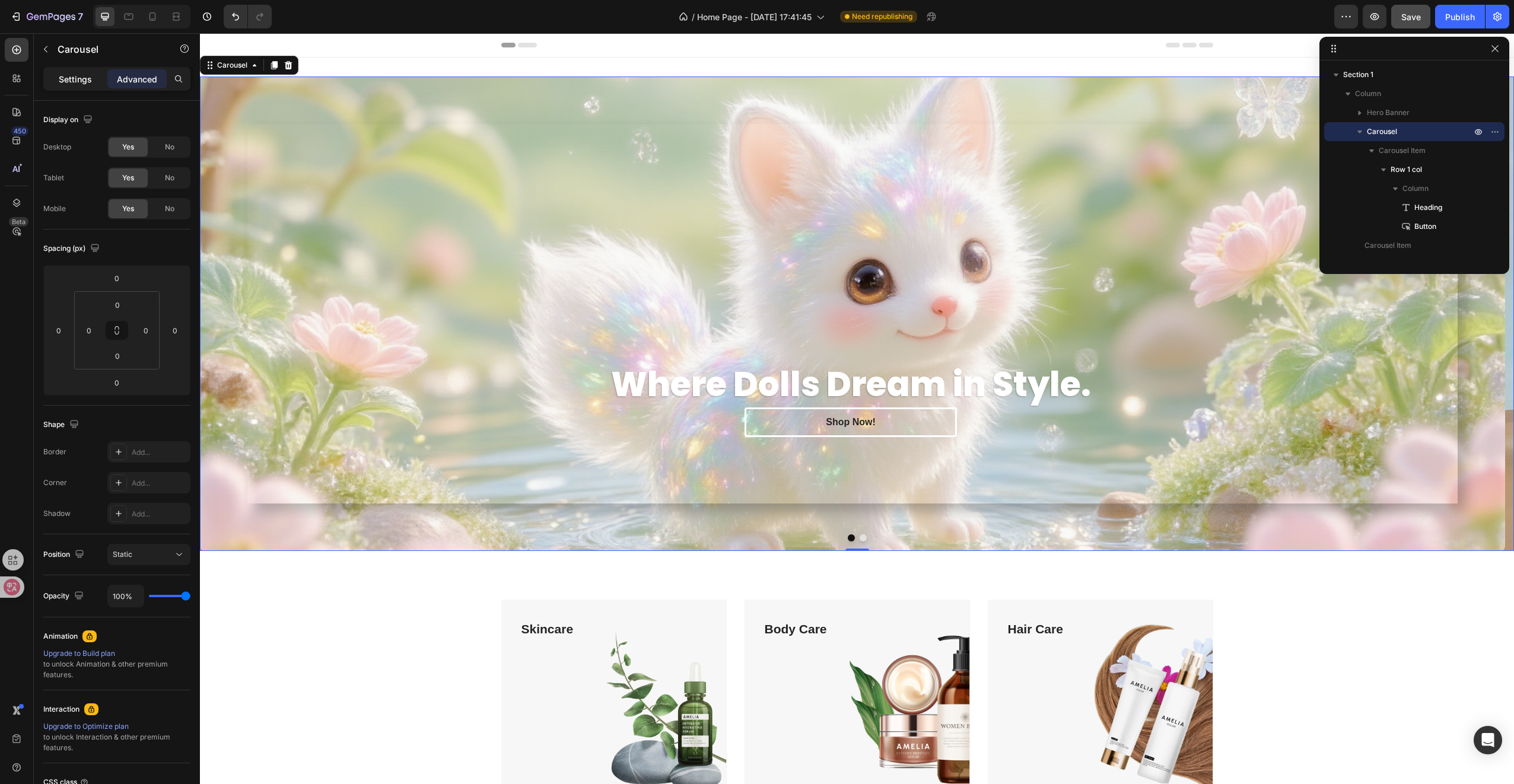
click at [82, 80] on p "Settings" at bounding box center [75, 79] width 33 height 13
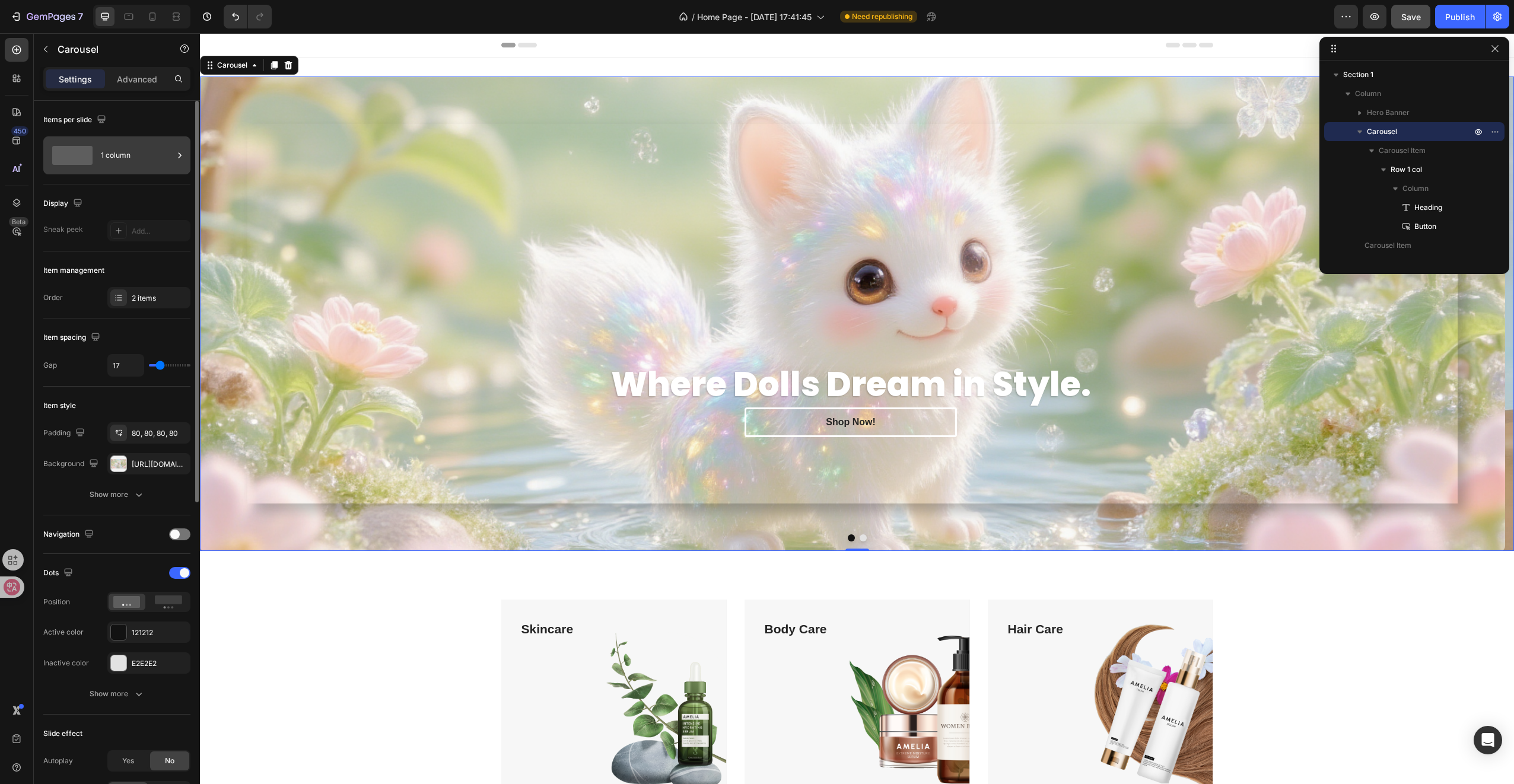
click at [112, 150] on div "1 column" at bounding box center [137, 155] width 73 height 27
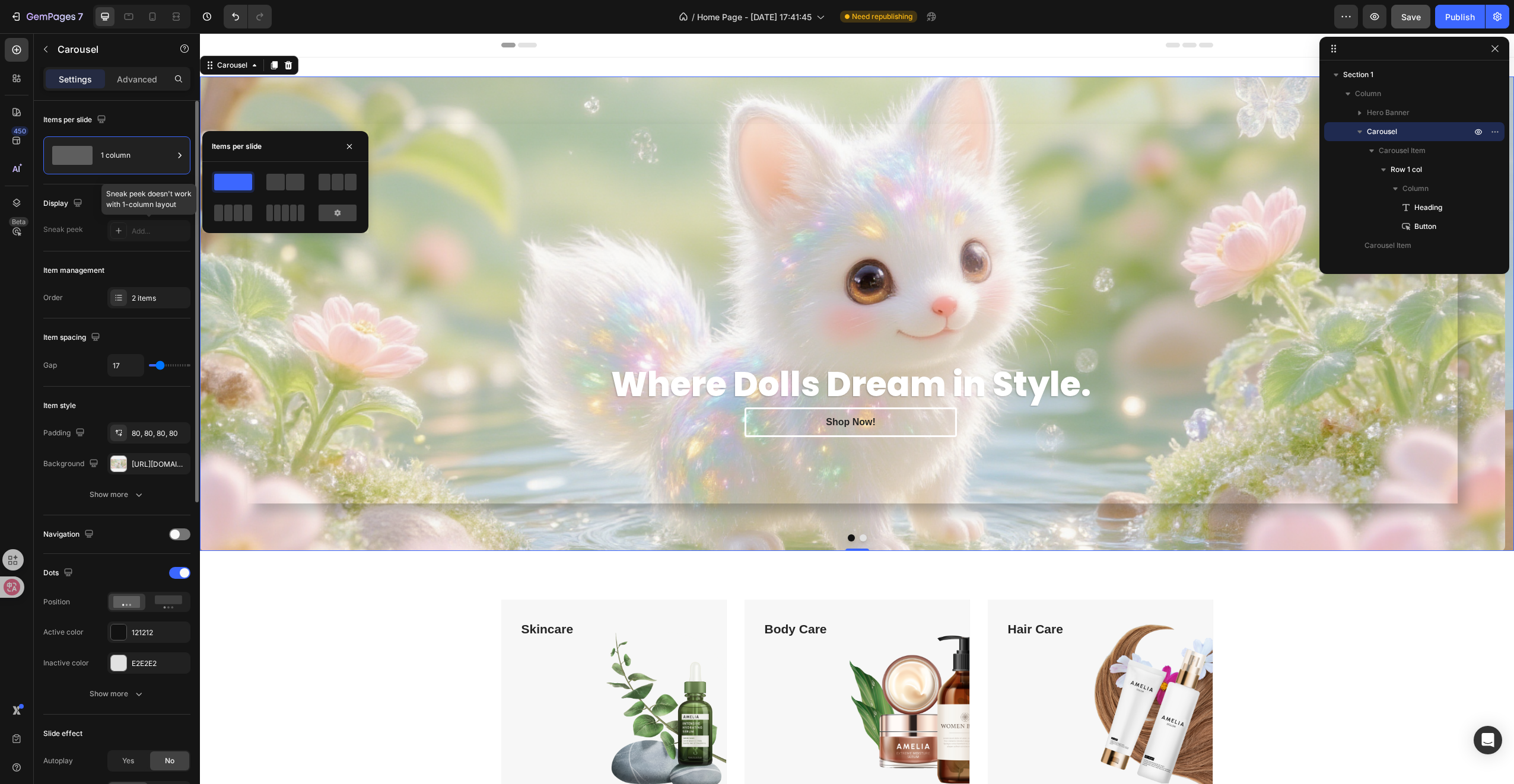
click at [152, 227] on div at bounding box center [149, 231] width 83 height 21
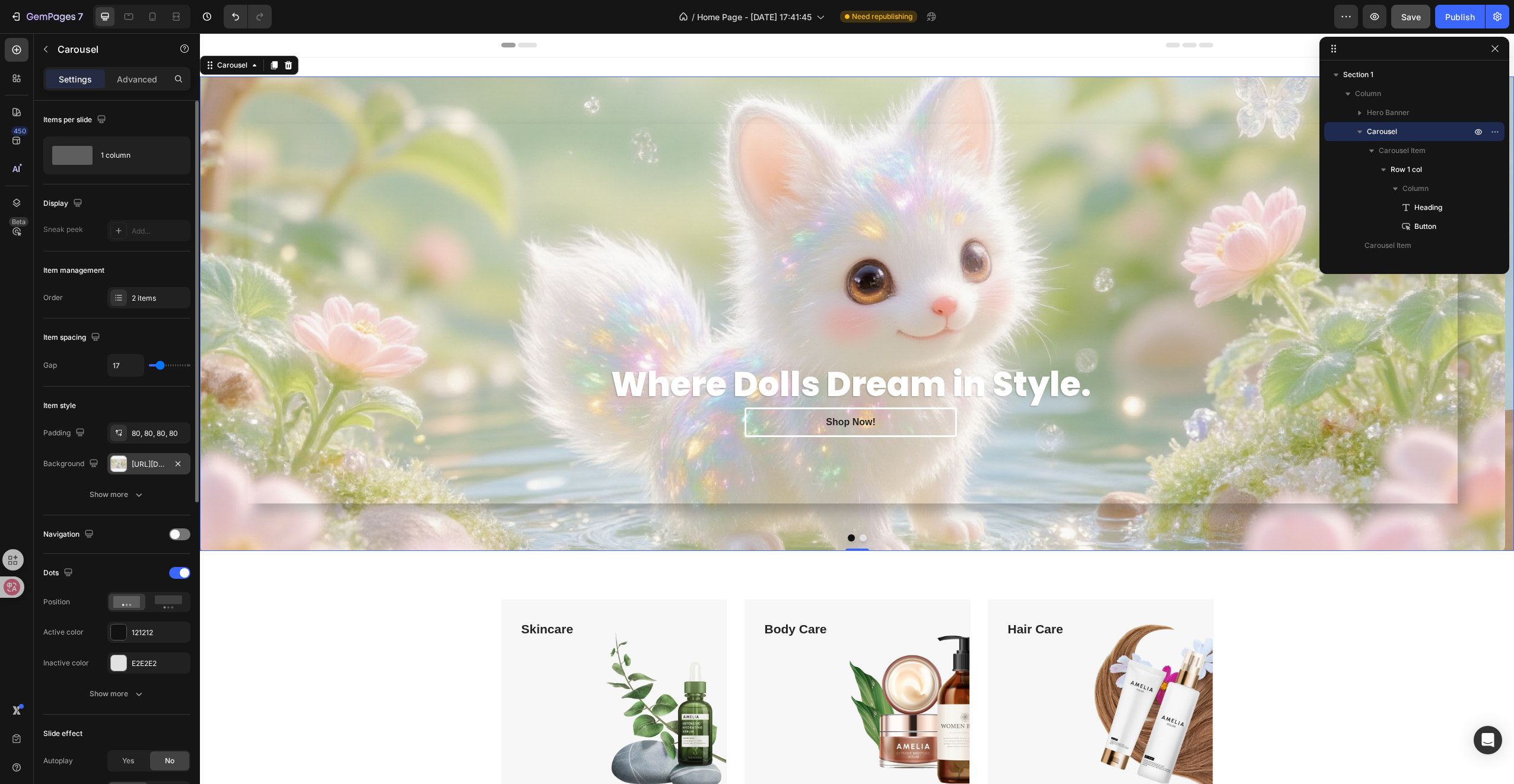
click at [142, 465] on div "[URL][DOMAIN_NAME]" at bounding box center [149, 464] width 34 height 11
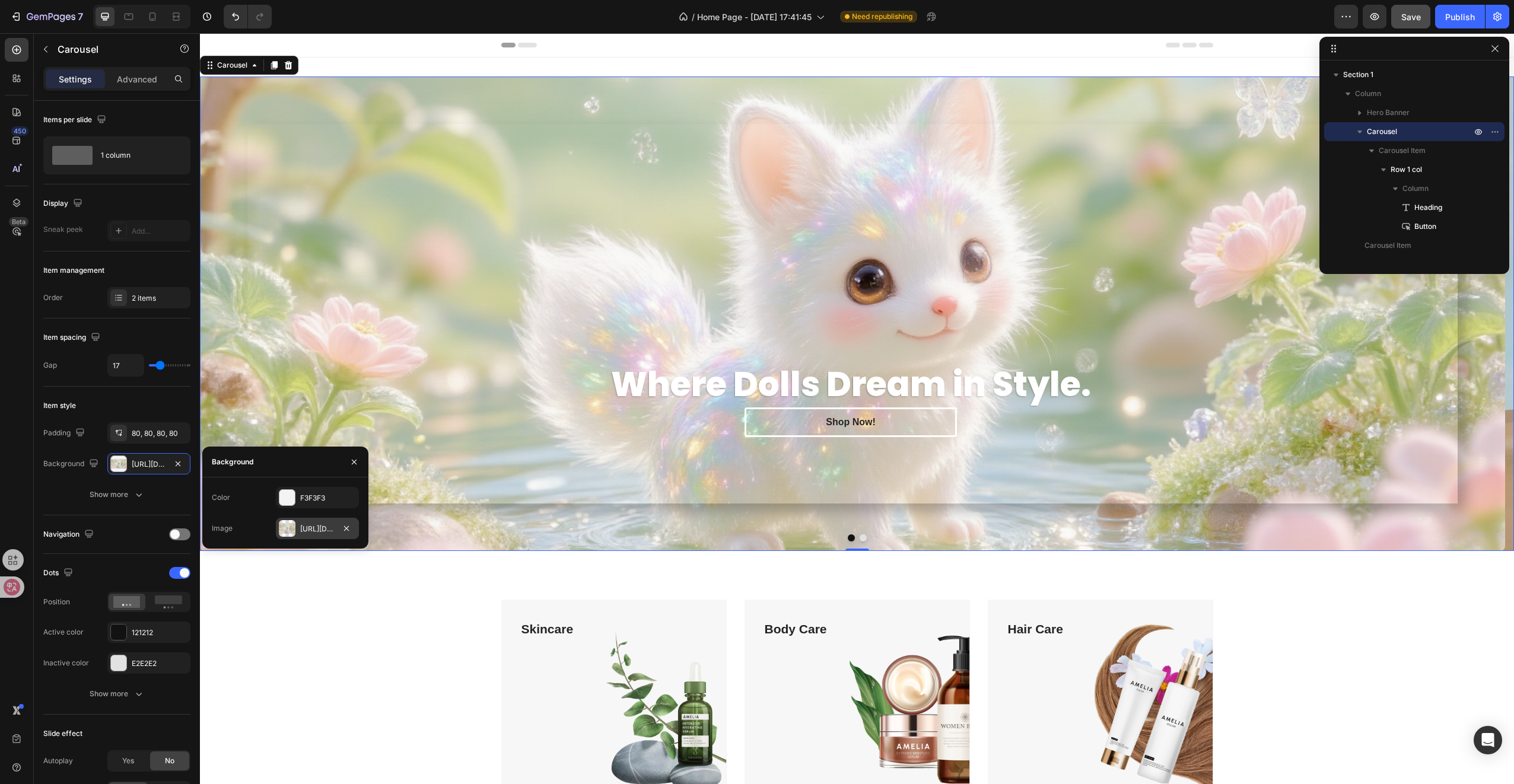
click at [322, 530] on div "[URL][DOMAIN_NAME]" at bounding box center [317, 529] width 34 height 11
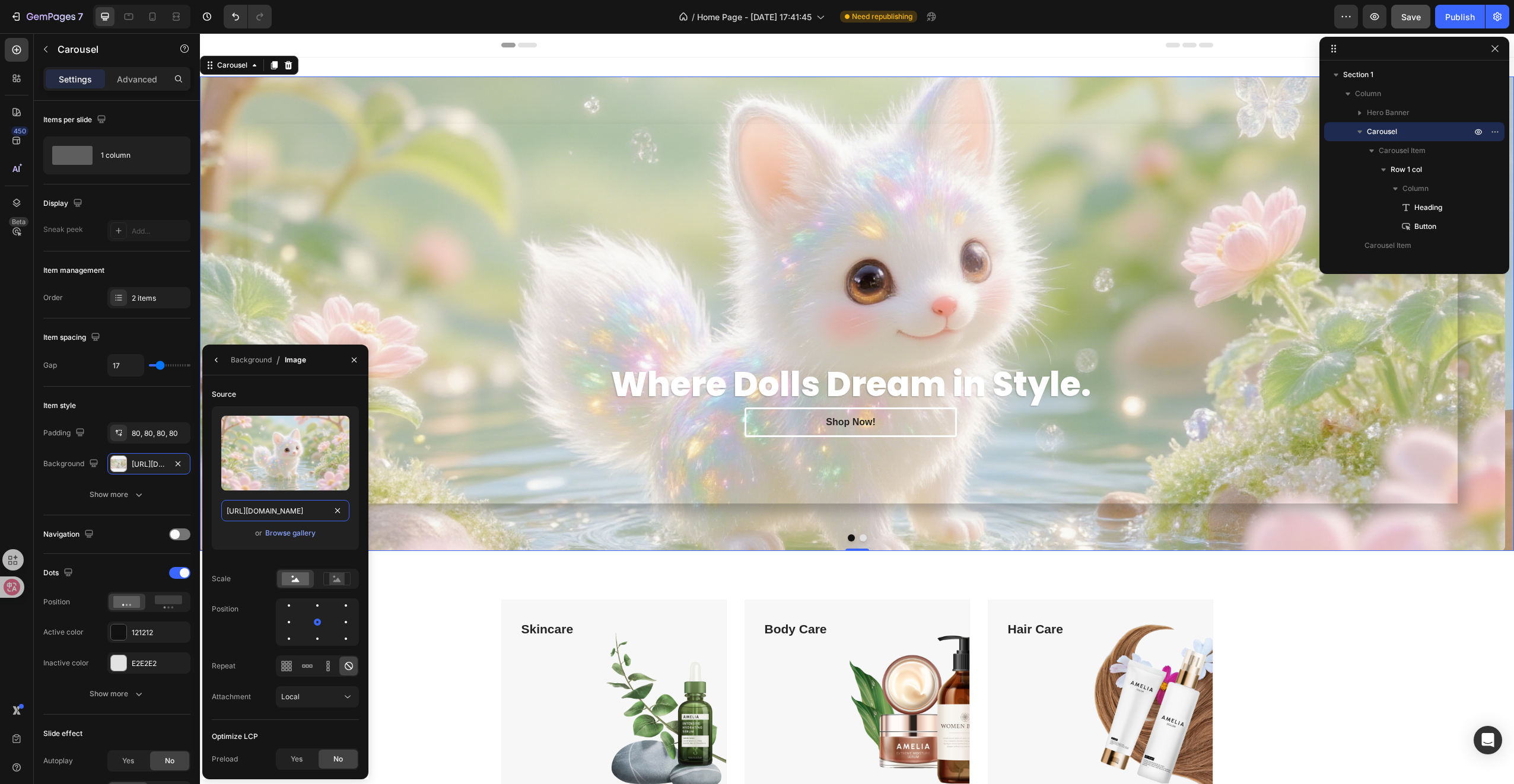
click at [307, 510] on input "[URL][DOMAIN_NAME]" at bounding box center [285, 511] width 128 height 21
click at [294, 531] on div "Browse gallery" at bounding box center [290, 533] width 51 height 11
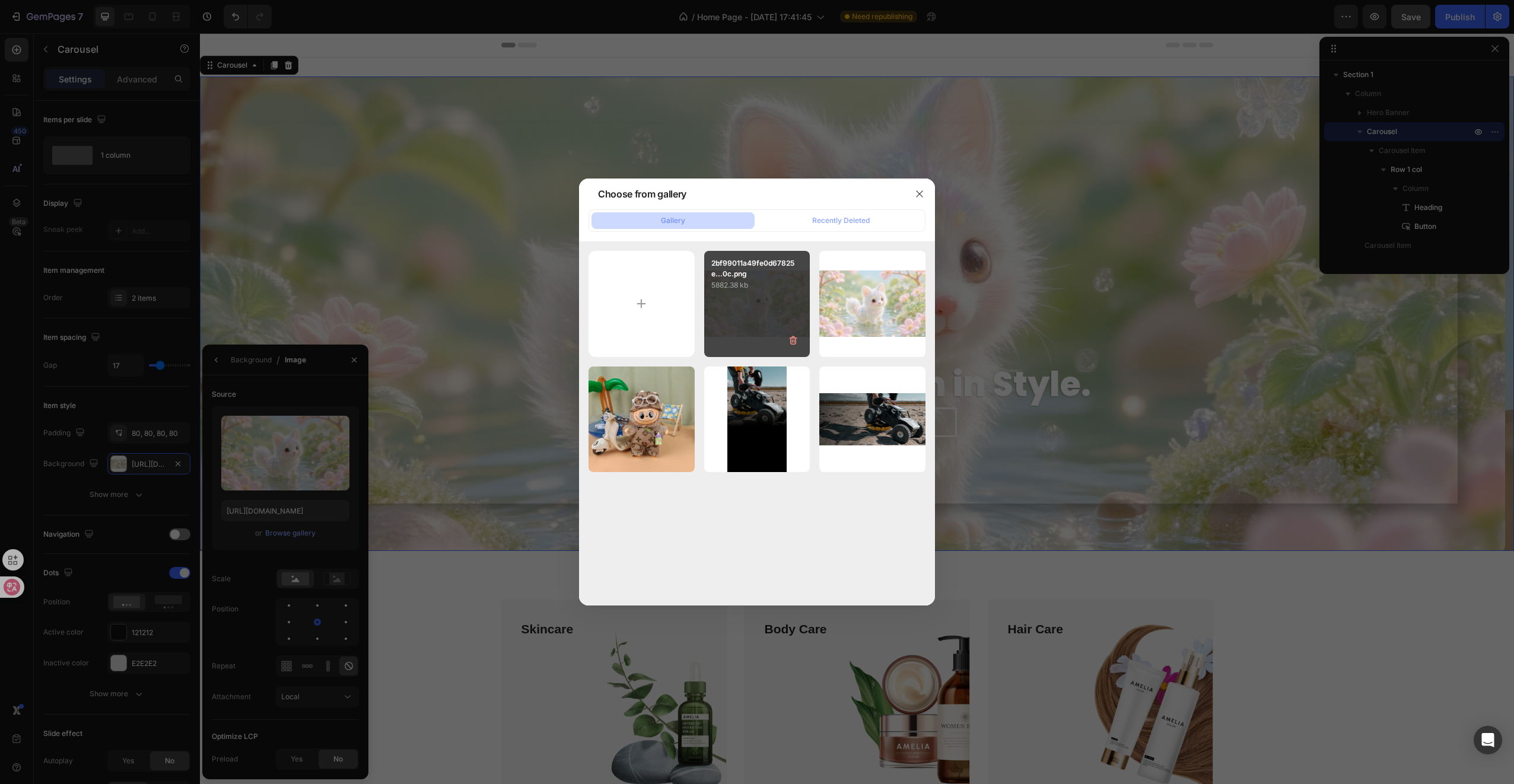
click at [765, 310] on div "2bf99011a49fe0d67825e...0c.png 5882.38 kb" at bounding box center [757, 304] width 106 height 106
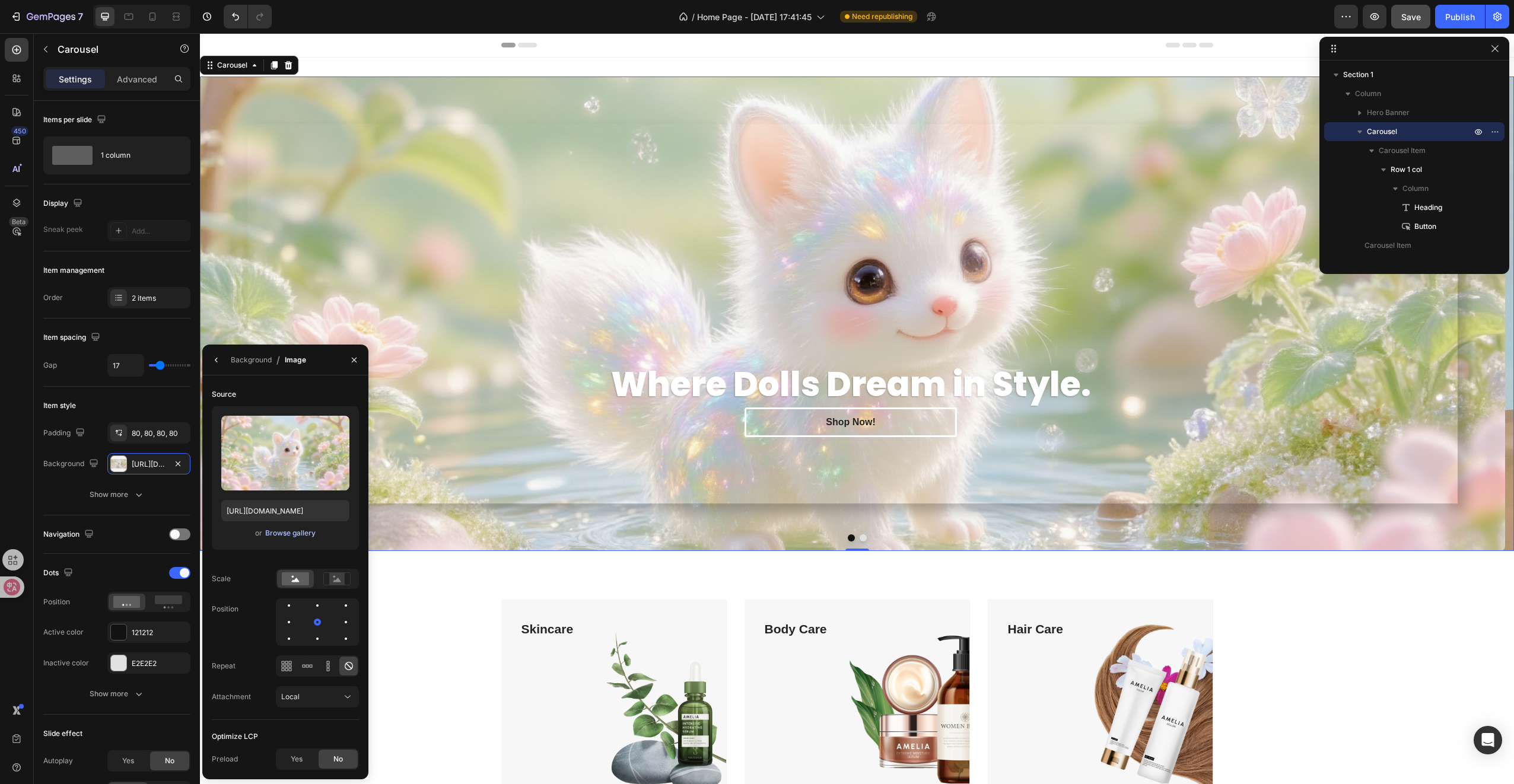
click at [299, 535] on div "Browse gallery" at bounding box center [290, 533] width 51 height 11
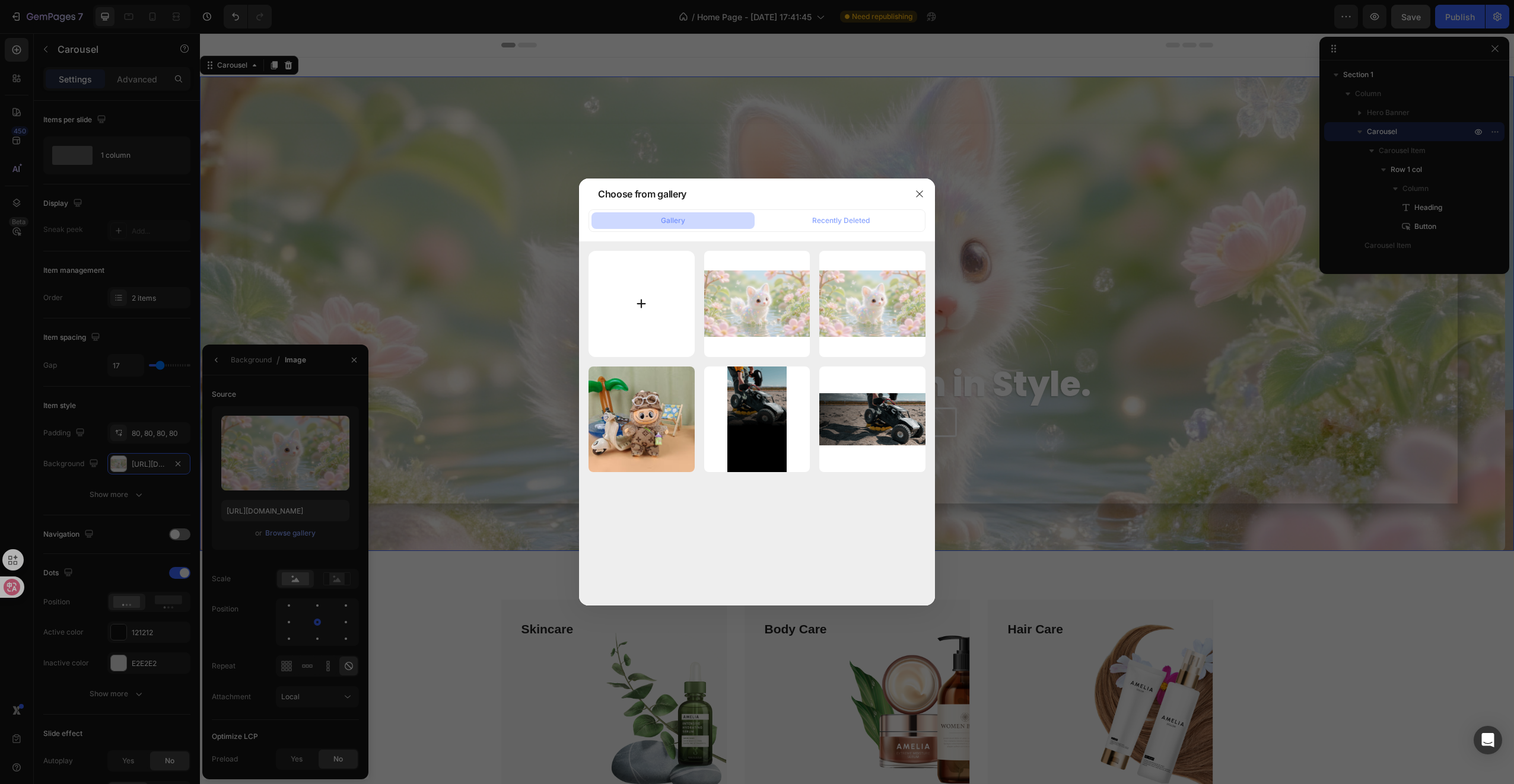
click at [656, 308] on input "file" at bounding box center [641, 304] width 106 height 106
click at [879, 212] on div "Gallery Recently Deleted" at bounding box center [757, 221] width 337 height 22
click at [869, 217] on button "Recently Deleted" at bounding box center [841, 220] width 163 height 16
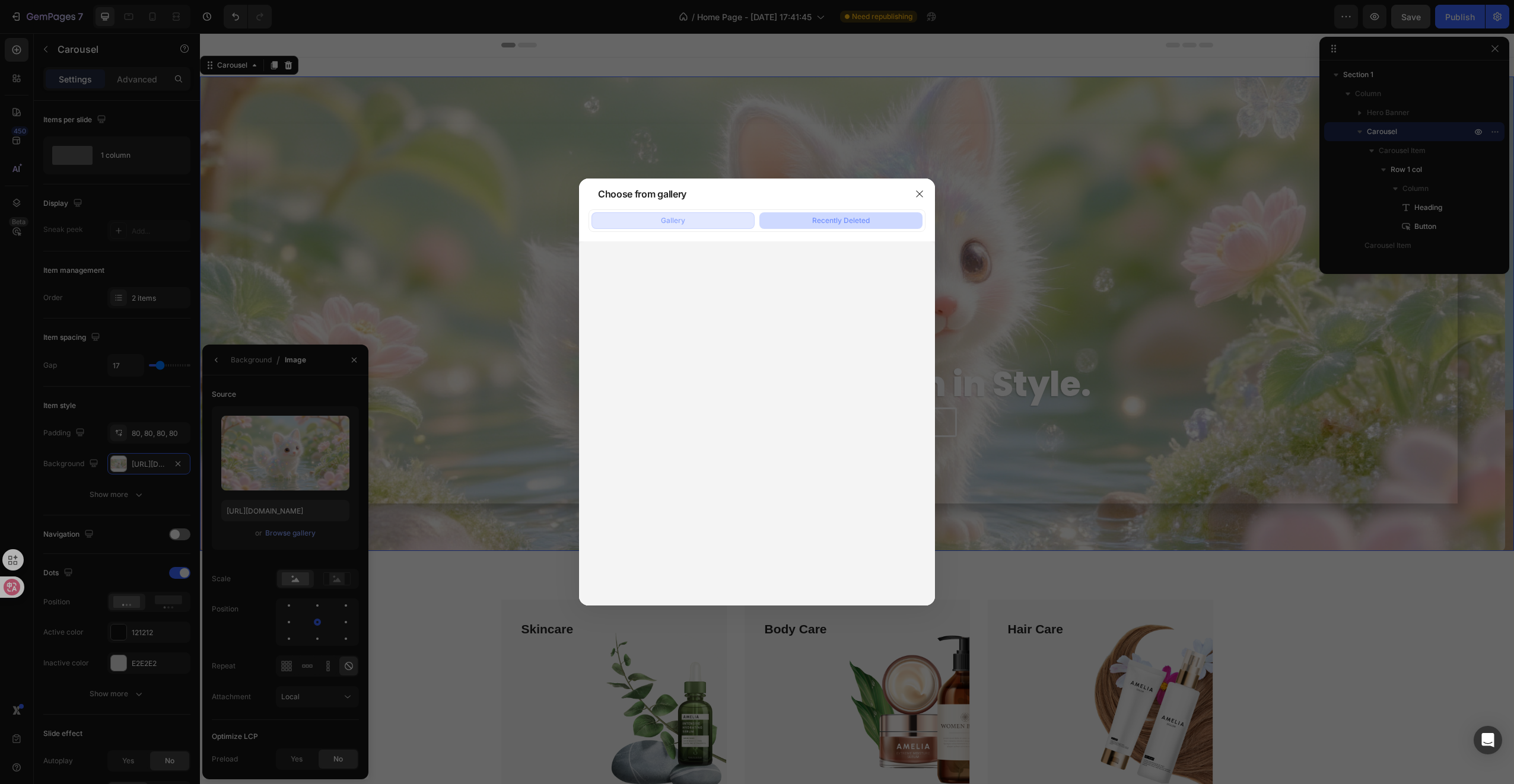
click at [697, 221] on button "Gallery" at bounding box center [673, 220] width 163 height 16
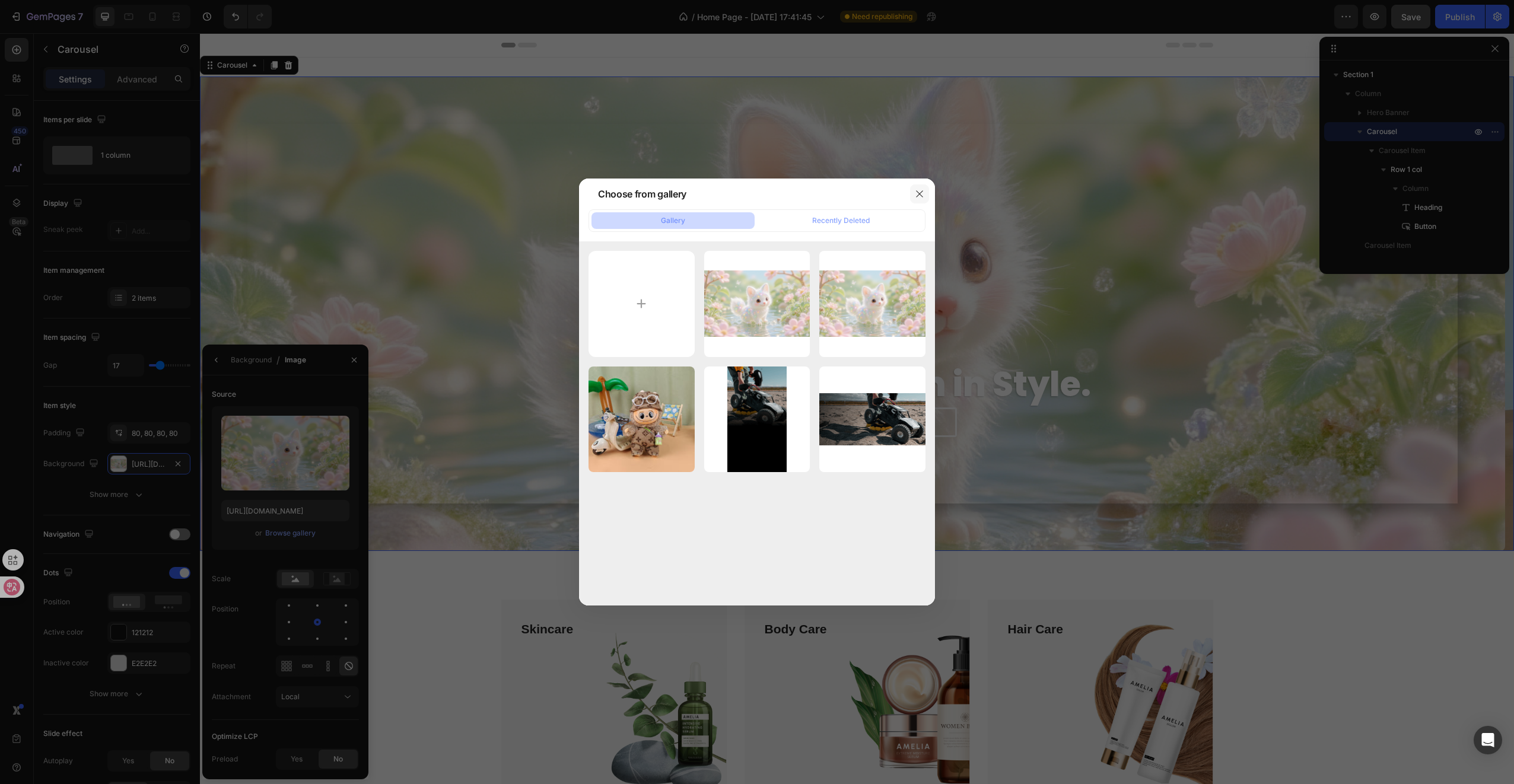
click at [923, 192] on icon "button" at bounding box center [919, 194] width 9 height 9
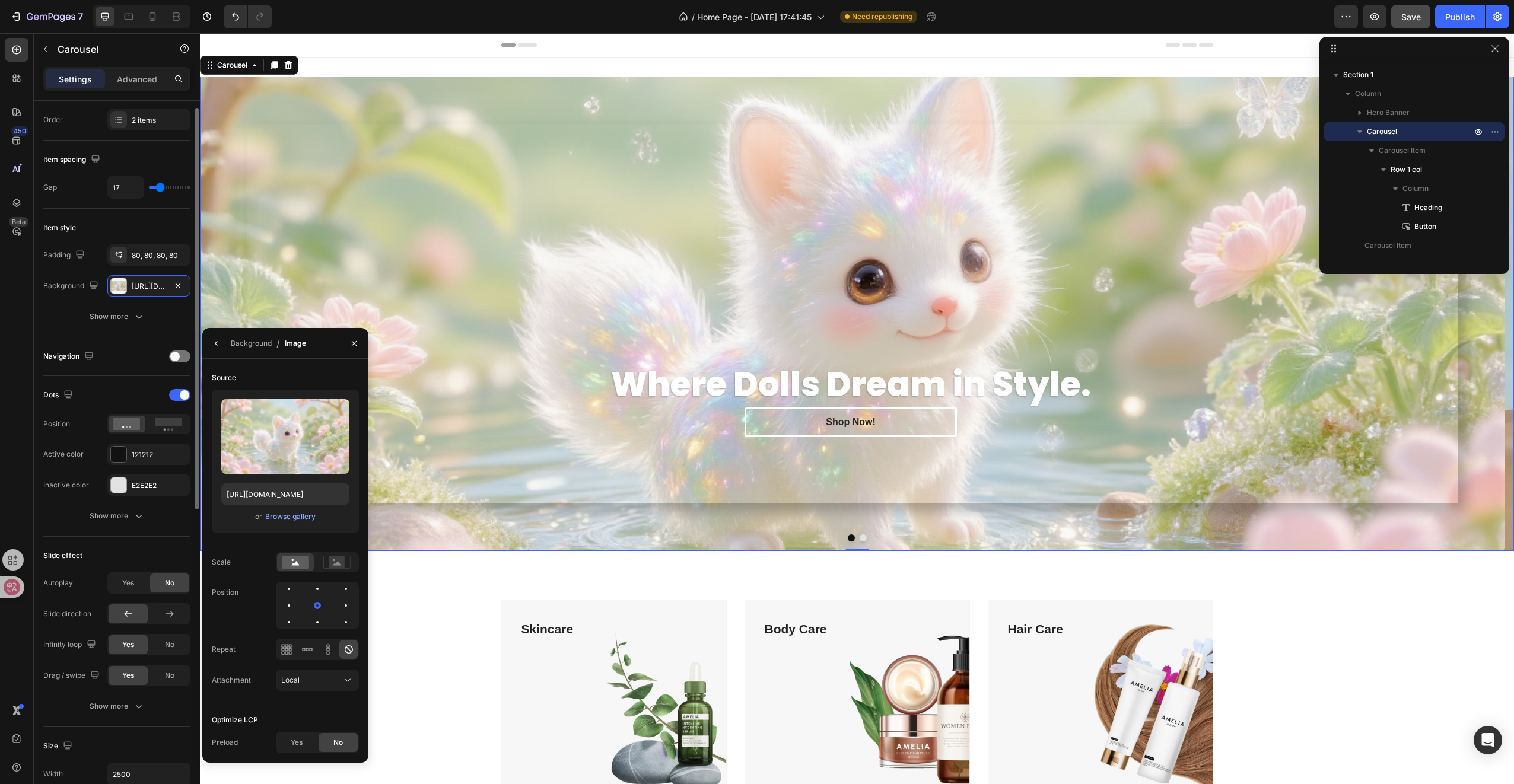
scroll to position [237, 0]
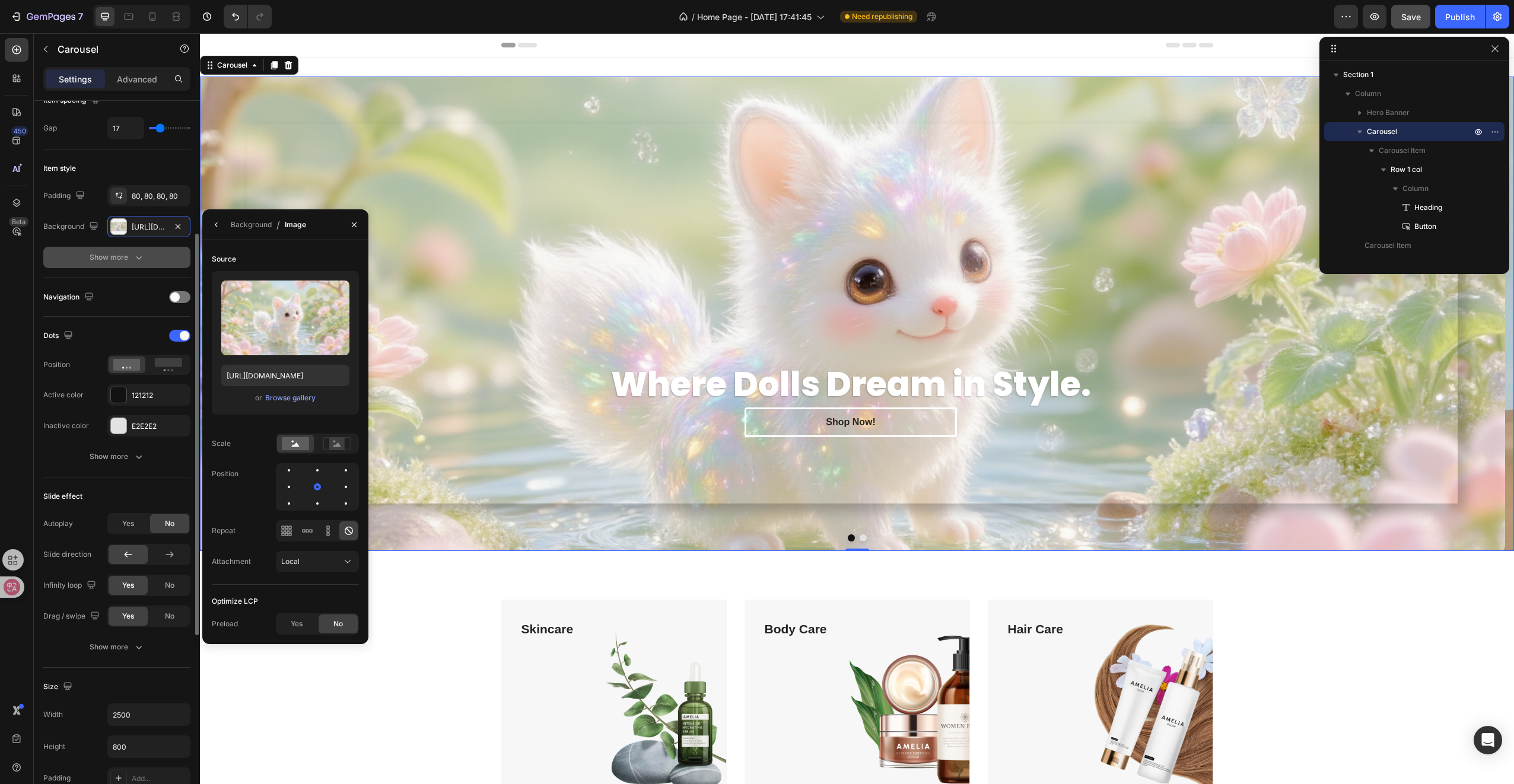
click at [135, 261] on icon "button" at bounding box center [139, 258] width 12 height 12
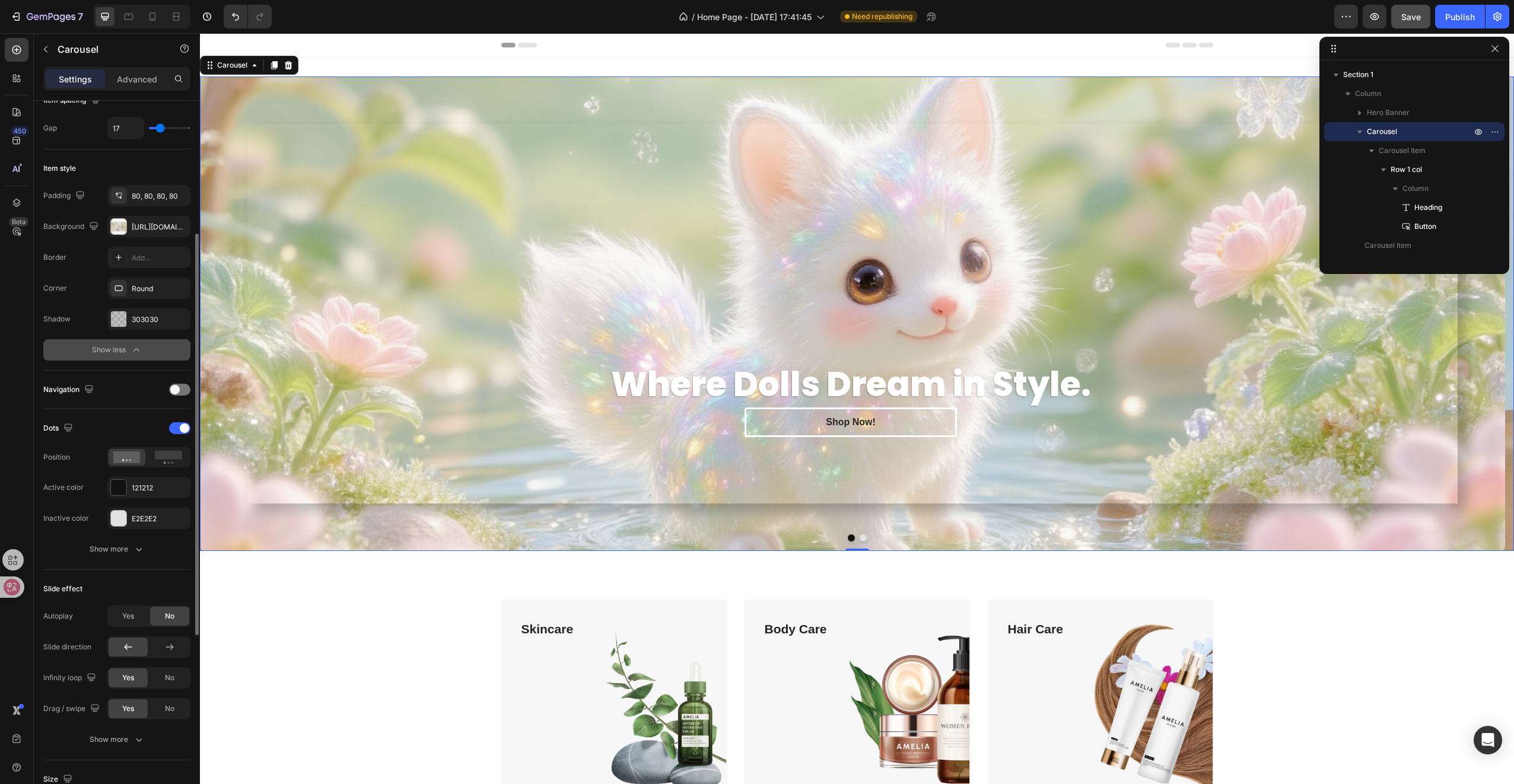
click at [127, 345] on div "Show less" at bounding box center [117, 350] width 51 height 12
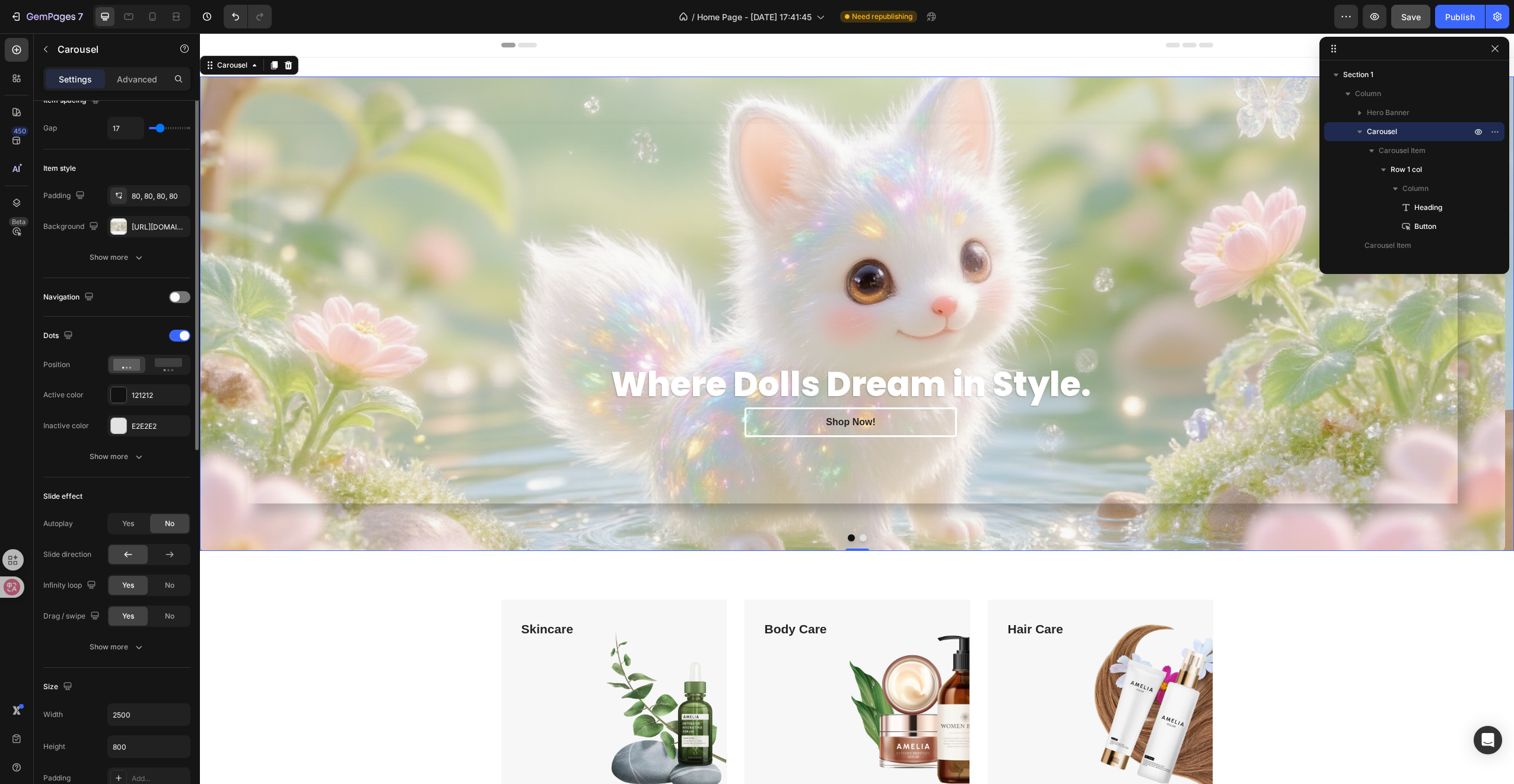
scroll to position [0, 0]
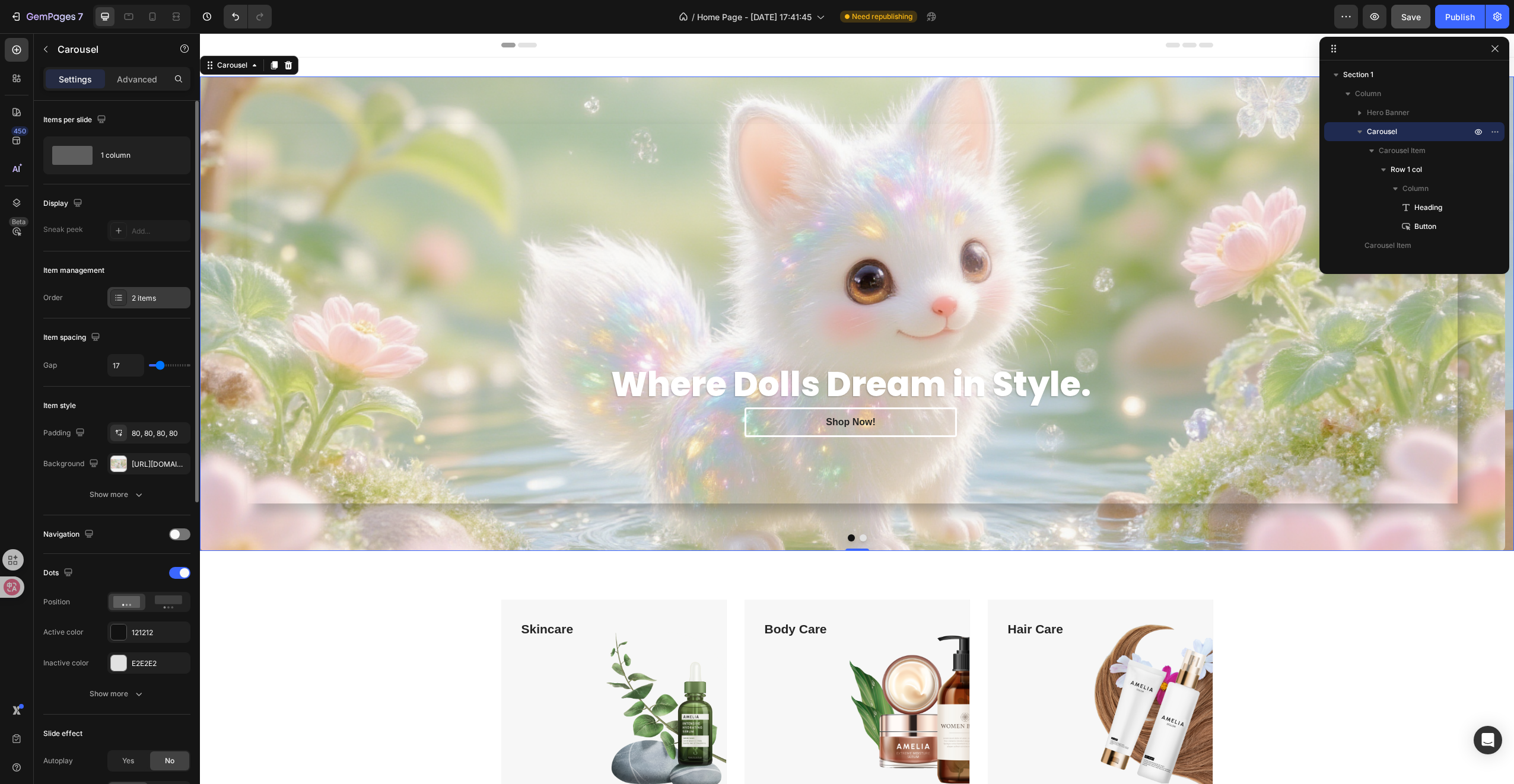
click at [165, 299] on div "2 items" at bounding box center [160, 298] width 56 height 11
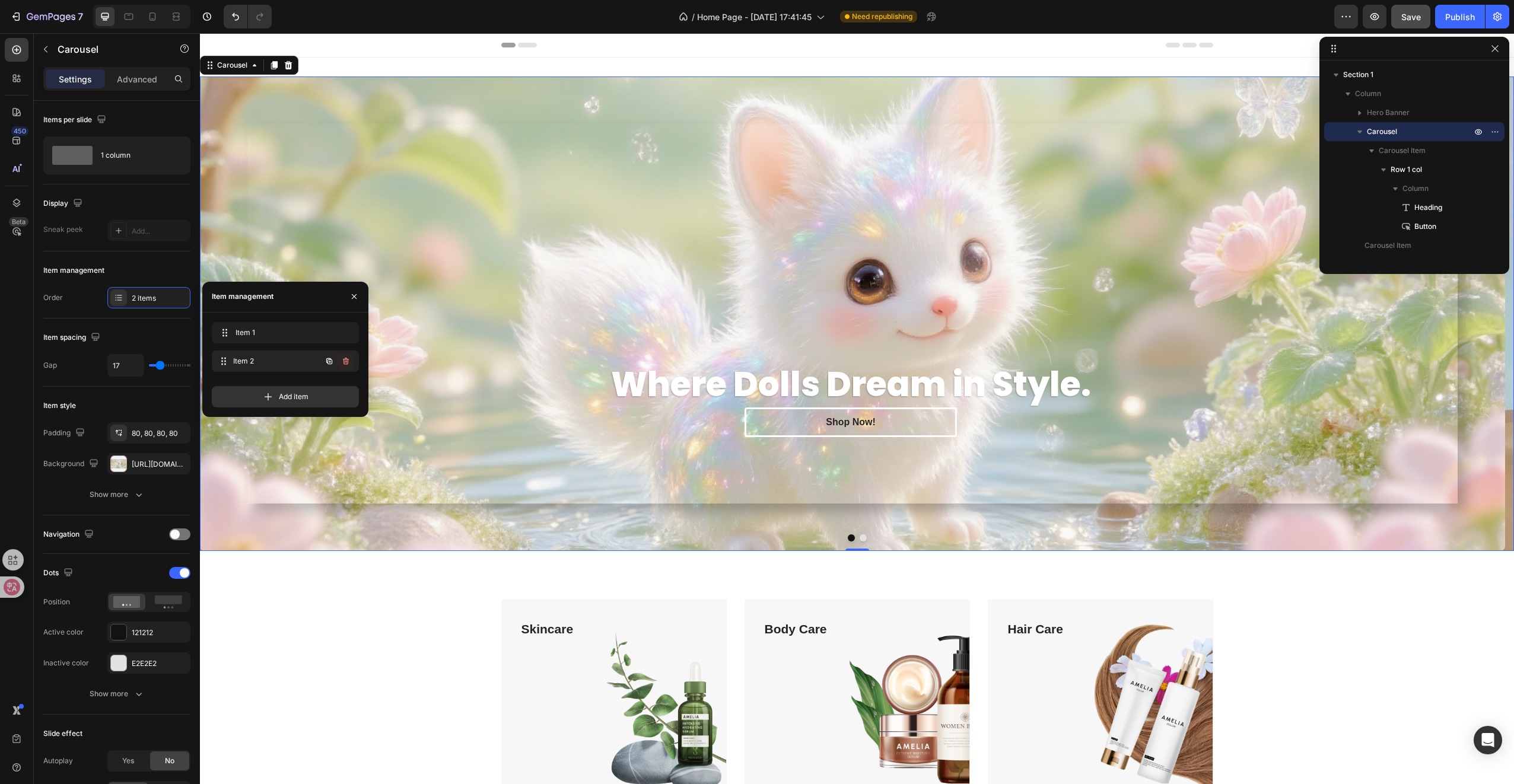
click at [353, 360] on div "Item 2 Item 2" at bounding box center [285, 361] width 147 height 21
click at [349, 360] on icon "button" at bounding box center [346, 361] width 9 height 9
click at [345, 363] on div "Delete" at bounding box center [337, 361] width 22 height 11
click at [409, 613] on div "Skincare Text block Shop Now Button Row Hero Banner Body Care Text block Shop N…" at bounding box center [857, 715] width 1296 height 231
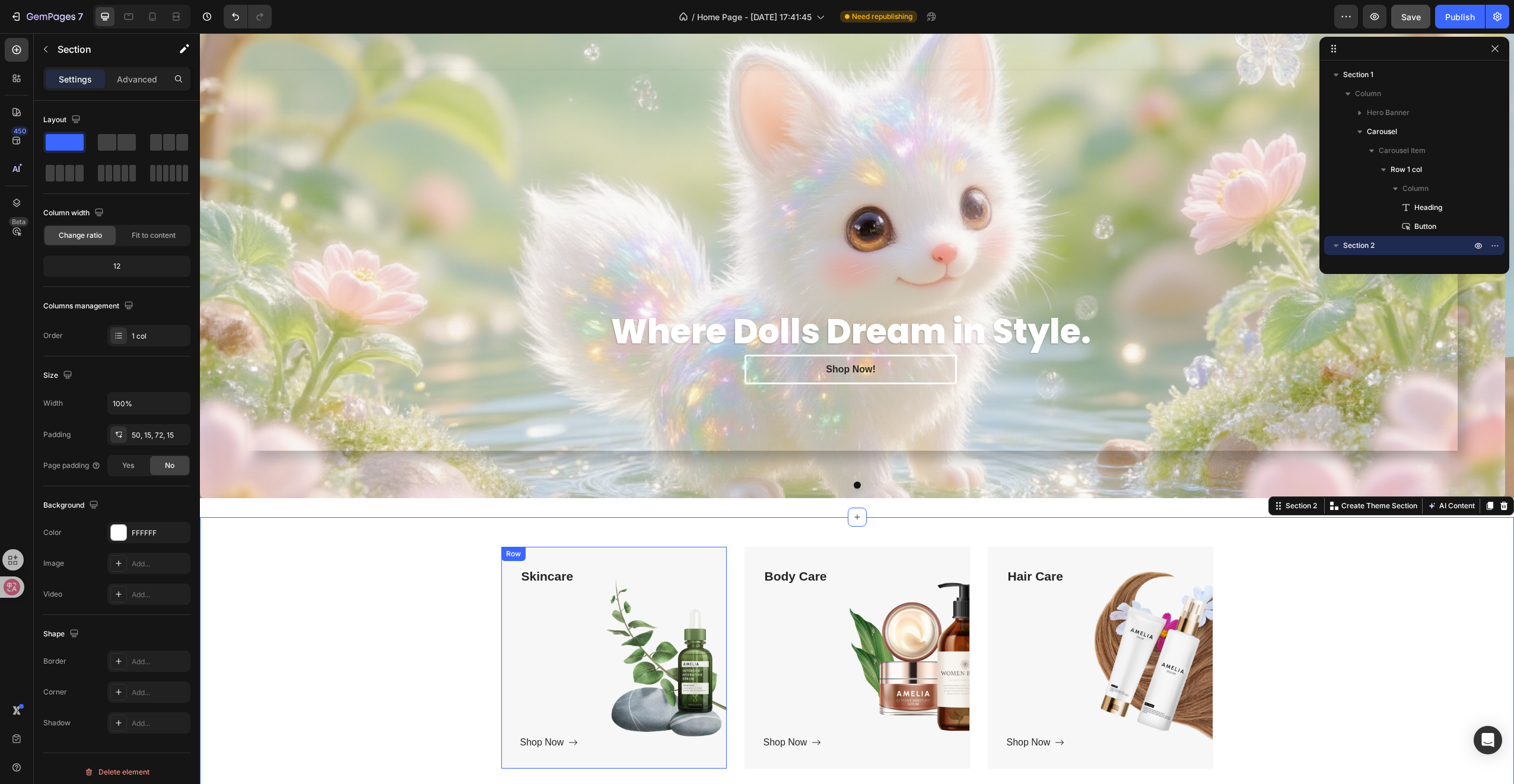
scroll to position [237, 0]
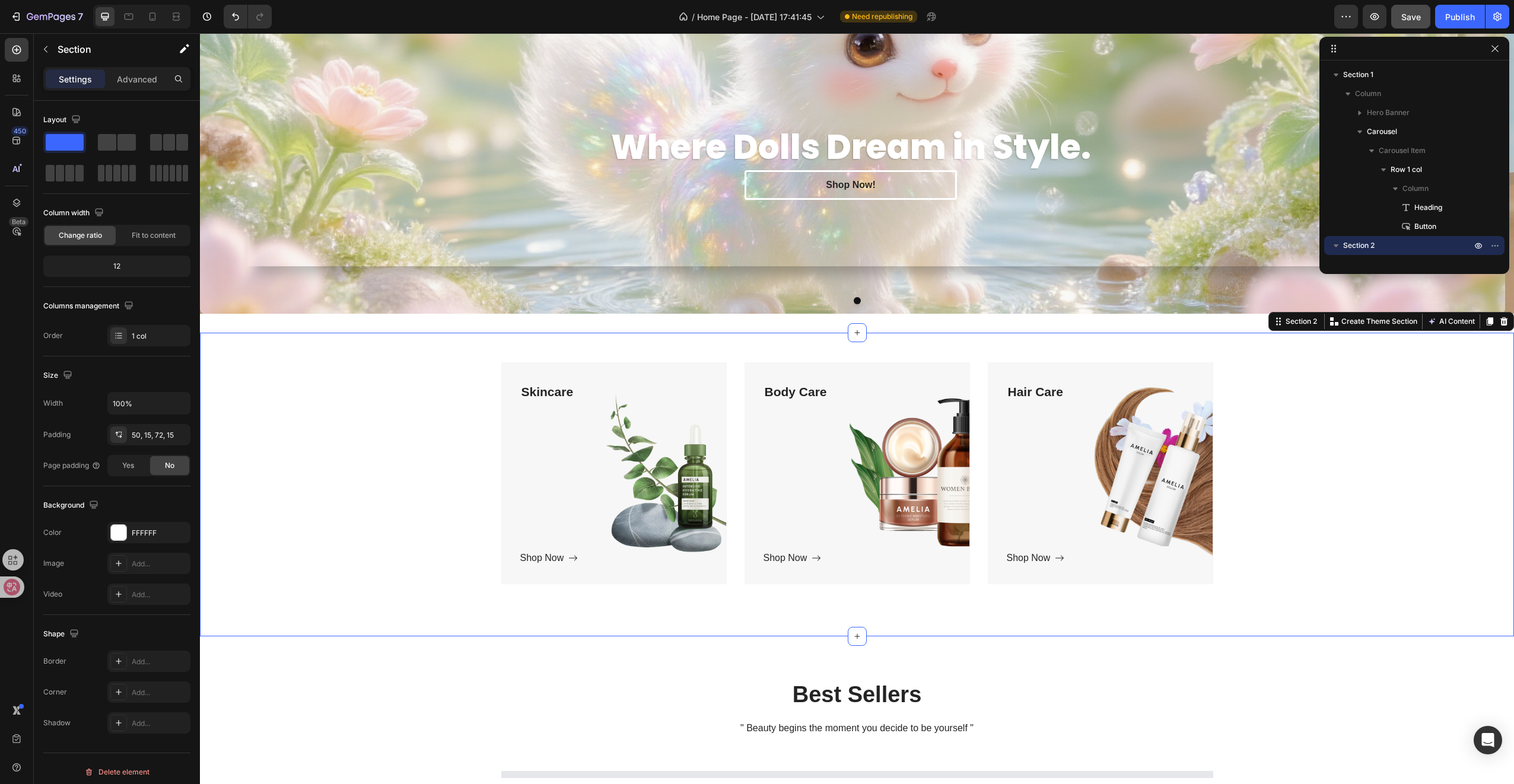
click at [412, 469] on div "Skincare Text block Shop Now Button Row Hero Banner Body Care Text block Shop N…" at bounding box center [857, 478] width 1296 height 231
click at [585, 516] on div "Skincare Text block Shop Now Button" at bounding box center [614, 473] width 187 height 184
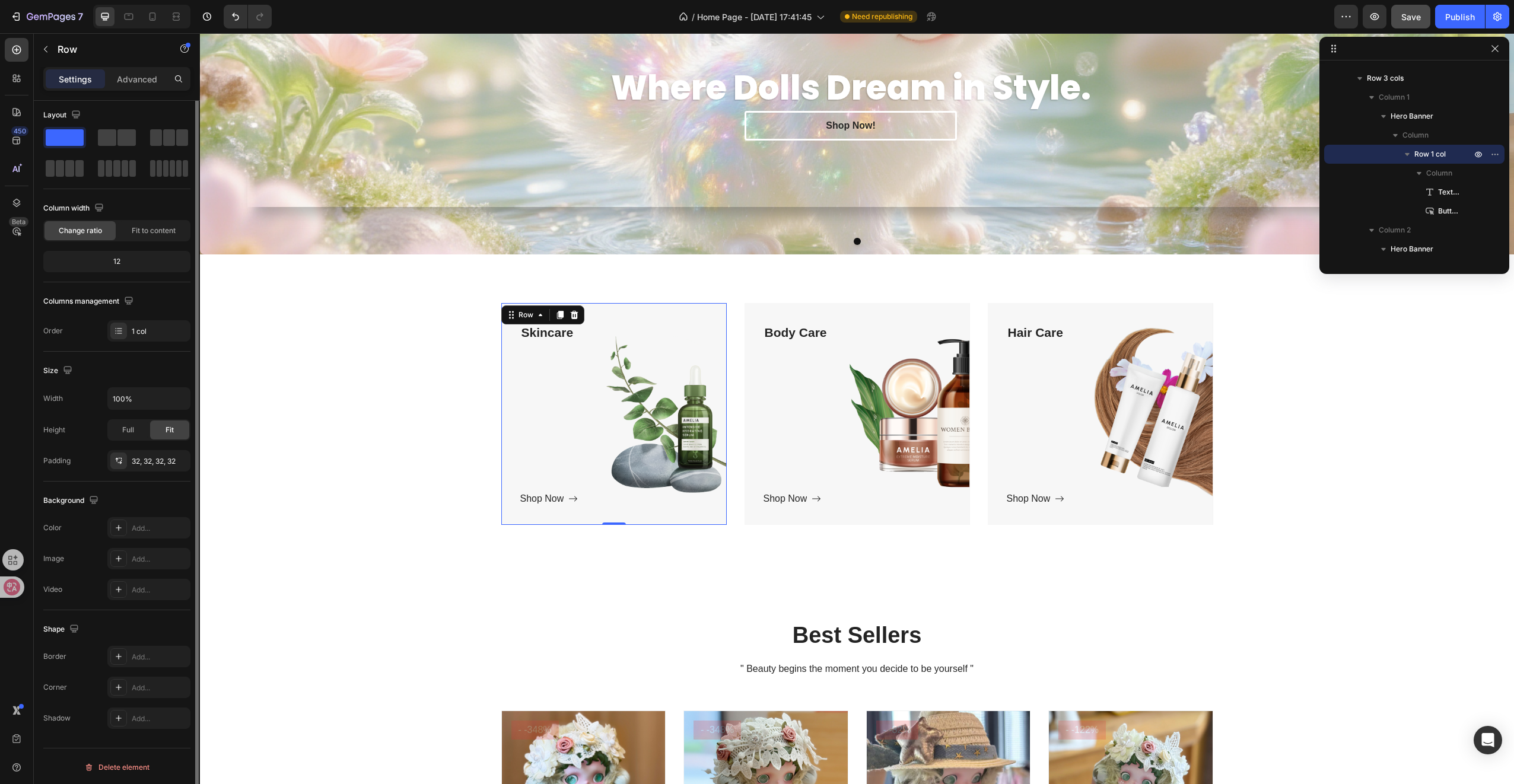
scroll to position [0, 0]
click at [139, 334] on div "1 col" at bounding box center [160, 336] width 56 height 11
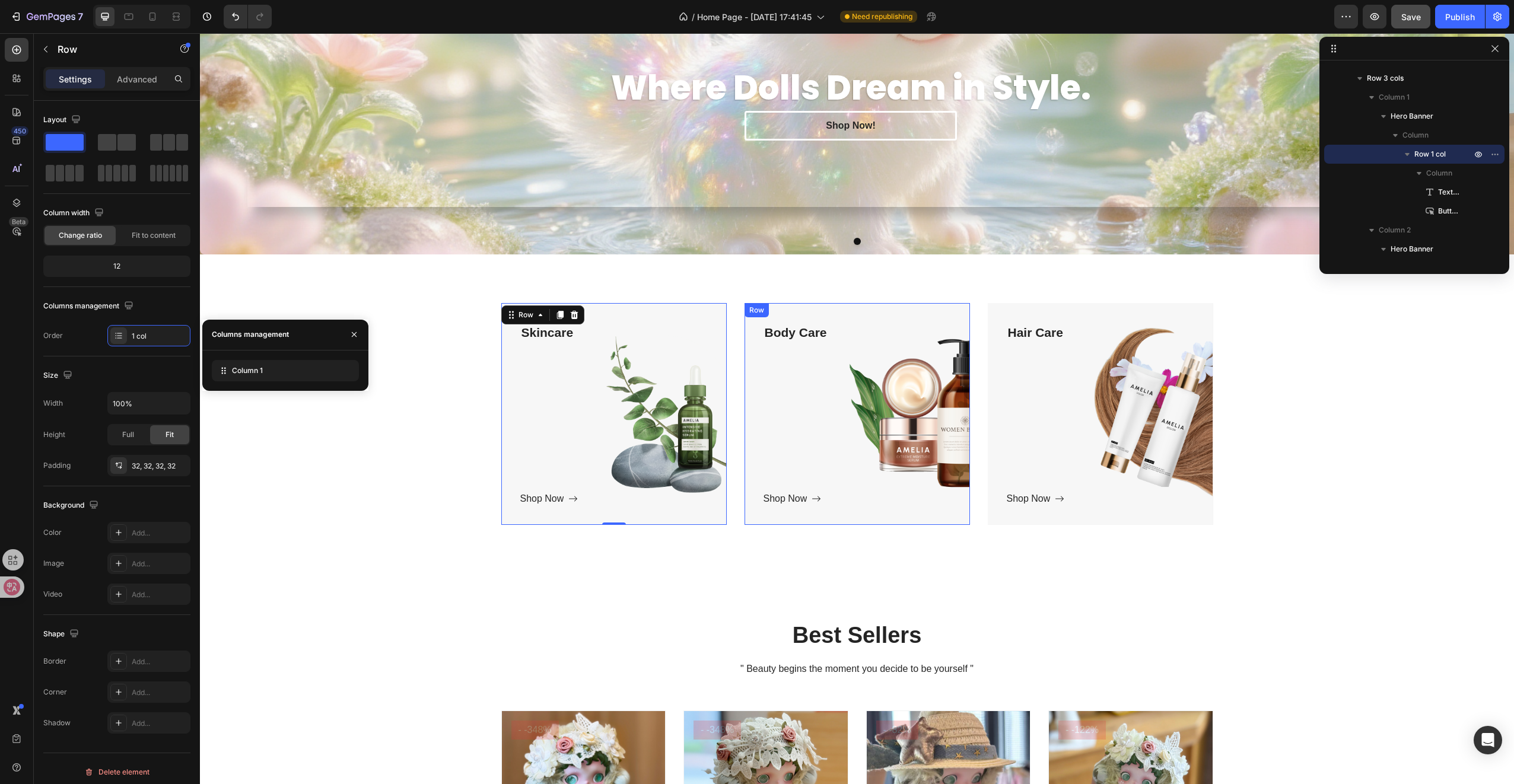
click at [842, 421] on div "Body Care Text block Shop Now Button" at bounding box center [857, 414] width 187 height 184
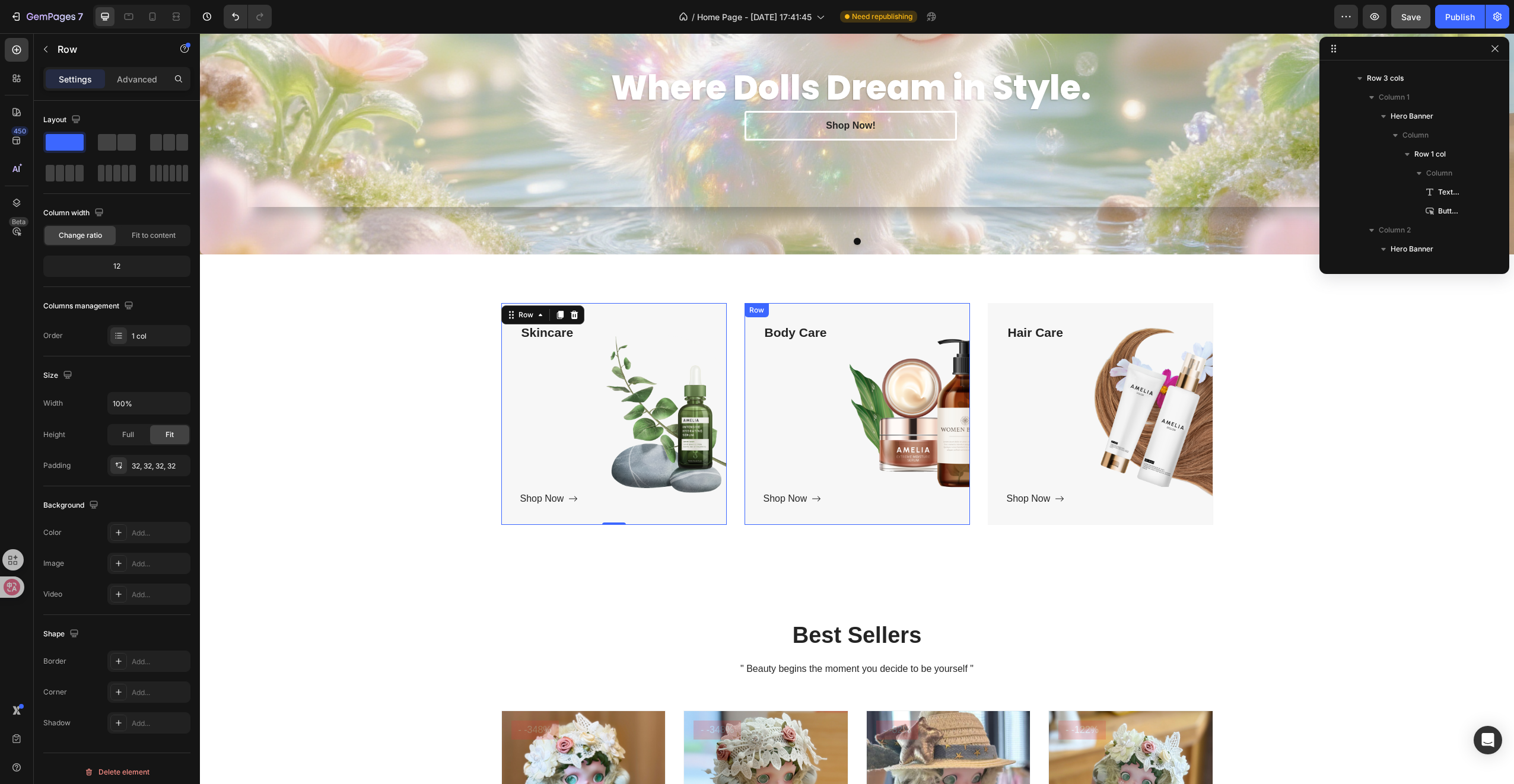
scroll to position [338, 0]
click at [715, 410] on div "Skincare Text block Shop Now Button Row" at bounding box center [614, 414] width 225 height 222
click at [833, 406] on div "Body Care Text block Shop Now Button" at bounding box center [857, 414] width 187 height 184
click at [1025, 420] on div "Hair Care Text block Shop Now Button" at bounding box center [1100, 414] width 187 height 184
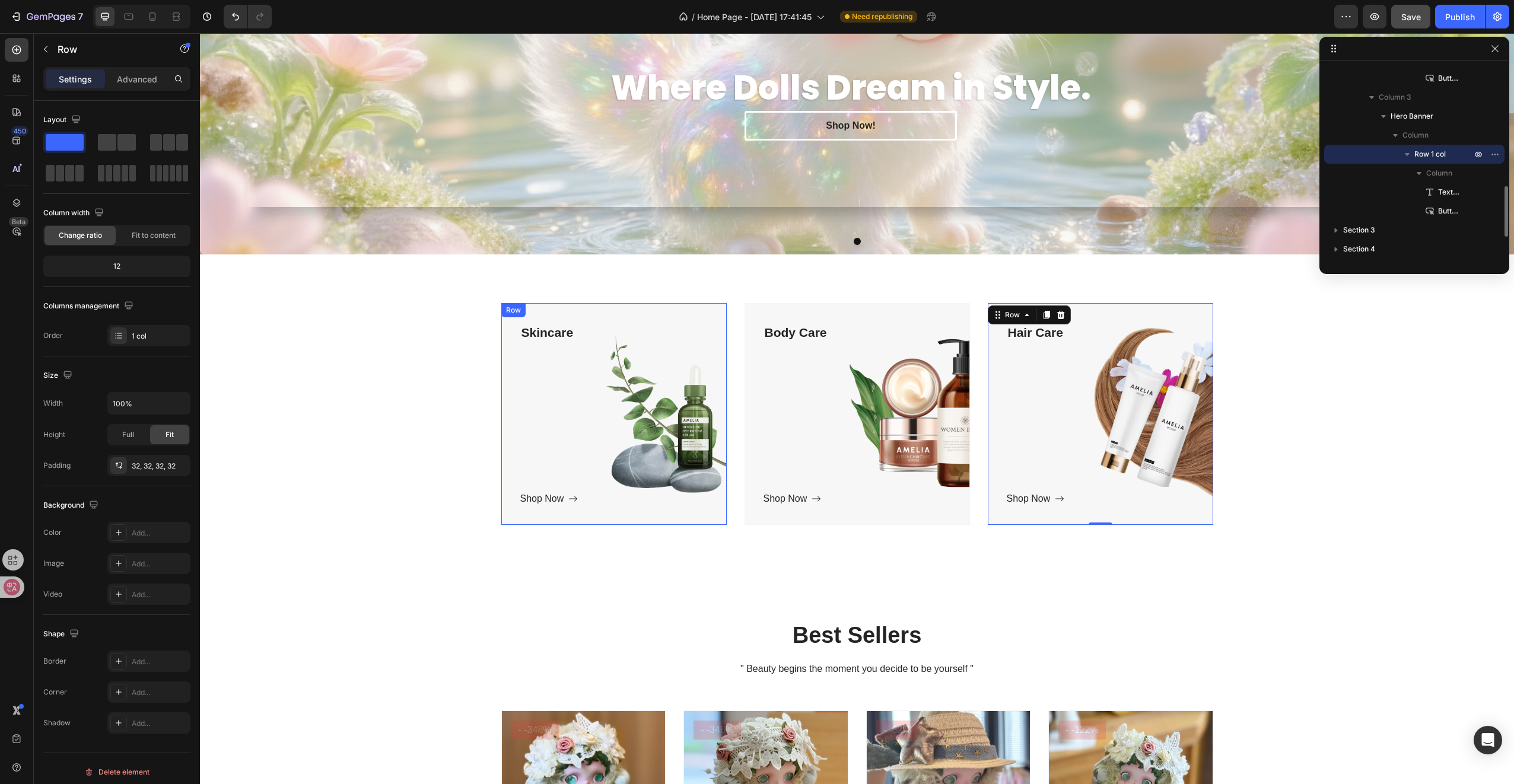
click at [659, 402] on div "Skincare Text block Shop Now Button" at bounding box center [614, 414] width 187 height 184
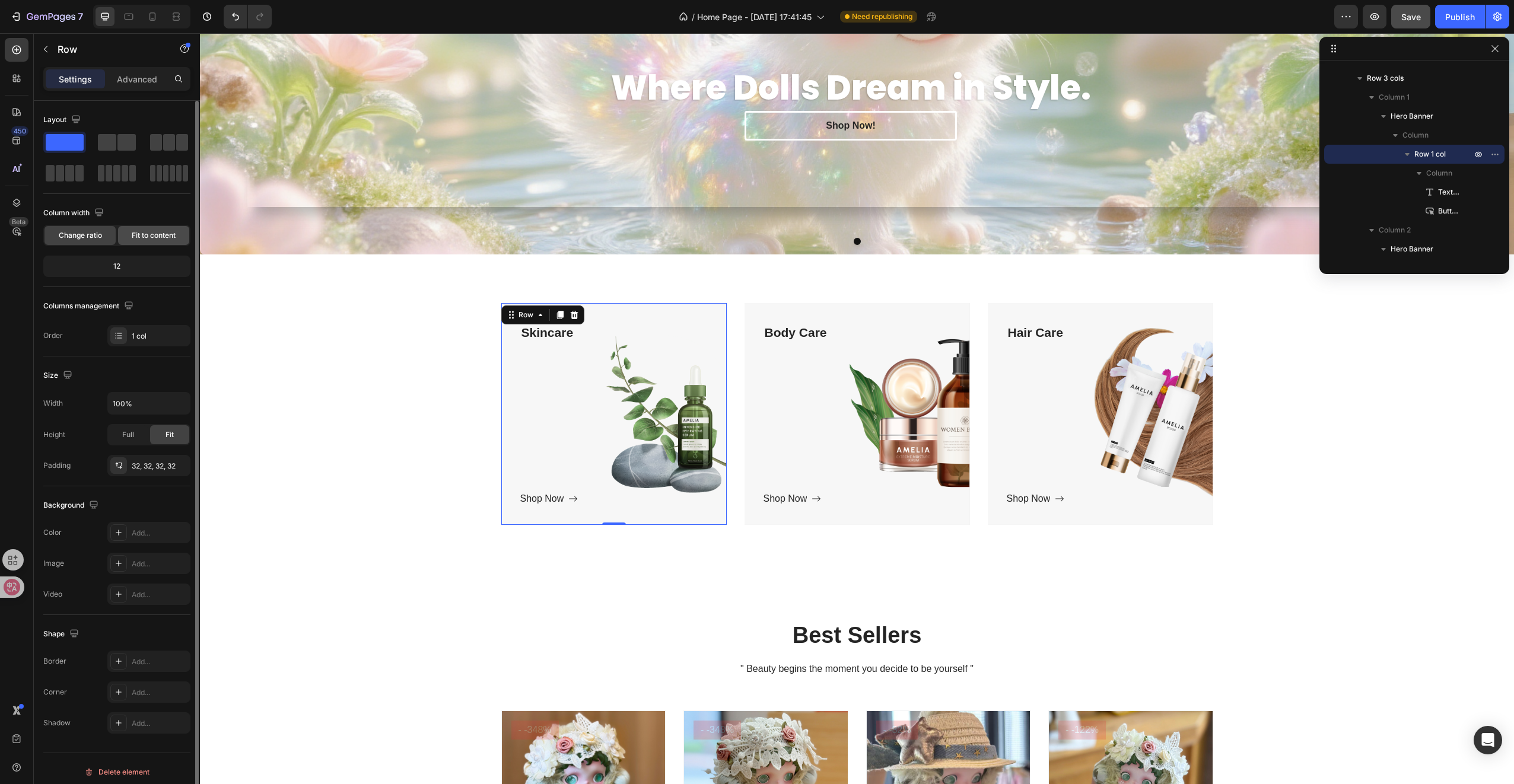
click at [166, 242] on div "Fit to content" at bounding box center [154, 235] width 71 height 19
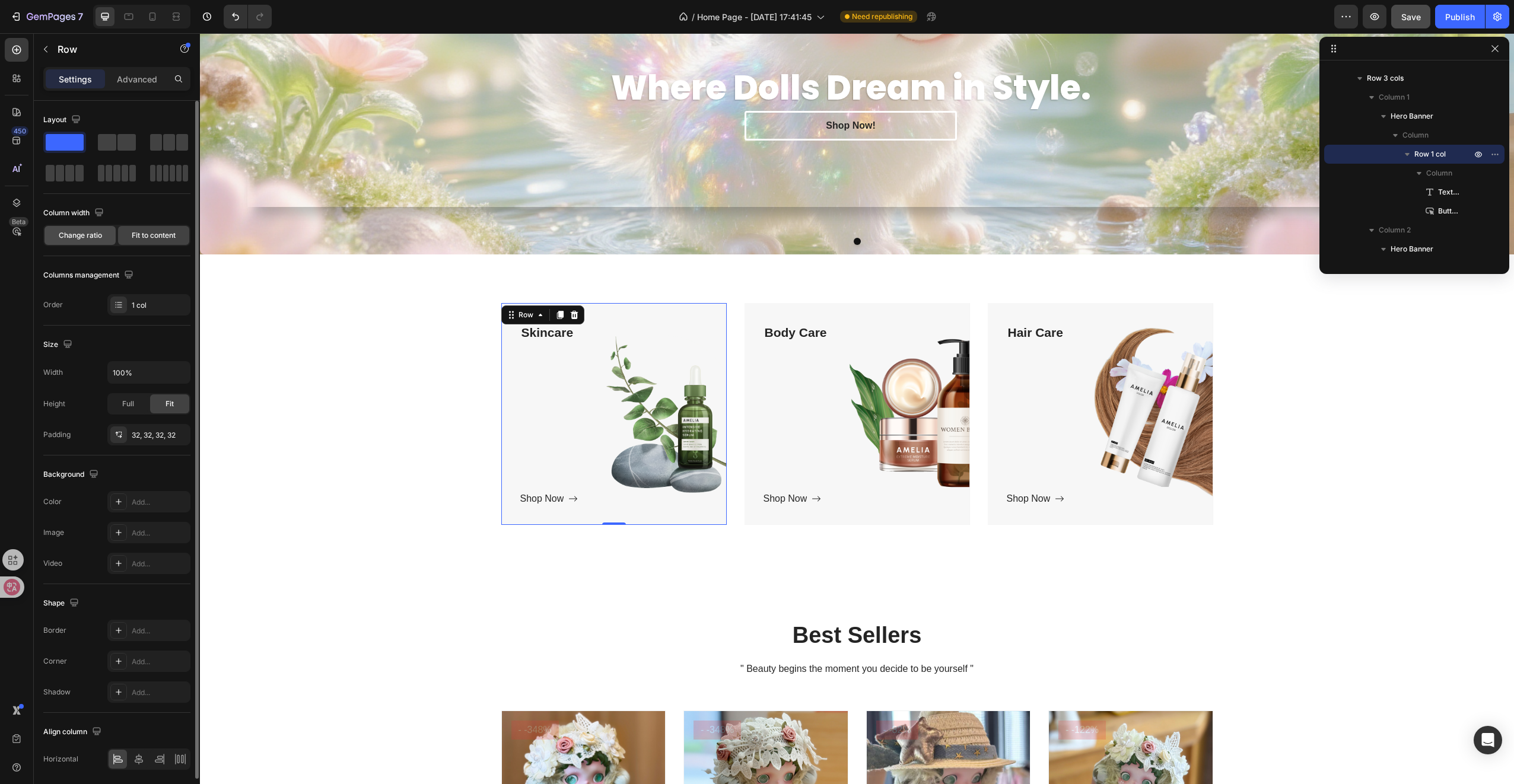
click at [96, 229] on div "Change ratio" at bounding box center [80, 235] width 71 height 19
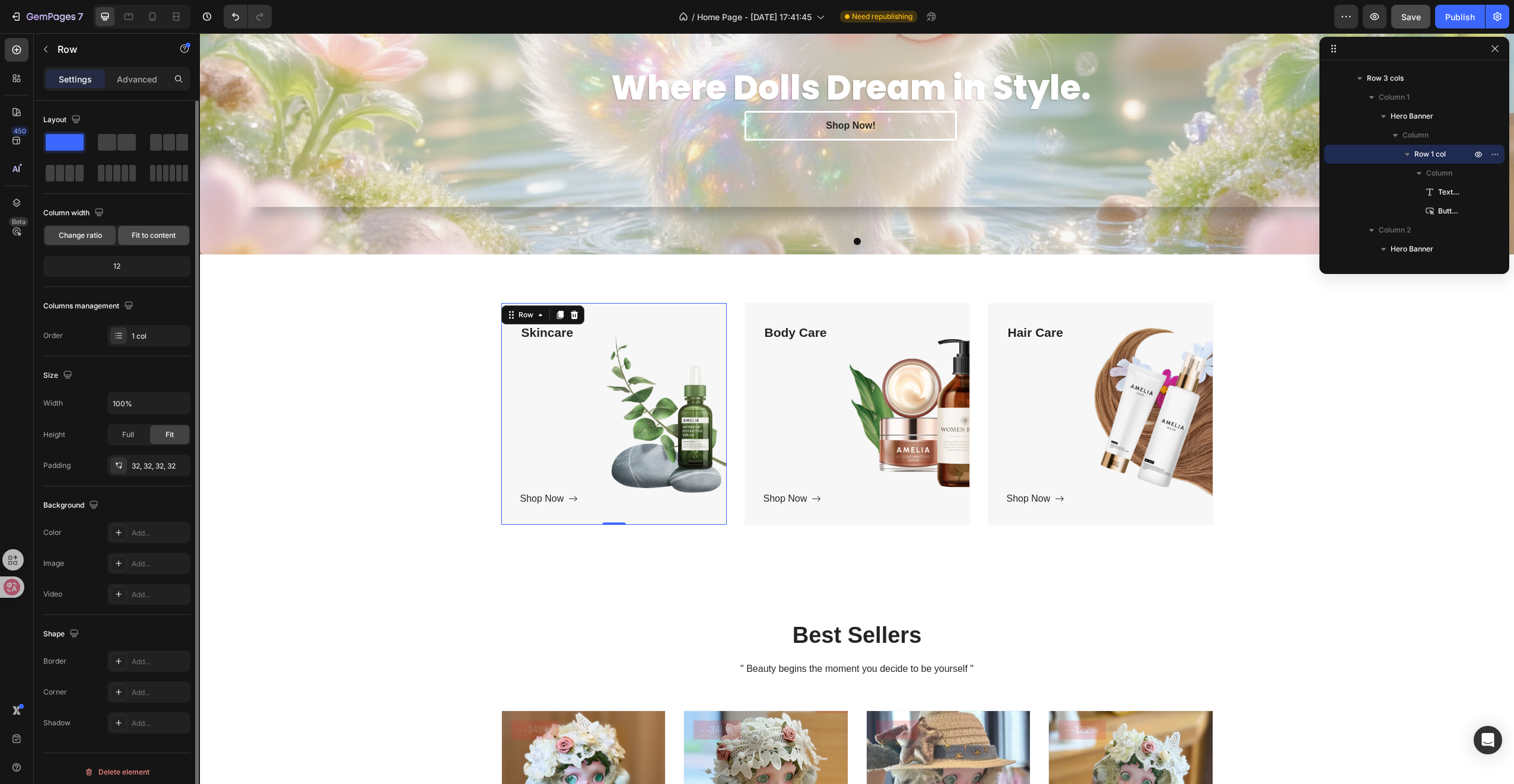
click at [141, 230] on span "Fit to content" at bounding box center [154, 235] width 44 height 11
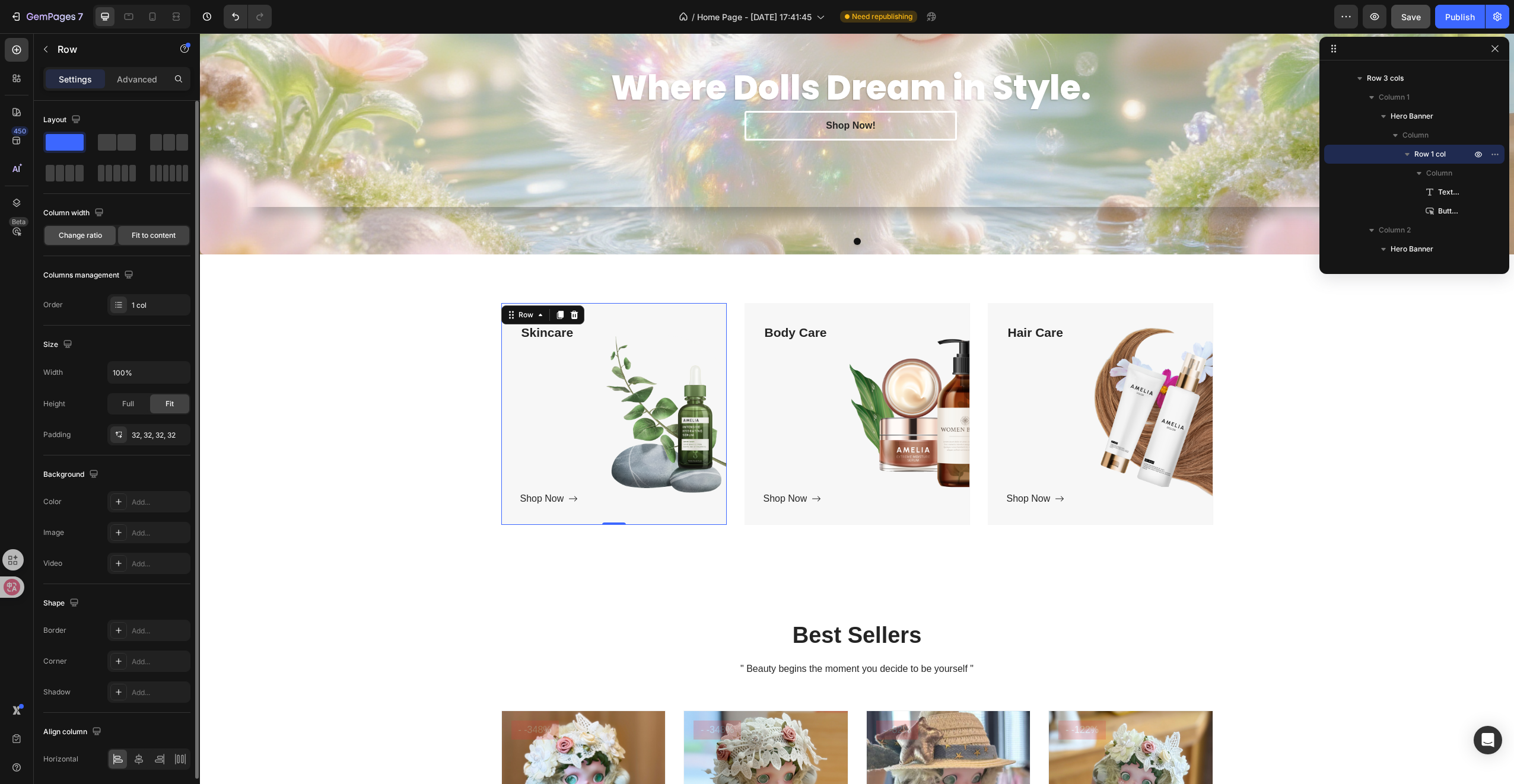
click at [95, 237] on span "Change ratio" at bounding box center [80, 235] width 44 height 11
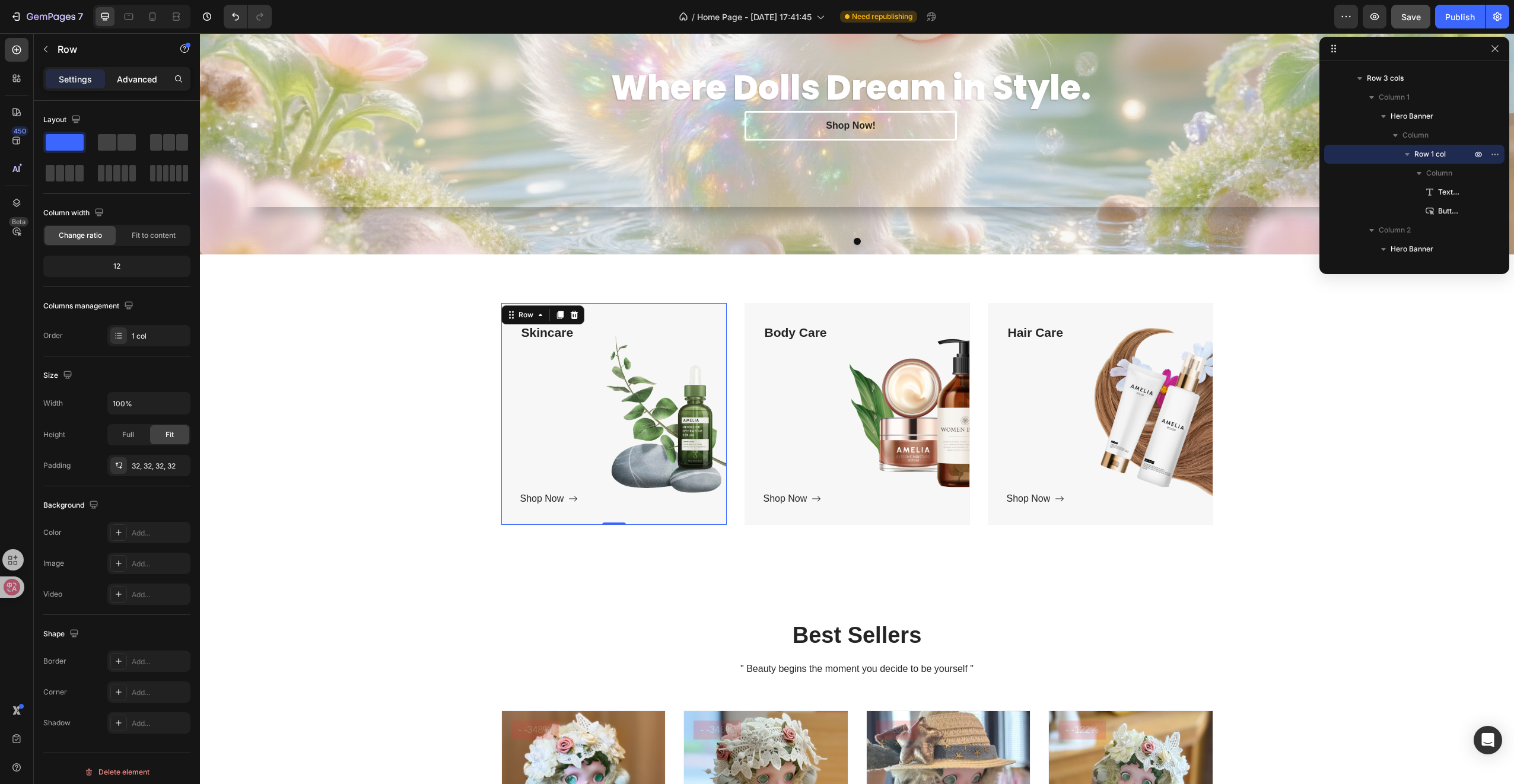
click at [139, 77] on p "Advanced" at bounding box center [136, 79] width 40 height 13
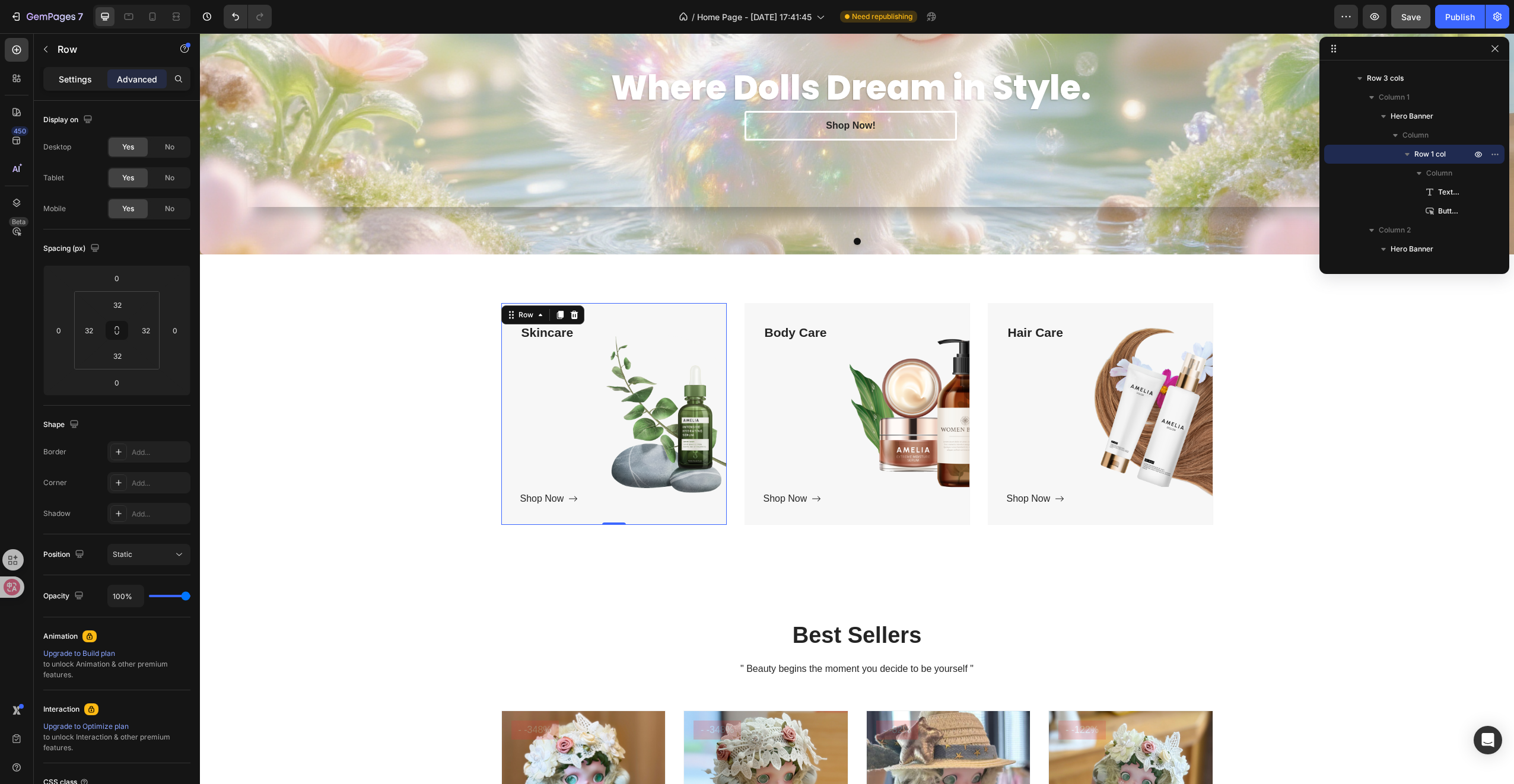
click at [76, 80] on p "Settings" at bounding box center [75, 79] width 33 height 13
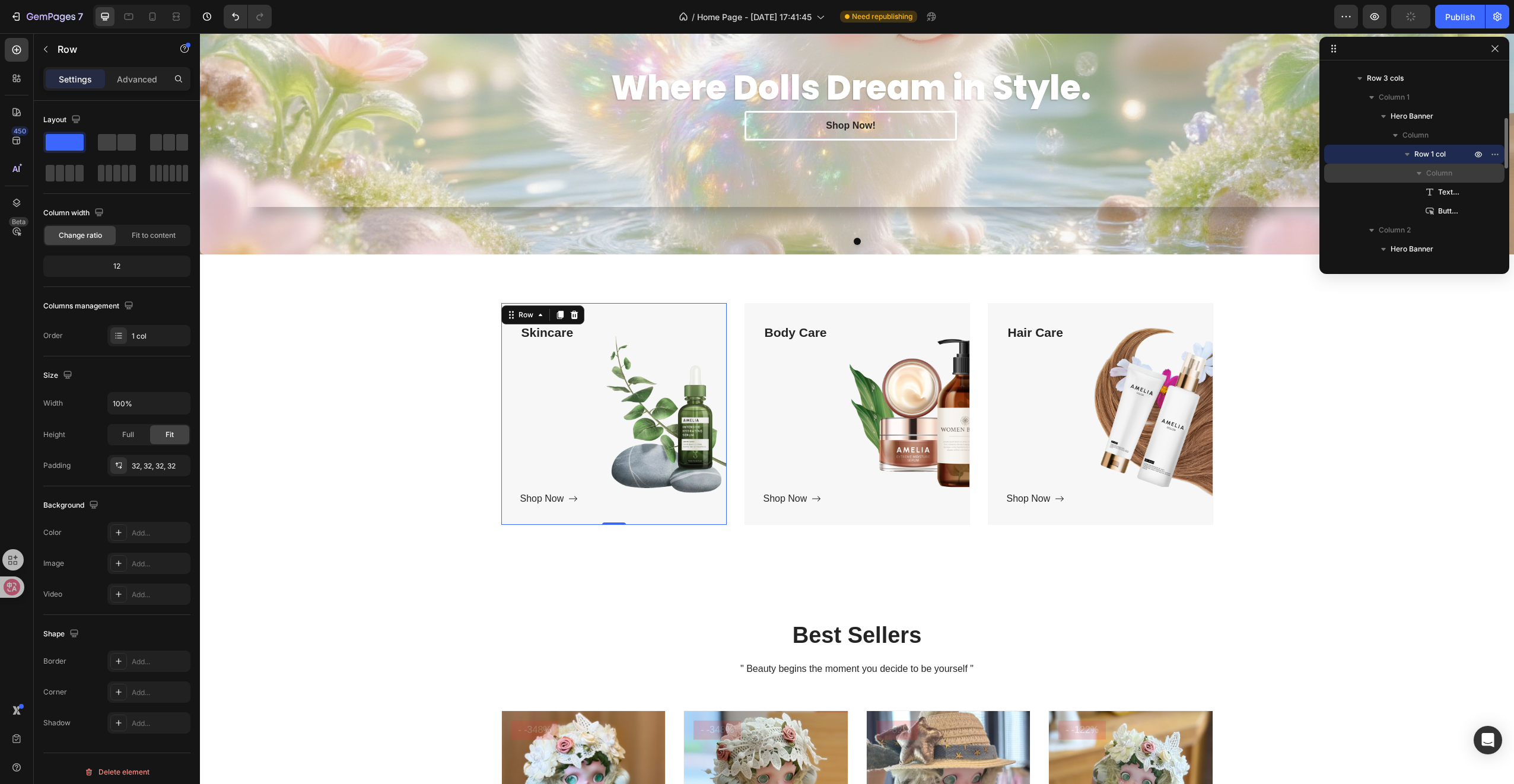
click at [1443, 175] on span "Column" at bounding box center [1440, 173] width 26 height 12
click at [1436, 178] on span "Column" at bounding box center [1440, 173] width 26 height 12
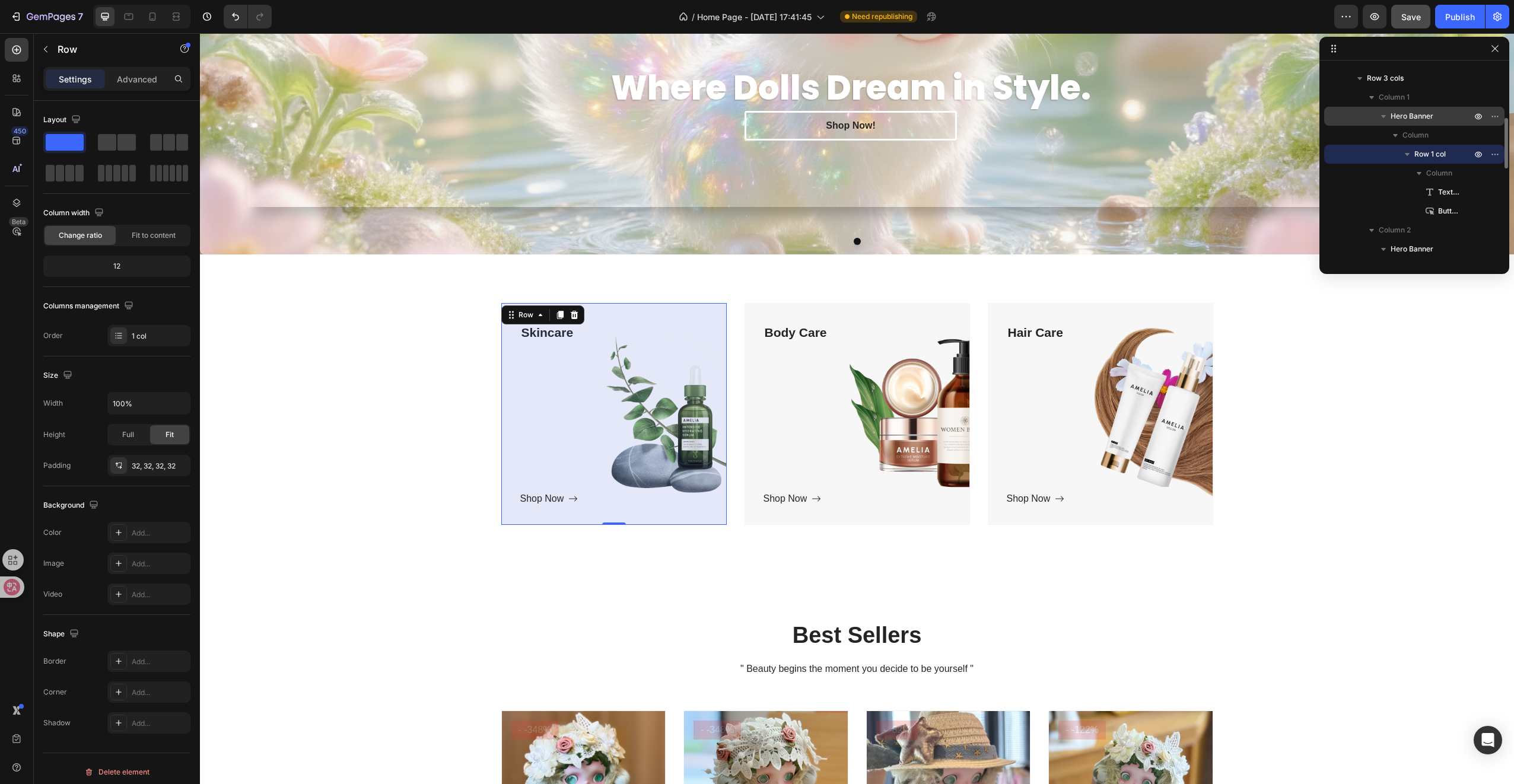
click at [1412, 115] on span "Hero Banner" at bounding box center [1412, 116] width 43 height 12
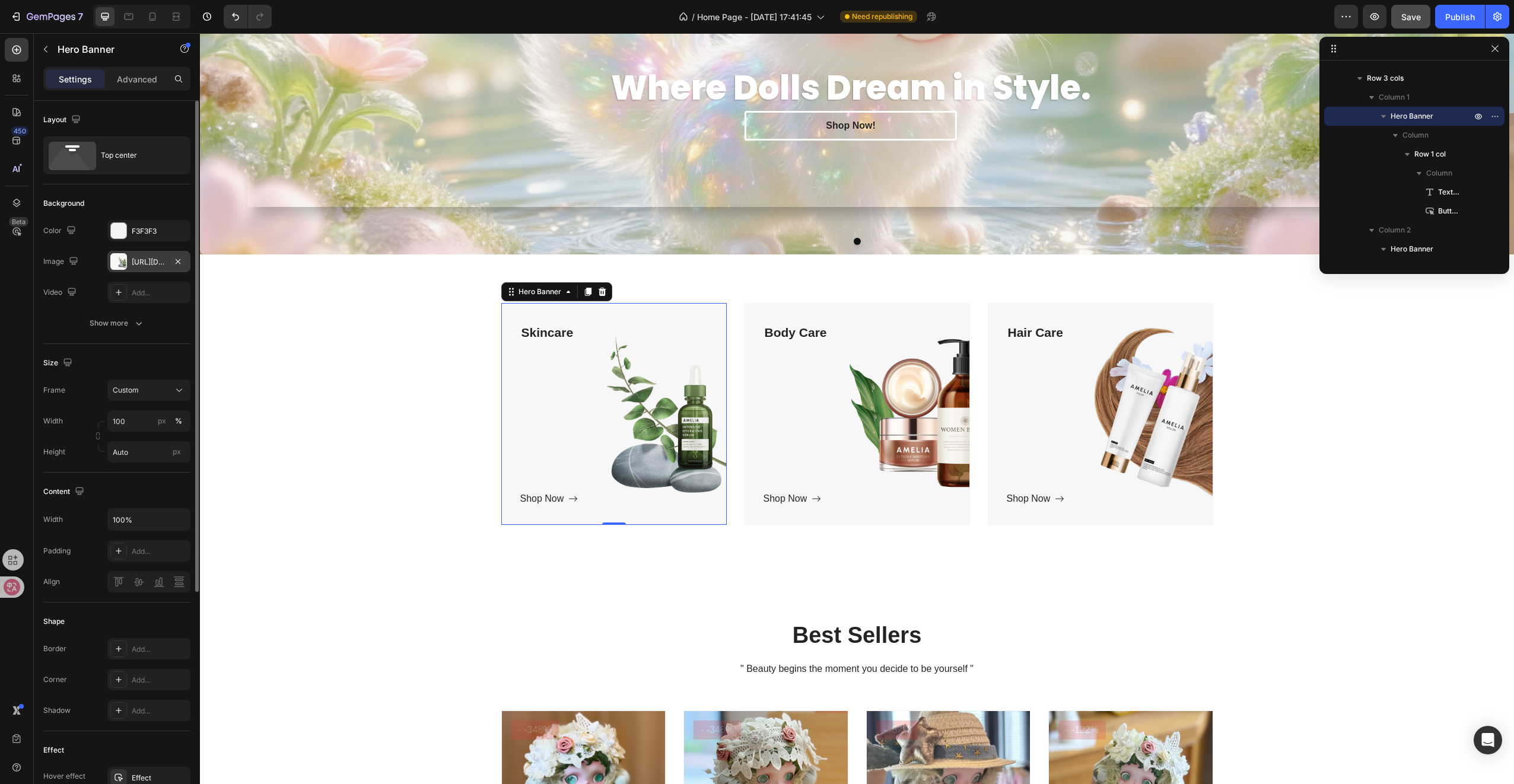
click at [132, 260] on div "[URL][DOMAIN_NAME]" at bounding box center [149, 262] width 34 height 11
